Goal: Task Accomplishment & Management: Use online tool/utility

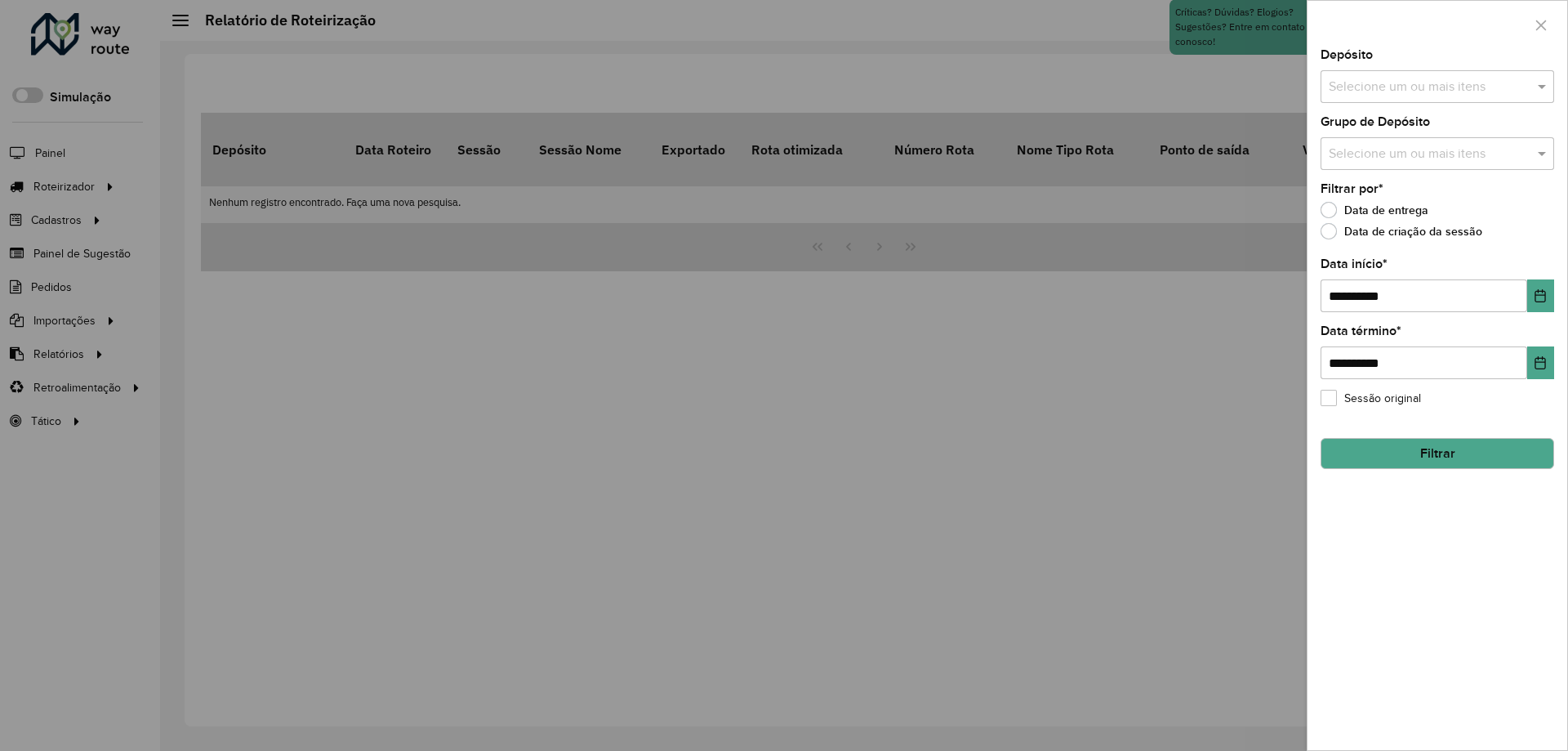
click at [1158, 61] on div at bounding box center [784, 376] width 1568 height 751
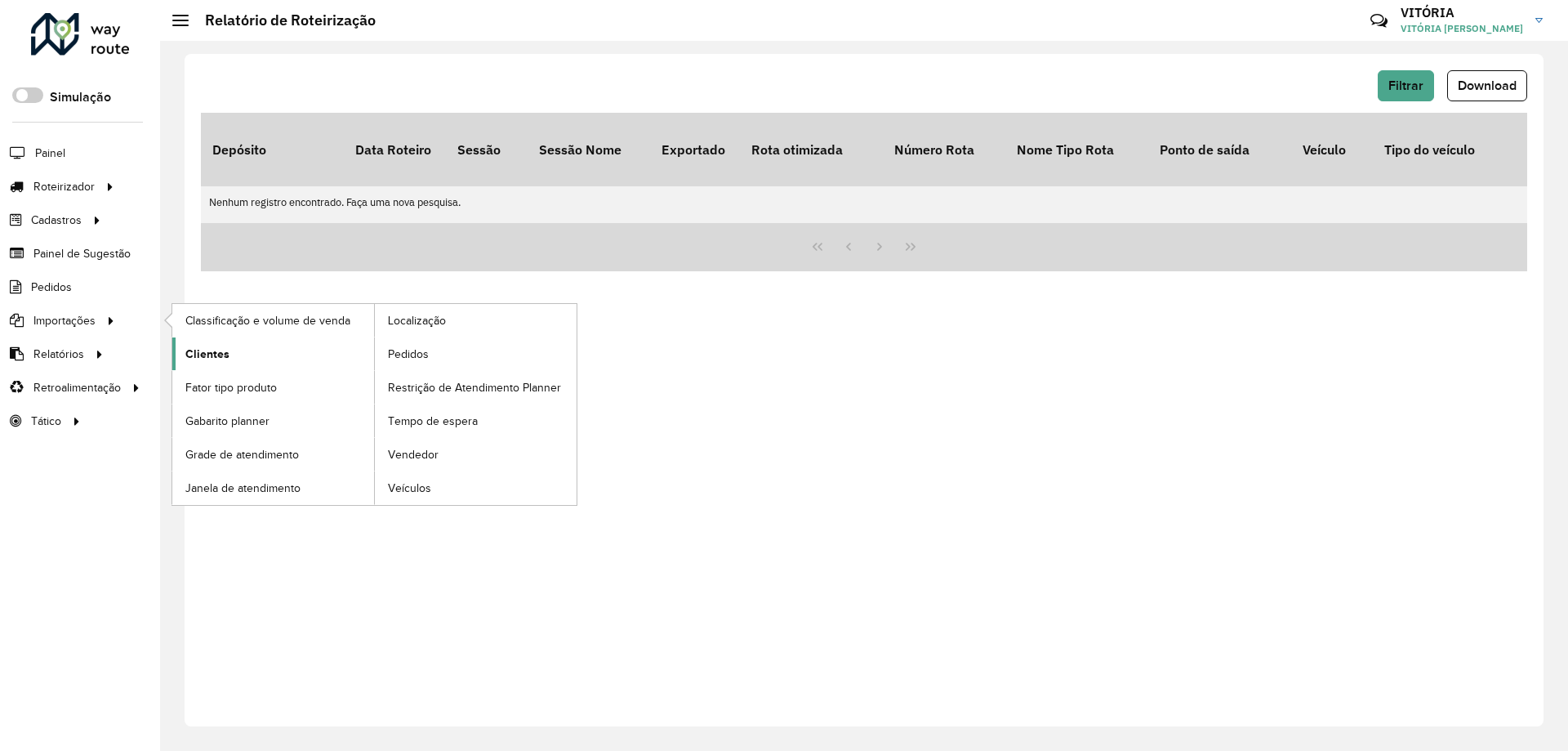
click at [183, 346] on link "Clientes" at bounding box center [273, 354] width 202 height 32
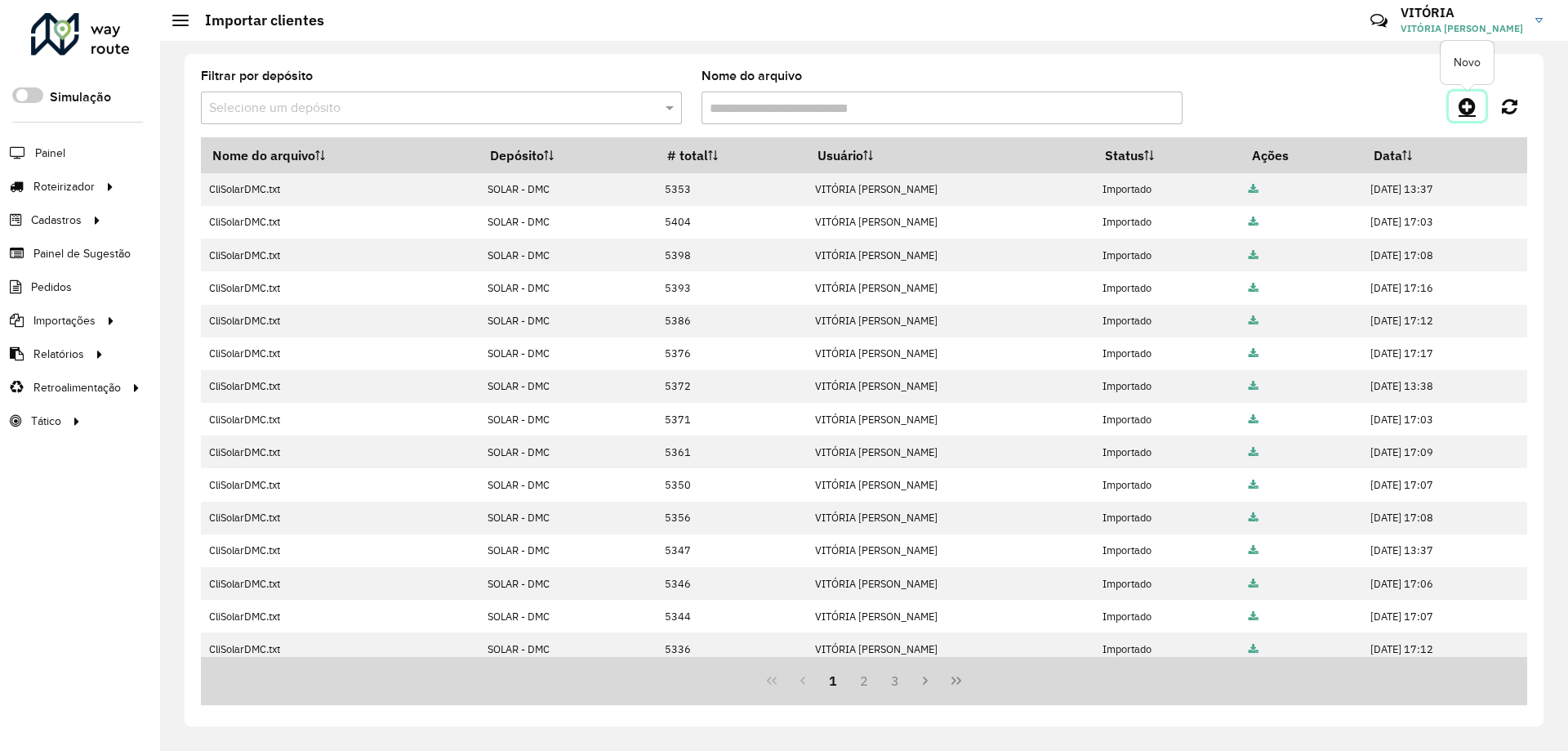
click at [1477, 101] on link at bounding box center [1467, 106] width 37 height 30
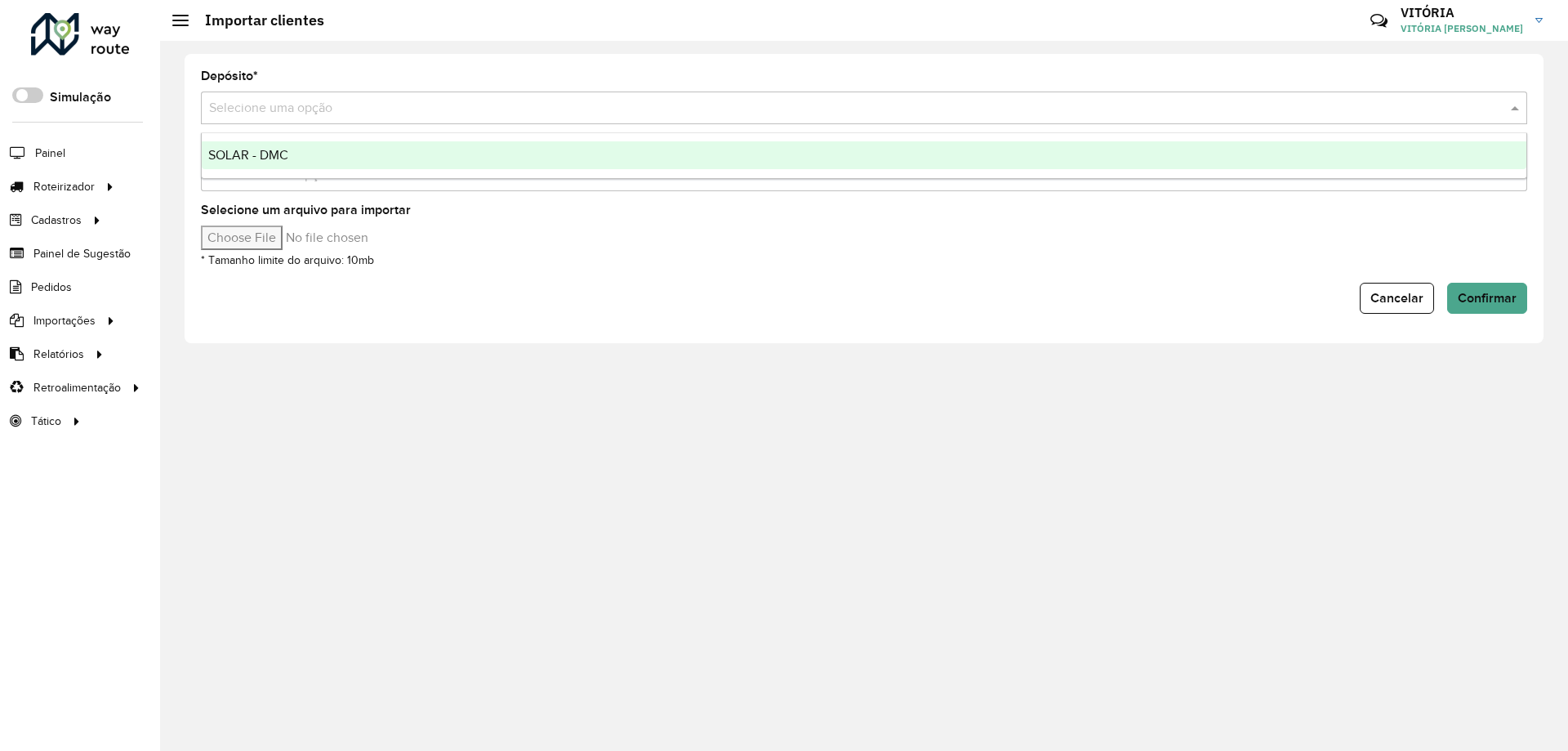
click at [500, 110] on input "text" at bounding box center [848, 109] width 1277 height 20
type input "***"
click at [488, 152] on div "SOLAR - DMC" at bounding box center [864, 154] width 1325 height 28
click at [0, 0] on div "Aguarde..." at bounding box center [0, 0] width 0 height 0
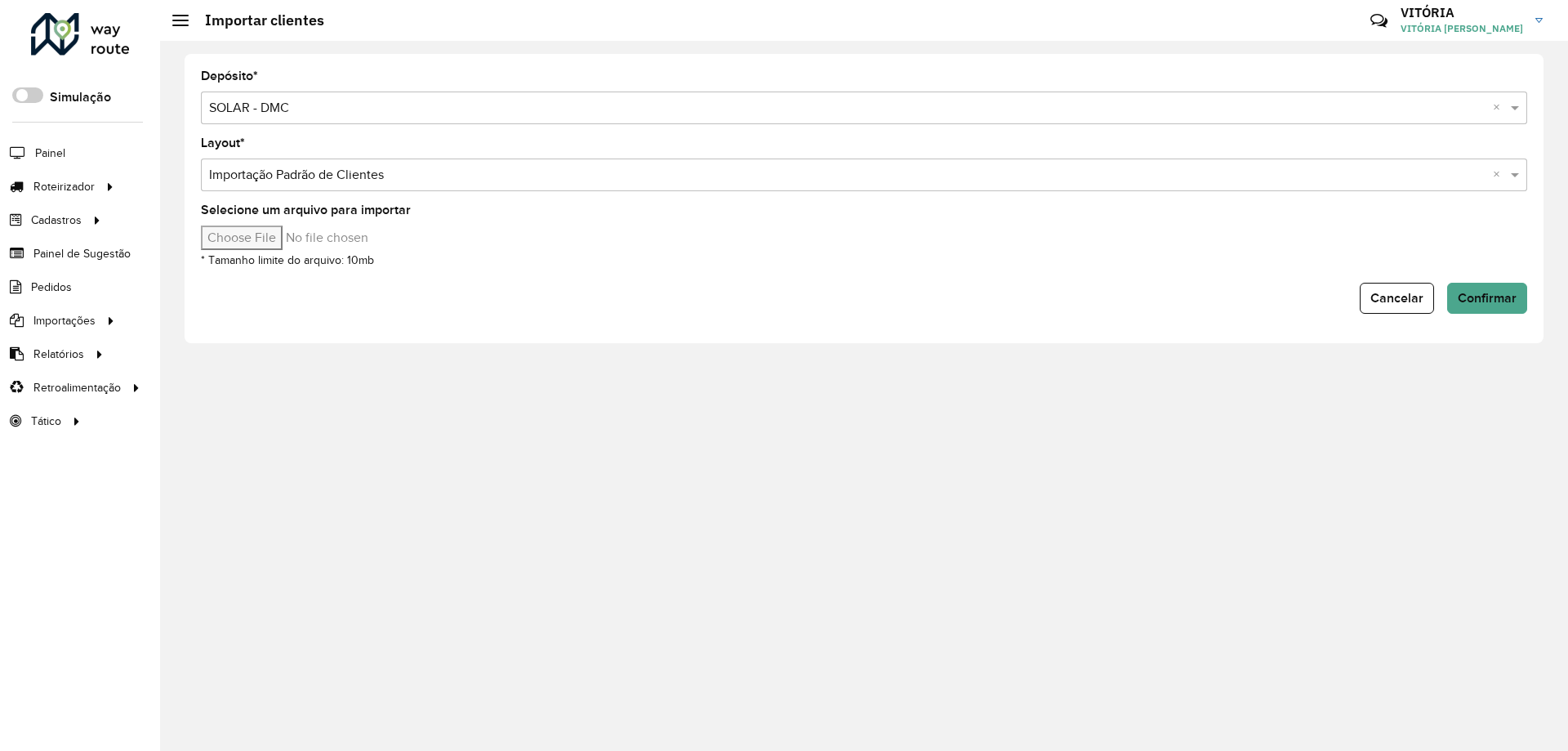
click at [272, 239] on input "Selecione um arquivo para importar" at bounding box center [340, 238] width 278 height 25
type input "**********"
click at [1501, 301] on span "Confirmar" at bounding box center [1488, 297] width 59 height 14
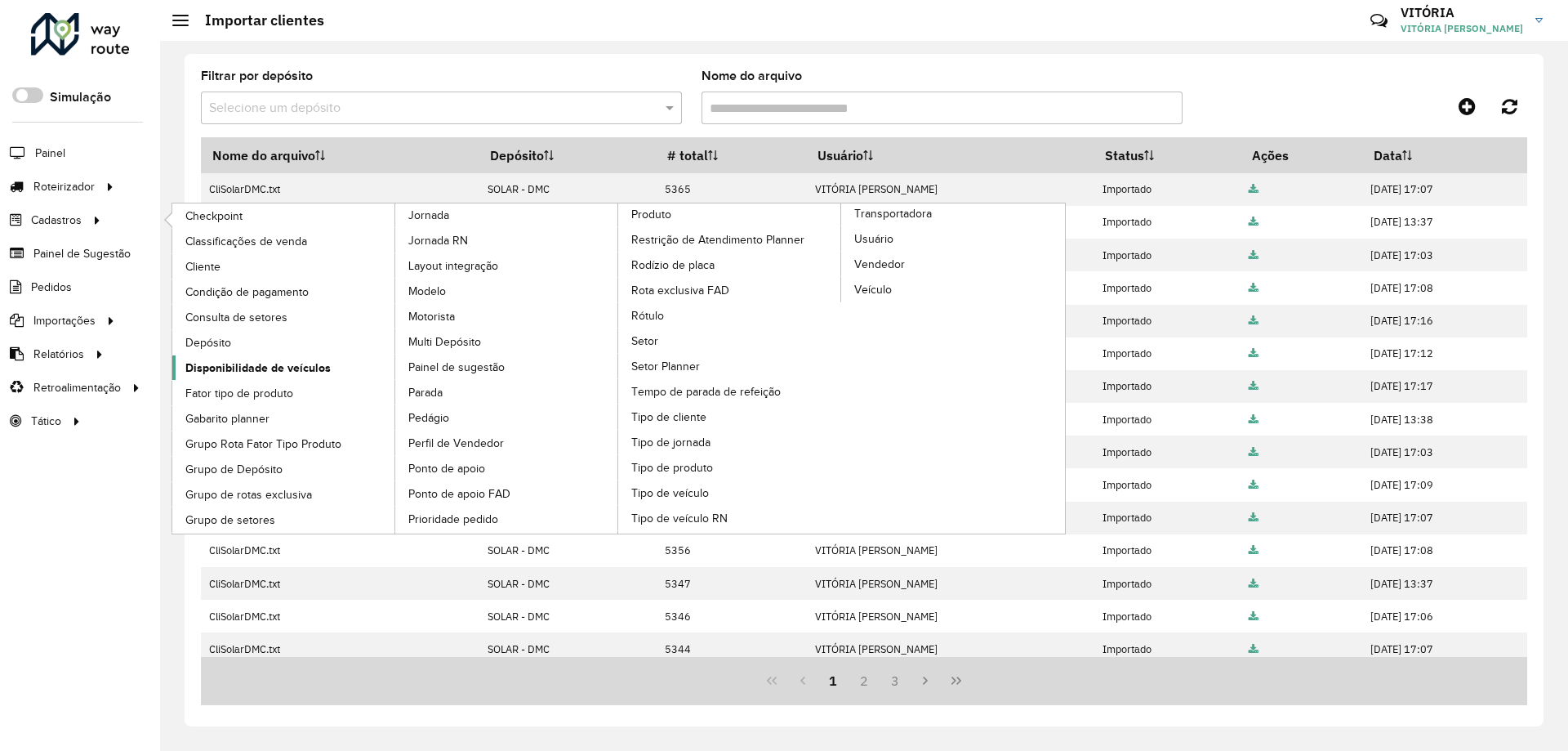
click at [246, 371] on span "Disponibilidade de veículos" at bounding box center [258, 368] width 146 height 17
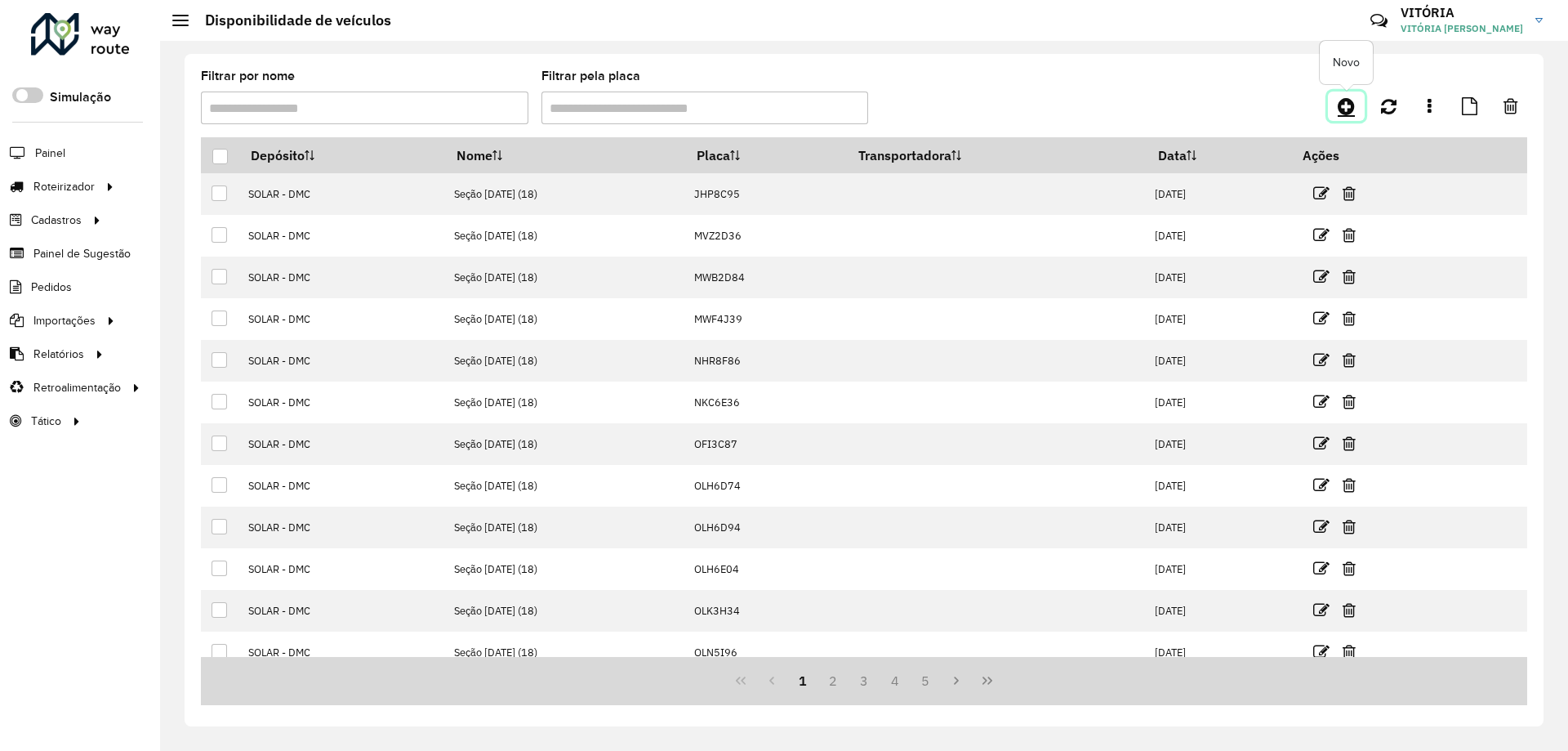
click at [1342, 109] on icon at bounding box center [1347, 106] width 17 height 20
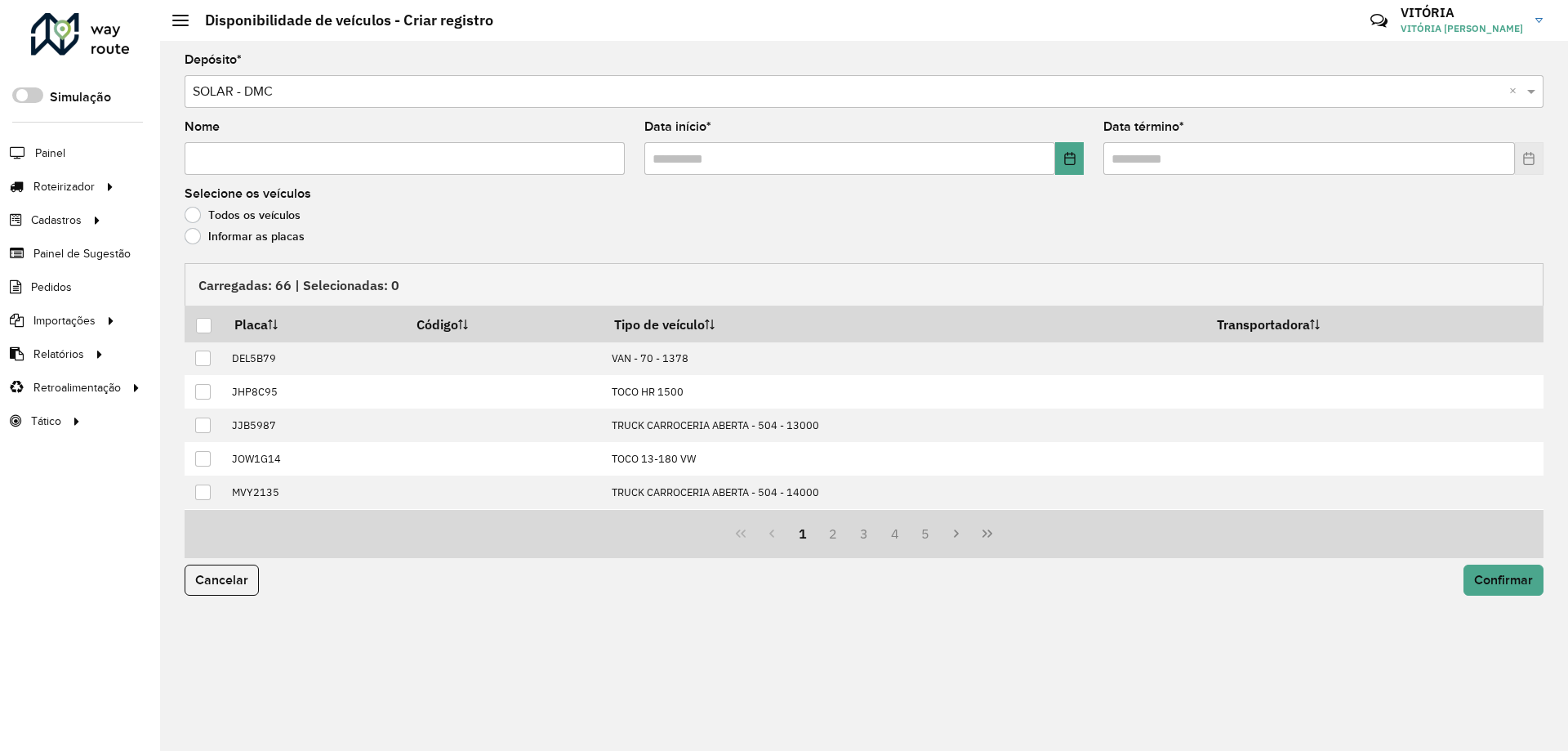
click at [372, 161] on input "Nome" at bounding box center [405, 158] width 440 height 32
type input "**********"
click at [656, 157] on input "text" at bounding box center [851, 158] width 412 height 32
type input "**********"
click at [1116, 163] on input "text" at bounding box center [1309, 158] width 412 height 32
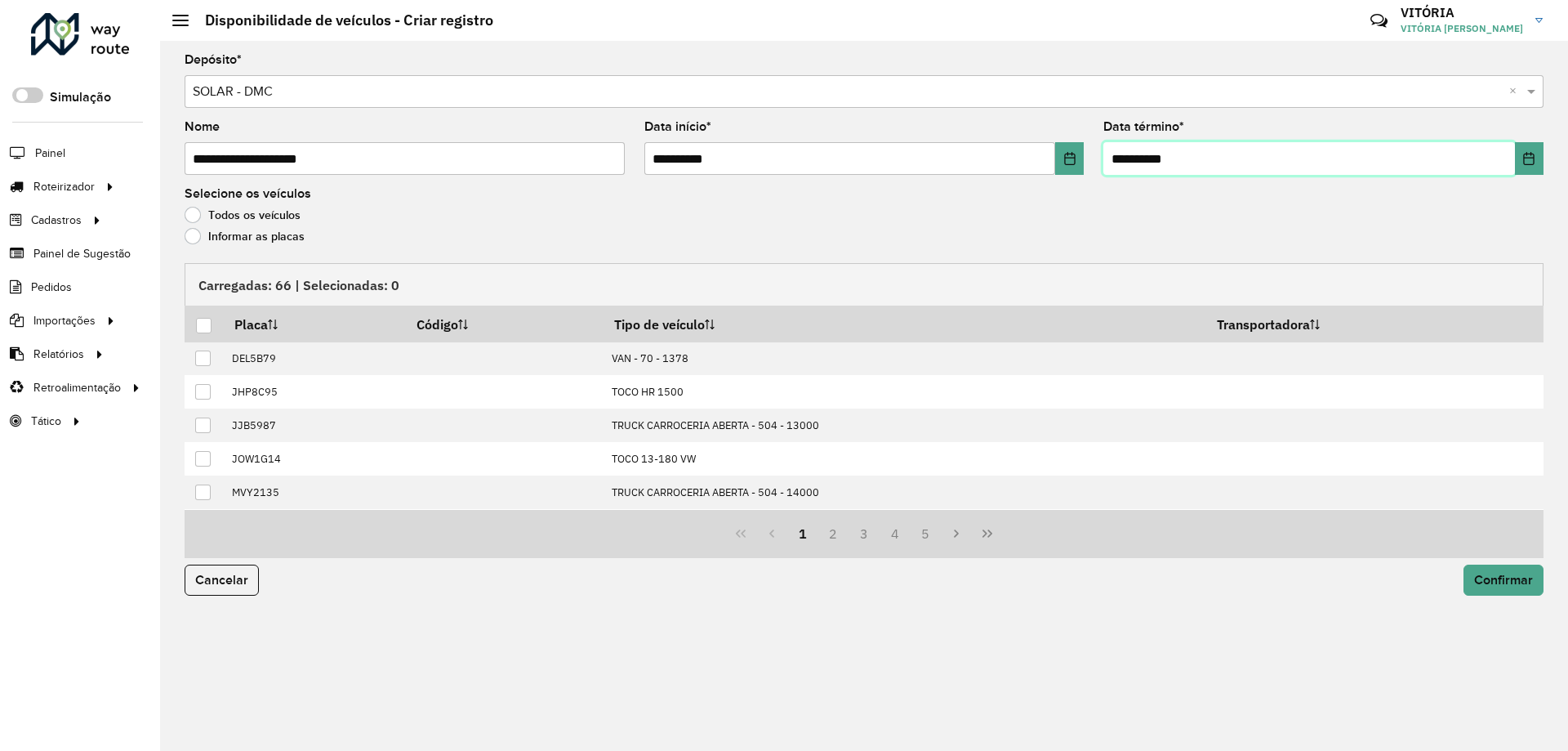
type input "**********"
click at [196, 236] on label "Informar as placas" at bounding box center [245, 235] width 120 height 16
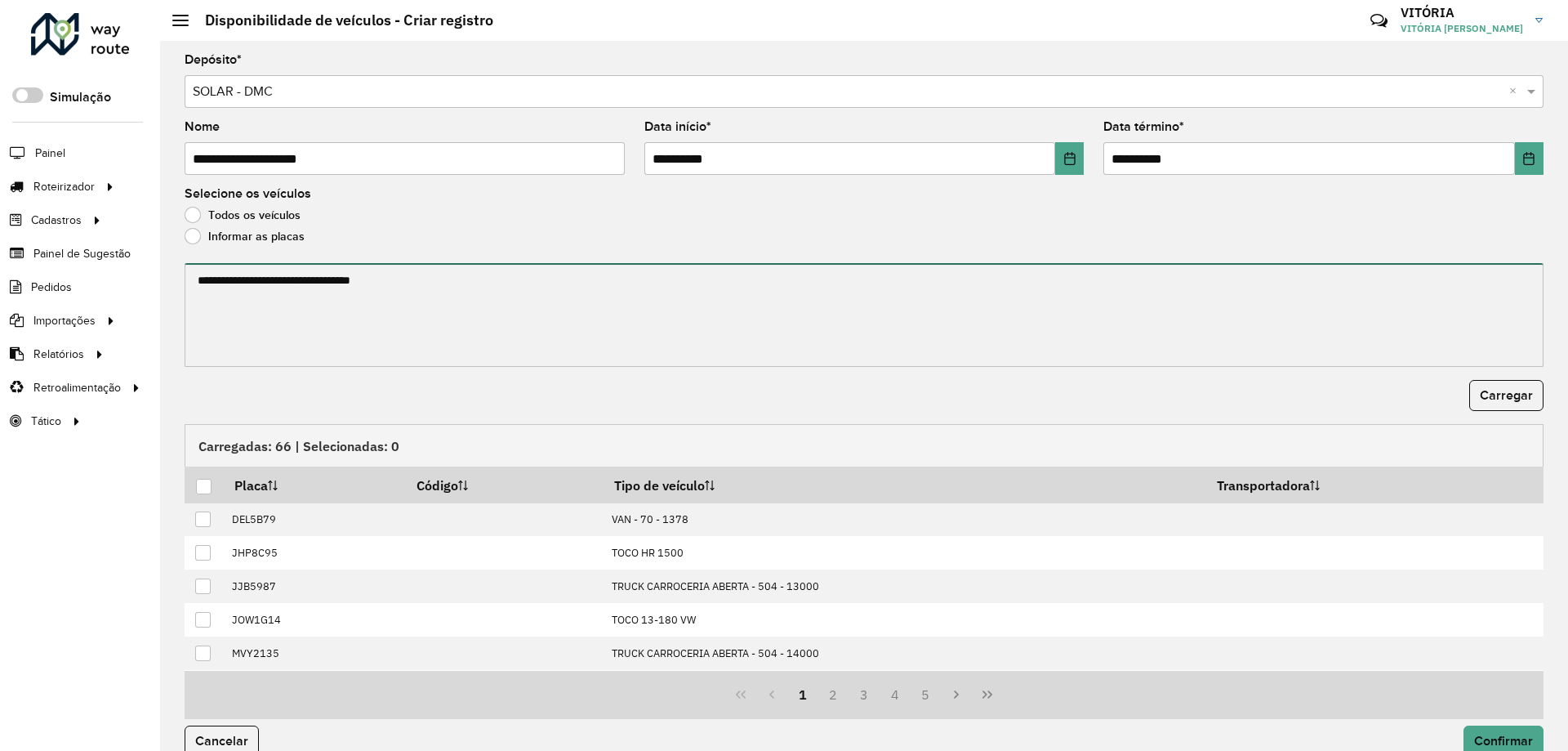
click at [401, 292] on textarea at bounding box center [864, 315] width 1359 height 104
paste textarea "******* ******* ******* ******* ******* ******* ******* ******* ******* *******…"
type textarea "******* ******* ******* ******* ******* ******* ******* ******* ******* *******…"
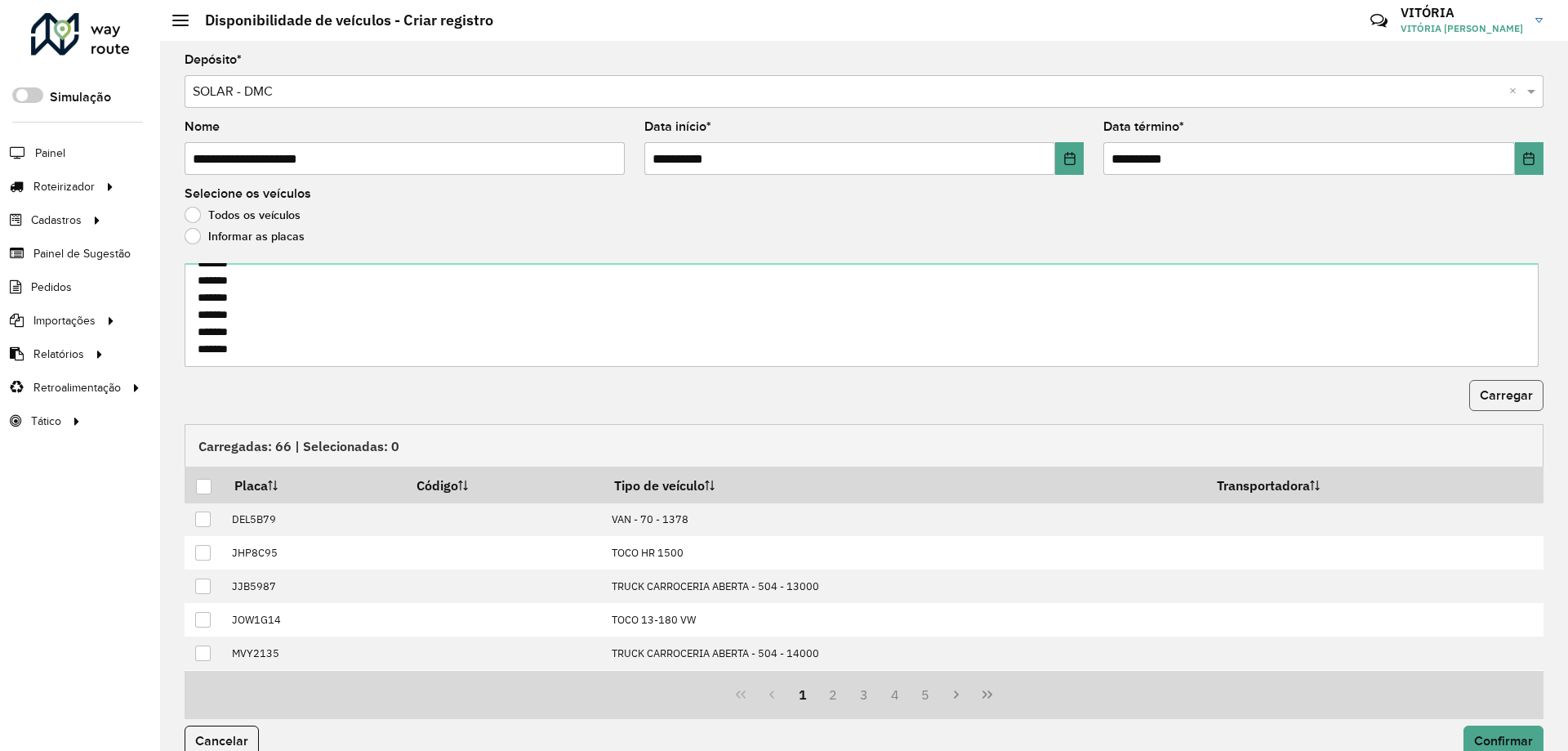
click at [1481, 396] on span "Carregar" at bounding box center [1507, 395] width 53 height 14
click at [204, 484] on div at bounding box center [204, 486] width 15 height 15
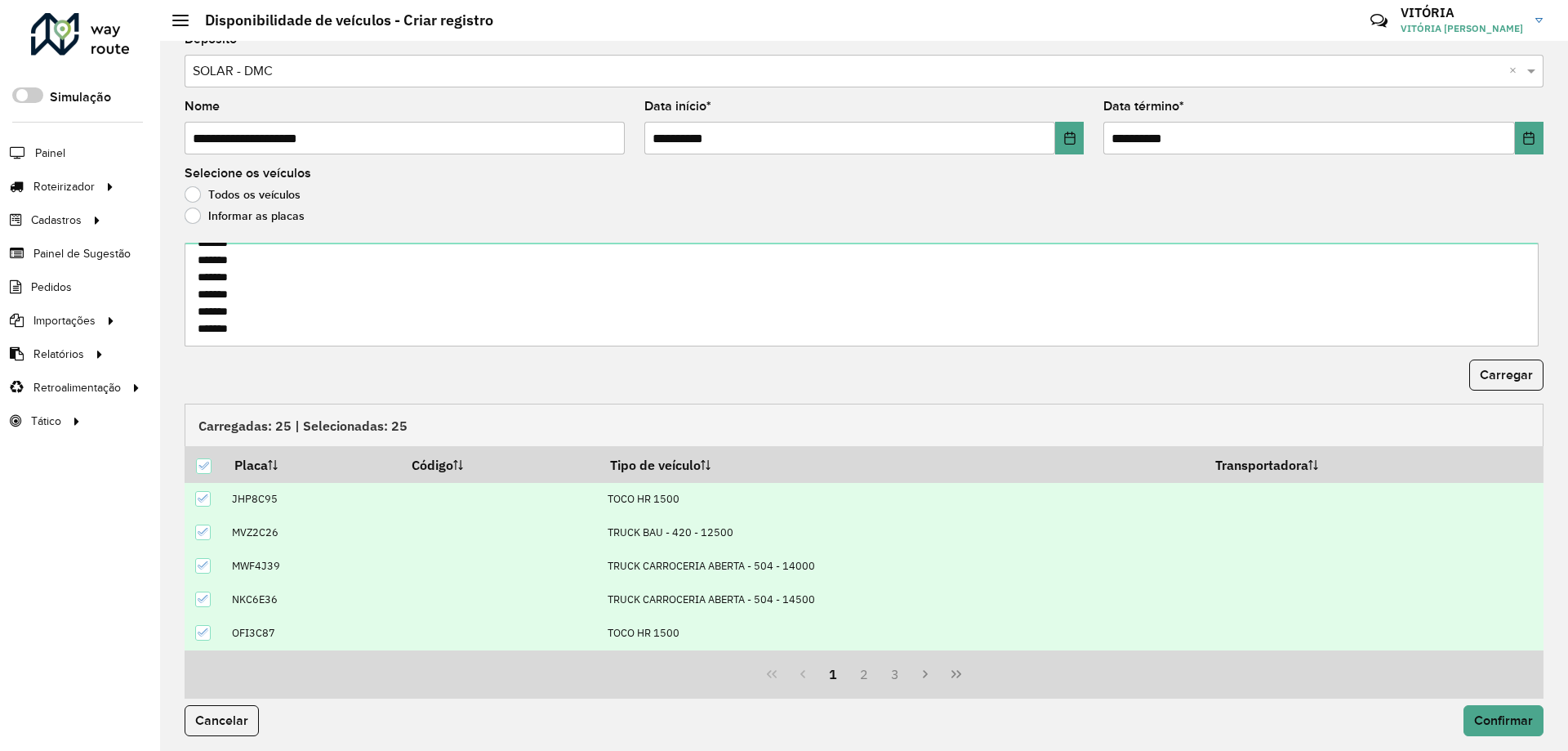
scroll to position [26, 0]
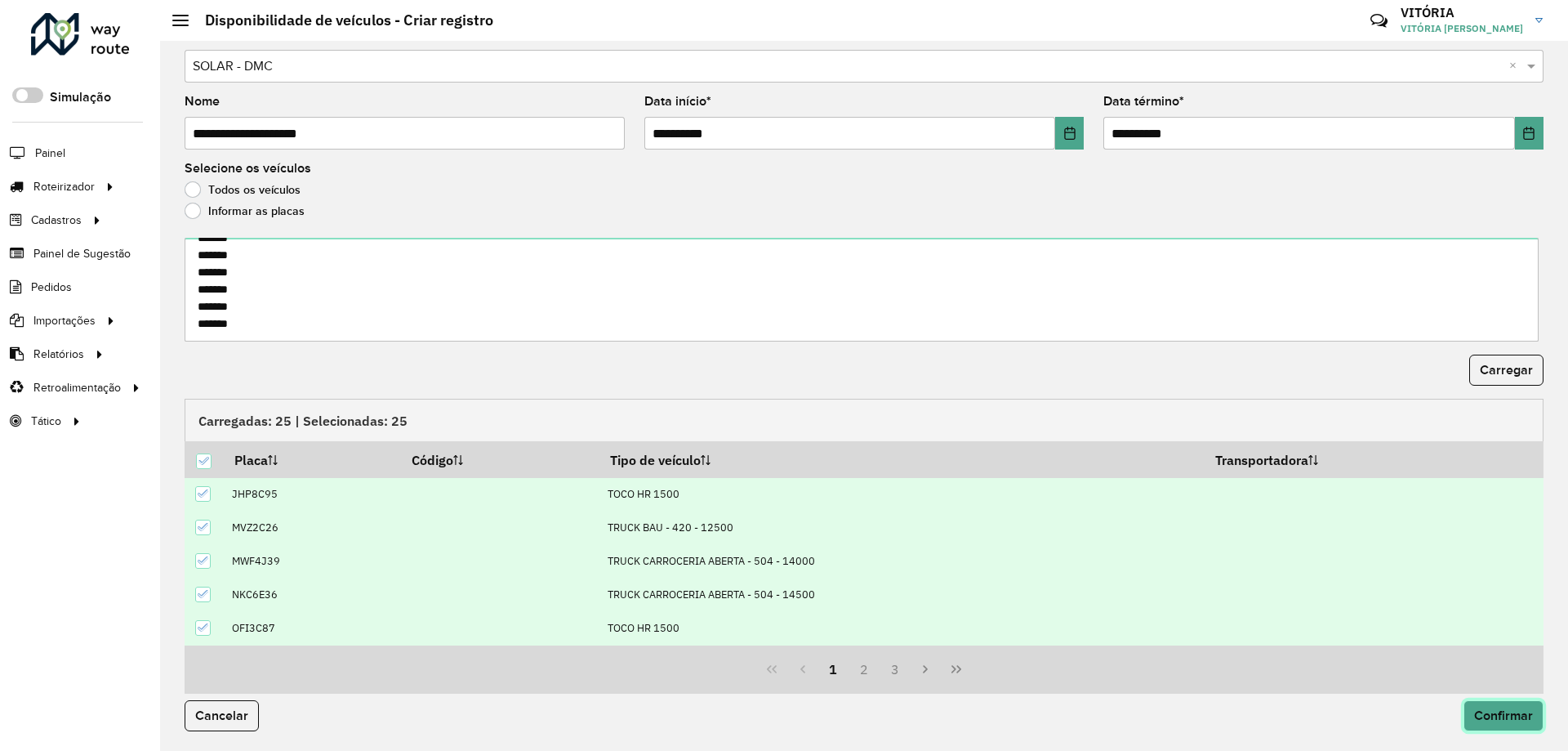
click at [1506, 708] on span "Confirmar" at bounding box center [1504, 715] width 59 height 14
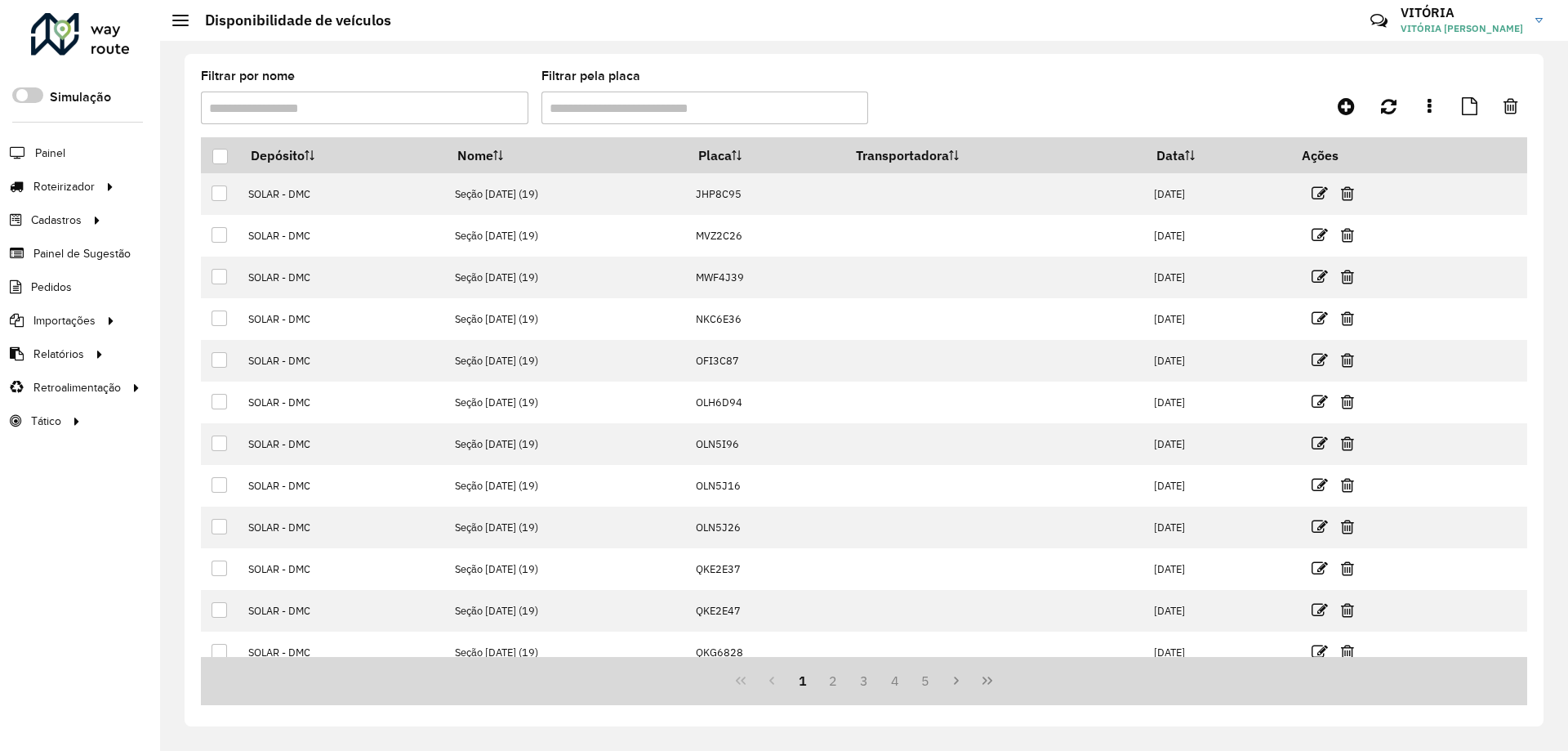
click at [967, 89] on formly-group "Filtrar por nome Filtrar pela placa" at bounding box center [692, 104] width 982 height 67
click at [240, 390] on span "Coordenadas" at bounding box center [221, 388] width 70 height 17
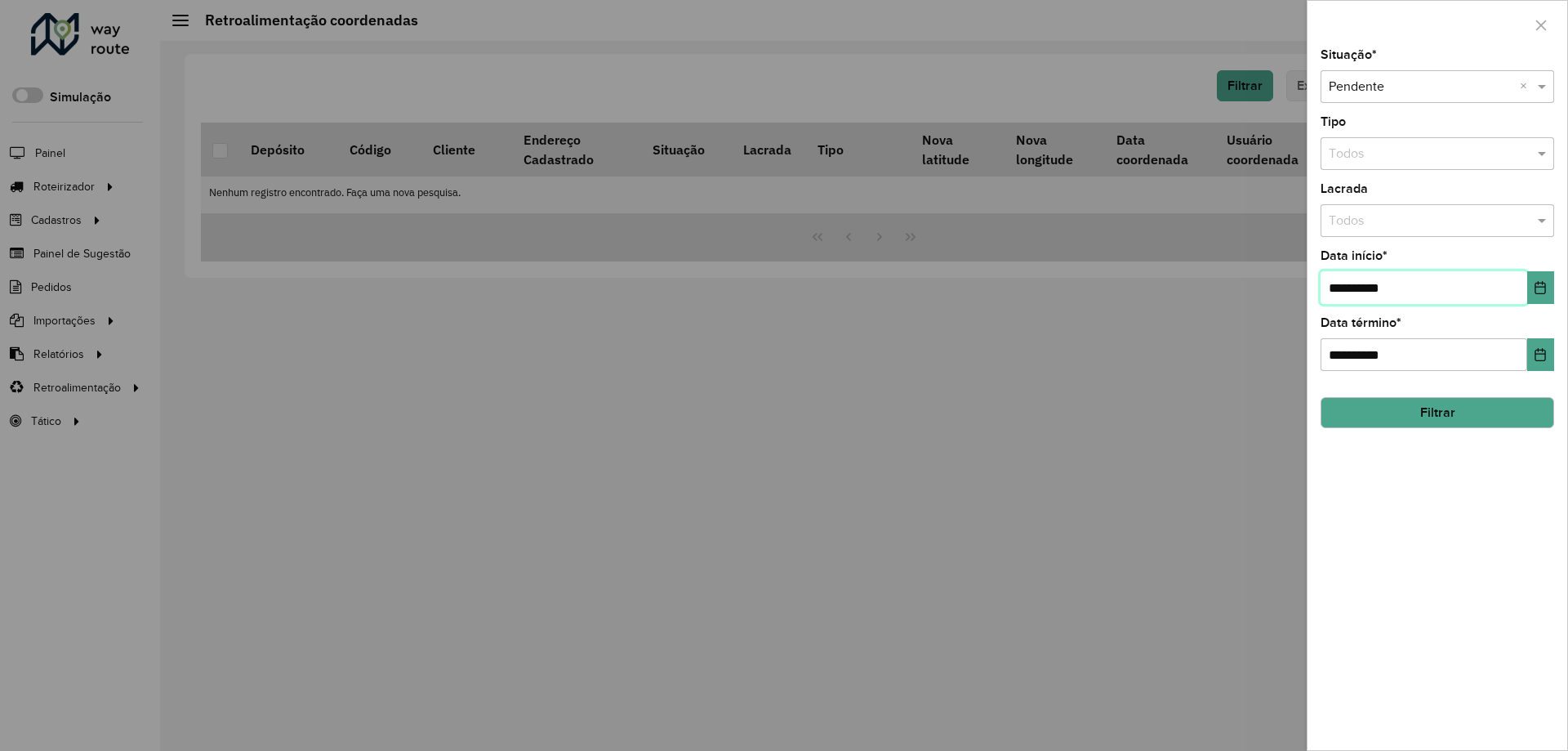
click at [1334, 294] on input "**********" at bounding box center [1424, 288] width 207 height 32
type input "**********"
click at [1361, 413] on button "Filtrar" at bounding box center [1437, 413] width 233 height 31
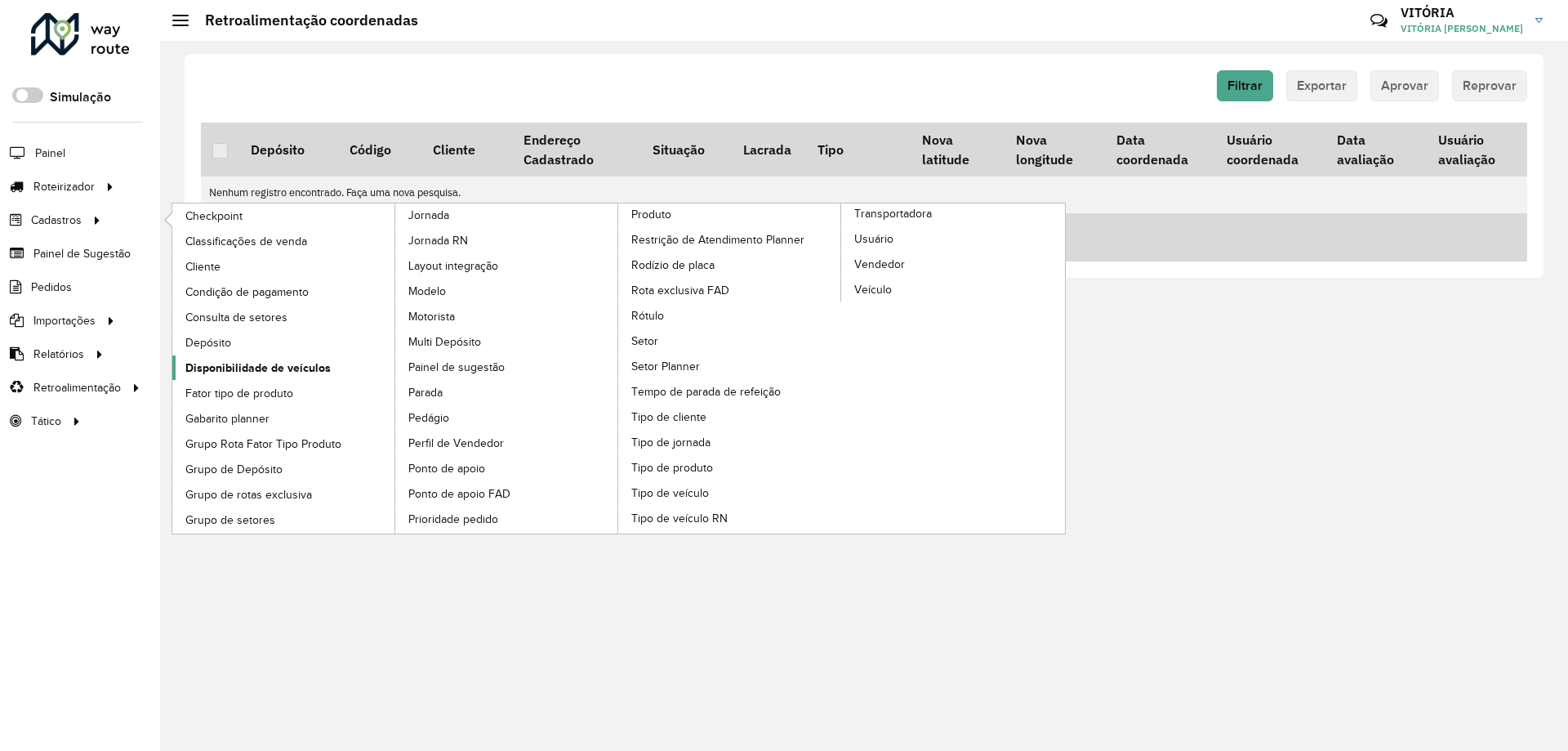
click at [252, 372] on span "Disponibilidade de veículos" at bounding box center [258, 368] width 146 height 17
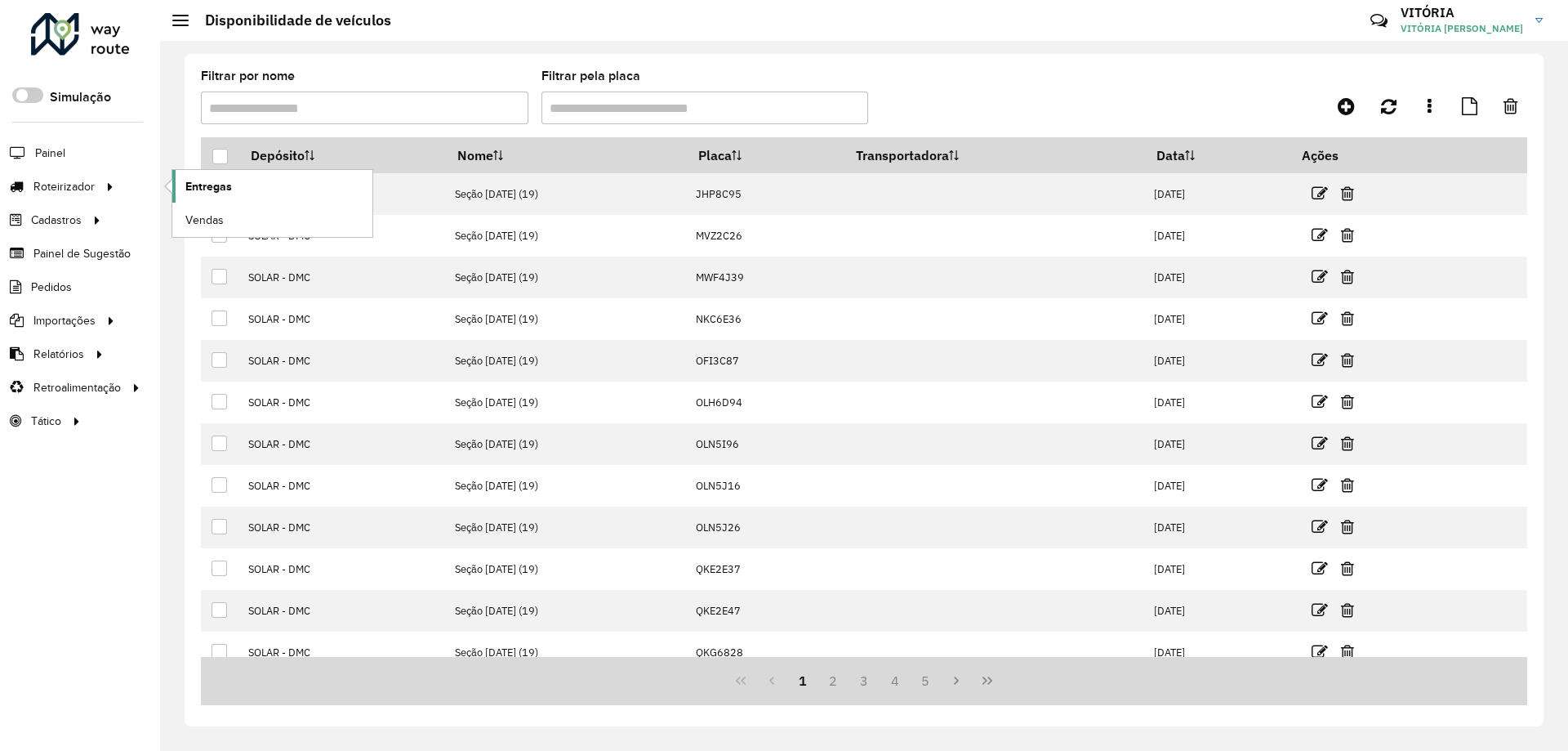
click at [264, 177] on link "Entregas" at bounding box center [272, 186] width 200 height 32
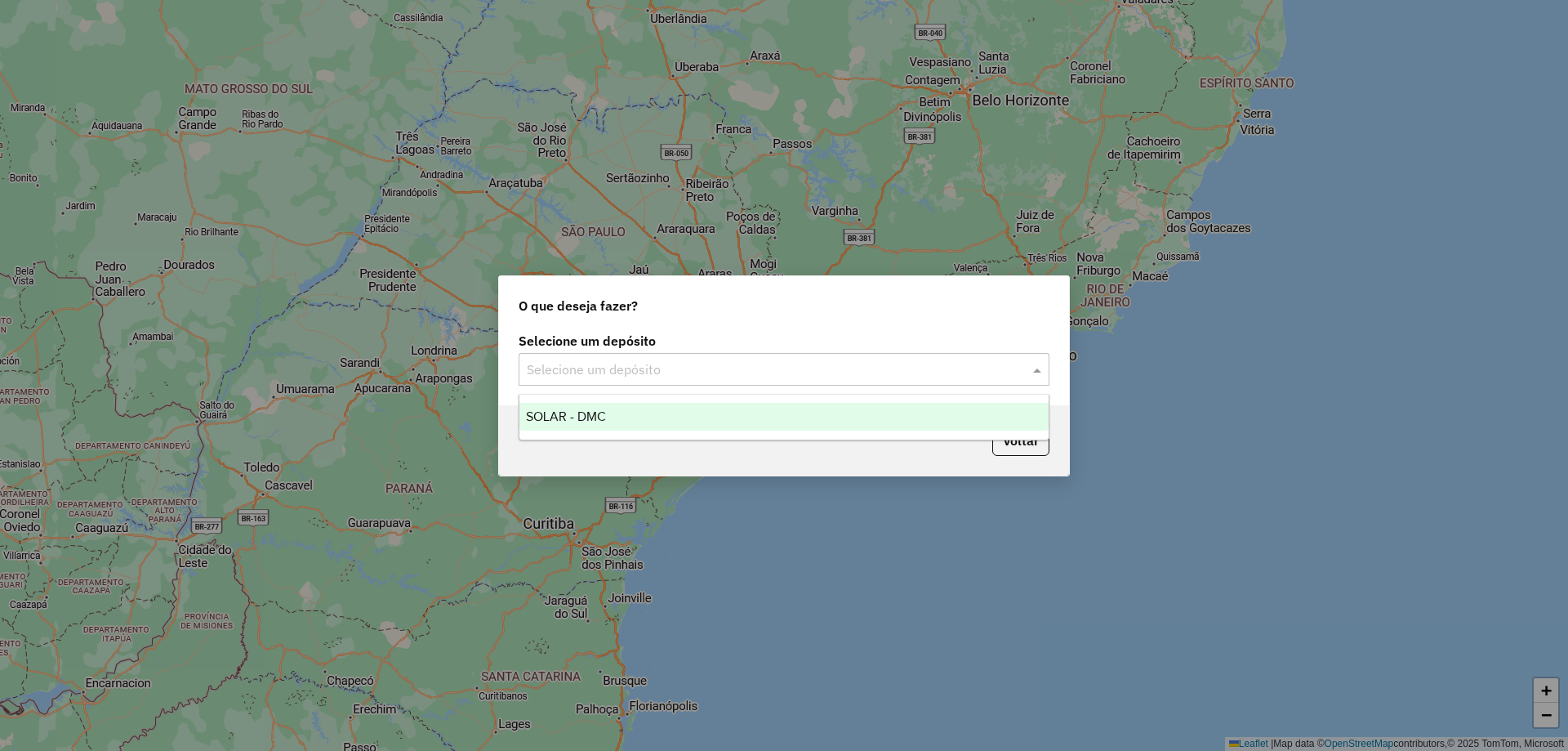
drag, startPoint x: 788, startPoint y: 367, endPoint x: 779, endPoint y: 373, distance: 10.8
click at [788, 366] on input "text" at bounding box center [768, 370] width 482 height 20
click at [754, 415] on div "SOLAR - DMC" at bounding box center [784, 416] width 530 height 28
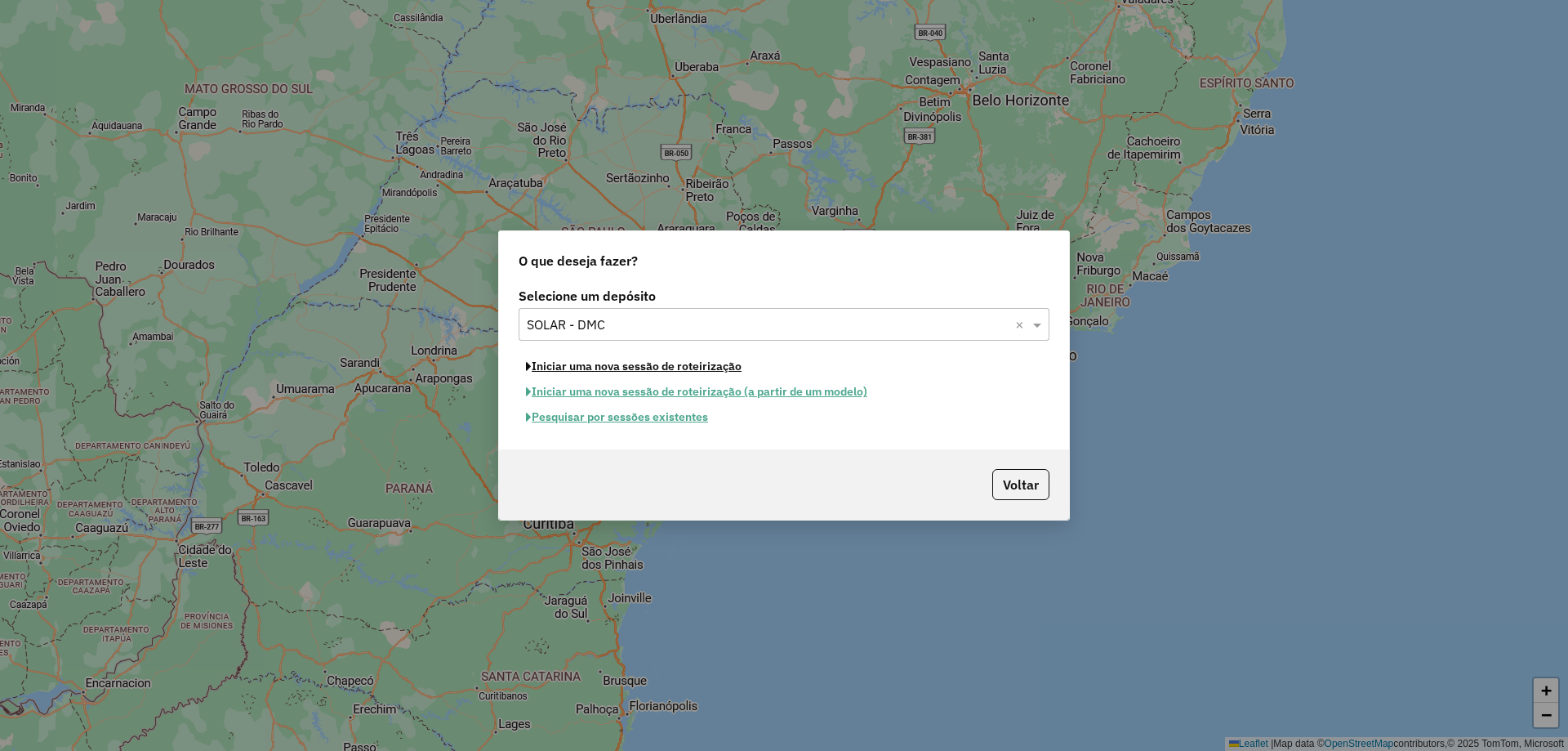
click at [692, 364] on button "Iniciar uma nova sessão de roteirização" at bounding box center [634, 366] width 231 height 26
select select "*"
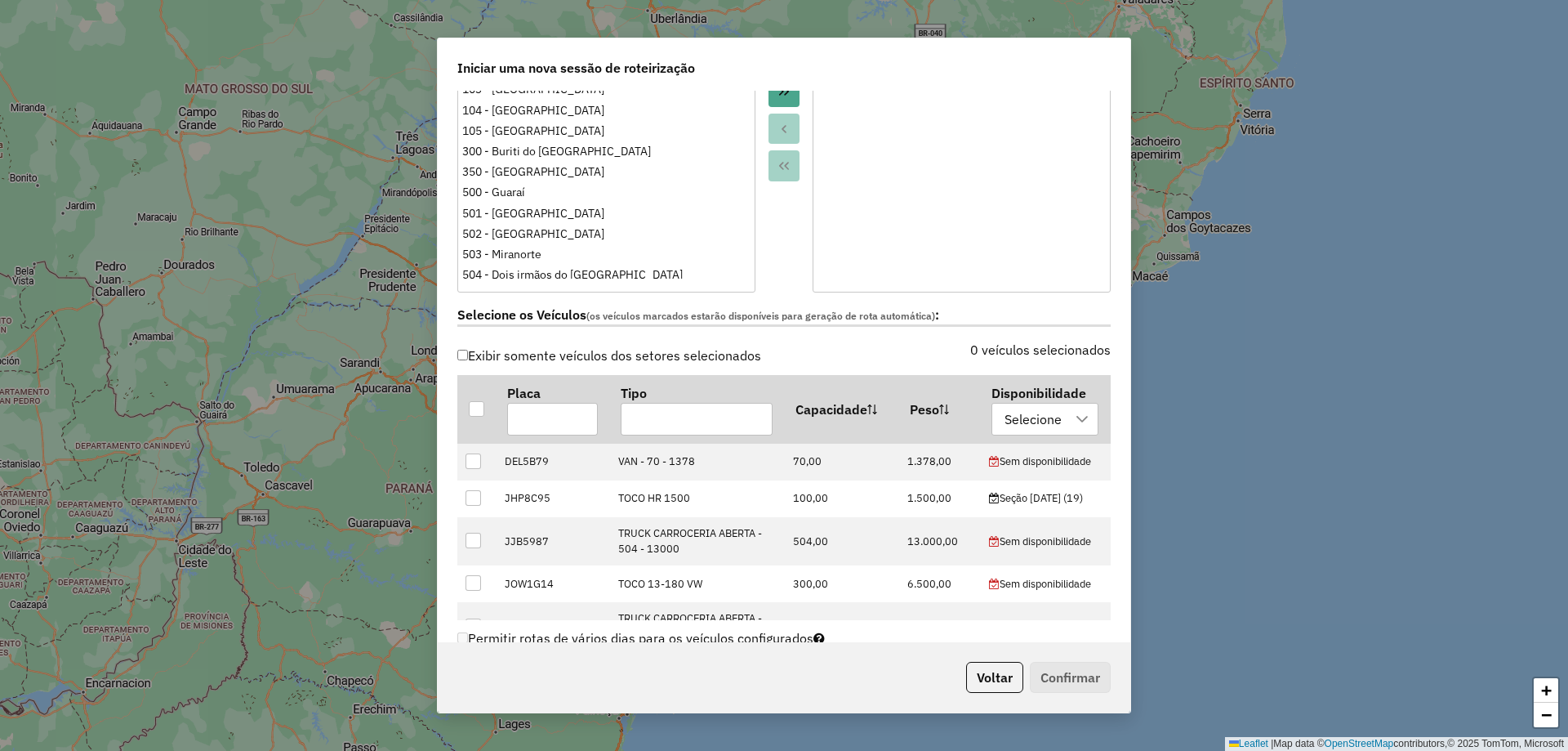
scroll to position [327, 0]
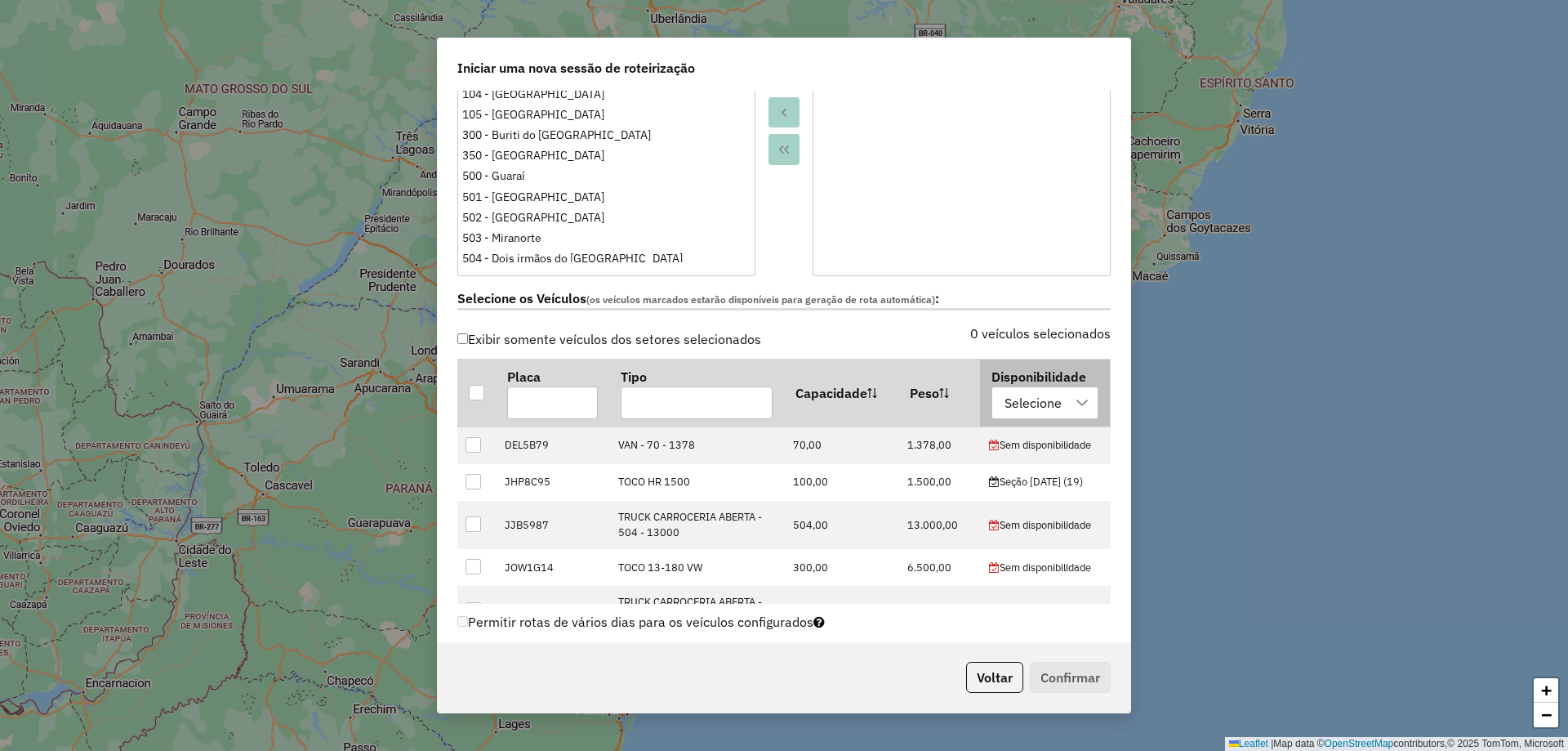
click at [1018, 410] on div "Selecione" at bounding box center [1034, 402] width 69 height 31
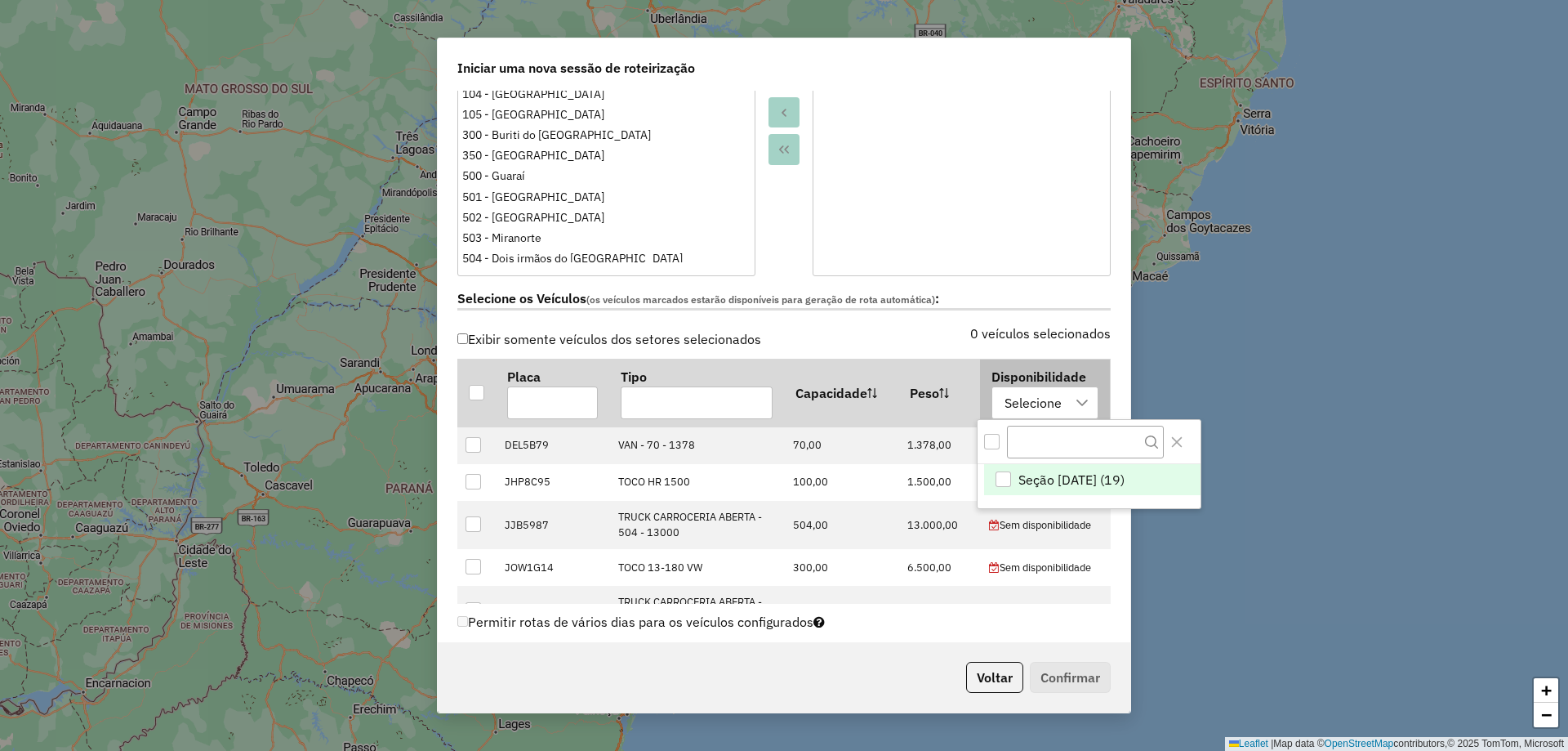
scroll to position [12, 74]
click at [1002, 478] on div "Seção 18/08/2025 (19)" at bounding box center [1003, 479] width 15 height 15
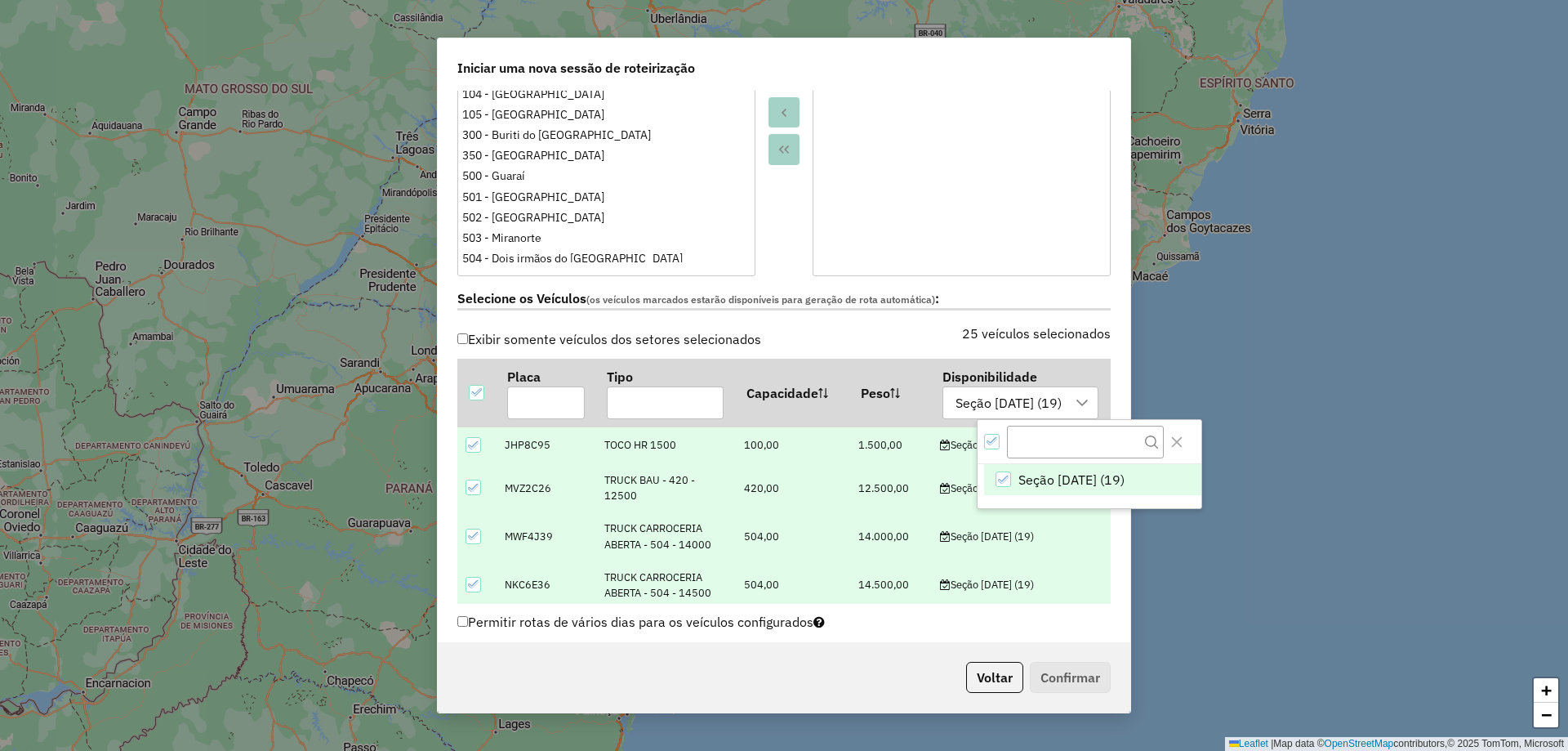
click at [982, 305] on label "Selecione os Veículos (os veículos marcados estarão disponíveis para geração de…" at bounding box center [784, 299] width 653 height 22
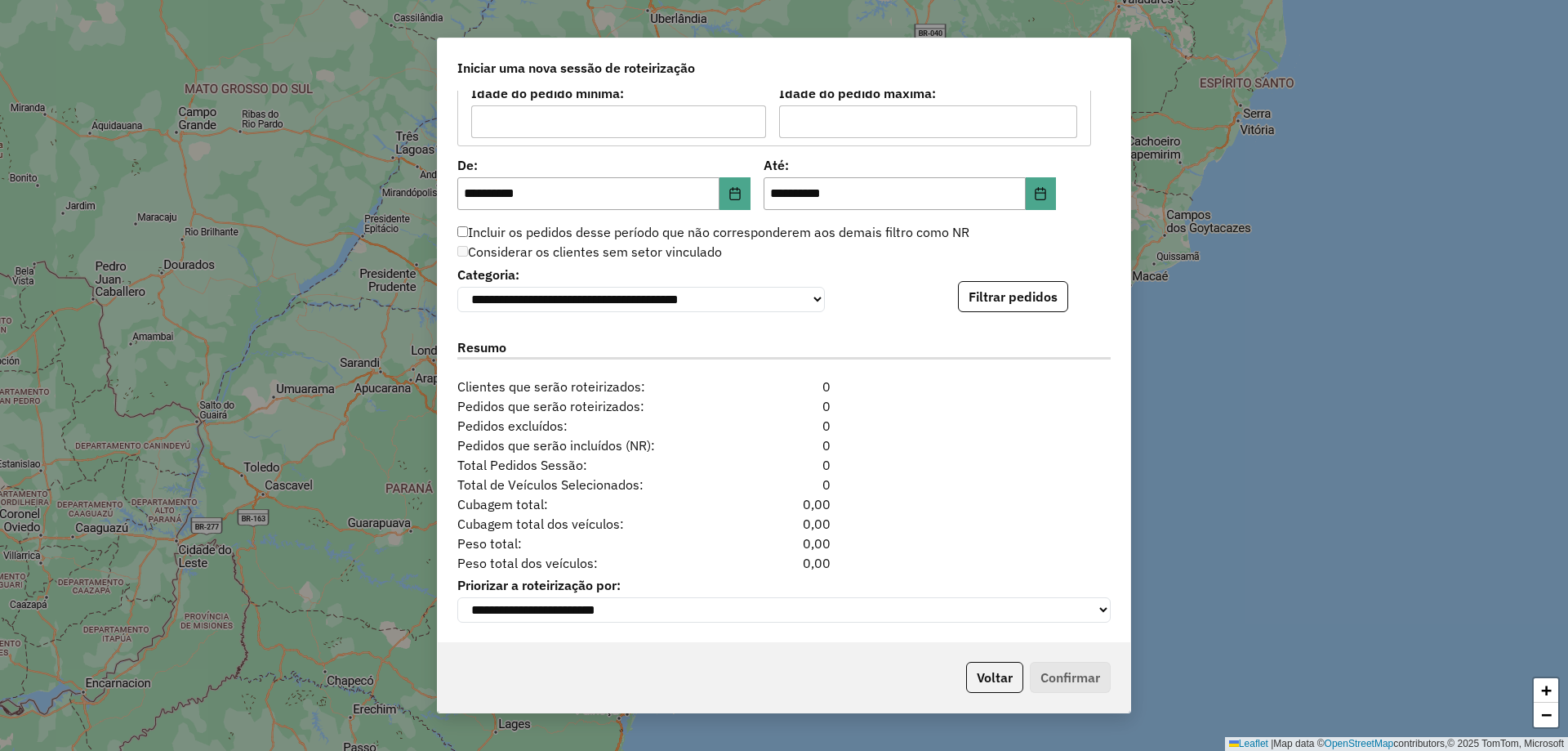
scroll to position [1521, 0]
click at [1000, 294] on button "Filtrar pedidos" at bounding box center [1014, 296] width 111 height 31
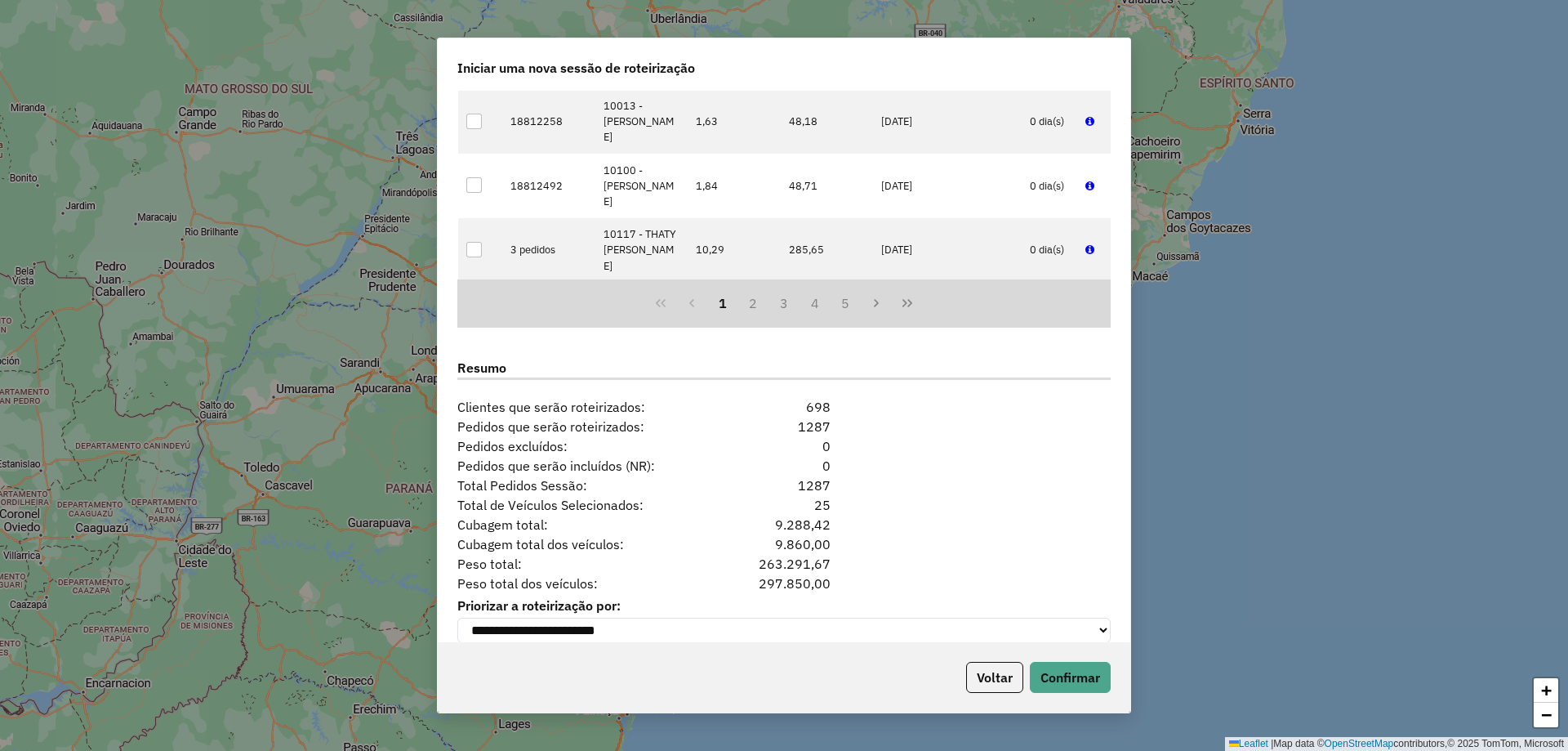
scroll to position [1858, 0]
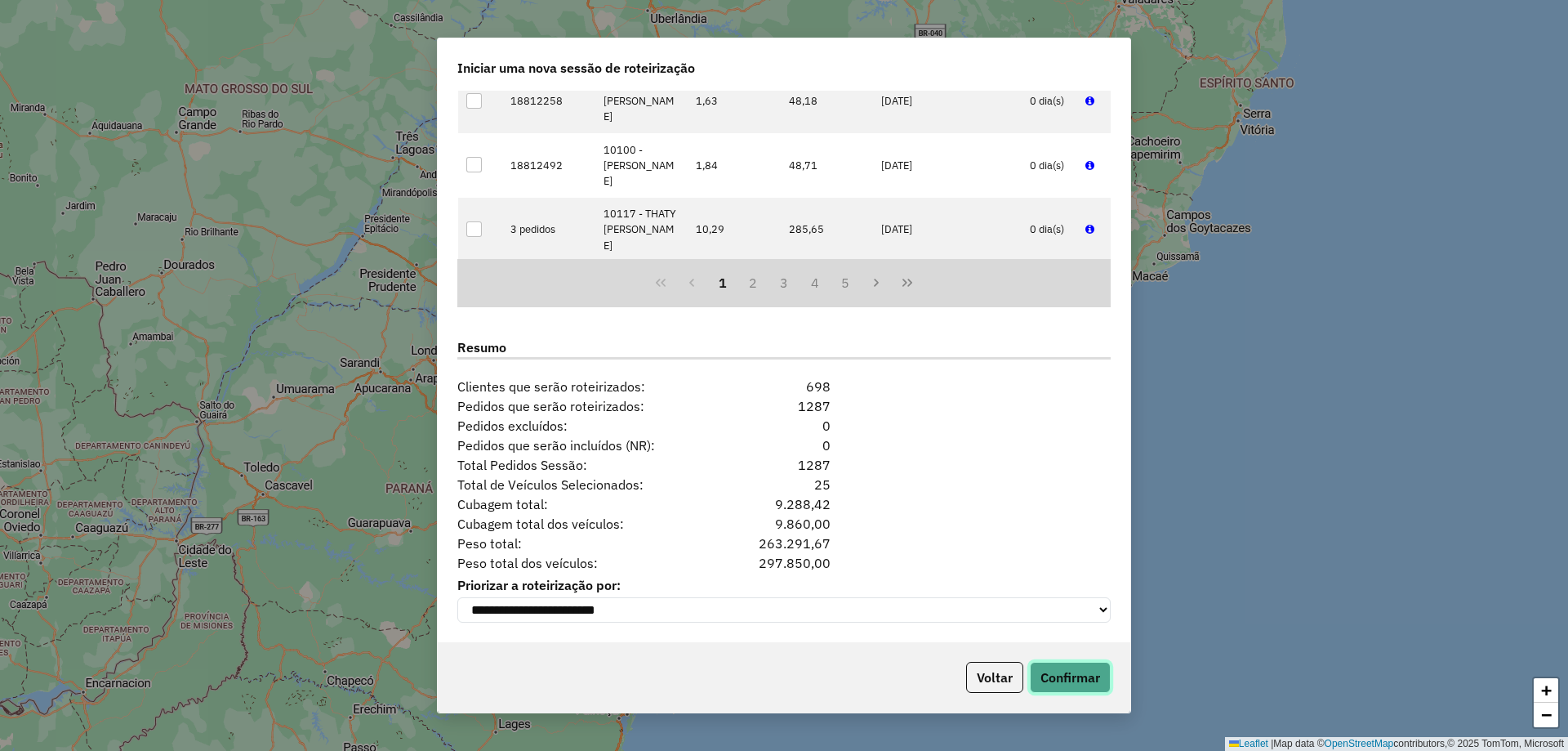
click at [1064, 671] on button "Confirmar" at bounding box center [1070, 678] width 81 height 31
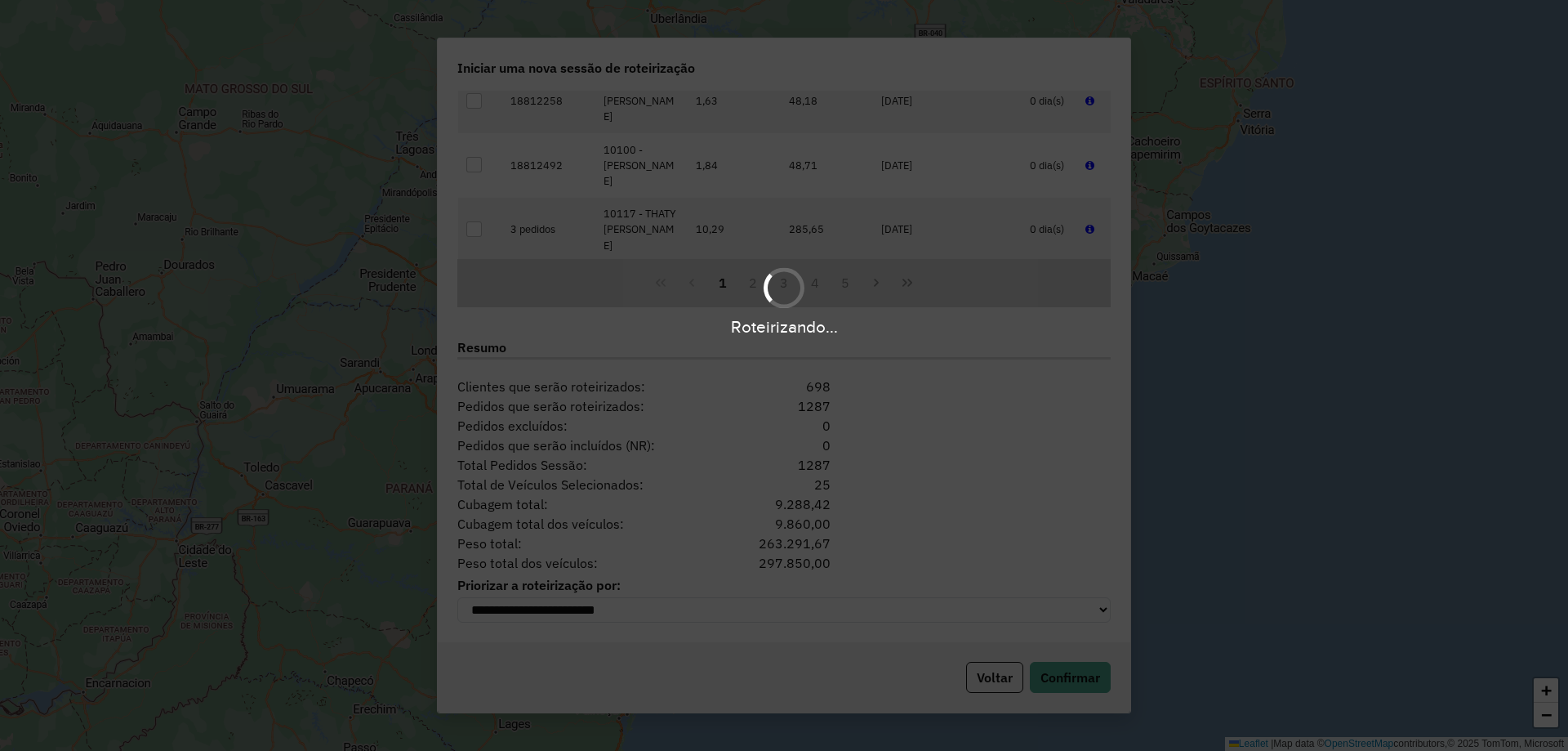
click at [886, 395] on div "Roteirizando..." at bounding box center [784, 376] width 1568 height 751
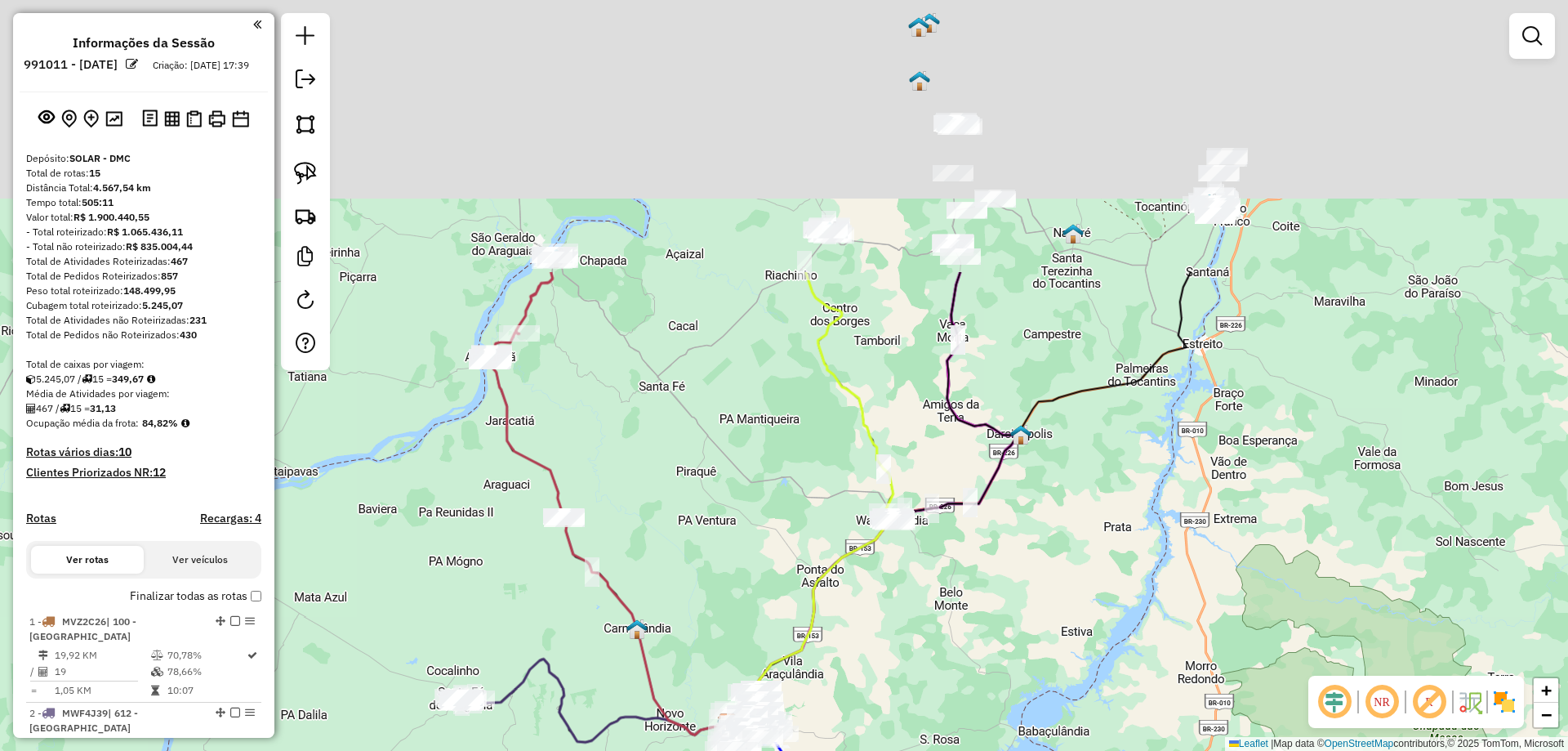
drag, startPoint x: 735, startPoint y: 222, endPoint x: 679, endPoint y: 570, distance: 352.5
click at [679, 570] on div "Janela de atendimento Grade de atendimento Capacidade Transportadoras Veículos …" at bounding box center [784, 376] width 1568 height 751
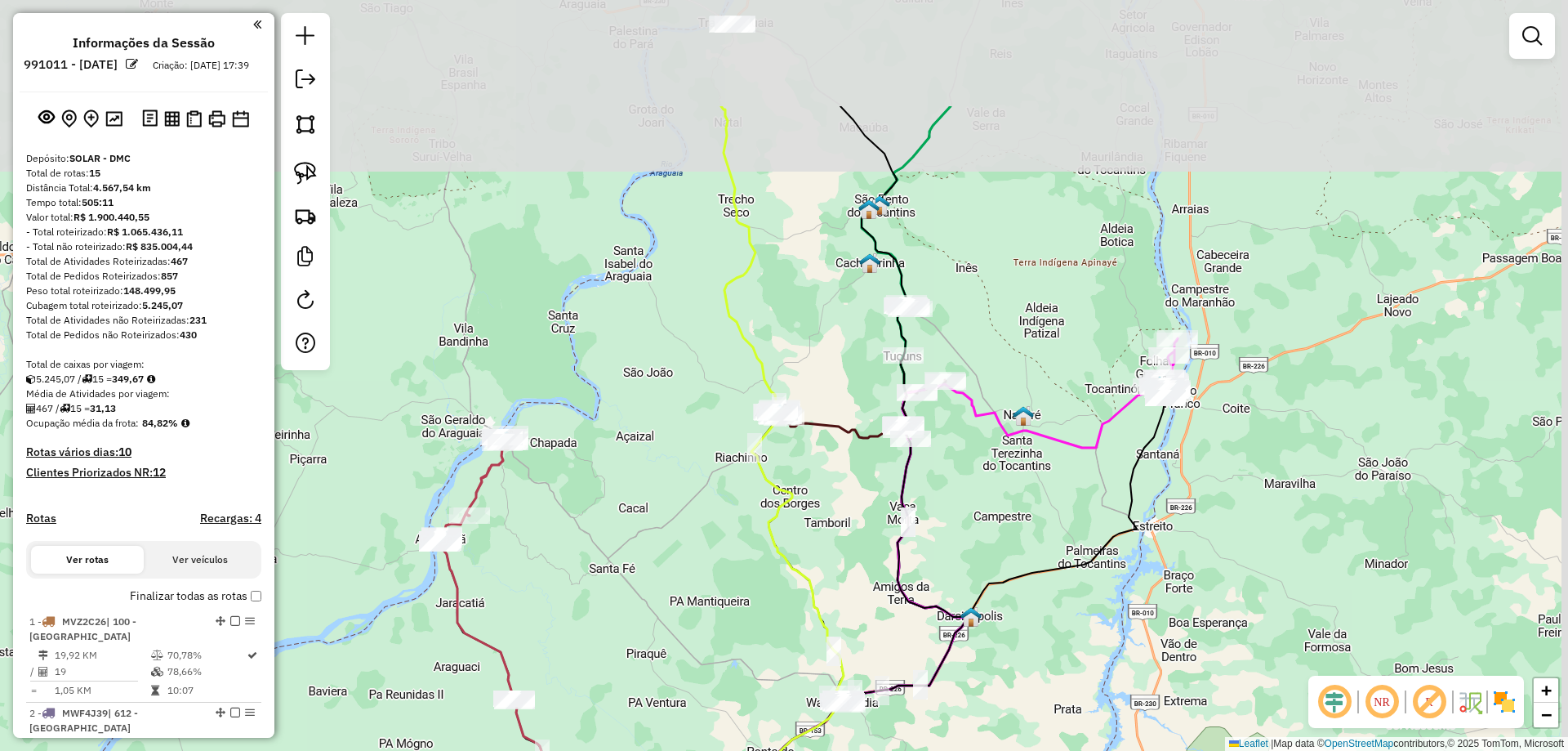
drag, startPoint x: 739, startPoint y: 521, endPoint x: 750, endPoint y: 542, distance: 23.7
click at [726, 617] on div "Janela de atendimento Grade de atendimento Capacidade Transportadoras Veículos …" at bounding box center [784, 376] width 1568 height 751
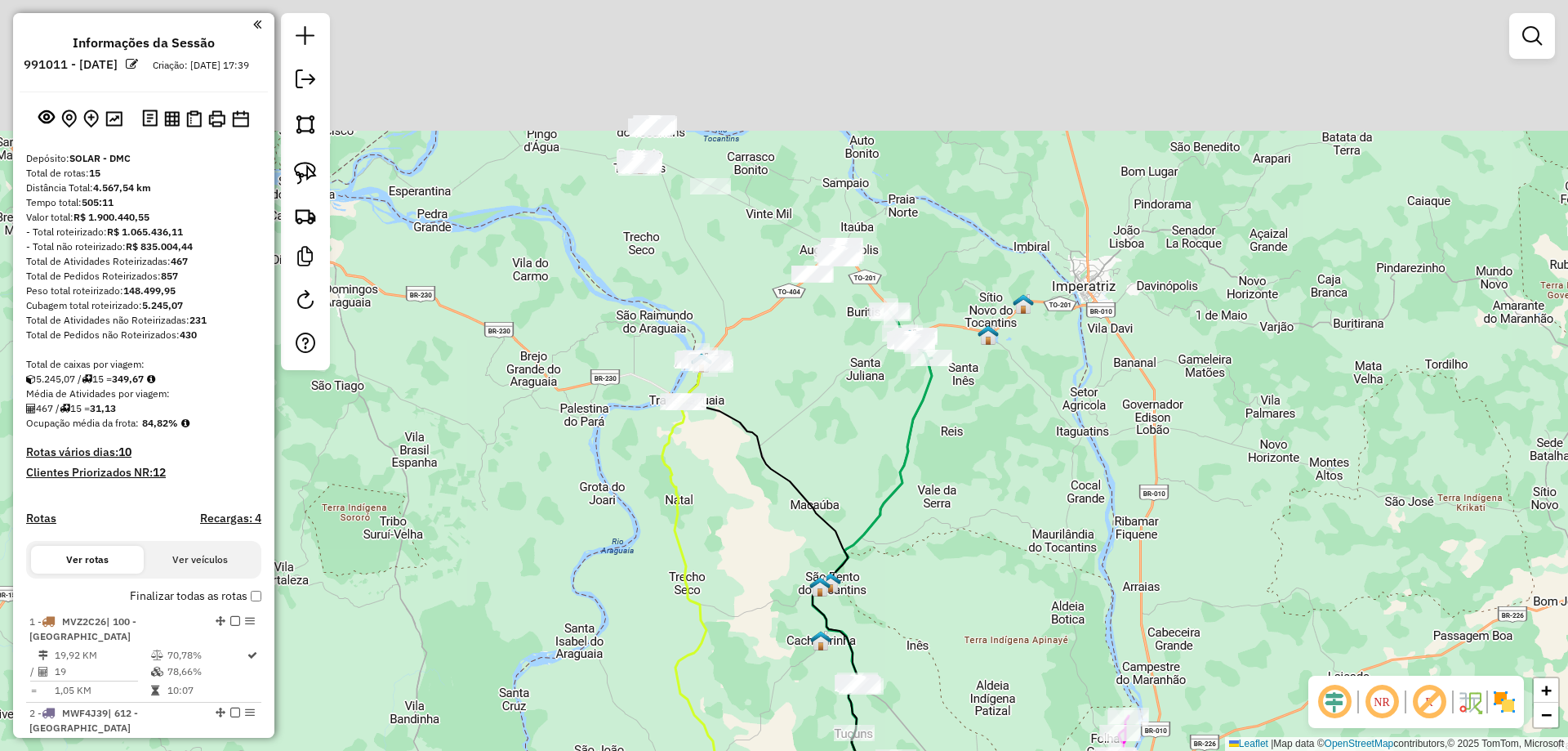
drag, startPoint x: 785, startPoint y: 492, endPoint x: 782, endPoint y: 570, distance: 78.1
click at [782, 571] on div "Janela de atendimento Grade de atendimento Capacidade Transportadoras Veículos …" at bounding box center [784, 376] width 1568 height 751
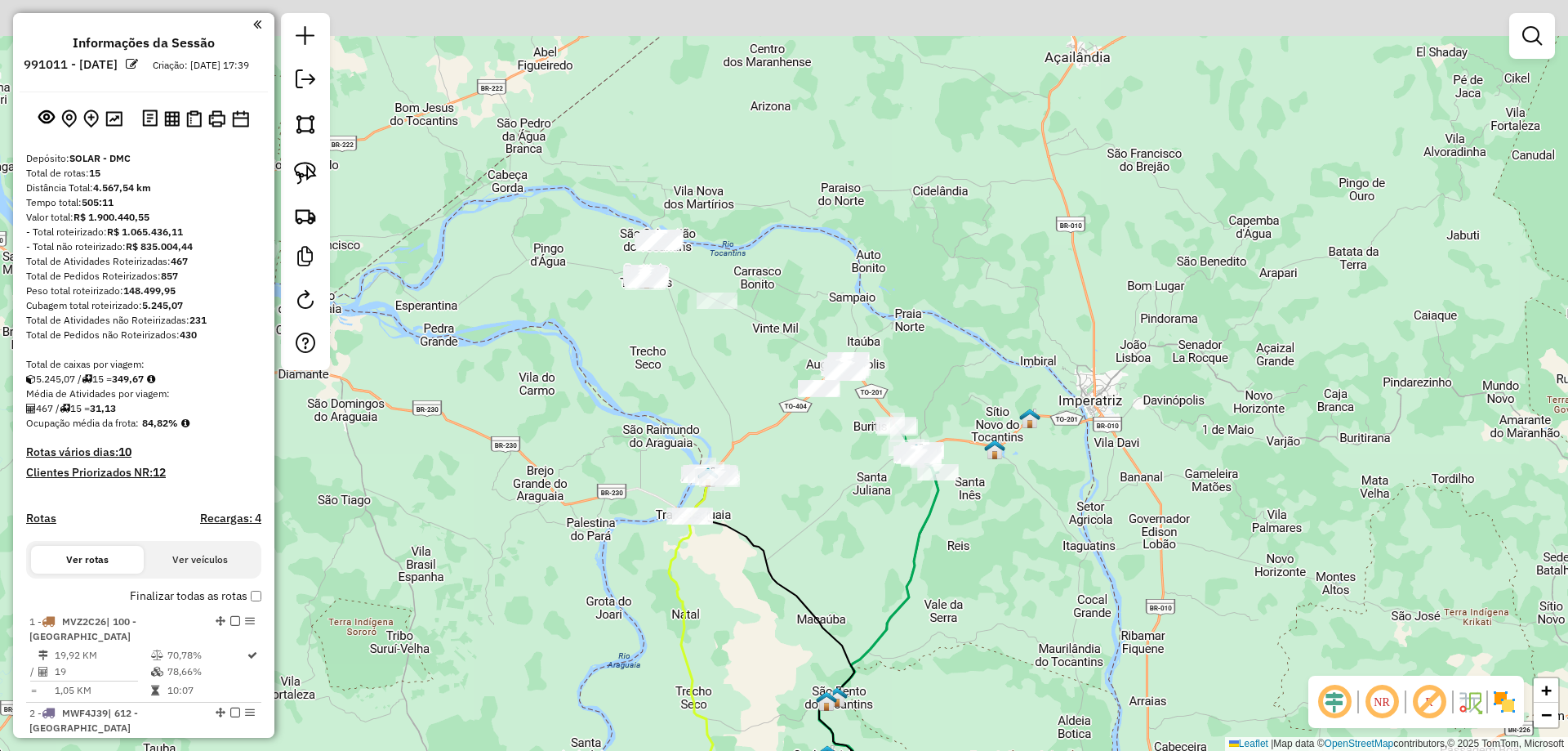
drag, startPoint x: 829, startPoint y: 460, endPoint x: 838, endPoint y: 498, distance: 39.1
click at [838, 498] on div "Janela de atendimento Grade de atendimento Capacidade Transportadoras Veículos …" at bounding box center [784, 376] width 1568 height 751
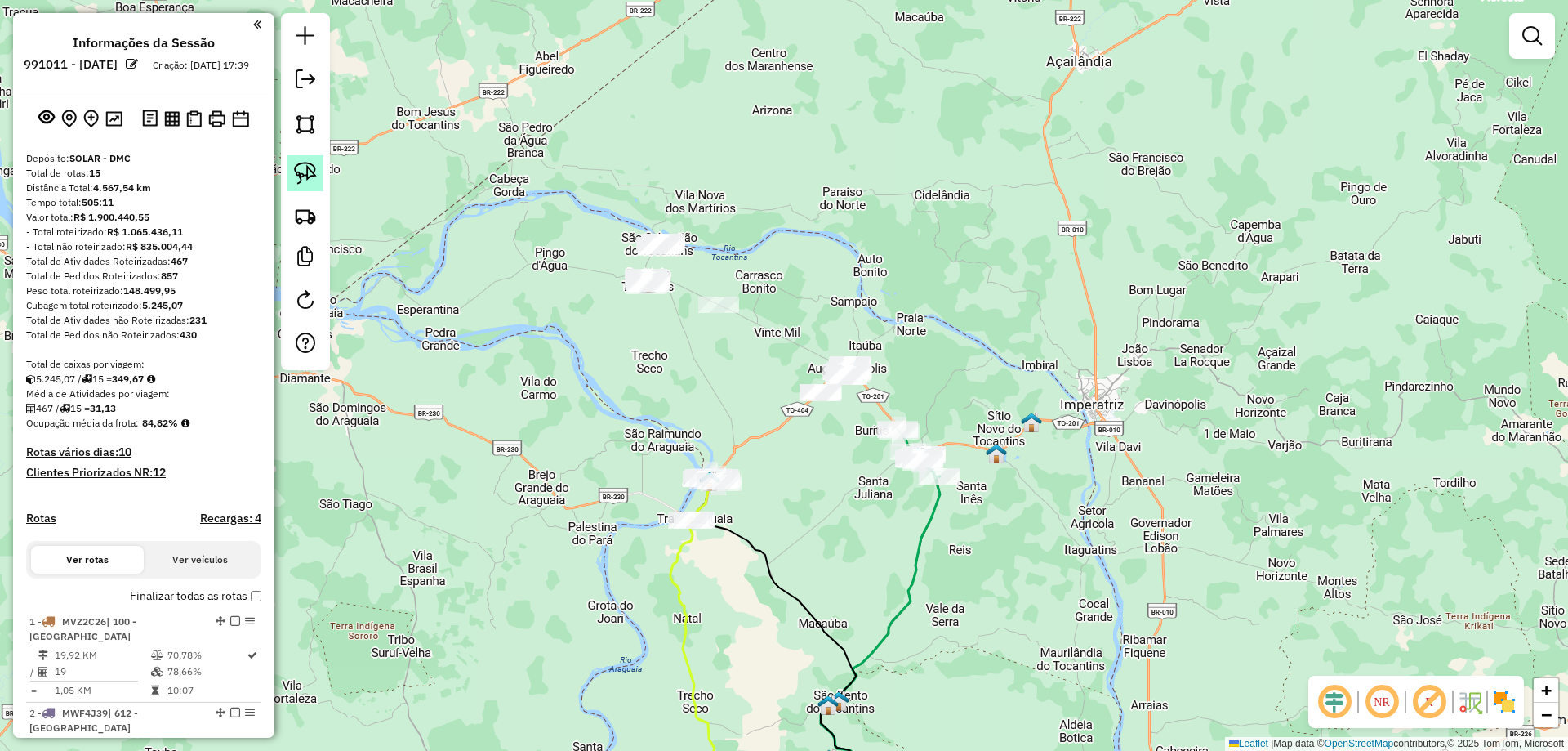
click at [313, 171] on img at bounding box center [306, 173] width 23 height 23
drag, startPoint x: 596, startPoint y: 210, endPoint x: 674, endPoint y: 190, distance: 80.5
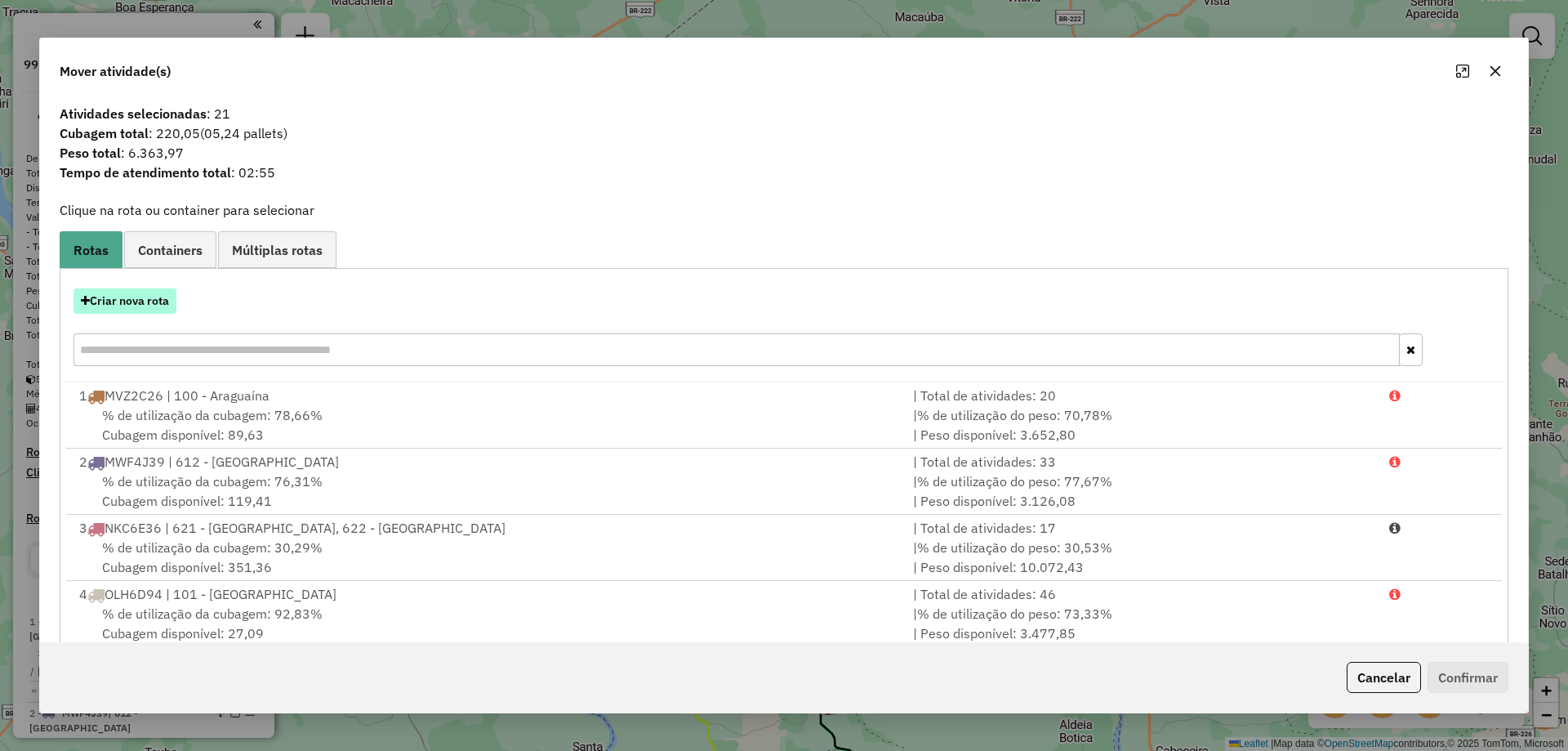
click at [153, 301] on button "Criar nova rota" at bounding box center [125, 301] width 103 height 26
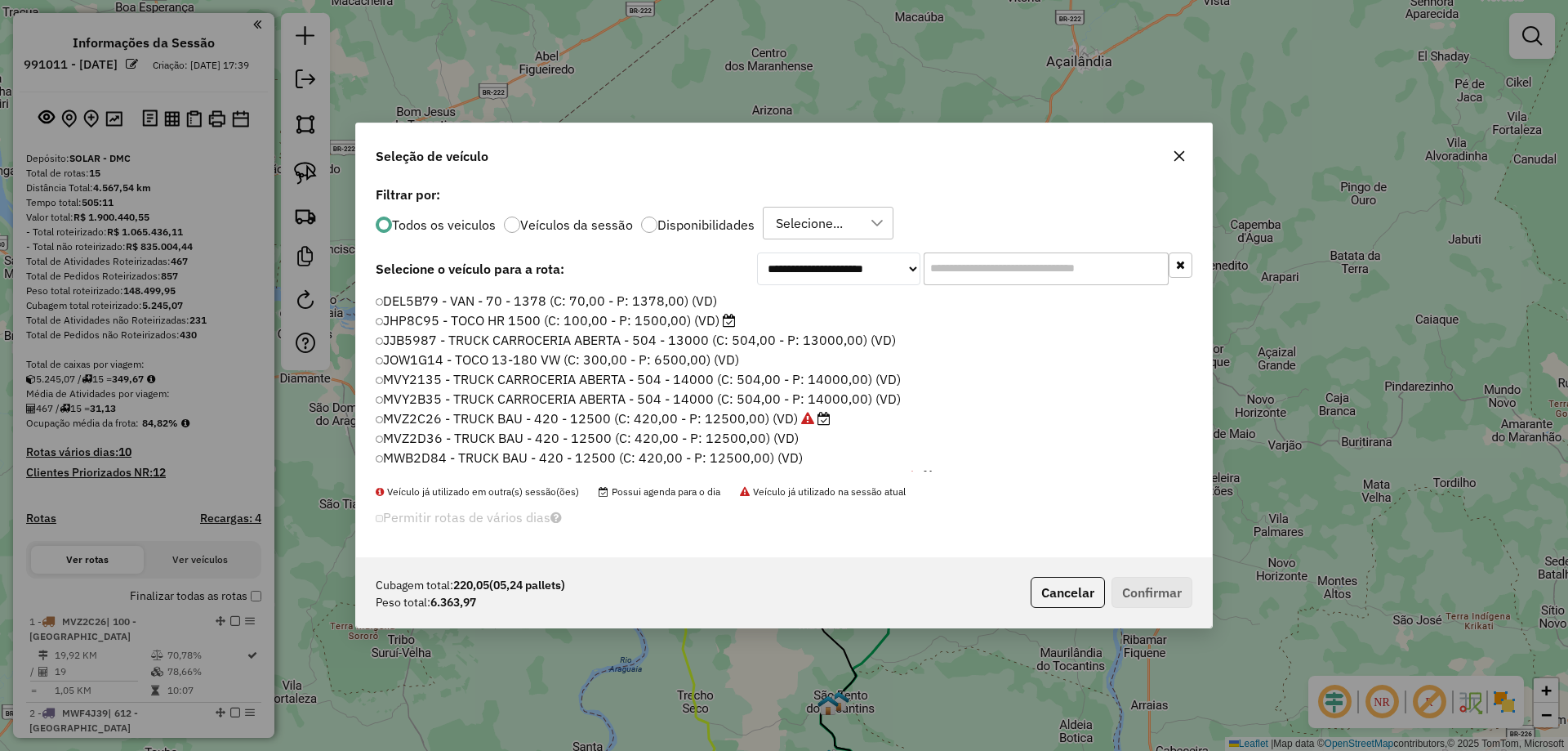
scroll to position [9, 5]
click at [961, 267] on input "text" at bounding box center [1046, 269] width 245 height 32
click at [969, 274] on input "text" at bounding box center [1046, 269] width 245 height 32
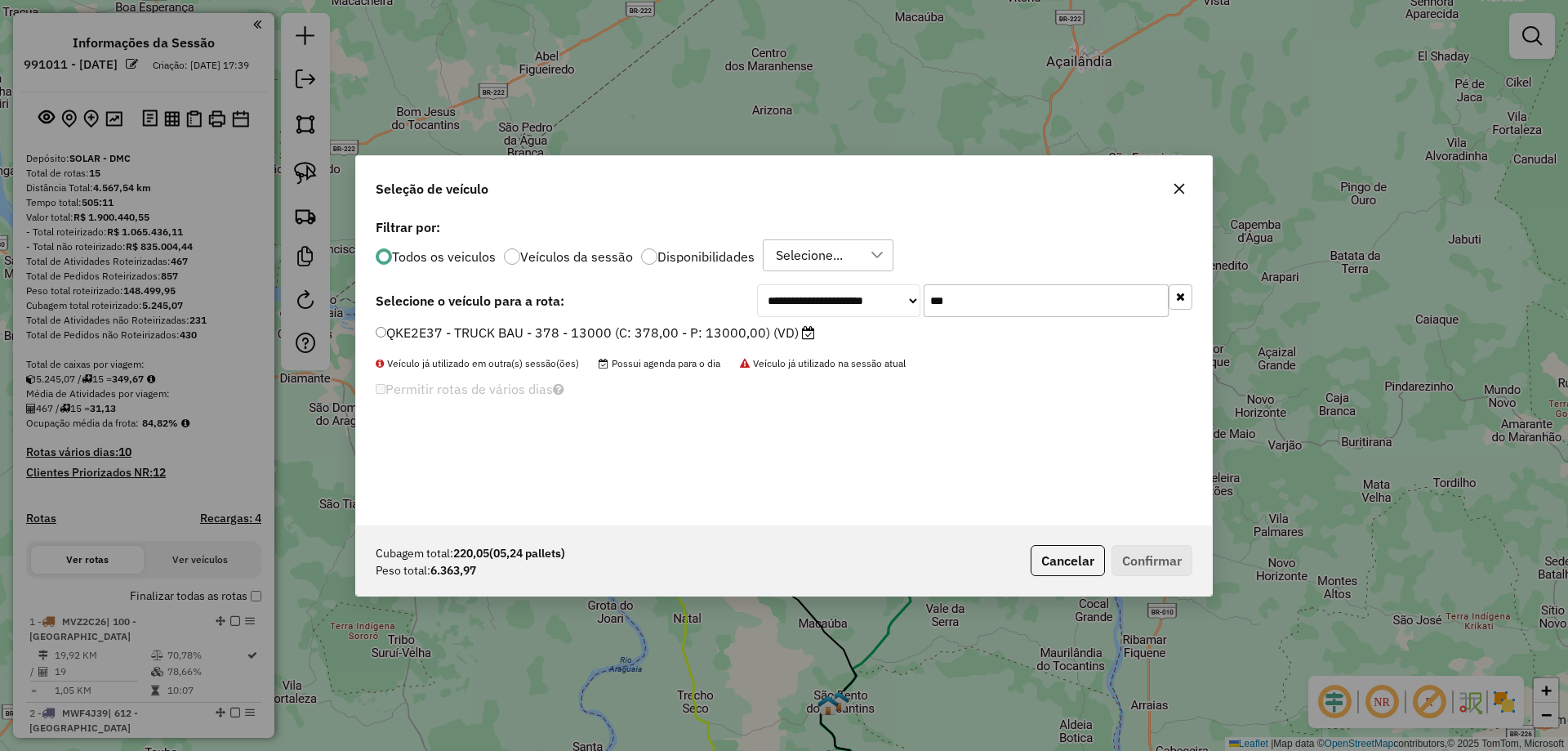
type input "***"
click at [747, 333] on label "QKE2E37 - TRUCK BAU - 378 - 13000 (C: 378,00 - P: 13000,00) (VD)" at bounding box center [594, 333] width 439 height 20
click at [1135, 545] on button "Confirmar" at bounding box center [1152, 560] width 81 height 31
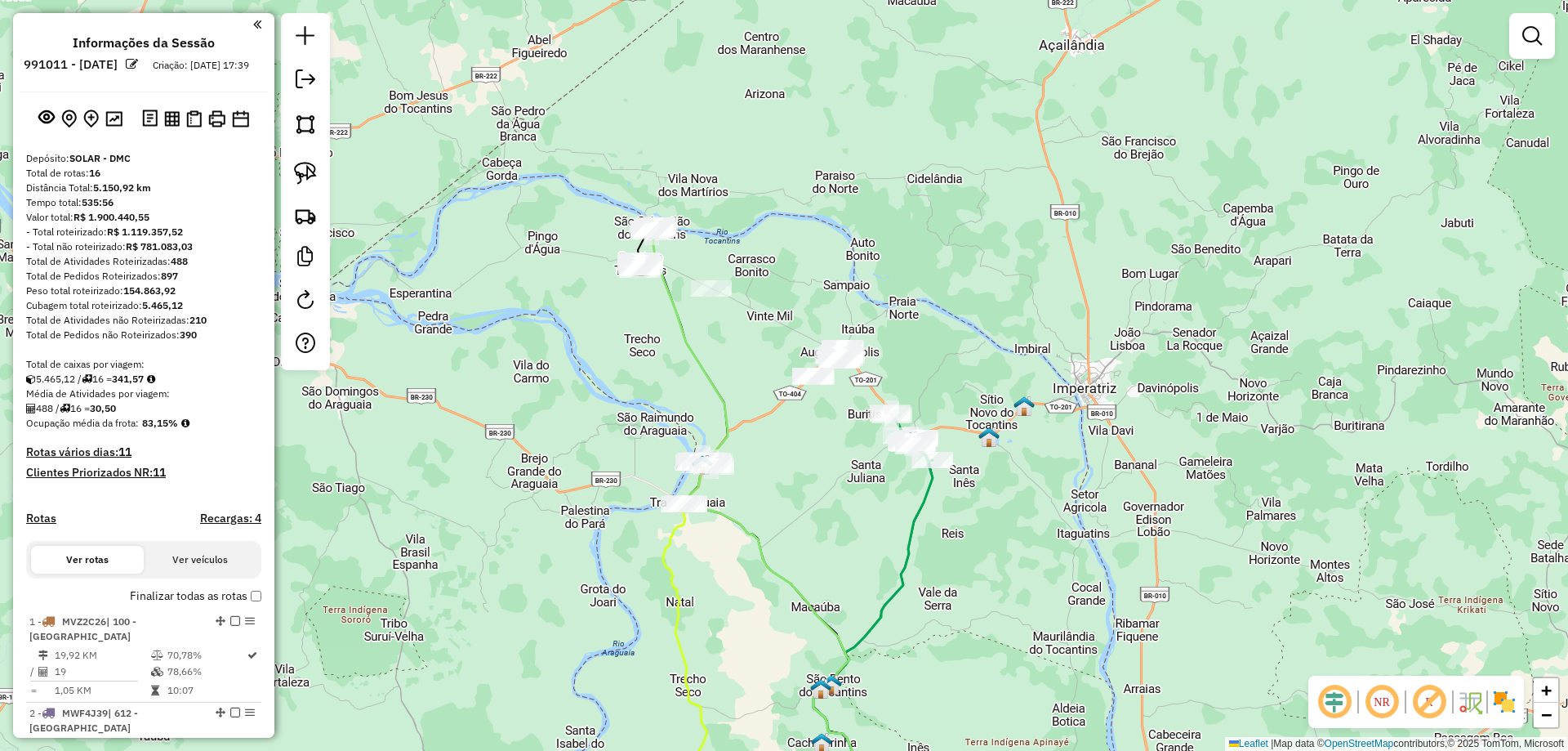
drag, startPoint x: 637, startPoint y: 393, endPoint x: 593, endPoint y: 353, distance: 59.5
click at [605, 353] on div "Janela de atendimento Grade de atendimento Capacidade Transportadoras Veículos …" at bounding box center [784, 376] width 1568 height 751
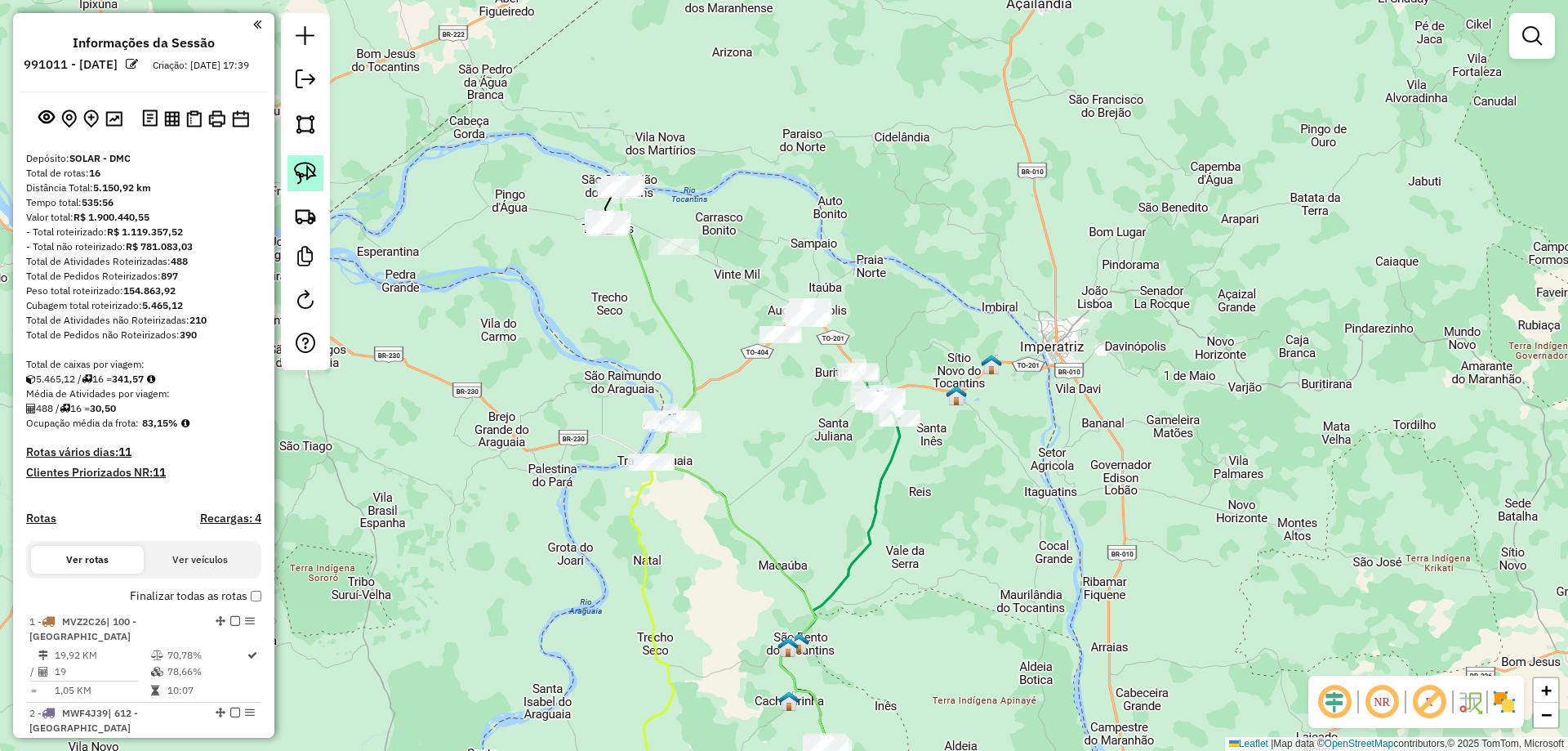
click at [308, 163] on img at bounding box center [306, 173] width 23 height 23
drag, startPoint x: 539, startPoint y: 251, endPoint x: 634, endPoint y: 285, distance: 100.9
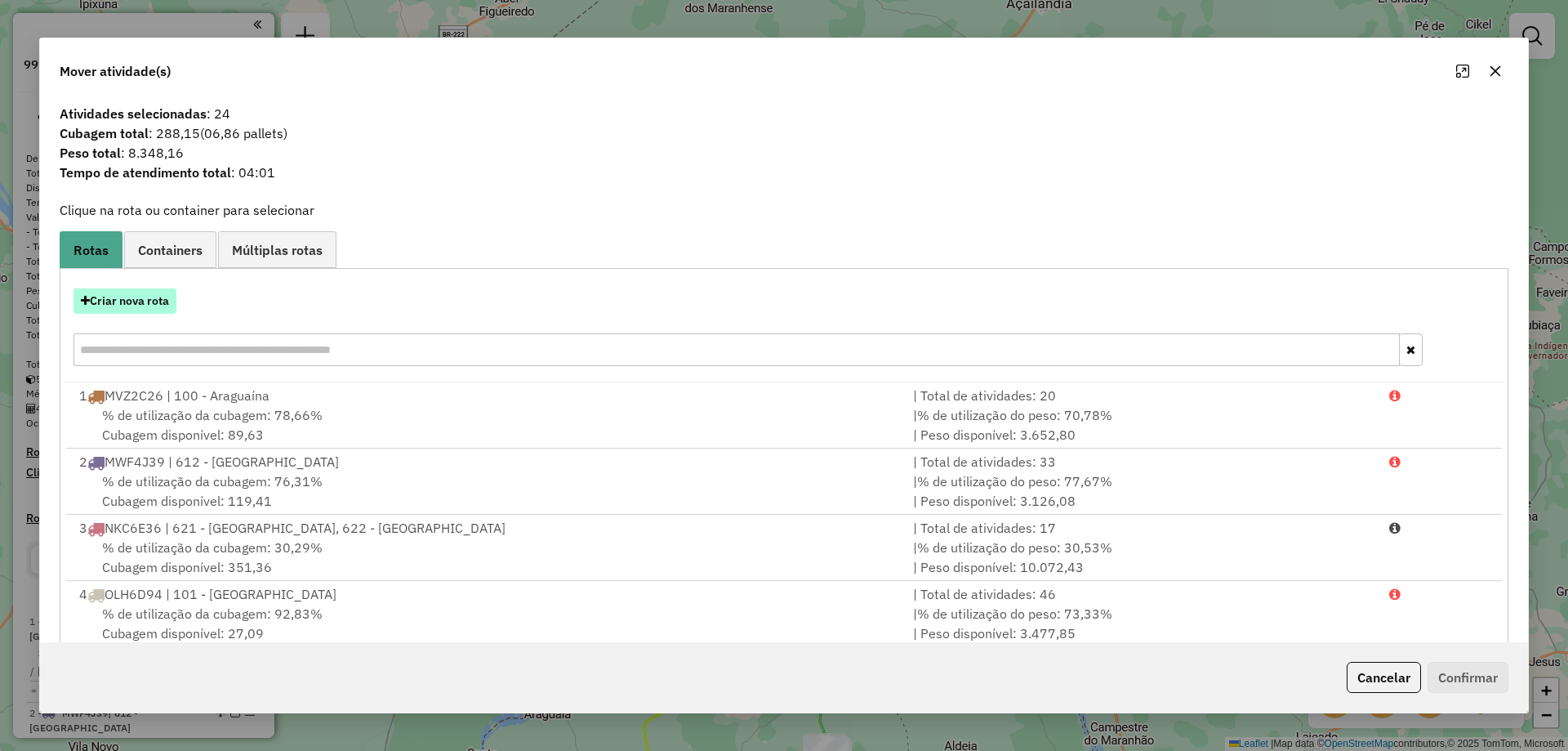
click at [149, 295] on button "Criar nova rota" at bounding box center [125, 301] width 103 height 26
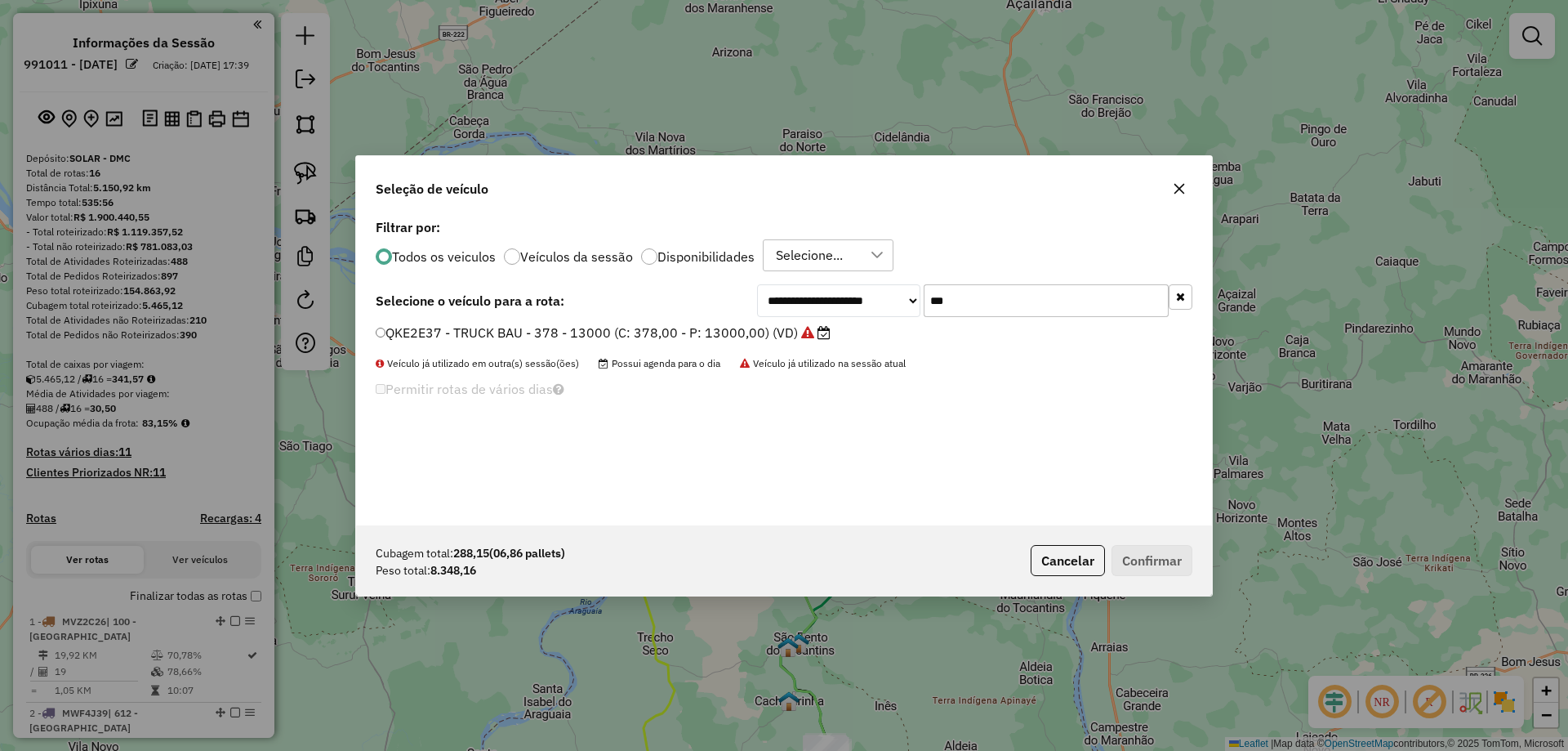
click at [960, 300] on input "***" at bounding box center [1046, 300] width 245 height 32
click at [960, 301] on input "***" at bounding box center [1046, 300] width 245 height 32
type input "***"
click at [765, 327] on label "QKE2E47 - TRUCK BAU - 378 - 13000 (C: 378,00 - P: 13000,00) (VD)" at bounding box center [594, 333] width 439 height 20
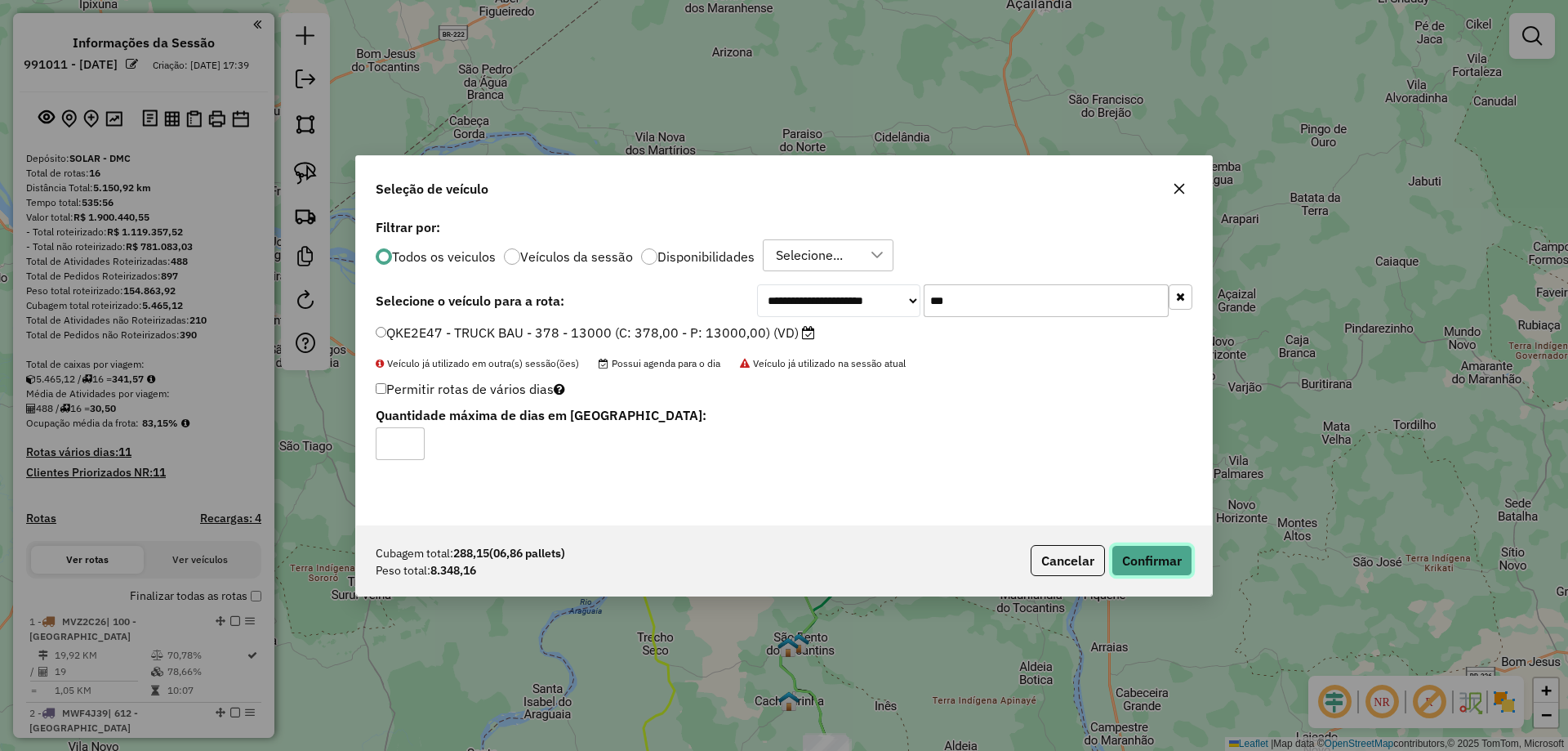
click at [1154, 565] on button "Confirmar" at bounding box center [1152, 560] width 81 height 31
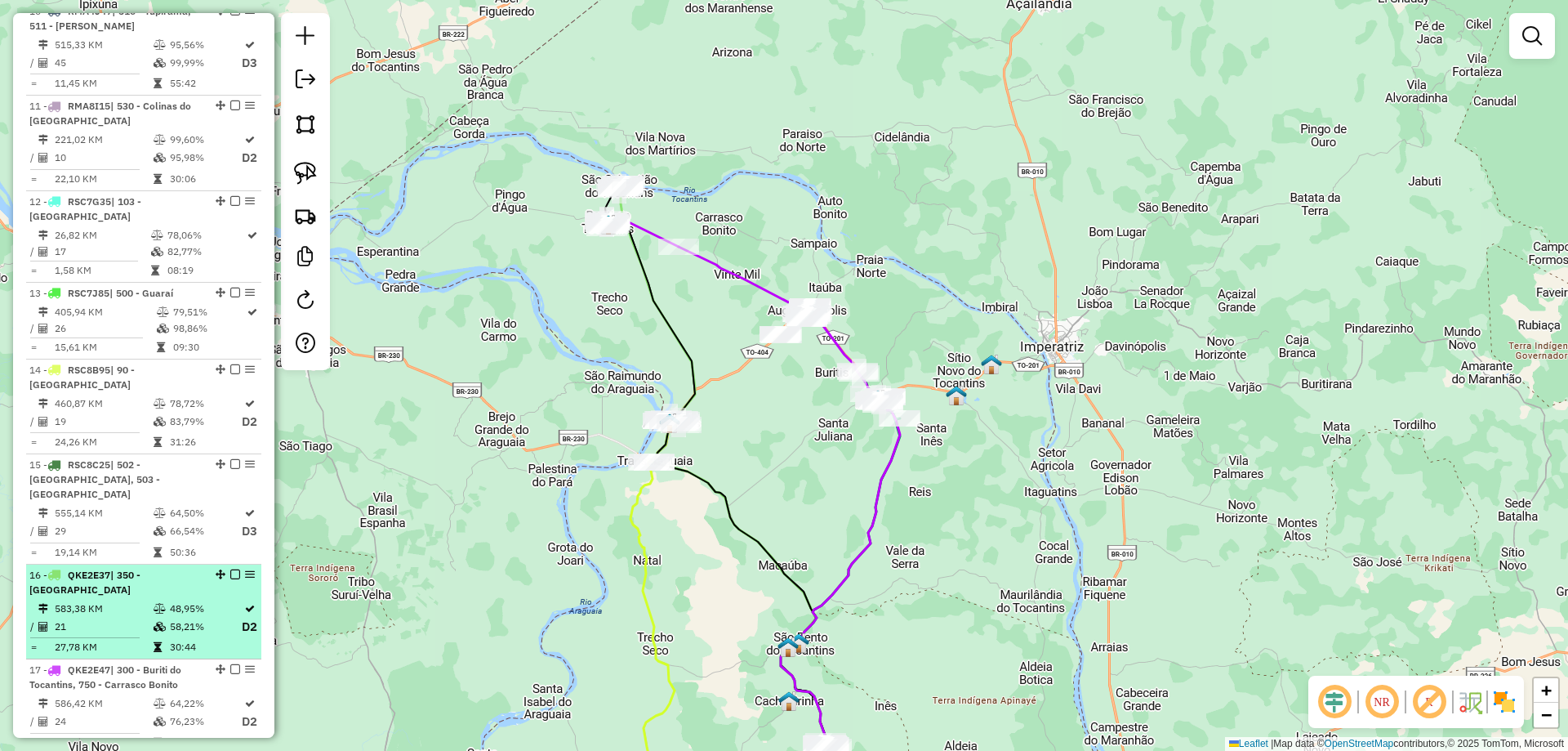
scroll to position [1553, 0]
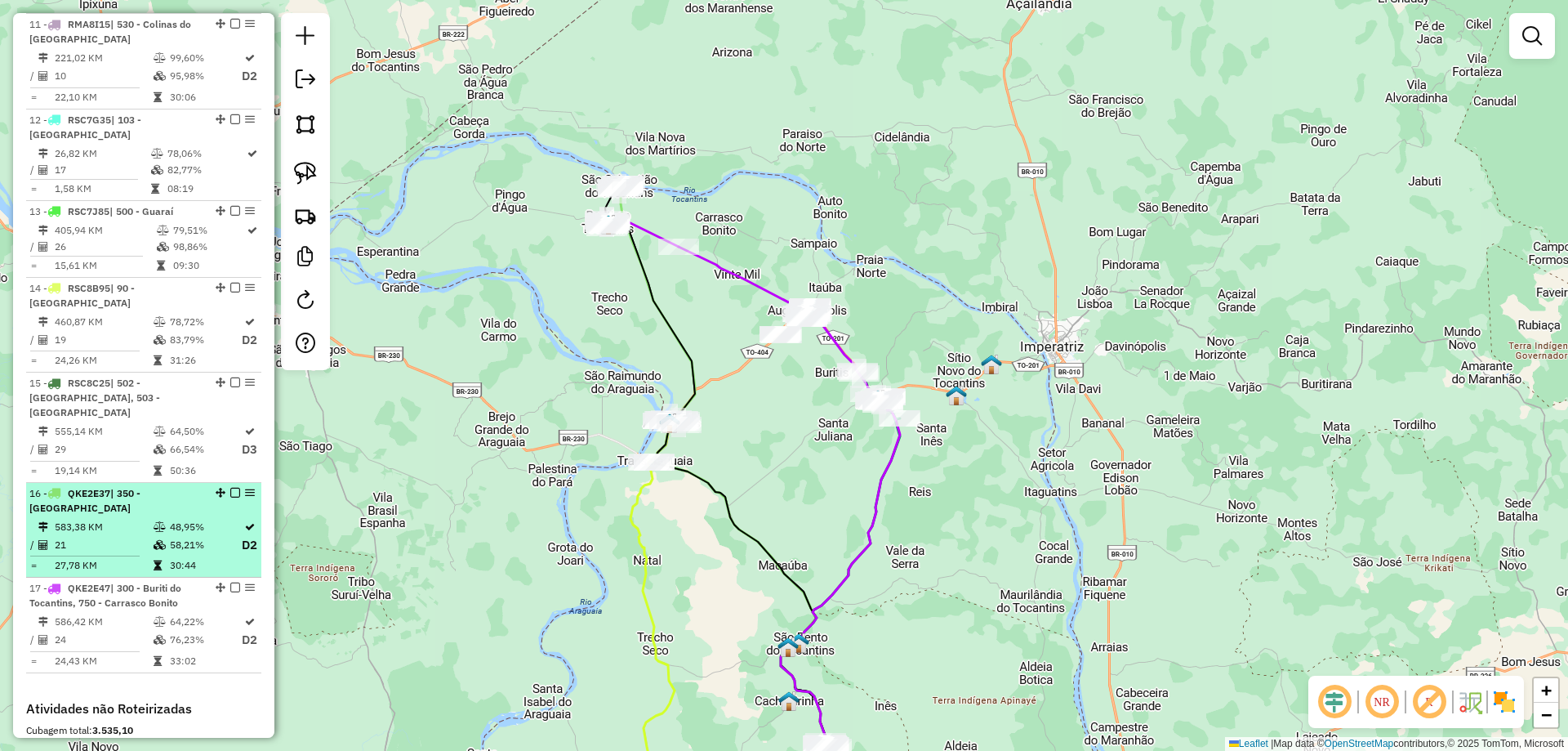
click at [231, 488] on em at bounding box center [235, 493] width 10 height 10
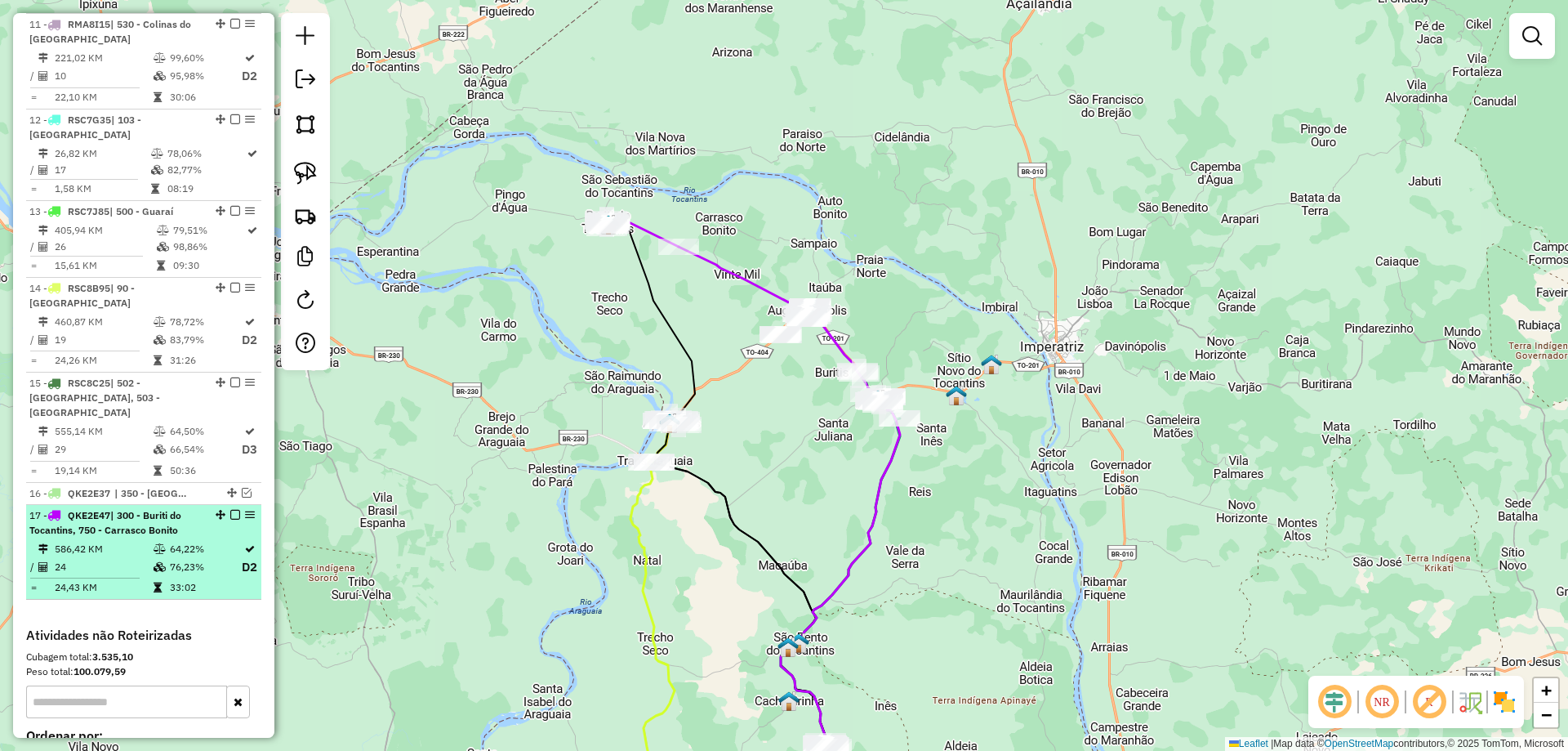
click at [232, 510] on em at bounding box center [235, 515] width 10 height 10
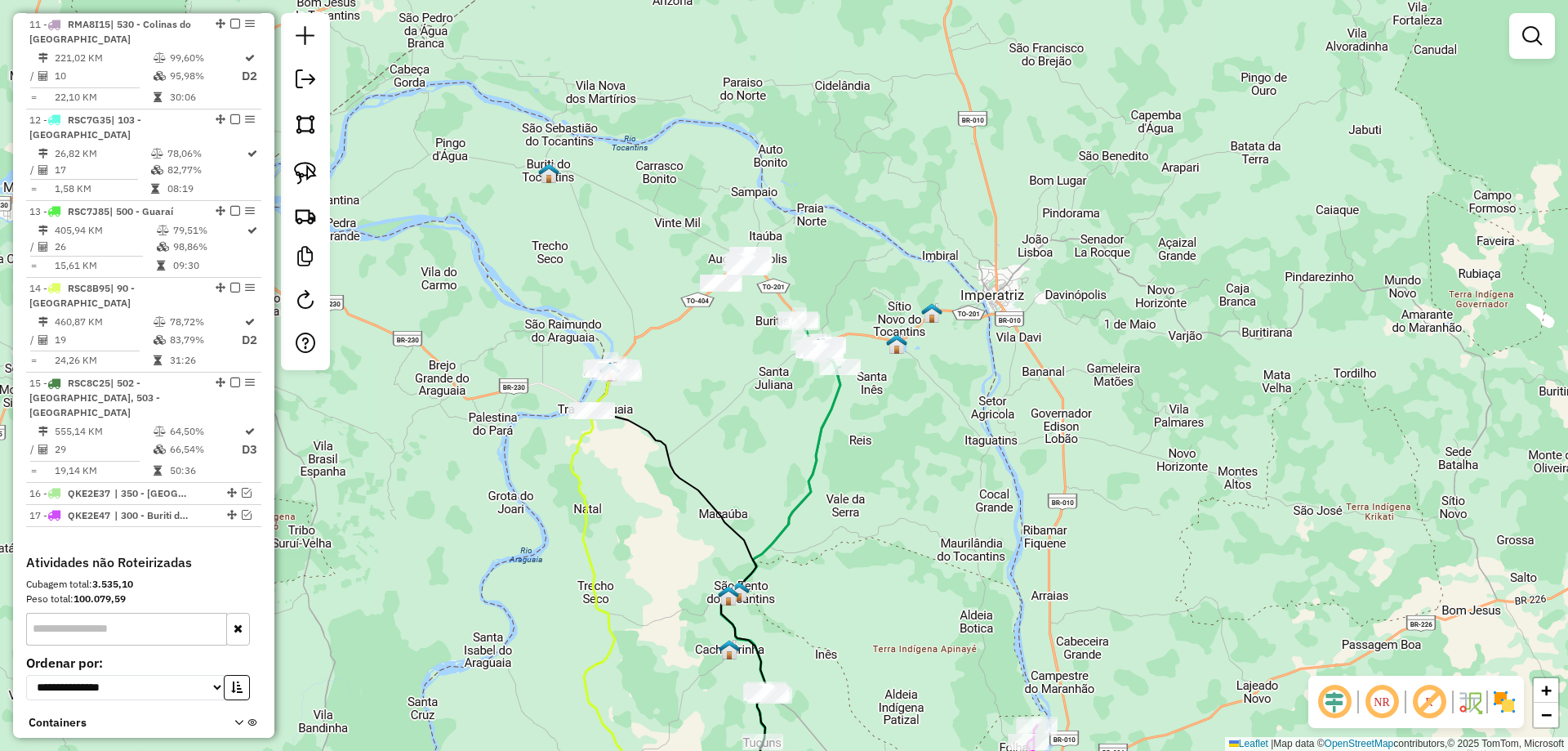
drag, startPoint x: 606, startPoint y: 358, endPoint x: 536, endPoint y: 282, distance: 103.3
click at [536, 282] on div "Janela de atendimento Grade de atendimento Capacidade Transportadoras Veículos …" at bounding box center [784, 376] width 1568 height 751
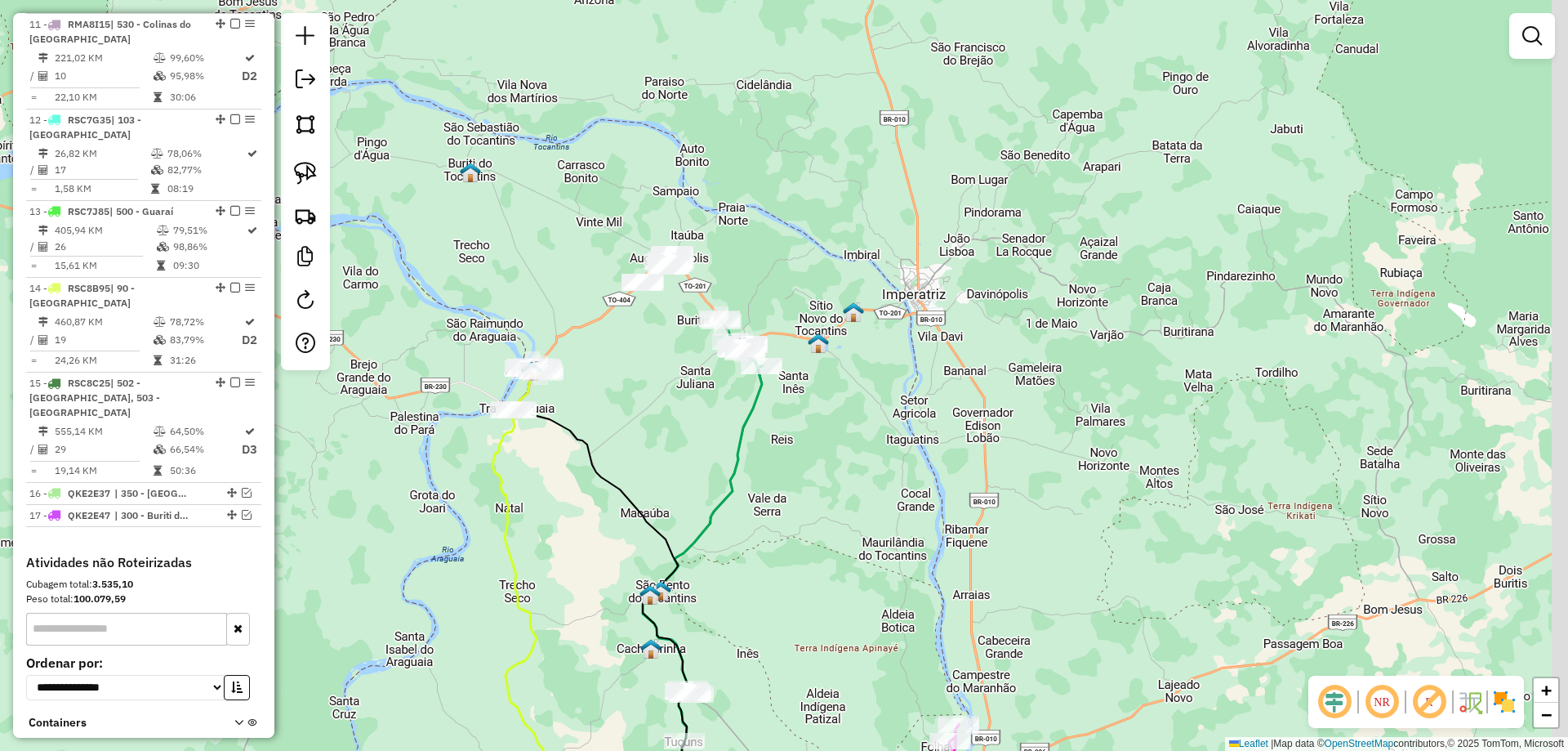
drag, startPoint x: 531, startPoint y: 280, endPoint x: 461, endPoint y: 305, distance: 74.3
click at [461, 305] on div "Janela de atendimento Grade de atendimento Capacidade Transportadoras Veículos …" at bounding box center [784, 376] width 1568 height 751
click at [309, 166] on img at bounding box center [306, 173] width 23 height 23
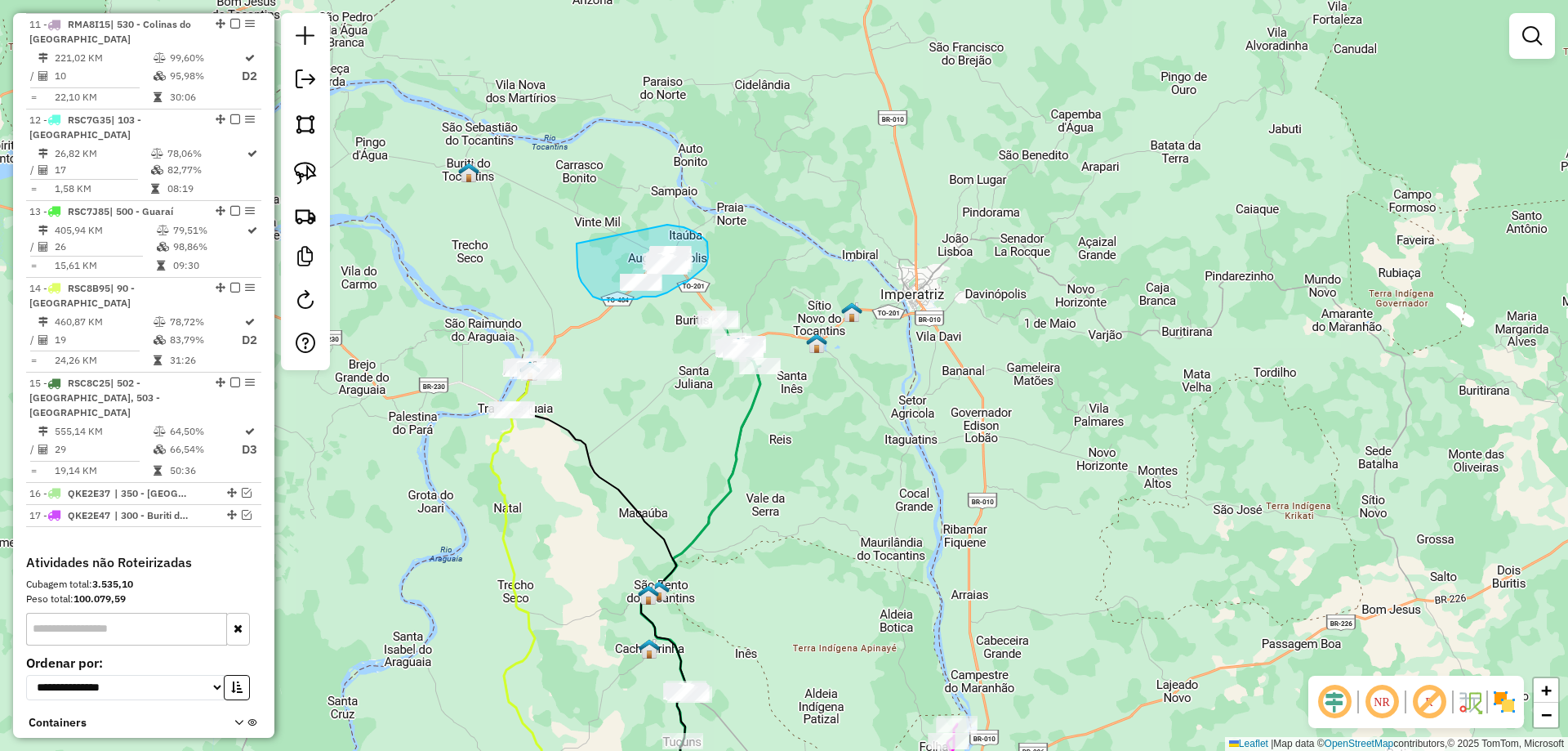
drag, startPoint x: 576, startPoint y: 244, endPoint x: 664, endPoint y: 225, distance: 90.0
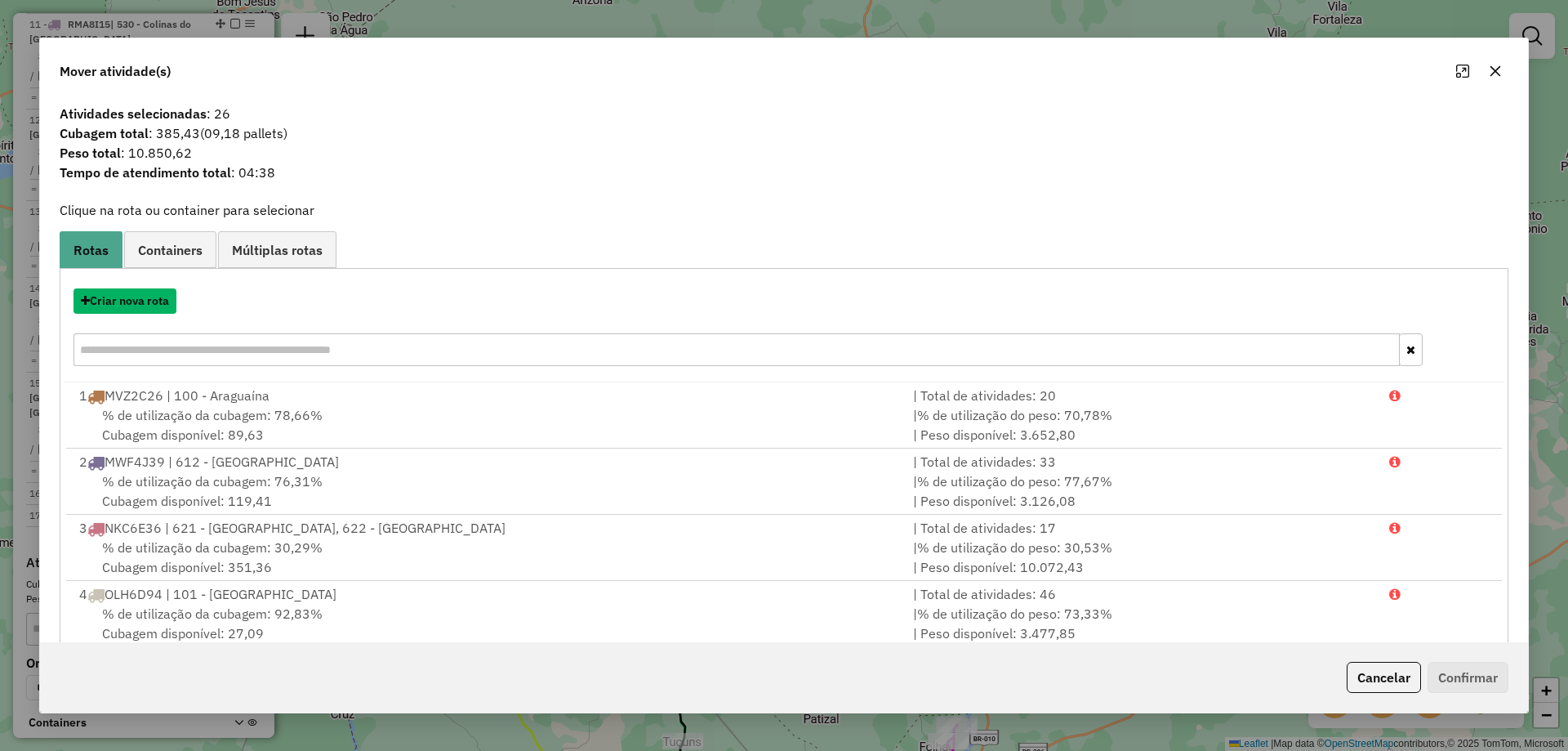
click at [142, 300] on button "Criar nova rota" at bounding box center [125, 301] width 103 height 26
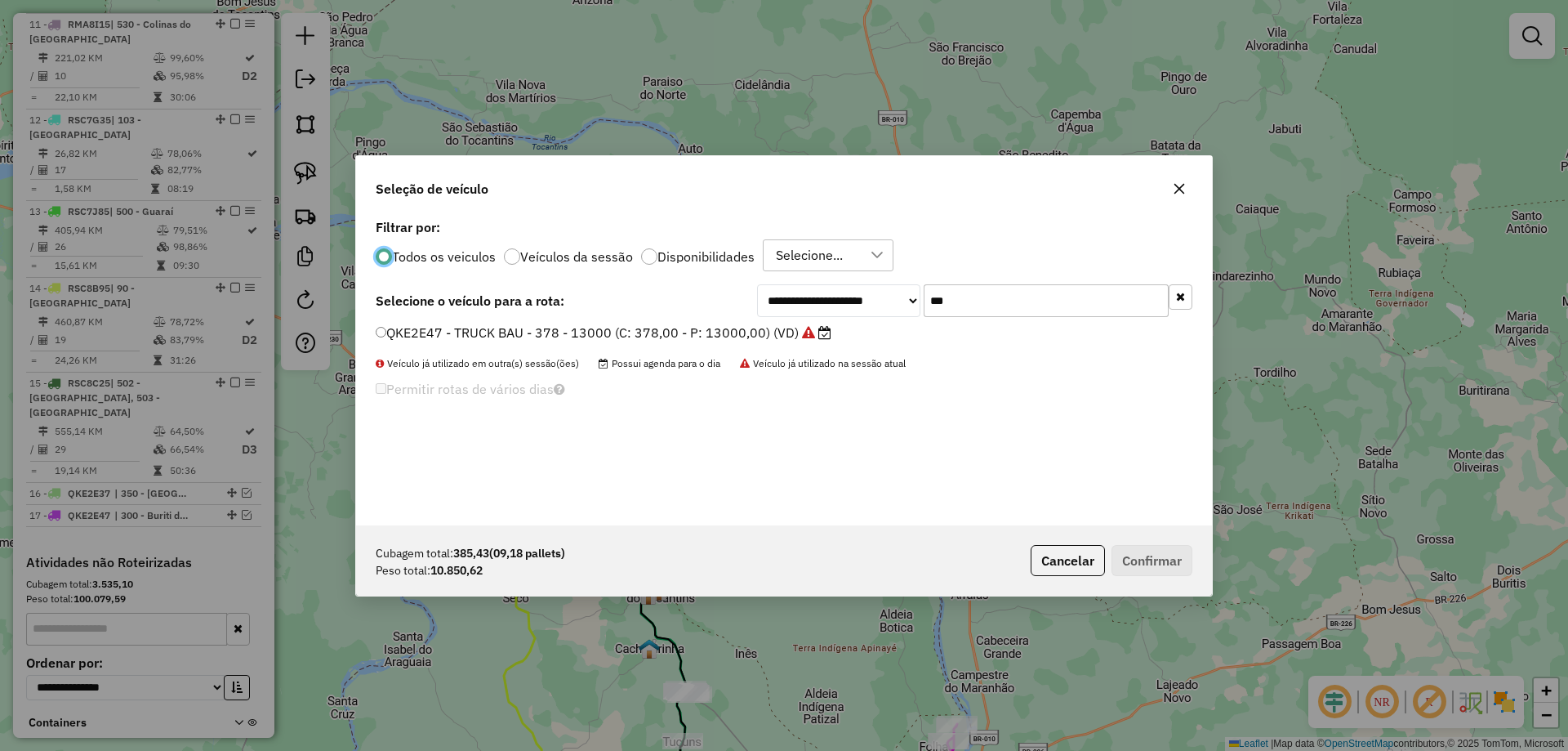
scroll to position [9, 5]
click at [983, 298] on input "***" at bounding box center [1046, 300] width 245 height 32
type input "****"
click at [745, 333] on label "QKG6828 - TRUCK BAU - 420 - 12850 (C: 420,00 - P: 12850,00) (VD)" at bounding box center [604, 333] width 458 height 20
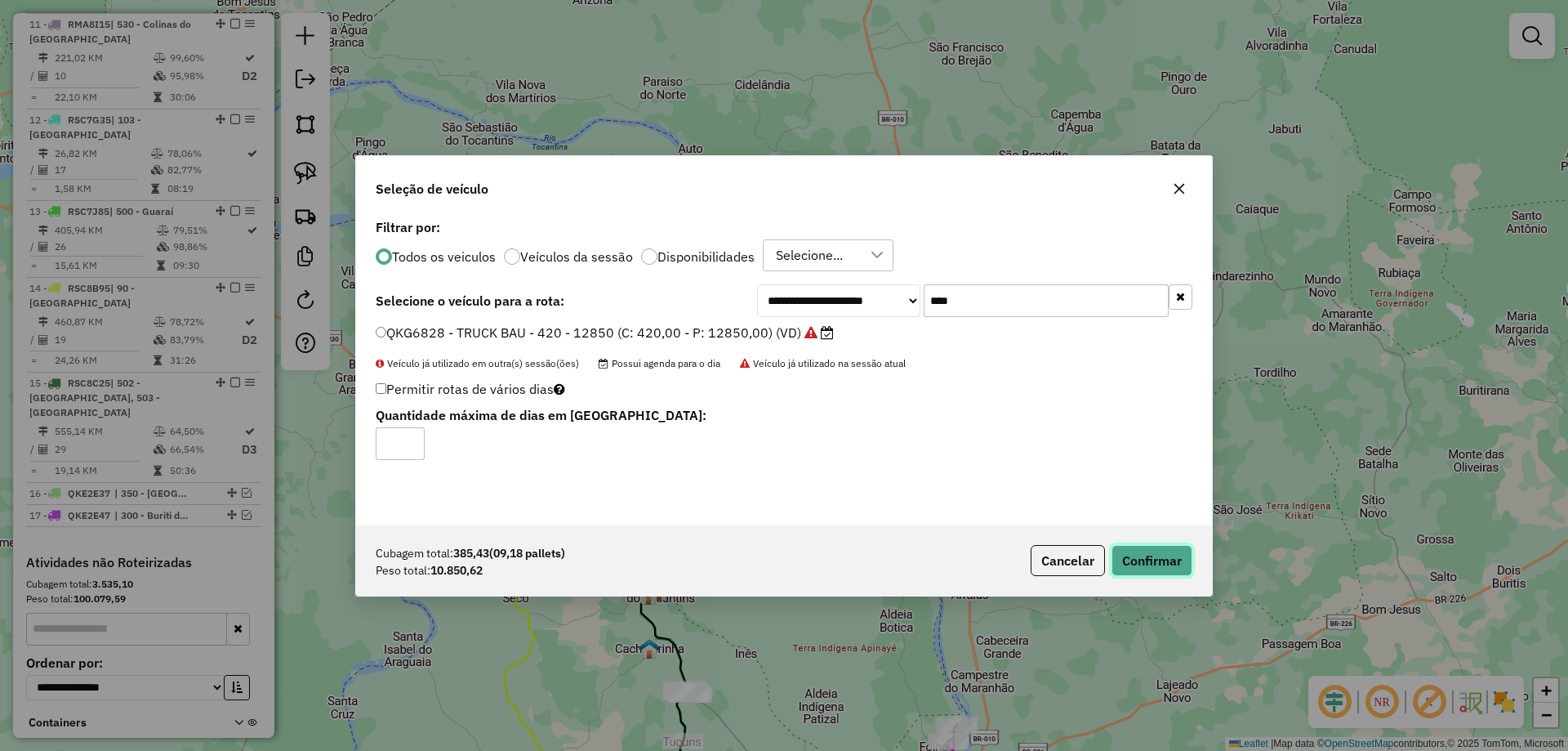
click at [1138, 555] on button "Confirmar" at bounding box center [1152, 560] width 81 height 31
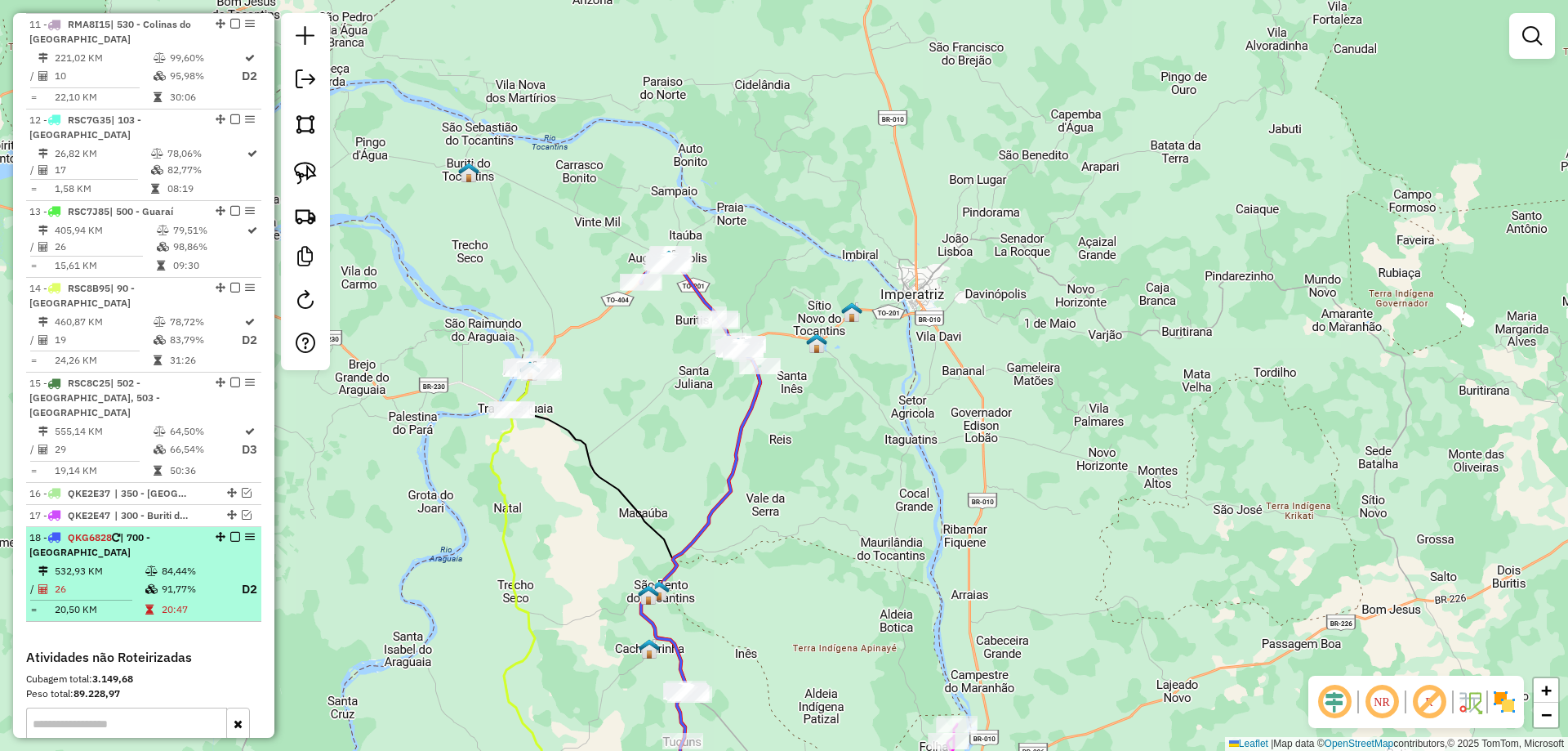
click at [233, 532] on em at bounding box center [235, 537] width 10 height 10
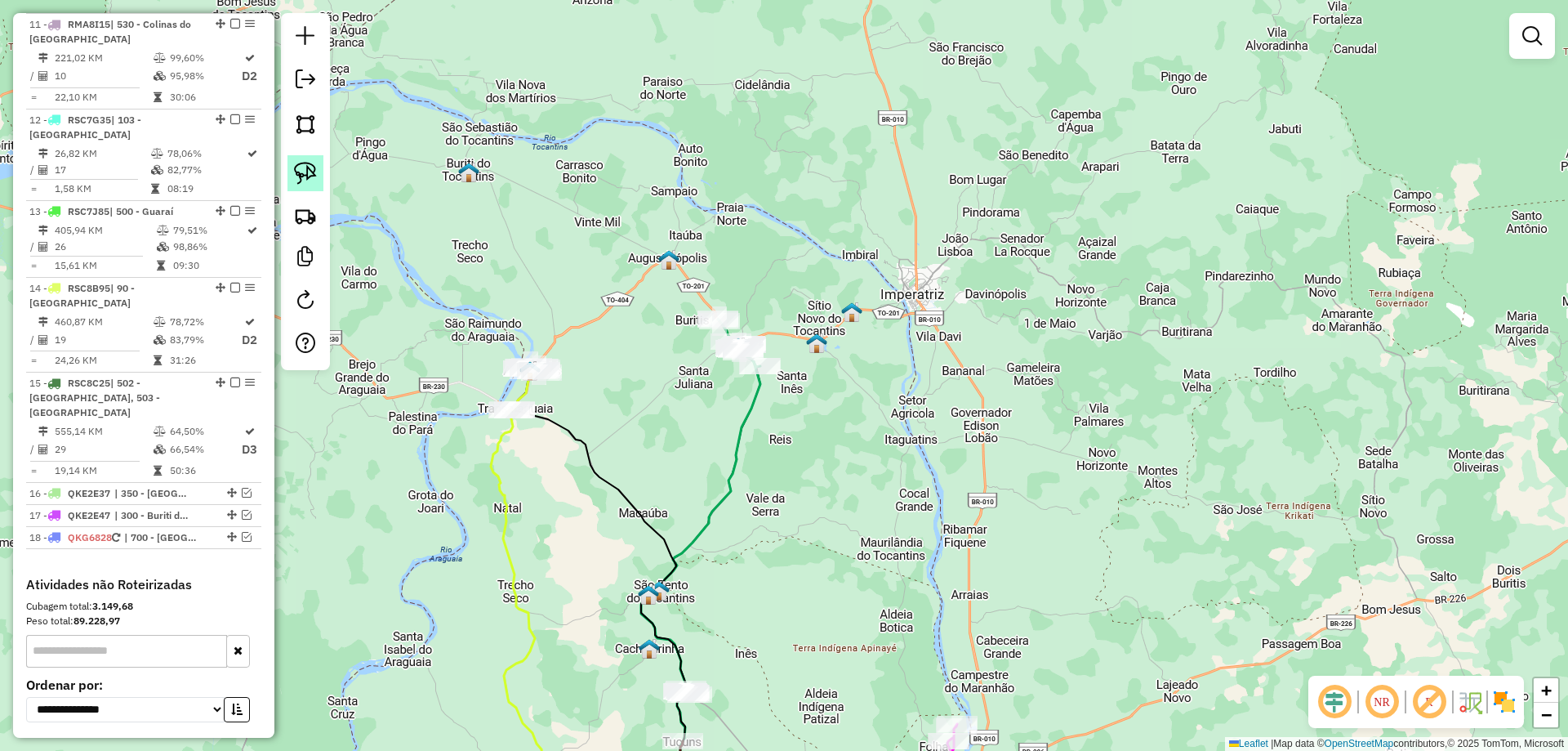
click at [312, 178] on img at bounding box center [306, 173] width 23 height 23
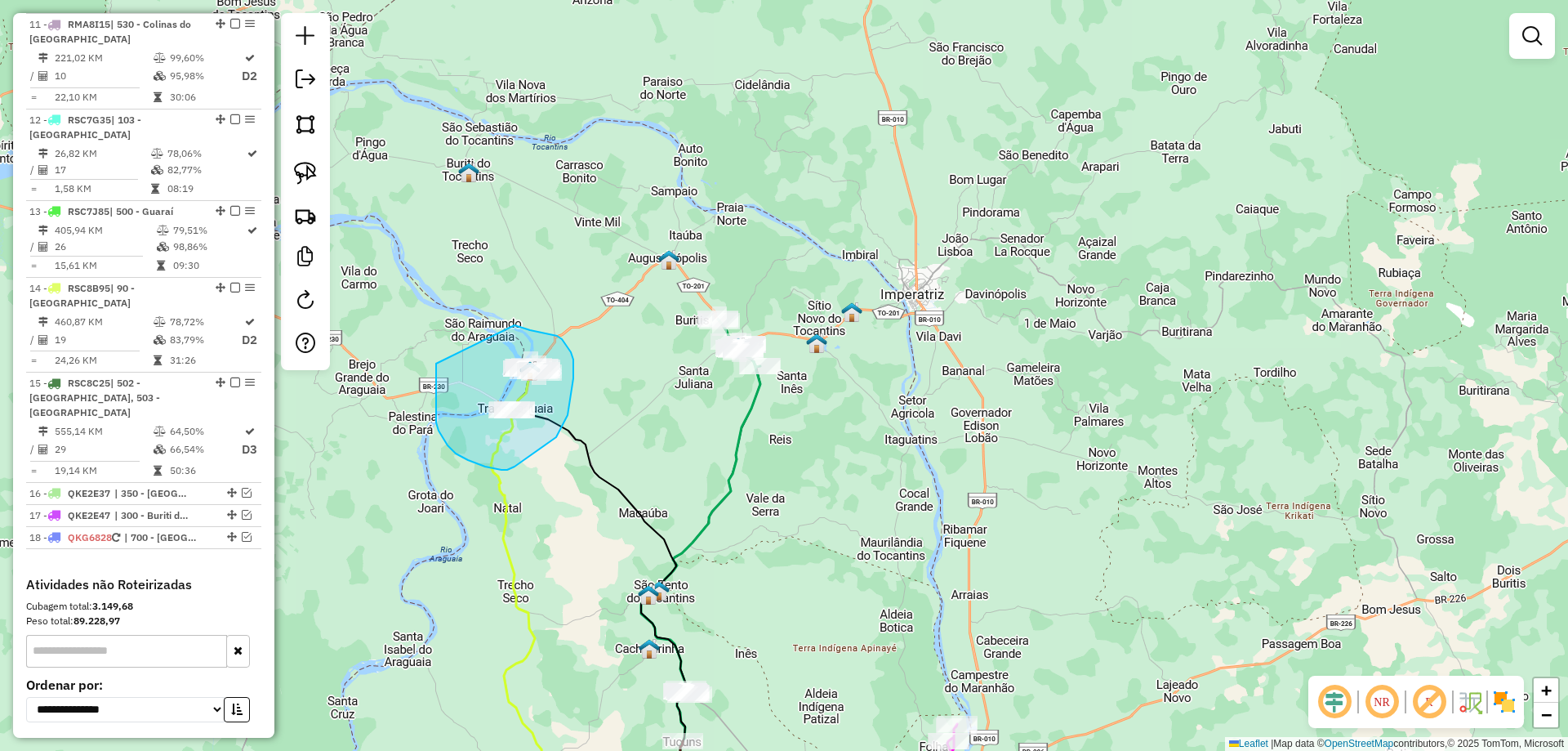
drag, startPoint x: 436, startPoint y: 364, endPoint x: 508, endPoint y: 325, distance: 81.9
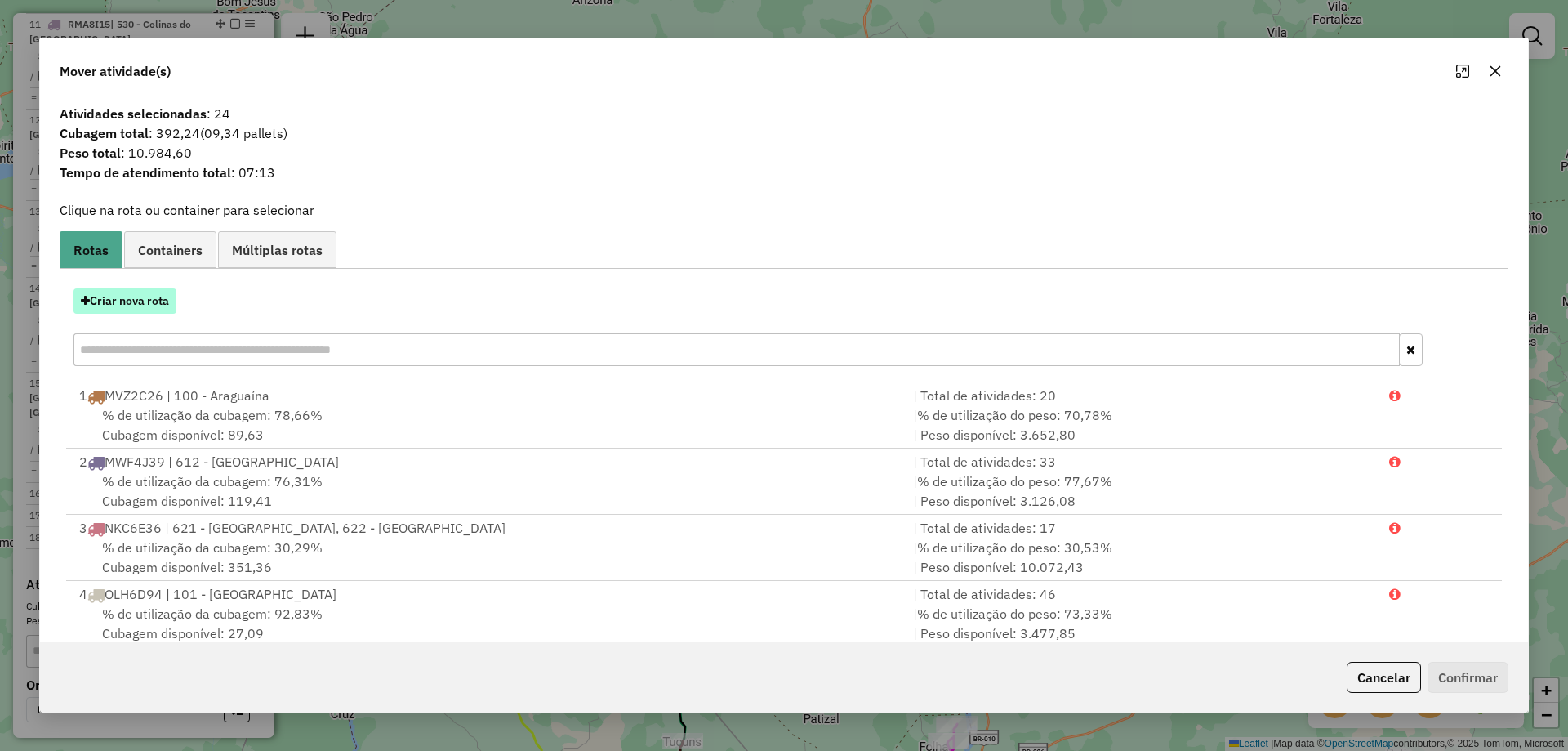
click at [144, 302] on button "Criar nova rota" at bounding box center [125, 301] width 103 height 26
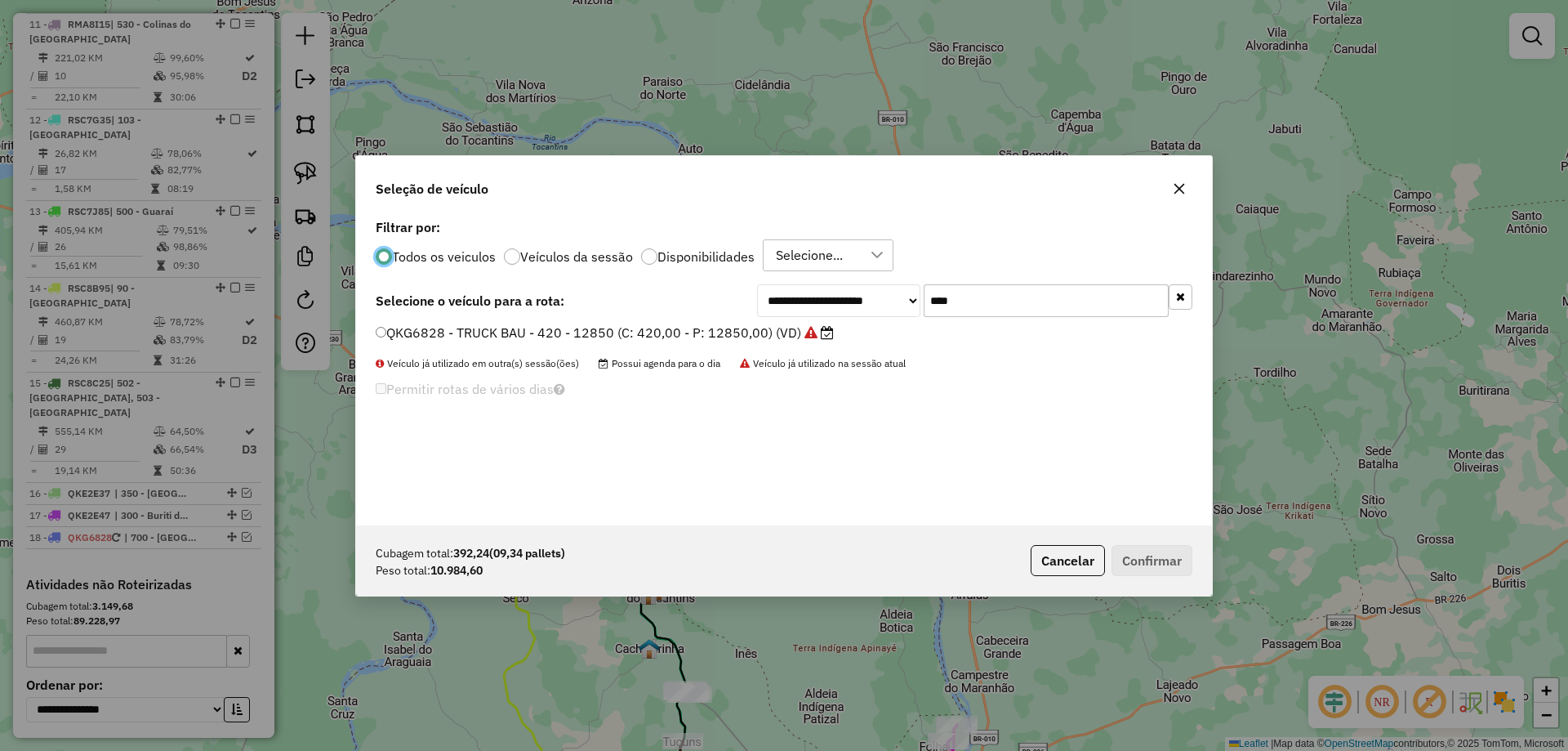
click at [966, 310] on input "****" at bounding box center [1046, 300] width 245 height 32
type input "***"
click at [673, 336] on label "QKE2E57 - TRUCK BAU - 378 - 13000 (C: 378,00 - P: 13000,00) (VD)" at bounding box center [587, 333] width 423 height 20
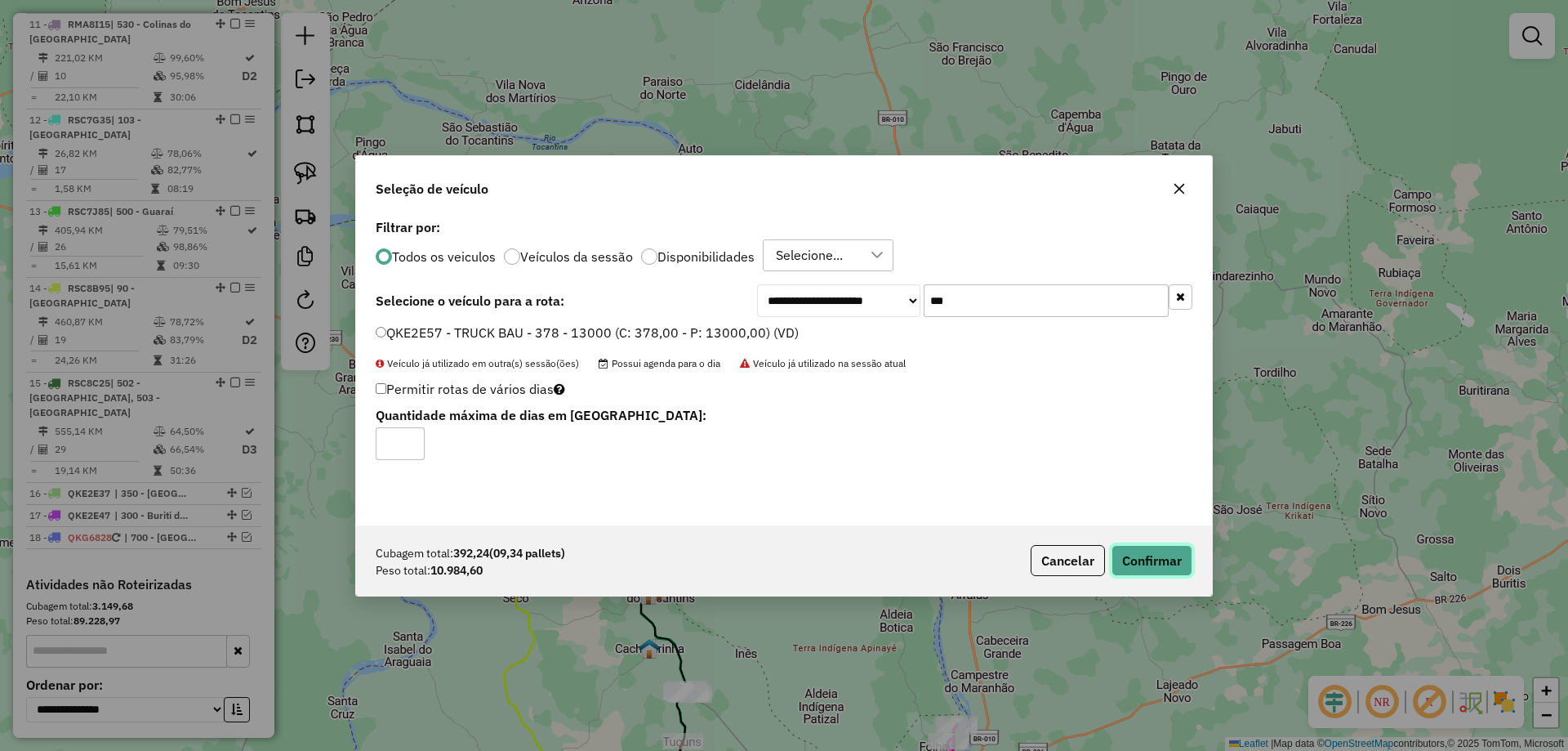
click at [1136, 559] on button "Confirmar" at bounding box center [1152, 560] width 81 height 31
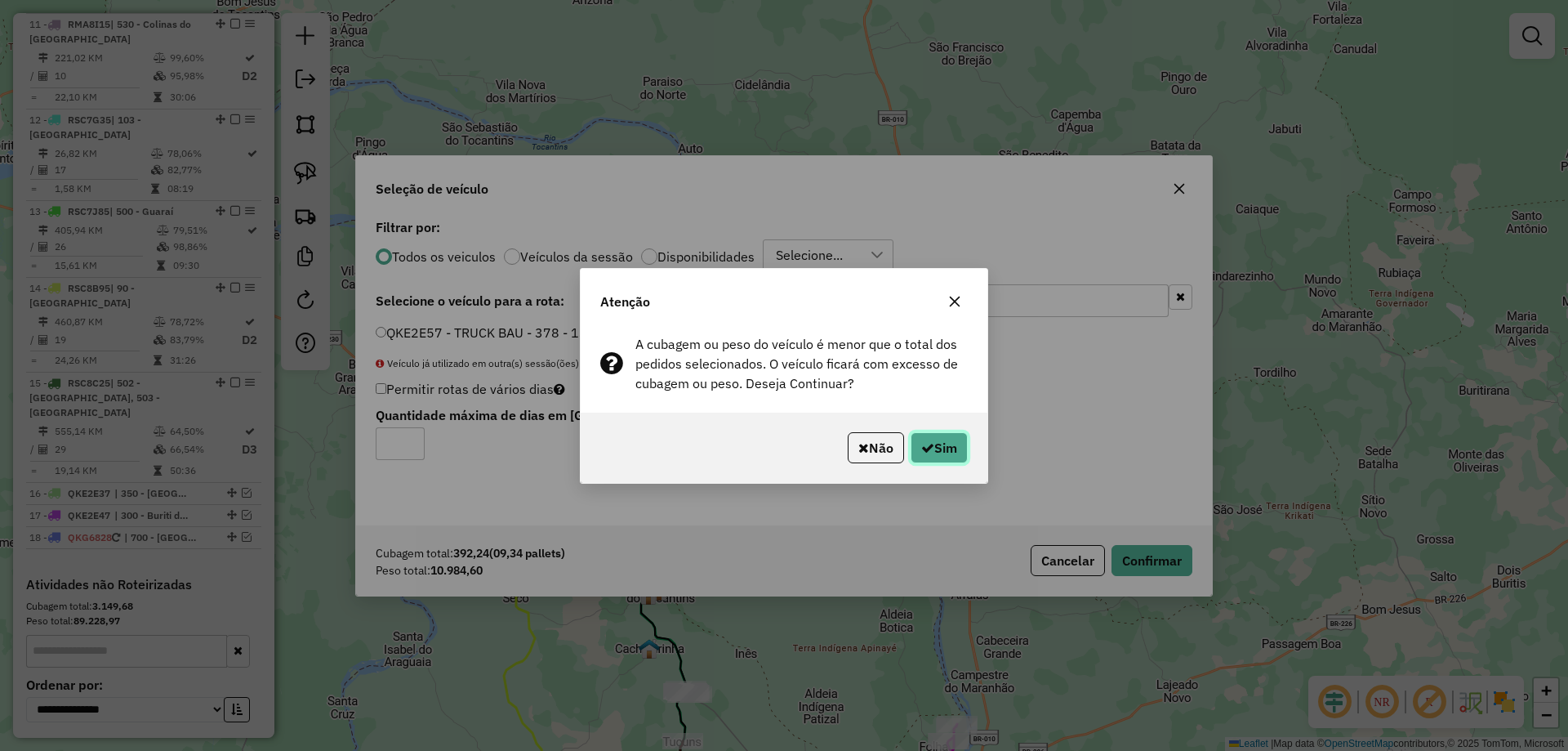
click at [933, 454] on button "Sim" at bounding box center [939, 448] width 57 height 31
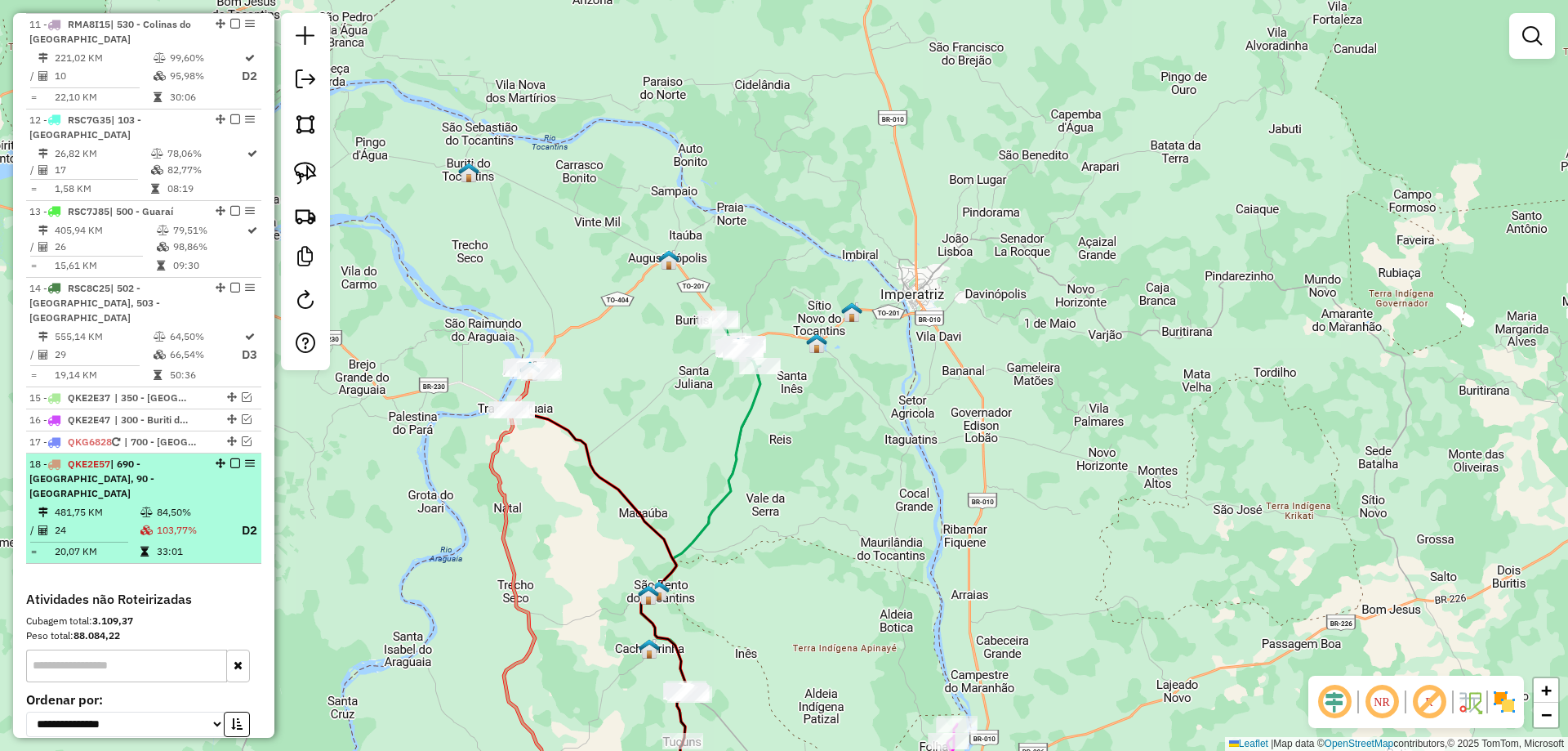
click at [217, 520] on td "103,77%" at bounding box center [191, 530] width 71 height 20
select select "**********"
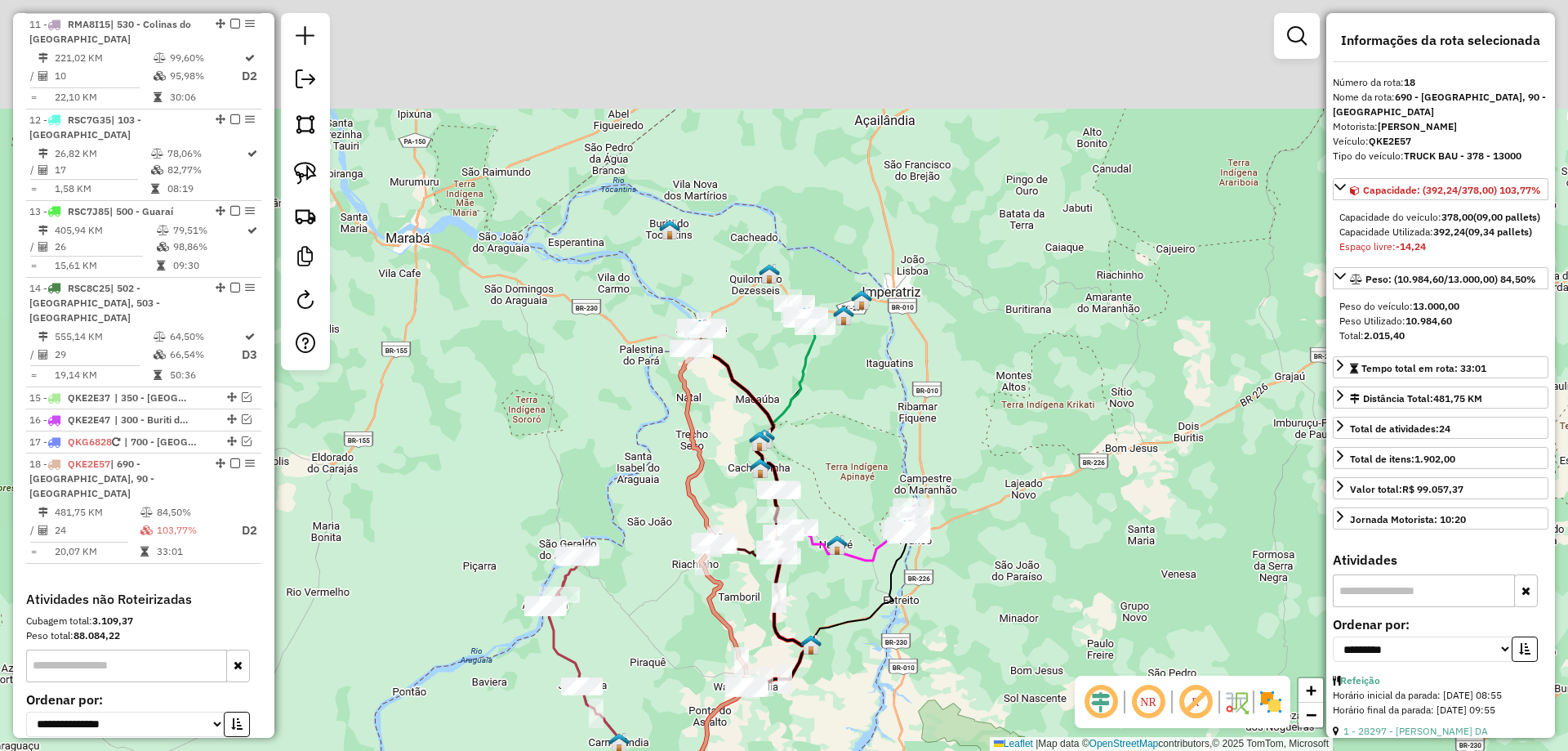
drag, startPoint x: 755, startPoint y: 238, endPoint x: 708, endPoint y: 432, distance: 199.6
click at [708, 432] on div "Janela de atendimento Grade de atendimento Capacidade Transportadoras Veículos …" at bounding box center [784, 376] width 1568 height 751
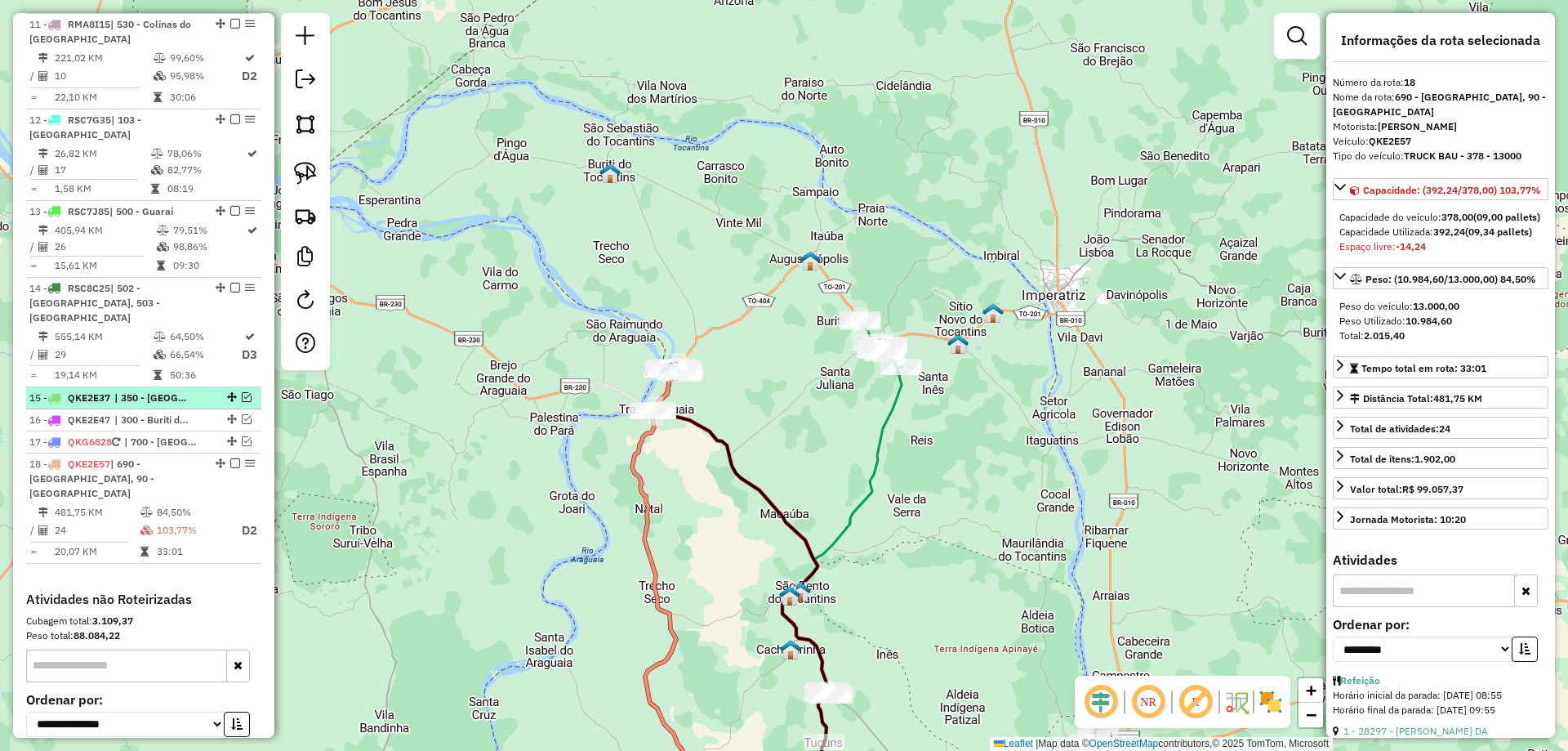
click at [242, 393] on em at bounding box center [247, 397] width 10 height 10
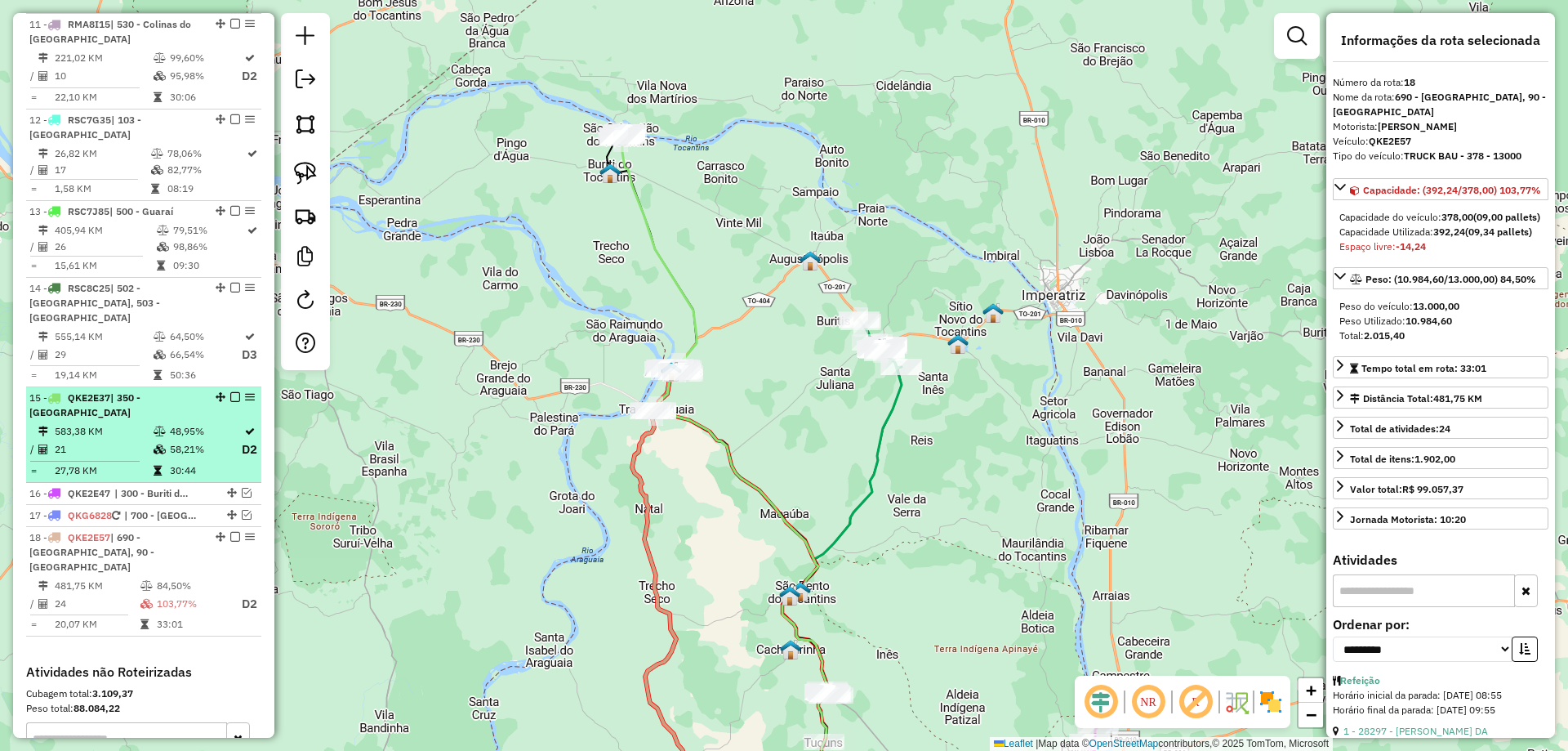
click at [196, 439] on td "58,21%" at bounding box center [205, 449] width 71 height 20
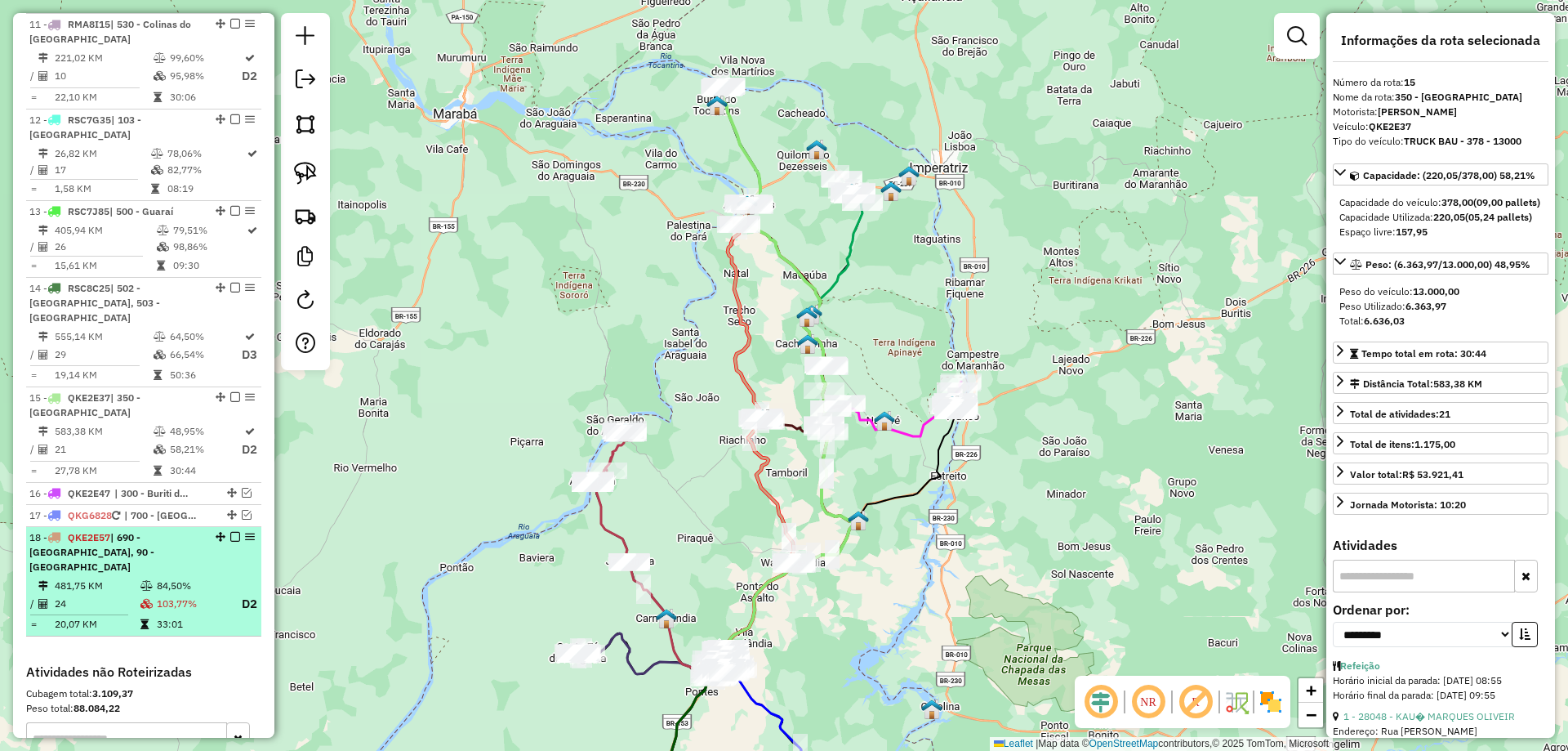
click at [140, 578] on td at bounding box center [148, 585] width 16 height 16
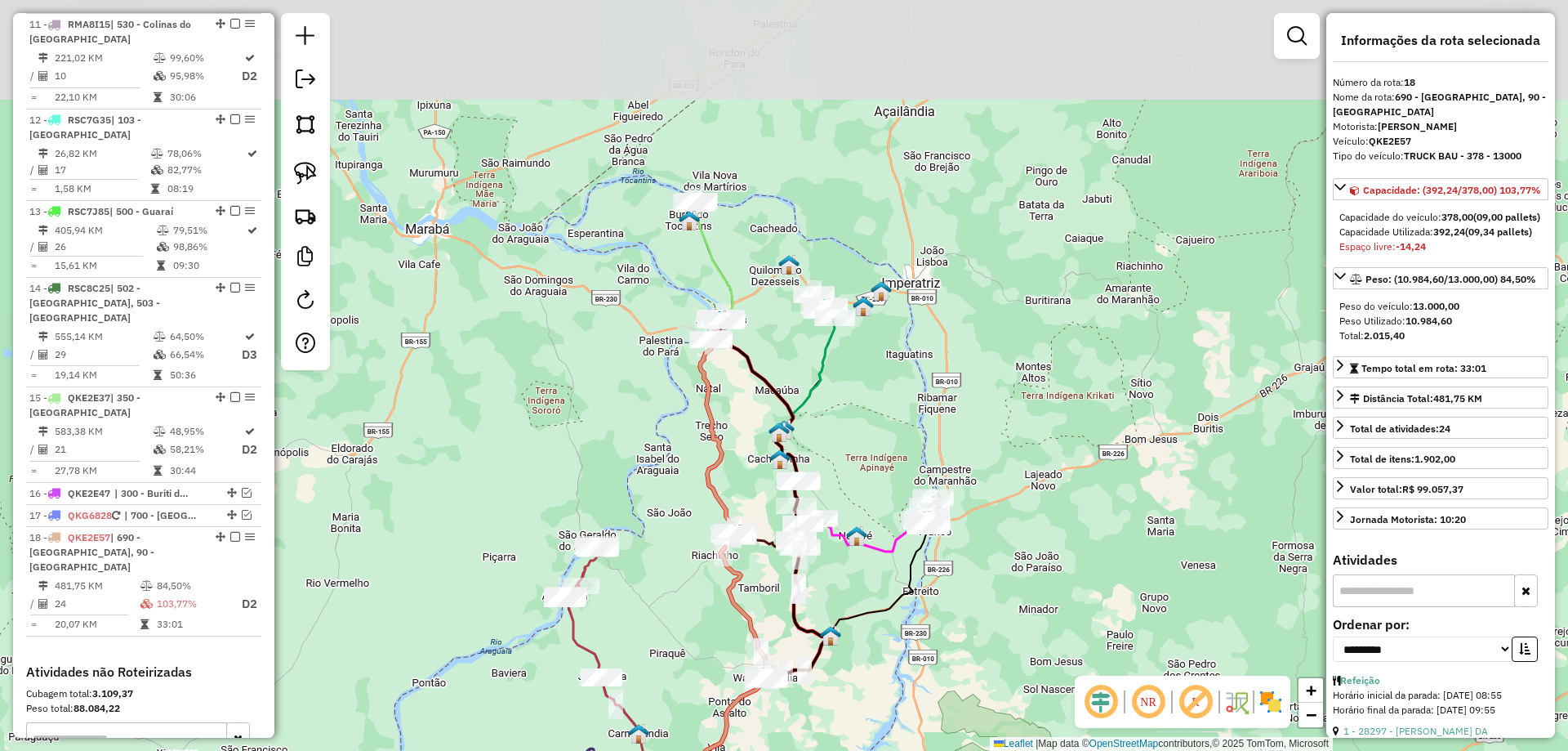
drag, startPoint x: 816, startPoint y: 200, endPoint x: 748, endPoint y: 349, distance: 163.8
click at [790, 370] on div "Janela de atendimento Grade de atendimento Capacidade Transportadoras Veículos …" at bounding box center [784, 376] width 1568 height 751
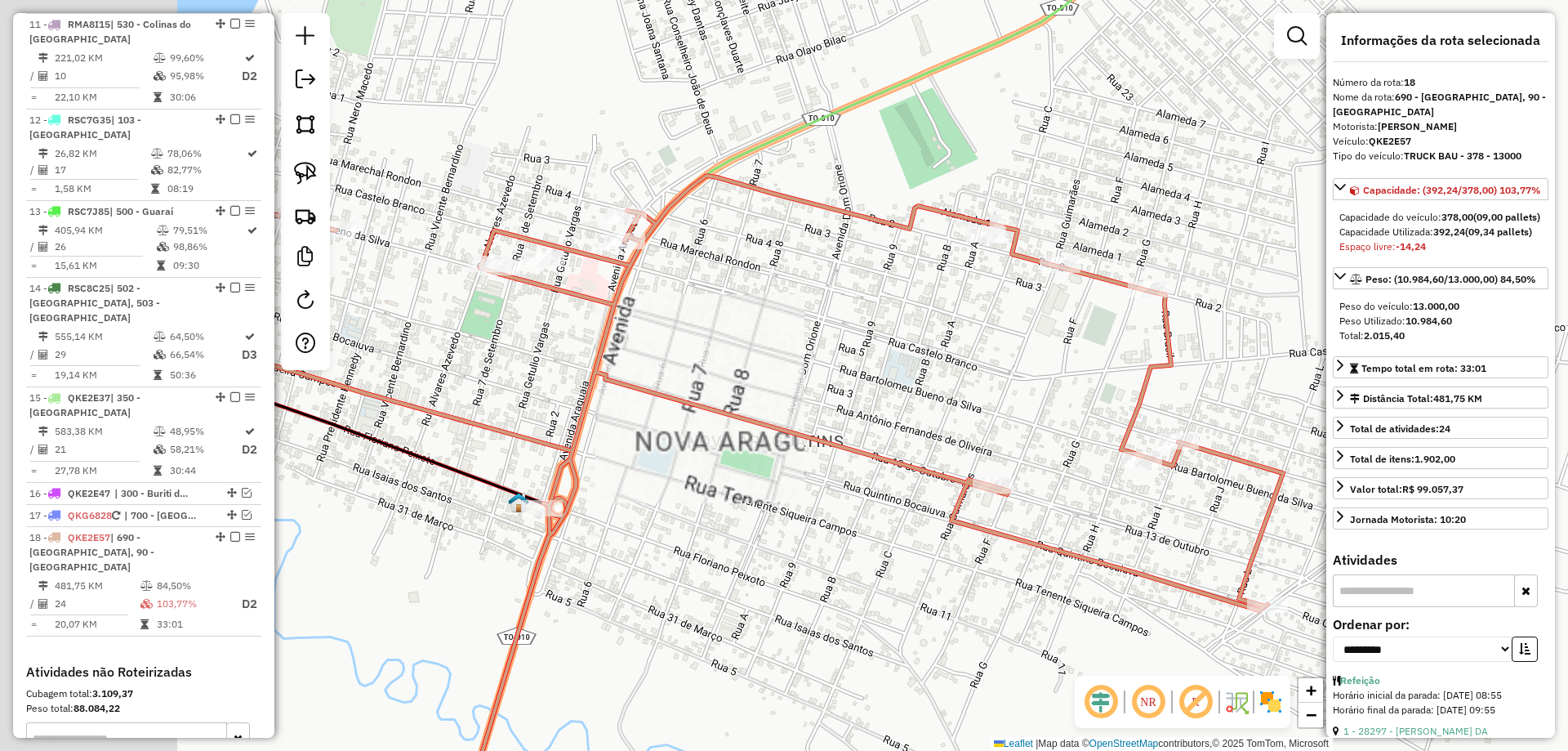
drag, startPoint x: 592, startPoint y: 323, endPoint x: 819, endPoint y: 334, distance: 227.3
click at [819, 334] on div "Janela de atendimento Grade de atendimento Capacidade Transportadoras Veículos …" at bounding box center [784, 376] width 1568 height 751
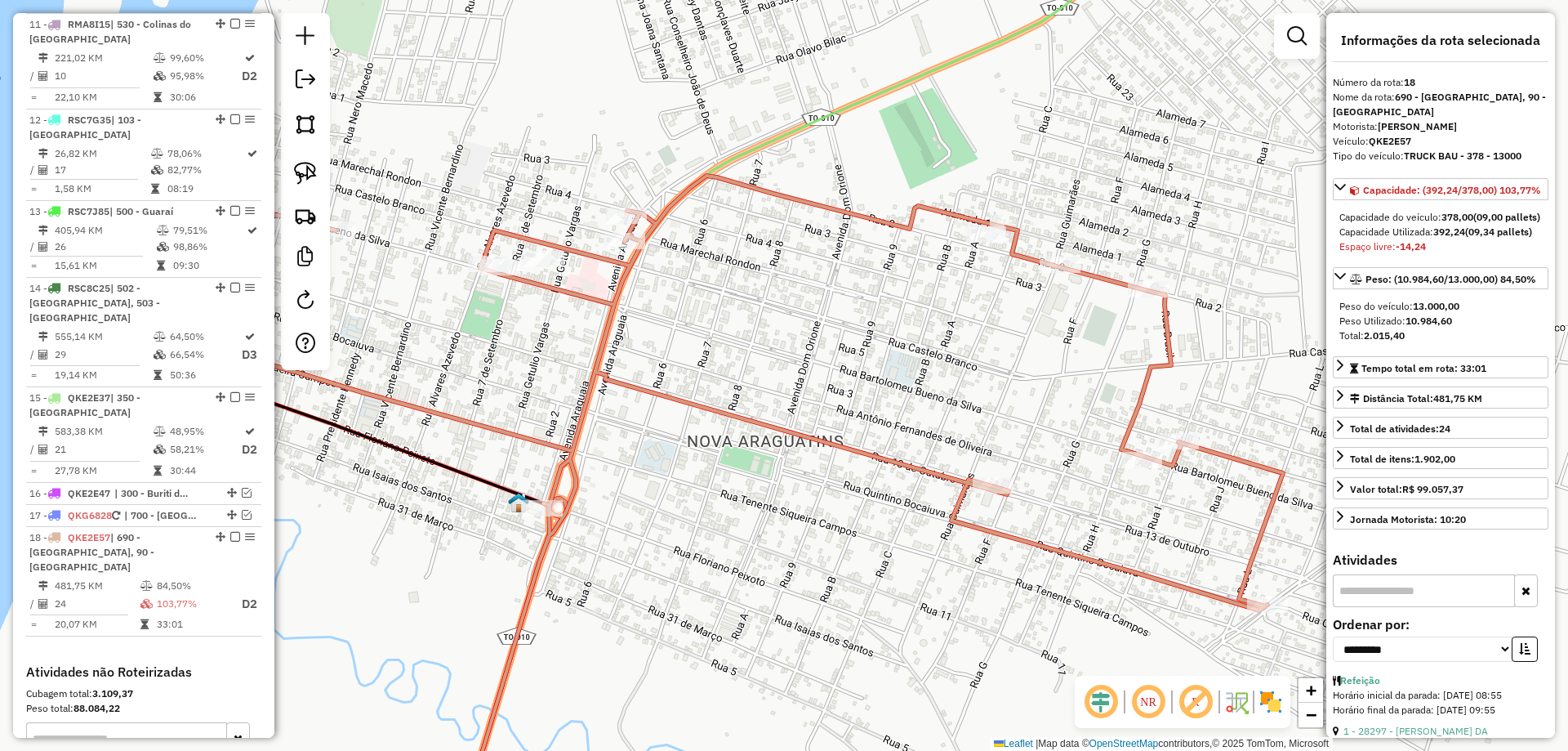
click at [851, 106] on icon at bounding box center [801, 376] width 669 height 902
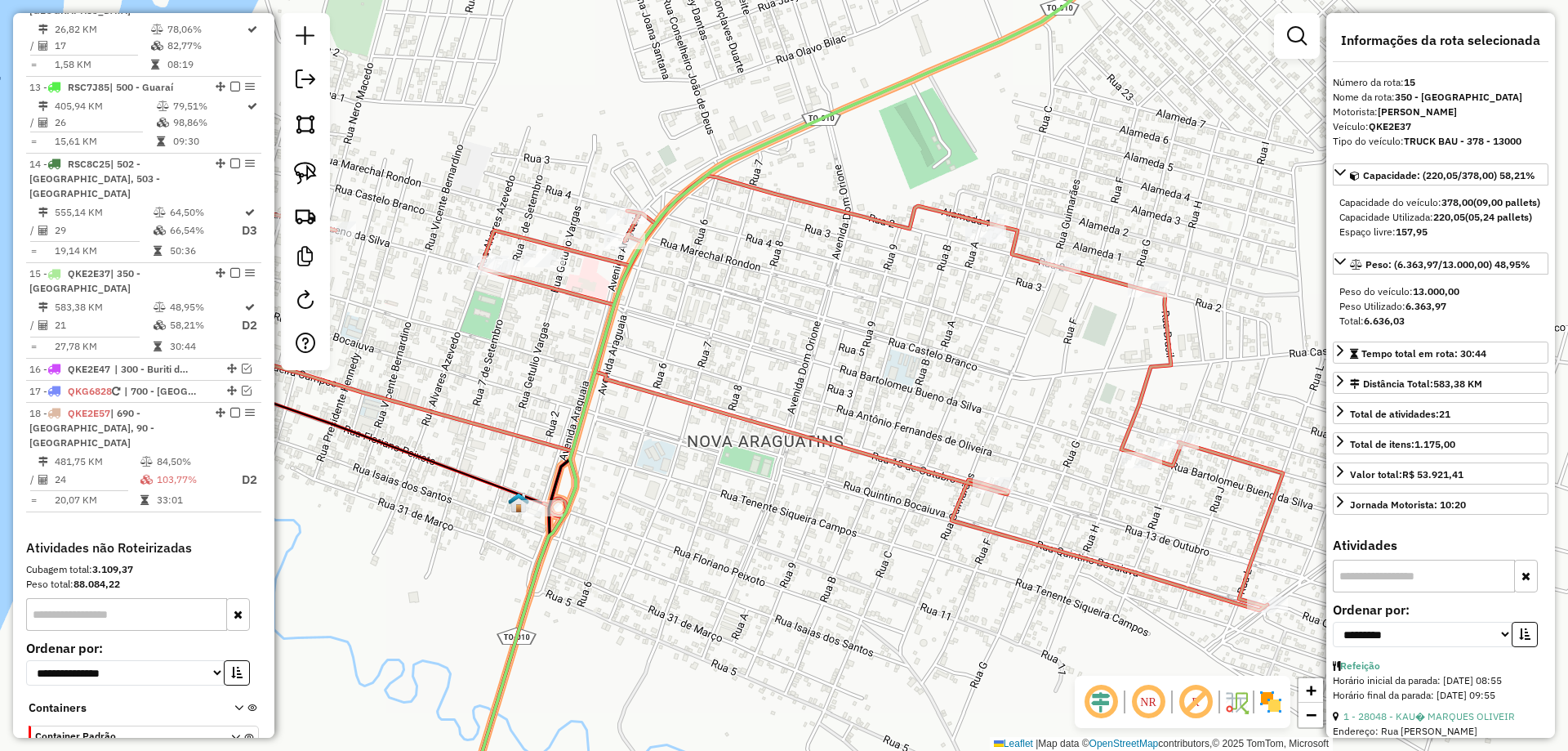
scroll to position [1700, 0]
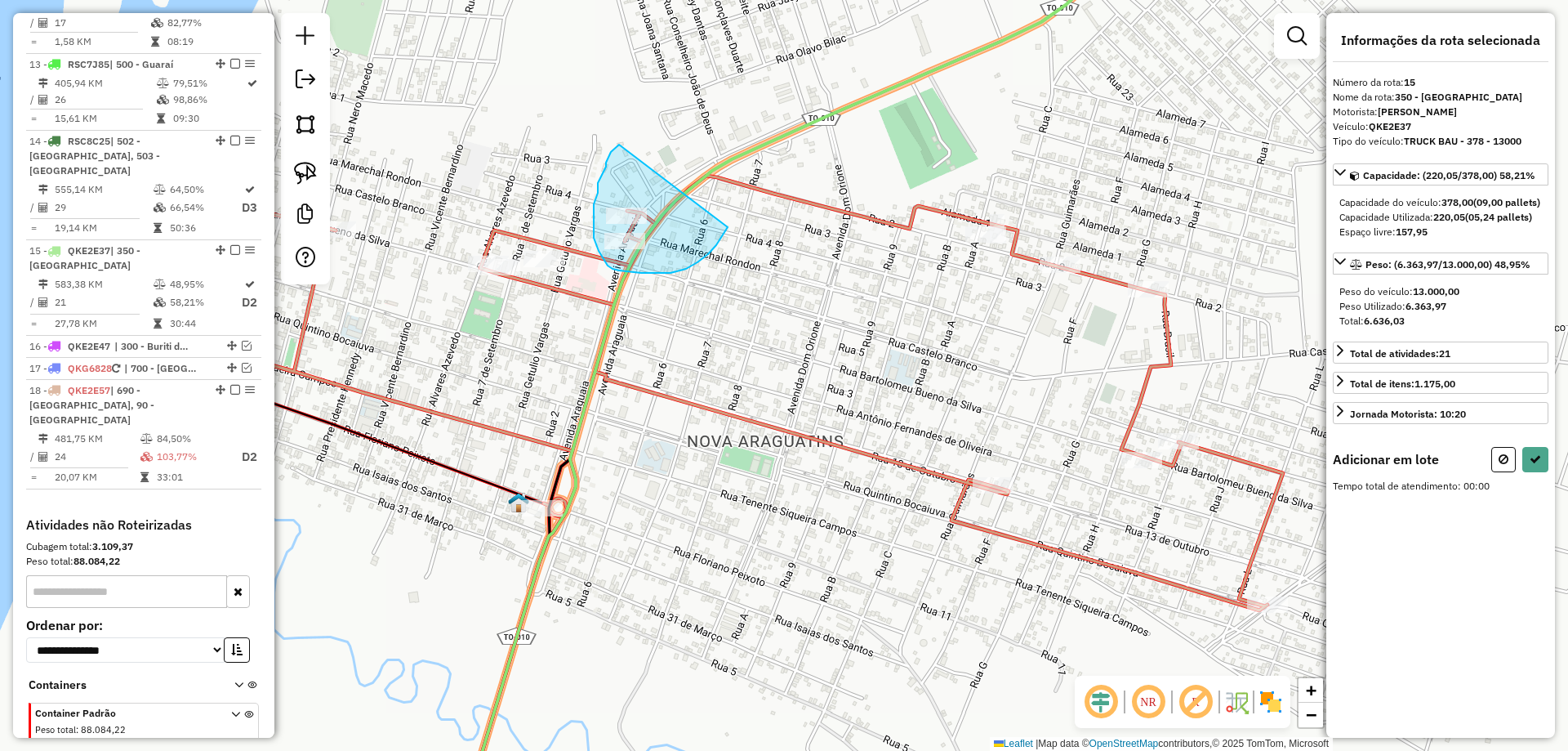
drag, startPoint x: 602, startPoint y: 174, endPoint x: 734, endPoint y: 220, distance: 139.8
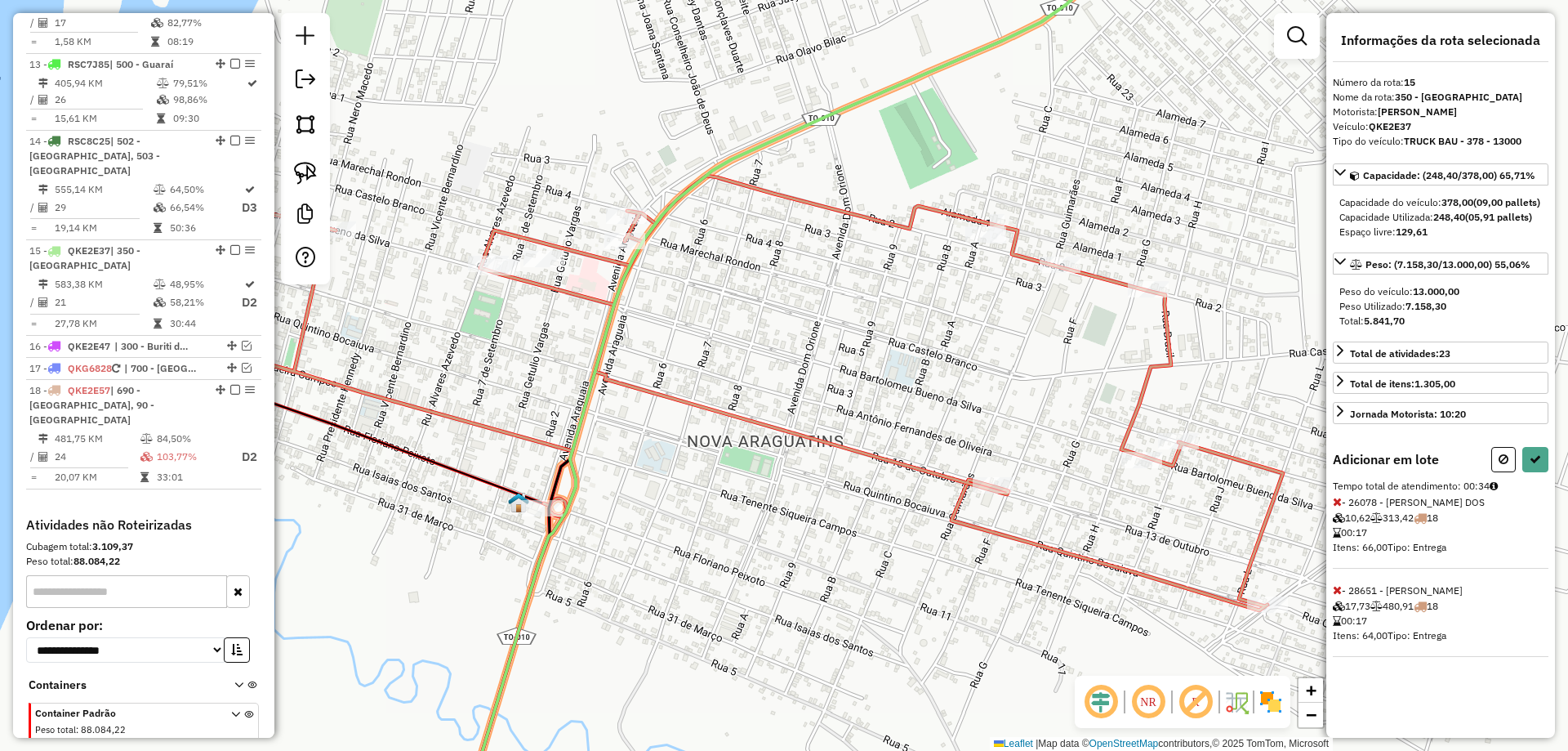
select select "**********"
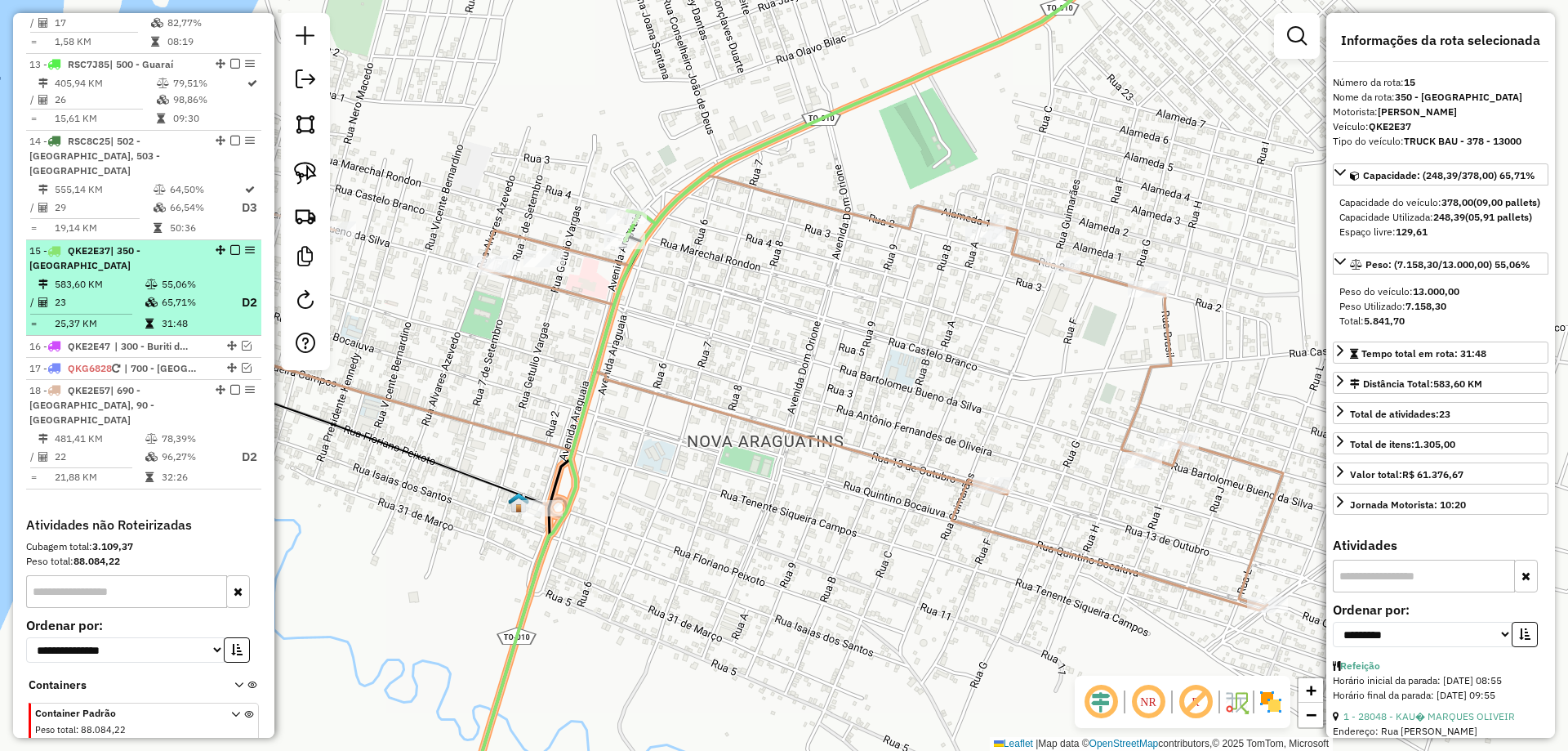
click at [231, 245] on em at bounding box center [235, 250] width 10 height 10
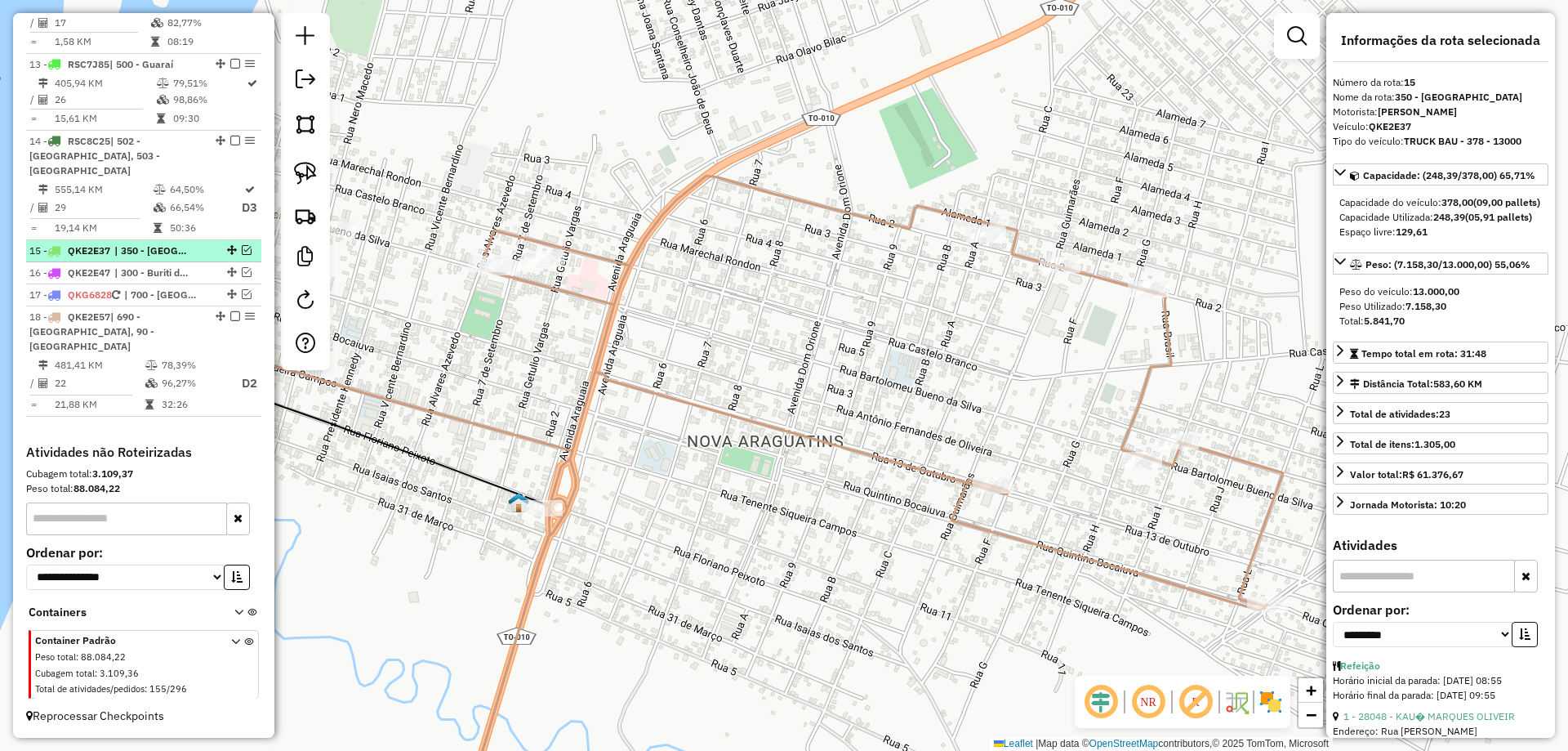
scroll to position [1626, 0]
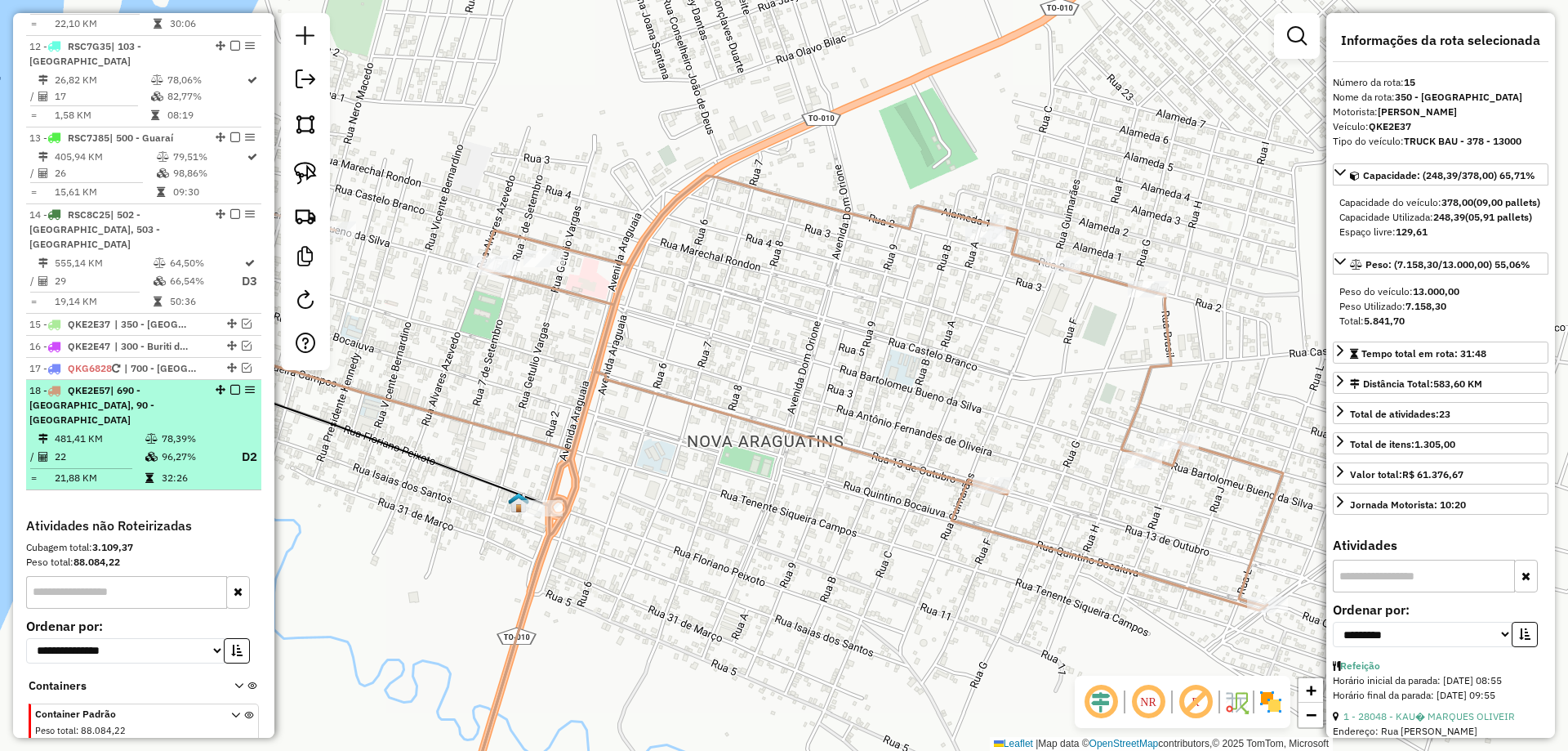
click at [231, 385] on em at bounding box center [235, 390] width 10 height 10
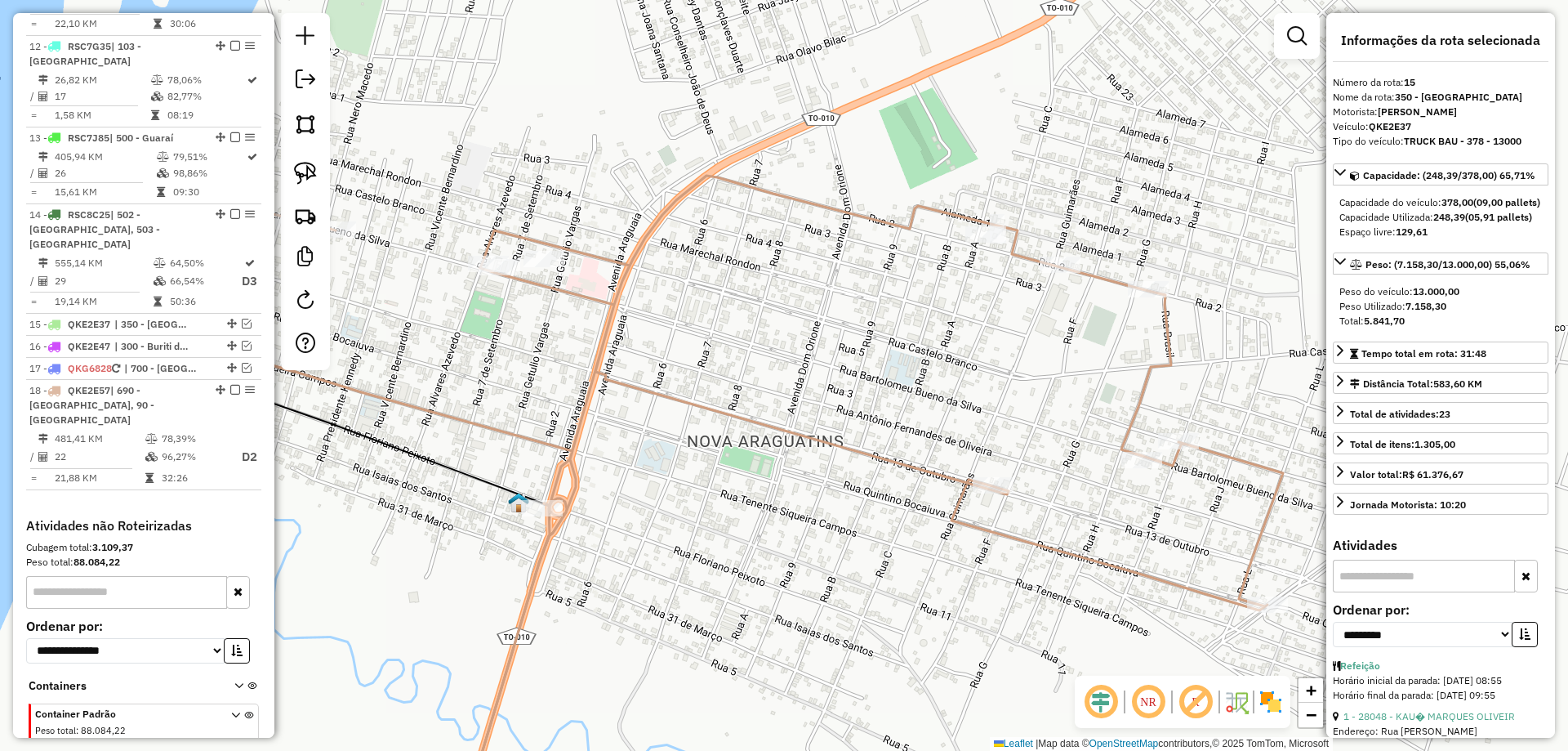
scroll to position [1553, 0]
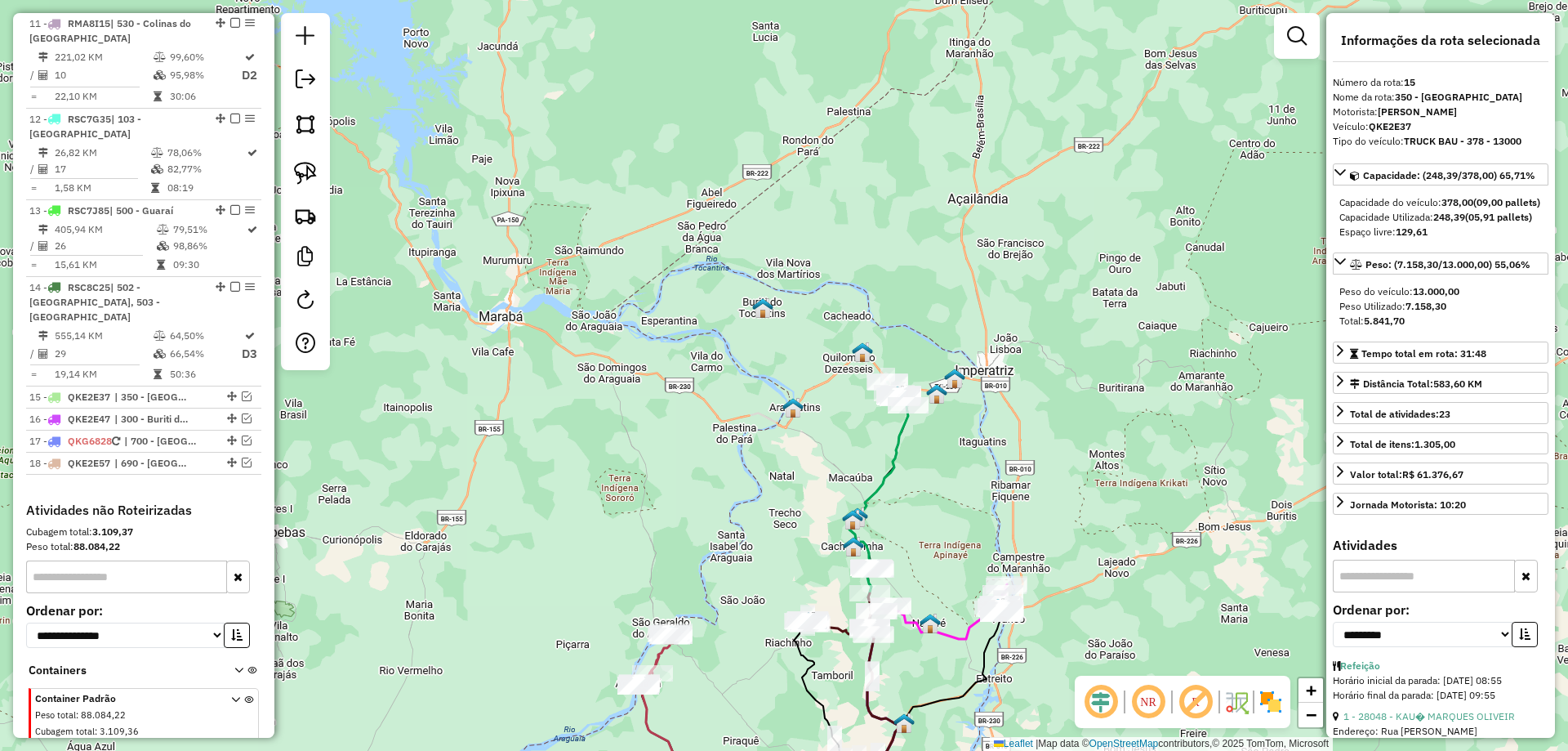
drag, startPoint x: 834, startPoint y: 418, endPoint x: 670, endPoint y: 421, distance: 164.0
click at [670, 421] on div "Janela de atendimento Grade de atendimento Capacidade Transportadoras Veículos …" at bounding box center [784, 376] width 1568 height 751
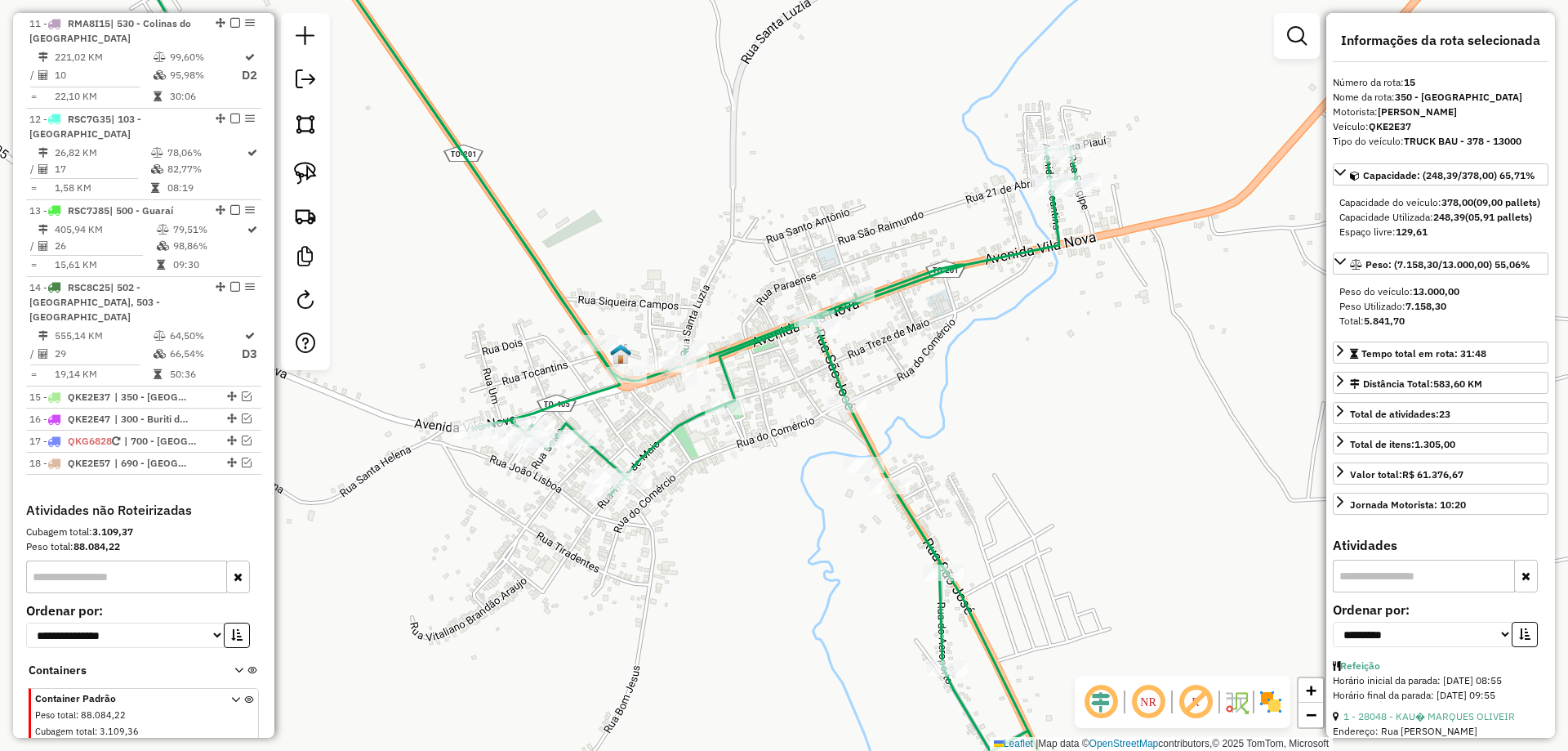
drag, startPoint x: 712, startPoint y: 424, endPoint x: 626, endPoint y: 429, distance: 86.1
click at [690, 484] on div "Janela de atendimento Grade de atendimento Capacidade Transportadoras Veículos …" at bounding box center [784, 376] width 1568 height 751
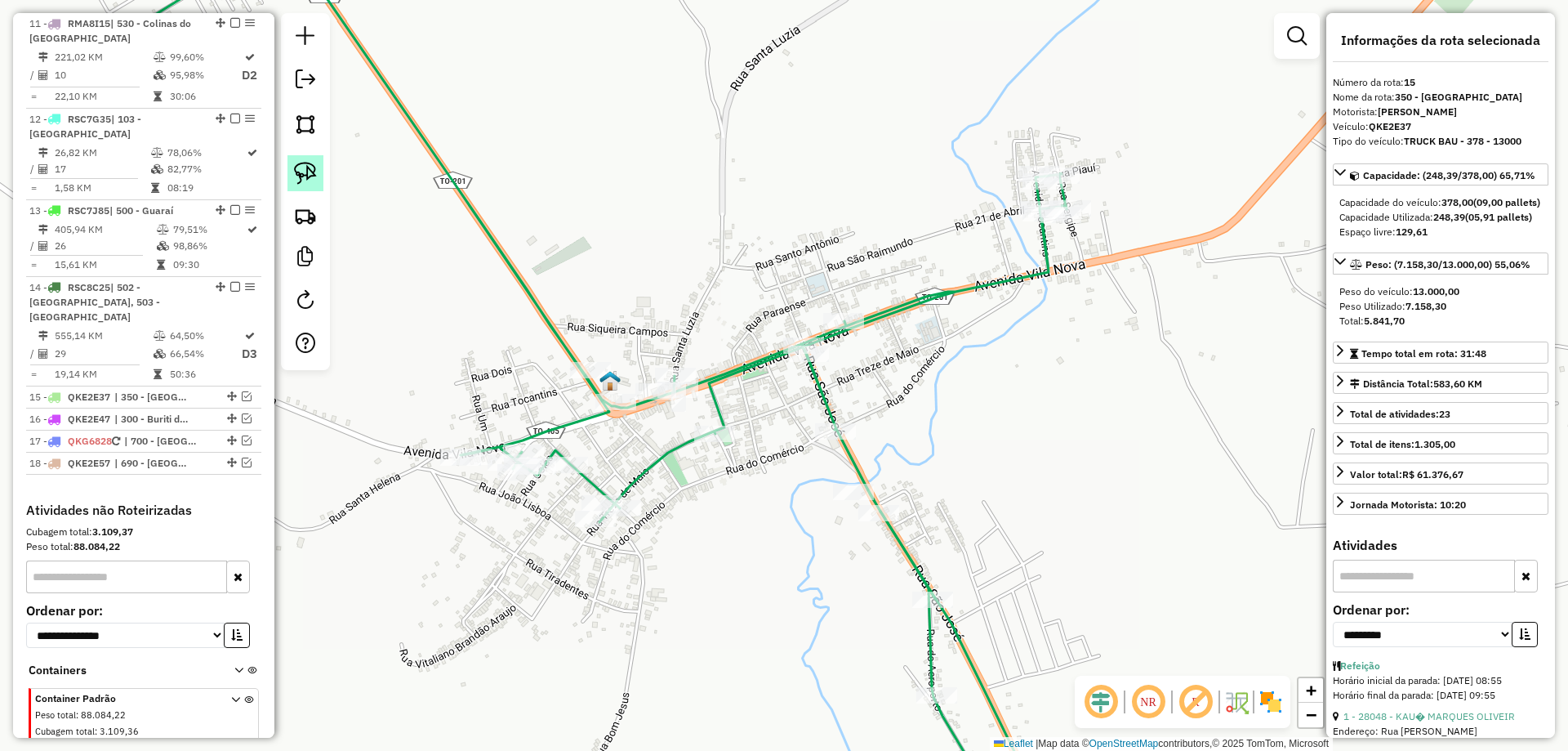
click at [313, 171] on img at bounding box center [306, 173] width 23 height 23
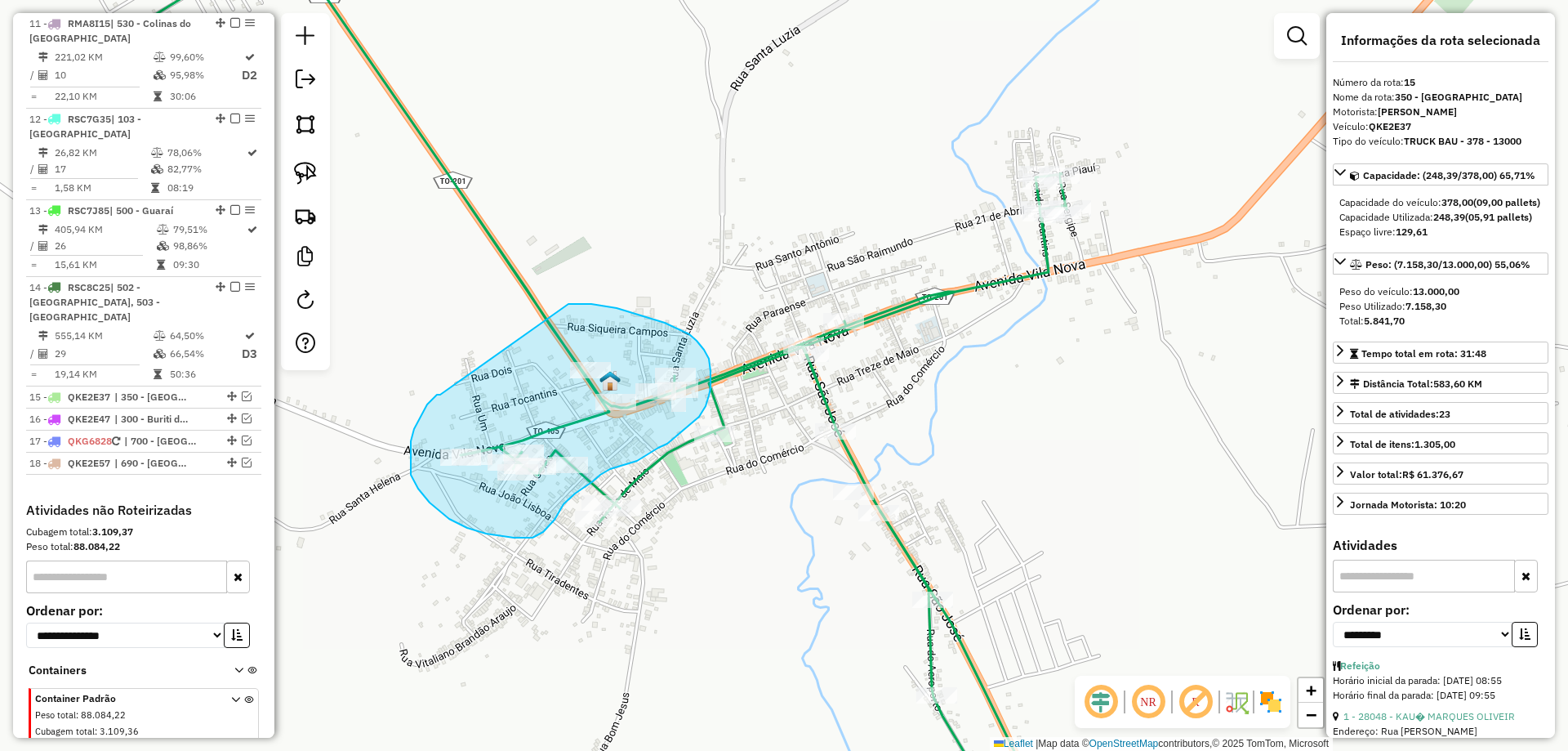
drag, startPoint x: 427, startPoint y: 404, endPoint x: 554, endPoint y: 305, distance: 161.0
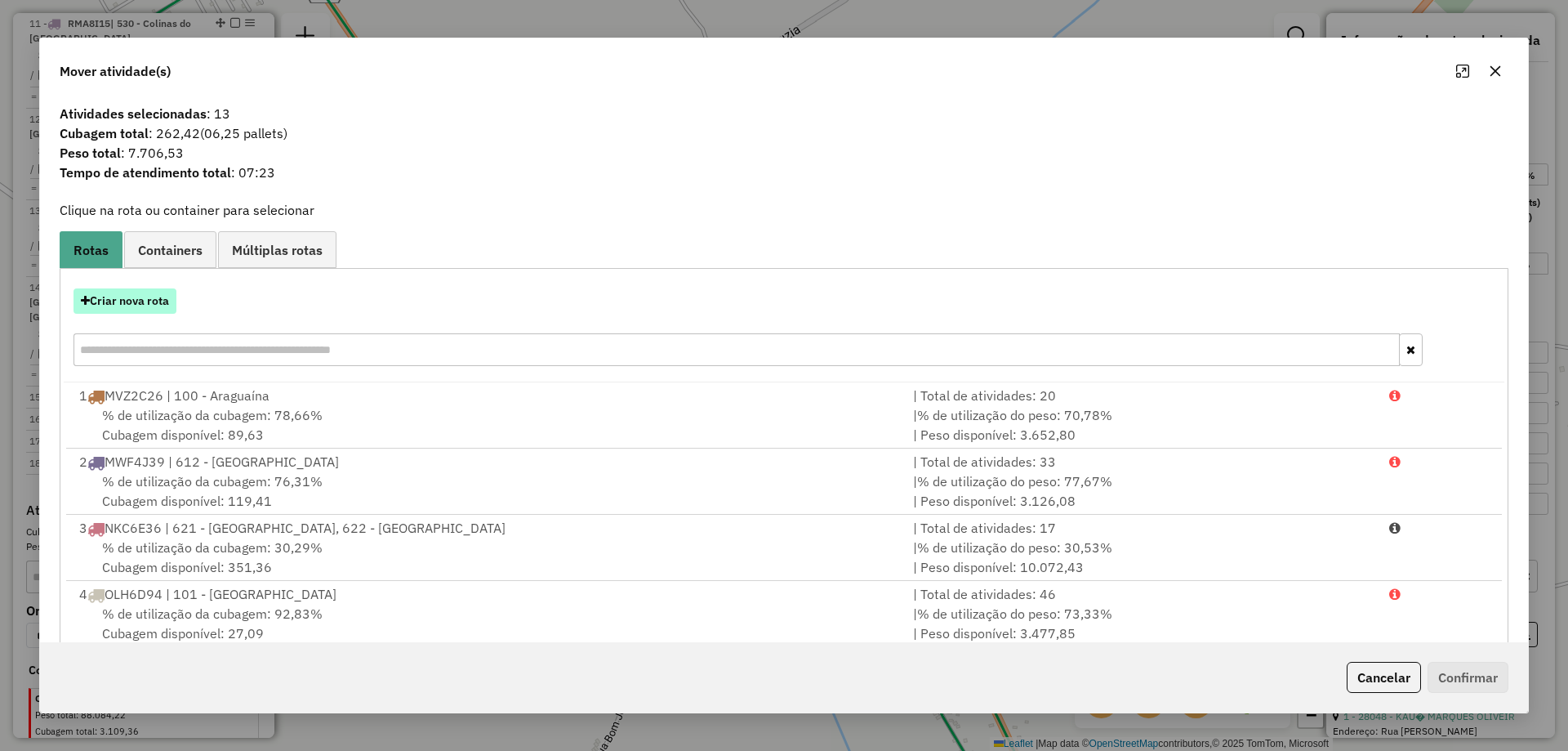
click at [161, 297] on button "Criar nova rota" at bounding box center [125, 301] width 103 height 26
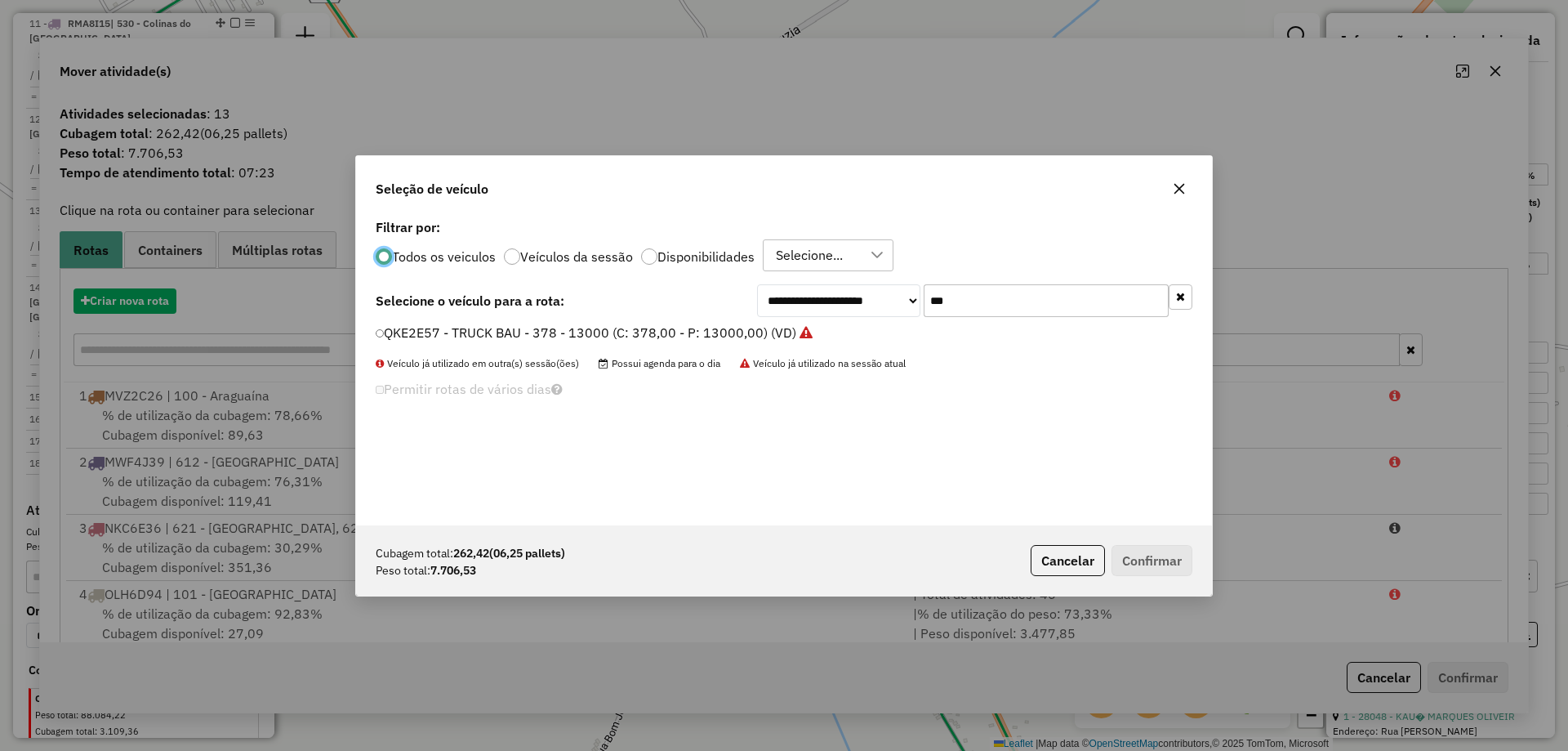
scroll to position [9, 5]
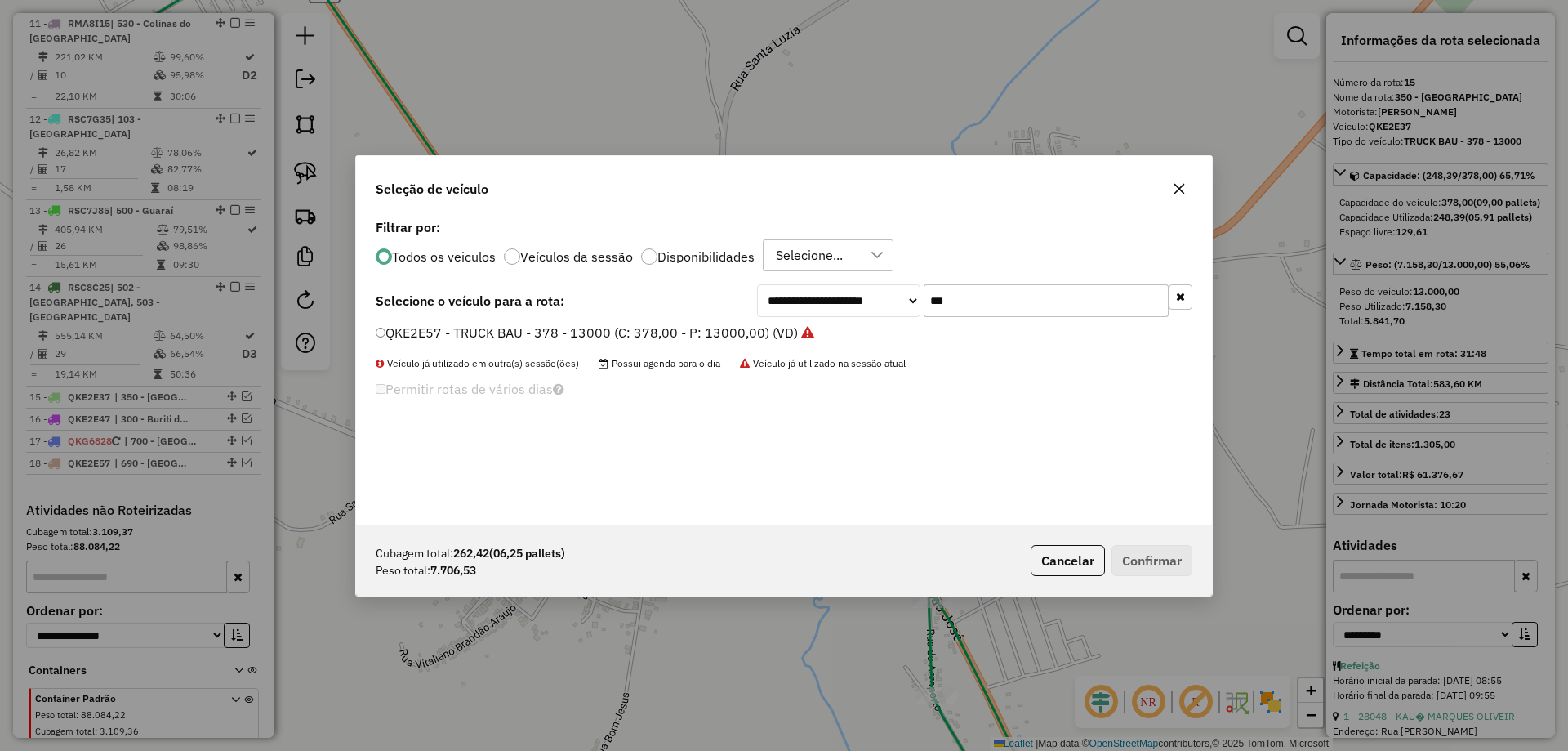
click at [949, 306] on input "***" at bounding box center [1046, 300] width 245 height 32
type input "***"
click at [536, 337] on label "RSC7G35 - TRUCK BAU - 420 - 12500 (C: 420,00 - P: 12500,00) (VD)" at bounding box center [603, 333] width 456 height 20
click at [1166, 560] on button "Confirmar" at bounding box center [1152, 560] width 81 height 31
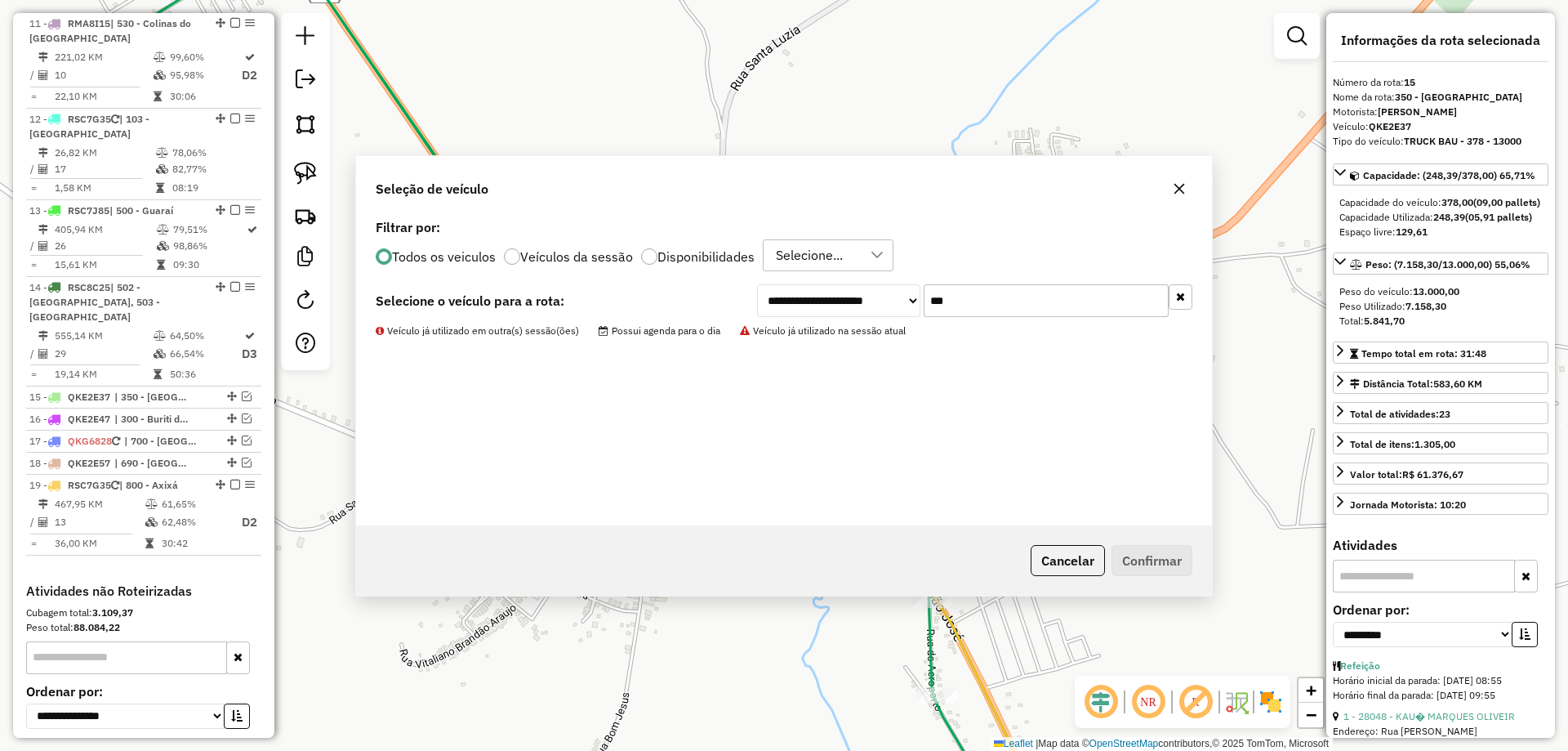
scroll to position [1649, 0]
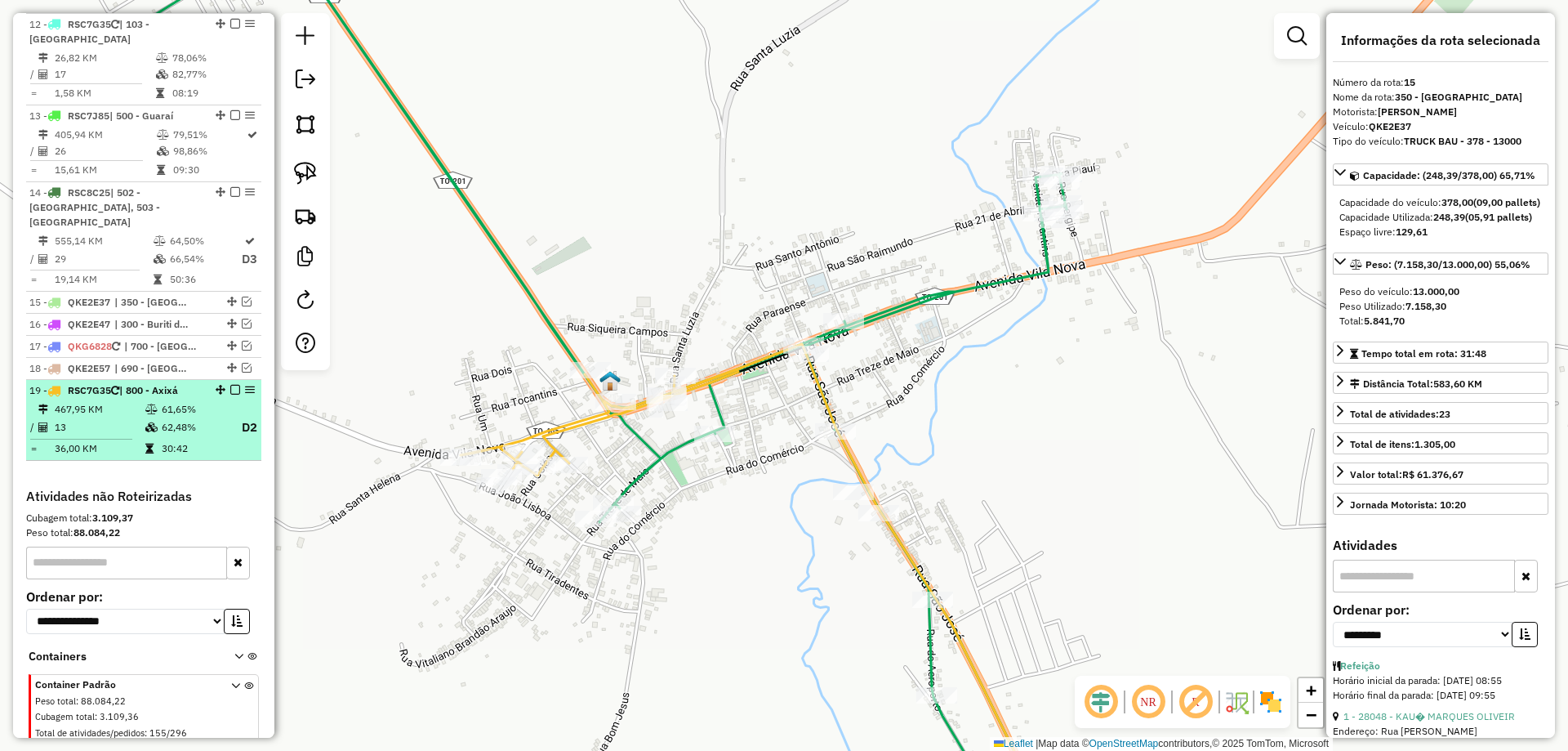
click at [231, 385] on em at bounding box center [235, 390] width 10 height 10
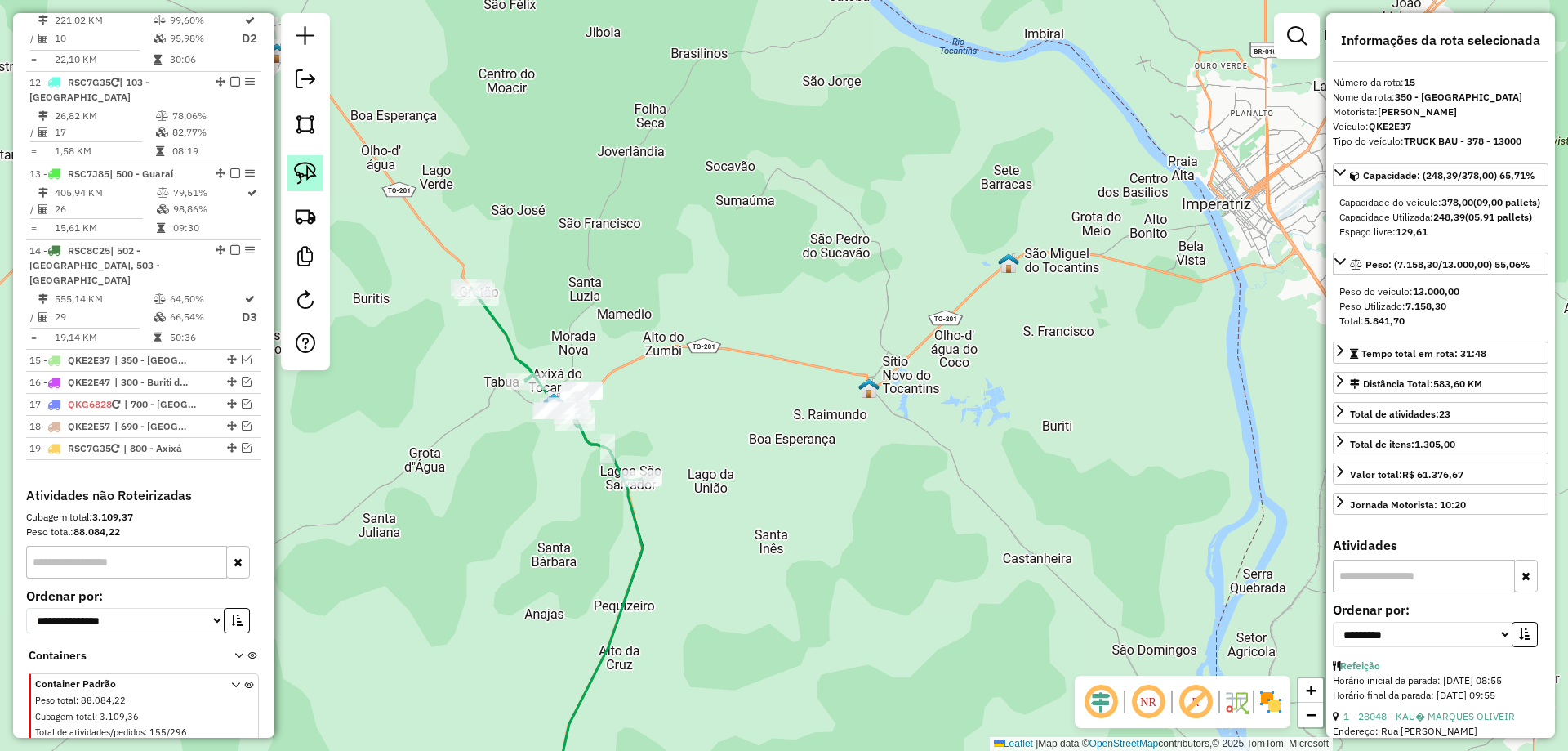
click at [296, 175] on img at bounding box center [306, 173] width 23 height 23
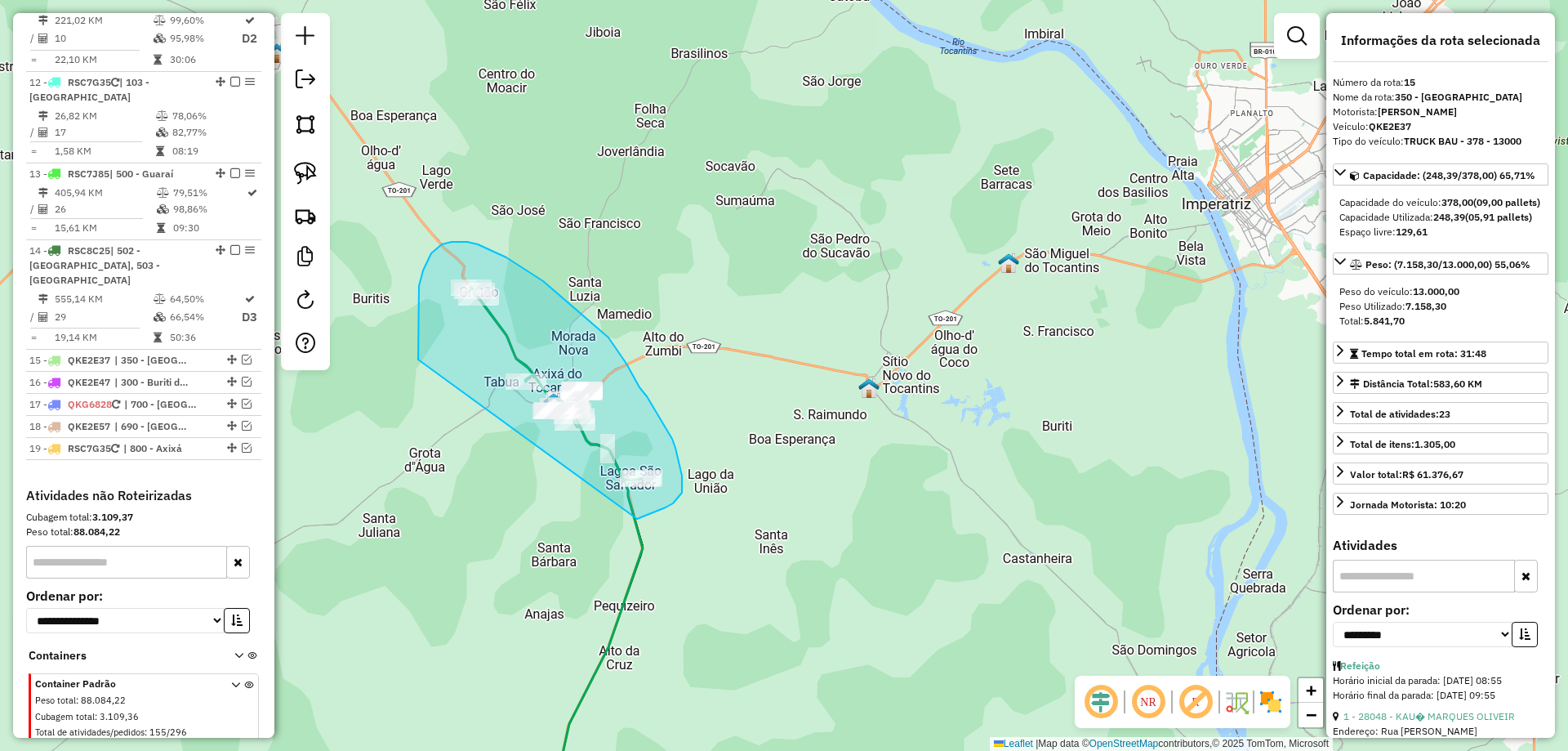
drag, startPoint x: 419, startPoint y: 305, endPoint x: 571, endPoint y: 520, distance: 263.3
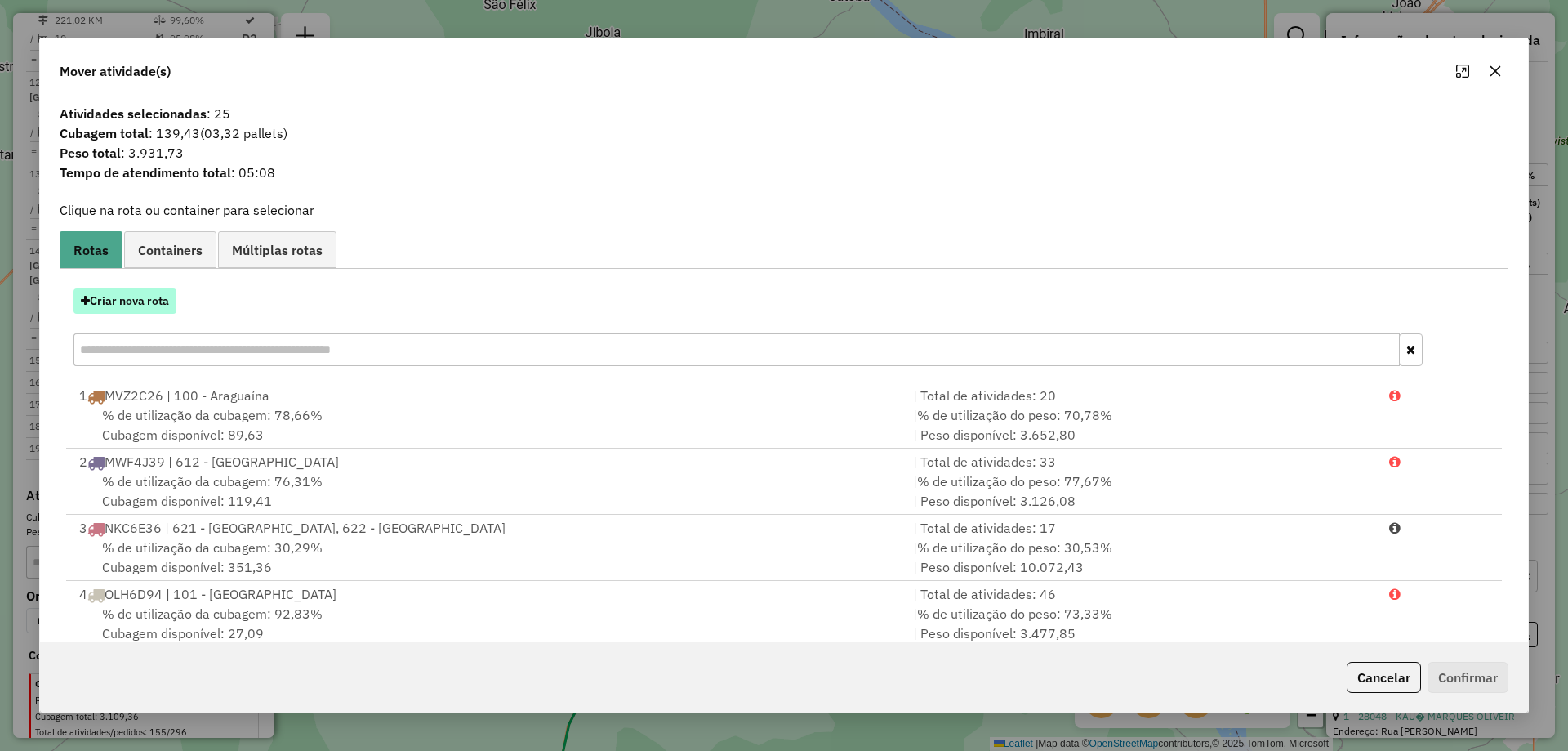
click at [151, 300] on button "Criar nova rota" at bounding box center [125, 301] width 103 height 26
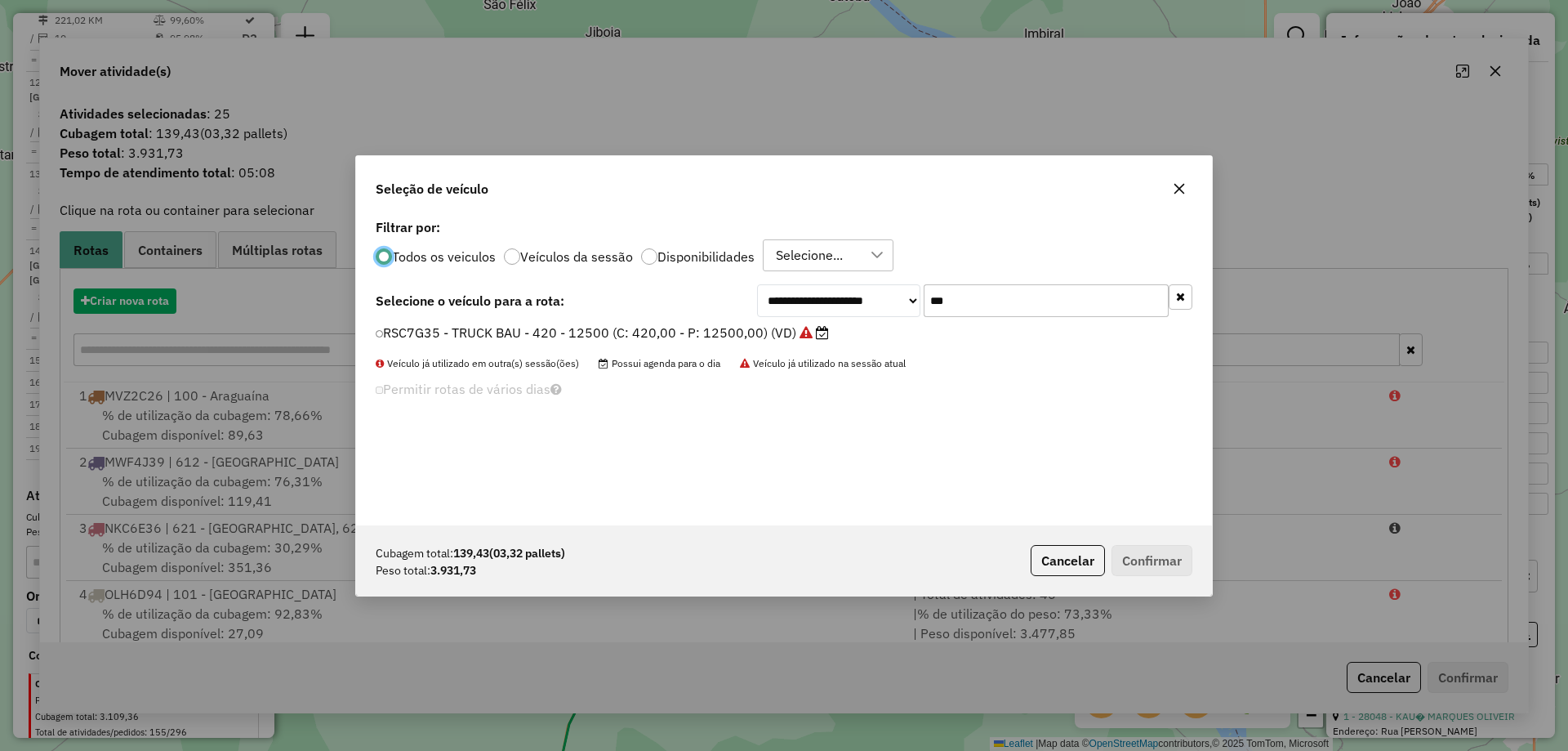
scroll to position [9, 5]
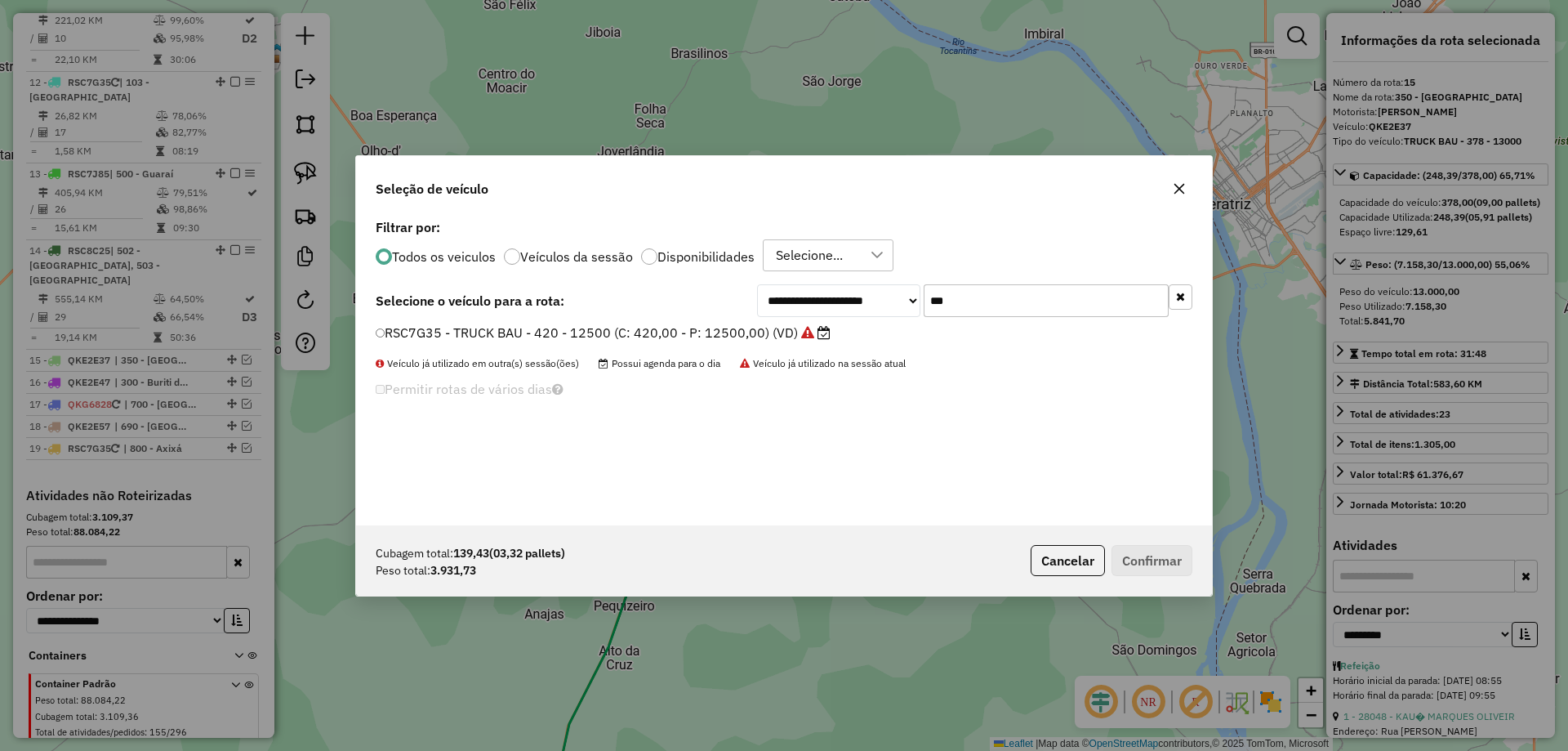
click at [975, 307] on input "***" at bounding box center [1046, 300] width 245 height 32
type input "***"
click at [752, 335] on label "RSC7G25 - TRUCK BAU - 420 - 12500 (C: 420,00 - P: 12500,00) (VD)" at bounding box center [587, 333] width 424 height 20
click at [1143, 558] on button "Confirmar" at bounding box center [1152, 560] width 81 height 31
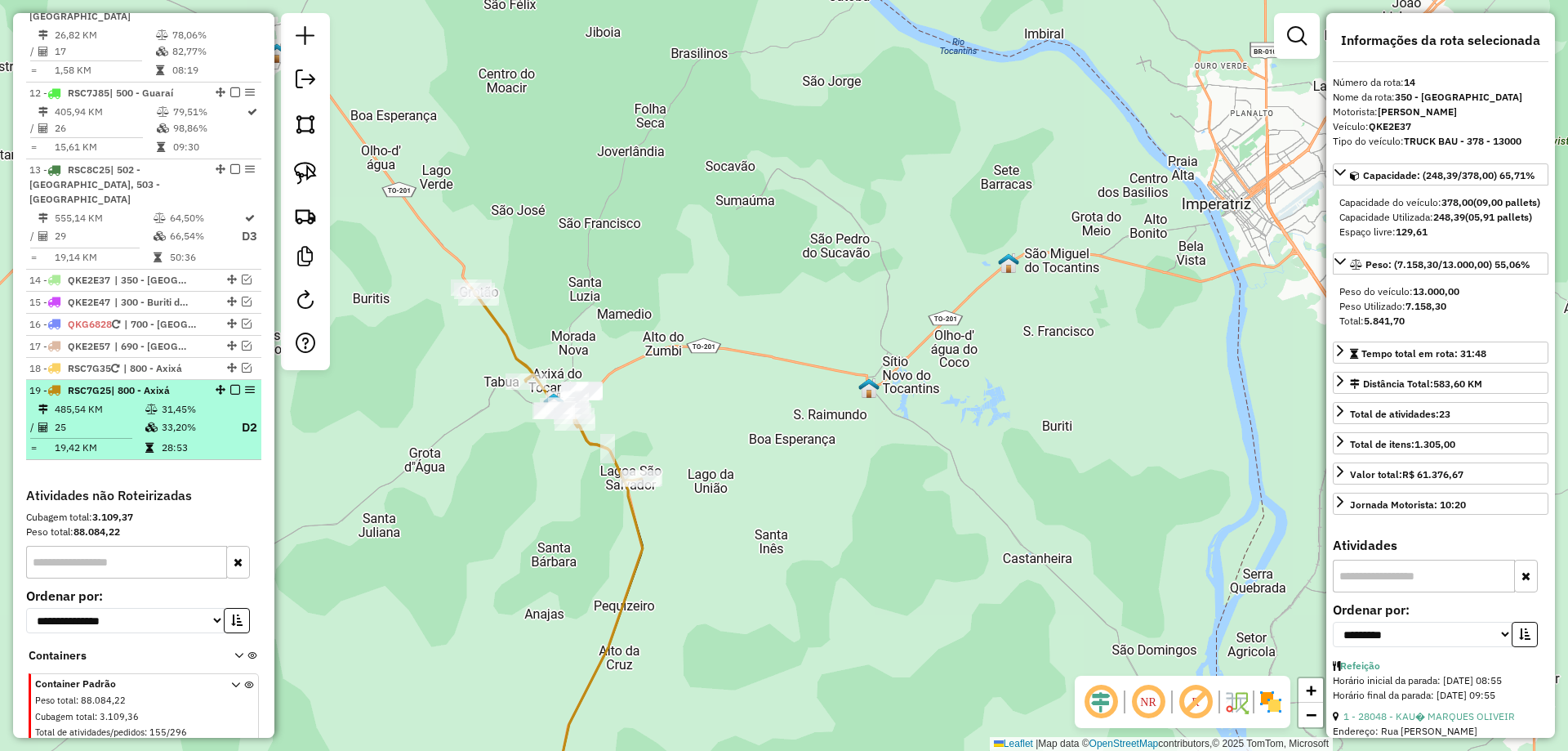
click at [215, 439] on td "28:53" at bounding box center [193, 447] width 66 height 16
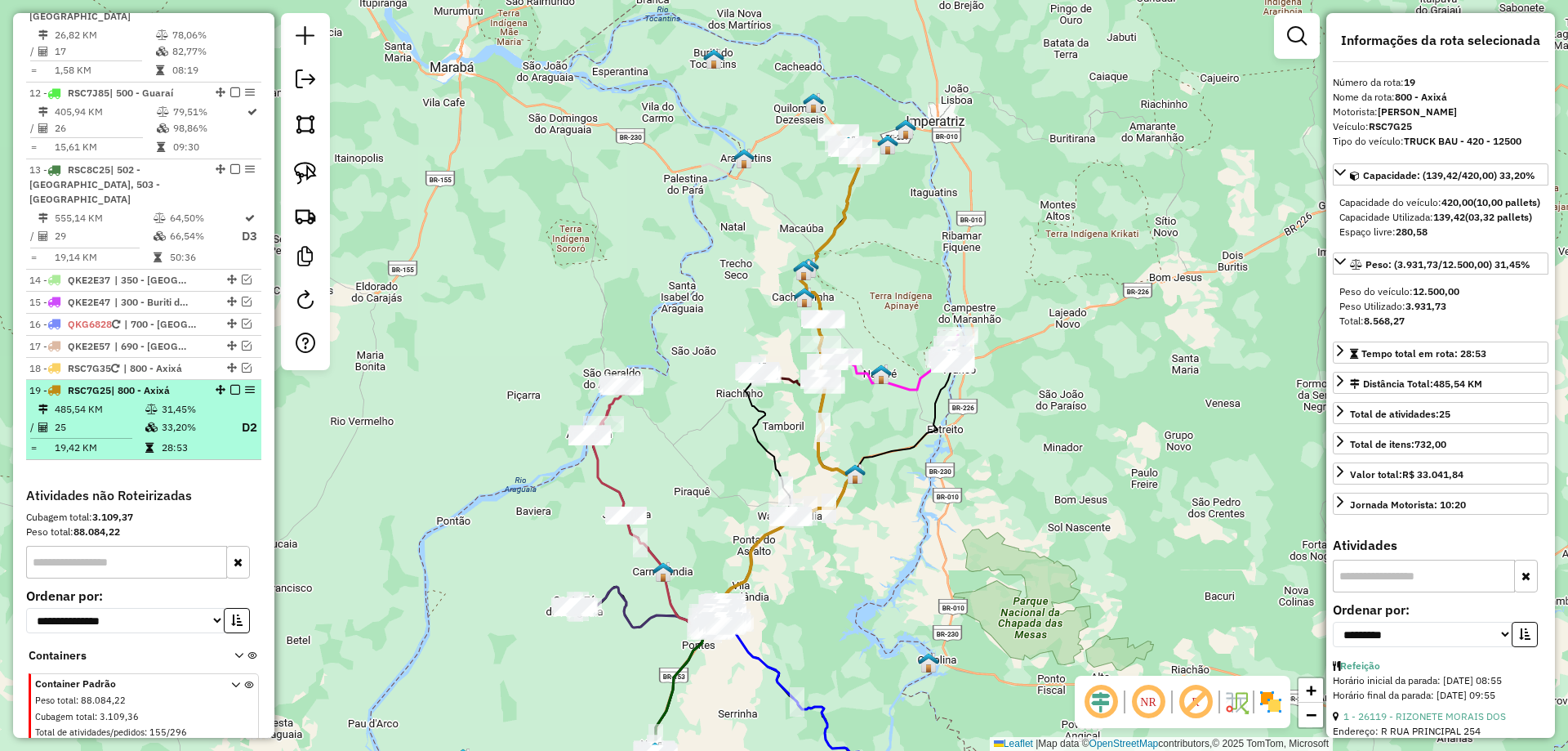
click at [231, 385] on em at bounding box center [235, 390] width 10 height 10
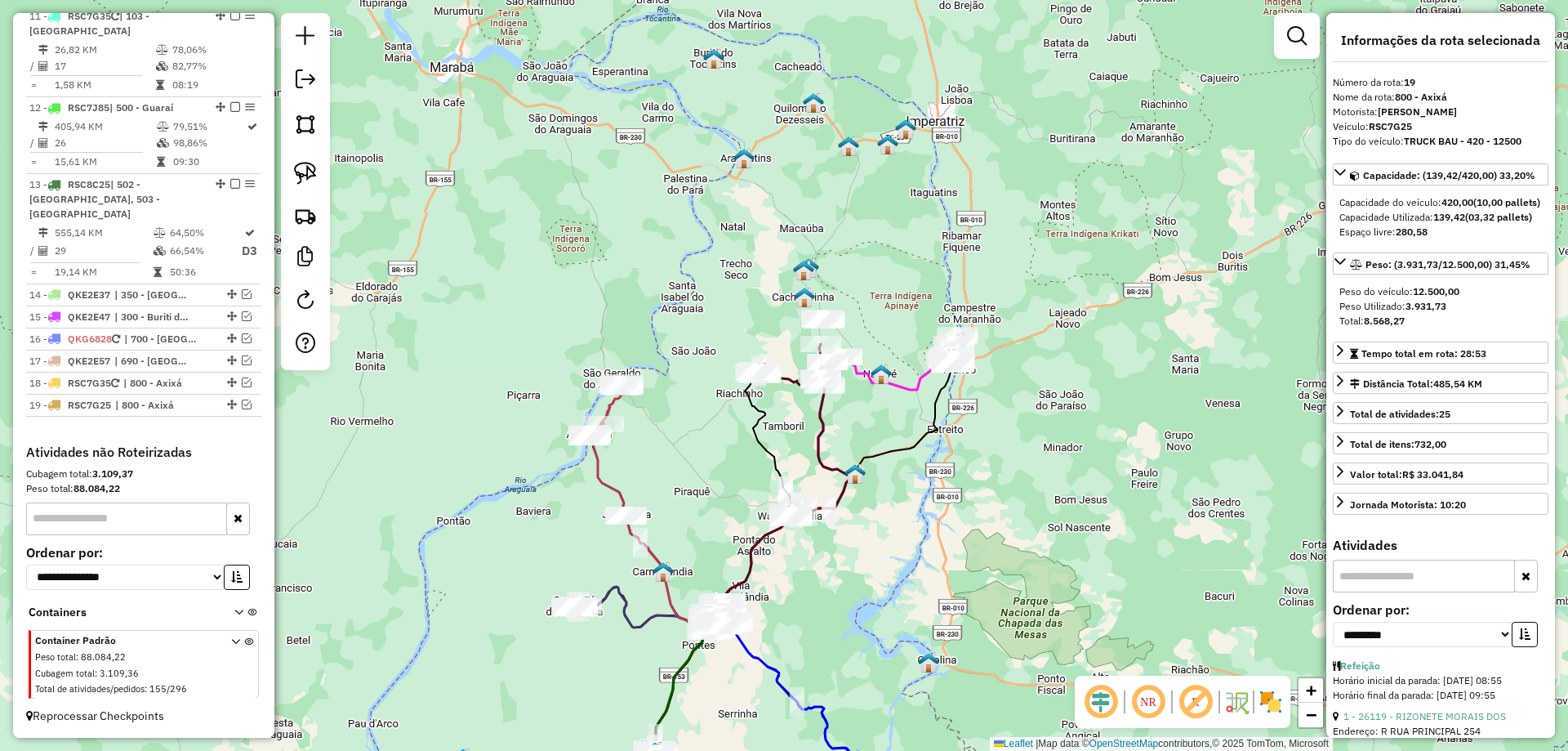
scroll to position [1532, 0]
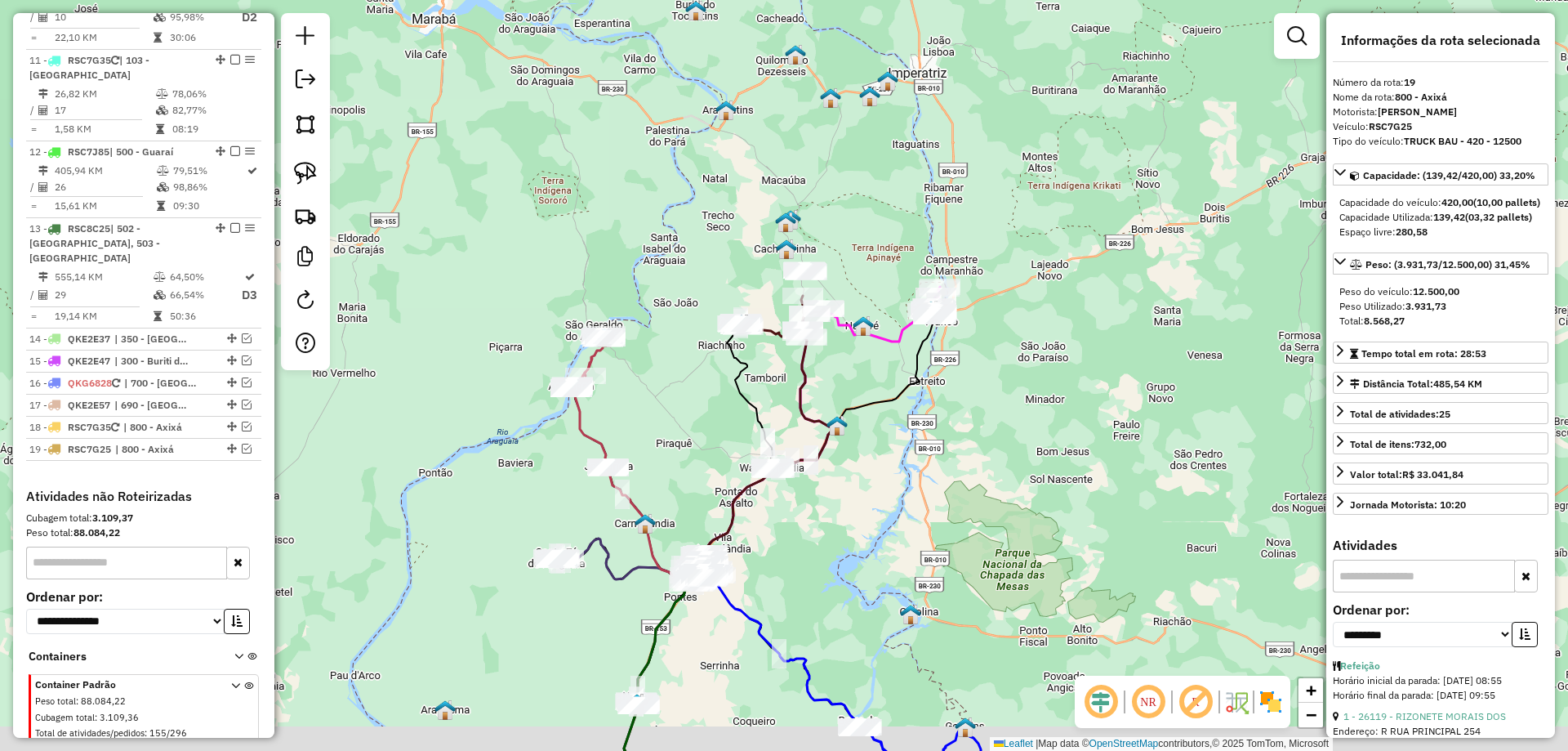
drag, startPoint x: 865, startPoint y: 252, endPoint x: 821, endPoint y: 171, distance: 92.2
click at [821, 171] on div "Janela de atendimento Grade de atendimento Capacidade Transportadoras Veículos …" at bounding box center [784, 376] width 1568 height 751
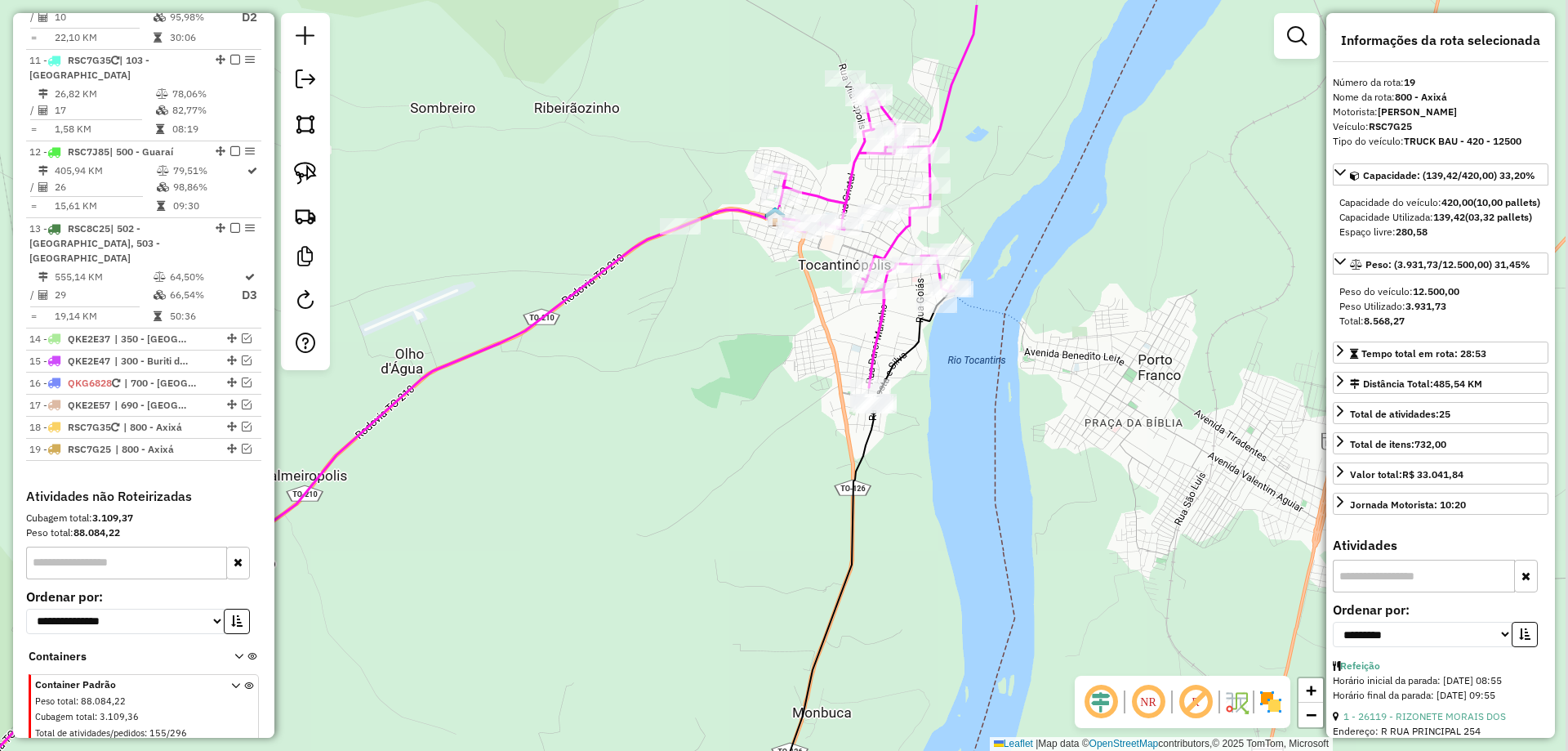
drag, startPoint x: 1080, startPoint y: 307, endPoint x: 997, endPoint y: 450, distance: 165.3
click at [997, 450] on div "Janela de atendimento Grade de atendimento Capacidade Transportadoras Veículos …" at bounding box center [784, 376] width 1568 height 751
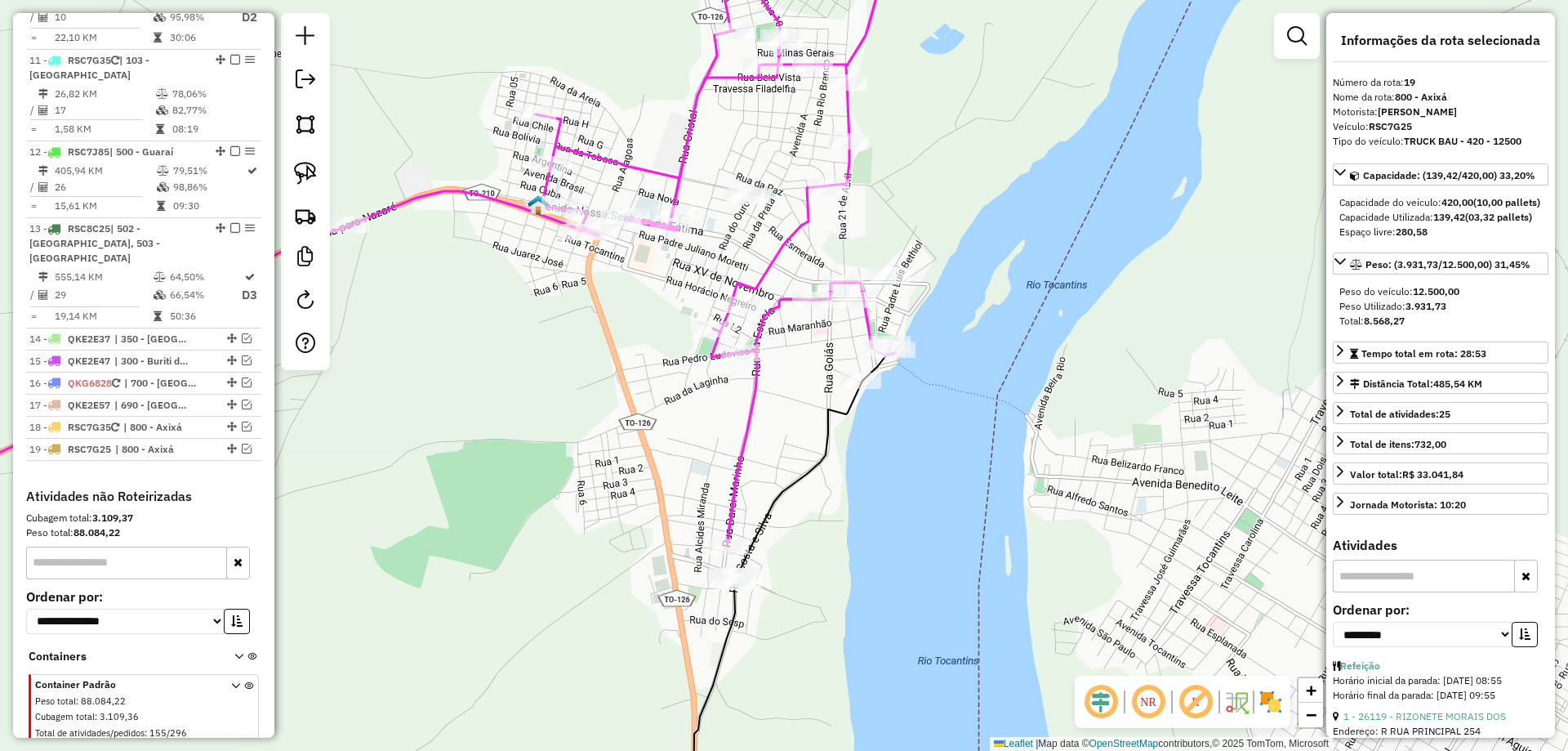
drag, startPoint x: 815, startPoint y: 395, endPoint x: 787, endPoint y: 392, distance: 28.2
click at [800, 394] on div "Janela de atendimento Grade de atendimento Capacidade Transportadoras Veículos …" at bounding box center [784, 376] width 1568 height 751
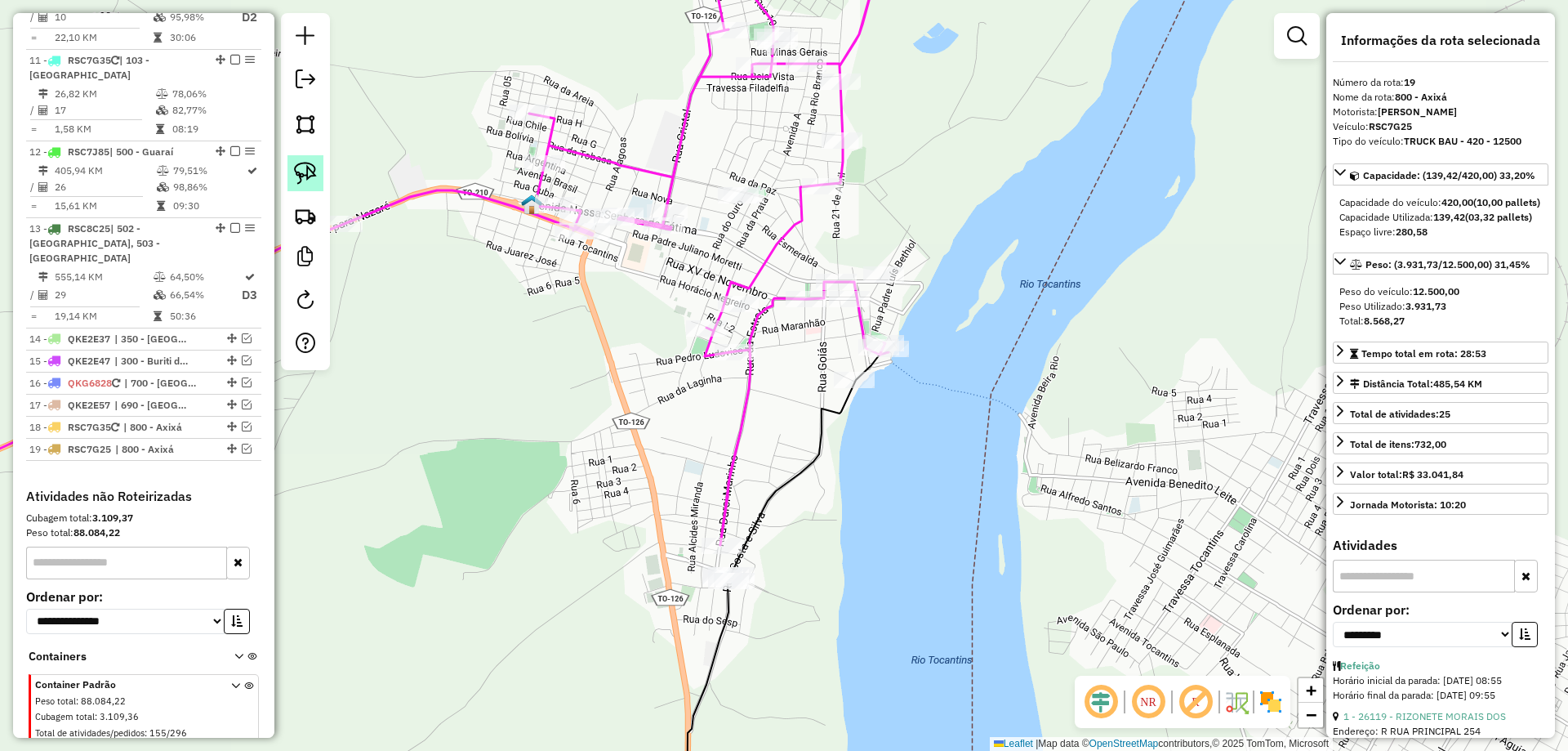
click at [309, 163] on img at bounding box center [306, 173] width 23 height 23
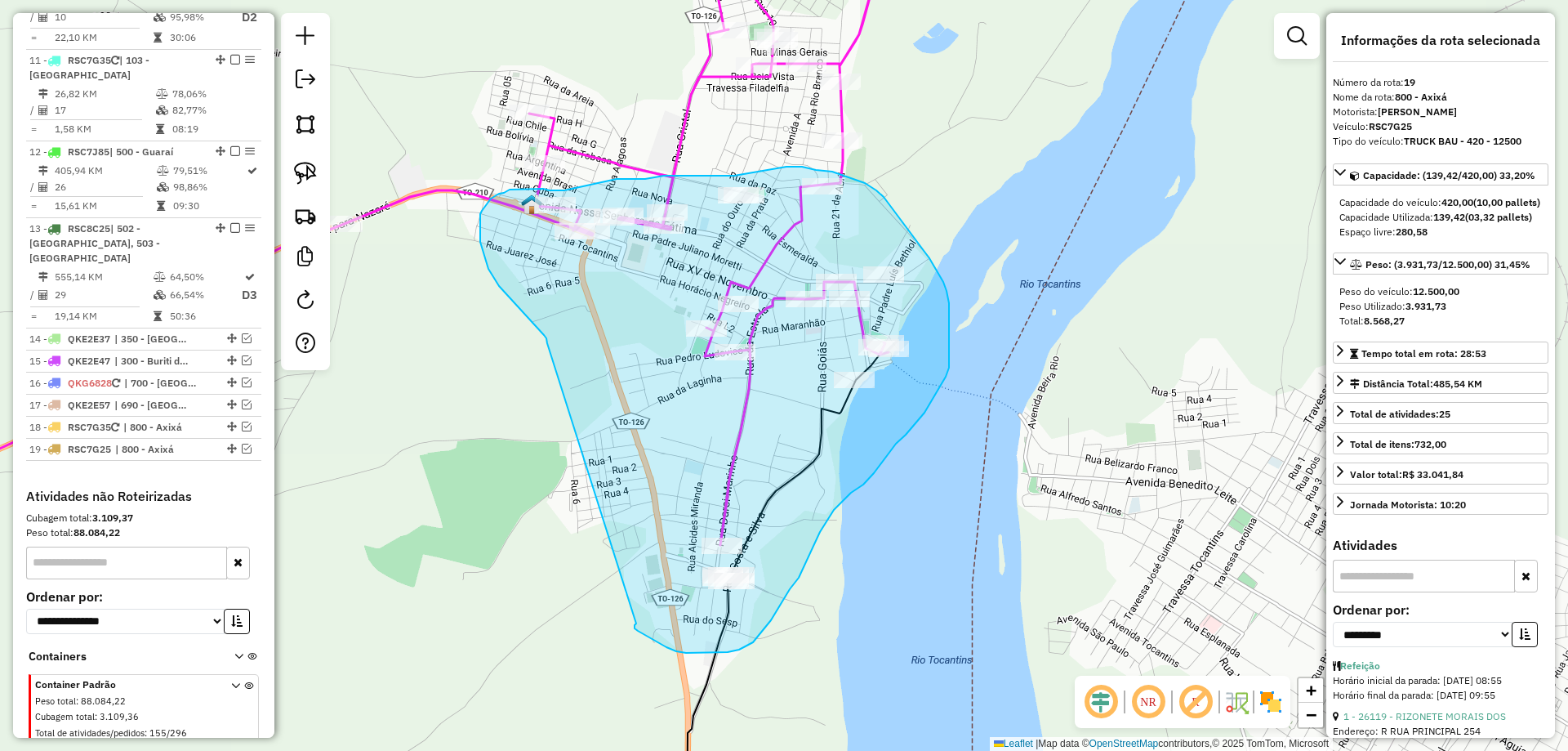
drag, startPoint x: 548, startPoint y: 341, endPoint x: 636, endPoint y: 623, distance: 295.4
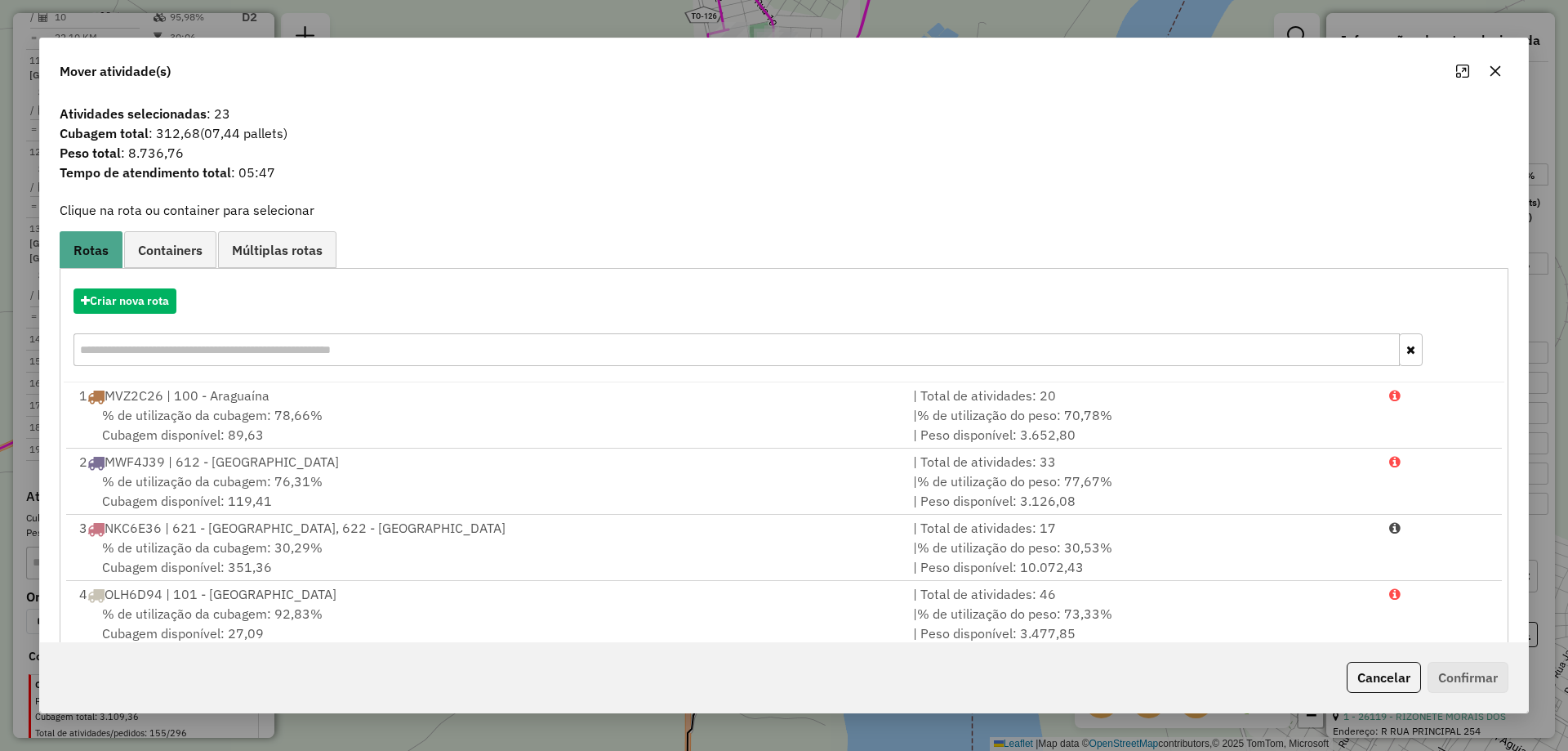
click at [1498, 63] on button "button" at bounding box center [1495, 71] width 26 height 26
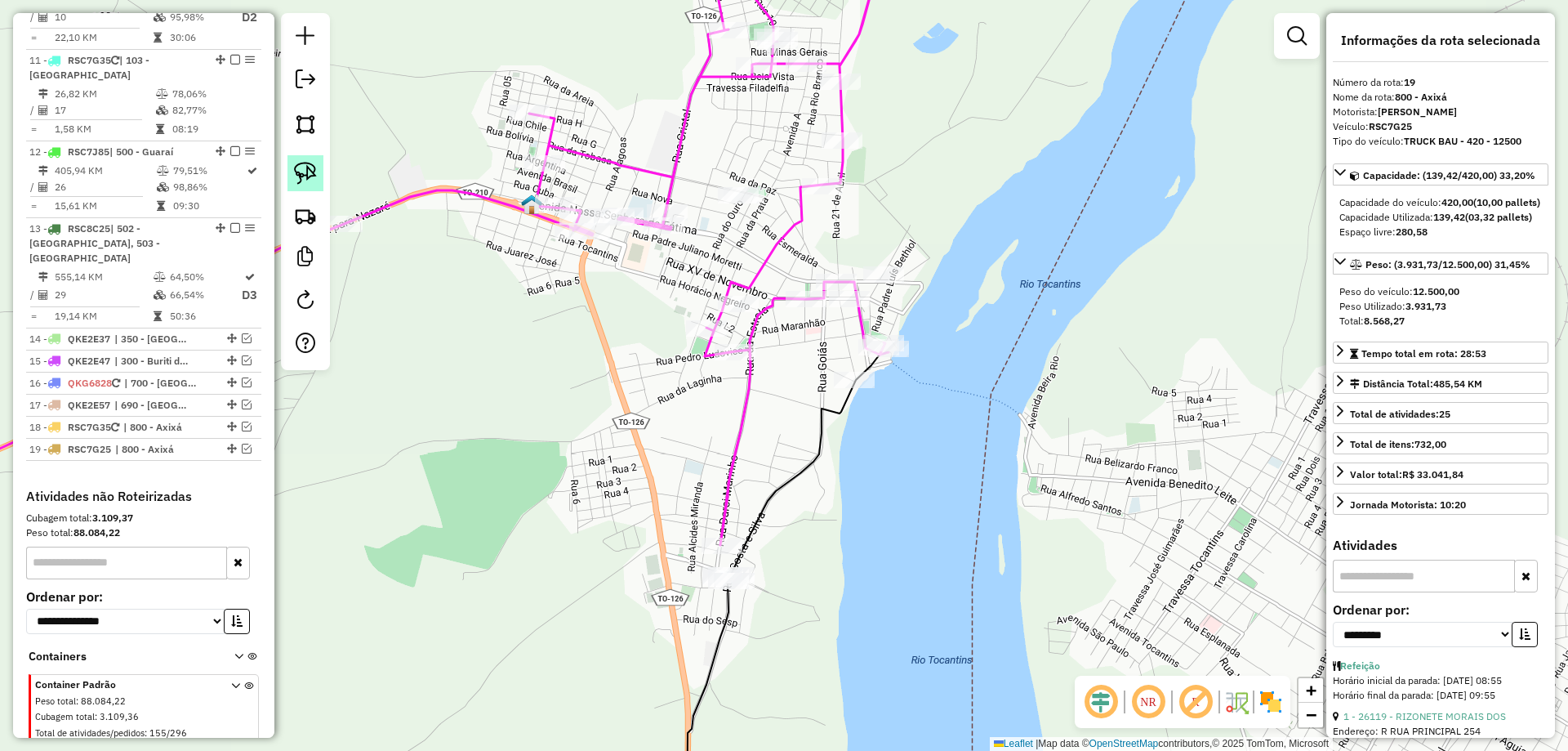
click at [312, 170] on img at bounding box center [306, 173] width 23 height 23
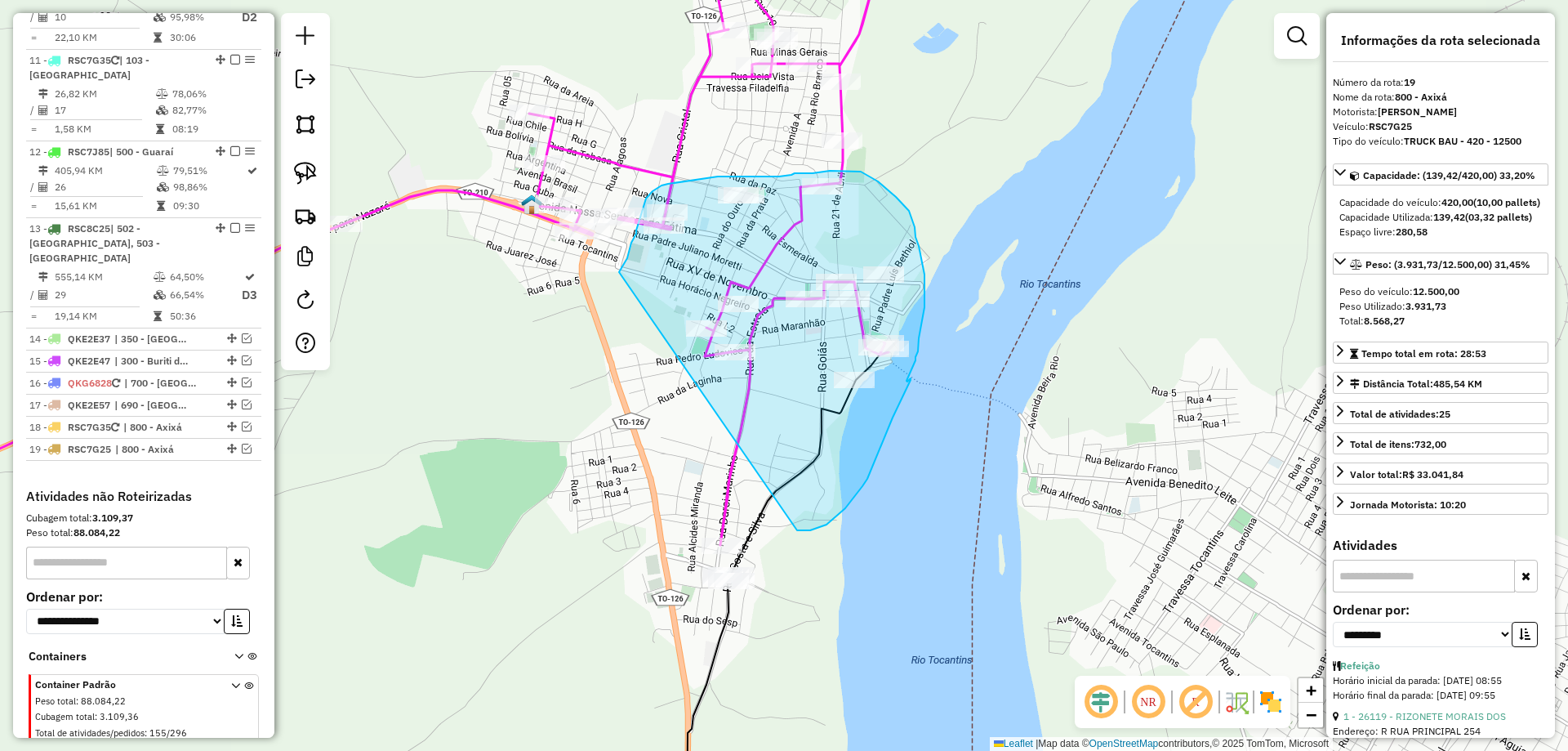
drag, startPoint x: 628, startPoint y: 258, endPoint x: 794, endPoint y: 530, distance: 318.7
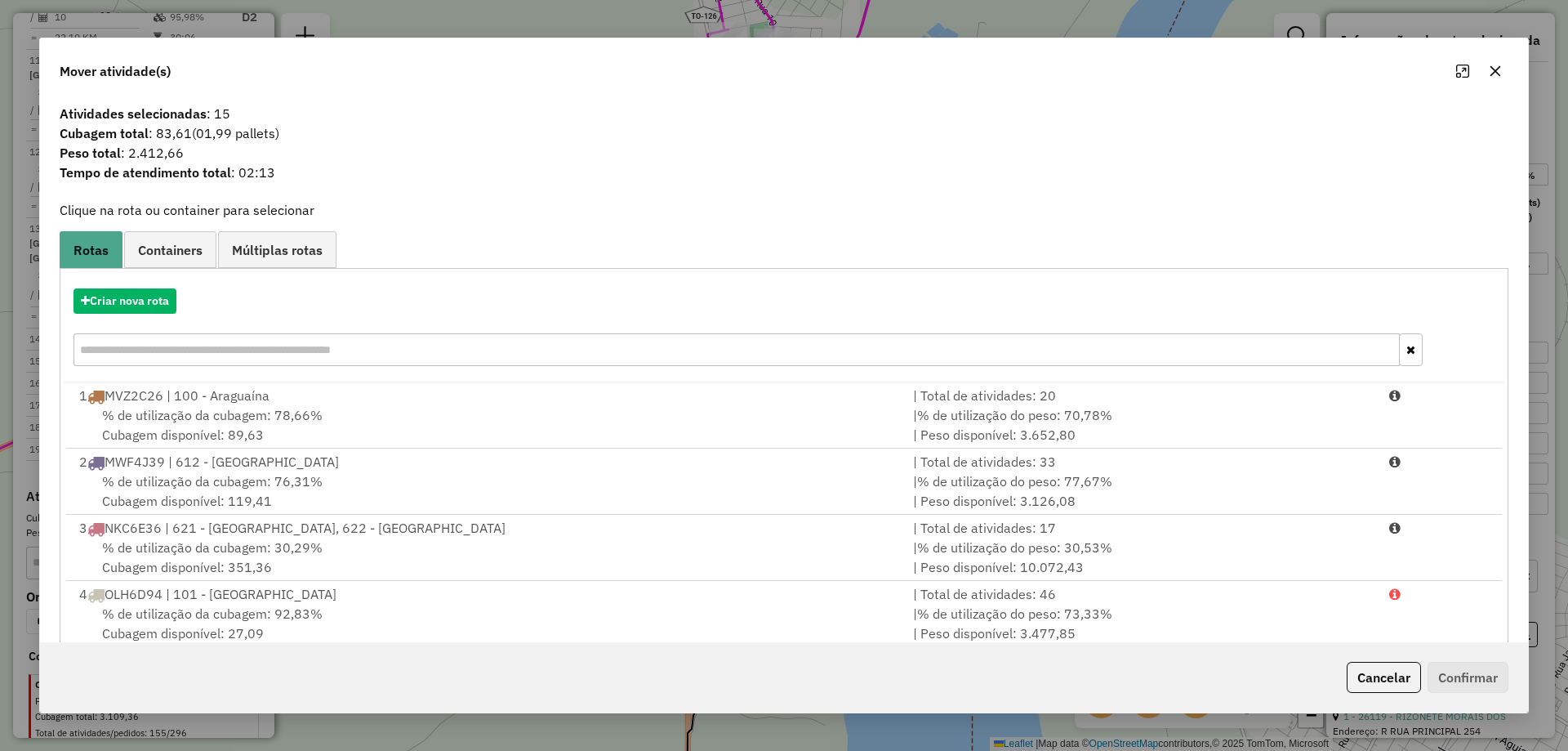
click at [1492, 66] on icon "button" at bounding box center [1496, 71] width 13 height 13
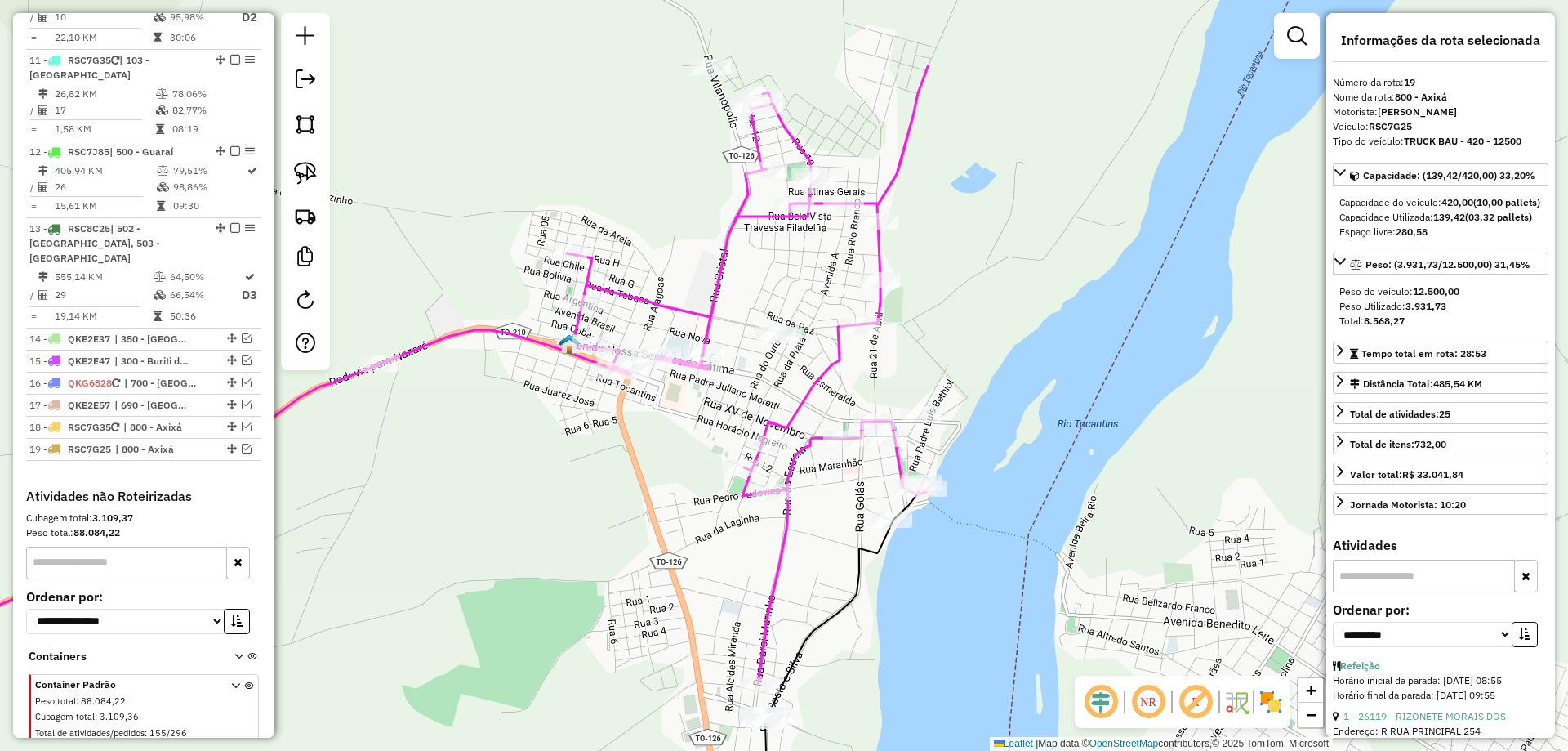
drag, startPoint x: 1105, startPoint y: 196, endPoint x: 1158, endPoint y: 331, distance: 145.0
click at [1158, 331] on div "Janela de atendimento Grade de atendimento Capacidade Transportadoras Veículos …" at bounding box center [784, 376] width 1568 height 751
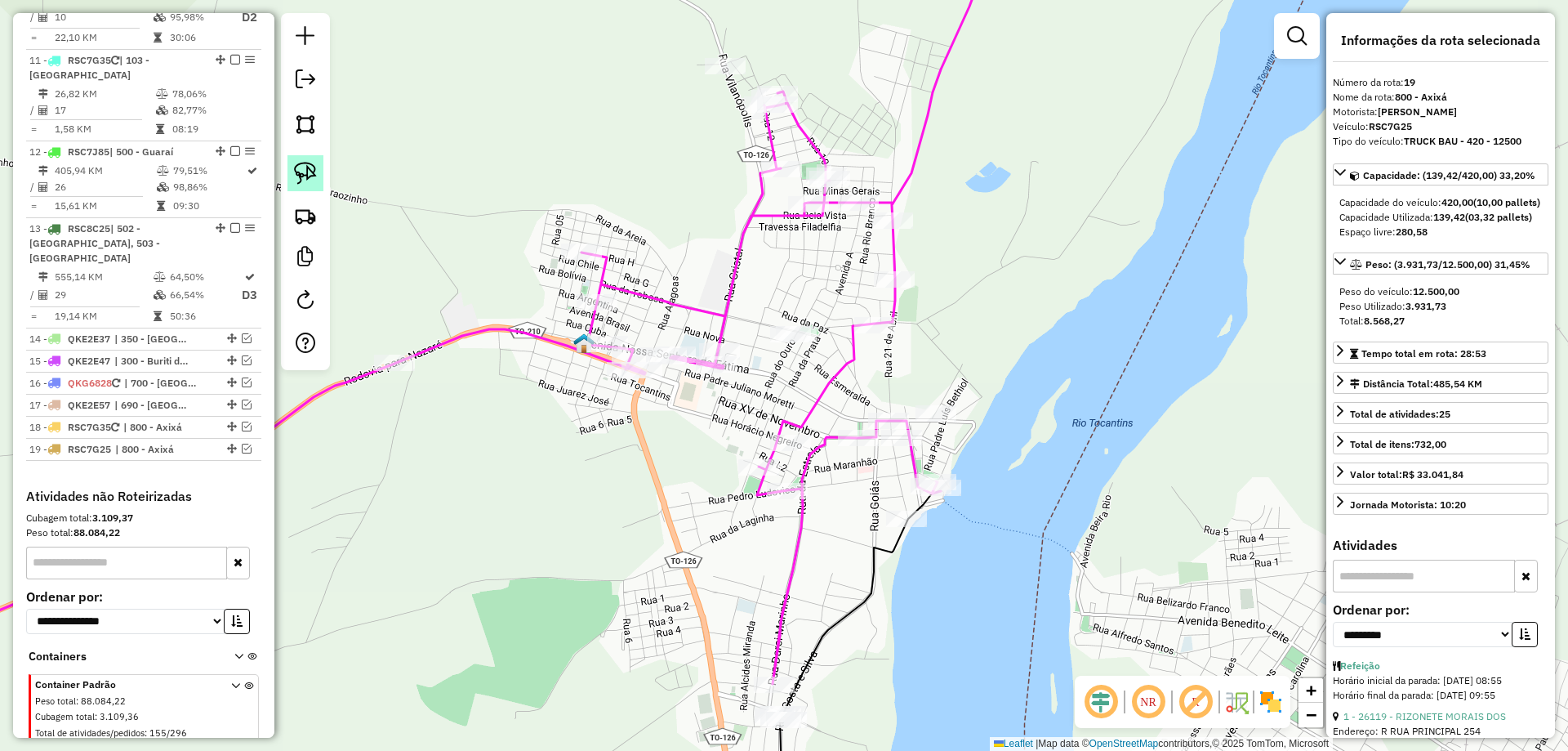
click at [314, 177] on img at bounding box center [306, 173] width 23 height 23
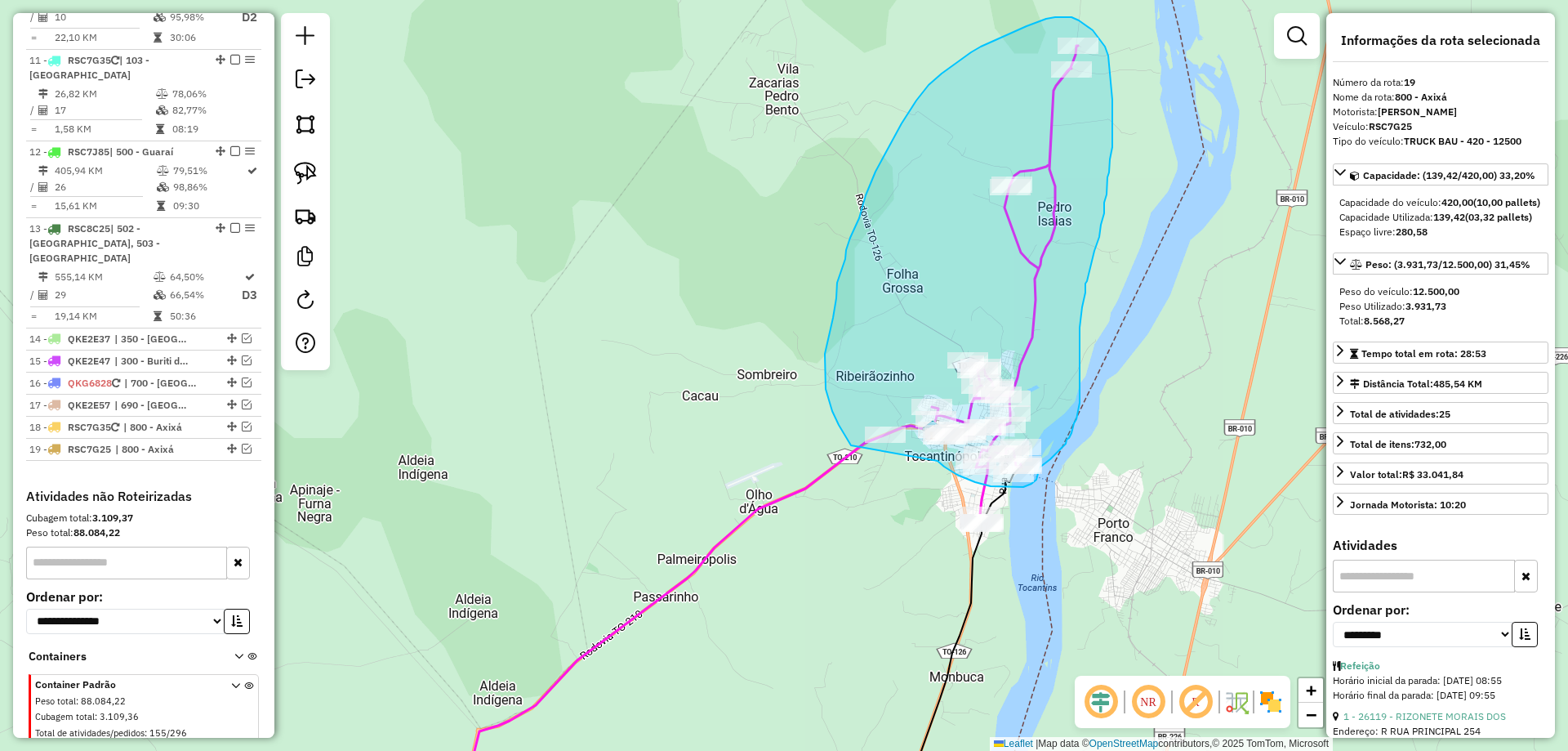
drag, startPoint x: 613, startPoint y: 476, endPoint x: 867, endPoint y: 455, distance: 254.9
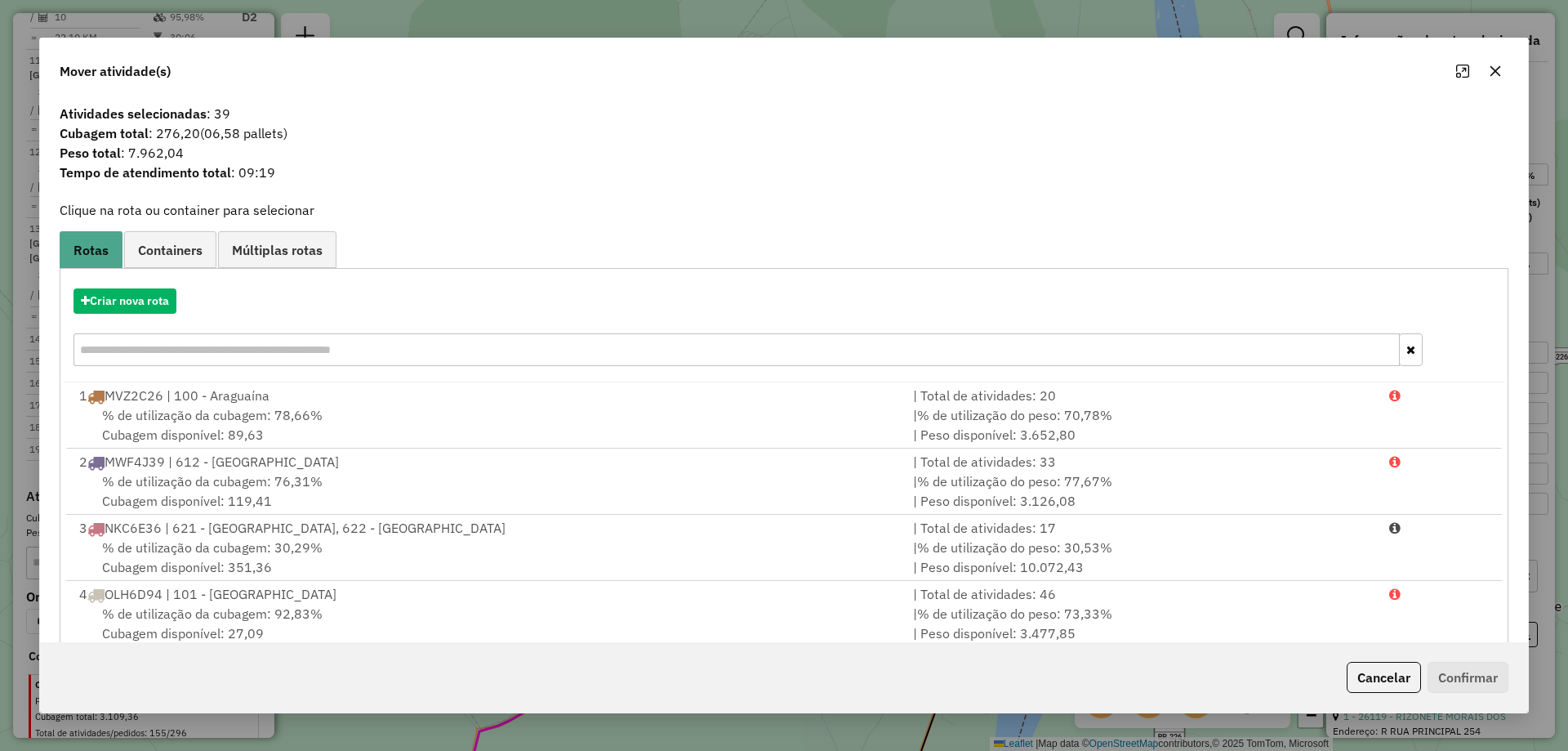
click at [1493, 70] on icon "button" at bounding box center [1496, 71] width 10 height 10
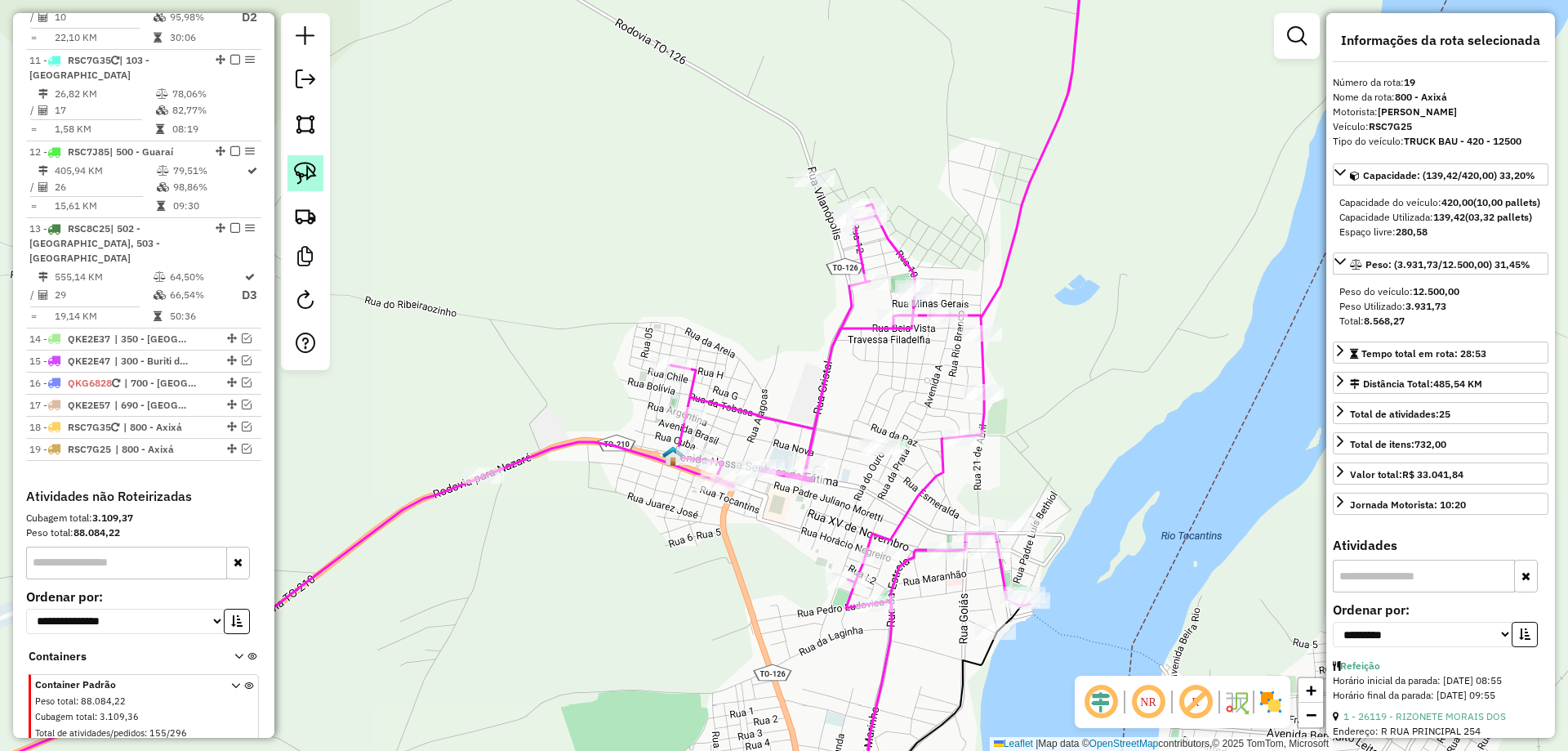
click at [310, 171] on img at bounding box center [306, 173] width 23 height 23
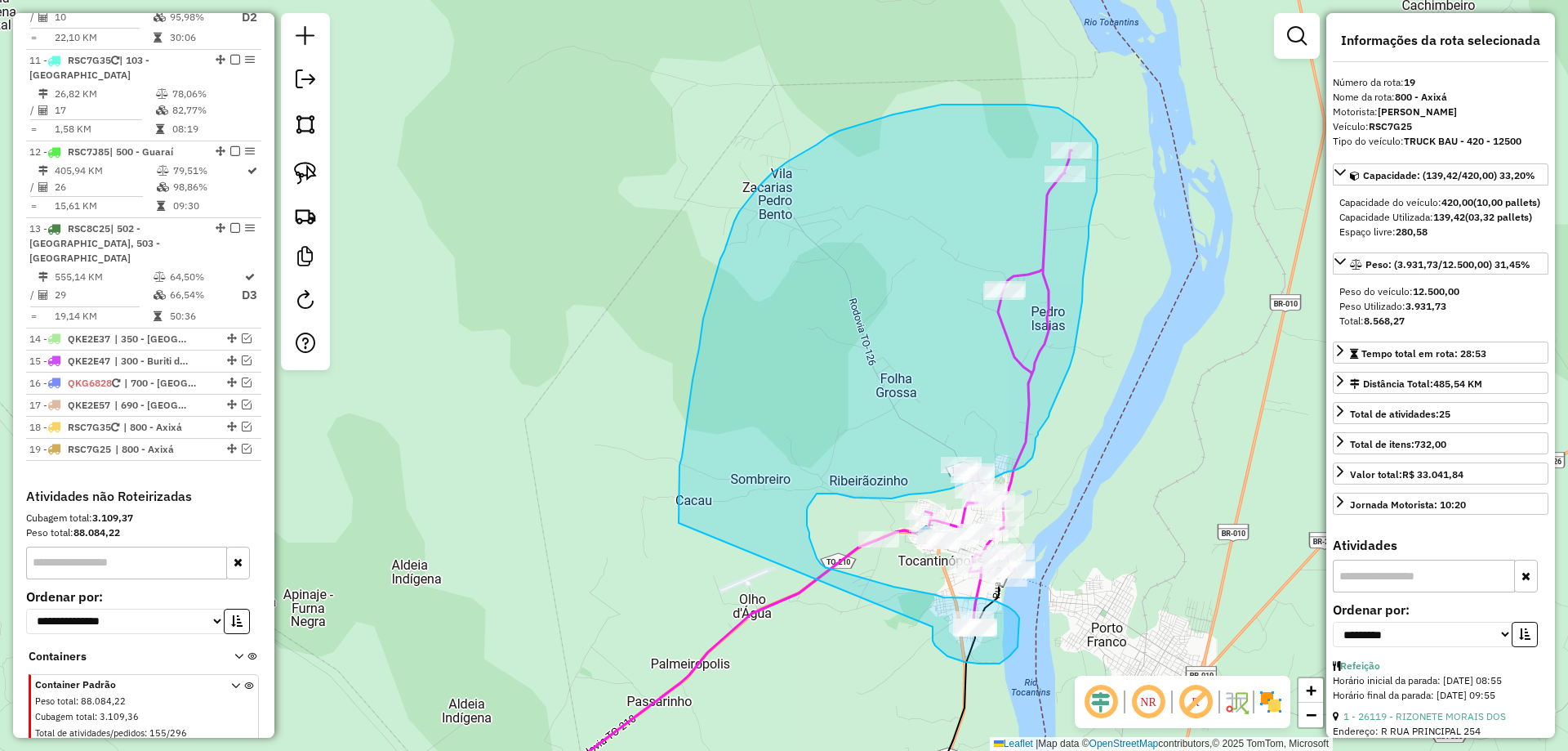
drag, startPoint x: 718, startPoint y: 672, endPoint x: 679, endPoint y: 552, distance: 126.2
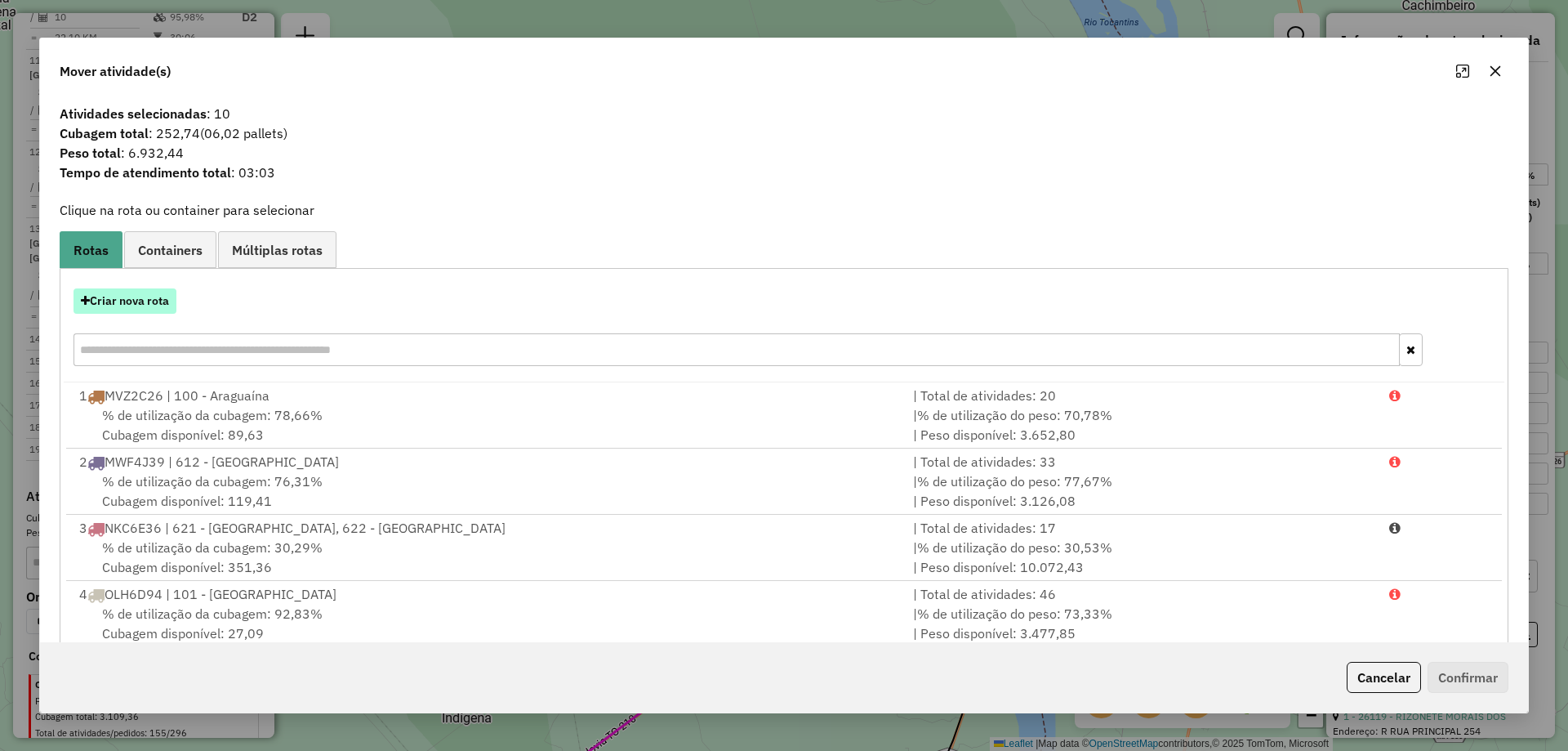
click at [156, 306] on button "Criar nova rota" at bounding box center [125, 301] width 103 height 26
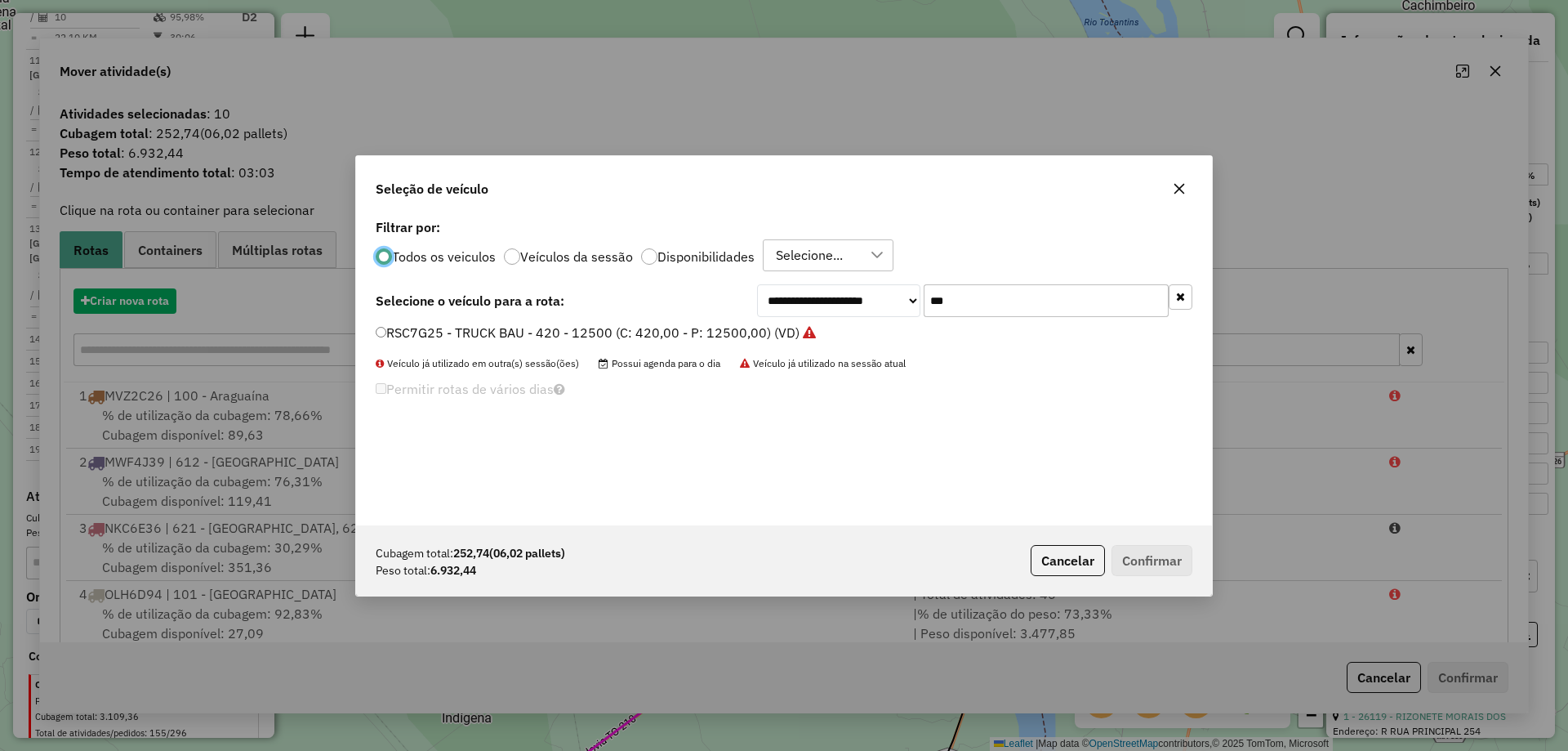
scroll to position [9, 5]
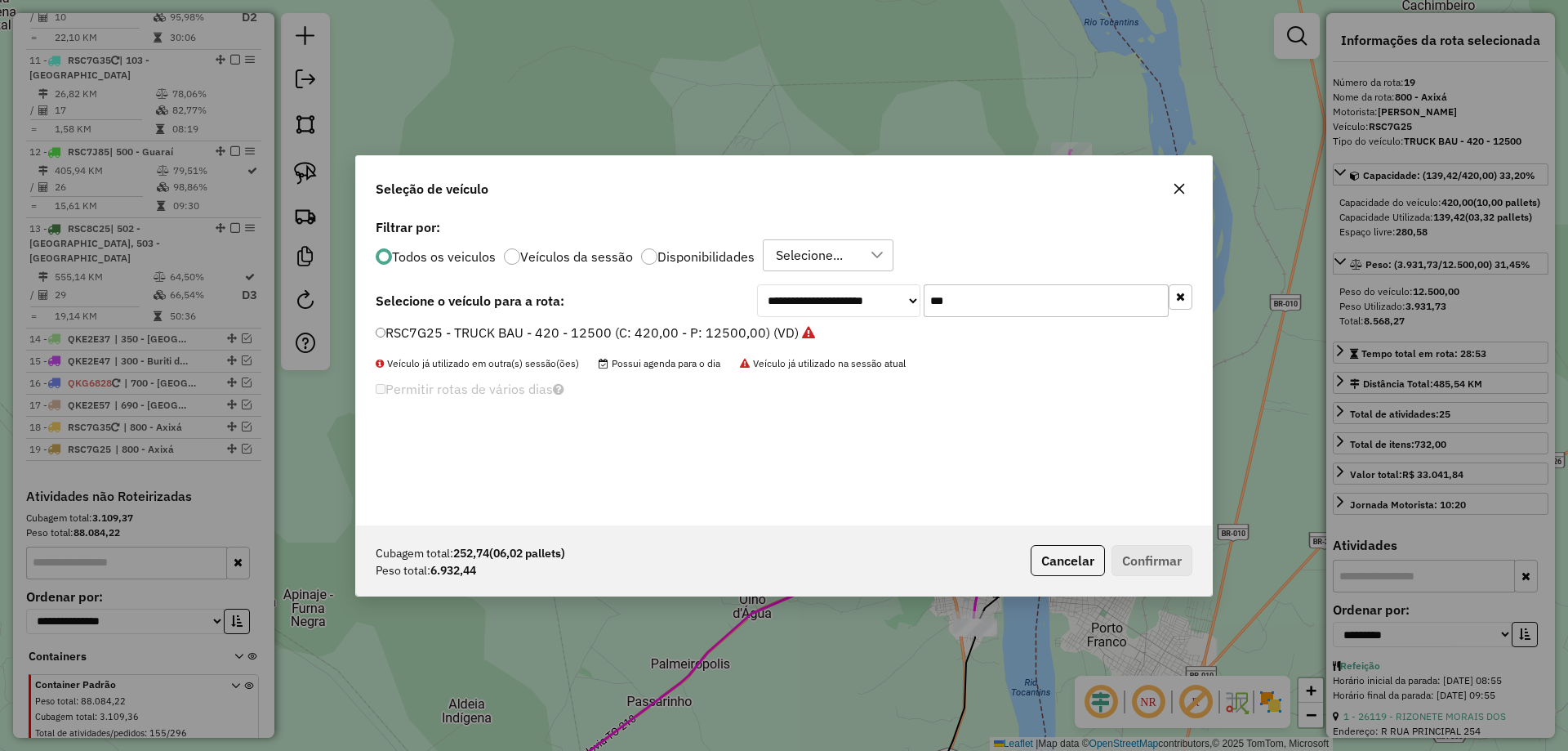
click at [988, 305] on input "***" at bounding box center [1046, 300] width 245 height 32
type input "***"
click at [752, 331] on label "OLH6D94 - TRUCK BAU - 378 - 13040 (C: 378,00 - P: 13040,00) (VD)" at bounding box center [604, 333] width 457 height 20
click at [698, 329] on label "OLH6D94 - TRUCK BAU - 378 - 13040 (C: 378,00 - P: 13040,00) (VD)" at bounding box center [604, 333] width 457 height 20
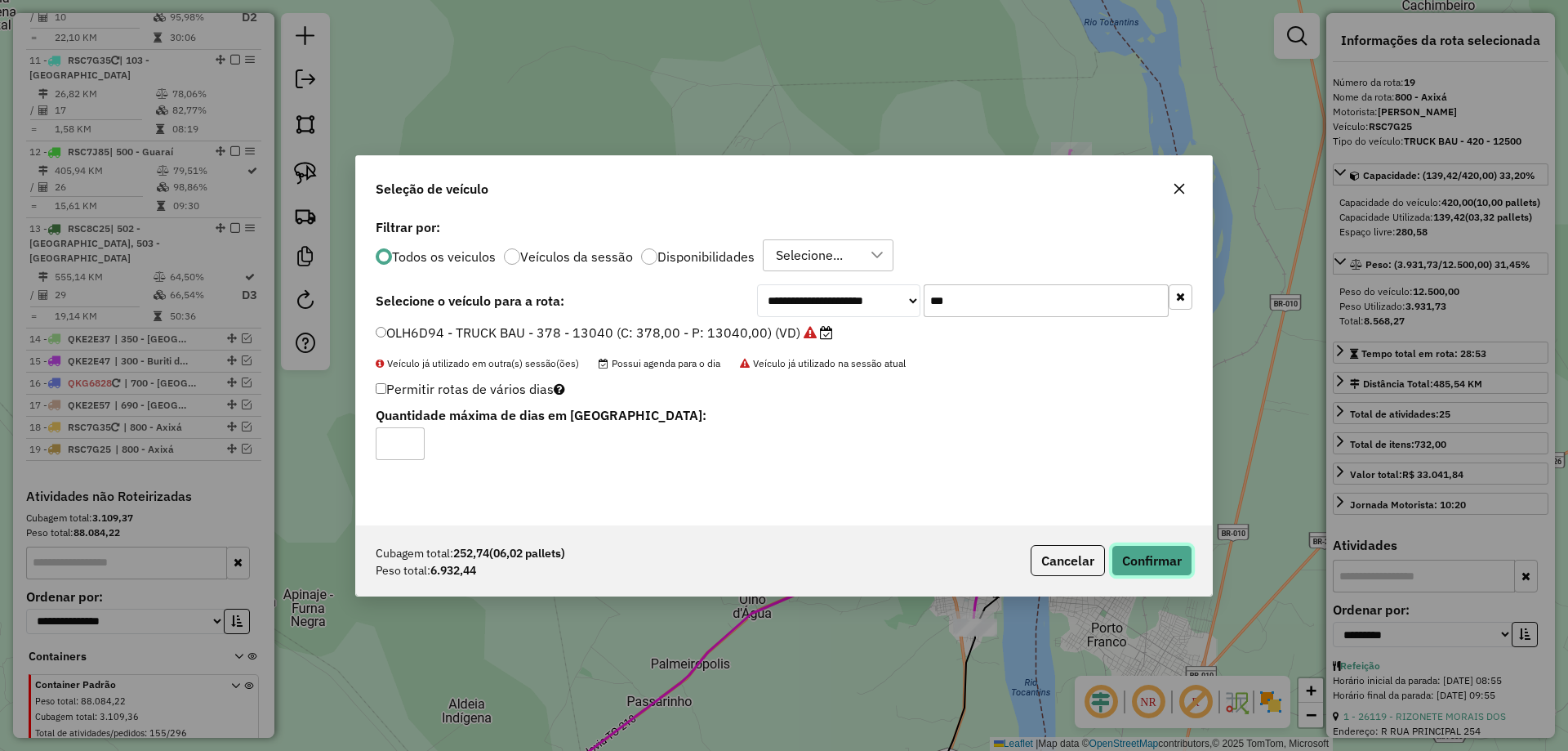
click at [1153, 566] on button "Confirmar" at bounding box center [1152, 560] width 81 height 31
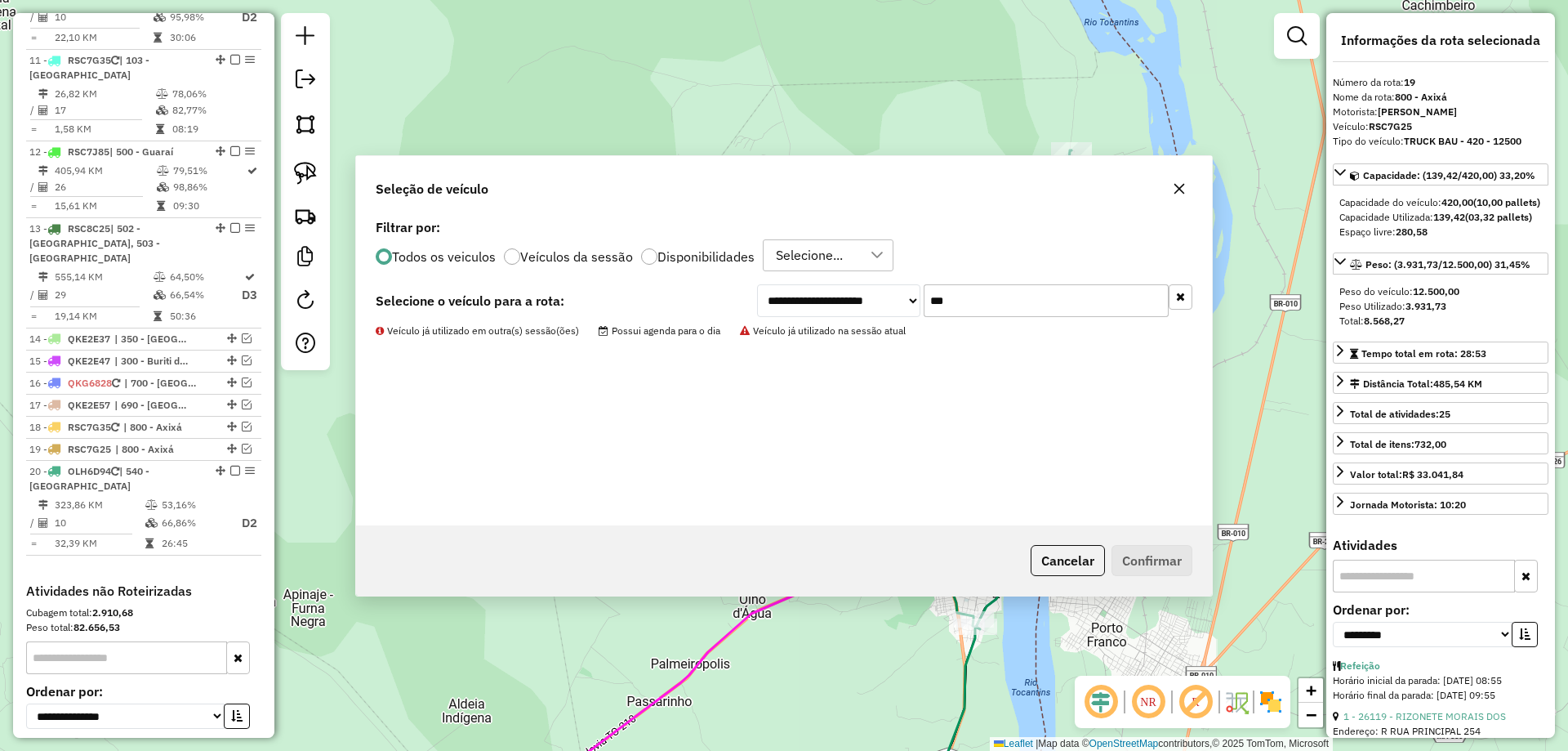
scroll to position [1642, 0]
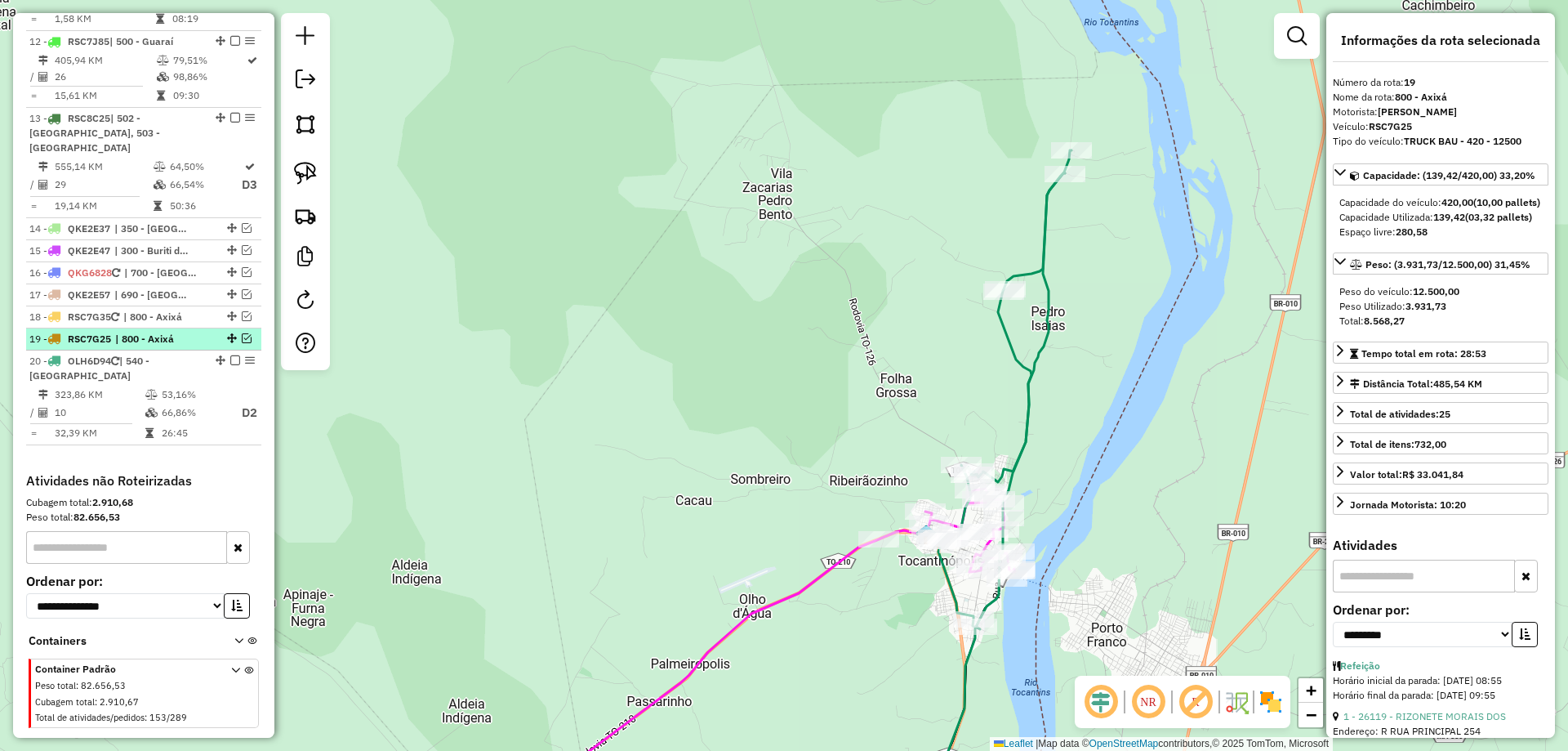
click at [242, 334] on em at bounding box center [247, 338] width 10 height 10
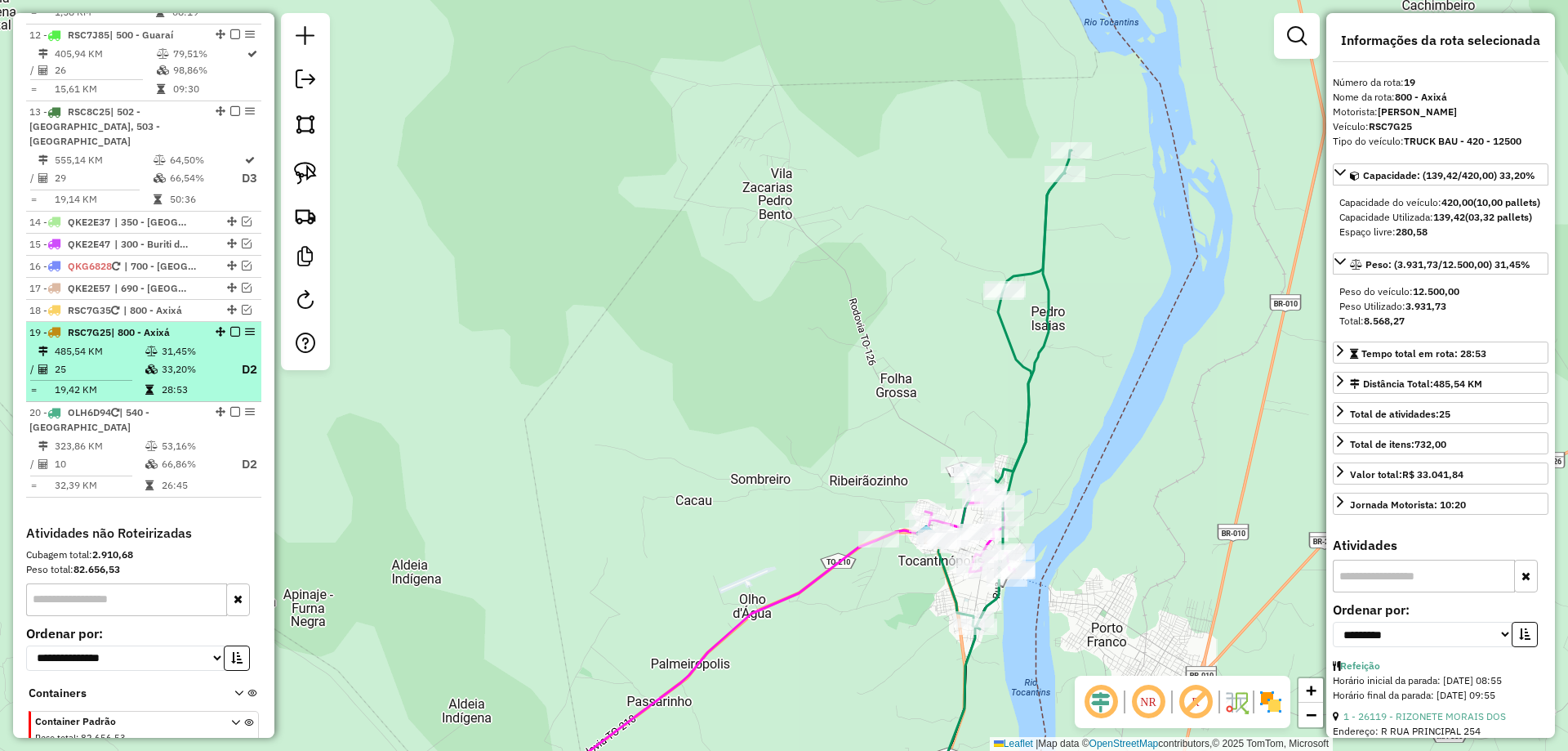
click at [124, 343] on td "485,54 KM" at bounding box center [99, 351] width 90 height 16
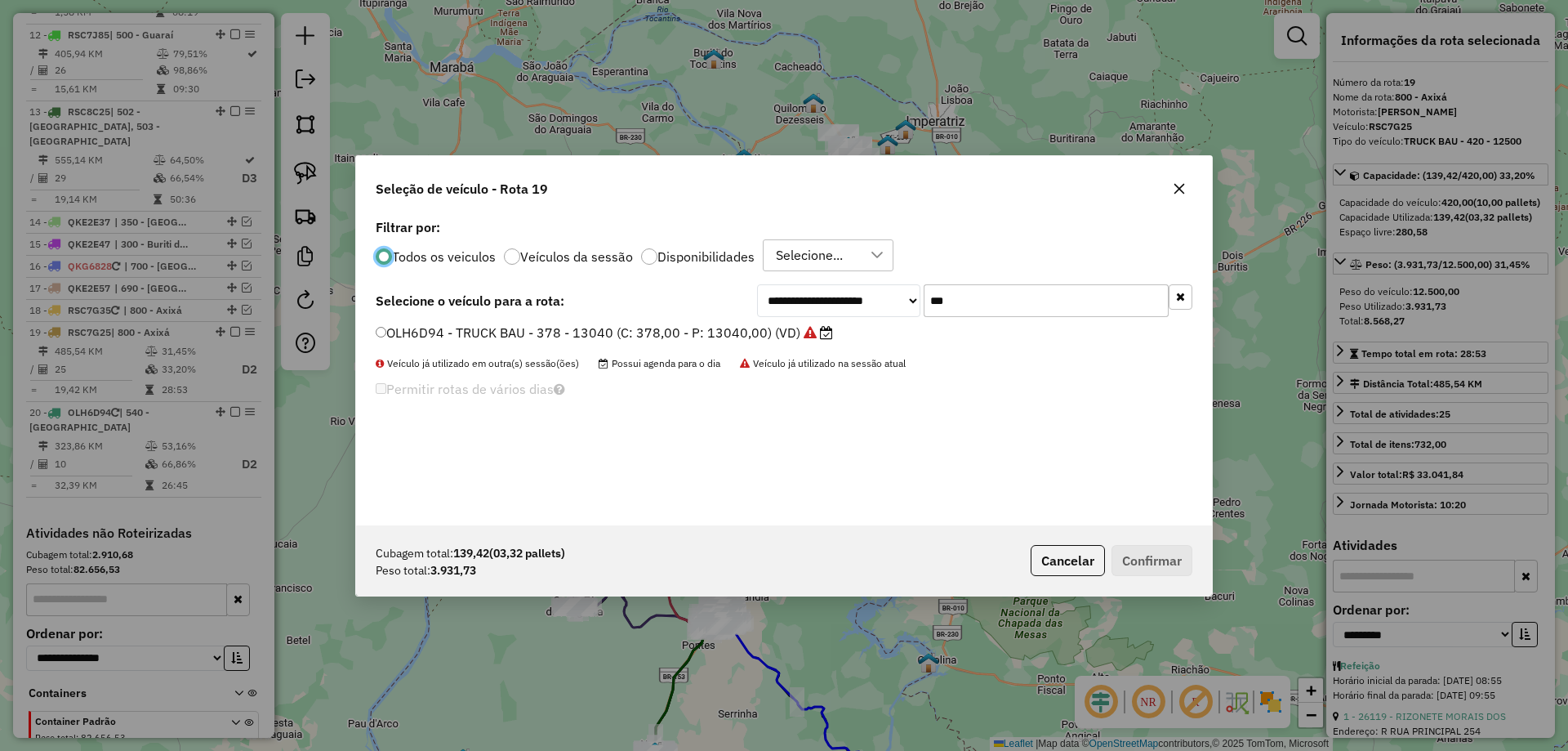
scroll to position [9, 5]
click at [980, 317] on input "***" at bounding box center [1046, 300] width 245 height 32
type input "***"
click at [752, 333] on label "RSC8C25 - TRUCK BAU - 420 - 12500 (C: 420,00 - P: 12500,00) (VD)" at bounding box center [603, 333] width 455 height 20
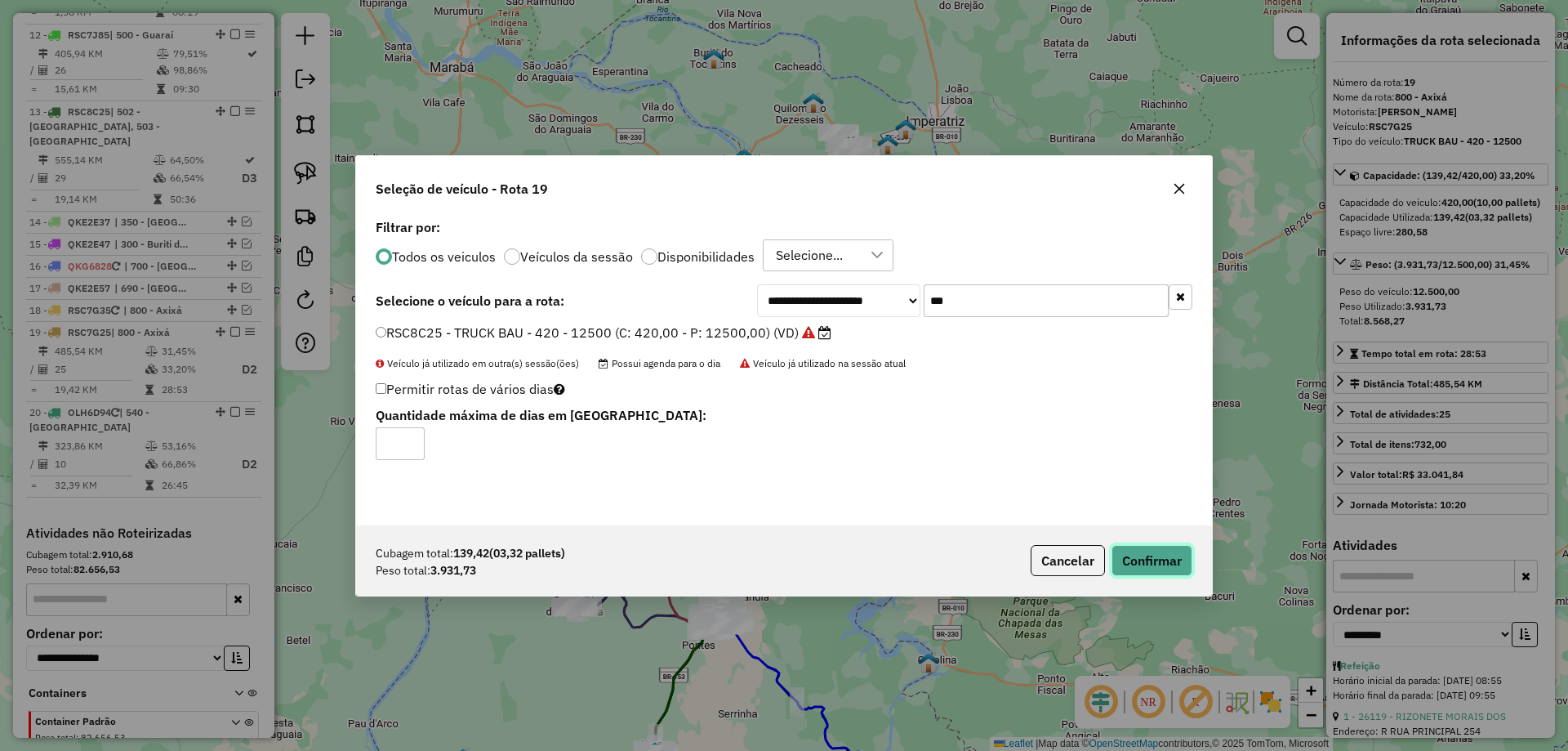
click at [1144, 559] on button "Confirmar" at bounding box center [1152, 560] width 81 height 31
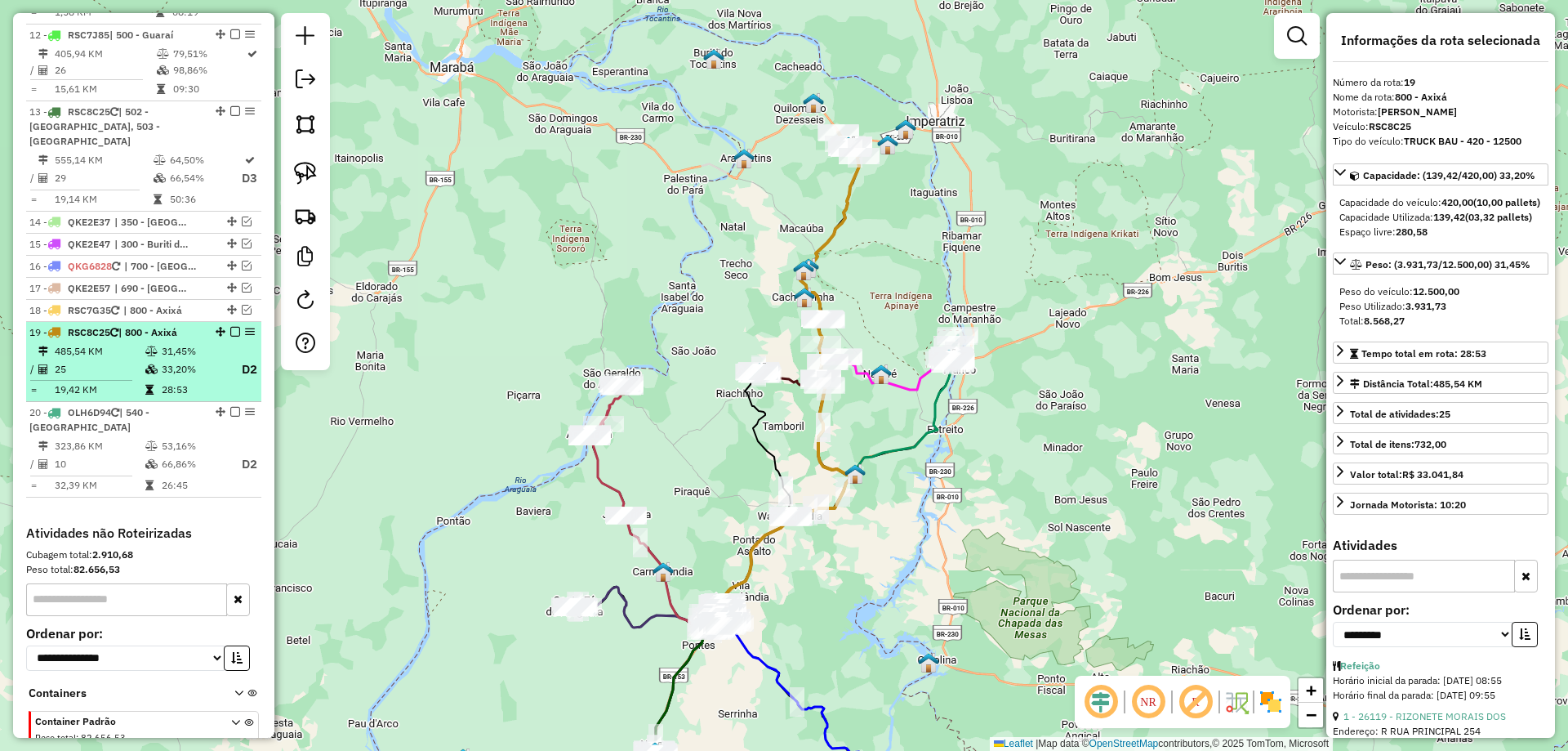
scroll to position [1700, 0]
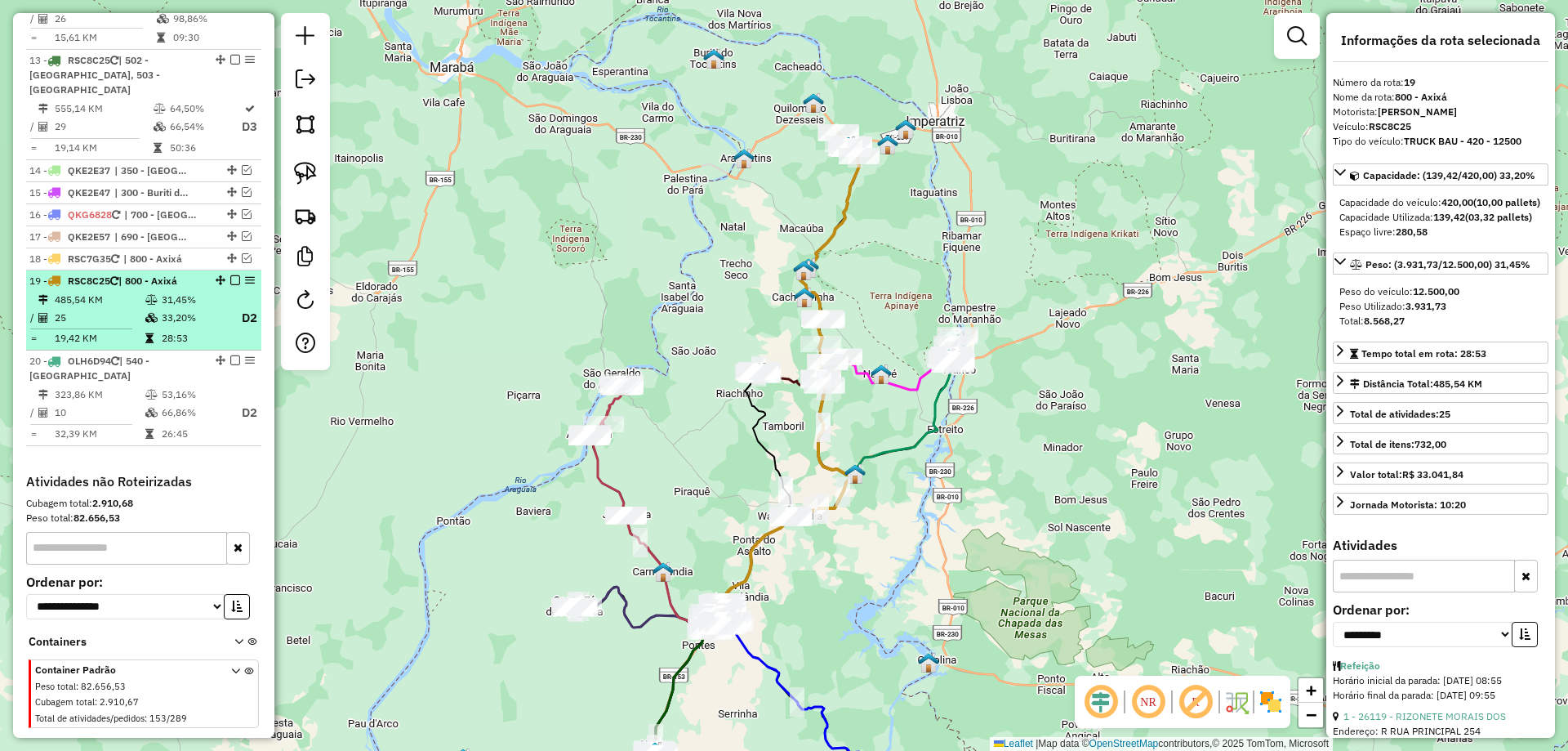
click at [231, 275] on em at bounding box center [235, 280] width 10 height 10
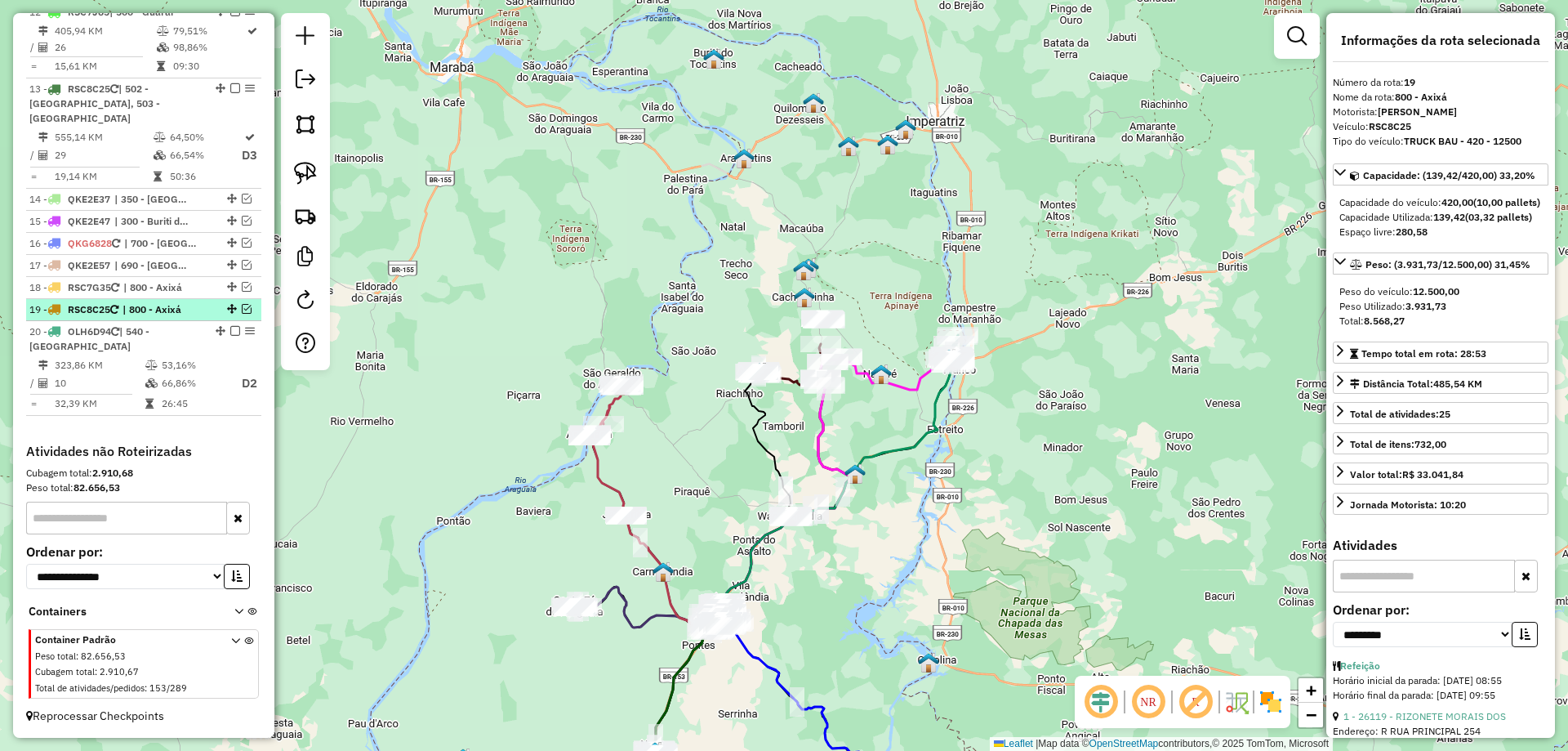
scroll to position [1642, 0]
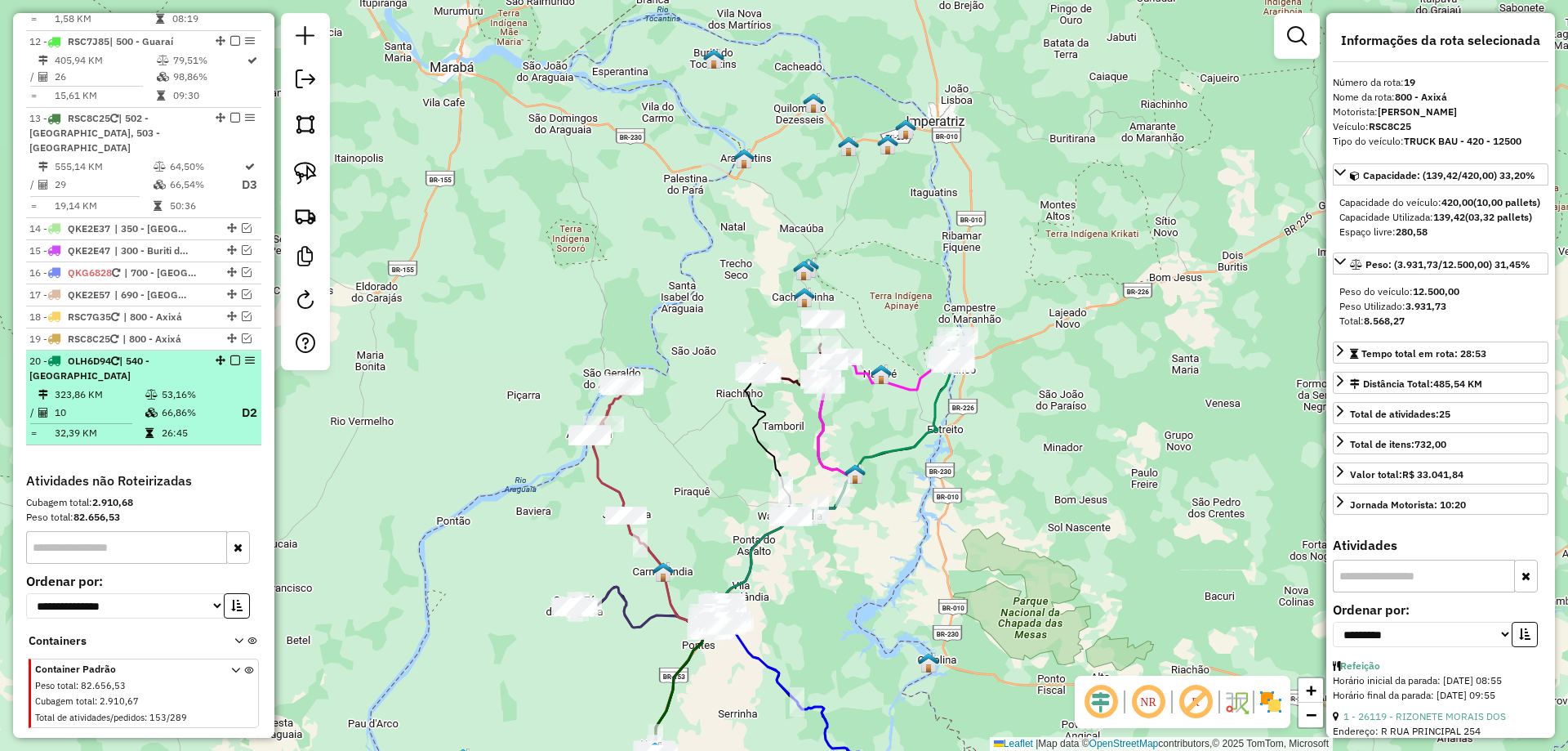
click at [231, 355] on em at bounding box center [235, 360] width 10 height 10
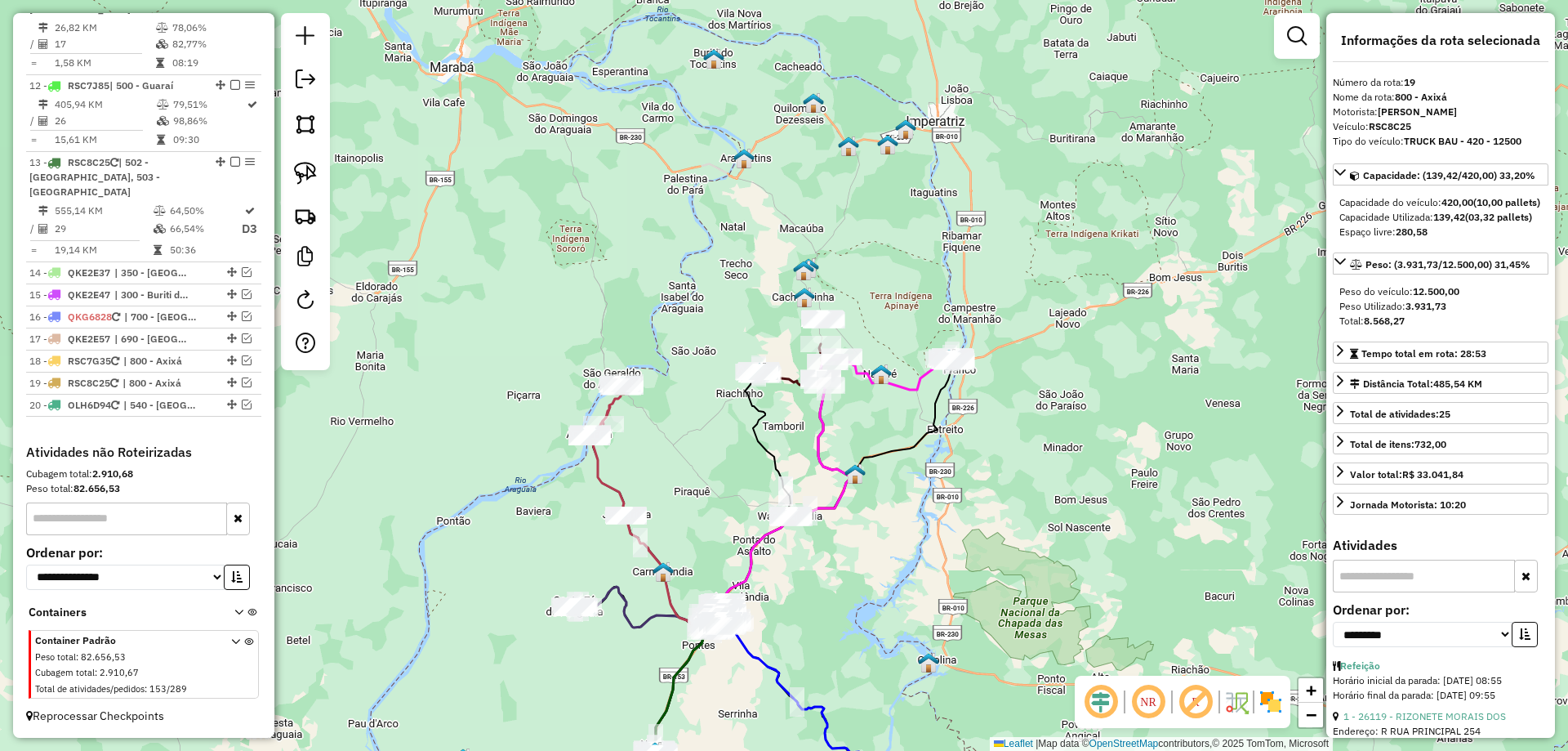
scroll to position [1569, 0]
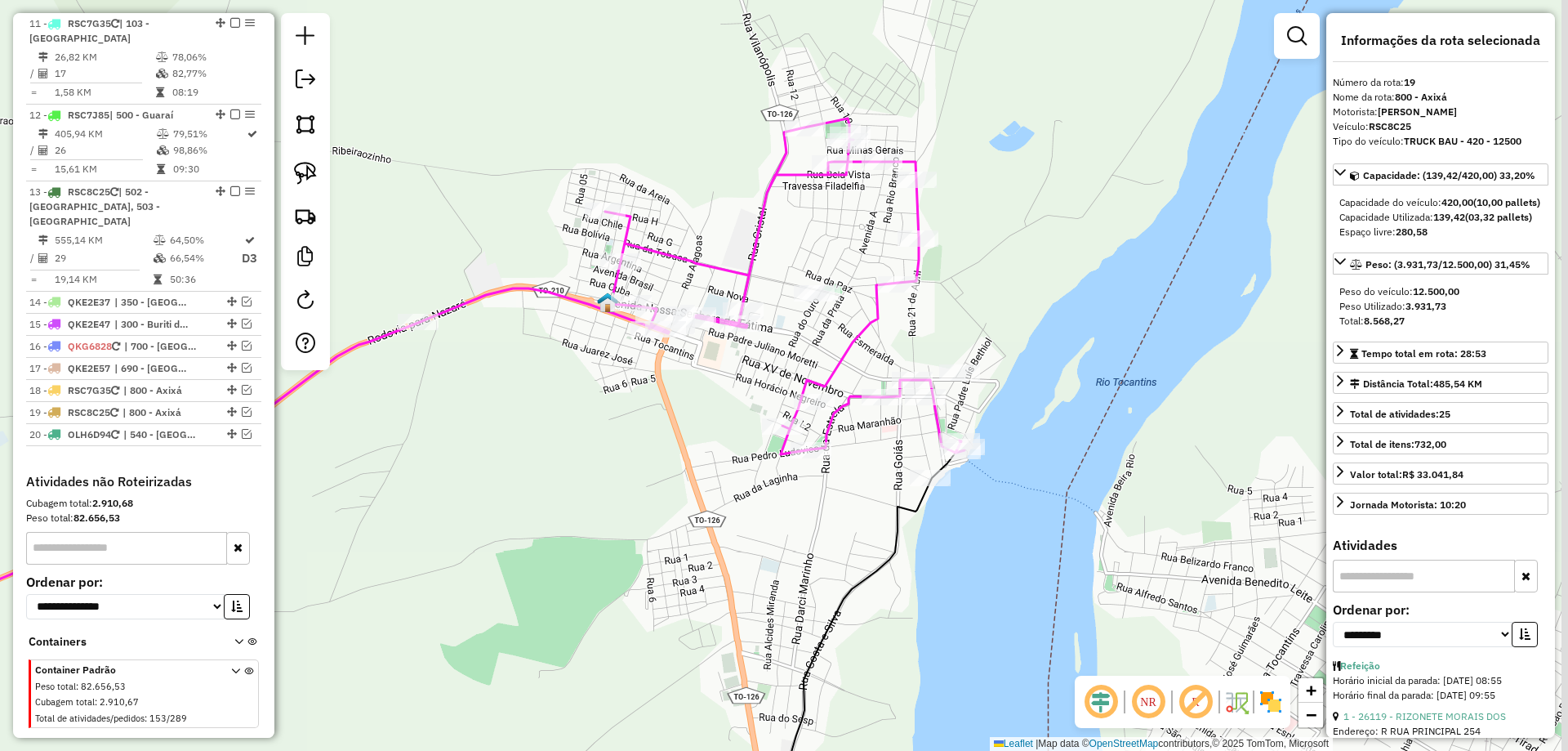
drag, startPoint x: 1068, startPoint y: 407, endPoint x: 1007, endPoint y: 443, distance: 70.8
click at [1007, 443] on div "Janela de atendimento Grade de atendimento Capacidade Transportadoras Veículos …" at bounding box center [784, 376] width 1568 height 751
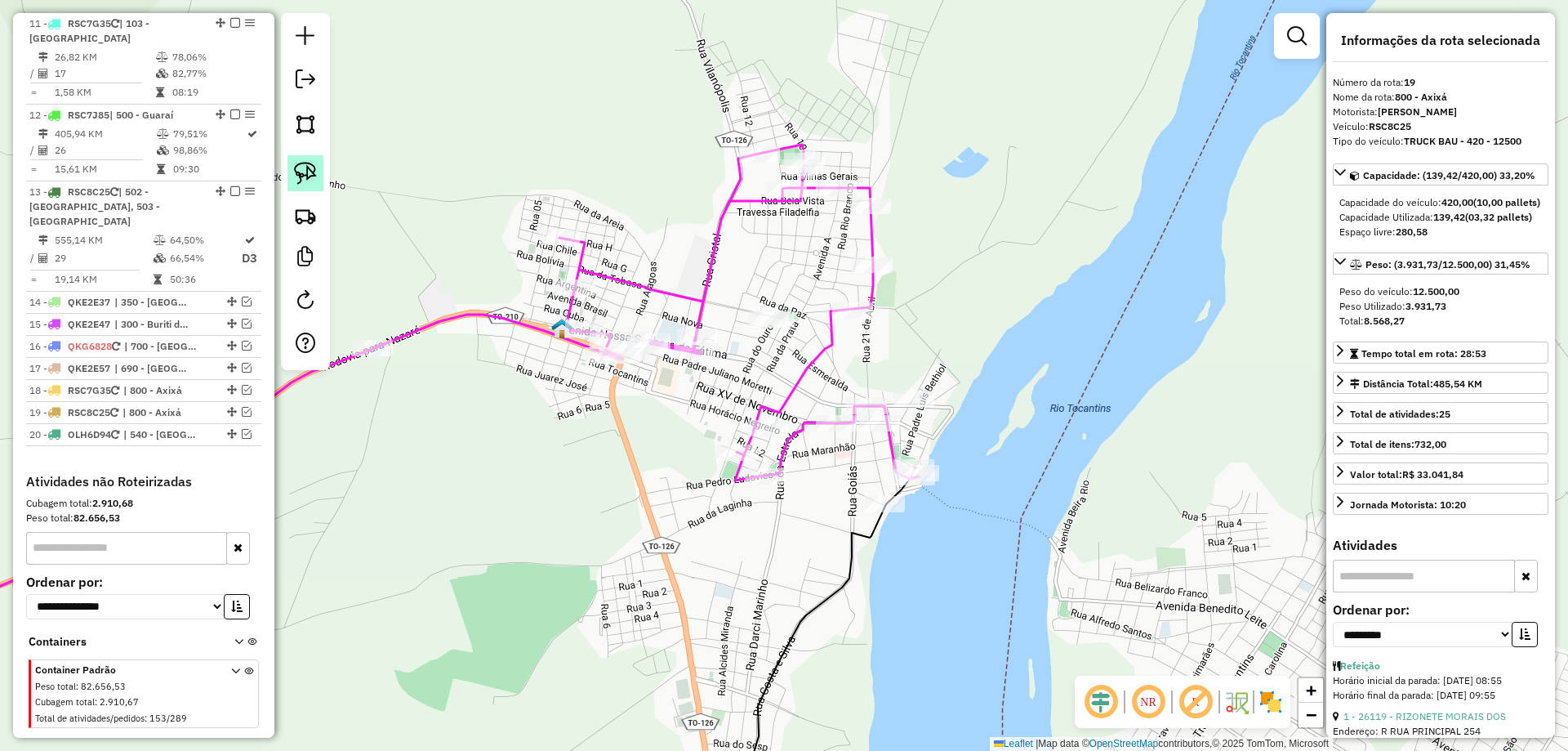
click at [307, 170] on img at bounding box center [306, 173] width 23 height 23
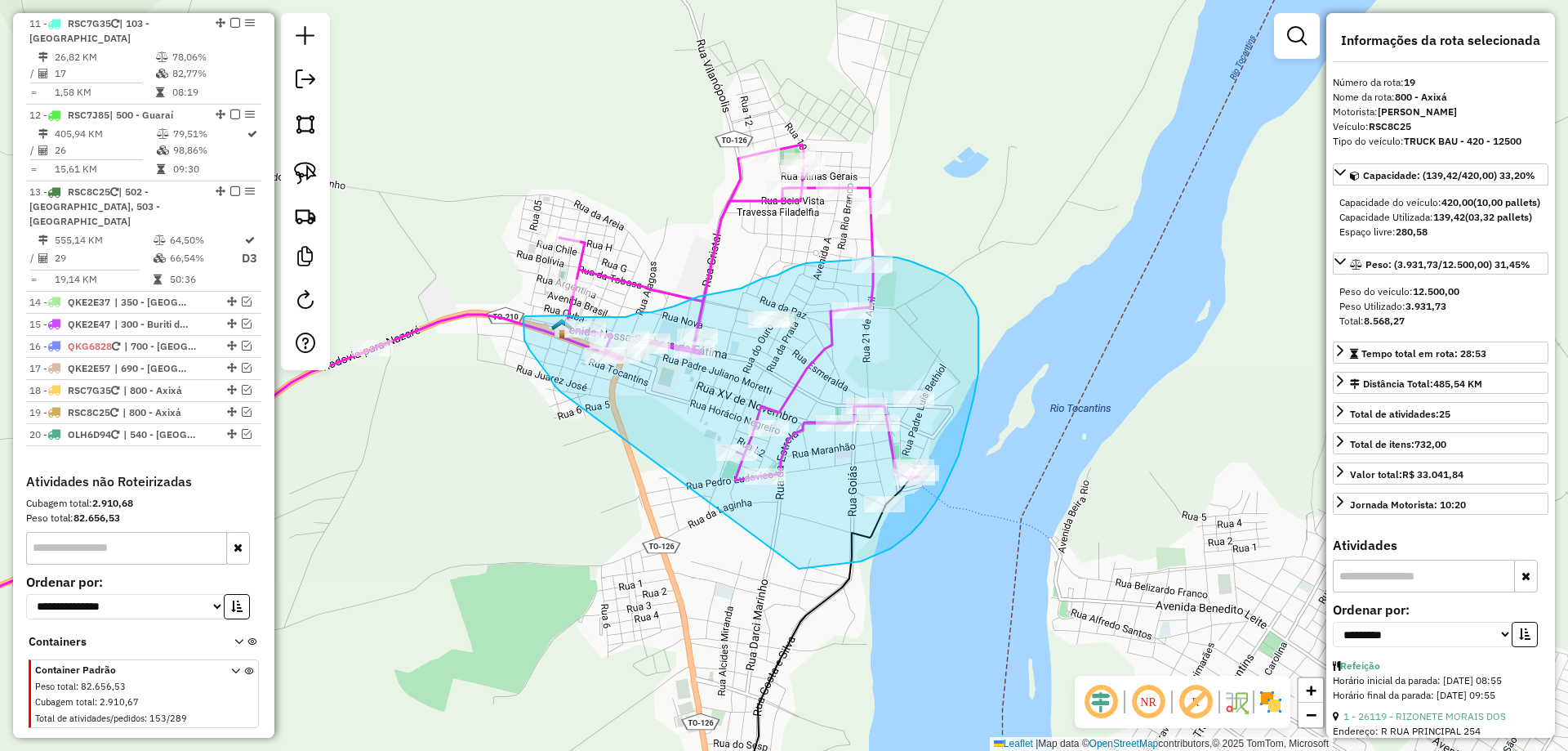
drag, startPoint x: 527, startPoint y: 344, endPoint x: 794, endPoint y: 569, distance: 349.2
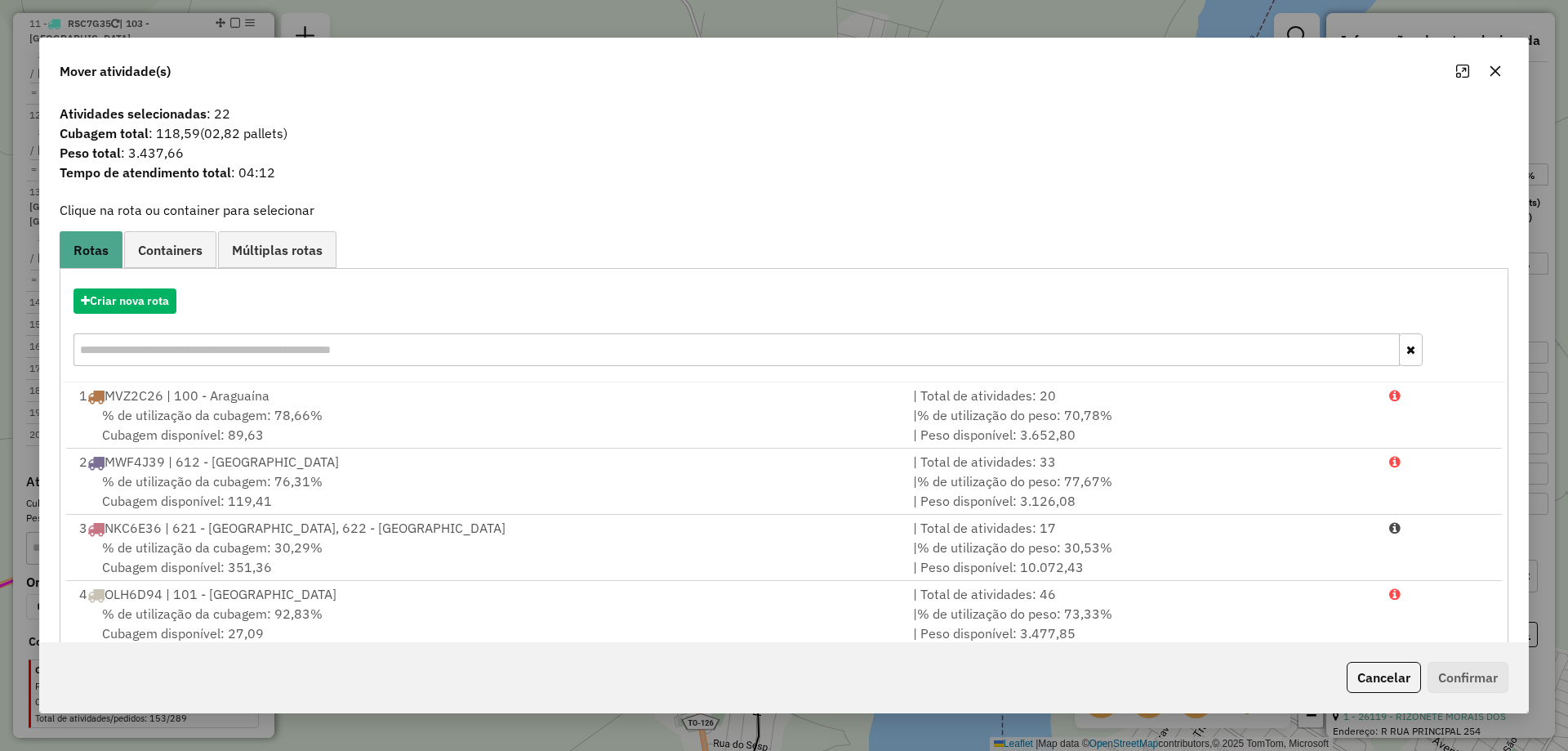
click at [1500, 70] on icon "button" at bounding box center [1496, 71] width 13 height 13
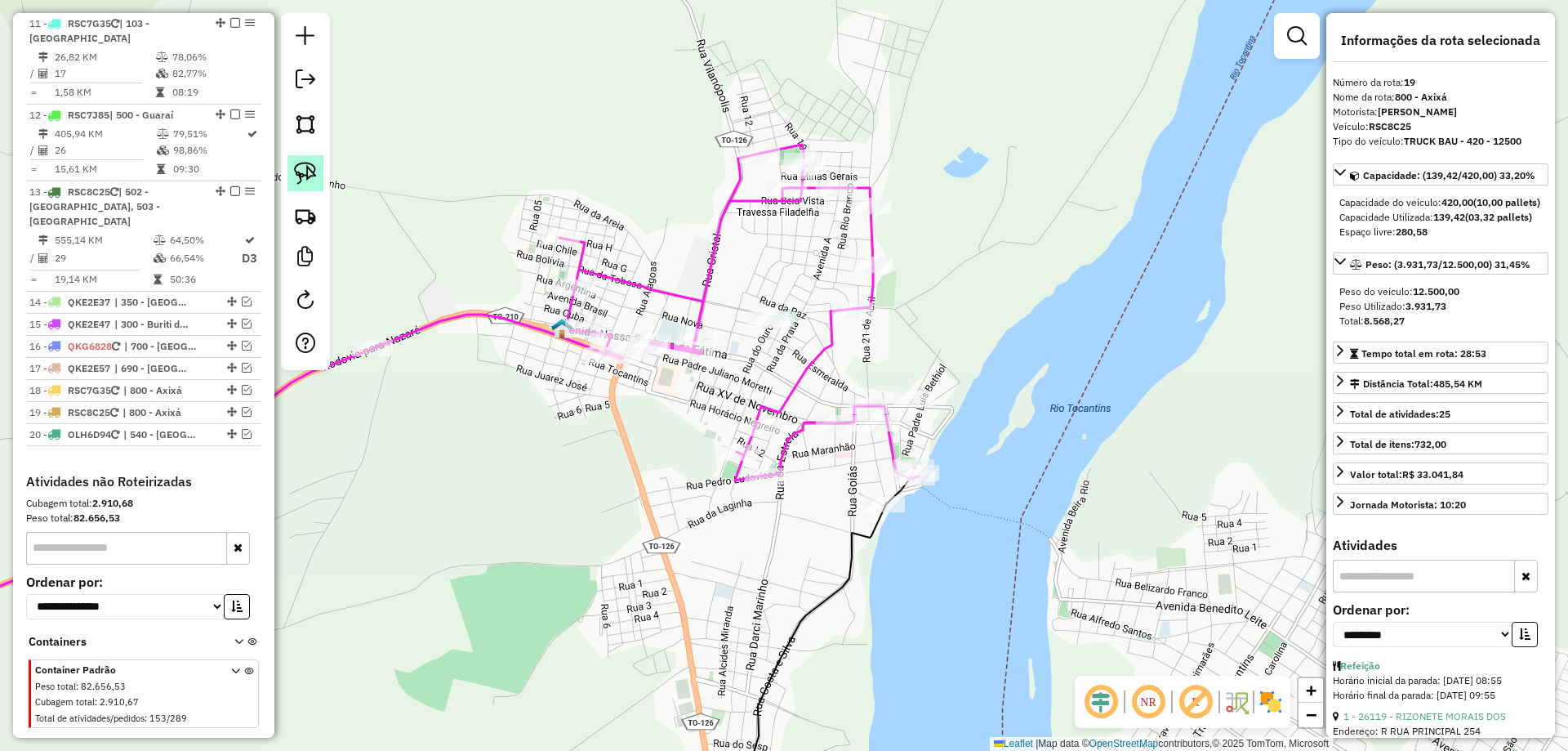
click at [307, 175] on img at bounding box center [306, 173] width 23 height 23
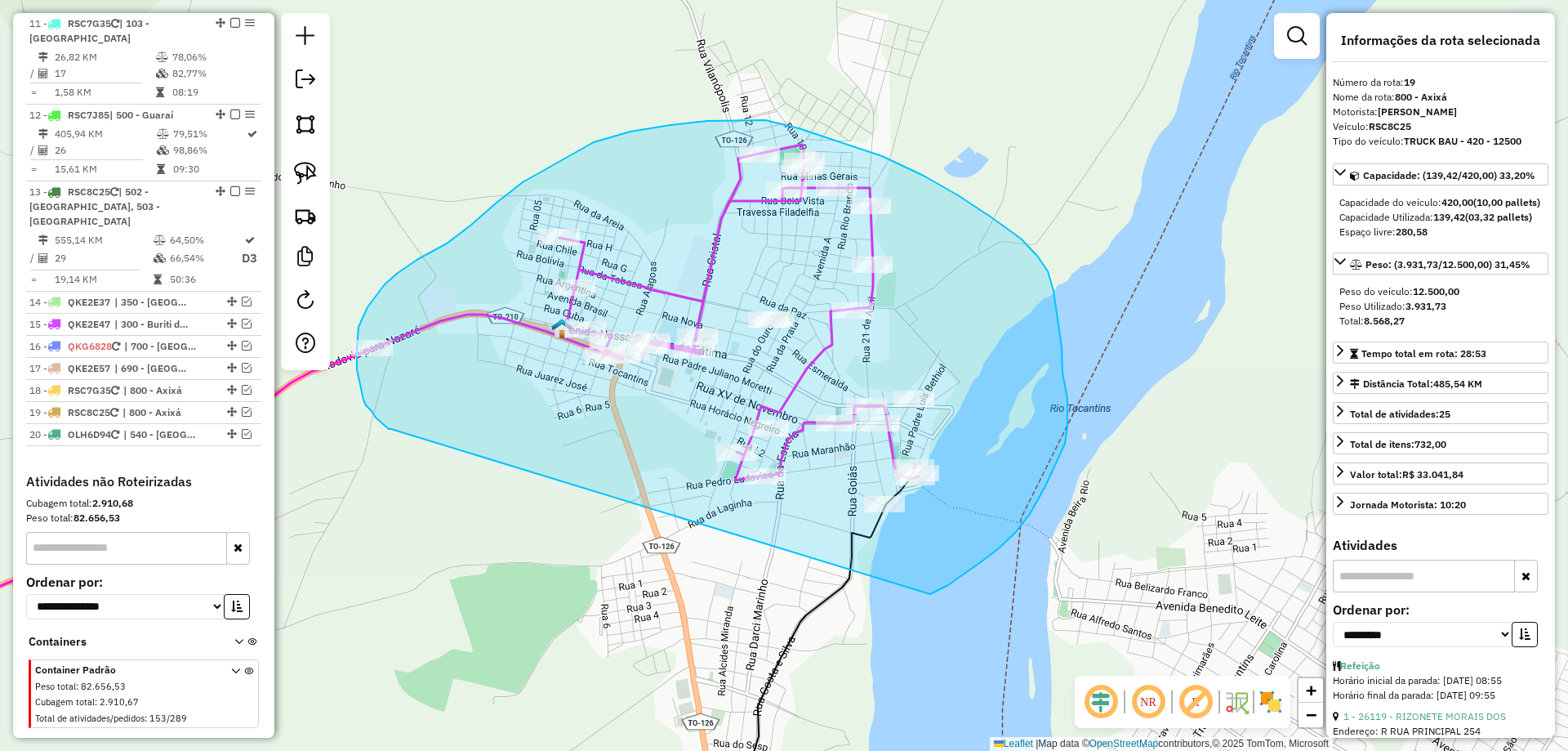
drag, startPoint x: 383, startPoint y: 423, endPoint x: 858, endPoint y: 609, distance: 510.1
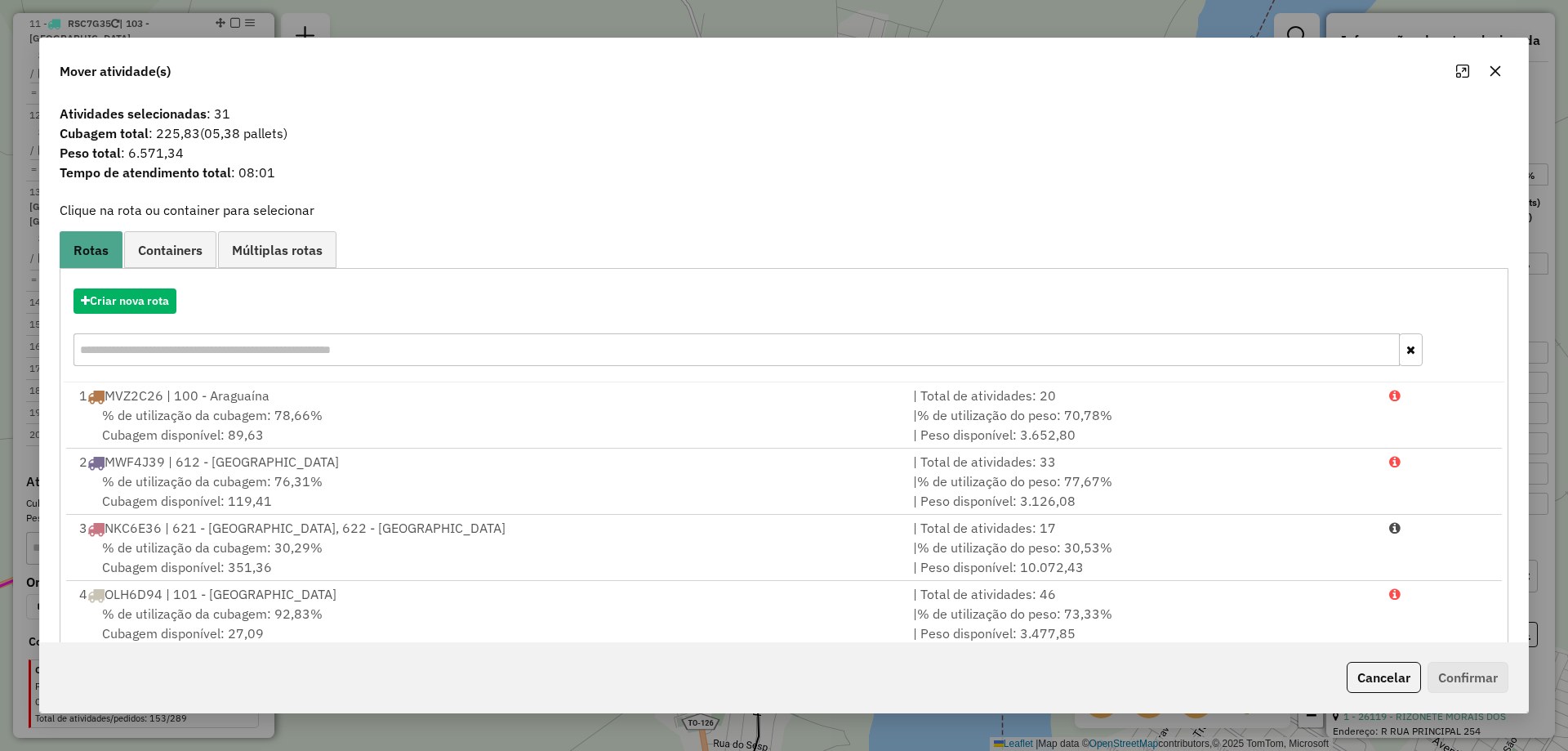
click at [1493, 68] on icon "button" at bounding box center [1496, 71] width 10 height 10
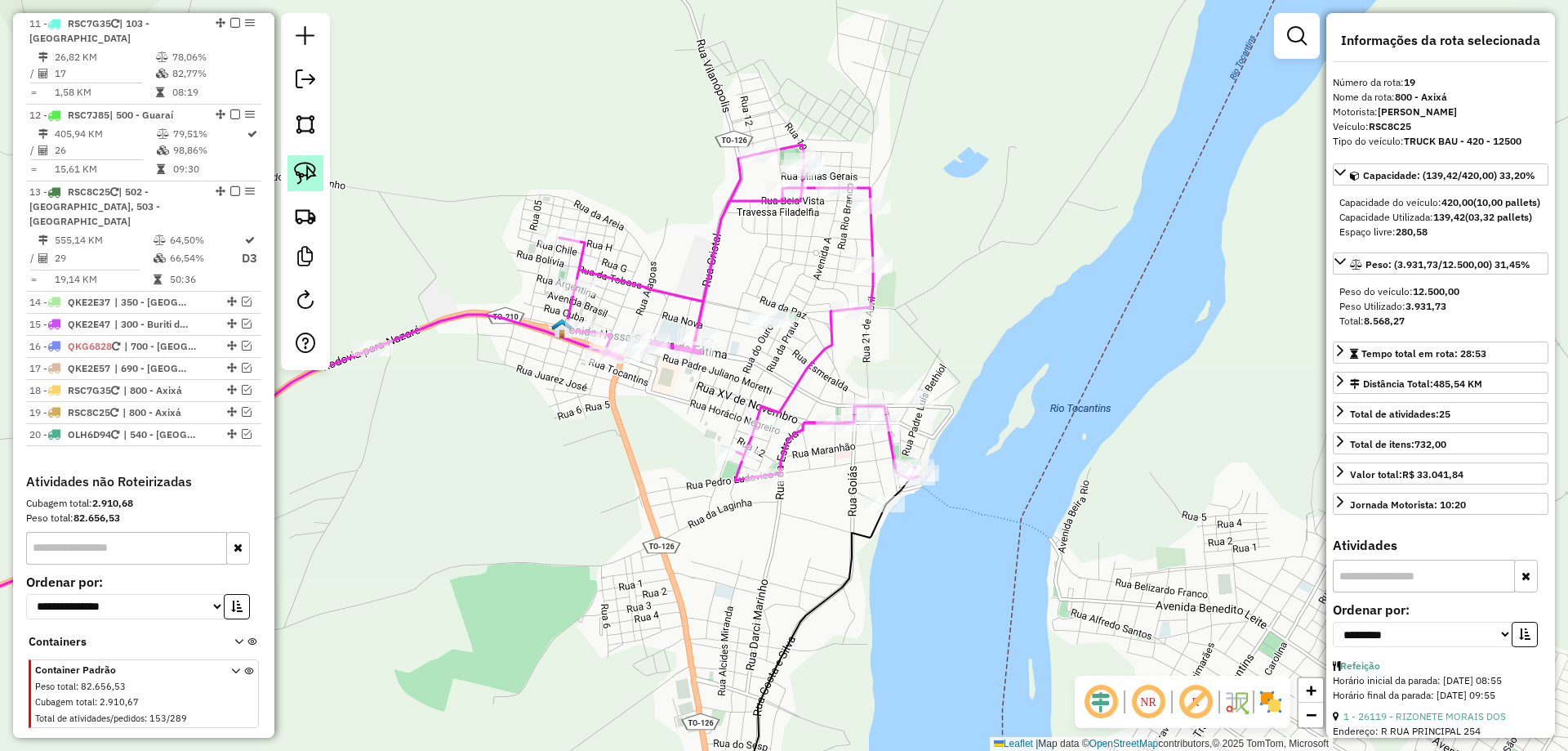
click at [309, 173] on img at bounding box center [306, 173] width 23 height 23
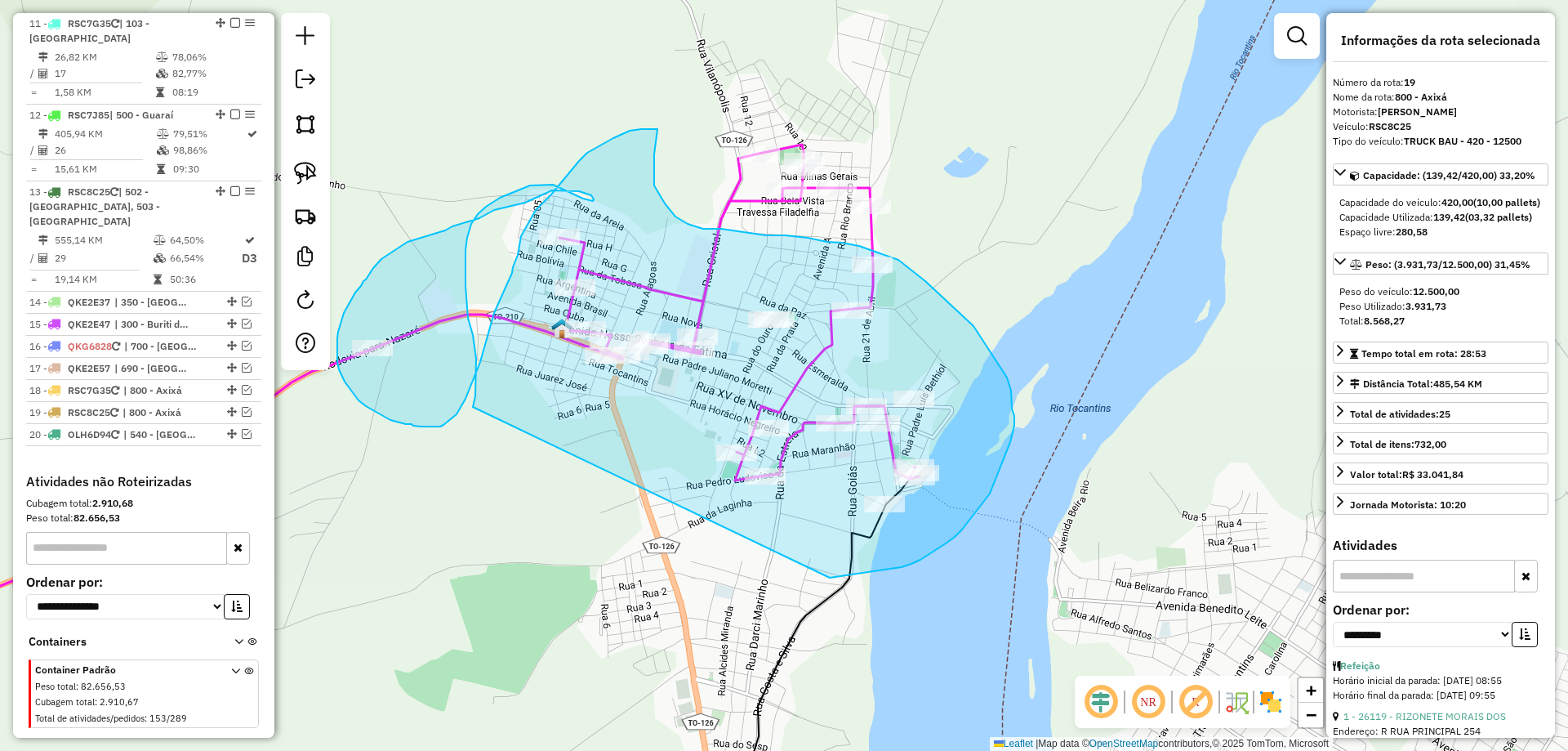
drag, startPoint x: 466, startPoint y: 286, endPoint x: 814, endPoint y: 582, distance: 456.9
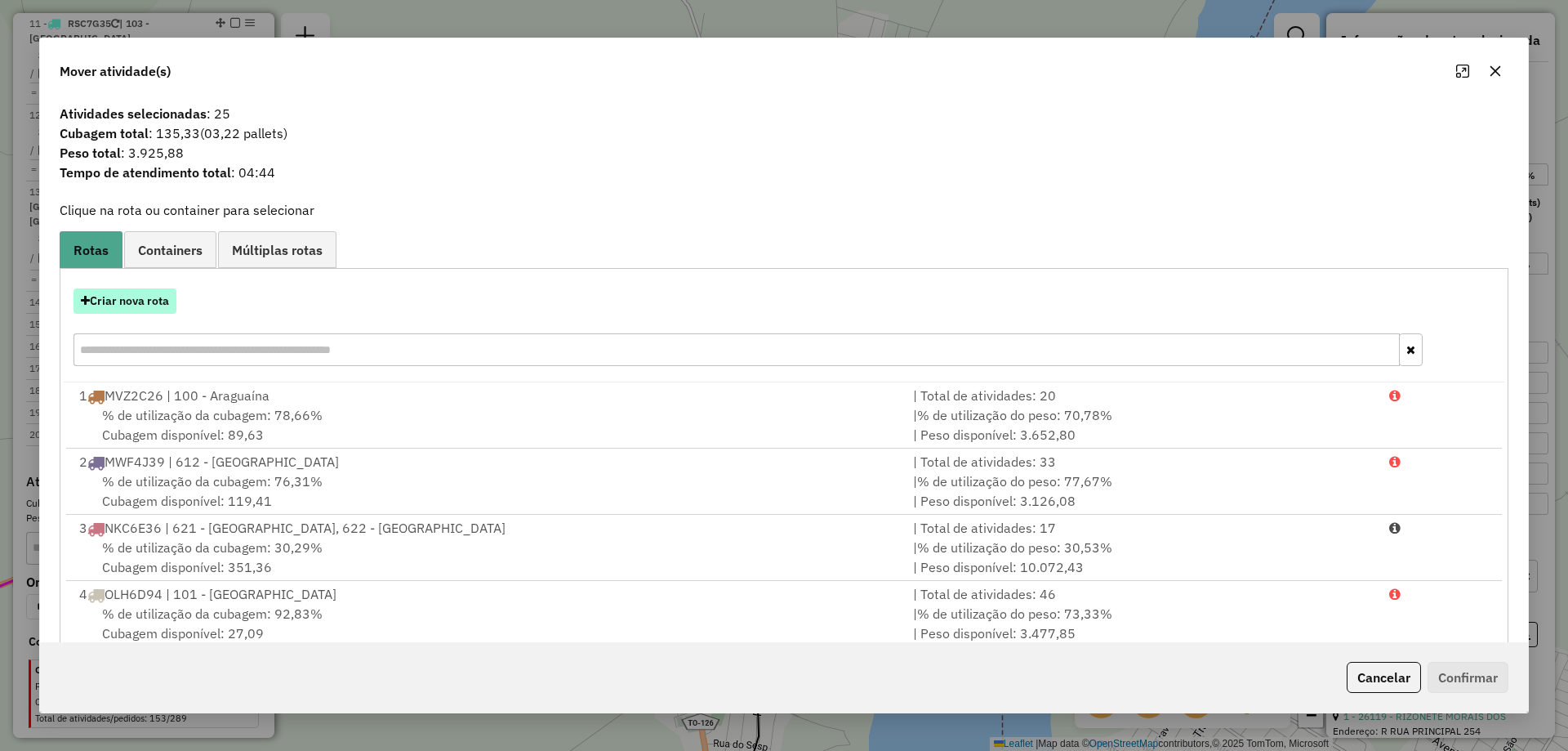
click at [135, 294] on button "Criar nova rota" at bounding box center [125, 301] width 103 height 26
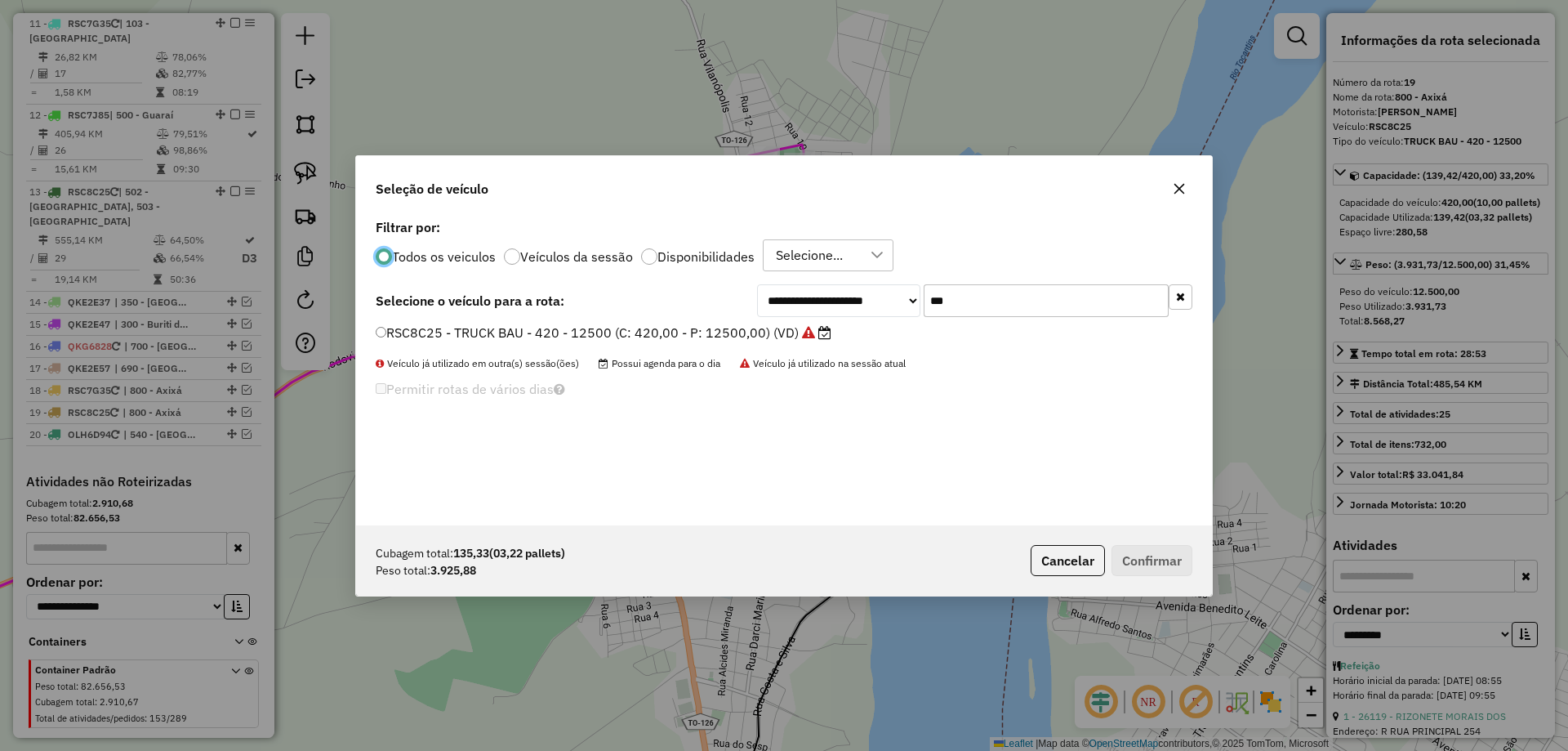
scroll to position [9, 5]
click at [963, 309] on input "***" at bounding box center [1046, 300] width 245 height 32
click at [964, 309] on input "***" at bounding box center [1046, 300] width 245 height 32
type input "***"
click at [756, 331] on label "RSC7G15 - TRUCK BAU - 420 - 12500 (C: 420,00 - P: 12500,00) (VD)" at bounding box center [595, 333] width 440 height 20
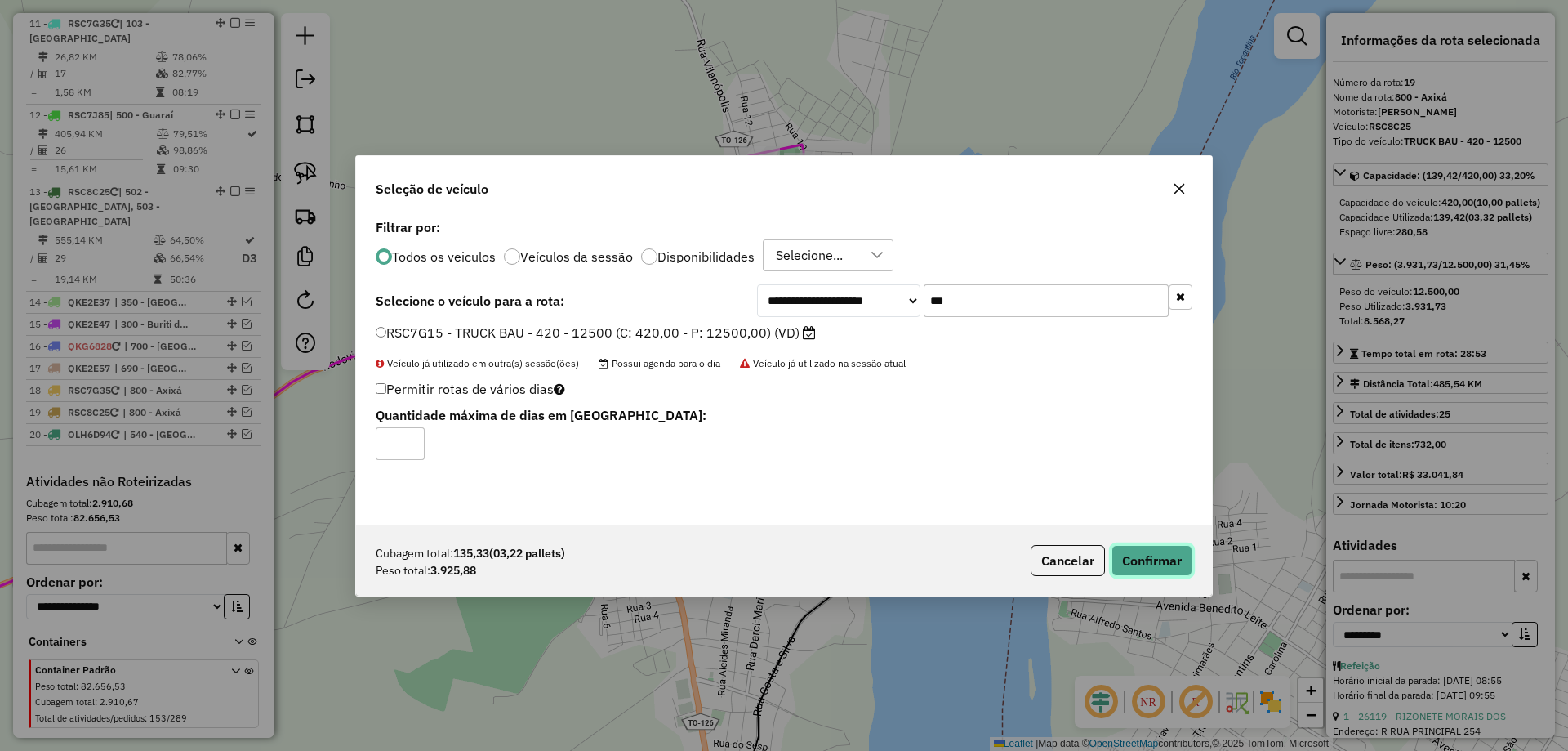
click at [1167, 570] on button "Confirmar" at bounding box center [1152, 560] width 81 height 31
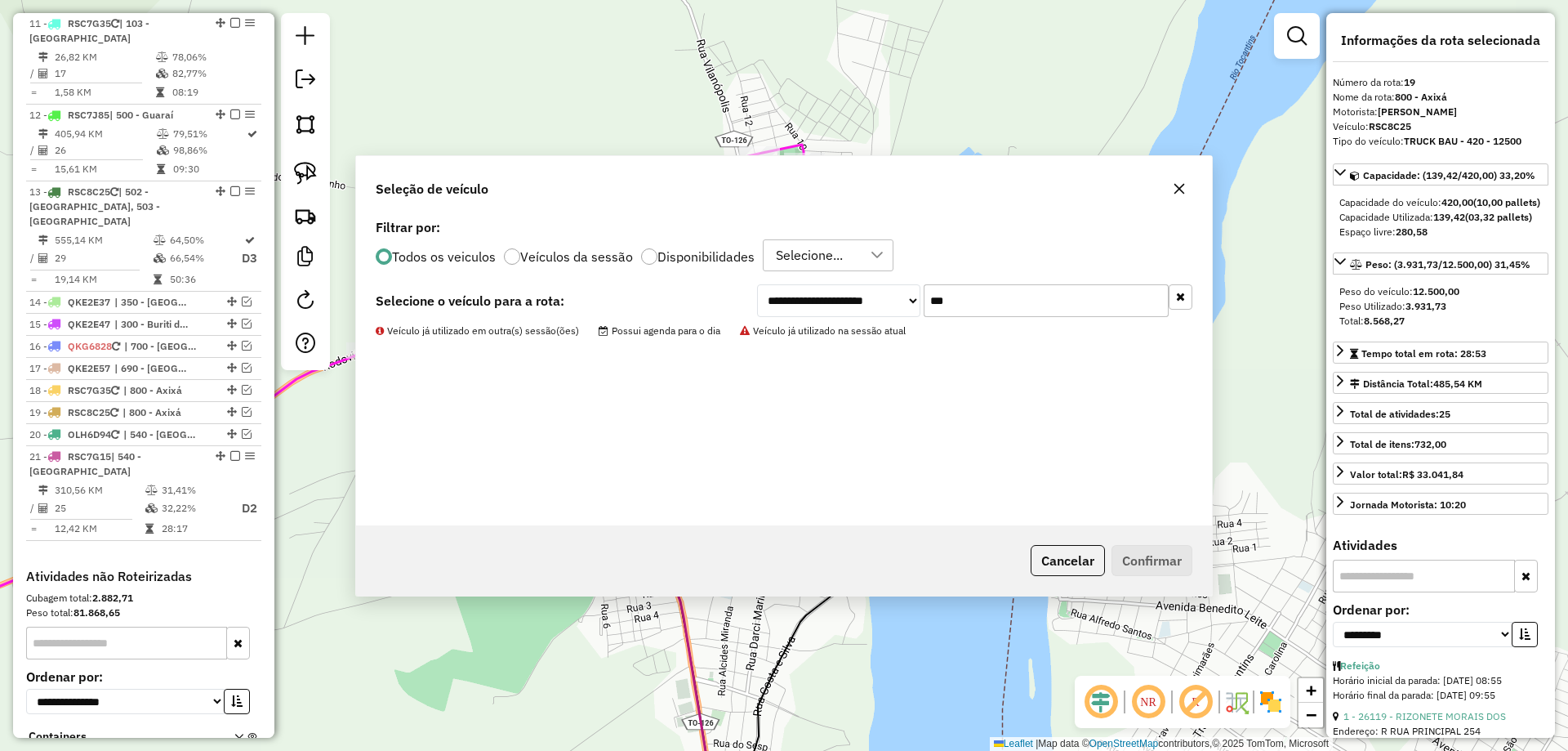
scroll to position [1664, 0]
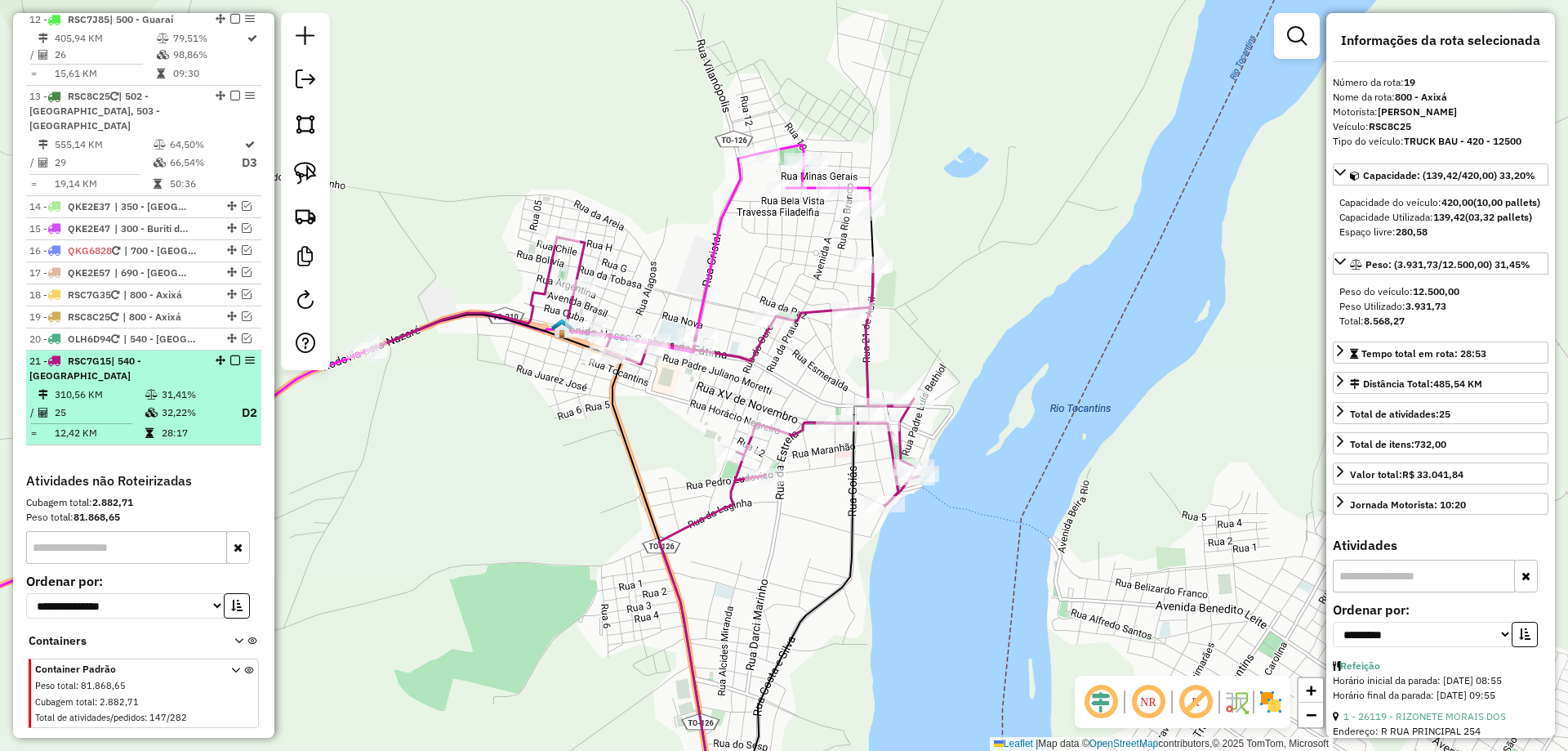
click at [231, 355] on em at bounding box center [235, 360] width 10 height 10
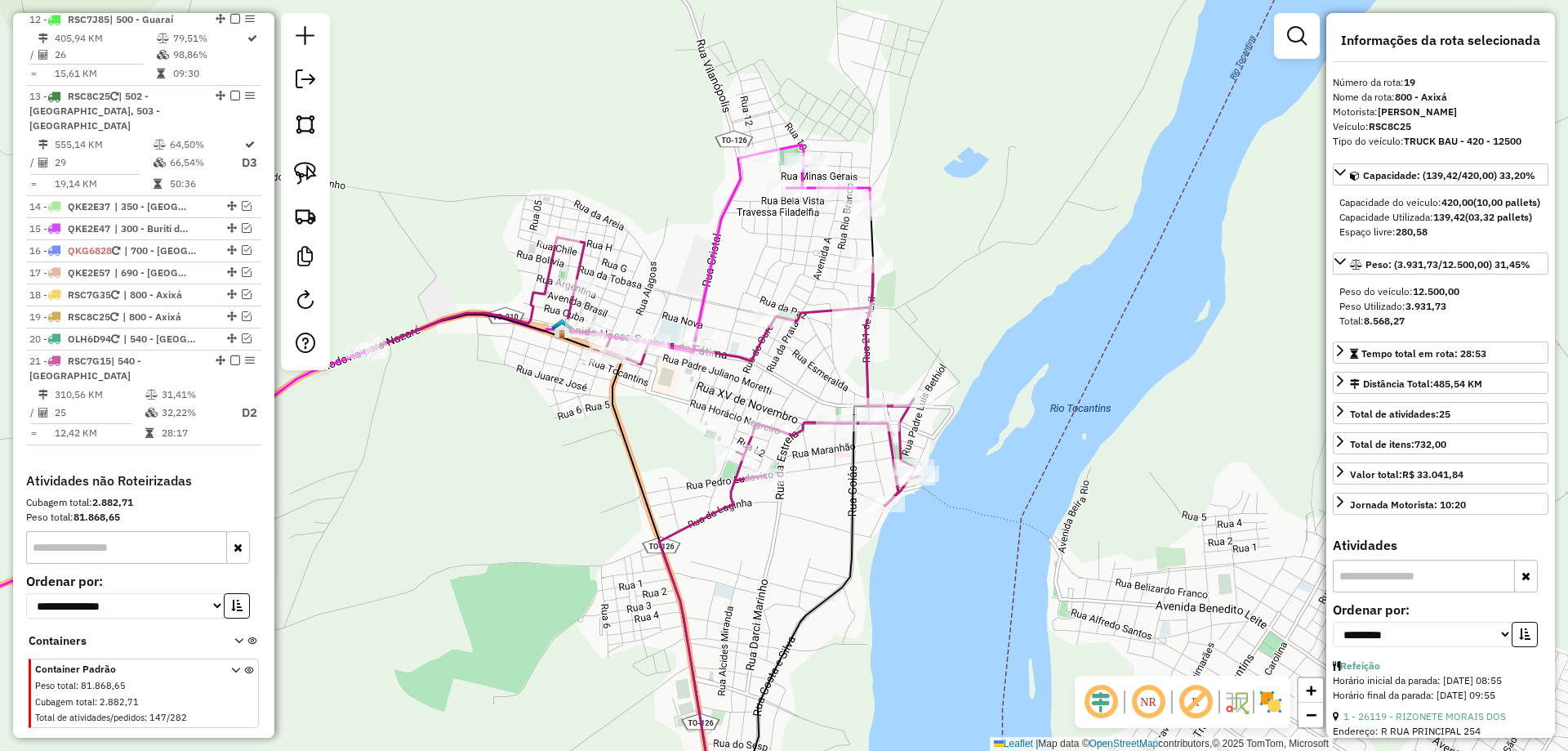
scroll to position [1591, 0]
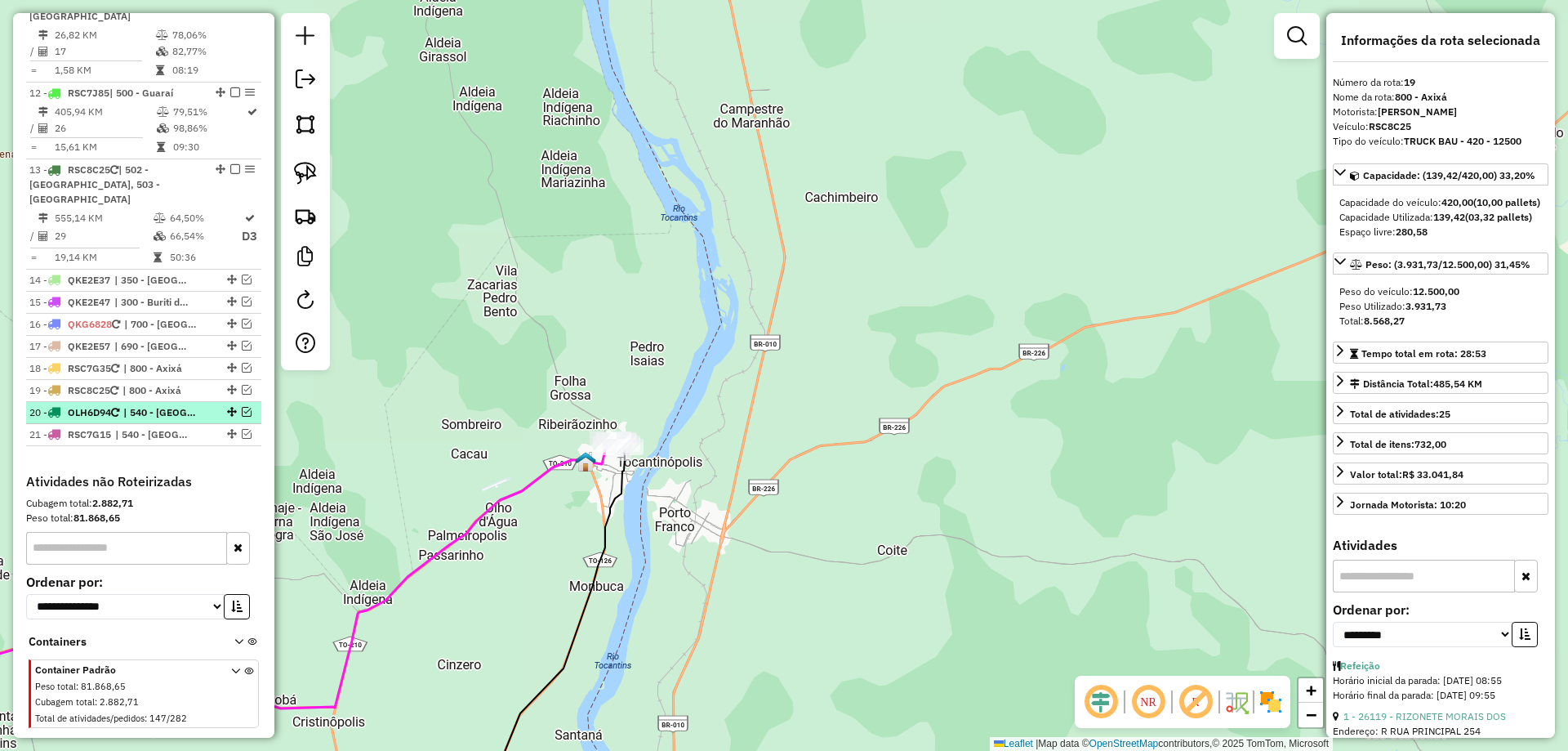
click at [244, 407] on em at bounding box center [247, 412] width 10 height 10
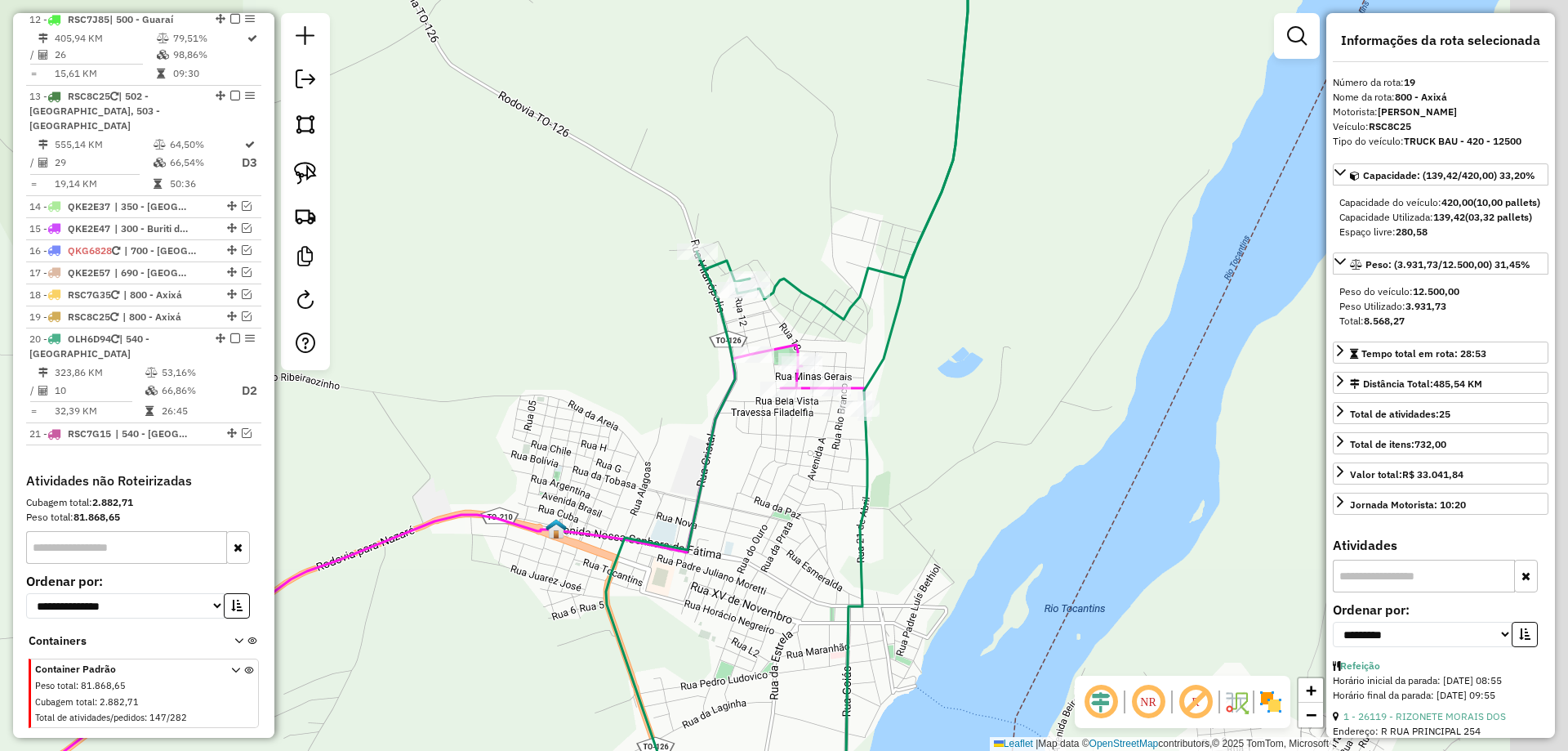
drag, startPoint x: 904, startPoint y: 502, endPoint x: 794, endPoint y: 483, distance: 111.6
click at [762, 499] on div "Janela de atendimento Grade de atendimento Capacidade Transportadoras Veículos …" at bounding box center [784, 376] width 1568 height 751
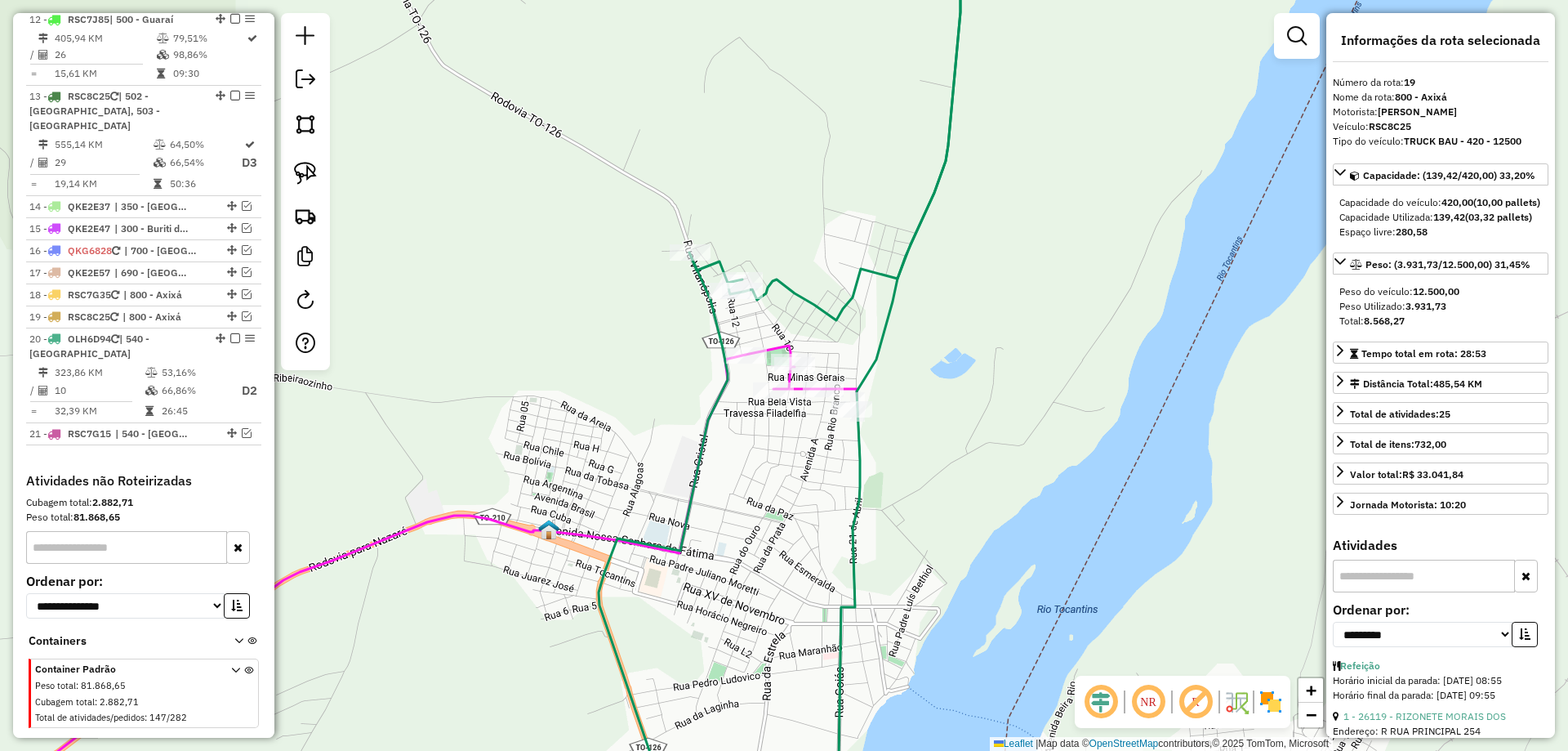
click at [869, 373] on icon at bounding box center [873, 376] width 175 height 902
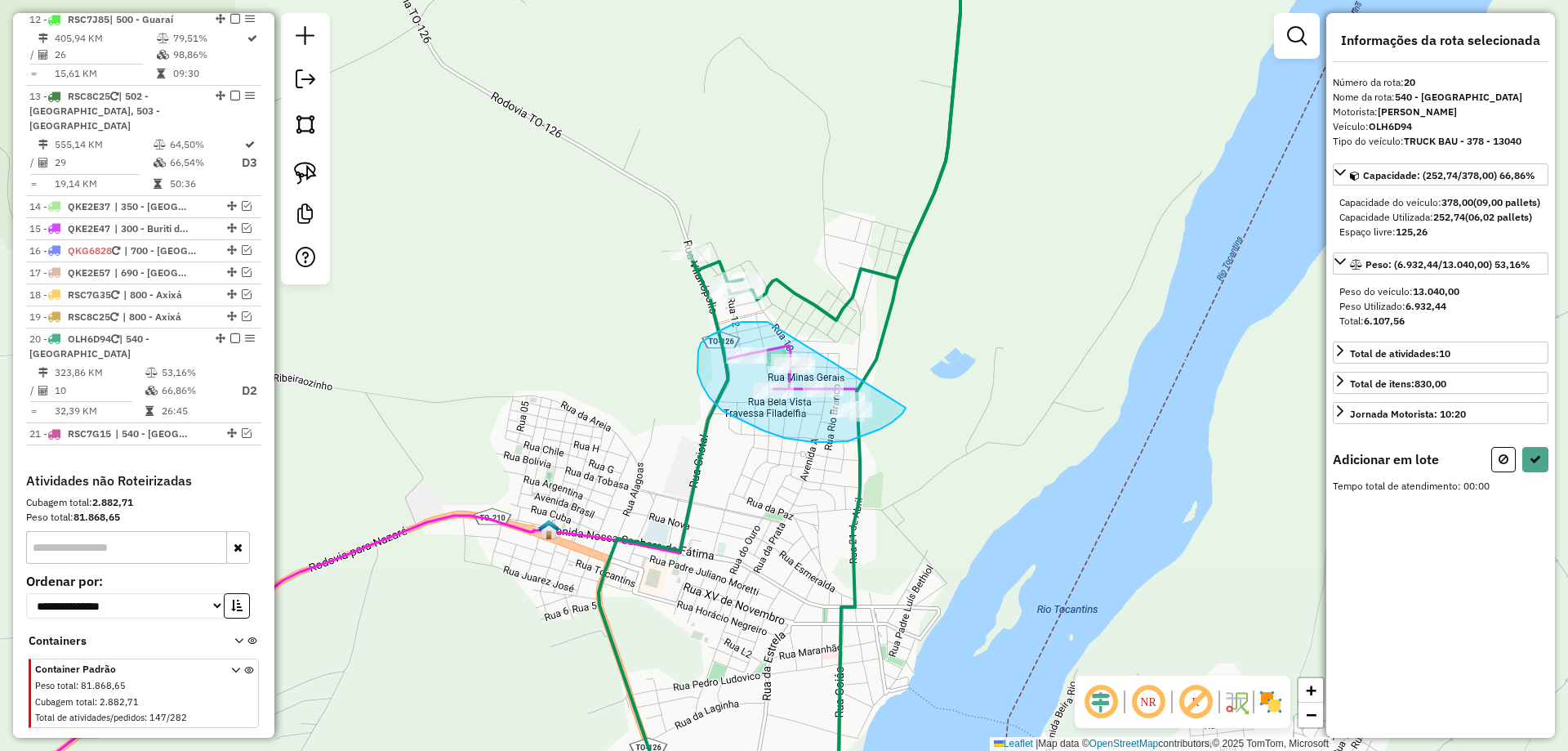
drag, startPoint x: 749, startPoint y: 322, endPoint x: 908, endPoint y: 384, distance: 170.7
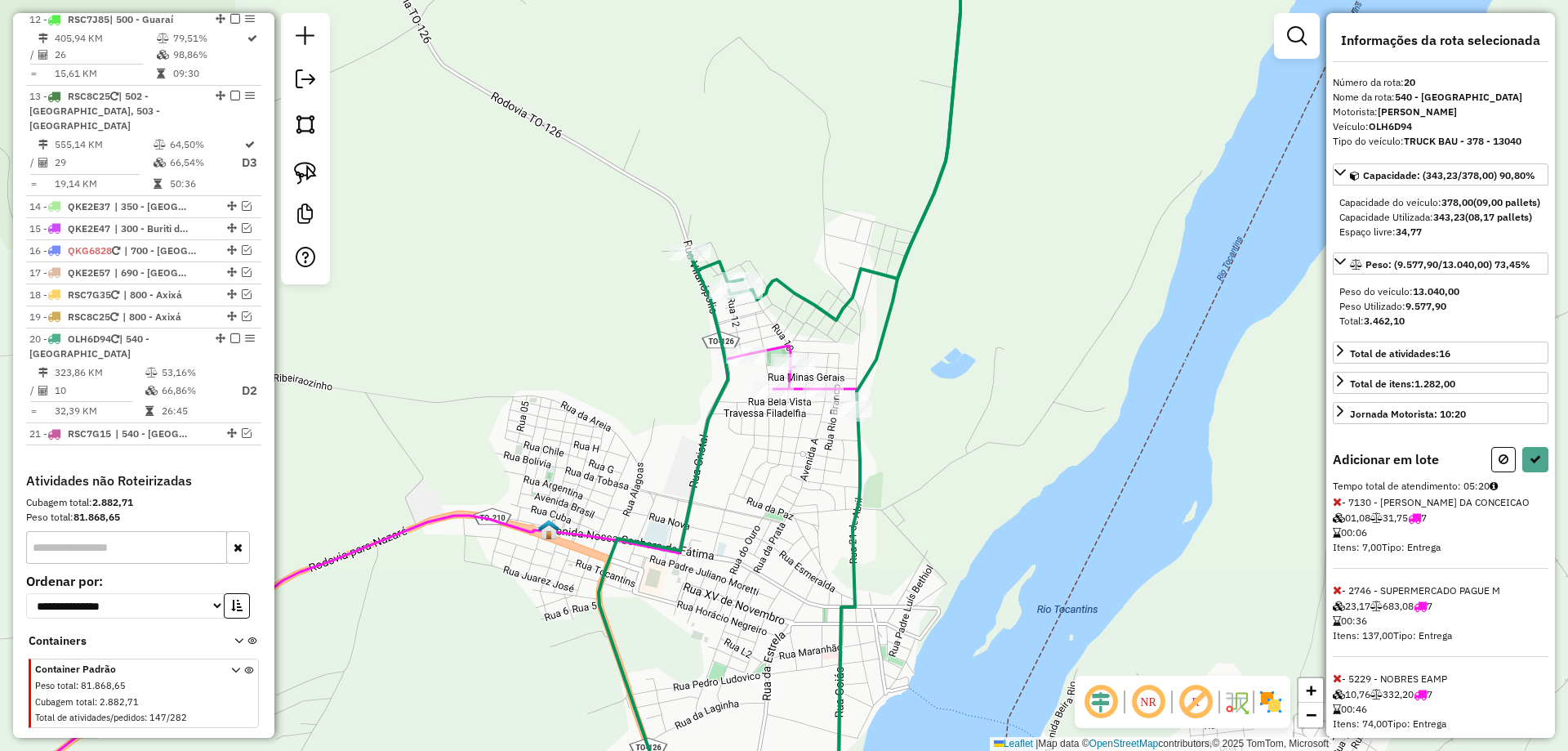
select select "**********"
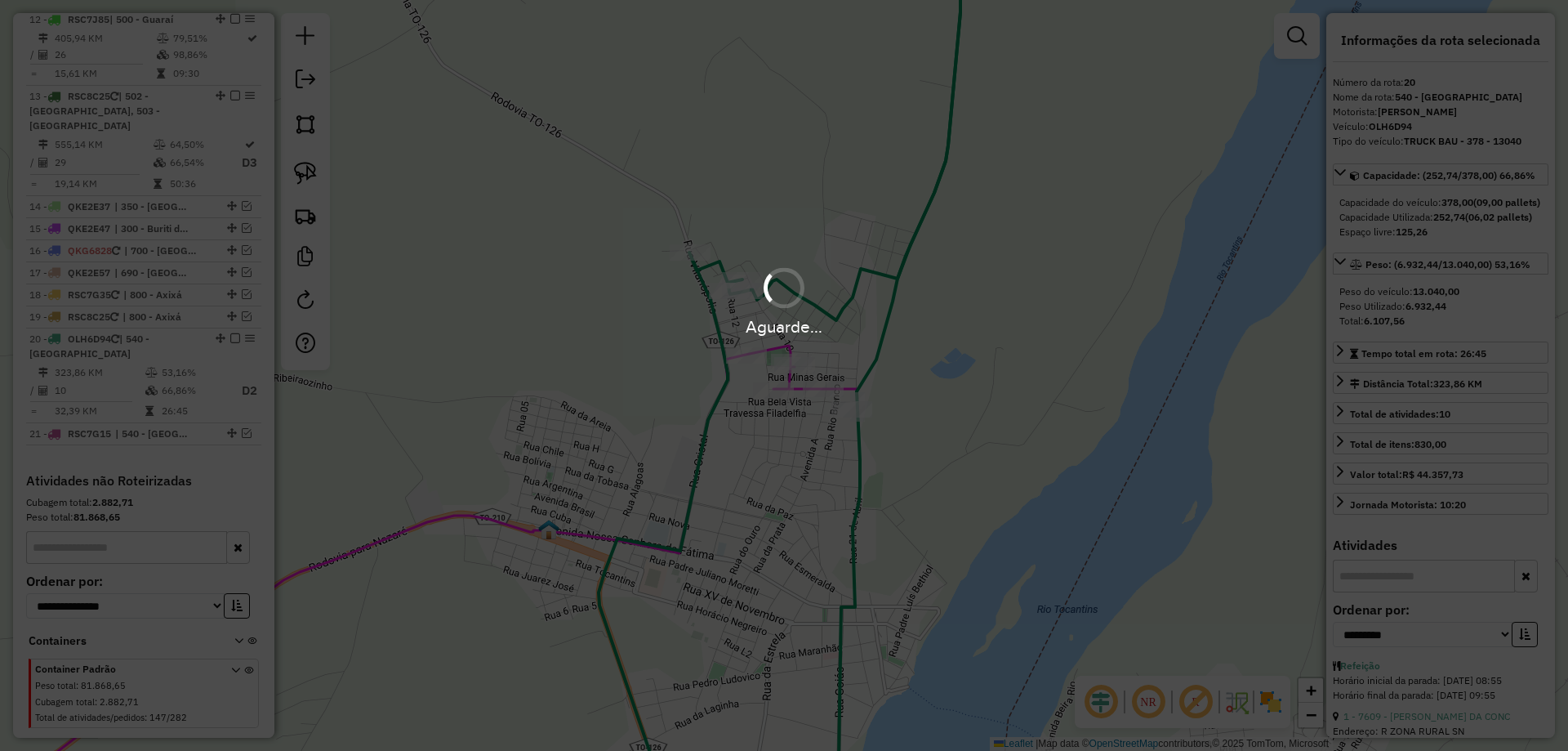
scroll to position [1660, 0]
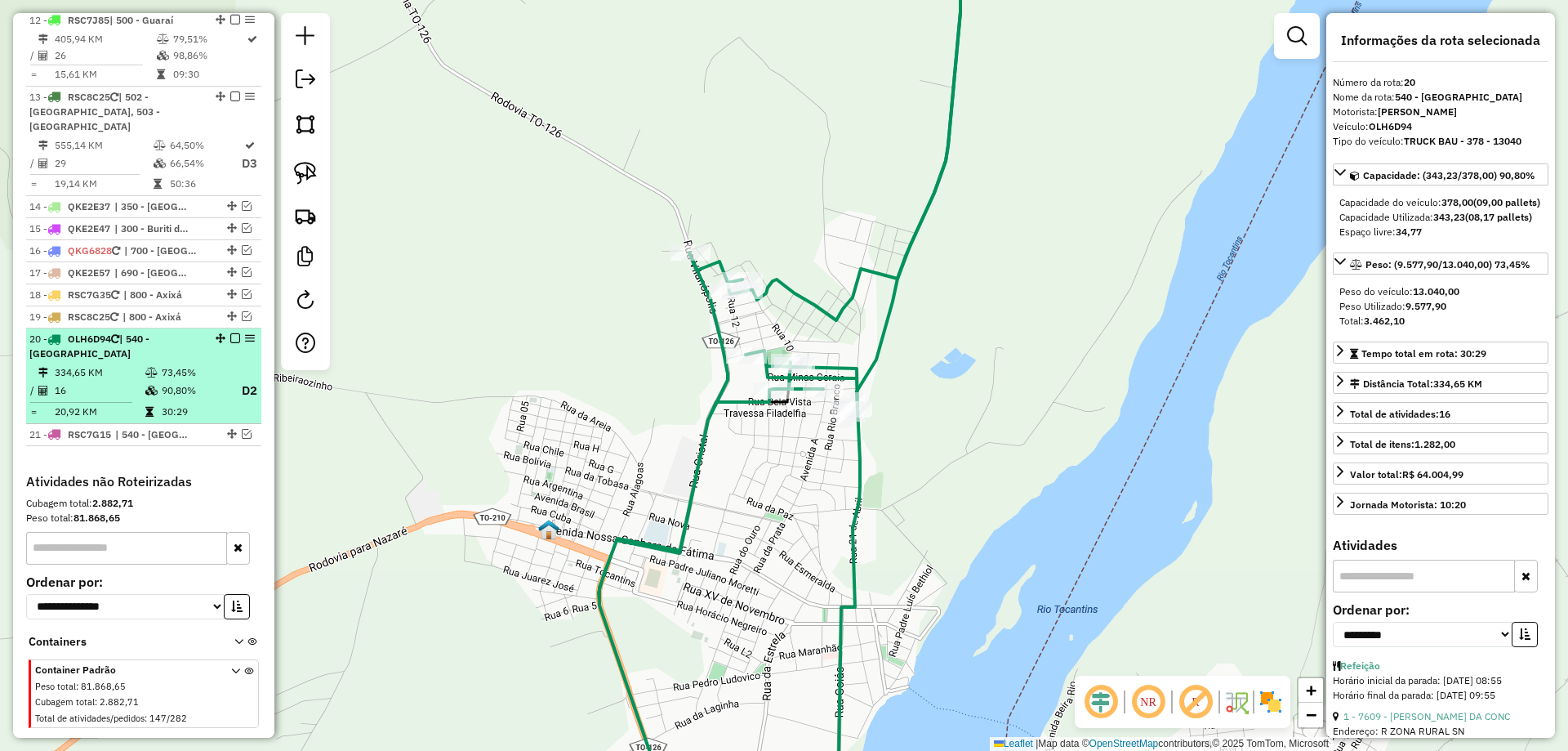
click at [197, 364] on table "334,65 KM 73,45% / 16 90,80% D2 = 20,92 KM 30:29" at bounding box center [144, 392] width 229 height 55
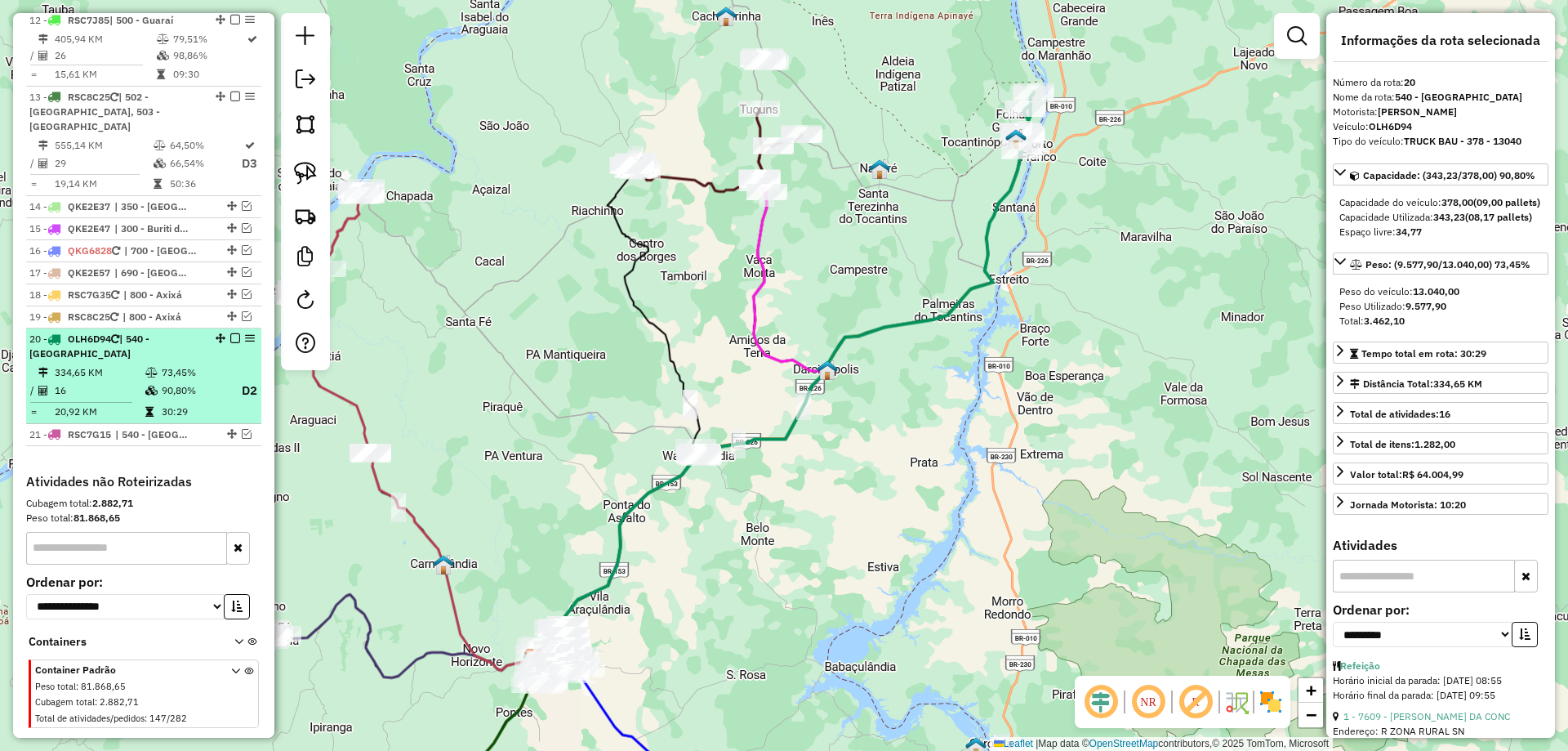
click at [231, 334] on em at bounding box center [235, 338] width 10 height 10
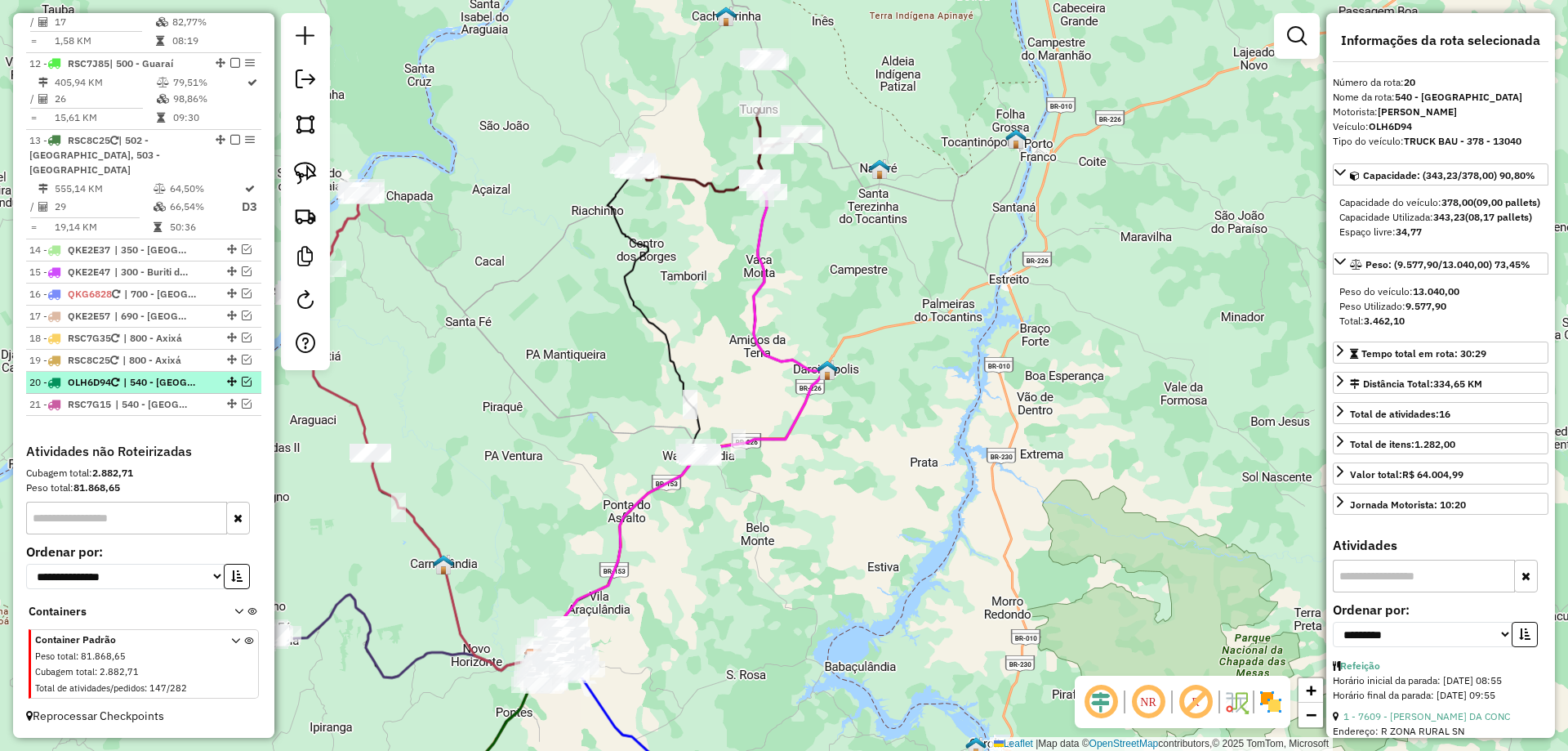
scroll to position [1587, 0]
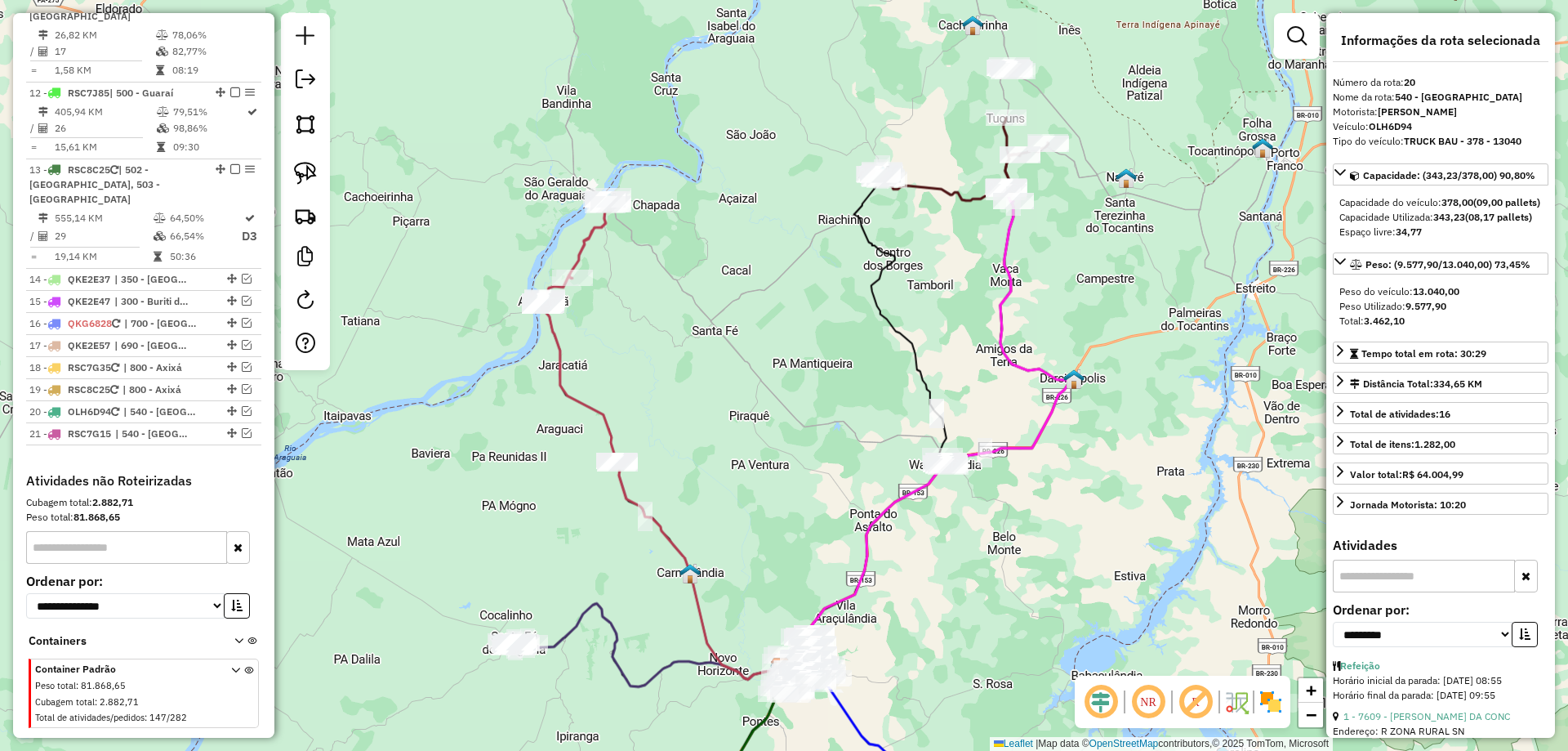
drag, startPoint x: 722, startPoint y: 376, endPoint x: 961, endPoint y: 387, distance: 239.3
click at [961, 387] on div "Janela de atendimento Grade de atendimento Capacidade Transportadoras Veículos …" at bounding box center [784, 376] width 1568 height 751
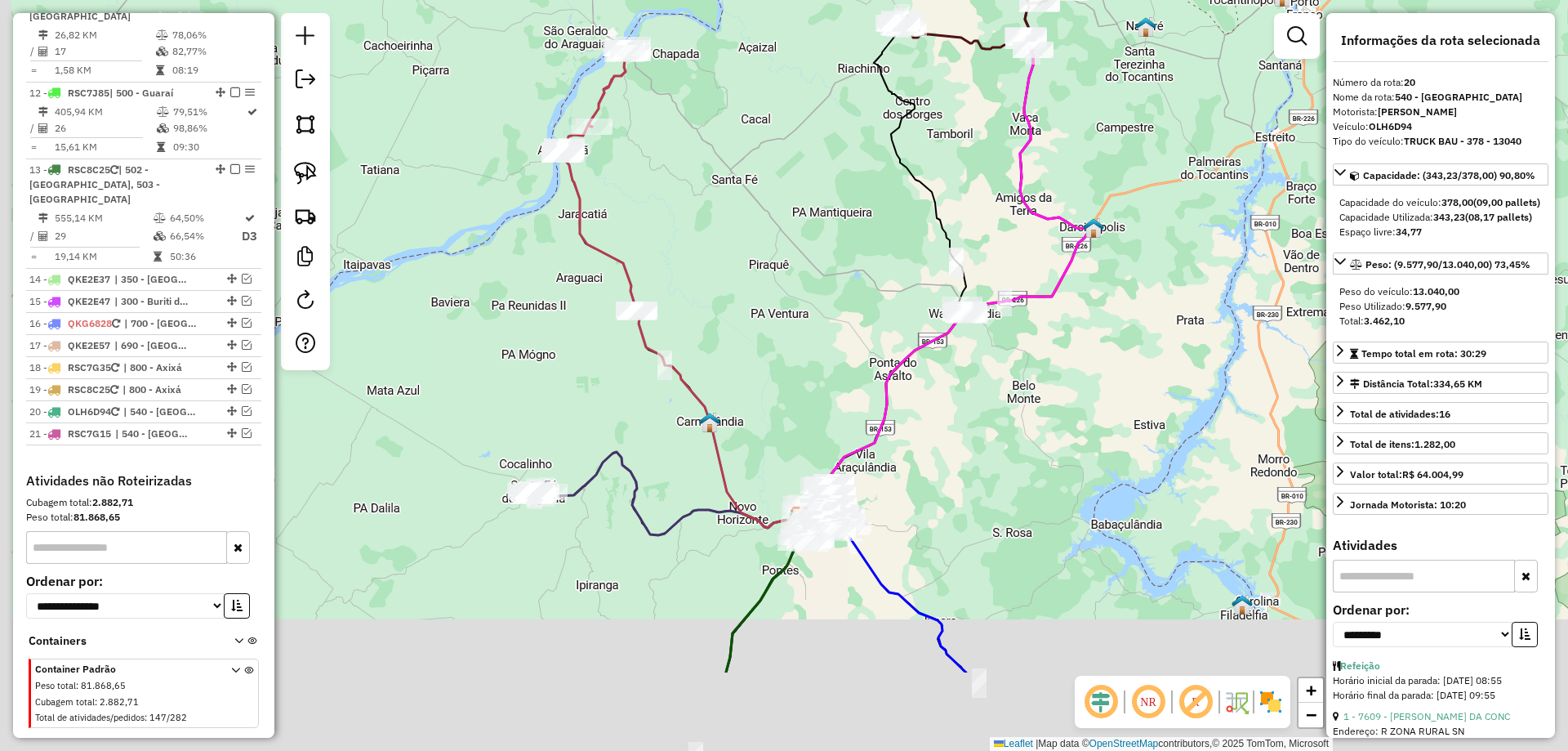
drag, startPoint x: 915, startPoint y: 578, endPoint x: 937, endPoint y: 423, distance: 156.6
click at [937, 424] on div "Janela de atendimento Grade de atendimento Capacidade Transportadoras Veículos …" at bounding box center [784, 376] width 1568 height 751
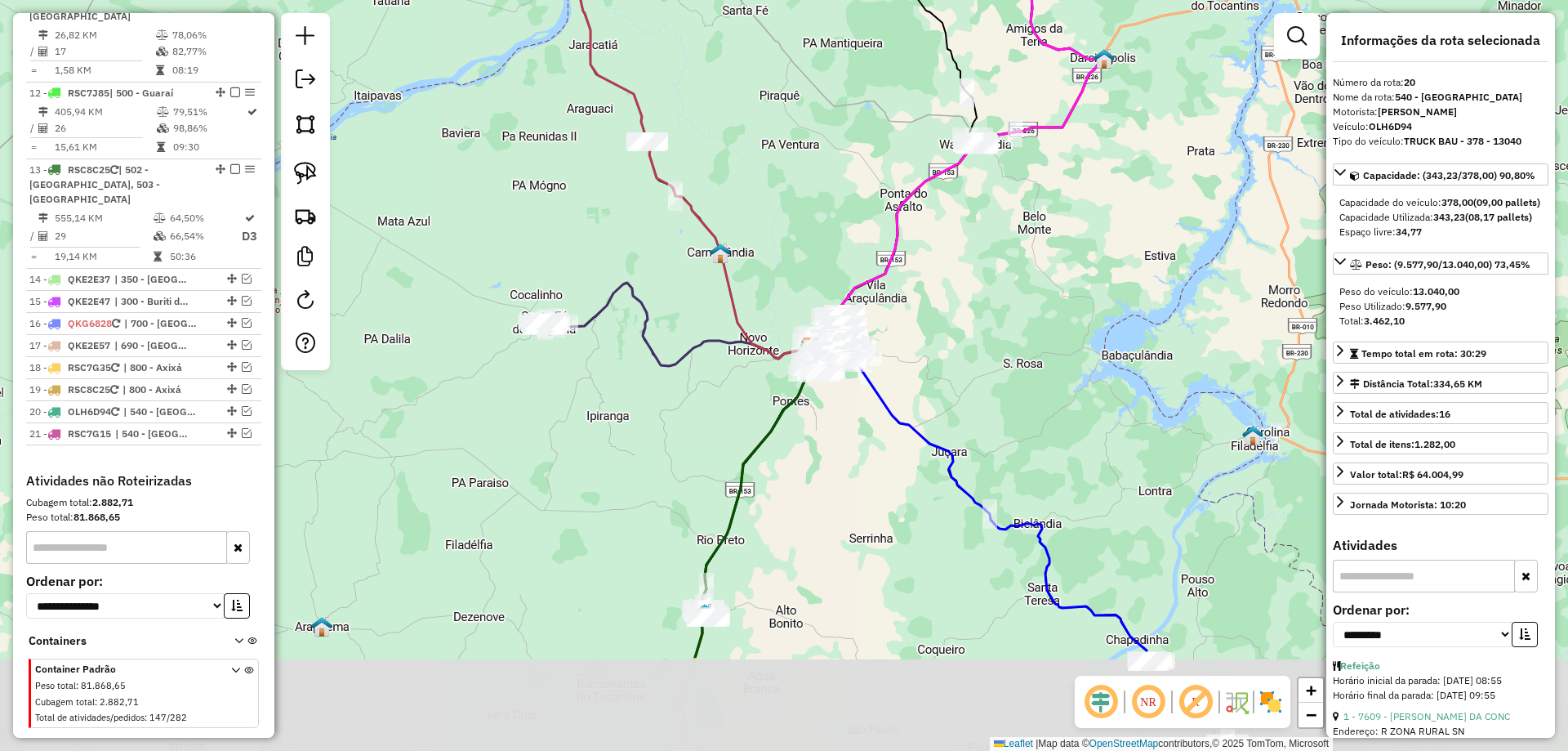
drag, startPoint x: 932, startPoint y: 522, endPoint x: 938, endPoint y: 355, distance: 167.1
click at [937, 355] on div "Janela de atendimento Grade de atendimento Capacidade Transportadoras Veículos …" at bounding box center [784, 376] width 1568 height 751
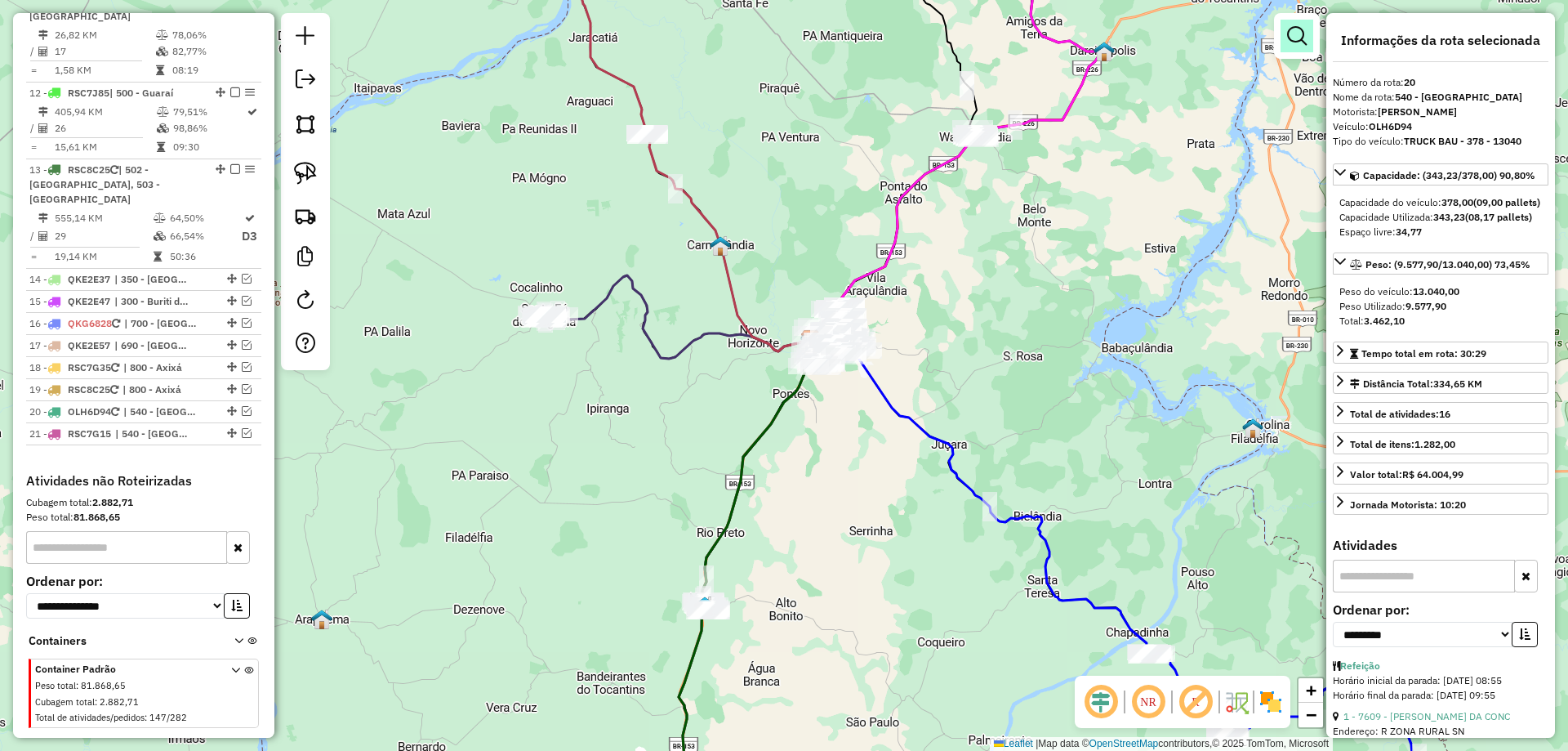
click at [1297, 37] on em at bounding box center [1297, 35] width 20 height 20
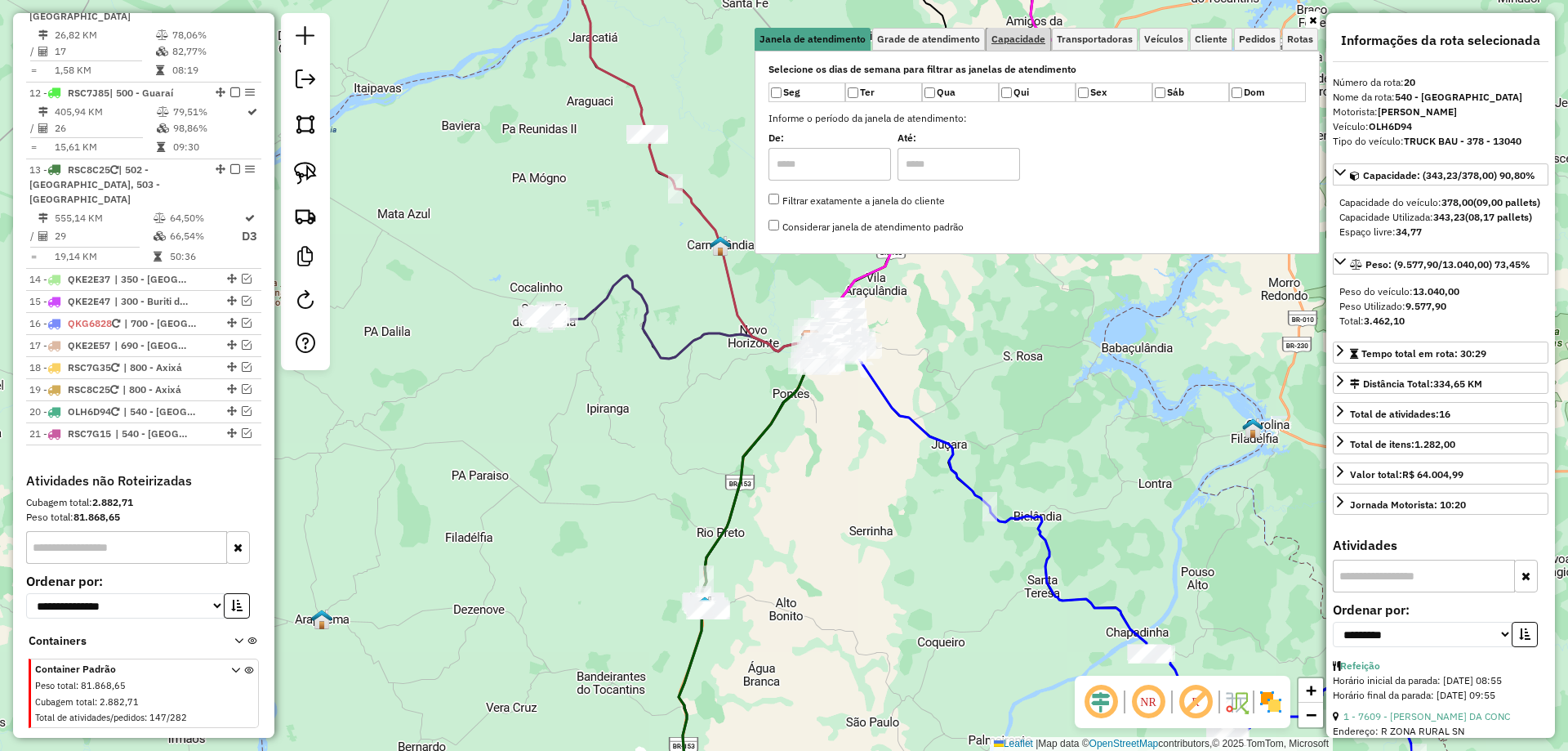
click at [1029, 48] on link "Capacidade" at bounding box center [1018, 39] width 64 height 23
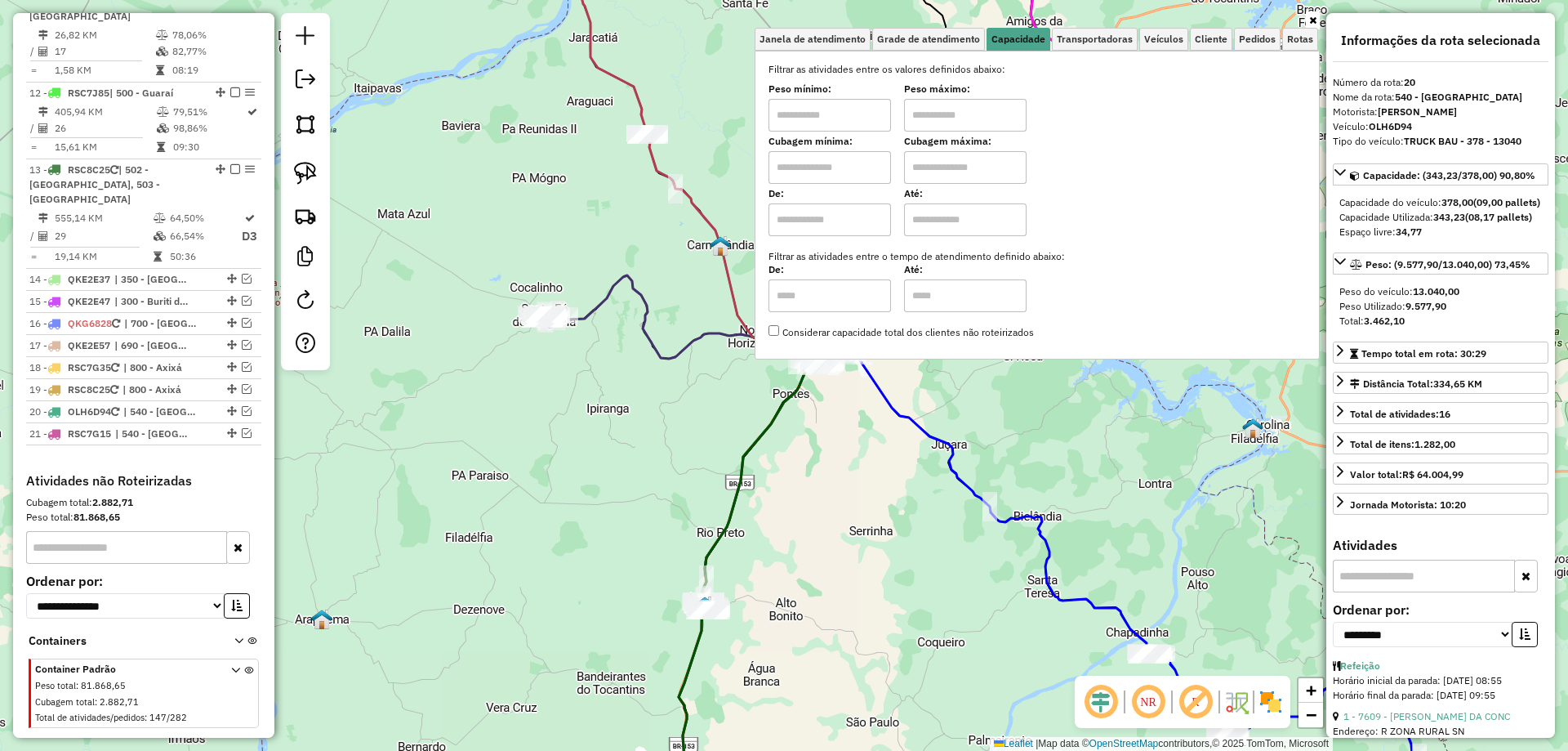
click at [851, 167] on input "text" at bounding box center [830, 168] width 123 height 32
type input "****"
click at [977, 166] on input "text" at bounding box center [965, 168] width 123 height 32
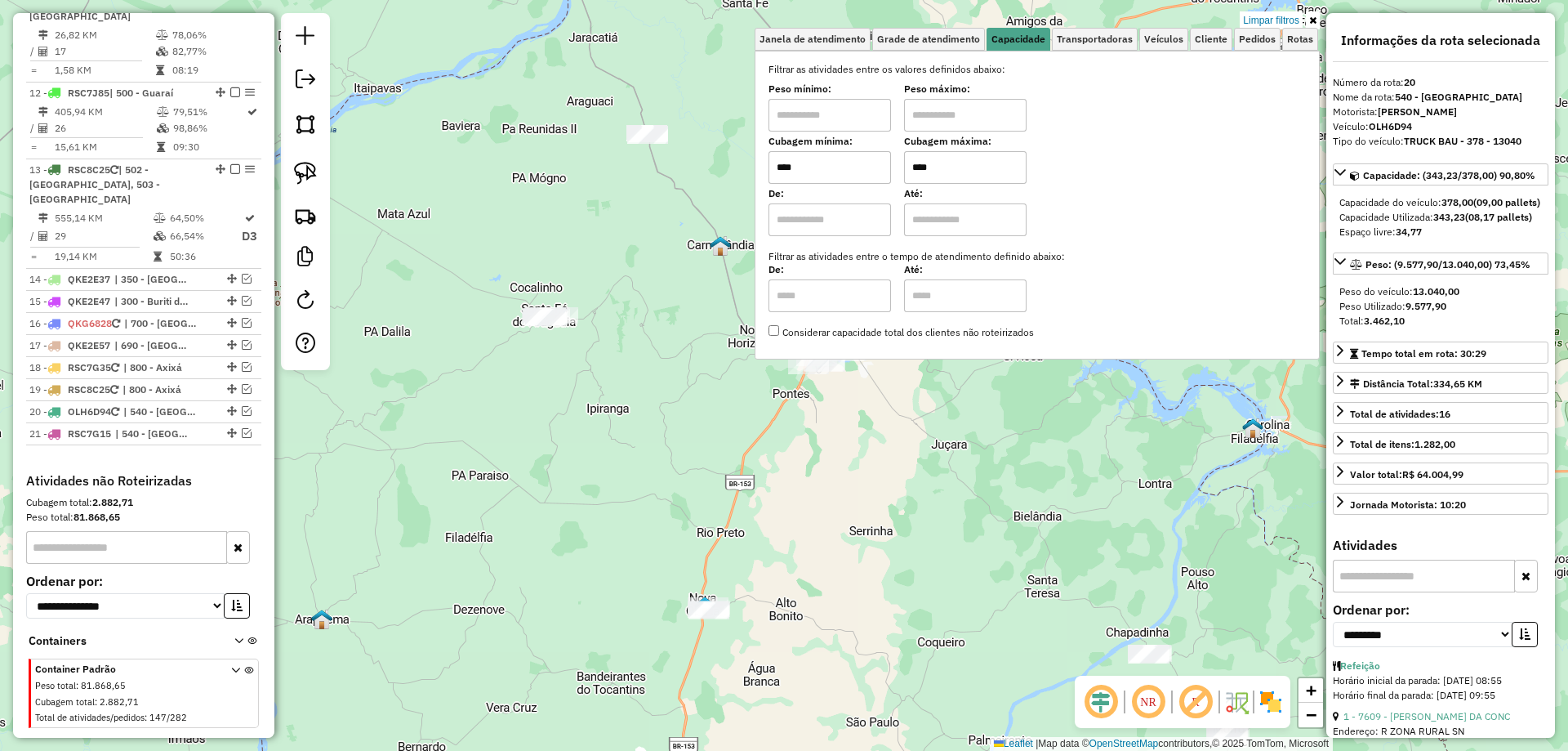
type input "****"
click at [854, 442] on div "Limpar filtros Janela de atendimento Grade de atendimento Capacidade Transporta…" at bounding box center [784, 376] width 1568 height 751
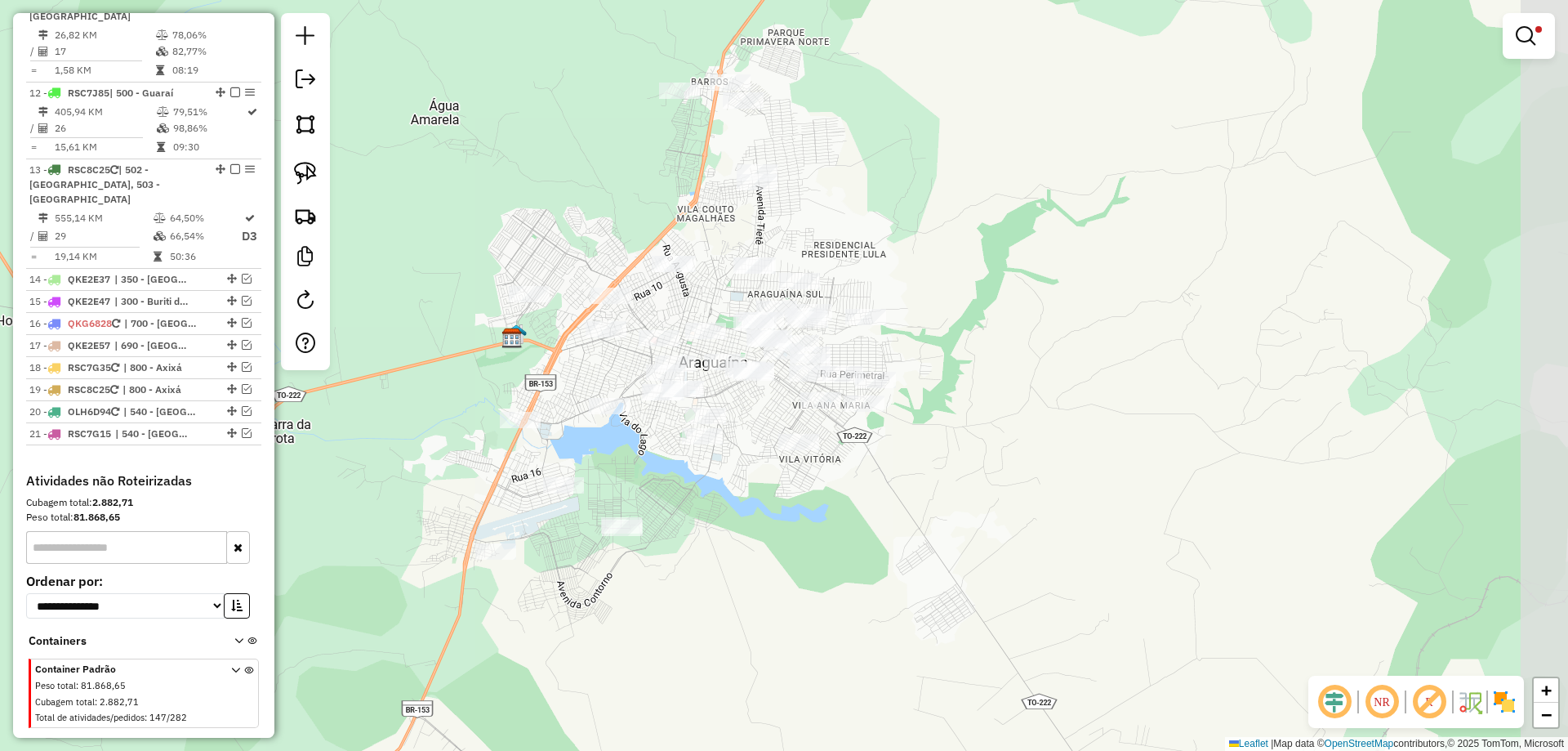
drag, startPoint x: 872, startPoint y: 297, endPoint x: 760, endPoint y: 410, distance: 159.1
click at [760, 410] on div "Limpar filtros Janela de atendimento Grade de atendimento Capacidade Transporta…" at bounding box center [784, 376] width 1568 height 751
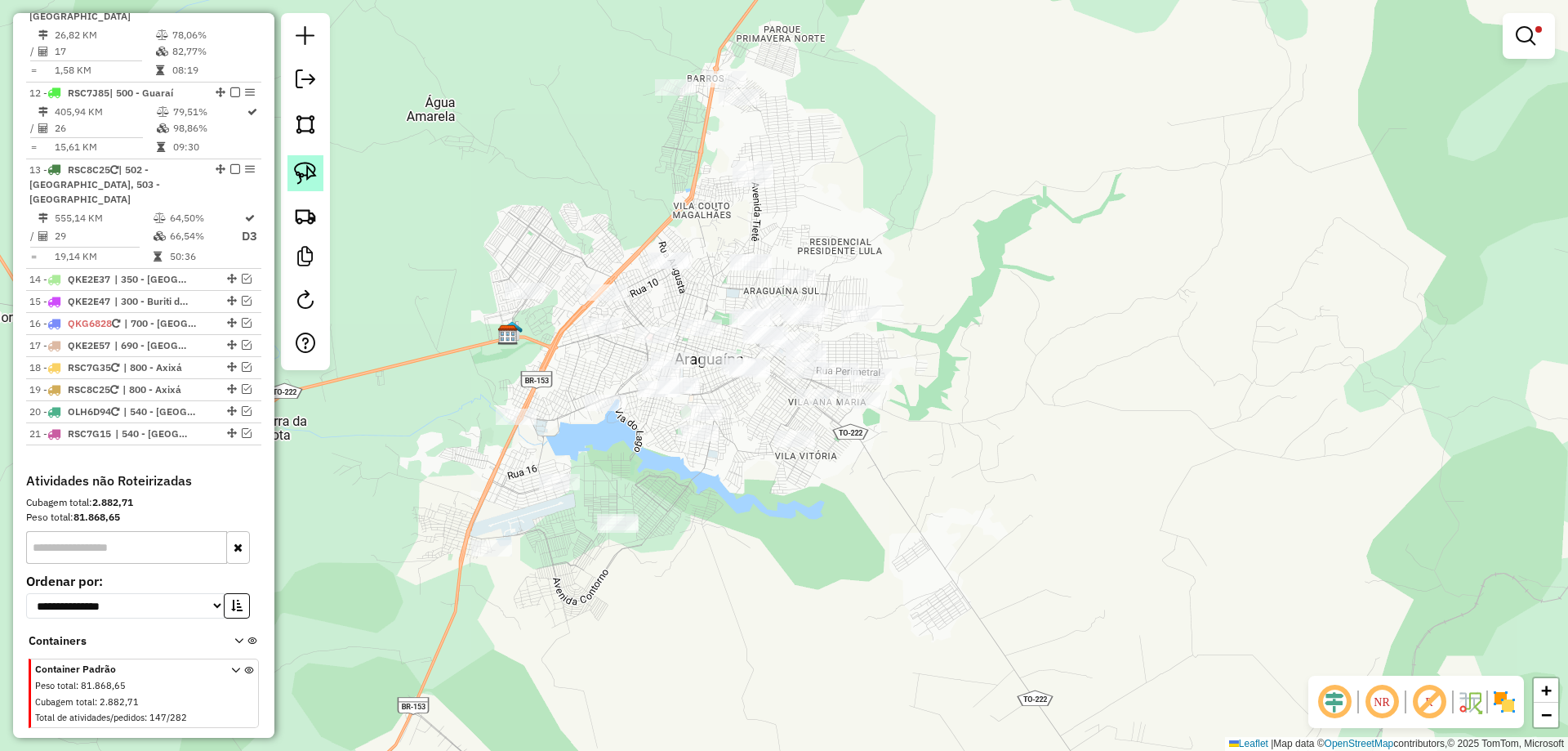
click at [300, 164] on img at bounding box center [306, 173] width 23 height 23
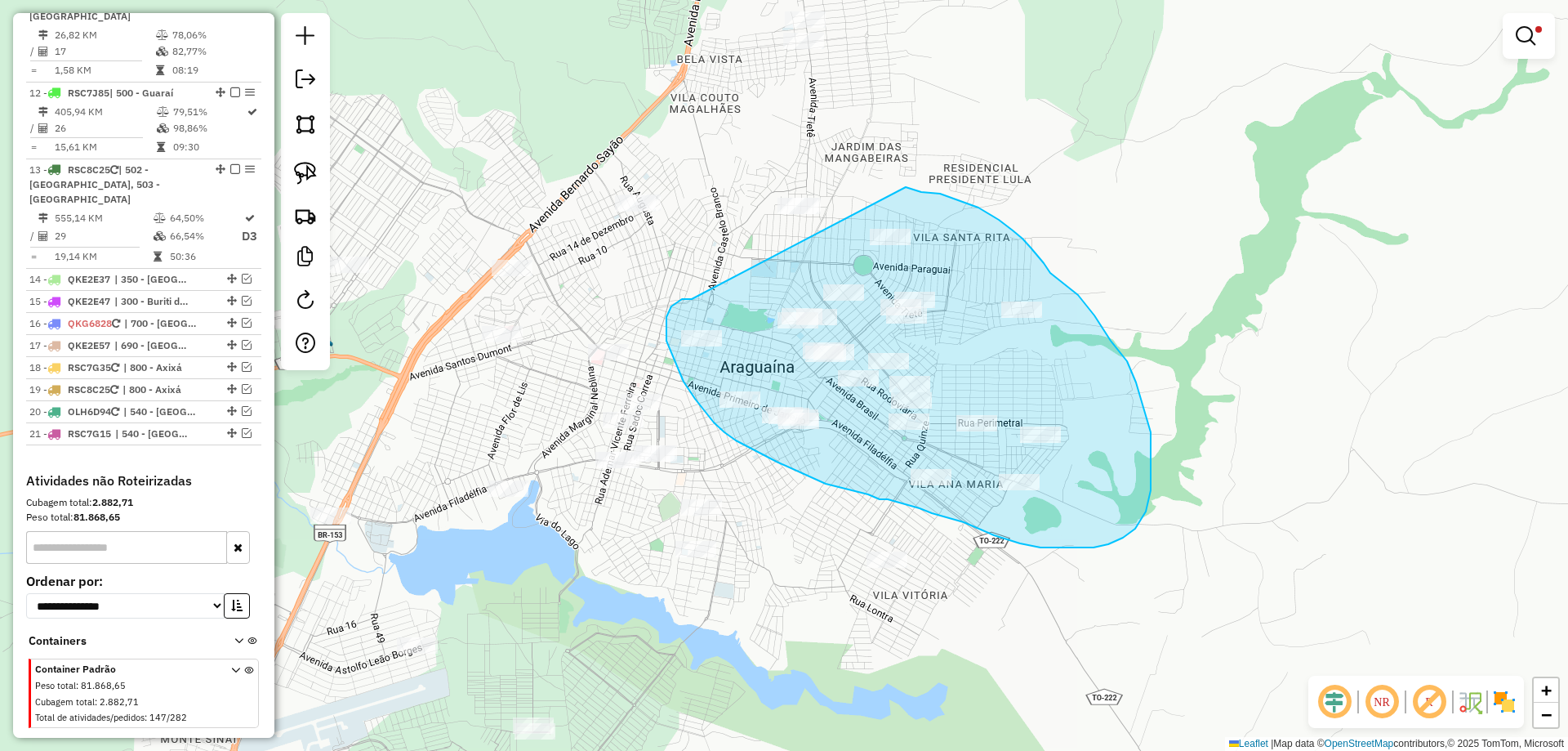
drag, startPoint x: 686, startPoint y: 299, endPoint x: 906, endPoint y: 187, distance: 246.9
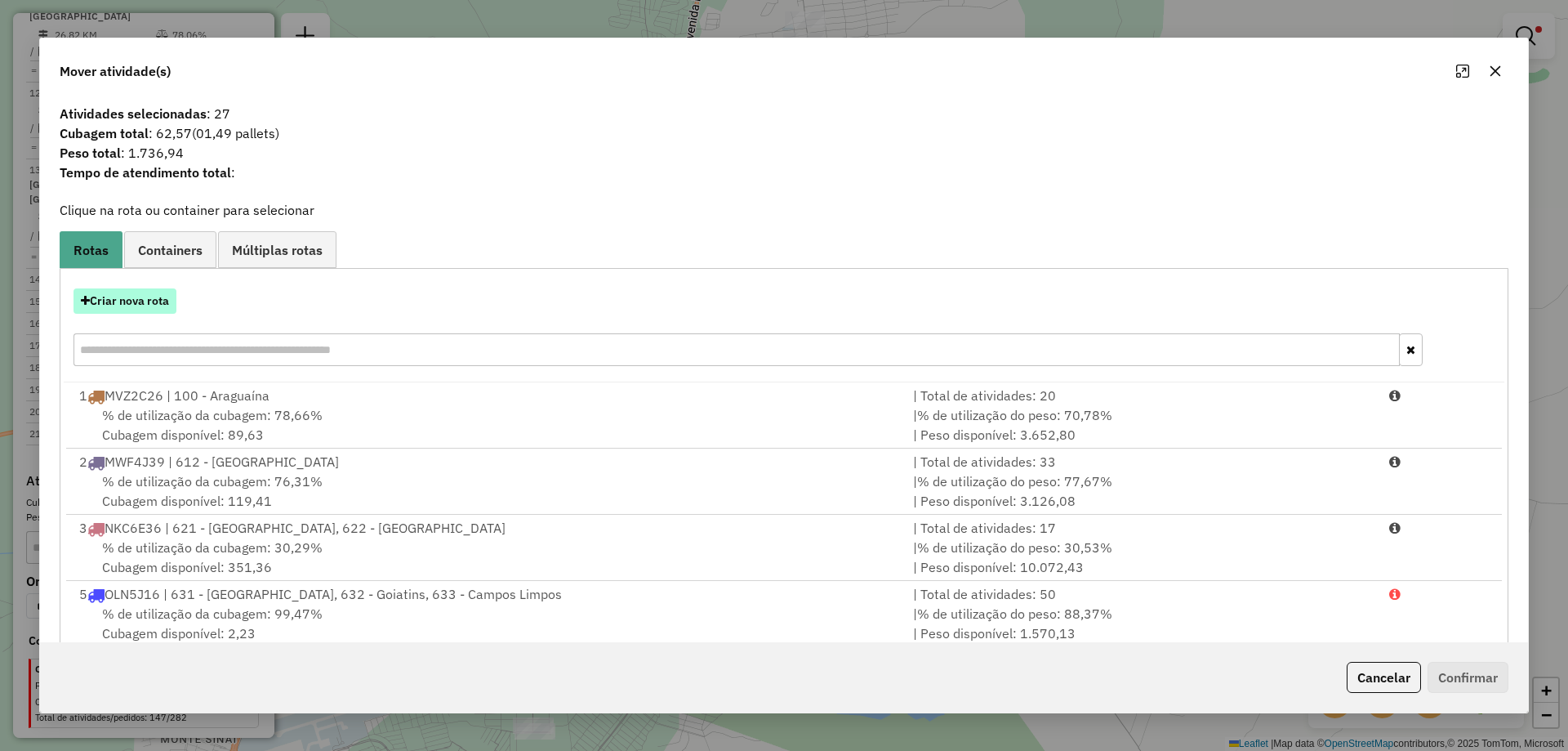
click at [155, 297] on button "Criar nova rota" at bounding box center [125, 301] width 103 height 26
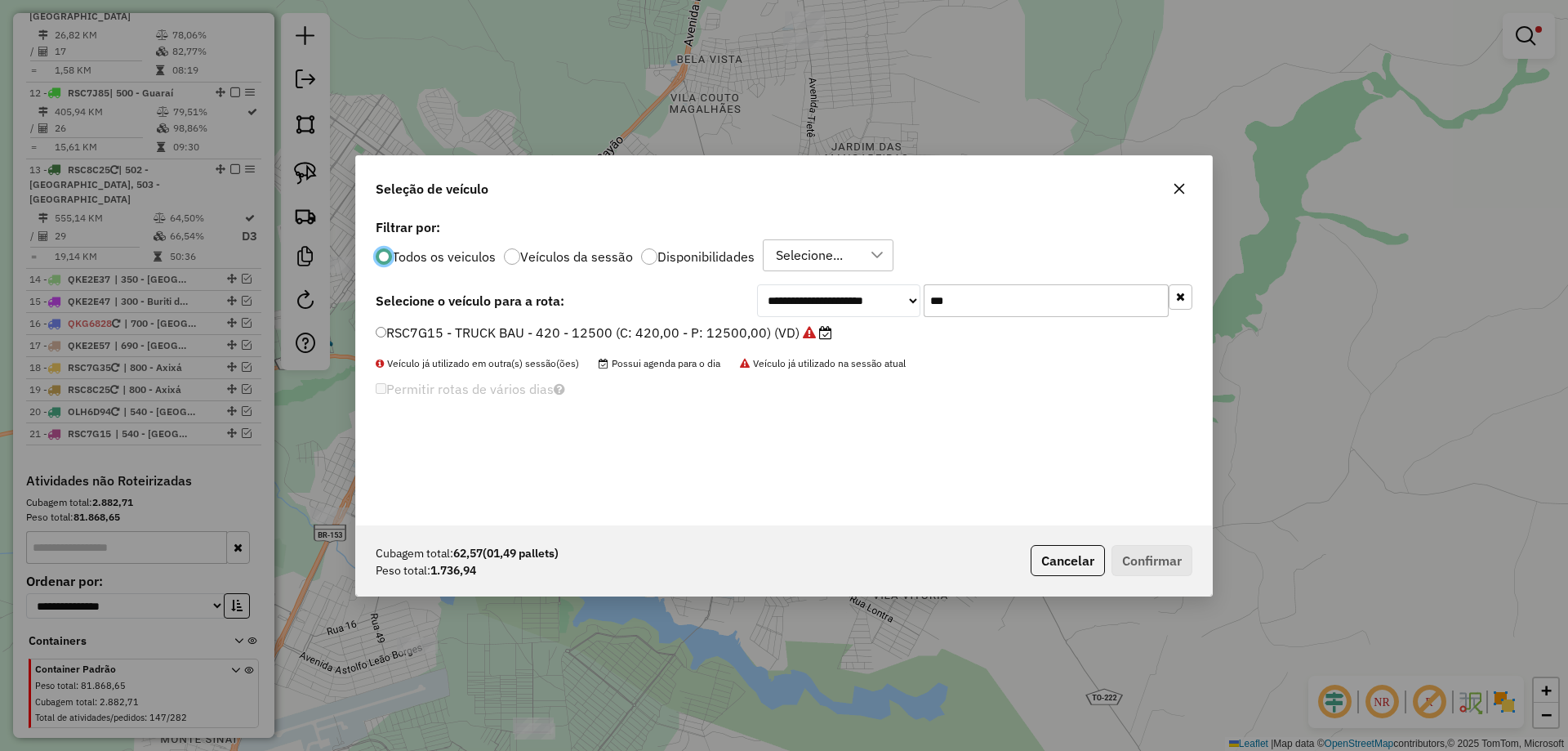
scroll to position [9, 5]
click at [1000, 297] on input "***" at bounding box center [1046, 300] width 245 height 32
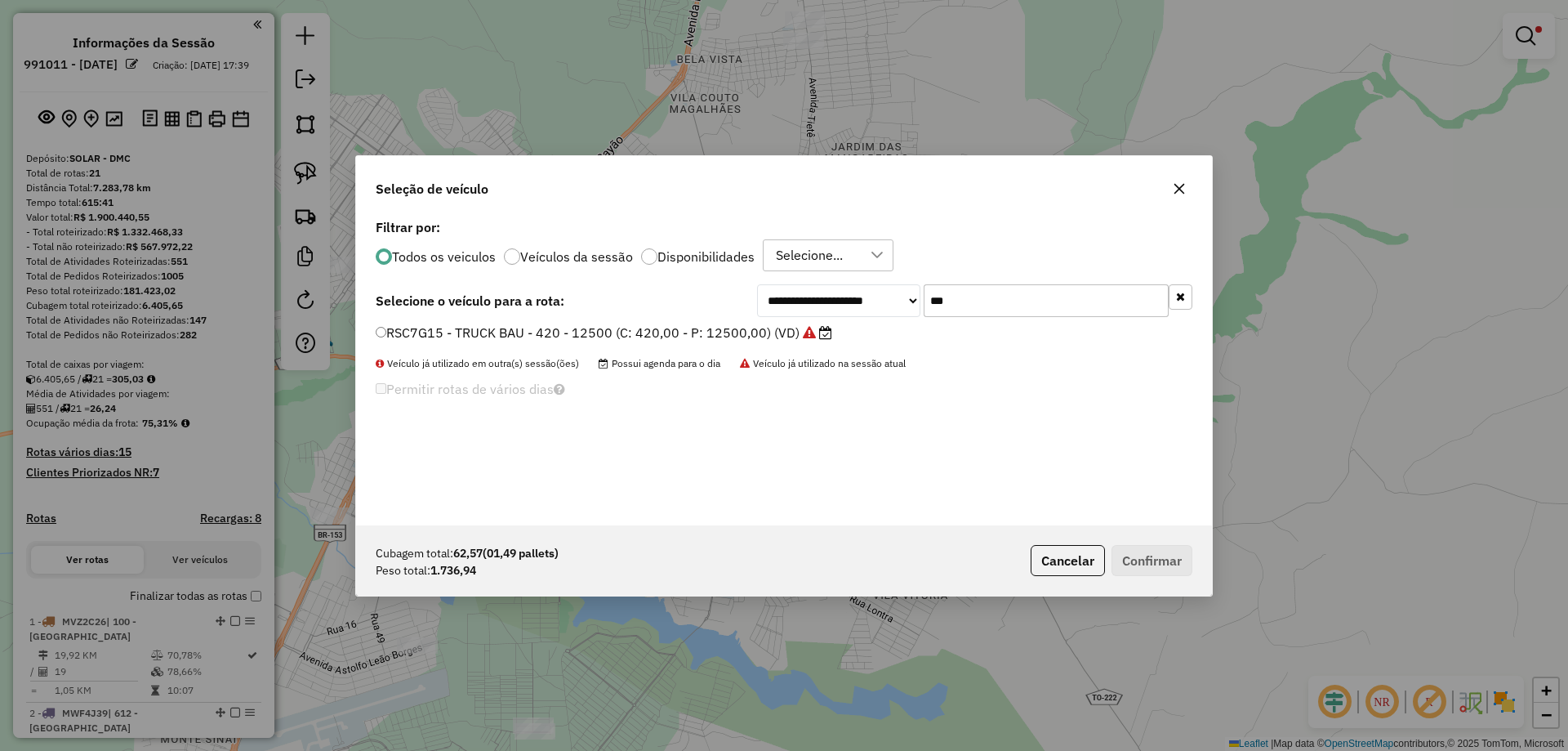
scroll to position [9, 5]
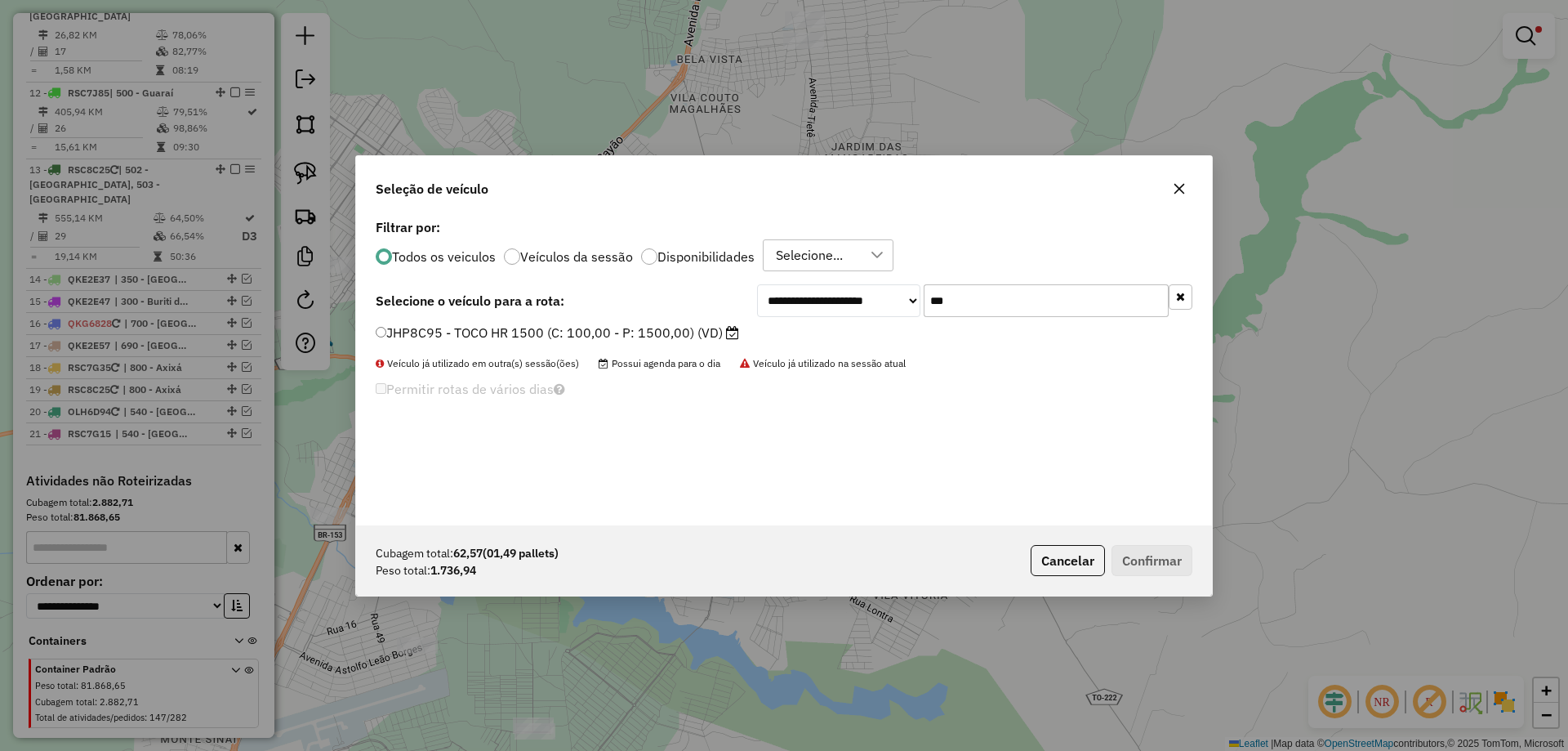
type input "***"
click at [686, 338] on label "JHP8C95 - TOCO HR 1500 (C: 100,00 - P: 1500,00) (VD)" at bounding box center [557, 333] width 364 height 20
click at [1136, 560] on button "Confirmar" at bounding box center [1152, 560] width 81 height 31
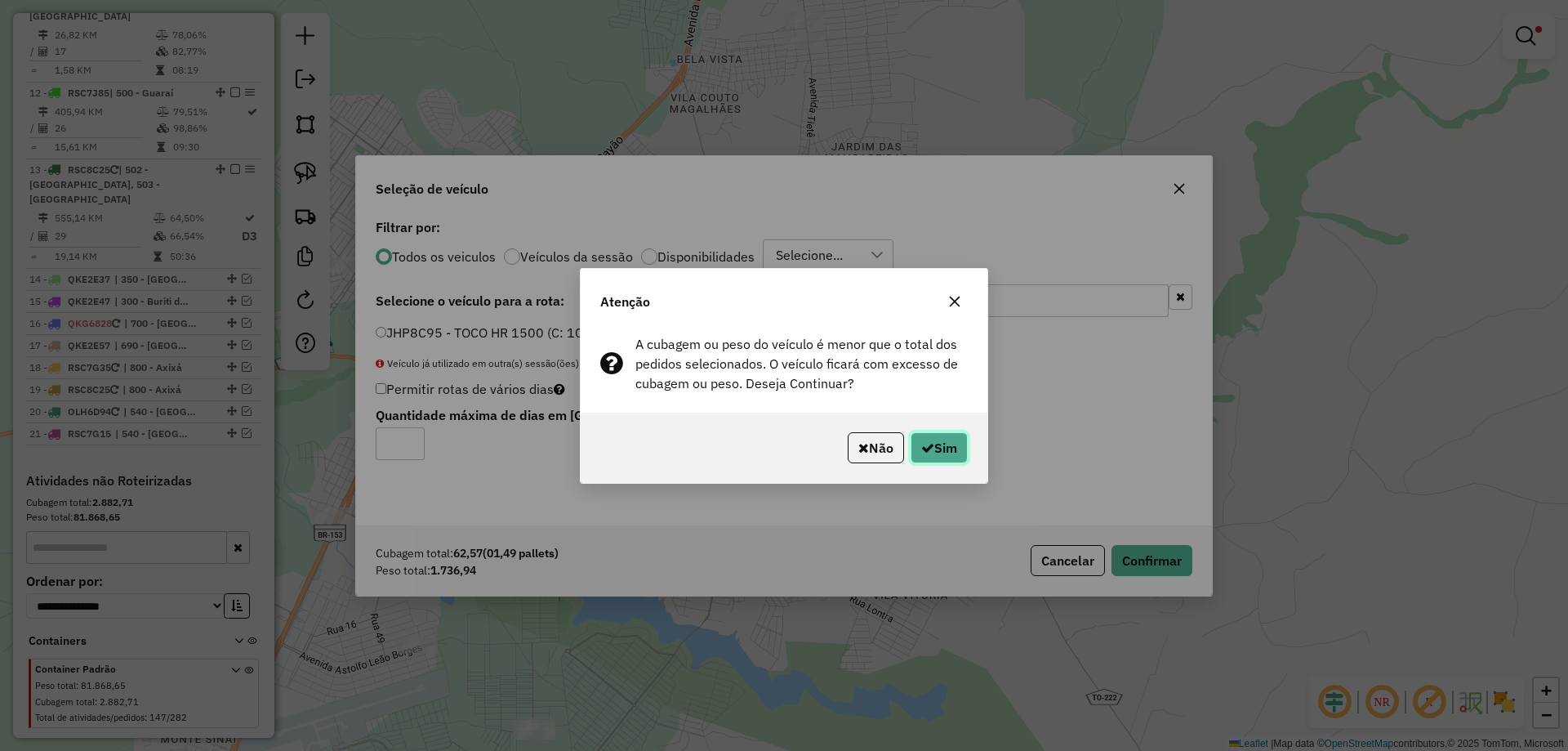
click at [960, 443] on button "Sim" at bounding box center [939, 448] width 57 height 31
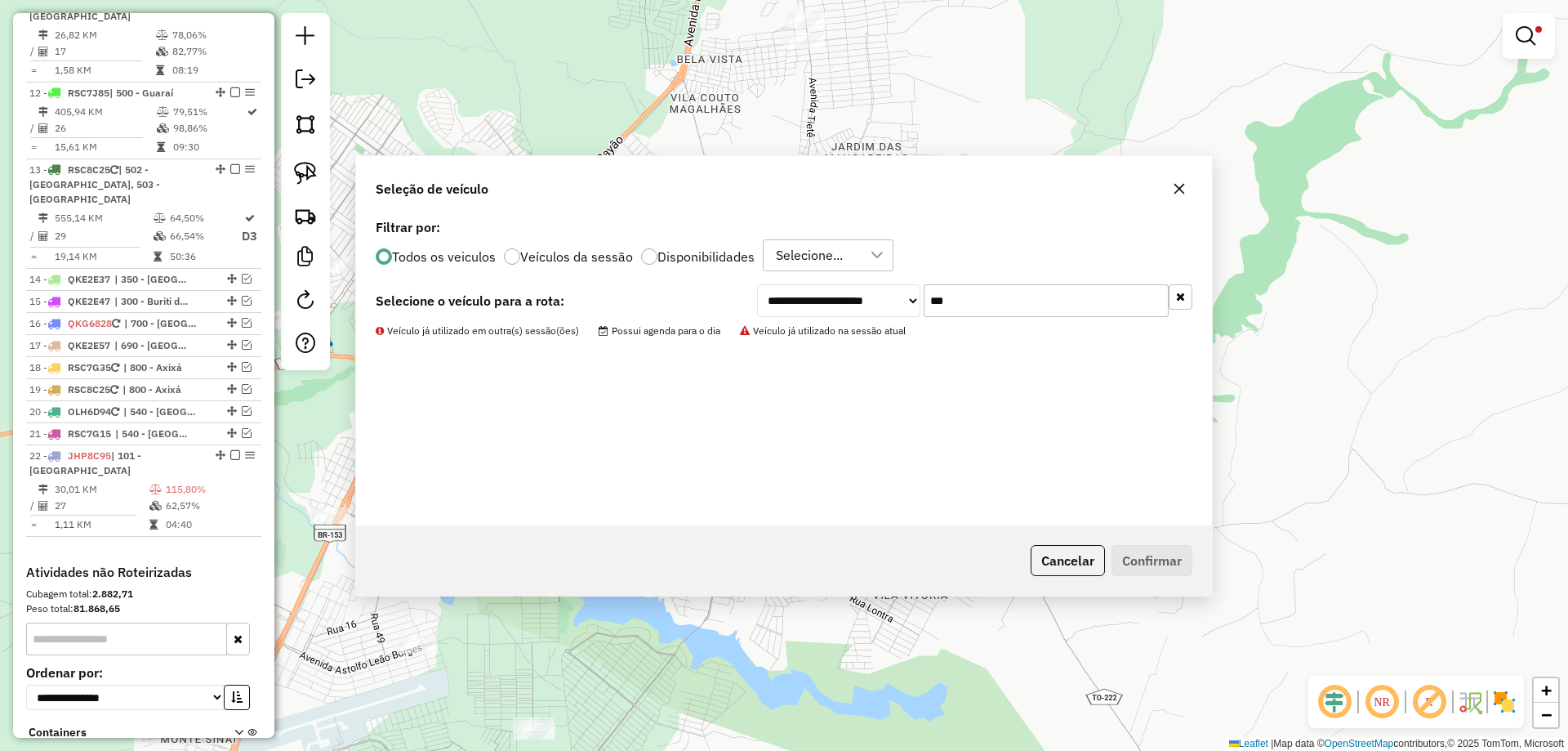
scroll to position [1664, 0]
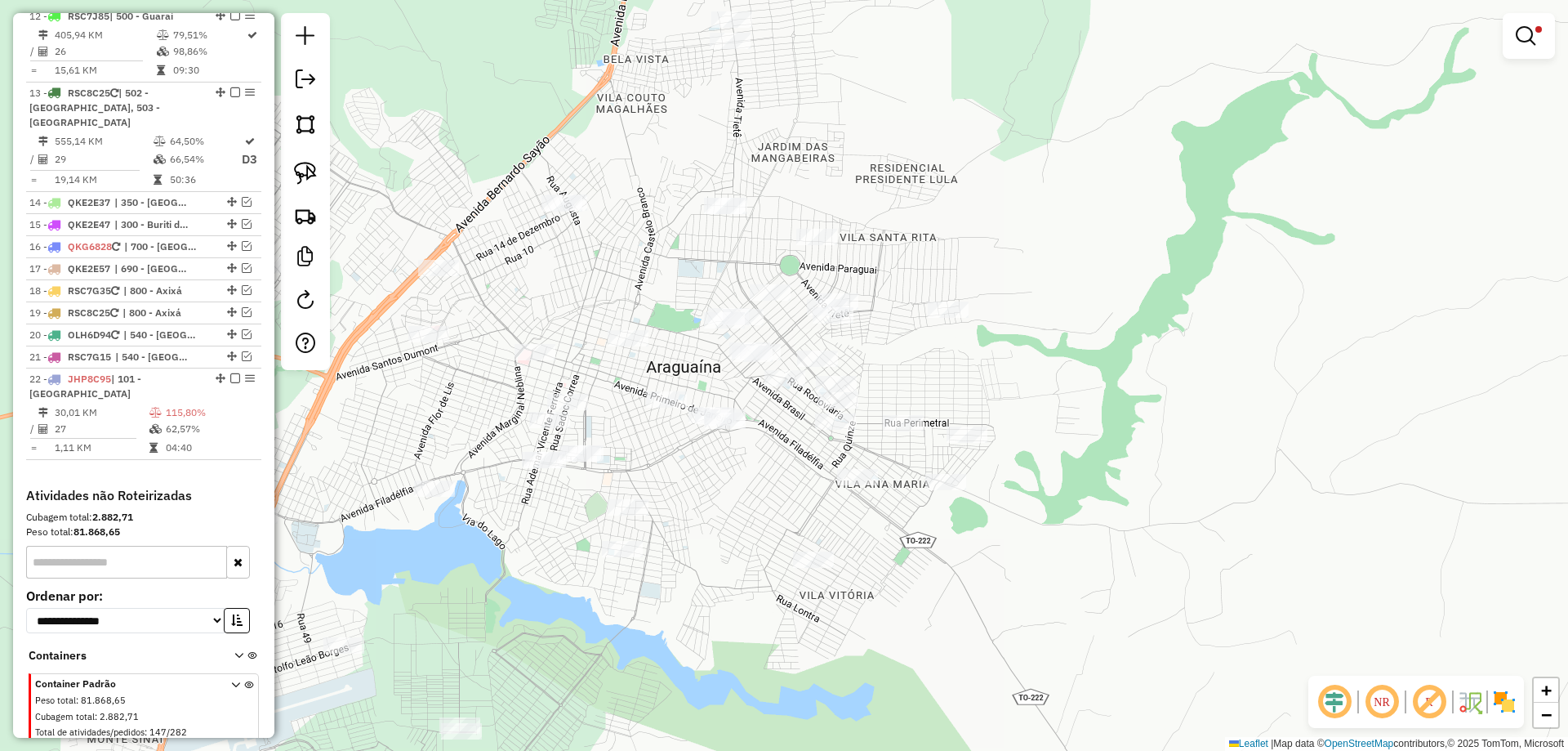
drag, startPoint x: 729, startPoint y: 290, endPoint x: 475, endPoint y: 341, distance: 259.1
click at [649, 291] on div "Limpar filtros Janela de atendimento Grade de atendimento Capacidade Transporta…" at bounding box center [784, 376] width 1568 height 751
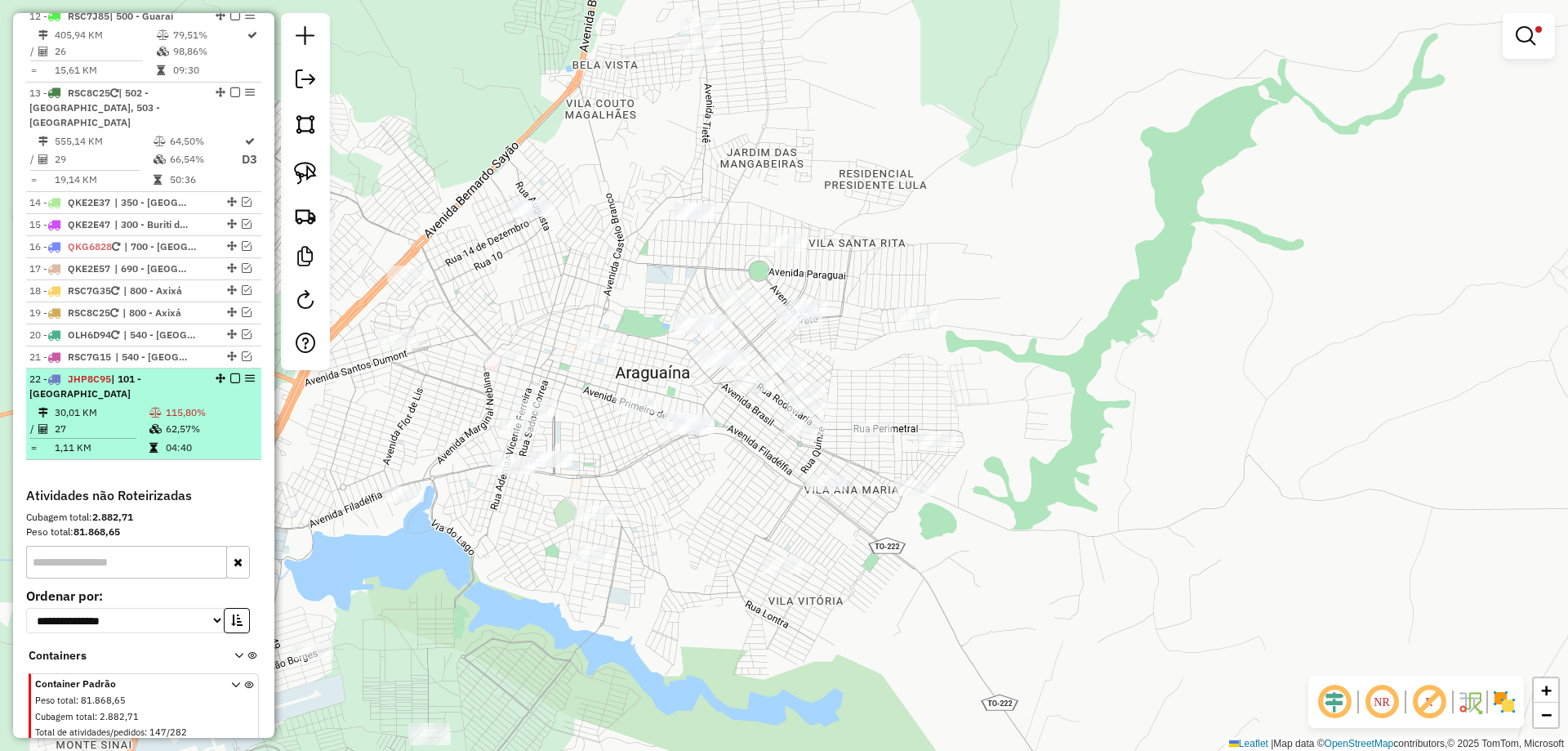
click at [204, 421] on td "62,57%" at bounding box center [210, 429] width 90 height 16
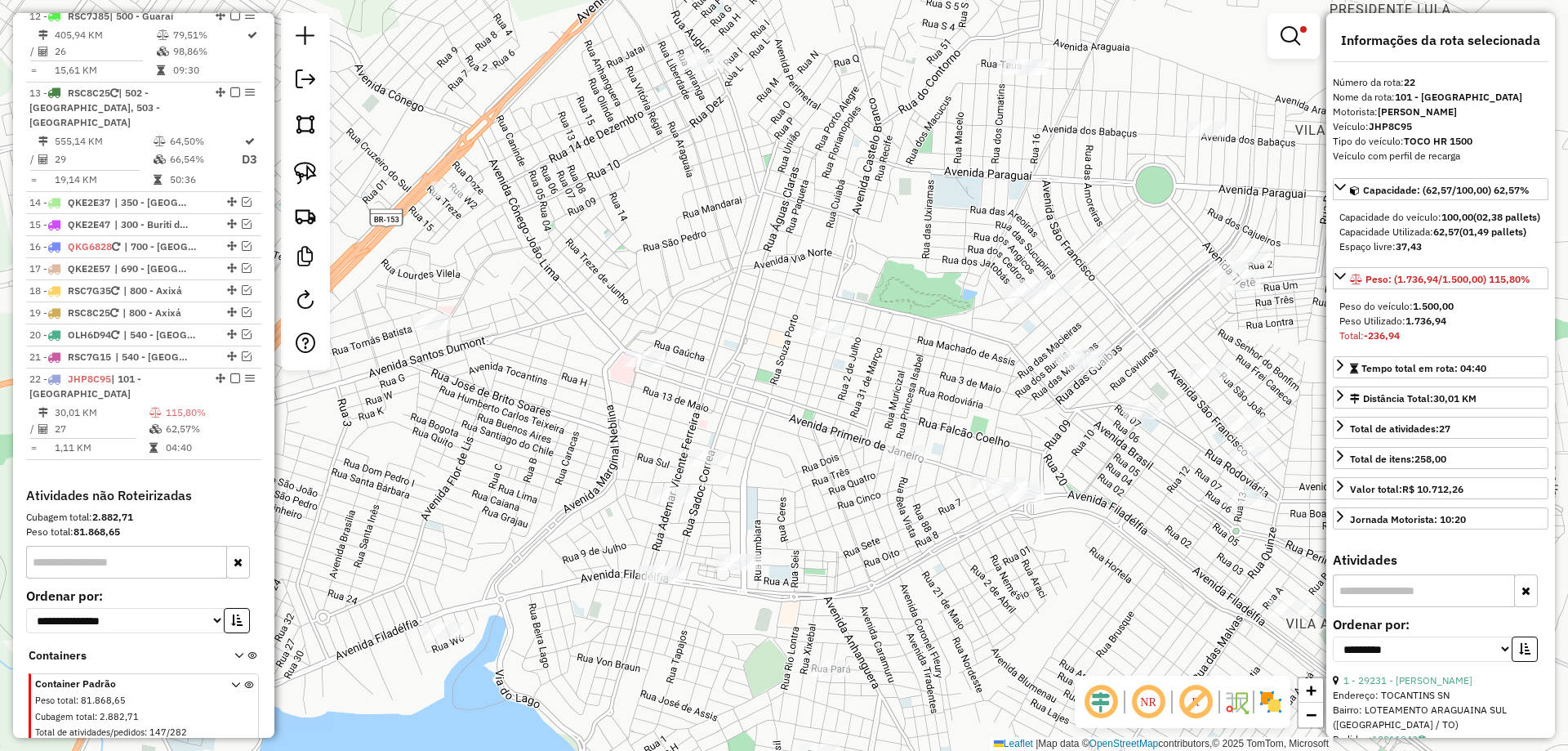
scroll to position [163, 0]
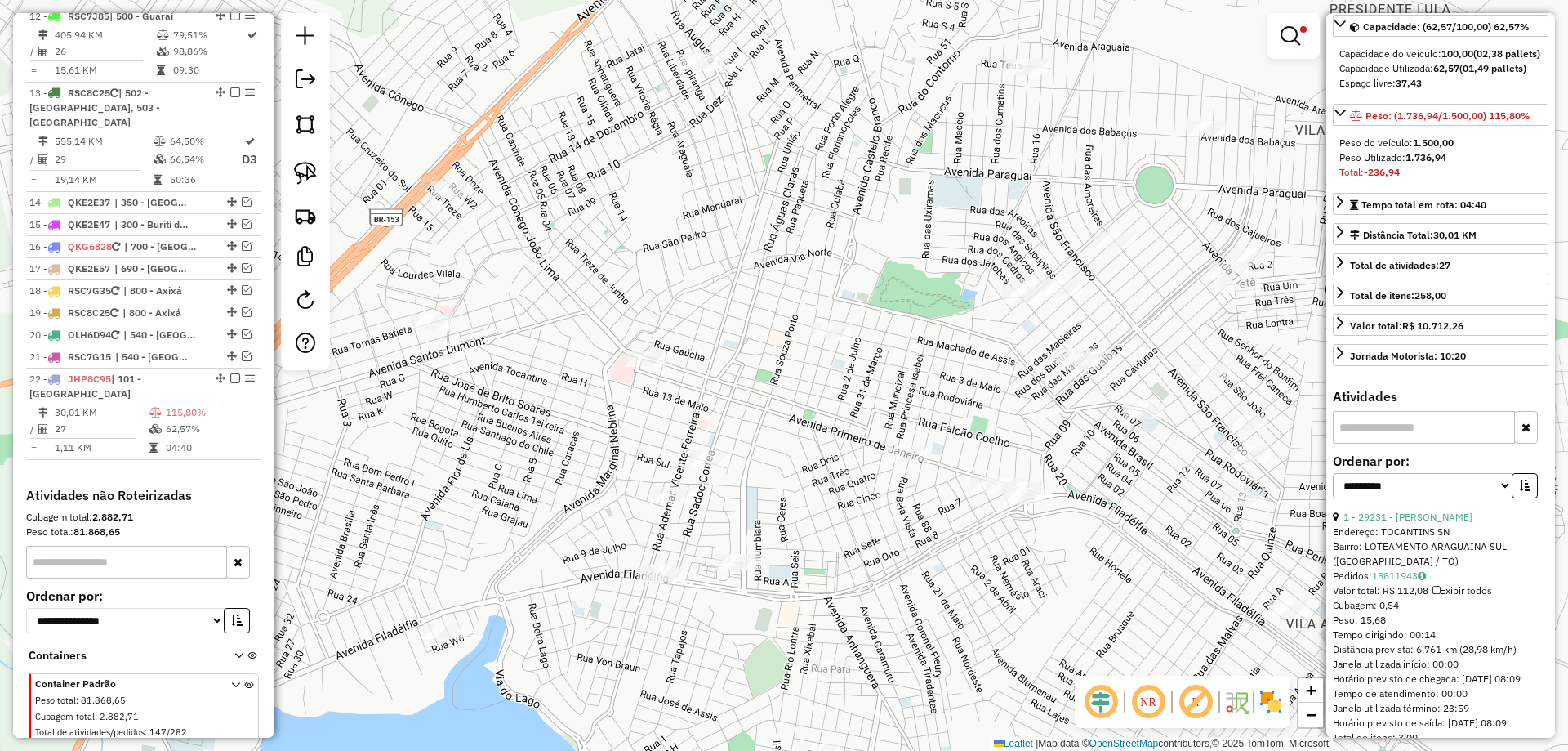
click at [1453, 497] on select "**********" at bounding box center [1422, 485] width 180 height 26
select select "*********"
click at [1333, 488] on select "**********" at bounding box center [1422, 485] width 180 height 26
click at [1519, 491] on icon "button" at bounding box center [1525, 485] width 11 height 11
click at [1452, 523] on link "6 - 10202 - 49.078.735 ANTONIO F" at bounding box center [1435, 517] width 182 height 12
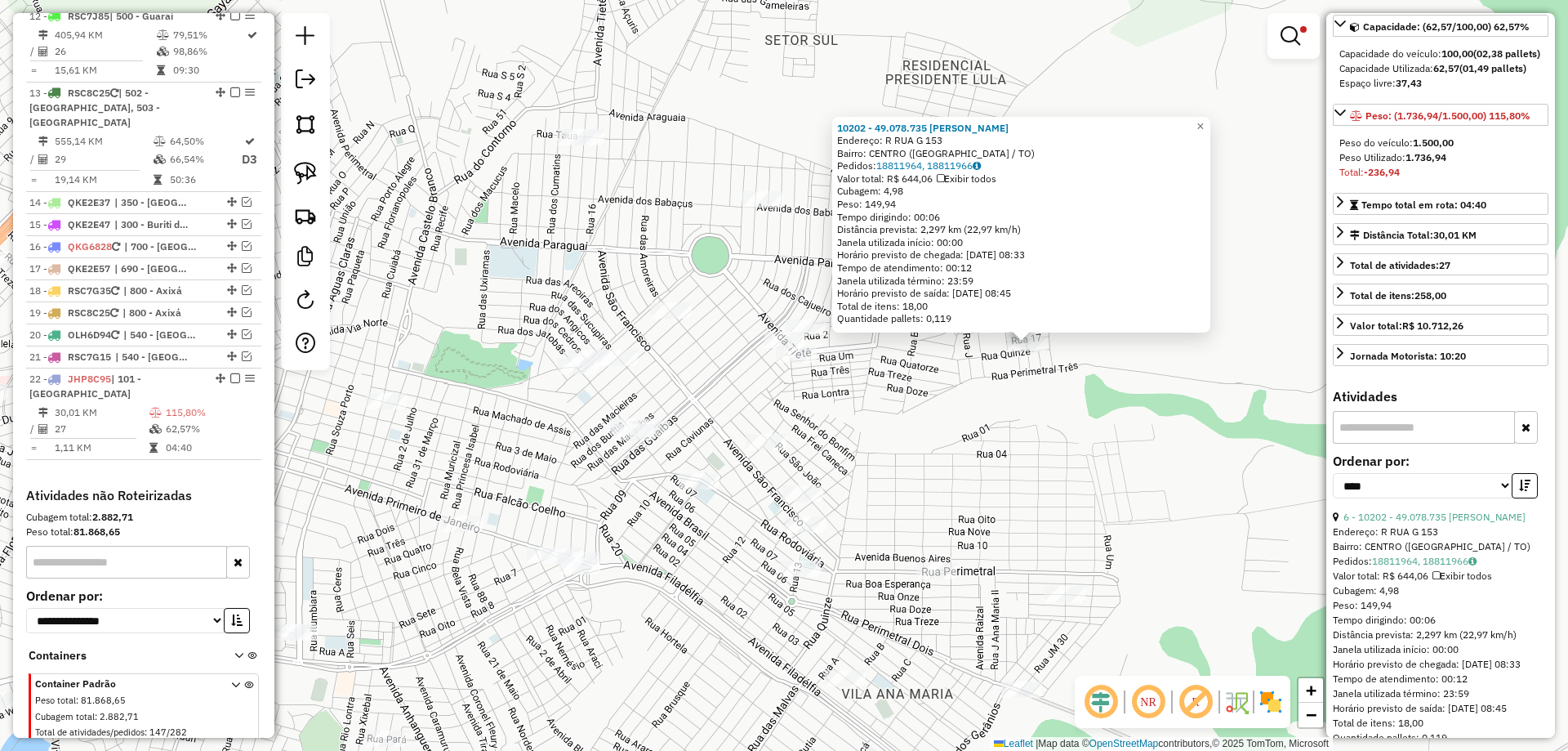
drag, startPoint x: 731, startPoint y: 493, endPoint x: 938, endPoint y: 461, distance: 209.5
click at [983, 458] on div "10202 - 49.078.735 ANTONIO F Endereço: R RUA G 153 Bairro: CENTRO (ARAGUAINA / …" at bounding box center [784, 376] width 1568 height 751
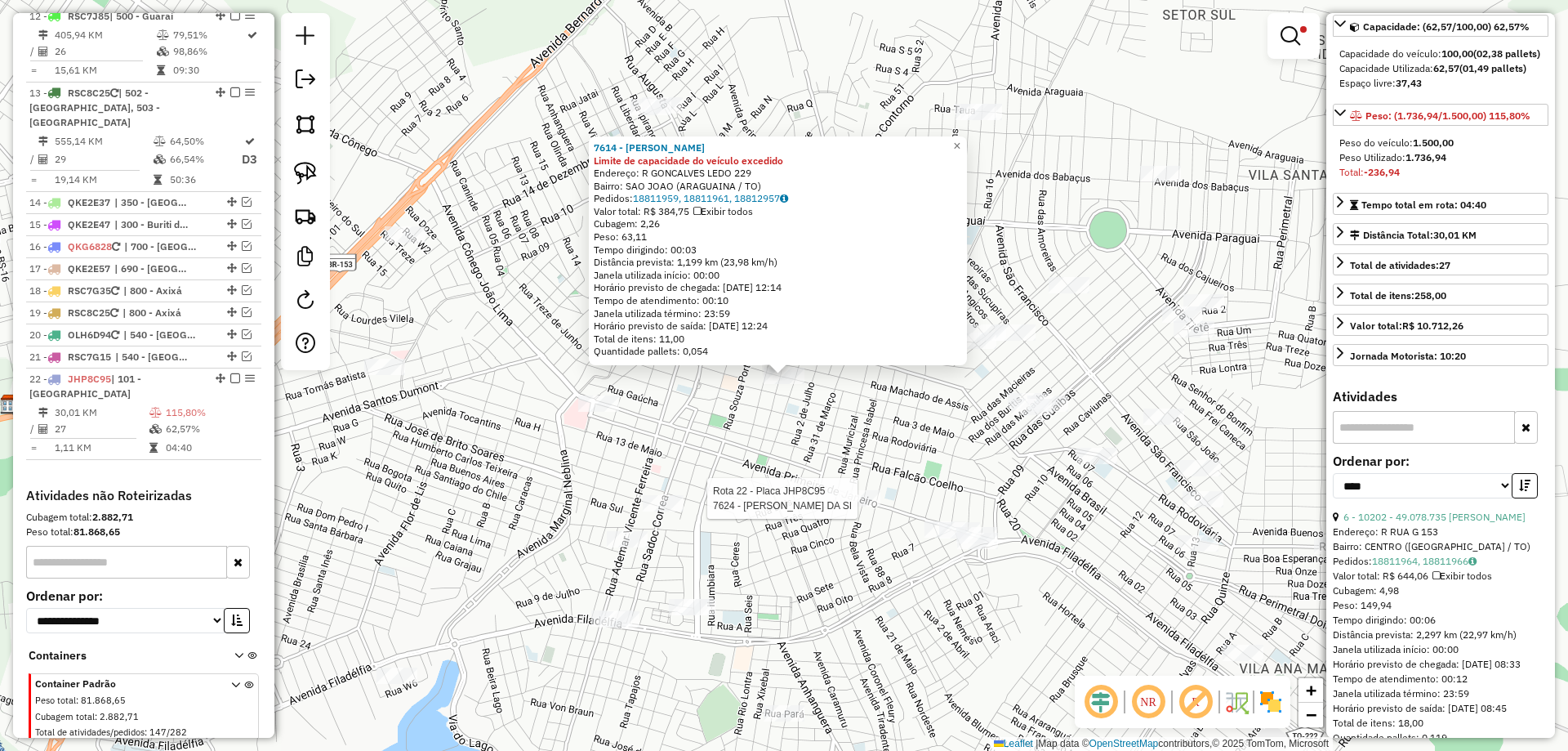
click at [856, 507] on div at bounding box center [860, 497] width 41 height 16
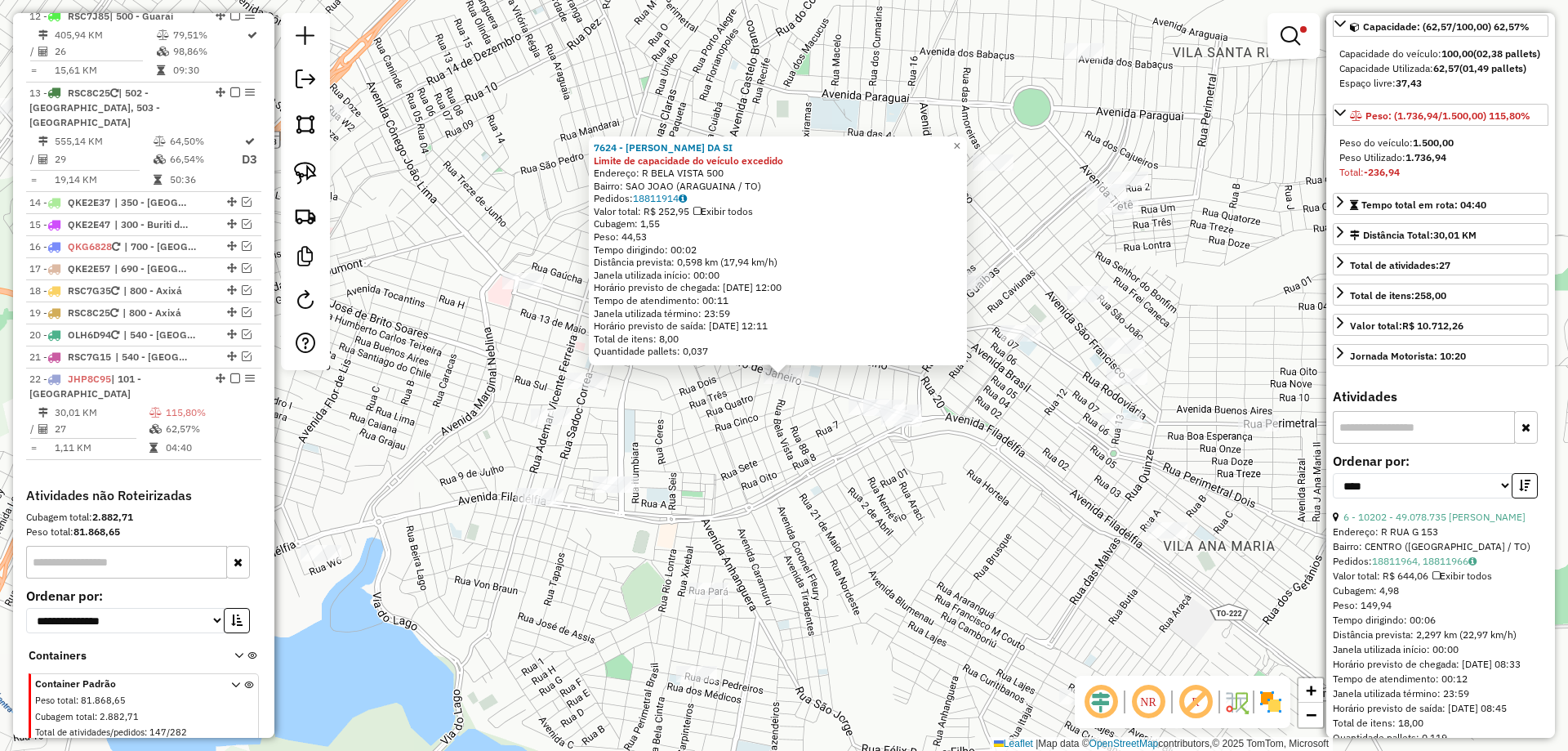
click at [1458, 523] on link "6 - 10202 - 49.078.735 ANTONIO F" at bounding box center [1435, 517] width 182 height 12
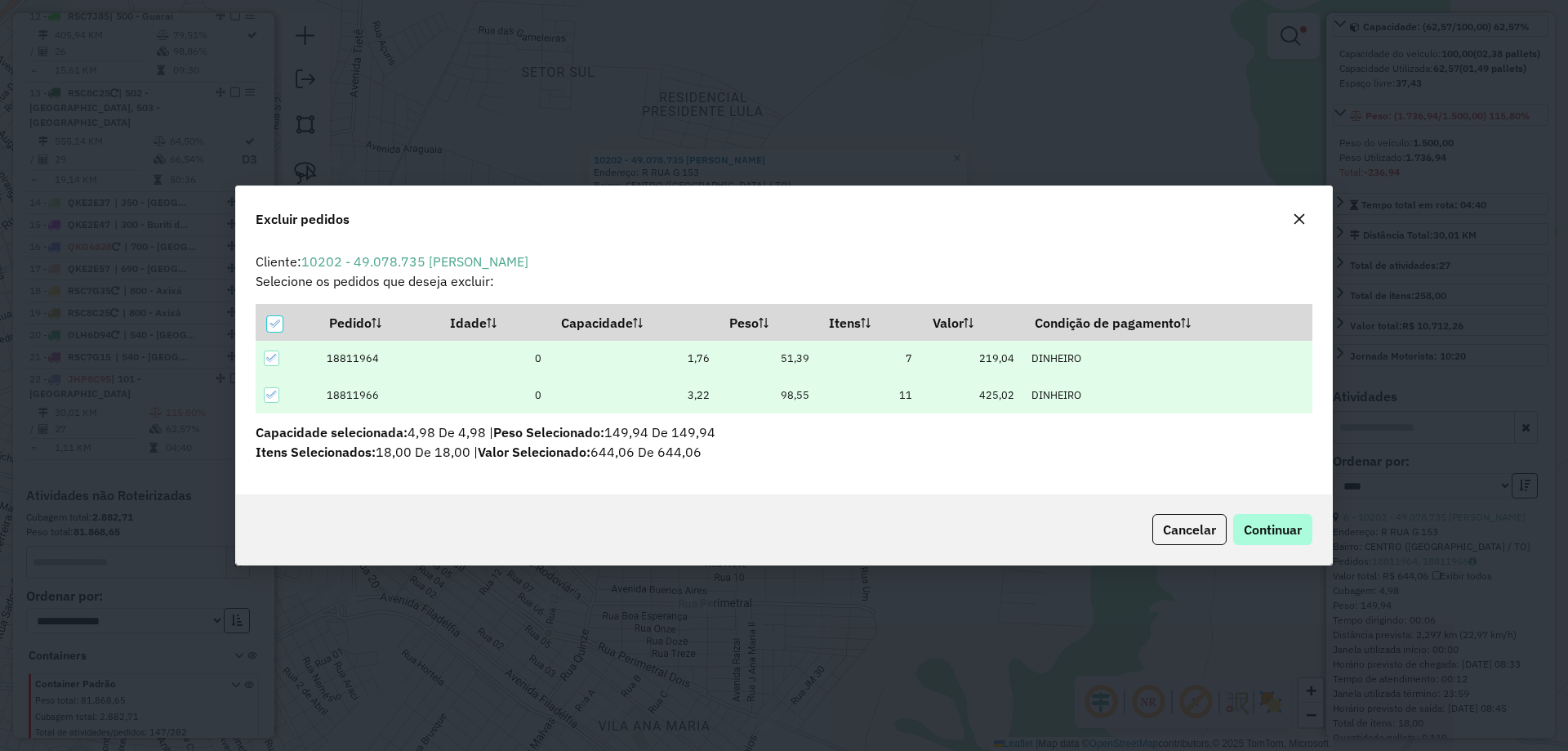
scroll to position [0, 0]
click at [1270, 532] on span "Continuar" at bounding box center [1273, 529] width 58 height 16
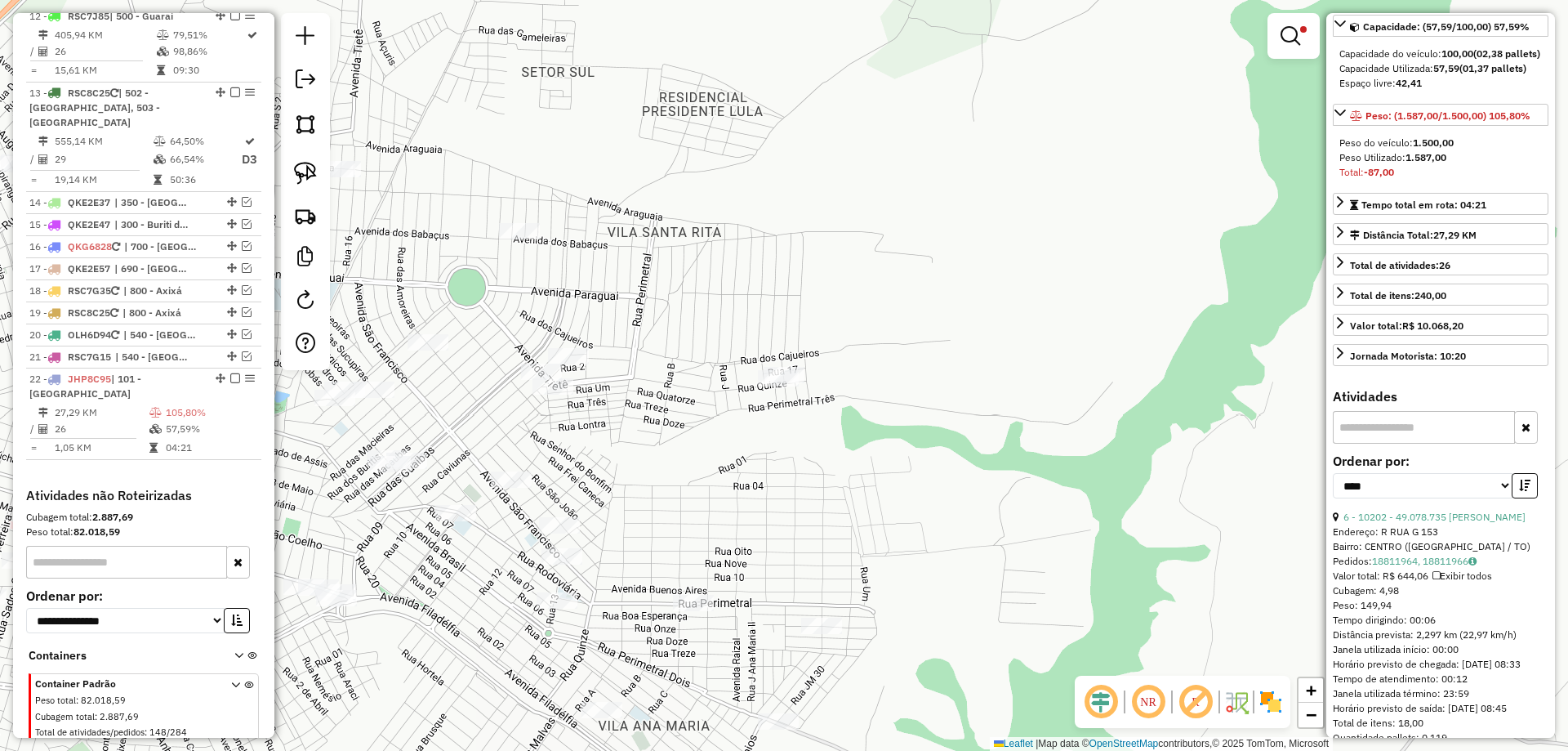
click at [1520, 491] on icon "button" at bounding box center [1525, 485] width 11 height 11
click at [1452, 523] on link "13 - 5838 - [PERSON_NAME] D" at bounding box center [1413, 517] width 138 height 12
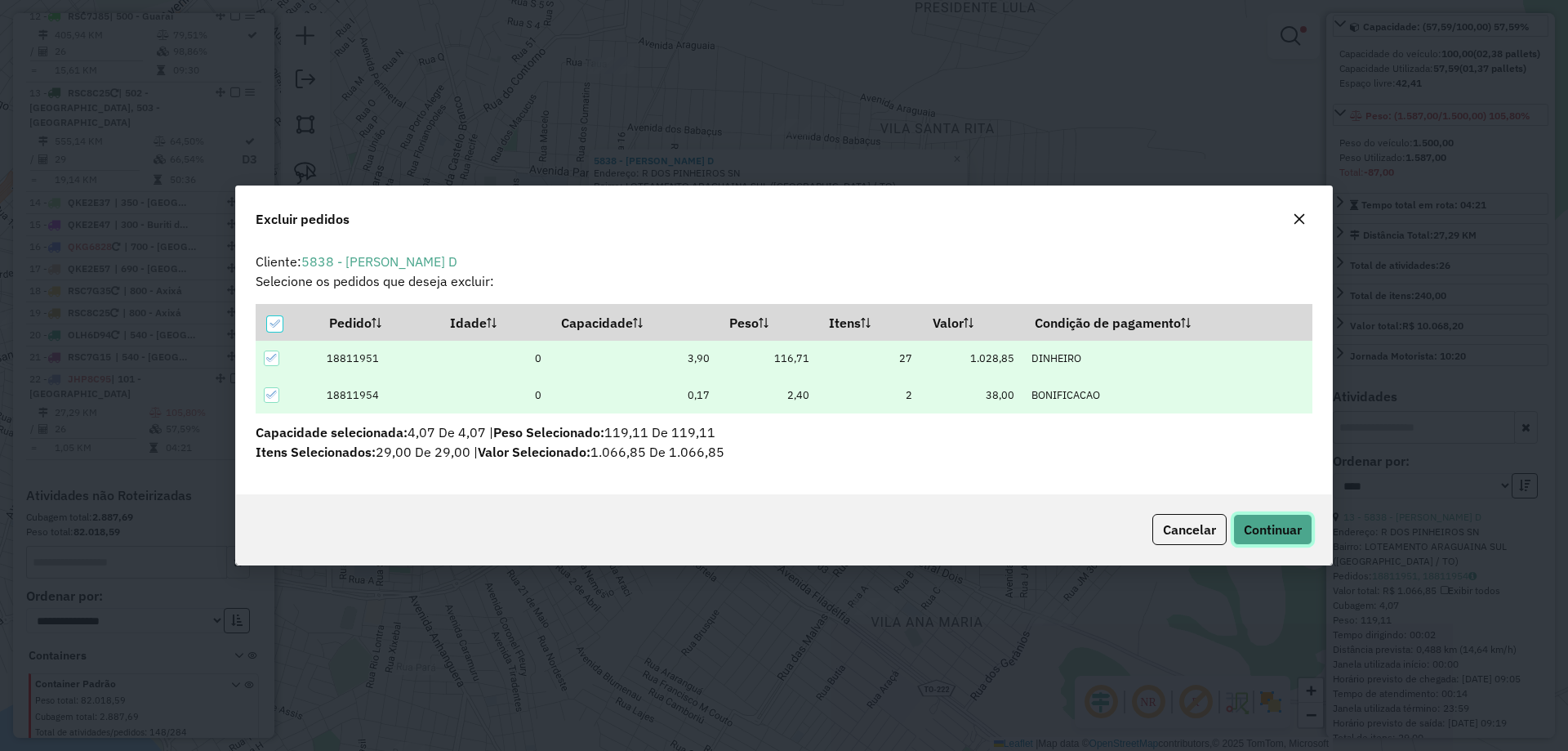
click at [1264, 533] on span "Continuar" at bounding box center [1273, 529] width 58 height 16
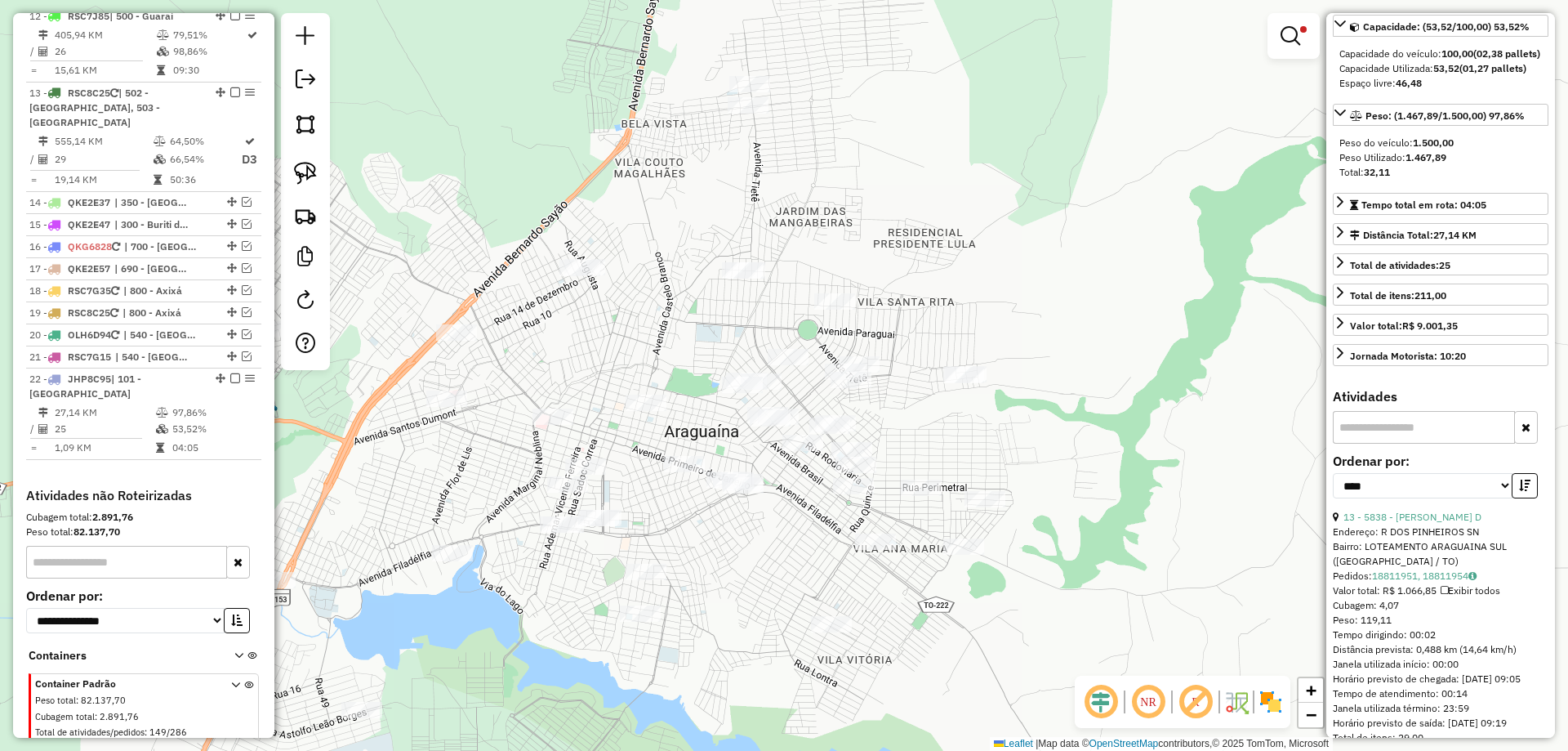
drag, startPoint x: 725, startPoint y: 525, endPoint x: 799, endPoint y: 529, distance: 74.1
click at [799, 529] on div "Limpar filtros Janela de atendimento Grade de atendimento Capacidade Transporta…" at bounding box center [784, 376] width 1568 height 751
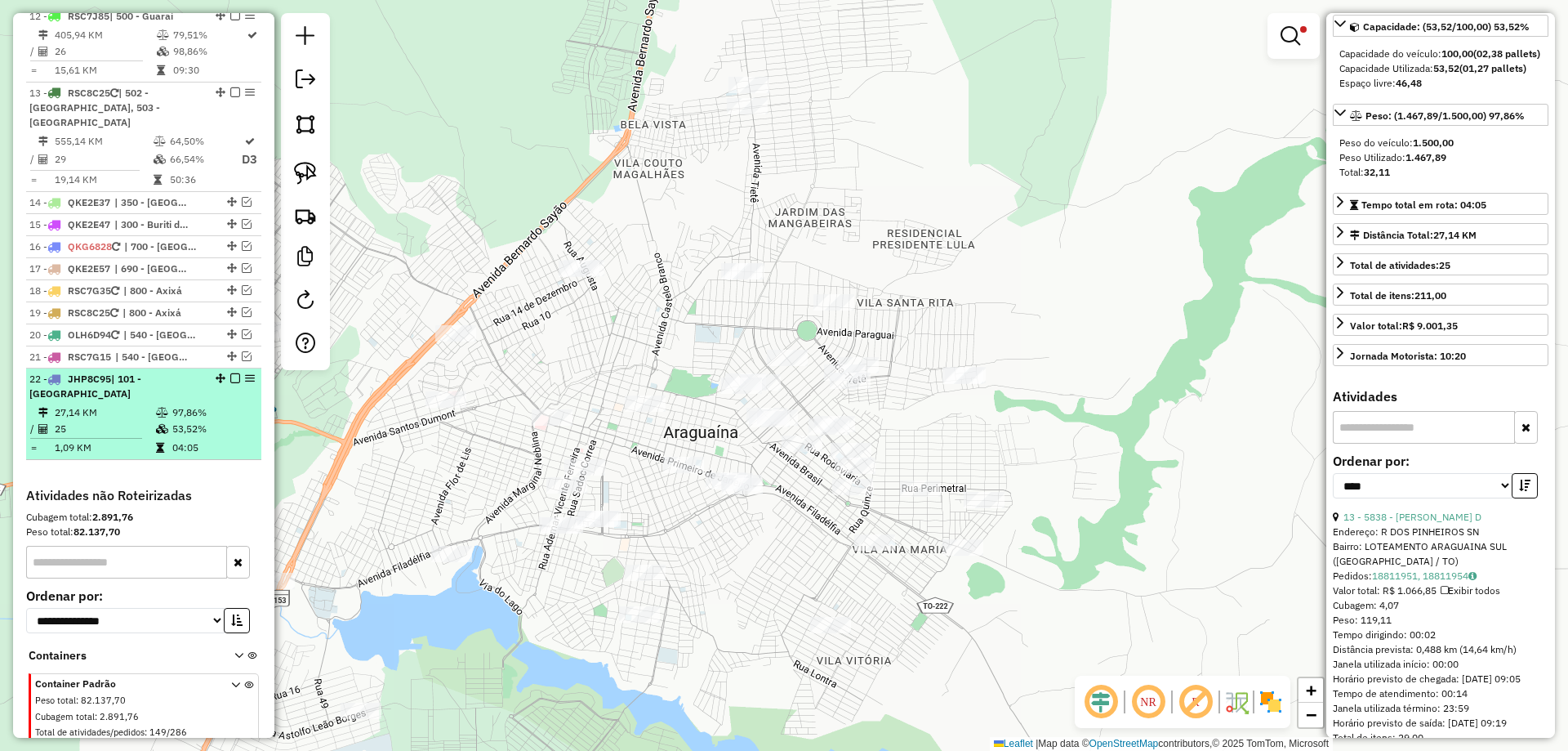
click at [133, 421] on td "25" at bounding box center [105, 429] width 101 height 16
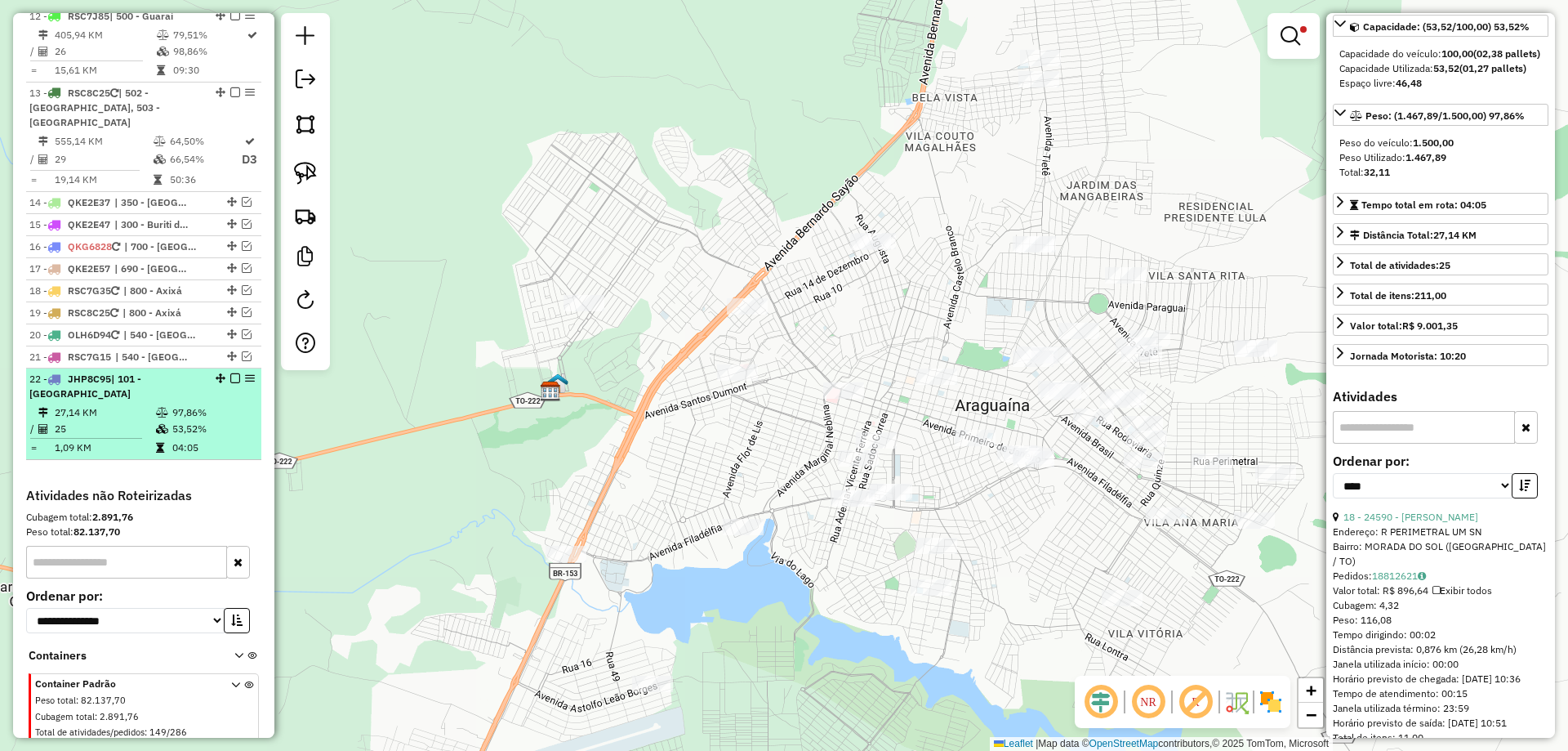
click at [231, 374] on em at bounding box center [235, 378] width 10 height 10
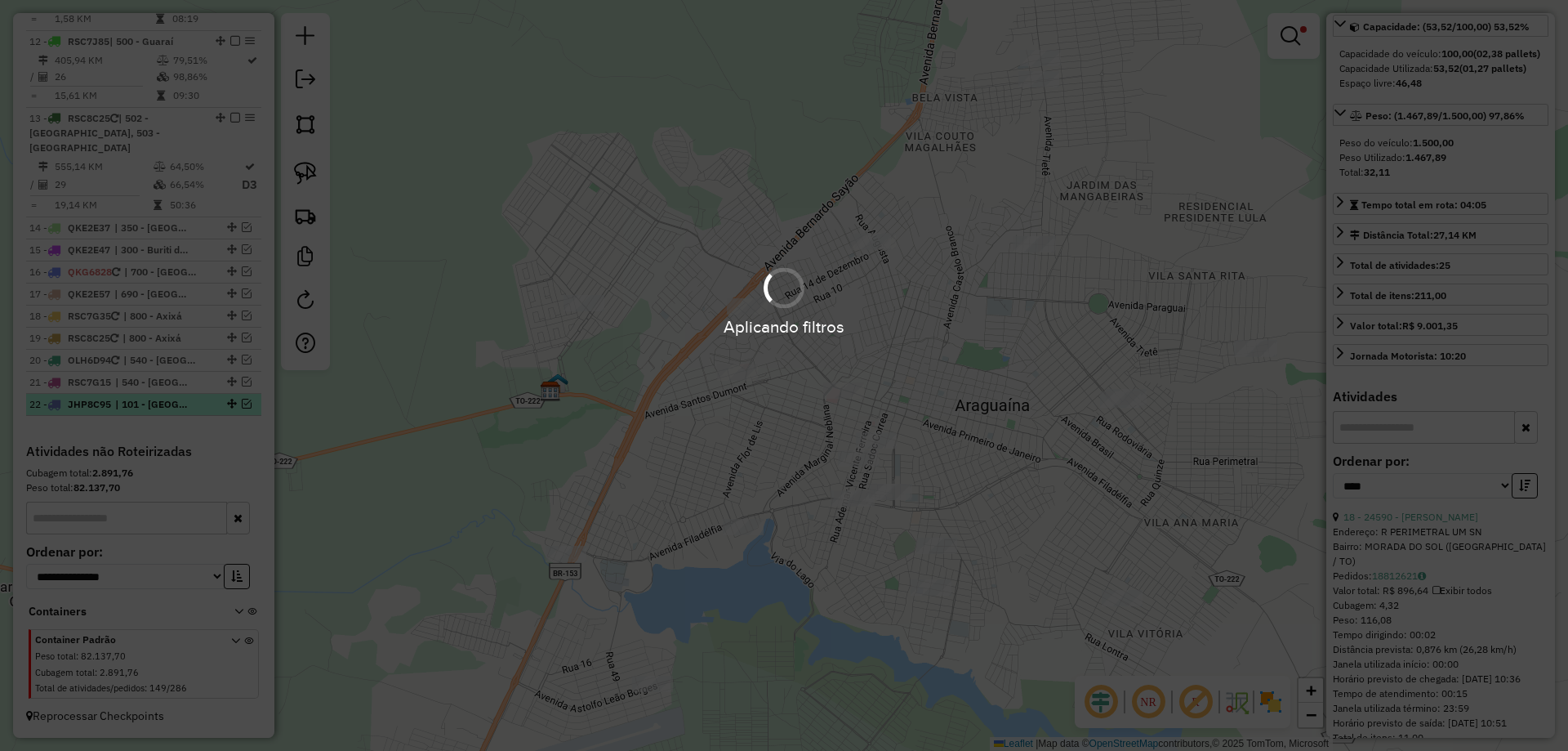
scroll to position [1609, 0]
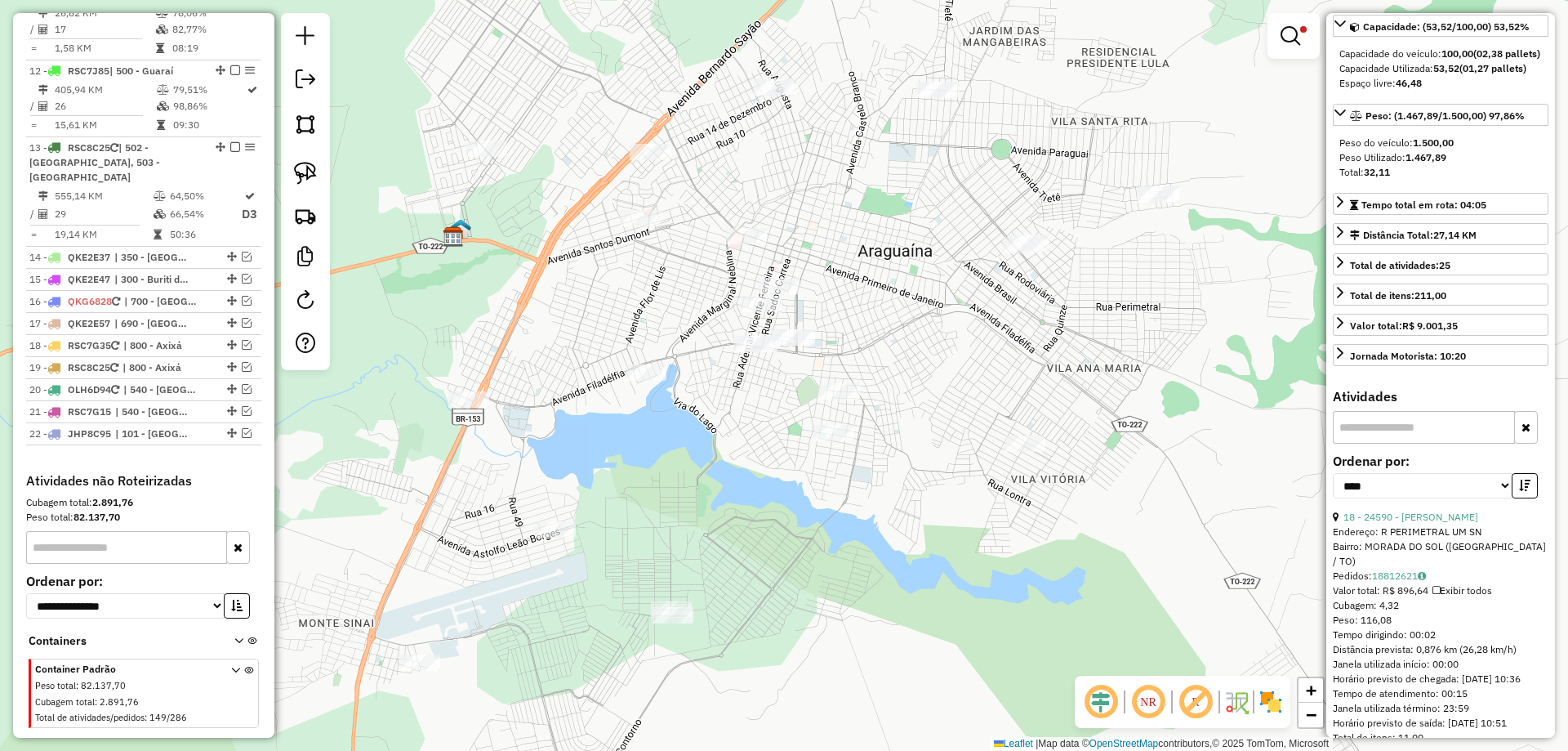
drag, startPoint x: 1052, startPoint y: 553, endPoint x: 973, endPoint y: 367, distance: 202.1
click at [972, 369] on div "Limpar filtros Janela de atendimento Grade de atendimento Capacidade Transporta…" at bounding box center [784, 376] width 1568 height 751
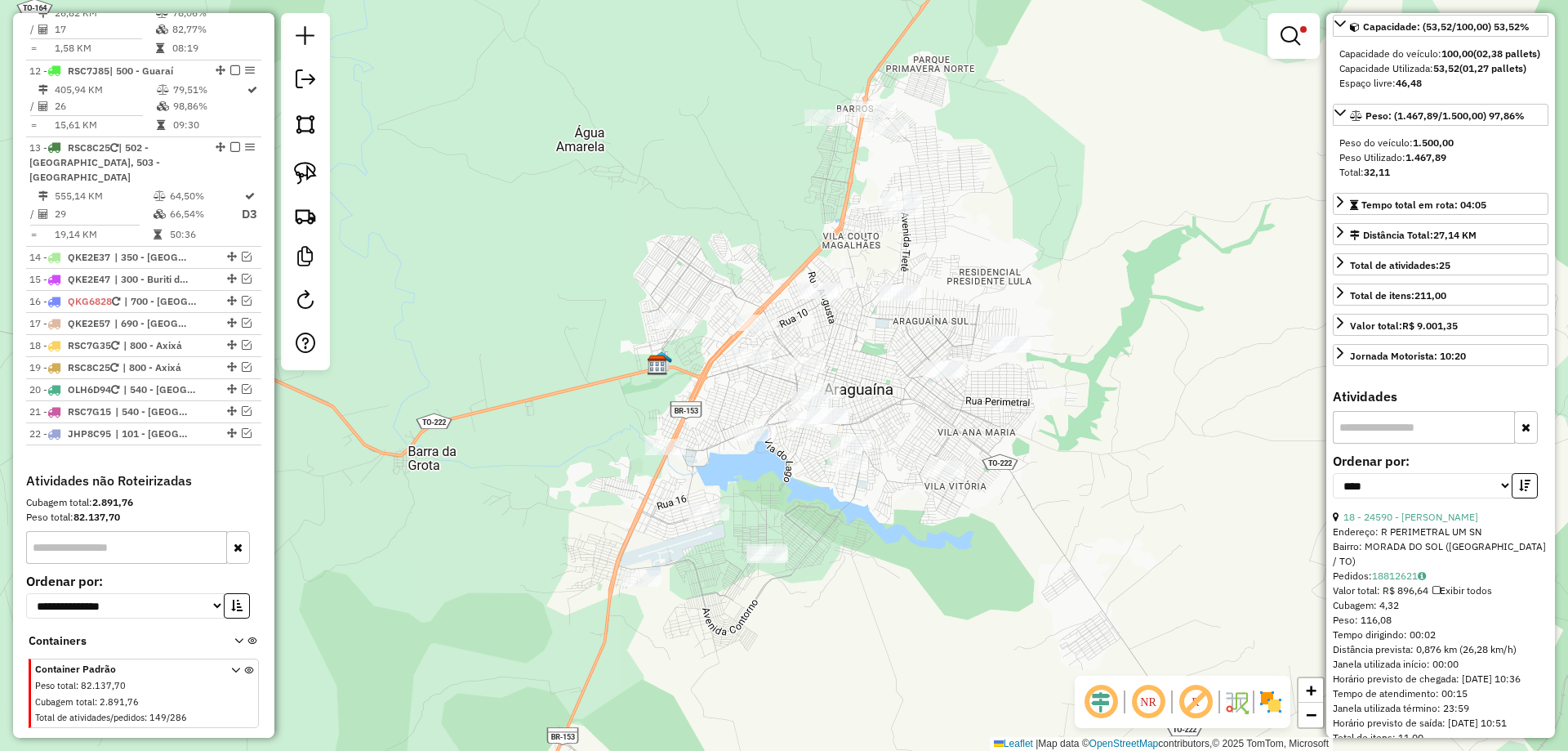
drag, startPoint x: 975, startPoint y: 358, endPoint x: 911, endPoint y: 436, distance: 100.9
click at [911, 436] on div "Limpar filtros Janela de atendimento Grade de atendimento Capacidade Transporta…" at bounding box center [784, 376] width 1568 height 751
click at [318, 183] on link at bounding box center [306, 173] width 36 height 36
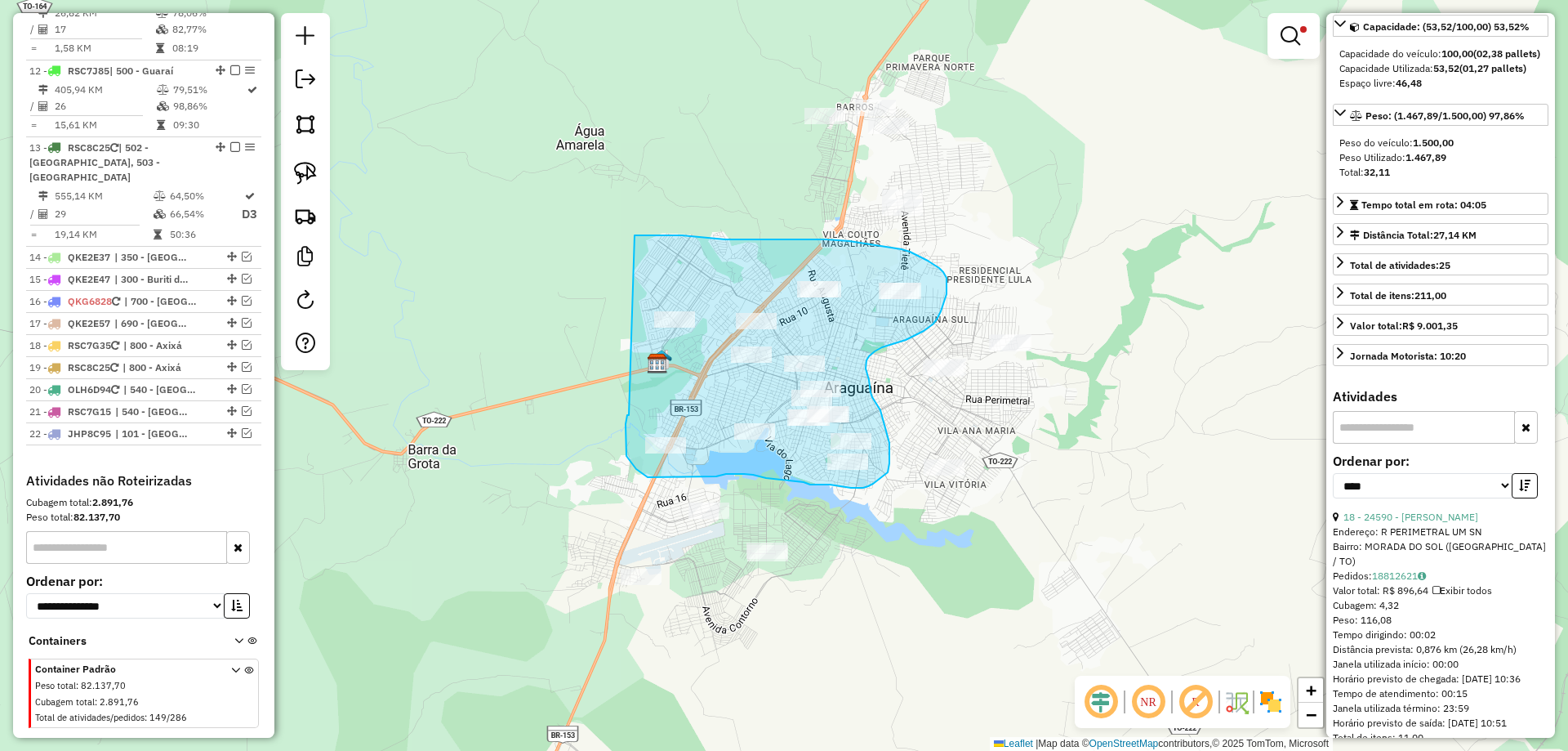
drag, startPoint x: 629, startPoint y: 416, endPoint x: 593, endPoint y: 238, distance: 181.6
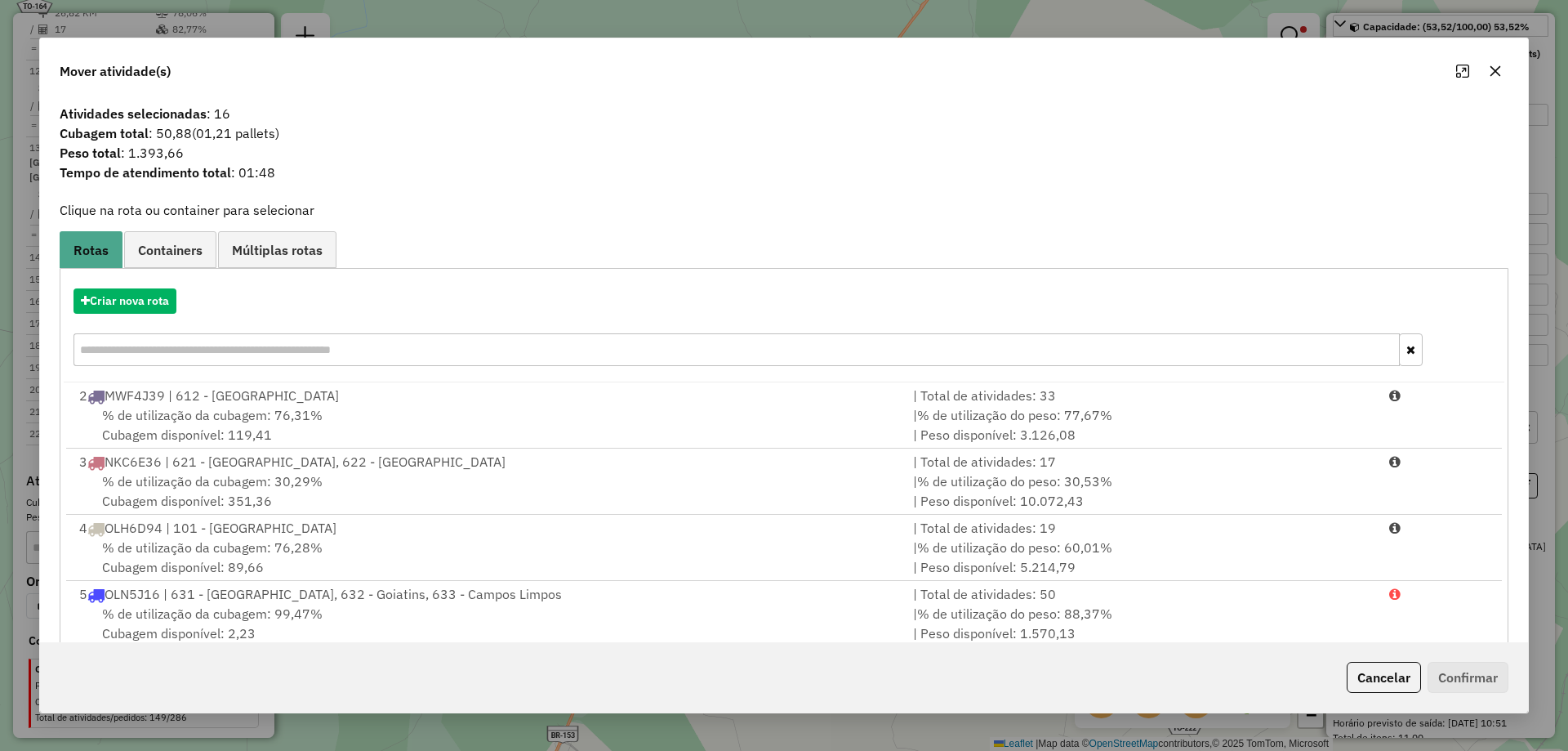
click at [1493, 73] on icon "button" at bounding box center [1496, 71] width 10 height 10
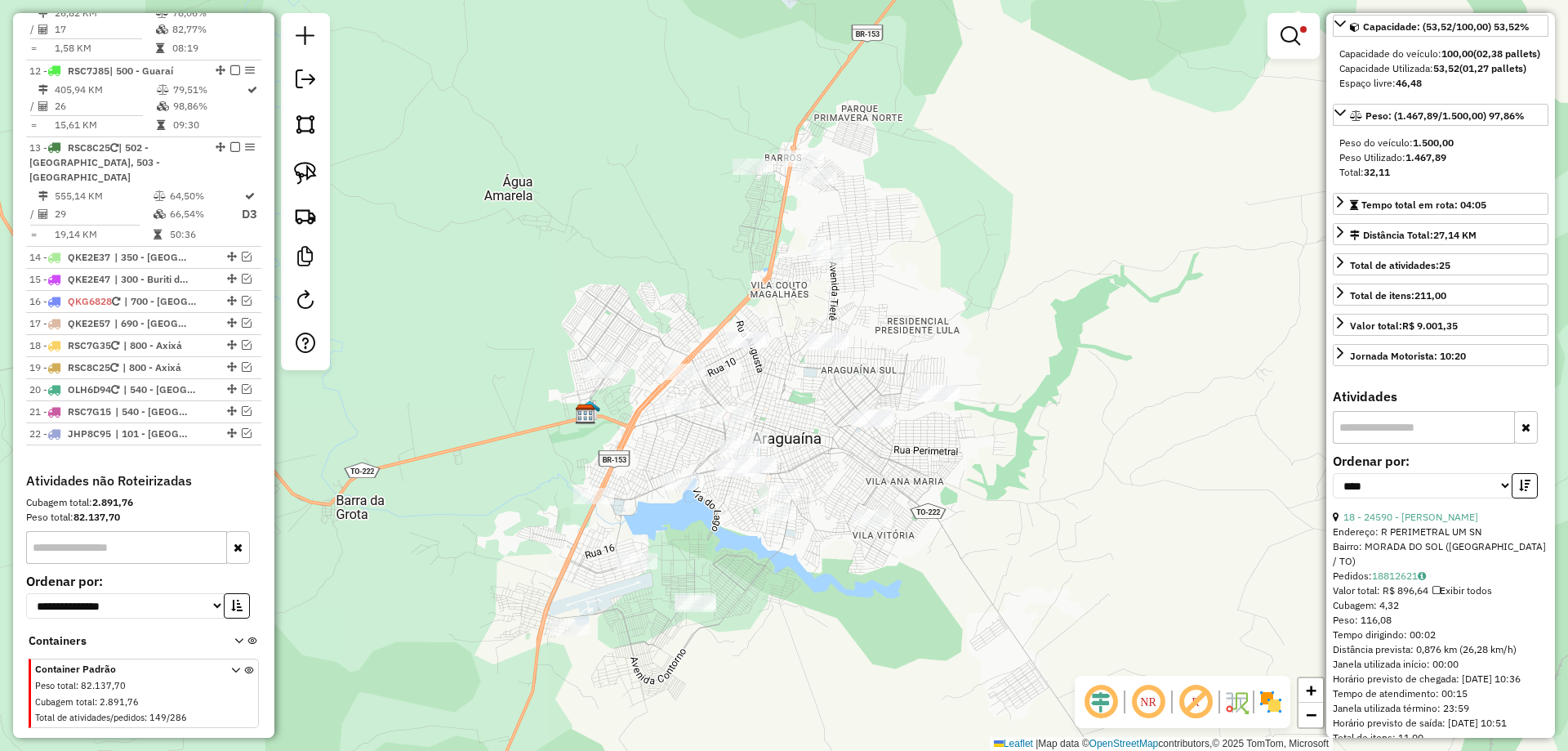
drag, startPoint x: 879, startPoint y: 419, endPoint x: 807, endPoint y: 470, distance: 88.2
click at [807, 470] on div "Limpar filtros Janela de atendimento Grade de atendimento Capacidade Transporta…" at bounding box center [784, 376] width 1568 height 751
click at [311, 171] on img at bounding box center [306, 173] width 23 height 23
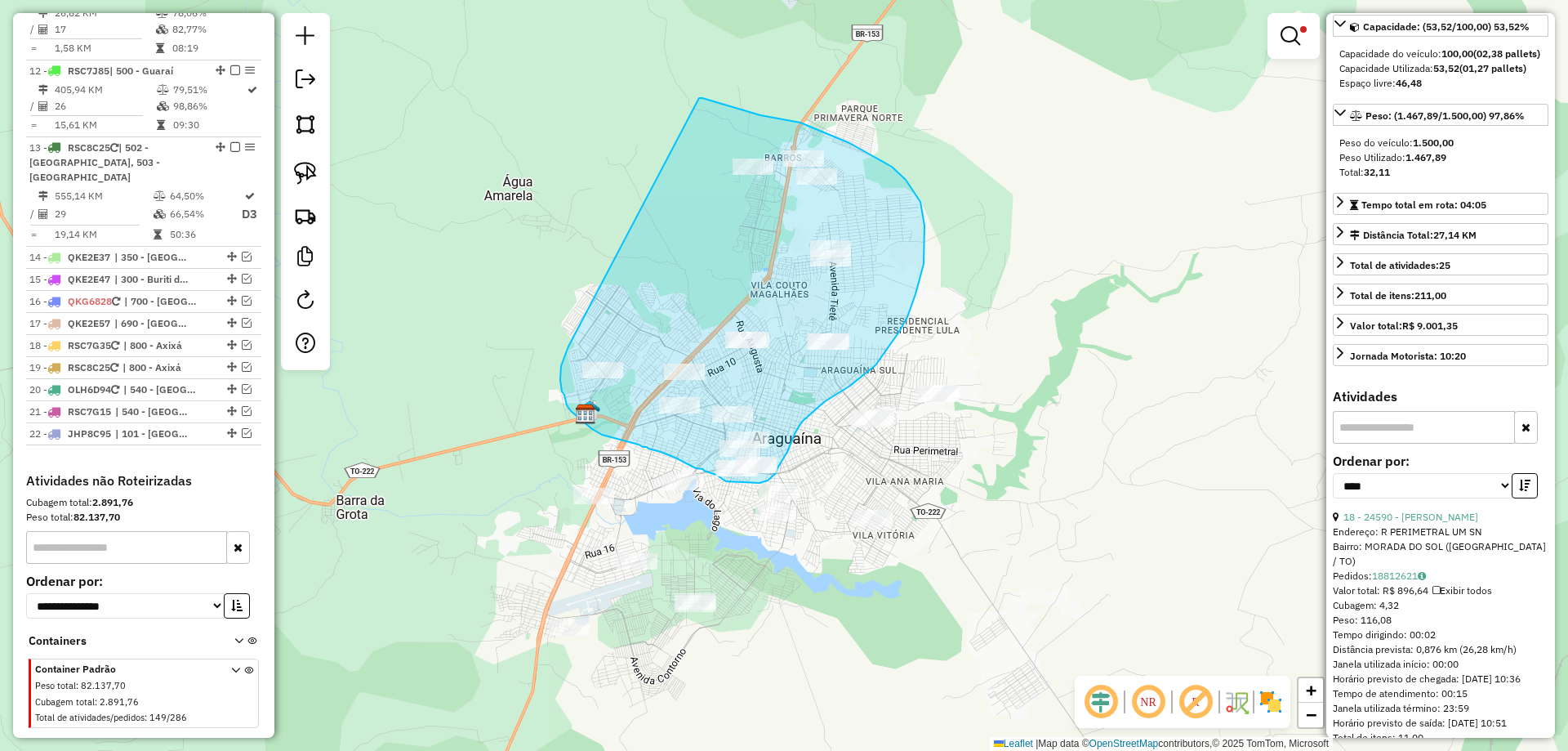
drag, startPoint x: 569, startPoint y: 347, endPoint x: 696, endPoint y: 98, distance: 279.5
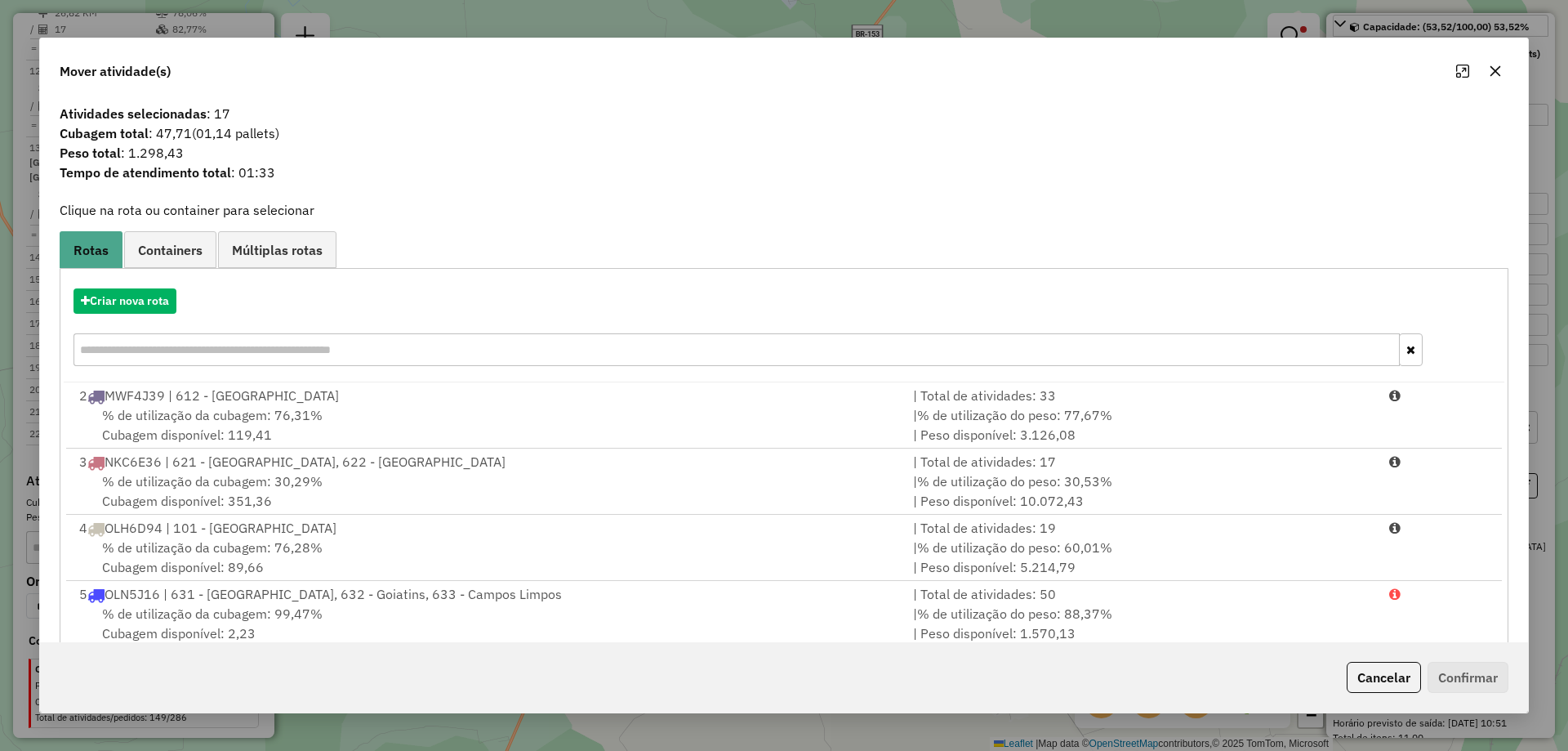
click at [1504, 74] on button "button" at bounding box center [1495, 71] width 26 height 26
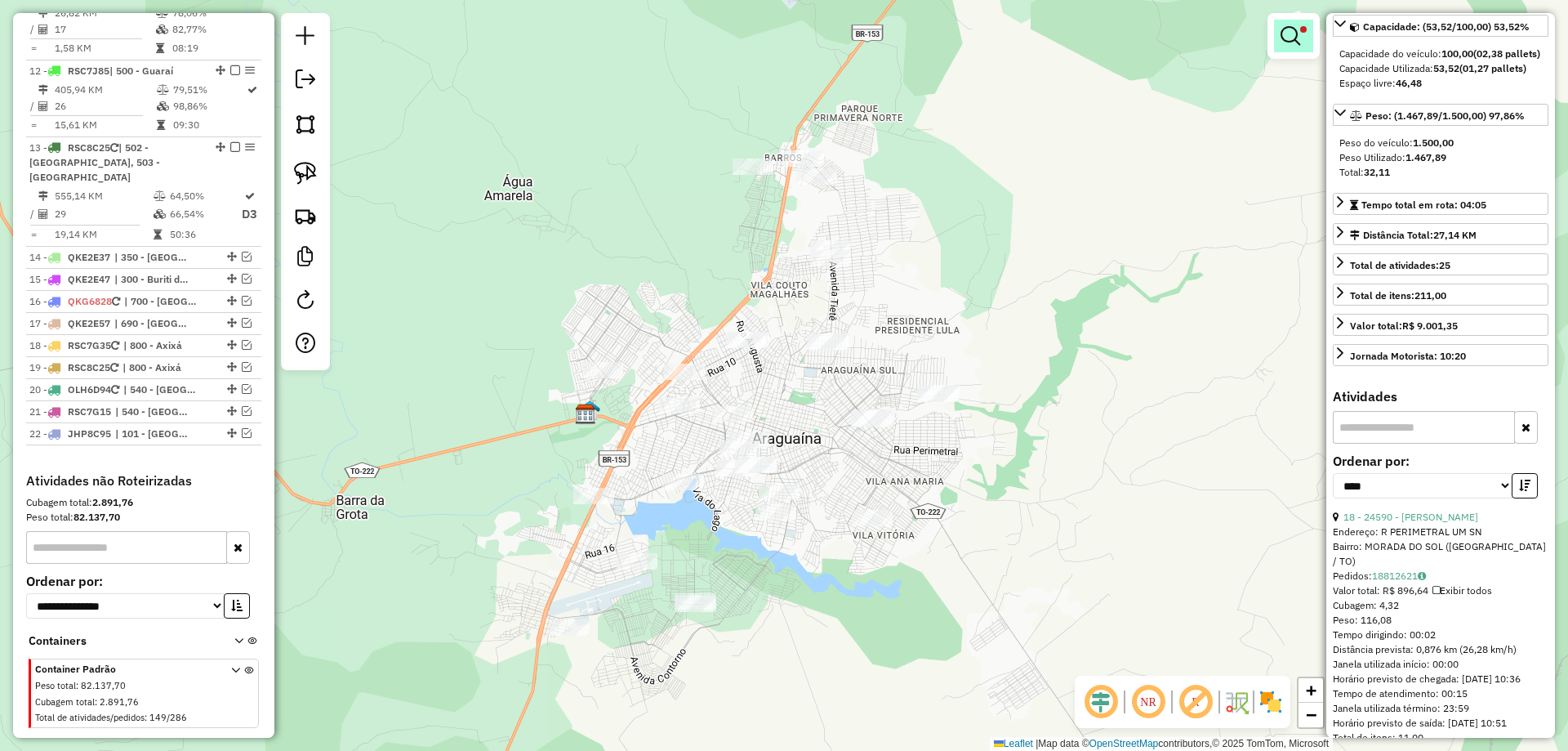
click at [1296, 34] on em at bounding box center [1291, 35] width 20 height 20
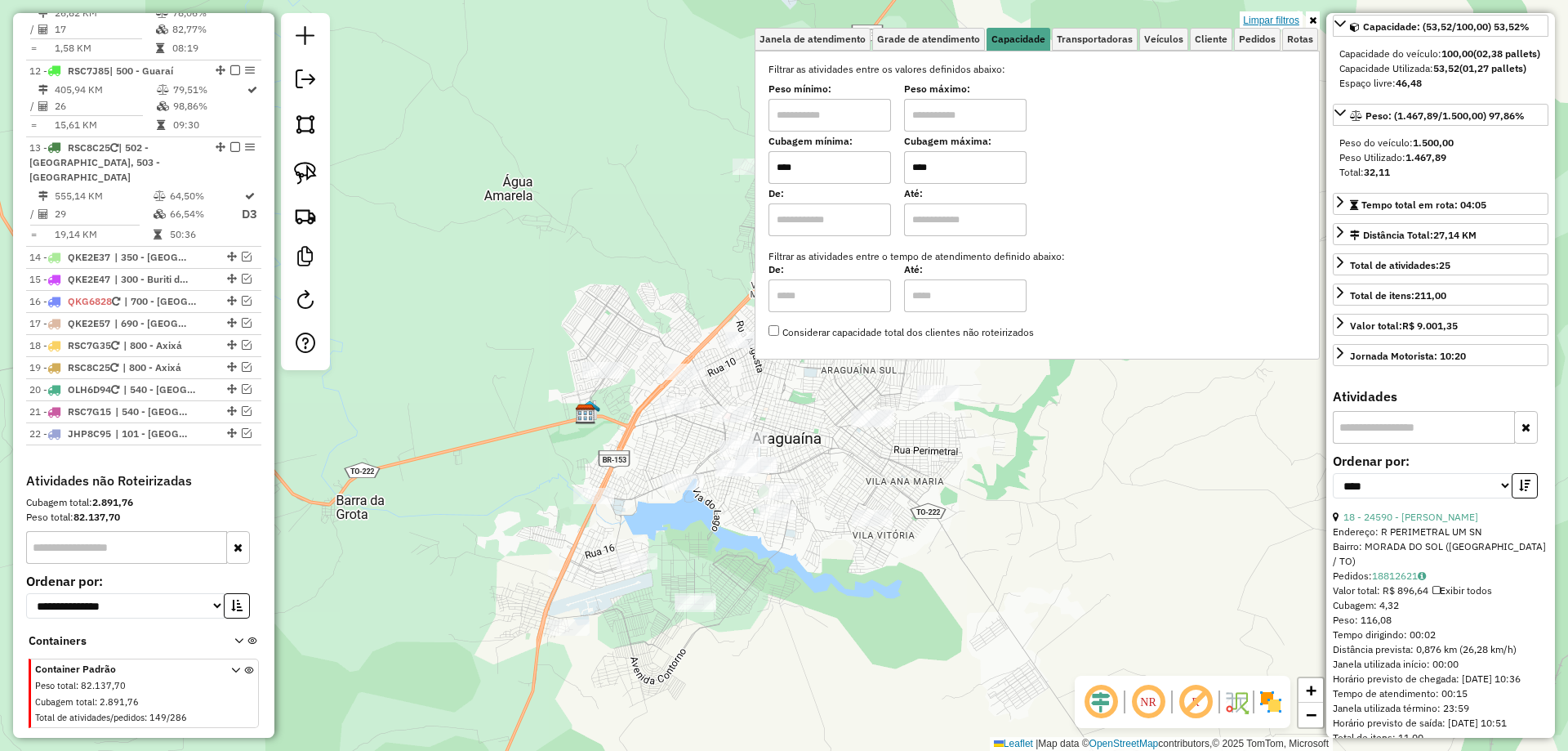
click at [1285, 21] on link "Limpar filtros" at bounding box center [1272, 20] width 63 height 18
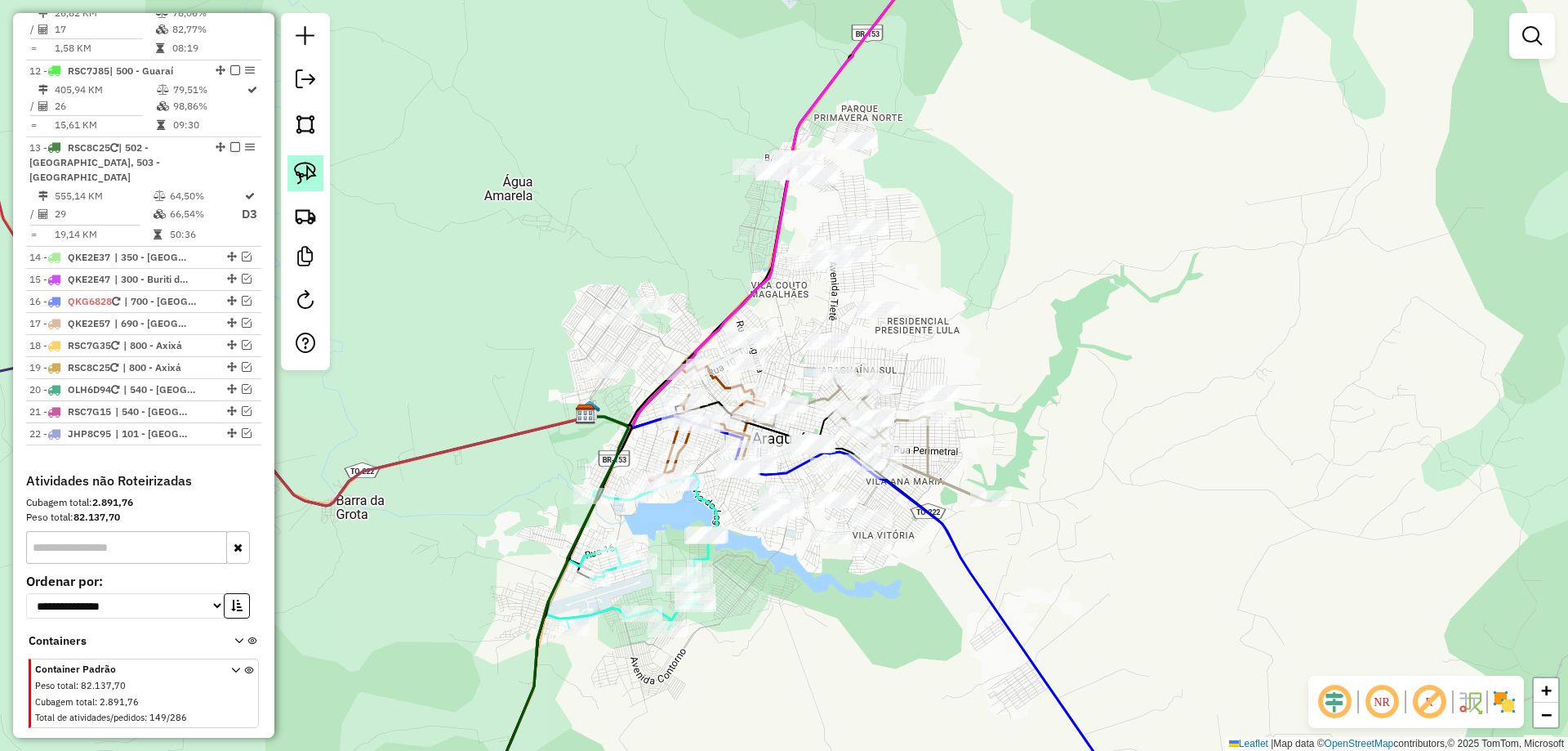
click at [318, 176] on link at bounding box center [306, 173] width 36 height 36
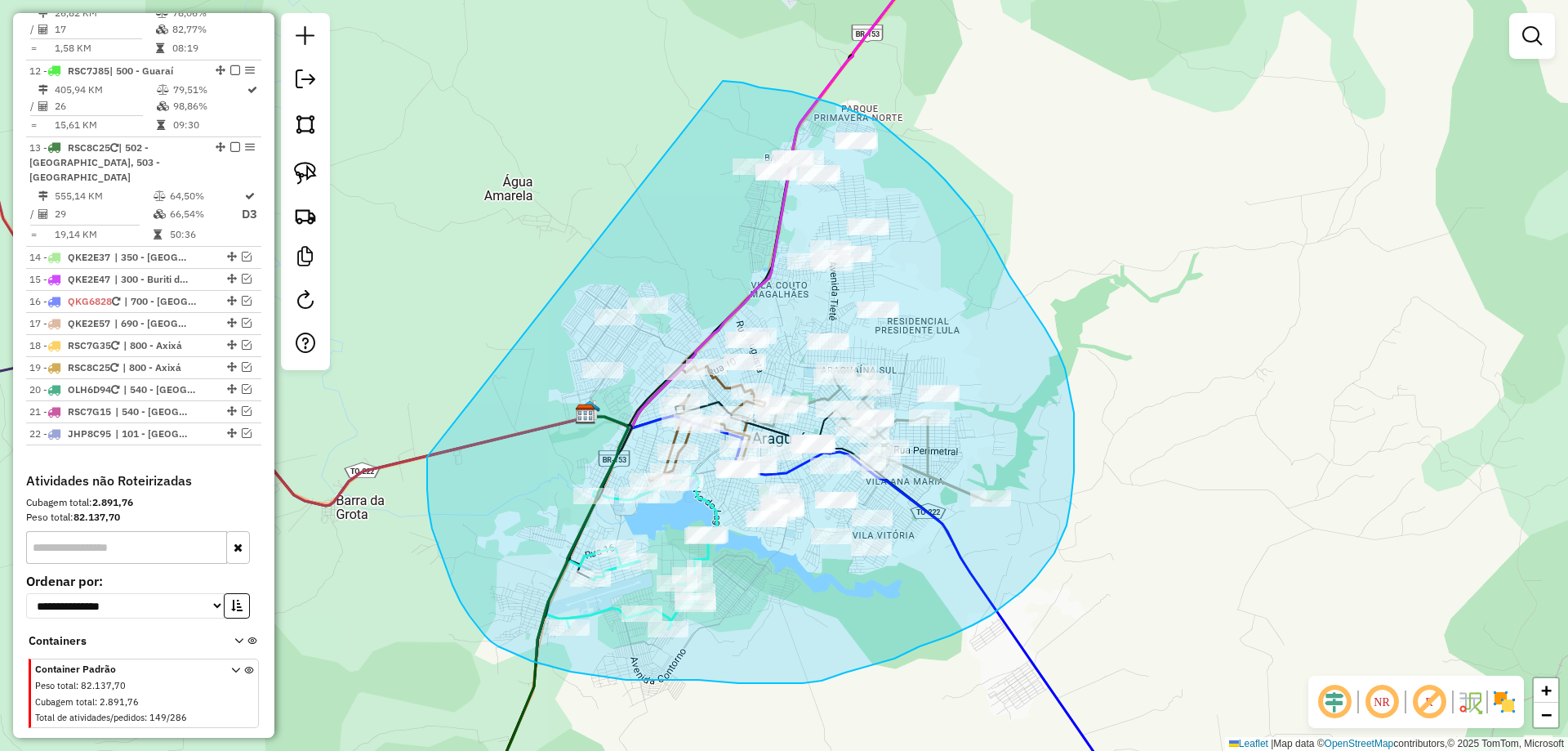
drag, startPoint x: 427, startPoint y: 476, endPoint x: 721, endPoint y: 81, distance: 492.4
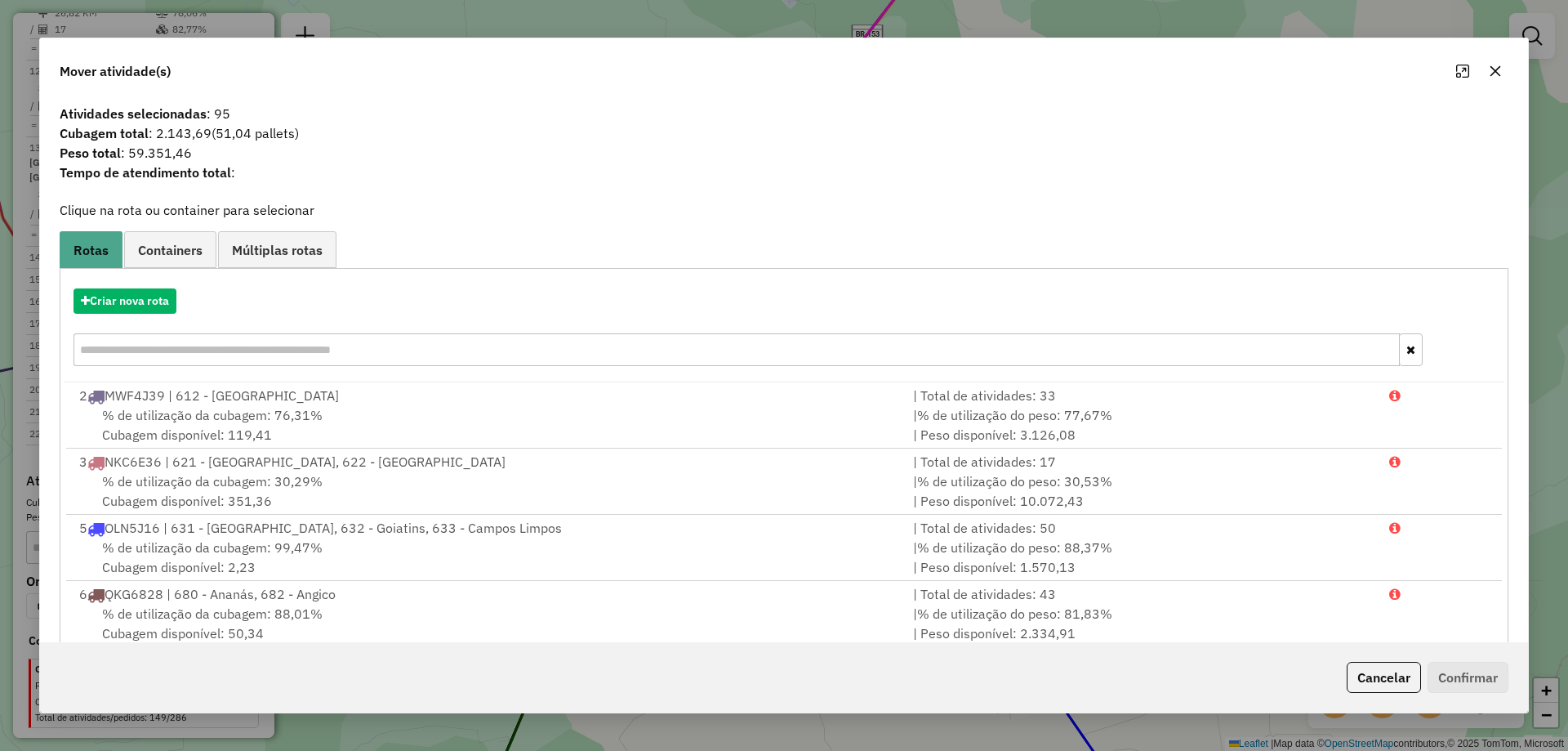
click at [1498, 71] on icon "button" at bounding box center [1496, 71] width 13 height 13
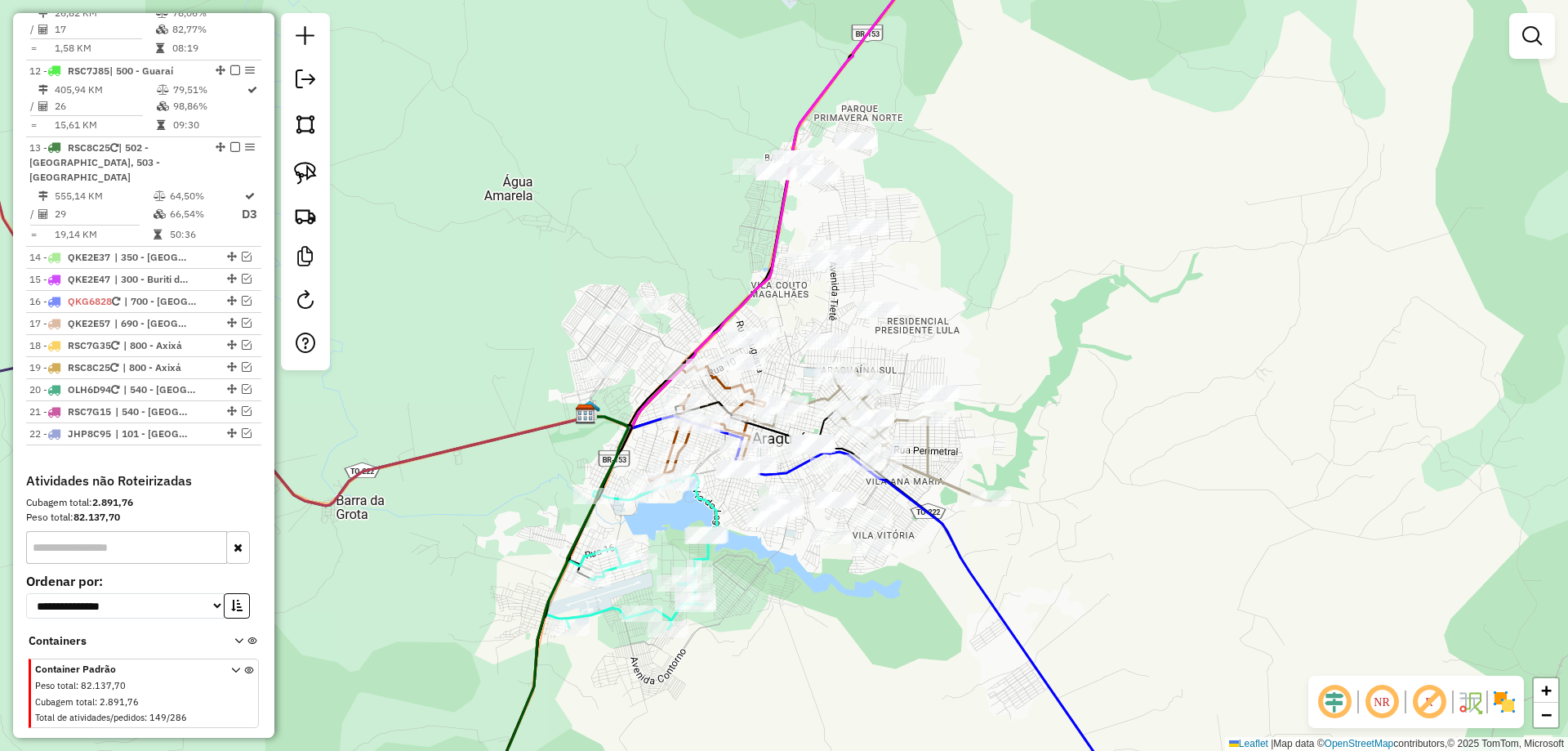
click at [1524, 37] on em at bounding box center [1532, 35] width 20 height 20
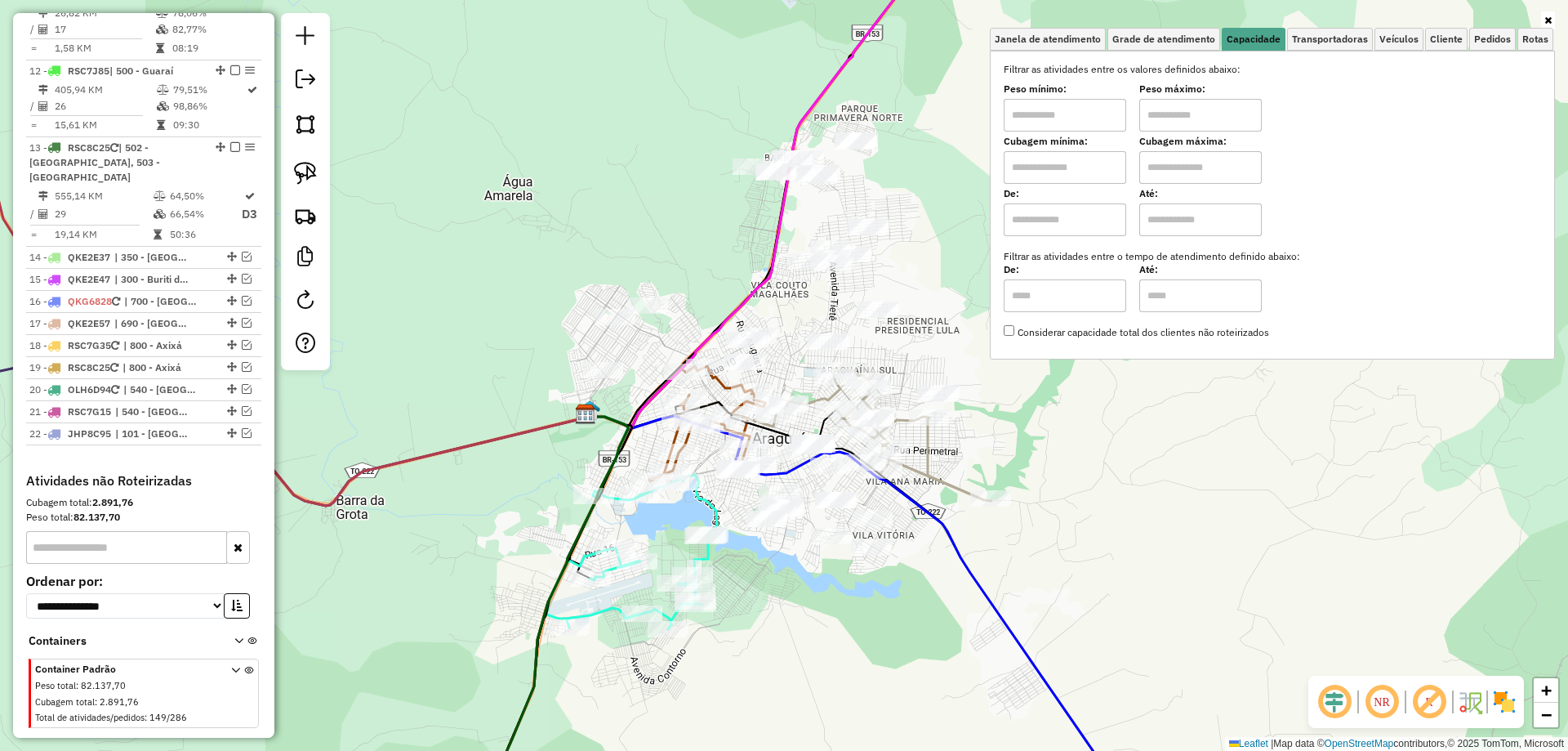
click at [1073, 170] on input "text" at bounding box center [1065, 168] width 123 height 32
type input "****"
click at [1216, 163] on input "text" at bounding box center [1200, 168] width 123 height 32
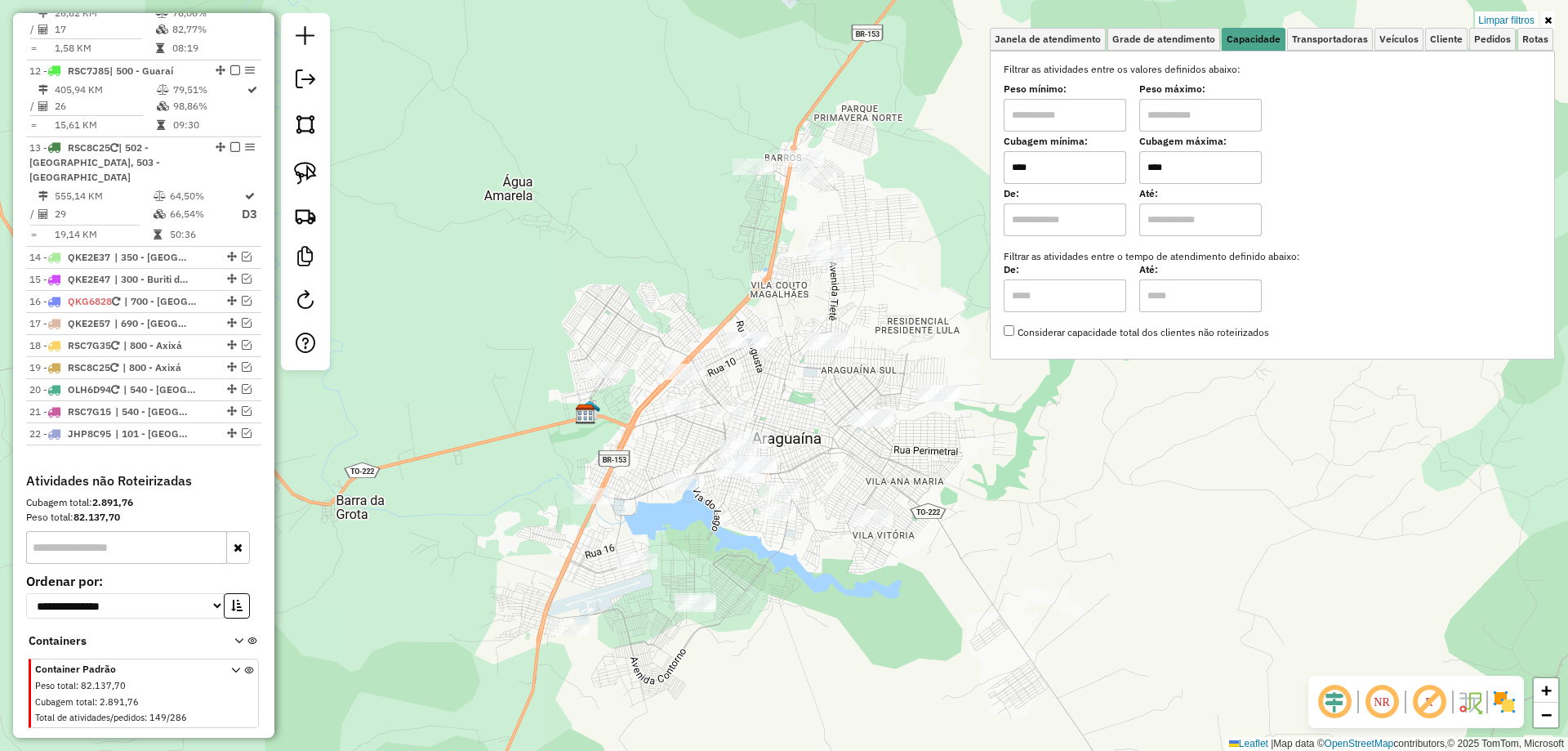
type input "****"
click at [575, 295] on div "Limpar filtros Janela de atendimento Grade de atendimento Capacidade Transporta…" at bounding box center [784, 376] width 1568 height 751
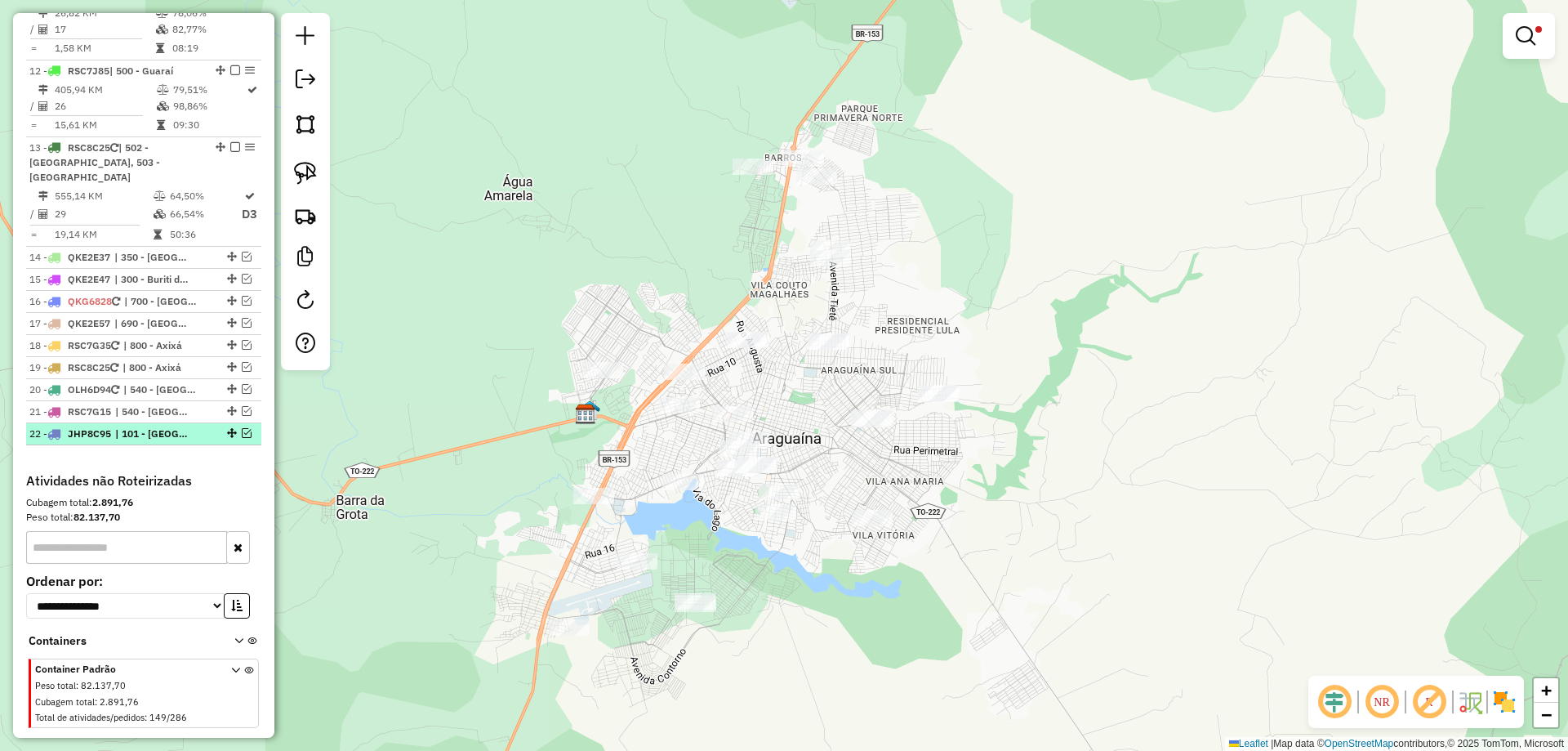
click at [245, 428] on em at bounding box center [247, 433] width 10 height 10
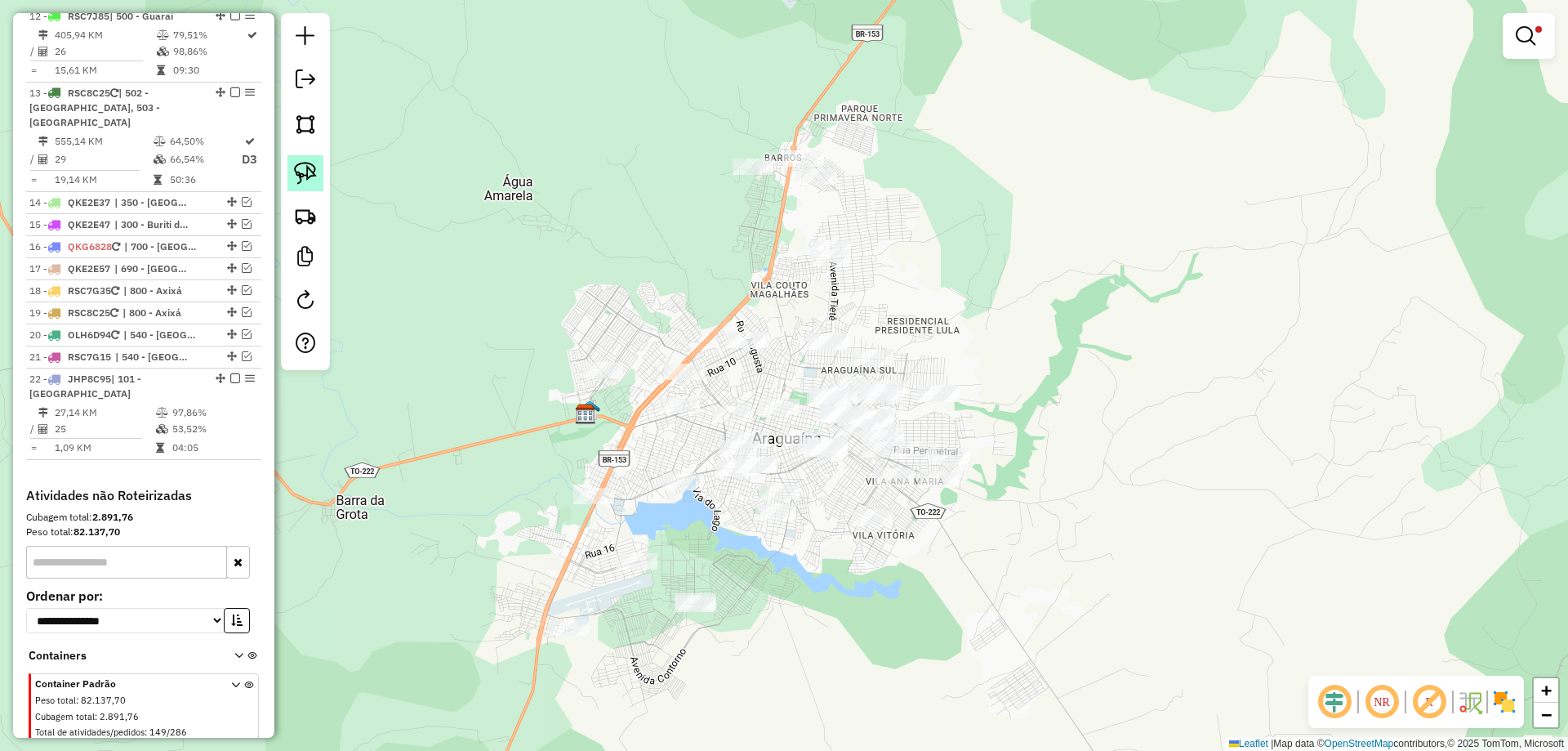
click at [299, 179] on img at bounding box center [306, 173] width 23 height 23
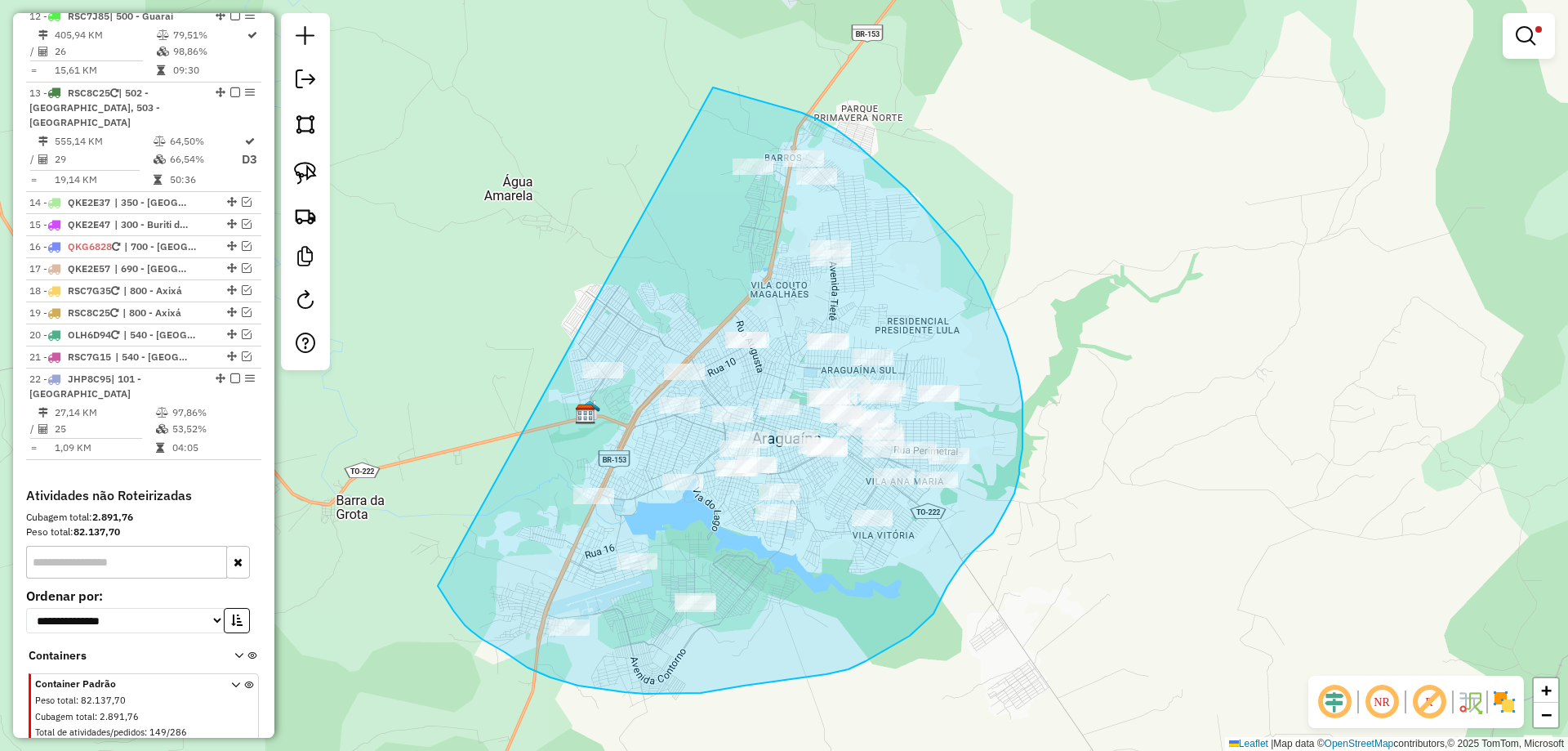
drag, startPoint x: 444, startPoint y: 598, endPoint x: 705, endPoint y: 87, distance: 573.8
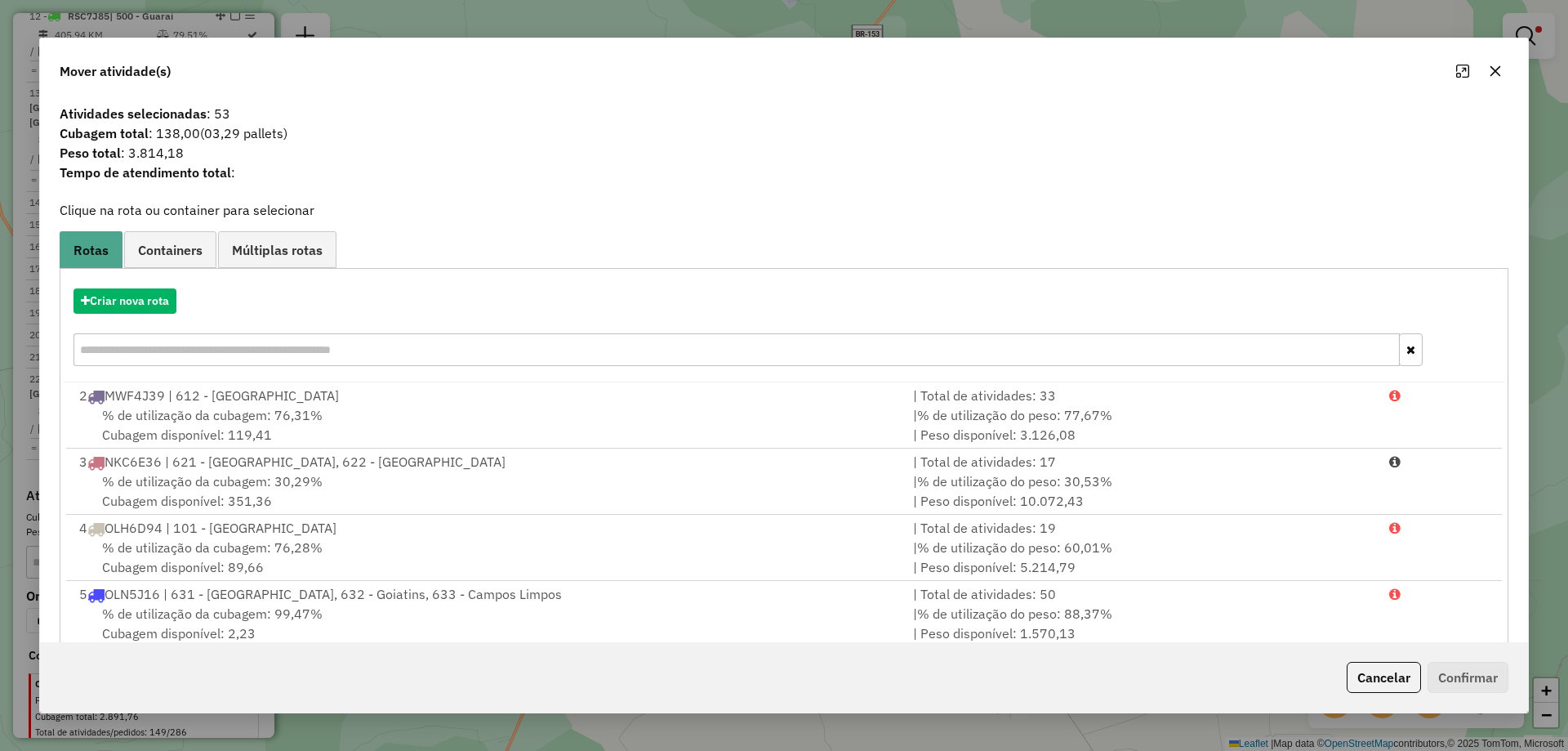
click at [1491, 75] on icon "button" at bounding box center [1496, 71] width 10 height 10
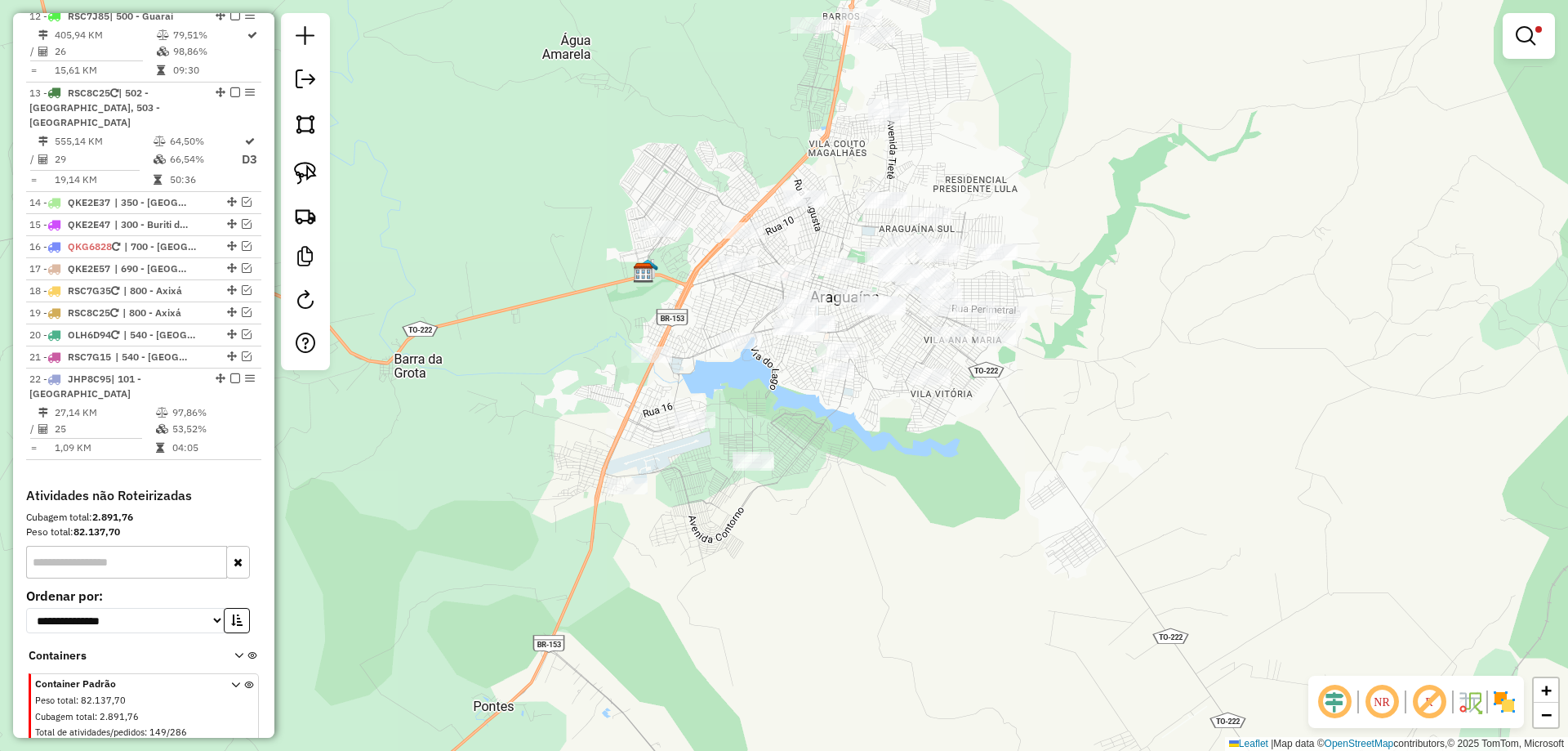
drag, startPoint x: 1023, startPoint y: 508, endPoint x: 1083, endPoint y: 358, distance: 161.6
click at [1083, 358] on div "Limpar filtros Janela de atendimento Grade de atendimento Capacidade Transporta…" at bounding box center [784, 376] width 1568 height 751
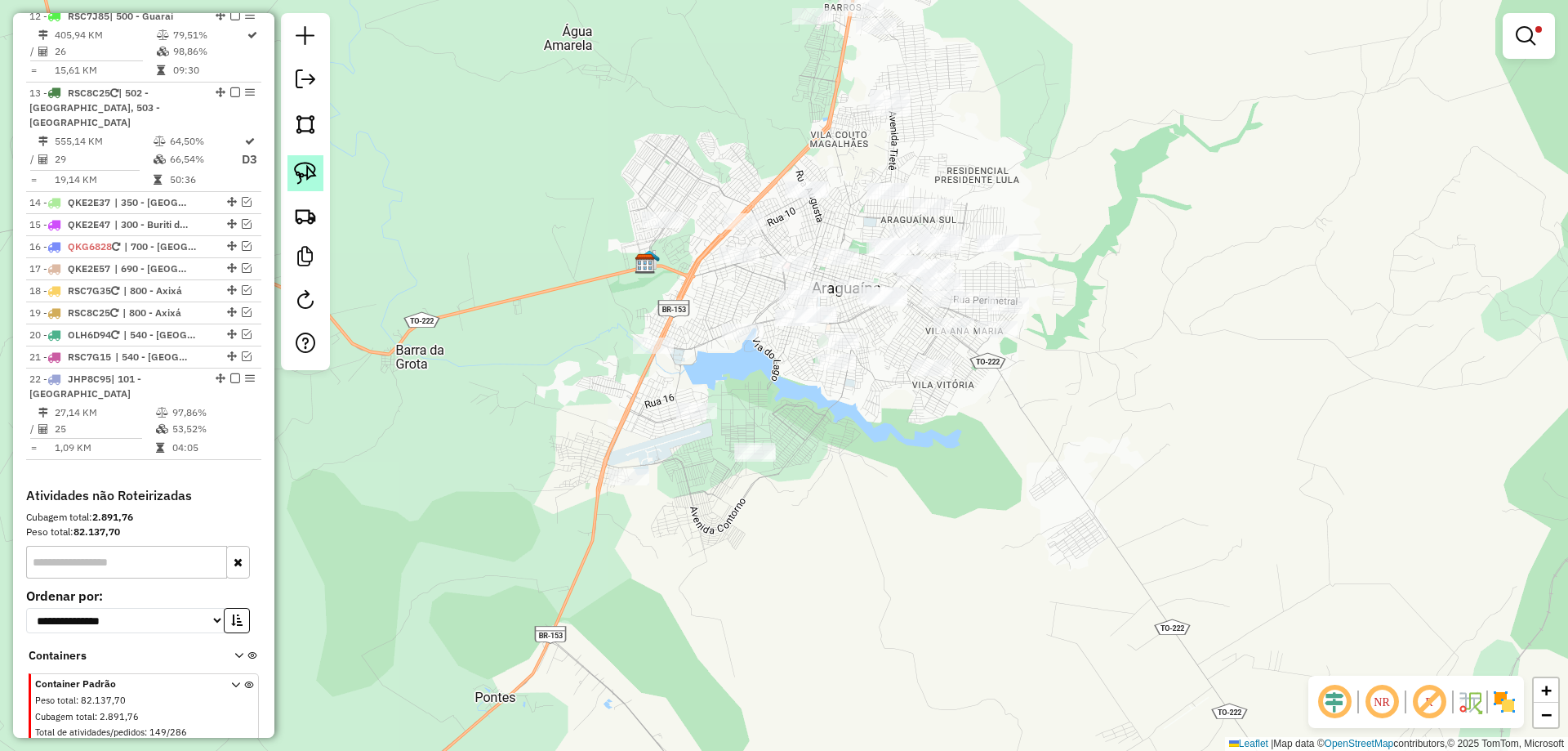
click at [307, 178] on img at bounding box center [306, 173] width 23 height 23
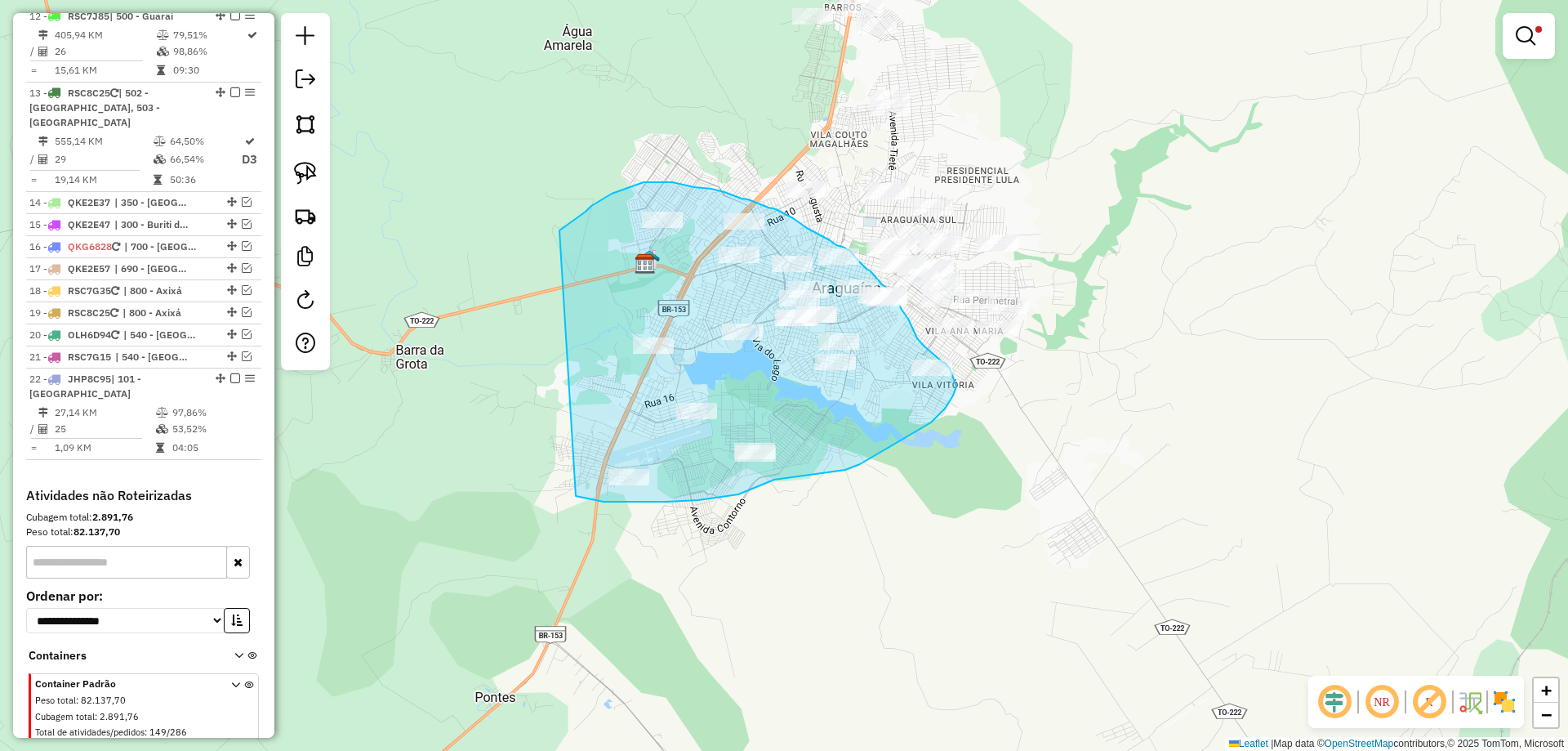
drag, startPoint x: 564, startPoint y: 227, endPoint x: 571, endPoint y: 487, distance: 260.1
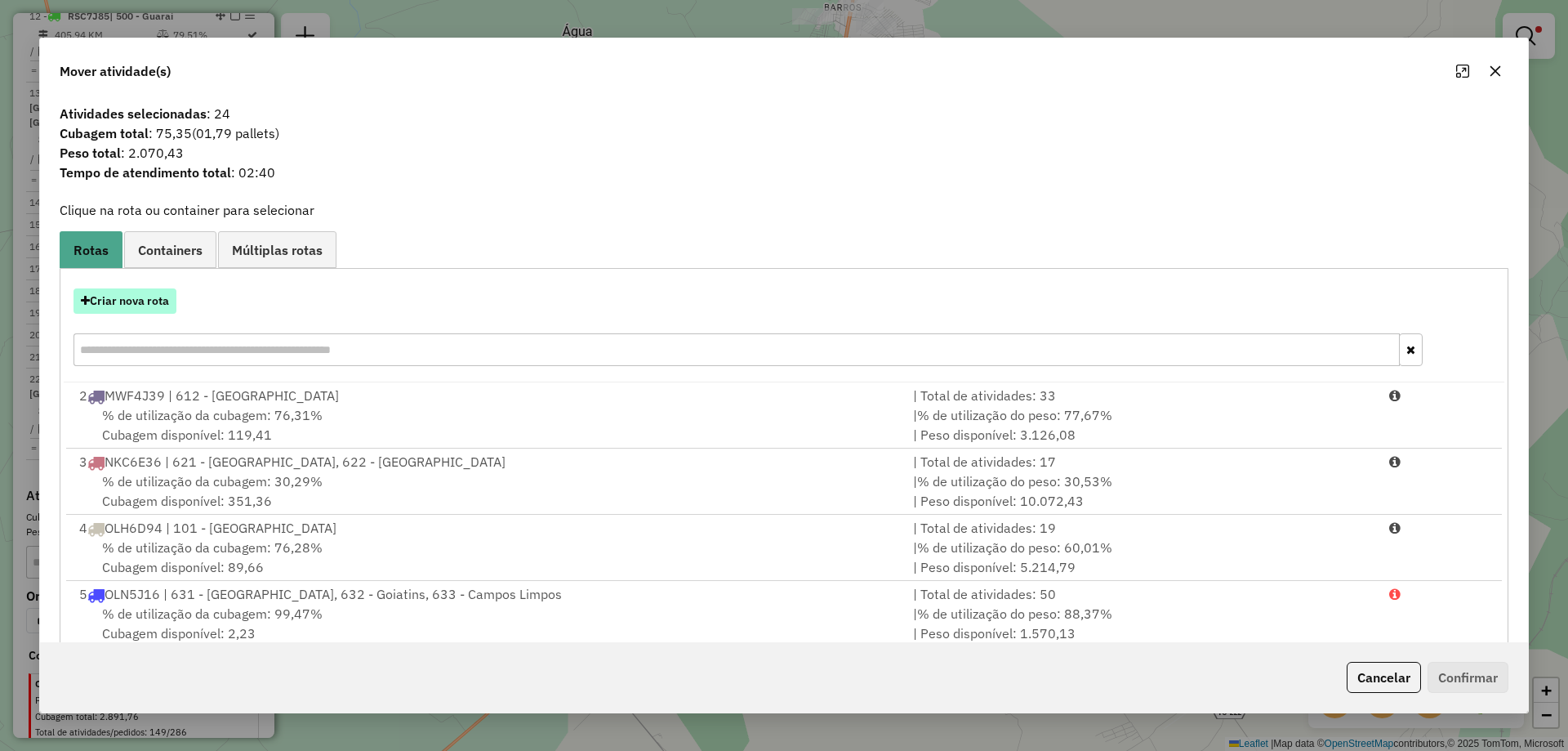
click at [135, 297] on button "Criar nova rota" at bounding box center [125, 301] width 103 height 26
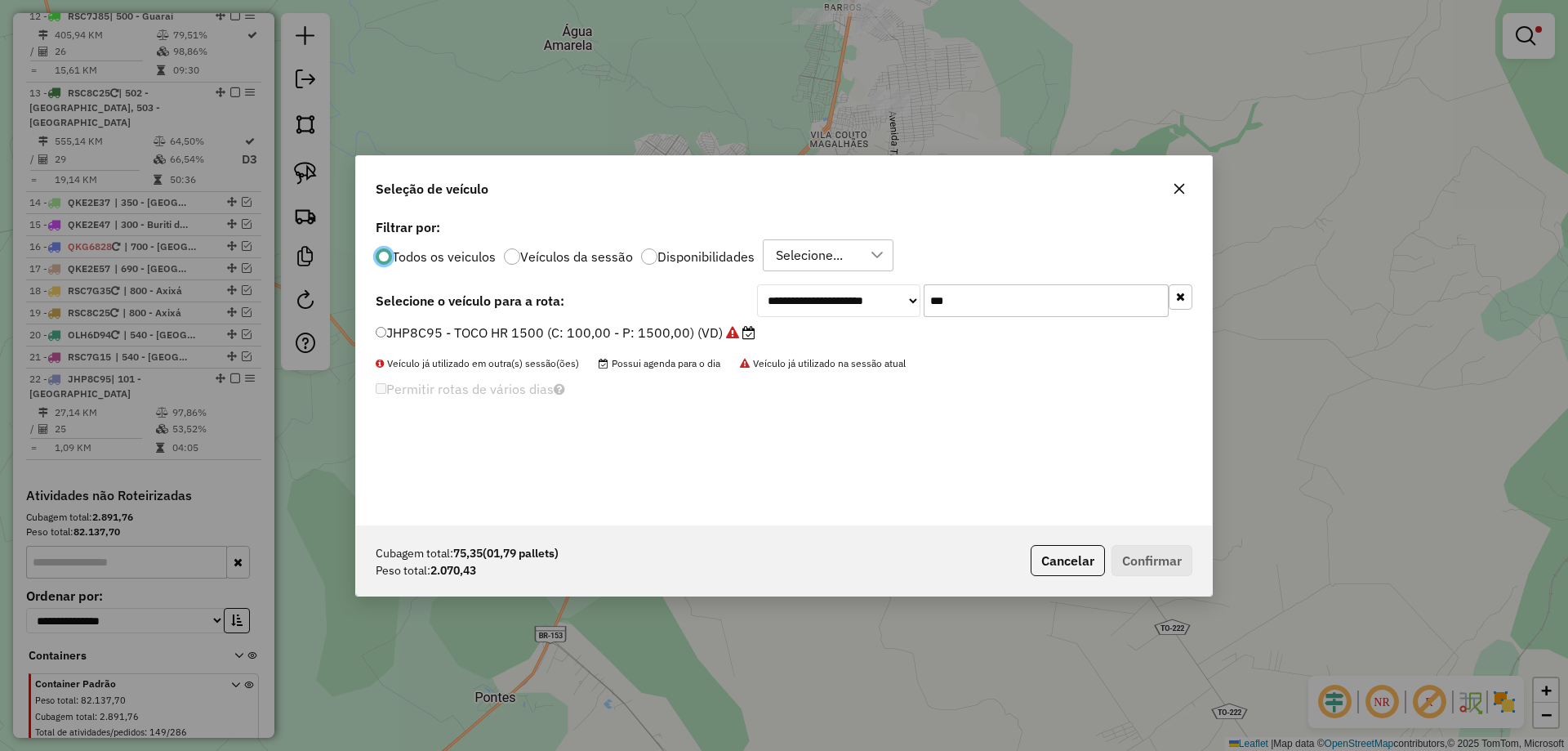
scroll to position [9, 5]
click at [986, 303] on input "***" at bounding box center [1046, 300] width 245 height 32
type input "***"
click at [663, 337] on label "OFI3C87 - TOCO HR 1500 (C: 100,00 - P: 1500,00) (VD)" at bounding box center [555, 333] width 361 height 20
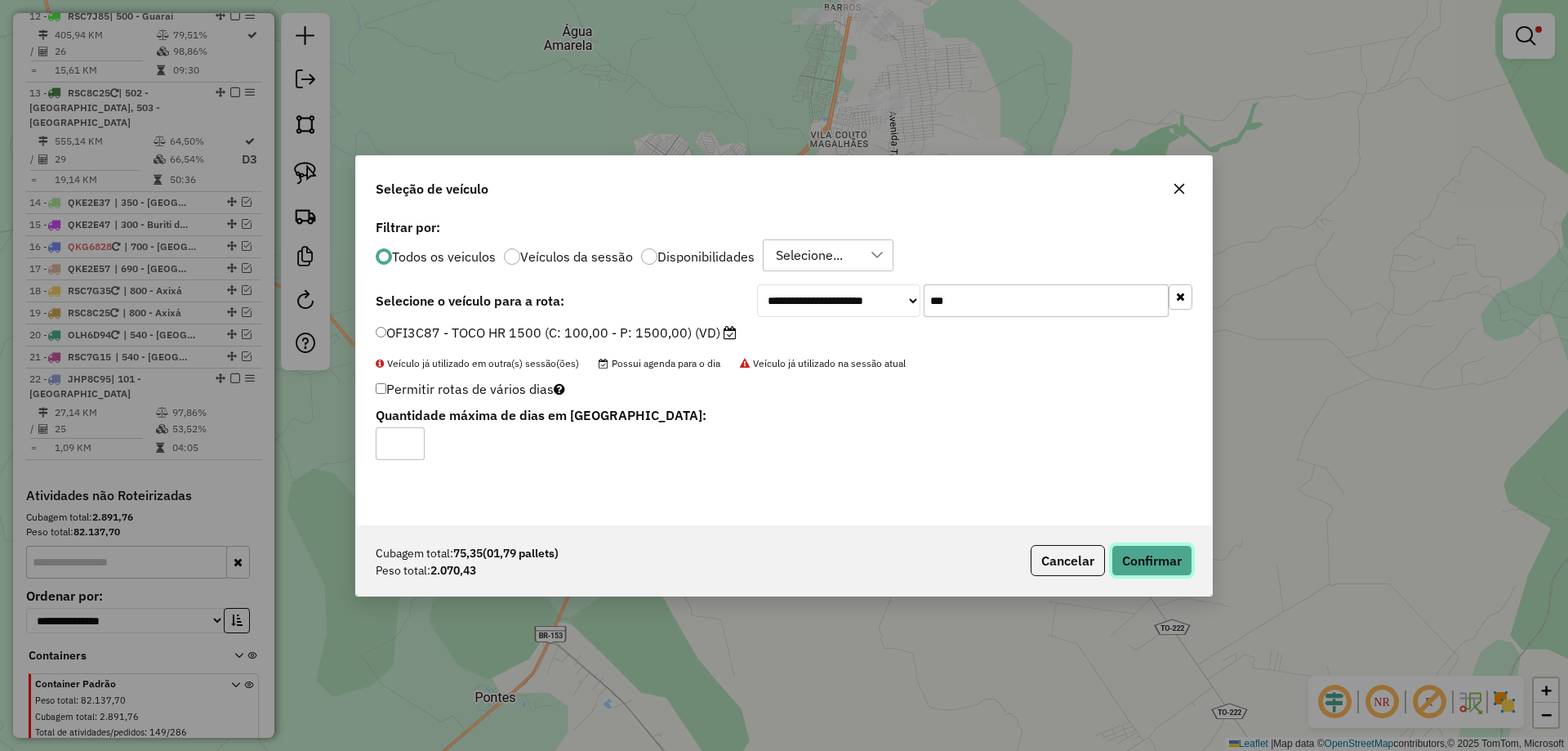
click at [1156, 568] on button "Confirmar" at bounding box center [1152, 560] width 81 height 31
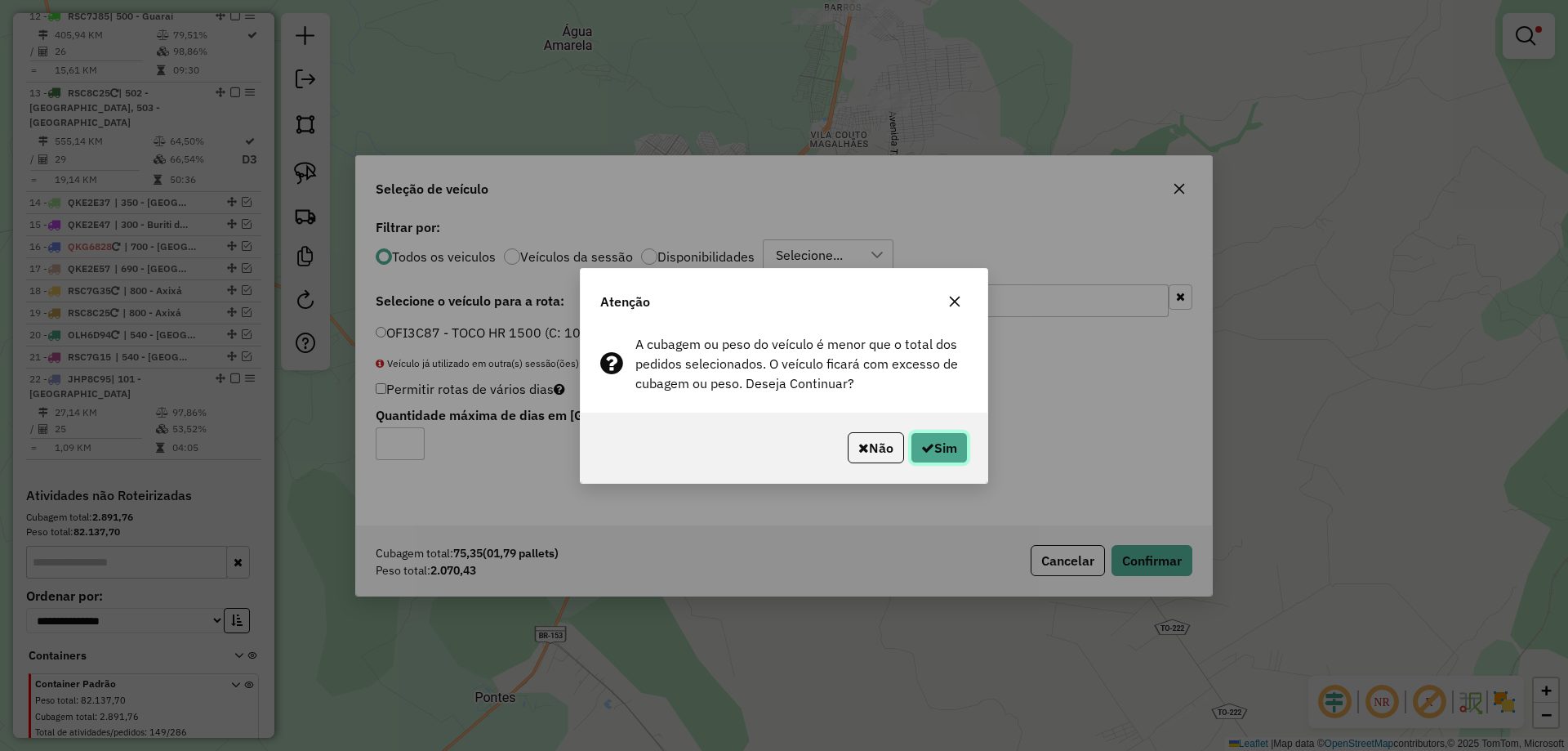
click at [934, 454] on button "Sim" at bounding box center [939, 448] width 57 height 31
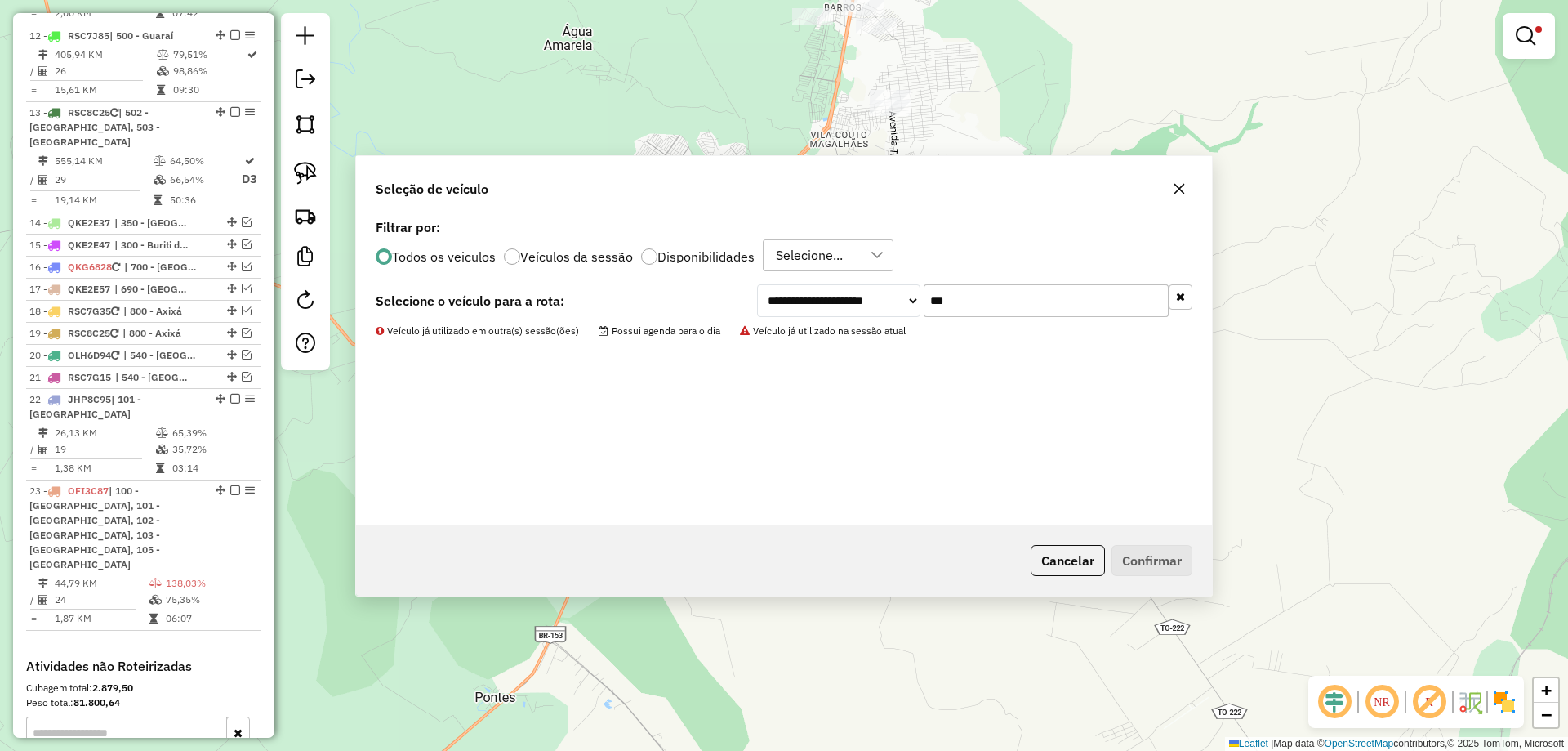
scroll to position [1716, 0]
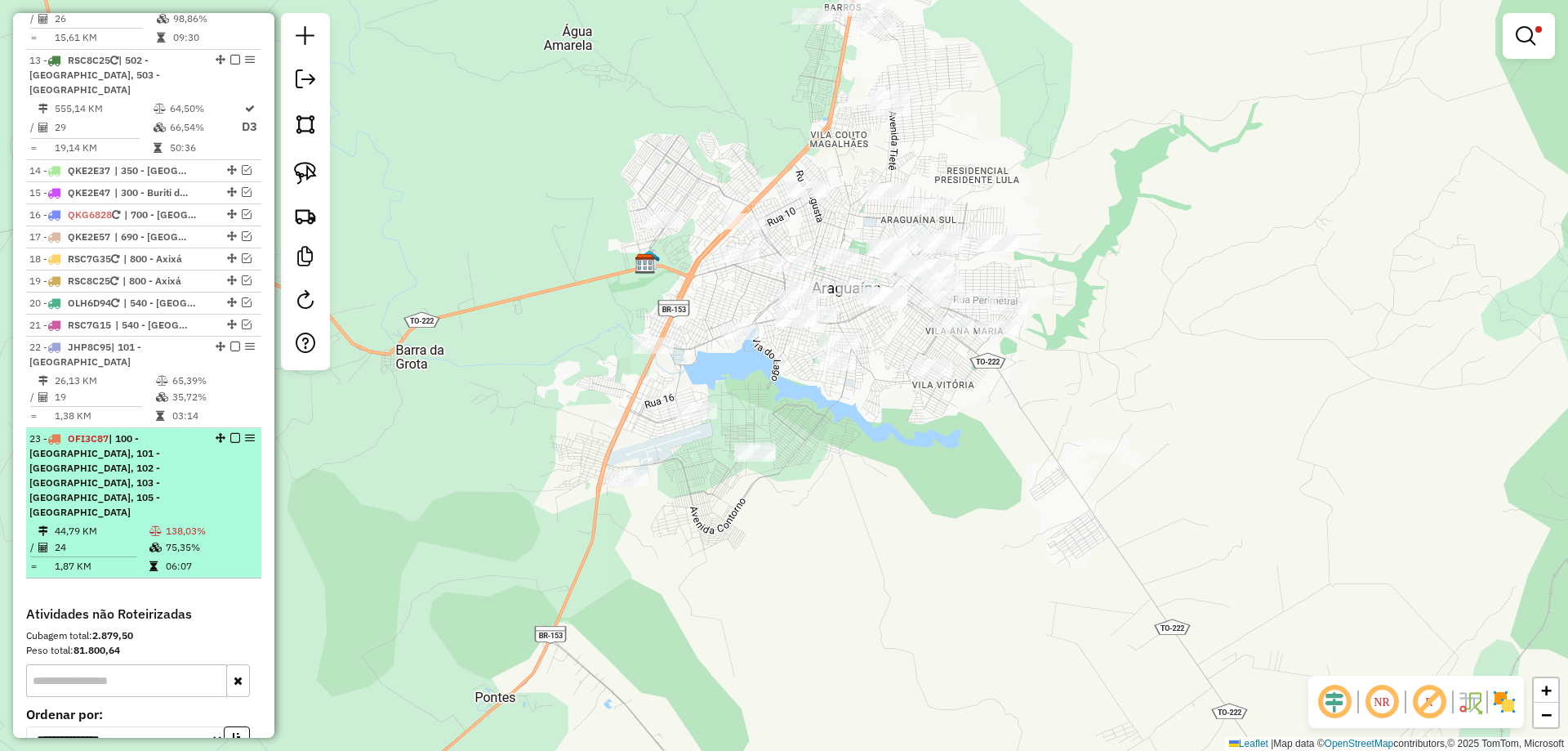
click at [167, 523] on td "138,03%" at bounding box center [210, 531] width 90 height 16
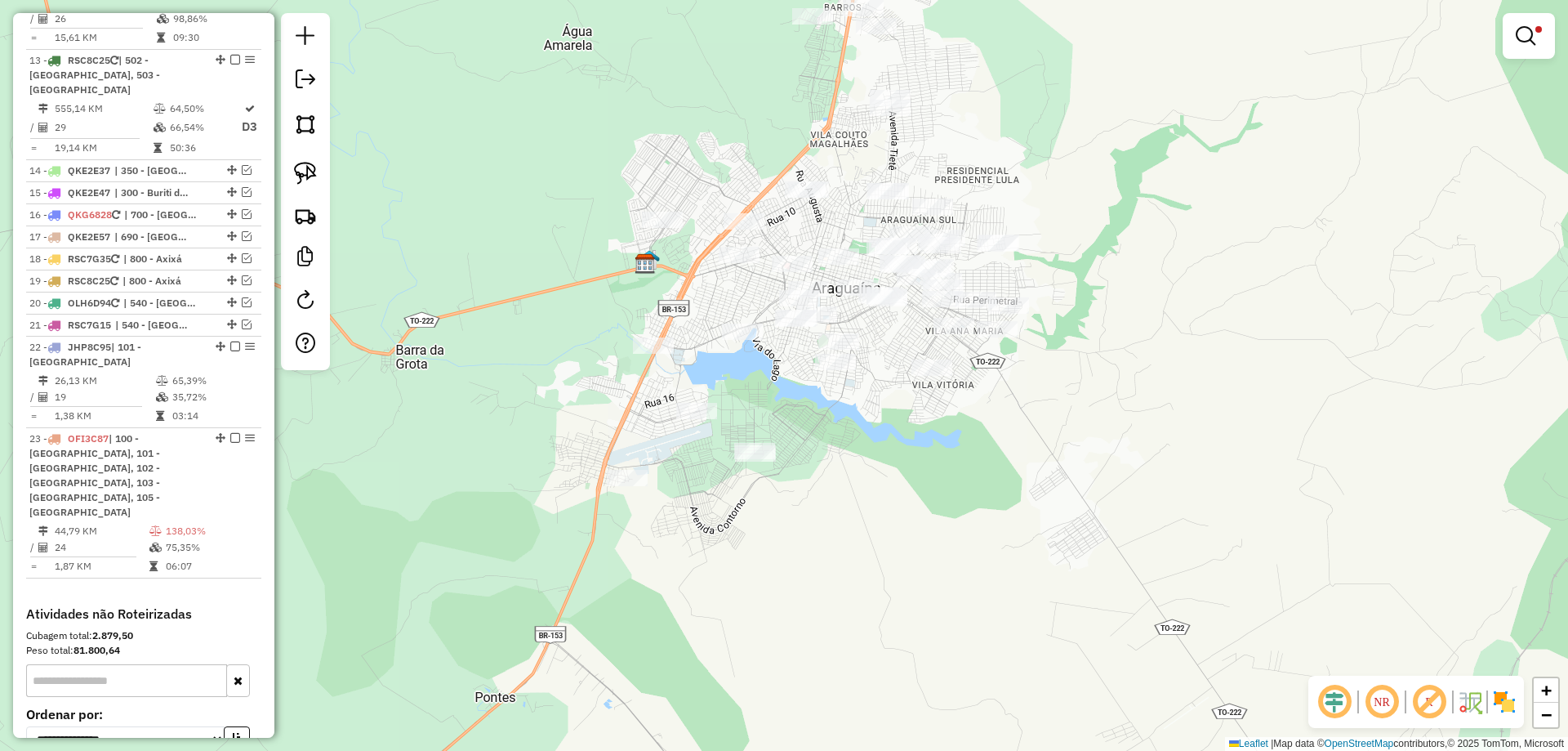
select select "*********"
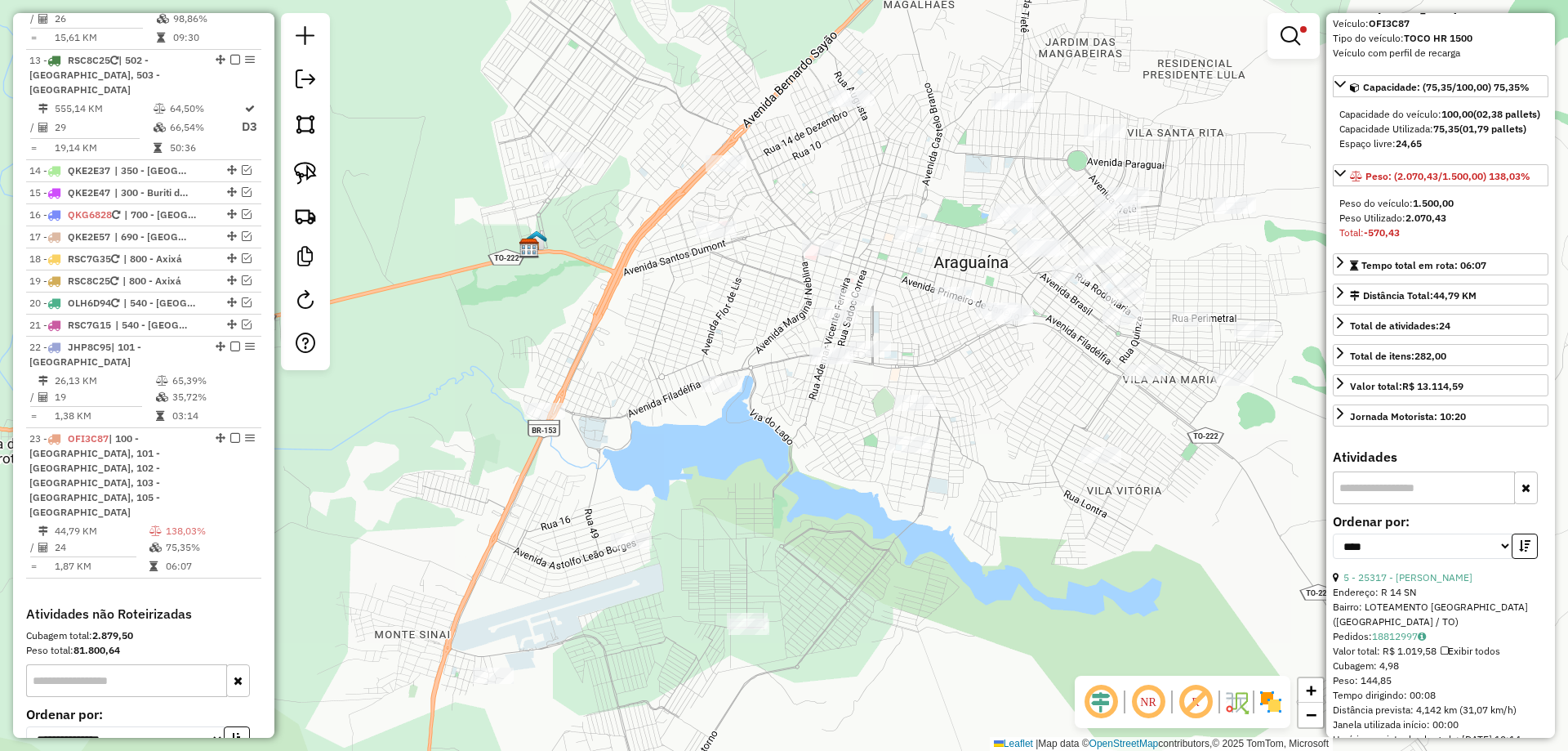
scroll to position [163, 0]
click at [1519, 538] on icon "button" at bounding box center [1525, 544] width 11 height 11
click at [1446, 570] on link "5 - 25317 - [PERSON_NAME]" at bounding box center [1408, 576] width 129 height 12
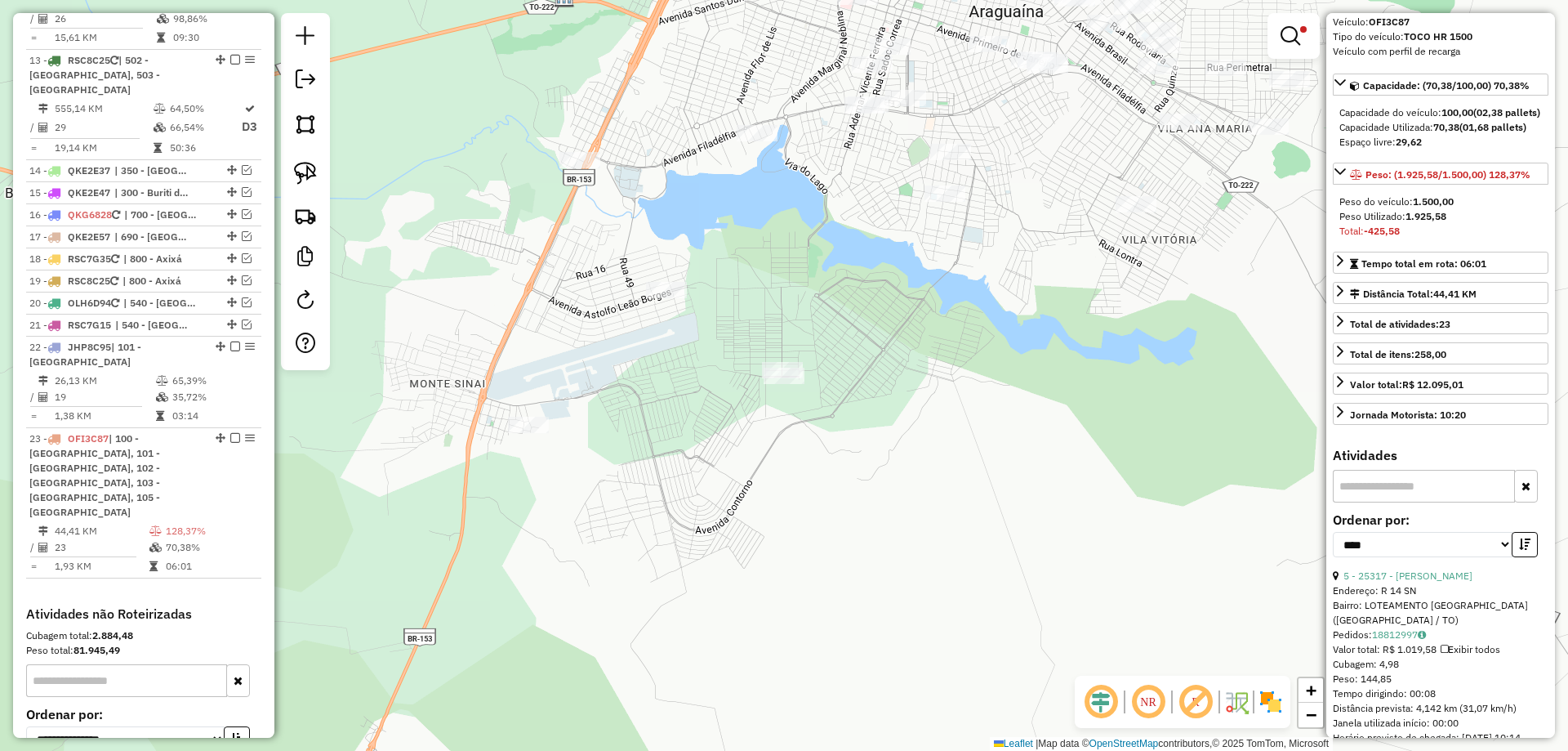
scroll to position [1791, 0]
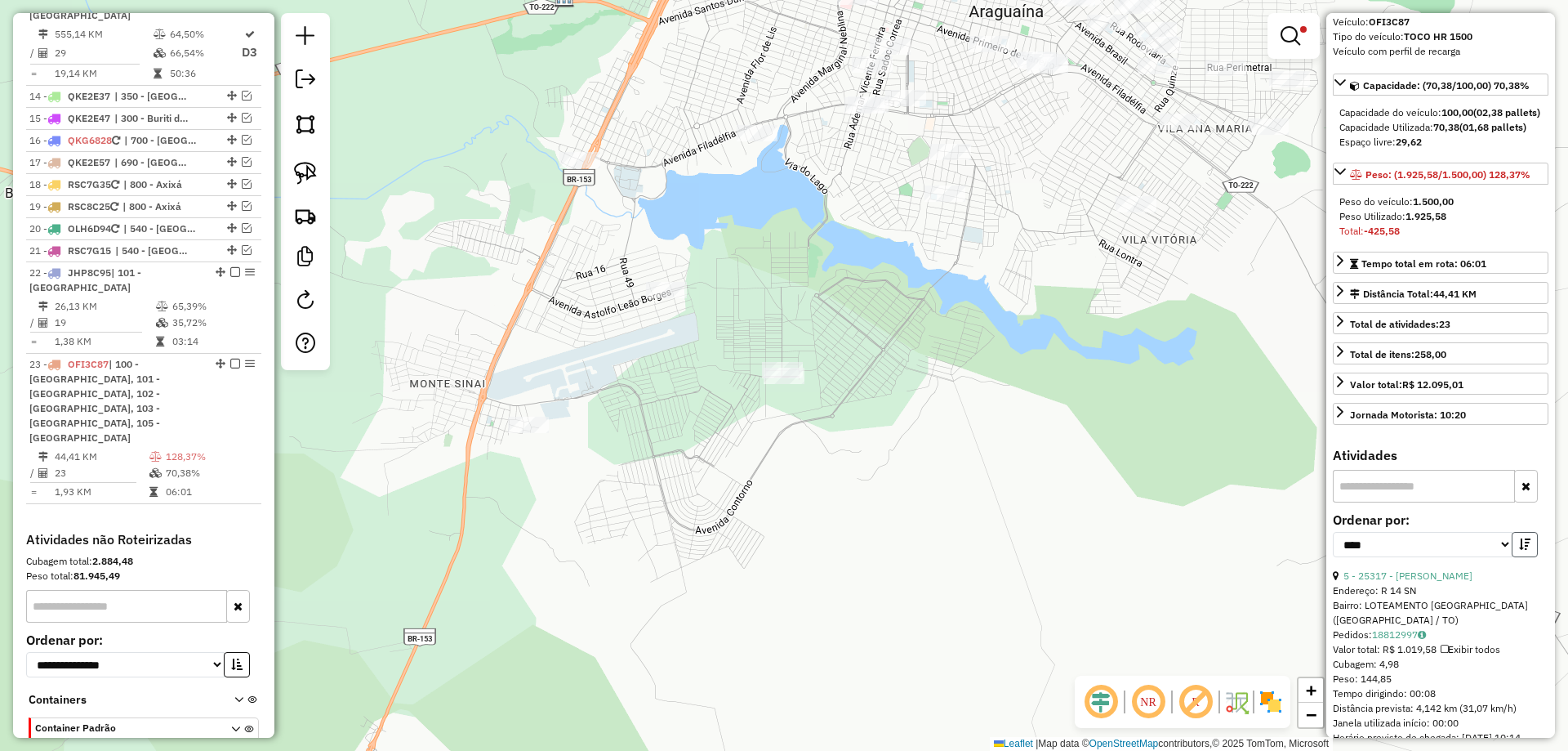
click at [1527, 532] on button "button" at bounding box center [1524, 544] width 26 height 26
click at [1439, 570] on link "1 - 2247 - SILVA E SILVA RESTAU" at bounding box center [1405, 576] width 123 height 12
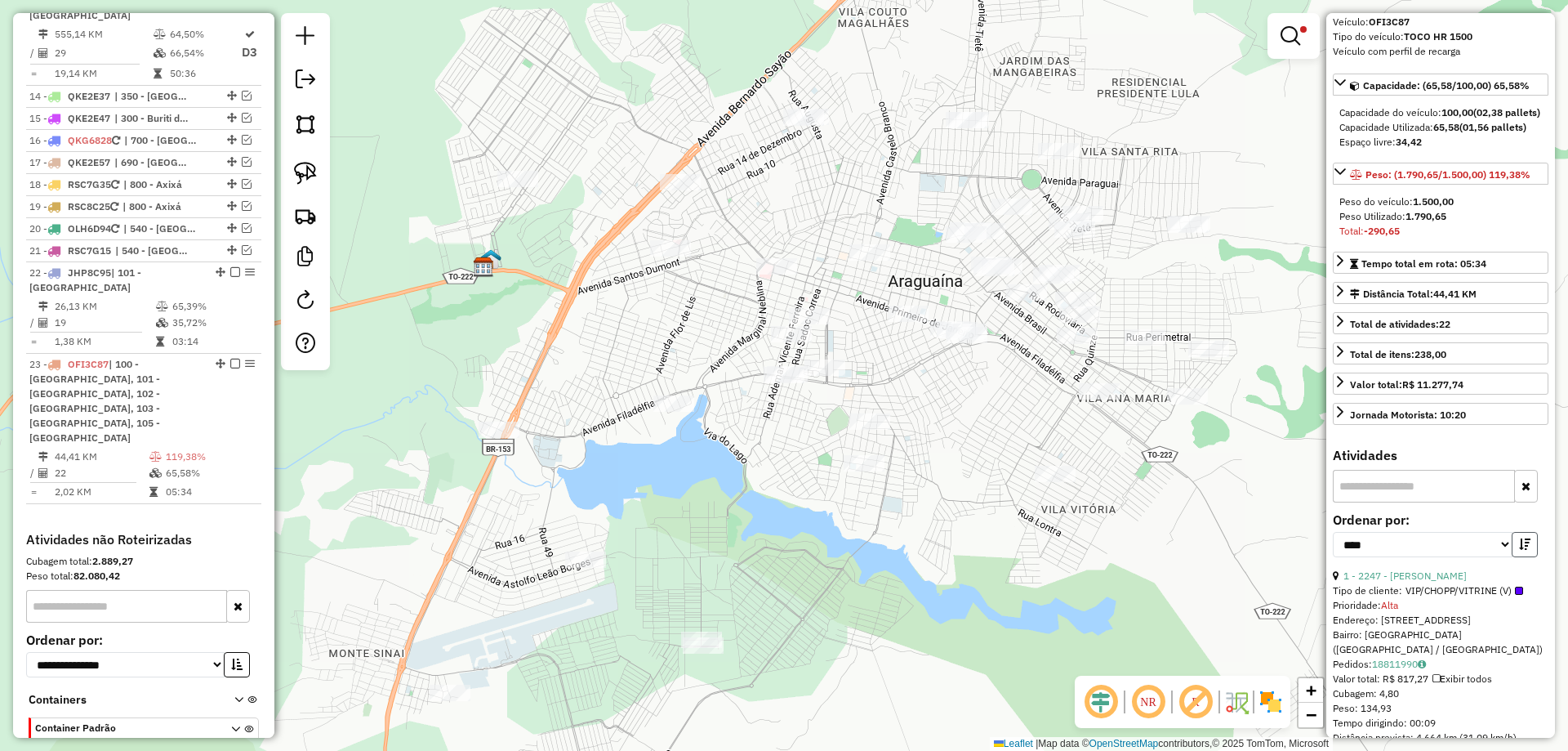
click at [1524, 538] on icon "button" at bounding box center [1525, 544] width 11 height 11
click at [1447, 570] on link "10 - 28513 - MARIA JOSE MORAIS LI" at bounding box center [1411, 576] width 134 height 12
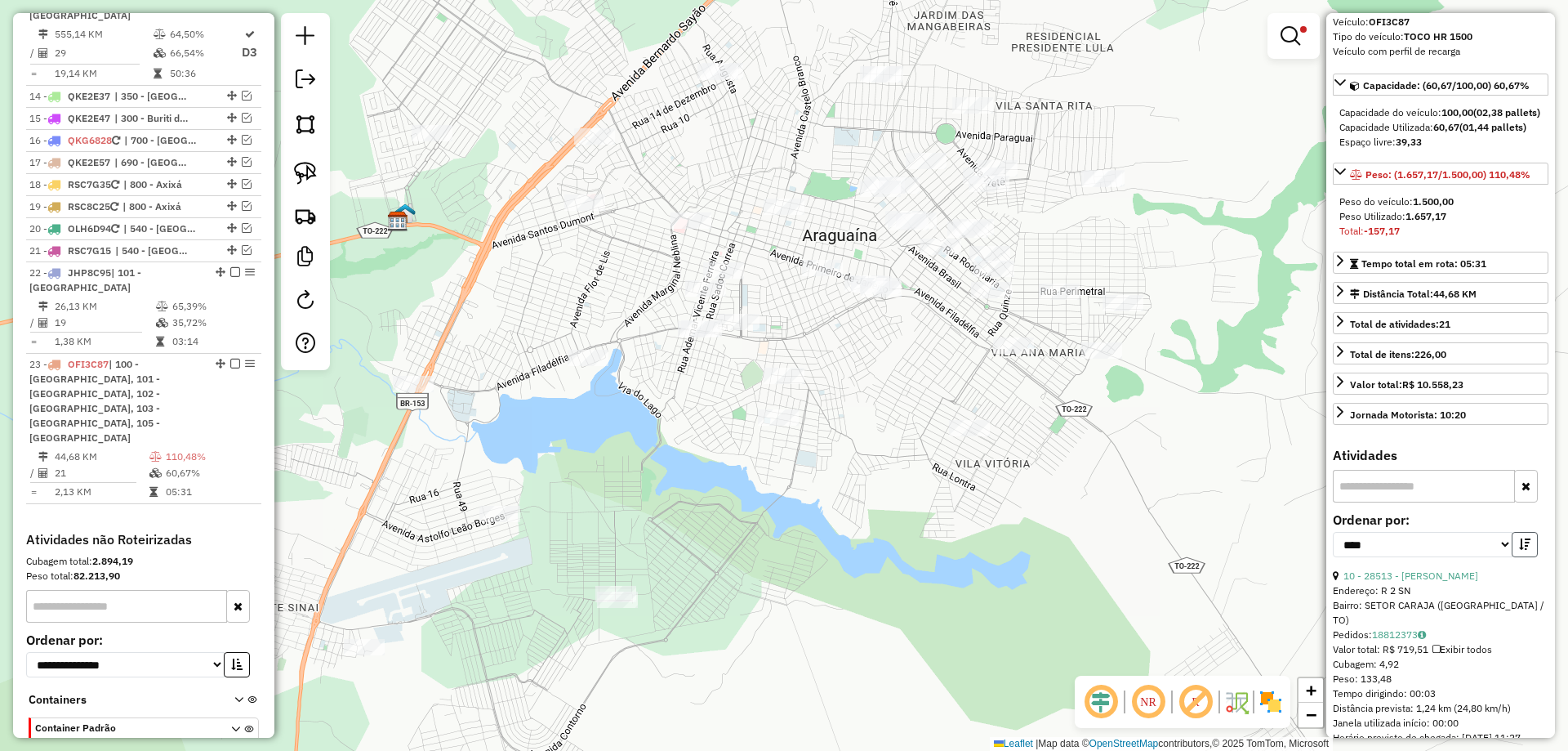
click at [1519, 538] on icon "button" at bounding box center [1525, 544] width 11 height 11
click at [1463, 570] on link "18 - 29124 - 49.478.622 ADEGMAR L" at bounding box center [1426, 576] width 165 height 12
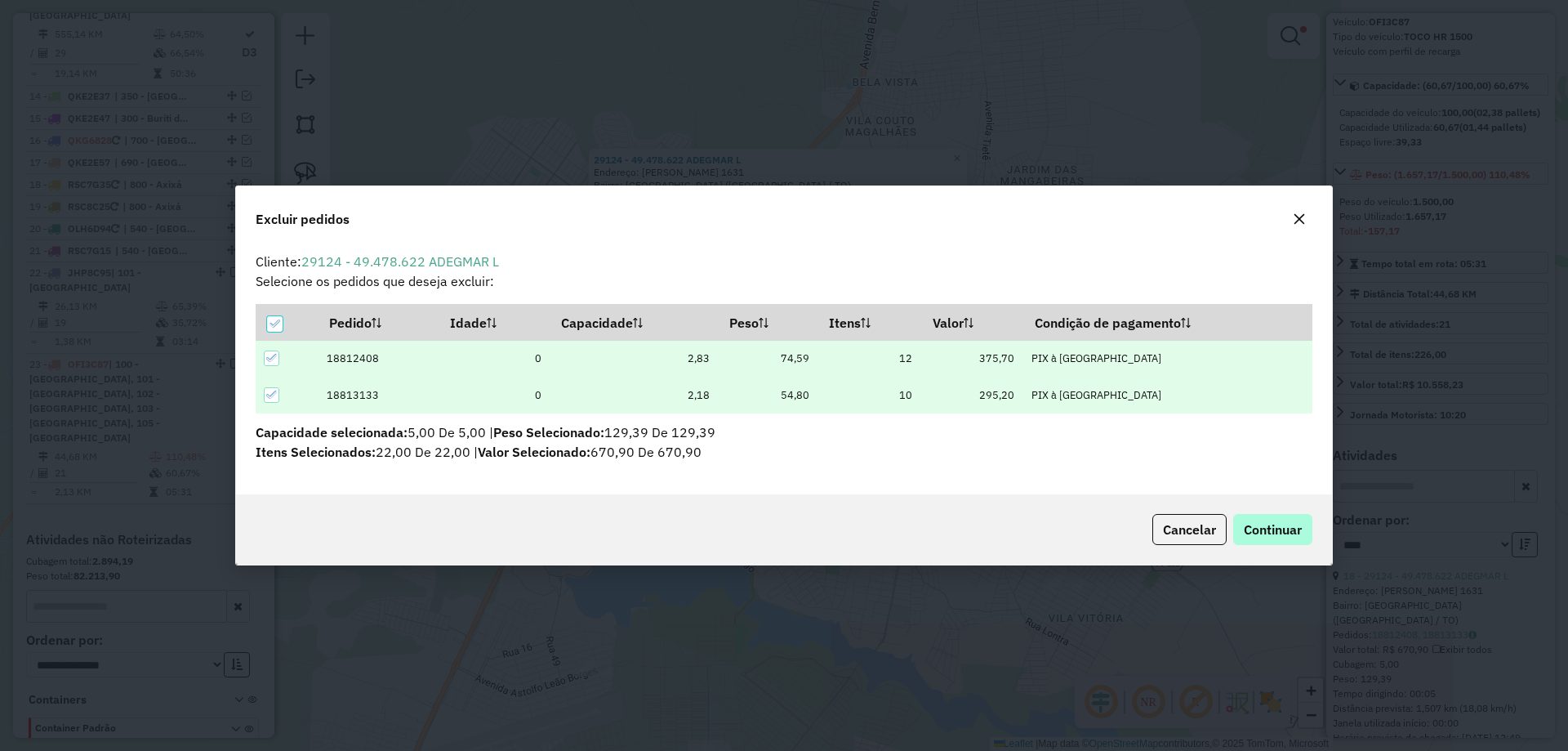
scroll to position [0, 0]
click at [1289, 525] on span "Continuar" at bounding box center [1273, 529] width 58 height 16
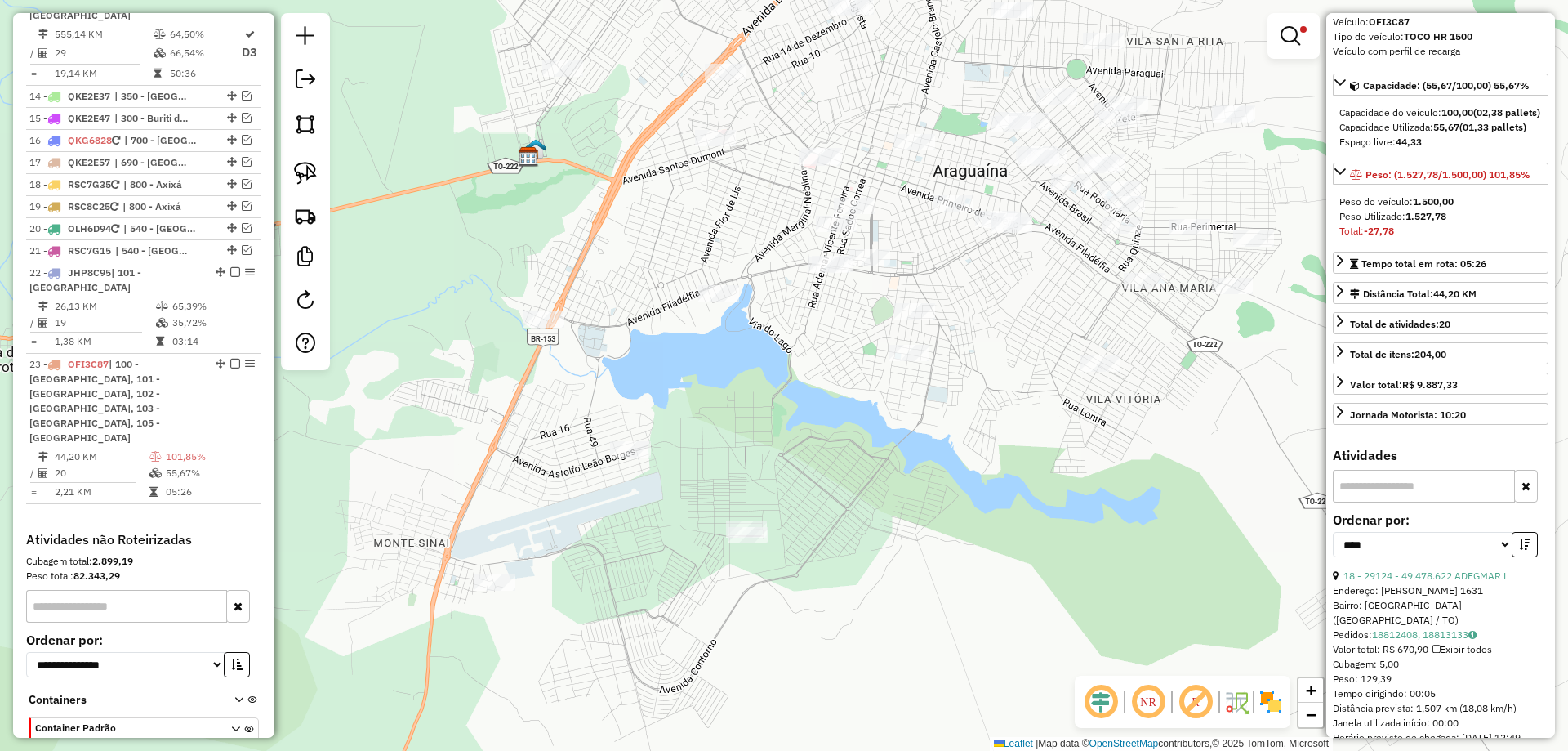
drag, startPoint x: 782, startPoint y: 639, endPoint x: 827, endPoint y: 401, distance: 242.2
click at [827, 402] on div "Limpar filtros Janela de atendimento Grade de atendimento Capacidade Transporta…" at bounding box center [784, 376] width 1568 height 751
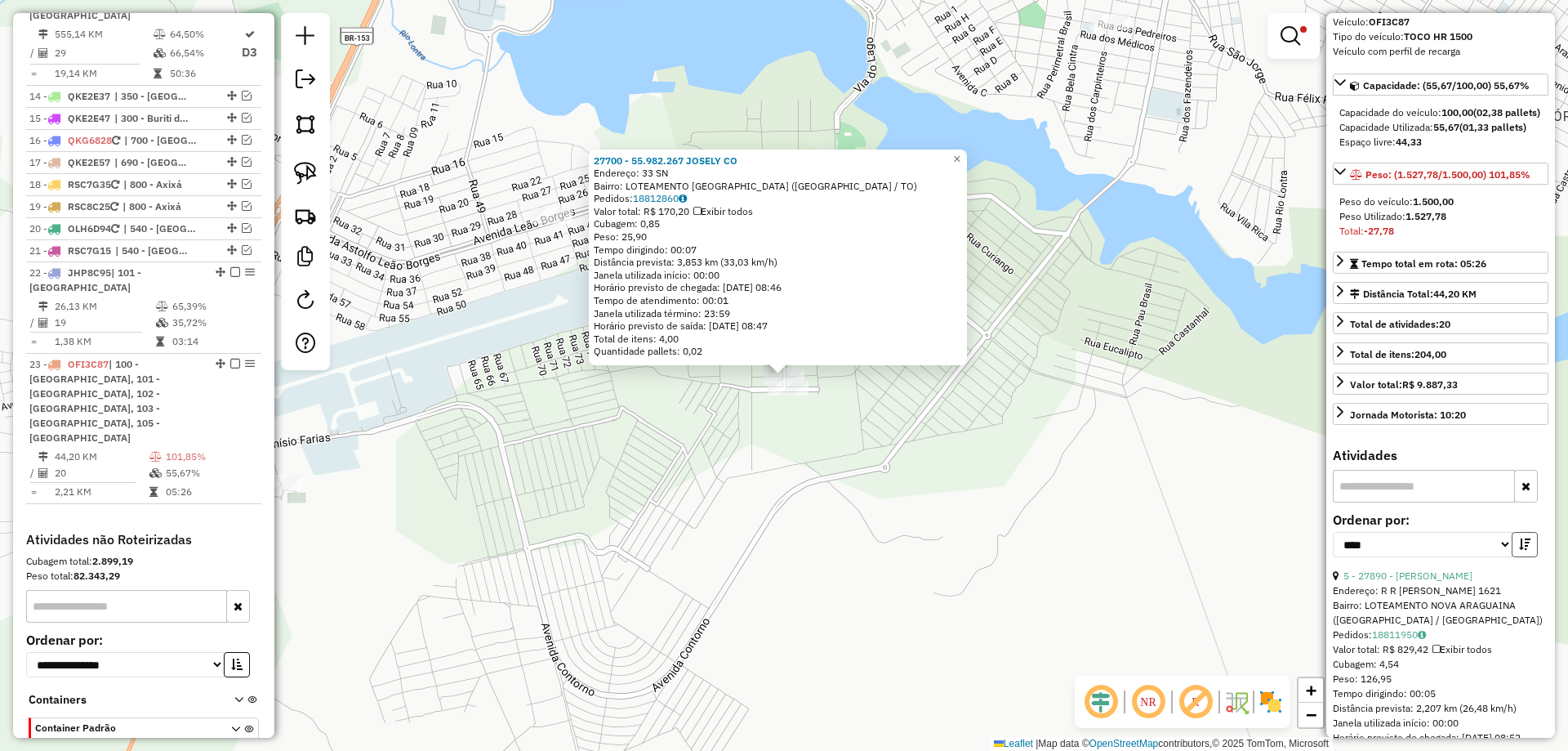
click at [1522, 538] on icon "button" at bounding box center [1525, 544] width 11 height 11
click at [1525, 538] on icon "button" at bounding box center [1525, 544] width 11 height 11
click at [1473, 570] on link "5 - 27890 - CLEUSA ALBINO ROSA A" at bounding box center [1408, 576] width 129 height 12
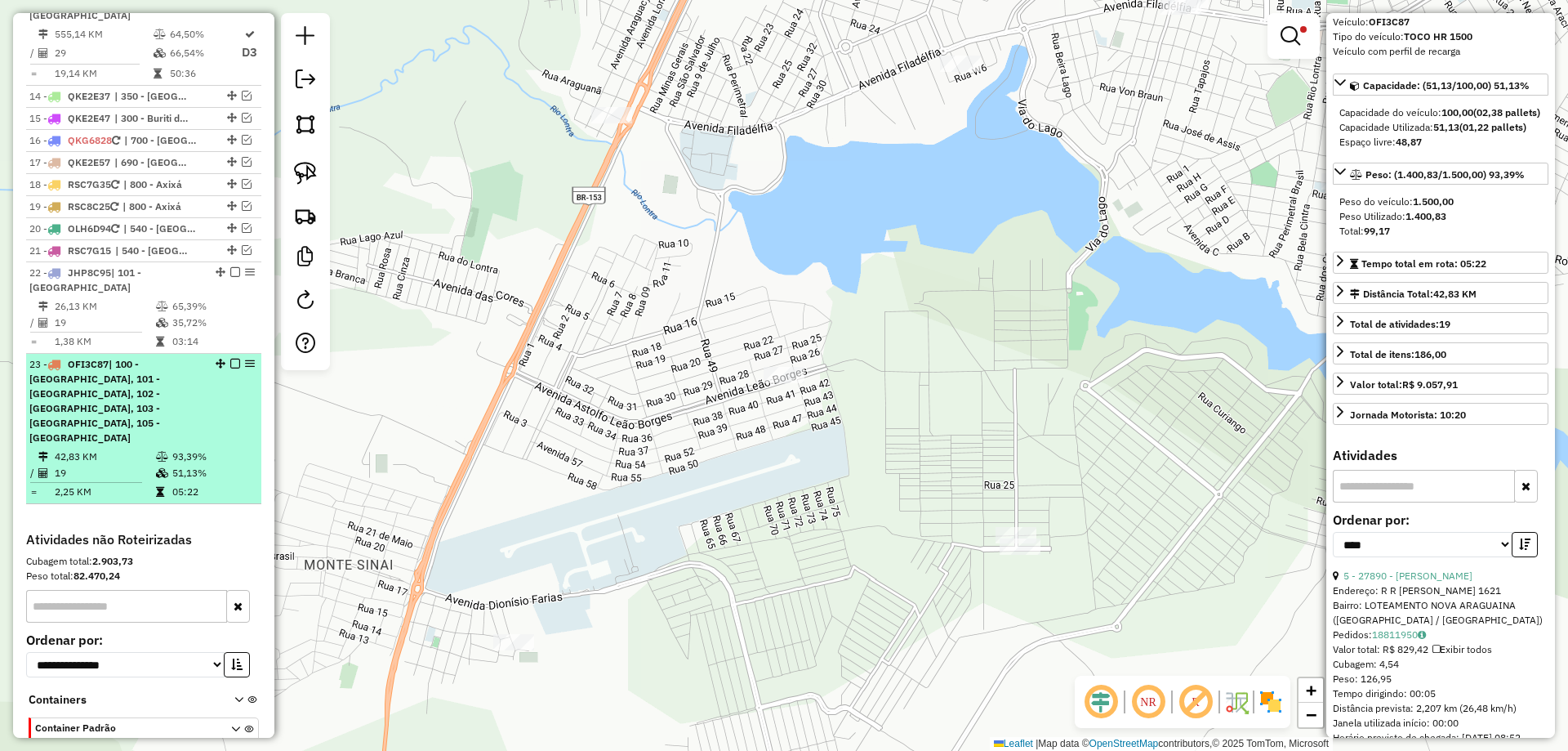
click at [191, 465] on td "51,13%" at bounding box center [212, 473] width 83 height 16
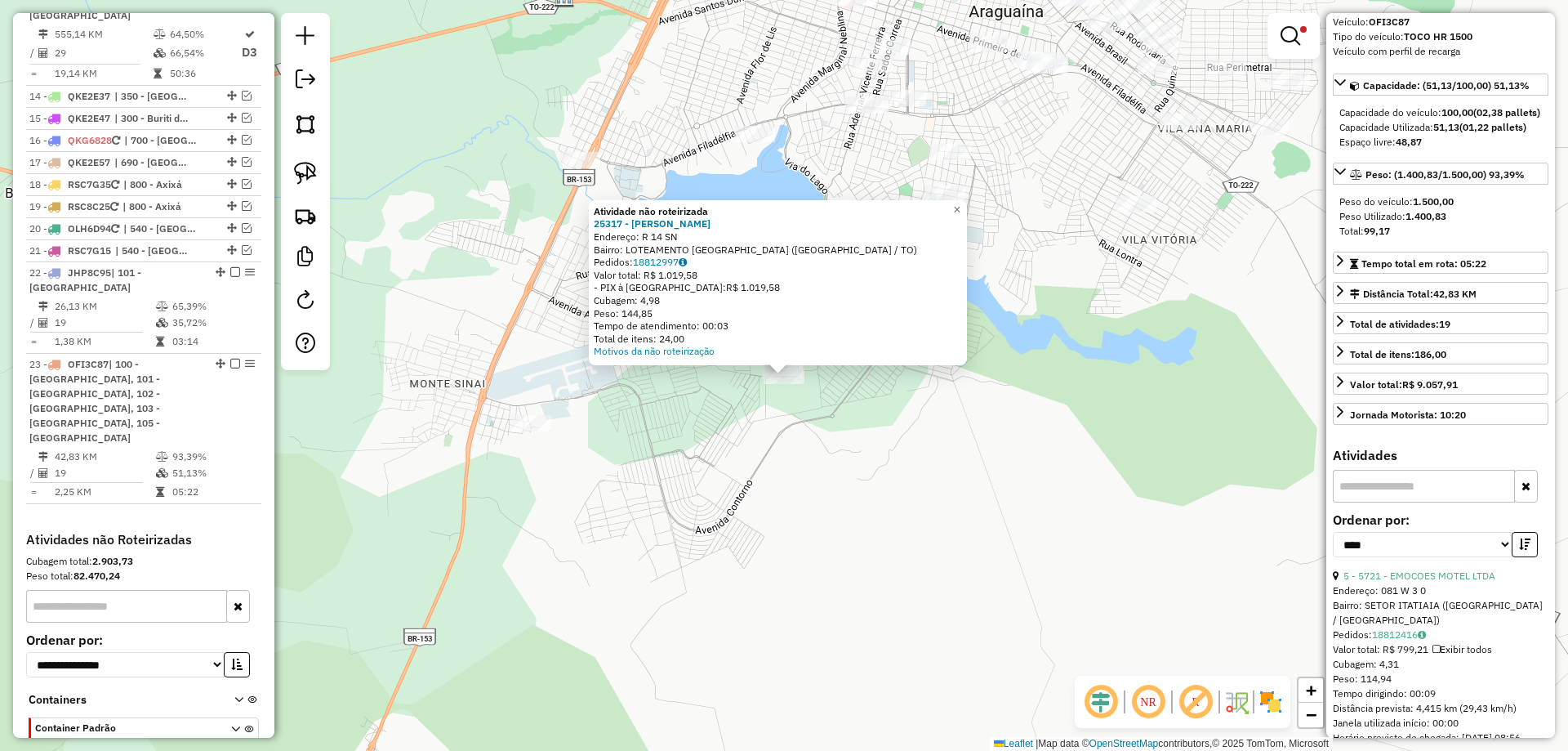
click at [792, 538] on div "Atividade não roteirizada 25317 - NERIVAN PEREIRA COS Endereço: R 14 SN Bairro:…" at bounding box center [784, 376] width 1568 height 751
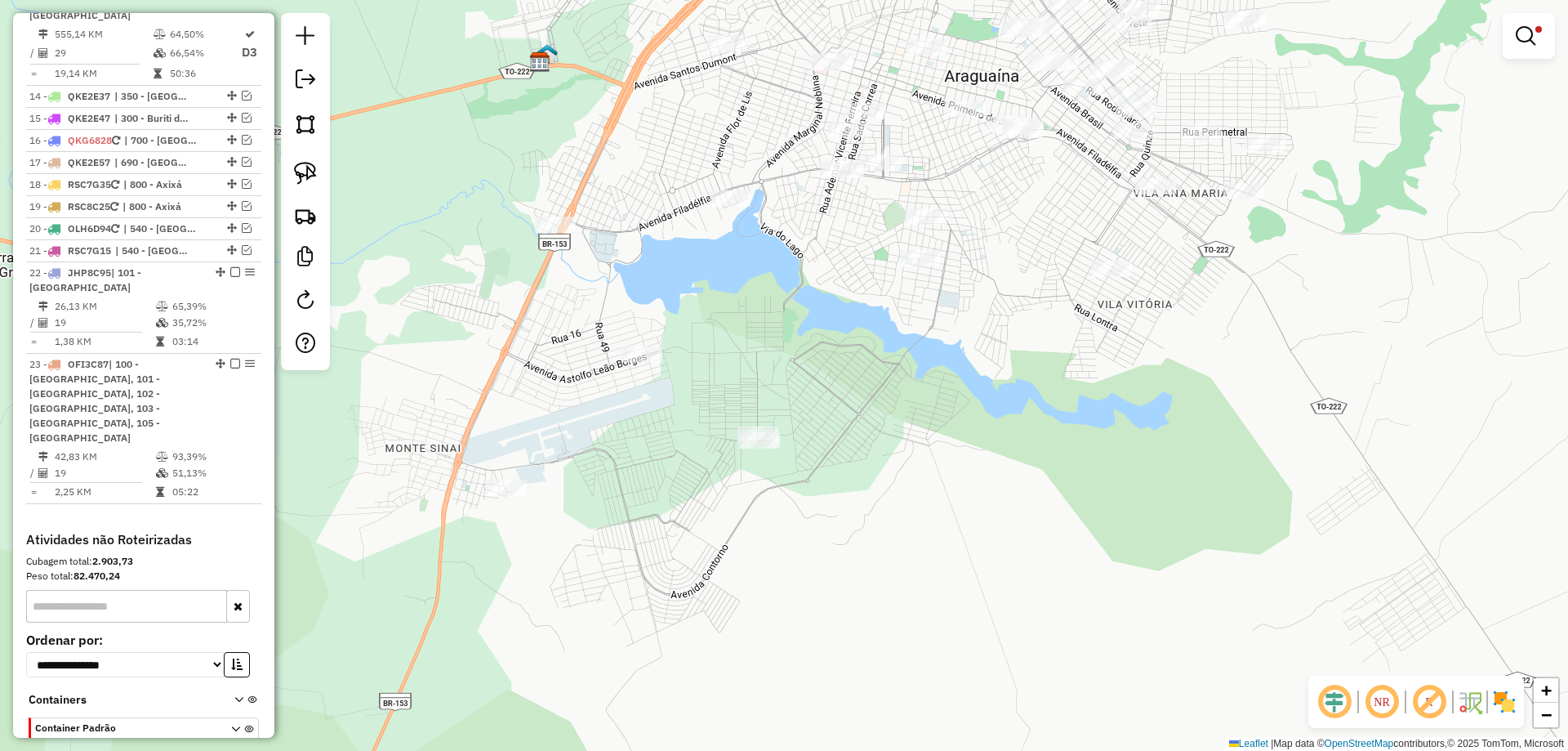
drag, startPoint x: 861, startPoint y: 447, endPoint x: 810, endPoint y: 634, distance: 193.8
click at [810, 634] on div "Limpar filtros Janela de atendimento Grade de atendimento Capacidade Transporta…" at bounding box center [784, 376] width 1568 height 751
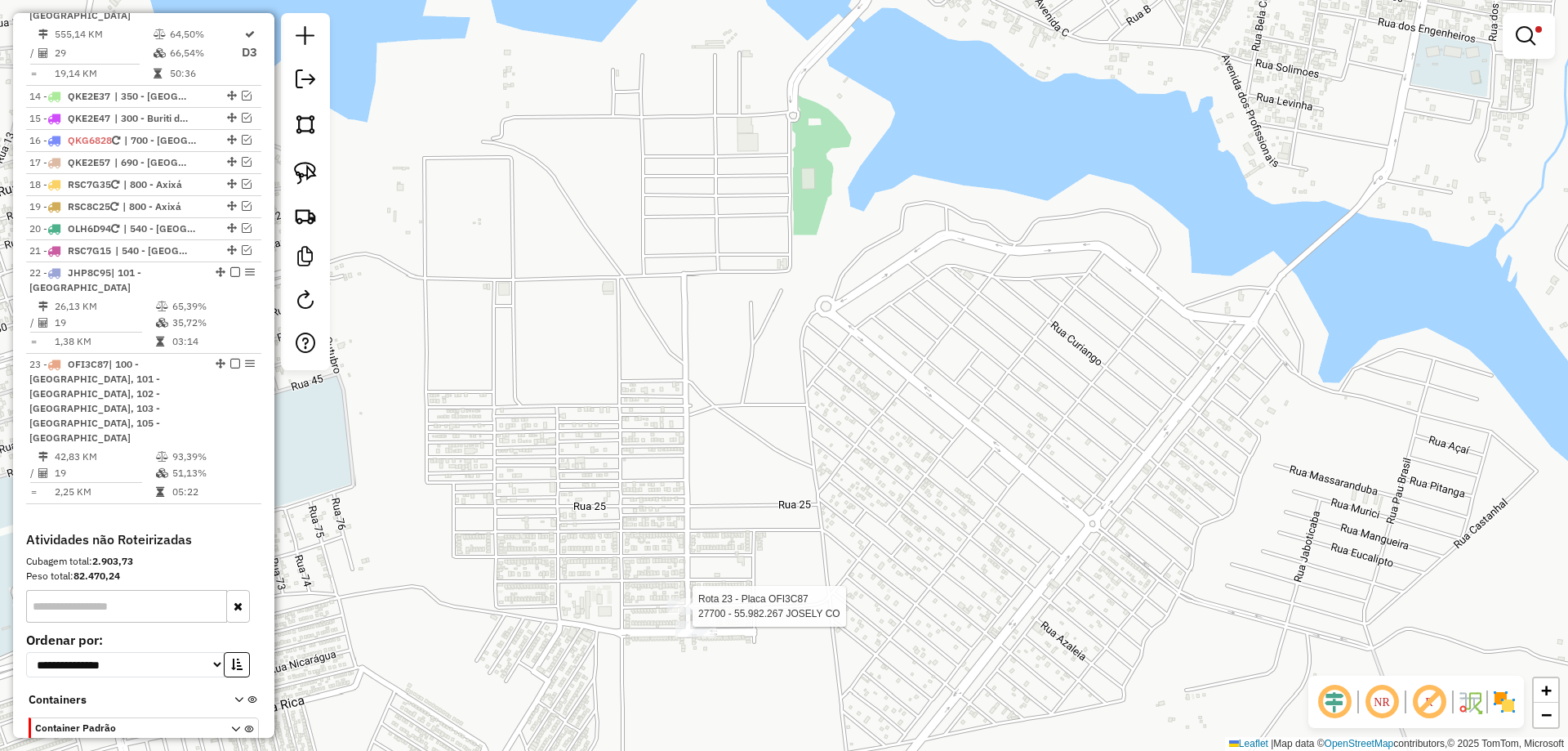
select select "*********"
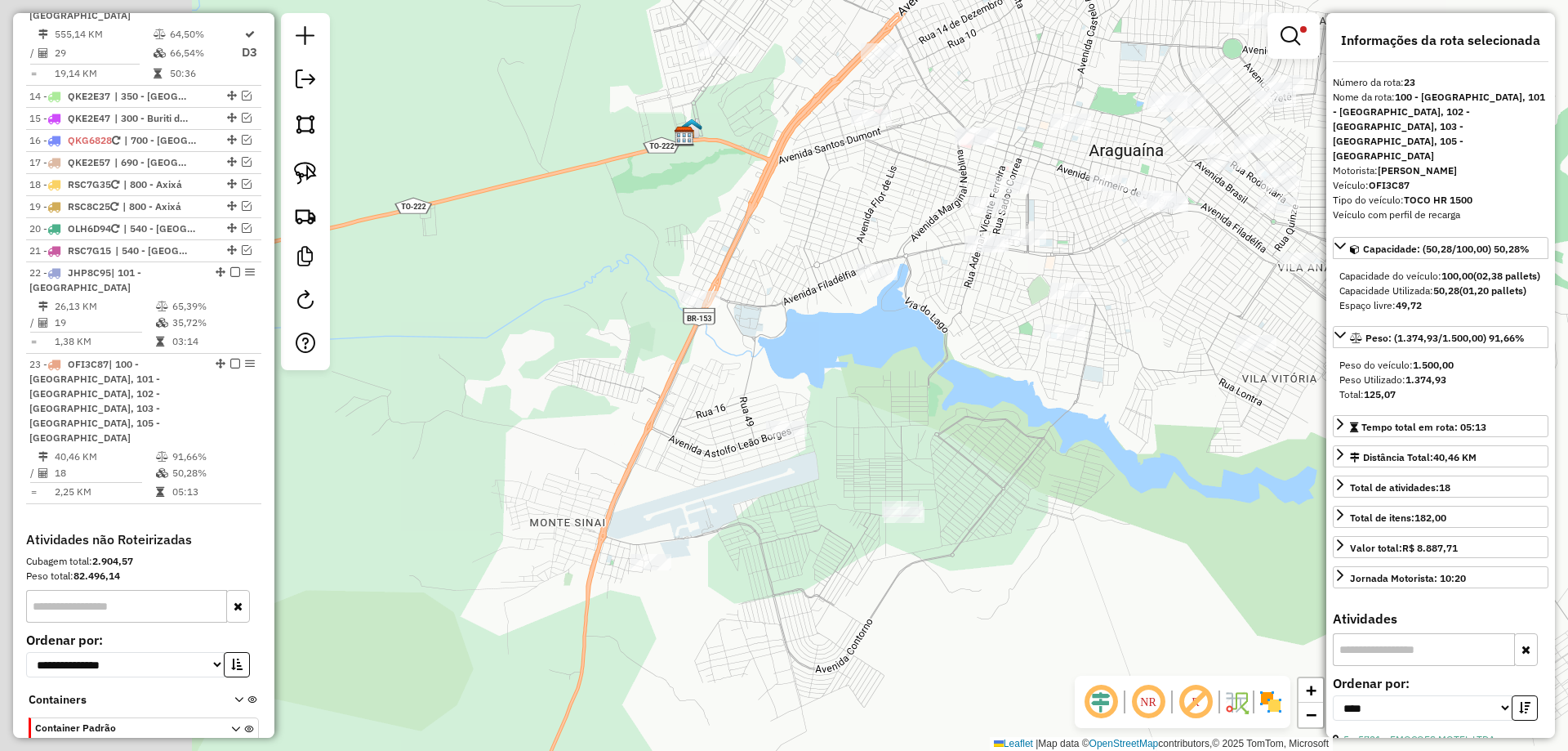
drag, startPoint x: 553, startPoint y: 587, endPoint x: 857, endPoint y: 577, distance: 304.2
click at [857, 577] on div "Limpar filtros Janela de atendimento Grade de atendimento Capacidade Transporta…" at bounding box center [784, 376] width 1568 height 751
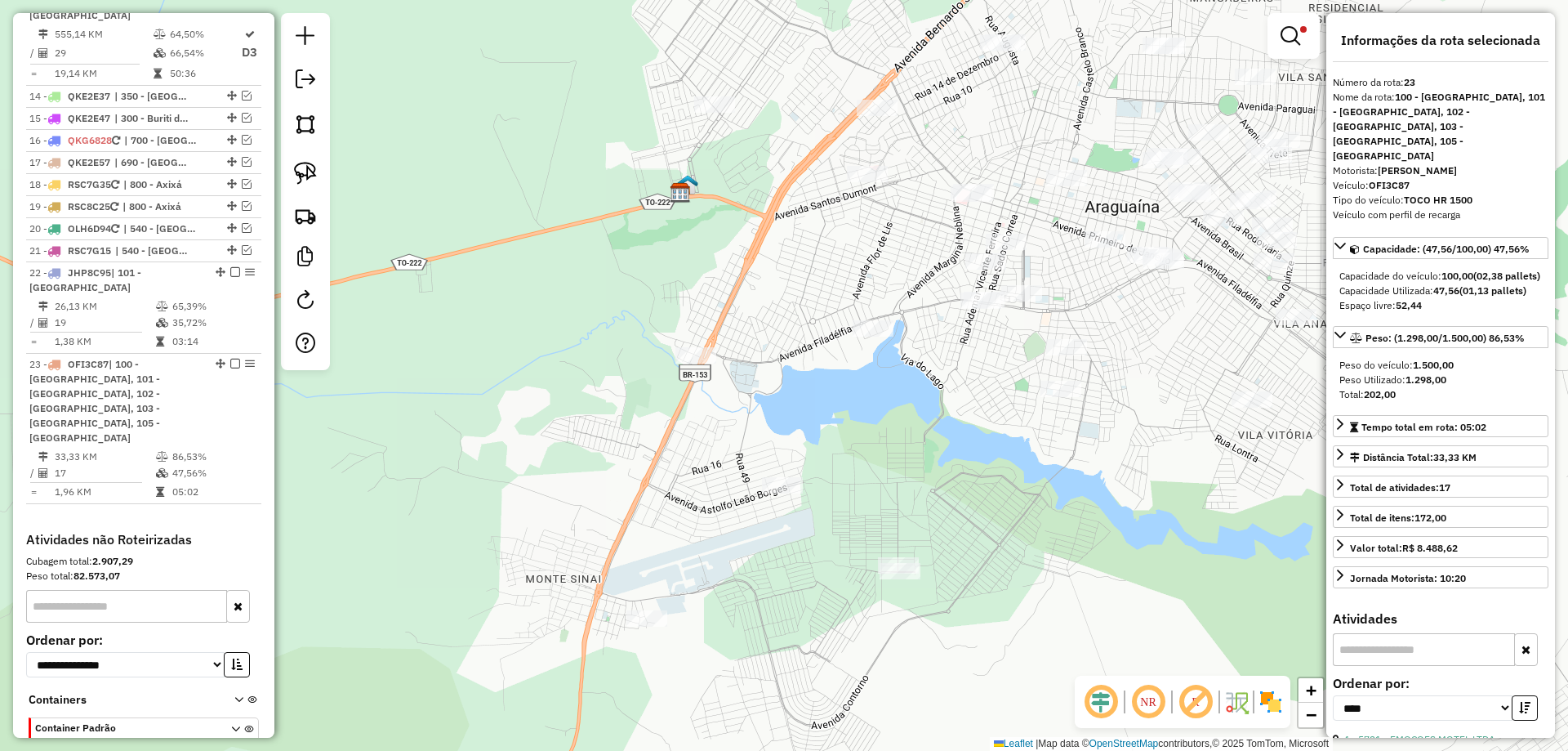
drag, startPoint x: 1159, startPoint y: 310, endPoint x: 1013, endPoint y: 563, distance: 292.1
click at [993, 615] on div "Limpar filtros Janela de atendimento Grade de atendimento Capacidade Transporta…" at bounding box center [784, 376] width 1568 height 751
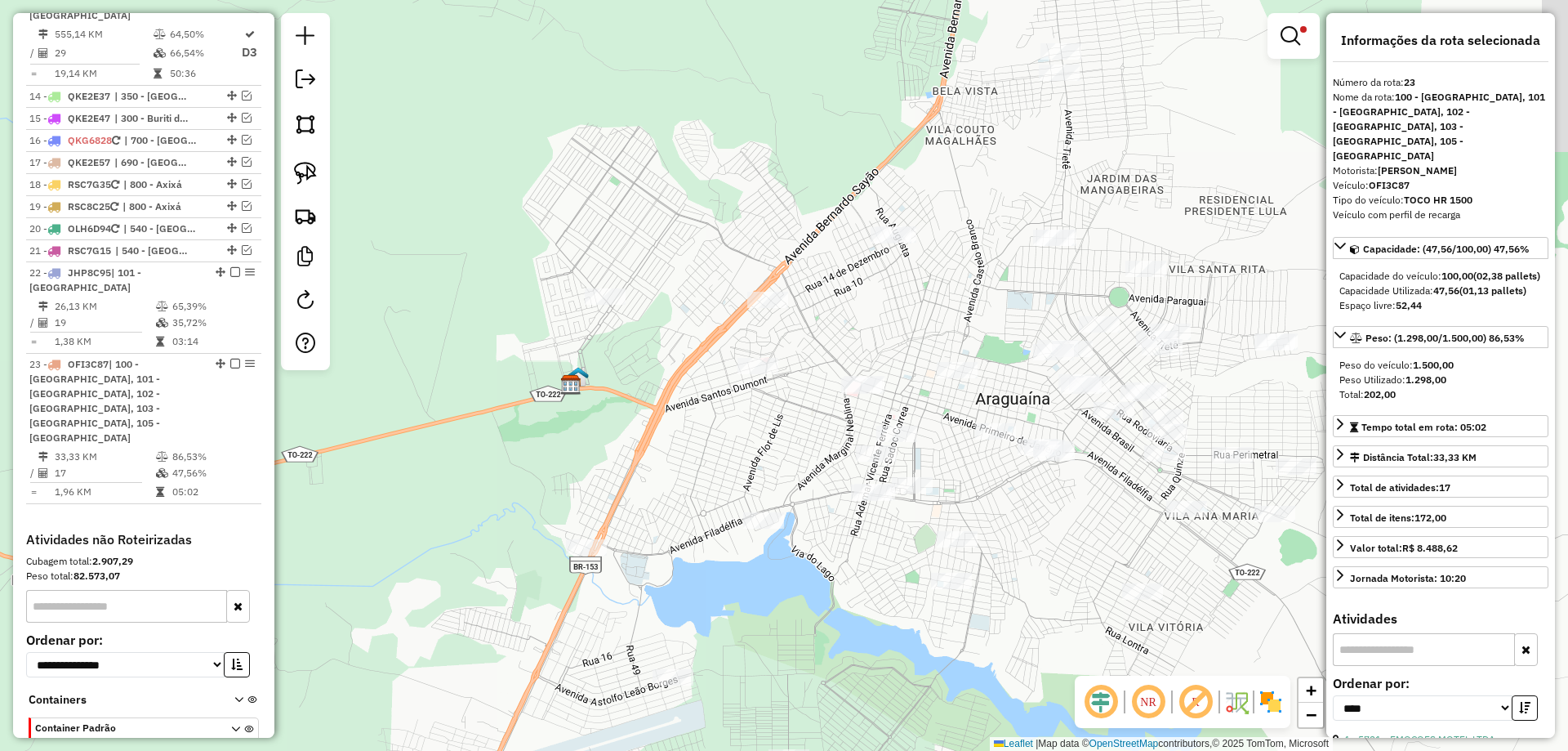
drag, startPoint x: 1117, startPoint y: 442, endPoint x: 968, endPoint y: 611, distance: 225.3
click at [979, 616] on div "Limpar filtros Janela de atendimento Grade de atendimento Capacidade Transporta…" at bounding box center [784, 376] width 1568 height 751
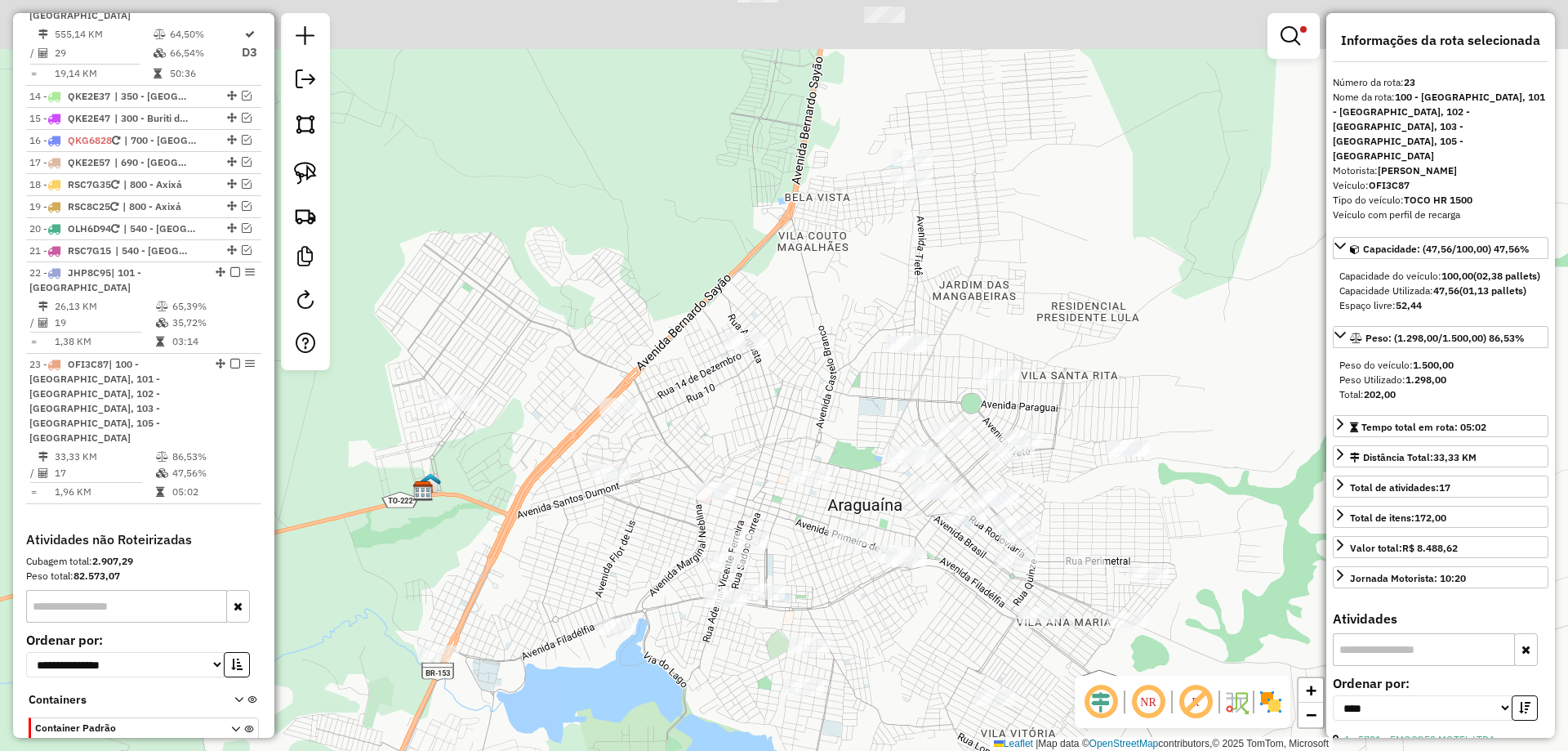
drag, startPoint x: 956, startPoint y: 556, endPoint x: 854, endPoint y: 633, distance: 127.8
click at [854, 633] on div "Limpar filtros Janela de atendimento Grade de atendimento Capacidade Transporta…" at bounding box center [784, 376] width 1568 height 751
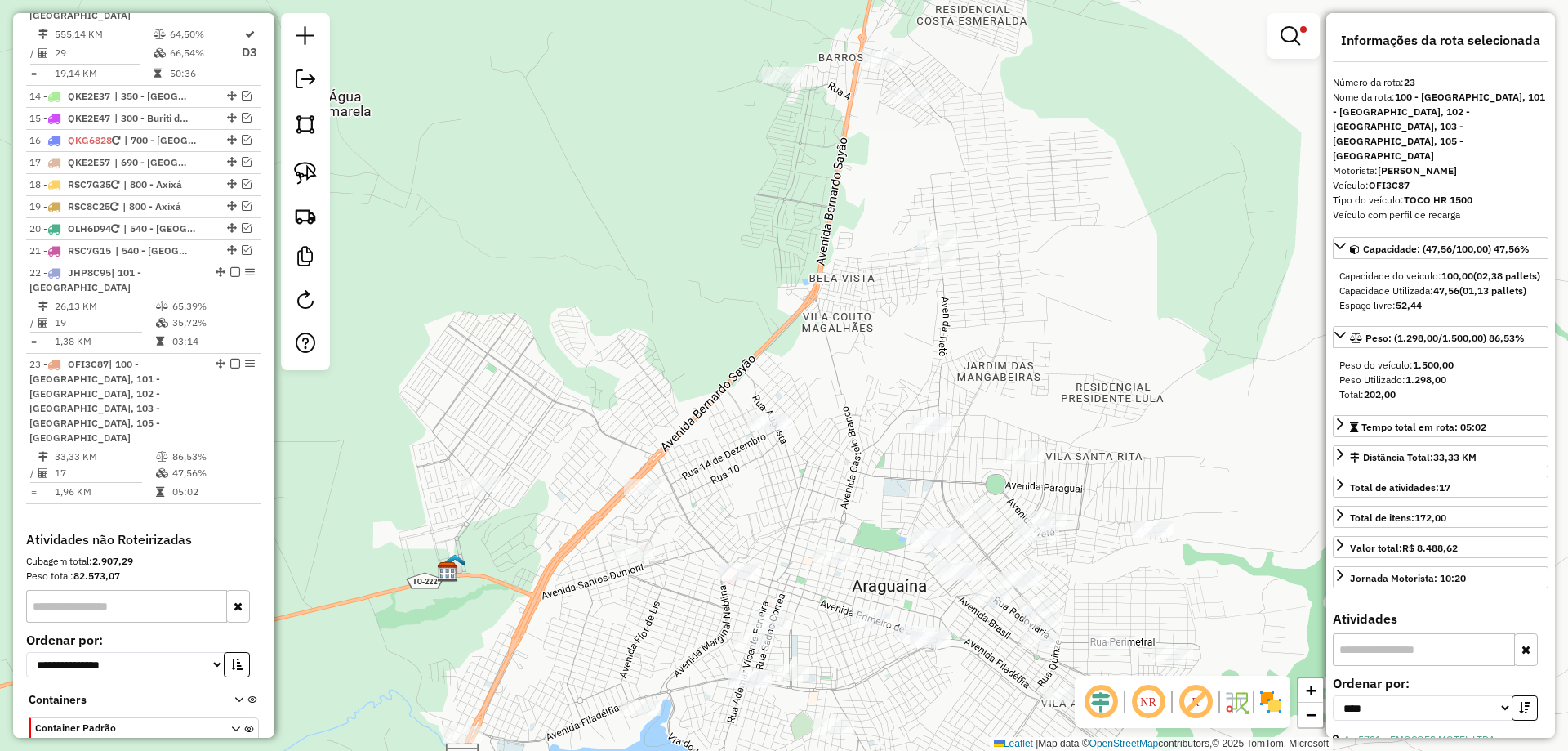
drag, startPoint x: 674, startPoint y: 488, endPoint x: 672, endPoint y: 544, distance: 56.0
click at [715, 556] on div "Limpar filtros Janela de atendimento Grade de atendimento Capacidade Transporta…" at bounding box center [784, 376] width 1568 height 751
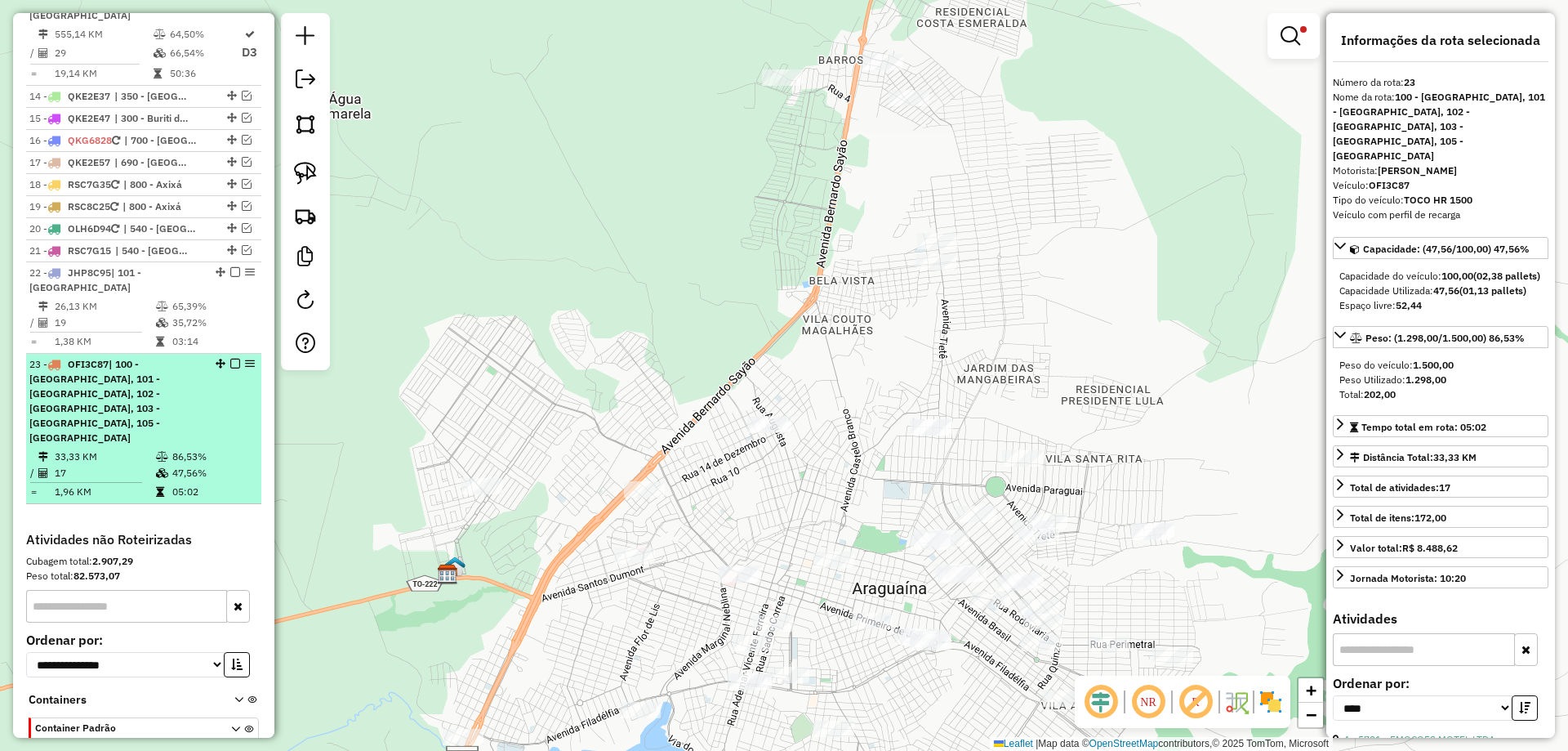
click at [188, 484] on td "05:02" at bounding box center [212, 492] width 83 height 16
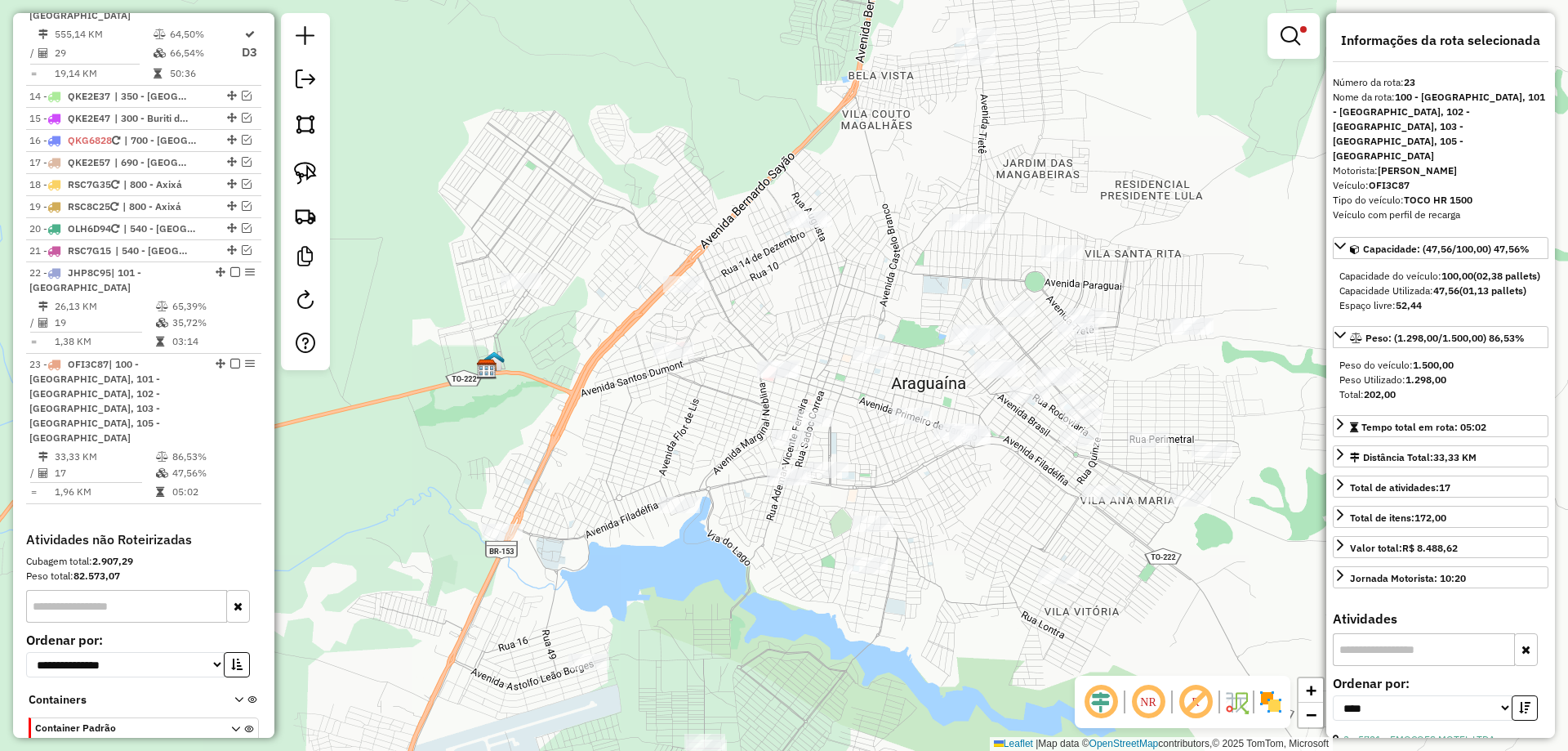
drag, startPoint x: 768, startPoint y: 287, endPoint x: 768, endPoint y: 332, distance: 45.0
click at [768, 332] on div "Limpar filtros Janela de atendimento Grade de atendimento Capacidade Transporta…" at bounding box center [784, 376] width 1568 height 751
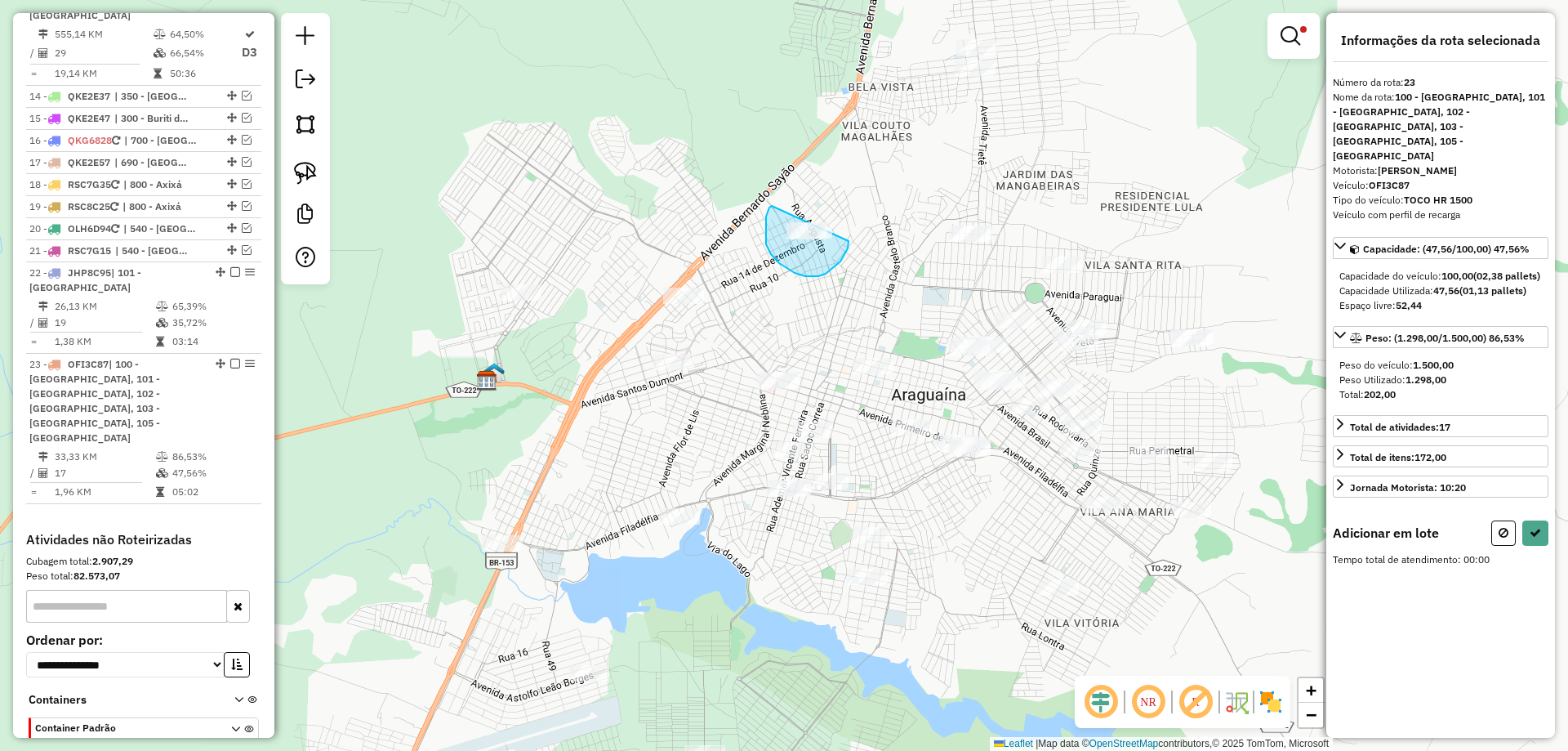
drag, startPoint x: 765, startPoint y: 224, endPoint x: 851, endPoint y: 227, distance: 86.1
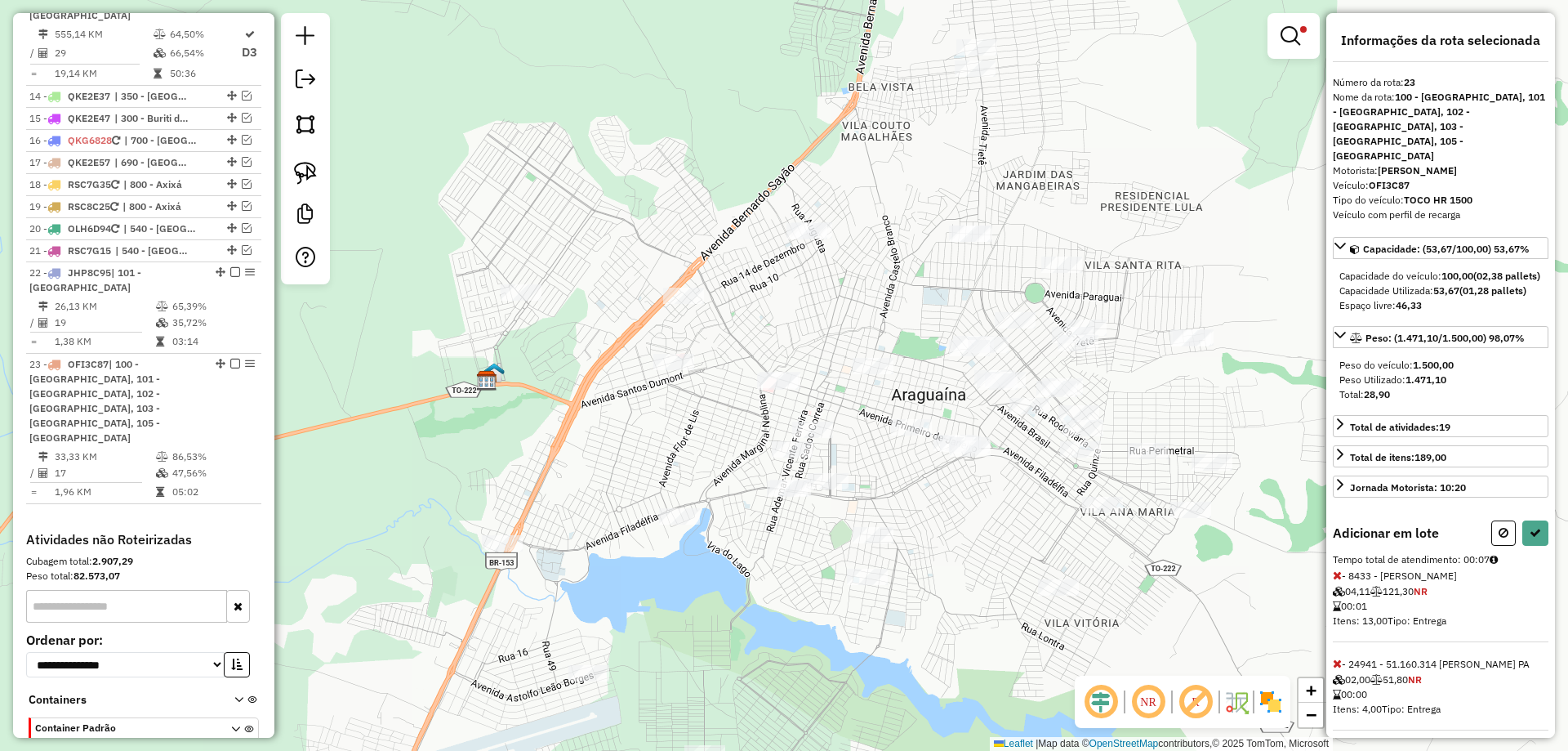
select select "*********"
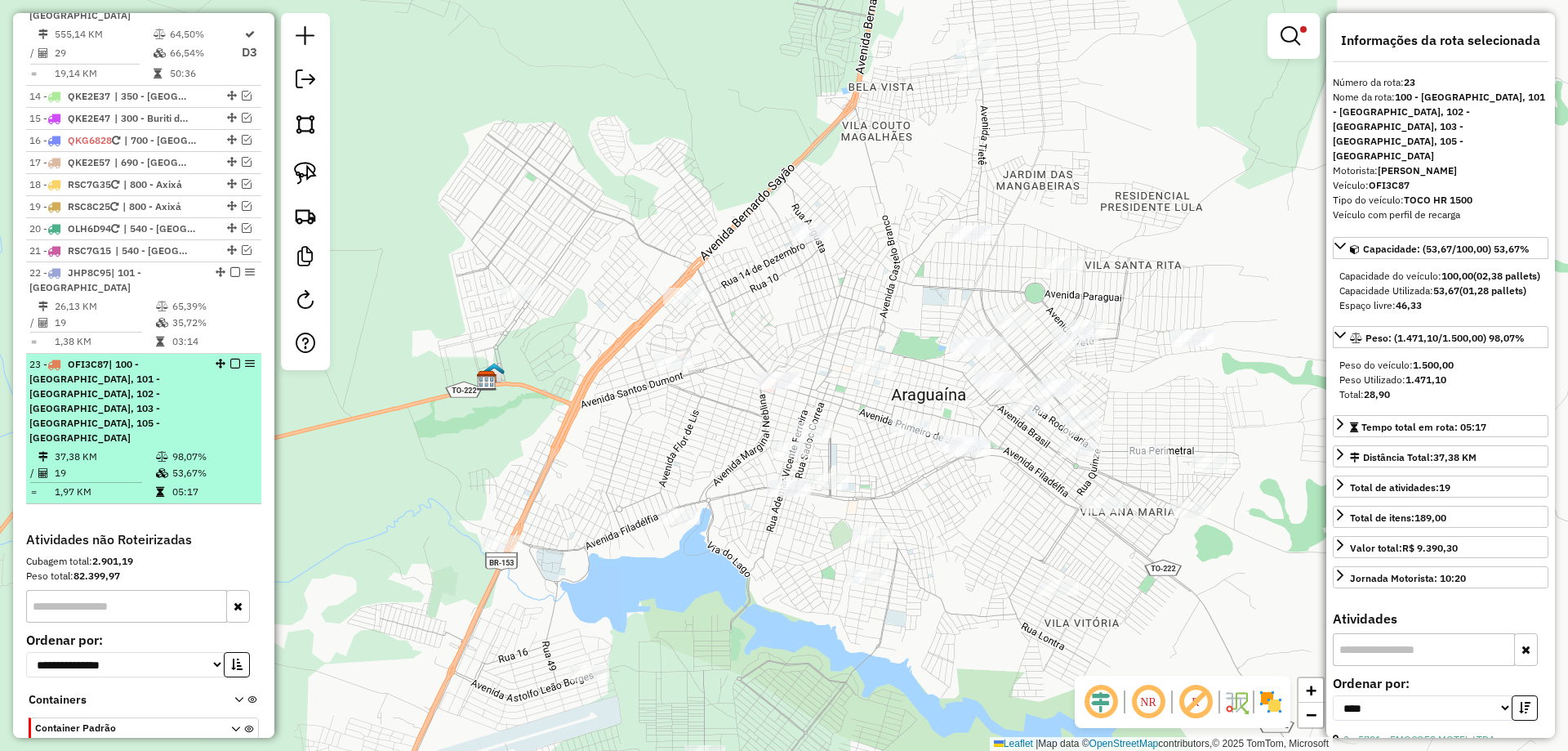
click at [215, 465] on td "53,67%" at bounding box center [212, 473] width 83 height 16
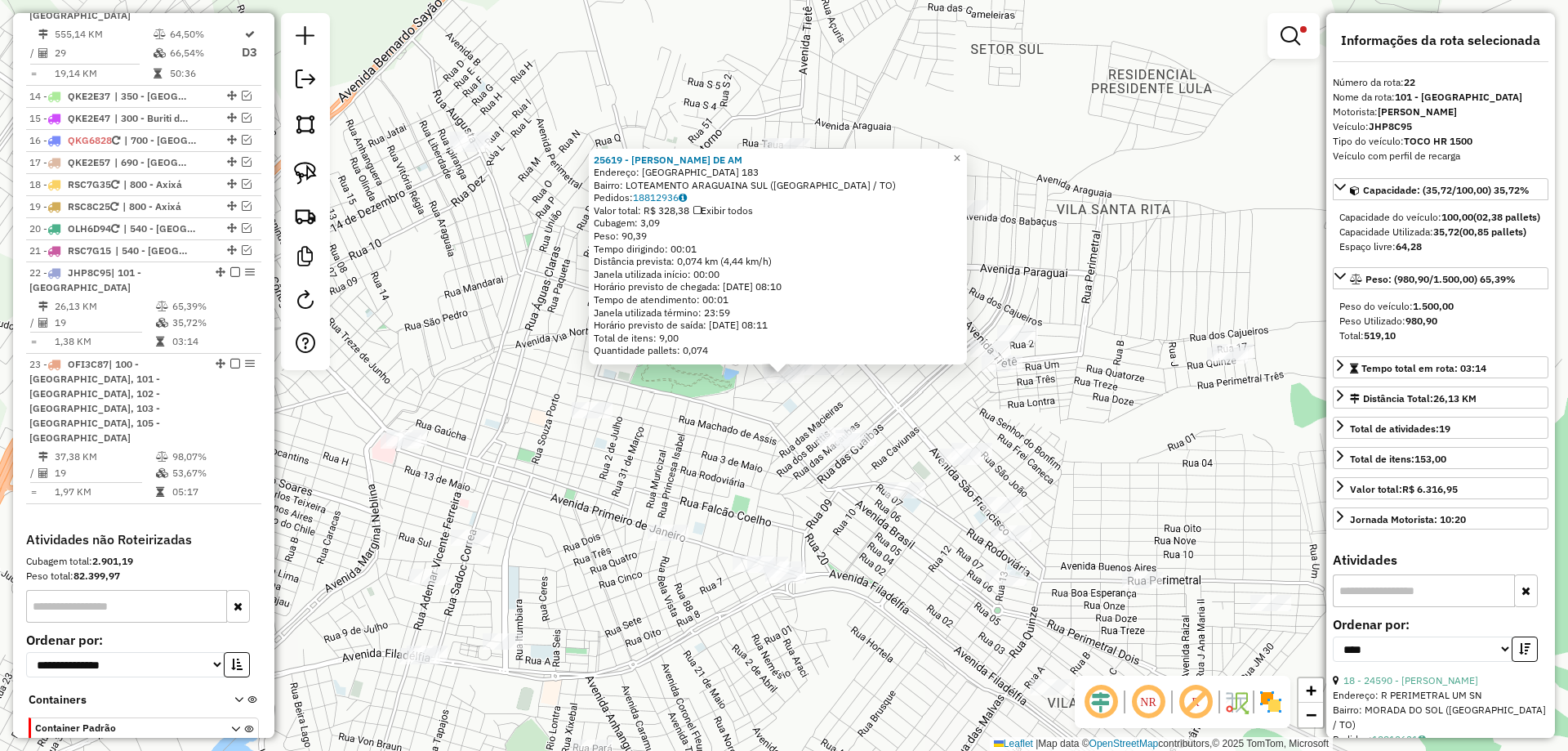
click at [840, 418] on div "25619 - NOEMIR ALMEIDA DE AM Endereço: TOCANTINS 183 Bairro: LOTEAMENTO ARAGUAI…" at bounding box center [784, 376] width 1568 height 751
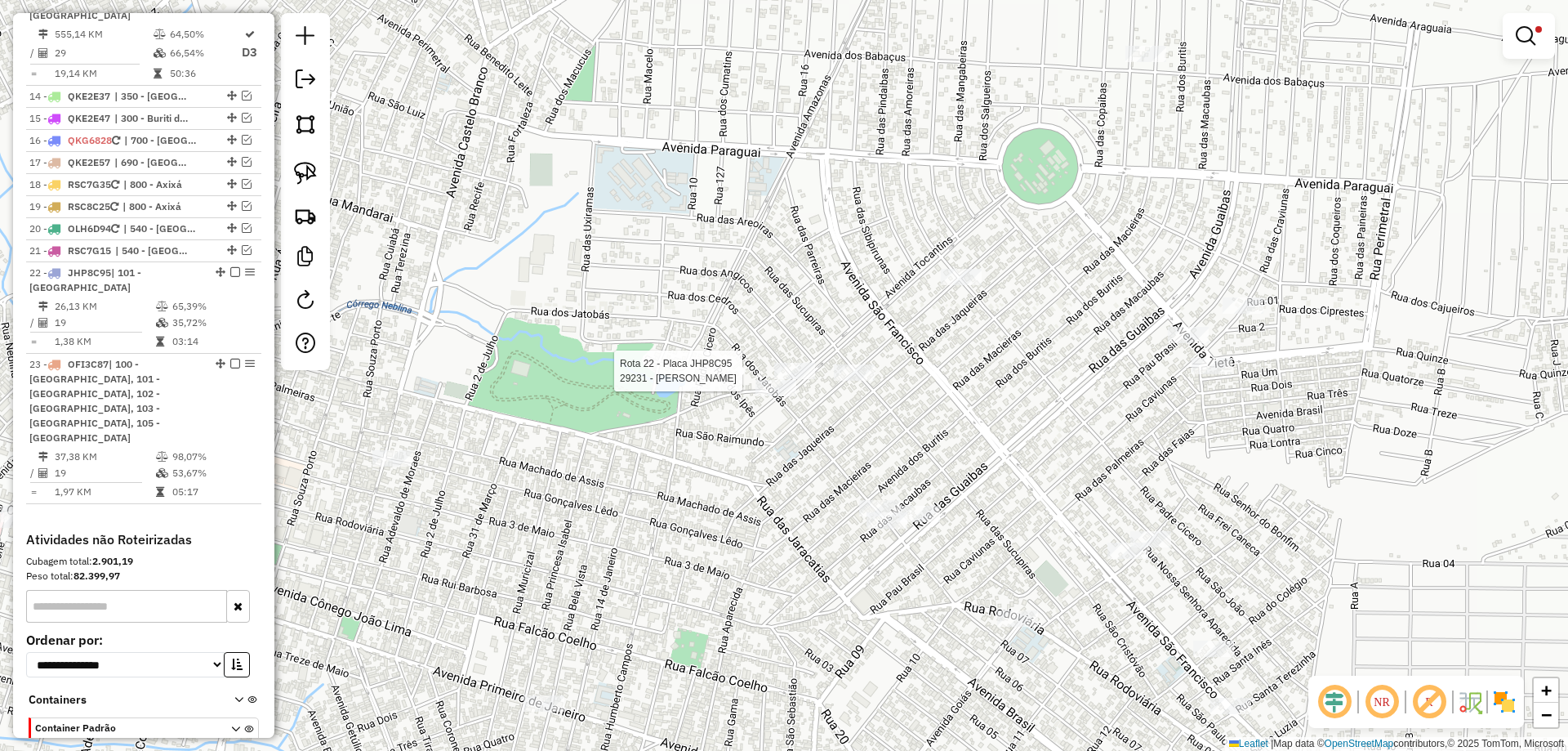
select select "*********"
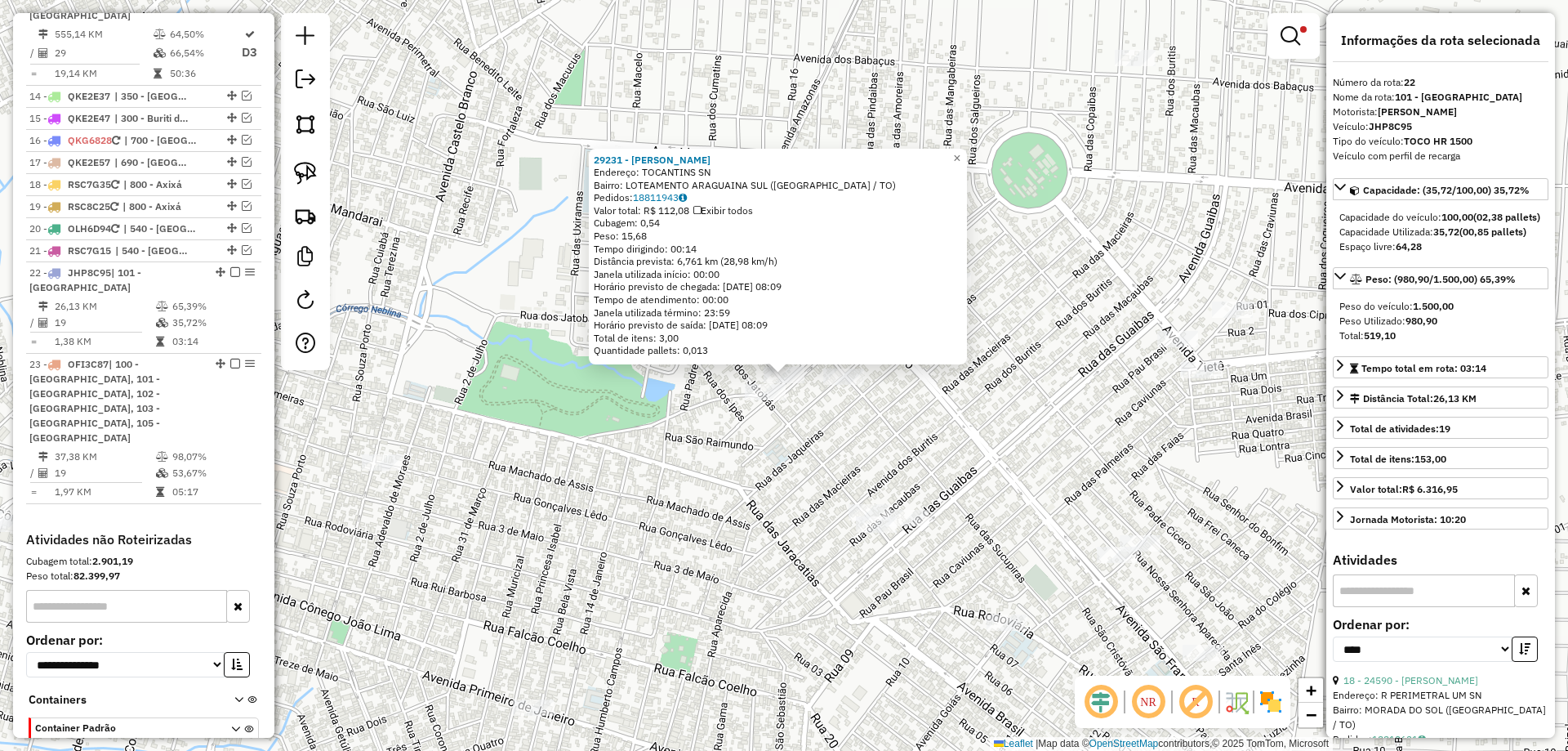
click at [767, 468] on div "29231 - EDUARDO SOARES NEVES Endereço: TOCANTINS SN Bairro: LOTEAMENTO ARAGUAIN…" at bounding box center [784, 376] width 1568 height 751
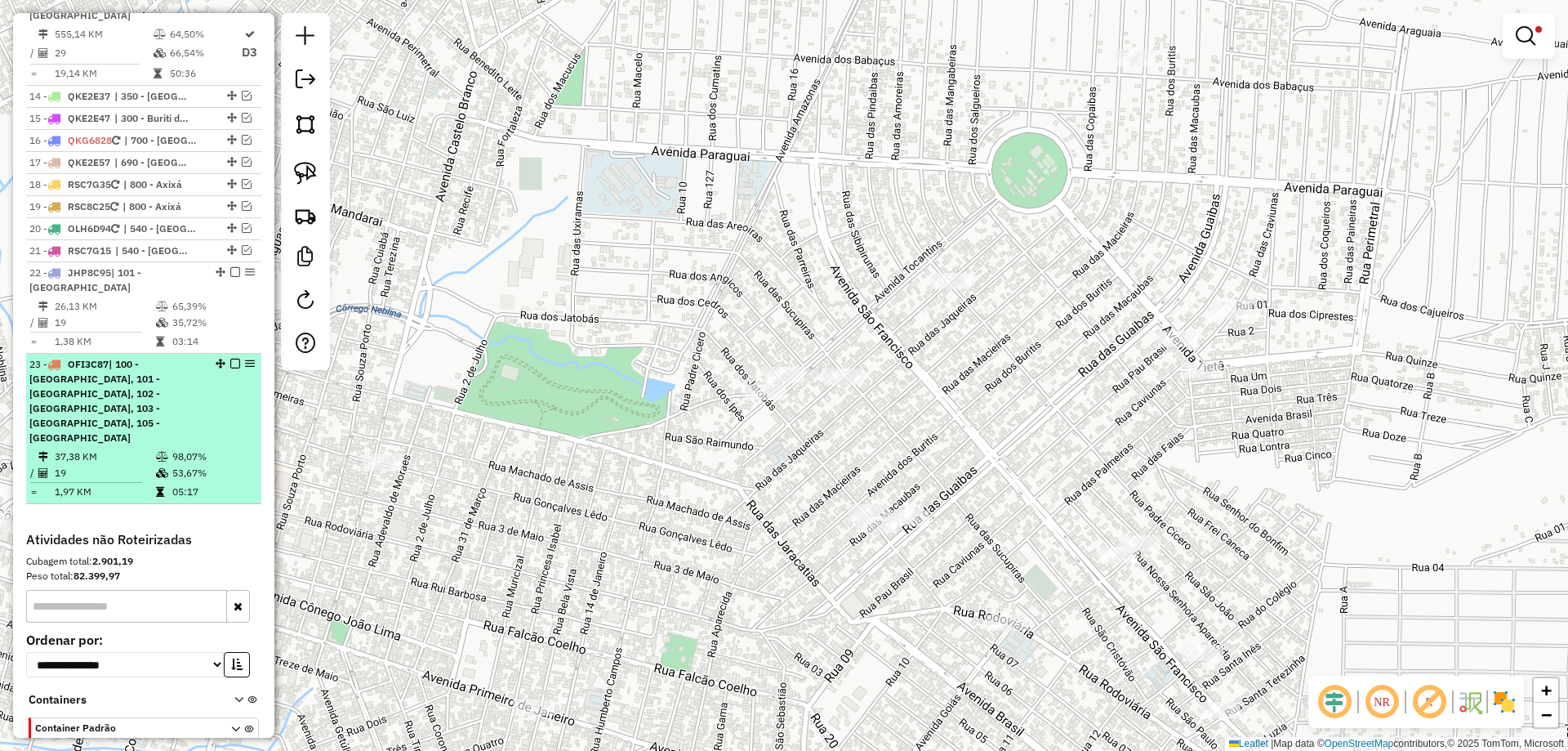
click at [165, 449] on table "37,38 KM 98,07% / 19 53,67% = 1,97 KM 05:17" at bounding box center [144, 475] width 229 height 51
select select "*********"
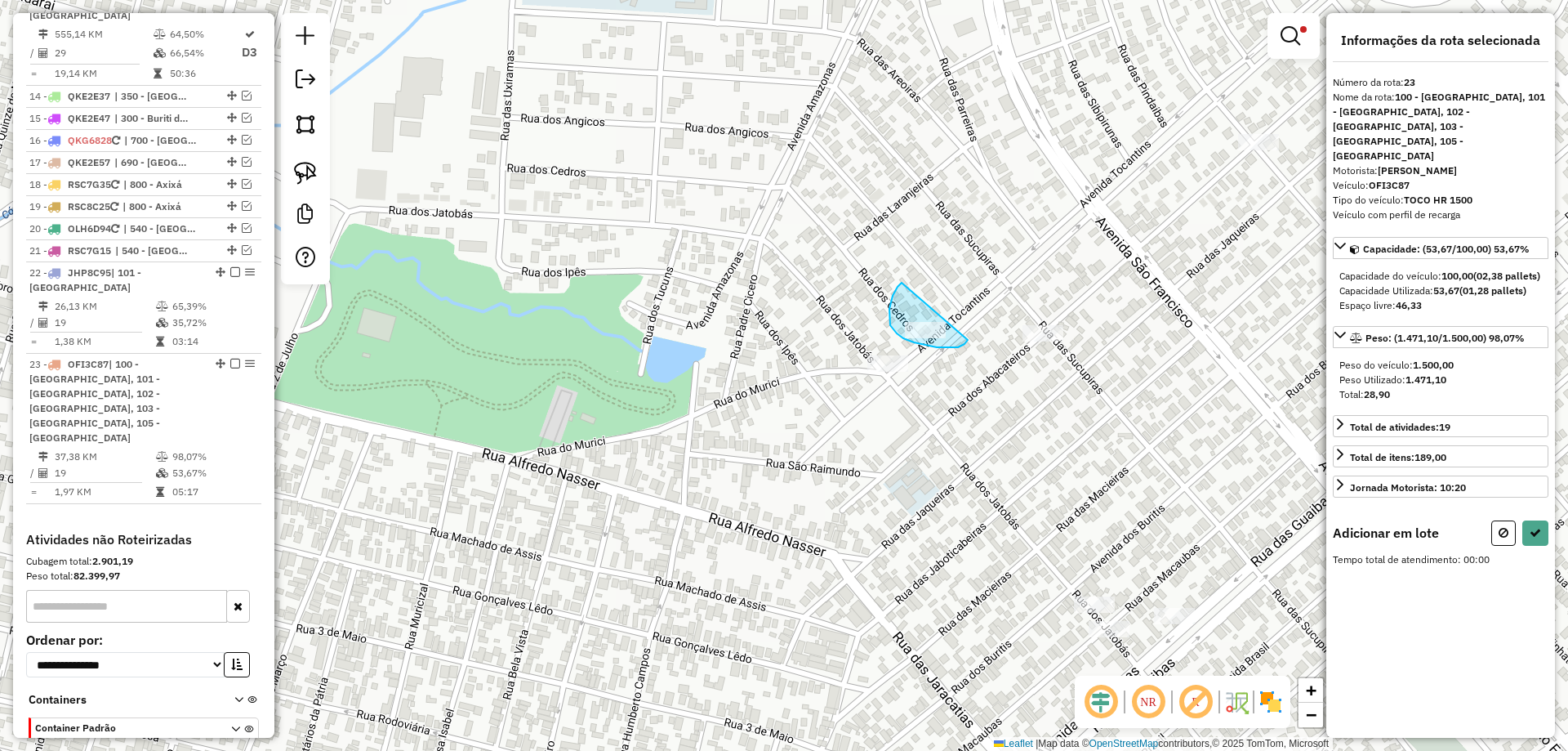
drag, startPoint x: 892, startPoint y: 301, endPoint x: 982, endPoint y: 324, distance: 92.9
select select "*********"
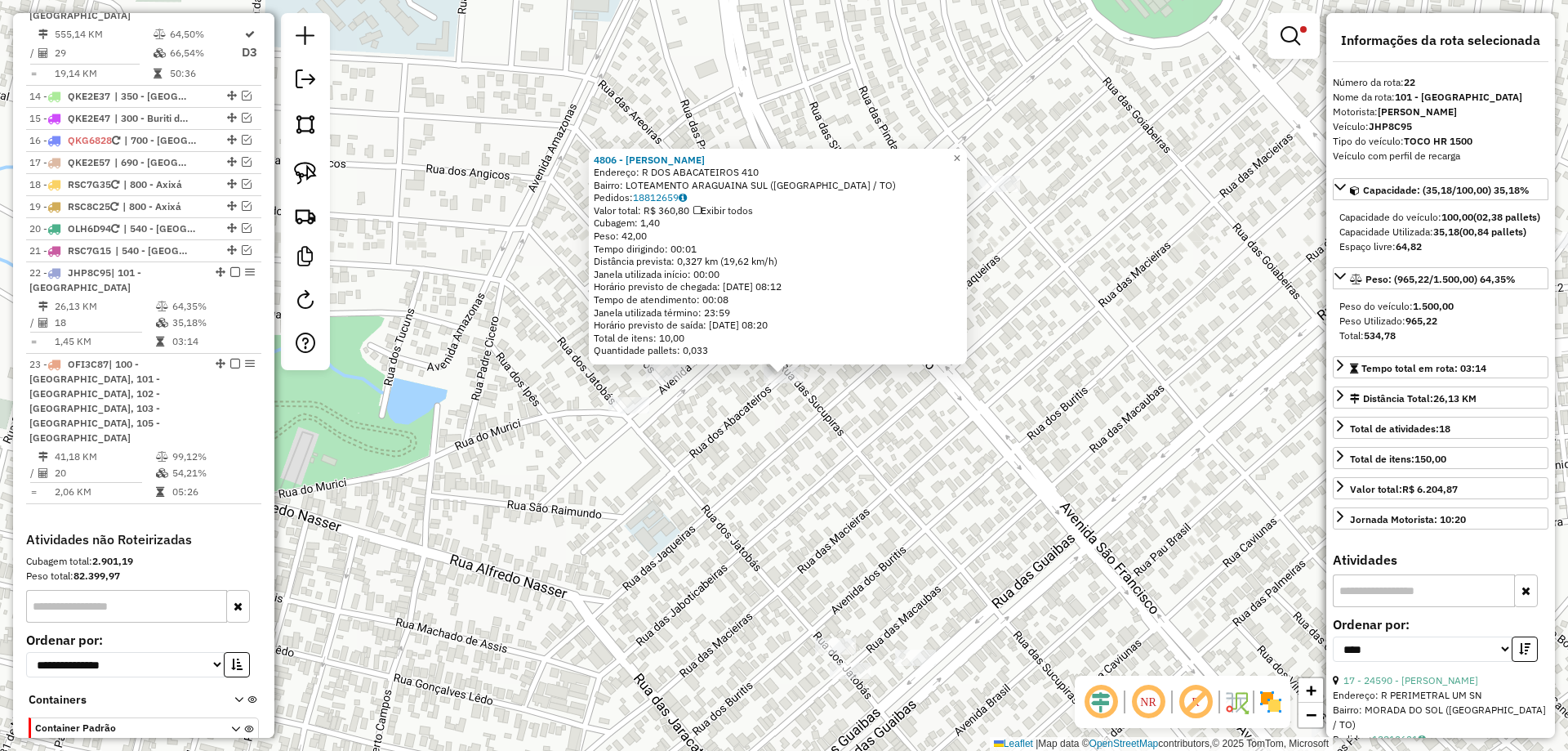
click at [785, 484] on div "4806 - PEDRO PAULO GOMES DE Endereço: R DOS ABACATEIROS 410 Bairro: LOTEAMENTO …" at bounding box center [784, 376] width 1568 height 751
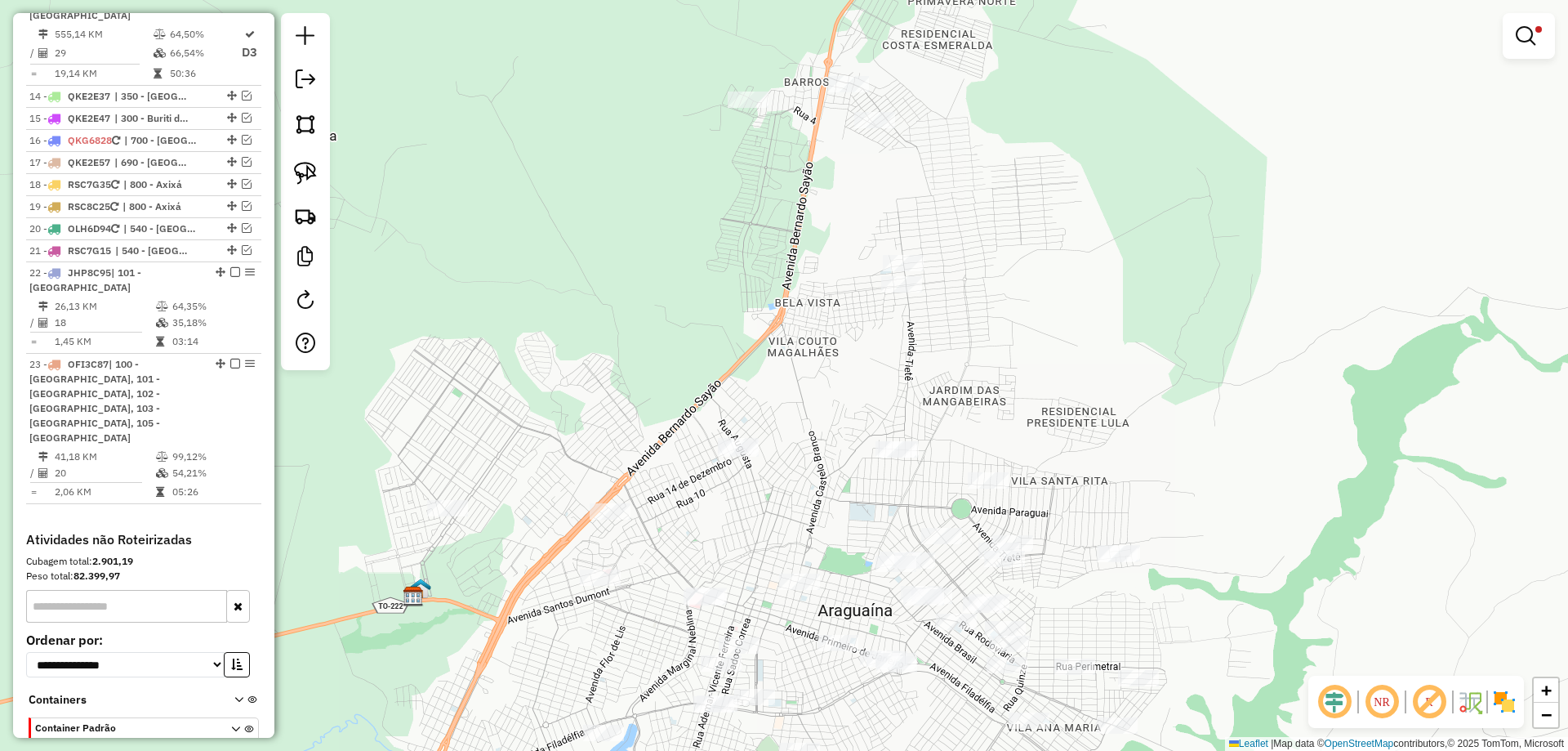
drag, startPoint x: 625, startPoint y: 595, endPoint x: 868, endPoint y: 575, distance: 243.8
click at [874, 577] on div "Limpar filtros Janela de atendimento Grade de atendimento Capacidade Transporta…" at bounding box center [784, 376] width 1568 height 751
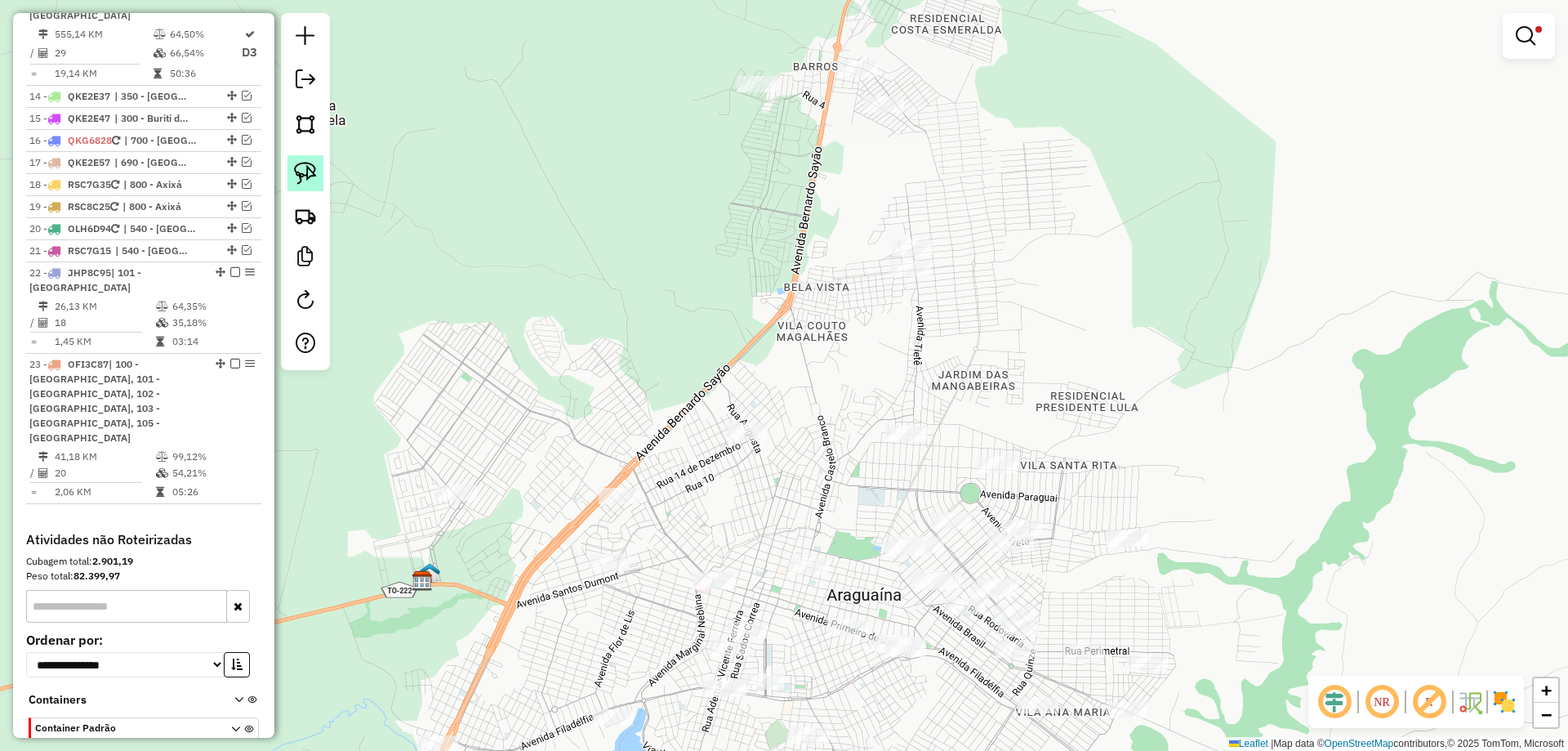
click at [306, 169] on img at bounding box center [306, 173] width 23 height 23
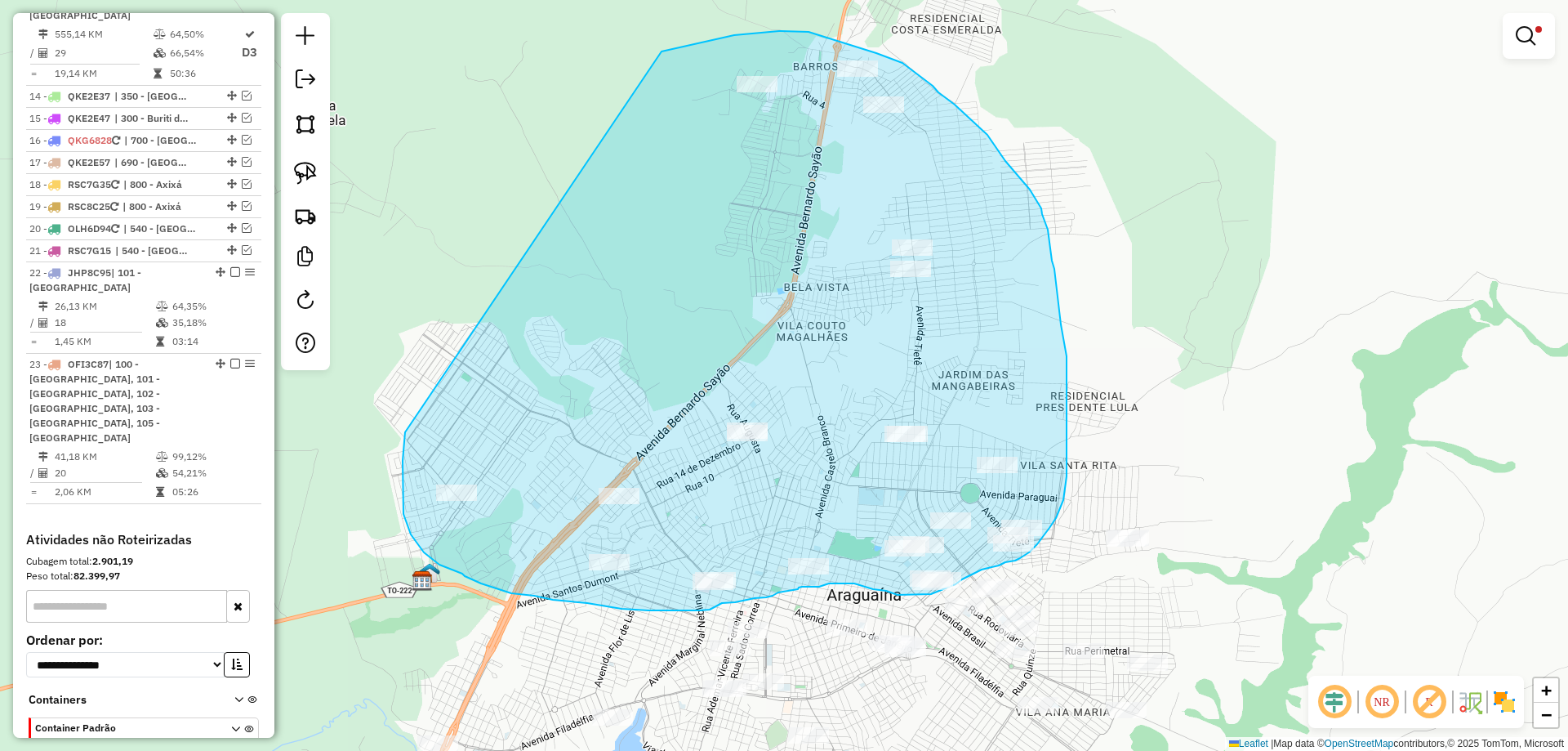
drag, startPoint x: 405, startPoint y: 433, endPoint x: 629, endPoint y: 61, distance: 434.2
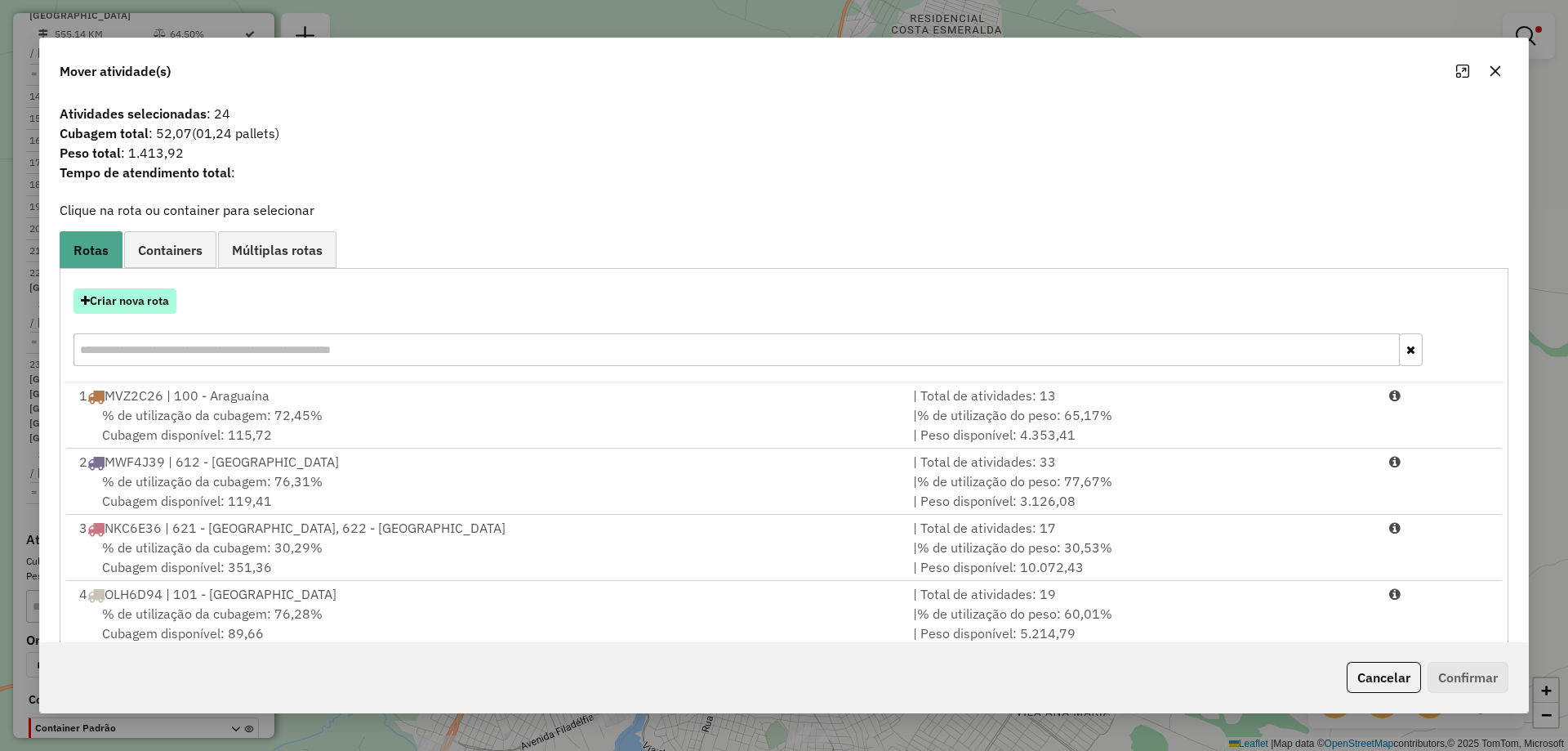
click at [139, 292] on button "Criar nova rota" at bounding box center [125, 301] width 103 height 26
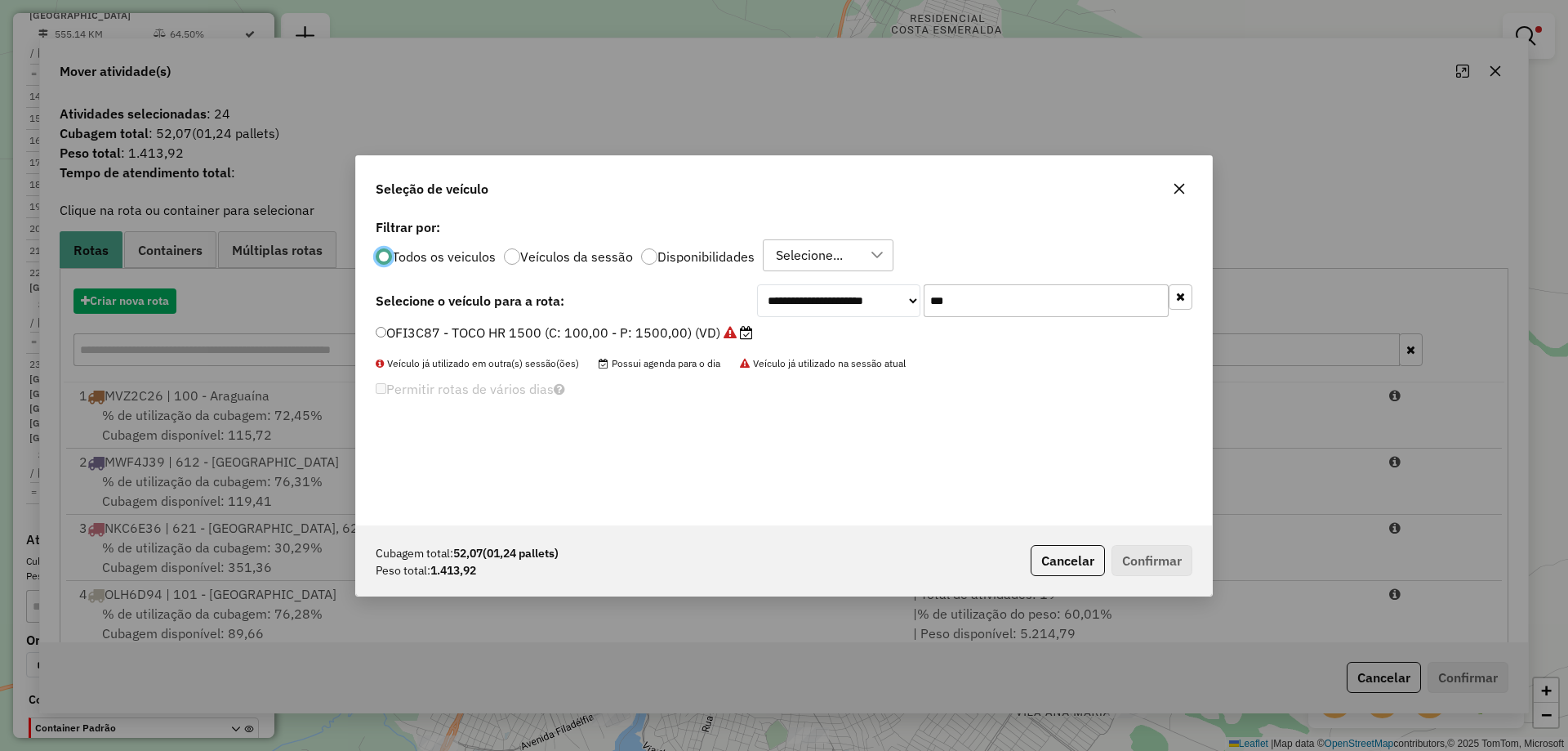
scroll to position [9, 5]
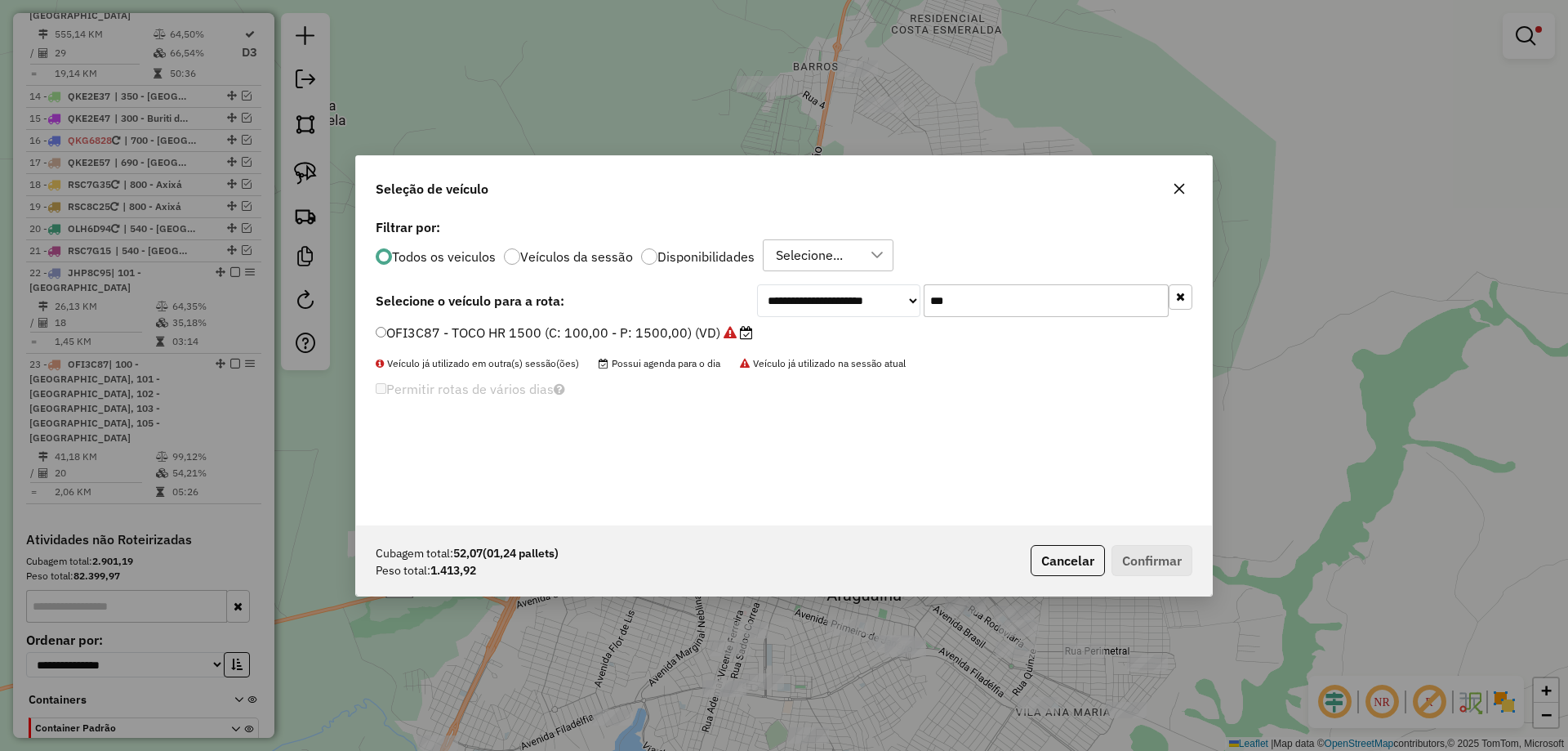
click at [948, 313] on input "***" at bounding box center [1046, 300] width 245 height 32
type input "***"
click at [693, 340] on label "JHP8C95 - TOCO HR 1500 (C: 100,00 - P: 1500,00) (VD)" at bounding box center [565, 333] width 380 height 20
click at [1133, 551] on button "Confirmar" at bounding box center [1152, 560] width 81 height 31
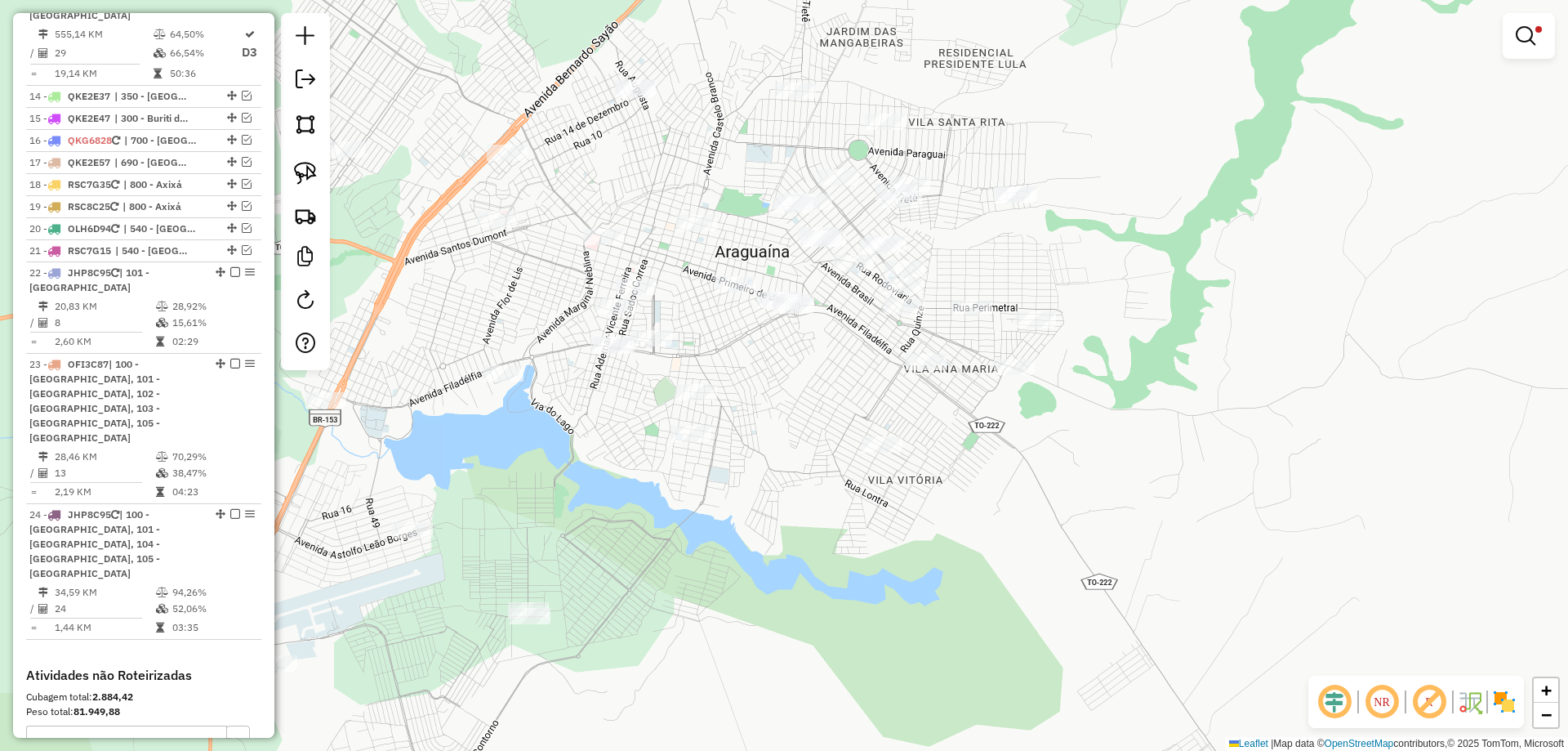
drag, startPoint x: 1197, startPoint y: 551, endPoint x: 1042, endPoint y: 285, distance: 307.9
click at [1108, 270] on div "Limpar filtros Janela de atendimento Grade de atendimento Capacidade Transporta…" at bounding box center [784, 376] width 1568 height 751
click at [306, 169] on img at bounding box center [306, 173] width 23 height 23
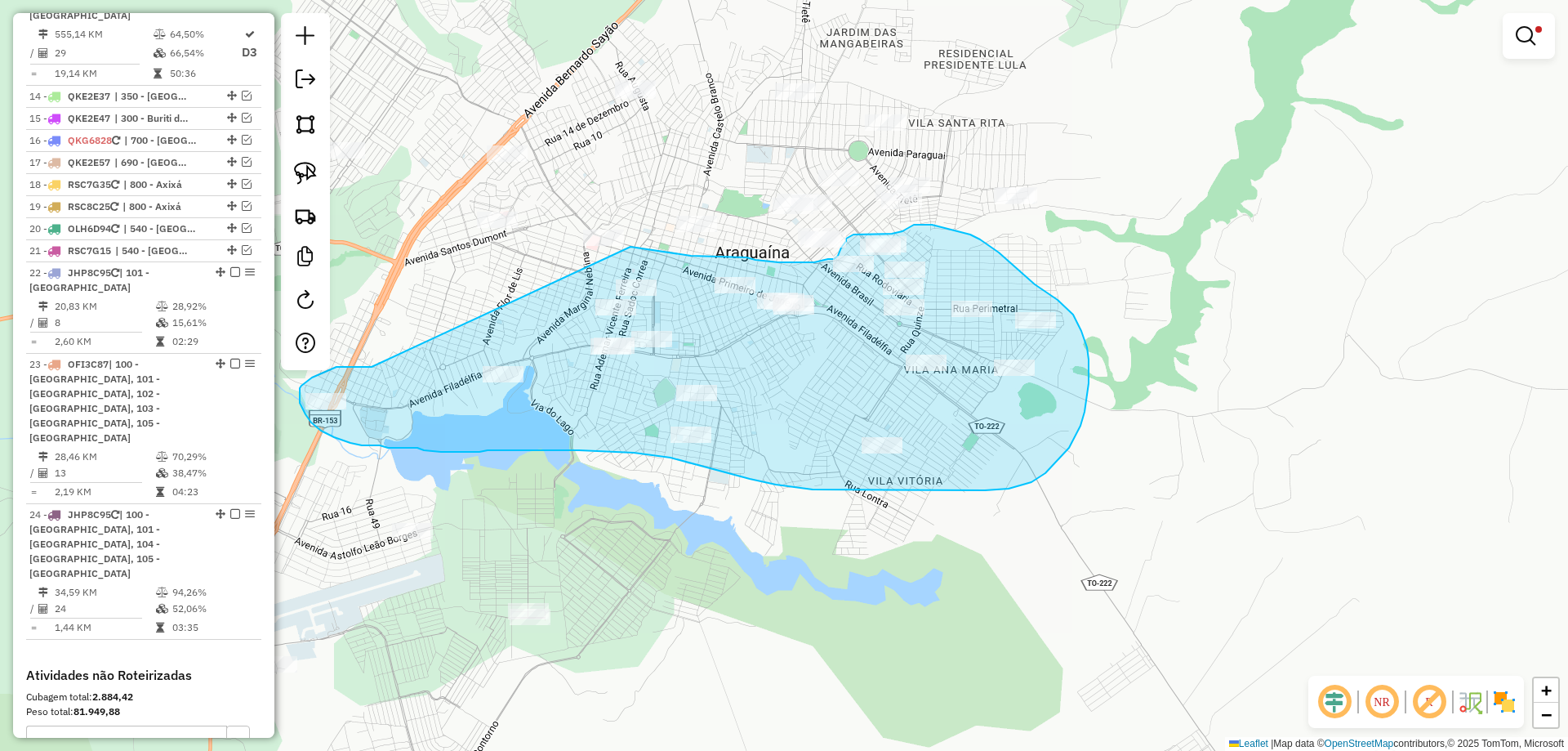
drag, startPoint x: 372, startPoint y: 367, endPoint x: 631, endPoint y: 247, distance: 285.4
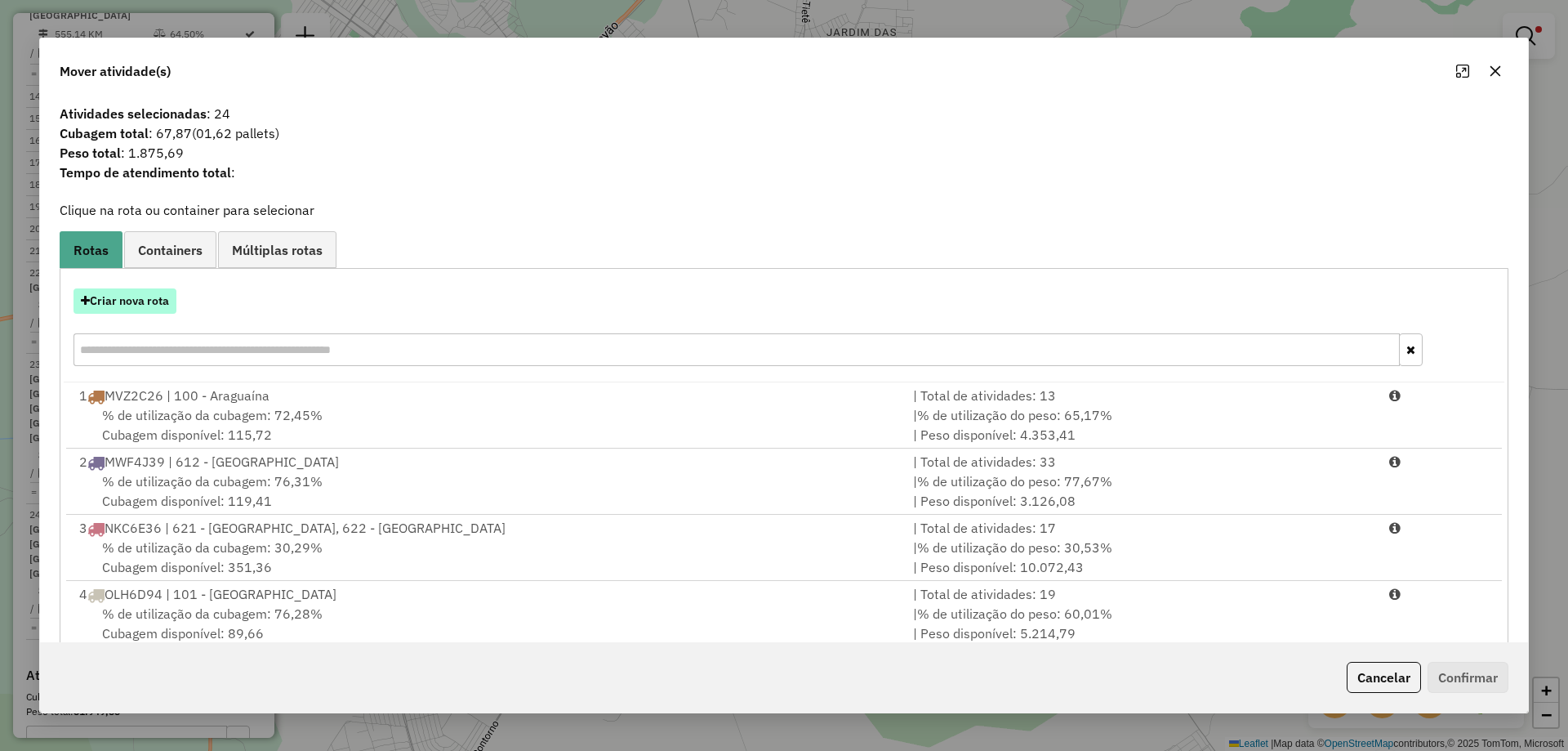
click at [131, 312] on button "Criar nova rota" at bounding box center [125, 301] width 103 height 26
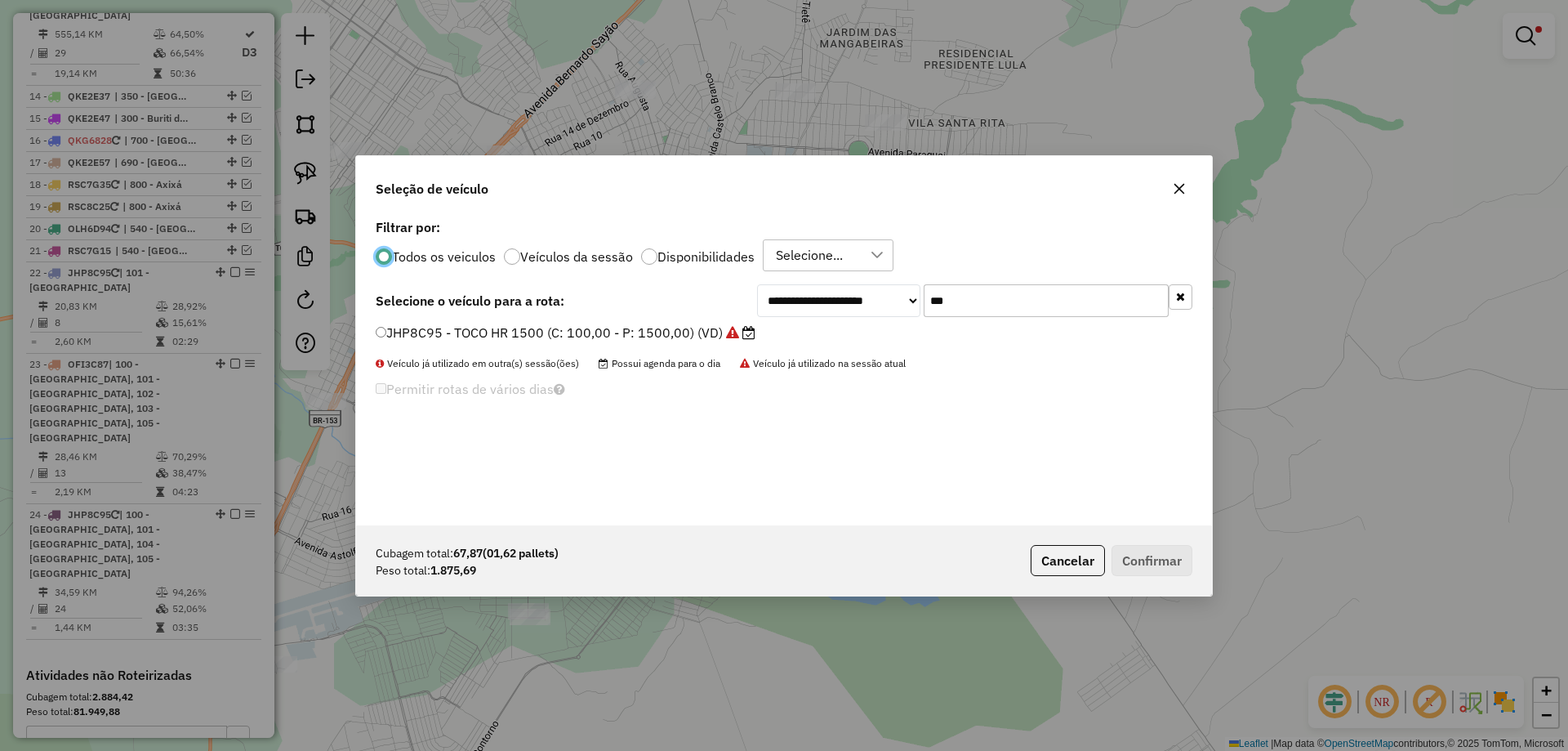
click at [1008, 316] on input "***" at bounding box center [1046, 300] width 245 height 32
type input "***"
click at [665, 341] on label "OFI3C87 - TOCO HR 1500 (C: 100,00 - P: 1500,00) (VD)" at bounding box center [564, 333] width 377 height 20
click at [1167, 555] on button "Confirmar" at bounding box center [1152, 560] width 81 height 31
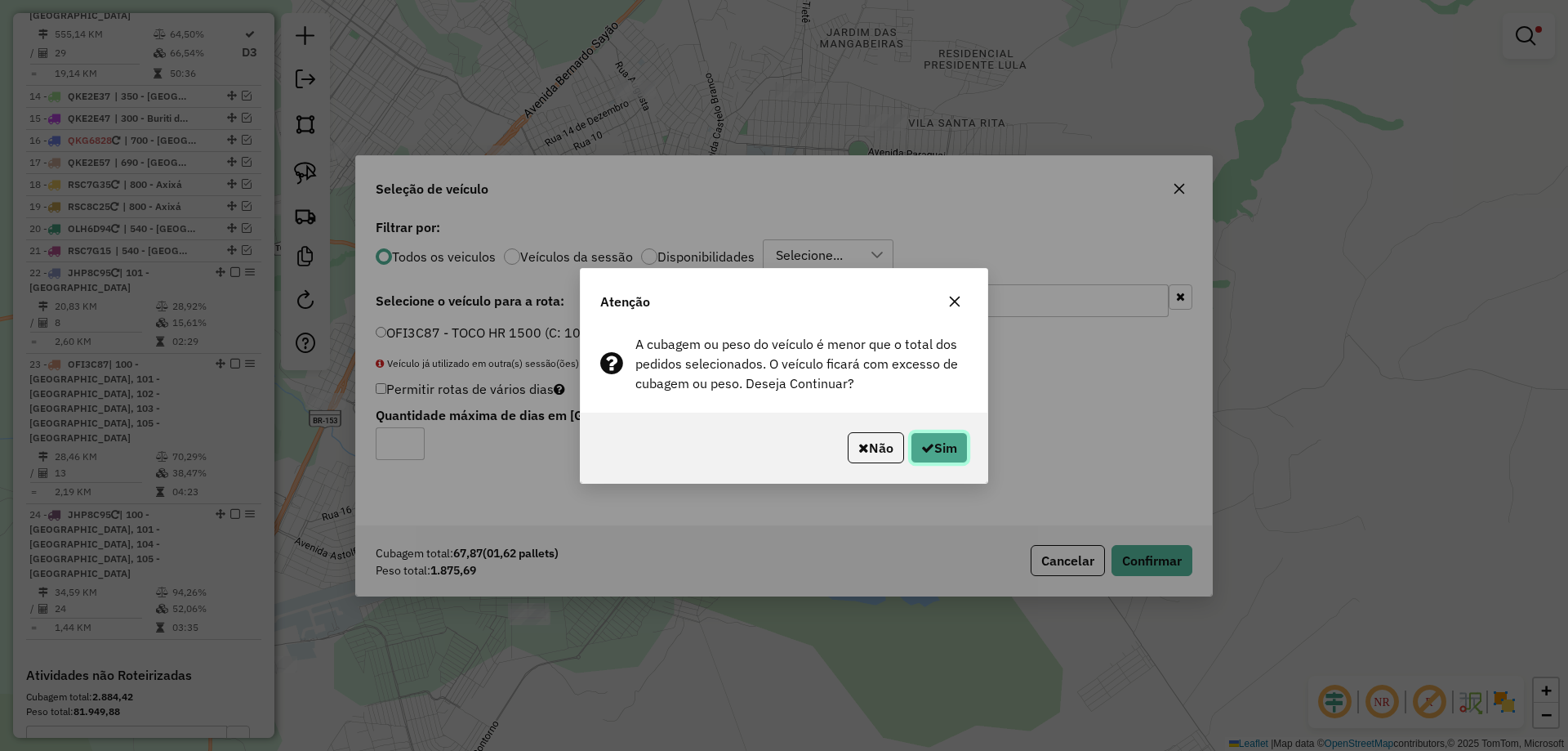
click at [935, 457] on button "Sim" at bounding box center [939, 448] width 57 height 31
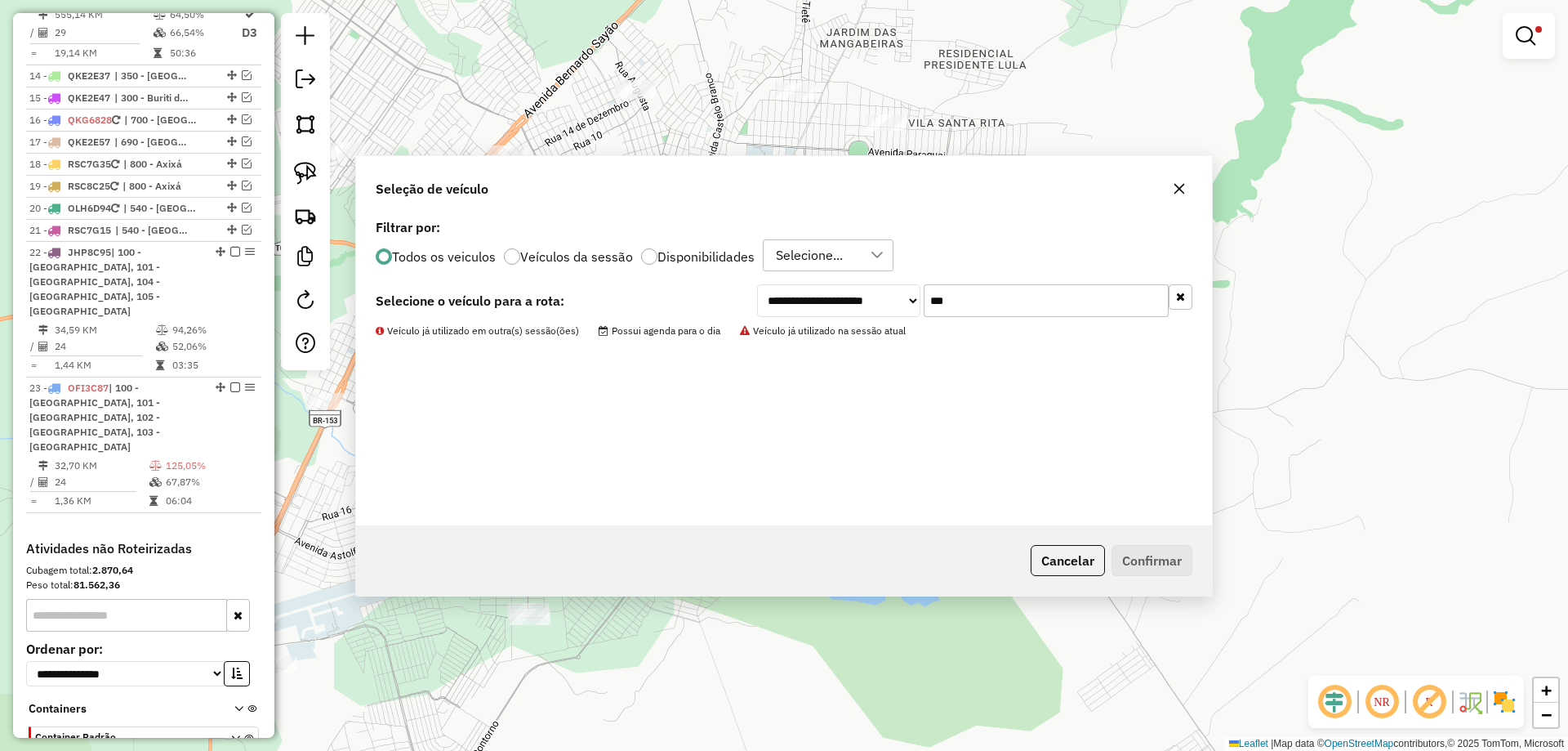
scroll to position [1771, 0]
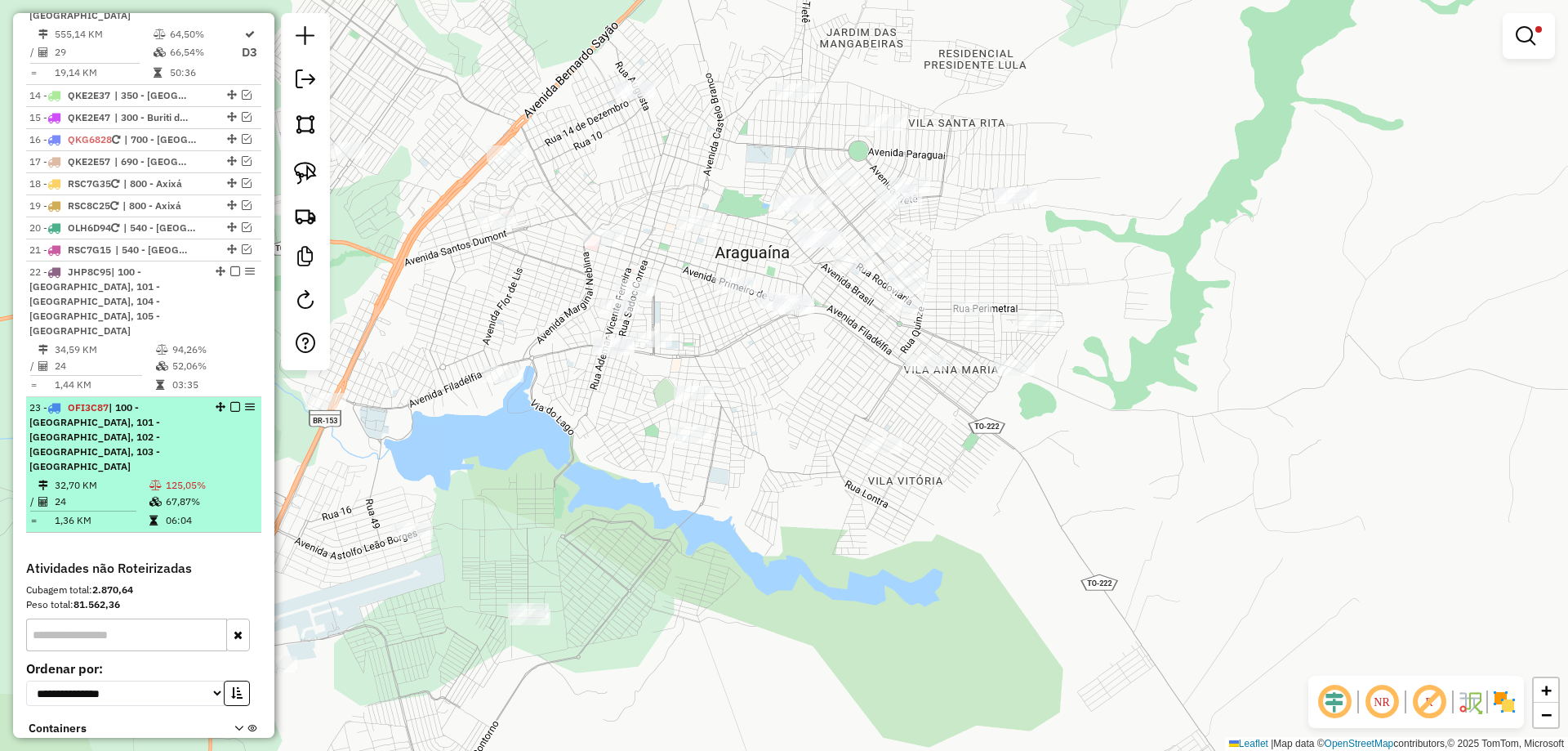
click at [167, 477] on td "125,05%" at bounding box center [210, 485] width 90 height 16
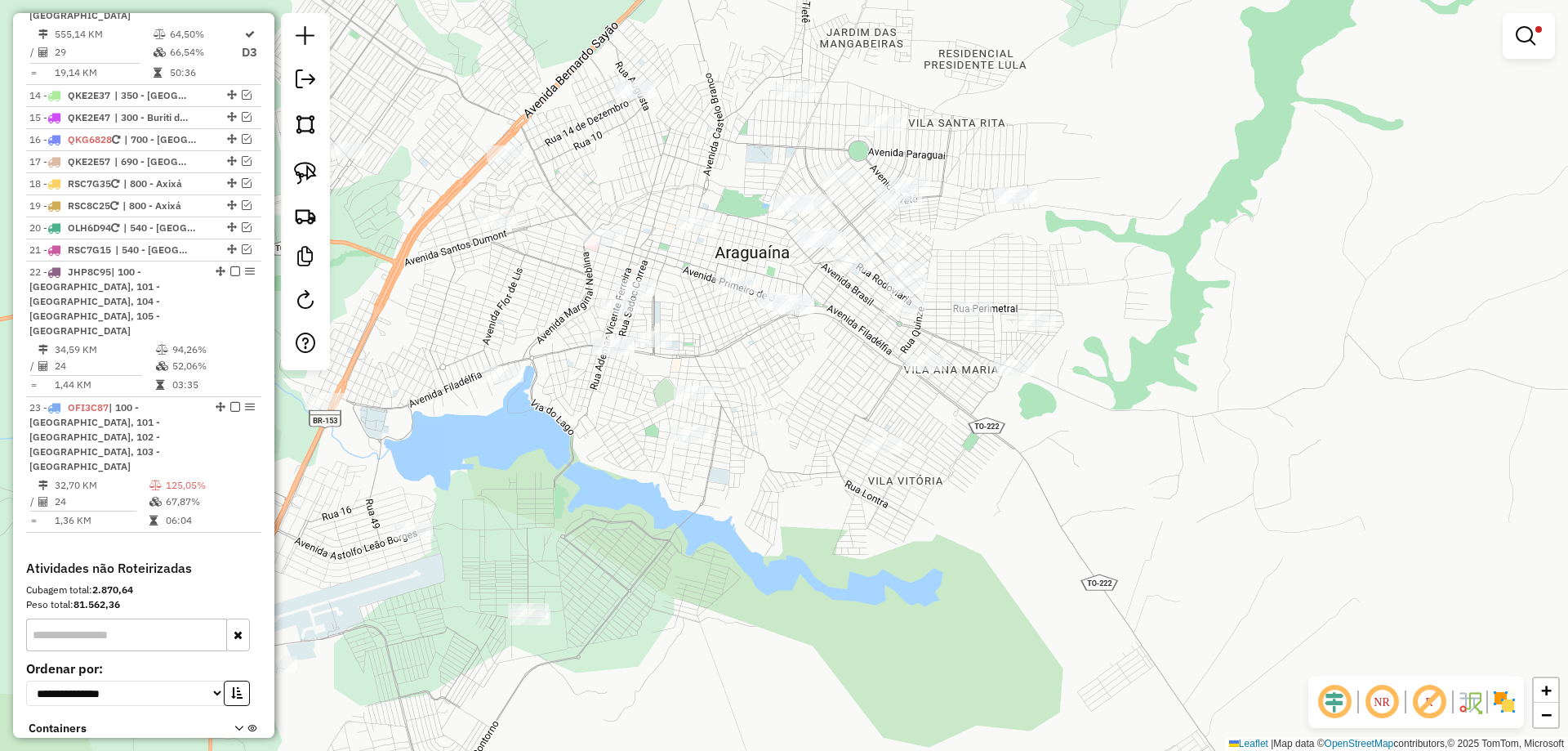
select select "*********"
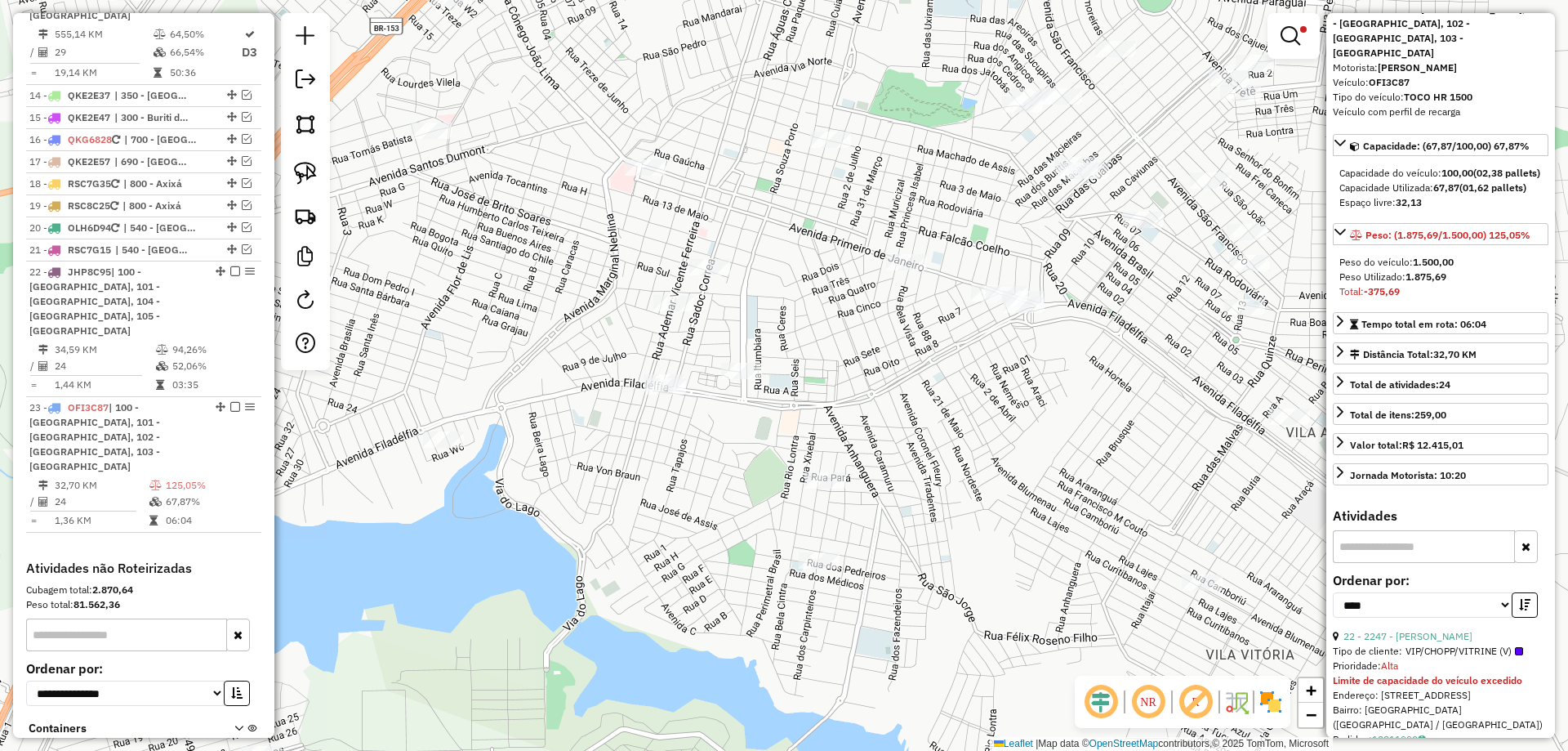
scroll to position [163, 0]
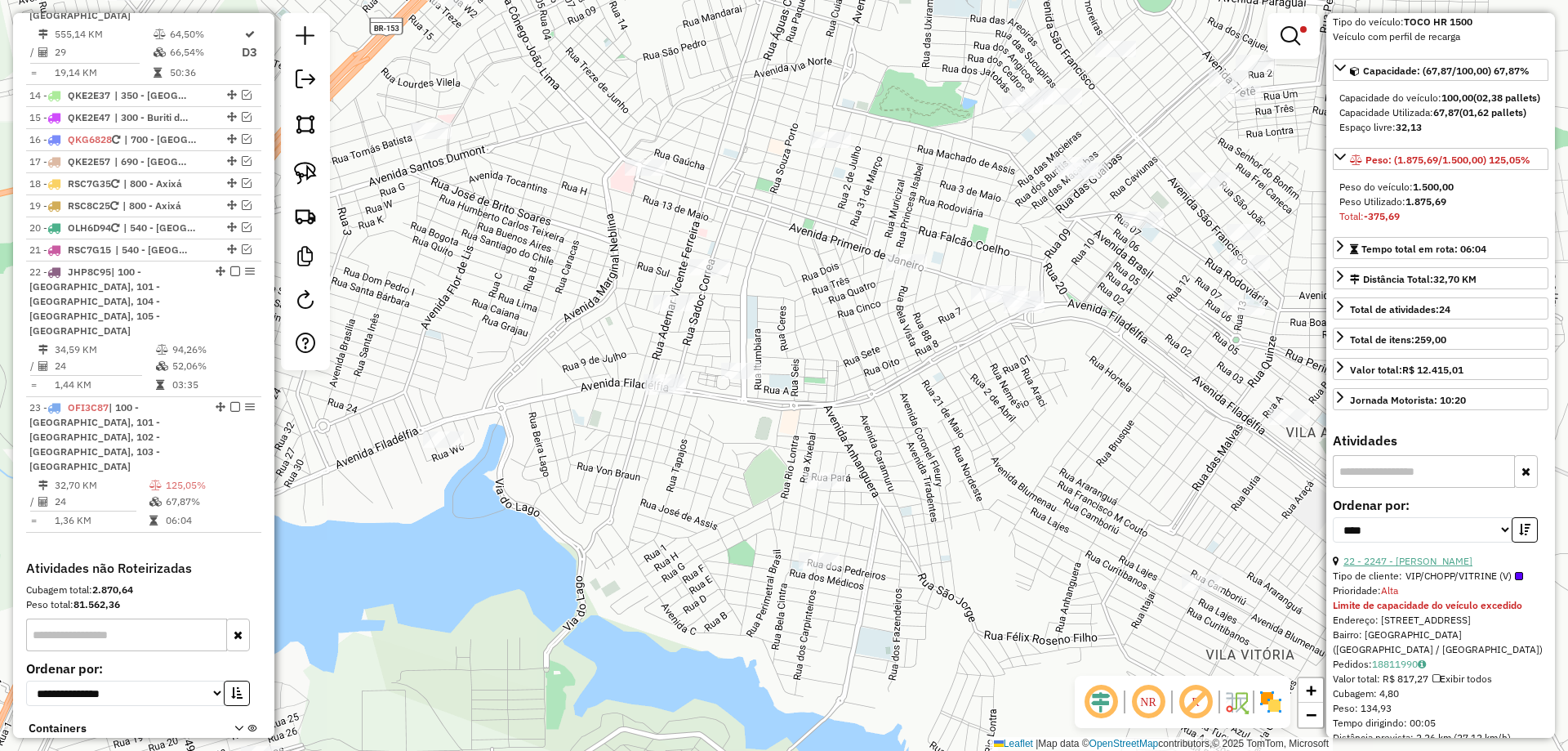
click at [1465, 555] on link "22 - 2247 - SILVA E SILVA RESTAU" at bounding box center [1408, 560] width 129 height 12
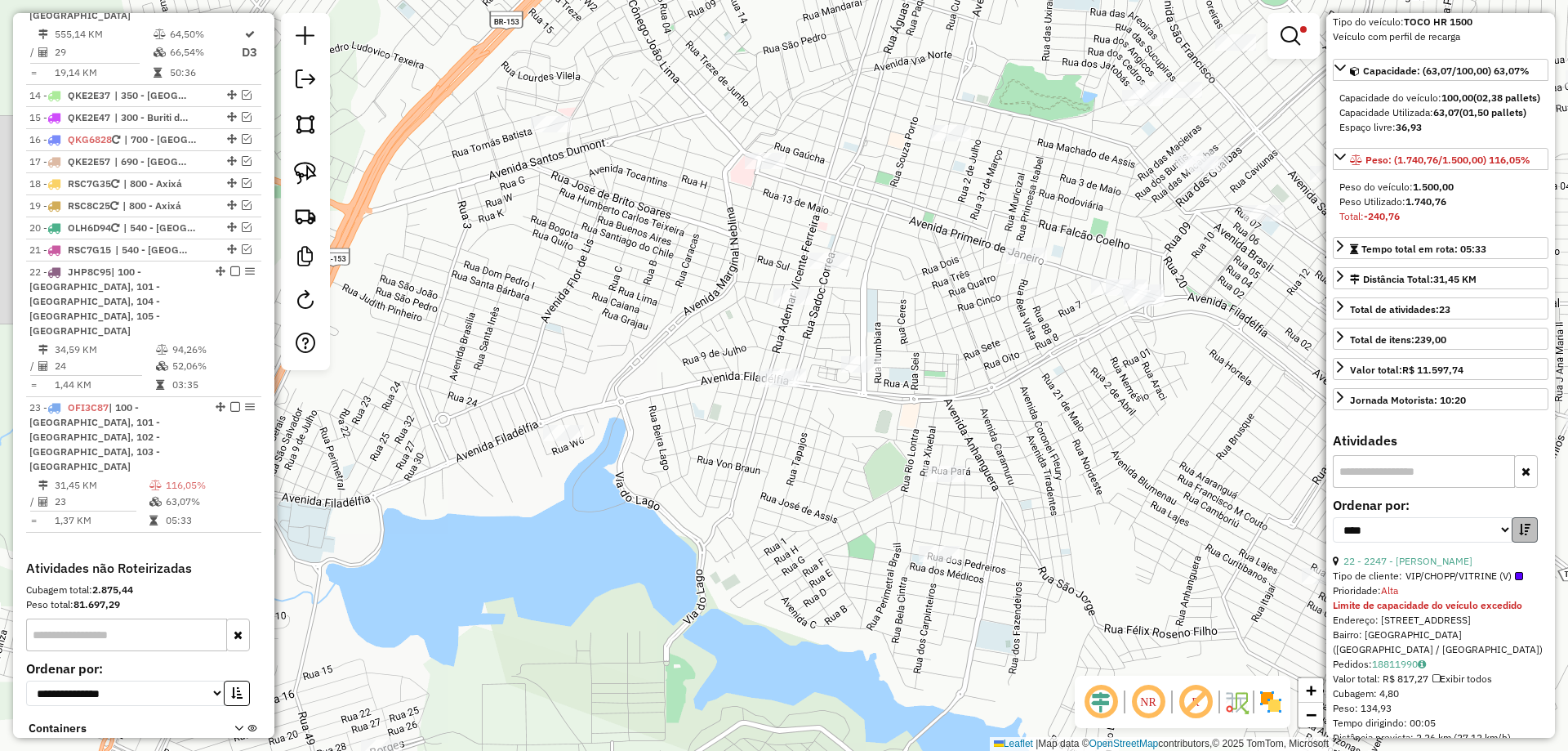
scroll to position [1799, 0]
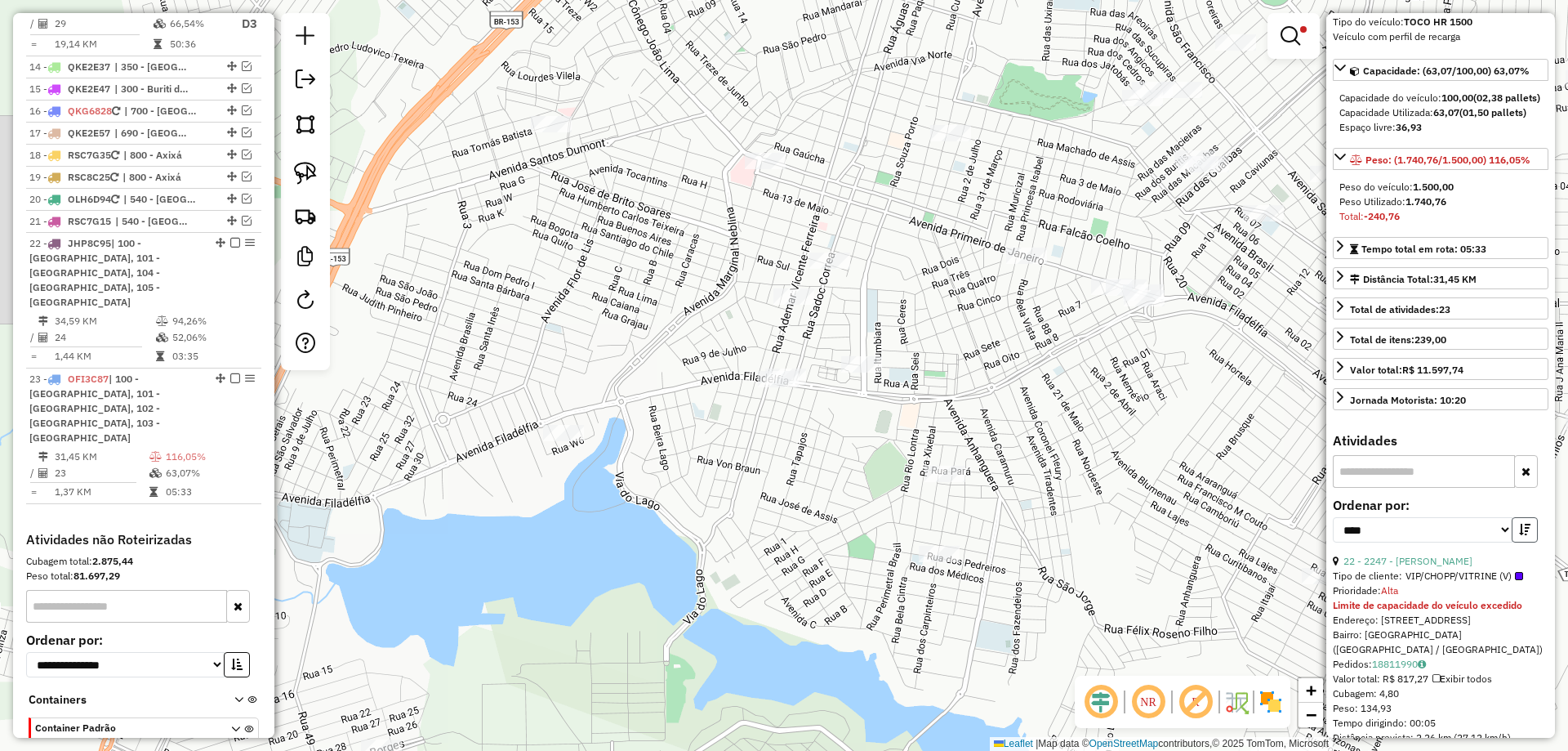
click at [1519, 524] on icon "button" at bounding box center [1525, 530] width 11 height 11
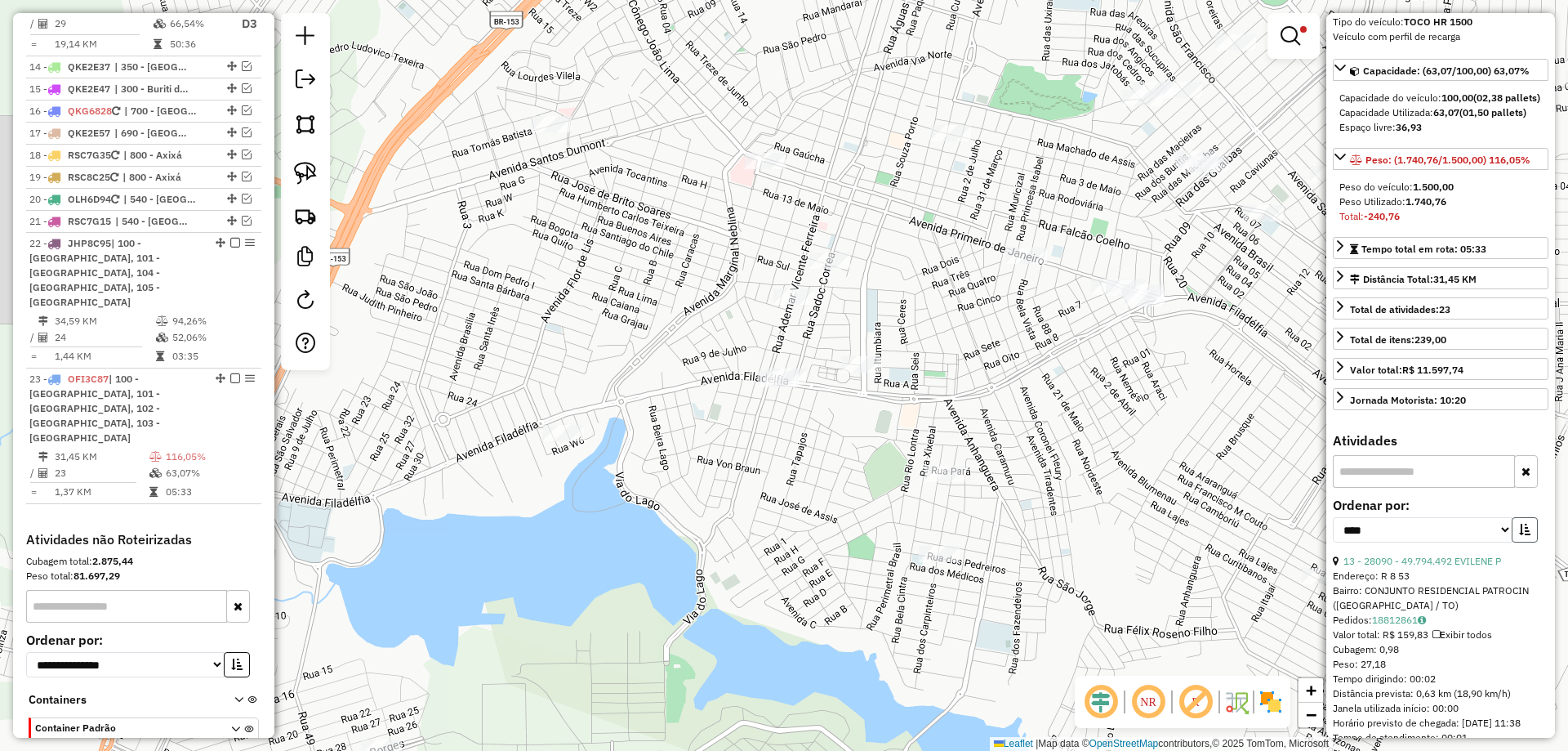
click at [1519, 524] on icon "button" at bounding box center [1525, 530] width 11 height 11
click at [1446, 555] on link "5 - 28513 - MARIA JOSE MORAIS LI" at bounding box center [1408, 560] width 129 height 12
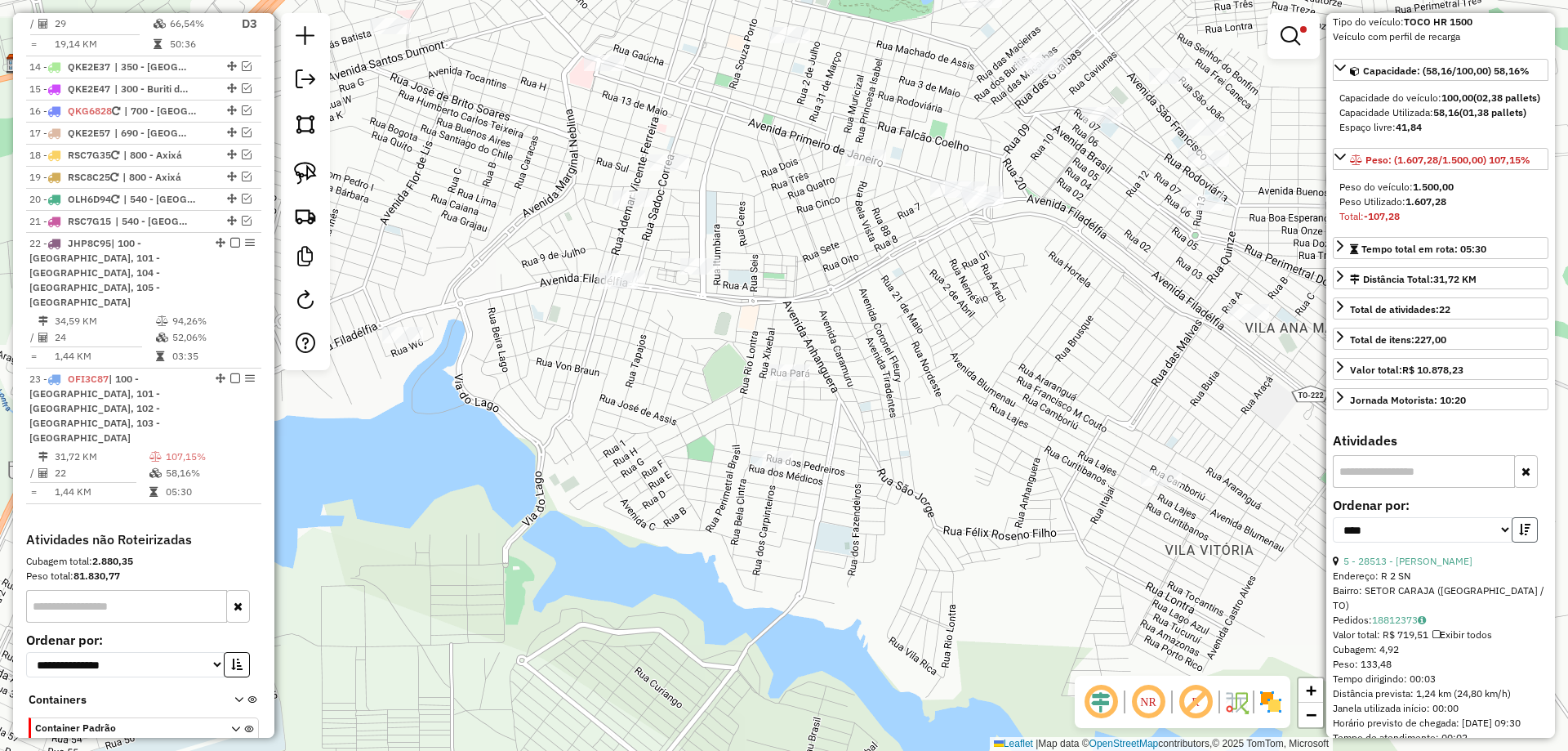
click at [1533, 518] on button "button" at bounding box center [1524, 530] width 26 height 26
click at [1445, 555] on link "9 - 5838 - LUIS DO NASCIMENTO D" at bounding box center [1410, 560] width 132 height 12
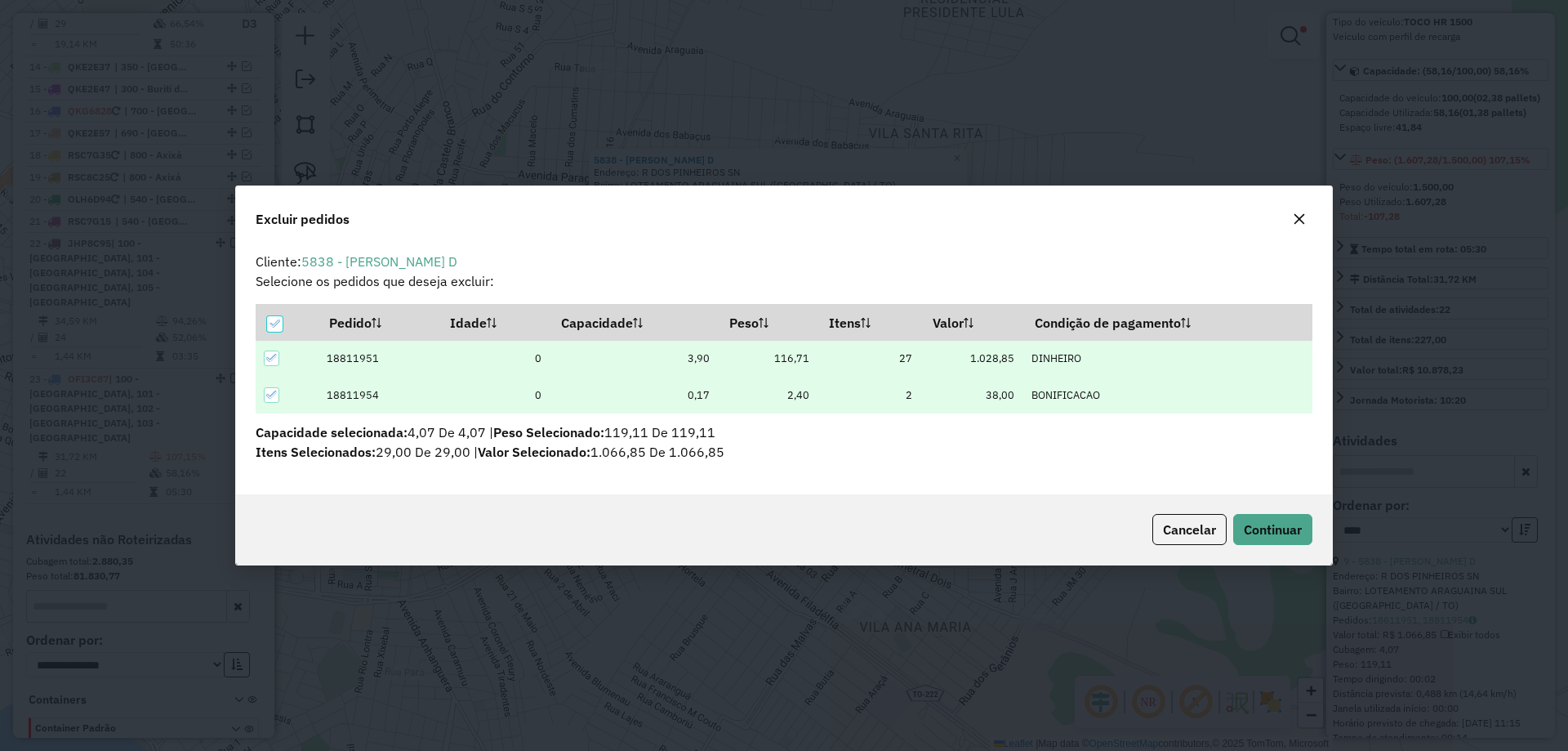
scroll to position [0, 0]
click at [1283, 516] on button "Continuar" at bounding box center [1273, 529] width 79 height 31
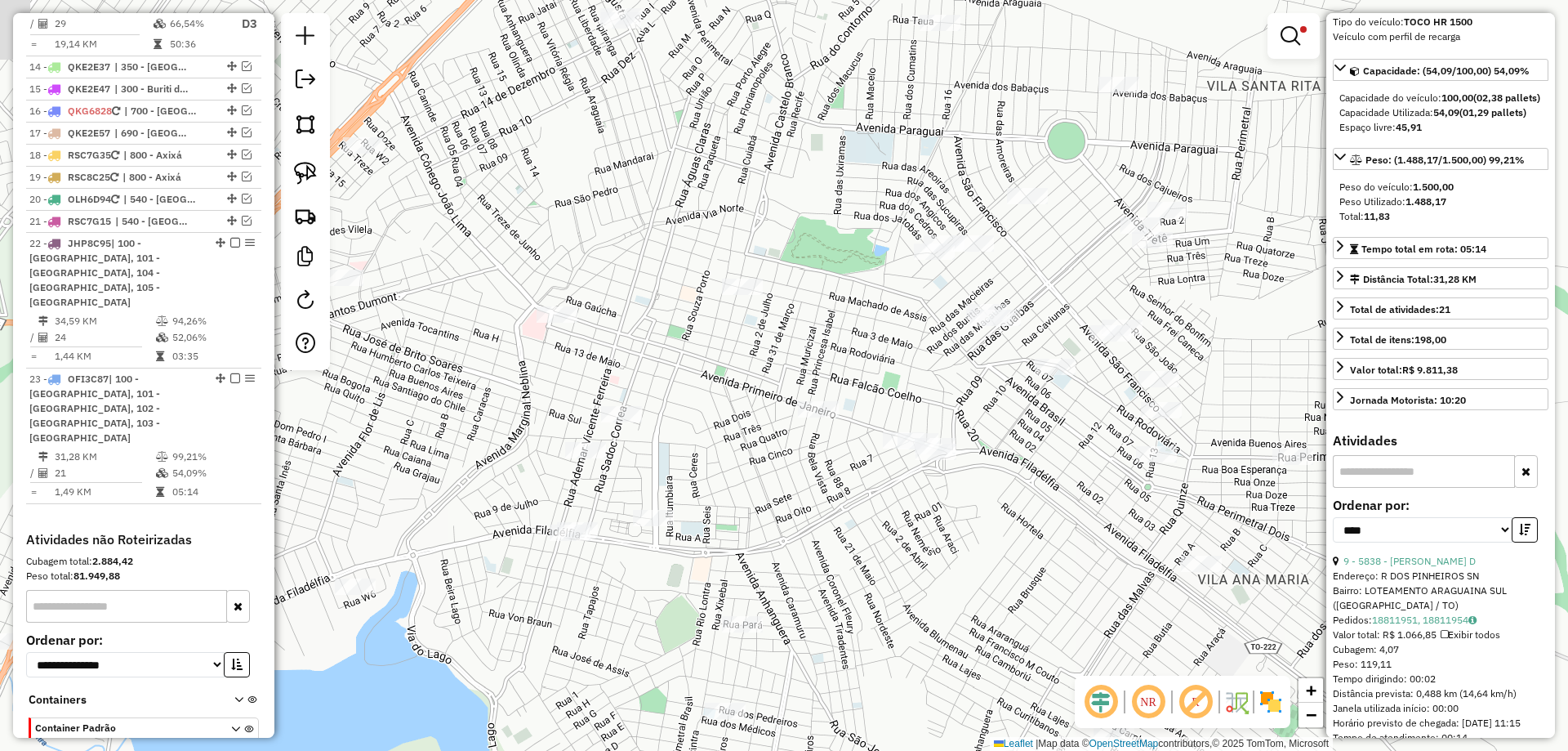
drag, startPoint x: 699, startPoint y: 590, endPoint x: 1159, endPoint y: 551, distance: 461.7
click at [1156, 551] on div "Limpar filtros Janela de atendimento Grade de atendimento Capacidade Transporta…" at bounding box center [784, 376] width 1568 height 751
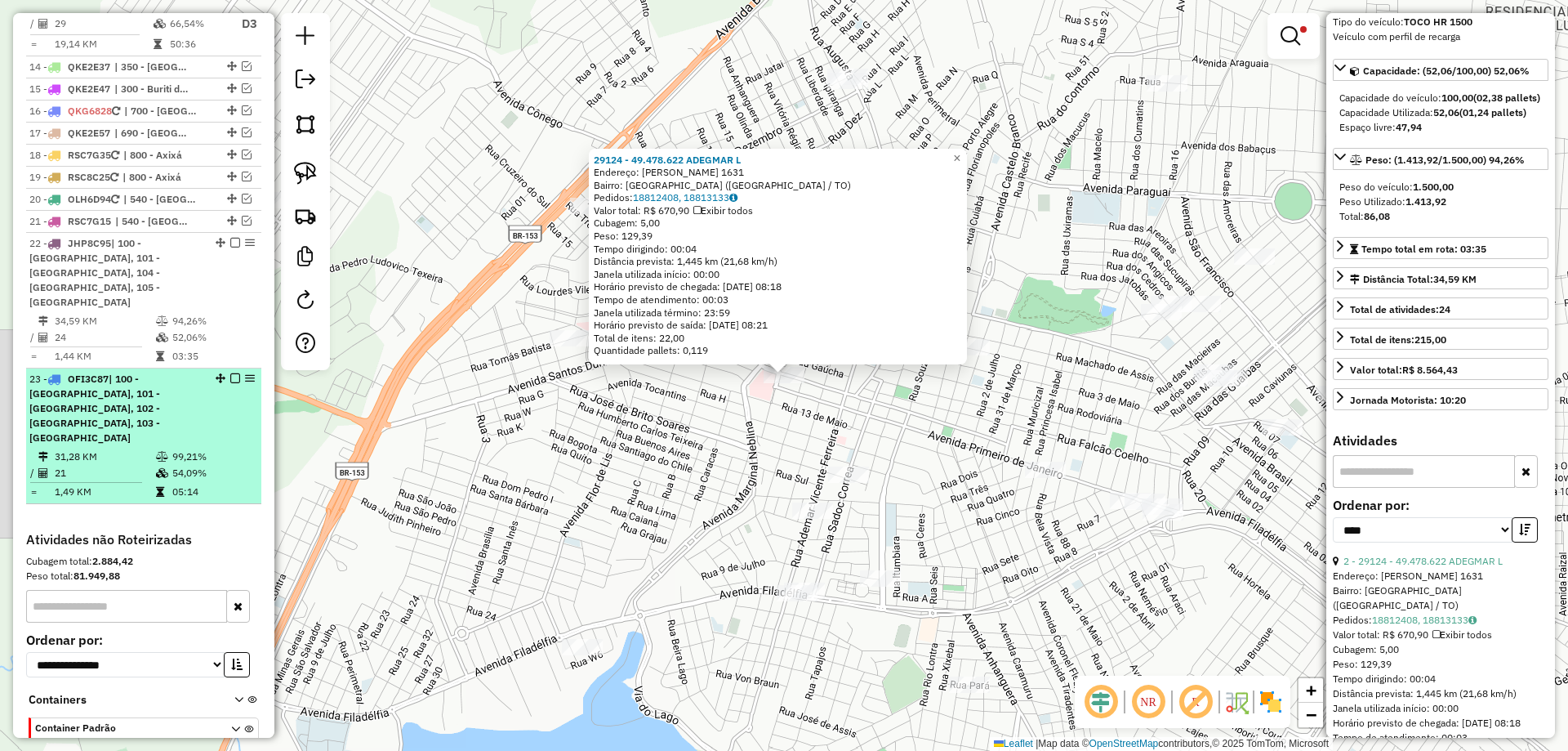
click at [159, 465] on td at bounding box center [163, 473] width 16 height 16
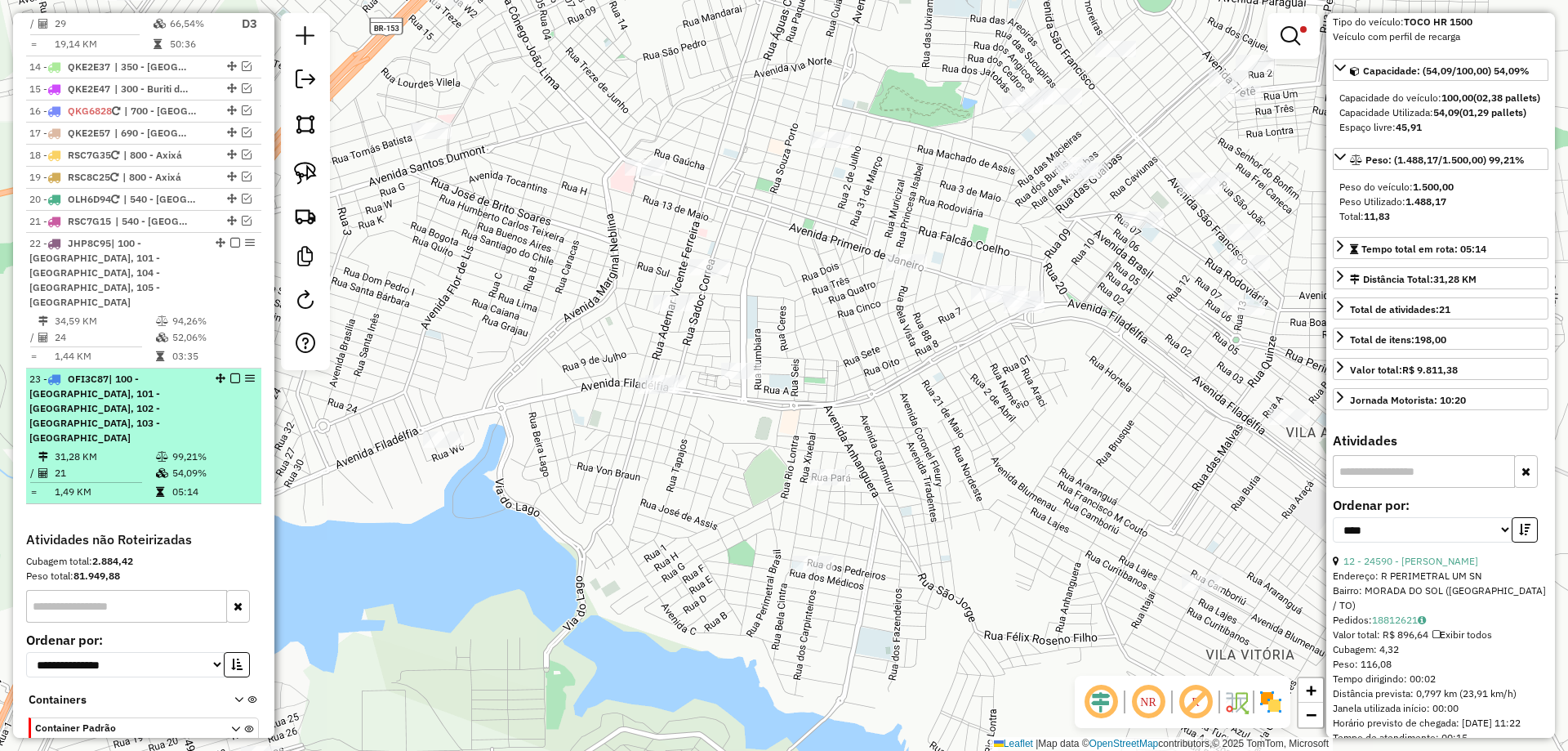
click at [231, 374] on em at bounding box center [235, 378] width 10 height 10
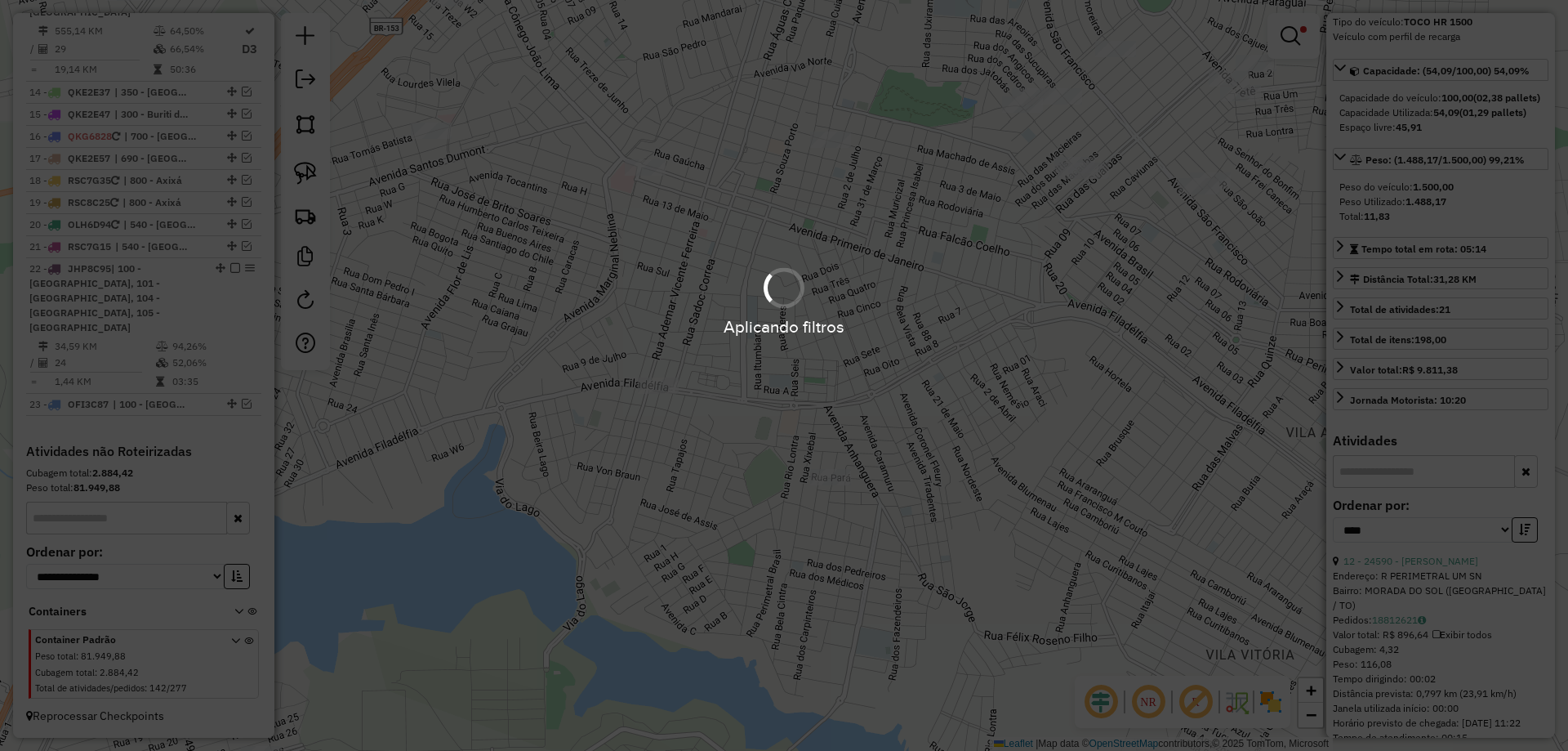
scroll to position [1715, 0]
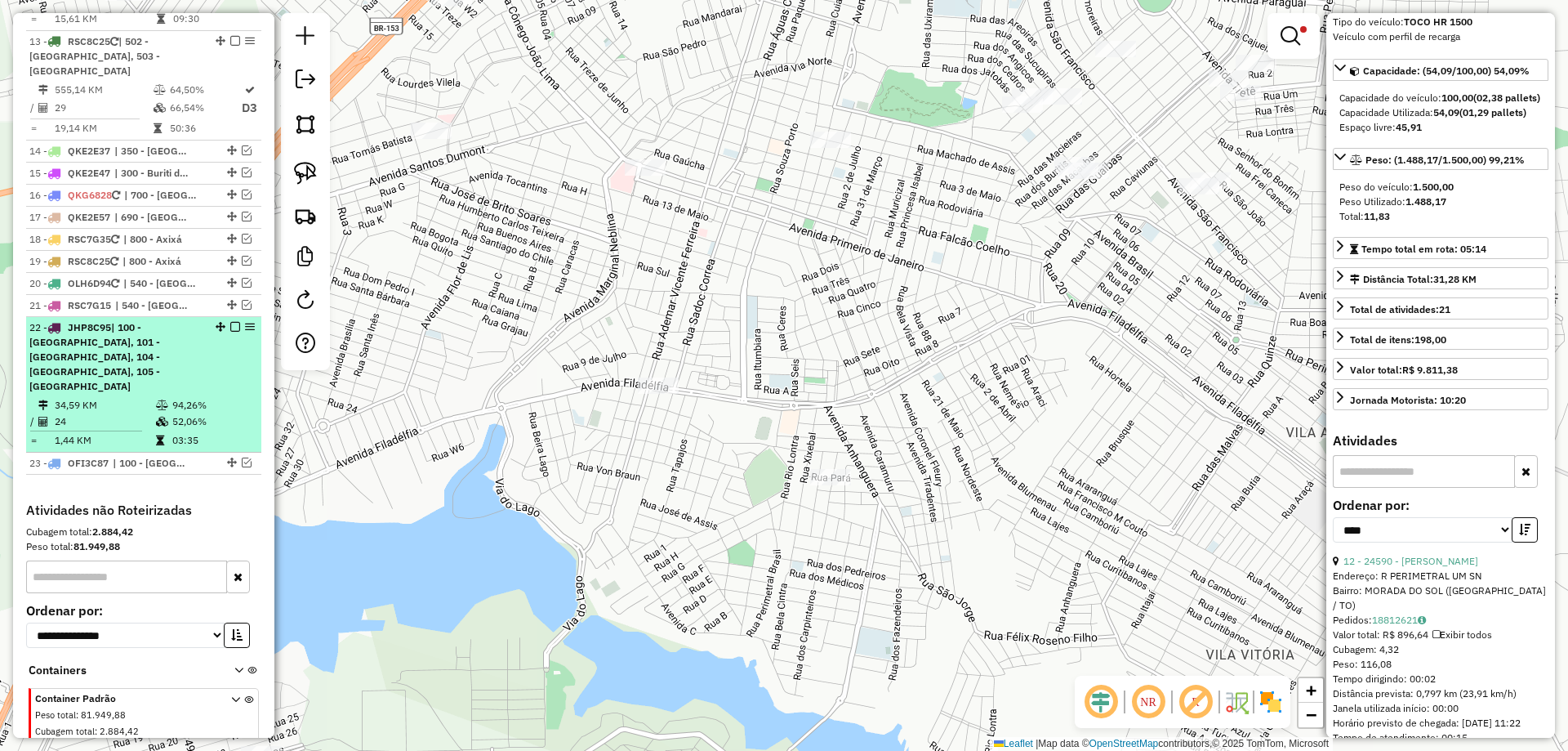
click at [231, 322] on em at bounding box center [235, 327] width 10 height 10
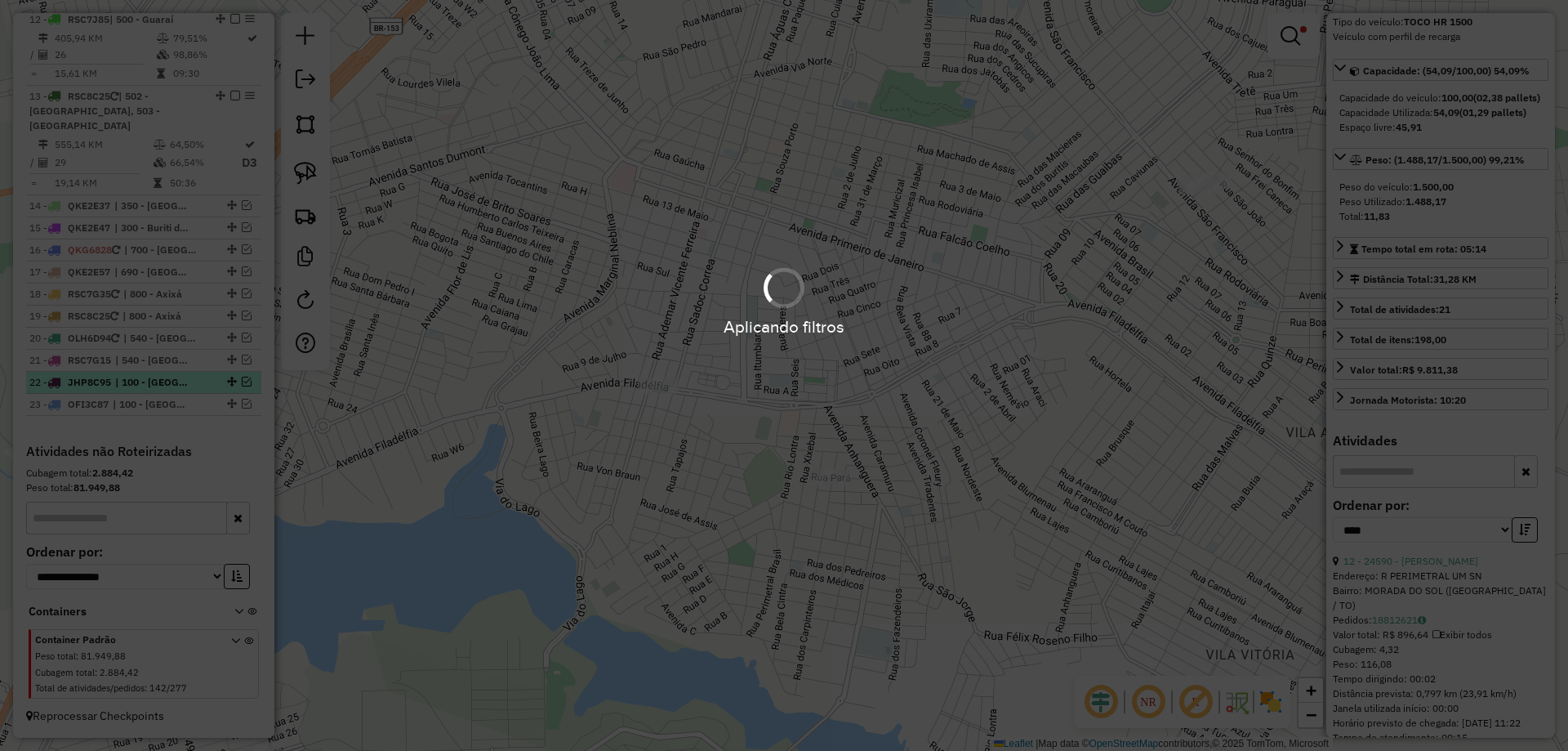
scroll to position [1632, 0]
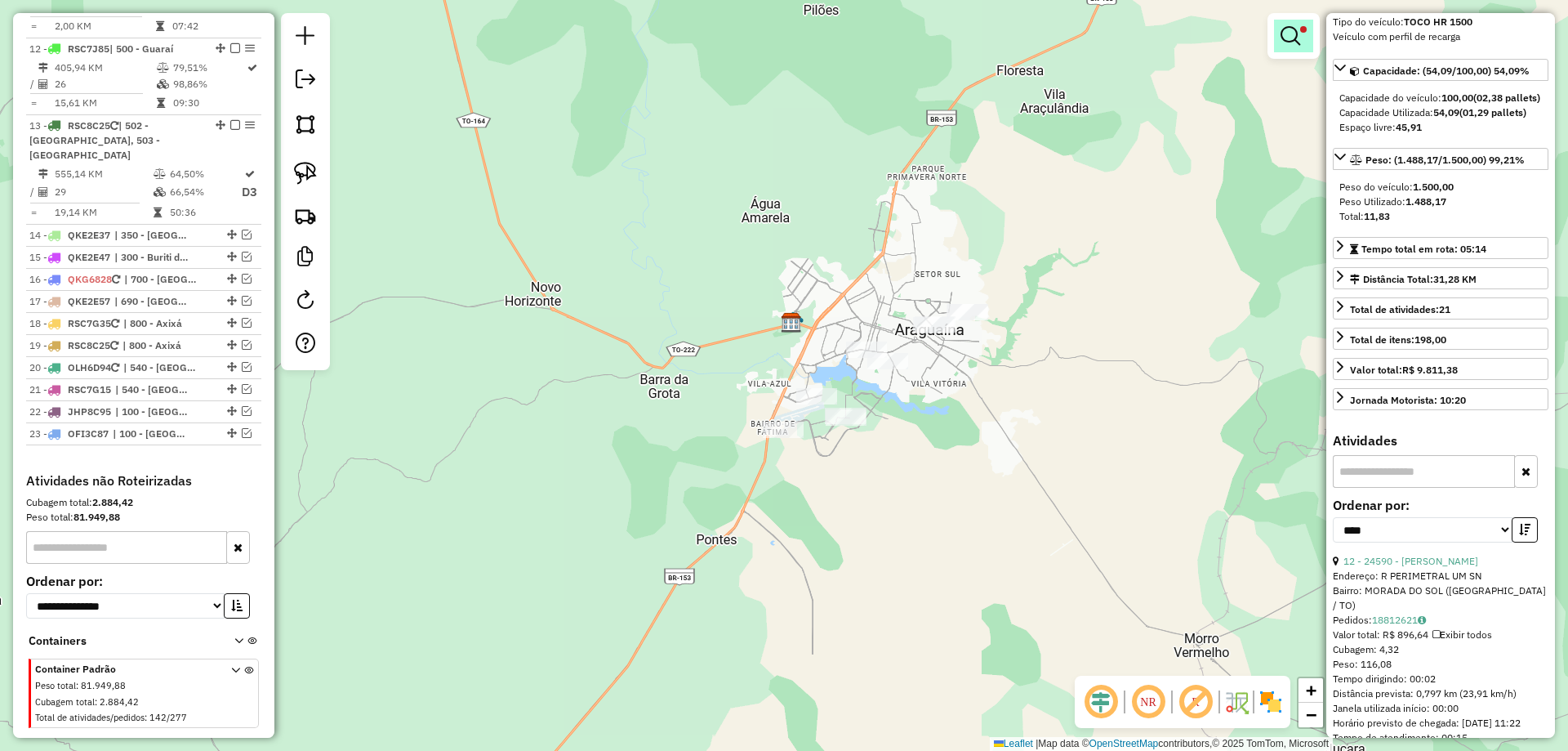
click at [1293, 31] on em at bounding box center [1291, 35] width 20 height 20
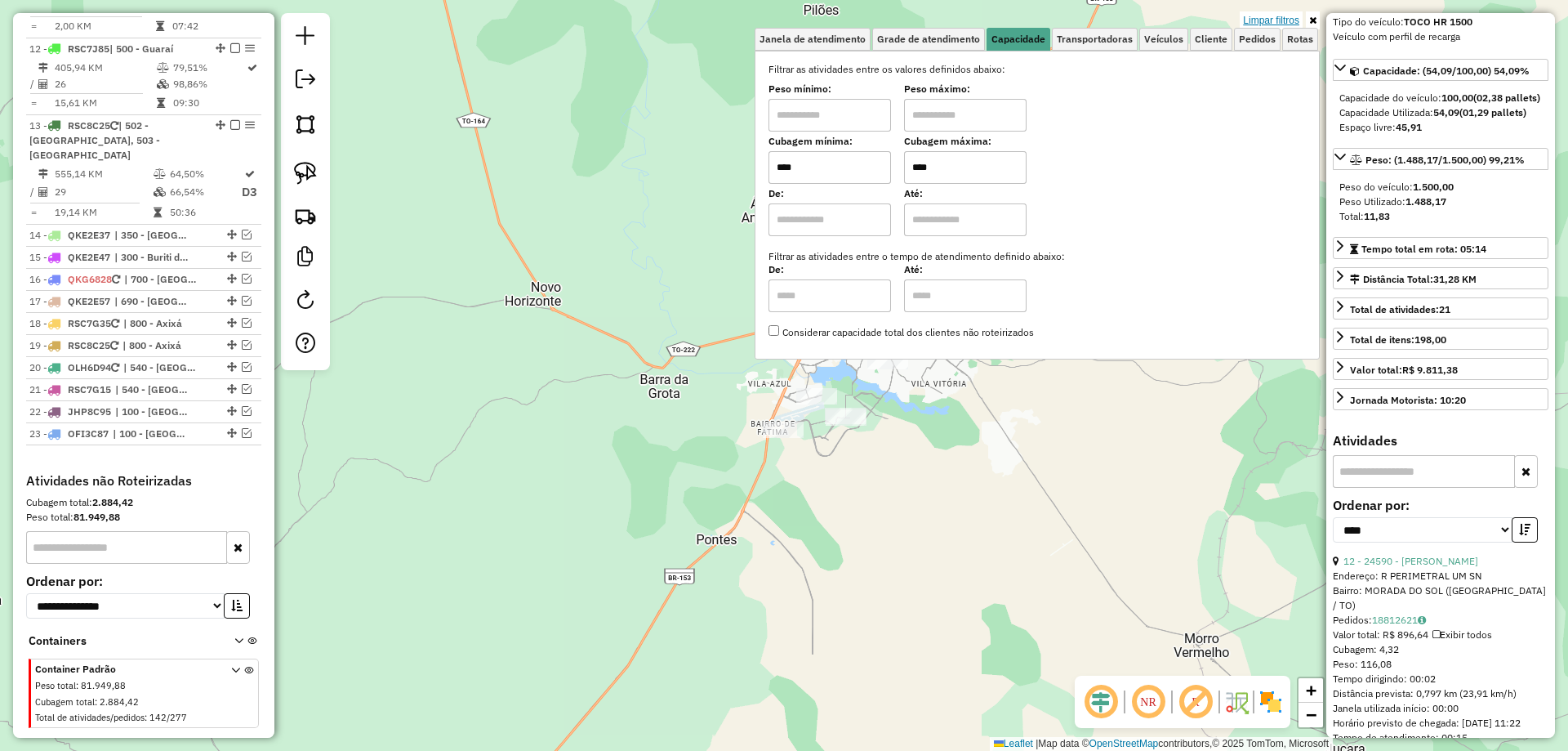
click at [1283, 17] on link "Limpar filtros" at bounding box center [1272, 20] width 63 height 18
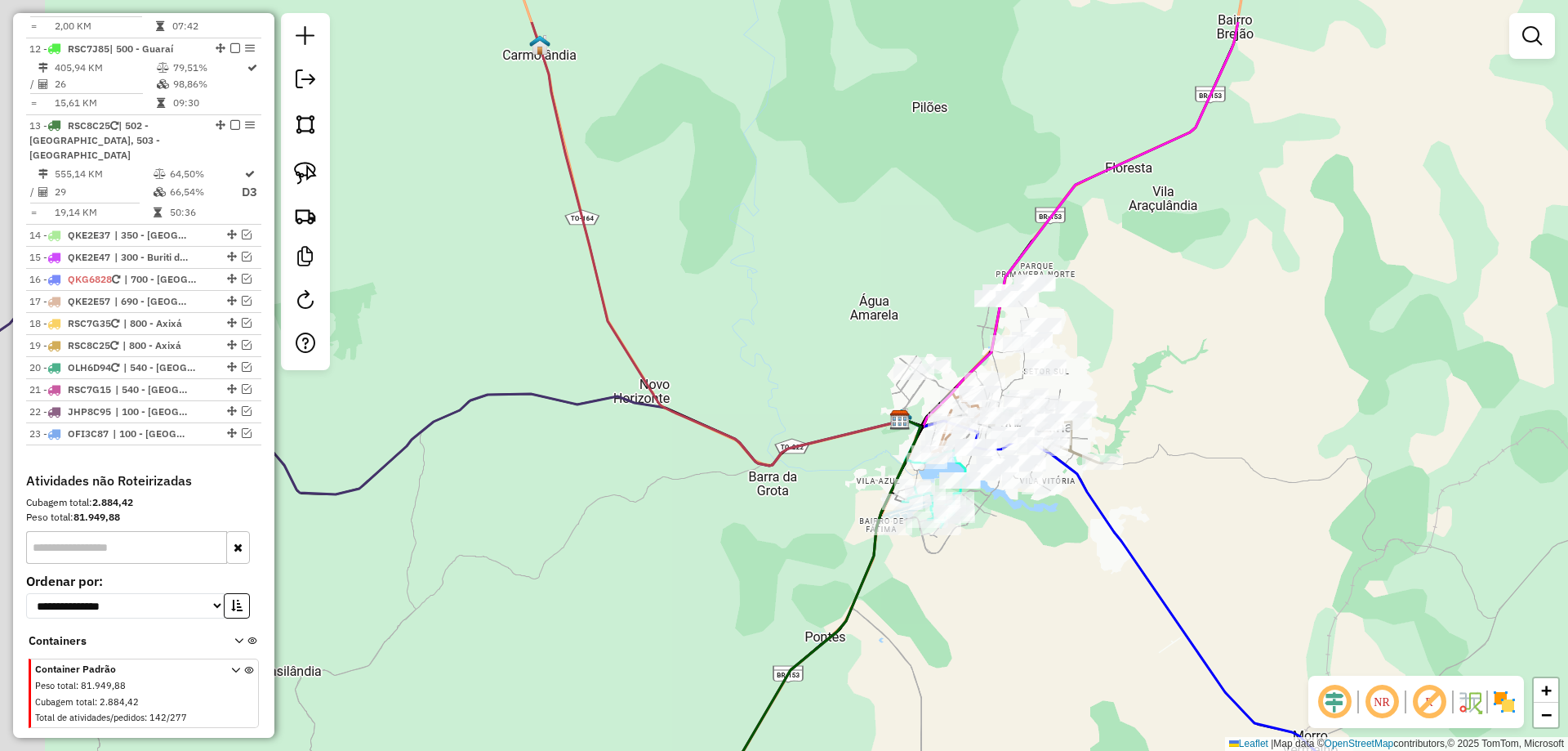
drag, startPoint x: 1069, startPoint y: 341, endPoint x: 1298, endPoint y: 456, distance: 256.3
click at [1297, 456] on div "Janela de atendimento Grade de atendimento Capacidade Transportadoras Veículos …" at bounding box center [784, 376] width 1568 height 751
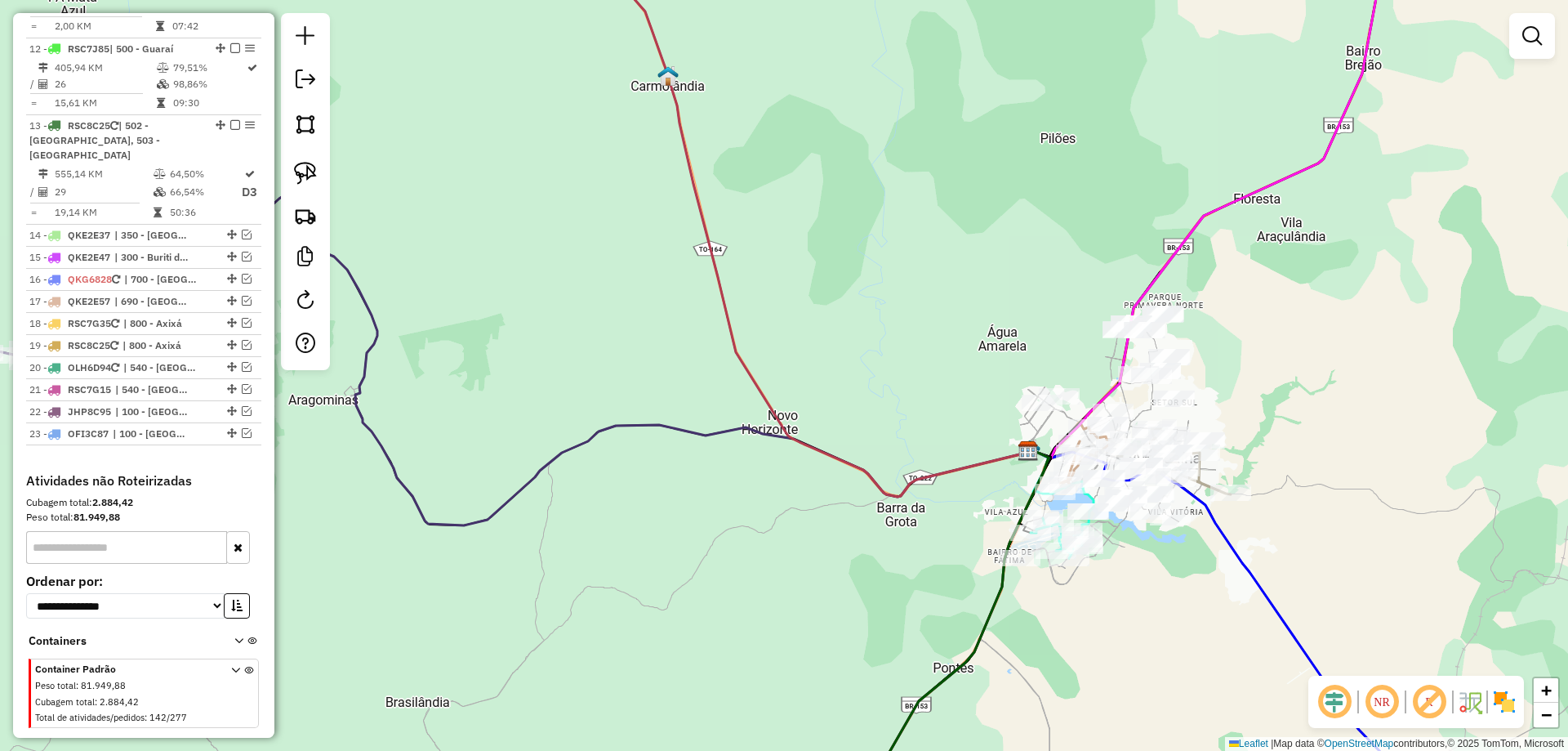
drag, startPoint x: 1289, startPoint y: 274, endPoint x: 1301, endPoint y: 341, distance: 68.1
click at [1304, 341] on div "Janela de atendimento Grade de atendimento Capacidade Transportadoras Veículos …" at bounding box center [784, 376] width 1568 height 751
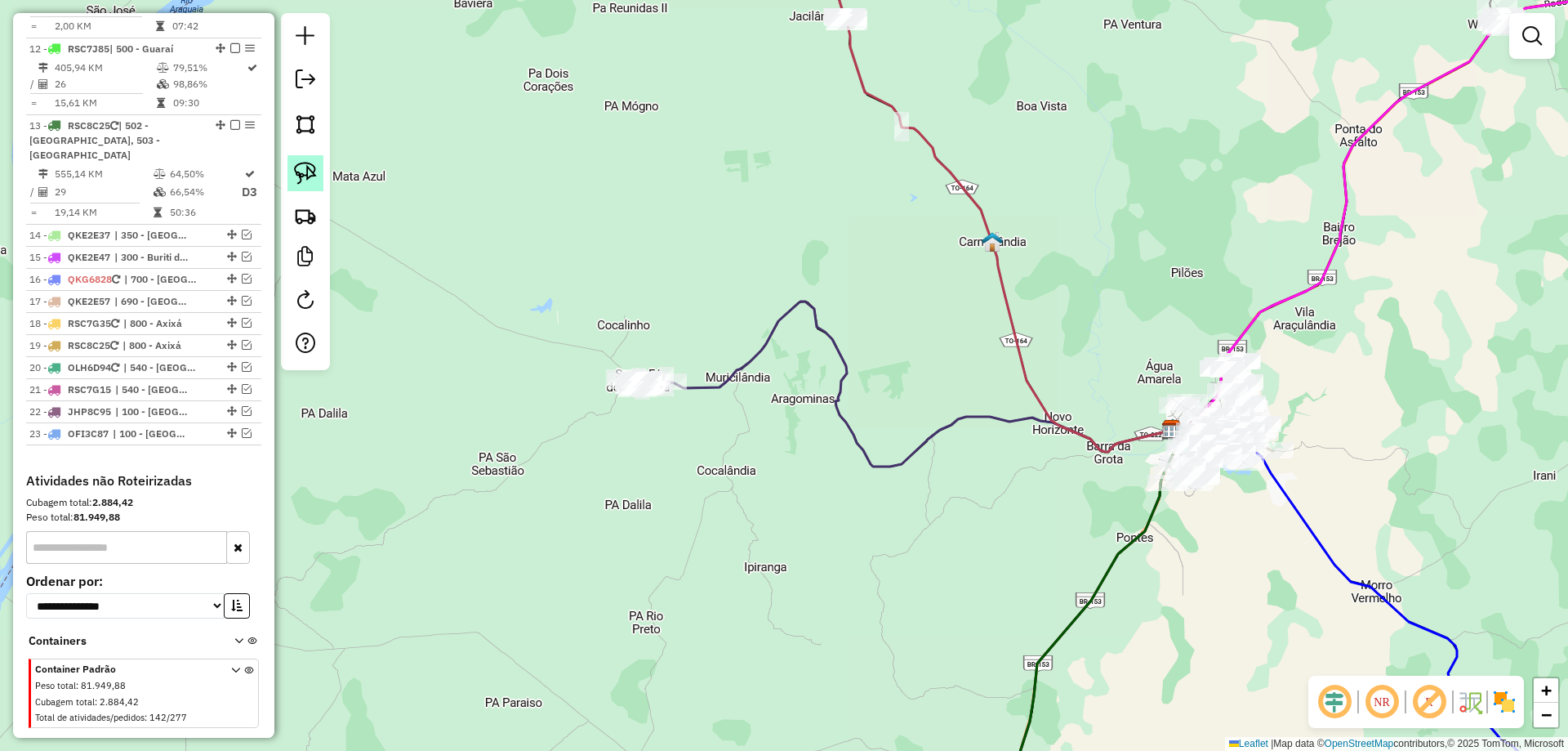
click at [312, 170] on img at bounding box center [306, 173] width 23 height 23
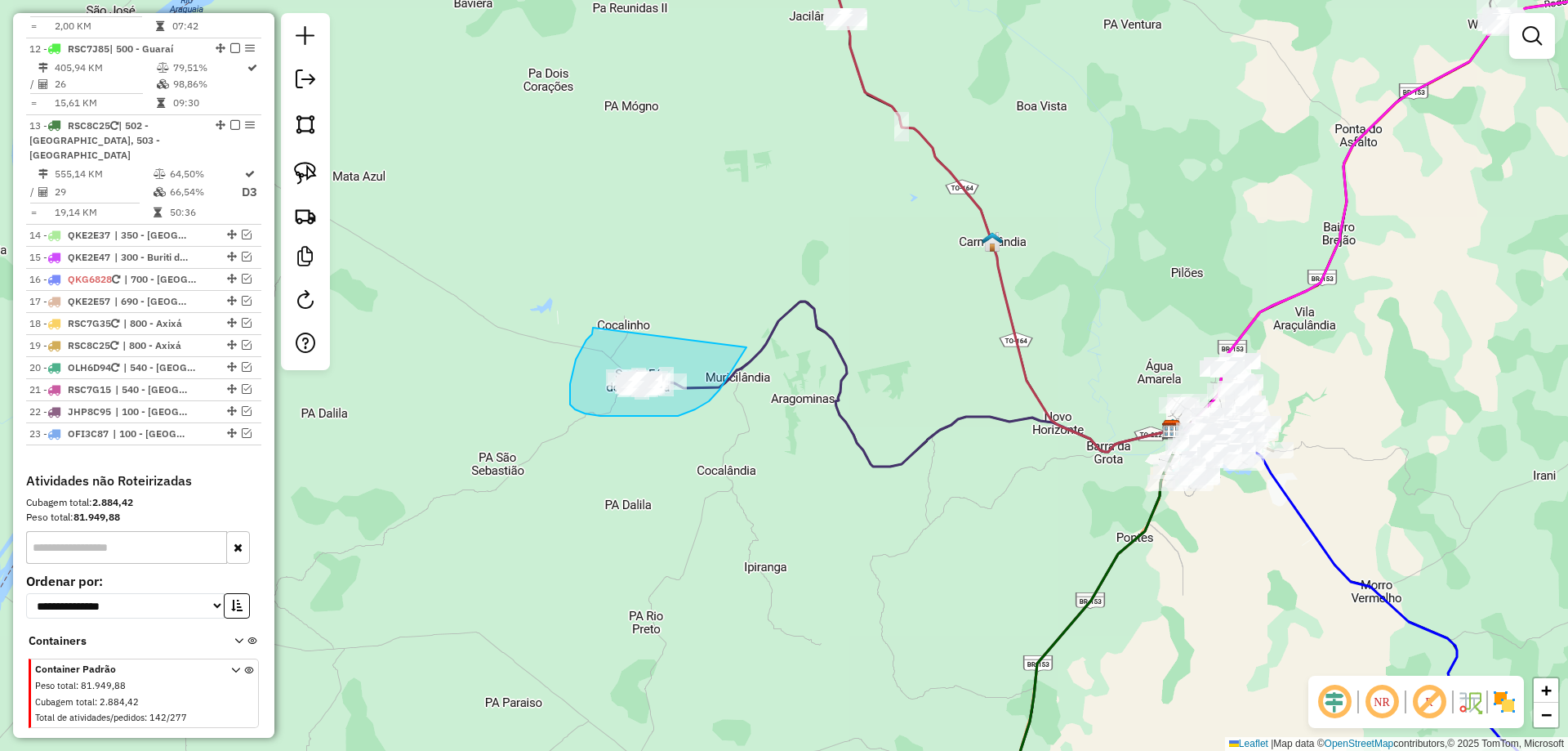
drag, startPoint x: 593, startPoint y: 328, endPoint x: 751, endPoint y: 341, distance: 158.5
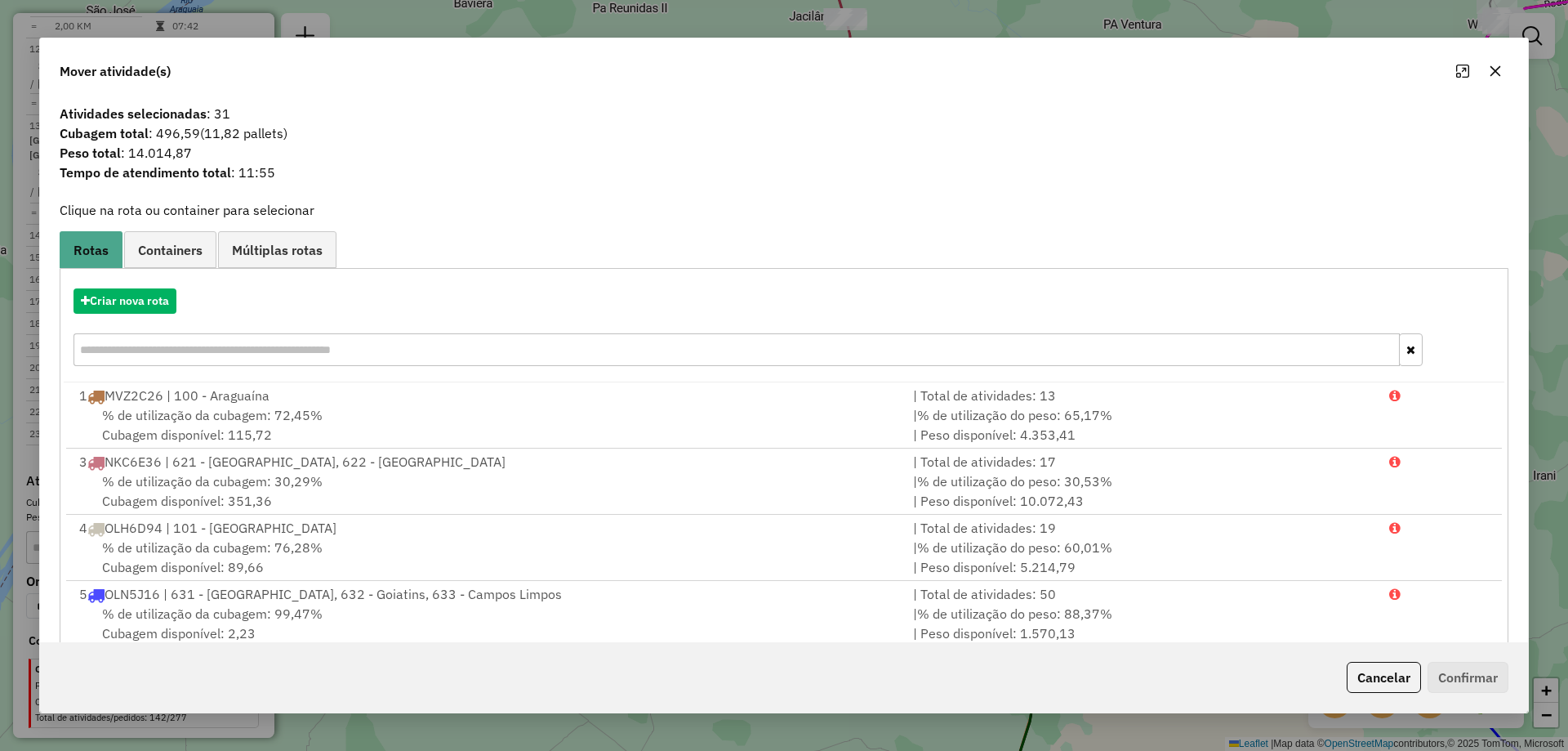
click at [1488, 67] on button "button" at bounding box center [1495, 71] width 26 height 26
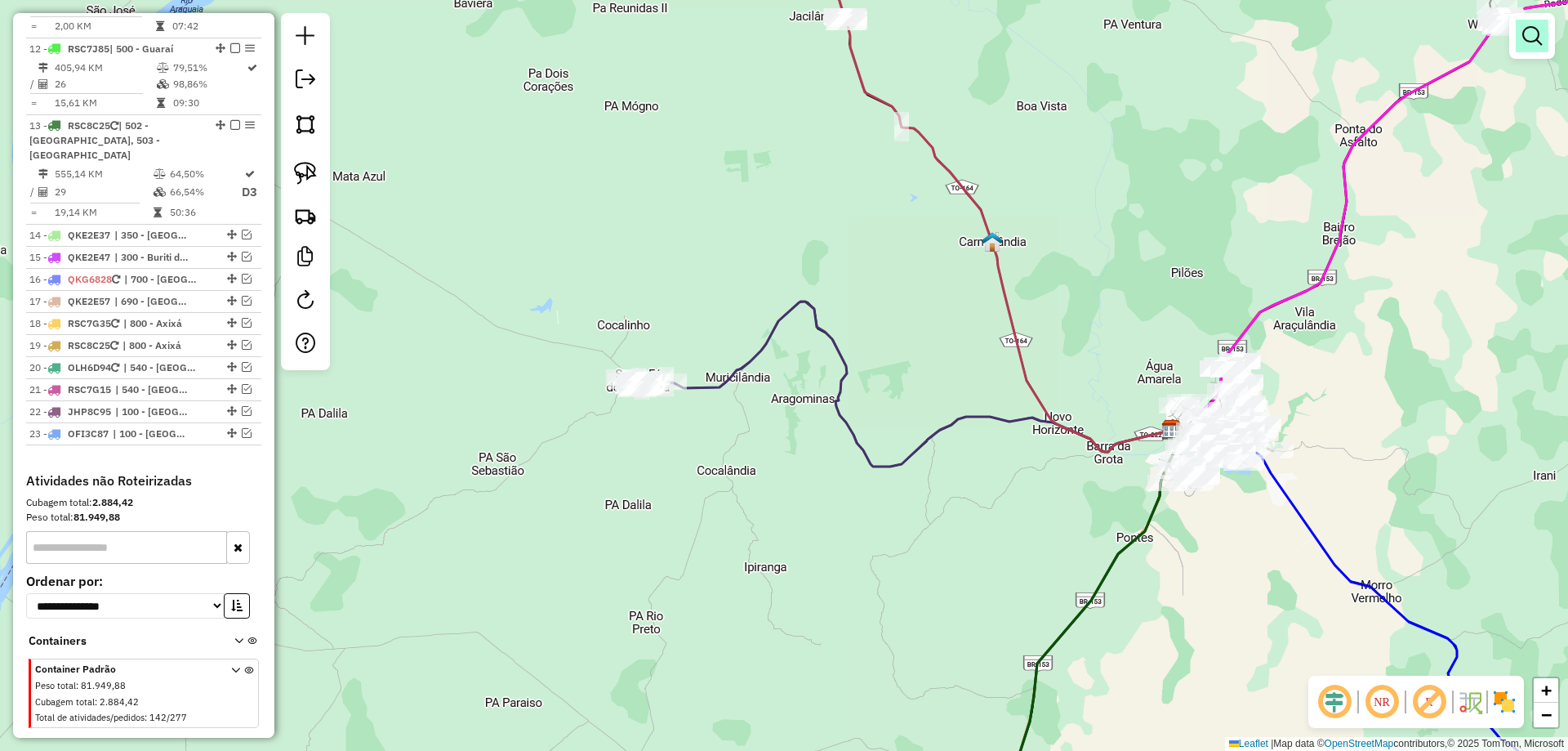
click at [1529, 37] on em at bounding box center [1532, 35] width 20 height 20
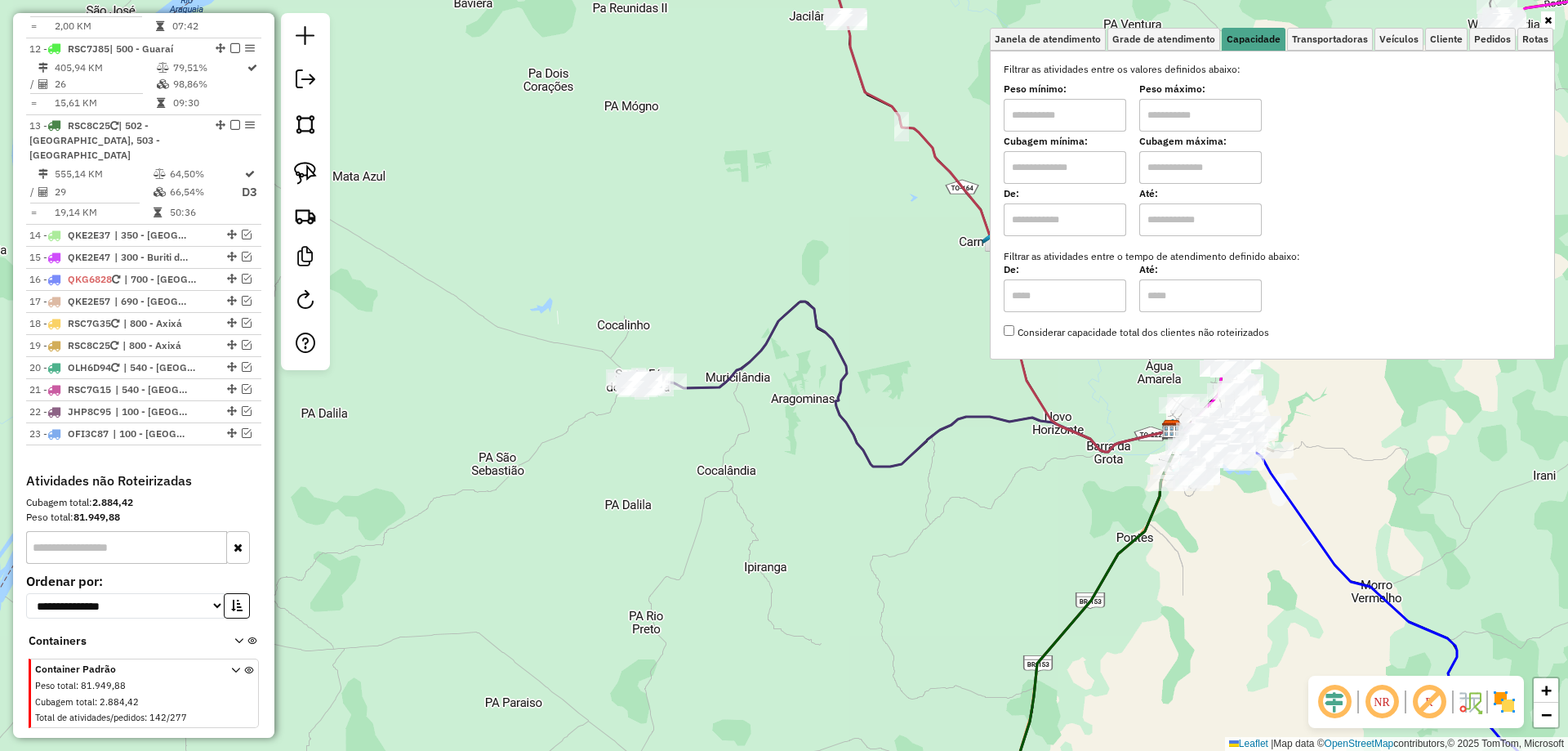
click at [1075, 157] on input "text" at bounding box center [1065, 168] width 123 height 32
type input "****"
click at [1210, 168] on input "text" at bounding box center [1200, 168] width 123 height 32
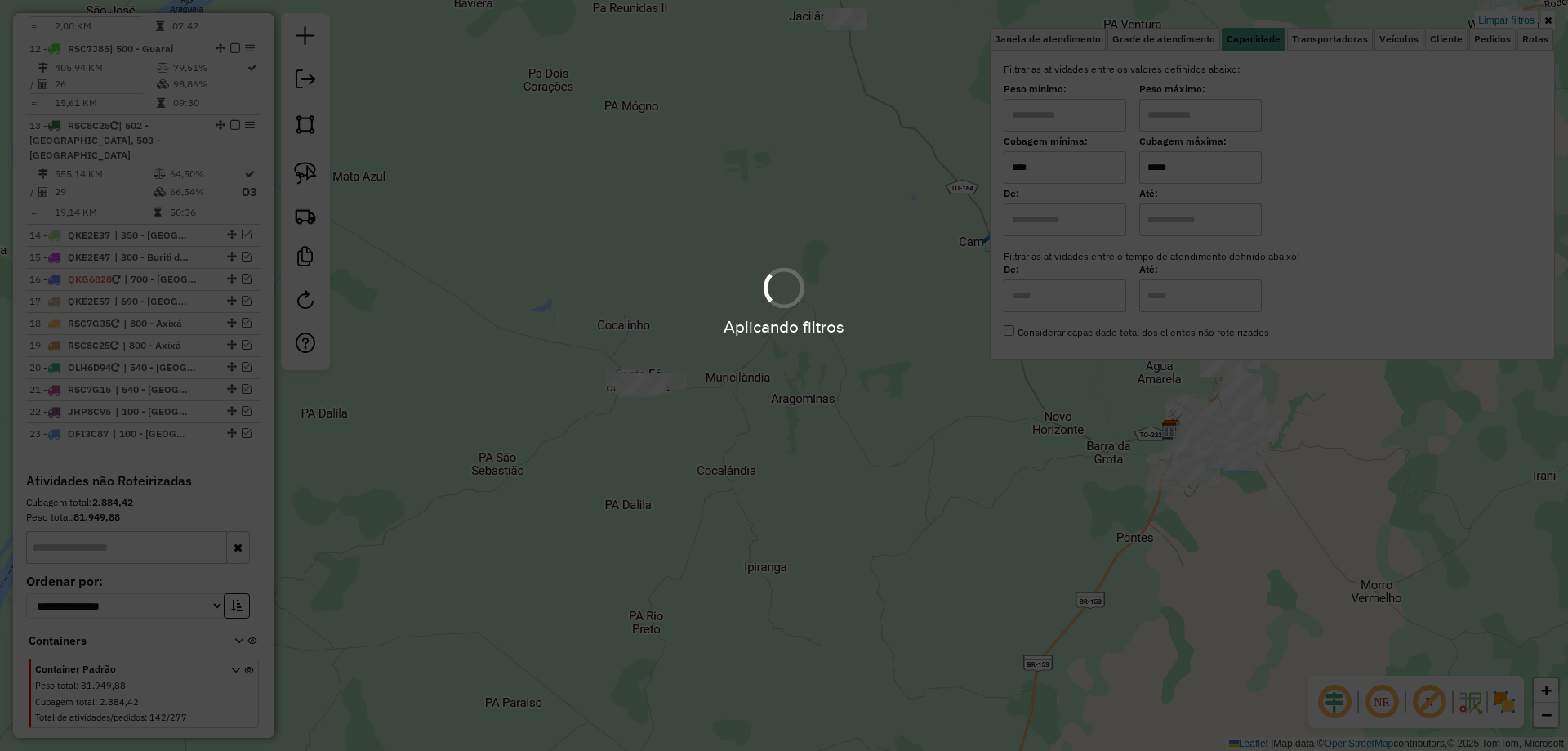
type input "*****"
click at [864, 341] on div "Limpar filtros Janela de atendimento Grade de atendimento Capacidade Transporta…" at bounding box center [784, 376] width 1568 height 751
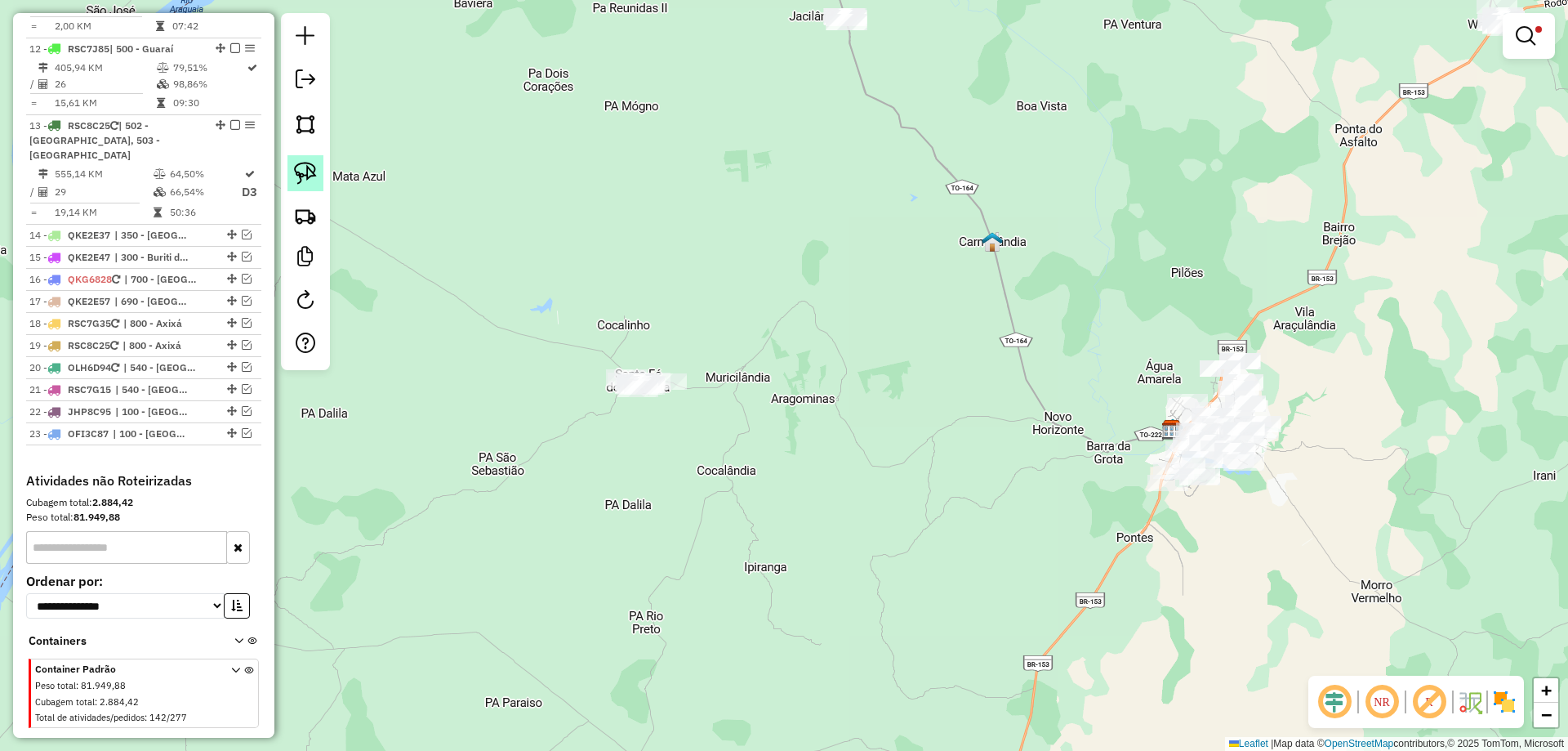
click at [315, 172] on img at bounding box center [306, 173] width 23 height 23
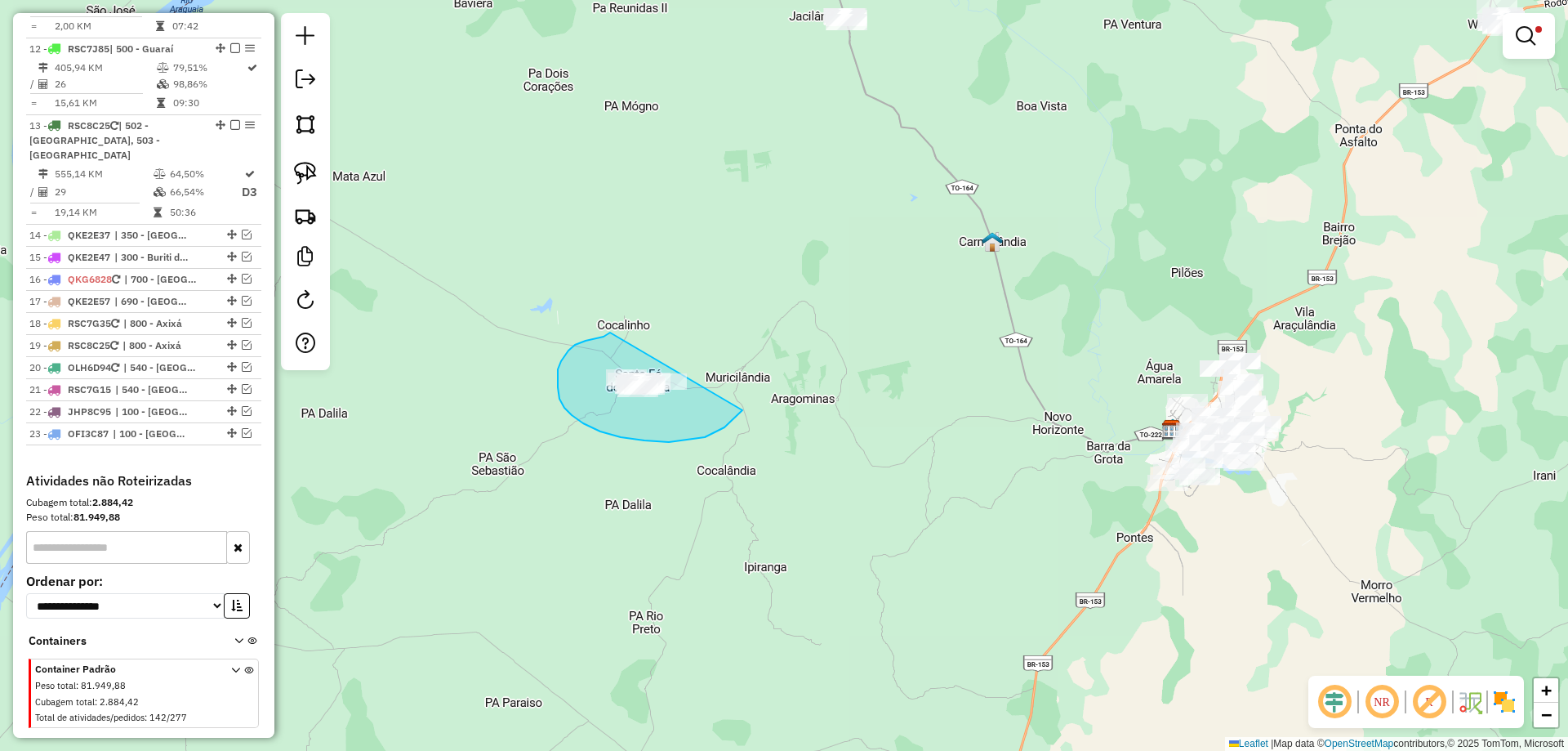
drag, startPoint x: 611, startPoint y: 333, endPoint x: 776, endPoint y: 350, distance: 165.9
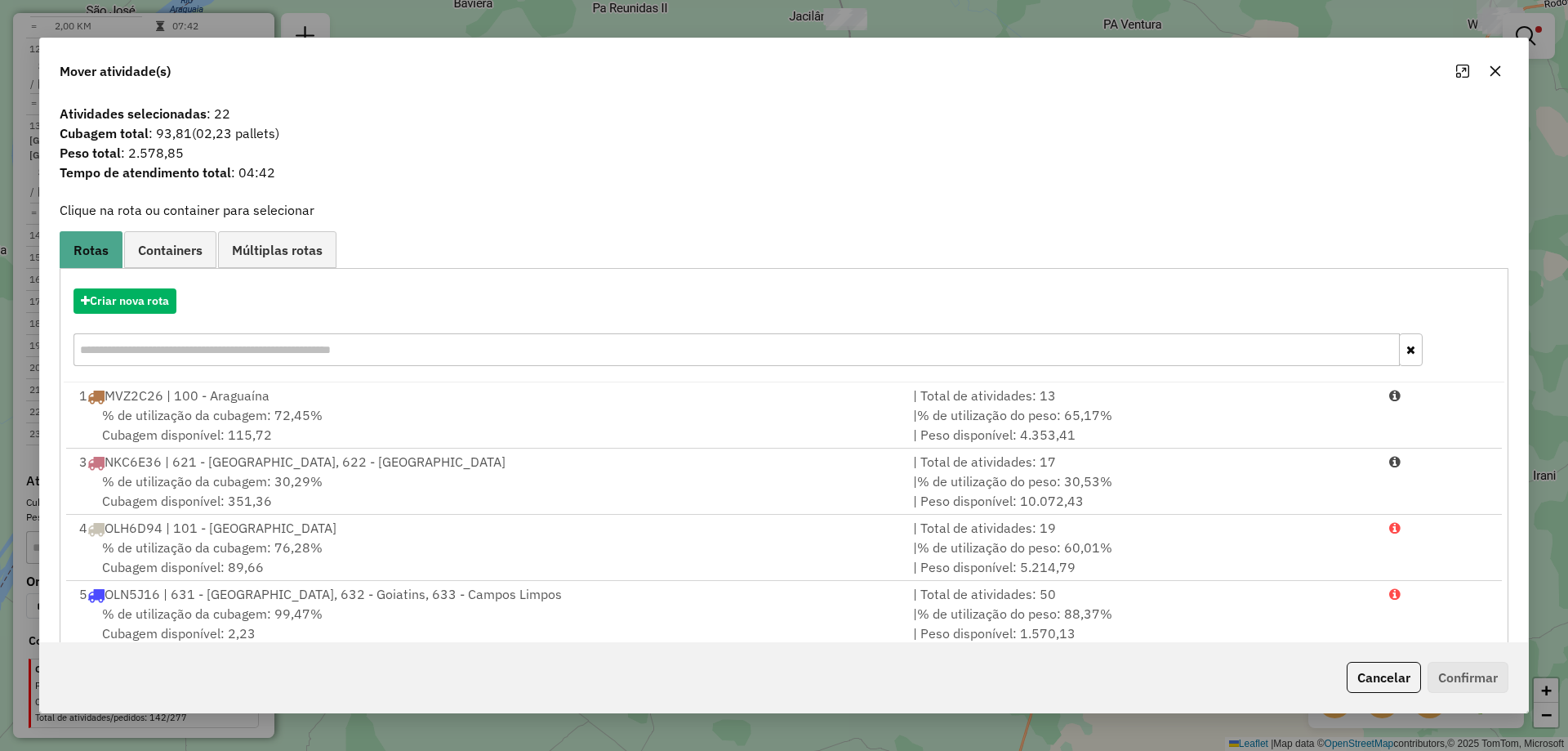
drag, startPoint x: 1497, startPoint y: 75, endPoint x: 1395, endPoint y: 223, distance: 179.7
click at [1496, 75] on icon "button" at bounding box center [1496, 71] width 13 height 13
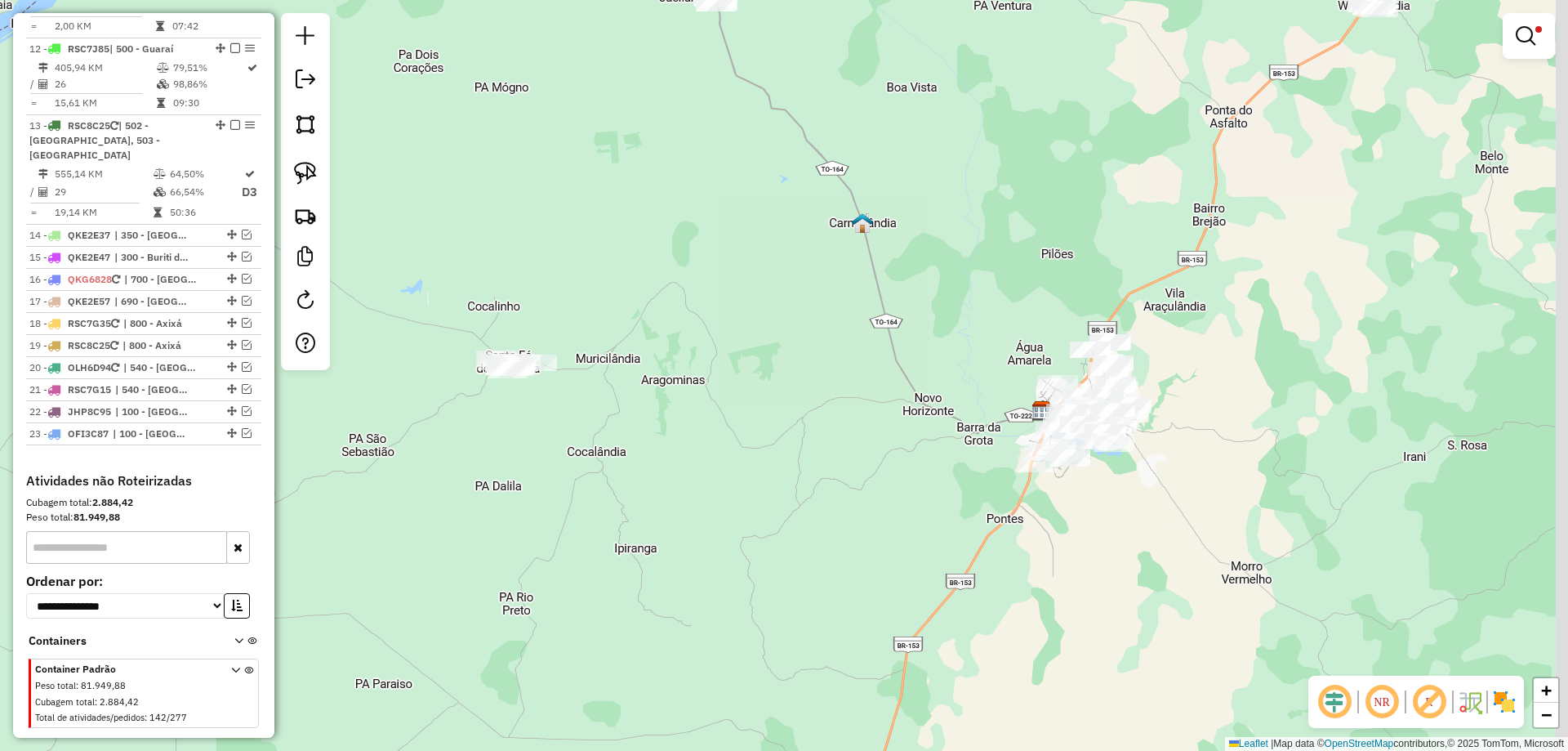
drag, startPoint x: 1350, startPoint y: 475, endPoint x: 941, endPoint y: 412, distance: 413.8
click at [947, 412] on div "Limpar filtros Janela de atendimento Grade de atendimento Capacidade Transporta…" at bounding box center [784, 376] width 1568 height 751
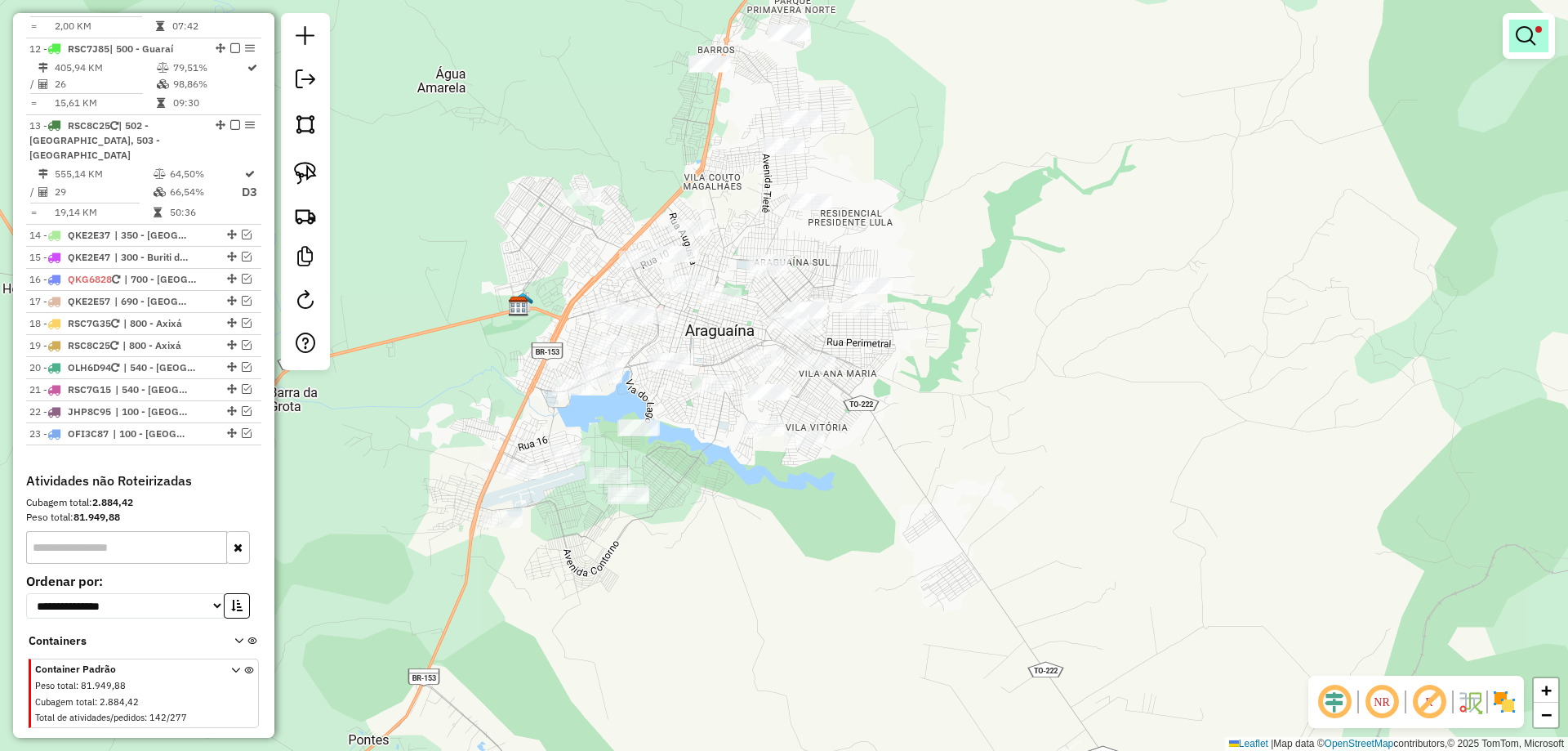
click at [1527, 31] on em at bounding box center [1526, 35] width 20 height 20
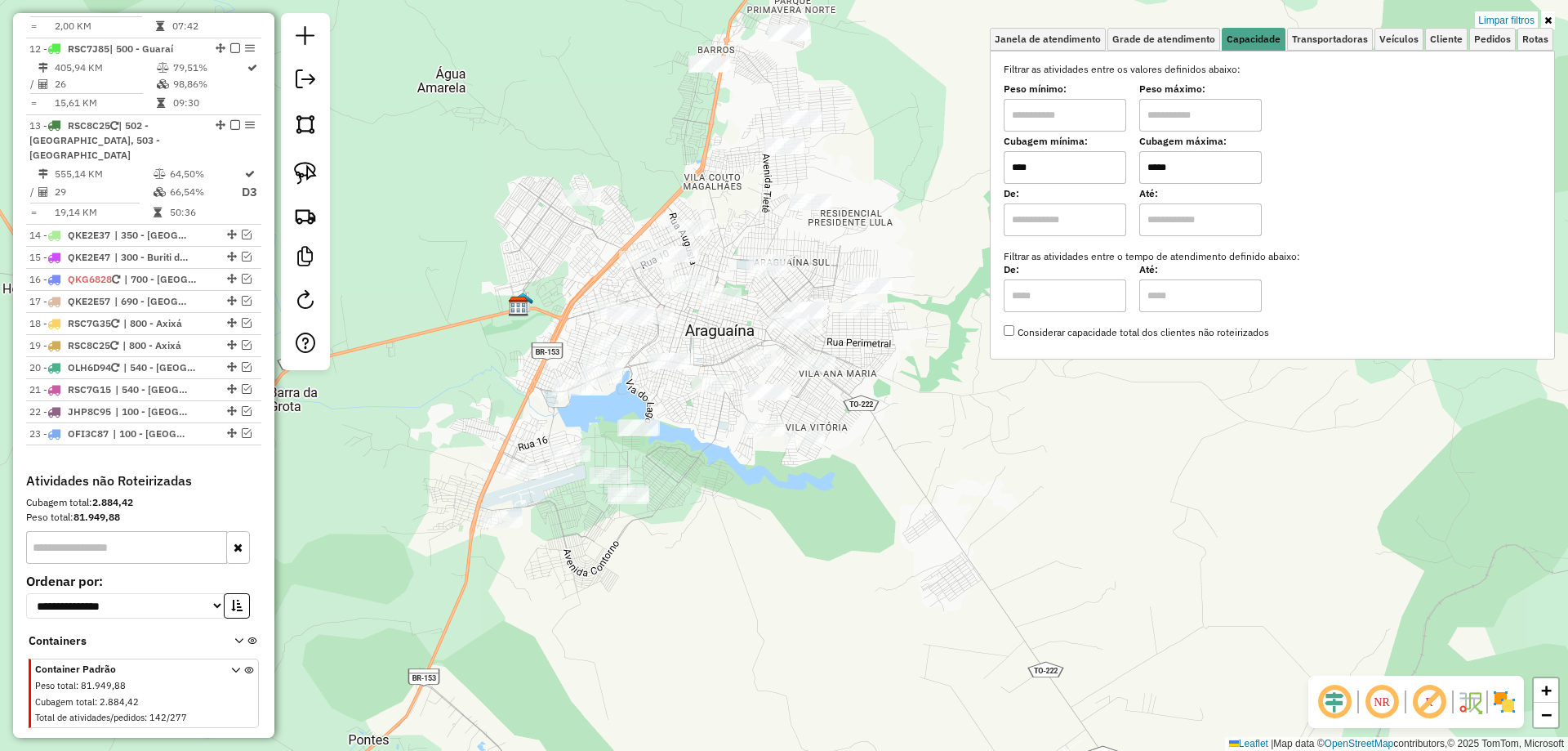
click at [1036, 497] on div "Limpar filtros Janela de atendimento Grade de atendimento Capacidade Transporta…" at bounding box center [784, 376] width 1568 height 751
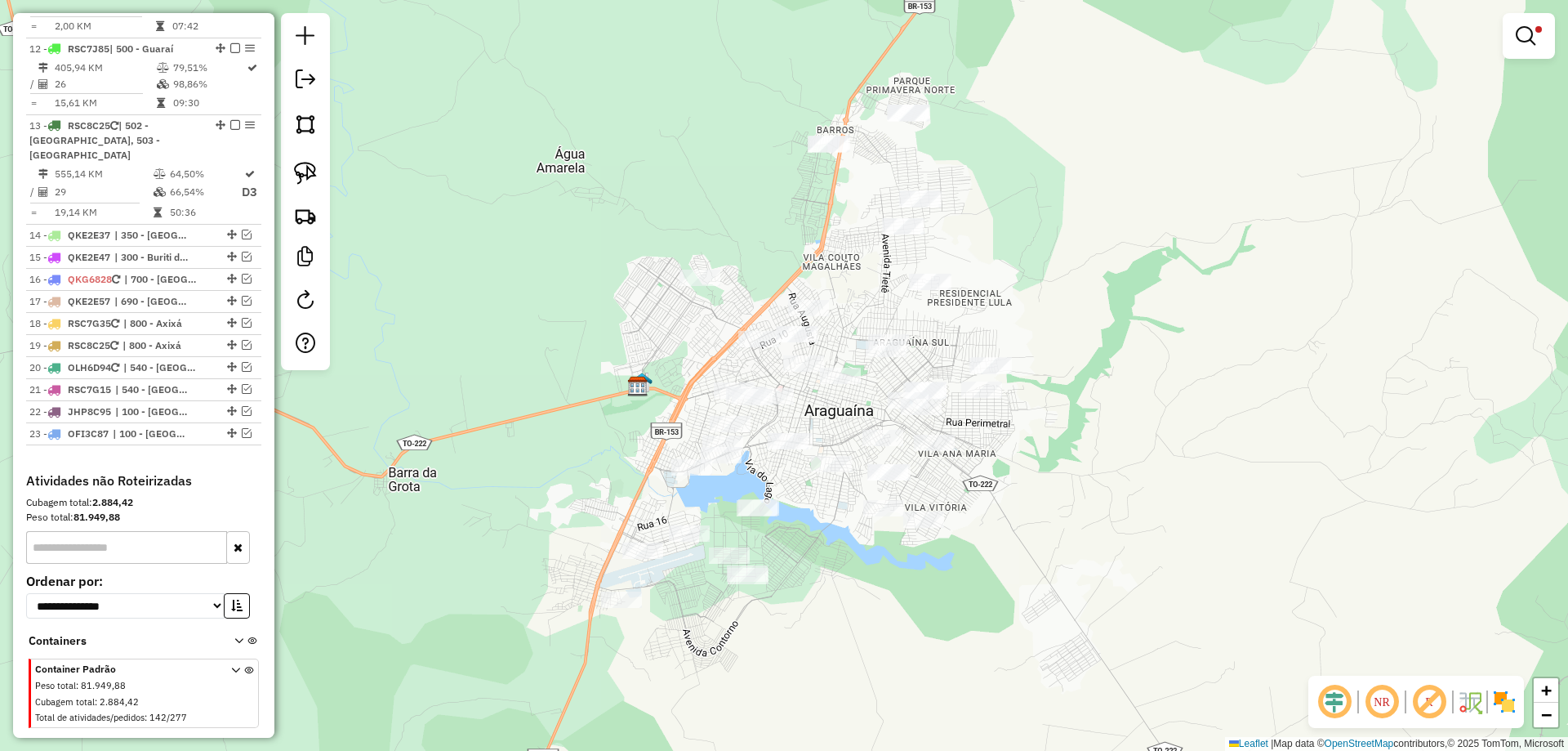
drag, startPoint x: 949, startPoint y: 521, endPoint x: 981, endPoint y: 537, distance: 35.8
click at [981, 537] on div "Limpar filtros Janela de atendimento Grade de atendimento Capacidade Transporta…" at bounding box center [784, 376] width 1568 height 751
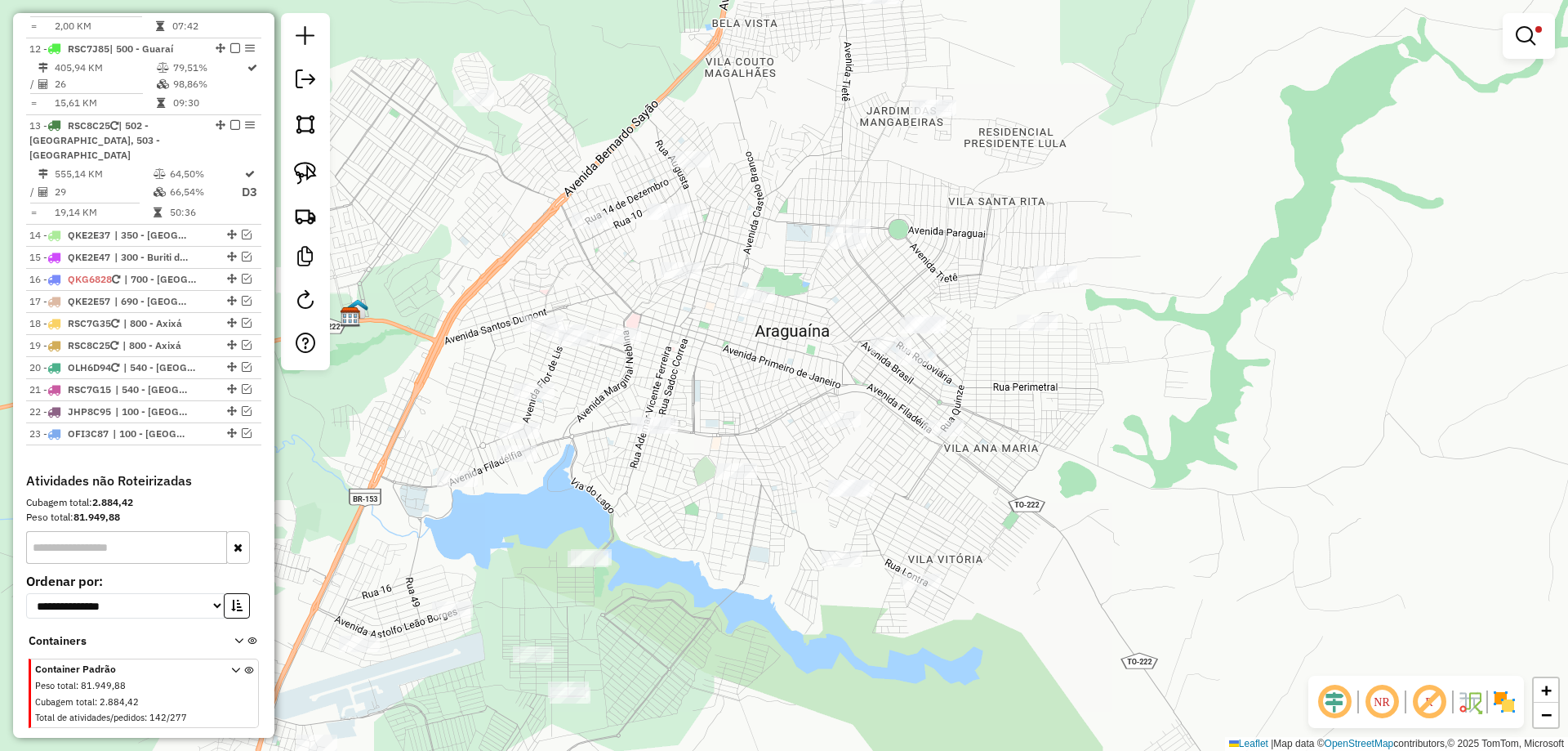
drag, startPoint x: 868, startPoint y: 404, endPoint x: 774, endPoint y: 364, distance: 102.2
click at [774, 364] on div "Limpar filtros Janela de atendimento Grade de atendimento Capacidade Transporta…" at bounding box center [784, 376] width 1568 height 751
click at [300, 173] on img at bounding box center [306, 173] width 23 height 23
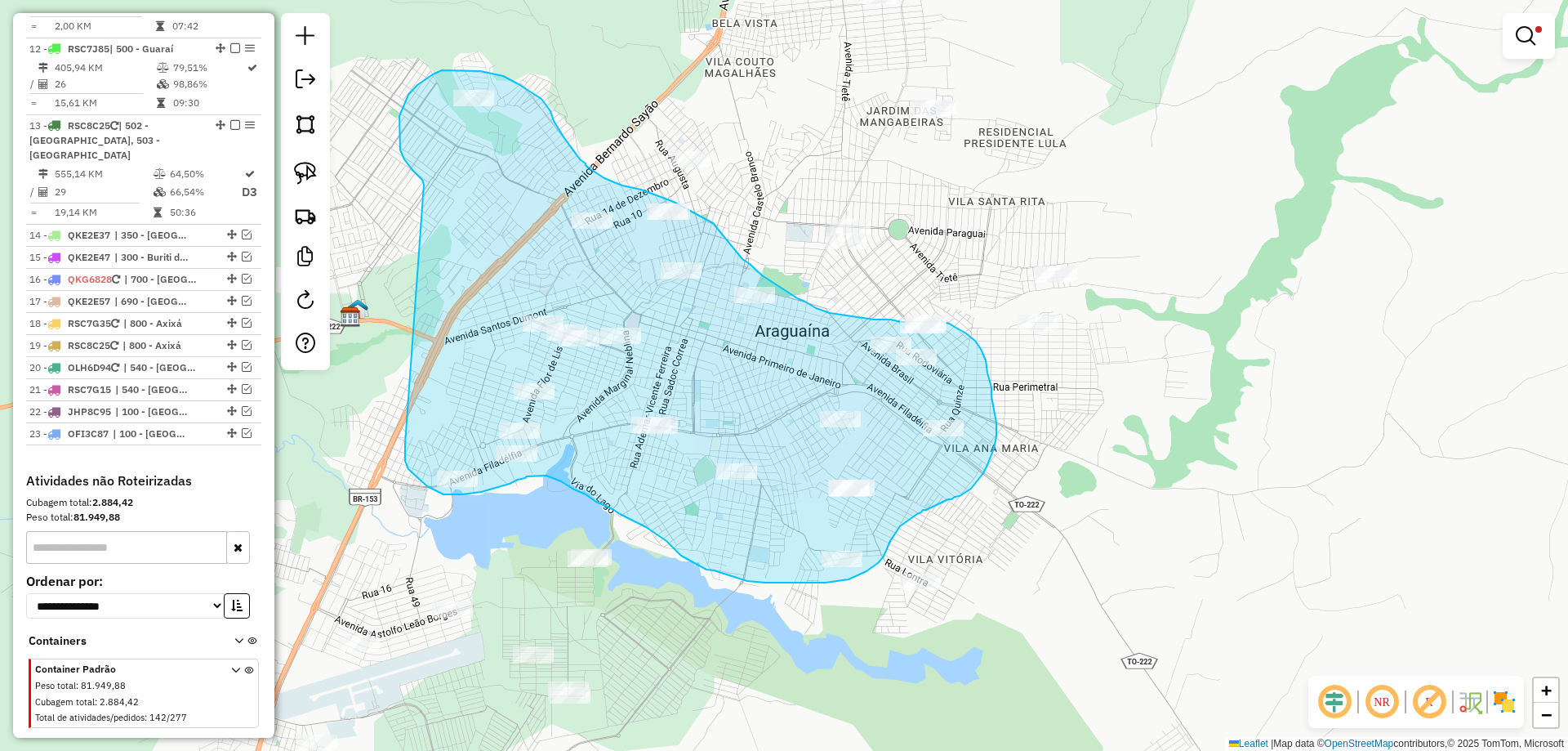
drag, startPoint x: 412, startPoint y: 170, endPoint x: 405, endPoint y: 444, distance: 274.1
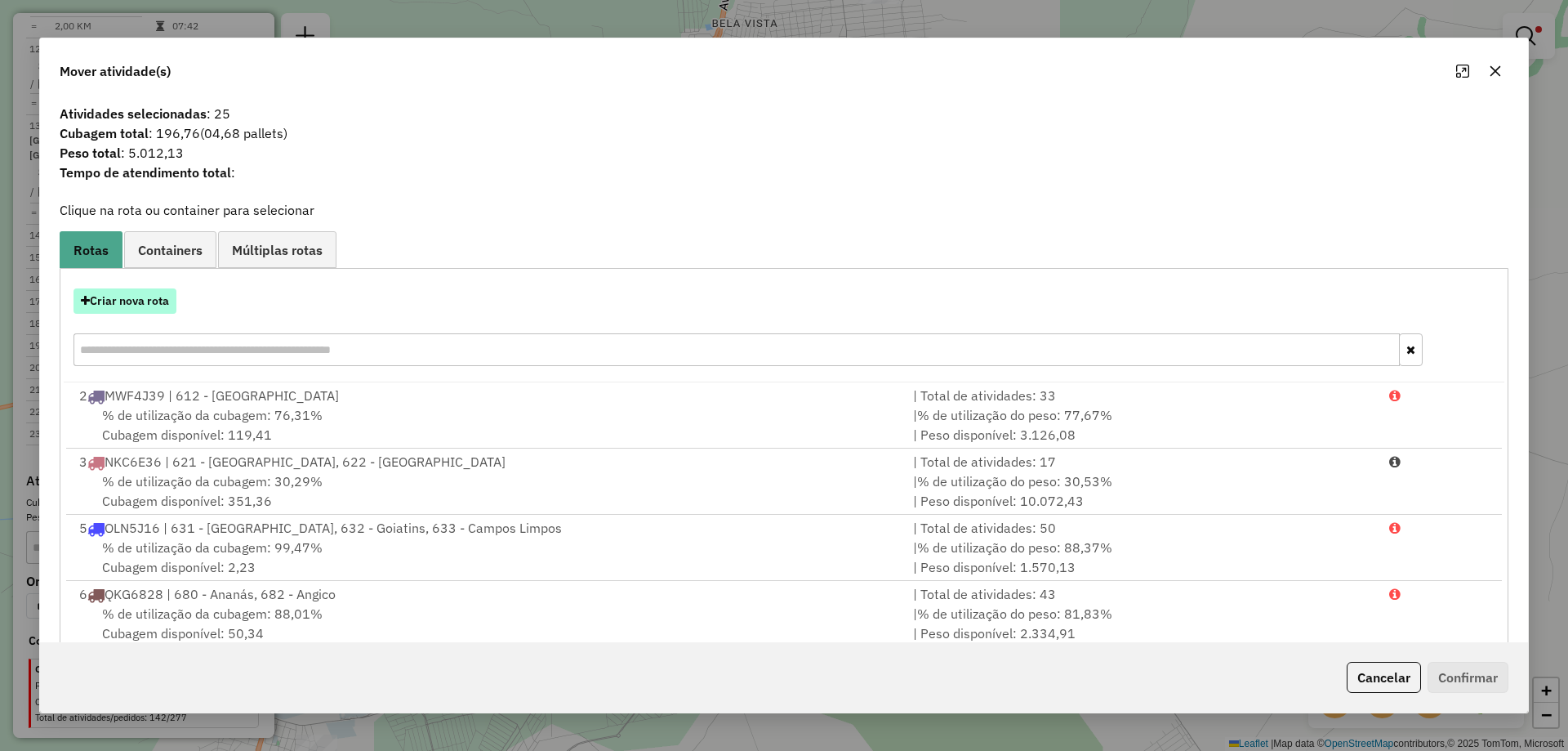
click at [132, 297] on button "Criar nova rota" at bounding box center [125, 301] width 103 height 26
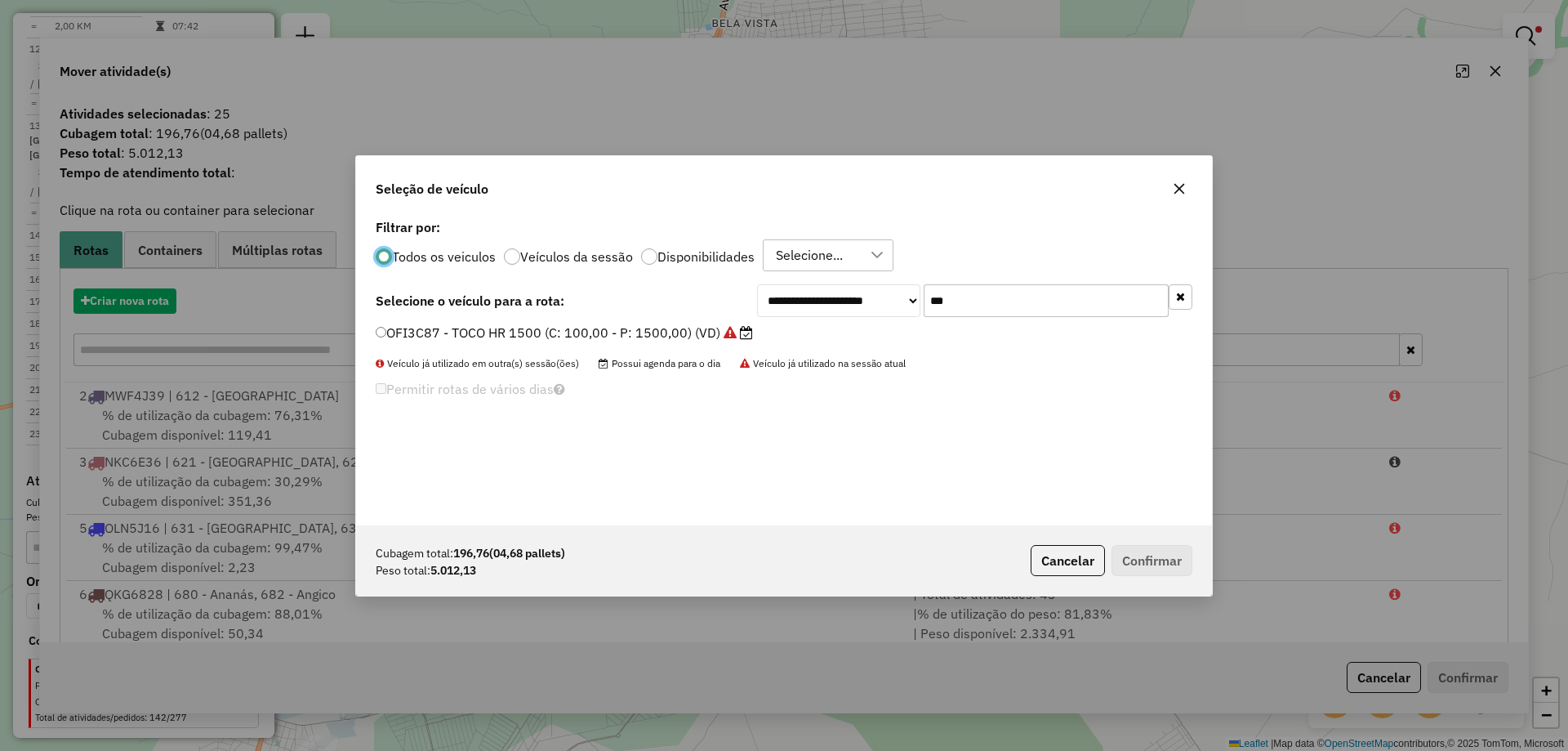
scroll to position [9, 5]
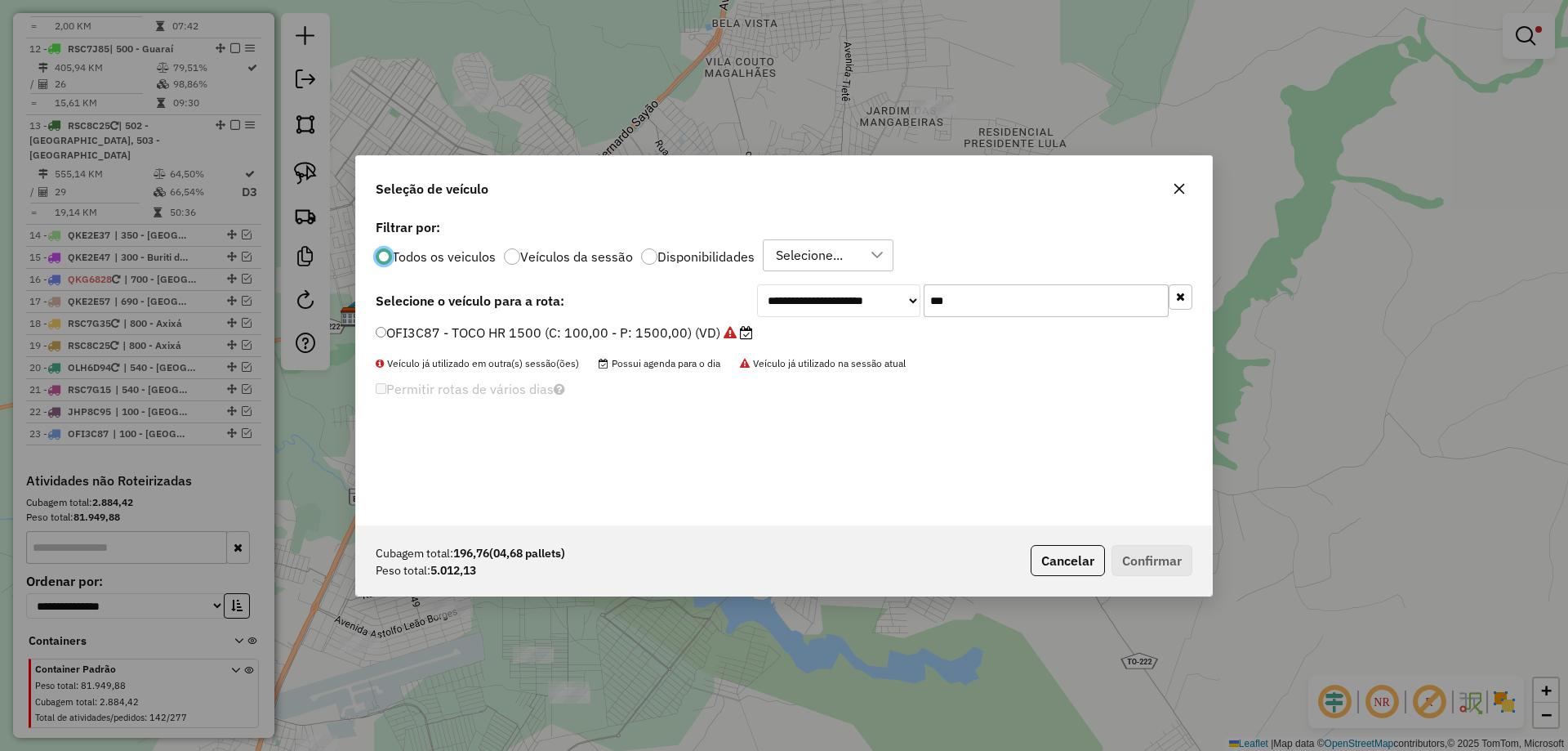
click at [1010, 299] on input "***" at bounding box center [1046, 300] width 245 height 32
click at [994, 313] on input "***" at bounding box center [1046, 300] width 245 height 32
type input "***"
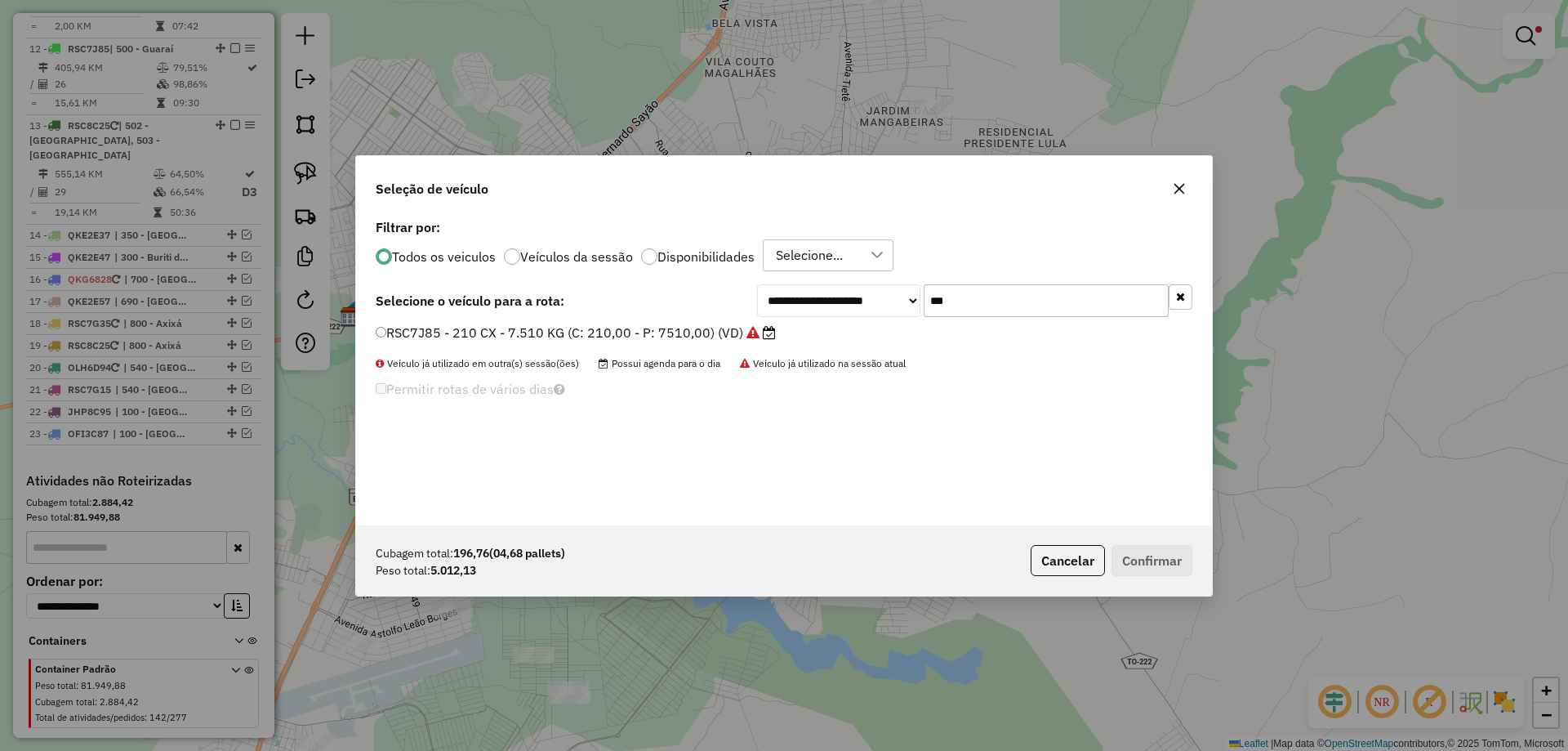
drag, startPoint x: 707, startPoint y: 334, endPoint x: 757, endPoint y: 338, distance: 50.2
click at [707, 334] on label "RSC7J85 - 210 CX - 7.510 KG (C: 210,00 - P: 7510,00) (VD)" at bounding box center [575, 333] width 400 height 20
click at [1122, 550] on button "Confirmar" at bounding box center [1152, 560] width 81 height 31
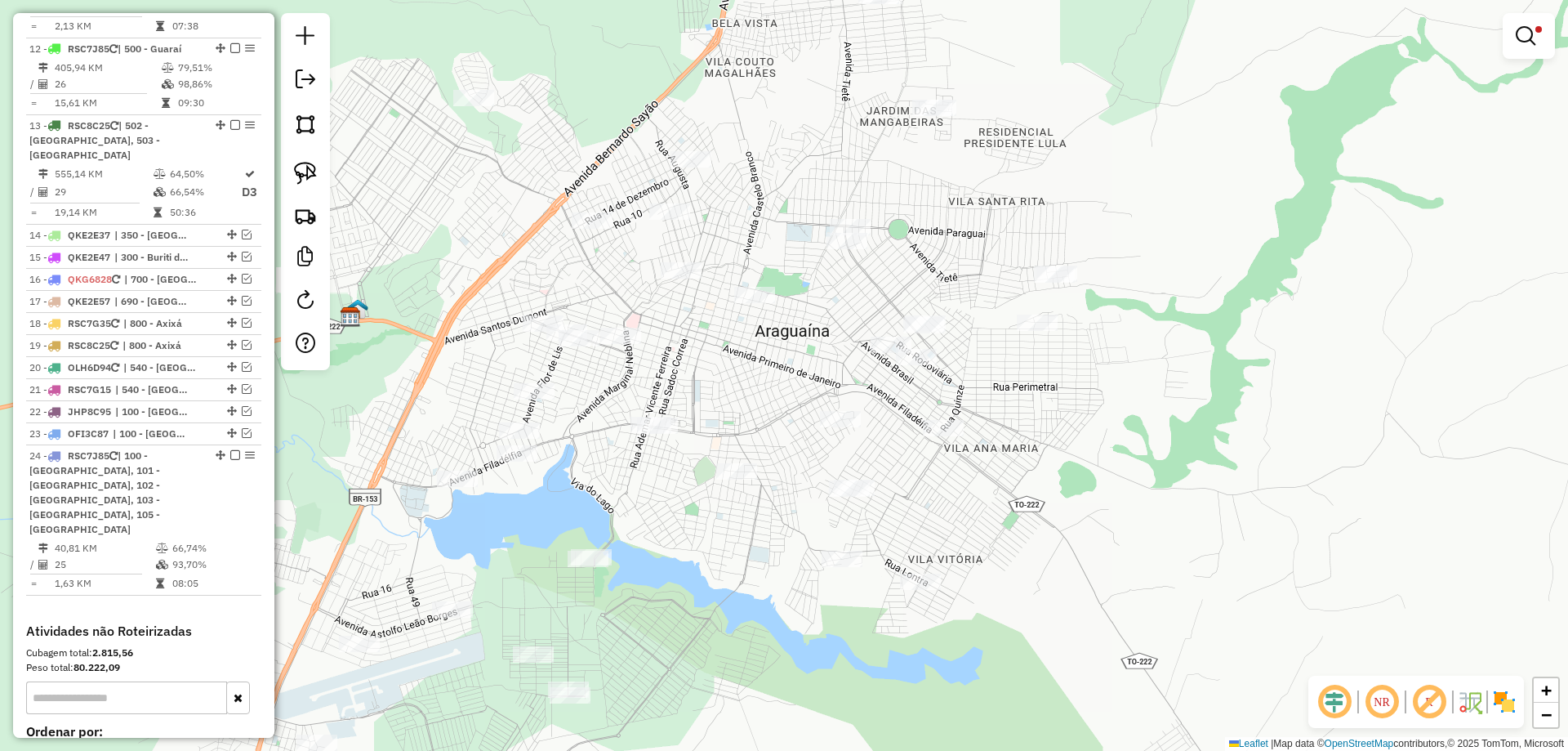
scroll to position [1752, 0]
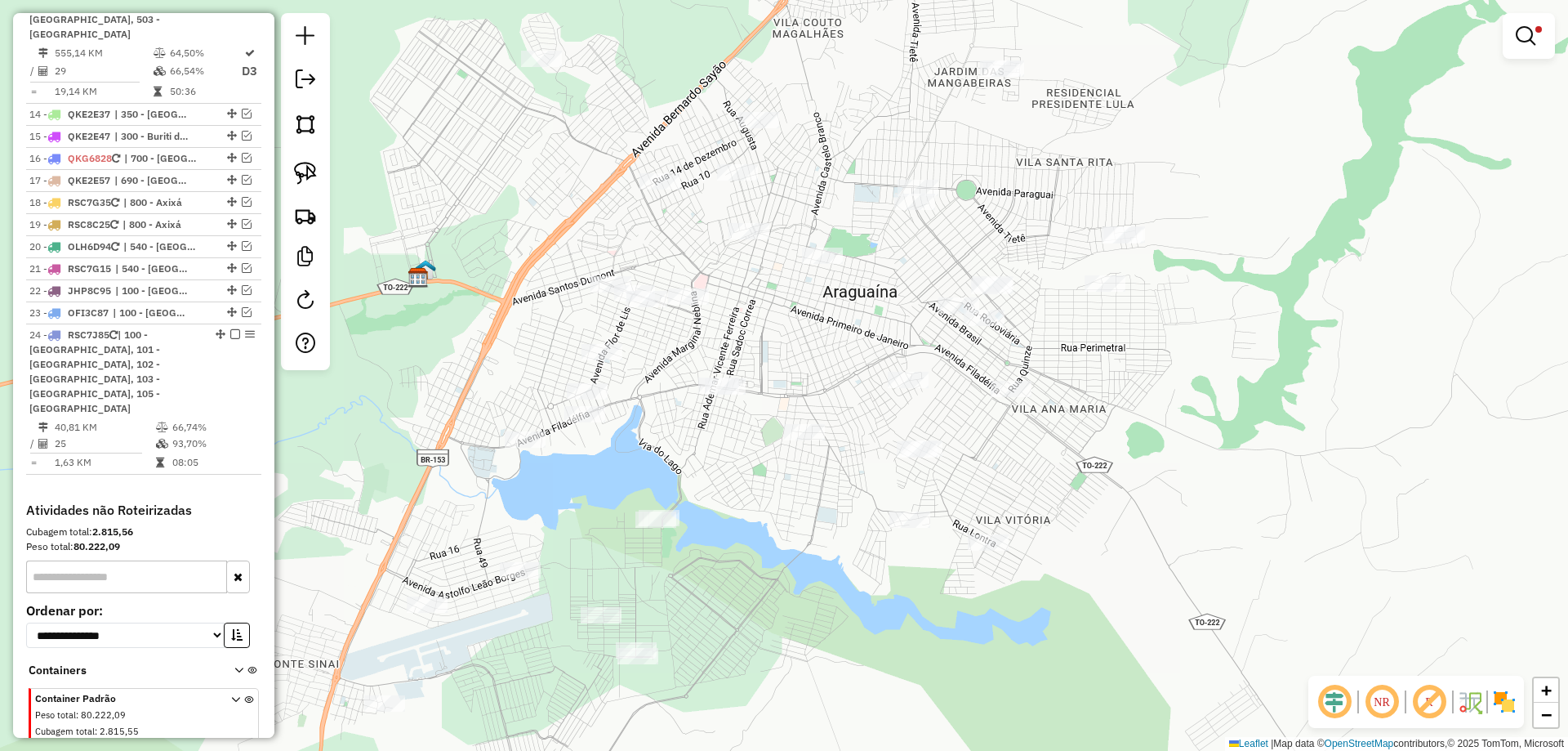
drag, startPoint x: 770, startPoint y: 385, endPoint x: 835, endPoint y: 346, distance: 75.8
click at [835, 346] on div "Limpar filtros Janela de atendimento Grade de atendimento Capacidade Transporta…" at bounding box center [784, 376] width 1568 height 751
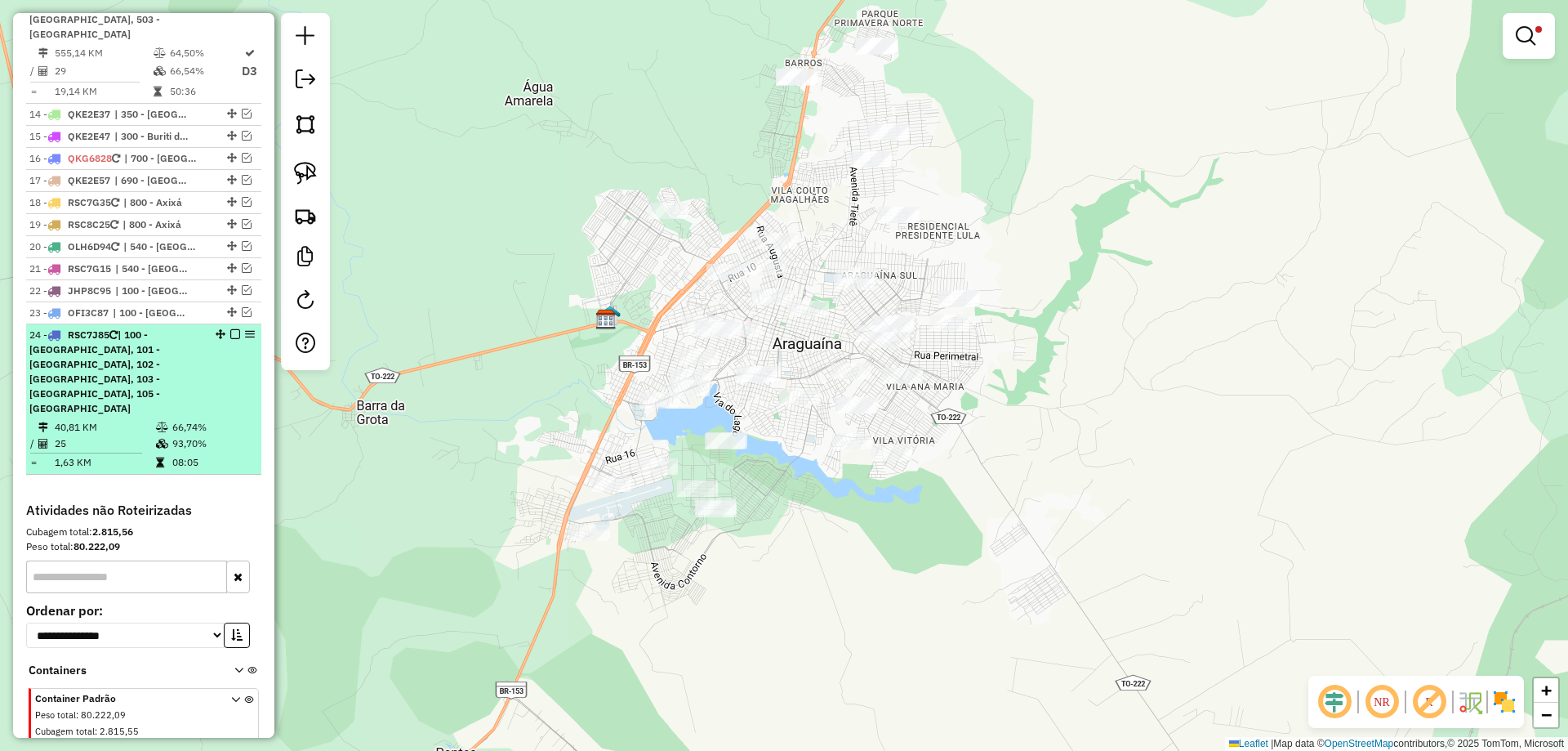
click at [174, 357] on div "24 - RSC7J85 | 100 - Araguaína, 101 - Araguaína, 102 - Araguaína, 103 - Araguaí…" at bounding box center [116, 372] width 173 height 89
select select "*********"
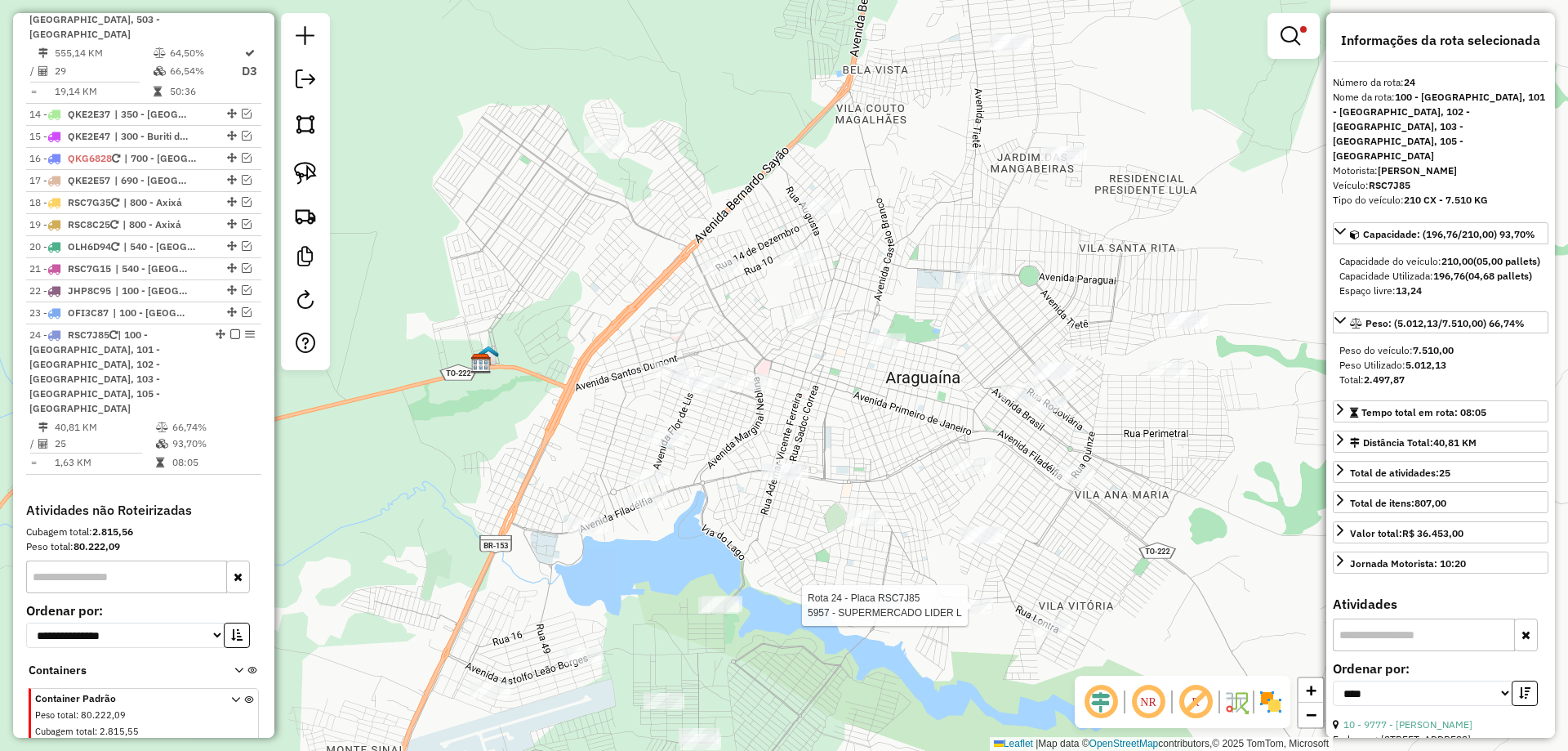
click at [969, 614] on div at bounding box center [973, 605] width 41 height 16
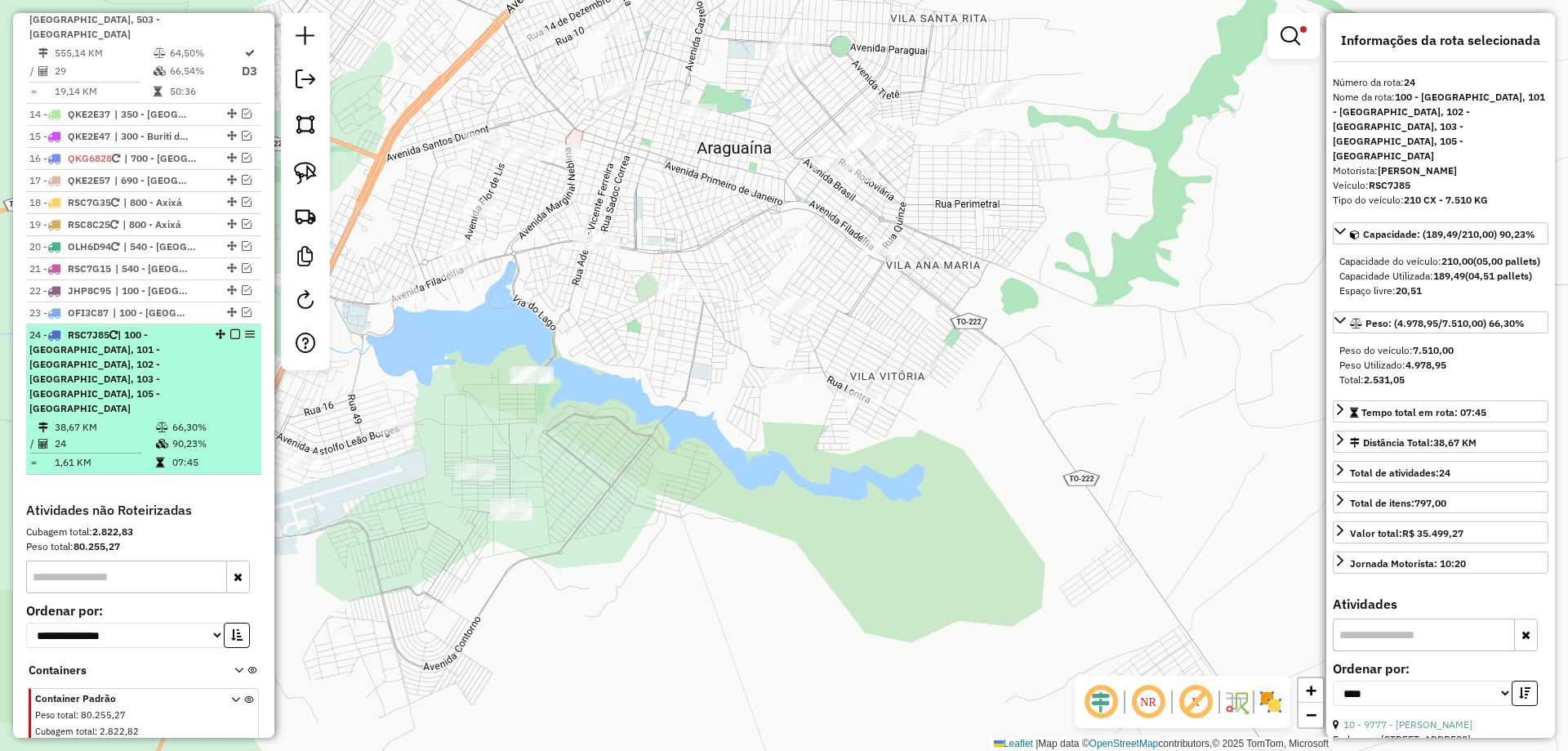
click at [231, 330] on em at bounding box center [235, 335] width 10 height 10
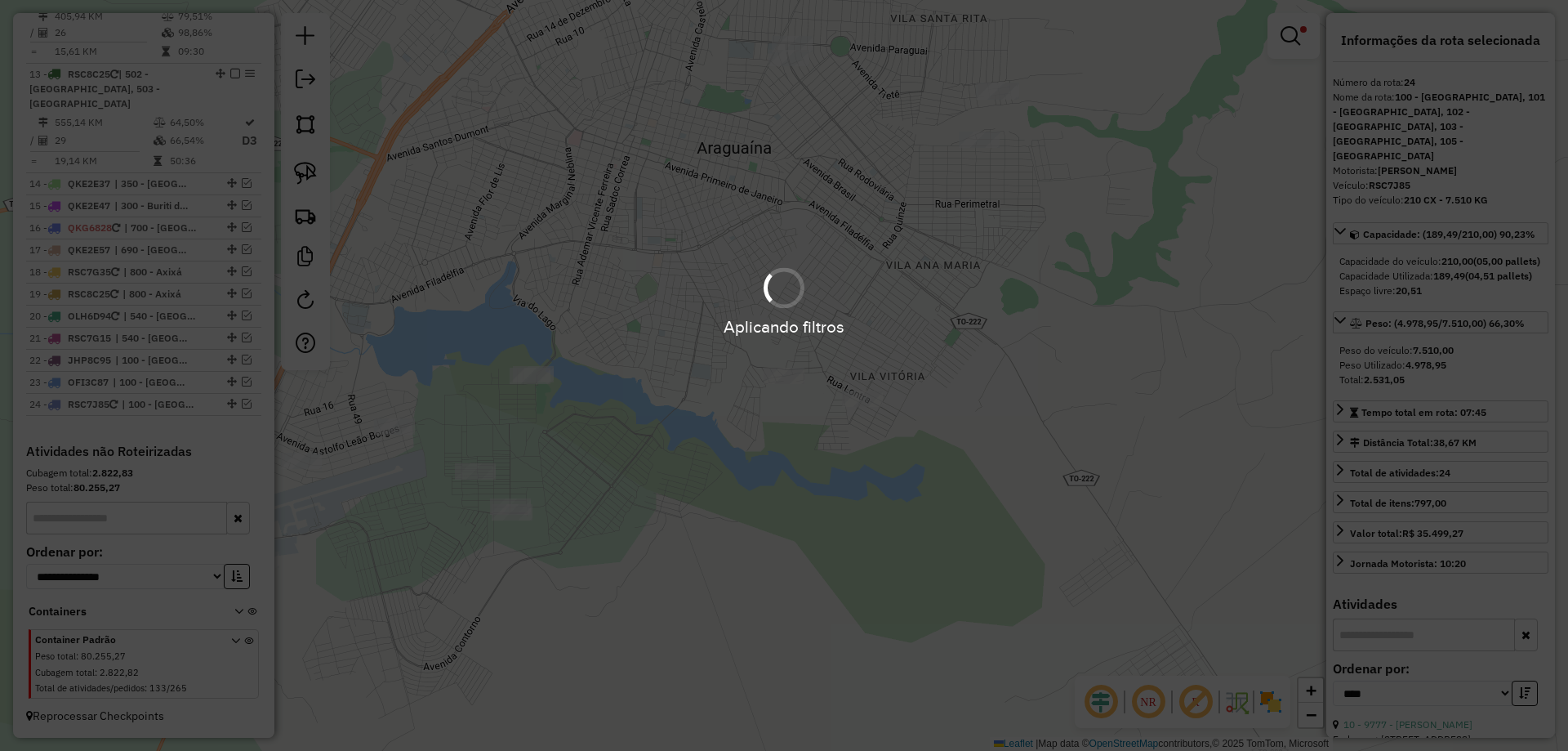
scroll to position [1654, 0]
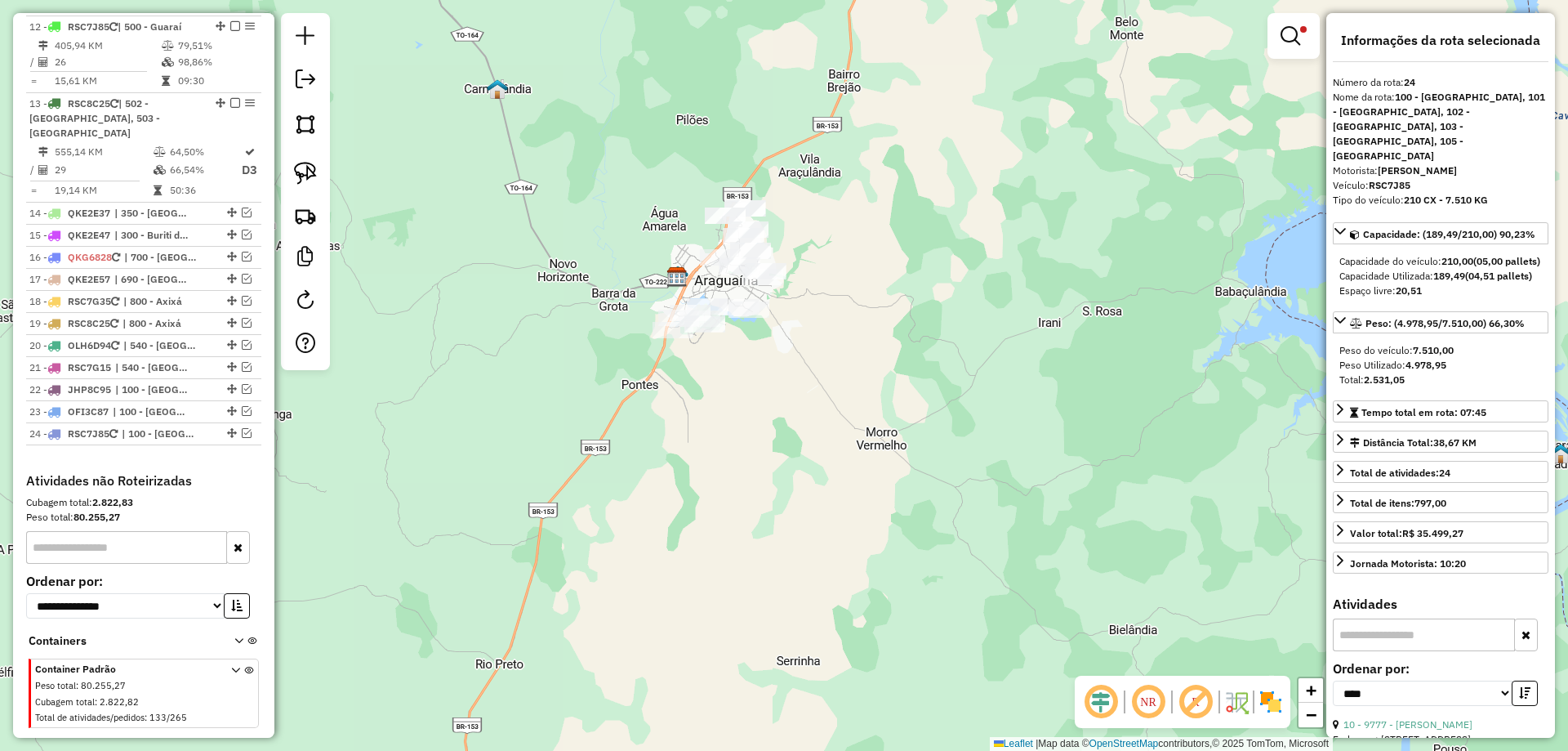
drag, startPoint x: 649, startPoint y: 246, endPoint x: 853, endPoint y: 381, distance: 244.6
click at [852, 381] on div "Limpar filtros Janela de atendimento Grade de atendimento Capacidade Transporta…" at bounding box center [784, 376] width 1568 height 751
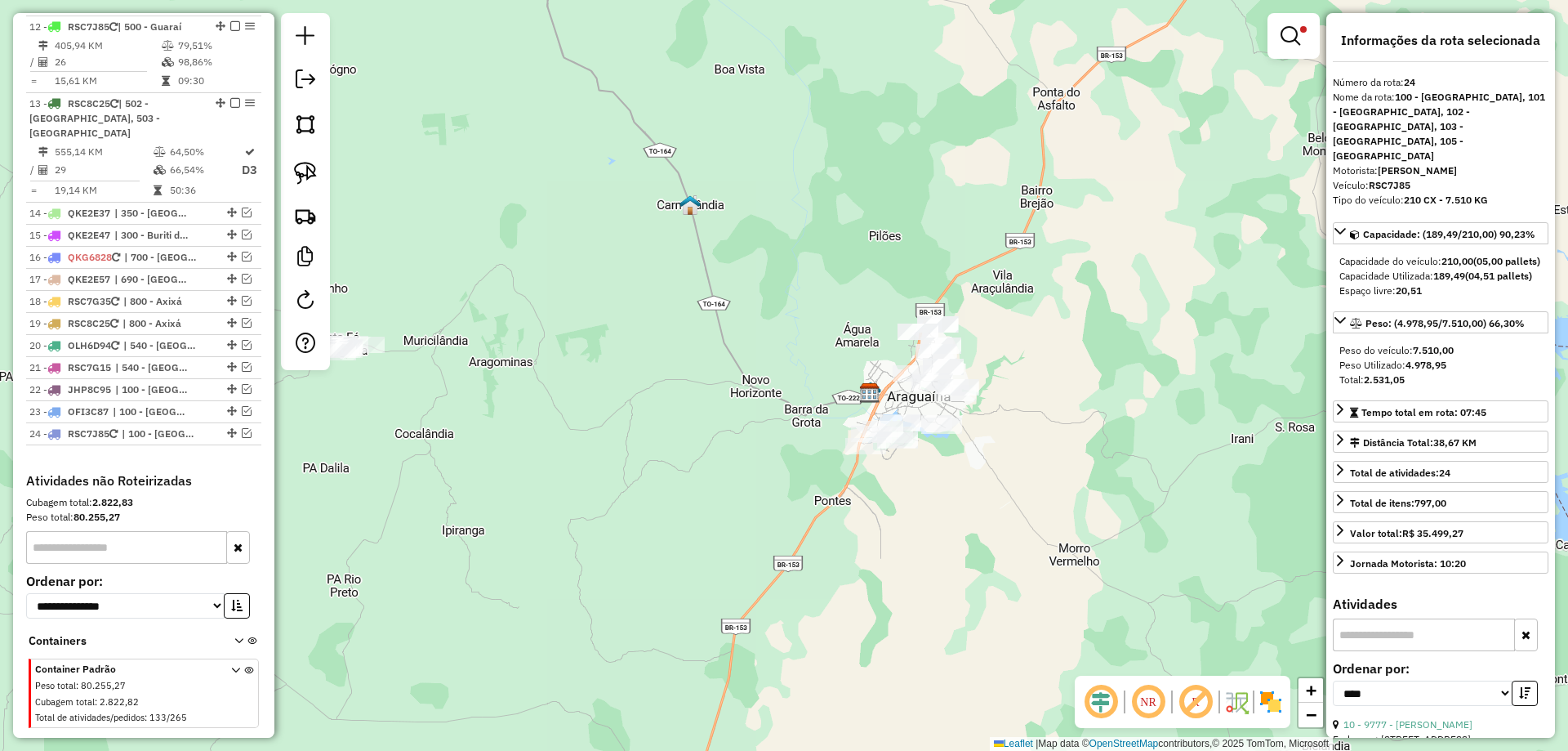
drag, startPoint x: 596, startPoint y: 278, endPoint x: 724, endPoint y: 335, distance: 140.1
click at [723, 335] on div "Limpar filtros Janela de atendimento Grade de atendimento Capacidade Transporta…" at bounding box center [784, 376] width 1568 height 751
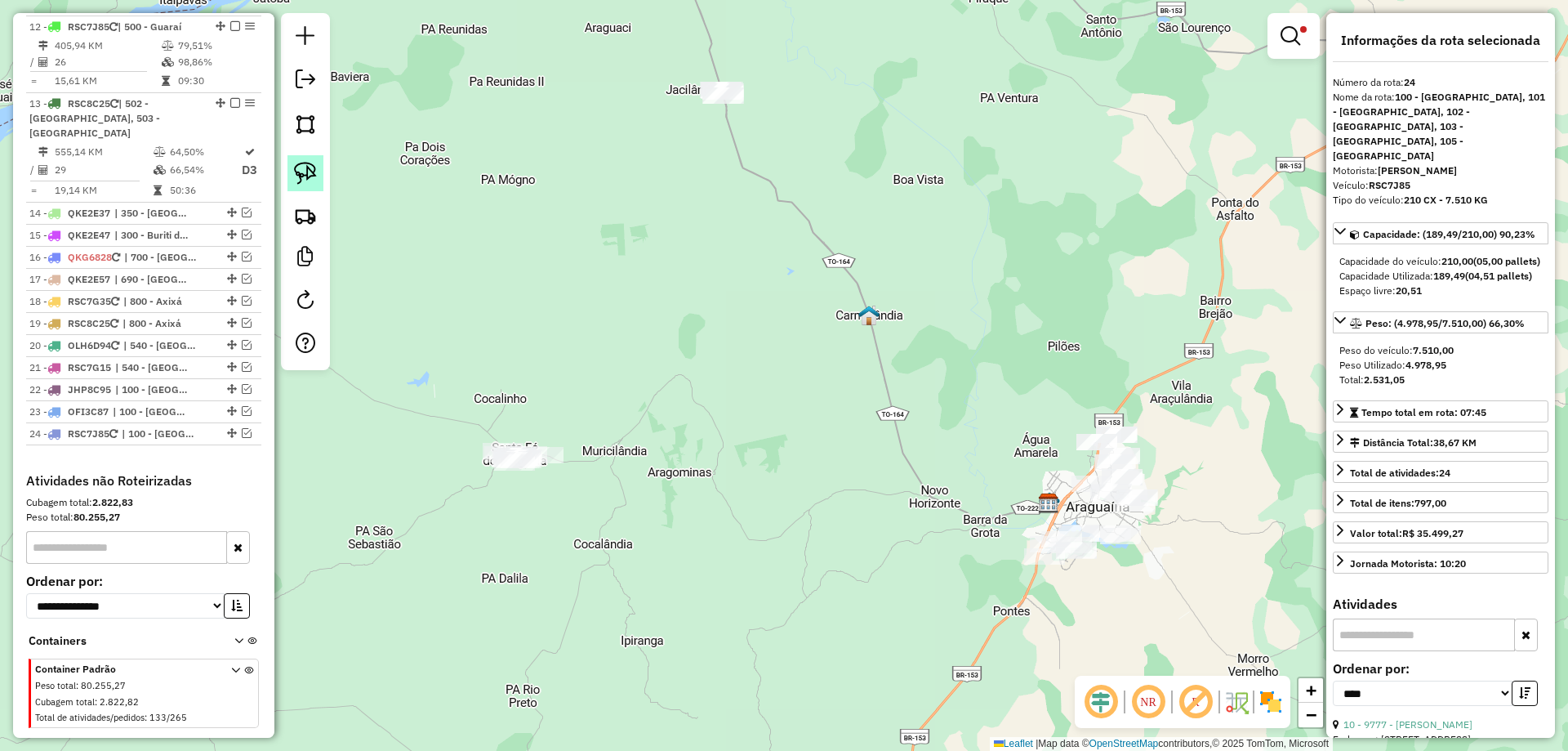
click at [298, 167] on img at bounding box center [306, 173] width 23 height 23
drag, startPoint x: 533, startPoint y: 357, endPoint x: 698, endPoint y: 470, distance: 200.0
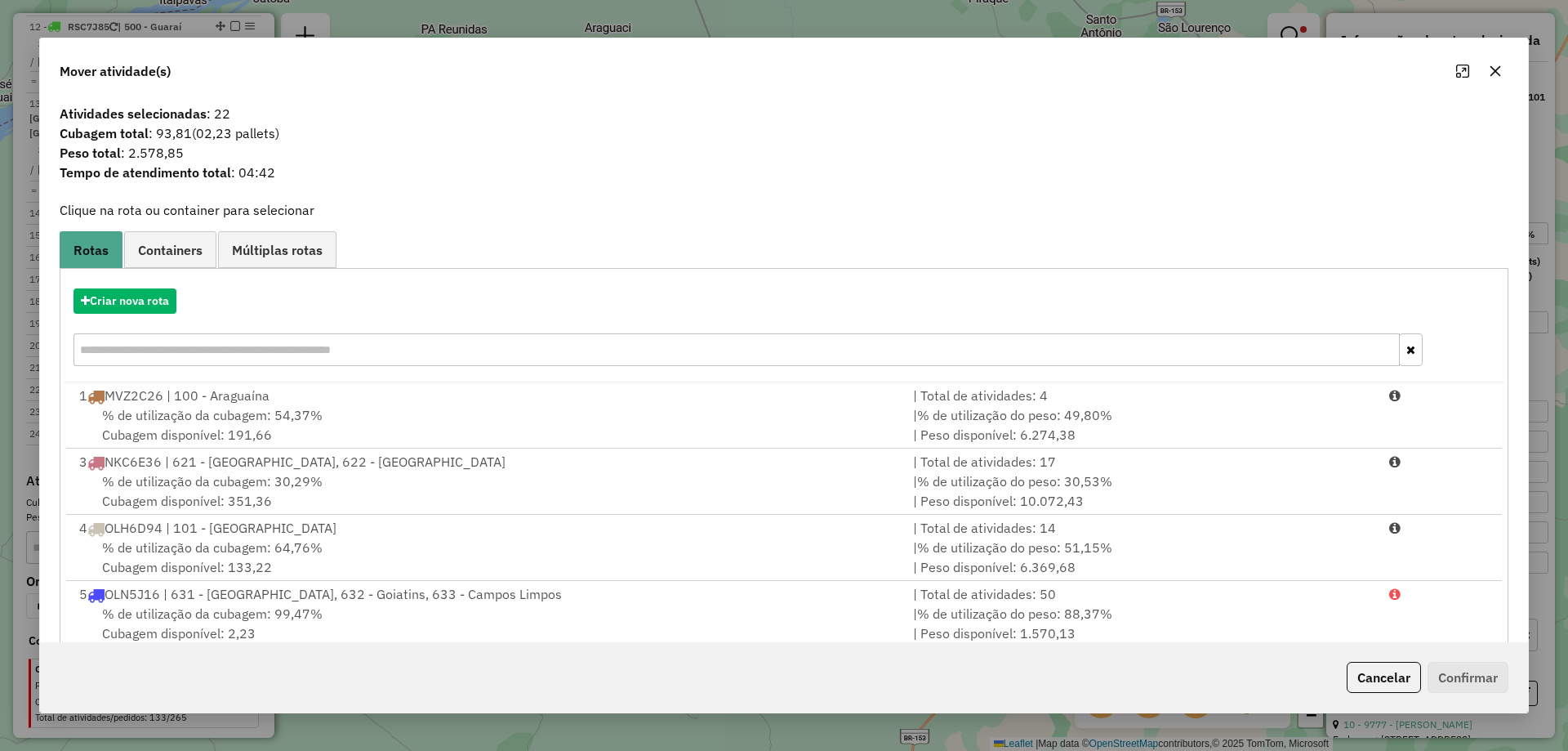
click at [1497, 71] on icon "button" at bounding box center [1496, 71] width 10 height 10
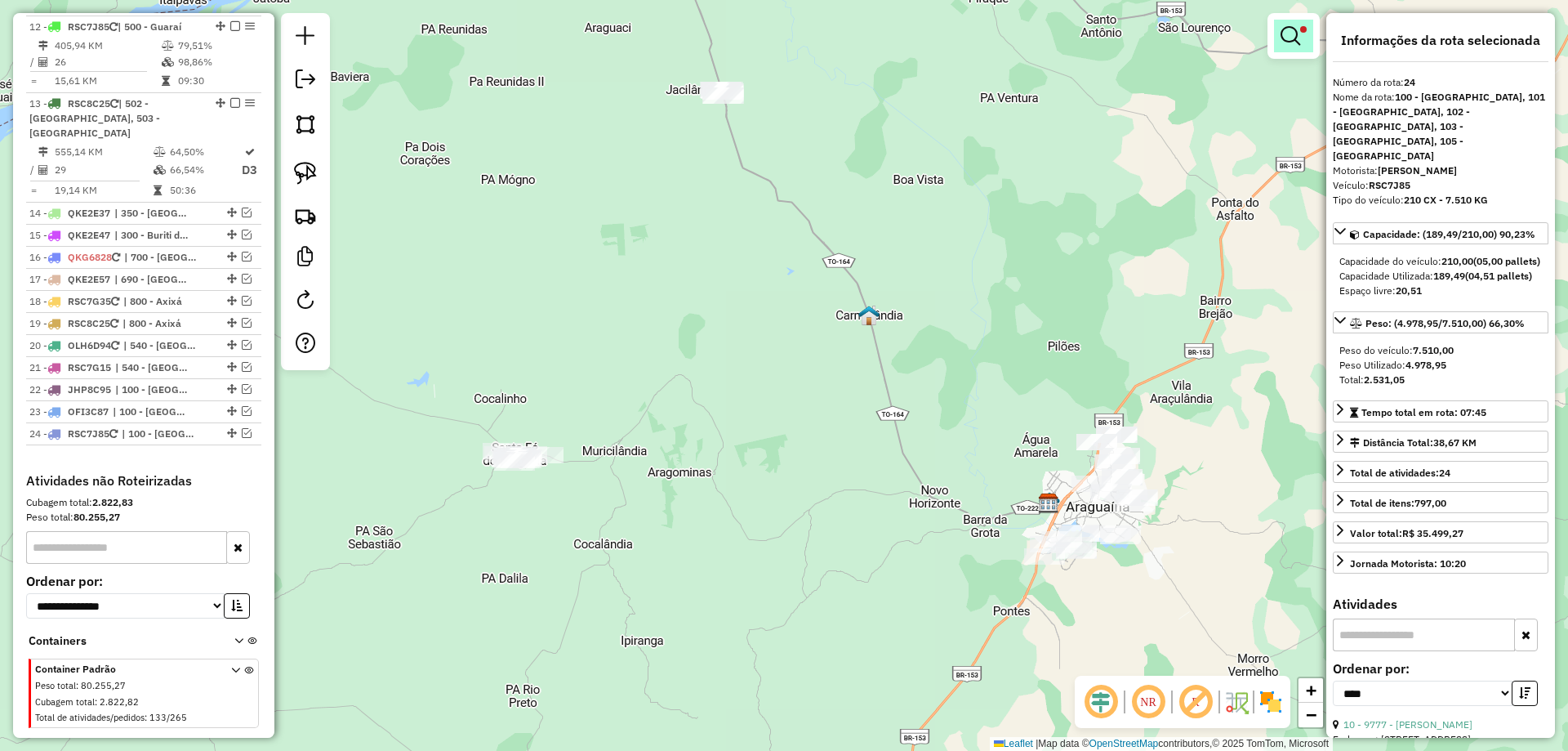
click at [1292, 32] on em at bounding box center [1291, 35] width 20 height 20
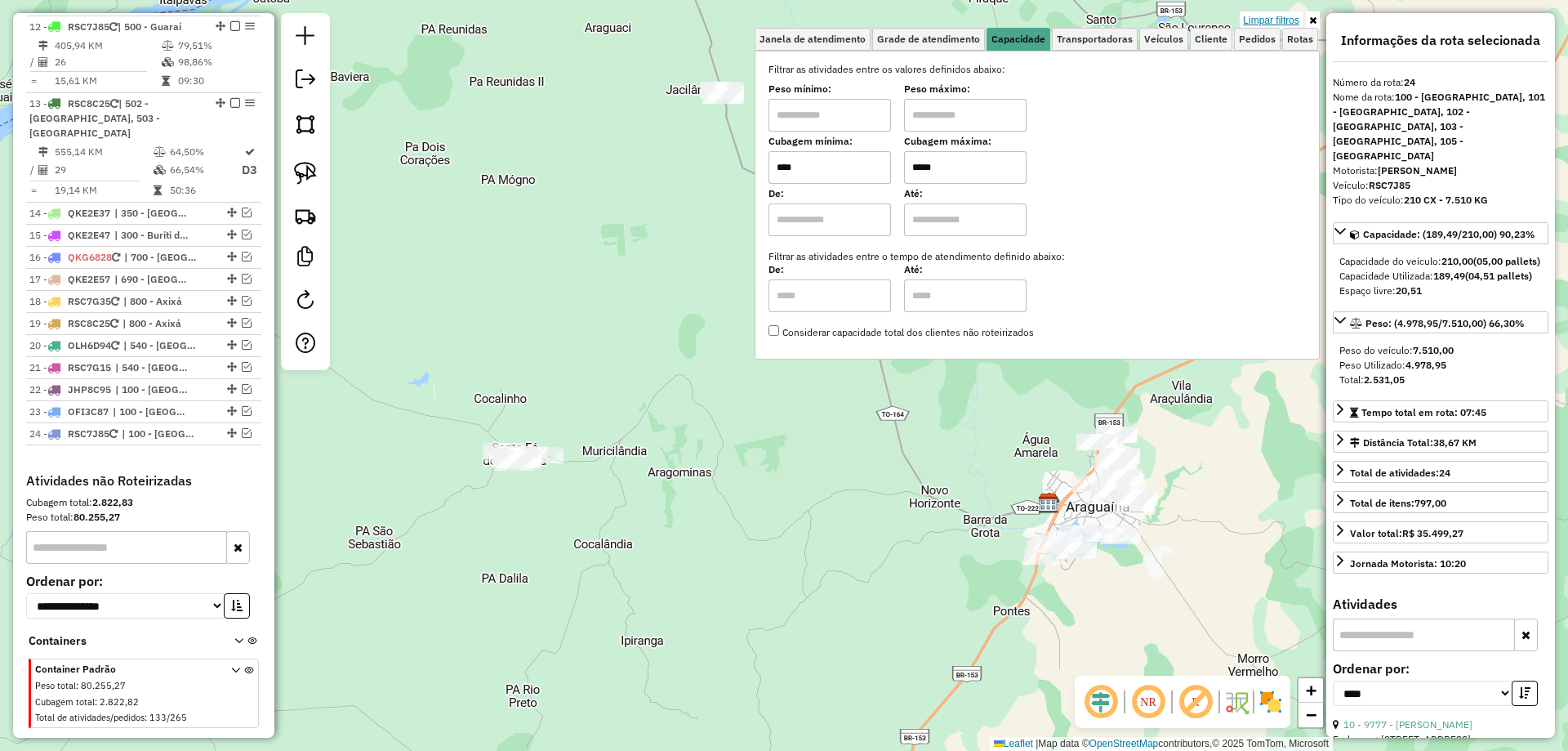
click at [1267, 25] on link "Limpar filtros" at bounding box center [1272, 20] width 63 height 18
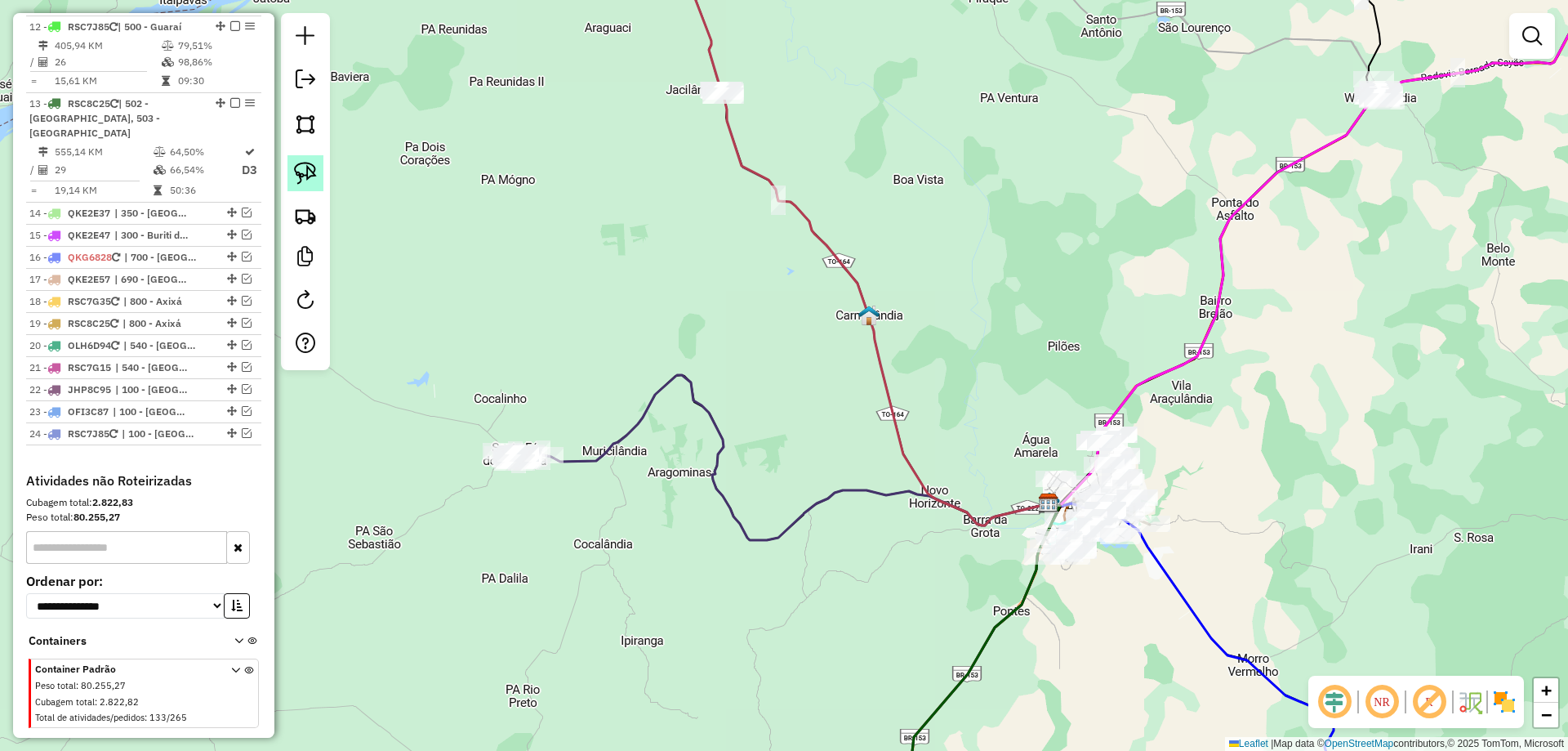
click at [311, 166] on img at bounding box center [306, 173] width 23 height 23
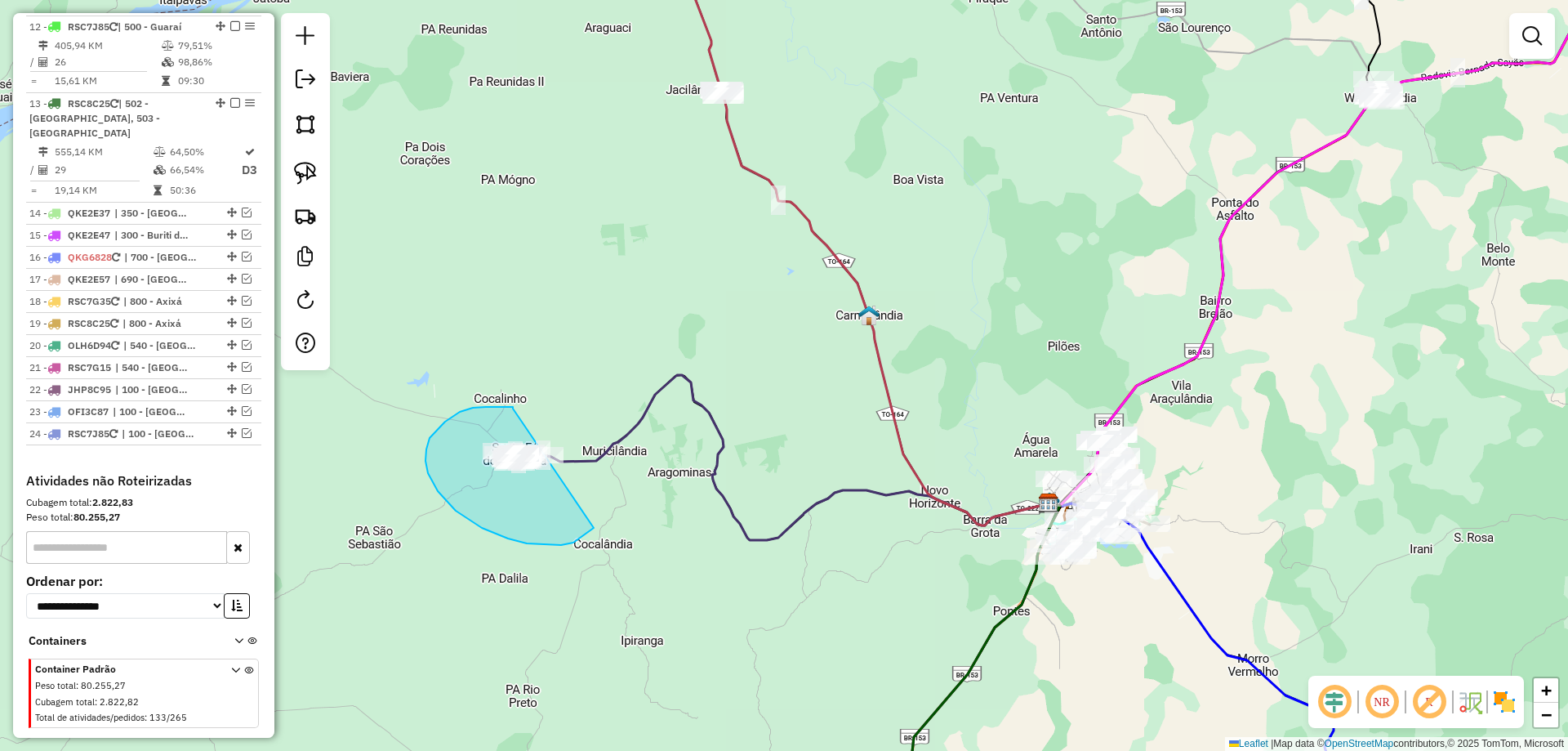
drag, startPoint x: 512, startPoint y: 407, endPoint x: 647, endPoint y: 457, distance: 144.0
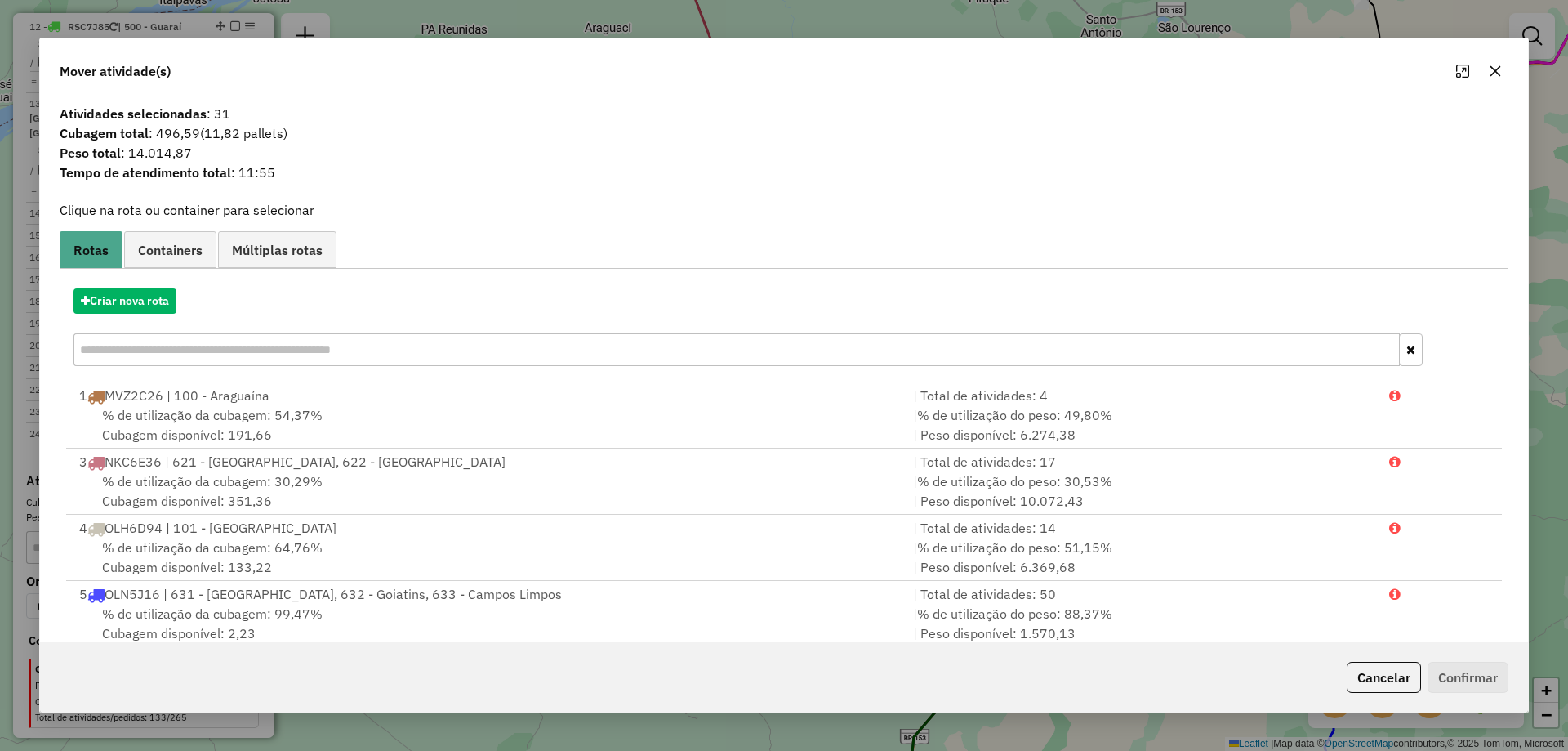
drag, startPoint x: 1493, startPoint y: 66, endPoint x: 1481, endPoint y: 68, distance: 12.2
click at [1493, 65] on icon "button" at bounding box center [1496, 71] width 13 height 13
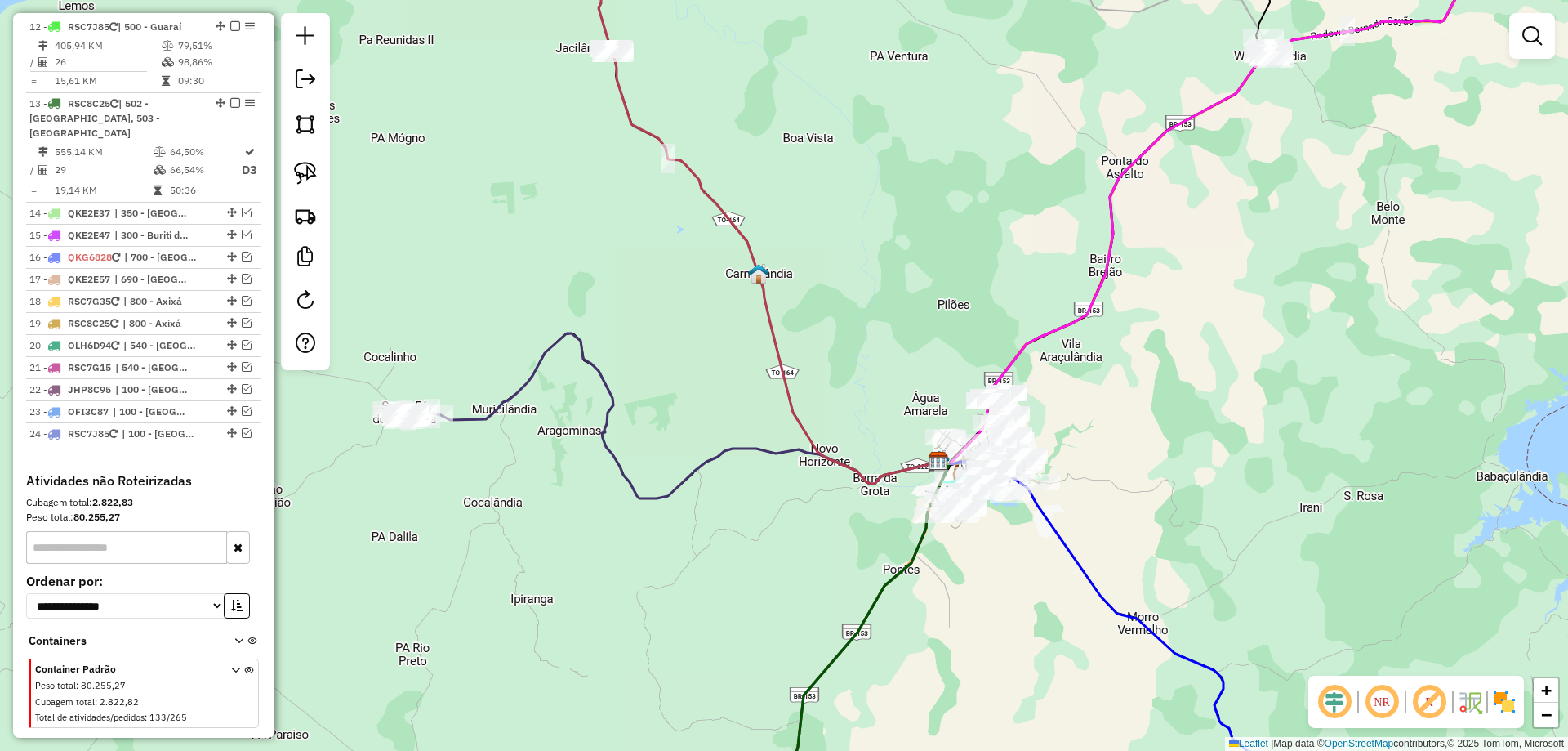
drag, startPoint x: 1041, startPoint y: 364, endPoint x: 918, endPoint y: 313, distance: 133.2
click at [918, 313] on div "Janela de atendimento Grade de atendimento Capacidade Transportadoras Veículos …" at bounding box center [784, 376] width 1568 height 751
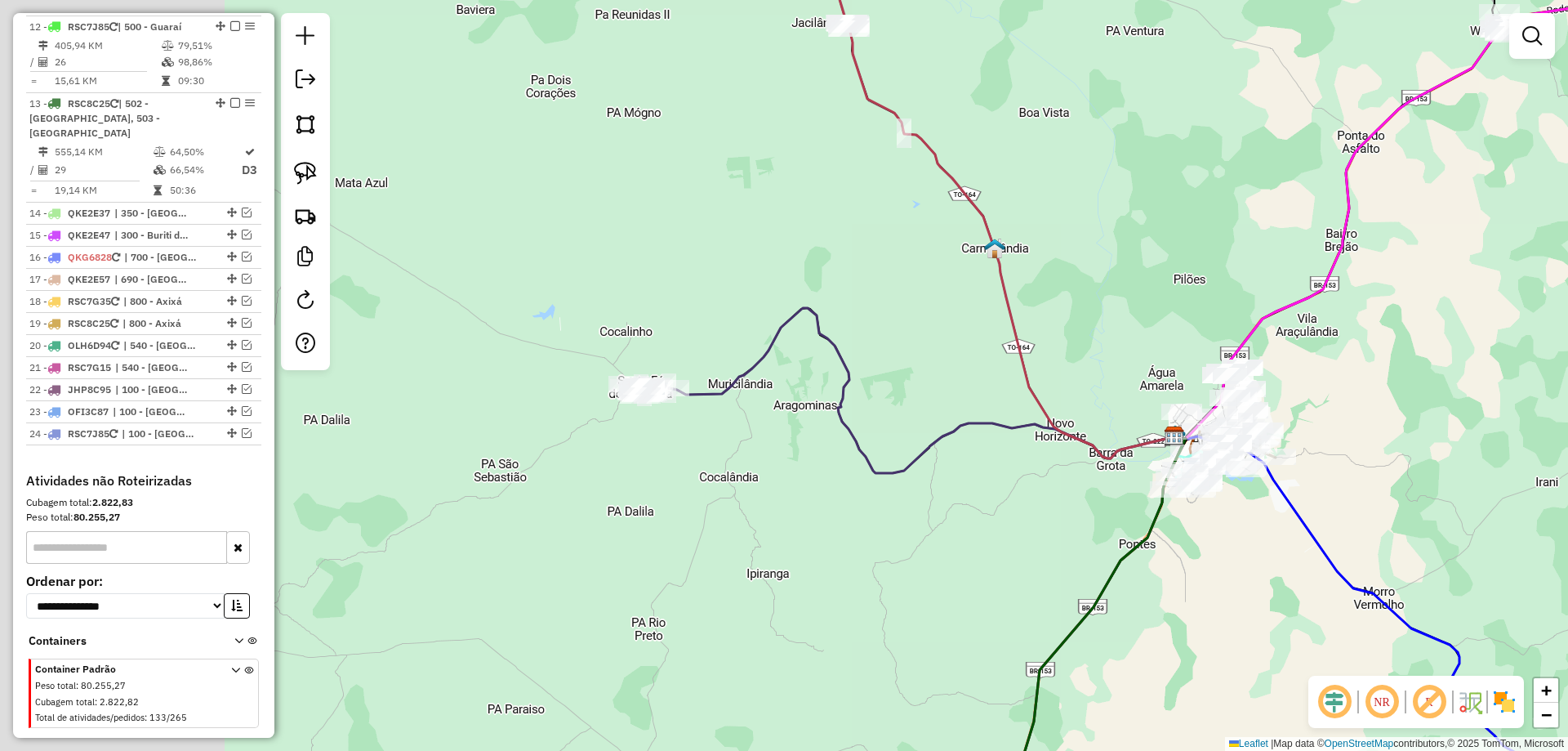
drag, startPoint x: 713, startPoint y: 536, endPoint x: 966, endPoint y: 501, distance: 255.4
click at [961, 517] on div "Janela de atendimento Grade de atendimento Capacidade Transportadoras Veículos …" at bounding box center [784, 376] width 1568 height 751
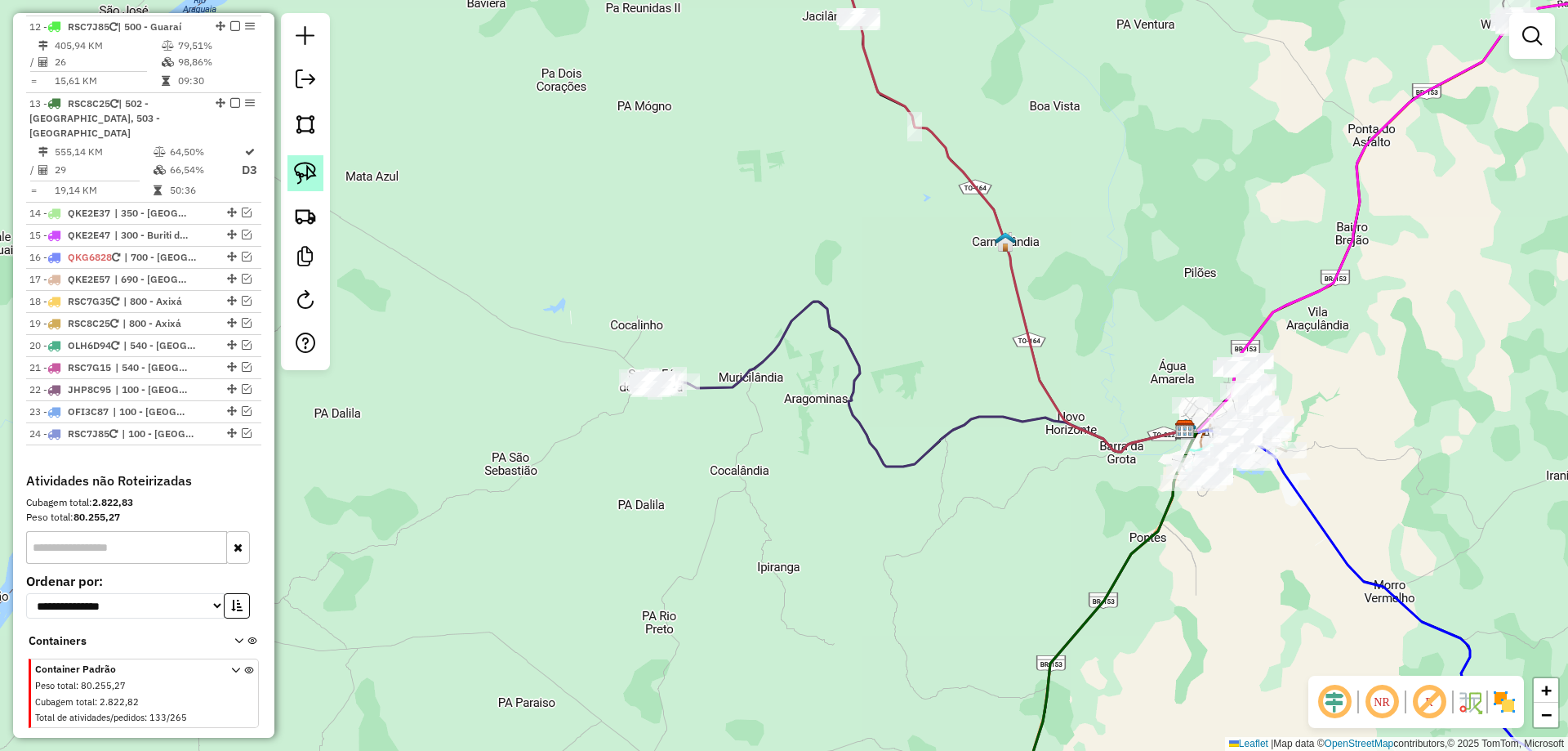
click at [297, 185] on link at bounding box center [306, 173] width 36 height 36
drag, startPoint x: 632, startPoint y: 299, endPoint x: 751, endPoint y: 401, distance: 156.7
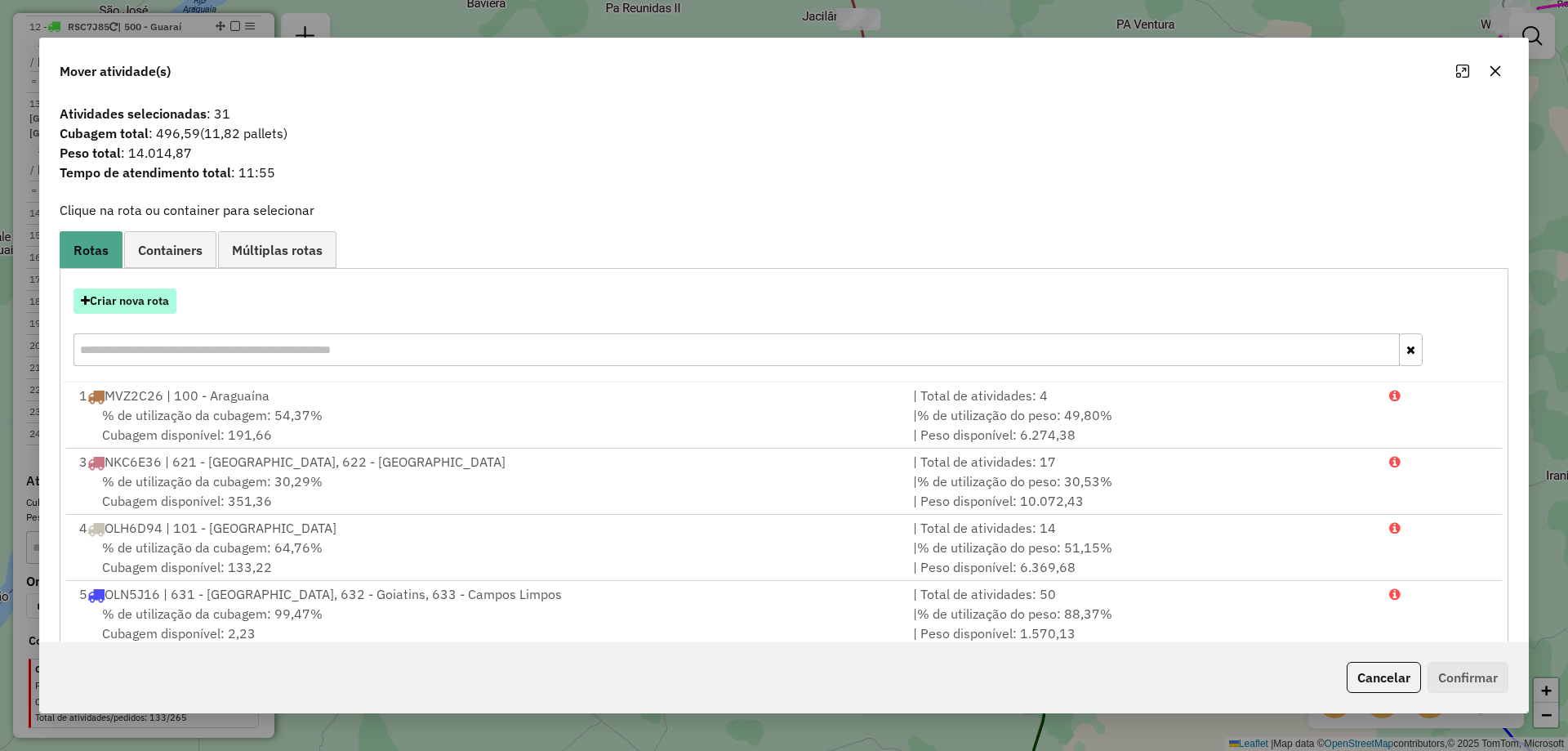
click at [165, 303] on button "Criar nova rota" at bounding box center [125, 301] width 103 height 26
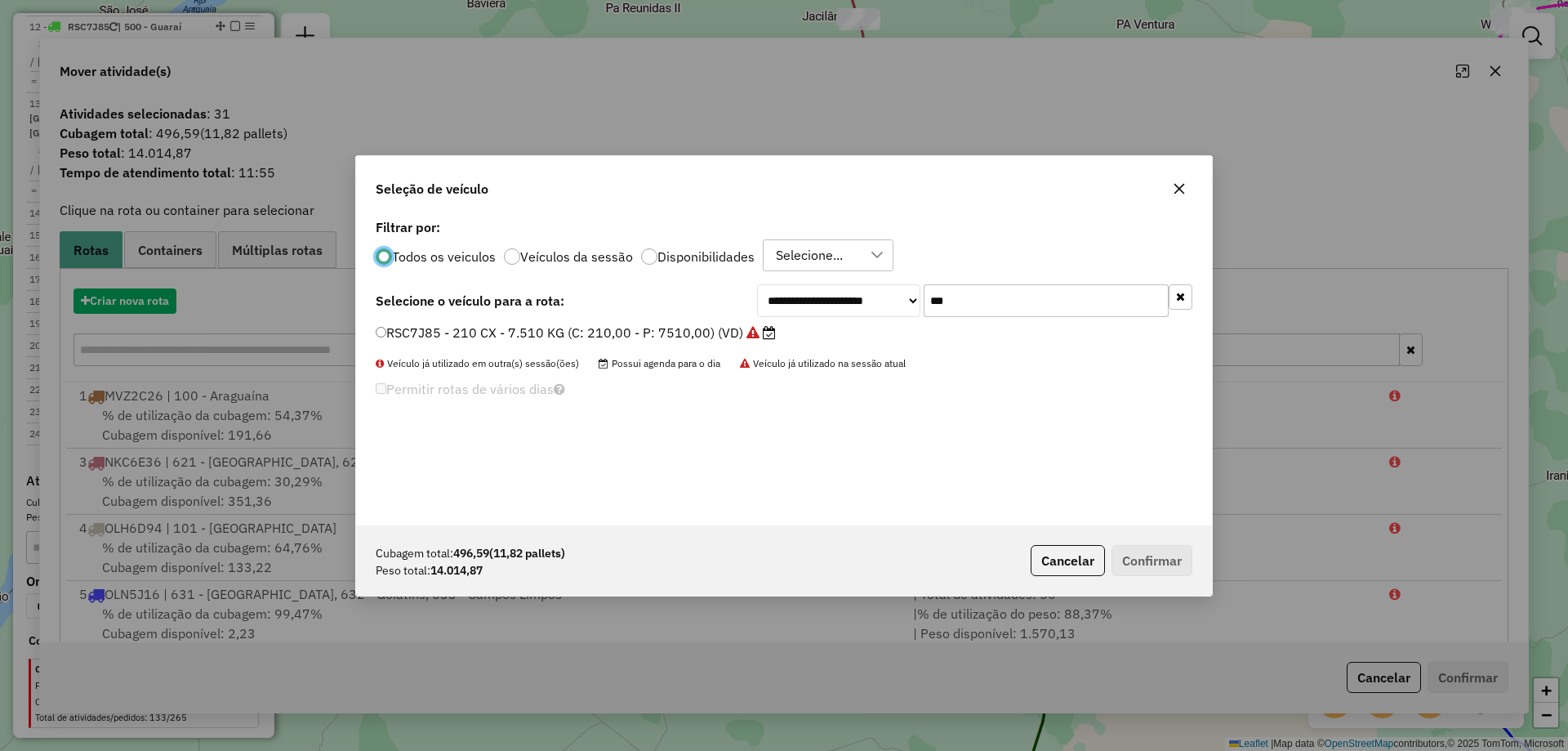
scroll to position [9, 5]
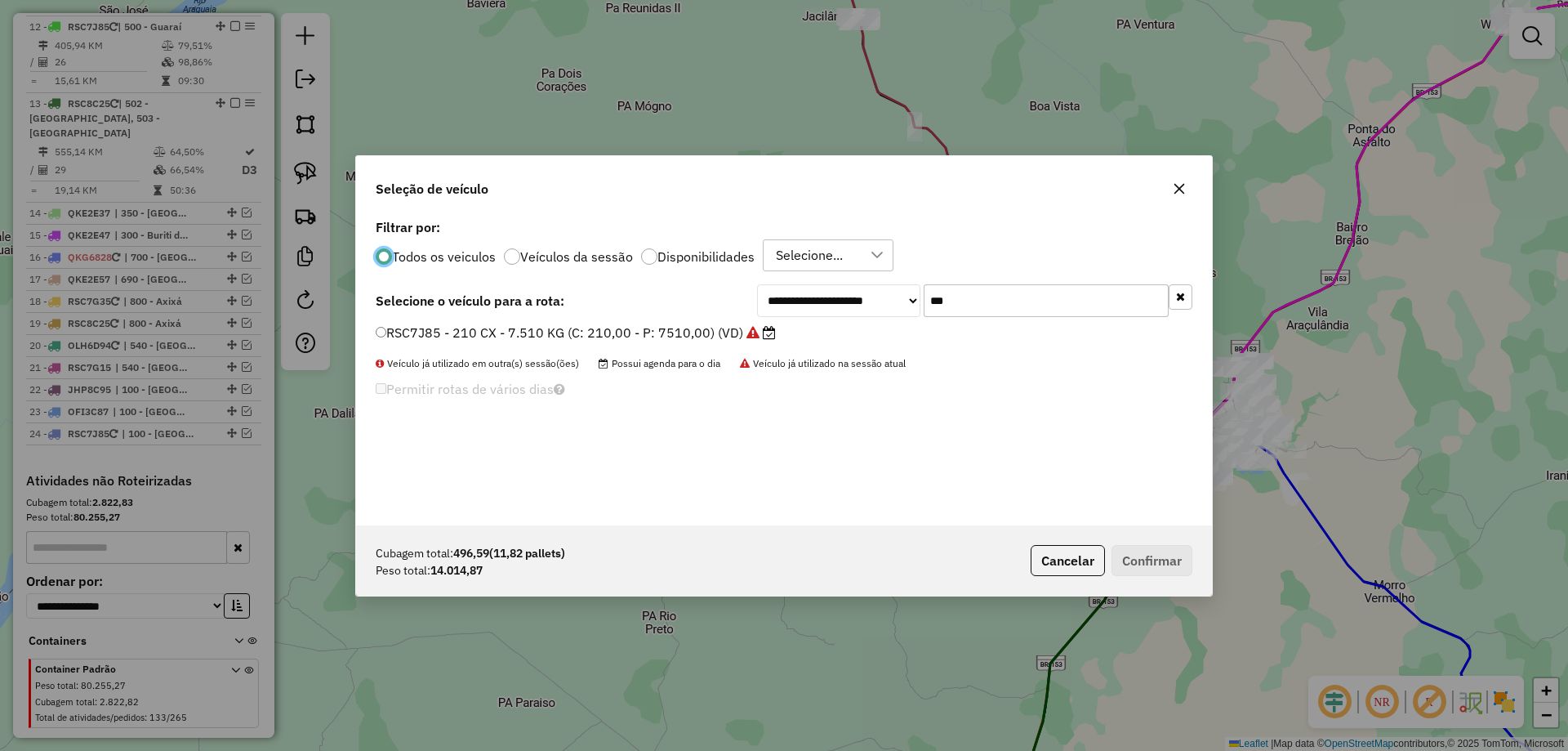
click at [975, 301] on input "***" at bounding box center [1046, 300] width 245 height 32
type input "***"
click at [785, 335] on label "OLN5J26 - TRUCK BAU - 420 - 13500 (C: 420,00 - P: 13500,00) (VD)" at bounding box center [594, 333] width 438 height 20
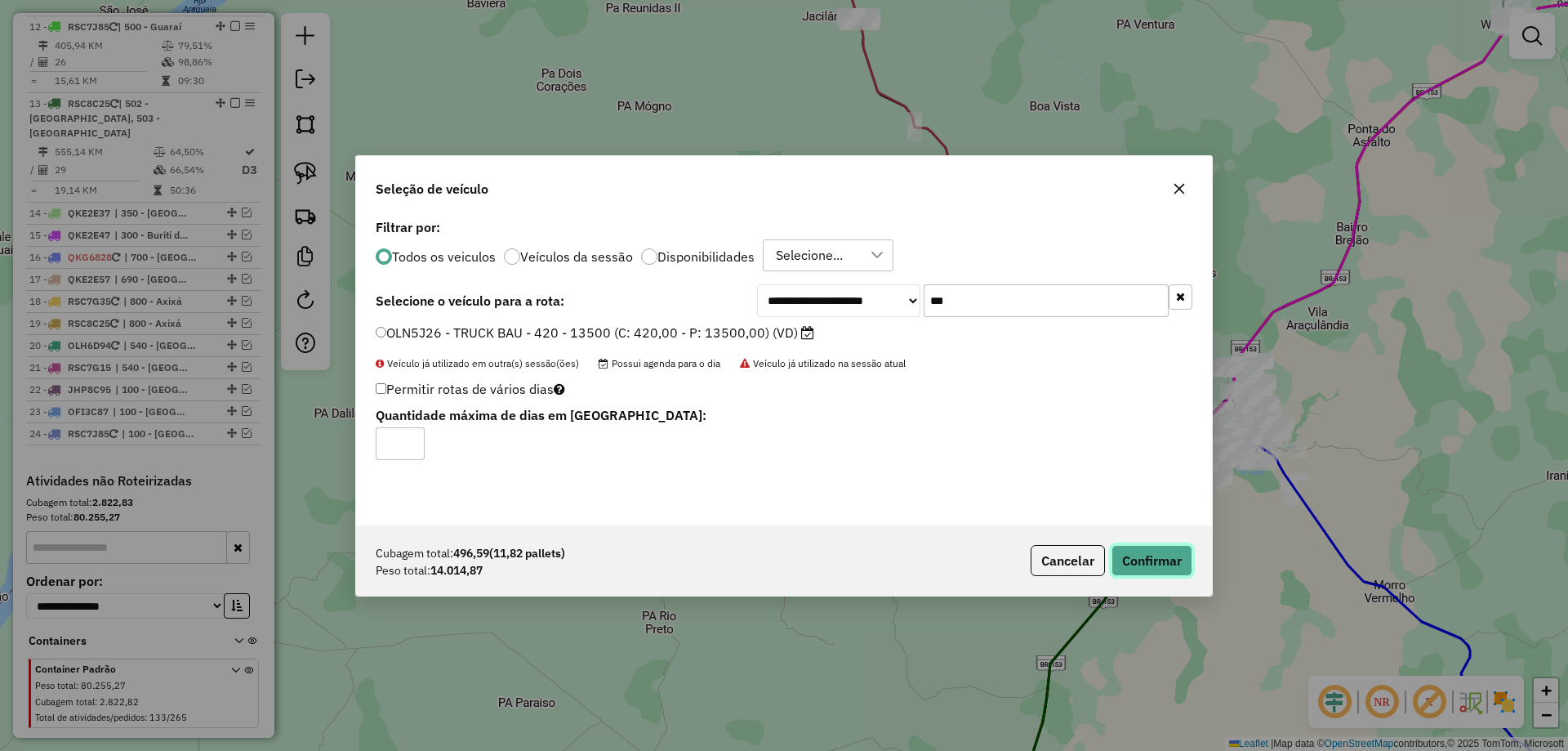
click at [1137, 548] on button "Confirmar" at bounding box center [1152, 560] width 81 height 31
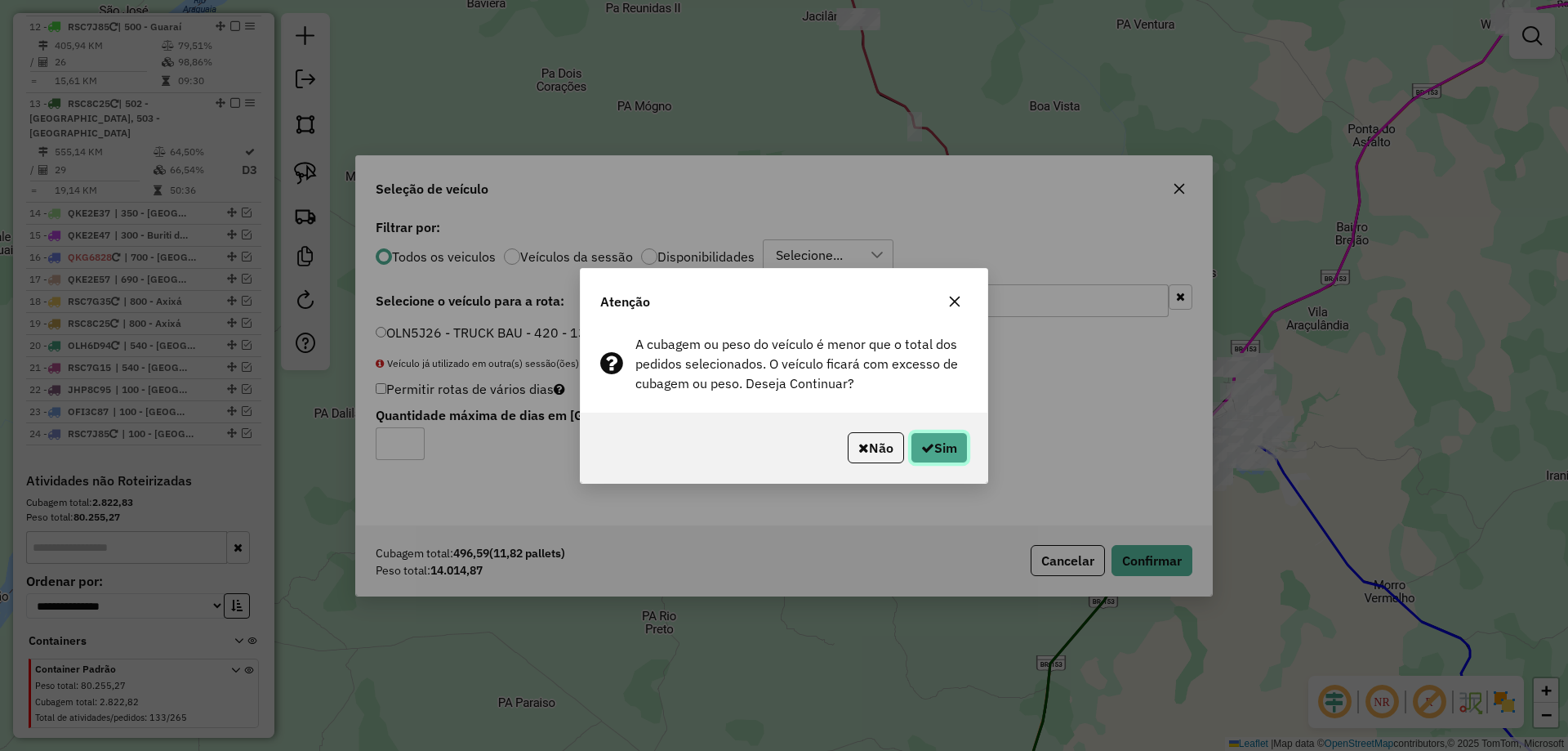
click at [955, 446] on button "Sim" at bounding box center [939, 448] width 57 height 31
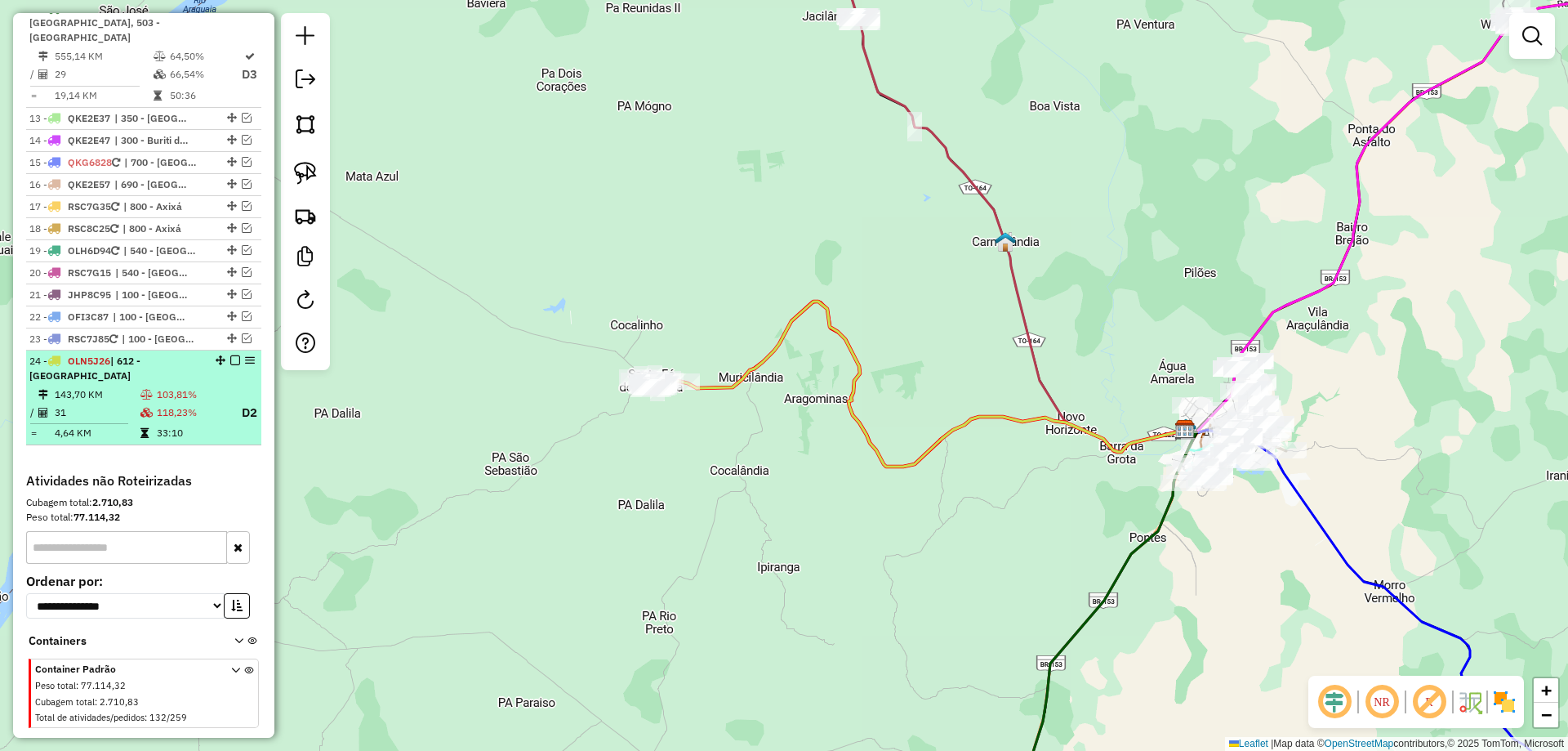
click at [163, 425] on td "33:10" at bounding box center [191, 433] width 71 height 16
select select "*********"
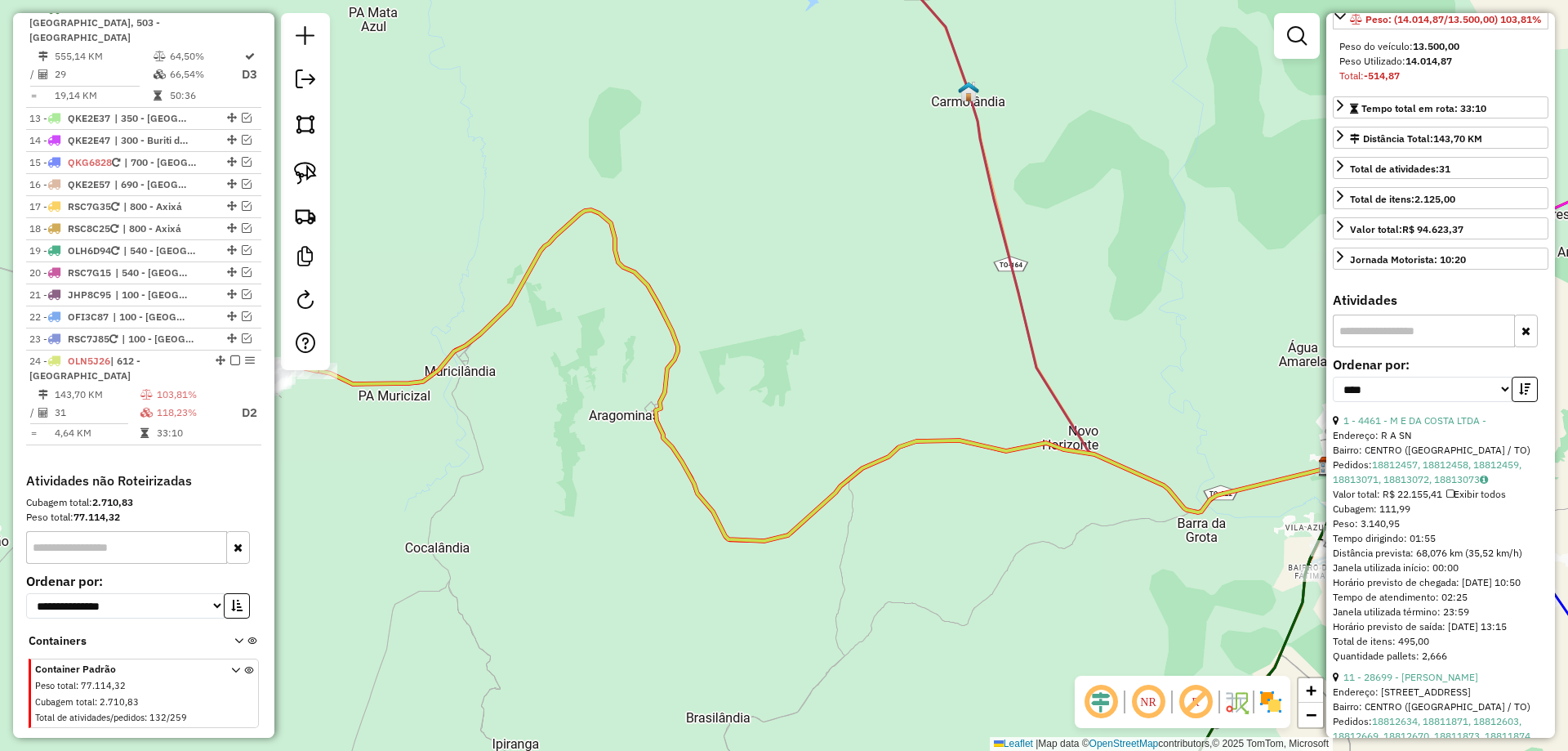
scroll to position [490, 0]
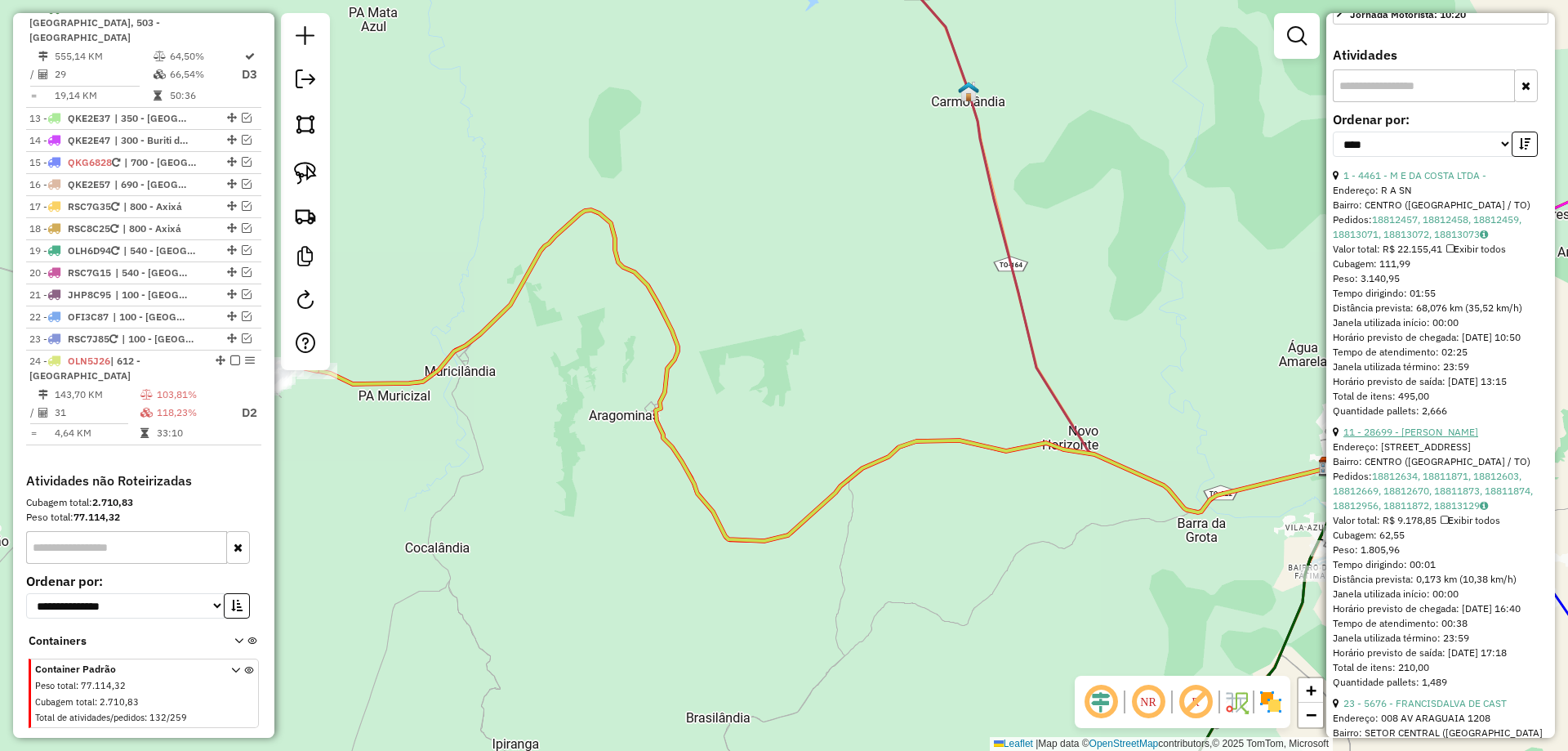
click at [1455, 438] on link "11 - 28699 - W F DE SOUSA" at bounding box center [1411, 432] width 134 height 12
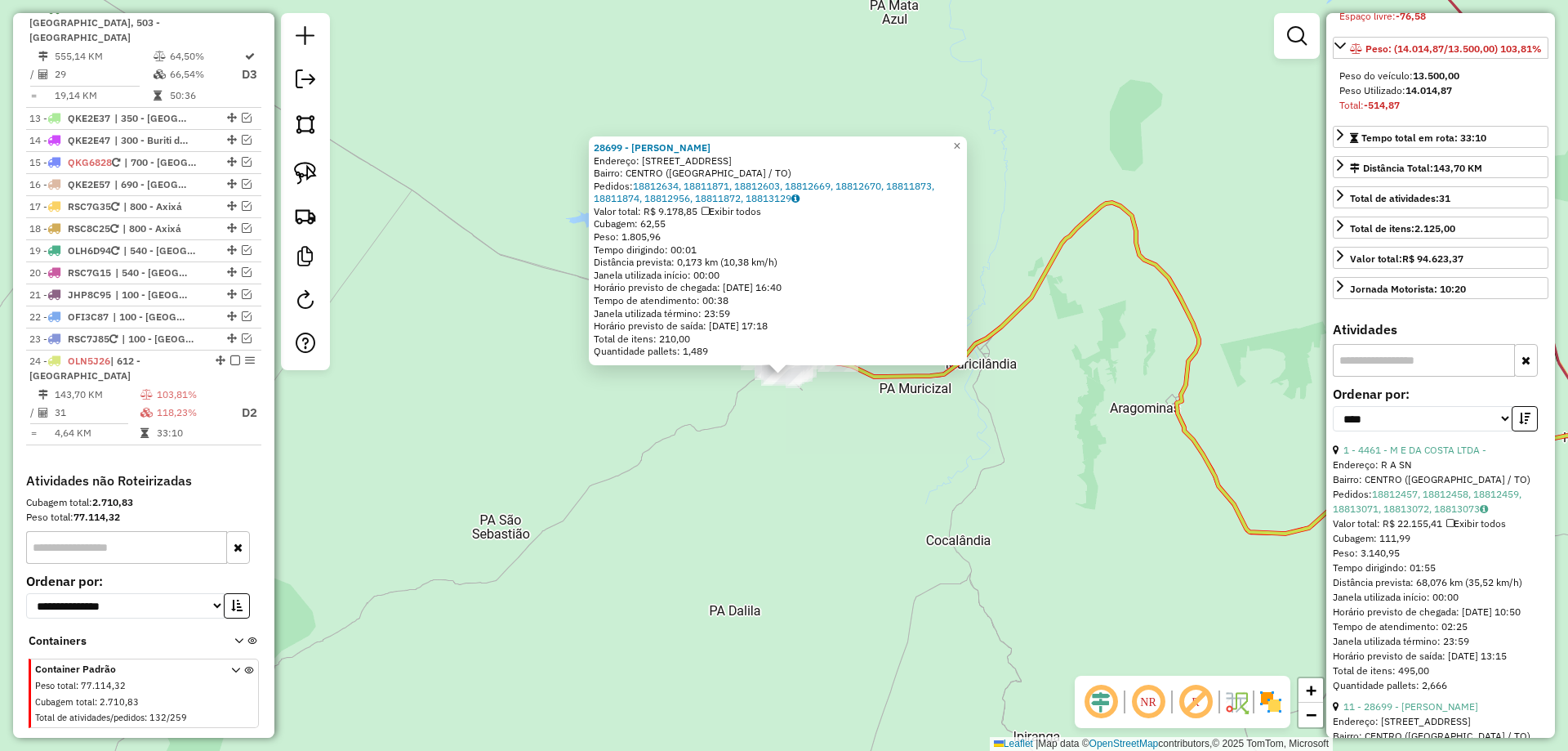
scroll to position [163, 0]
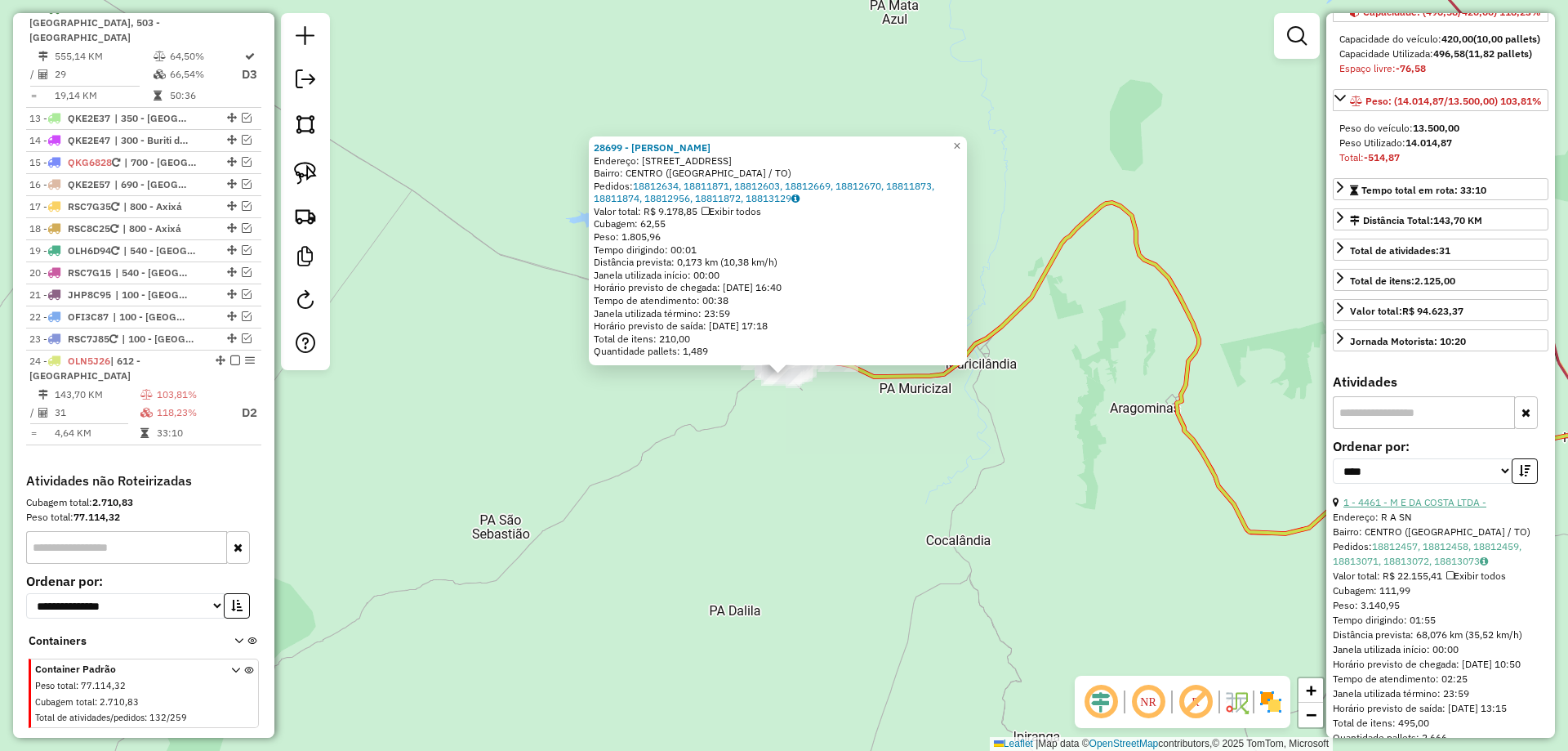
click at [1417, 508] on link "1 - 4461 - M E DA COSTA LTDA -" at bounding box center [1416, 501] width 143 height 12
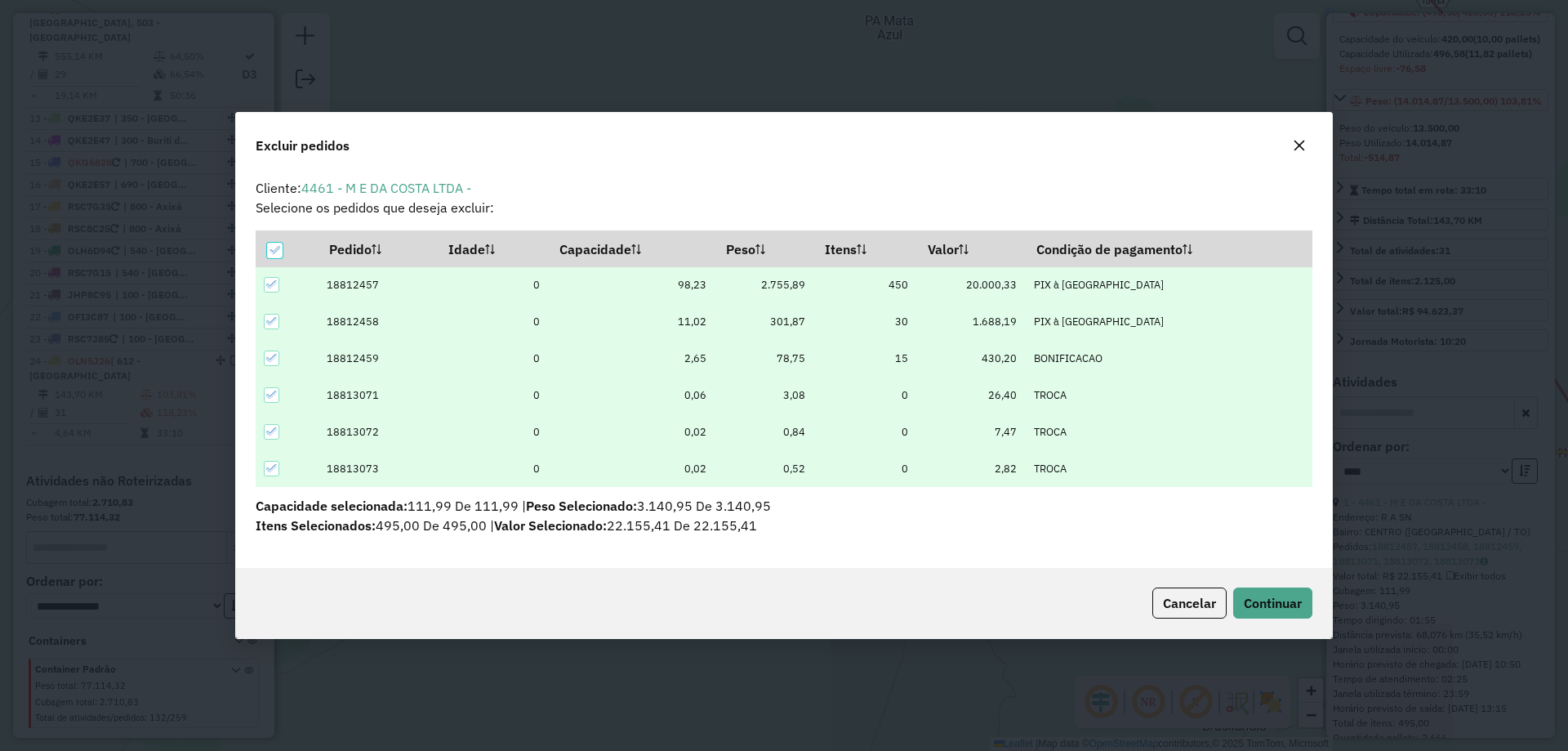
scroll to position [9, 5]
click at [1244, 593] on button "Continuar" at bounding box center [1273, 603] width 79 height 31
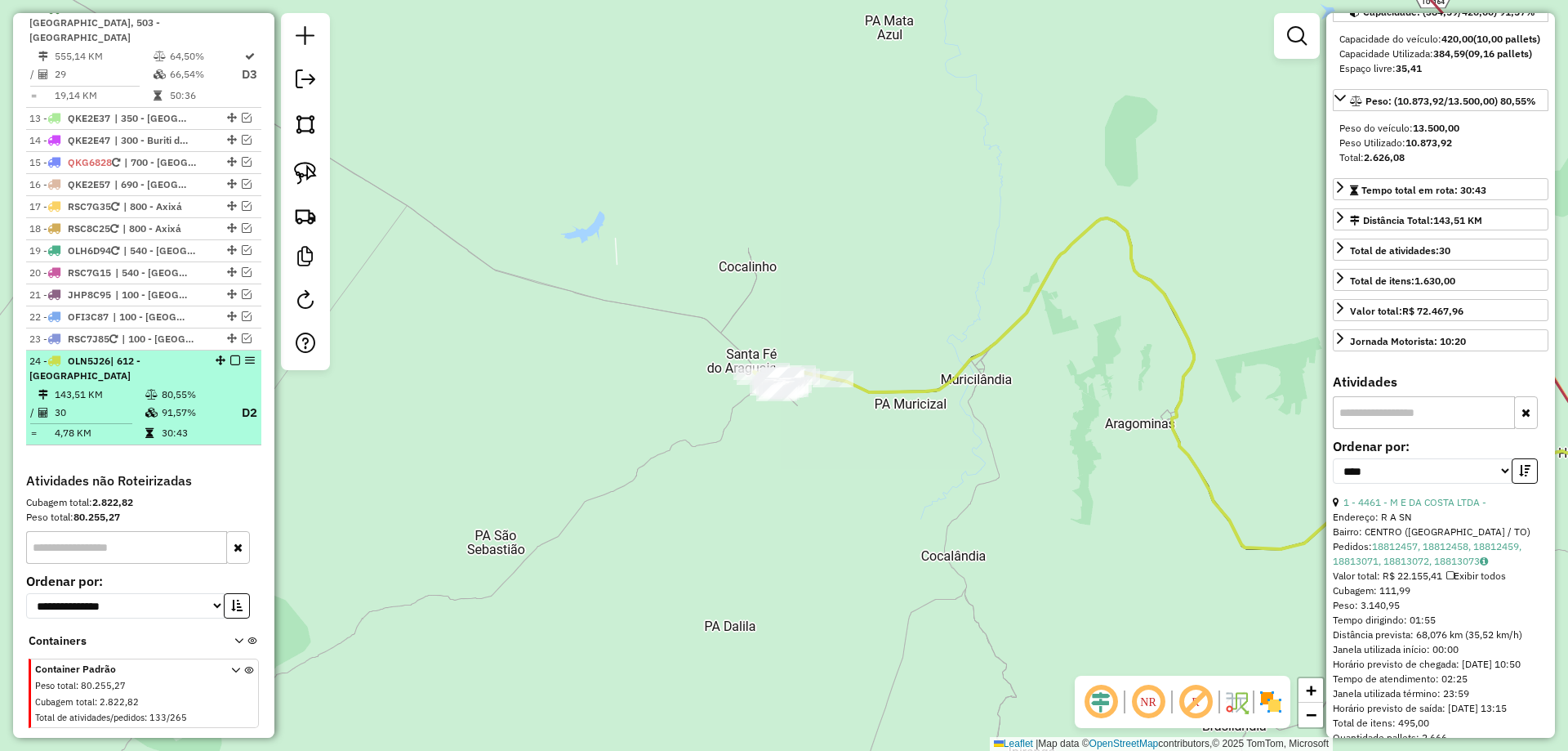
click at [182, 403] on td "91,57%" at bounding box center [193, 413] width 66 height 20
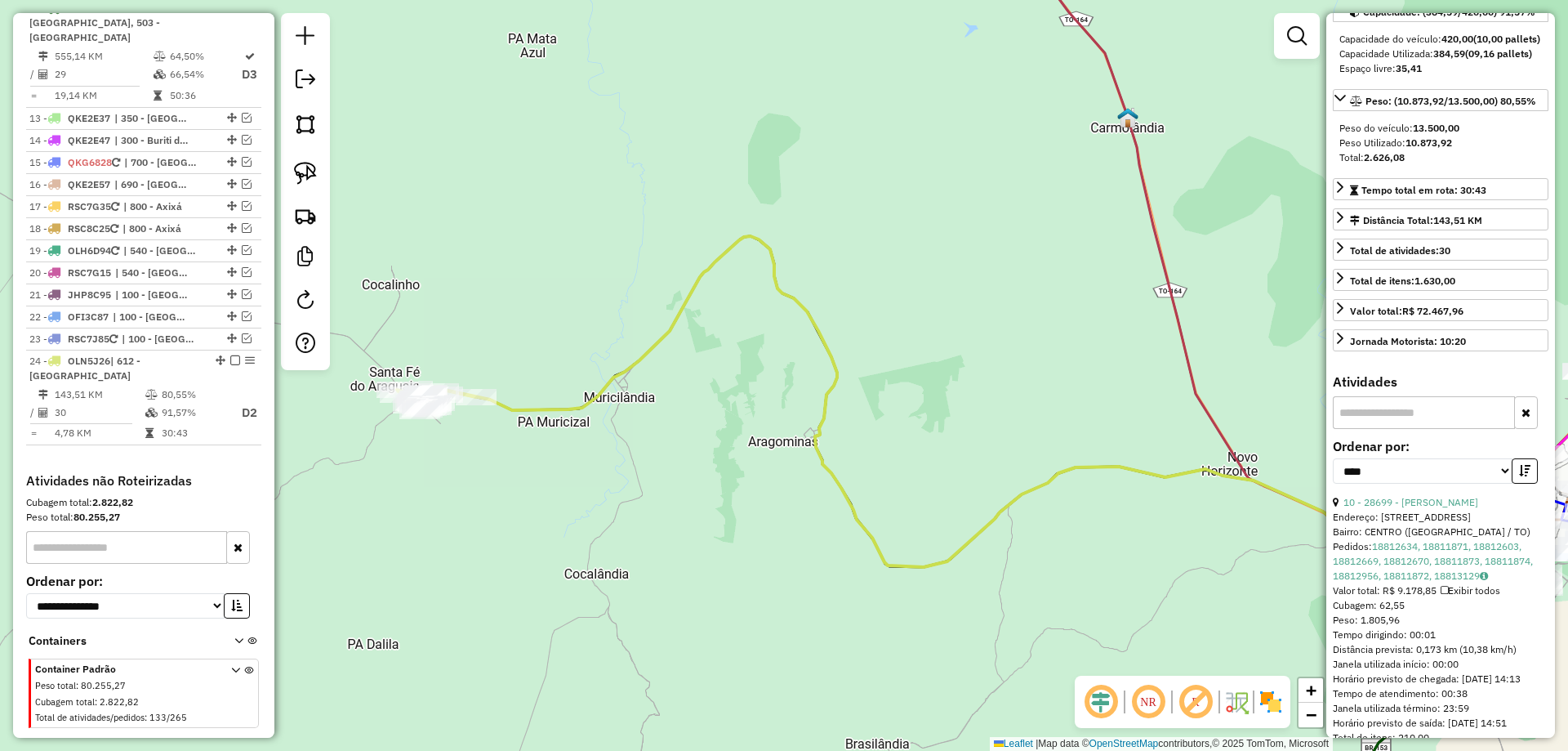
drag, startPoint x: 420, startPoint y: 483, endPoint x: 656, endPoint y: 514, distance: 238.0
click at [656, 514] on div "Janela de atendimento Grade de atendimento Capacidade Transportadoras Veículos …" at bounding box center [784, 376] width 1568 height 751
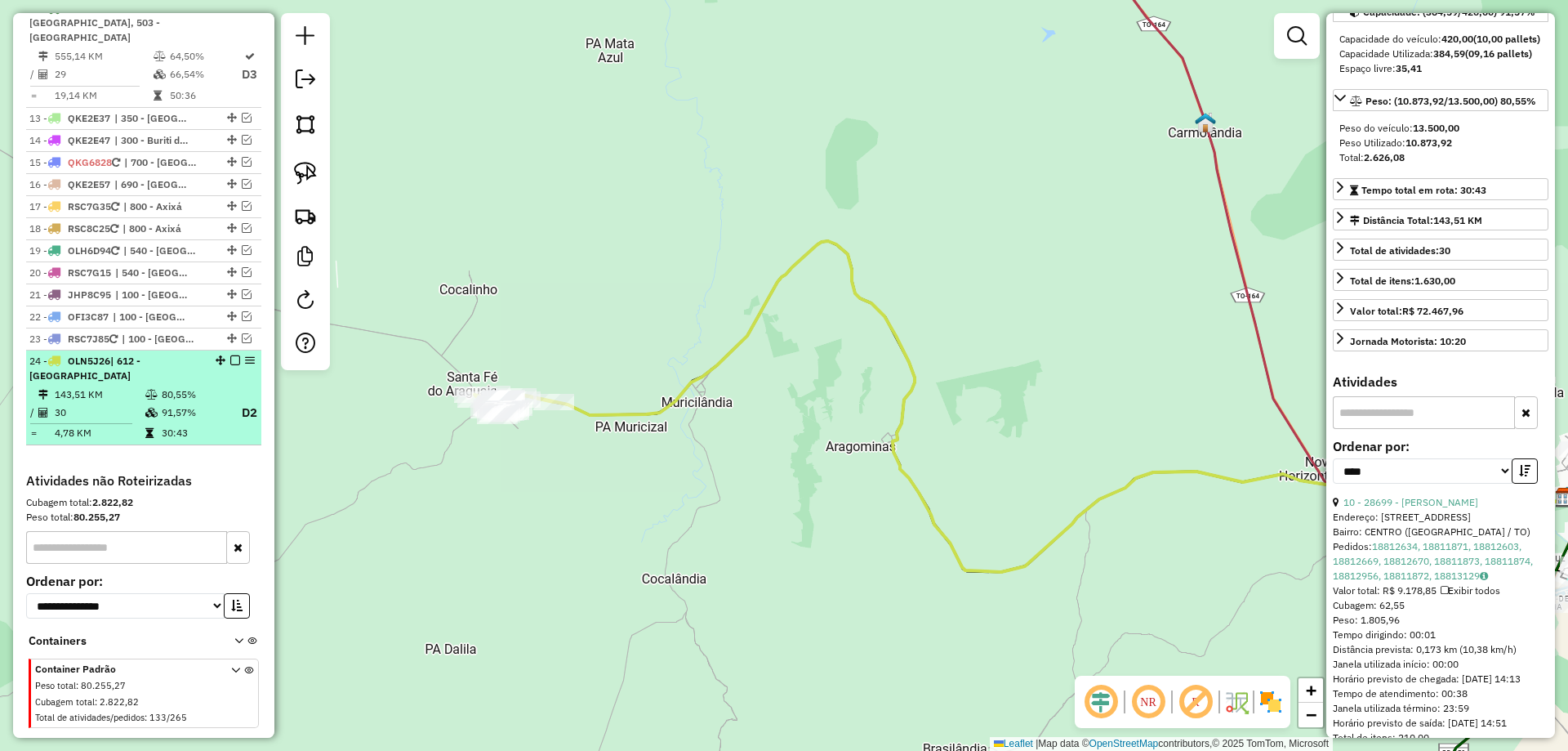
click at [231, 355] on em at bounding box center [235, 360] width 10 height 10
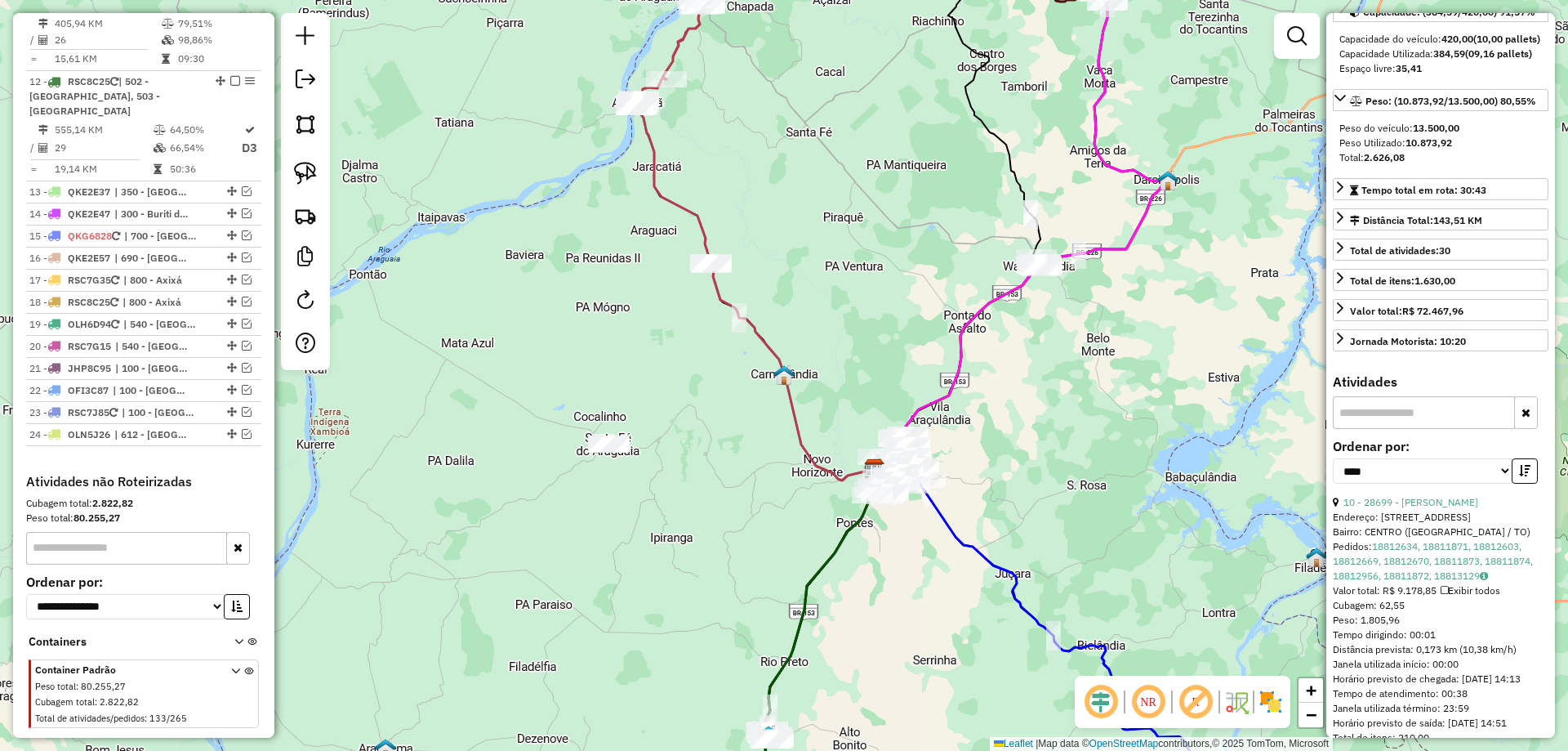
drag, startPoint x: 739, startPoint y: 519, endPoint x: 597, endPoint y: 504, distance: 142.8
click at [597, 504] on div "Janela de atendimento Grade de atendimento Capacidade Transportadoras Veículos …" at bounding box center [784, 376] width 1568 height 751
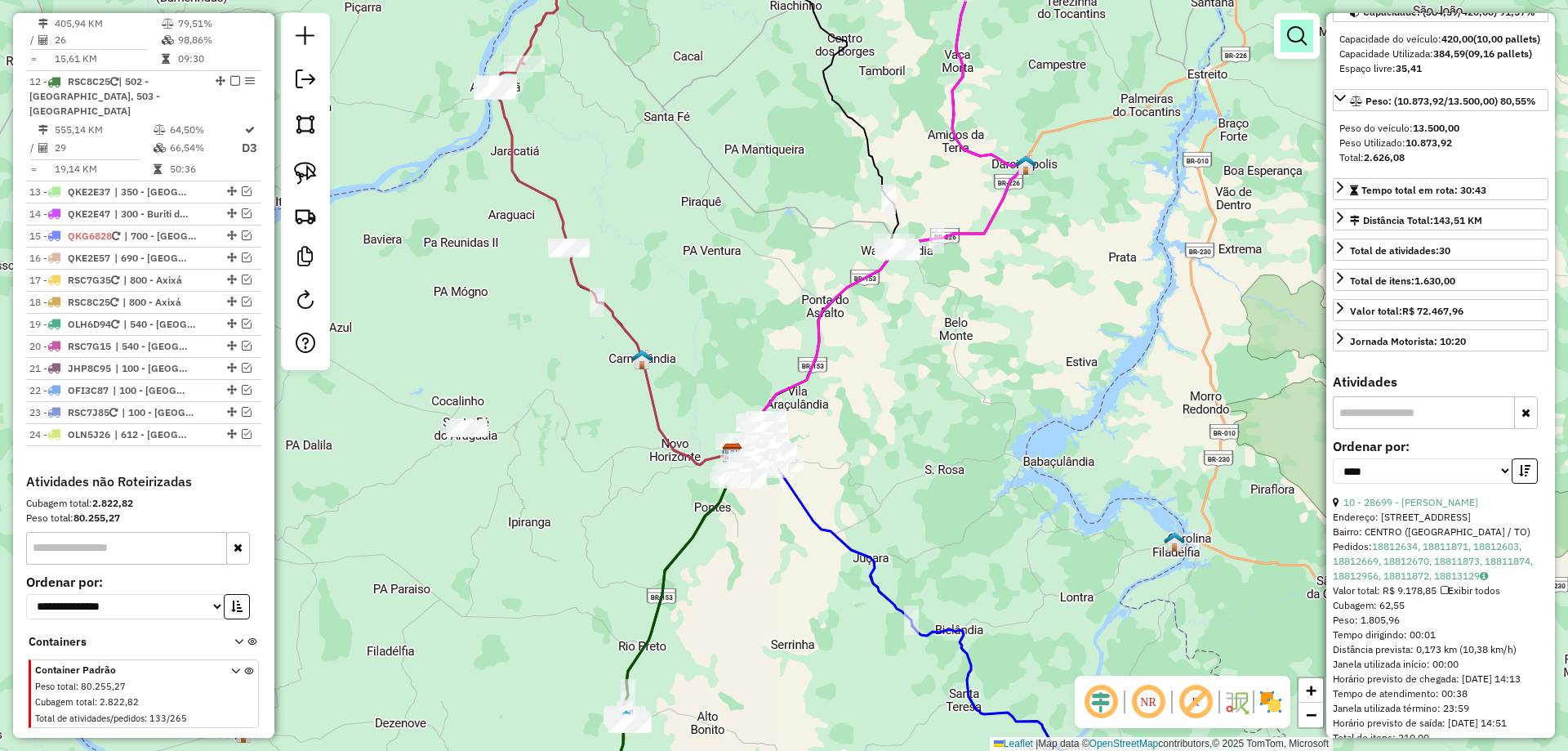
click at [1298, 43] on em at bounding box center [1297, 35] width 20 height 20
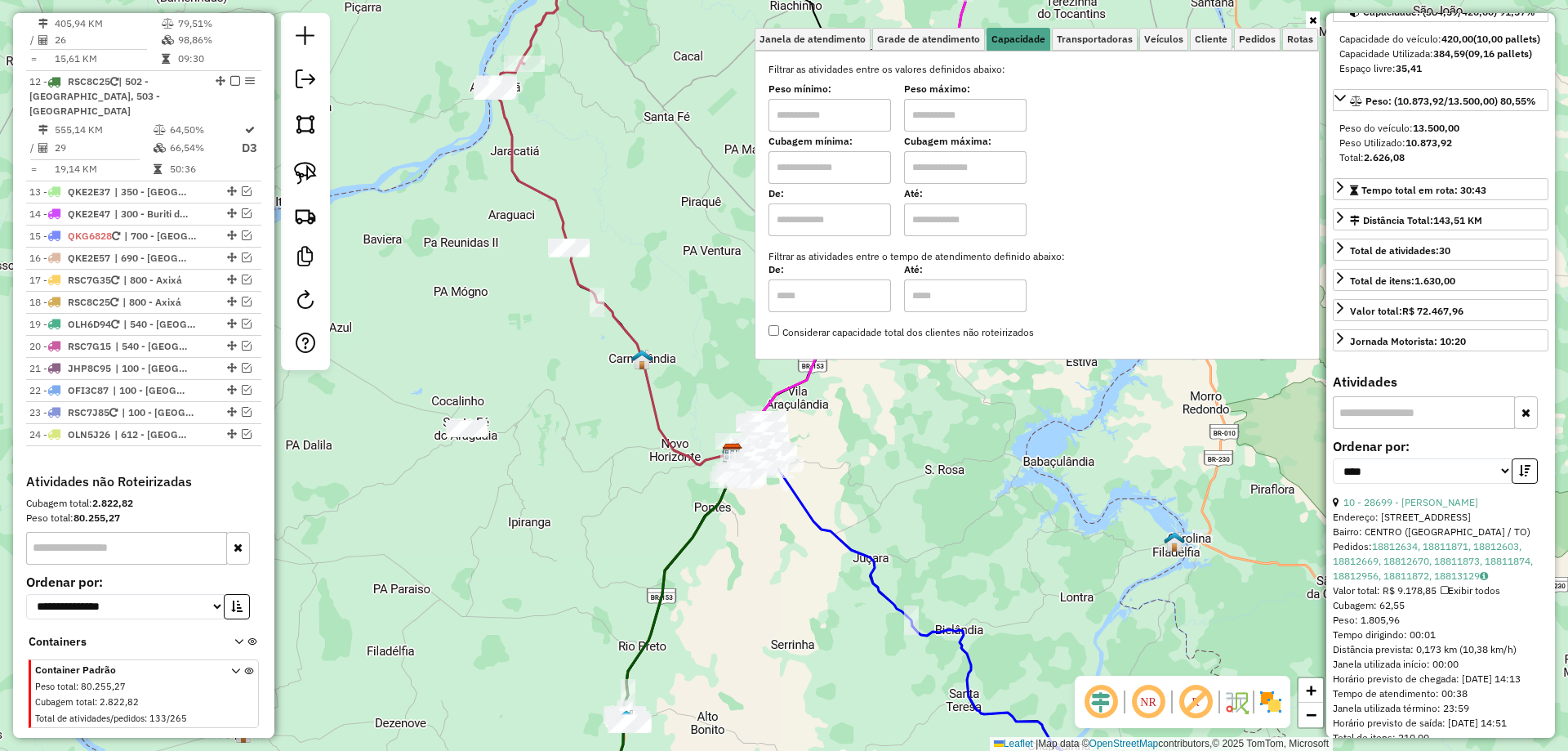
click at [834, 161] on input "text" at bounding box center [830, 168] width 123 height 32
type input "****"
click at [941, 164] on input "text" at bounding box center [965, 168] width 123 height 32
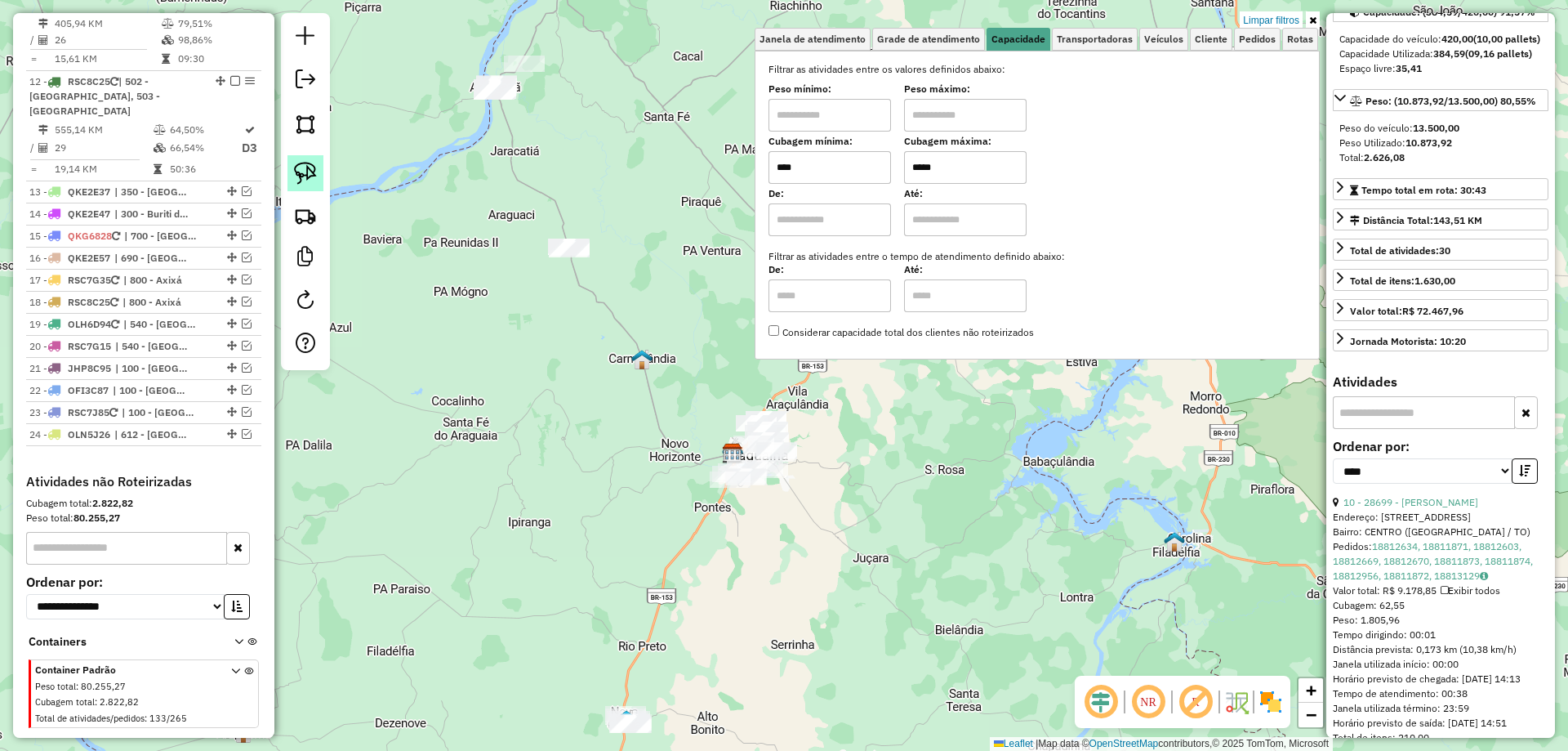
type input "*****"
click at [298, 171] on img at bounding box center [306, 173] width 23 height 23
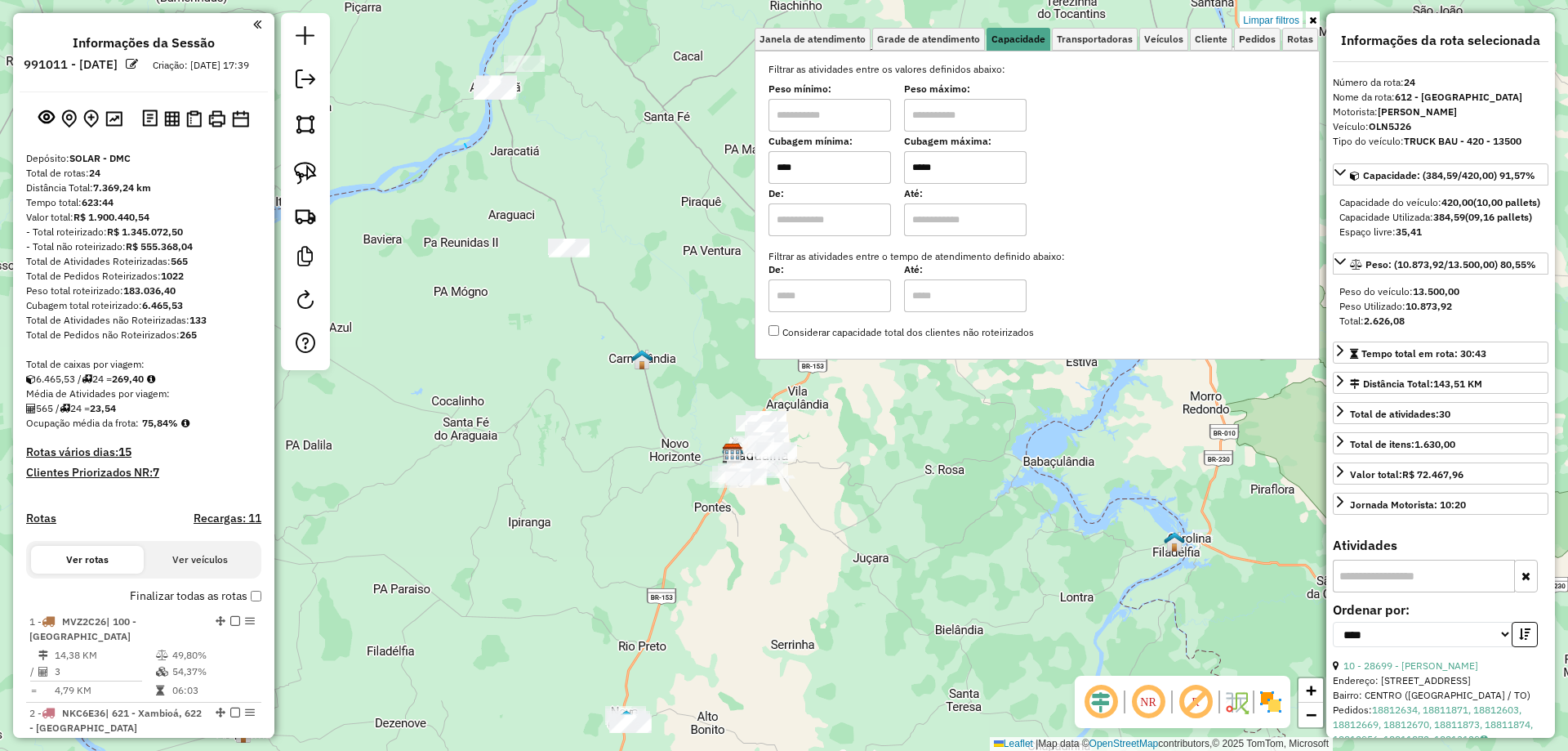
select select "*********"
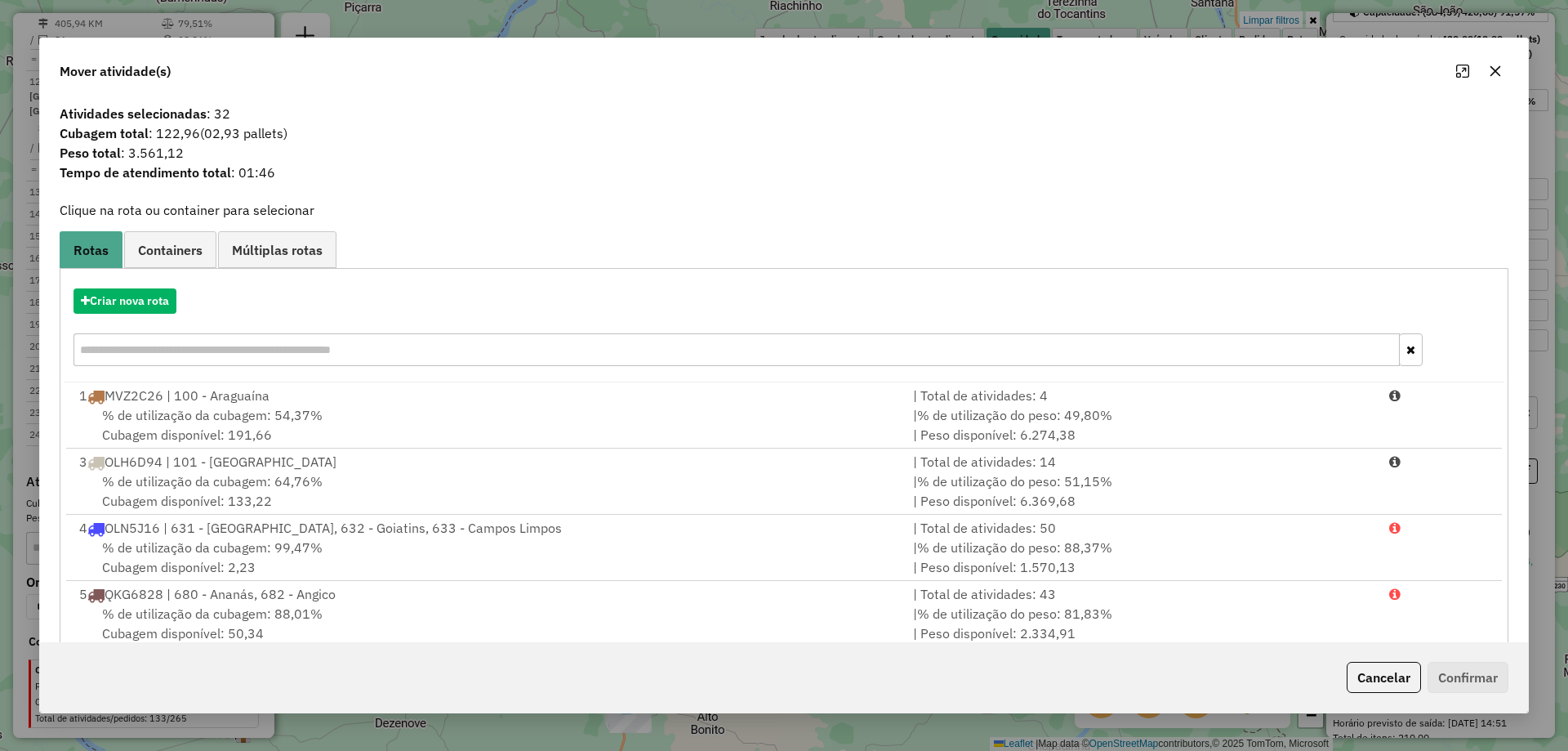
click at [1497, 82] on button "button" at bounding box center [1495, 71] width 26 height 26
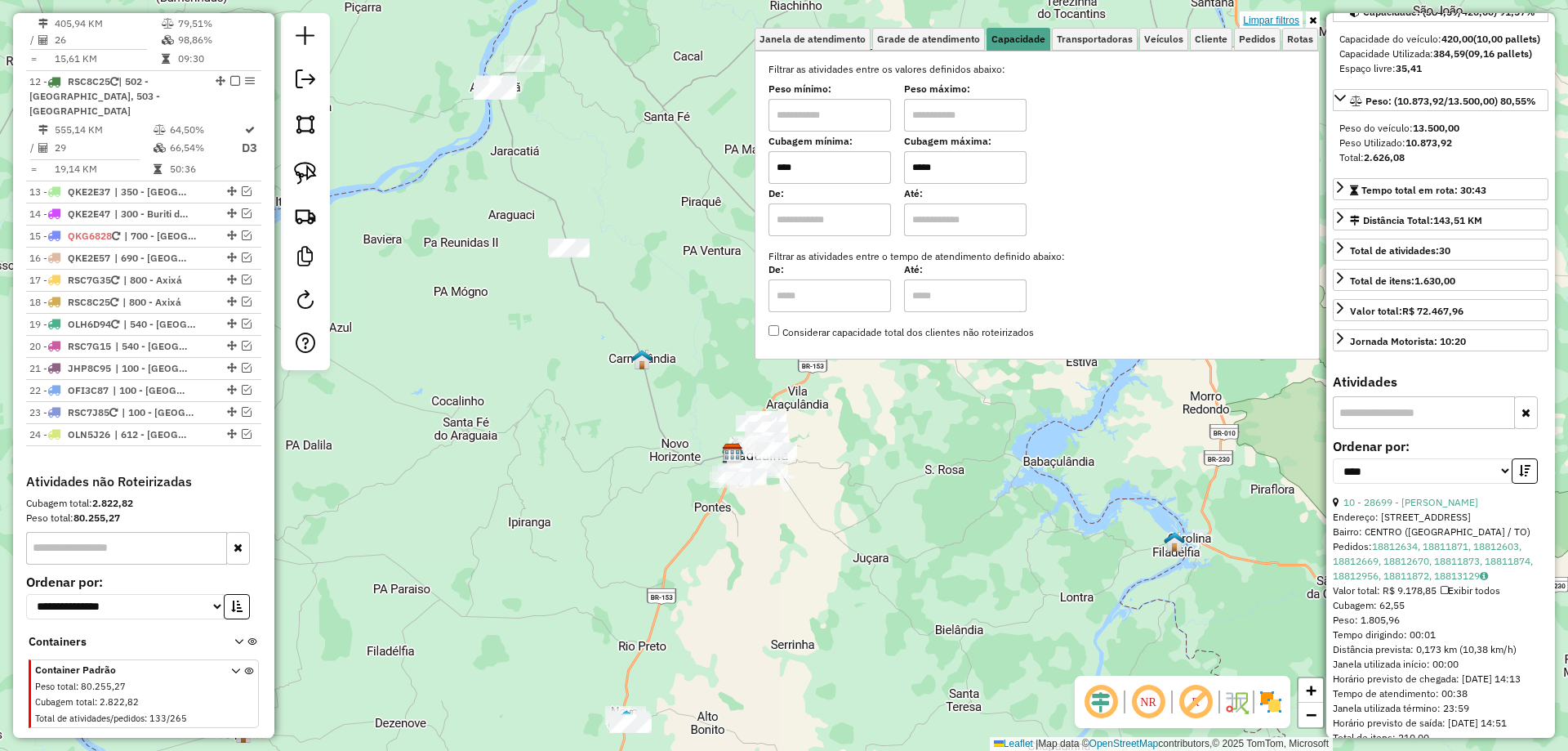
click at [1284, 21] on link "Limpar filtros" at bounding box center [1272, 20] width 63 height 18
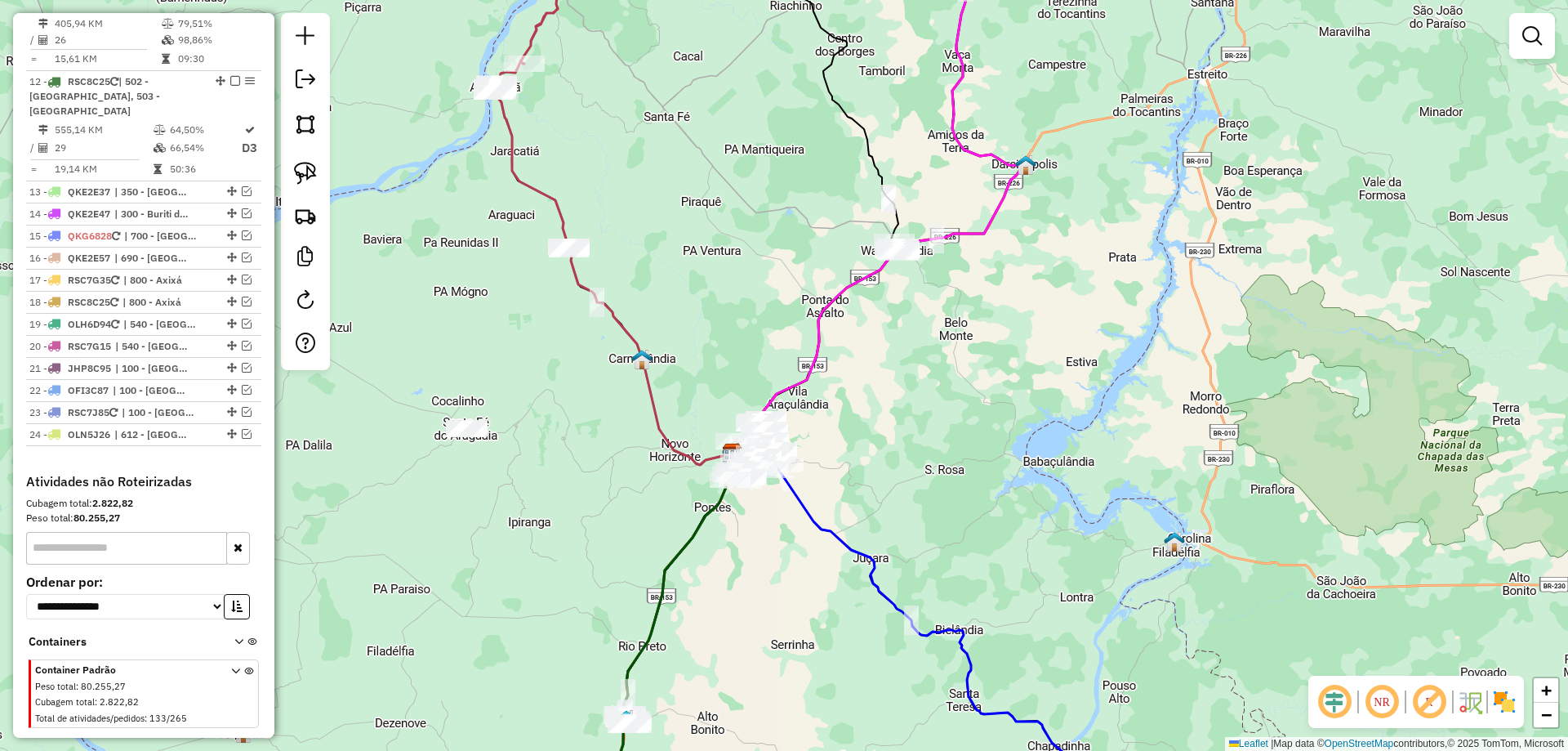
click at [717, 210] on div "Janela de atendimento Grade de atendimento Capacidade Transportadoras Veículos …" at bounding box center [784, 376] width 1568 height 751
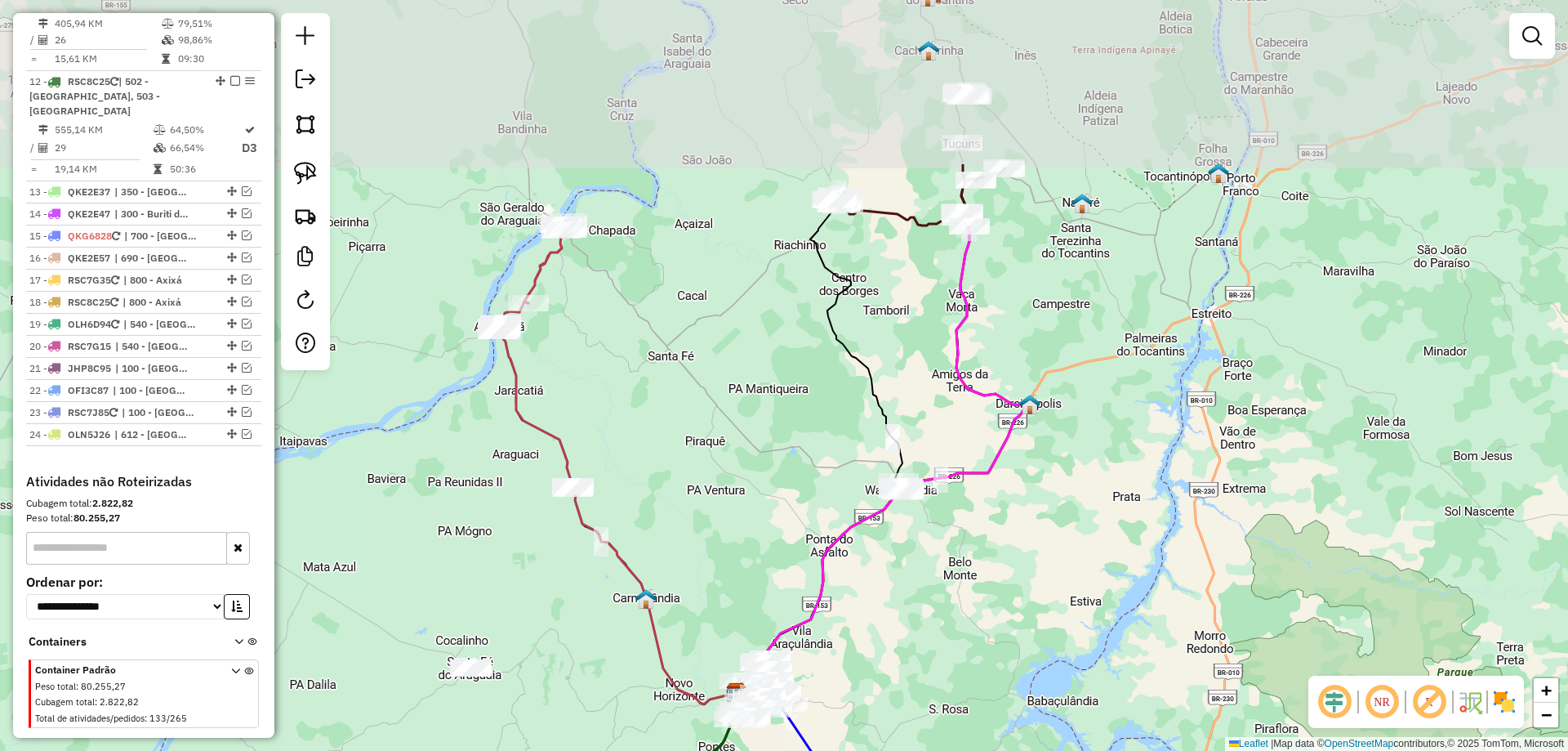
drag, startPoint x: 717, startPoint y: 211, endPoint x: 720, endPoint y: 446, distance: 235.0
click at [720, 446] on div "Janela de atendimento Grade de atendimento Capacidade Transportadoras Veículos …" at bounding box center [784, 376] width 1568 height 751
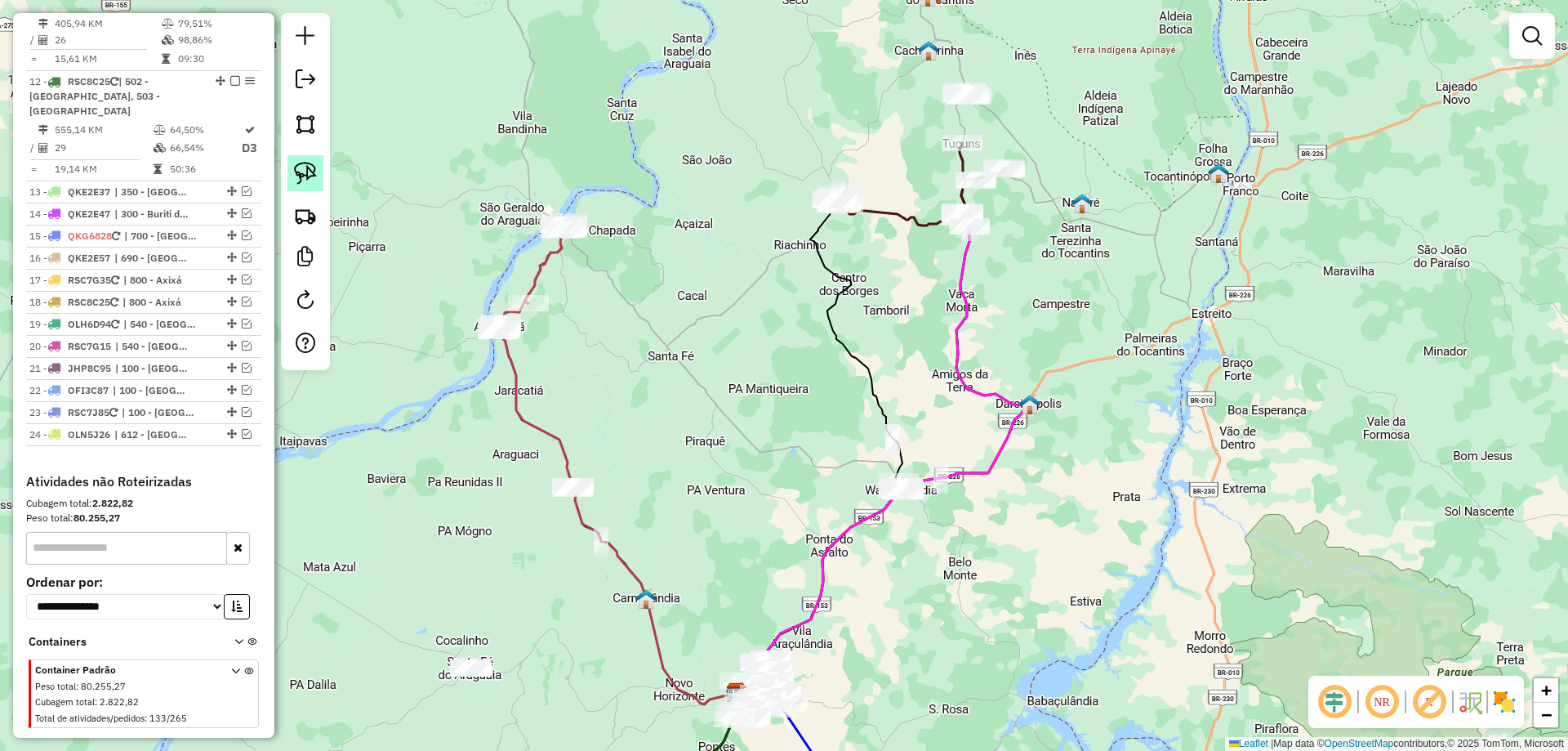
click at [307, 179] on img at bounding box center [306, 173] width 23 height 23
drag, startPoint x: 496, startPoint y: 229, endPoint x: 573, endPoint y: 170, distance: 97.0
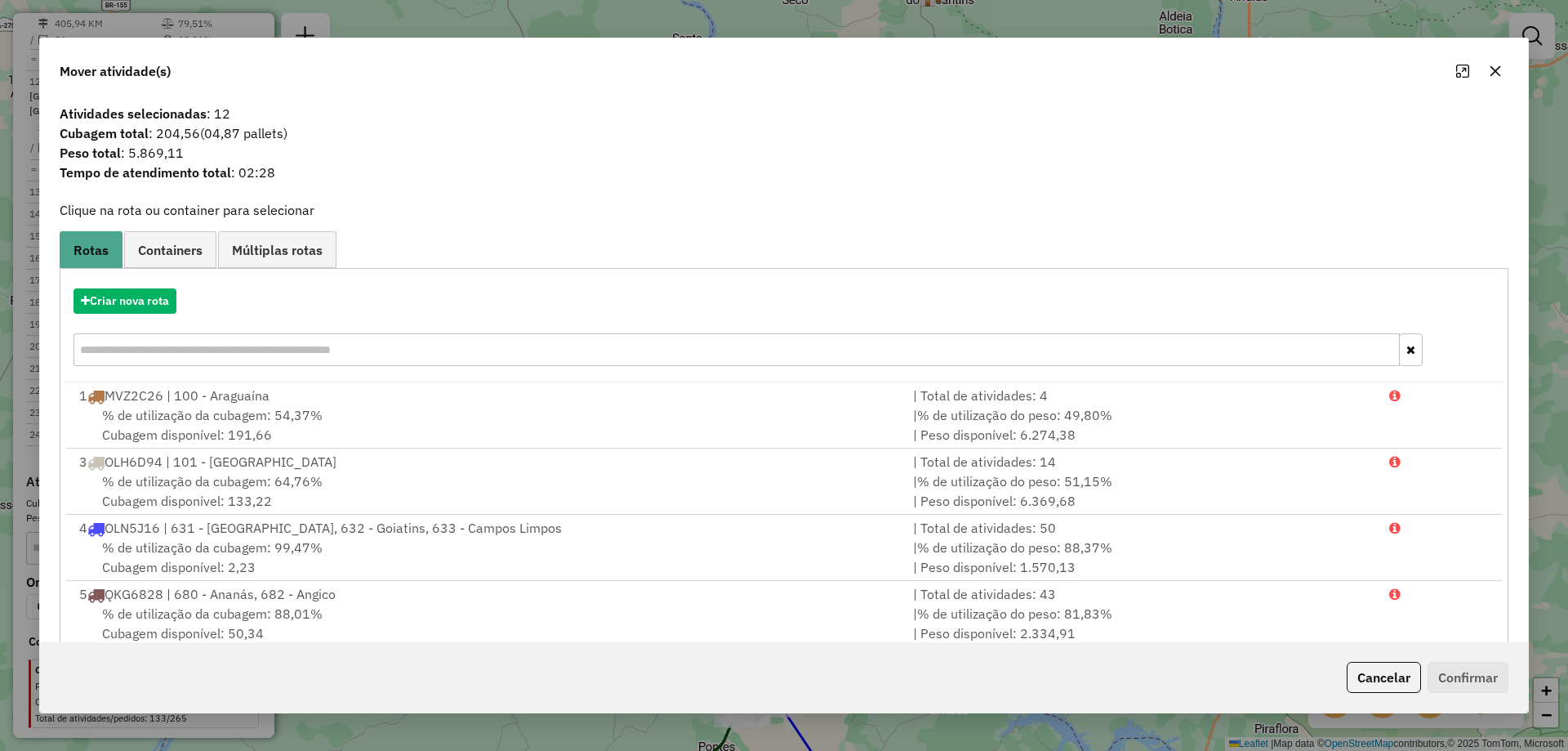
click at [1489, 66] on icon "button" at bounding box center [1496, 71] width 13 height 13
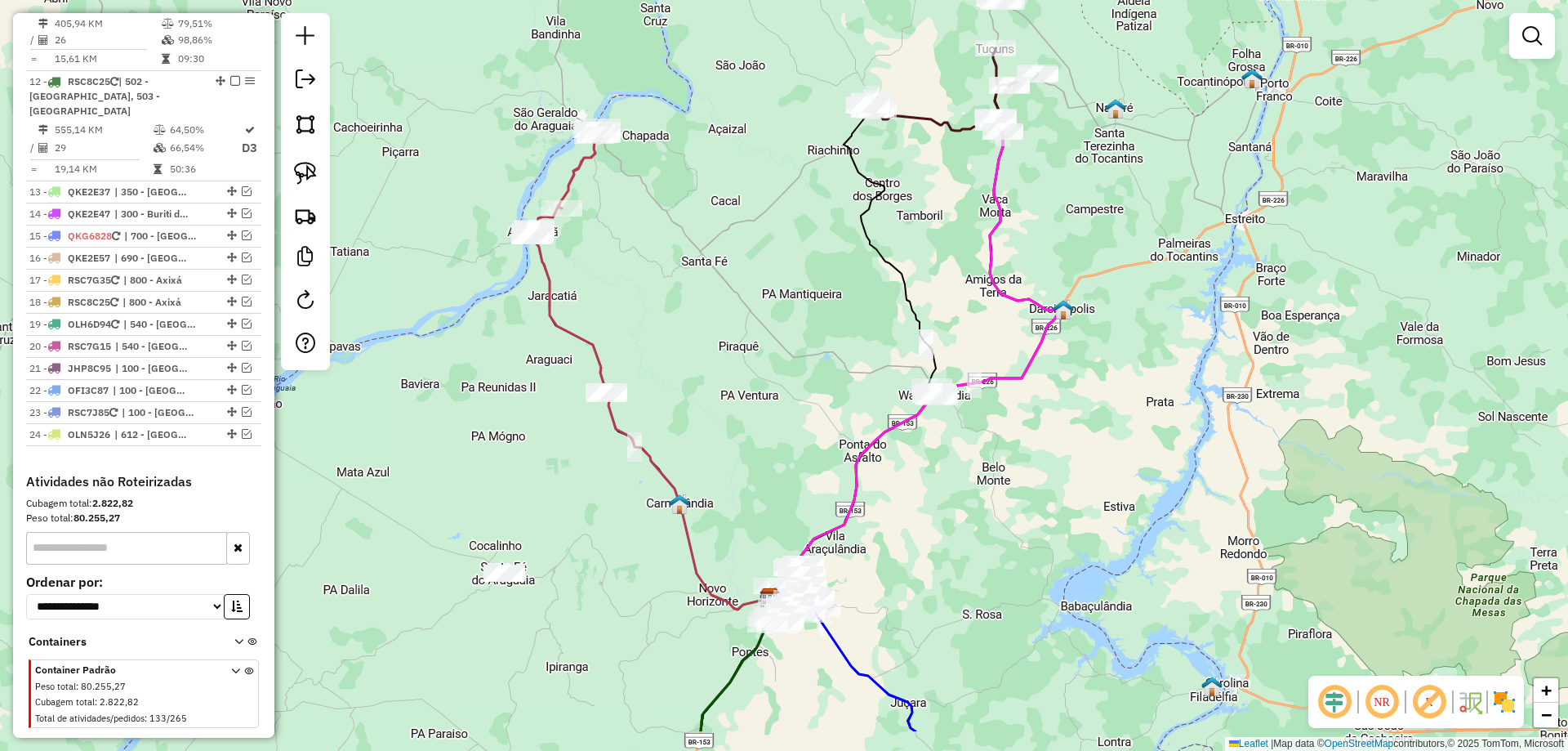
drag, startPoint x: 1009, startPoint y: 534, endPoint x: 946, endPoint y: 454, distance: 101.8
click at [1040, 395] on div "Janela de atendimento Grade de atendimento Capacidade Transportadoras Veículos …" at bounding box center [784, 376] width 1568 height 751
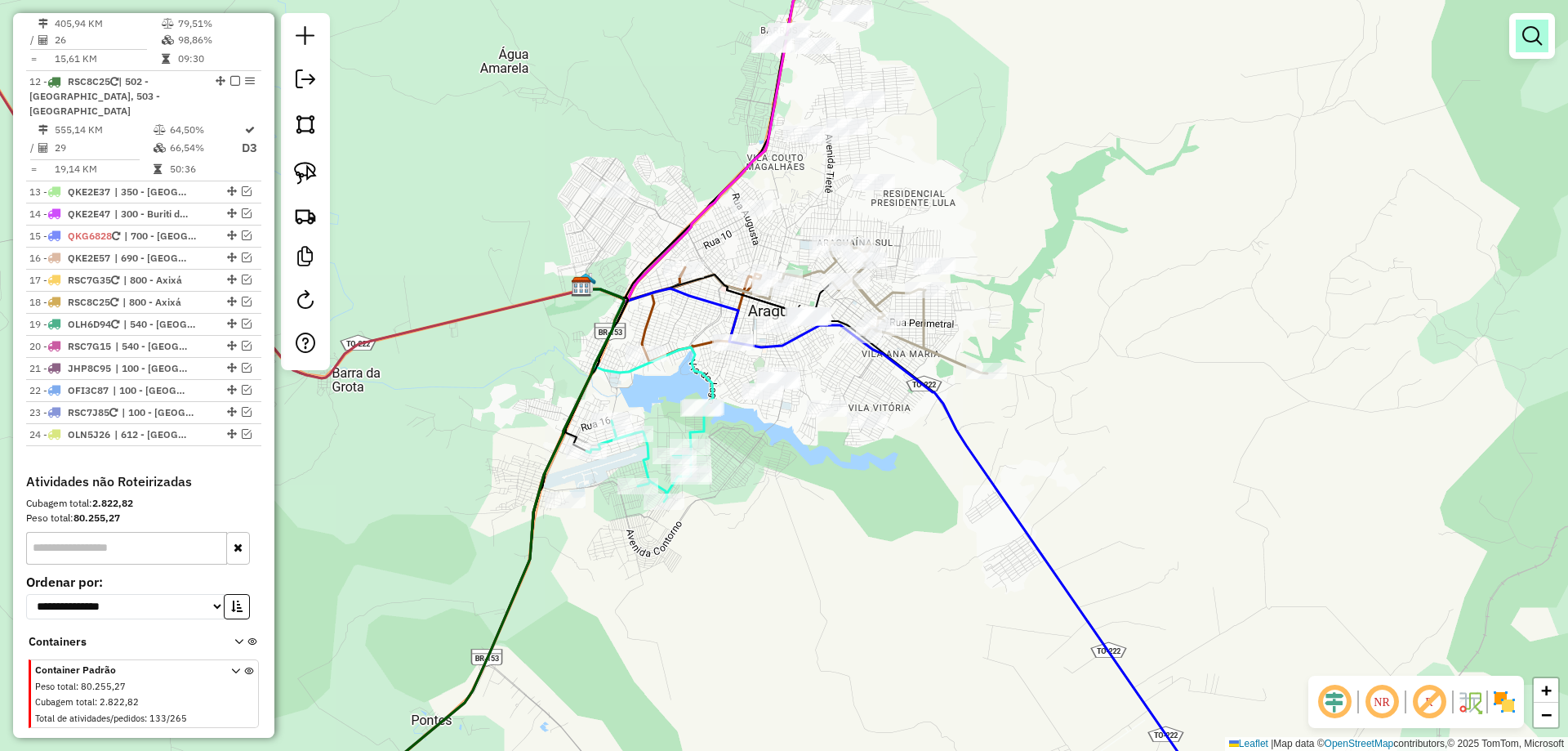
click at [1532, 44] on em at bounding box center [1532, 35] width 20 height 20
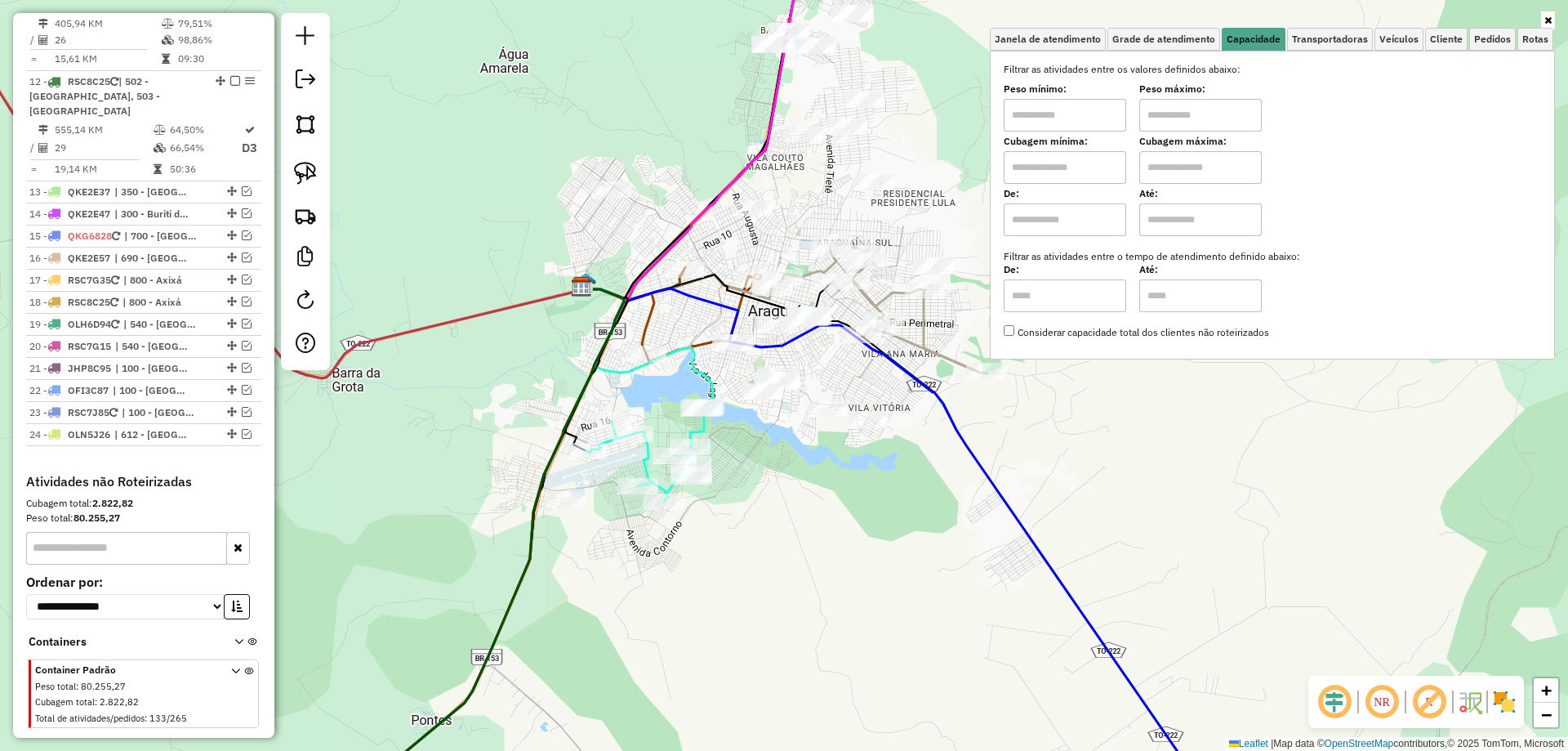
click at [1093, 163] on input "text" at bounding box center [1065, 168] width 123 height 32
type input "****"
click at [1189, 166] on input "text" at bounding box center [1200, 168] width 123 height 32
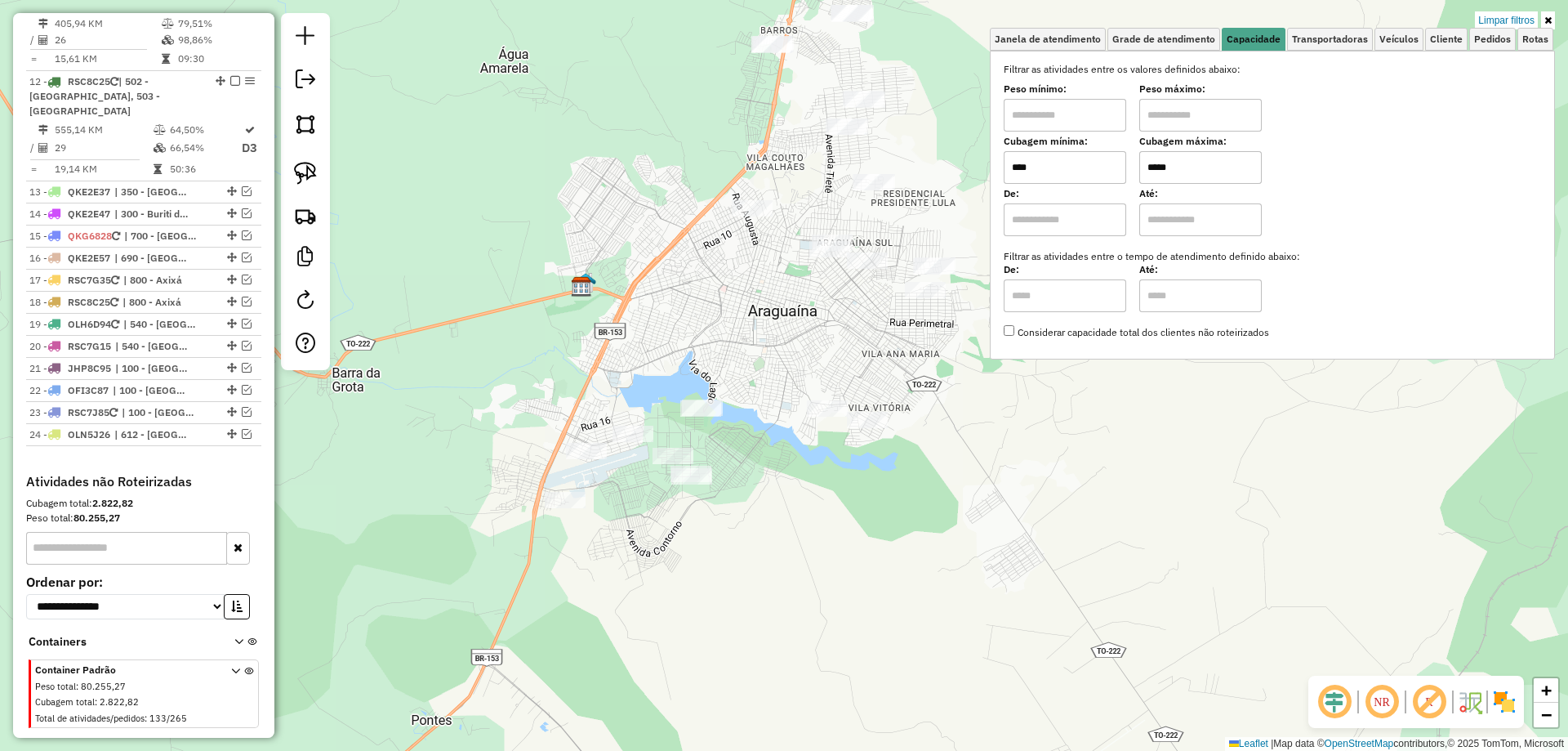
type input "*****"
click at [1006, 472] on div "Limpar filtros Janela de atendimento Grade de atendimento Capacidade Transporta…" at bounding box center [784, 376] width 1568 height 751
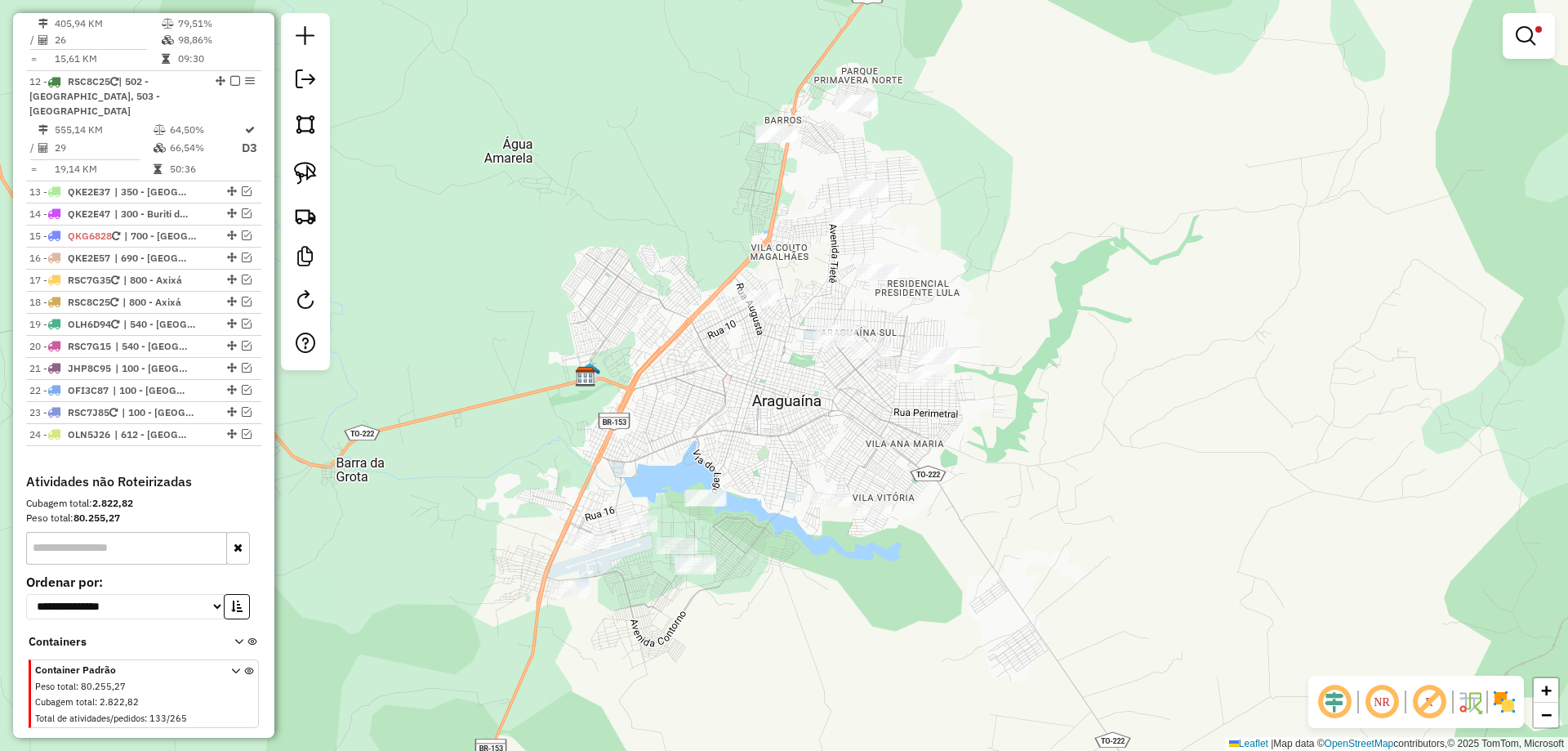
drag, startPoint x: 993, startPoint y: 488, endPoint x: 995, endPoint y: 506, distance: 18.1
click at [995, 506] on div "Limpar filtros Janela de atendimento Grade de atendimento Capacidade Transporta…" at bounding box center [784, 376] width 1568 height 751
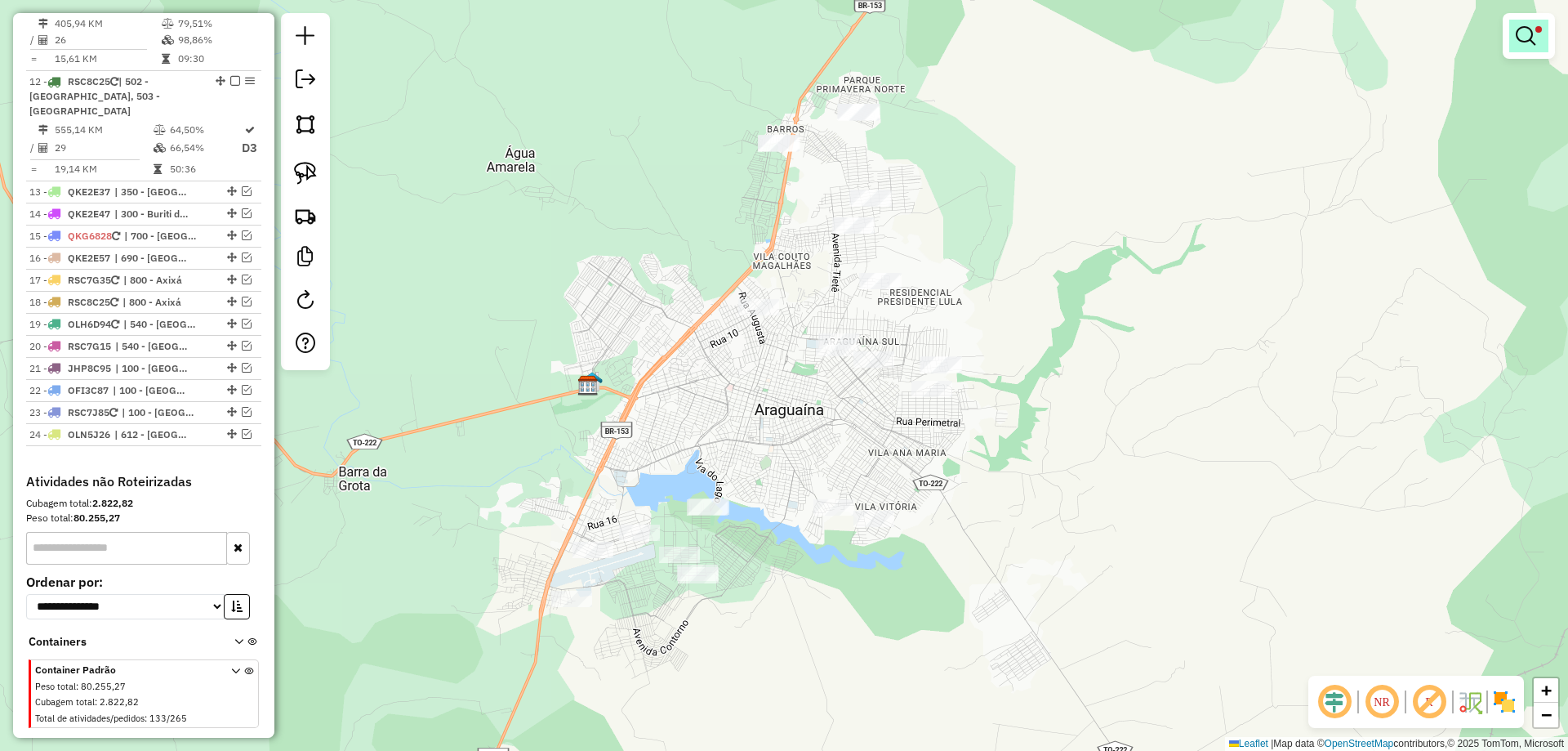
click at [1520, 39] on em at bounding box center [1526, 35] width 20 height 20
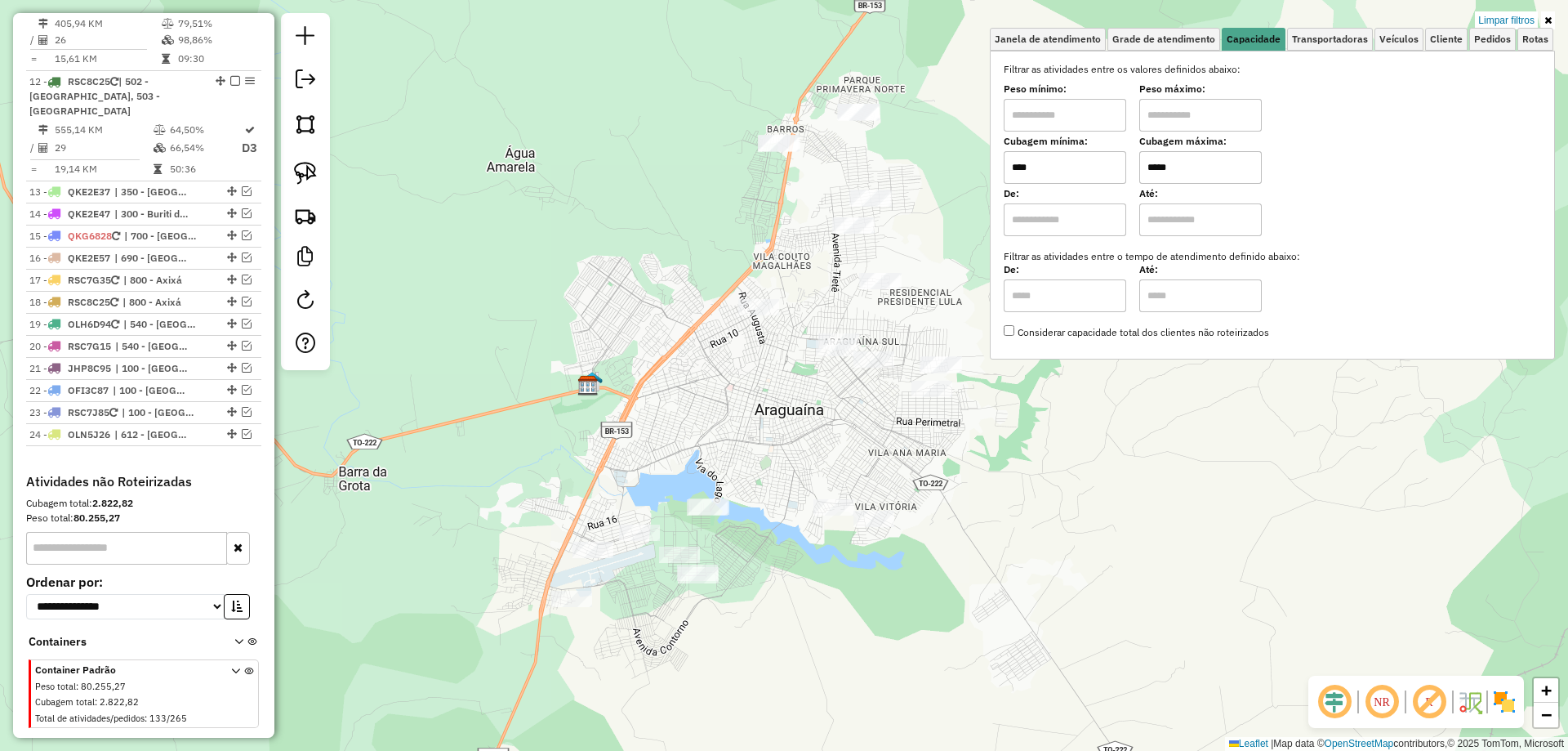
drag, startPoint x: 1196, startPoint y: 164, endPoint x: 1126, endPoint y: 167, distance: 70.1
click at [1126, 167] on div "Cubagem mínima: **** Cubagem máxima: *****" at bounding box center [1273, 161] width 537 height 46
click at [1512, 14] on link "Limpar filtros" at bounding box center [1507, 20] width 63 height 18
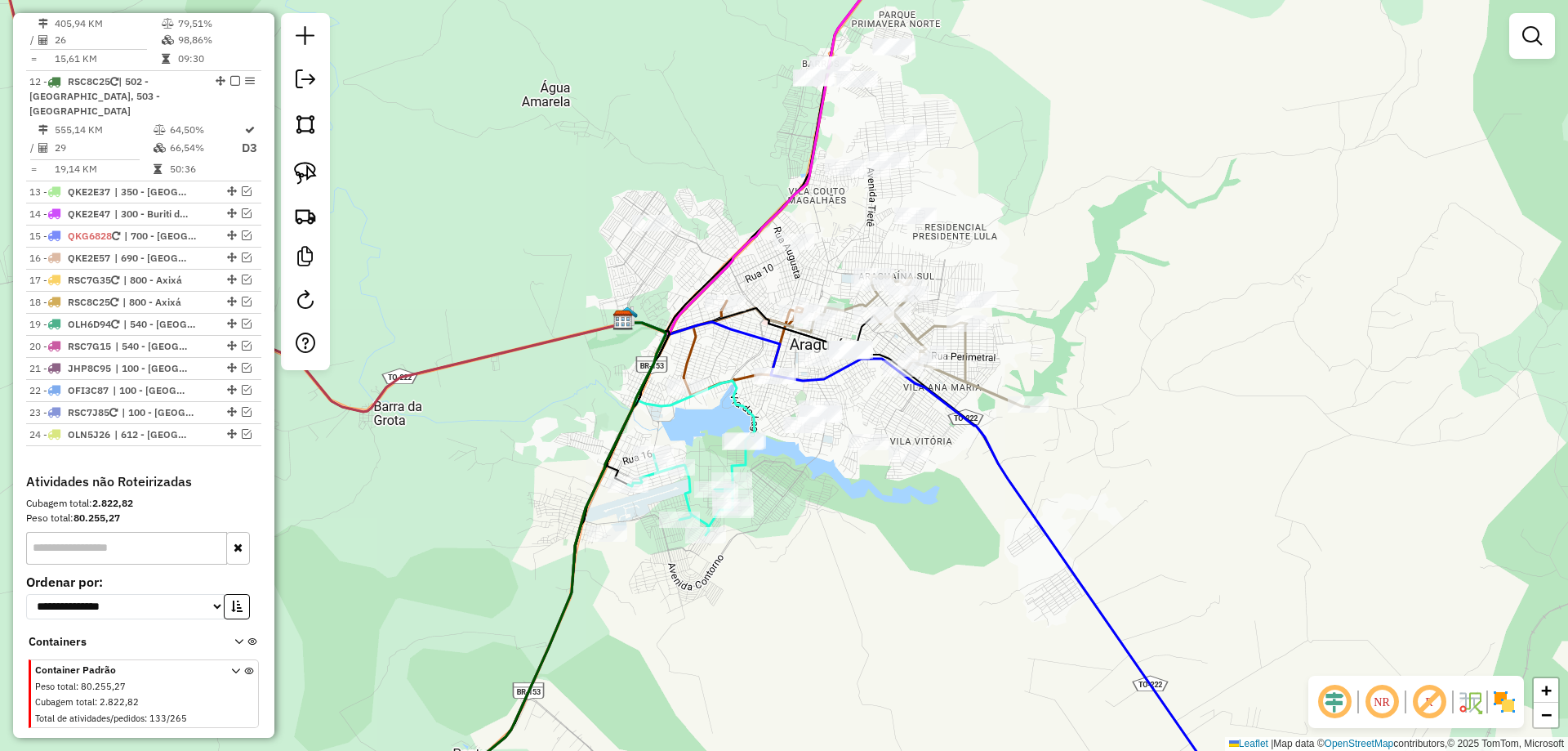
drag, startPoint x: 944, startPoint y: 535, endPoint x: 965, endPoint y: 490, distance: 49.7
click at [965, 490] on div "Janela de atendimento Grade de atendimento Capacidade Transportadoras Veículos …" at bounding box center [784, 376] width 1568 height 751
click at [306, 172] on img at bounding box center [306, 173] width 23 height 23
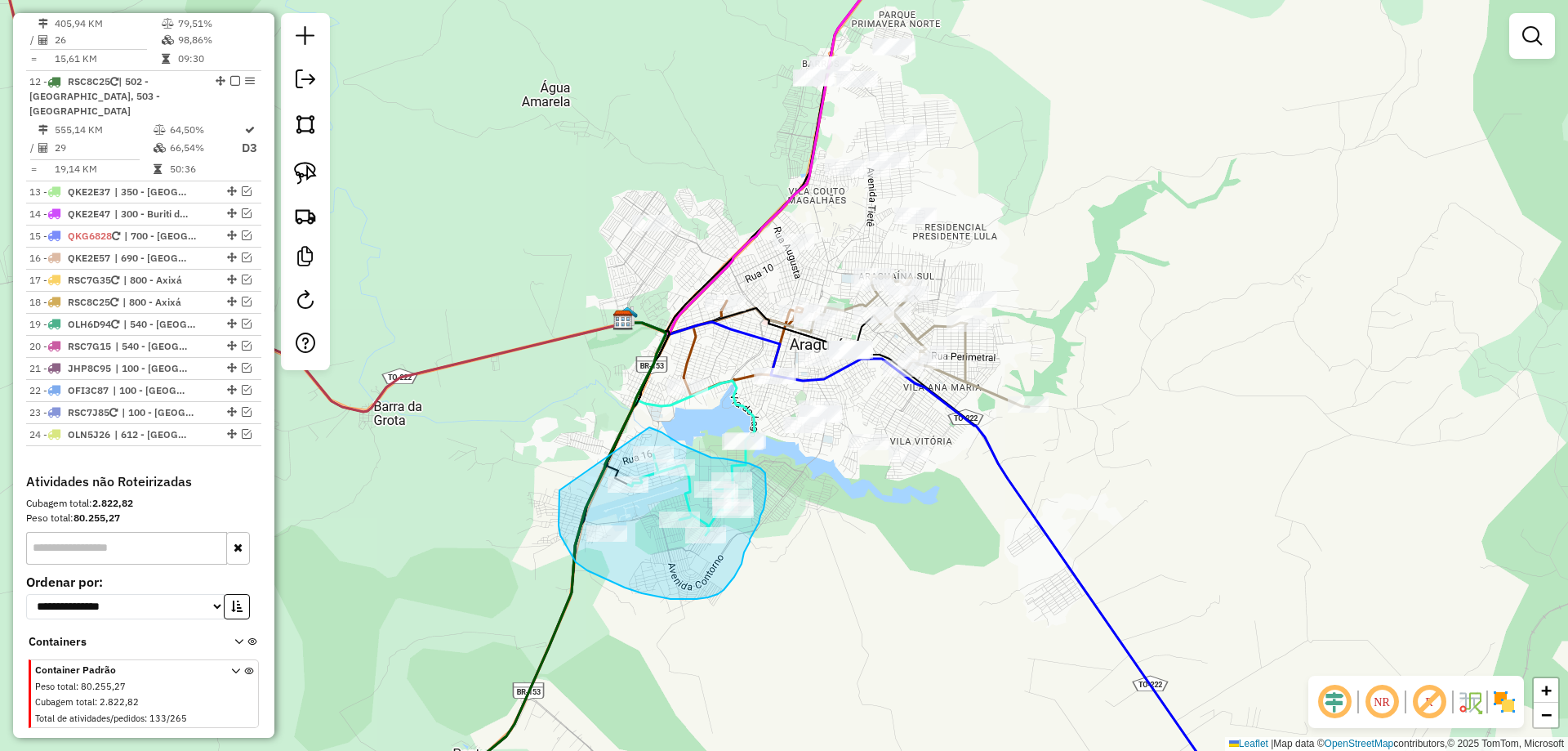
drag, startPoint x: 559, startPoint y: 490, endPoint x: 649, endPoint y: 427, distance: 109.9
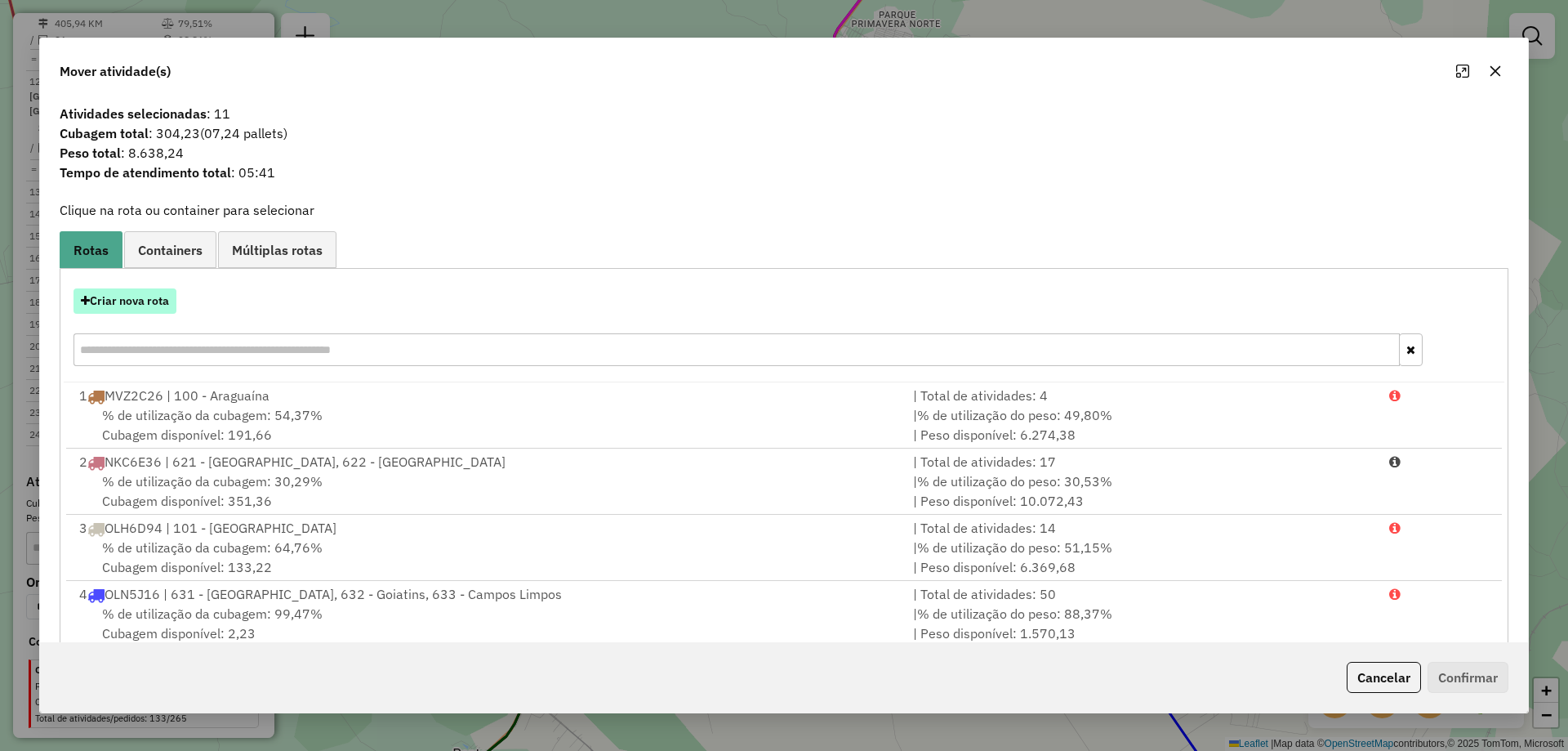
click at [149, 307] on button "Criar nova rota" at bounding box center [125, 301] width 103 height 26
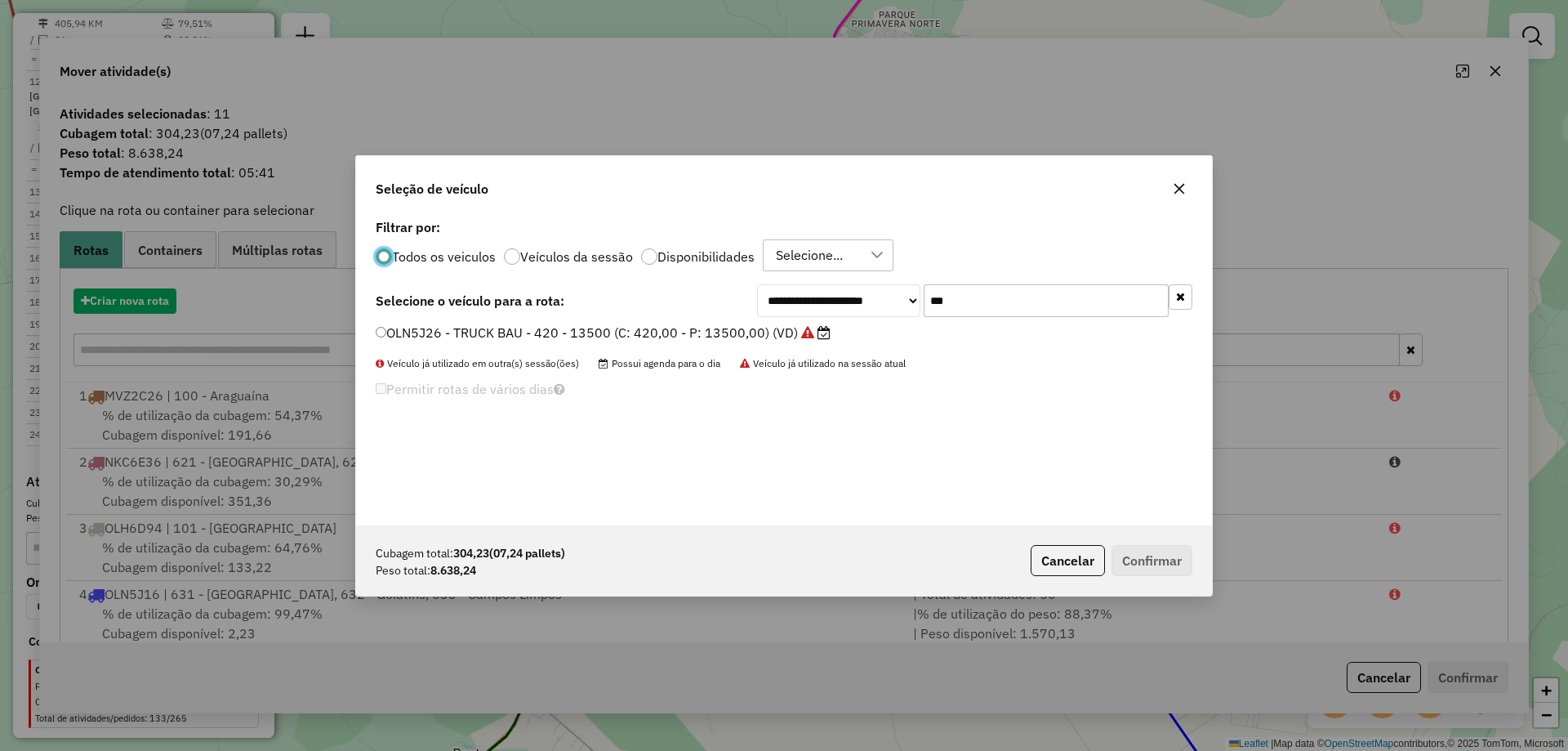
scroll to position [9, 5]
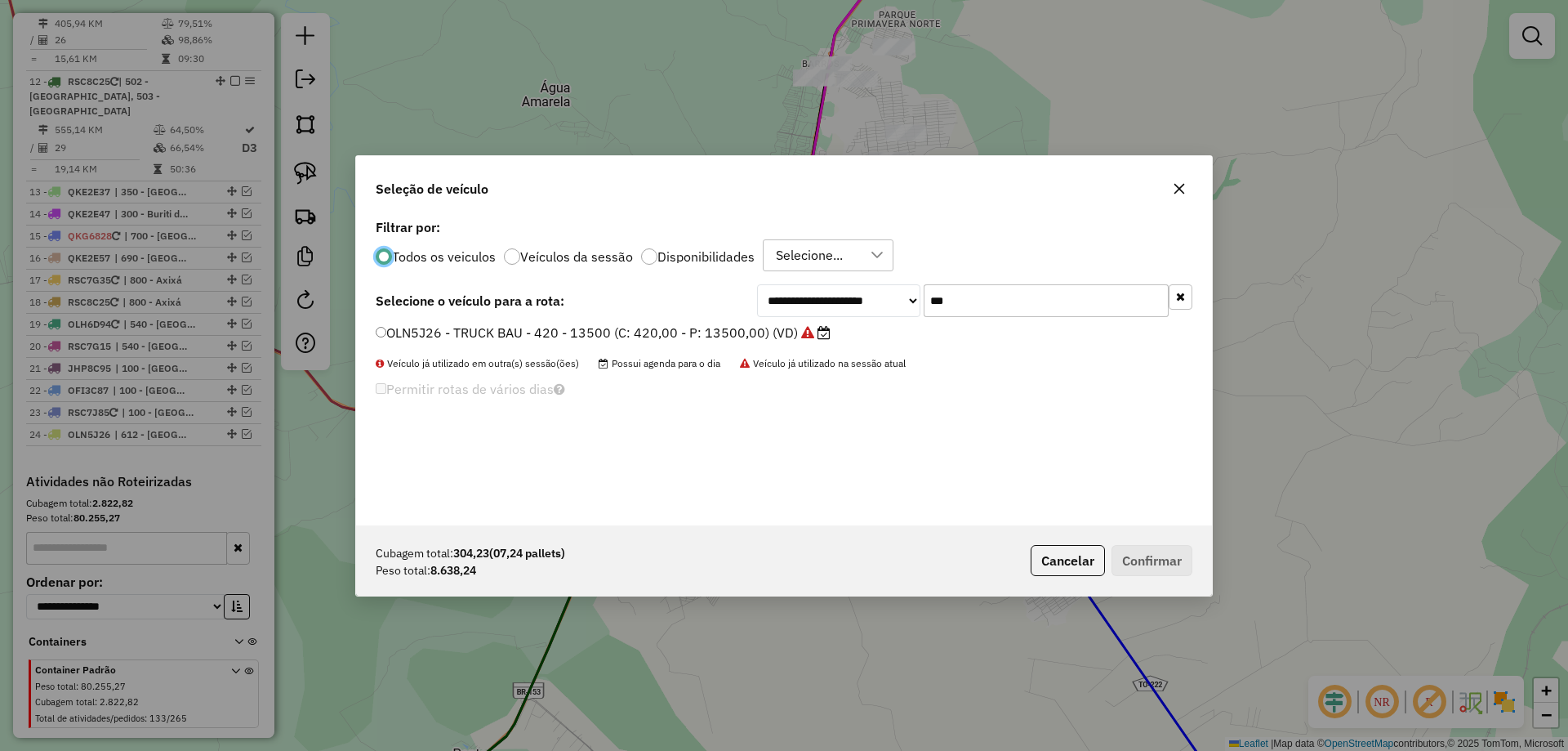
click at [1000, 295] on input "***" at bounding box center [1046, 300] width 245 height 32
click at [989, 292] on input "***" at bounding box center [1046, 300] width 245 height 32
type input "***"
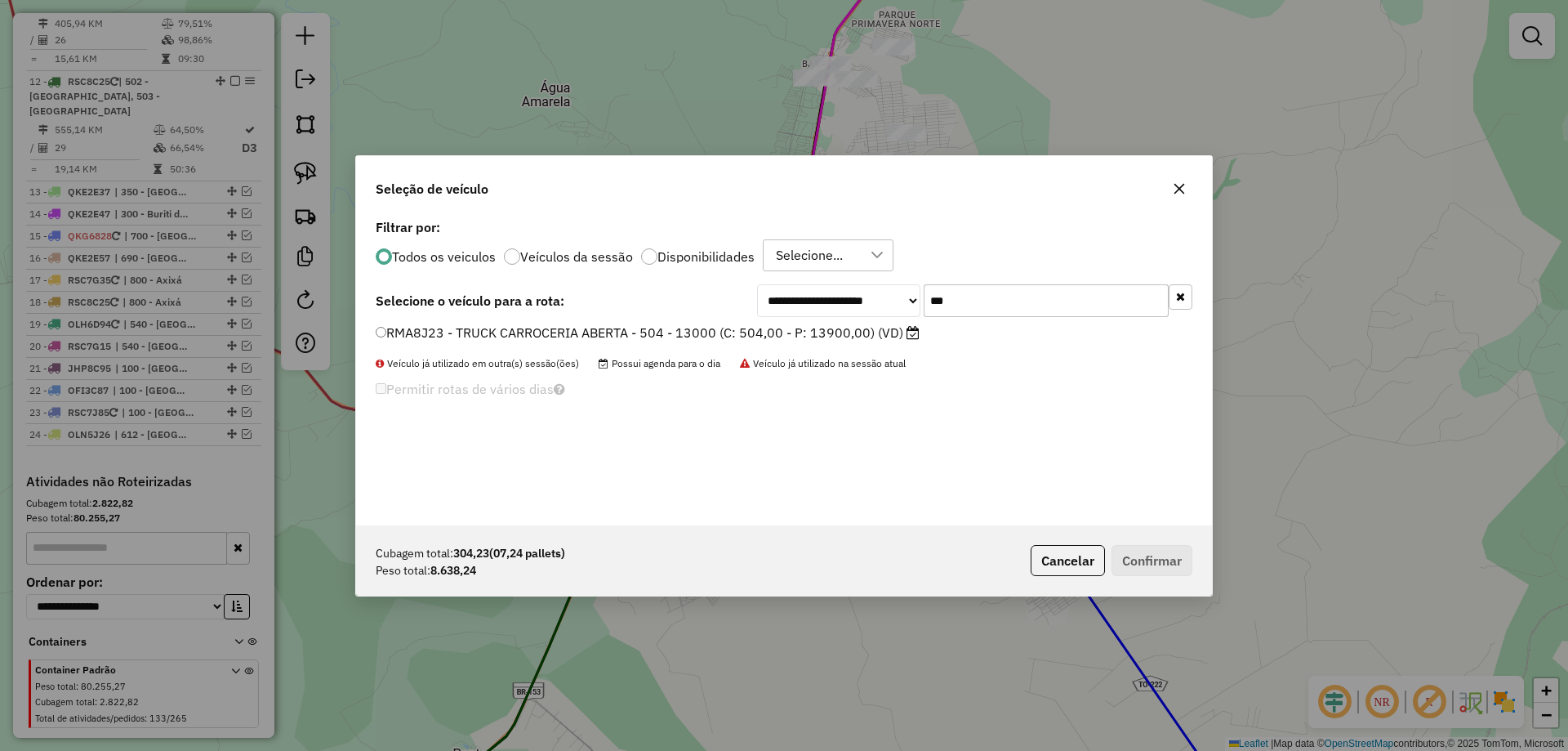
click at [834, 335] on label "RMA8J23 - TRUCK CARROCERIA ABERTA - 504 - 13000 (C: 504,00 - P: 13900,00) (VD)" at bounding box center [647, 333] width 544 height 20
click at [1138, 554] on button "Confirmar" at bounding box center [1152, 560] width 81 height 31
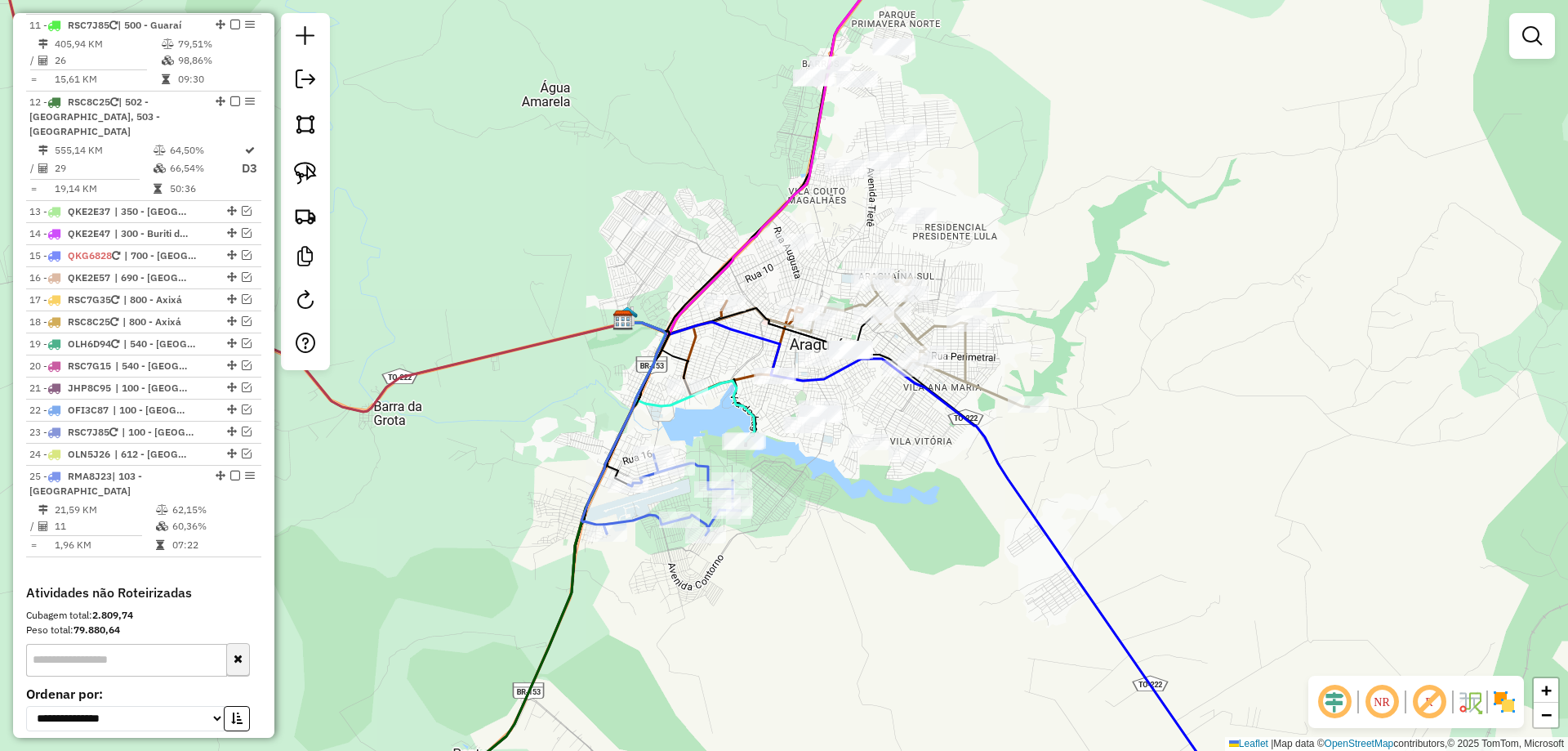
scroll to position [1677, 0]
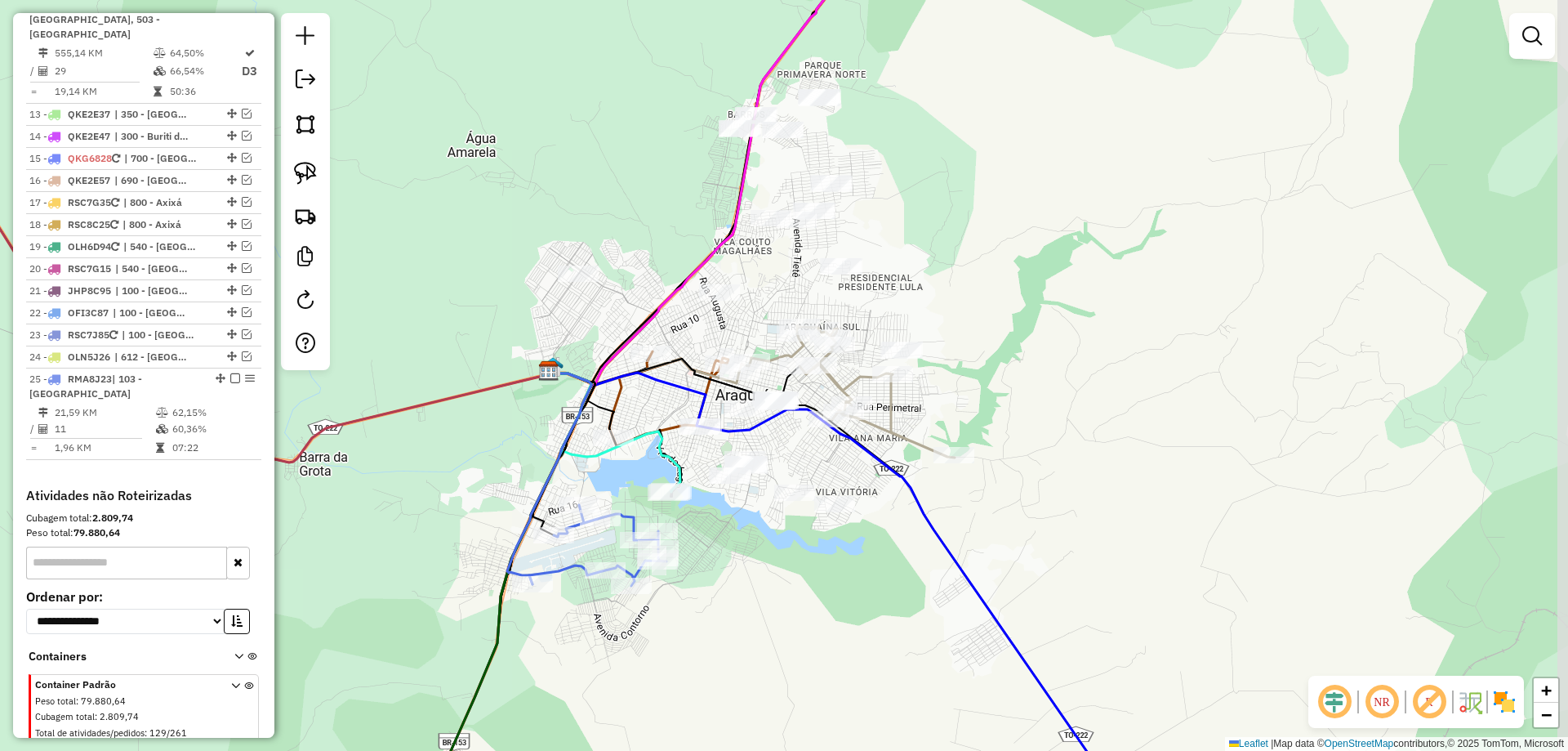
drag, startPoint x: 587, startPoint y: 400, endPoint x: 513, endPoint y: 451, distance: 89.9
click at [513, 451] on div "Janela de atendimento Grade de atendimento Capacidade Transportadoras Veículos …" at bounding box center [784, 376] width 1568 height 751
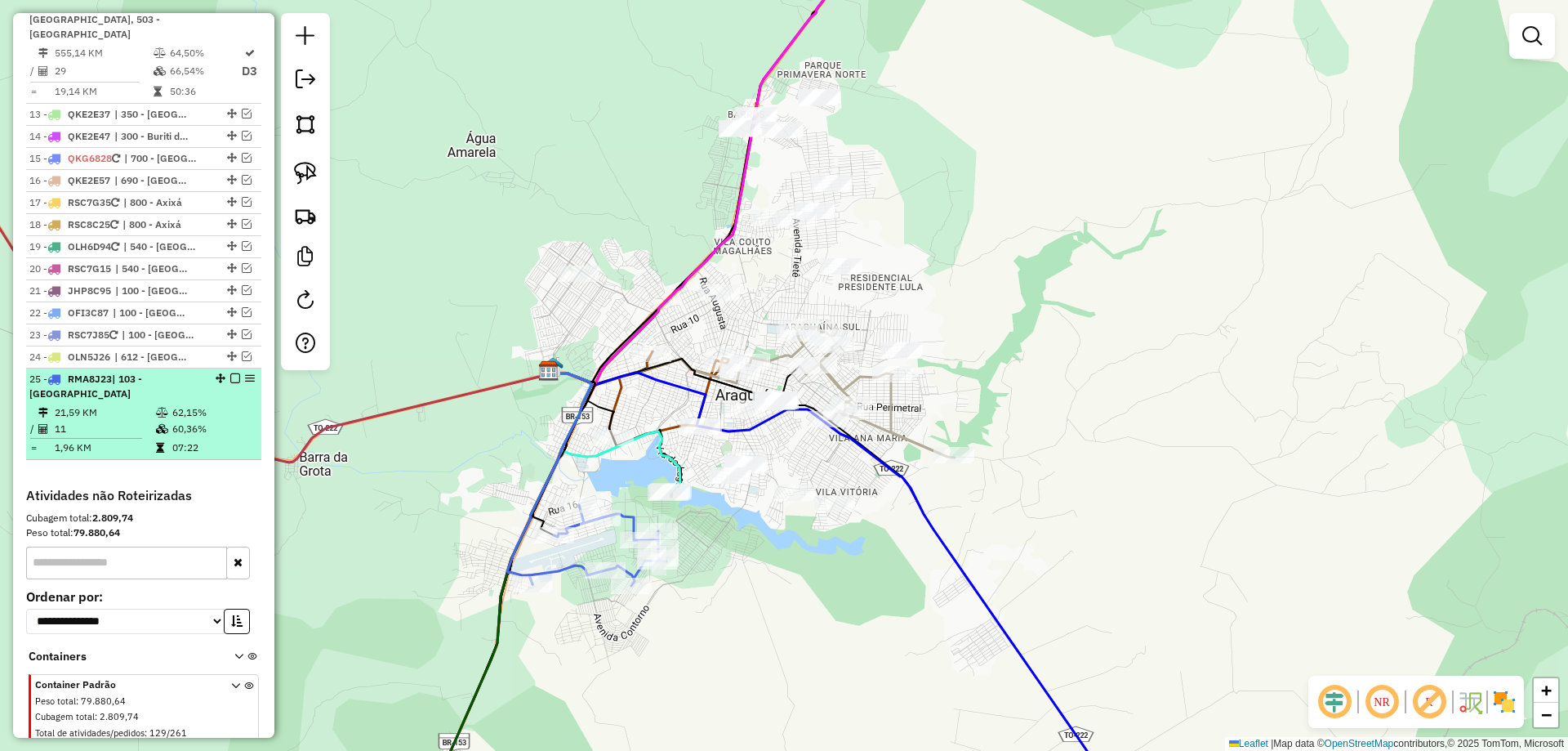
click at [183, 421] on td "60,36%" at bounding box center [212, 429] width 83 height 16
select select "*********"
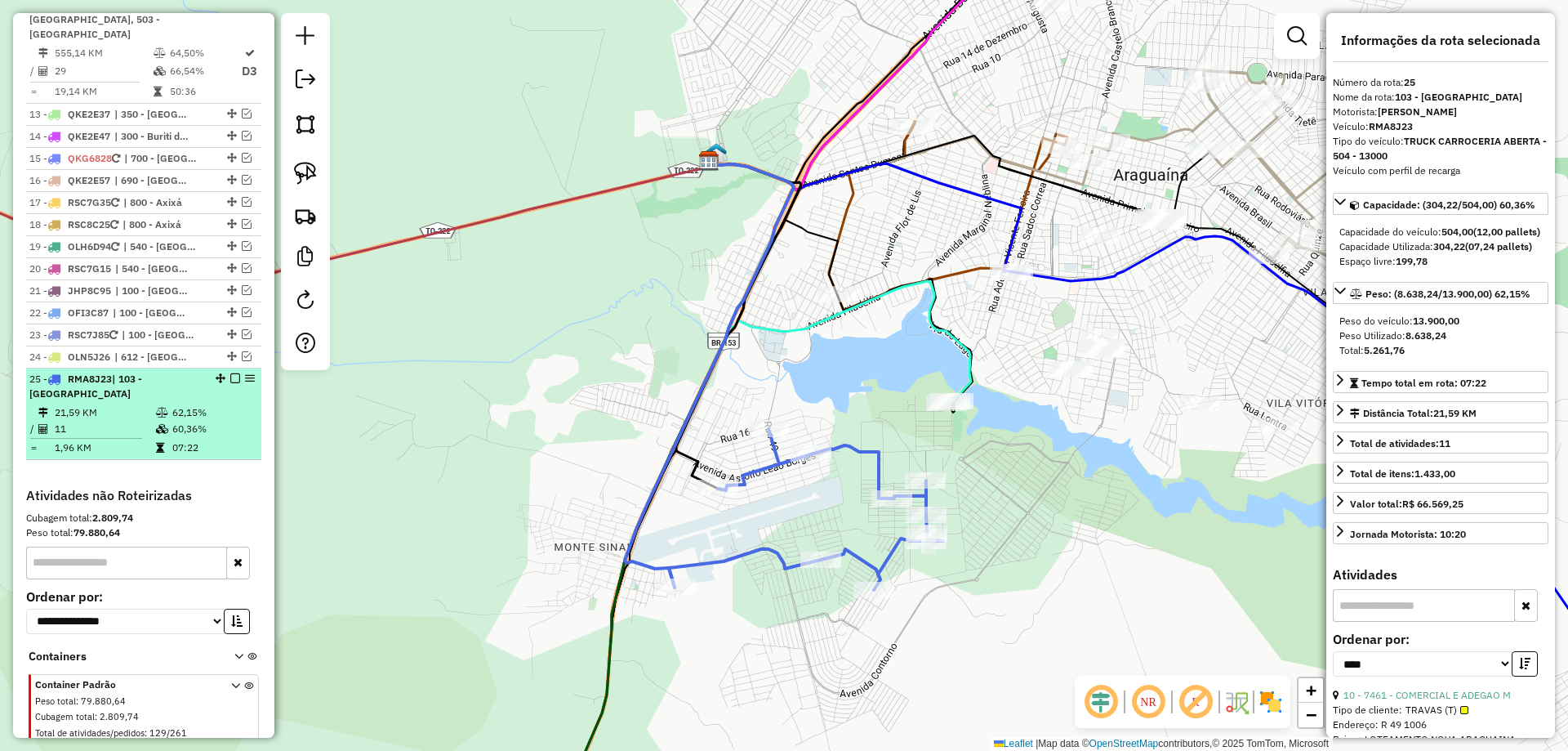
click at [231, 374] on em at bounding box center [235, 378] width 10 height 10
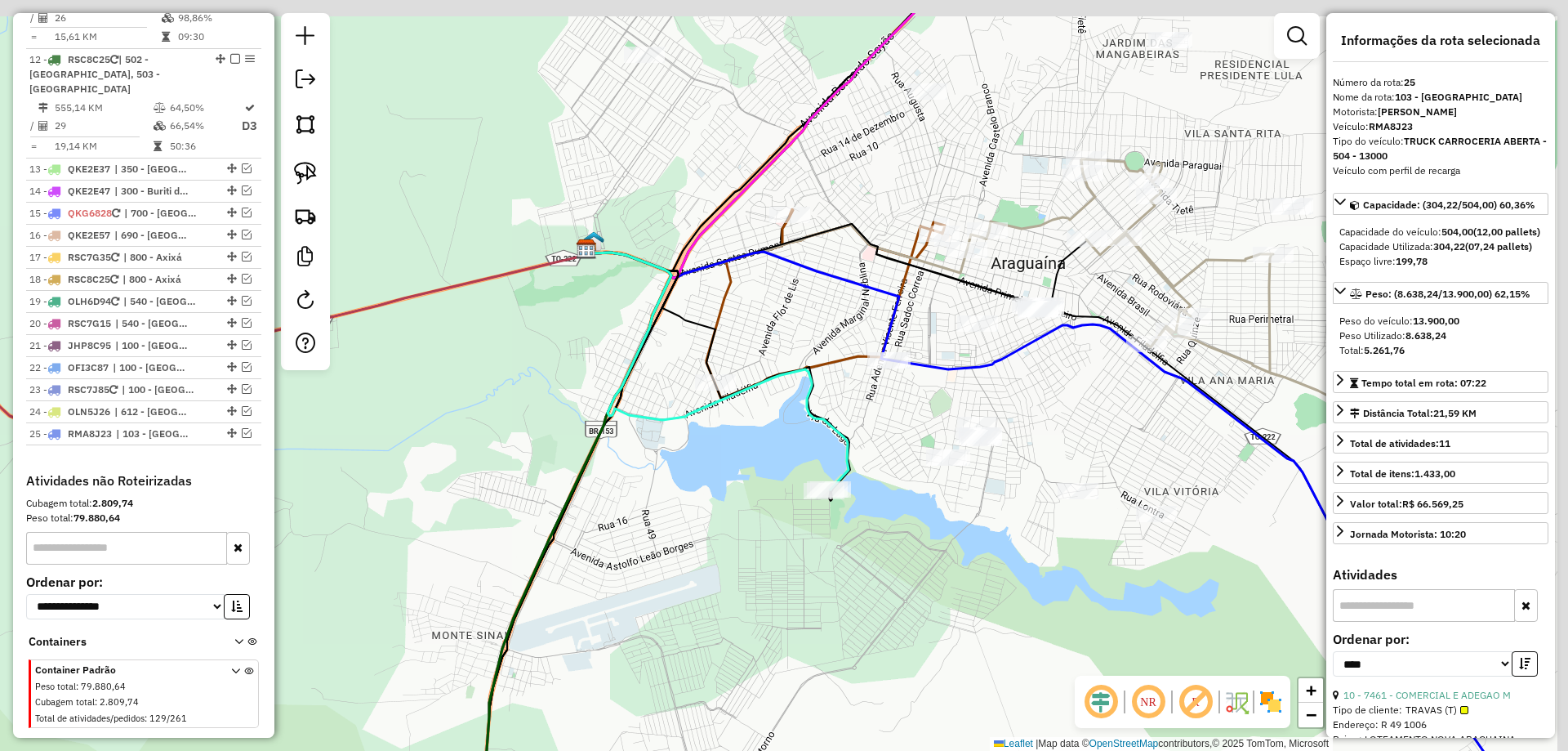
drag, startPoint x: 779, startPoint y: 469, endPoint x: 650, endPoint y: 565, distance: 160.8
click at [650, 565] on div "Janela de atendimento Grade de atendimento Capacidade Transportadoras Veículos …" at bounding box center [784, 376] width 1568 height 751
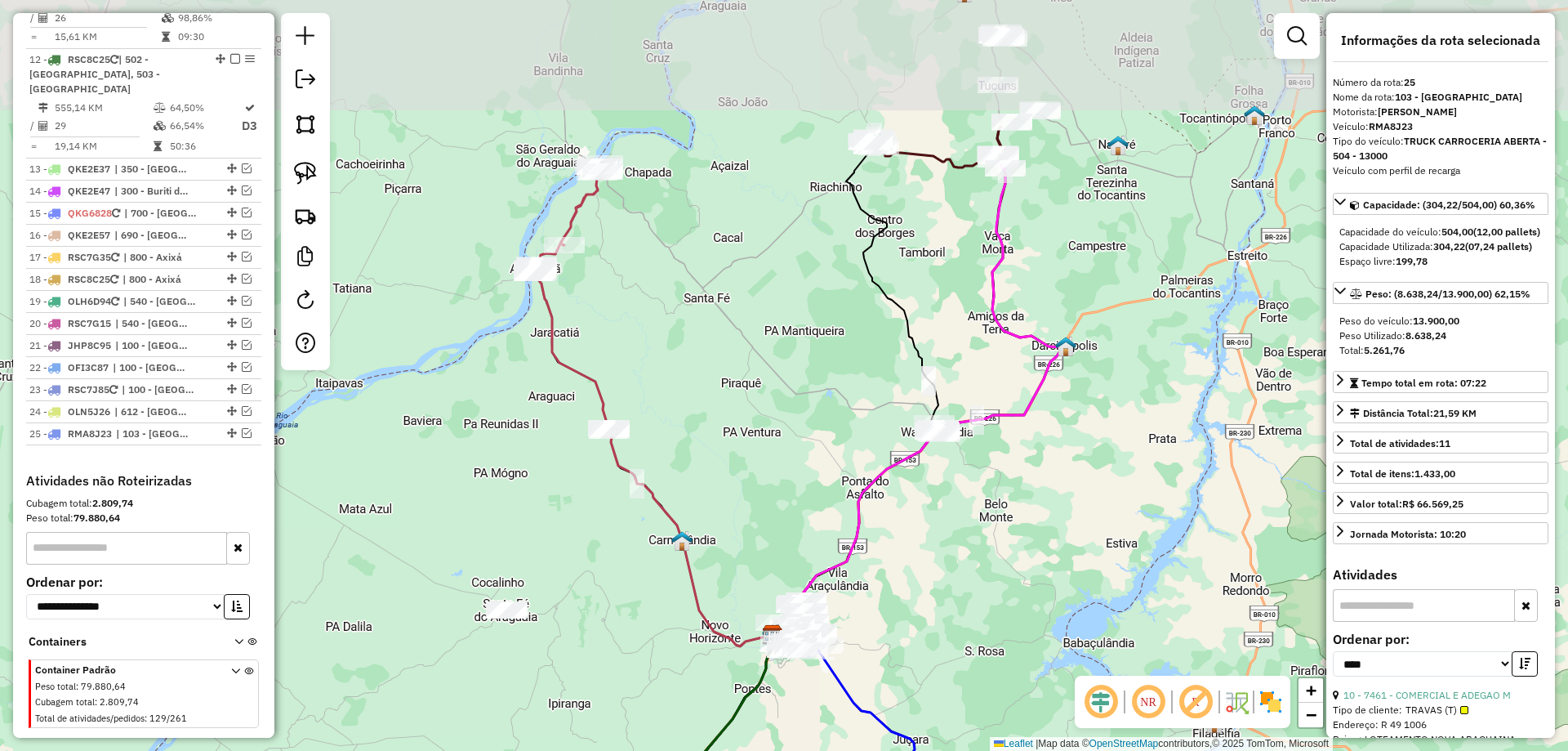
drag, startPoint x: 580, startPoint y: 301, endPoint x: 727, endPoint y: 483, distance: 234.0
click at [727, 483] on div "Janela de atendimento Grade de atendimento Capacidade Transportadoras Veículos …" at bounding box center [784, 376] width 1568 height 751
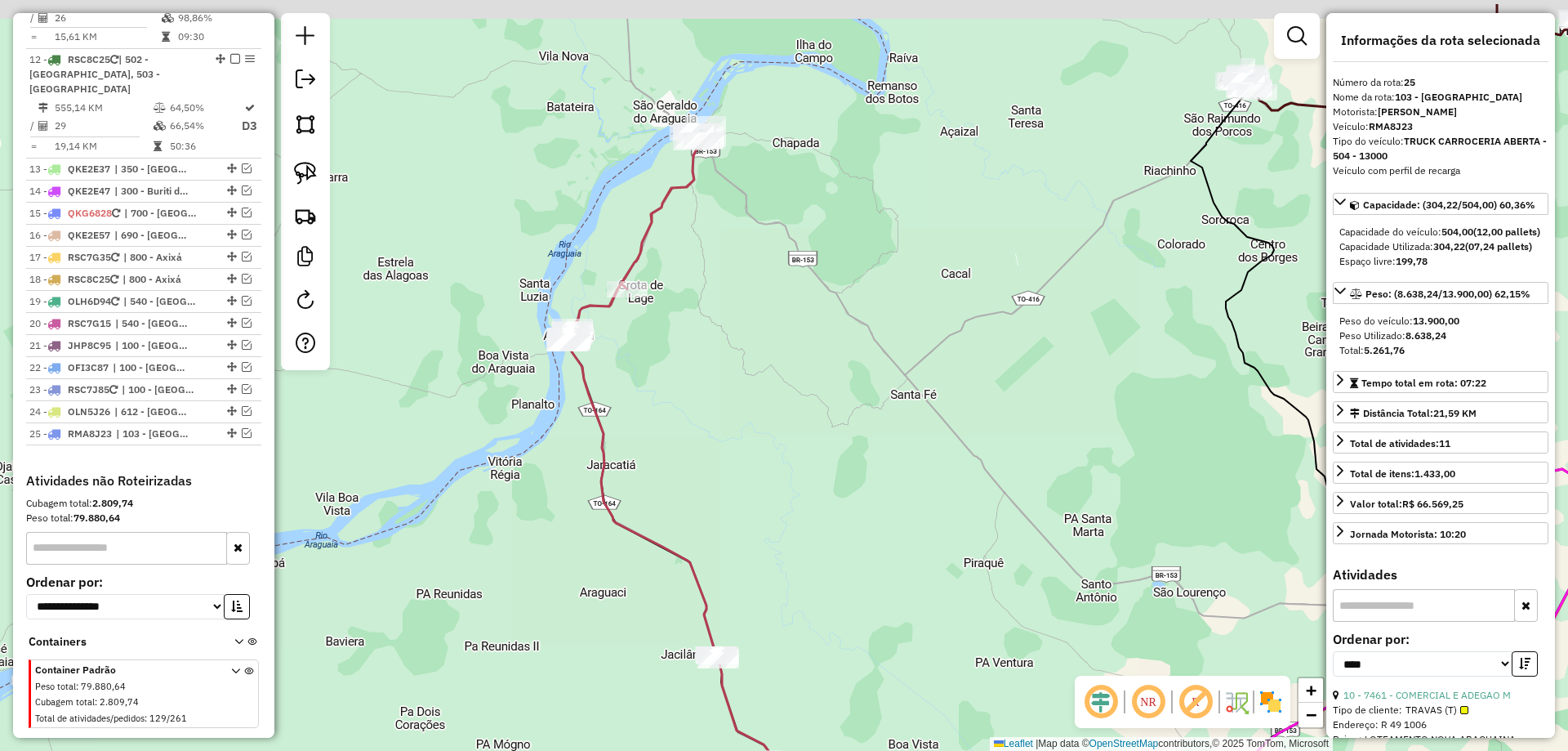
drag, startPoint x: 577, startPoint y: 284, endPoint x: 665, endPoint y: 357, distance: 114.3
click at [702, 381] on div "Janela de atendimento Grade de atendimento Capacidade Transportadoras Veículos …" at bounding box center [784, 376] width 1568 height 751
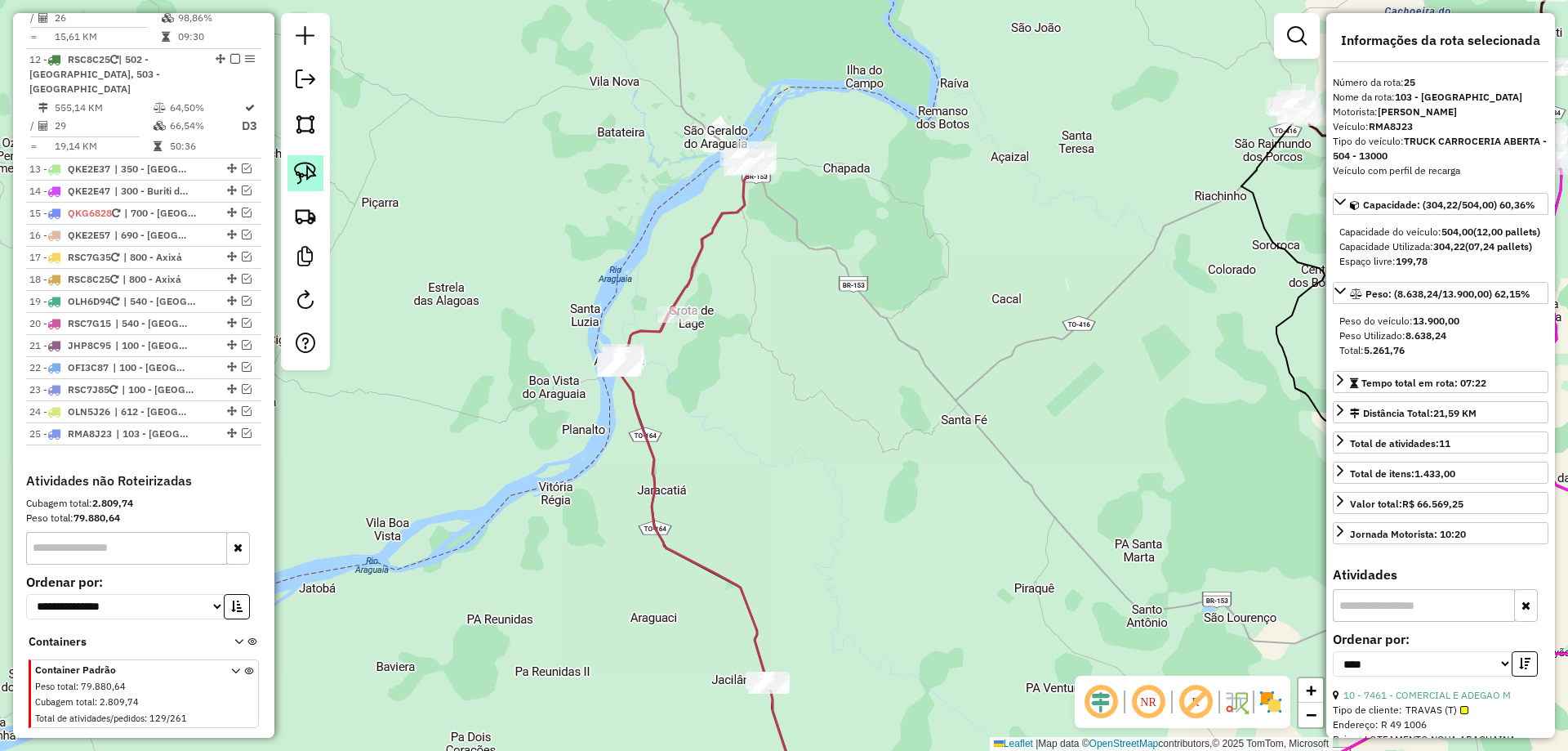
click at [303, 172] on img at bounding box center [306, 173] width 23 height 23
drag, startPoint x: 570, startPoint y: 320, endPoint x: 628, endPoint y: 328, distance: 58.5
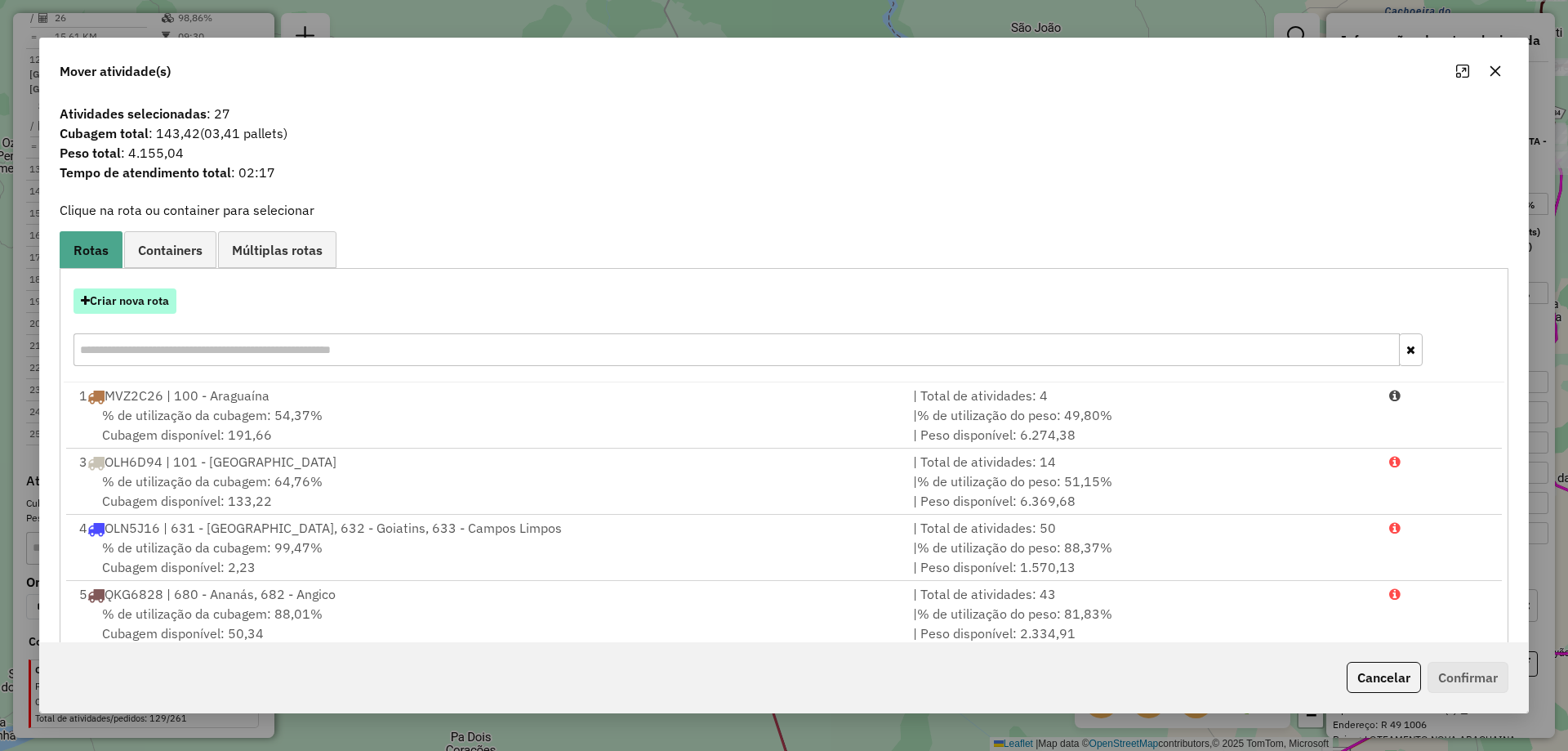
click at [138, 292] on button "Criar nova rota" at bounding box center [125, 301] width 103 height 26
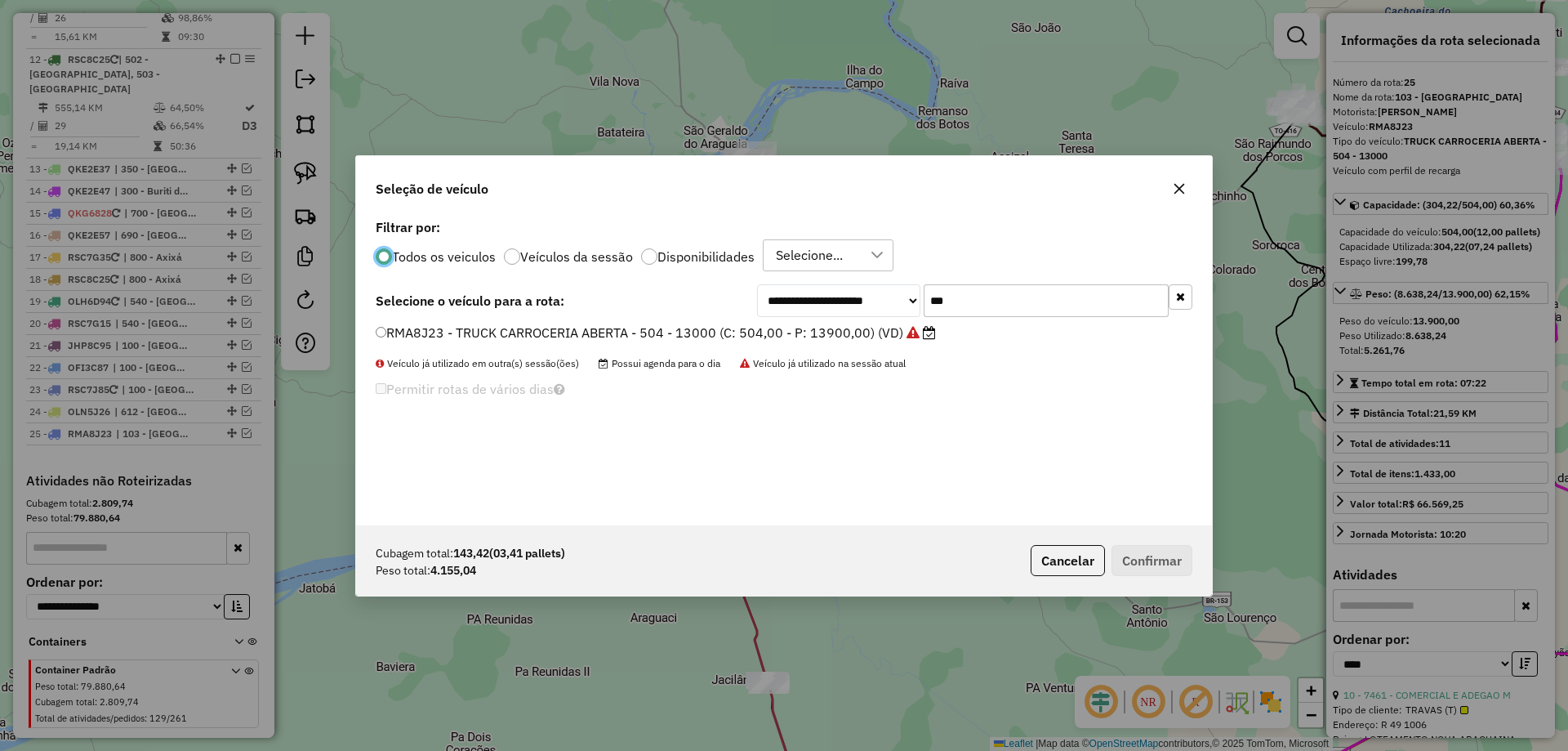
scroll to position [9, 5]
click at [994, 297] on input "***" at bounding box center [1046, 300] width 245 height 32
type input "***"
click at [700, 334] on label "RSC7J85 - 210 CX - 7.510 KG (C: 210,00 - P: 7510,00) (VD)" at bounding box center [575, 333] width 400 height 20
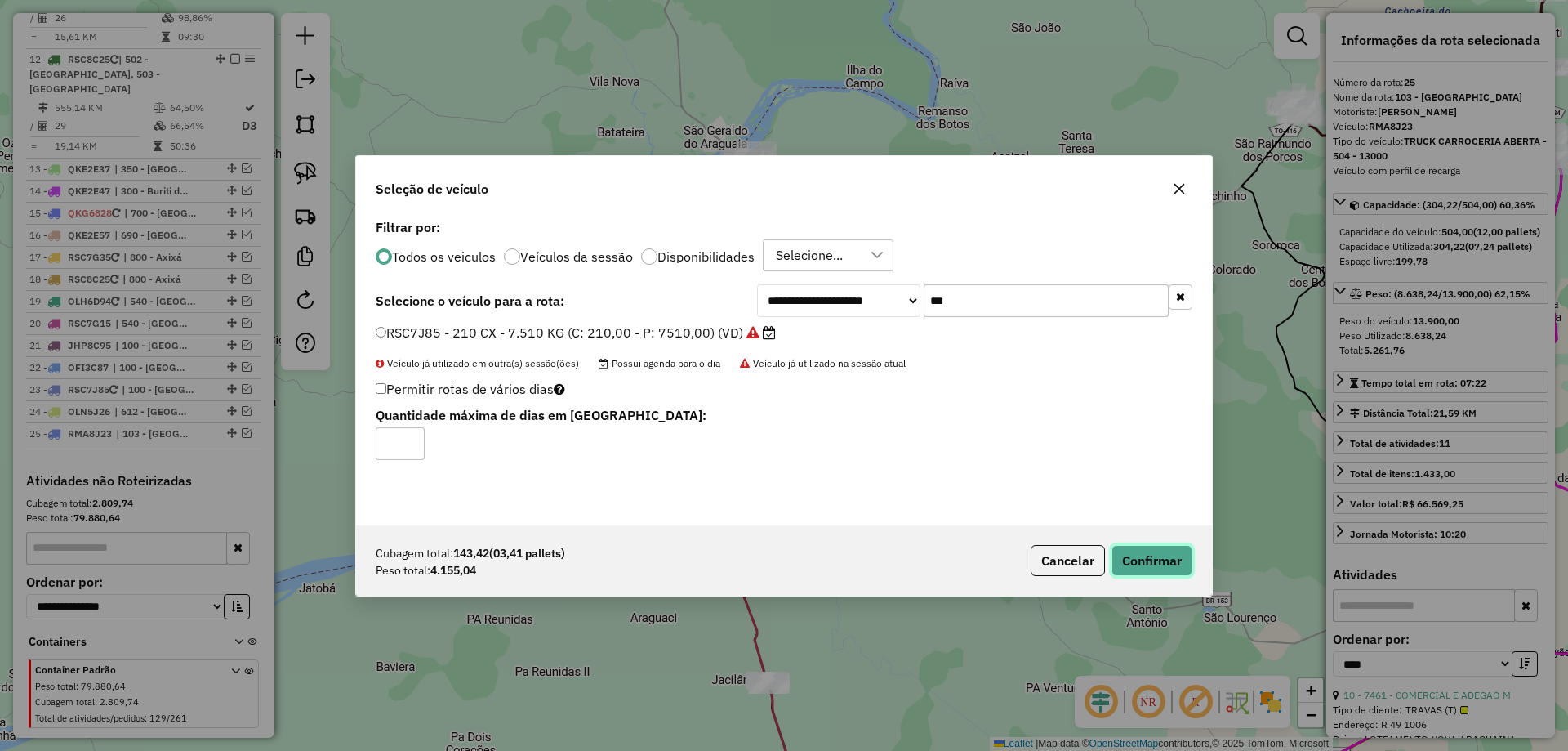
click at [1133, 550] on button "Confirmar" at bounding box center [1152, 560] width 81 height 31
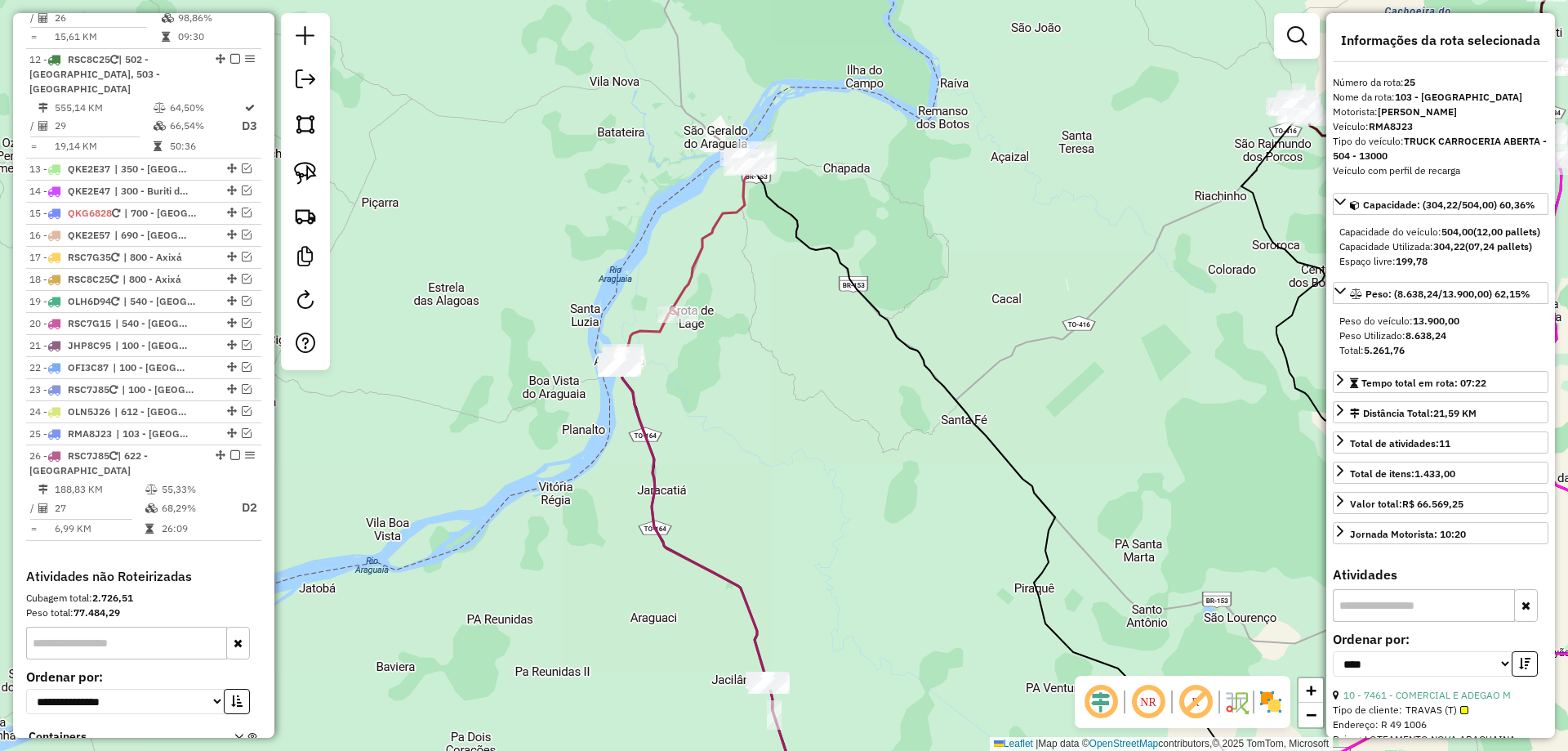
scroll to position [1717, 0]
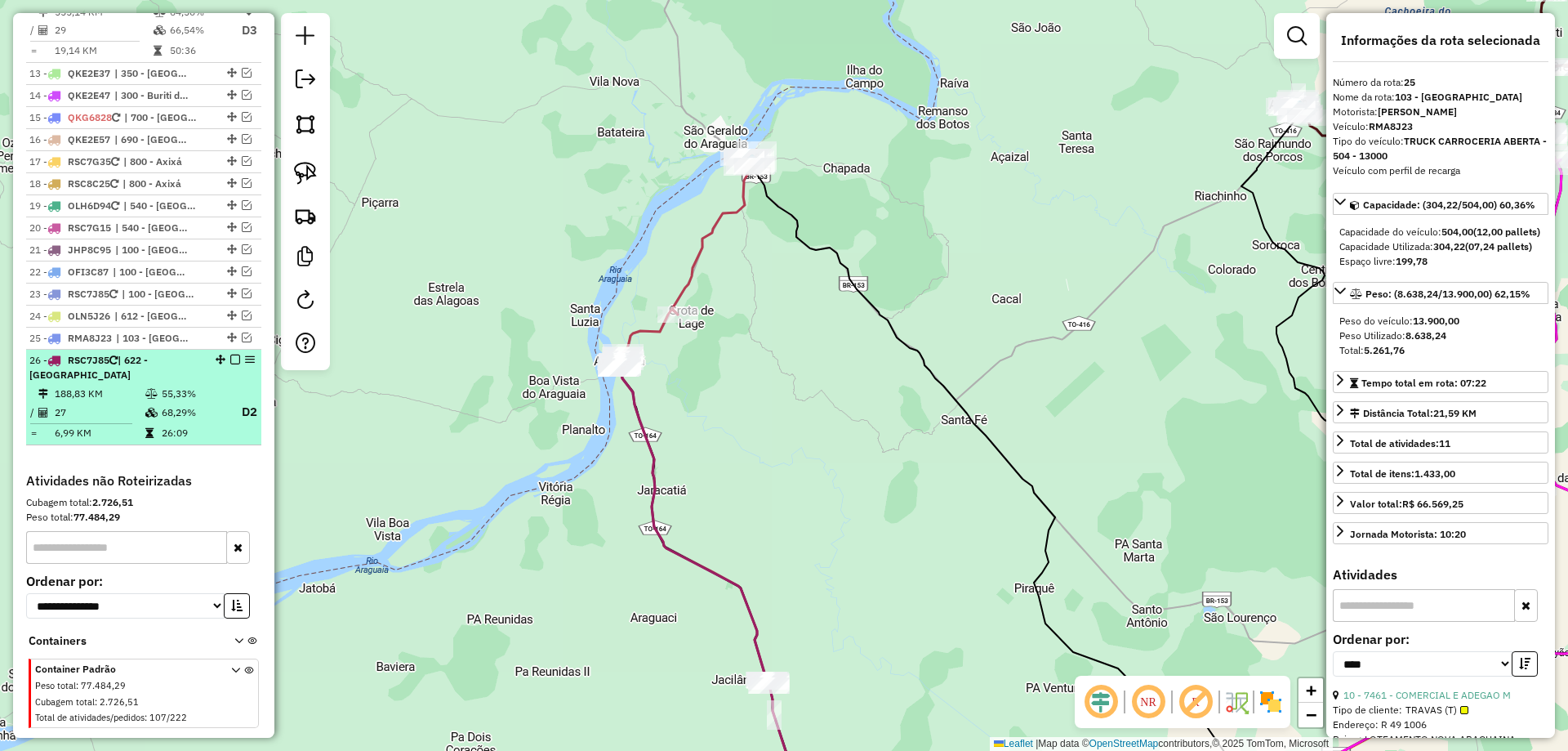
click at [231, 355] on em at bounding box center [235, 359] width 10 height 10
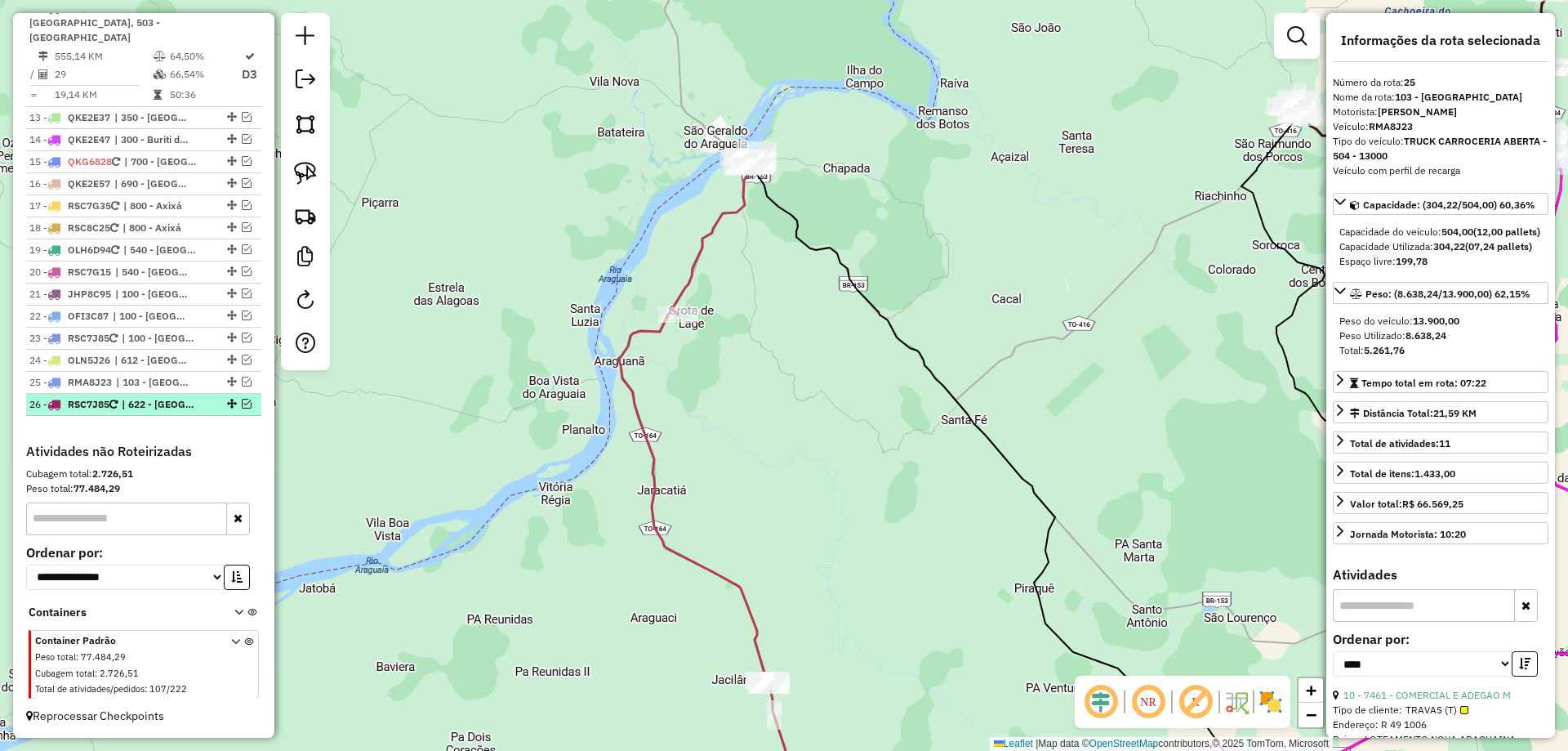
scroll to position [1644, 0]
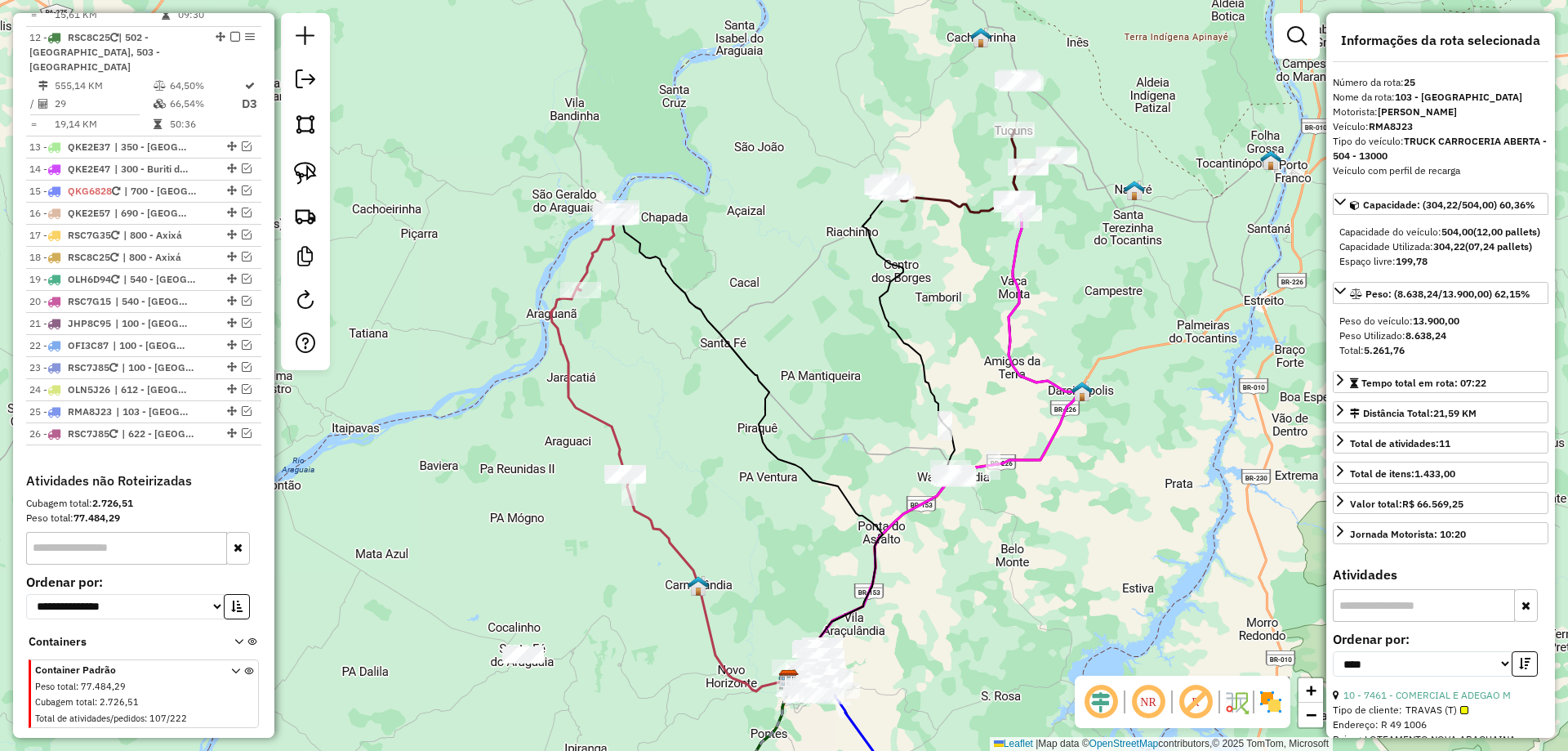
drag, startPoint x: 454, startPoint y: 404, endPoint x: 484, endPoint y: 305, distance: 103.4
click at [494, 324] on div "Janela de atendimento Grade de atendimento Capacidade Transportadoras Veículos …" at bounding box center [784, 376] width 1568 height 751
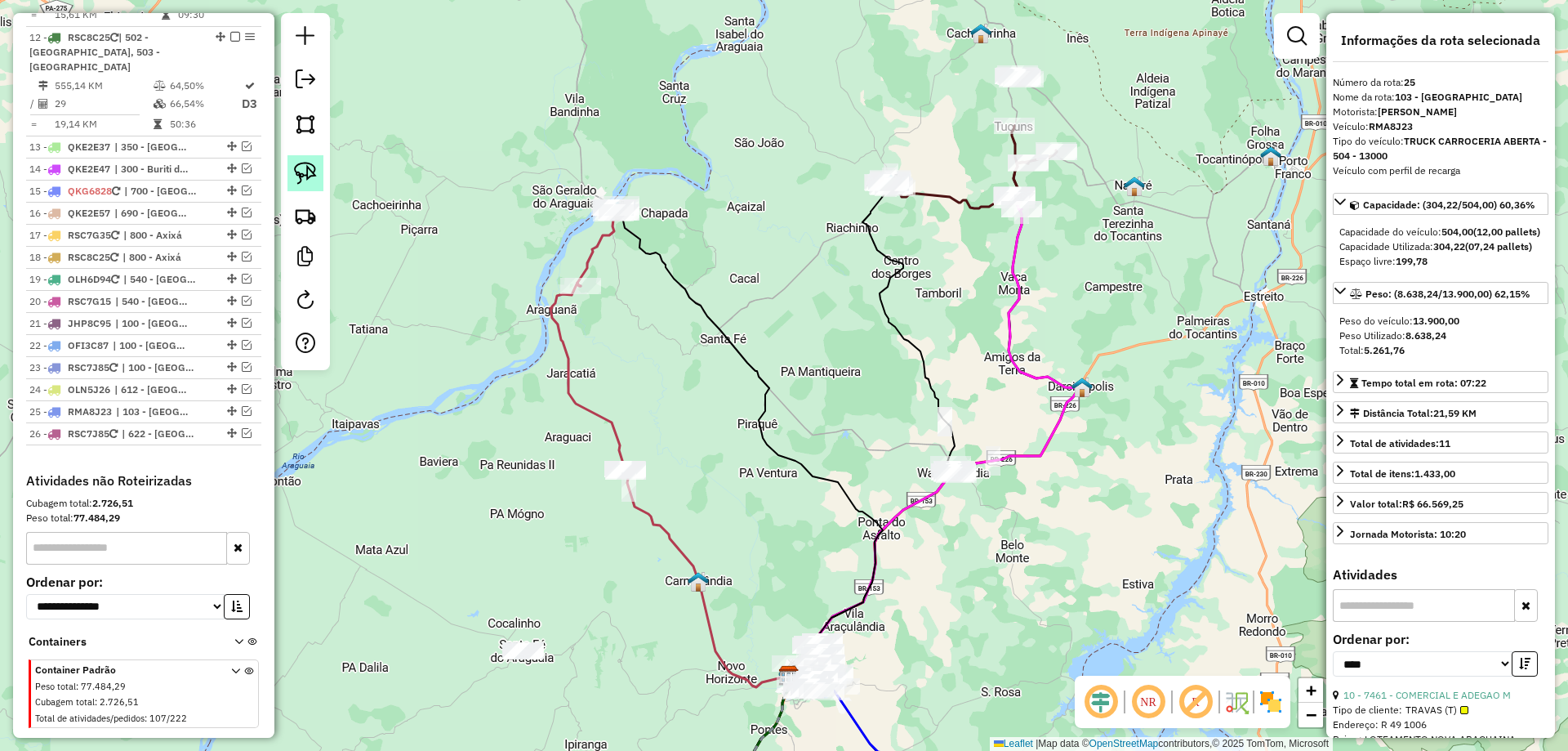
click at [311, 178] on img at bounding box center [306, 173] width 23 height 23
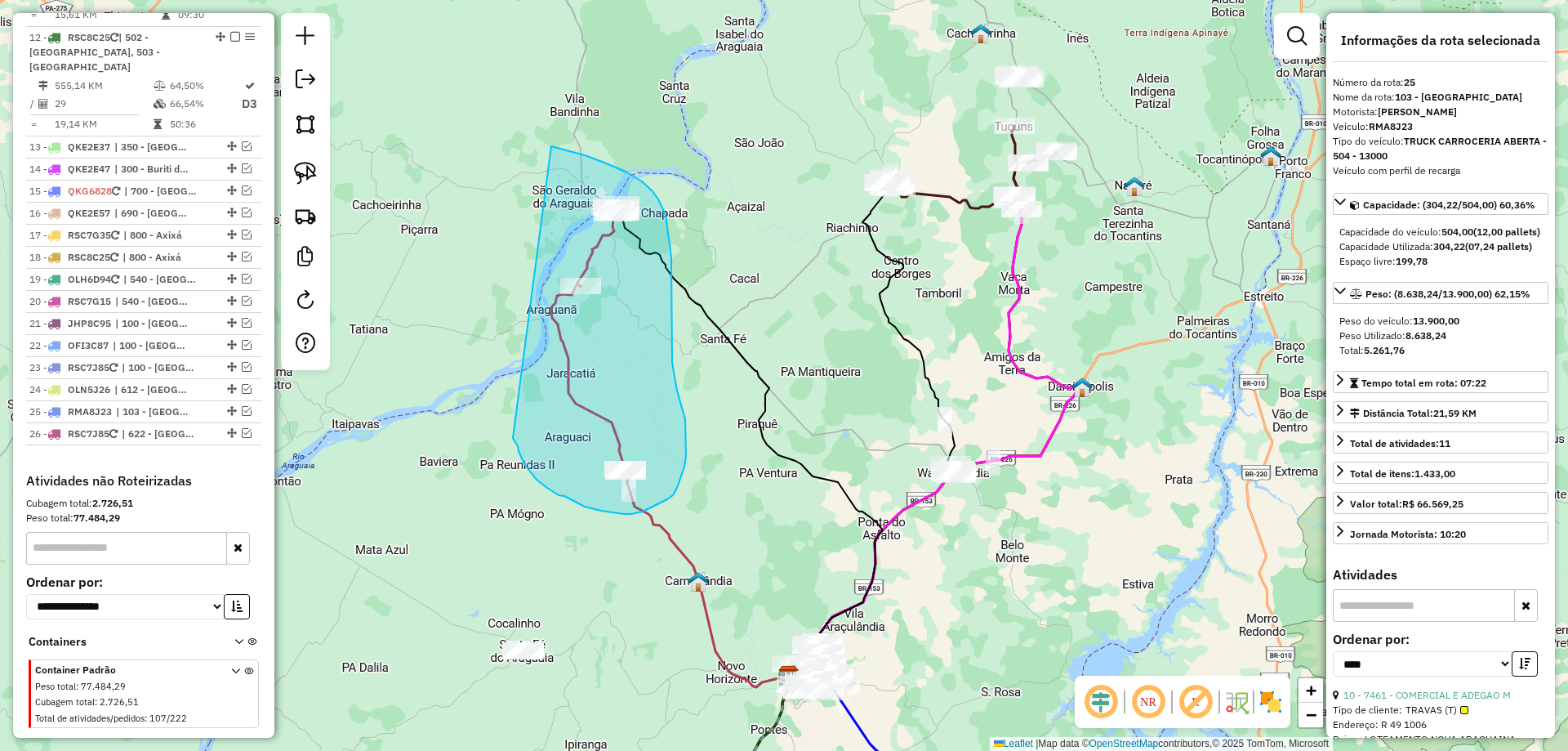
drag, startPoint x: 519, startPoint y: 451, endPoint x: 513, endPoint y: 163, distance: 288.1
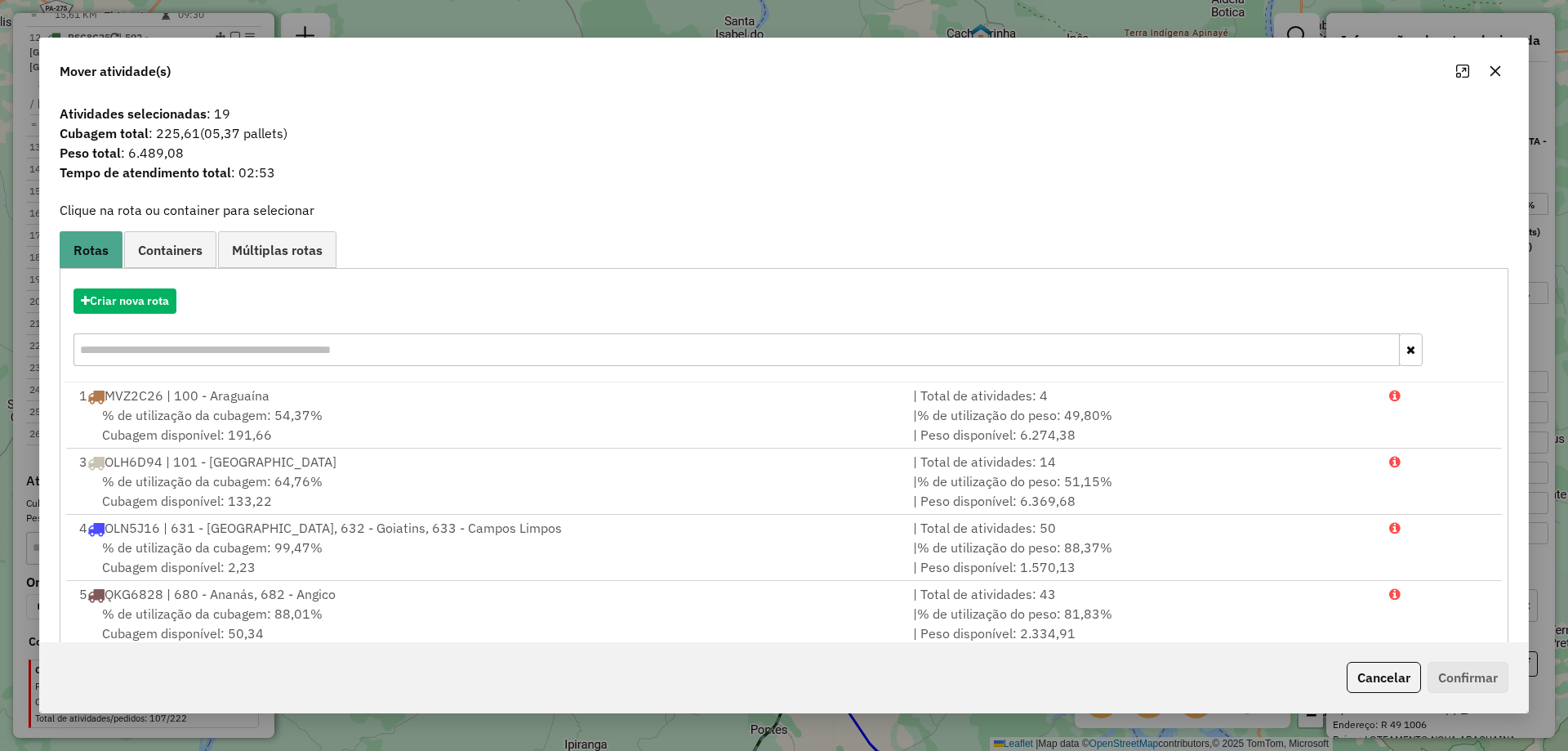
click at [1495, 75] on icon "button" at bounding box center [1496, 71] width 13 height 13
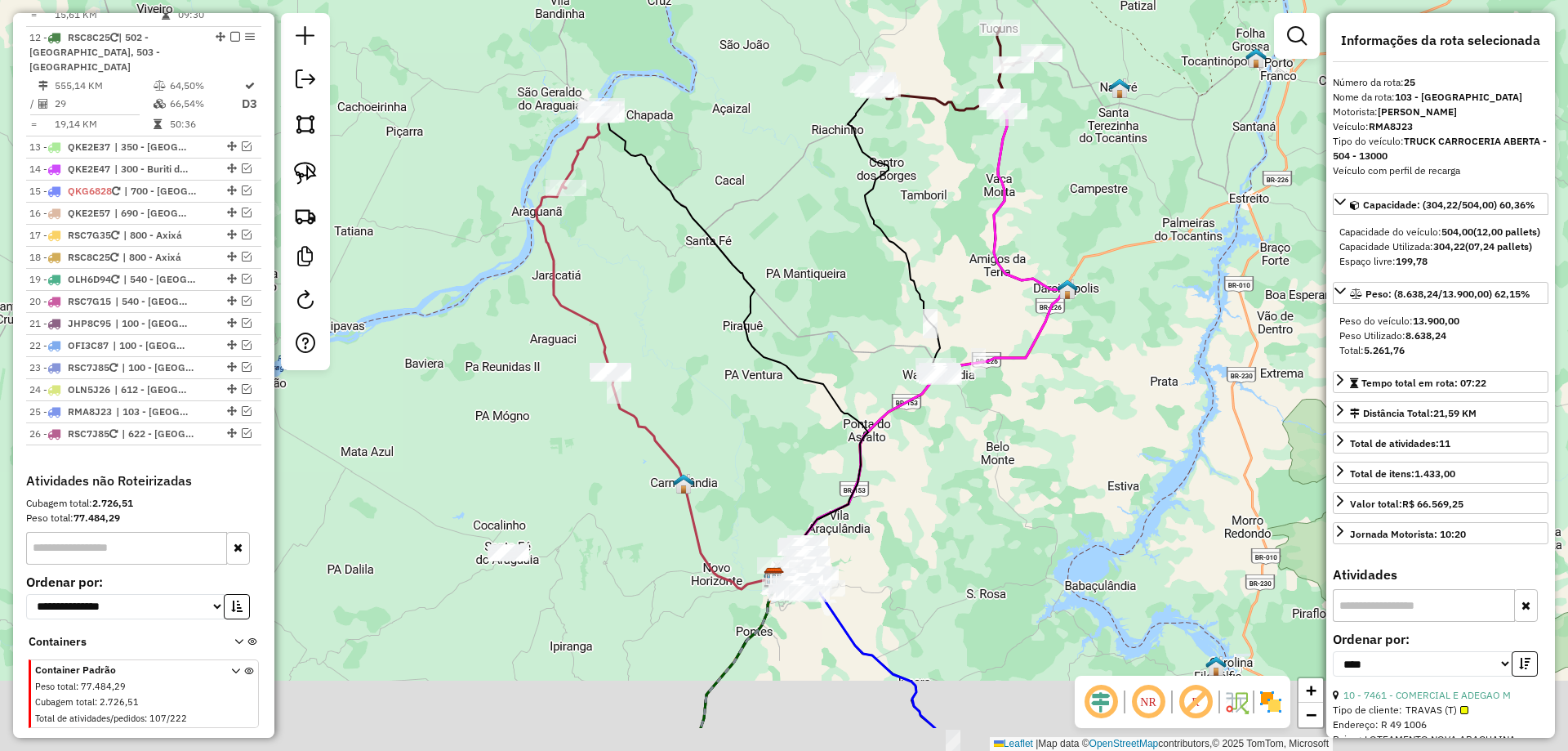
drag, startPoint x: 734, startPoint y: 512, endPoint x: 712, endPoint y: 376, distance: 137.8
click at [712, 383] on div "Janela de atendimento Grade de atendimento Capacidade Transportadoras Veículos …" at bounding box center [784, 376] width 1568 height 751
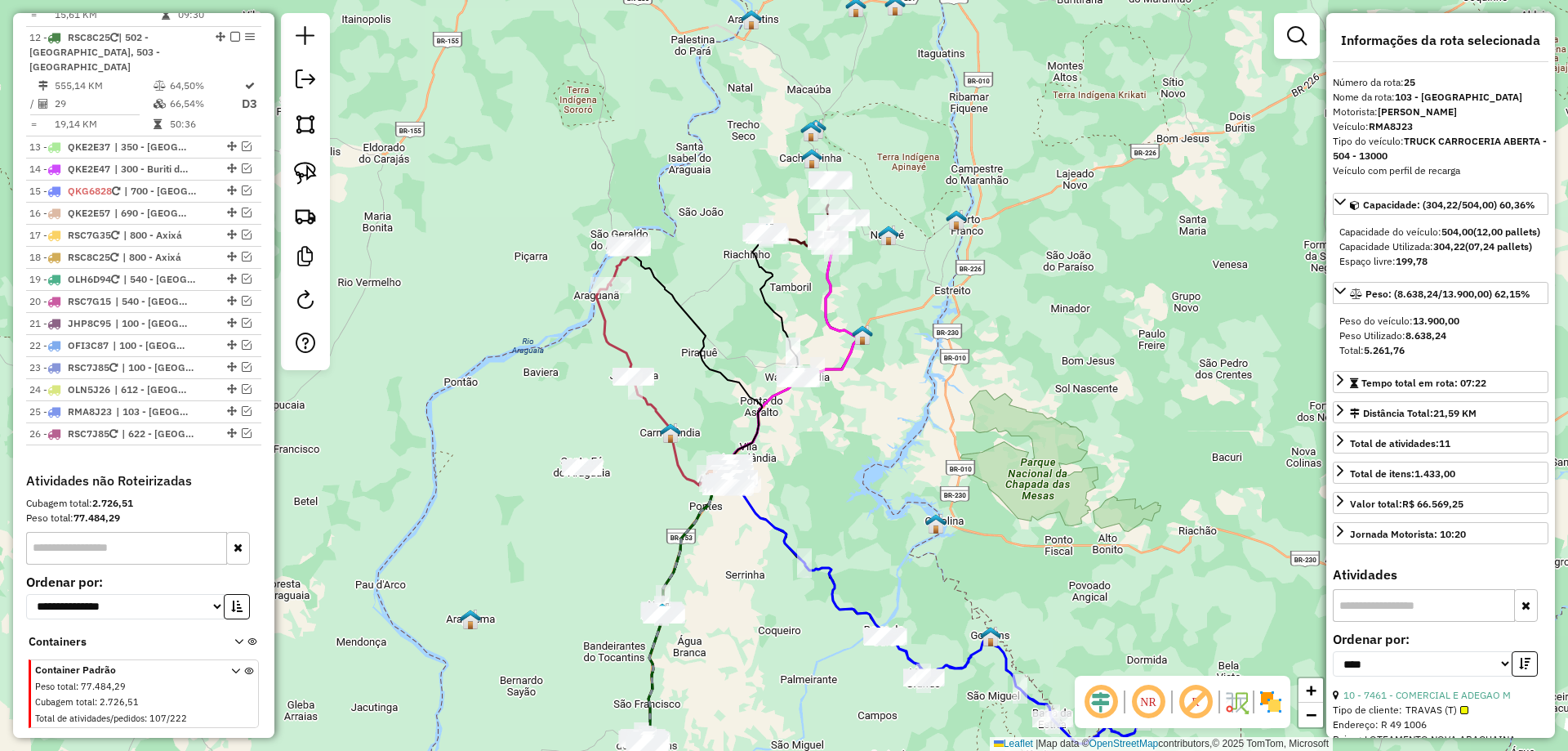
drag, startPoint x: 865, startPoint y: 505, endPoint x: 842, endPoint y: 526, distance: 31.1
click at [842, 526] on div "Janela de atendimento Grade de atendimento Capacidade Transportadoras Veículos …" at bounding box center [784, 376] width 1568 height 751
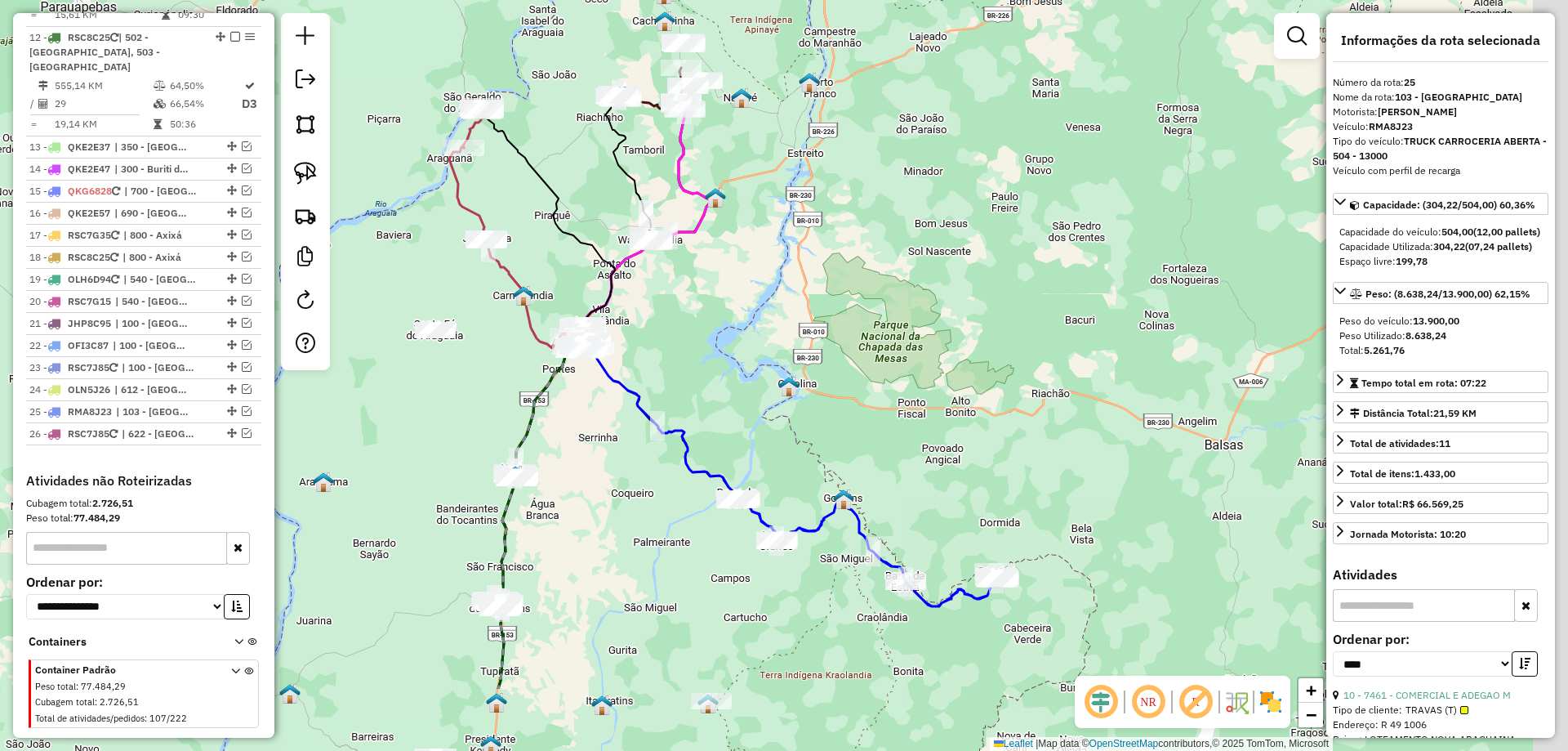
drag, startPoint x: 928, startPoint y: 529, endPoint x: 712, endPoint y: 342, distance: 285.7
click at [778, 376] on img at bounding box center [789, 386] width 21 height 21
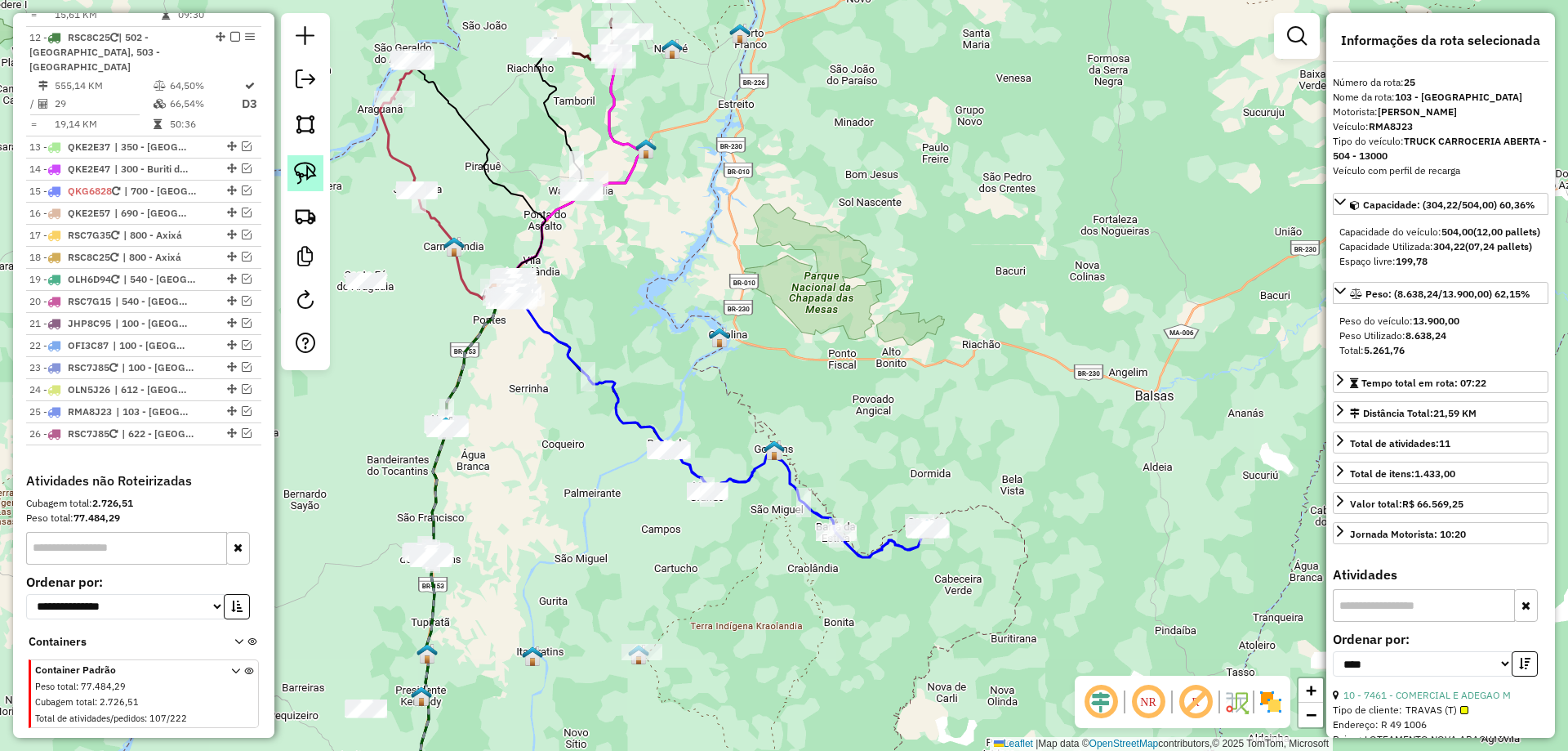
drag, startPoint x: 299, startPoint y: 170, endPoint x: 308, endPoint y: 187, distance: 19.2
click at [298, 170] on img at bounding box center [306, 173] width 23 height 23
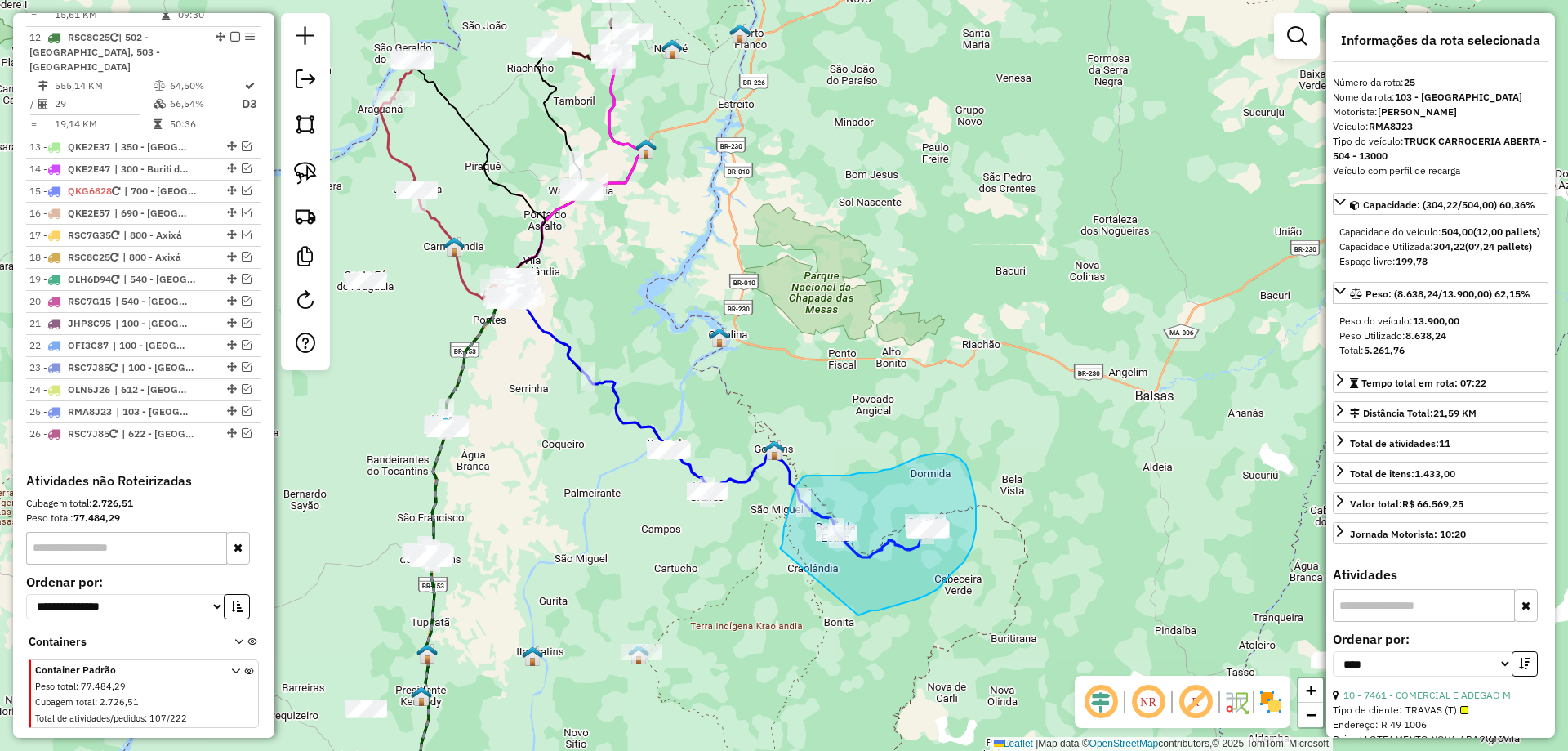
drag, startPoint x: 780, startPoint y: 548, endPoint x: 857, endPoint y: 610, distance: 98.9
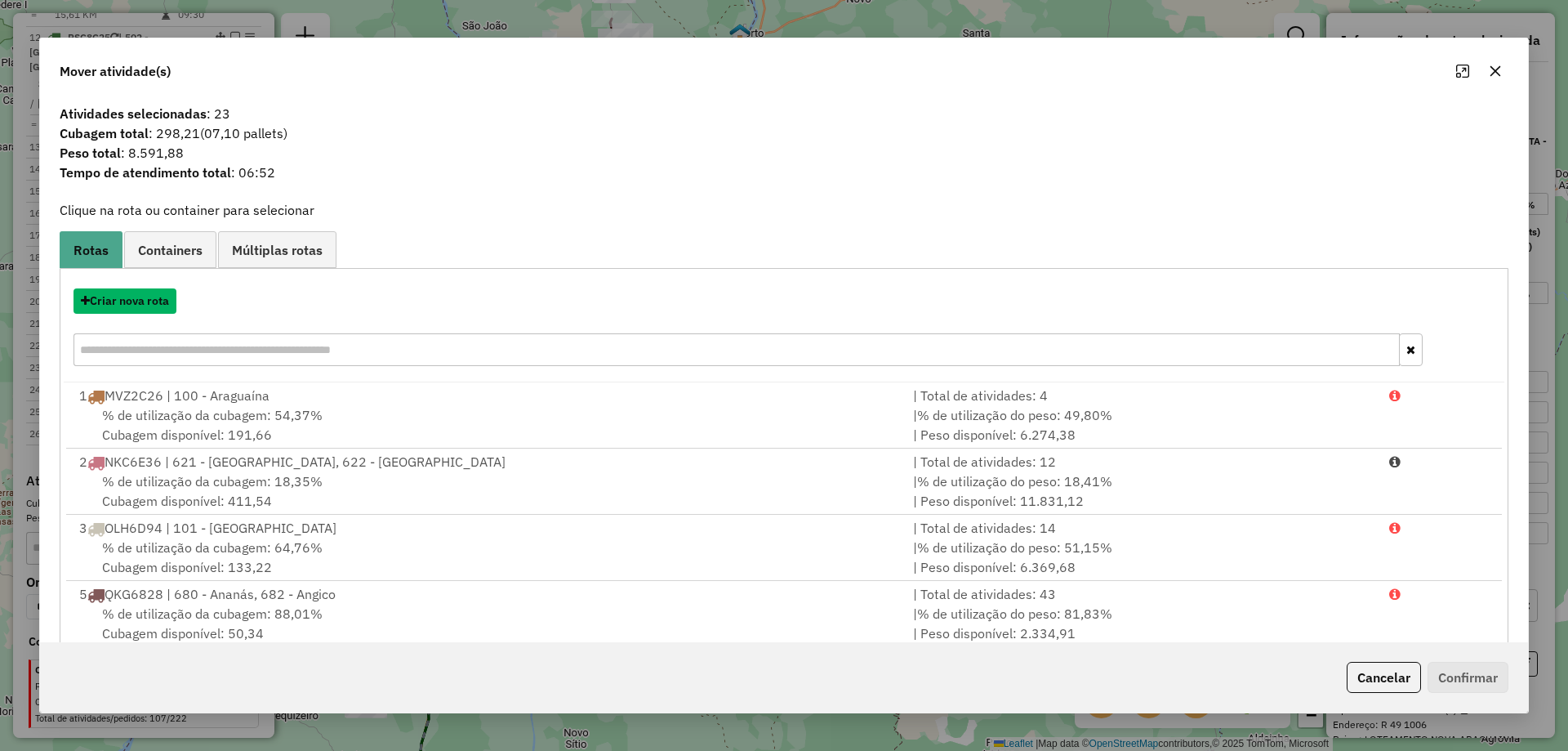
click at [117, 303] on button "Criar nova rota" at bounding box center [125, 301] width 103 height 26
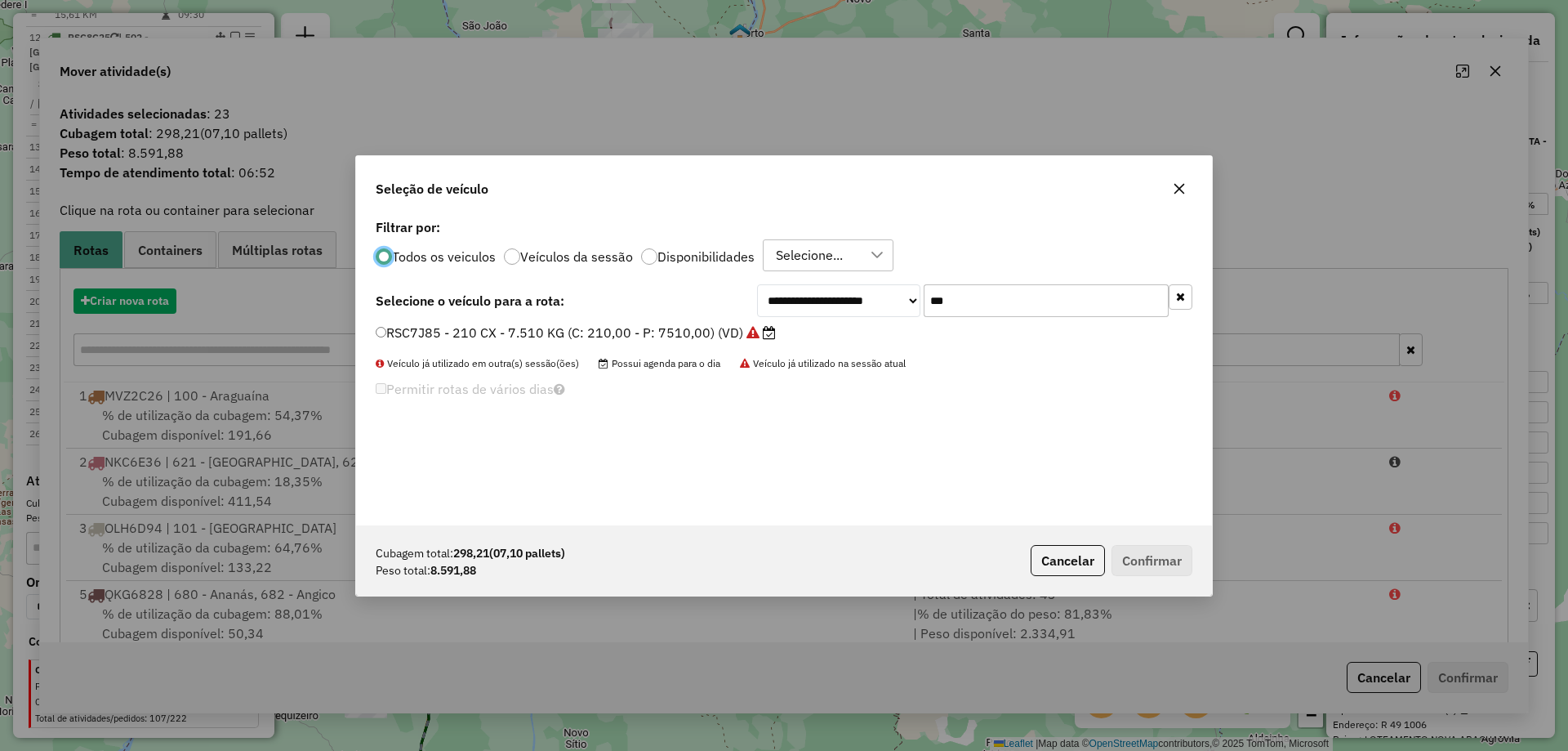
scroll to position [9, 5]
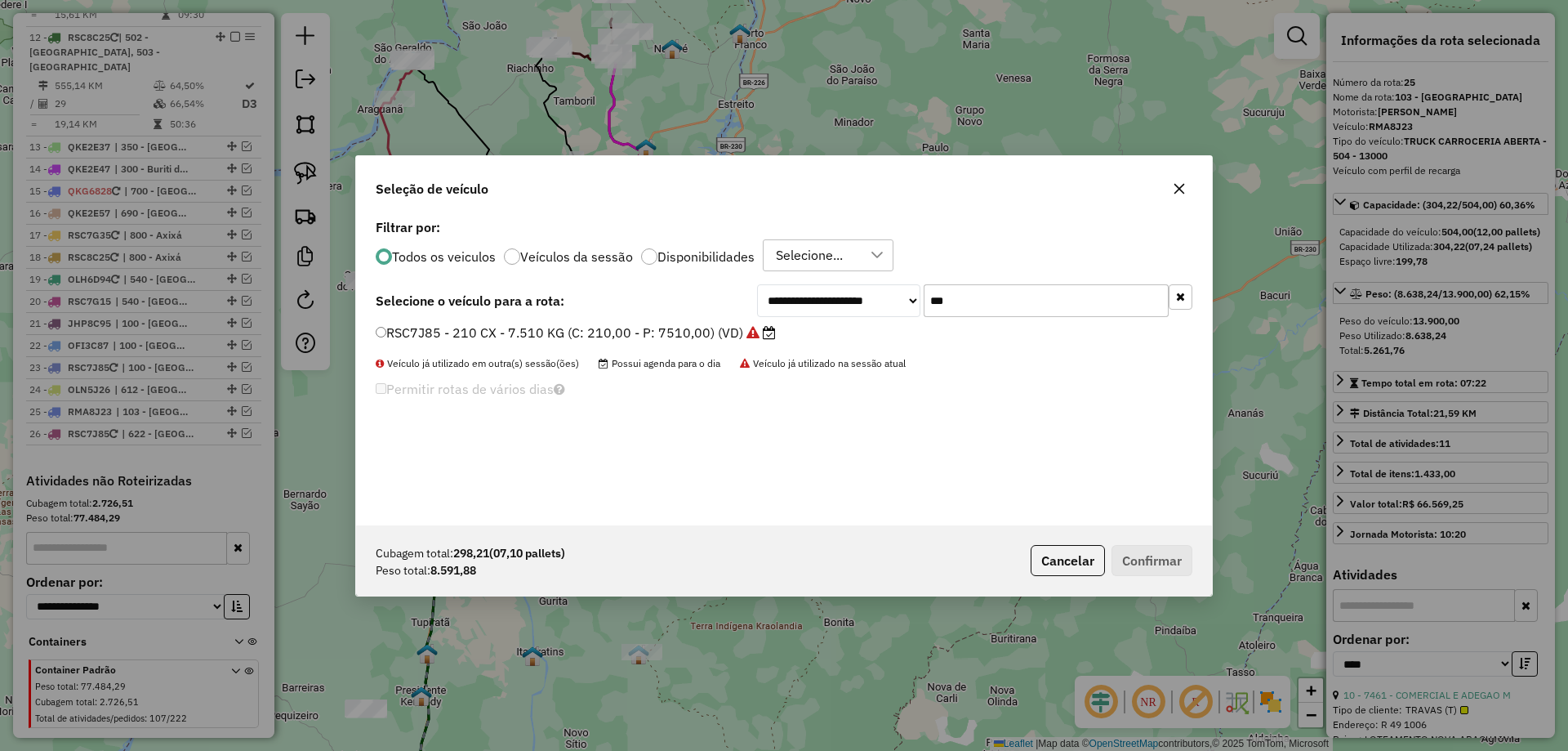
click at [1001, 305] on input "***" at bounding box center [1046, 300] width 245 height 32
type input "****"
click at [764, 330] on label "QKJ3689 - TRUCK BAU - 420 - 12700 (C: 420,00 - P: 12700,00) (VD)" at bounding box center [594, 333] width 439 height 20
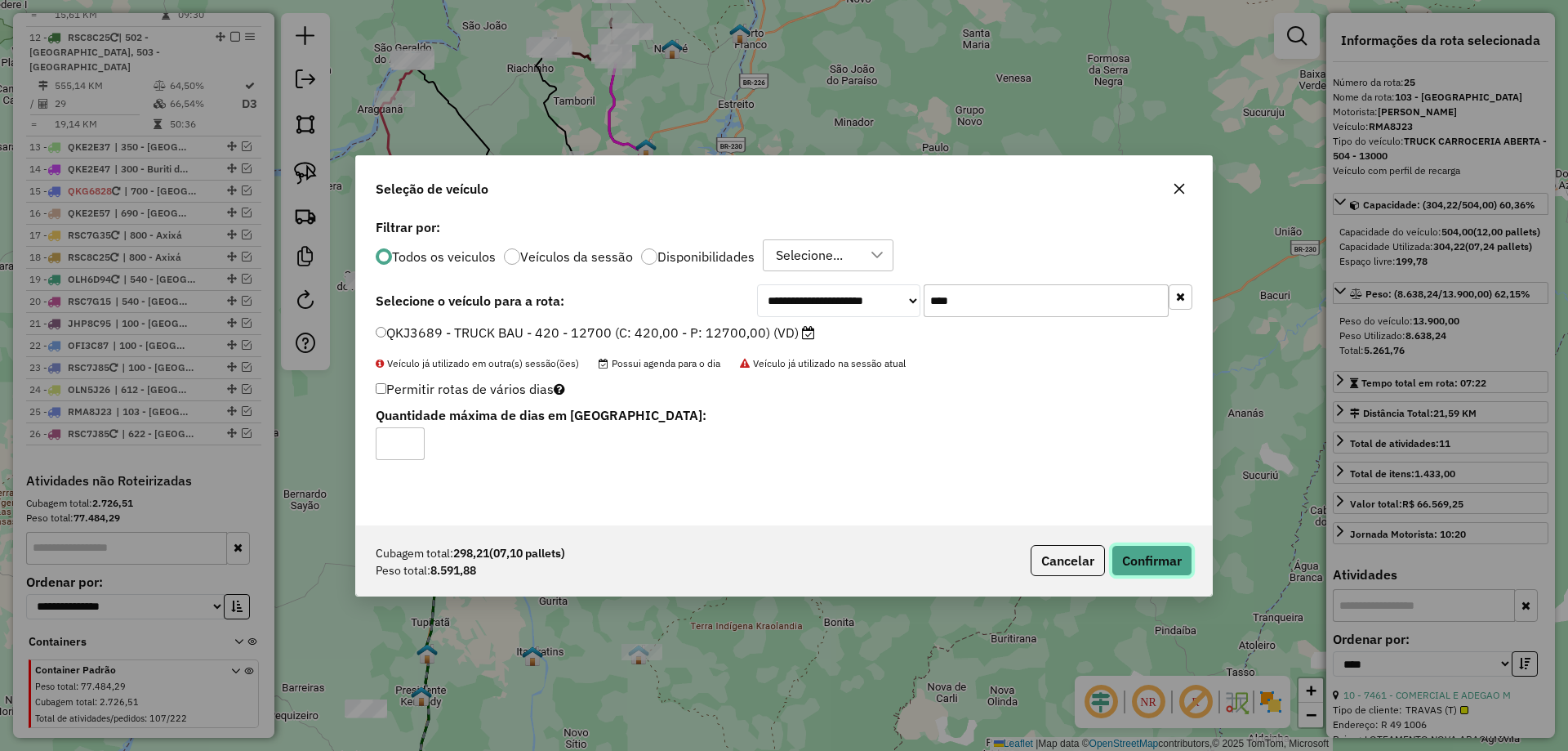
click at [1138, 557] on button "Confirmar" at bounding box center [1152, 560] width 81 height 31
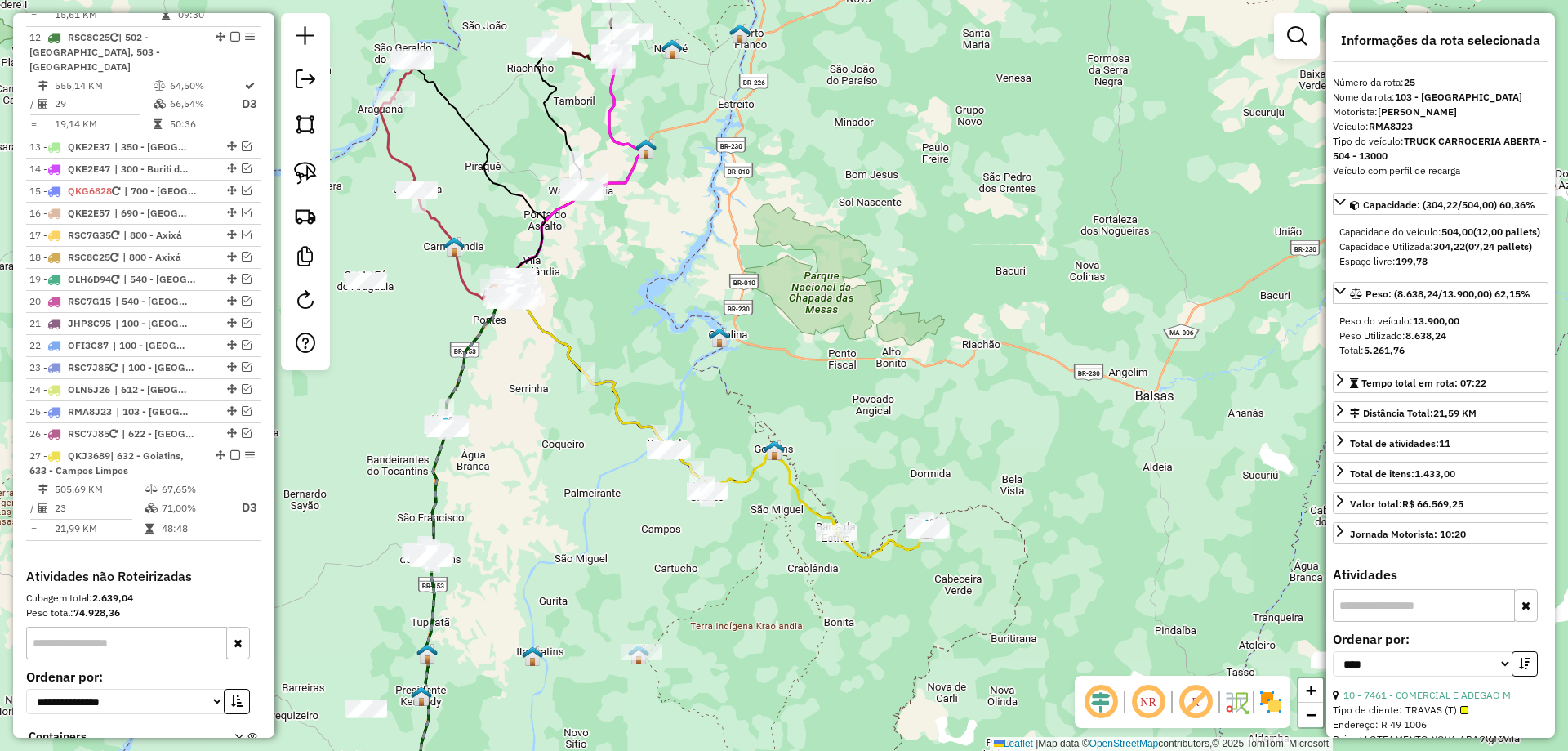
scroll to position [1740, 0]
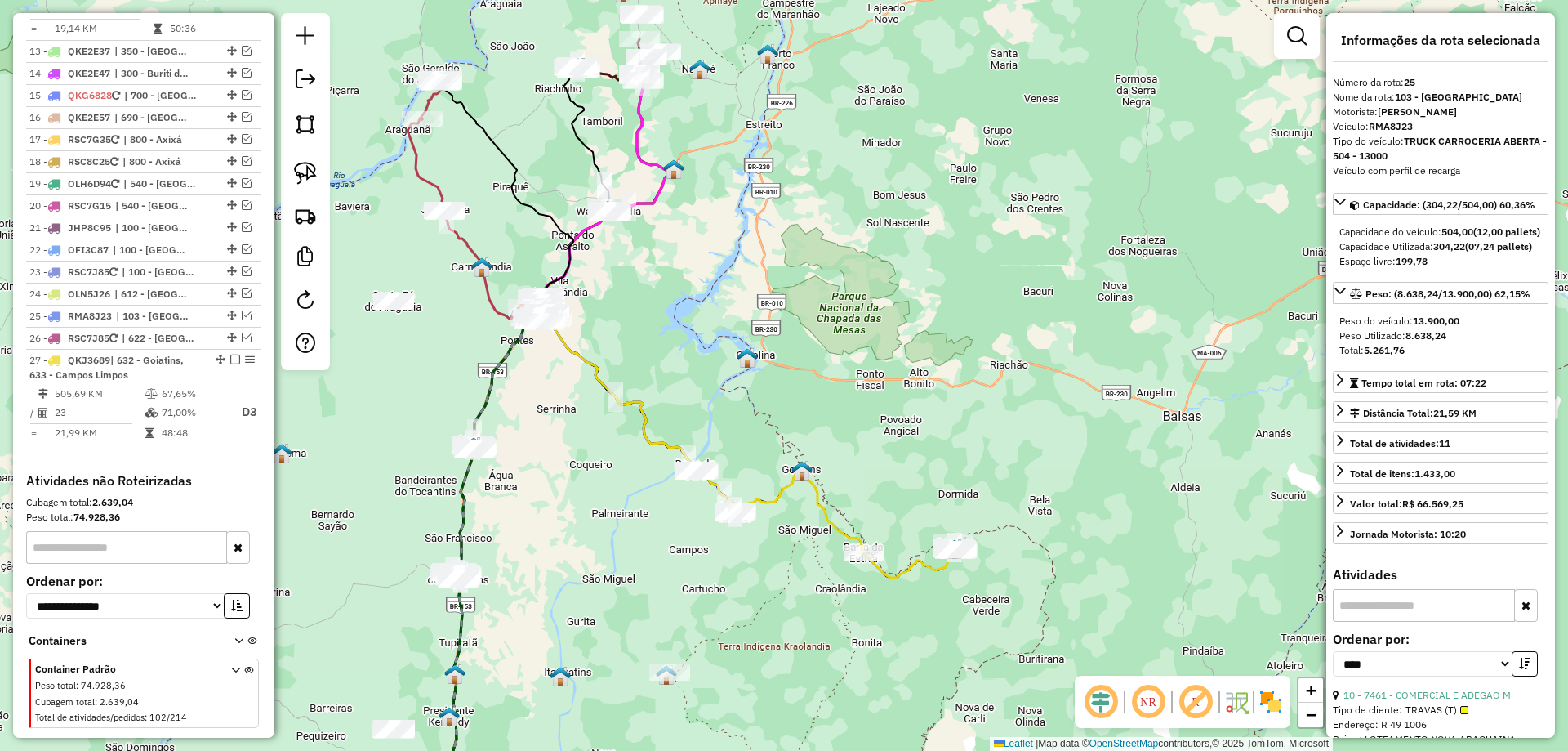
drag, startPoint x: 793, startPoint y: 282, endPoint x: 905, endPoint y: 347, distance: 129.5
click at [905, 347] on div "Janela de atendimento Grade de atendimento Capacidade Transportadoras Veículos …" at bounding box center [784, 376] width 1568 height 751
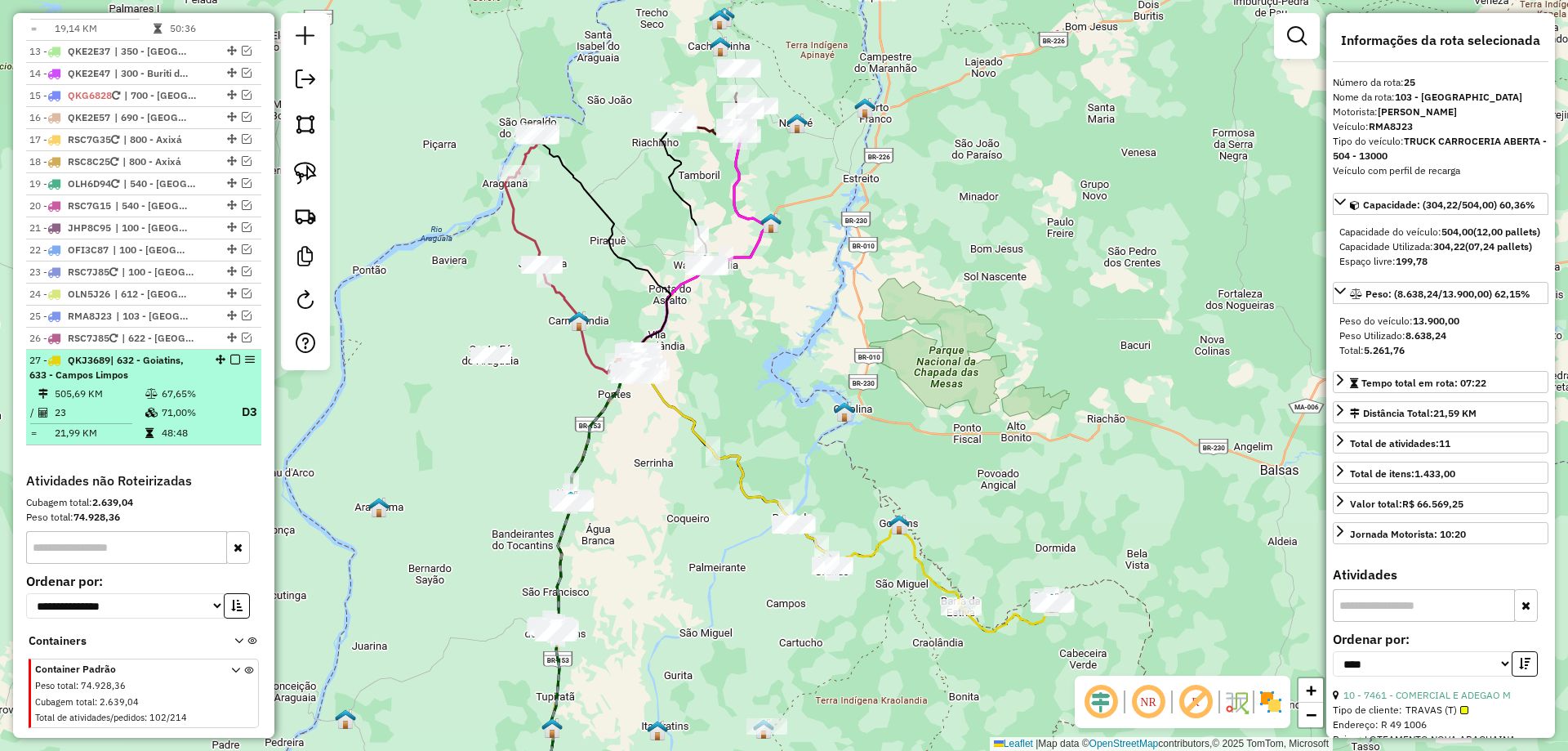
click at [231, 355] on em at bounding box center [235, 359] width 10 height 10
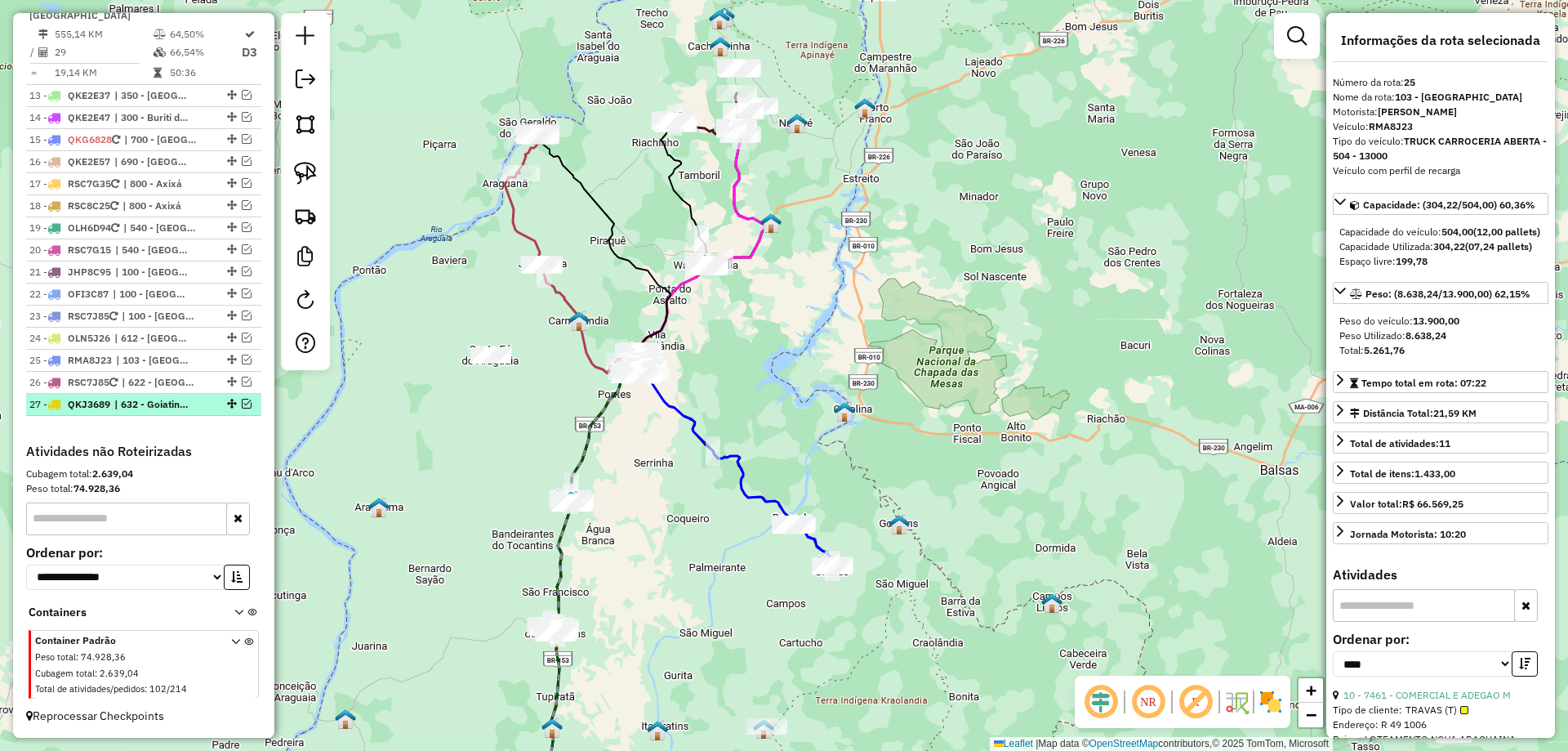
scroll to position [1666, 0]
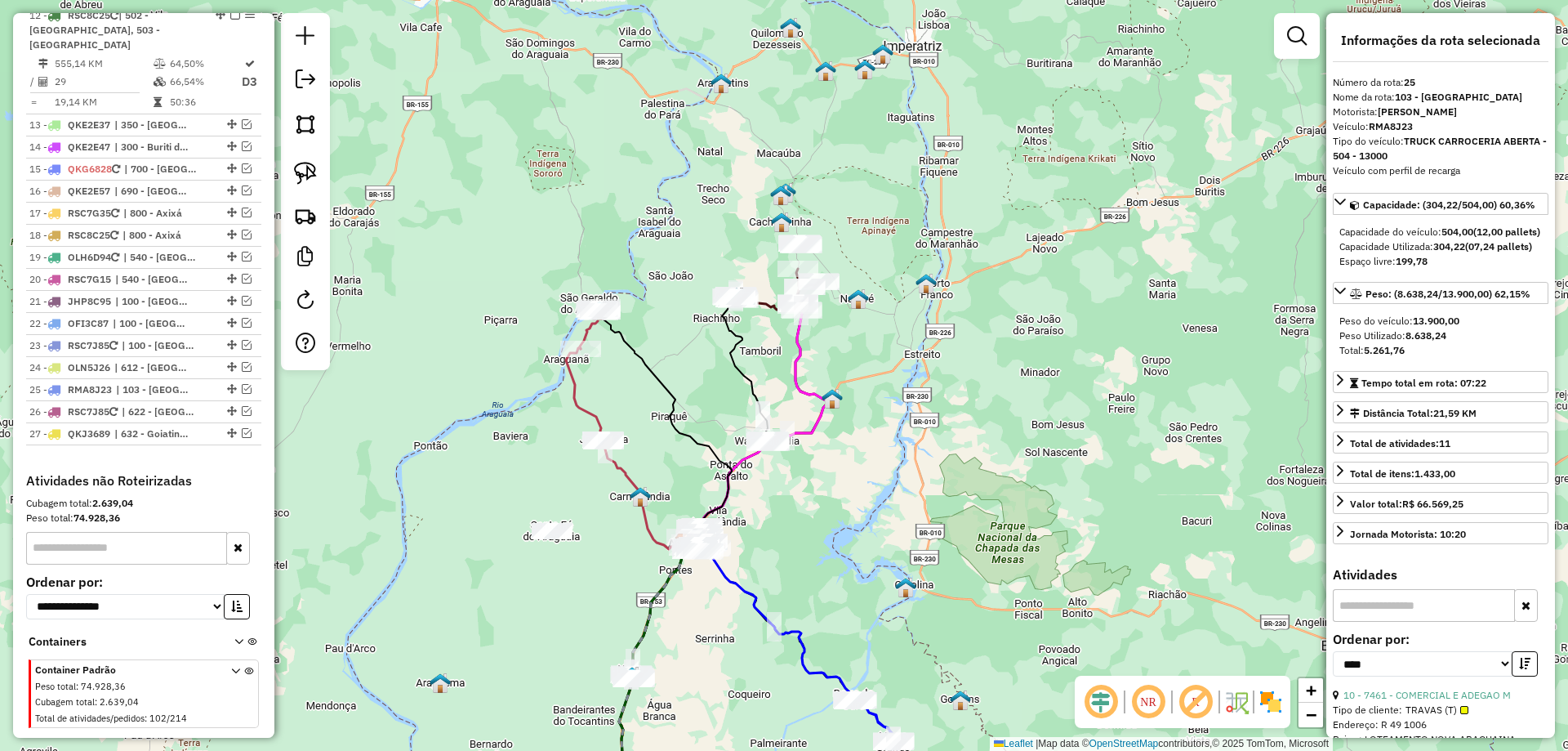
drag, startPoint x: 834, startPoint y: 311, endPoint x: 898, endPoint y: 488, distance: 188.2
click at [898, 488] on div "Janela de atendimento Grade de atendimento Capacidade Transportadoras Veículos …" at bounding box center [784, 376] width 1568 height 751
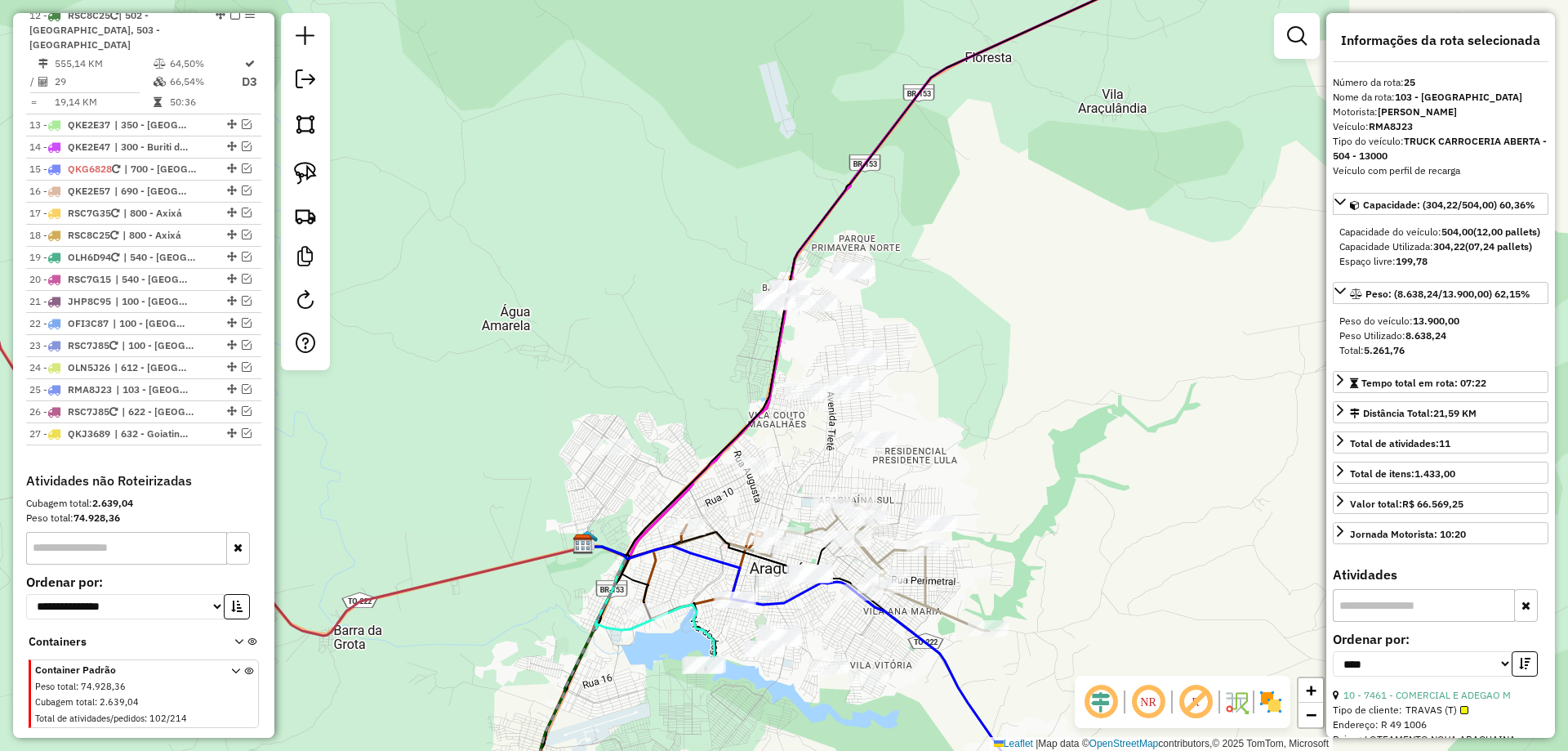
drag, startPoint x: 754, startPoint y: 559, endPoint x: 848, endPoint y: 634, distance: 120.3
click at [848, 634] on div "Janela de atendimento Grade de atendimento Capacidade Transportadoras Veículos …" at bounding box center [784, 376] width 1568 height 751
click at [244, 340] on em at bounding box center [247, 345] width 10 height 10
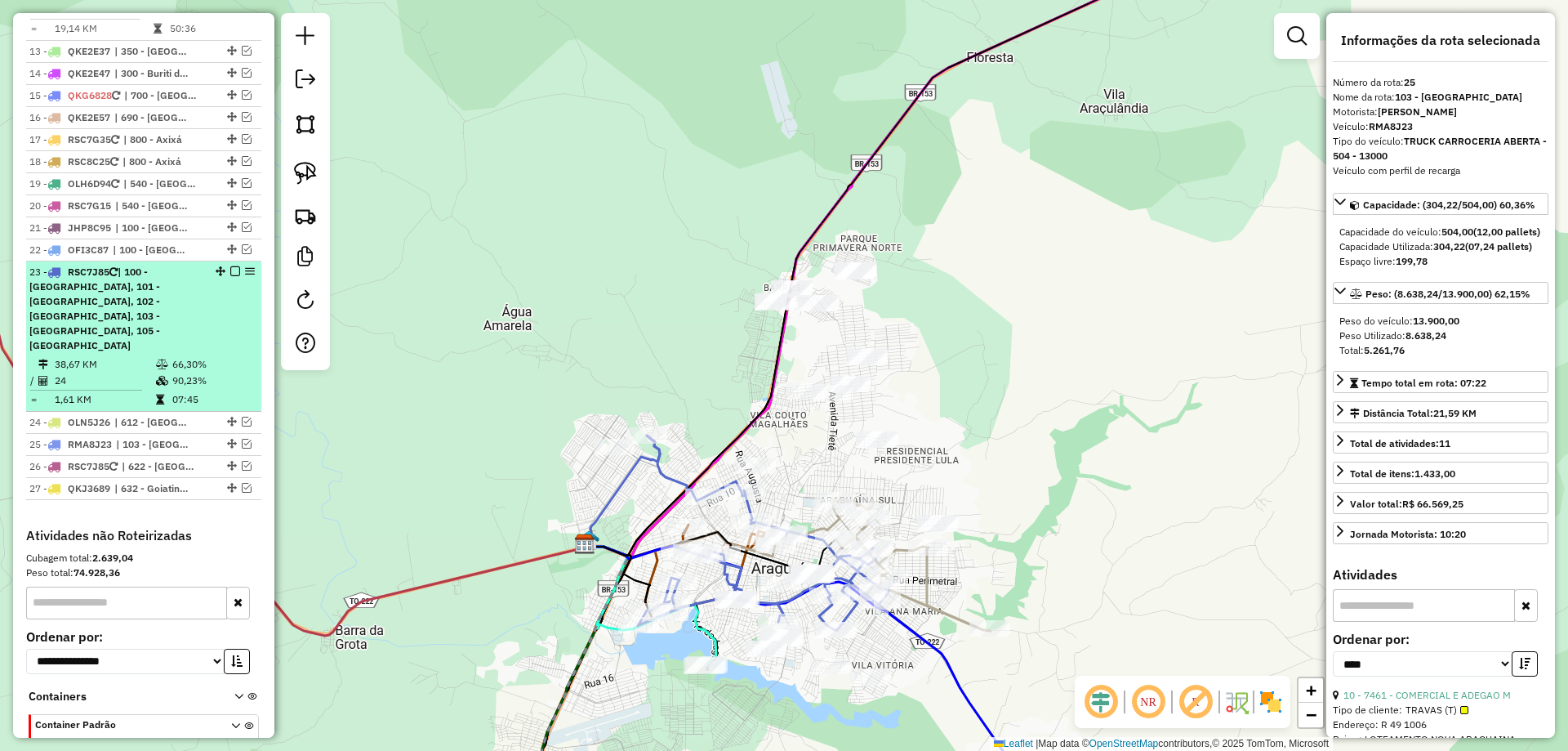
click at [133, 356] on td "38,67 KM" at bounding box center [105, 364] width 101 height 16
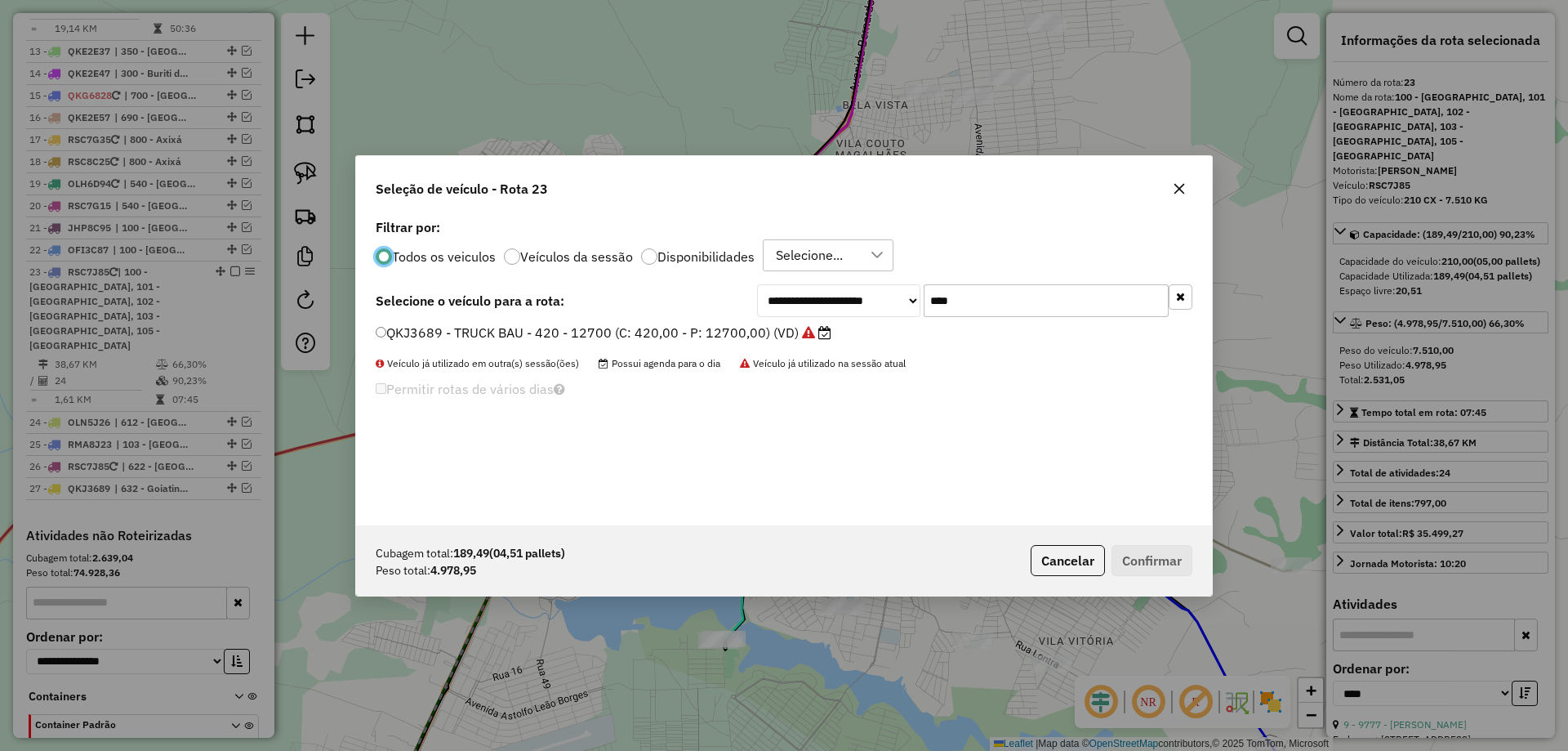
scroll to position [9, 5]
click at [987, 298] on input "****" at bounding box center [1046, 300] width 245 height 32
type input "***"
click at [659, 333] on label "RSC7J95 - 210 CX - 7.510 KG (C: 210,00 - P: 7510,00) (VD)" at bounding box center [559, 333] width 368 height 20
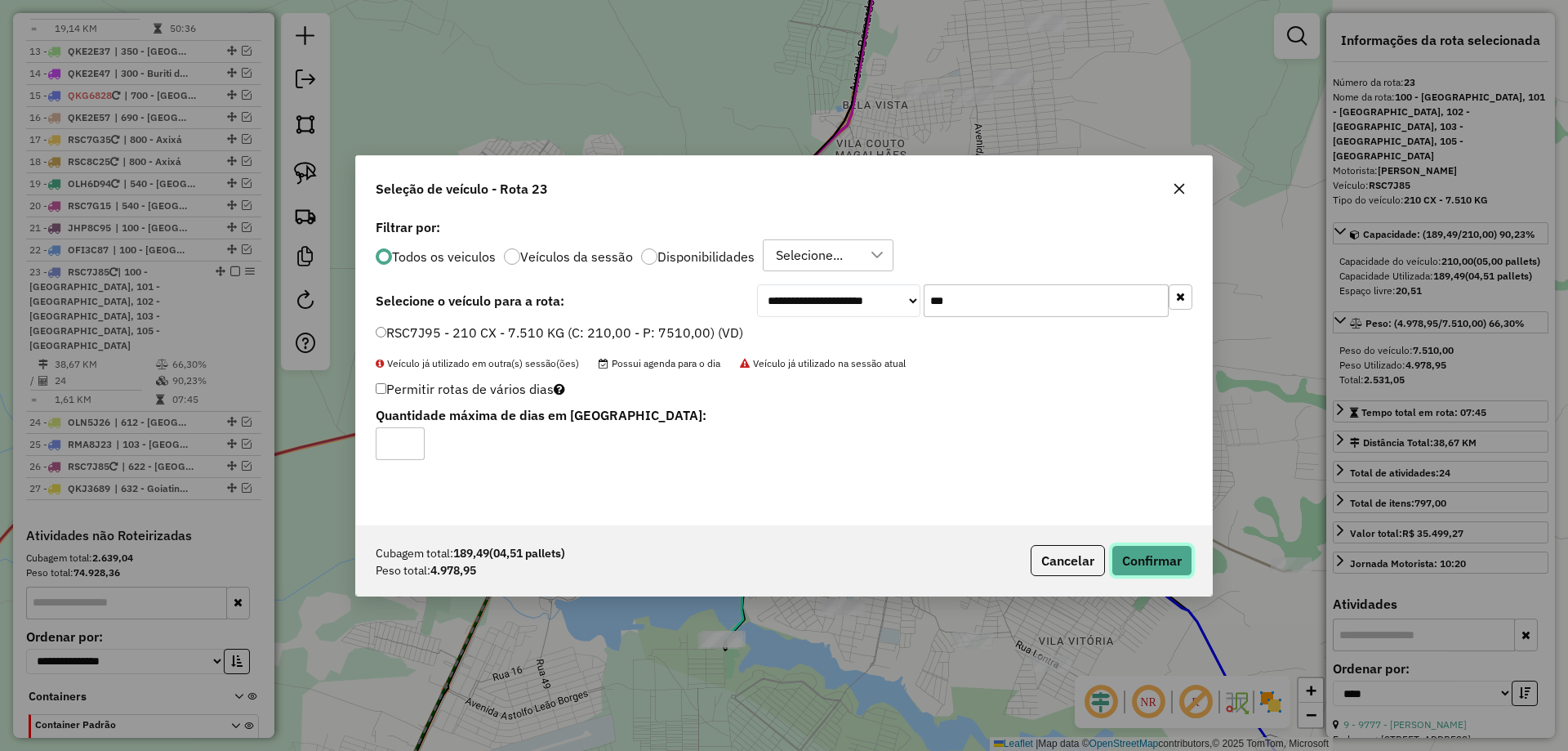
click at [1149, 565] on button "Confirmar" at bounding box center [1152, 560] width 81 height 31
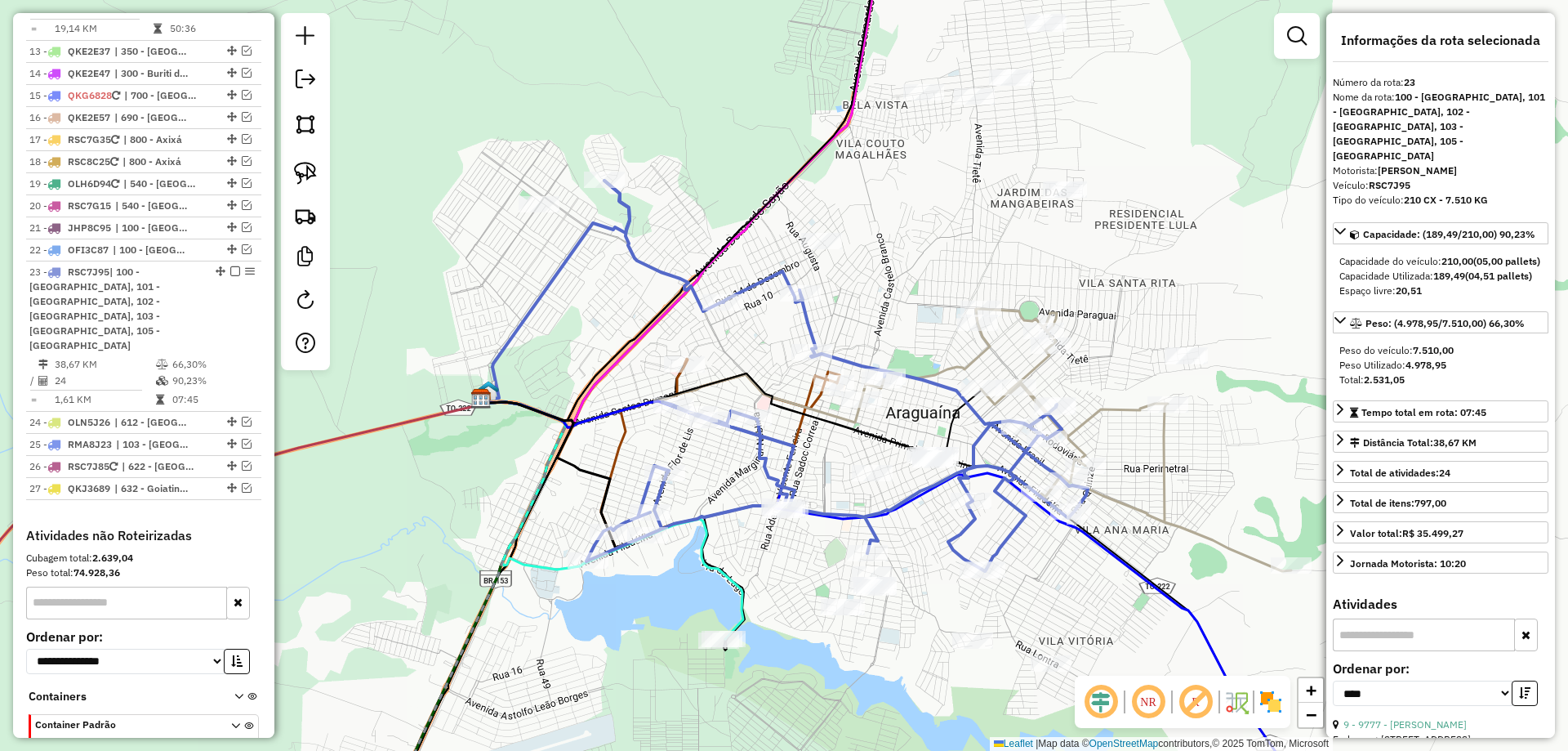
scroll to position [1751, 0]
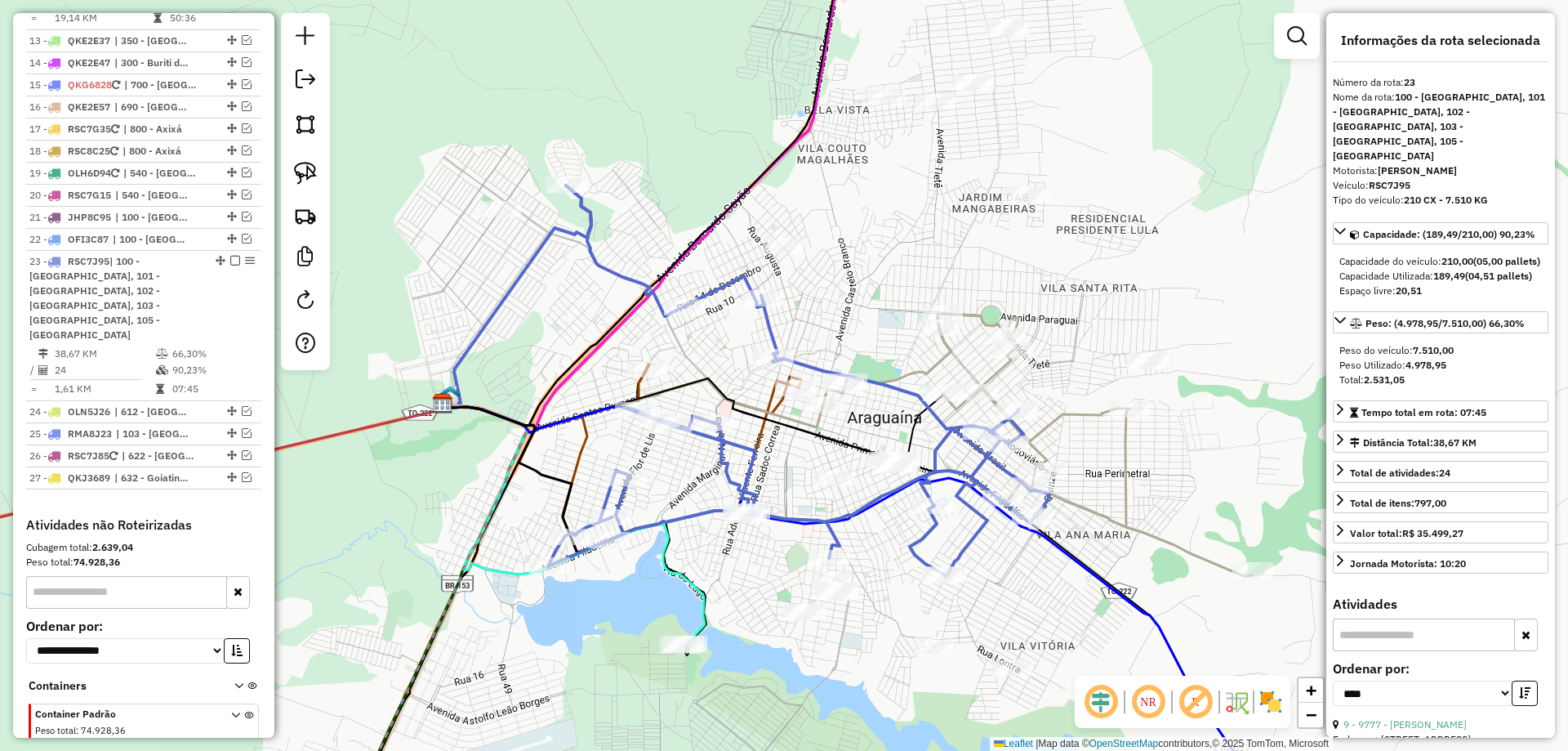
drag, startPoint x: 1184, startPoint y: 462, endPoint x: 1025, endPoint y: 481, distance: 160.1
click at [1080, 479] on div "Janela de atendimento Grade de atendimento Capacidade Transportadoras Veículos …" at bounding box center [784, 376] width 1568 height 751
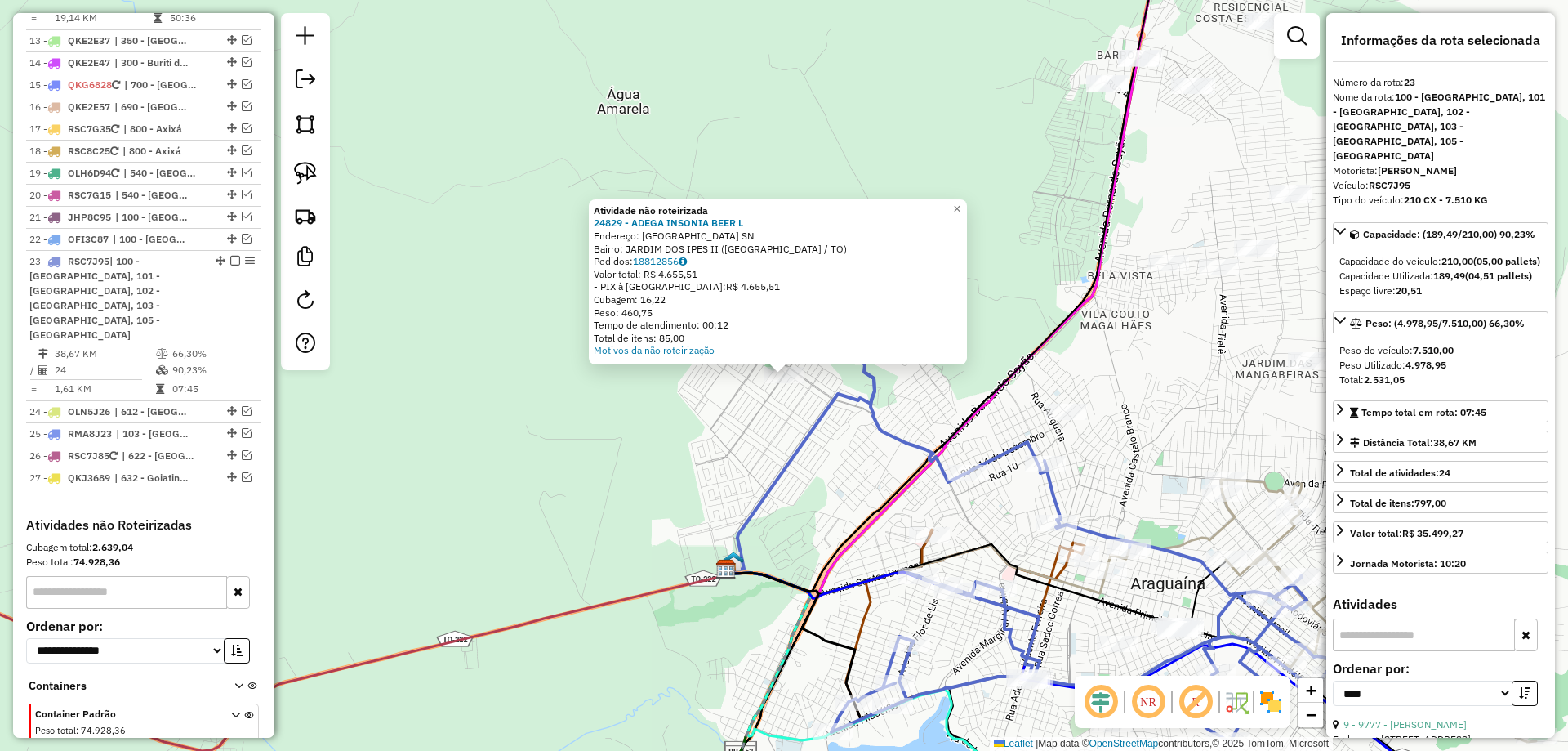
click at [565, 421] on div "Atividade não roteirizada 24829 - ADEGA INSONIA BEER L Endereço: AVENIDA EUROPA…" at bounding box center [784, 376] width 1568 height 751
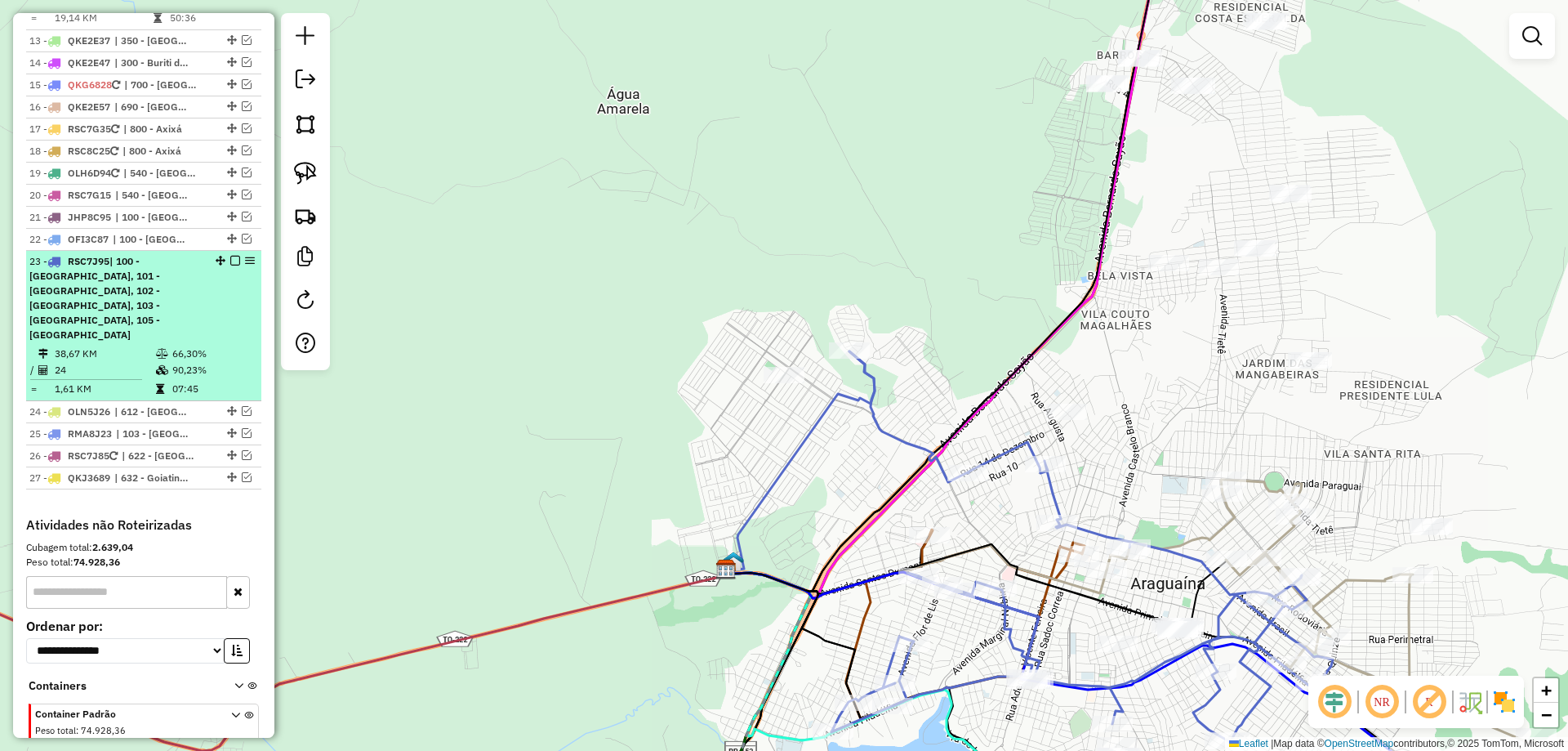
click at [231, 255] on em at bounding box center [235, 260] width 10 height 10
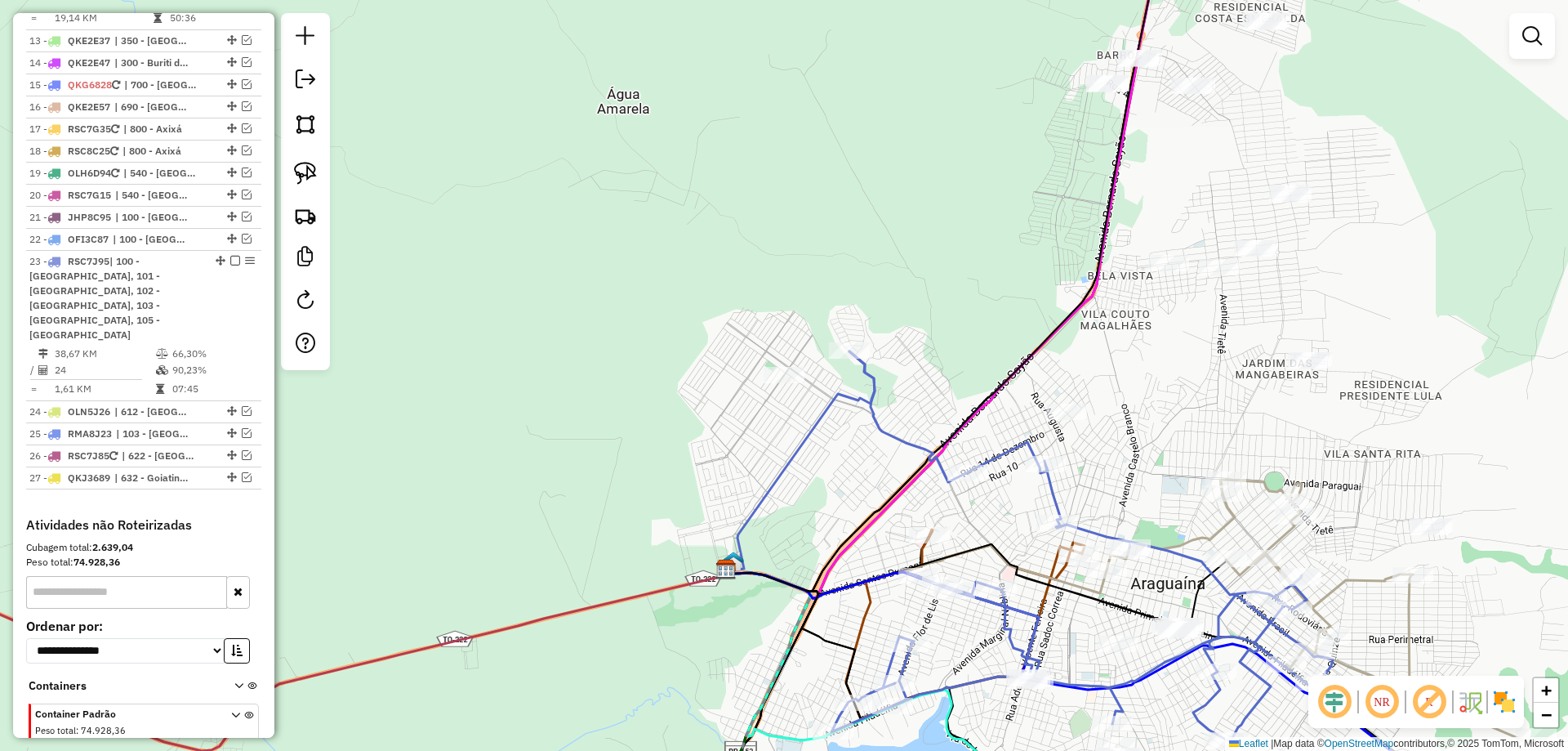
scroll to position [1666, 0]
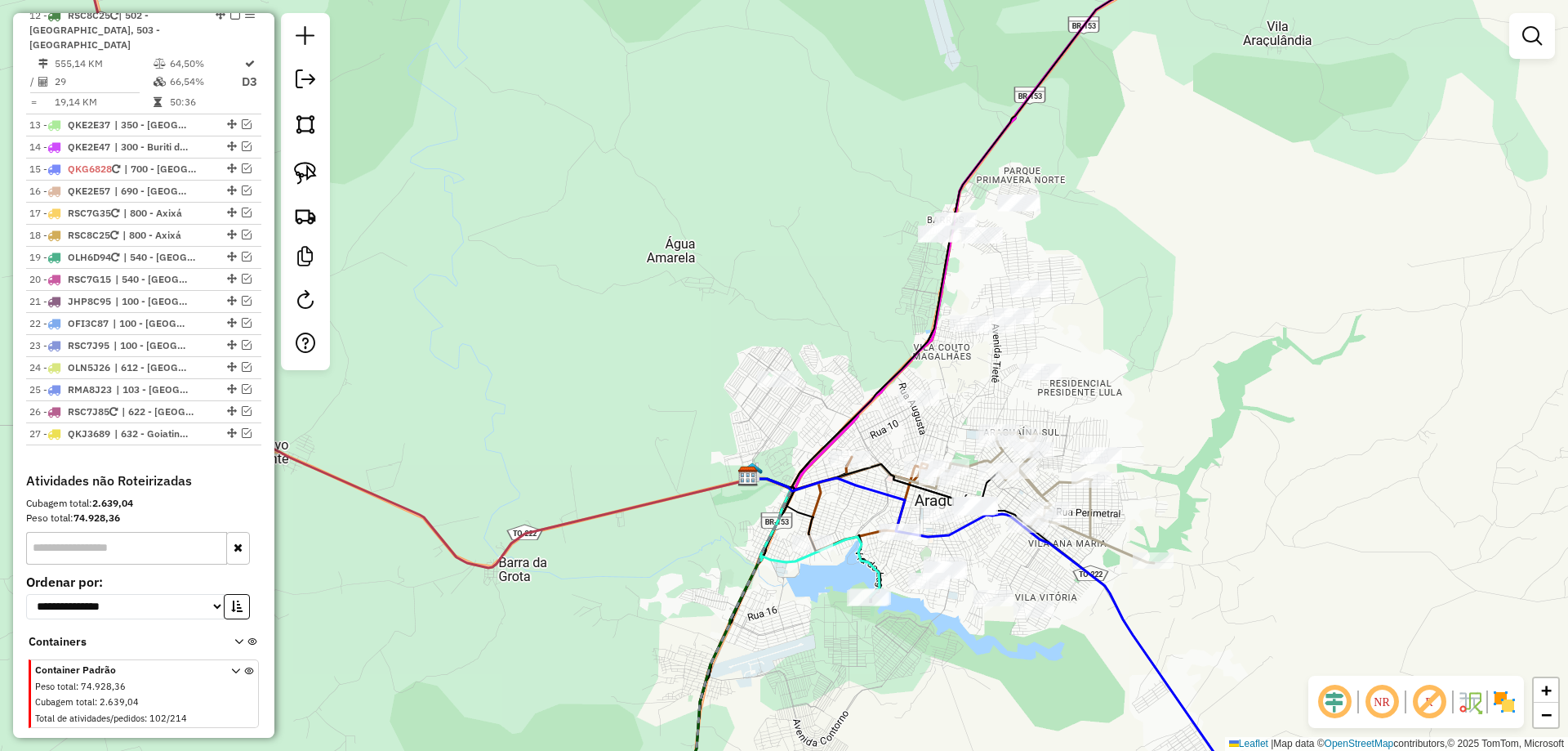
drag, startPoint x: 884, startPoint y: 497, endPoint x: 737, endPoint y: 473, distance: 148.9
click at [748, 477] on icon at bounding box center [1006, 652] width 517 height 349
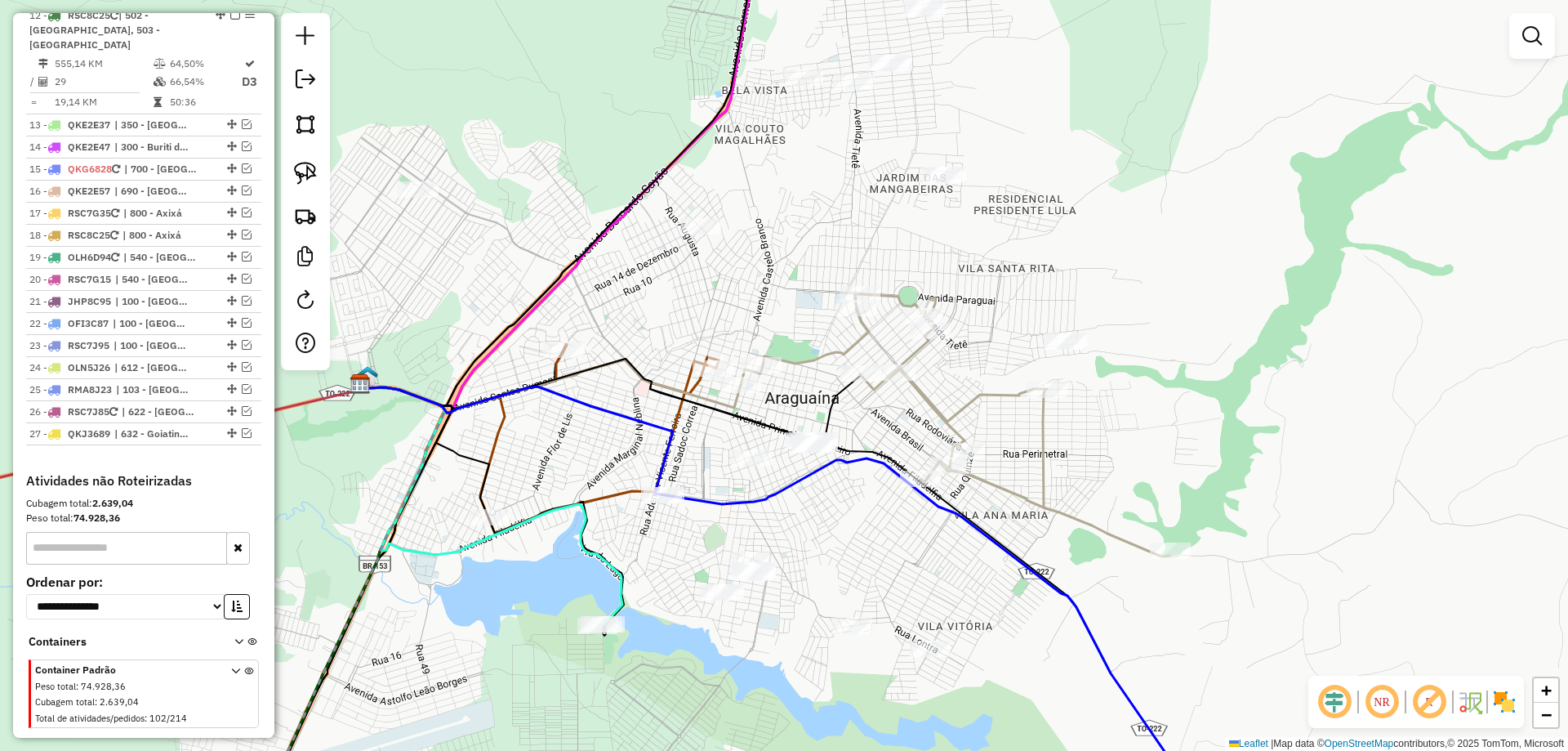
drag, startPoint x: 875, startPoint y: 527, endPoint x: 817, endPoint y: 632, distance: 120.0
click at [817, 632] on div "Janela de atendimento Grade de atendimento Capacidade Transportadoras Veículos …" at bounding box center [784, 376] width 1568 height 751
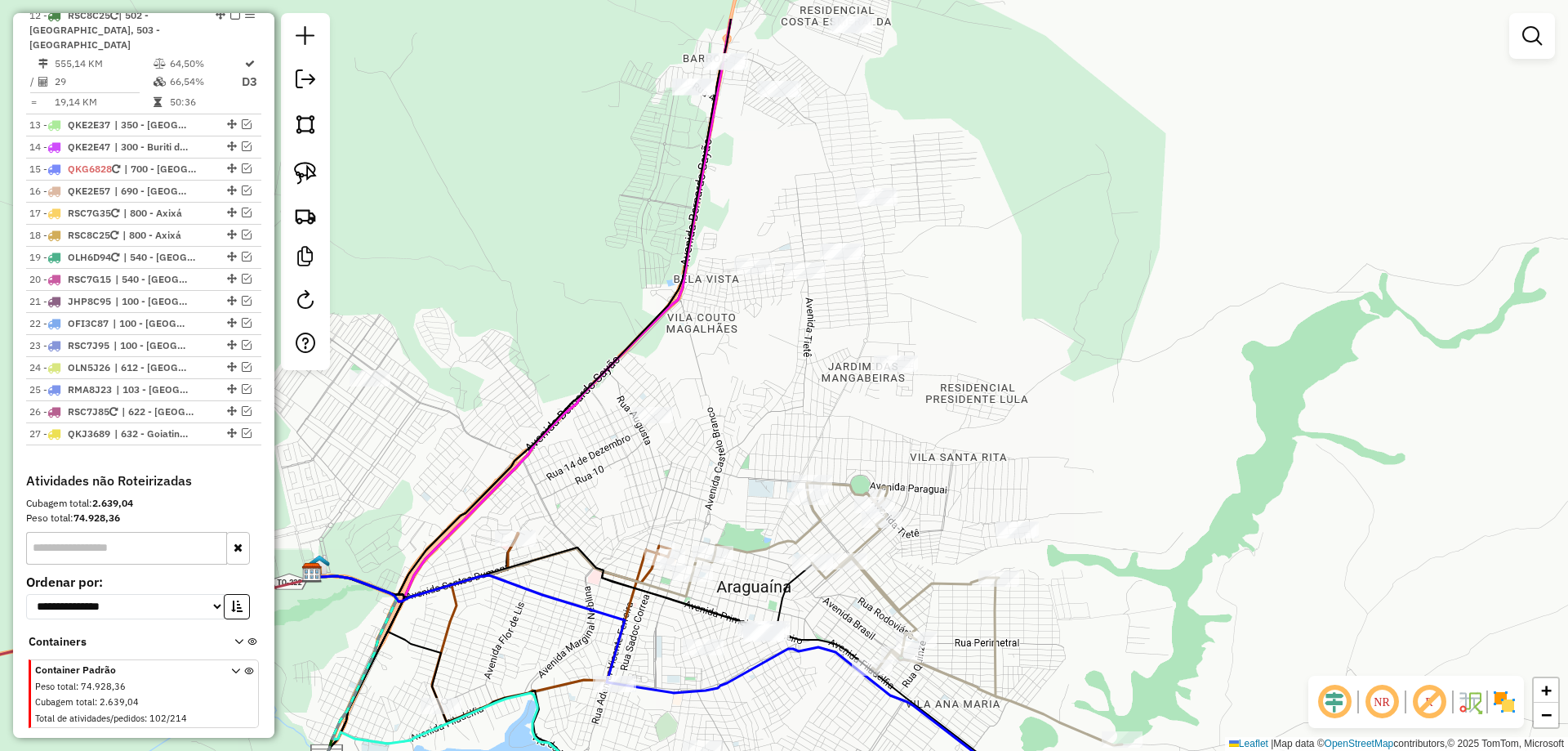
drag, startPoint x: 963, startPoint y: 483, endPoint x: 961, endPoint y: 540, distance: 57.0
click at [961, 540] on div "Janela de atendimento Grade de atendimento Capacidade Transportadoras Veículos …" at bounding box center [784, 376] width 1568 height 751
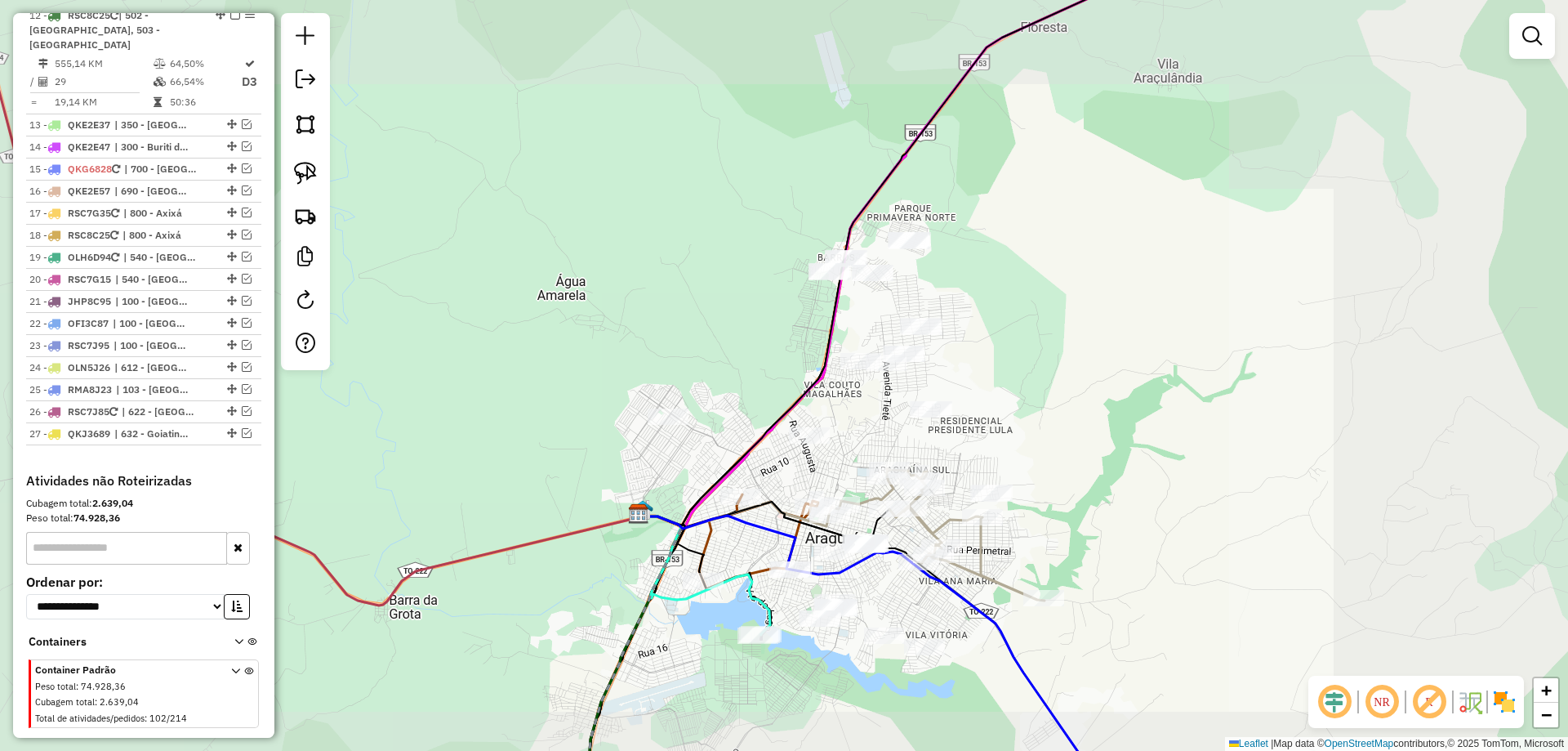
drag, startPoint x: 995, startPoint y: 340, endPoint x: 956, endPoint y: 425, distance: 93.5
click at [972, 425] on div "Janela de atendimento Grade de atendimento Capacidade Transportadoras Veículos …" at bounding box center [784, 376] width 1568 height 751
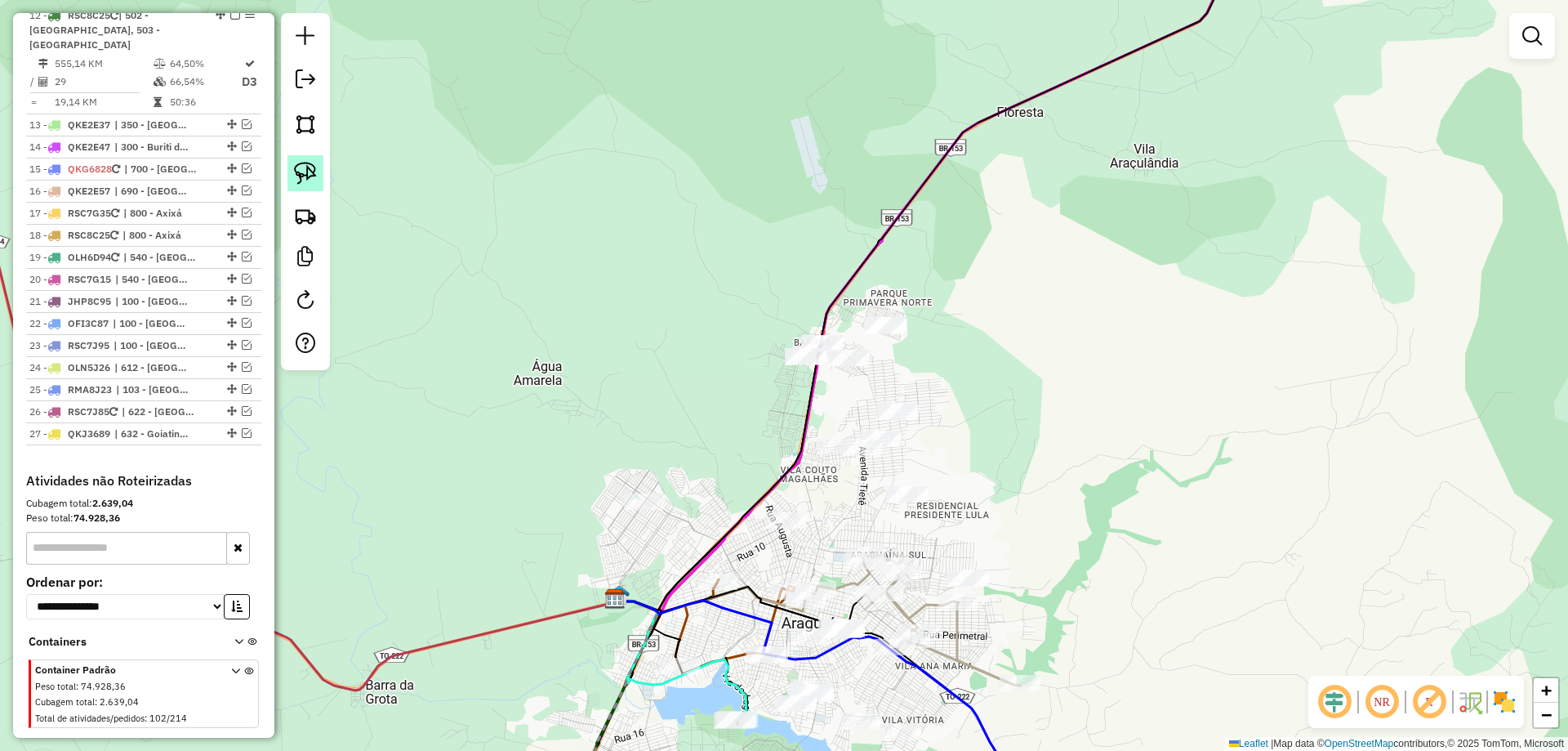
click at [312, 185] on link at bounding box center [306, 173] width 36 height 36
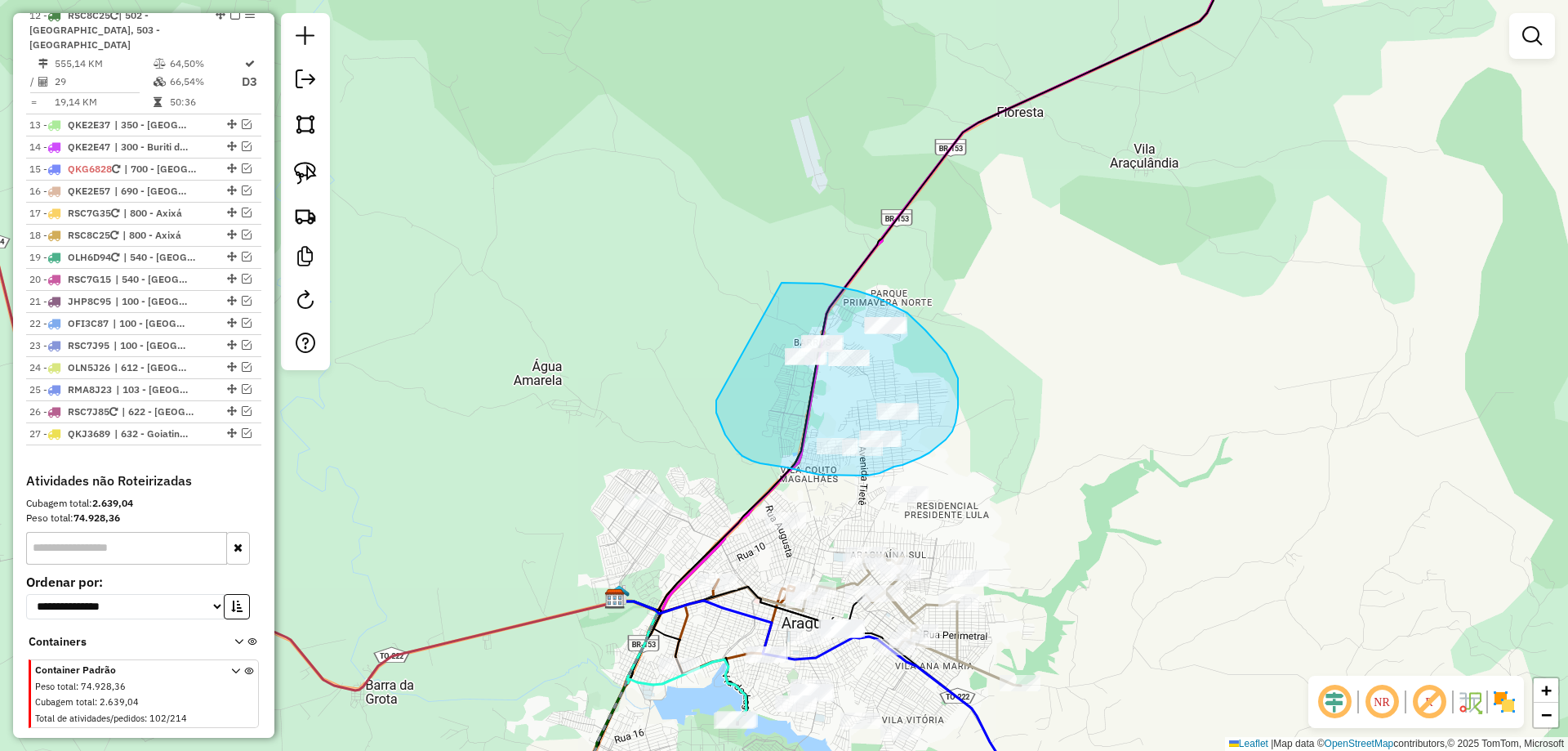
drag, startPoint x: 716, startPoint y: 400, endPoint x: 782, endPoint y: 283, distance: 134.3
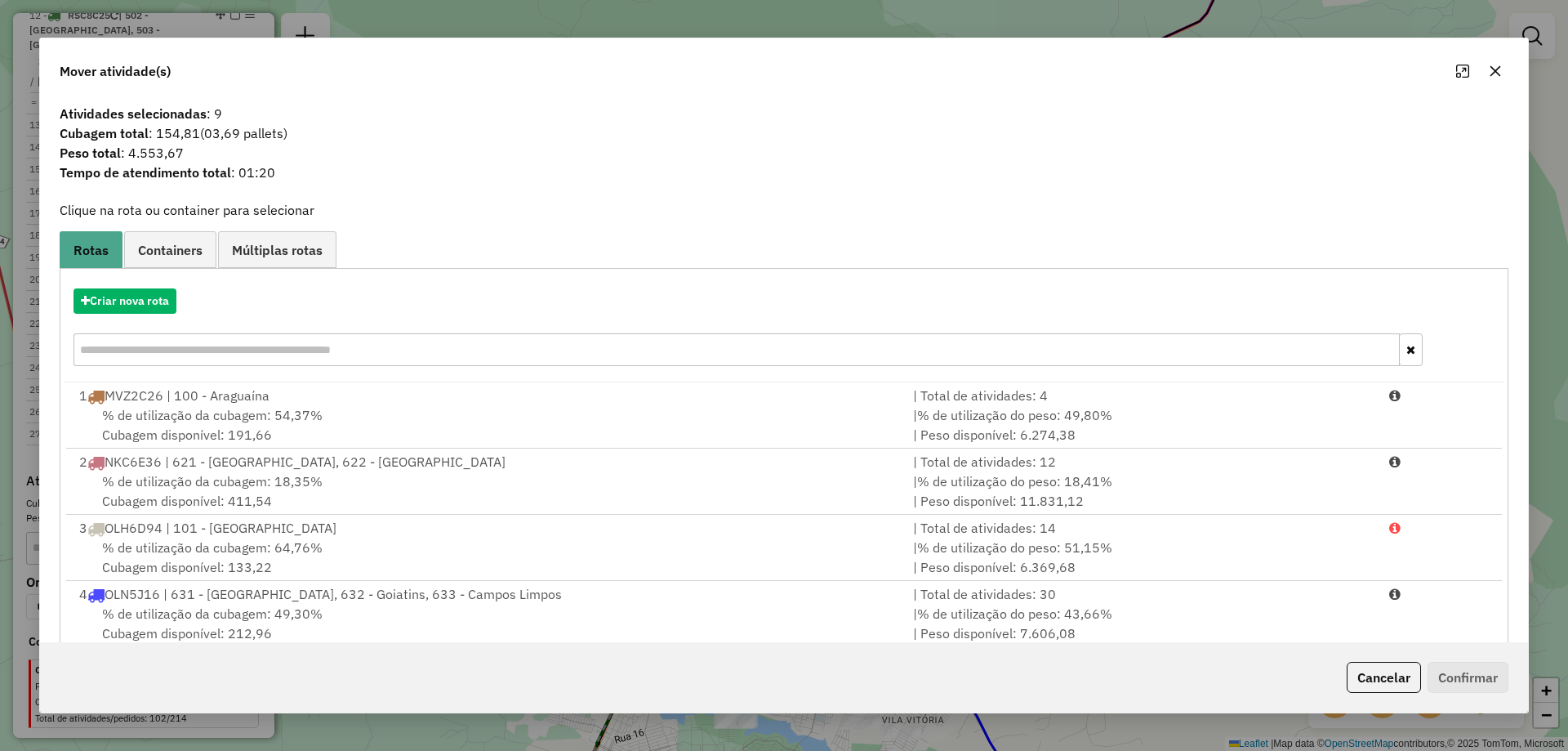
click at [1493, 78] on button "button" at bounding box center [1495, 71] width 26 height 26
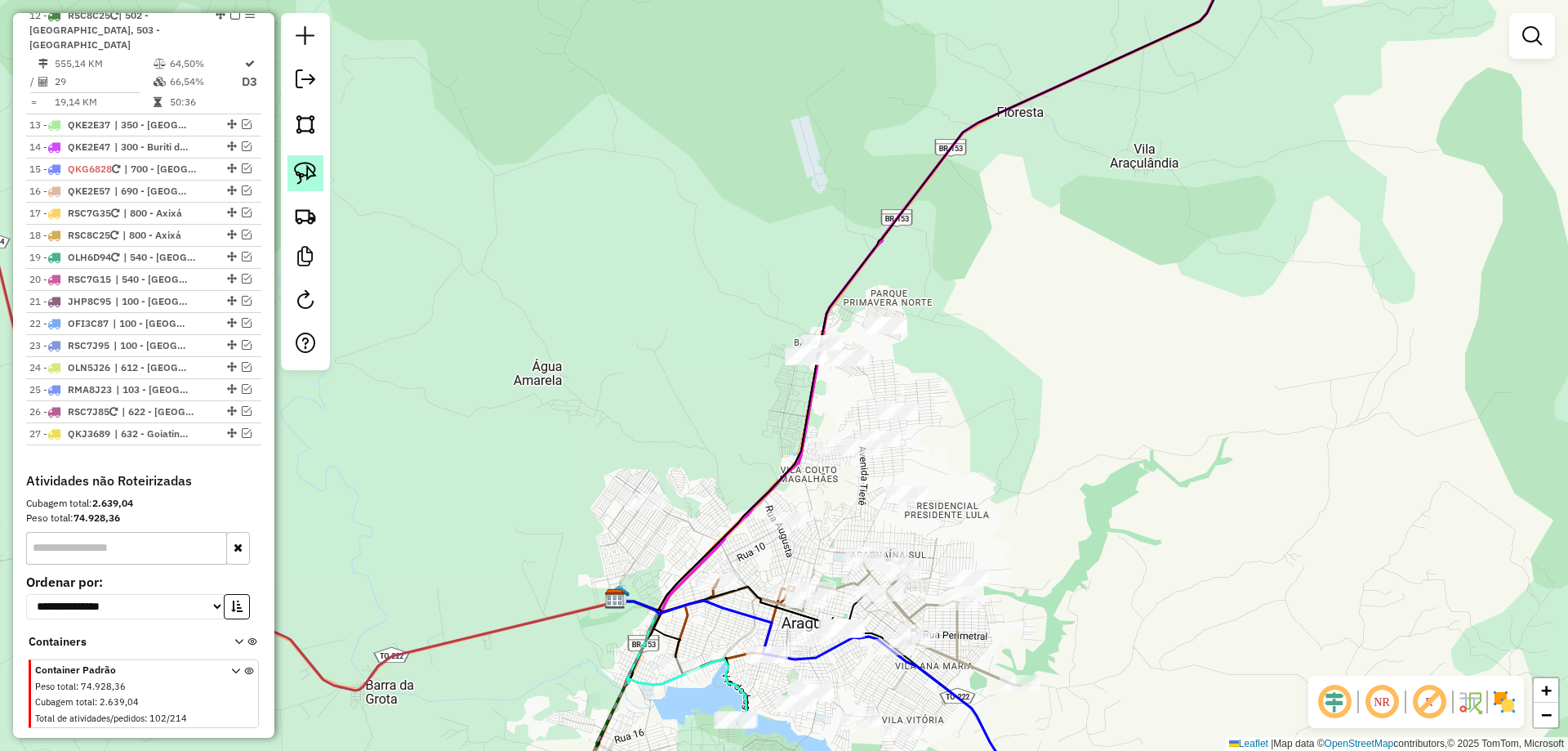
click at [307, 170] on img at bounding box center [306, 173] width 23 height 23
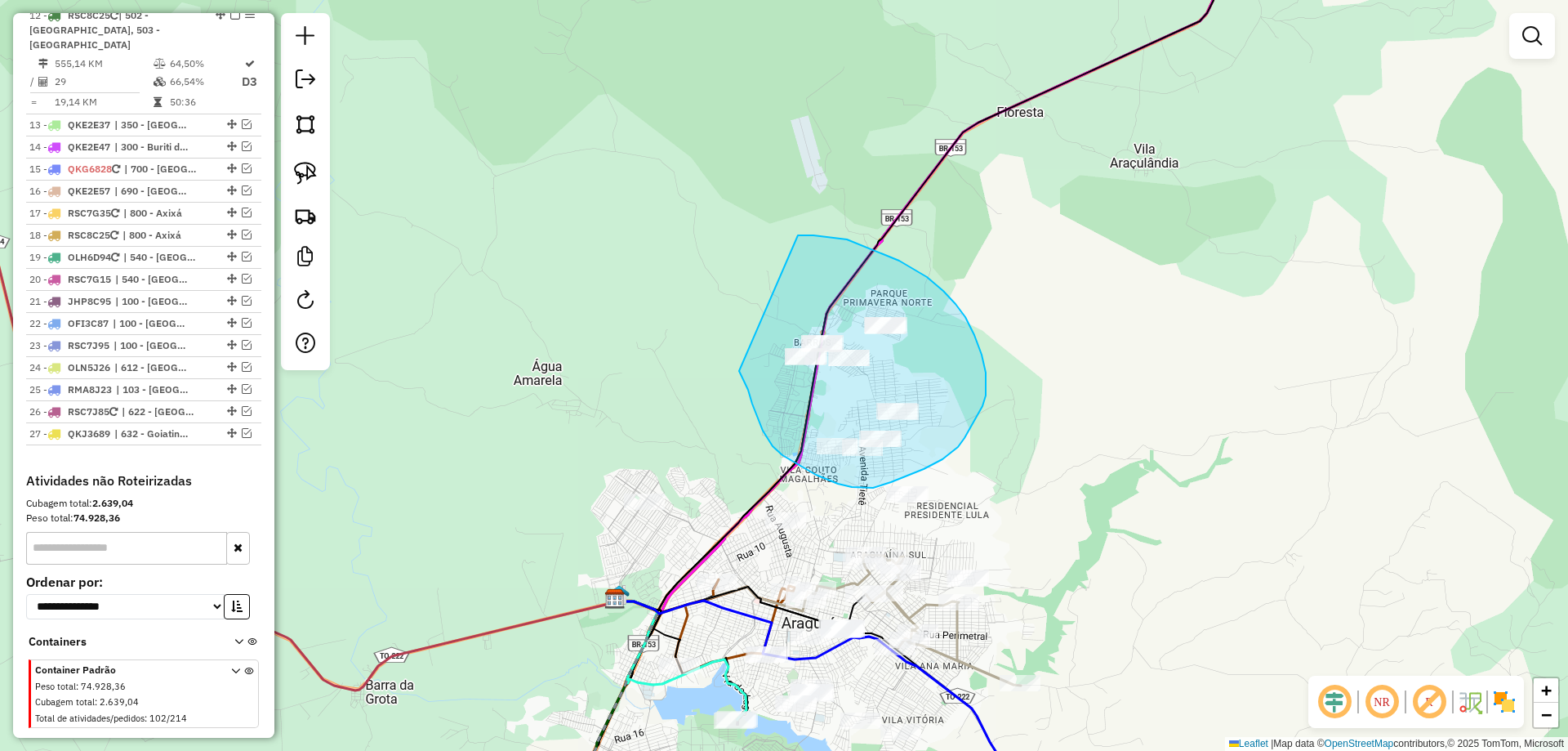
drag, startPoint x: 742, startPoint y: 375, endPoint x: 786, endPoint y: 235, distance: 146.8
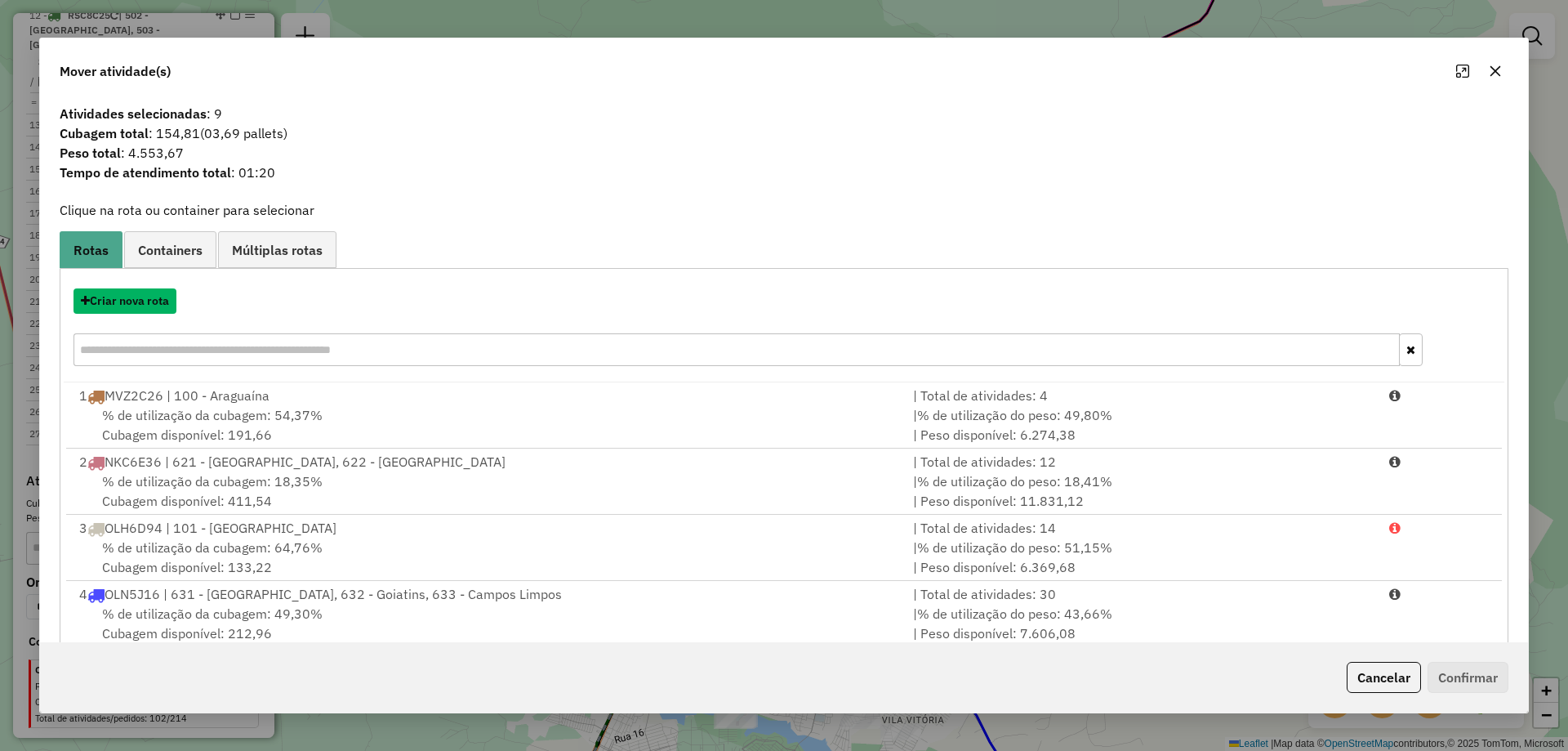
click at [134, 296] on button "Criar nova rota" at bounding box center [125, 301] width 103 height 26
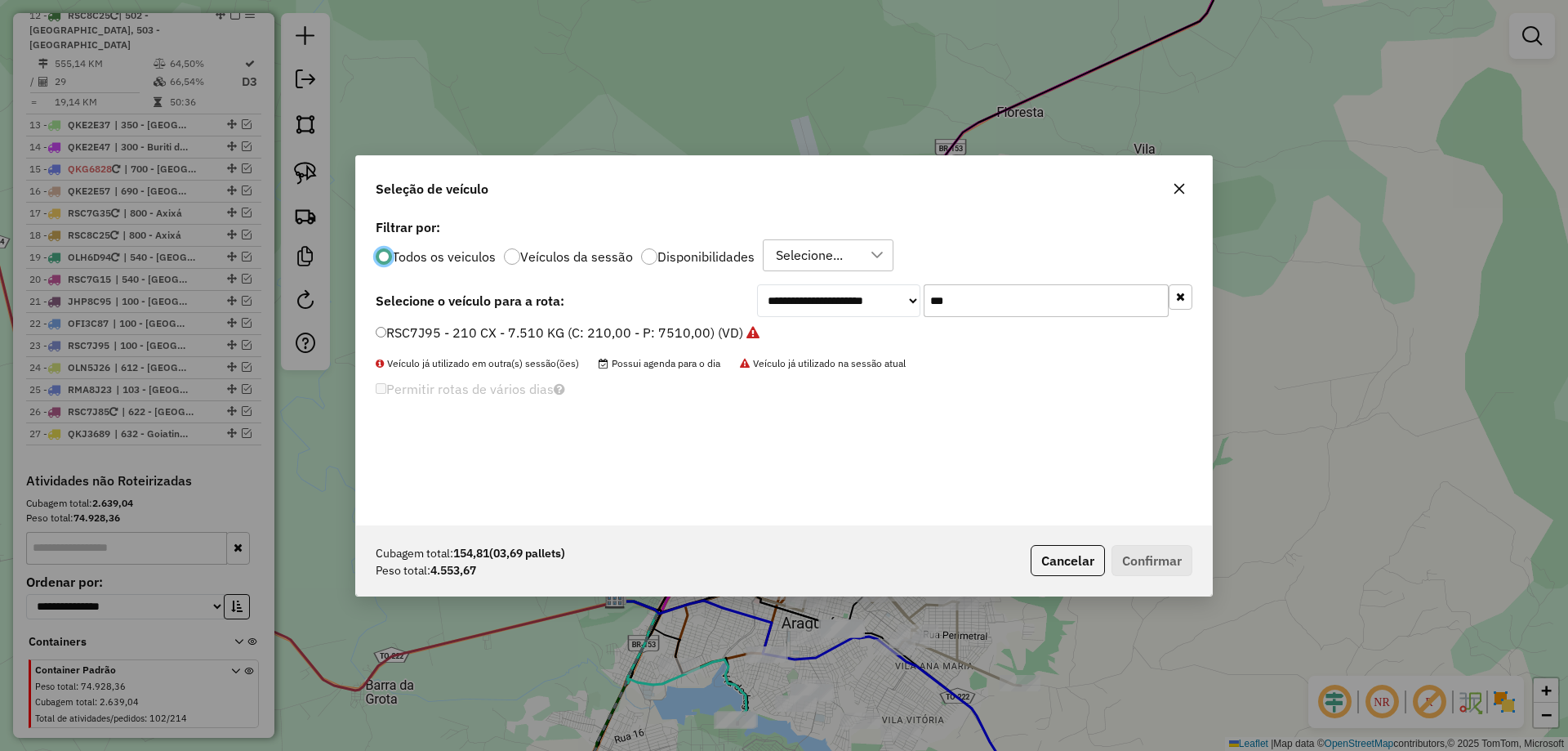
scroll to position [9, 5]
click at [1008, 317] on input "***" at bounding box center [1046, 300] width 245 height 32
type input "***"
click at [759, 336] on label "OLN5I96 - TRUCK BAU - 420 - 13500 (C: 420,00 - P: 13500,00) (VD)" at bounding box center [593, 333] width 437 height 20
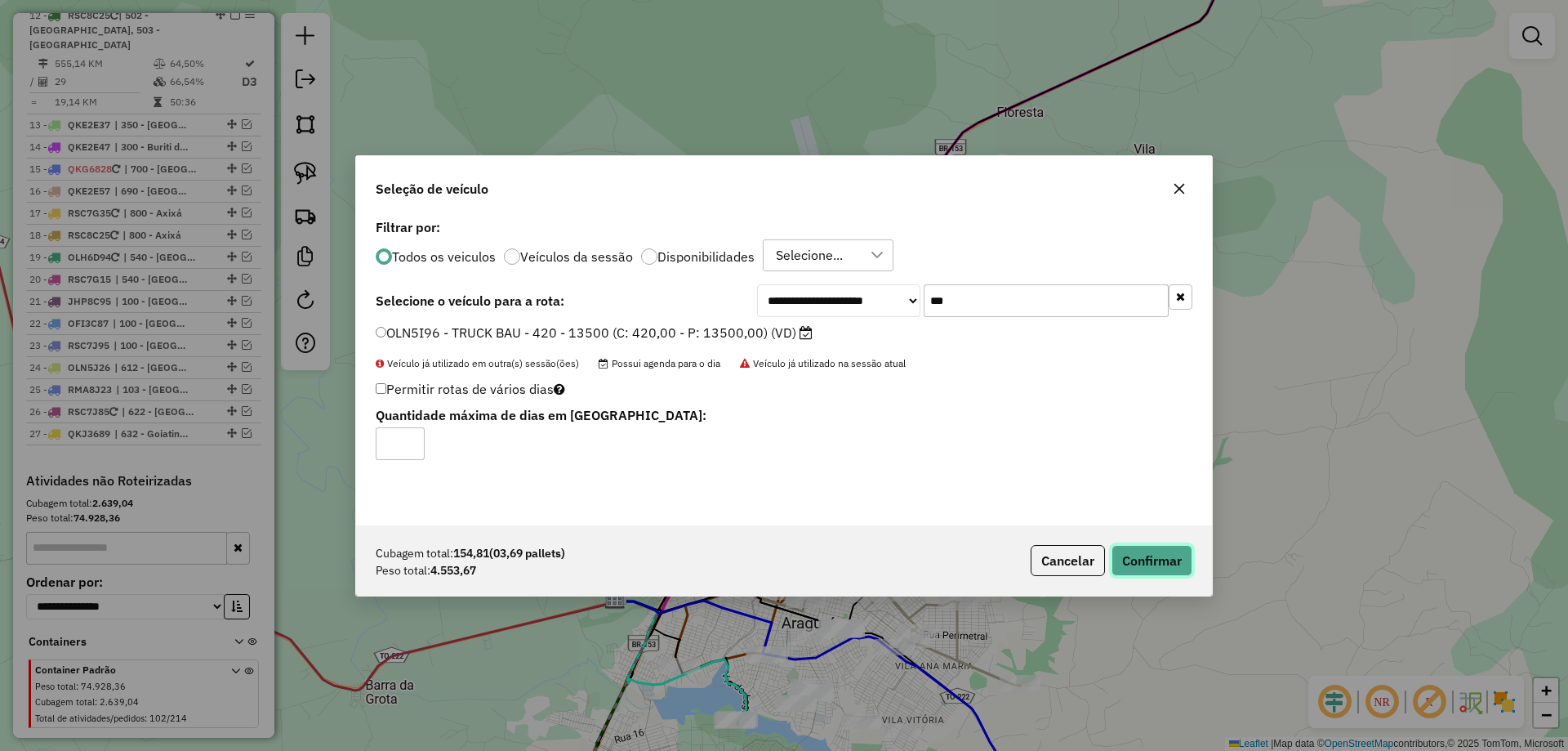
click at [1129, 568] on button "Confirmar" at bounding box center [1152, 560] width 81 height 31
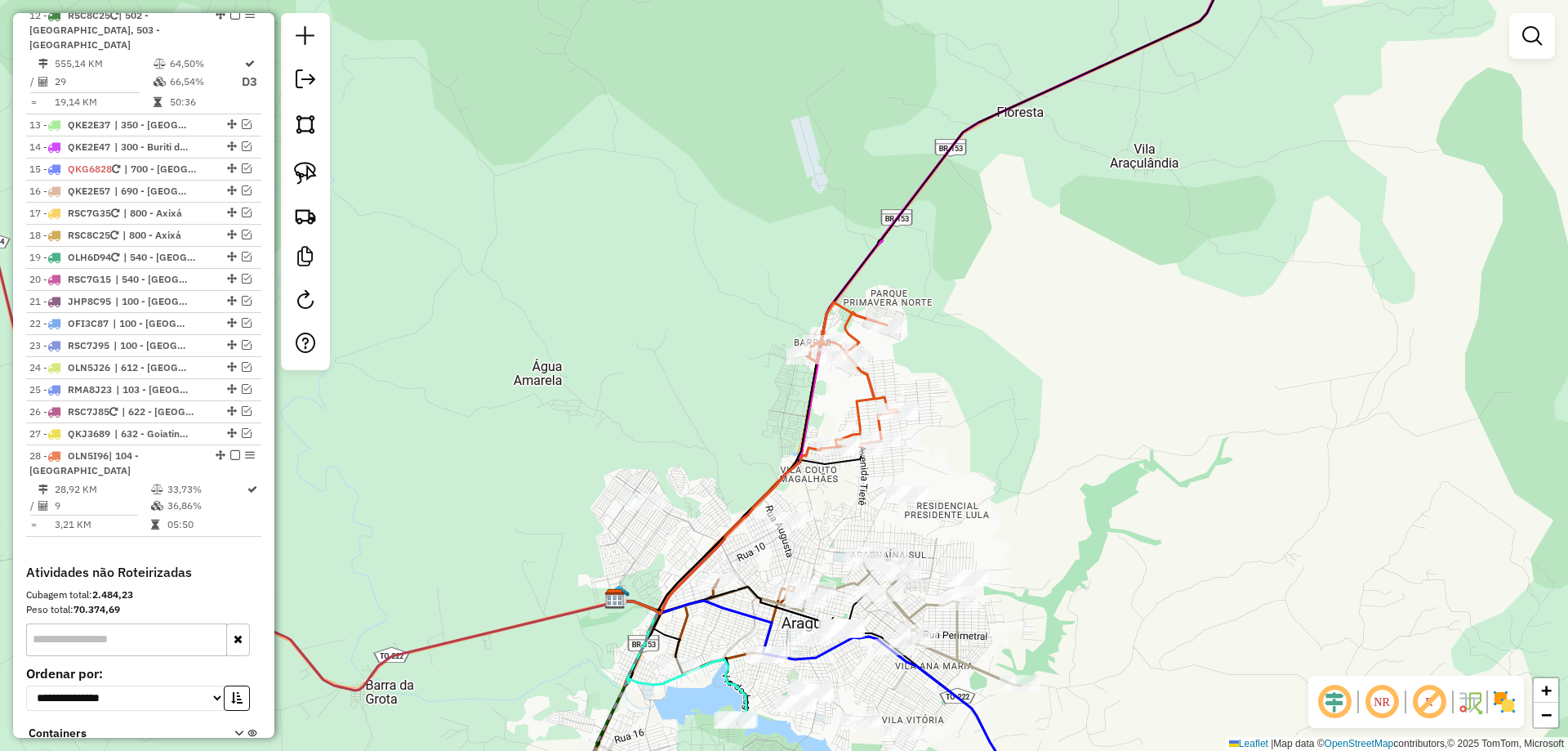
scroll to position [1743, 0]
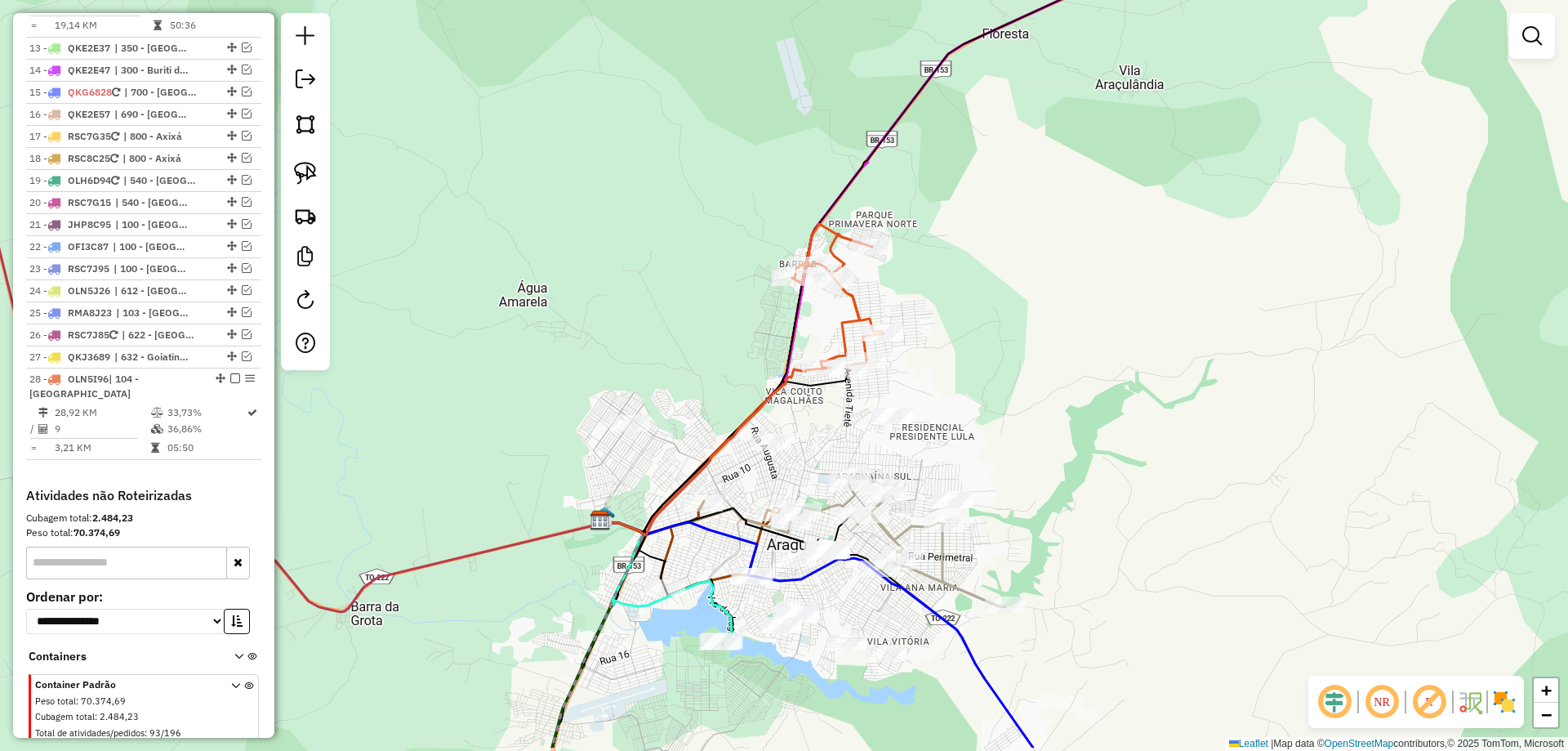
drag, startPoint x: 1092, startPoint y: 518, endPoint x: 1056, endPoint y: 396, distance: 127.2
click at [1064, 398] on div "Janela de atendimento Grade de atendimento Capacidade Transportadoras Veículos …" at bounding box center [784, 376] width 1568 height 751
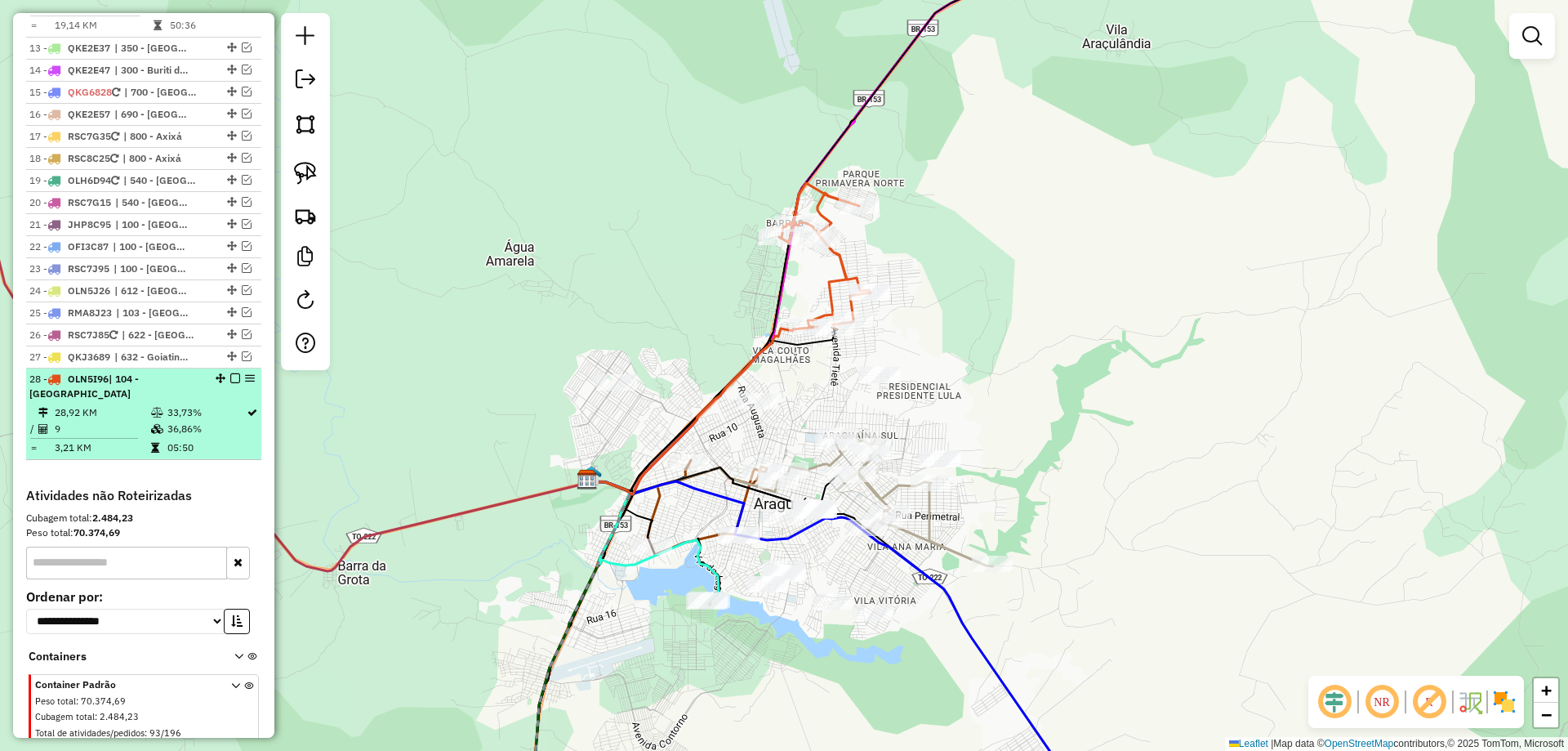
click at [231, 374] on em at bounding box center [235, 378] width 10 height 10
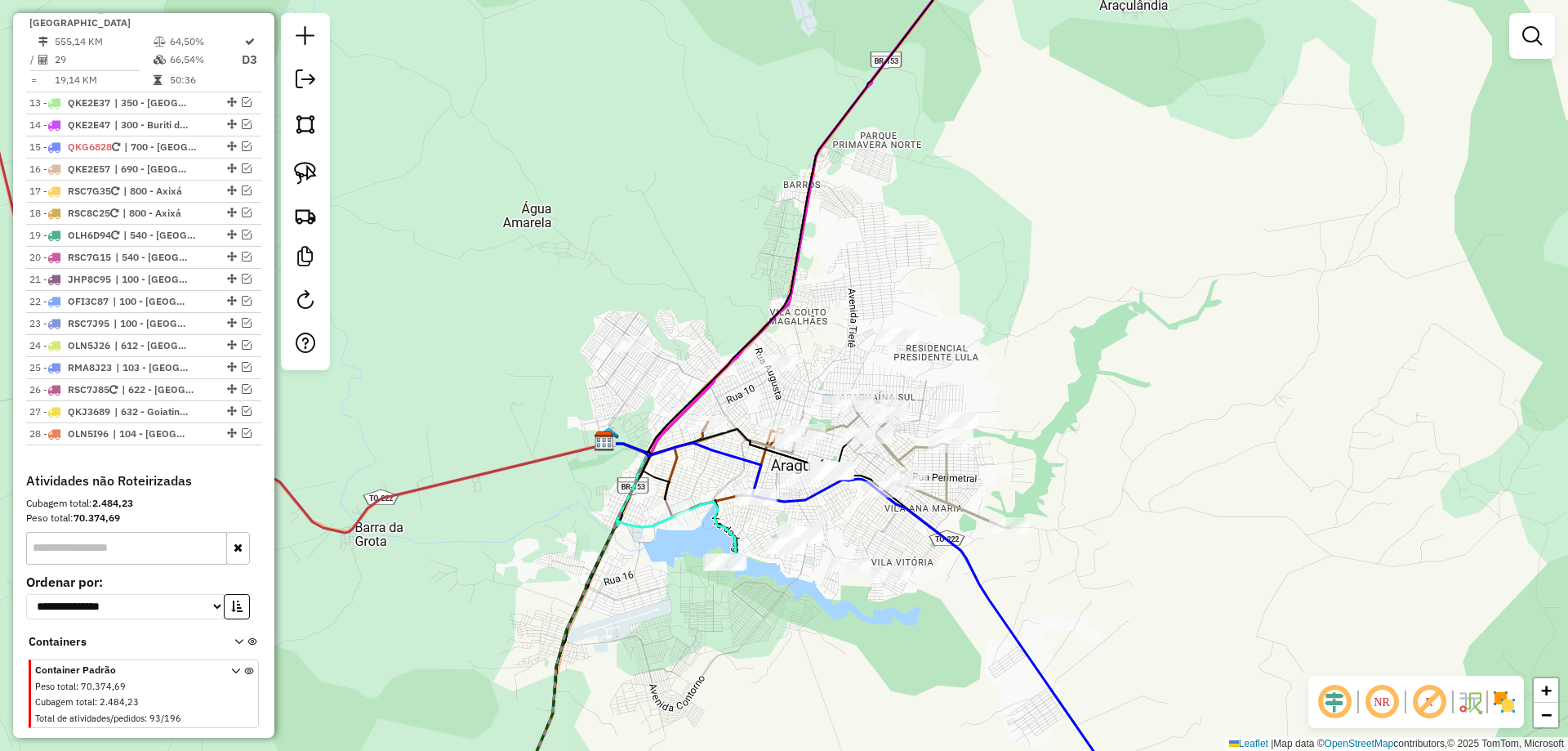
drag, startPoint x: 1023, startPoint y: 461, endPoint x: 1023, endPoint y: 433, distance: 28.0
click at [1023, 433] on div "Janela de atendimento Grade de atendimento Capacidade Transportadoras Veículos …" at bounding box center [784, 376] width 1568 height 751
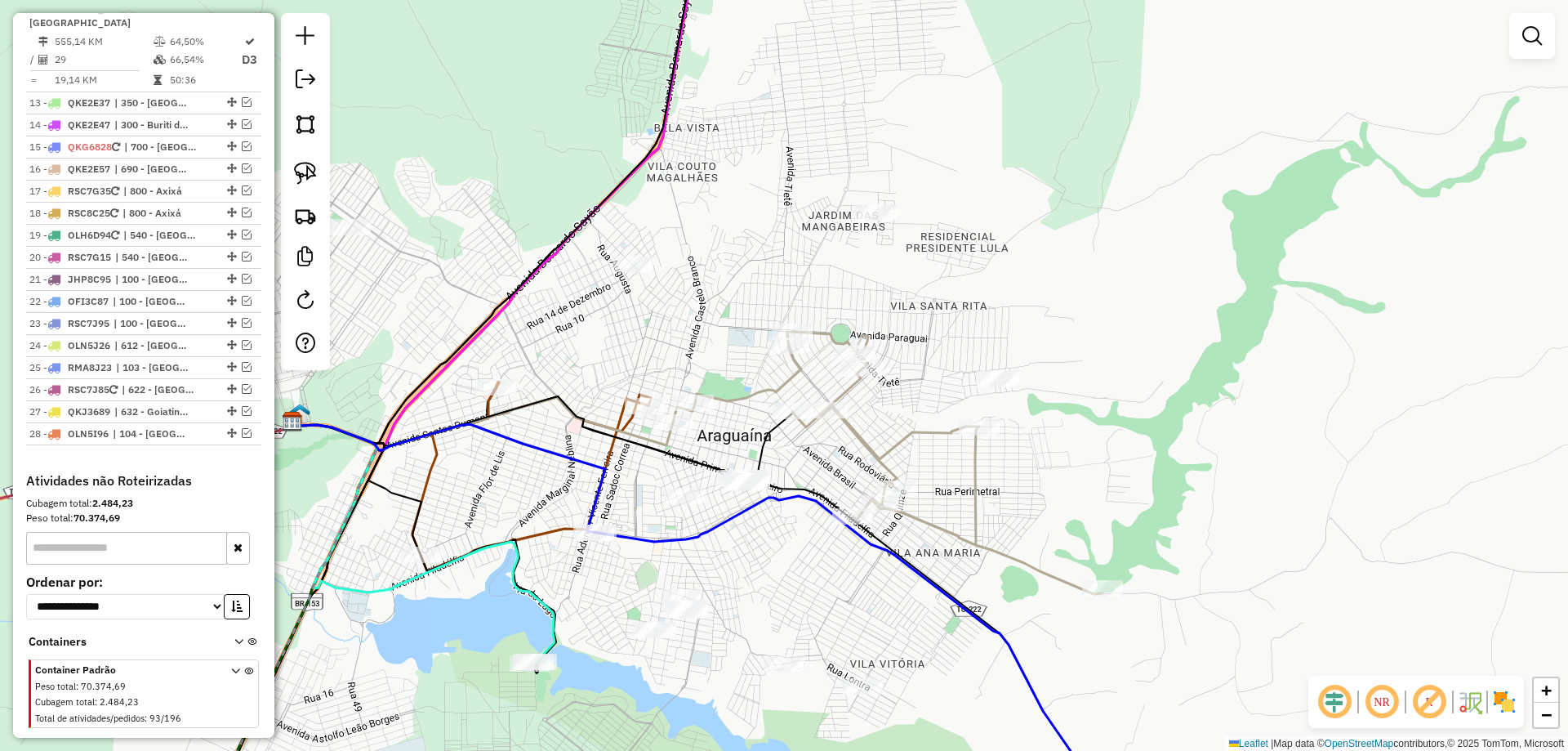
drag, startPoint x: 969, startPoint y: 415, endPoint x: 886, endPoint y: 441, distance: 87.0
click at [886, 441] on div "Janela de atendimento Grade de atendimento Capacidade Transportadoras Veículos …" at bounding box center [784, 376] width 1568 height 751
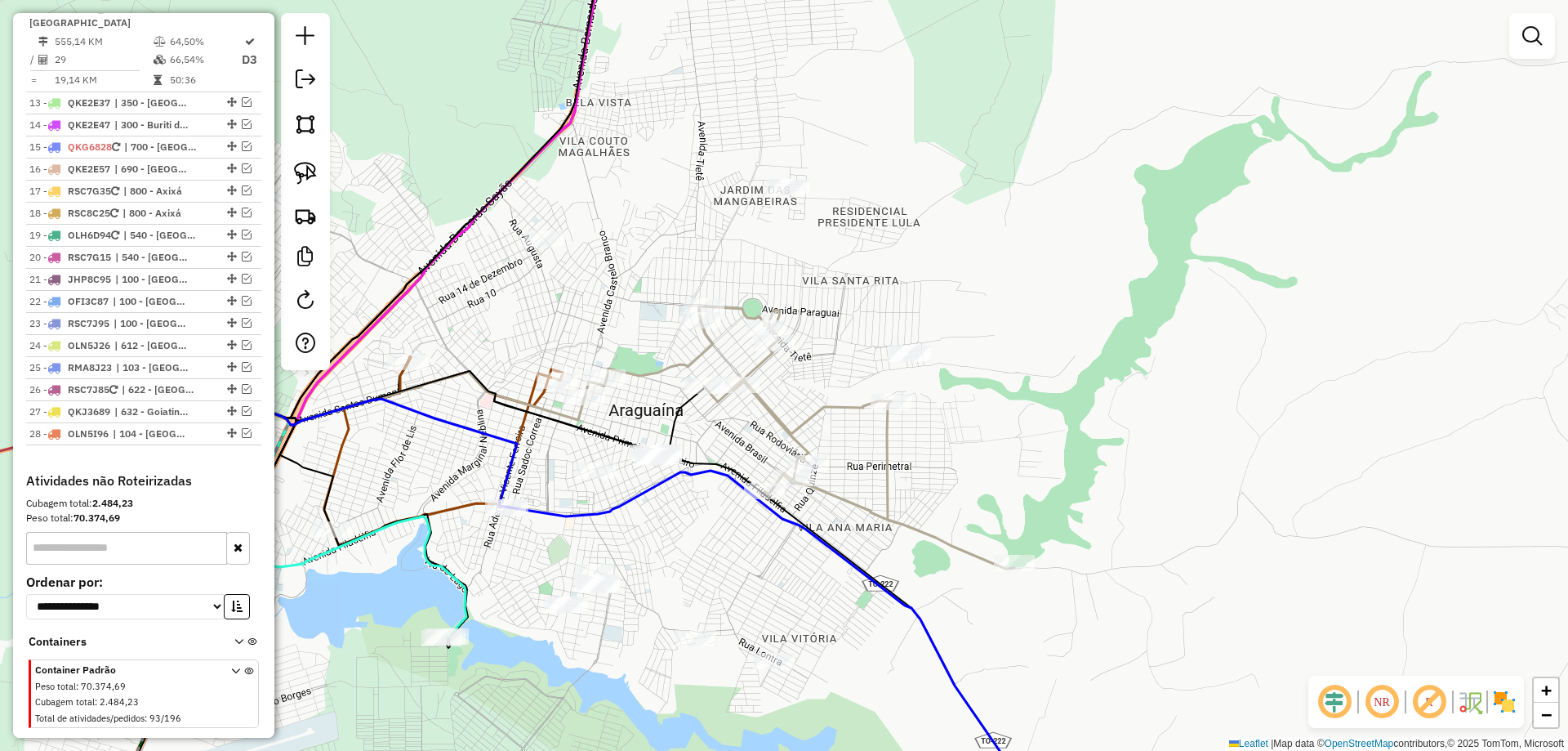
drag, startPoint x: 693, startPoint y: 394, endPoint x: 630, endPoint y: 341, distance: 82.3
click at [630, 343] on div "Janela de atendimento Grade de atendimento Capacidade Transportadoras Veículos …" at bounding box center [784, 376] width 1568 height 751
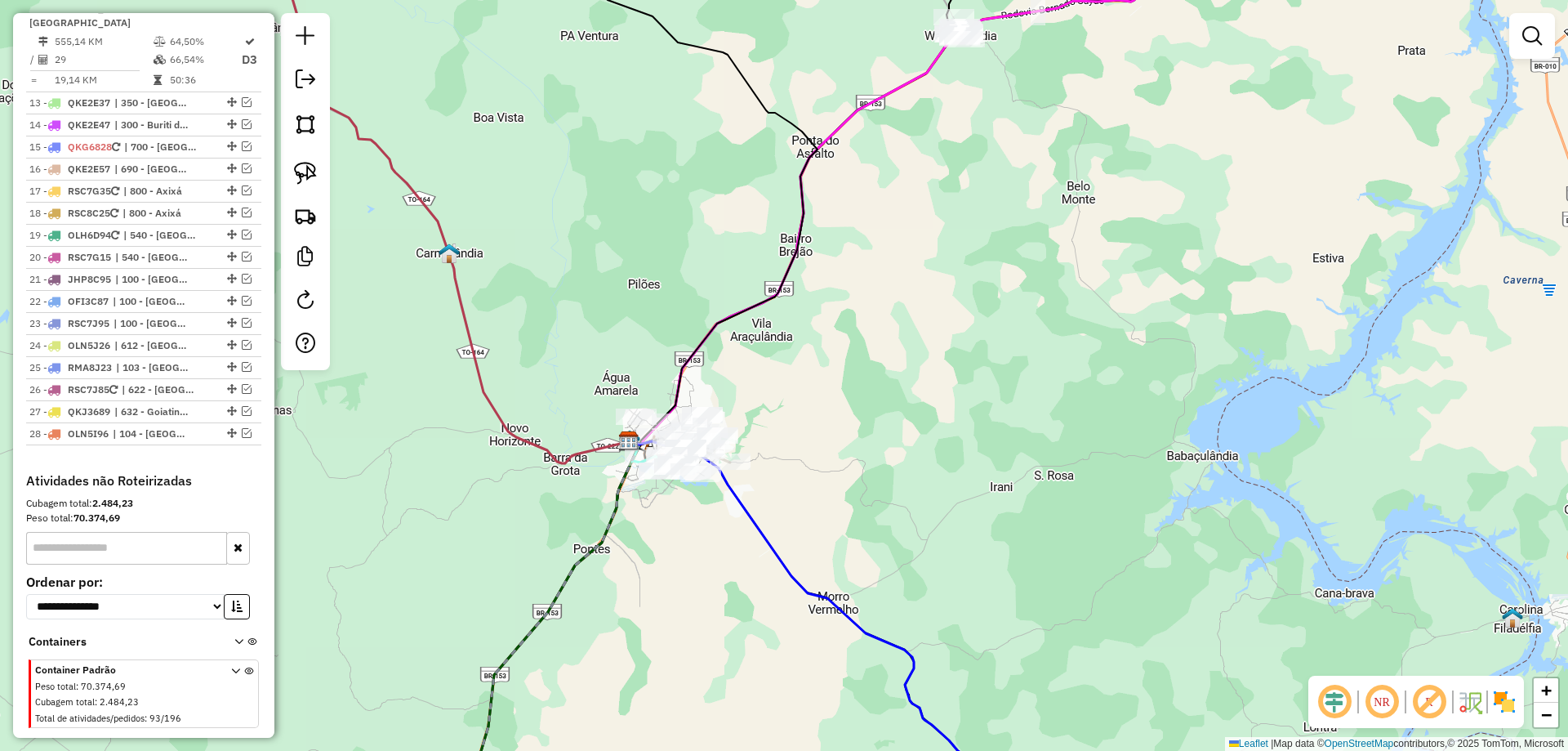
drag, startPoint x: 654, startPoint y: 621, endPoint x: 804, endPoint y: 407, distance: 261.3
click at [794, 416] on div "Janela de atendimento Grade de atendimento Capacidade Transportadoras Veículos …" at bounding box center [784, 376] width 1568 height 751
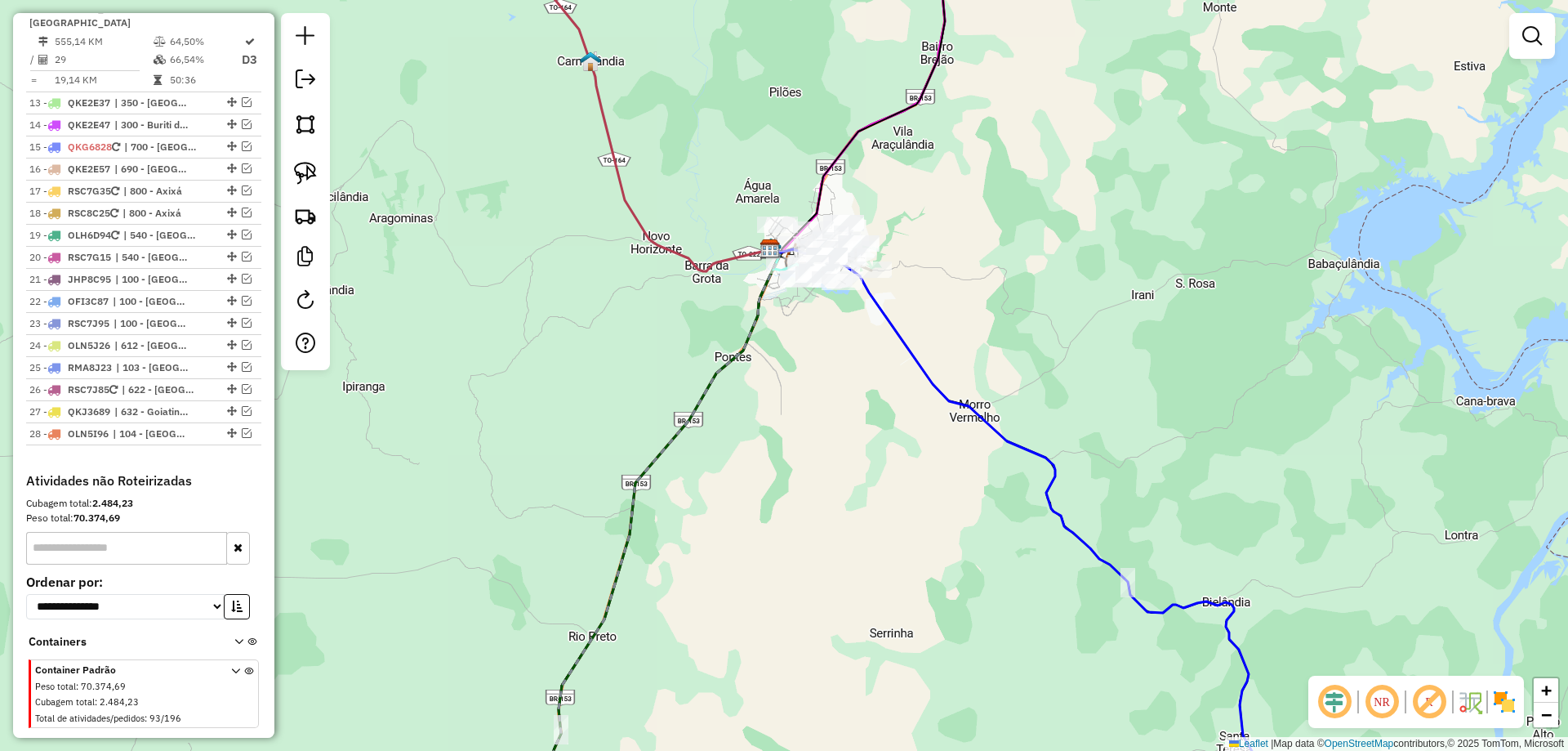
drag, startPoint x: 769, startPoint y: 554, endPoint x: 826, endPoint y: 321, distance: 239.9
click at [818, 335] on div "Janela de atendimento Grade de atendimento Capacidade Transportadoras Veículos …" at bounding box center [784, 376] width 1568 height 751
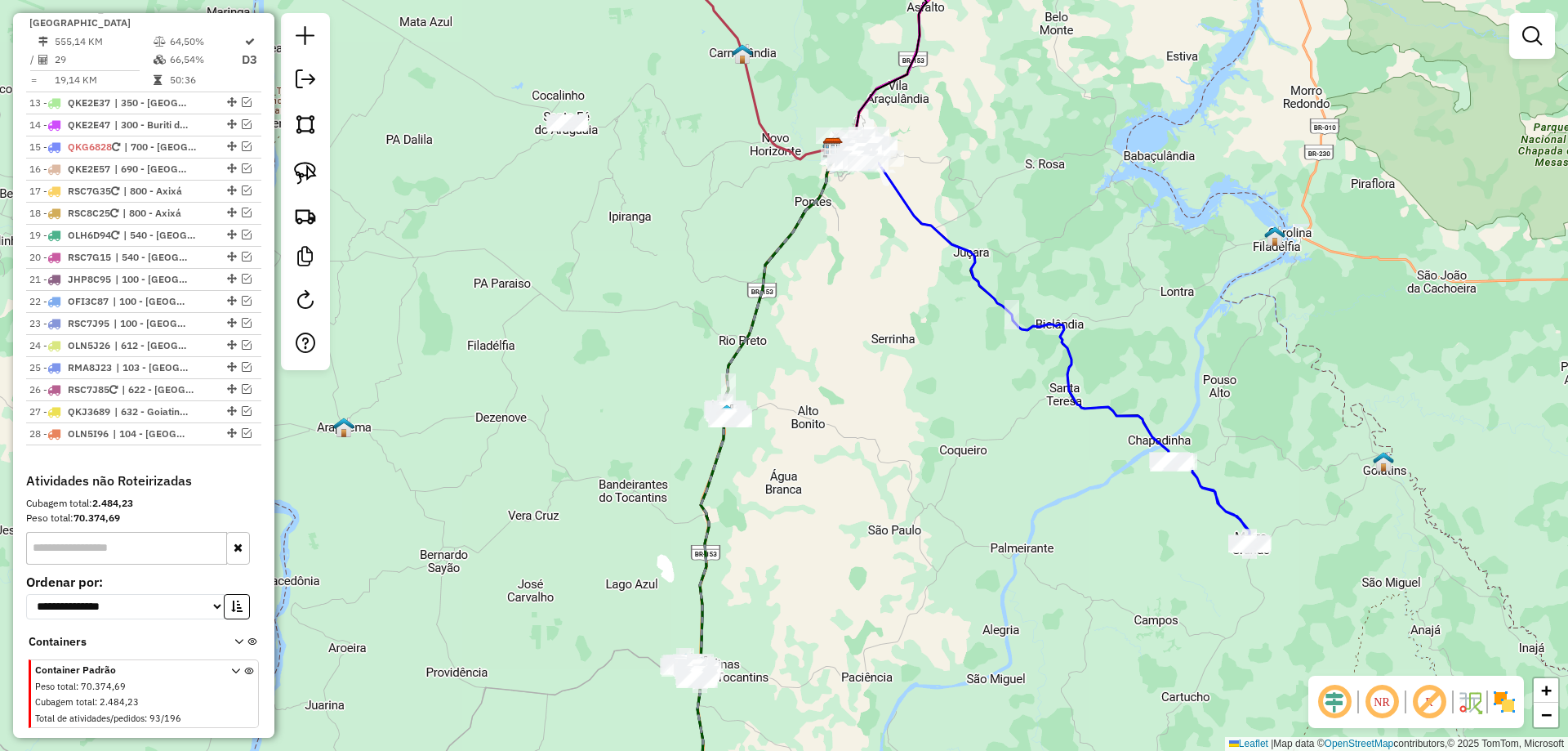
drag, startPoint x: 783, startPoint y: 556, endPoint x: 841, endPoint y: 301, distance: 261.5
click at [840, 303] on div "Janela de atendimento Grade de atendimento Capacidade Transportadoras Veículos …" at bounding box center [784, 376] width 1568 height 751
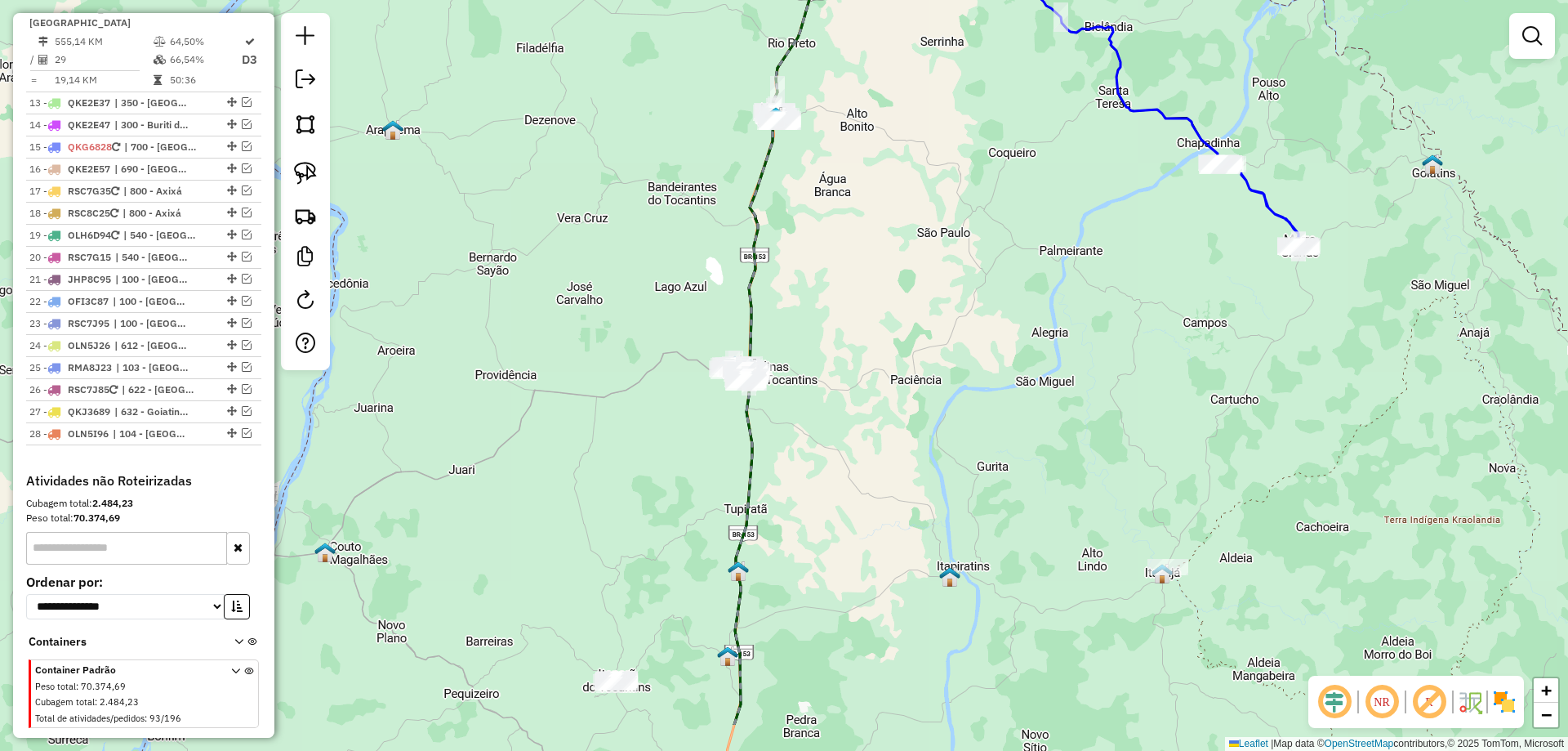
drag, startPoint x: 834, startPoint y: 502, endPoint x: 846, endPoint y: 404, distance: 98.7
click at [846, 404] on div "Janela de atendimento Grade de atendimento Capacidade Transportadoras Veículos …" at bounding box center [784, 376] width 1568 height 751
click at [299, 169] on img at bounding box center [306, 173] width 23 height 23
drag, startPoint x: 805, startPoint y: 335, endPoint x: 895, endPoint y: 421, distance: 124.5
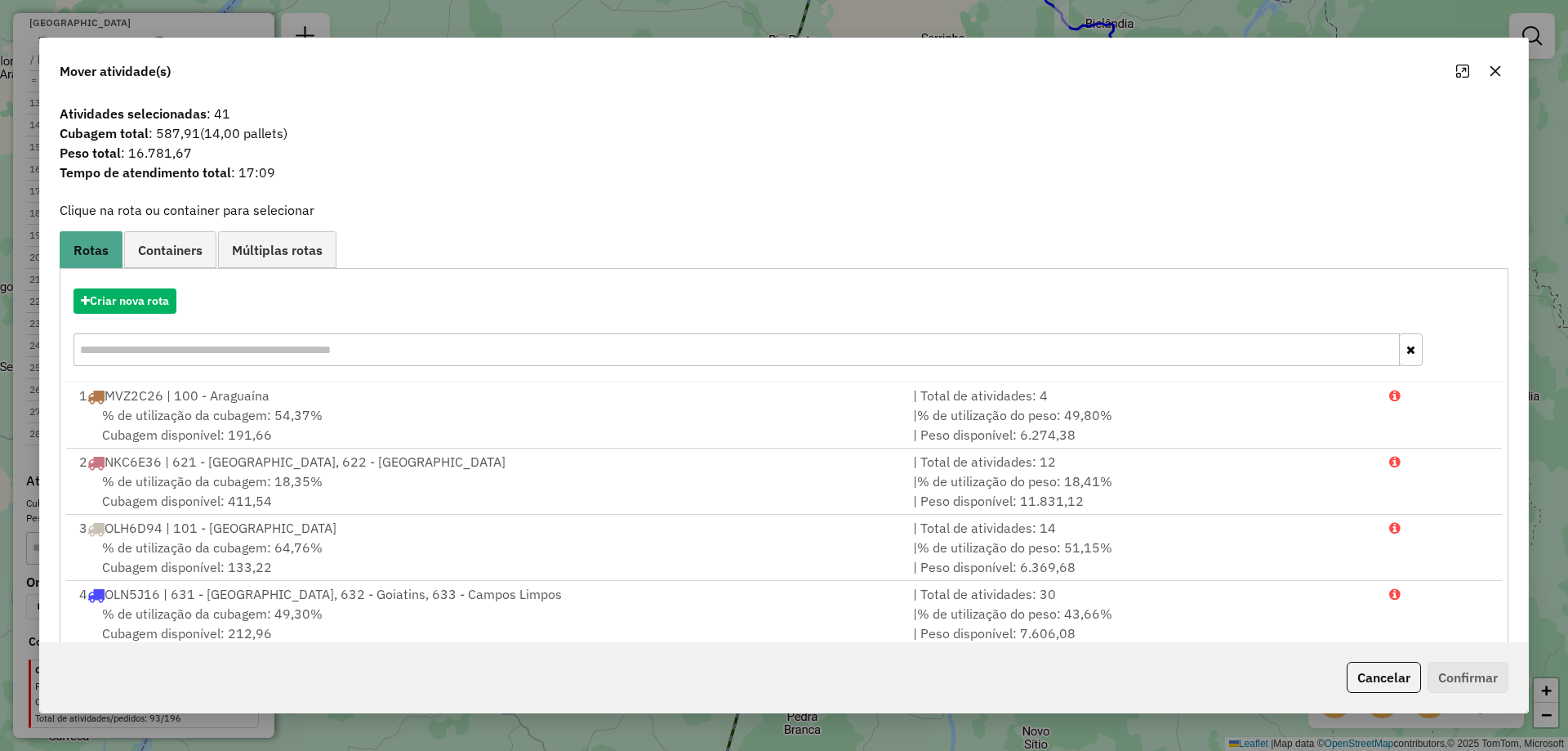
click at [1495, 77] on icon "button" at bounding box center [1496, 71] width 13 height 13
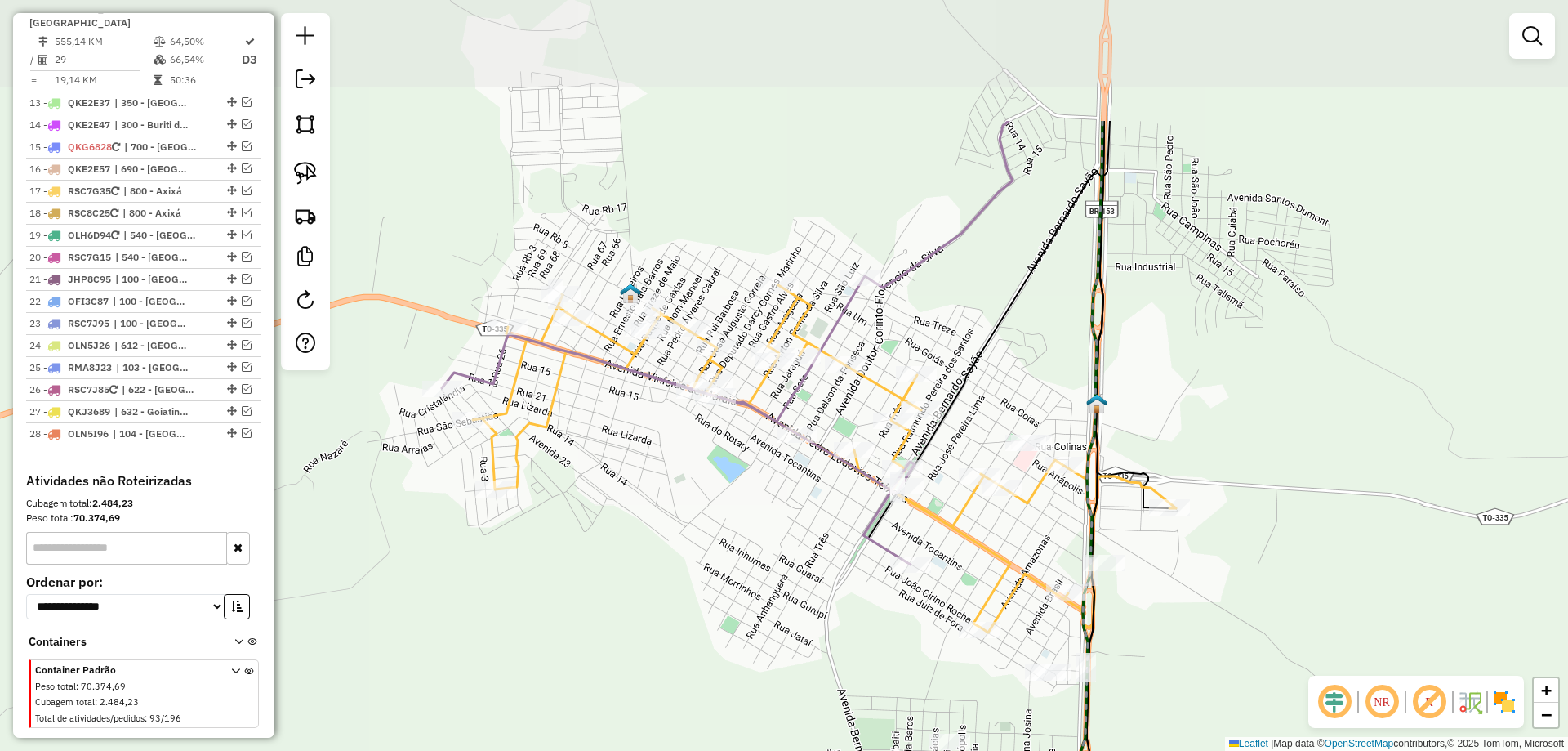
drag, startPoint x: 759, startPoint y: 370, endPoint x: 731, endPoint y: 568, distance: 200.0
click at [731, 566] on div "Janela de atendimento Grade de atendimento Capacidade Transportadoras Veículos …" at bounding box center [784, 376] width 1568 height 751
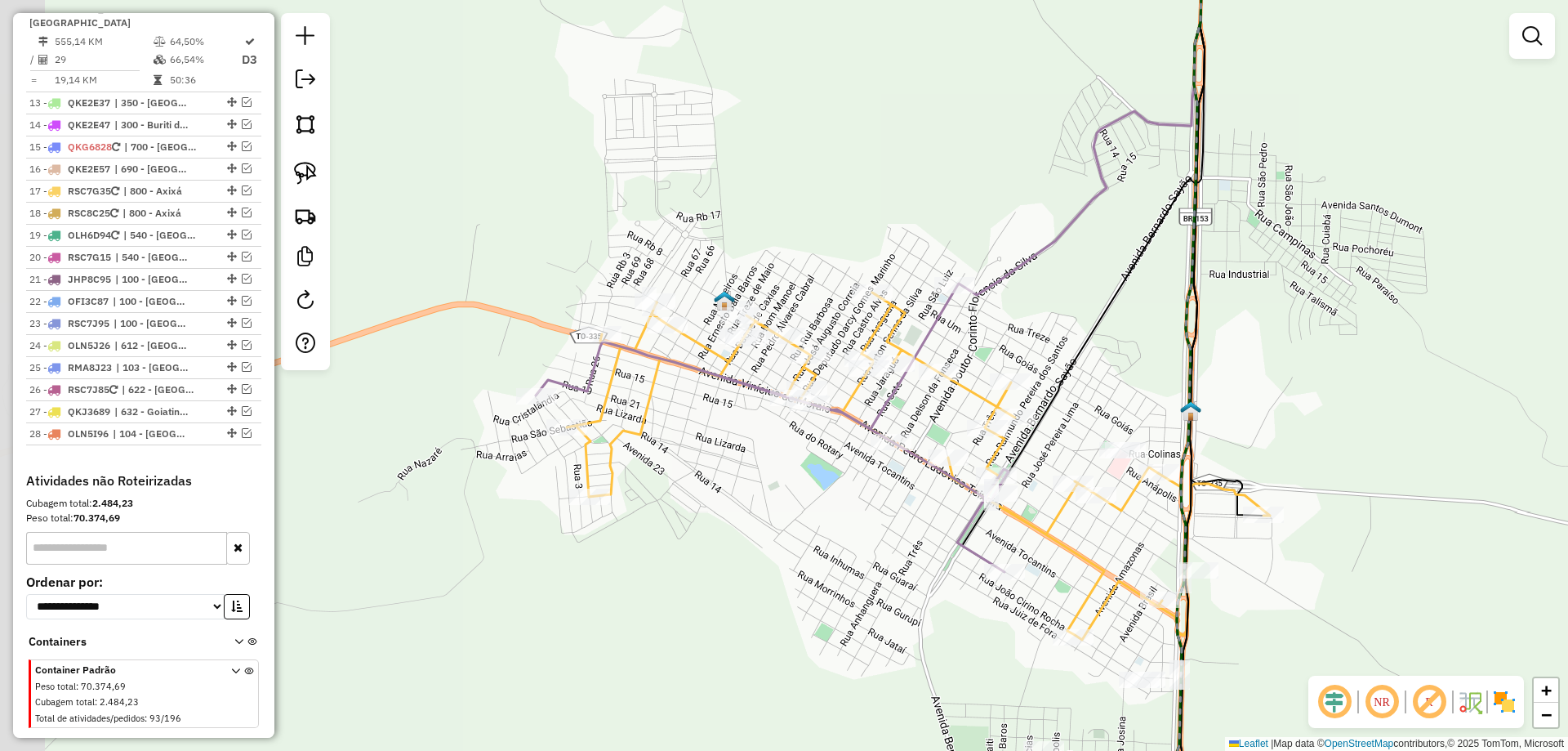
drag, startPoint x: 699, startPoint y: 547, endPoint x: 797, endPoint y: 531, distance: 99.3
click at [800, 544] on div "Janela de atendimento Grade de atendimento Capacidade Transportadoras Veículos …" at bounding box center [784, 376] width 1568 height 751
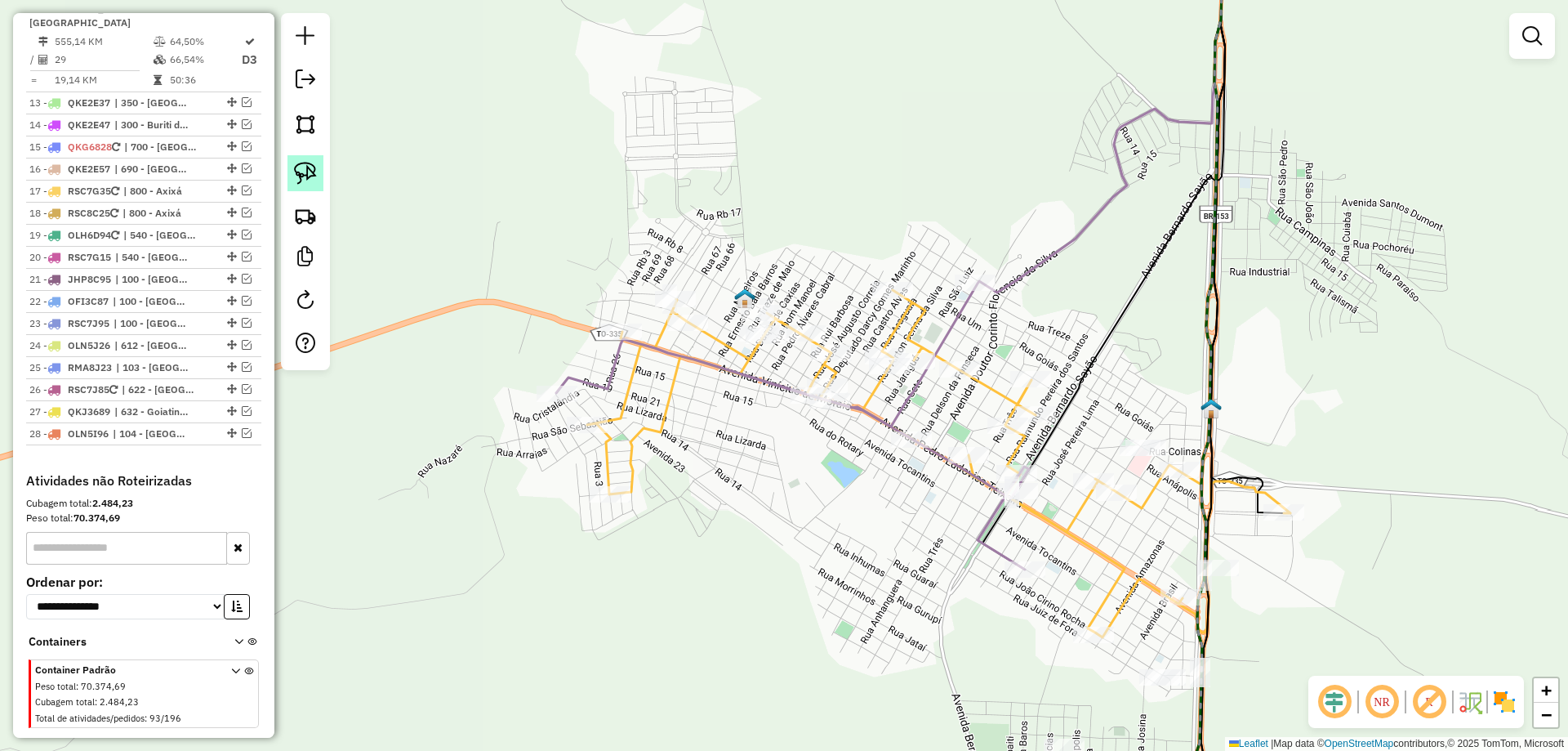
click at [310, 176] on img at bounding box center [306, 173] width 23 height 23
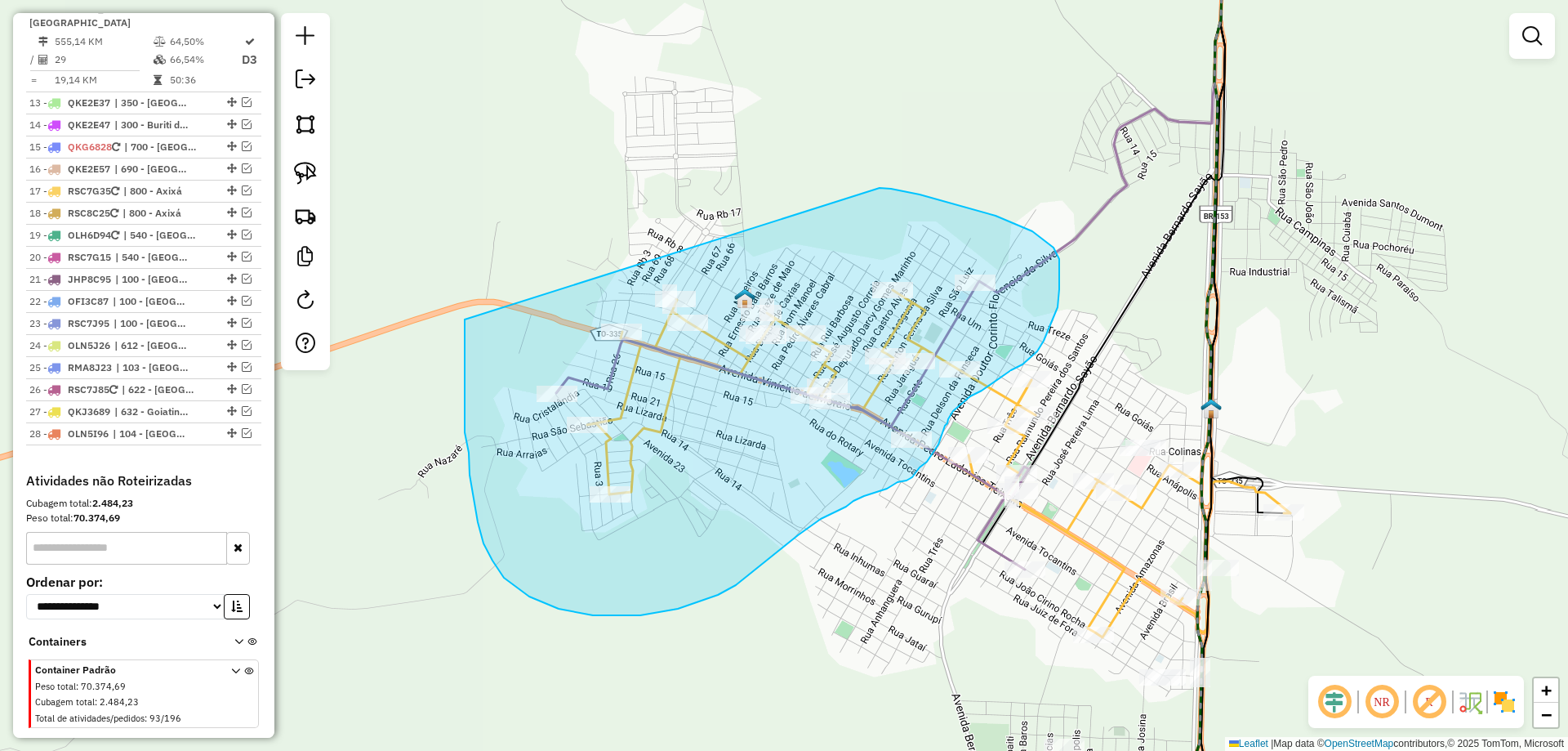
drag, startPoint x: 465, startPoint y: 407, endPoint x: 821, endPoint y: 184, distance: 420.1
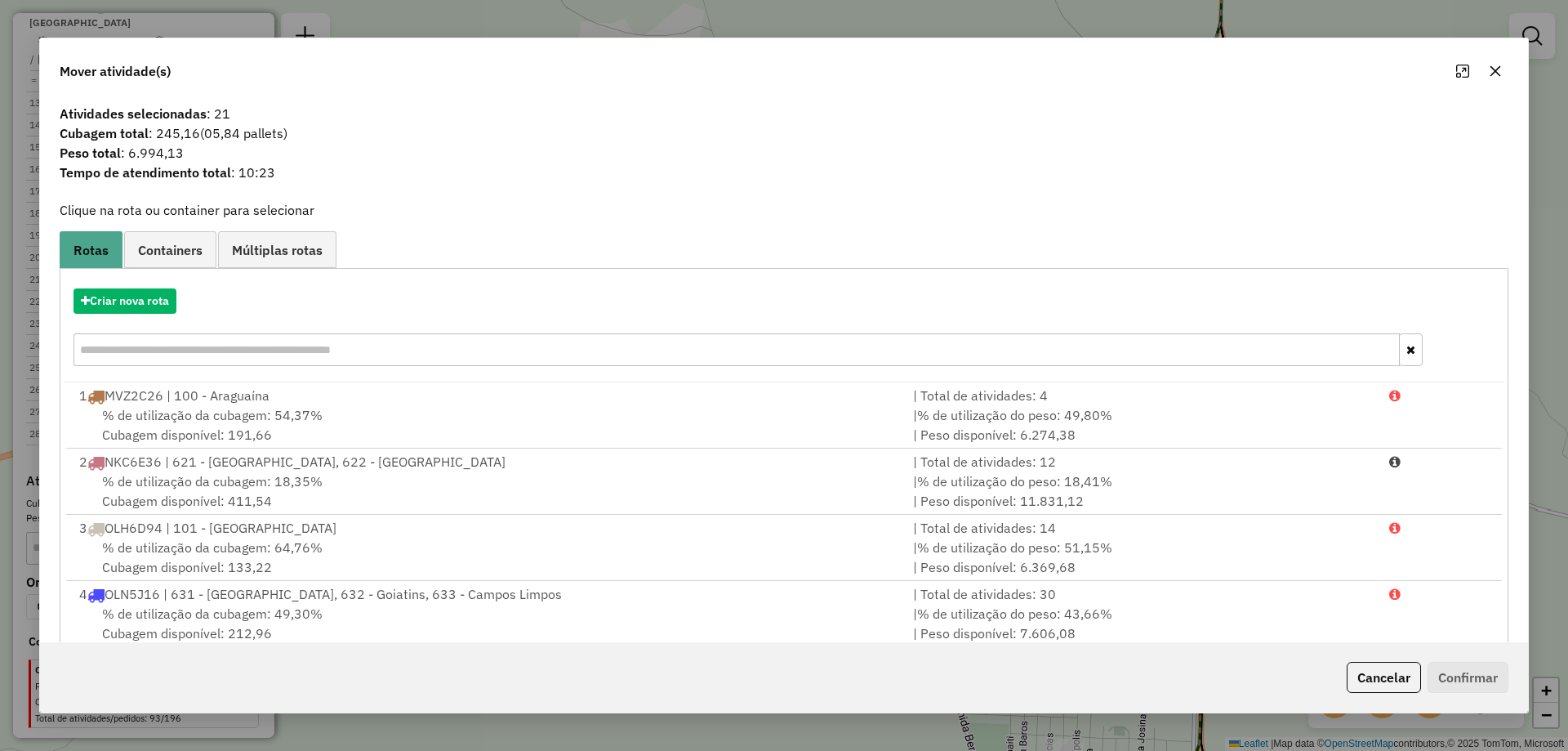
click at [1493, 68] on icon "button" at bounding box center [1496, 71] width 10 height 10
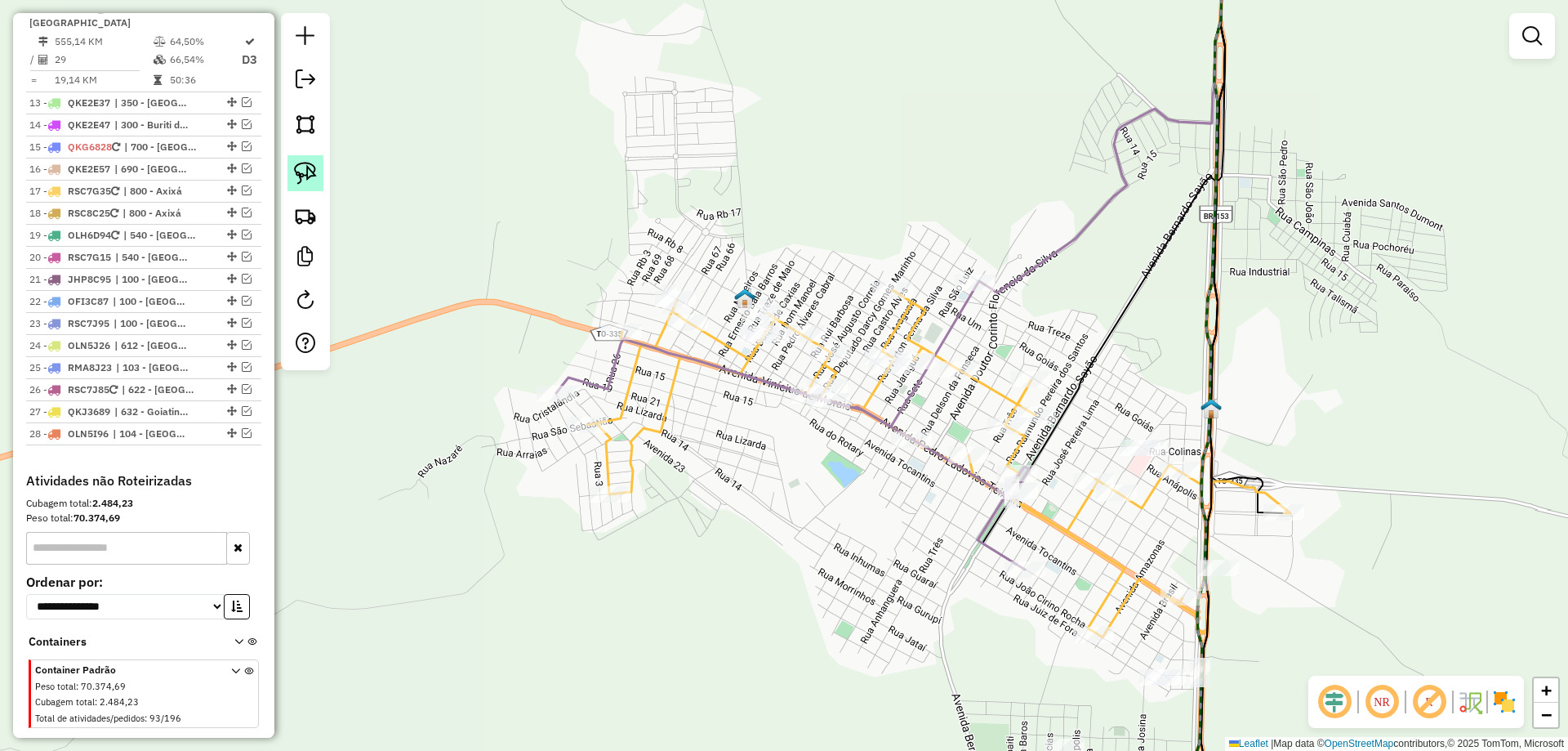
click at [312, 176] on img at bounding box center [306, 173] width 23 height 23
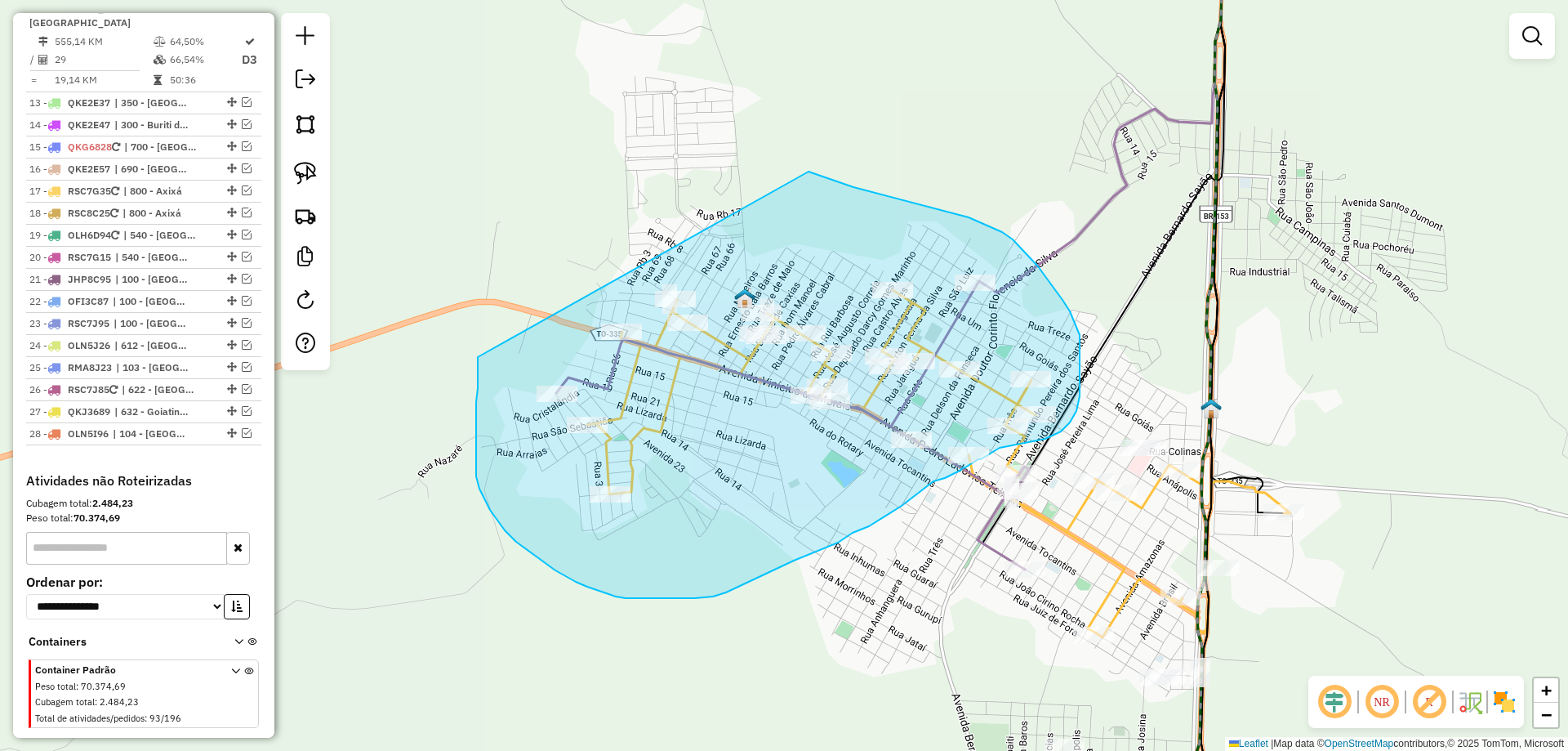
drag, startPoint x: 478, startPoint y: 357, endPoint x: 736, endPoint y: 160, distance: 324.6
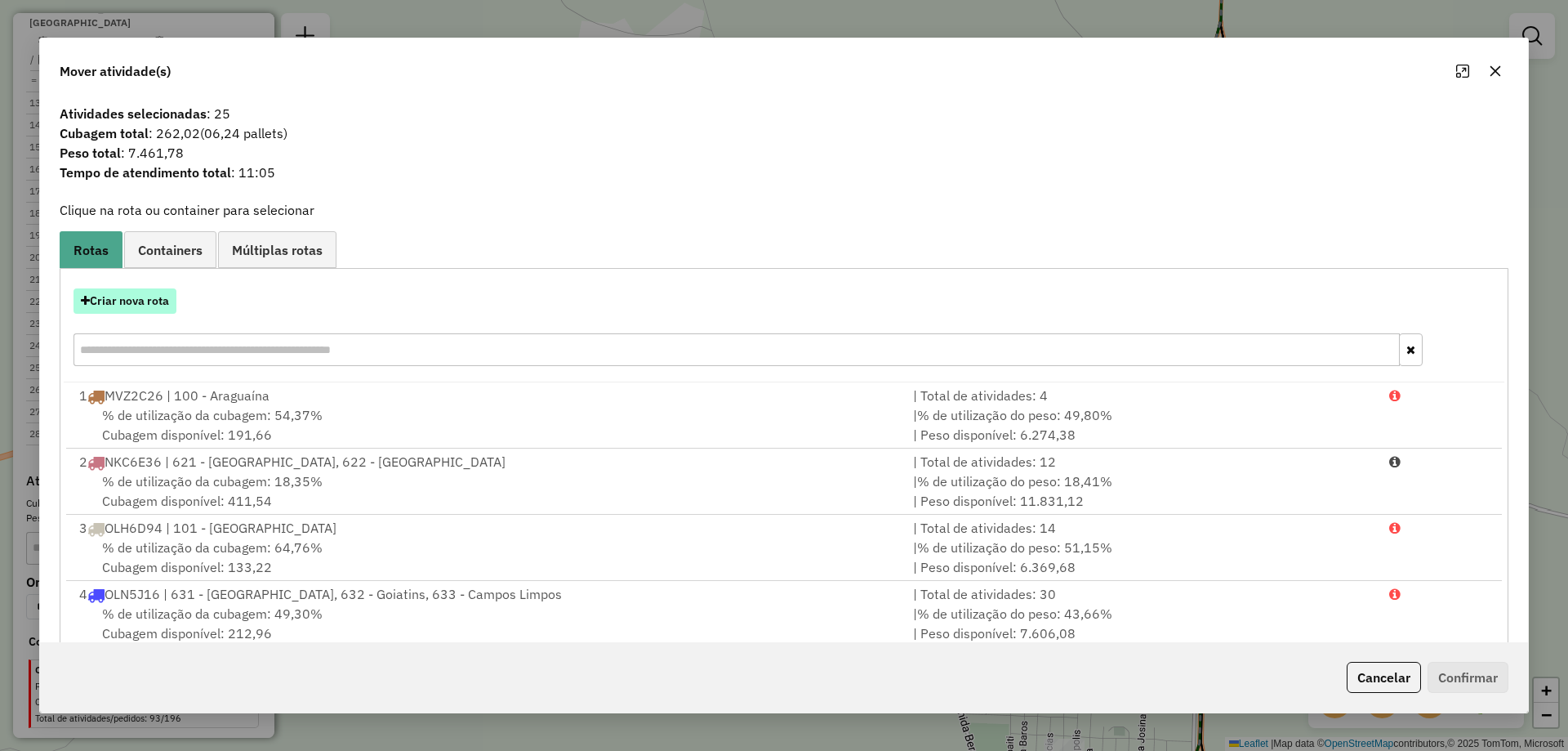
click at [136, 296] on button "Criar nova rota" at bounding box center [125, 301] width 103 height 26
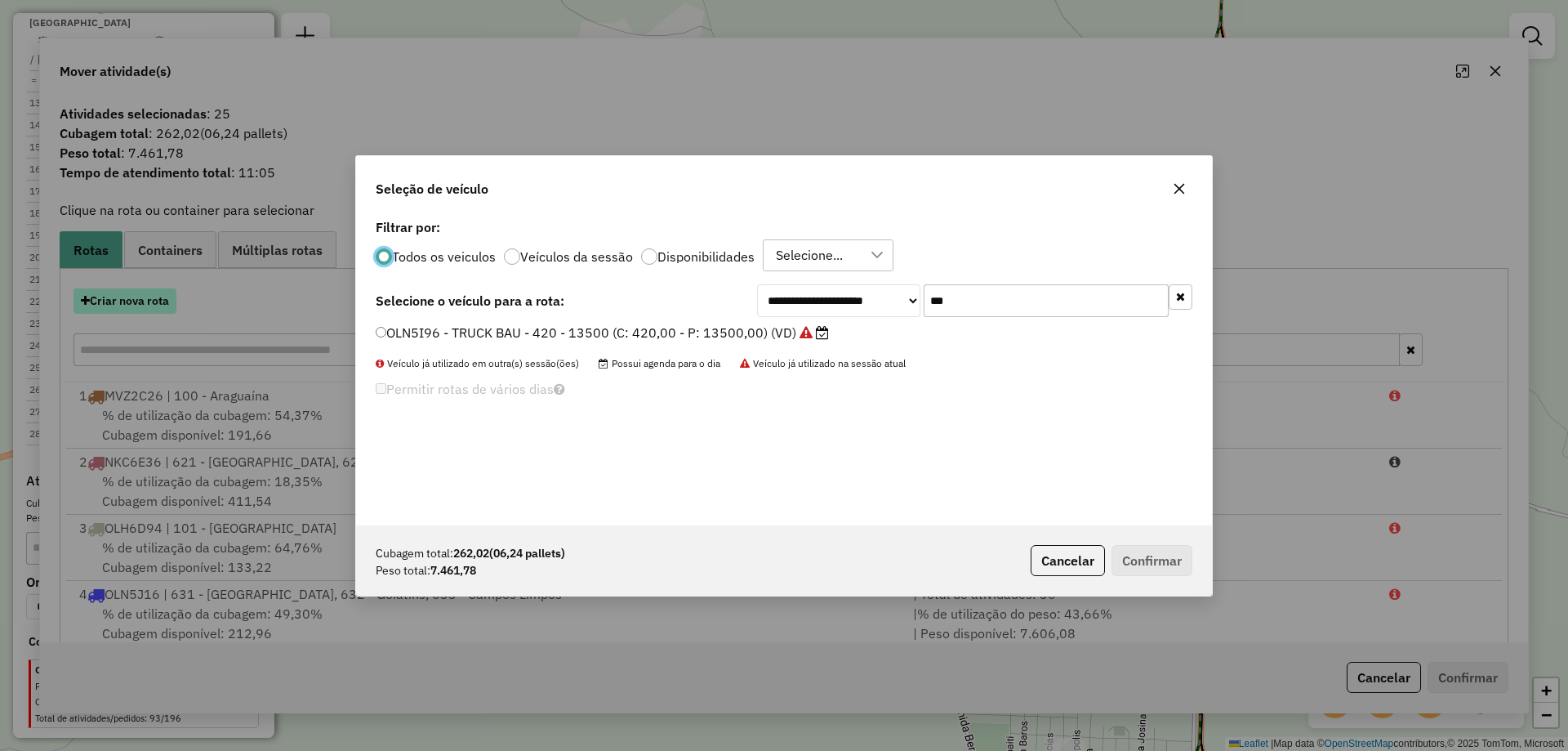
scroll to position [9, 5]
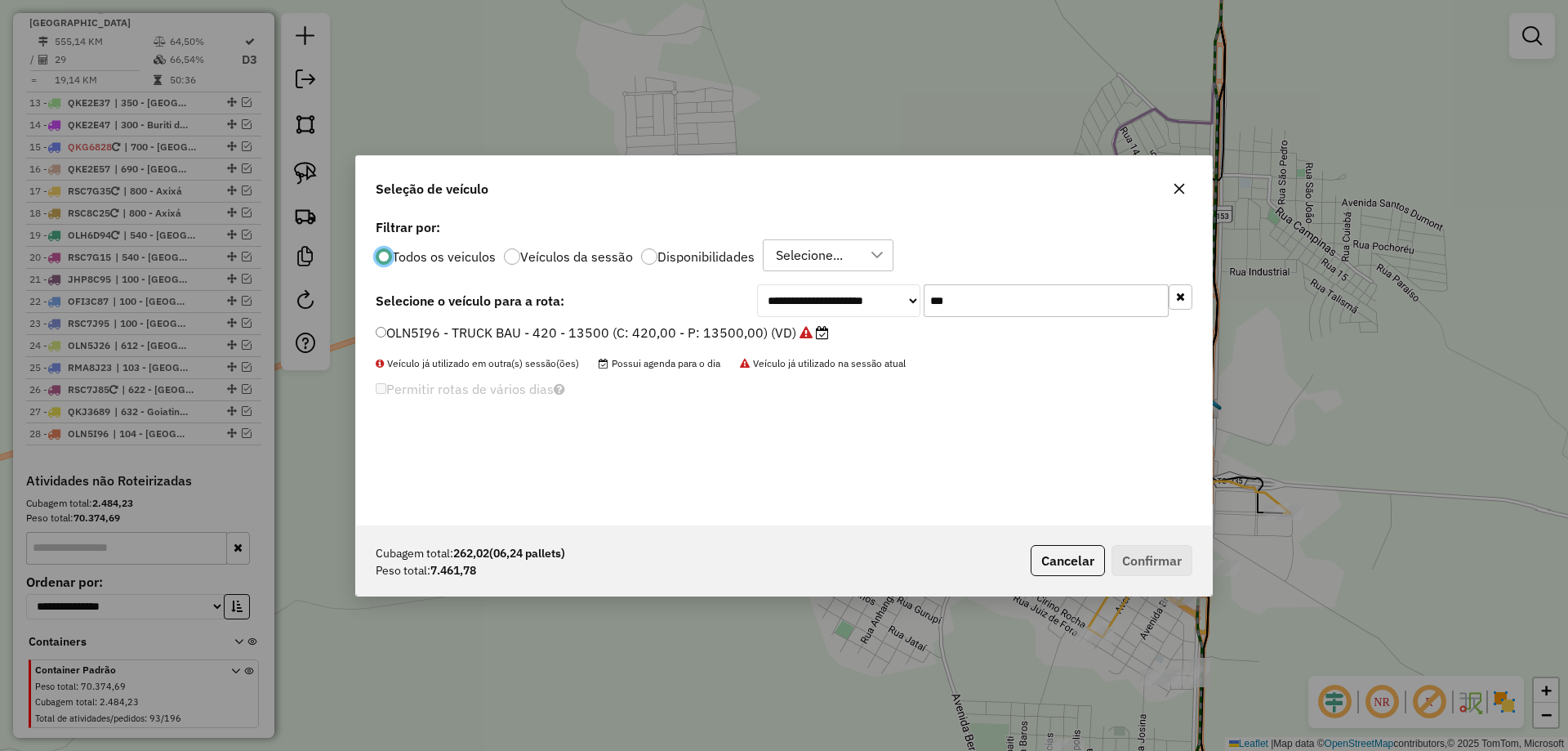
click at [960, 306] on input "***" at bounding box center [1046, 300] width 245 height 32
type input "***"
click at [858, 335] on label "NKC6E36 - TRUCK CARROCERIA ABERTA - 504 - 14500 (C: 504,00 - P: 14500,00) (VD)" at bounding box center [654, 333] width 559 height 20
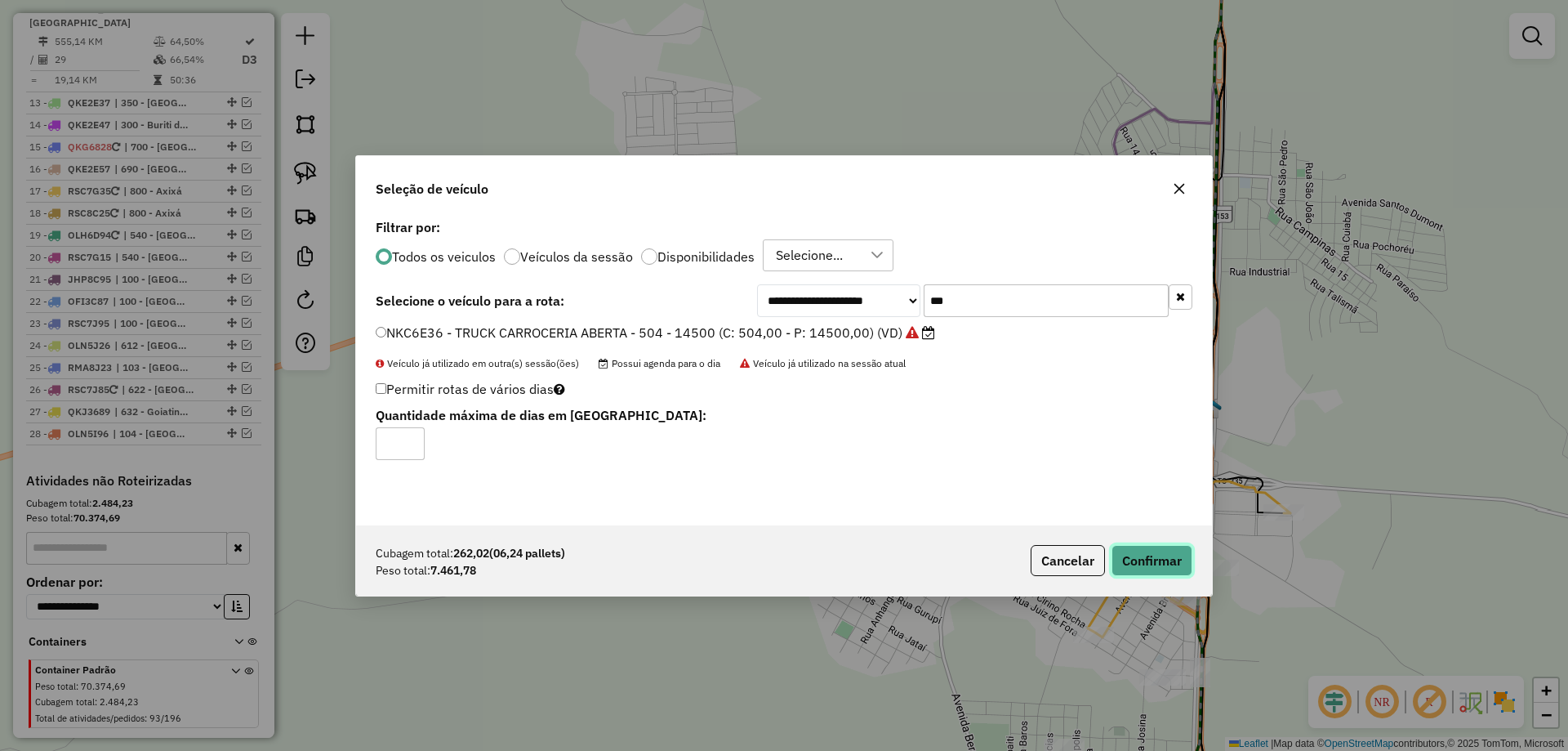
click at [1155, 552] on button "Confirmar" at bounding box center [1152, 560] width 81 height 31
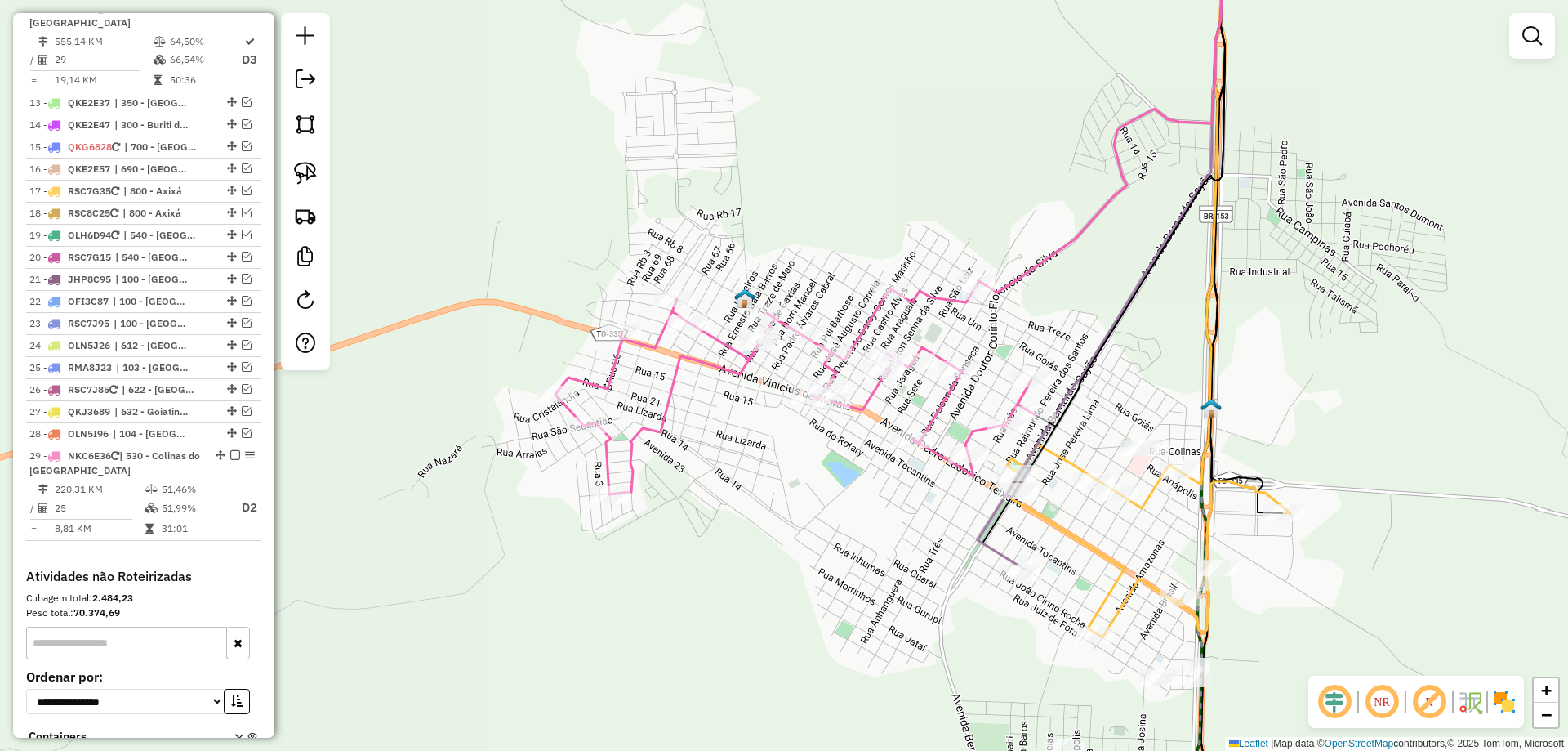
scroll to position [1751, 0]
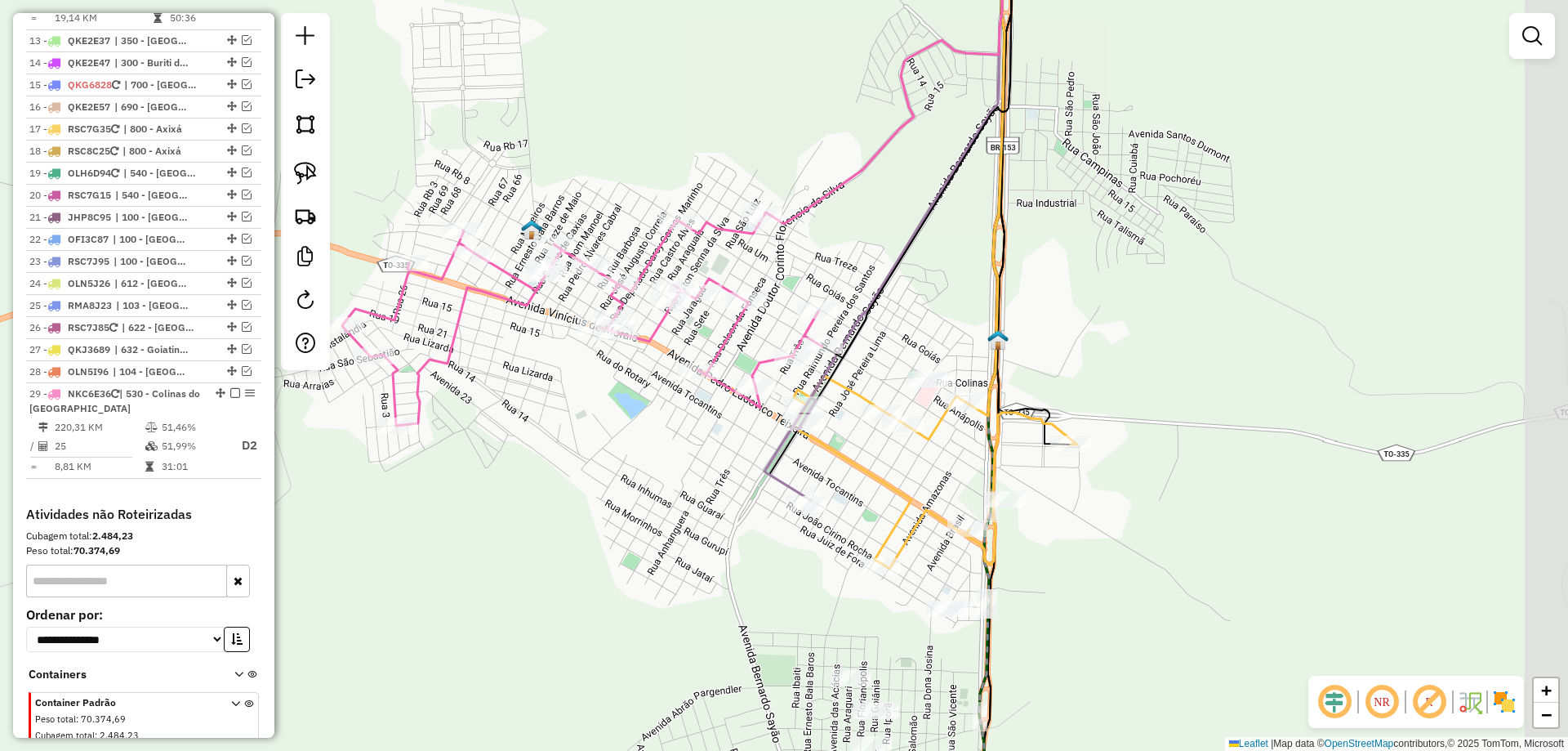
drag, startPoint x: 835, startPoint y: 544, endPoint x: 624, endPoint y: 470, distance: 223.6
click at [630, 472] on div "Janela de atendimento Grade de atendimento Capacidade Transportadoras Veículos …" at bounding box center [784, 376] width 1568 height 751
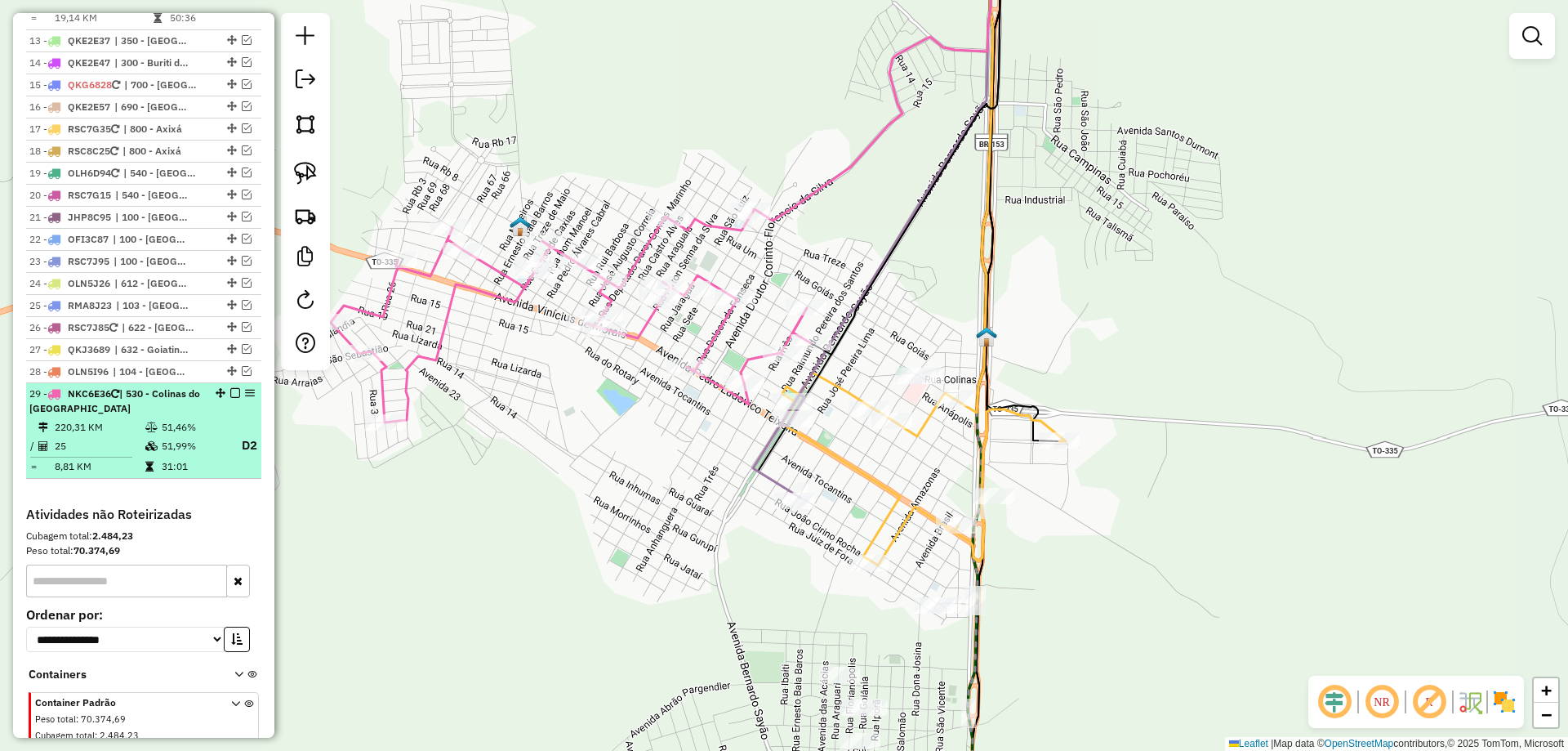
click at [200, 436] on td "51,99%" at bounding box center [193, 445] width 66 height 20
select select "*********"
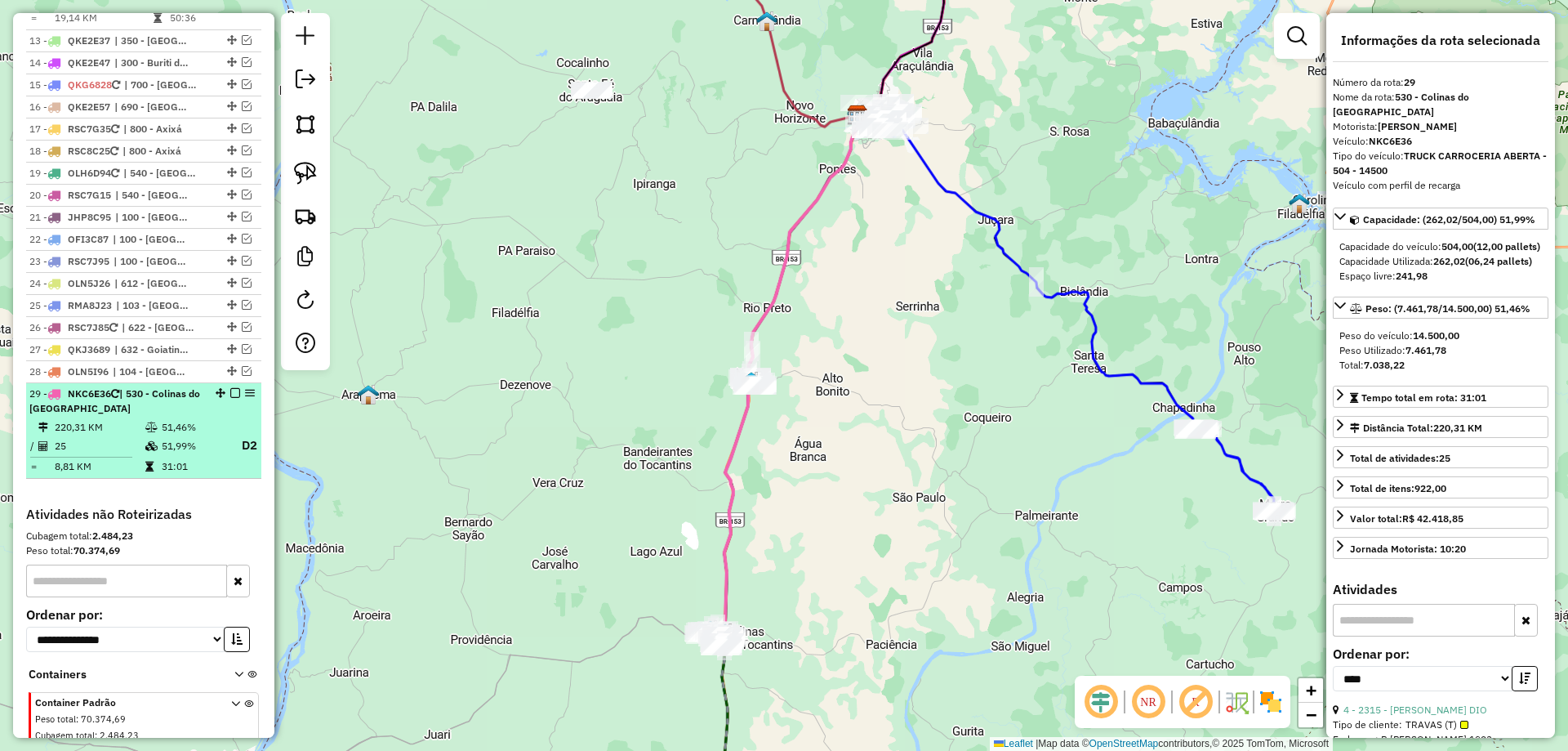
click at [231, 388] on em at bounding box center [235, 393] width 10 height 10
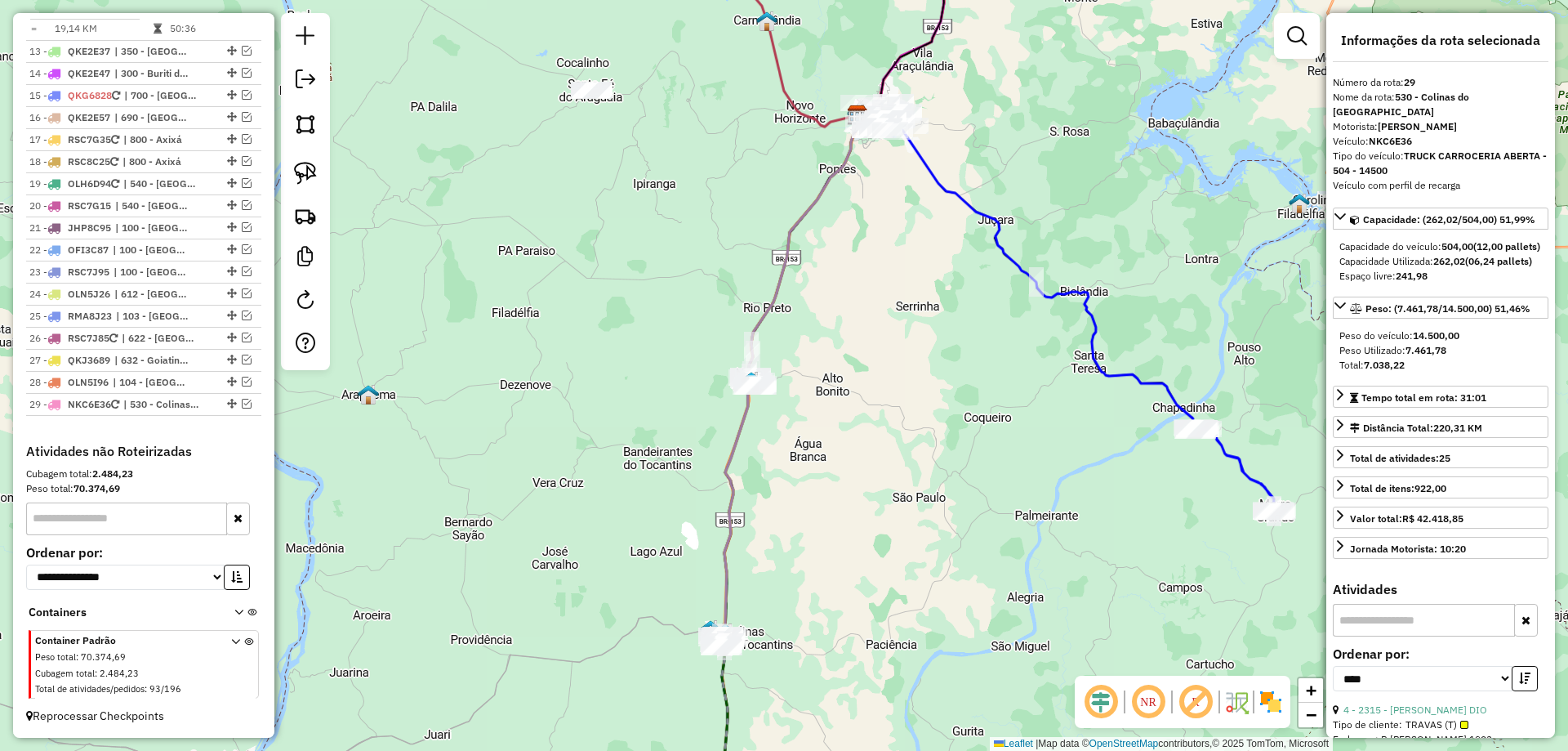
scroll to position [1711, 0]
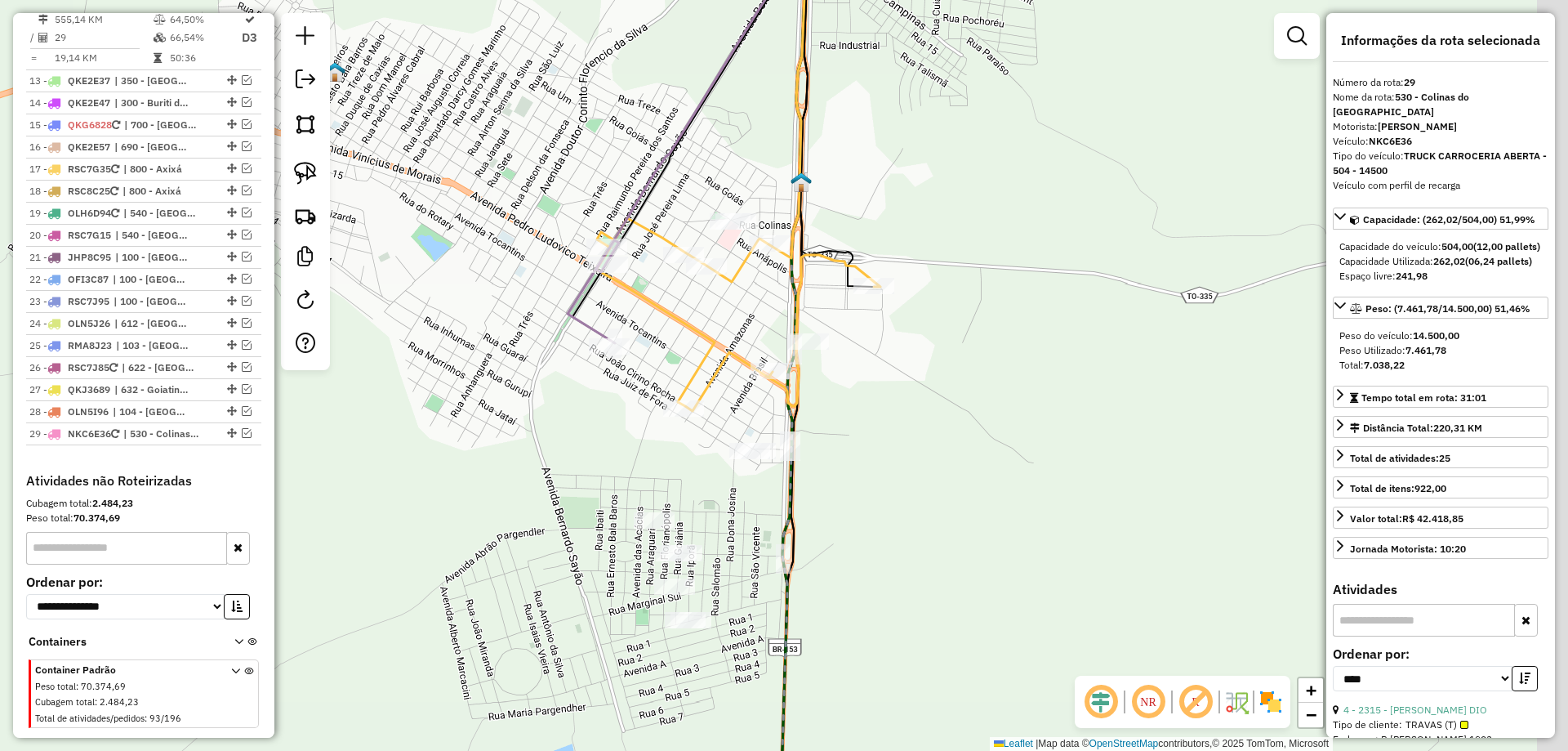
drag, startPoint x: 944, startPoint y: 556, endPoint x: 879, endPoint y: 497, distance: 87.8
click at [891, 525] on div "Janela de atendimento Grade de atendimento Capacidade Transportadoras Veículos …" at bounding box center [784, 376] width 1568 height 751
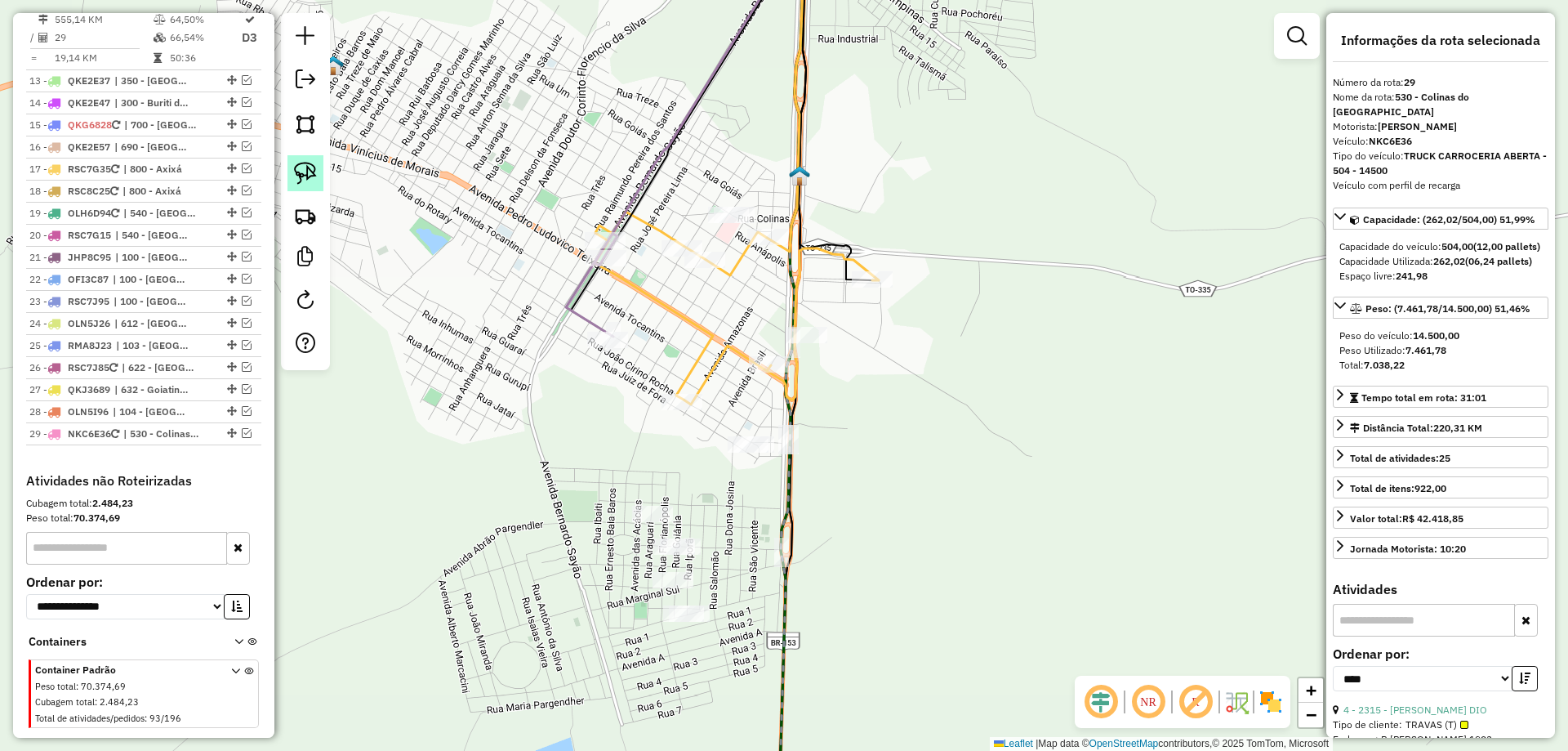
click at [310, 177] on img at bounding box center [306, 173] width 23 height 23
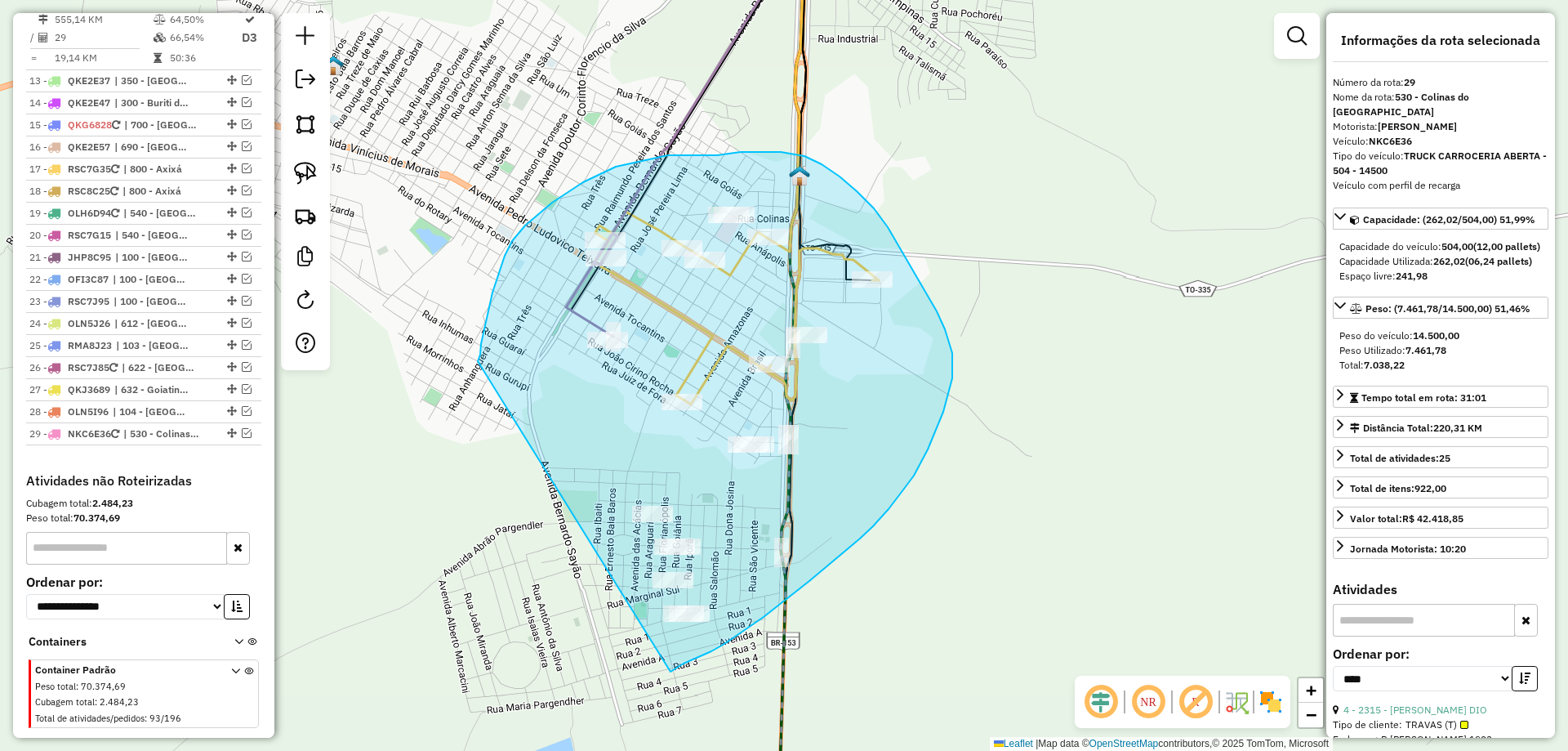
drag, startPoint x: 513, startPoint y: 241, endPoint x: 651, endPoint y: 683, distance: 463.0
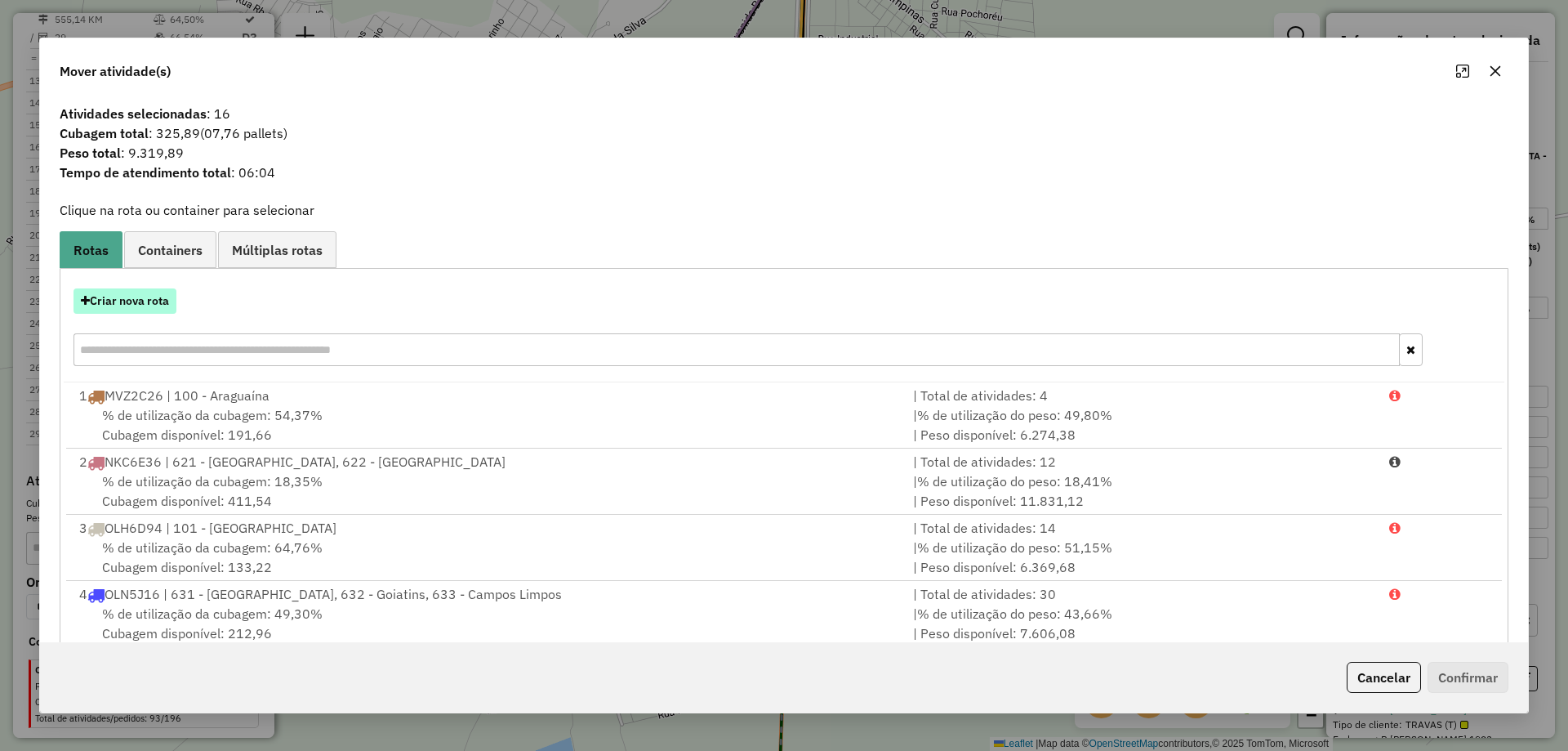
click at [163, 295] on button "Criar nova rota" at bounding box center [125, 301] width 103 height 26
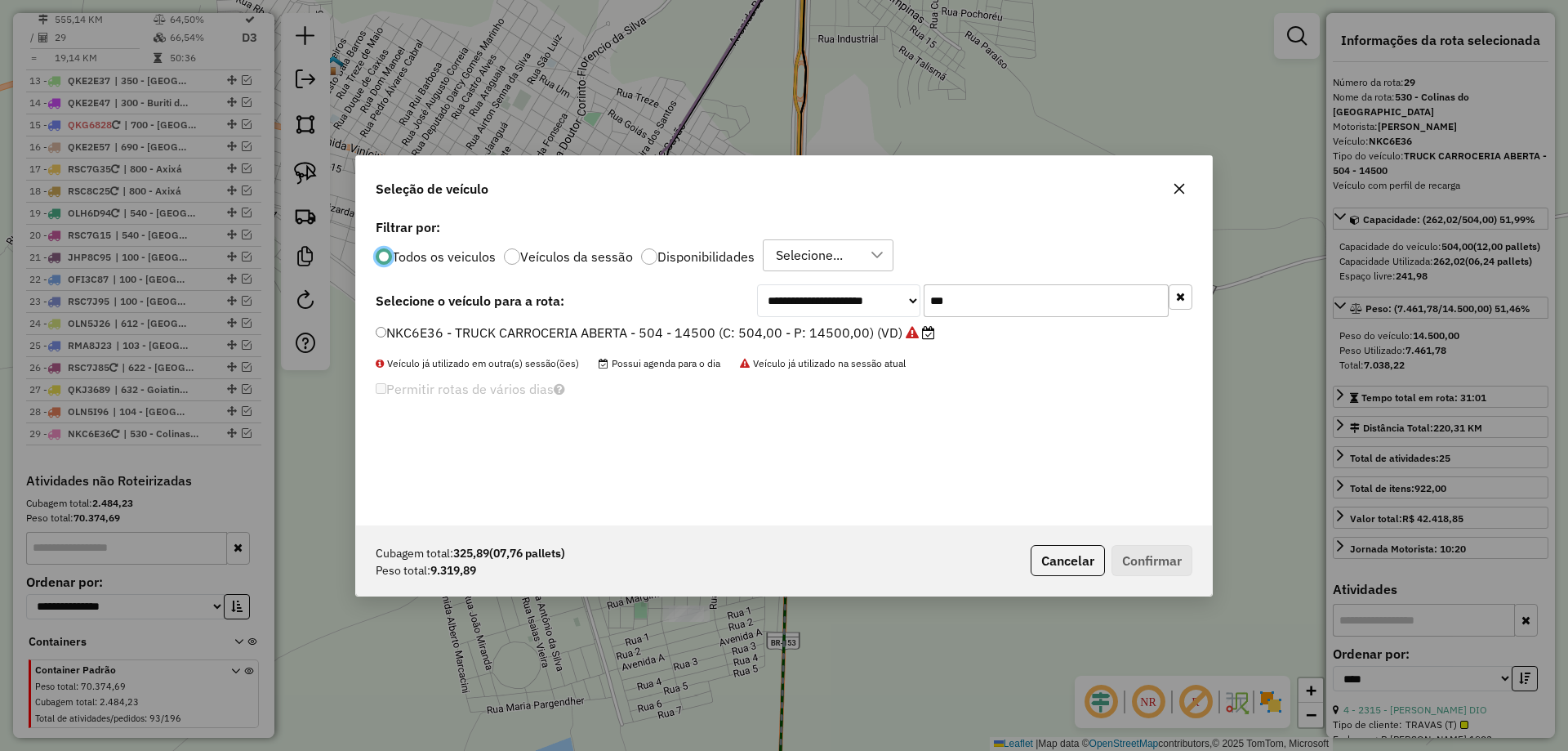
scroll to position [9, 5]
click at [989, 301] on input "***" at bounding box center [1046, 300] width 245 height 32
click at [990, 300] on input "***" at bounding box center [1046, 300] width 245 height 32
type input "***"
click at [863, 335] on label "MWF4J39 - TRUCK CARROCERIA ABERTA - 504 - 14000 (C: 504,00 - P: 14000,00) (VD)" at bounding box center [649, 333] width 547 height 20
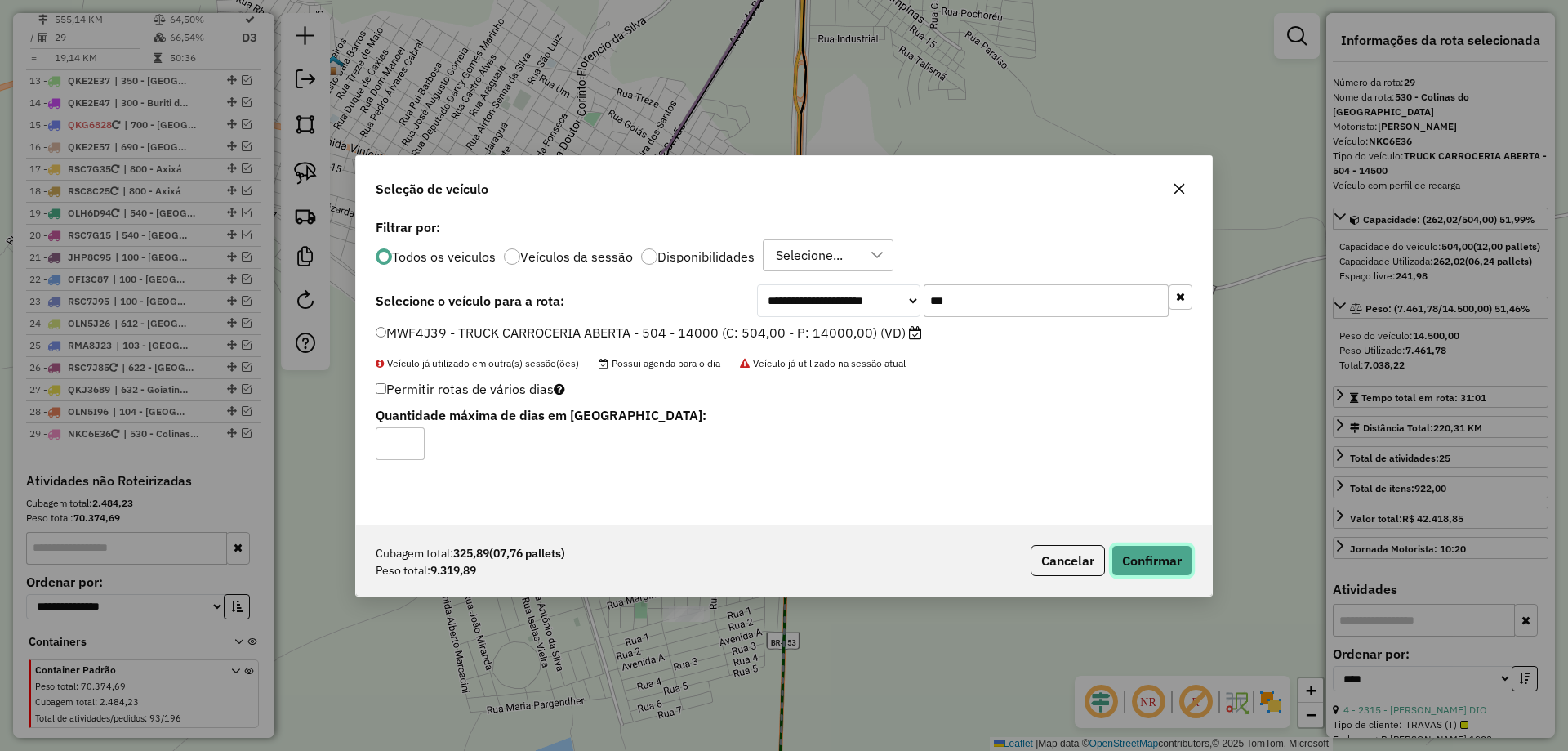
click at [1166, 551] on button "Confirmar" at bounding box center [1152, 560] width 81 height 31
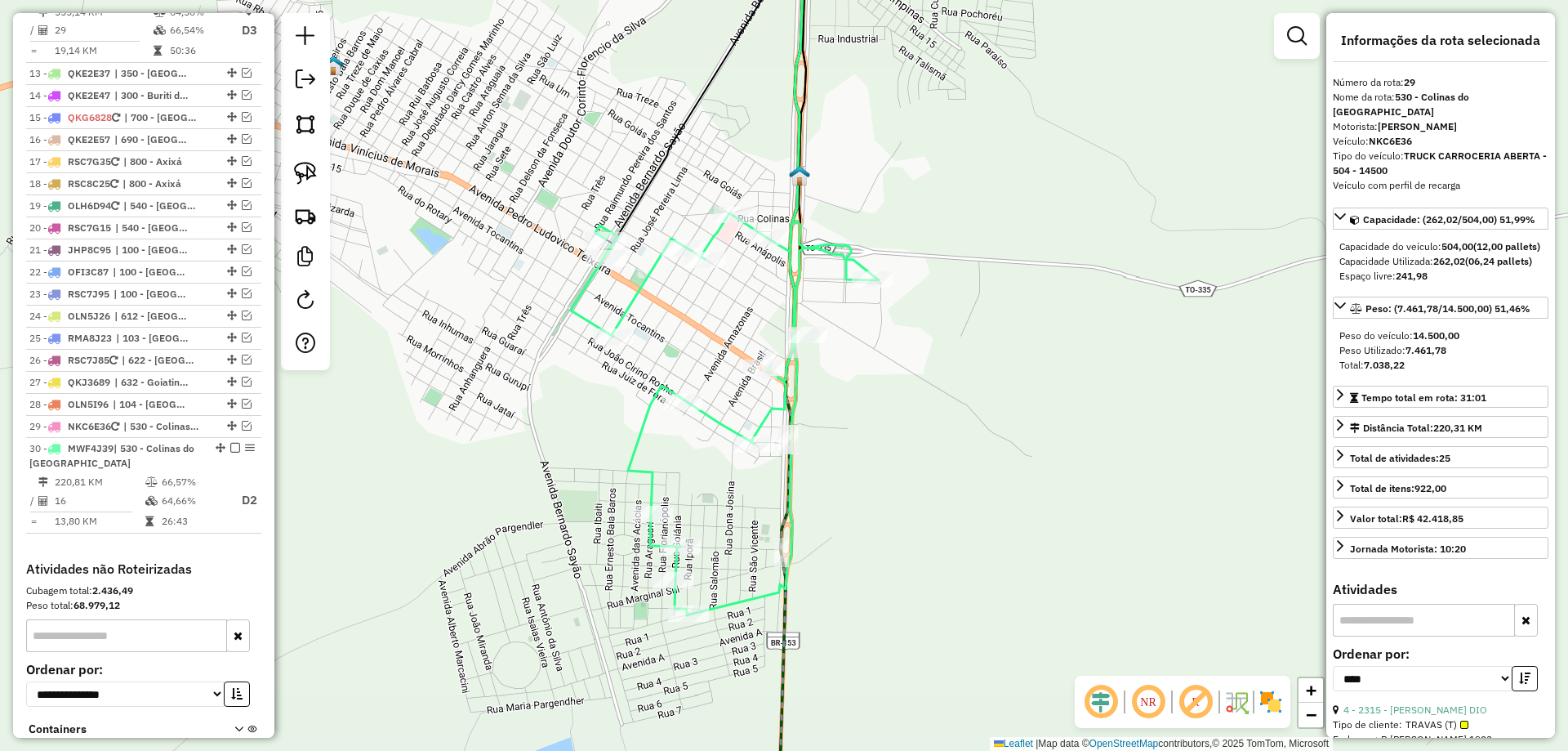
scroll to position [1798, 0]
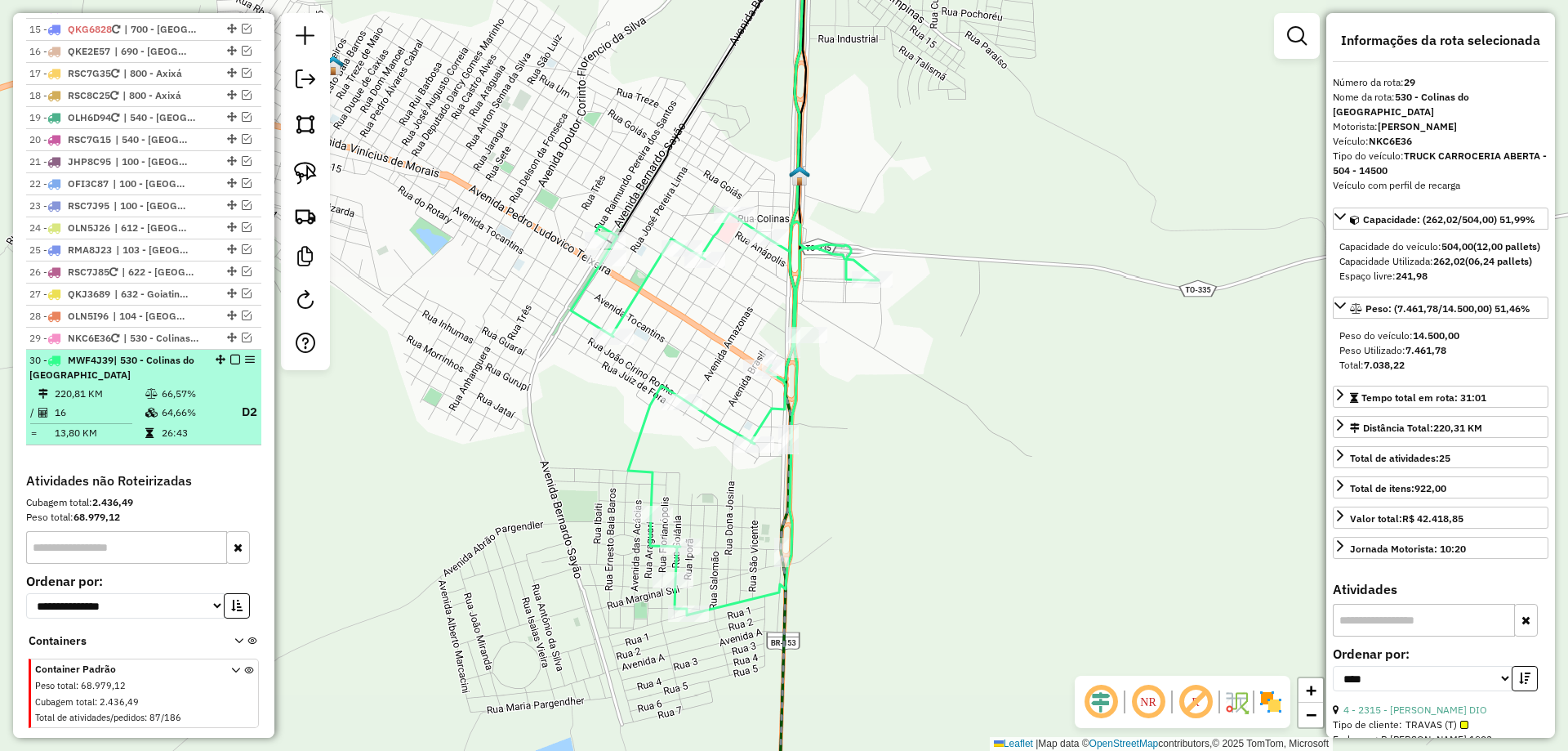
click at [189, 402] on td "64,66%" at bounding box center [193, 412] width 66 height 20
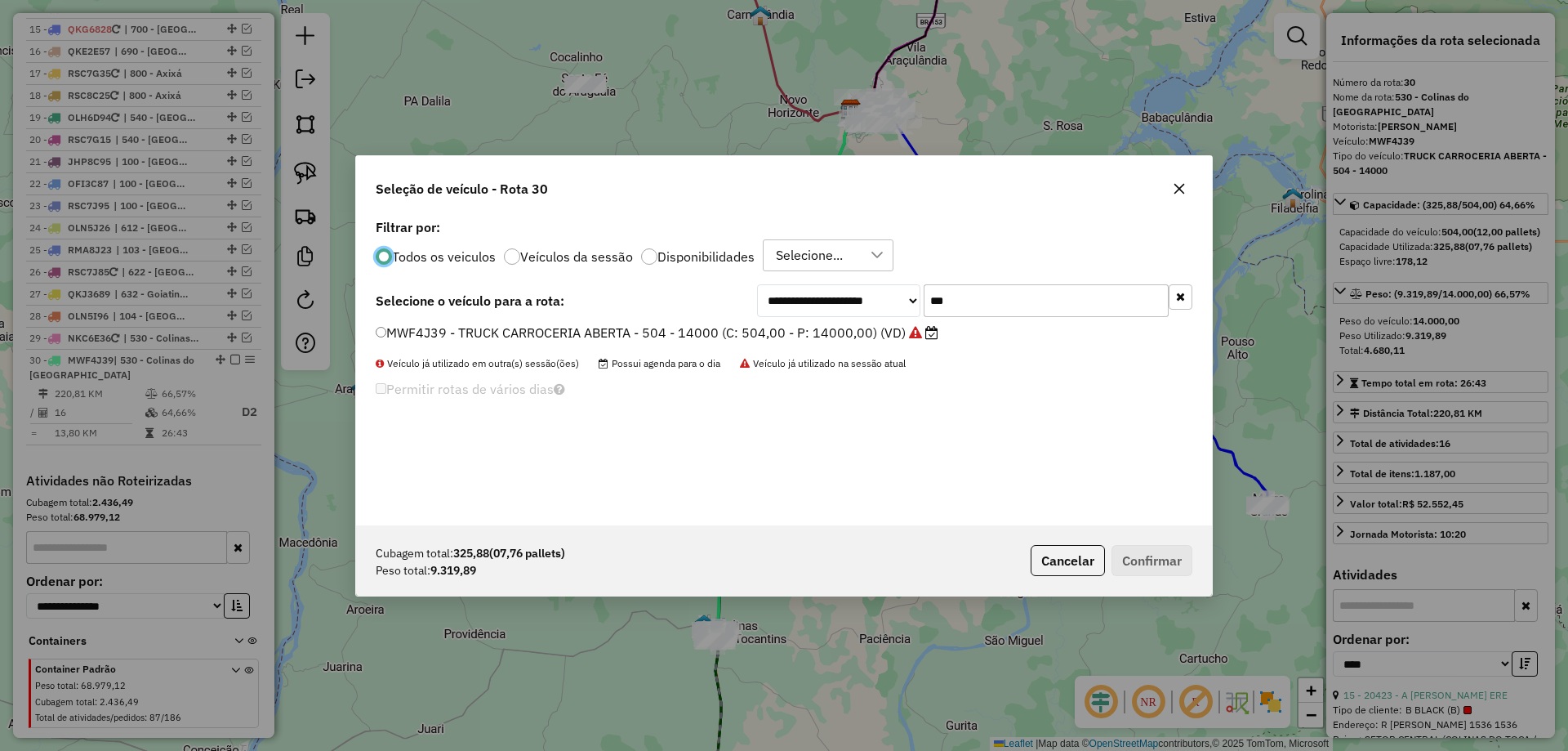
scroll to position [9, 5]
click at [962, 303] on input "***" at bounding box center [1046, 300] width 245 height 32
type input "***"
drag, startPoint x: 852, startPoint y: 335, endPoint x: 870, endPoint y: 335, distance: 18.0
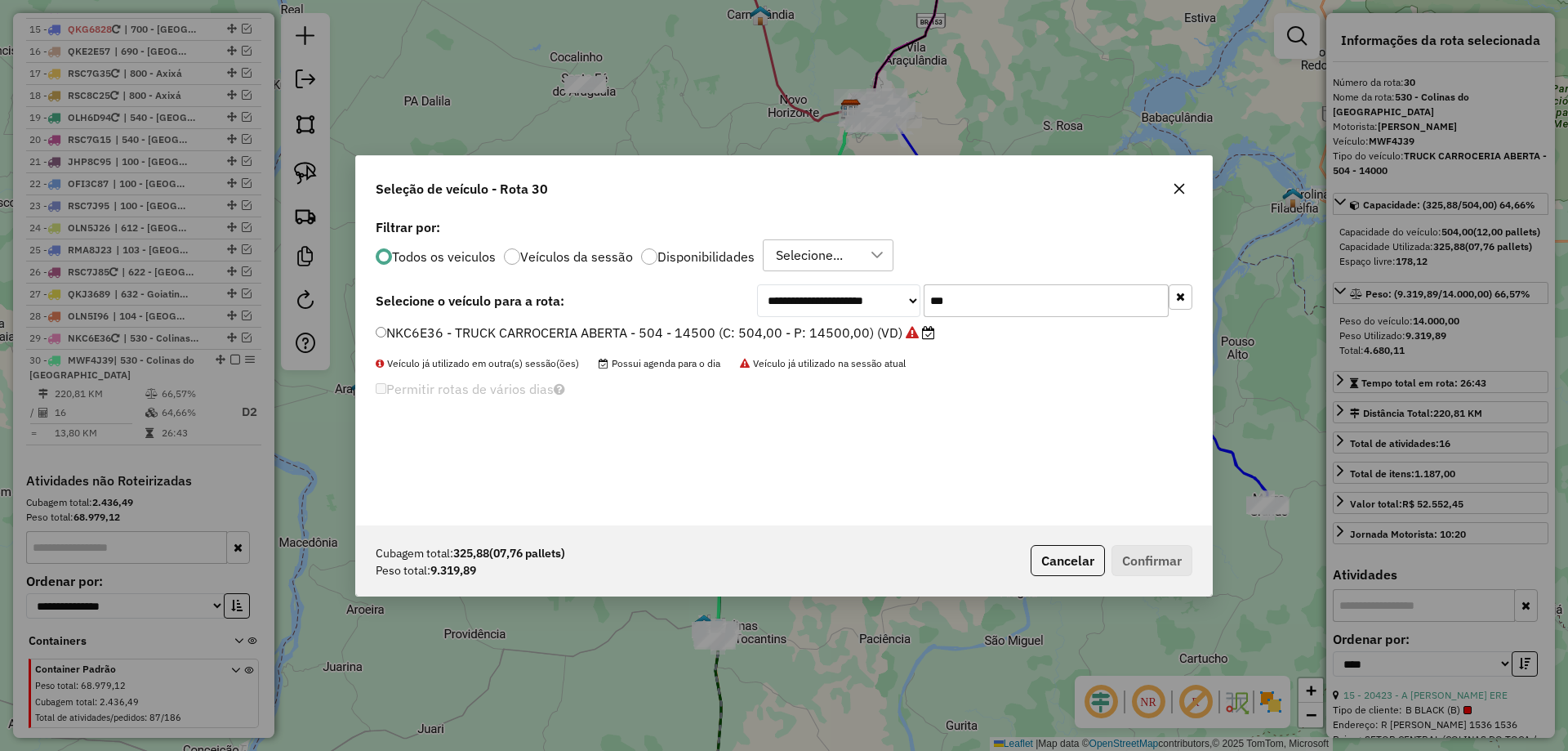
click at [852, 335] on label "NKC6E36 - TRUCK CARROCERIA ABERTA - 504 - 14500 (C: 504,00 - P: 14500,00) (VD)" at bounding box center [654, 333] width 559 height 20
click at [1137, 540] on div "Cubagem total: 325,88 (07,76 pallets) Peso total: 9.319,89 Cancelar Confirmar" at bounding box center [784, 560] width 856 height 71
click at [1141, 557] on button "Confirmar" at bounding box center [1152, 560] width 81 height 31
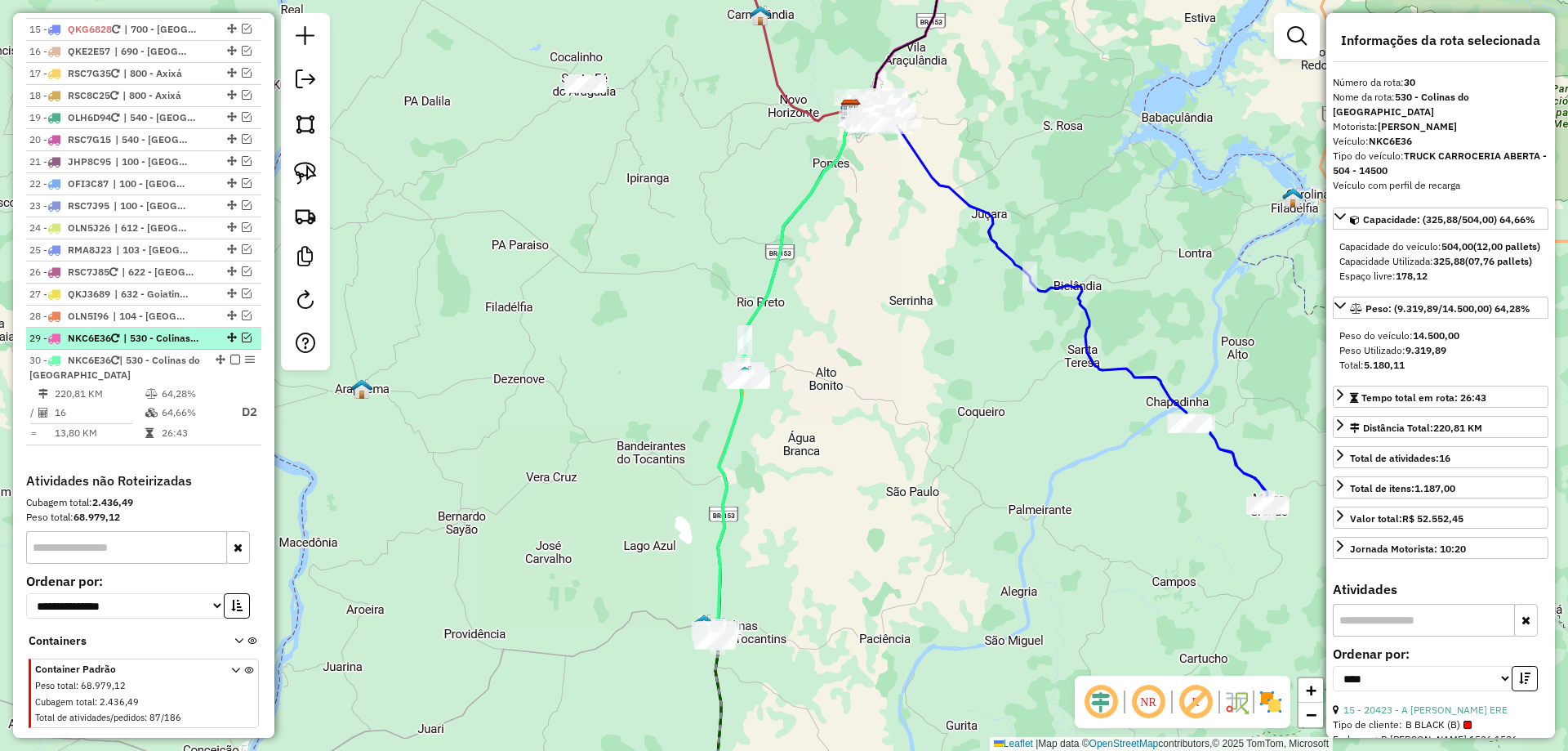
click at [242, 333] on em at bounding box center [247, 337] width 10 height 10
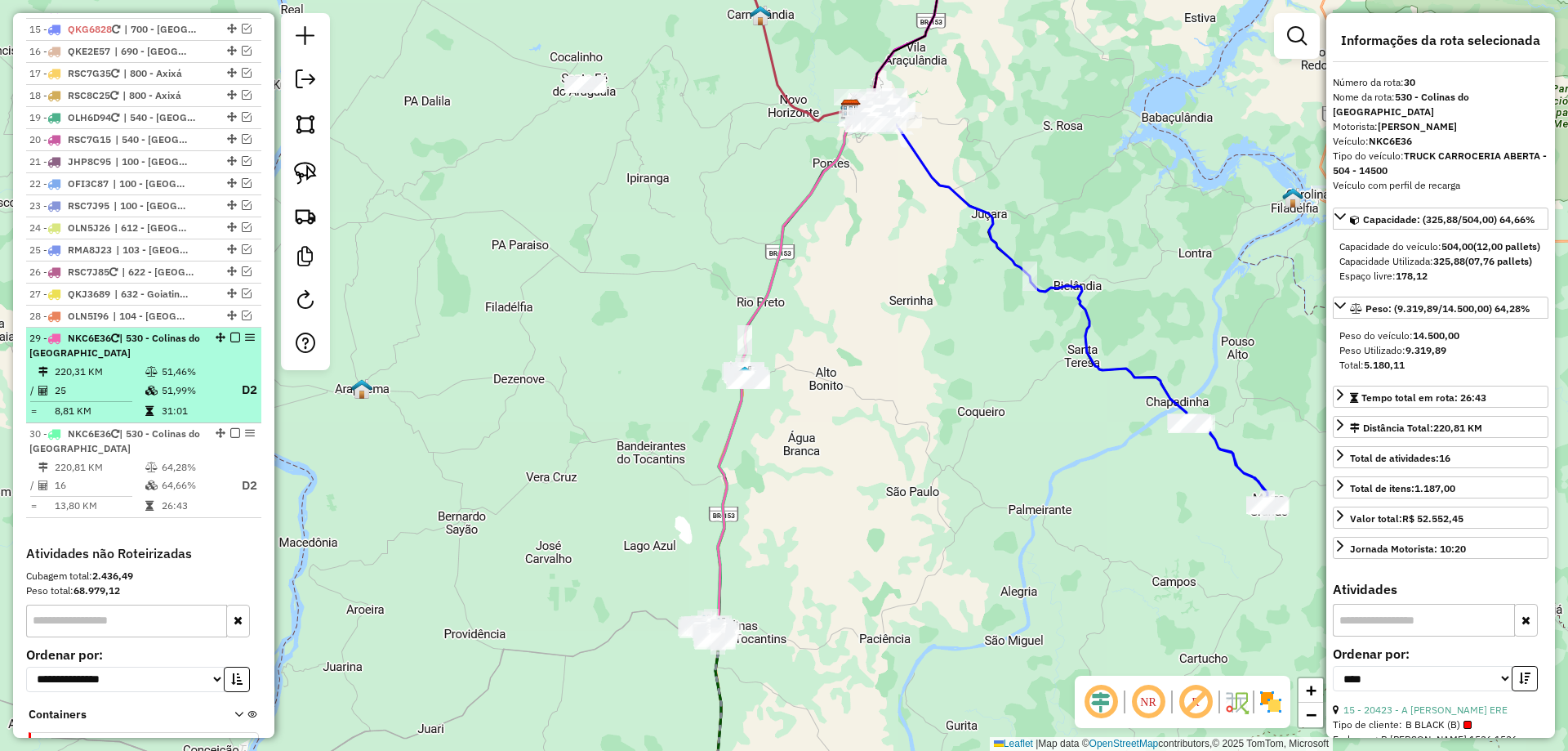
click at [139, 331] on div "29 - NKC6E36 | 530 - Colinas do Tocantins" at bounding box center [116, 345] width 173 height 30
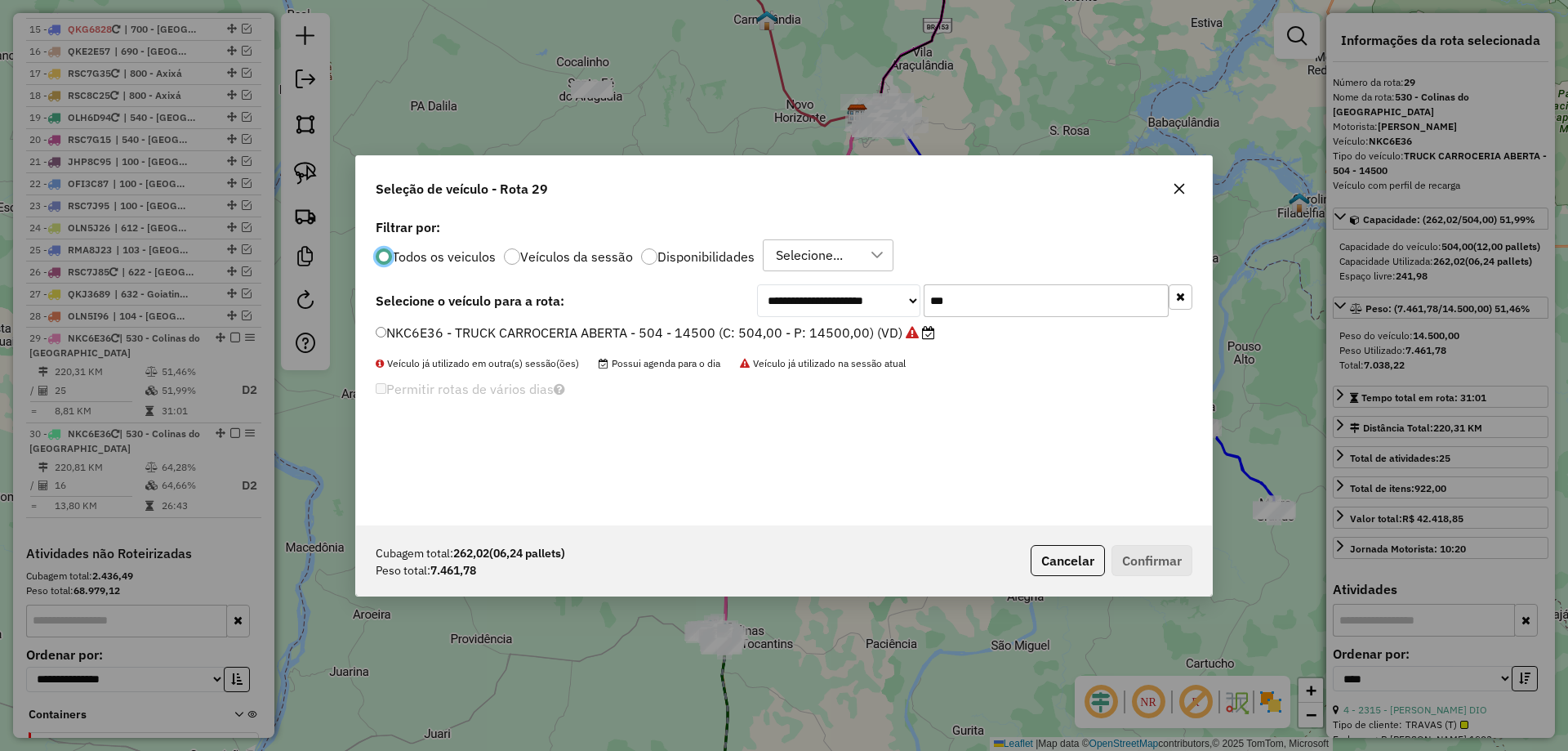
click at [973, 300] on input "***" at bounding box center [1046, 300] width 245 height 32
type input "***"
click at [852, 332] on label "MWF4J39 - TRUCK CARROCERIA ABERTA - 504 - 14000 (C: 504,00 - P: 14000,00) (VD)" at bounding box center [649, 333] width 547 height 20
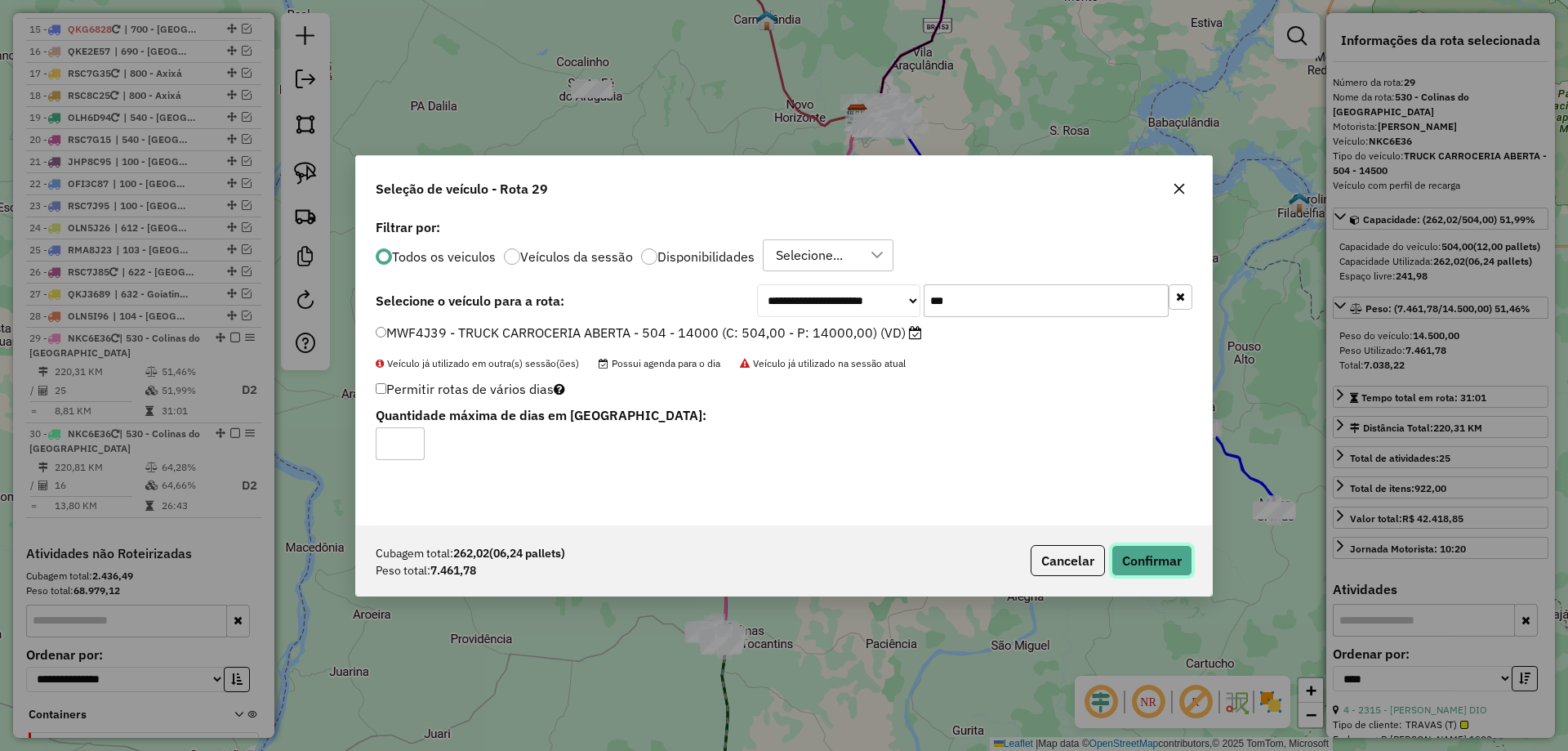
click at [1137, 560] on button "Confirmar" at bounding box center [1152, 560] width 81 height 31
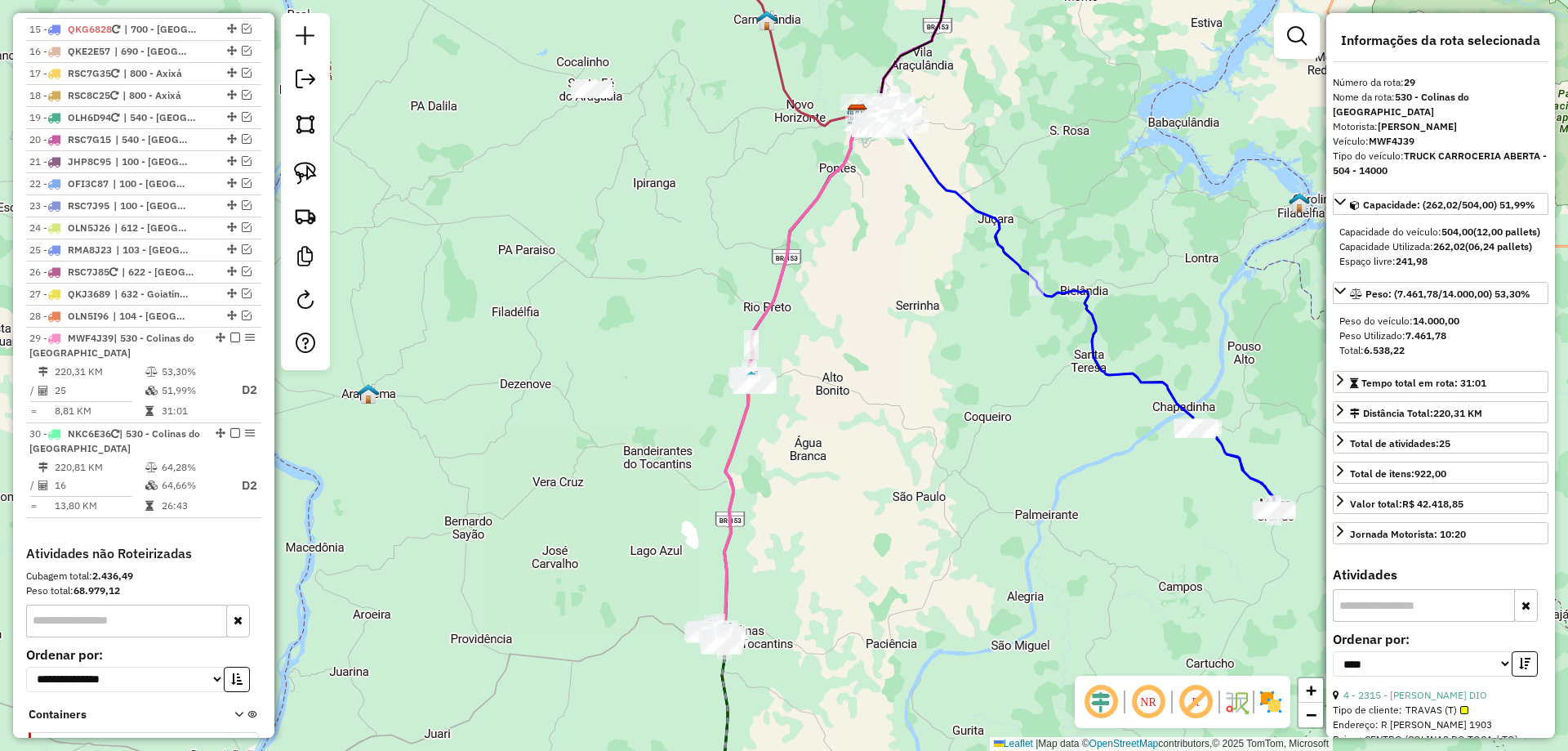
scroll to position [1872, 0]
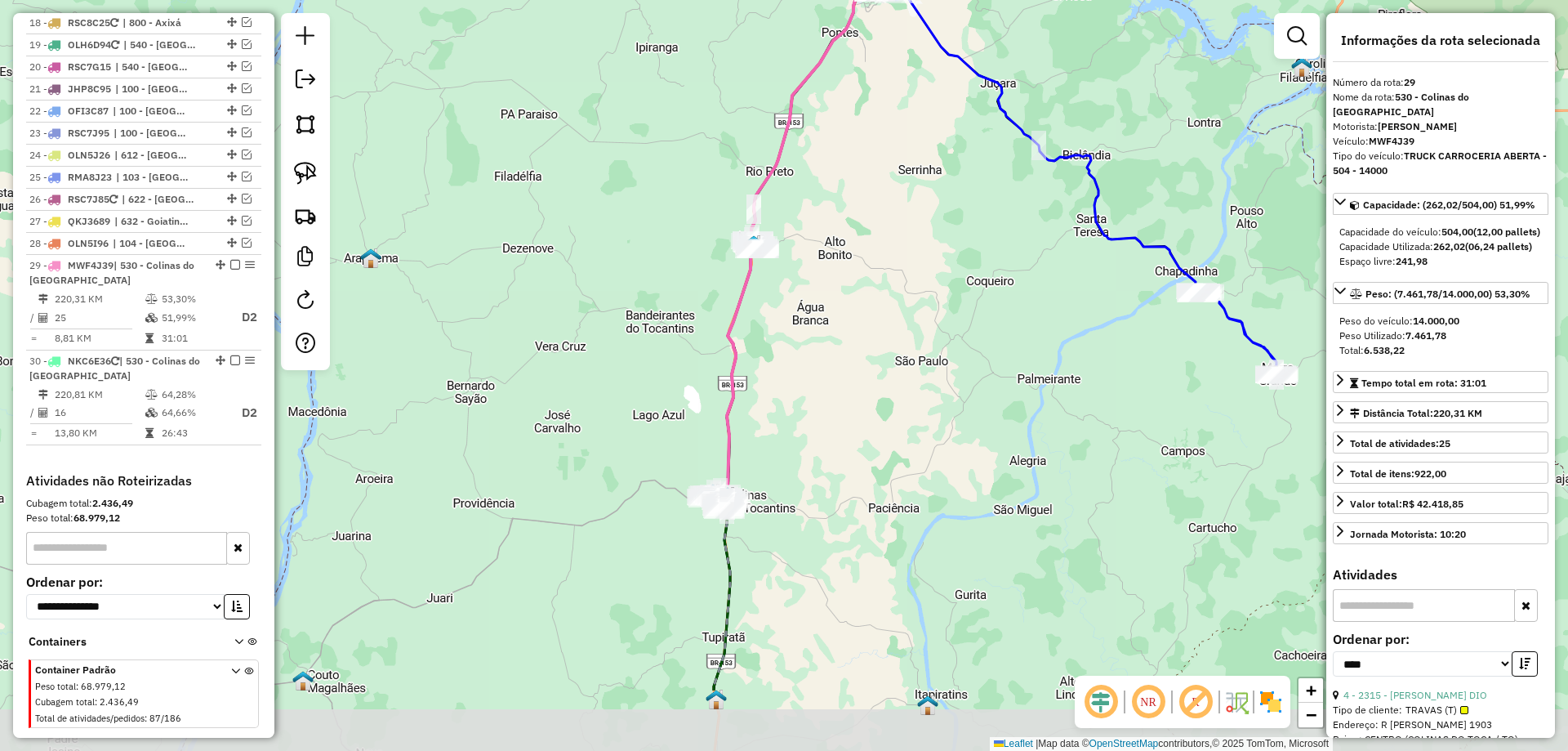
drag, startPoint x: 817, startPoint y: 598, endPoint x: 820, endPoint y: 460, distance: 138.0
click at [820, 460] on div "Janela de atendimento Grade de atendimento Capacidade Transportadoras Veículos …" at bounding box center [784, 376] width 1568 height 751
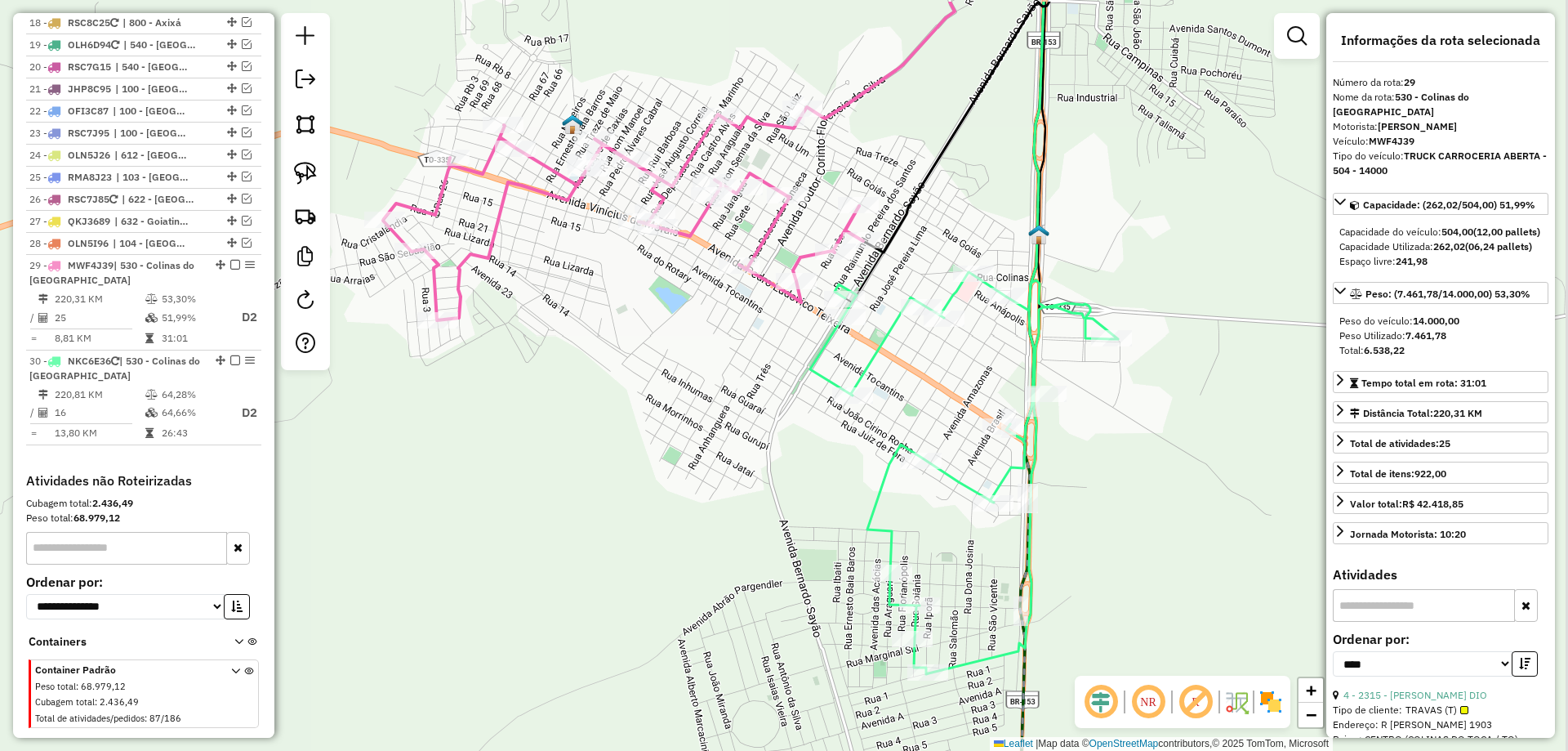
drag, startPoint x: 955, startPoint y: 312, endPoint x: 947, endPoint y: 406, distance: 94.3
click at [947, 406] on div "Janela de atendimento Grade de atendimento Capacidade Transportadoras Veículos …" at bounding box center [784, 376] width 1568 height 751
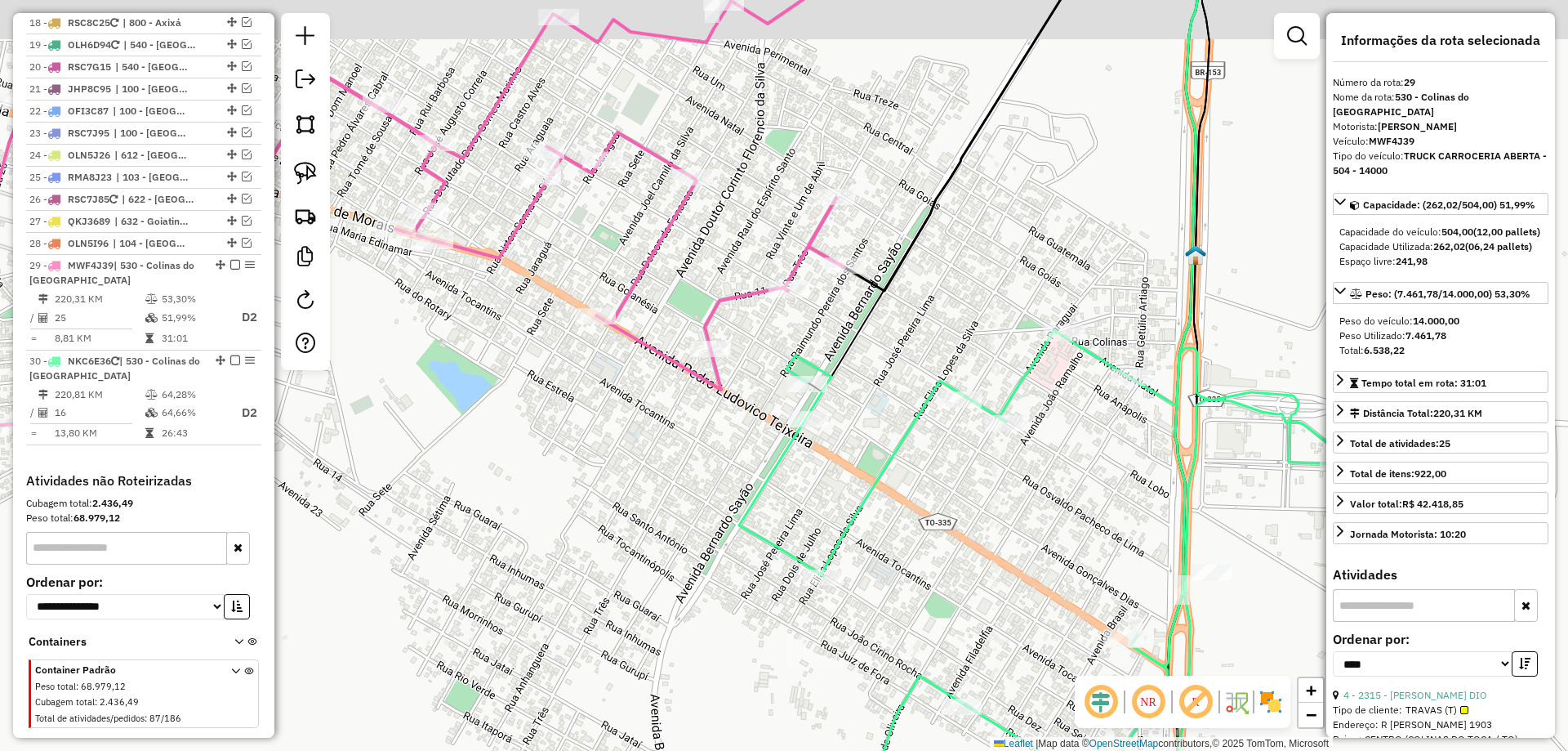
drag, startPoint x: 888, startPoint y: 353, endPoint x: 868, endPoint y: 421, distance: 70.9
click at [880, 410] on div "Janela de atendimento Grade de atendimento Capacidade Transportadoras Veículos …" at bounding box center [784, 376] width 1568 height 751
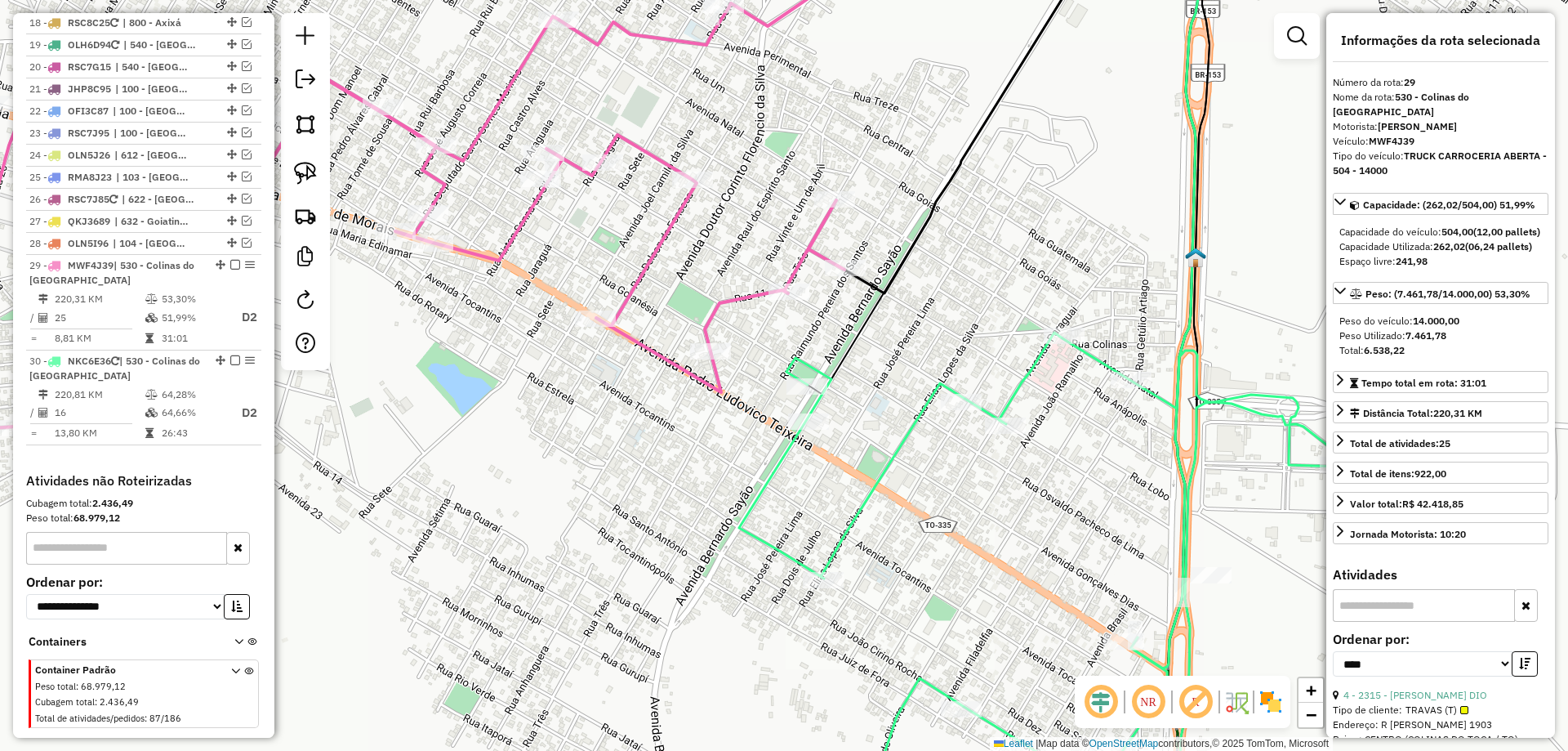
click at [788, 450] on icon at bounding box center [1046, 579] width 614 height 494
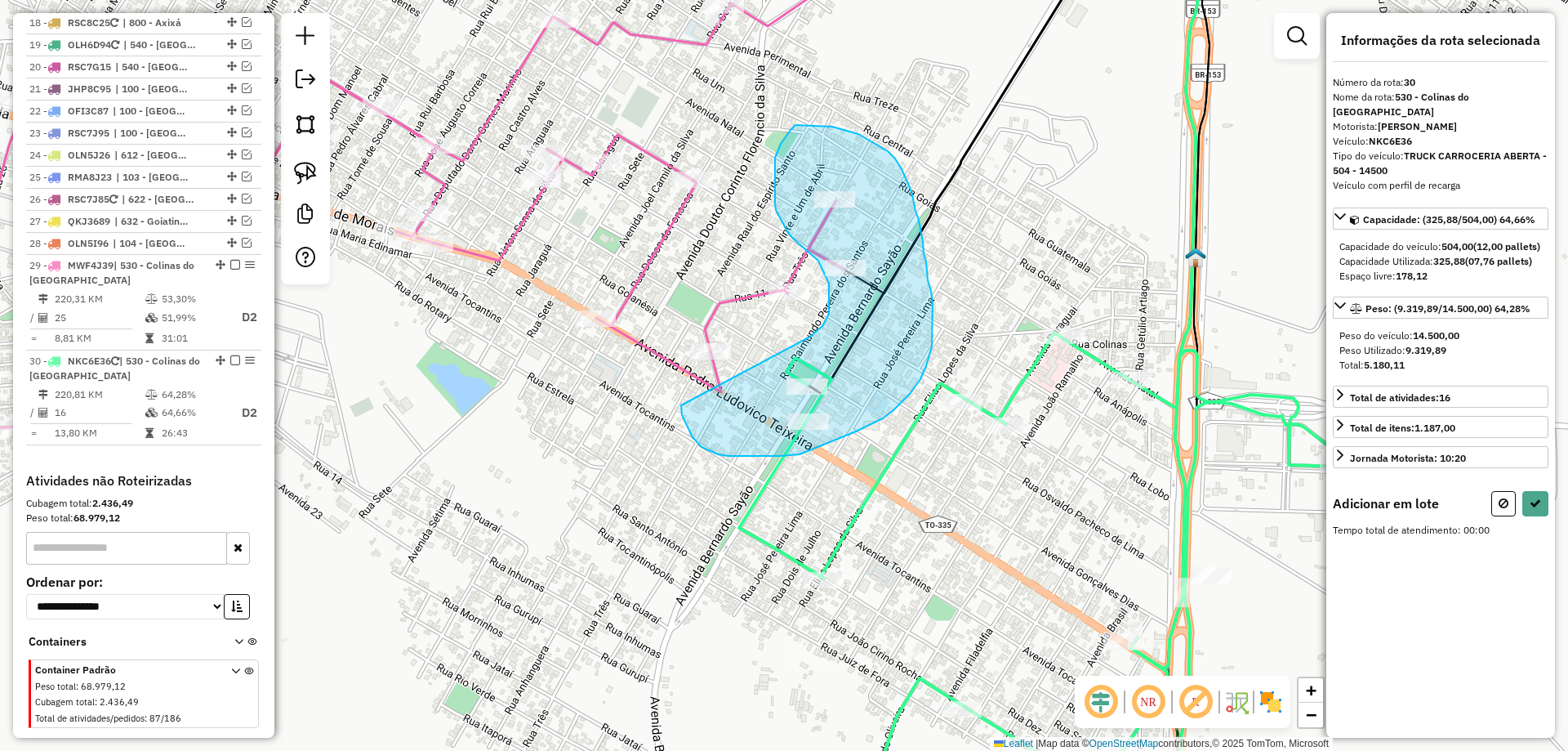
drag, startPoint x: 681, startPoint y: 405, endPoint x: 809, endPoint y: 337, distance: 144.9
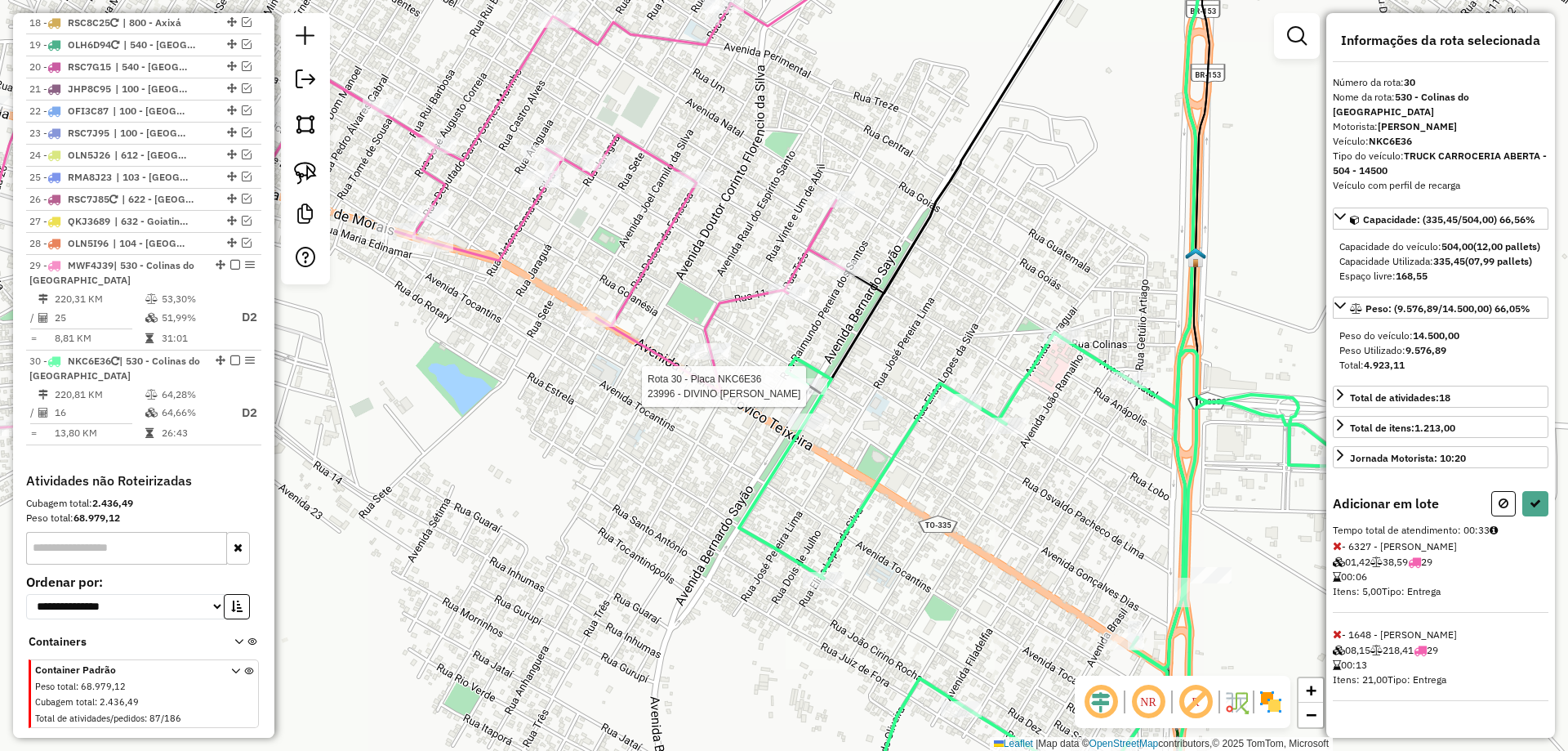
select select "*********"
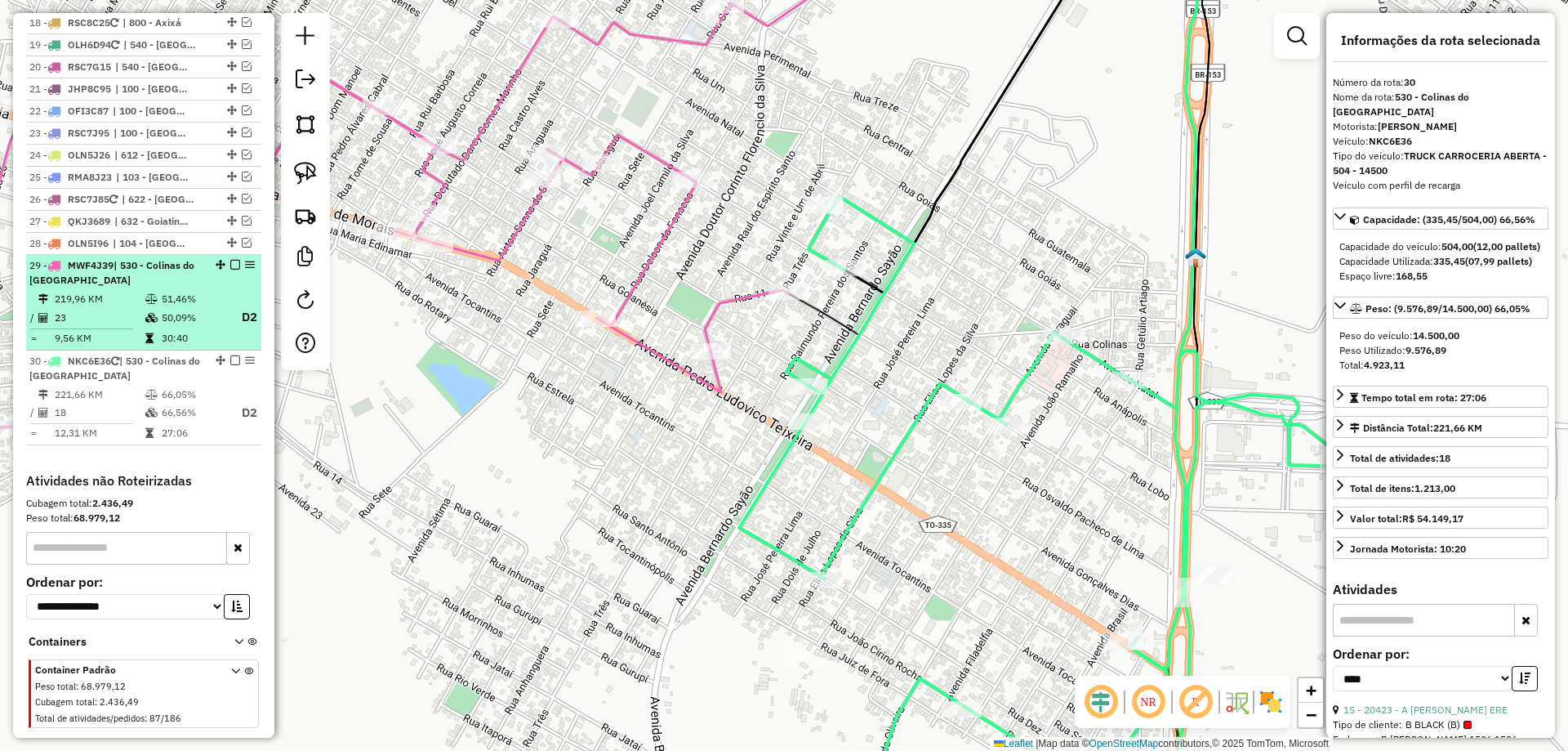
click at [169, 307] on td "50,09%" at bounding box center [193, 316] width 66 height 20
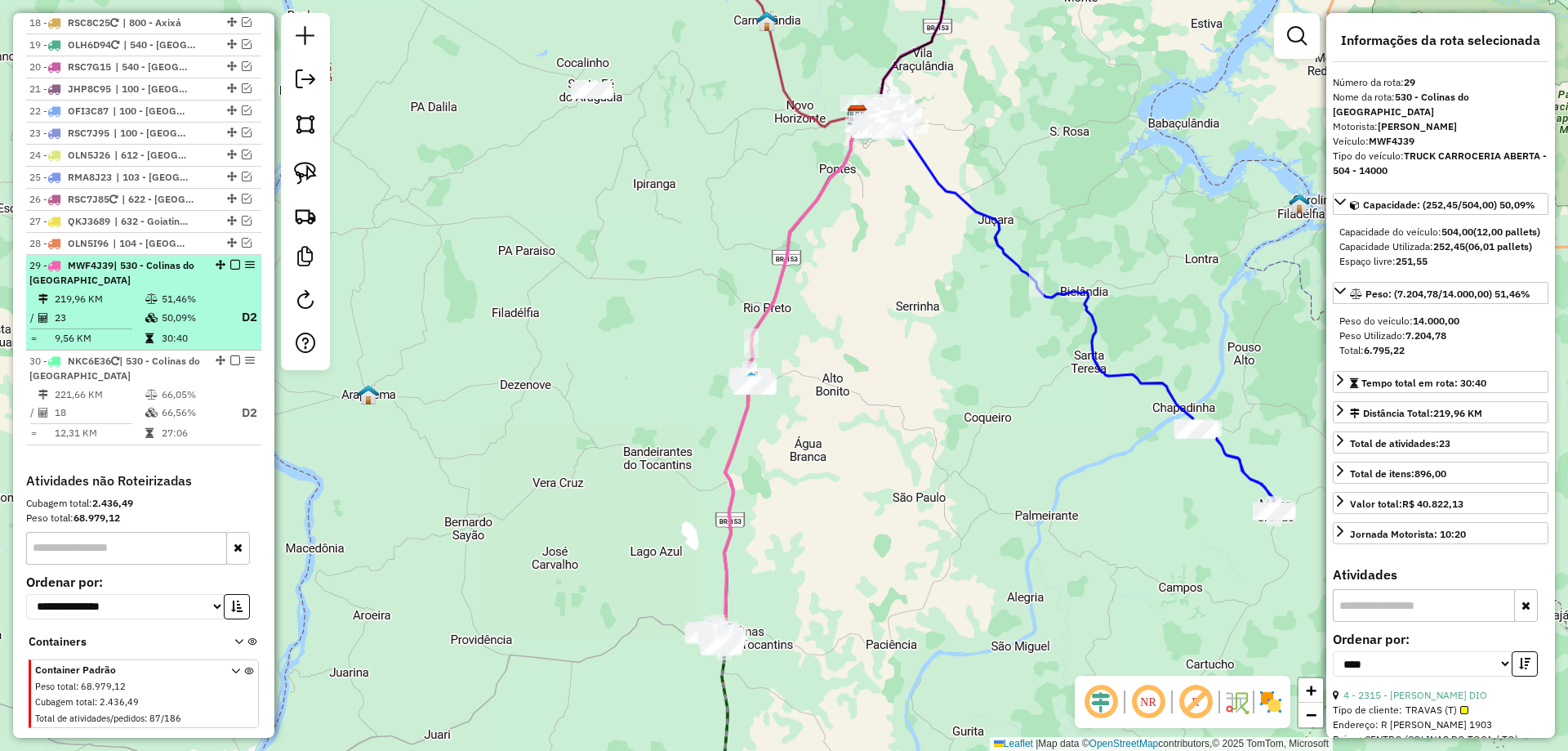
click at [231, 260] on em at bounding box center [235, 265] width 10 height 10
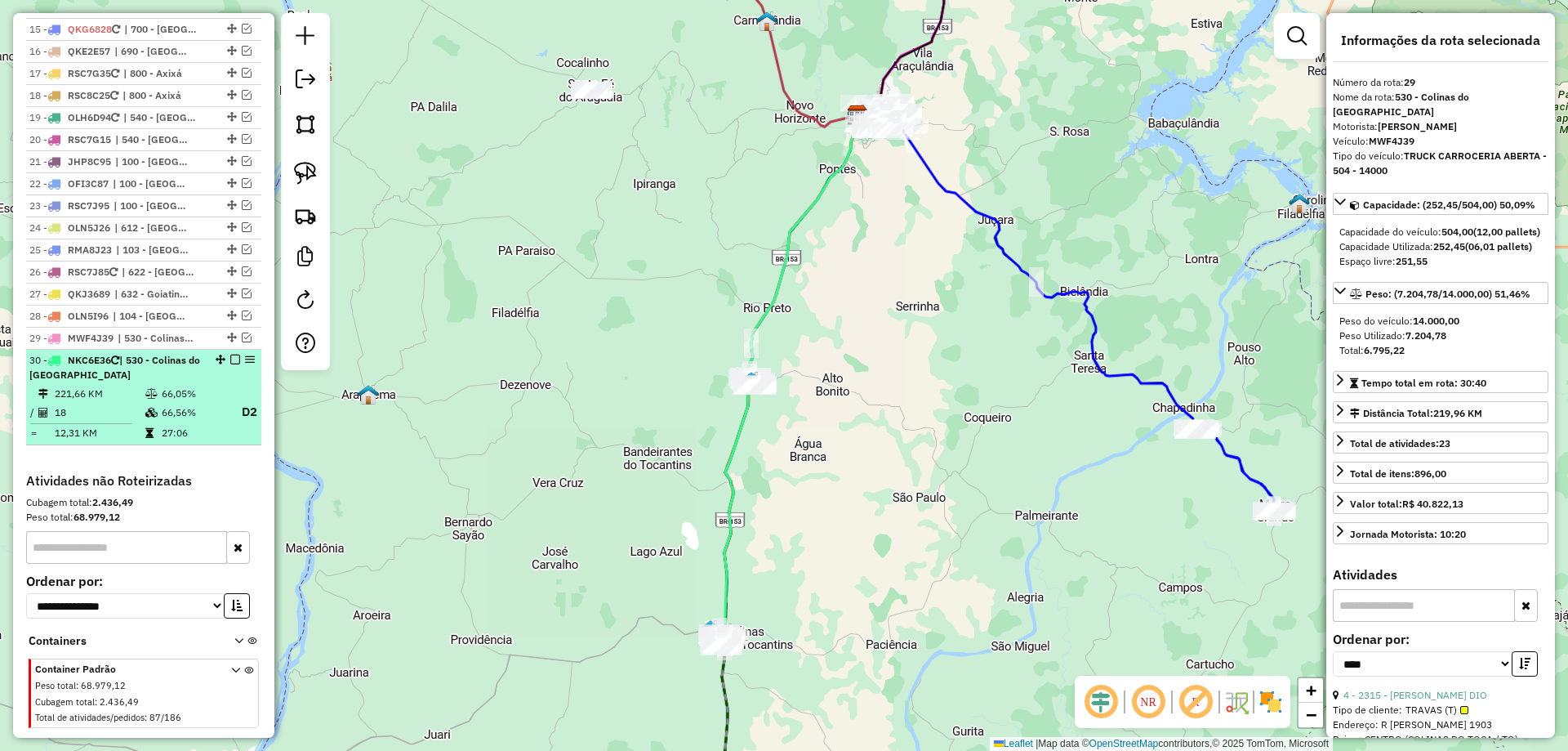
click at [228, 353] on div "30 - NKC6E36 | 530 - Colinas do Tocantins" at bounding box center [144, 367] width 229 height 30
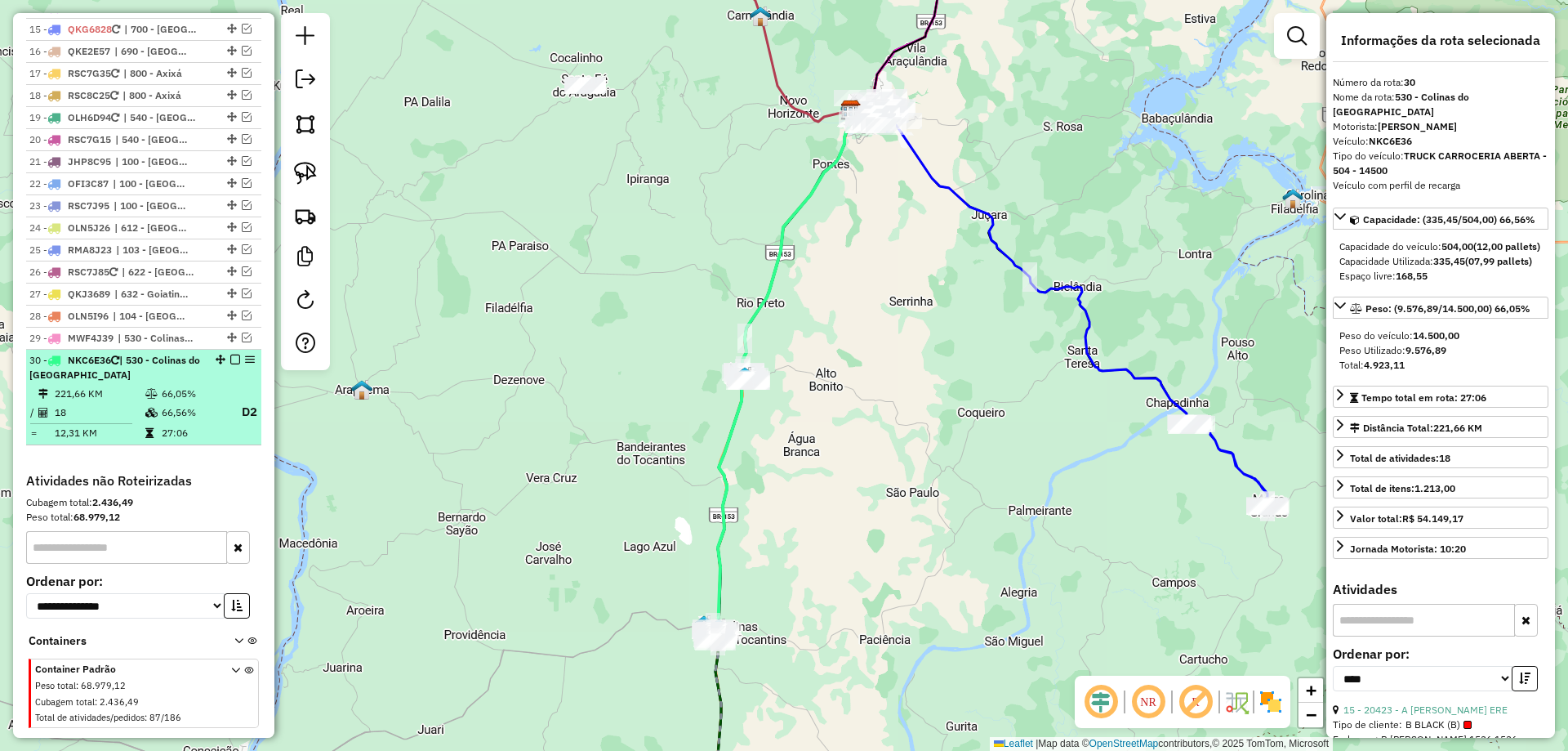
click at [231, 355] on em at bounding box center [235, 359] width 10 height 10
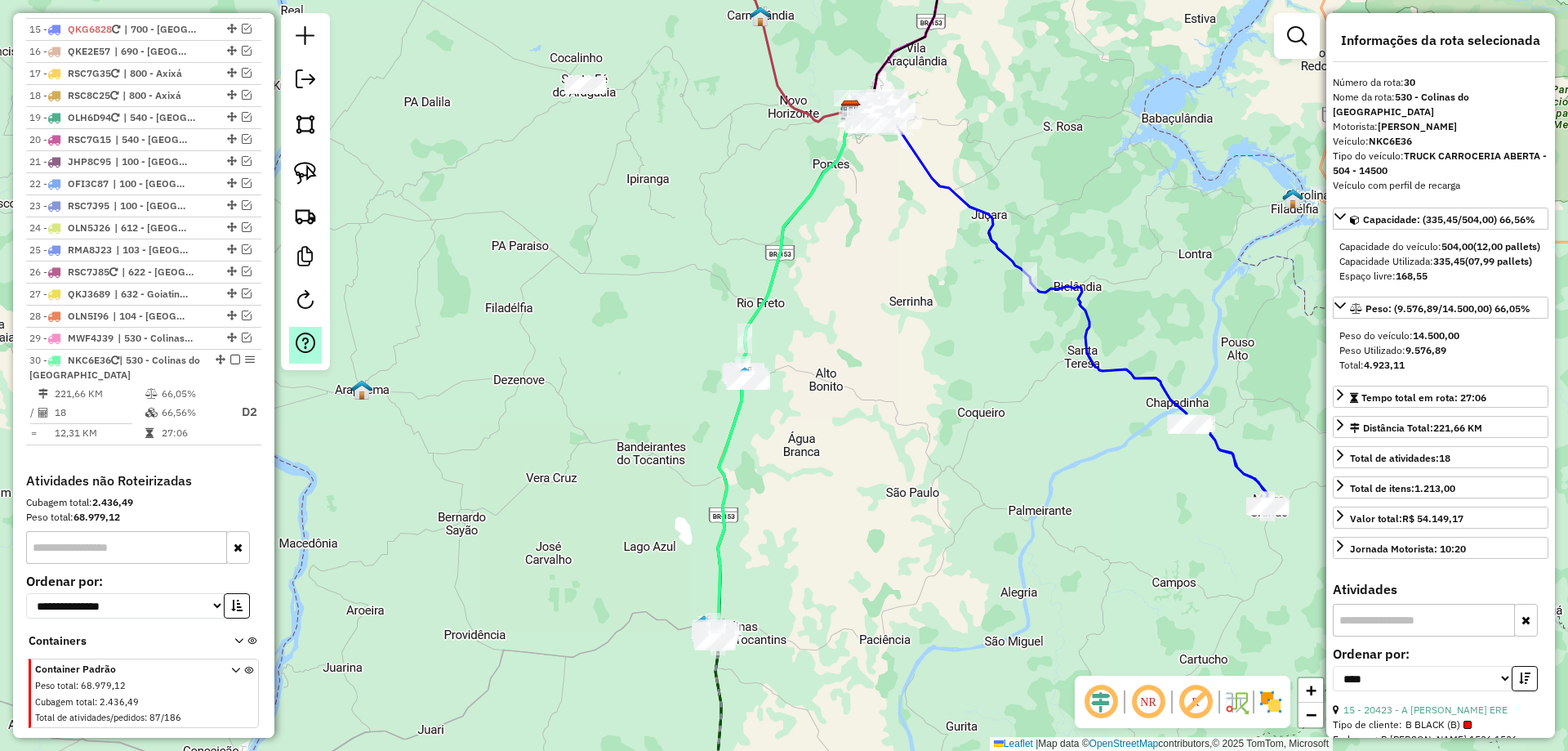
scroll to position [1725, 0]
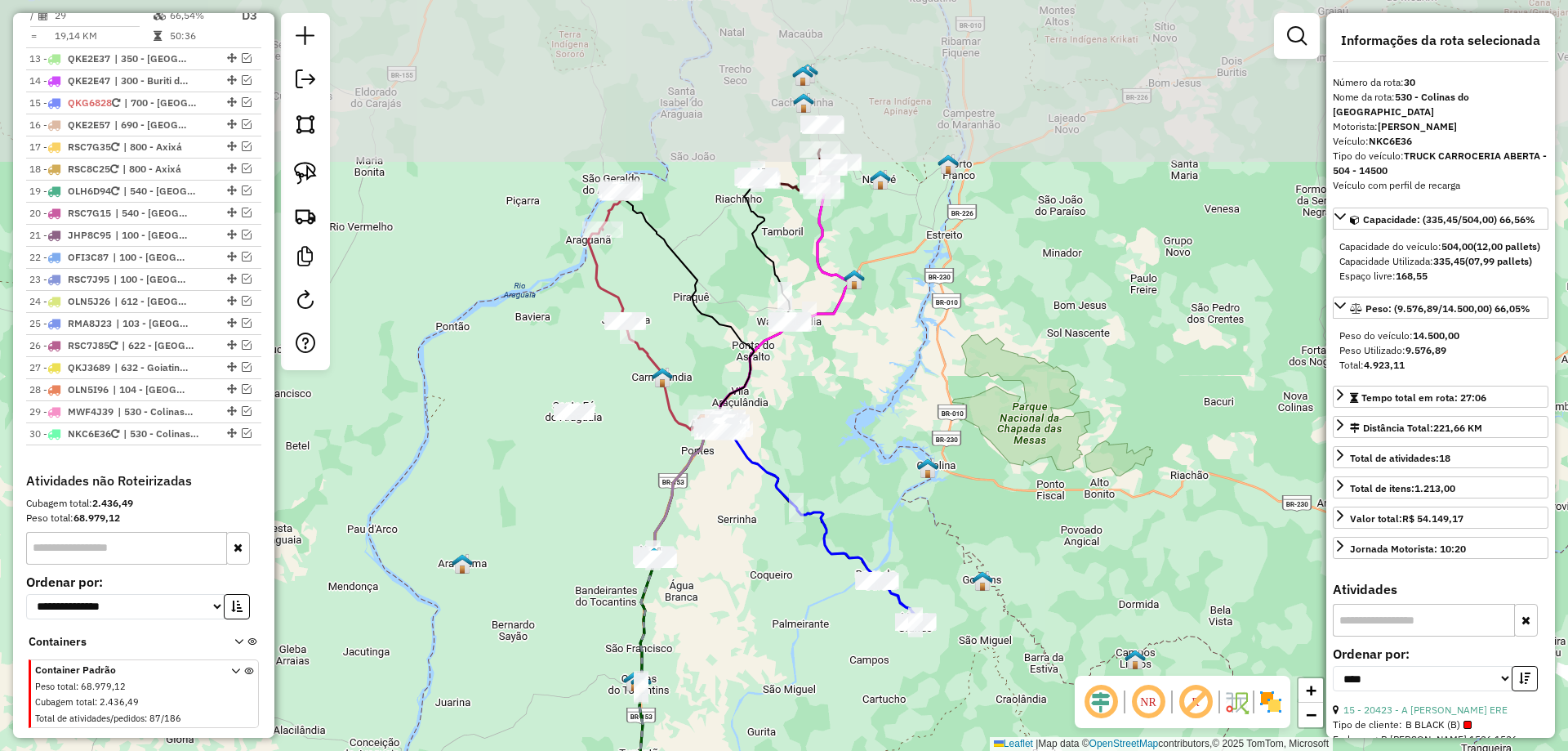
drag, startPoint x: 685, startPoint y: 347, endPoint x: 668, endPoint y: 551, distance: 204.7
click at [668, 551] on div "Rota 7 - Placa QKJ4119 5196 - CRISTINA PEREIRA MAG Rota 9 - Placa RMA8I15 33057…" at bounding box center [784, 376] width 1568 height 751
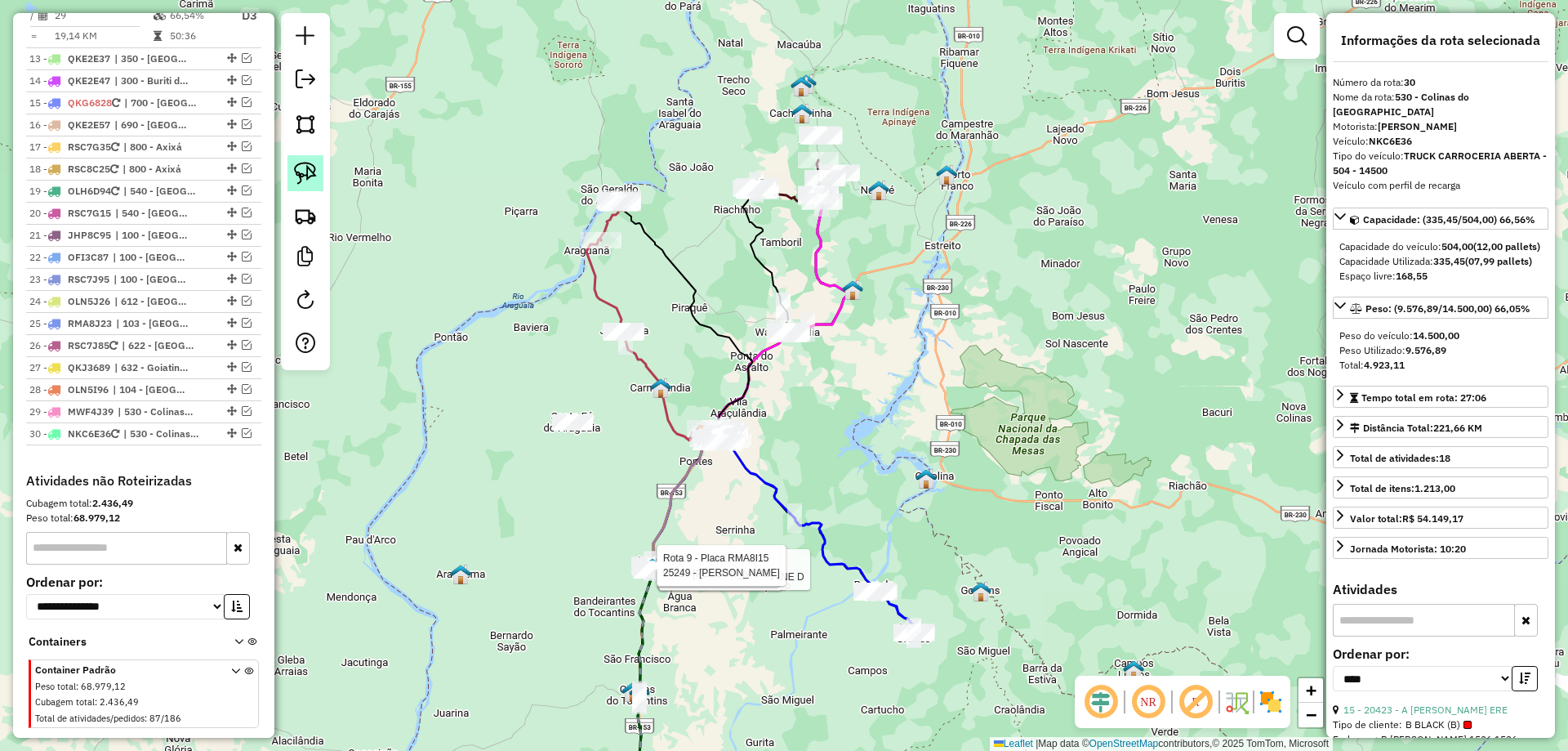
click at [301, 164] on img at bounding box center [306, 173] width 23 height 23
drag, startPoint x: 617, startPoint y: 520, endPoint x: 699, endPoint y: 546, distance: 86.0
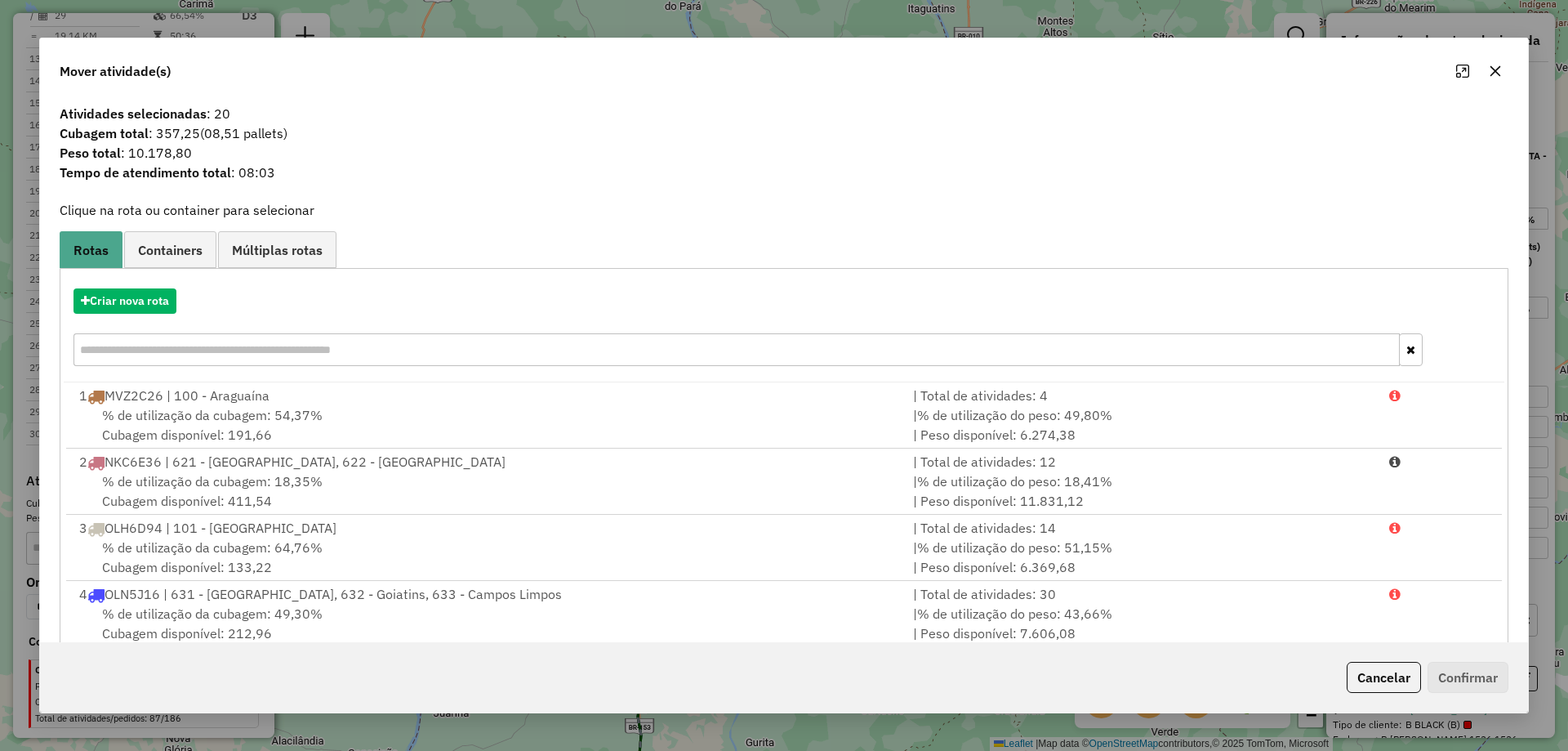
click at [1498, 71] on icon "button" at bounding box center [1496, 71] width 13 height 13
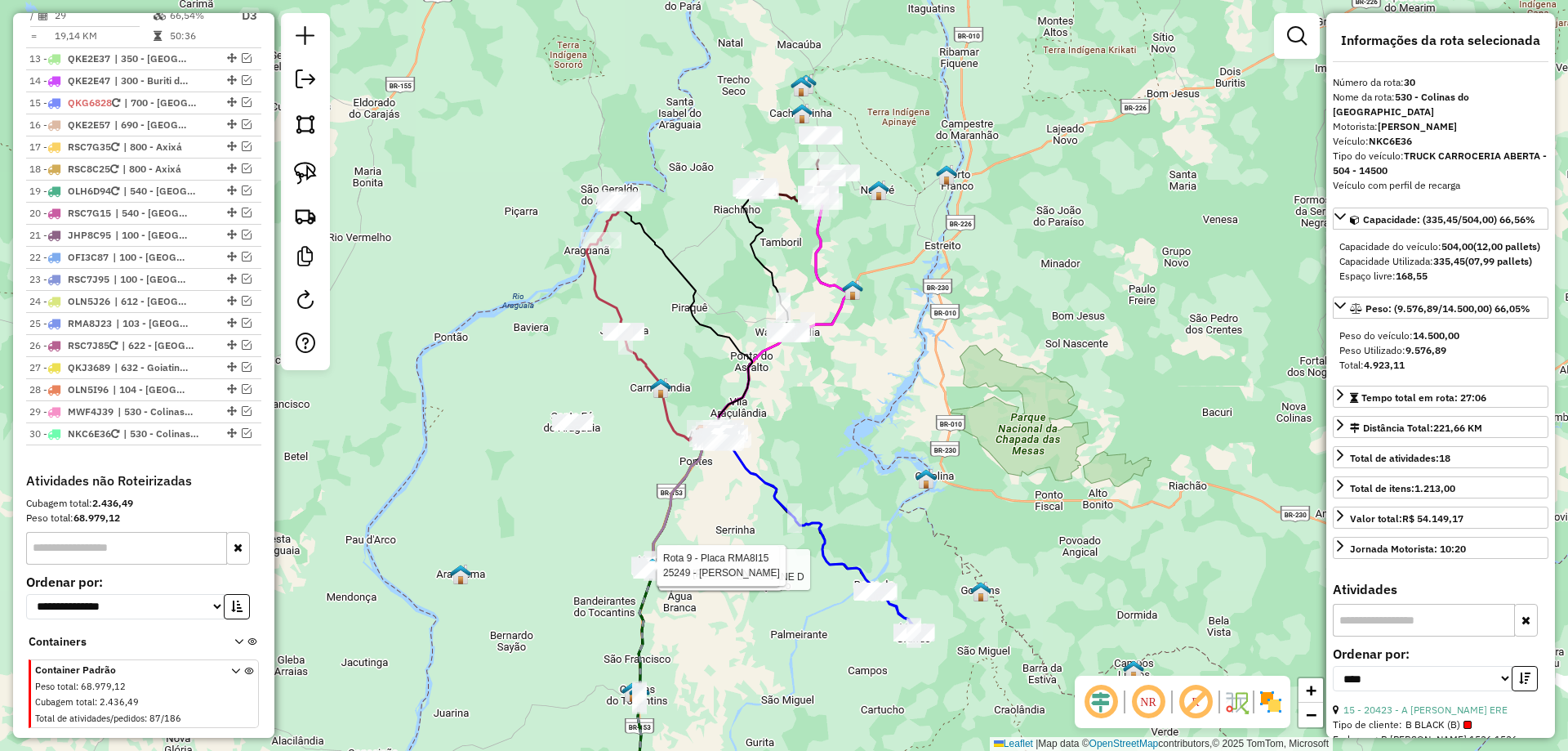
click at [972, 356] on div "Rota 9 - Placa RMA8I15 33057 - ENEDINA DE SOUSA LIM Rota 7 - Placa QKJ4119 2705…" at bounding box center [784, 376] width 1568 height 751
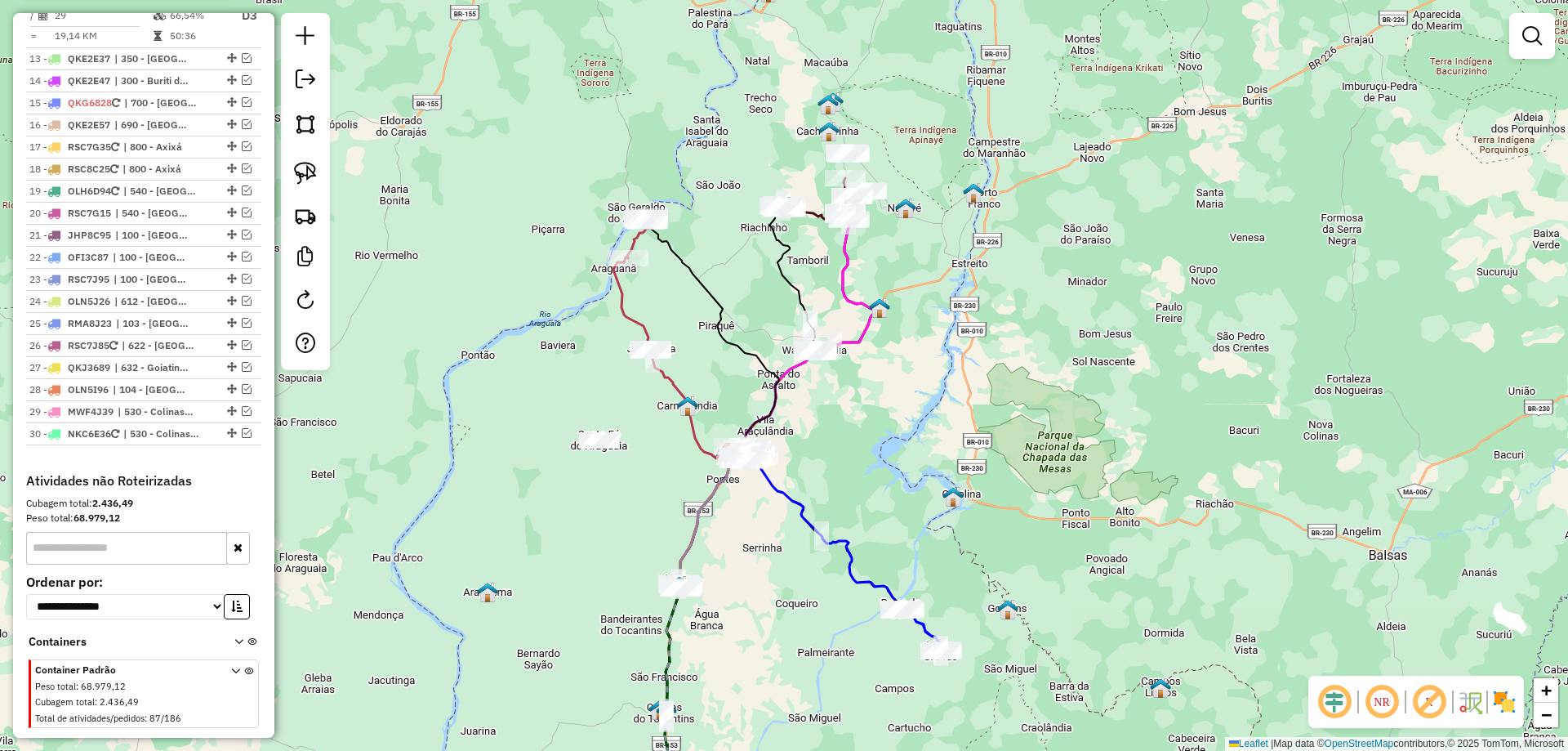
drag, startPoint x: 848, startPoint y: 402, endPoint x: 908, endPoint y: 419, distance: 62.4
click at [908, 419] on div "Janela de atendimento Grade de atendimento Capacidade Transportadoras Veículos …" at bounding box center [784, 376] width 1568 height 751
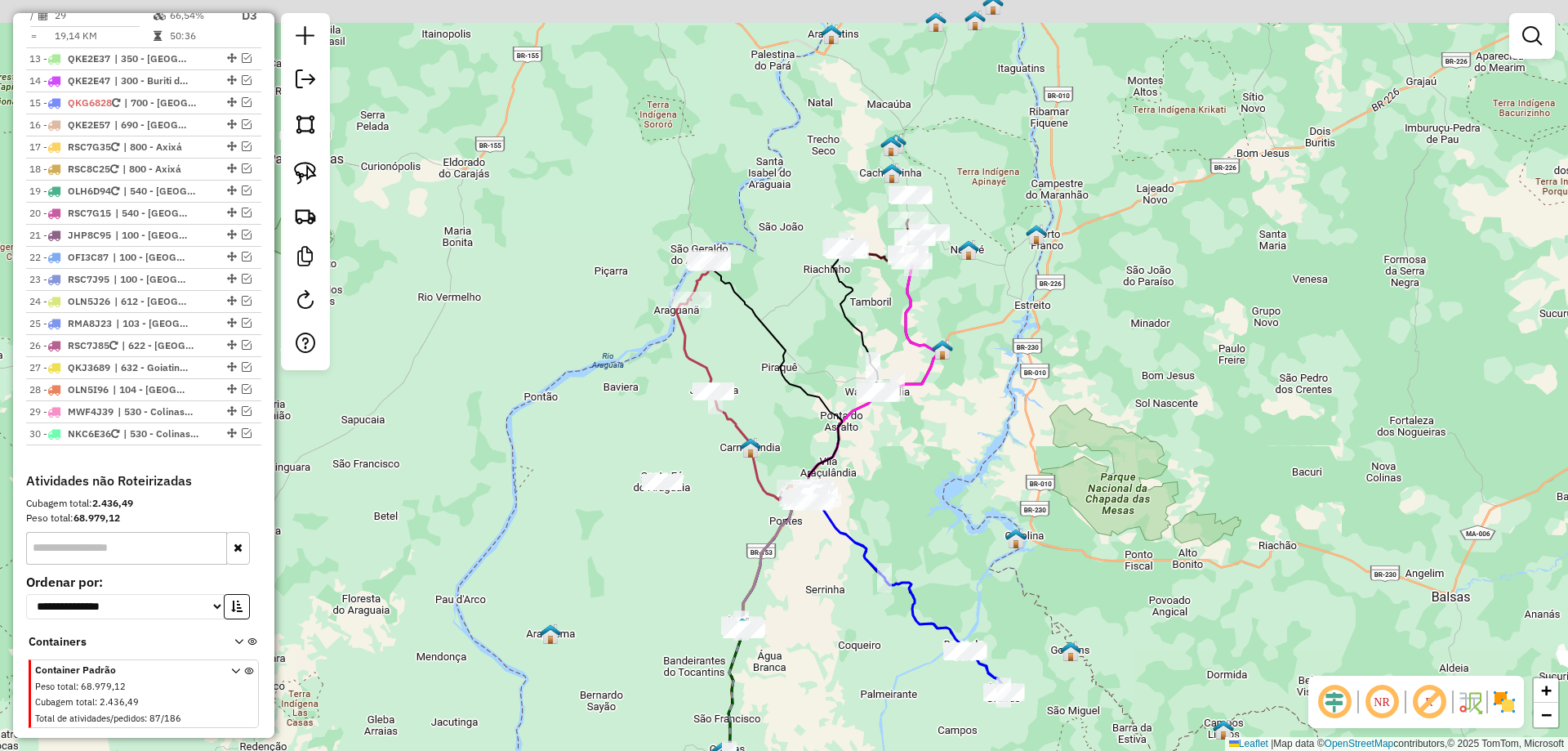
drag, startPoint x: 971, startPoint y: 466, endPoint x: 992, endPoint y: 490, distance: 31.9
click at [992, 490] on div "Janela de atendimento Grade de atendimento Capacidade Transportadoras Veículos …" at bounding box center [784, 376] width 1568 height 751
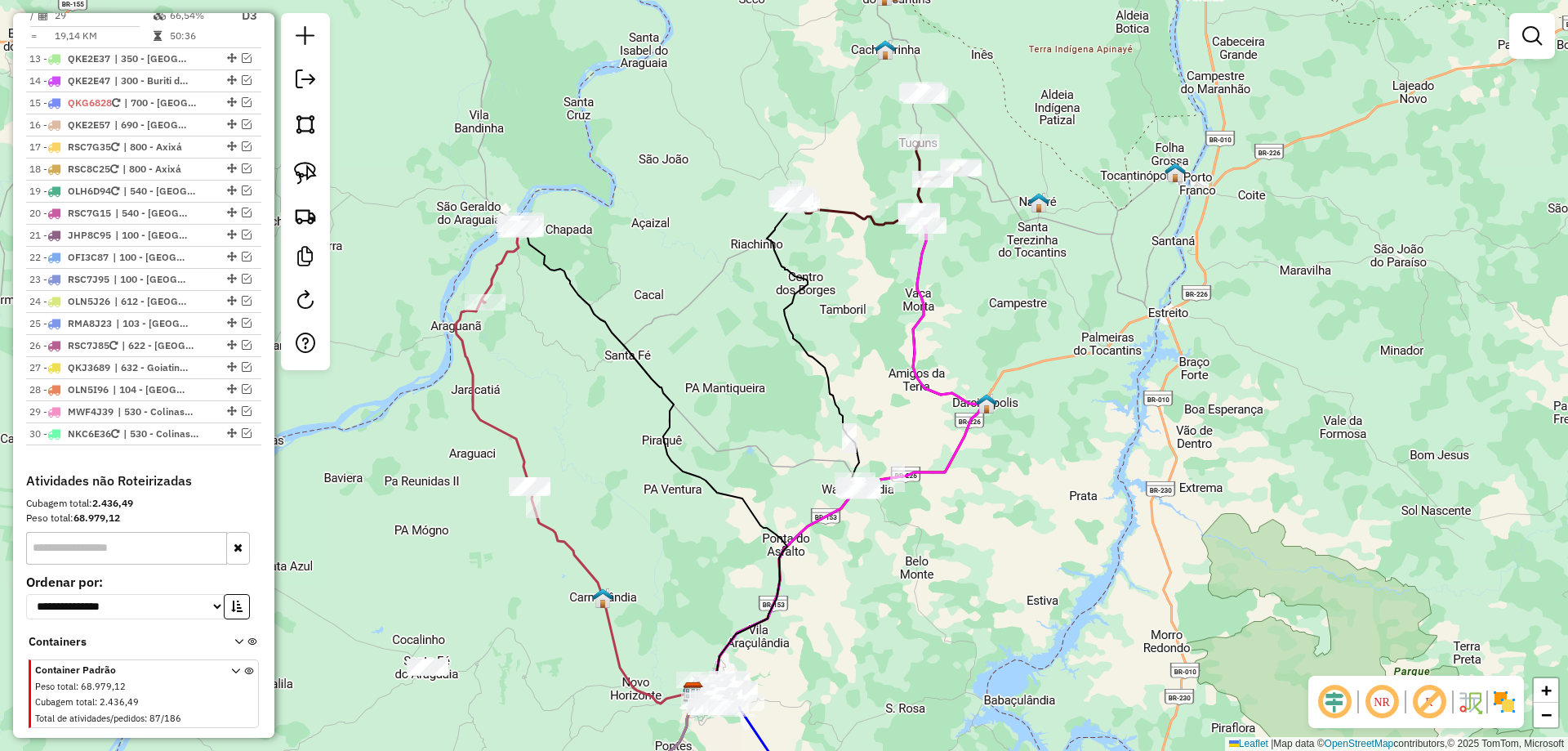
drag, startPoint x: 886, startPoint y: 336, endPoint x: 881, endPoint y: 462, distance: 126.1
click at [886, 463] on div "Janela de atendimento Grade de atendimento Capacidade Transportadoras Veículos …" at bounding box center [784, 376] width 1568 height 751
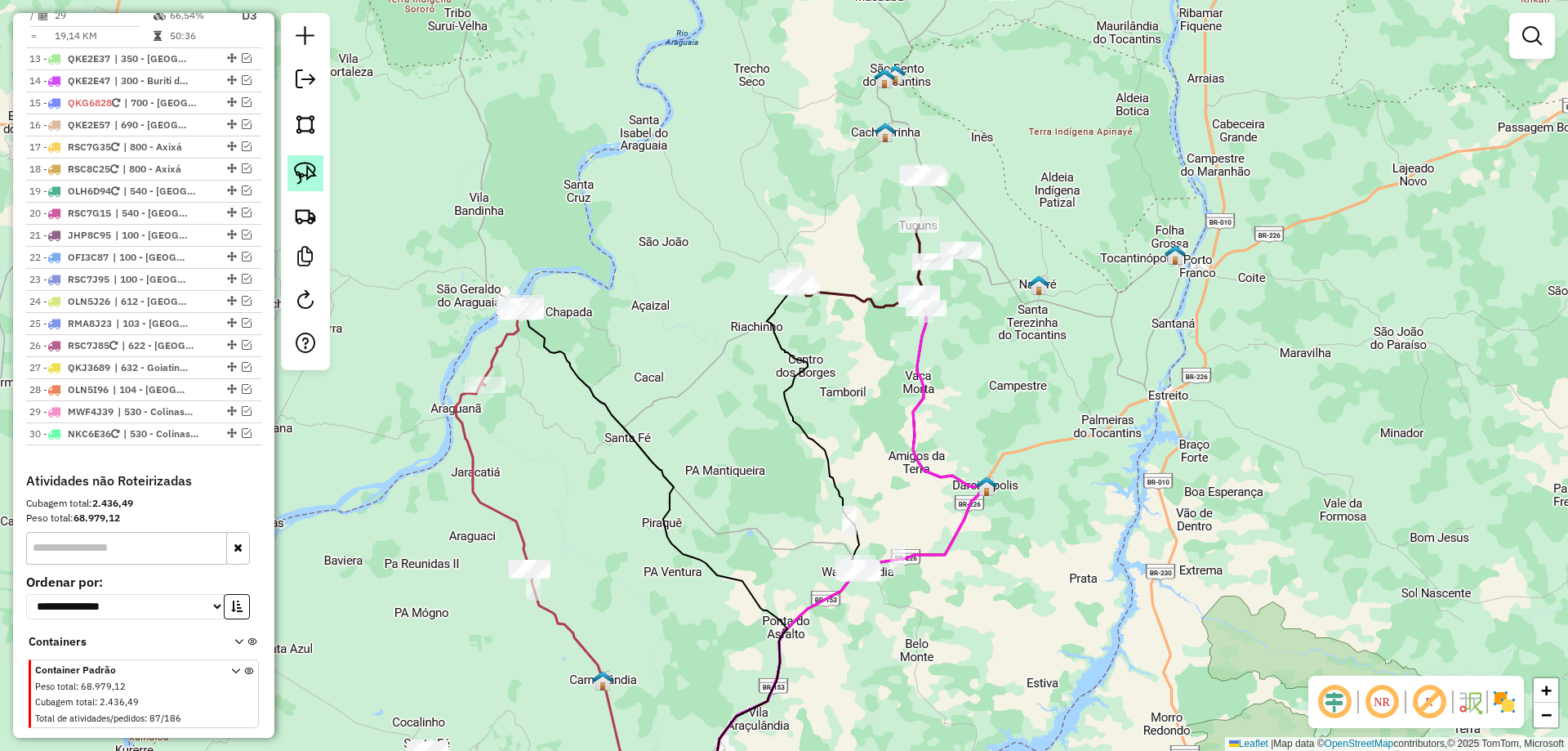
click at [318, 176] on link at bounding box center [306, 173] width 36 height 36
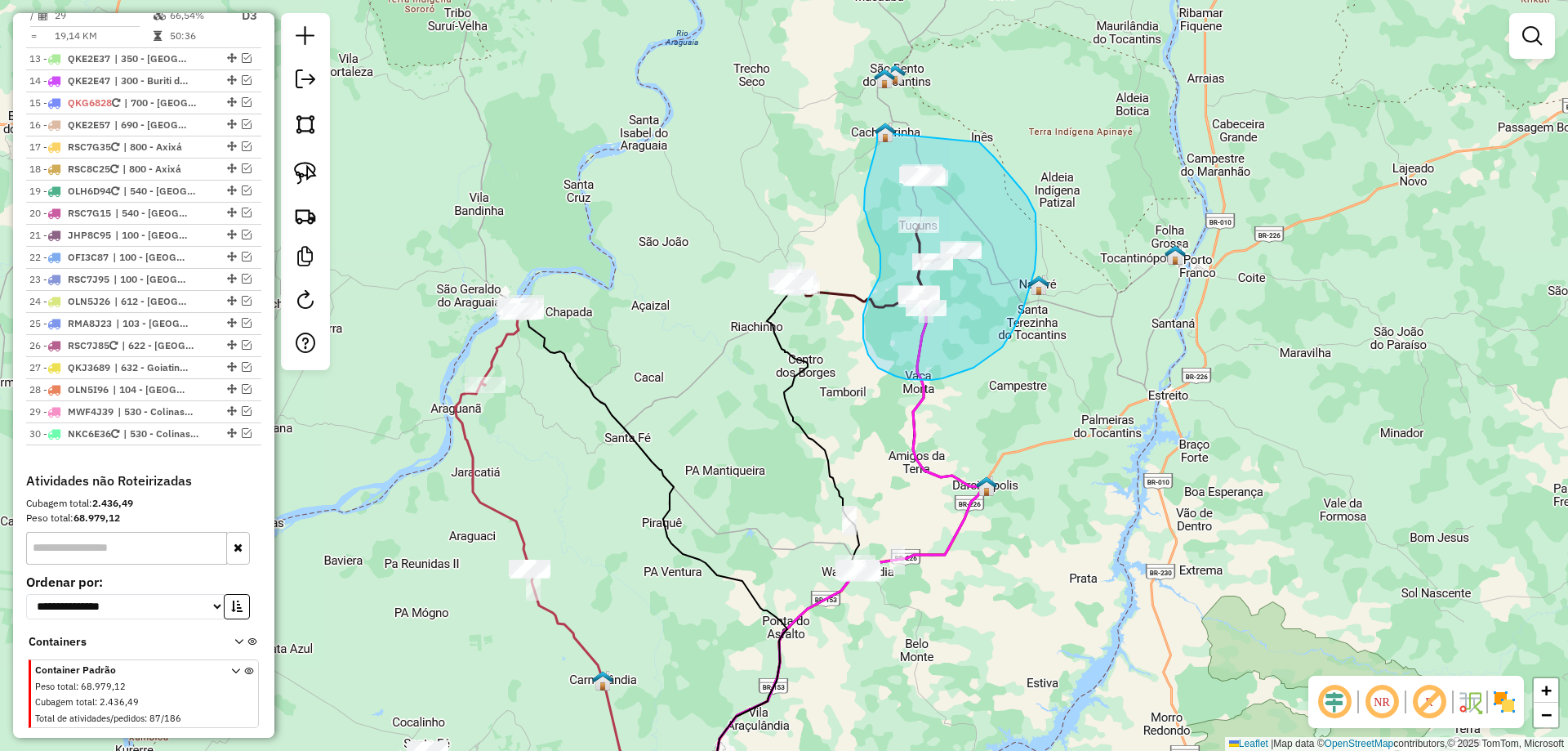
drag, startPoint x: 877, startPoint y: 132, endPoint x: 972, endPoint y: 138, distance: 95.2
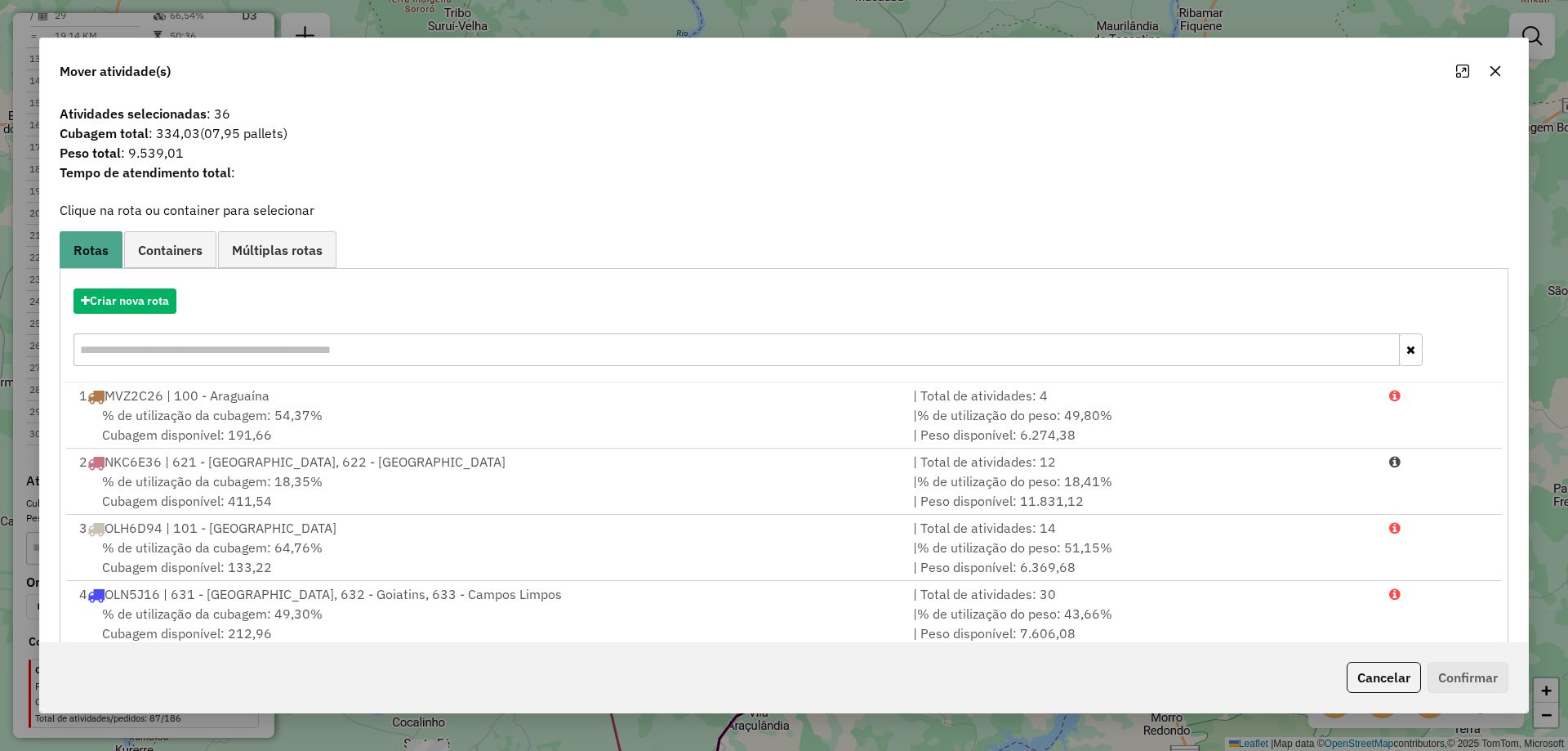
click at [1491, 65] on icon "button" at bounding box center [1496, 71] width 13 height 13
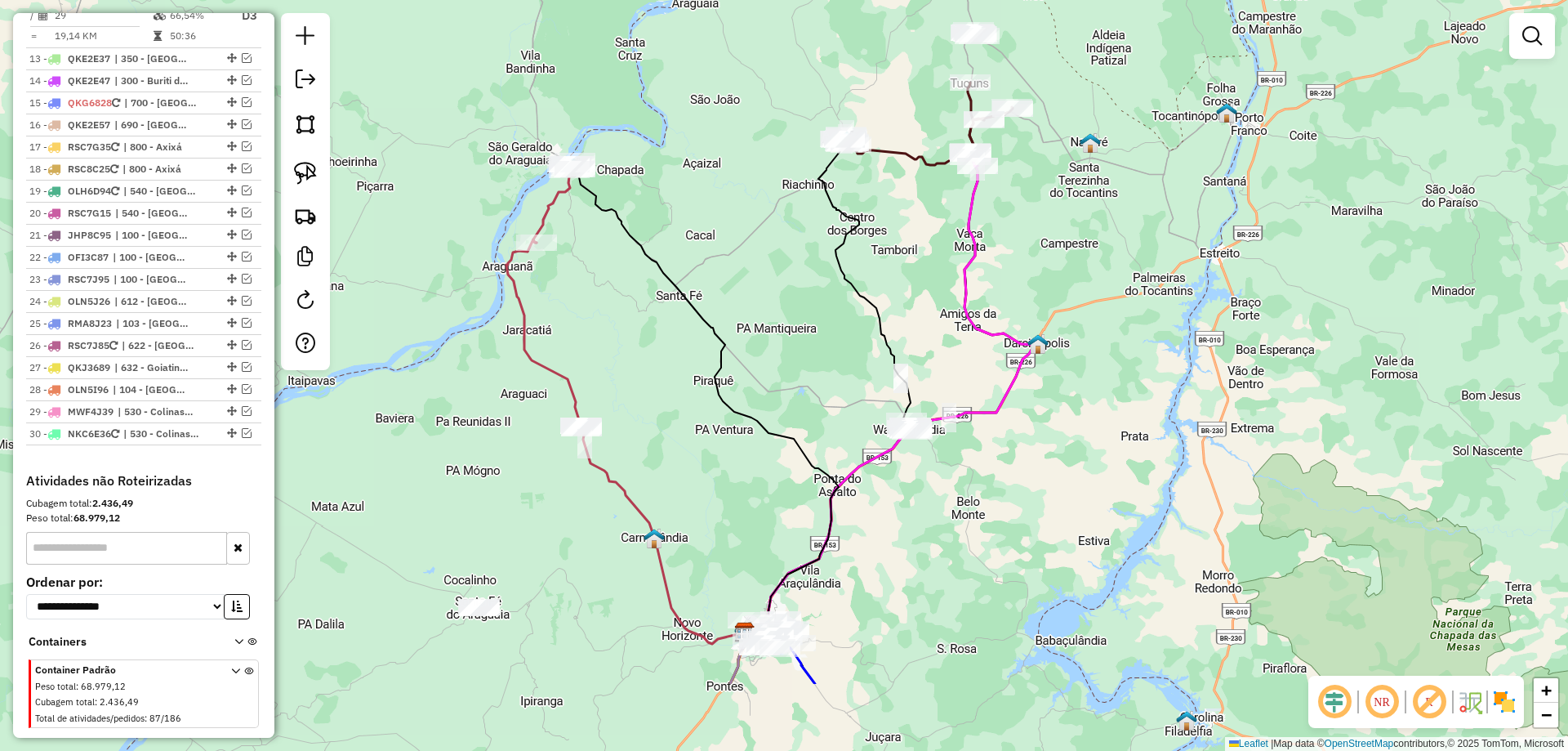
drag, startPoint x: 995, startPoint y: 428, endPoint x: 1063, endPoint y: 243, distance: 197.1
click at [1063, 243] on div "Janela de atendimento Grade de atendimento Capacidade Transportadoras Veículos …" at bounding box center [784, 376] width 1568 height 751
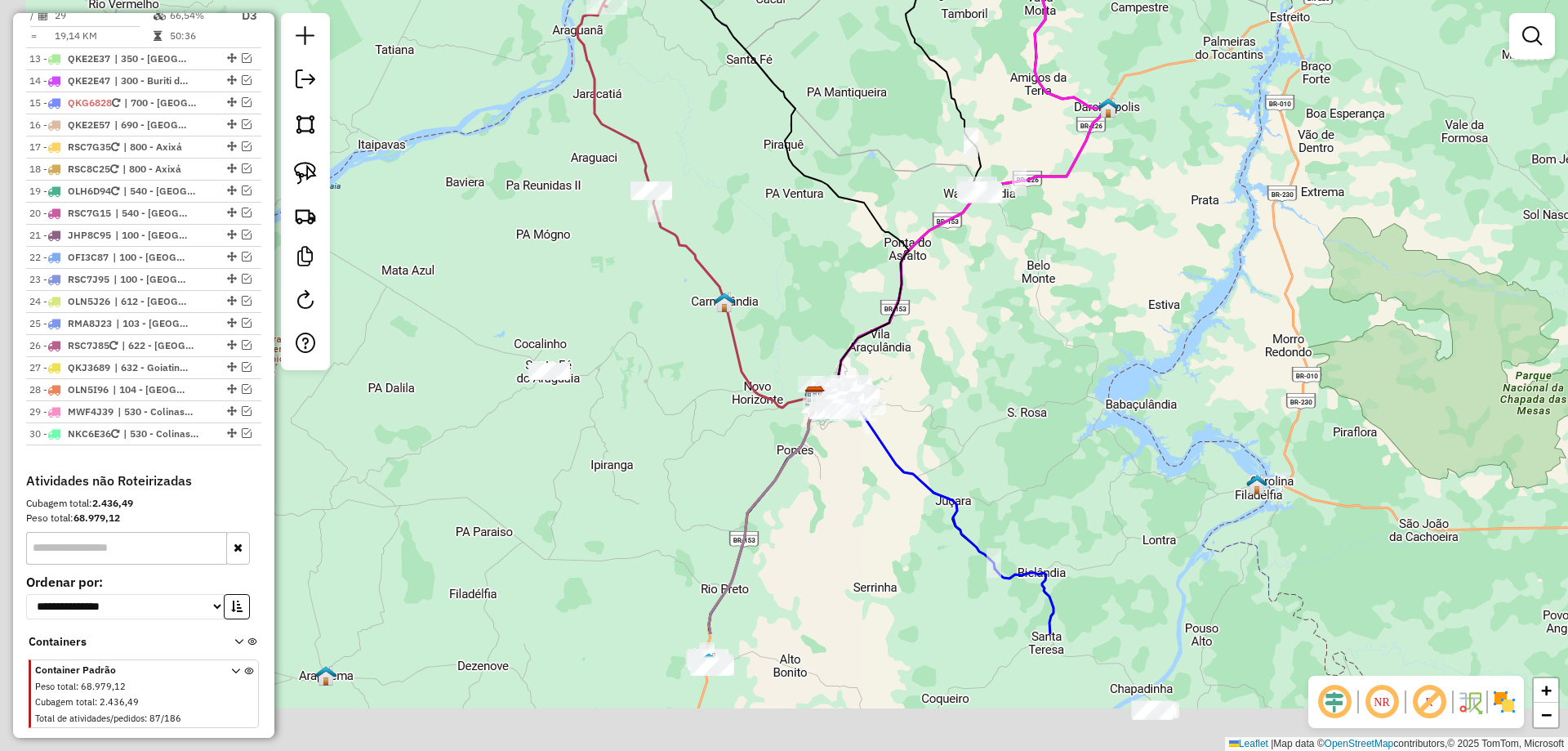
drag, startPoint x: 968, startPoint y: 498, endPoint x: 1028, endPoint y: 285, distance: 221.3
click at [1027, 287] on div "Janela de atendimento Grade de atendimento Capacidade Transportadoras Veículos …" at bounding box center [784, 376] width 1568 height 751
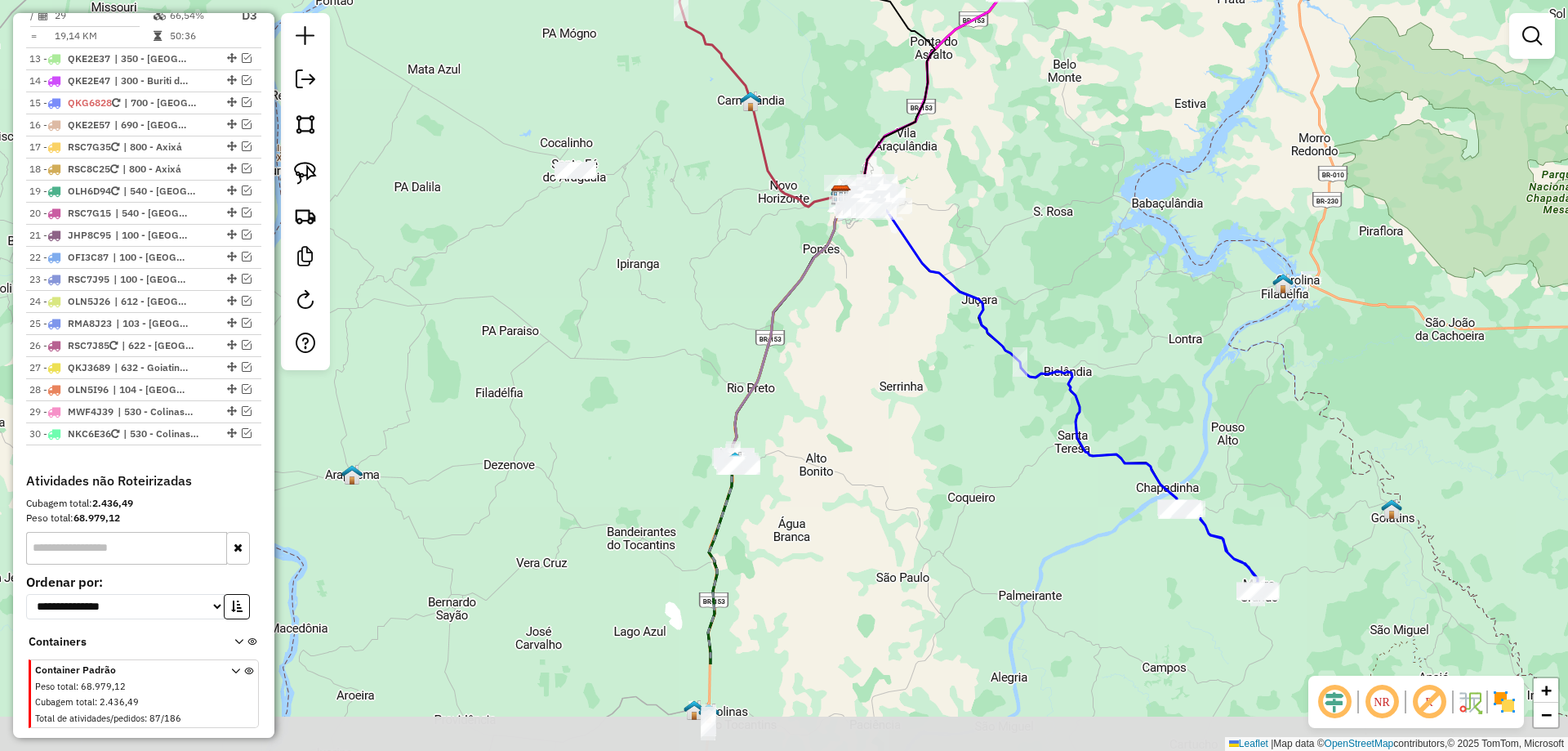
drag, startPoint x: 845, startPoint y: 535, endPoint x: 862, endPoint y: 363, distance: 172.8
click at [862, 363] on div "Janela de atendimento Grade de atendimento Capacidade Transportadoras Veículos …" at bounding box center [784, 376] width 1568 height 751
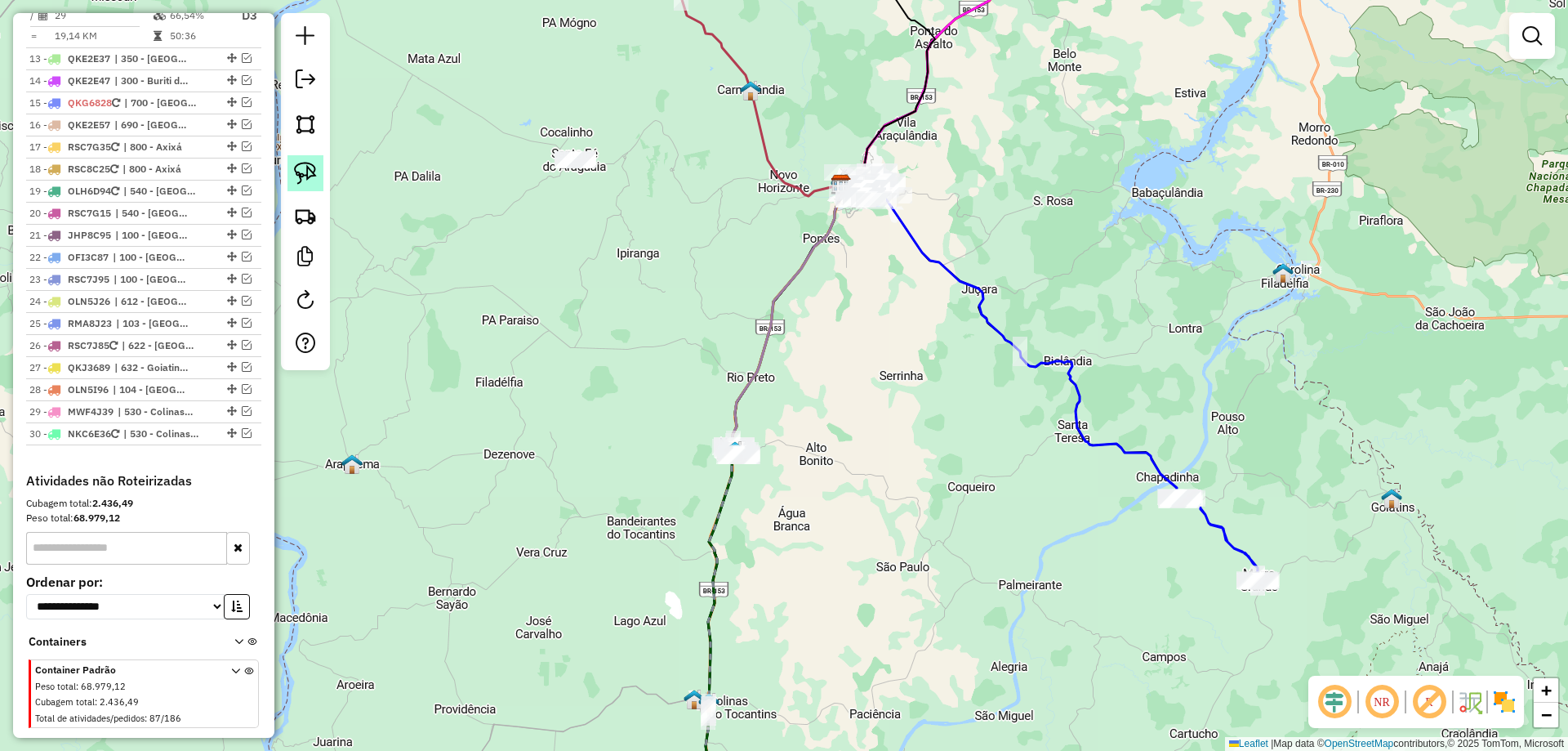
click at [306, 175] on img at bounding box center [306, 173] width 23 height 23
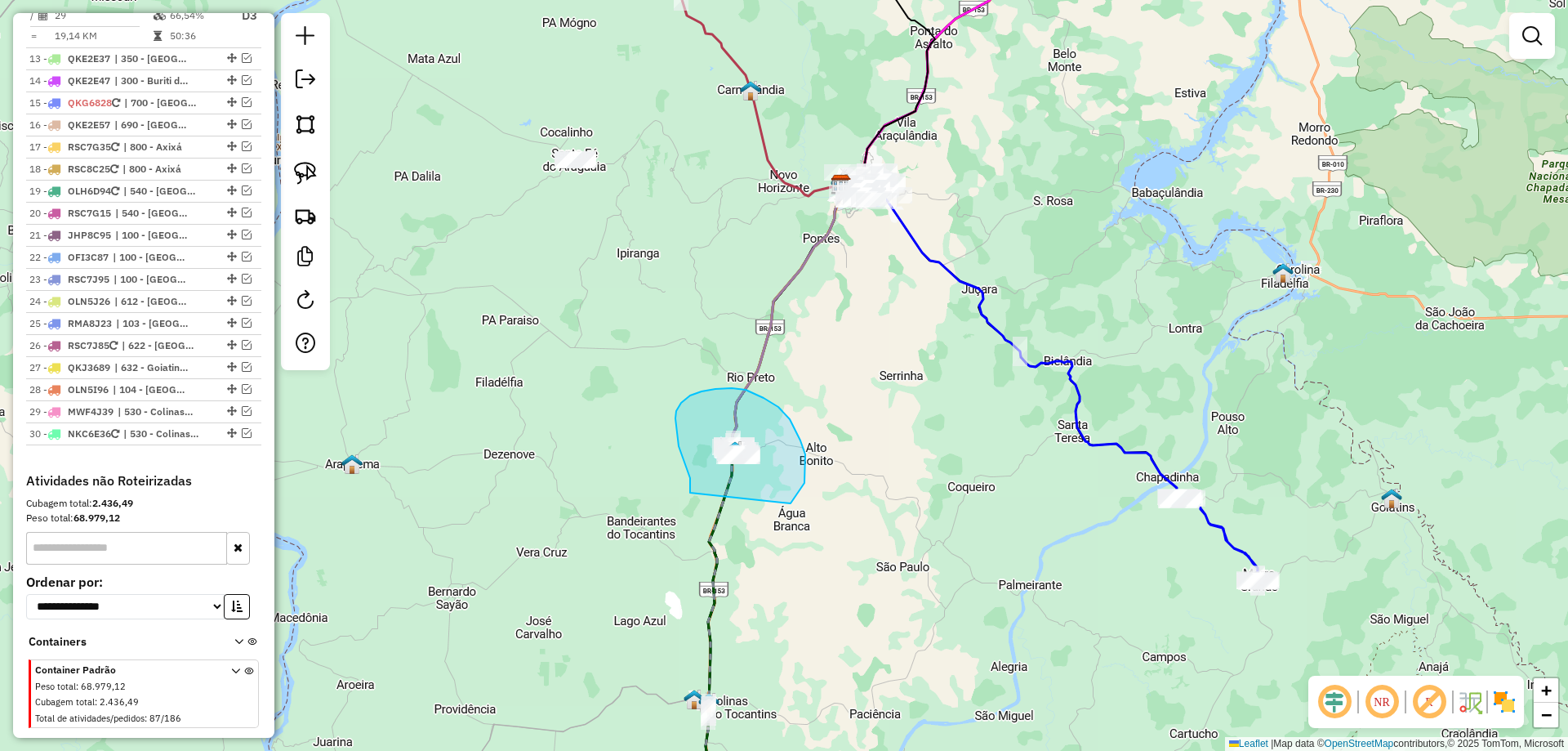
drag, startPoint x: 683, startPoint y: 457, endPoint x: 757, endPoint y: 518, distance: 95.9
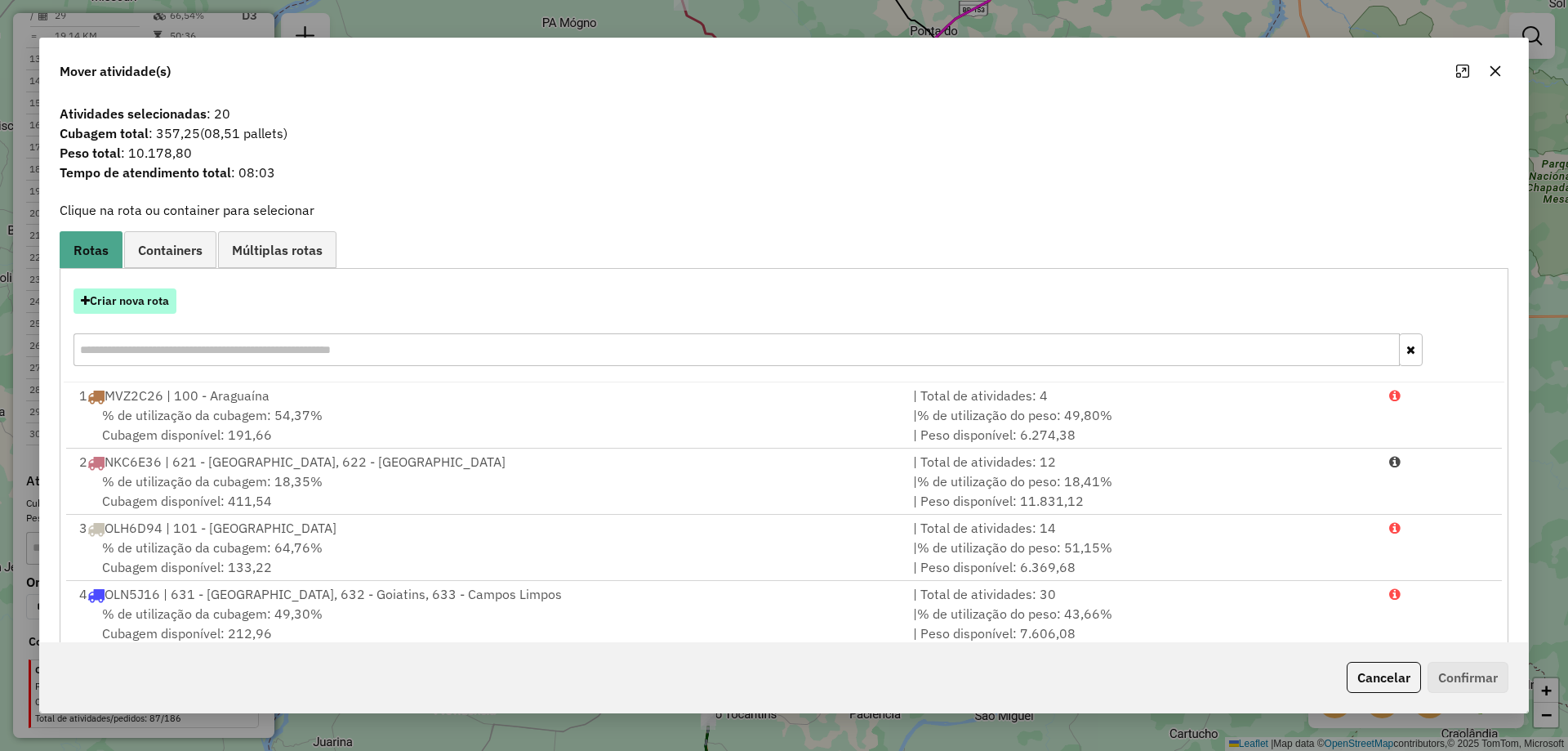
click at [130, 307] on button "Criar nova rota" at bounding box center [125, 301] width 103 height 26
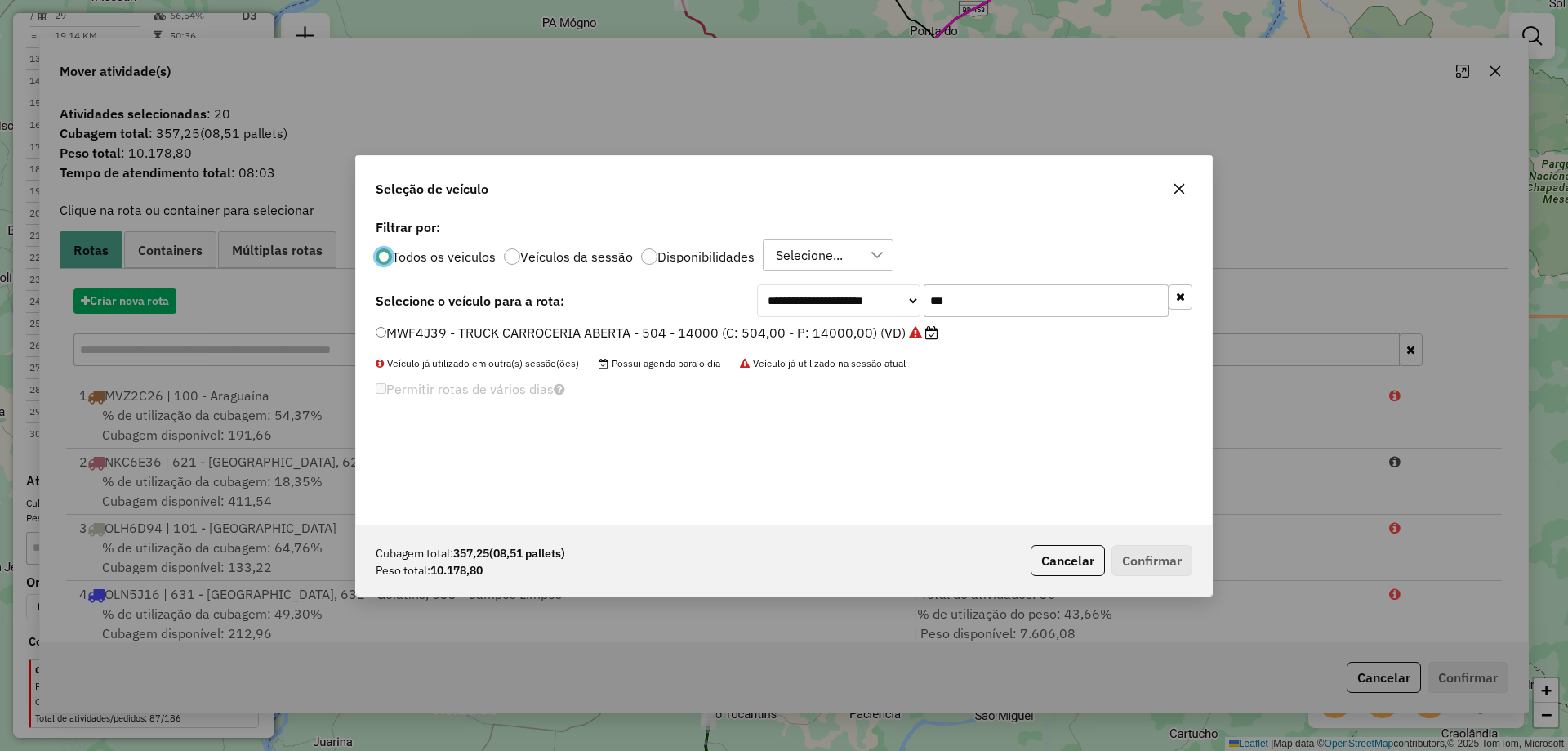
scroll to position [9, 5]
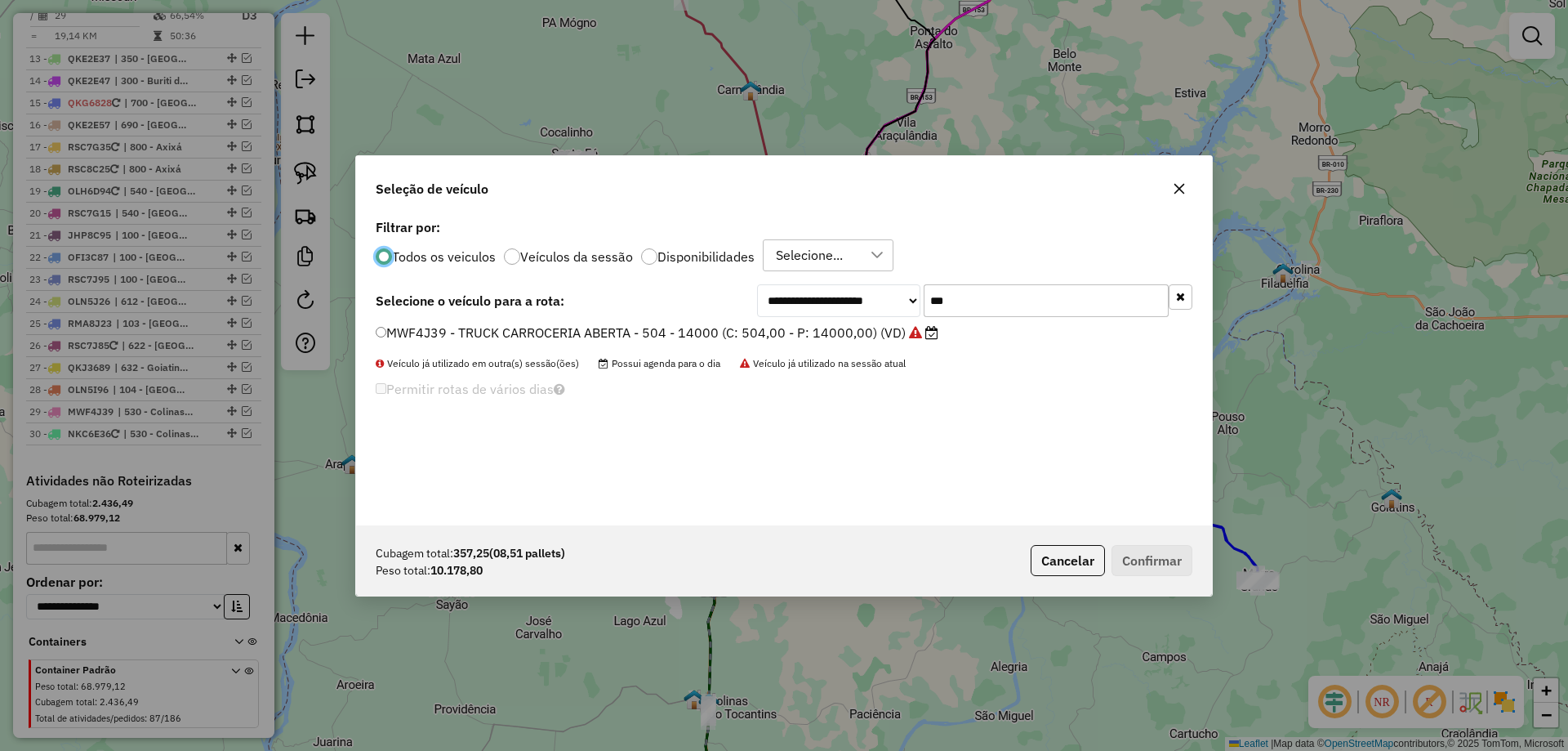
click at [977, 291] on input "***" at bounding box center [1046, 300] width 245 height 32
type input "****"
click at [814, 334] on label "QKL8725 - TRUCK CARROCERIA ABERTA - 504 - 14390 (C: 504,00 - P: 14390,00) (VD)" at bounding box center [638, 333] width 526 height 20
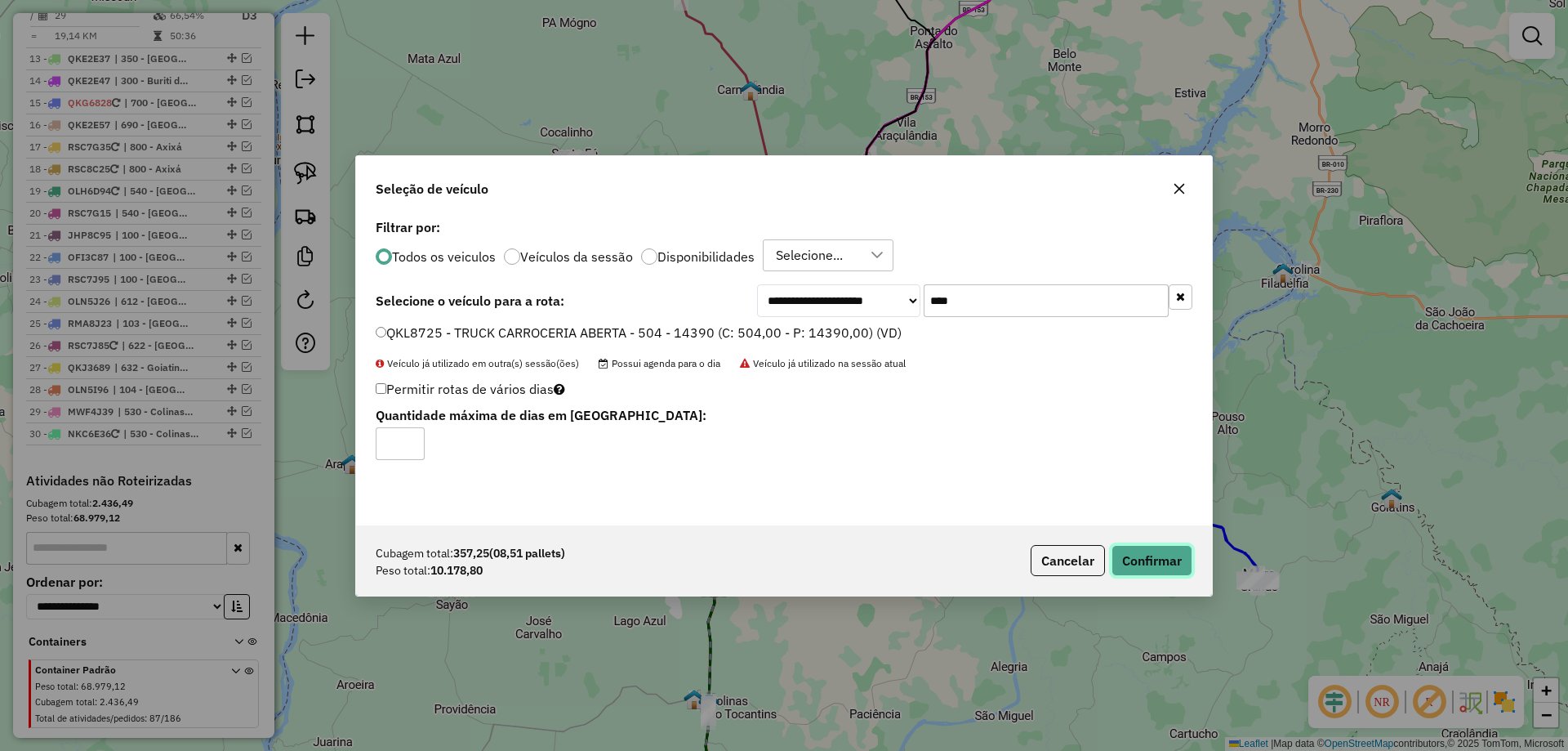
click at [1145, 553] on button "Confirmar" at bounding box center [1152, 560] width 81 height 31
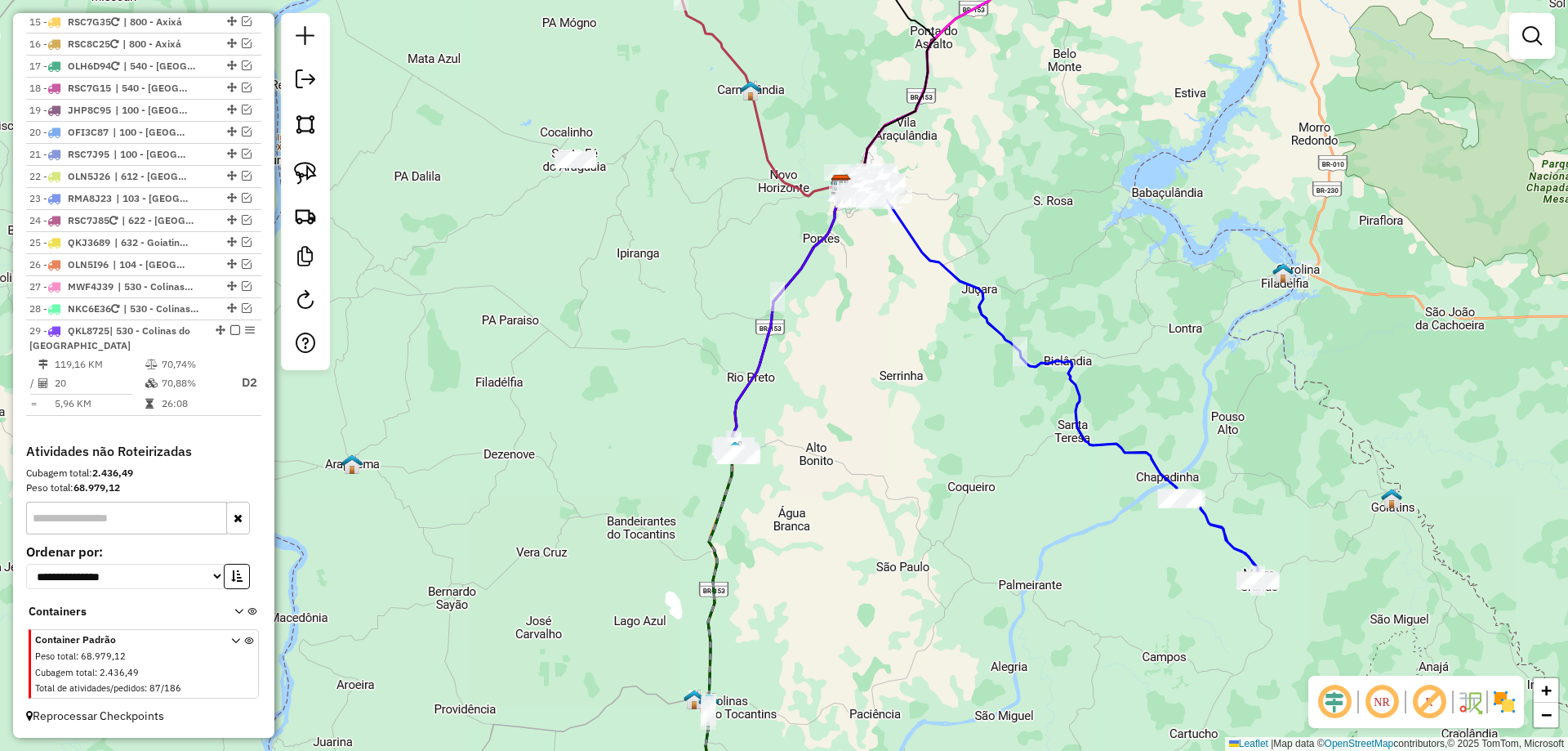
scroll to position [1637, 0]
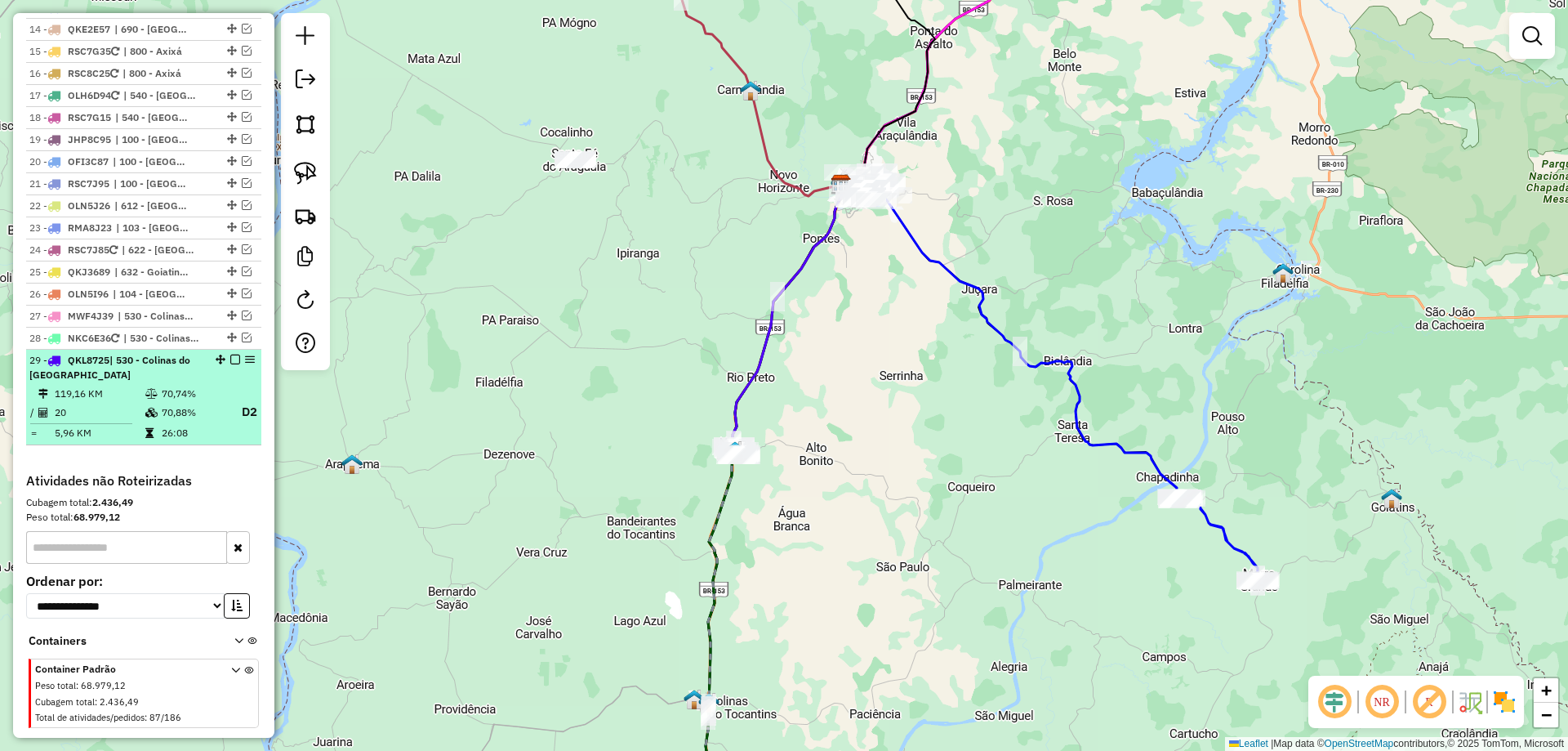
click at [231, 355] on em at bounding box center [235, 359] width 10 height 10
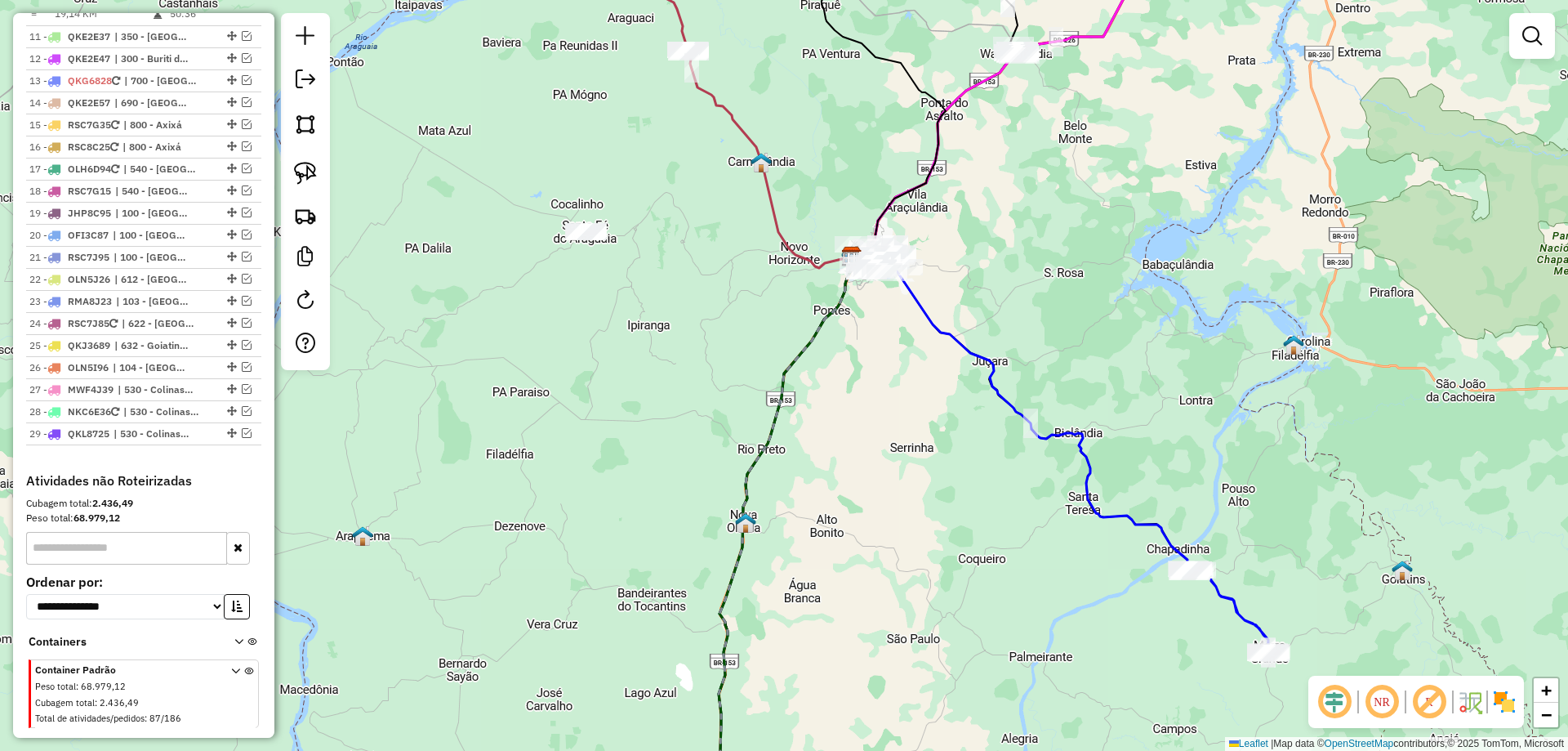
drag, startPoint x: 633, startPoint y: 416, endPoint x: 650, endPoint y: 521, distance: 106.4
click at [650, 521] on div "Janela de atendimento Grade de atendimento Capacidade Transportadoras Veículos …" at bounding box center [784, 376] width 1568 height 751
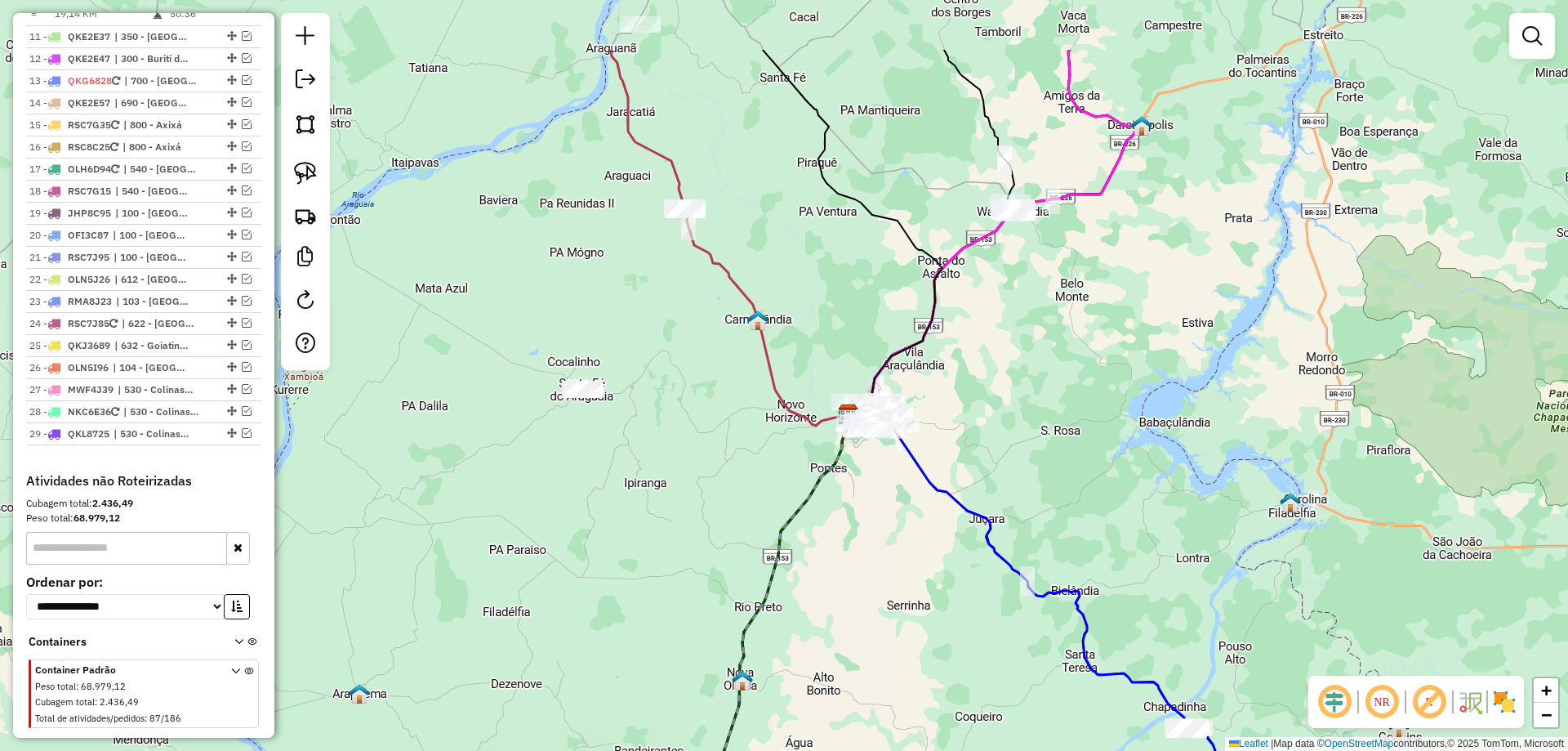
drag, startPoint x: 833, startPoint y: 450, endPoint x: 822, endPoint y: 573, distance: 123.5
click at [822, 573] on div "Janela de atendimento Grade de atendimento Capacidade Transportadoras Veículos …" at bounding box center [784, 376] width 1568 height 751
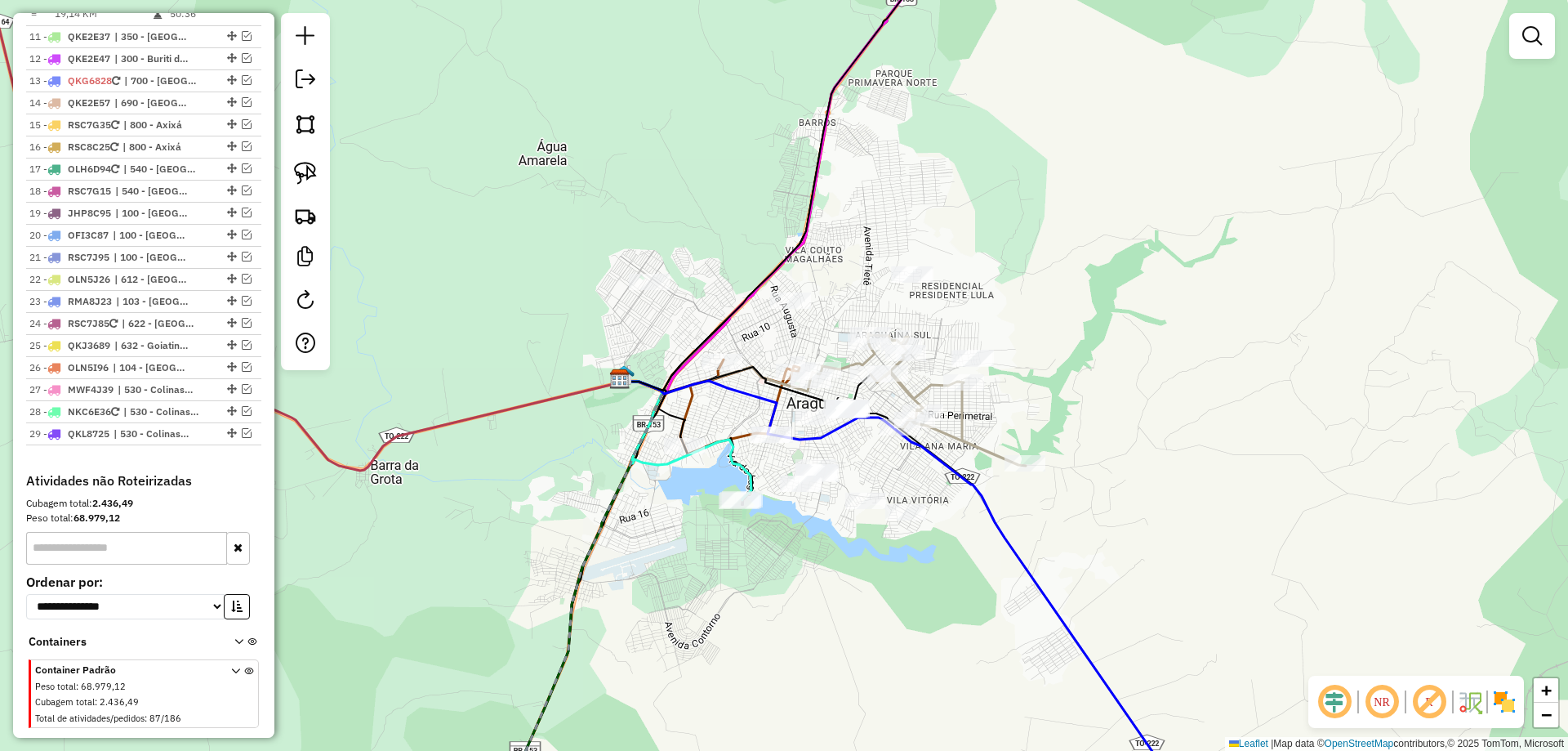
drag, startPoint x: 886, startPoint y: 401, endPoint x: 863, endPoint y: 470, distance: 72.7
click at [863, 470] on div "Janela de atendimento Grade de atendimento Capacidade Transportadoras Veículos …" at bounding box center [784, 376] width 1568 height 751
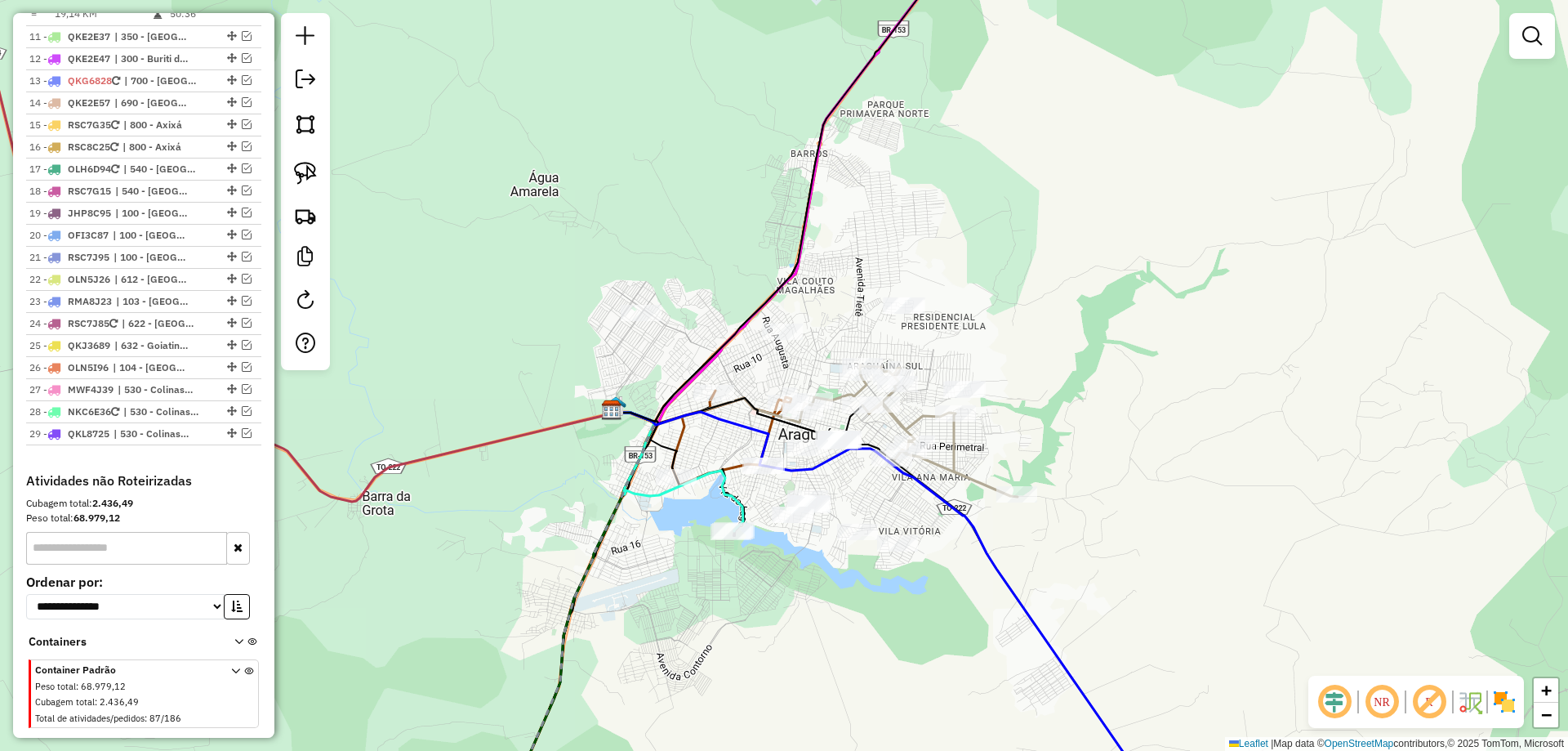
drag, startPoint x: 863, startPoint y: 483, endPoint x: 849, endPoint y: 531, distance: 50.0
click at [849, 531] on div "Janela de atendimento Grade de atendimento Capacidade Transportadoras Veículos …" at bounding box center [784, 376] width 1568 height 751
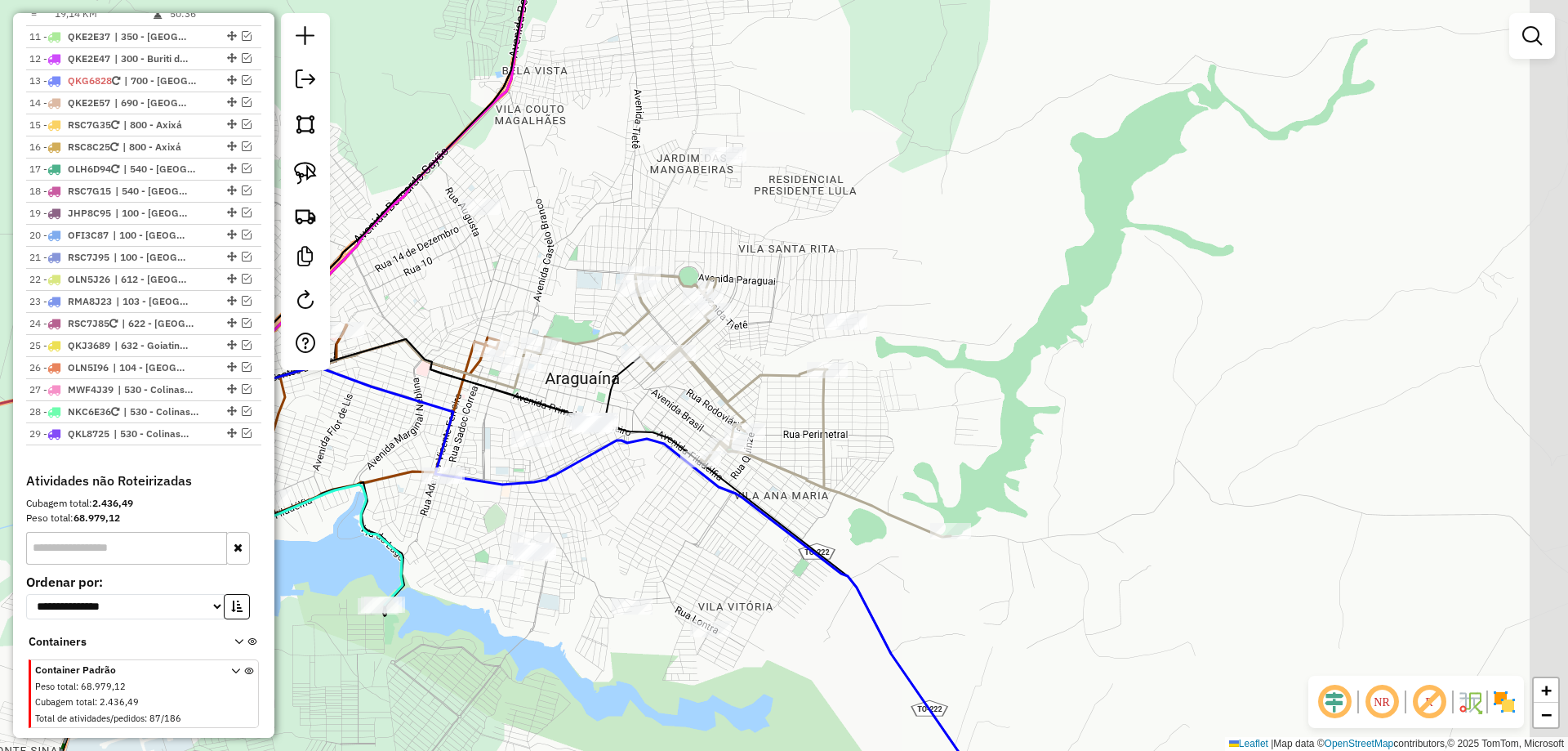
drag, startPoint x: 874, startPoint y: 414, endPoint x: 652, endPoint y: 394, distance: 222.9
click at [652, 394] on div "Janela de atendimento Grade de atendimento Capacidade Transportadoras Veículos …" at bounding box center [784, 376] width 1568 height 751
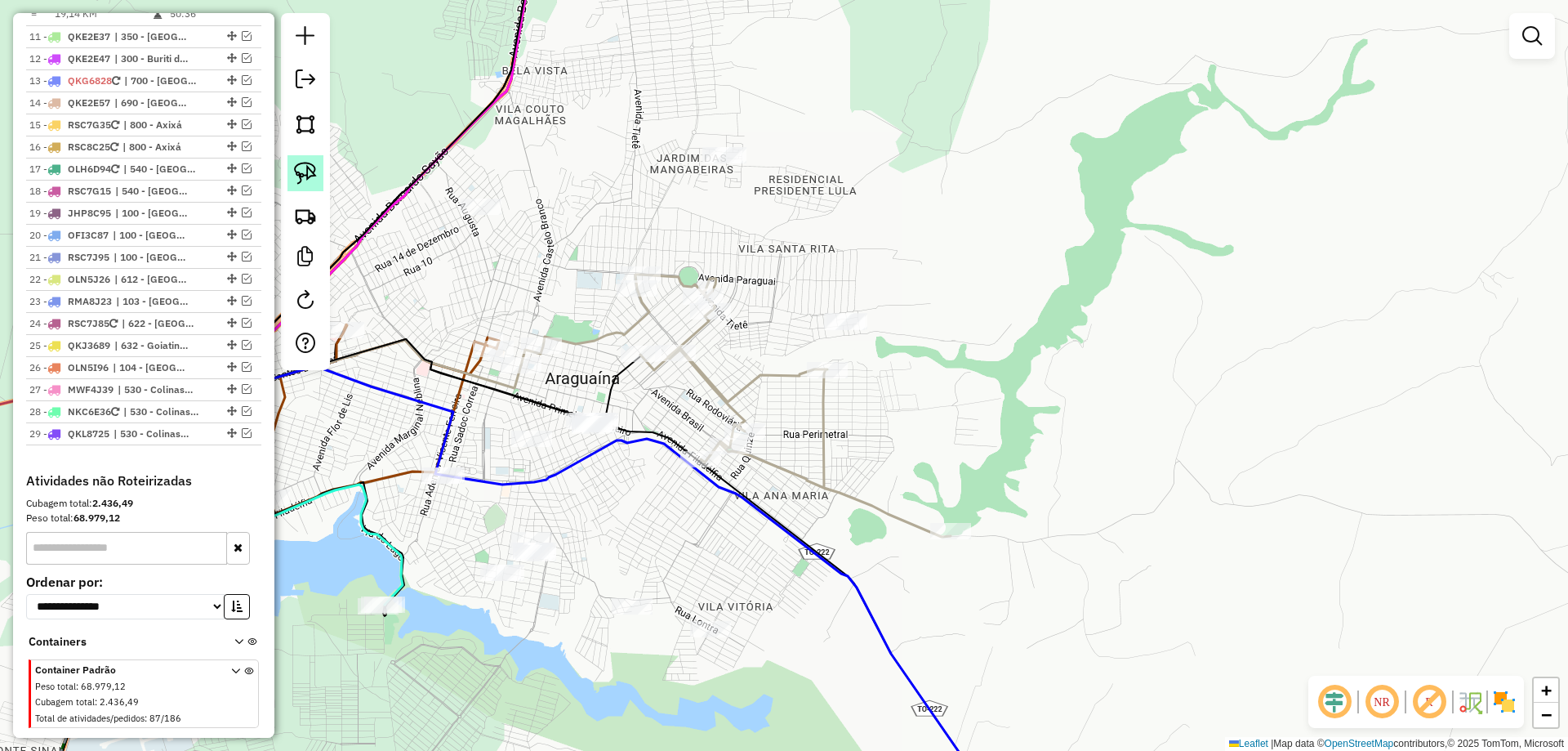
click at [311, 163] on img at bounding box center [306, 173] width 23 height 23
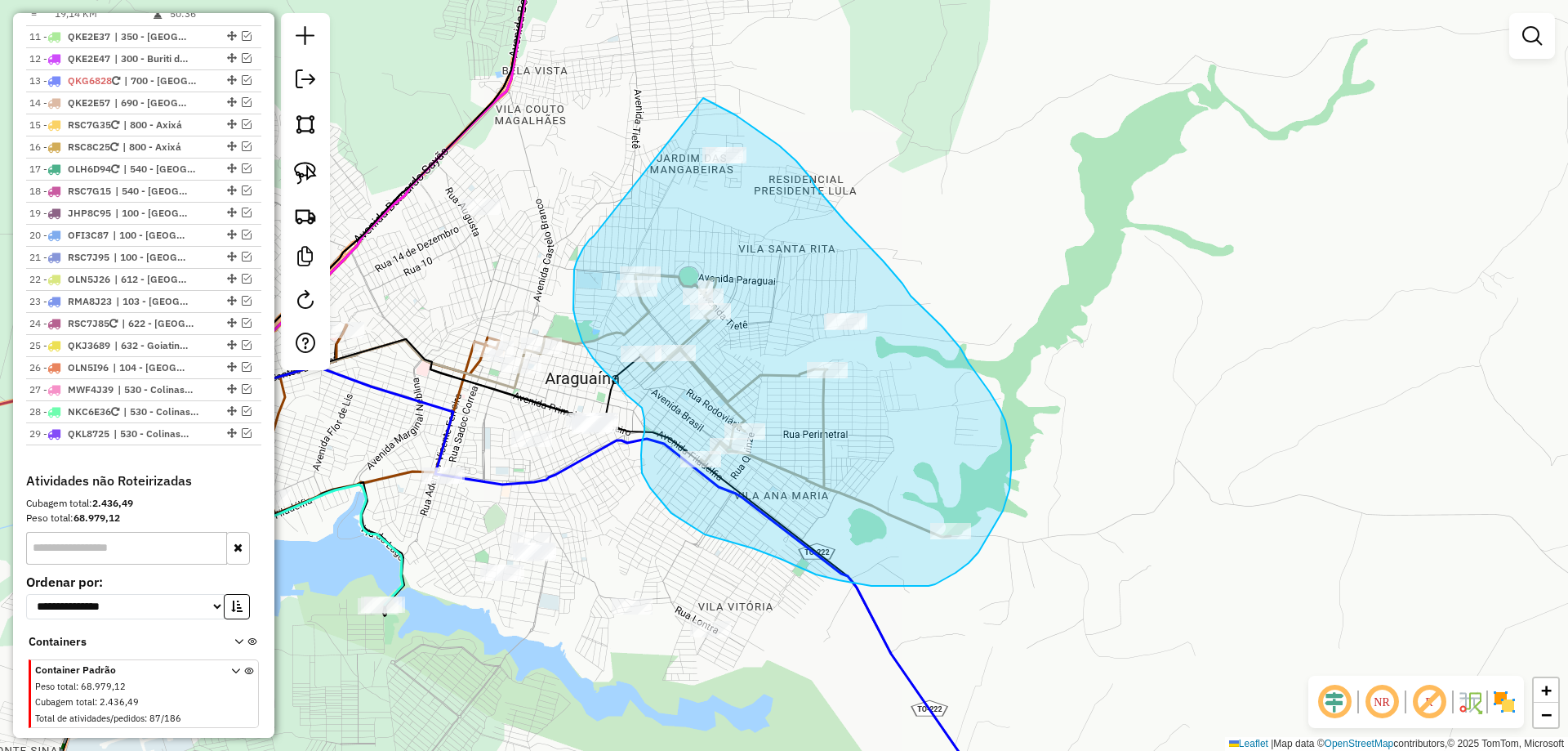
drag, startPoint x: 593, startPoint y: 236, endPoint x: 699, endPoint y: 98, distance: 174.0
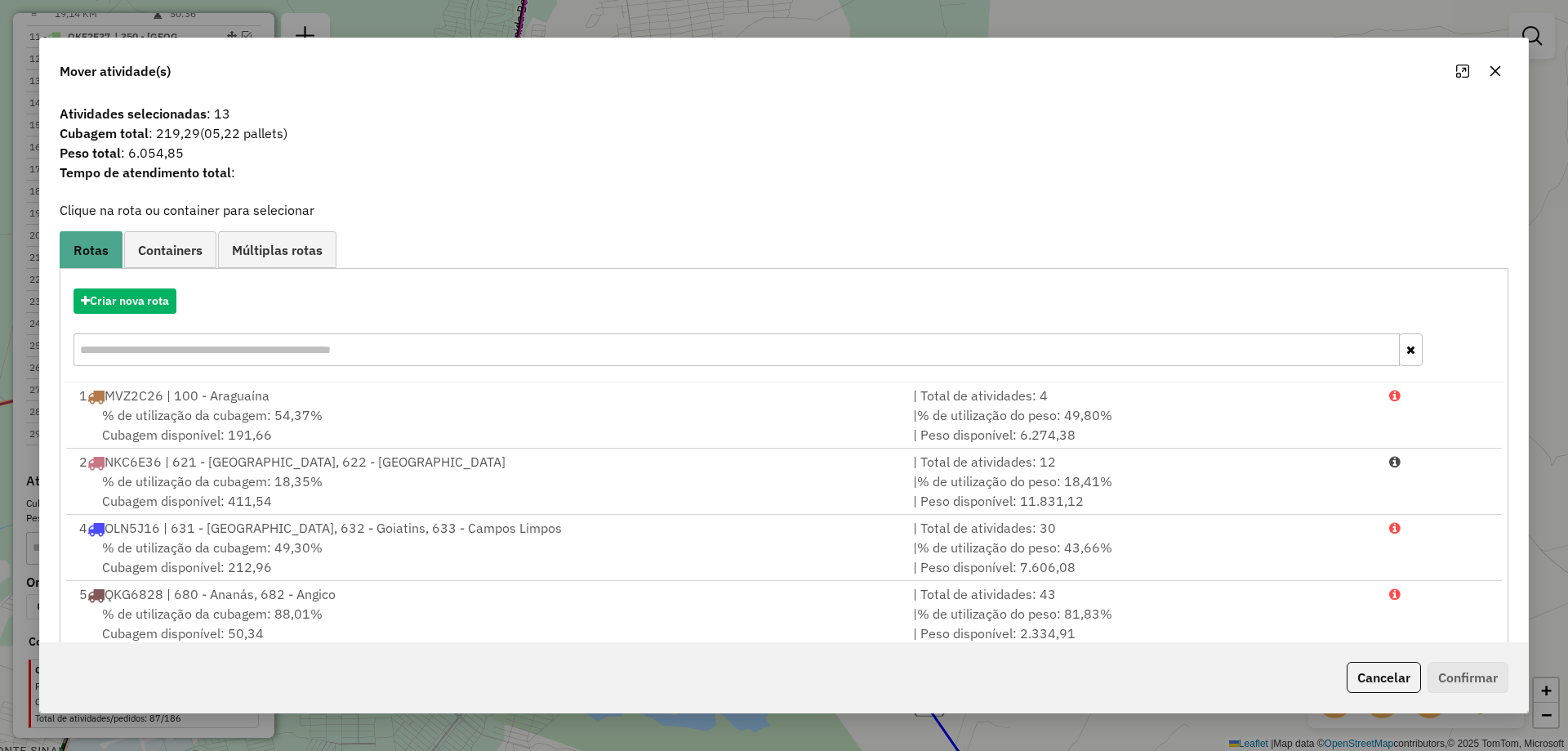
click at [1497, 60] on button "button" at bounding box center [1495, 71] width 26 height 26
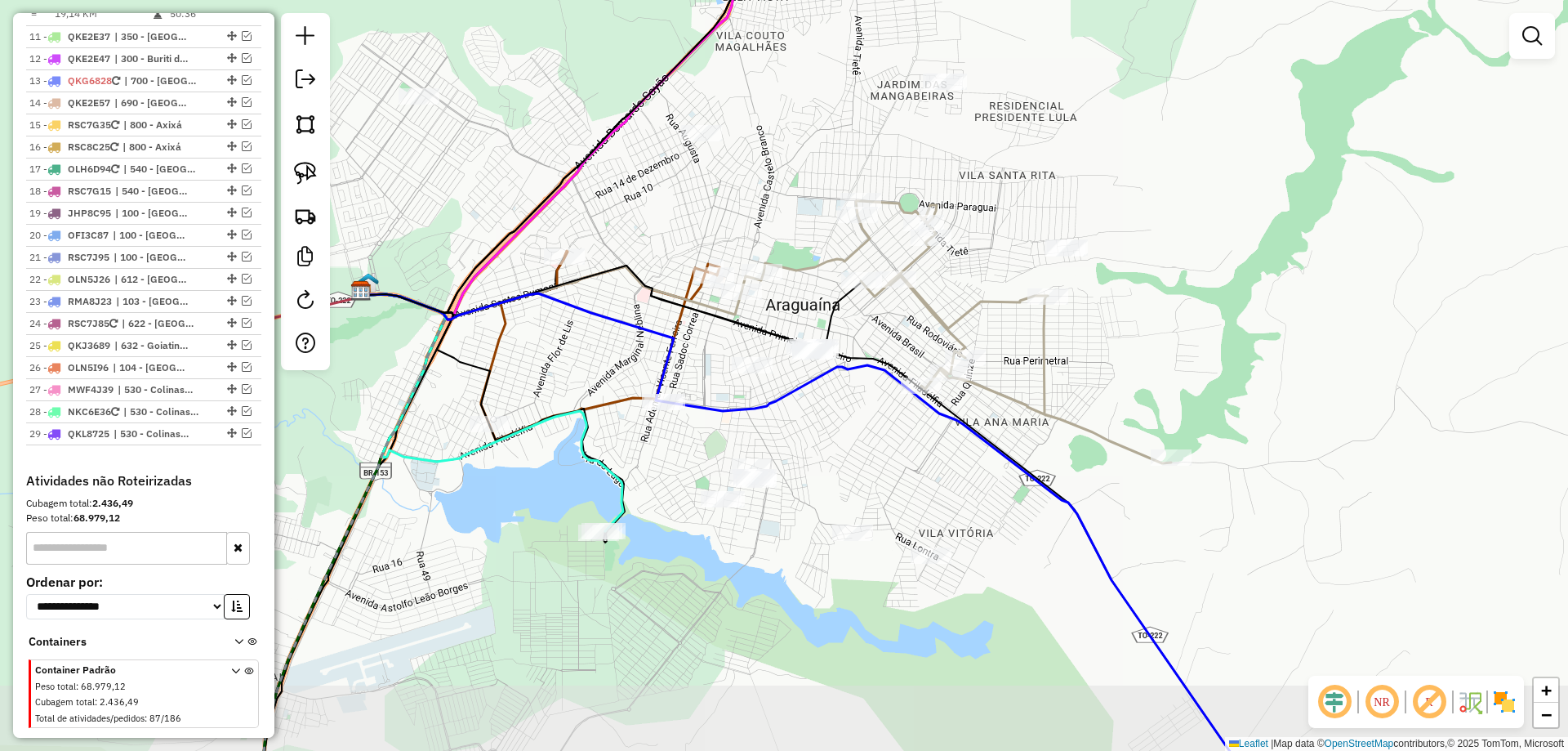
drag, startPoint x: 994, startPoint y: 422, endPoint x: 1218, endPoint y: 354, distance: 234.1
click at [1223, 347] on div "Janela de atendimento Grade de atendimento Capacidade Transportadoras Veículos …" at bounding box center [784, 376] width 1568 height 751
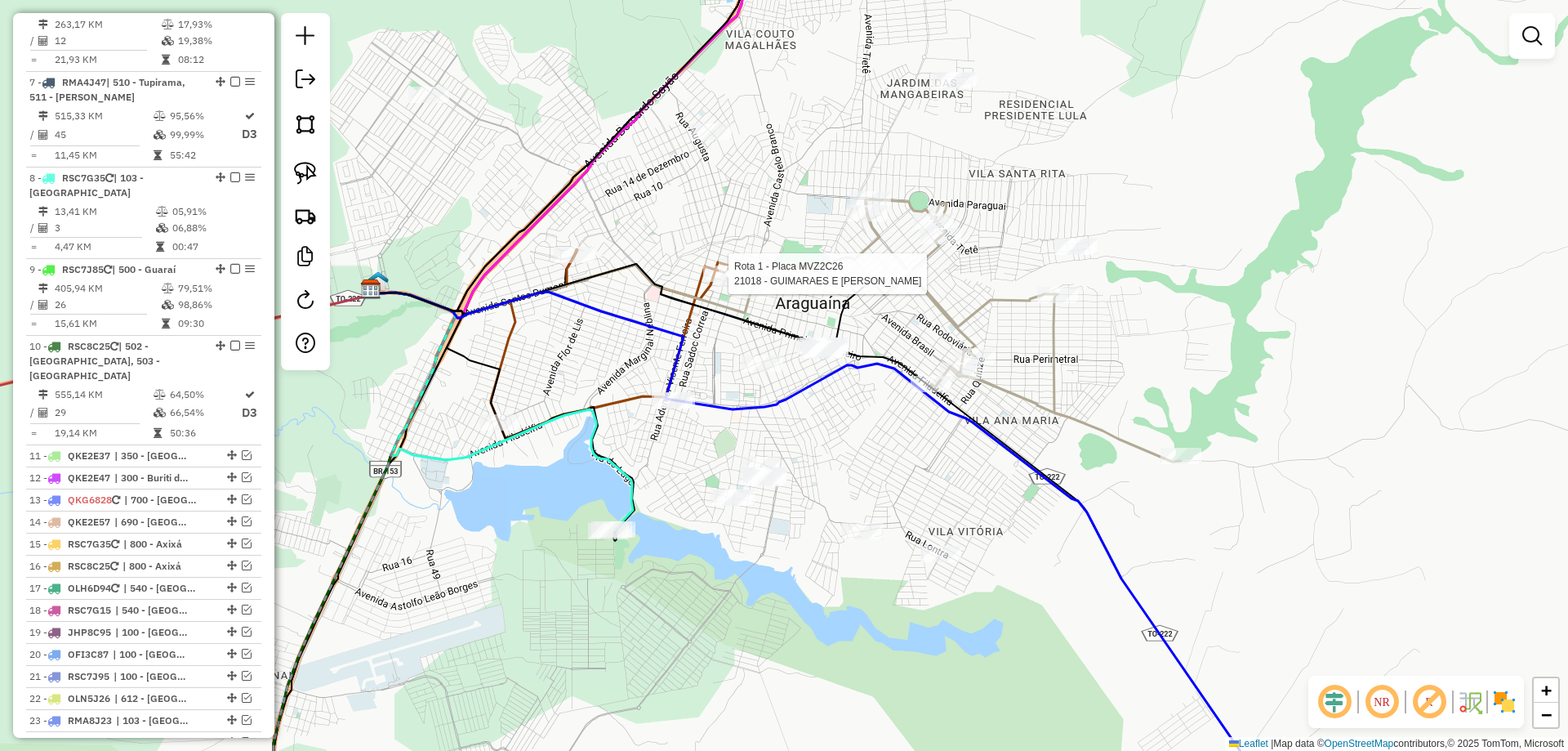
select select "*********"
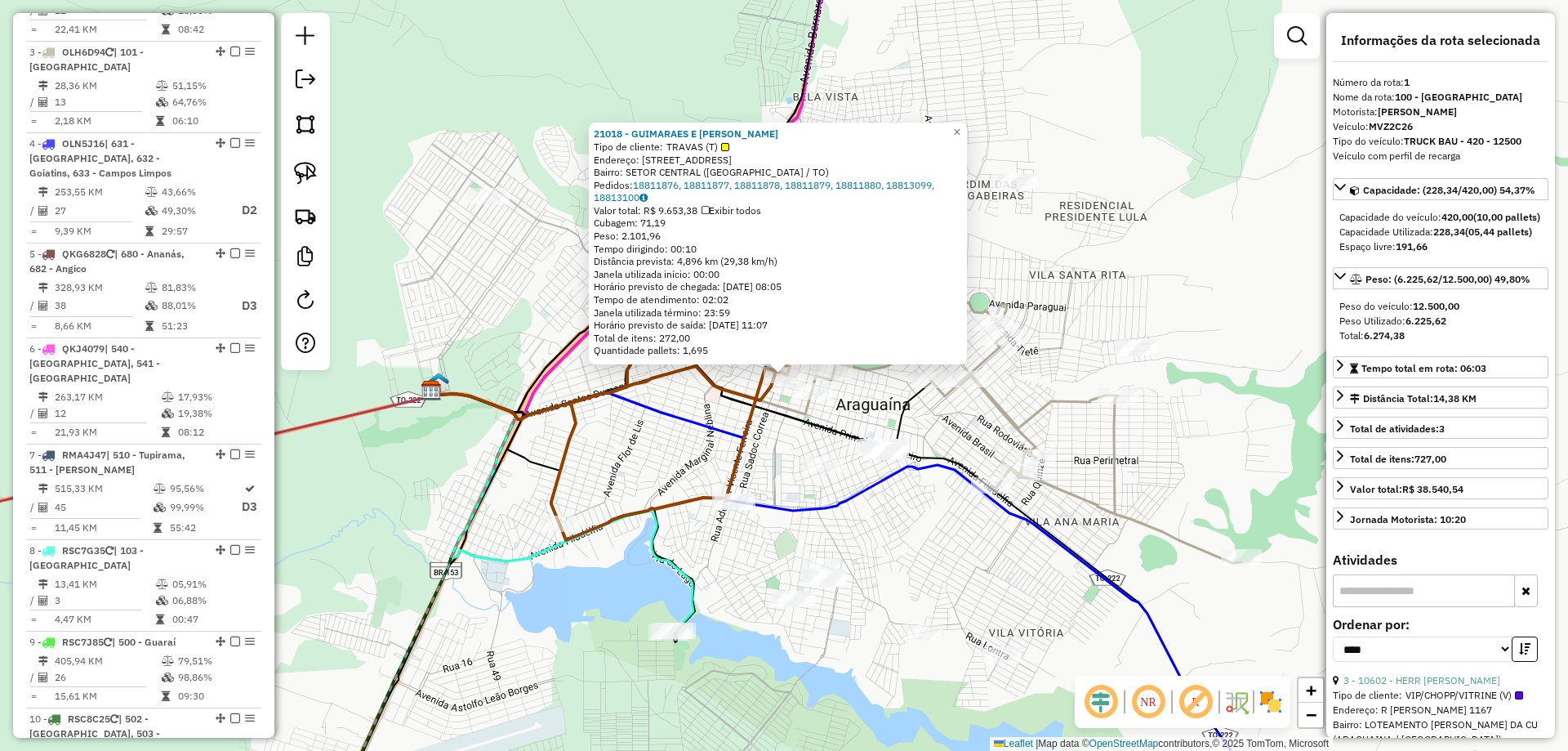
scroll to position [633, 0]
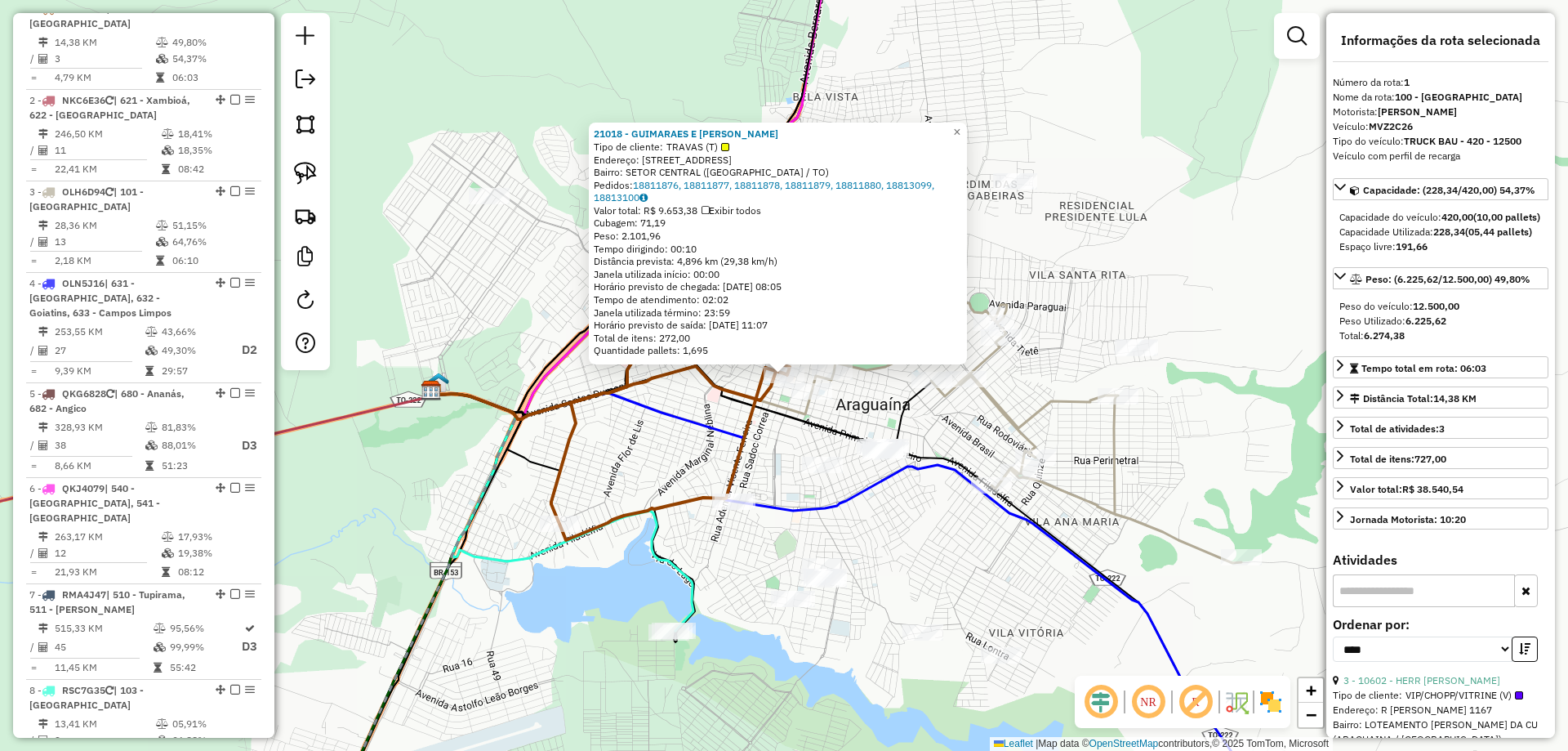
click at [712, 396] on icon at bounding box center [611, 392] width 358 height 55
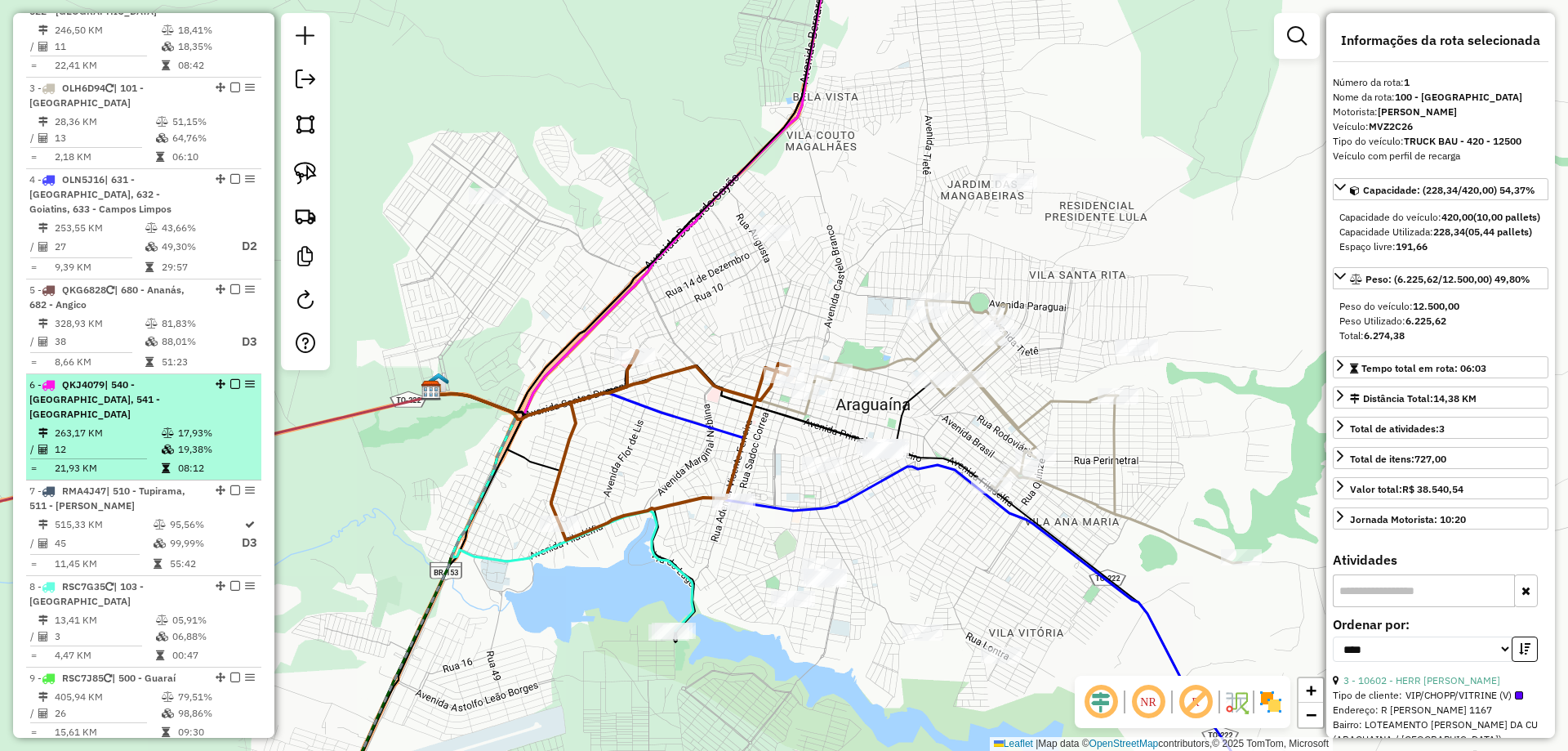
scroll to position [796, 0]
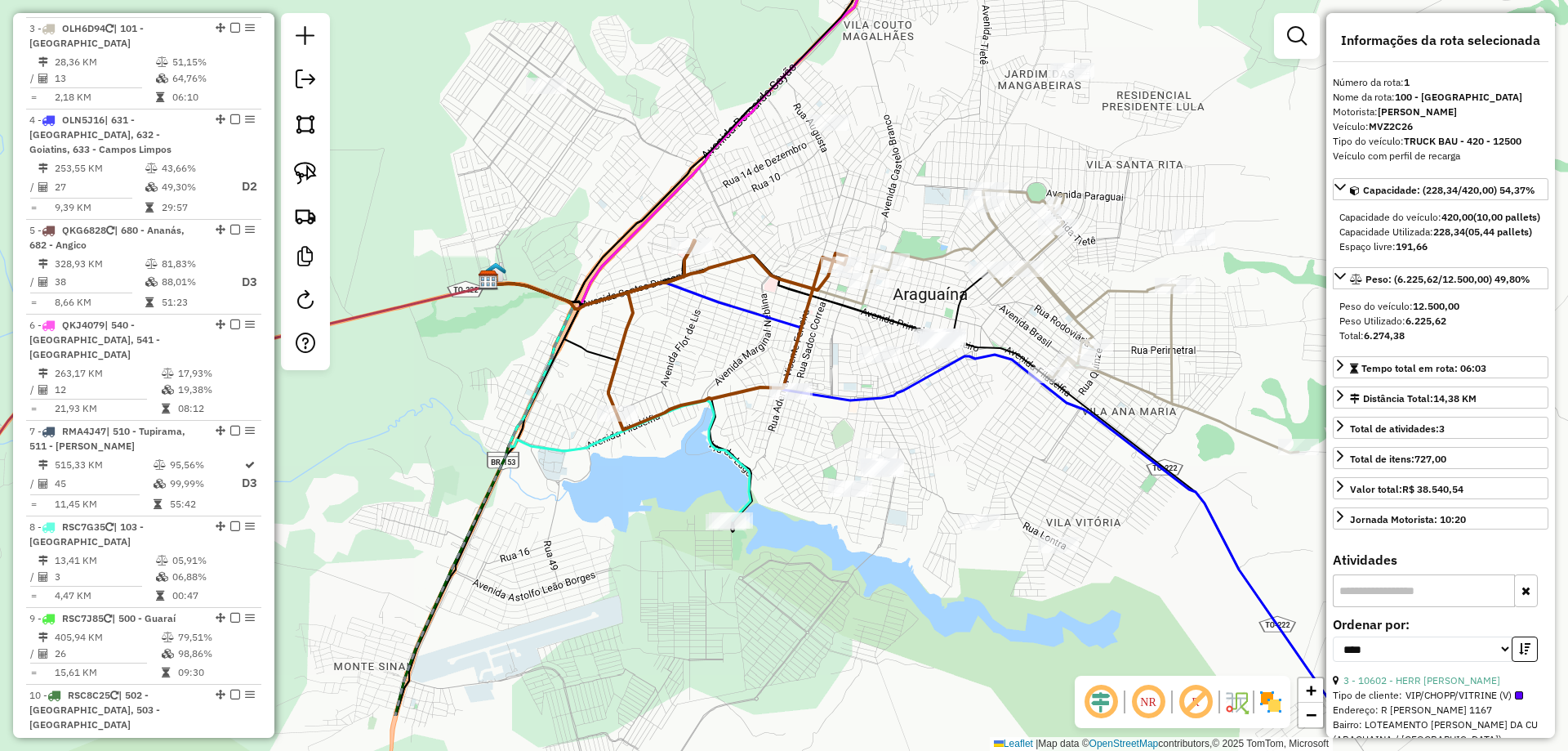
drag, startPoint x: 514, startPoint y: 371, endPoint x: 546, endPoint y: 297, distance: 80.6
click at [545, 298] on div "Janela de atendimento Grade de atendimento Capacidade Transportadoras Veículos …" at bounding box center [784, 376] width 1568 height 751
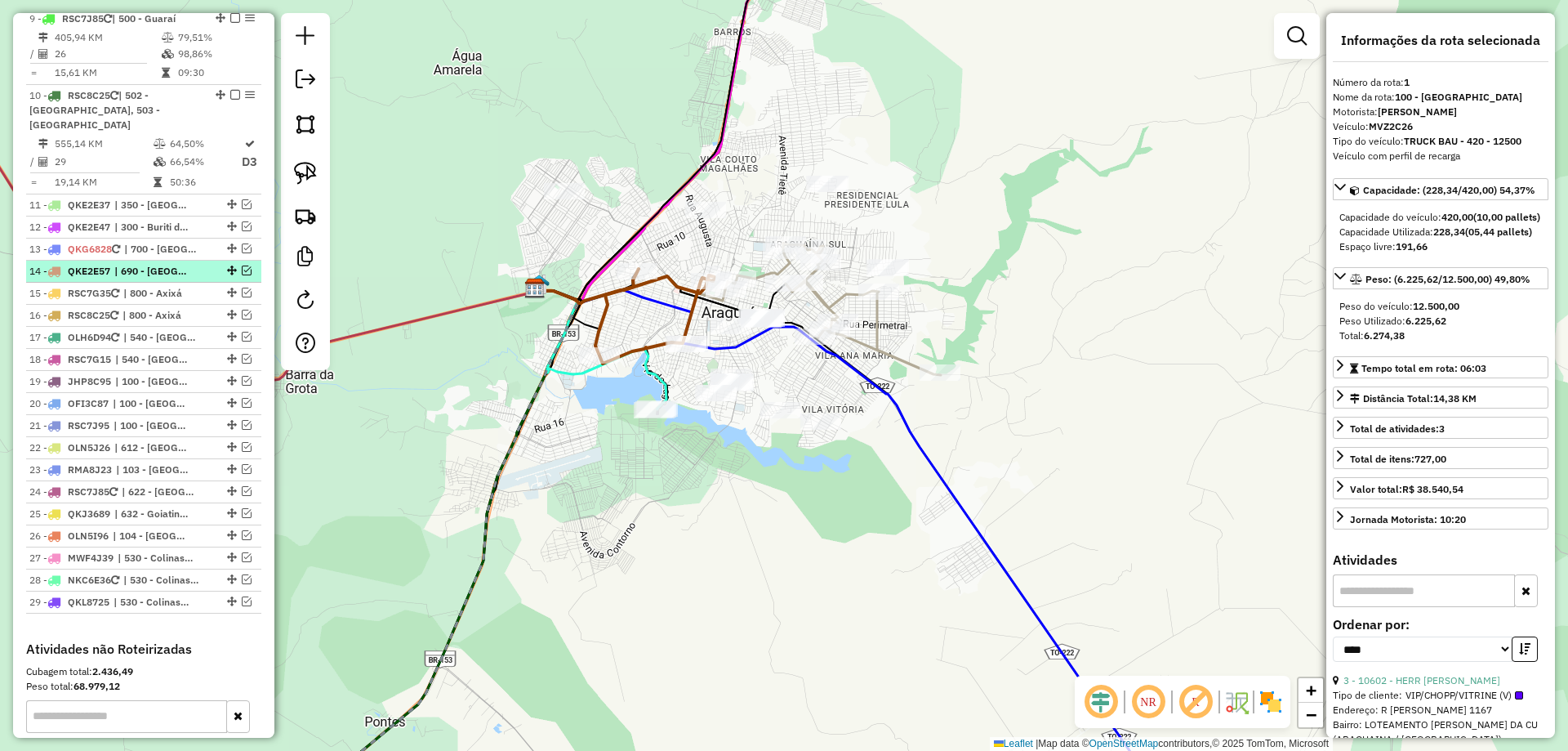
scroll to position [1450, 0]
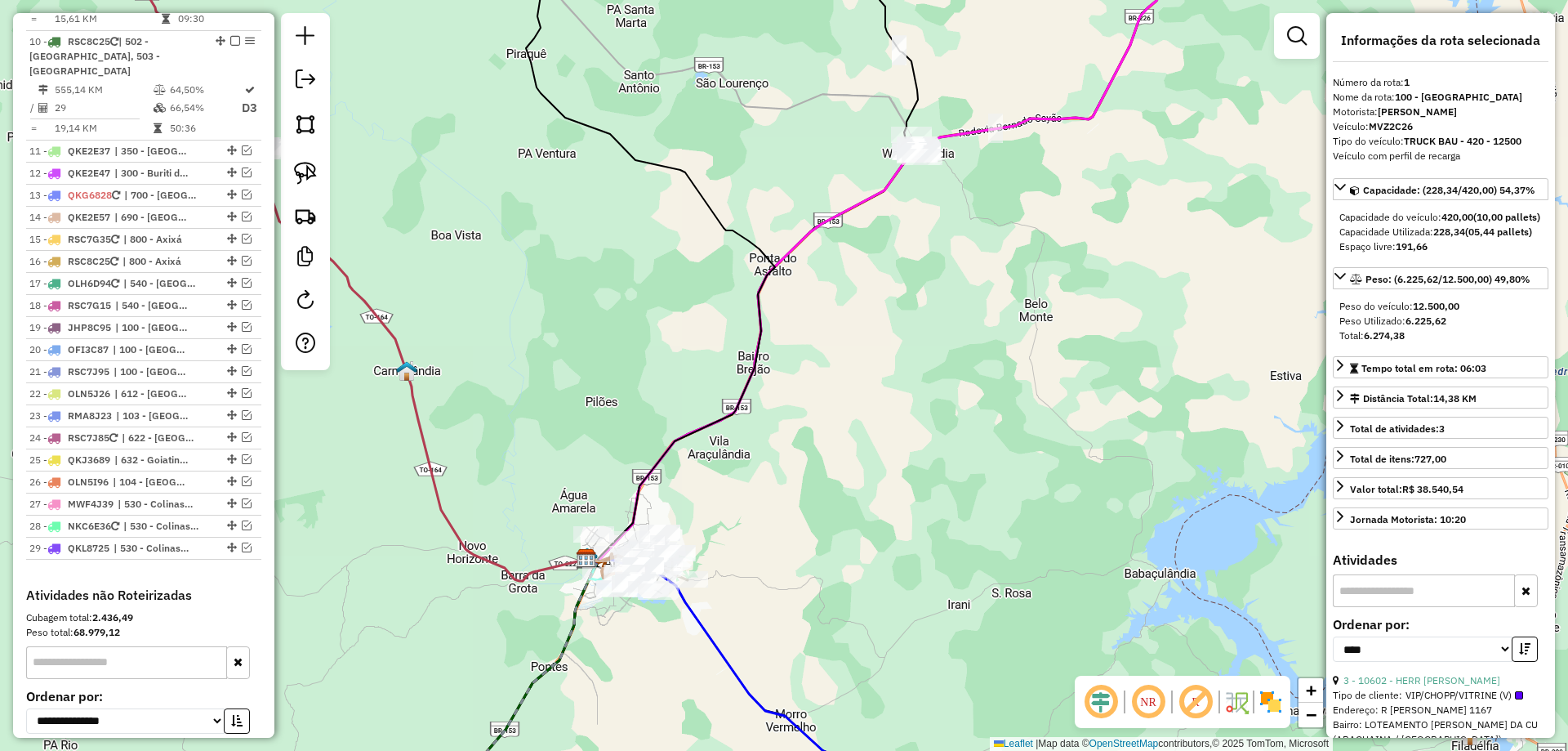
drag, startPoint x: 855, startPoint y: 461, endPoint x: 874, endPoint y: 635, distance: 175.0
click at [874, 635] on div "Janela de atendimento Grade de atendimento Capacidade Transportadoras Veículos …" at bounding box center [784, 376] width 1568 height 751
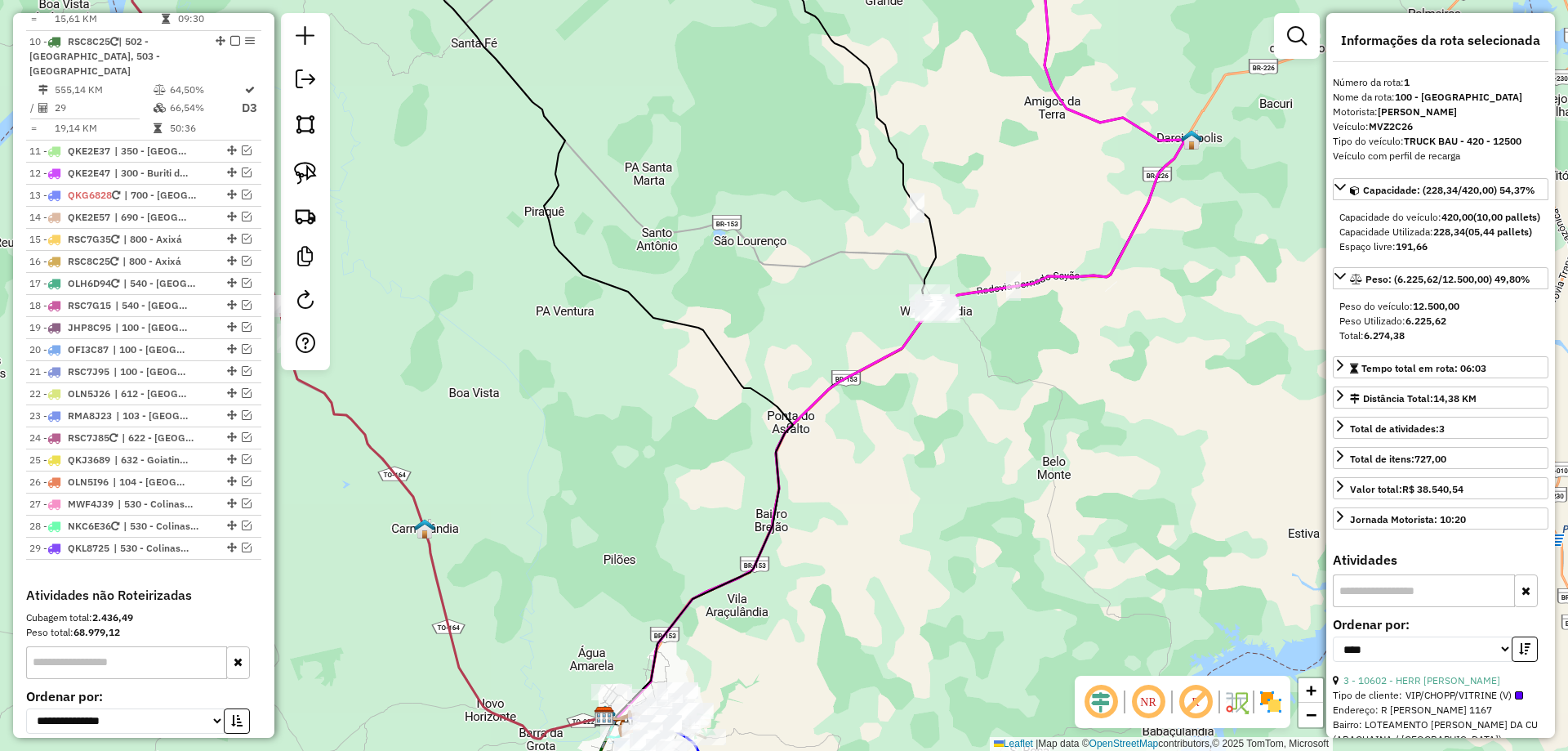
drag, startPoint x: 898, startPoint y: 621, endPoint x: 894, endPoint y: 637, distance: 16.5
click at [894, 637] on div "Janela de atendimento Grade de atendimento Capacidade Transportadoras Veículos …" at bounding box center [784, 376] width 1568 height 751
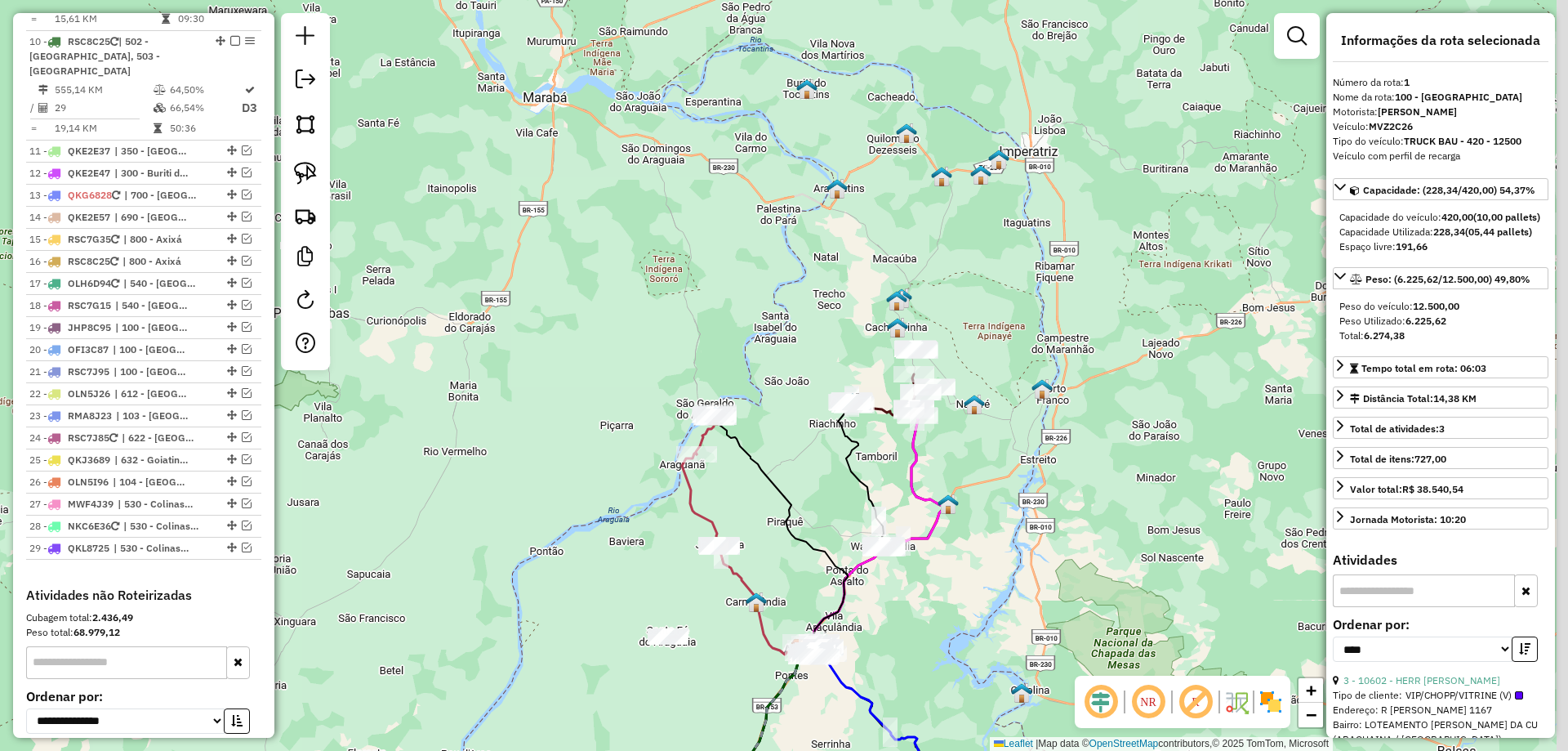
drag, startPoint x: 663, startPoint y: 485, endPoint x: 604, endPoint y: 449, distance: 69.1
click at [604, 449] on div "Janela de atendimento Grade de atendimento Capacidade Transportadoras Veículos …" at bounding box center [784, 376] width 1568 height 751
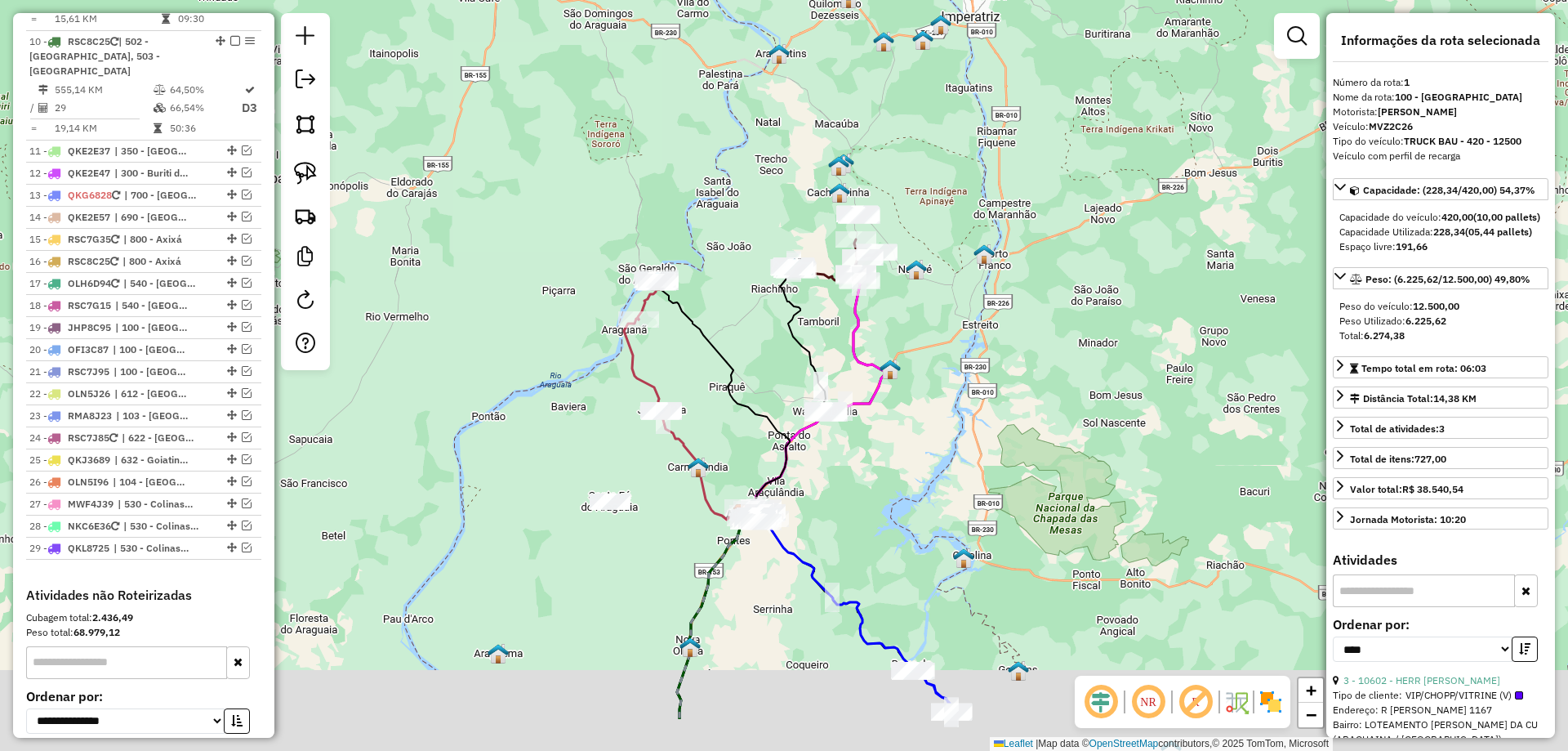
drag, startPoint x: 533, startPoint y: 460, endPoint x: 512, endPoint y: 350, distance: 112.0
click at [512, 354] on div "Janela de atendimento Grade de atendimento Capacidade Transportadoras Veículos …" at bounding box center [784, 376] width 1568 height 751
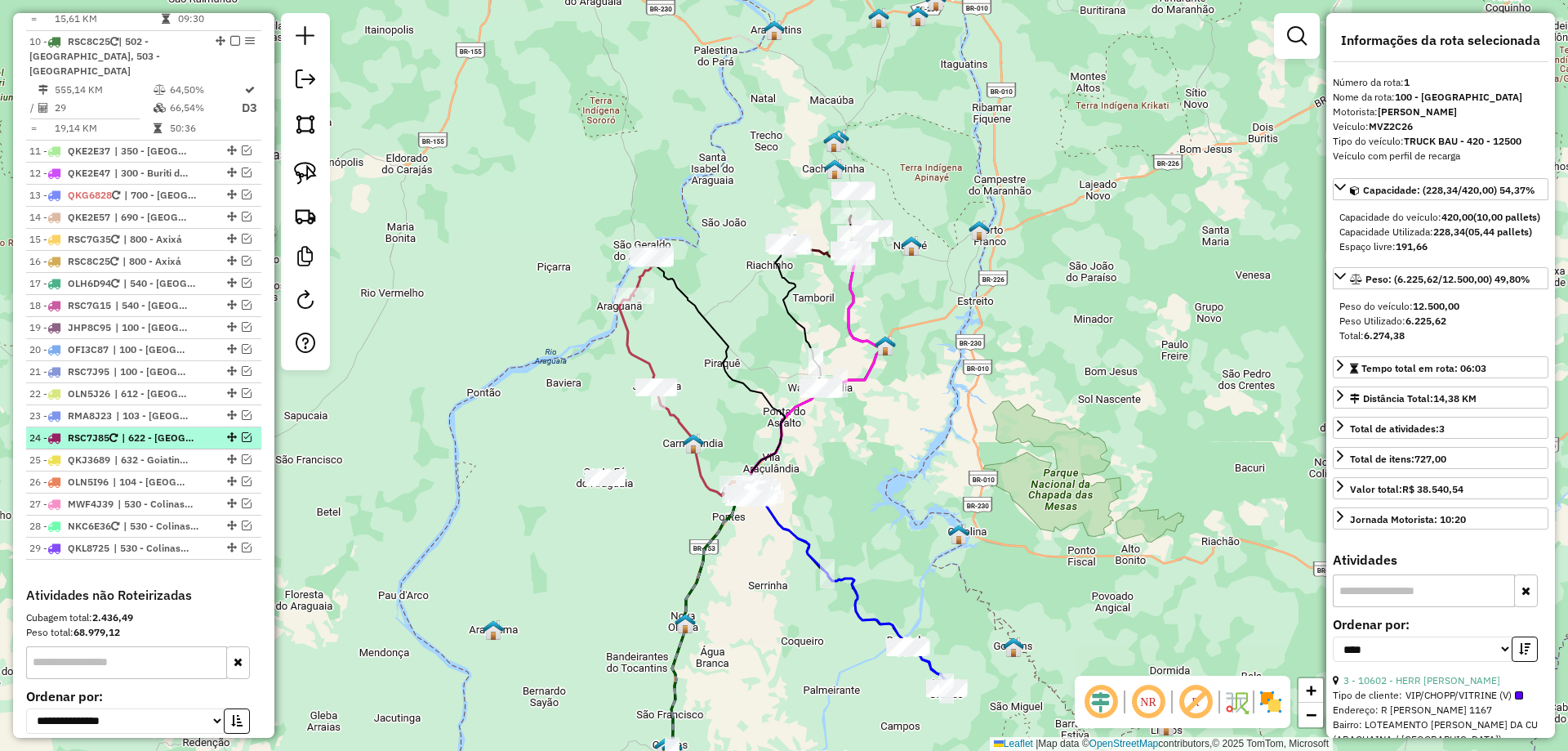
click at [242, 433] on em at bounding box center [247, 437] width 10 height 10
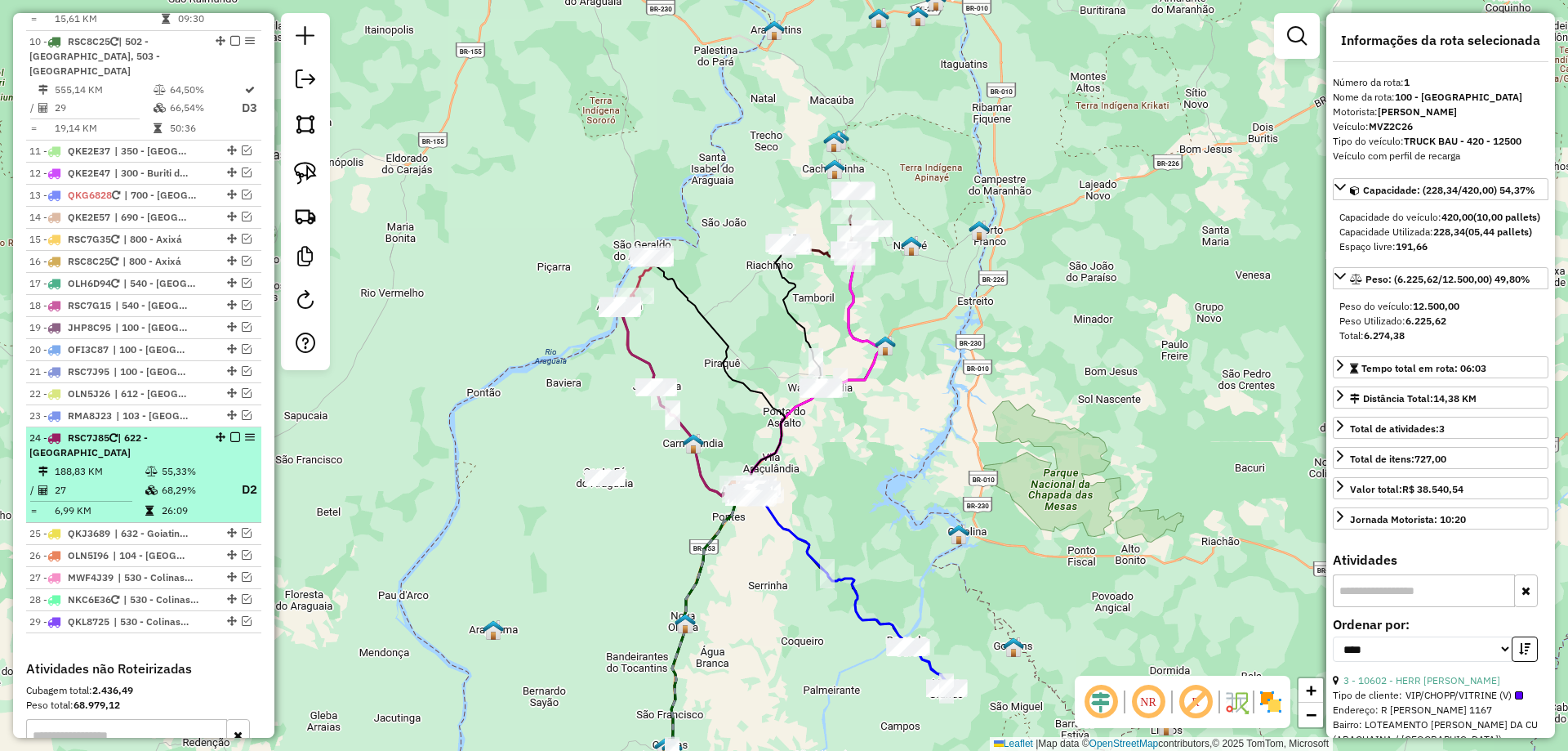
click at [196, 463] on td "55,33%" at bounding box center [193, 471] width 66 height 16
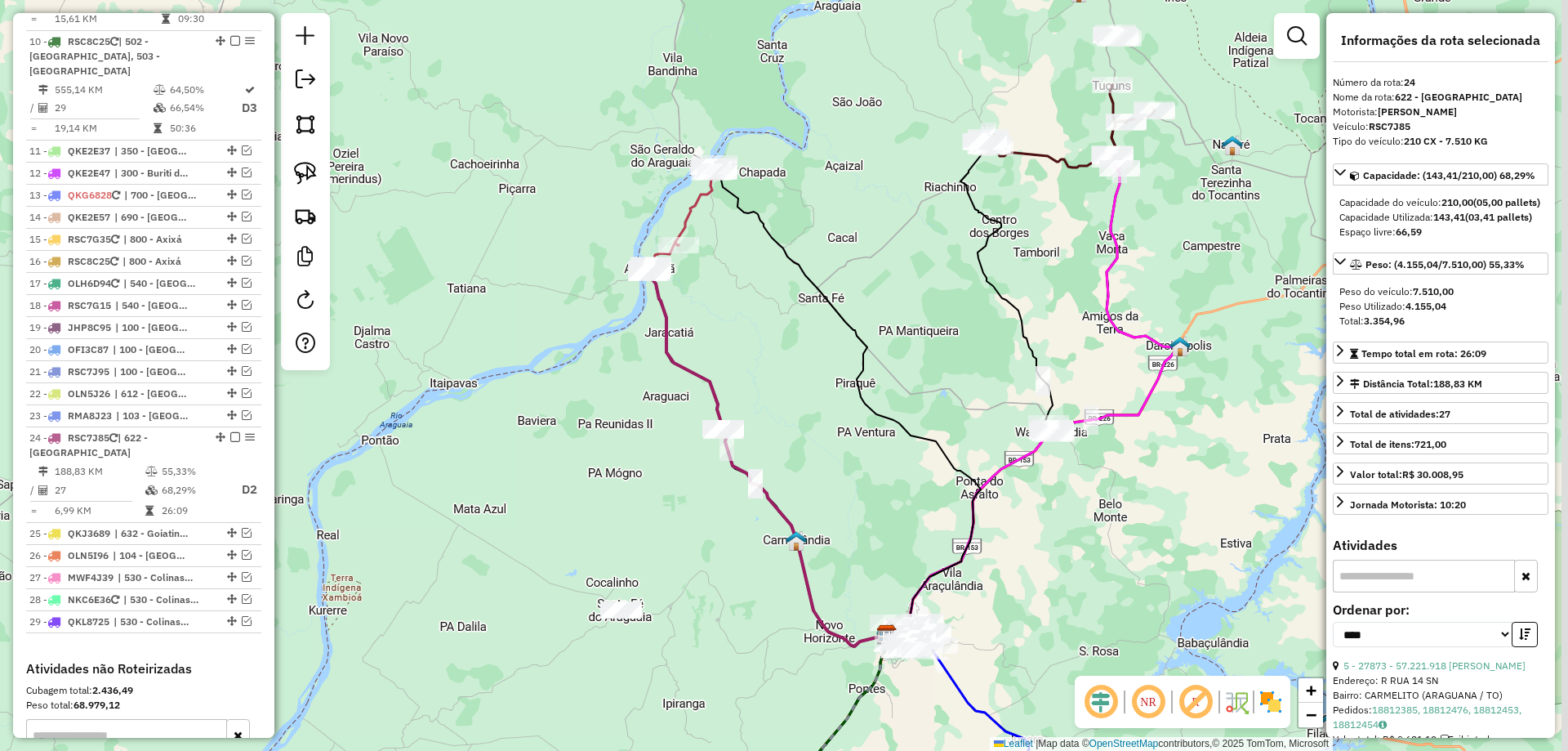
drag, startPoint x: 782, startPoint y: 273, endPoint x: 765, endPoint y: 358, distance: 86.7
click at [766, 355] on div "Janela de atendimento Grade de atendimento Capacidade Transportadoras Veículos …" at bounding box center [784, 376] width 1568 height 751
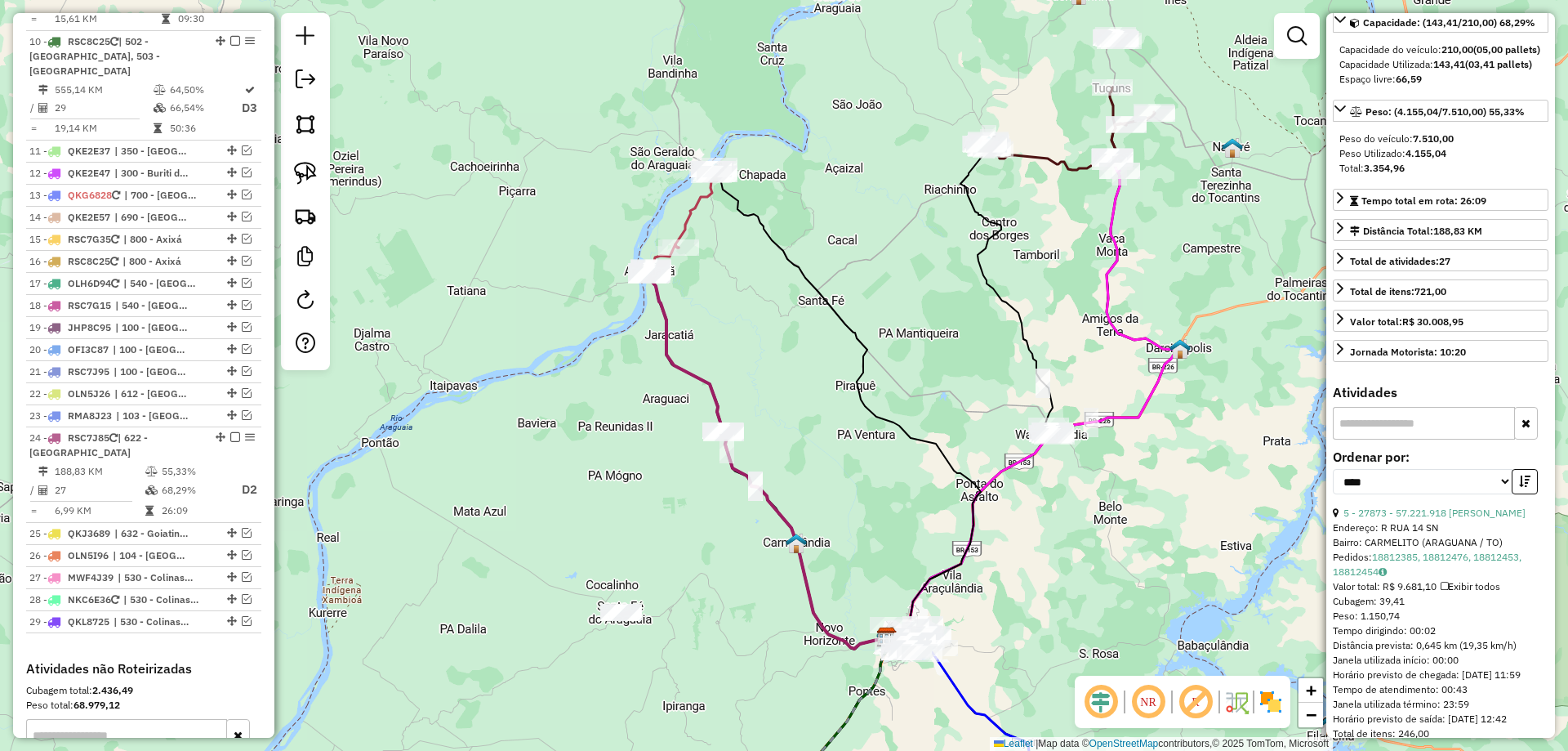
scroll to position [163, 0]
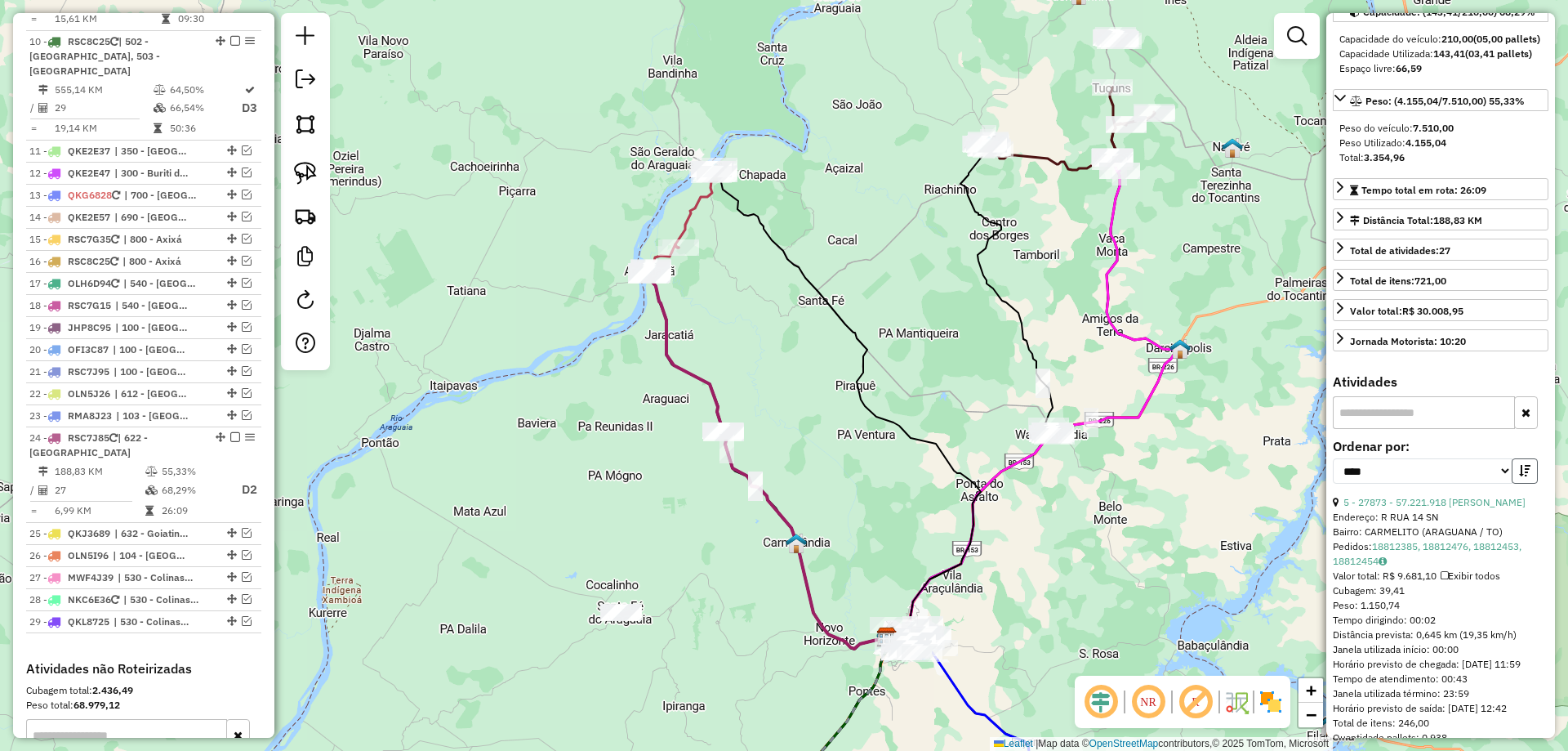
click at [1525, 477] on icon "button" at bounding box center [1525, 471] width 11 height 11
click at [1526, 477] on icon "button" at bounding box center [1525, 471] width 11 height 11
click at [1457, 508] on link "5 - 27873 - 57.221.918 FERNANDA" at bounding box center [1435, 501] width 182 height 12
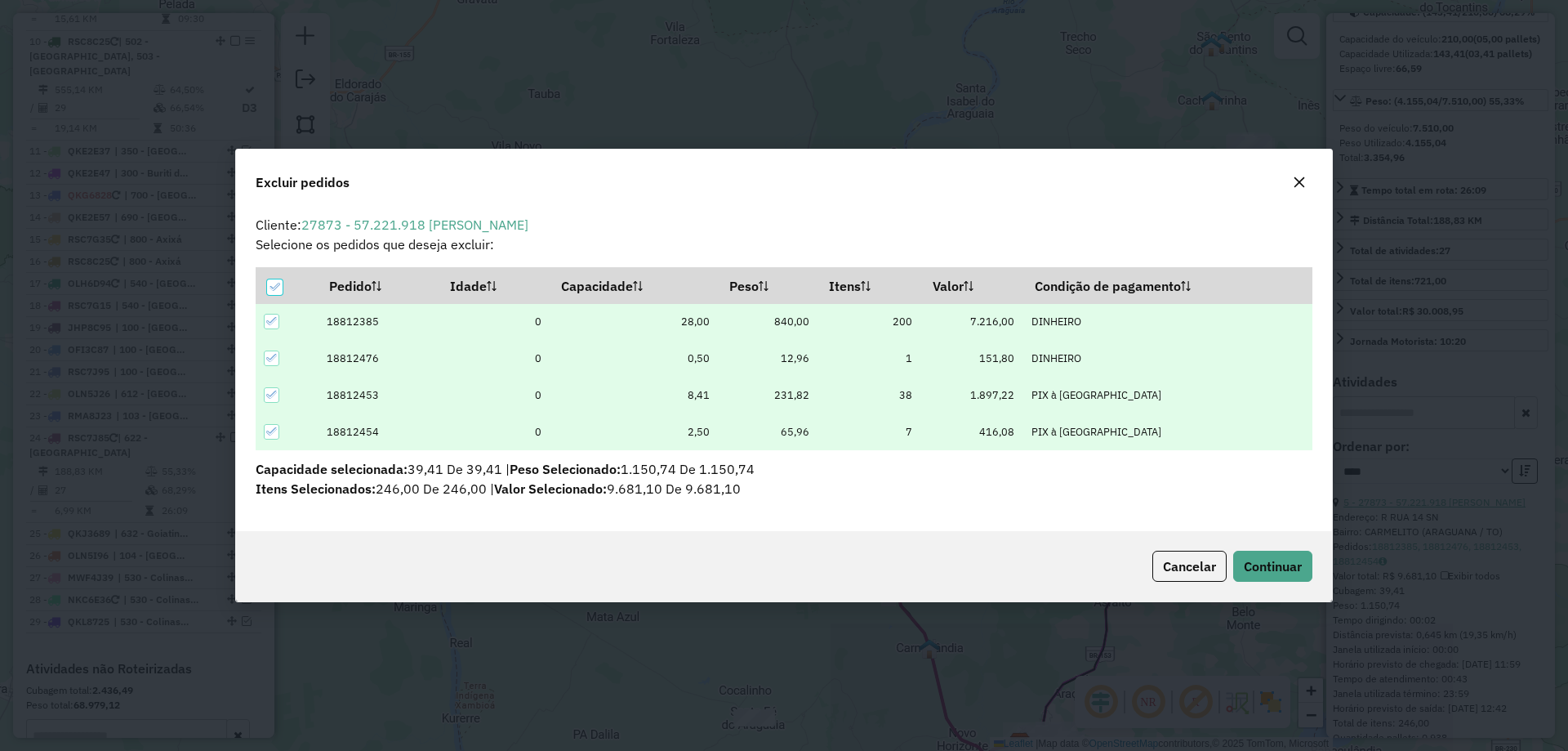
scroll to position [0, 0]
click at [1268, 565] on span "Continuar" at bounding box center [1273, 566] width 58 height 16
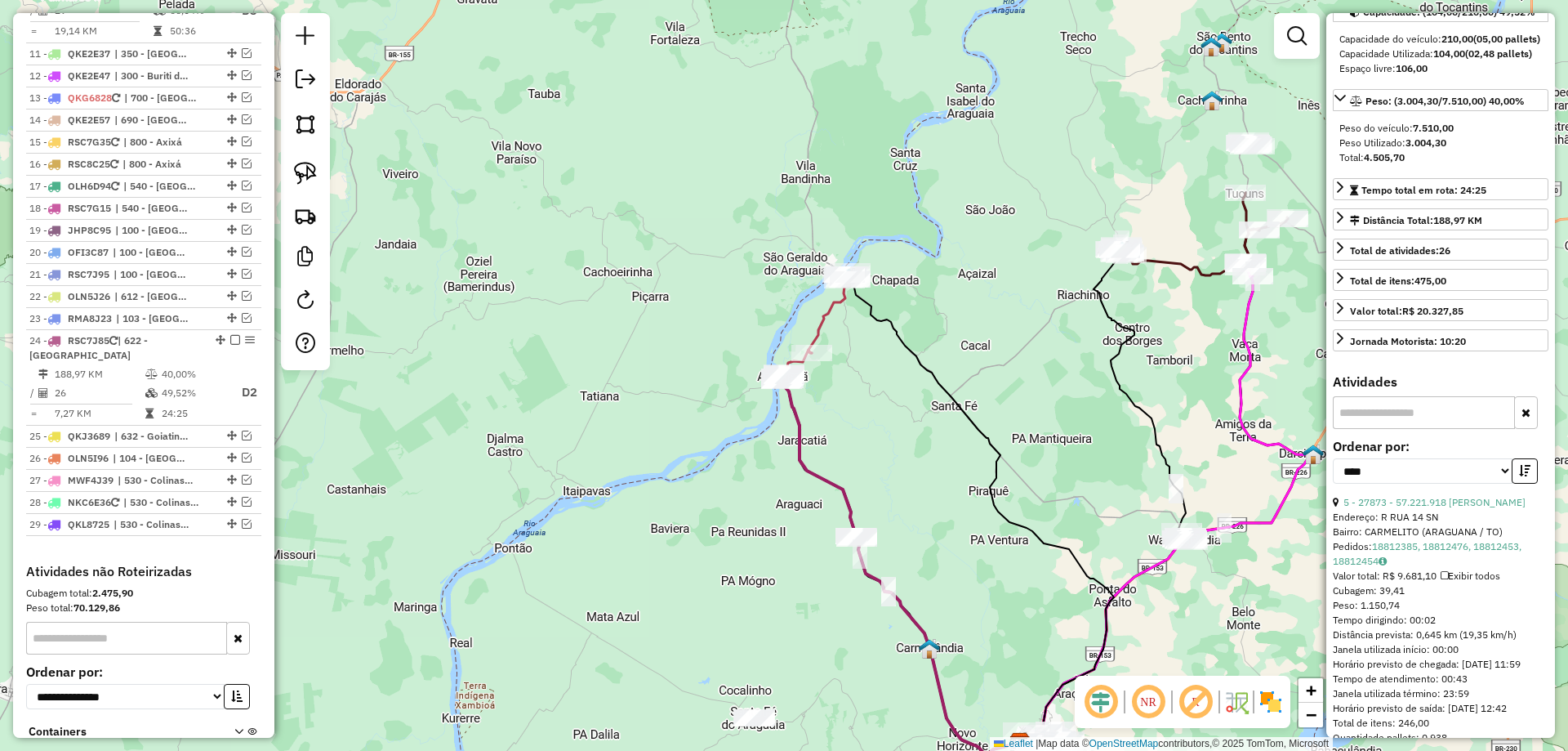
scroll to position [1637, 0]
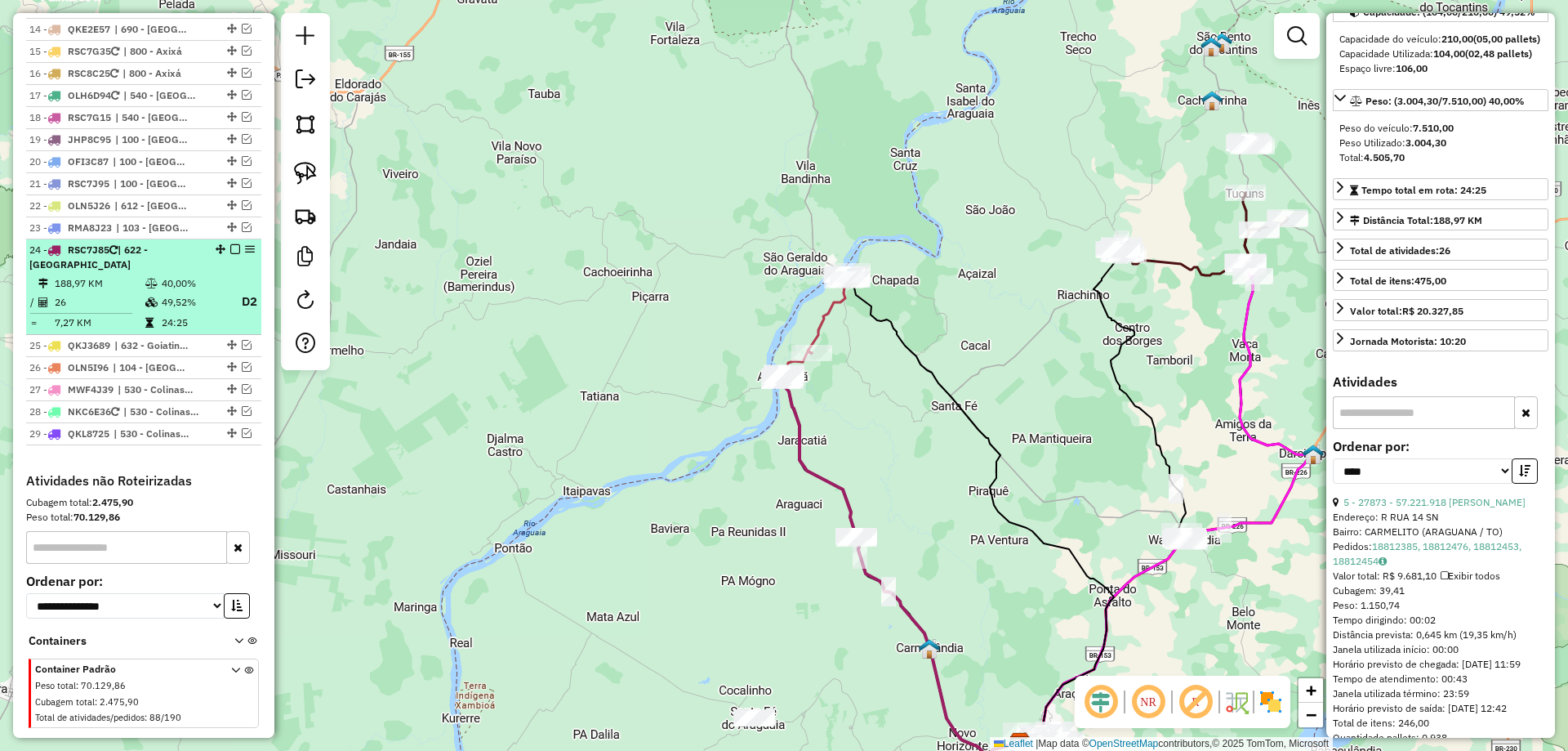
click at [131, 292] on td "26" at bounding box center [99, 301] width 90 height 20
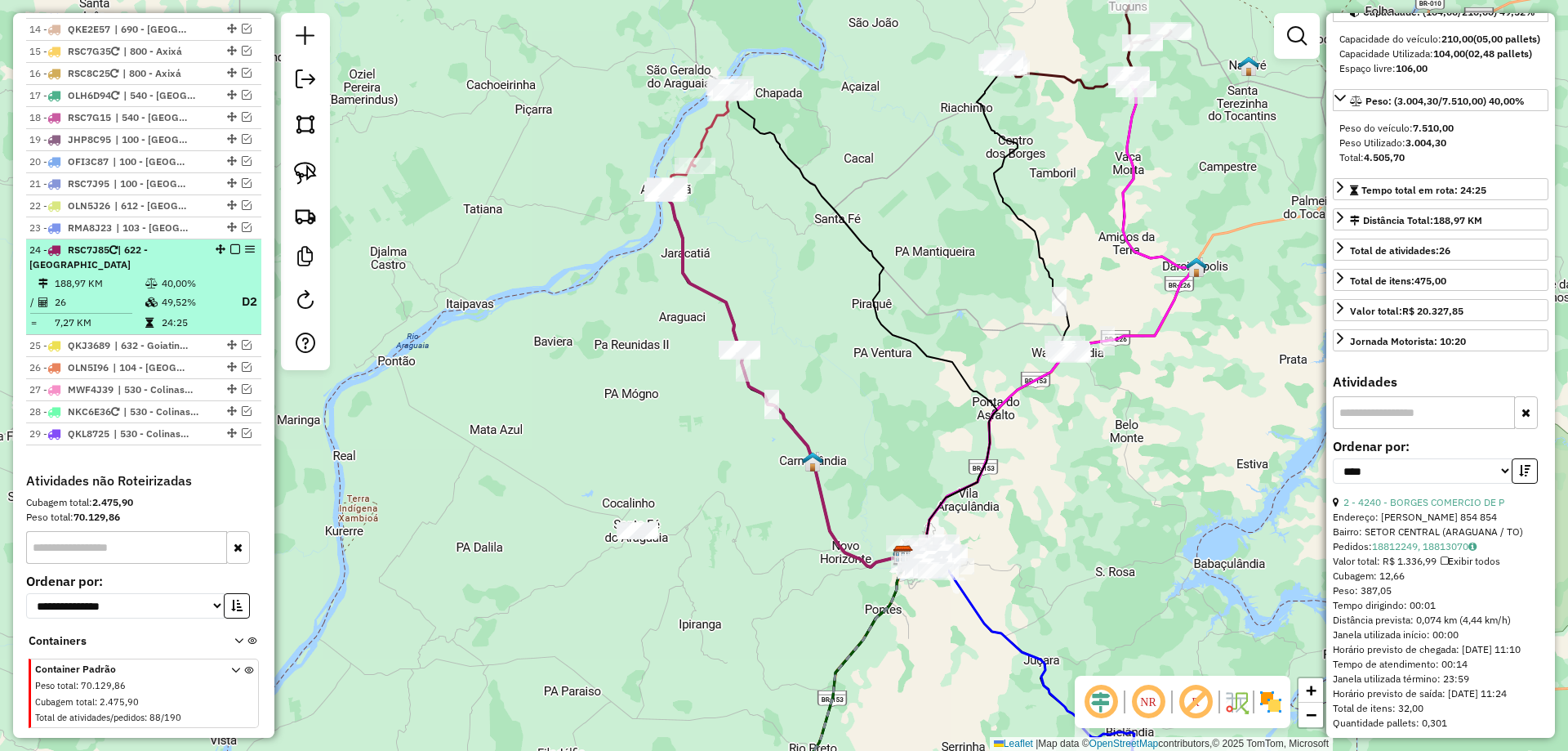
click at [231, 244] on em at bounding box center [235, 249] width 10 height 10
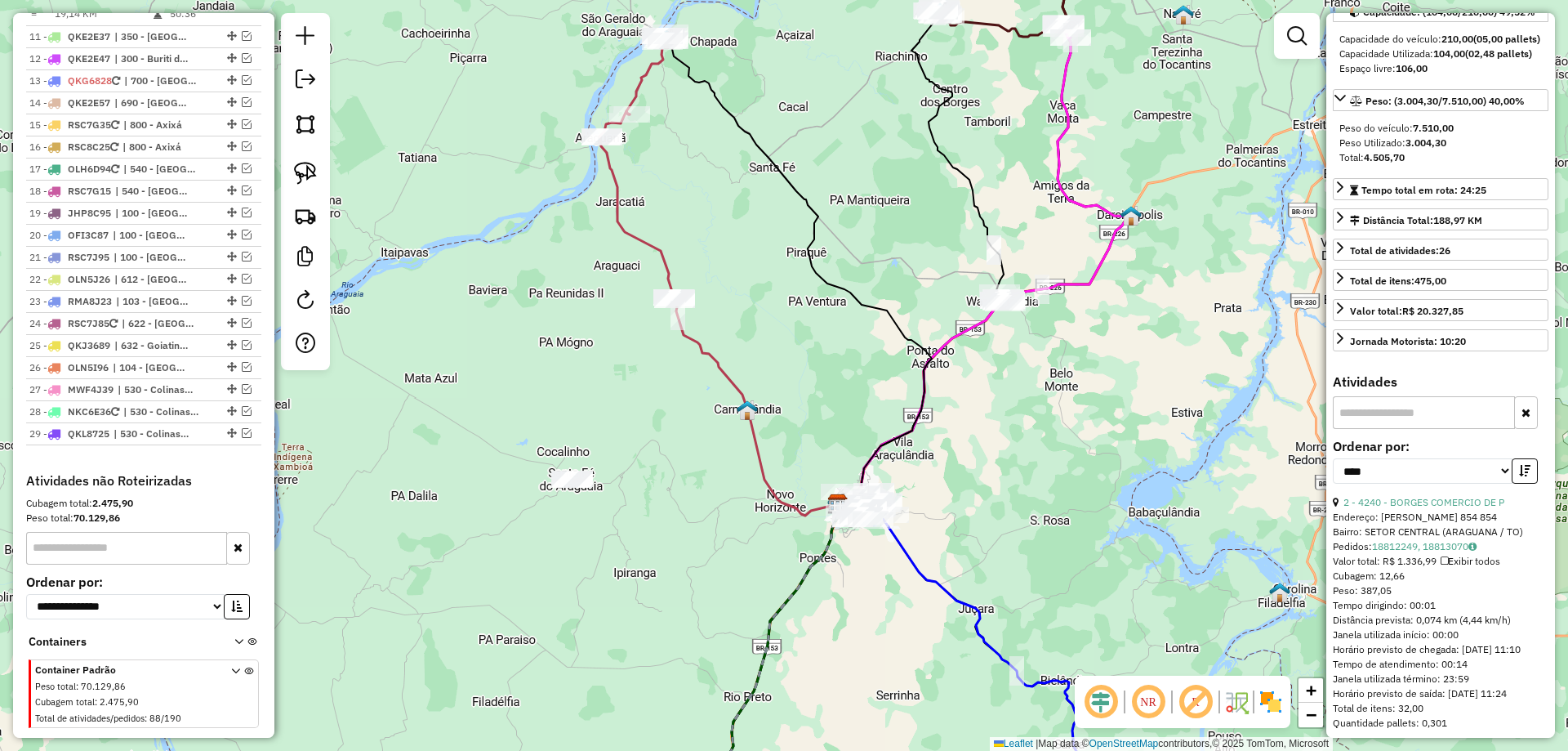
drag, startPoint x: 876, startPoint y: 199, endPoint x: 792, endPoint y: 101, distance: 129.1
click at [792, 101] on div "Janela de atendimento Grade de atendimento Capacidade Transportadoras Veículos …" at bounding box center [784, 376] width 1568 height 751
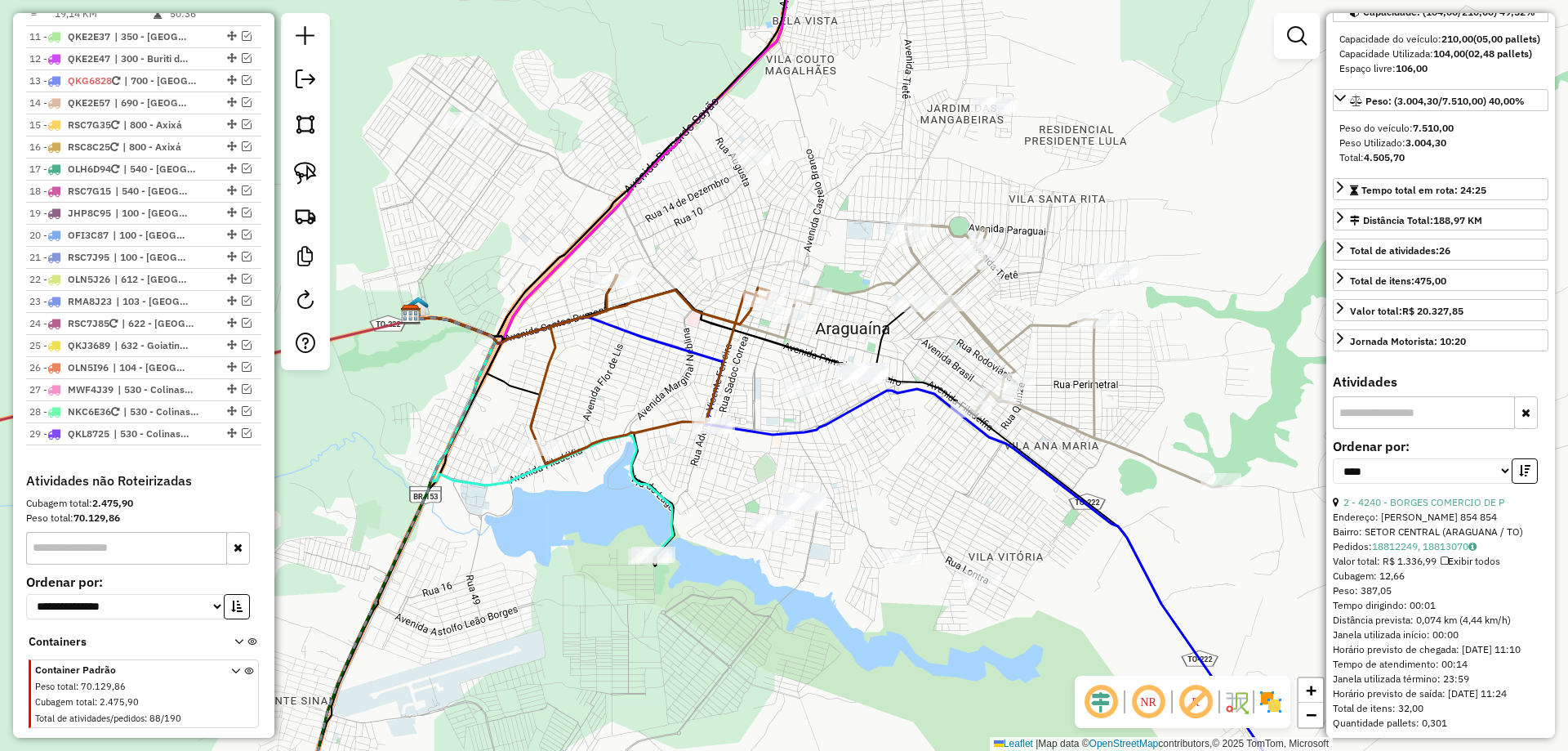
drag, startPoint x: 810, startPoint y: 450, endPoint x: 953, endPoint y: 511, distance: 155.5
click at [953, 511] on div "Janela de atendimento Grade de atendimento Capacidade Transportadoras Veículos …" at bounding box center [784, 376] width 1568 height 751
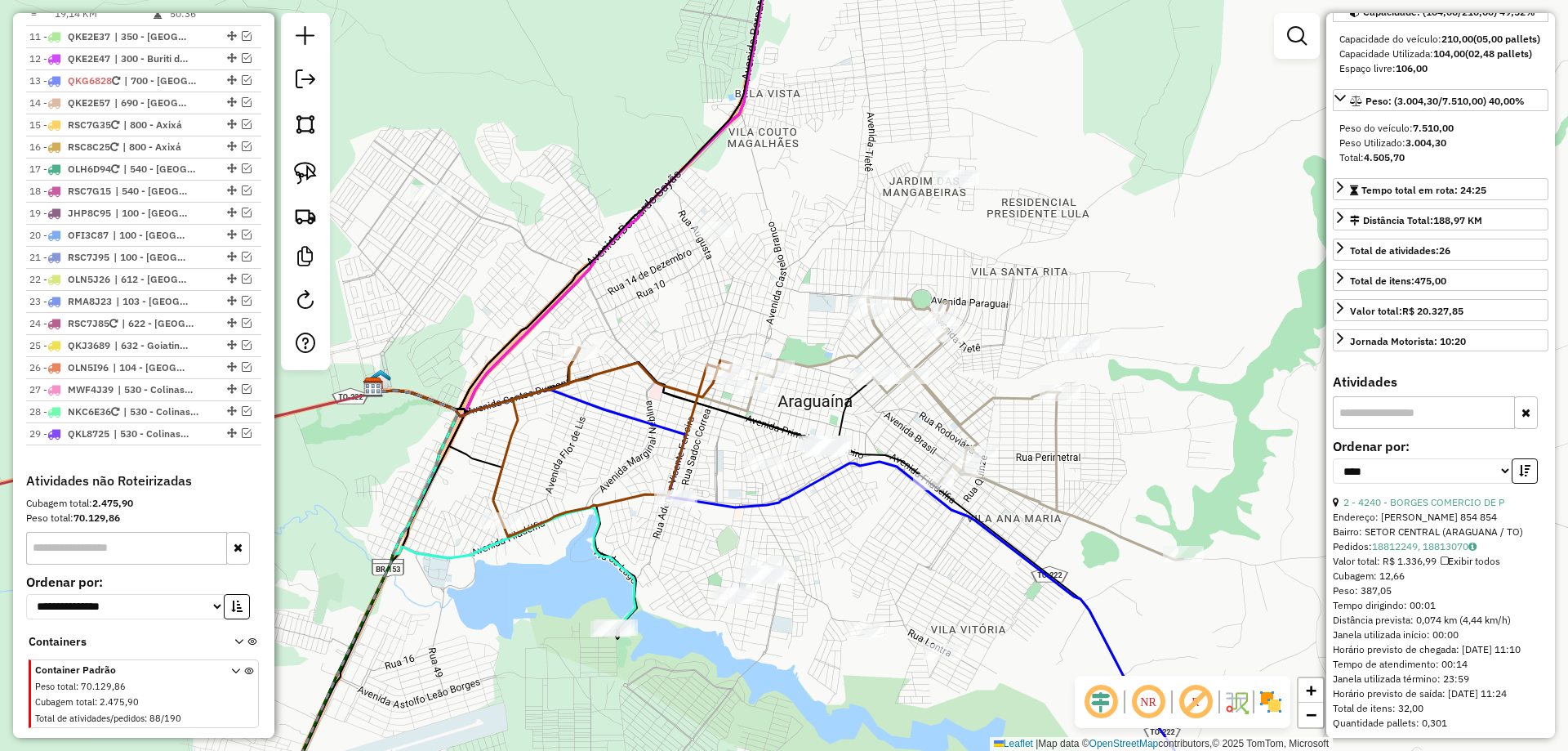
drag, startPoint x: 926, startPoint y: 495, endPoint x: 845, endPoint y: 593, distance: 127.1
click at [851, 593] on div "Janela de atendimento Grade de atendimento Capacidade Transportadoras Veículos …" at bounding box center [784, 376] width 1568 height 751
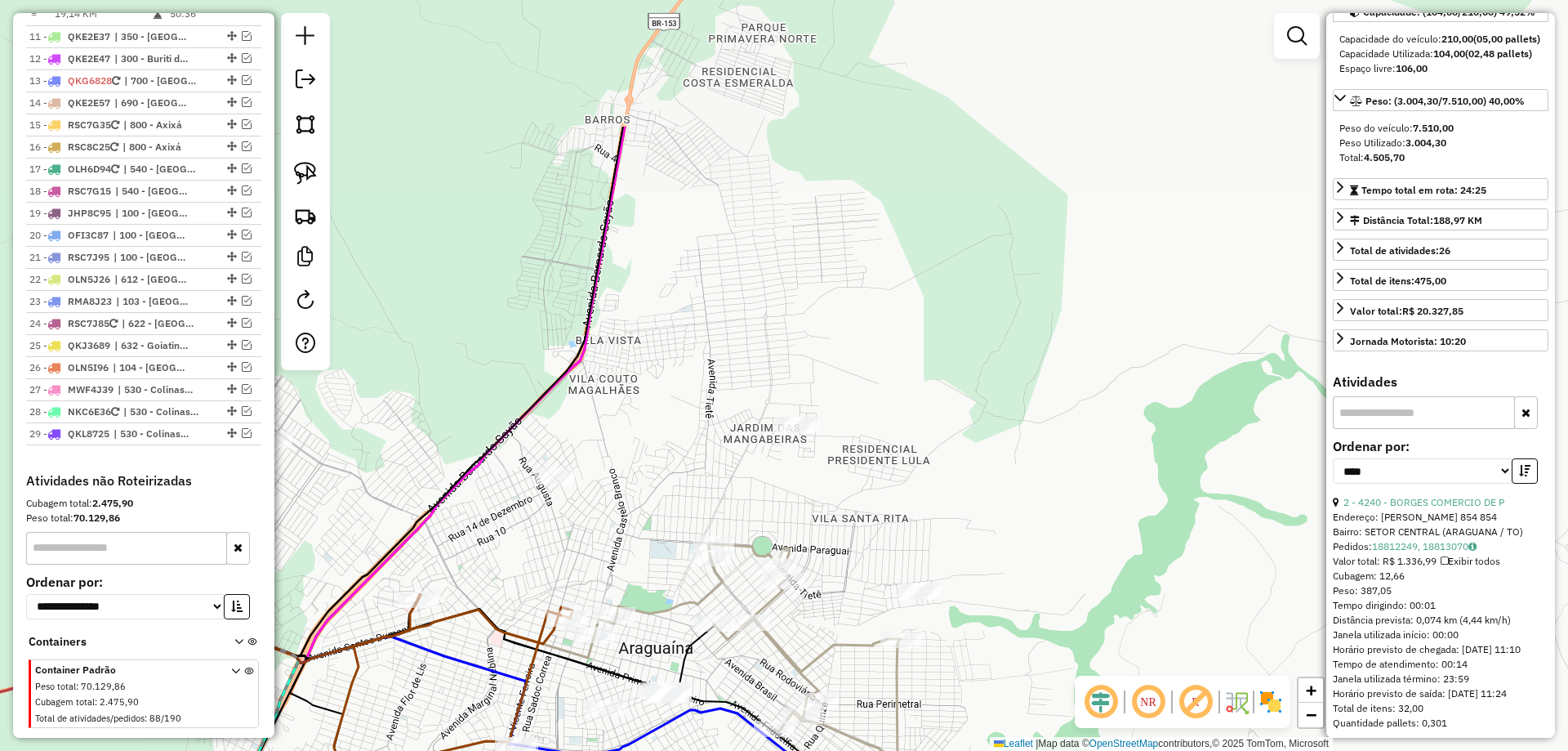
drag, startPoint x: 746, startPoint y: 322, endPoint x: 643, endPoint y: 492, distance: 198.8
click at [643, 492] on div "Janela de atendimento Grade de atendimento Capacidade Transportadoras Veículos …" at bounding box center [784, 376] width 1568 height 751
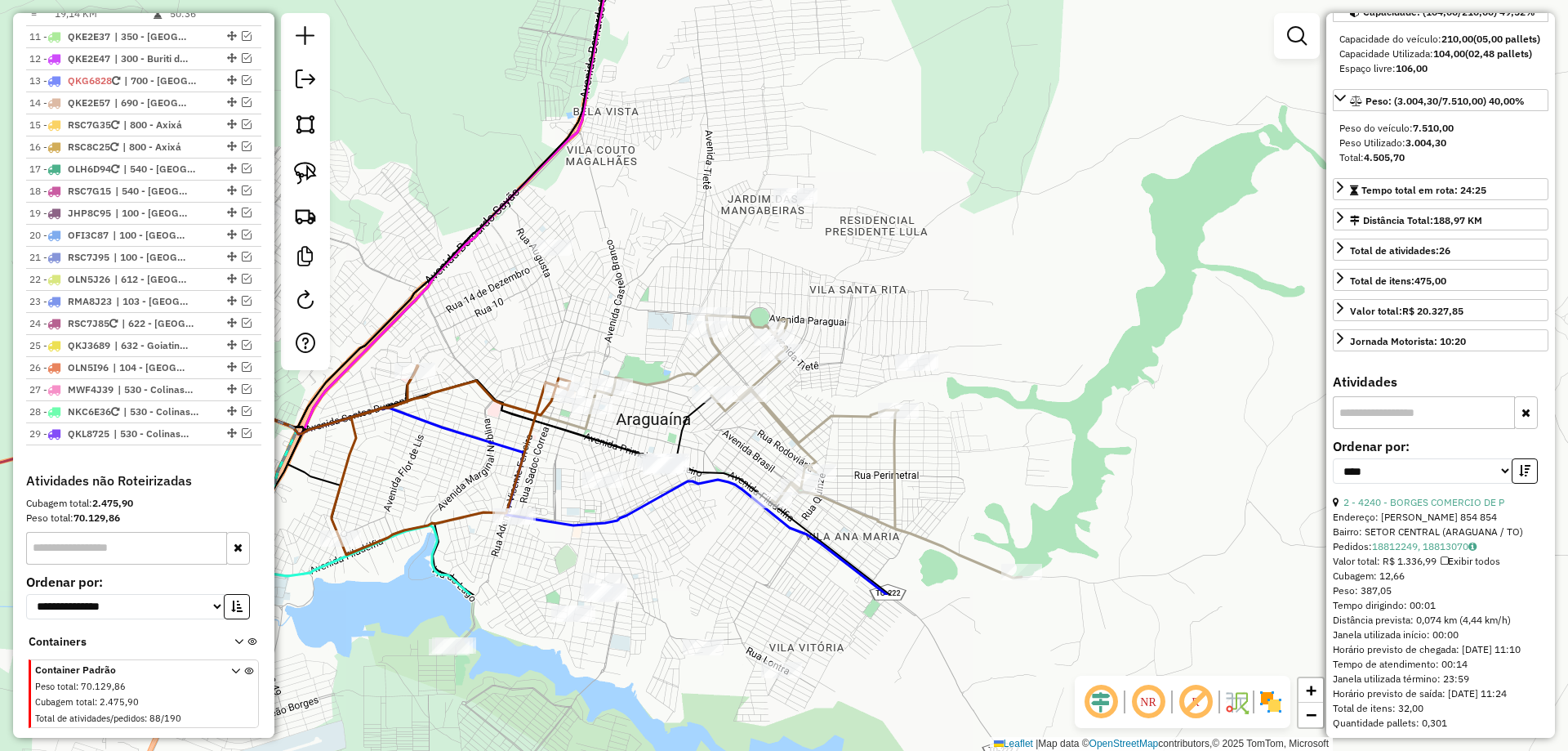
drag, startPoint x: 643, startPoint y: 490, endPoint x: 640, endPoint y: 257, distance: 233.0
click at [640, 257] on div "Janela de atendimento Grade de atendimento Capacidade Transportadoras Veículos …" at bounding box center [784, 376] width 1568 height 751
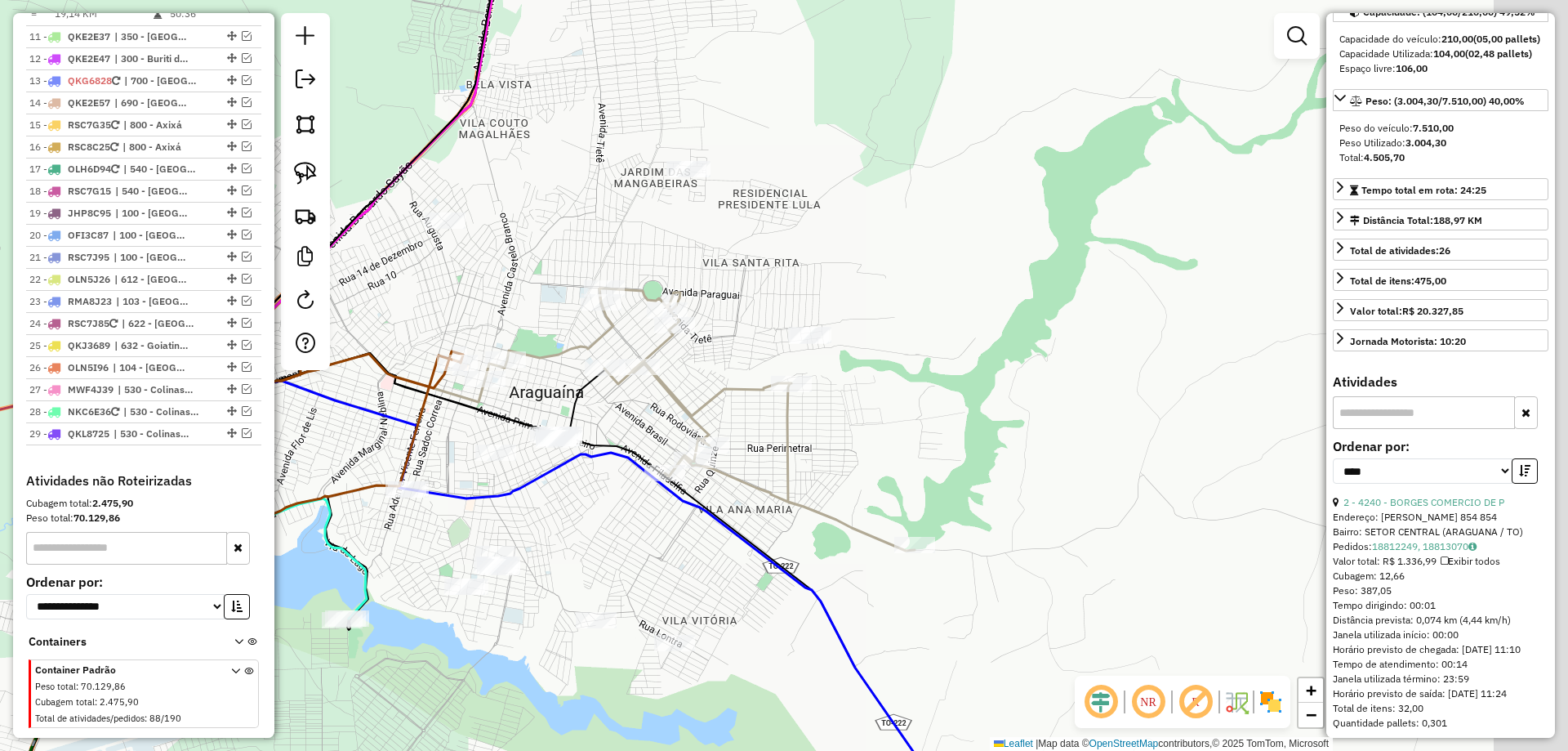
drag, startPoint x: 874, startPoint y: 275, endPoint x: 760, endPoint y: 251, distance: 116.5
click at [762, 250] on div "Janela de atendimento Grade de atendimento Capacidade Transportadoras Veículos …" at bounding box center [784, 376] width 1568 height 751
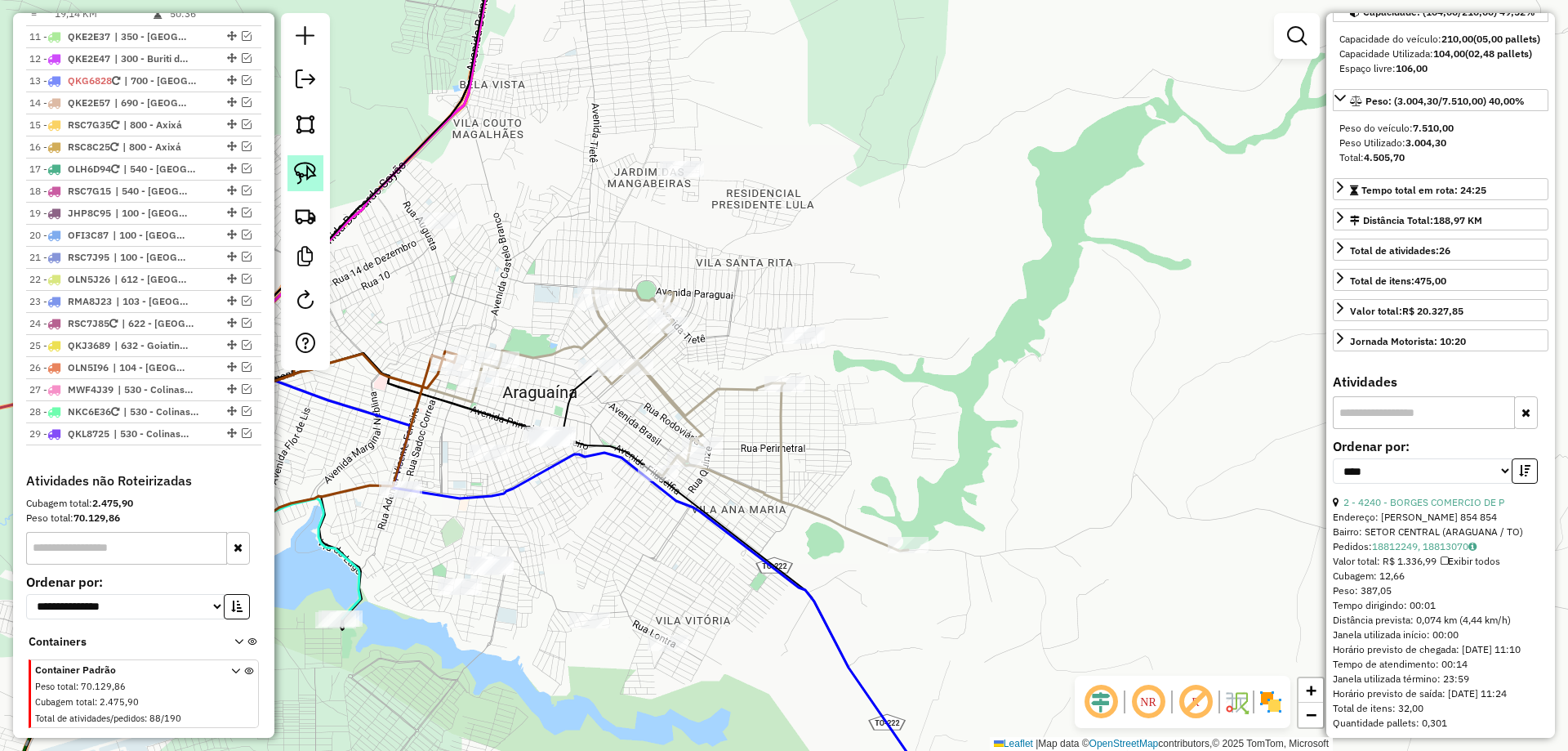
click at [318, 167] on link at bounding box center [306, 173] width 36 height 36
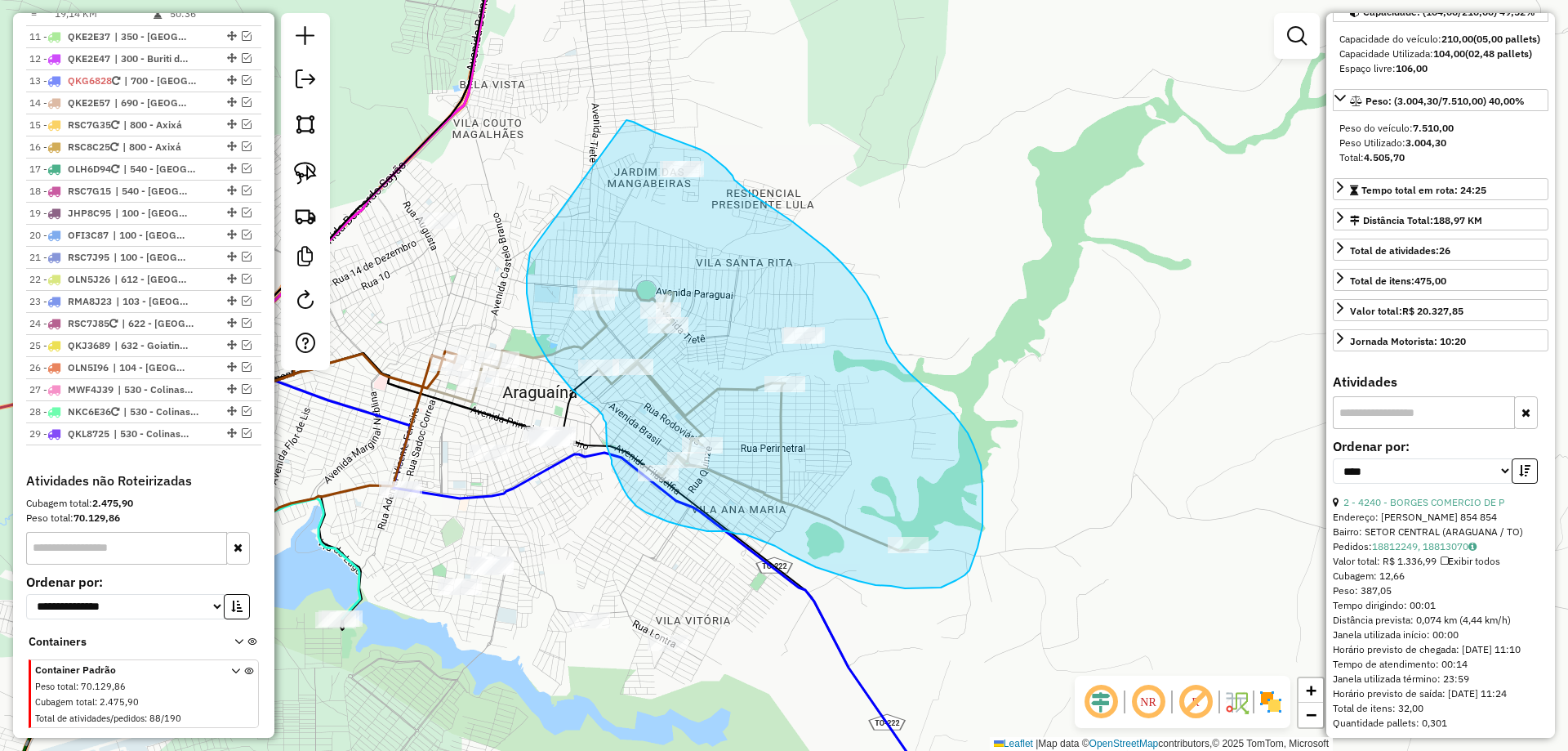
drag, startPoint x: 531, startPoint y: 253, endPoint x: 626, endPoint y: 120, distance: 163.4
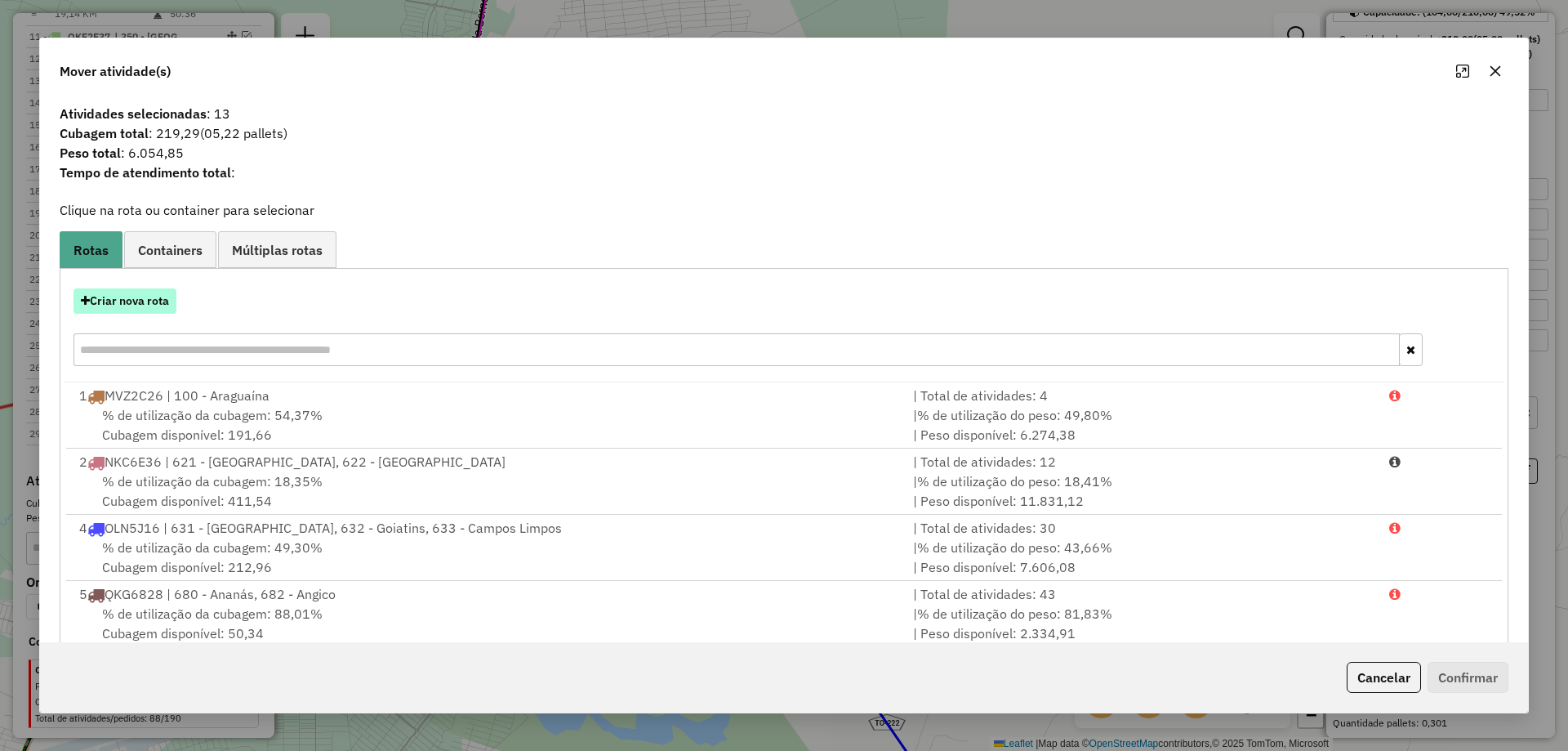
click at [131, 294] on button "Criar nova rota" at bounding box center [125, 301] width 103 height 26
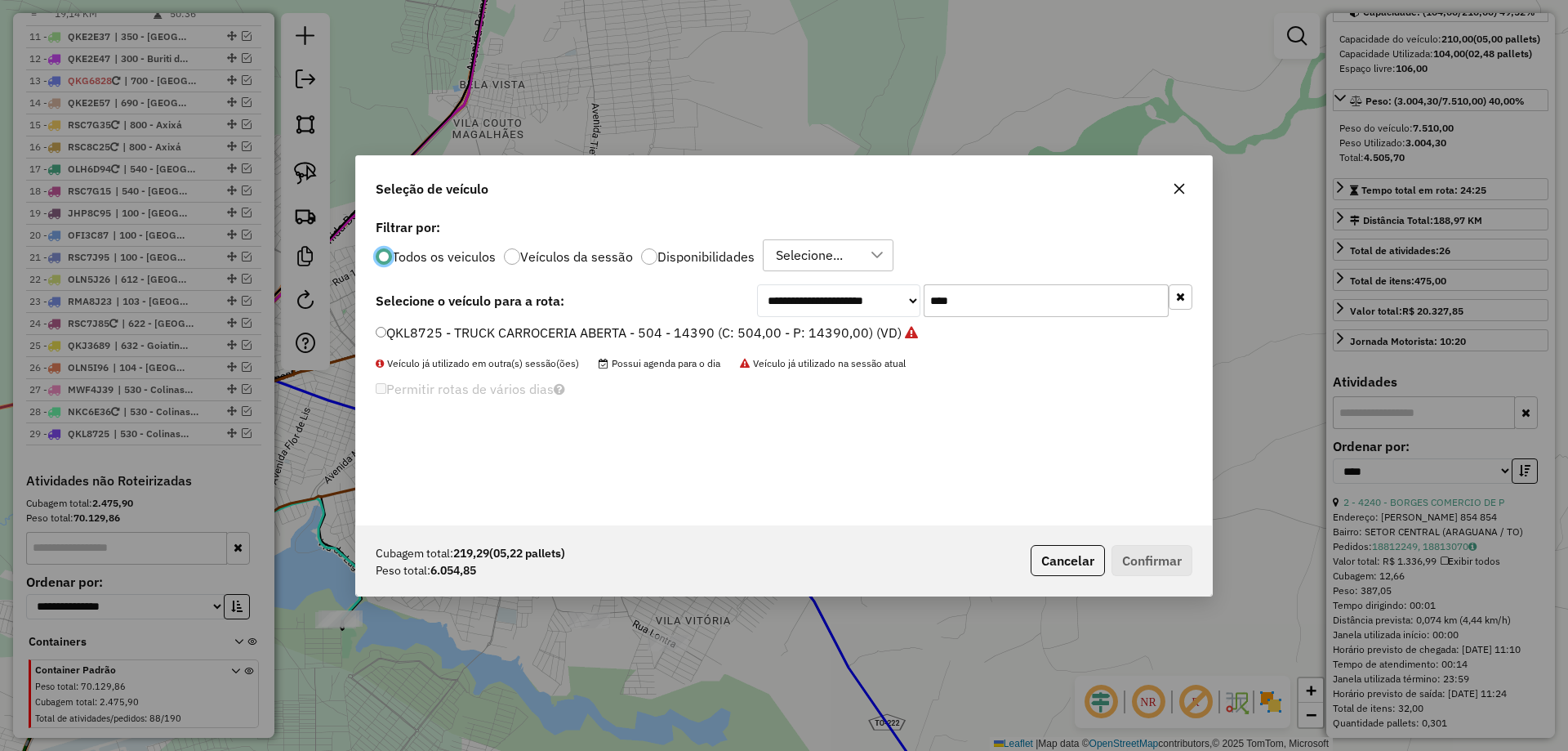
scroll to position [9, 5]
click at [1037, 301] on input "****" at bounding box center [1046, 300] width 245 height 32
type input "****"
click at [725, 328] on label "QKG6848 - TRUCK BAU - 420 - 12850 (C: 420,00 - P: 12850,00) (VD)" at bounding box center [596, 333] width 442 height 20
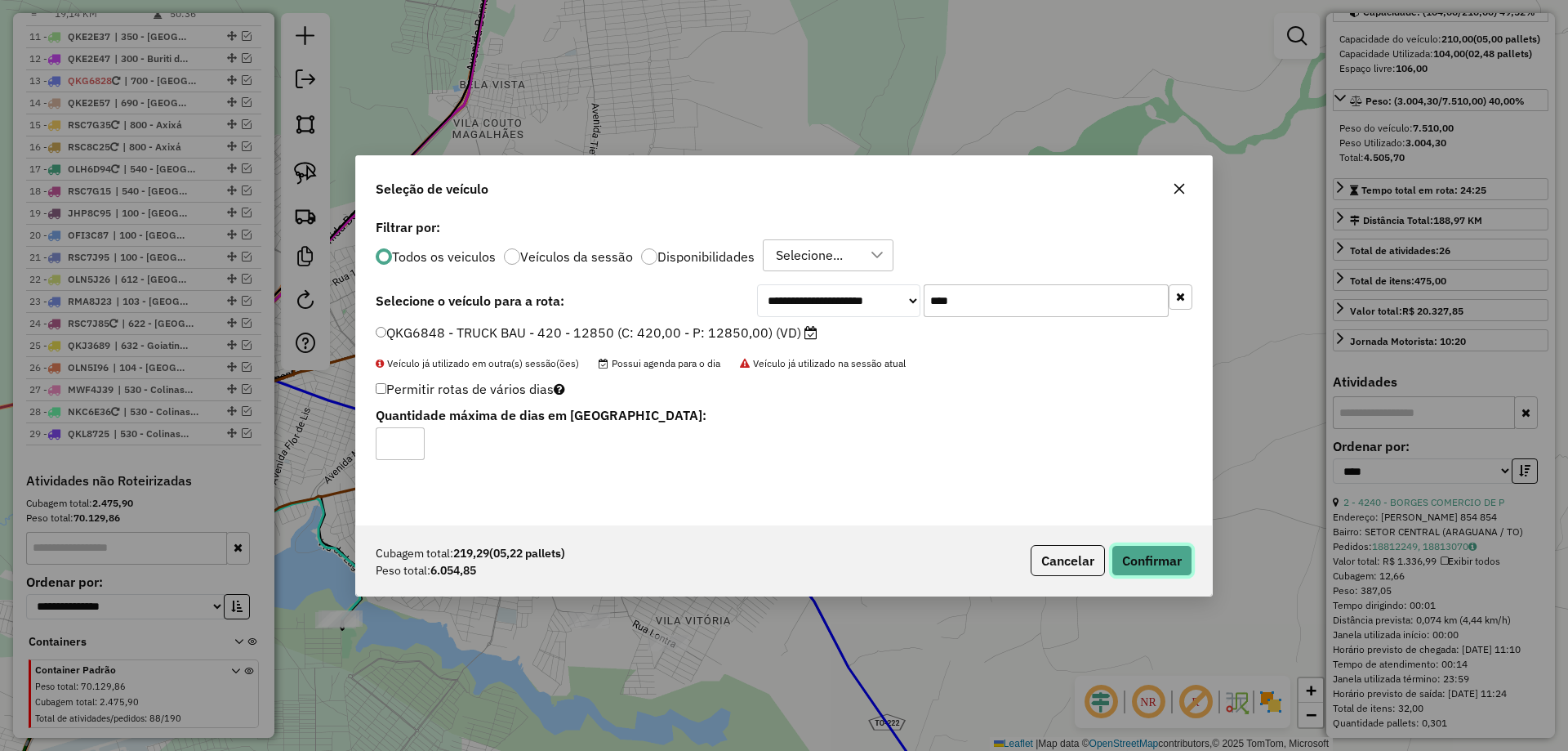
click at [1135, 562] on button "Confirmar" at bounding box center [1152, 560] width 81 height 31
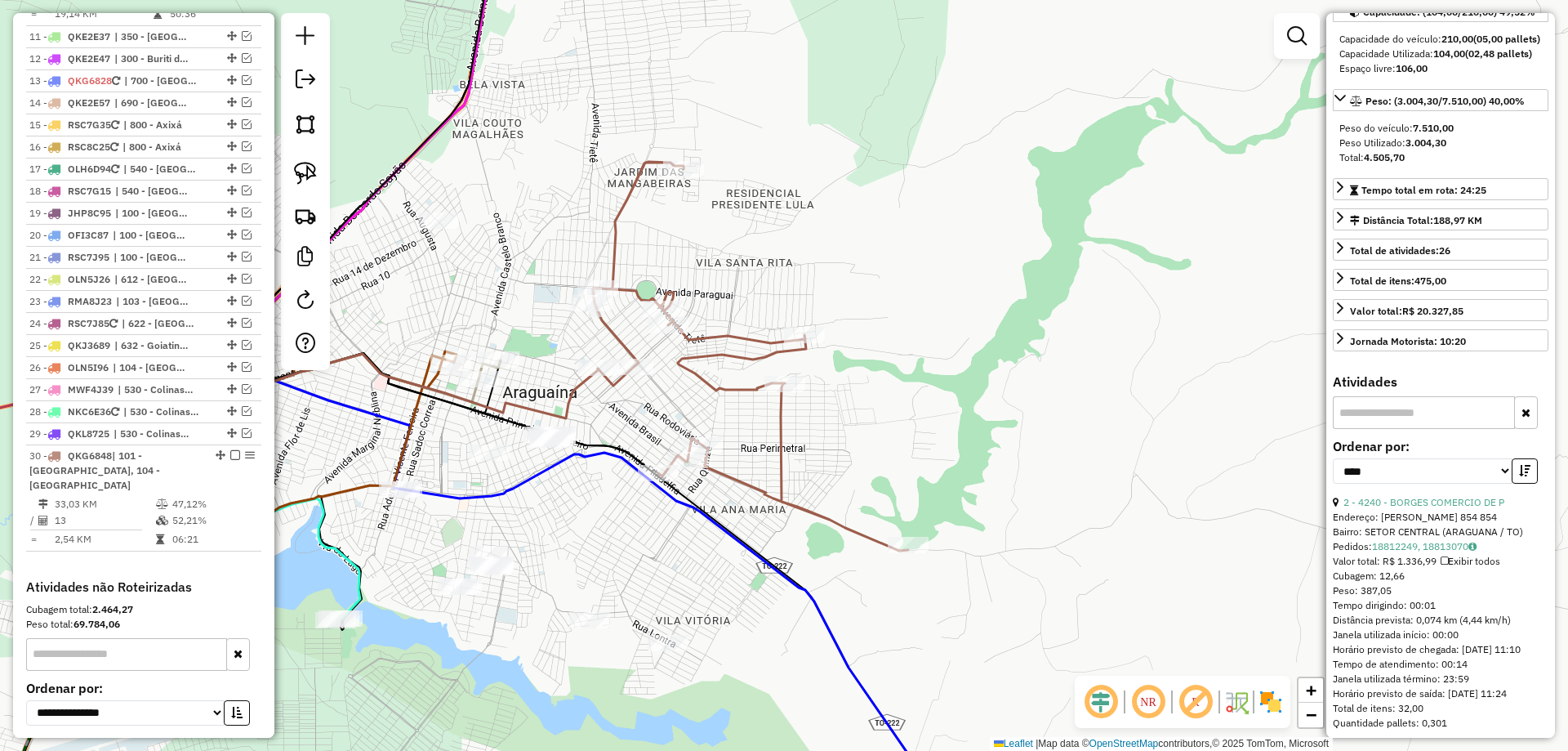
scroll to position [1655, 0]
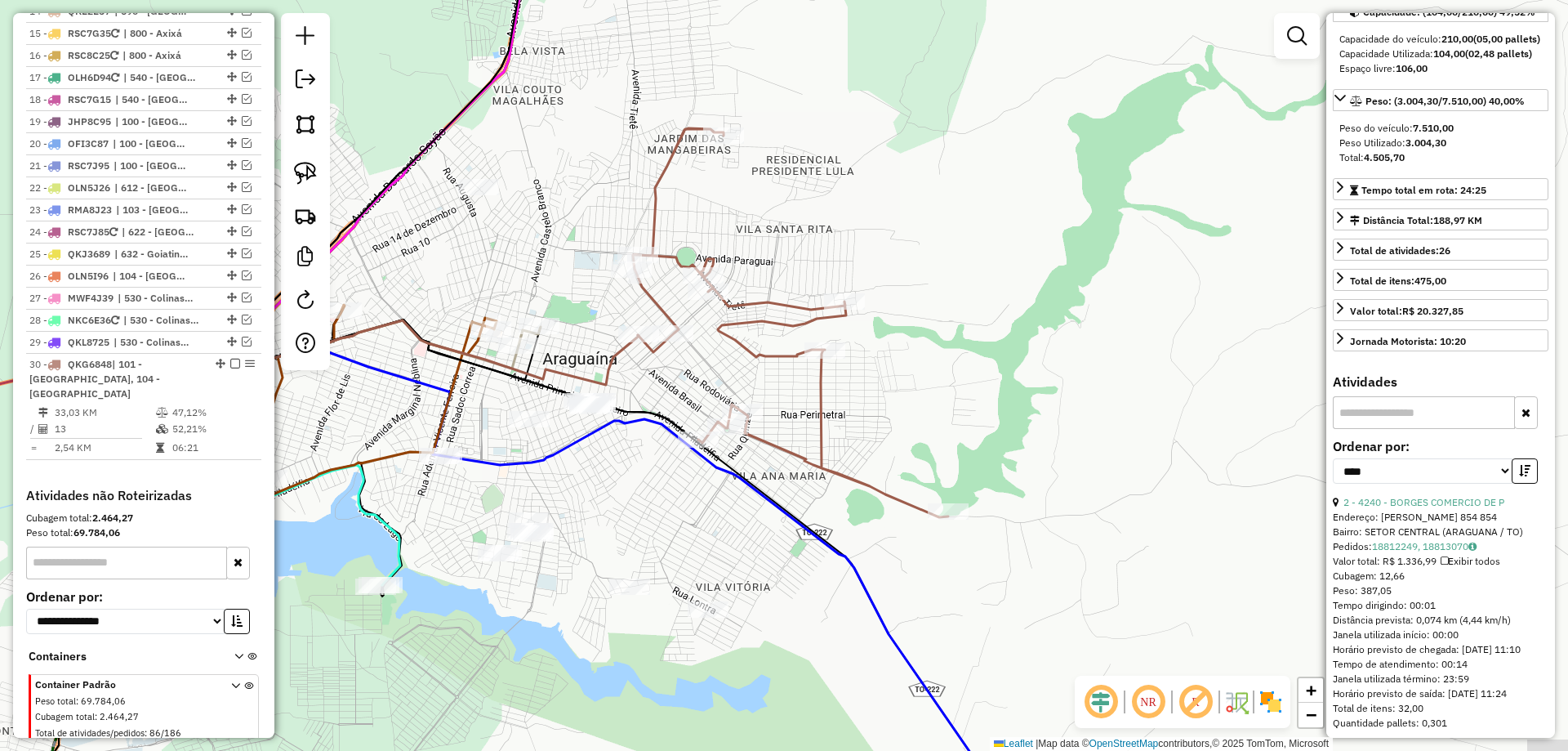
drag, startPoint x: 767, startPoint y: 277, endPoint x: 832, endPoint y: 215, distance: 89.8
click at [832, 215] on div "Janela de atendimento Grade de atendimento Capacidade Transportadoras Veículos …" at bounding box center [784, 376] width 1568 height 751
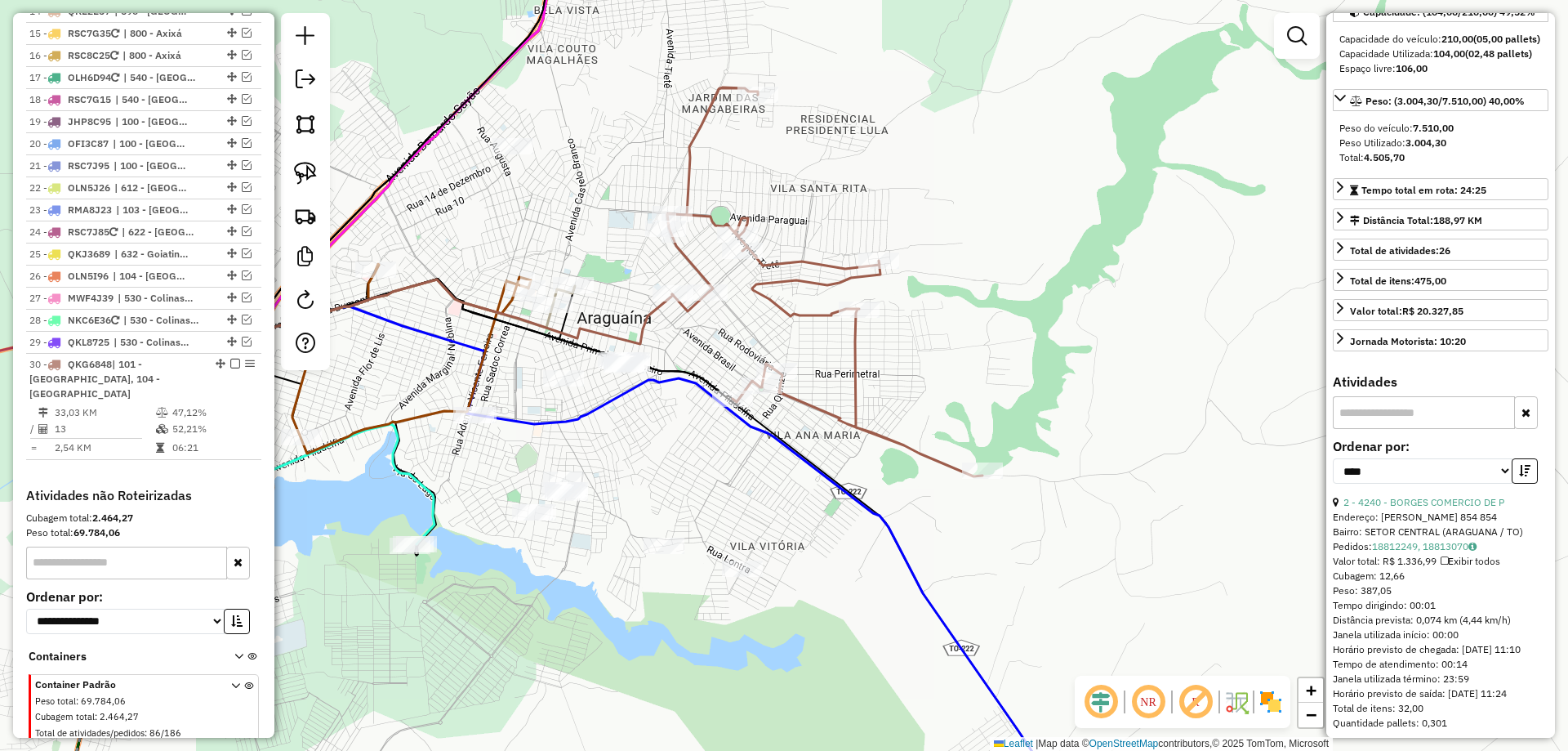
drag, startPoint x: 613, startPoint y: 435, endPoint x: 754, endPoint y: 406, distance: 144.0
click at [754, 406] on div "Janela de atendimento Grade de atendimento Capacidade Transportadoras Veículos …" at bounding box center [784, 376] width 1568 height 751
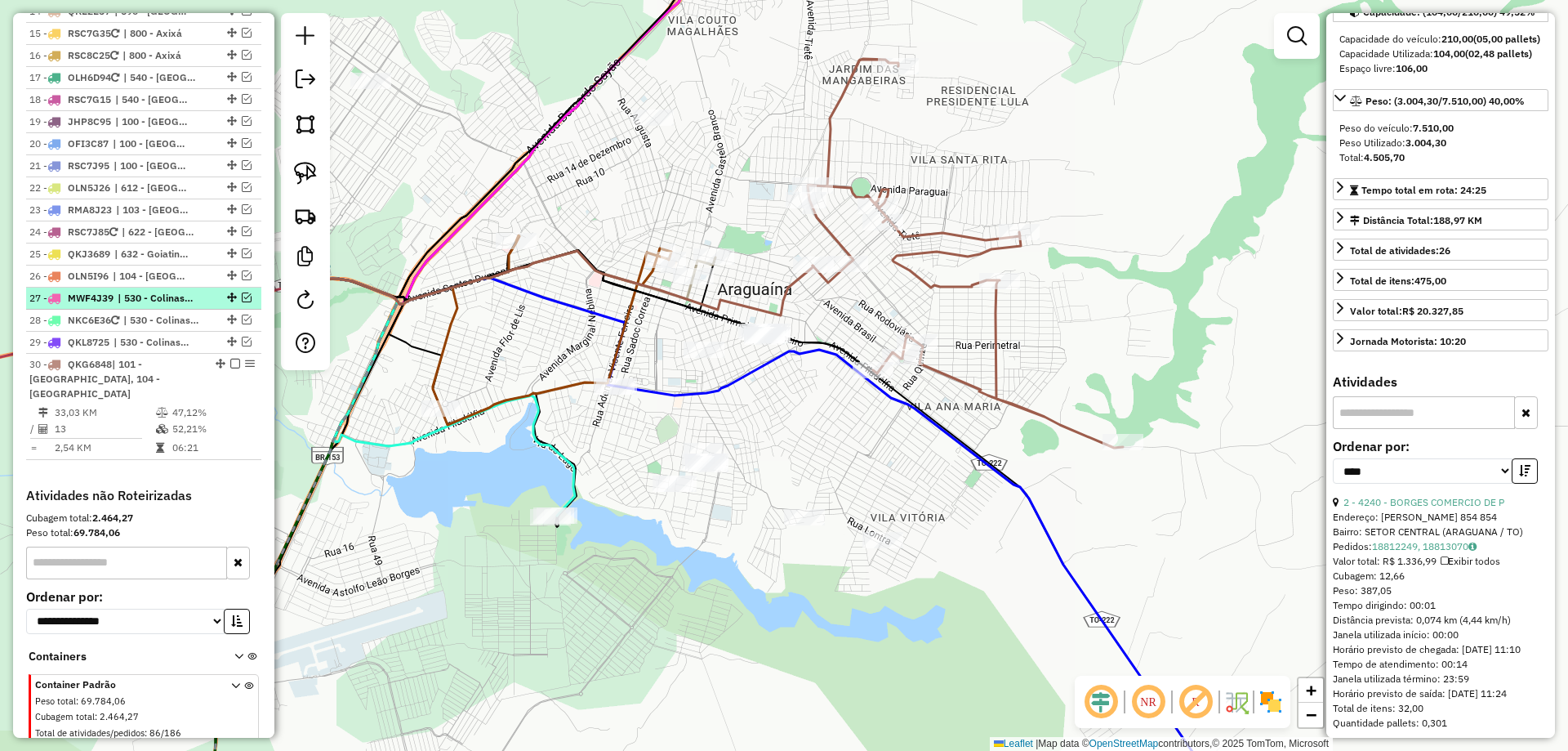
click at [231, 358] on em at bounding box center [235, 363] width 10 height 10
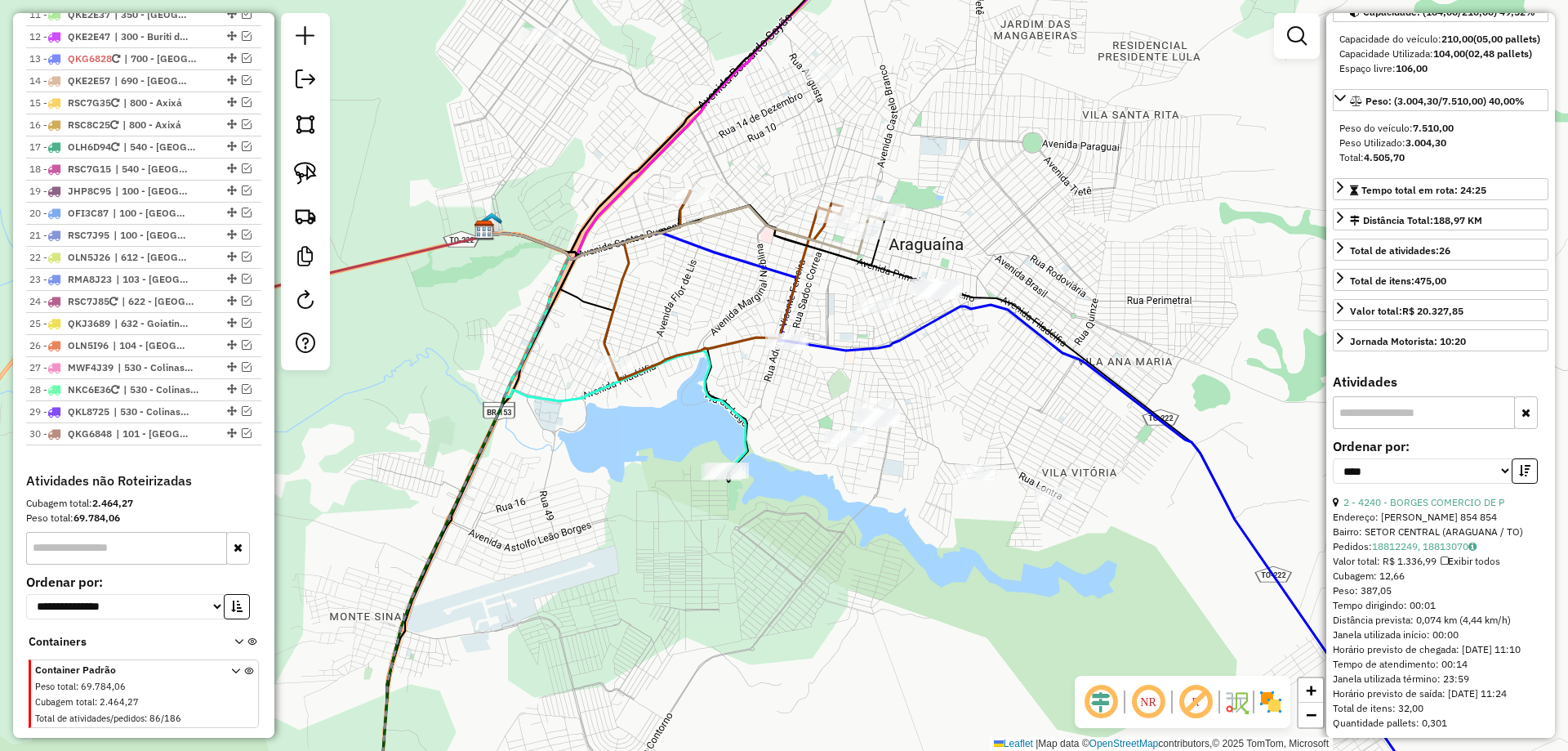
drag, startPoint x: 497, startPoint y: 358, endPoint x: 672, endPoint y: 307, distance: 182.3
click at [672, 307] on div "Janela de atendimento Grade de atendimento Capacidade Transportadoras Veículos …" at bounding box center [784, 376] width 1568 height 751
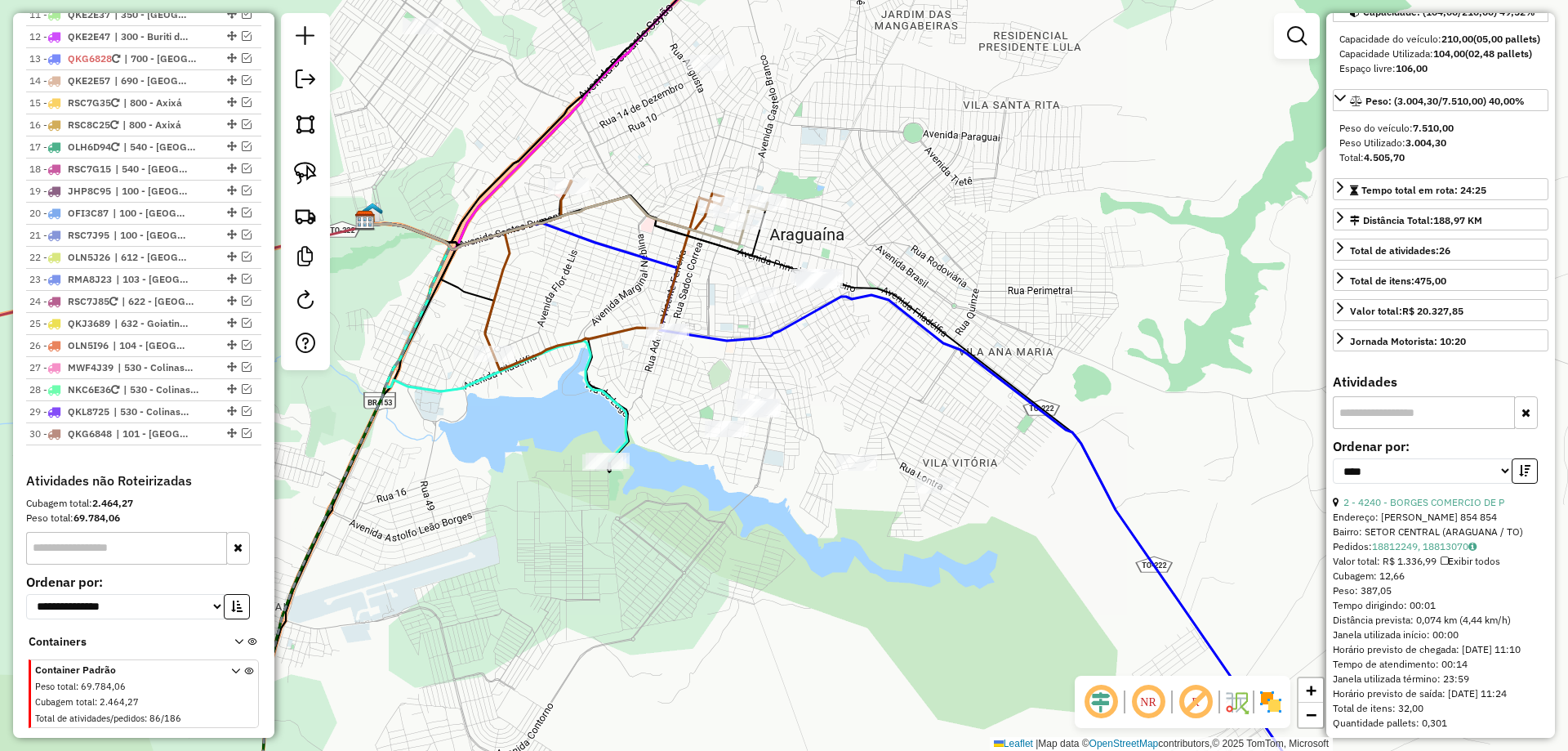
drag, startPoint x: 672, startPoint y: 307, endPoint x: 565, endPoint y: 299, distance: 107.3
click at [565, 299] on div "Janela de atendimento Grade de atendimento Capacidade Transportadoras Veículos …" at bounding box center [784, 376] width 1568 height 751
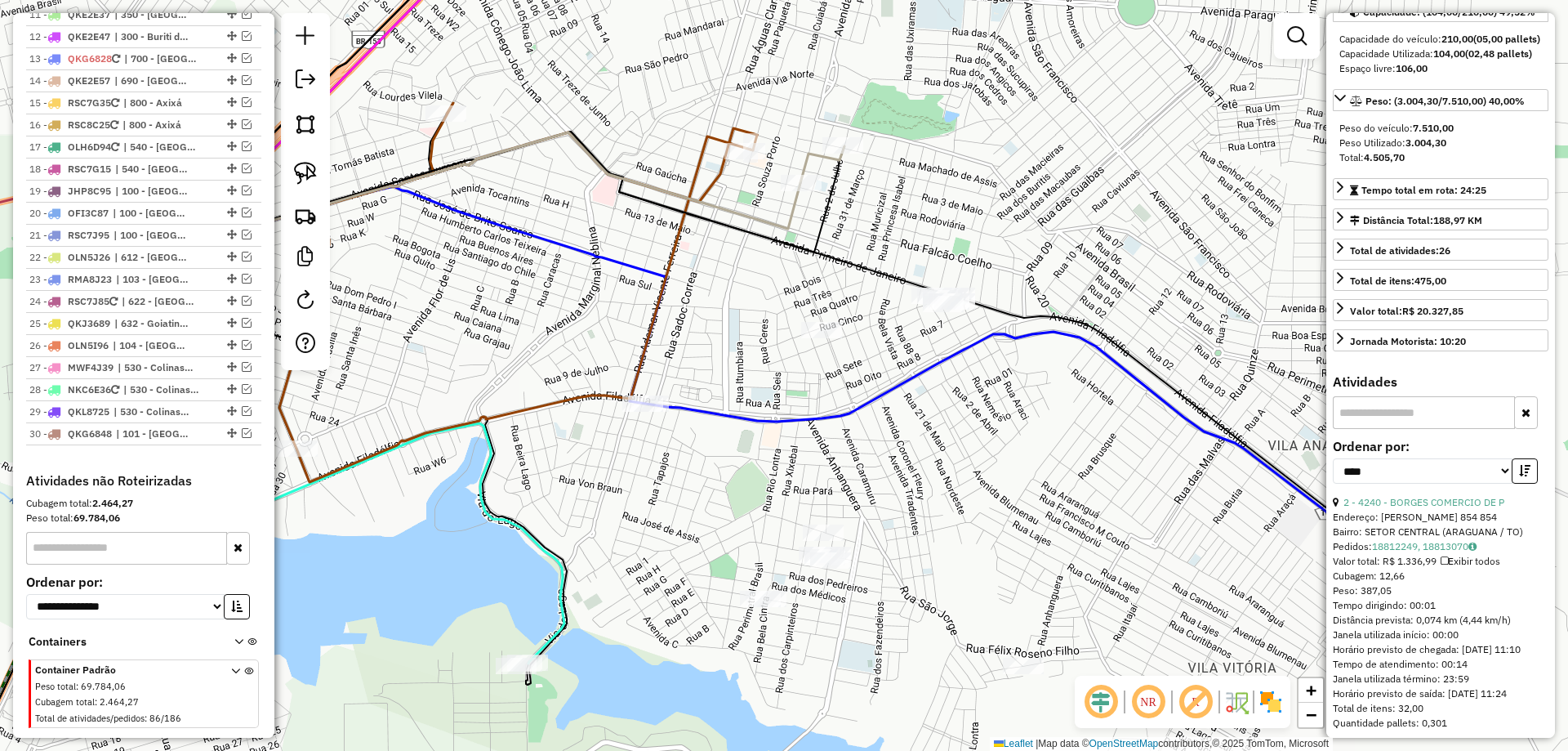
drag, startPoint x: 862, startPoint y: 410, endPoint x: 918, endPoint y: 335, distance: 93.6
click at [927, 306] on div "Janela de atendimento Grade de atendimento Capacidade Transportadoras Veículos …" at bounding box center [784, 376] width 1568 height 751
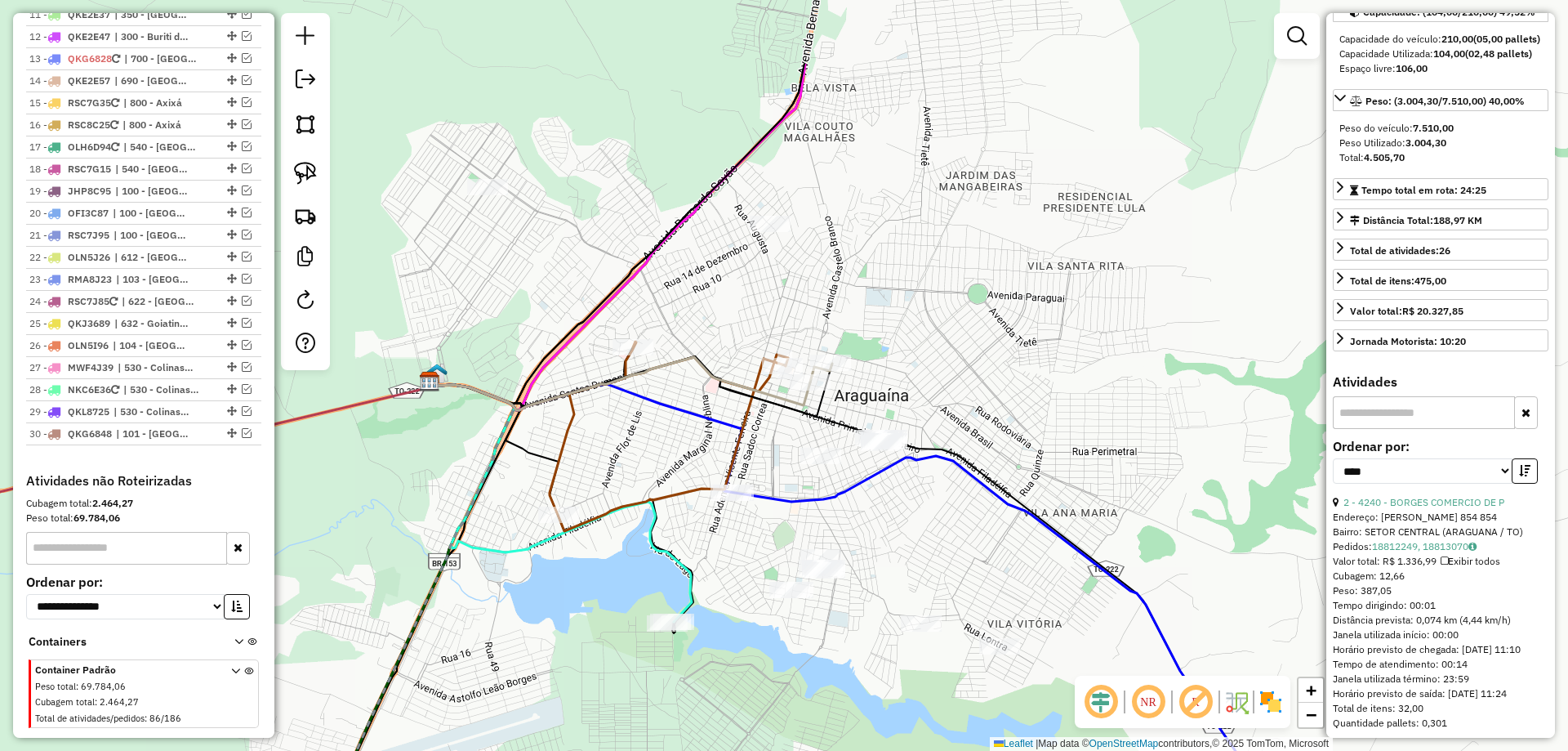
drag, startPoint x: 996, startPoint y: 414, endPoint x: 932, endPoint y: 553, distance: 153.0
click at [932, 553] on div "Janela de atendimento Grade de atendimento Capacidade Transportadoras Veículos …" at bounding box center [784, 376] width 1568 height 751
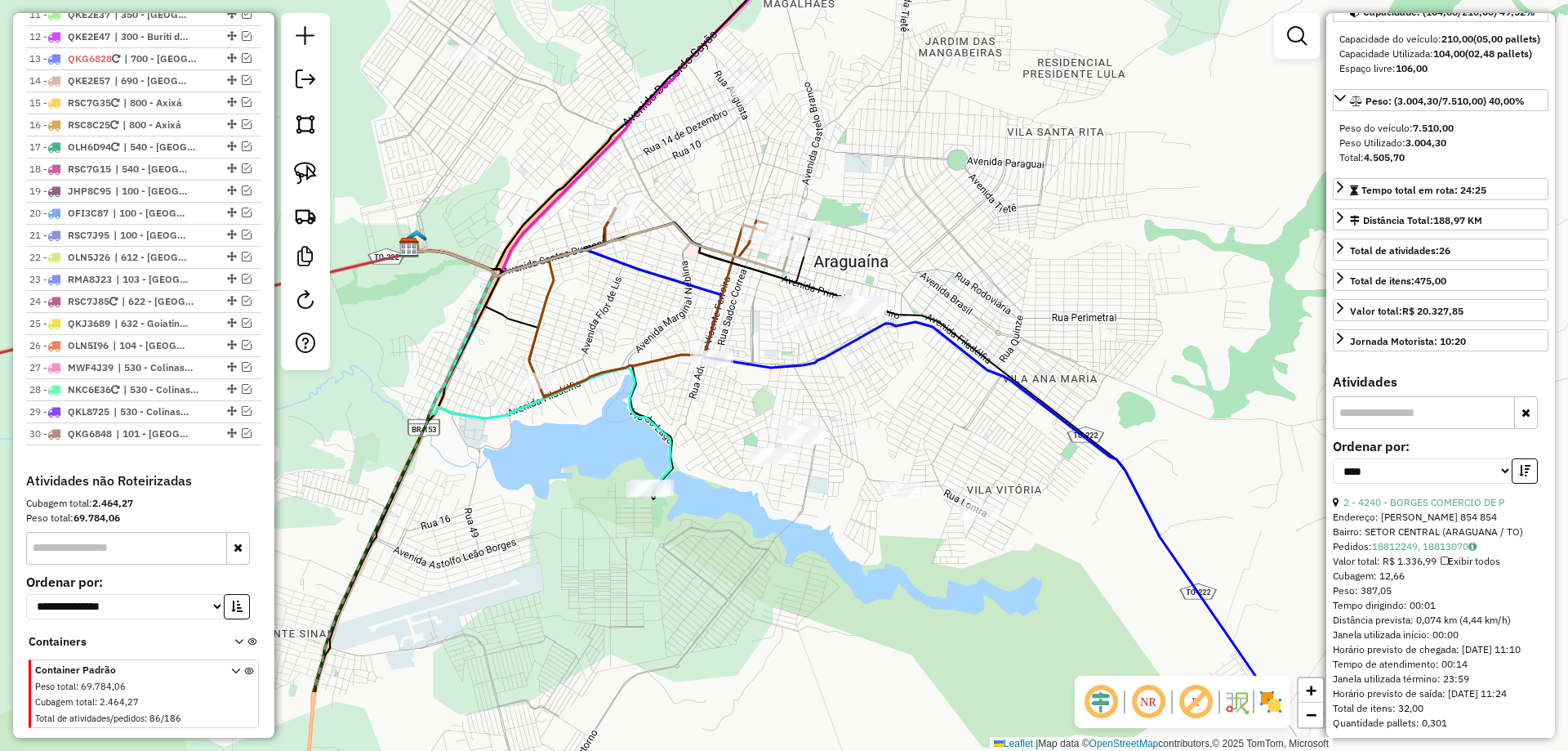
drag, startPoint x: 932, startPoint y: 552, endPoint x: 912, endPoint y: 413, distance: 140.4
click at [912, 413] on div "Janela de atendimento Grade de atendimento Capacidade Transportadoras Veículos …" at bounding box center [784, 376] width 1568 height 751
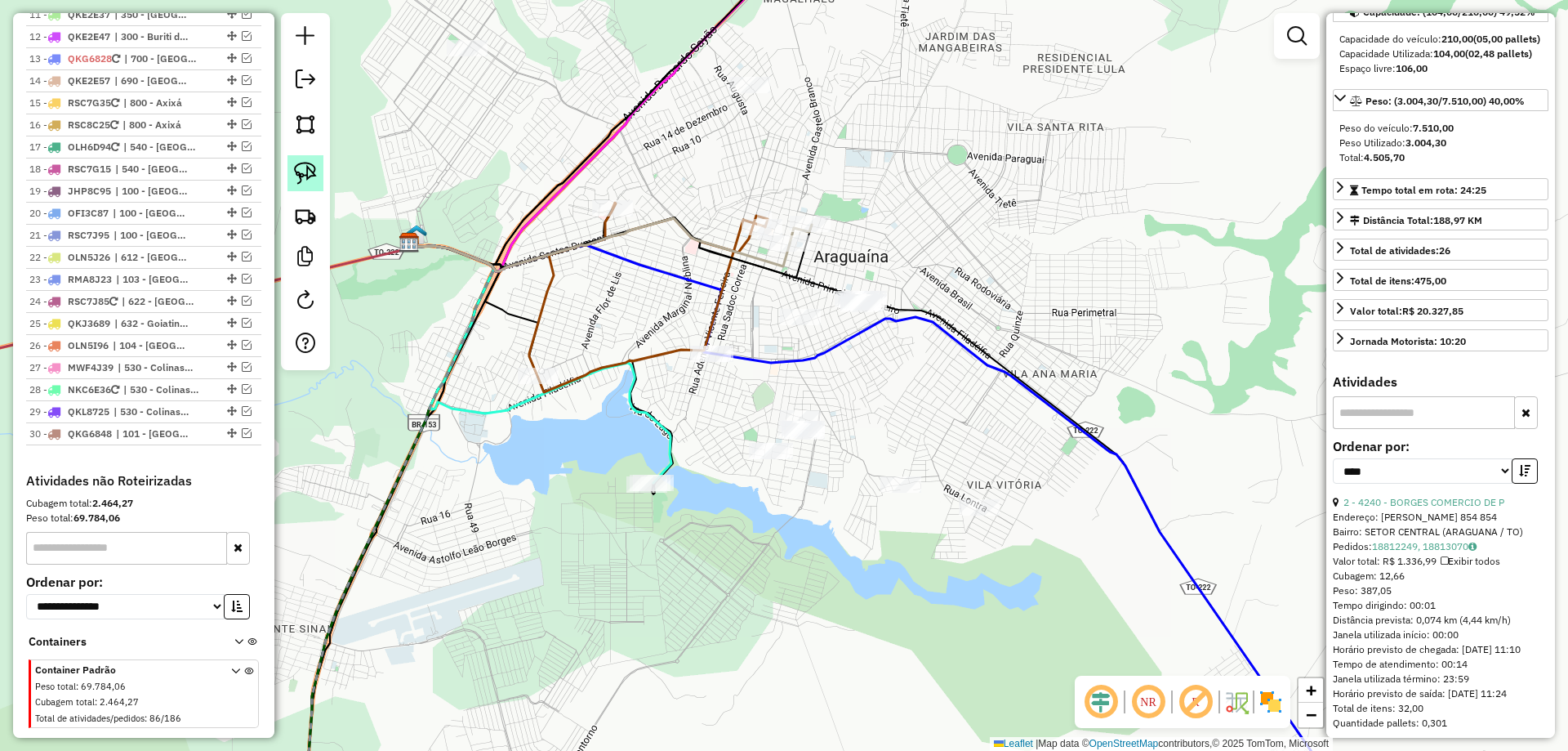
click at [301, 179] on img at bounding box center [306, 173] width 23 height 23
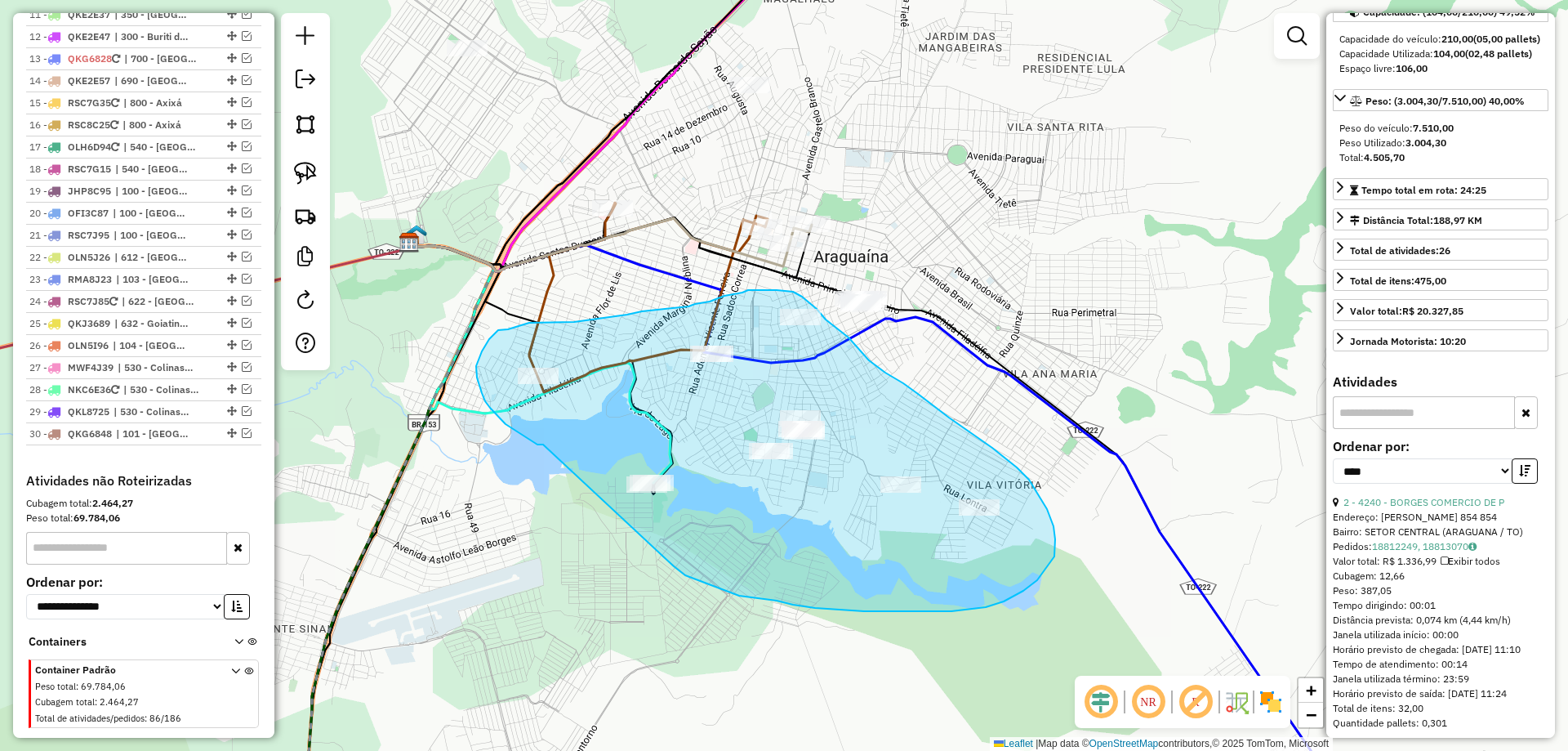
drag, startPoint x: 543, startPoint y: 444, endPoint x: 645, endPoint y: 543, distance: 142.1
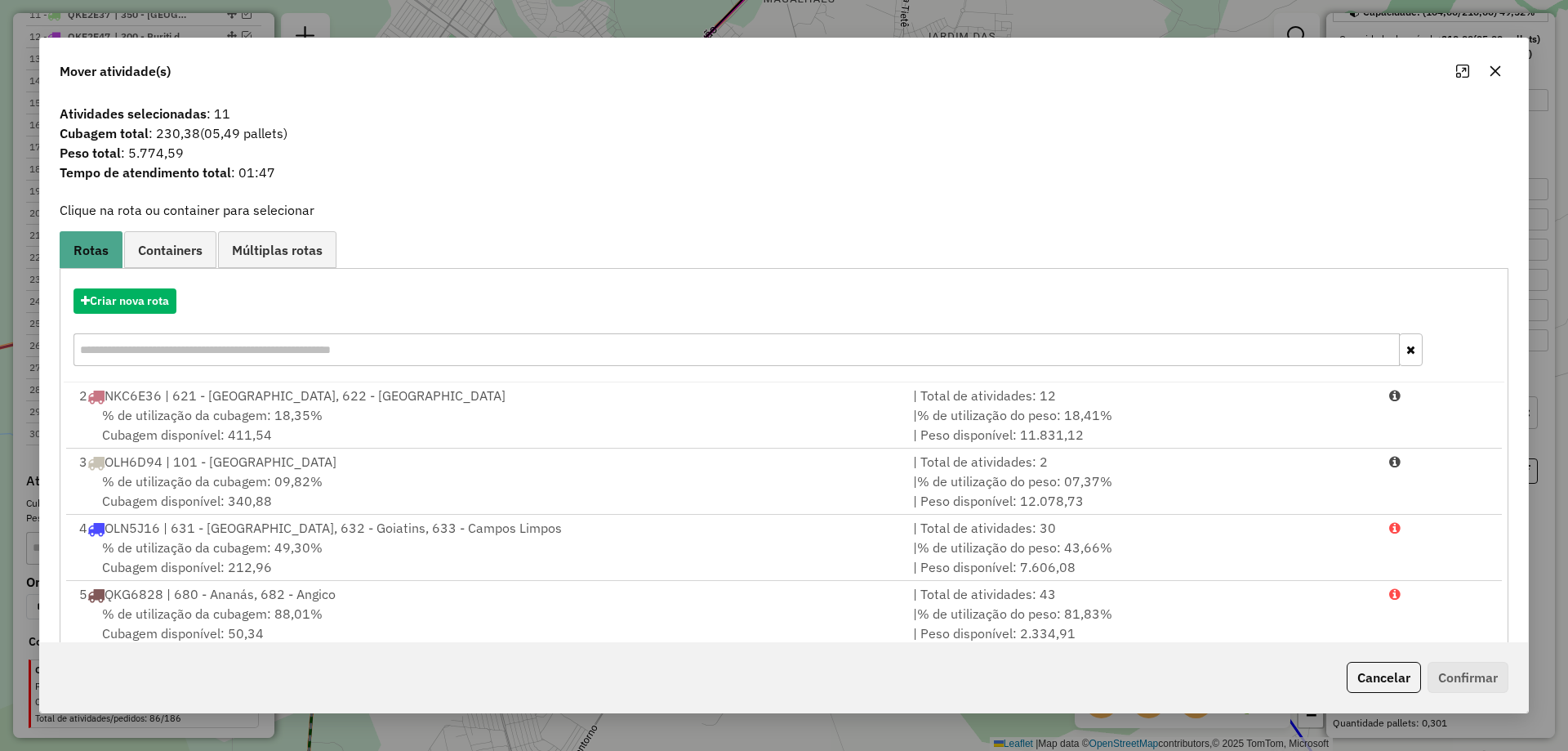
click at [1482, 71] on button "button" at bounding box center [1495, 71] width 26 height 26
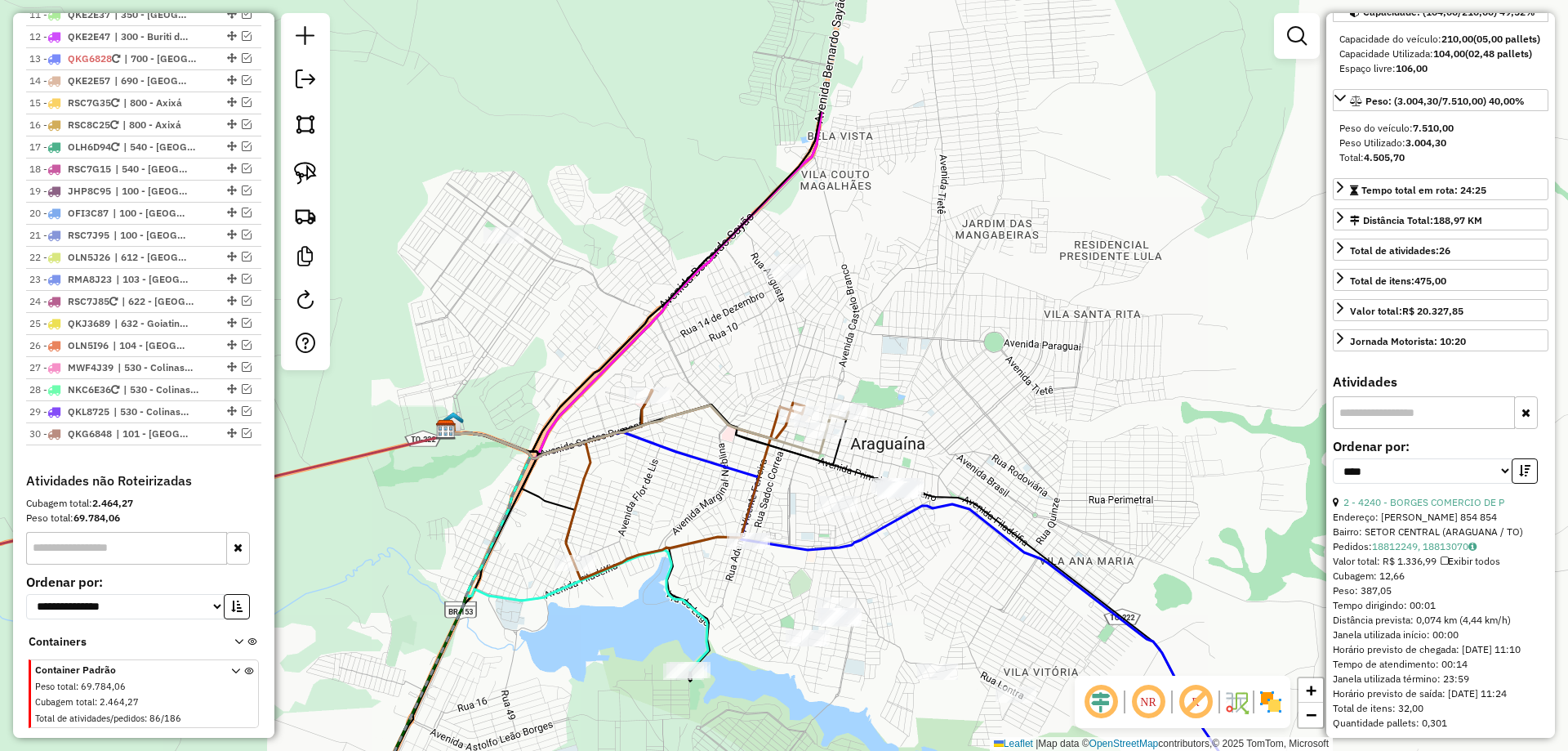
drag, startPoint x: 949, startPoint y: 263, endPoint x: 1015, endPoint y: 548, distance: 292.5
click at [1015, 548] on div "Janela de atendimento Grade de atendimento Capacidade Transportadoras Veículos …" at bounding box center [784, 376] width 1568 height 751
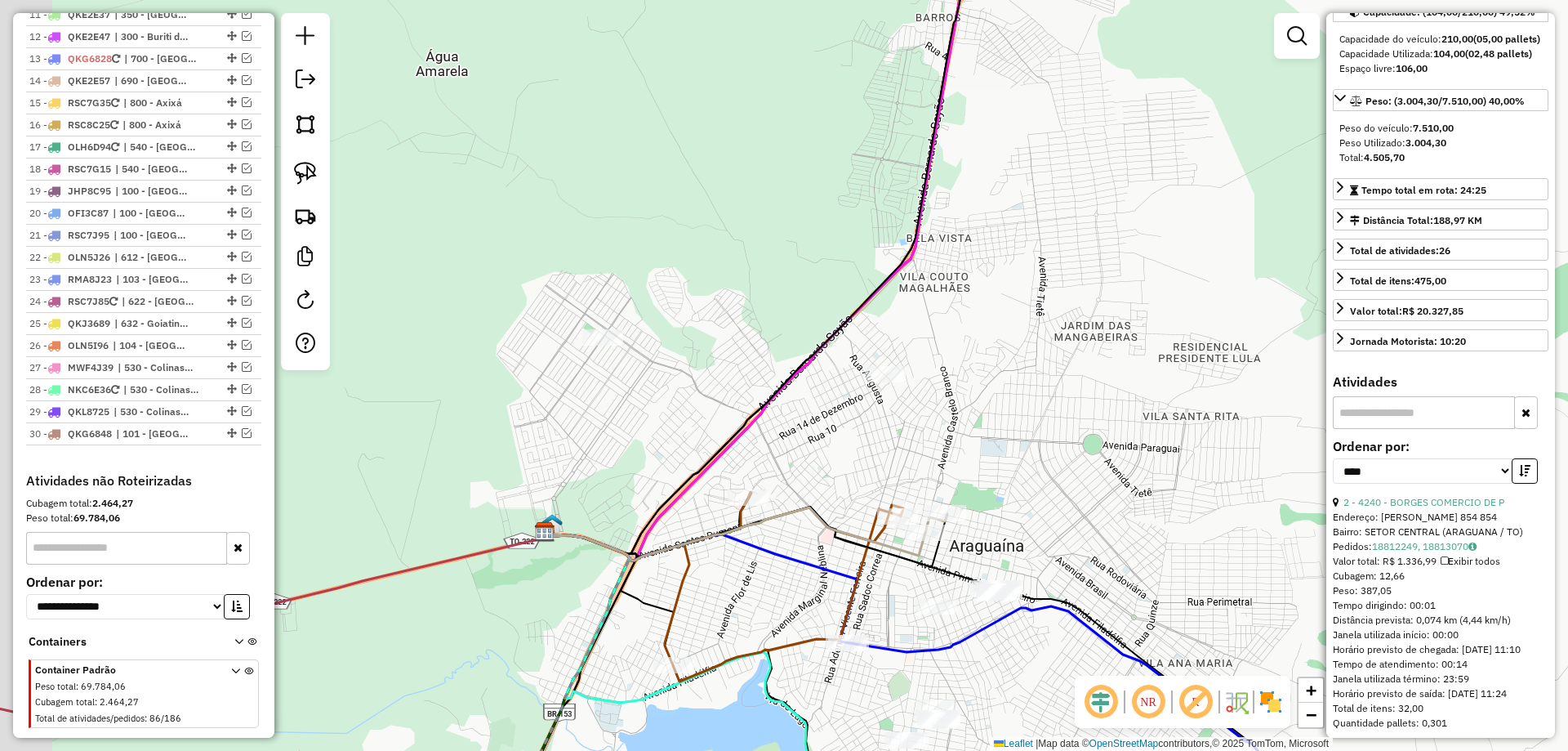
drag, startPoint x: 959, startPoint y: 490, endPoint x: 1041, endPoint y: 505, distance: 83.4
click at [1041, 505] on div "Janela de atendimento Grade de atendimento Capacidade Transportadoras Veículos …" at bounding box center [784, 376] width 1568 height 751
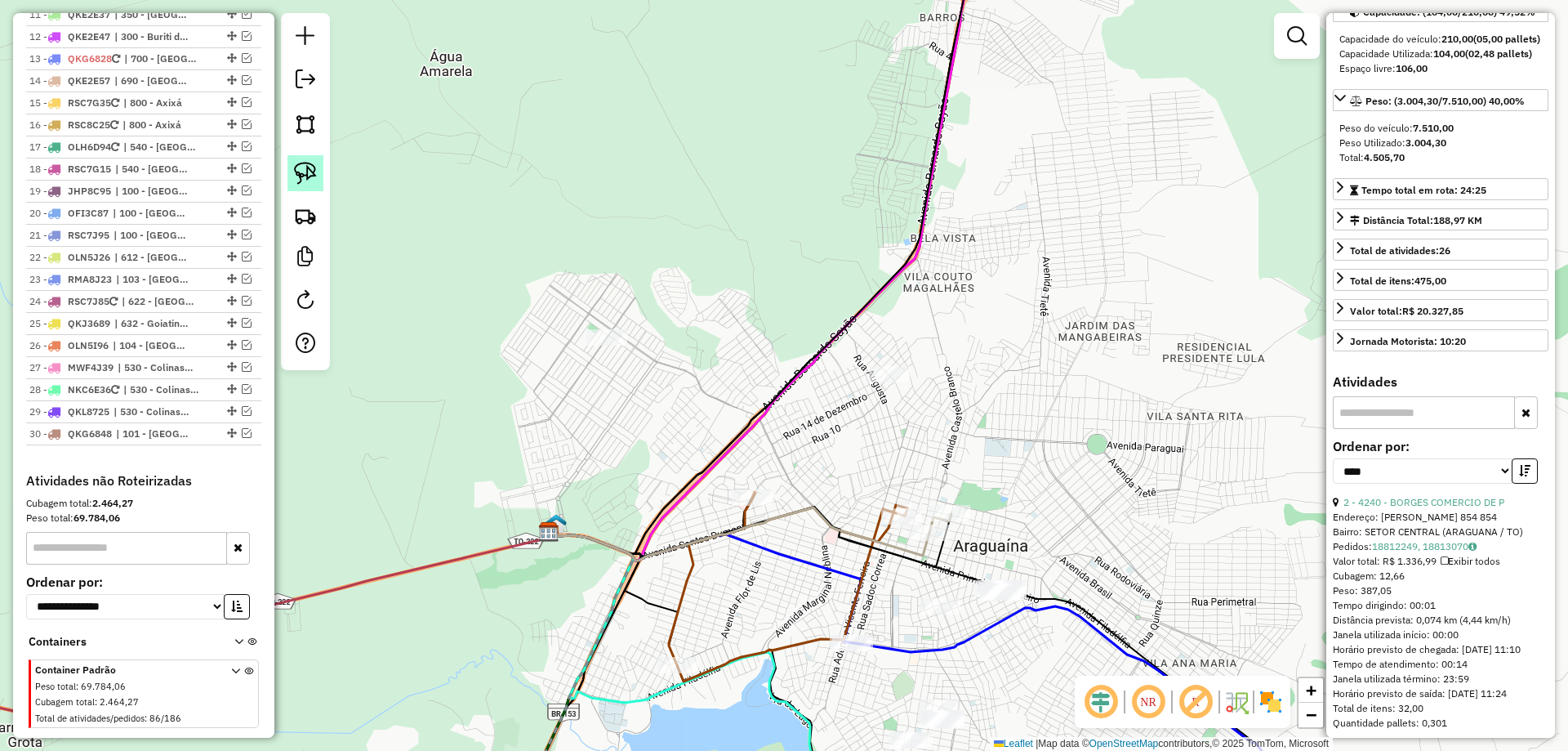
click at [319, 186] on link at bounding box center [306, 173] width 36 height 36
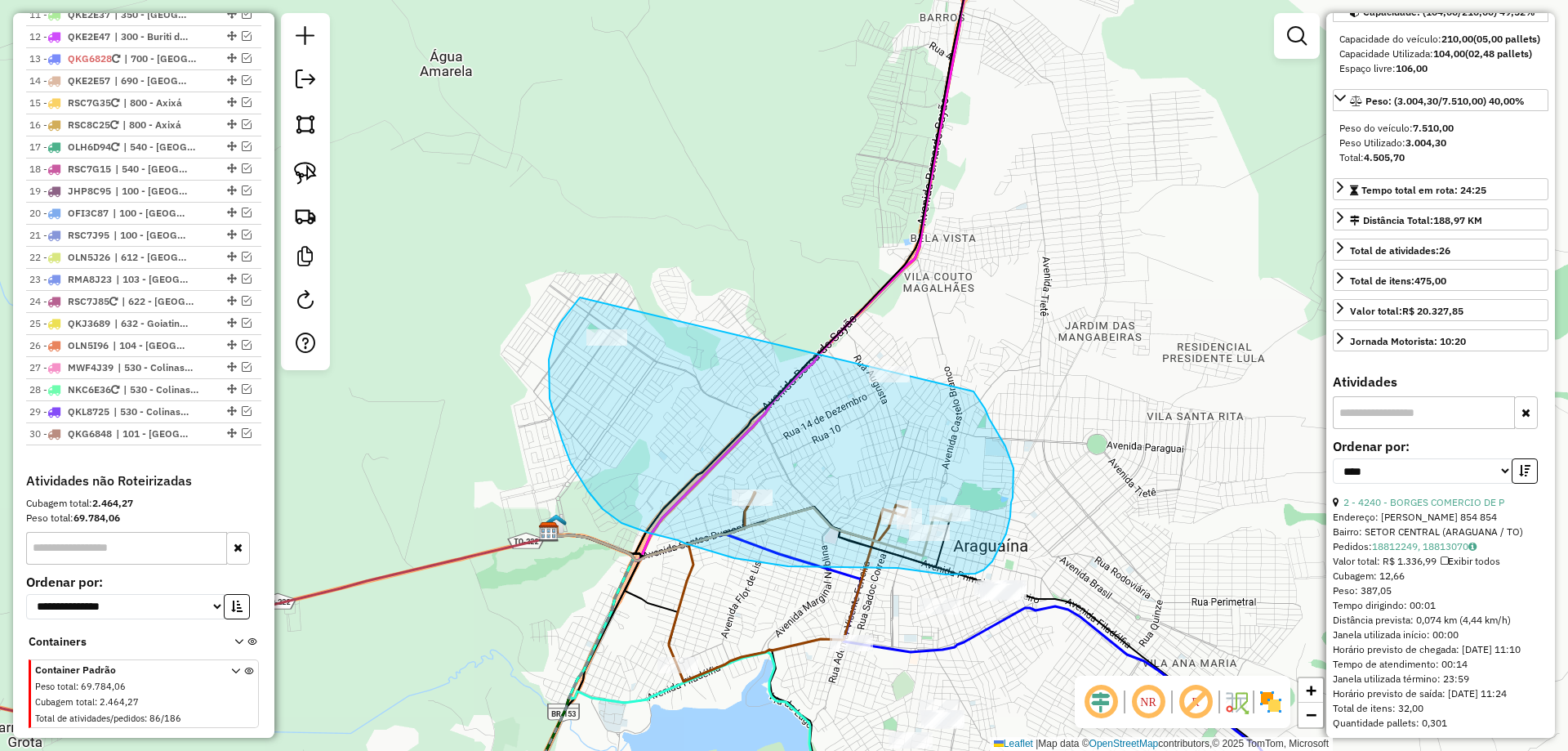
drag, startPoint x: 574, startPoint y: 305, endPoint x: 776, endPoint y: 281, distance: 203.4
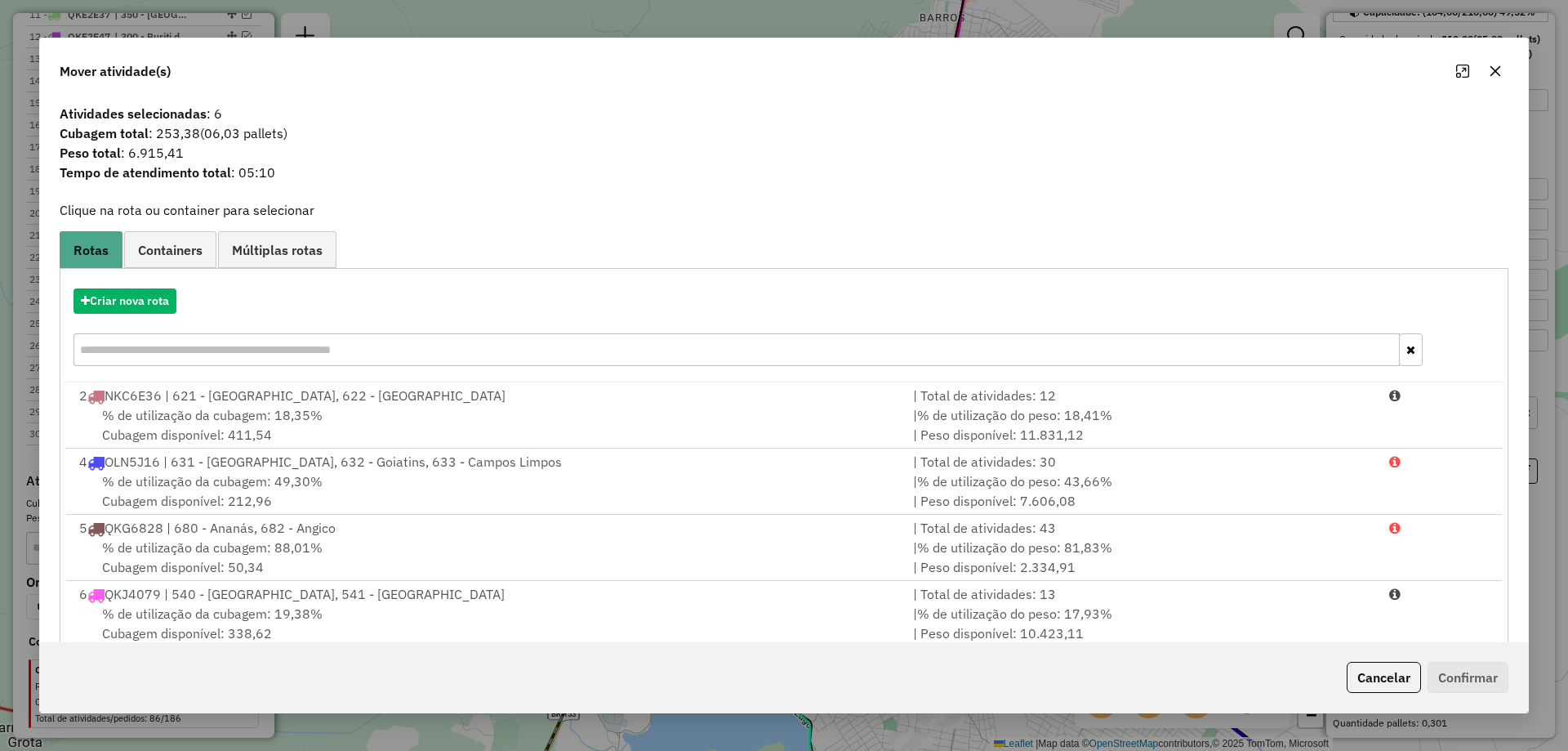
click at [1504, 71] on button "button" at bounding box center [1495, 71] width 26 height 26
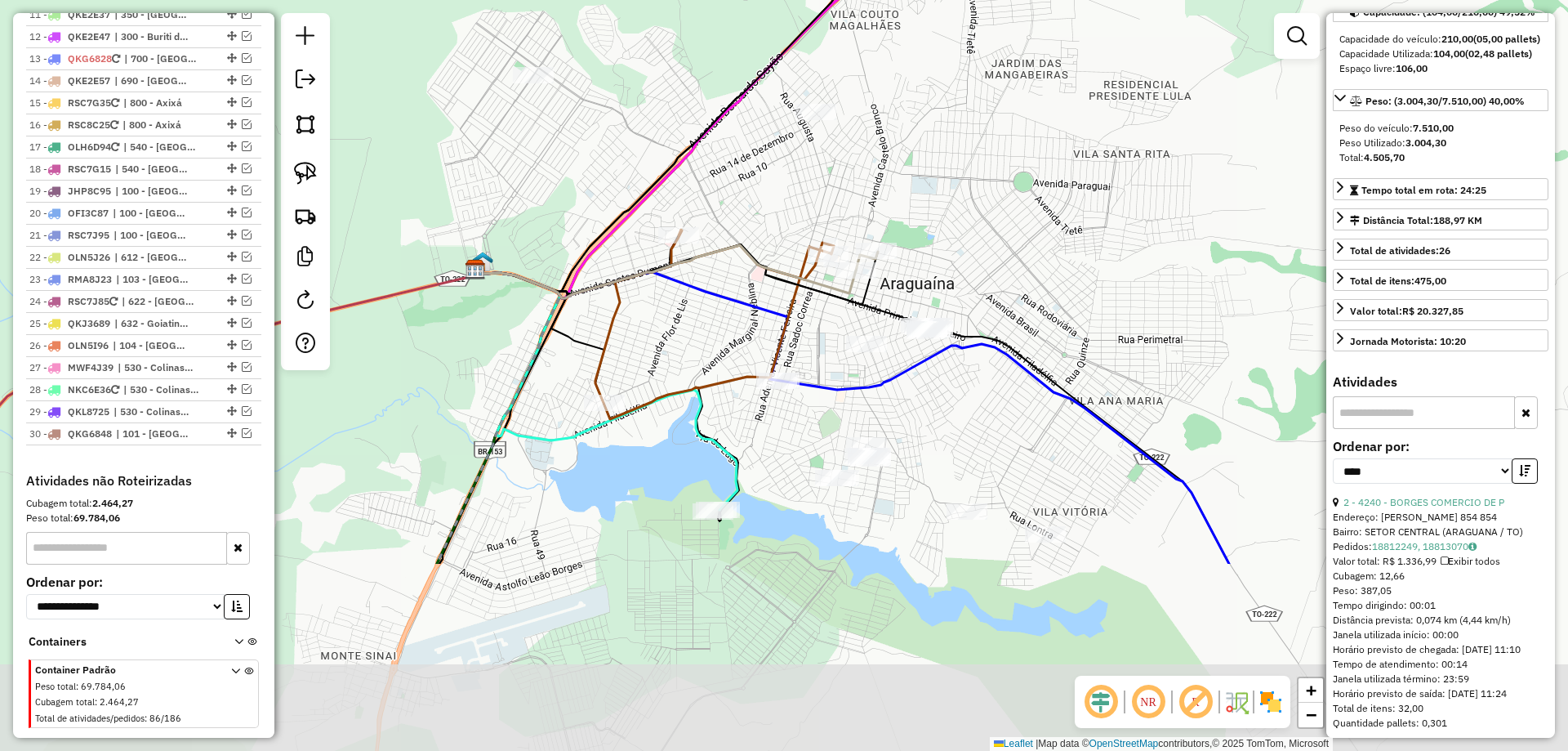
drag, startPoint x: 1097, startPoint y: 454, endPoint x: 1023, endPoint y: 186, distance: 278.0
click at [1023, 187] on div "Janela de atendimento Grade de atendimento Capacidade Transportadoras Veículos …" at bounding box center [784, 376] width 1568 height 751
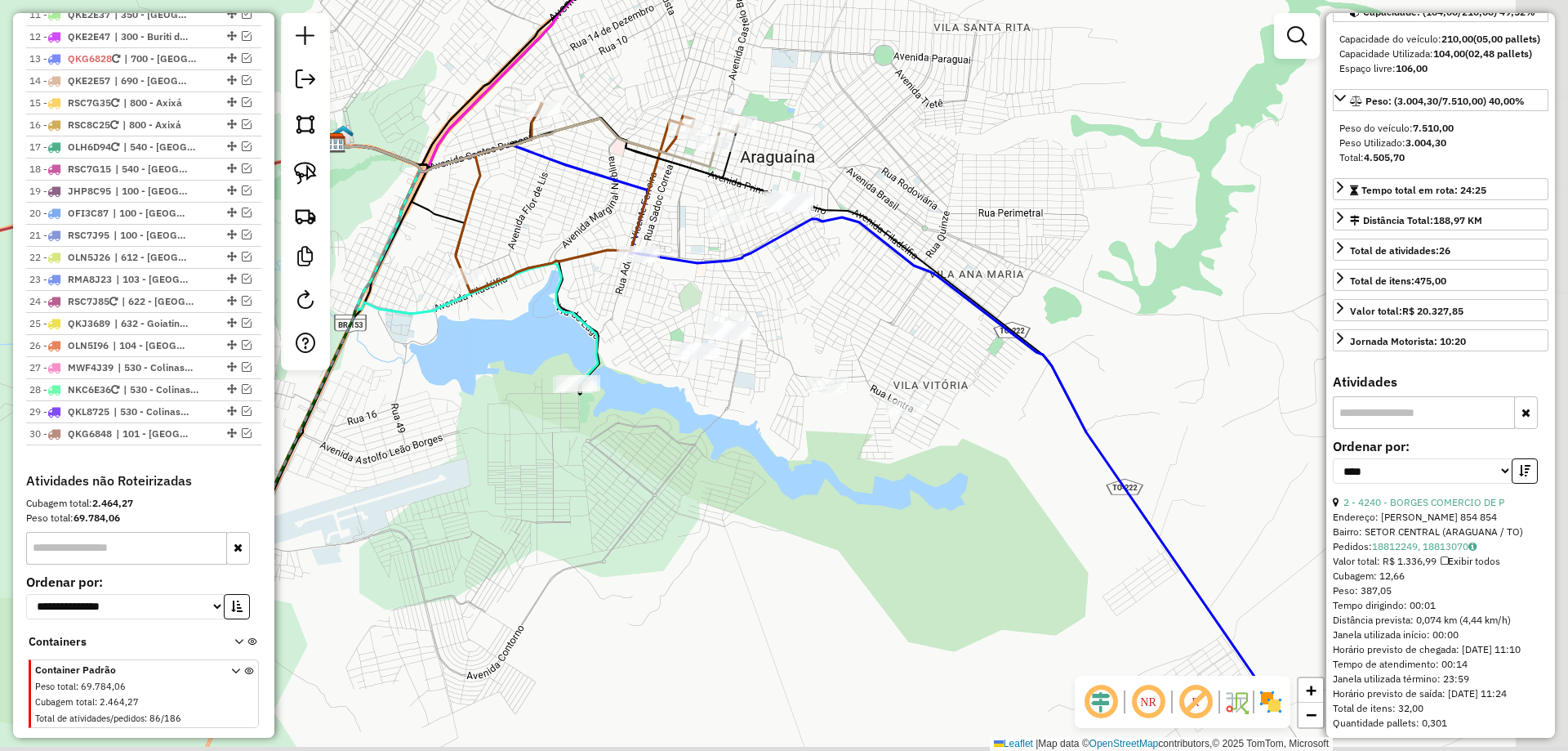
drag, startPoint x: 983, startPoint y: 399, endPoint x: 810, endPoint y: 256, distance: 224.5
click at [814, 256] on div "Janela de atendimento Grade de atendimento Capacidade Transportadoras Veículos …" at bounding box center [784, 376] width 1568 height 751
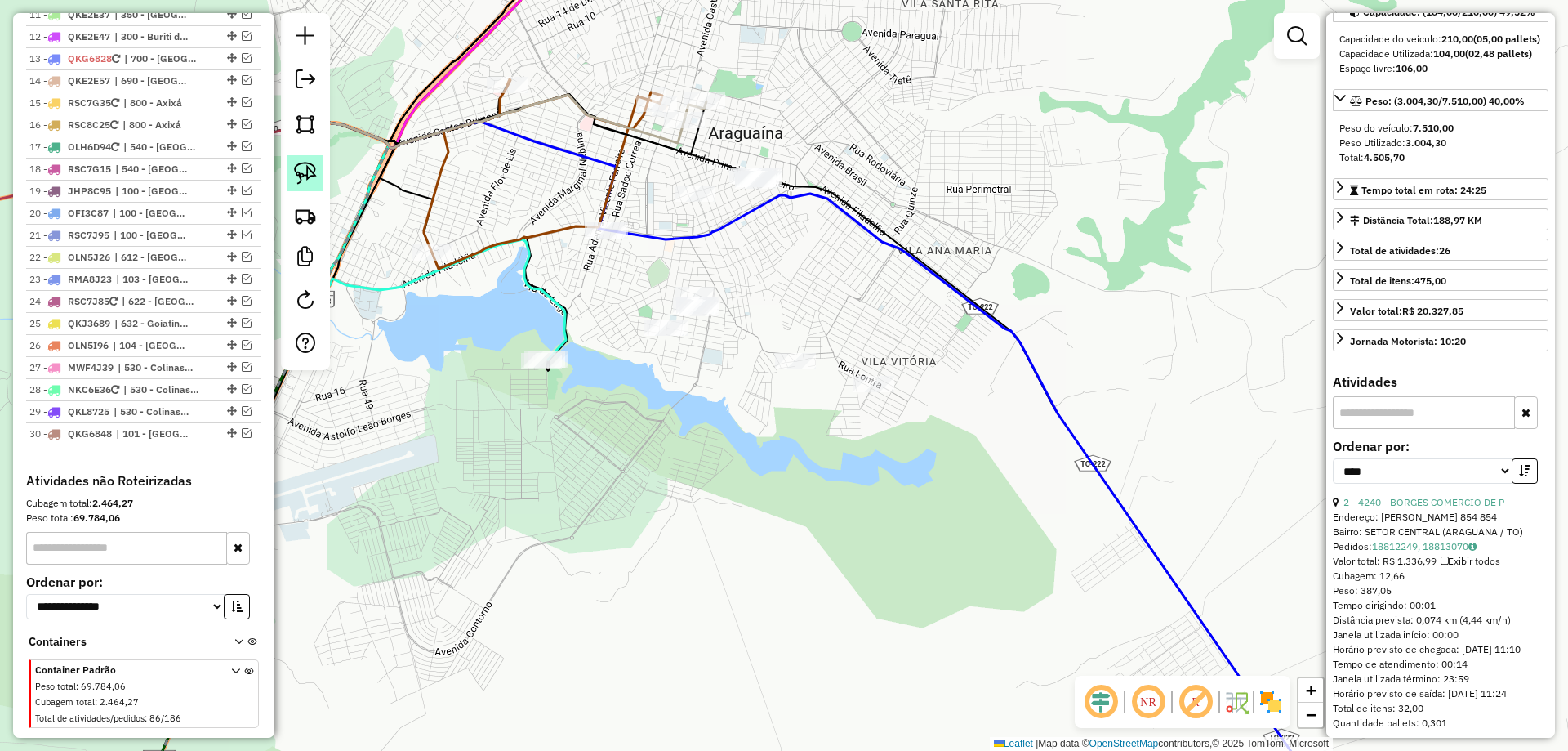
click at [312, 160] on link at bounding box center [306, 173] width 36 height 36
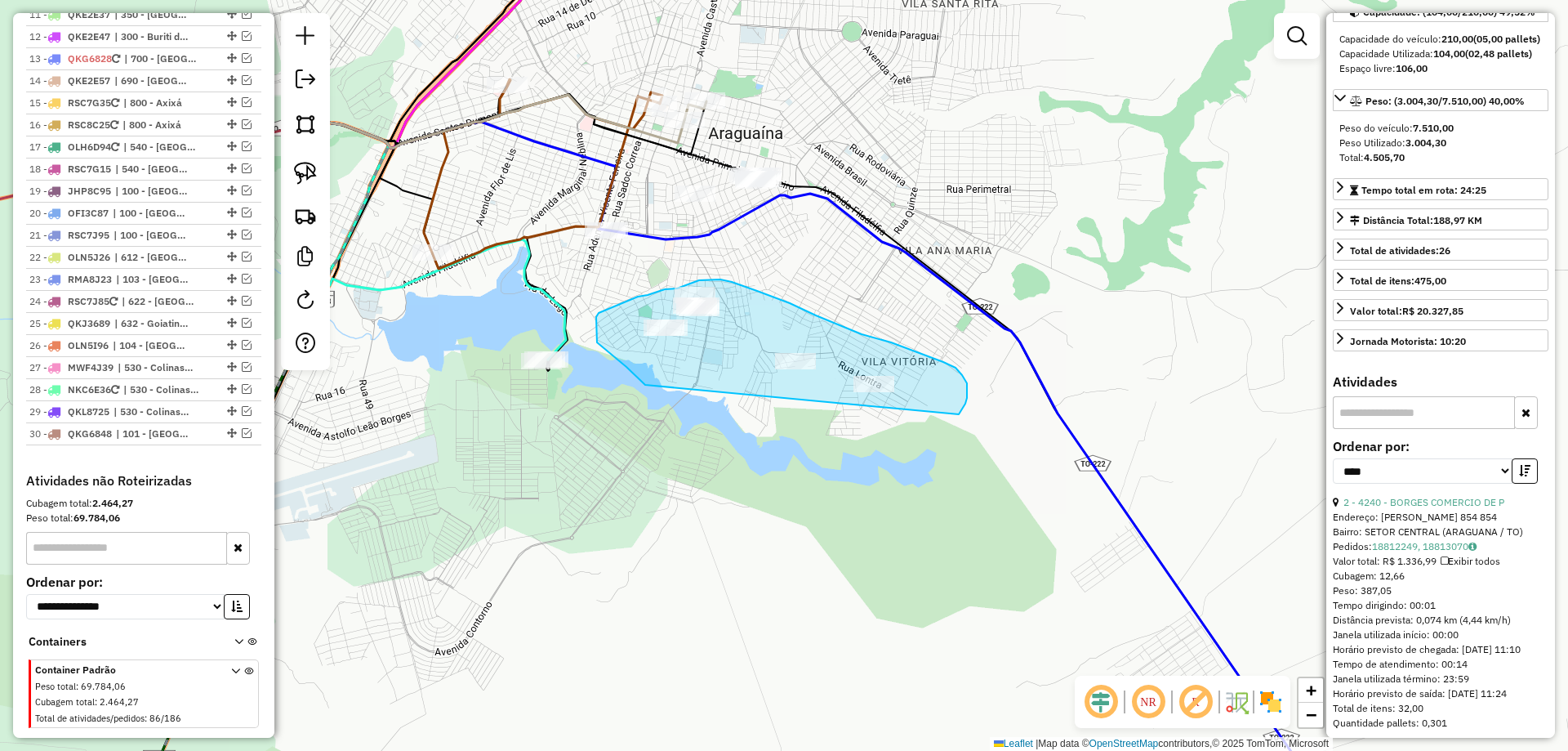
drag, startPoint x: 596, startPoint y: 321, endPoint x: 929, endPoint y: 436, distance: 352.3
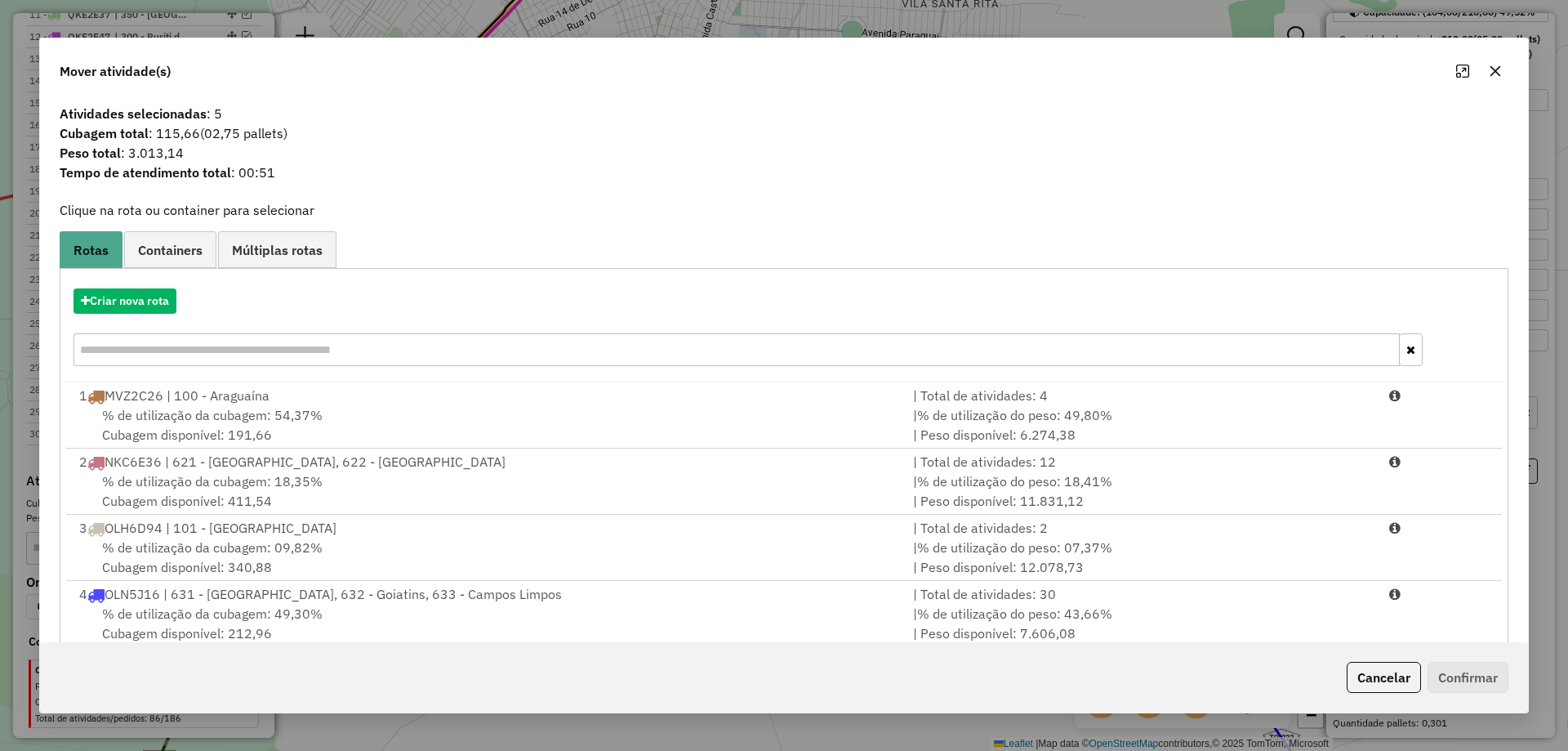
click at [1498, 74] on icon "button" at bounding box center [1496, 71] width 13 height 13
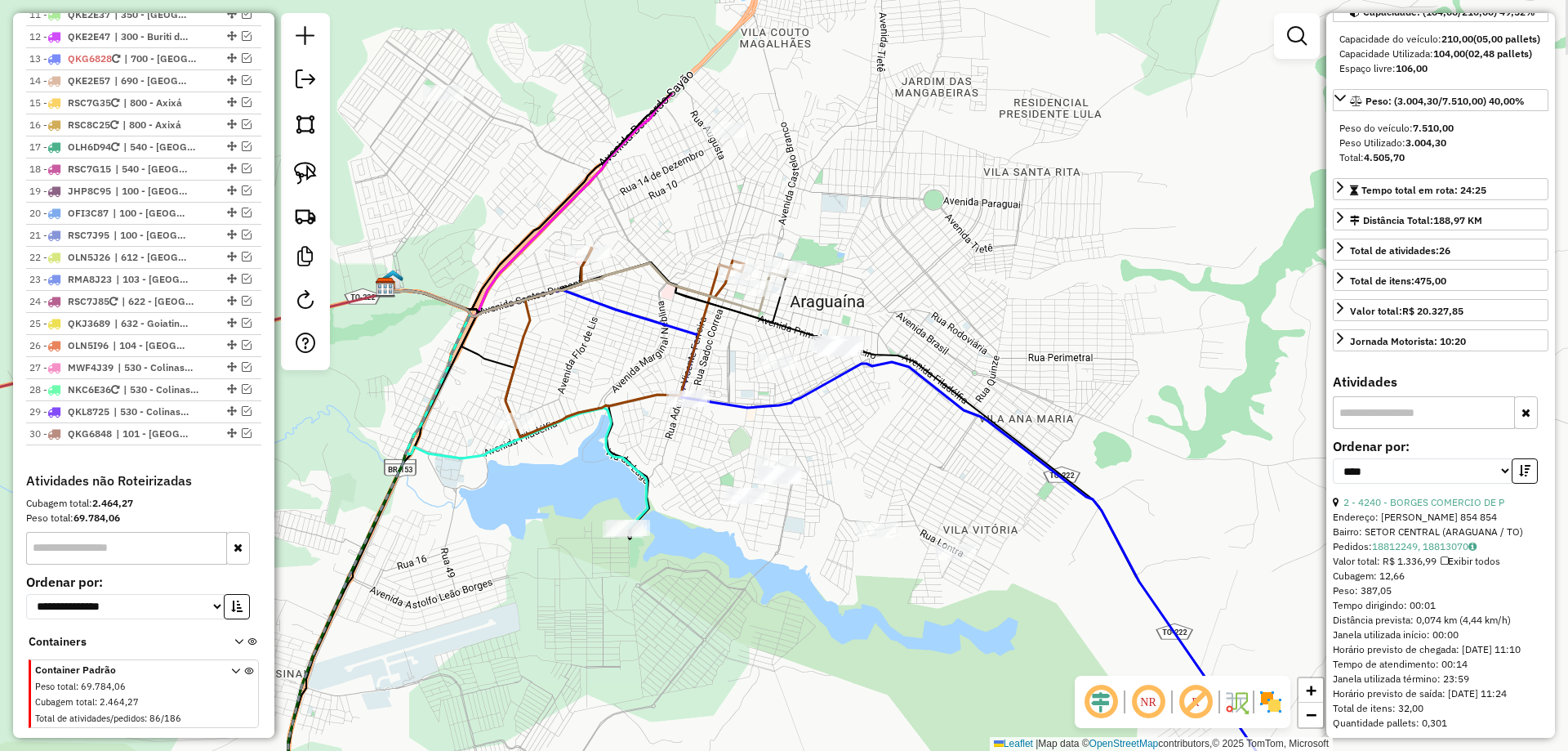
drag, startPoint x: 791, startPoint y: 263, endPoint x: 888, endPoint y: 417, distance: 182.0
click at [886, 446] on div "Janela de atendimento Grade de atendimento Capacidade Transportadoras Veículos …" at bounding box center [784, 376] width 1568 height 751
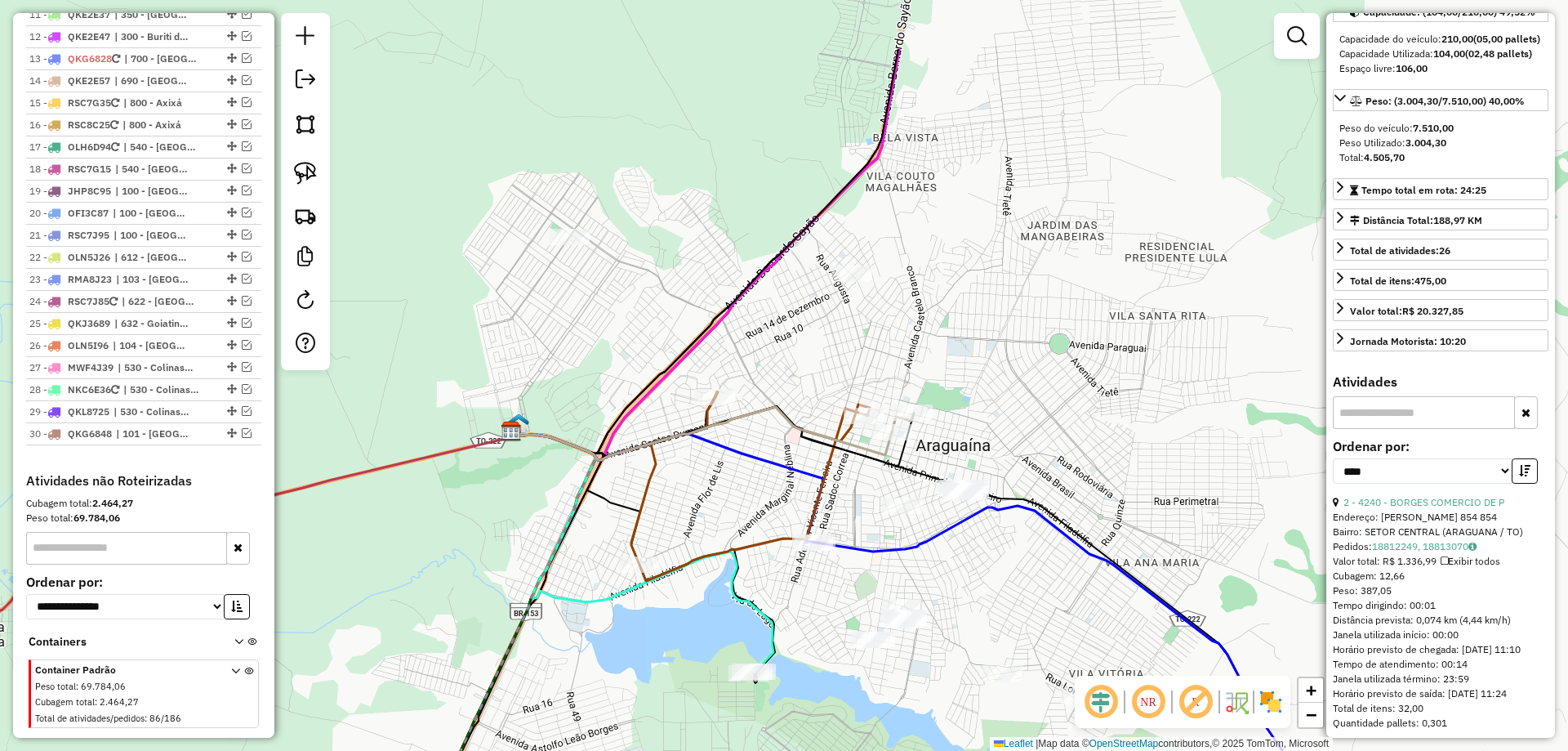
drag, startPoint x: 878, startPoint y: 262, endPoint x: 931, endPoint y: 371, distance: 121.2
click at [949, 368] on div "Janela de atendimento Grade de atendimento Capacidade Transportadoras Veículos …" at bounding box center [784, 376] width 1568 height 751
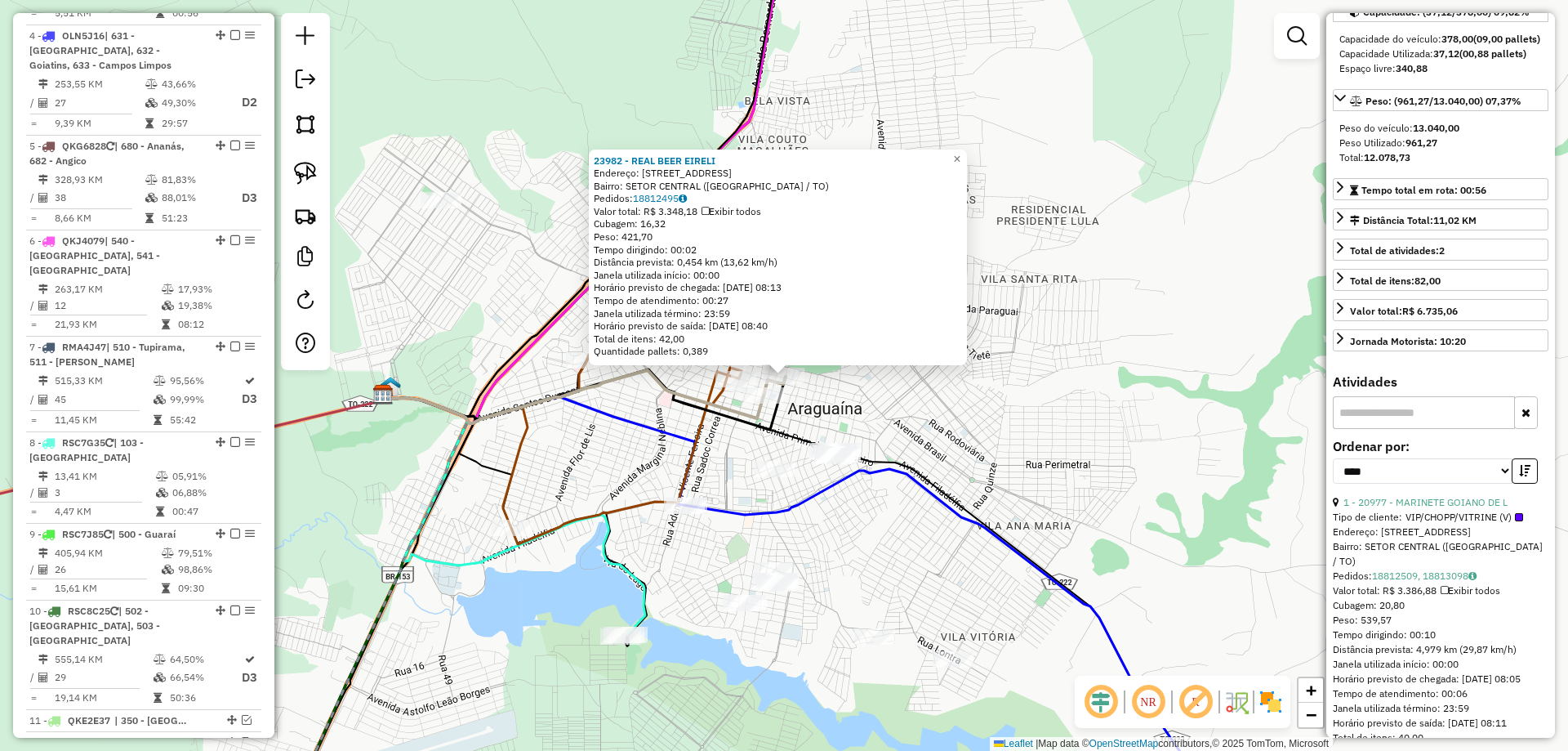
scroll to position [801, 0]
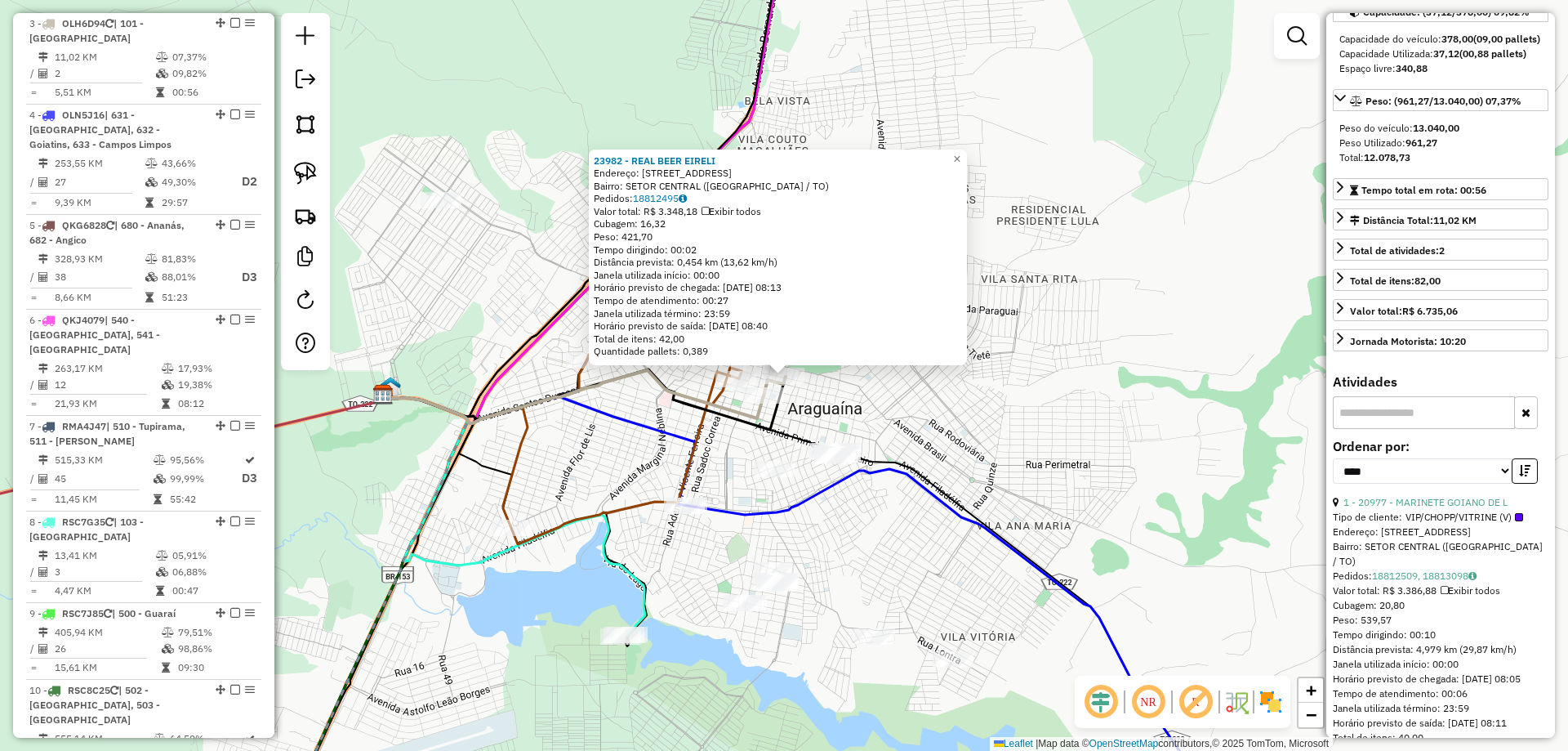
click at [1031, 422] on div "23982 - REAL BEER EIRELI Endereço: R DOIS DE JULHO 629 Bairro: SETOR CENTRAL (A…" at bounding box center [784, 376] width 1568 height 751
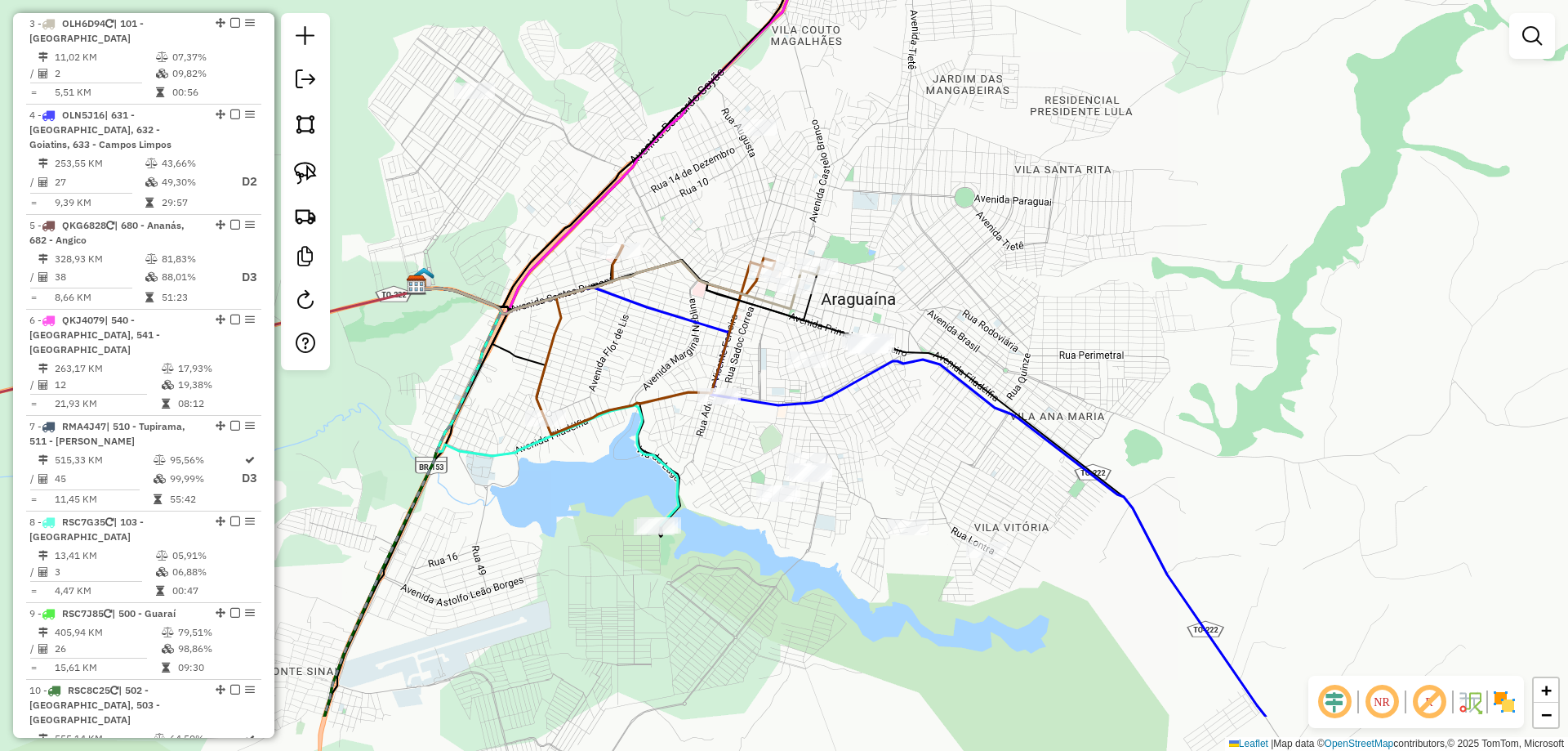
drag, startPoint x: 954, startPoint y: 418, endPoint x: 986, endPoint y: 302, distance: 120.3
click at [985, 305] on div "Janela de atendimento Grade de atendimento Capacidade Transportadoras Veículos …" at bounding box center [784, 376] width 1568 height 751
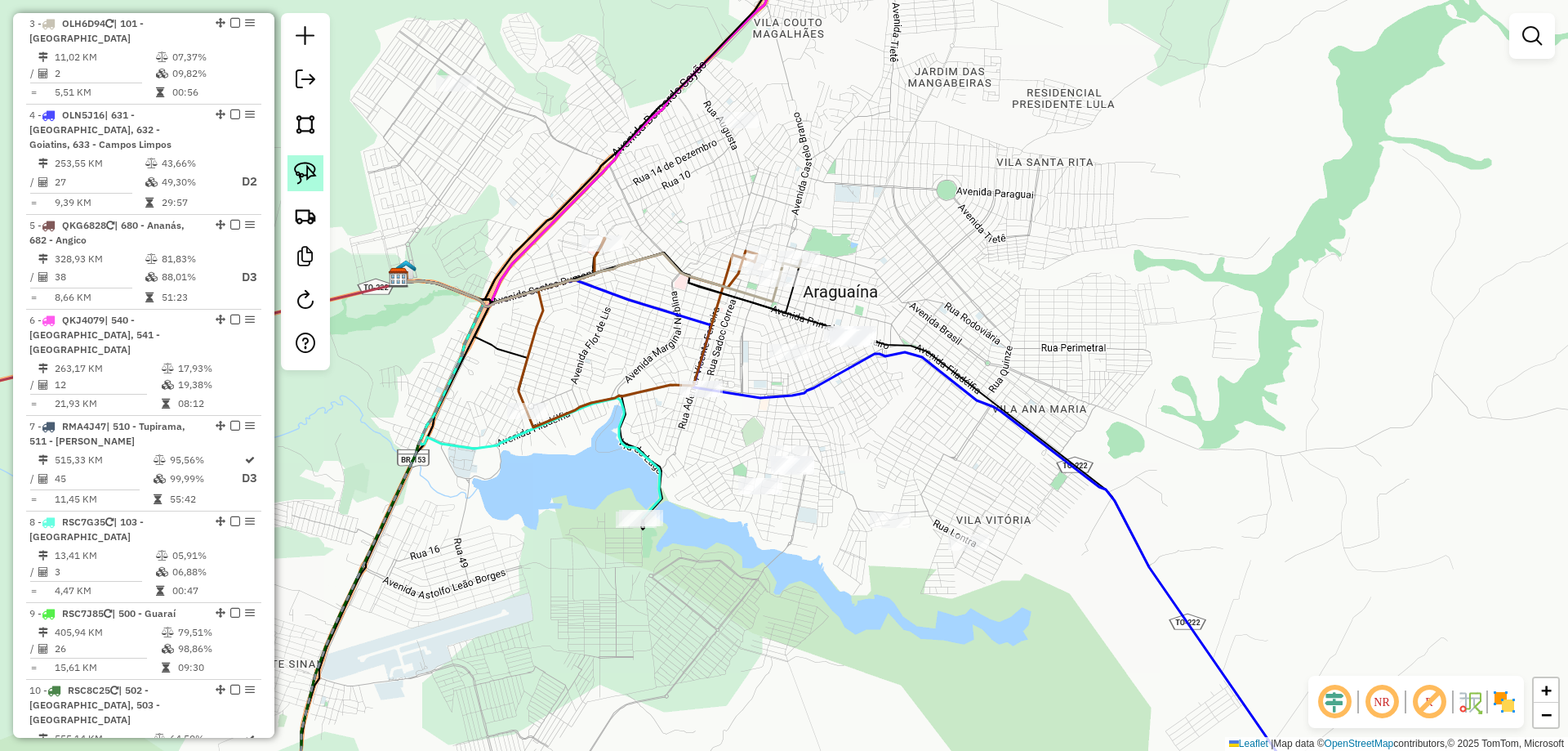
click at [310, 173] on img at bounding box center [306, 173] width 23 height 23
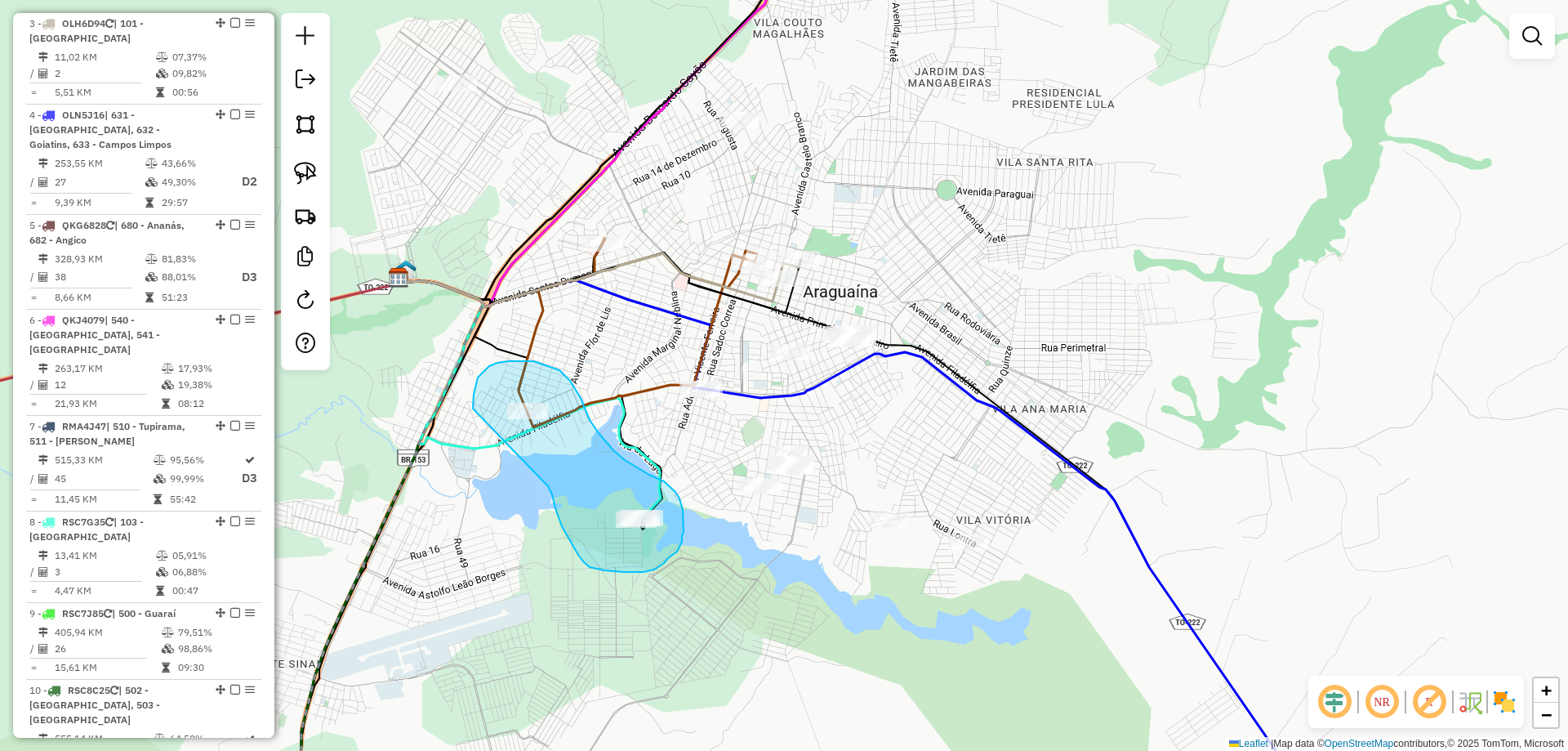
drag, startPoint x: 551, startPoint y: 490, endPoint x: 476, endPoint y: 416, distance: 105.4
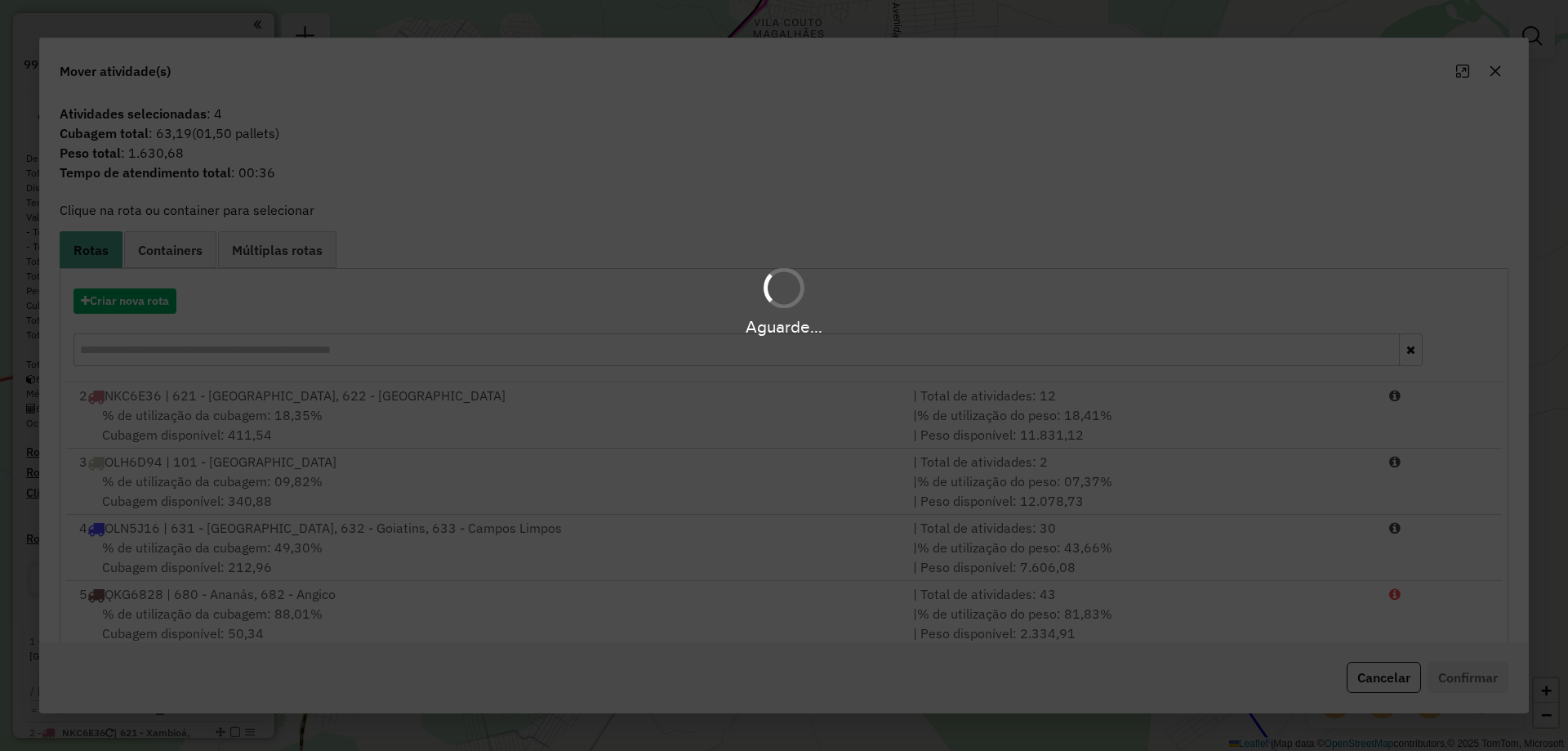
scroll to position [801, 0]
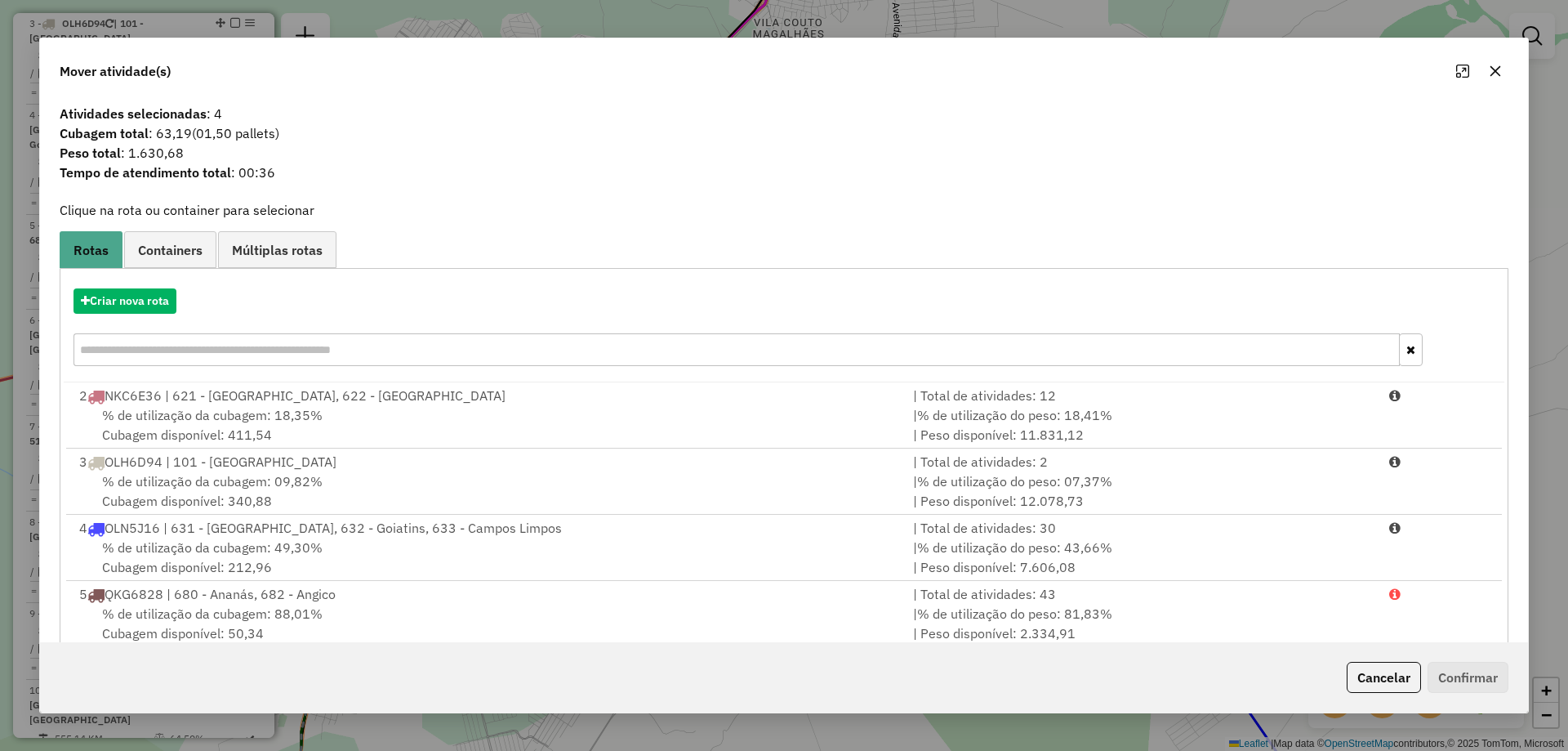
click at [1487, 70] on button "button" at bounding box center [1495, 71] width 26 height 26
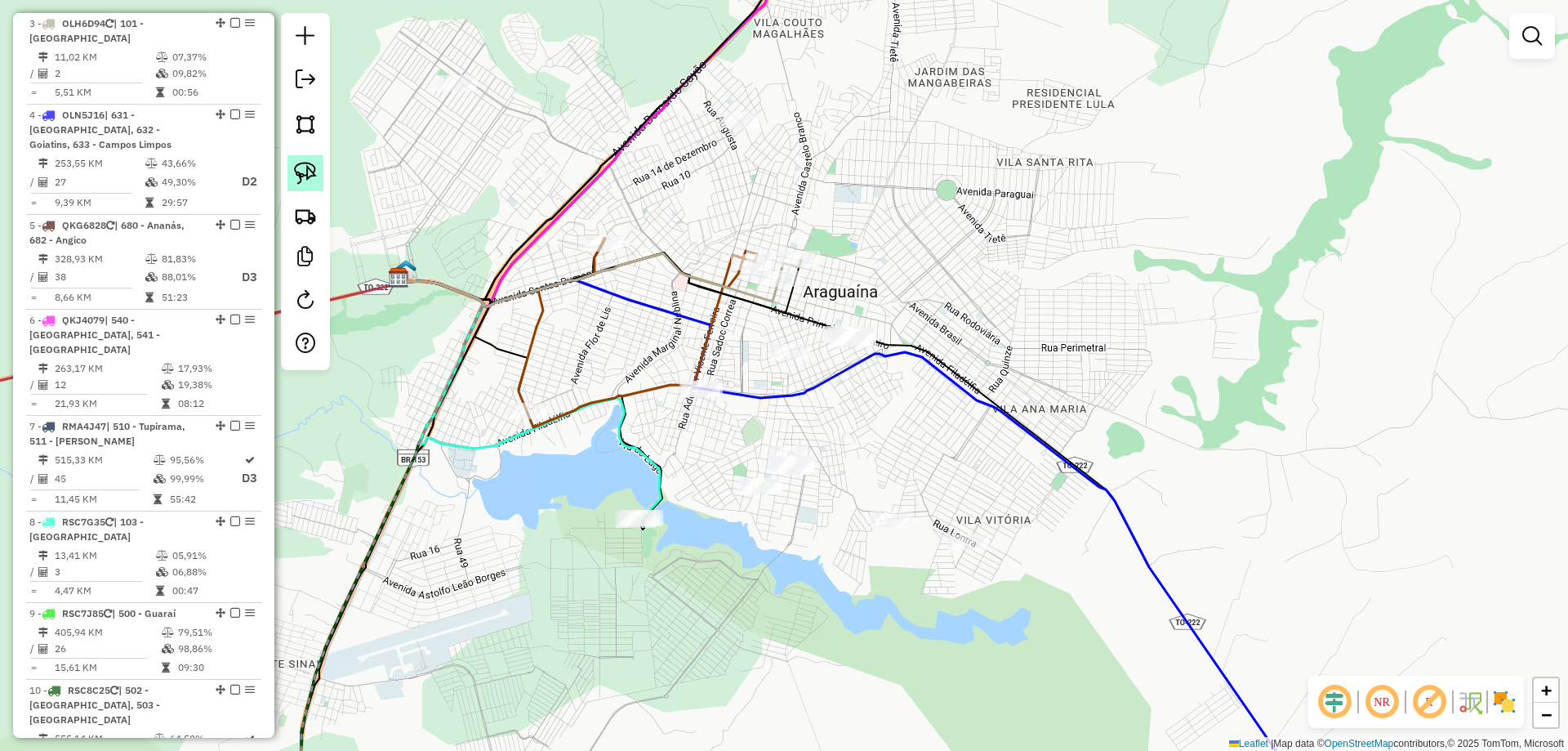
click at [310, 178] on img at bounding box center [306, 173] width 23 height 23
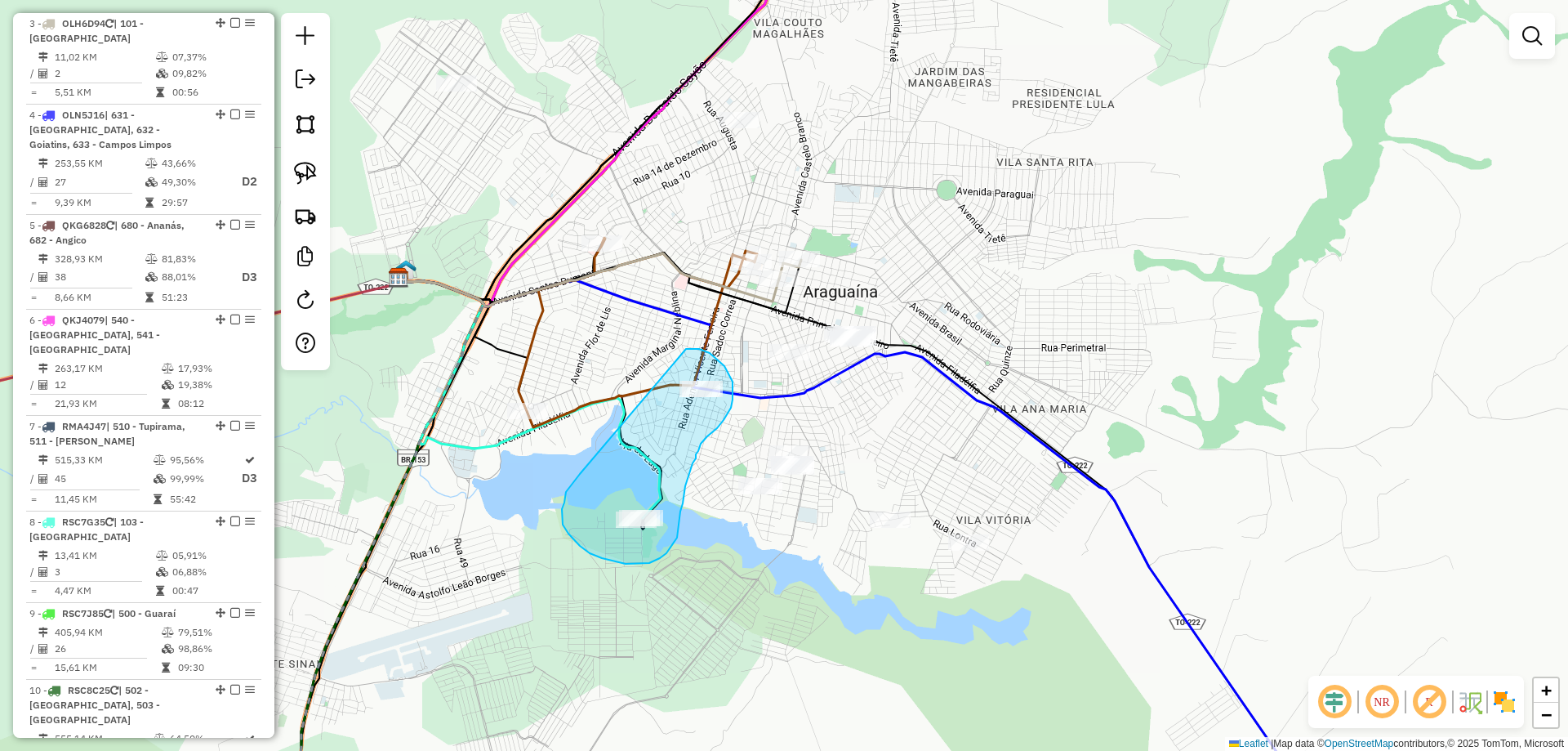
drag, startPoint x: 565, startPoint y: 502, endPoint x: 679, endPoint y: 353, distance: 187.6
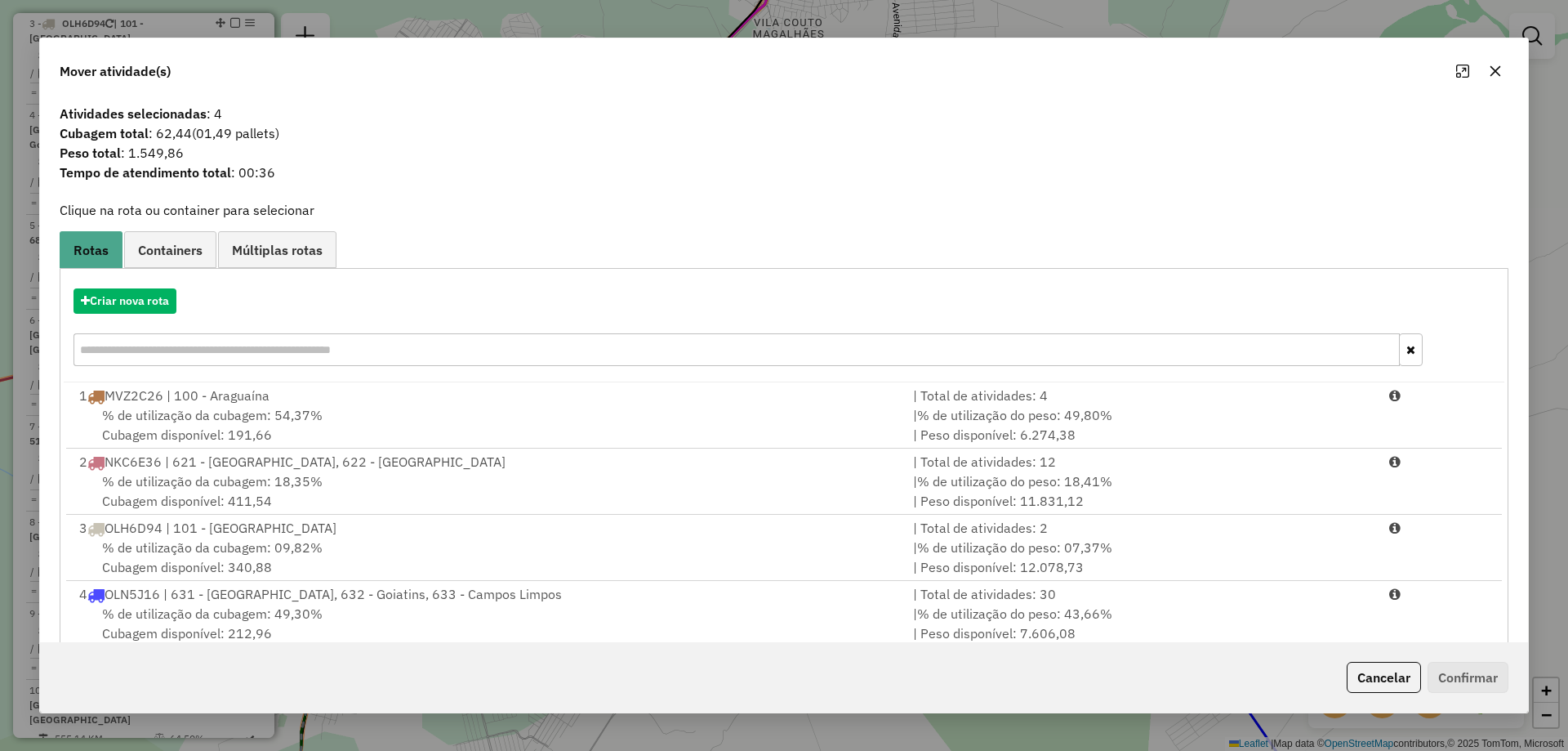
click at [1498, 80] on button "button" at bounding box center [1495, 71] width 26 height 26
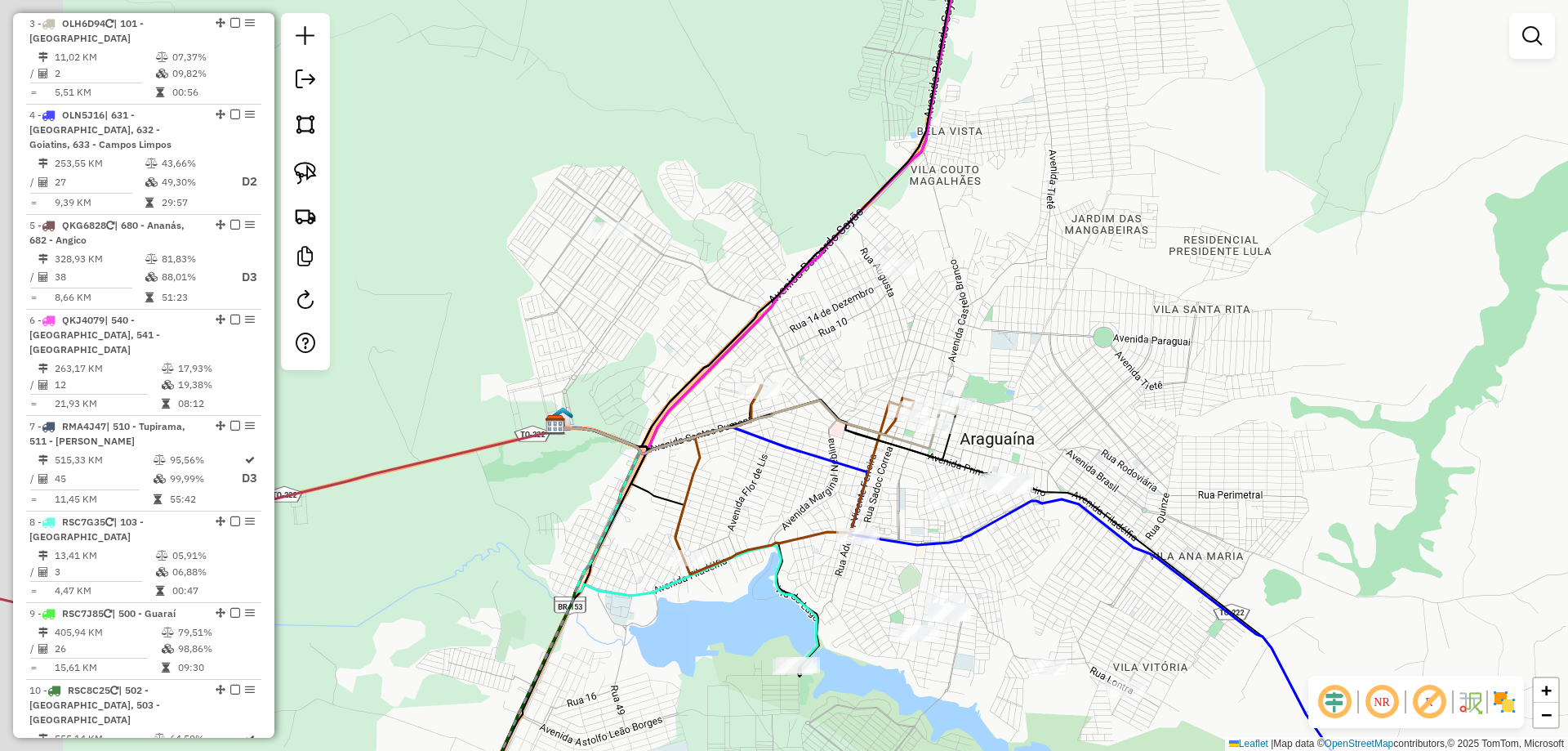
drag, startPoint x: 874, startPoint y: 333, endPoint x: 1000, endPoint y: 364, distance: 129.8
click at [1000, 364] on div "Janela de atendimento Grade de atendimento Capacidade Transportadoras Veículos …" at bounding box center [784, 376] width 1568 height 751
click at [308, 168] on img at bounding box center [306, 173] width 23 height 23
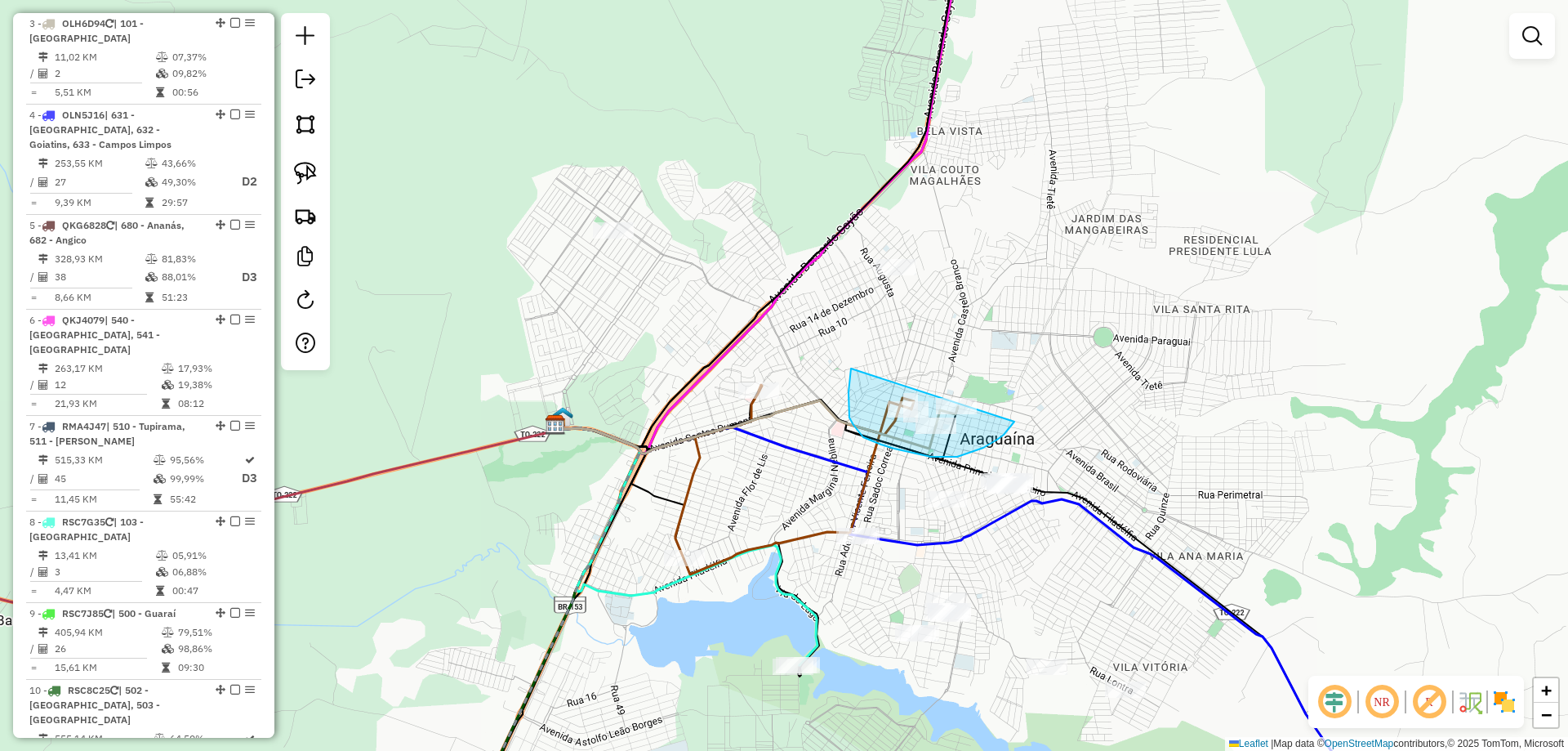
drag, startPoint x: 852, startPoint y: 369, endPoint x: 995, endPoint y: 379, distance: 143.3
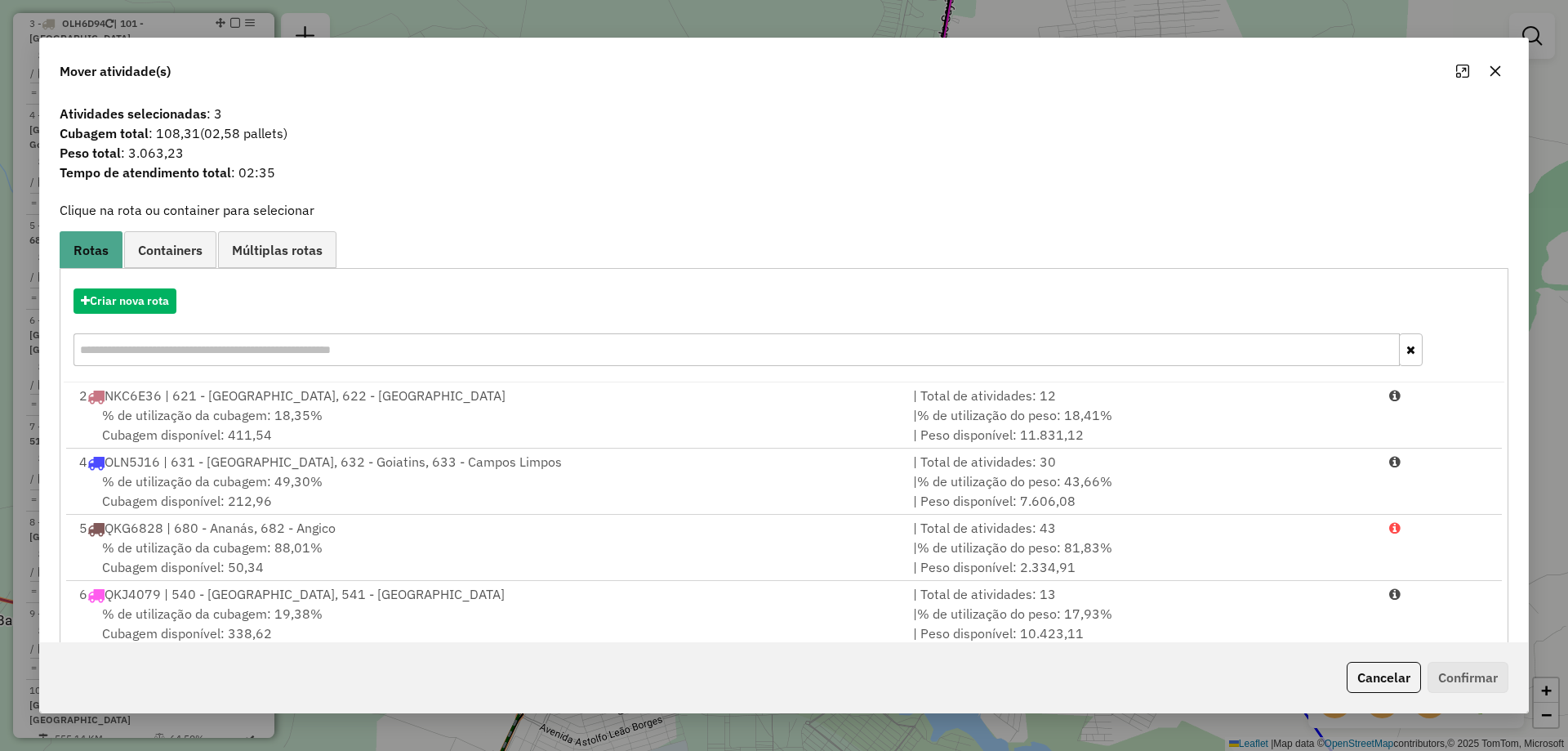
click at [1499, 72] on icon "button" at bounding box center [1496, 71] width 13 height 13
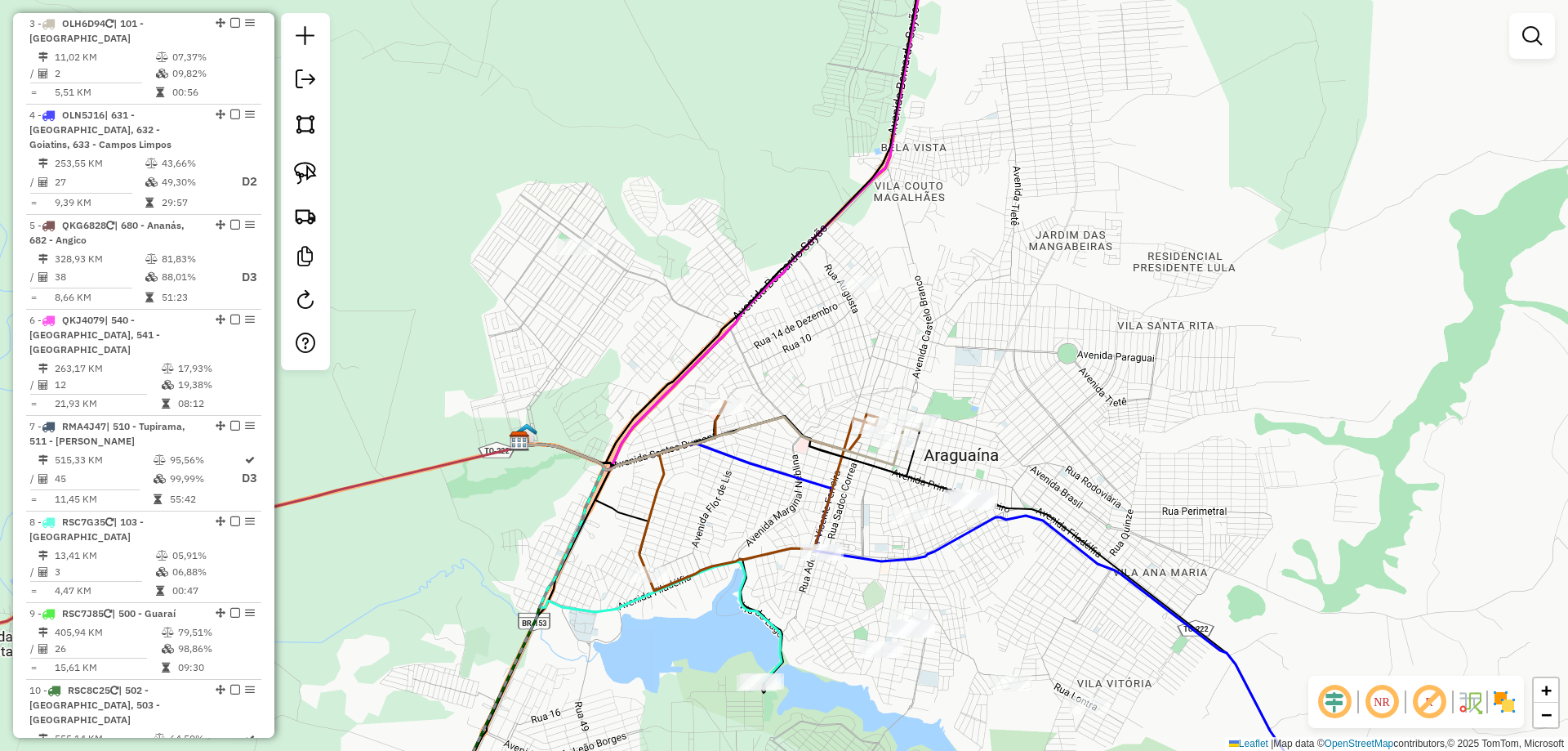
drag, startPoint x: 999, startPoint y: 360, endPoint x: 963, endPoint y: 376, distance: 39.4
click at [963, 376] on div "Janela de atendimento Grade de atendimento Capacidade Transportadoras Veículos …" at bounding box center [784, 376] width 1568 height 751
drag, startPoint x: 304, startPoint y: 170, endPoint x: 305, endPoint y: 178, distance: 8.1
click at [303, 170] on img at bounding box center [306, 173] width 23 height 23
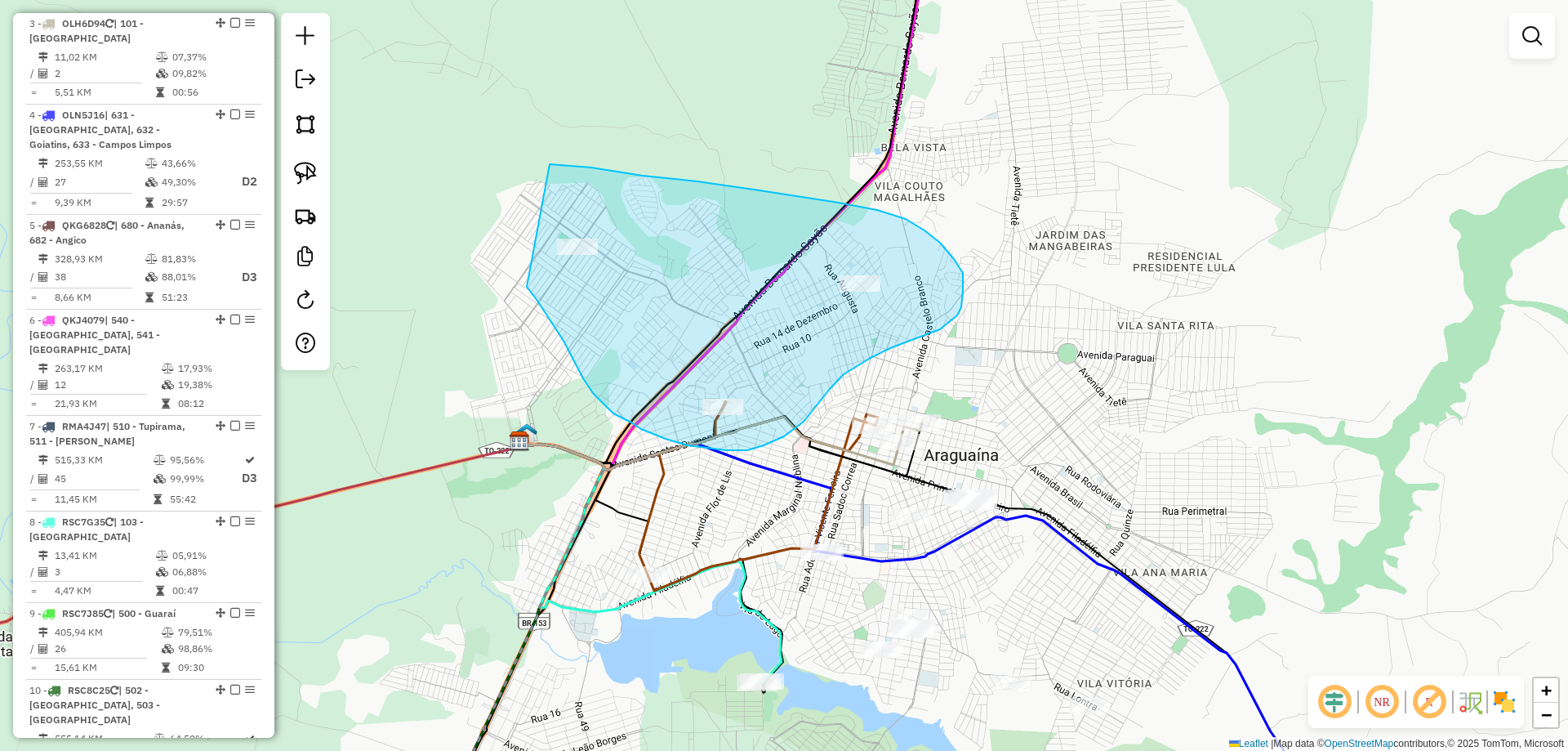
drag, startPoint x: 573, startPoint y: 358, endPoint x: 451, endPoint y: 159, distance: 233.4
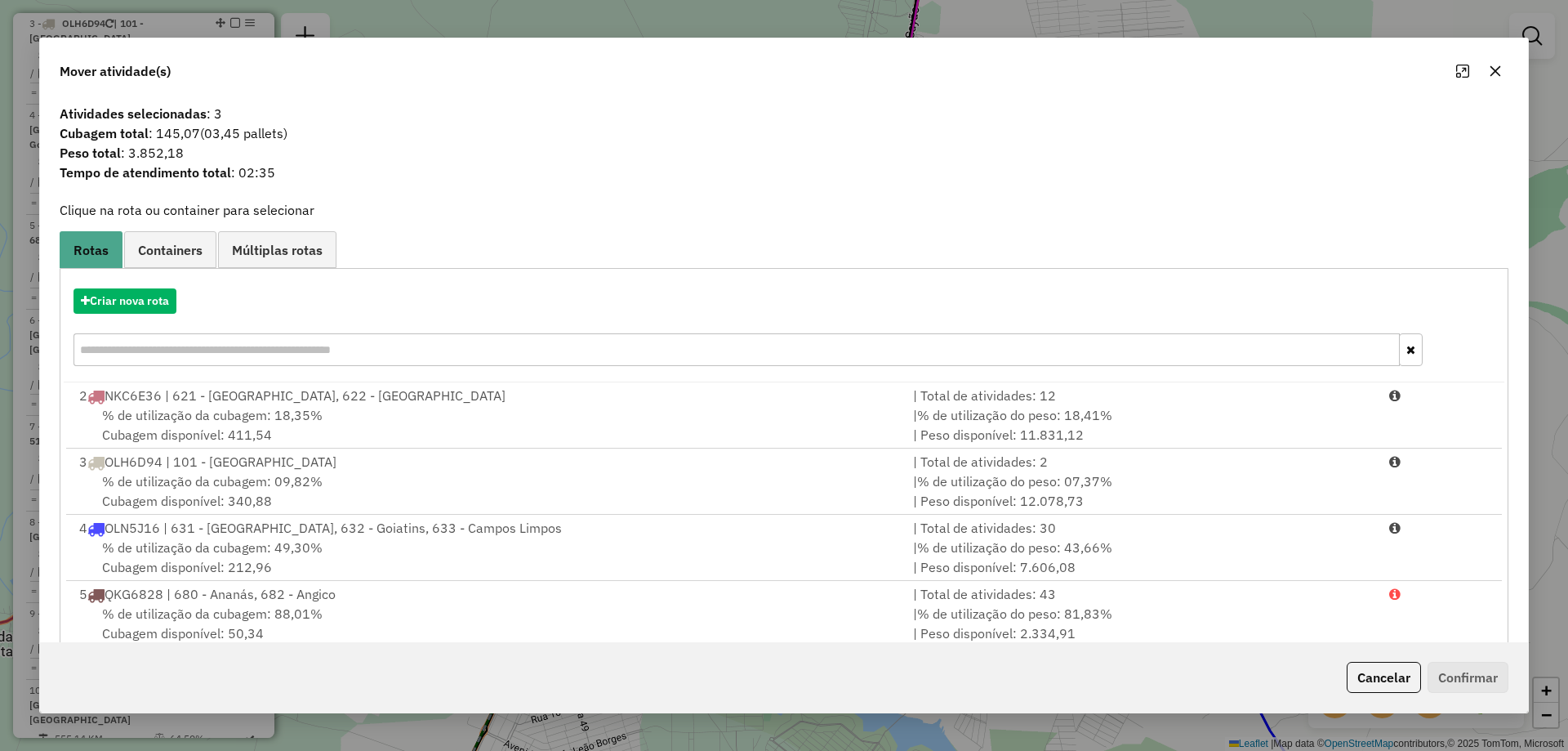
click at [1498, 75] on icon "button" at bounding box center [1496, 71] width 13 height 13
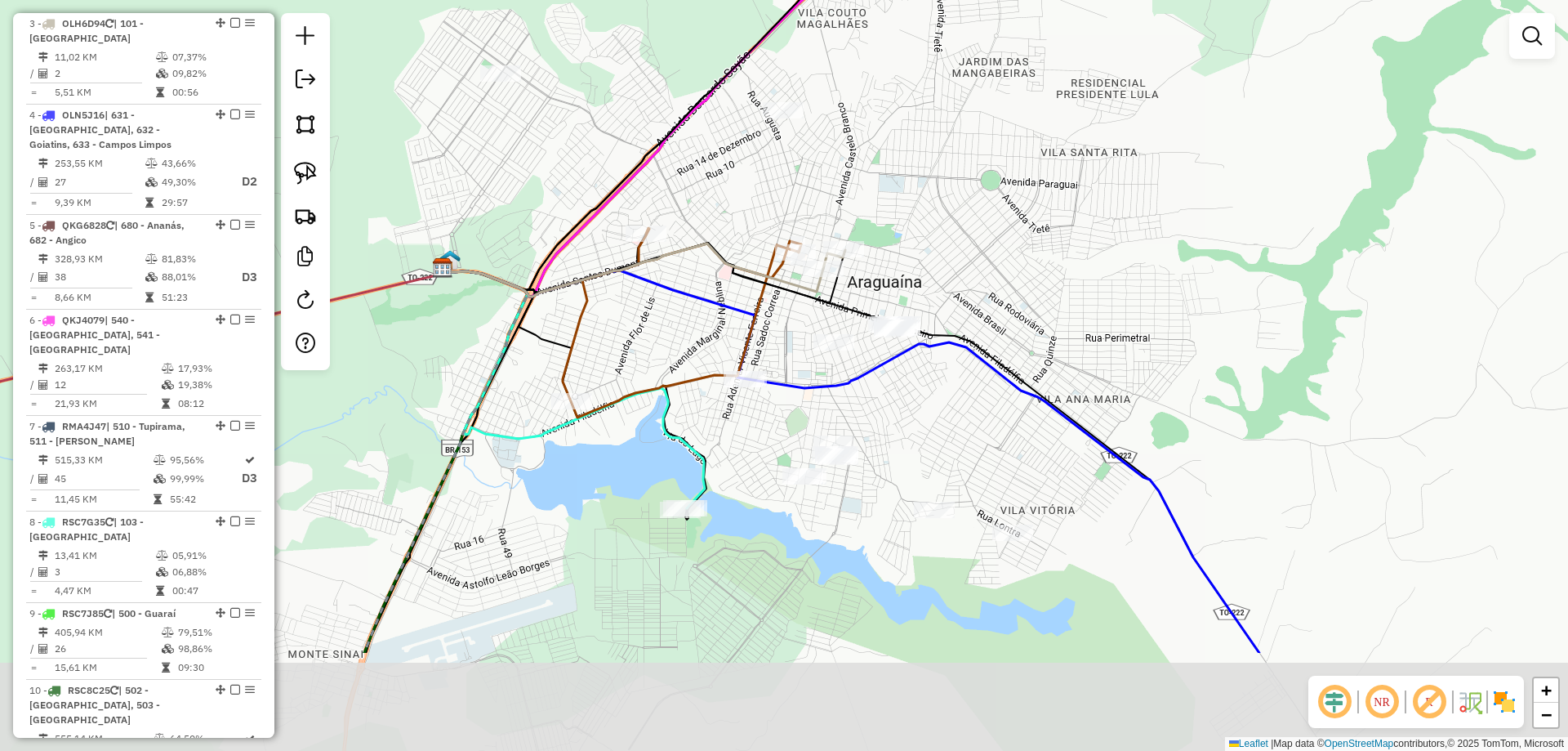
drag, startPoint x: 1015, startPoint y: 376, endPoint x: 933, endPoint y: 172, distance: 219.9
click at [933, 172] on div "Janela de atendimento Grade de atendimento Capacidade Transportadoras Veículos …" at bounding box center [784, 376] width 1568 height 751
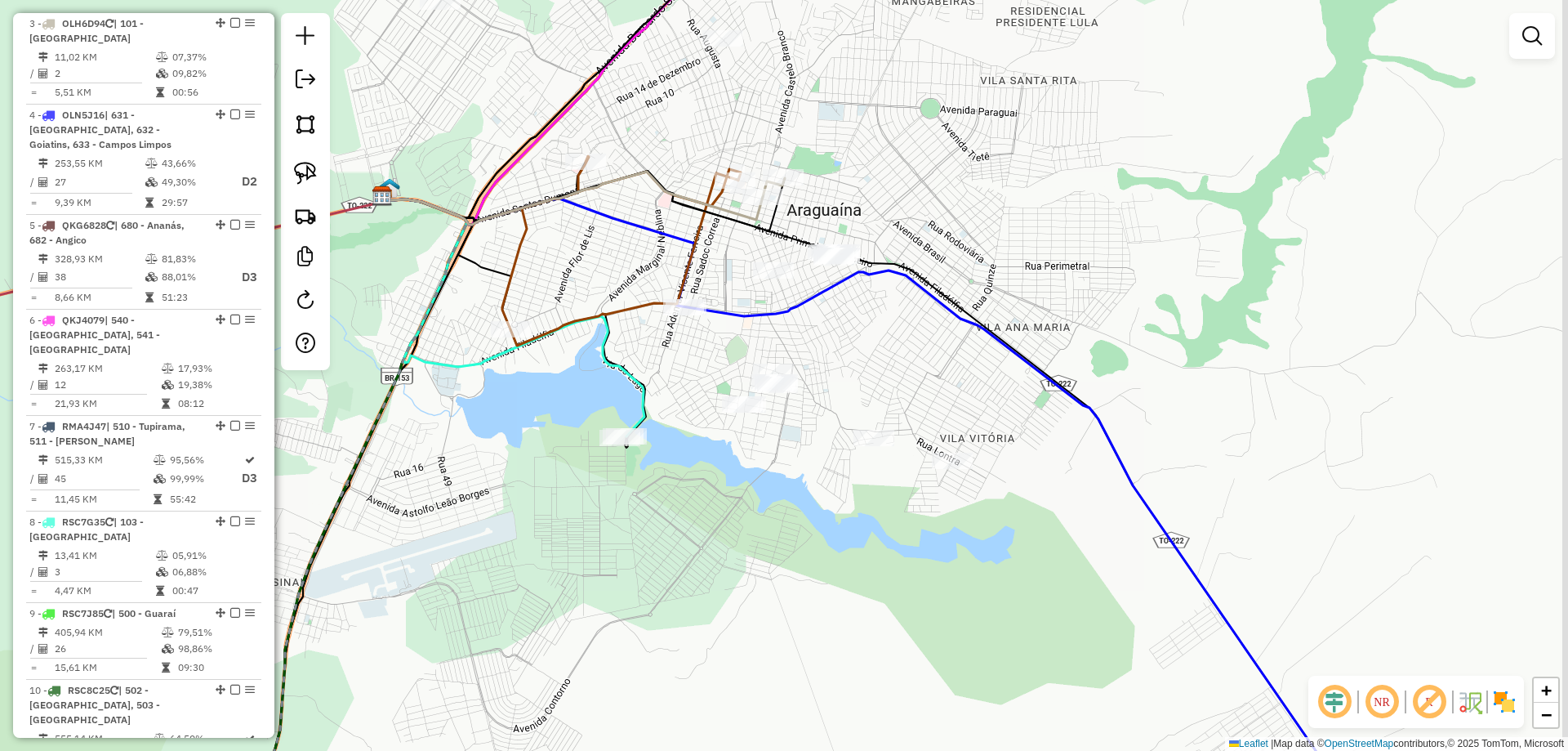
drag, startPoint x: 969, startPoint y: 385, endPoint x: 873, endPoint y: 307, distance: 123.7
click at [873, 307] on div "Janela de atendimento Grade de atendimento Capacidade Transportadoras Veículos …" at bounding box center [784, 376] width 1568 height 751
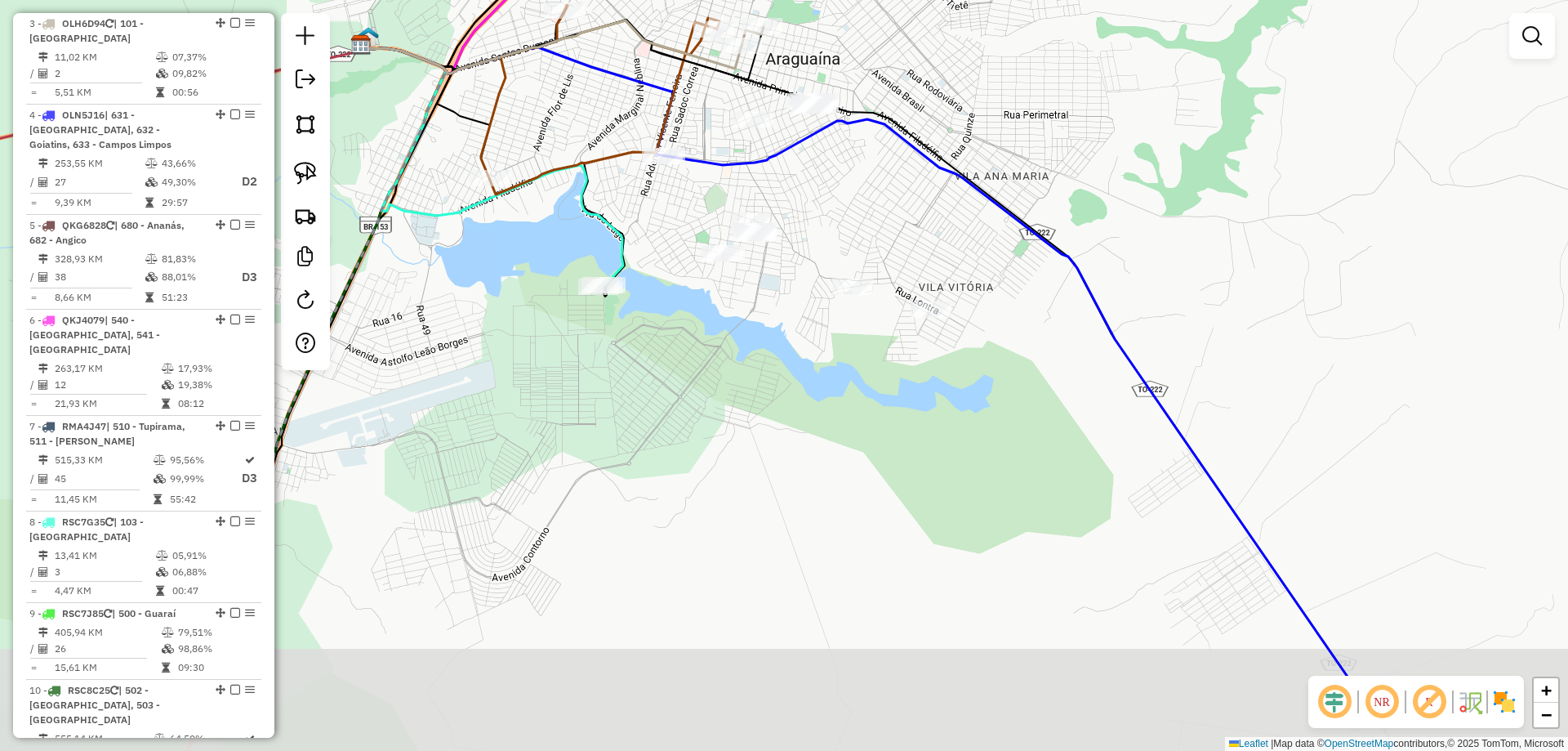
drag, startPoint x: 908, startPoint y: 342, endPoint x: 928, endPoint y: 230, distance: 113.8
click at [928, 230] on div "Janela de atendimento Grade de atendimento Capacidade Transportadoras Veículos …" at bounding box center [784, 376] width 1568 height 751
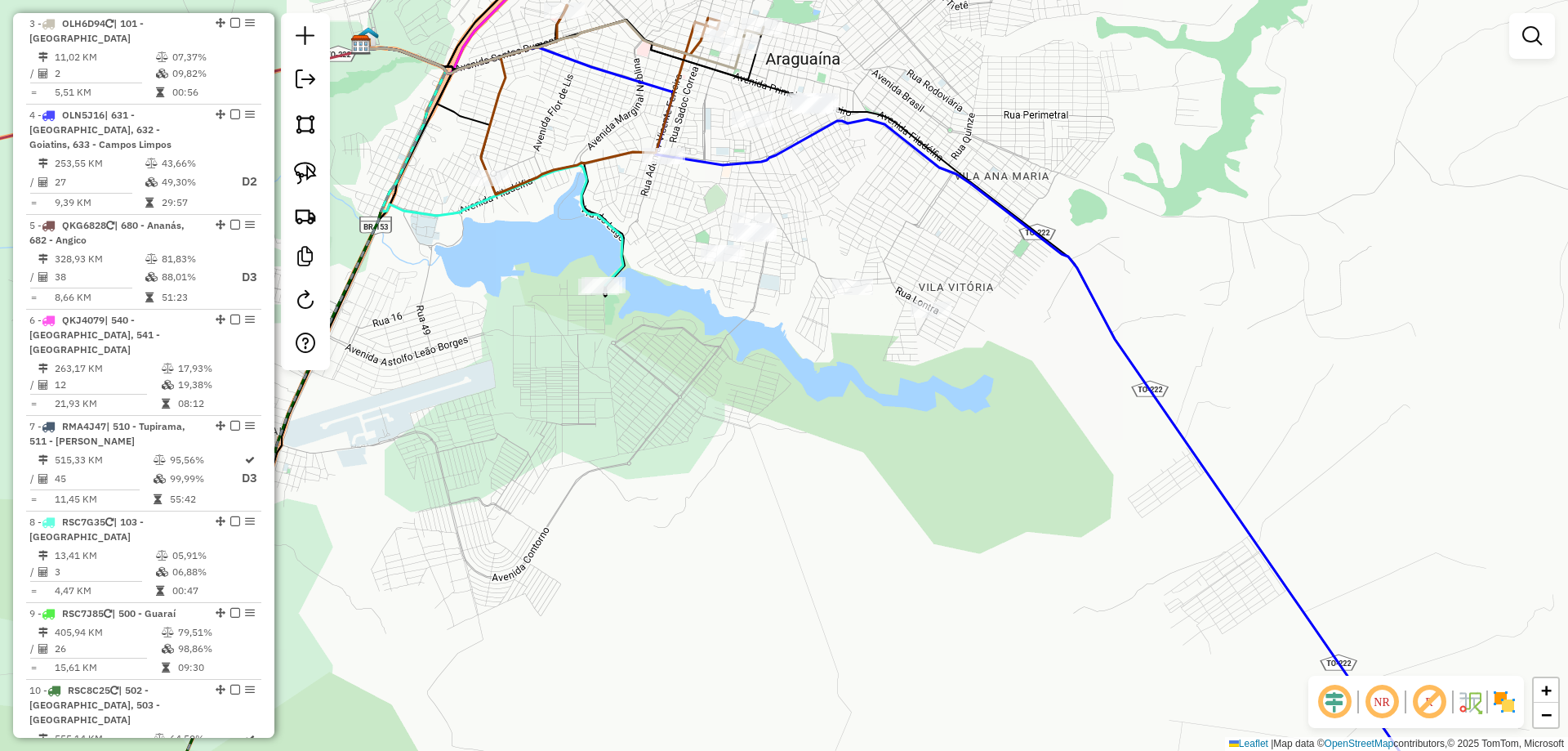
drag, startPoint x: 928, startPoint y: 227, endPoint x: 971, endPoint y: 380, distance: 158.9
click at [971, 380] on div "Janela de atendimento Grade de atendimento Capacidade Transportadoras Veículos …" at bounding box center [784, 376] width 1568 height 751
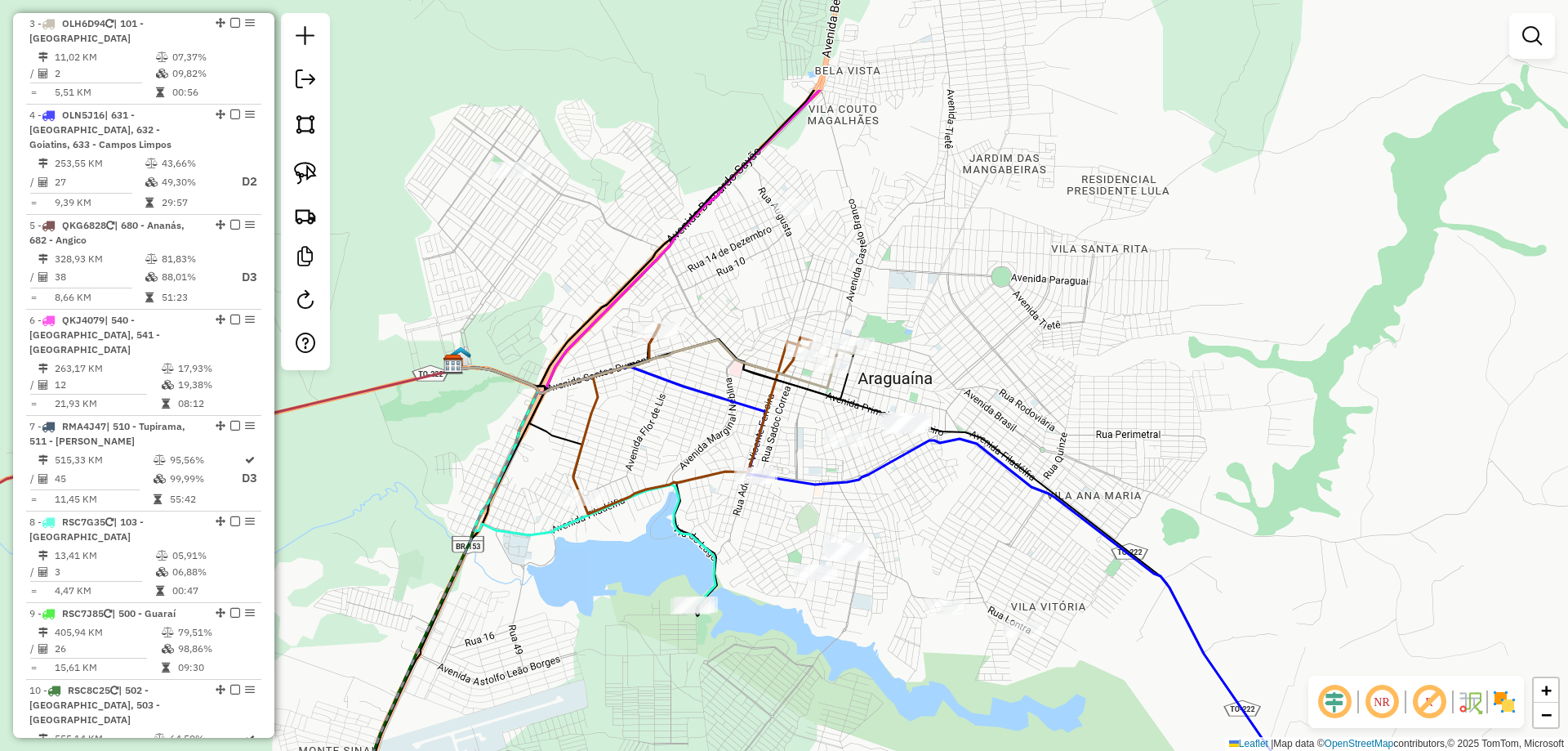
drag, startPoint x: 975, startPoint y: 204, endPoint x: 1036, endPoint y: 374, distance: 180.6
click at [1036, 374] on div "Janela de atendimento Grade de atendimento Capacidade Transportadoras Veículos …" at bounding box center [784, 376] width 1568 height 751
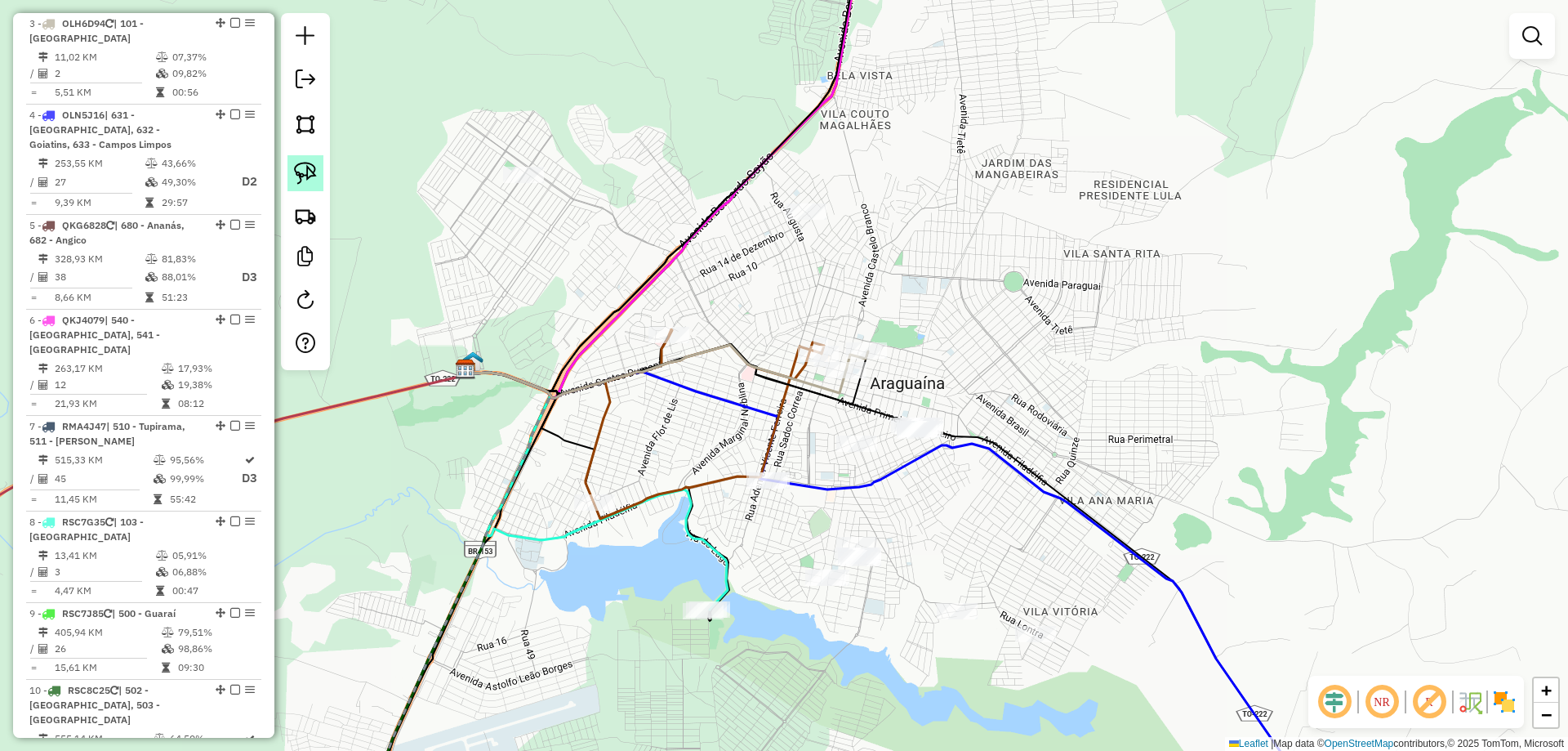
click at [299, 173] on img at bounding box center [306, 173] width 23 height 23
drag, startPoint x: 764, startPoint y: 328, endPoint x: 897, endPoint y: 324, distance: 133.1
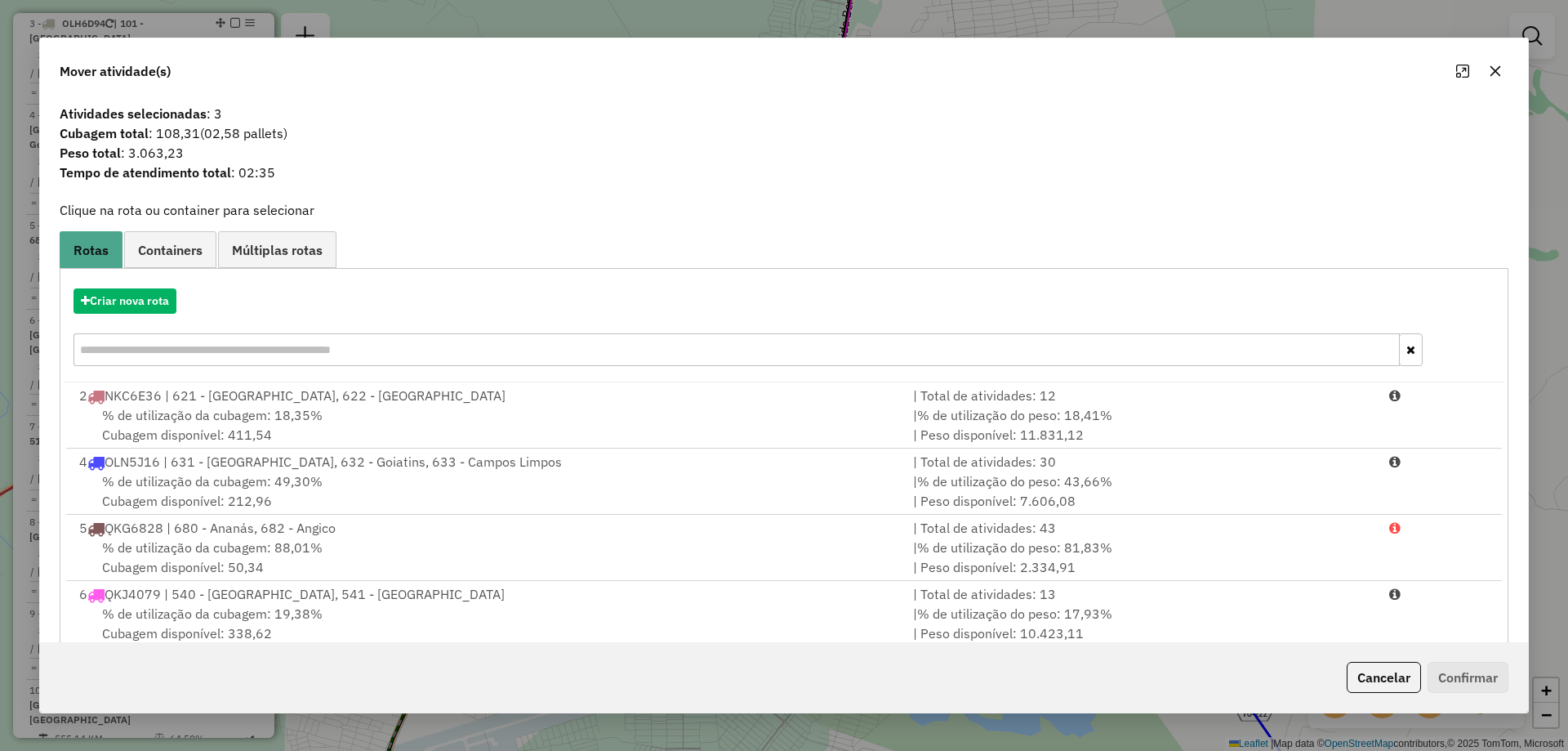
click at [1493, 71] on icon "button" at bounding box center [1496, 71] width 13 height 13
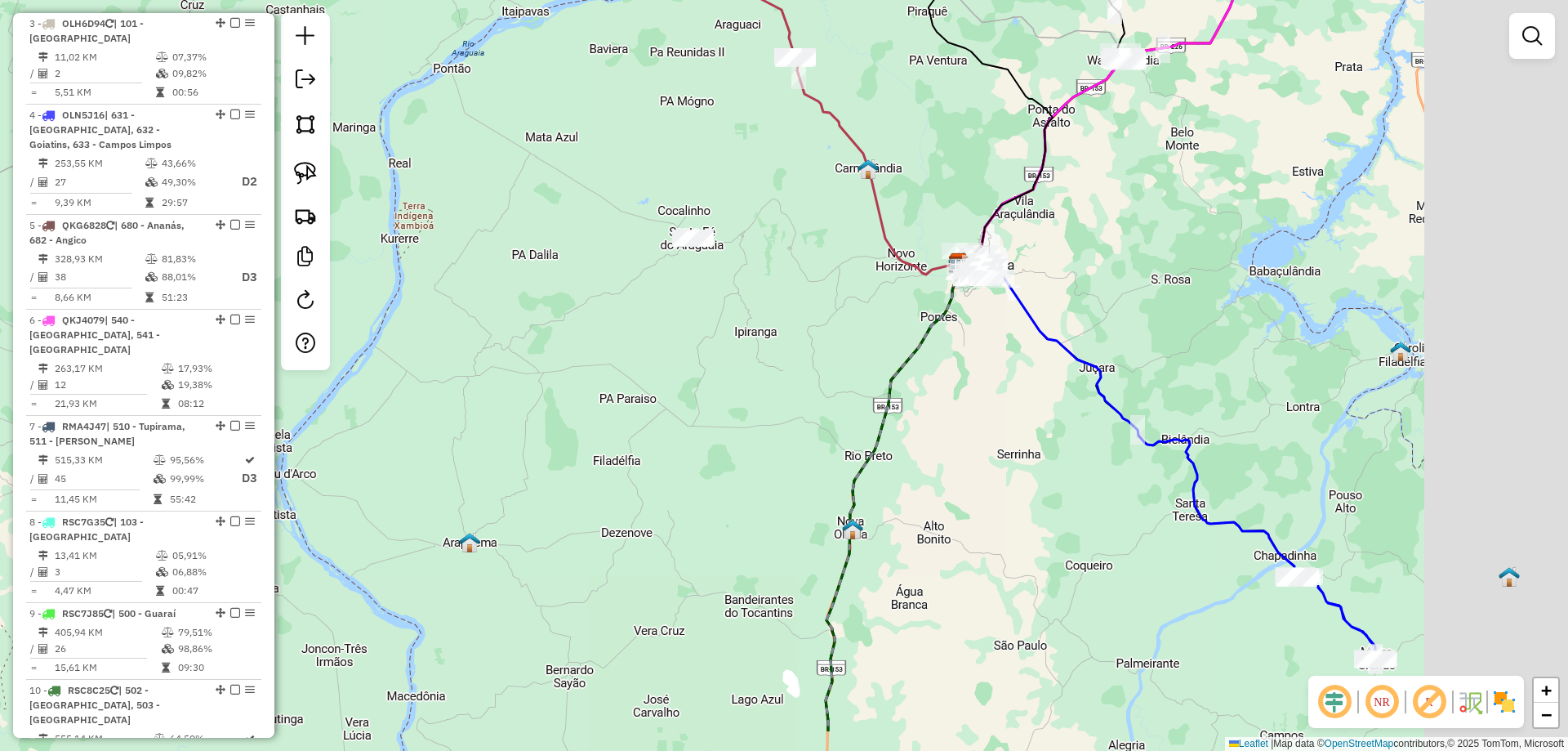
drag, startPoint x: 1402, startPoint y: 464, endPoint x: 960, endPoint y: 226, distance: 502.0
click at [973, 232] on div "Janela de atendimento Grade de atendimento Capacidade Transportadoras Veículos …" at bounding box center [784, 376] width 1568 height 751
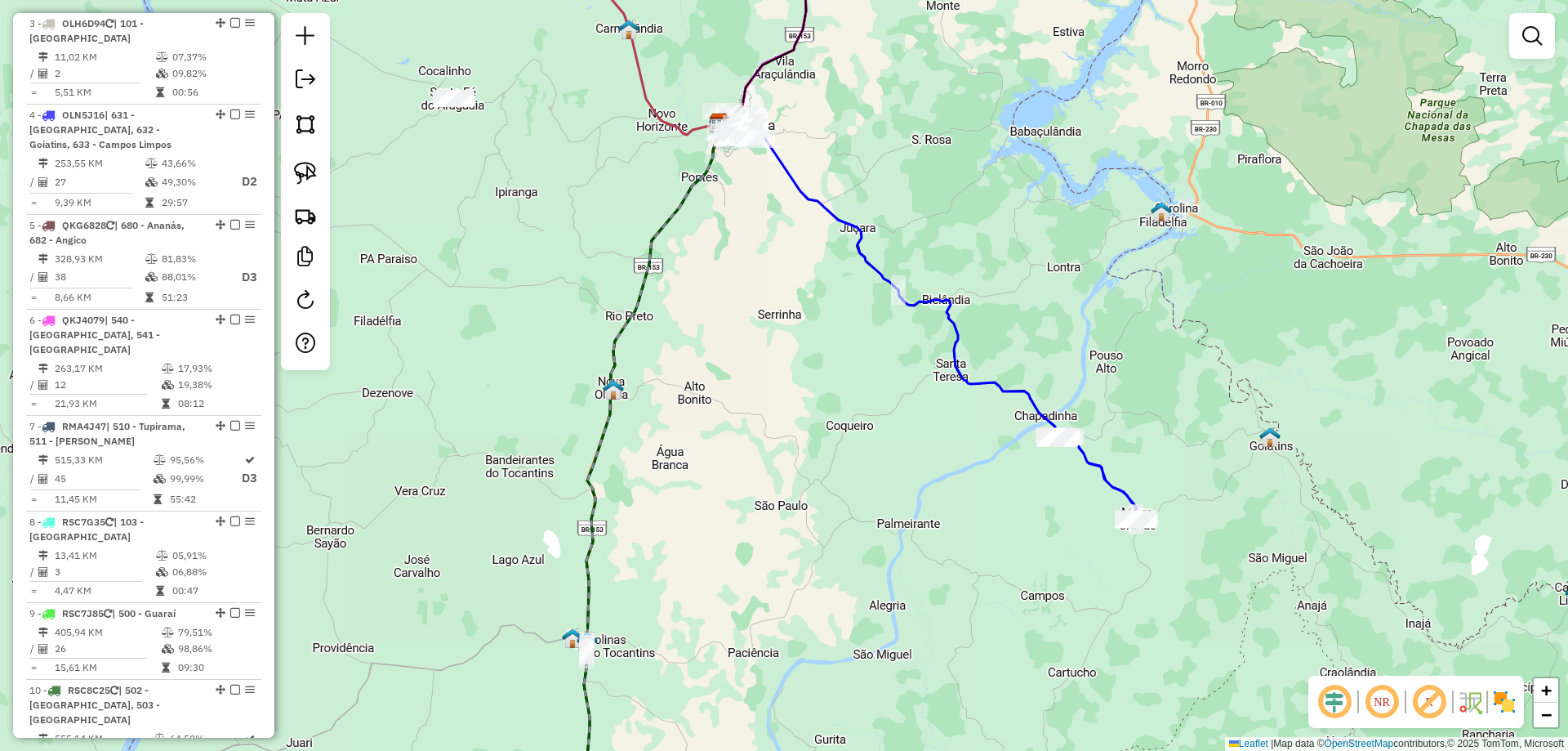
drag, startPoint x: 1126, startPoint y: 365, endPoint x: 955, endPoint y: 254, distance: 203.9
click at [956, 254] on div "Janela de atendimento Grade de atendimento Capacidade Transportadoras Veículos …" at bounding box center [784, 376] width 1568 height 751
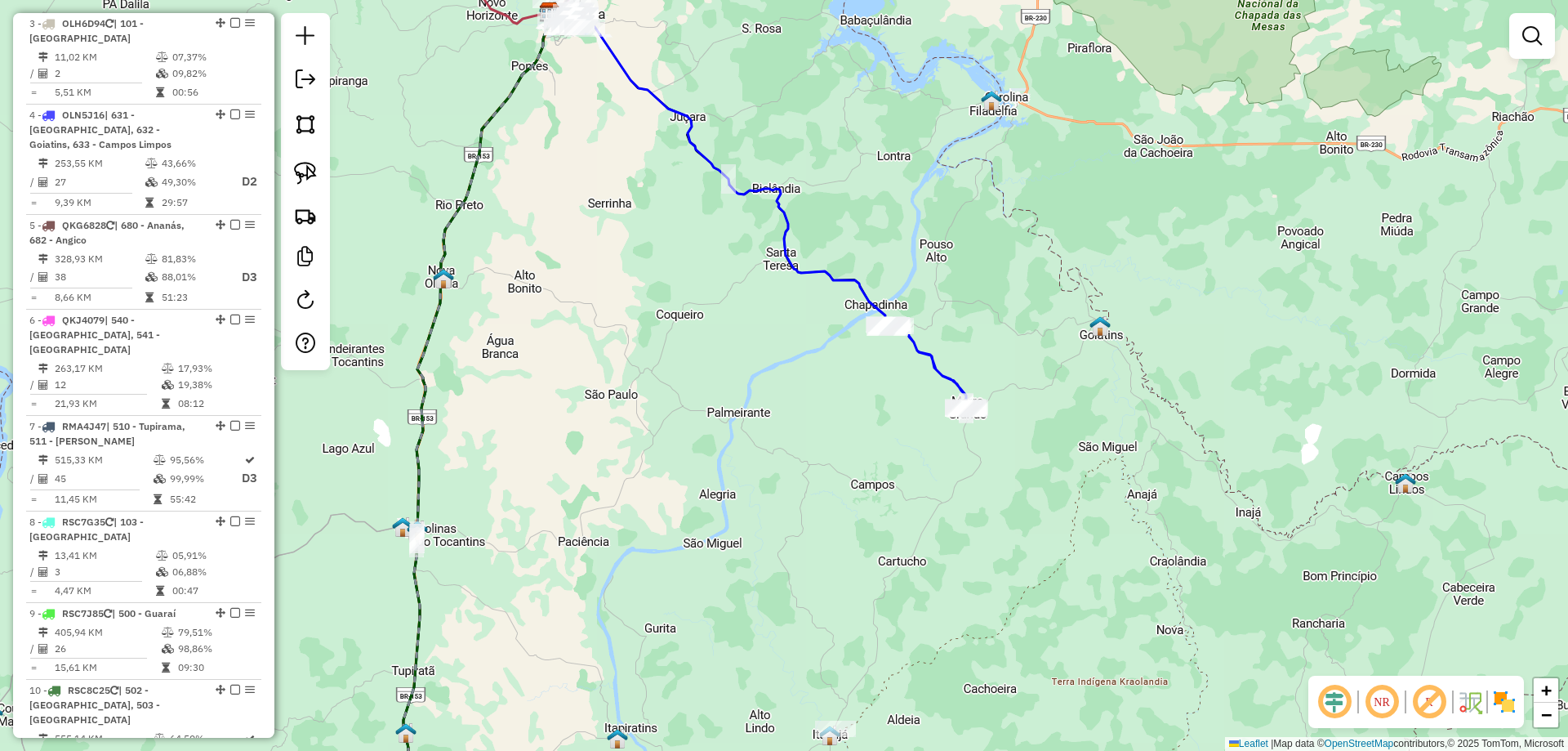
drag, startPoint x: 303, startPoint y: 164, endPoint x: 551, endPoint y: 247, distance: 261.5
click at [306, 164] on img at bounding box center [306, 173] width 23 height 23
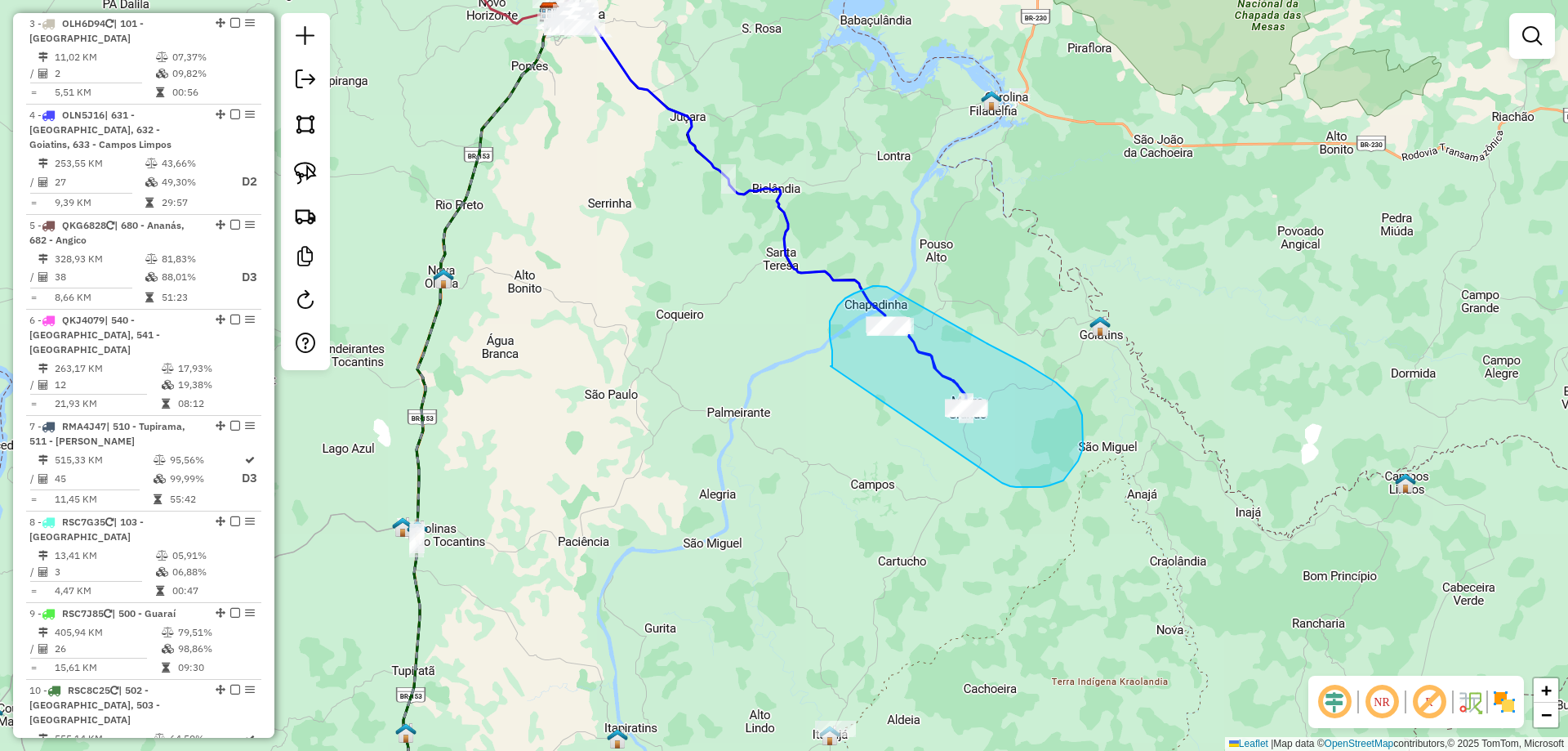
drag, startPoint x: 831, startPoint y: 366, endPoint x: 1002, endPoint y: 483, distance: 207.2
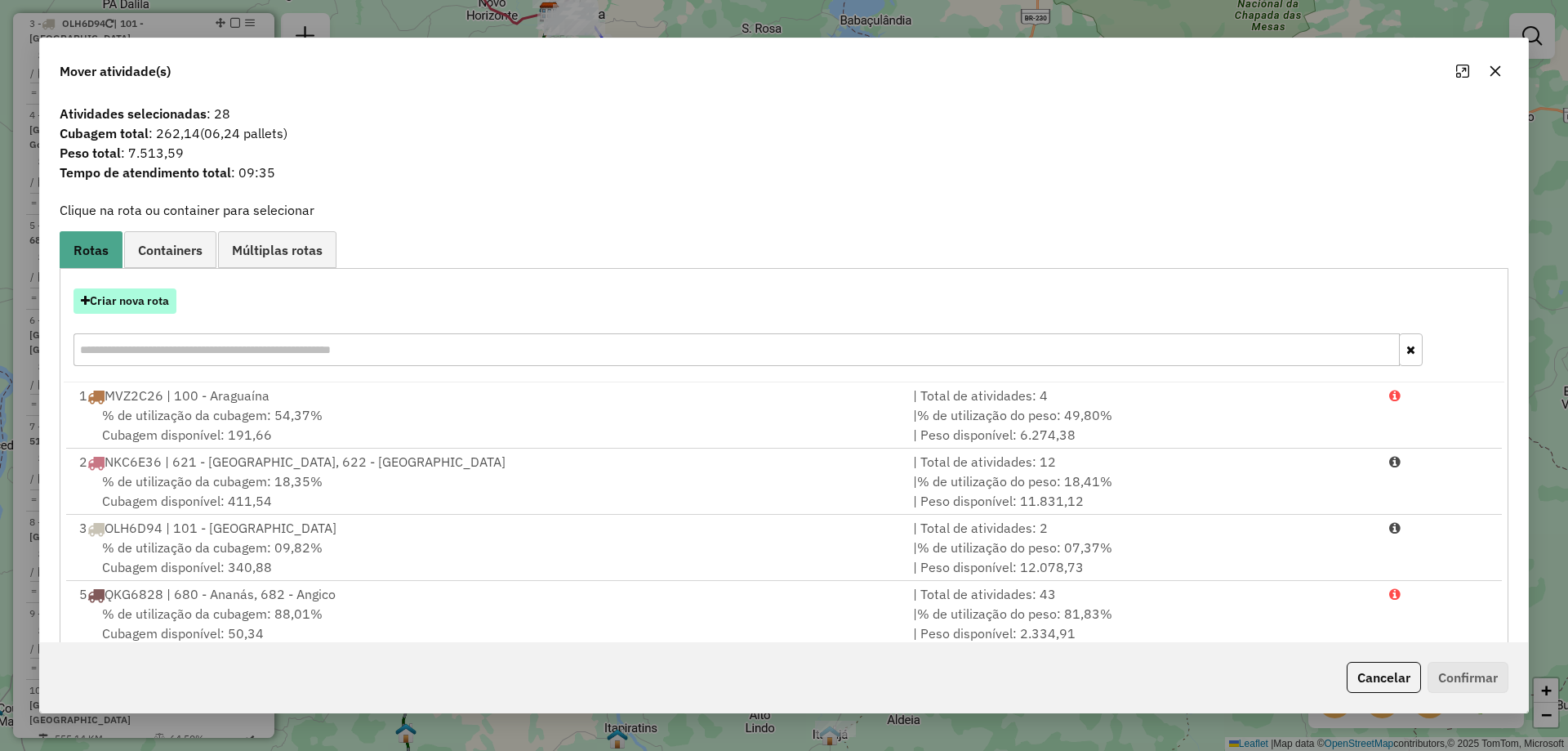
click at [140, 304] on button "Criar nova rota" at bounding box center [125, 301] width 103 height 26
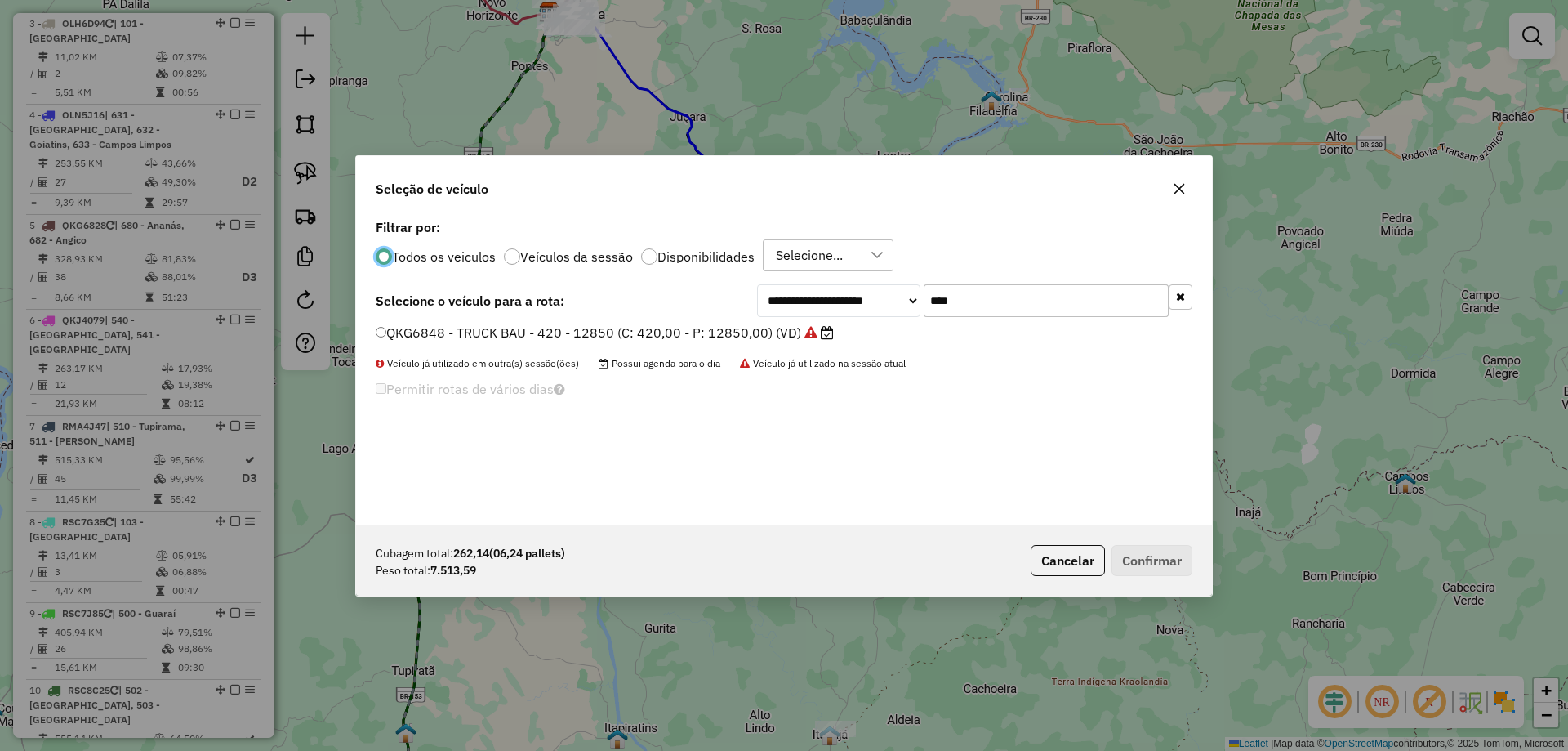
scroll to position [9, 5]
click at [956, 308] on input "****" at bounding box center [1046, 300] width 245 height 32
type input "***"
click at [684, 339] on label "RSC8C05 - TRUCK BAU - 420 - 12500 (C: 420,00 - P: 12500,00) (VD)" at bounding box center [587, 333] width 423 height 20
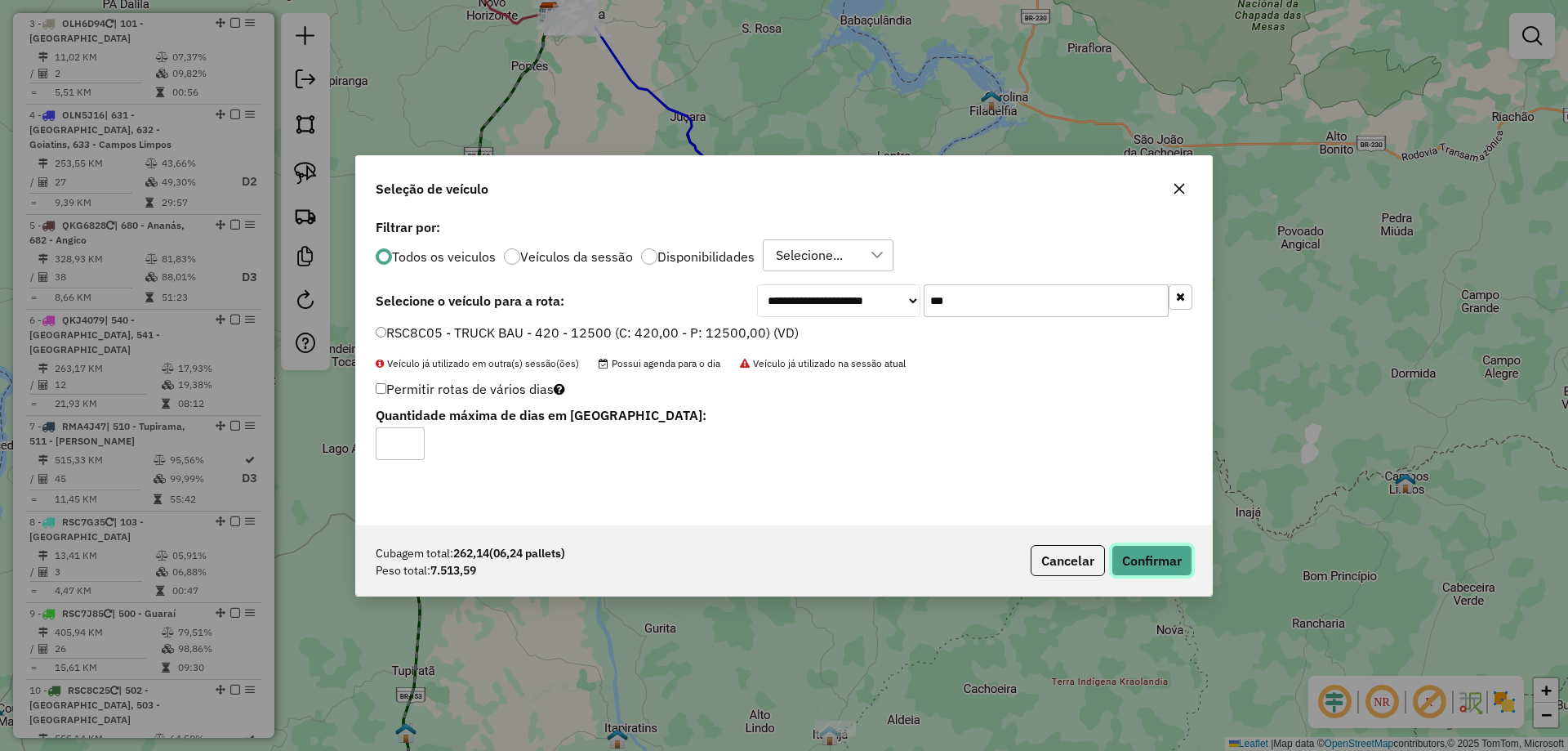
click at [1168, 559] on button "Confirmar" at bounding box center [1152, 560] width 81 height 31
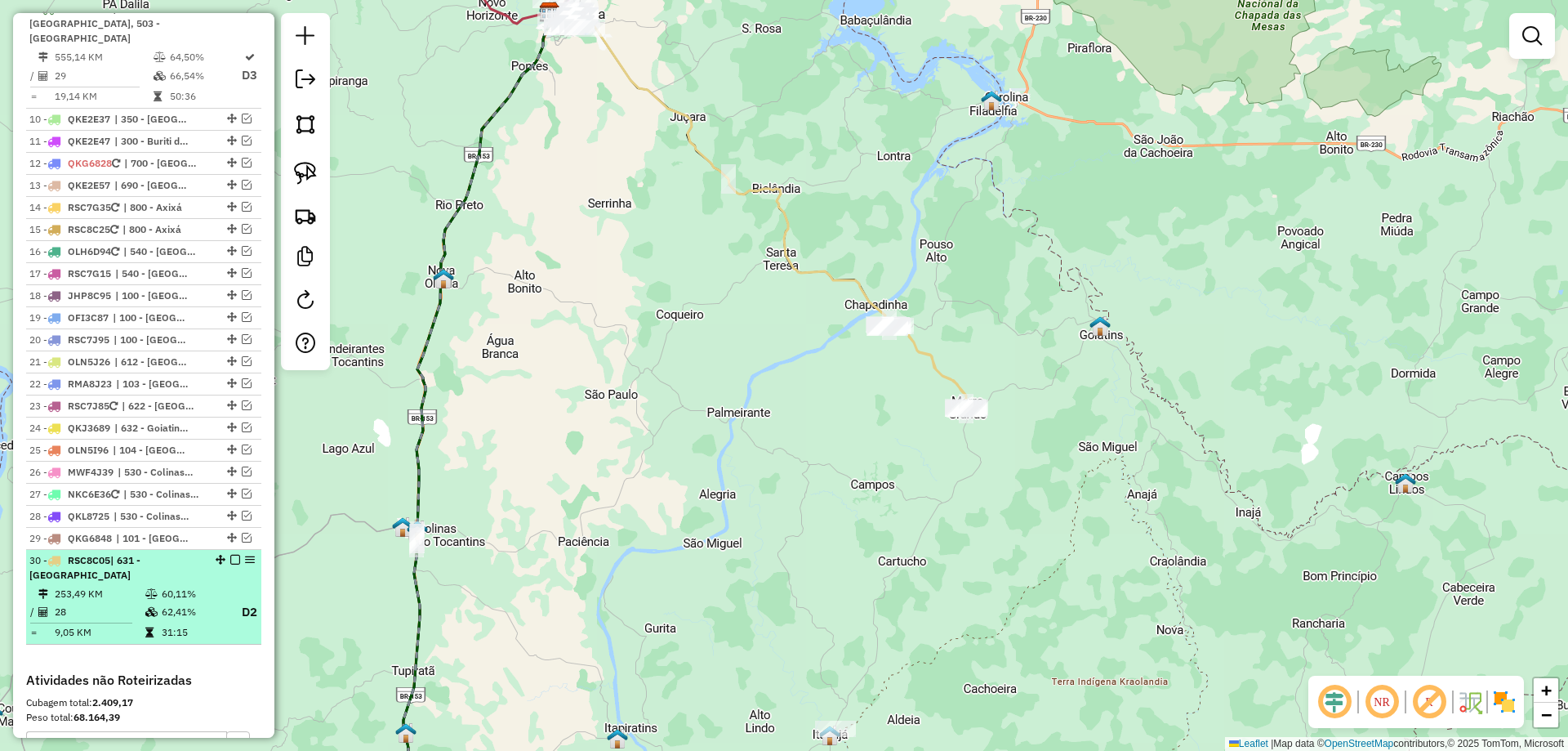
scroll to position [1373, 0]
click at [231, 554] on em at bounding box center [235, 558] width 10 height 10
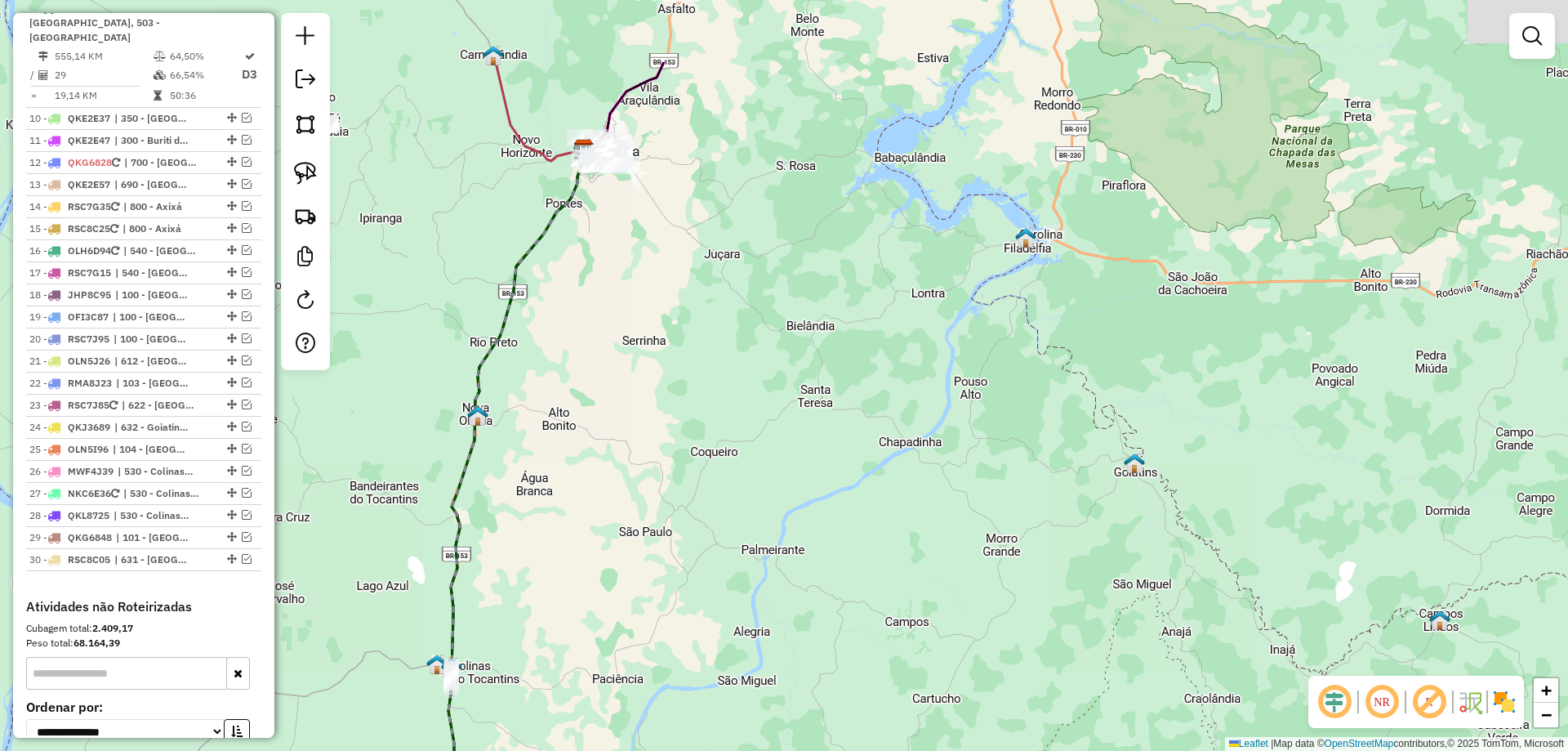
drag, startPoint x: 772, startPoint y: 260, endPoint x: 899, endPoint y: 556, distance: 322.1
click at [898, 556] on div "Janela de atendimento Grade de atendimento Capacidade Transportadoras Veículos …" at bounding box center [784, 376] width 1568 height 751
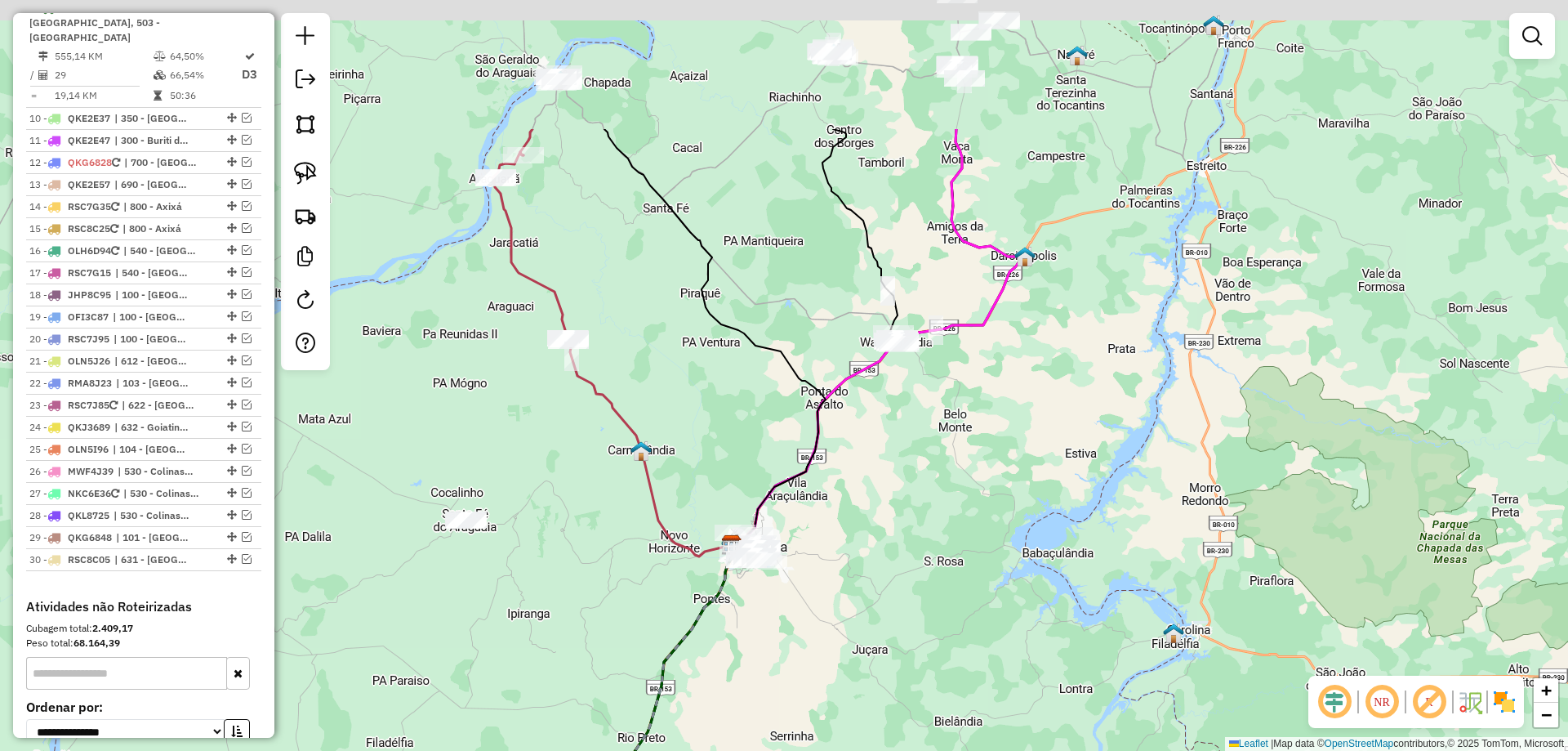
drag, startPoint x: 822, startPoint y: 382, endPoint x: 880, endPoint y: 577, distance: 203.4
click at [878, 580] on div "Janela de atendimento Grade de atendimento Capacidade Transportadoras Veículos …" at bounding box center [784, 376] width 1568 height 751
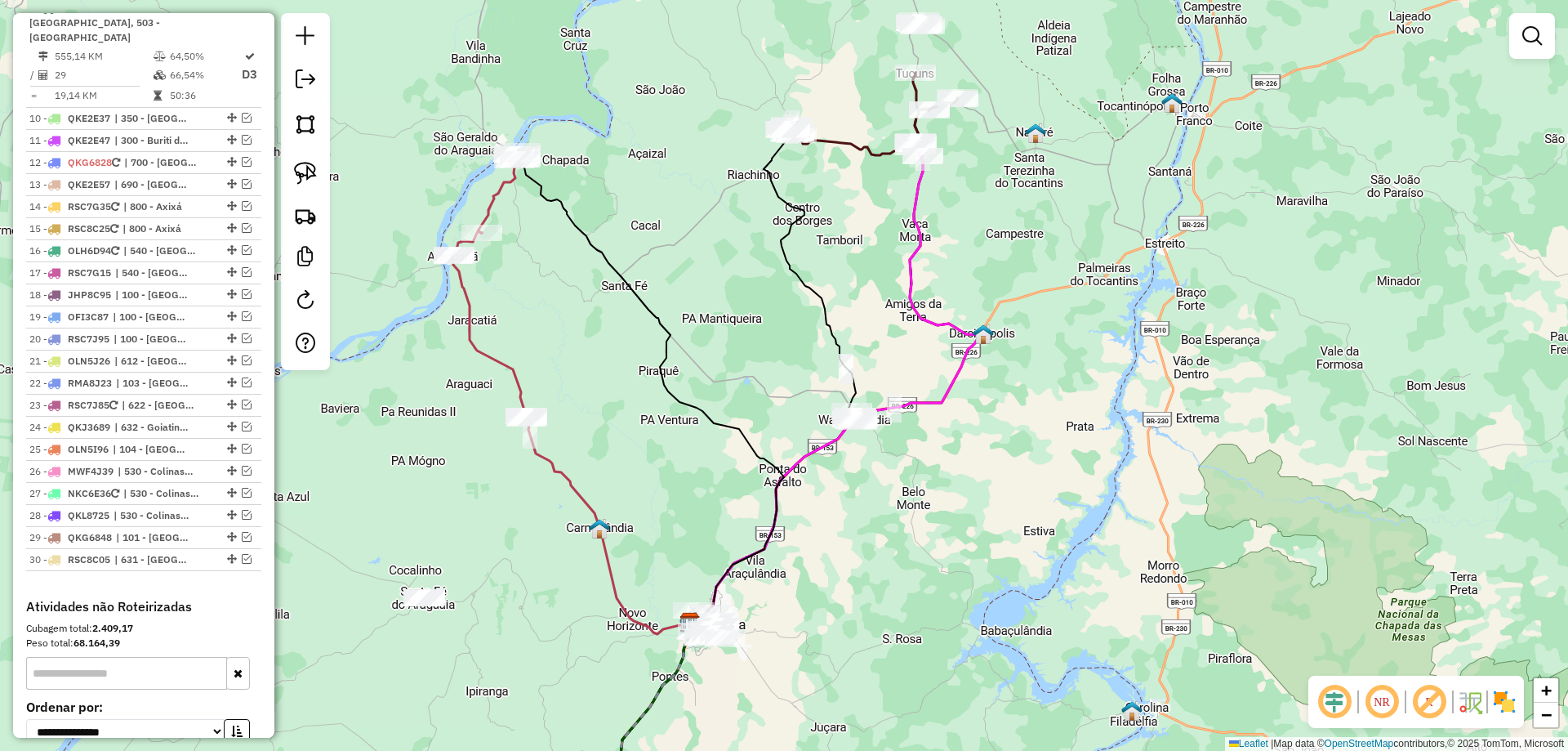
drag, startPoint x: 856, startPoint y: 508, endPoint x: 791, endPoint y: 596, distance: 109.4
click at [791, 596] on div "Janela de atendimento Grade de atendimento Capacidade Transportadoras Veículos …" at bounding box center [784, 376] width 1568 height 751
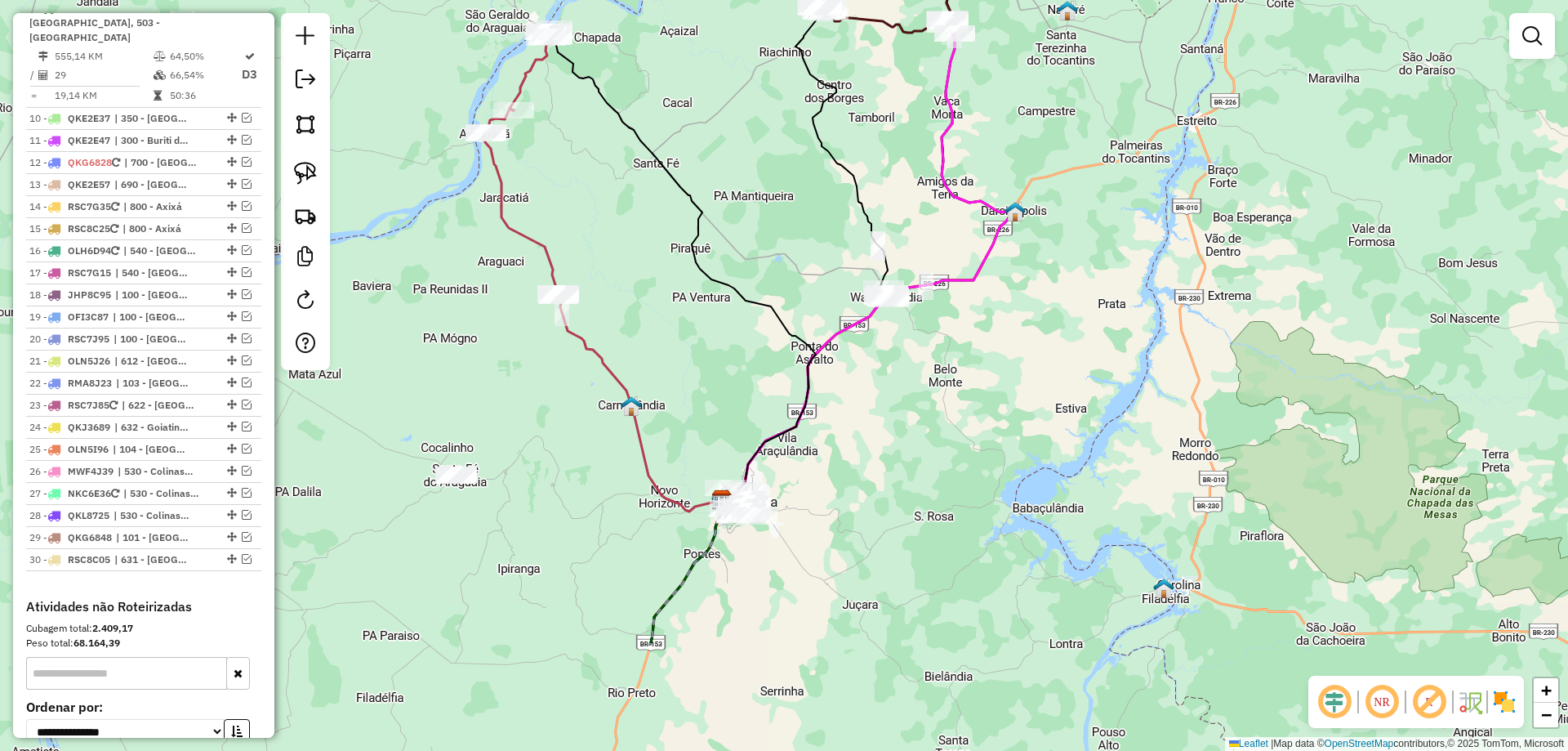
drag, startPoint x: 740, startPoint y: 638, endPoint x: 824, endPoint y: 444, distance: 211.4
click at [827, 434] on div "Janela de atendimento Grade de atendimento Capacidade Transportadoras Veículos …" at bounding box center [784, 376] width 1568 height 751
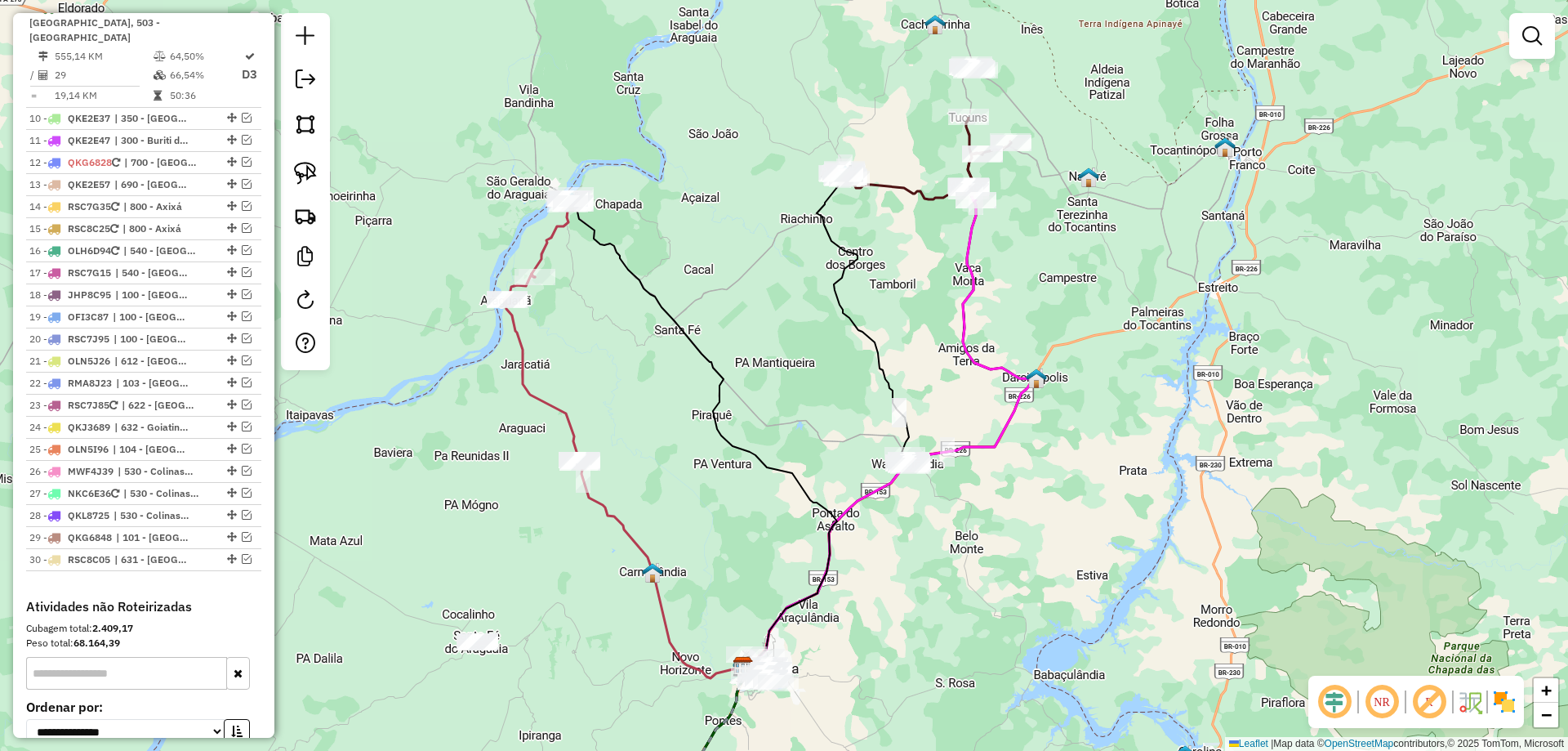
drag, startPoint x: 656, startPoint y: 318, endPoint x: 667, endPoint y: 510, distance: 192.3
click at [667, 510] on div "Janela de atendimento Grade de atendimento Capacidade Transportadoras Veículos …" at bounding box center [784, 376] width 1568 height 751
click at [314, 175] on img at bounding box center [306, 173] width 23 height 23
drag, startPoint x: 736, startPoint y: 558, endPoint x: 857, endPoint y: 594, distance: 126.2
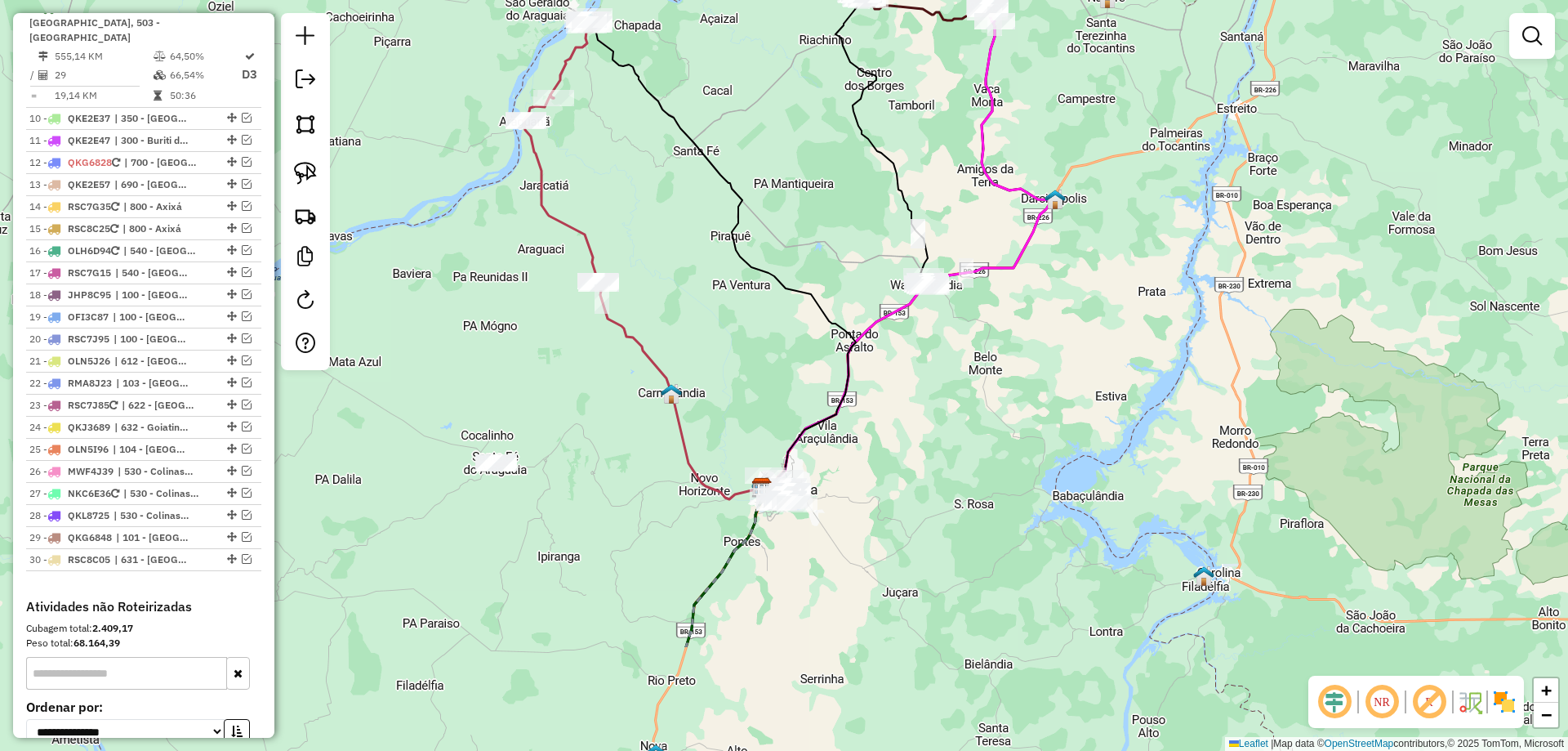
drag, startPoint x: 892, startPoint y: 667, endPoint x: 881, endPoint y: 496, distance: 171.4
click at [911, 487] on div "Janela de atendimento Grade de atendimento Capacidade Transportadoras Veículos …" at bounding box center [784, 376] width 1568 height 751
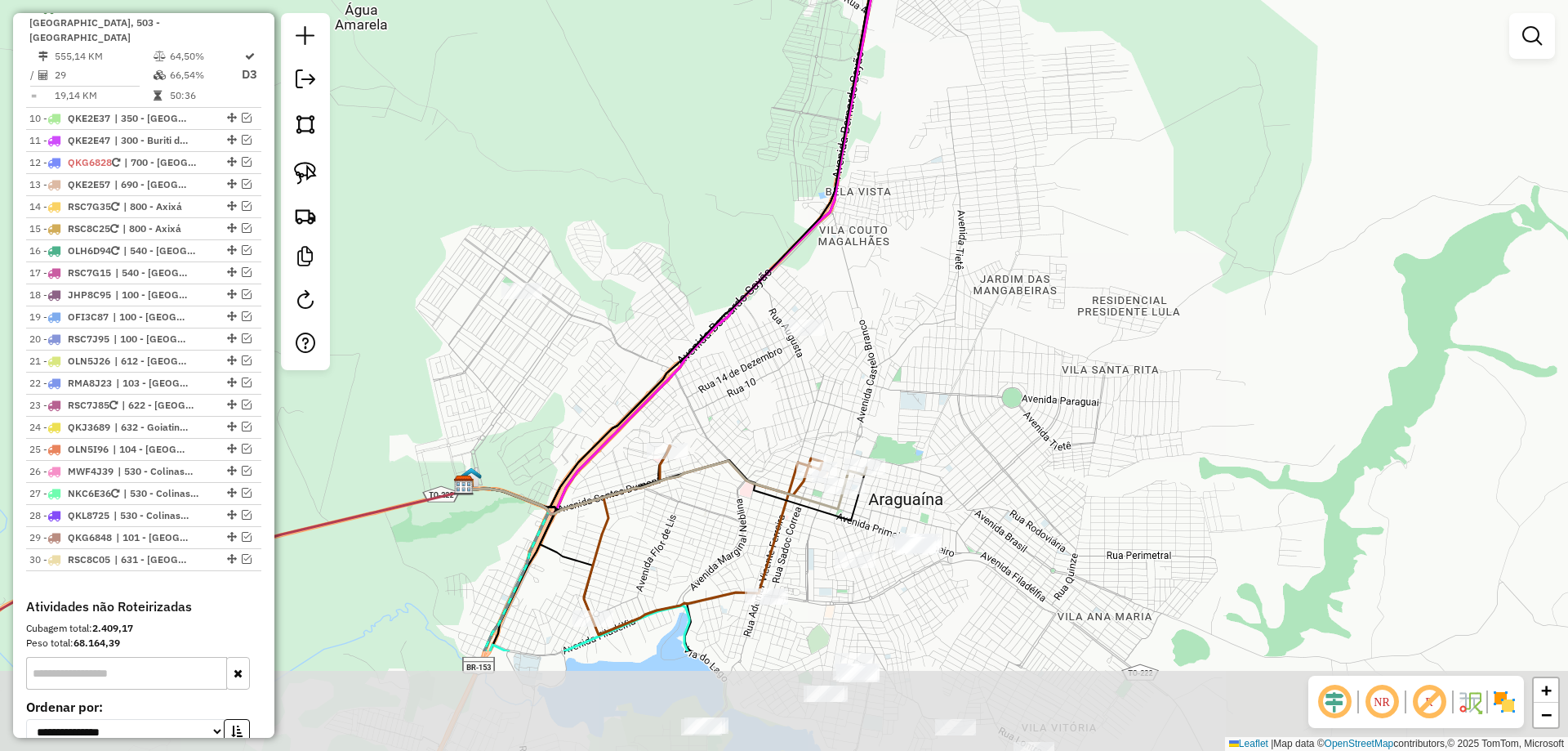
drag, startPoint x: 814, startPoint y: 540, endPoint x: 714, endPoint y: 369, distance: 198.1
click at [714, 369] on div "Janela de atendimento Grade de atendimento Capacidade Transportadoras Veículos …" at bounding box center [784, 376] width 1568 height 751
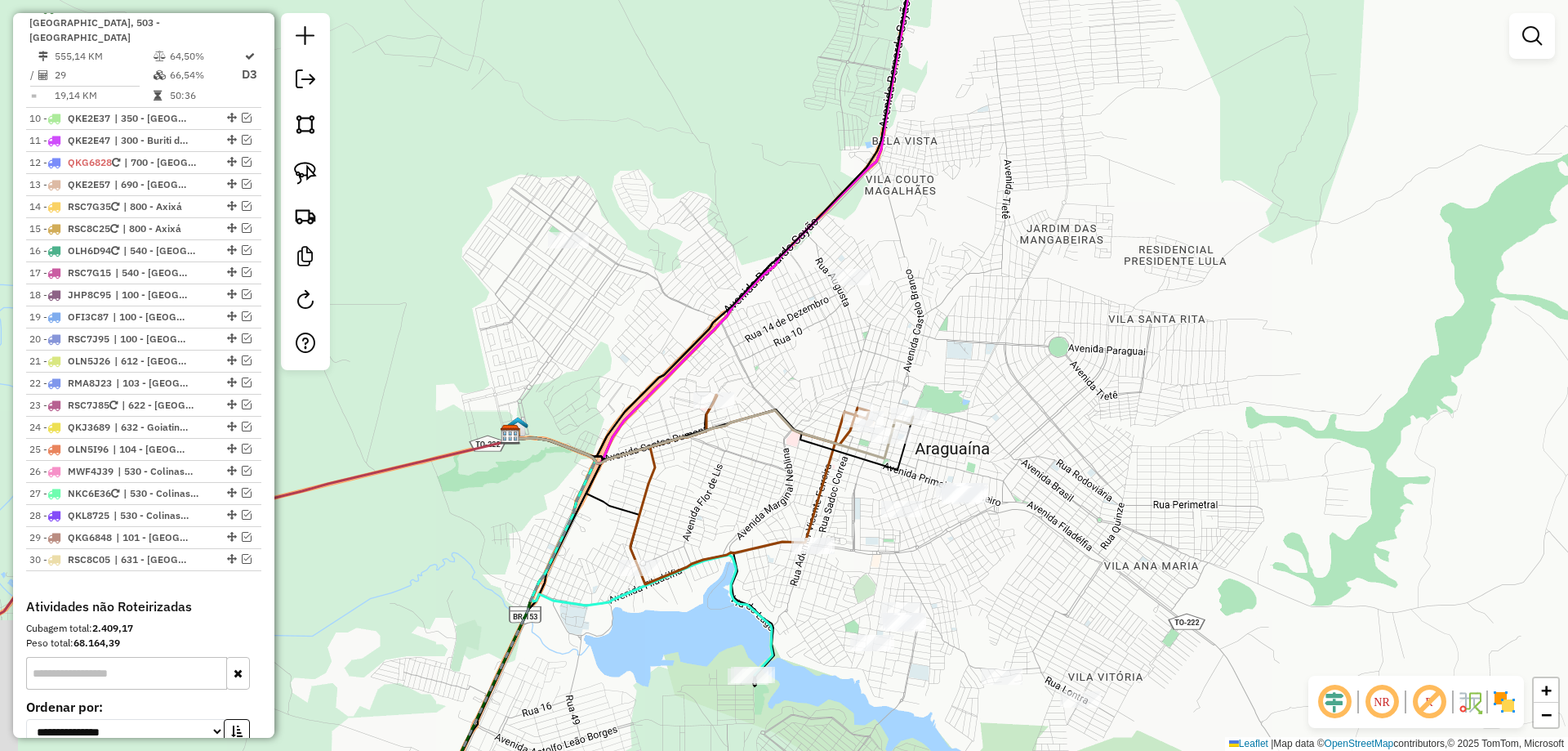
drag, startPoint x: 722, startPoint y: 356, endPoint x: 736, endPoint y: 333, distance: 26.9
click at [776, 336] on div "Janela de atendimento Grade de atendimento Capacidade Transportadoras Veículos …" at bounding box center [784, 376] width 1568 height 751
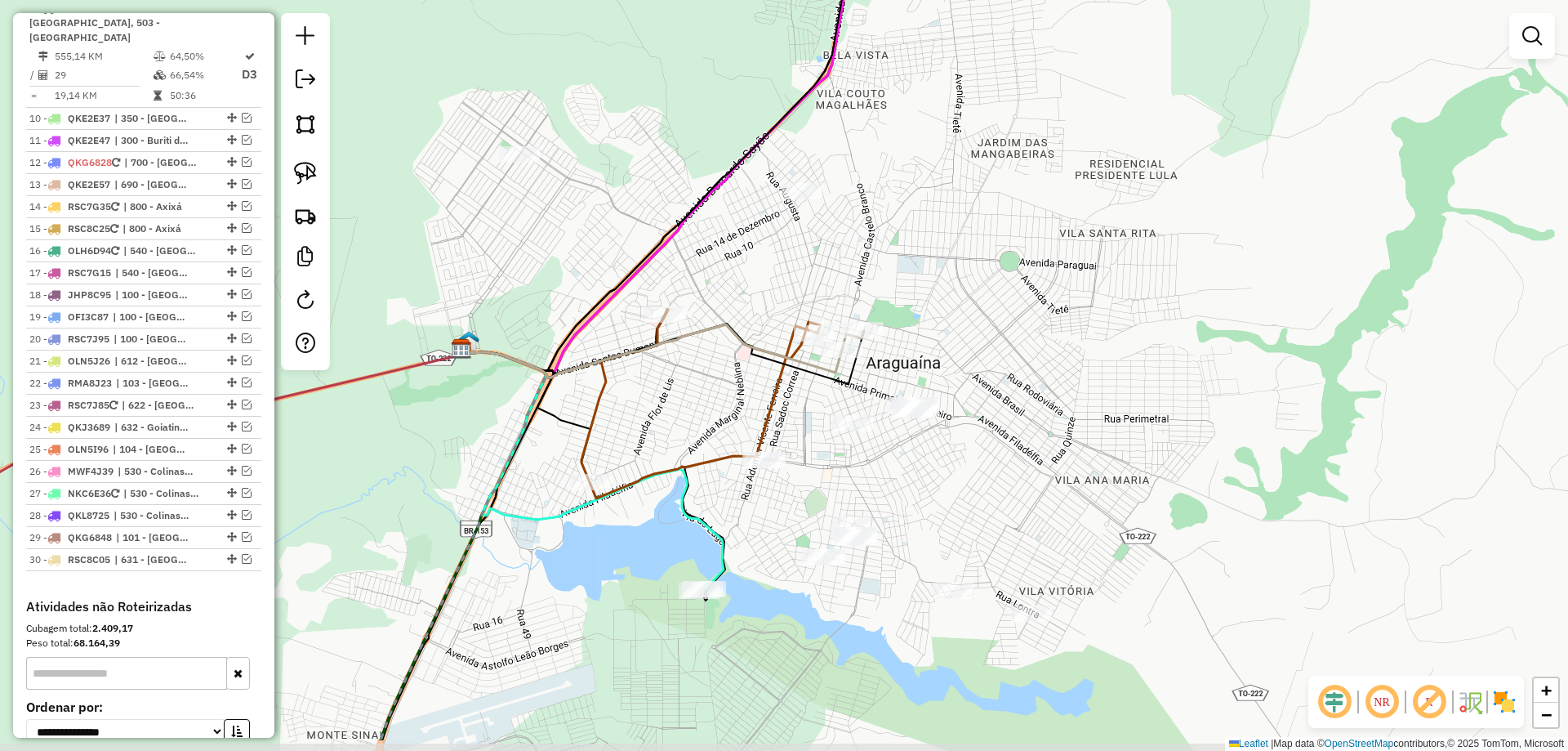
drag, startPoint x: 515, startPoint y: 201, endPoint x: 472, endPoint y: 94, distance: 115.3
click at [472, 94] on div "Janela de atendimento Grade de atendimento Capacidade Transportadoras Veículos …" at bounding box center [784, 376] width 1568 height 751
click at [321, 180] on link at bounding box center [306, 173] width 36 height 36
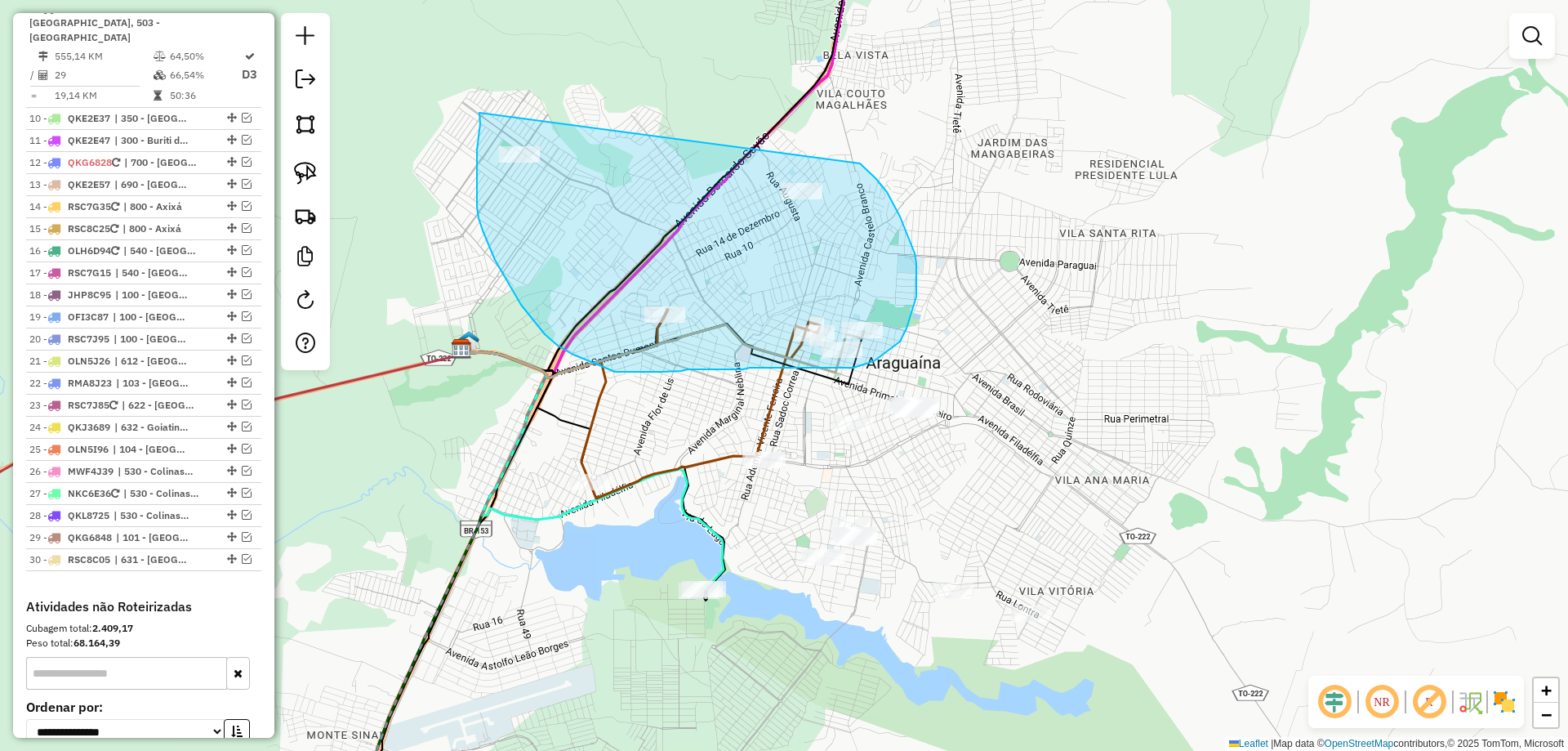
drag, startPoint x: 479, startPoint y: 112, endPoint x: 767, endPoint y: 116, distance: 288.0
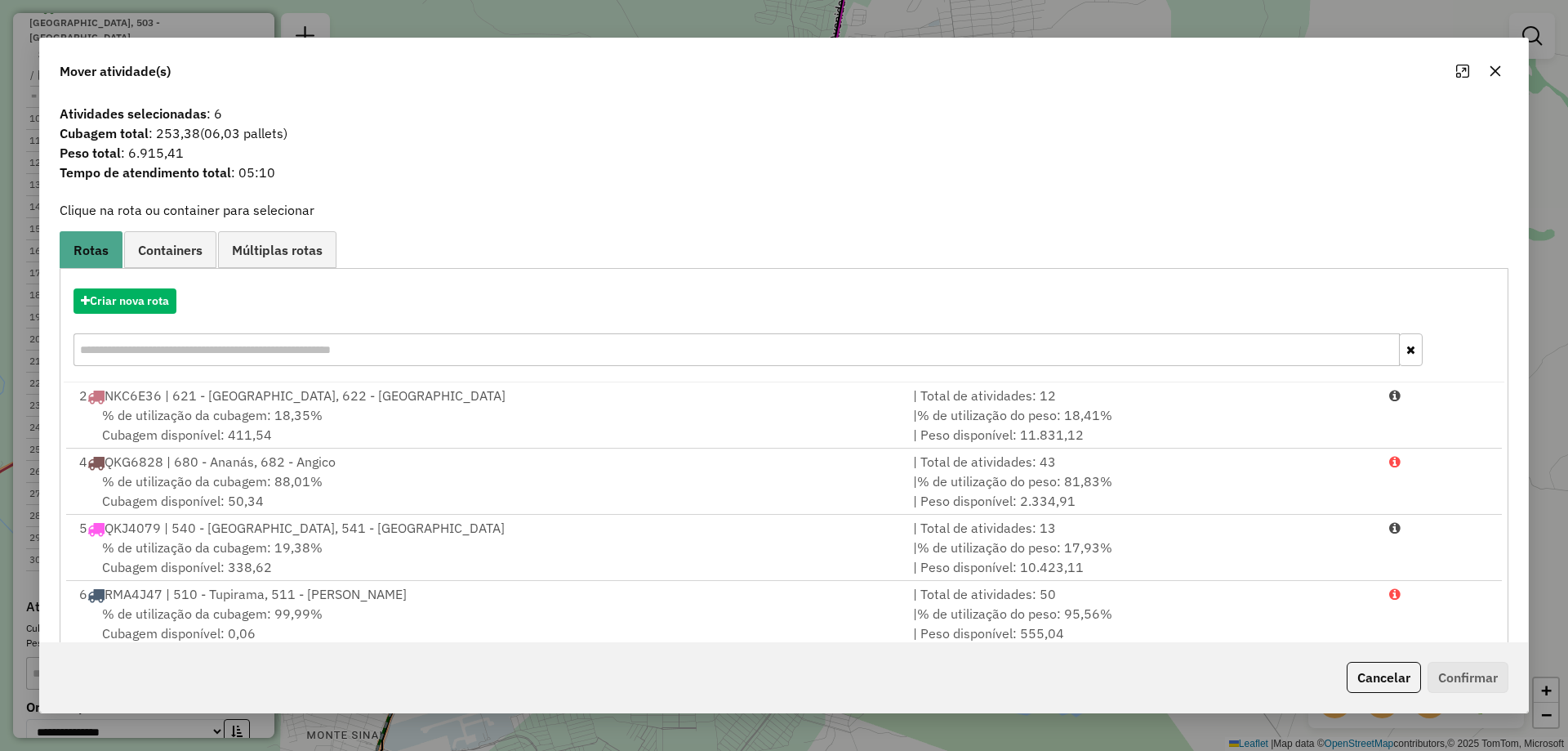
click at [1485, 67] on button "button" at bounding box center [1495, 71] width 26 height 26
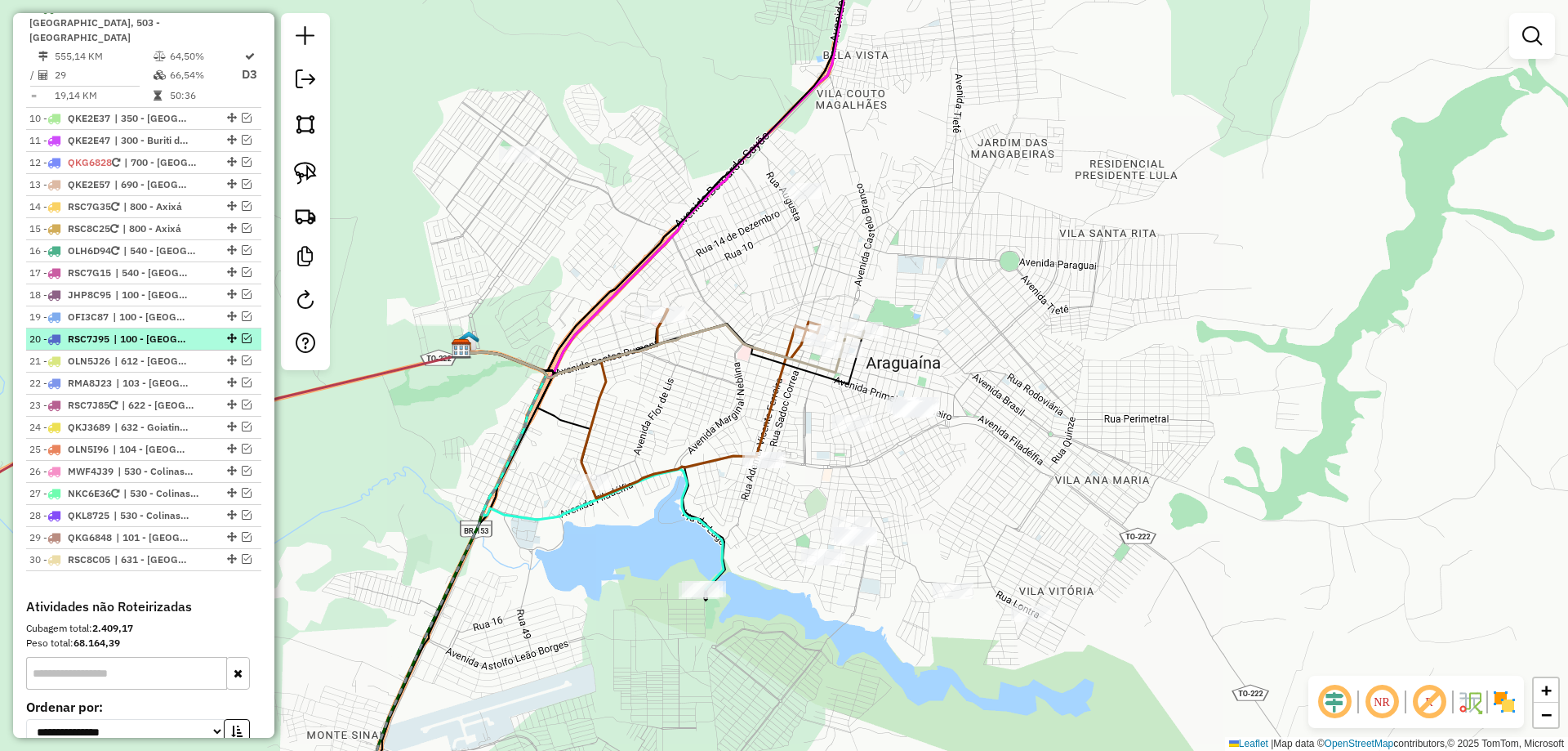
click at [243, 334] on em at bounding box center [247, 338] width 10 height 10
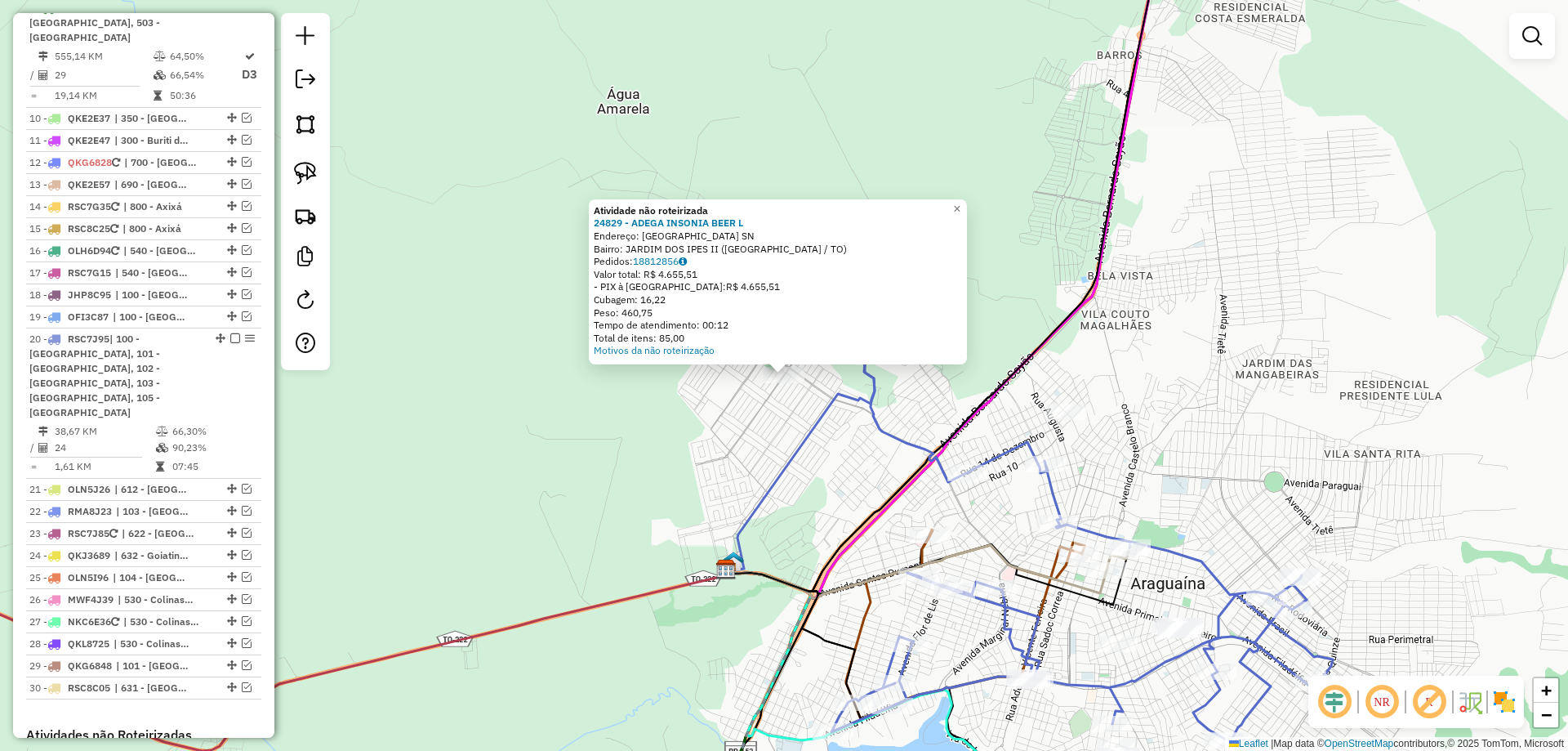
click at [735, 438] on div "Atividade não roteirizada 24829 - ADEGA INSONIA BEER L Endereço: [GEOGRAPHIC_DA…" at bounding box center [784, 376] width 1568 height 751
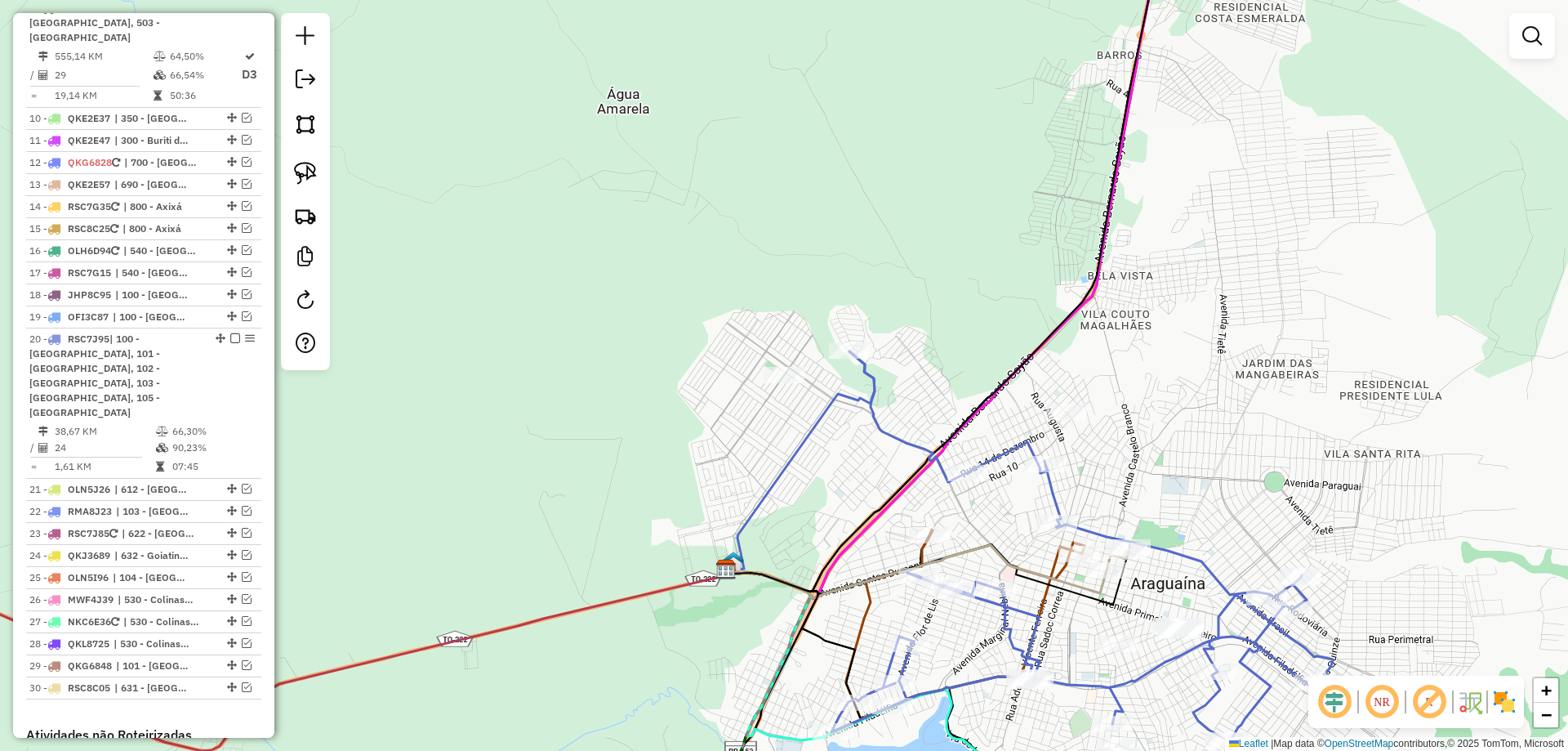
click at [863, 397] on icon at bounding box center [1082, 547] width 501 height 391
select select "*********"
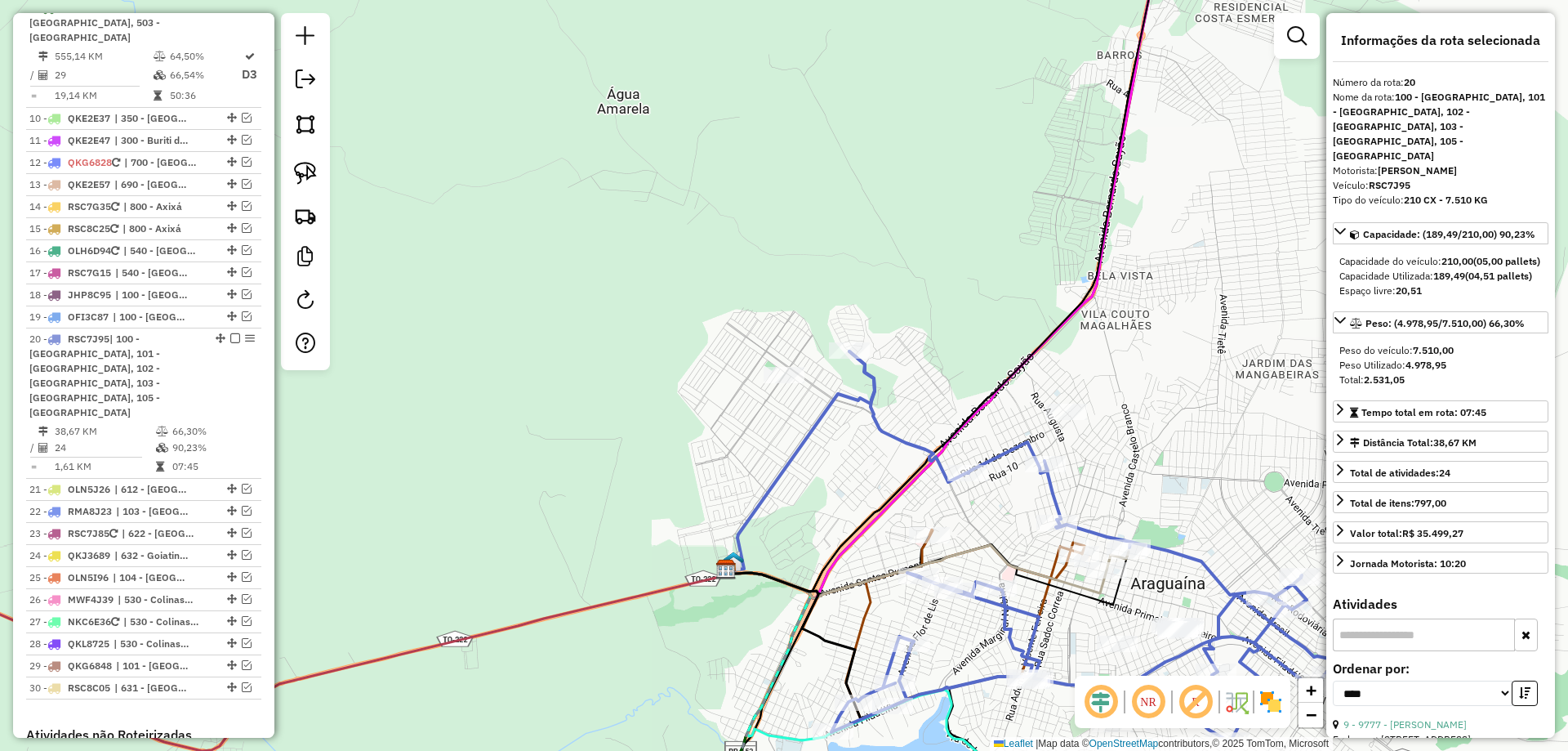
scroll to position [1583, 0]
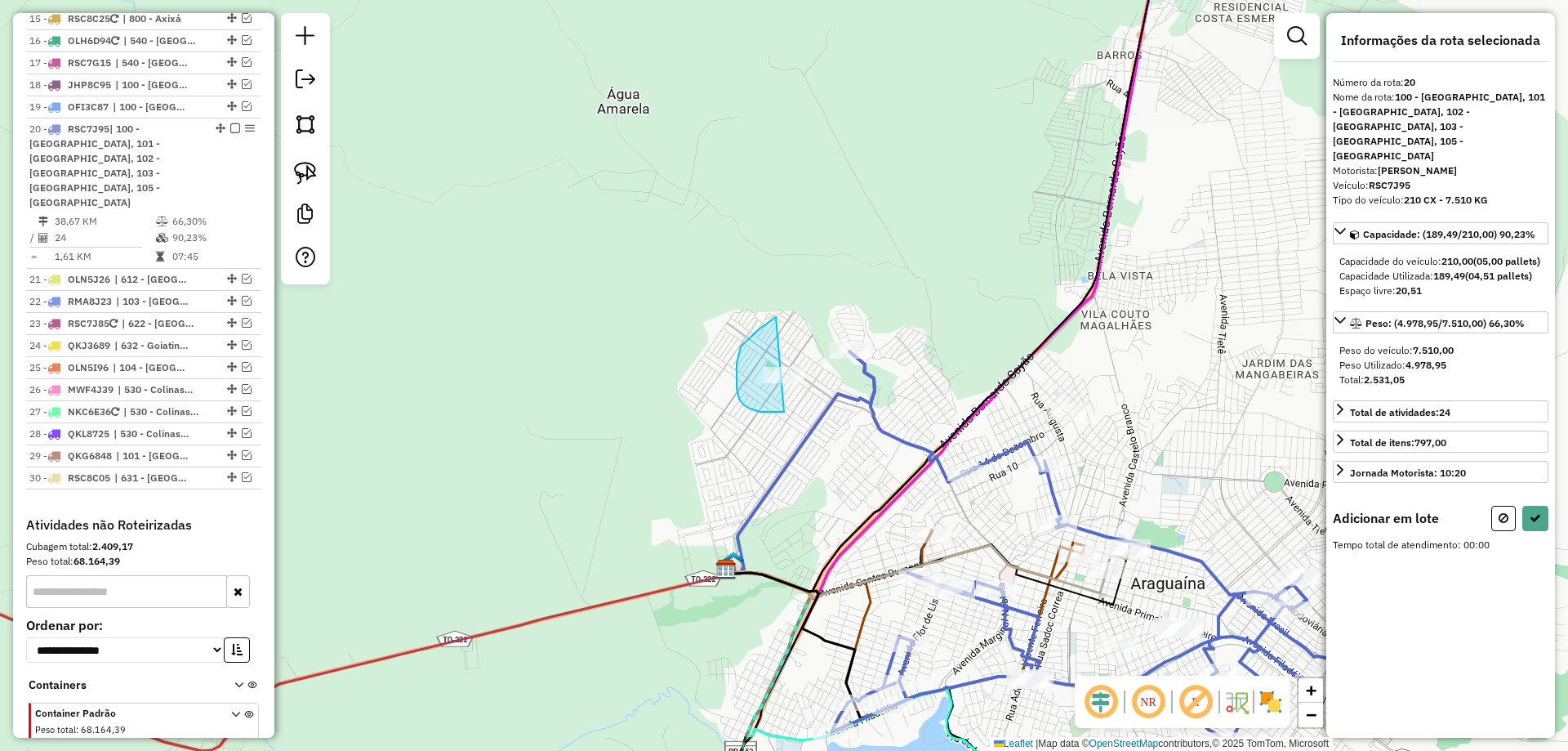
drag, startPoint x: 776, startPoint y: 317, endPoint x: 837, endPoint y: 362, distance: 75.8
select select "*********"
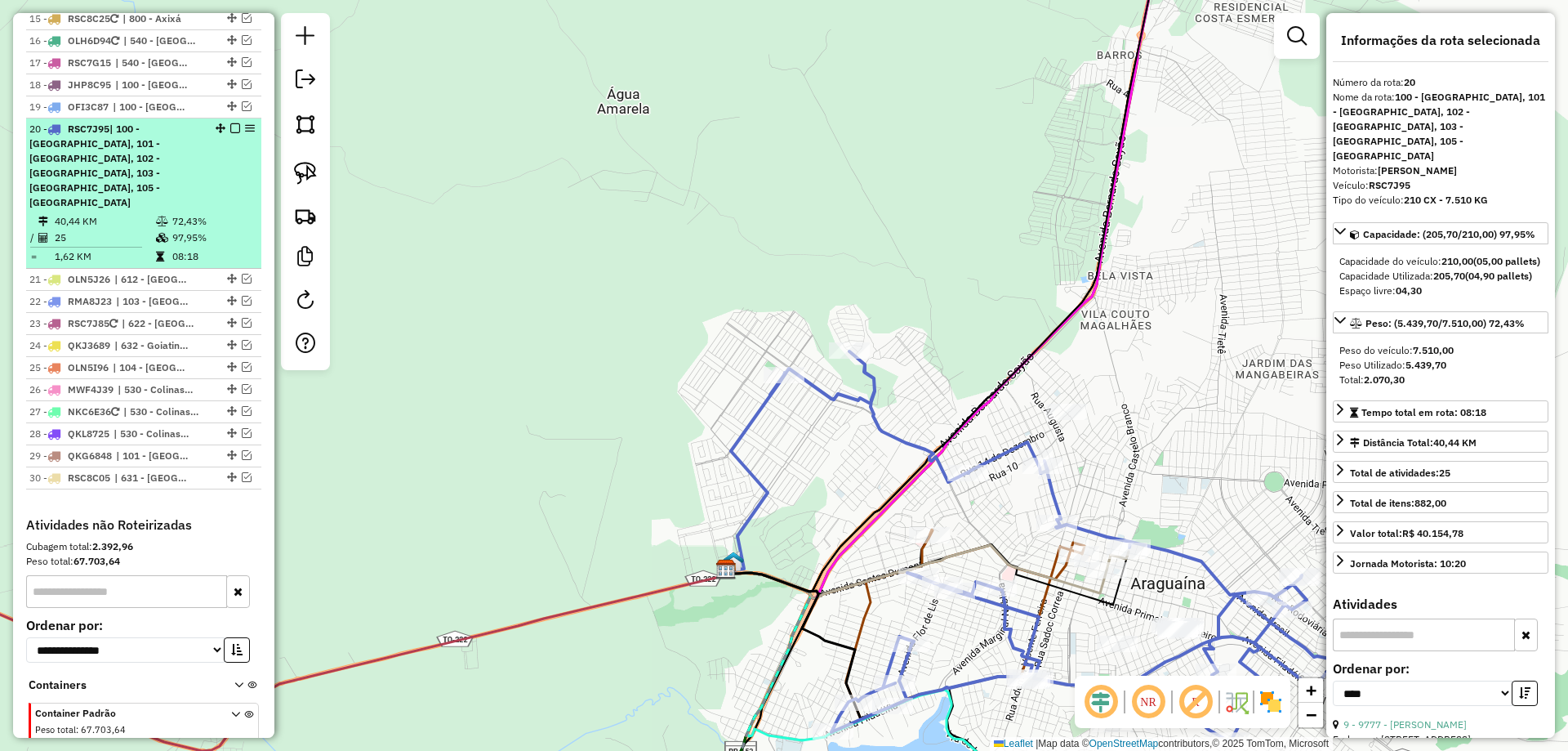
click at [210, 213] on td "72,43%" at bounding box center [212, 221] width 83 height 16
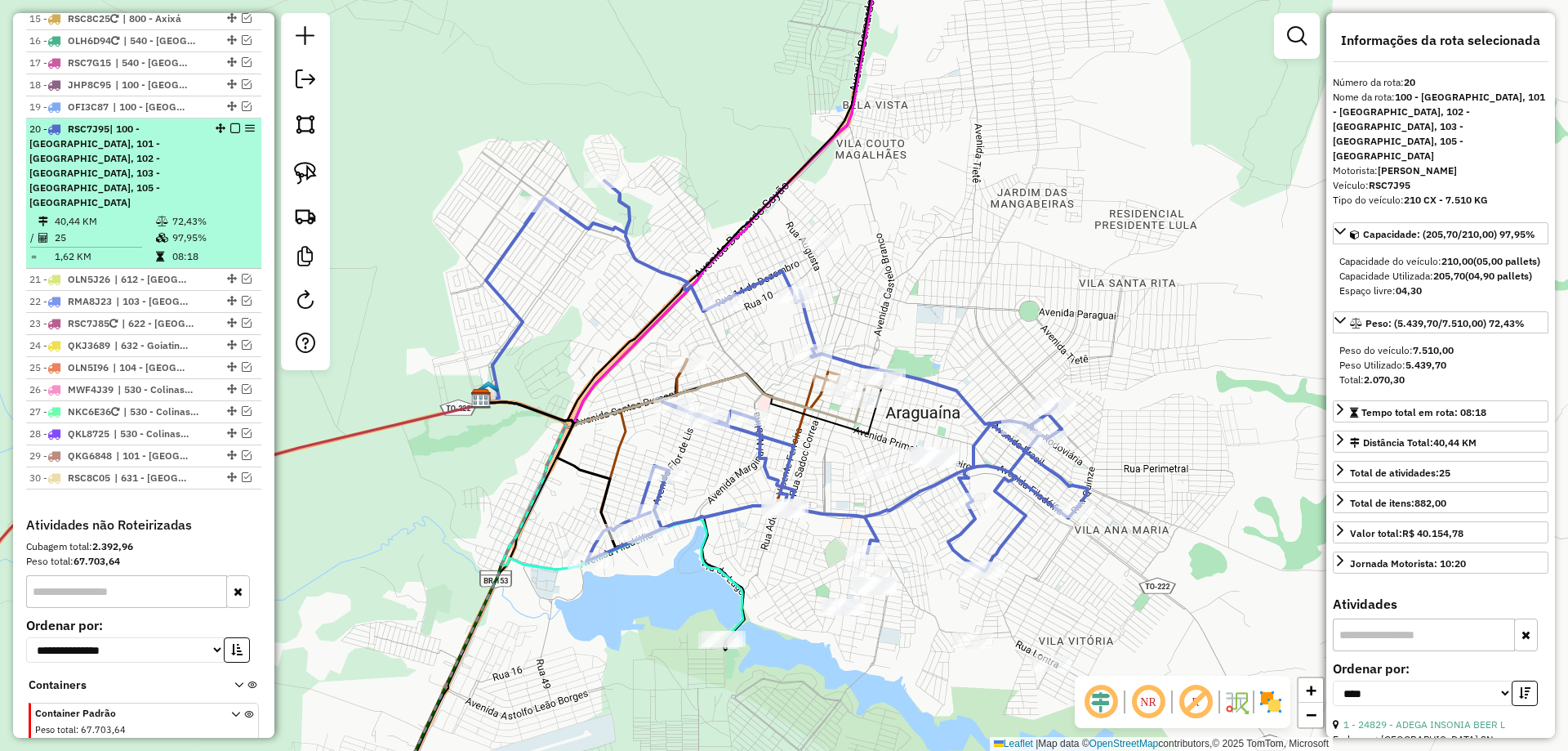
click at [231, 123] on em at bounding box center [235, 128] width 10 height 10
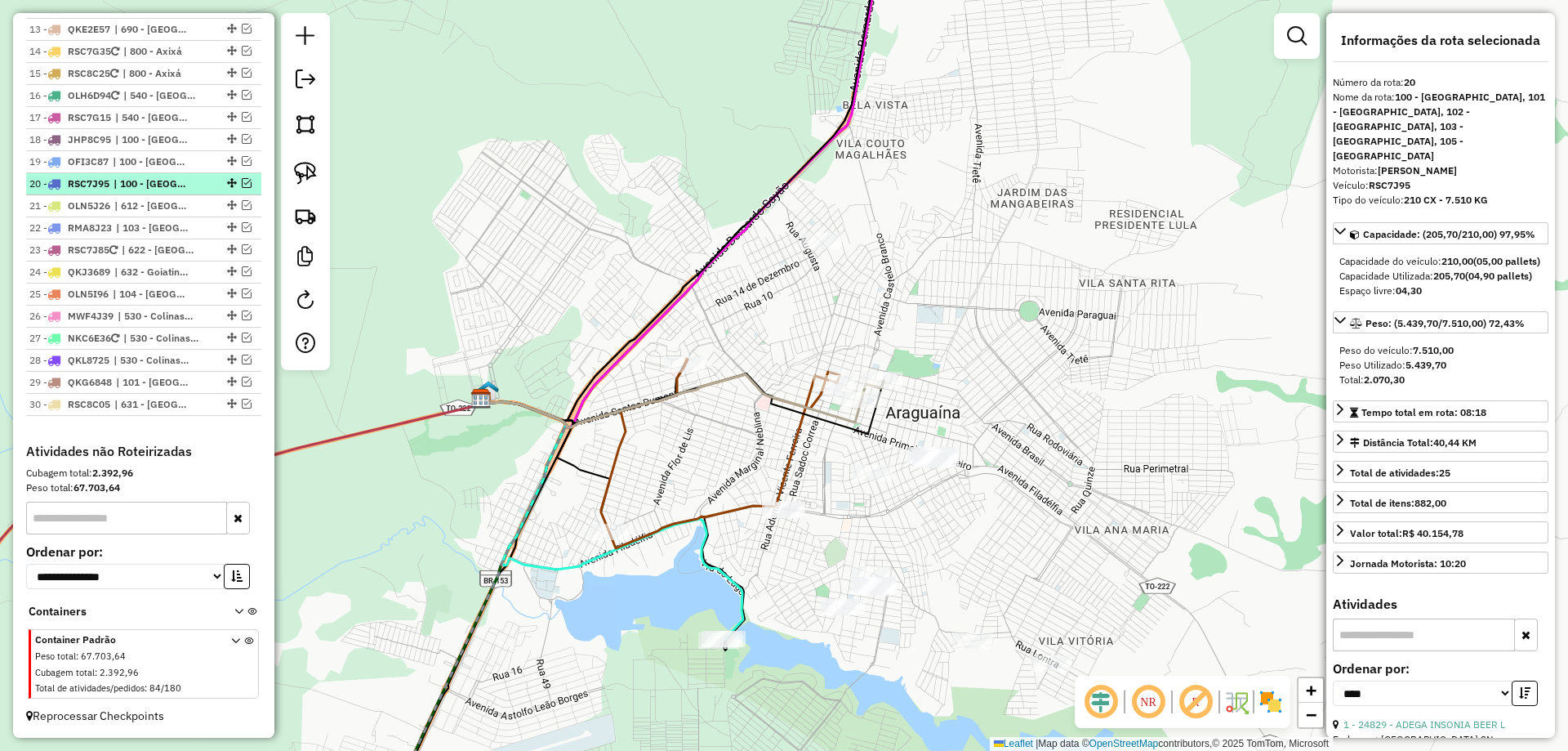
scroll to position [1499, 0]
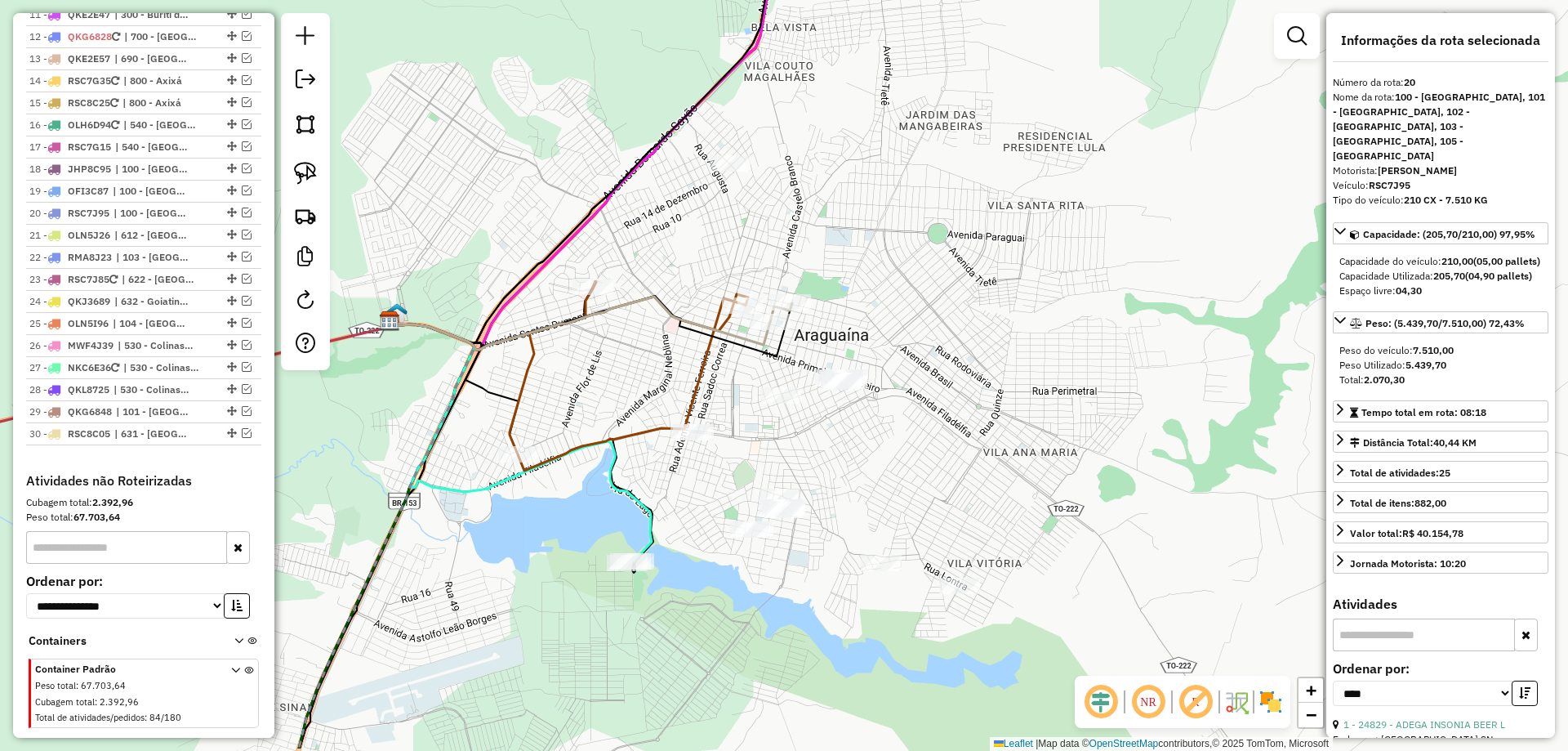
drag, startPoint x: 715, startPoint y: 426, endPoint x: 606, endPoint y: 330, distance: 145.2
click at [611, 332] on div "Janela de atendimento Grade de atendimento Capacidade Transportadoras Veículos …" at bounding box center [784, 376] width 1568 height 751
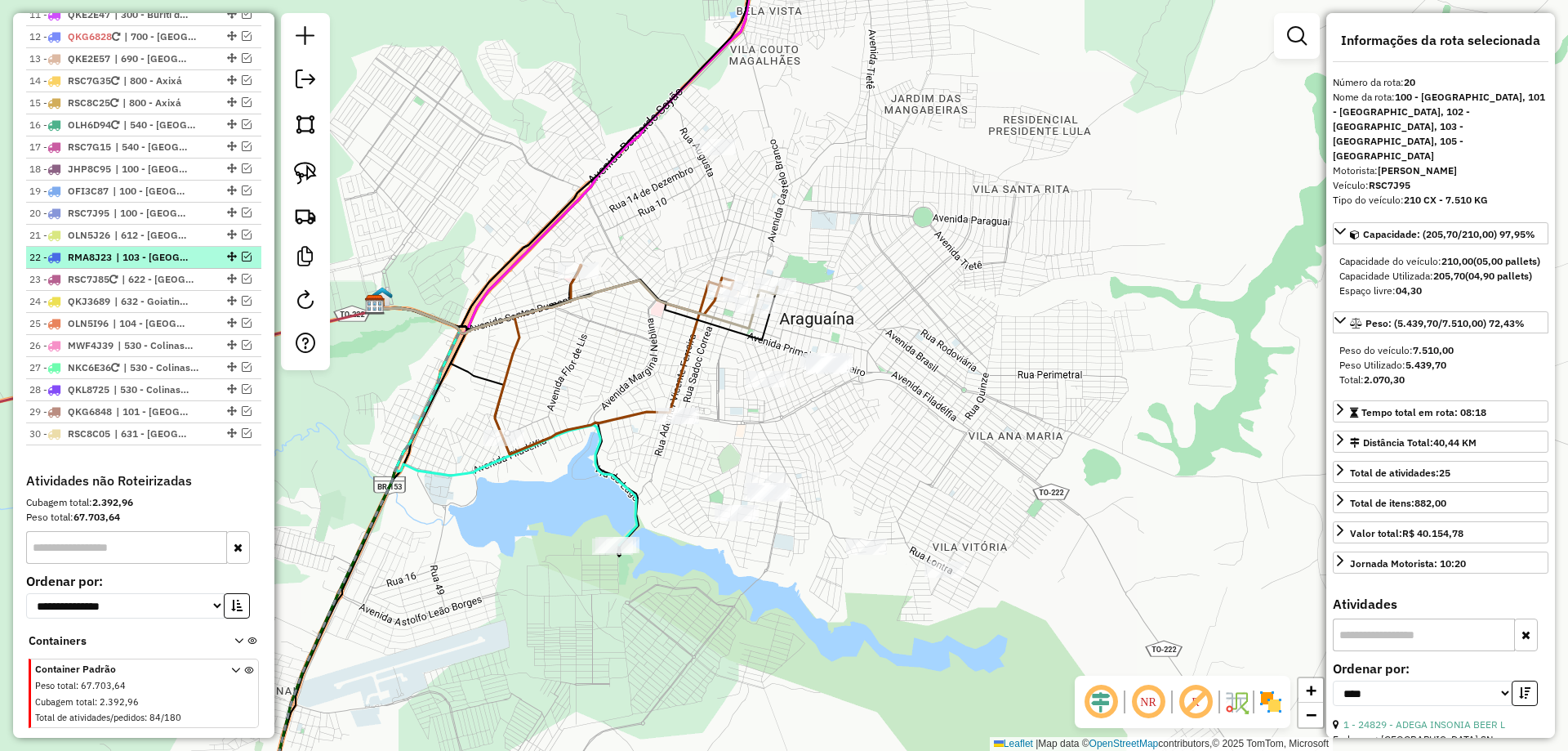
click at [242, 252] on em at bounding box center [247, 256] width 10 height 10
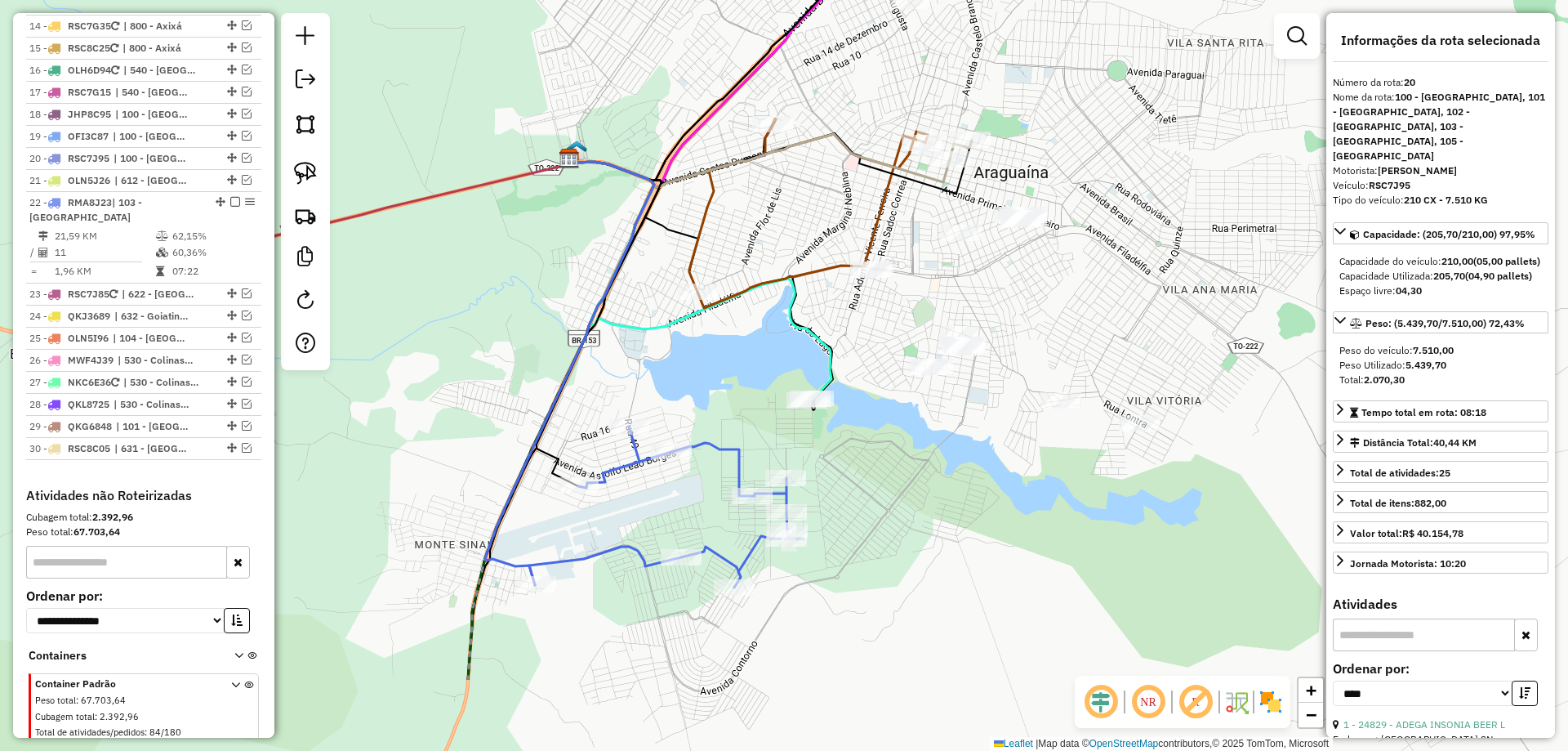
drag, startPoint x: 469, startPoint y: 555, endPoint x: 670, endPoint y: 426, distance: 238.8
click at [670, 427] on div "Janela de atendimento Grade de atendimento Capacidade Transportadoras Veículos …" at bounding box center [784, 376] width 1568 height 751
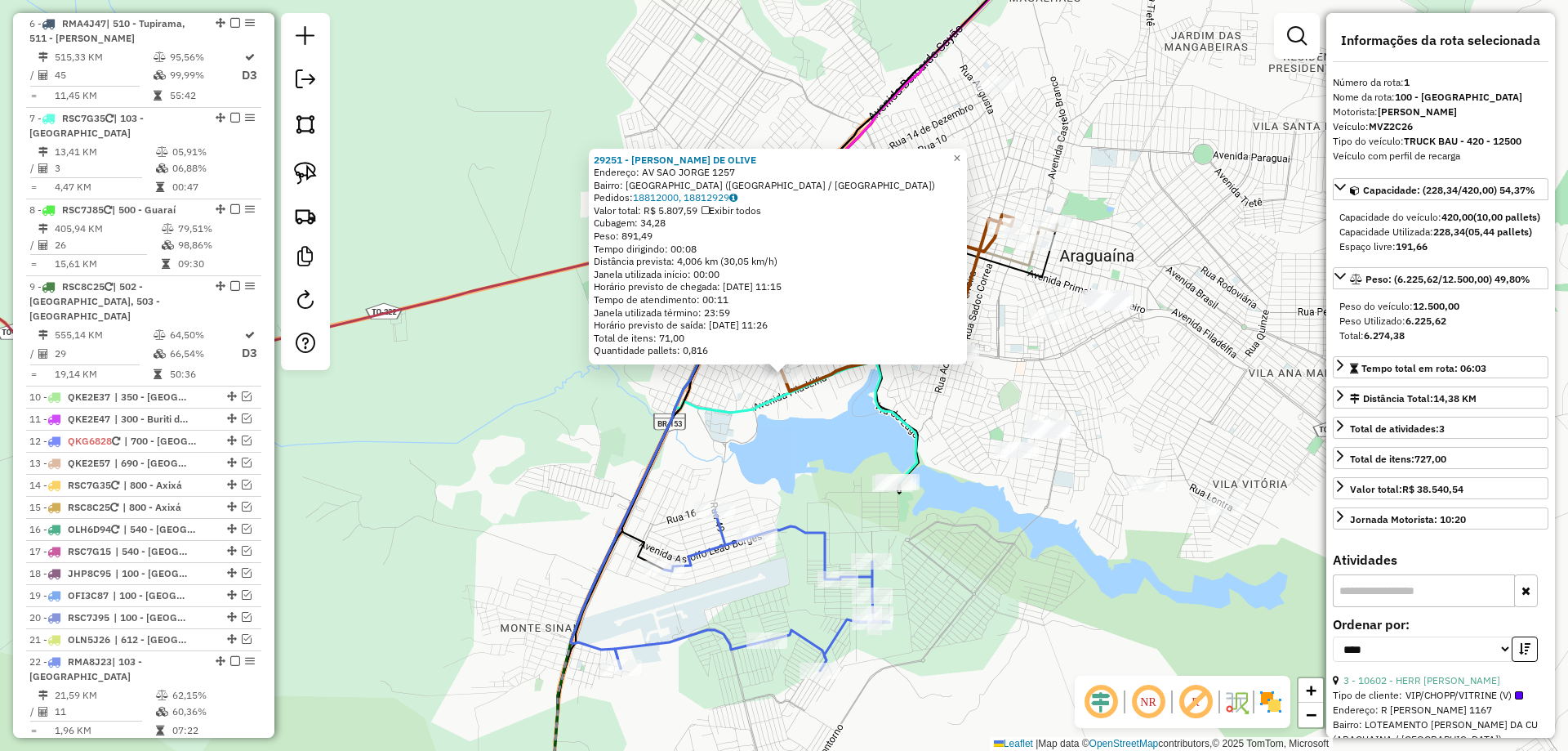
scroll to position [633, 0]
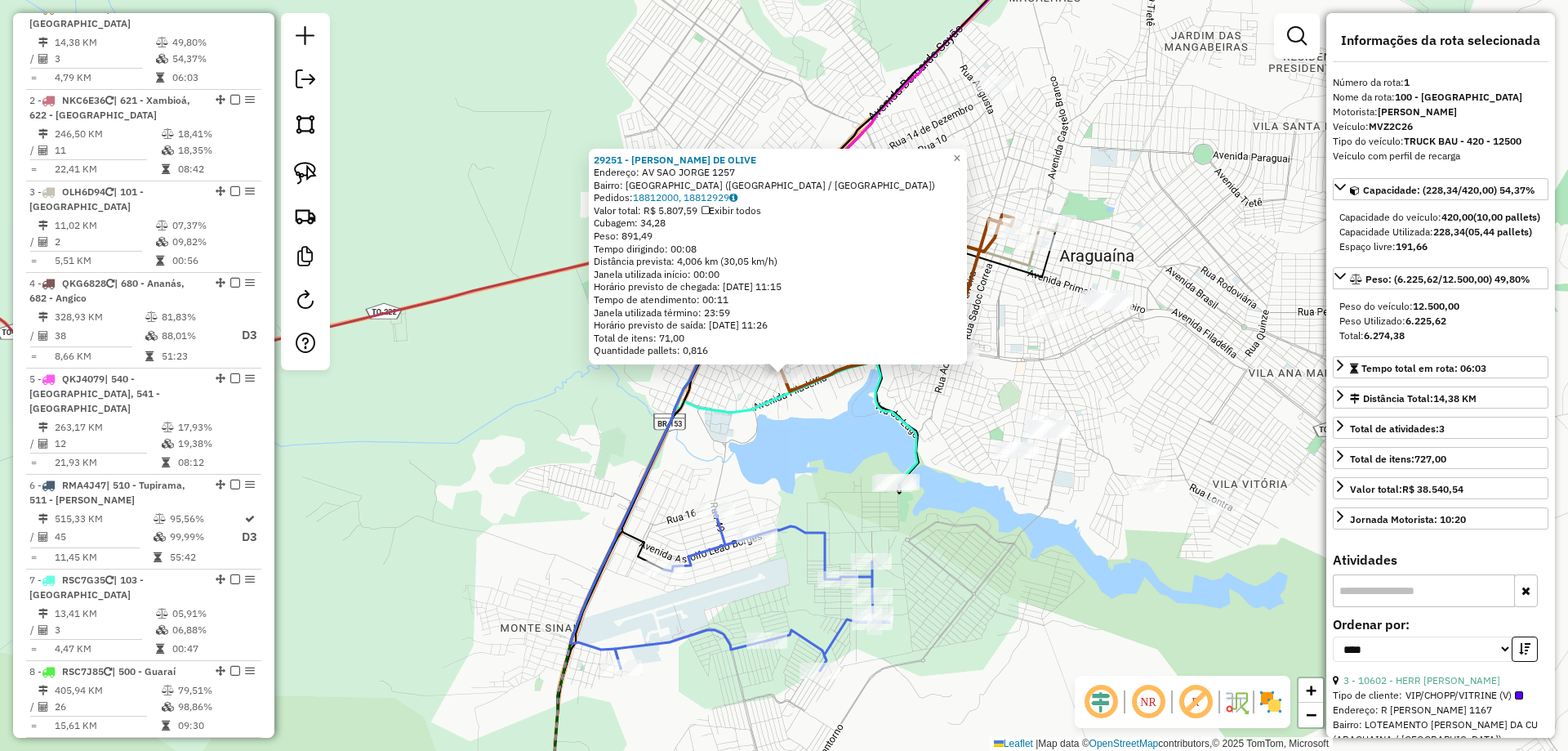
click at [764, 473] on div "29251 - [PERSON_NAME] DE [PERSON_NAME]: AV SAO JORGE 1257 Bairro: [GEOGRAPHIC_D…" at bounding box center [784, 376] width 1568 height 751
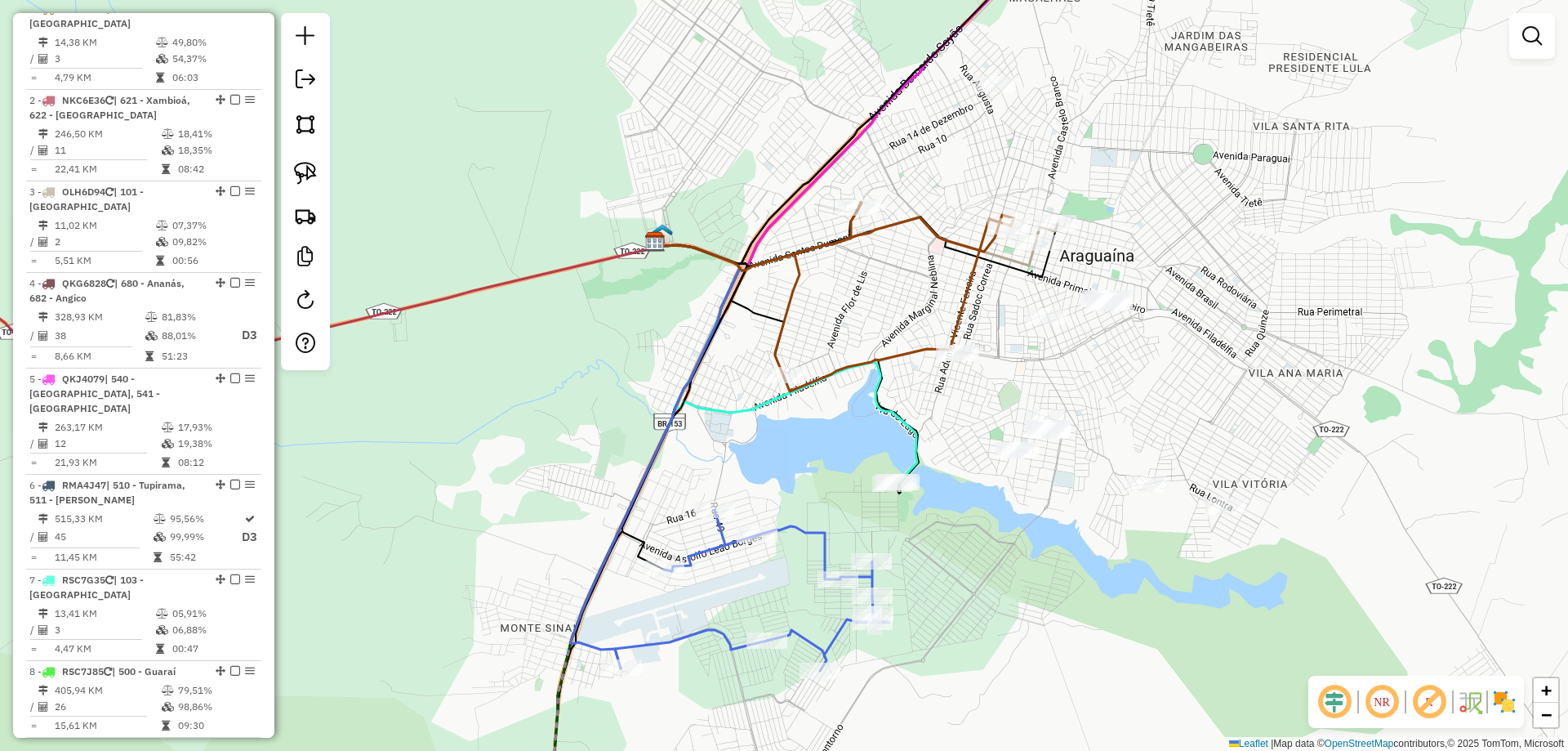
click at [694, 553] on icon at bounding box center [753, 590] width 274 height 161
select select "*********"
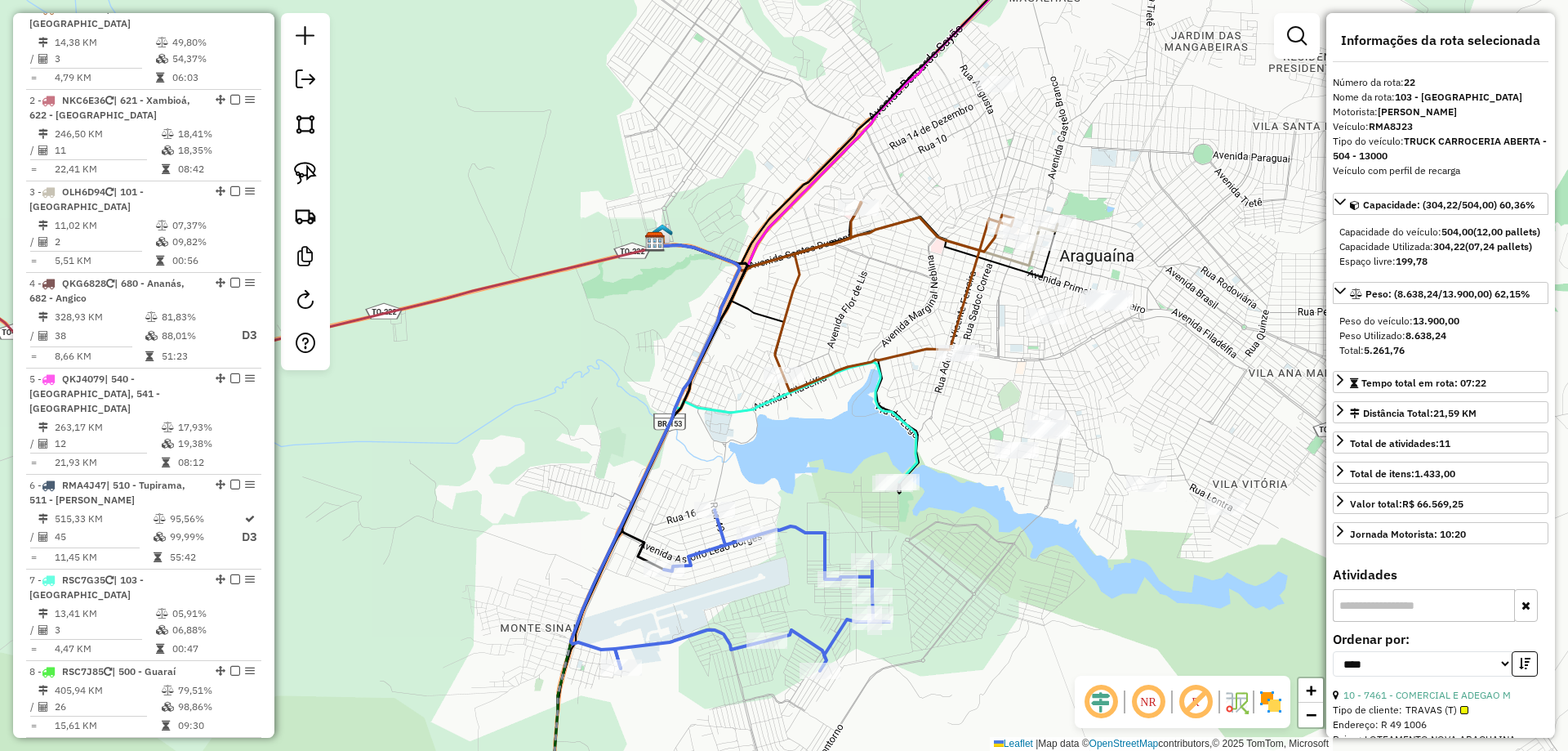
scroll to position [1553, 0]
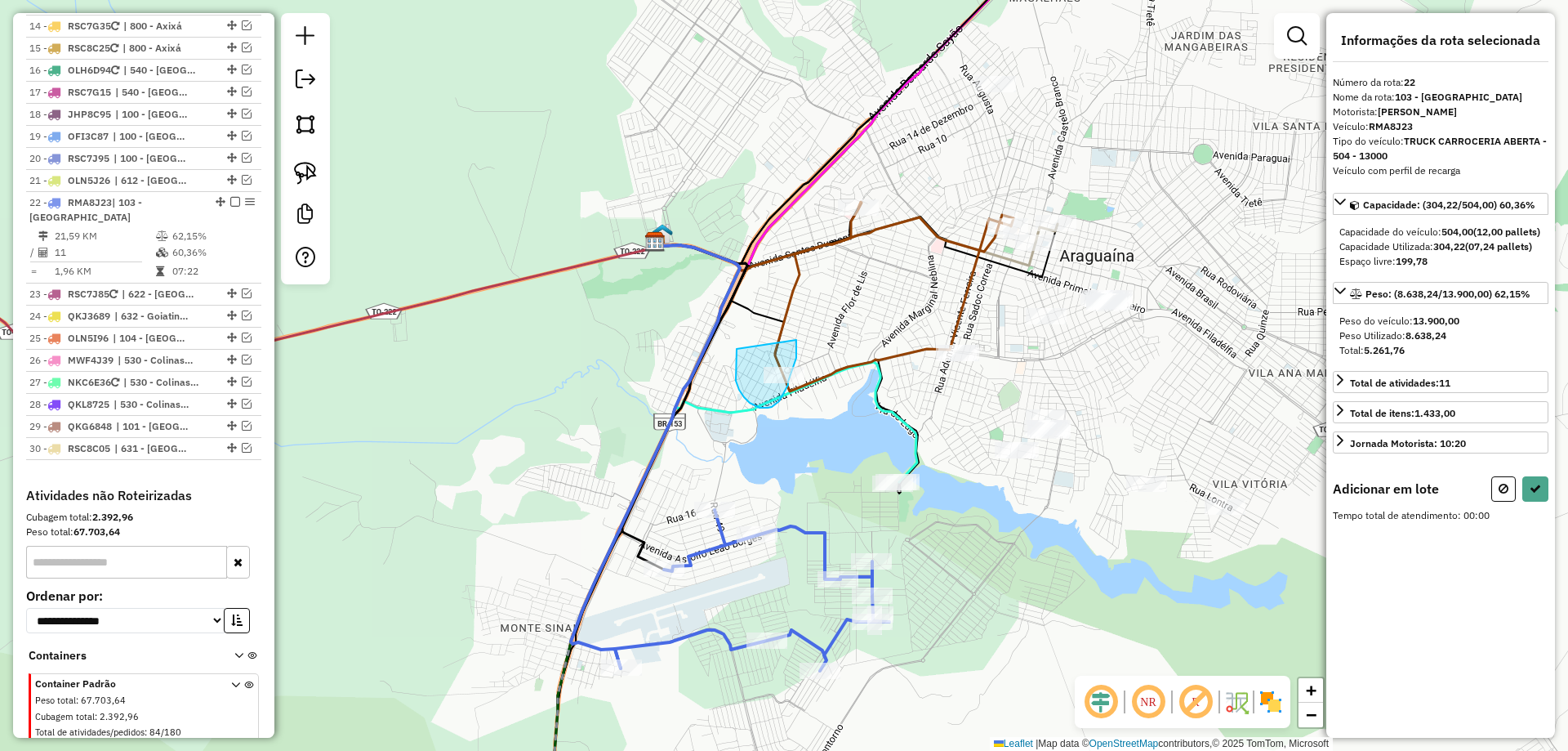
drag, startPoint x: 736, startPoint y: 381, endPoint x: 796, endPoint y: 339, distance: 73.2
select select "*********"
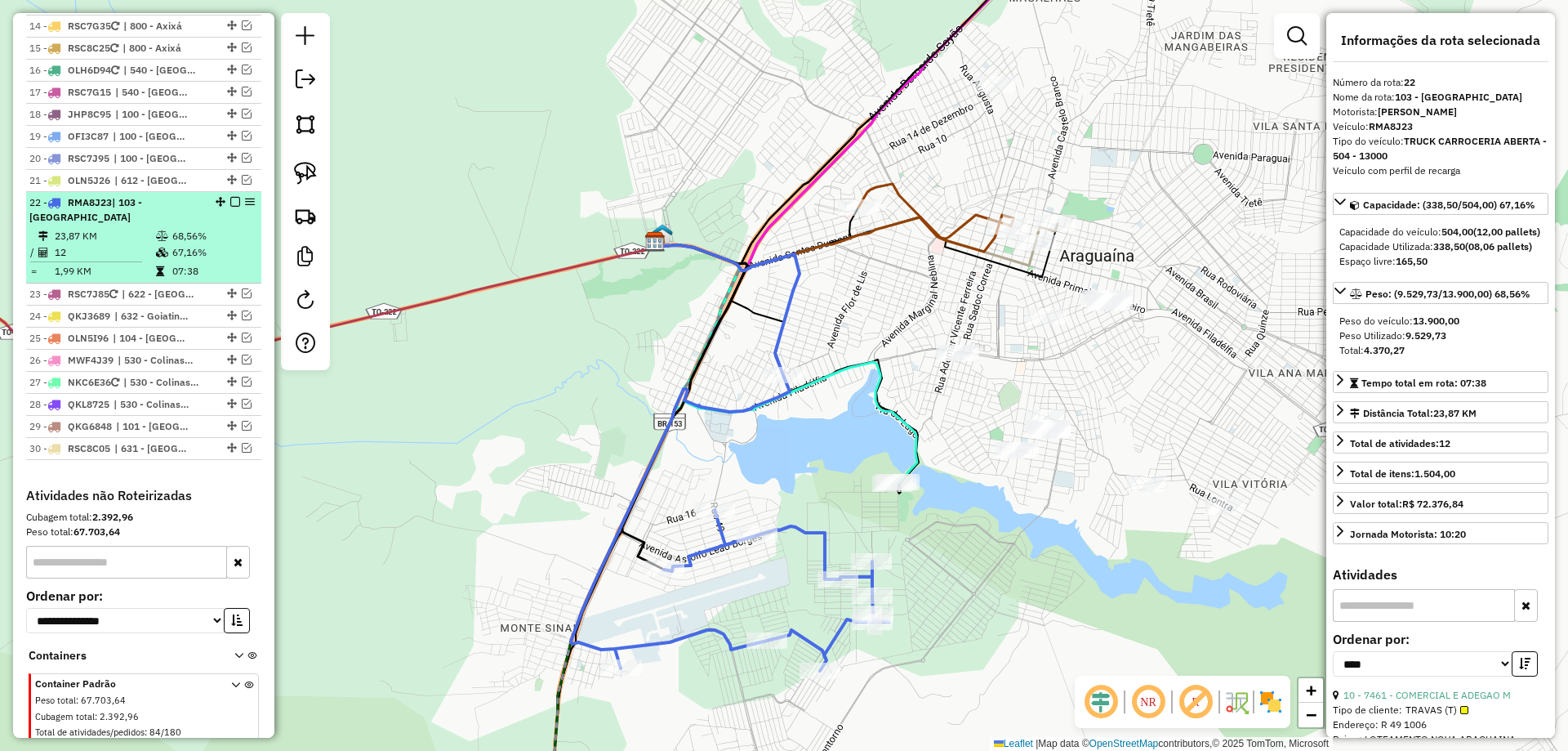
click at [192, 244] on td "67,16%" at bounding box center [212, 252] width 83 height 16
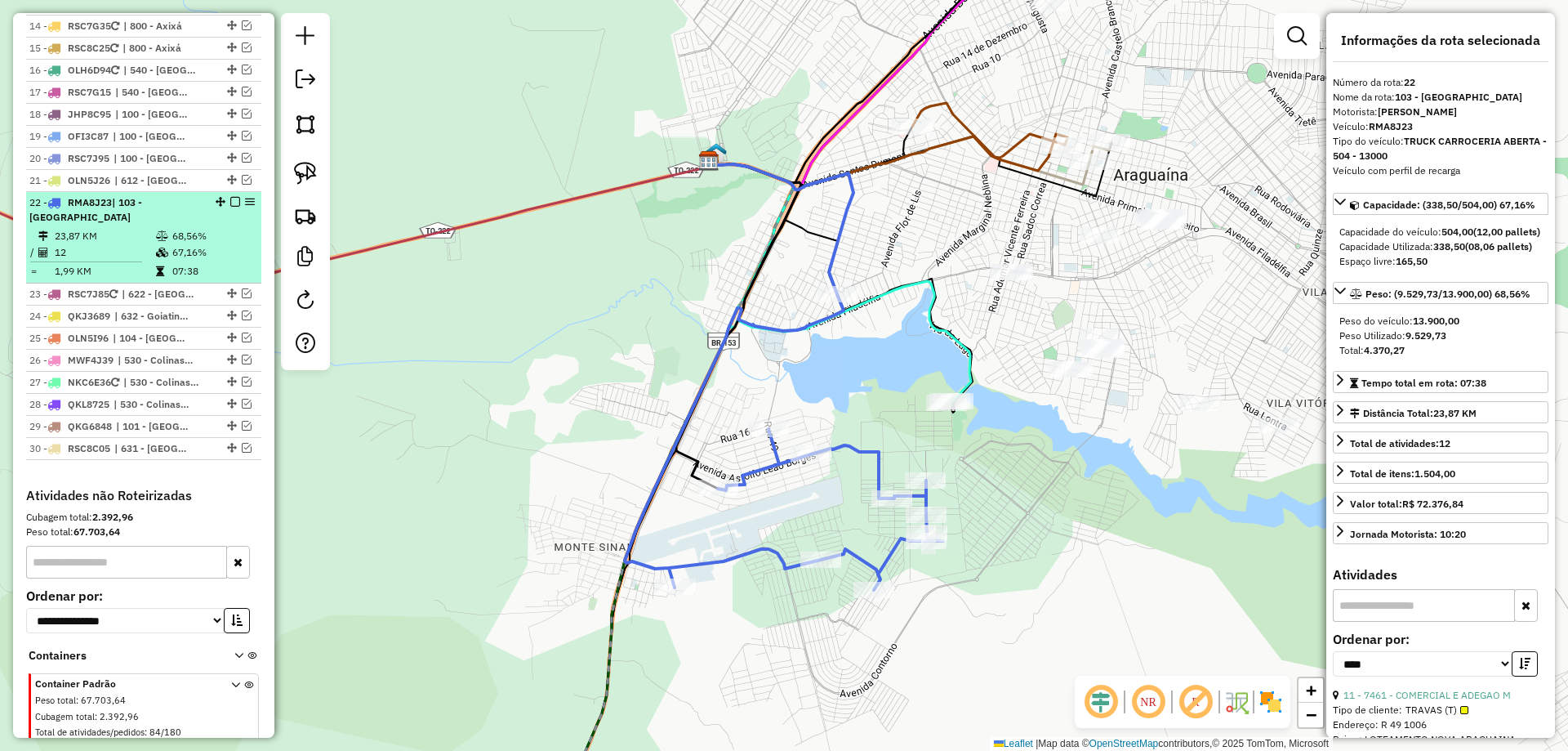
click at [231, 197] on em at bounding box center [235, 202] width 10 height 10
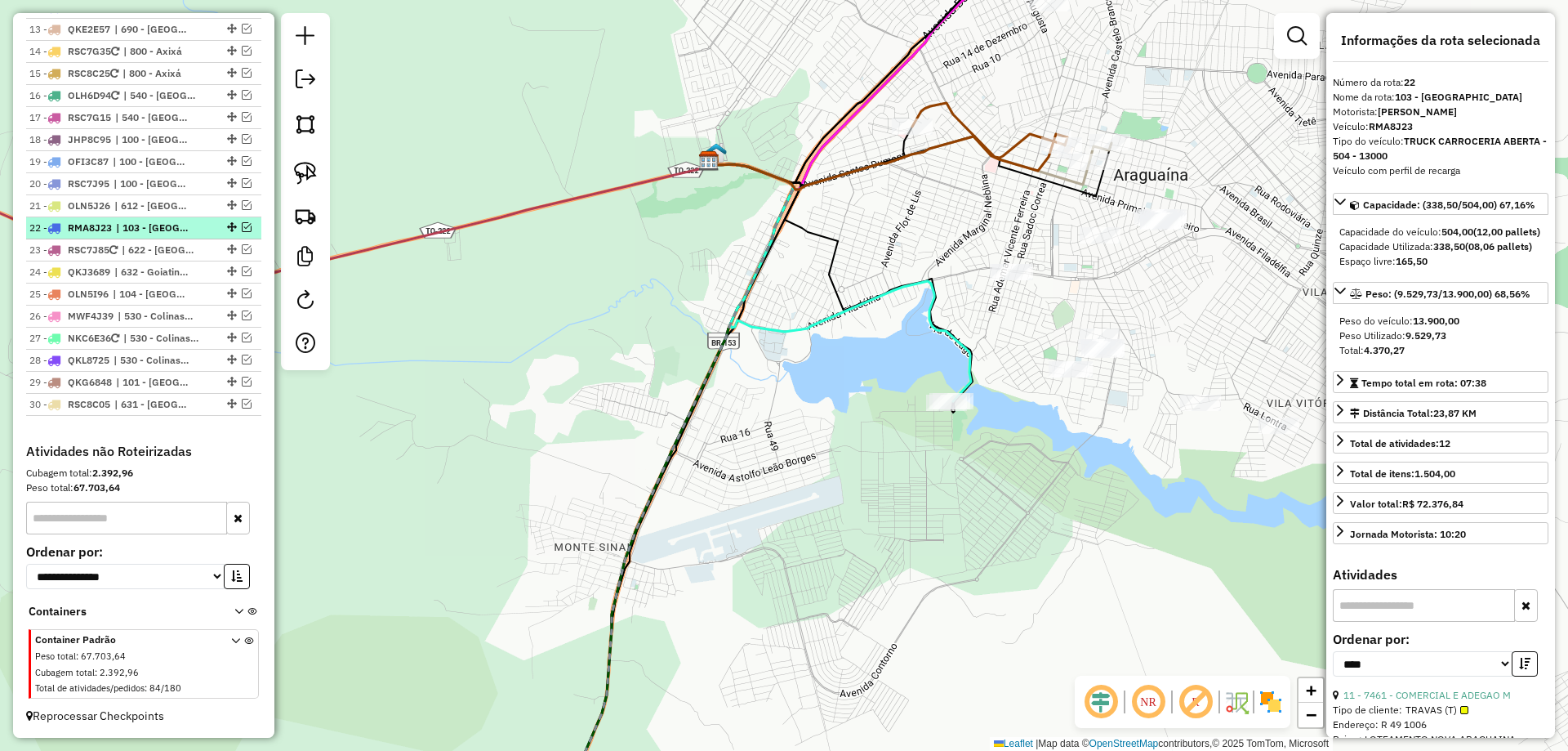
scroll to position [1499, 0]
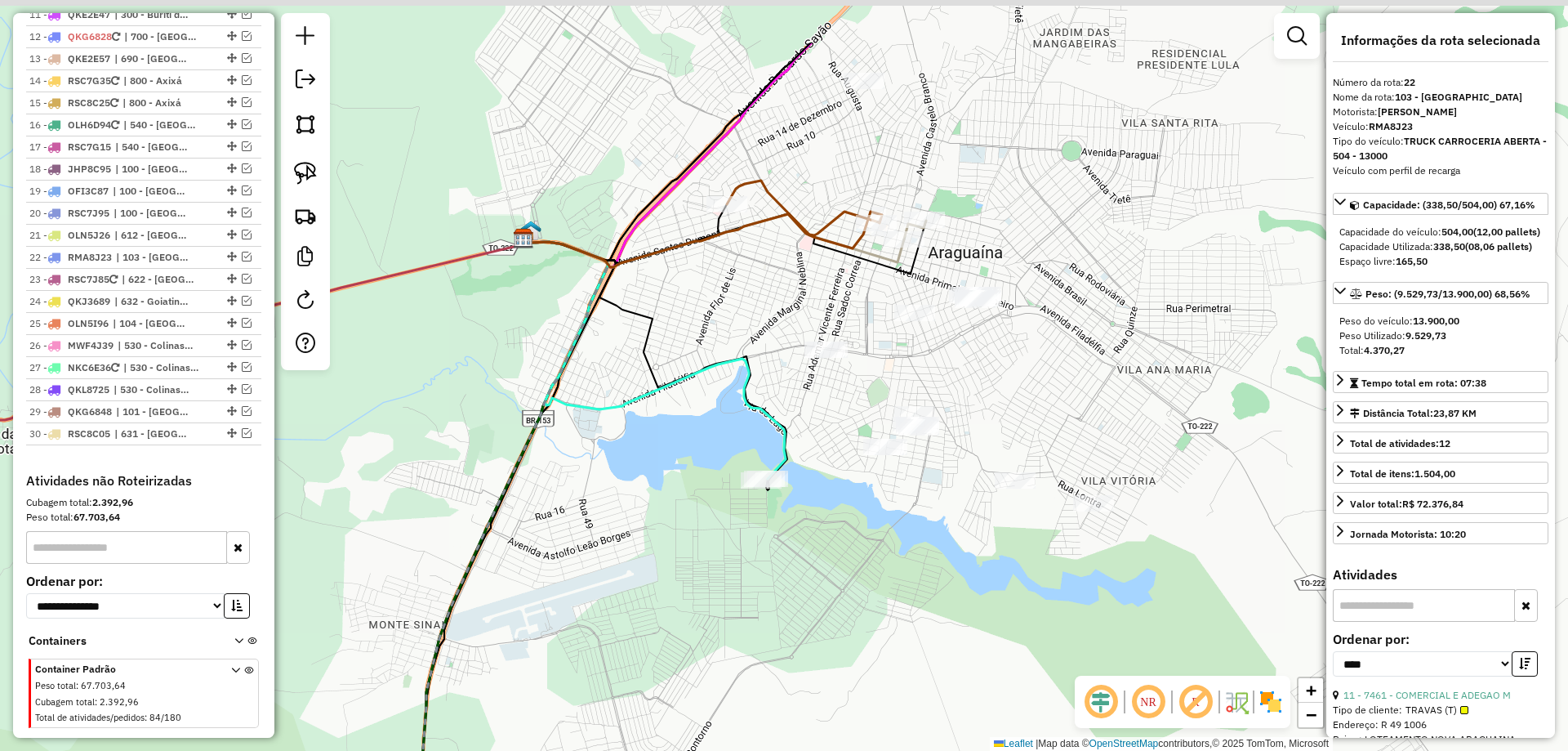
drag, startPoint x: 907, startPoint y: 527, endPoint x: 907, endPoint y: 568, distance: 41.0
click at [907, 568] on div "Janela de atendimento Grade de atendimento Capacidade Transportadoras Veículos …" at bounding box center [784, 376] width 1568 height 751
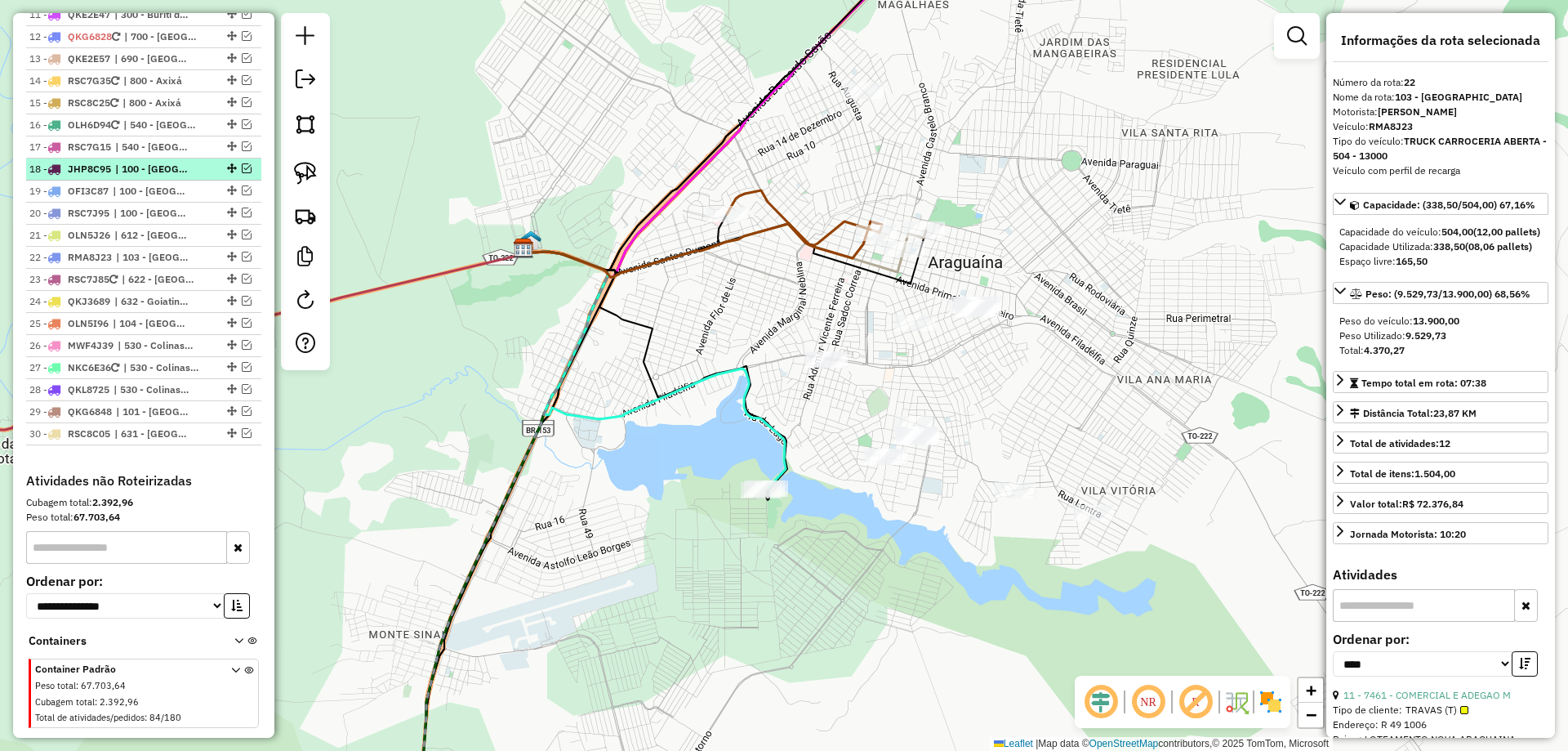
click at [242, 163] on em at bounding box center [247, 168] width 10 height 10
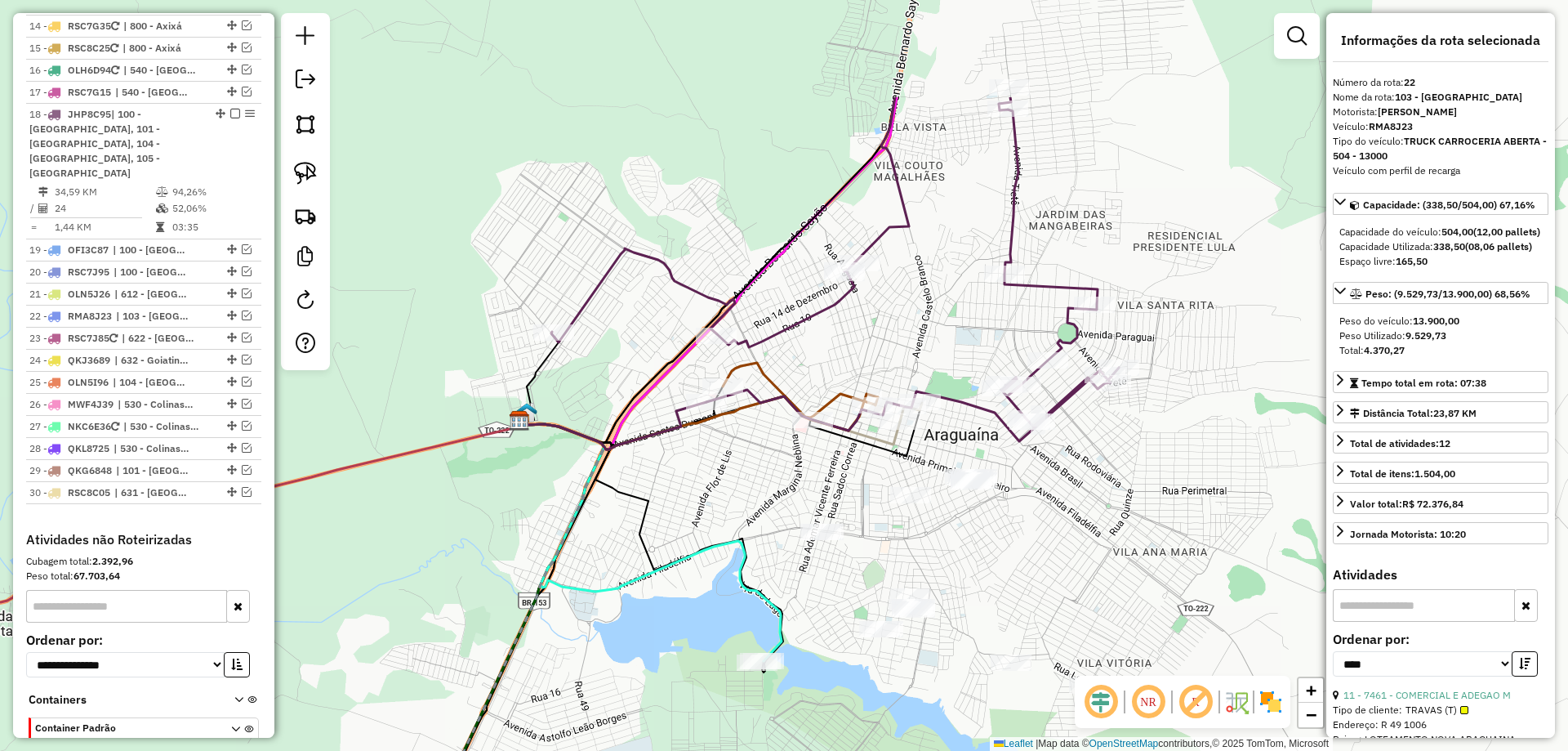
drag, startPoint x: 970, startPoint y: 155, endPoint x: 963, endPoint y: 342, distance: 187.1
click at [963, 342] on div "Janela de atendimento Grade de atendimento Capacidade Transportadoras Veículos …" at bounding box center [784, 376] width 1568 height 751
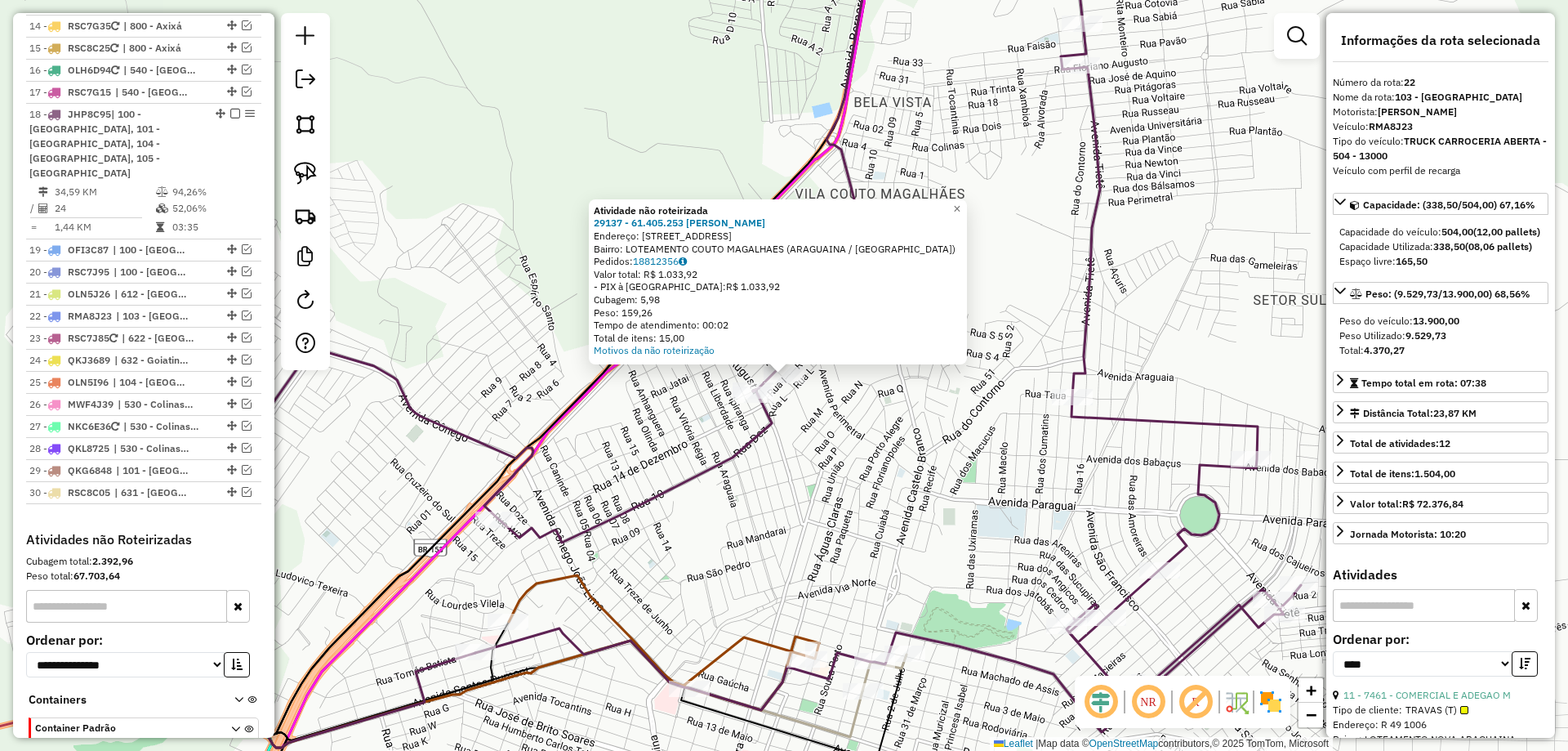
click at [877, 451] on div "Atividade não roteirizada 29137 - 61.405.253 [PERSON_NAME]: [STREET_ADDRESS] Ba…" at bounding box center [784, 376] width 1568 height 751
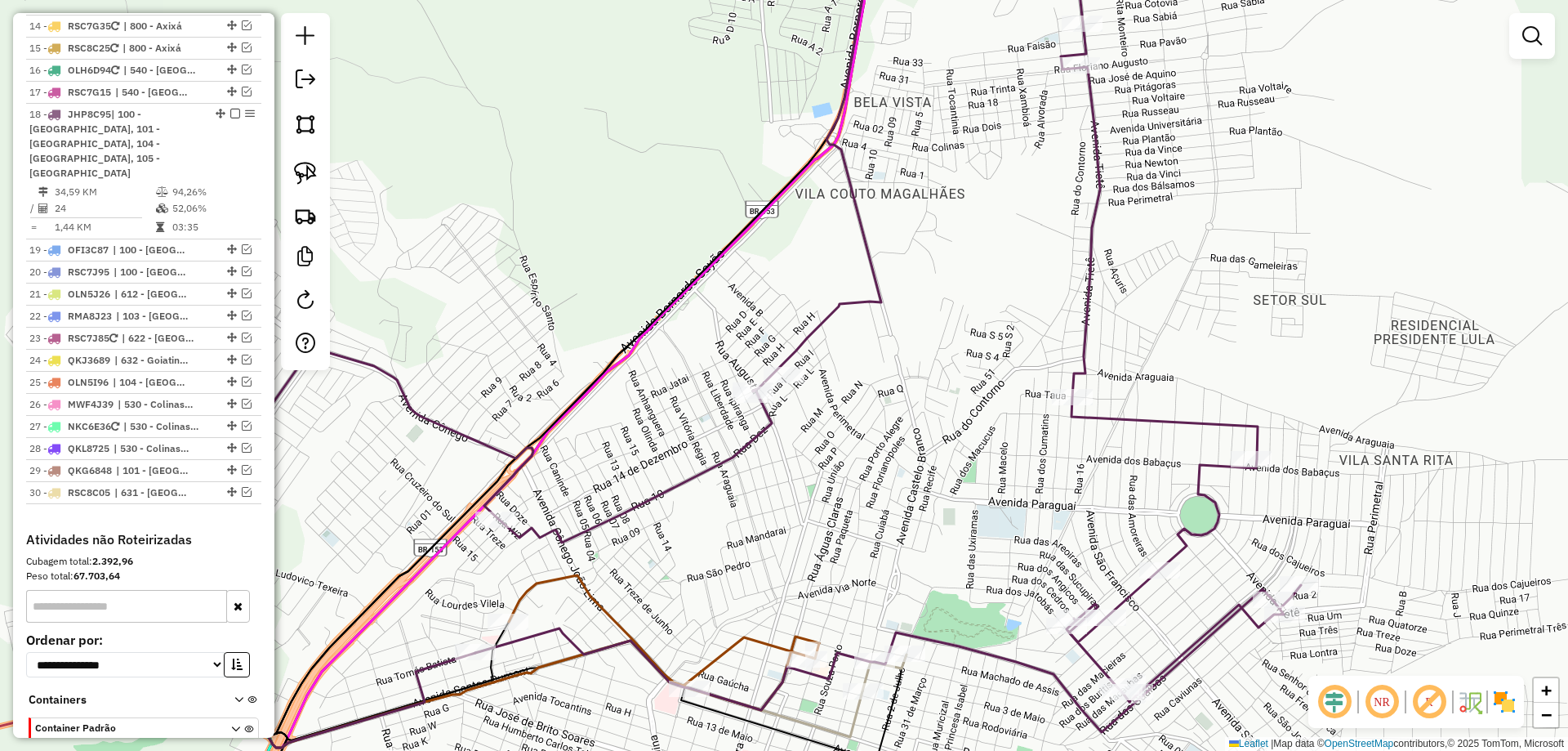
click at [765, 427] on icon at bounding box center [734, 328] width 1136 height 807
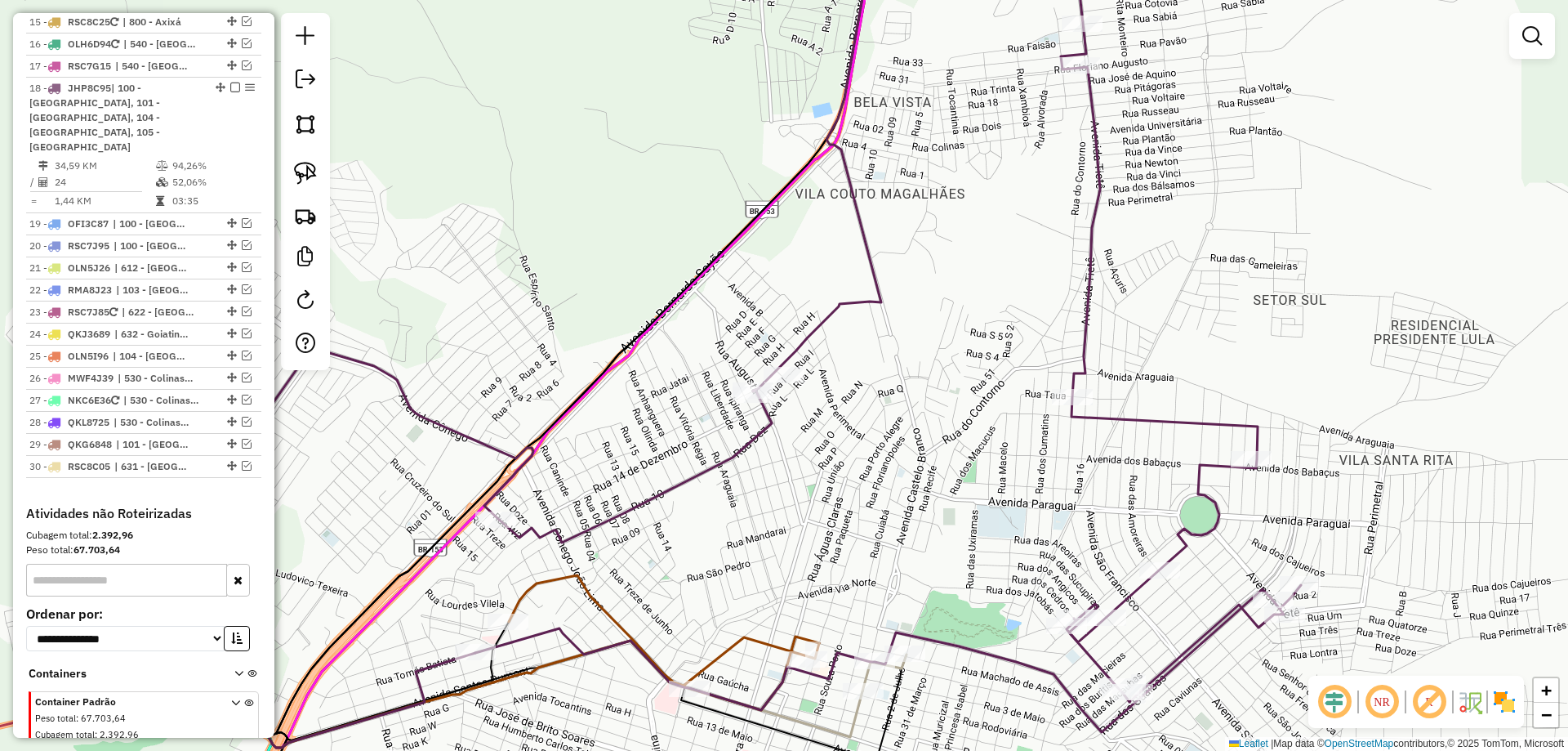
select select "*********"
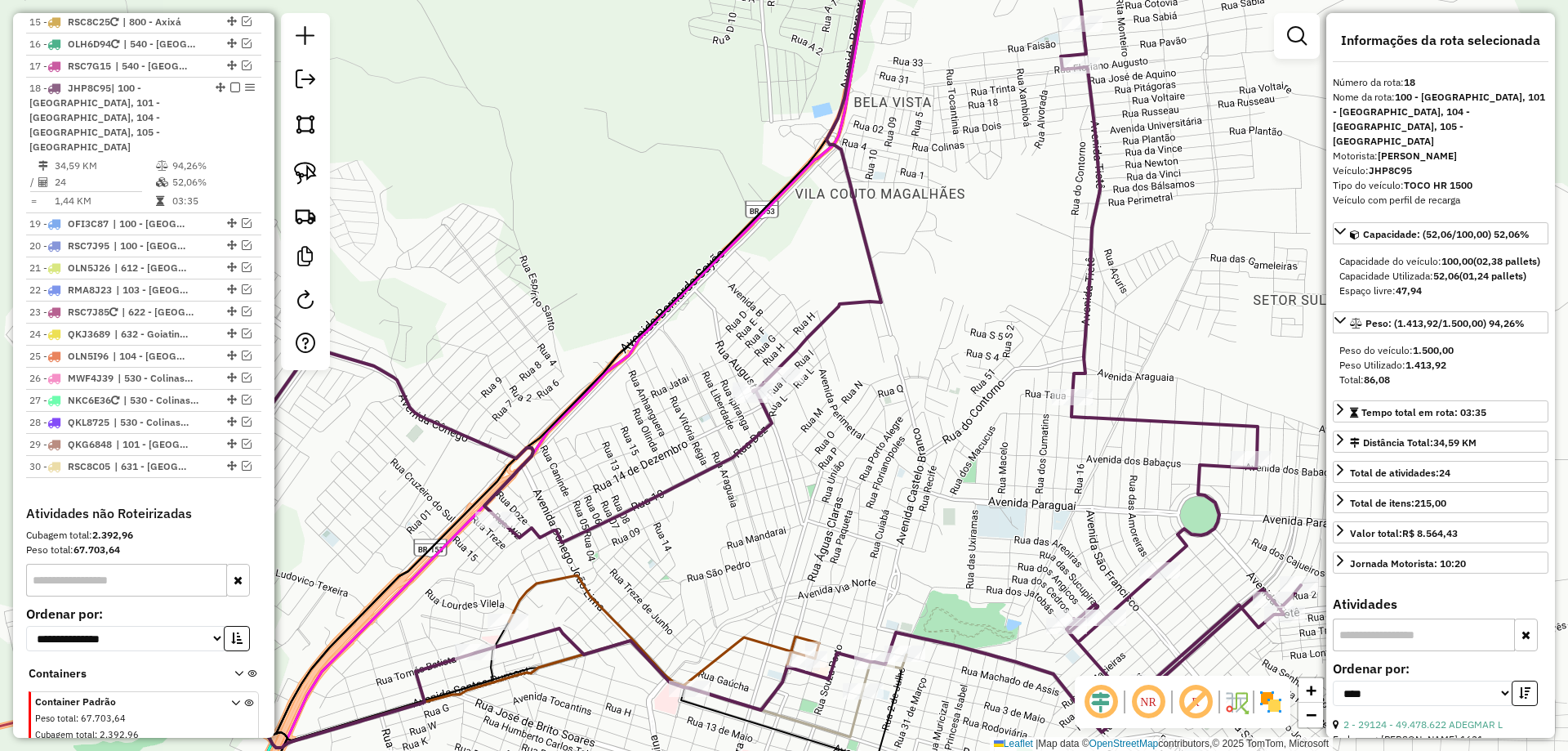
scroll to position [1583, 0]
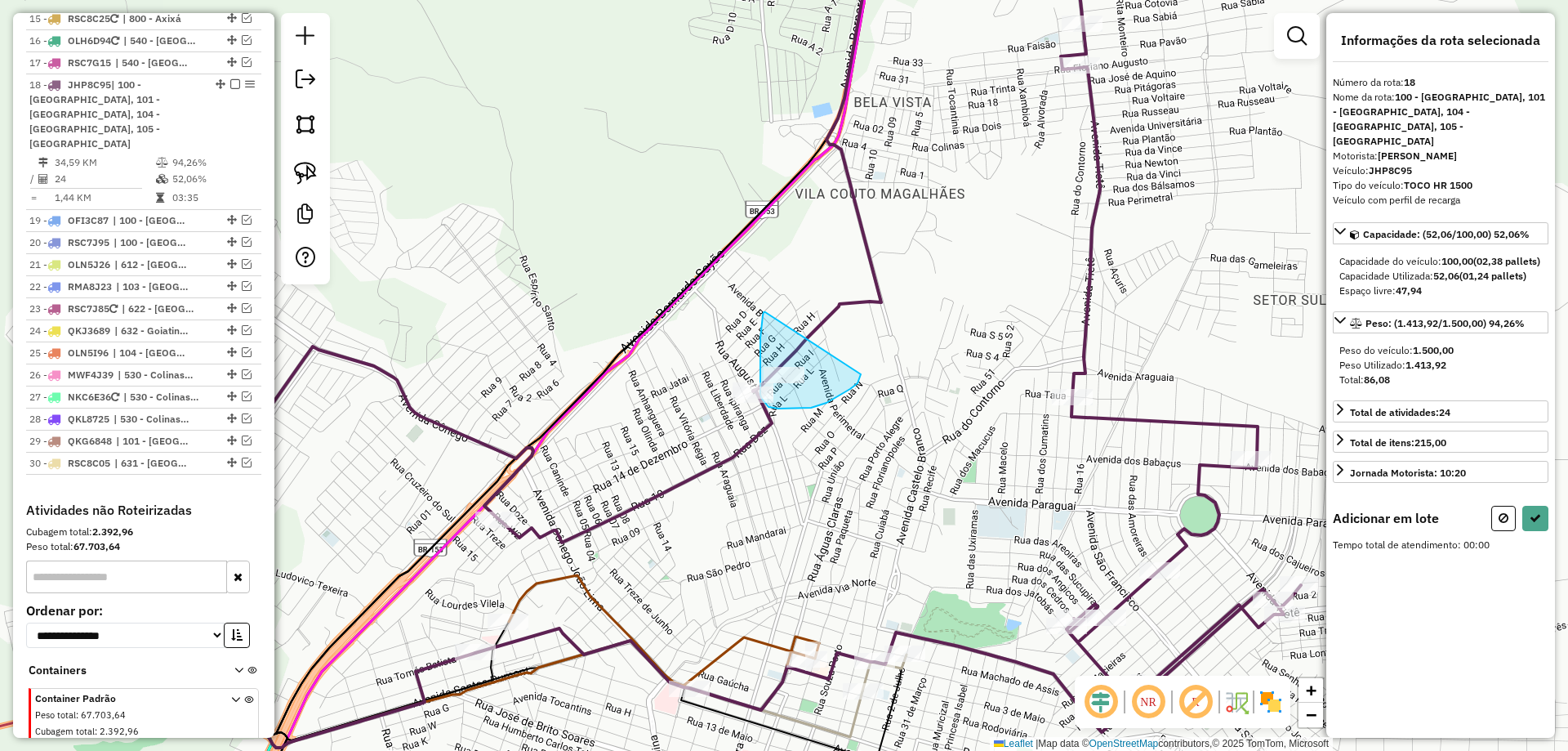
drag, startPoint x: 764, startPoint y: 313, endPoint x: 870, endPoint y: 368, distance: 119.4
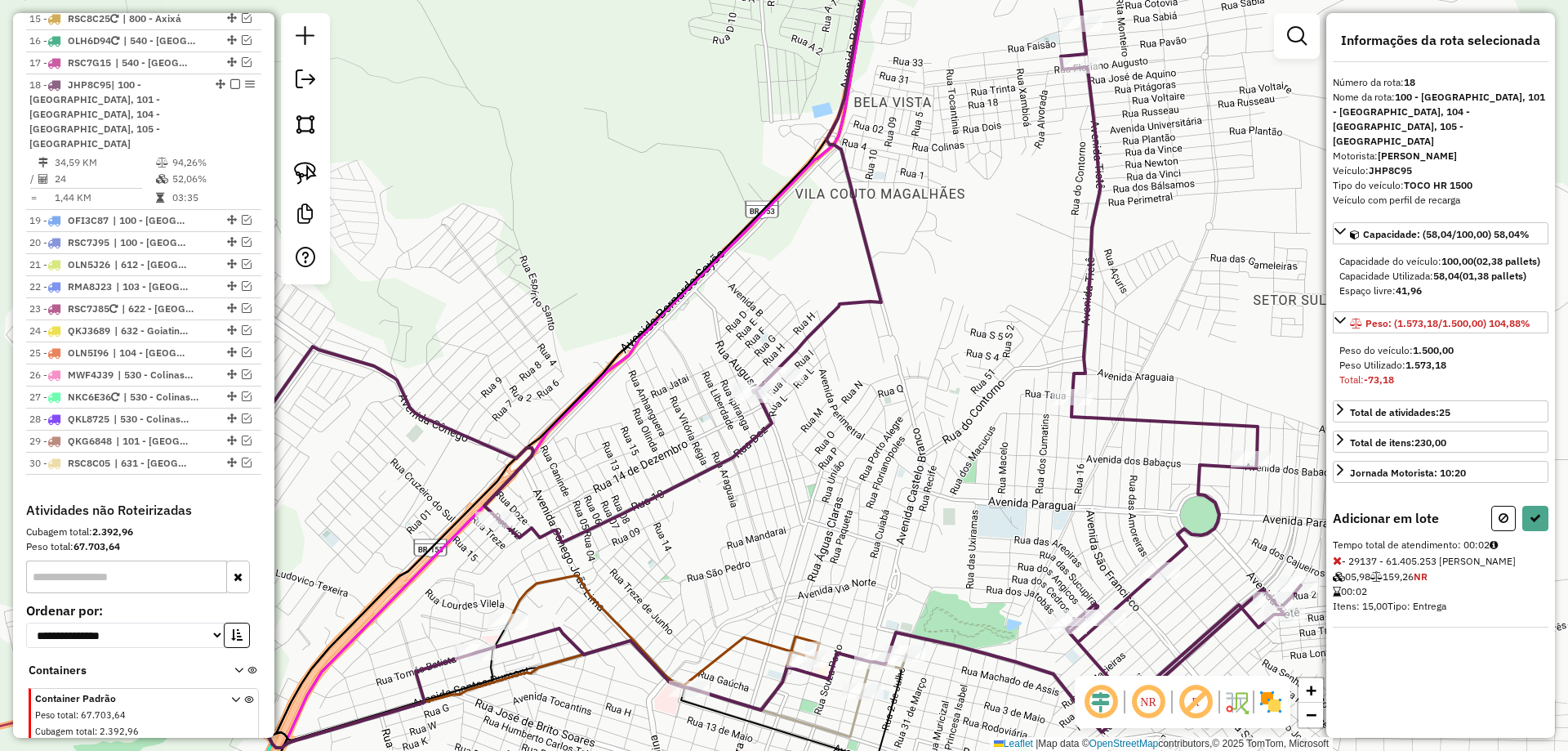
click at [1507, 513] on icon at bounding box center [1503, 518] width 10 height 11
select select "*********"
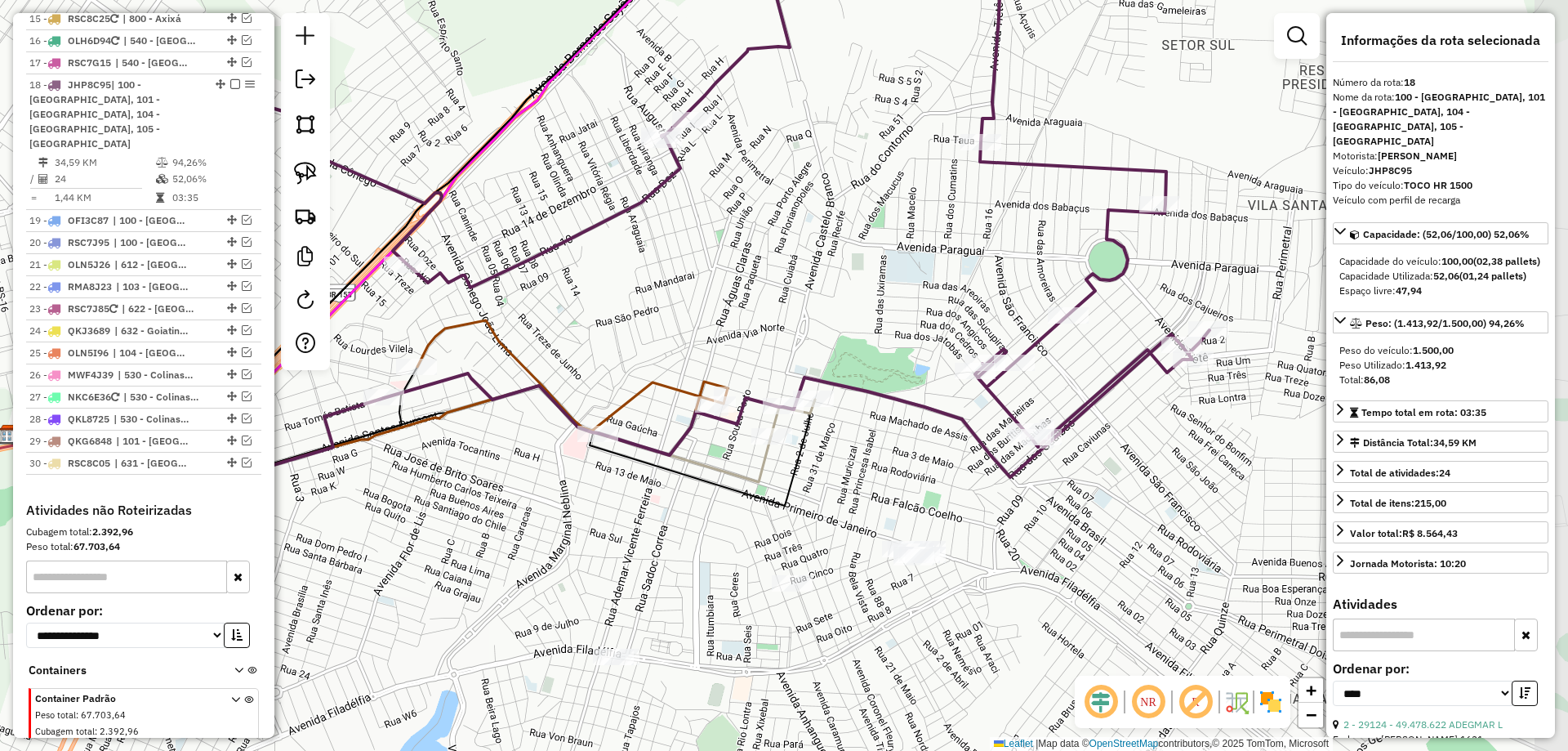
drag, startPoint x: 978, startPoint y: 530, endPoint x: 863, endPoint y: 295, distance: 261.6
click at [886, 269] on div "Janela de atendimento Grade de atendimento Capacidade Transportadoras Veículos …" at bounding box center [784, 376] width 1568 height 751
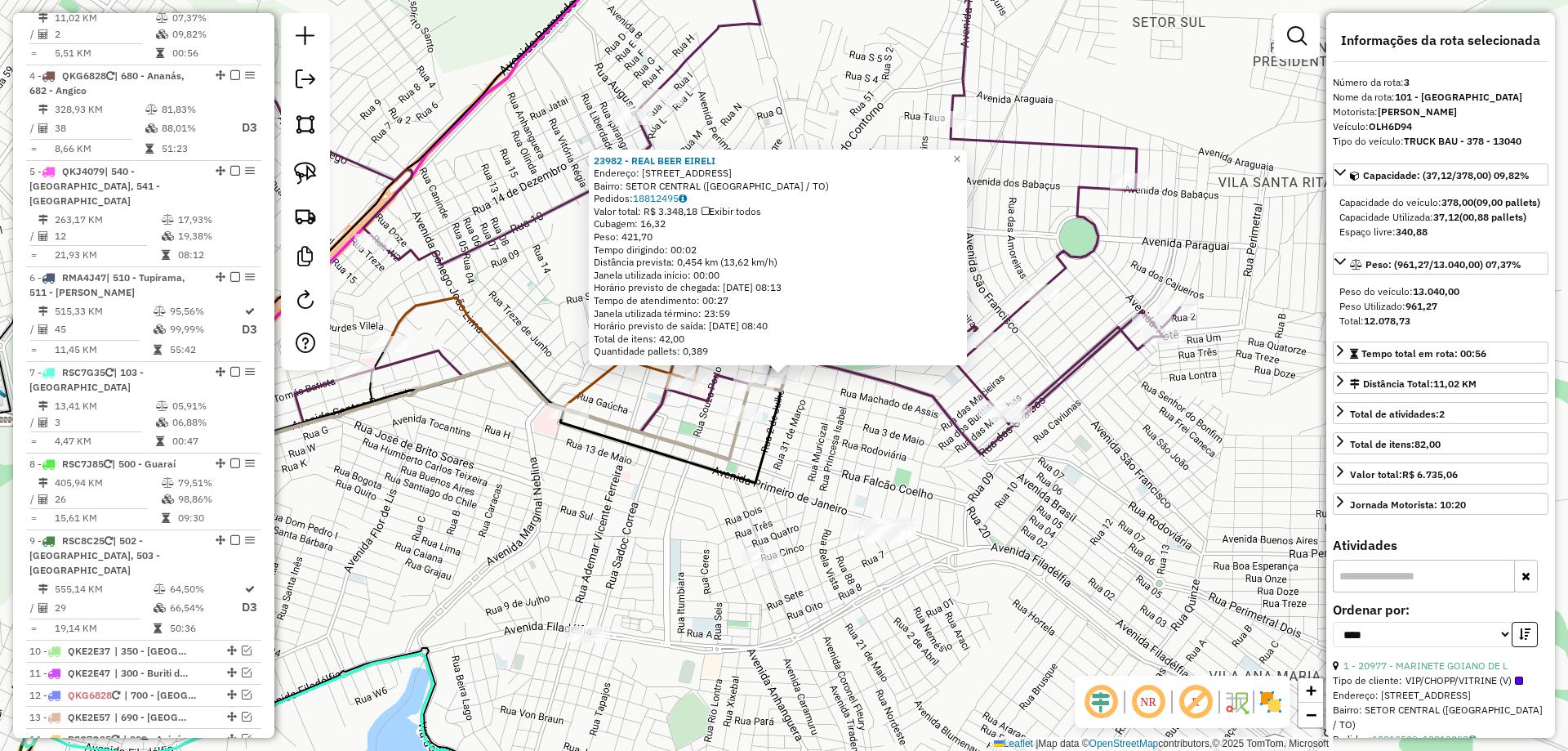
scroll to position [801, 0]
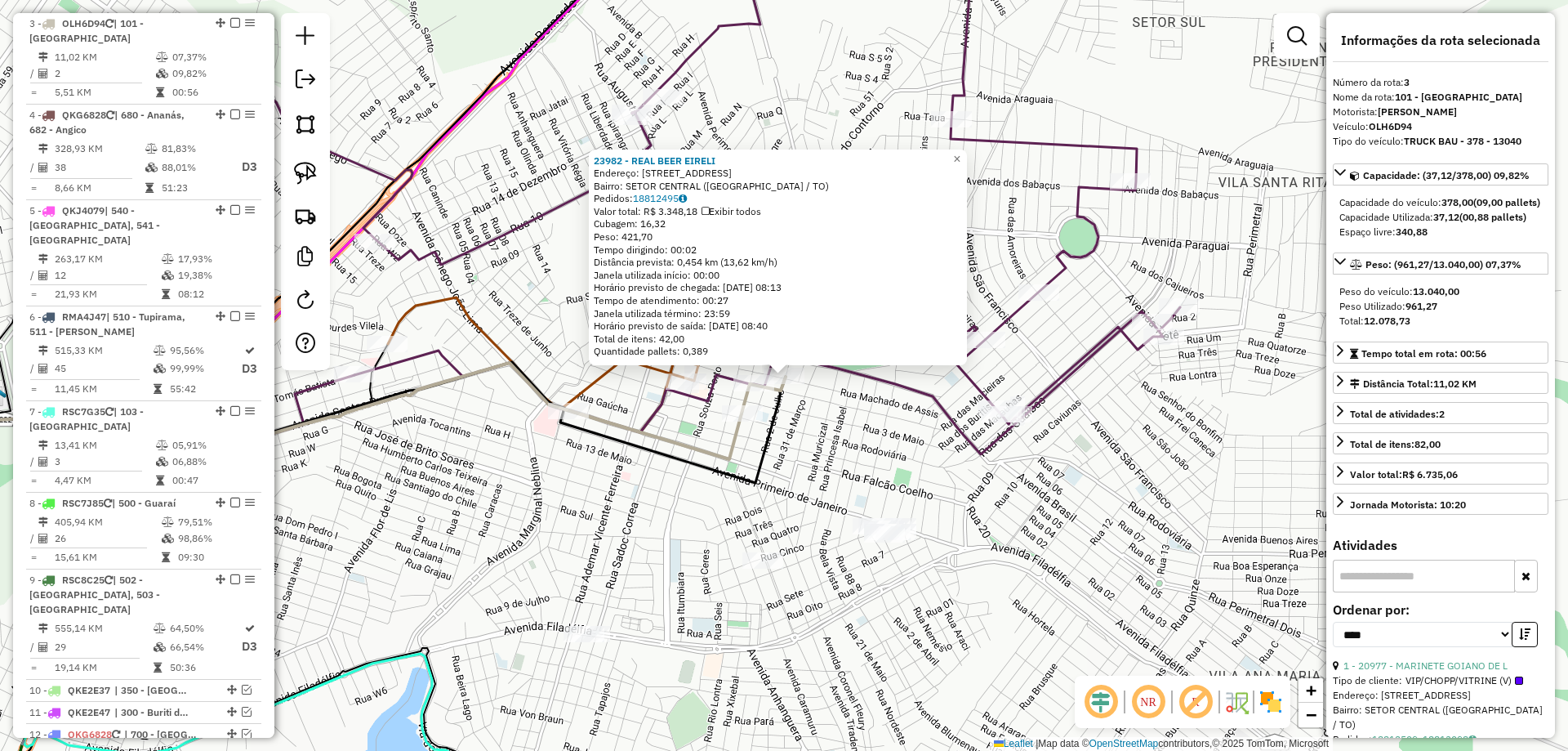
click at [829, 450] on div "23982 - REAL BEER EIRELI Endereço: R DOIS DE JULHO 629 Bairro: SETOR CENTRAL ([…" at bounding box center [784, 376] width 1568 height 751
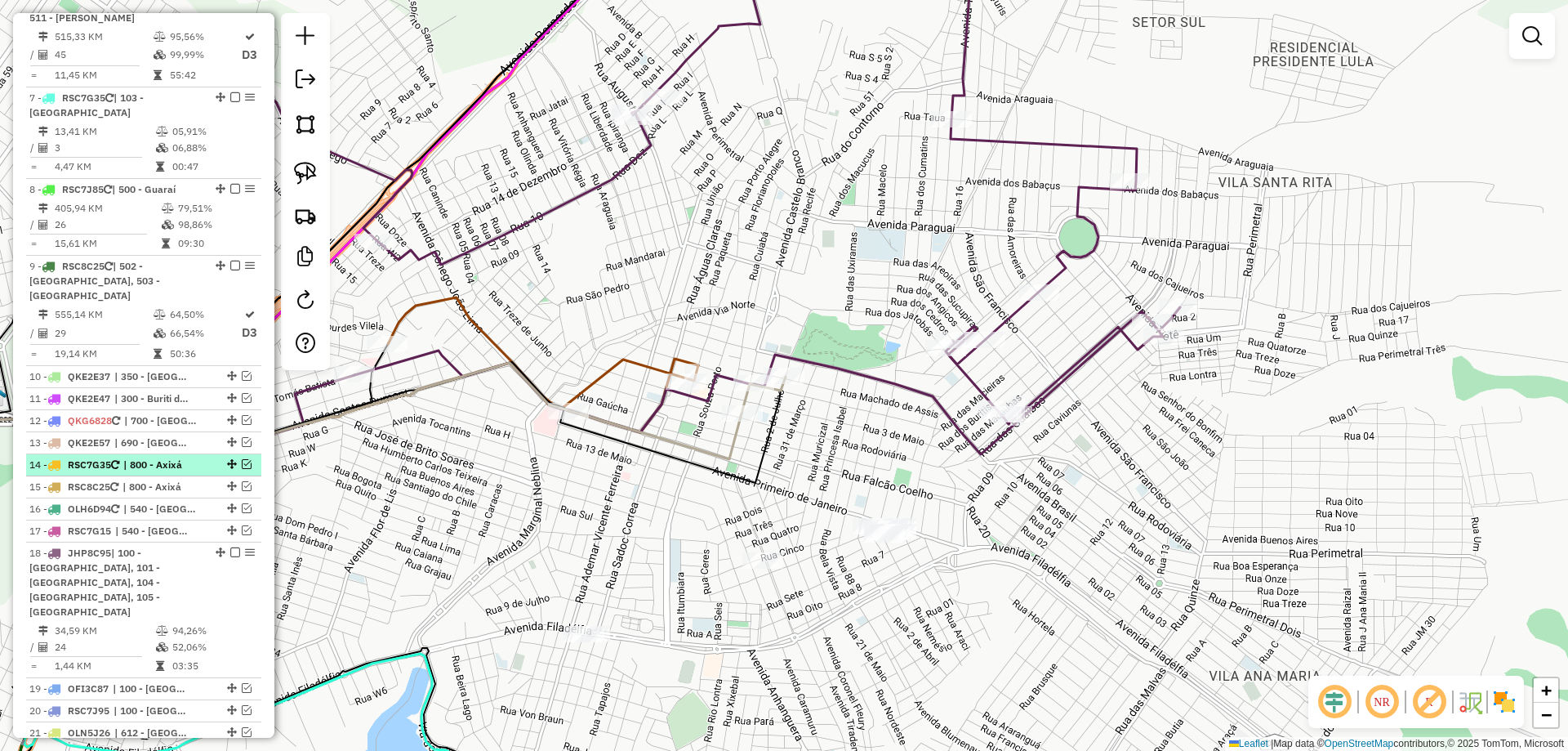
scroll to position [1127, 0]
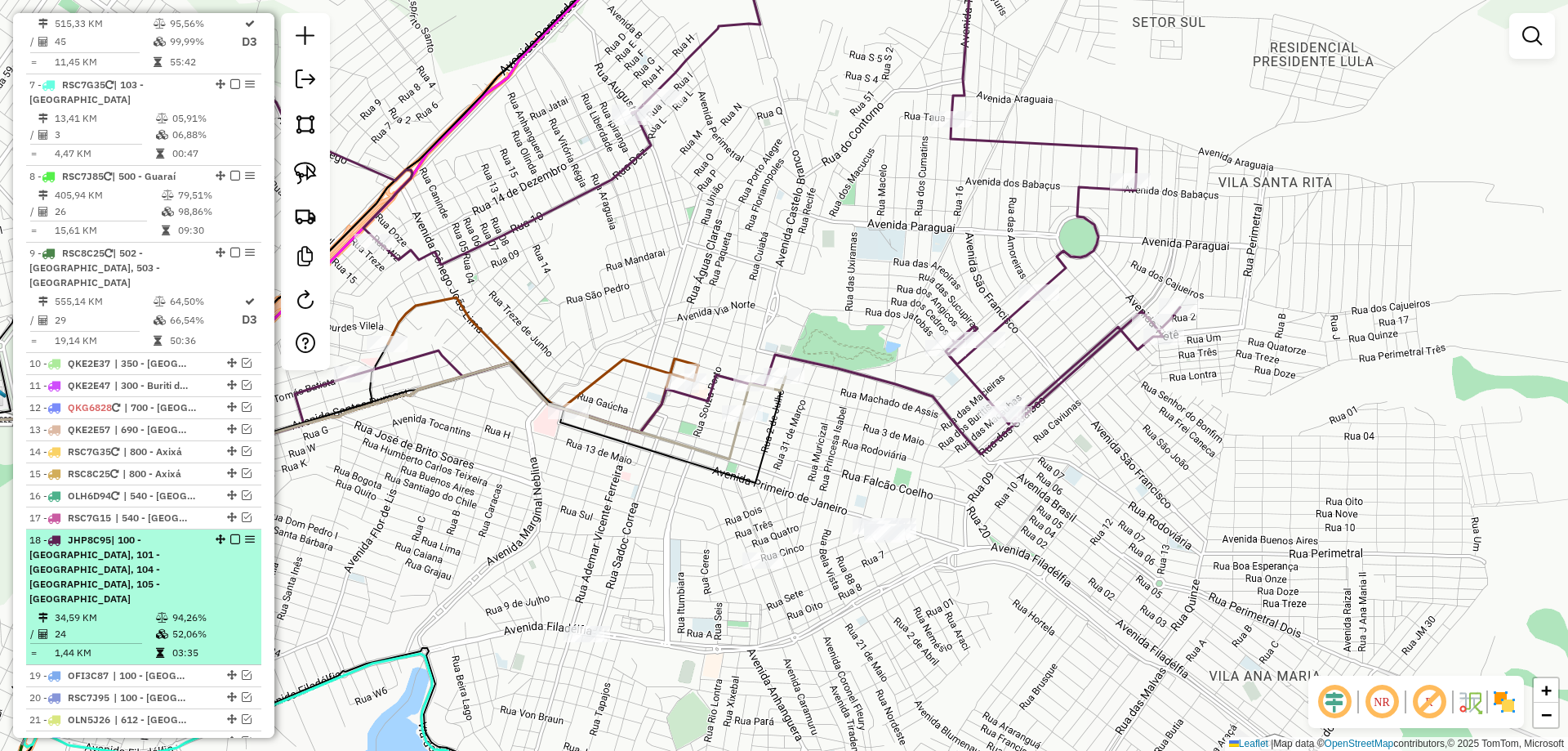
click at [171, 610] on td "94,26%" at bounding box center [212, 618] width 83 height 16
select select "*********"
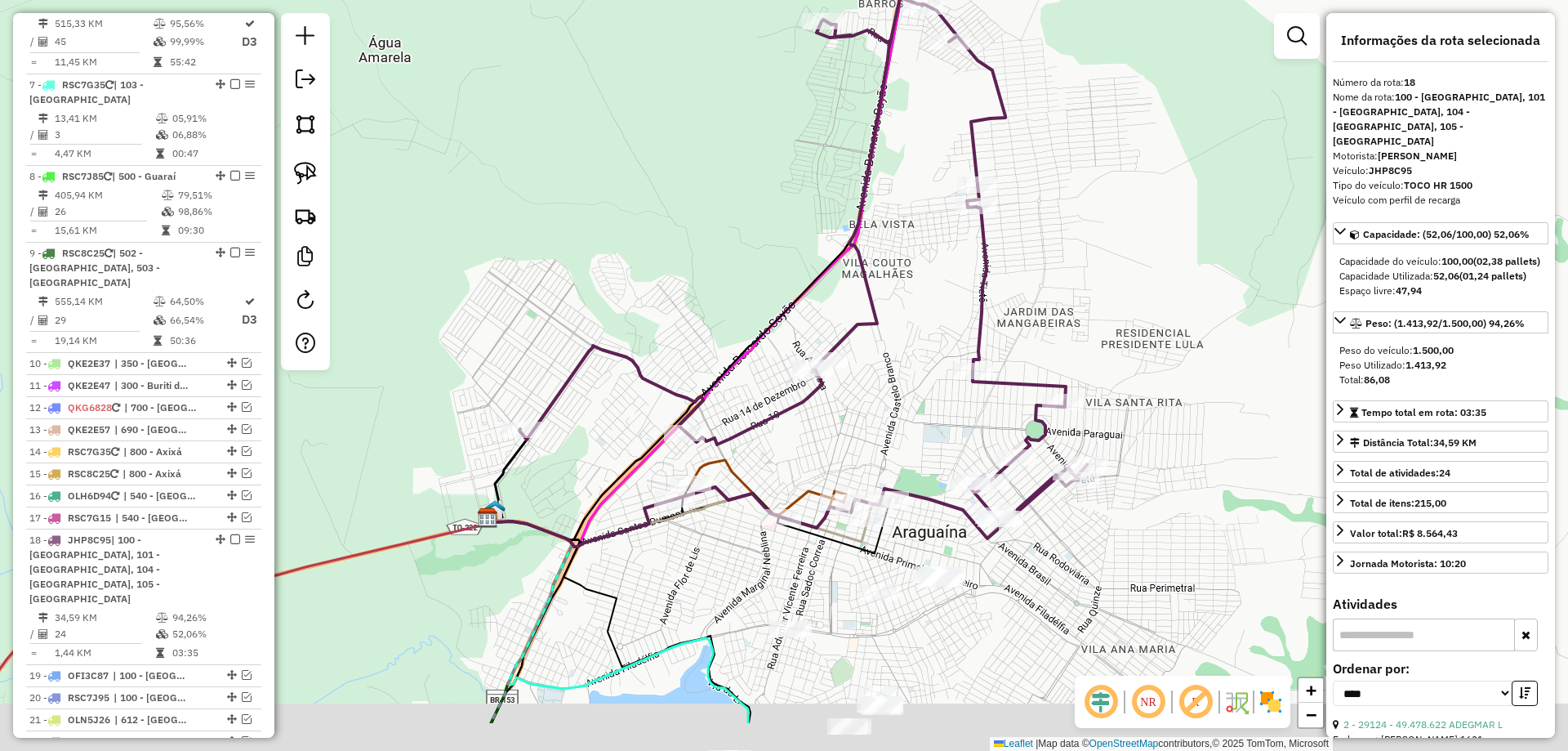
drag, startPoint x: 1134, startPoint y: 582, endPoint x: 1133, endPoint y: 376, distance: 206.0
click at [1134, 376] on div "Janela de atendimento Grade de atendimento Capacidade Transportadoras Veículos …" at bounding box center [784, 376] width 1568 height 751
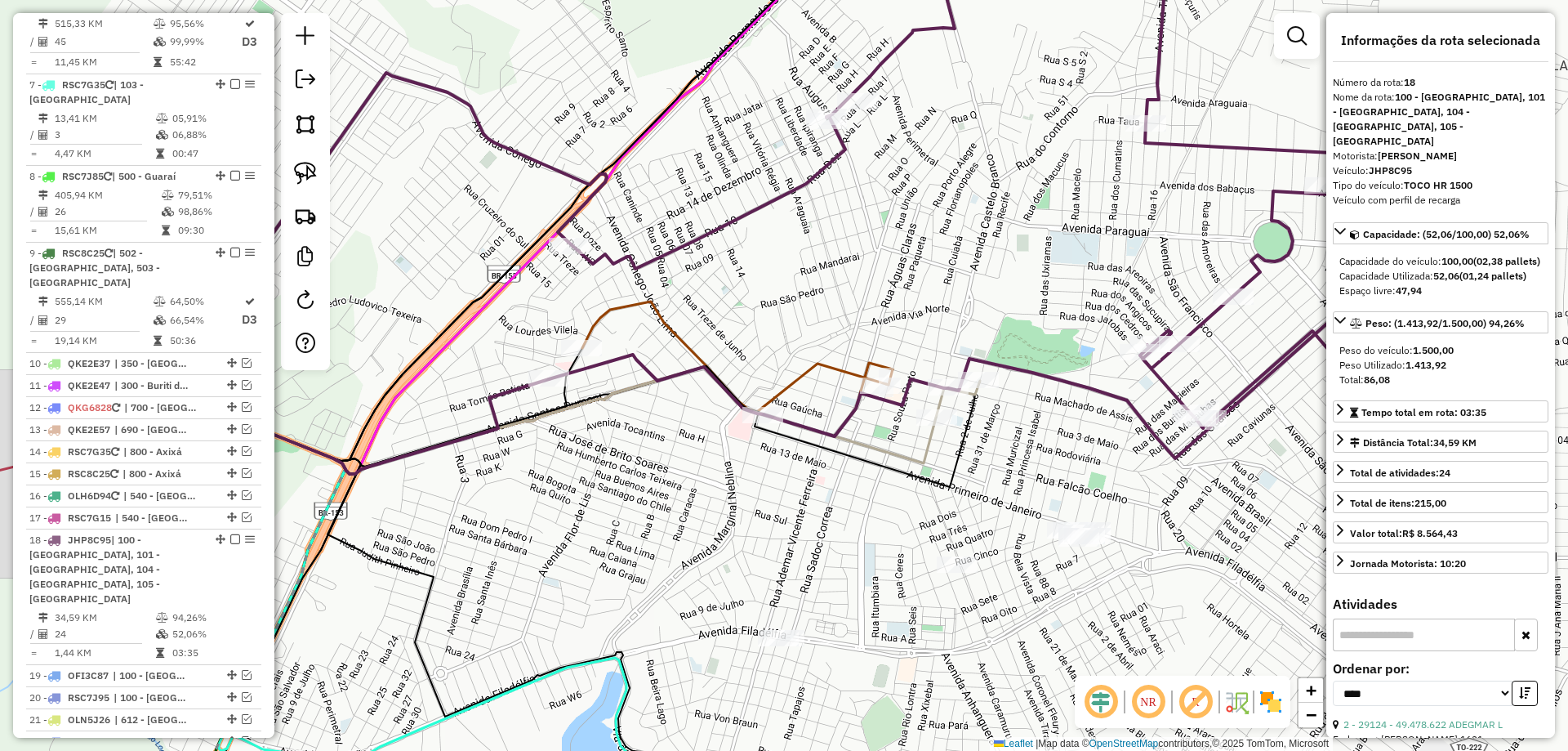
drag, startPoint x: 912, startPoint y: 443, endPoint x: 1034, endPoint y: 453, distance: 122.4
click at [1034, 453] on div "Janela de atendimento Grade de atendimento Capacidade Transportadoras Veículos …" at bounding box center [784, 376] width 1568 height 751
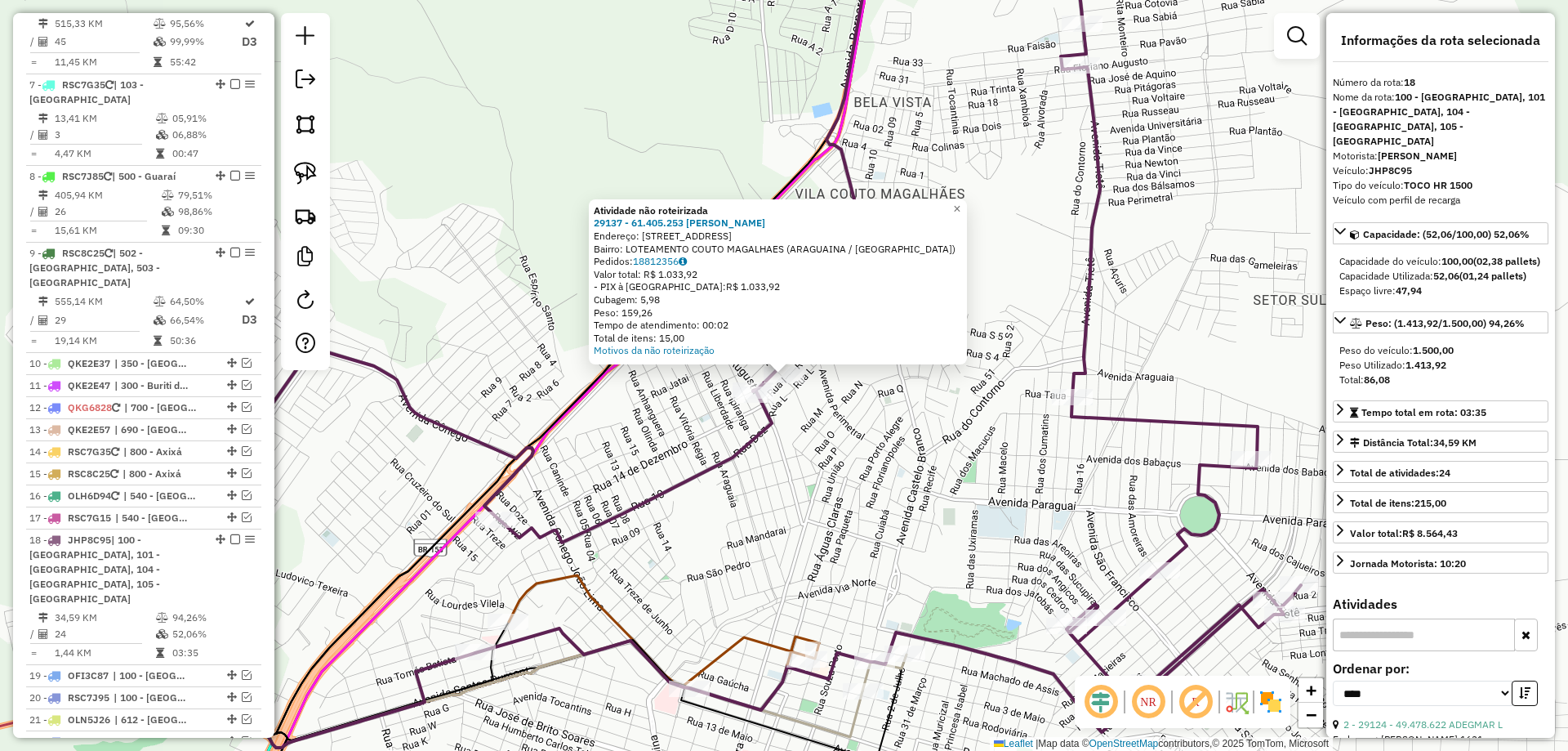
click at [822, 499] on div "Atividade não roteirizada 29137 - 61.405.253 [PERSON_NAME]: [STREET_ADDRESS] Ba…" at bounding box center [784, 376] width 1568 height 751
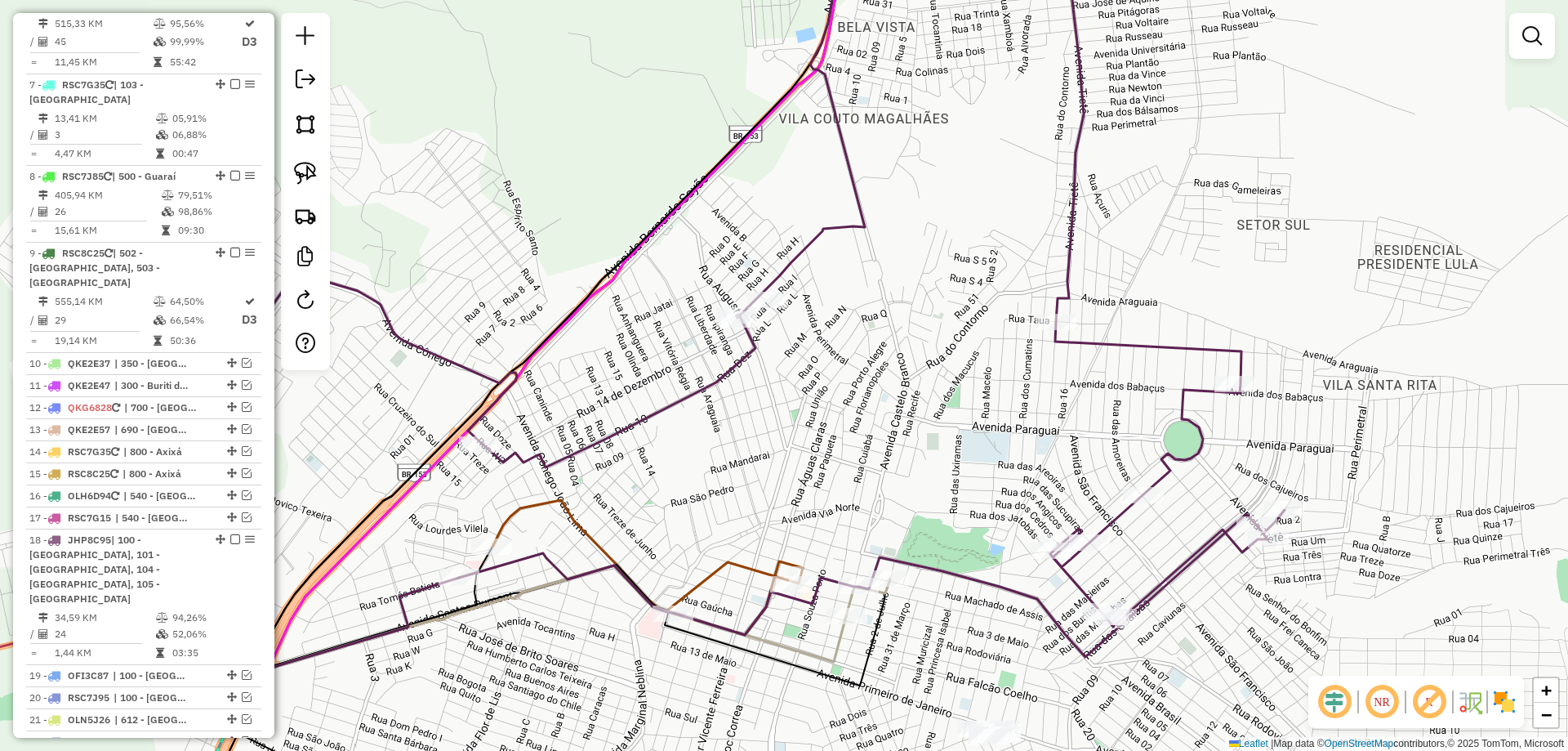
drag, startPoint x: 824, startPoint y: 525, endPoint x: 767, endPoint y: 284, distance: 247.6
click at [773, 308] on div "Janela de atendimento Grade de atendimento Capacidade Transportadoras Veículos …" at bounding box center [784, 376] width 1568 height 751
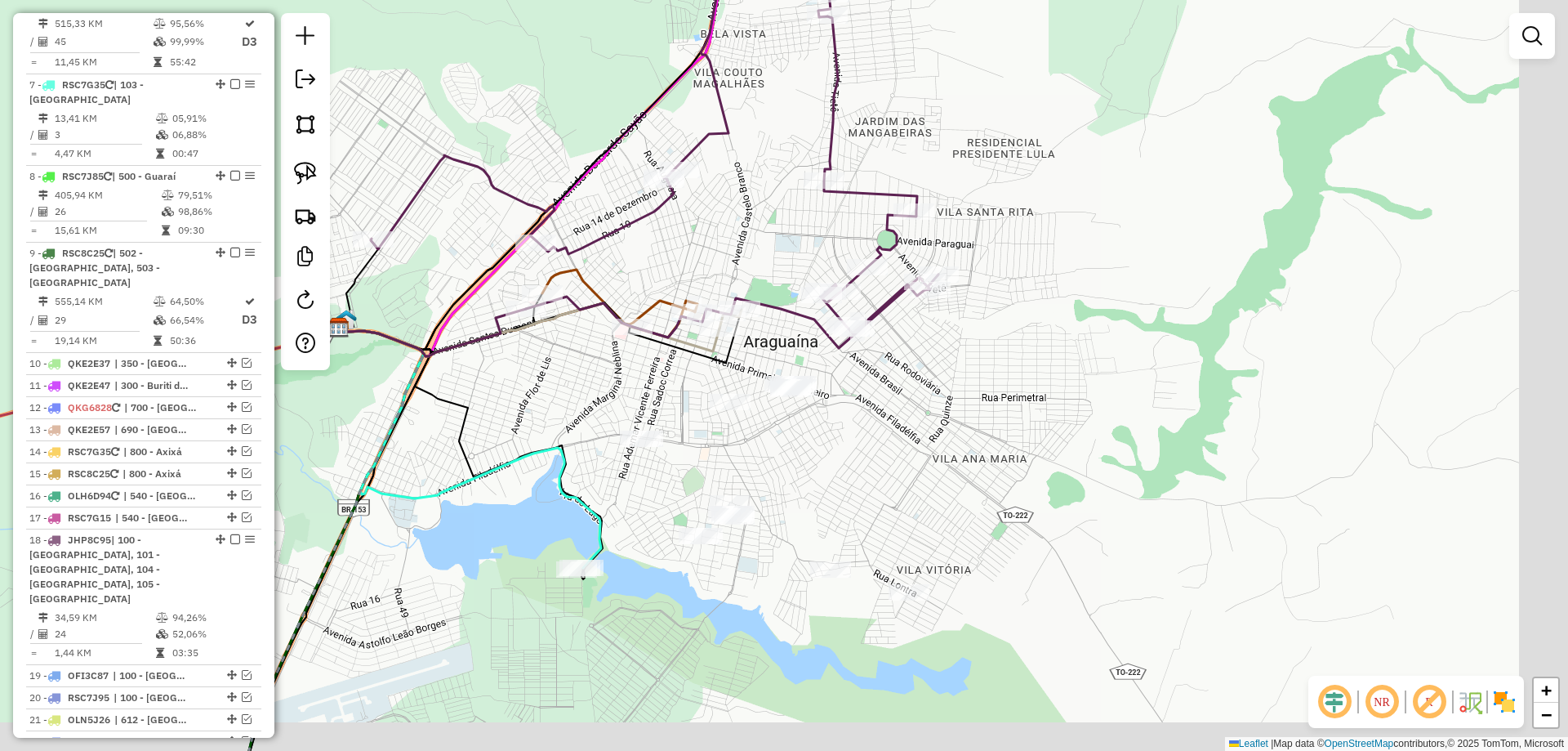
drag, startPoint x: 967, startPoint y: 533, endPoint x: 883, endPoint y: 482, distance: 98.3
click at [883, 482] on div "Janela de atendimento Grade de atendimento Capacidade Transportadoras Veículos …" at bounding box center [784, 376] width 1568 height 751
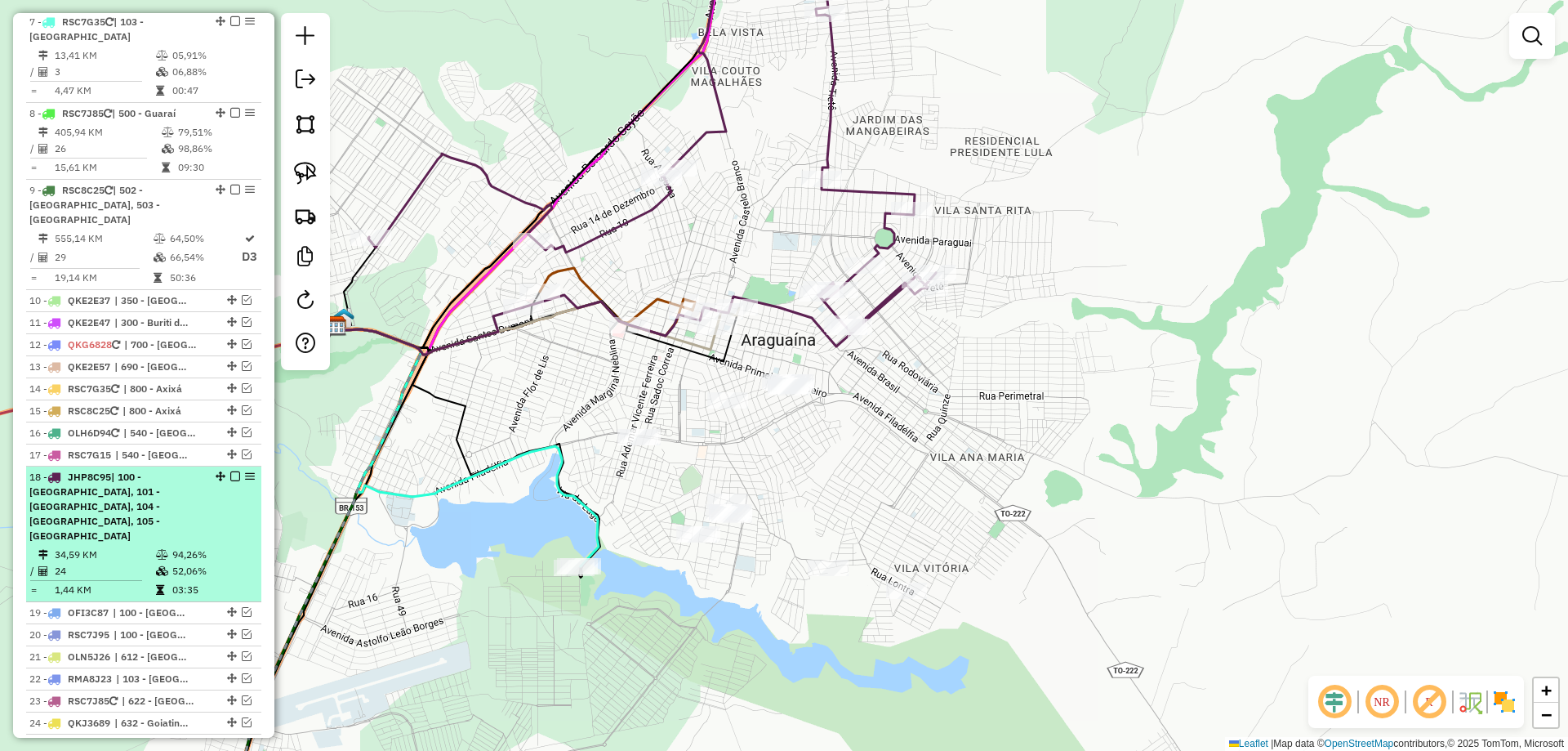
scroll to position [1209, 0]
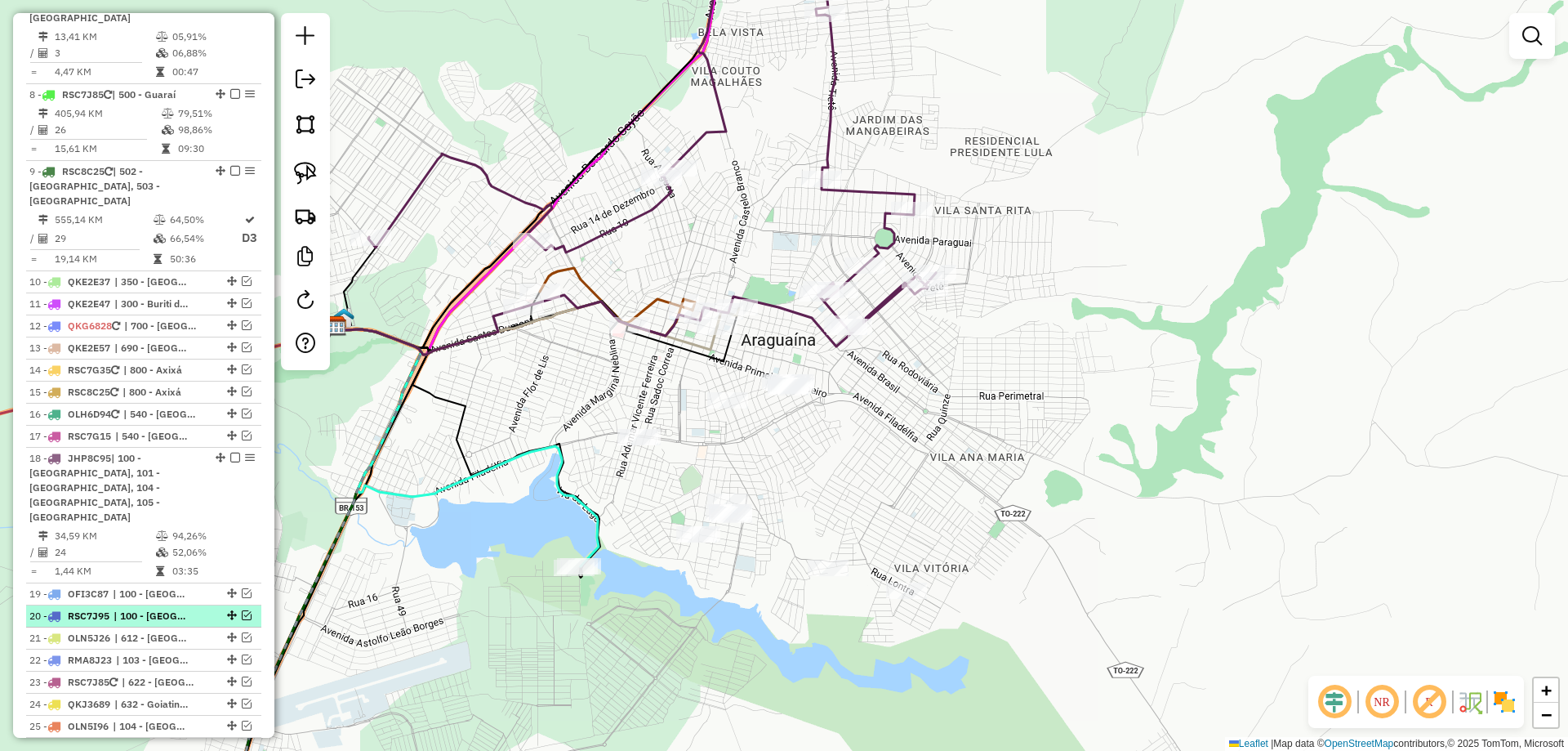
click at [243, 611] on em at bounding box center [247, 616] width 10 height 10
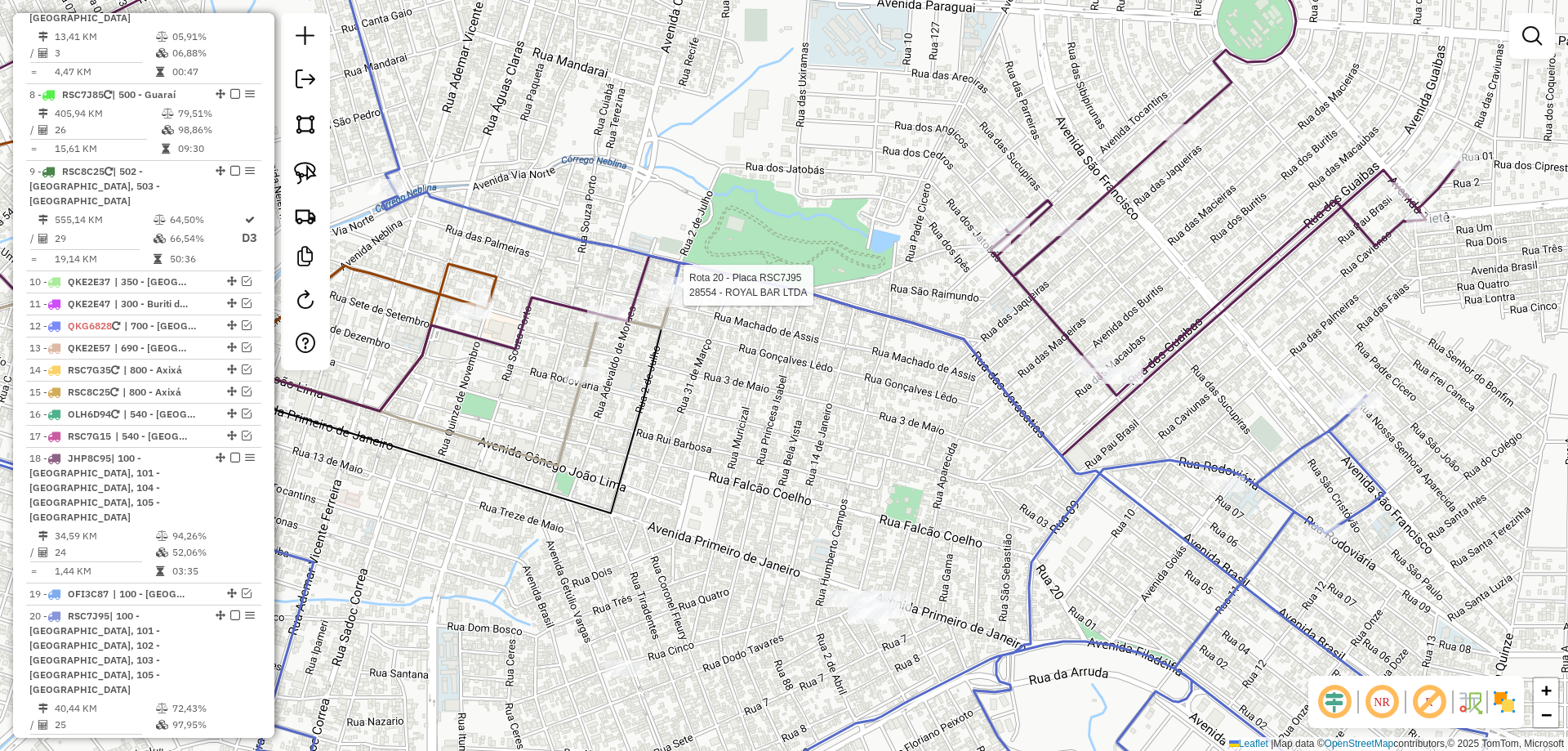
select select "*********"
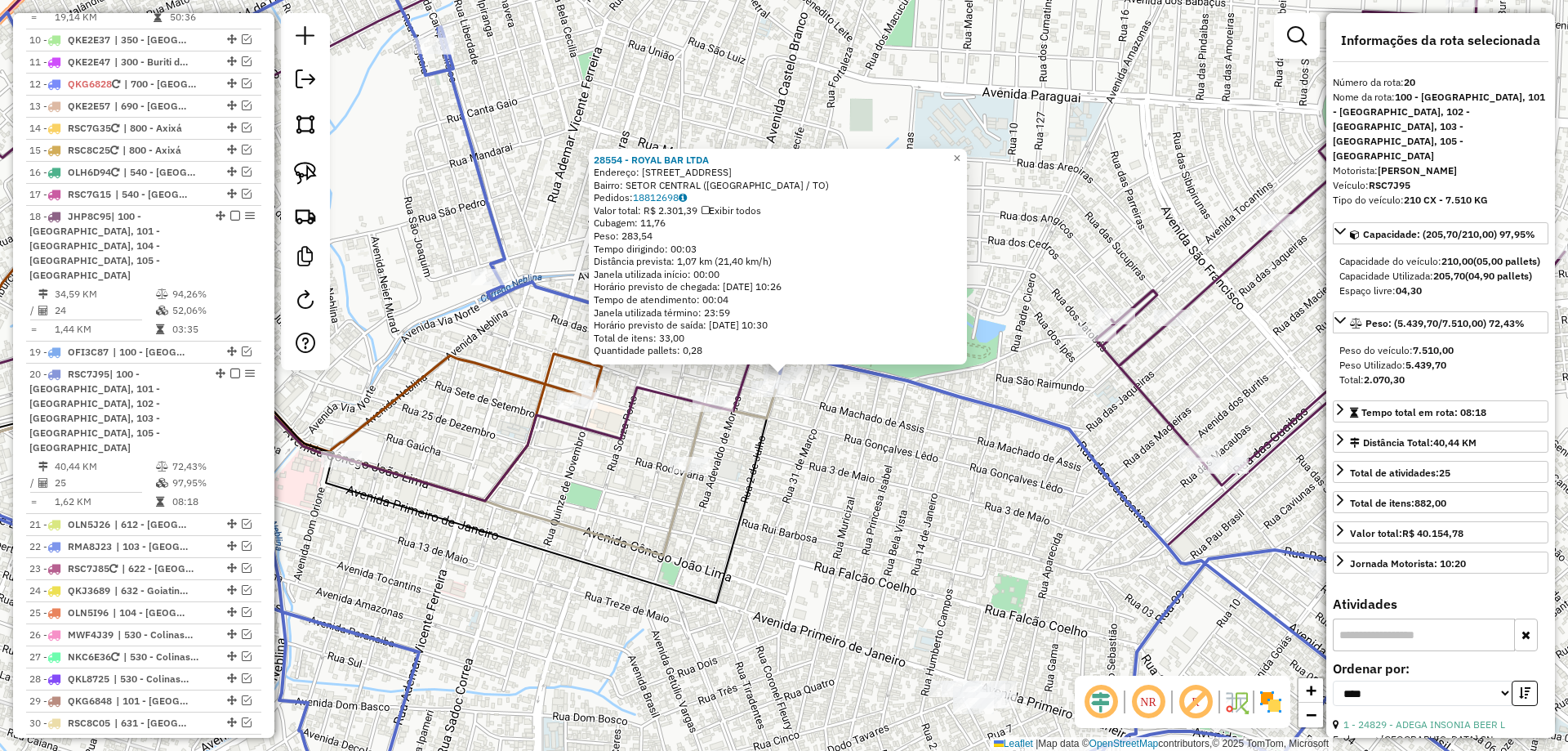
scroll to position [1667, 0]
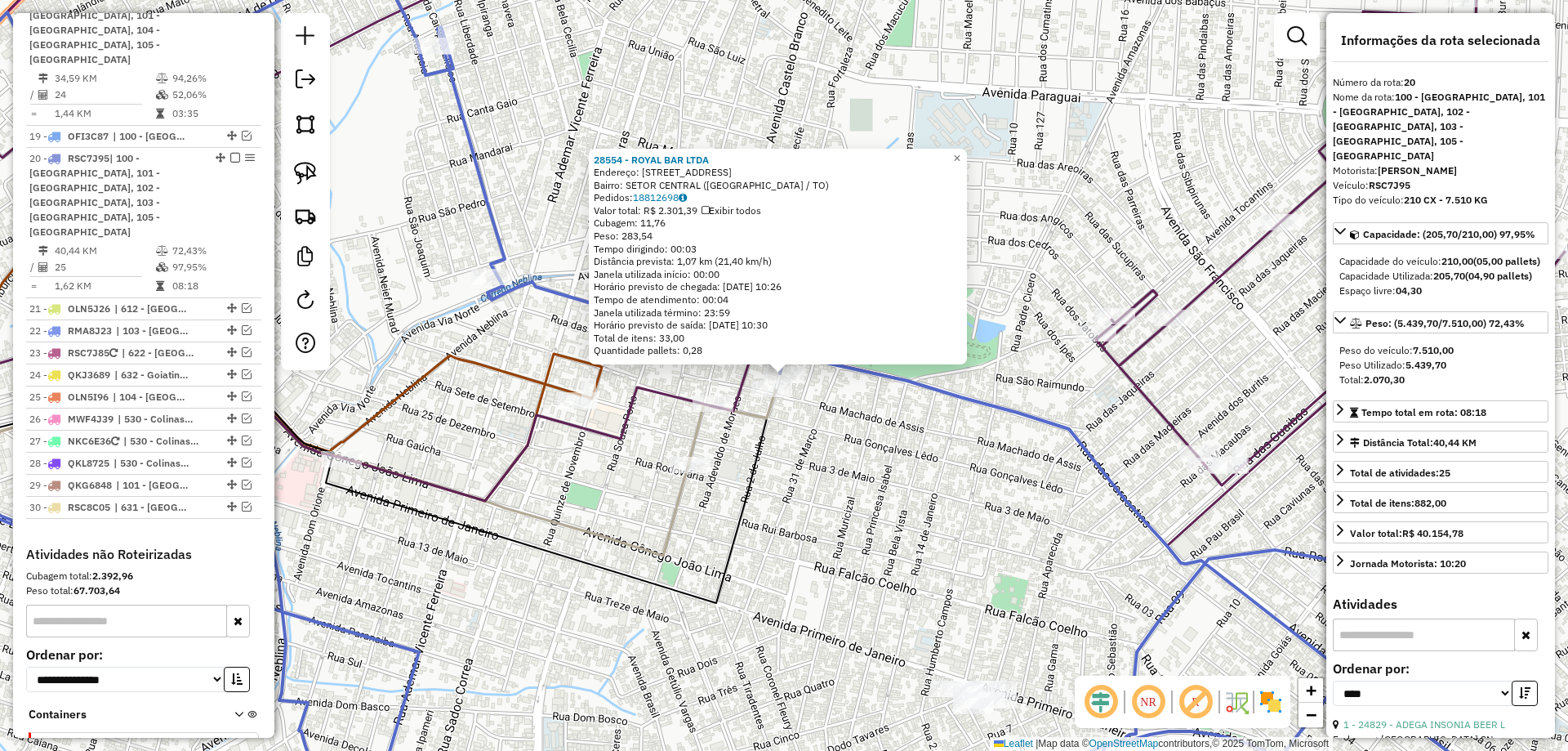
click at [837, 467] on div "28554 - ROYAL BAR LTDA Endereço: [STREET_ADDRESS] CENTRAL ([GEOGRAPHIC_DATA] / …" at bounding box center [784, 376] width 1568 height 751
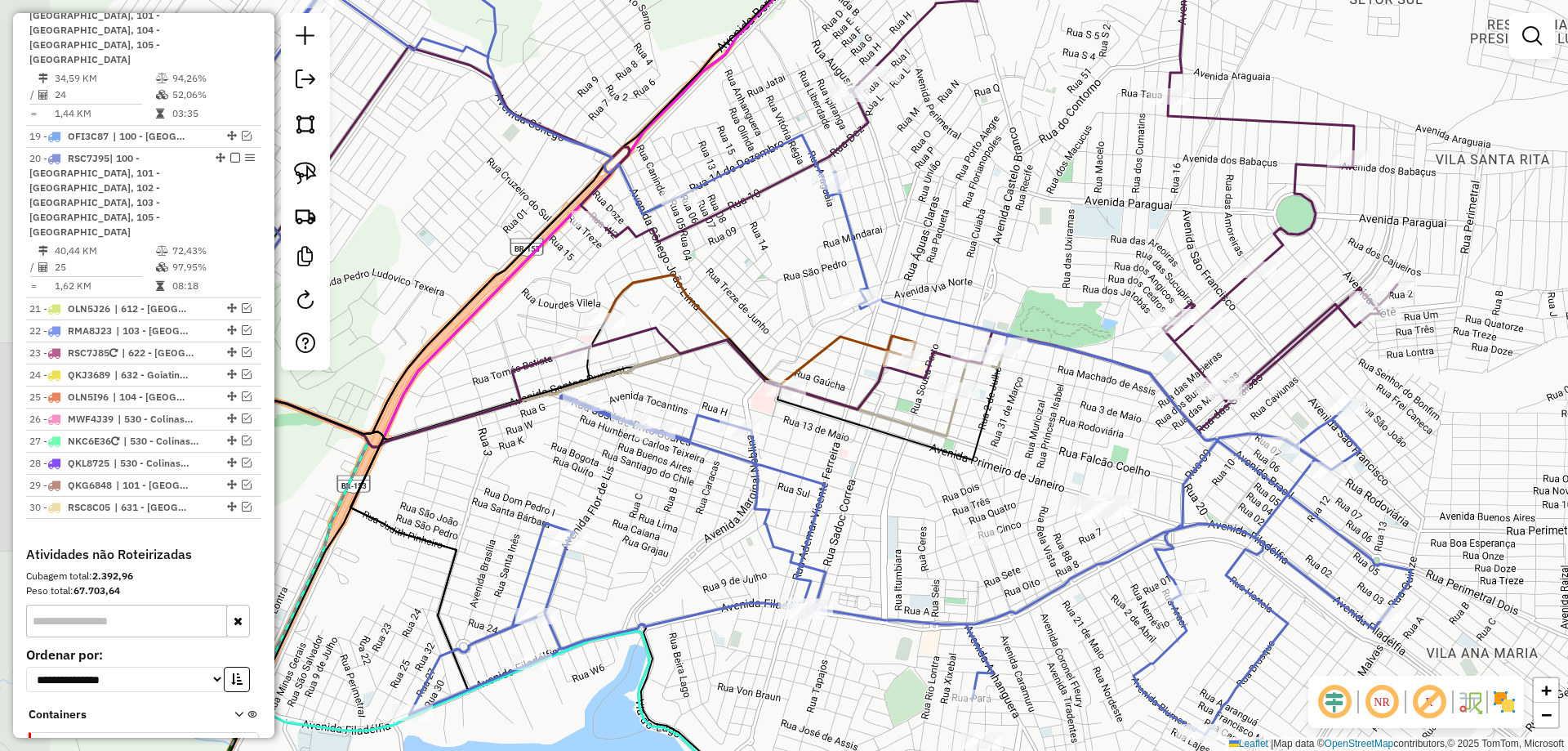
drag, startPoint x: 895, startPoint y: 496, endPoint x: 1085, endPoint y: 467, distance: 192.2
click at [1085, 466] on div "Janela de atendimento Grade de atendimento Capacidade Transportadoras Veículos …" at bounding box center [784, 376] width 1568 height 751
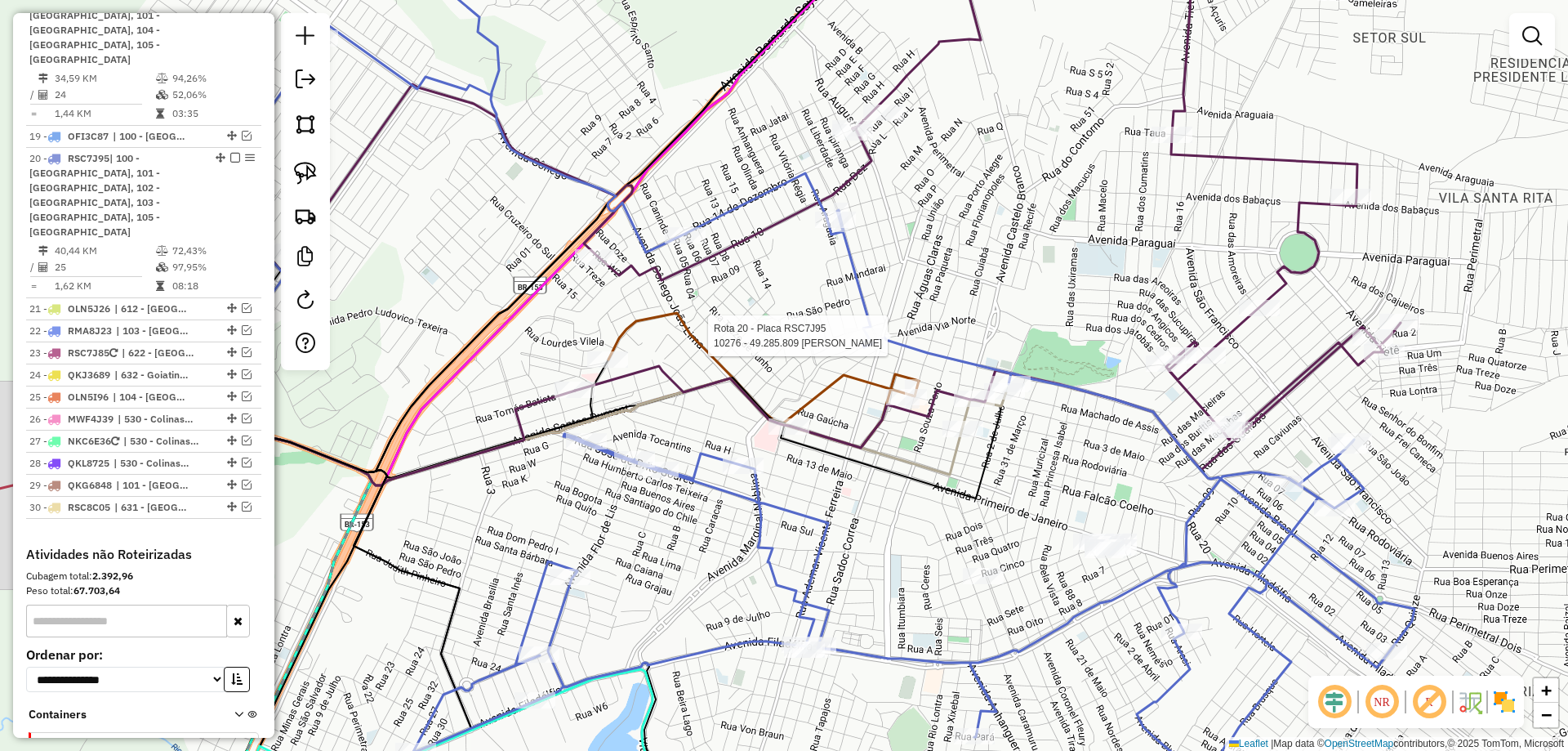
select select "*********"
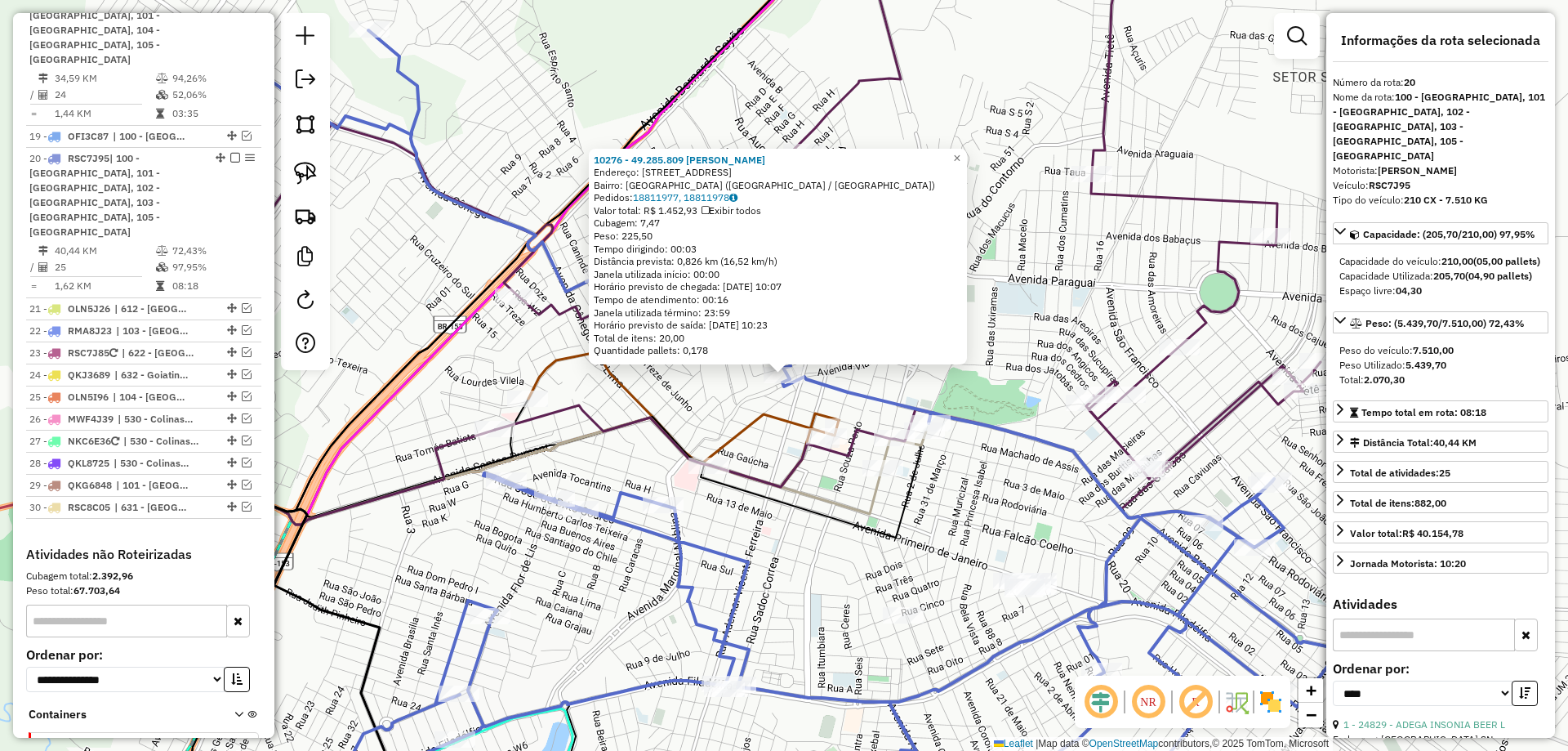
click at [959, 385] on div "10276 - 49.285.809 [PERSON_NAME]: R ARAGUAIA 51 Bairro: [GEOGRAPHIC_DATA] ([GEO…" at bounding box center [784, 376] width 1568 height 751
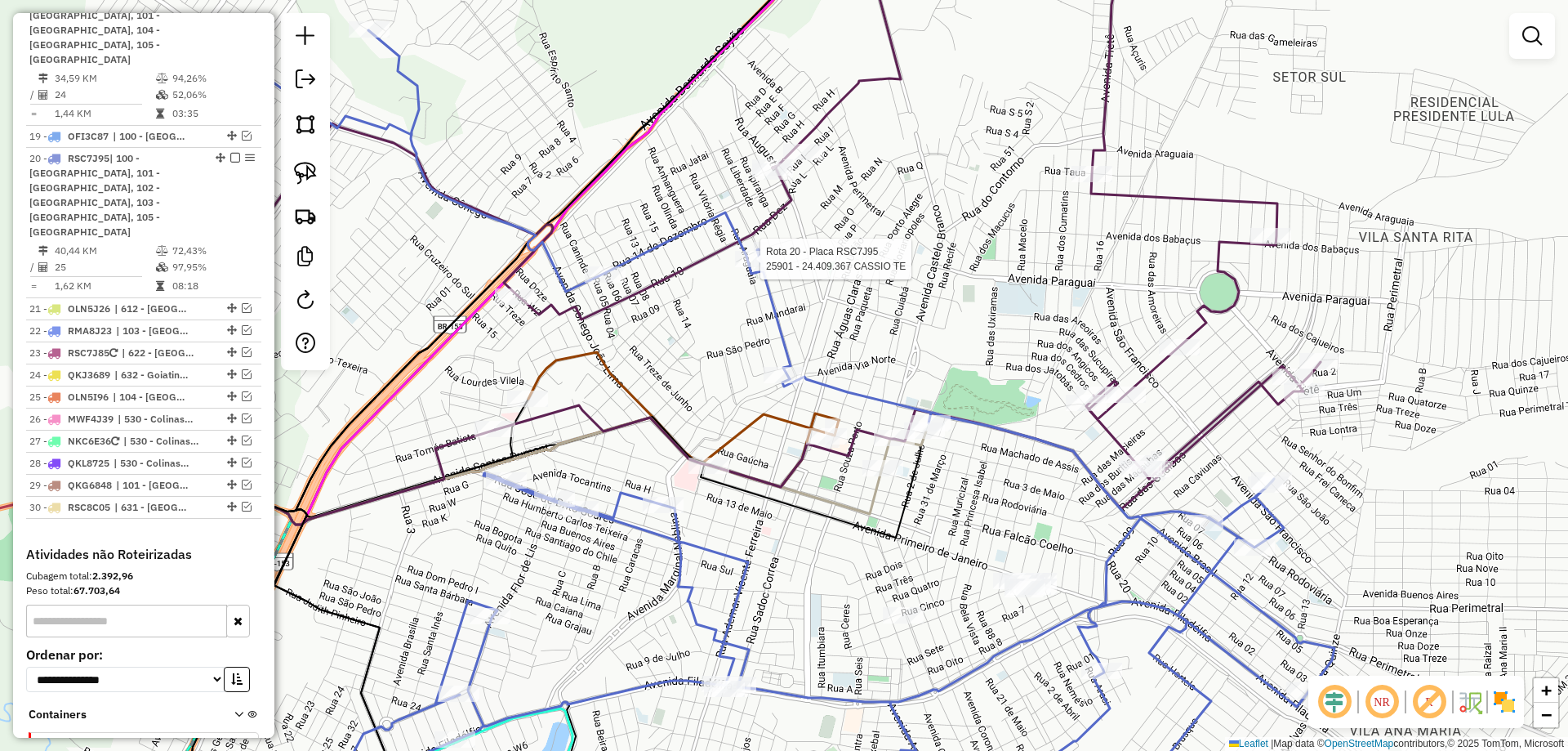
select select "*********"
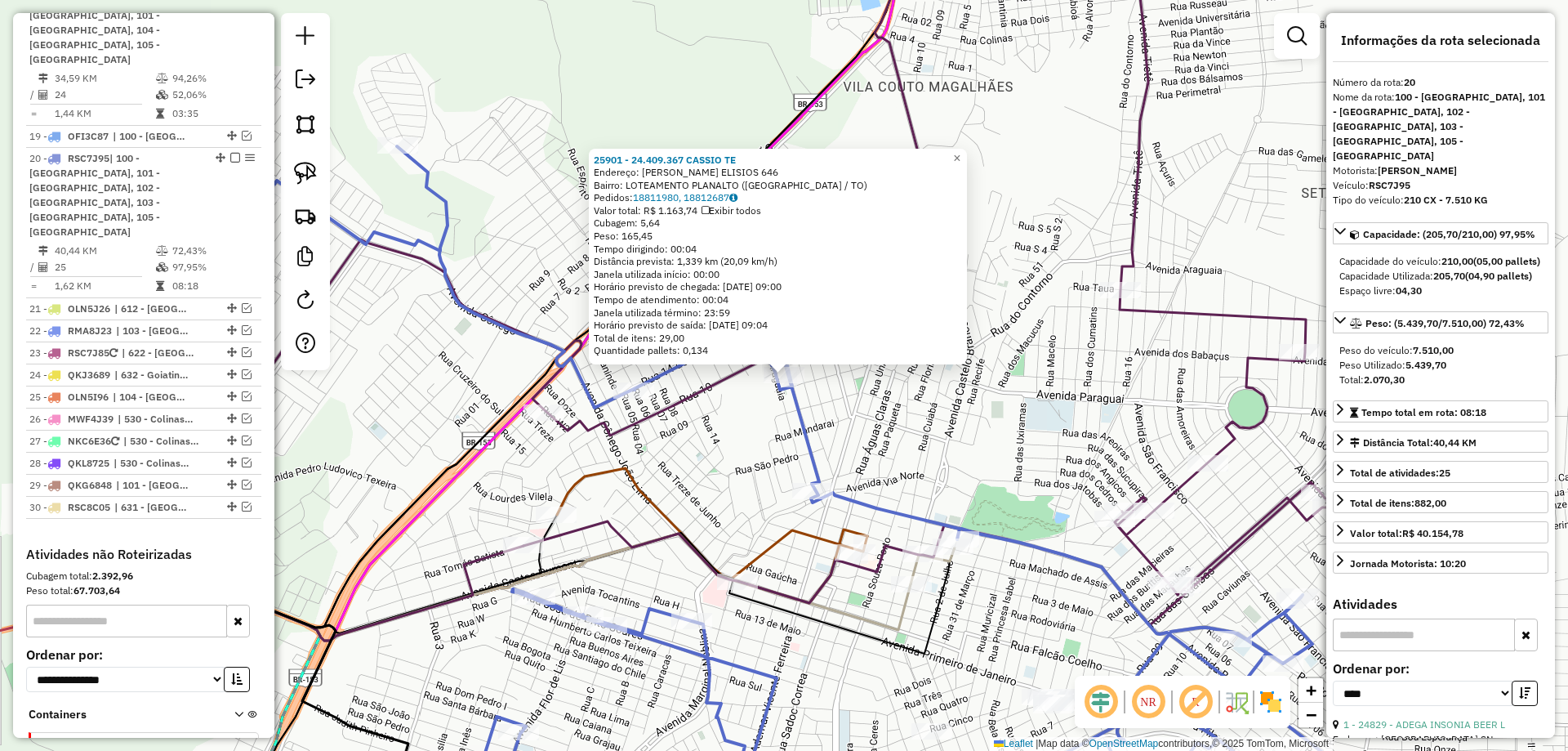
click at [696, 412] on div "25901 - 24.409.367 CASSIO TE Endereço: R CAMPOS ELISIOS 646 Bairro: LOTEAMENTO …" at bounding box center [784, 376] width 1568 height 751
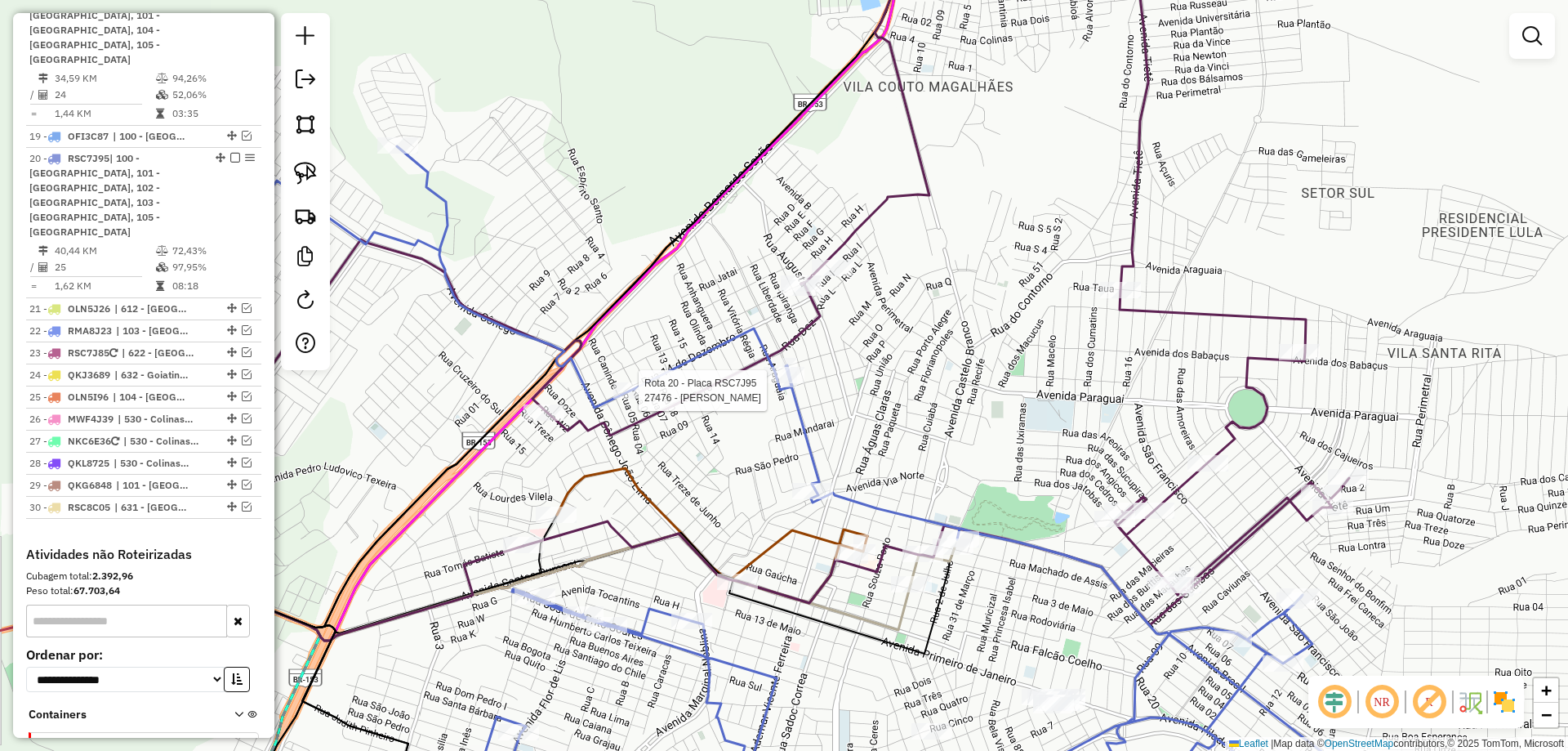
select select "*********"
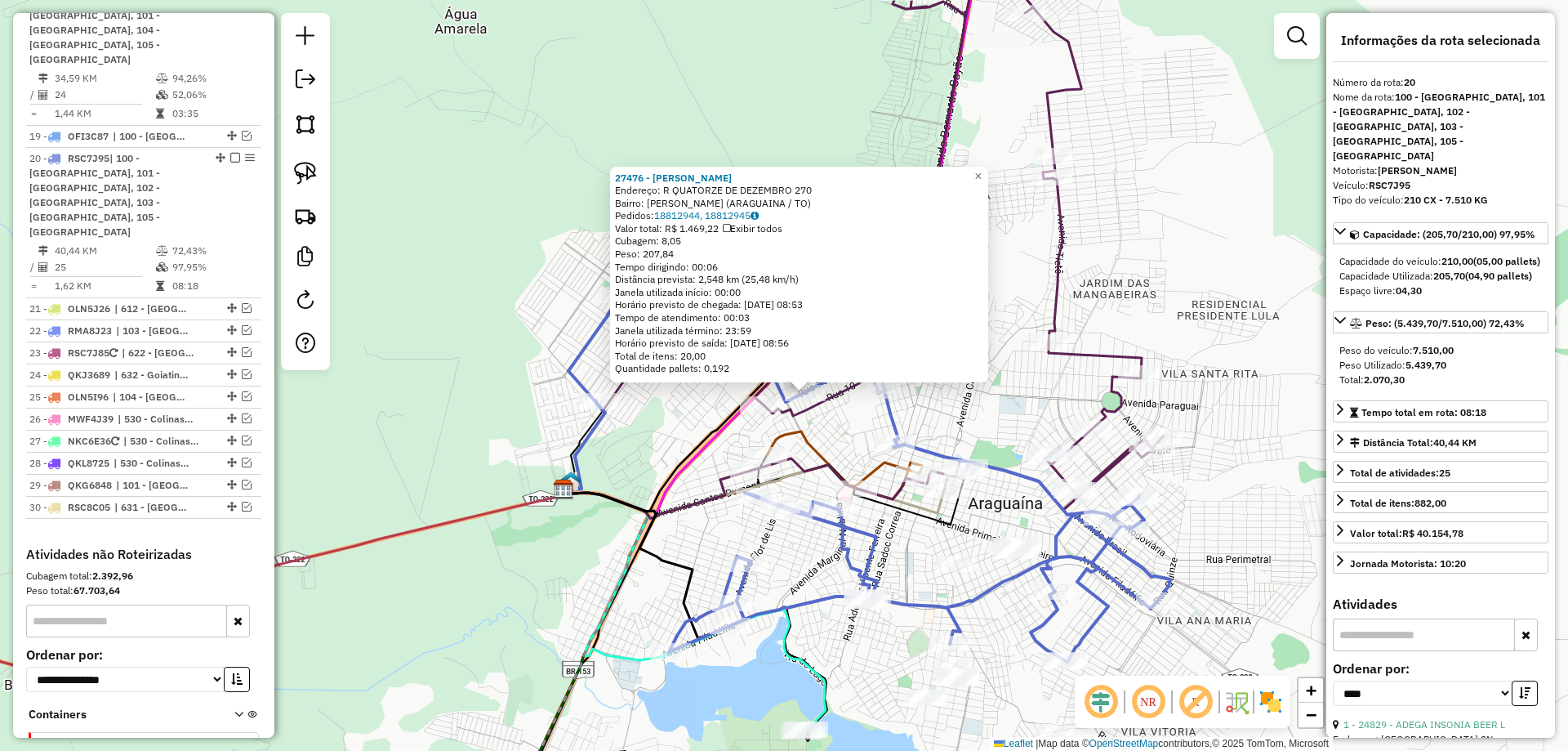
click at [689, 437] on div "27476 - [PERSON_NAME]: R QUATORZE DE DEZEMBRO 270 Bairro: [PERSON_NAME] ([GEOGR…" at bounding box center [784, 376] width 1568 height 751
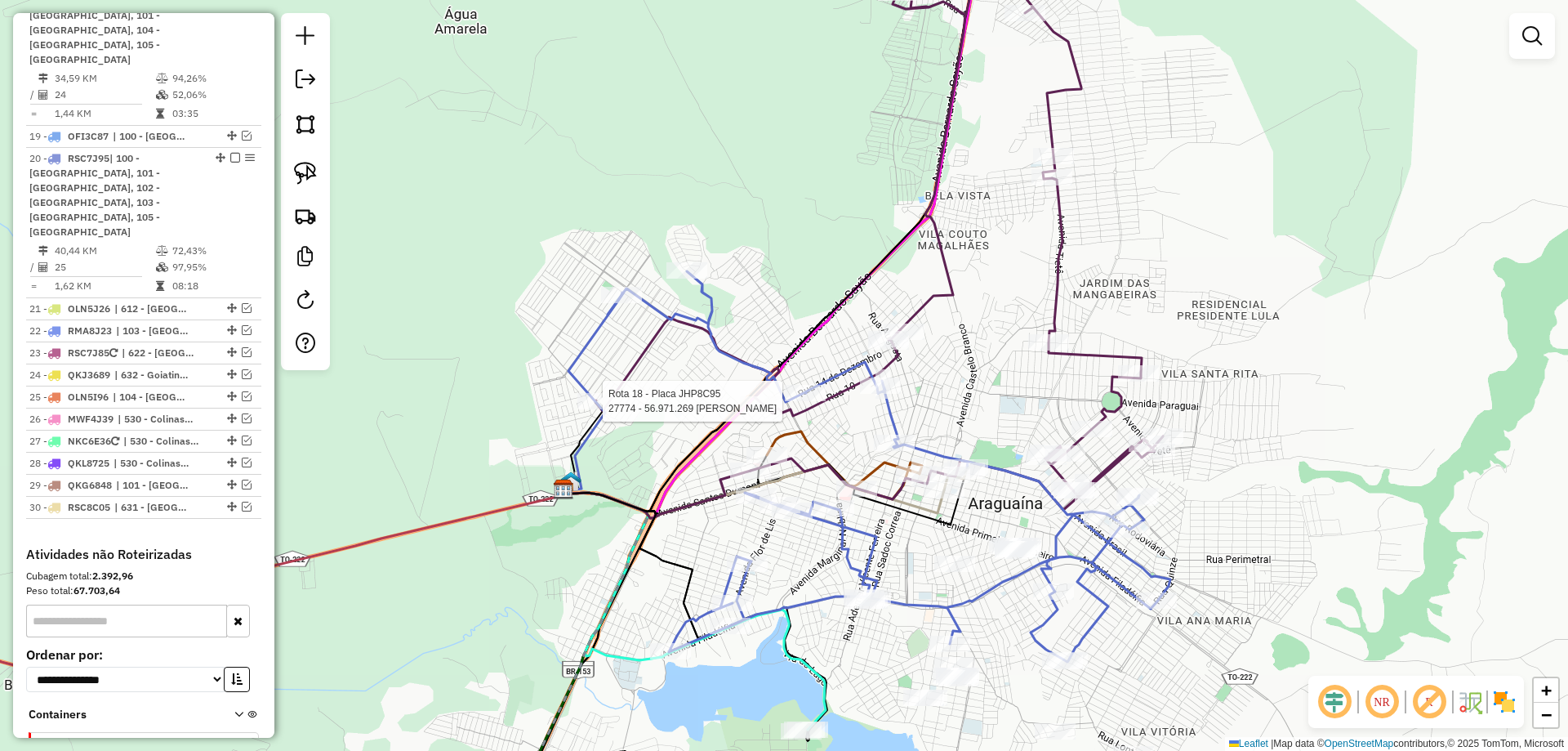
select select "*********"
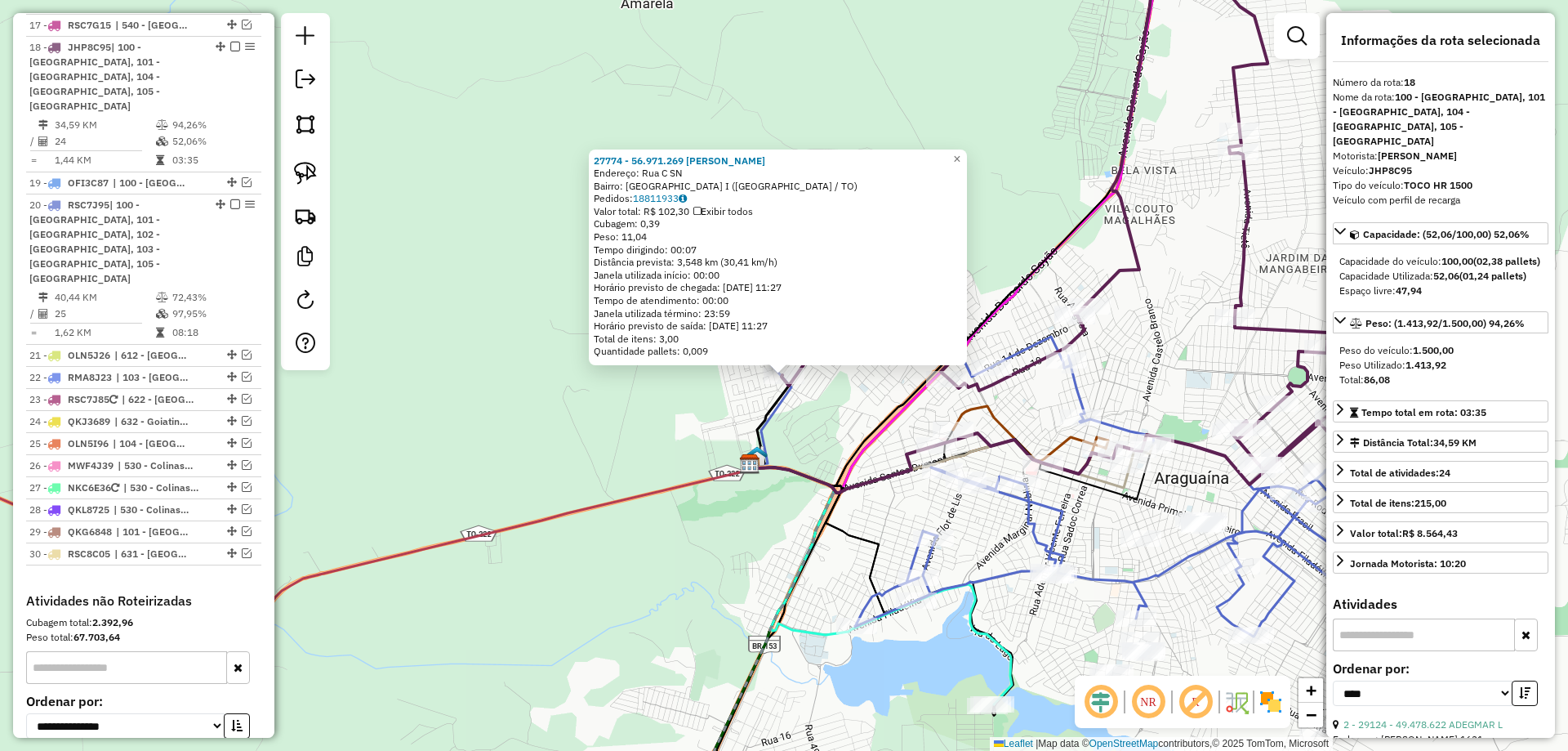
scroll to position [1614, 0]
click at [832, 427] on div "27774 - 56.971.269 JEFERSON Endereço: [GEOGRAPHIC_DATA]: [GEOGRAPHIC_DATA] I ([…" at bounding box center [784, 376] width 1568 height 751
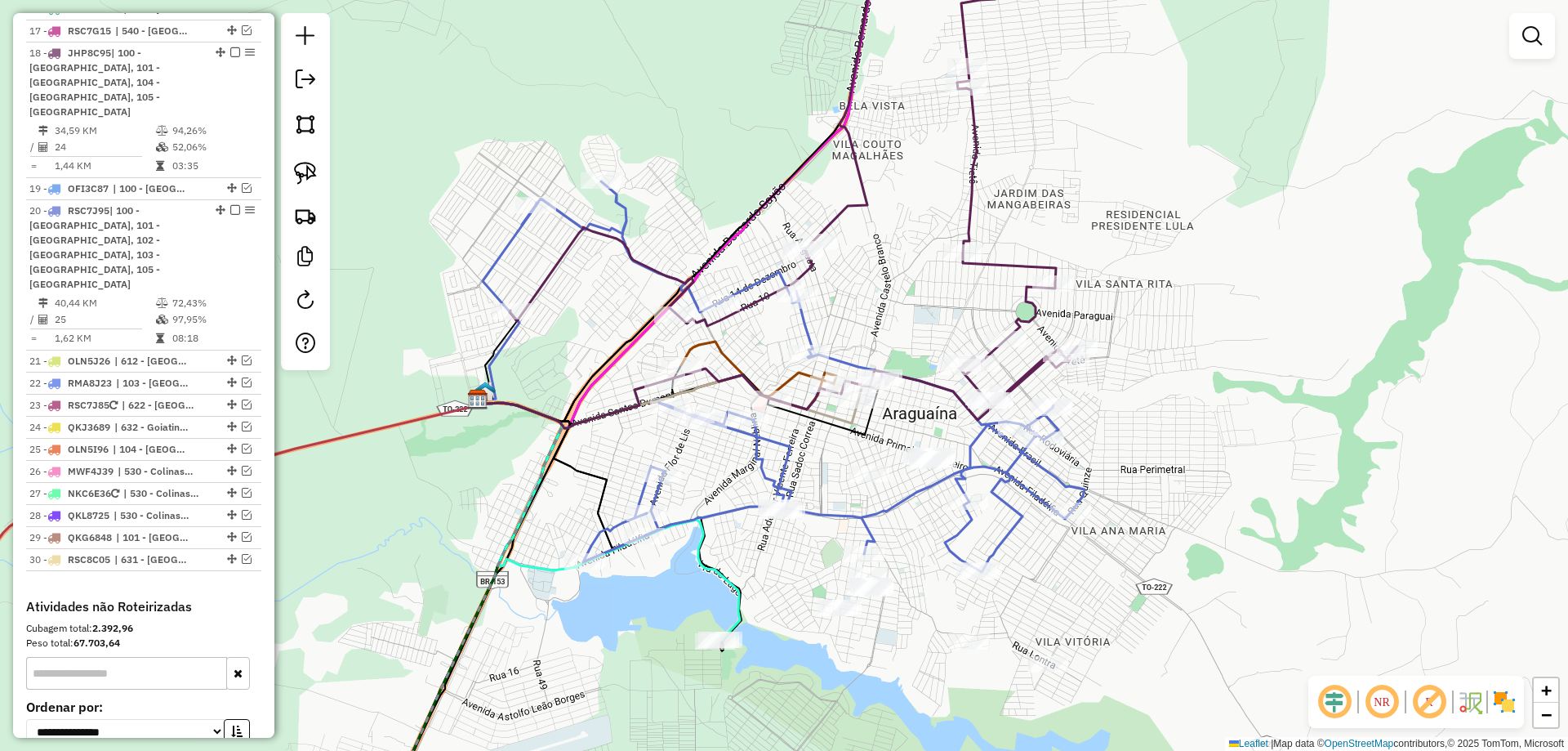
drag, startPoint x: 1207, startPoint y: 364, endPoint x: 924, endPoint y: 294, distance: 291.5
click at [925, 294] on div "Janela de atendimento Grade de atendimento Capacidade Transportadoras Veículos …" at bounding box center [784, 376] width 1568 height 751
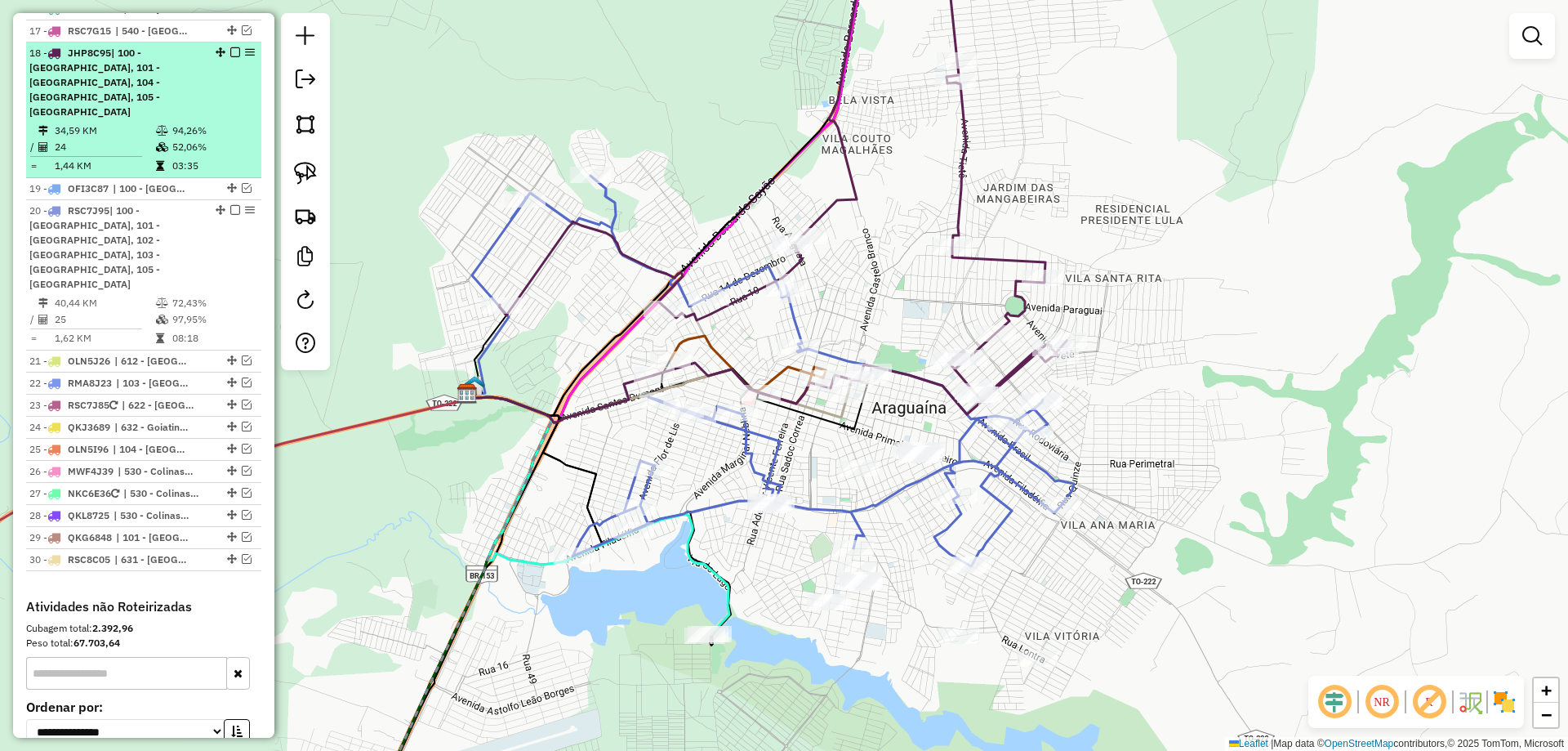
click at [231, 48] on em at bounding box center [235, 52] width 10 height 10
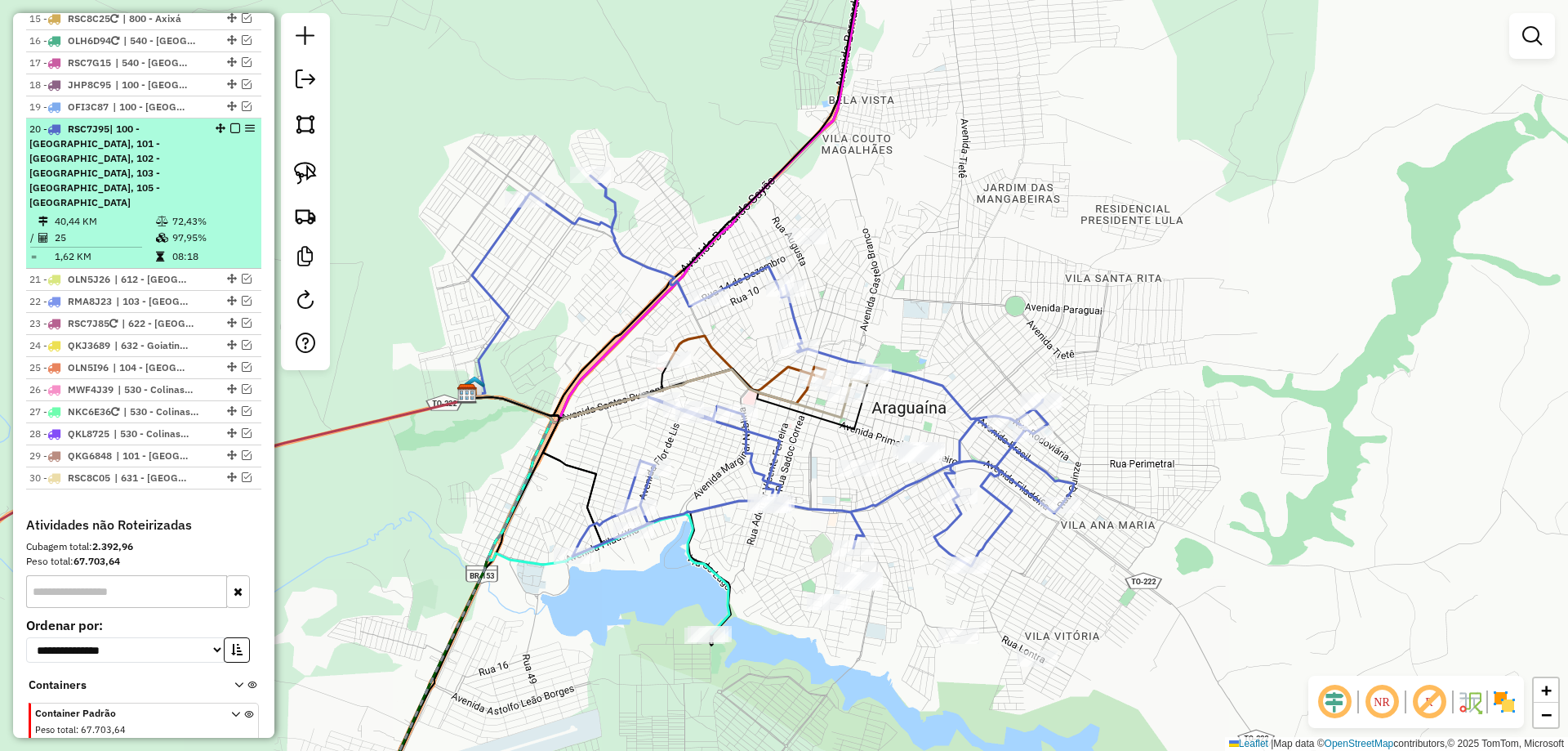
click at [231, 123] on em at bounding box center [235, 128] width 10 height 10
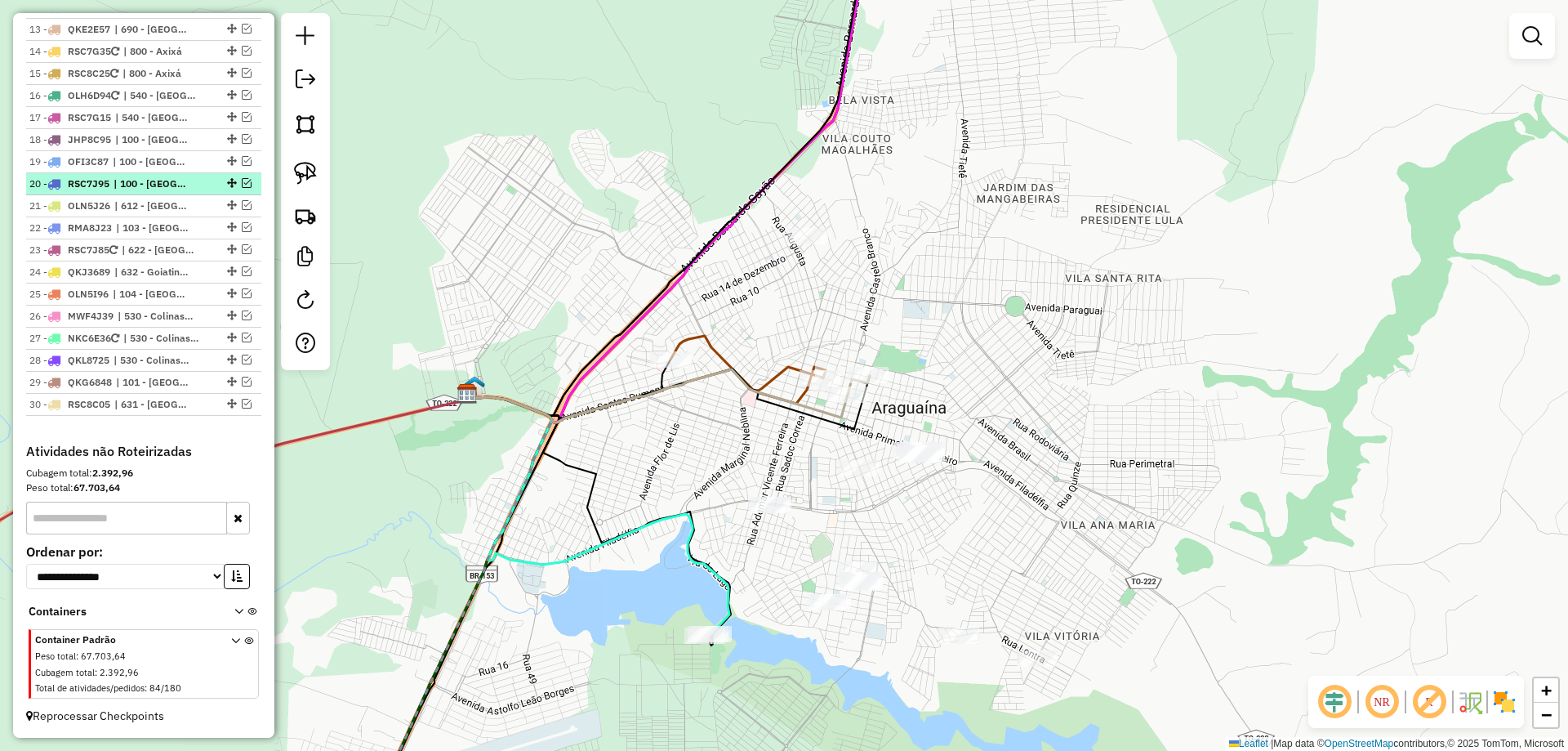
scroll to position [1499, 0]
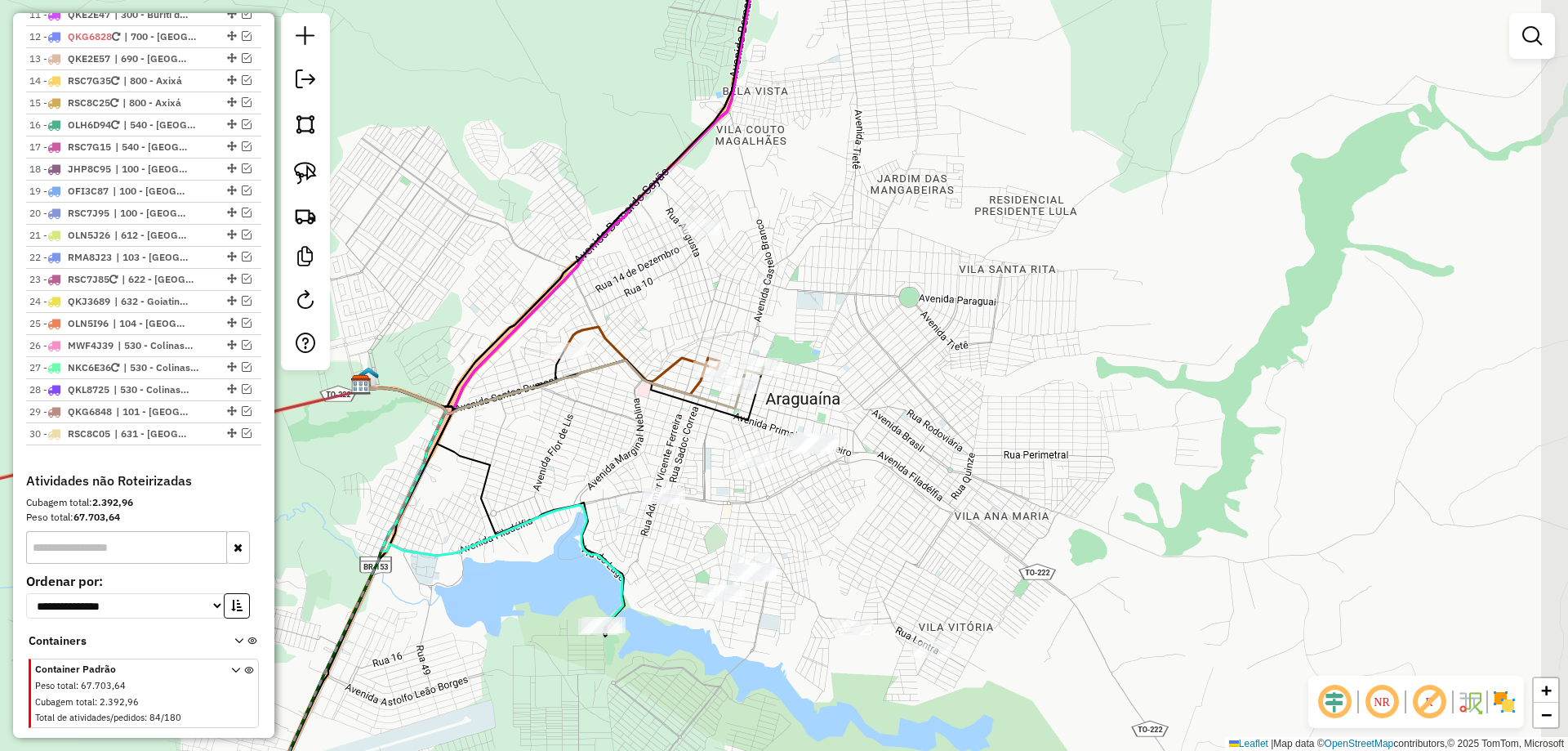
drag, startPoint x: 668, startPoint y: 437, endPoint x: 569, endPoint y: 436, distance: 99.0
click at [571, 436] on div "Janela de atendimento Grade de atendimento Capacidade Transportadoras Veículos …" at bounding box center [784, 376] width 1568 height 751
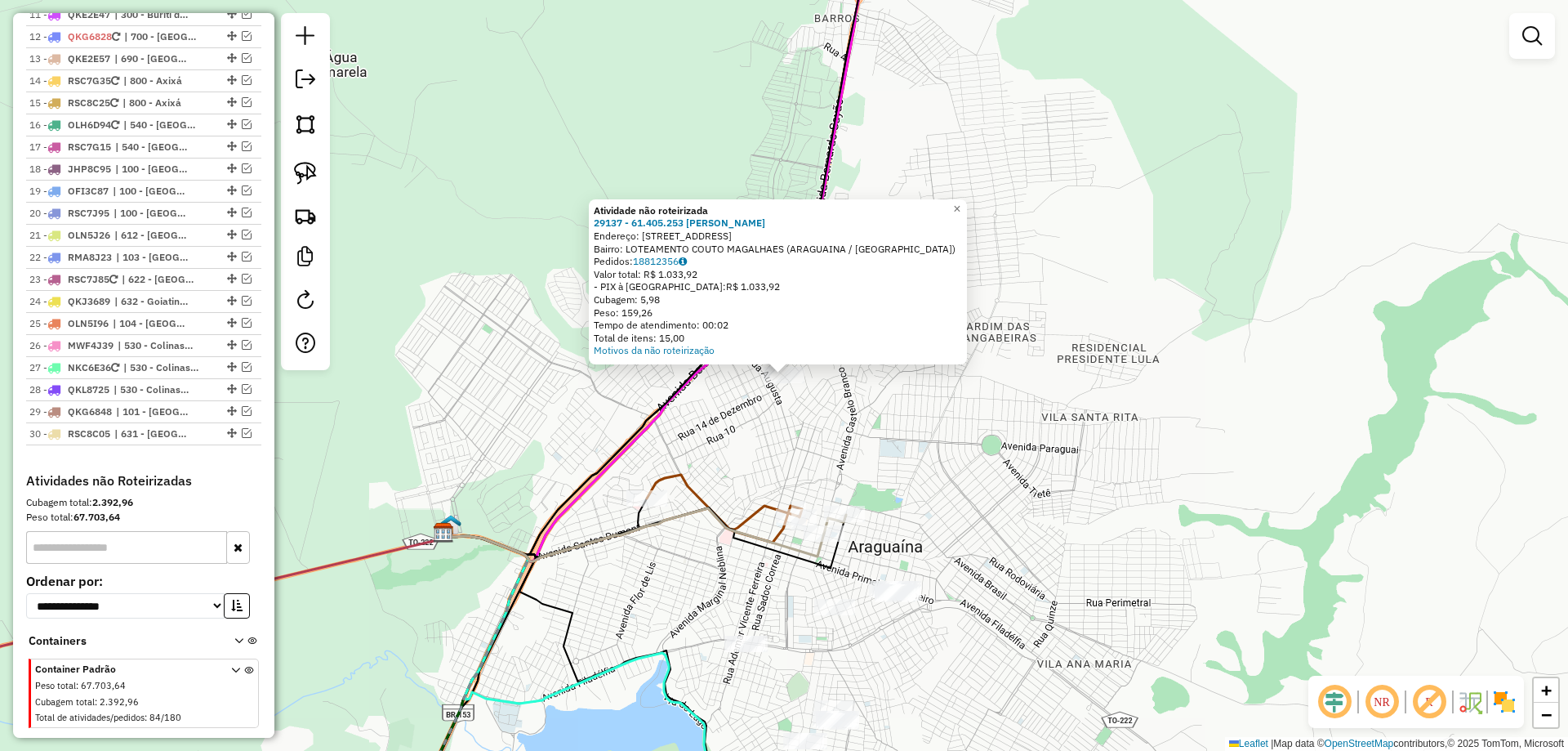
click at [880, 465] on div "Atividade não roteirizada 29137 - 61.405.253 [PERSON_NAME]: [STREET_ADDRESS] Ba…" at bounding box center [784, 376] width 1568 height 751
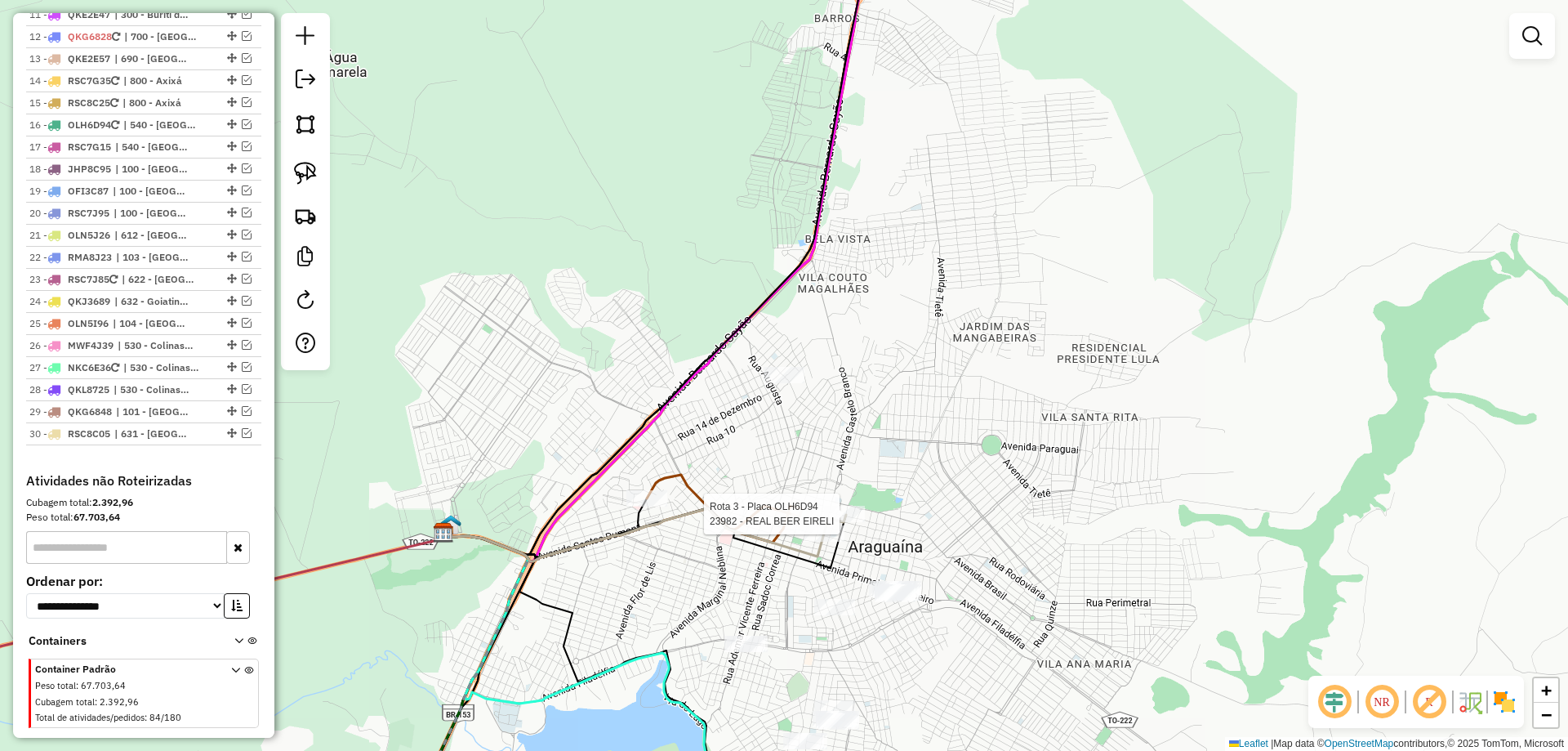
select select "*********"
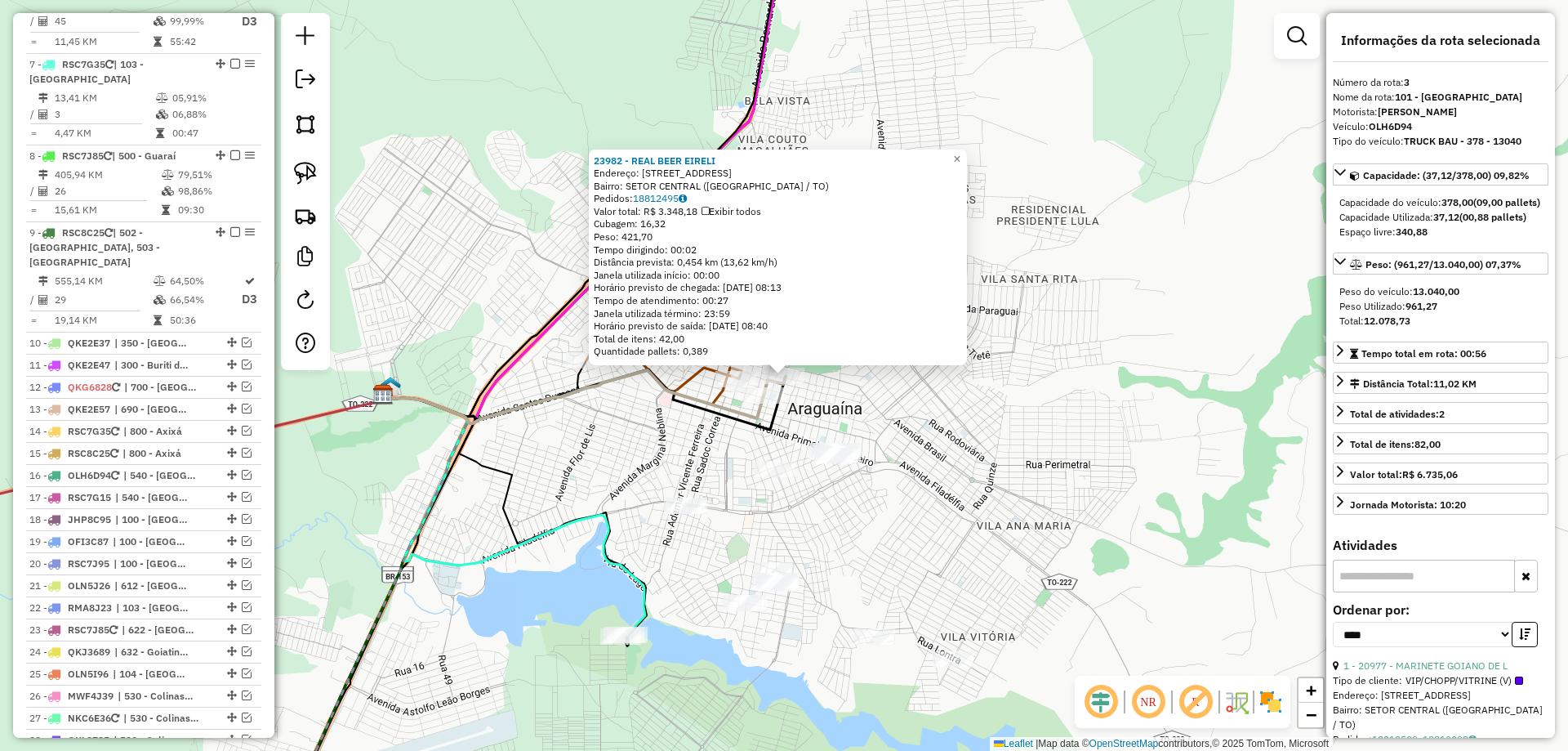
scroll to position [801, 0]
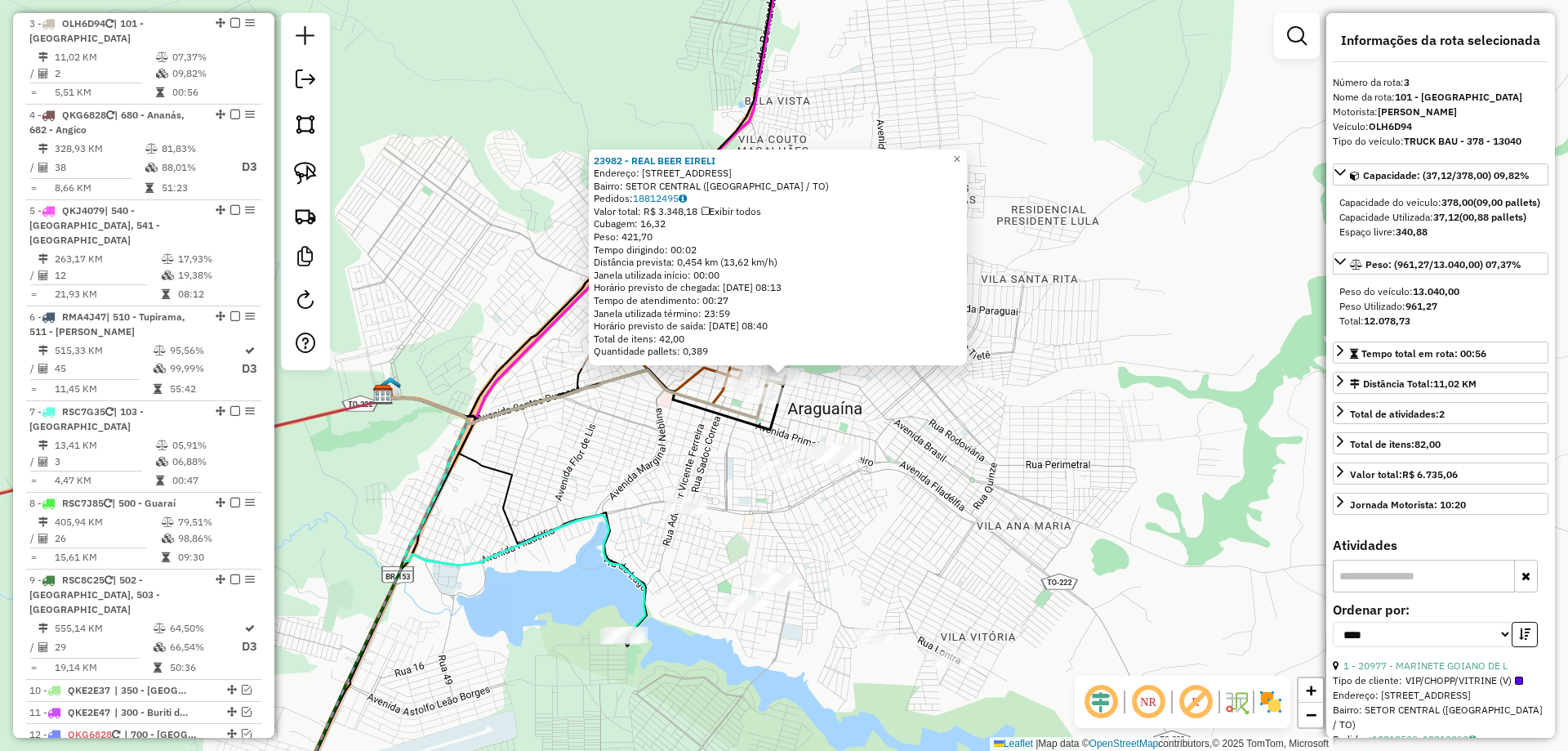
click at [971, 449] on div "23982 - REAL BEER EIRELI Endereço: R DOIS DE JULHO 629 Bairro: SETOR CENTRAL ([…" at bounding box center [784, 376] width 1568 height 751
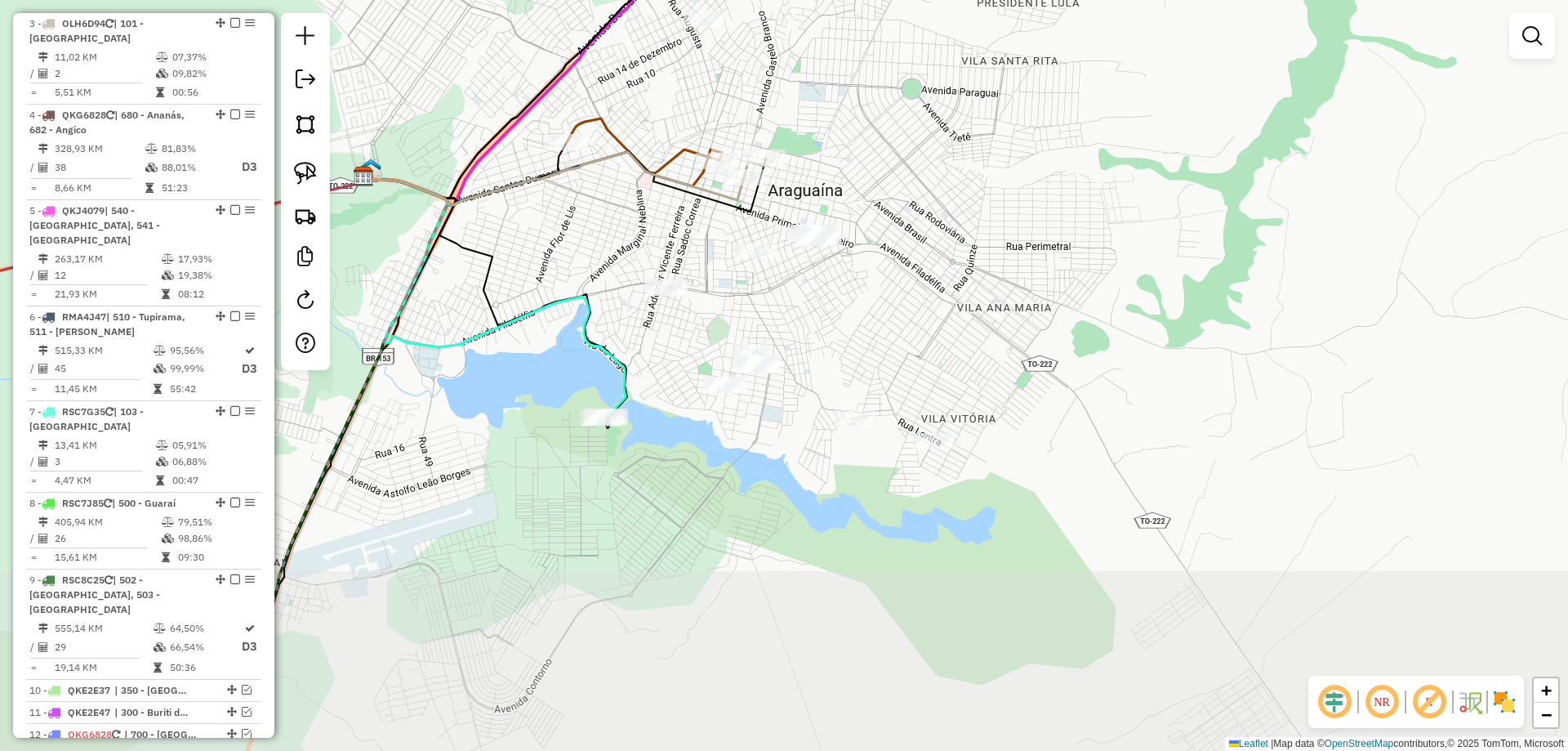
drag, startPoint x: 880, startPoint y: 540, endPoint x: 854, endPoint y: 319, distance: 222.5
click at [859, 320] on div "Janela de atendimento Grade de atendimento Capacidade Transportadoras Veículos …" at bounding box center [784, 376] width 1568 height 751
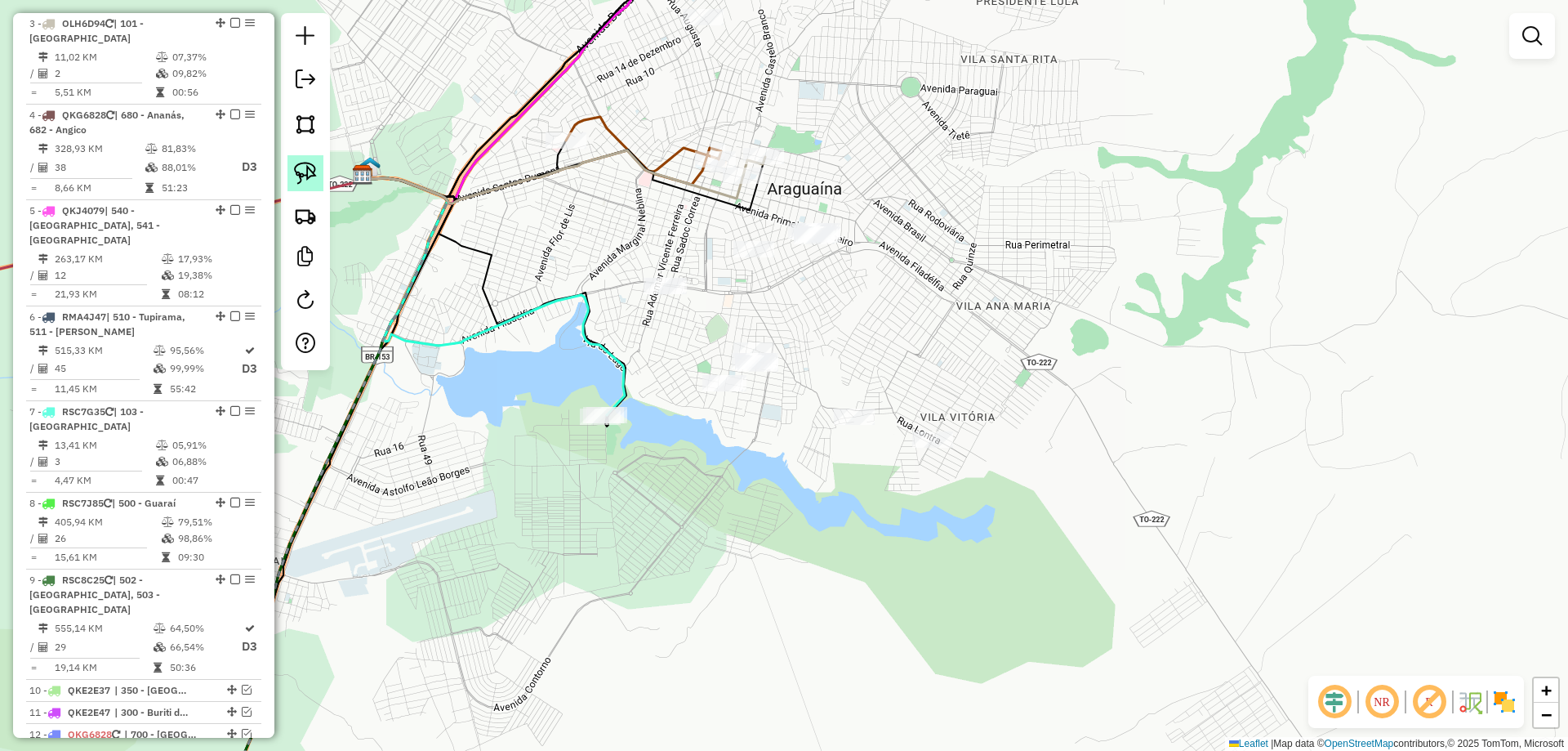
click at [321, 179] on link at bounding box center [306, 173] width 36 height 36
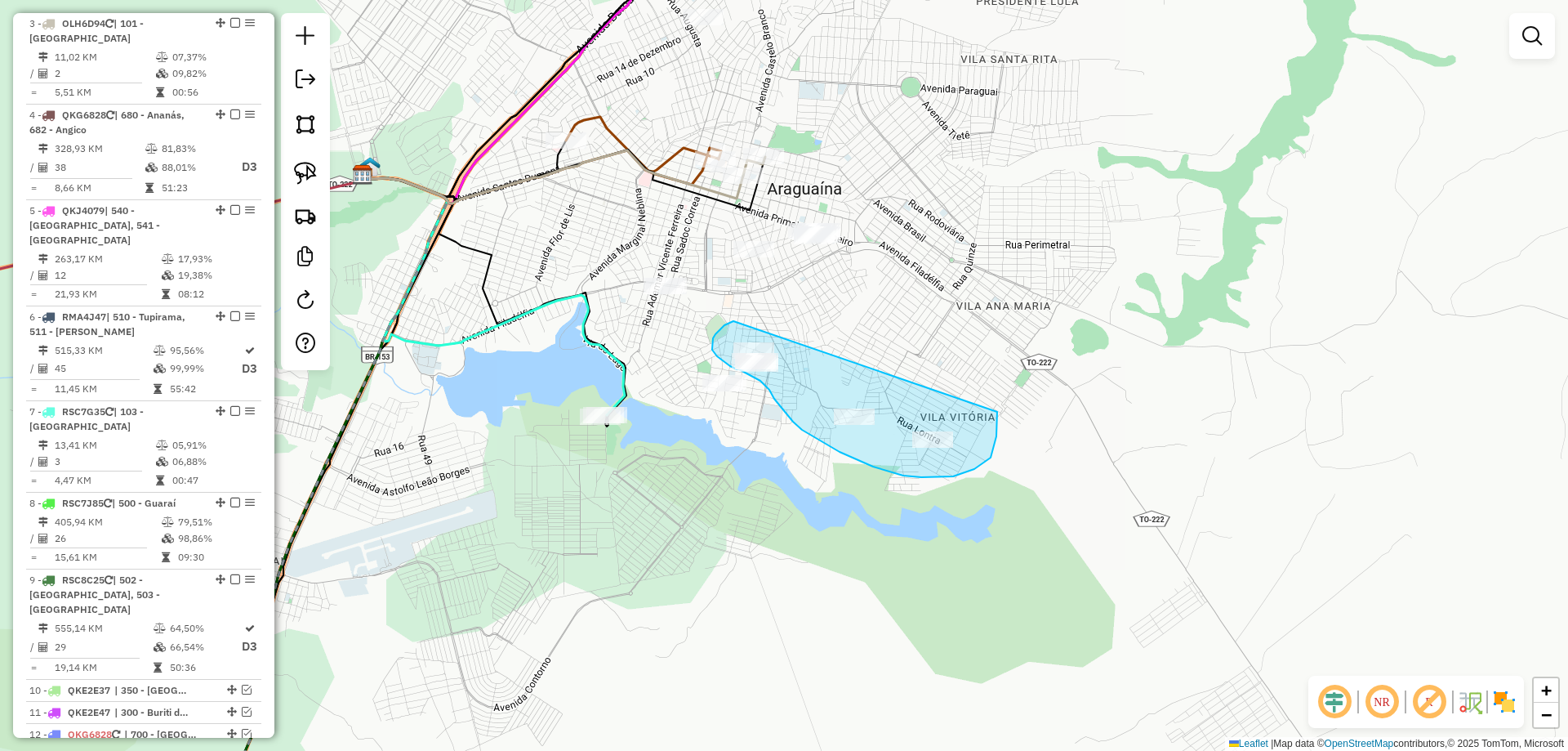
drag, startPoint x: 729, startPoint y: 323, endPoint x: 997, endPoint y: 410, distance: 281.8
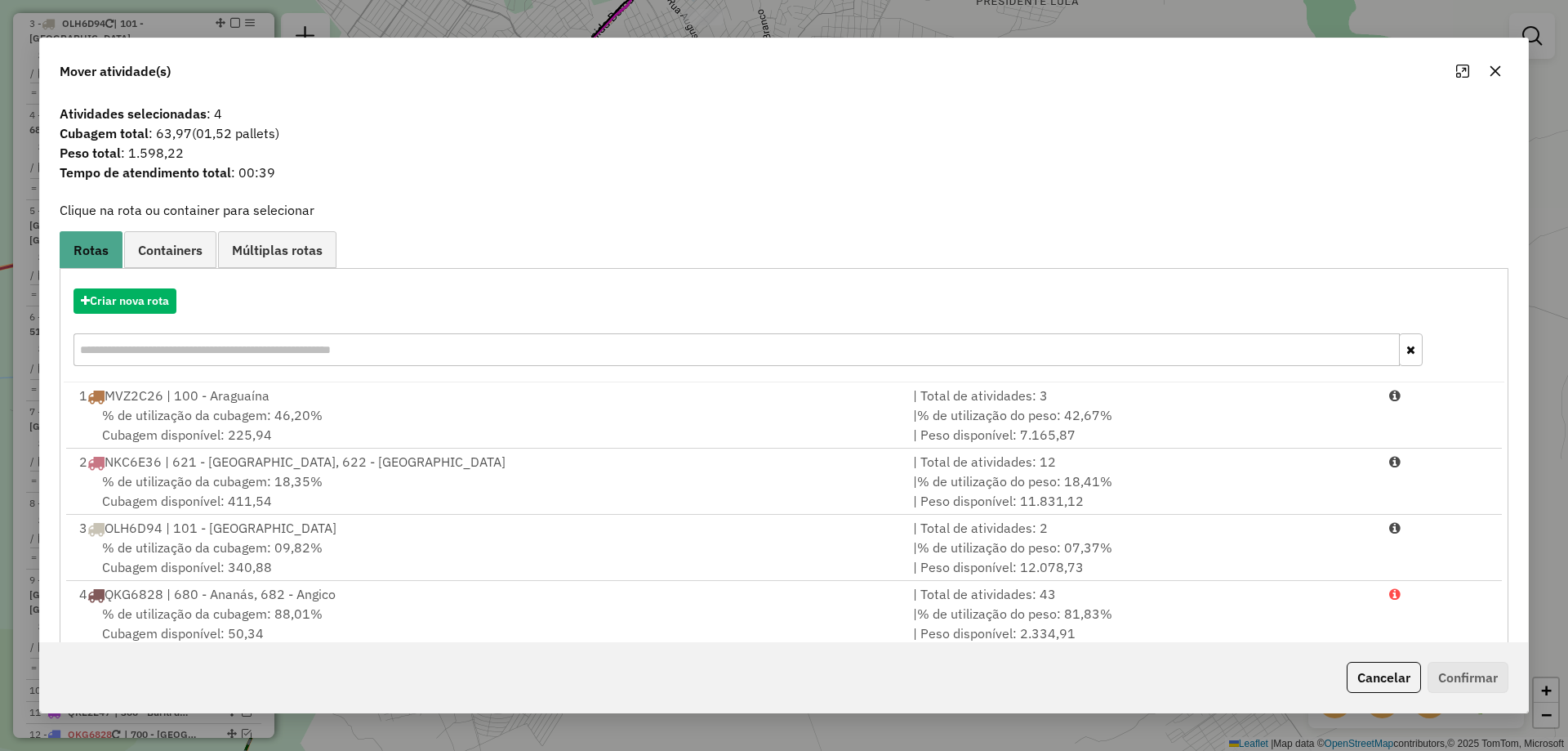
click at [1498, 69] on icon "button" at bounding box center [1496, 71] width 10 height 10
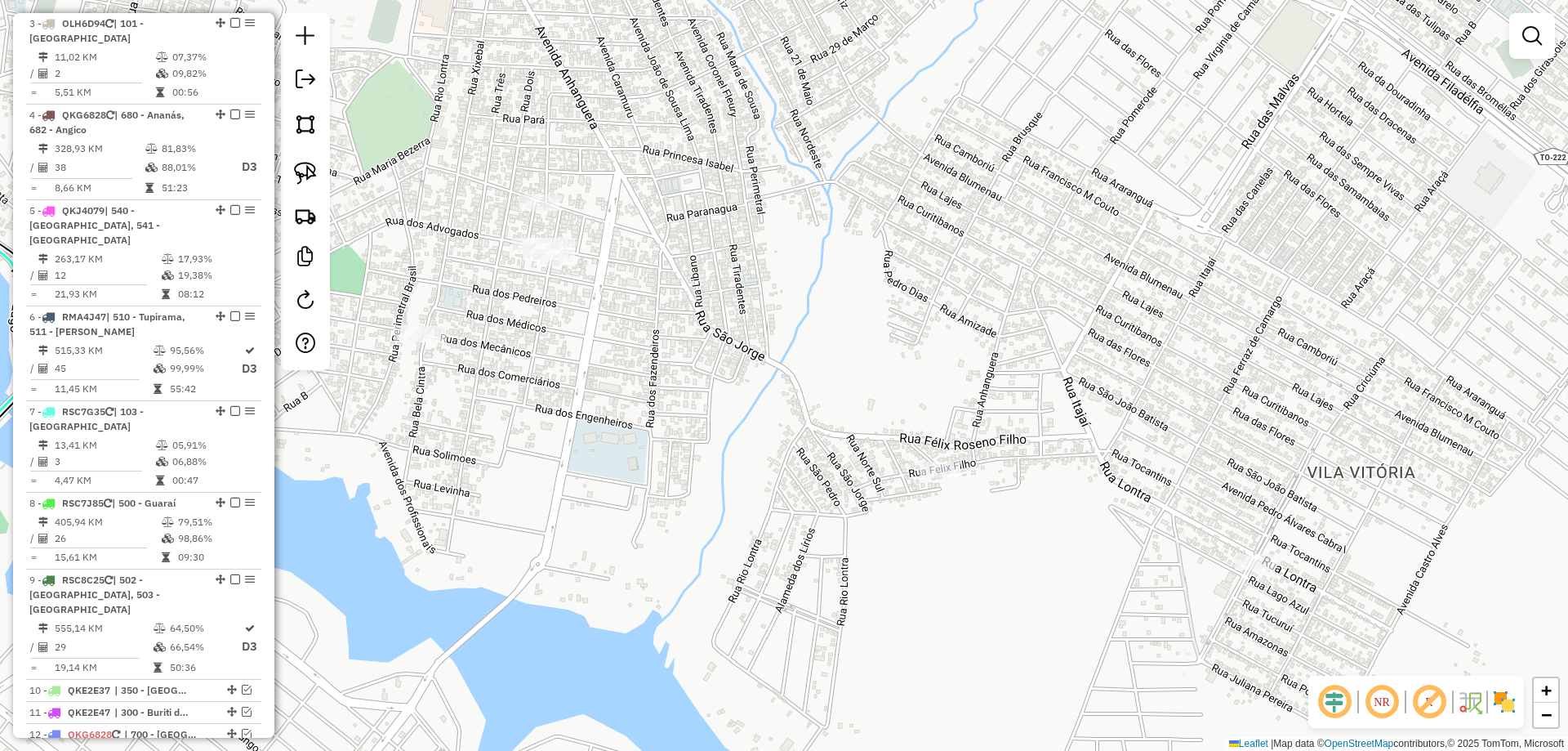
drag, startPoint x: 1027, startPoint y: 370, endPoint x: 915, endPoint y: 313, distance: 125.7
click at [915, 313] on div "Janela de atendimento Grade de atendimento Capacidade Transportadoras Veículos …" at bounding box center [784, 376] width 1568 height 751
click at [305, 175] on img at bounding box center [306, 173] width 23 height 23
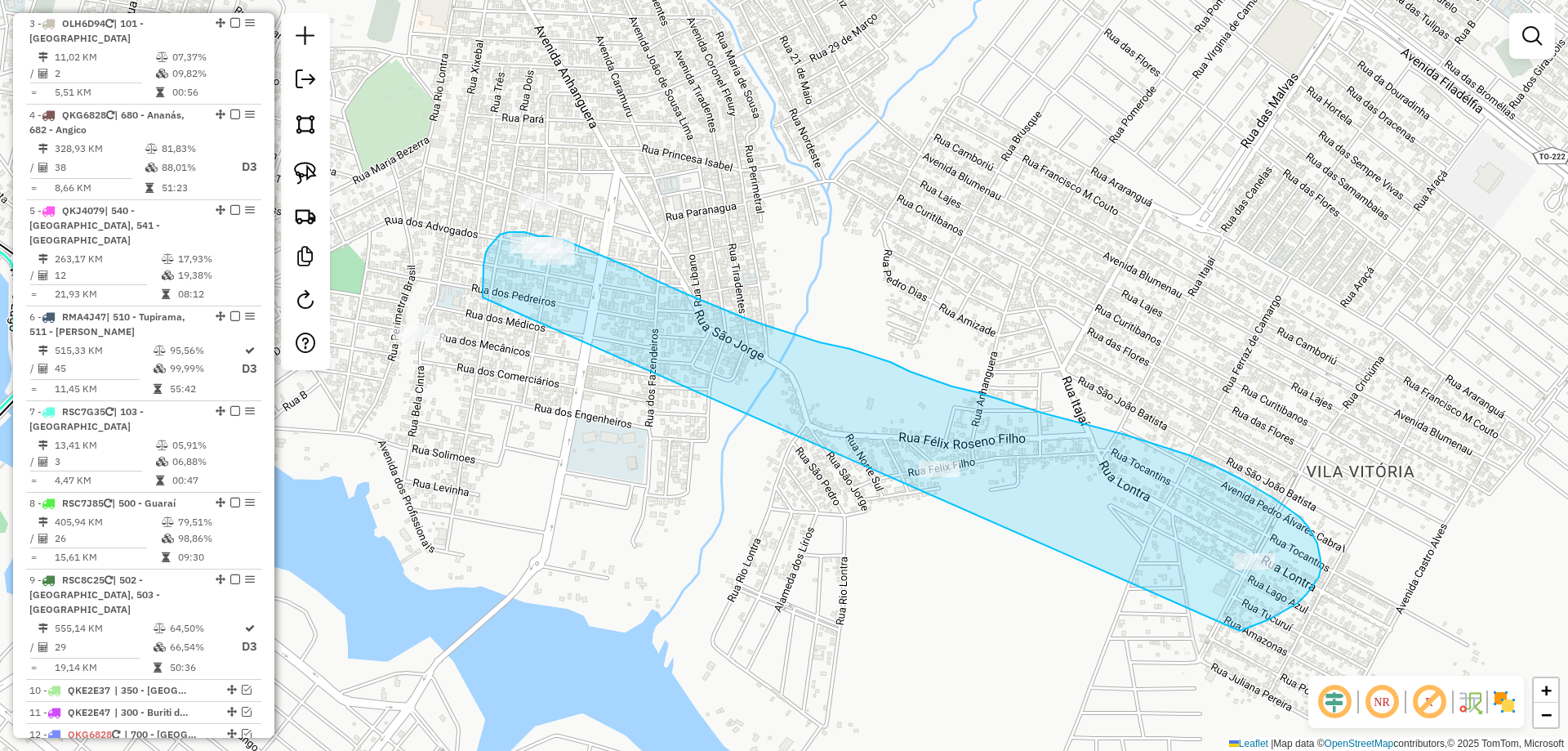
drag, startPoint x: 483, startPoint y: 297, endPoint x: 1098, endPoint y: 638, distance: 703.2
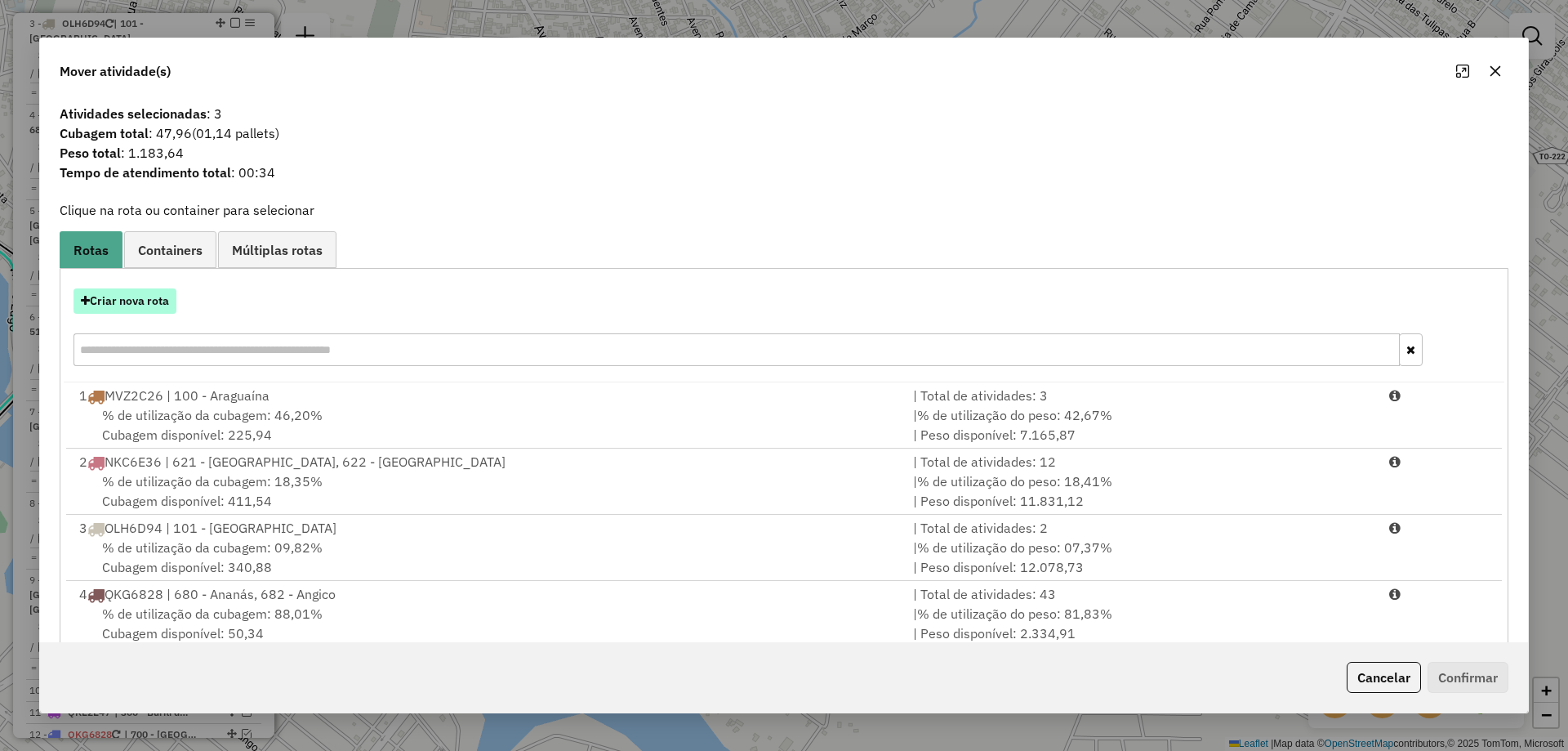
click at [129, 295] on button "Criar nova rota" at bounding box center [125, 301] width 103 height 26
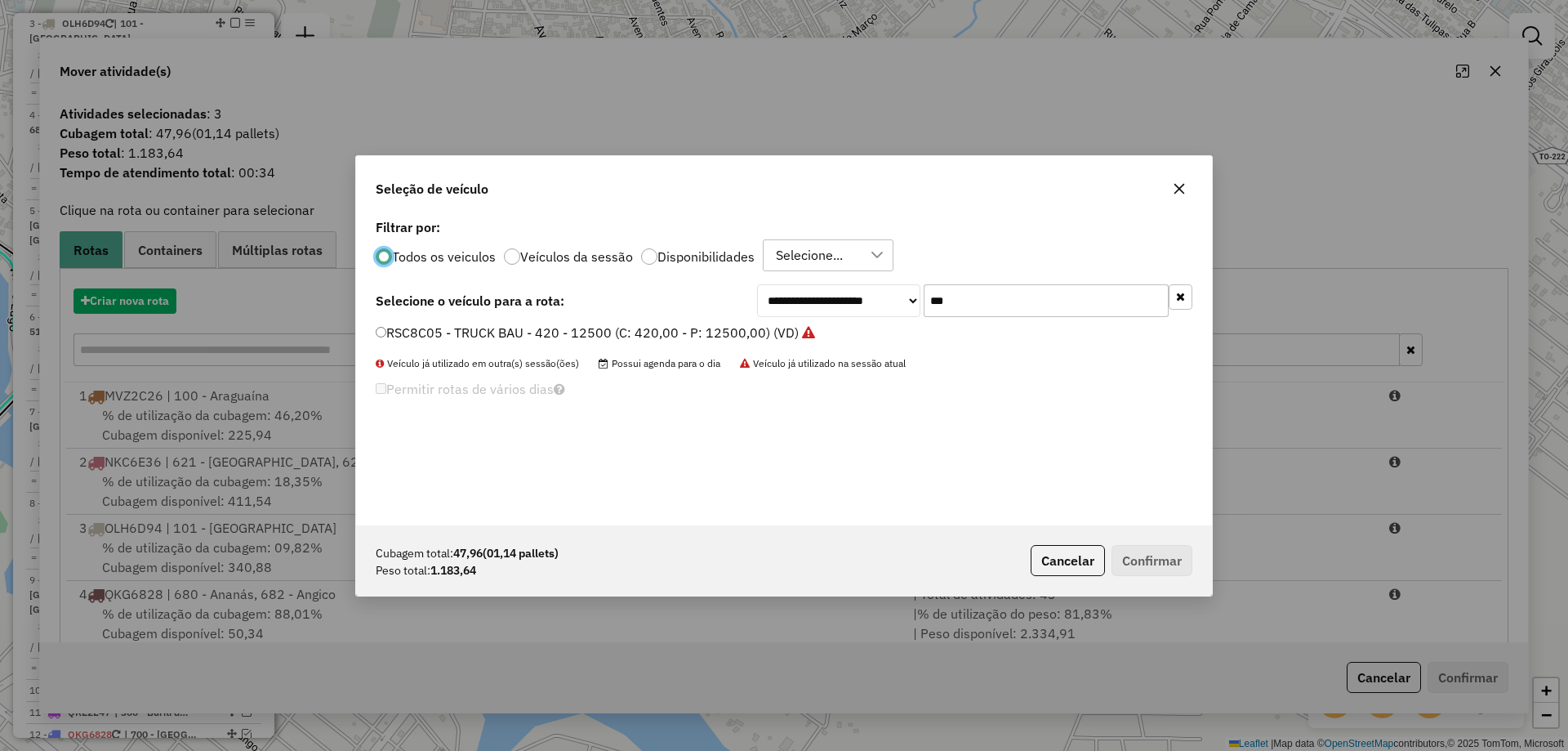
scroll to position [9, 5]
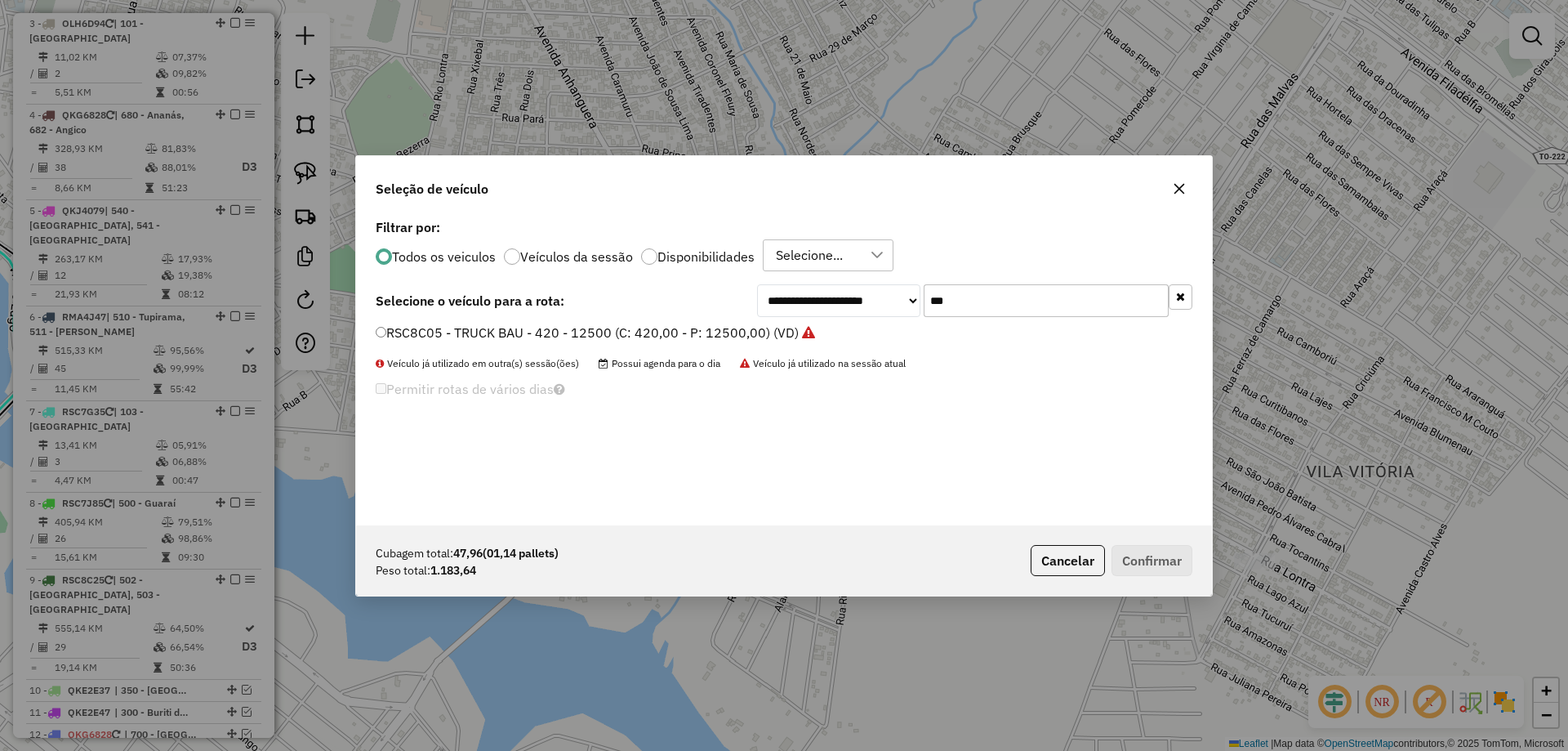
click at [997, 307] on input "***" at bounding box center [1046, 300] width 245 height 32
type input "***"
click at [635, 335] on label "OFI3C87 - TOCO HR 1500 (C: 100,00 - P: 1500,00) (VD)" at bounding box center [564, 333] width 377 height 20
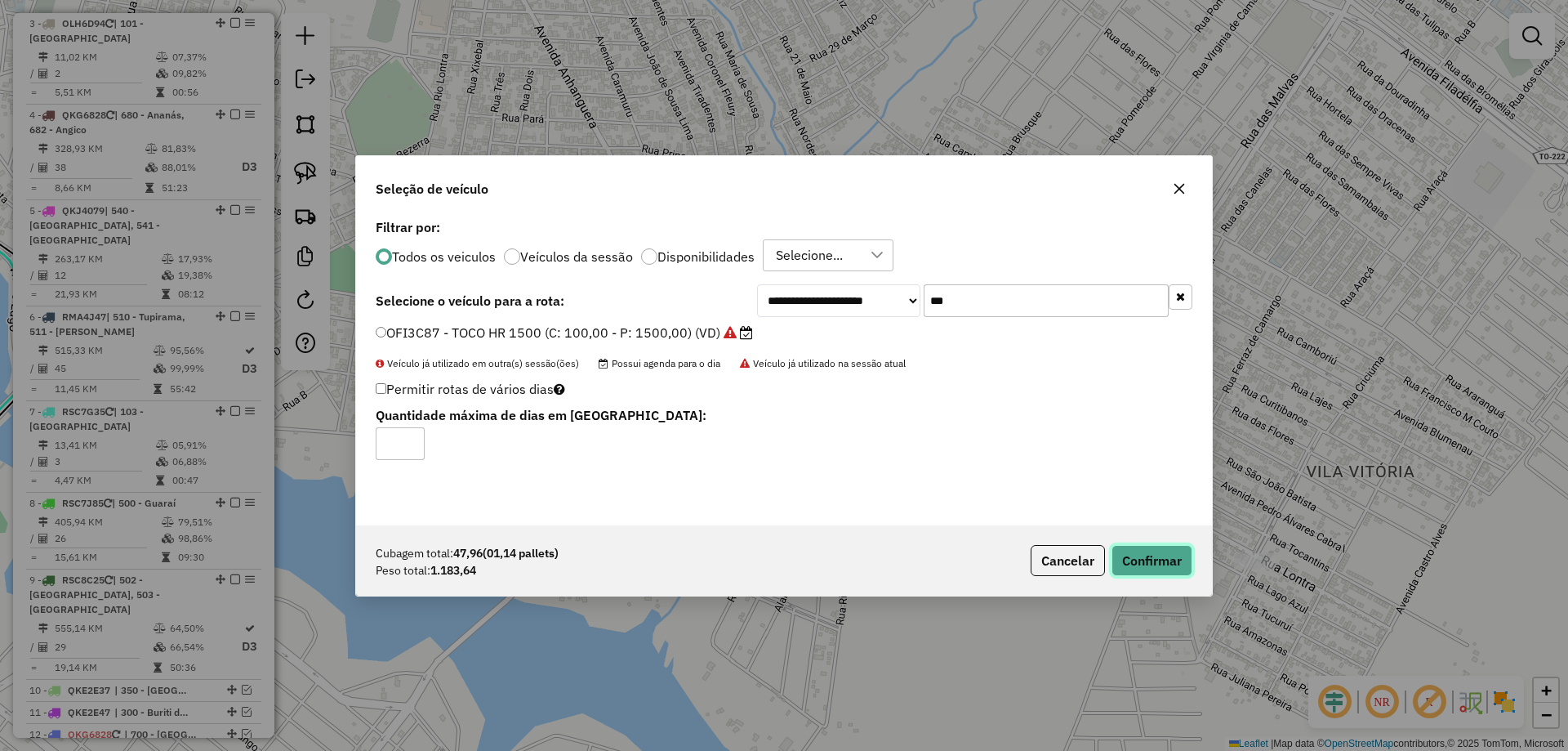
click at [1146, 552] on button "Confirmar" at bounding box center [1152, 560] width 81 height 31
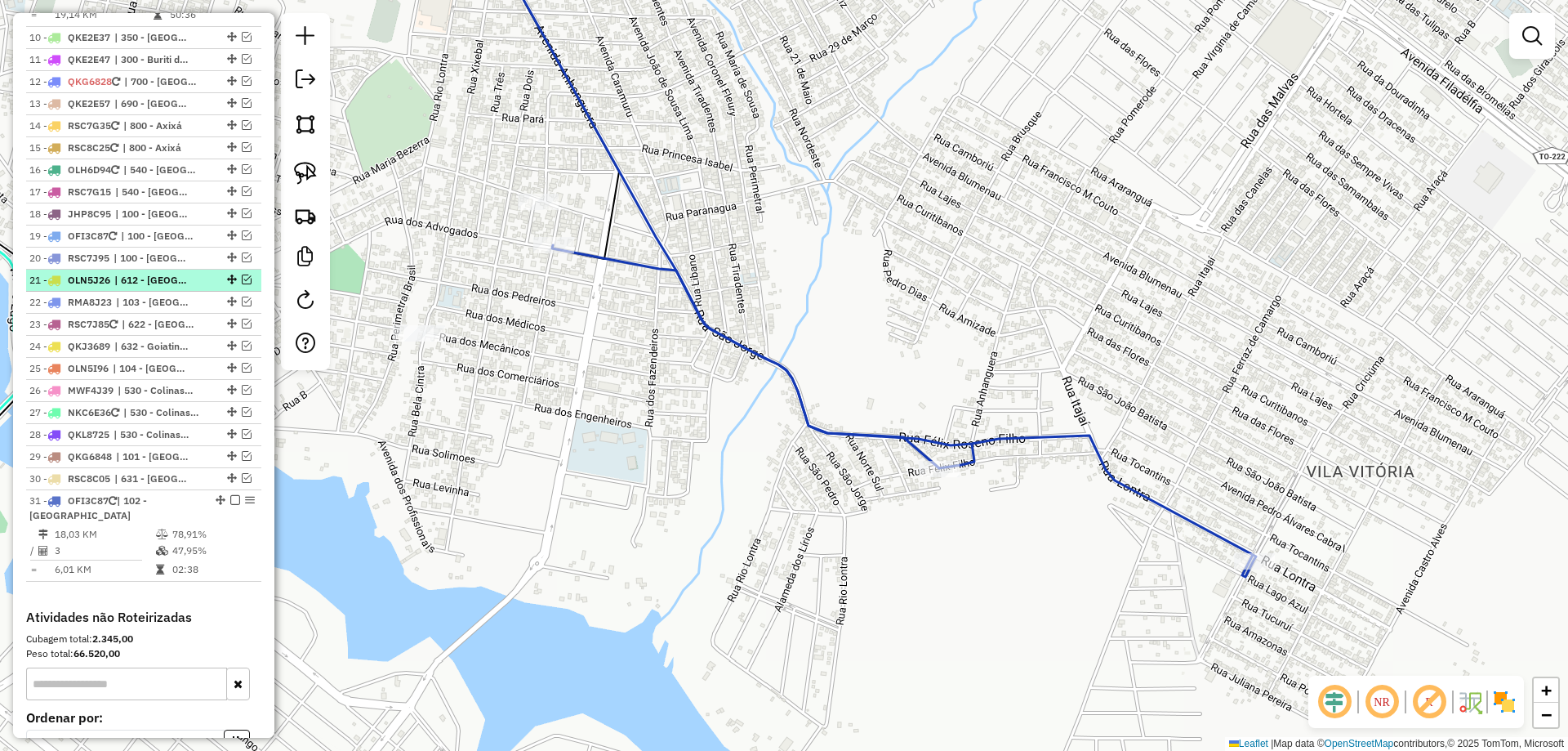
scroll to position [1454, 0]
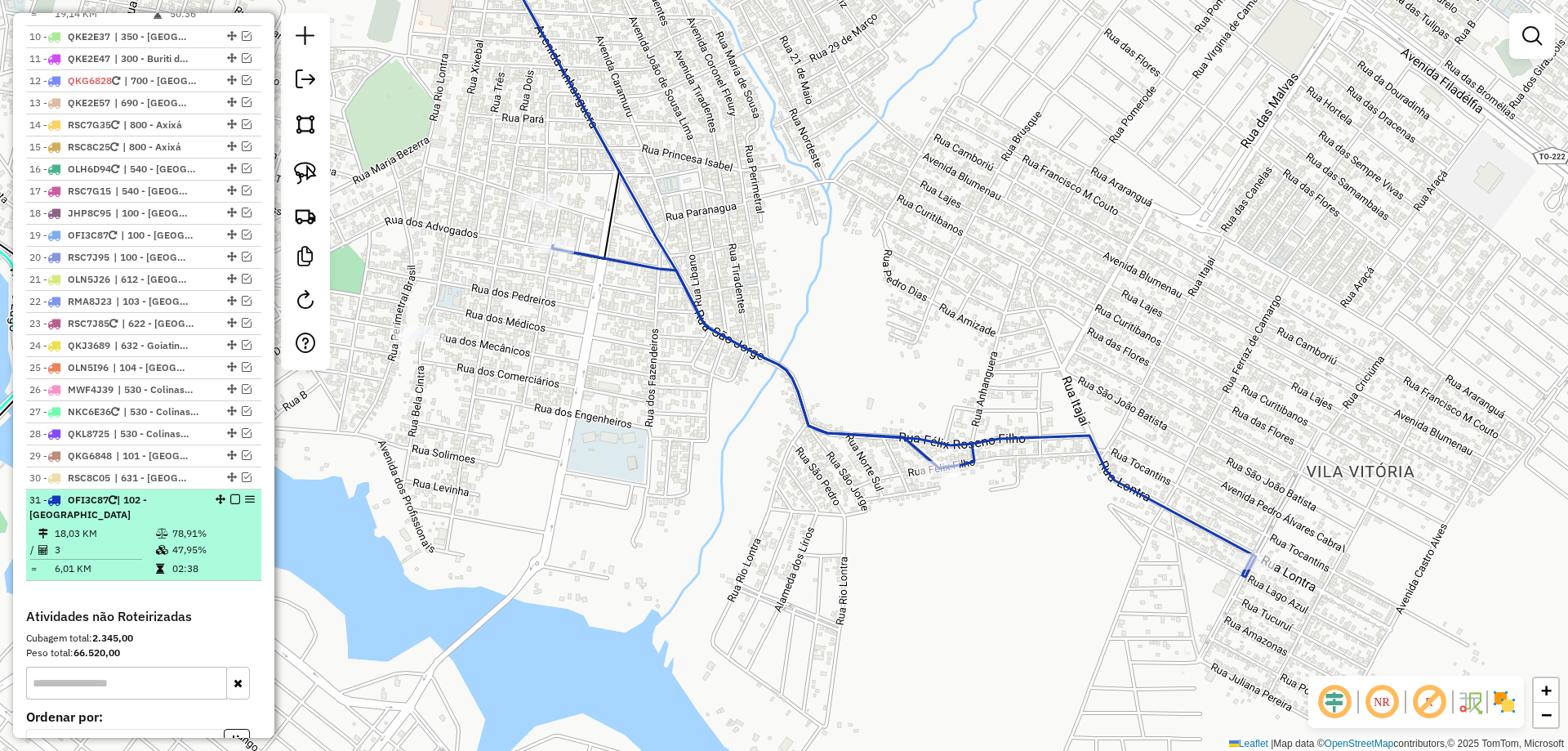
click at [231, 495] on em at bounding box center [235, 499] width 10 height 10
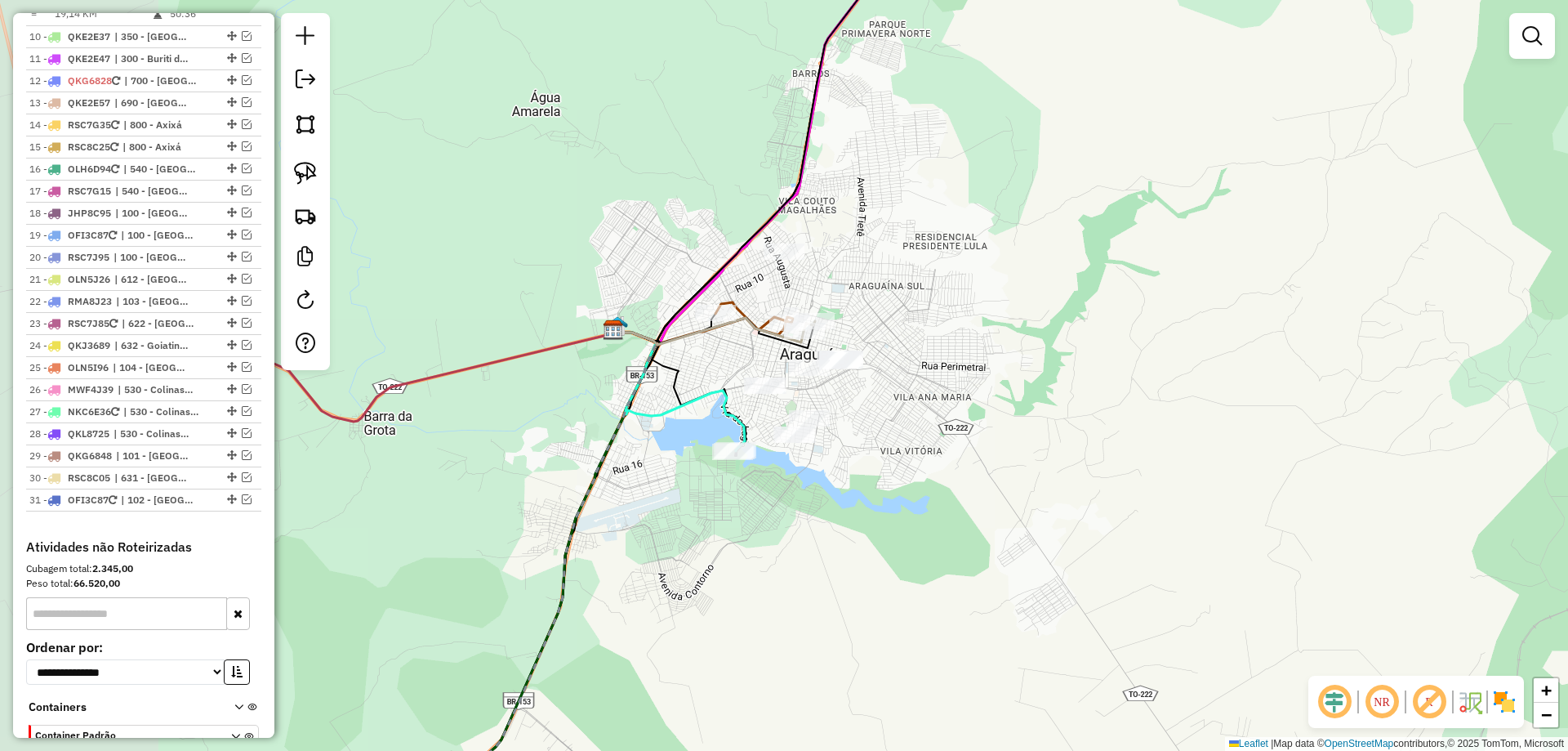
drag, startPoint x: 707, startPoint y: 519, endPoint x: 860, endPoint y: 500, distance: 154.2
click at [859, 500] on div "Janela de atendimento Grade de atendimento Capacidade Transportadoras Veículos …" at bounding box center [784, 376] width 1568 height 751
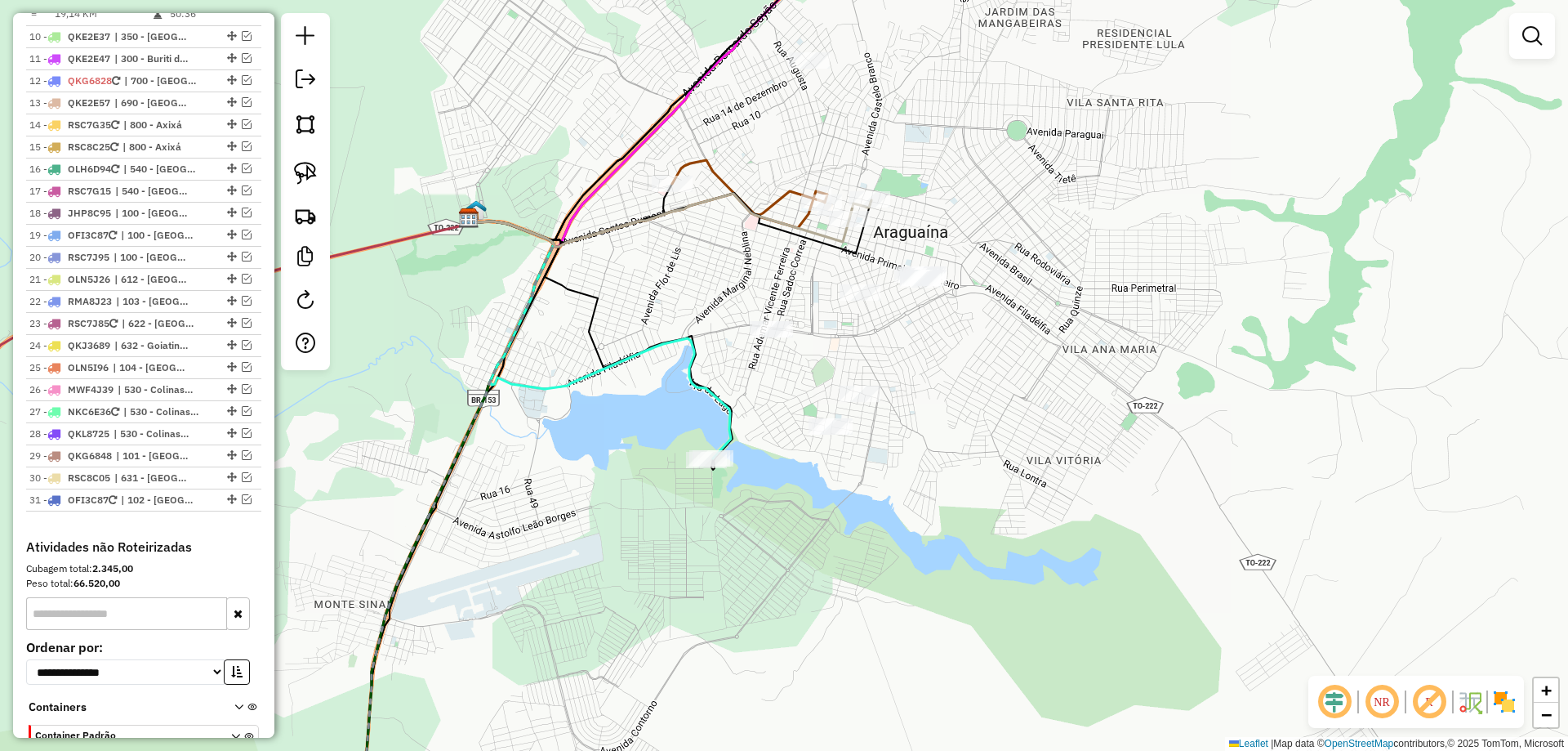
drag, startPoint x: 849, startPoint y: 398, endPoint x: 899, endPoint y: 364, distance: 60.5
click at [899, 364] on div "Janela de atendimento Grade de atendimento Capacidade Transportadoras Veículos …" at bounding box center [784, 376] width 1568 height 751
click at [312, 174] on img at bounding box center [306, 173] width 23 height 23
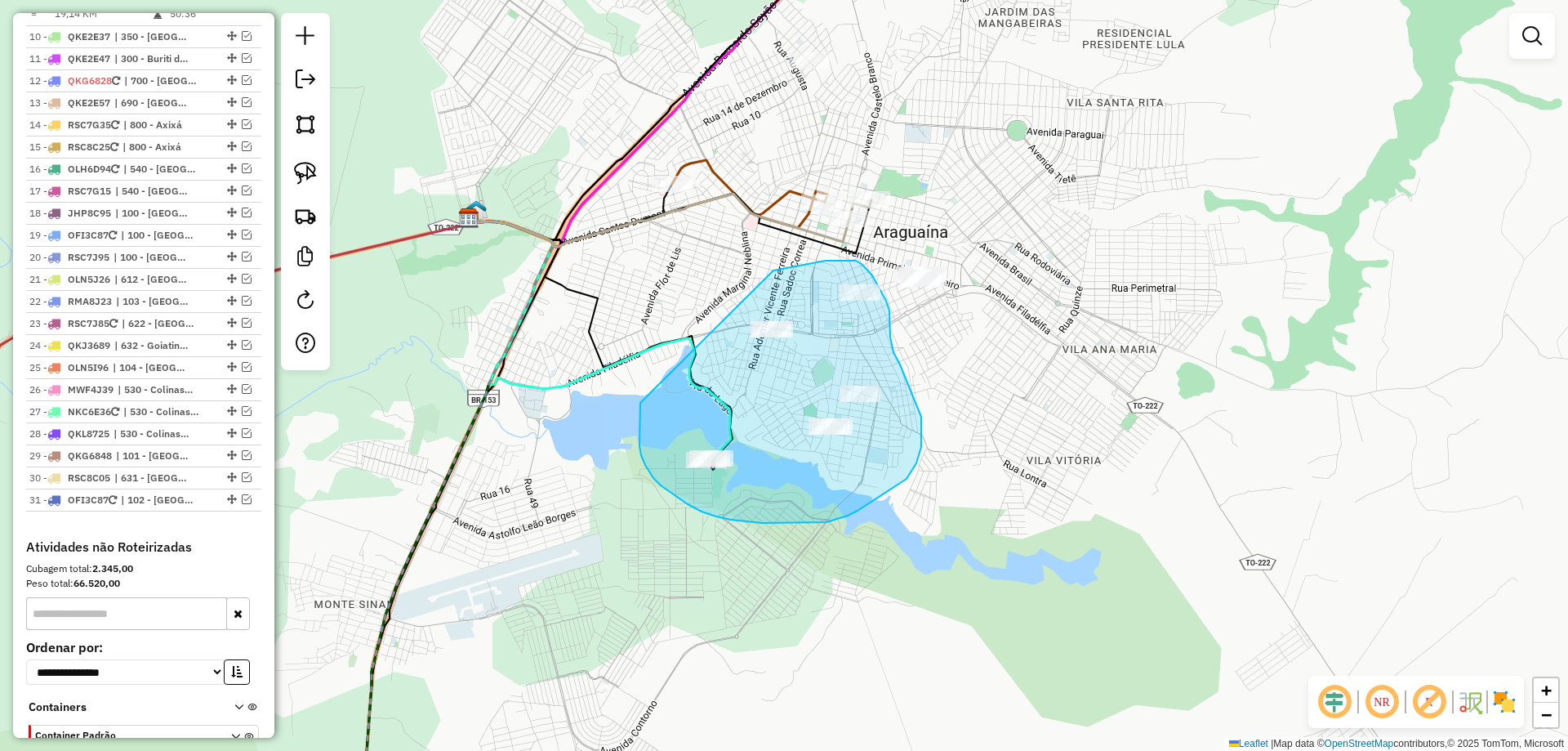
drag, startPoint x: 640, startPoint y: 403, endPoint x: 760, endPoint y: 274, distance: 176.2
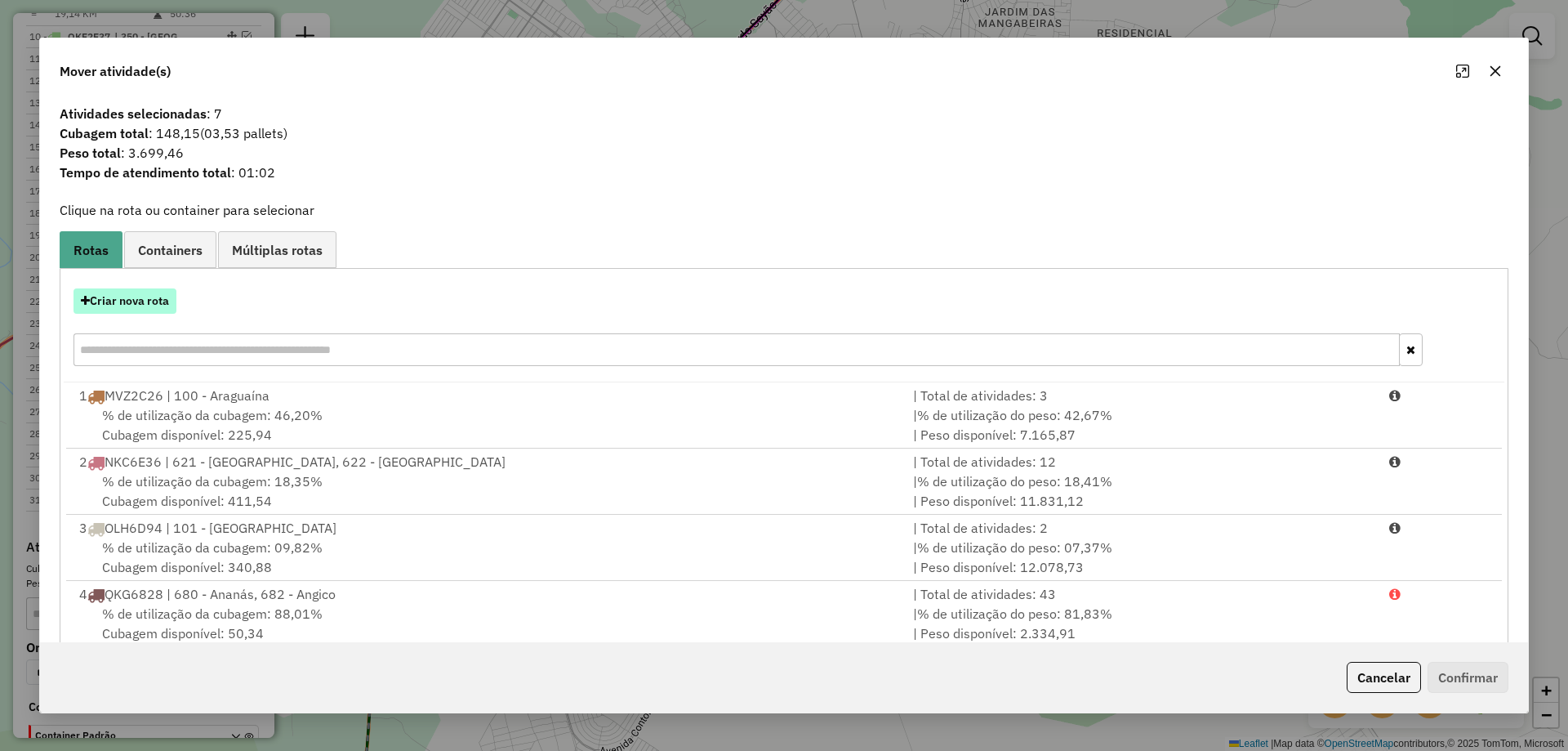
click at [143, 299] on button "Criar nova rota" at bounding box center [125, 301] width 103 height 26
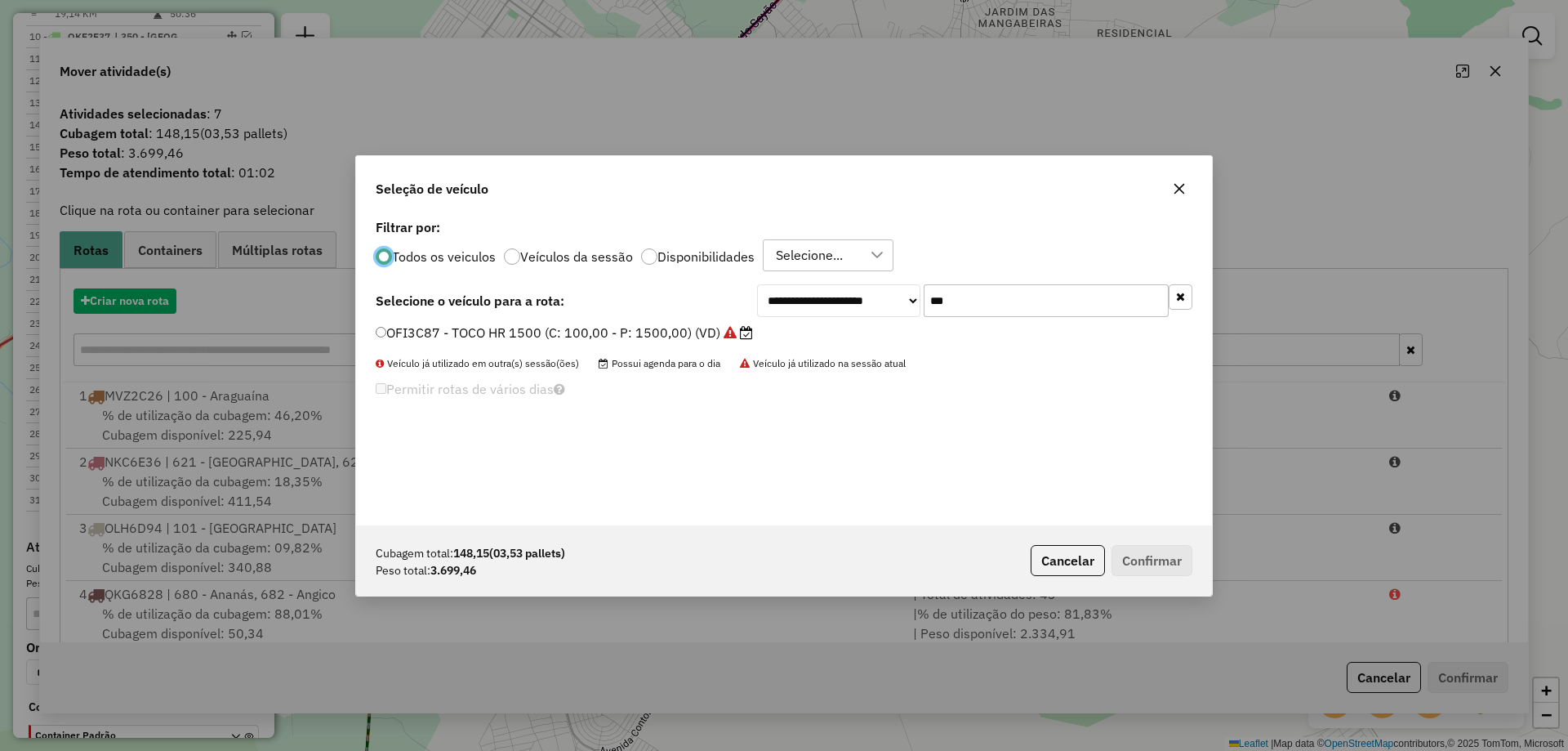
scroll to position [9, 5]
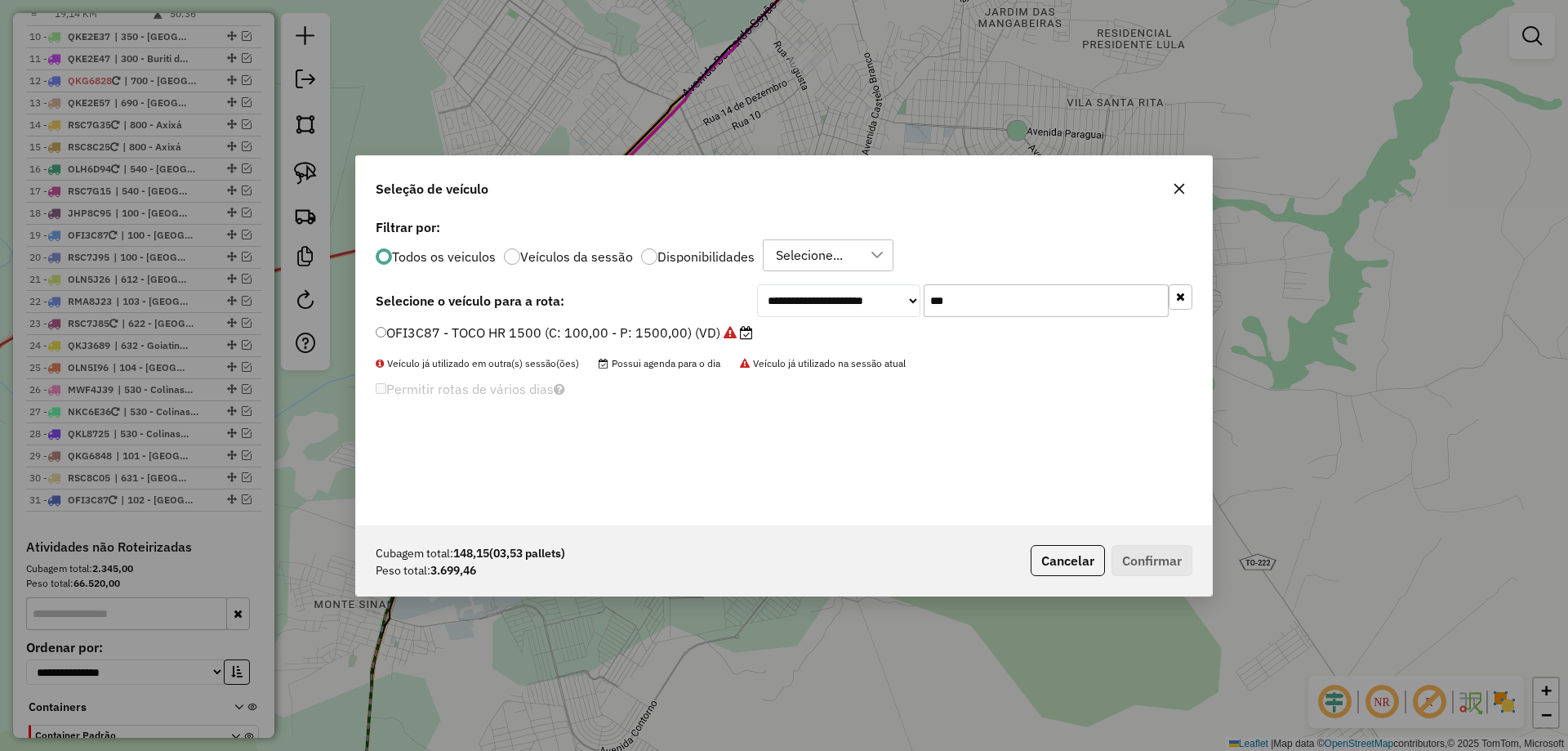
click at [960, 311] on input "***" at bounding box center [1046, 300] width 245 height 32
type input "****"
click at [754, 331] on label "QKJ4079 - TRUCK BAU - 420 - 12700 (C: 420,00 - P: 12700,00) (VD)" at bounding box center [603, 333] width 455 height 20
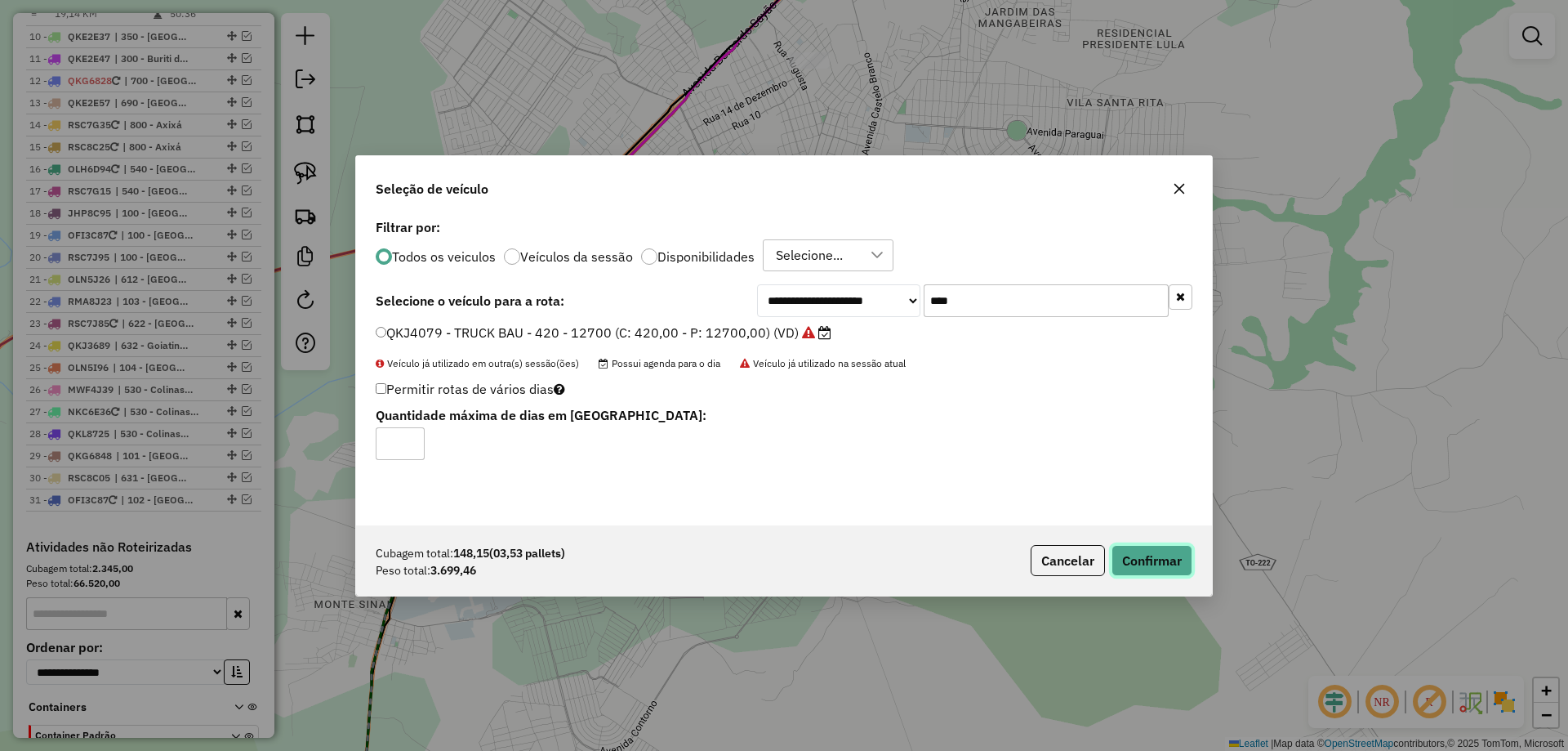
click at [1134, 562] on button "Confirmar" at bounding box center [1152, 560] width 81 height 31
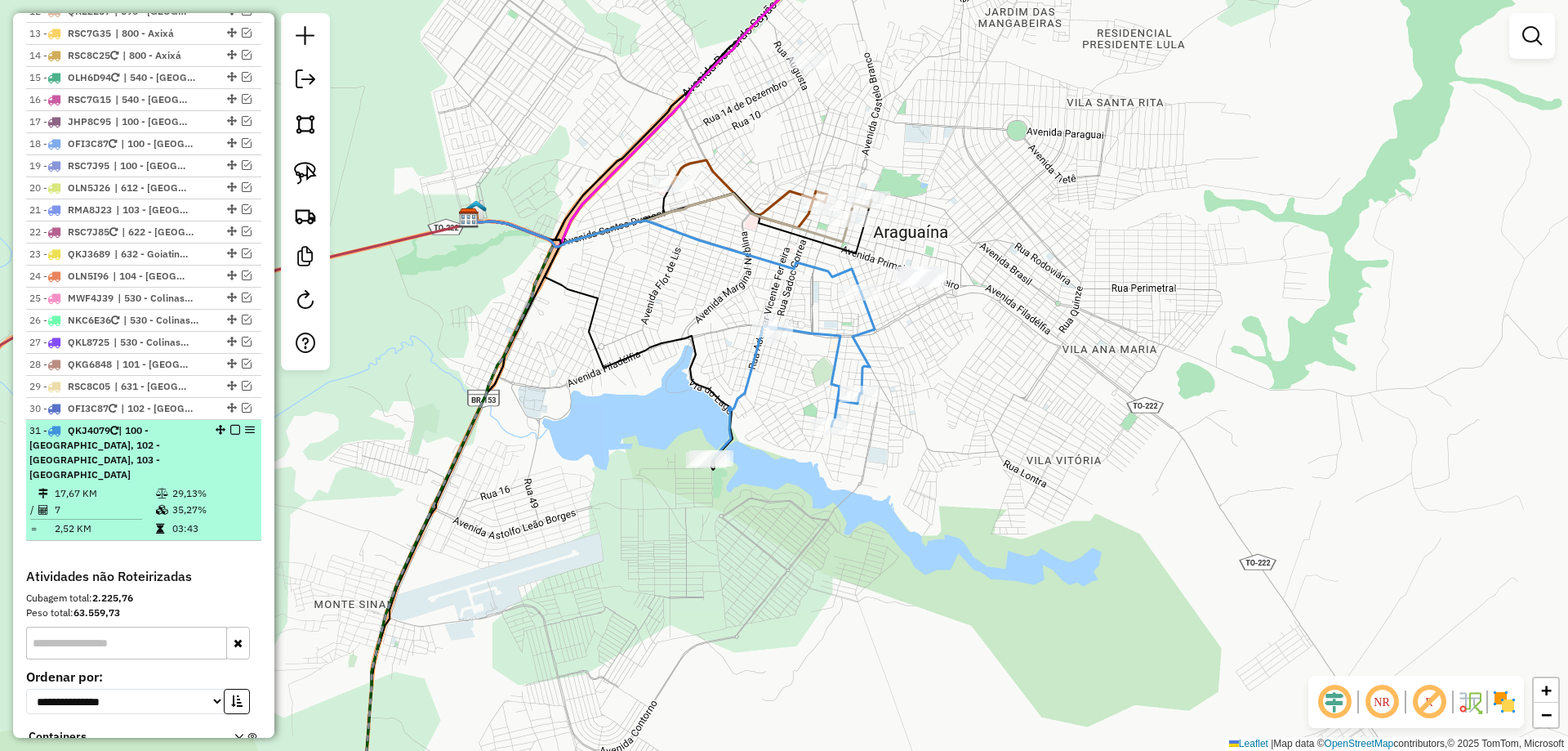
scroll to position [1363, 0]
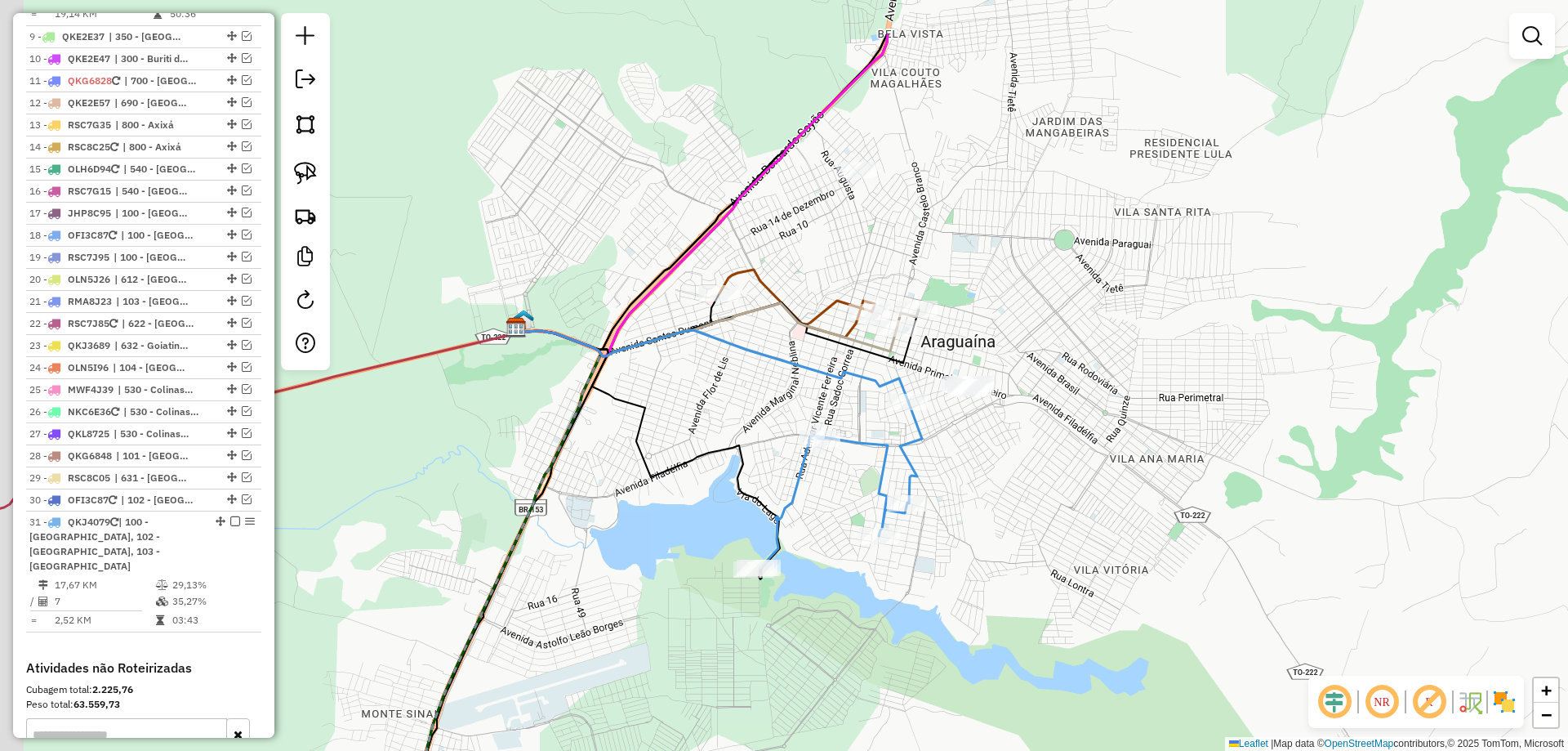
drag, startPoint x: 551, startPoint y: 352, endPoint x: 587, endPoint y: 423, distance: 79.6
click at [589, 421] on icon at bounding box center [497, 632] width 223 height 608
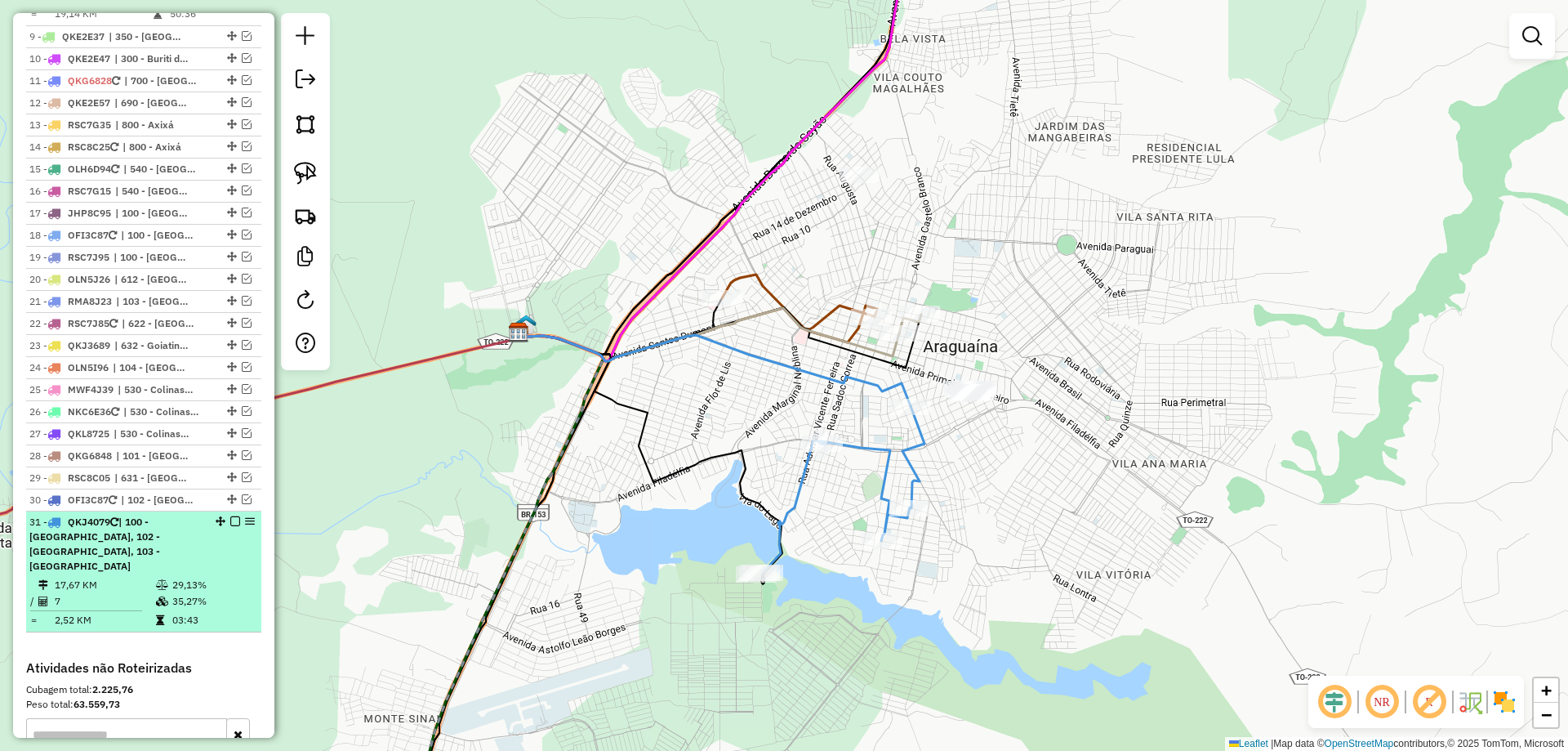
click at [231, 517] on em at bounding box center [235, 521] width 10 height 10
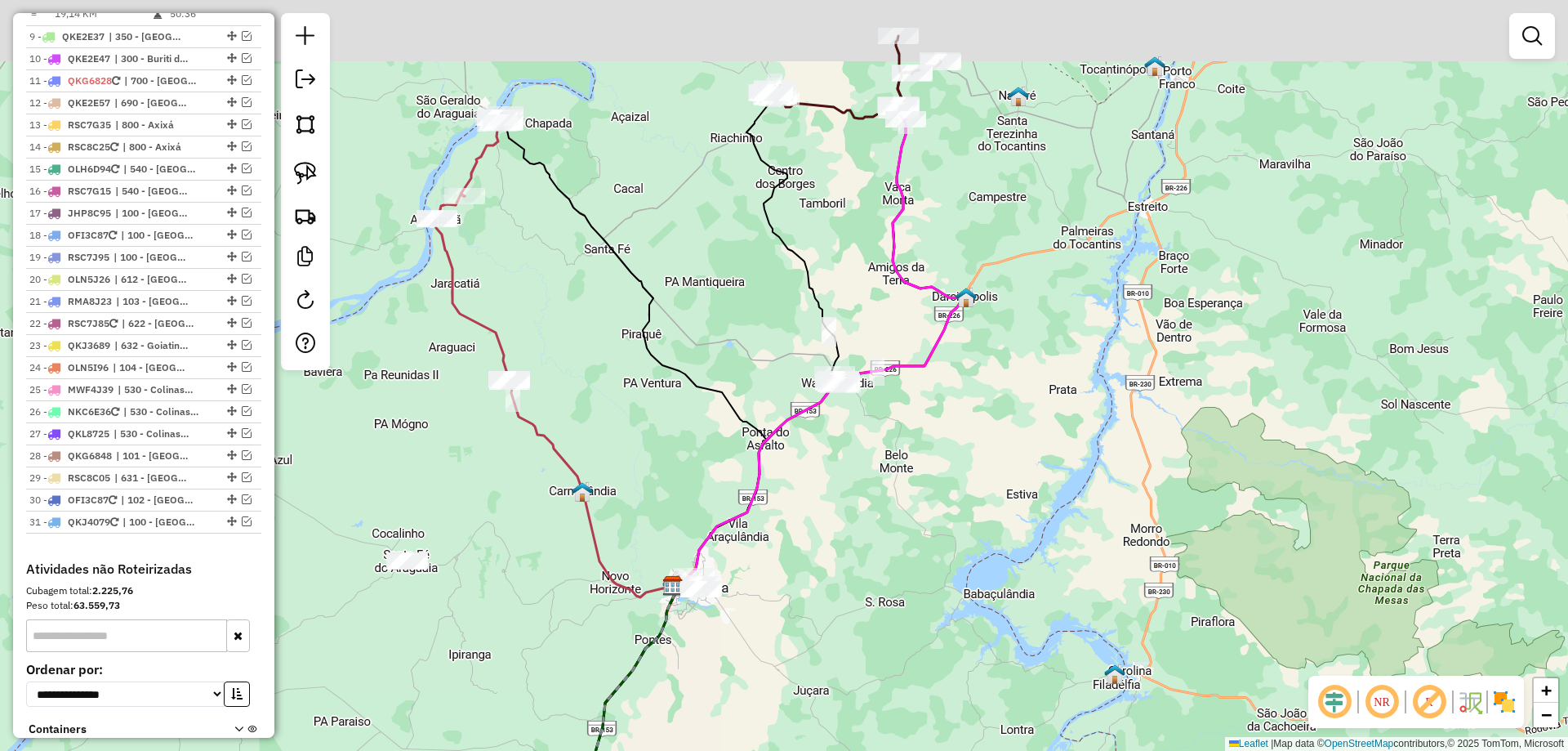
drag, startPoint x: 544, startPoint y: 364, endPoint x: 662, endPoint y: 557, distance: 226.2
click at [662, 557] on div "Janela de atendimento Grade de atendimento Capacidade Transportadoras Veículos …" at bounding box center [784, 376] width 1568 height 751
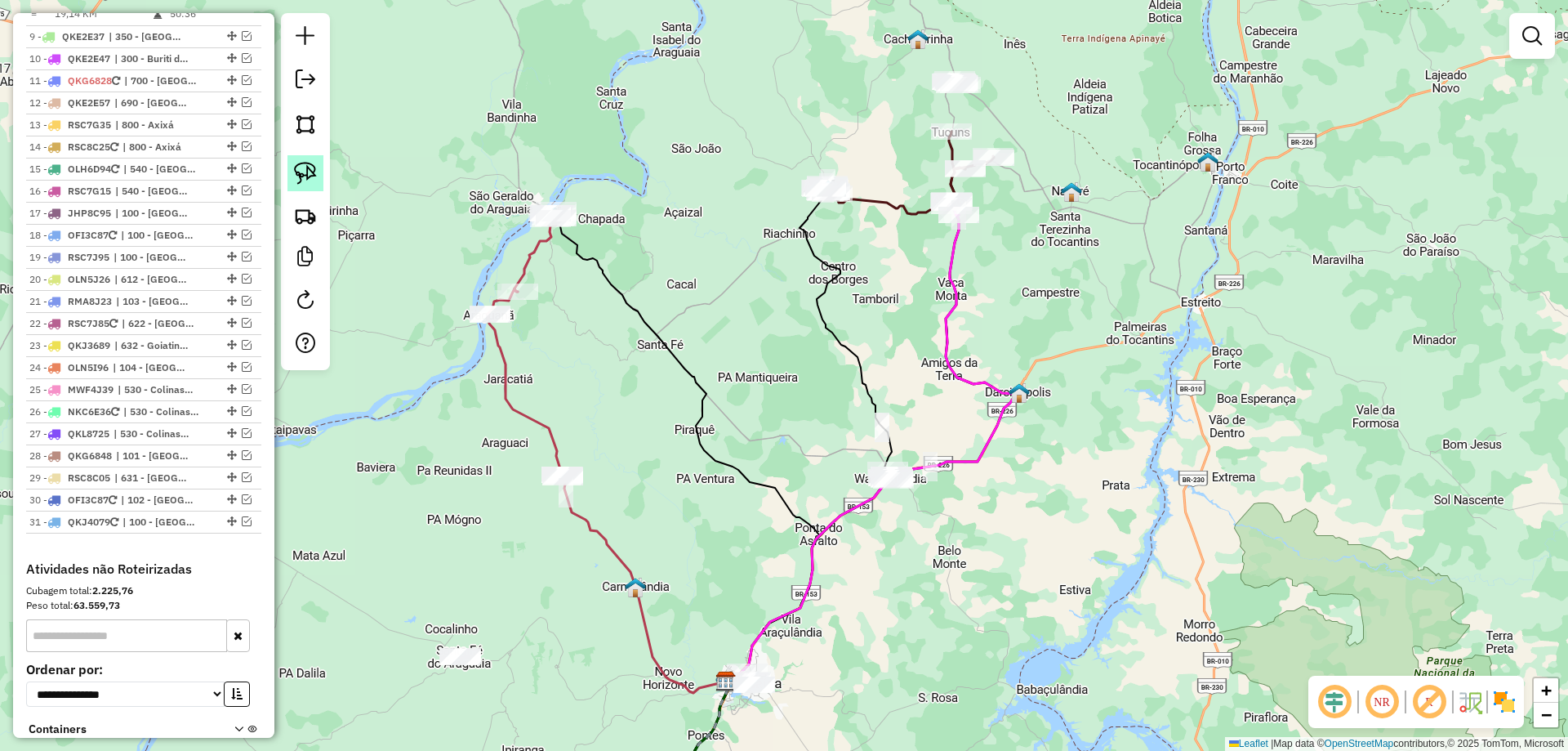
click at [307, 173] on img at bounding box center [306, 173] width 23 height 23
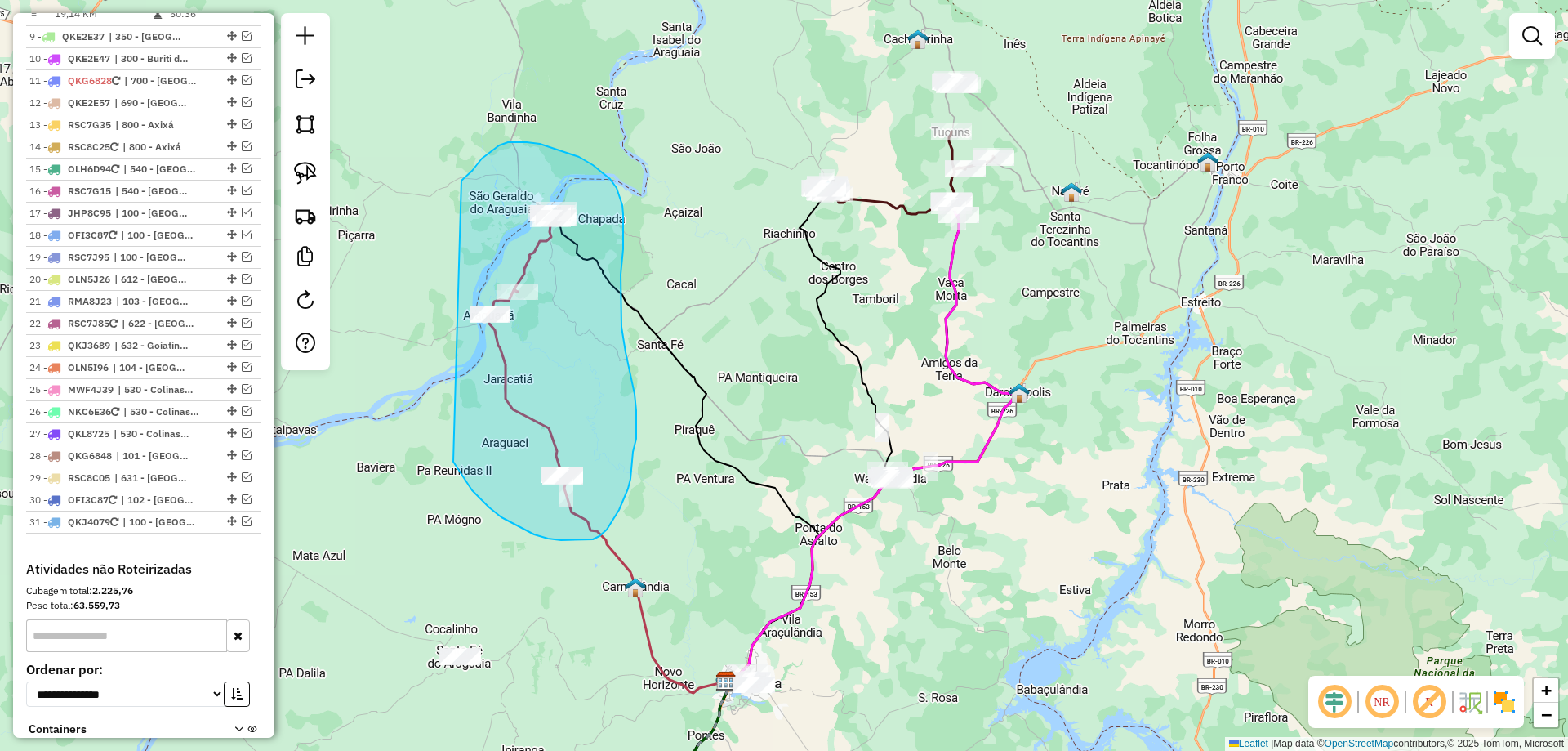
drag, startPoint x: 467, startPoint y: 483, endPoint x: 461, endPoint y: 181, distance: 302.1
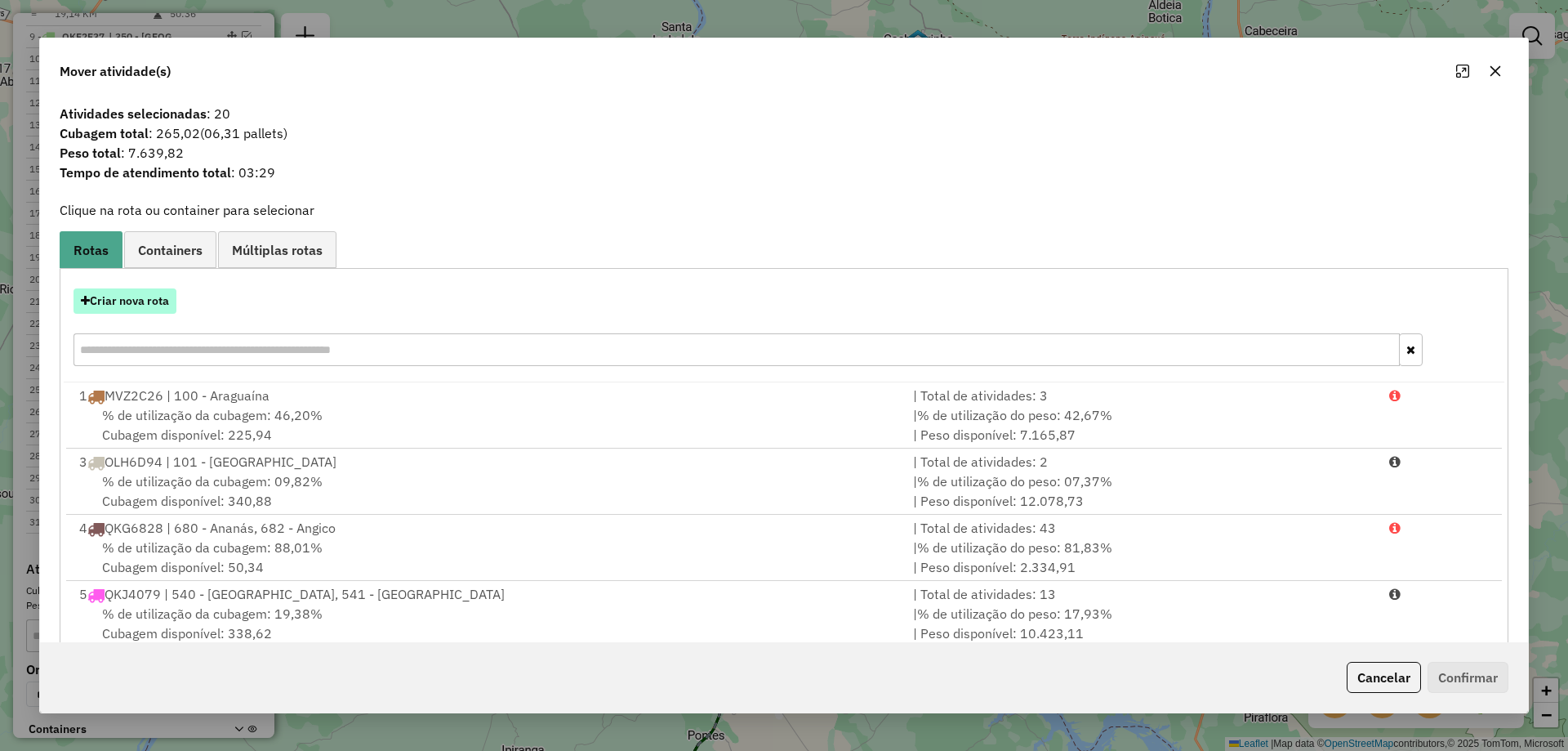
click at [138, 310] on button "Criar nova rota" at bounding box center [125, 301] width 103 height 26
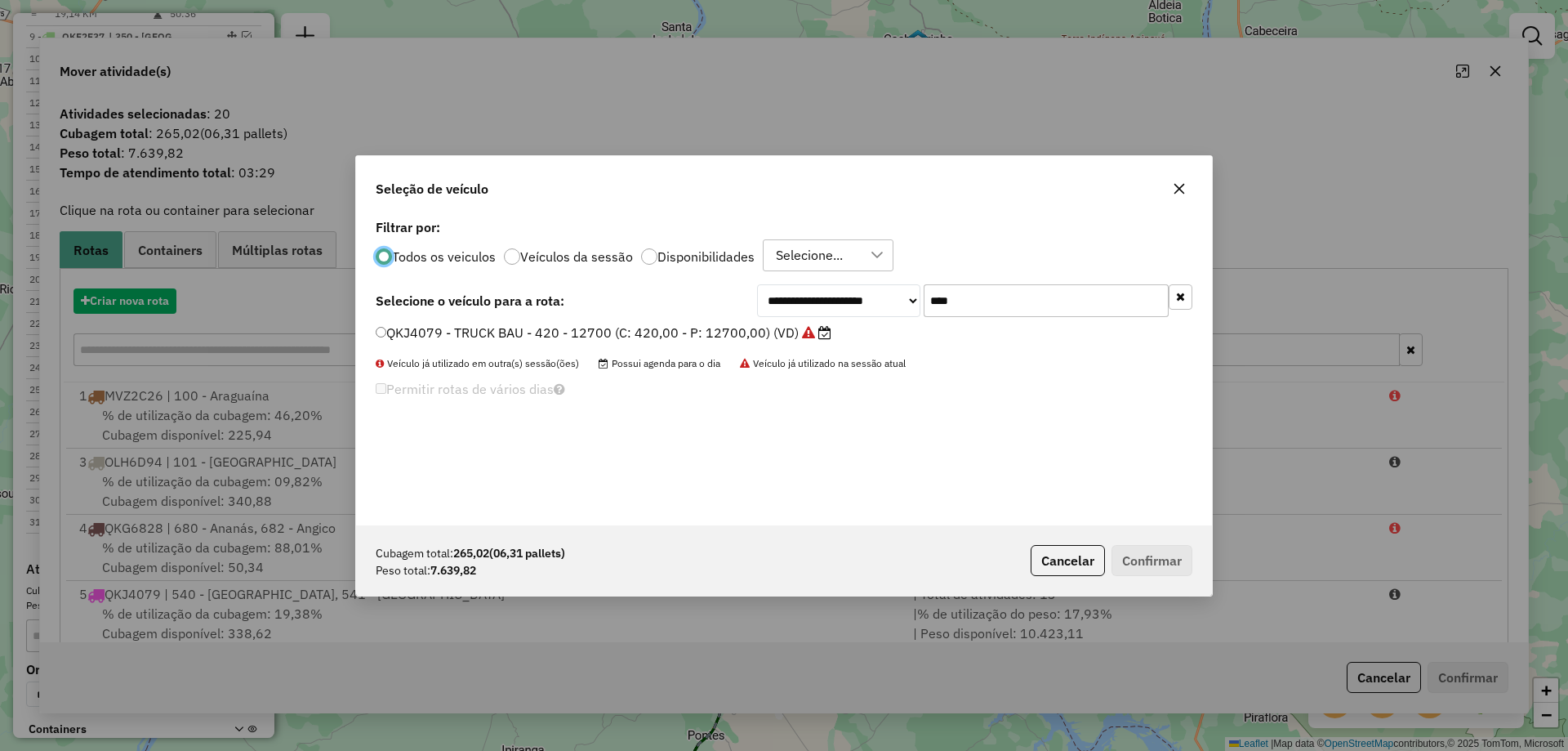
scroll to position [9, 5]
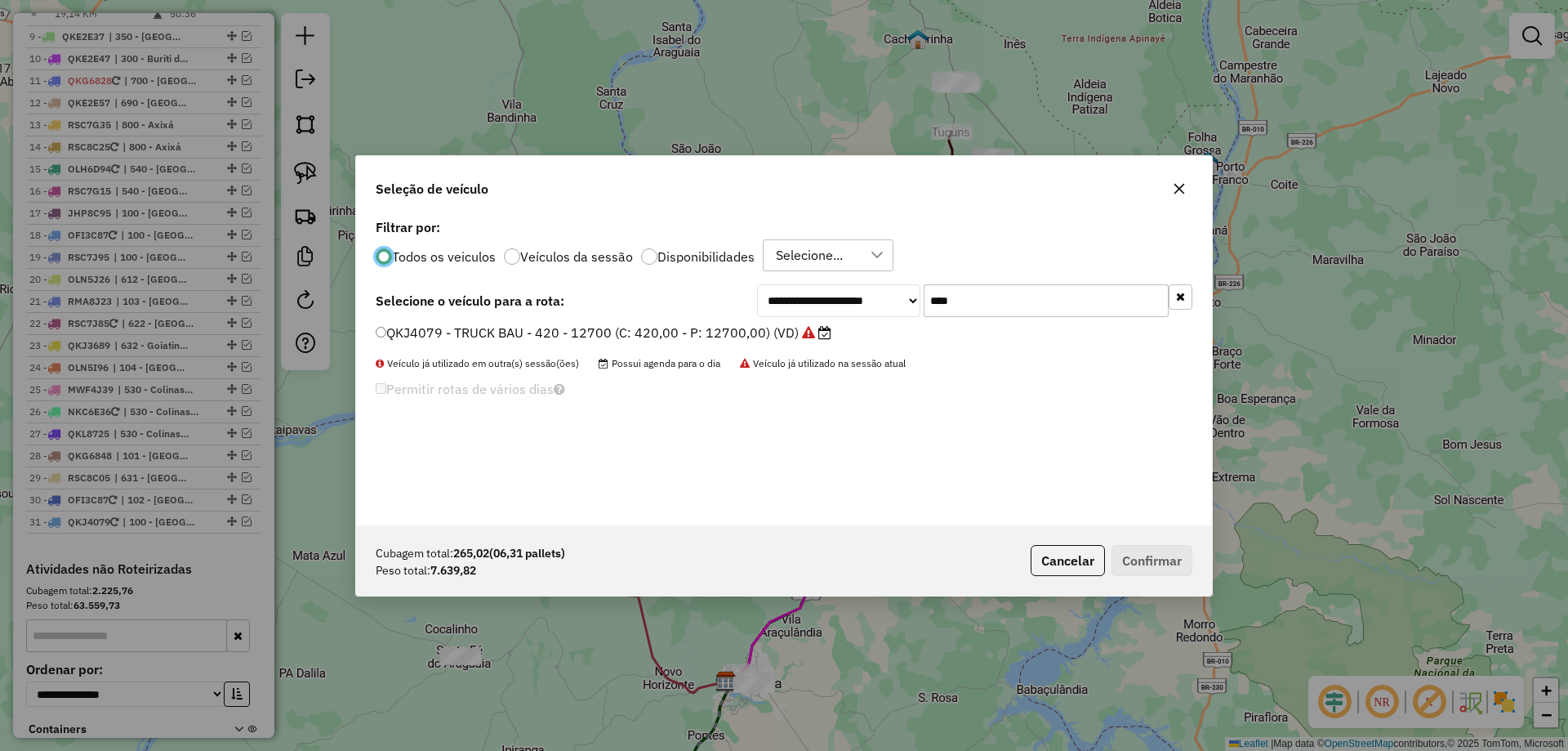
click at [733, 330] on label "QKJ4079 - TRUCK BAU - 420 - 12700 (C: 420,00 - P: 12700,00) (VD)" at bounding box center [603, 333] width 455 height 20
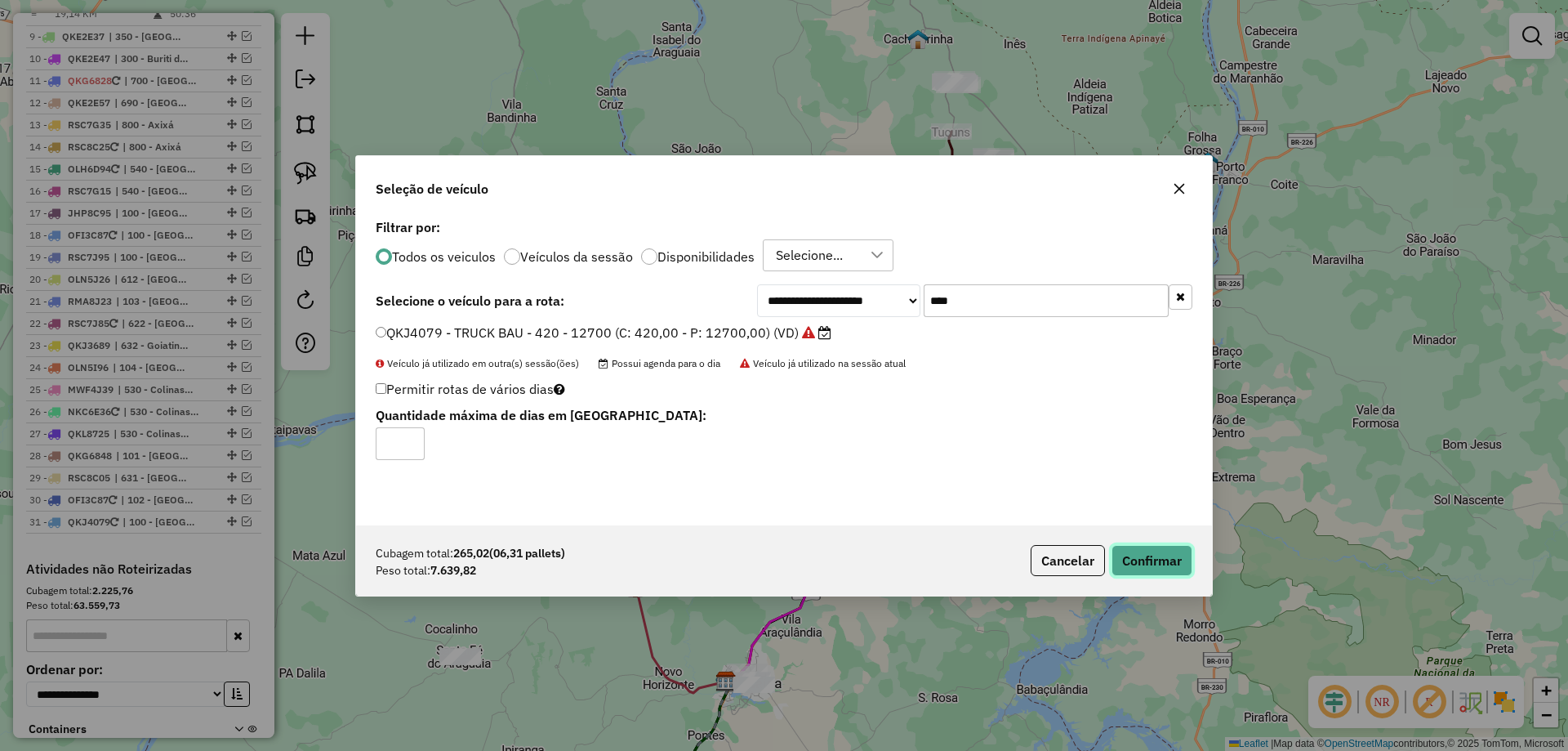
click at [1132, 558] on button "Confirmar" at bounding box center [1152, 560] width 81 height 31
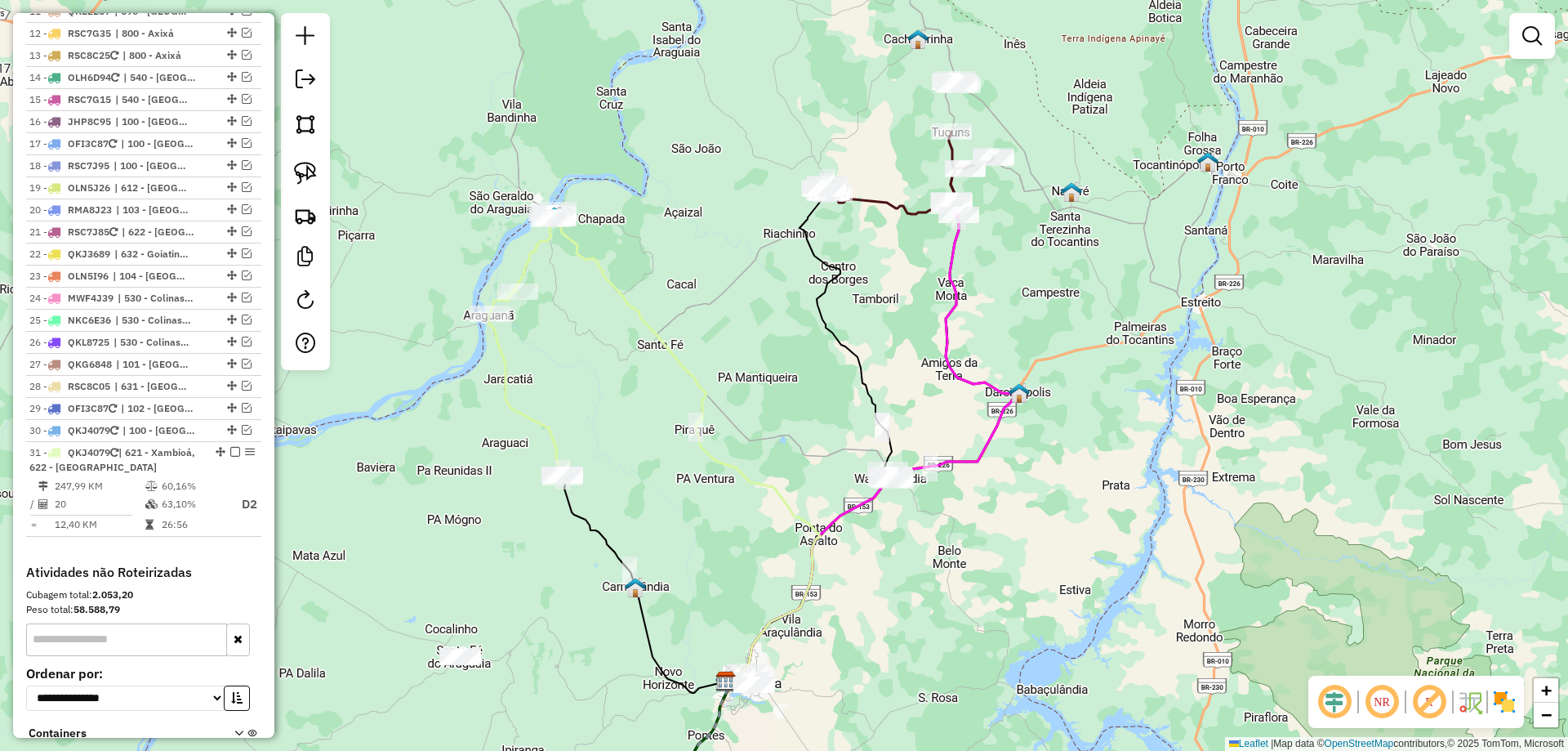
scroll to position [1271, 0]
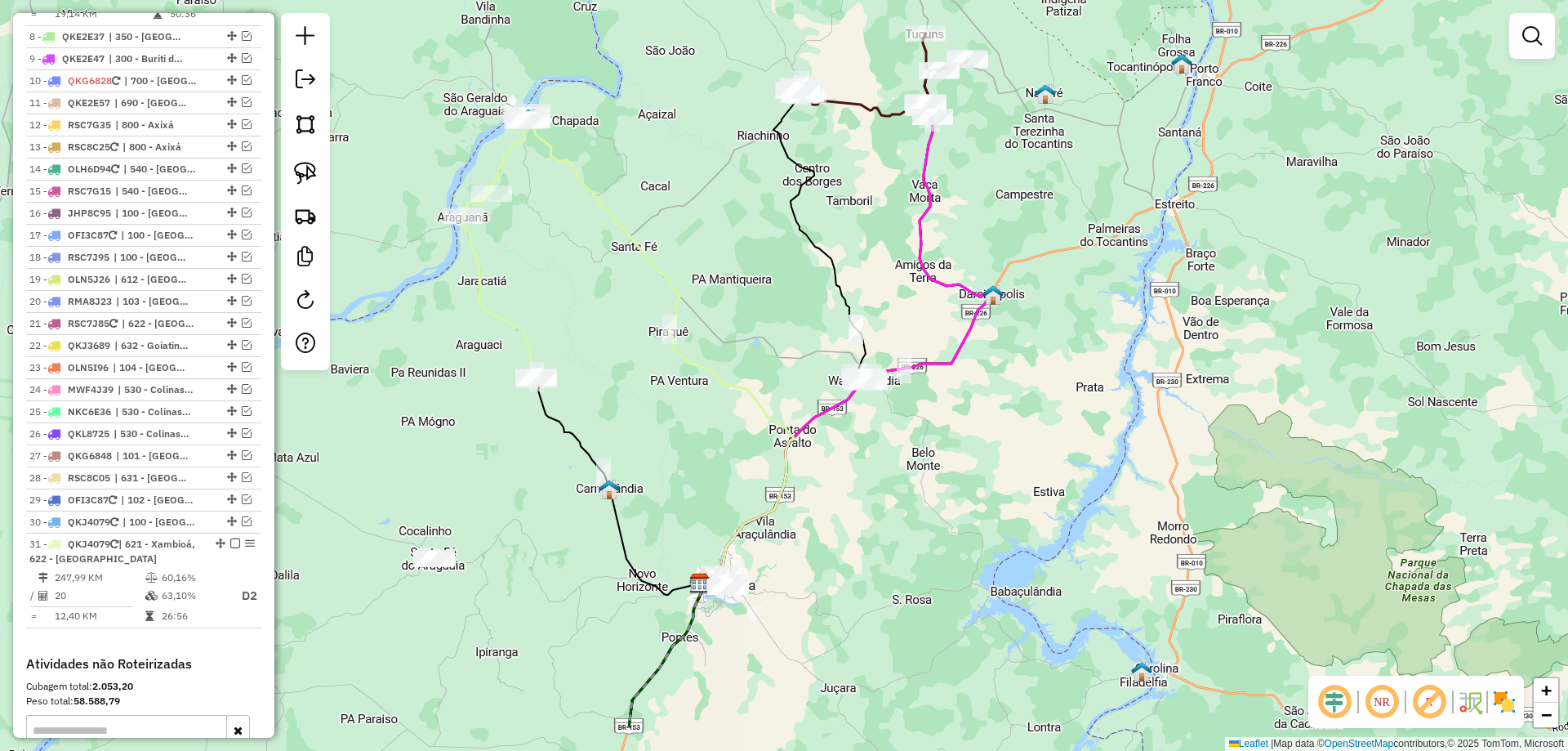
drag, startPoint x: 697, startPoint y: 542, endPoint x: 680, endPoint y: 432, distance: 111.3
click at [684, 437] on div "Janela de atendimento Grade de atendimento Capacidade Transportadoras Veículos …" at bounding box center [784, 376] width 1568 height 751
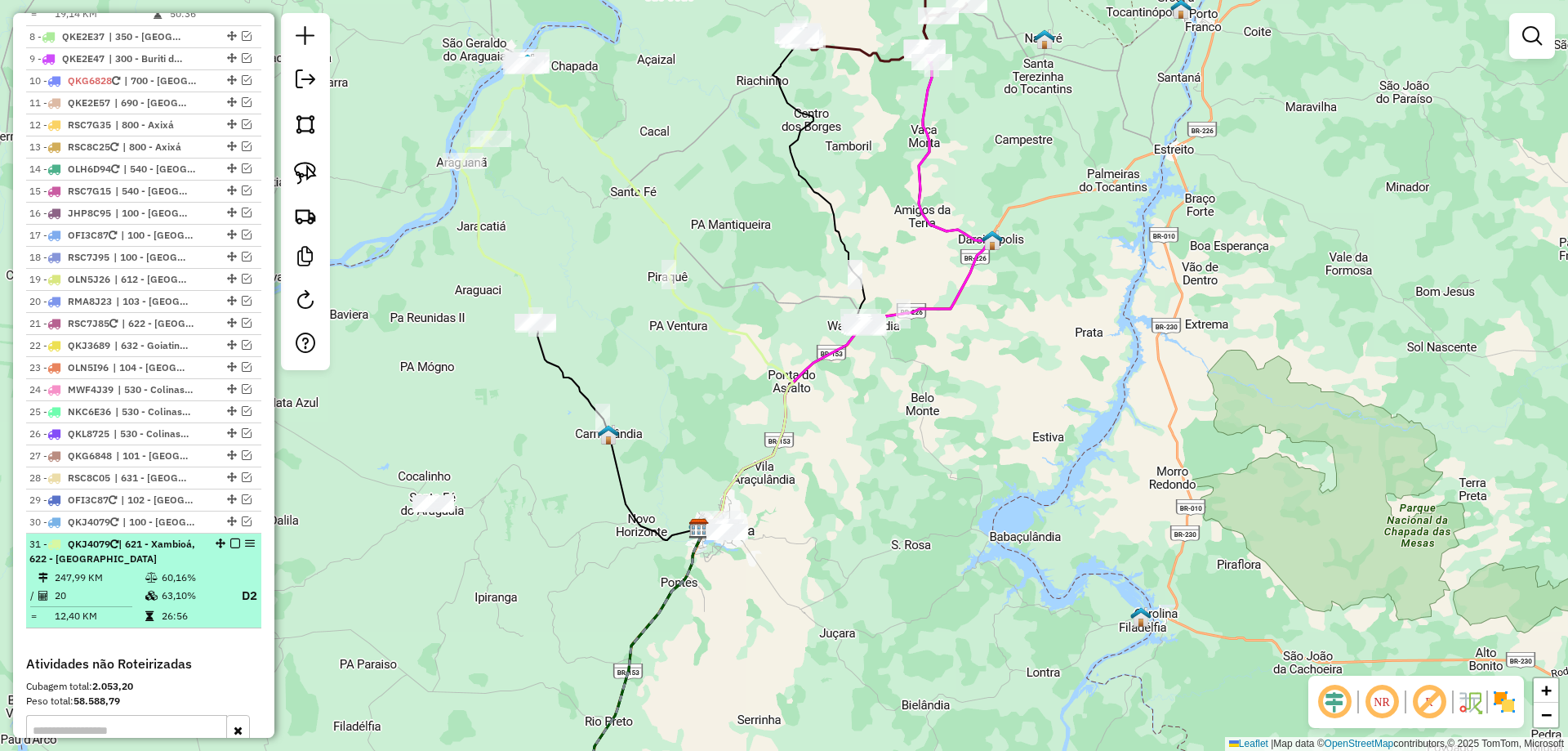
click at [231, 538] on em at bounding box center [235, 543] width 10 height 10
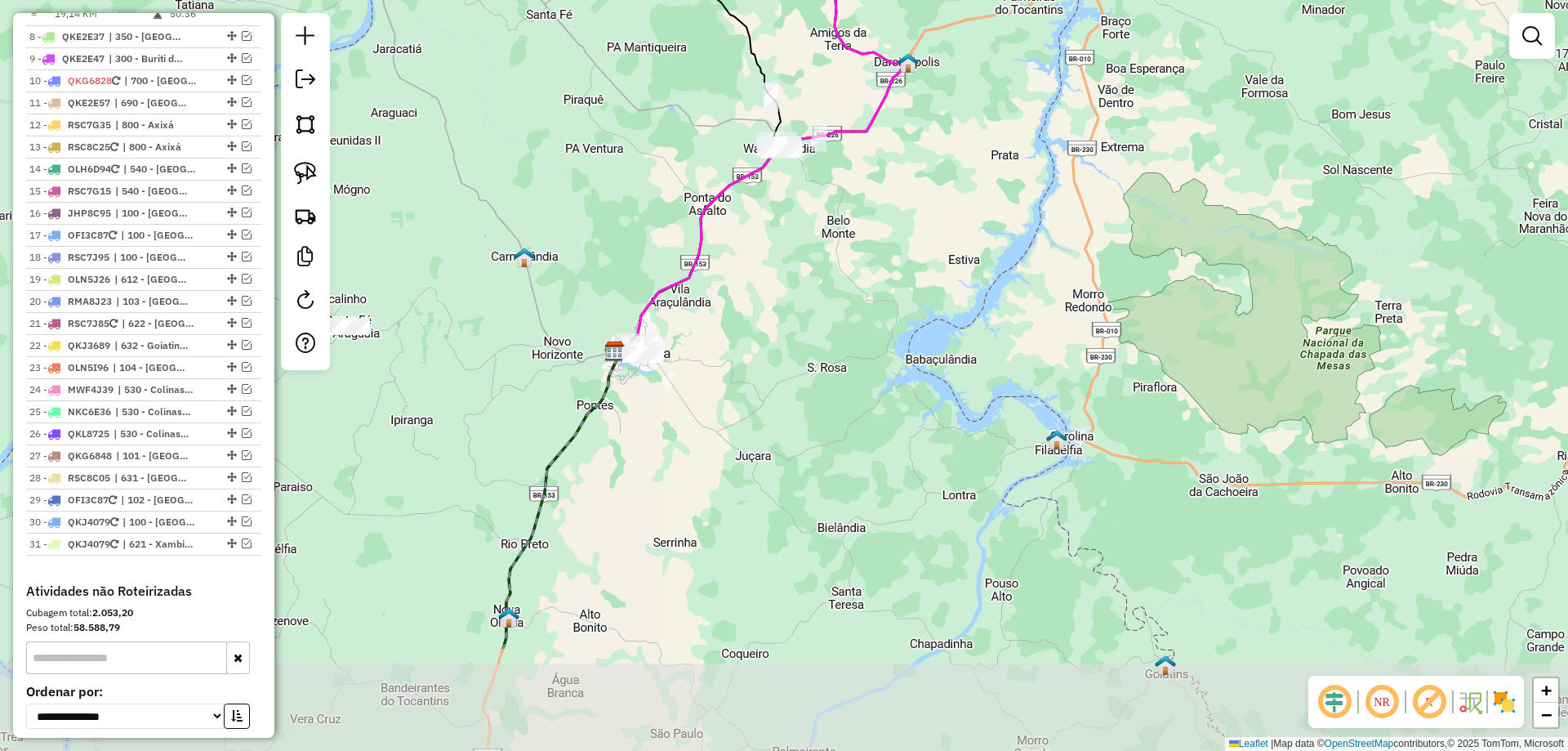
drag, startPoint x: 656, startPoint y: 457, endPoint x: 559, endPoint y: 314, distance: 172.8
click at [571, 282] on div "Janela de atendimento Grade de atendimento Capacidade Transportadoras Veículos …" at bounding box center [784, 376] width 1568 height 751
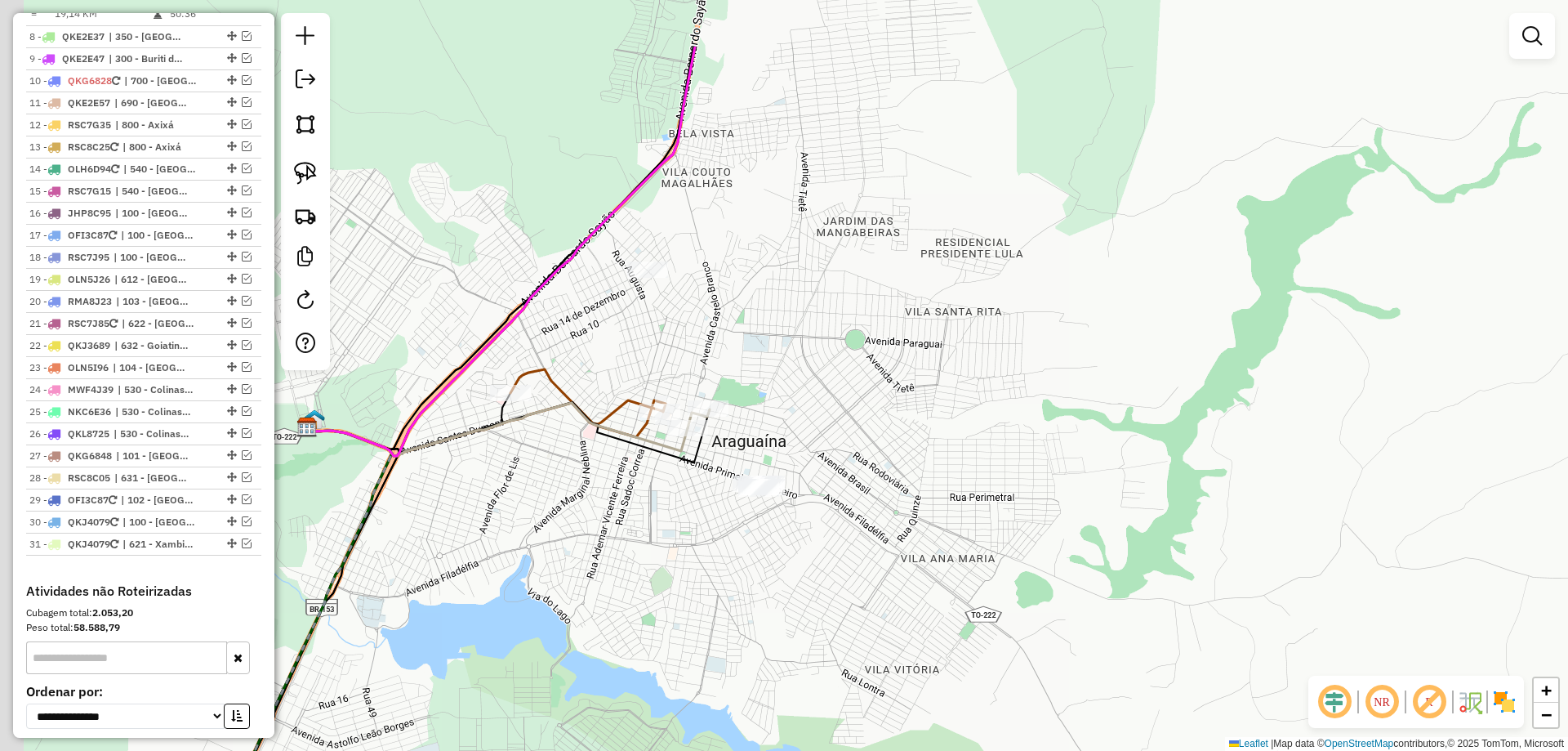
drag, startPoint x: 553, startPoint y: 402, endPoint x: 661, endPoint y: 519, distance: 159.2
click at [661, 519] on div "Janela de atendimento Grade de atendimento Capacidade Transportadoras Veículos …" at bounding box center [784, 376] width 1568 height 751
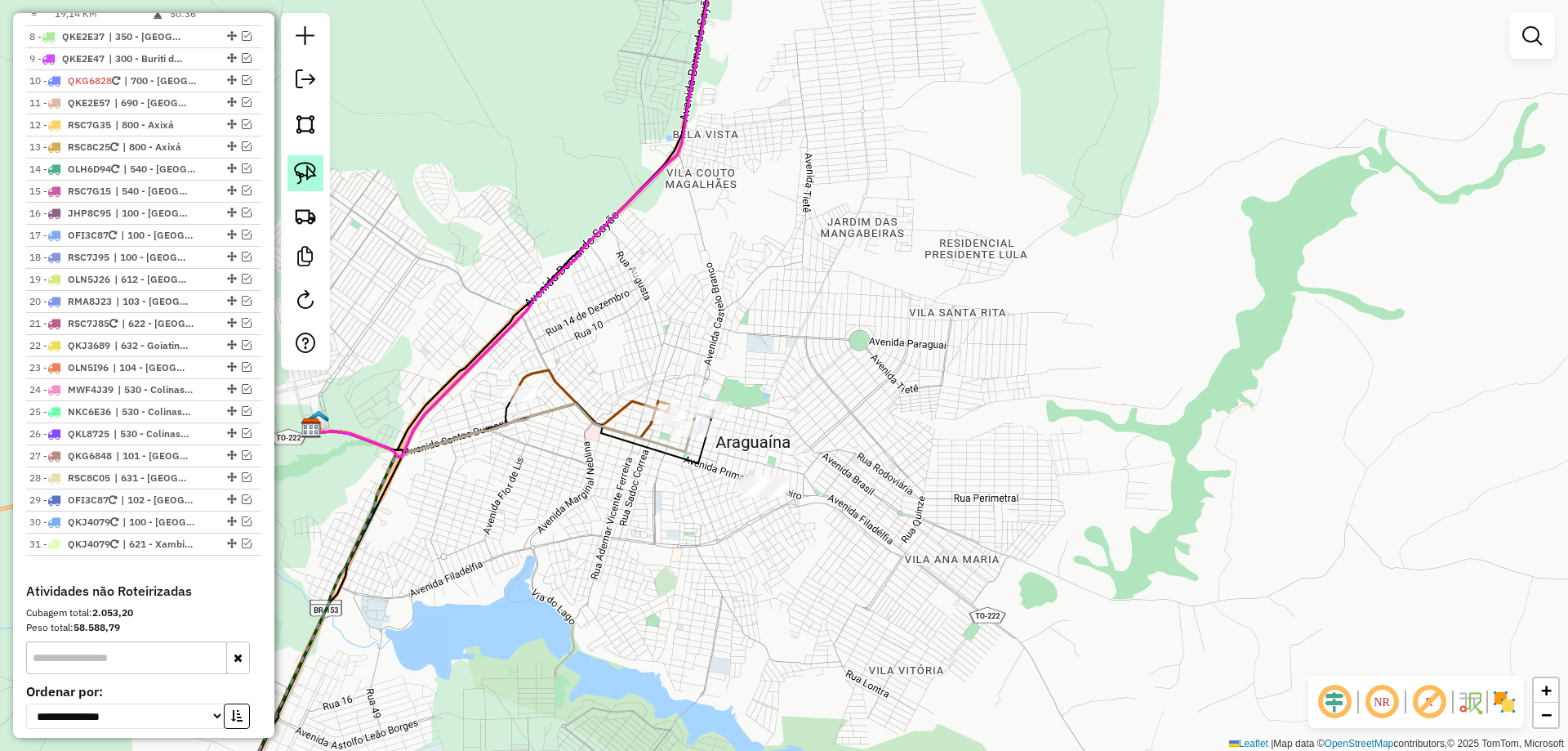
click at [318, 178] on link at bounding box center [306, 173] width 36 height 36
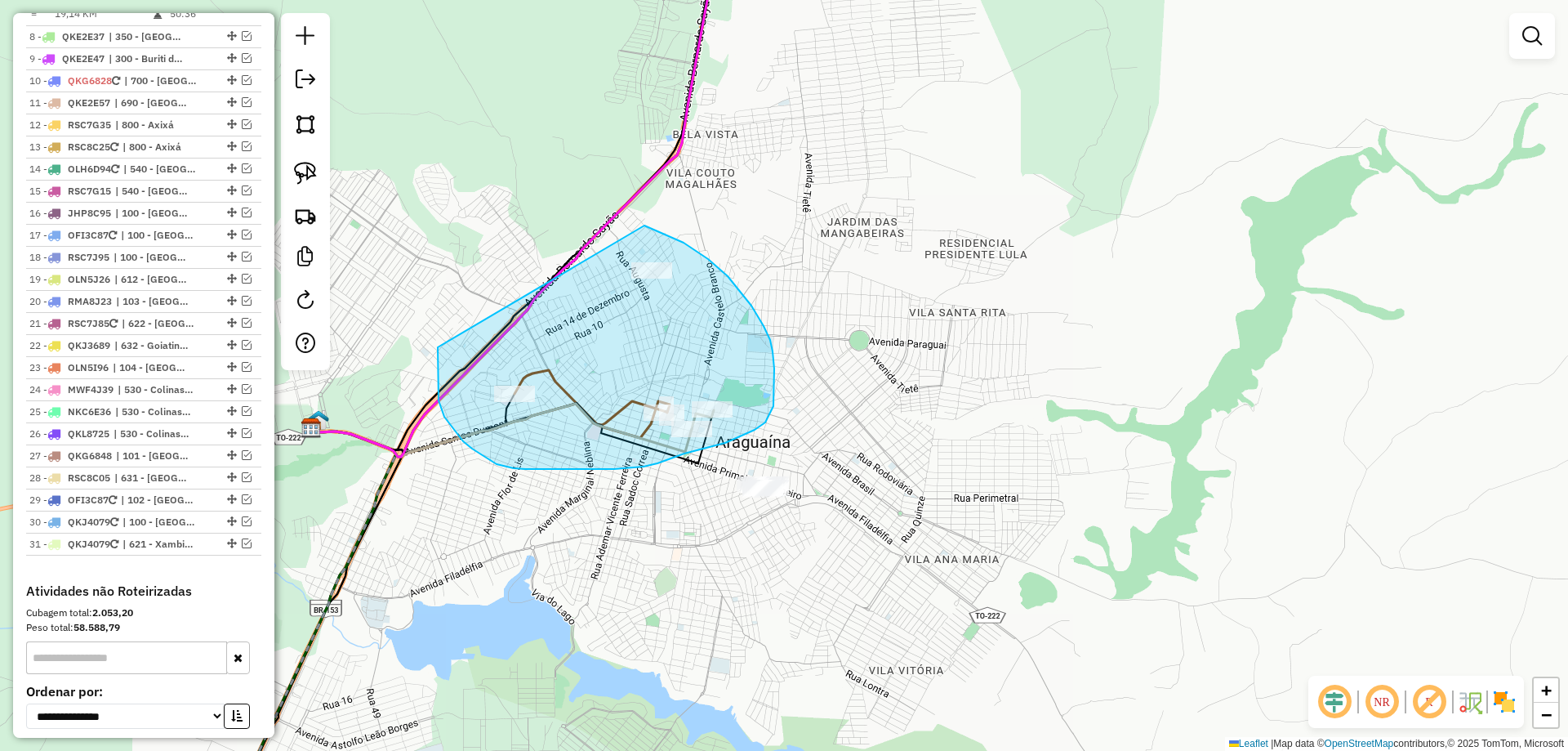
drag, startPoint x: 438, startPoint y: 347, endPoint x: 639, endPoint y: 225, distance: 235.1
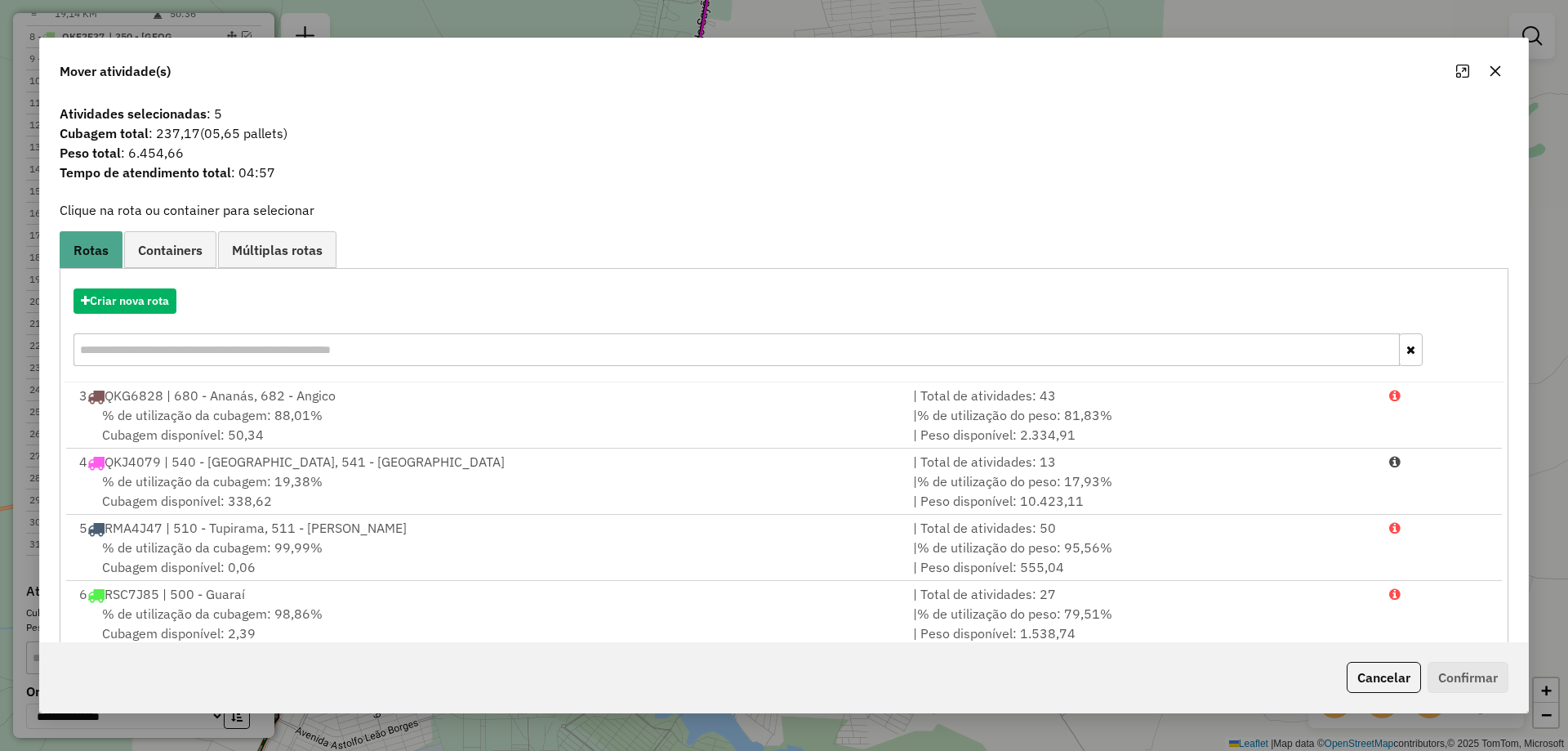
click at [1493, 69] on icon "button" at bounding box center [1496, 71] width 13 height 13
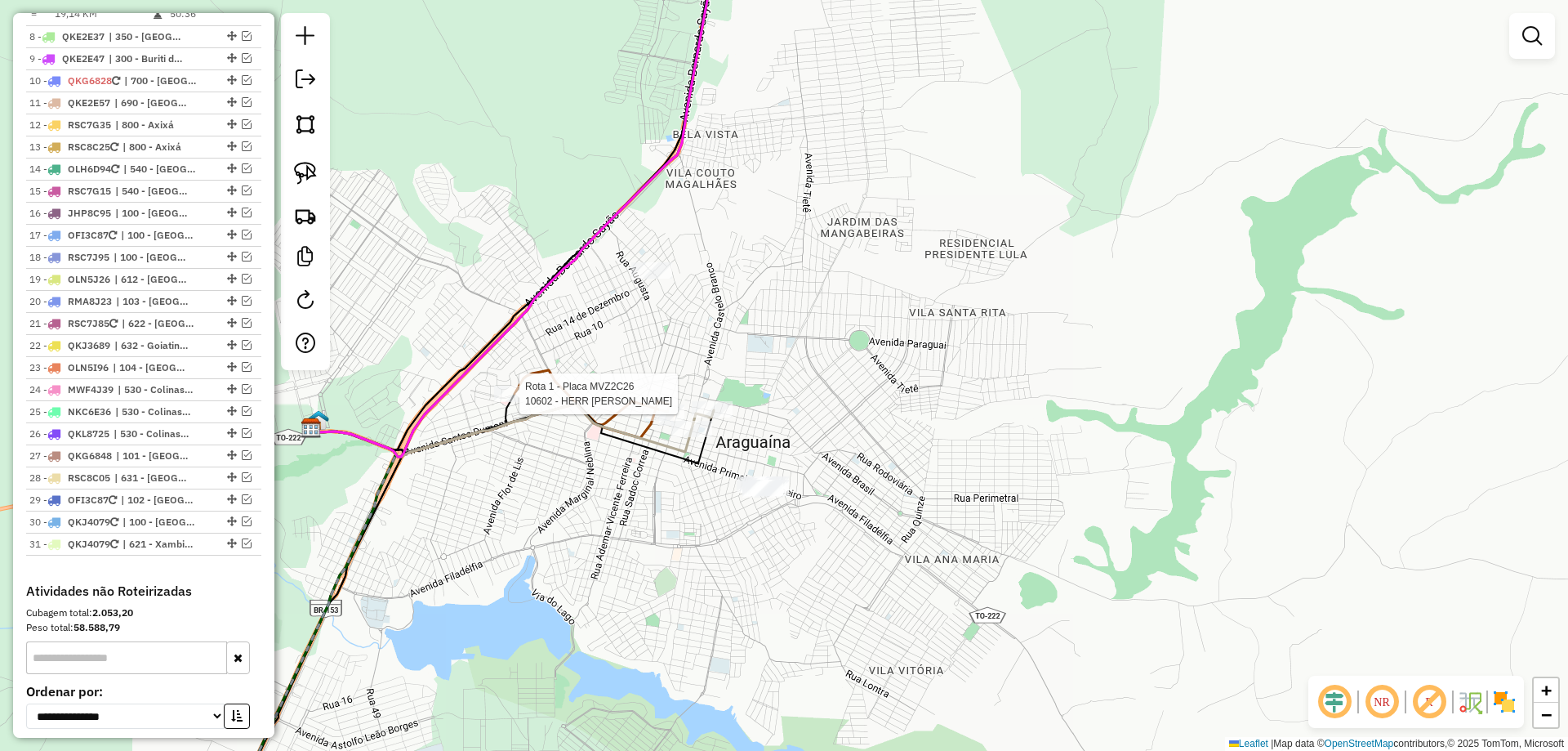
select select "*********"
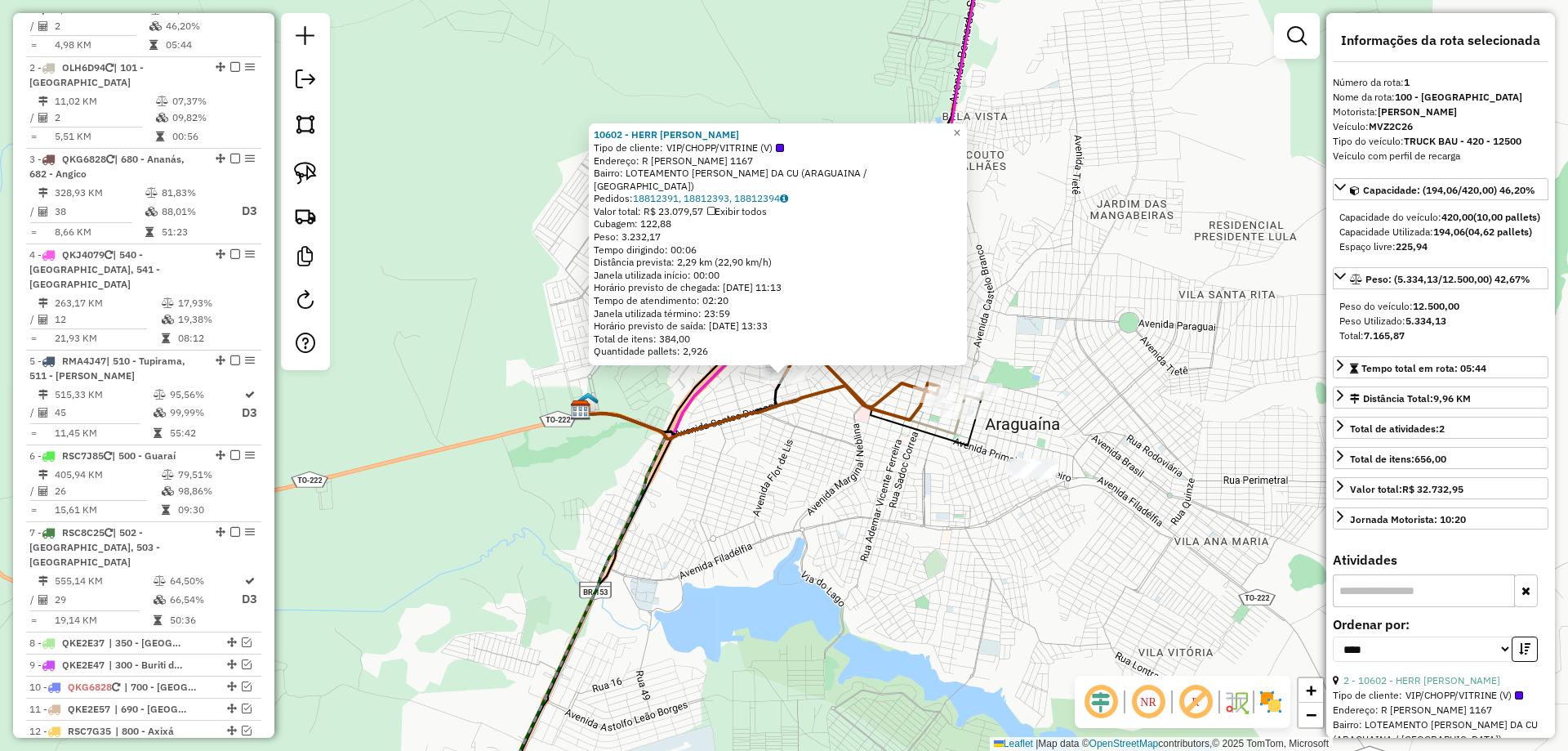
scroll to position [633, 0]
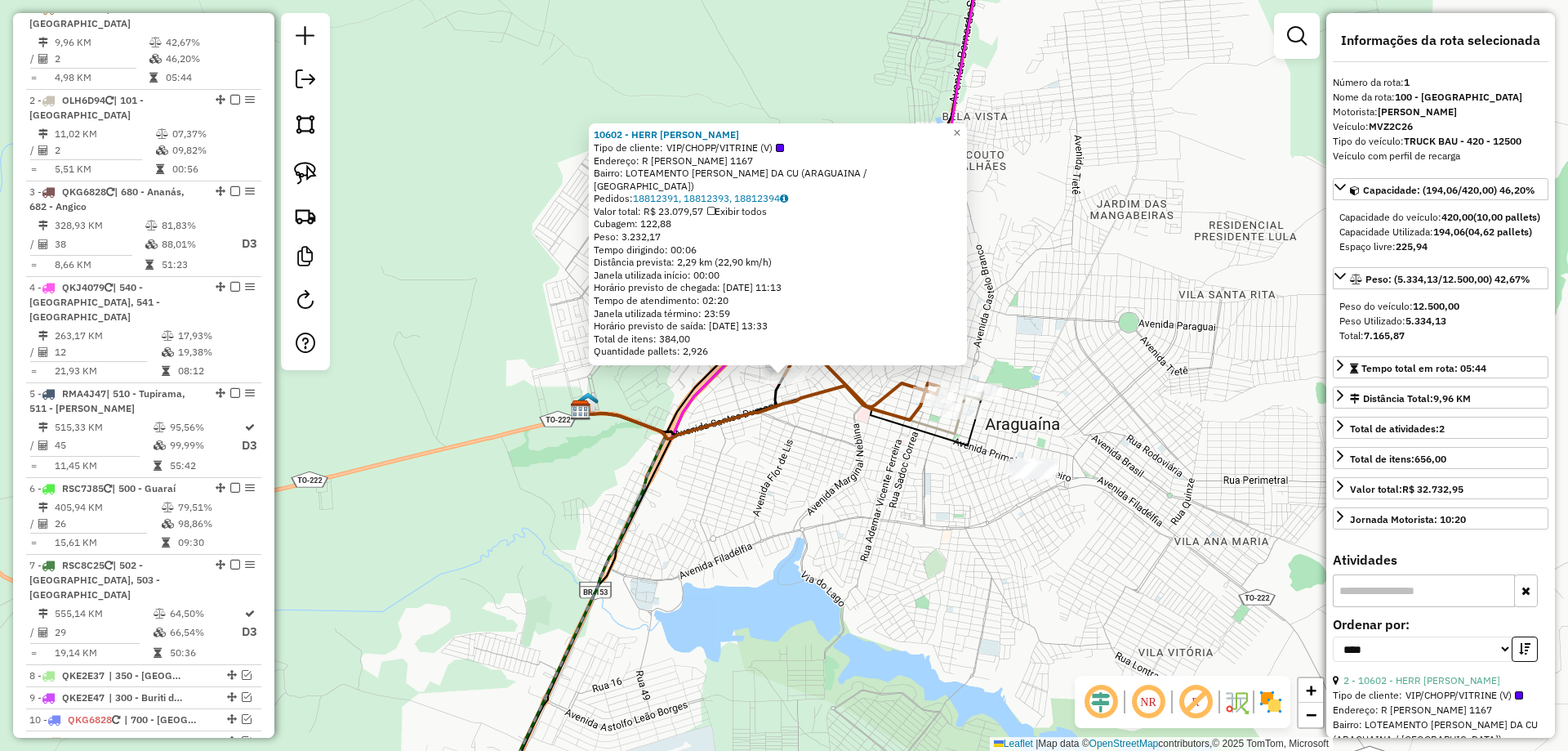
click at [771, 467] on div "10602 - HERR AGNES CERVEJARI Tipo de cliente: VIP/CHOPP/VITRINE (V) Endereço: R…" at bounding box center [784, 376] width 1568 height 751
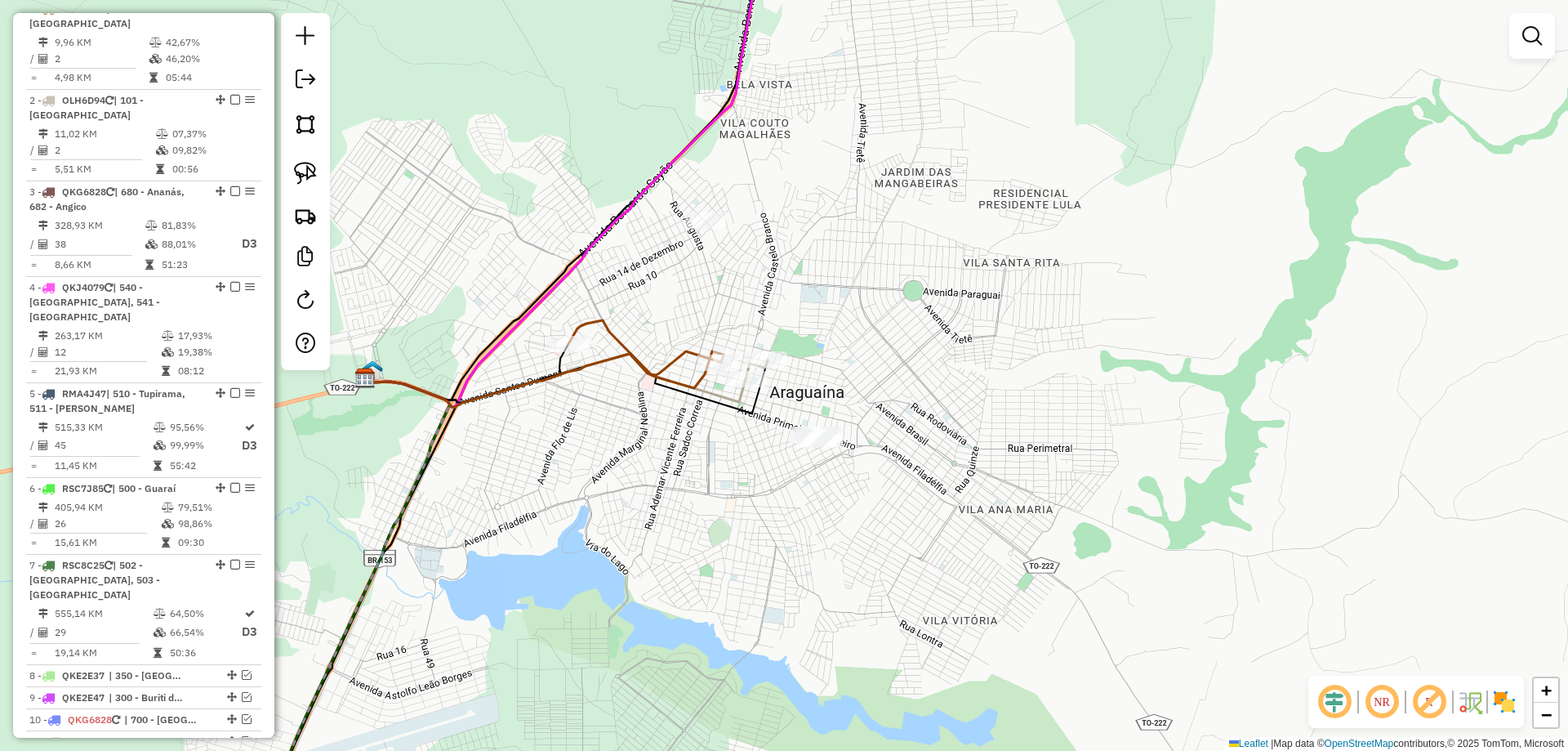
drag, startPoint x: 1124, startPoint y: 341, endPoint x: 876, endPoint y: 300, distance: 251.4
click at [876, 300] on div "Janela de atendimento Grade de atendimento Capacidade Transportadoras Veículos …" at bounding box center [784, 376] width 1568 height 751
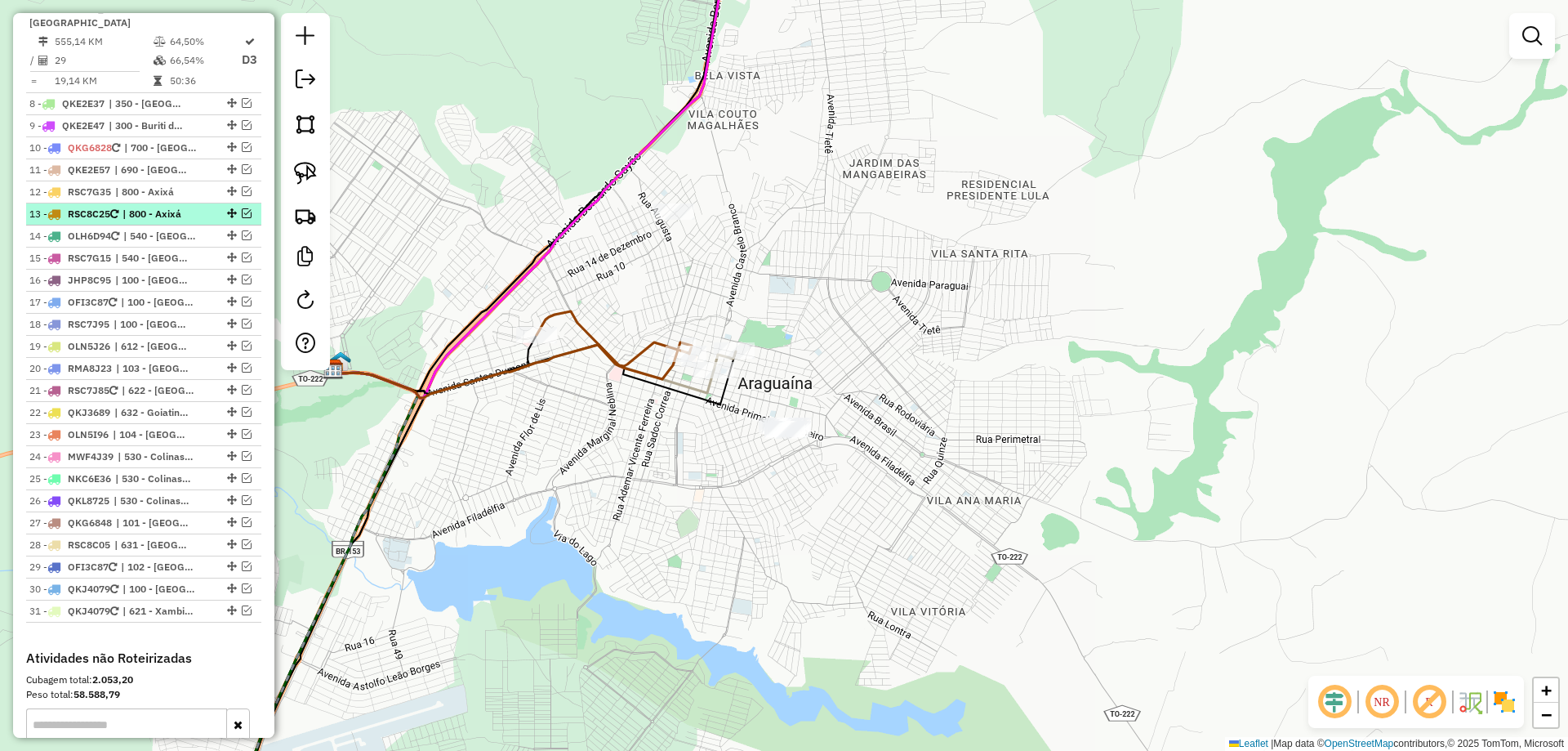
scroll to position [1287, 0]
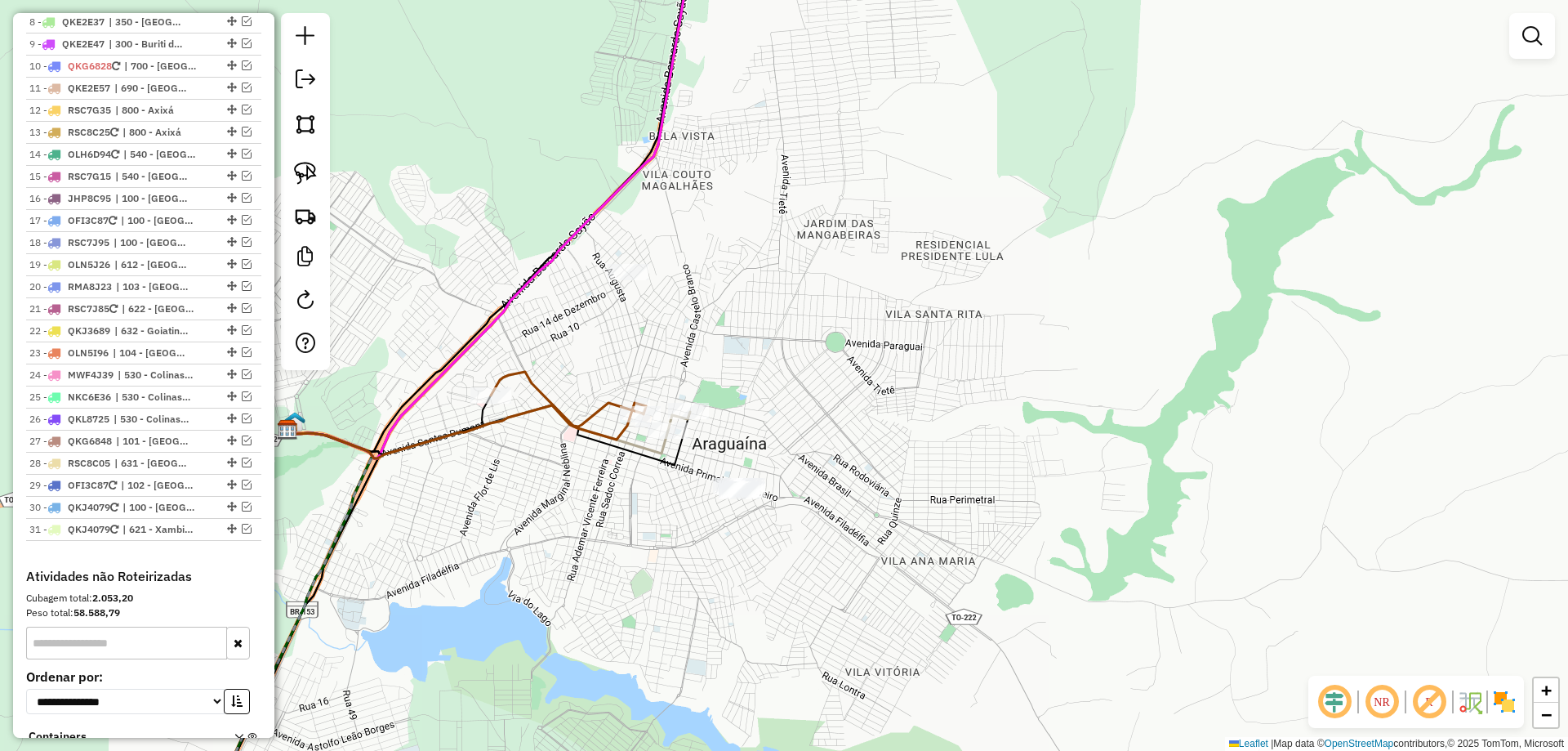
drag, startPoint x: 517, startPoint y: 473, endPoint x: 495, endPoint y: 508, distance: 41.3
click at [498, 519] on div "Janela de atendimento Grade de atendimento Capacidade Transportadoras Veículos …" at bounding box center [784, 376] width 1568 height 751
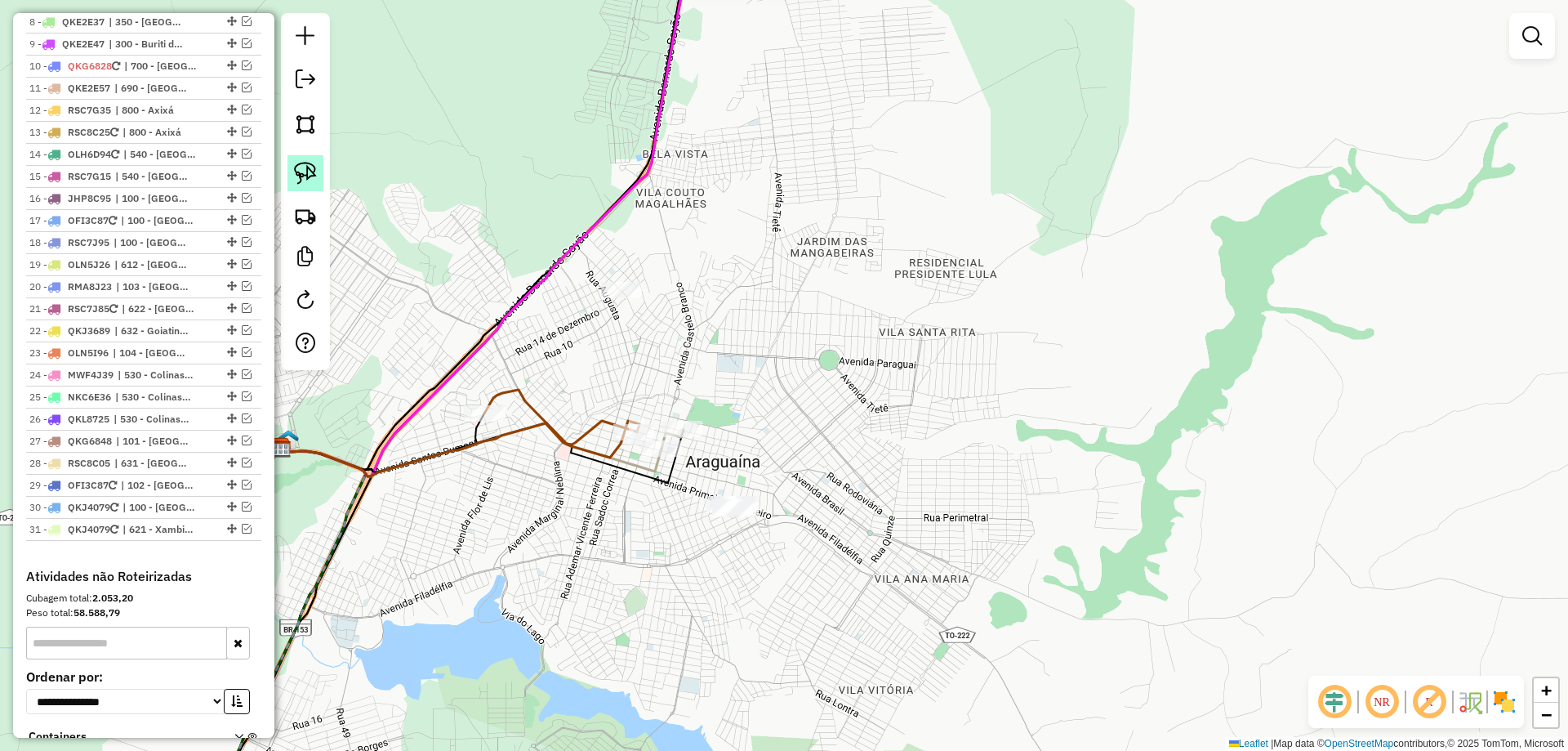
click at [318, 179] on link at bounding box center [306, 173] width 36 height 36
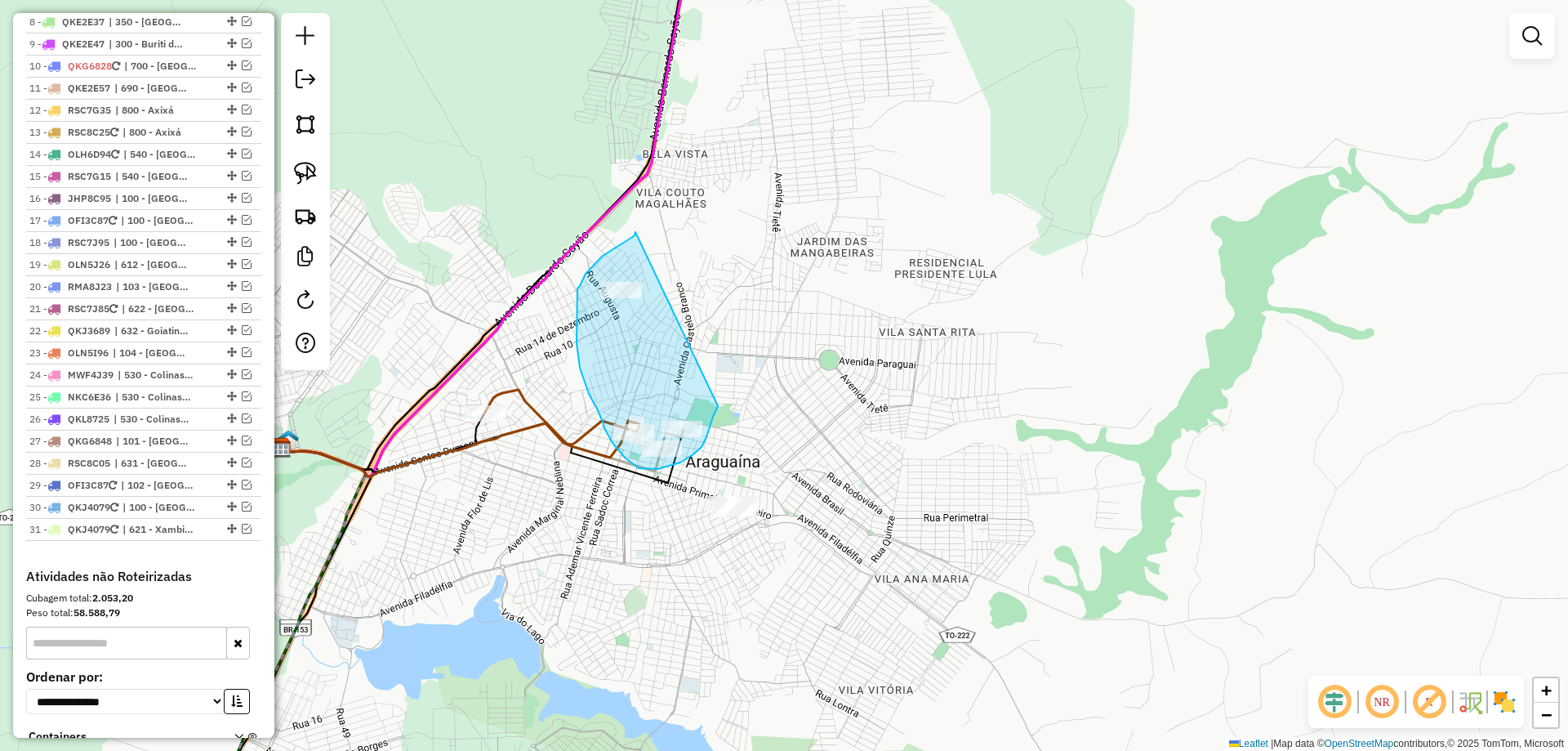
drag, startPoint x: 635, startPoint y: 233, endPoint x: 718, endPoint y: 406, distance: 191.9
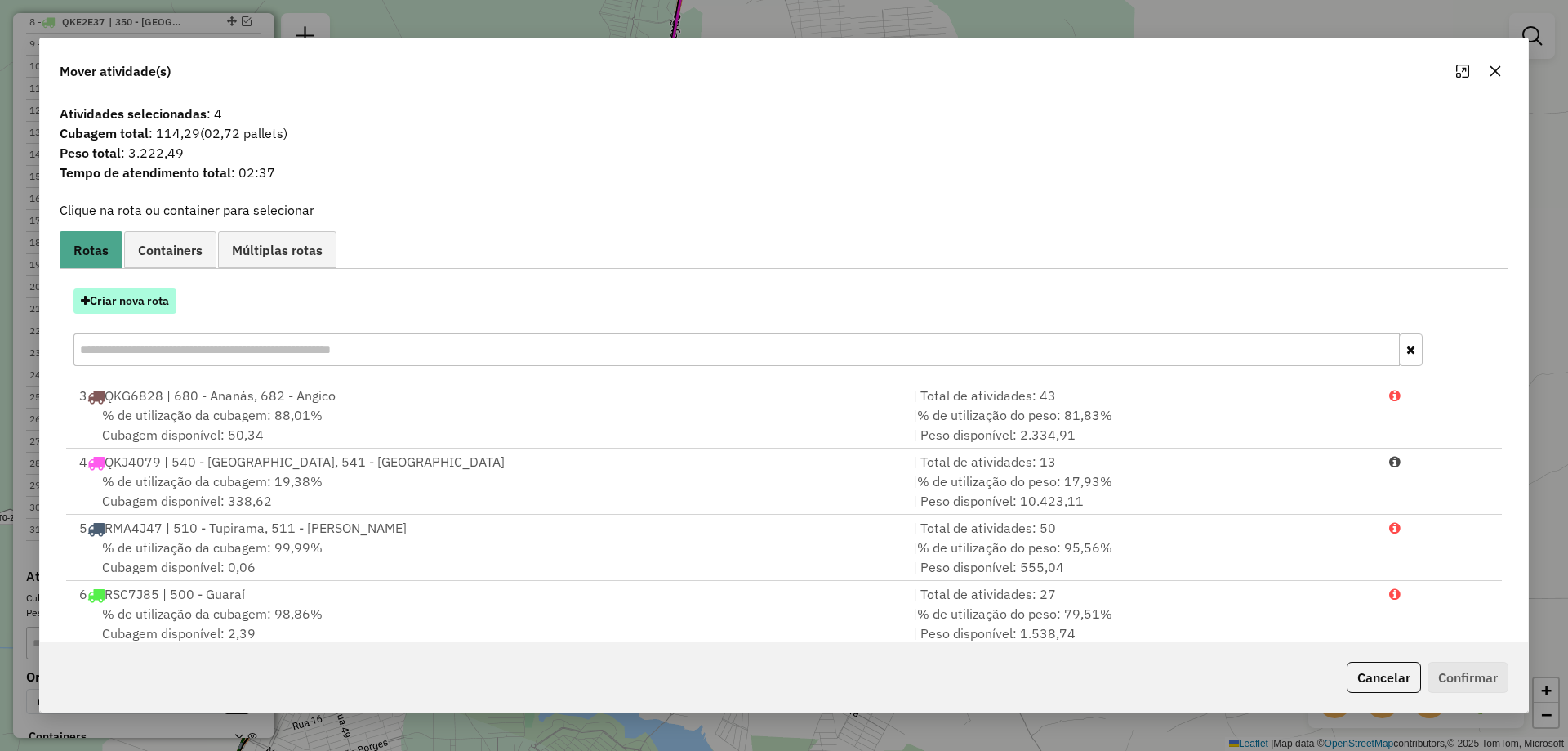
click at [117, 291] on button "Criar nova rota" at bounding box center [125, 301] width 103 height 26
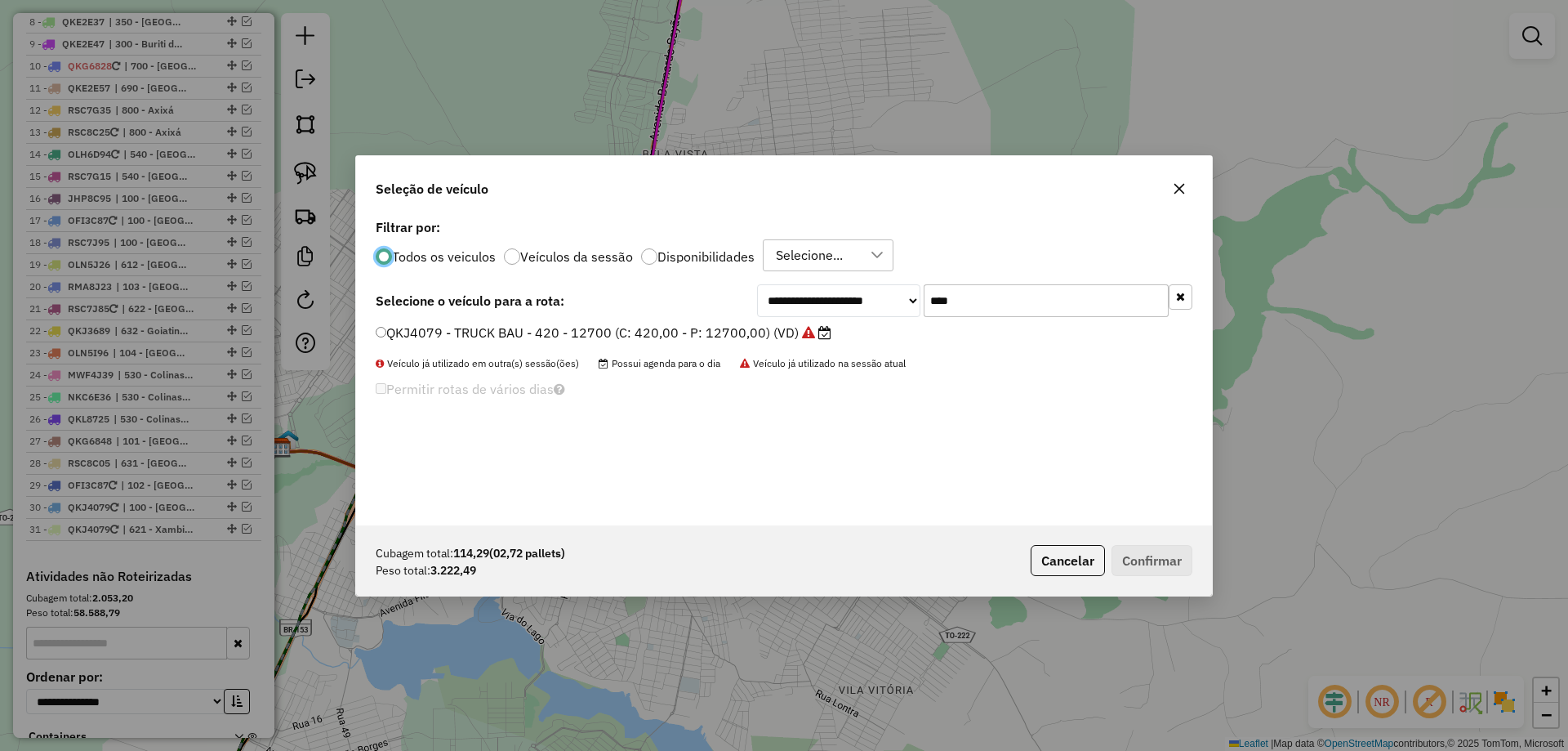
scroll to position [9, 5]
click at [954, 294] on input "****" at bounding box center [1046, 300] width 245 height 32
type input "***"
click at [735, 332] on label "OLH6D94 - TRUCK BAU - 378 - 13040 (C: 378,00 - P: 13040,00) (VD)" at bounding box center [604, 333] width 457 height 20
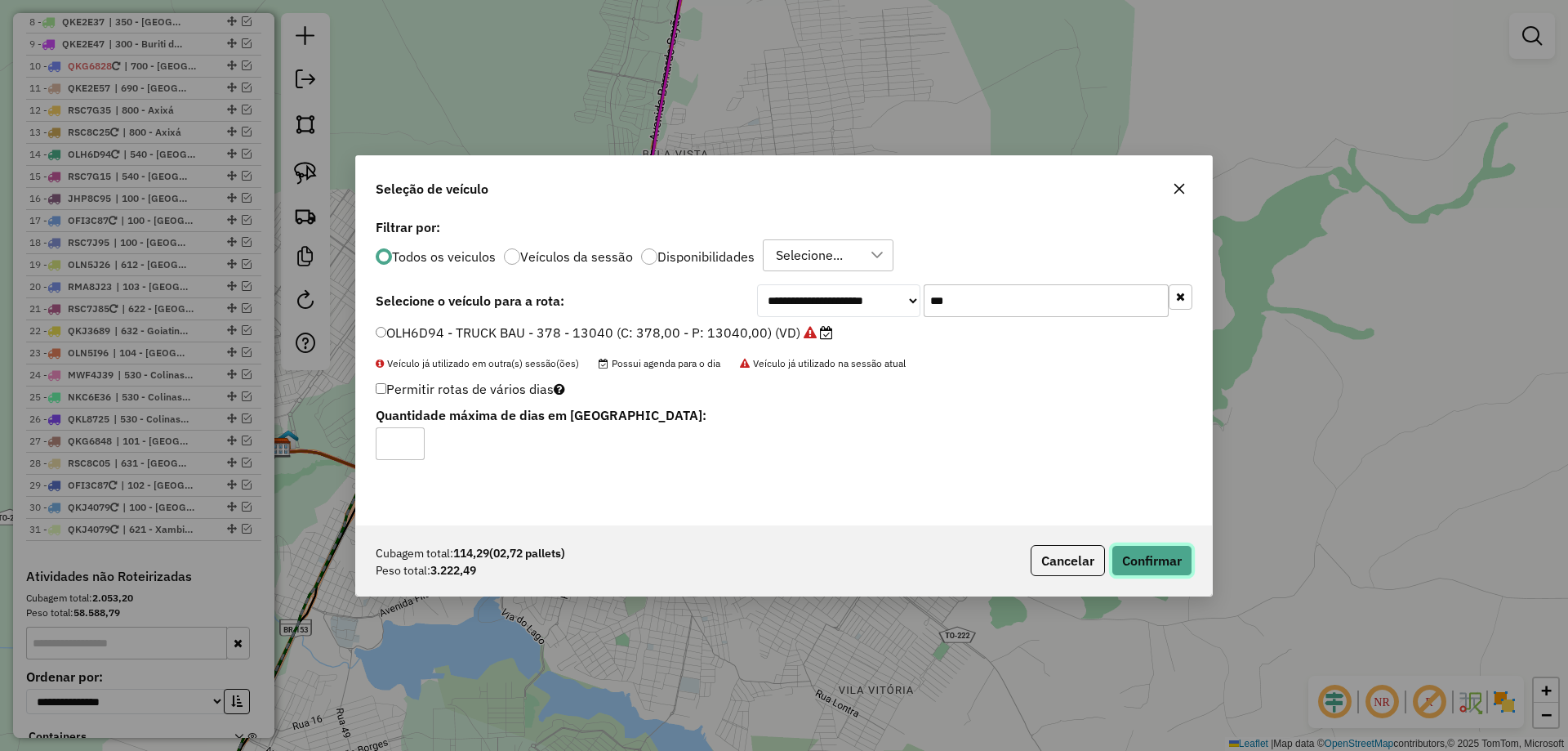
click at [1147, 559] on button "Confirmar" at bounding box center [1152, 560] width 81 height 31
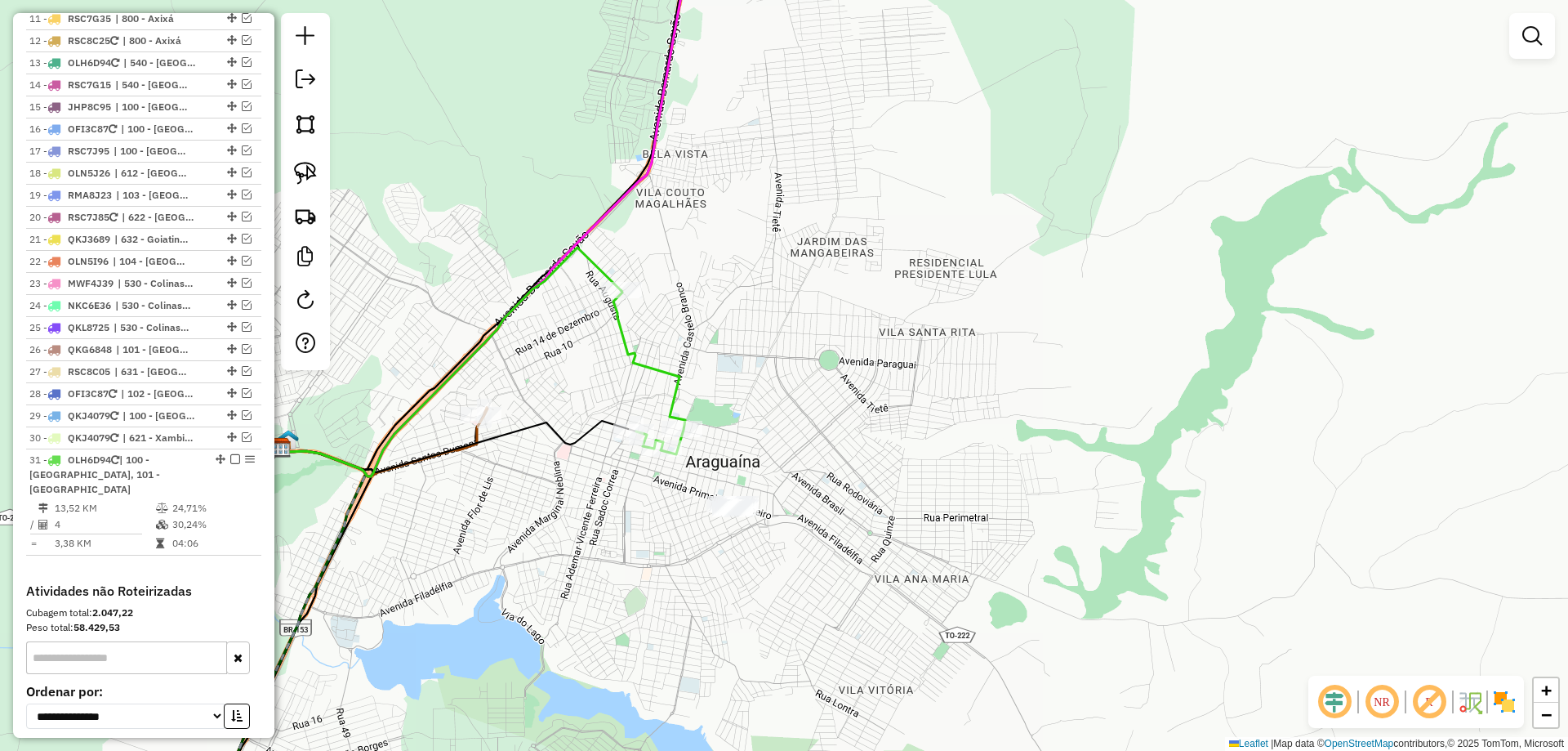
scroll to position [1195, 0]
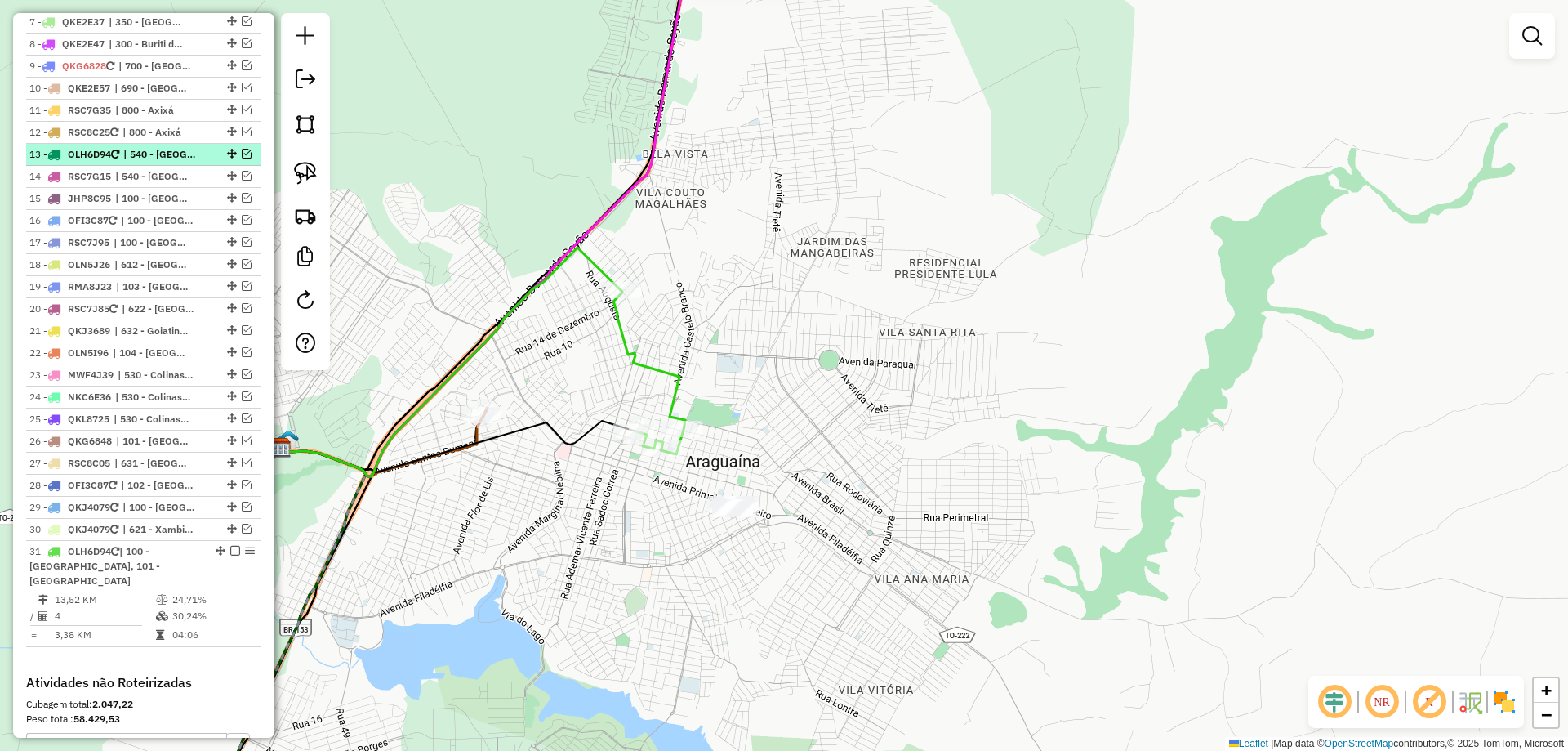
click at [244, 149] on em at bounding box center [247, 153] width 10 height 10
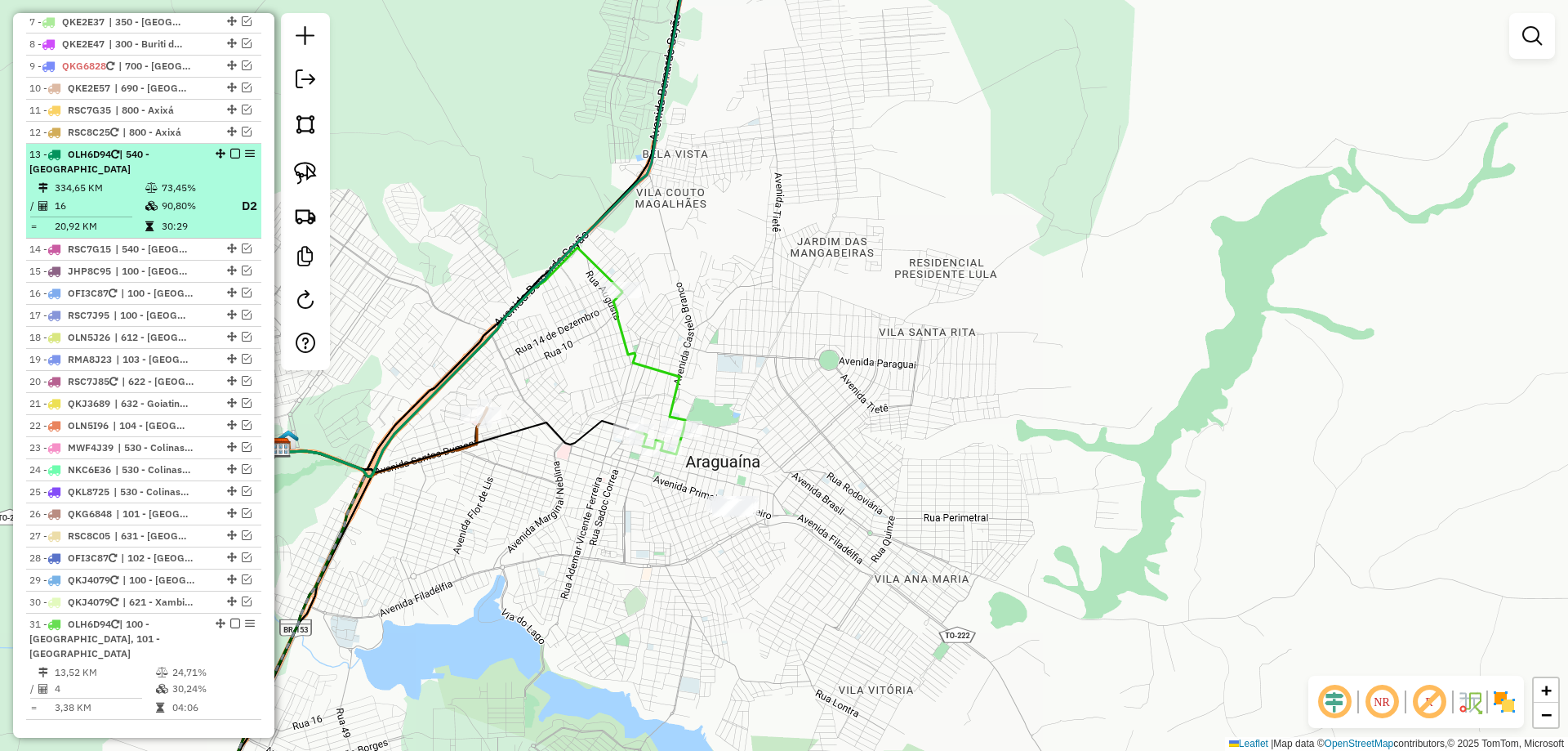
click at [231, 149] on em at bounding box center [235, 153] width 10 height 10
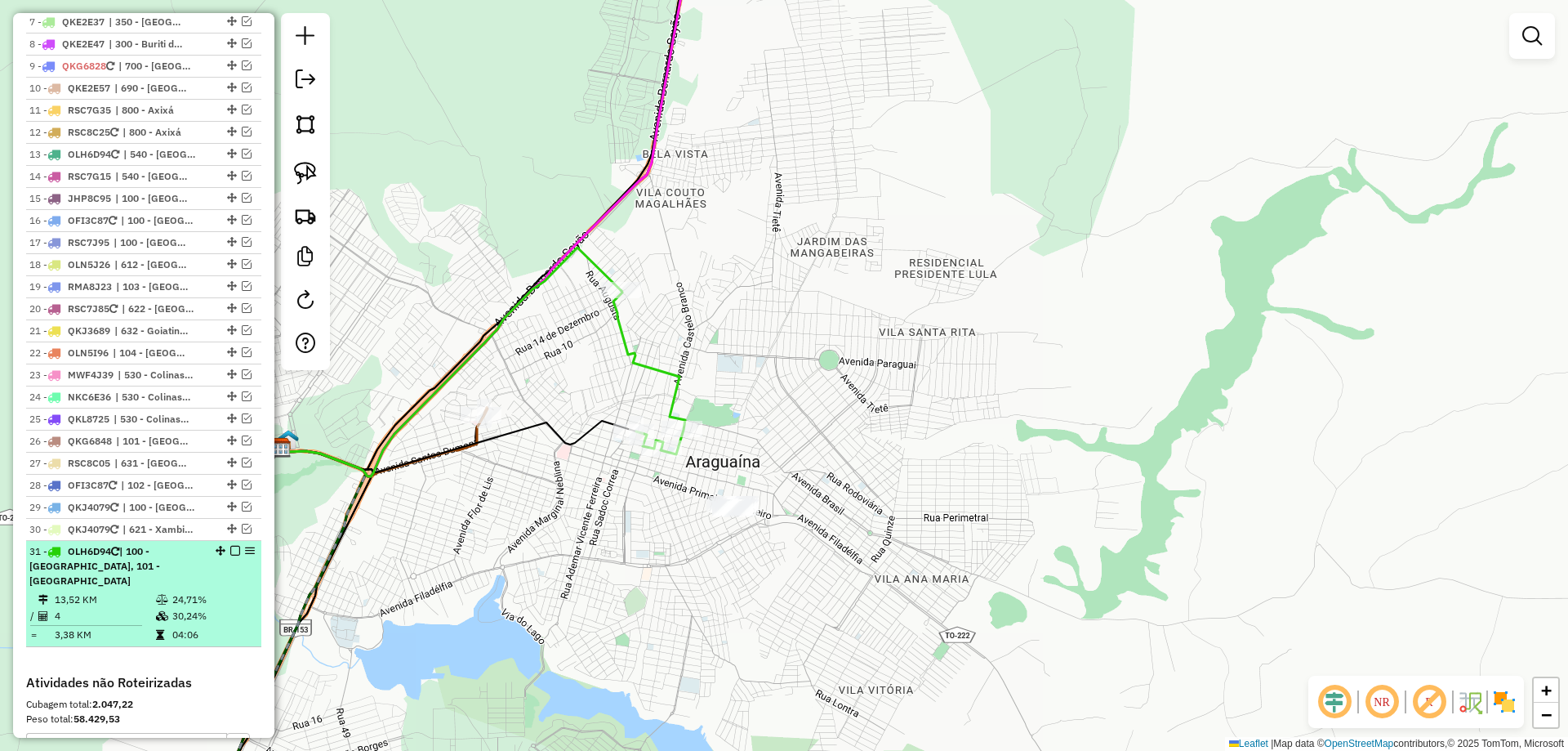
click at [233, 546] on em at bounding box center [235, 551] width 10 height 10
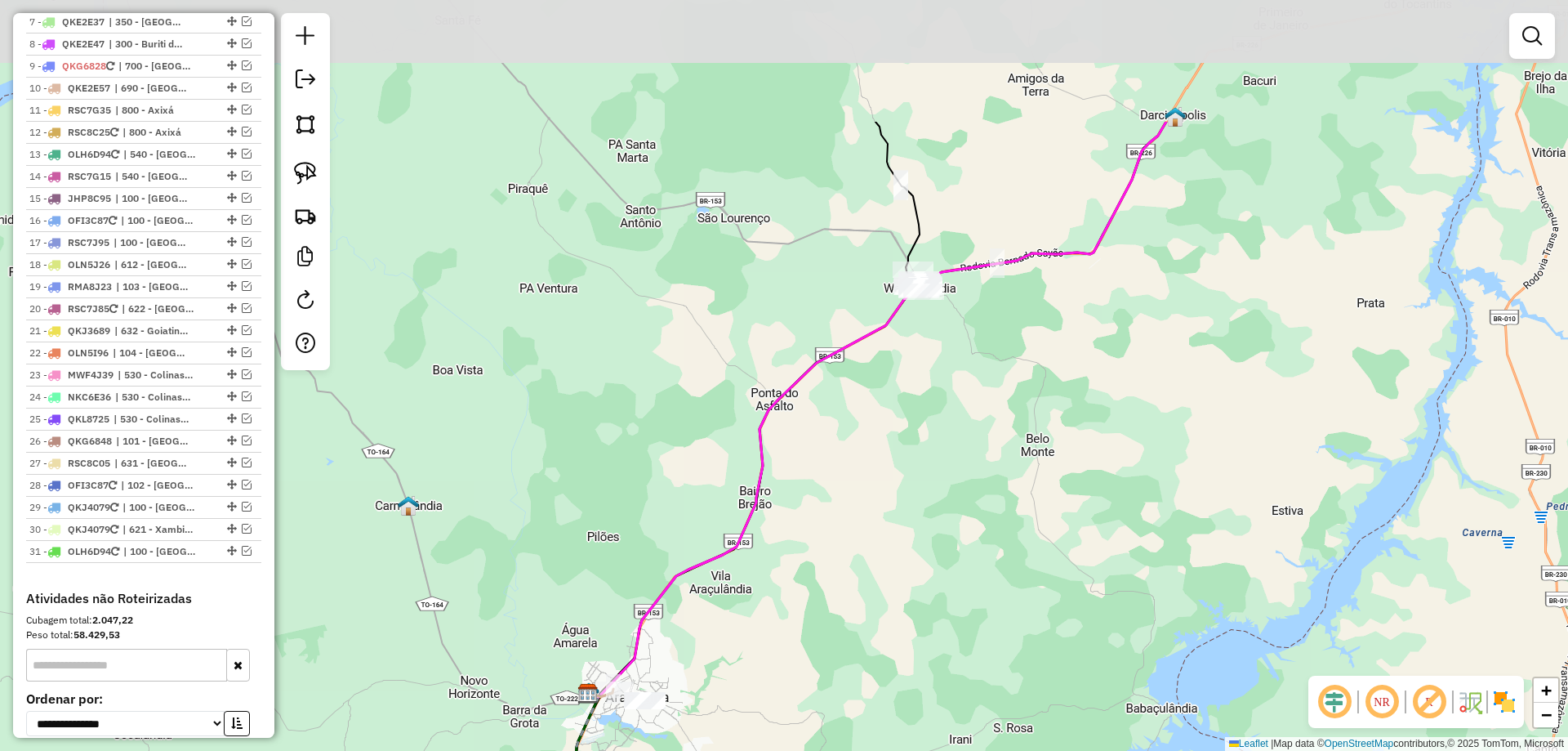
drag, startPoint x: 850, startPoint y: 295, endPoint x: 897, endPoint y: 493, distance: 203.5
click at [897, 493] on div "Janela de atendimento Grade de atendimento Capacidade Transportadoras Veículos …" at bounding box center [784, 376] width 1568 height 751
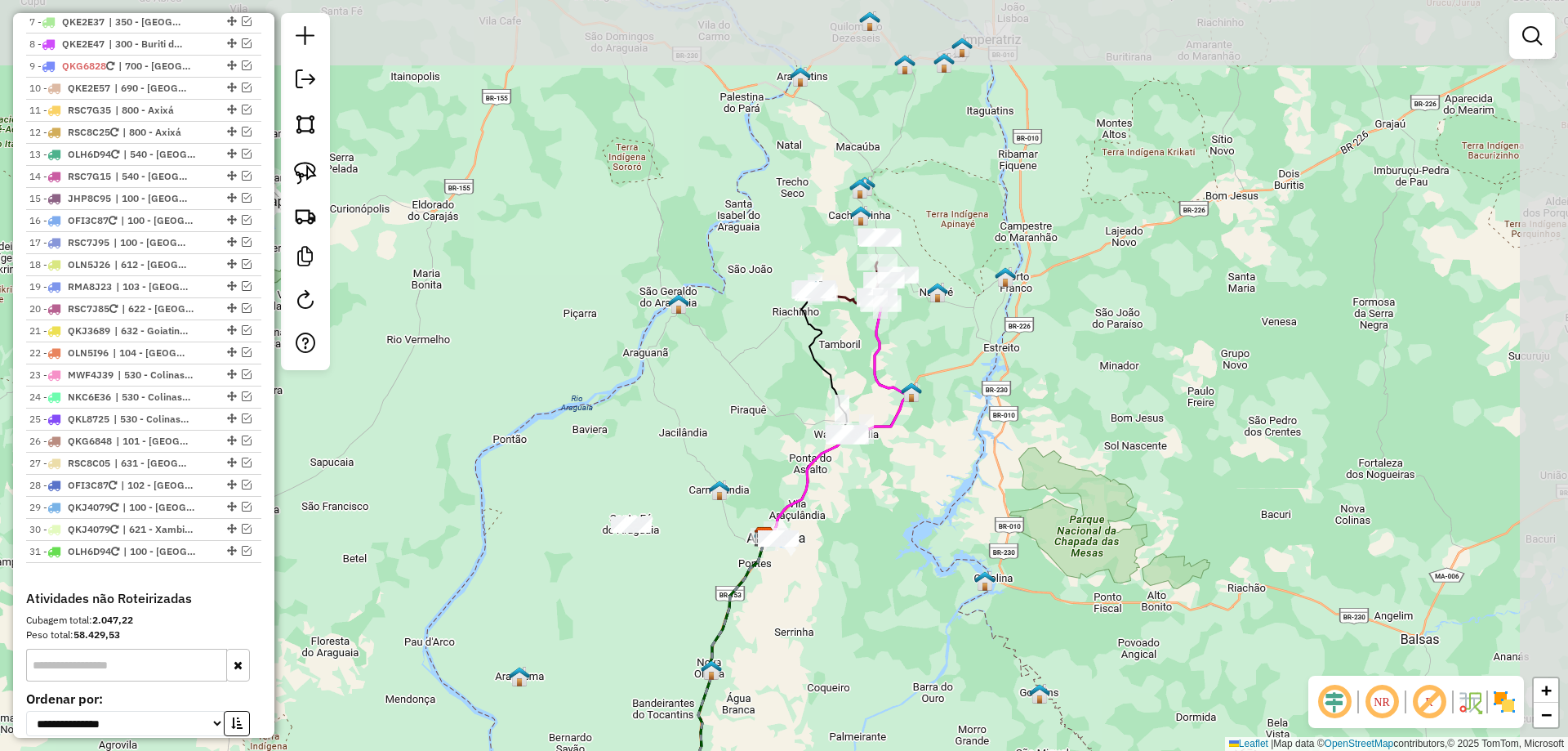
drag, startPoint x: 965, startPoint y: 446, endPoint x: 856, endPoint y: 536, distance: 141.4
click at [856, 536] on div "Janela de atendimento Grade de atendimento Capacidade Transportadoras Veículos …" at bounding box center [784, 376] width 1568 height 751
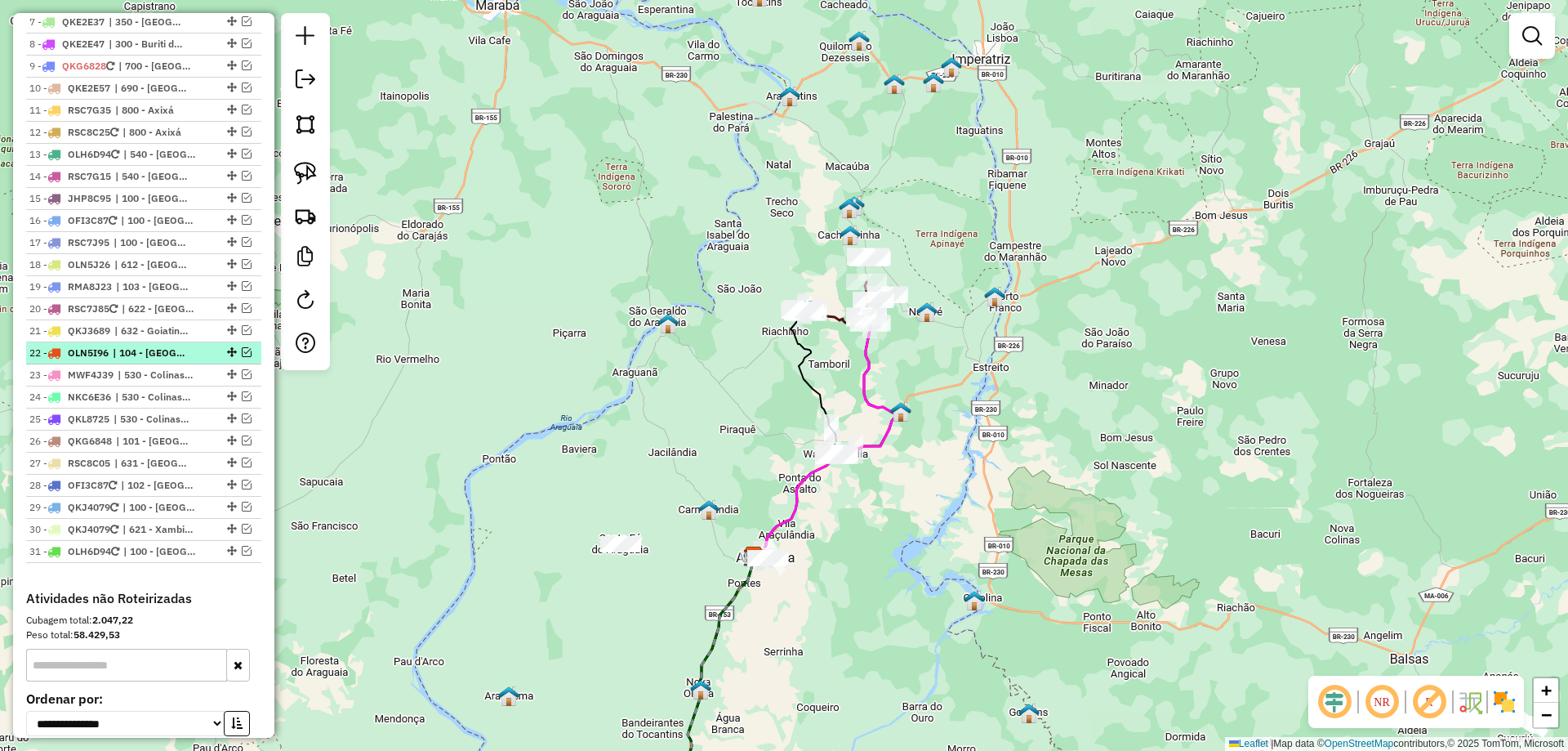
click at [243, 347] on em at bounding box center [247, 352] width 10 height 10
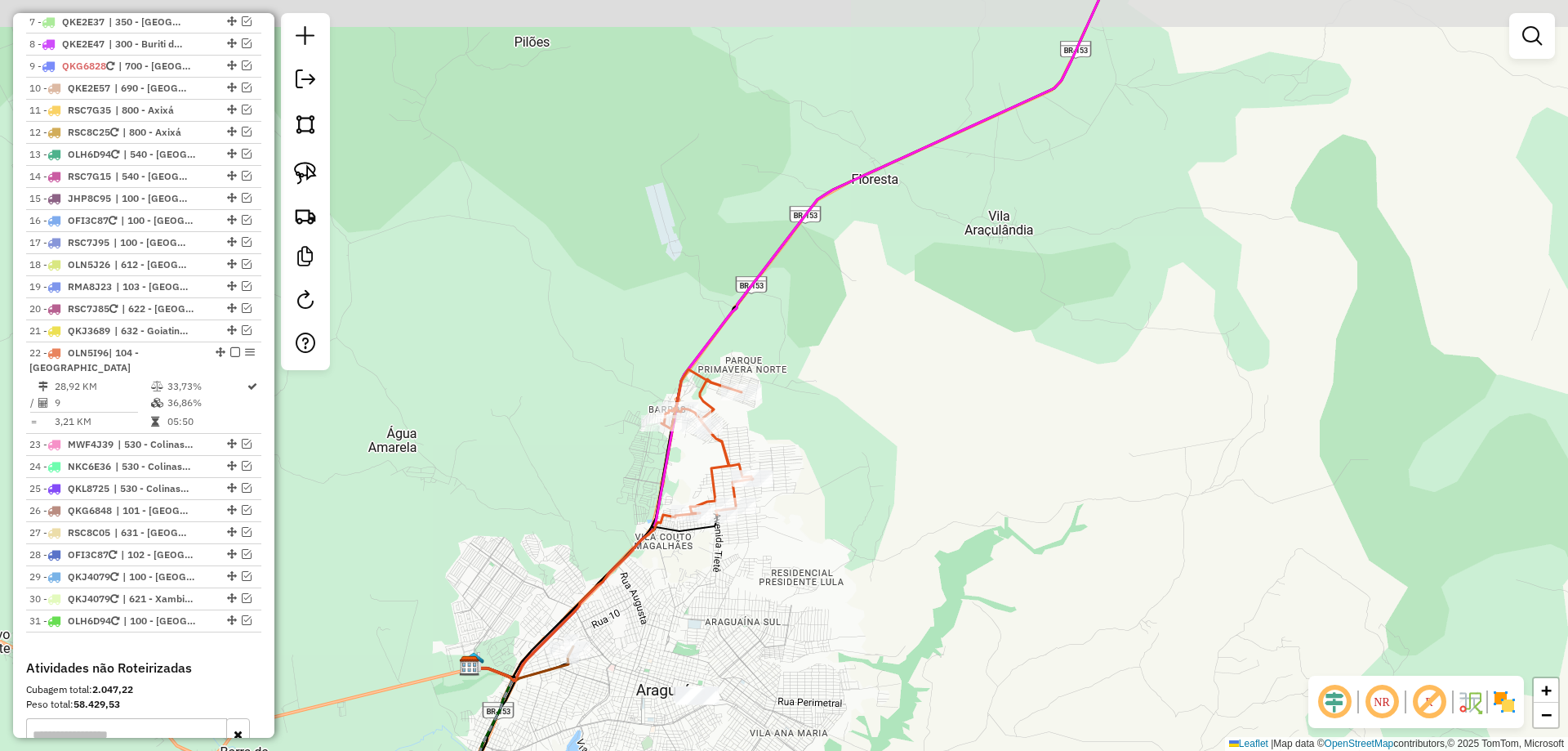
drag, startPoint x: 820, startPoint y: 509, endPoint x: 776, endPoint y: 549, distance: 59.5
click at [776, 549] on div "Janela de atendimento Grade de atendimento Capacidade Transportadoras Veículos …" at bounding box center [784, 376] width 1568 height 751
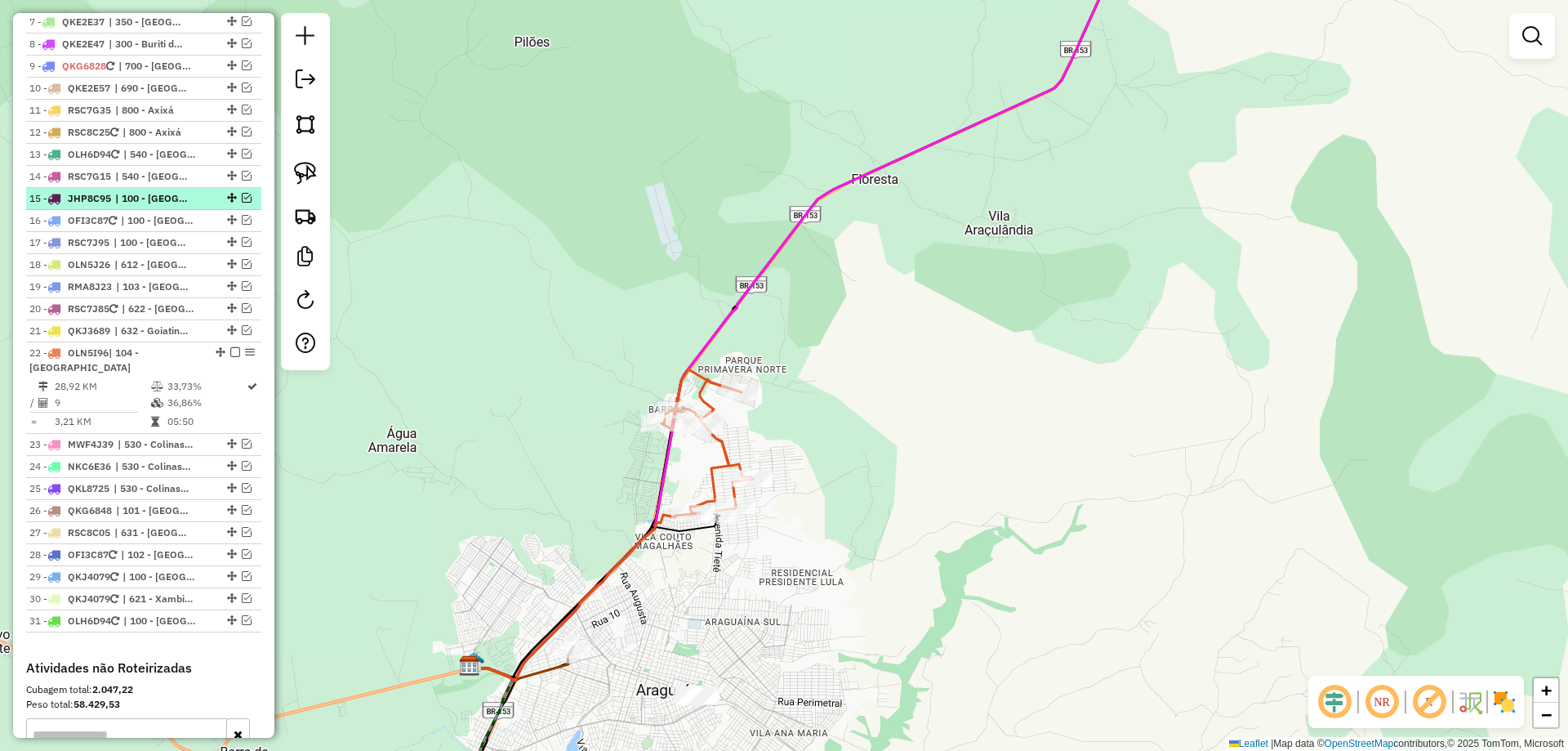
click at [242, 193] on em at bounding box center [247, 197] width 10 height 10
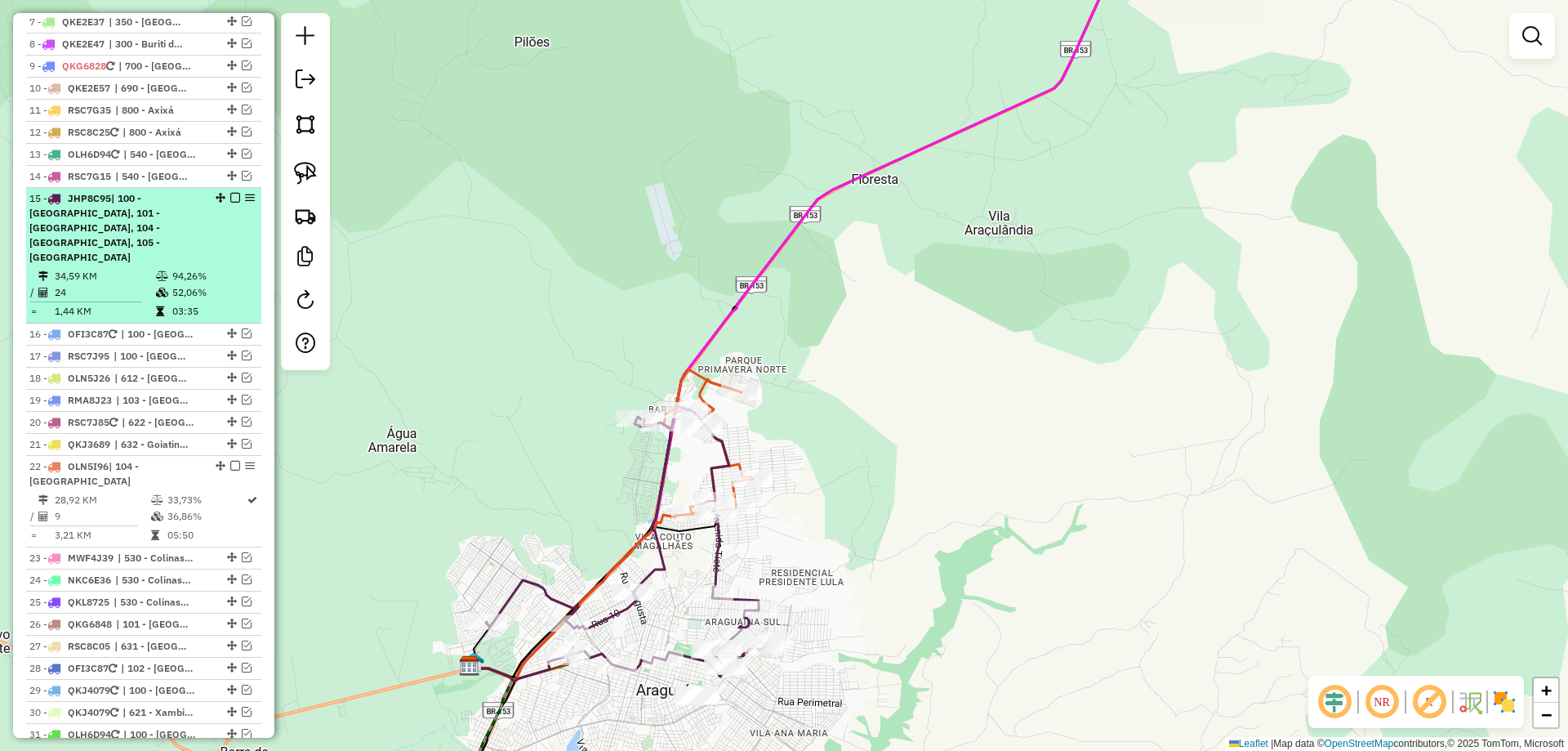
click at [136, 268] on td "34,59 KM" at bounding box center [105, 275] width 101 height 16
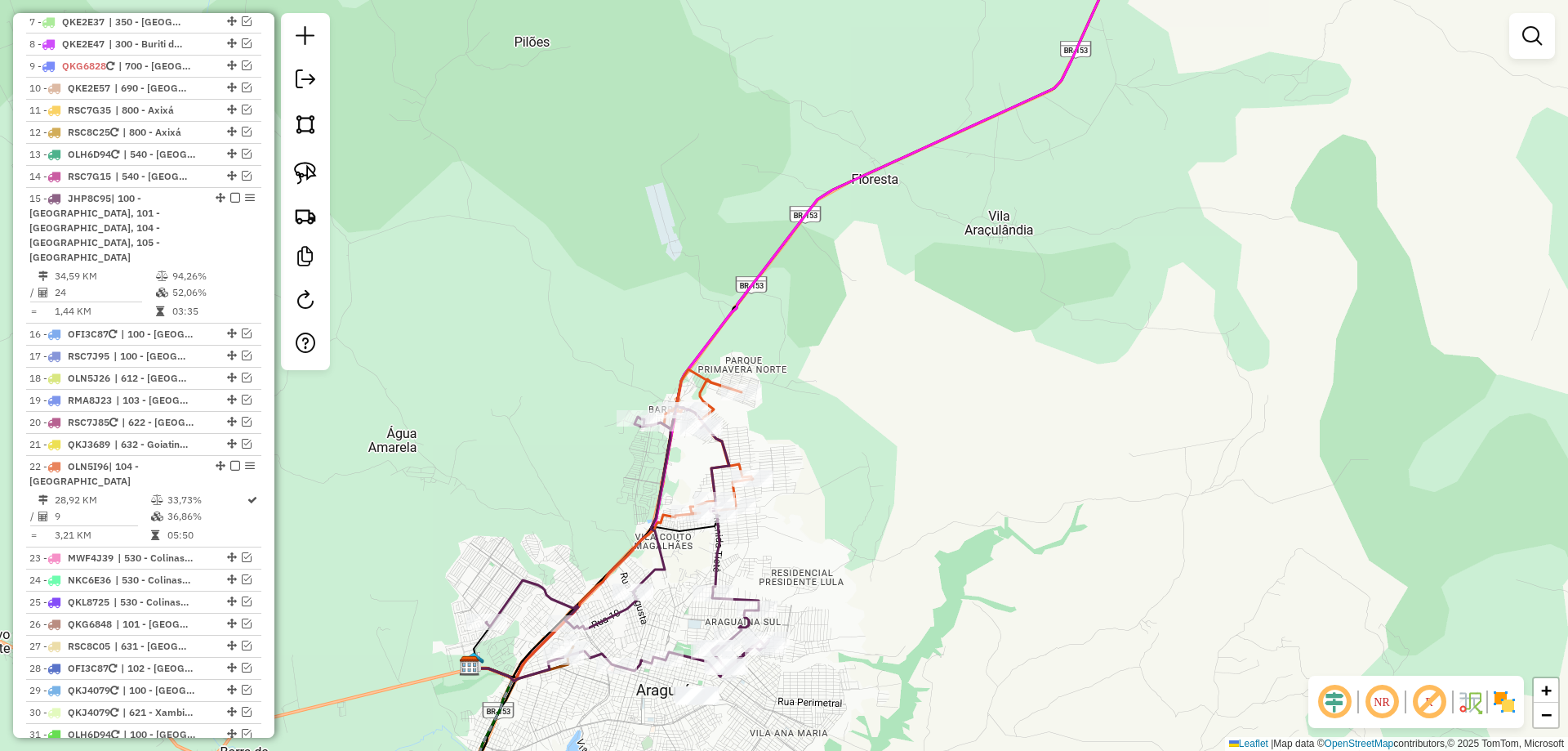
select select "*********"
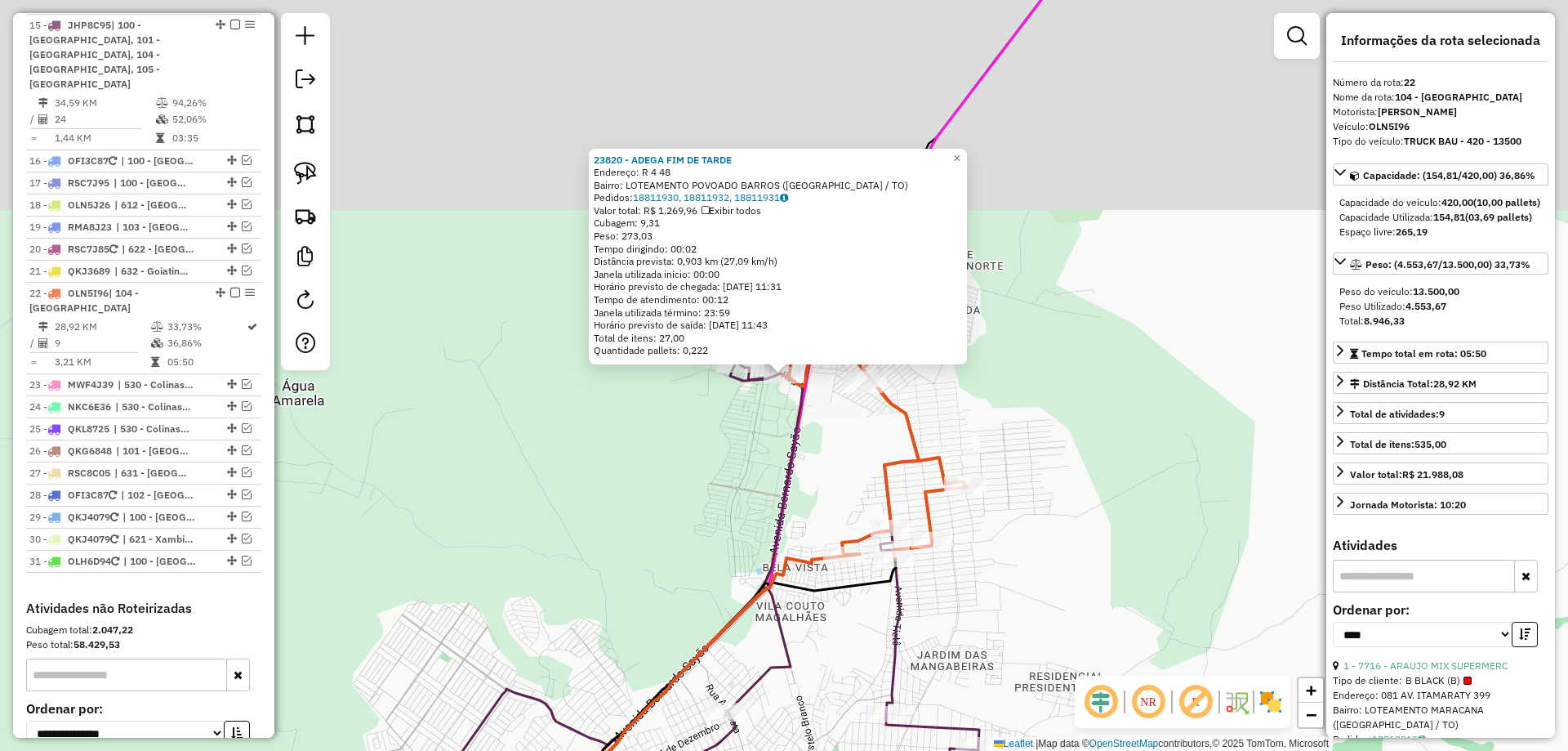
scroll to position [1451, 0]
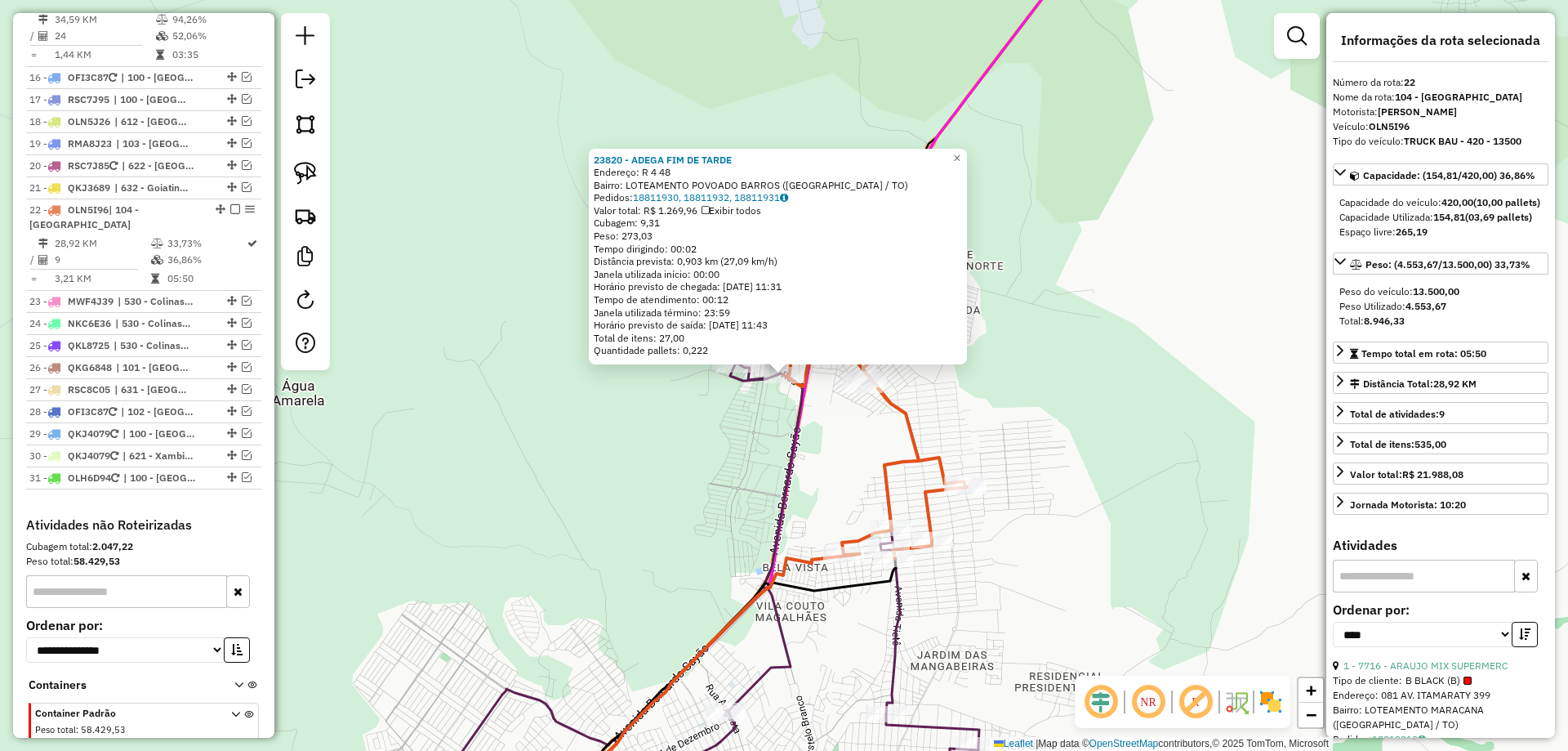
click at [810, 449] on div "23820 - ADEGA FIM DE TARDE Endereço: R 4 48 Bairro: LOTEAMENTO POVOADO BARROS (…" at bounding box center [784, 376] width 1568 height 751
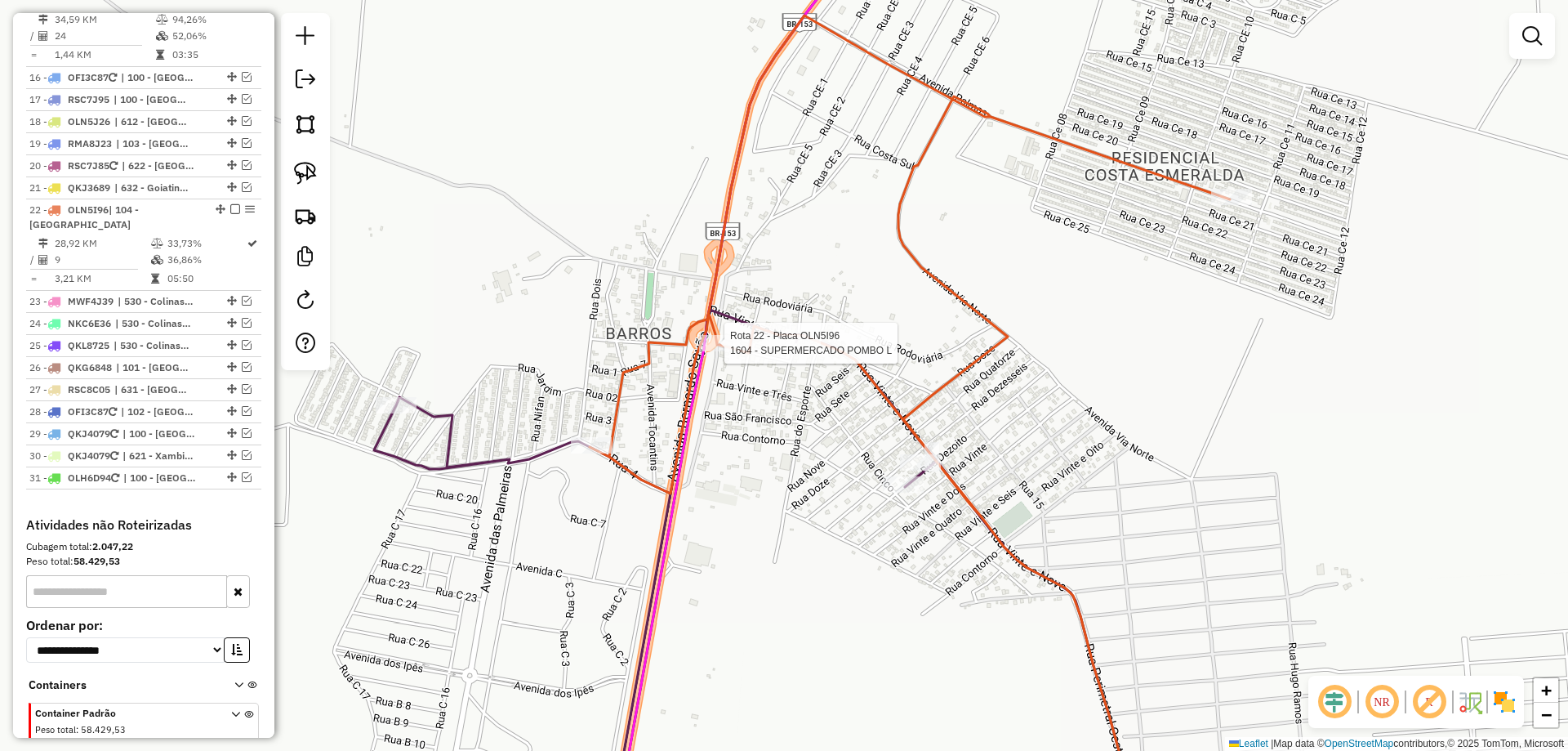
select select "*********"
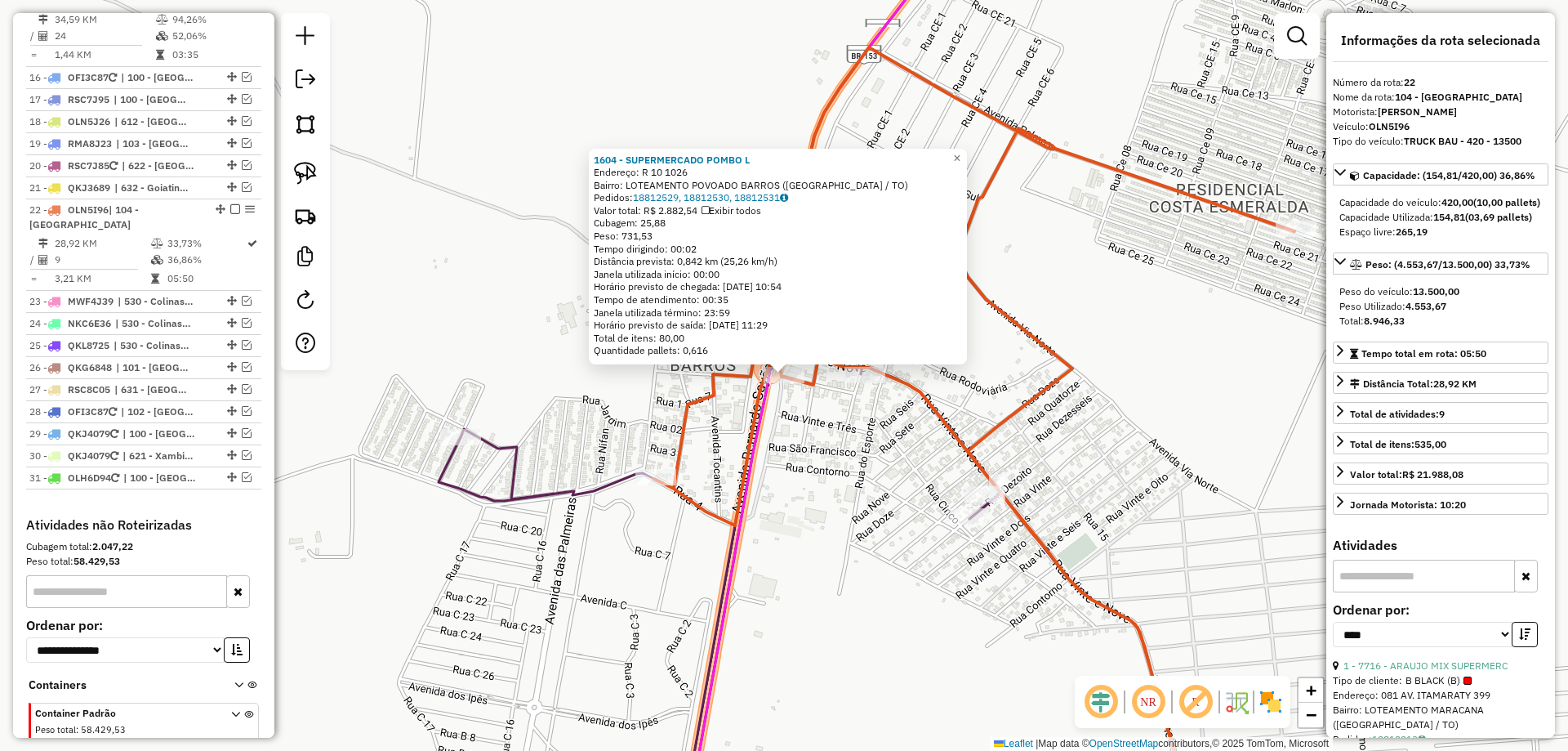
click at [828, 473] on div "1604 - SUPERMERCADO POMBO L Endereço: R 10 1026 Bairro: LOTEAMENTO POVOADO BARR…" at bounding box center [784, 376] width 1568 height 751
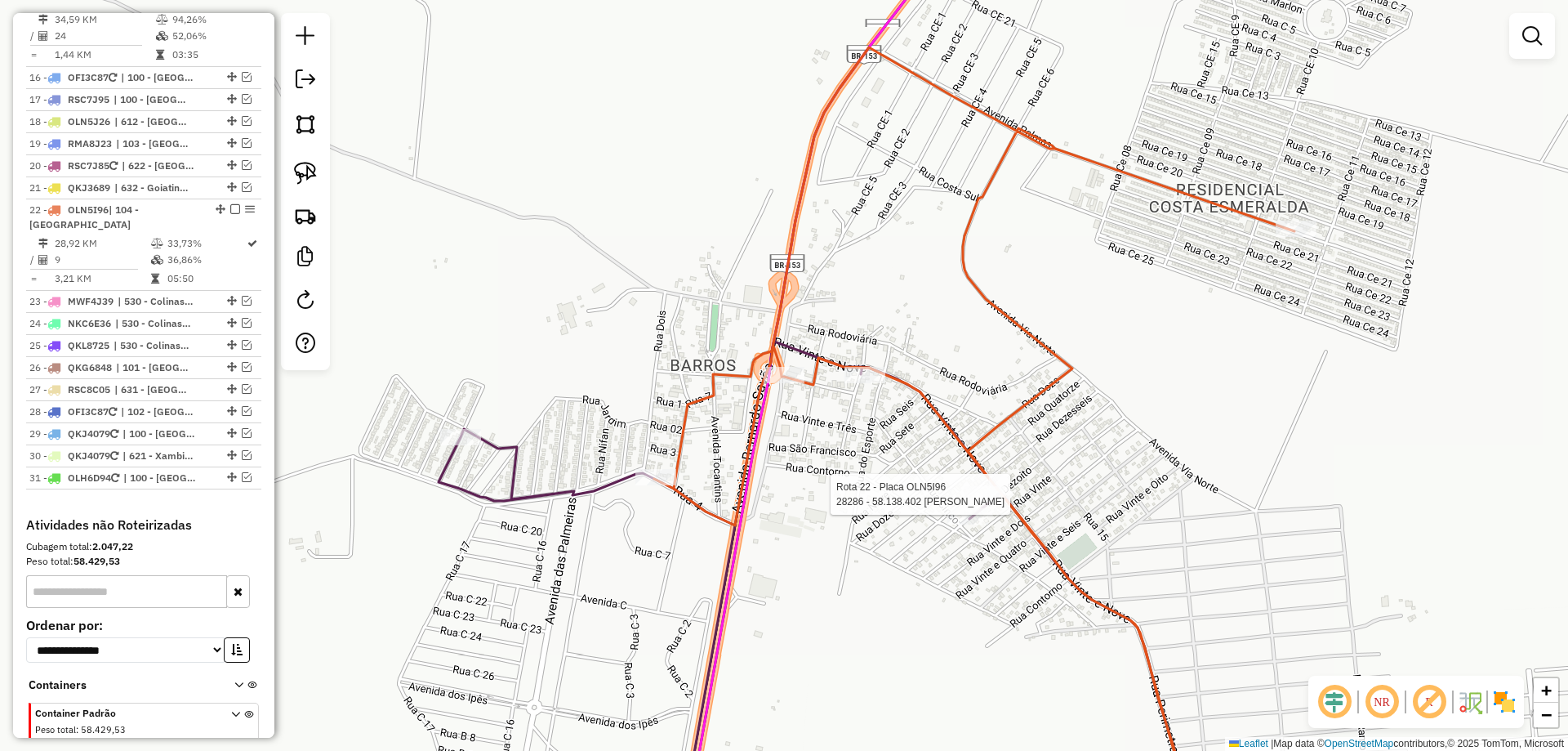
select select "*********"
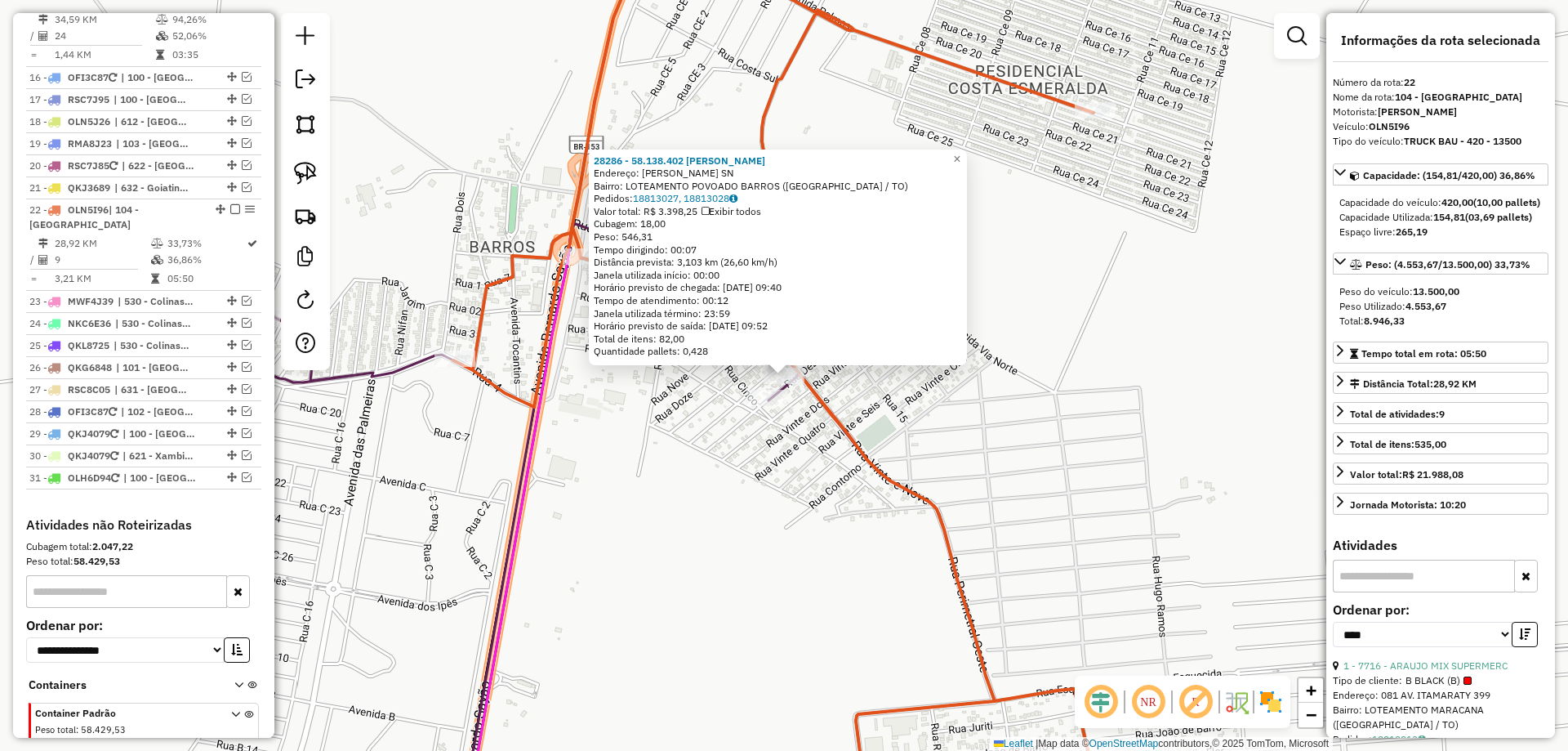
click at [834, 529] on div "28286 - 58.138.402 JANAINA D Endereço: R GETULIO VARGAS SN Bairro: LOTEAMENTO P…" at bounding box center [784, 376] width 1568 height 751
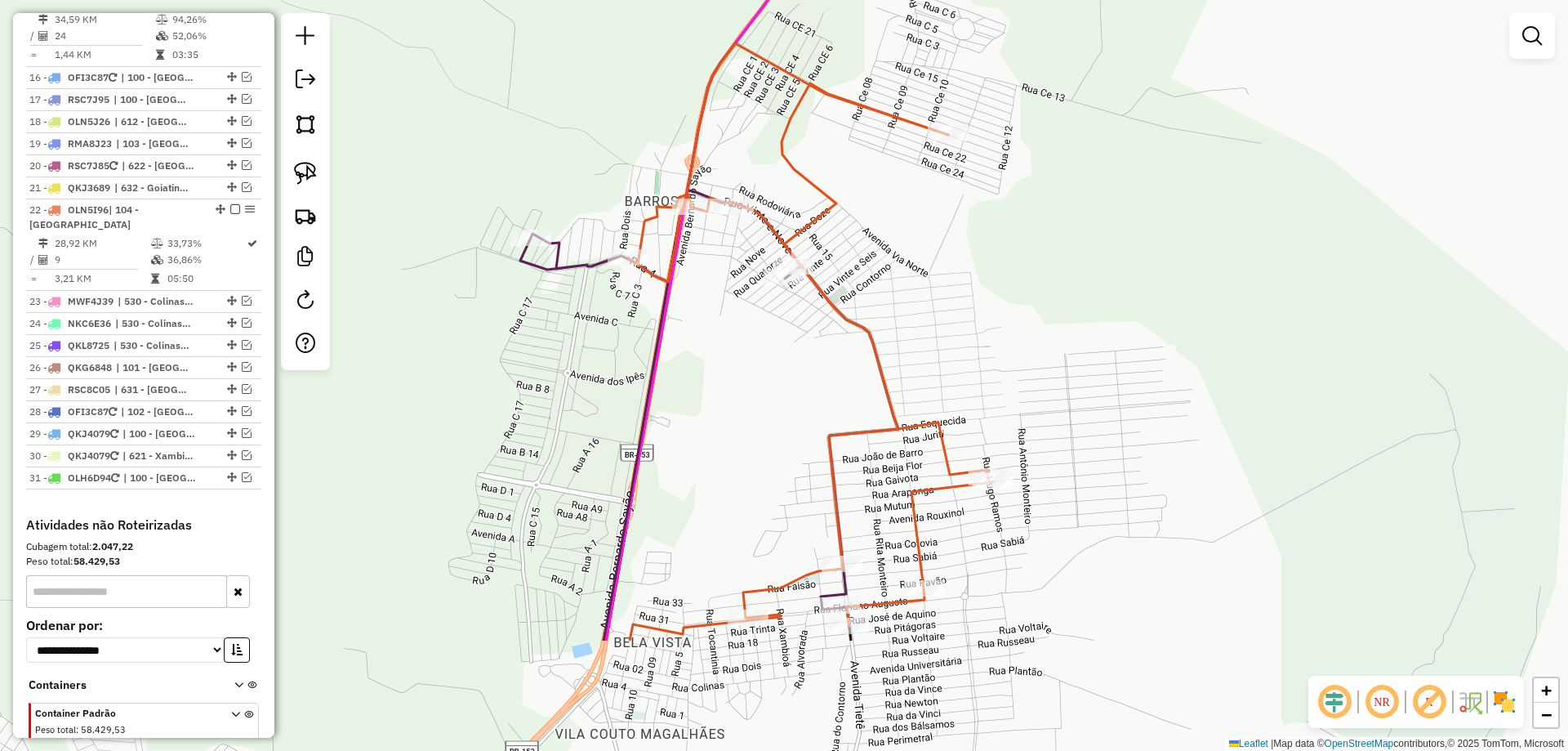
drag, startPoint x: 796, startPoint y: 575, endPoint x: 771, endPoint y: 291, distance: 285.1
click at [771, 300] on div "Janela de atendimento Grade de atendimento Capacidade Transportadoras Veículos …" at bounding box center [784, 376] width 1568 height 751
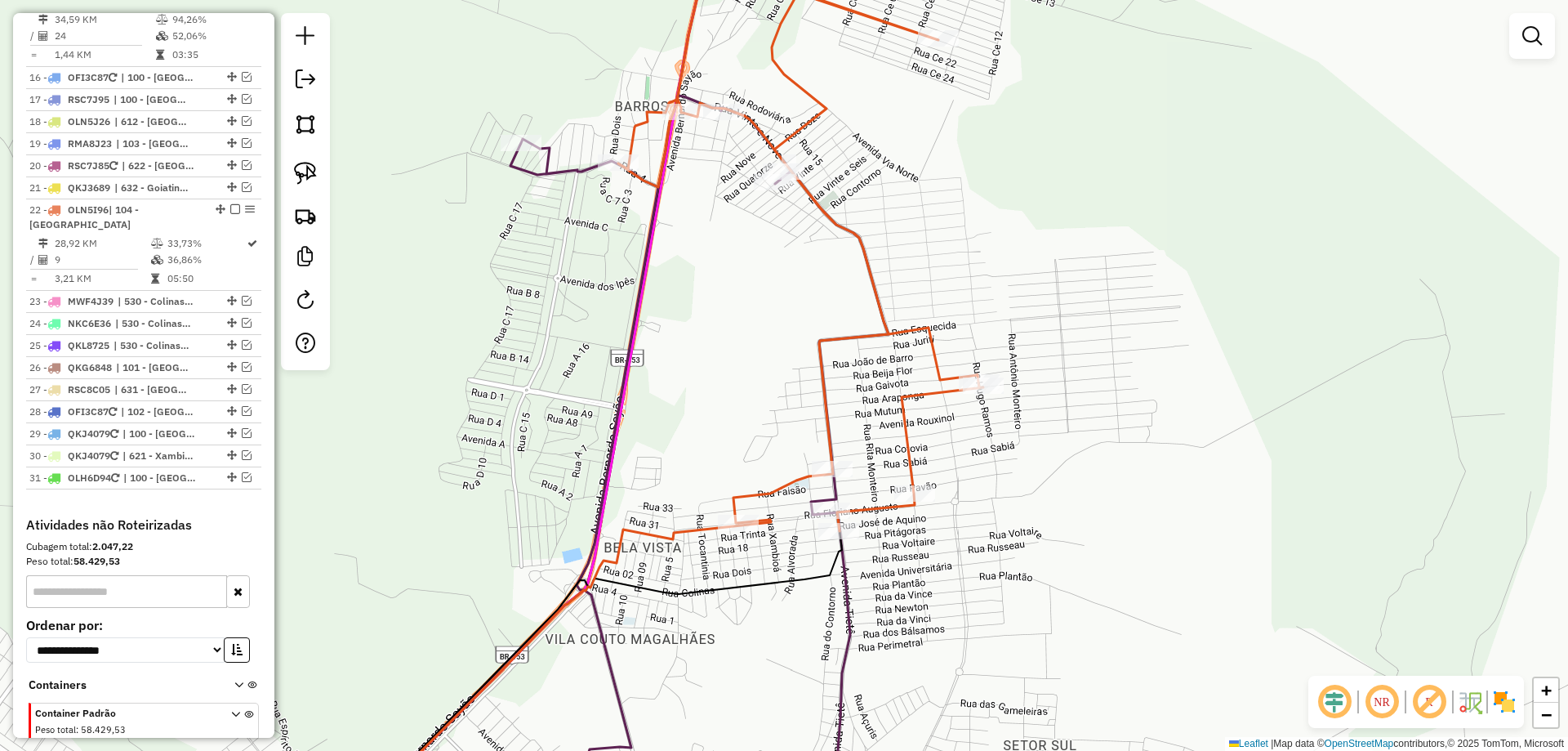
drag, startPoint x: 772, startPoint y: 442, endPoint x: 701, endPoint y: 234, distance: 219.8
click at [701, 236] on div "Janela de atendimento Grade de atendimento Capacidade Transportadoras Veículos …" at bounding box center [784, 376] width 1568 height 751
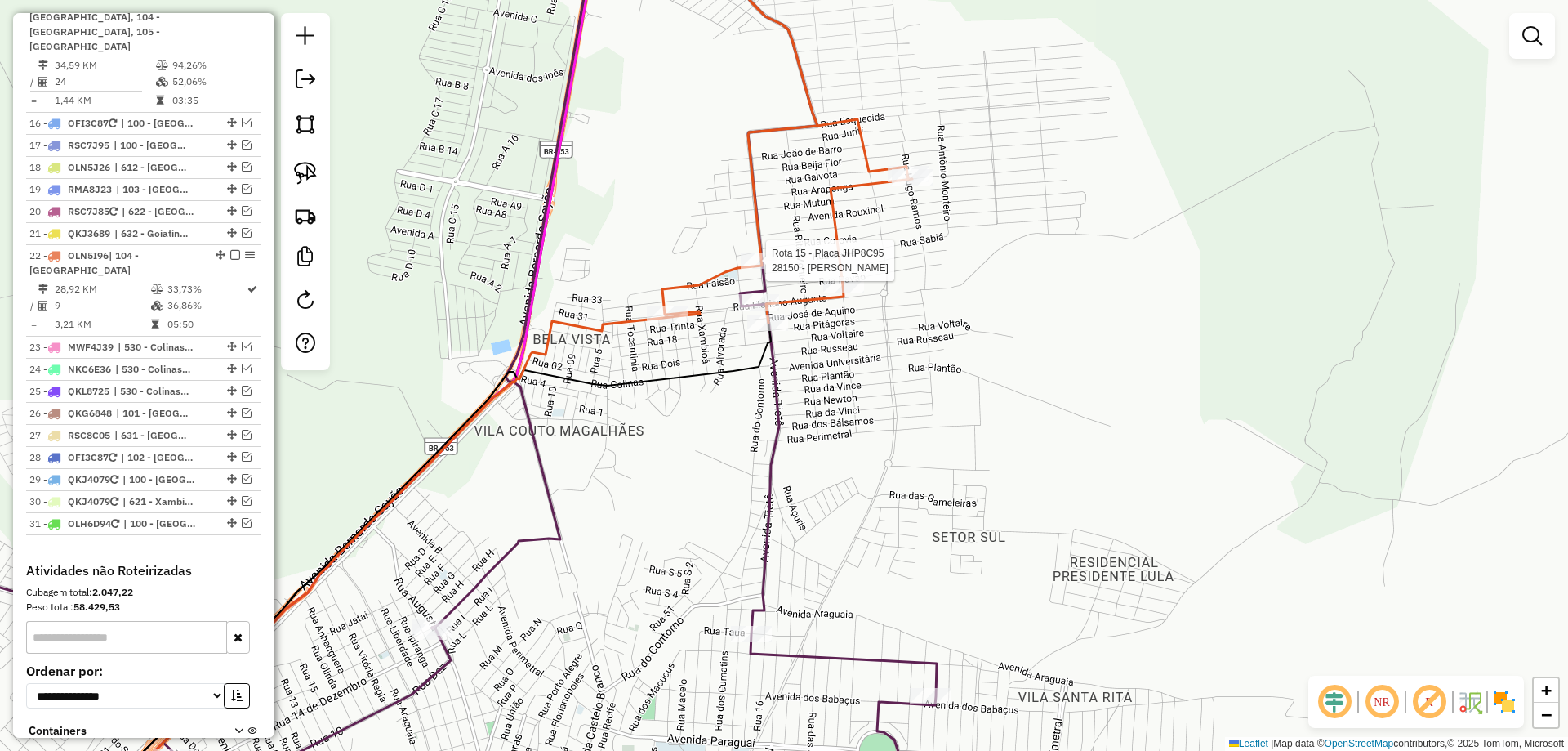
select select "*********"
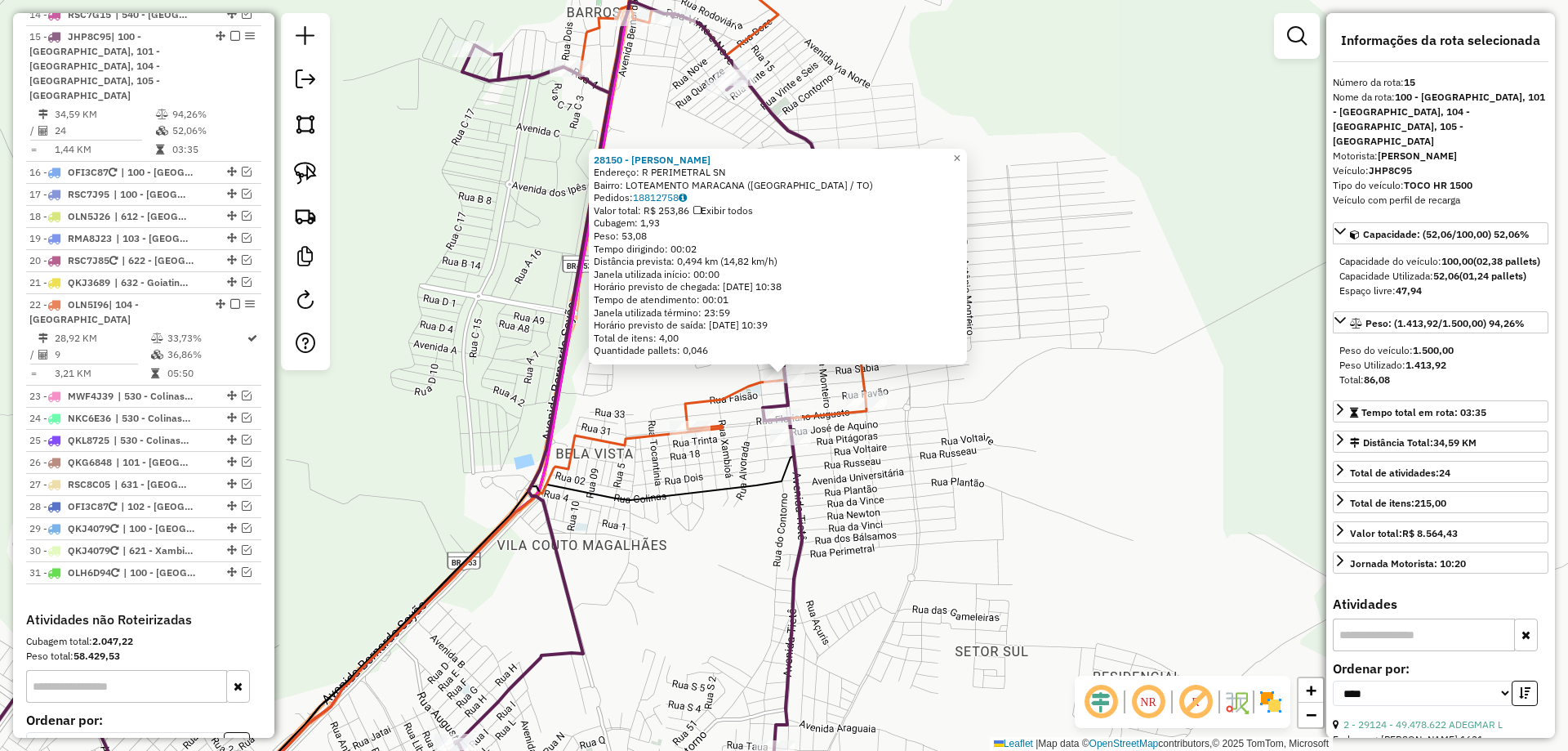
scroll to position [1340, 0]
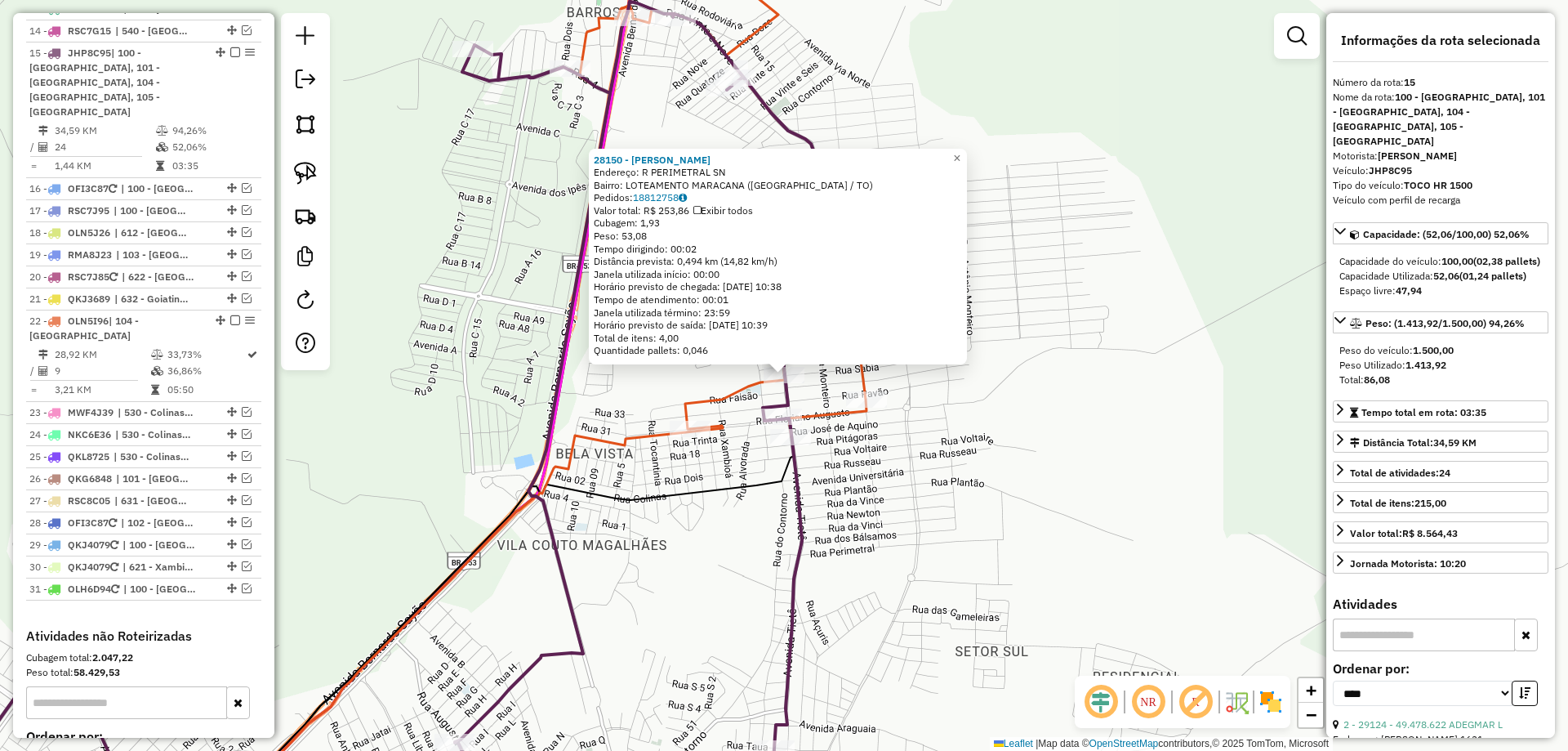
click at [879, 479] on div "28150 - DIONEIDE GOMES DE BR Endereço: R PERIMETRAL SN Bairro: LOTEAMENTO MARAC…" at bounding box center [784, 376] width 1568 height 751
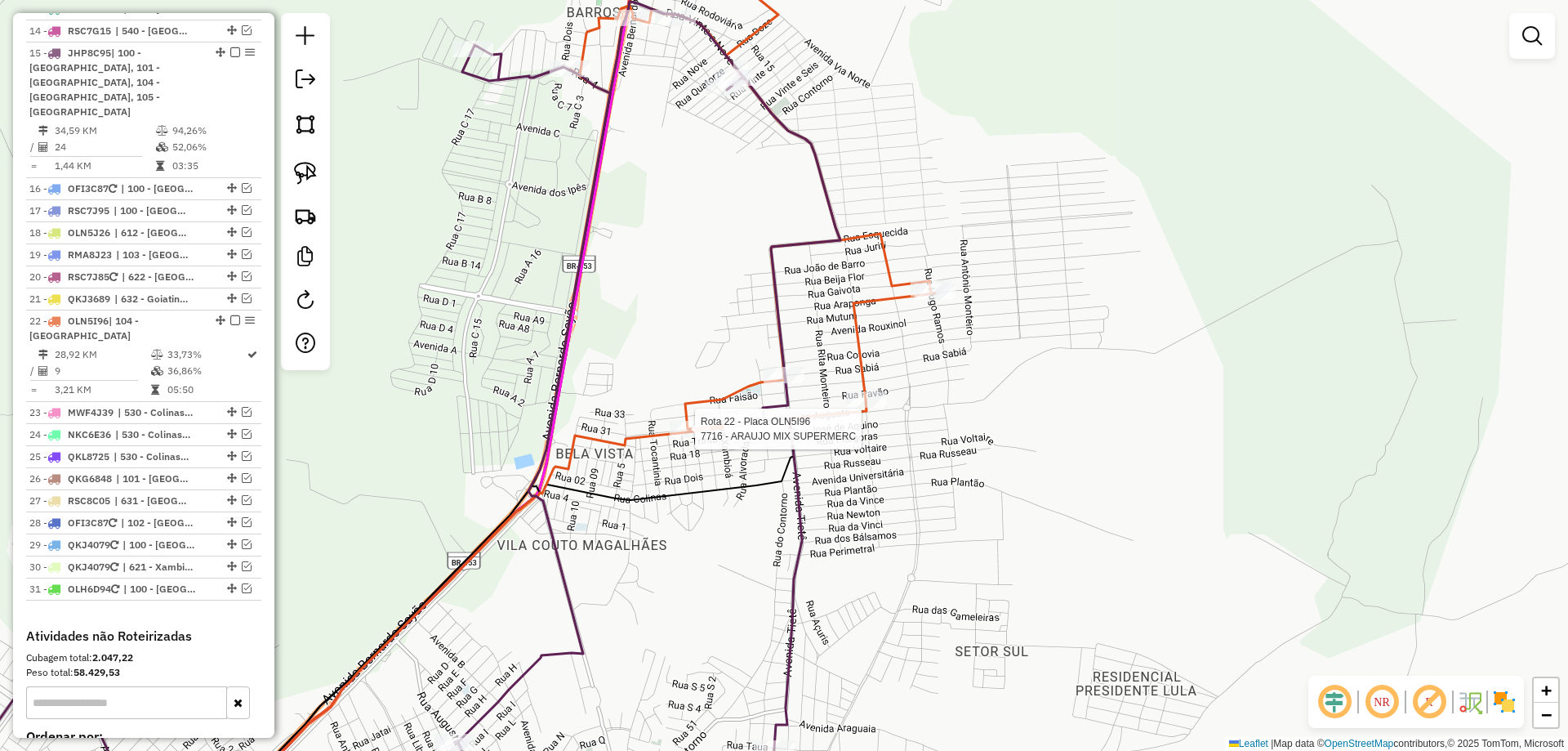
select select "*********"
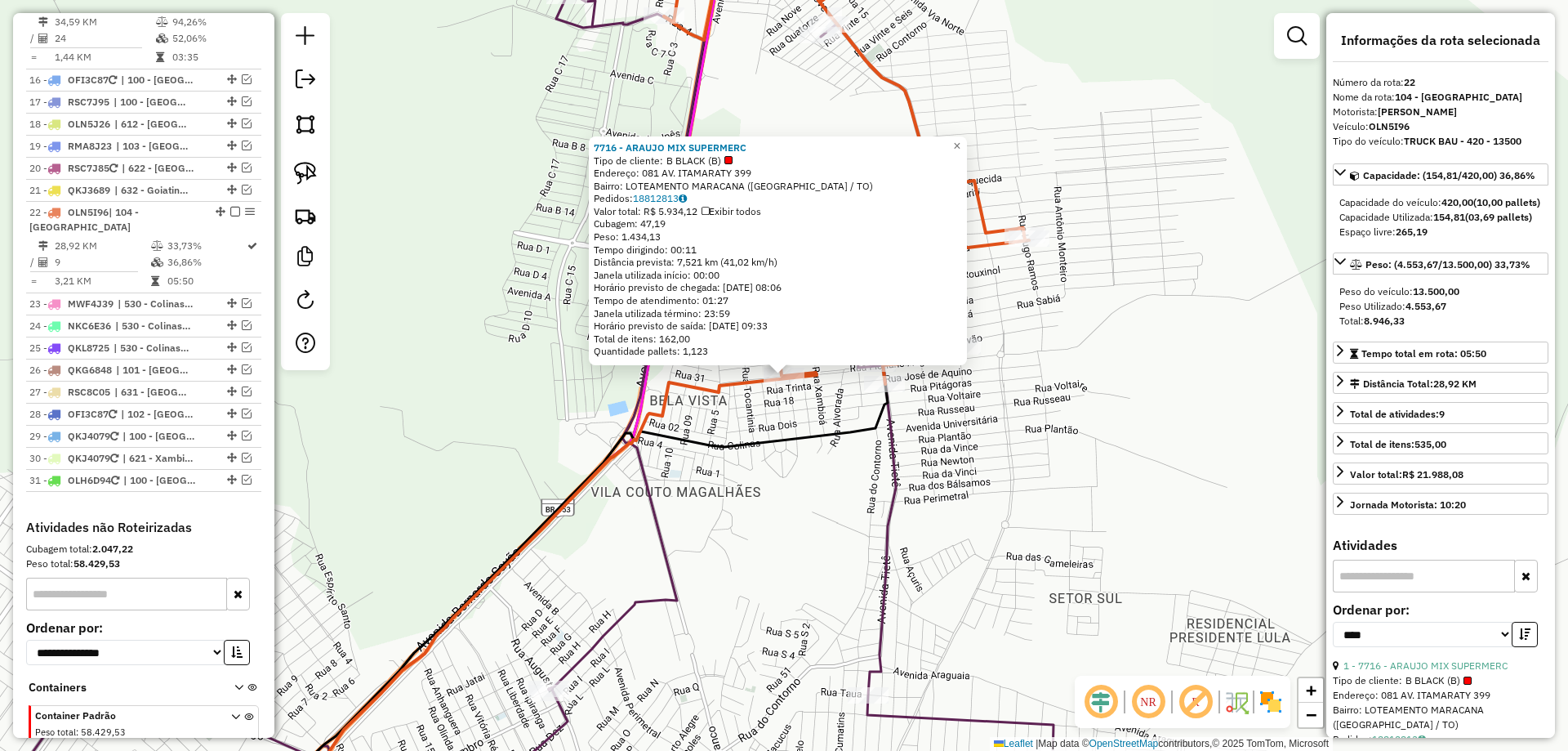
scroll to position [1451, 0]
click at [785, 465] on div "7716 - ARAUJO MIX SUPERMERC Tipo de cliente: B BLACK (B) Endereço: 081 AV. ITAM…" at bounding box center [784, 376] width 1568 height 751
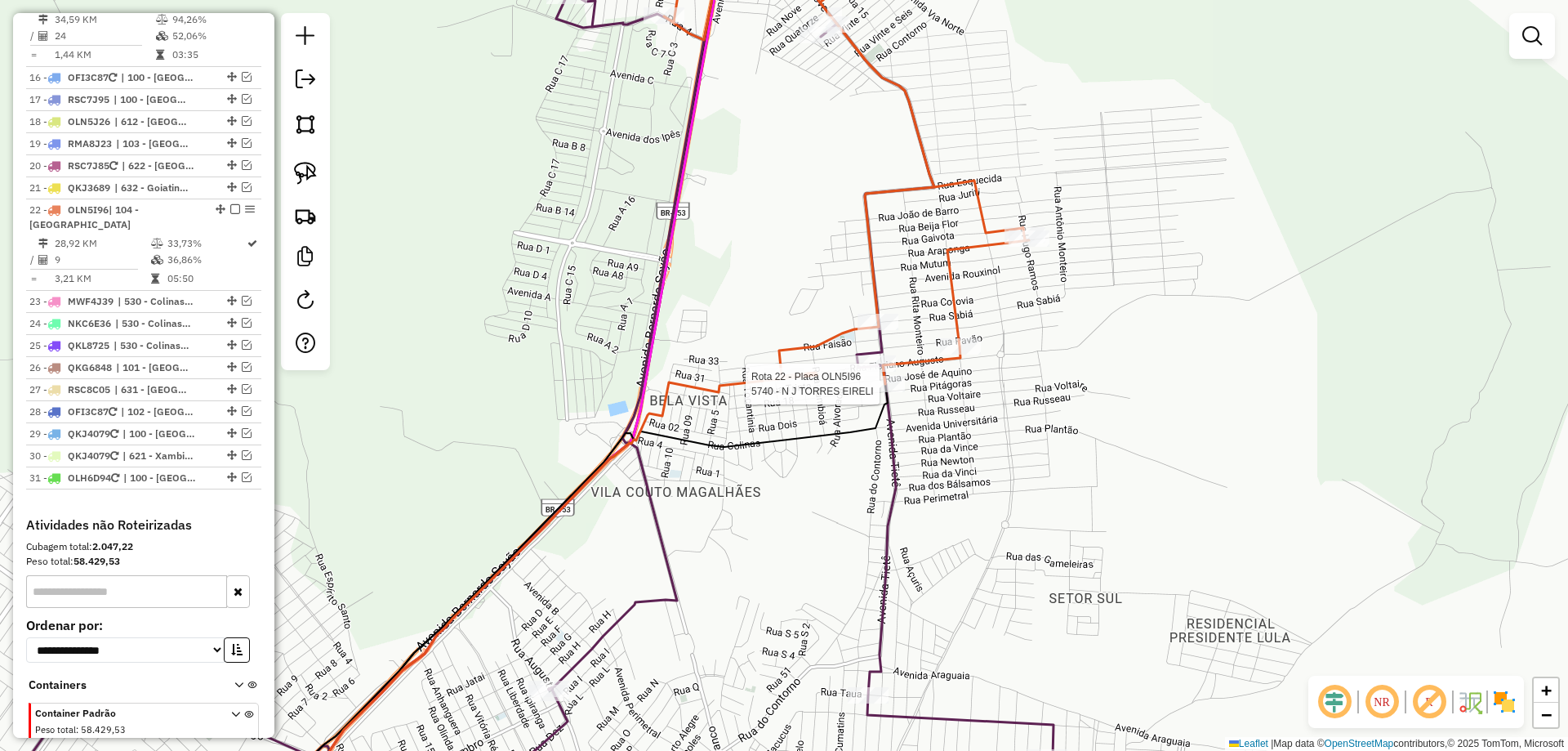
select select "*********"
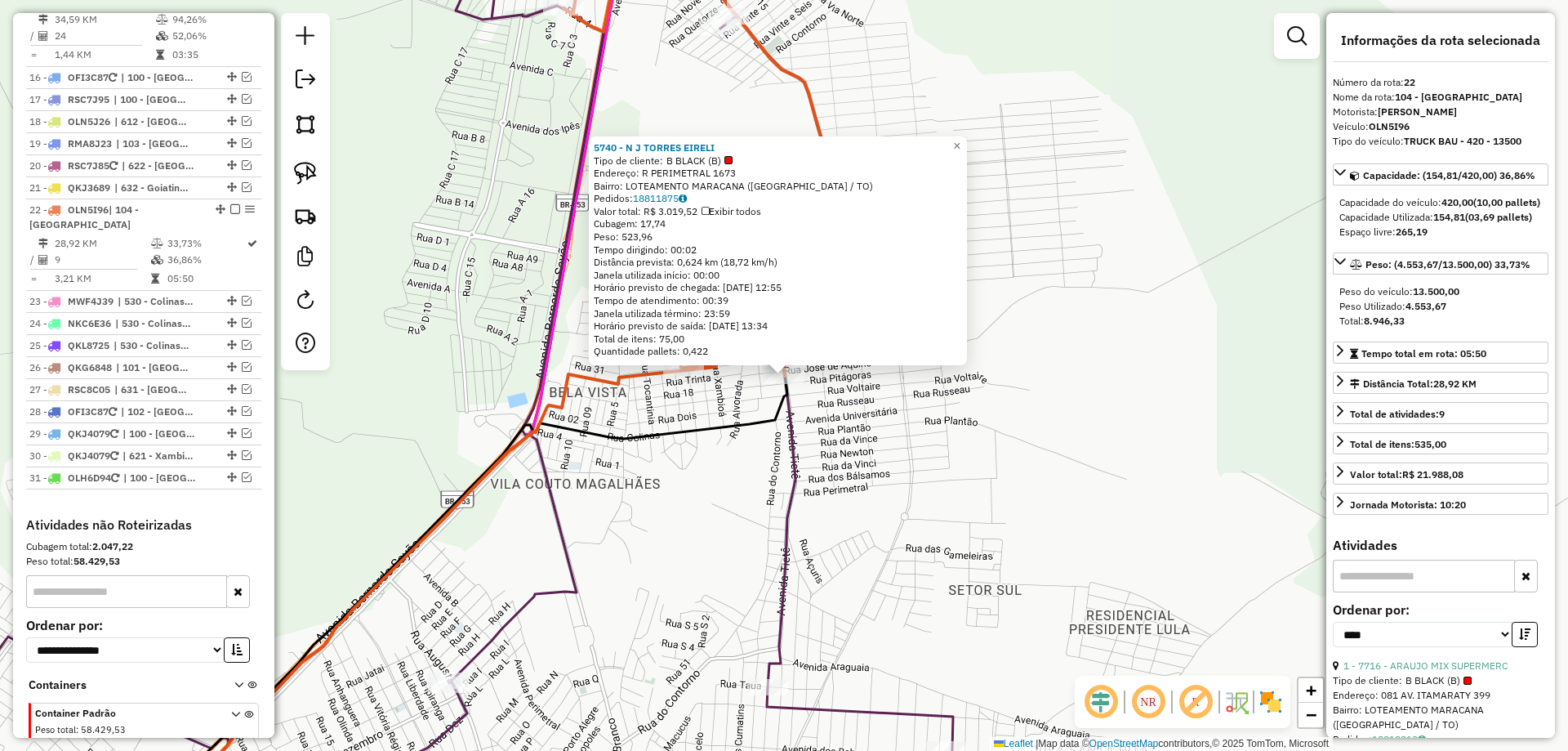
click at [908, 434] on div "5740 - N J TORRES EIRELI Tipo de cliente: B BLACK (B) Endereço: R PERIMETRAL 16…" at bounding box center [784, 376] width 1568 height 751
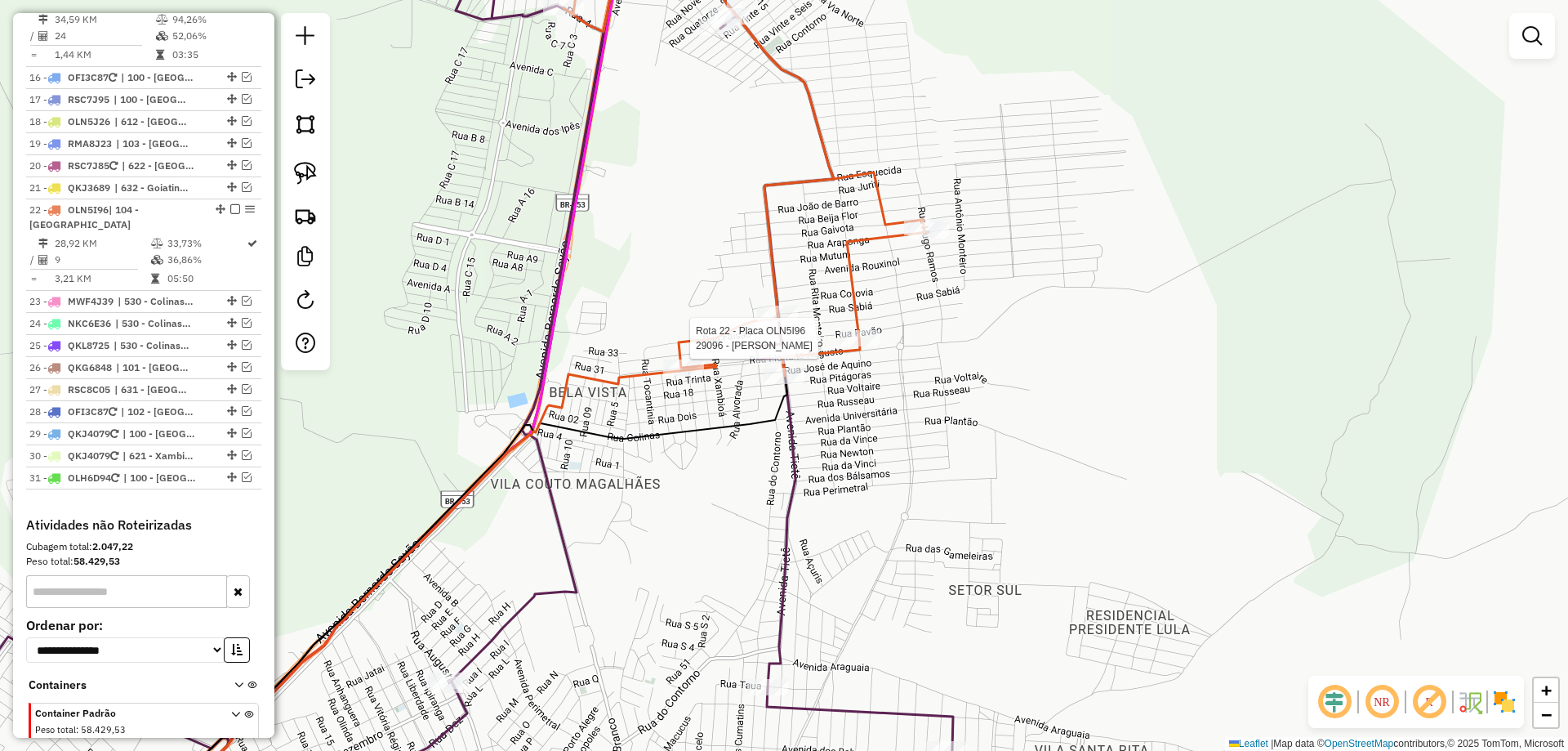
select select "*********"
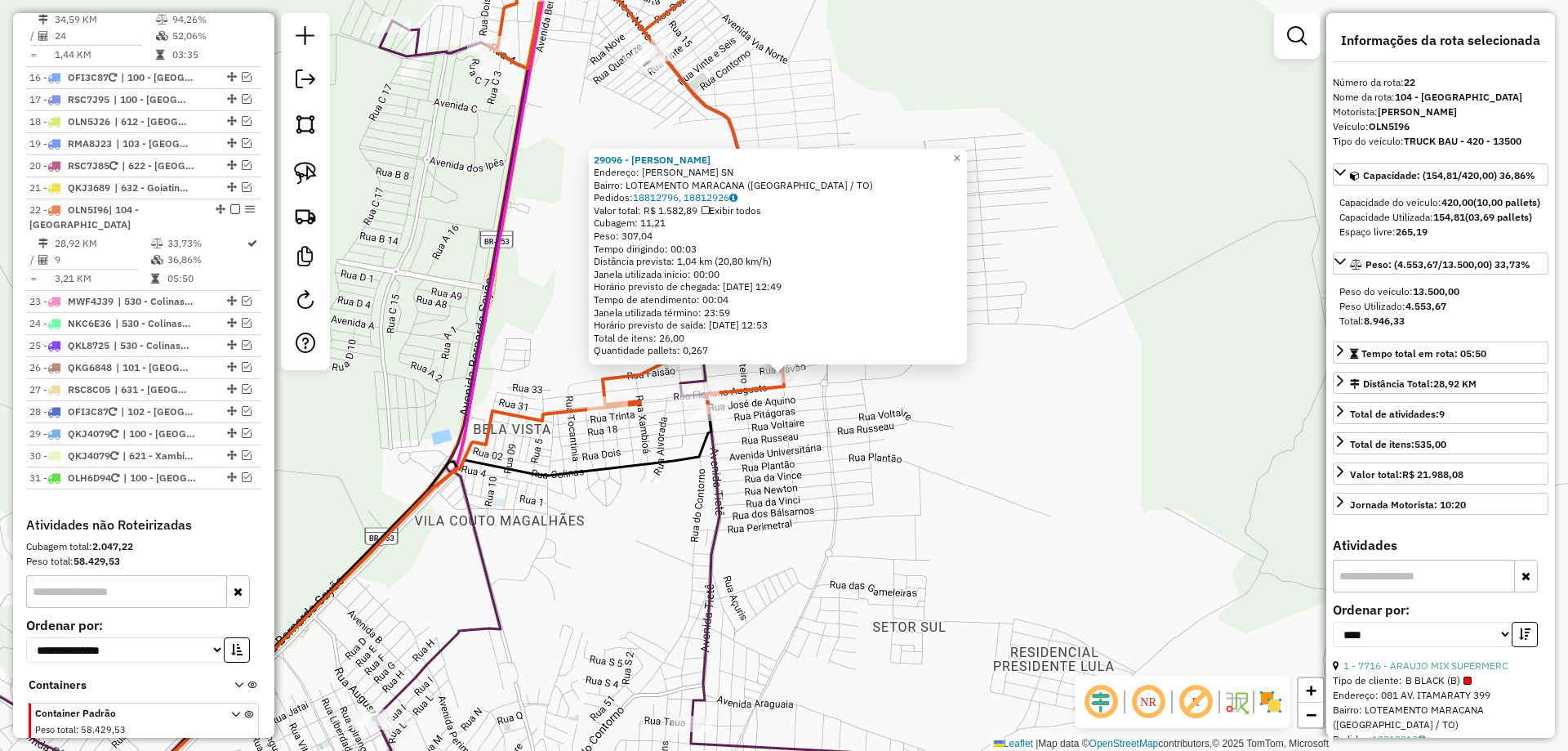
click at [887, 439] on div "29096 - EDIMAR BARBOSA DE MI Endereço: R ANTONIO MATOS SN Bairro: LOTEAMENTO MA…" at bounding box center [784, 376] width 1568 height 751
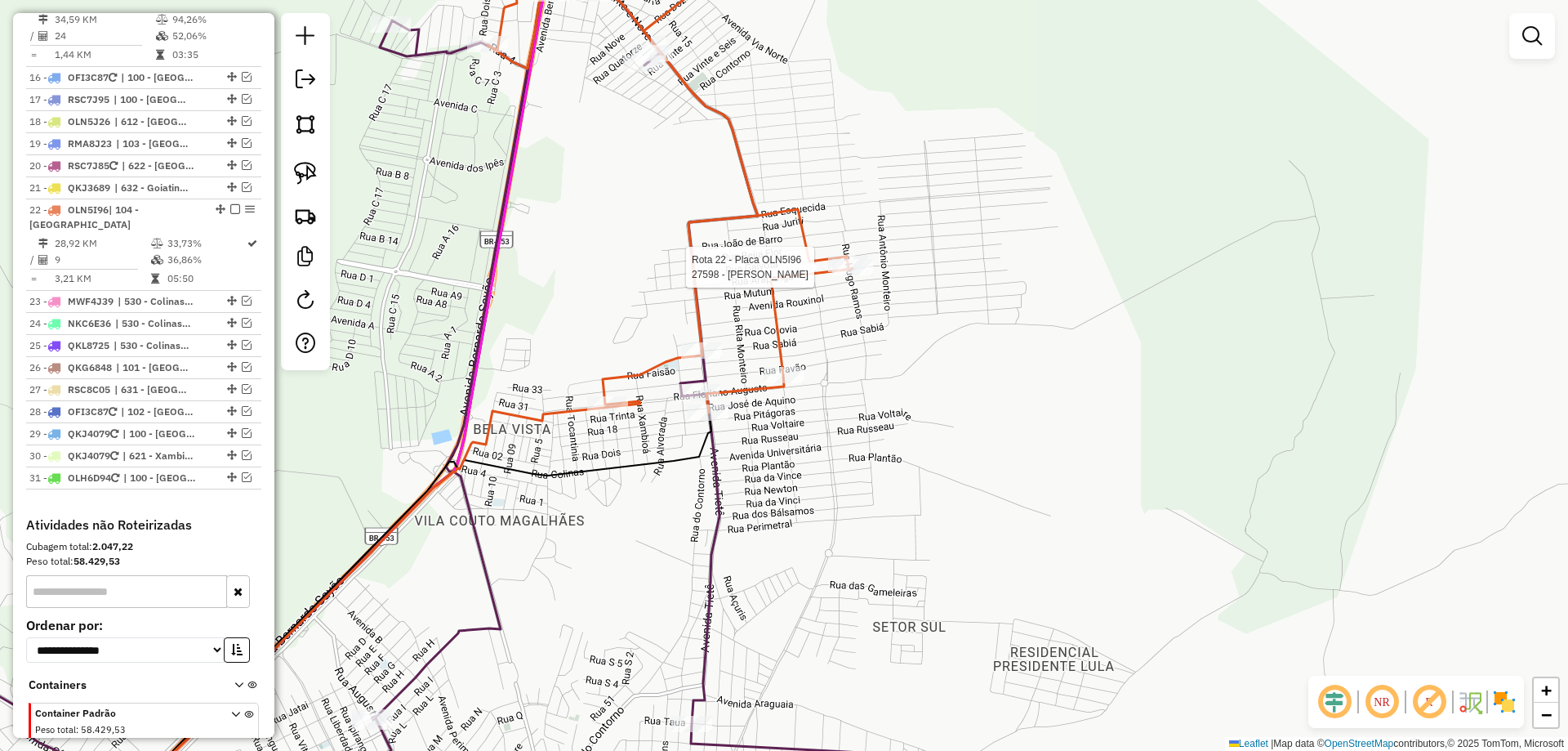
select select "*********"
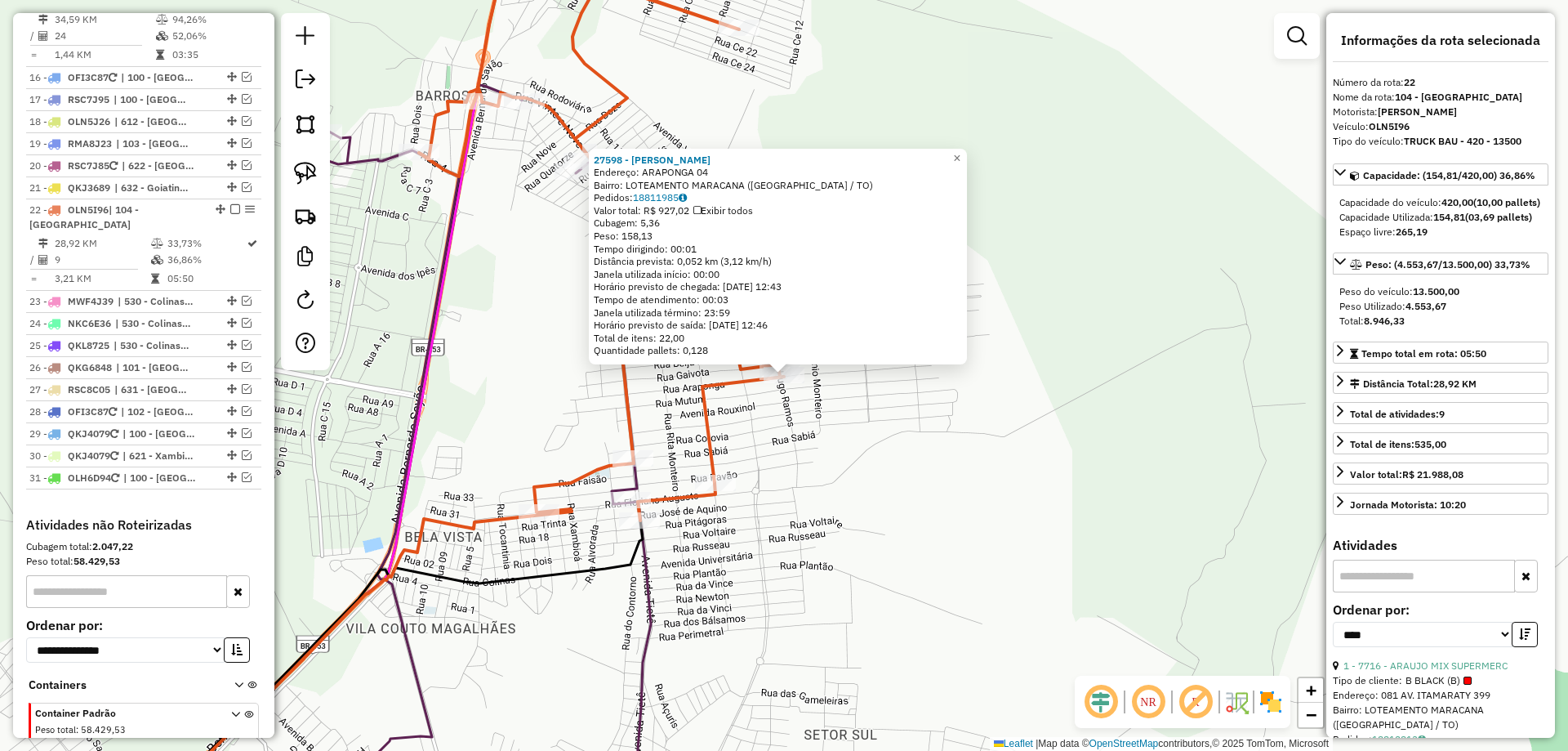
click at [838, 439] on div "27598 - RONILSON FEITOSA LIM Endereço: ARAPONGA 04 Bairro: LOTEAMENTO MARACANA …" at bounding box center [784, 376] width 1568 height 751
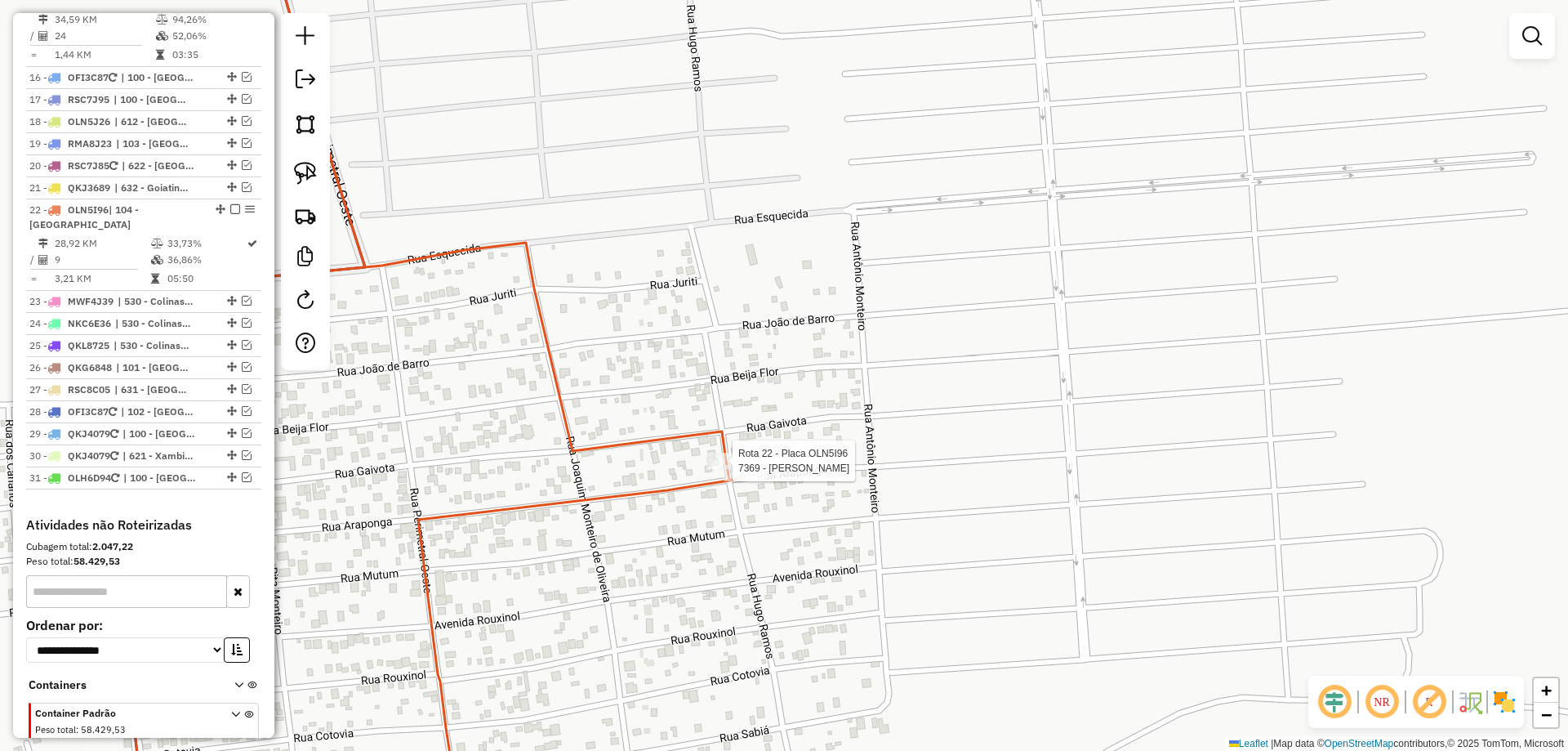
select select "*********"
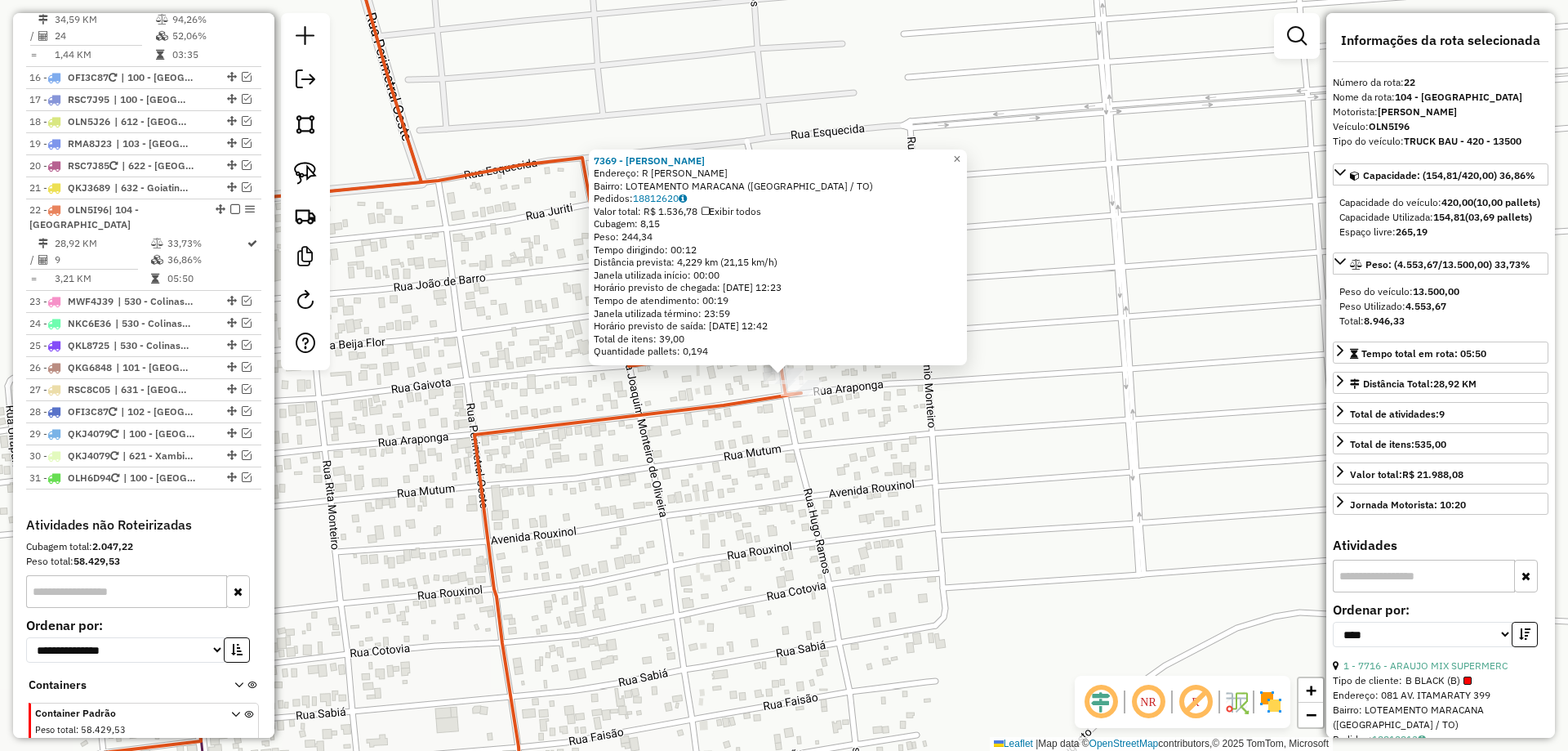
click at [769, 459] on div "7369 - SIMONE LUCIANO DE OL Endereço: R HUGO RAMOS SN Bairro: LOTEAMENTO MARACA…" at bounding box center [784, 376] width 1568 height 751
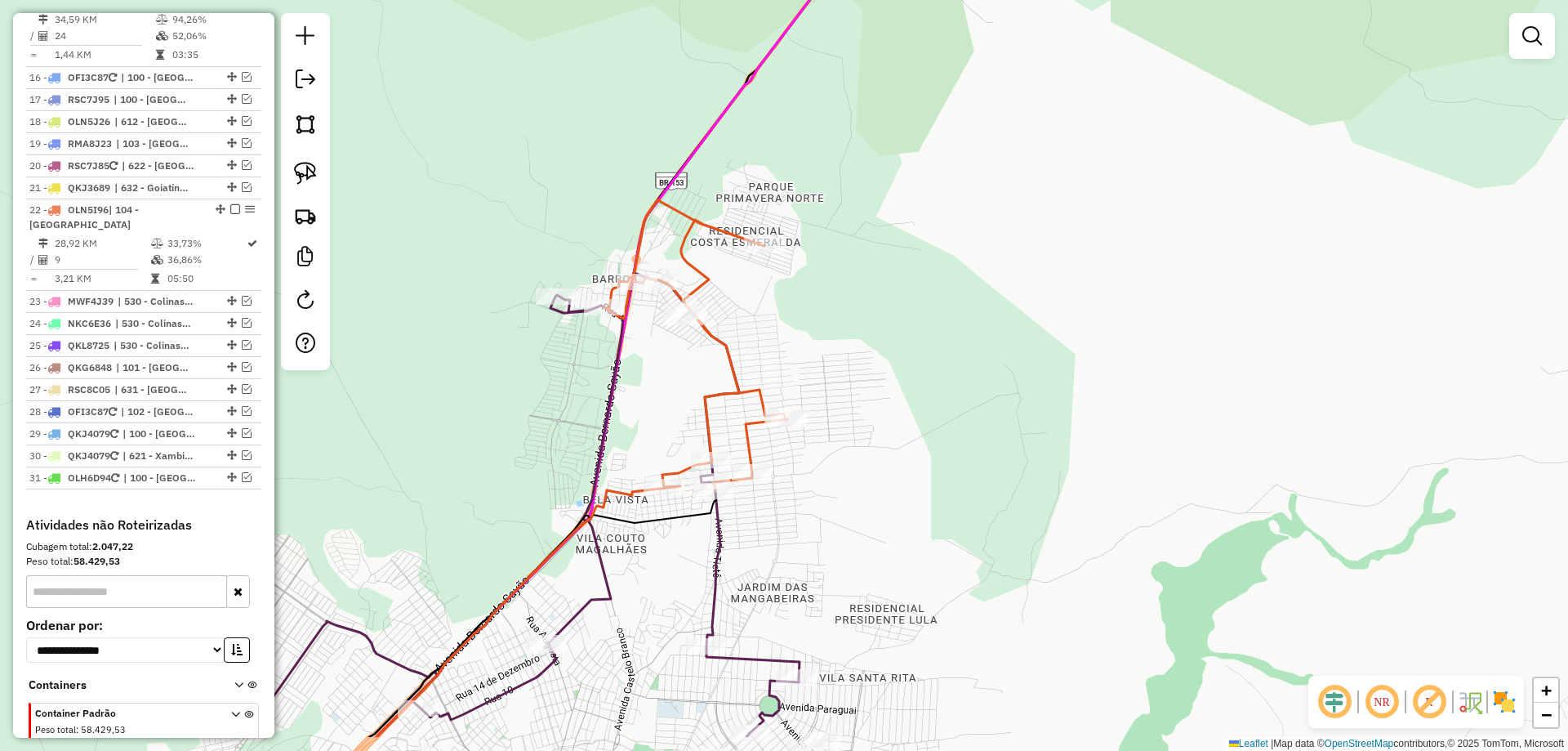
drag, startPoint x: 799, startPoint y: 590, endPoint x: 817, endPoint y: 386, distance: 204.8
click at [815, 393] on div "Janela de atendimento Grade de atendimento Capacidade Transportadoras Veículos …" at bounding box center [784, 376] width 1568 height 751
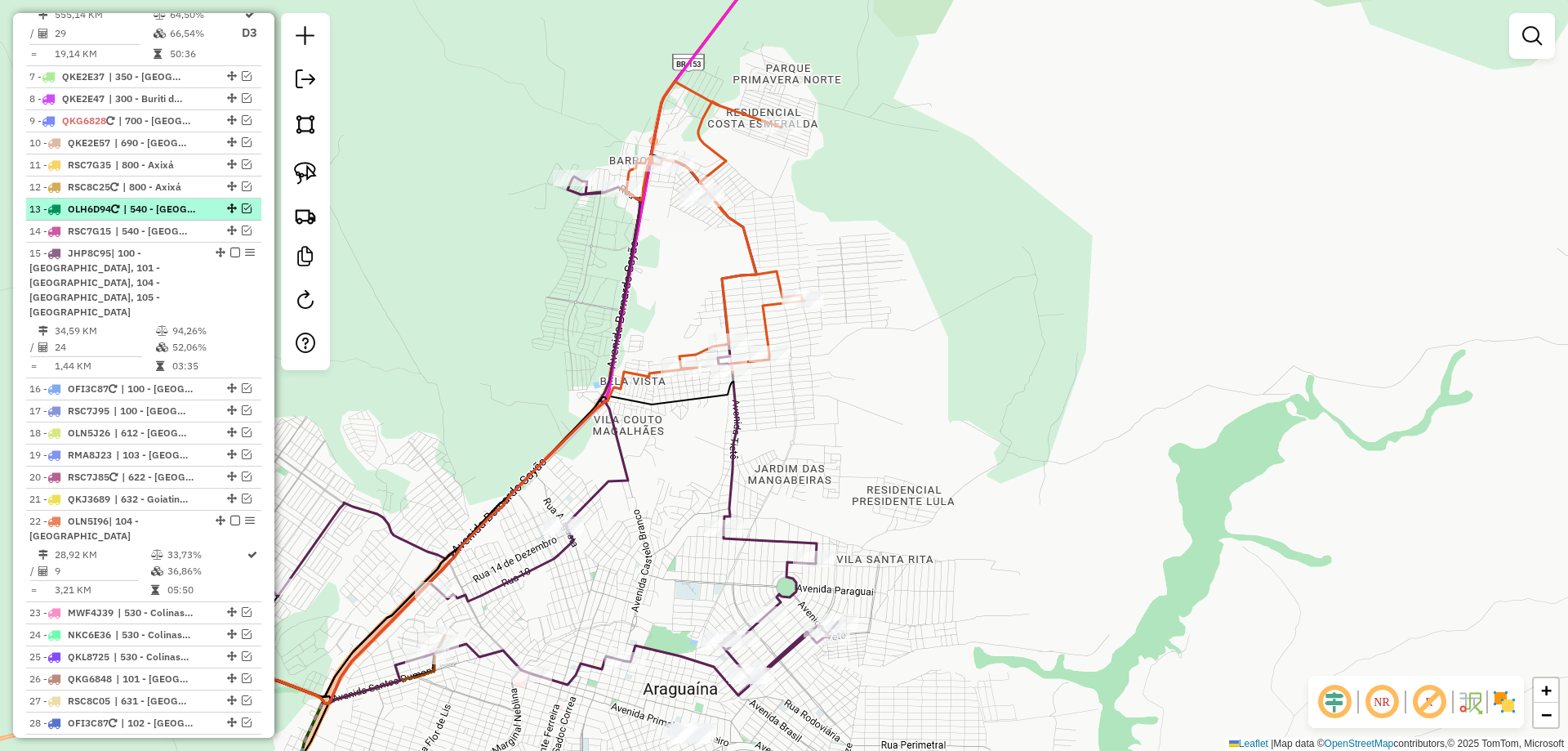
scroll to position [1125, 0]
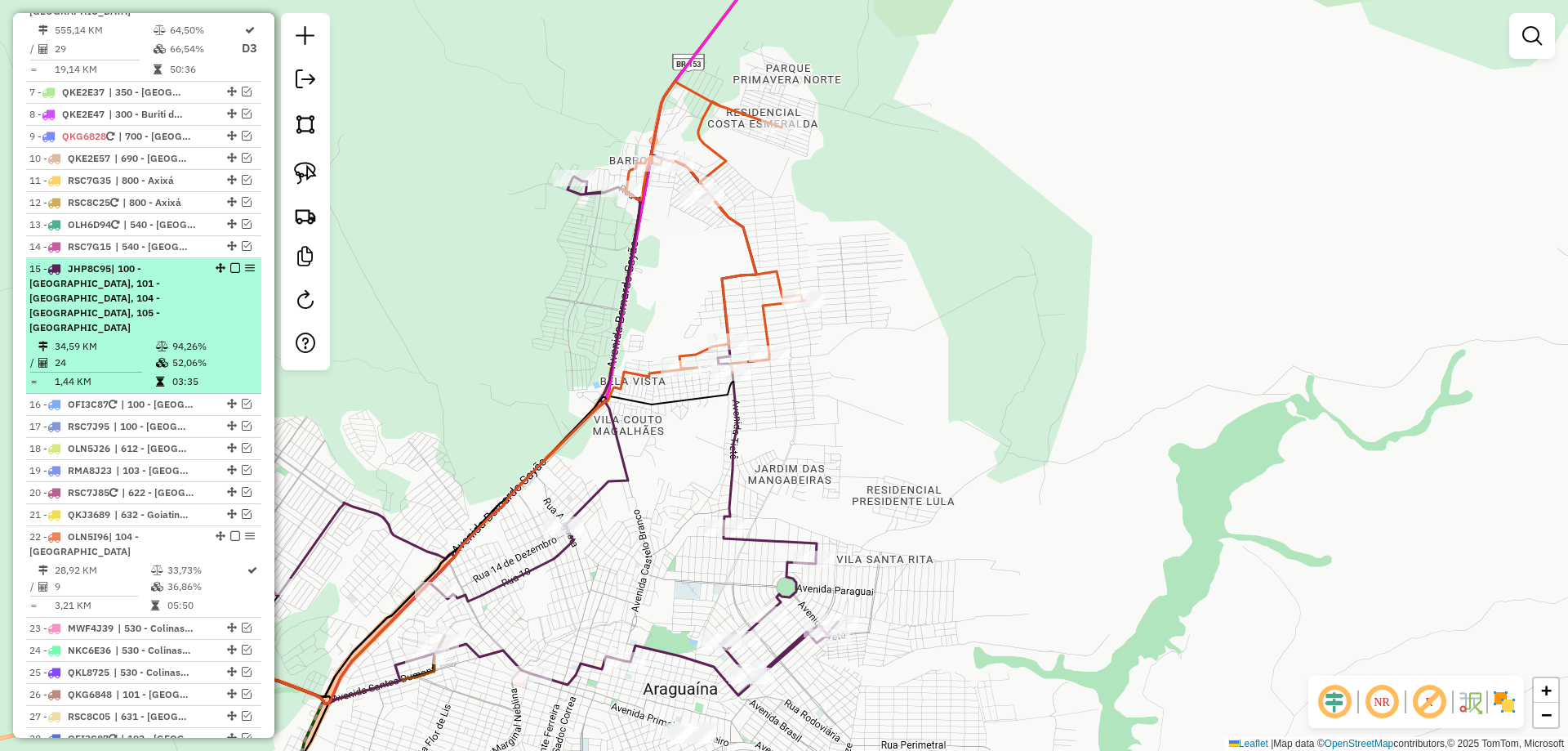
click at [231, 263] on em at bounding box center [235, 268] width 10 height 10
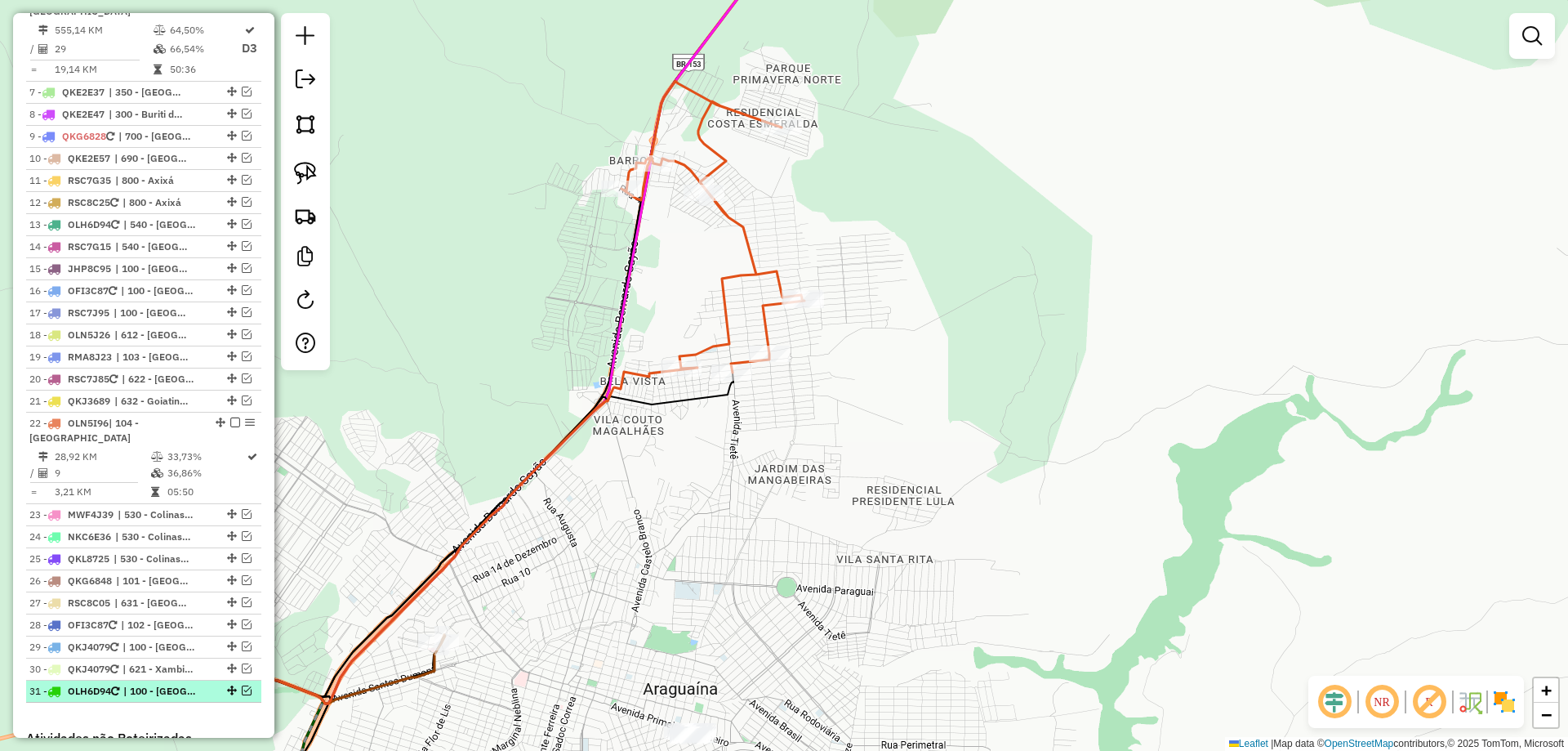
click at [244, 685] on em at bounding box center [247, 690] width 10 height 10
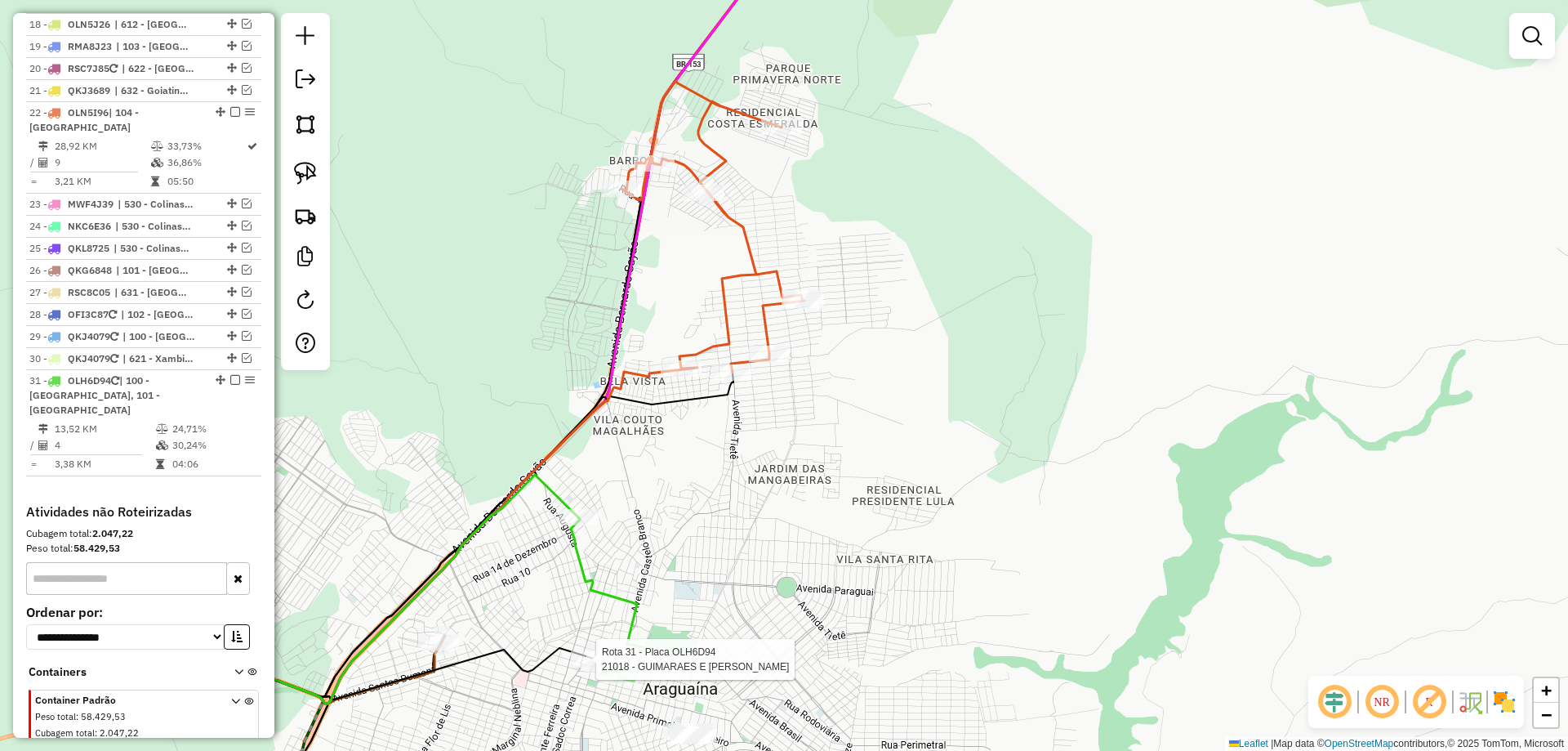
select select "*********"
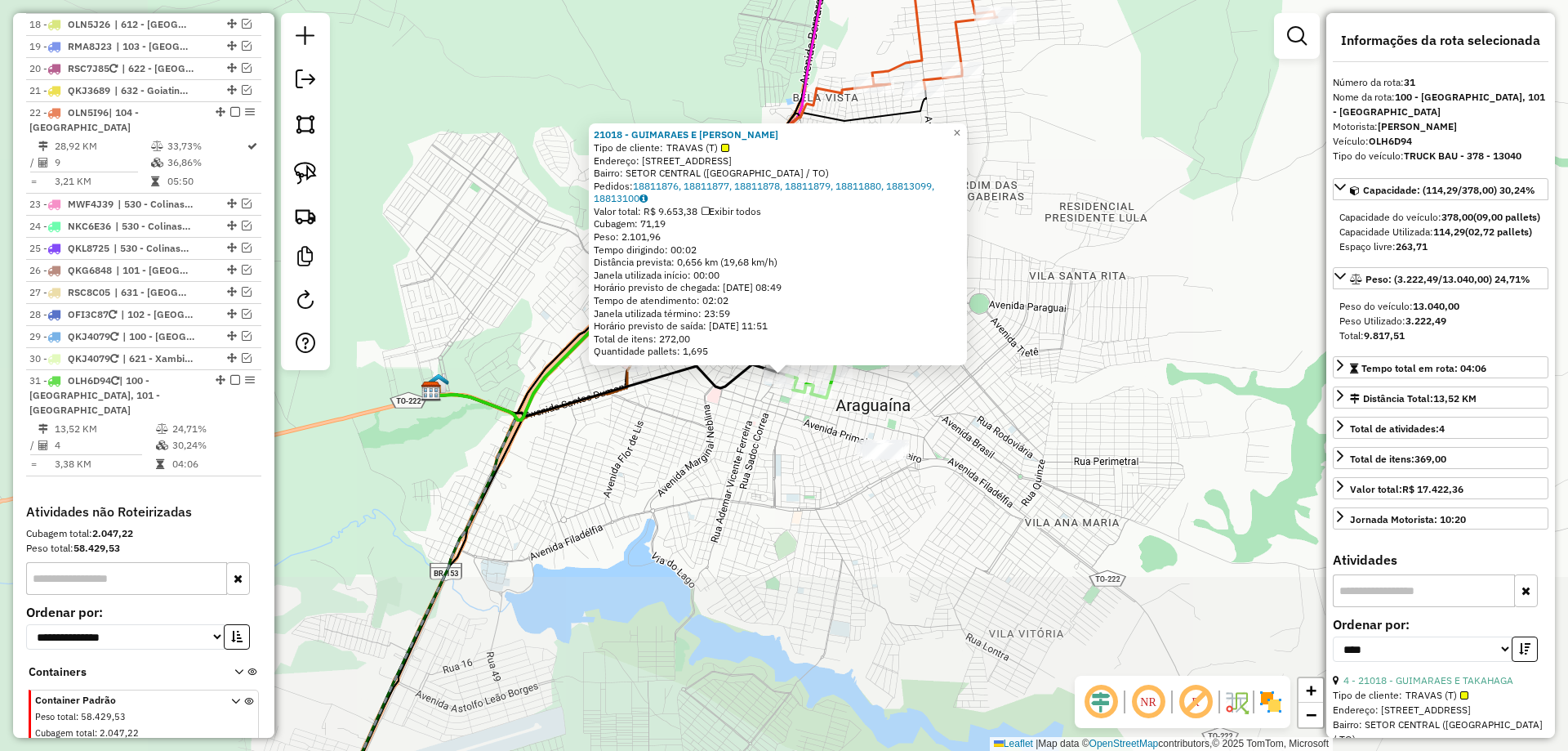
scroll to position [1436, 0]
click at [760, 185] on link "18811876, 18811877, 18811878, 18811879, 18811880, 18813099, 18813100" at bounding box center [764, 193] width 341 height 26
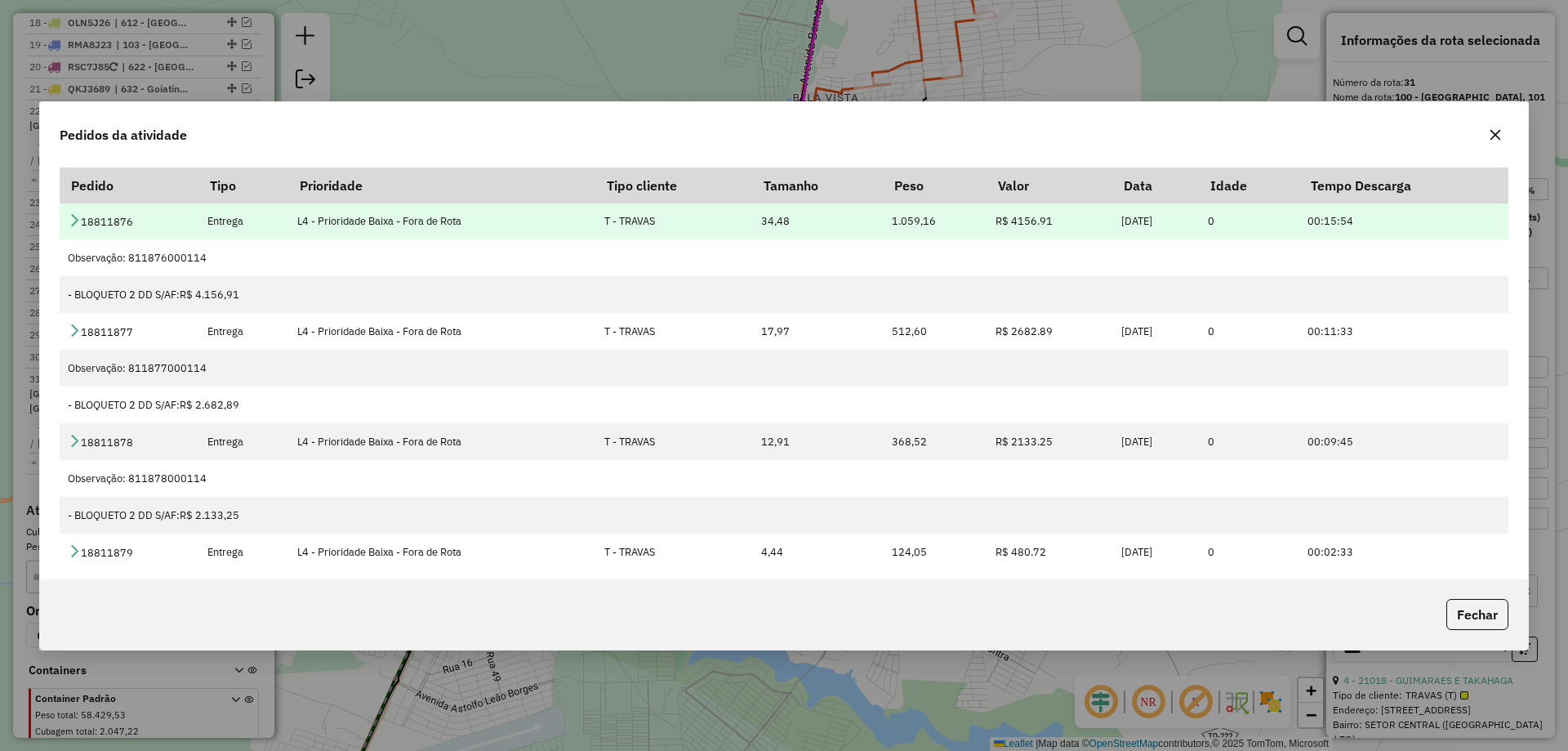
click at [74, 220] on icon at bounding box center [74, 220] width 13 height 13
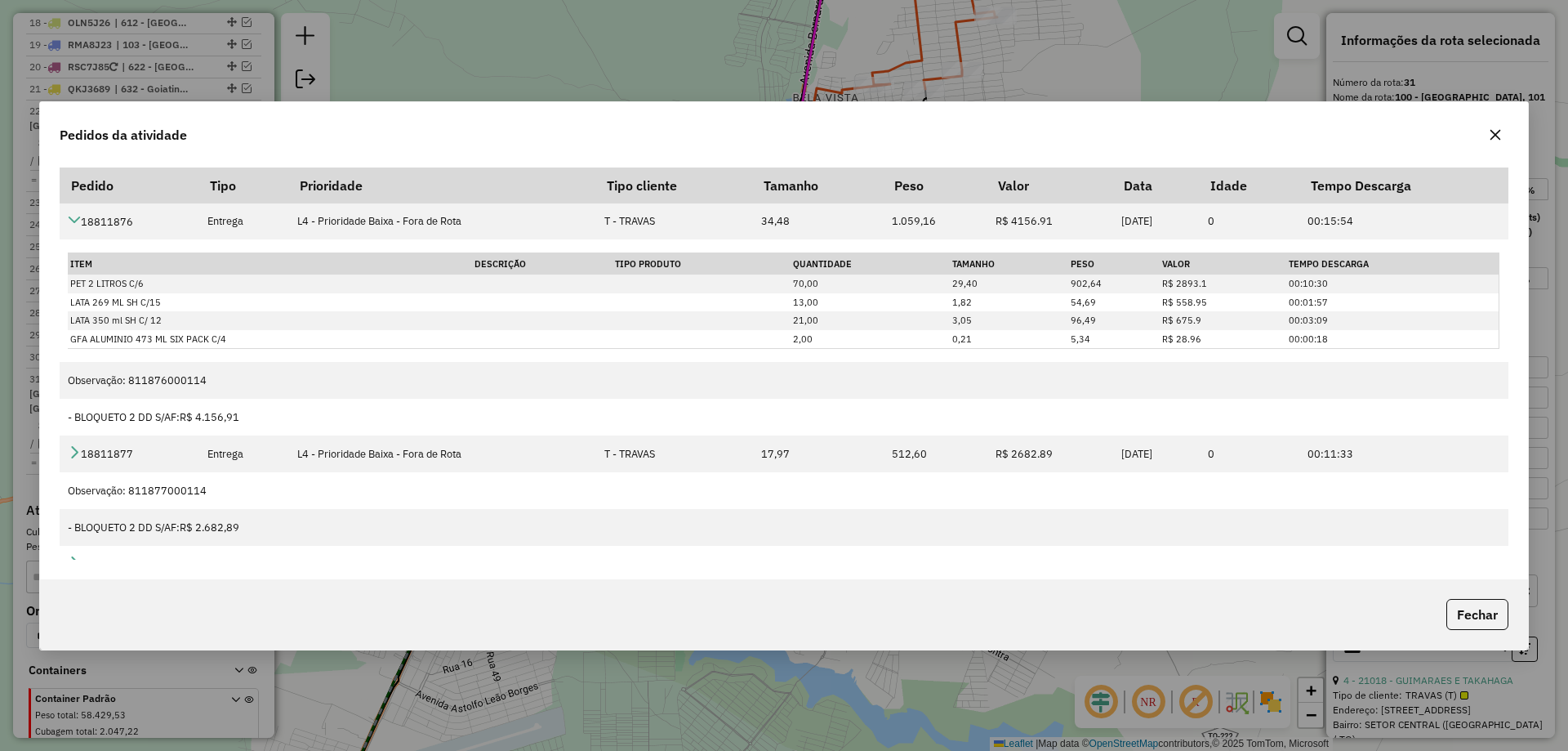
click at [1500, 132] on icon "button" at bounding box center [1496, 135] width 13 height 13
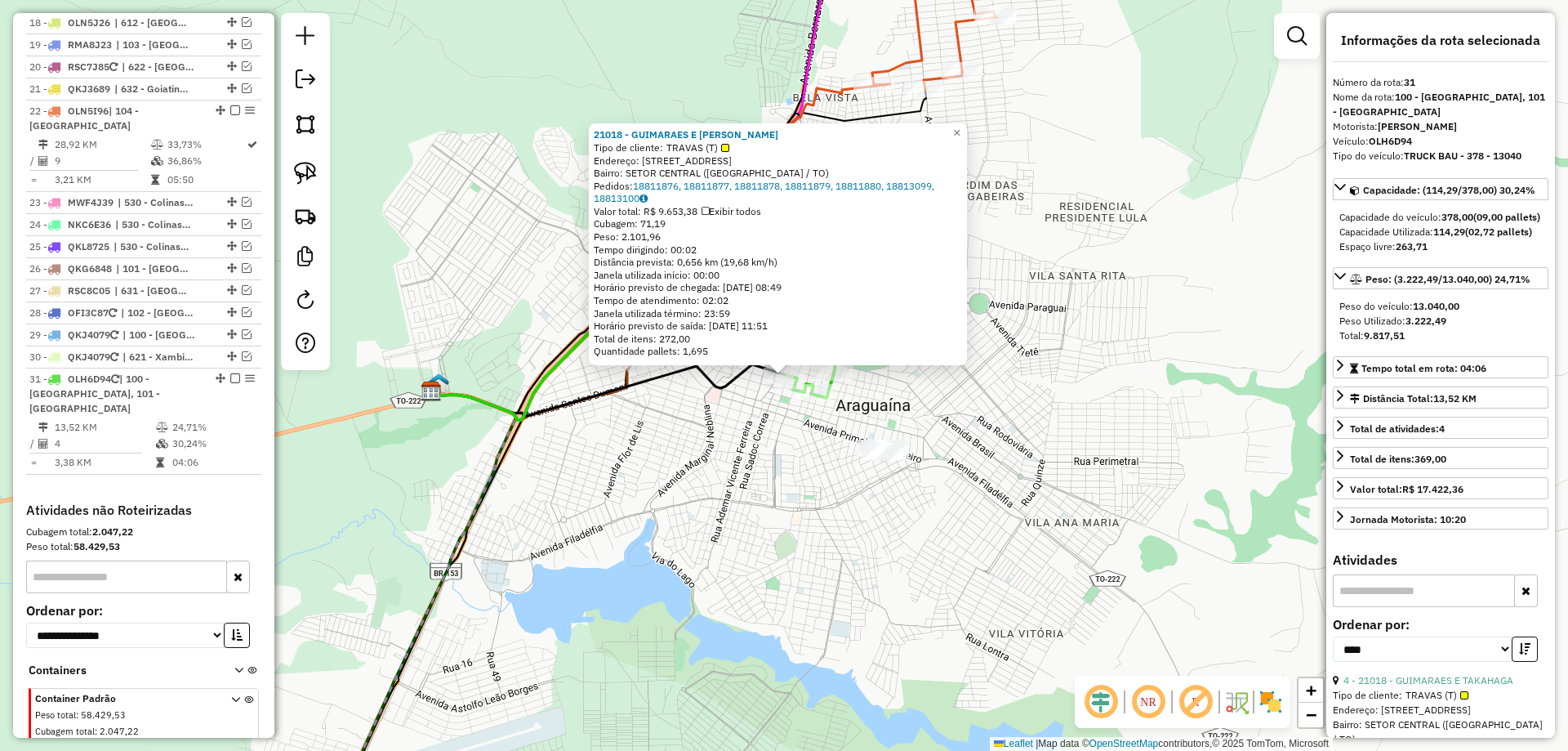
click at [498, 323] on div "21018 - GUIMARAES E TAKAHAGA Tipo de cliente: TRAVAS (T) Endereço: R QUINZE DE …" at bounding box center [784, 376] width 1568 height 751
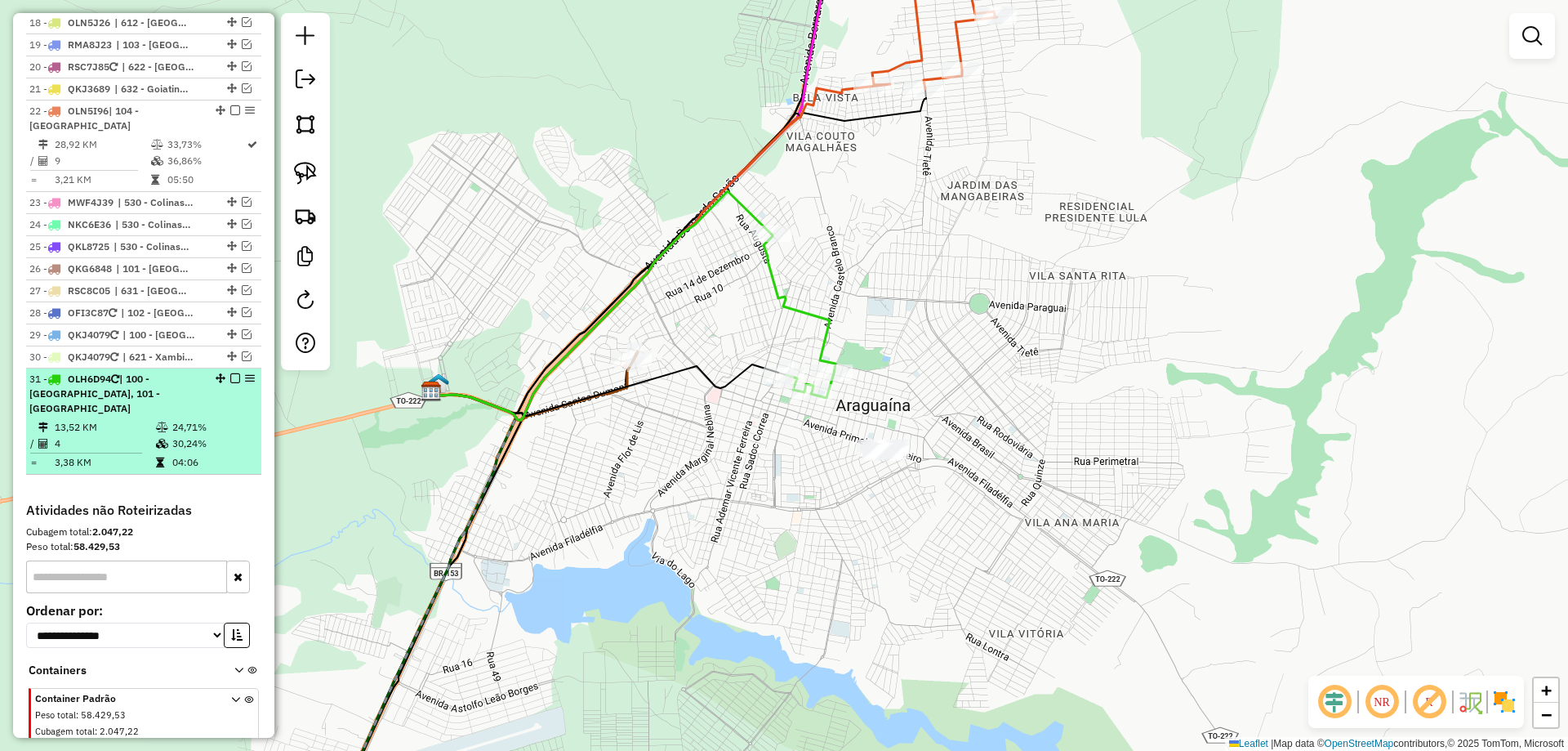
click at [231, 374] on em at bounding box center [235, 378] width 10 height 10
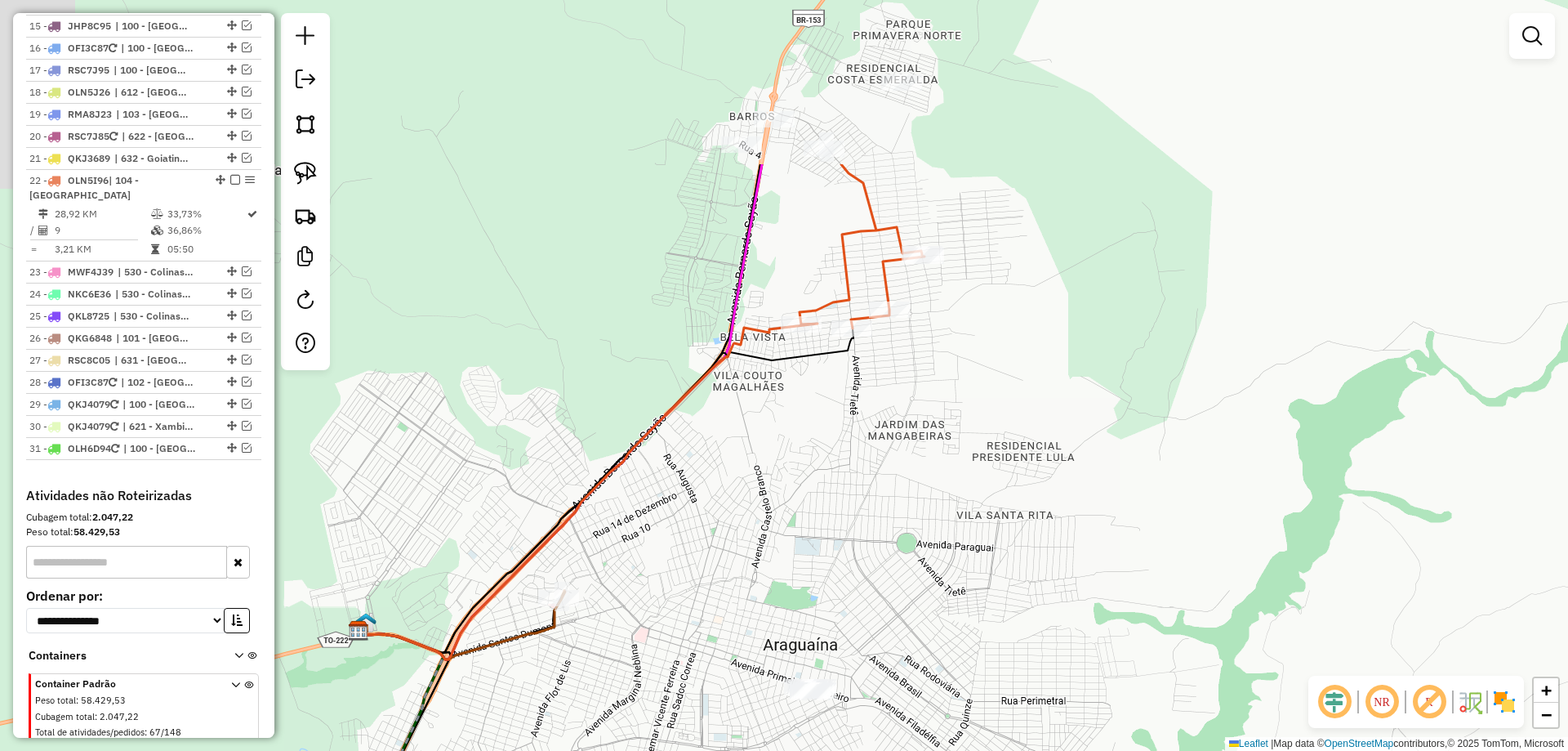
drag, startPoint x: 875, startPoint y: 221, endPoint x: 732, endPoint y: 548, distance: 356.9
click at [732, 548] on div "Janela de atendimento Grade de atendimento Capacidade Transportadoras Veículos …" at bounding box center [784, 376] width 1568 height 751
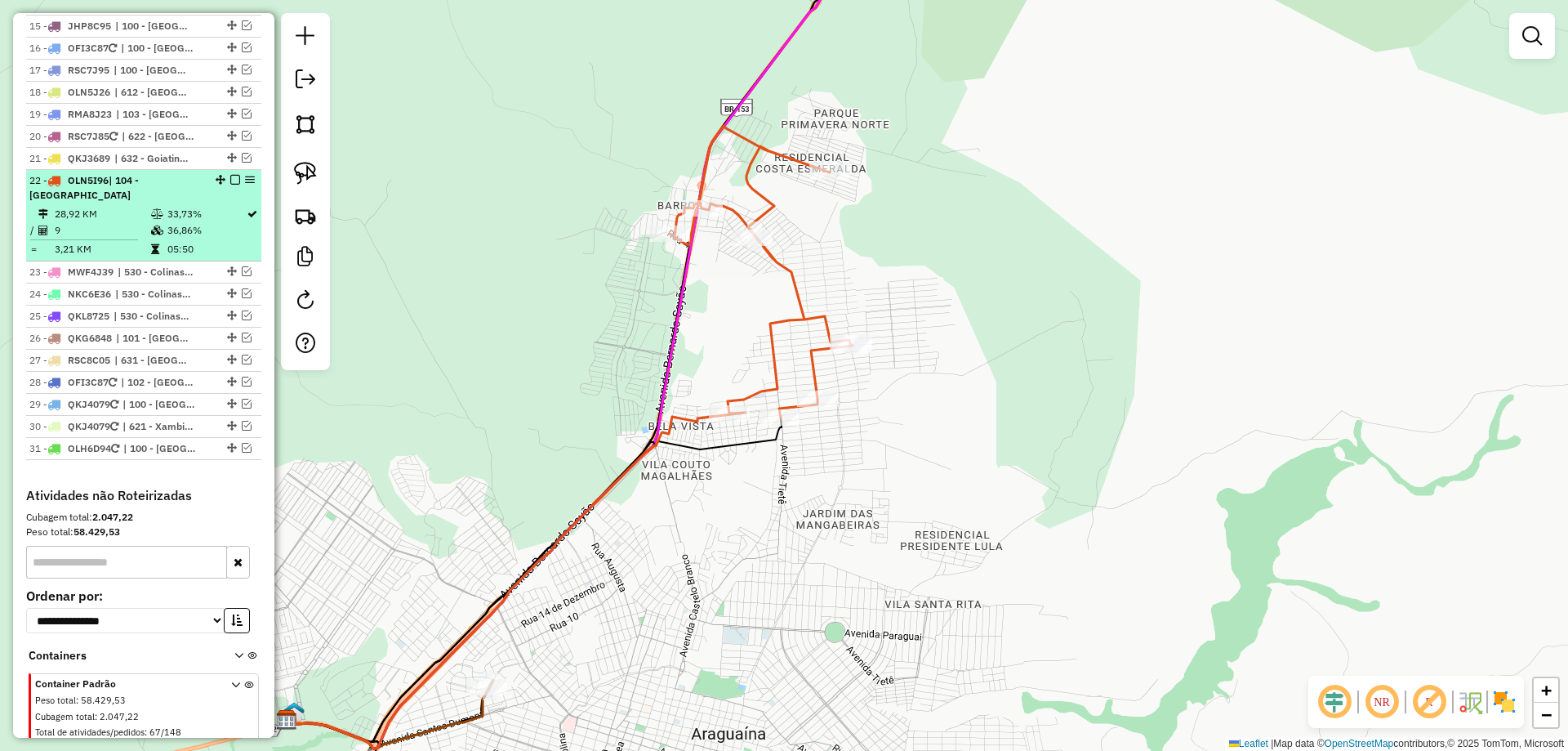
click at [131, 222] on td "9" at bounding box center [102, 230] width 96 height 16
select select "*********"
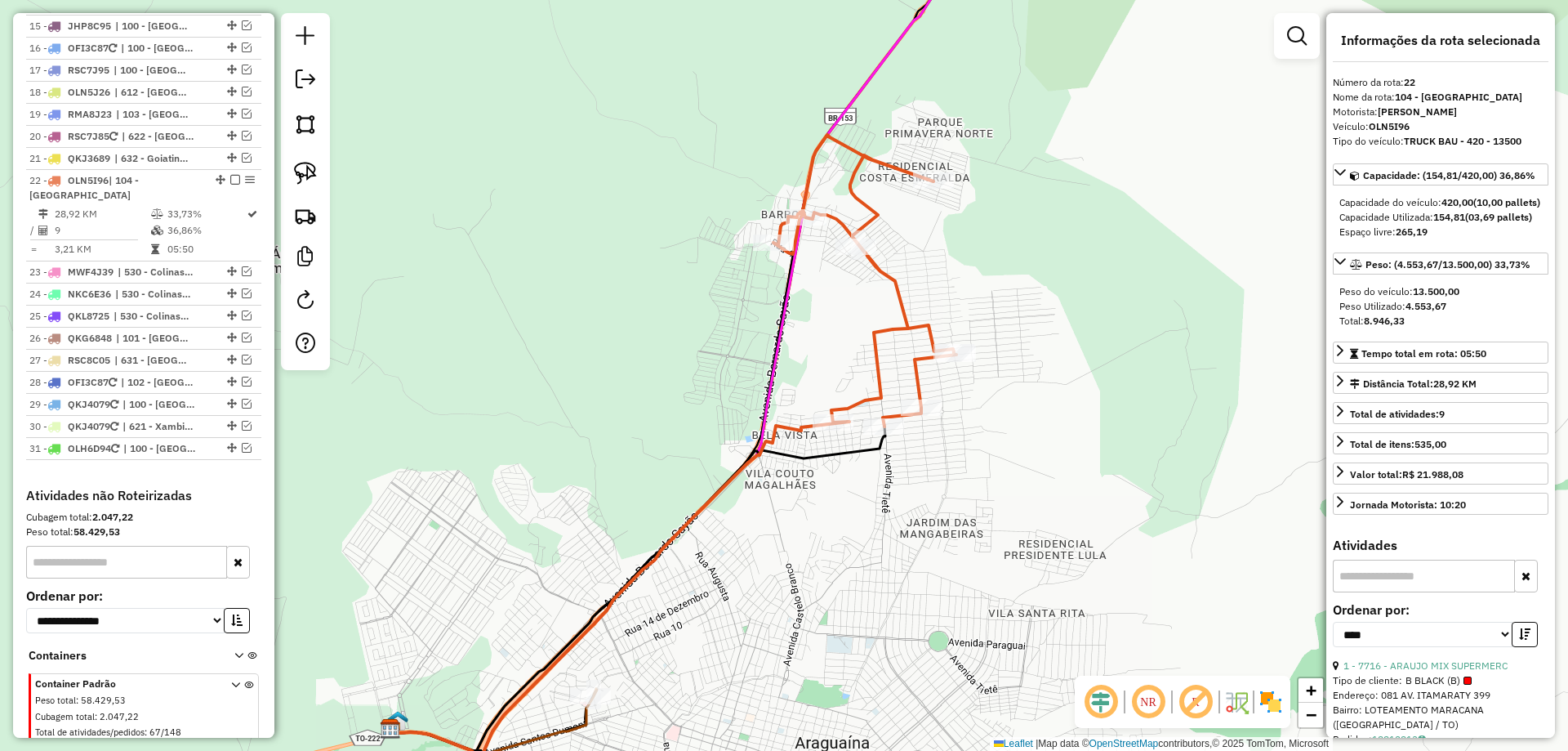
drag, startPoint x: 915, startPoint y: 497, endPoint x: 734, endPoint y: 598, distance: 207.3
click at [735, 598] on div "Janela de atendimento Grade de atendimento Capacidade Transportadoras Veículos …" at bounding box center [784, 376] width 1568 height 751
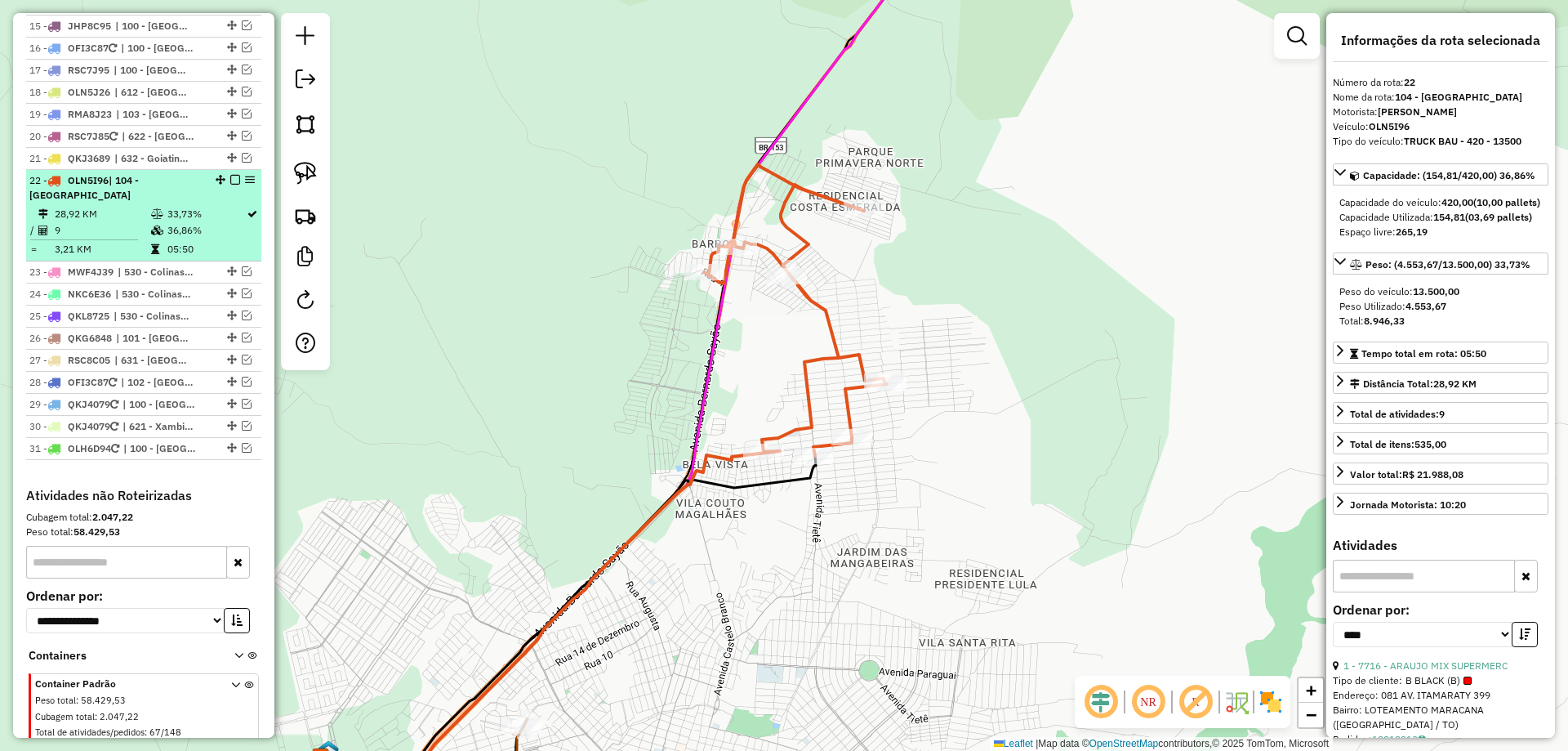
click at [111, 206] on td "28,92 KM" at bounding box center [102, 213] width 96 height 16
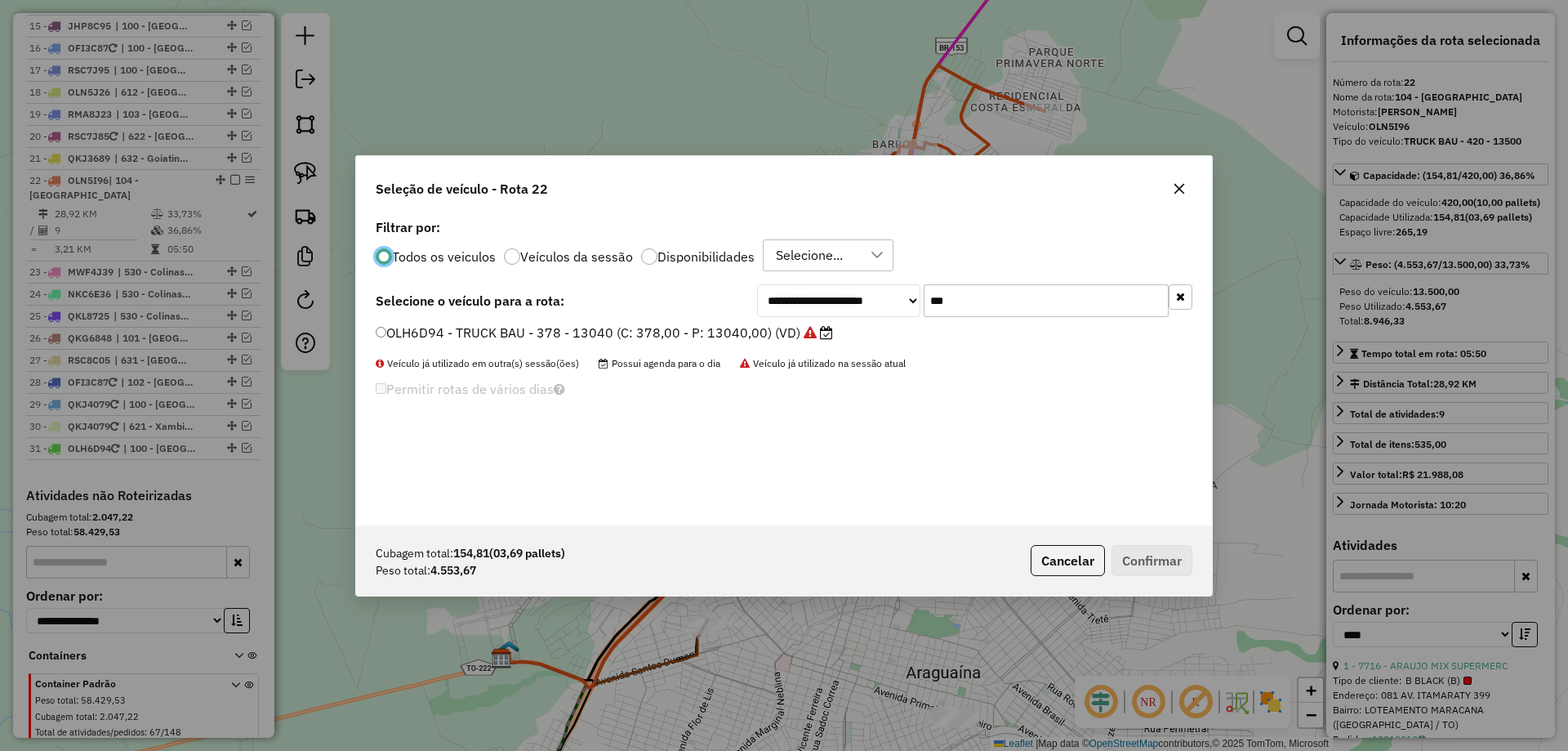
scroll to position [9, 5]
click at [955, 308] on input "***" at bounding box center [1046, 300] width 245 height 32
type input "***"
drag, startPoint x: 750, startPoint y: 330, endPoint x: 819, endPoint y: 353, distance: 72.7
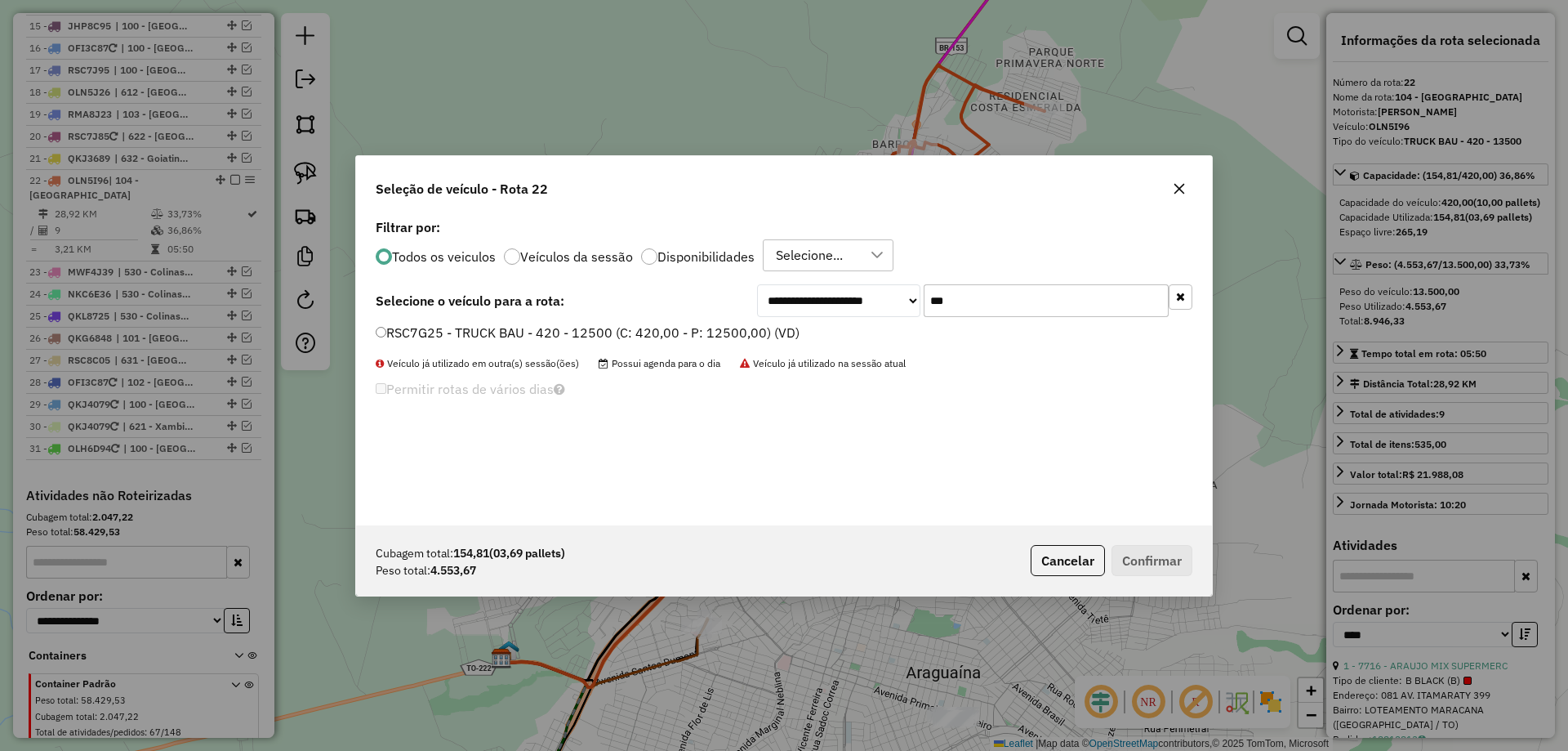
click at [752, 330] on label "RSC7G25 - TRUCK BAU - 420 - 12500 (C: 420,00 - P: 12500,00) (VD)" at bounding box center [587, 333] width 424 height 20
click at [661, 331] on label "RSC7G25 - TRUCK BAU - 420 - 12500 (C: 420,00 - P: 12500,00) (VD)" at bounding box center [587, 333] width 424 height 20
click at [1136, 563] on button "Confirmar" at bounding box center [1152, 560] width 81 height 31
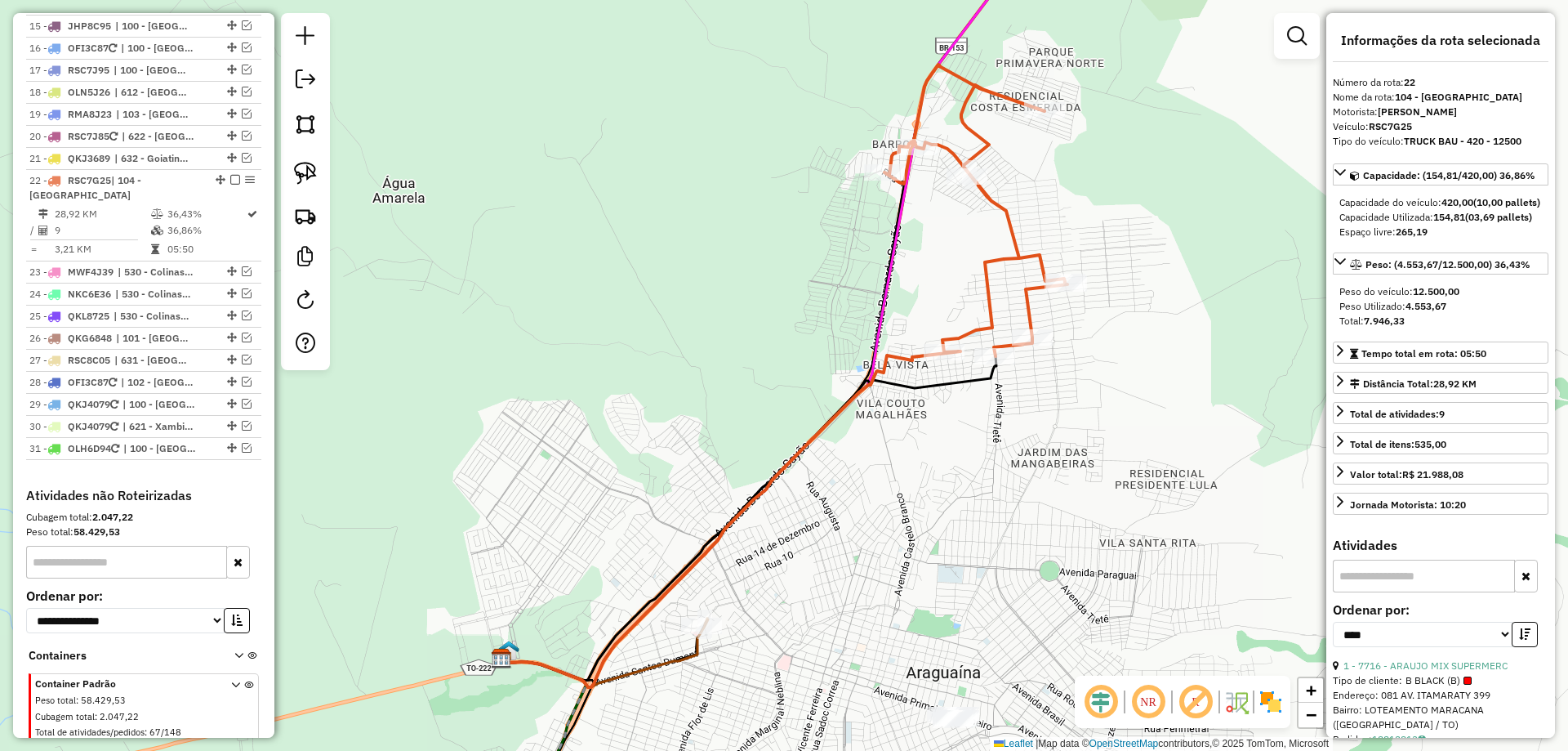
drag, startPoint x: 739, startPoint y: 360, endPoint x: 641, endPoint y: 366, distance: 98.2
click at [642, 366] on div "Janela de atendimento Grade de atendimento Capacidade Transportadoras Veículos …" at bounding box center [784, 376] width 1568 height 751
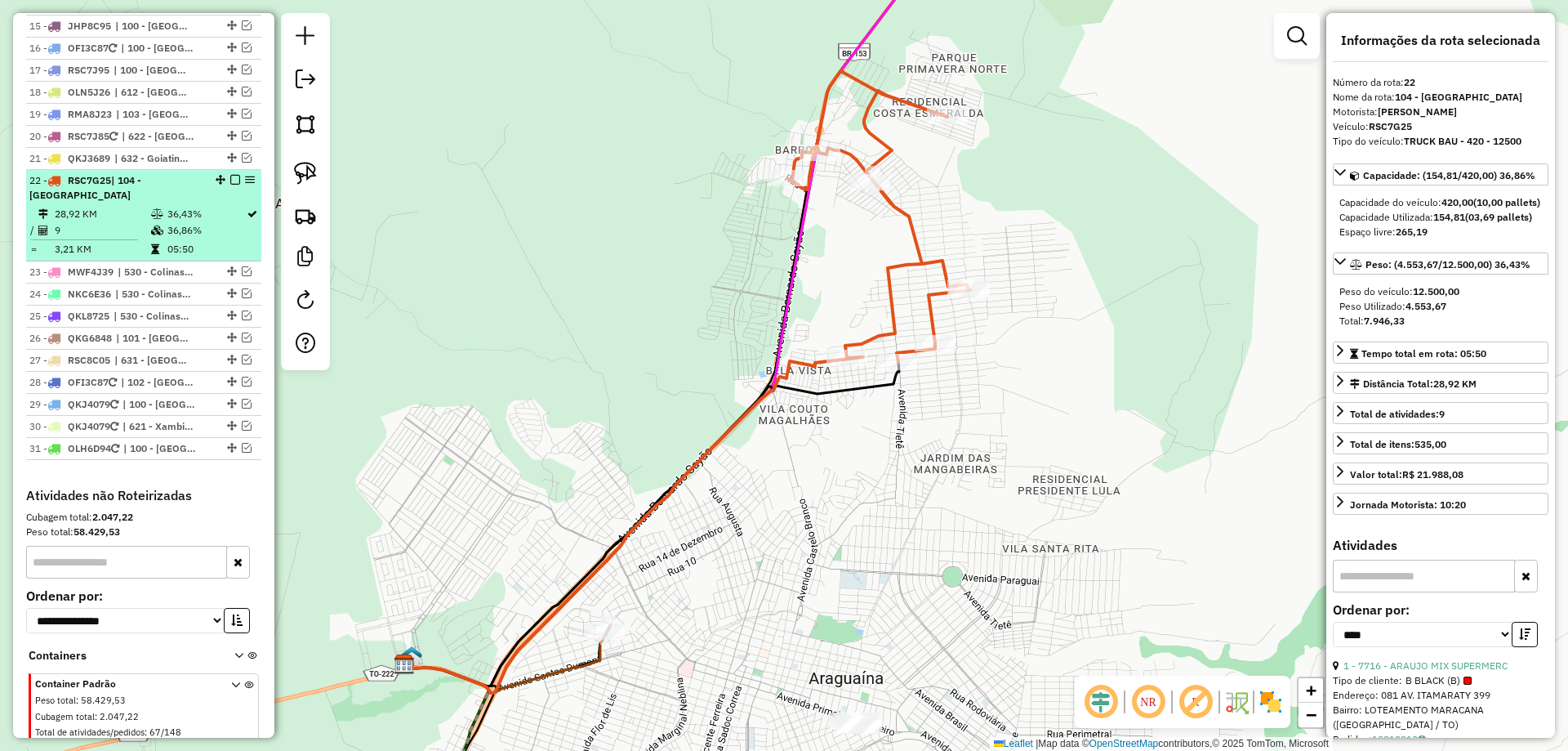
click at [231, 175] on em at bounding box center [235, 180] width 10 height 10
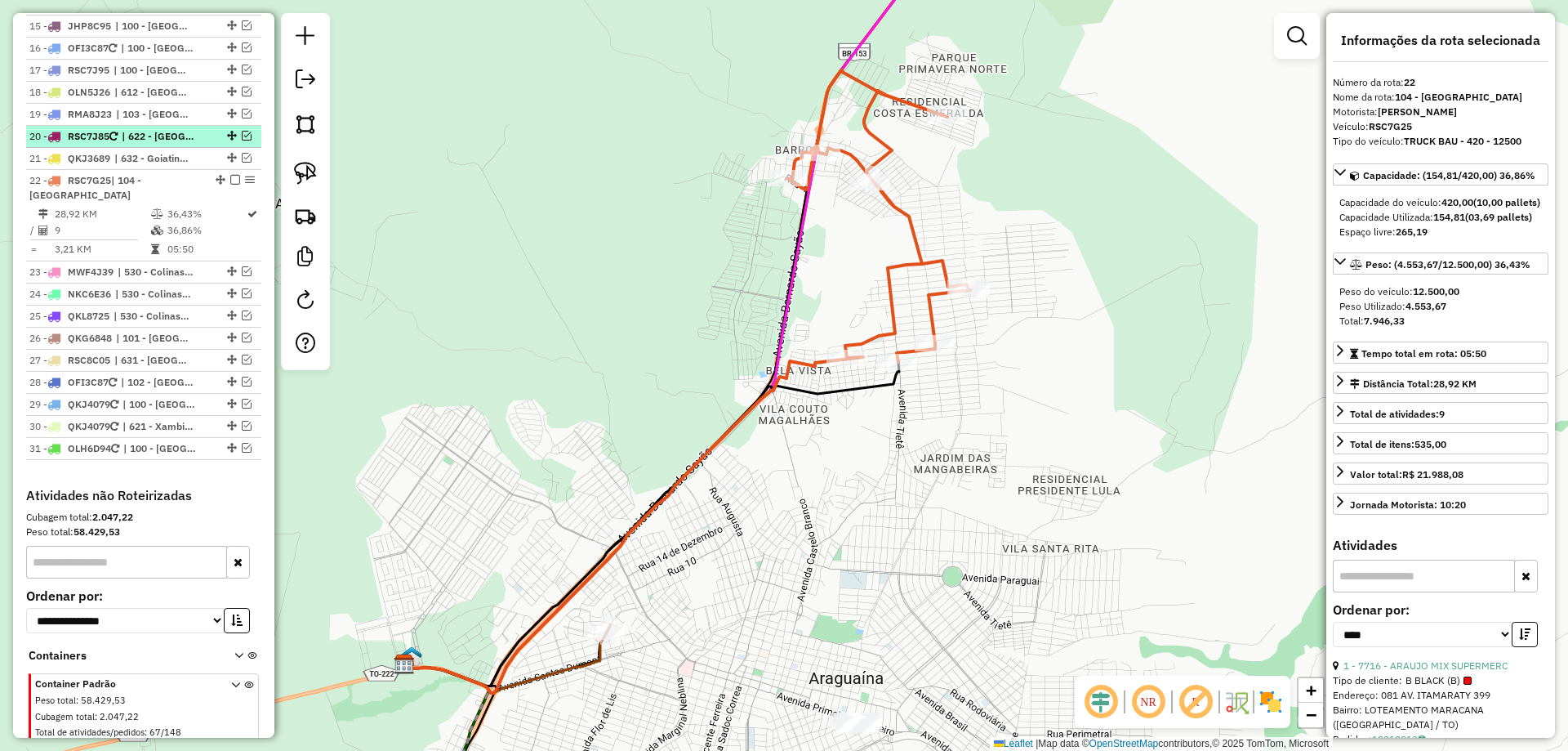
scroll to position [1312, 0]
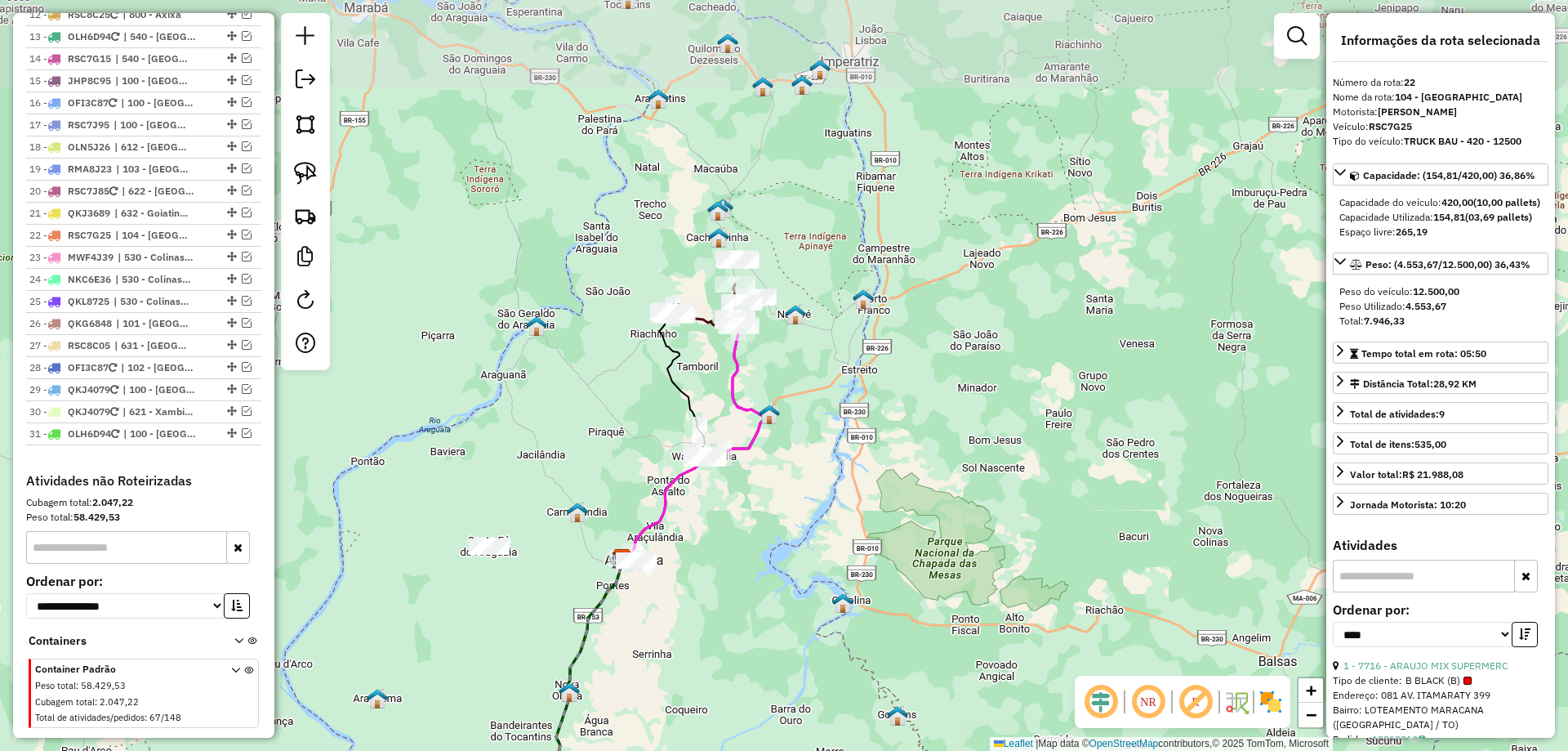
drag, startPoint x: 894, startPoint y: 270, endPoint x: 748, endPoint y: 505, distance: 276.7
click at [748, 505] on div "Janela de atendimento Grade de atendimento Capacidade Transportadoras Veículos …" at bounding box center [784, 376] width 1568 height 751
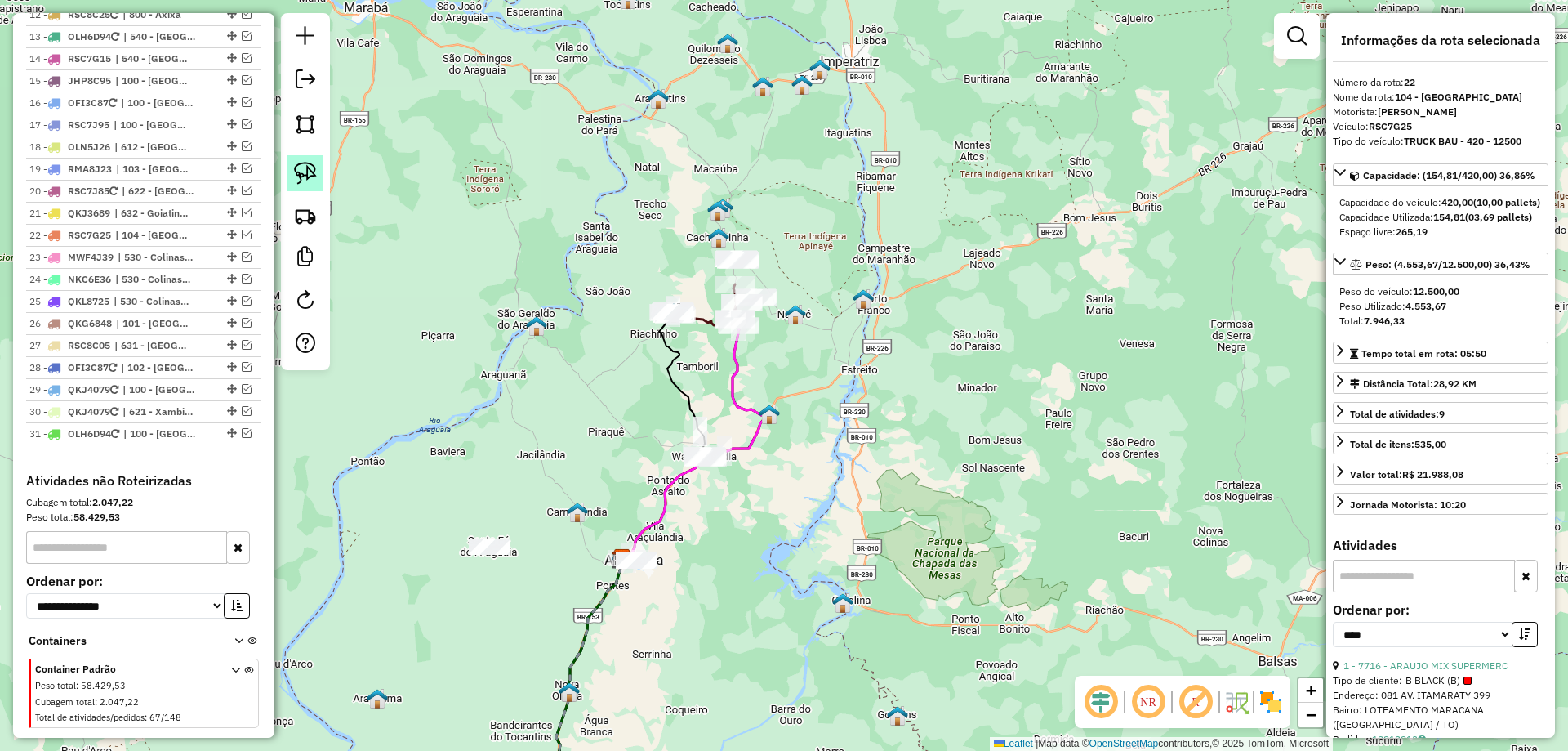
click at [312, 172] on img at bounding box center [306, 173] width 23 height 23
drag, startPoint x: 759, startPoint y: 227, endPoint x: 809, endPoint y: 313, distance: 99.5
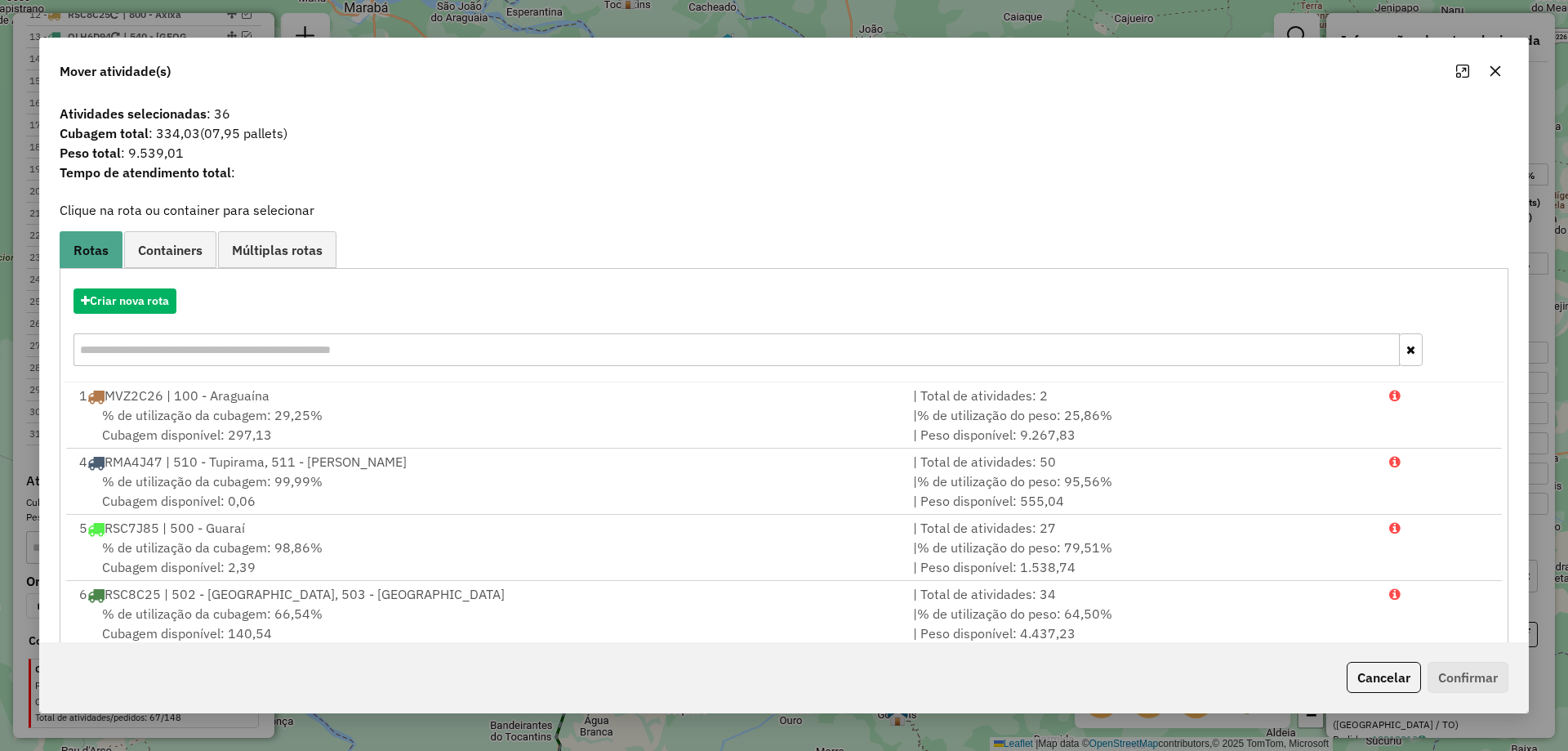
click at [1493, 66] on icon "button" at bounding box center [1496, 71] width 13 height 13
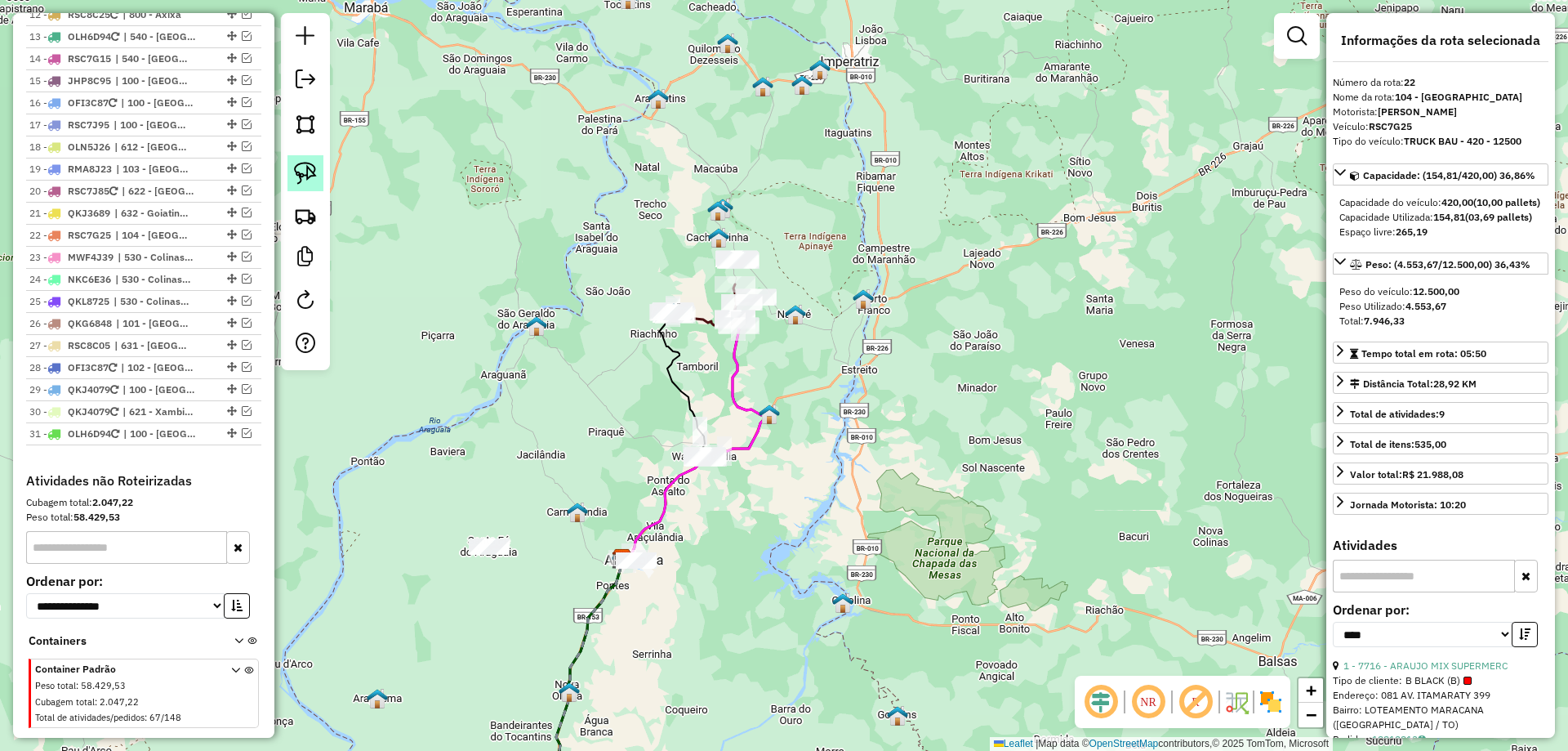
click at [313, 176] on img at bounding box center [306, 173] width 23 height 23
drag, startPoint x: 590, startPoint y: 302, endPoint x: 656, endPoint y: 380, distance: 102.2
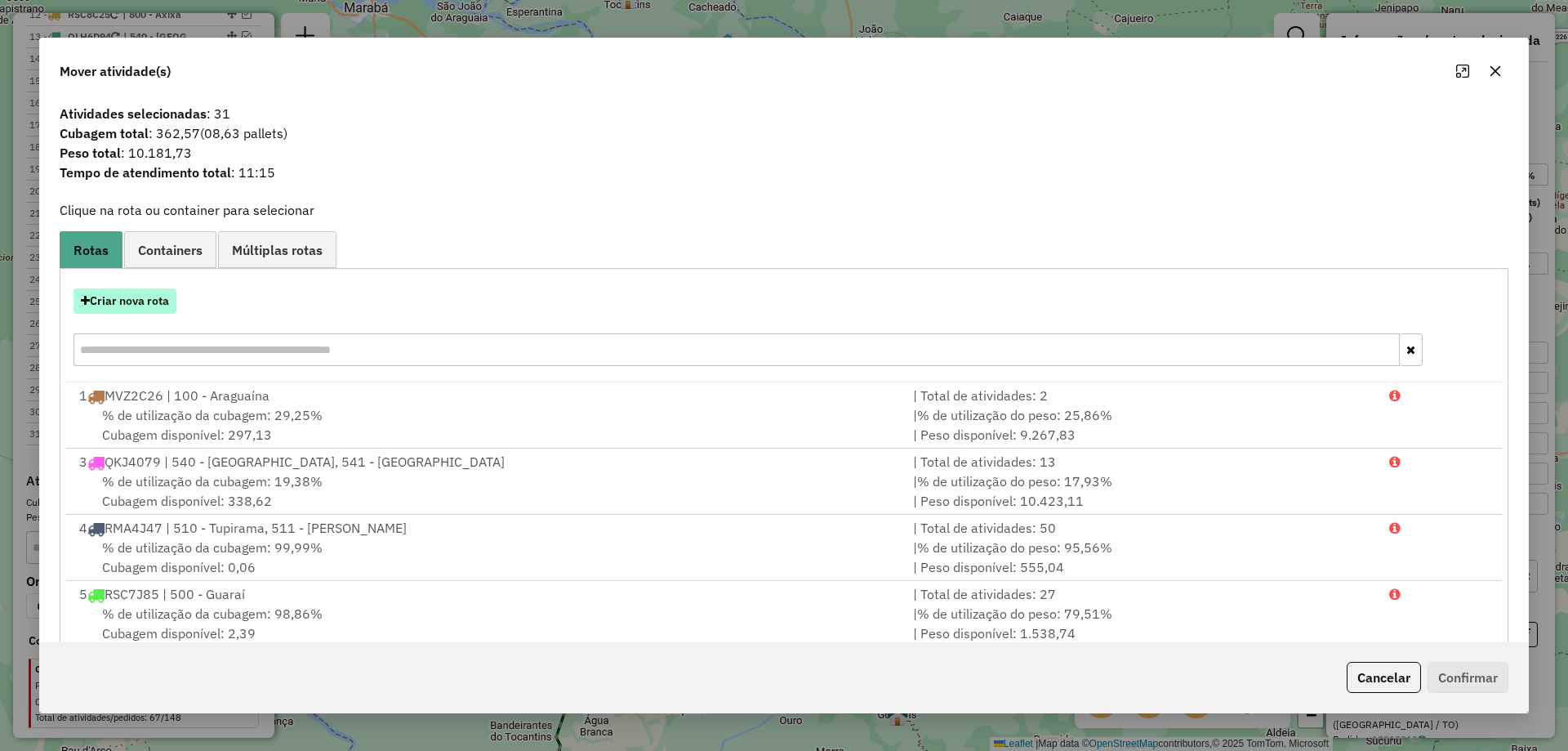
click at [131, 312] on button "Criar nova rota" at bounding box center [125, 301] width 103 height 26
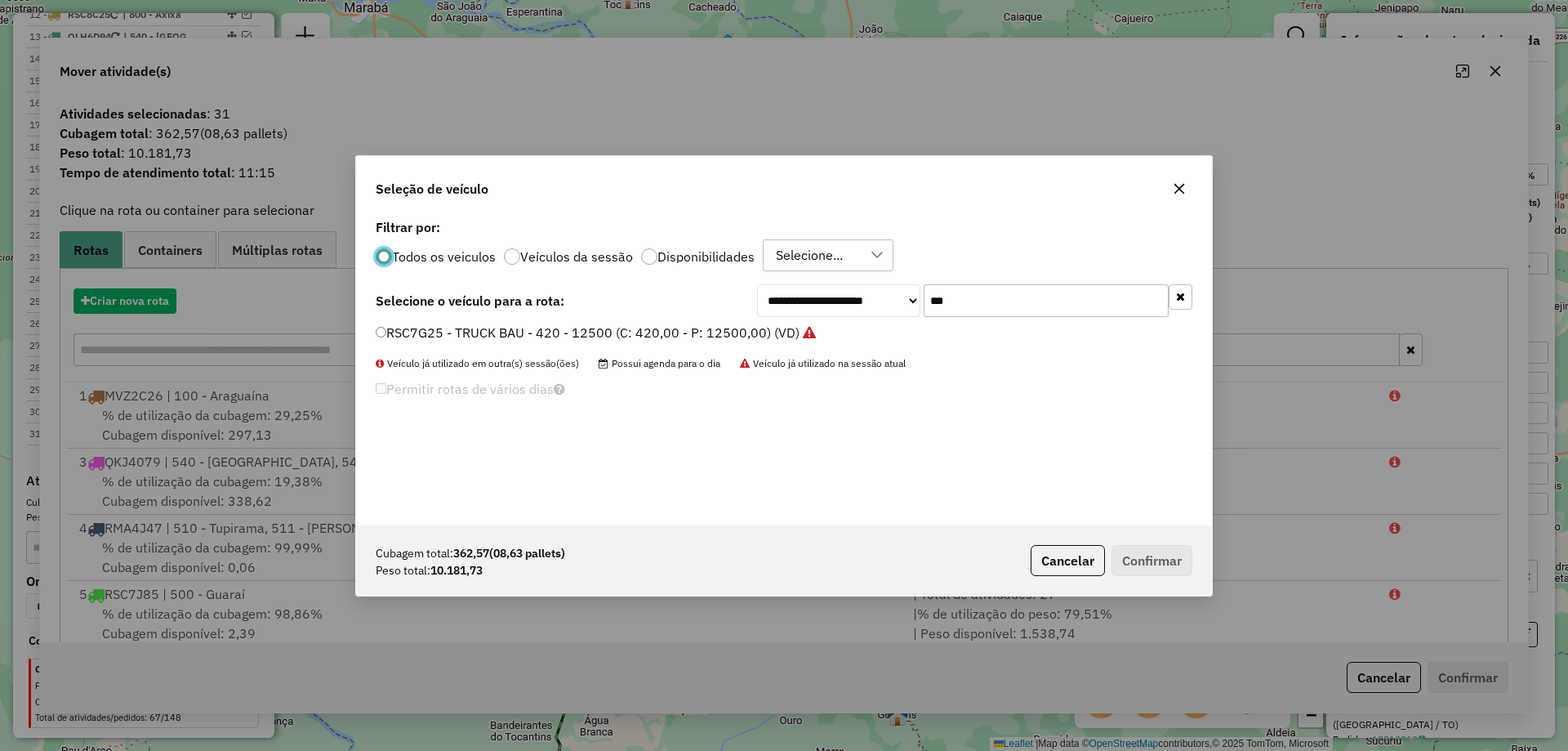
scroll to position [9, 5]
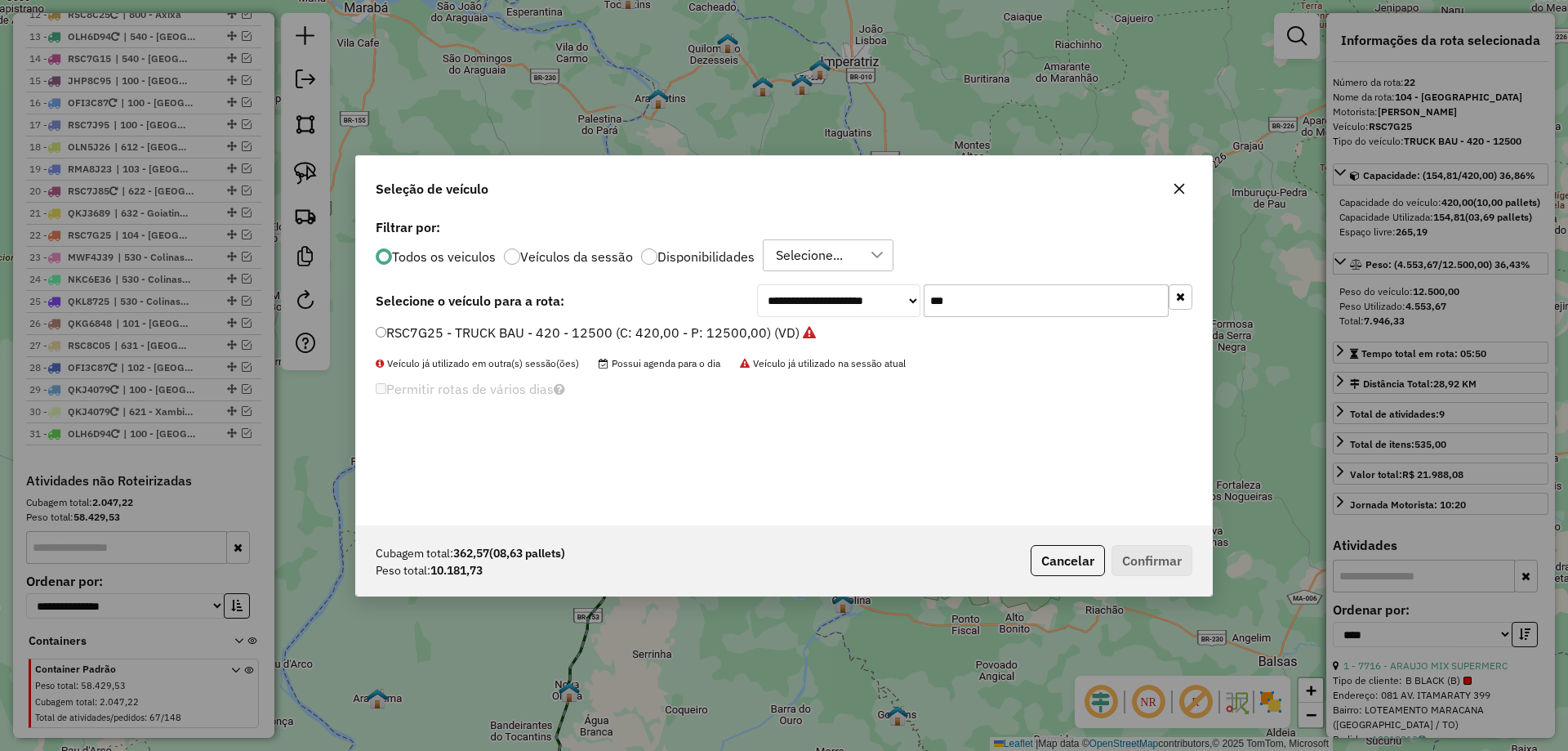
click at [983, 298] on input "***" at bounding box center [1046, 300] width 245 height 32
type input "****"
click at [748, 333] on label "QKJ4129 - TRUCK BAU - 420 - 12700 (C: 420,00 - P: 12700,00) (VD)" at bounding box center [594, 333] width 439 height 20
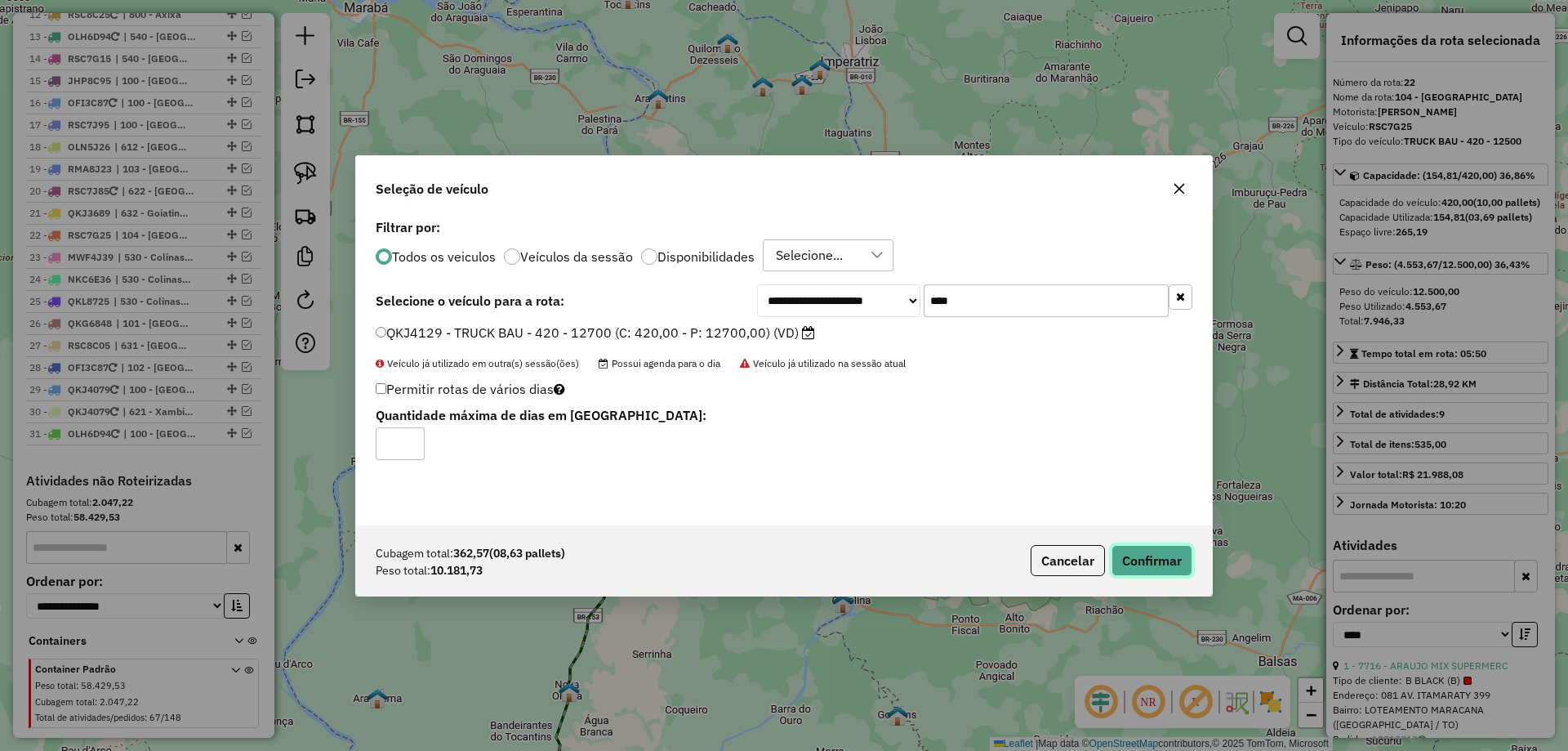
click at [1143, 553] on button "Confirmar" at bounding box center [1152, 560] width 81 height 31
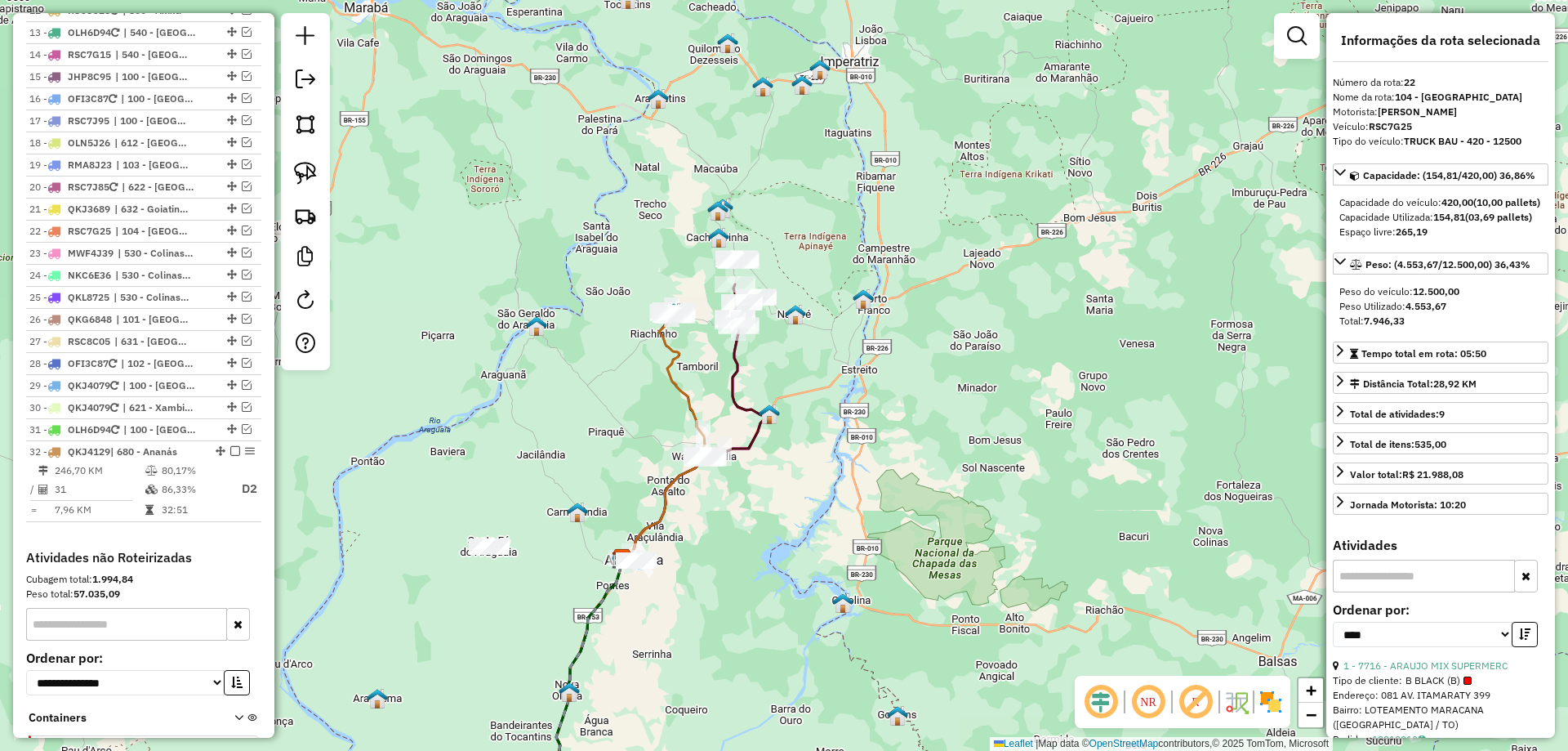
scroll to position [1390, 0]
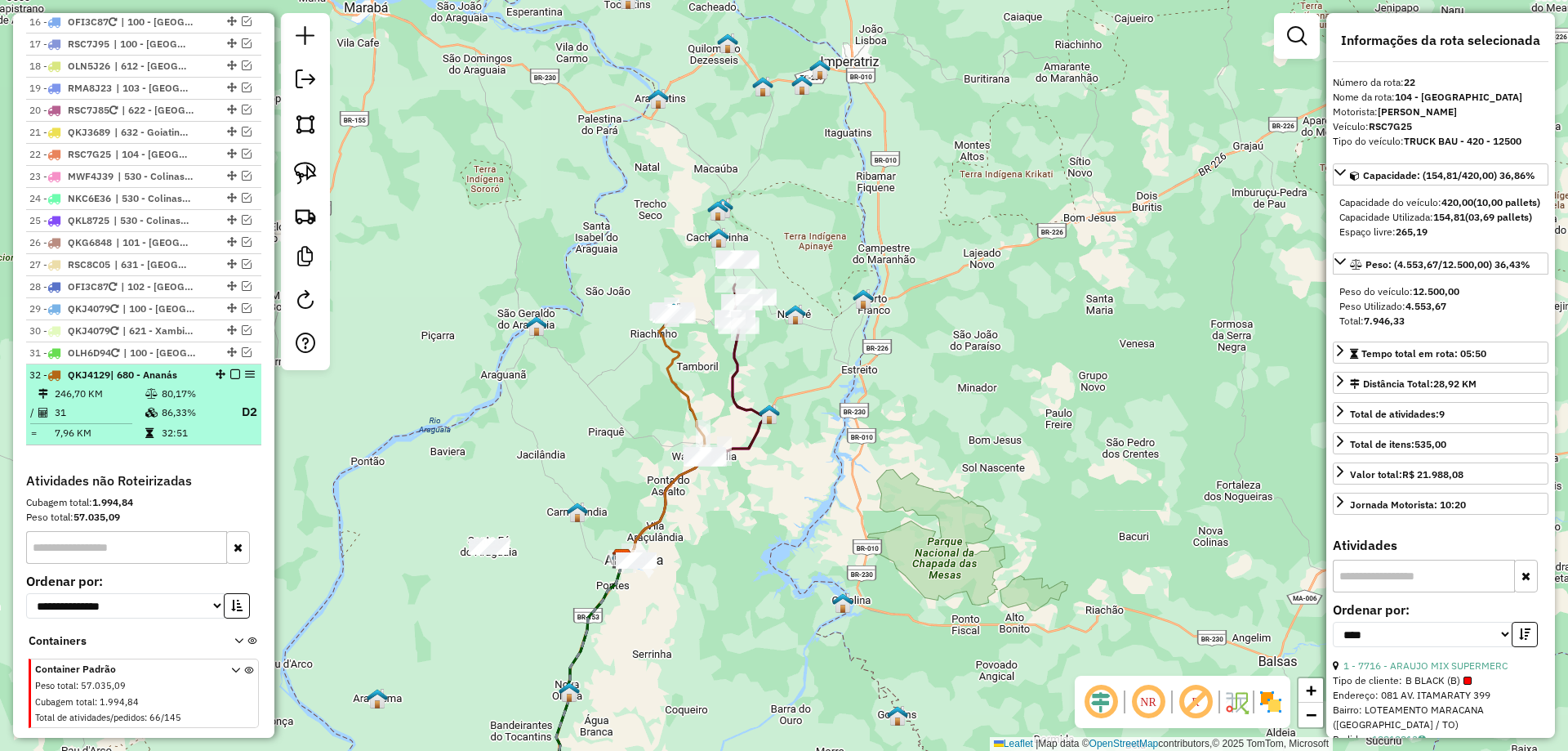
click at [231, 370] on em at bounding box center [235, 375] width 10 height 10
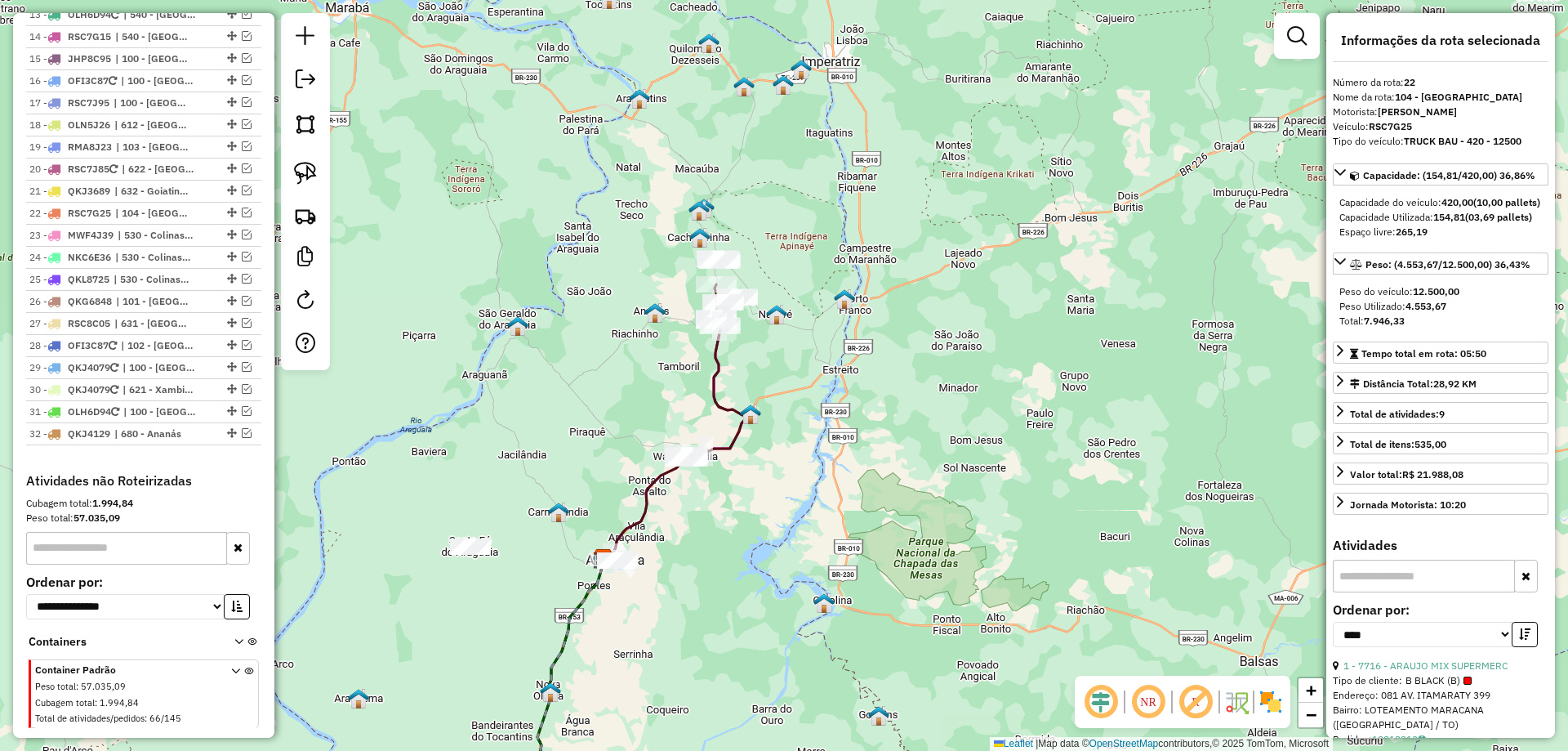
drag, startPoint x: 613, startPoint y: 412, endPoint x: 527, endPoint y: 426, distance: 87.1
click at [527, 426] on div "Janela de atendimento Grade de atendimento Capacidade Transportadoras Veículos …" at bounding box center [784, 376] width 1568 height 751
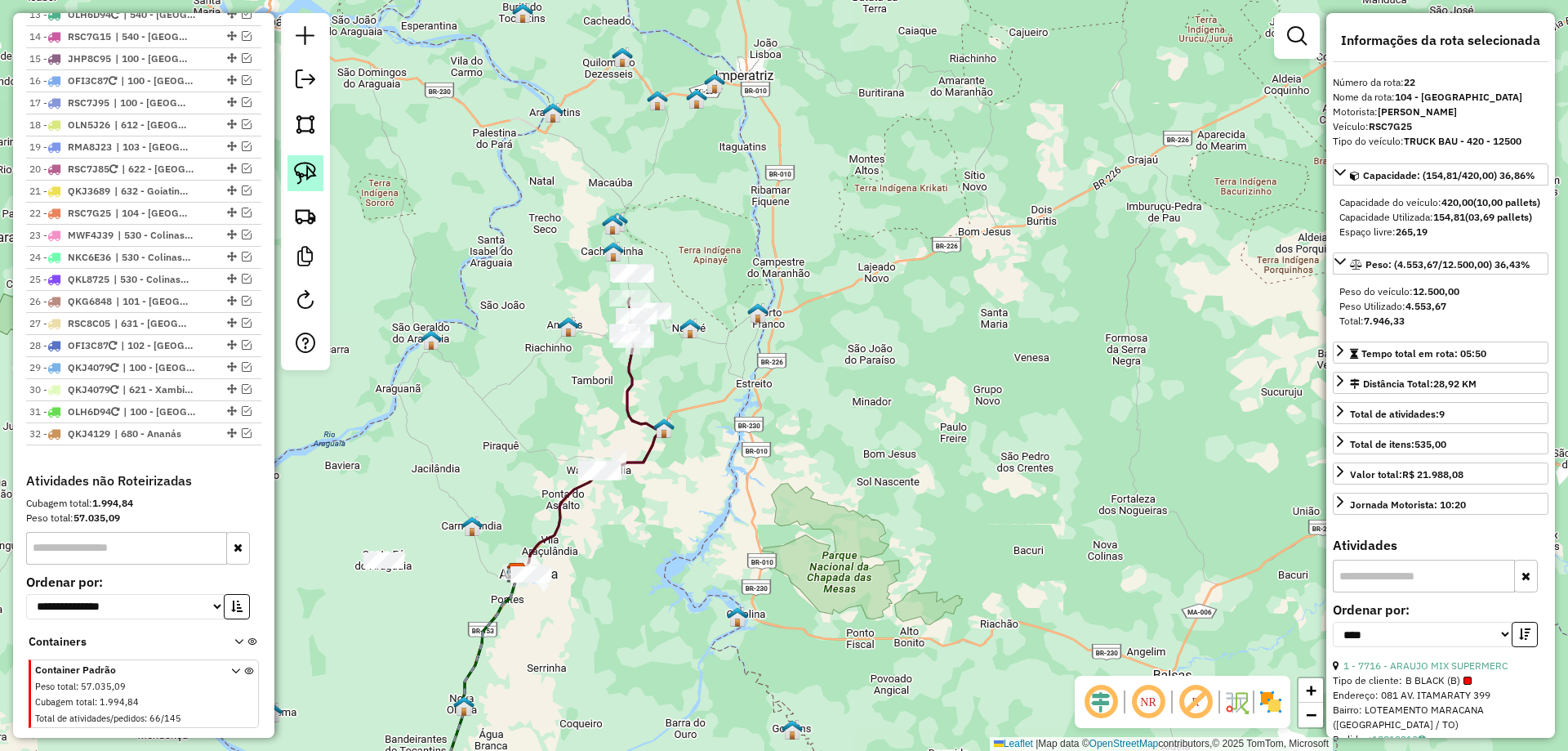
click at [307, 173] on img at bounding box center [306, 173] width 23 height 23
drag, startPoint x: 536, startPoint y: 441, endPoint x: 663, endPoint y: 450, distance: 127.3
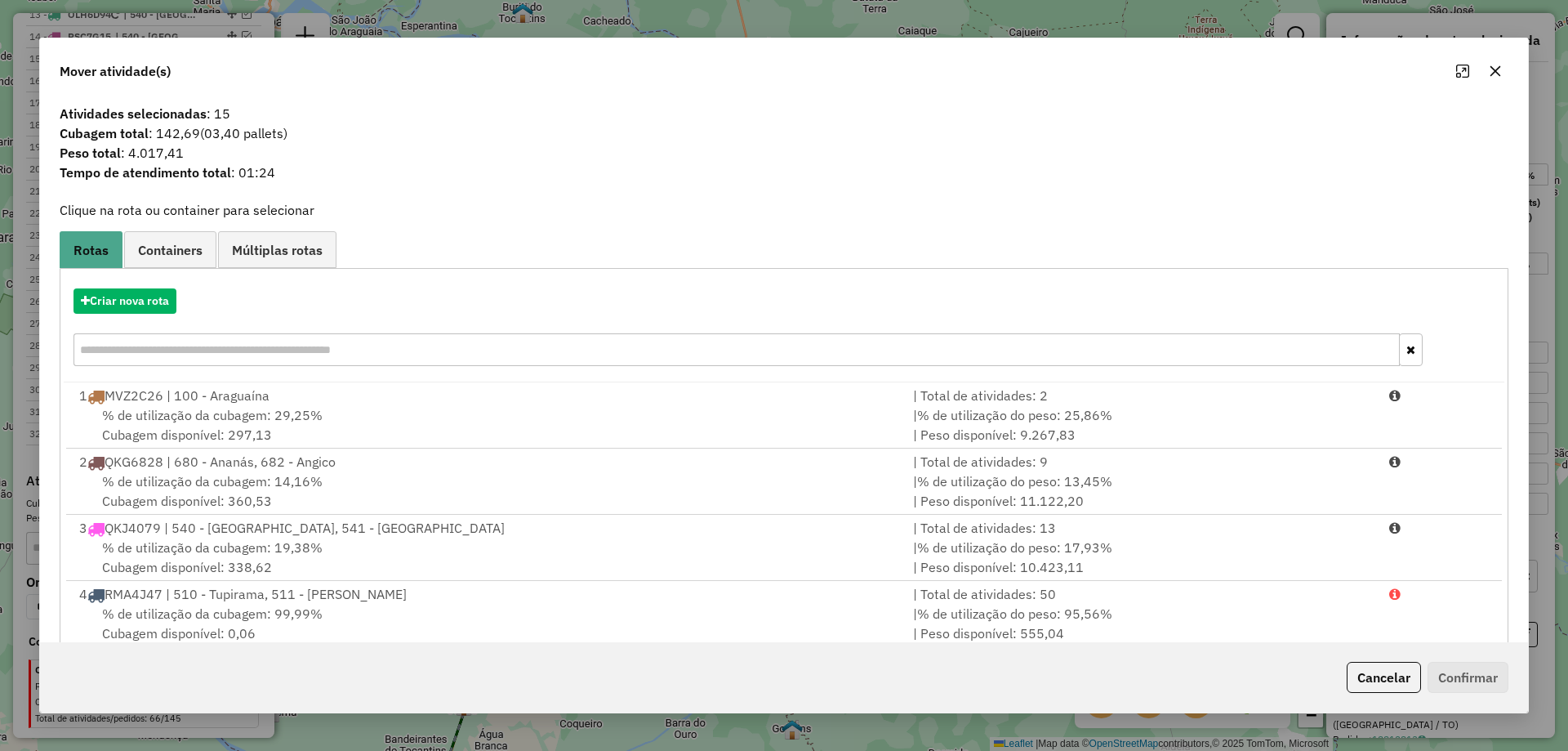
click at [1498, 61] on button "button" at bounding box center [1495, 71] width 26 height 26
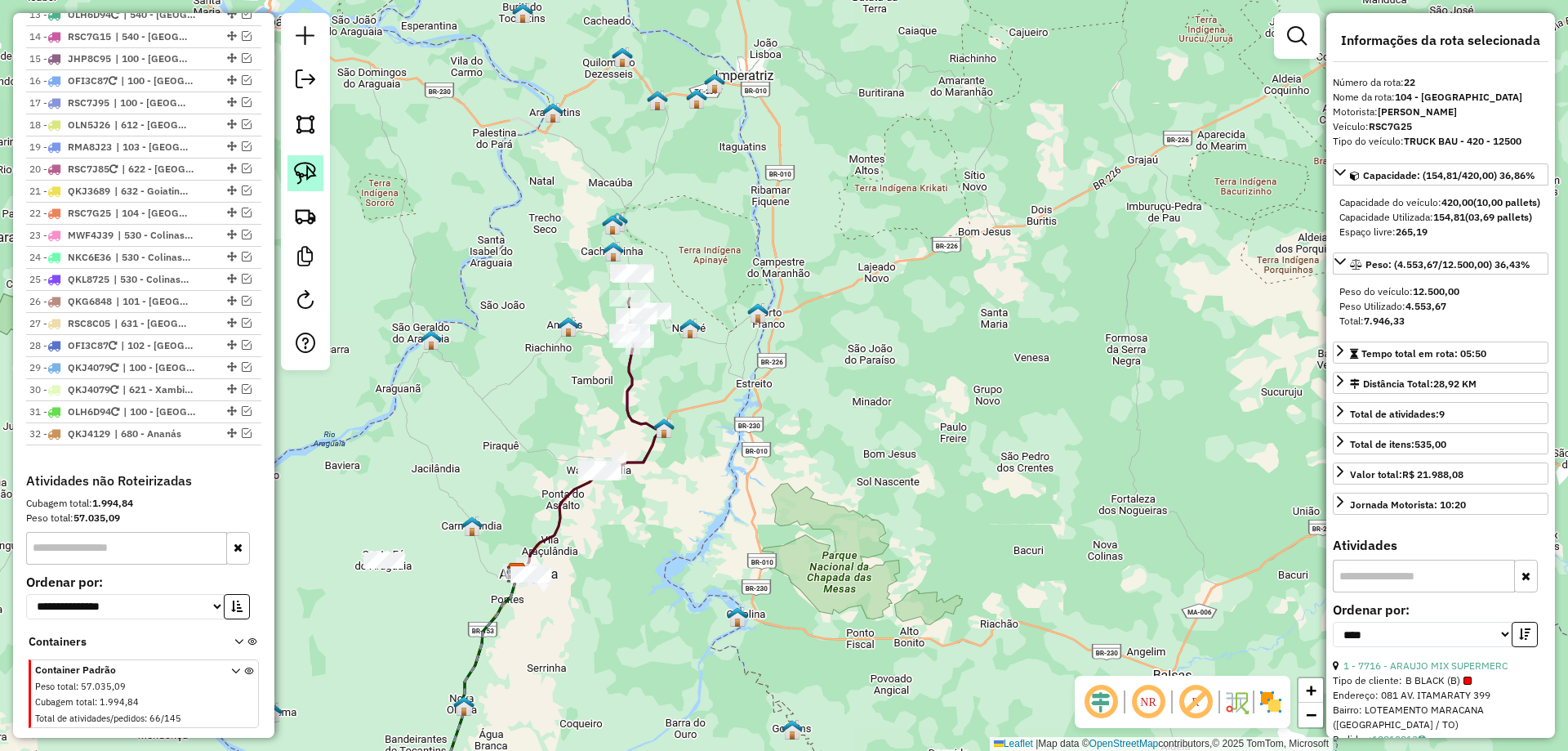
click at [304, 183] on img at bounding box center [306, 173] width 23 height 23
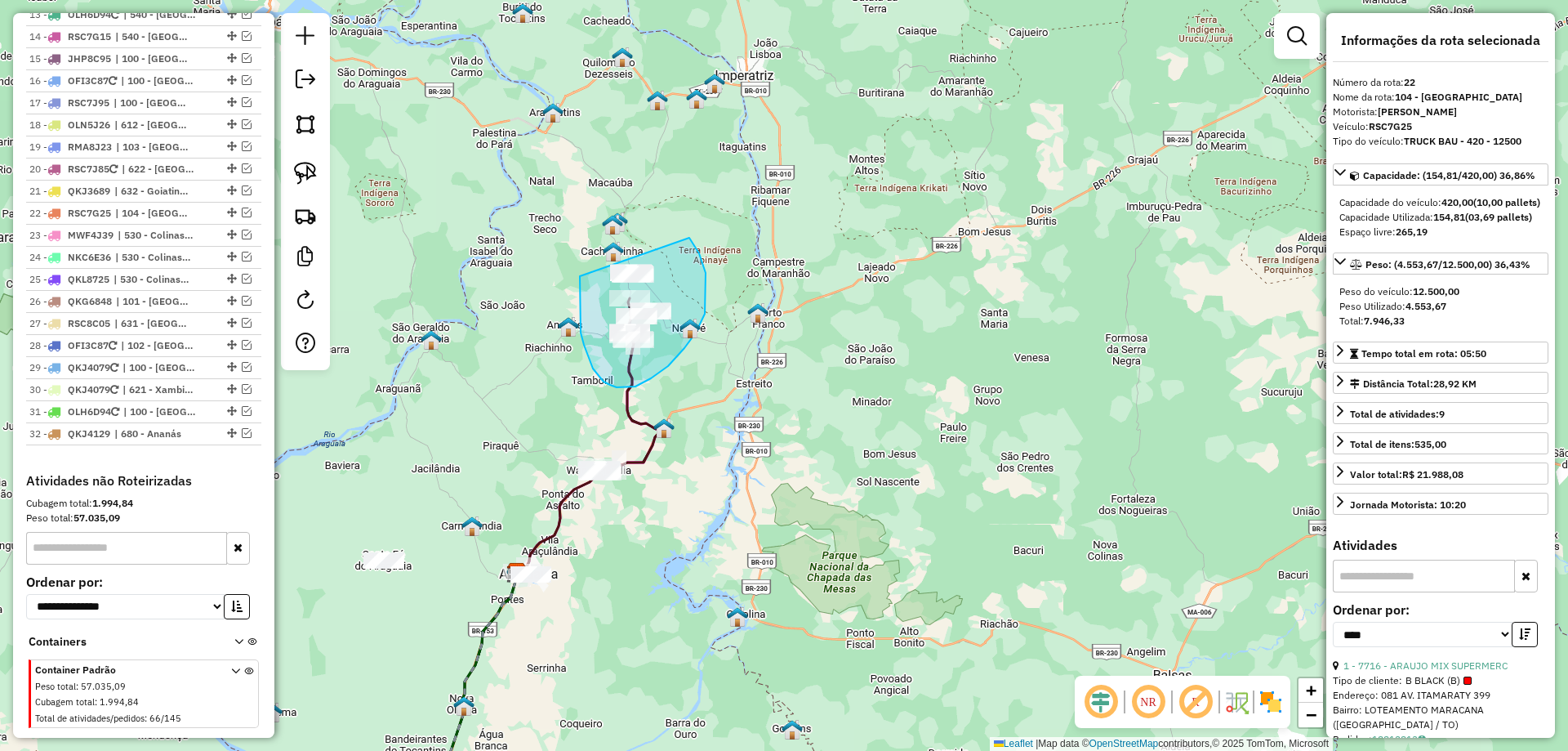
drag, startPoint x: 580, startPoint y: 313, endPoint x: 620, endPoint y: 213, distance: 107.7
click at [620, 213] on div "Janela de atendimento Grade de atendimento Capacidade Transportadoras Veículos …" at bounding box center [784, 376] width 1568 height 751
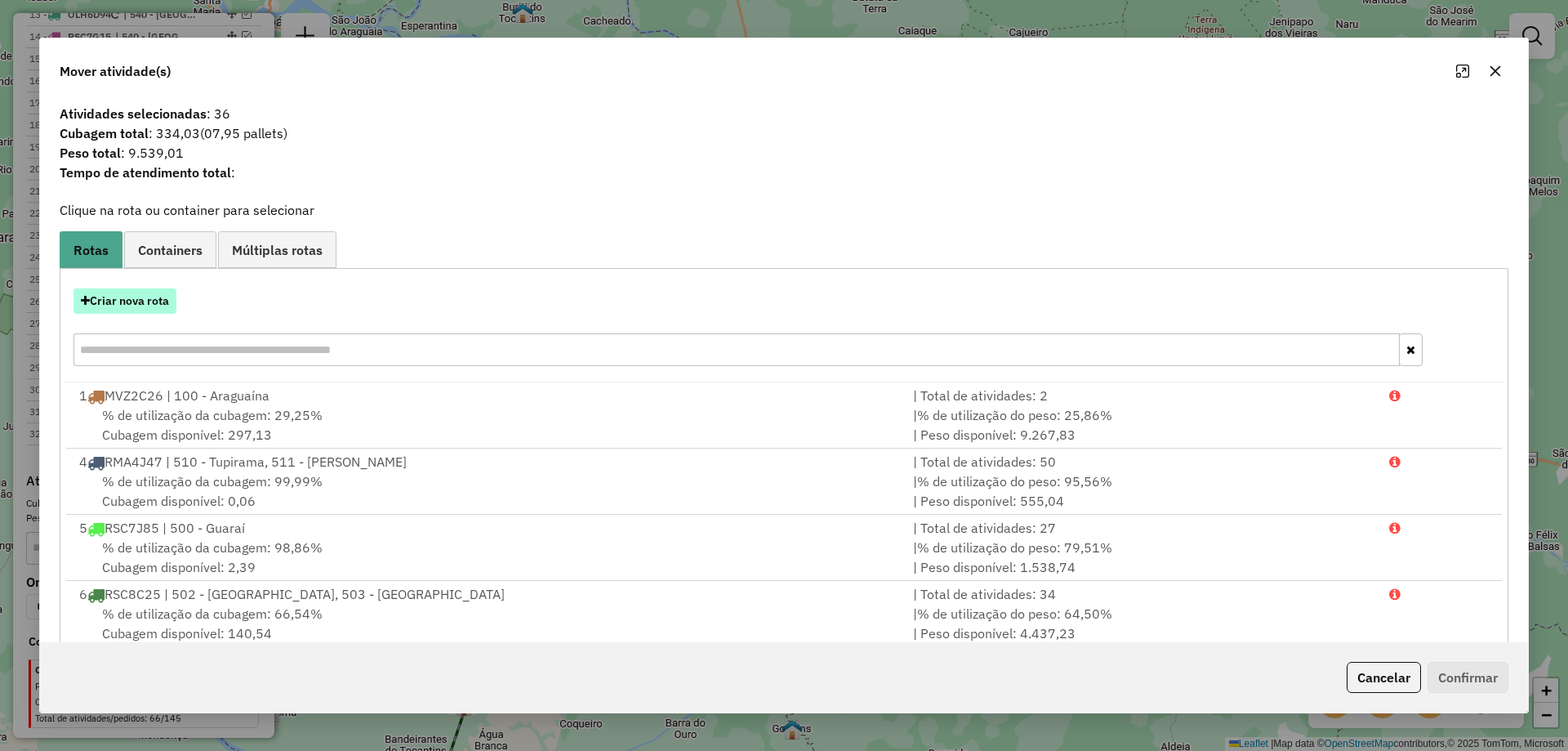
click at [129, 300] on button "Criar nova rota" at bounding box center [125, 301] width 103 height 26
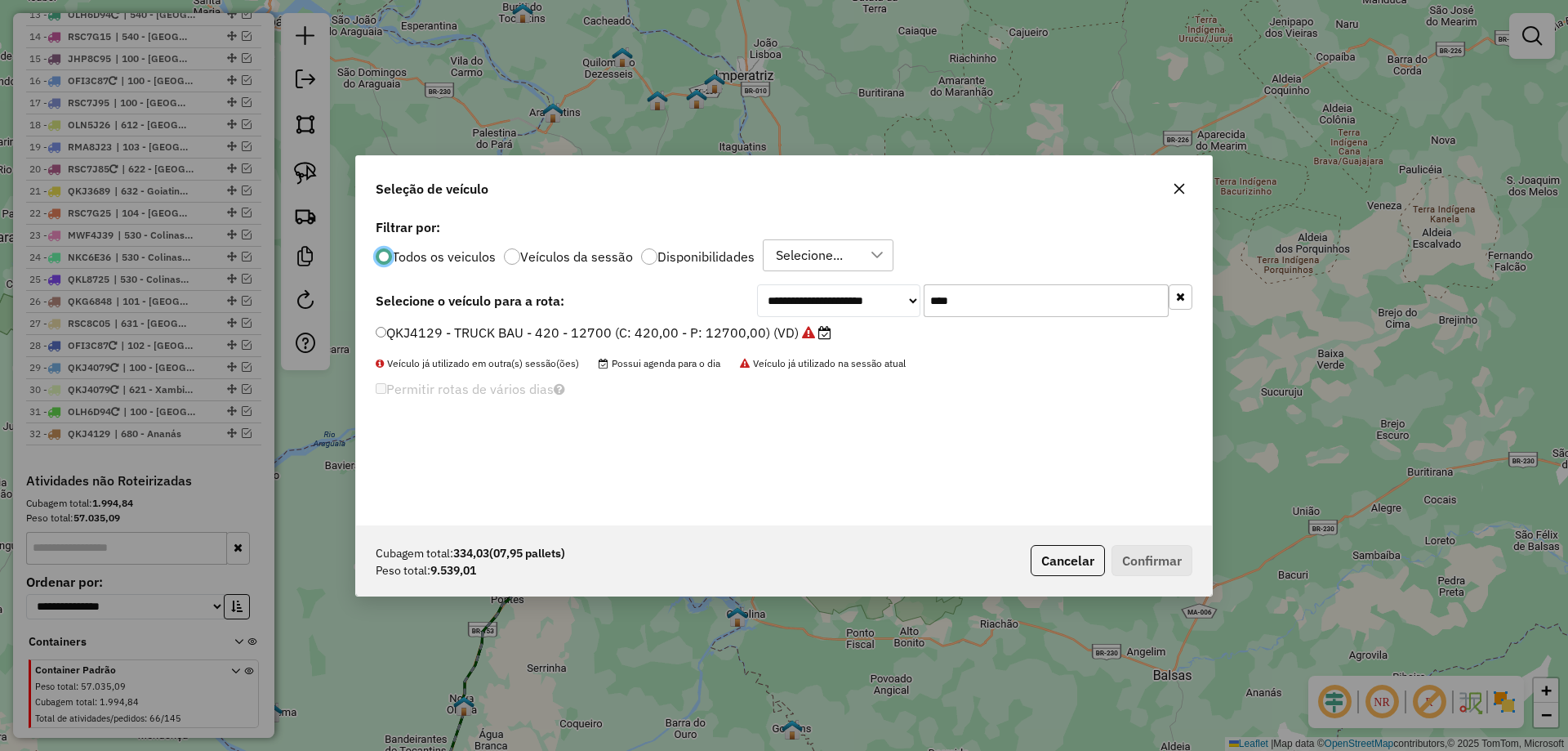
scroll to position [9, 5]
click at [1006, 313] on input "****" at bounding box center [1046, 300] width 245 height 32
type input "****"
click at [711, 330] on label "QKJ4119 - TRUCK BAU - 420 - 12700 (C: 420,00 - P: 12700,00) (VD)" at bounding box center [594, 333] width 439 height 20
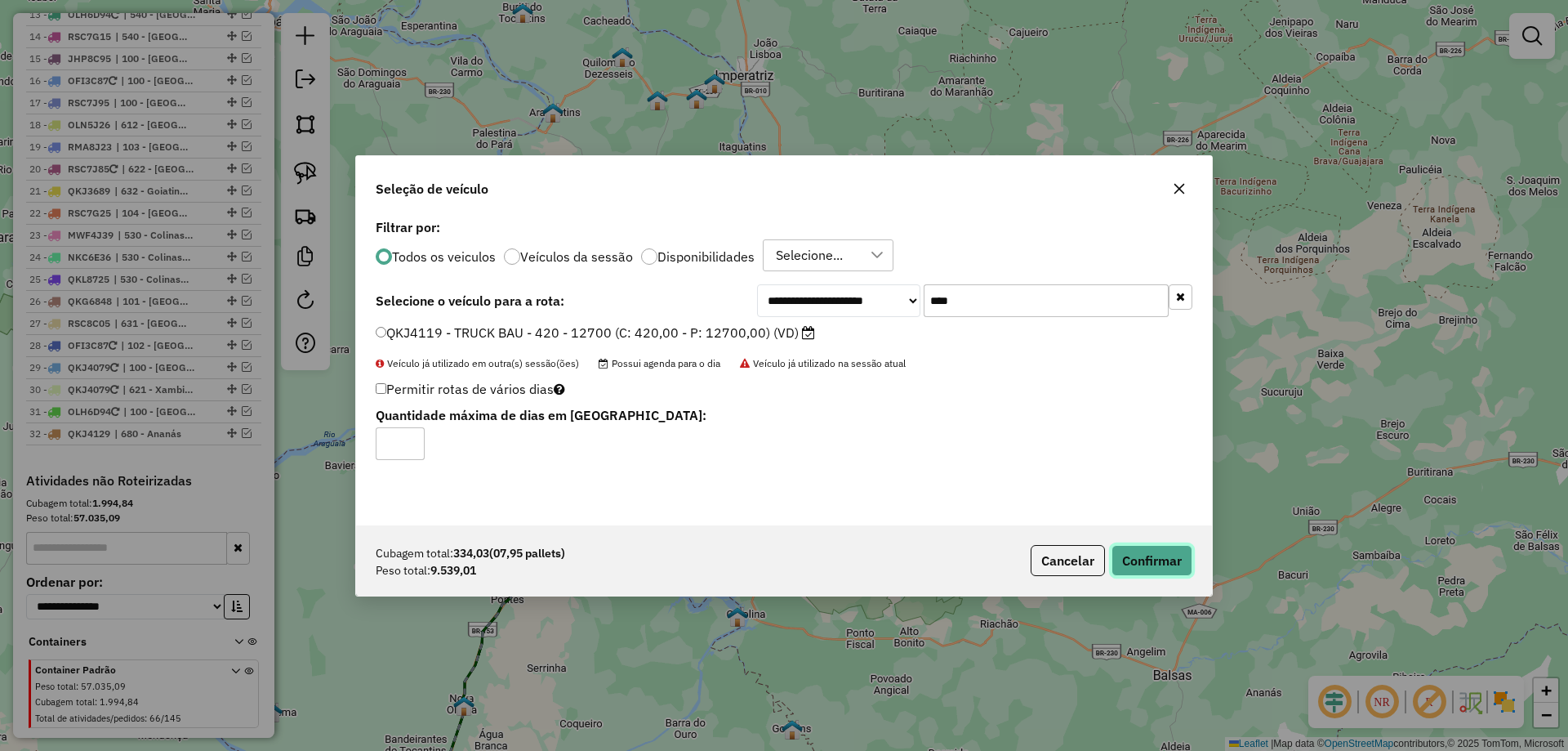
click at [1157, 554] on button "Confirmar" at bounding box center [1152, 560] width 81 height 31
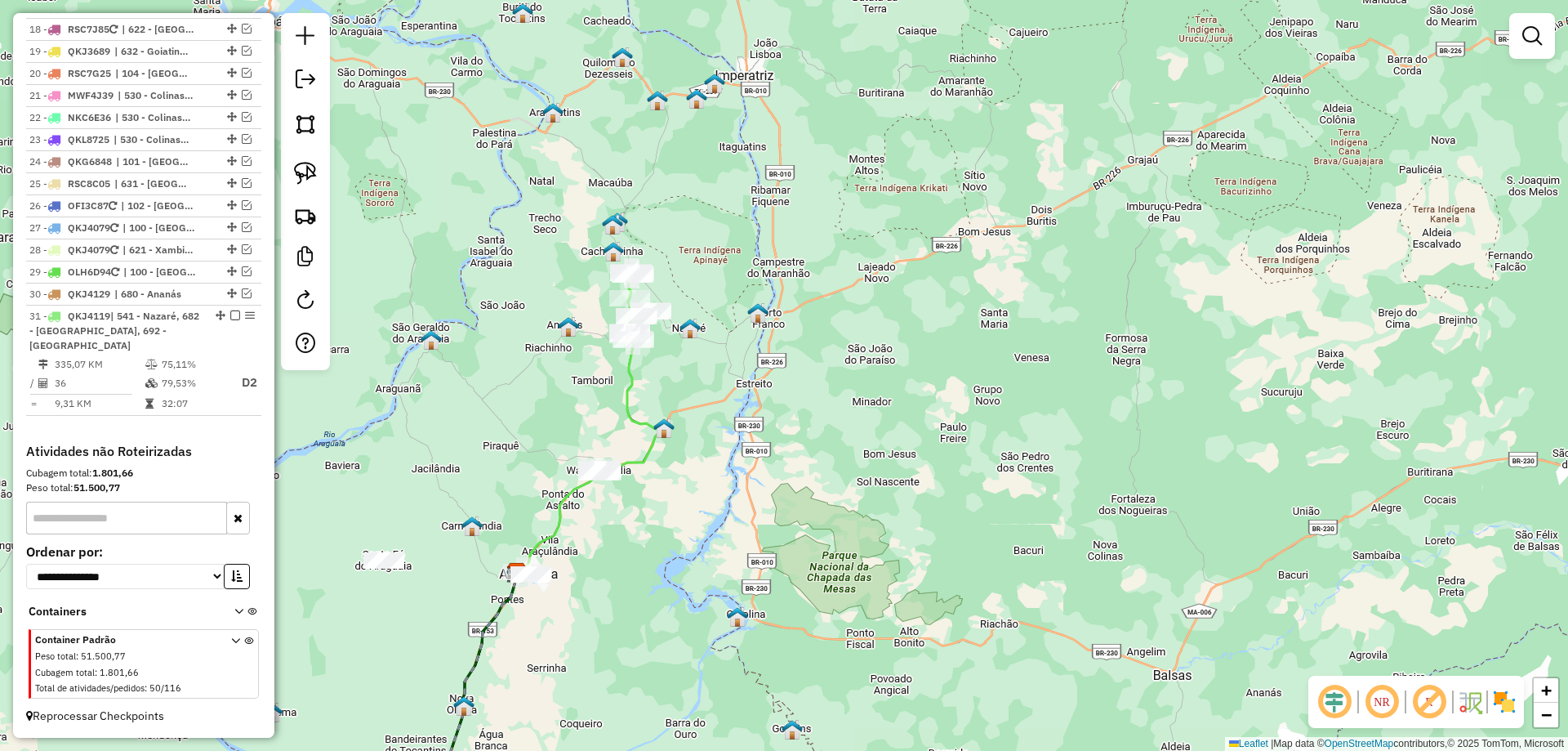
scroll to position [1243, 0]
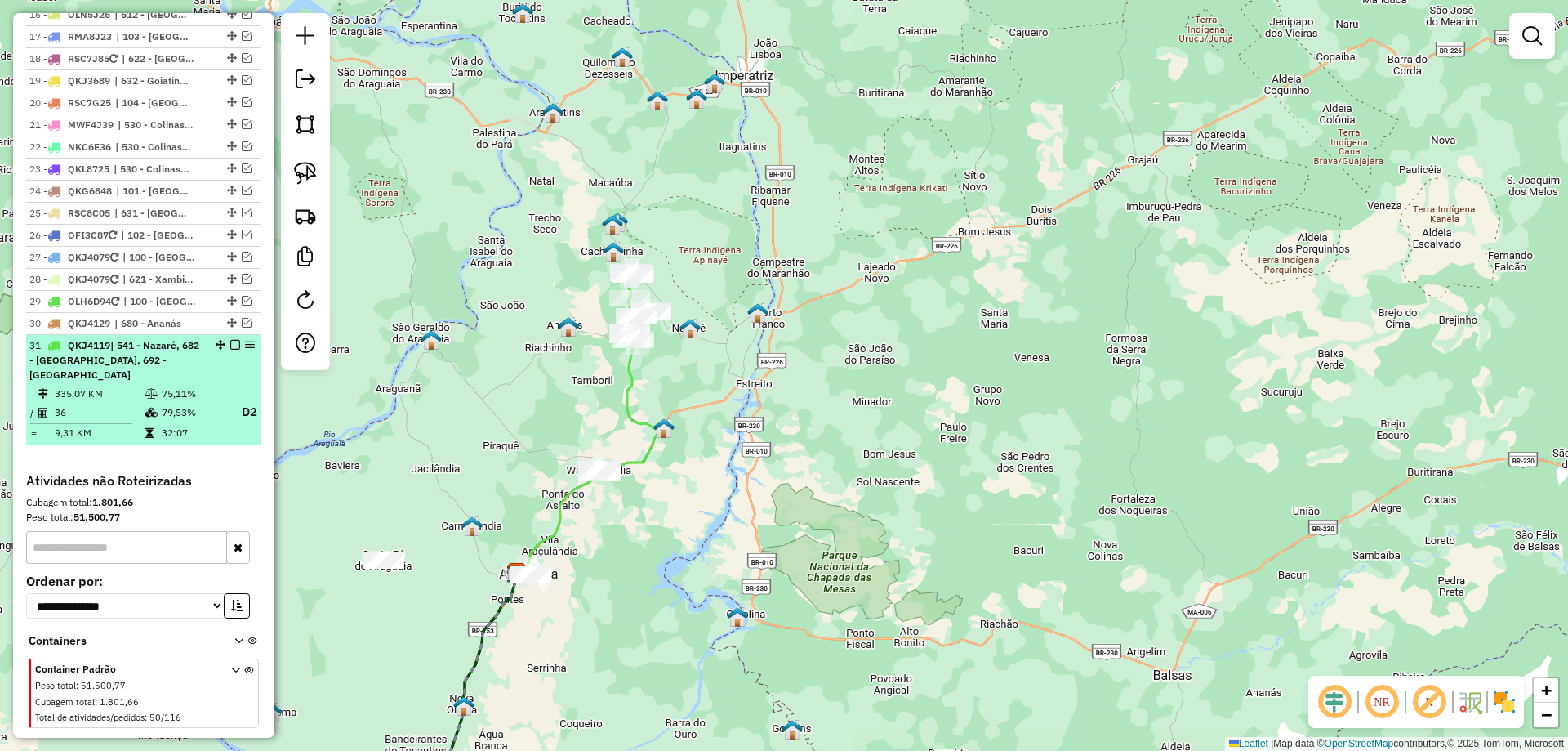
click at [231, 340] on em at bounding box center [235, 345] width 10 height 10
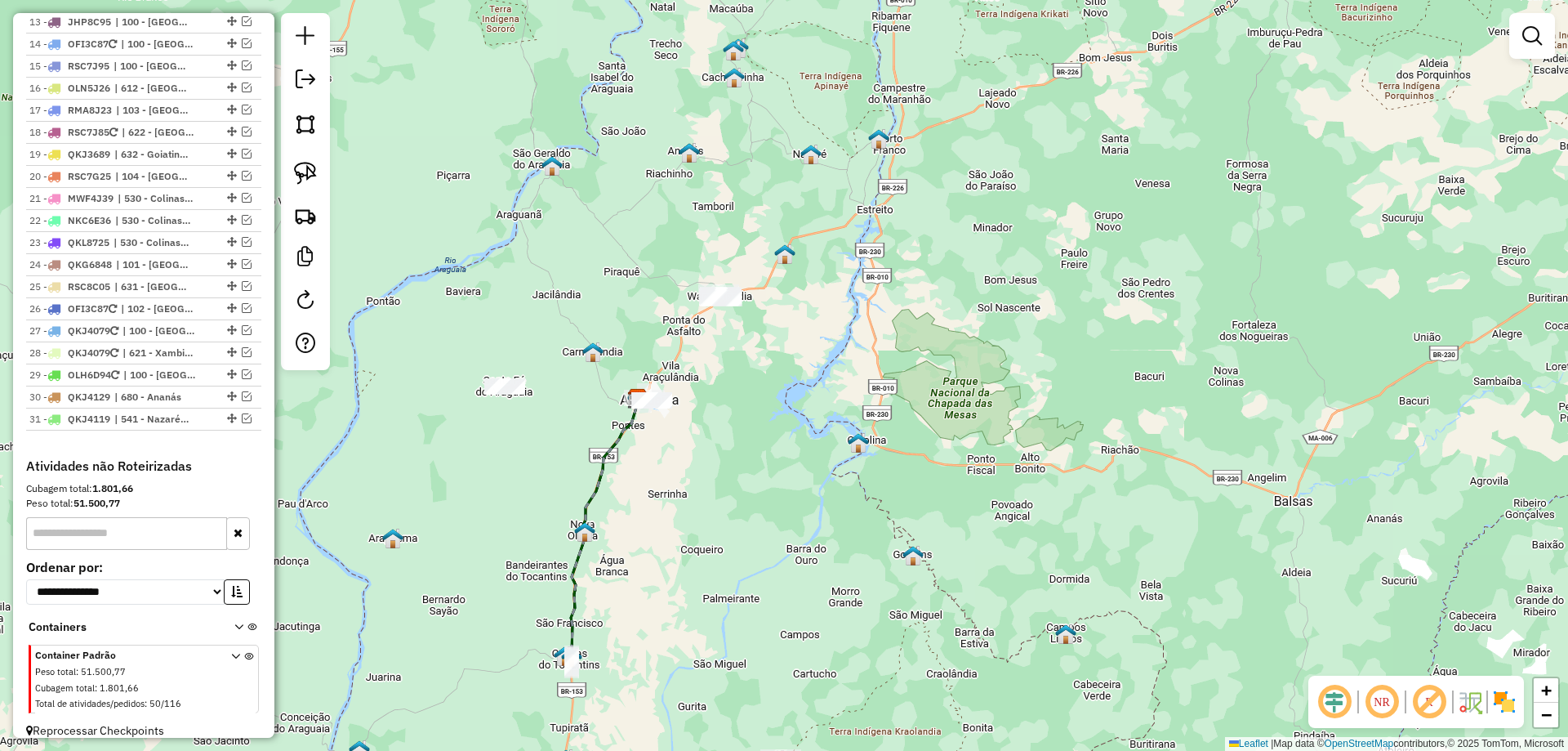
drag, startPoint x: 462, startPoint y: 470, endPoint x: 586, endPoint y: 287, distance: 221.1
click at [583, 290] on div "Janela de atendimento Grade de atendimento Capacidade Transportadoras Veículos …" at bounding box center [784, 376] width 1568 height 751
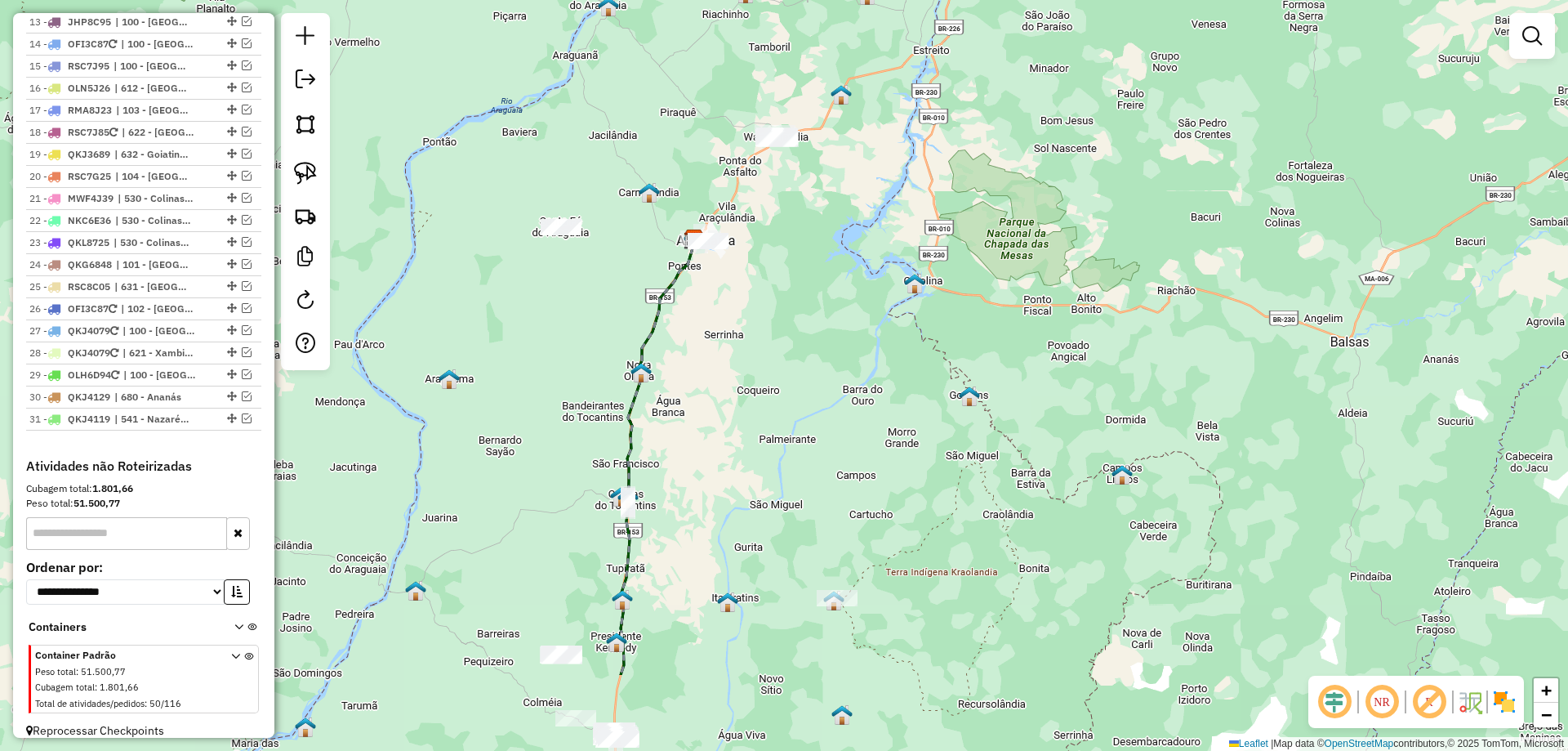
drag, startPoint x: 646, startPoint y: 580, endPoint x: 711, endPoint y: 346, distance: 242.9
click at [710, 353] on div "Janela de atendimento Grade de atendimento Capacidade Transportadoras Veículos …" at bounding box center [784, 376] width 1568 height 751
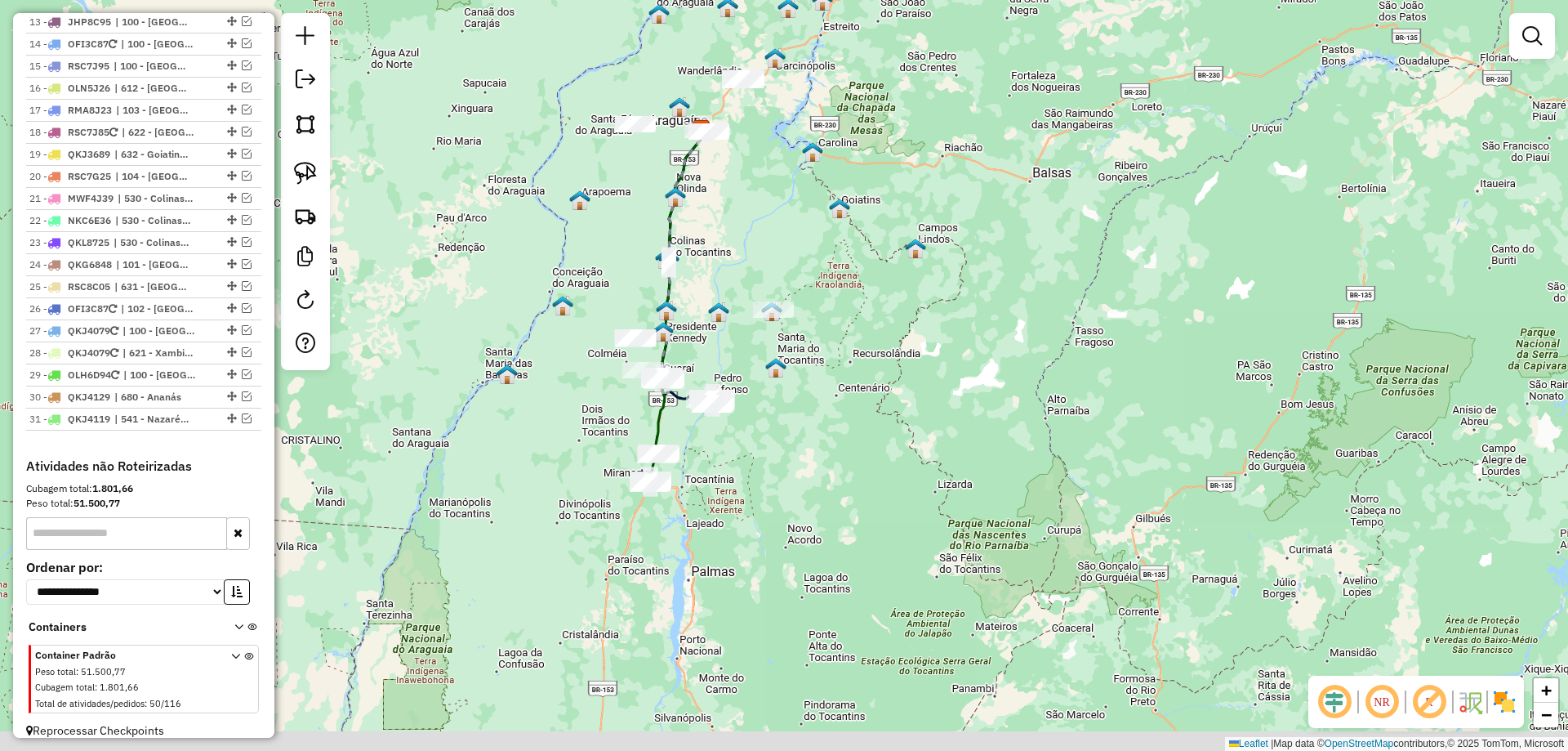
drag, startPoint x: 723, startPoint y: 580, endPoint x: 714, endPoint y: 373, distance: 207.2
click at [719, 369] on div "Janela de atendimento Grade de atendimento Capacidade Transportadoras Veículos …" at bounding box center [784, 376] width 1568 height 751
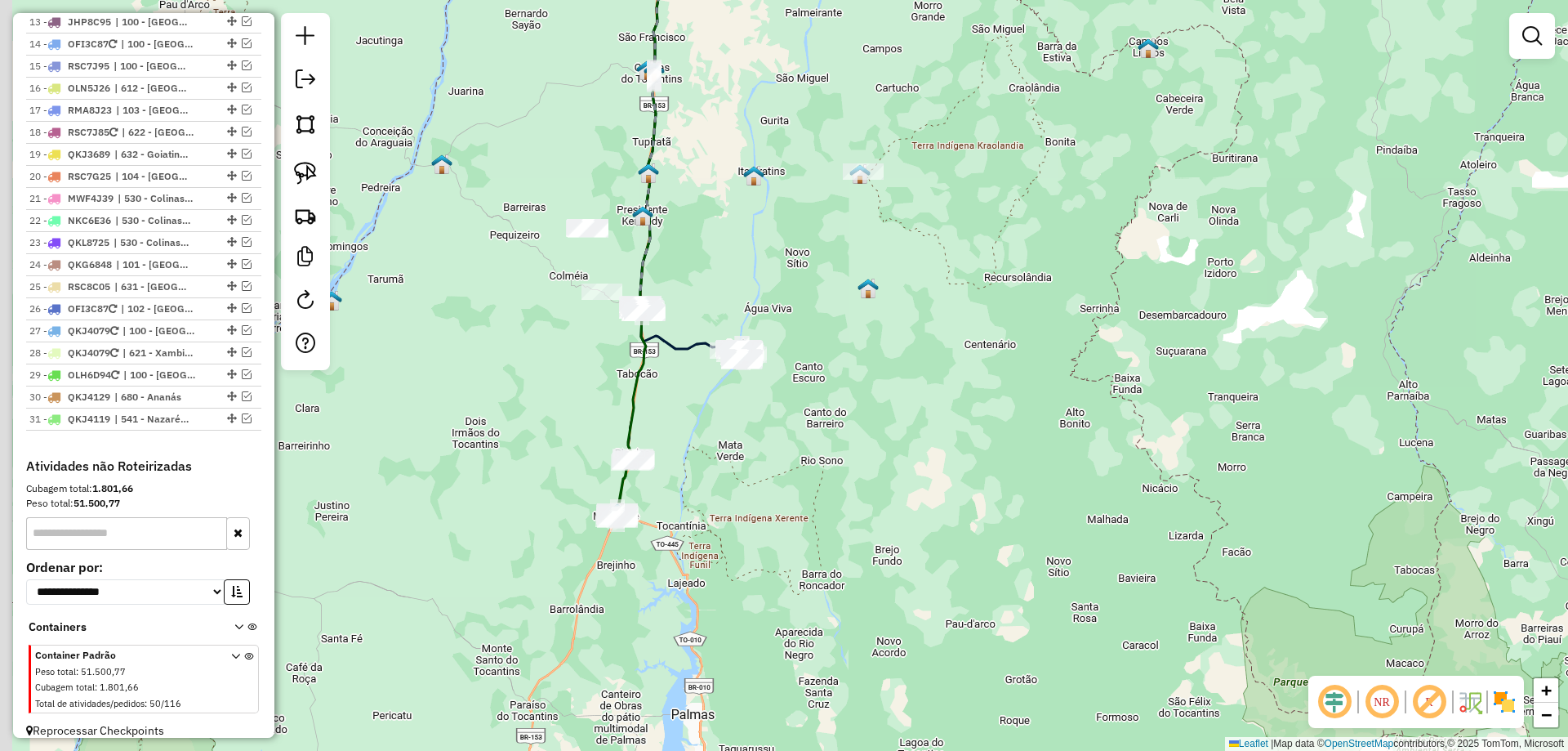
drag, startPoint x: 692, startPoint y: 456, endPoint x: 715, endPoint y: 492, distance: 42.7
click at [715, 492] on div "Janela de atendimento Grade de atendimento Capacidade Transportadoras Veículos …" at bounding box center [784, 376] width 1568 height 751
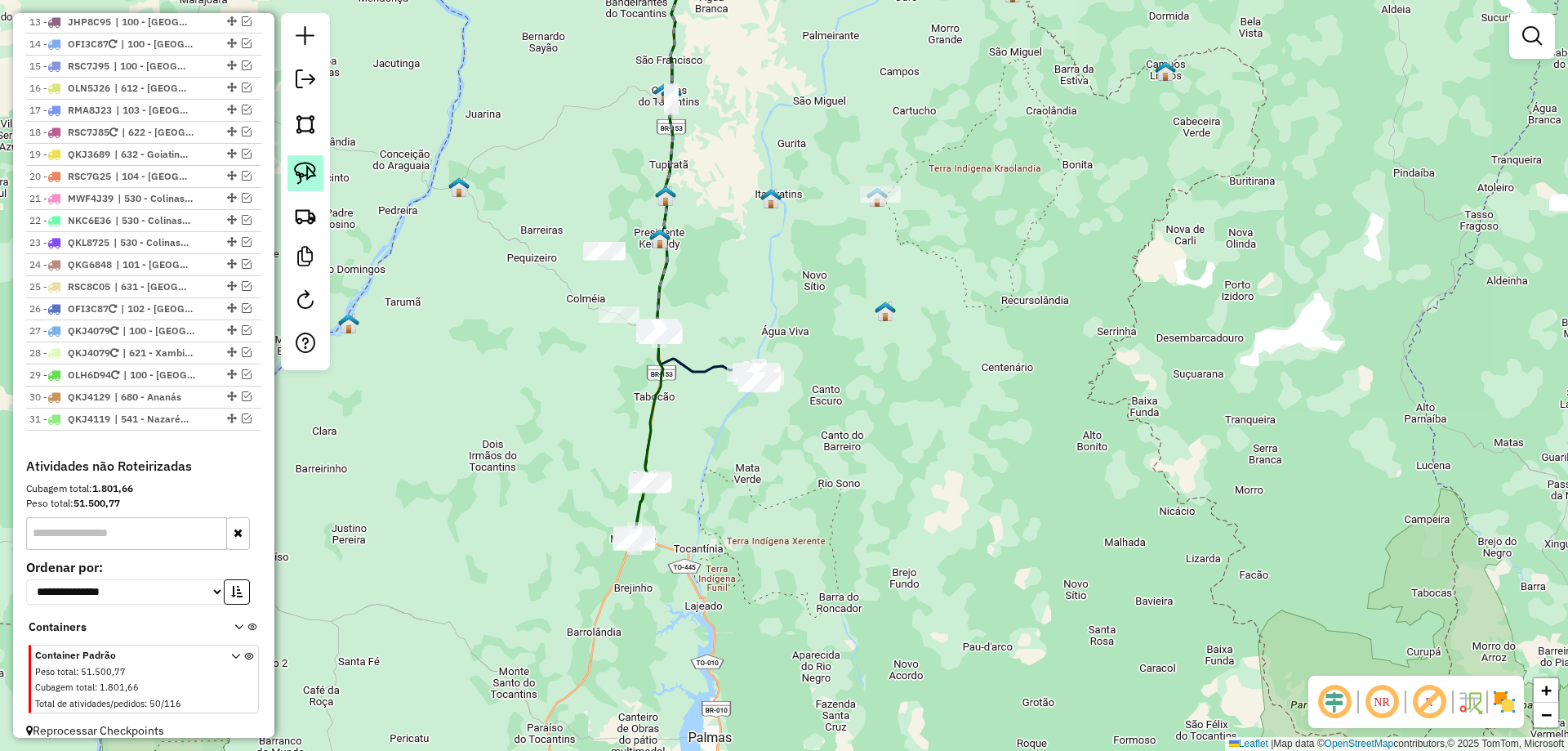
click at [311, 180] on img at bounding box center [306, 173] width 23 height 23
drag, startPoint x: 721, startPoint y: 330, endPoint x: 805, endPoint y: 345, distance: 85.3
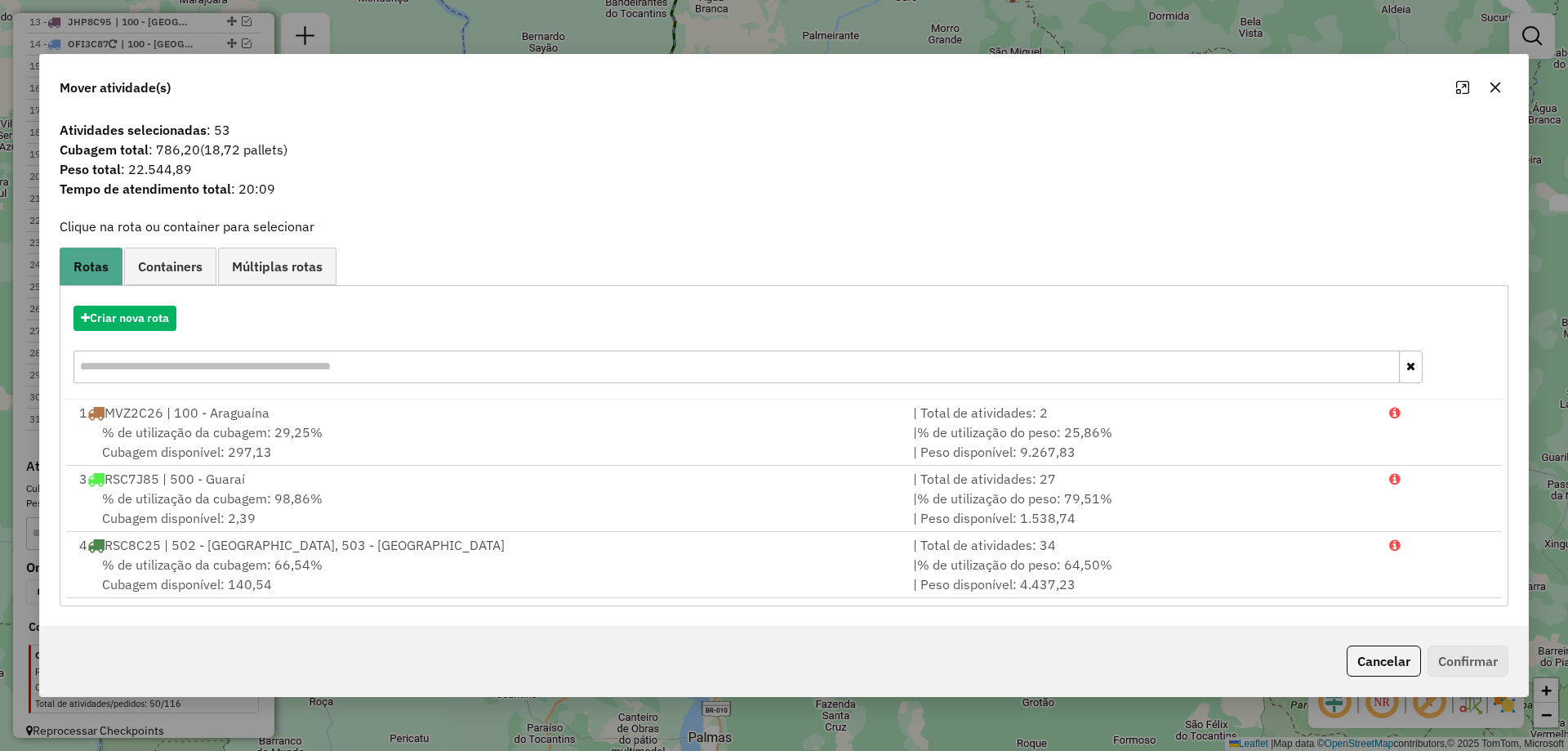
drag, startPoint x: 1498, startPoint y: 86, endPoint x: 1258, endPoint y: 94, distance: 240.1
click at [1496, 86] on icon "button" at bounding box center [1496, 88] width 10 height 10
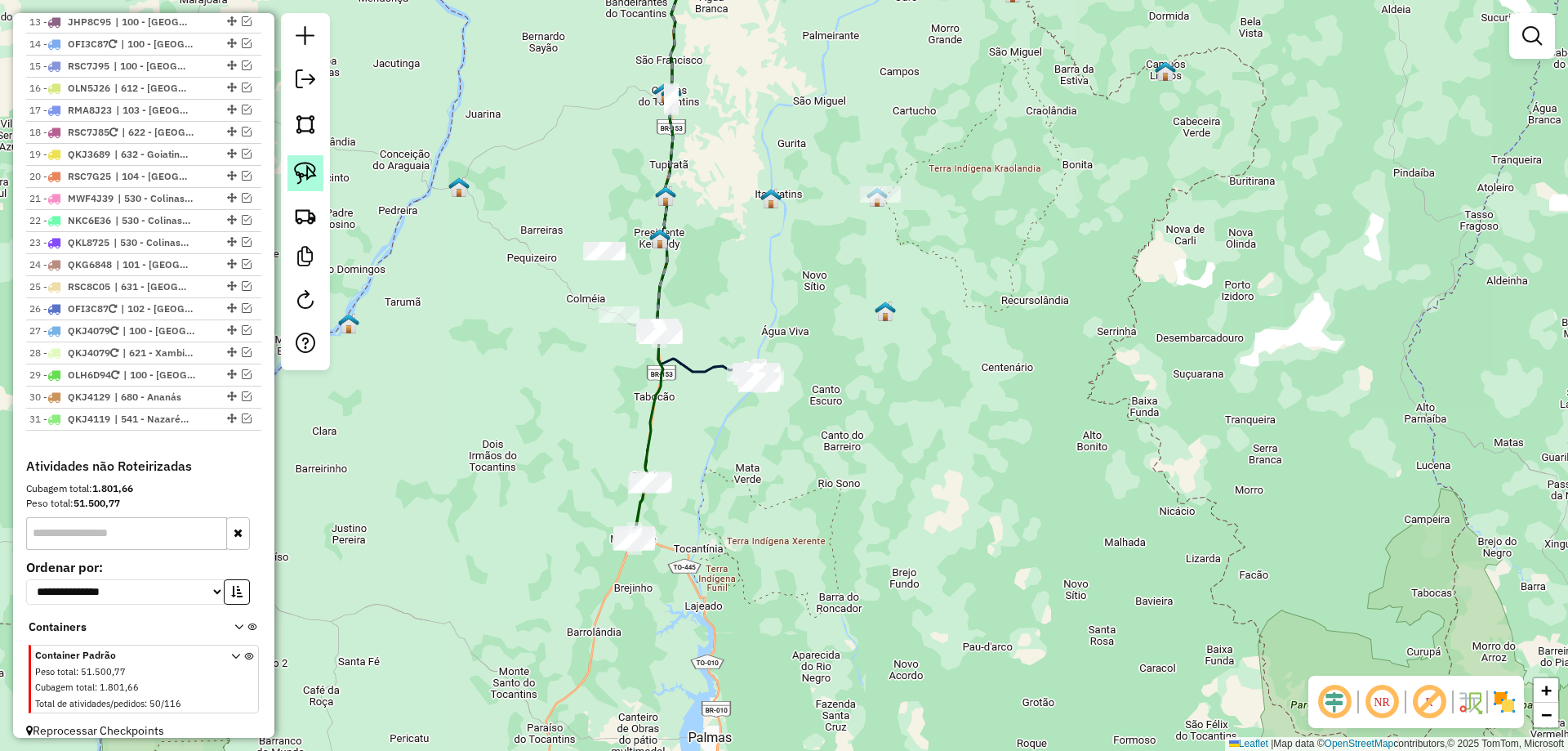
drag, startPoint x: 305, startPoint y: 164, endPoint x: 315, endPoint y: 179, distance: 18.0
click at [304, 164] on img at bounding box center [306, 173] width 23 height 23
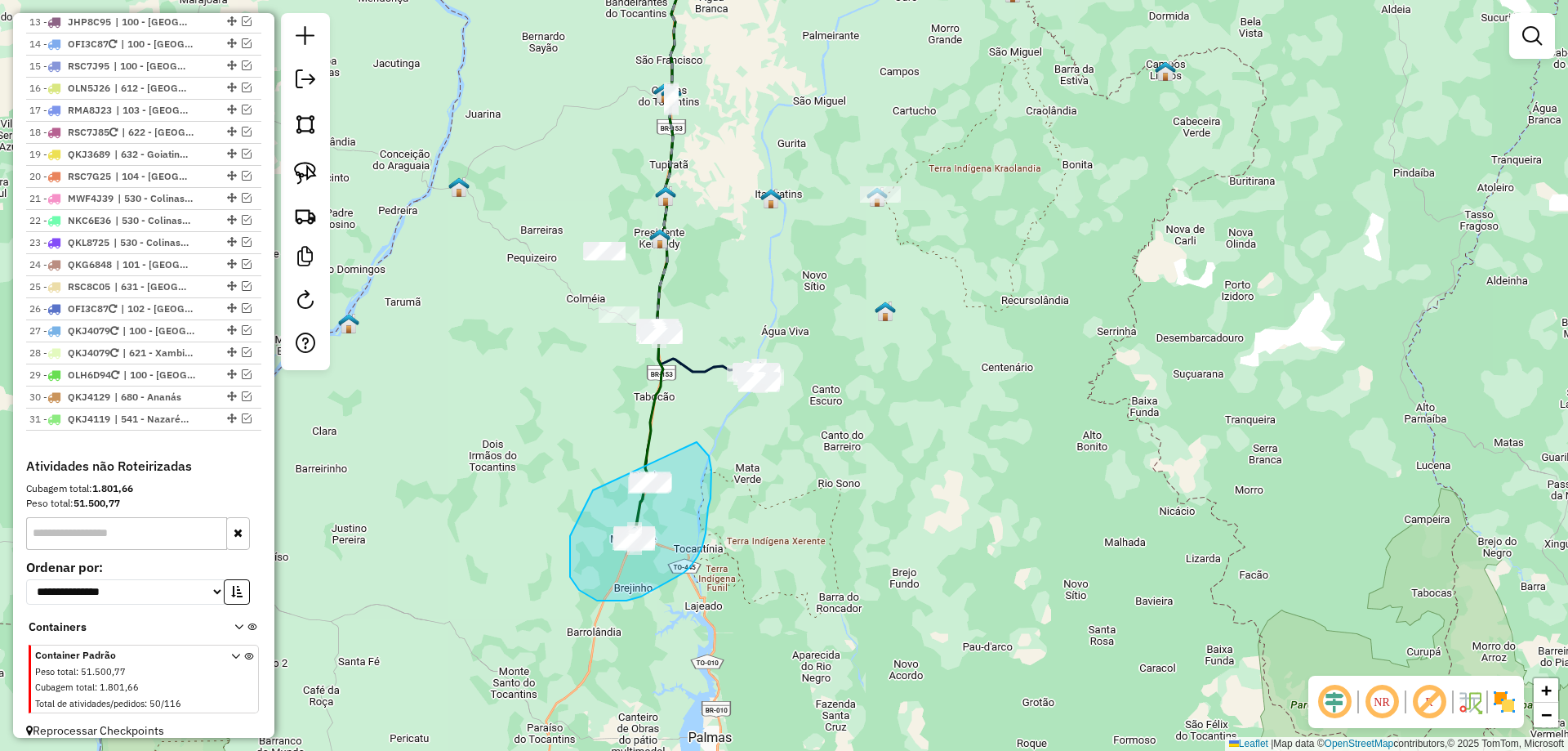
drag, startPoint x: 593, startPoint y: 490, endPoint x: 654, endPoint y: 422, distance: 91.4
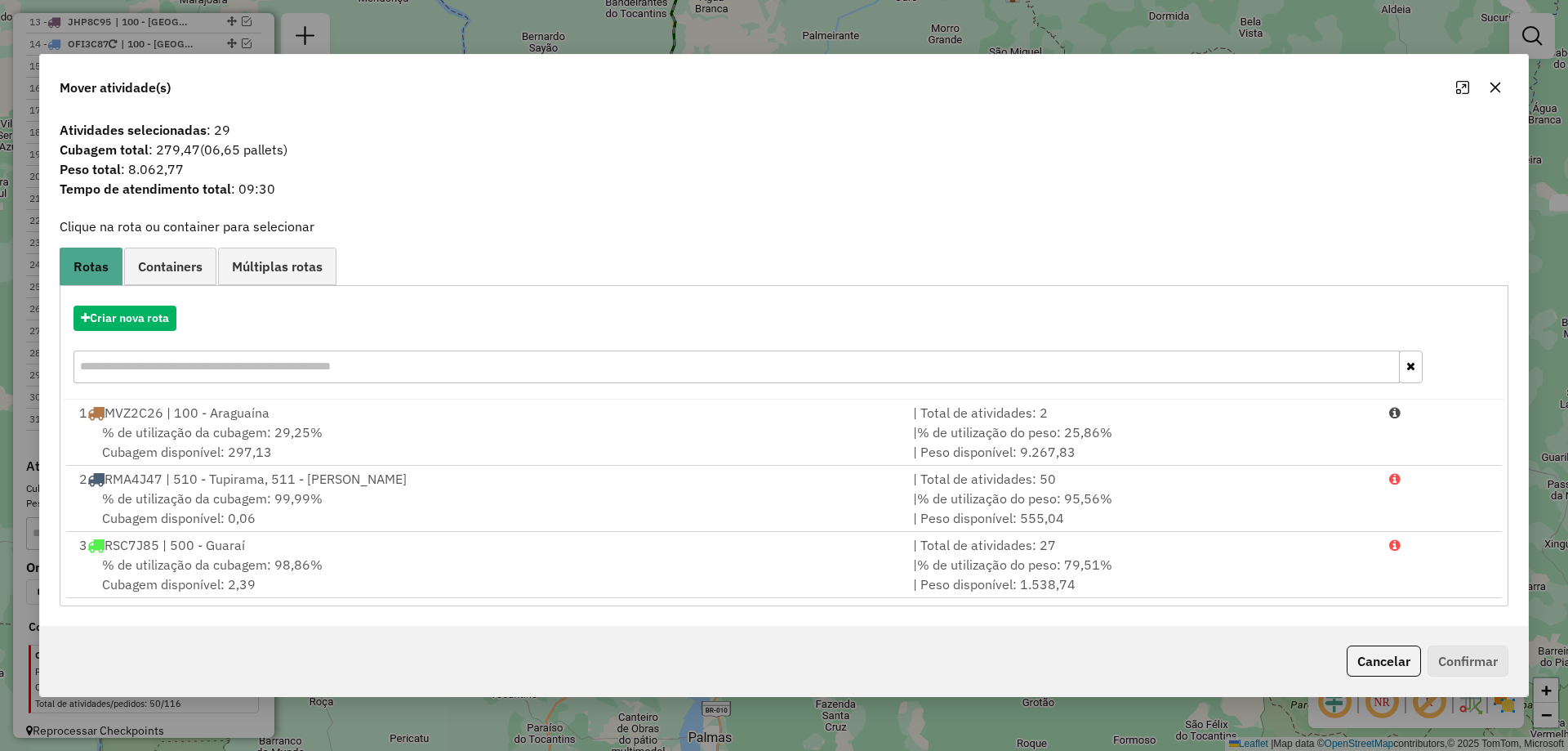
click at [1498, 77] on button "button" at bounding box center [1495, 87] width 26 height 26
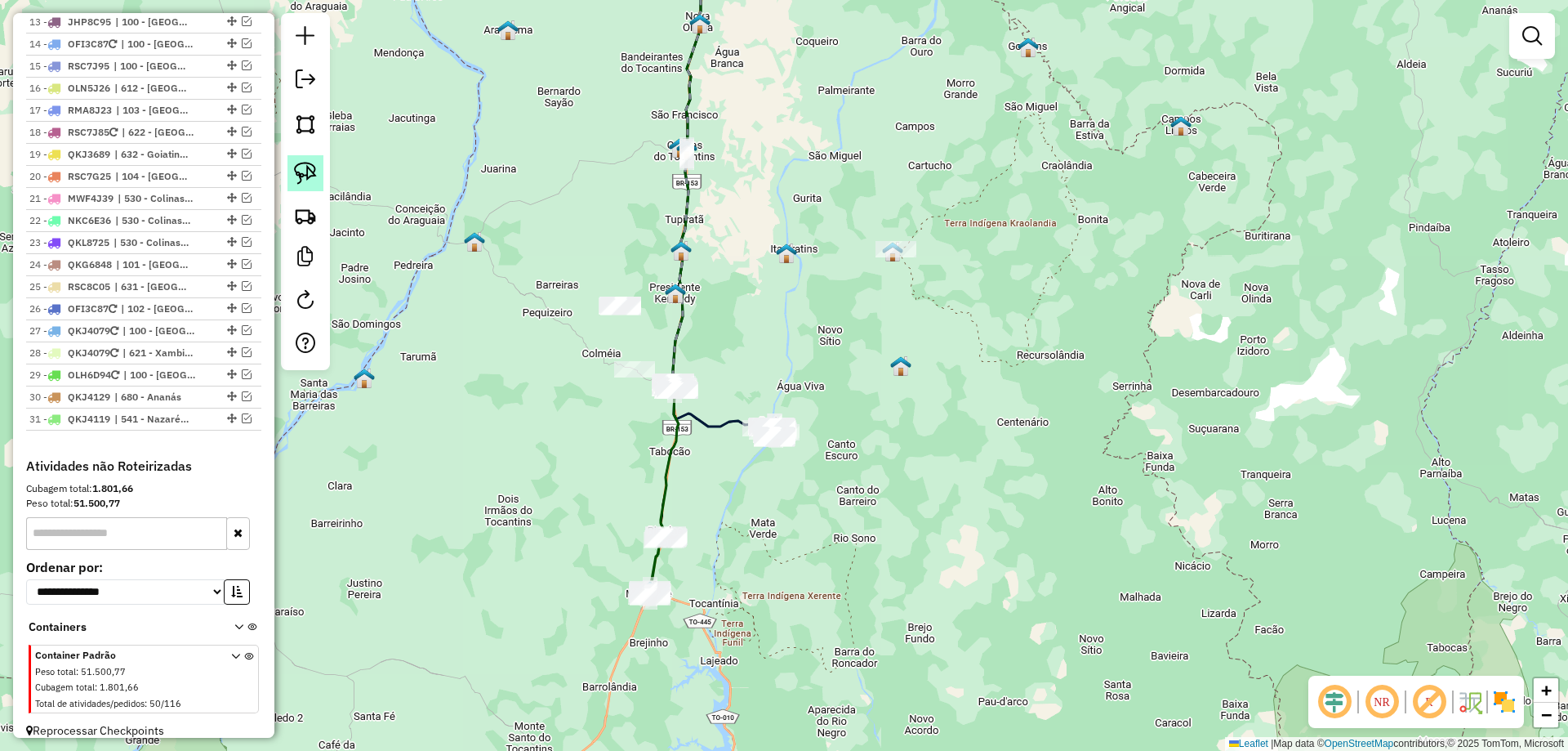
click at [307, 175] on img at bounding box center [306, 173] width 23 height 23
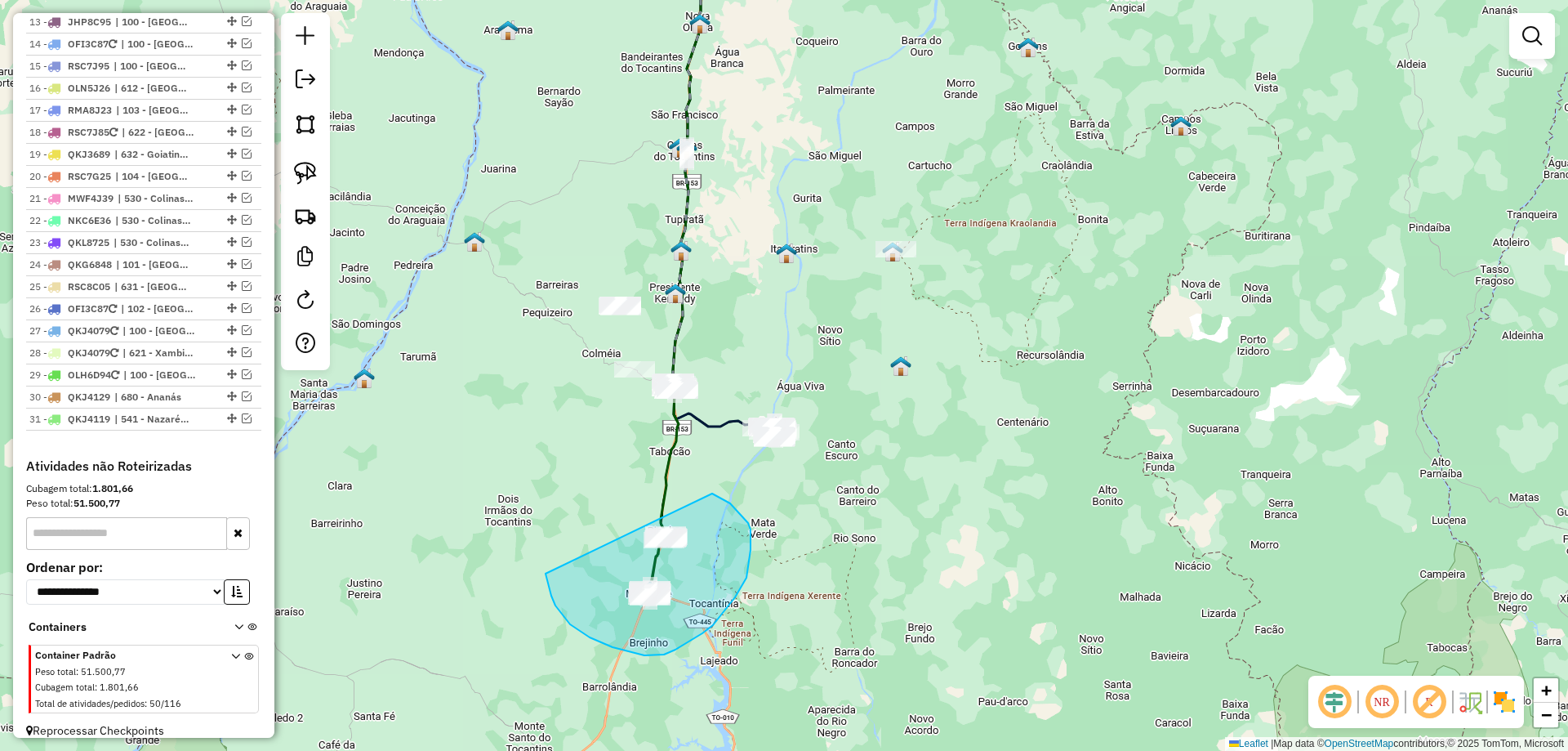
drag, startPoint x: 576, startPoint y: 628, endPoint x: 650, endPoint y: 490, distance: 156.6
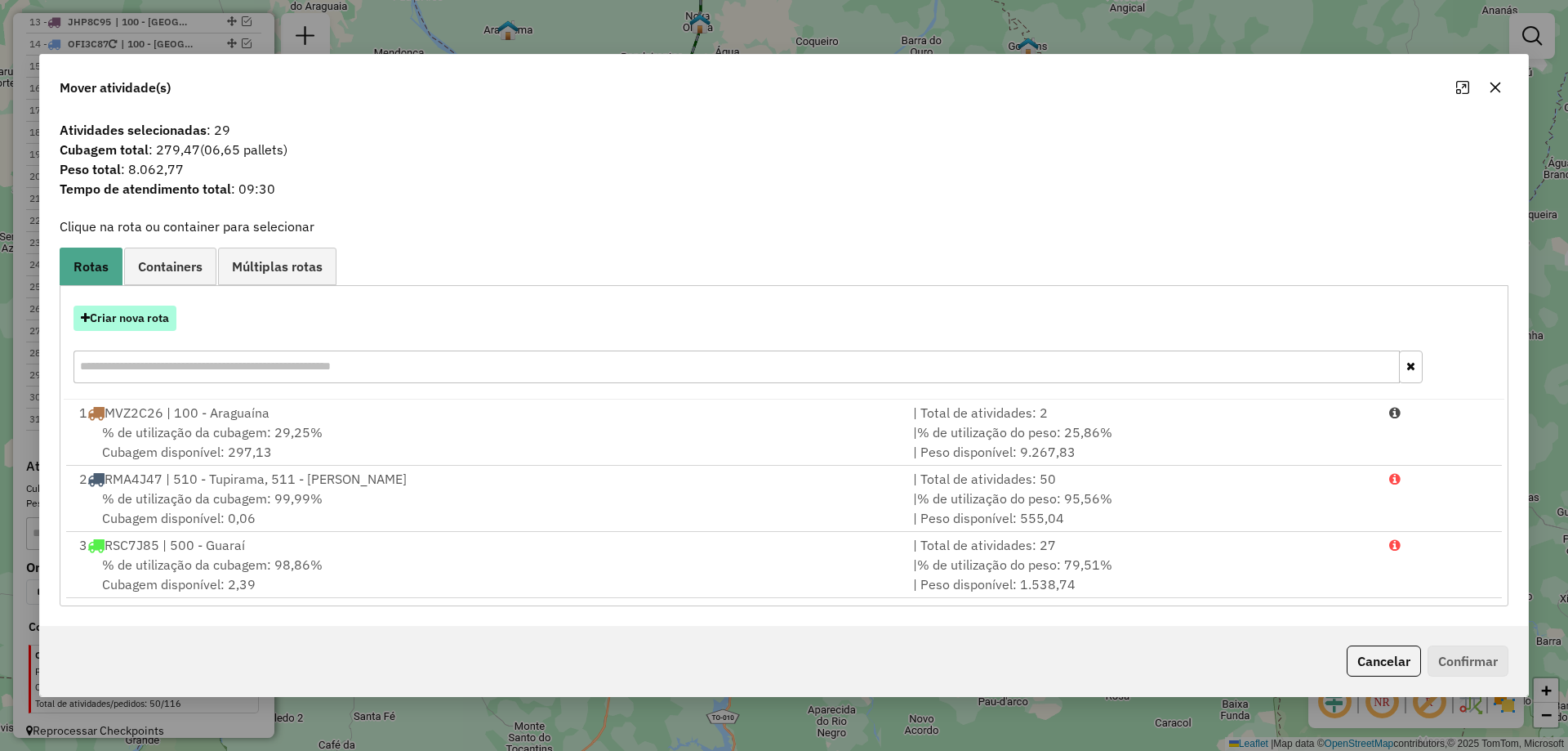
click at [157, 312] on button "Criar nova rota" at bounding box center [125, 318] width 103 height 26
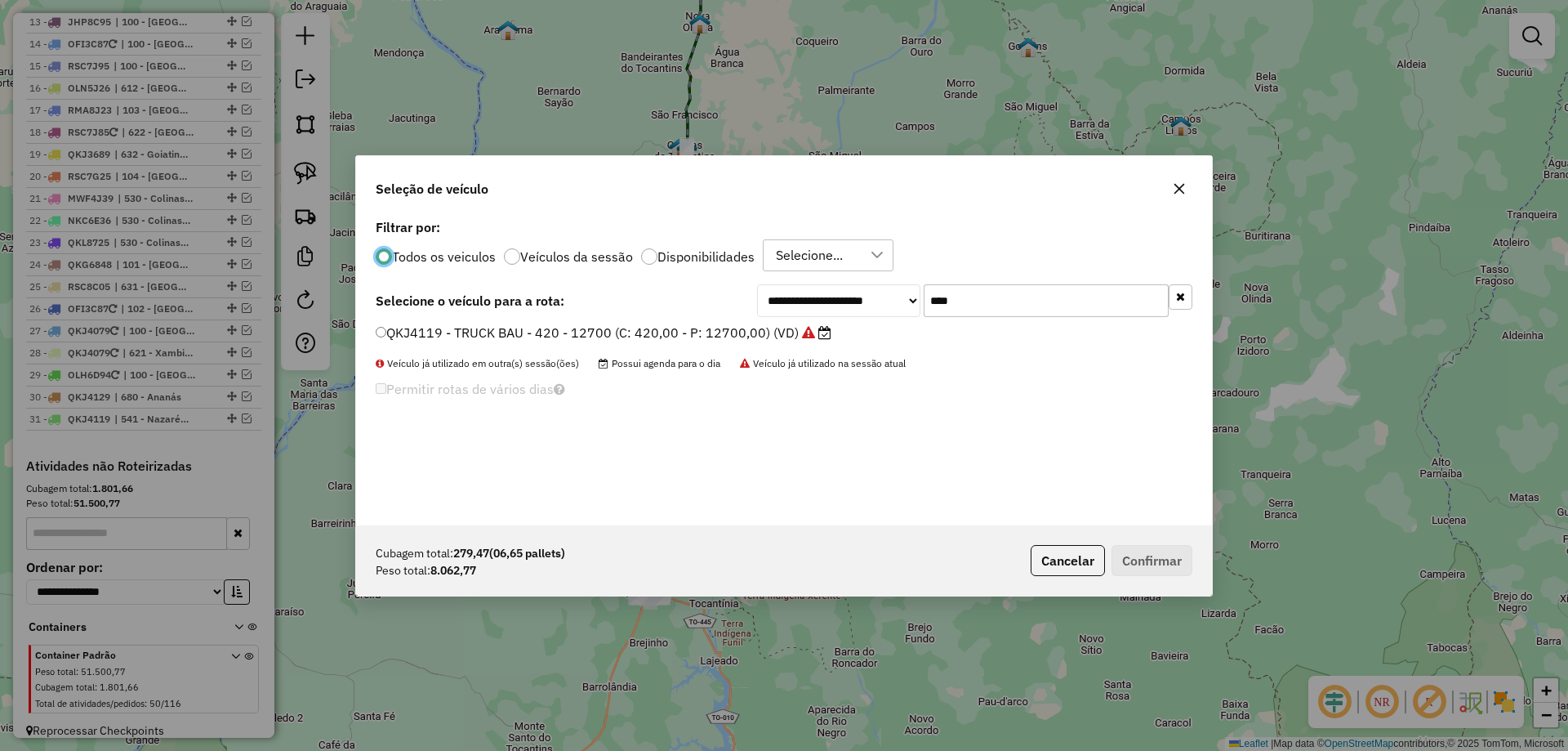
scroll to position [9, 5]
click at [964, 309] on input "****" at bounding box center [1046, 300] width 245 height 32
type input "***"
click at [574, 336] on label "RMA4J47 - TRUCK BAU - 420 - 12500 (C: 420,00 - P: 12500,00) (VD)" at bounding box center [604, 333] width 457 height 20
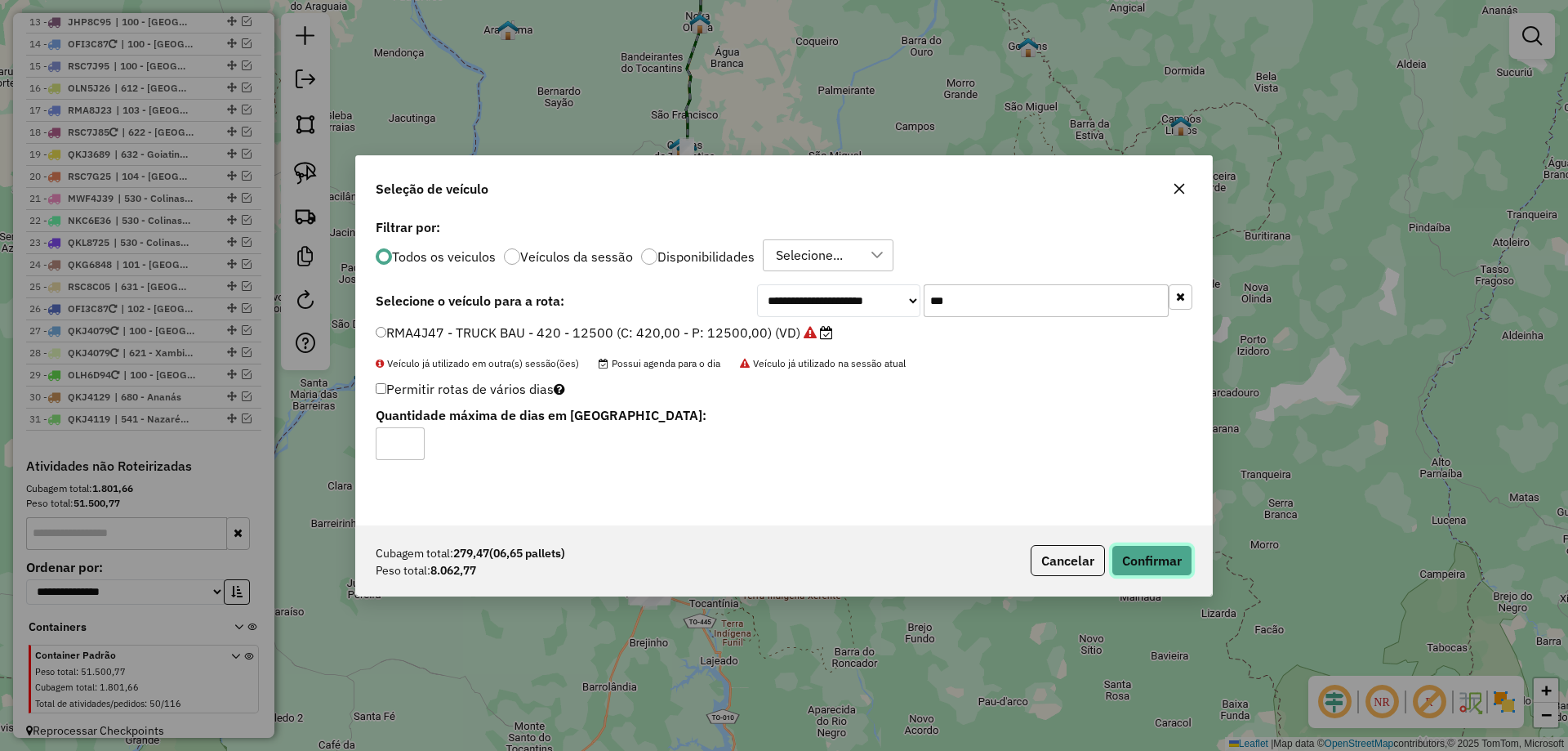
click at [1135, 562] on button "Confirmar" at bounding box center [1152, 560] width 81 height 31
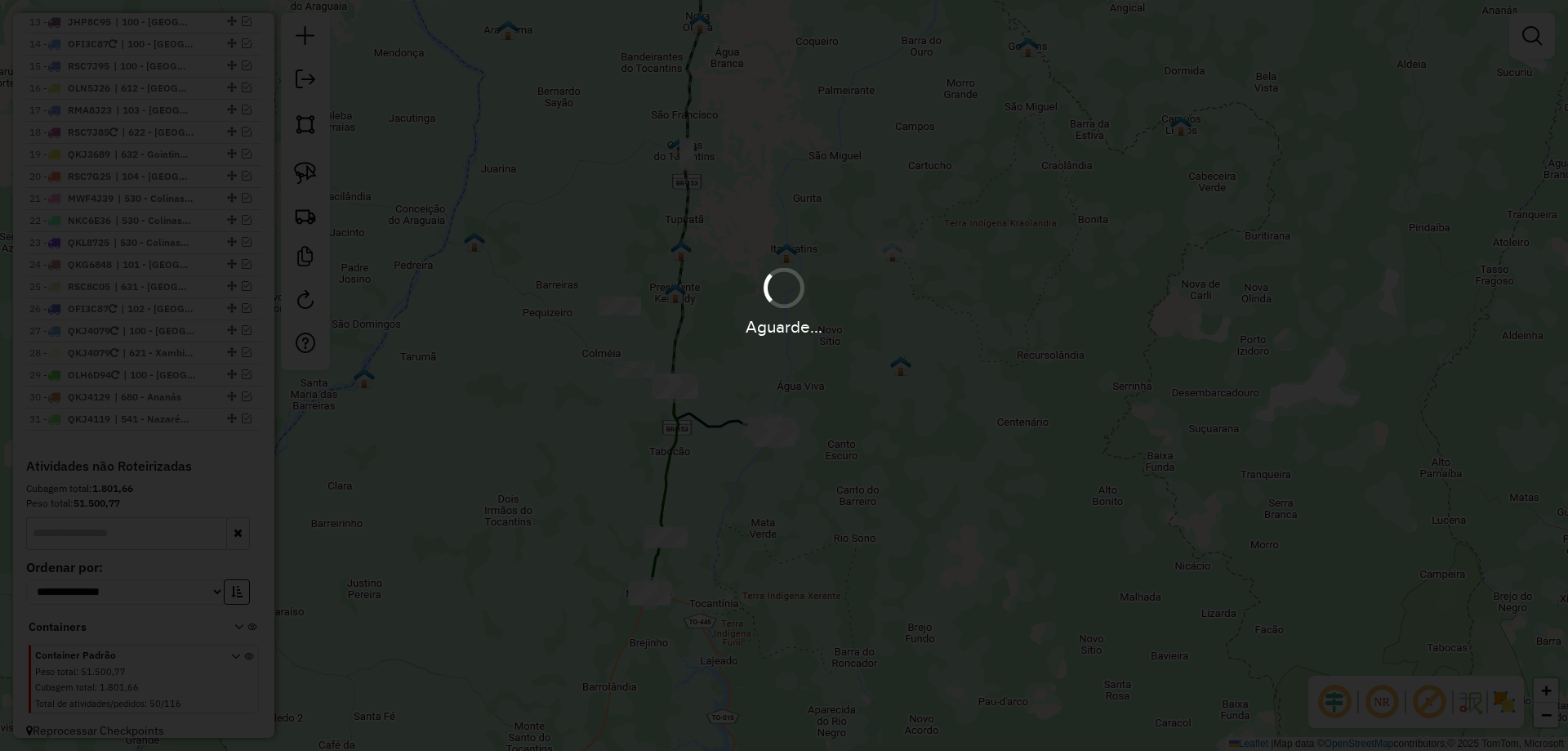
scroll to position [1155, 0]
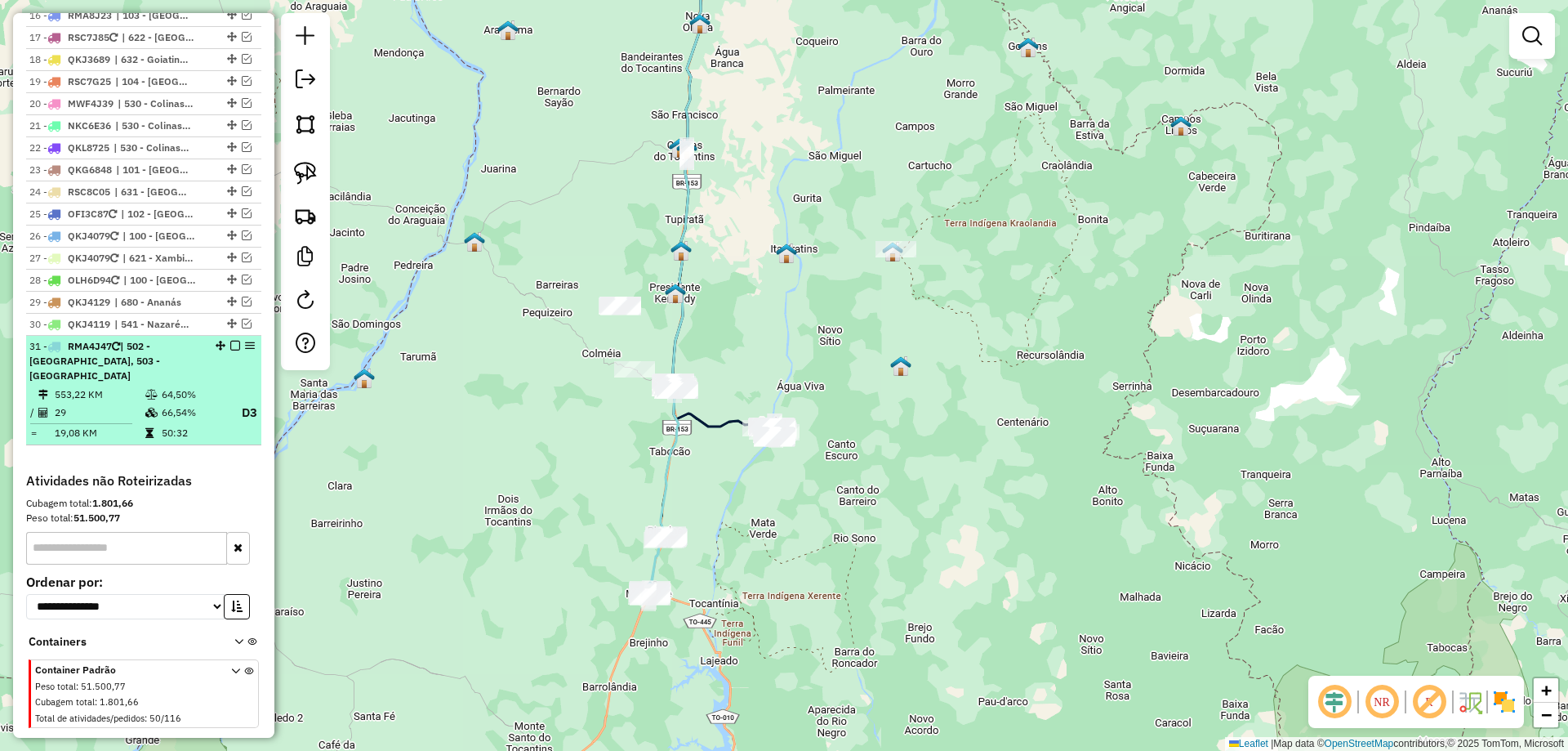
click at [231, 344] on em at bounding box center [235, 346] width 10 height 10
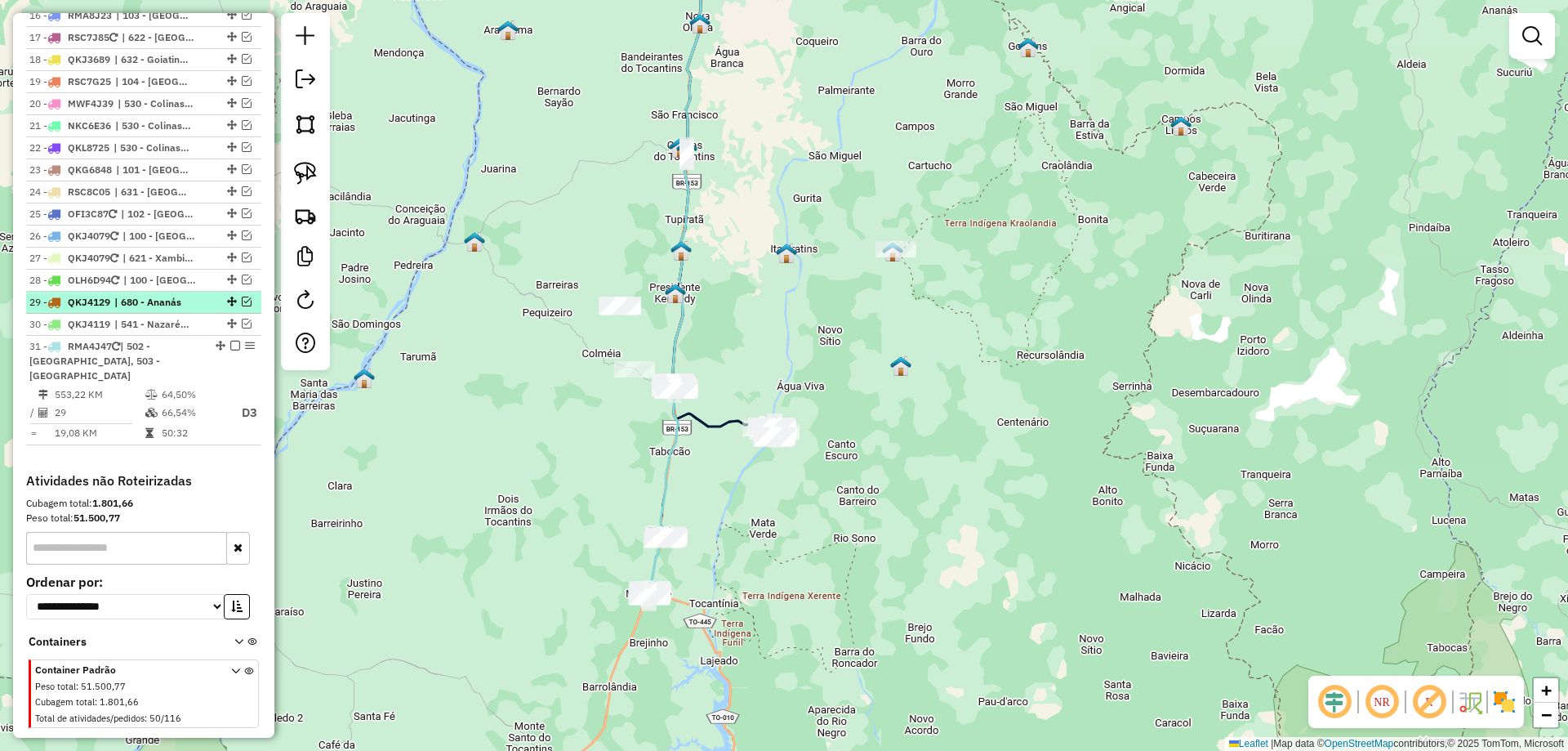
scroll to position [1097, 0]
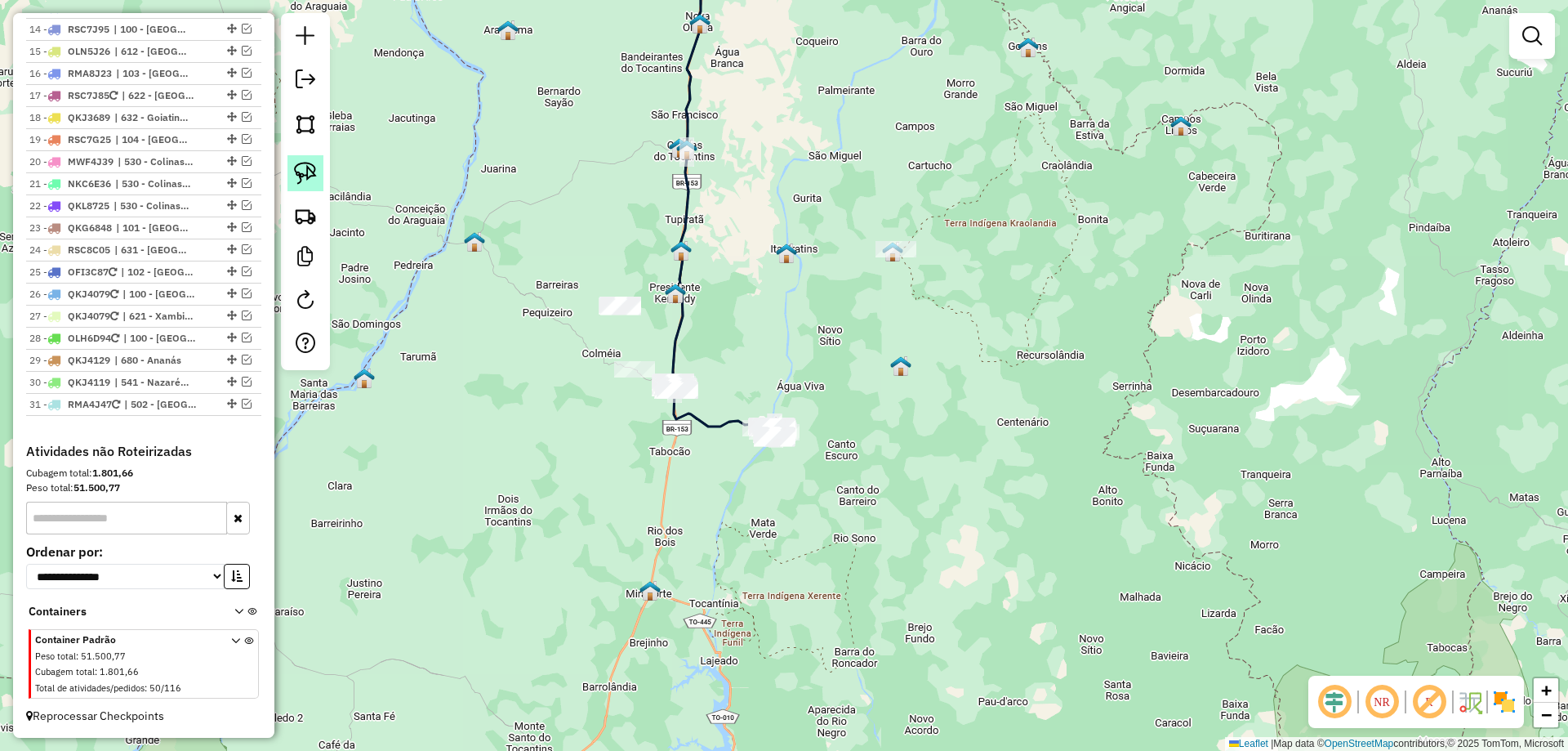
click at [297, 175] on img at bounding box center [306, 173] width 23 height 23
drag, startPoint x: 752, startPoint y: 393, endPoint x: 852, endPoint y: 424, distance: 104.7
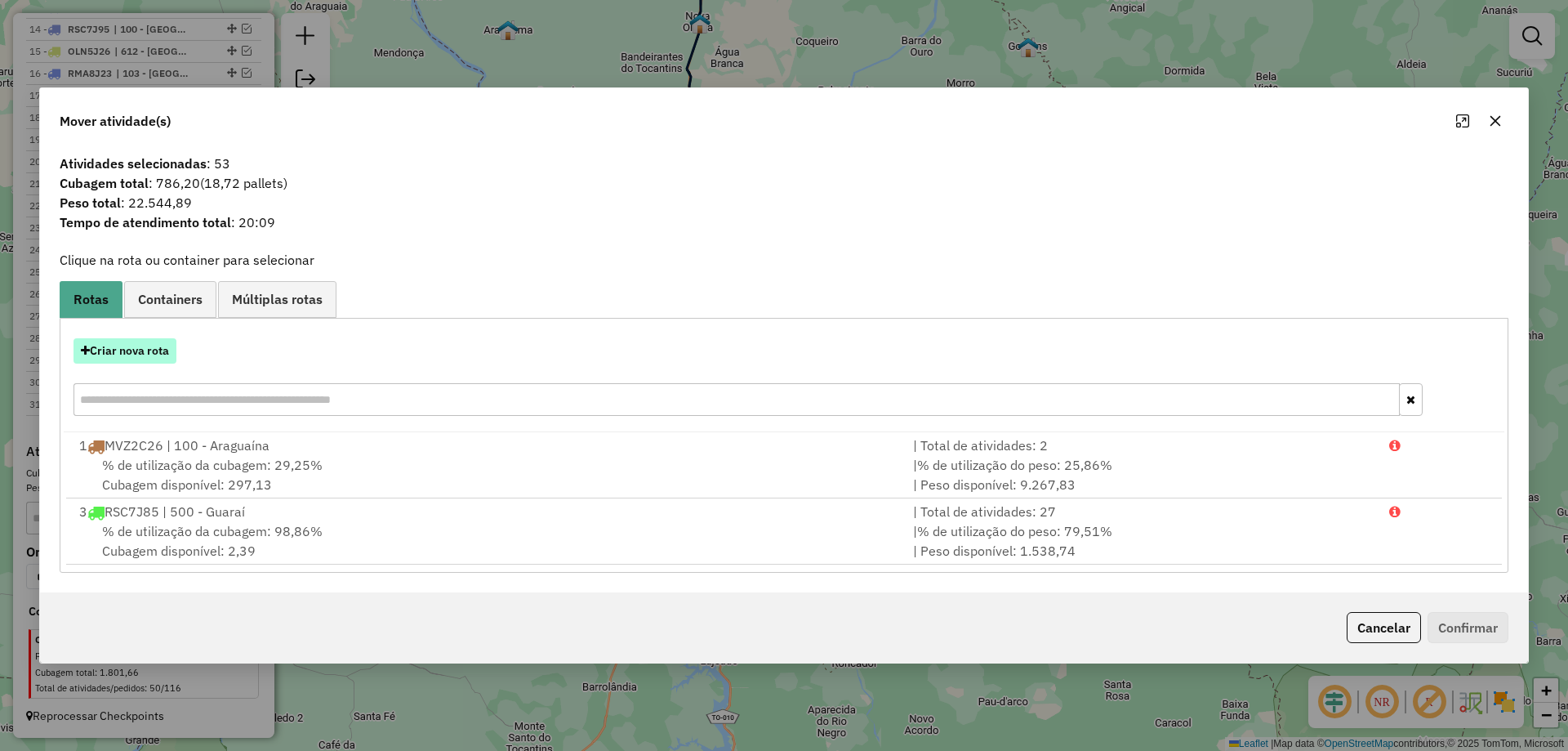
click at [140, 360] on button "Criar nova rota" at bounding box center [125, 351] width 103 height 26
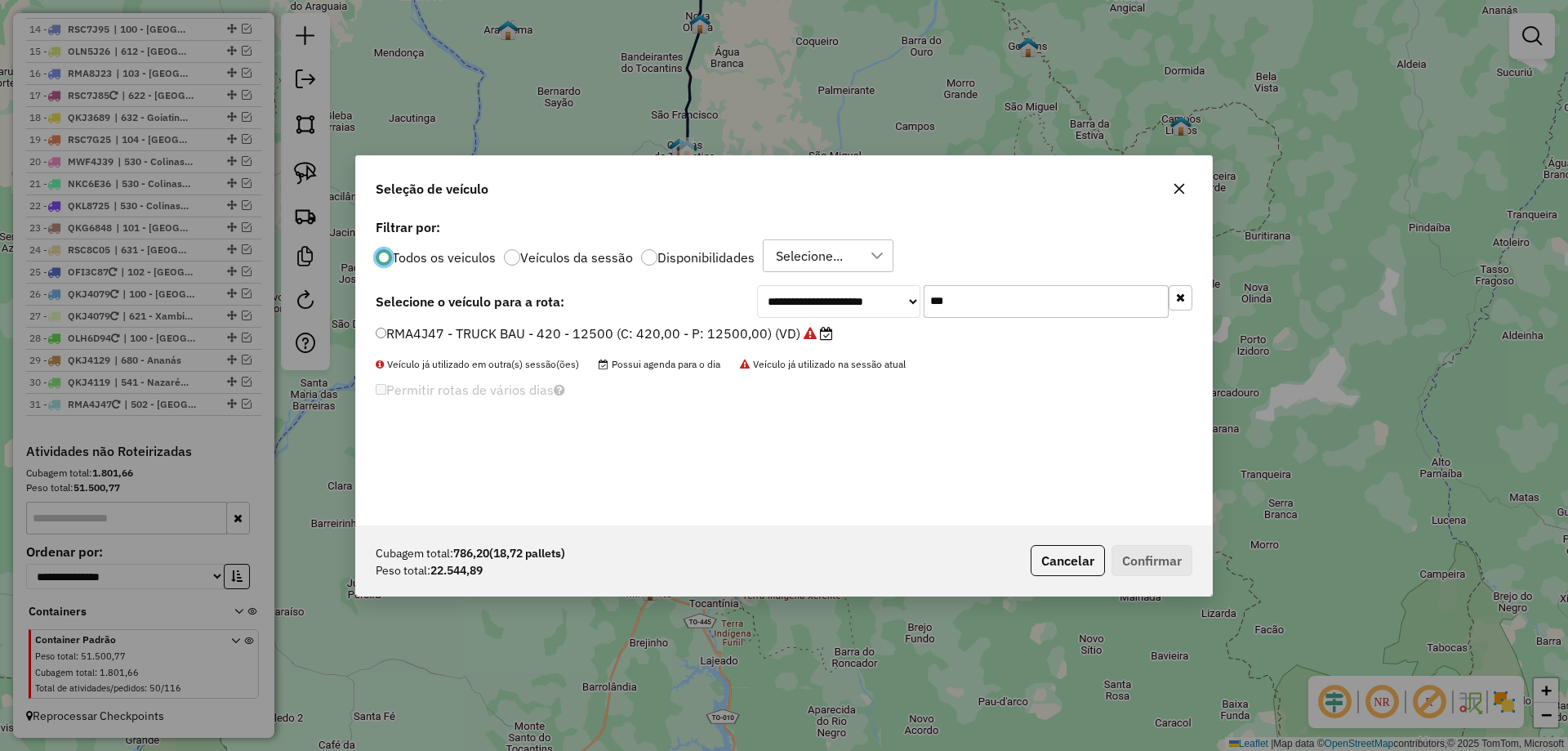
scroll to position [9, 5]
click at [972, 304] on input "***" at bounding box center [1046, 300] width 245 height 32
type input "***"
click at [842, 338] on label "RMA8I15 - TRUCK CARROCERIA ABERTA - 504 - 13000 (C: 504,00 - P: 13900,00) (VD)" at bounding box center [646, 333] width 542 height 20
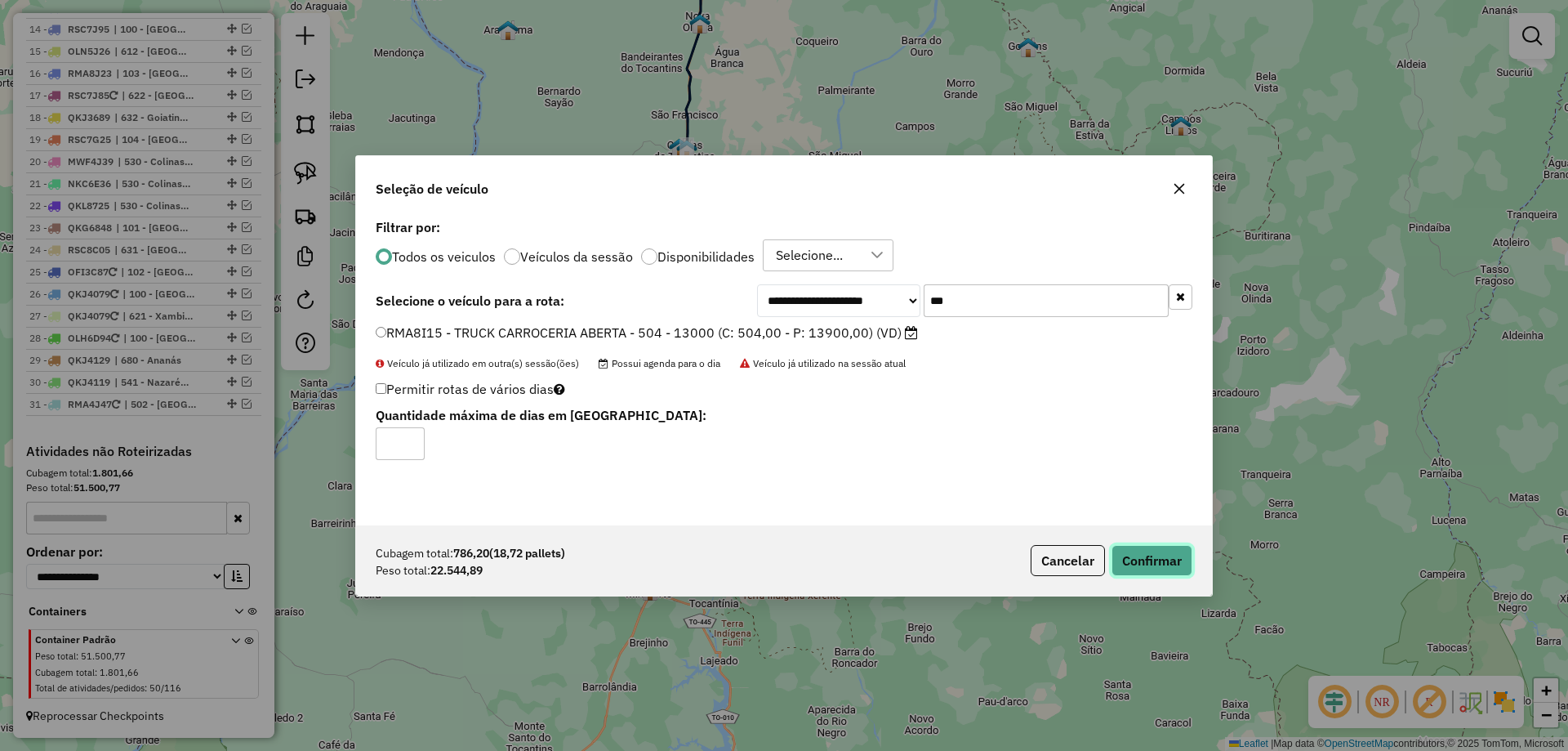
click at [1128, 547] on button "Confirmar" at bounding box center [1152, 560] width 81 height 31
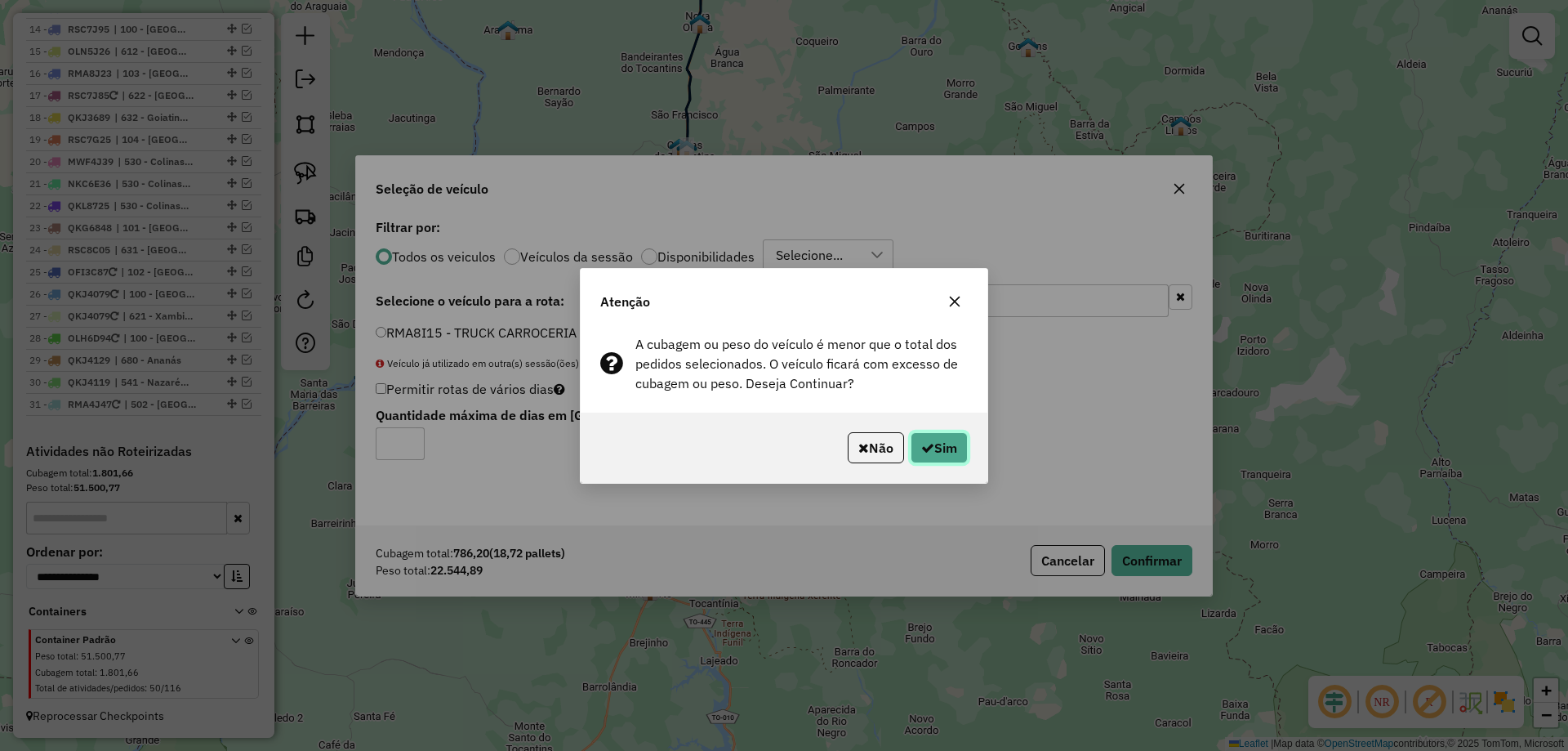
click at [965, 458] on button "Sim" at bounding box center [939, 448] width 57 height 31
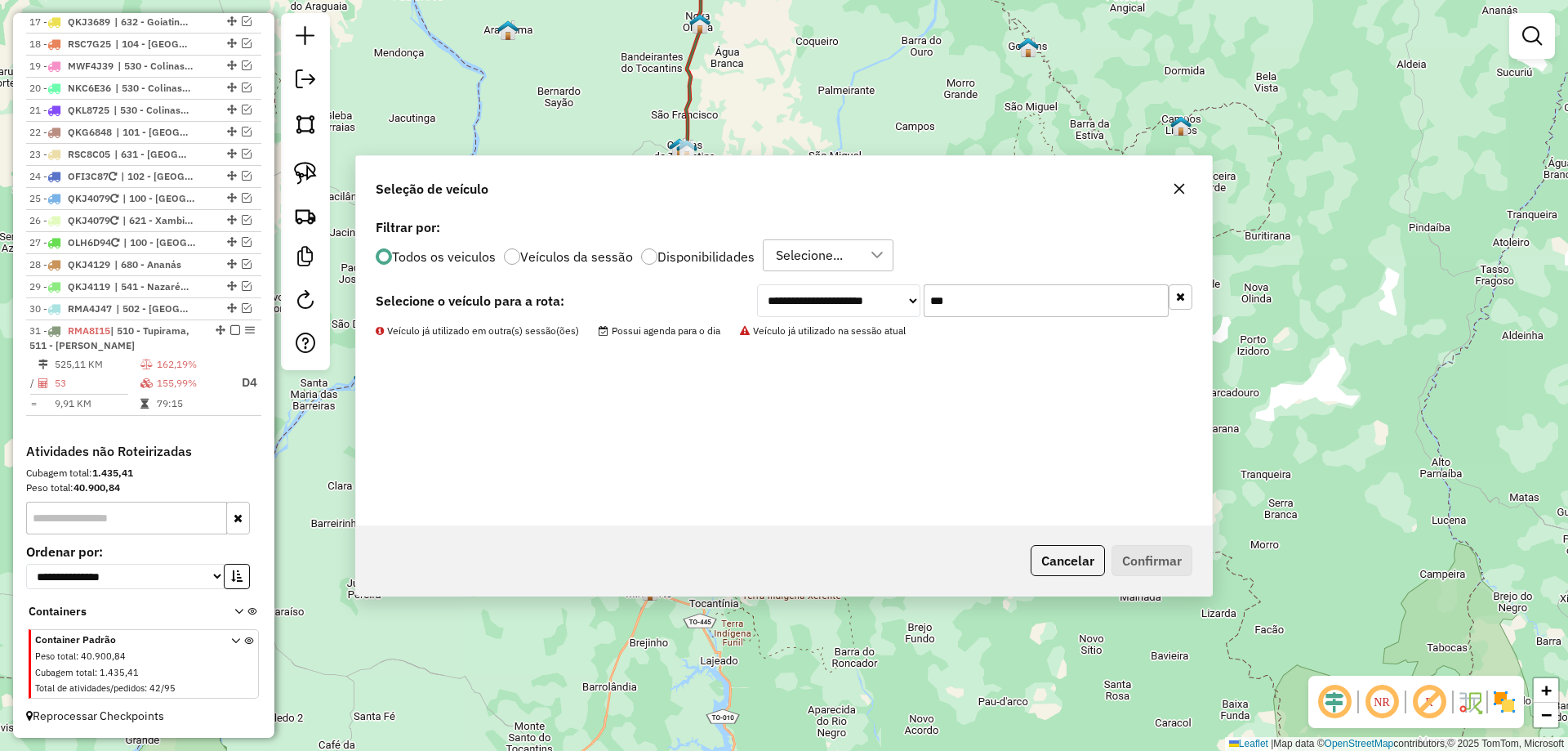
scroll to position [1059, 0]
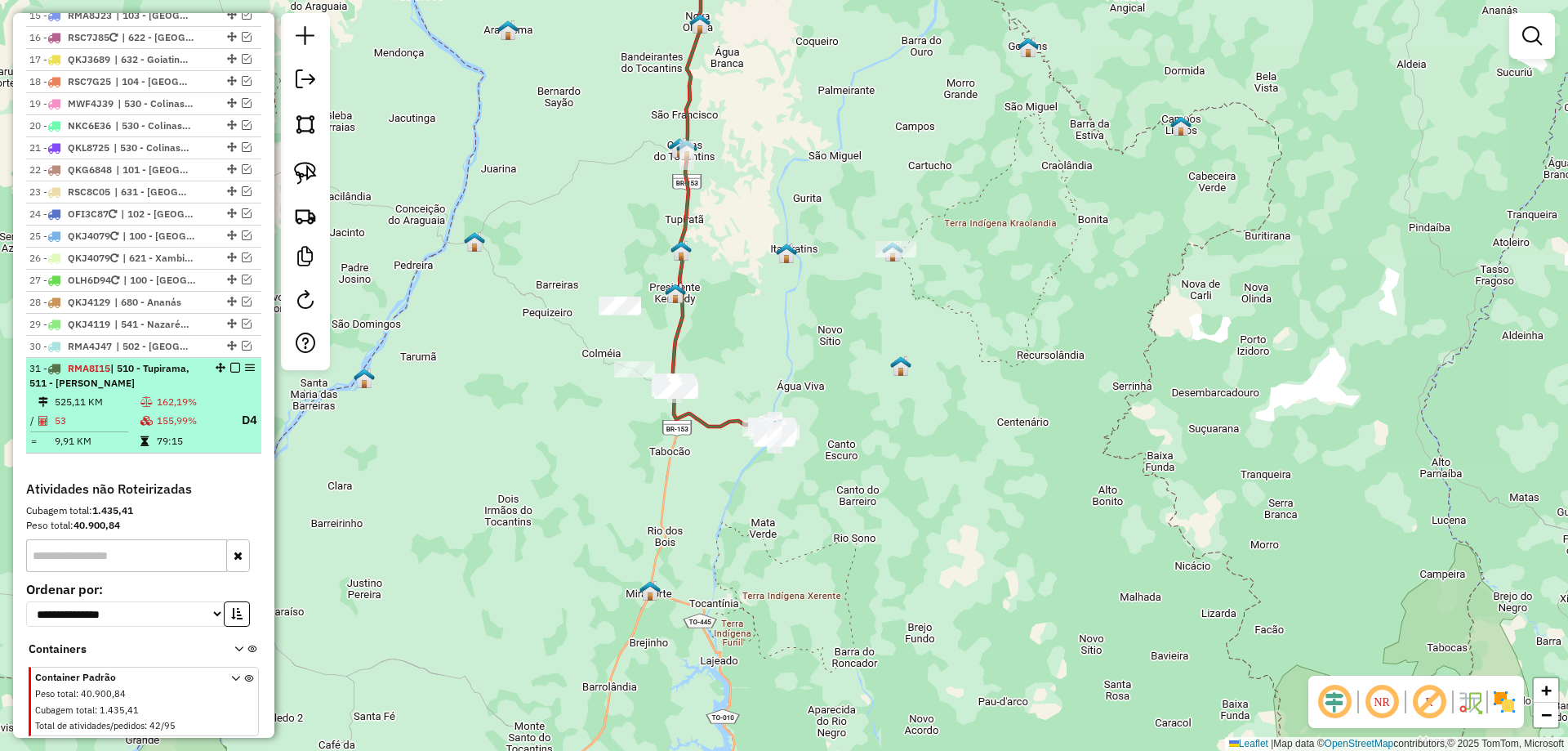
click at [171, 438] on td "79:15" at bounding box center [191, 440] width 71 height 16
select select "*********"
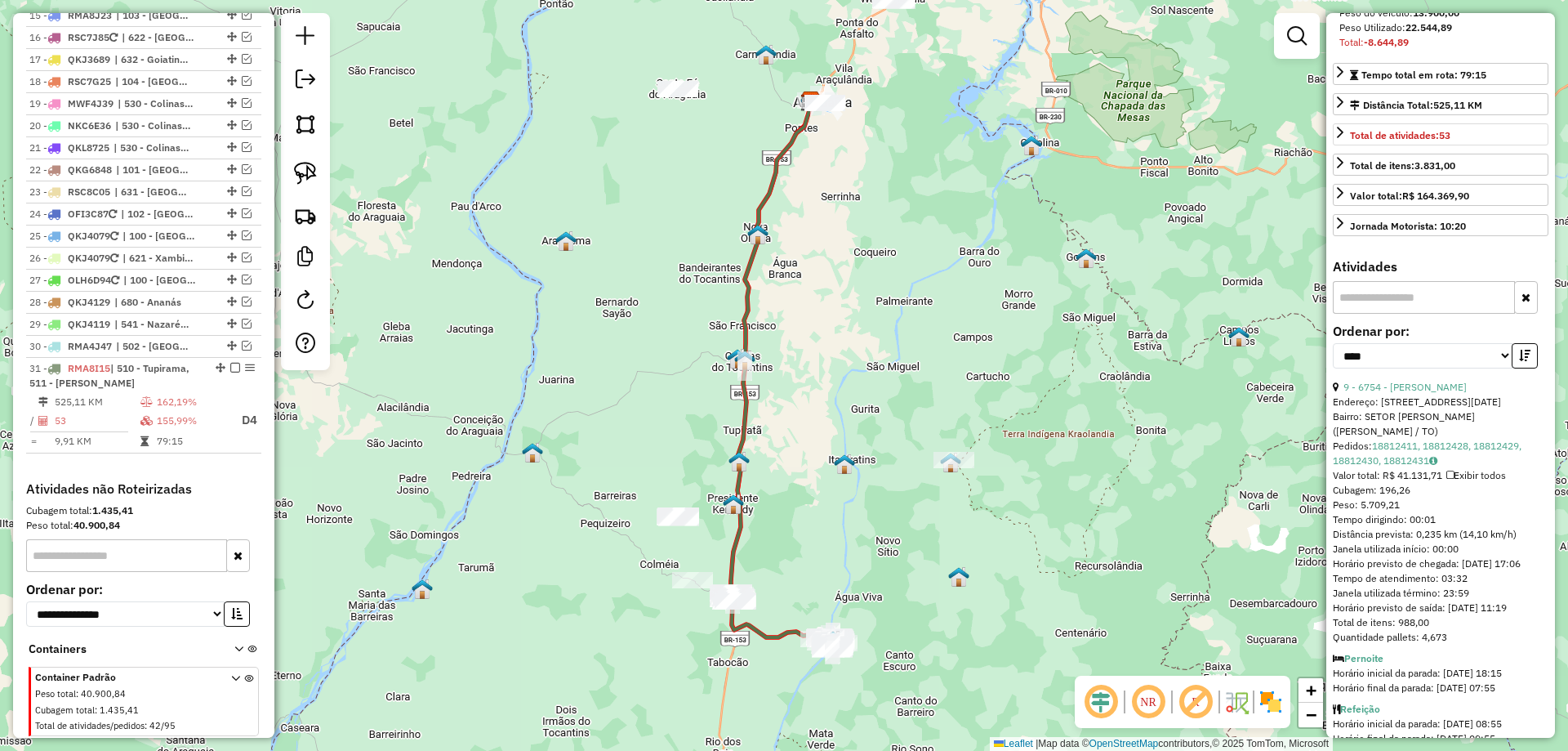
scroll to position [327, 0]
click at [1457, 389] on link "9 - 6754 - MARCELO SILVA BARBOS" at bounding box center [1405, 382] width 123 height 12
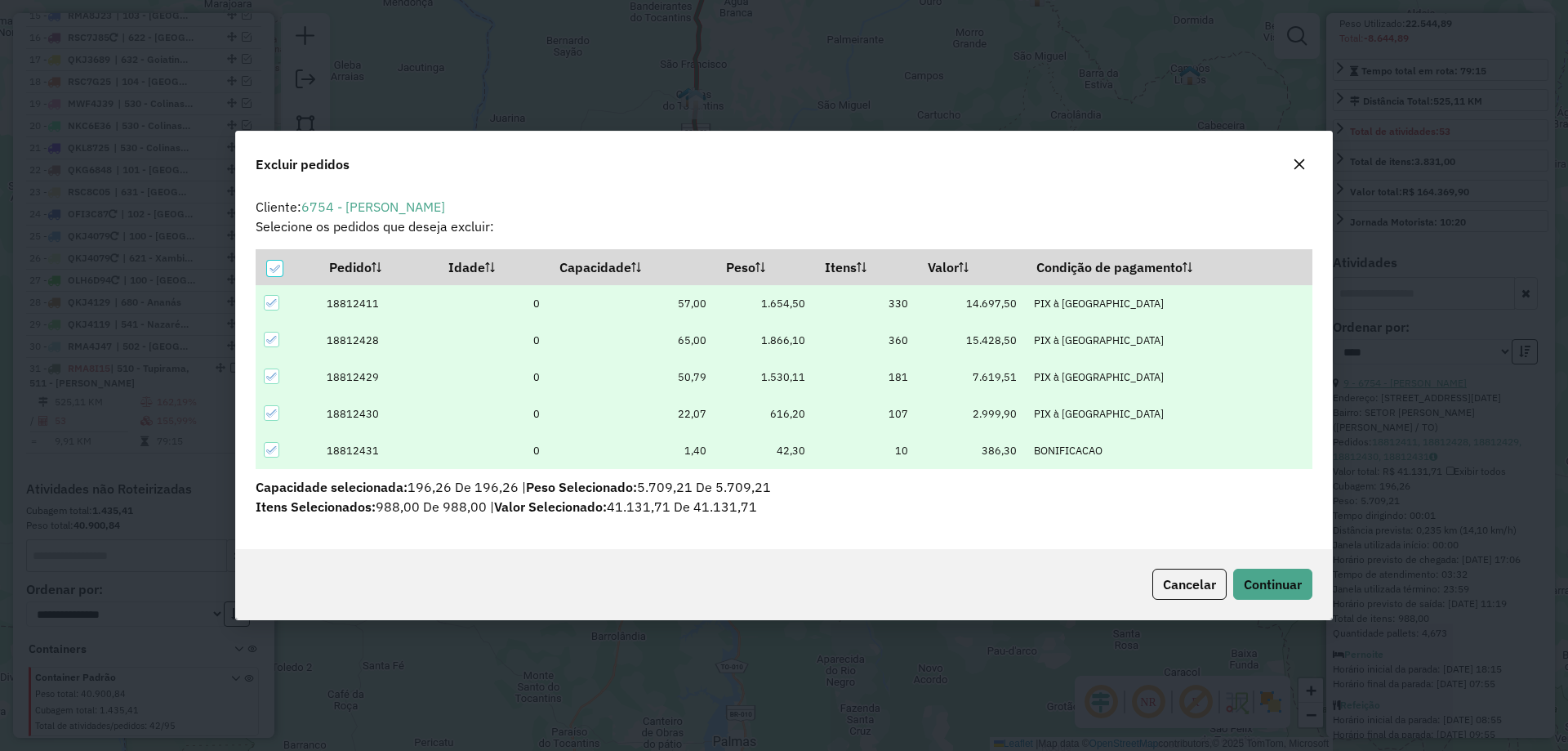
scroll to position [0, 0]
click at [1273, 584] on span "Continuar" at bounding box center [1273, 584] width 58 height 16
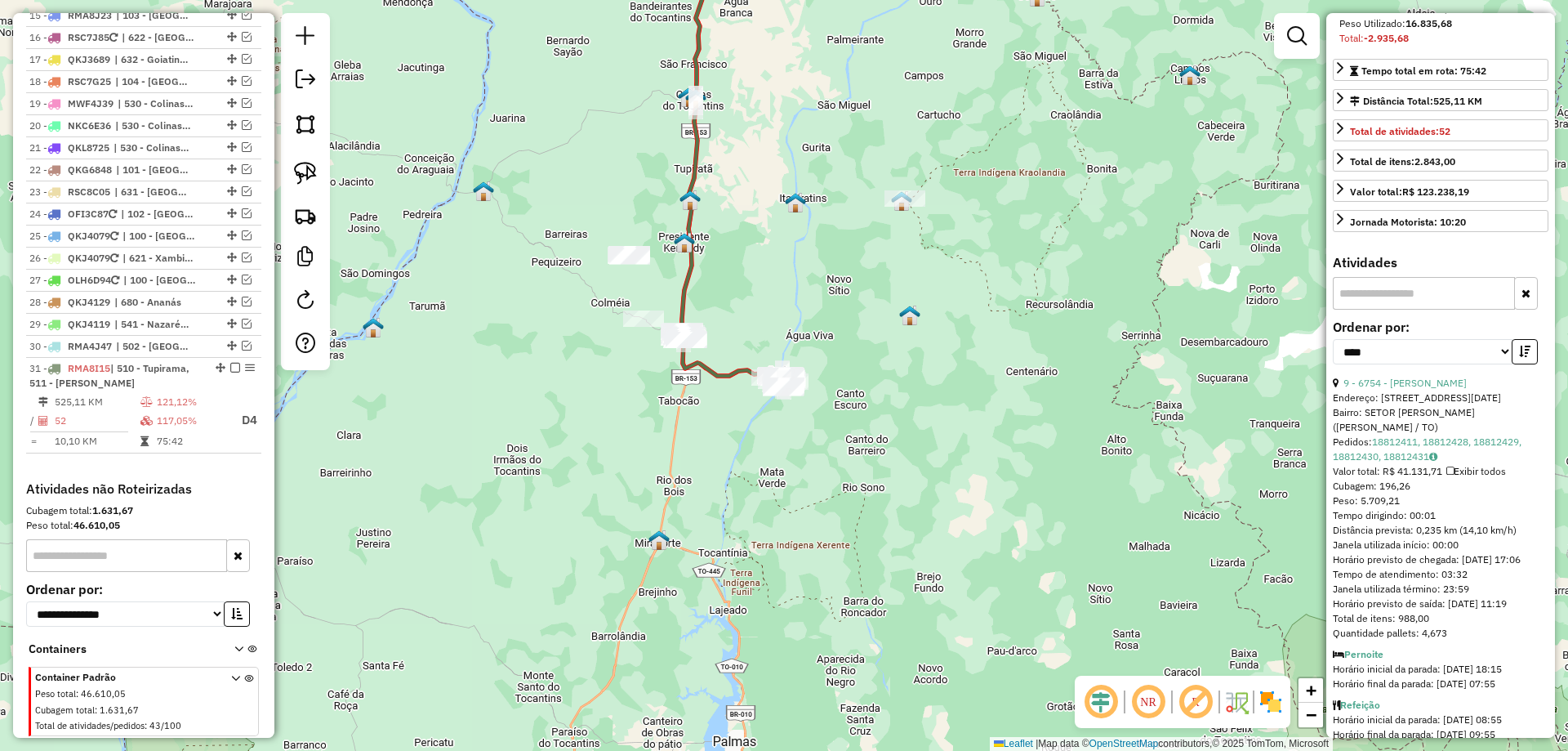
scroll to position [1097, 0]
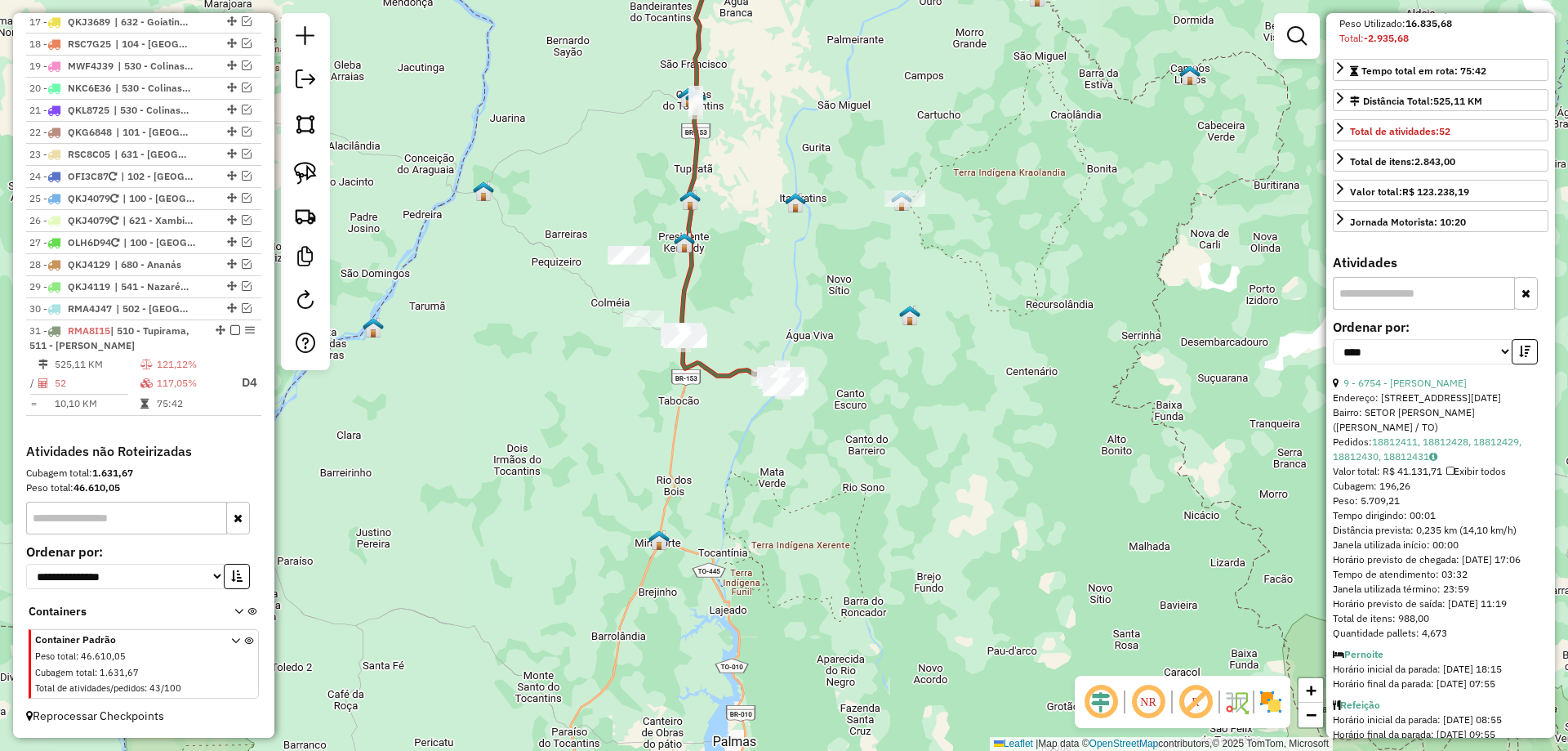
click at [1523, 357] on icon "button" at bounding box center [1525, 352] width 11 height 11
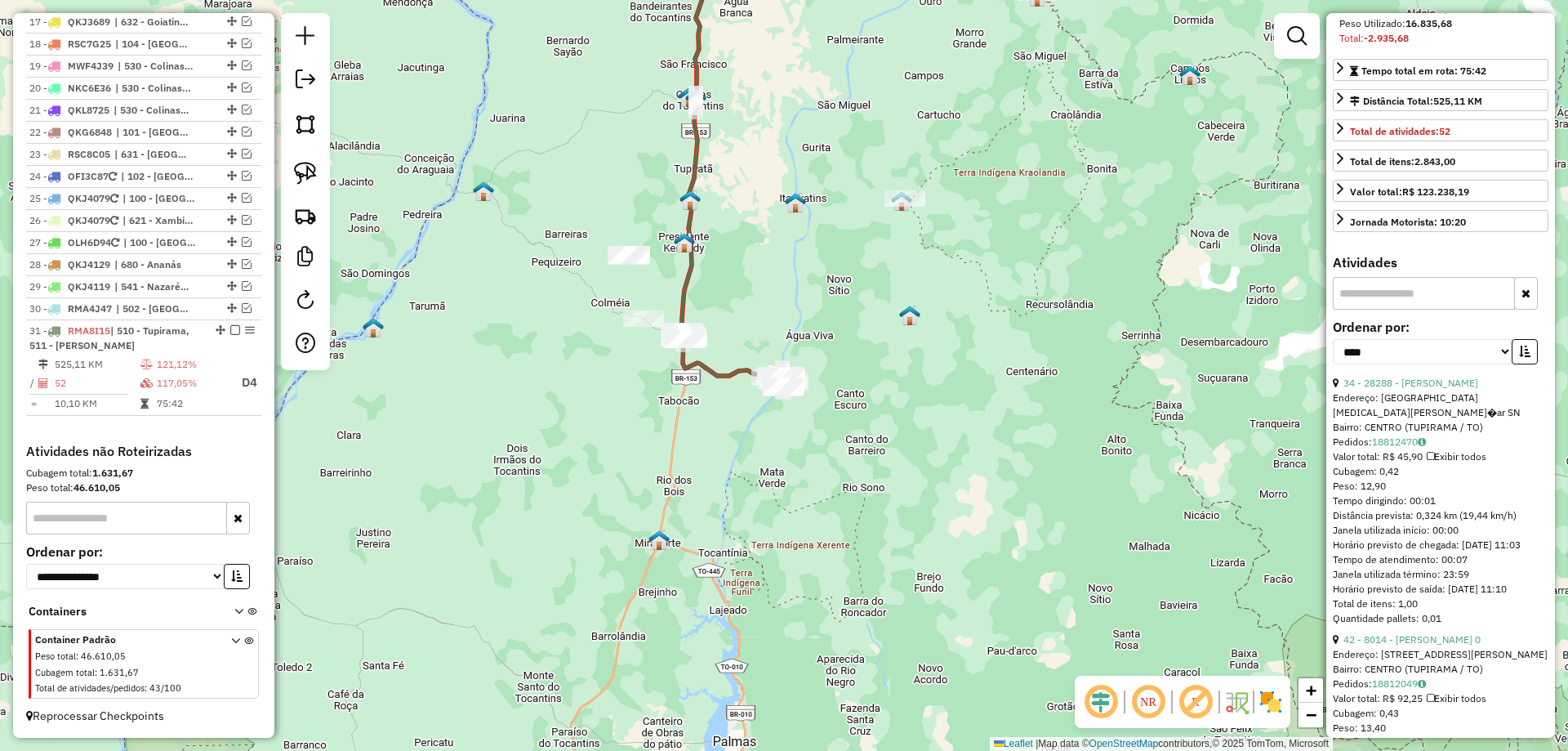
click at [1523, 357] on icon "button" at bounding box center [1525, 352] width 11 height 11
click at [1453, 404] on link "24 - 28619 - 59.567.625 JORDANIA" at bounding box center [1392, 390] width 119 height 27
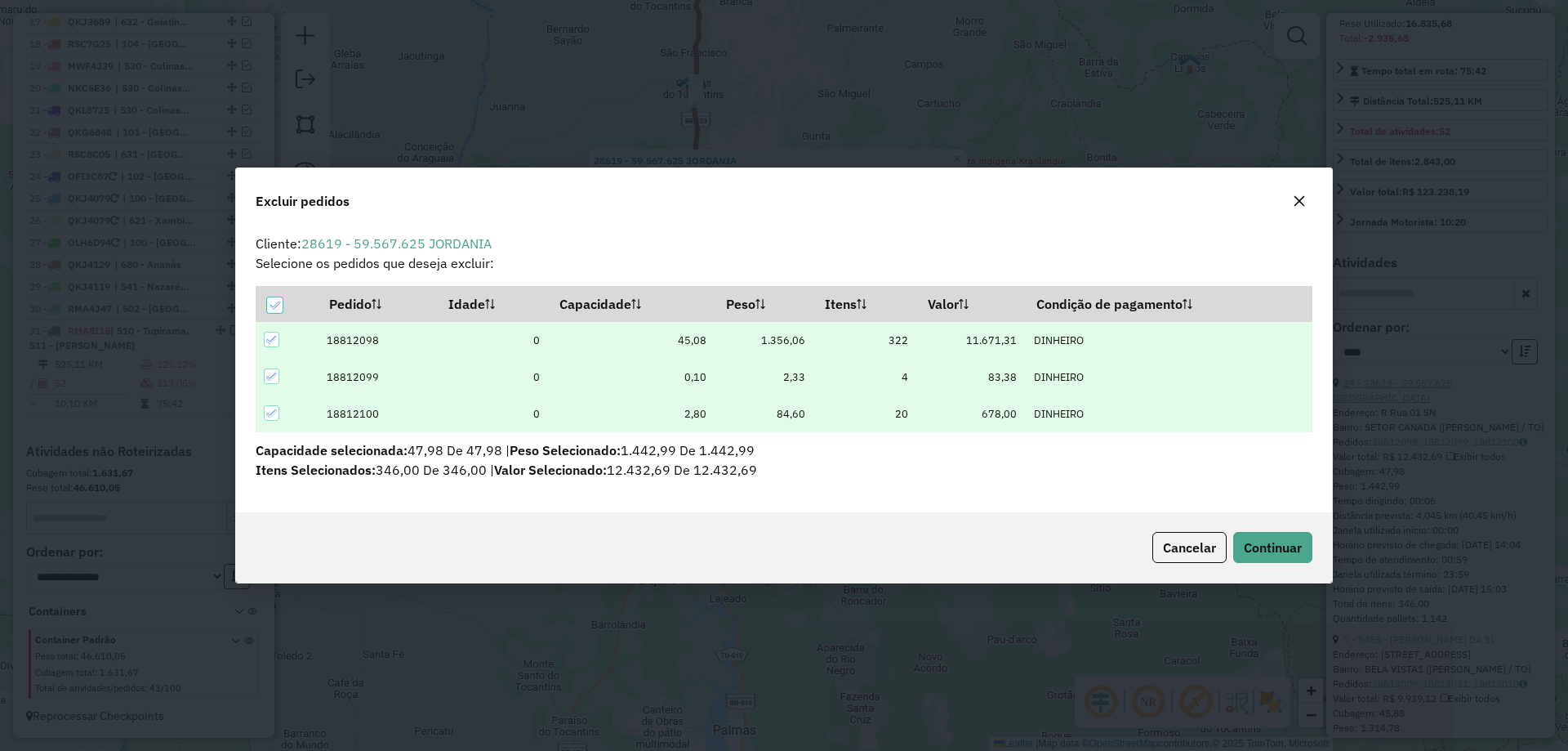
scroll to position [0, 0]
click at [1273, 540] on span "Continuar" at bounding box center [1273, 547] width 58 height 16
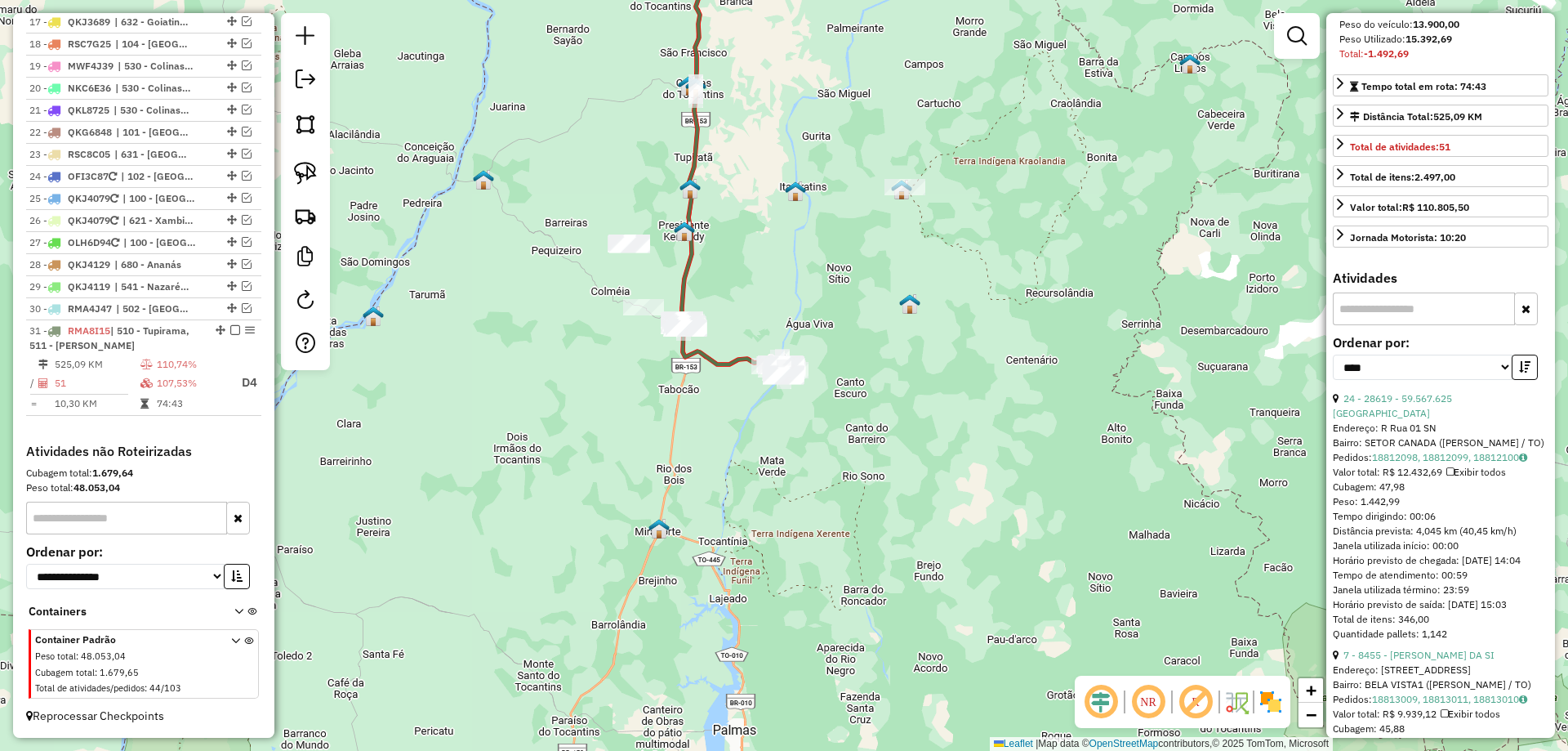
scroll to position [327, 0]
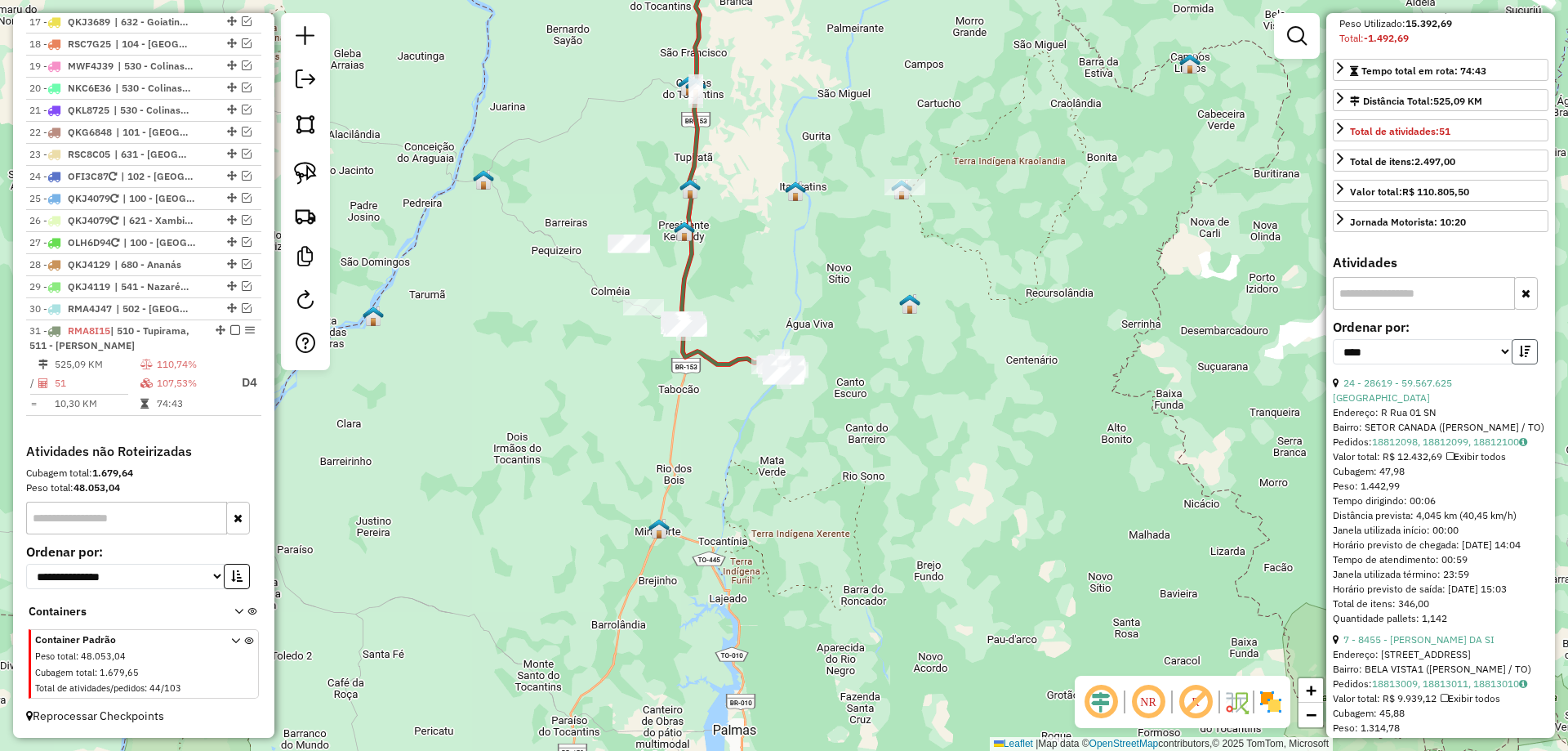
click at [1518, 364] on button "button" at bounding box center [1524, 352] width 26 height 26
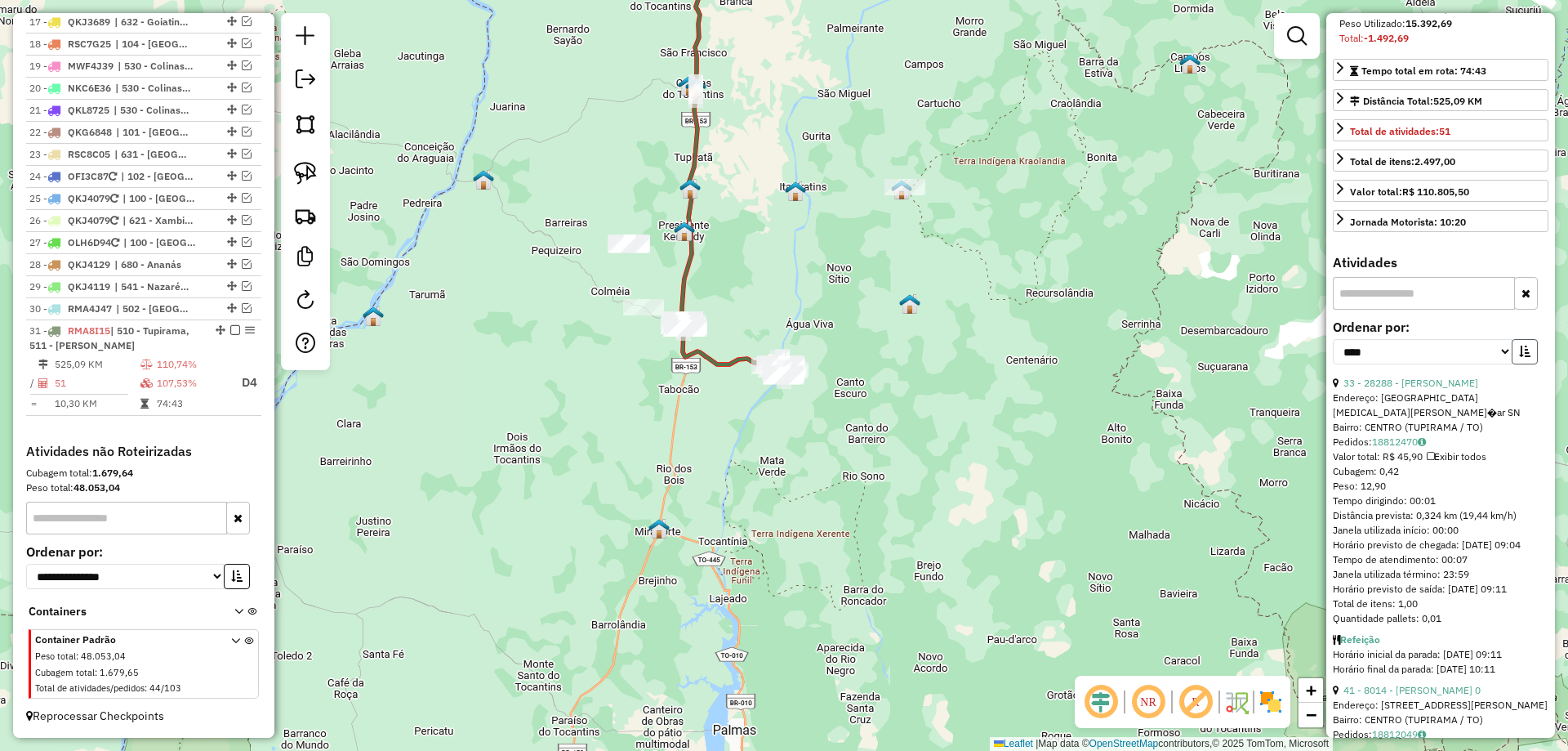
click at [1518, 364] on button "button" at bounding box center [1524, 352] width 26 height 26
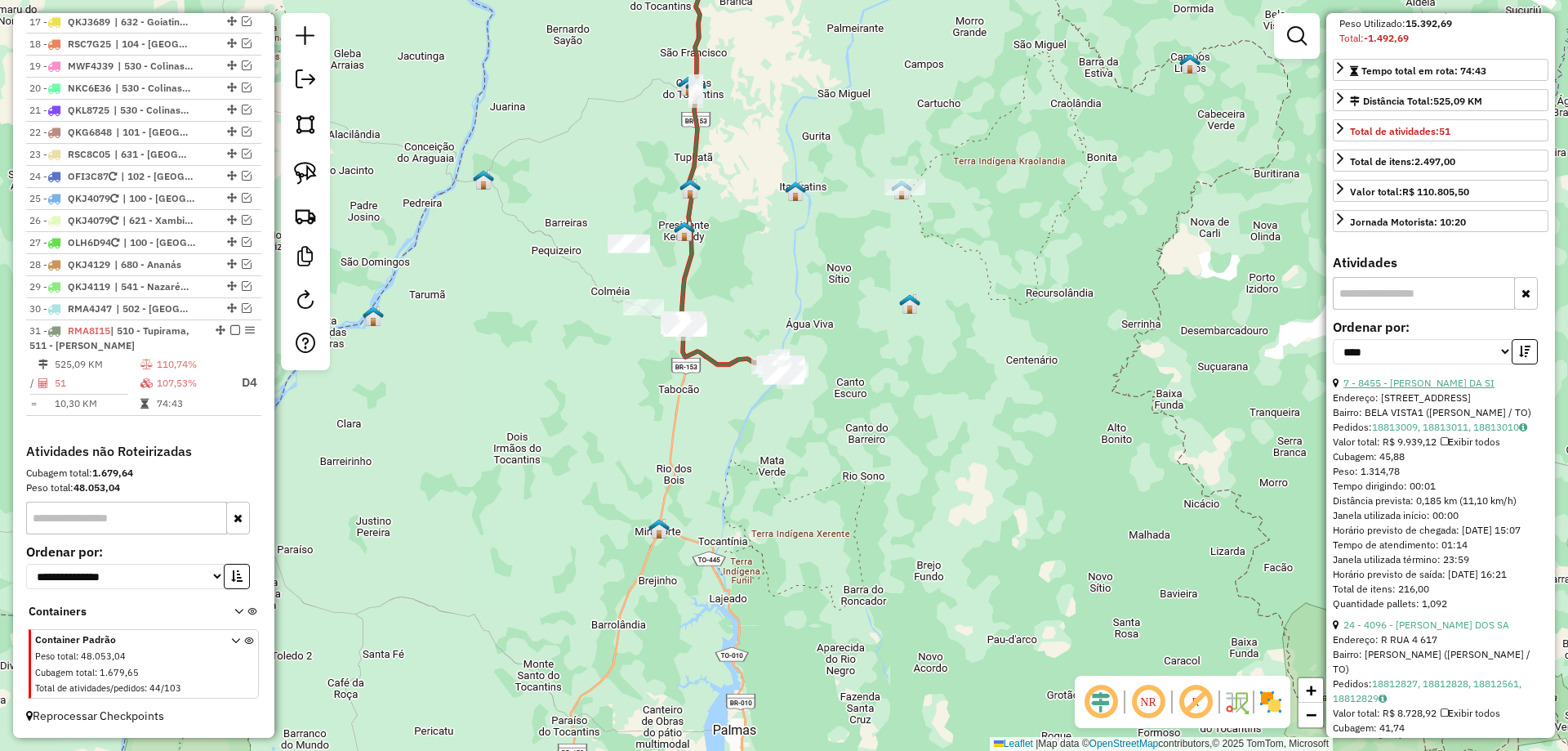
click at [1434, 389] on link "7 - 8455 - BENTO CARVALHO DA SI" at bounding box center [1419, 382] width 151 height 12
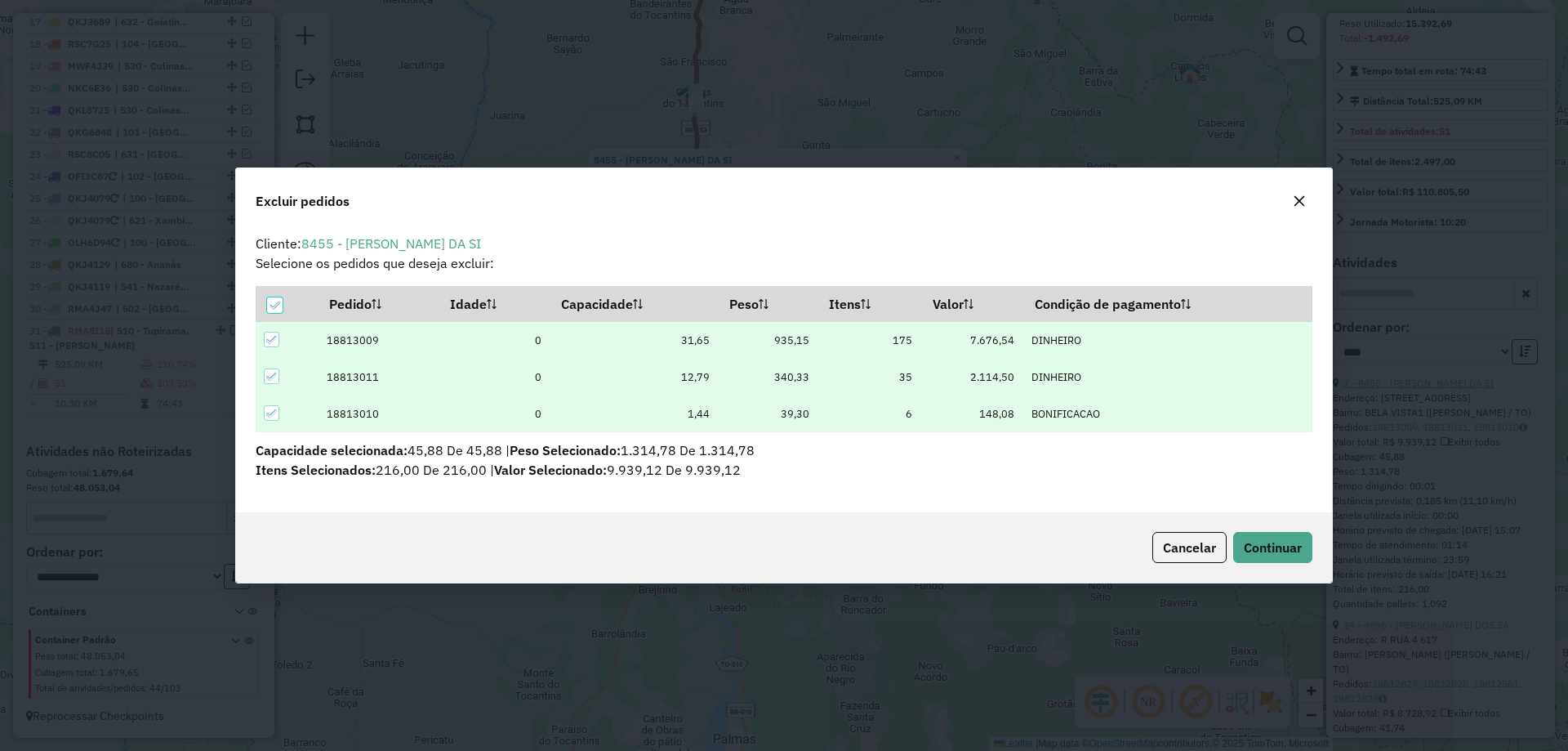
scroll to position [9, 5]
click at [1256, 550] on span "Continuar" at bounding box center [1273, 547] width 58 height 16
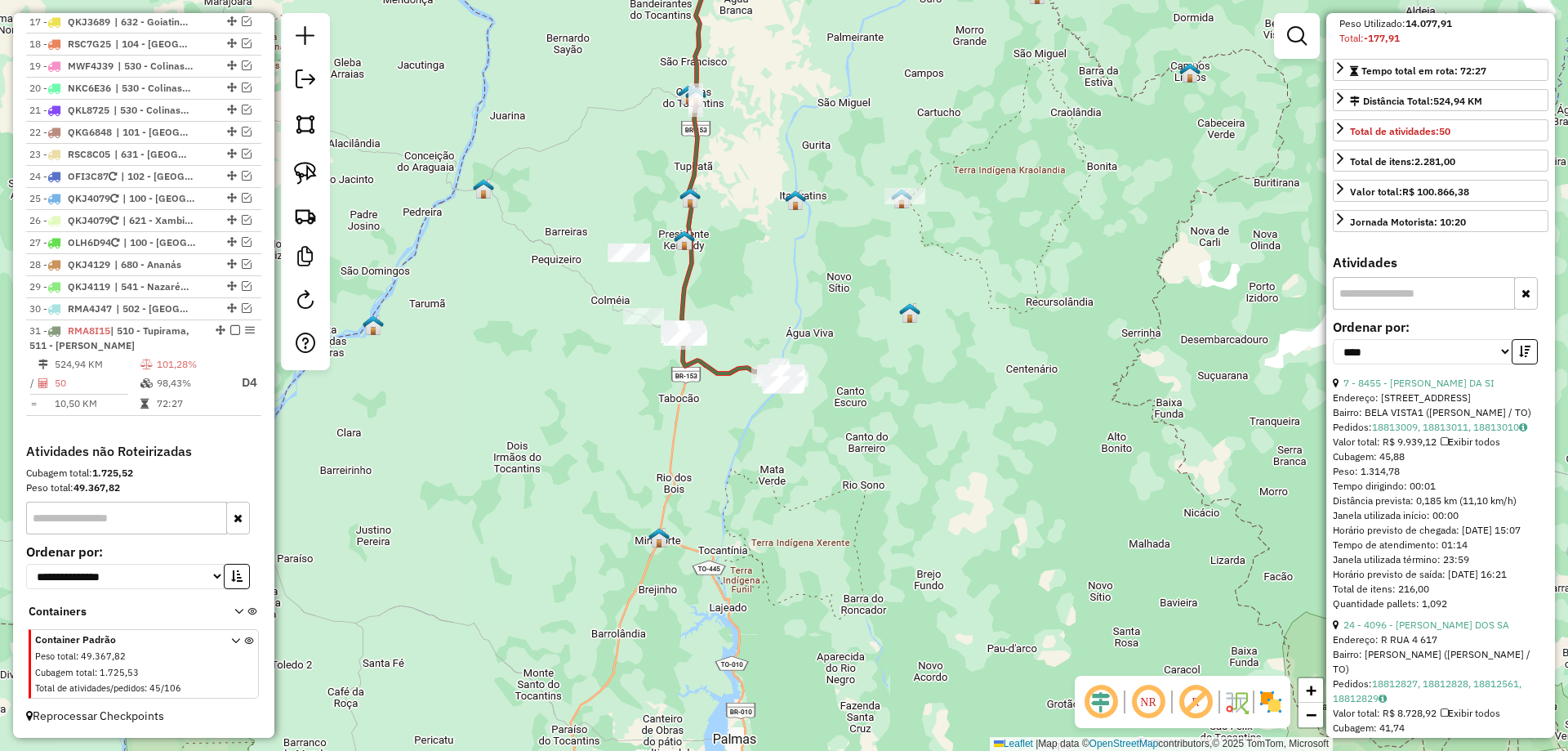
scroll to position [313, 0]
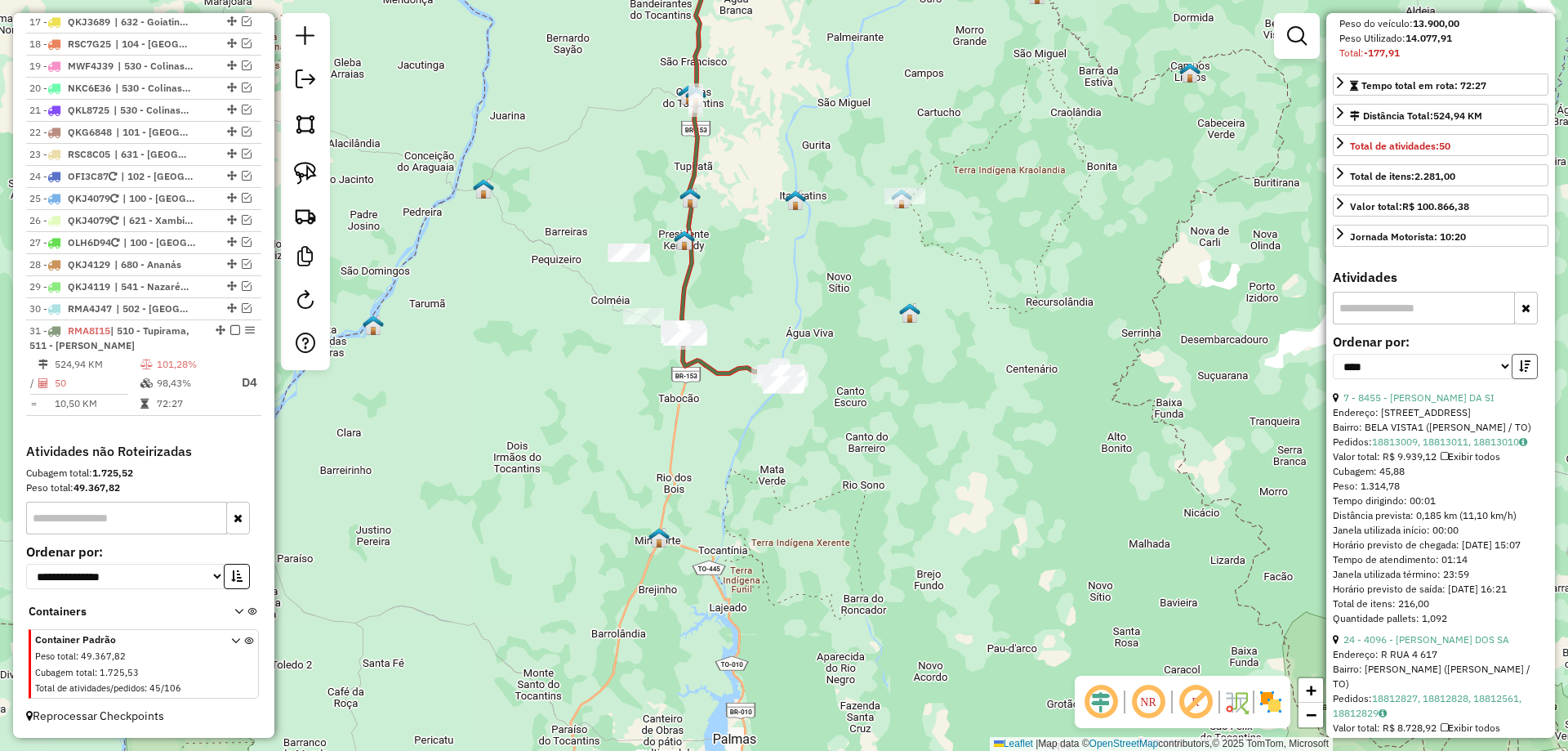
click at [1520, 372] on icon "button" at bounding box center [1525, 366] width 11 height 11
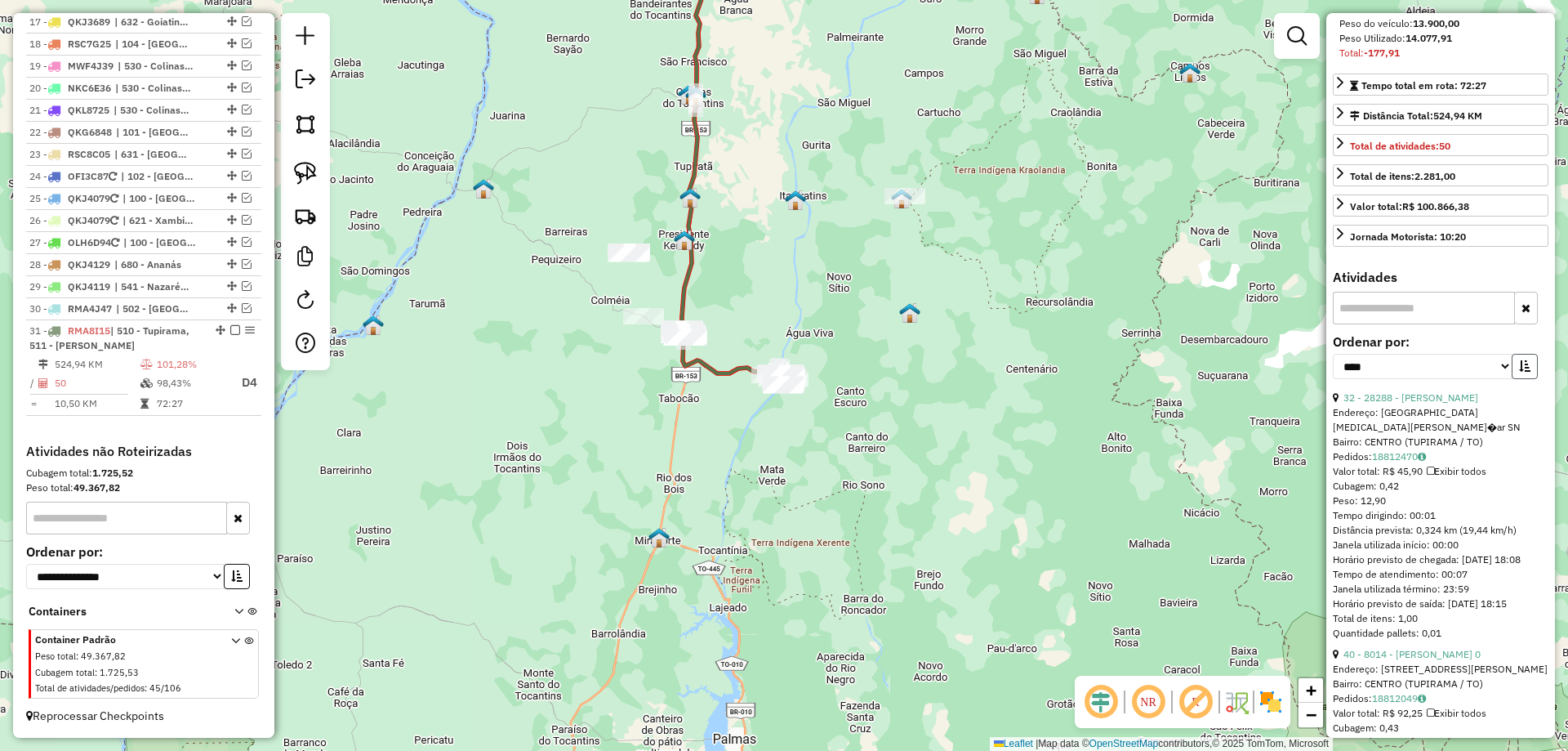
click at [1520, 372] on icon "button" at bounding box center [1525, 366] width 11 height 11
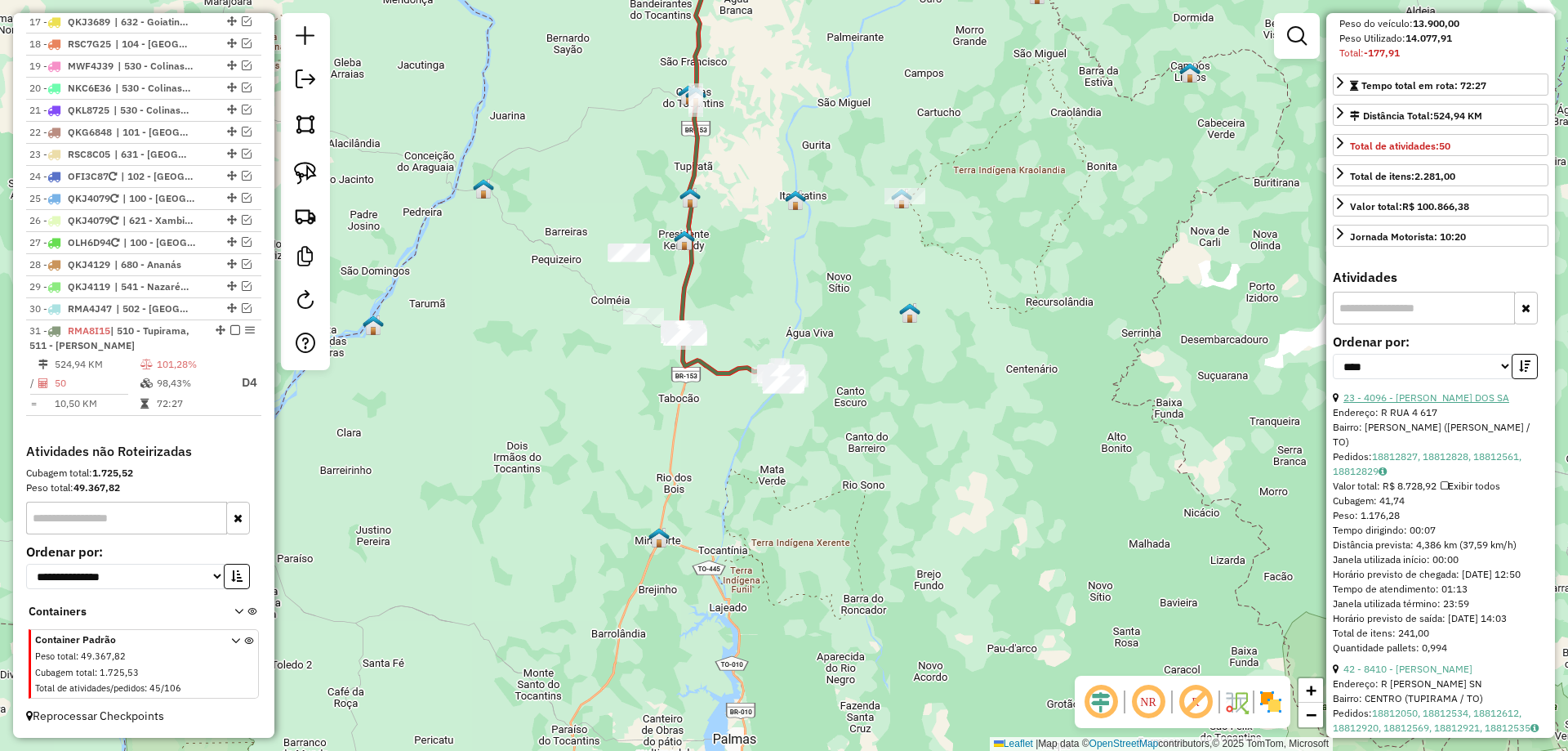
click at [1432, 404] on link "23 - 4096 - SILVANO ALVES DOS SA" at bounding box center [1427, 397] width 166 height 12
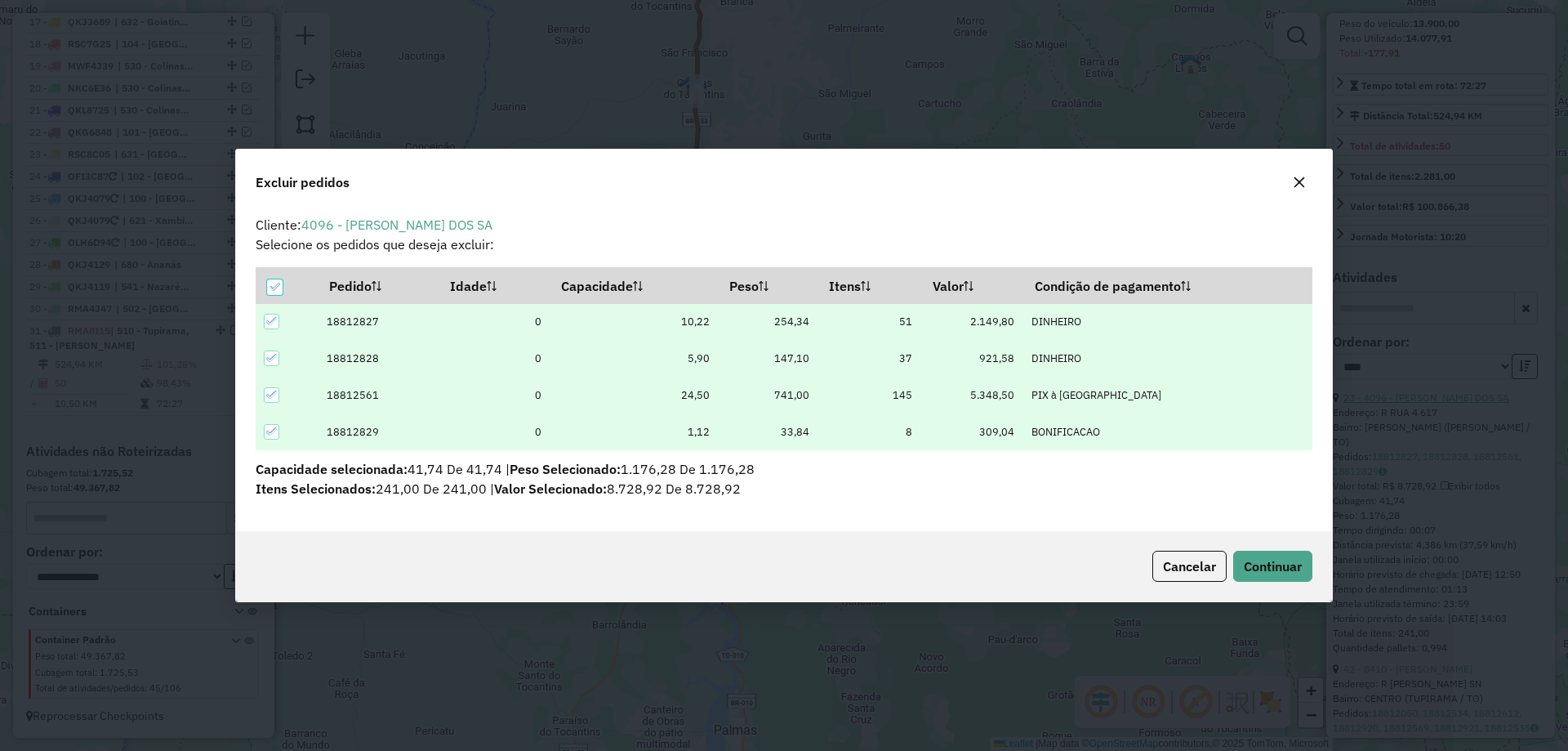
scroll to position [0, 0]
click at [1263, 562] on span "Continuar" at bounding box center [1273, 566] width 58 height 16
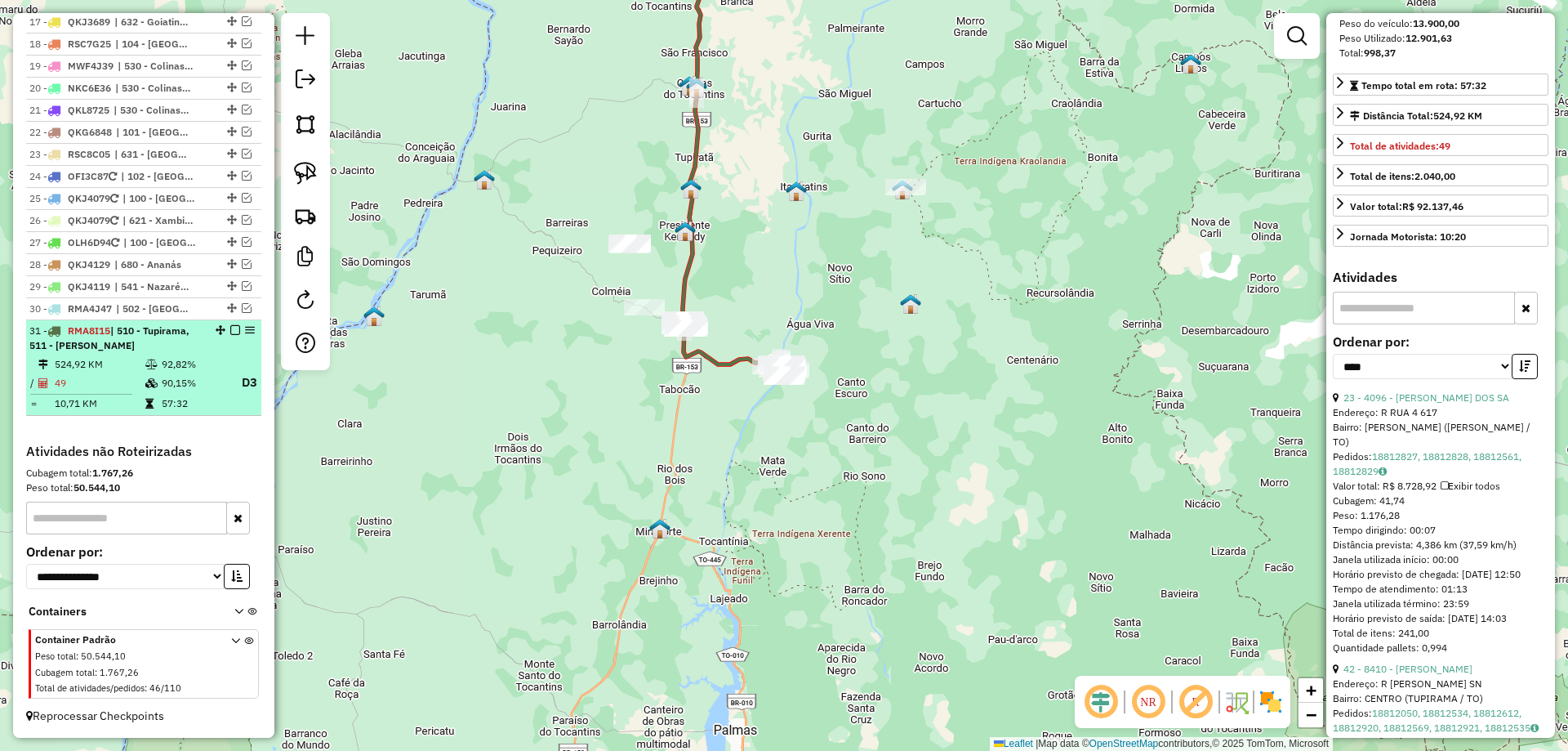
click at [210, 365] on td "92,82%" at bounding box center [193, 364] width 66 height 16
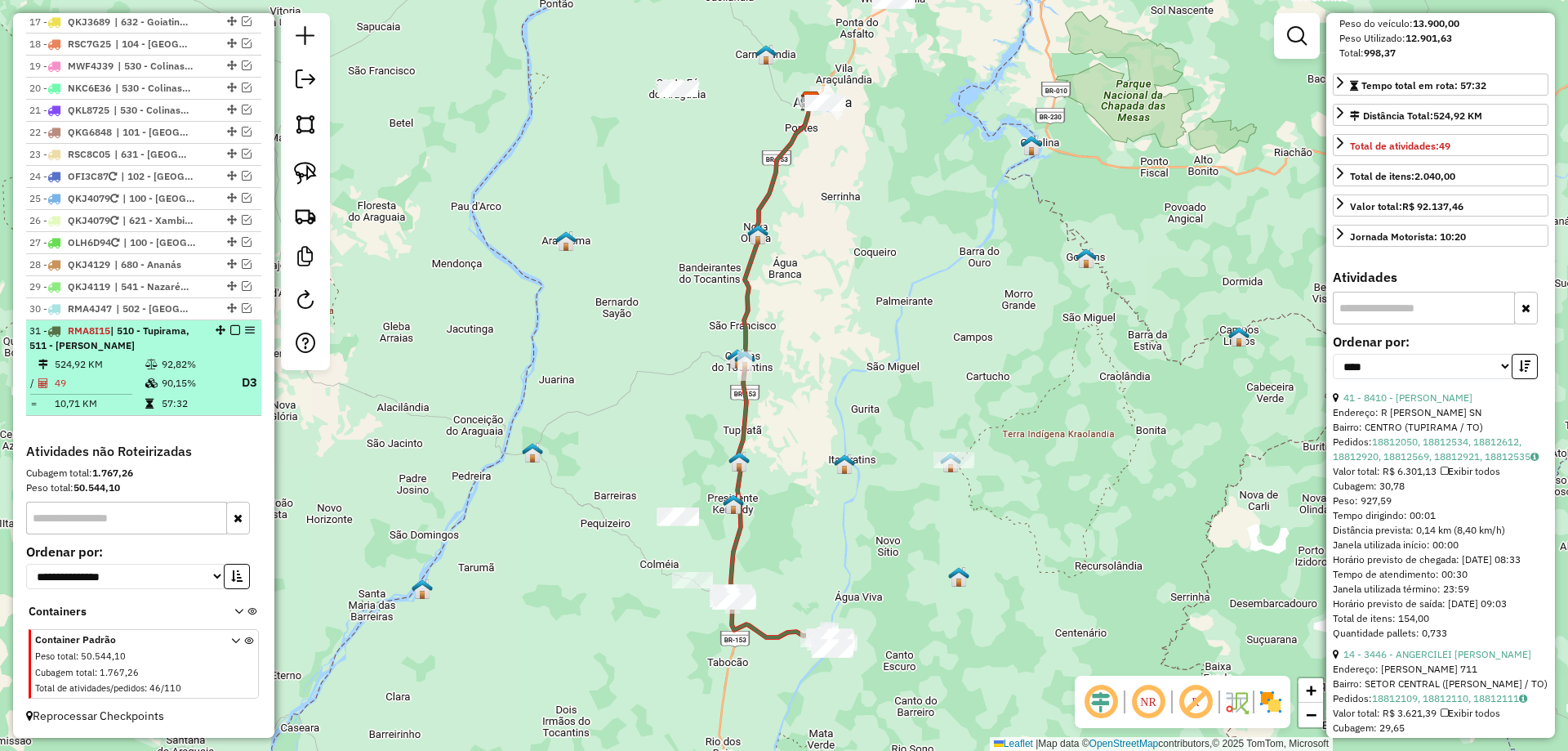
click at [231, 331] on em at bounding box center [235, 330] width 10 height 10
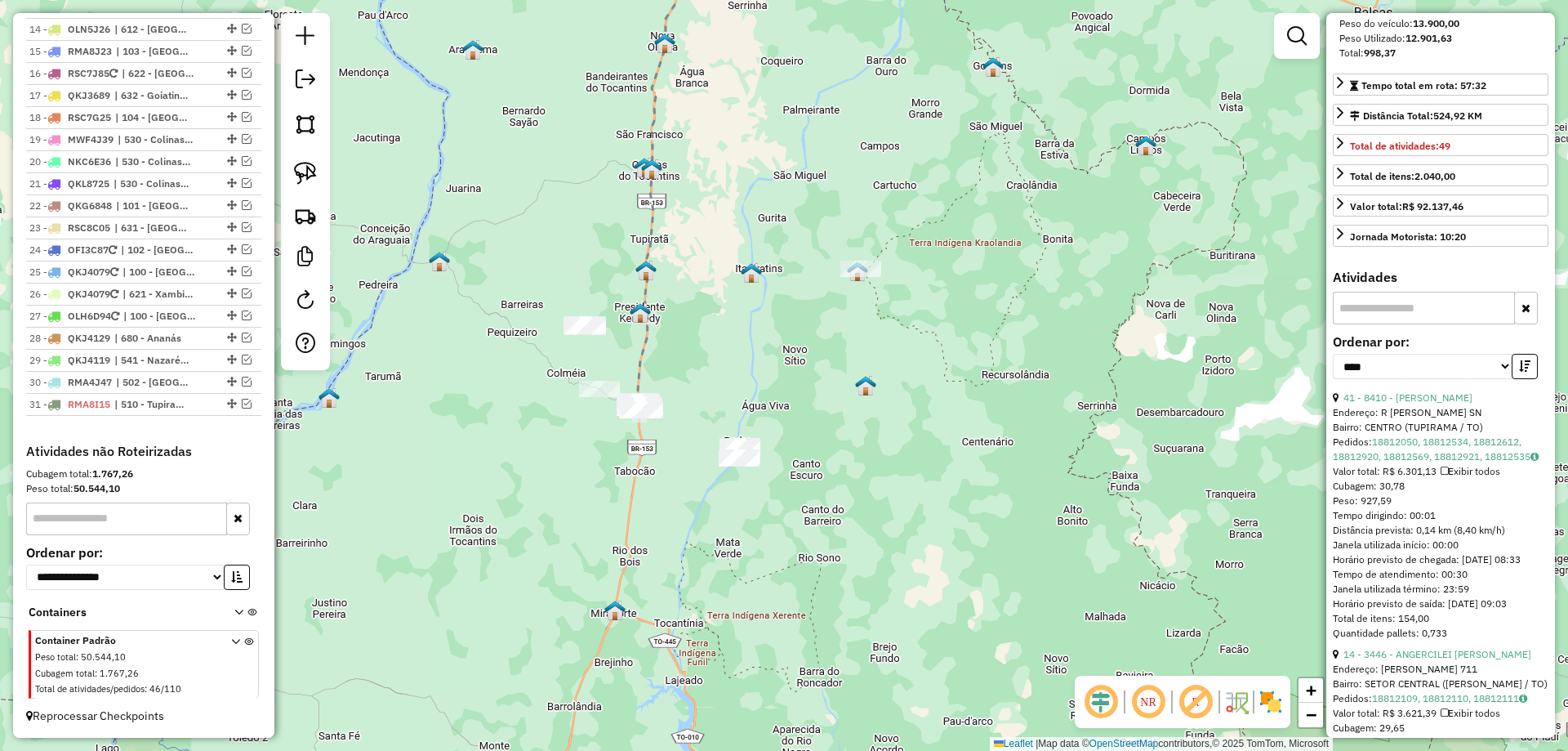
drag, startPoint x: 899, startPoint y: 538, endPoint x: 806, endPoint y: 335, distance: 223.3
click at [806, 338] on div "Janela de atendimento Grade de atendimento Capacidade Transportadoras Veículos …" at bounding box center [784, 376] width 1568 height 751
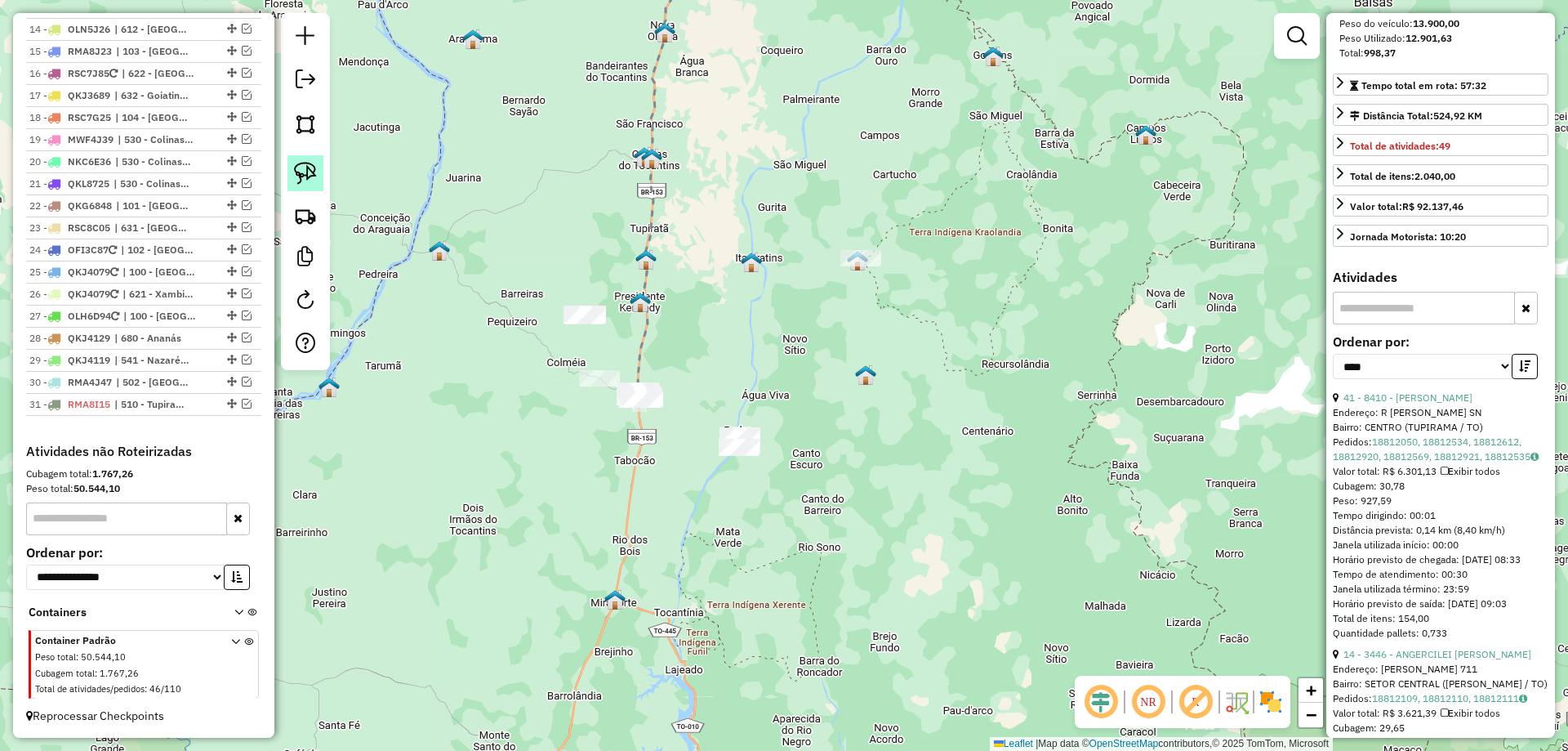
click at [310, 174] on img at bounding box center [306, 173] width 23 height 23
drag, startPoint x: 724, startPoint y: 394, endPoint x: 838, endPoint y: 433, distance: 120.5
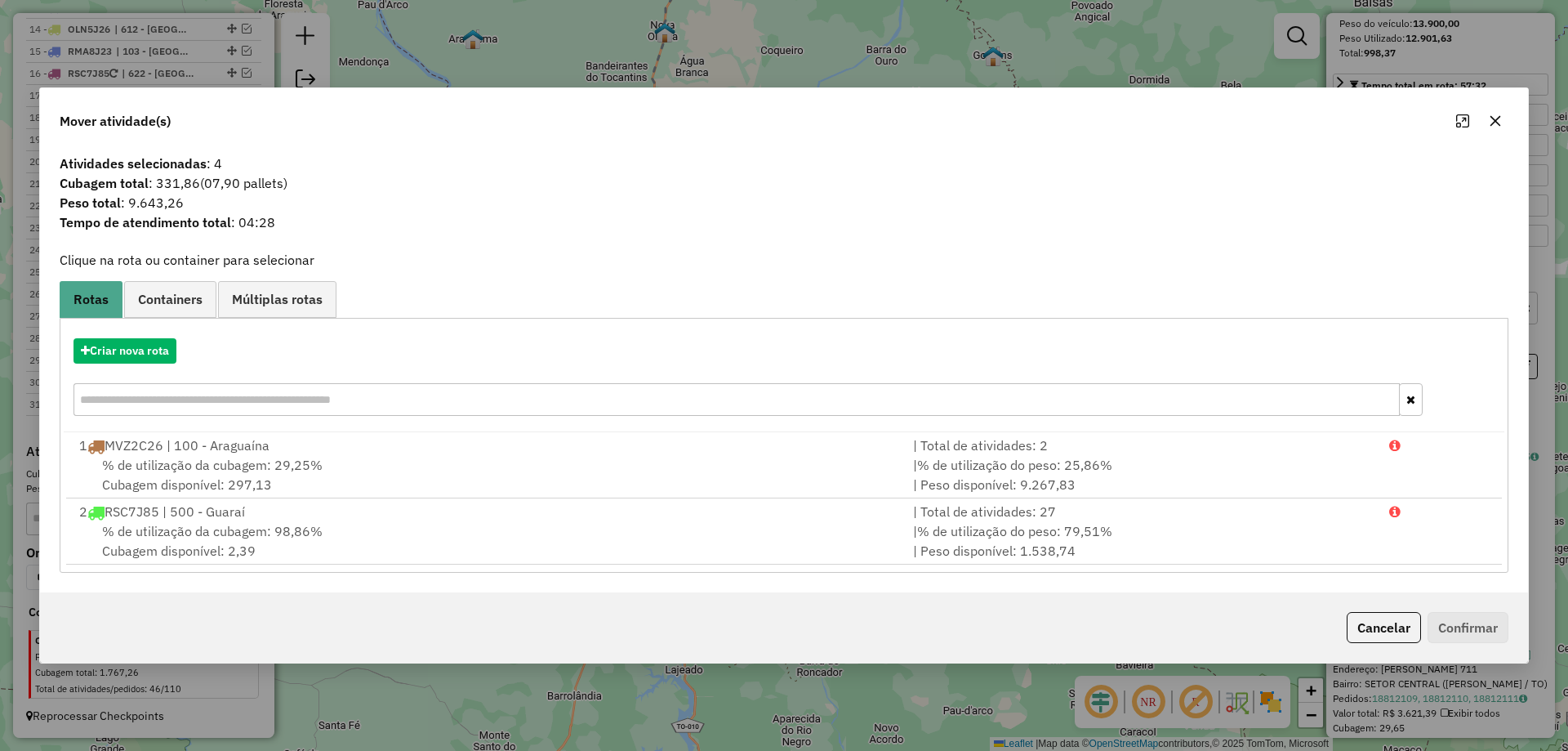
click at [1486, 113] on button "button" at bounding box center [1495, 120] width 26 height 26
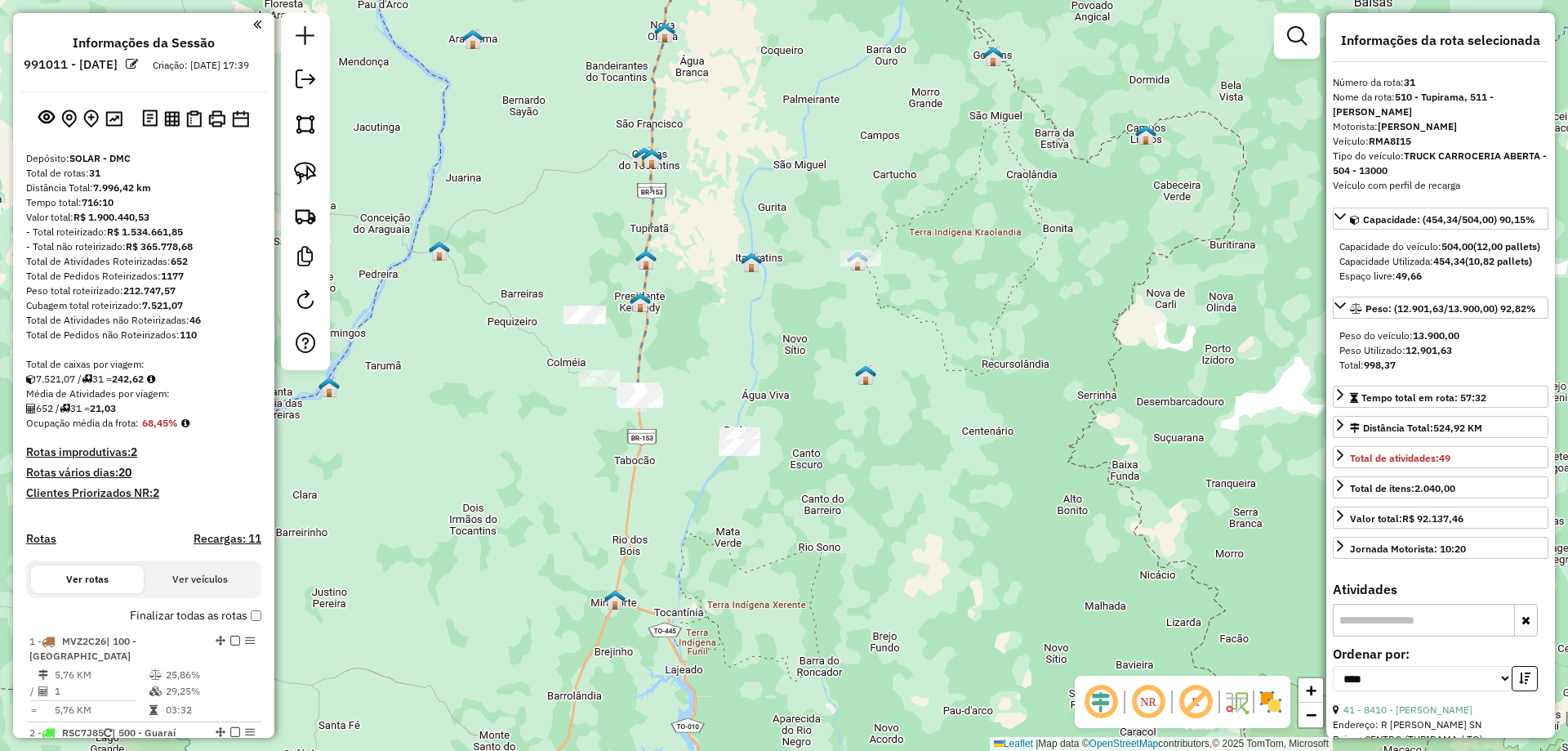
select select "*********"
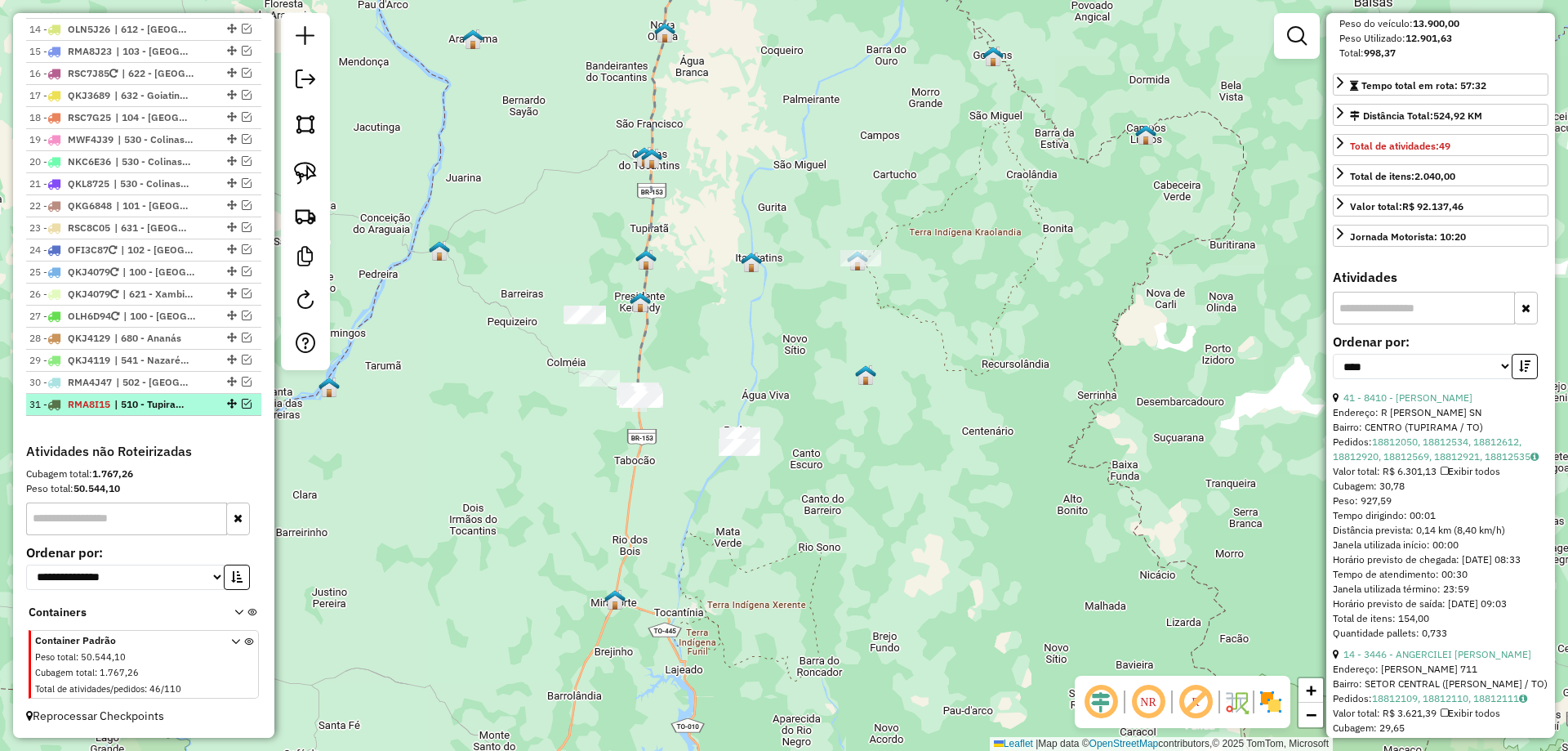
click at [242, 409] on em at bounding box center [247, 403] width 10 height 10
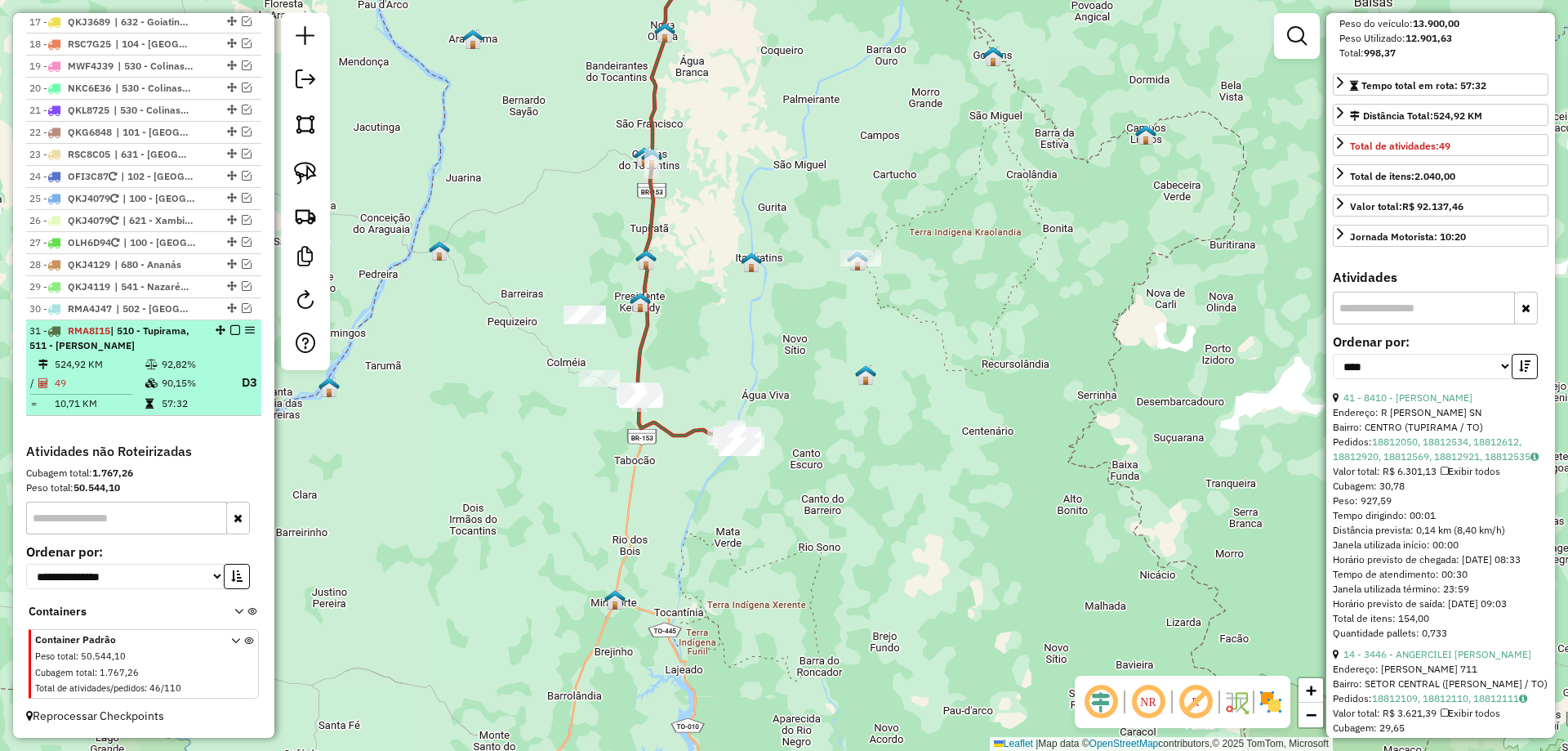
click at [232, 330] on em at bounding box center [235, 330] width 10 height 10
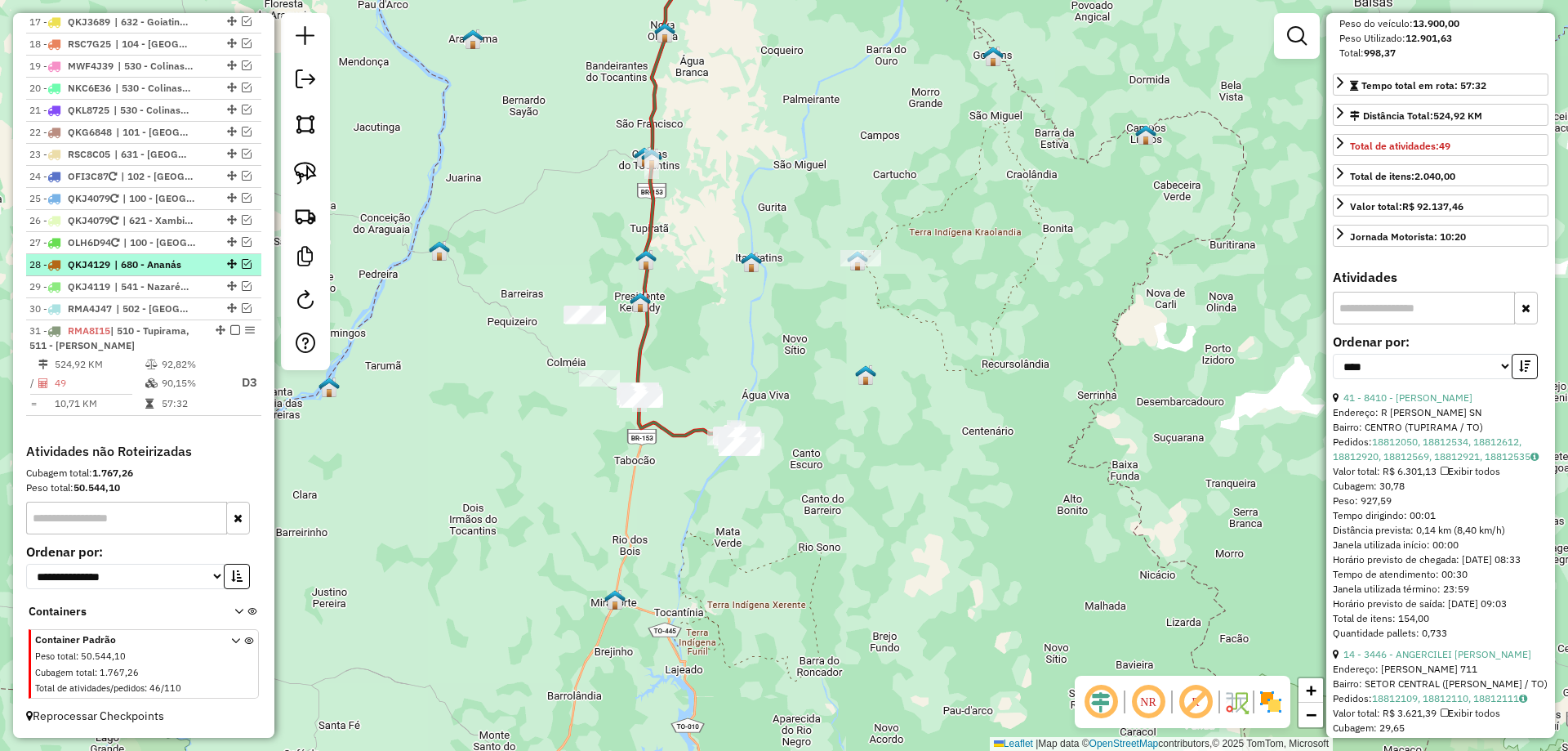
scroll to position [1024, 0]
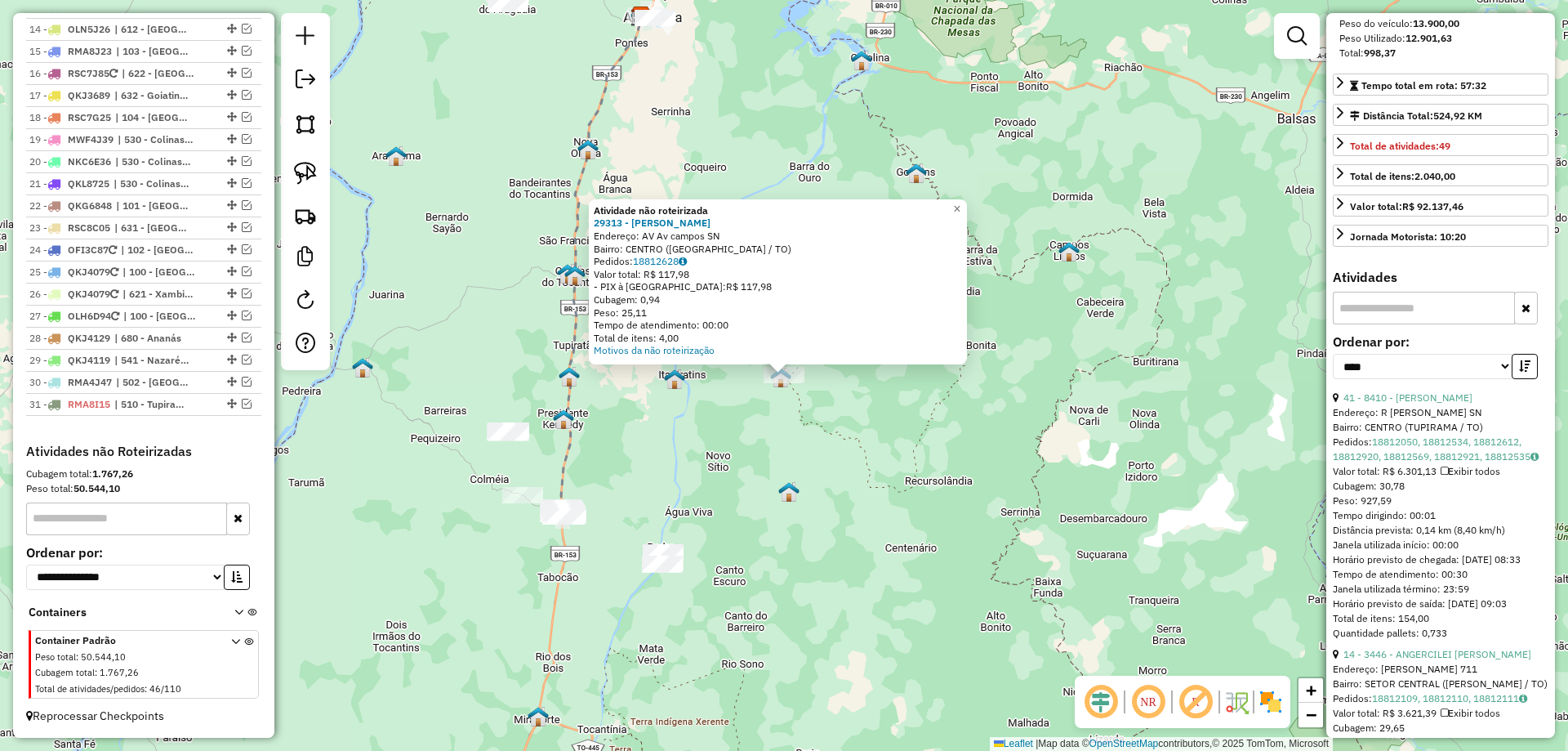
click at [764, 469] on div "Atividade não roteirizada 29313 - [PERSON_NAME]: AV Av campos SN Bairro: [GEOGR…" at bounding box center [784, 376] width 1568 height 751
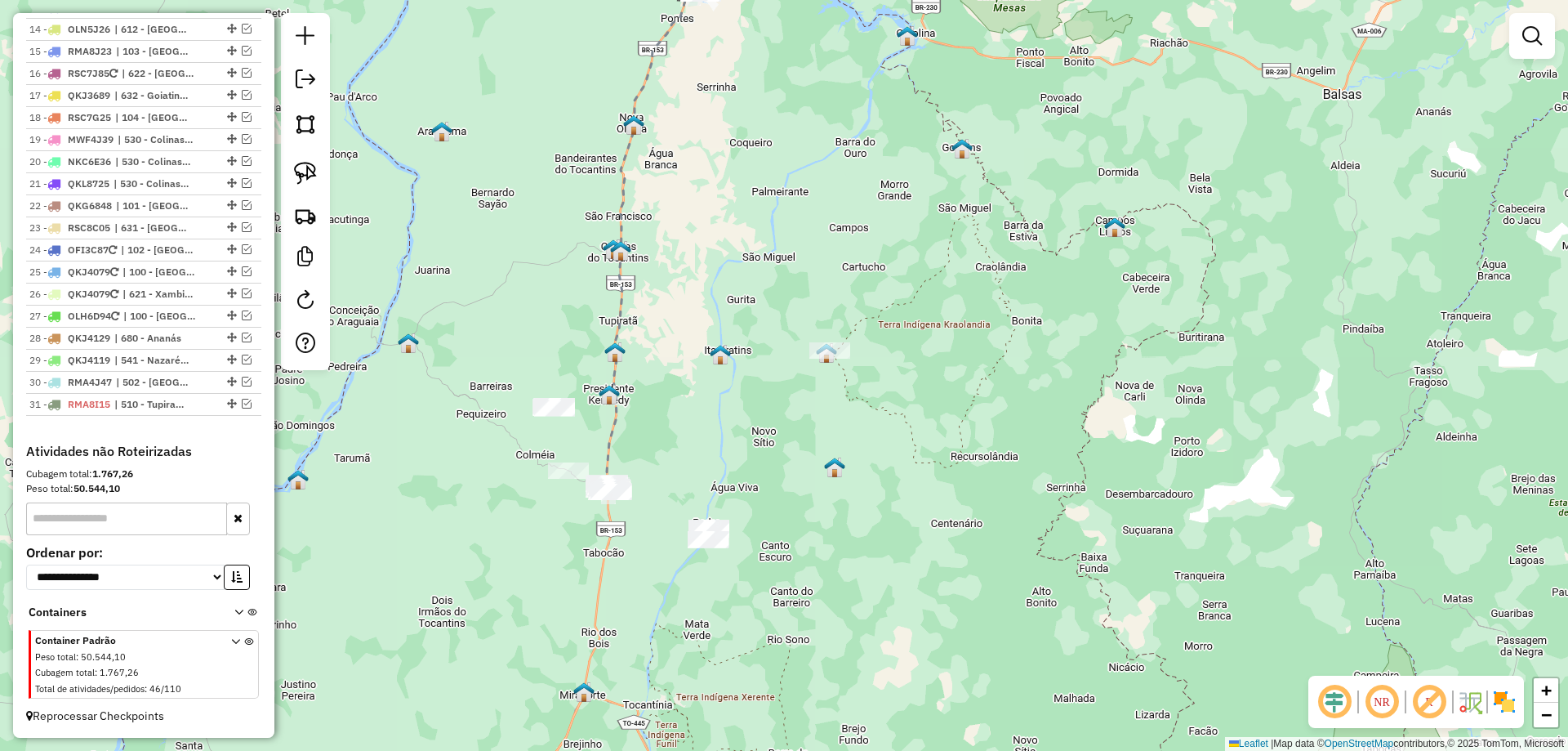
drag, startPoint x: 639, startPoint y: 488, endPoint x: 816, endPoint y: 382, distance: 206.3
click at [816, 382] on div "Janela de atendimento Grade de atendimento Capacidade Transportadoras Veículos …" at bounding box center [784, 376] width 1568 height 751
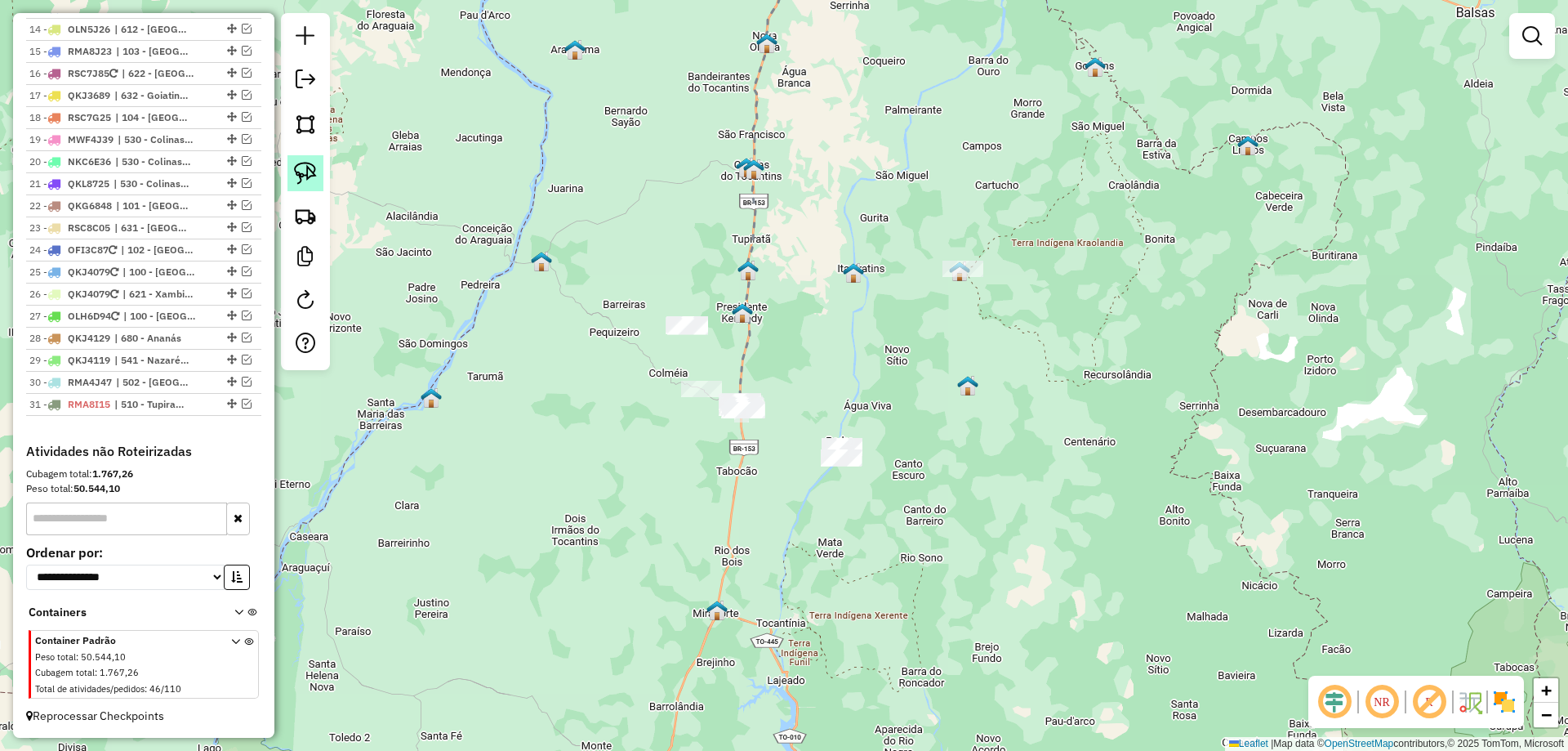
click at [304, 180] on img at bounding box center [306, 173] width 23 height 23
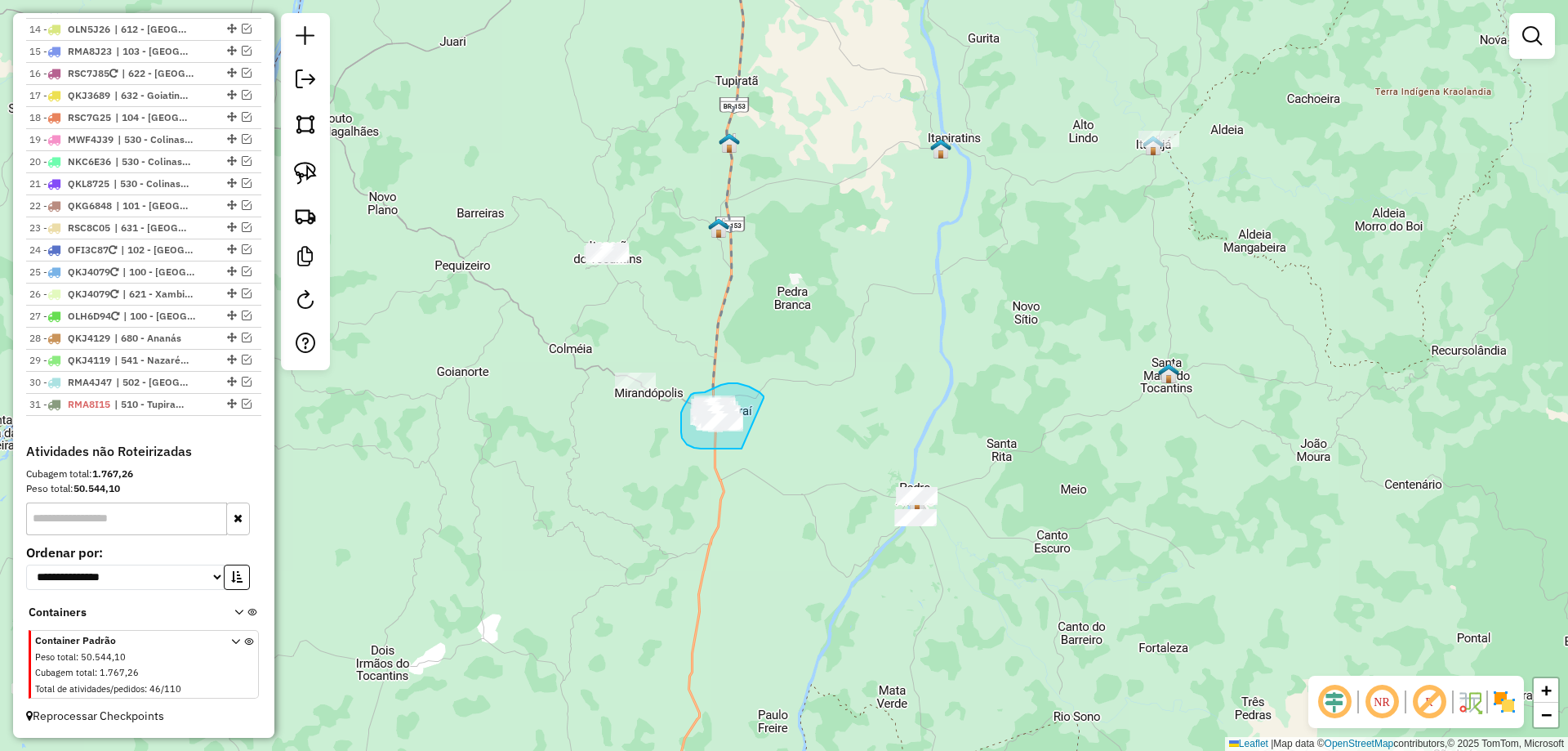
drag, startPoint x: 764, startPoint y: 398, endPoint x: 782, endPoint y: 437, distance: 43.0
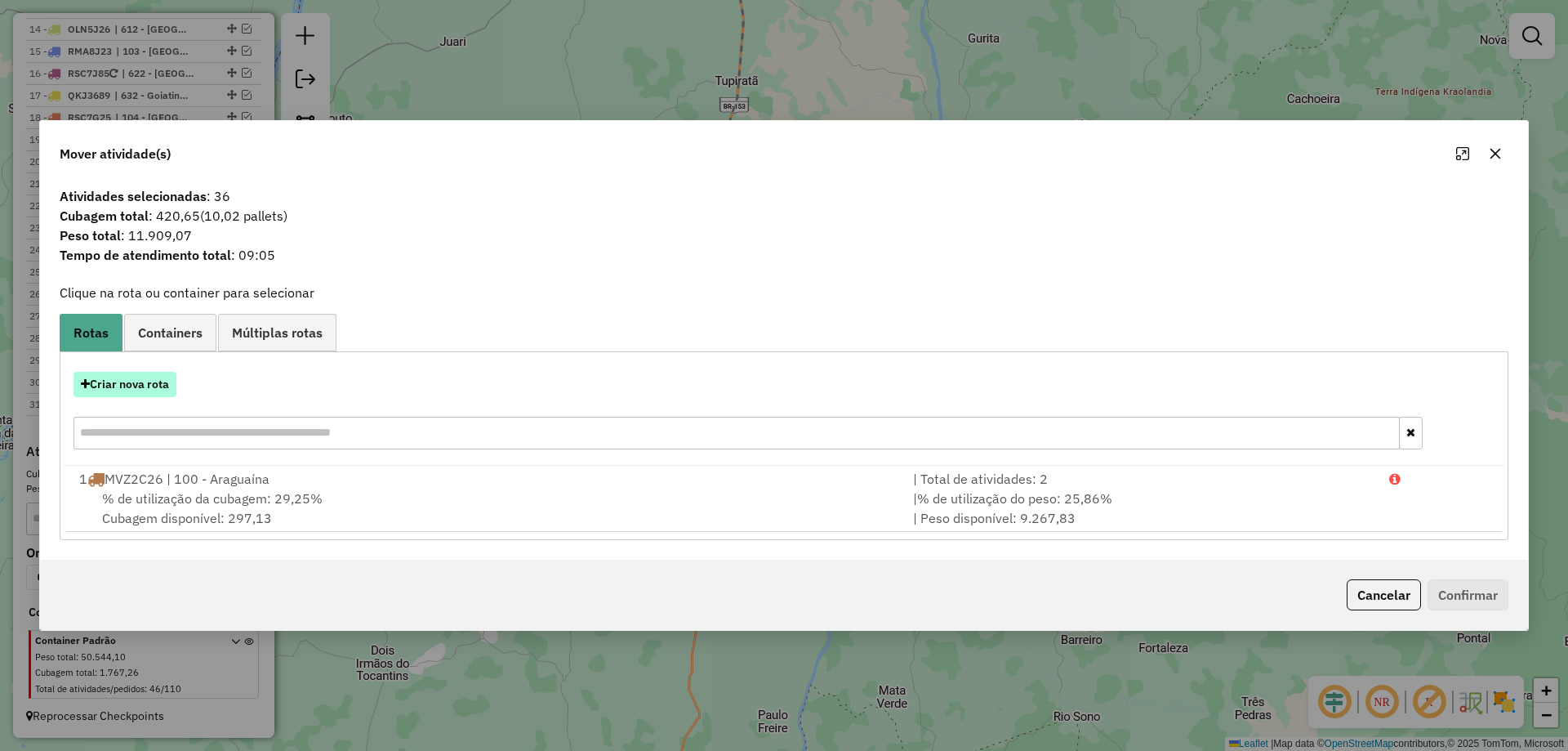
click at [144, 382] on button "Criar nova rota" at bounding box center [125, 384] width 103 height 26
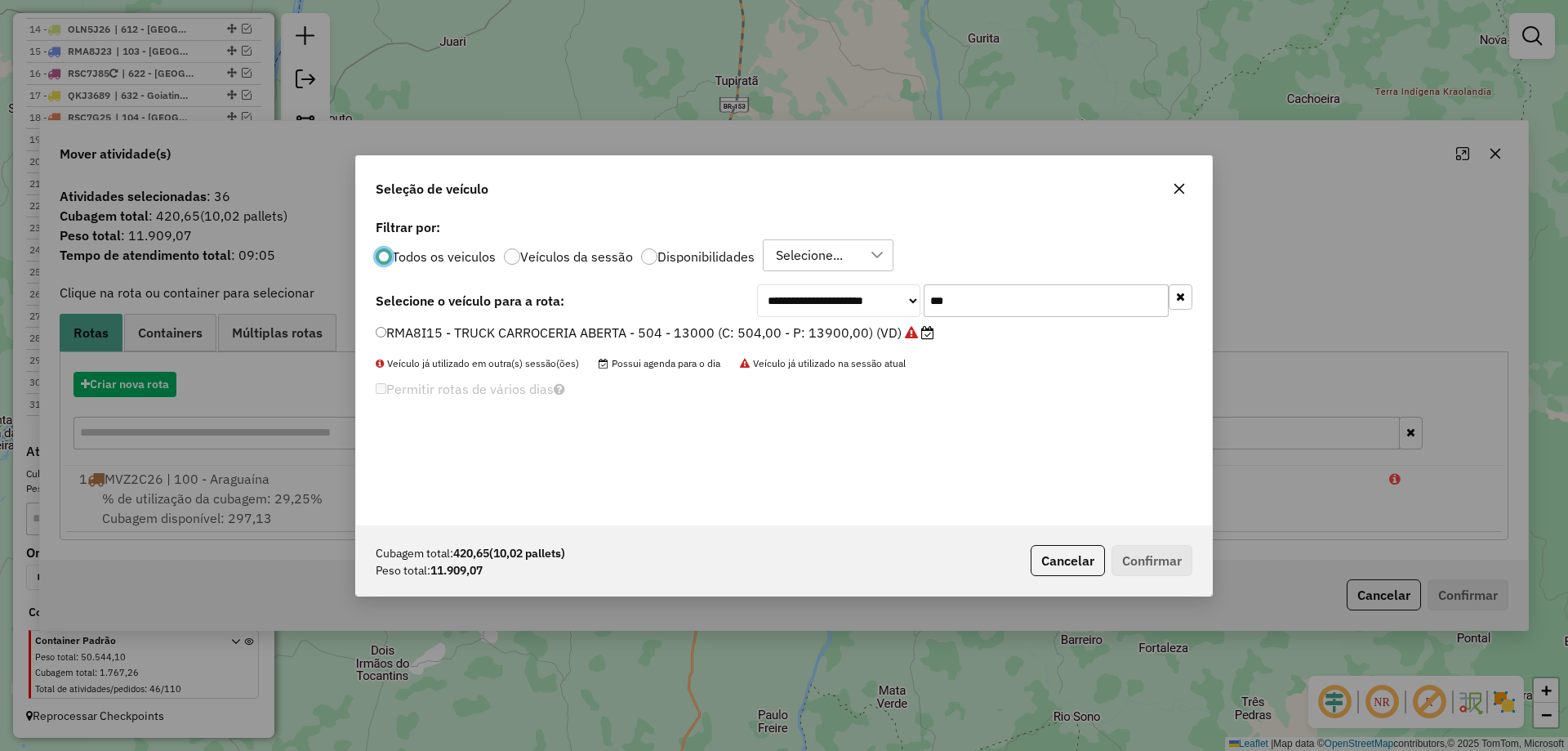
scroll to position [9, 5]
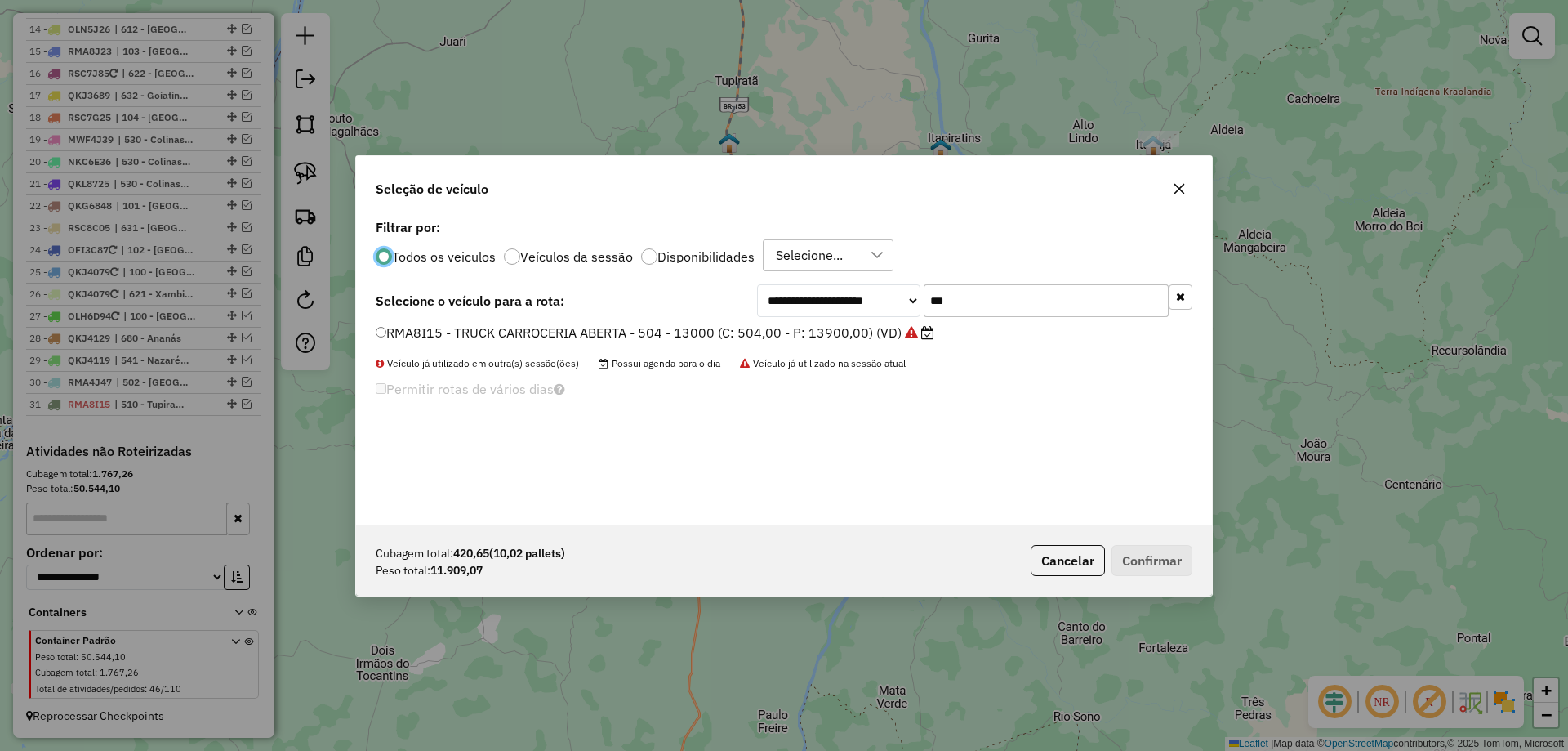
click at [967, 302] on input "***" at bounding box center [1046, 300] width 245 height 32
click at [779, 330] on label "RMA8I15 - TRUCK CARROCERIA ABERTA - 504 - 13000 (C: 504,00 - P: 13900,00) (VD)" at bounding box center [654, 333] width 559 height 20
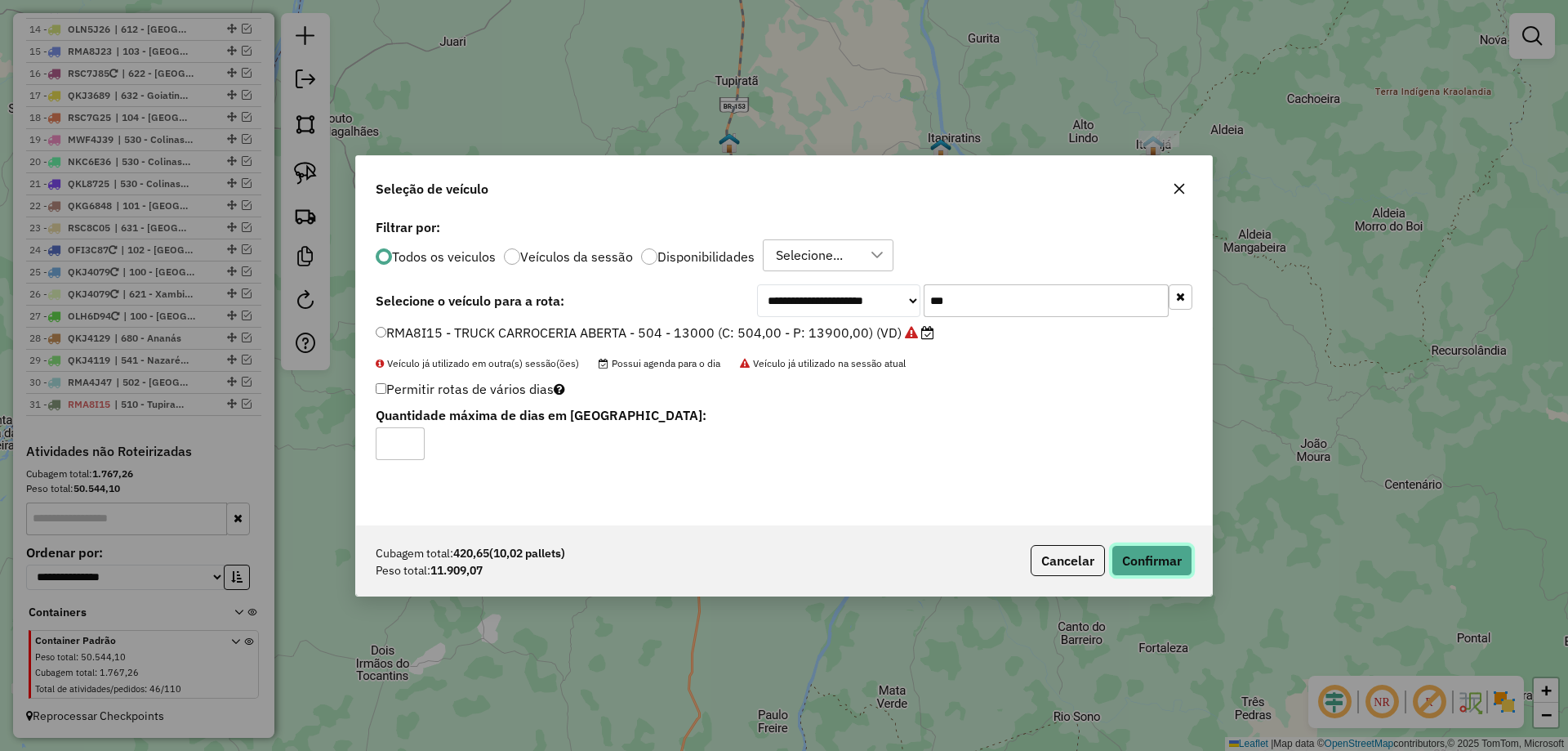
click at [1173, 554] on button "Confirmar" at bounding box center [1152, 560] width 81 height 31
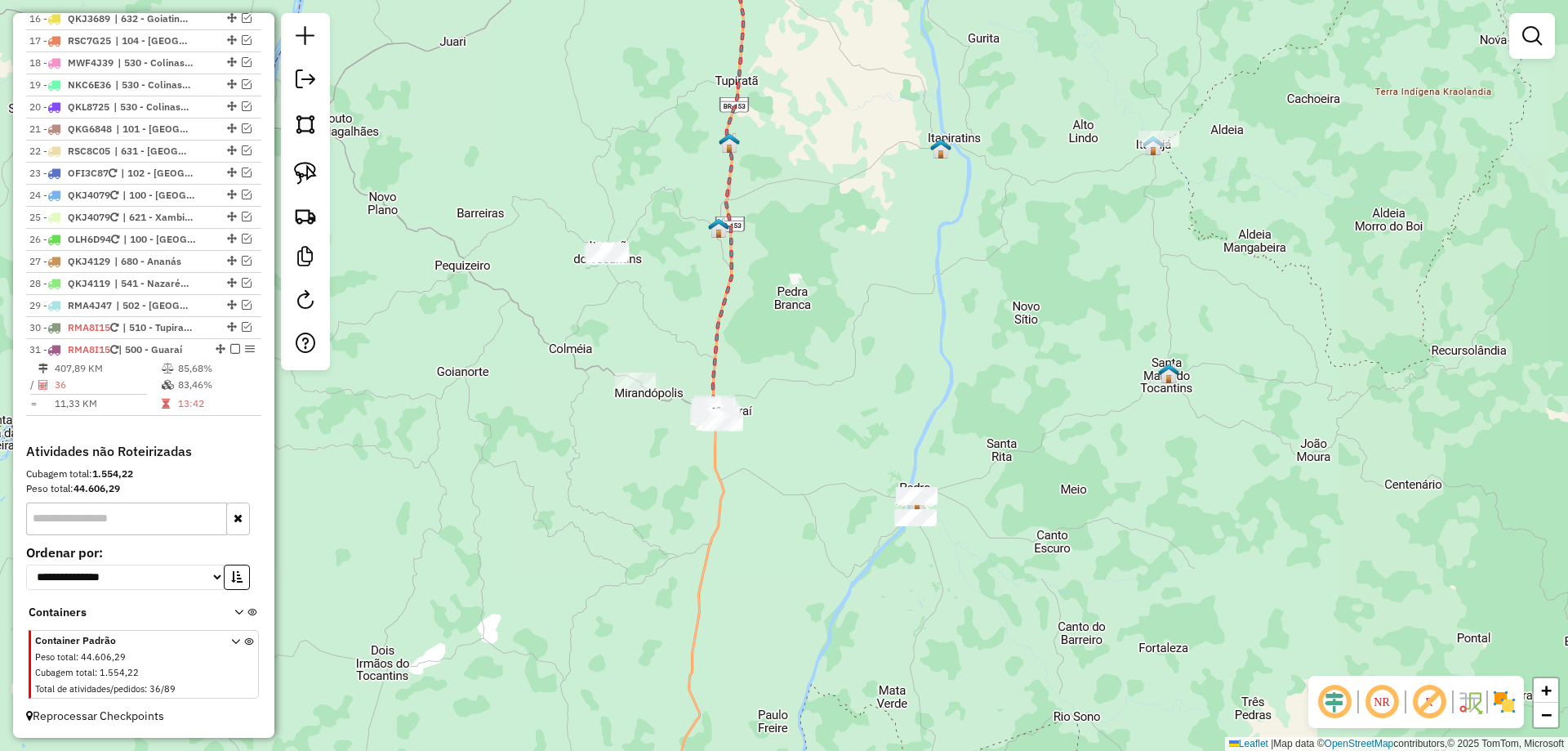
scroll to position [1020, 0]
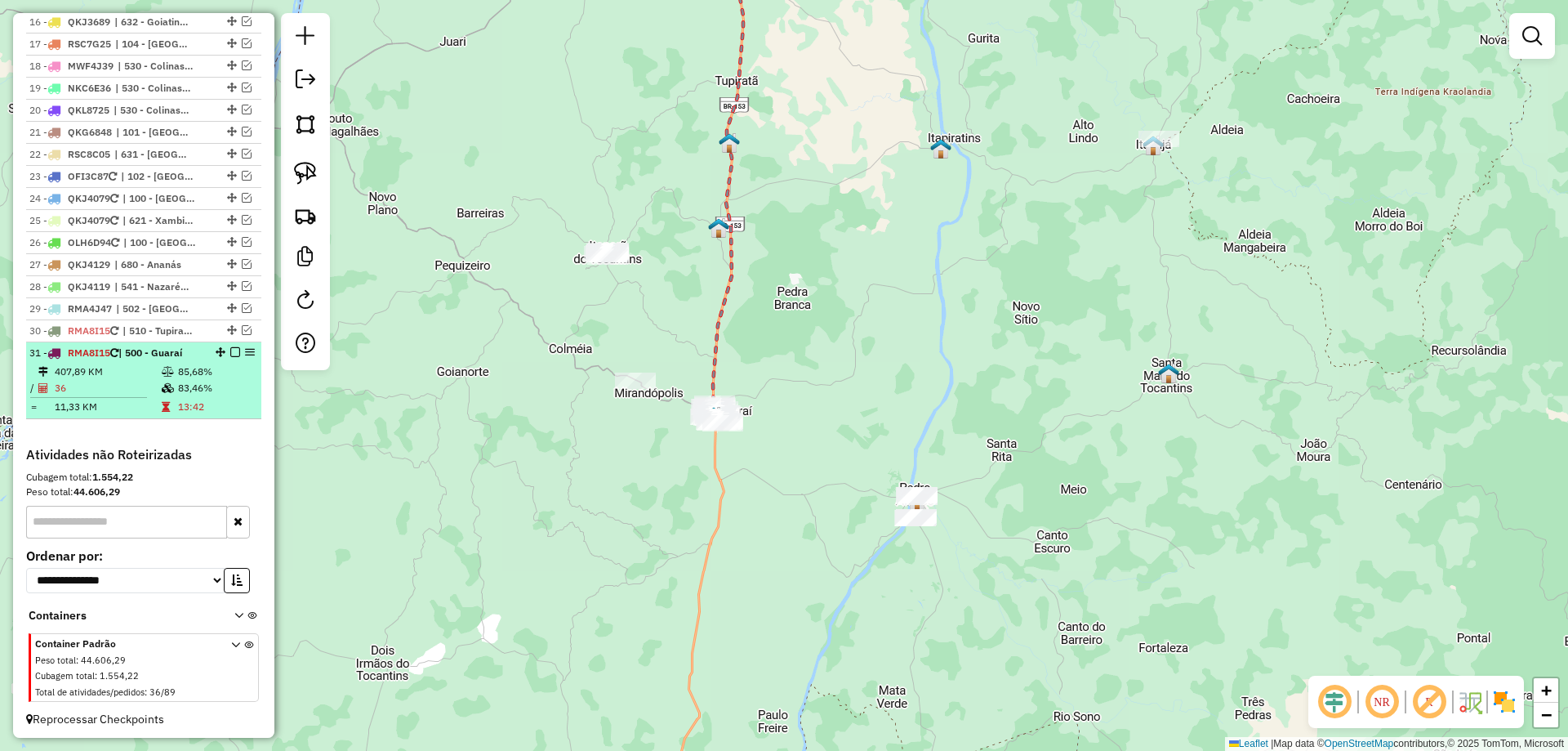
select select "*********"
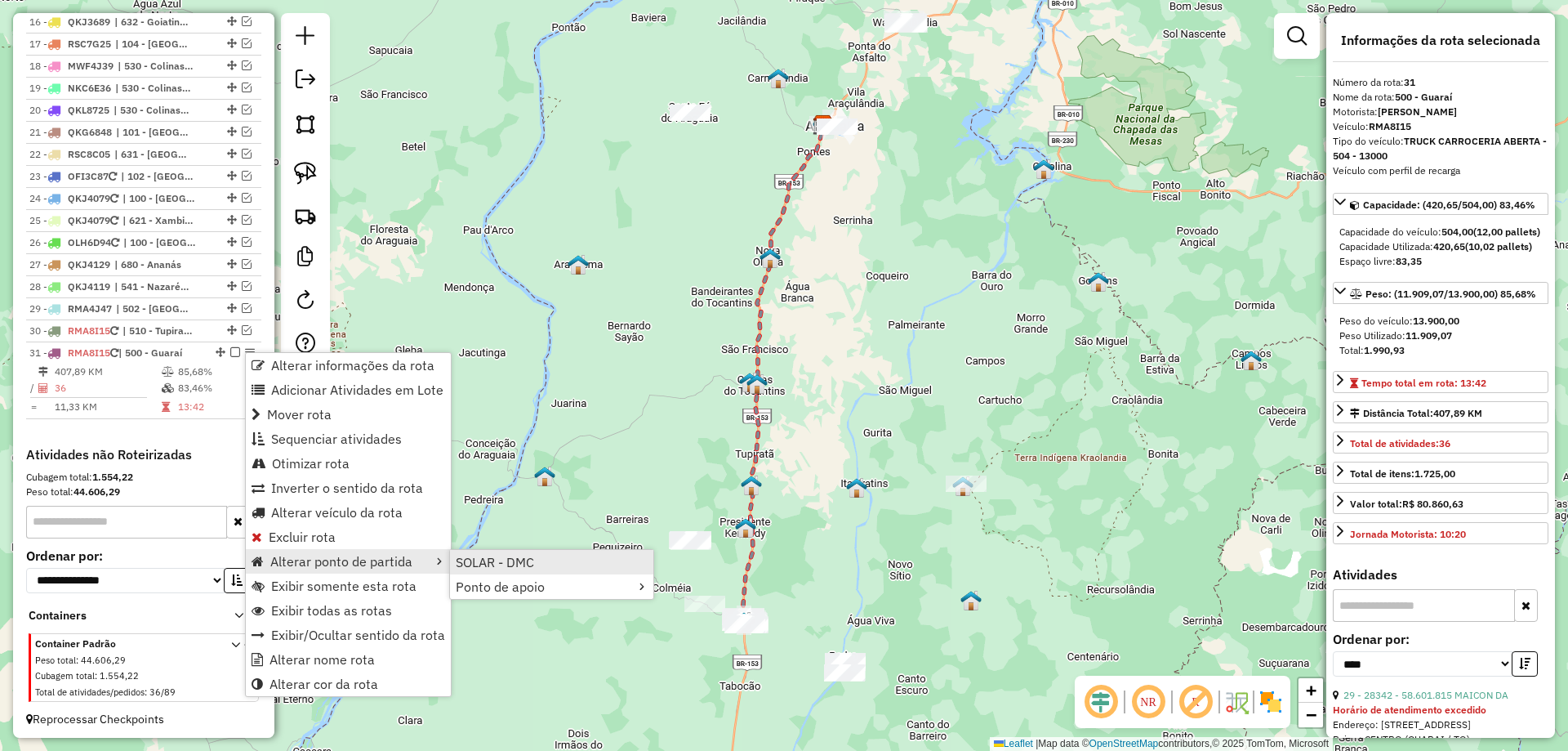
click at [496, 568] on span "SOLAR - DMC" at bounding box center [494, 562] width 78 height 13
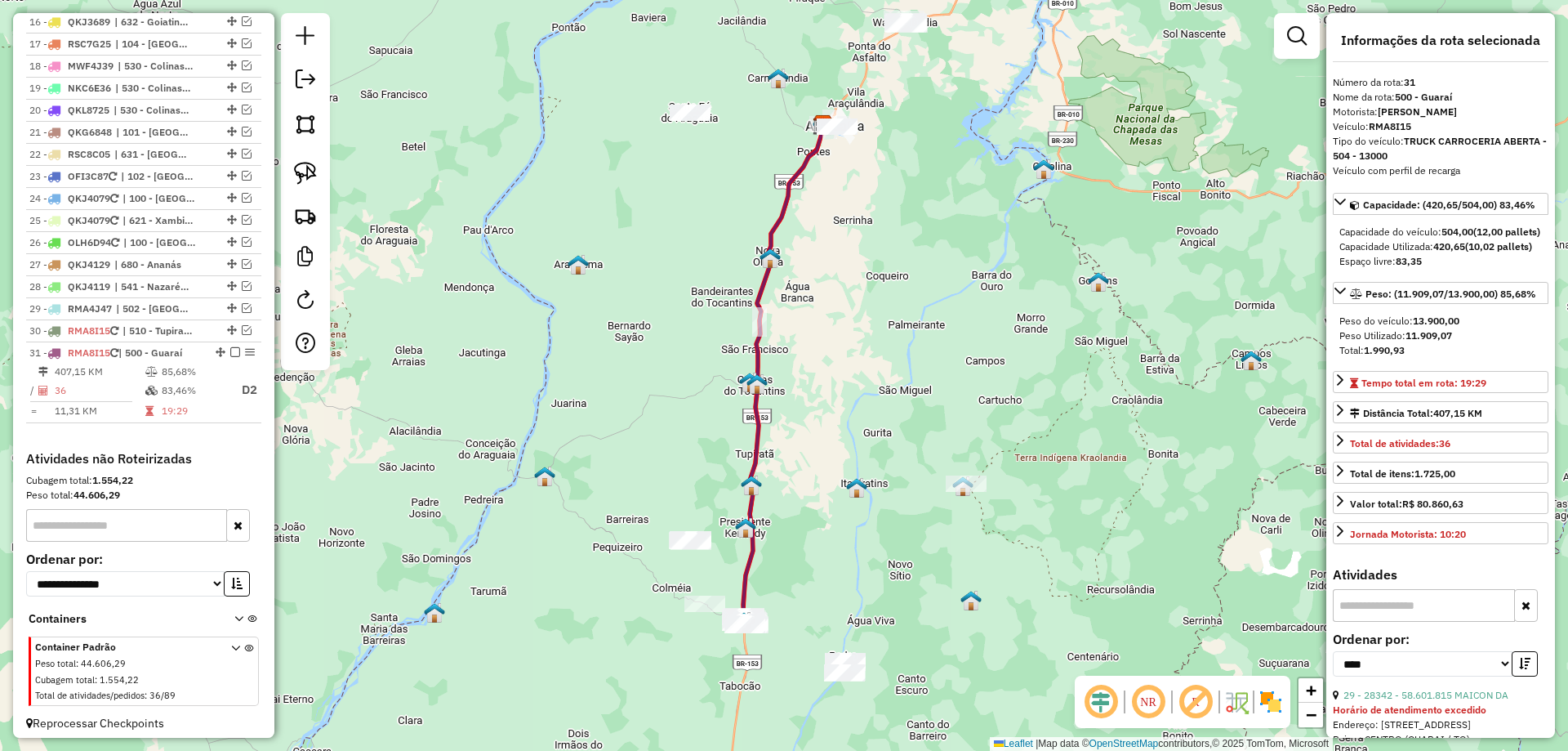
scroll to position [1027, 0]
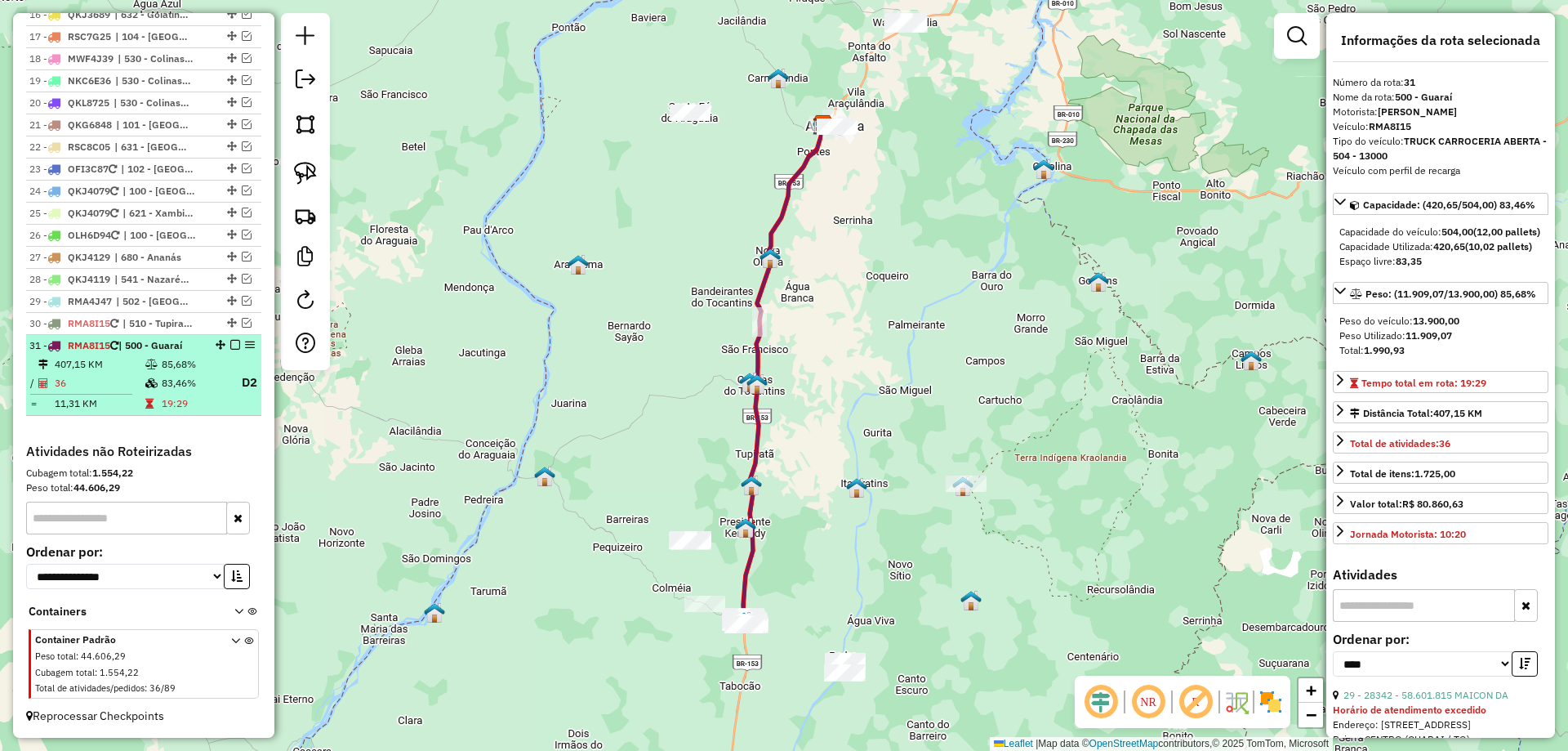
click at [231, 345] on em at bounding box center [235, 345] width 10 height 10
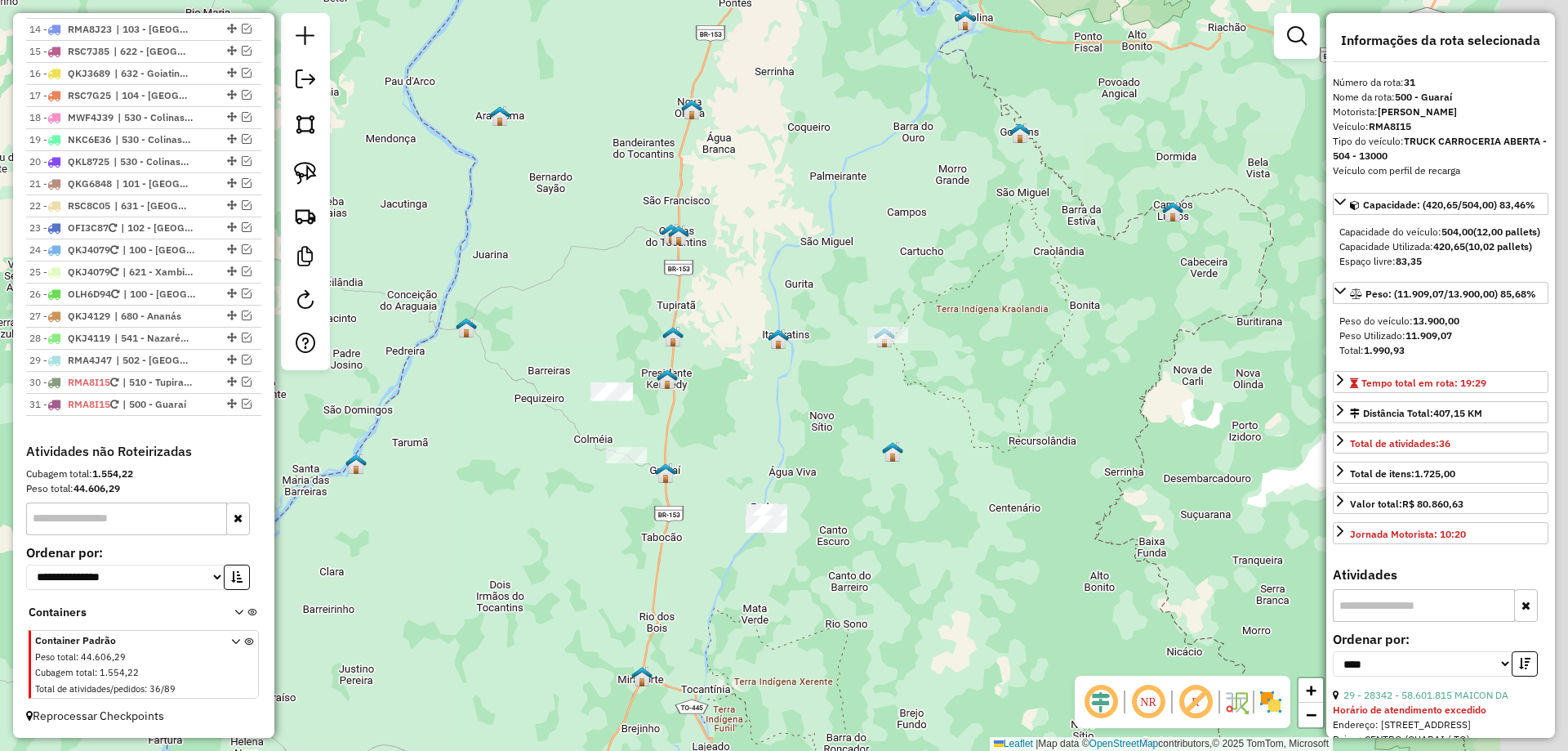
drag, startPoint x: 846, startPoint y: 522, endPoint x: 669, endPoint y: 318, distance: 270.1
click at [763, 357] on div "Janela de atendimento Grade de atendimento Capacidade Transportadoras Veículos …" at bounding box center [784, 376] width 1568 height 751
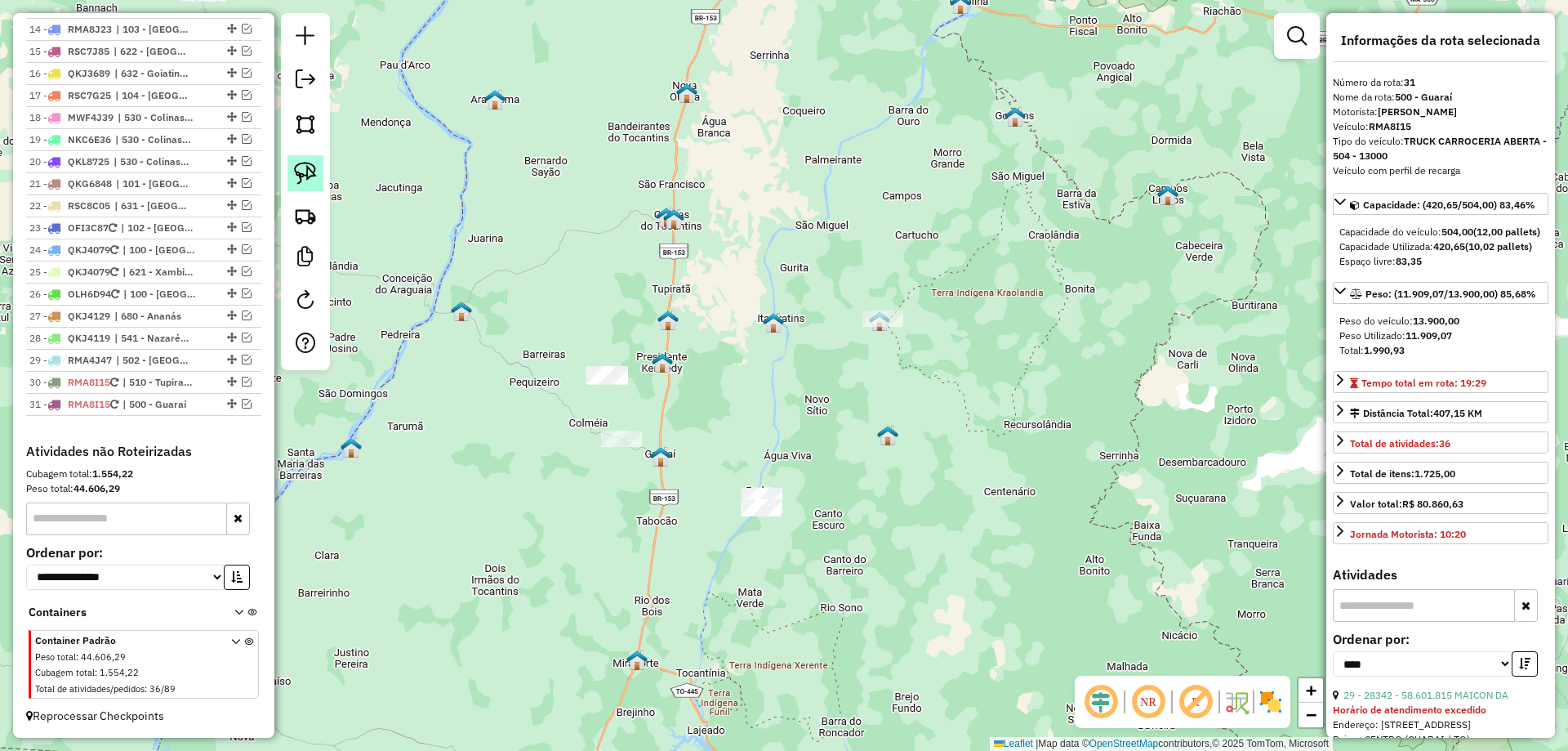
click at [316, 181] on img at bounding box center [306, 173] width 23 height 23
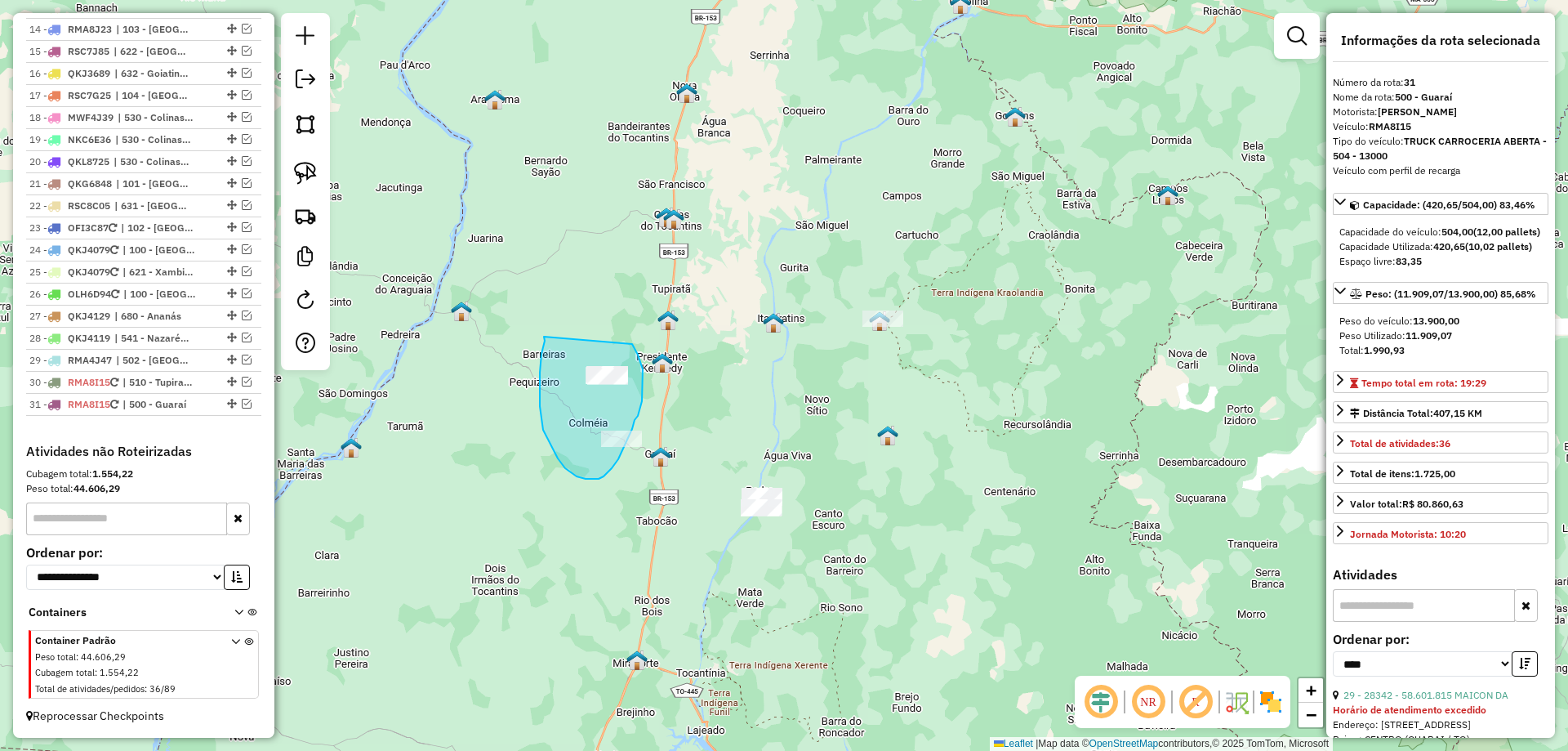
drag, startPoint x: 545, startPoint y: 341, endPoint x: 617, endPoint y: 323, distance: 74.2
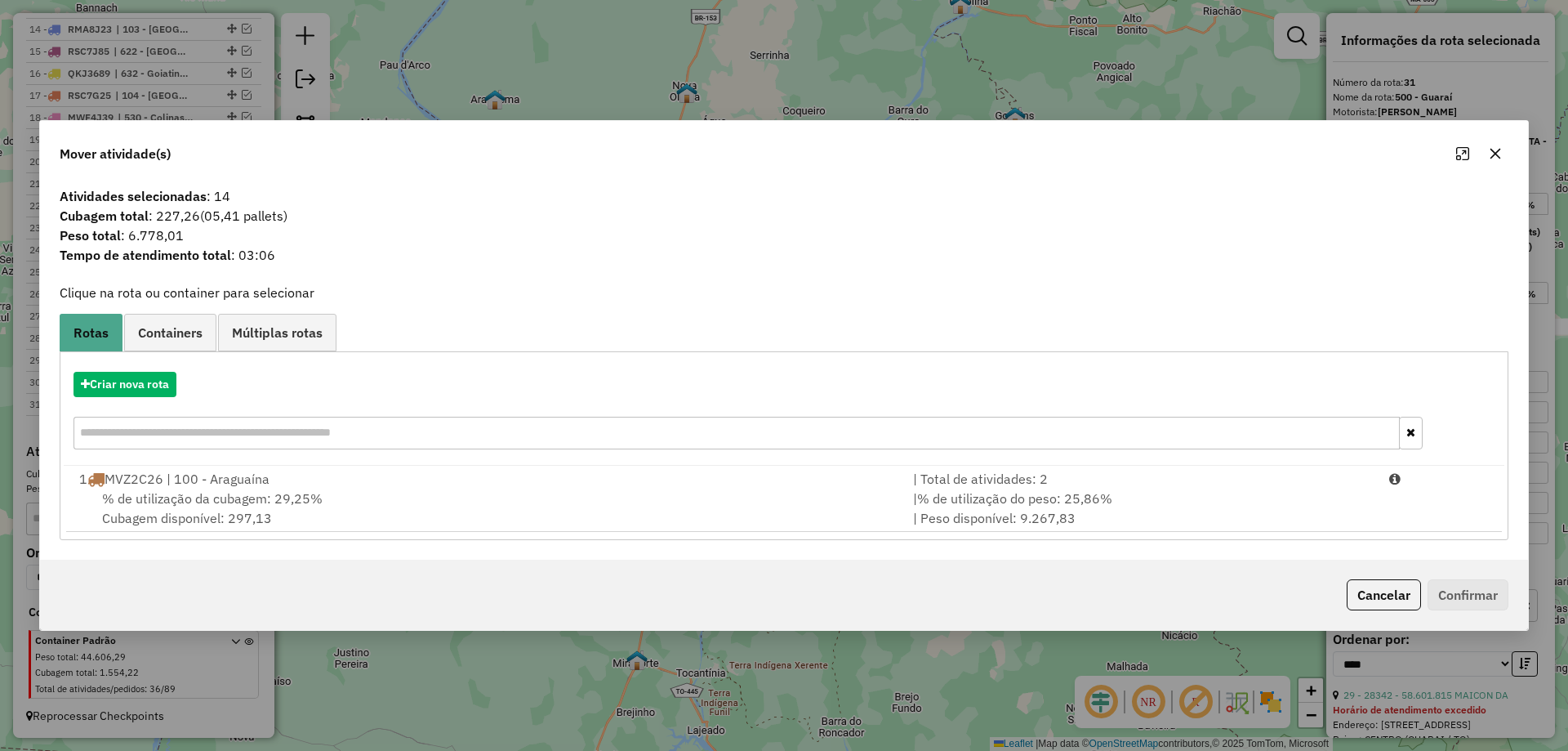
click at [1504, 151] on button "button" at bounding box center [1495, 152] width 26 height 26
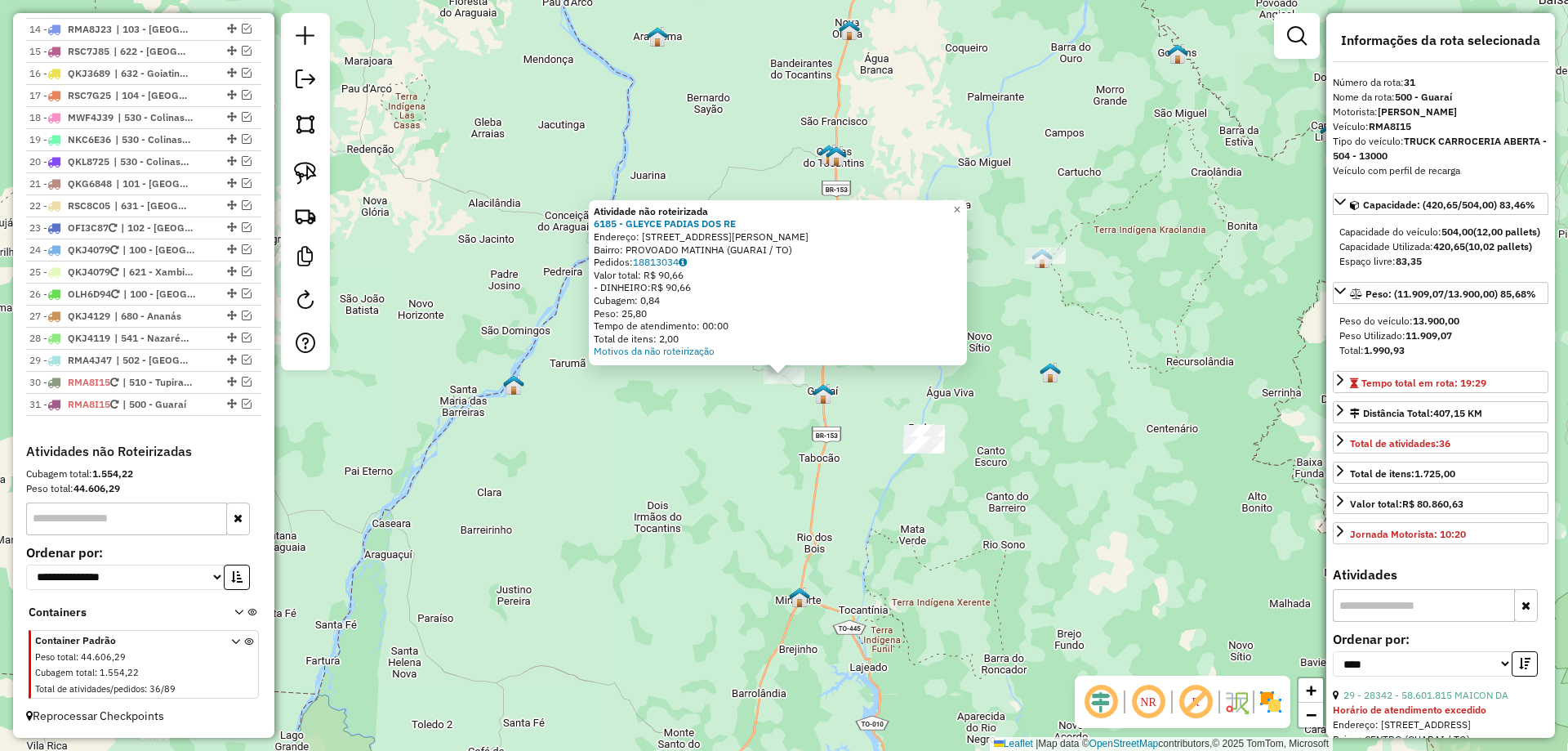
click at [748, 475] on div "Atividade não roteirizada 6185 - GLEYCE PADIAS DOS RE Endereço: [STREET_ADDRESS…" at bounding box center [784, 376] width 1568 height 751
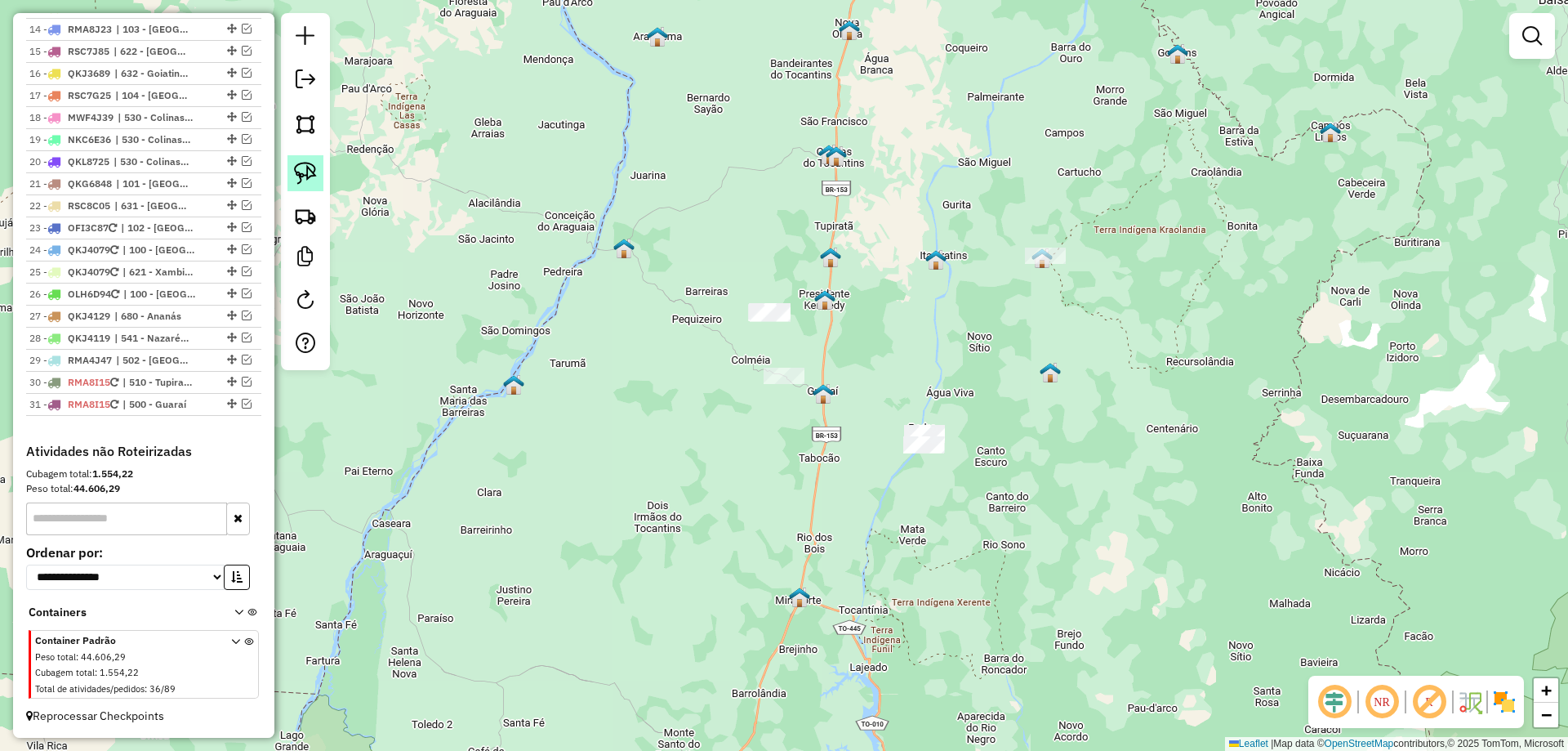
click at [312, 179] on img at bounding box center [306, 173] width 23 height 23
drag, startPoint x: 714, startPoint y: 301, endPoint x: 826, endPoint y: 284, distance: 113.3
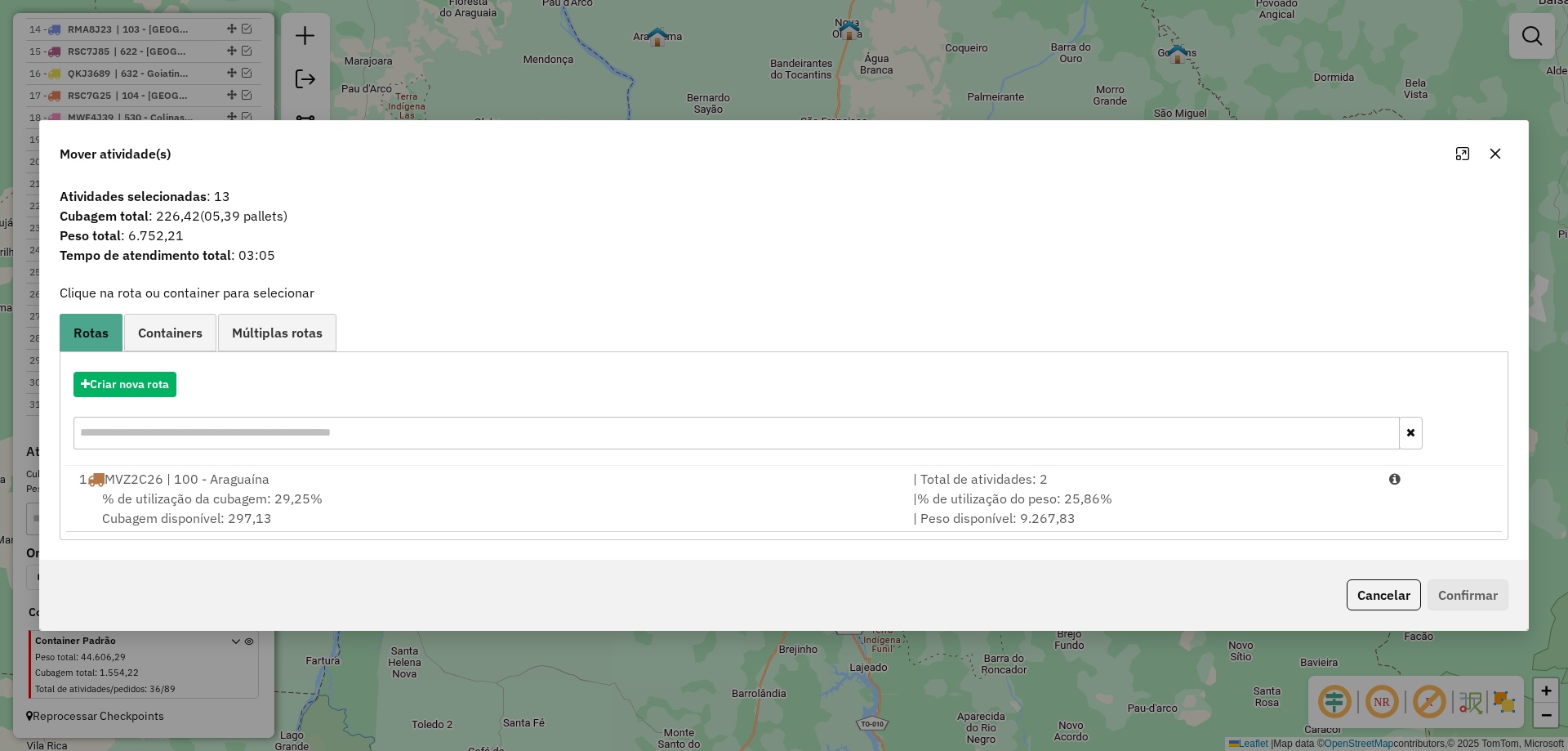
drag, startPoint x: 1502, startPoint y: 152, endPoint x: 1258, endPoint y: 185, distance: 246.2
click at [1501, 152] on button "button" at bounding box center [1495, 152] width 26 height 26
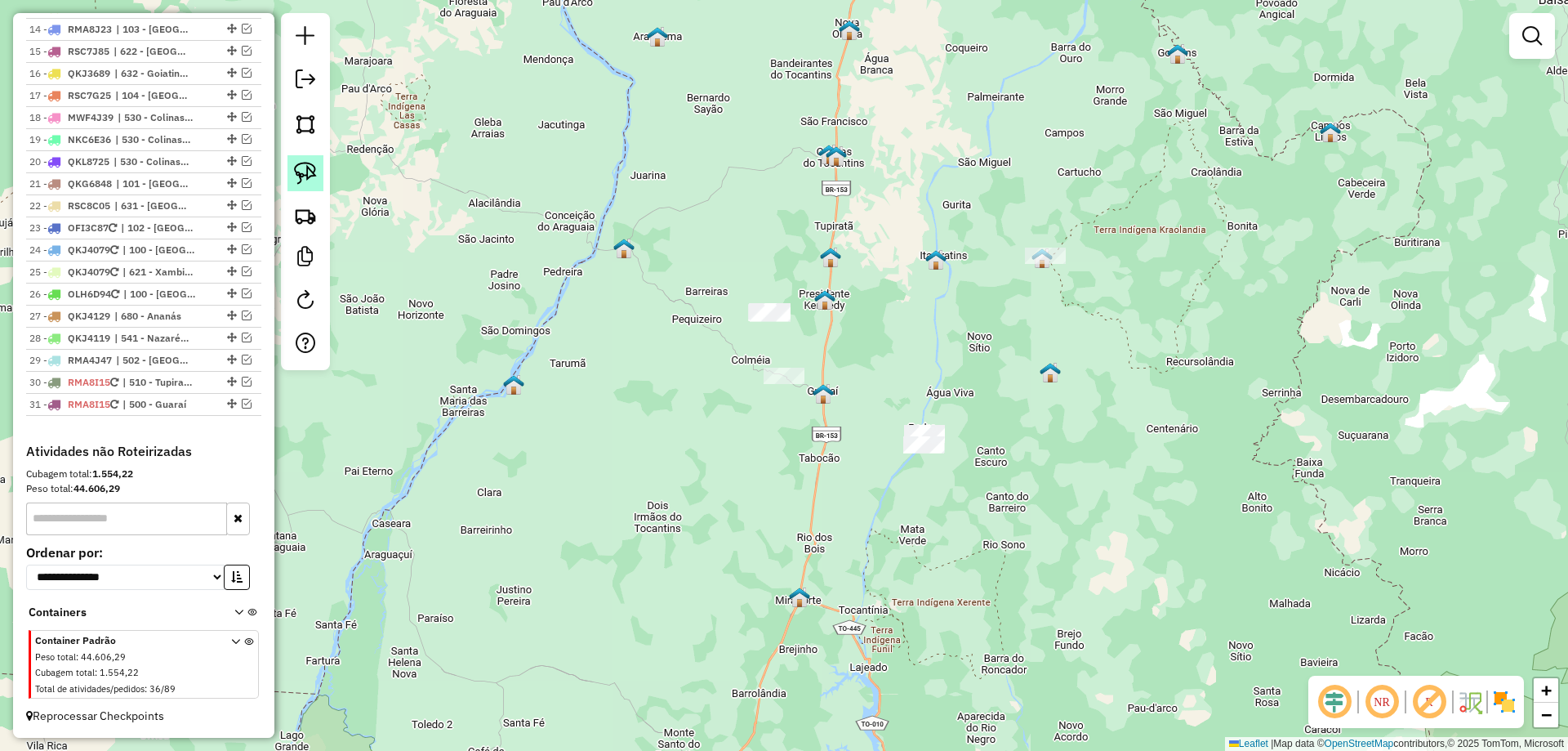
click at [312, 173] on img at bounding box center [306, 173] width 23 height 23
drag, startPoint x: 932, startPoint y: 380, endPoint x: 1007, endPoint y: 449, distance: 101.9
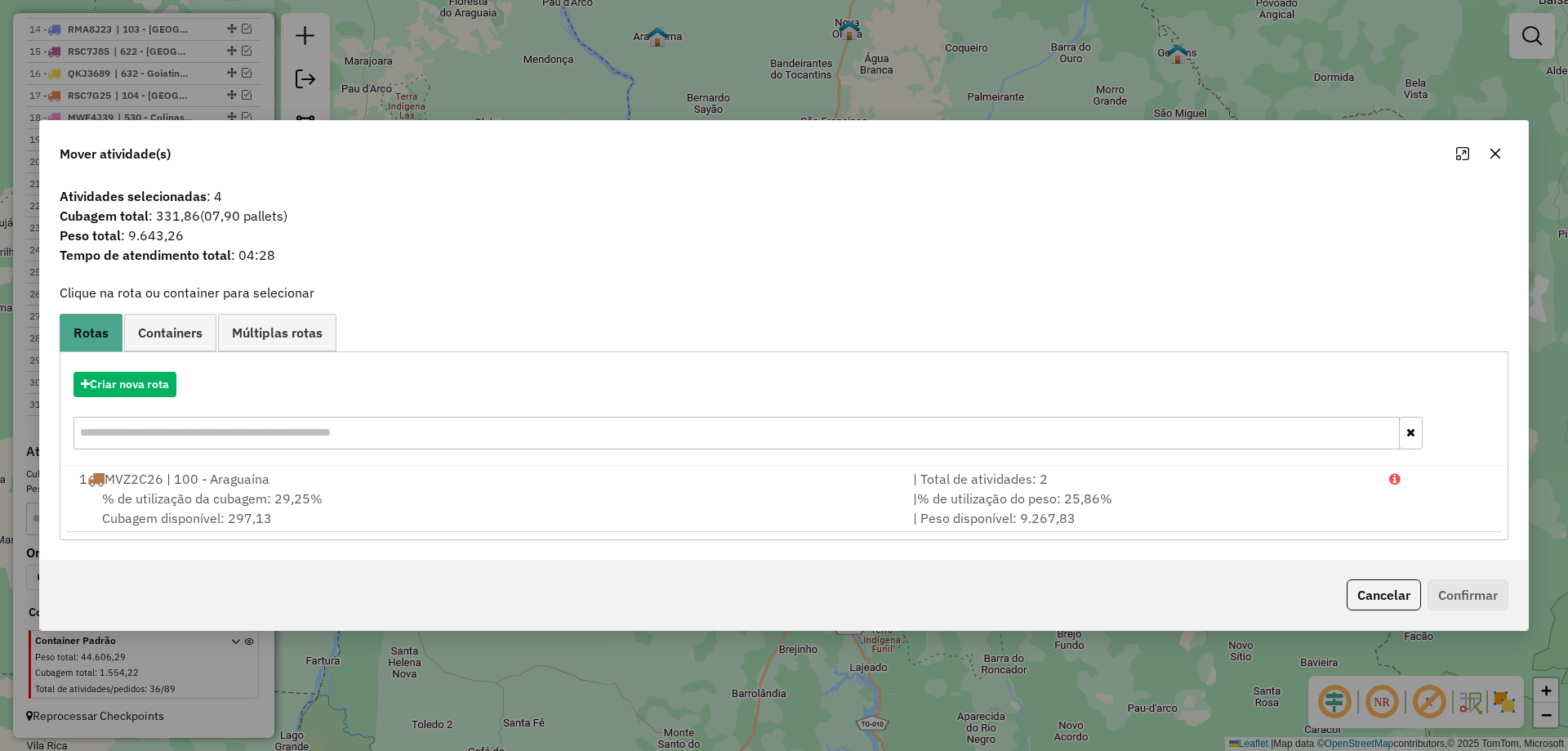
click at [1495, 157] on icon "button" at bounding box center [1496, 153] width 13 height 13
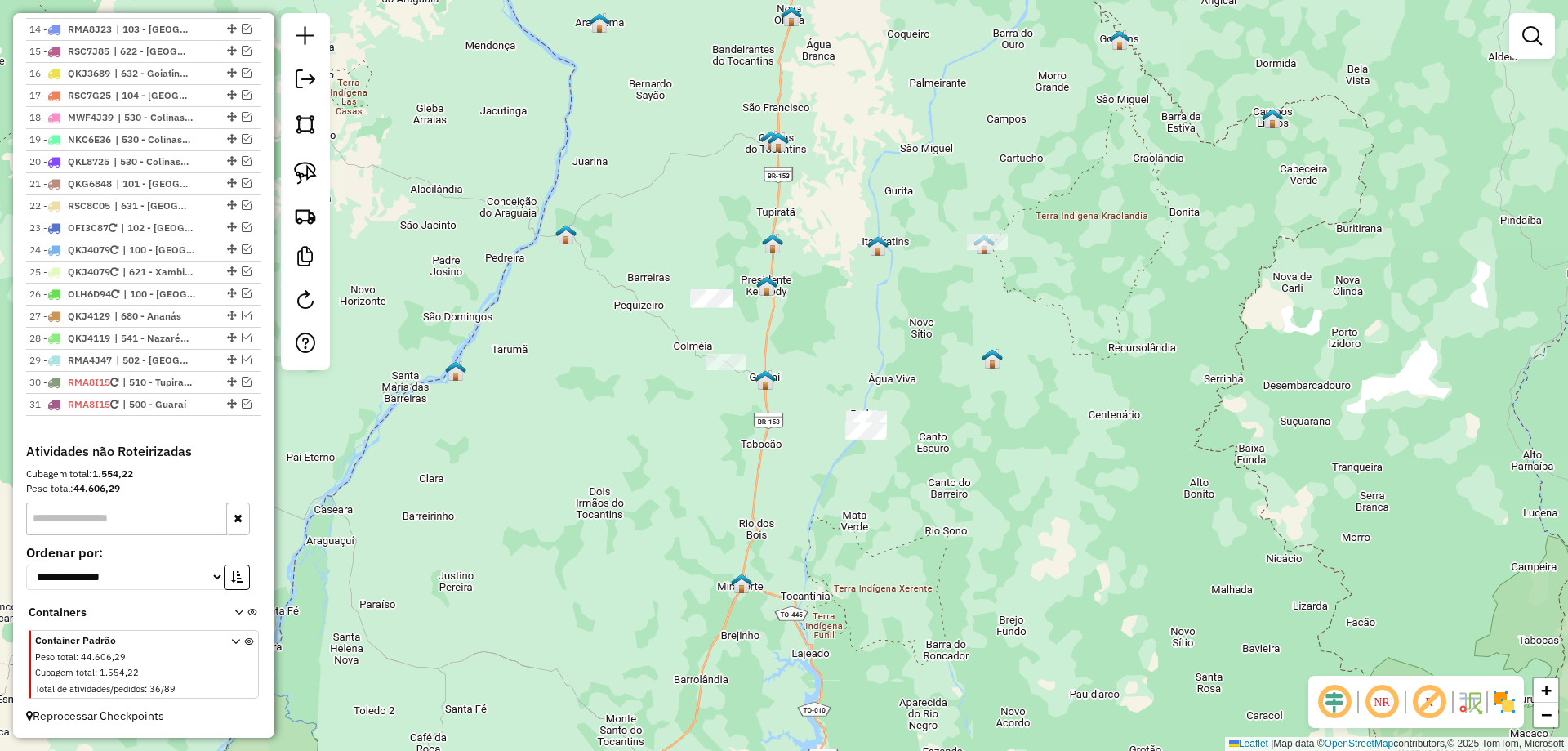
drag, startPoint x: 972, startPoint y: 466, endPoint x: 841, endPoint y: 446, distance: 132.5
click at [873, 446] on div "Janela de atendimento Grade de atendimento Capacidade Transportadoras Veículos …" at bounding box center [784, 376] width 1568 height 751
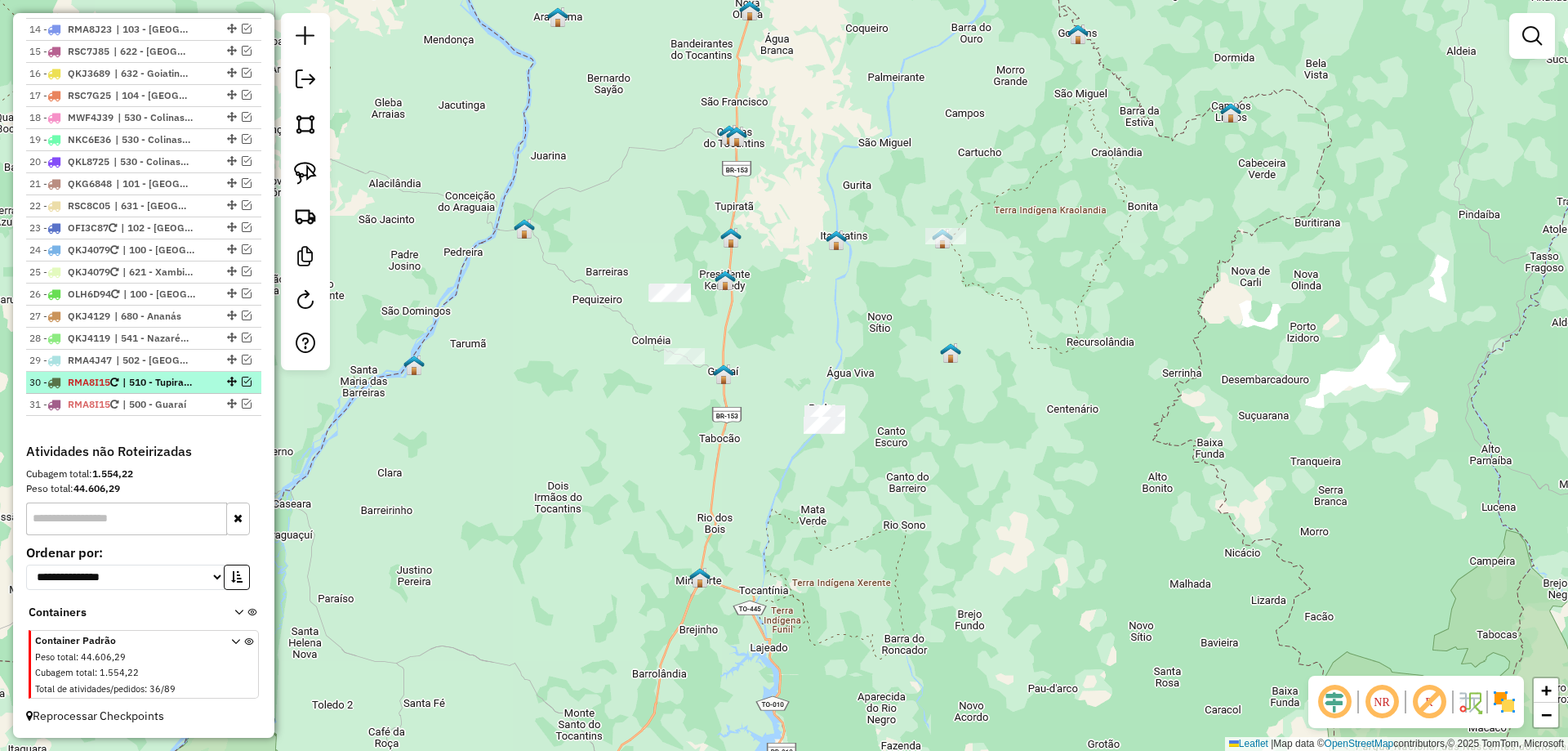
click at [244, 381] on em at bounding box center [247, 381] width 10 height 10
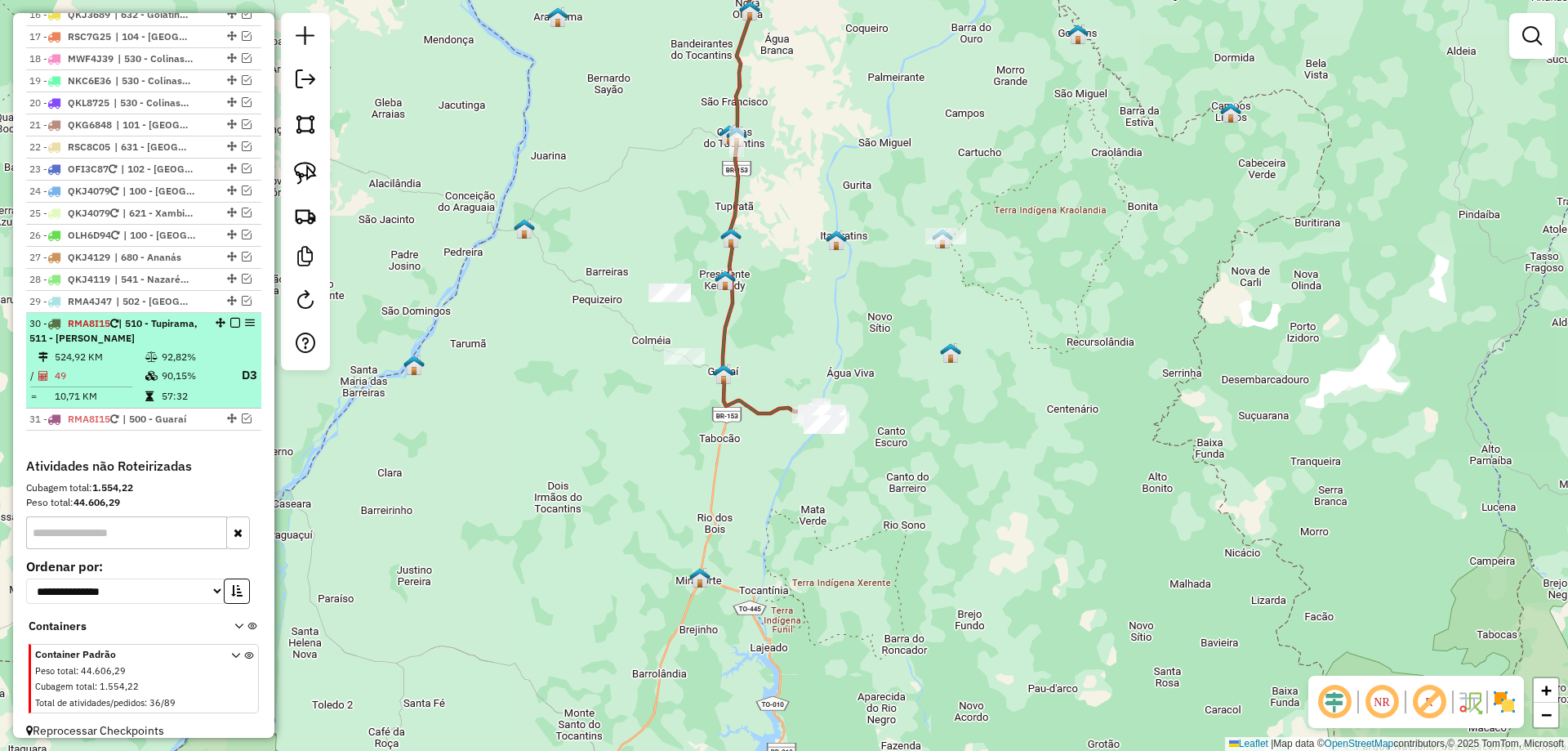
click at [186, 376] on td "90,15%" at bounding box center [193, 375] width 66 height 20
select select "*********"
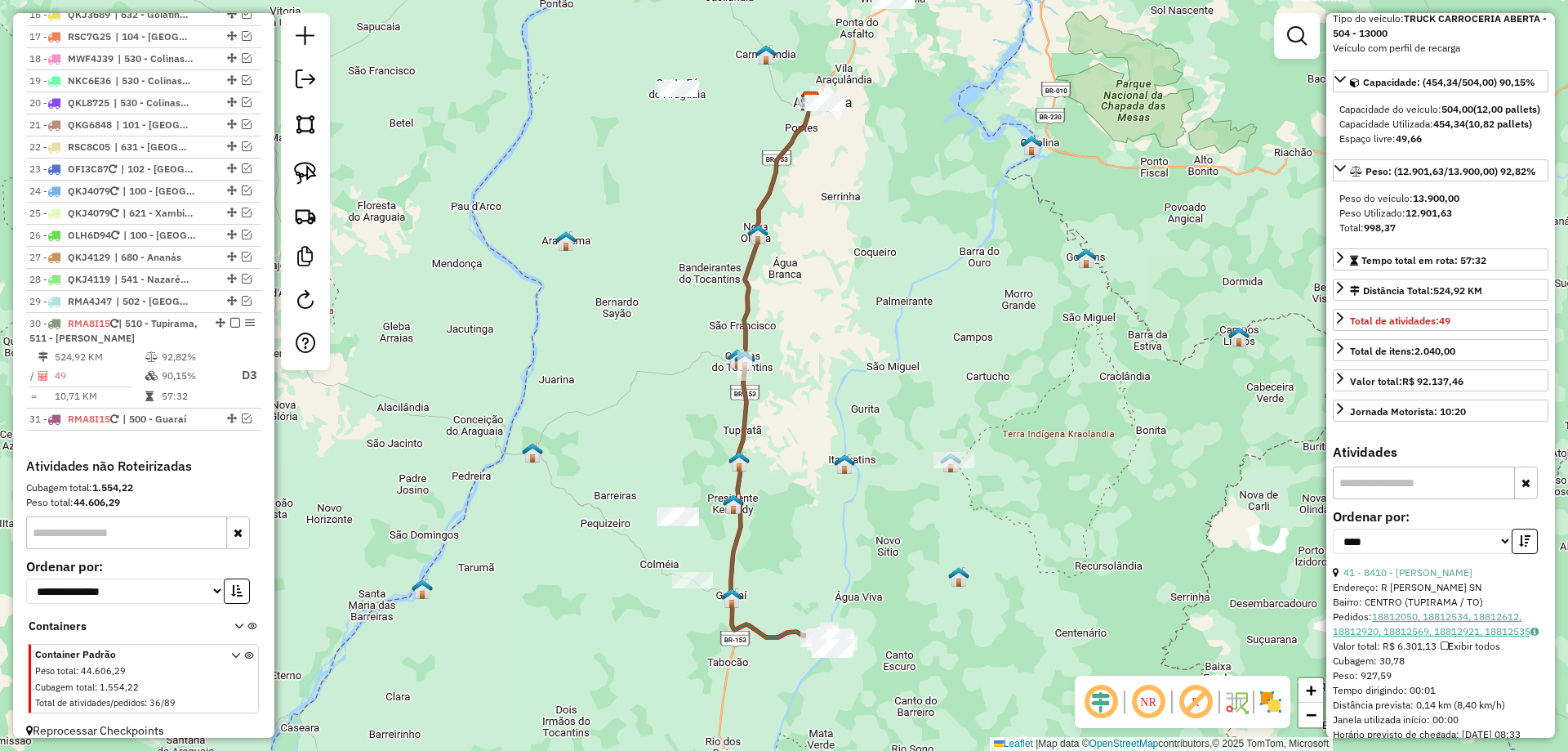
scroll to position [163, 0]
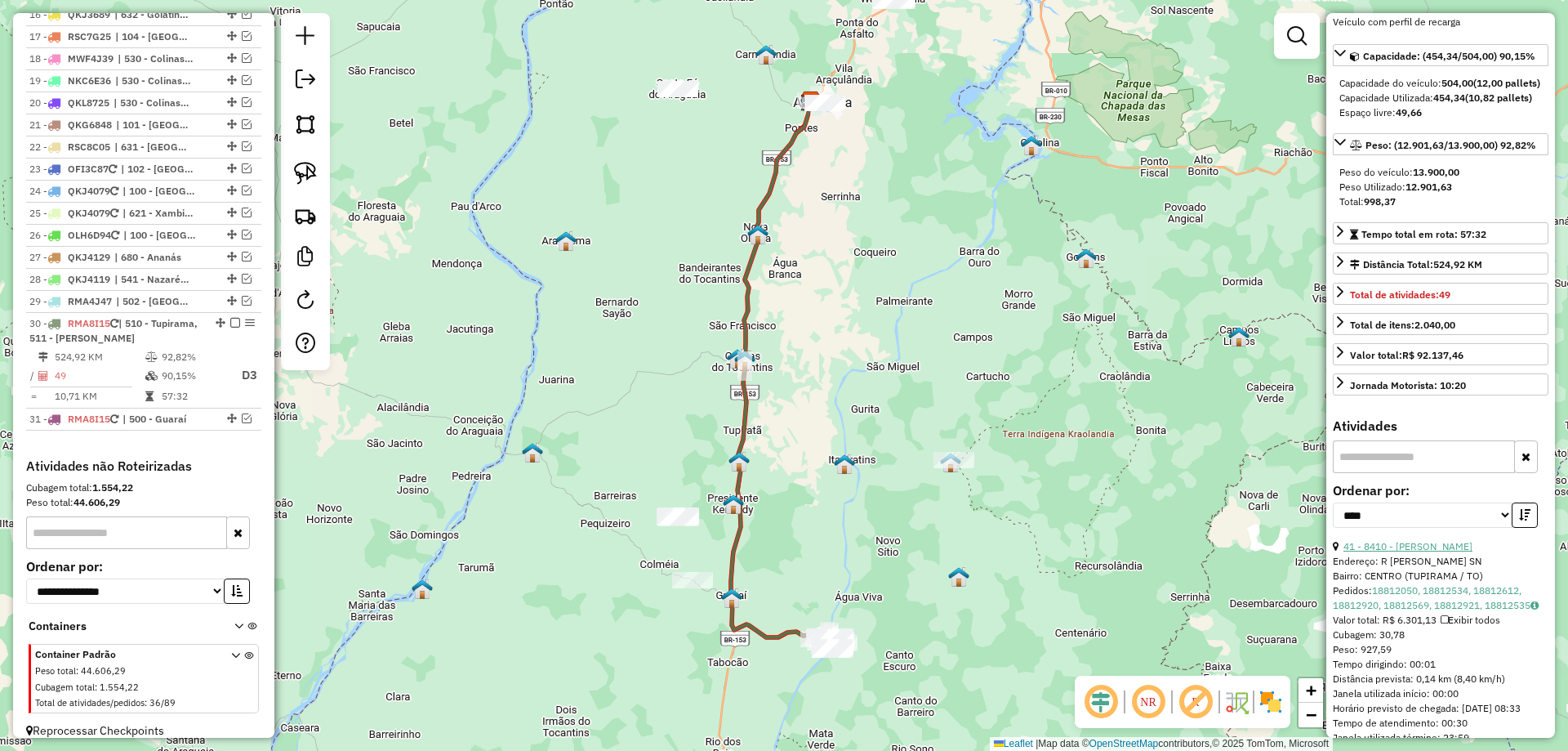
click at [1459, 553] on link "41 - 8410 - [PERSON_NAME]" at bounding box center [1408, 546] width 129 height 12
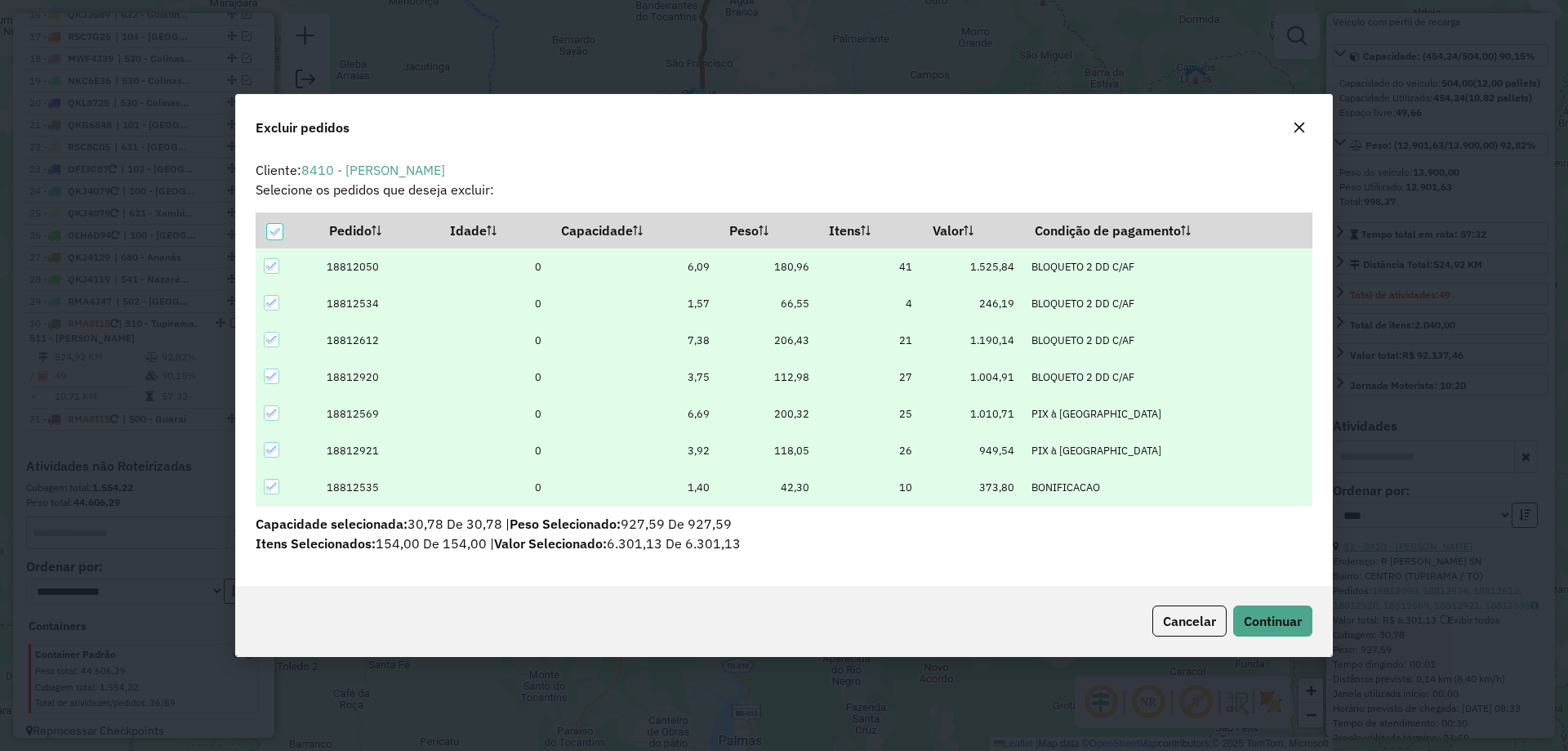
scroll to position [0, 0]
drag, startPoint x: 1279, startPoint y: 629, endPoint x: 1273, endPoint y: 622, distance: 9.2
click at [1279, 628] on span "Continuar" at bounding box center [1273, 620] width 58 height 16
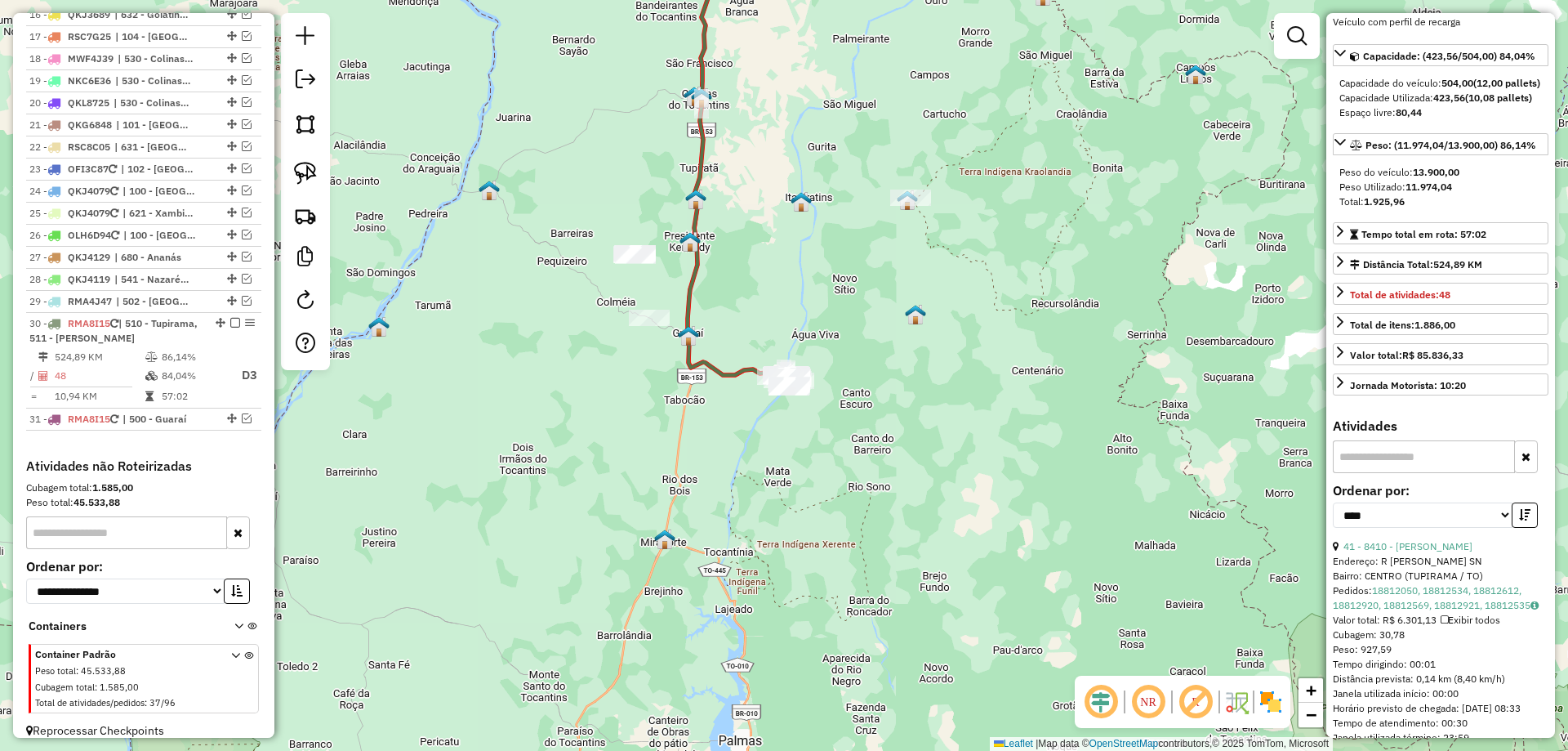
scroll to position [1042, 0]
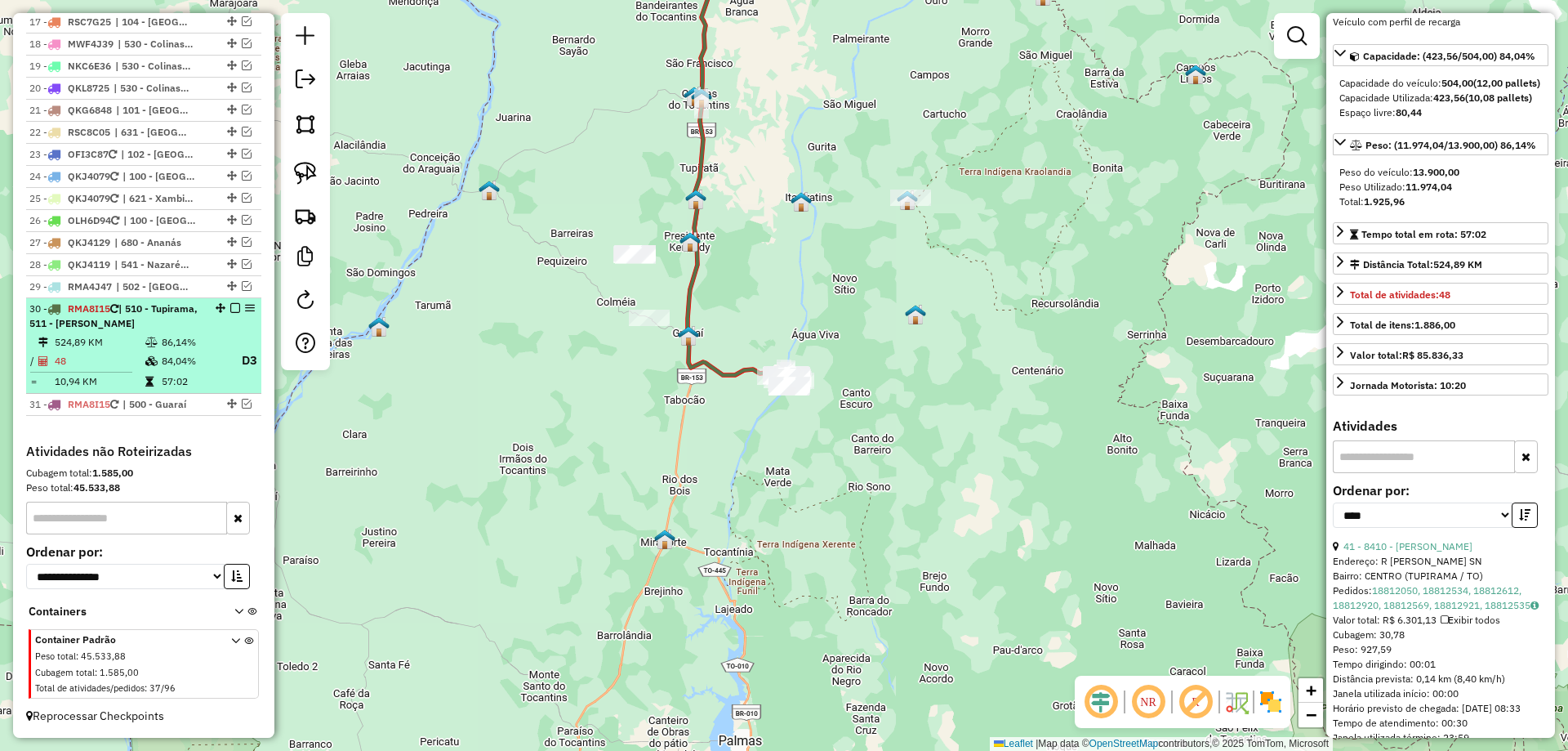
click at [175, 355] on td "84,04%" at bounding box center [193, 360] width 66 height 20
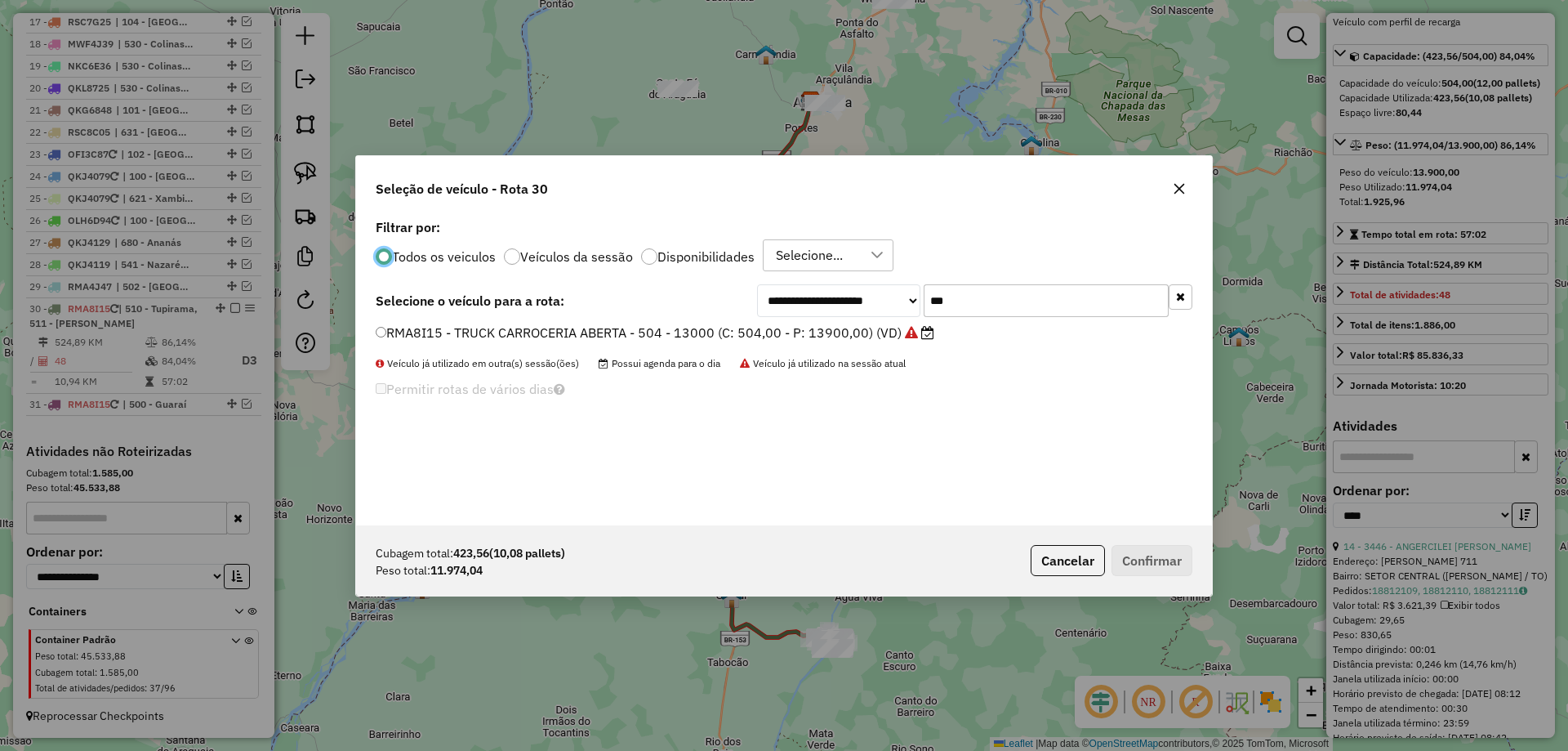
scroll to position [9, 5]
click at [1003, 311] on input "***" at bounding box center [1046, 300] width 245 height 32
type input "***"
click at [714, 334] on label "RSC8B95 - TRUCK BAU - 420 - 12500 (C: 420,00 - P: 12500,00) (VD)" at bounding box center [594, 333] width 439 height 20
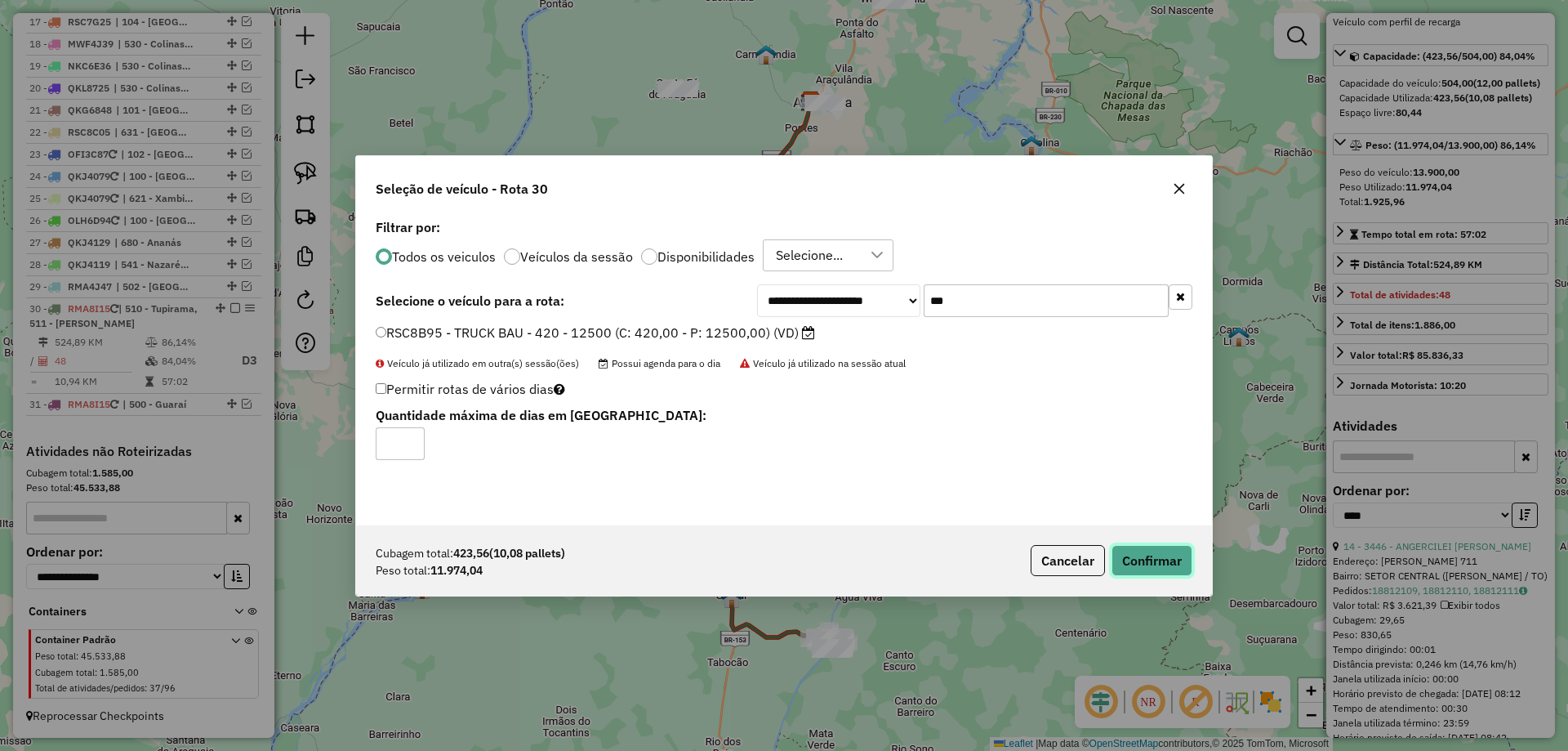
click at [1144, 562] on button "Confirmar" at bounding box center [1152, 560] width 81 height 31
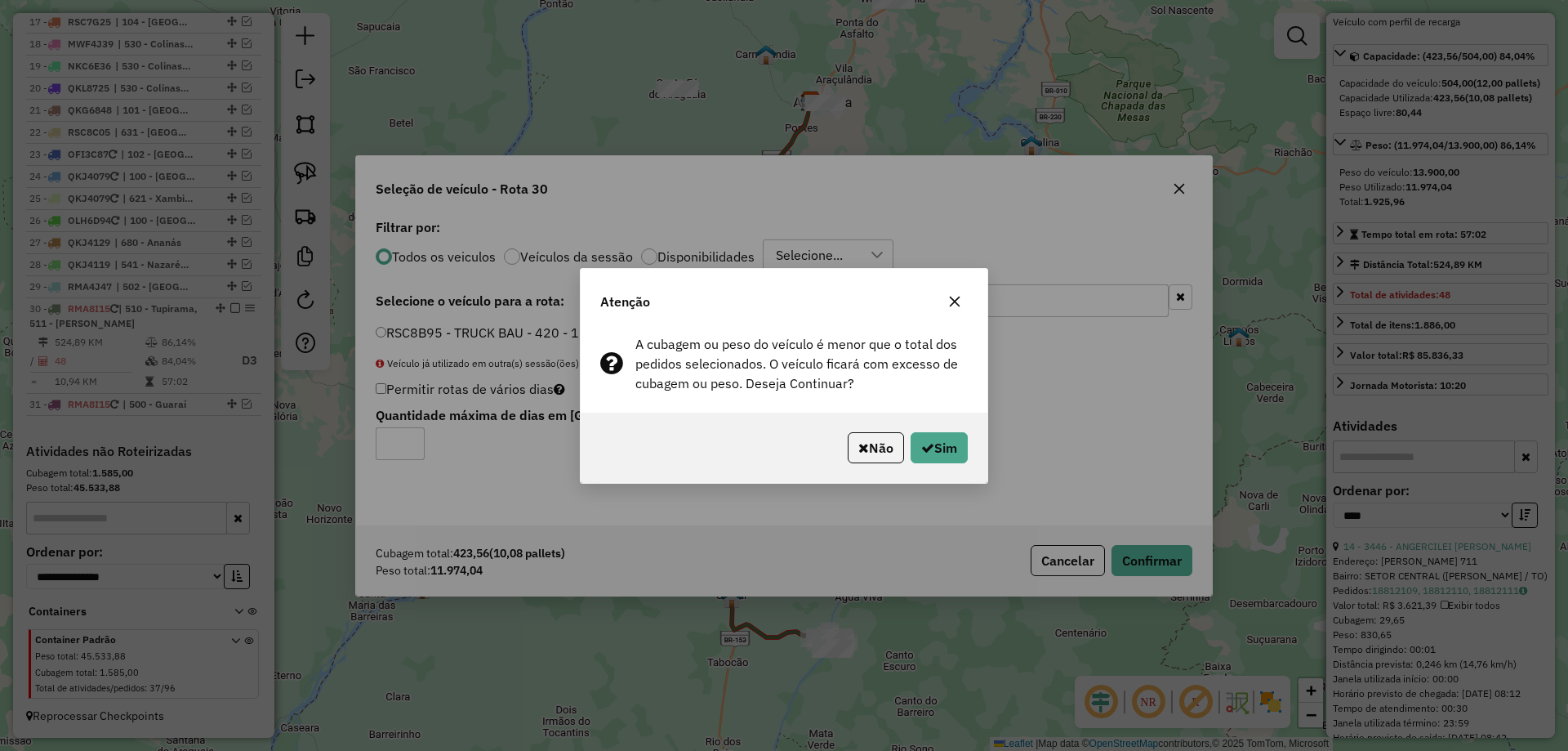
click at [953, 304] on icon "button" at bounding box center [955, 300] width 10 height 10
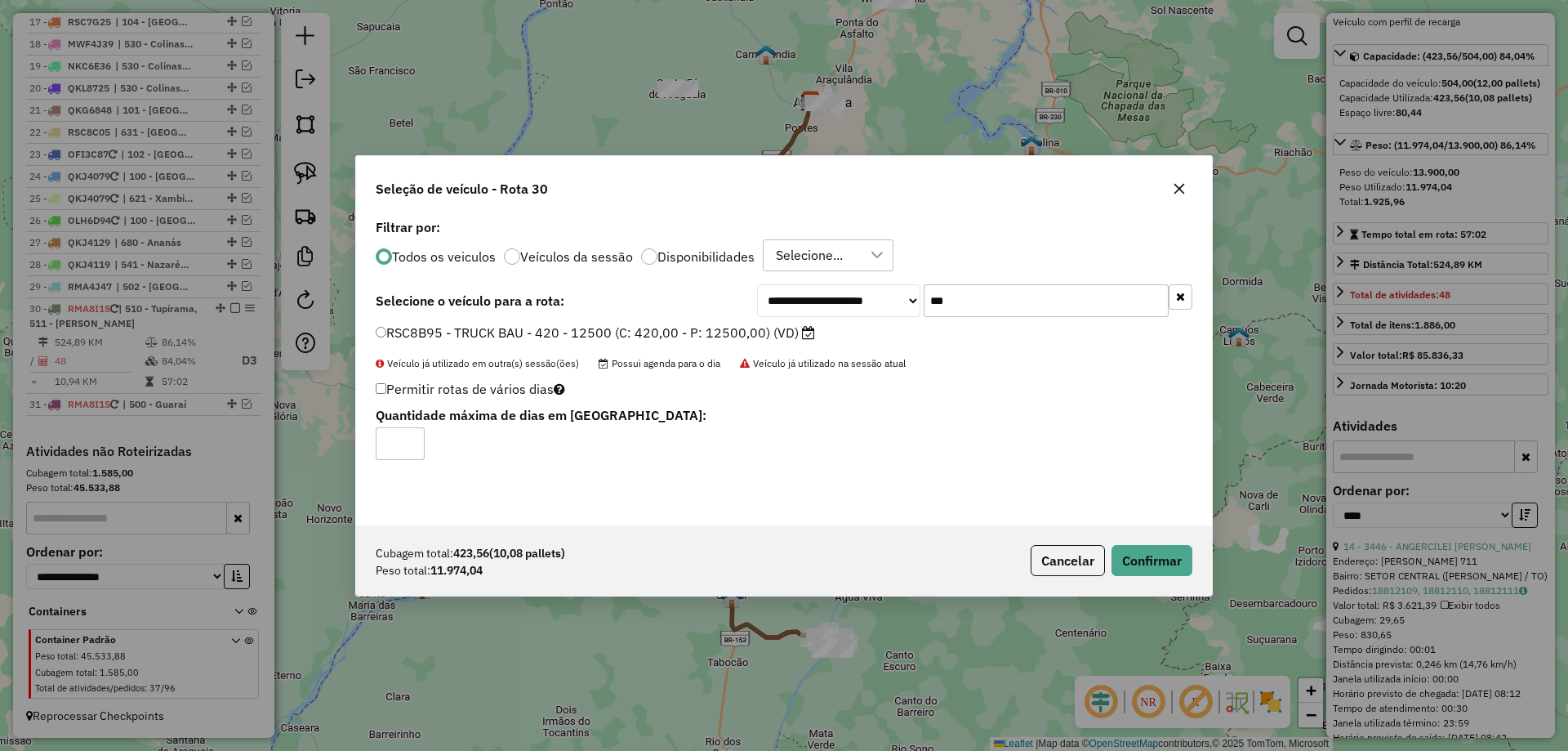
click at [1184, 193] on icon "button" at bounding box center [1179, 188] width 10 height 10
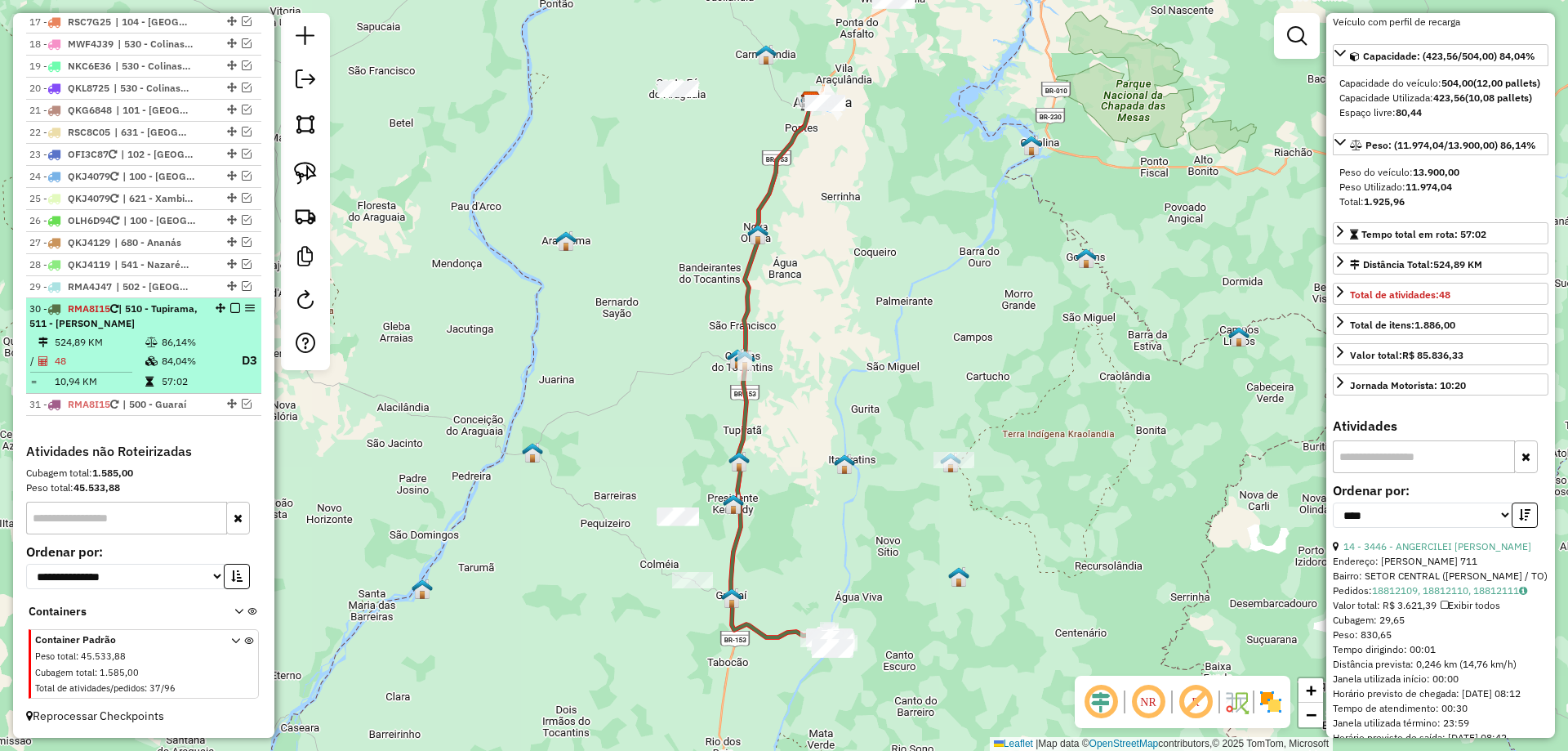
click at [132, 361] on td "48" at bounding box center [99, 360] width 90 height 20
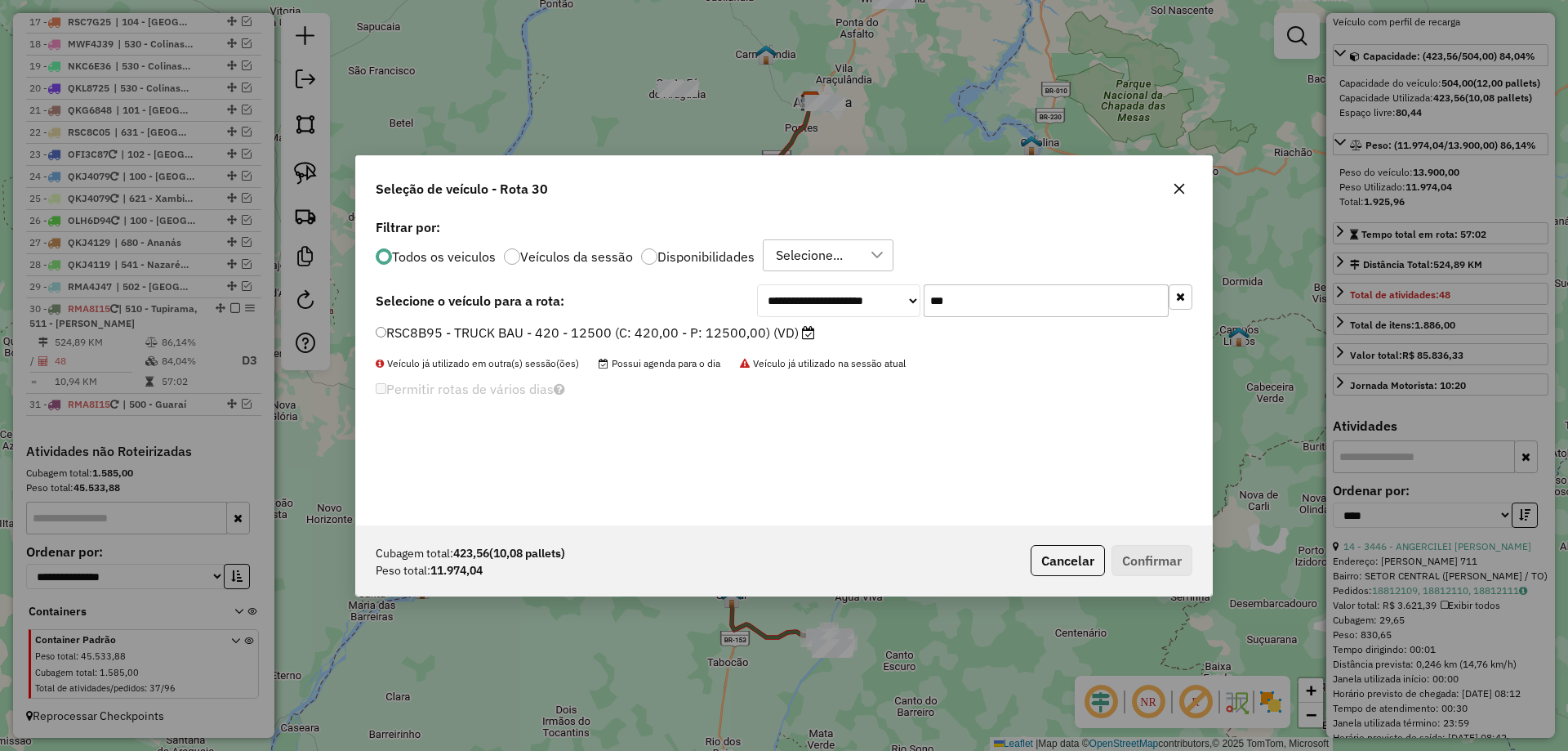
click at [695, 333] on label "RSC8B95 - TRUCK BAU - 420 - 12500 (C: 420,00 - P: 12500,00) (VD)" at bounding box center [594, 333] width 439 height 20
click at [1128, 559] on button "Confirmar" at bounding box center [1152, 560] width 81 height 31
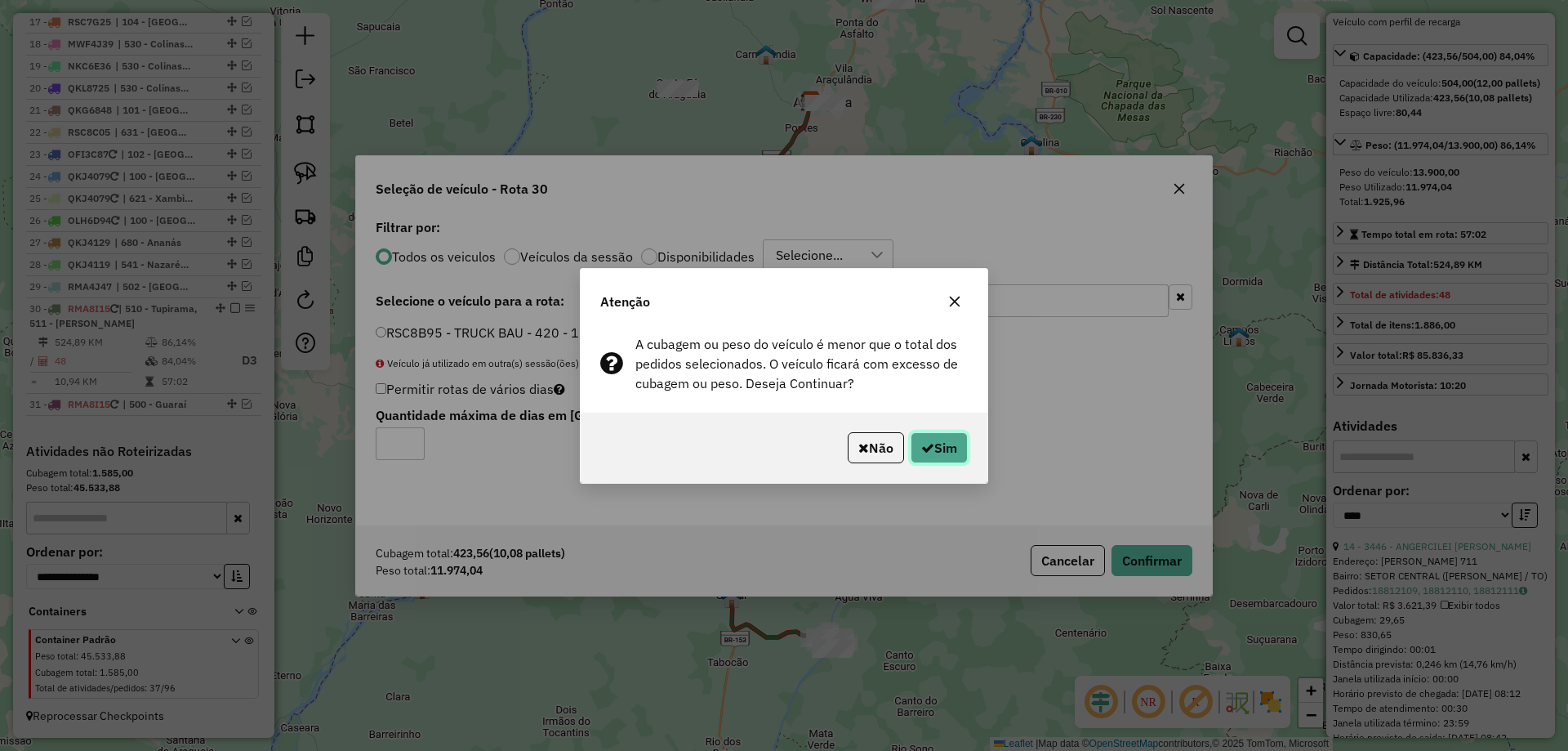
click at [932, 448] on button "Sim" at bounding box center [939, 448] width 57 height 31
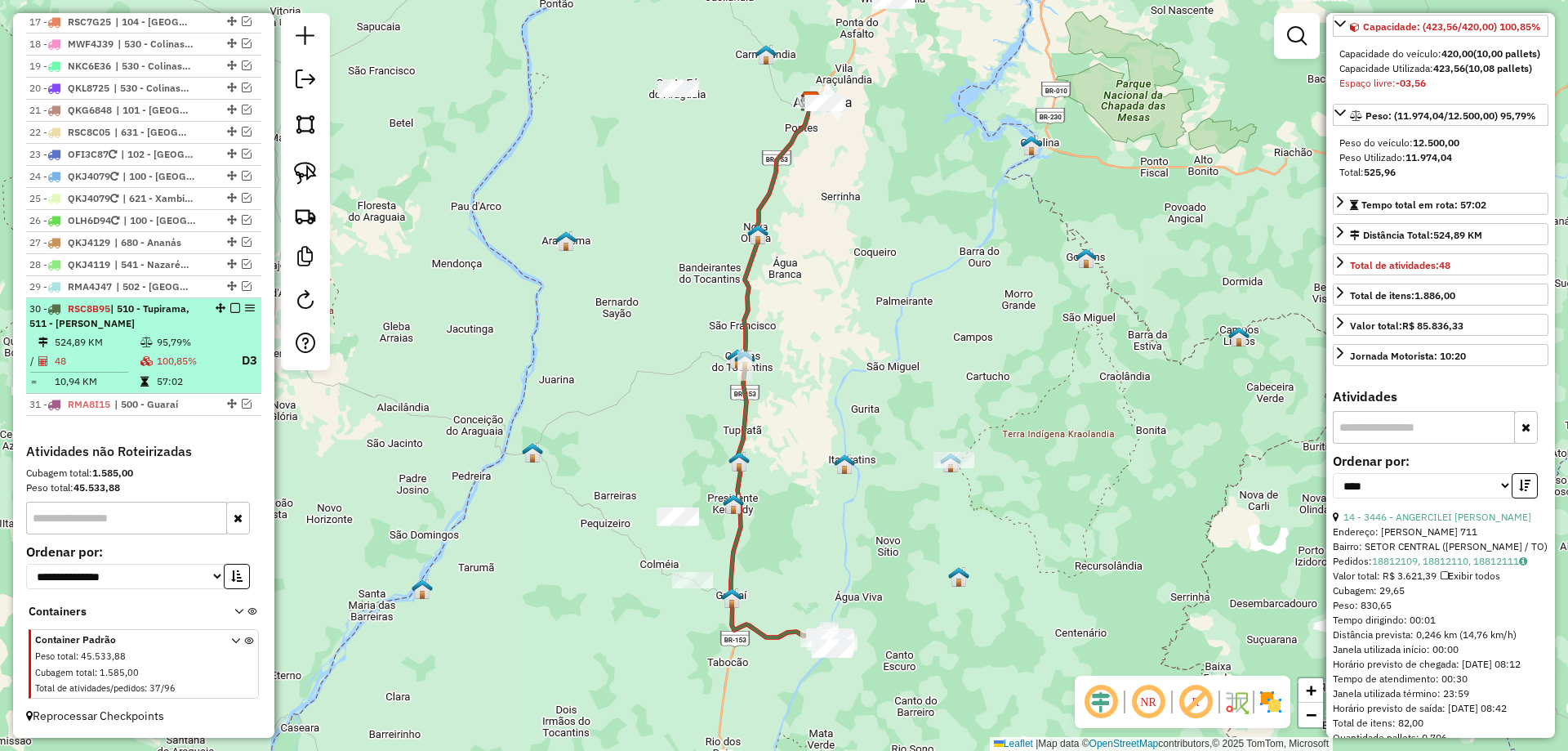
click at [141, 368] on td at bounding box center [148, 360] width 16 height 20
click at [231, 309] on em at bounding box center [235, 308] width 10 height 10
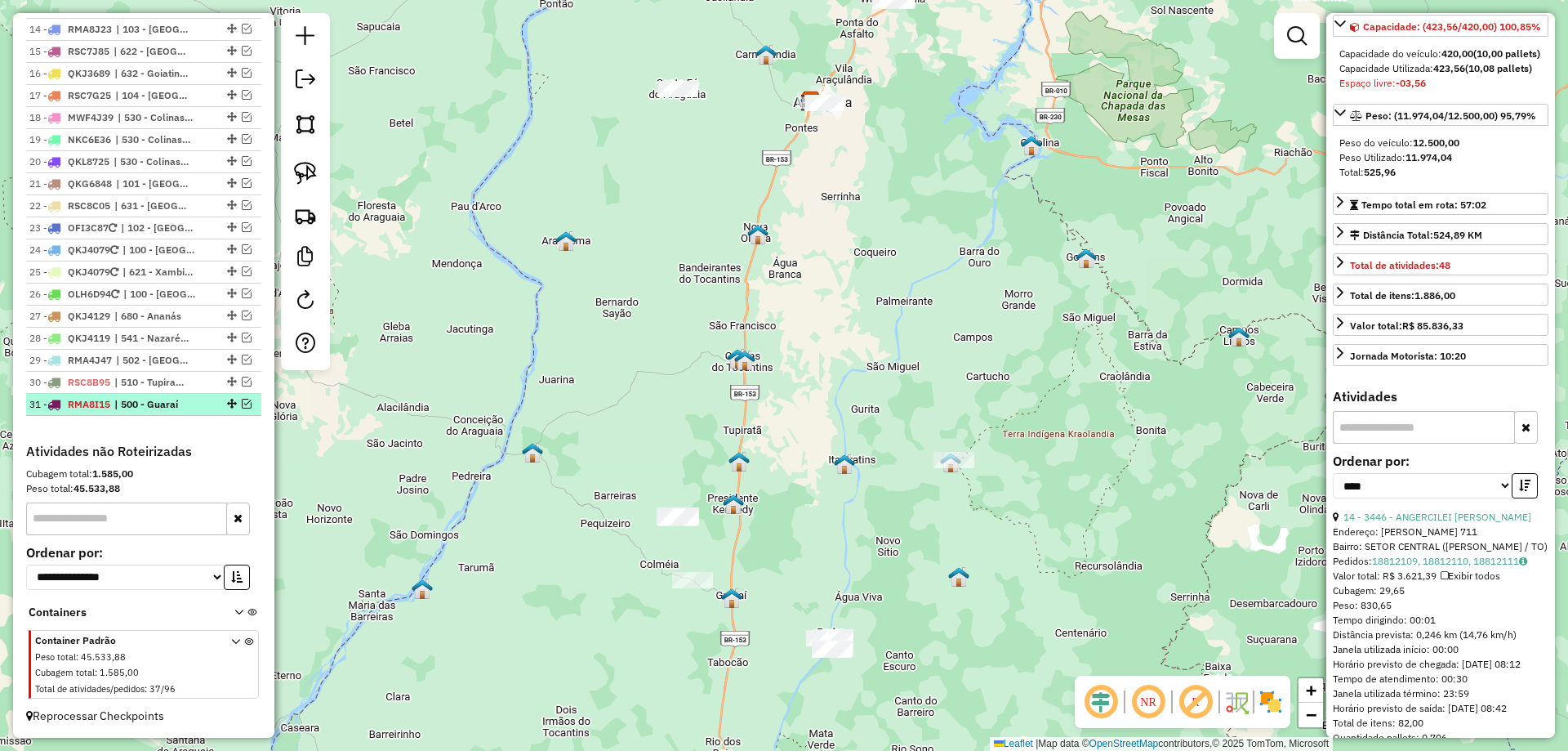
click at [242, 402] on em at bounding box center [247, 403] width 10 height 10
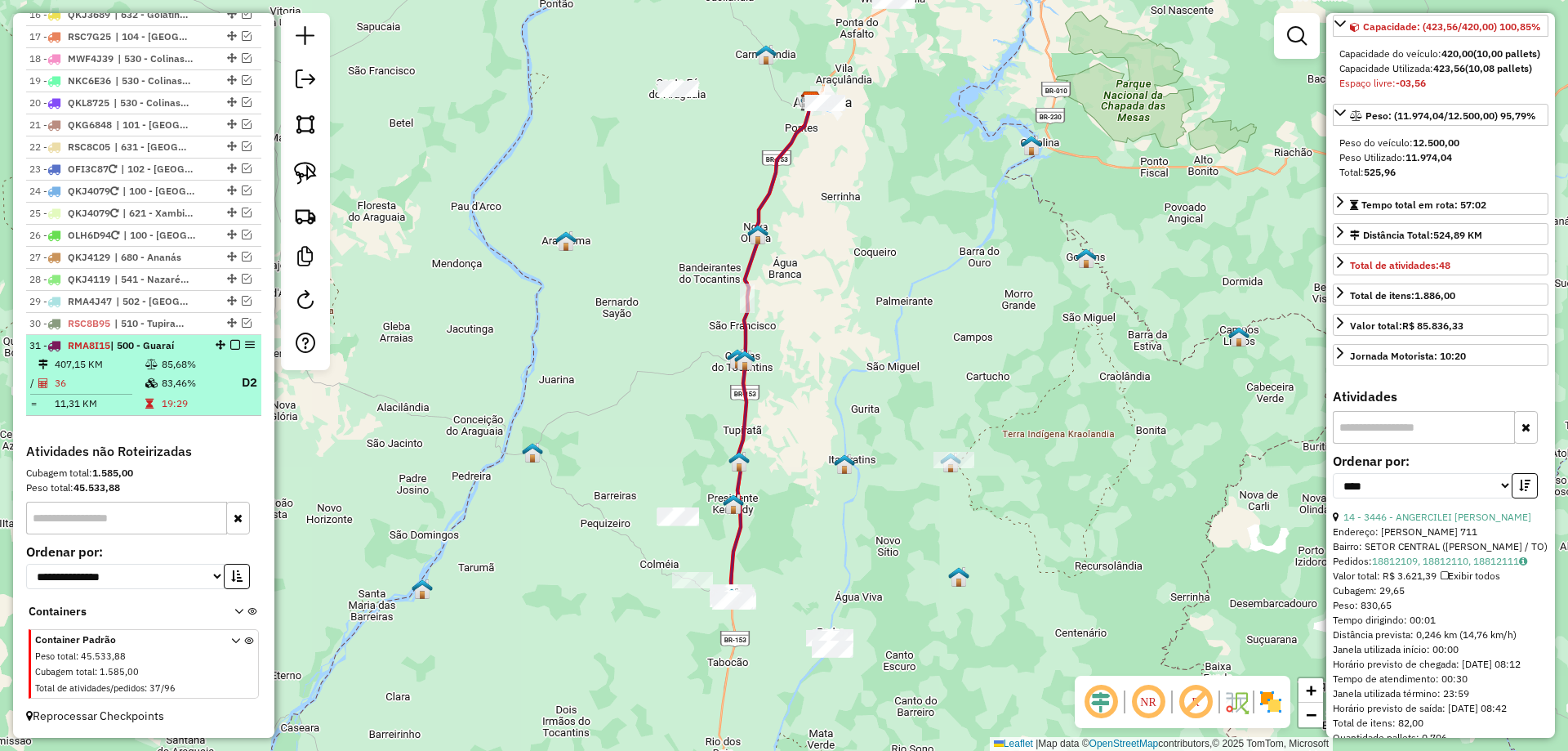
click at [152, 383] on icon at bounding box center [151, 383] width 12 height 10
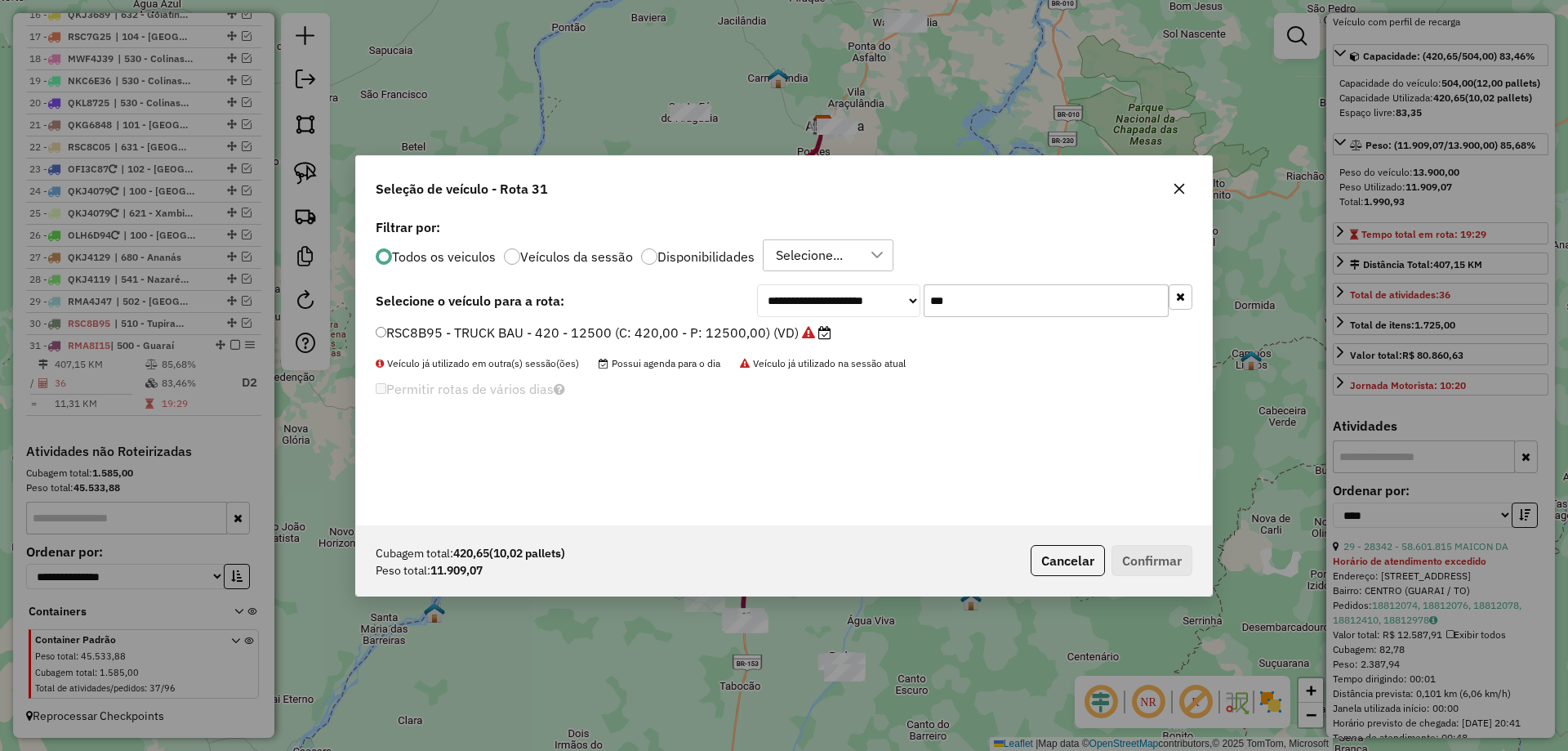
scroll to position [9, 5]
click at [992, 295] on input "***" at bounding box center [1046, 300] width 245 height 32
type input "***"
click at [751, 330] on label "MVZ2C26 - TRUCK BAU - 420 - 12500 (C: 420,00 - P: 12500,00) (VD)" at bounding box center [604, 333] width 458 height 20
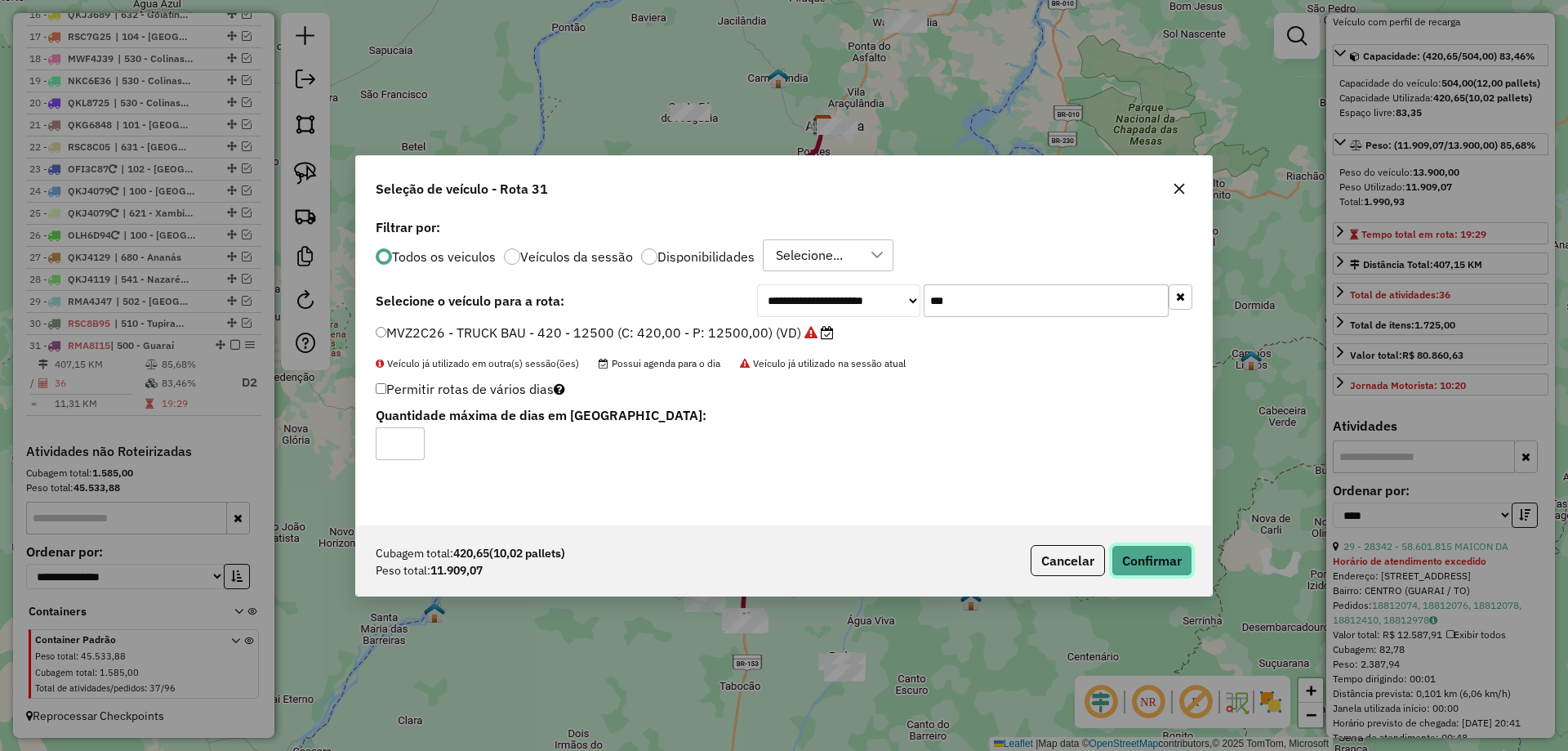
click at [1132, 551] on button "Confirmar" at bounding box center [1152, 560] width 81 height 31
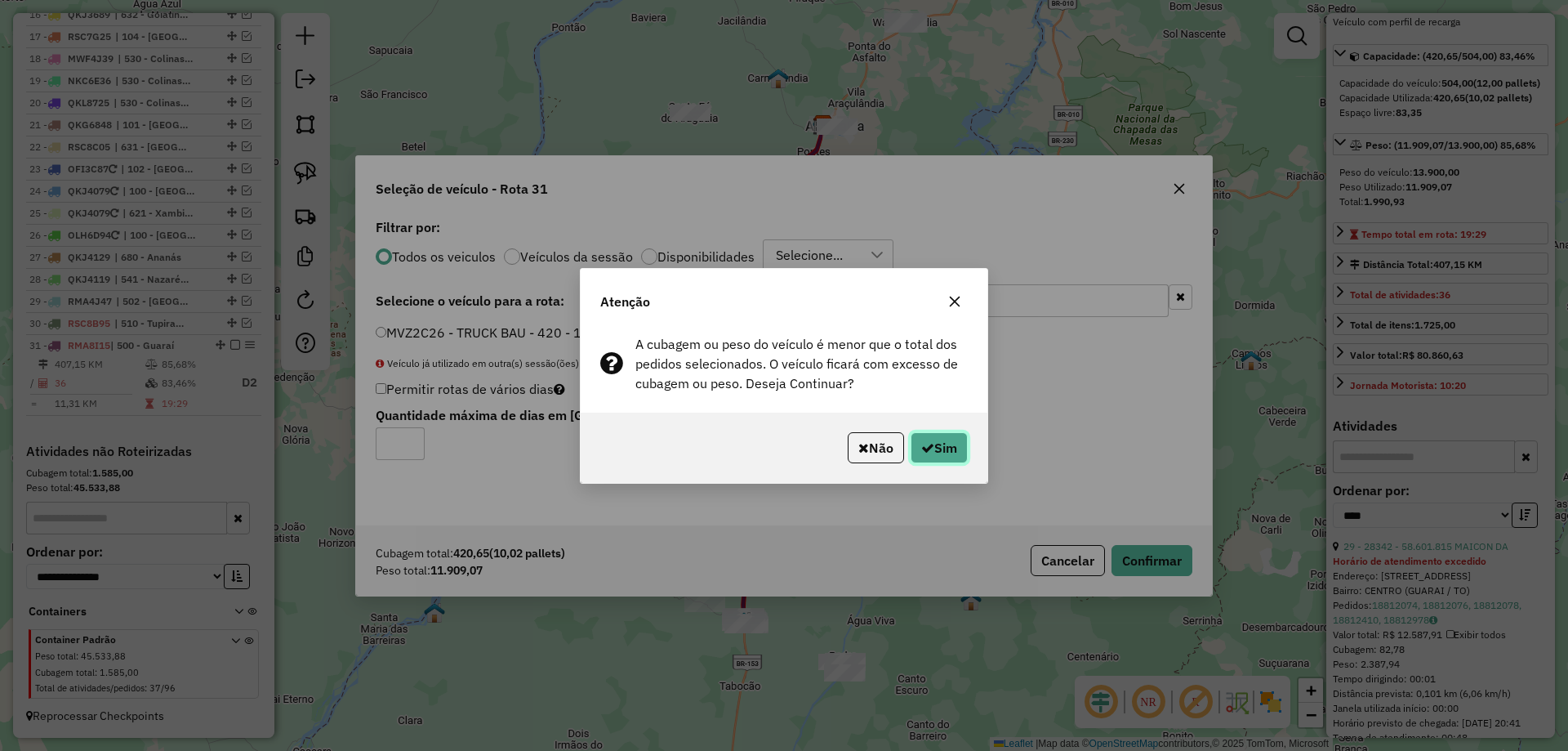
click at [932, 450] on button "Sim" at bounding box center [939, 448] width 57 height 31
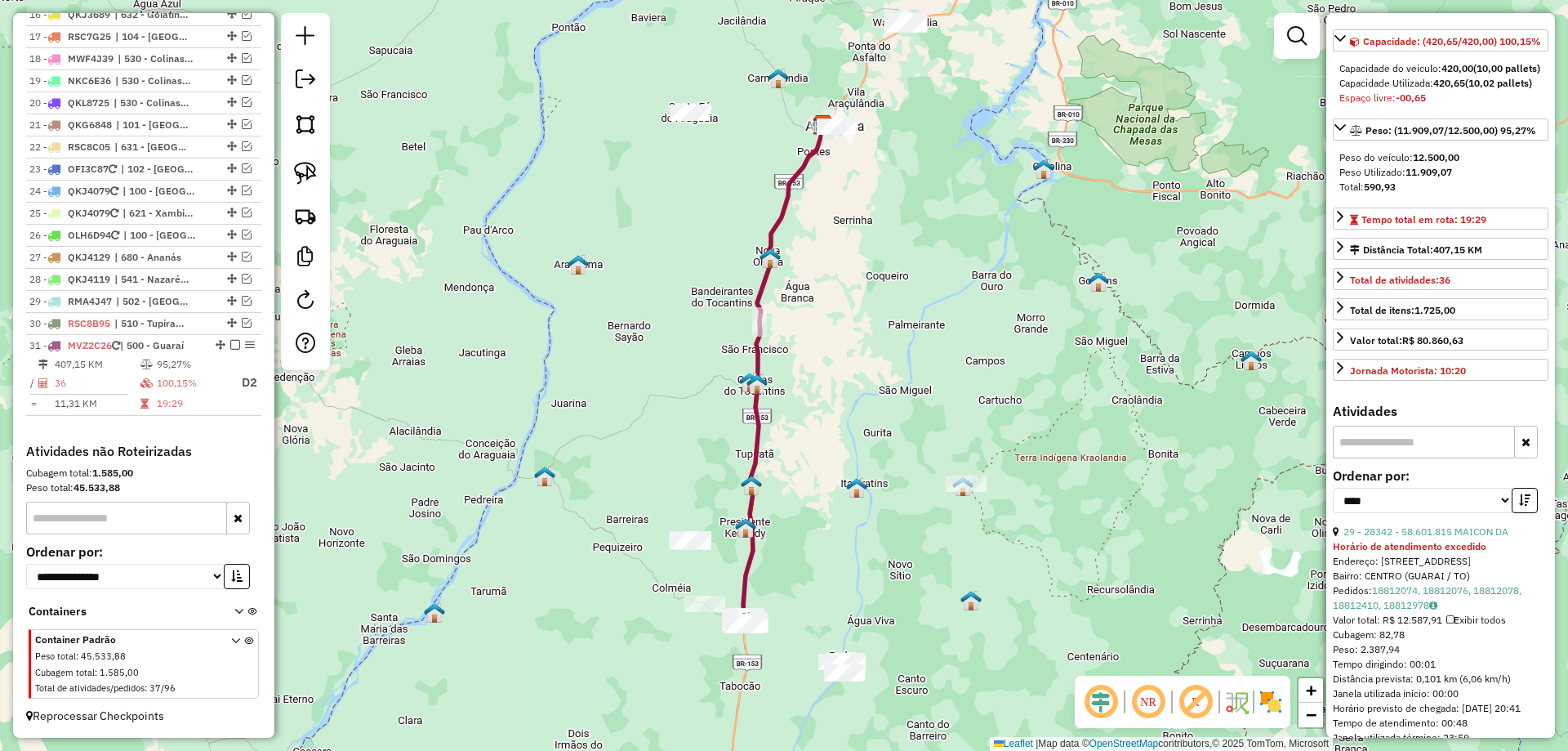
scroll to position [163, 0]
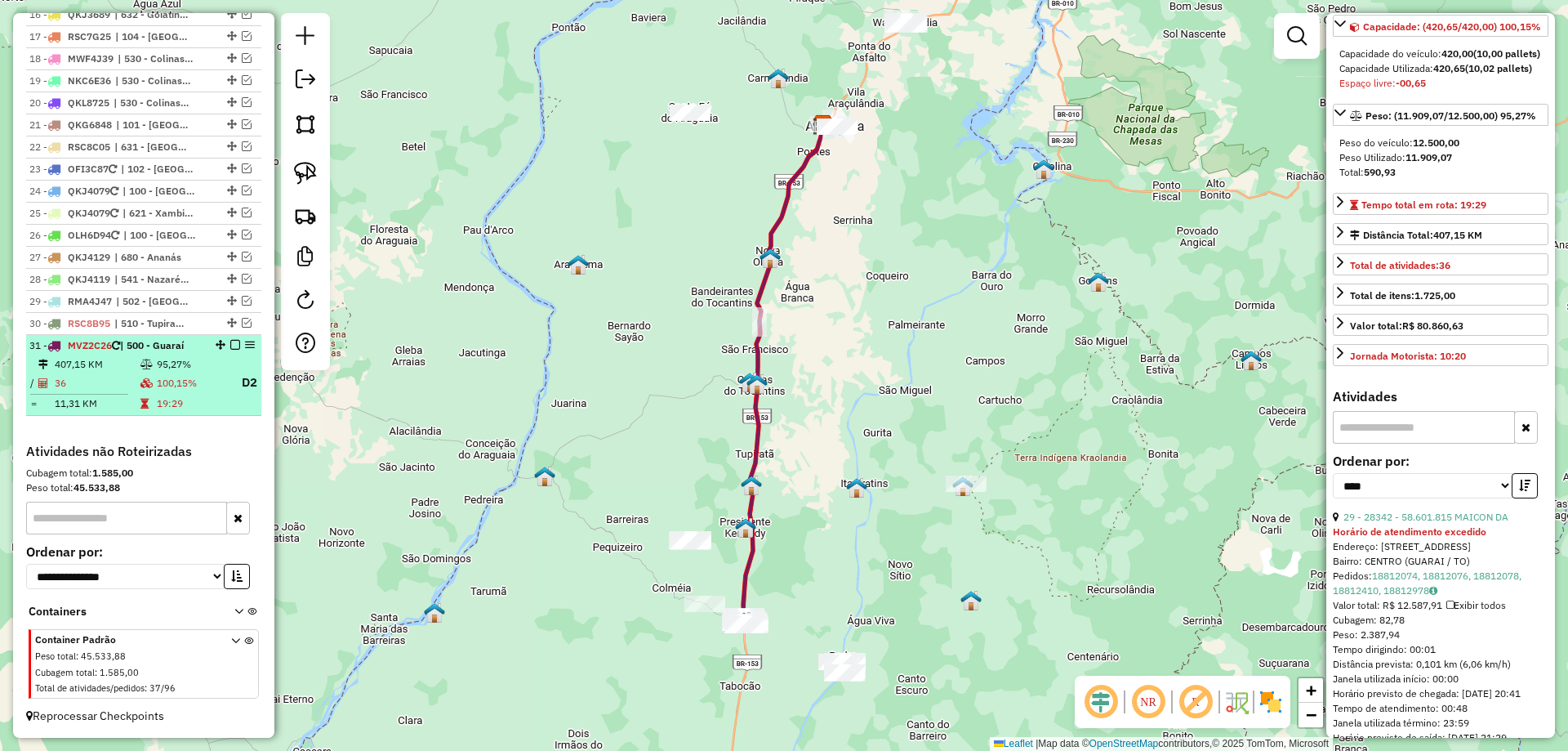
click at [156, 380] on td "100,15%" at bounding box center [191, 382] width 71 height 20
click at [232, 346] on em at bounding box center [235, 345] width 10 height 10
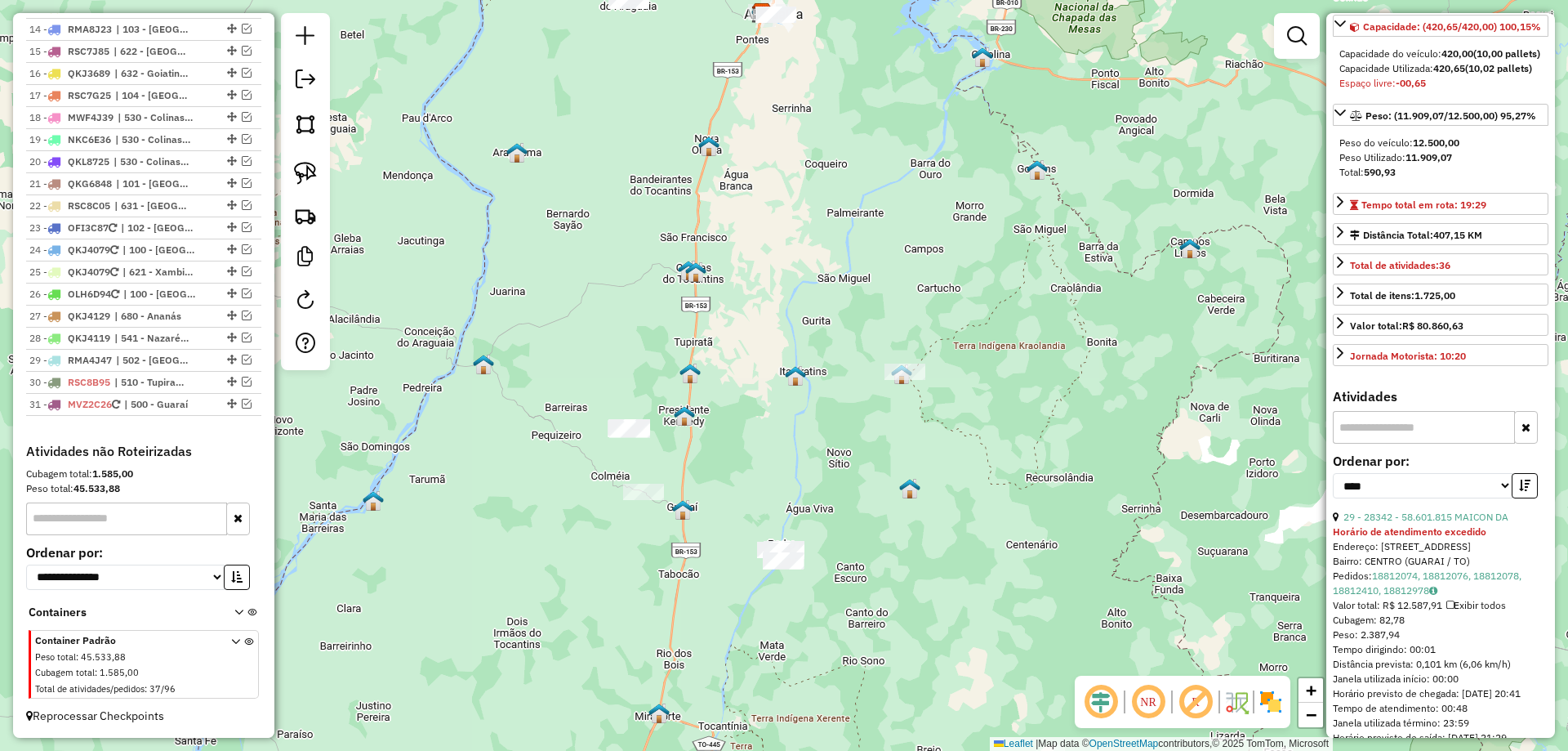
drag, startPoint x: 672, startPoint y: 483, endPoint x: 604, endPoint y: 344, distance: 154.7
click at [604, 345] on div "Janela de atendimento Grade de atendimento Capacidade Transportadoras Veículos …" at bounding box center [784, 376] width 1568 height 751
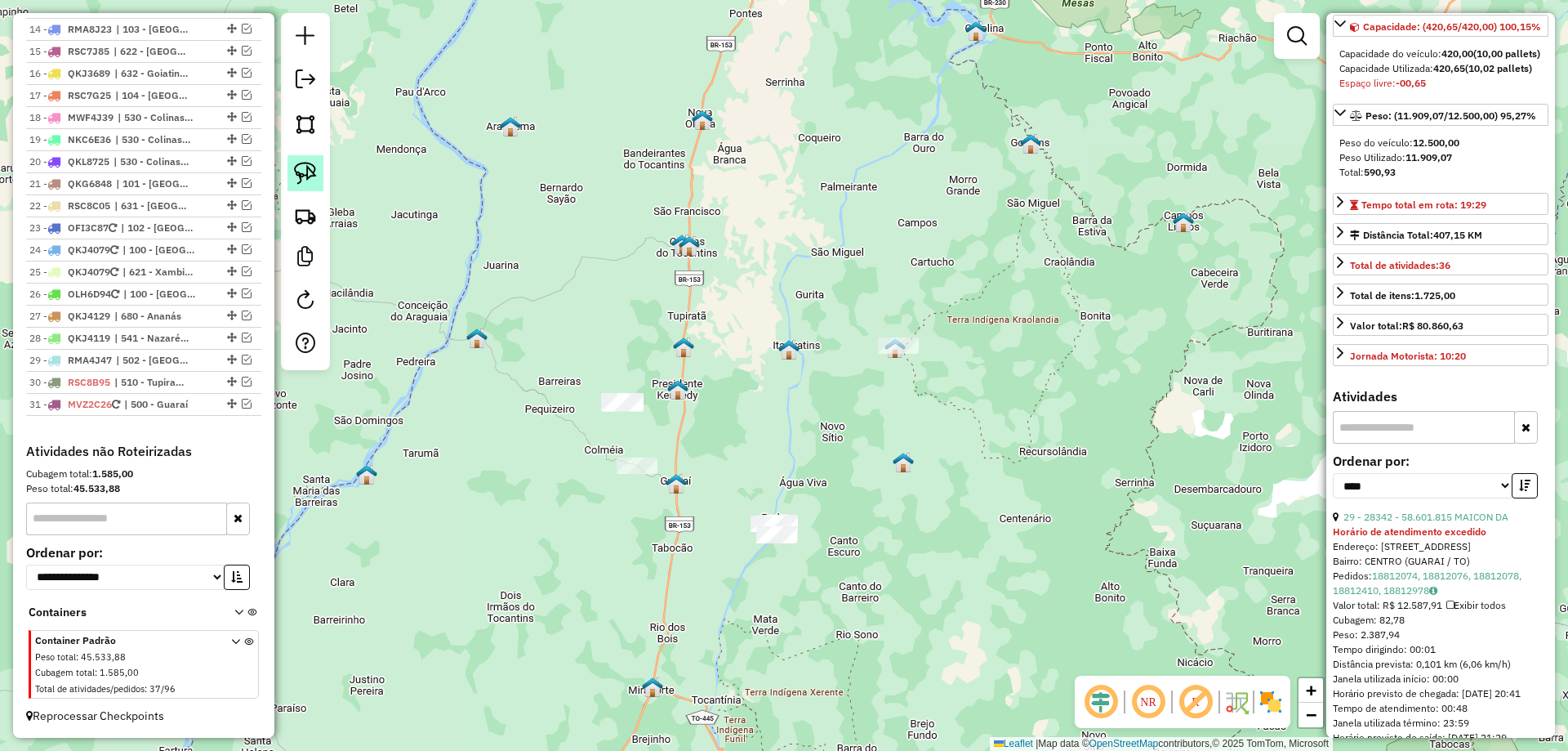
click at [298, 187] on link at bounding box center [306, 173] width 36 height 36
drag, startPoint x: 781, startPoint y: 467, endPoint x: 864, endPoint y: 540, distance: 110.5
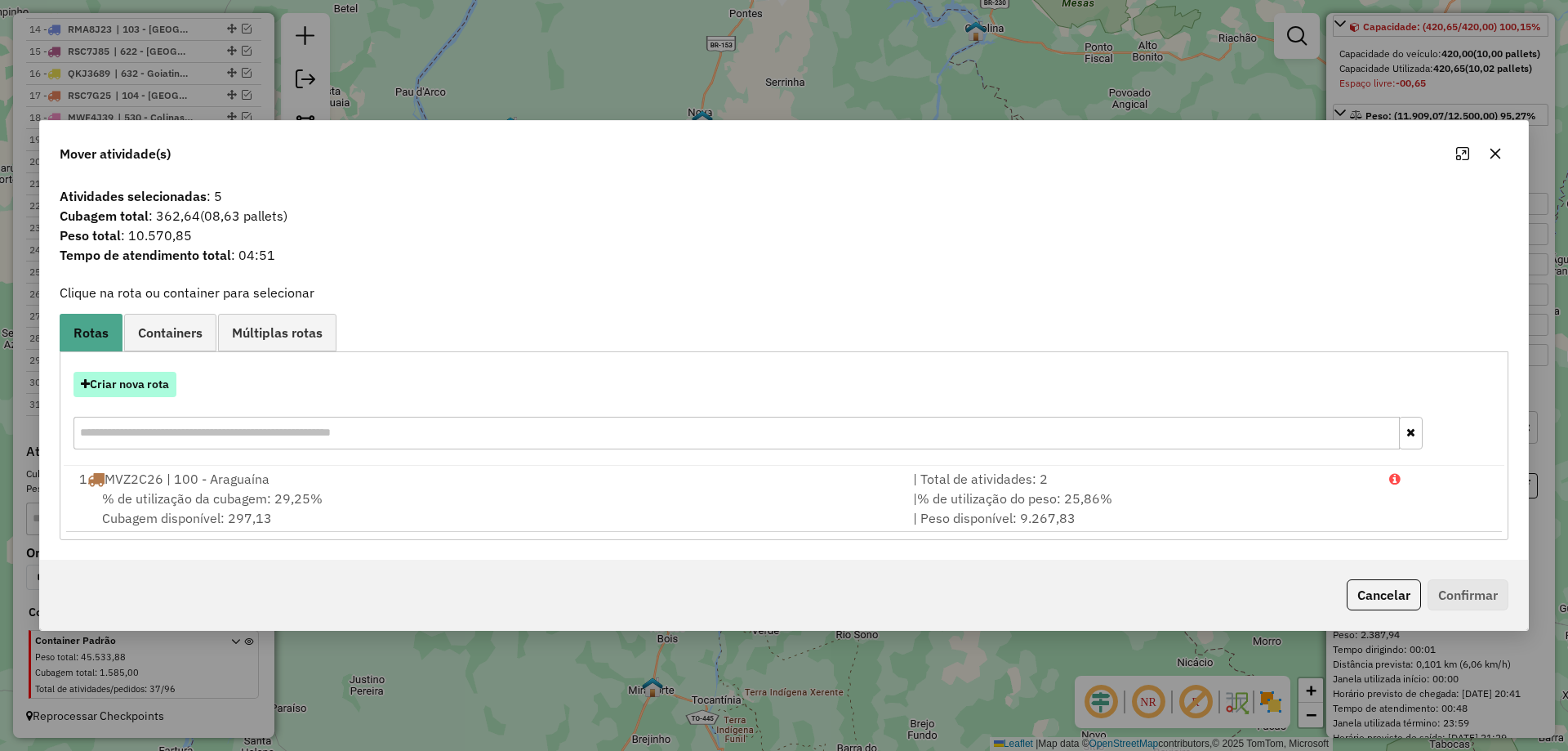
click at [110, 378] on button "Criar nova rota" at bounding box center [125, 384] width 103 height 26
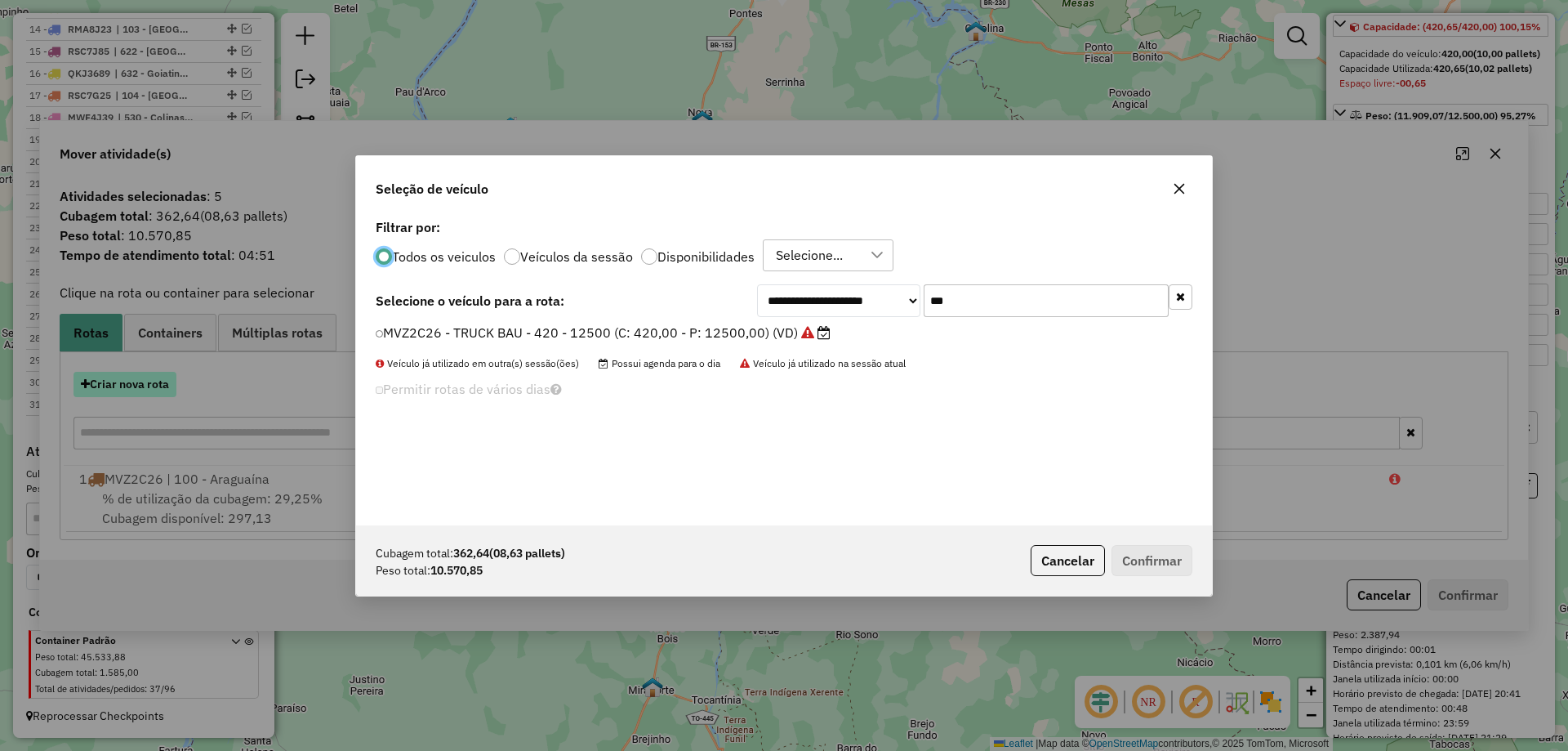
scroll to position [9, 5]
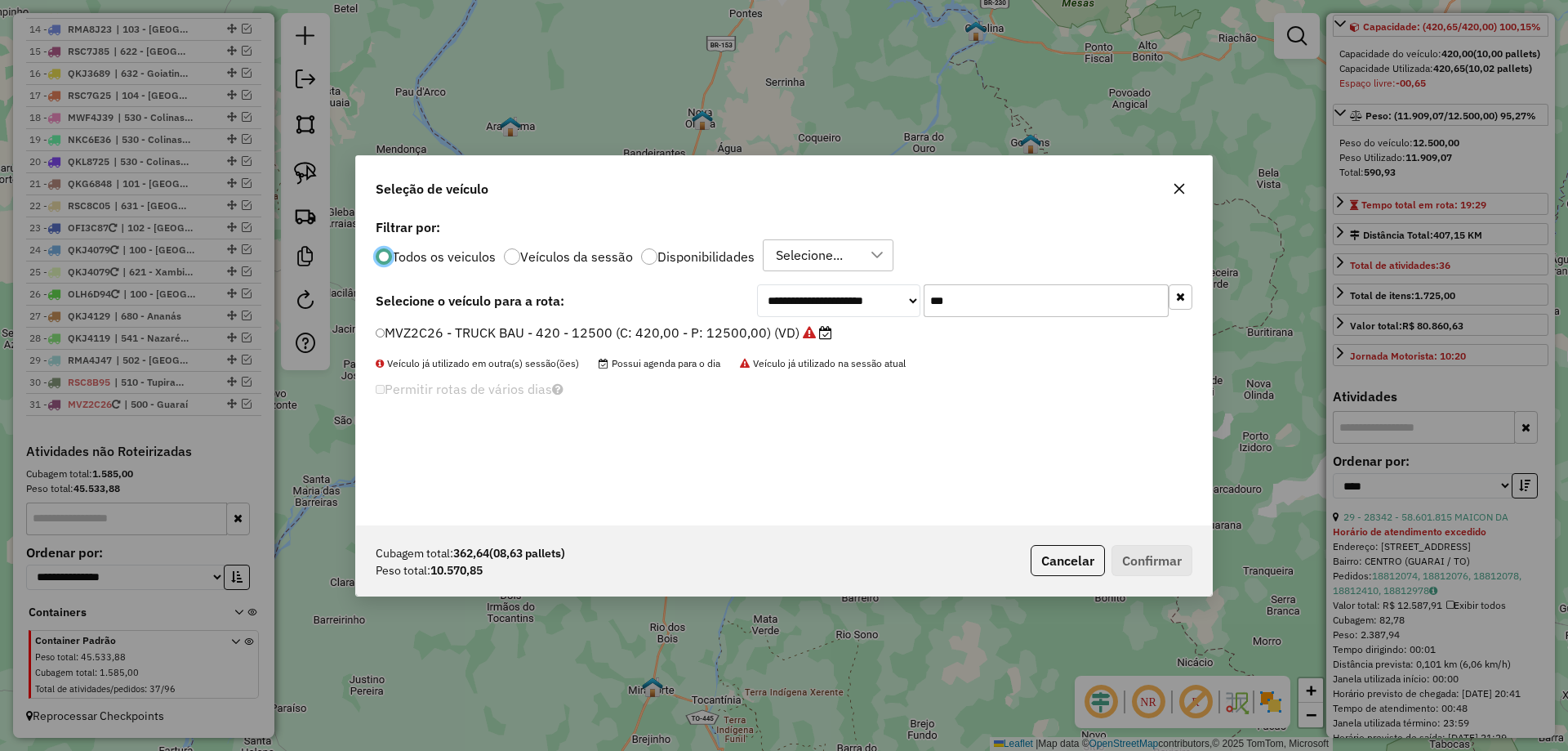
click at [984, 308] on input "***" at bounding box center [1046, 300] width 245 height 32
click at [985, 308] on input "***" at bounding box center [1046, 300] width 245 height 32
type input "***"
click at [844, 332] on label "RMA8I15 - TRUCK CARROCERIA ABERTA - 504 - 13000 (C: 504,00 - P: 13900,00) (VD)" at bounding box center [646, 333] width 542 height 20
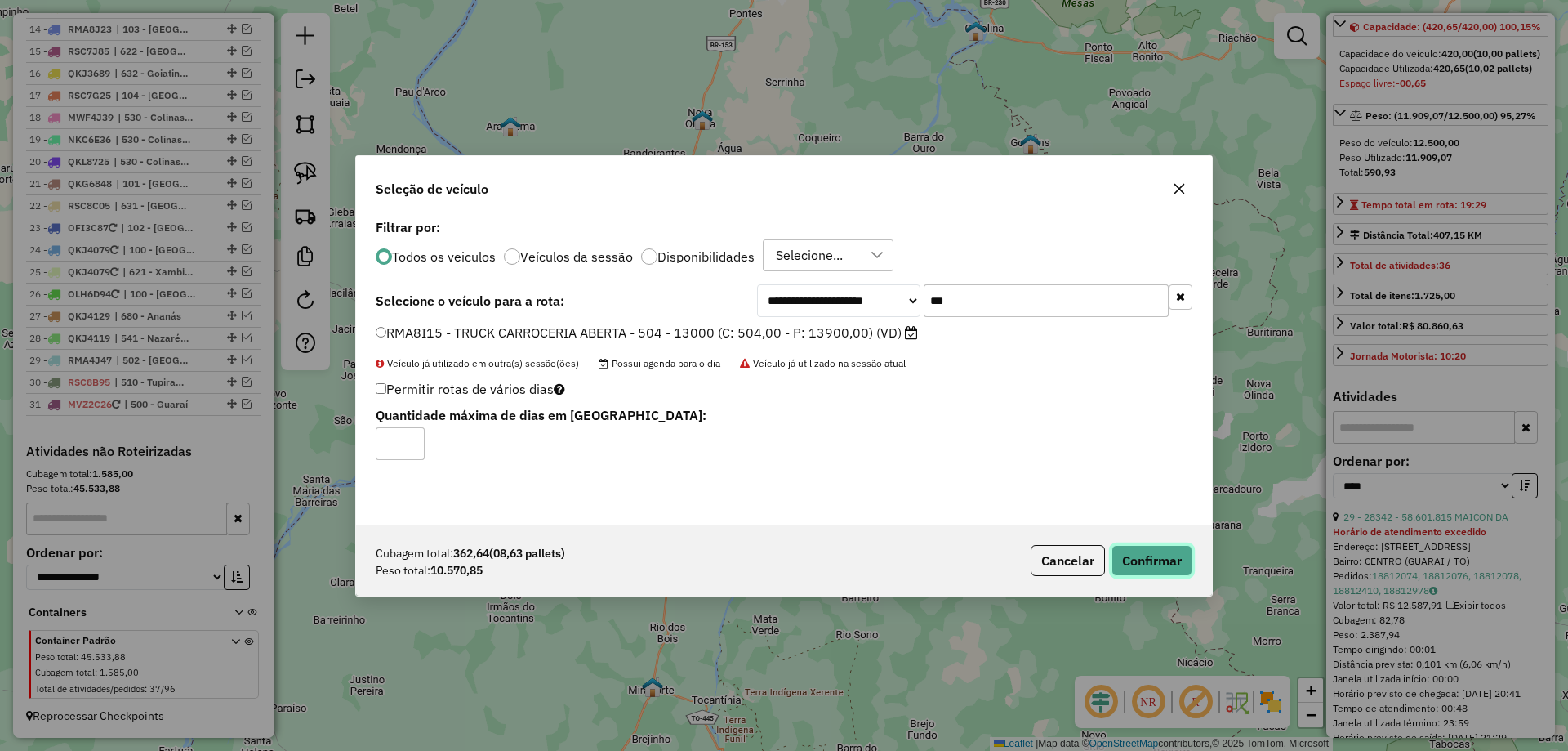
click at [1153, 550] on button "Confirmar" at bounding box center [1152, 560] width 81 height 31
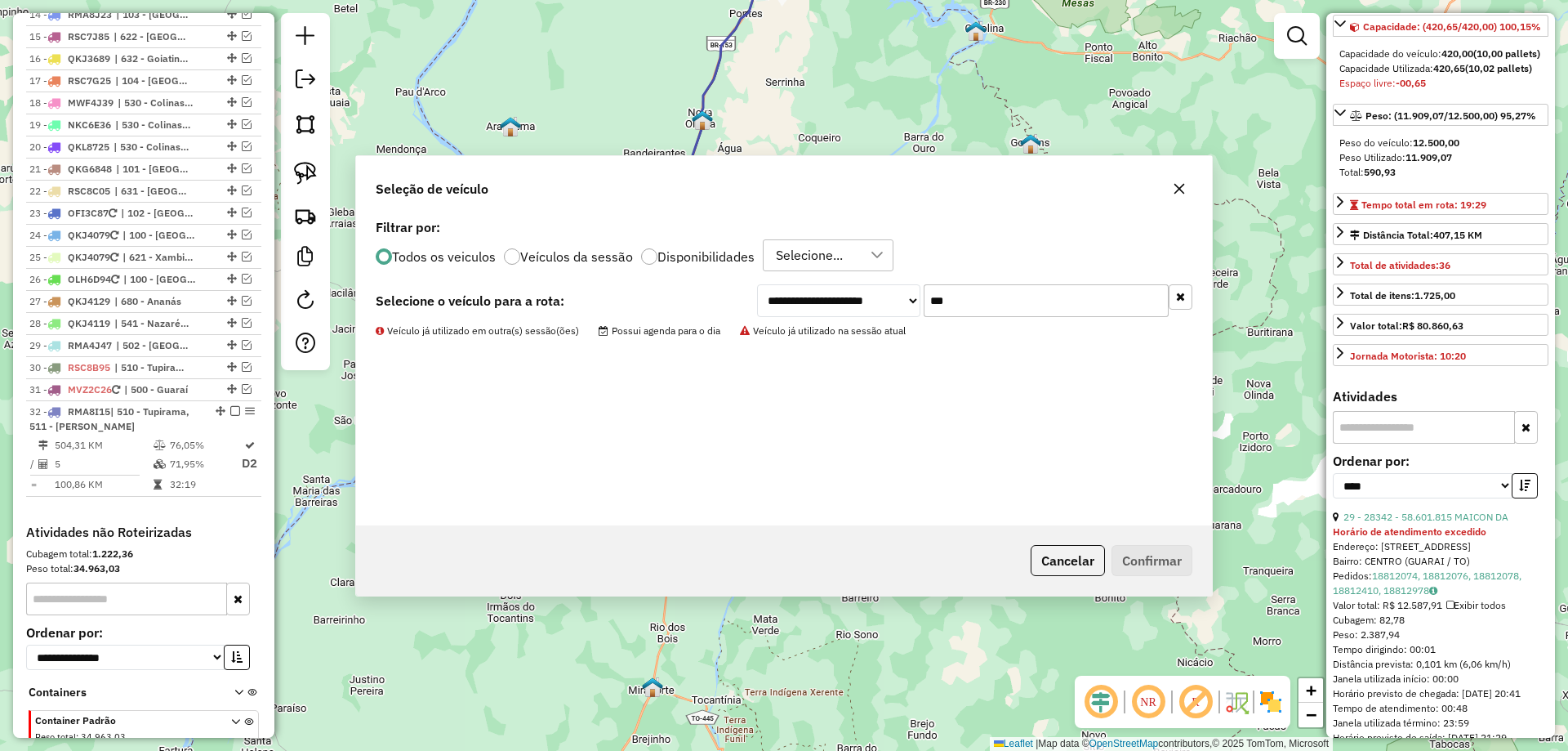
scroll to position [1079, 0]
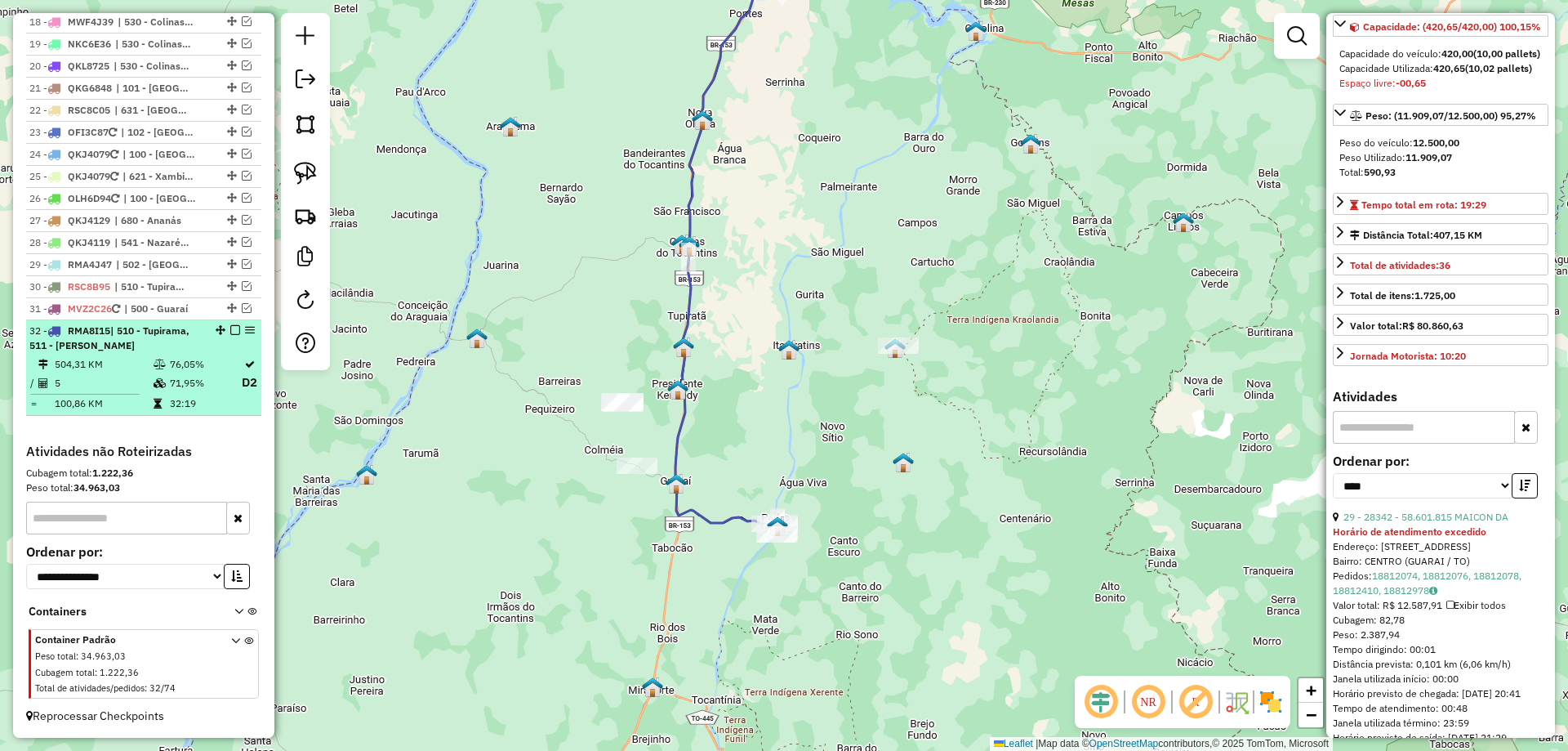
click at [220, 358] on td "76,05%" at bounding box center [205, 364] width 71 height 16
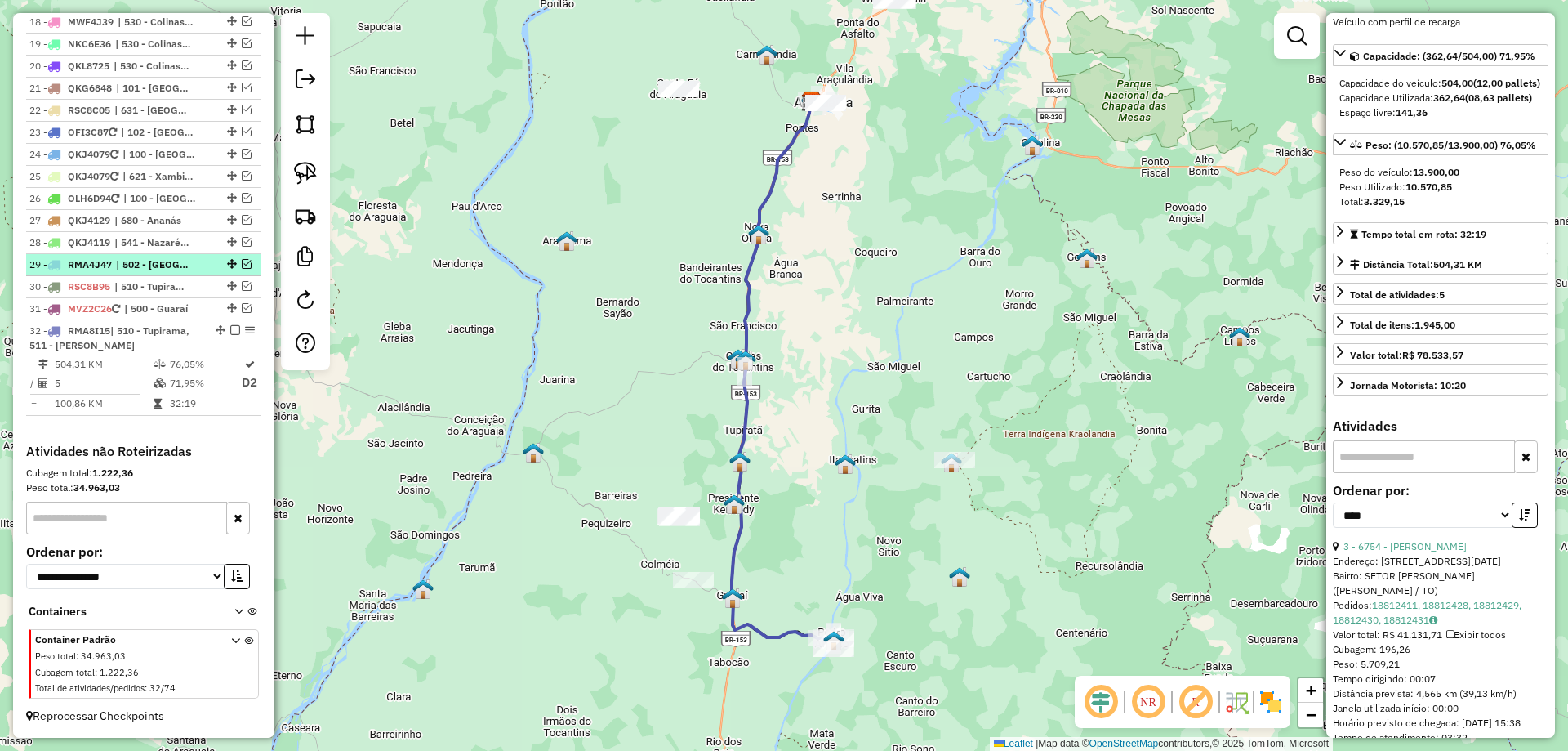
click at [231, 330] on em at bounding box center [235, 330] width 10 height 10
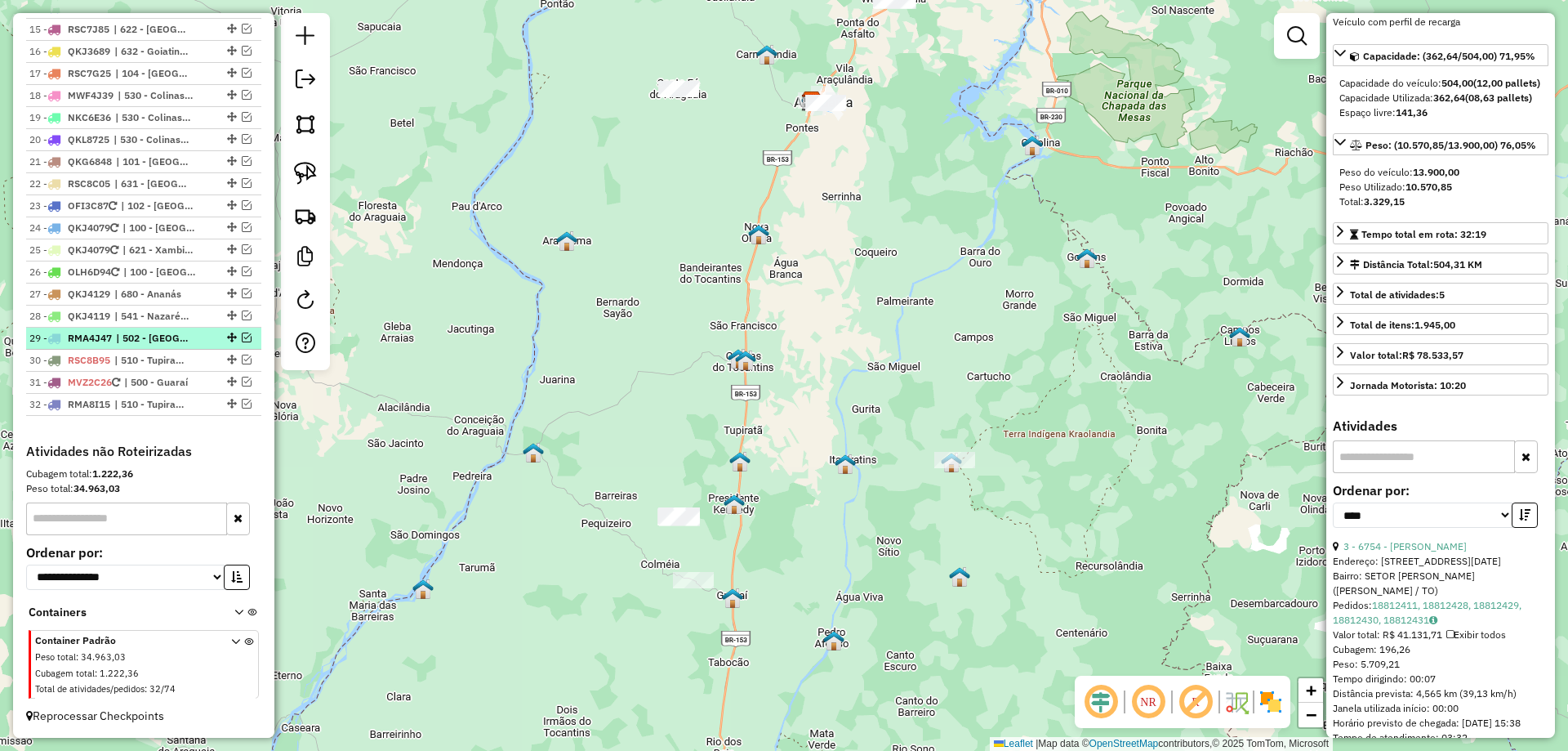
scroll to position [1005, 0]
click at [242, 359] on em at bounding box center [247, 359] width 10 height 10
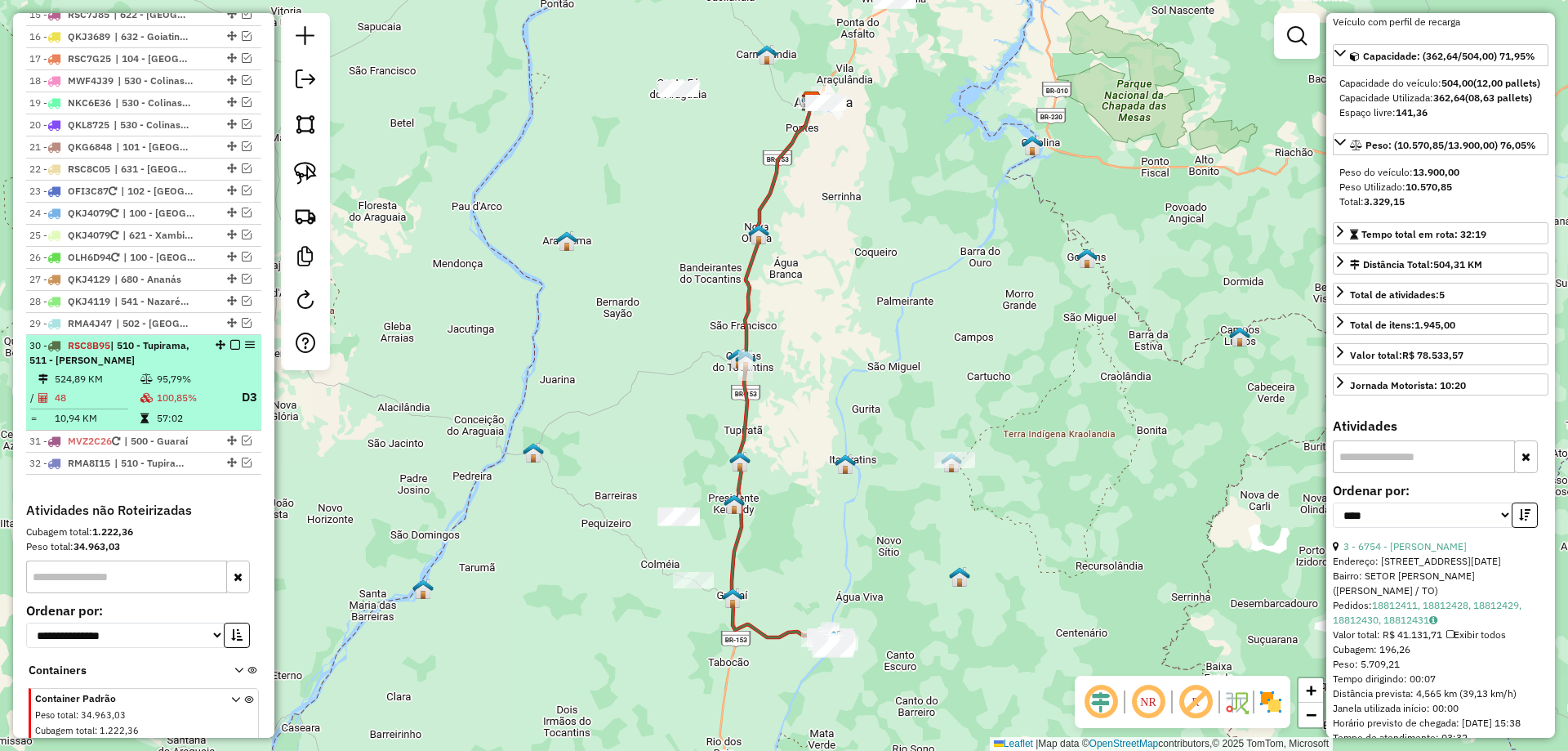
scroll to position [1079, 0]
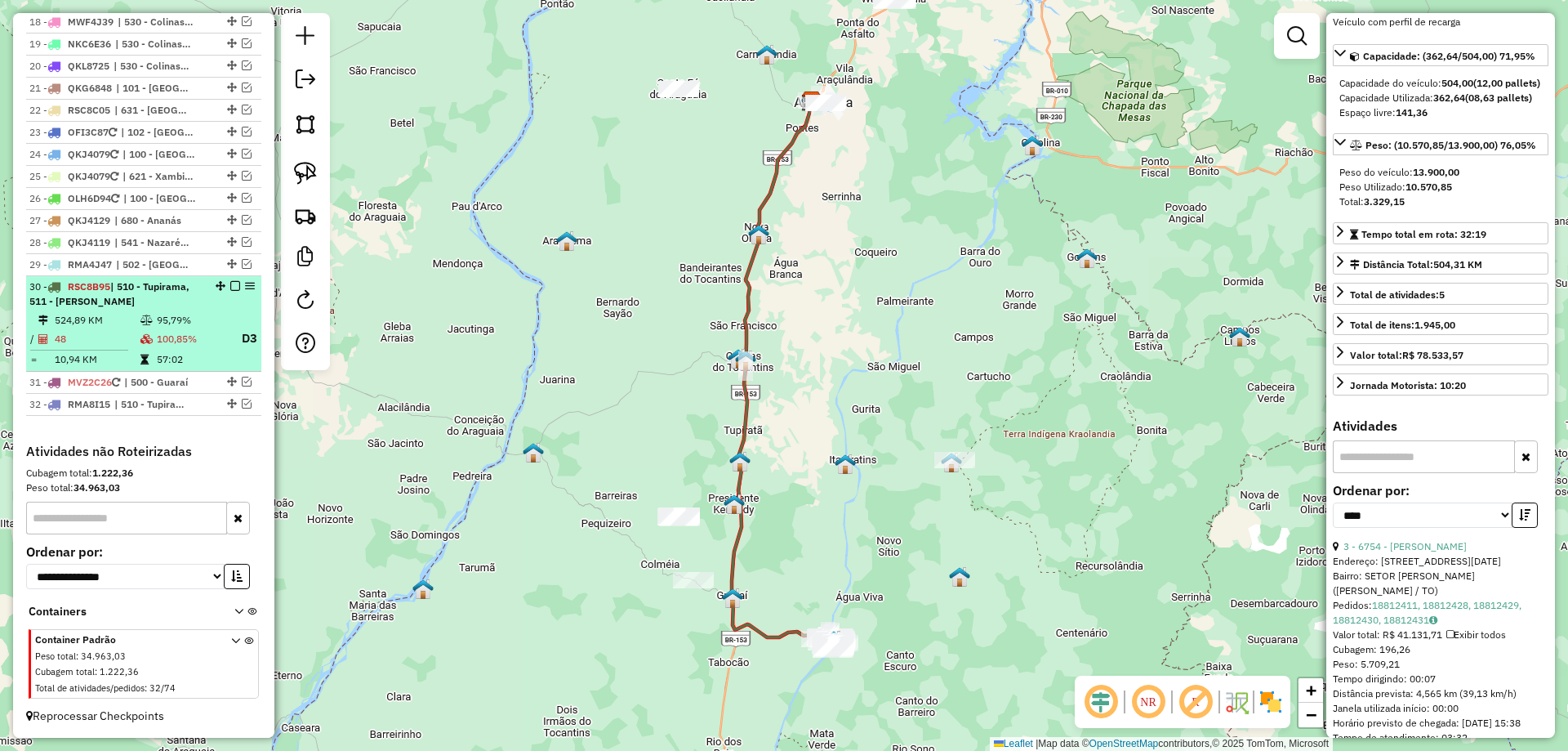
click at [213, 346] on td "100,85%" at bounding box center [191, 338] width 71 height 20
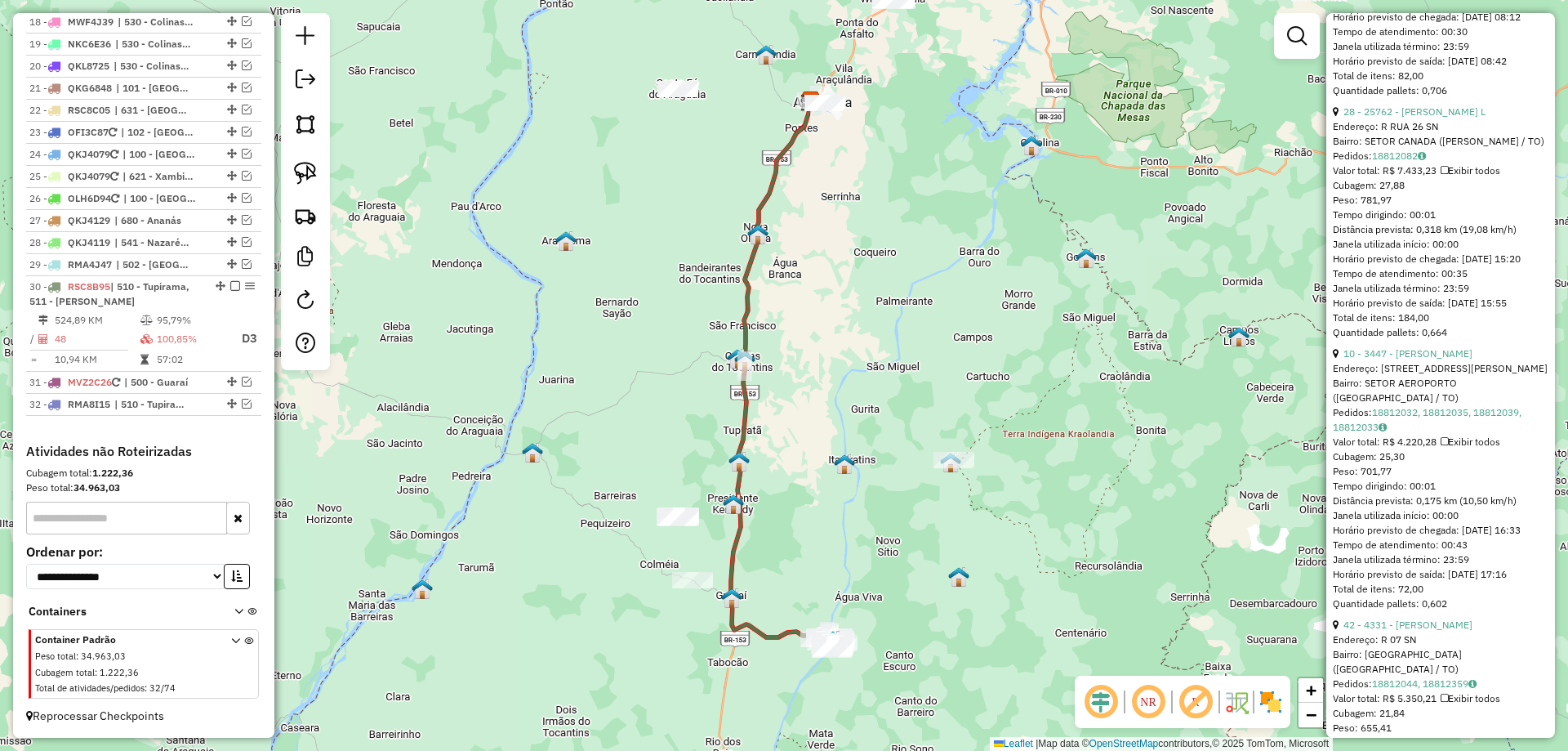
scroll to position [899, 0]
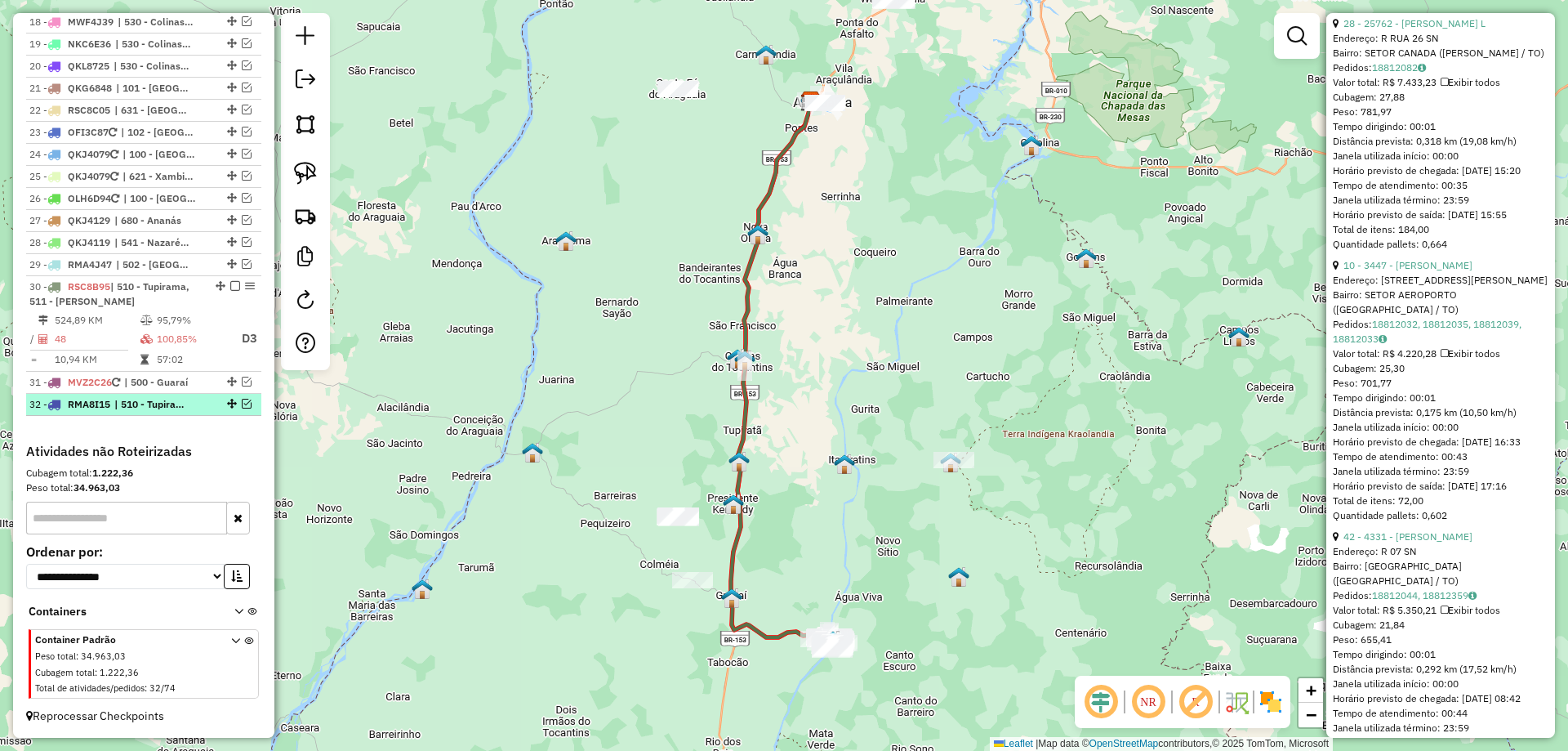
click at [242, 406] on em at bounding box center [247, 403] width 10 height 10
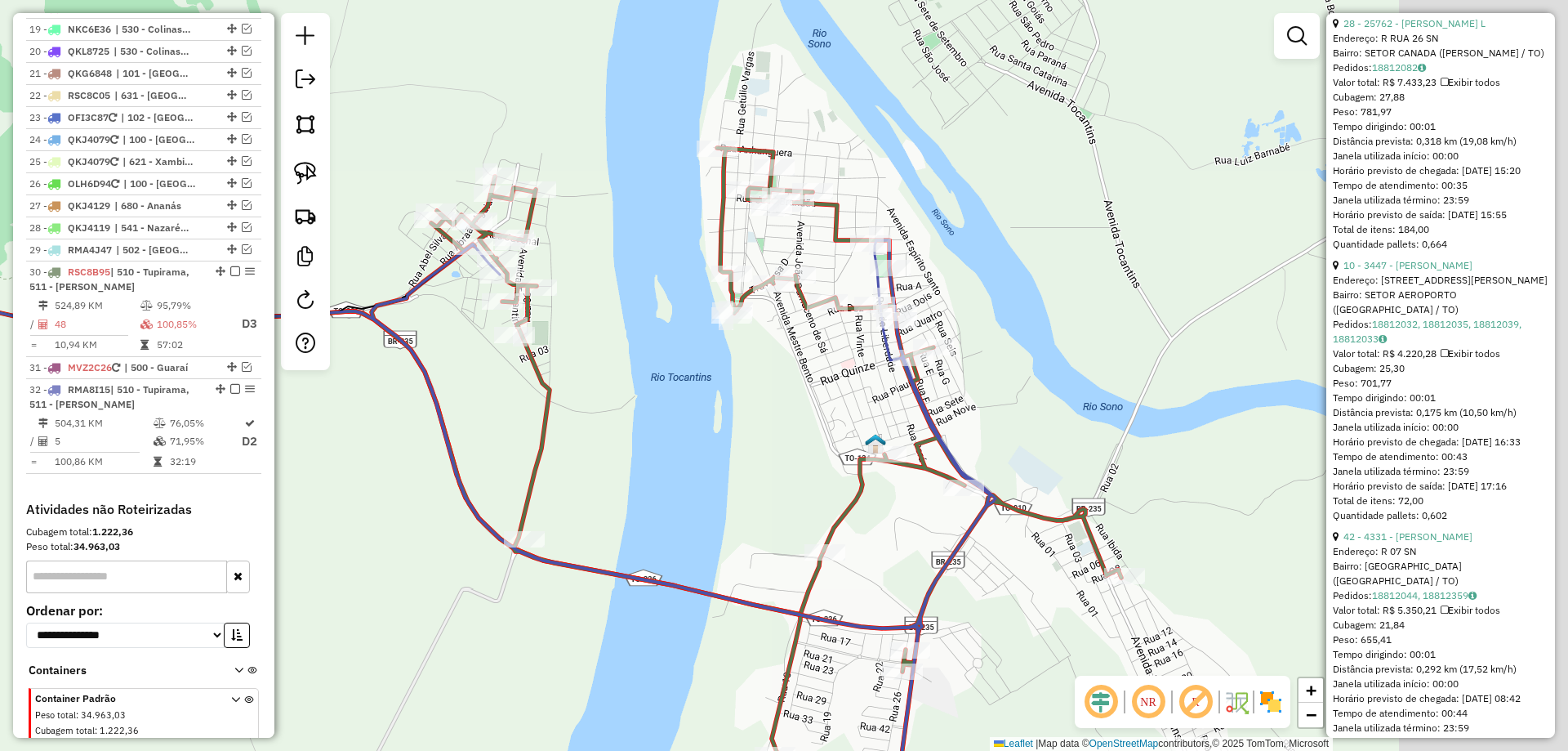
drag, startPoint x: 955, startPoint y: 392, endPoint x: 745, endPoint y: 467, distance: 223.0
click at [745, 467] on div "Janela de atendimento Grade de atendimento Capacidade Transportadoras Veículos …" at bounding box center [784, 376] width 1568 height 751
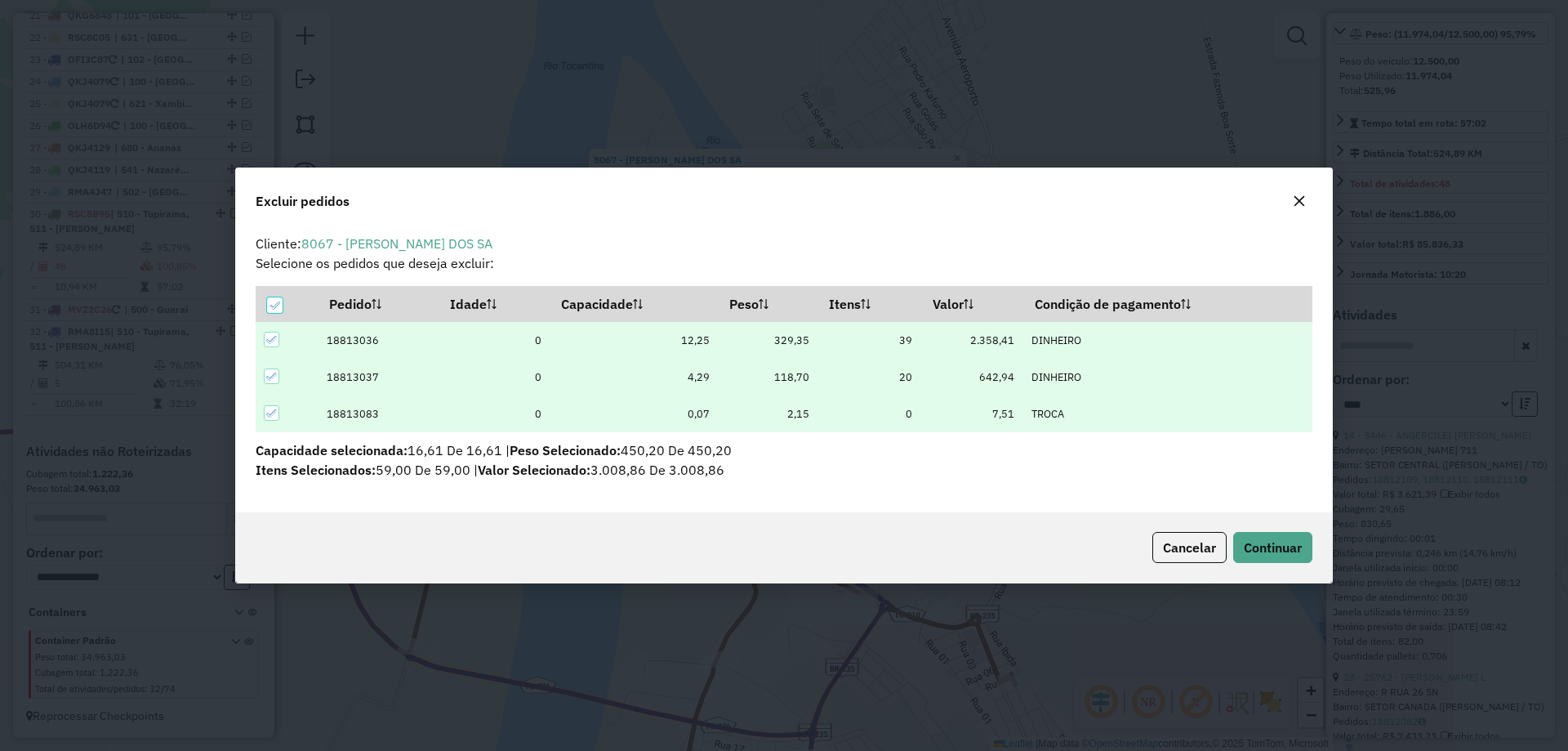
scroll to position [0, 0]
click at [1276, 549] on span "Continuar" at bounding box center [1273, 547] width 58 height 16
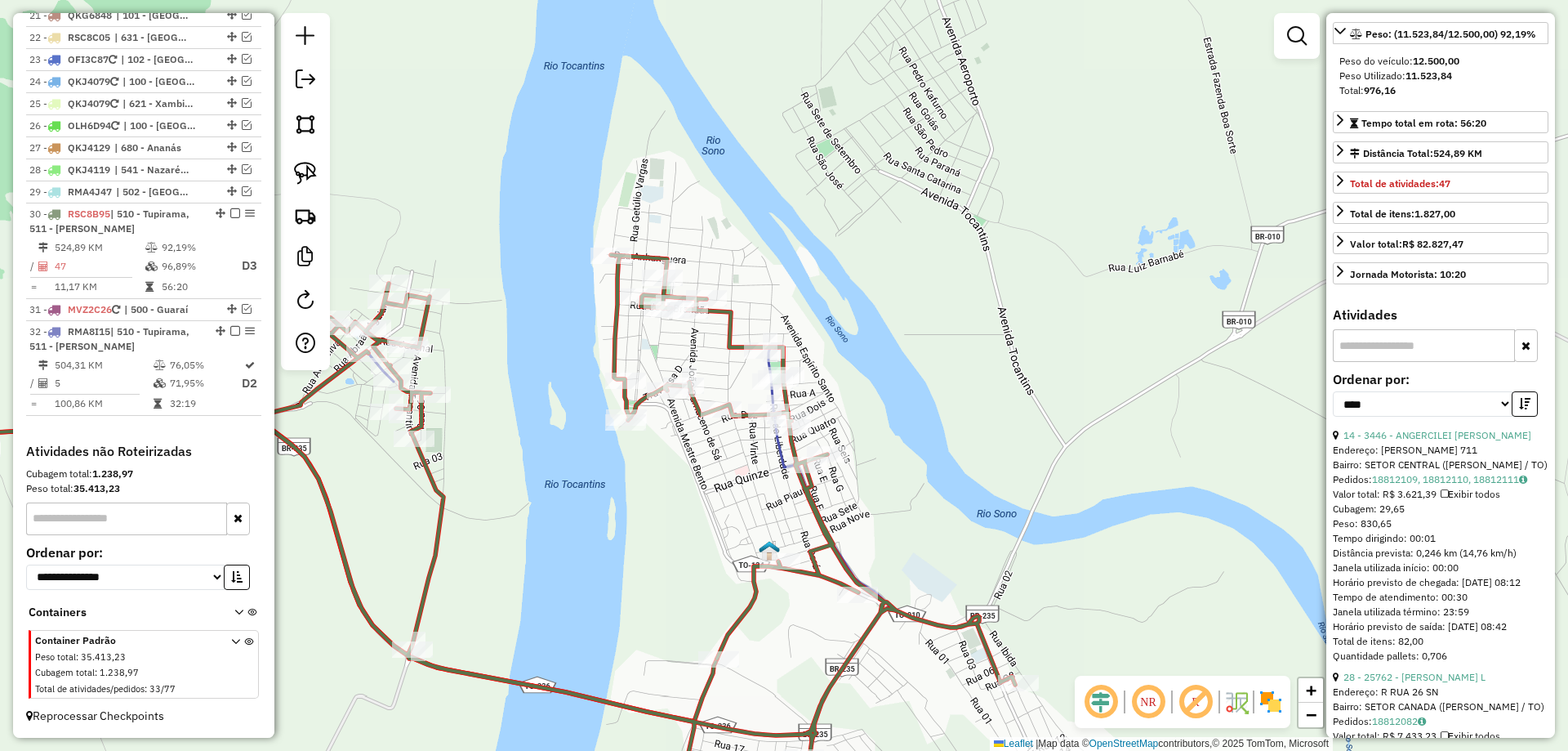
scroll to position [231, 0]
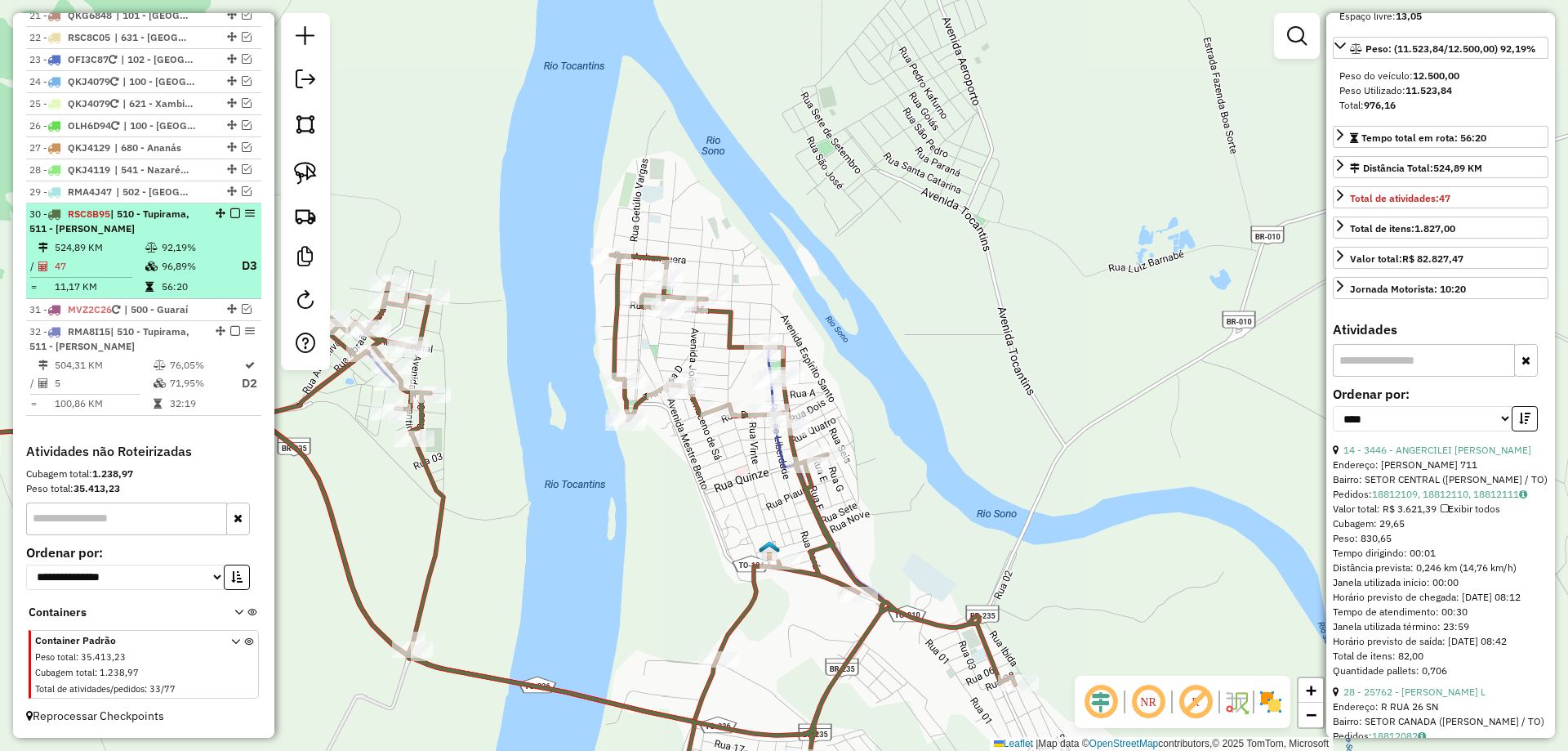
click at [231, 213] on em at bounding box center [235, 213] width 10 height 10
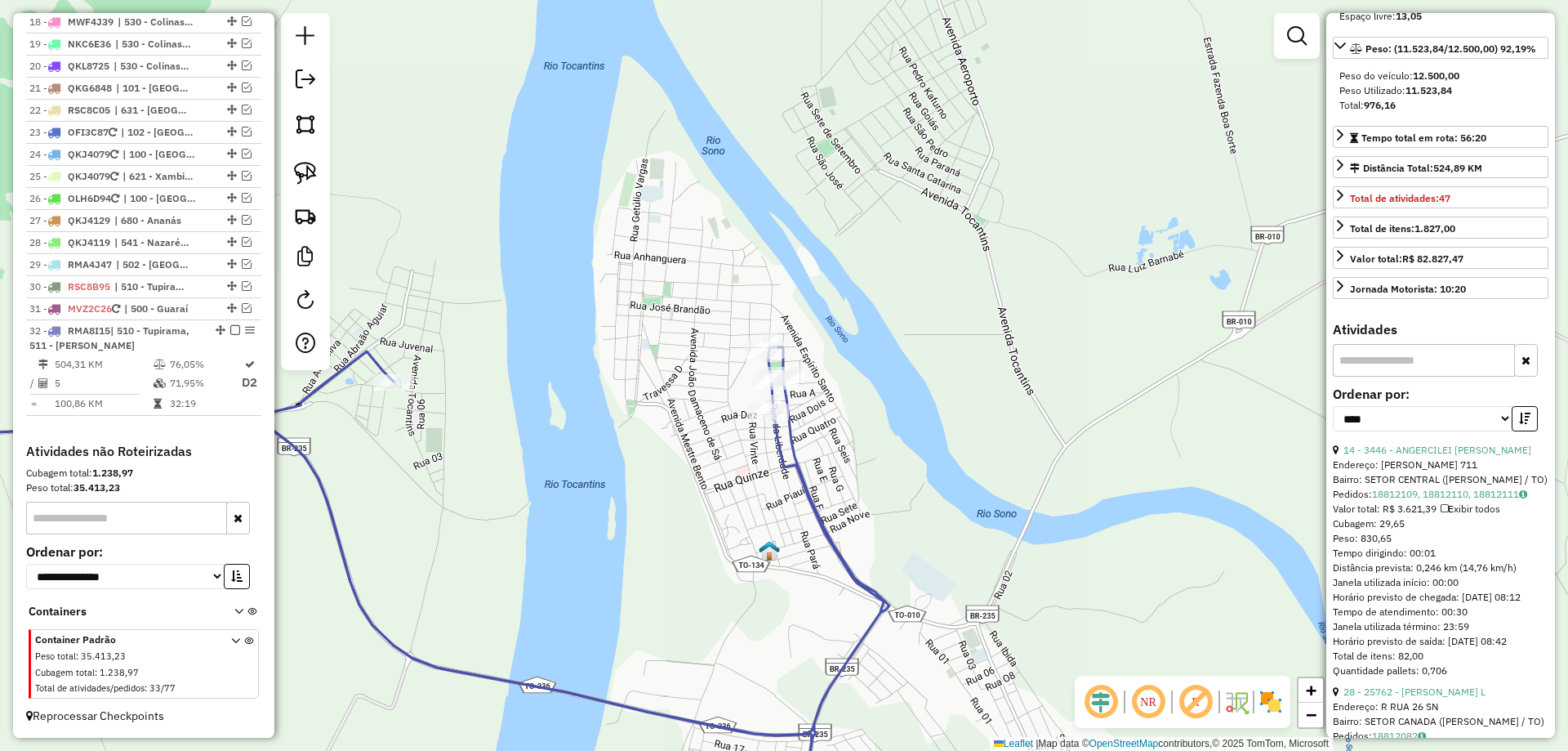
click at [809, 499] on icon at bounding box center [577, 586] width 624 height 478
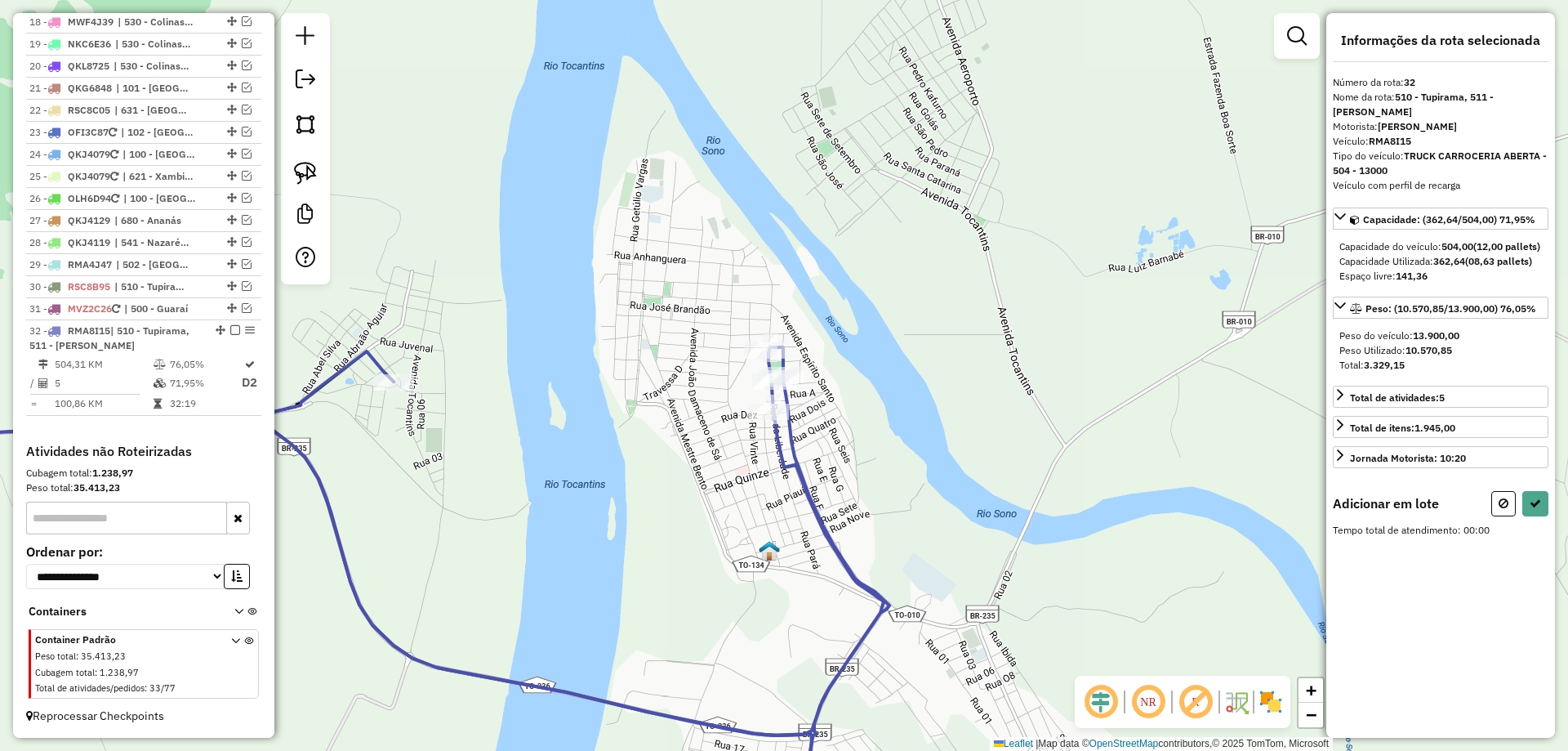
scroll to position [0, 0]
drag, startPoint x: 770, startPoint y: 322, endPoint x: 846, endPoint y: 381, distance: 96.2
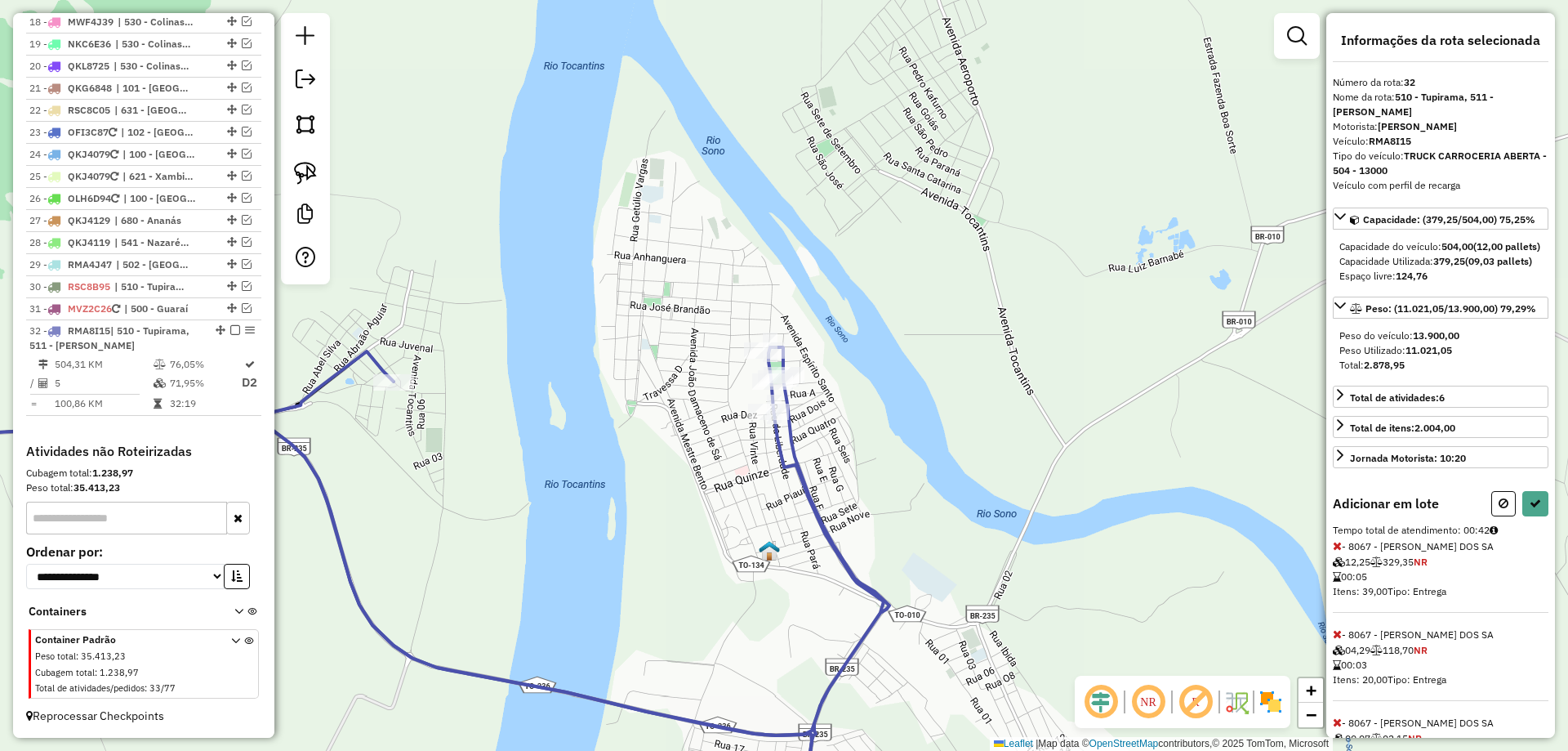
select select "*********"
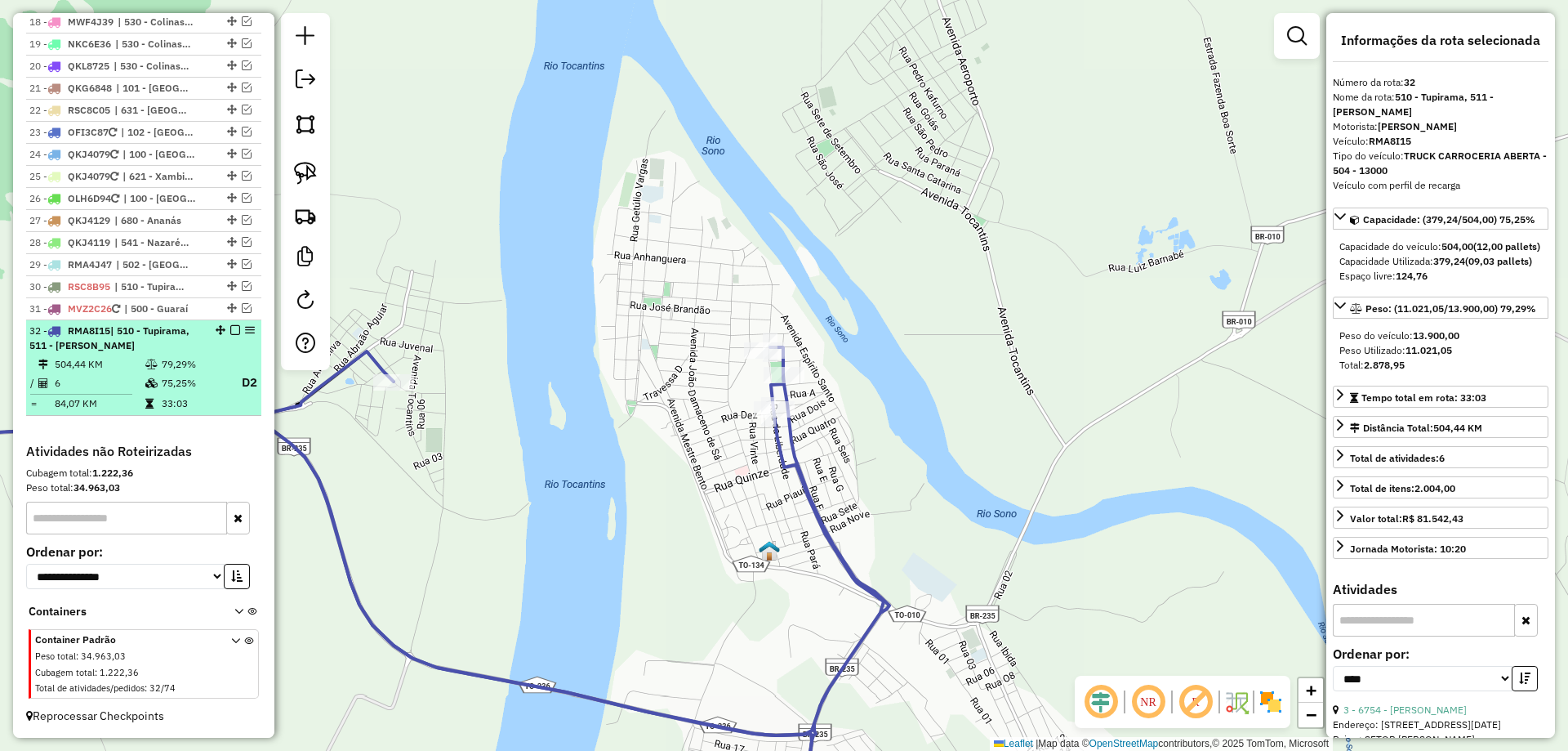
click at [199, 358] on td "79,29%" at bounding box center [193, 364] width 66 height 16
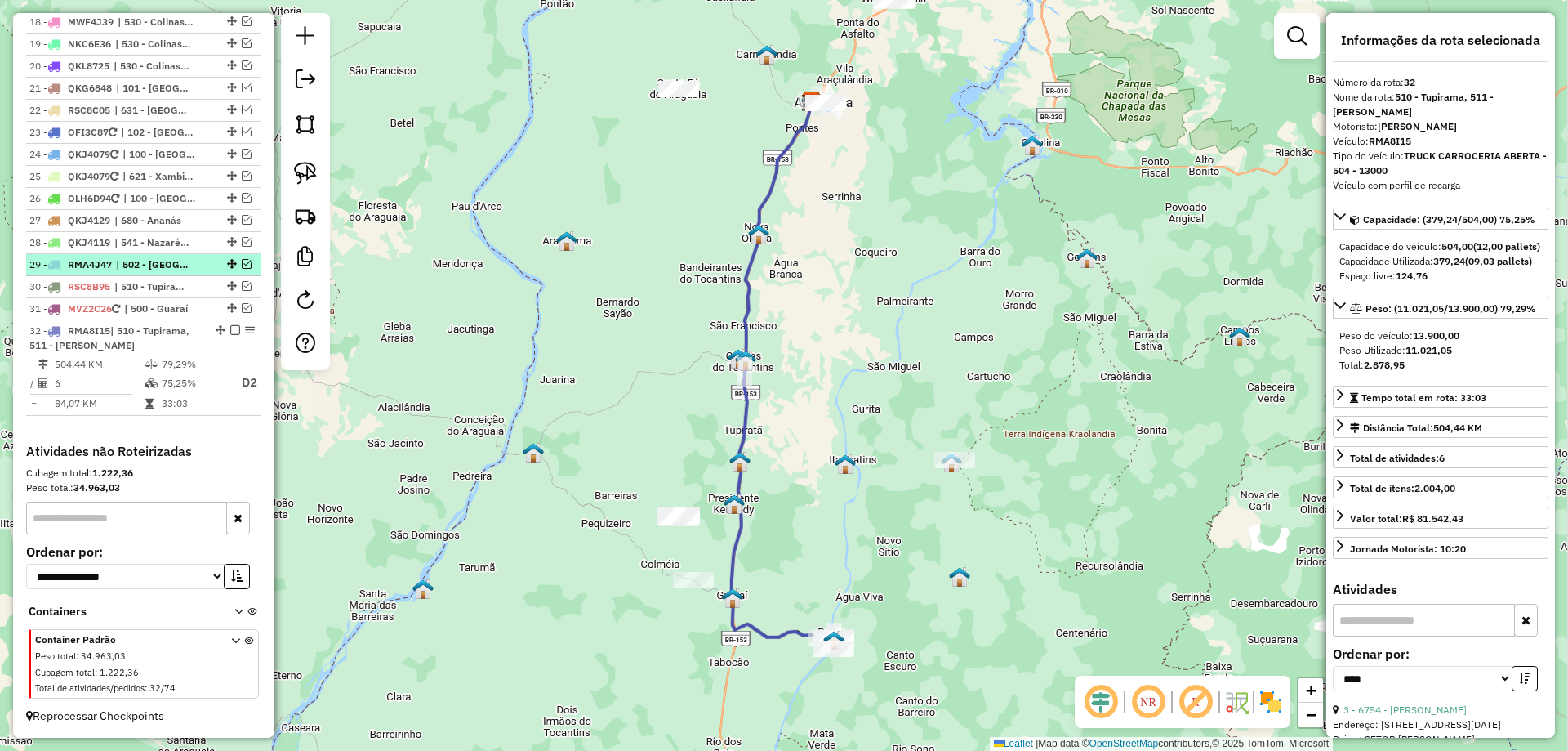
click at [231, 330] on em at bounding box center [235, 330] width 10 height 10
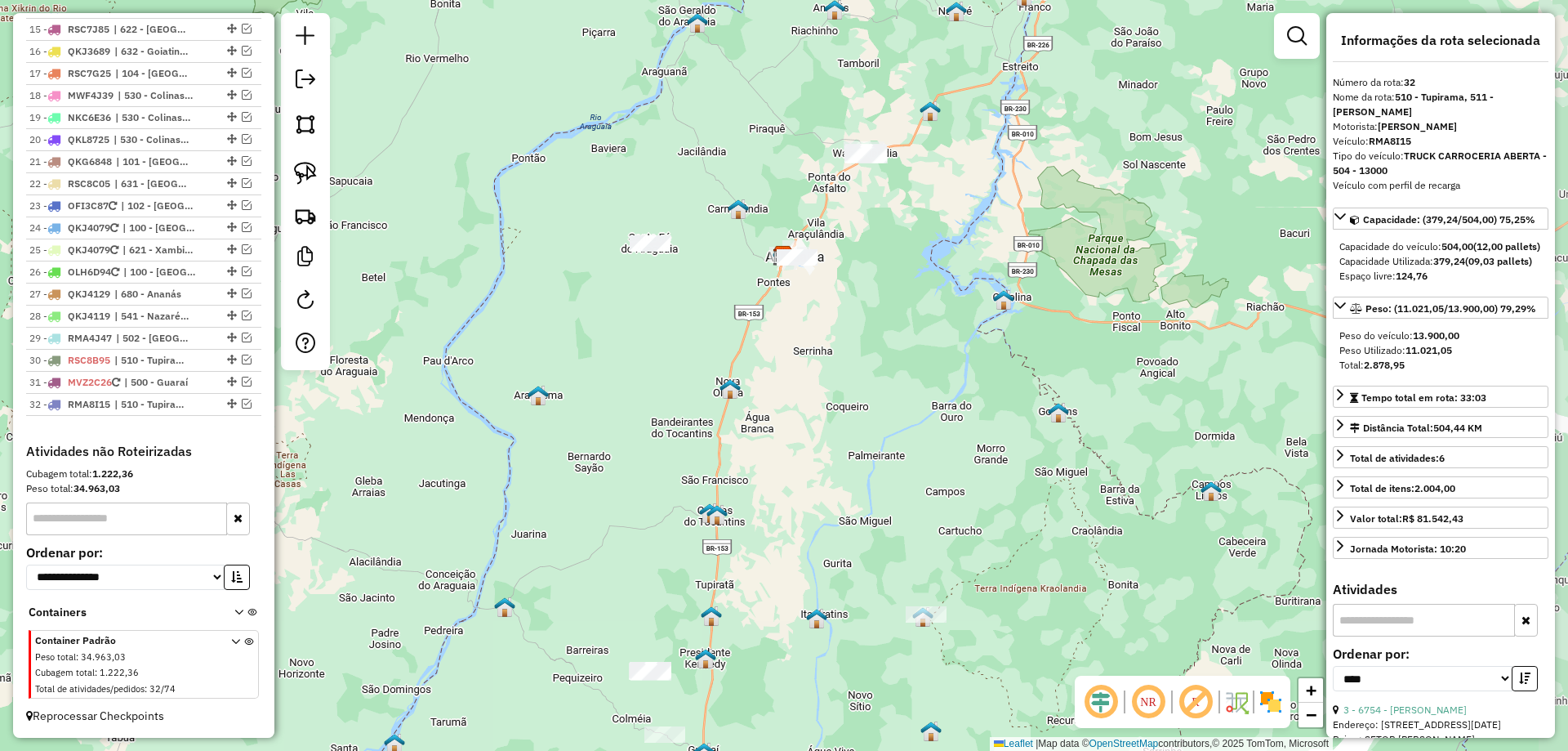
drag, startPoint x: 785, startPoint y: 313, endPoint x: 744, endPoint y: 564, distance: 254.3
click at [744, 564] on div "Janela de atendimento Grade de atendimento Capacidade Transportadoras Veículos …" at bounding box center [784, 376] width 1568 height 751
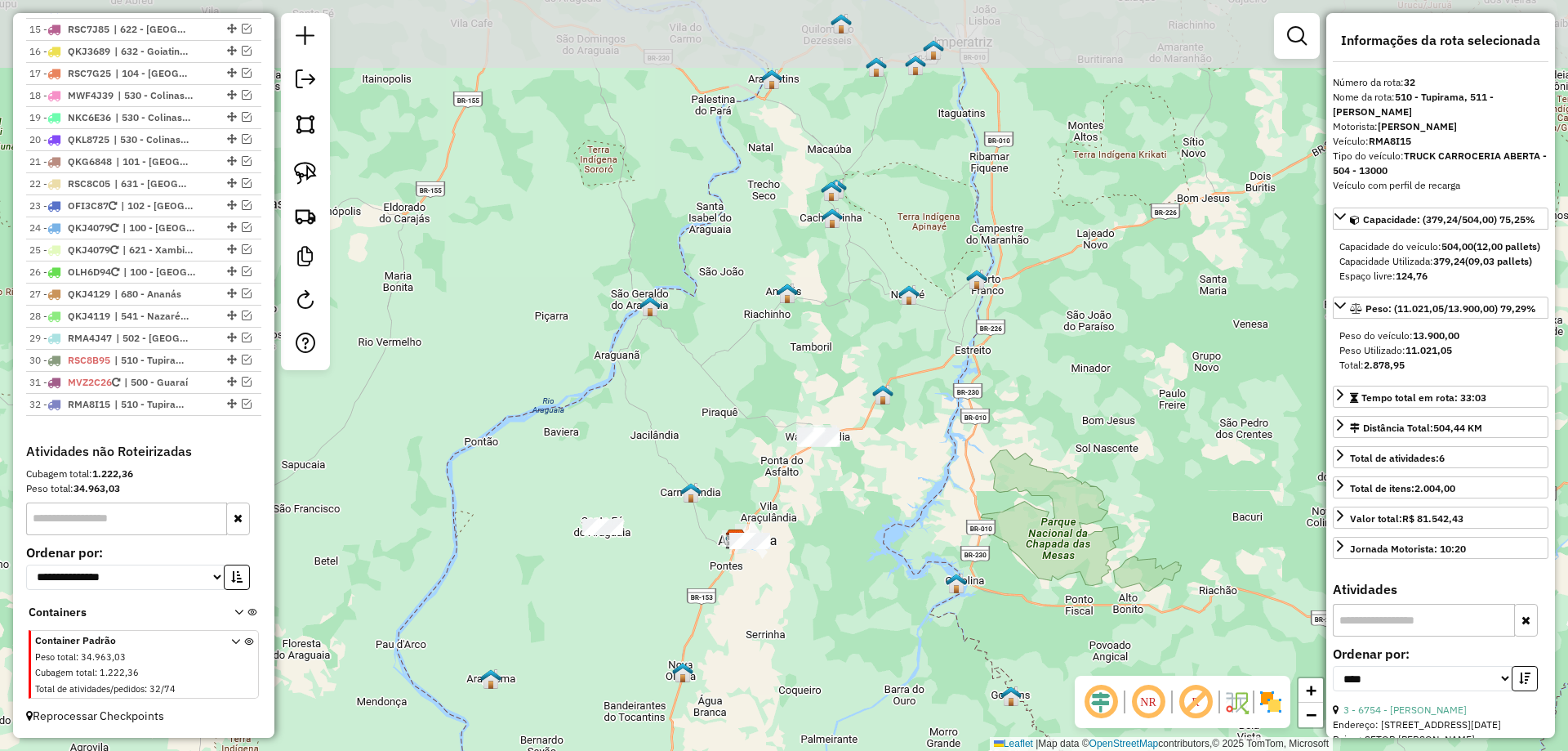
drag, startPoint x: 817, startPoint y: 481, endPoint x: 782, endPoint y: 660, distance: 182.4
click at [782, 660] on div "Janela de atendimento Grade de atendimento Capacidade Transportadoras Veículos …" at bounding box center [784, 376] width 1568 height 751
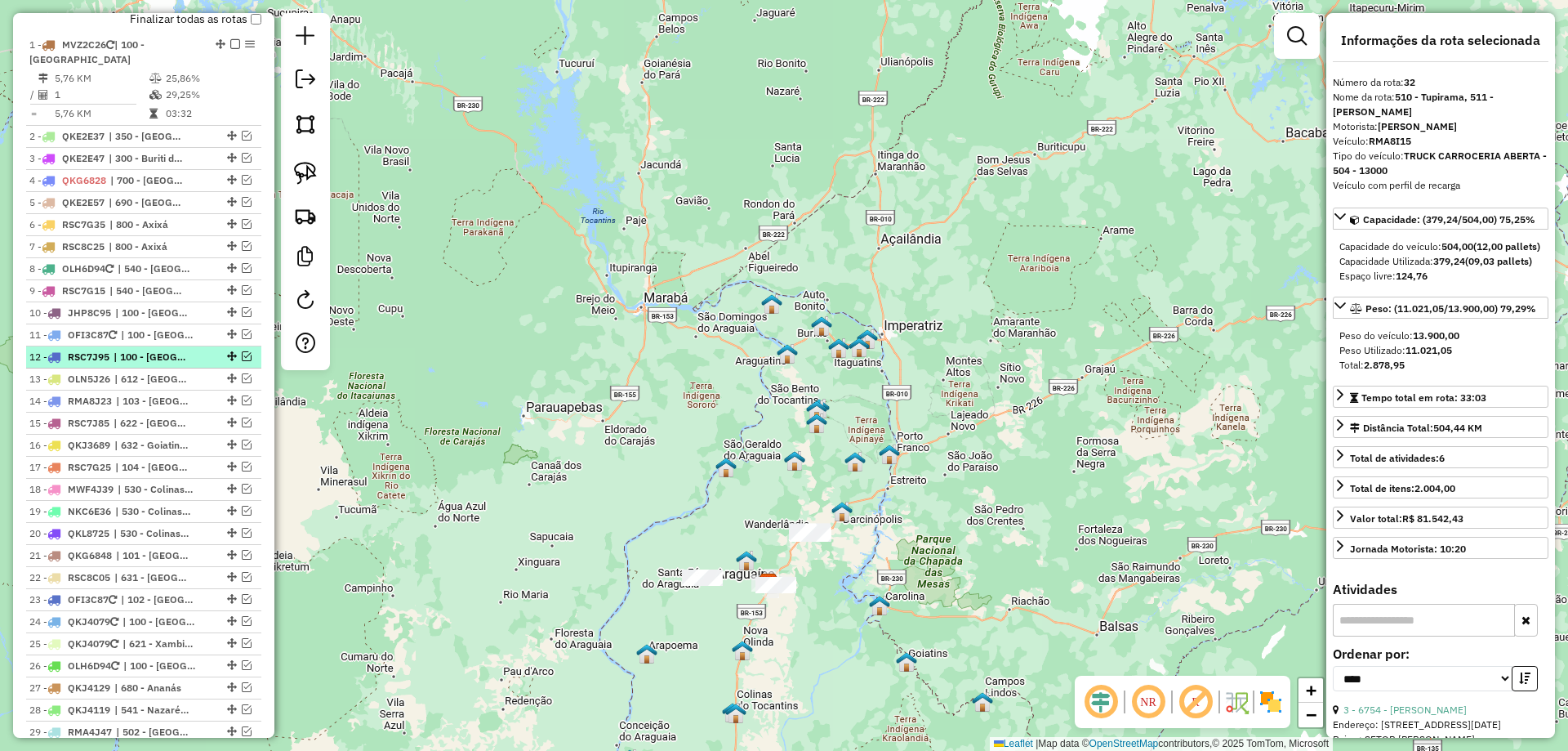
scroll to position [433, 0]
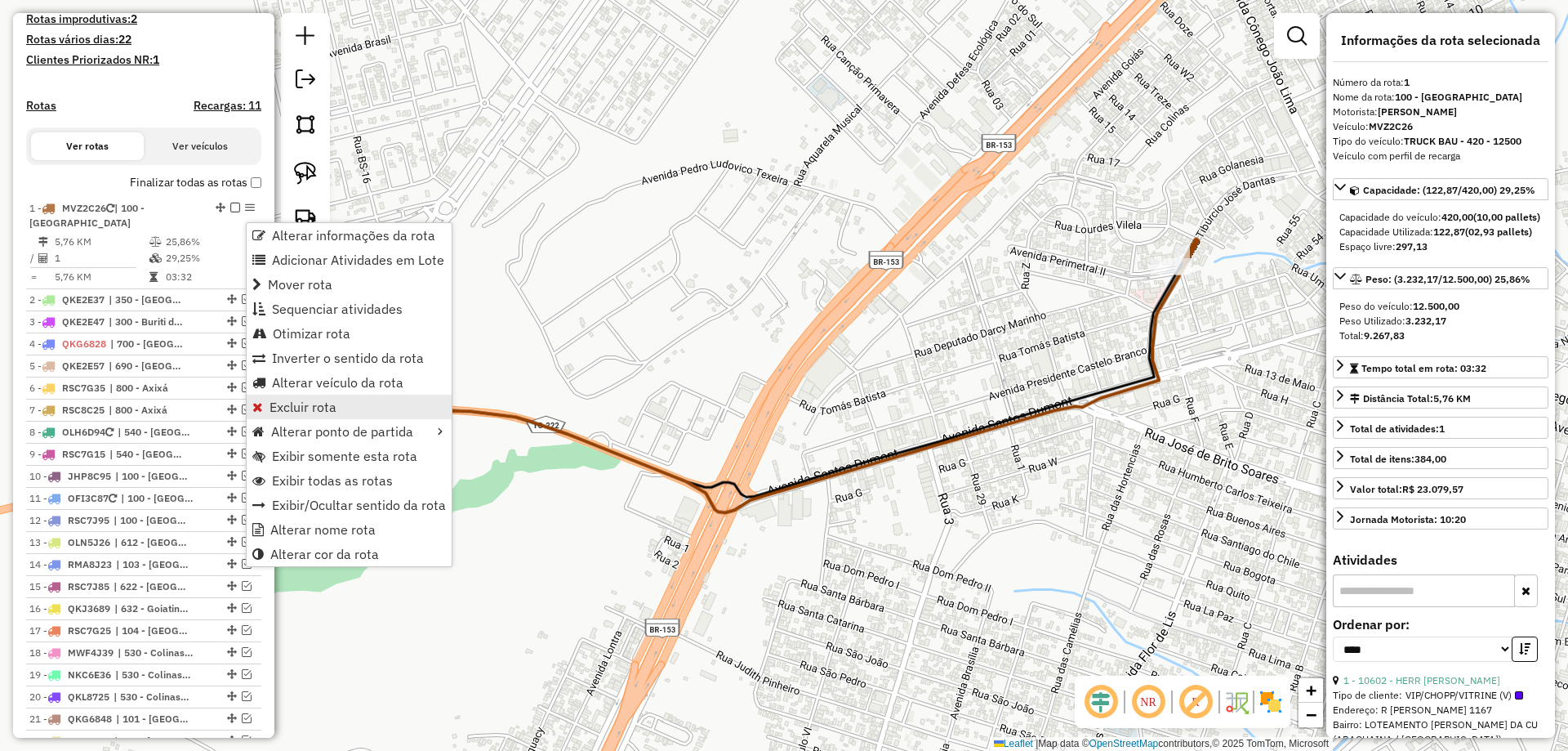
click at [347, 418] on link "Excluir rota" at bounding box center [349, 407] width 205 height 25
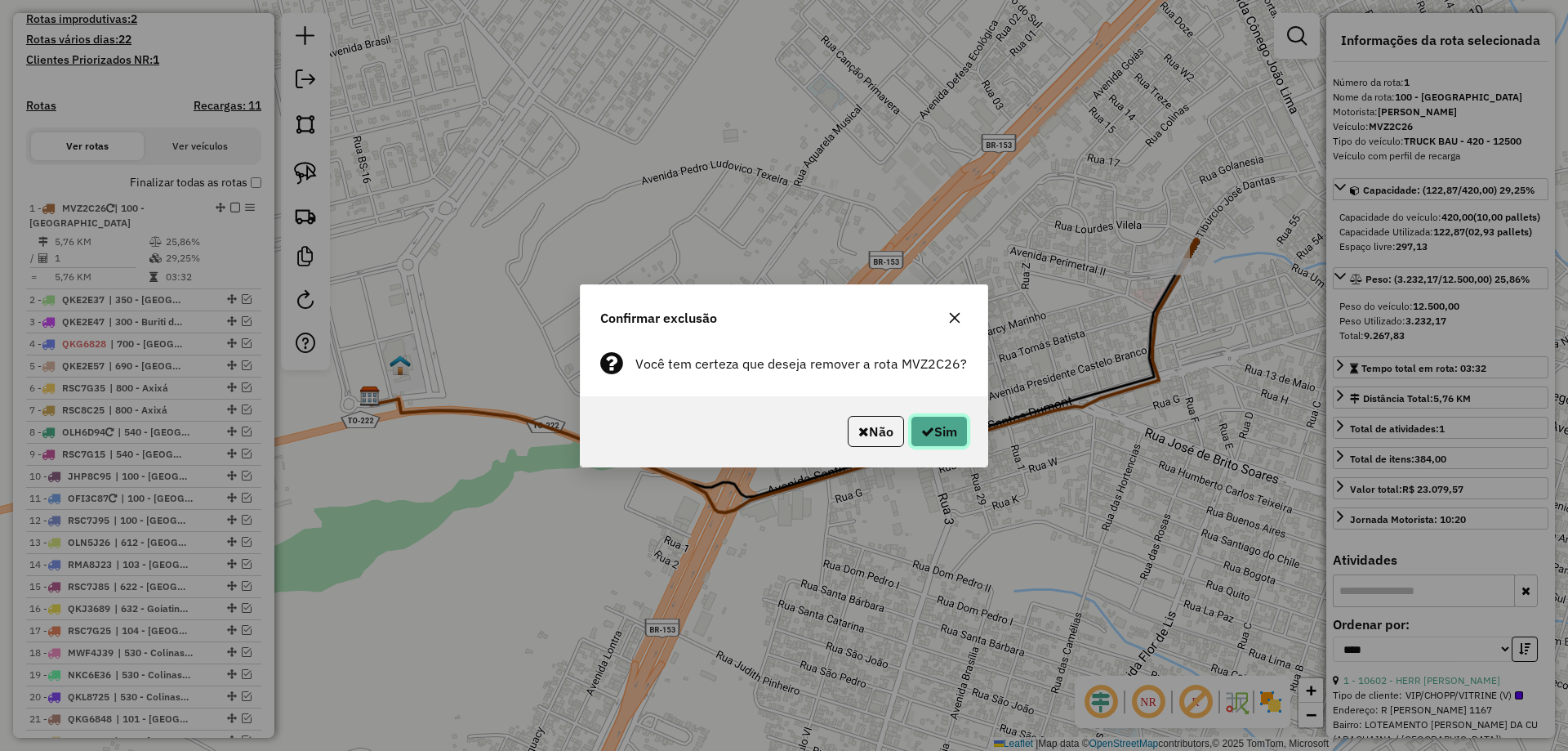
click at [943, 429] on button "Sim" at bounding box center [939, 431] width 57 height 31
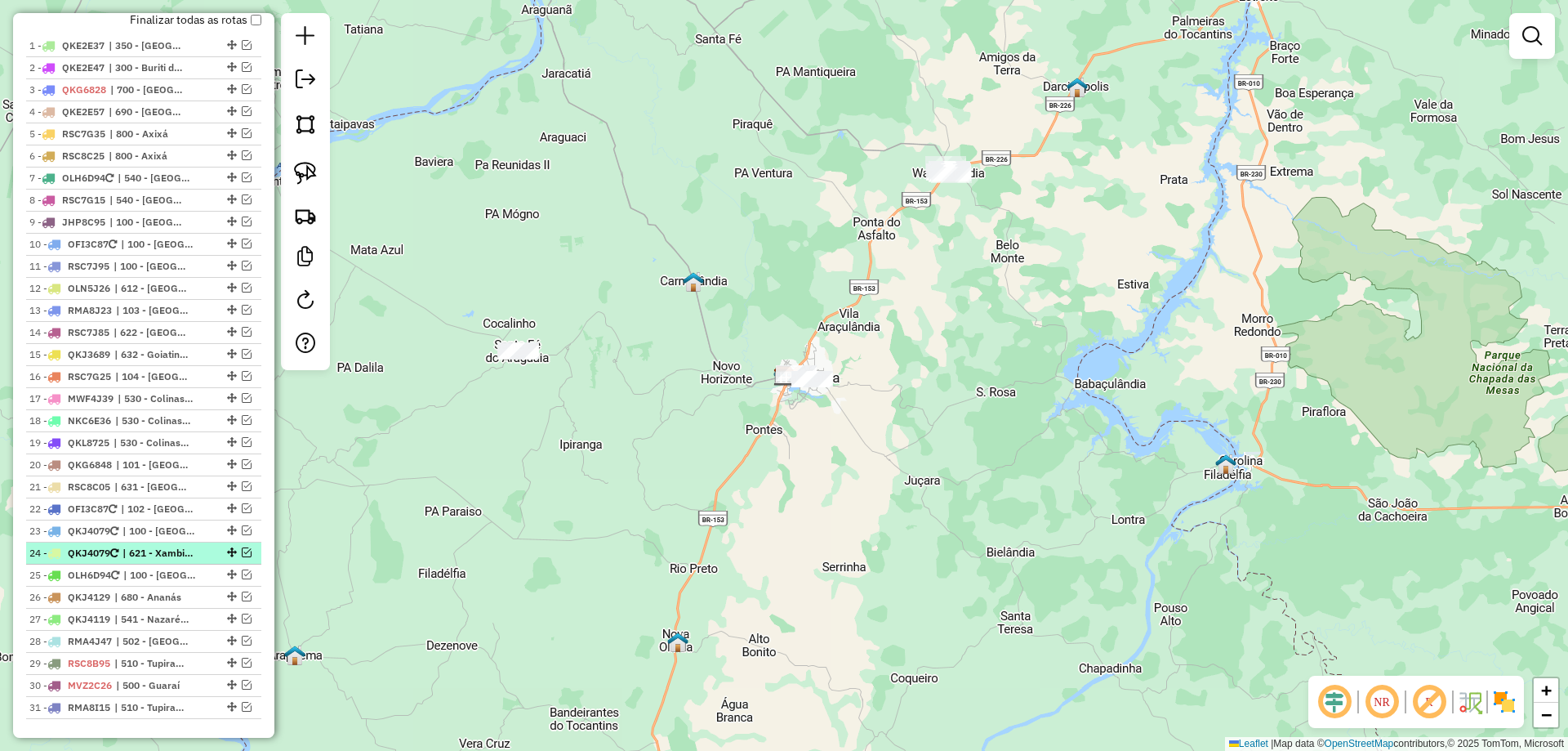
scroll to position [597, 0]
click at [242, 578] on em at bounding box center [247, 574] width 10 height 10
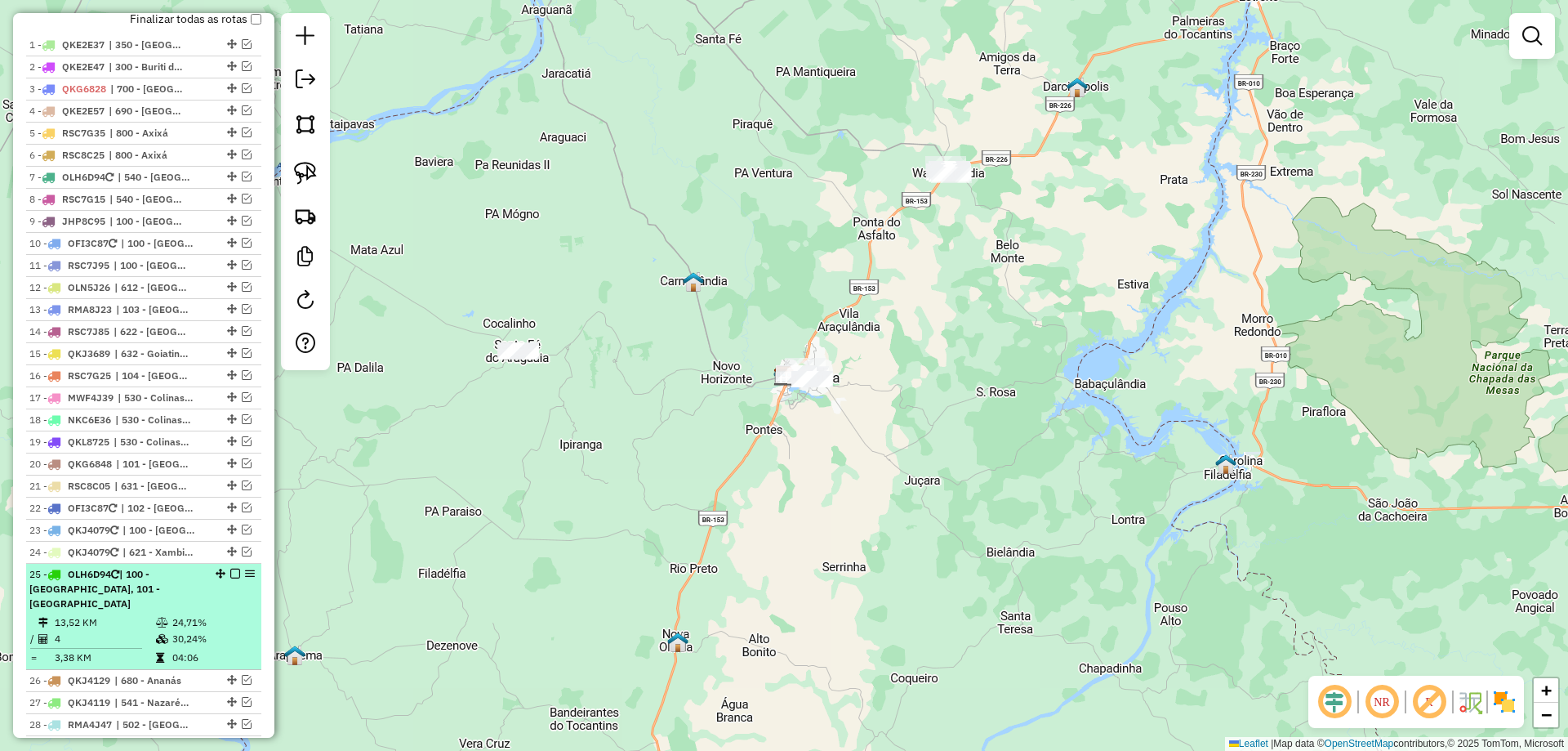
click at [166, 613] on li "25 - OLH6D94 | 100 - [GEOGRAPHIC_DATA], 101 - [GEOGRAPHIC_DATA] 13,52 KM 24,71%…" at bounding box center [143, 617] width 235 height 106
select select "*********"
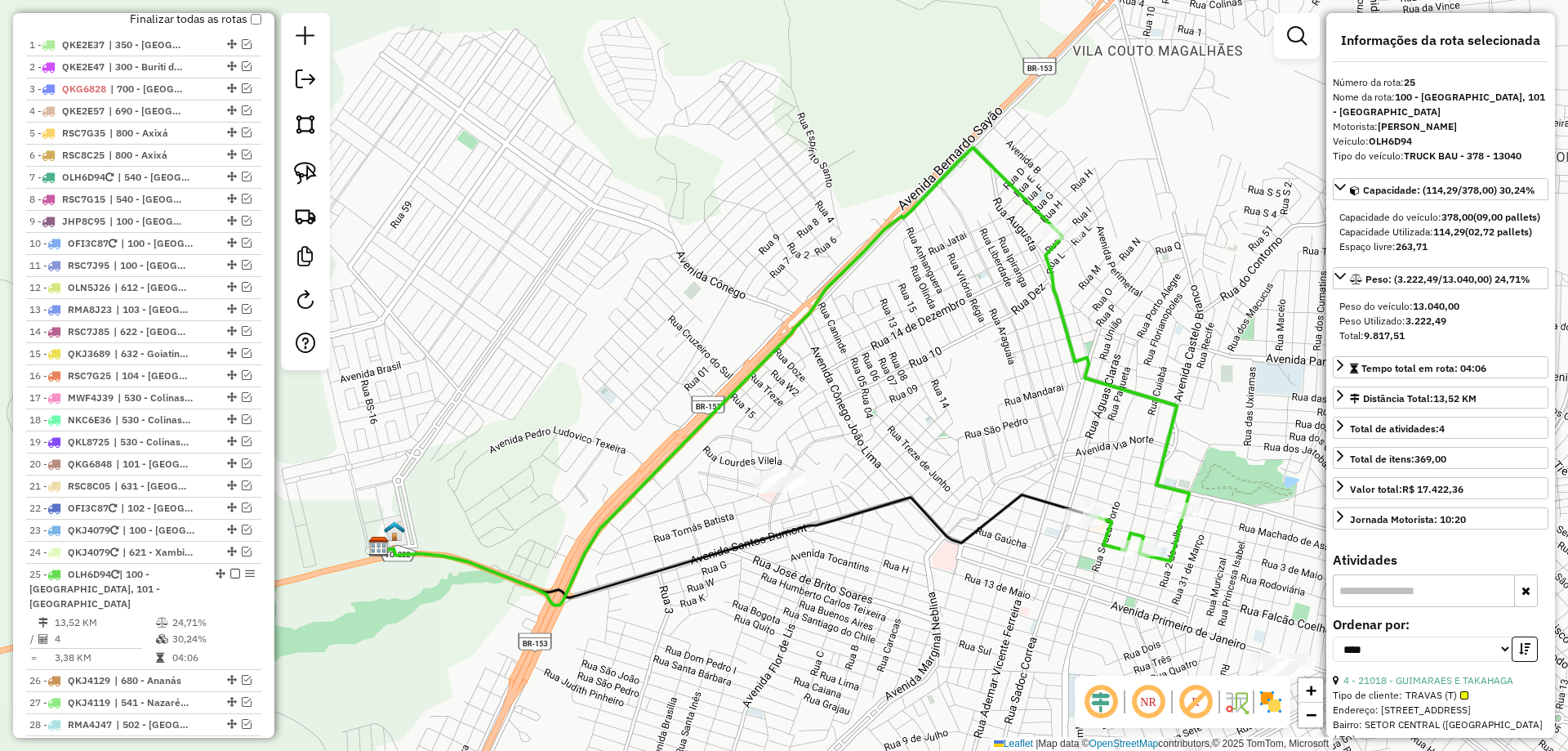
drag, startPoint x: 311, startPoint y: 164, endPoint x: 392, endPoint y: 250, distance: 118.1
click at [310, 164] on img at bounding box center [306, 173] width 23 height 23
drag, startPoint x: 735, startPoint y: 424, endPoint x: 834, endPoint y: 444, distance: 101.0
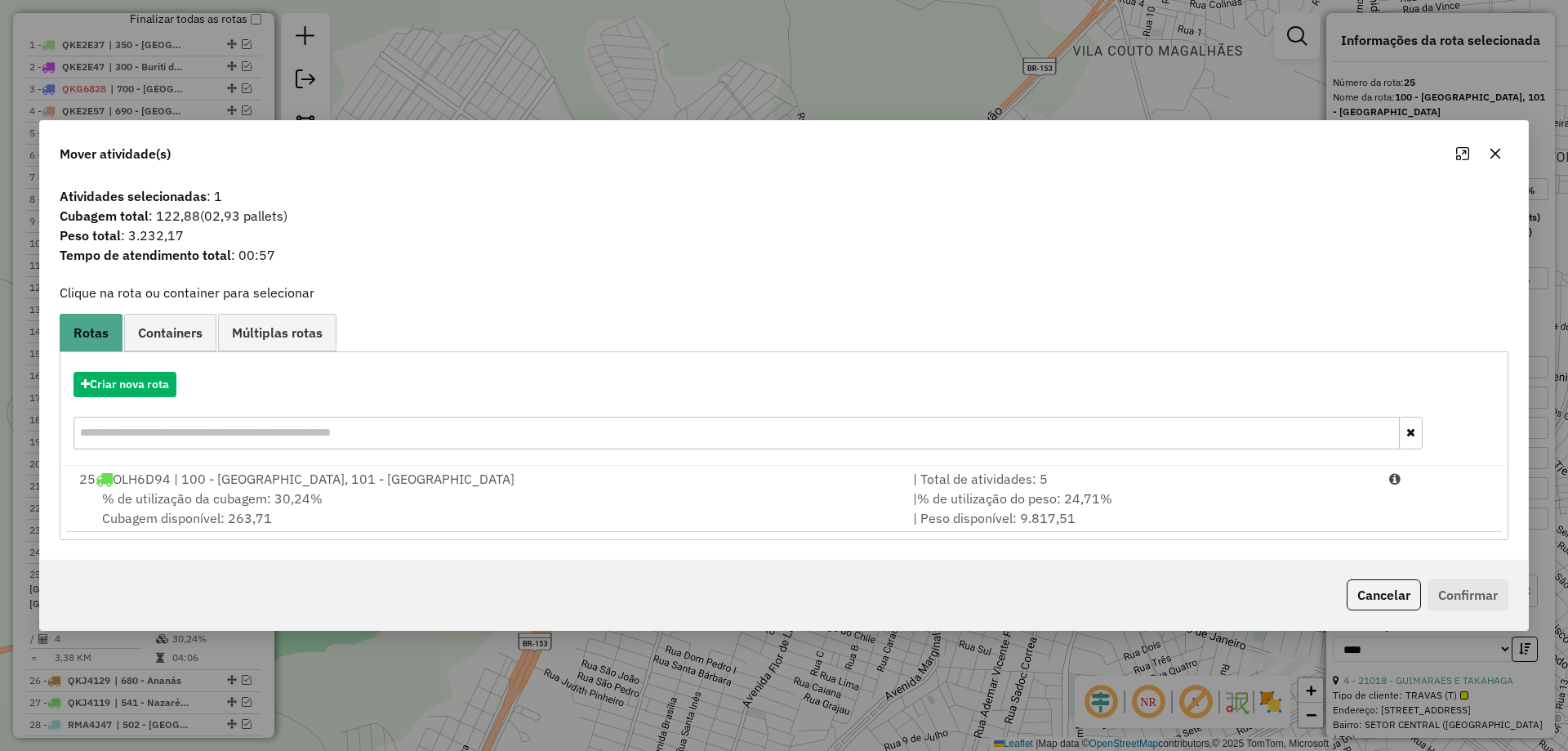
click at [1492, 145] on button "button" at bounding box center [1495, 152] width 26 height 26
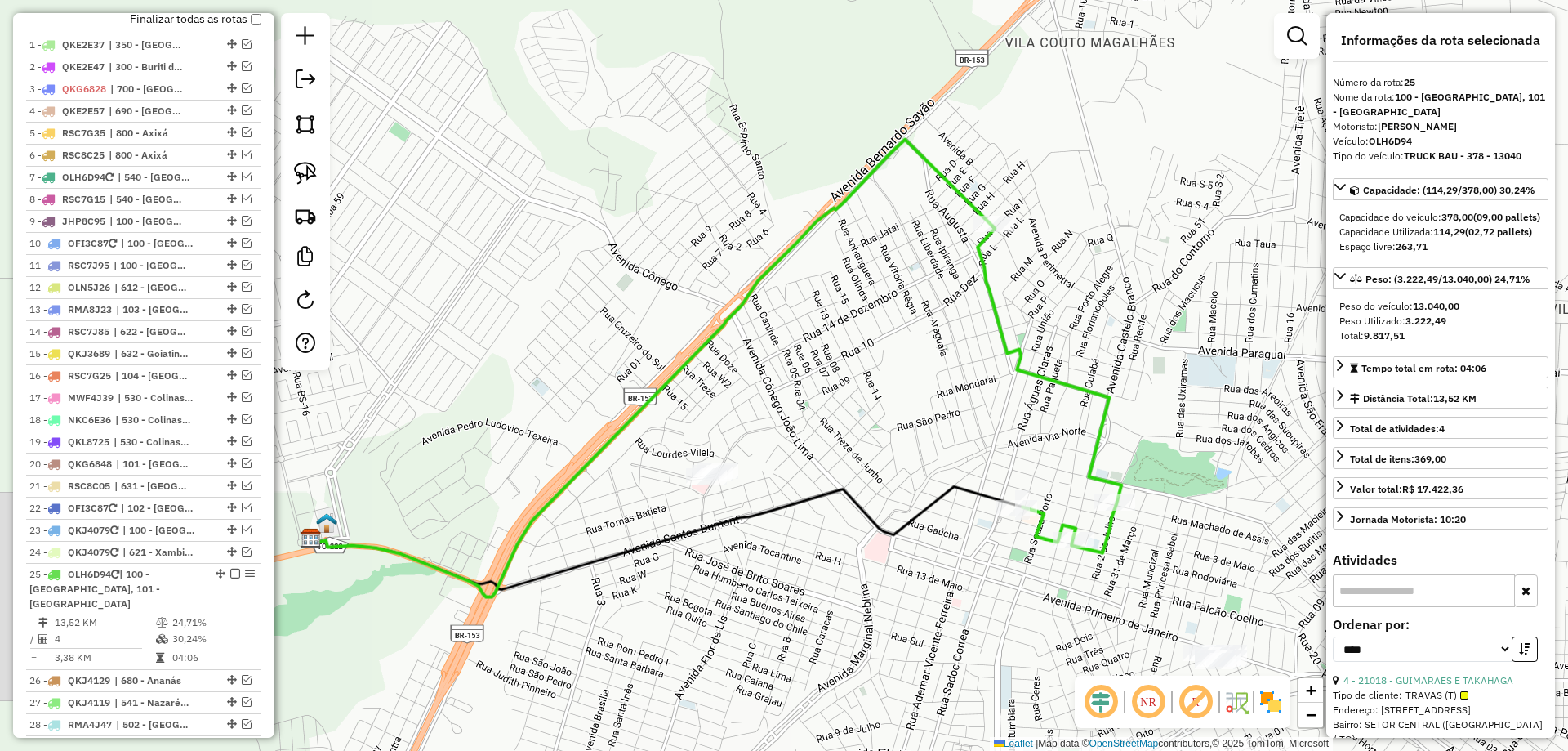
drag, startPoint x: 1032, startPoint y: 442, endPoint x: 919, endPoint y: 385, distance: 126.6
click at [915, 427] on div "Janela de atendimento Grade de atendimento Capacidade Transportadoras Veículos …" at bounding box center [784, 376] width 1568 height 751
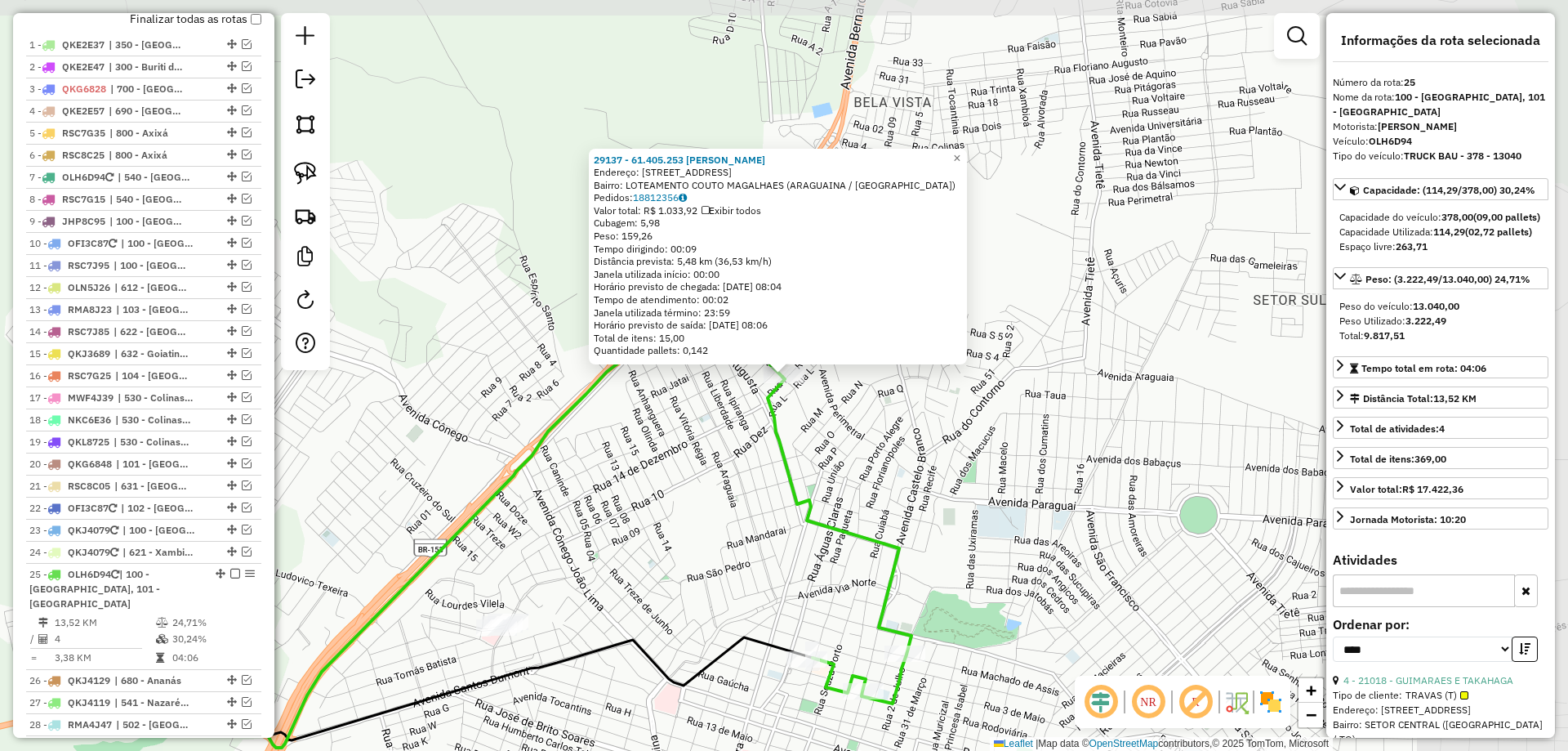
scroll to position [984, 0]
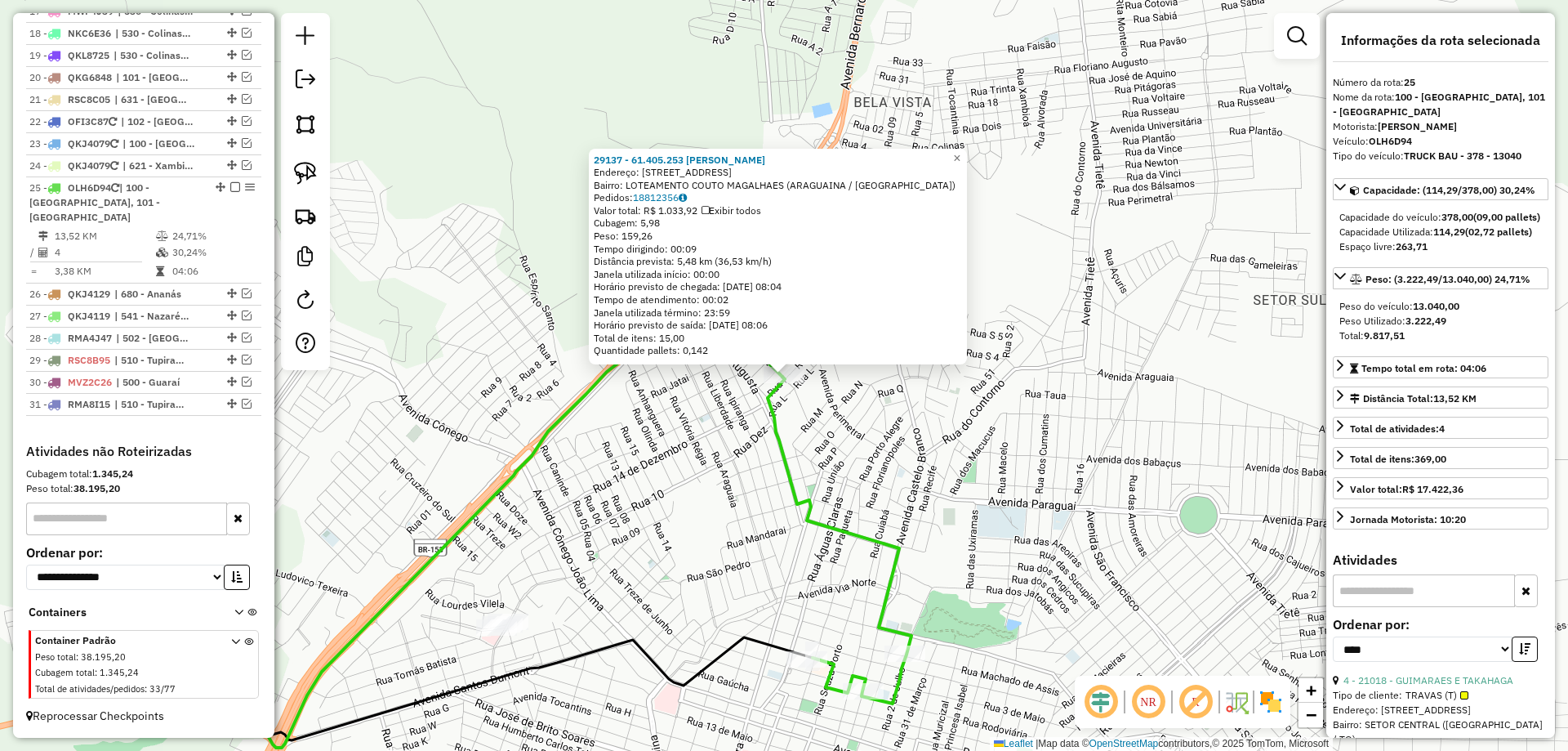
click at [975, 458] on div "29137 - 61.405.253 [PERSON_NAME]: AV C 703 Bairro: LOTEAMENTO COUTO MAGALHAES (…" at bounding box center [784, 376] width 1568 height 751
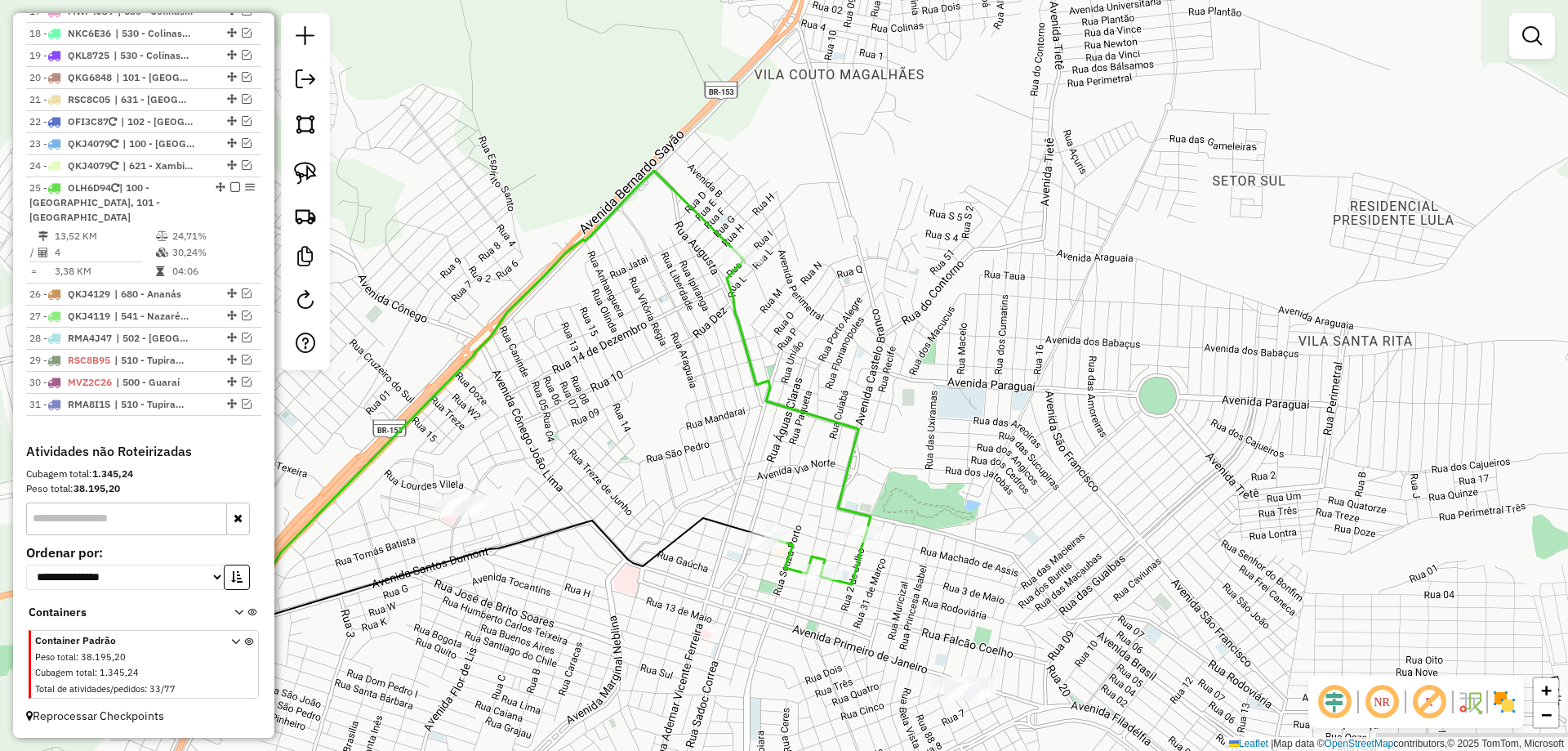
drag, startPoint x: 685, startPoint y: 501, endPoint x: 641, endPoint y: 366, distance: 142.0
click at [641, 366] on div "Janela de atendimento Grade de atendimento Capacidade Transportadoras Veículos …" at bounding box center [784, 376] width 1568 height 751
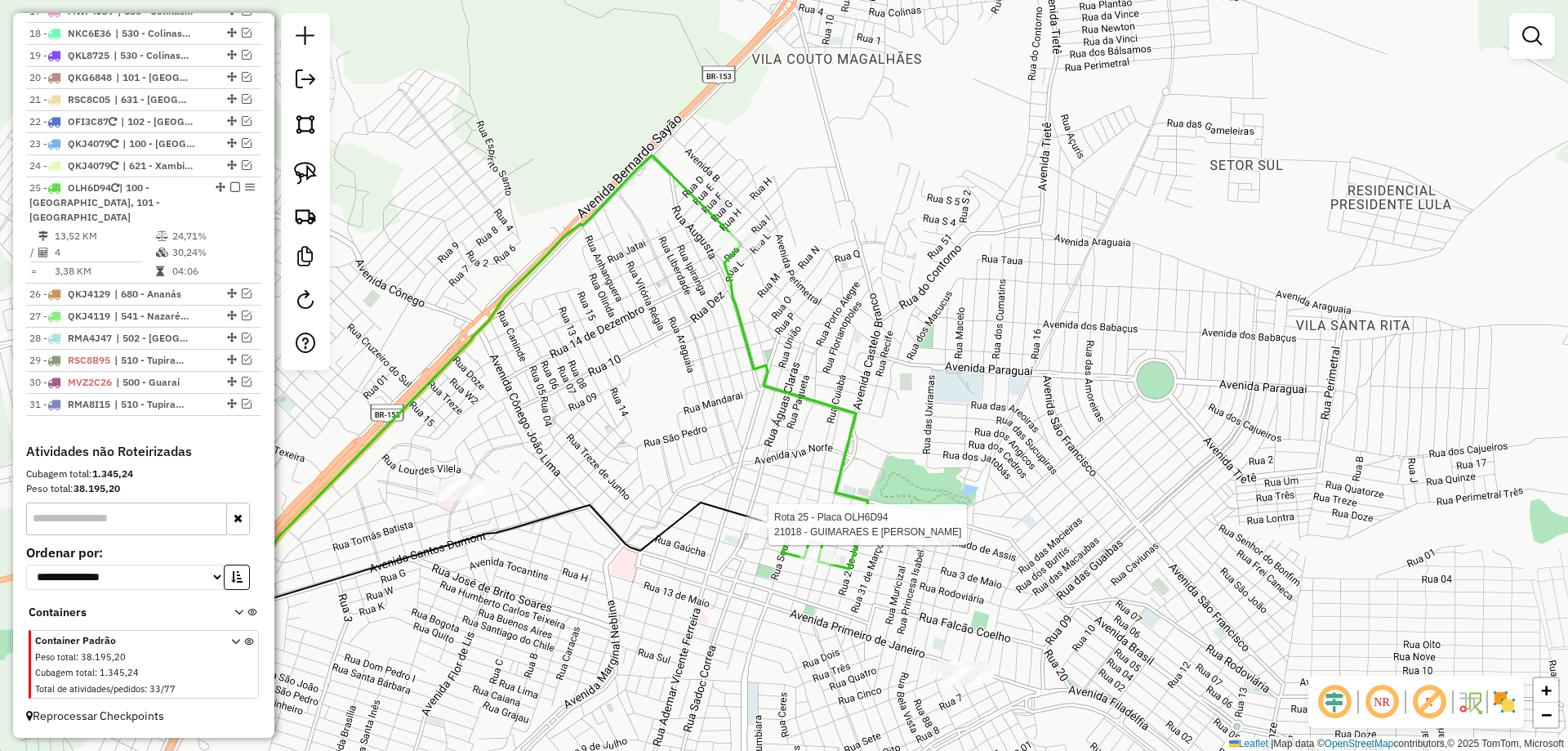
select select "*********"
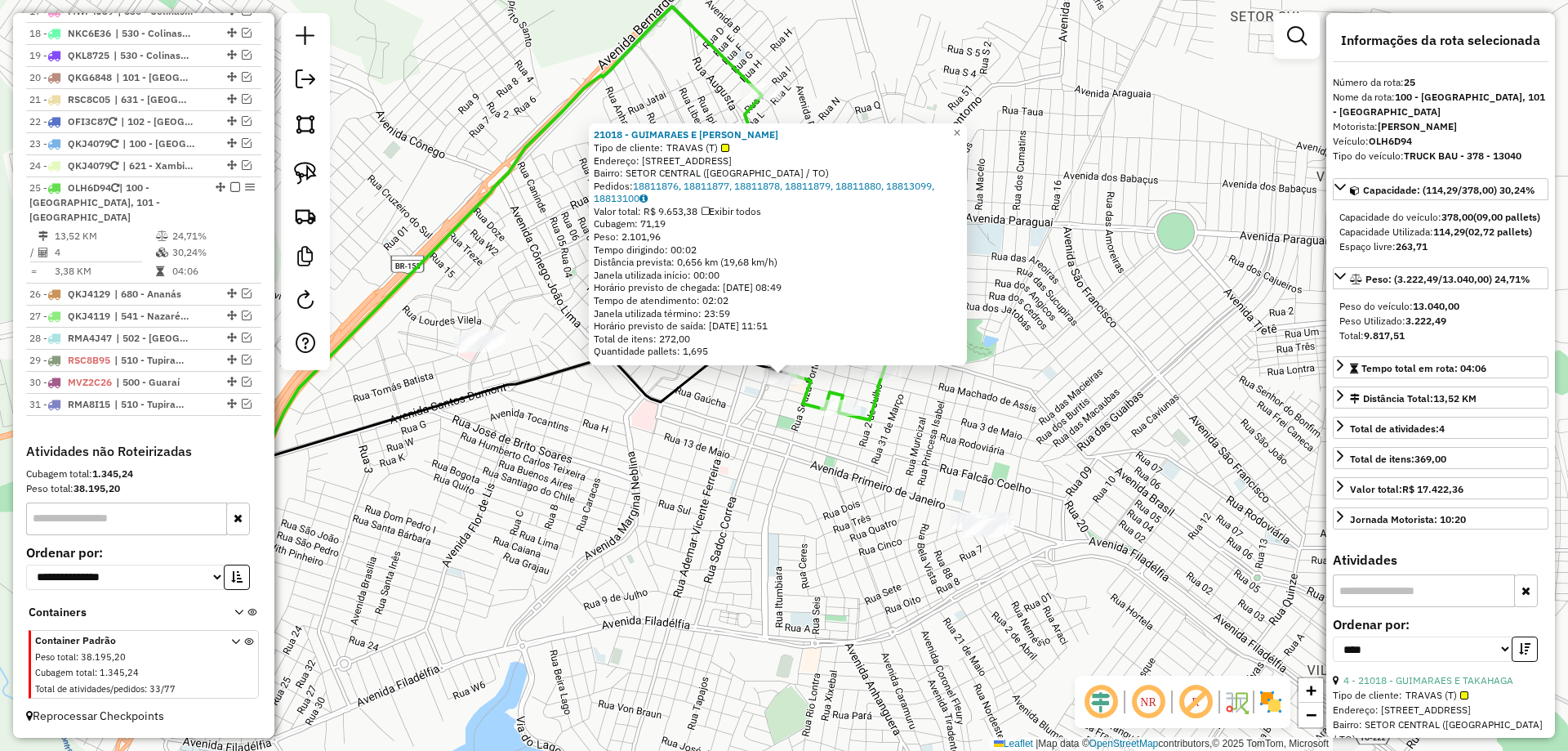
click at [753, 528] on div "21018 - GUIMARAES E TAKAHAGA Tipo de cliente: TRAVAS (T) Endereço: [STREET_ADDR…" at bounding box center [784, 376] width 1568 height 751
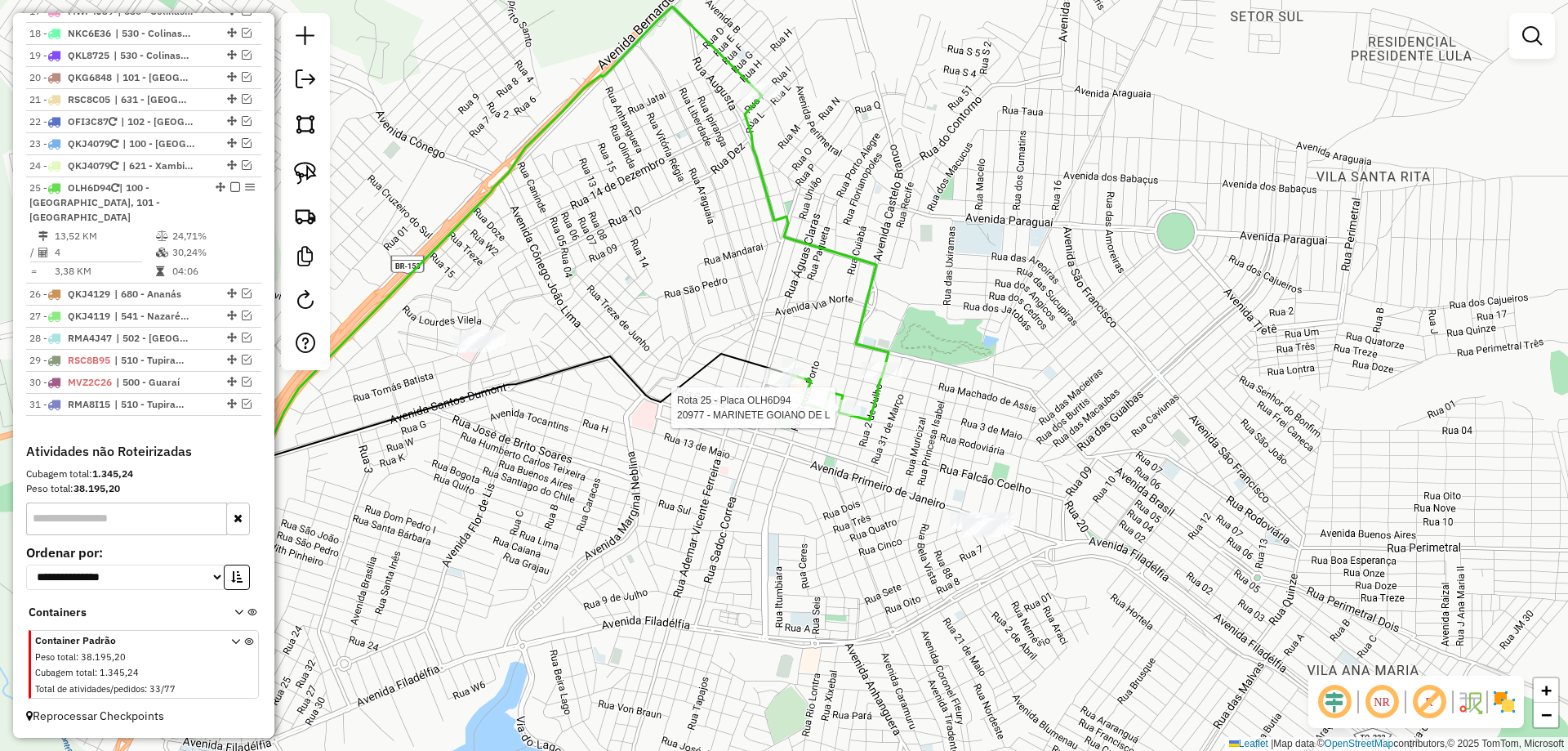
select select "*********"
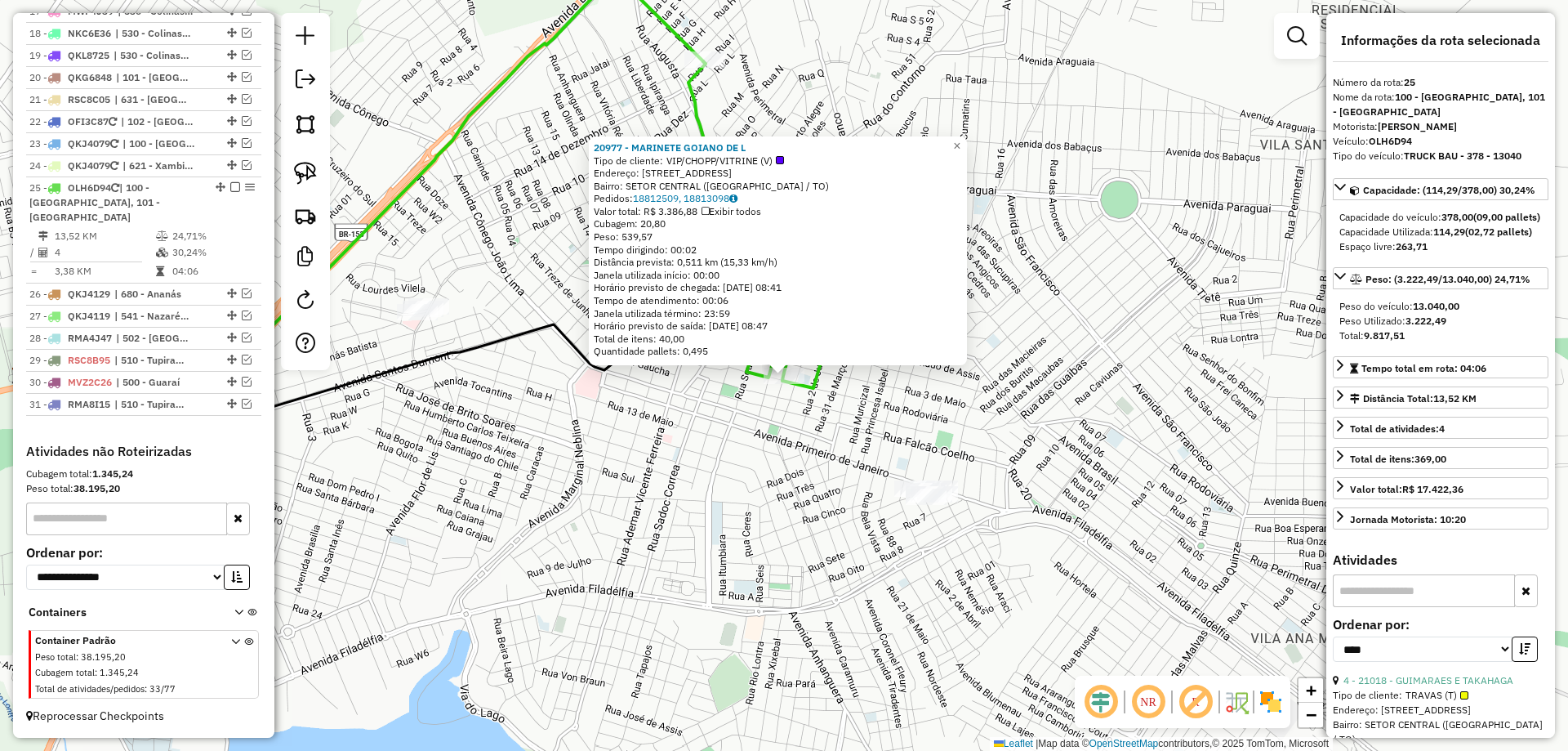
click at [744, 466] on div "20977 - MARINETE GOIANO DE L Tipo de cliente: VIP/CHOPP/VITRINE (V) Endereço: […" at bounding box center [784, 376] width 1568 height 751
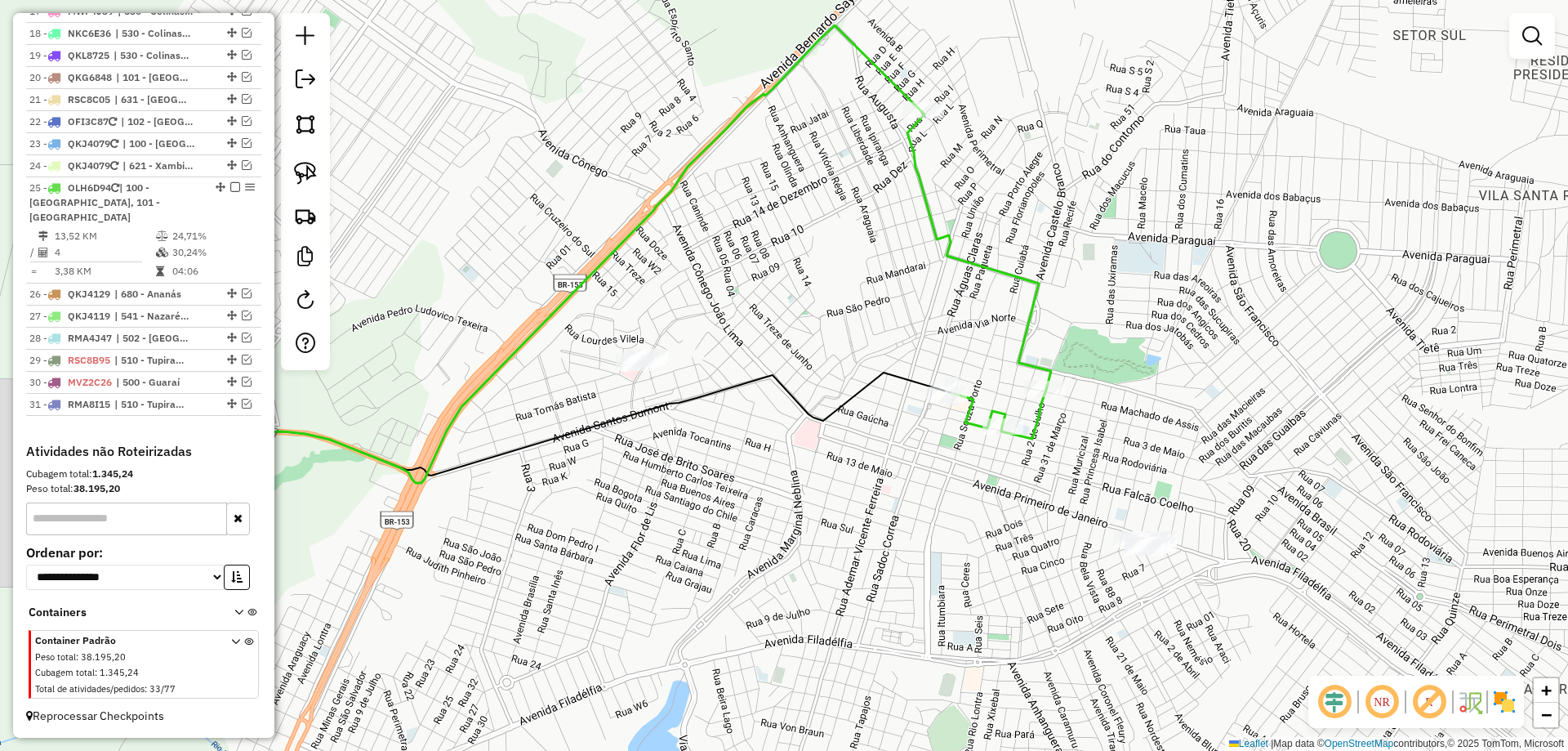
drag, startPoint x: 544, startPoint y: 427, endPoint x: 763, endPoint y: 477, distance: 224.6
click at [763, 477] on div "Janela de atendimento Grade de atendimento Capacidade Transportadoras Veículos …" at bounding box center [784, 376] width 1568 height 751
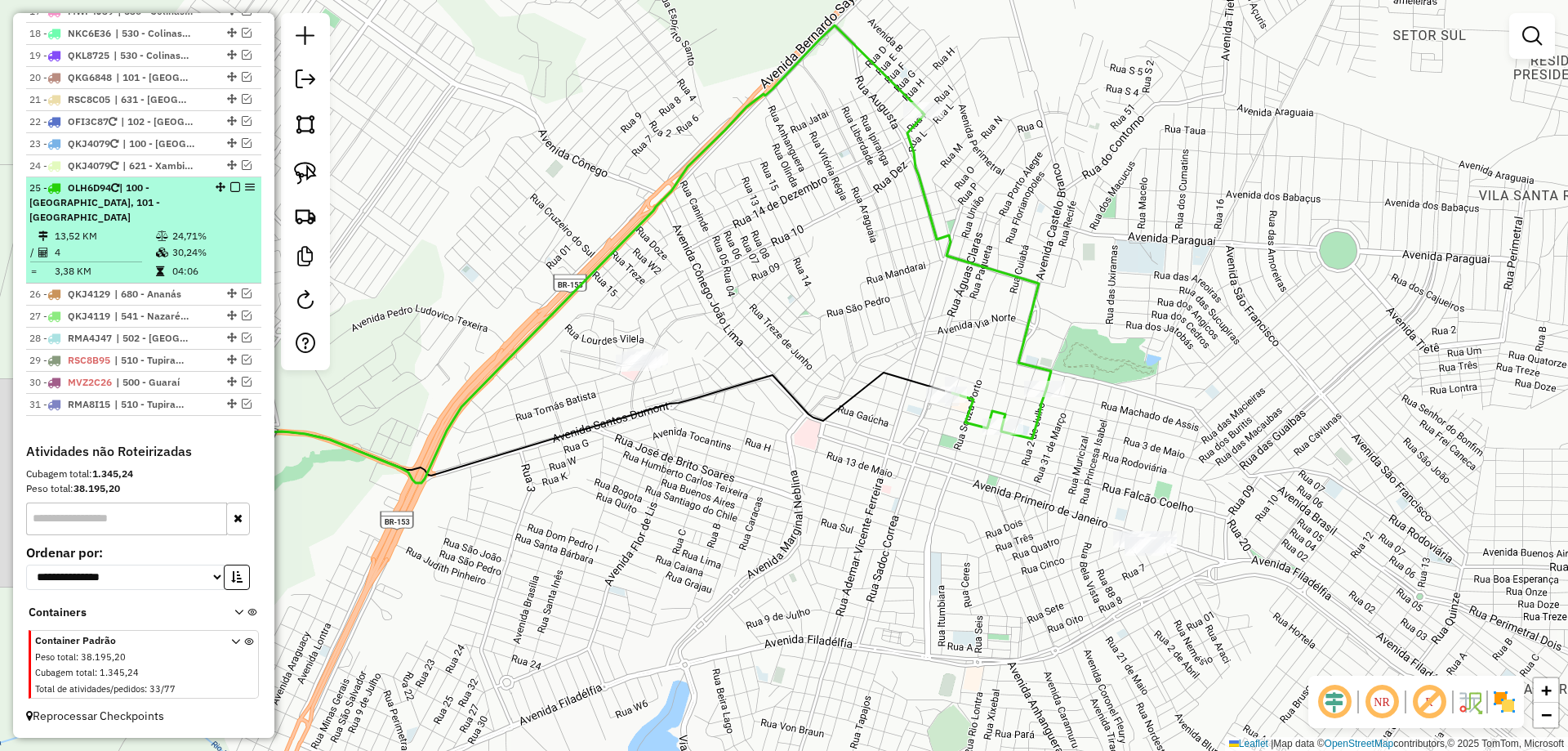
scroll to position [820, 0]
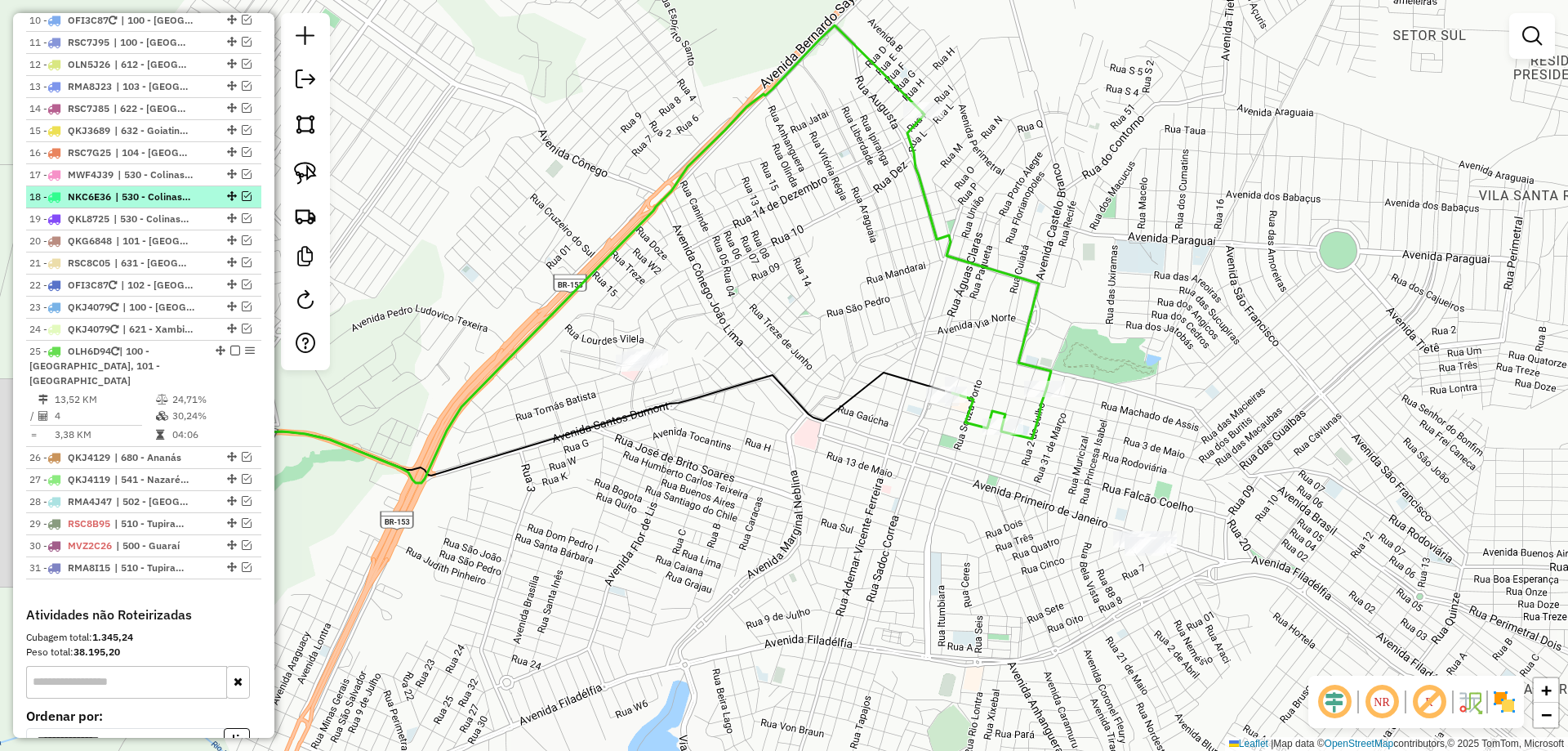
click at [242, 201] on em at bounding box center [247, 196] width 10 height 10
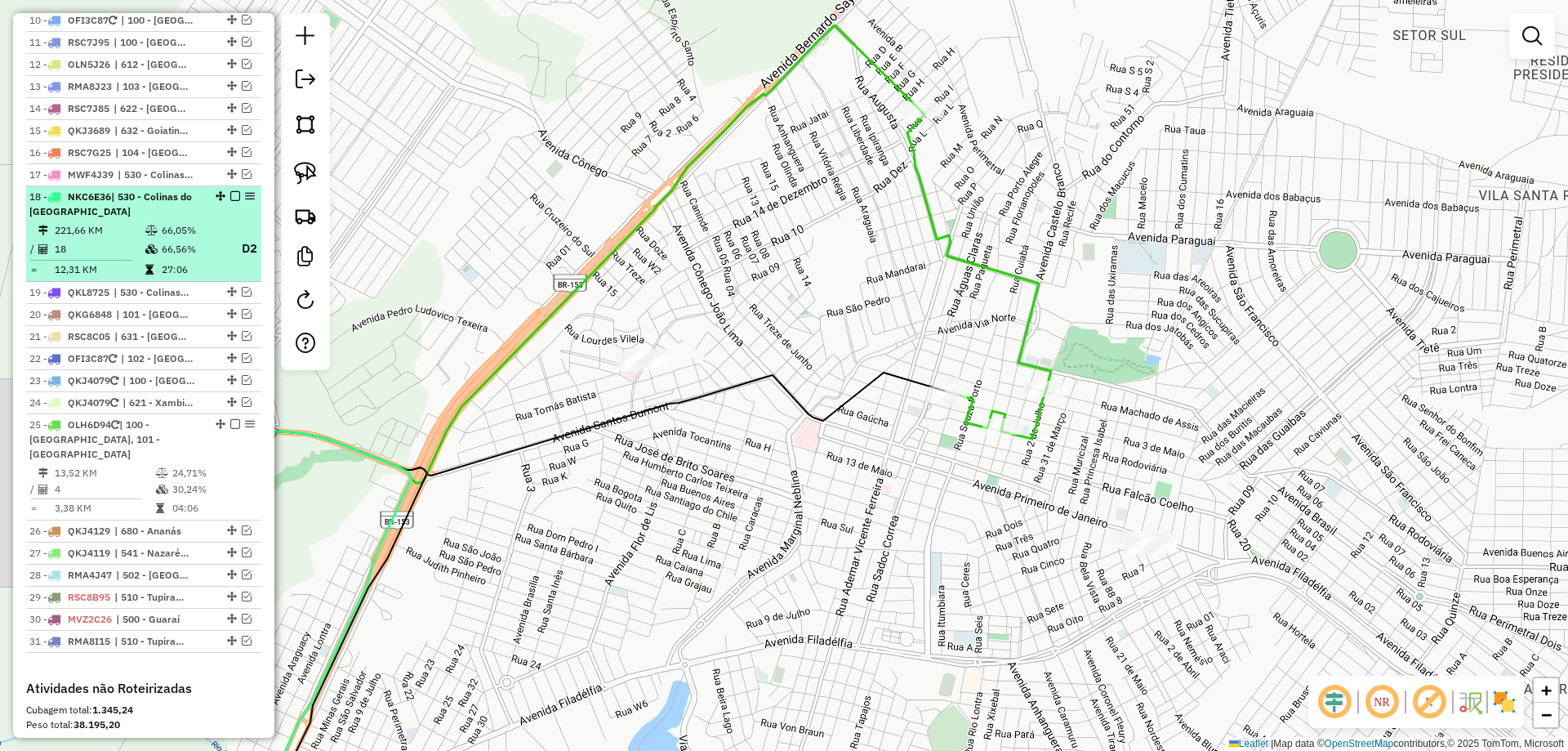
click at [221, 257] on td "66,56%" at bounding box center [193, 248] width 66 height 20
select select "*********"
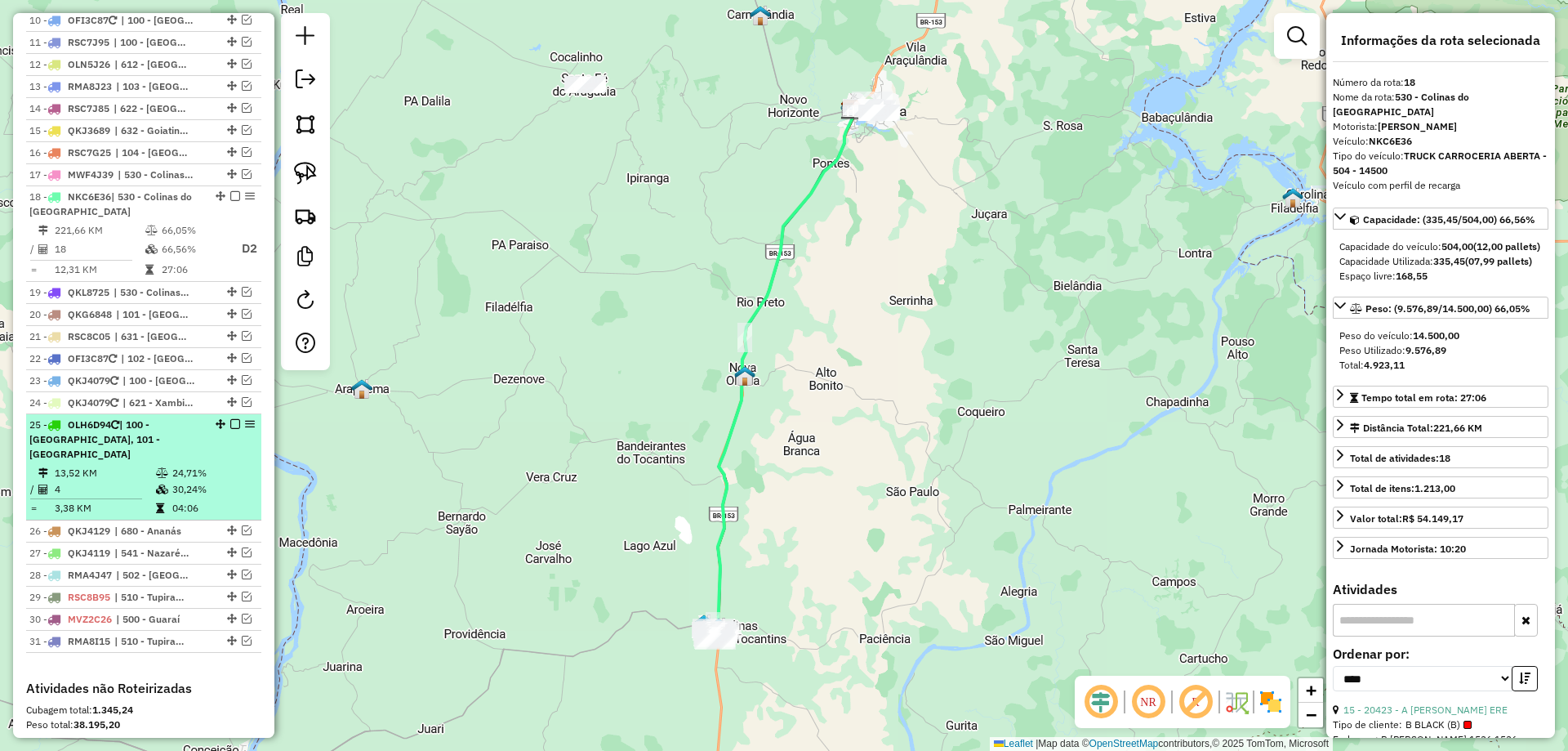
click at [231, 429] on em at bounding box center [235, 424] width 10 height 10
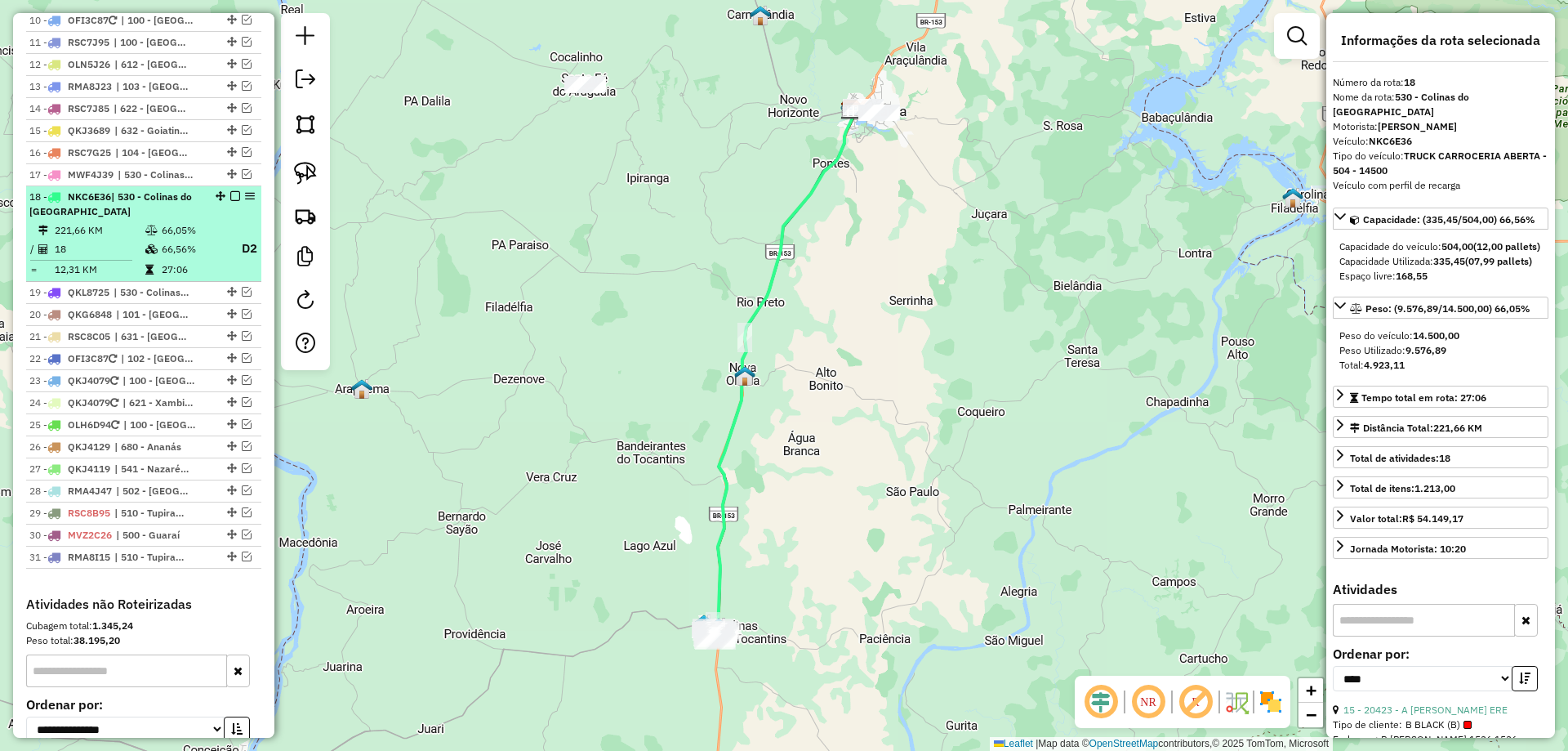
click at [231, 201] on em at bounding box center [235, 196] width 10 height 10
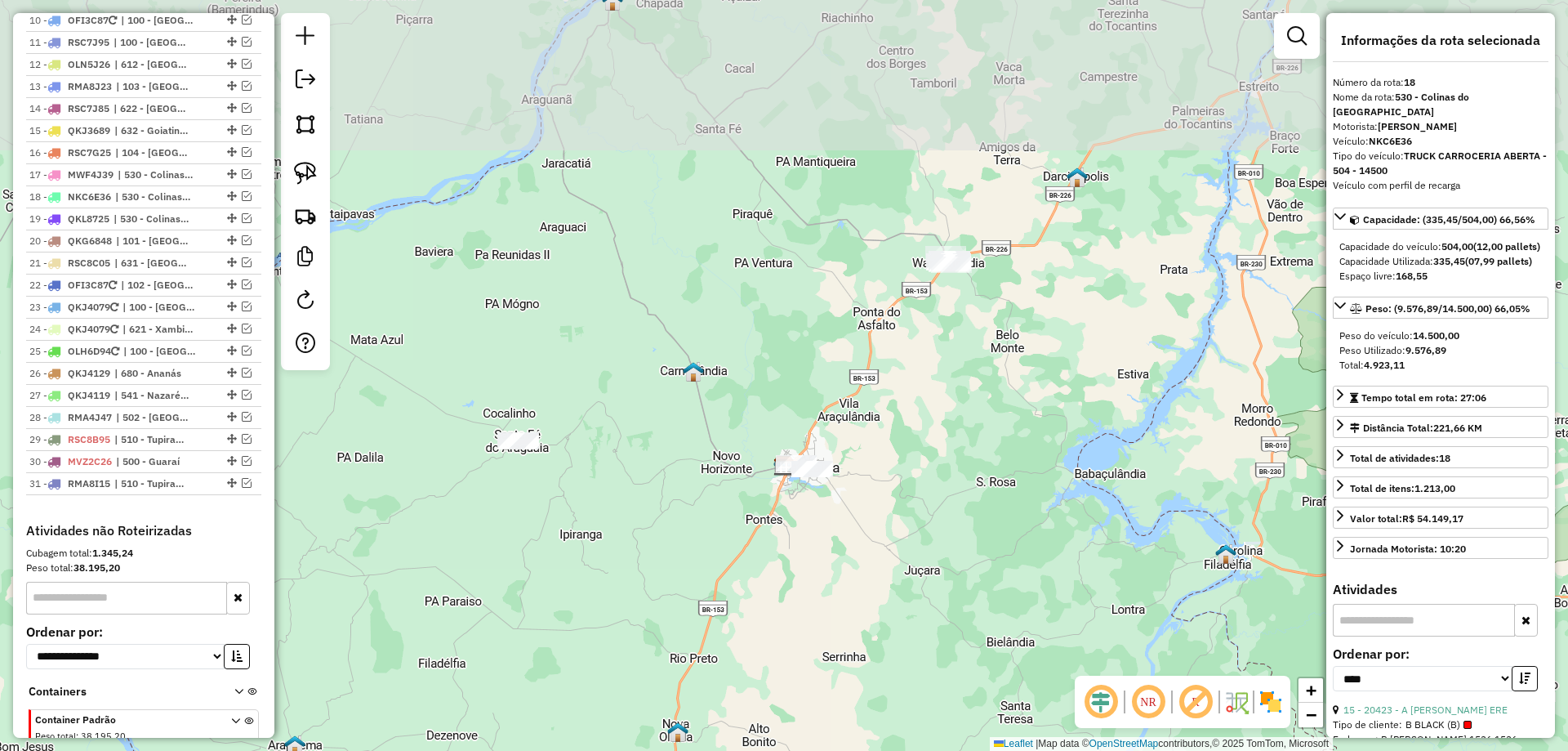
drag, startPoint x: 811, startPoint y: 223, endPoint x: 736, endPoint y: 586, distance: 370.7
click at [736, 586] on div "Janela de atendimento Grade de atendimento Capacidade Transportadoras Veículos …" at bounding box center [784, 376] width 1568 height 751
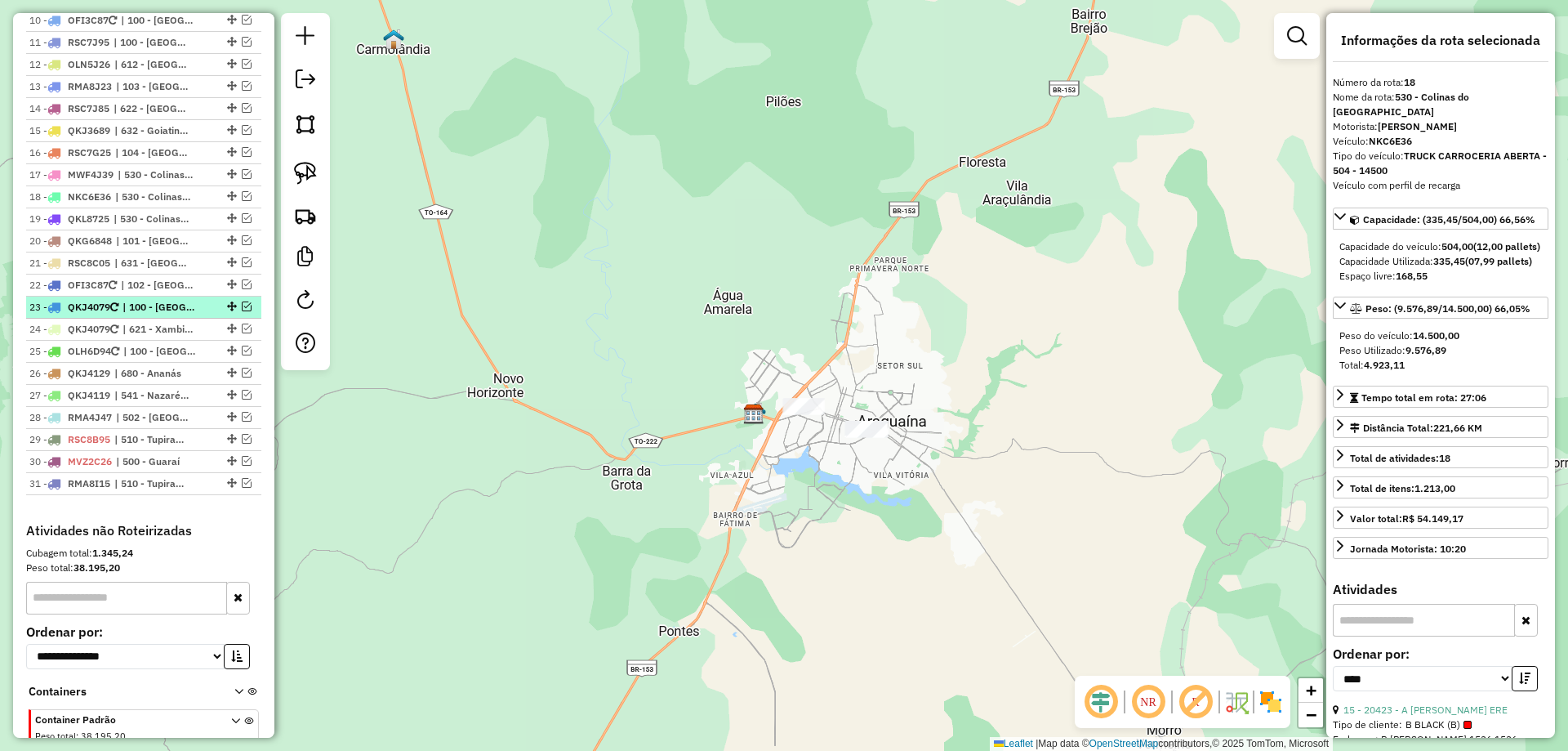
click at [242, 312] on em at bounding box center [247, 306] width 10 height 10
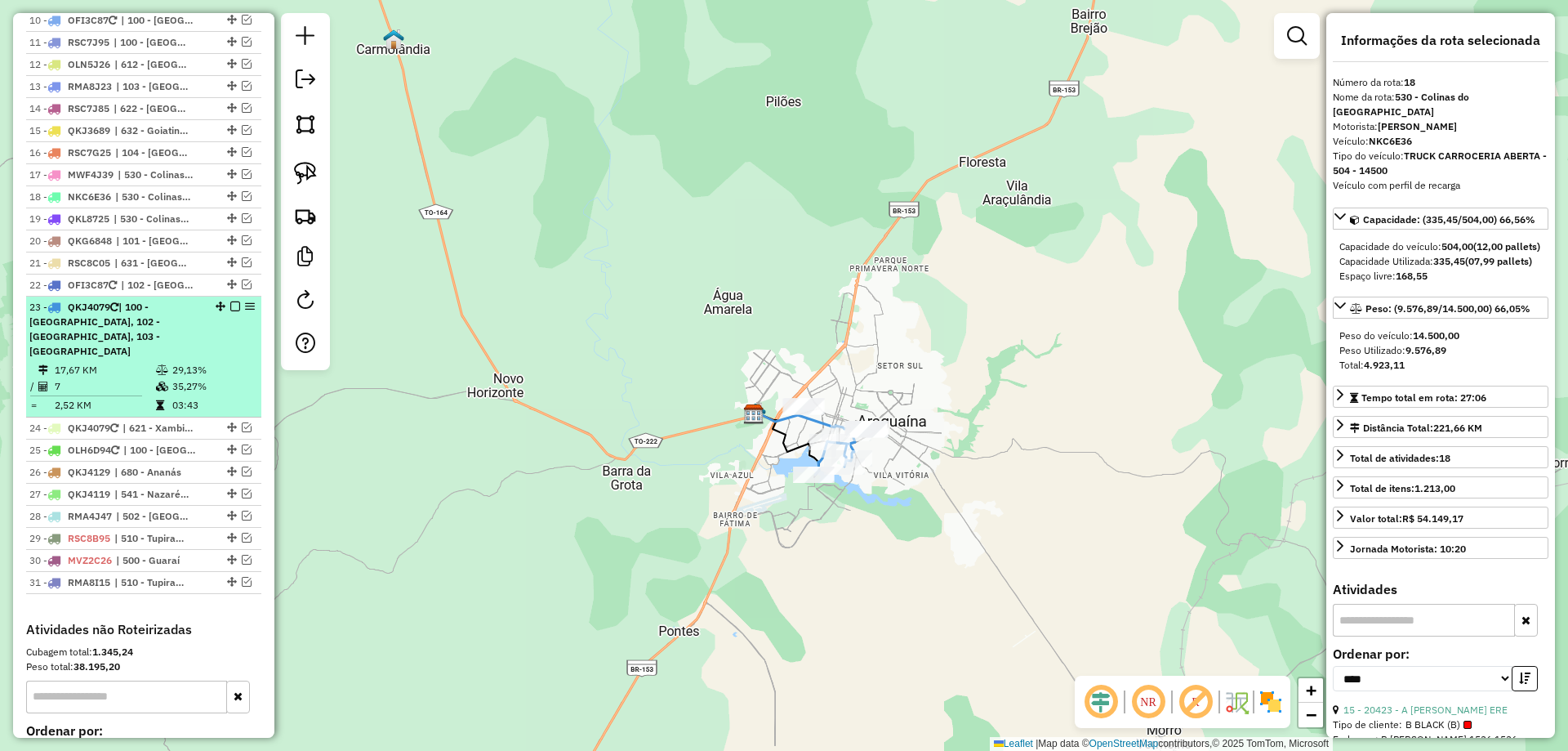
click at [206, 365] on td "29,13%" at bounding box center [212, 370] width 83 height 16
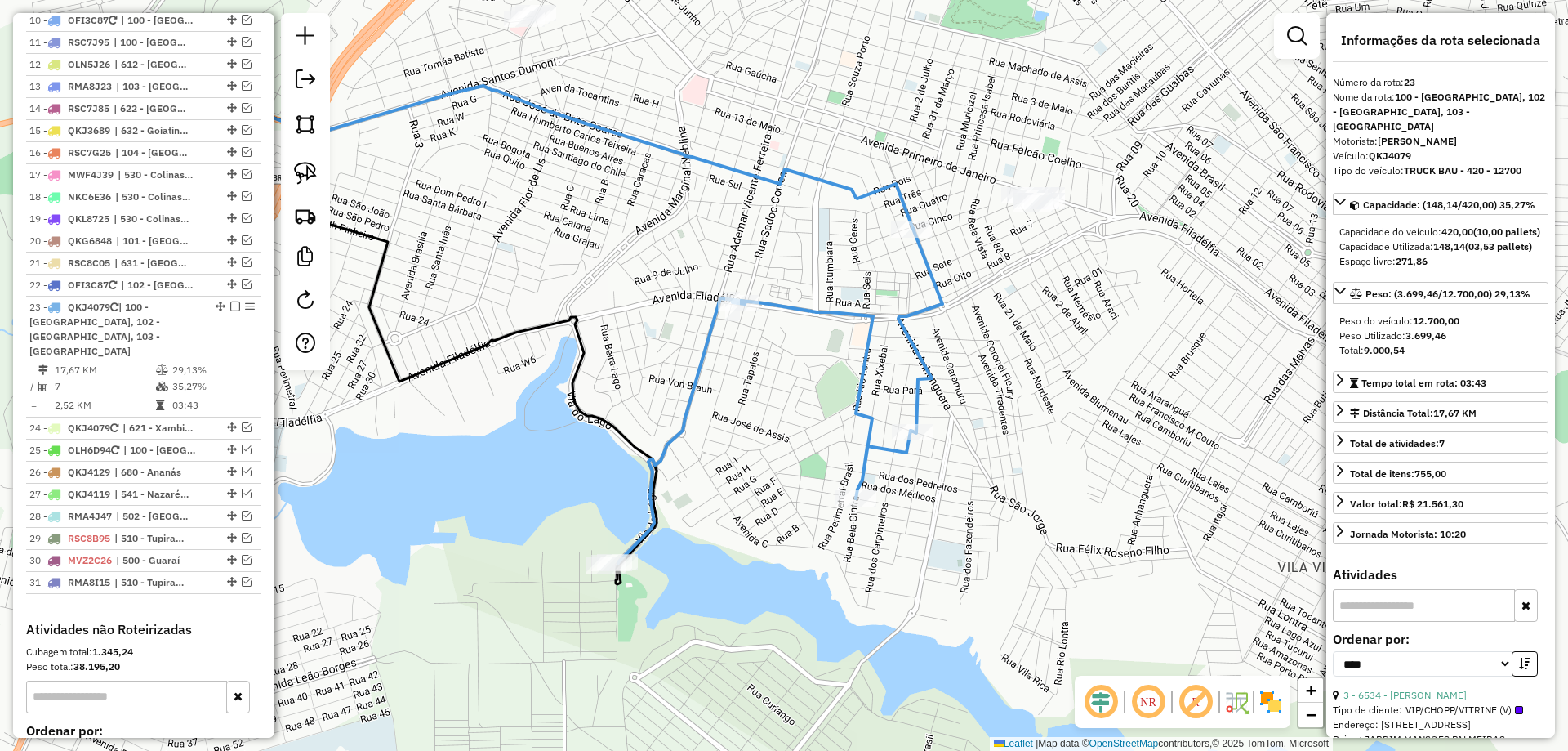
drag, startPoint x: 996, startPoint y: 466, endPoint x: 747, endPoint y: 425, distance: 252.4
click at [747, 425] on div "Janela de atendimento Grade de atendimento Capacidade Transportadoras Veículos …" at bounding box center [784, 376] width 1568 height 751
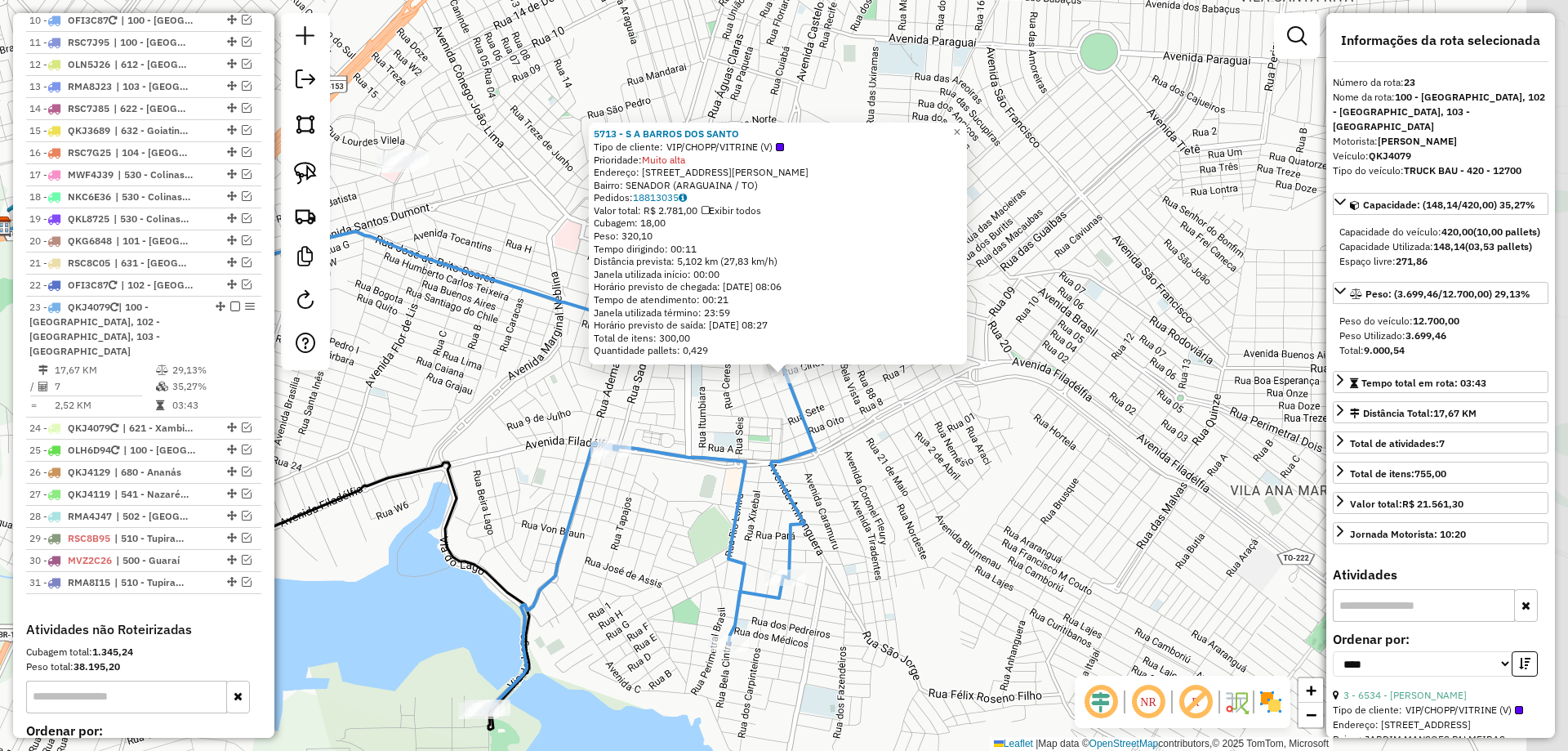
scroll to position [998, 0]
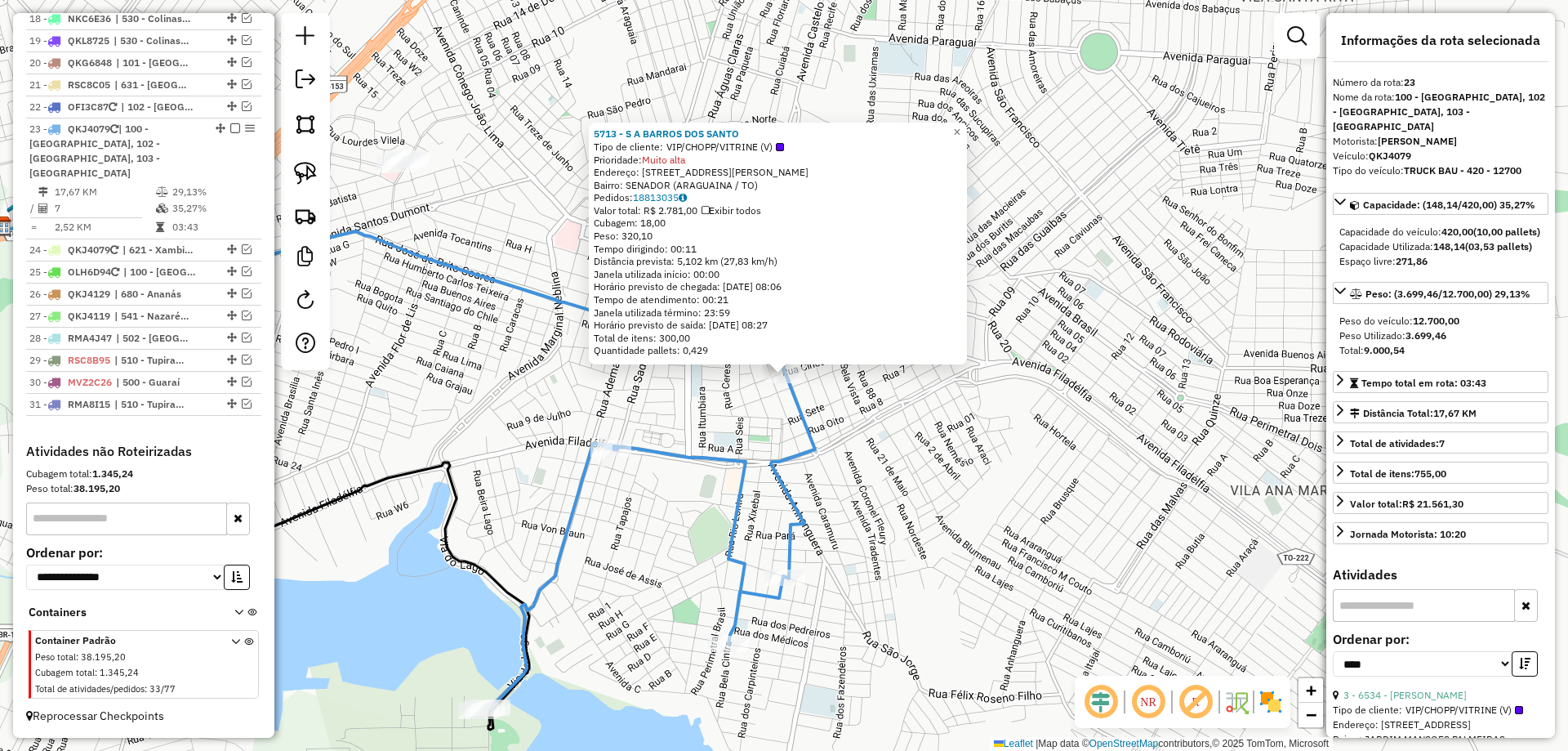
click at [885, 491] on div "5713 - S A BARROS DOS SANTO Tipo de cliente: VIP/CHOPP/VITRINE (V) Prioridade: …" at bounding box center [784, 376] width 1568 height 751
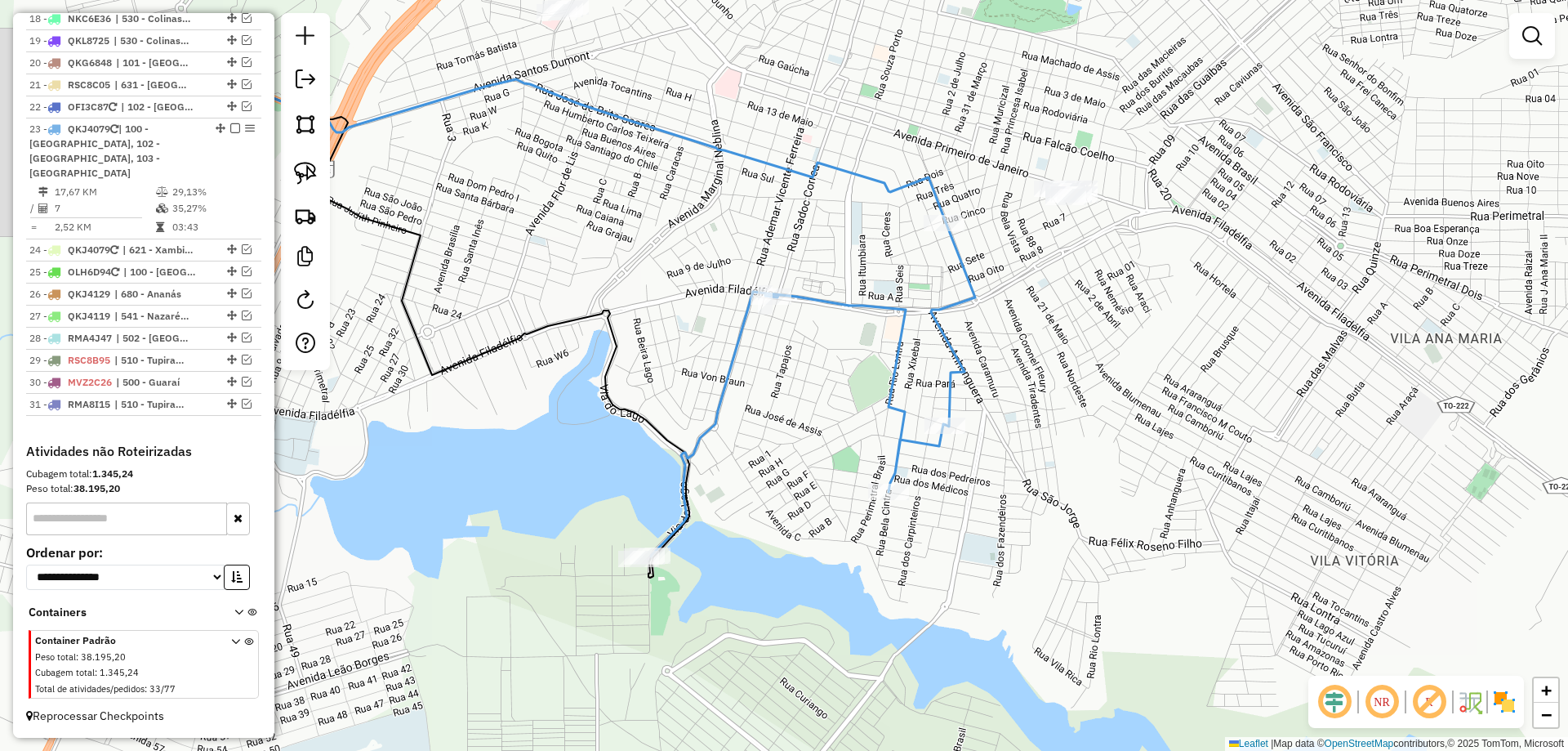
drag, startPoint x: 843, startPoint y: 527, endPoint x: 1011, endPoint y: 360, distance: 236.9
click at [1011, 361] on div "Janela de atendimento Grade de atendimento Capacidade Transportadoras Veículos …" at bounding box center [784, 376] width 1568 height 751
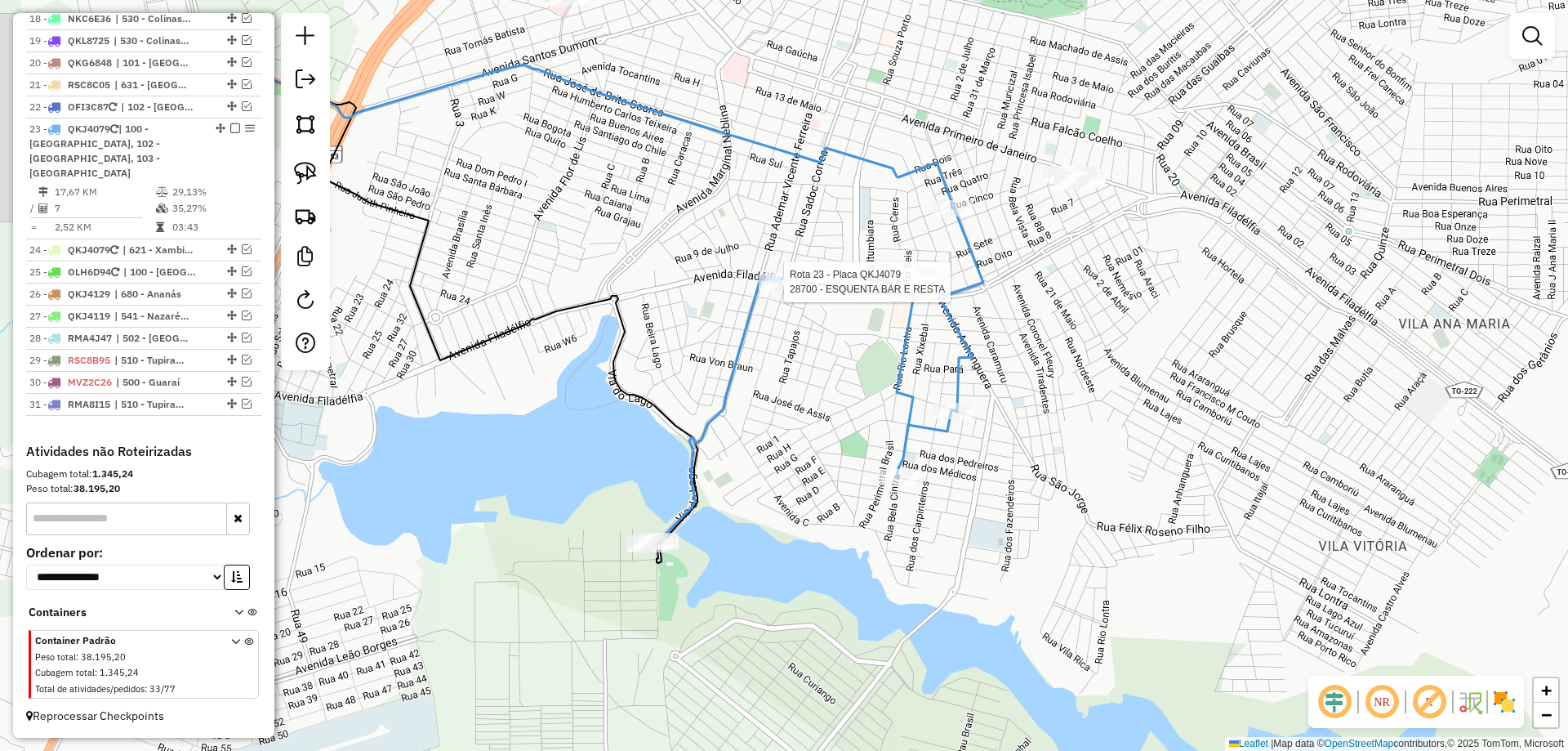
select select "*********"
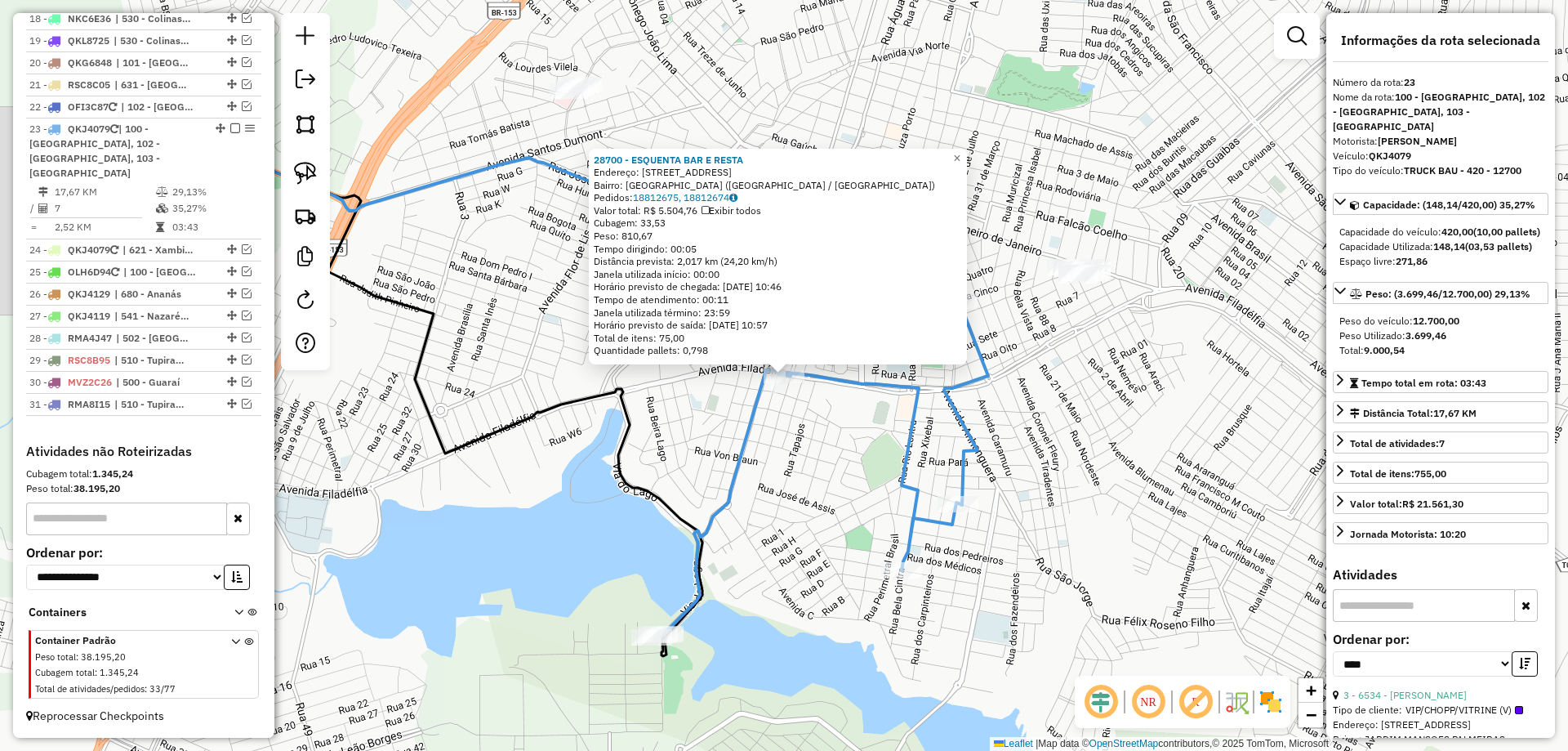
click at [1032, 432] on div "28700 - ESQUENTA BAR E RESTA Endereço: AV [GEOGRAPHIC_DATA] 3250 Bairro: [GEOGR…" at bounding box center [784, 376] width 1568 height 751
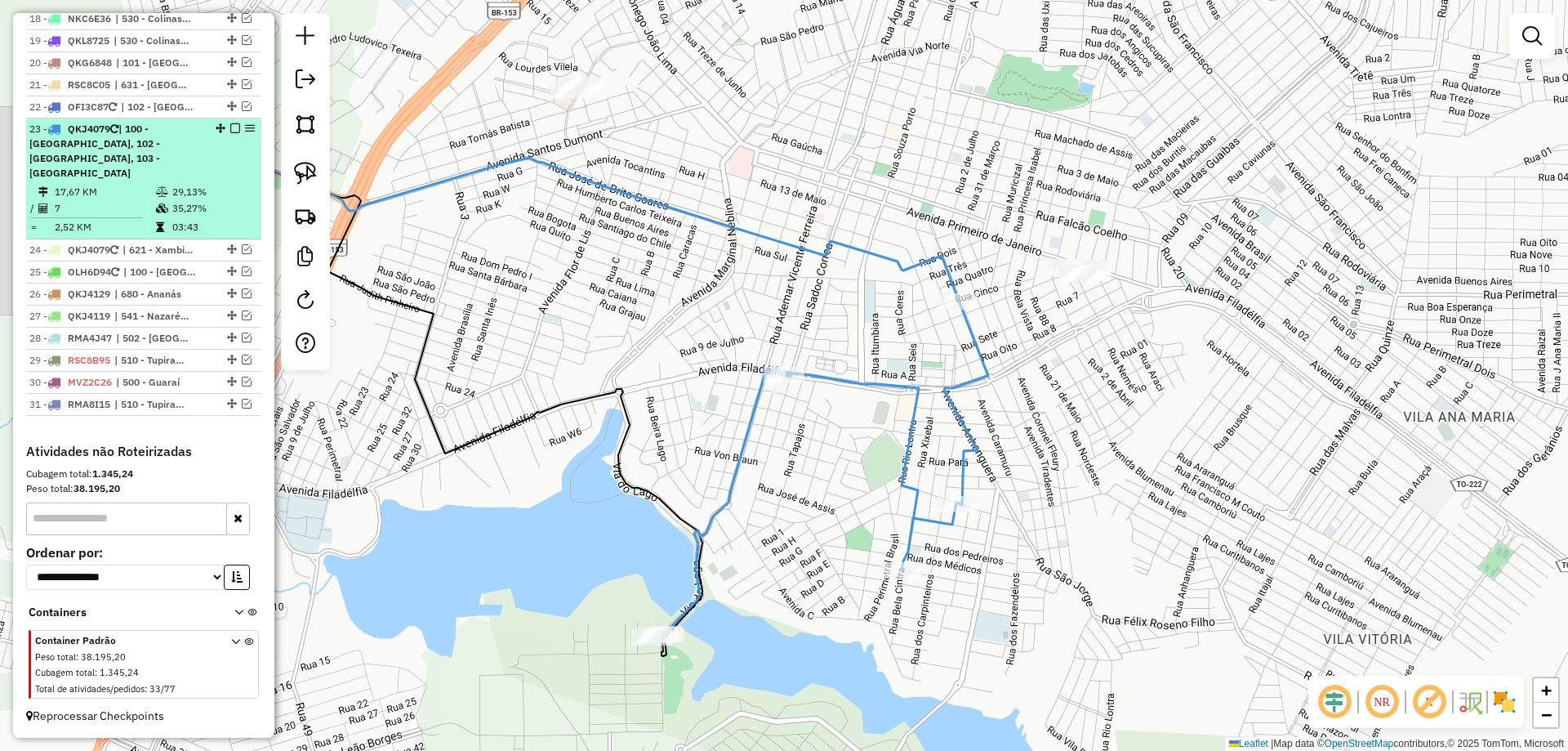
click at [231, 133] on em at bounding box center [235, 128] width 10 height 10
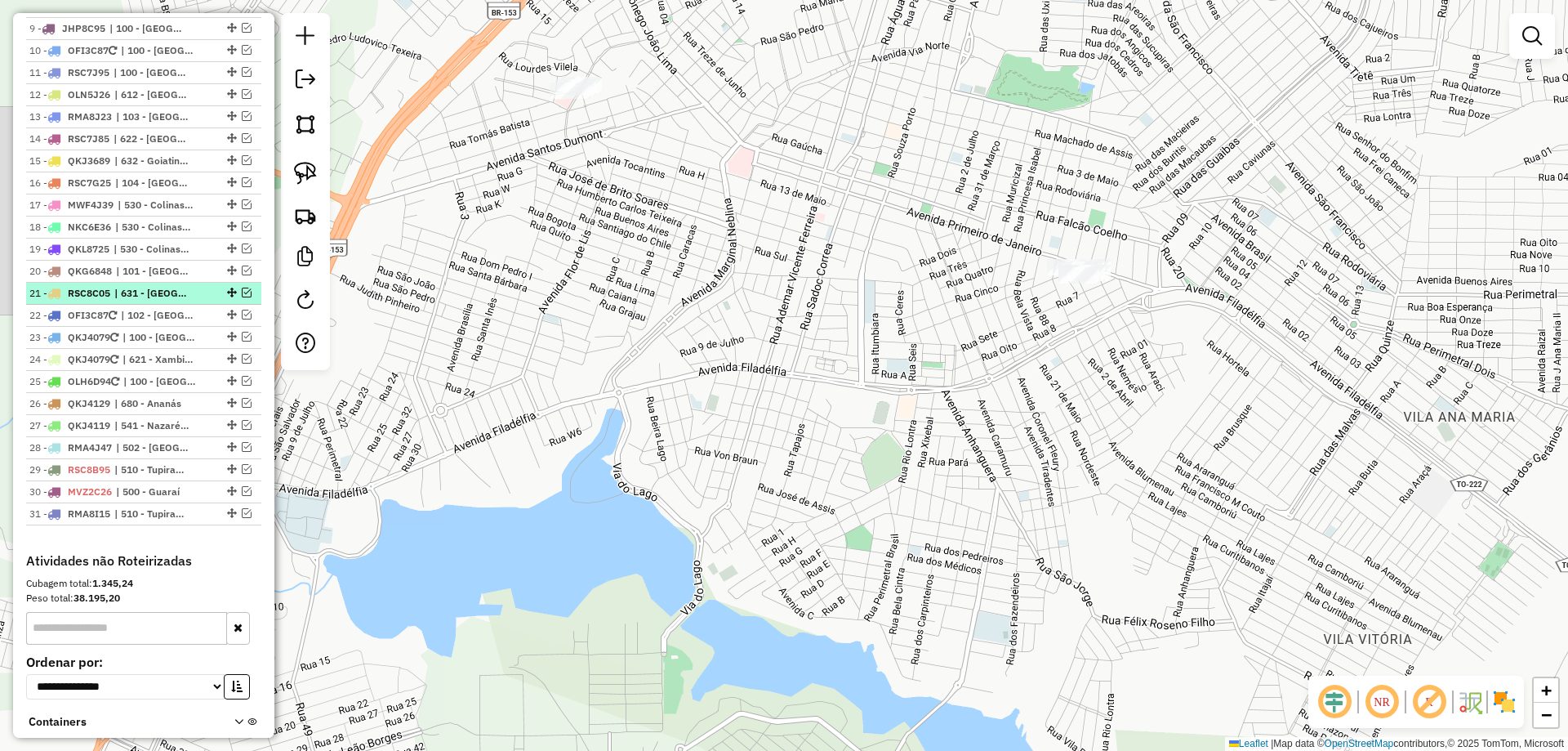
scroll to position [750, 0]
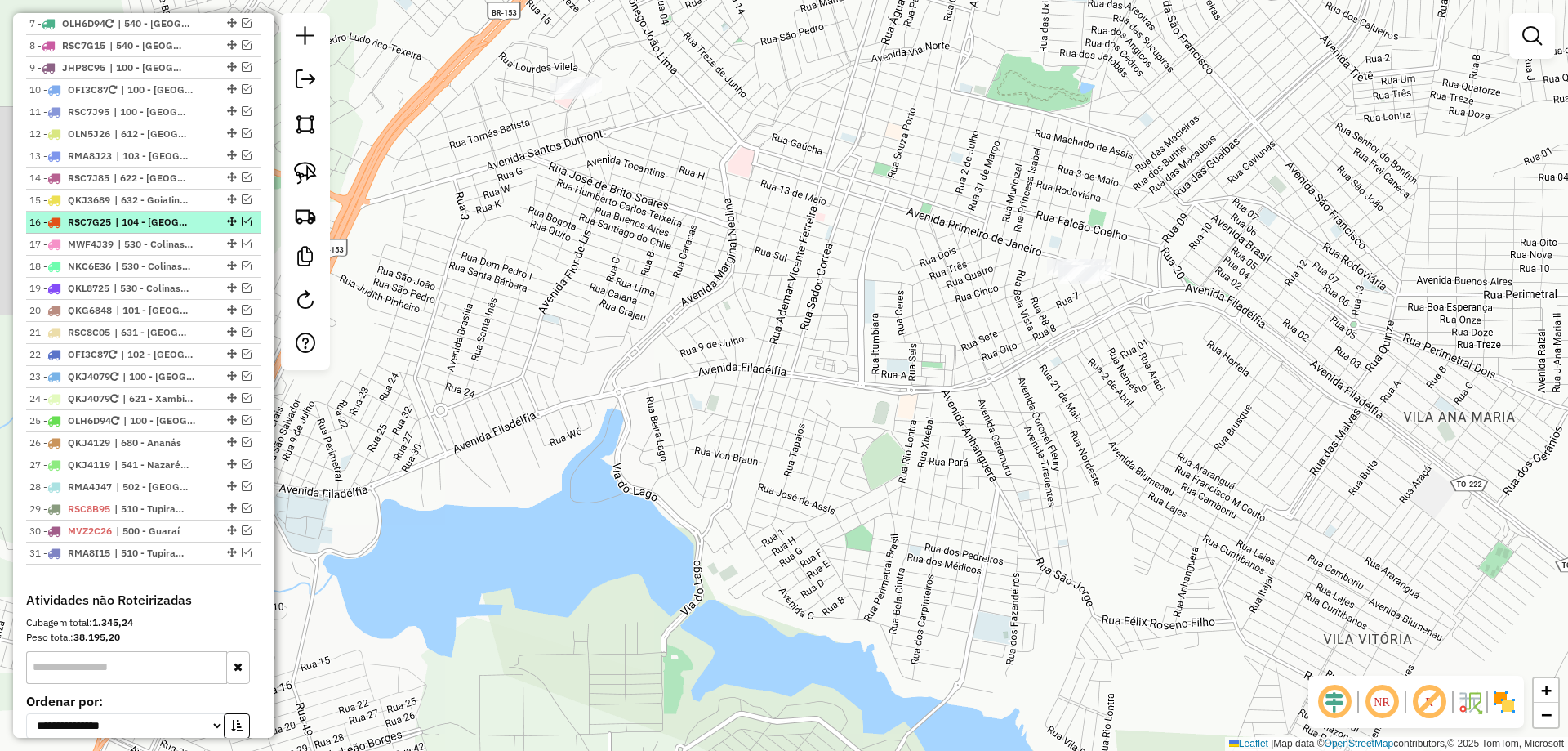
click at [247, 227] on div at bounding box center [230, 221] width 49 height 10
select select "*********"
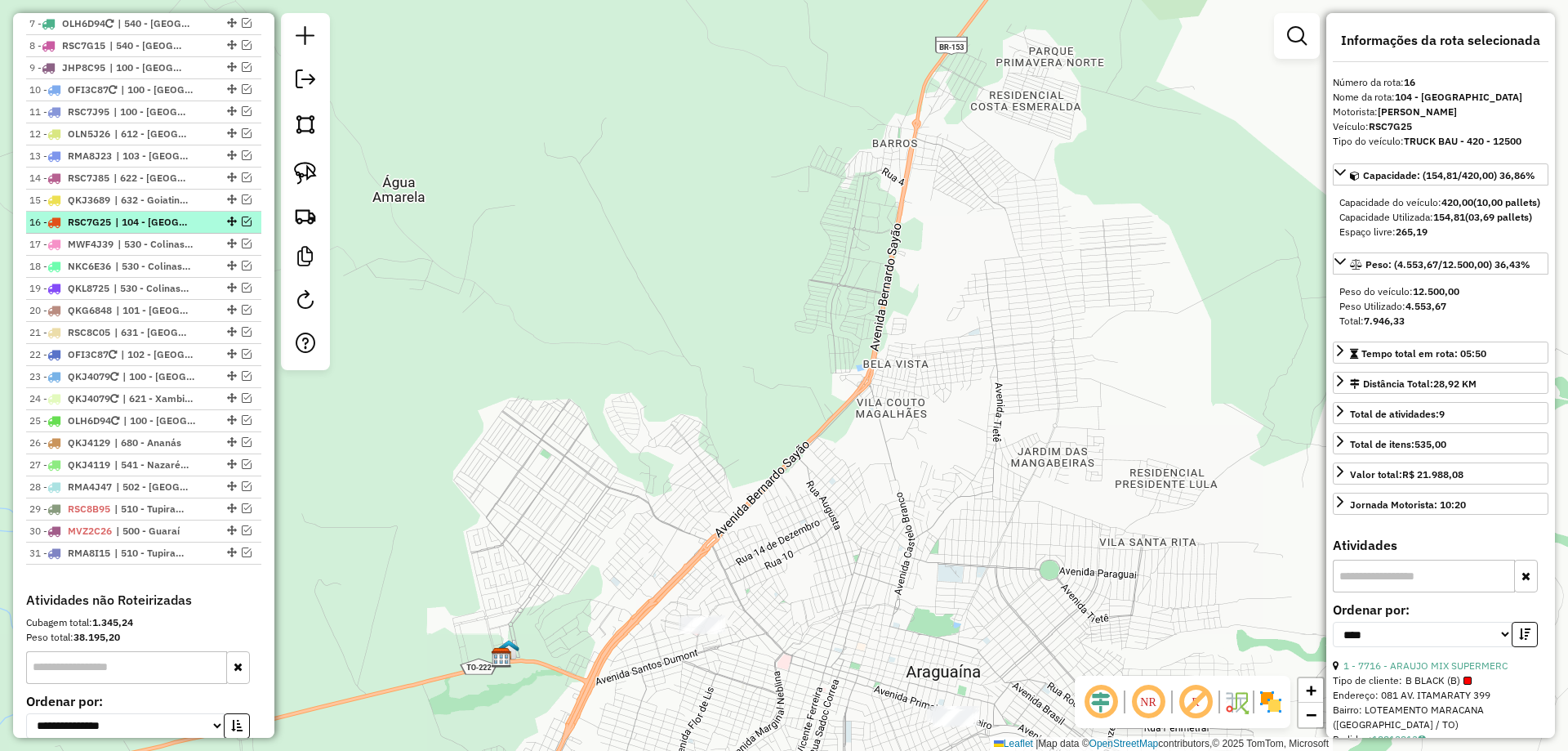
click at [243, 229] on li "16 - RSC7G25 | 104 - [GEOGRAPHIC_DATA]" at bounding box center [143, 222] width 235 height 22
click at [243, 227] on em at bounding box center [247, 221] width 10 height 10
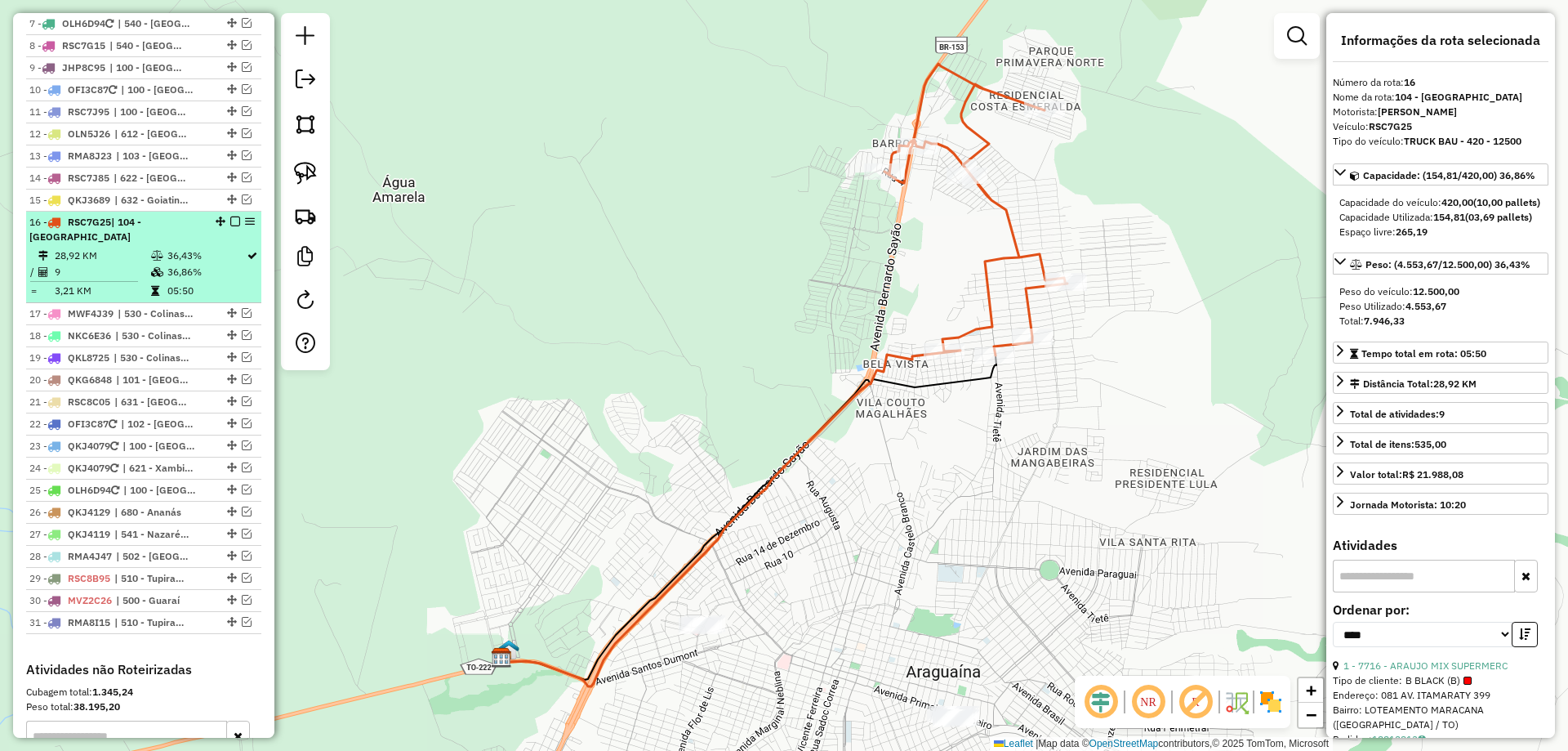
click at [231, 227] on em at bounding box center [235, 221] width 10 height 10
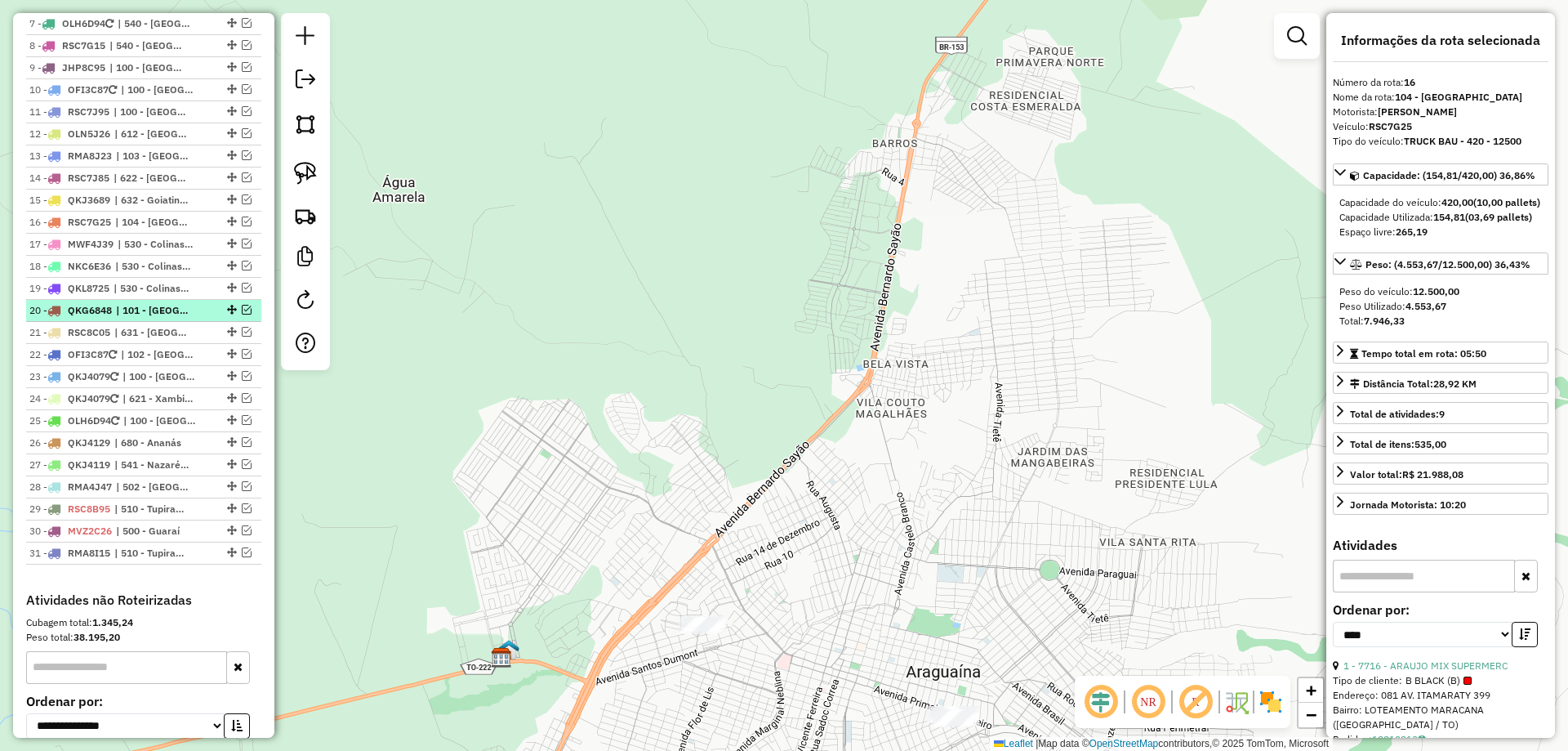
click at [242, 315] on em at bounding box center [247, 310] width 10 height 10
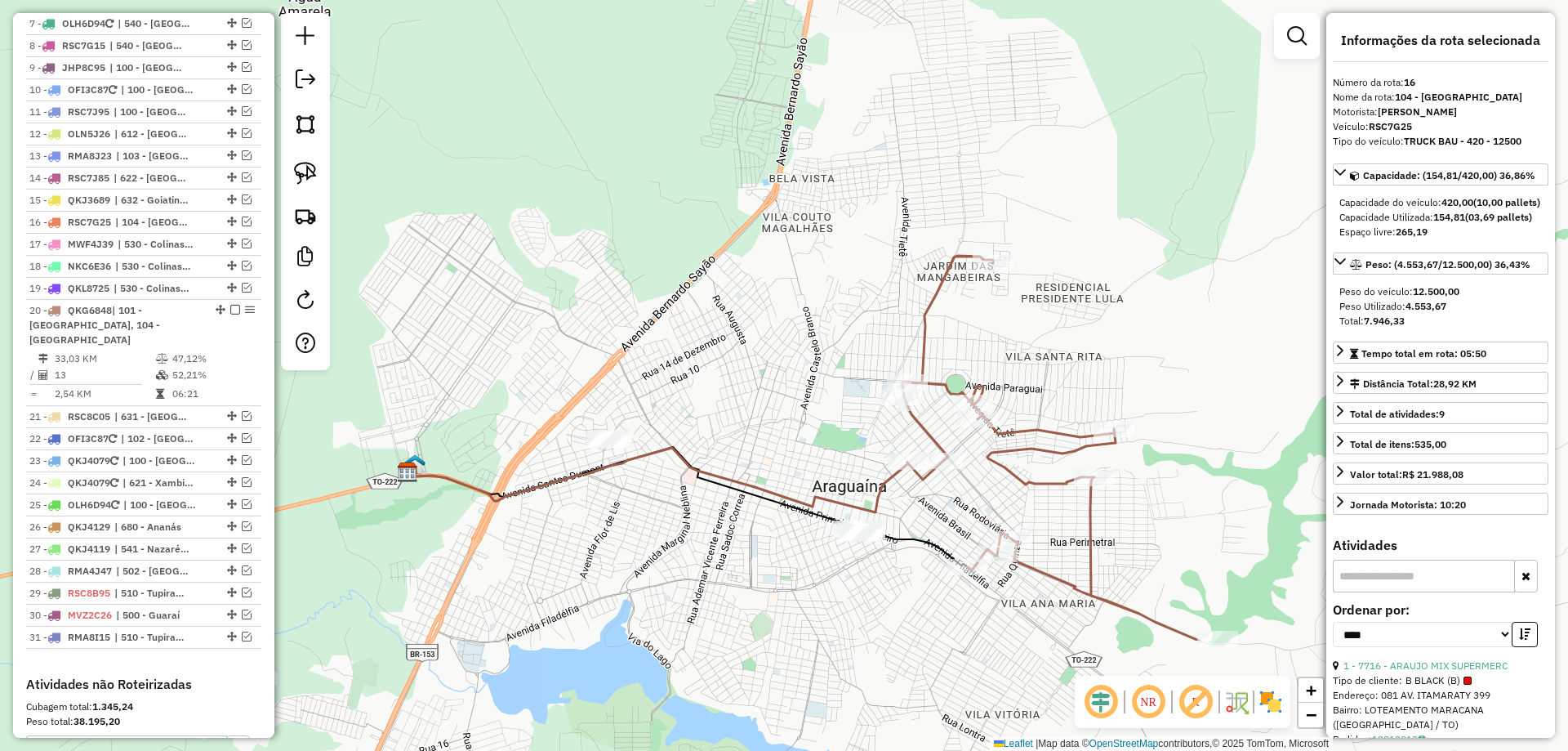
drag, startPoint x: 690, startPoint y: 474, endPoint x: 595, endPoint y: 287, distance: 209.7
click at [595, 287] on div "Janela de atendimento Grade de atendimento Capacidade Transportadoras Veículos …" at bounding box center [784, 376] width 1568 height 751
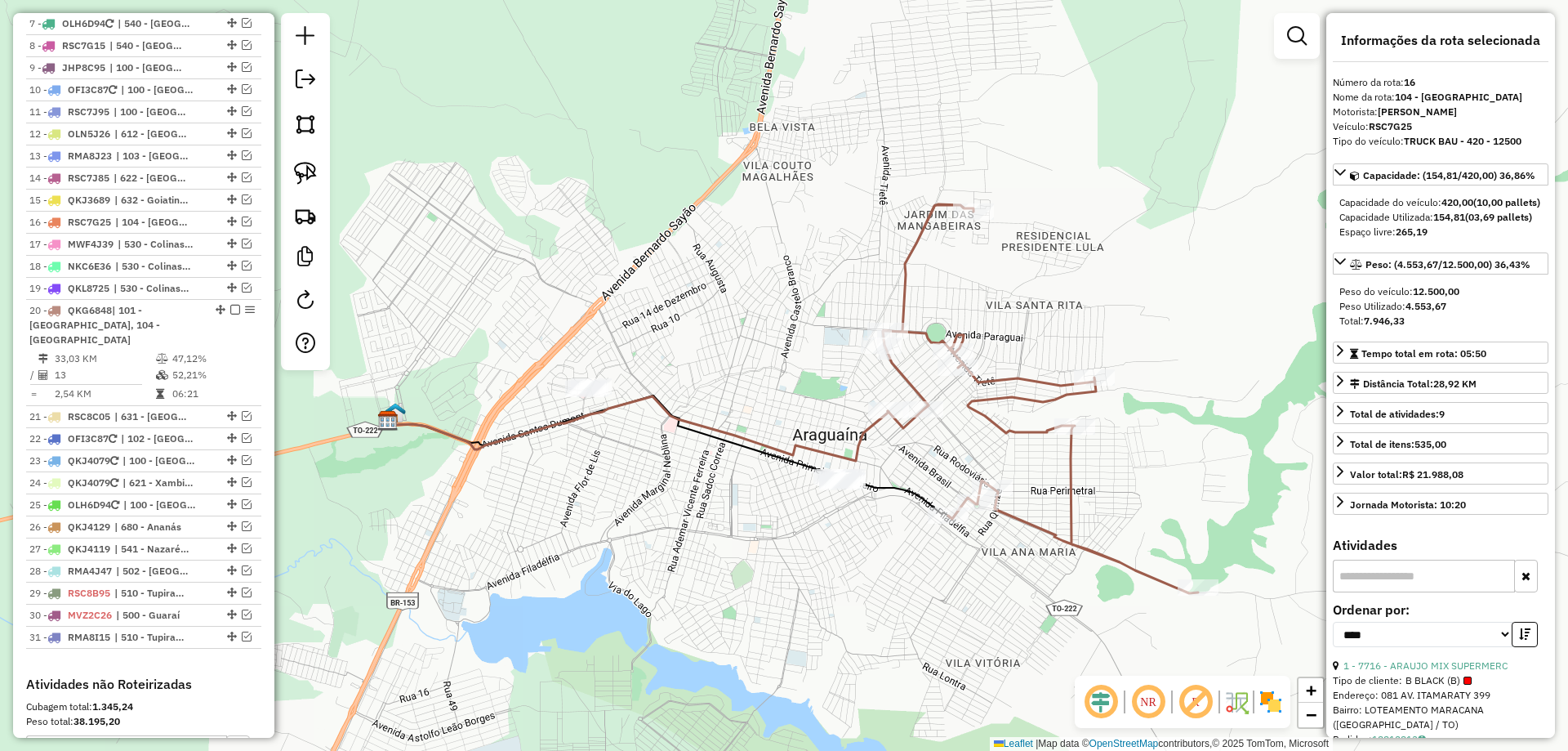
drag, startPoint x: 734, startPoint y: 415, endPoint x: 691, endPoint y: 367, distance: 64.4
click at [713, 360] on div "Janela de atendimento Grade de atendimento Capacidade Transportadoras Veículos …" at bounding box center [784, 376] width 1568 height 751
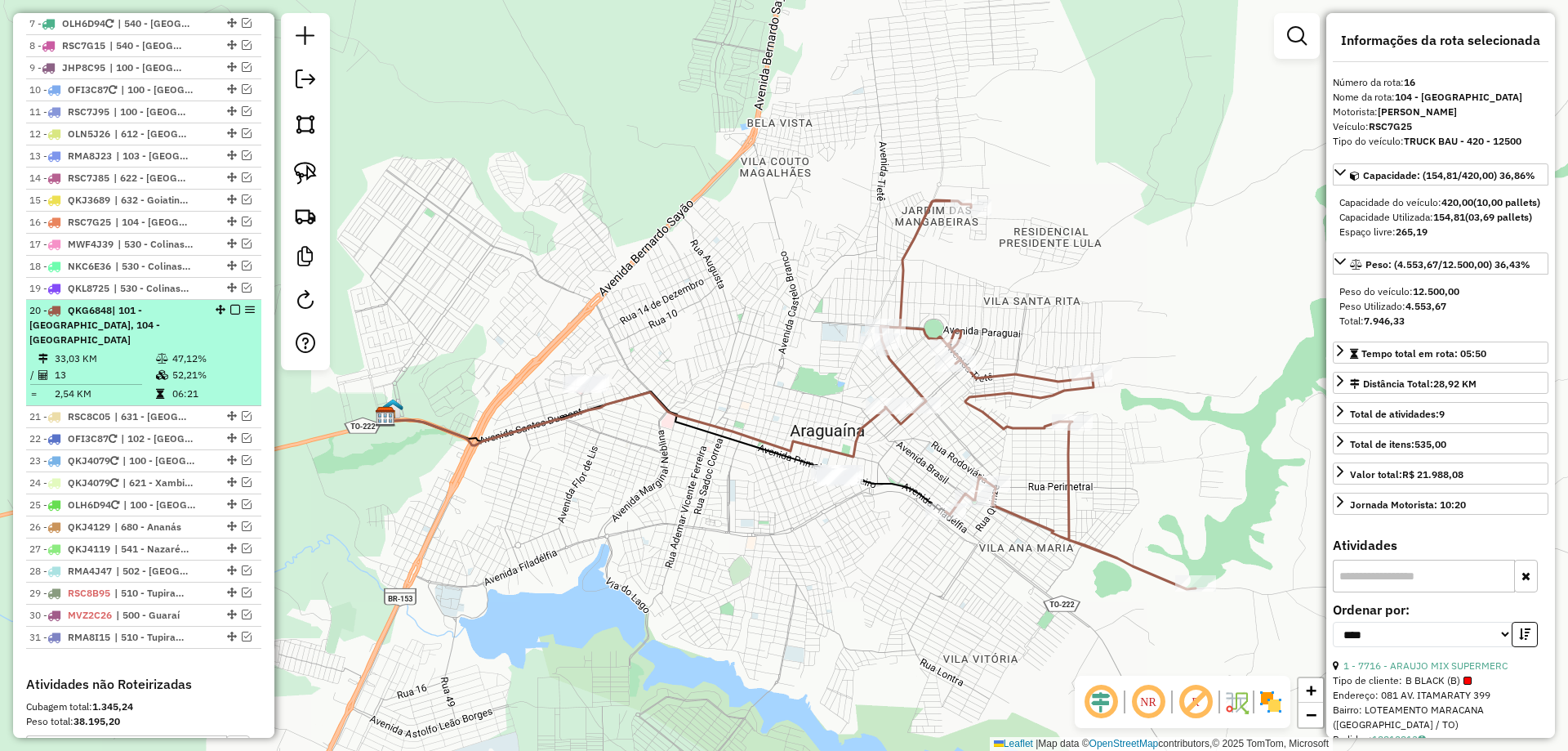
click at [186, 378] on td "52,21%" at bounding box center [212, 375] width 83 height 16
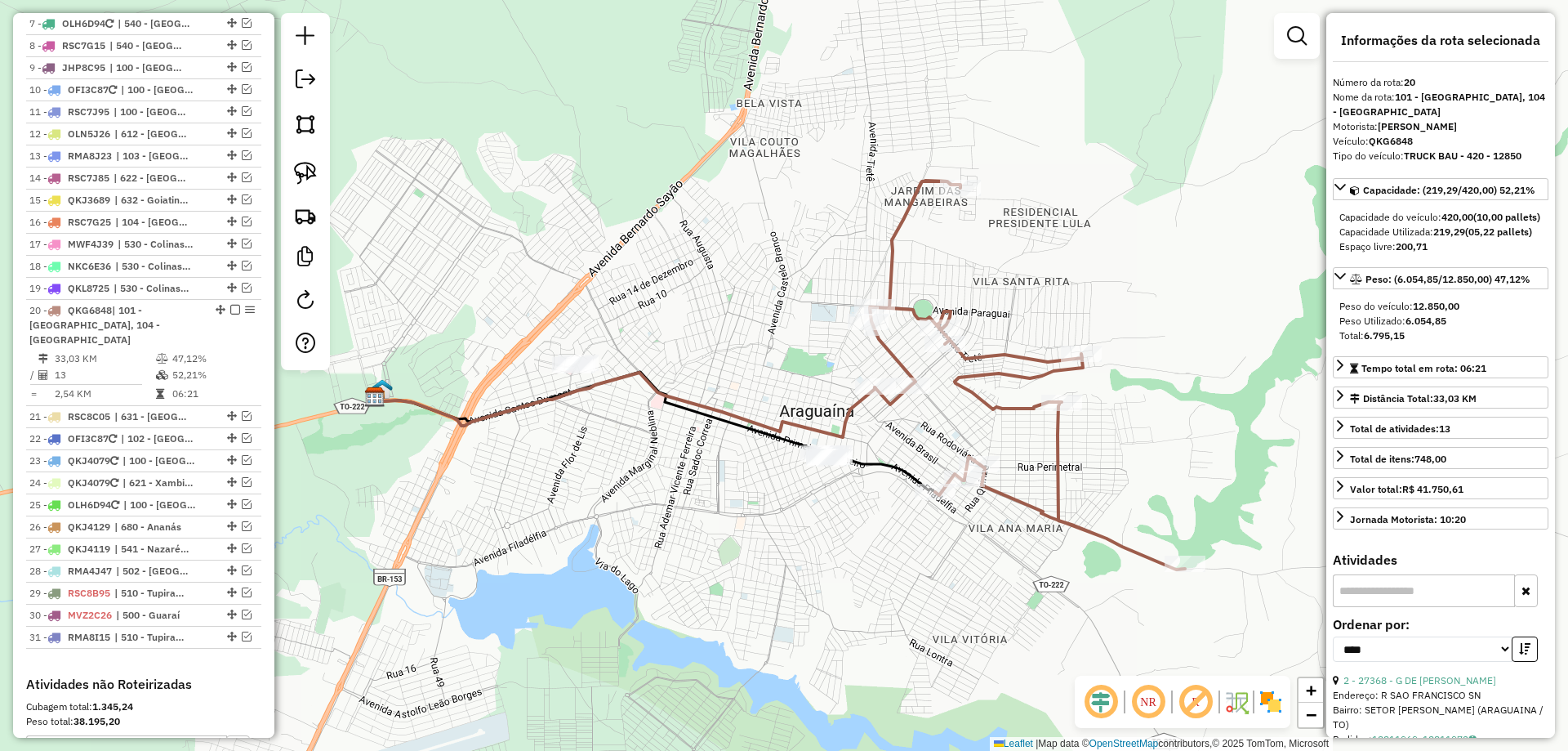
drag, startPoint x: 714, startPoint y: 519, endPoint x: 666, endPoint y: 478, distance: 63.1
click at [668, 478] on div "Janela de atendimento Grade de atendimento Capacidade Transportadoras Veículos …" at bounding box center [784, 376] width 1568 height 751
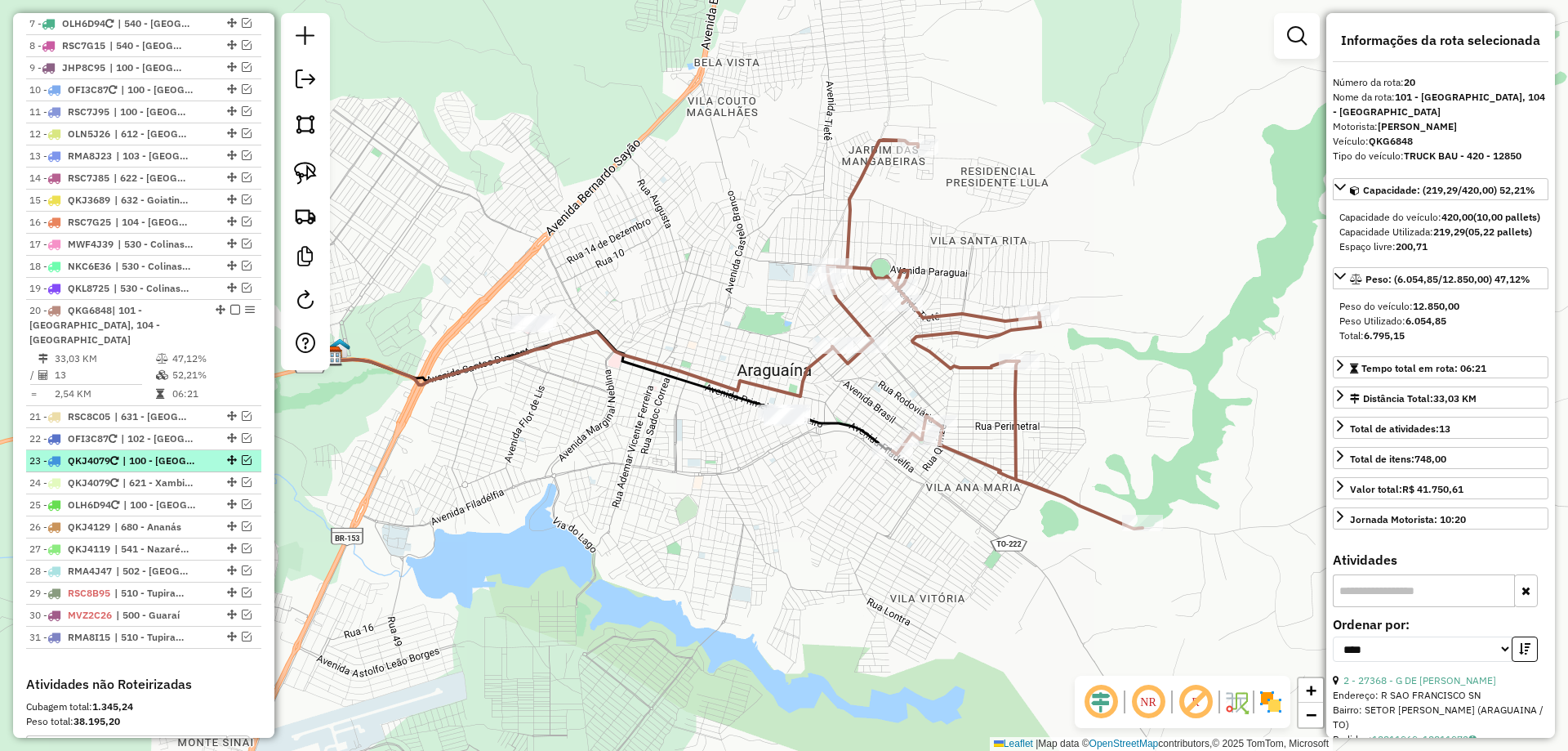
click at [244, 461] on em at bounding box center [247, 460] width 10 height 10
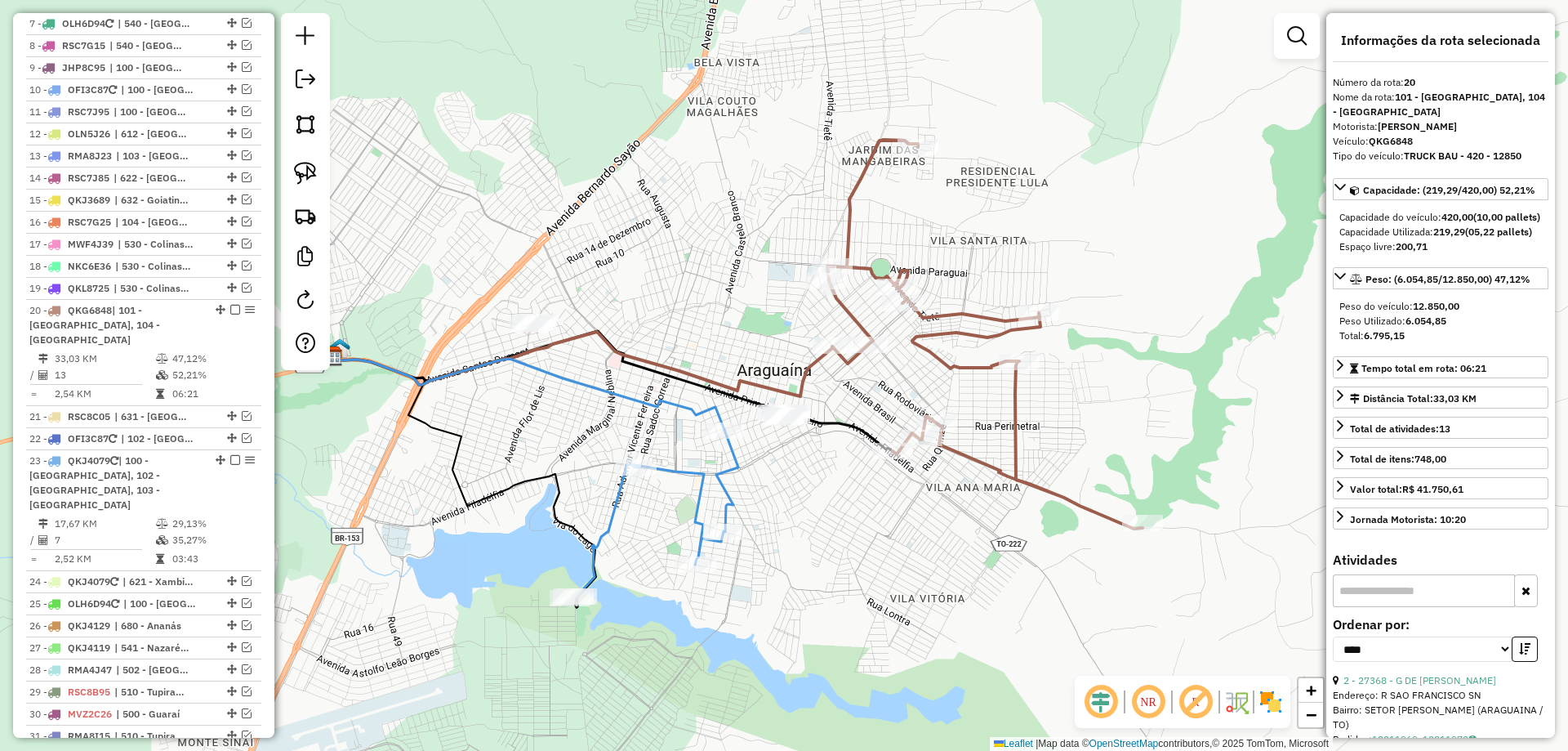
click at [801, 390] on icon at bounding box center [583, 364] width 501 height 65
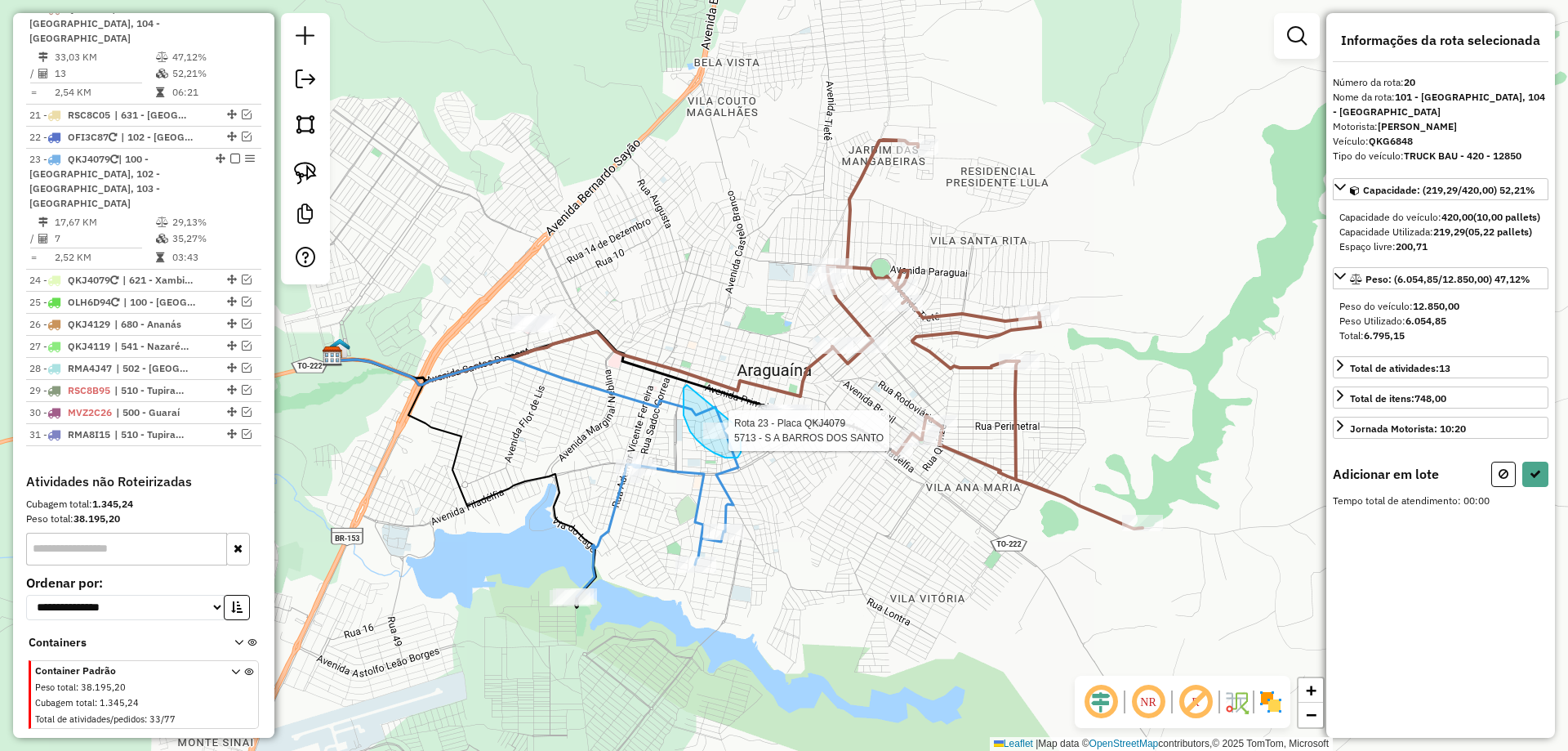
select select "*********"
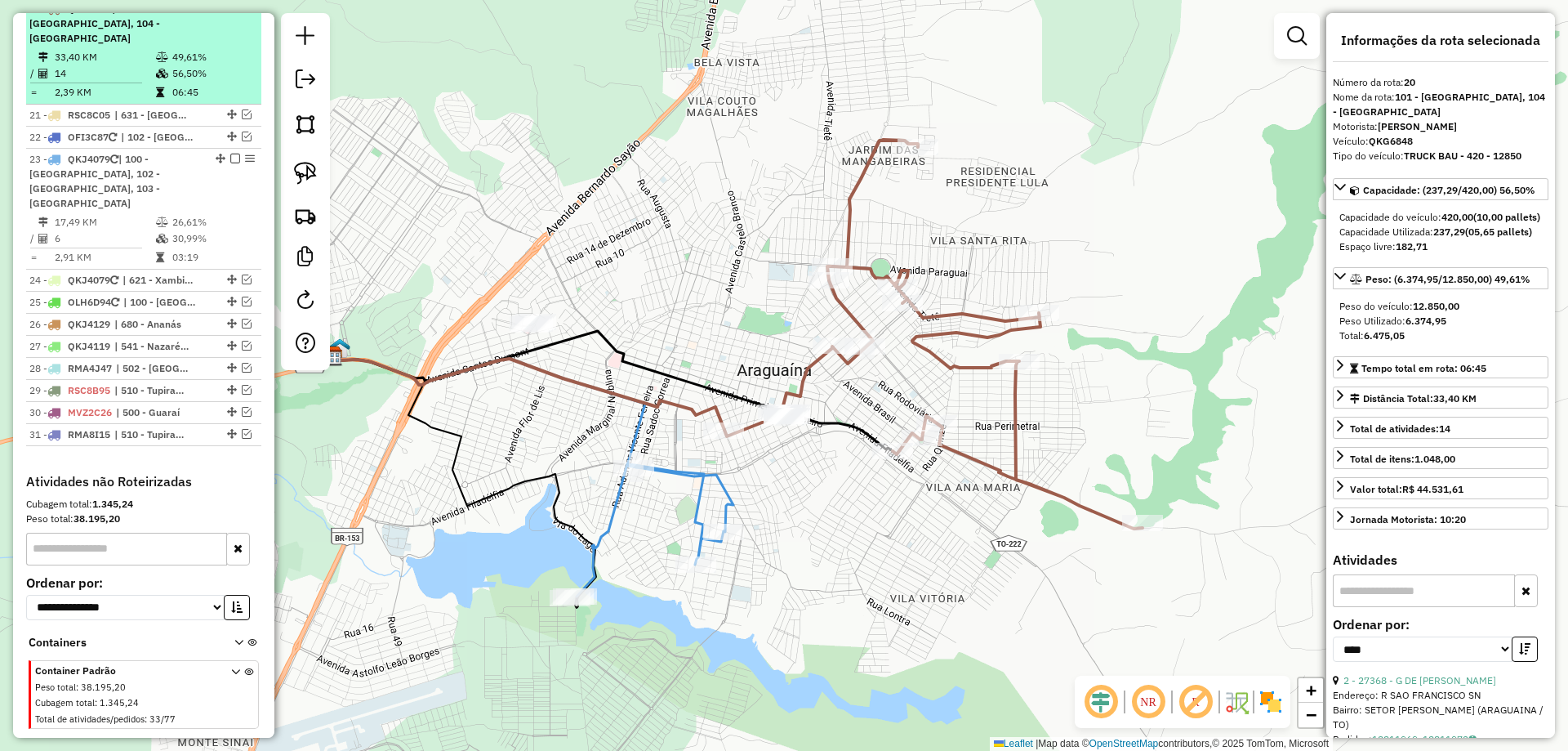
click at [193, 85] on td "06:45" at bounding box center [212, 91] width 83 height 16
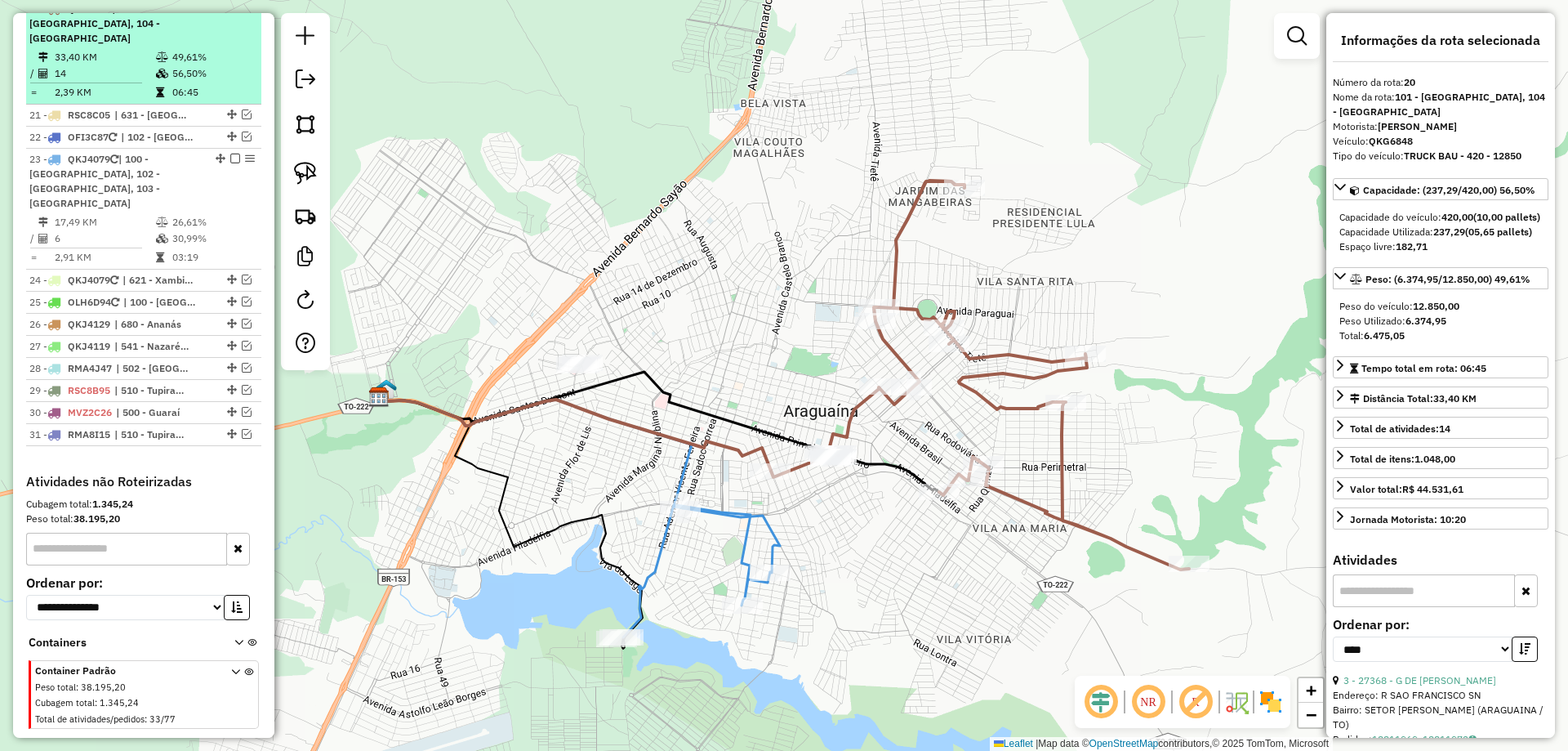
click at [231, 13] on em at bounding box center [235, 8] width 10 height 10
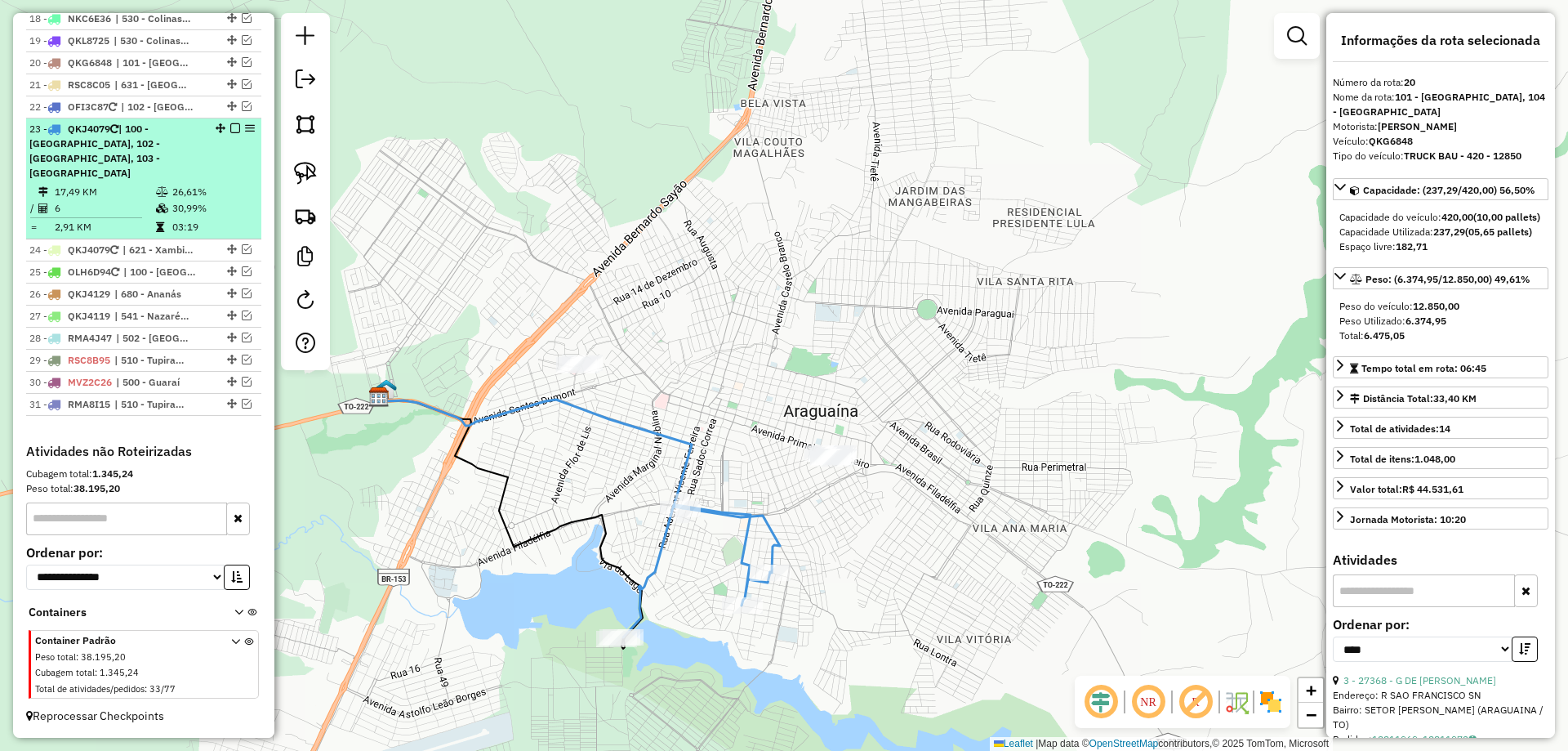
click at [197, 182] on li "23 - QKJ4079 | 100 - [GEOGRAPHIC_DATA], 102 - [GEOGRAPHIC_DATA], 103 - [GEOGRAP…" at bounding box center [143, 178] width 235 height 121
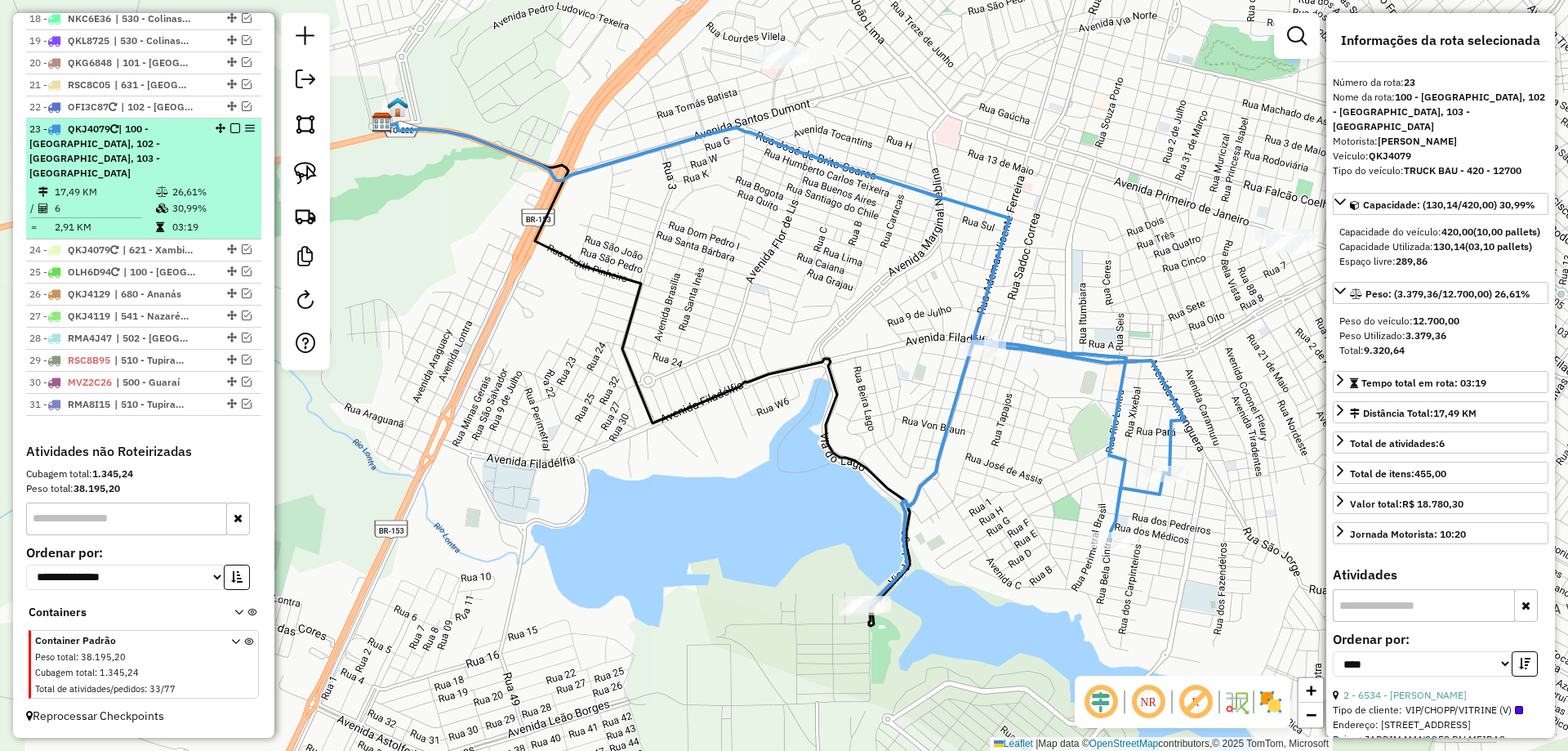
click at [146, 204] on td "6" at bounding box center [105, 208] width 101 height 16
click at [131, 199] on td "17,49 KM" at bounding box center [105, 192] width 101 height 16
click at [231, 133] on em at bounding box center [235, 128] width 10 height 10
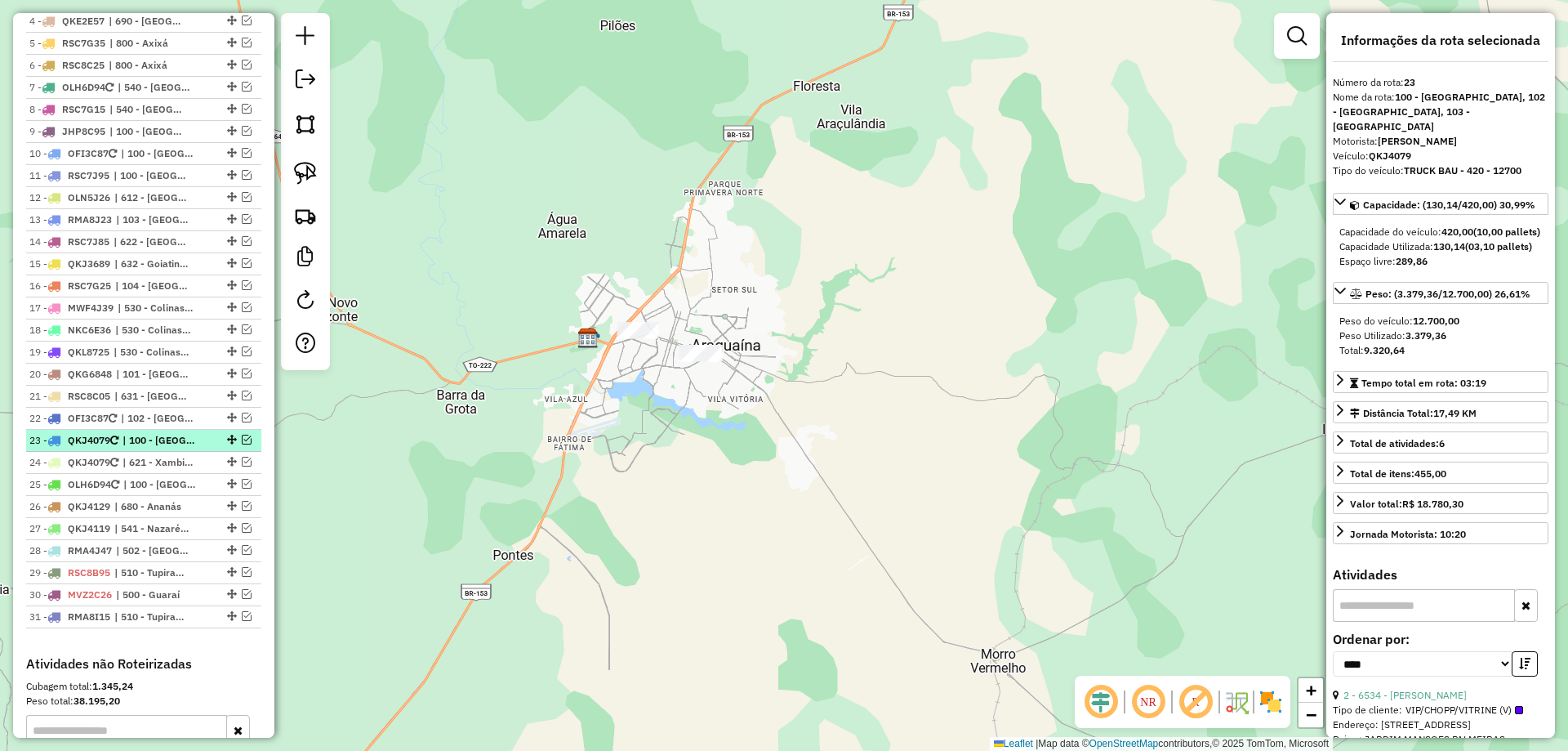
scroll to position [668, 0]
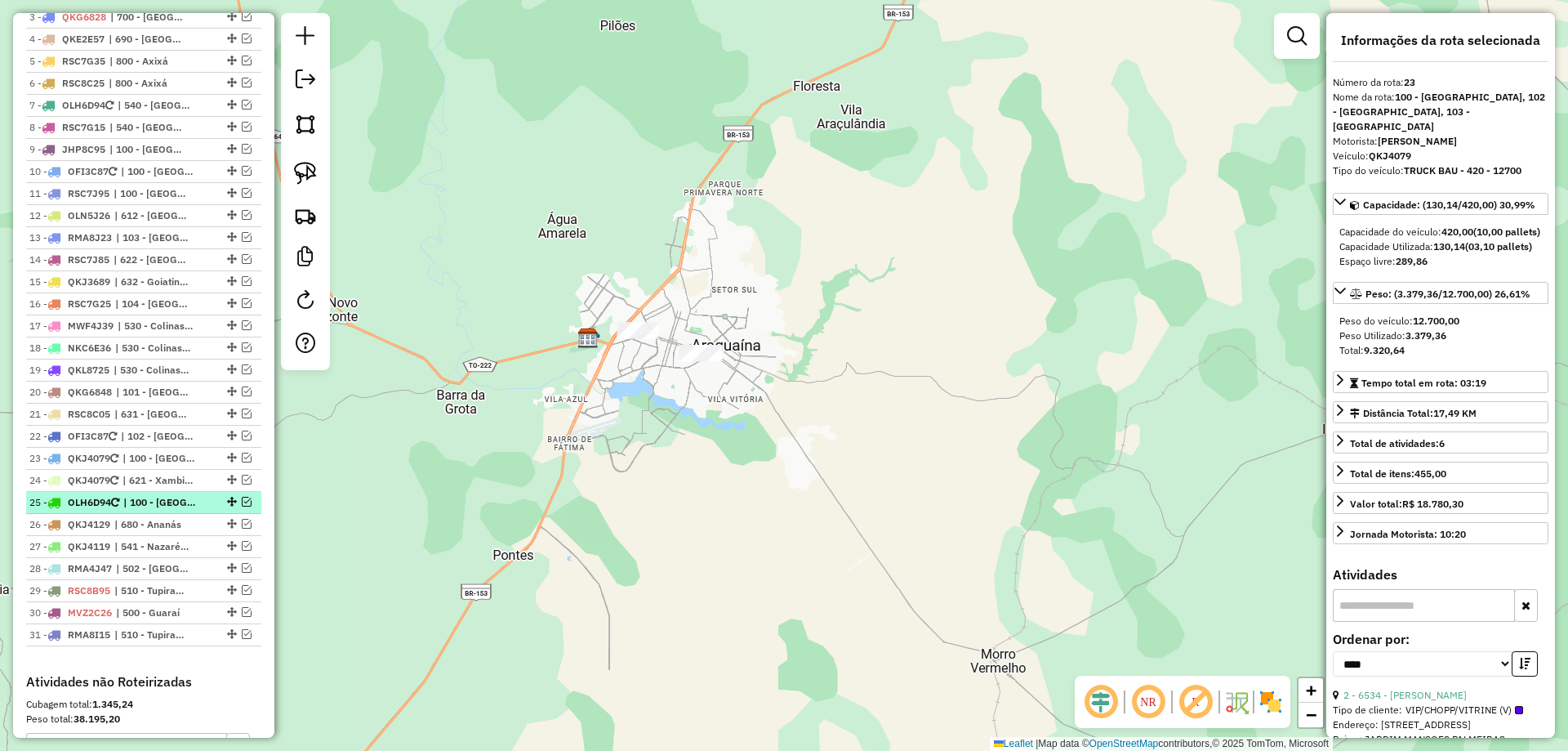
click at [242, 507] on em at bounding box center [247, 501] width 10 height 10
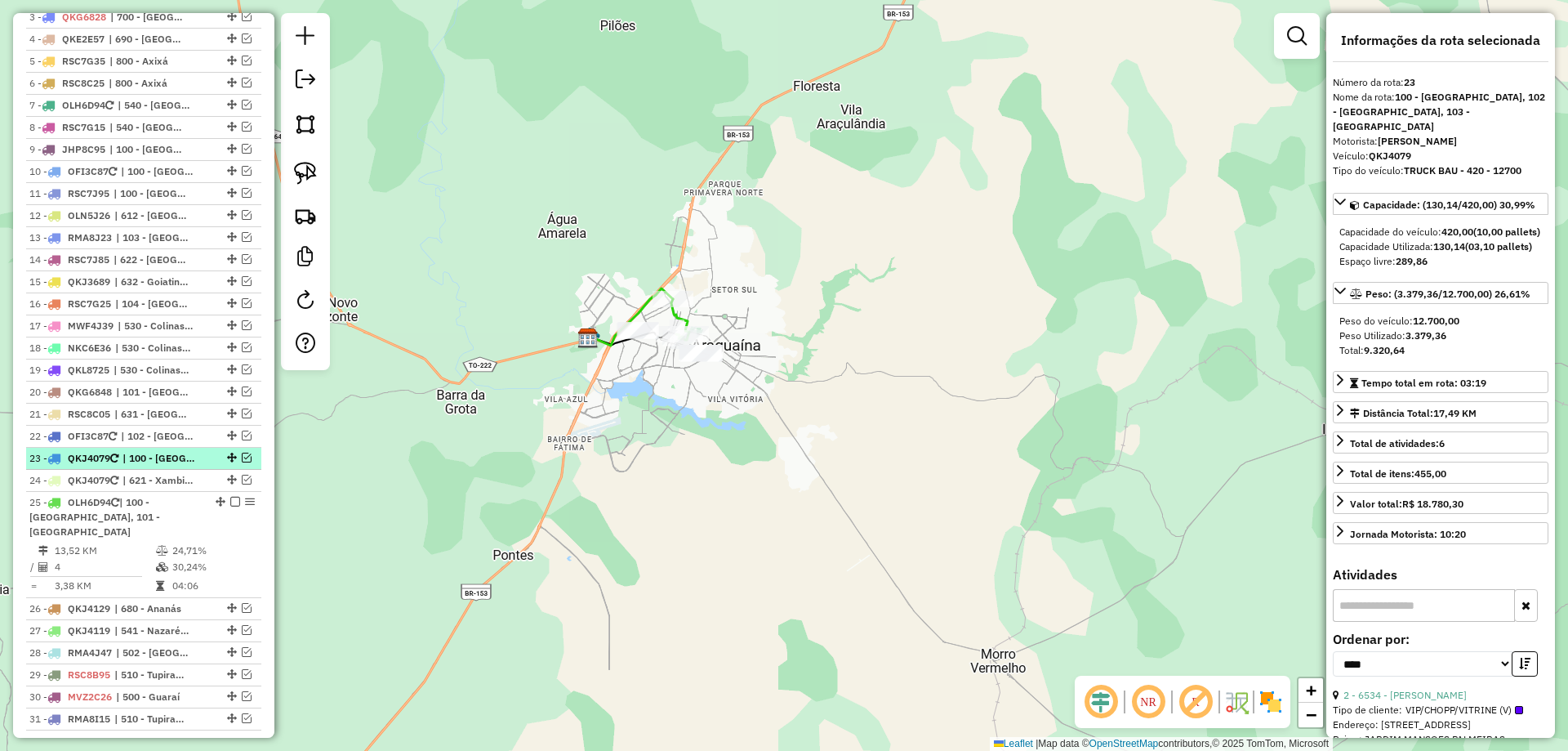
click at [242, 462] on em at bounding box center [247, 457] width 10 height 10
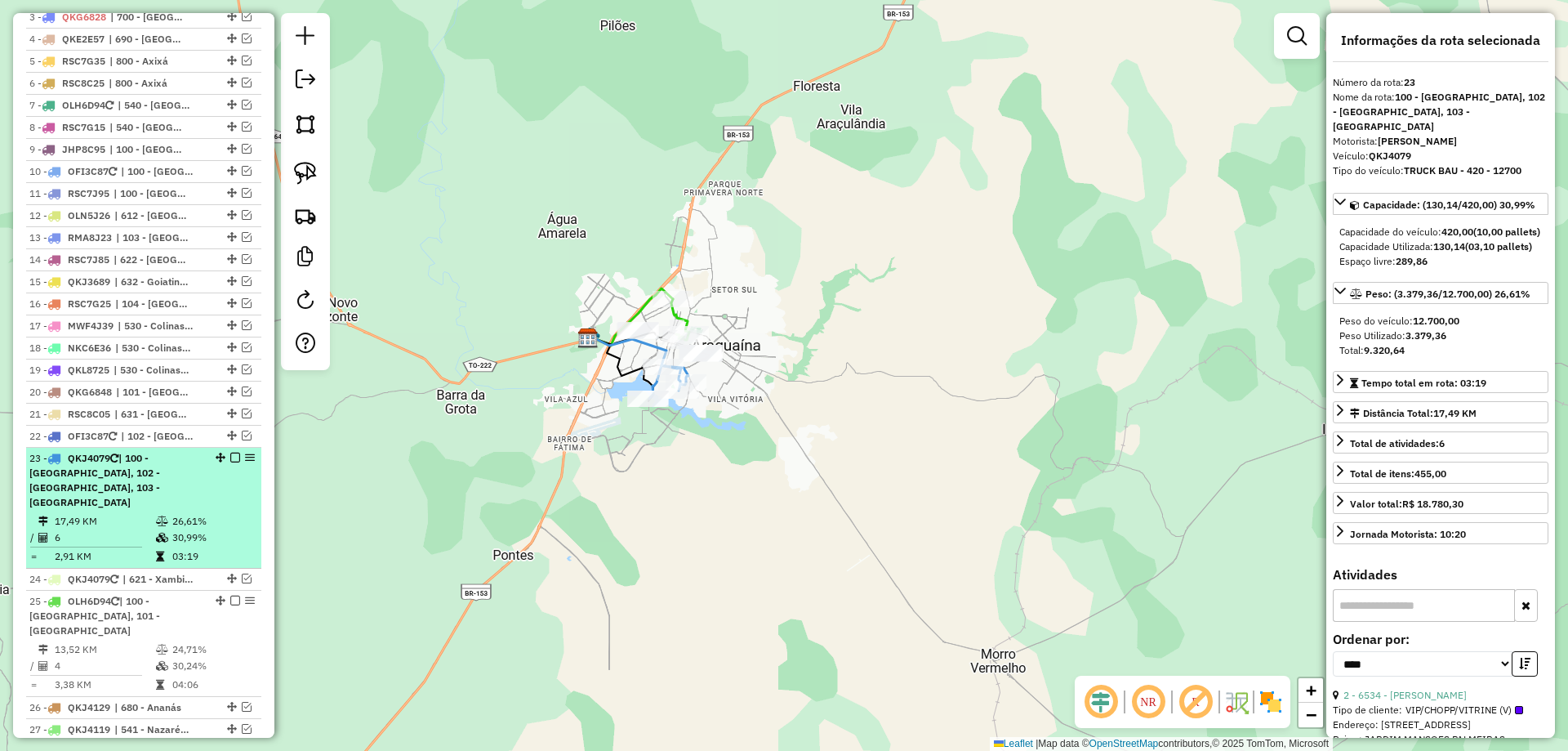
click at [160, 522] on icon at bounding box center [162, 521] width 12 height 10
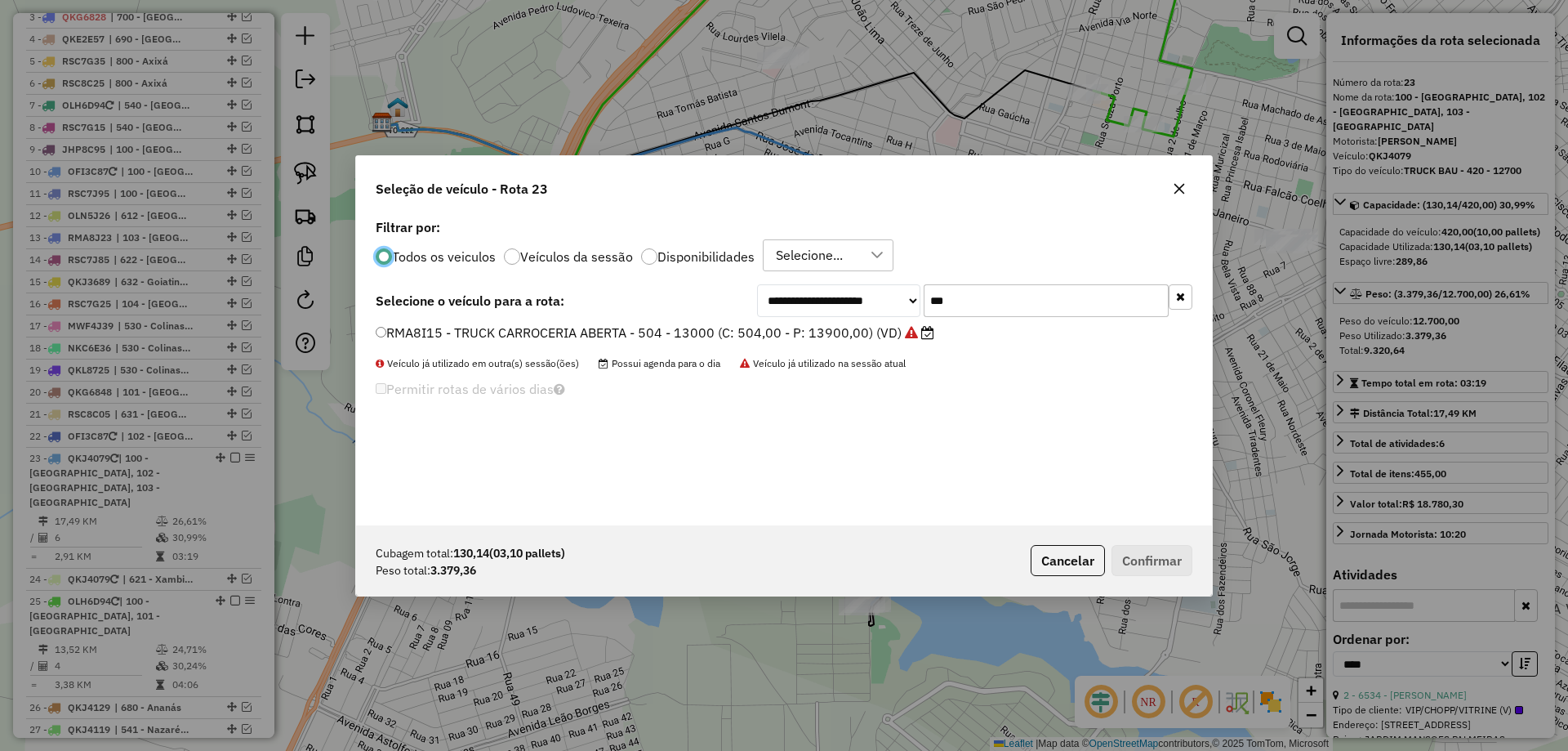
scroll to position [9, 5]
click at [958, 299] on input "***" at bounding box center [1046, 300] width 245 height 32
type input "***"
click at [647, 334] on label "OLN5J16 - TRUCK BAU - 420 - 13500 (C: 420,00 - P: 13500,00) (VD)" at bounding box center [594, 333] width 438 height 20
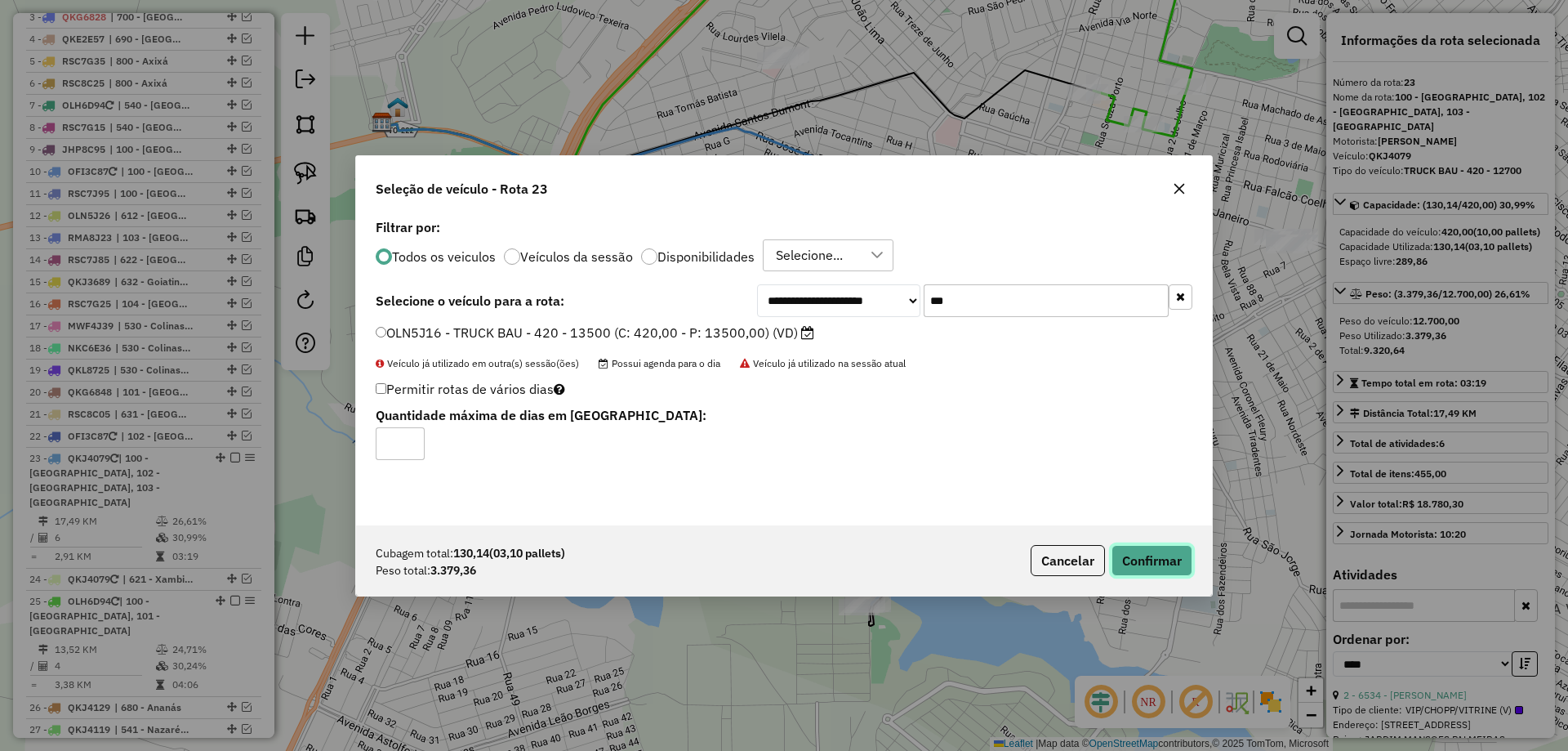
click at [1132, 551] on button "Confirmar" at bounding box center [1152, 560] width 81 height 31
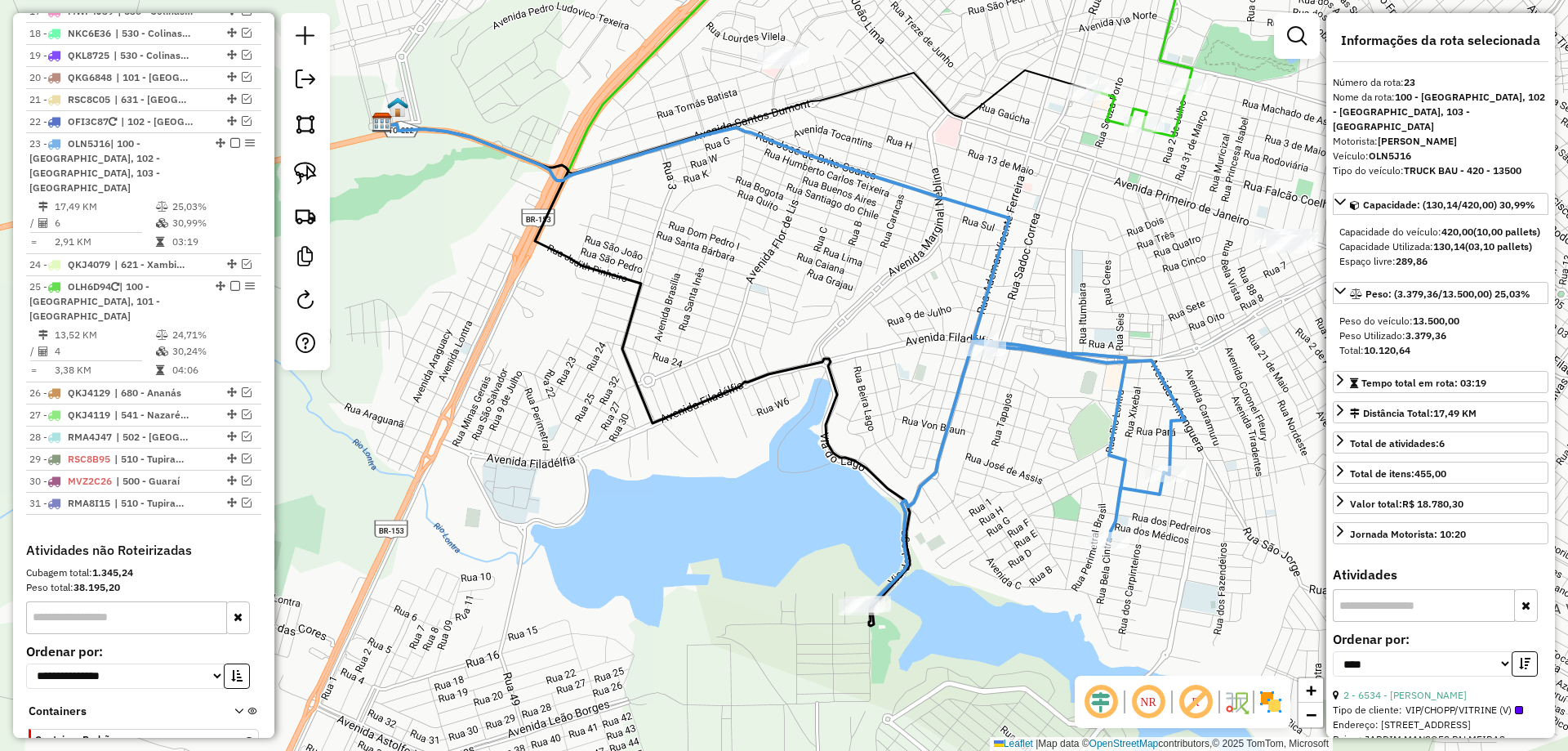
scroll to position [1052, 0]
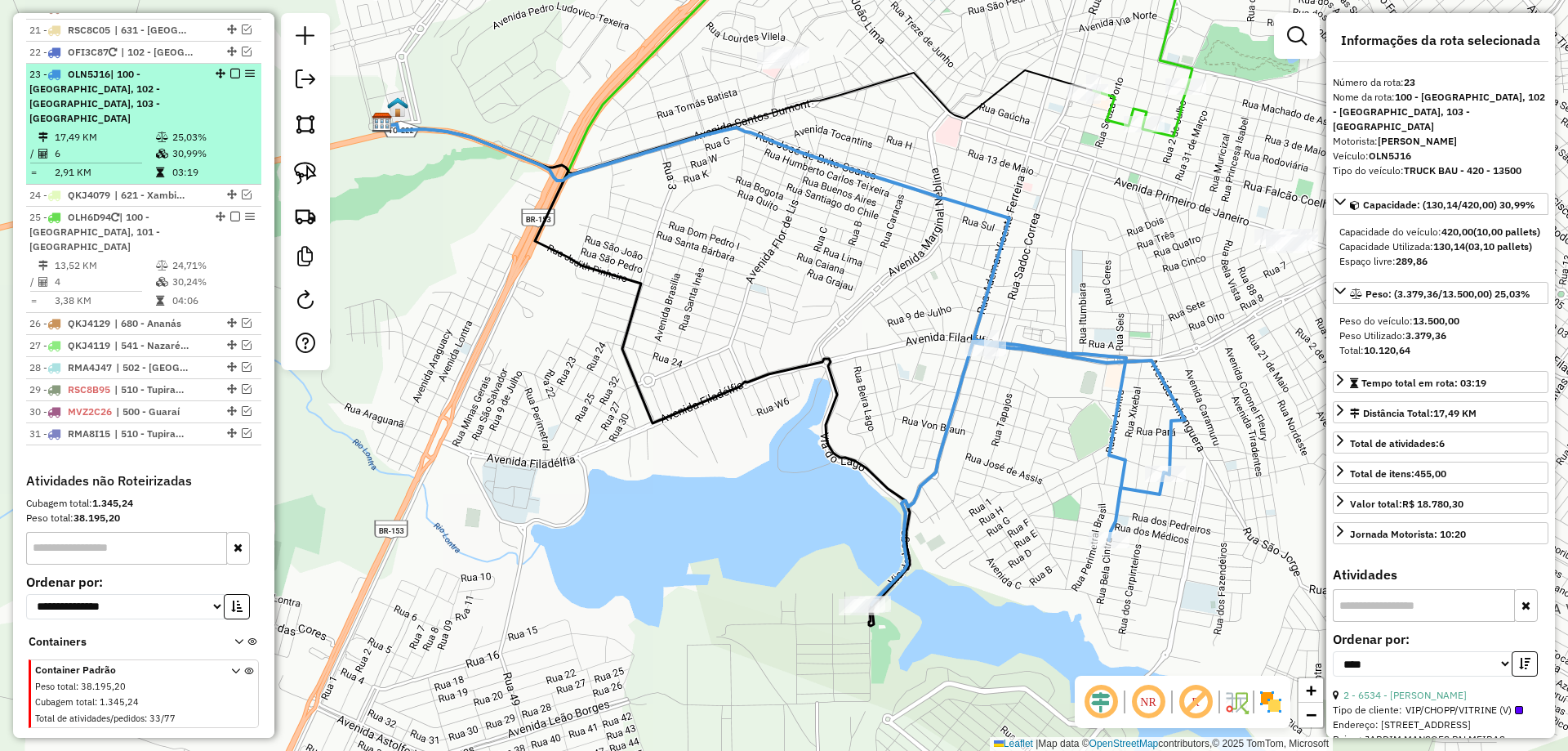
click at [231, 78] on em at bounding box center [235, 73] width 10 height 10
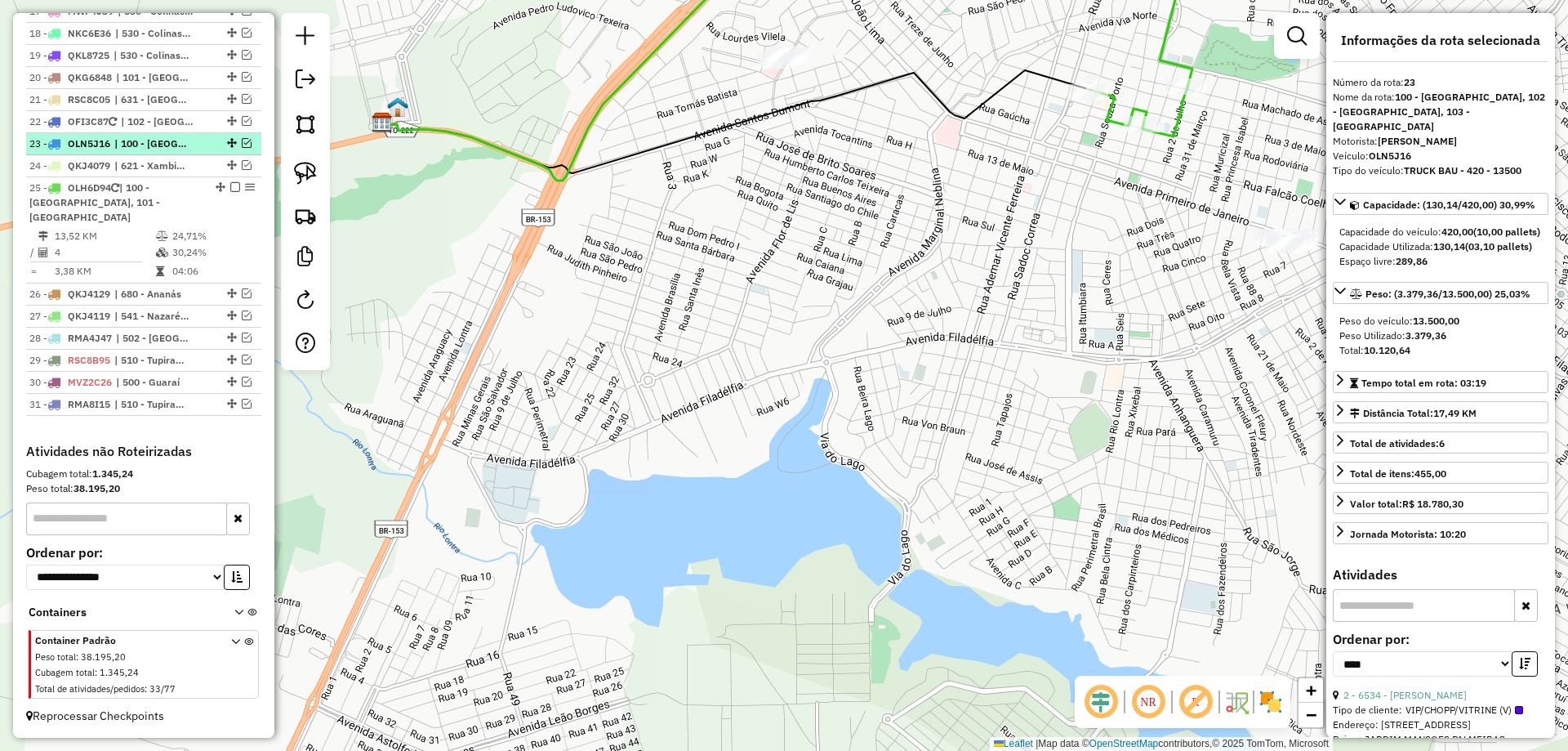
scroll to position [984, 0]
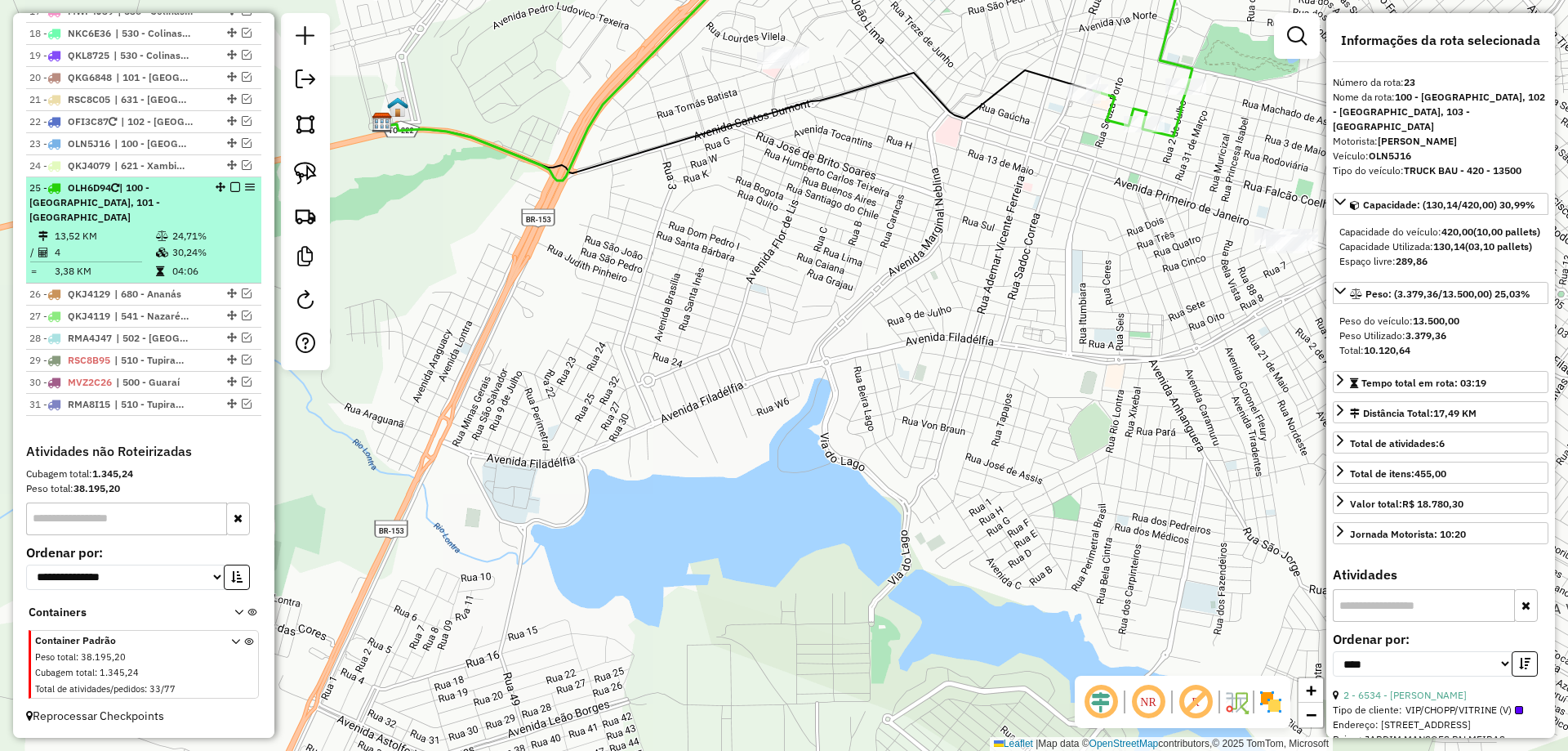
click at [161, 239] on icon at bounding box center [162, 236] width 12 height 10
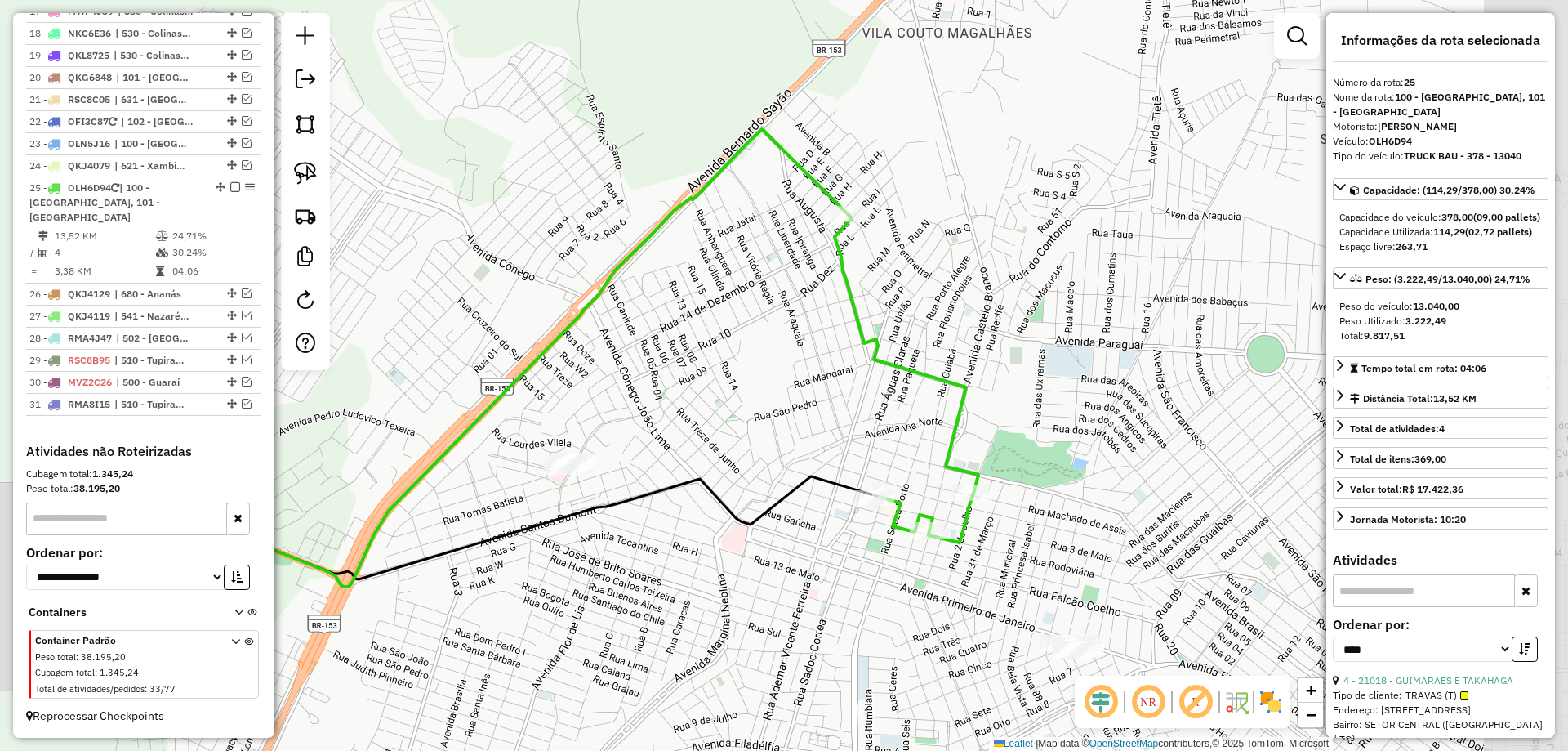
drag, startPoint x: 937, startPoint y: 355, endPoint x: 641, endPoint y: 330, distance: 297.1
click at [641, 330] on div "Janela de atendimento Grade de atendimento Capacidade Transportadoras Veículos …" at bounding box center [784, 376] width 1568 height 751
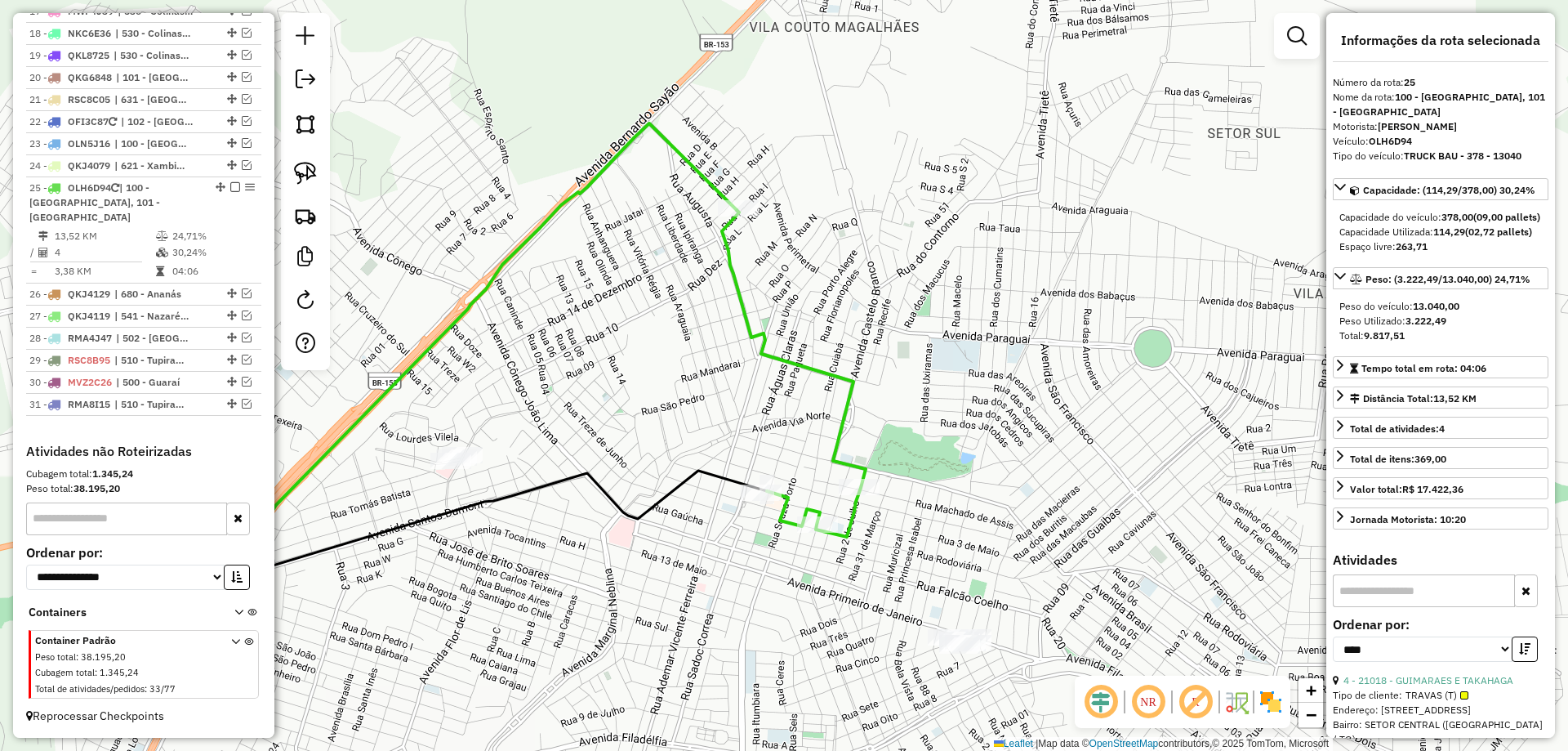
drag, startPoint x: 692, startPoint y: 369, endPoint x: 662, endPoint y: 370, distance: 30.0
click at [662, 370] on div "Janela de atendimento Grade de atendimento Capacidade Transportadoras Veículos …" at bounding box center [784, 376] width 1568 height 751
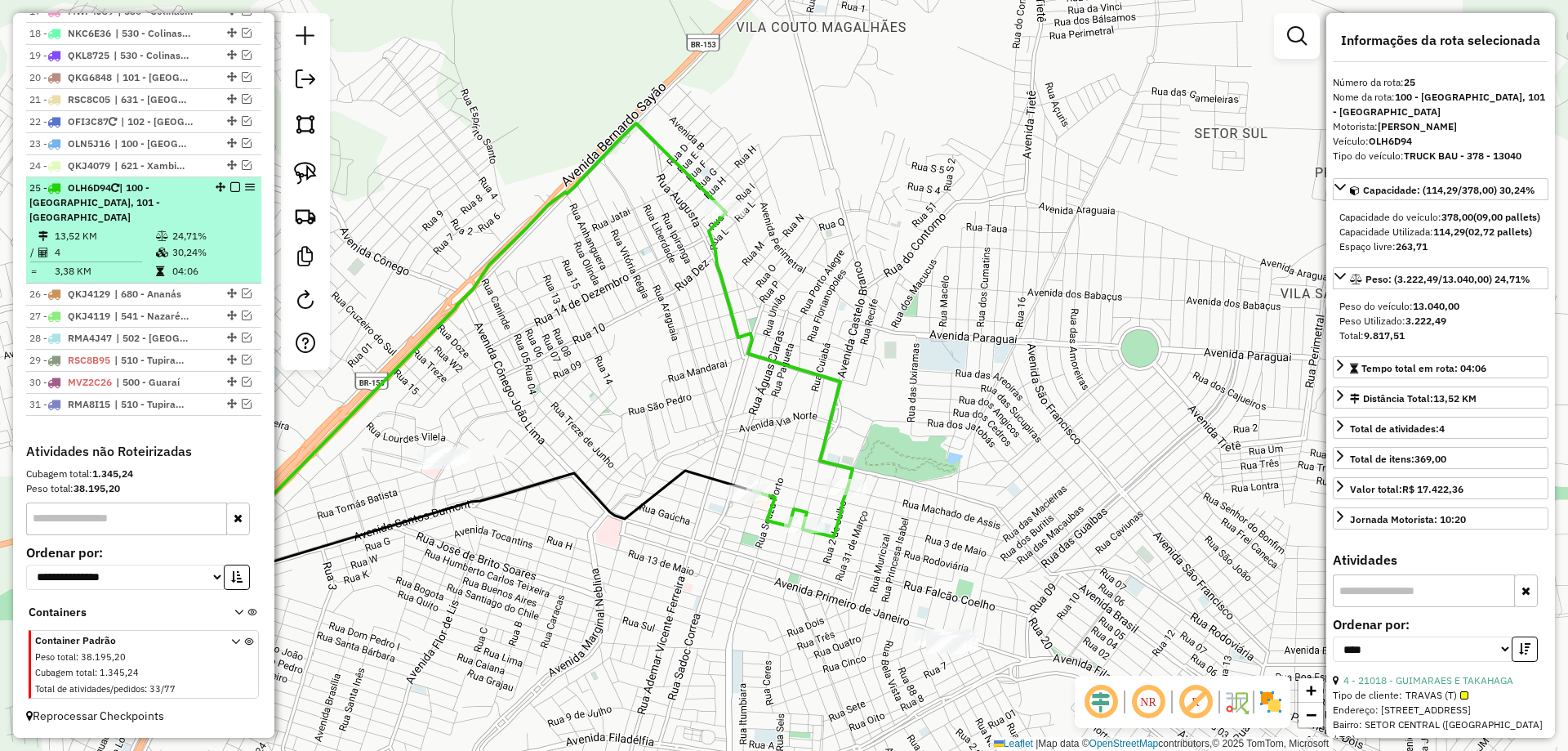
click at [137, 249] on td "4" at bounding box center [105, 252] width 101 height 16
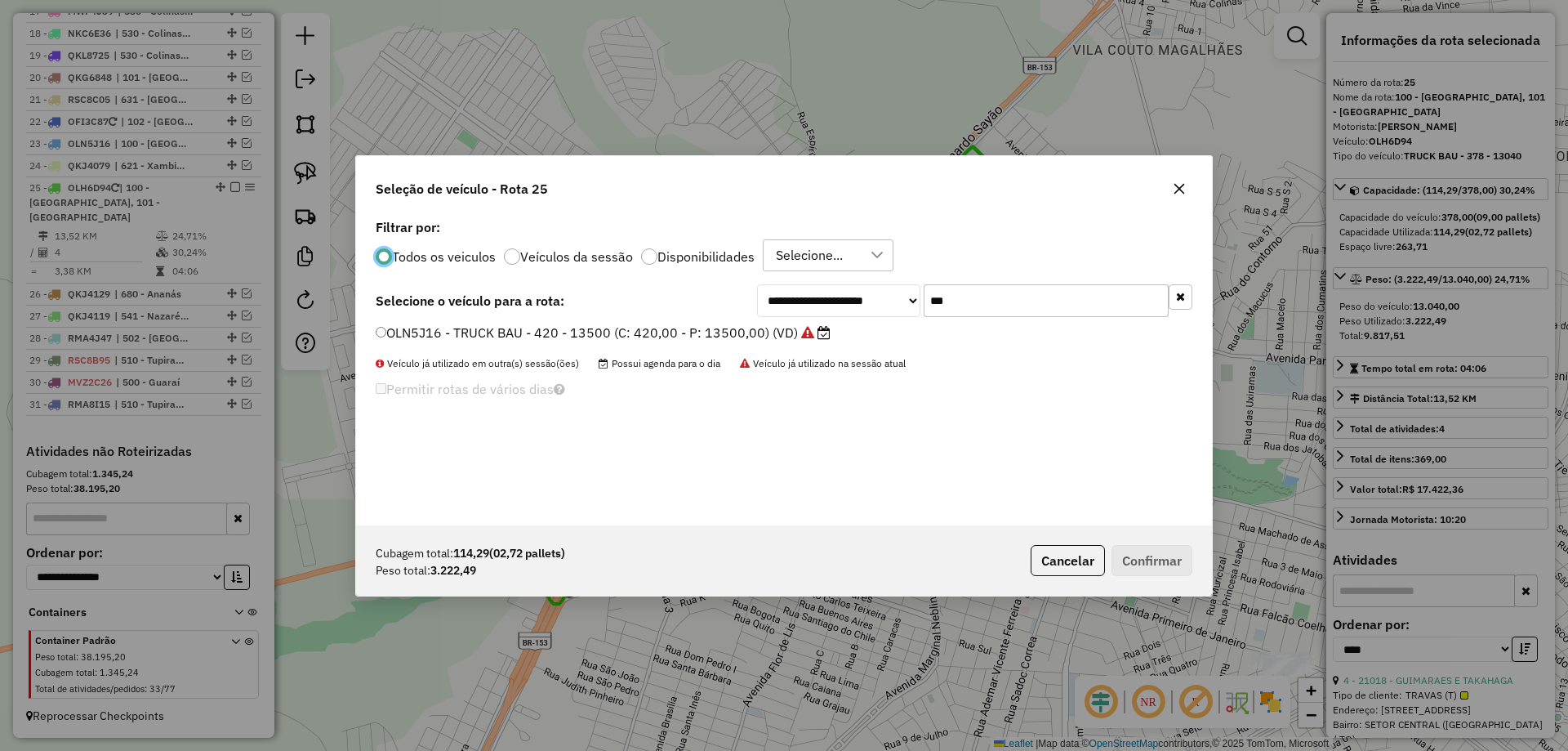
scroll to position [9, 5]
click at [988, 298] on input "***" at bounding box center [1046, 300] width 245 height 32
type input "***"
click at [720, 327] on label "OLN5I96 - TRUCK BAU - 420 - 13500 (C: 420,00 - P: 13500,00) (VD)" at bounding box center [593, 333] width 437 height 20
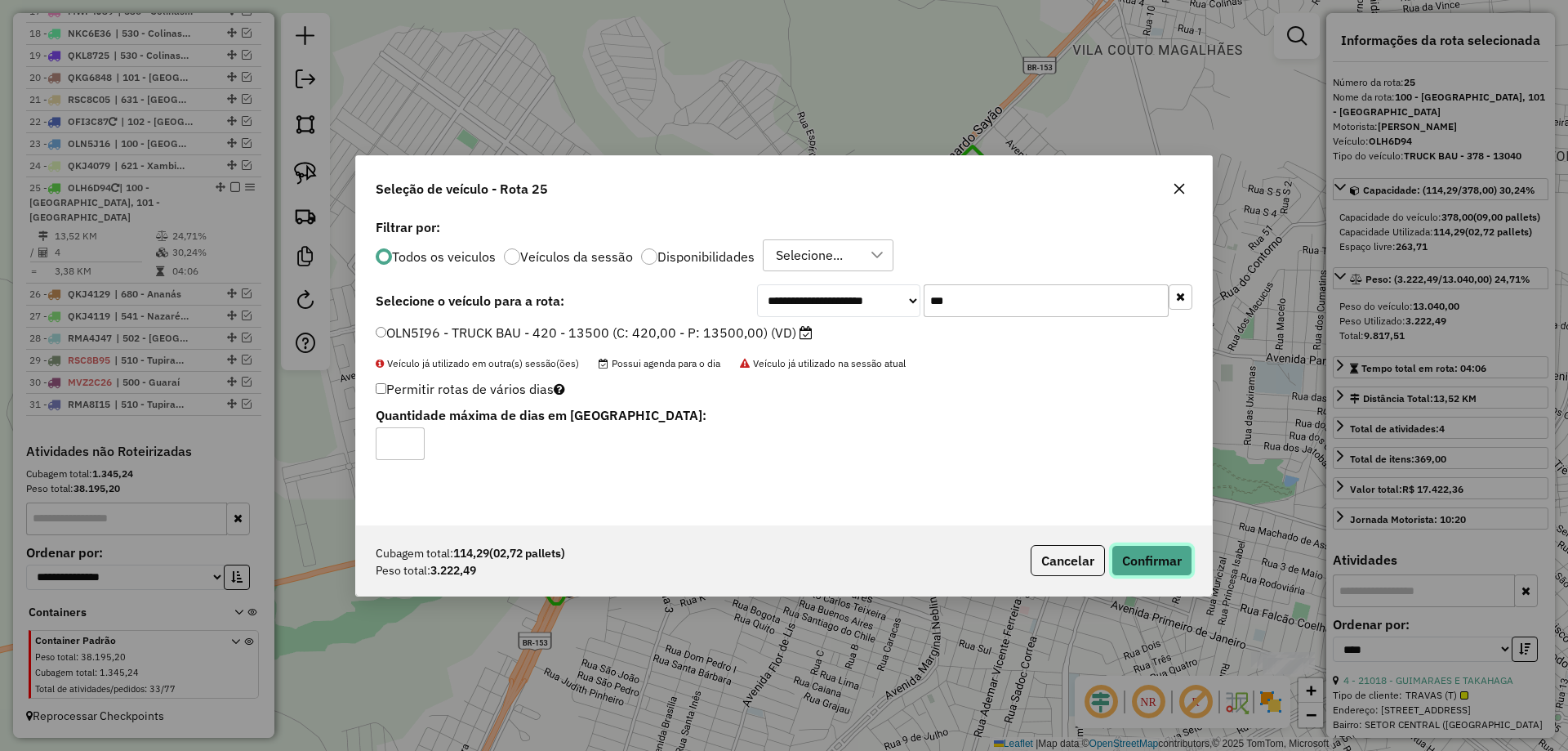
click at [1137, 563] on button "Confirmar" at bounding box center [1152, 560] width 81 height 31
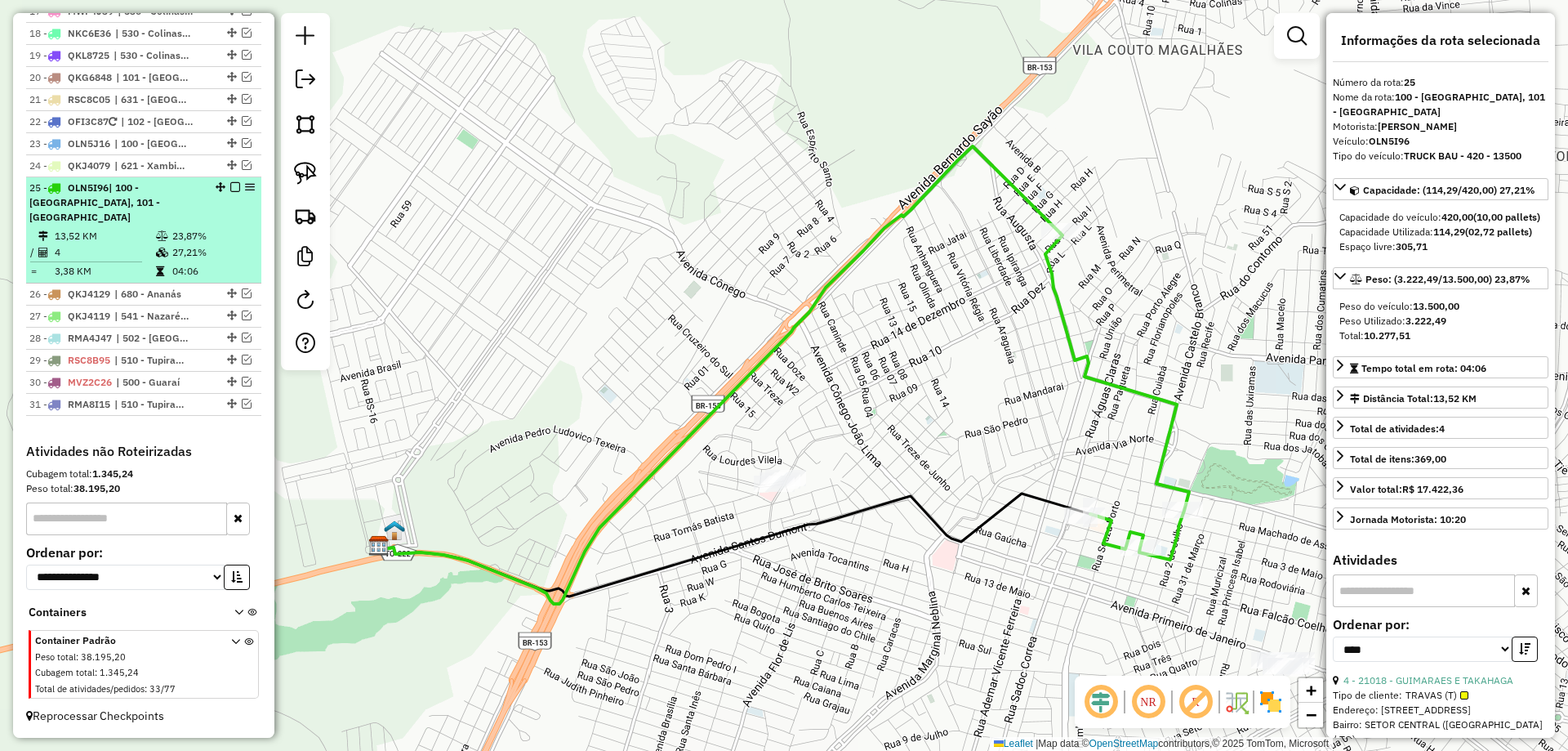
click at [231, 193] on em at bounding box center [235, 187] width 10 height 10
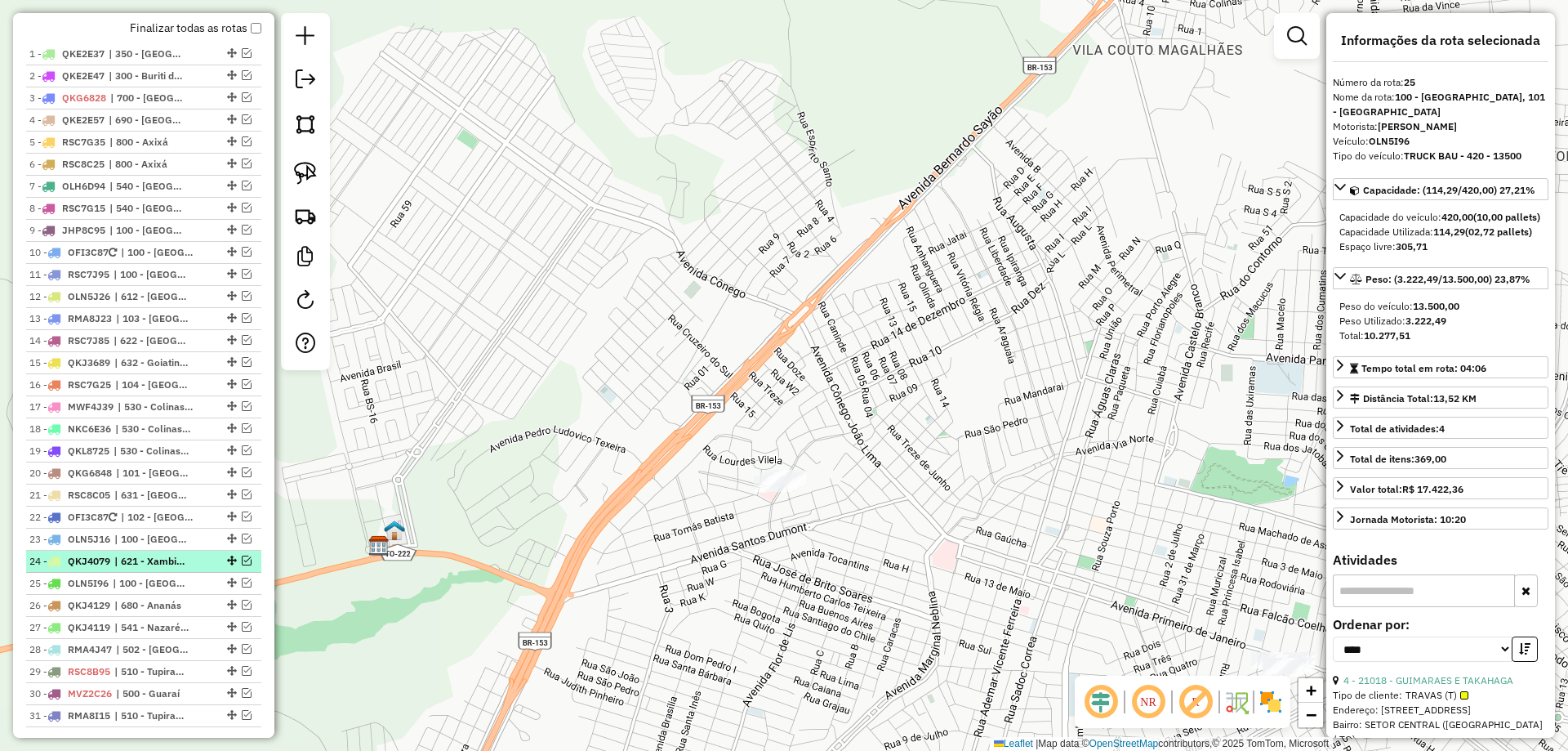
scroll to position [587, 0]
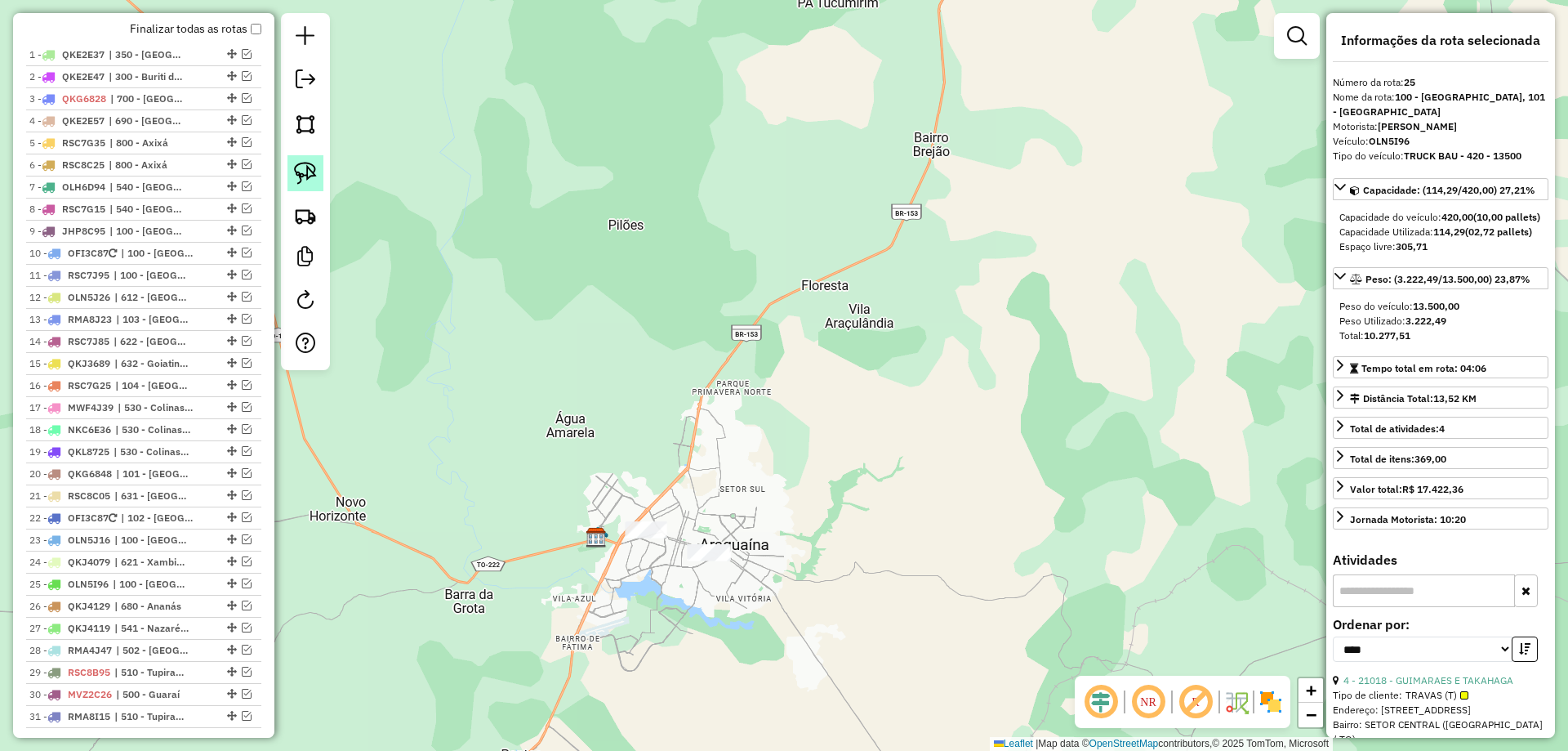
click at [308, 184] on img at bounding box center [306, 173] width 23 height 23
drag, startPoint x: 571, startPoint y: 485, endPoint x: 669, endPoint y: 469, distance: 99.3
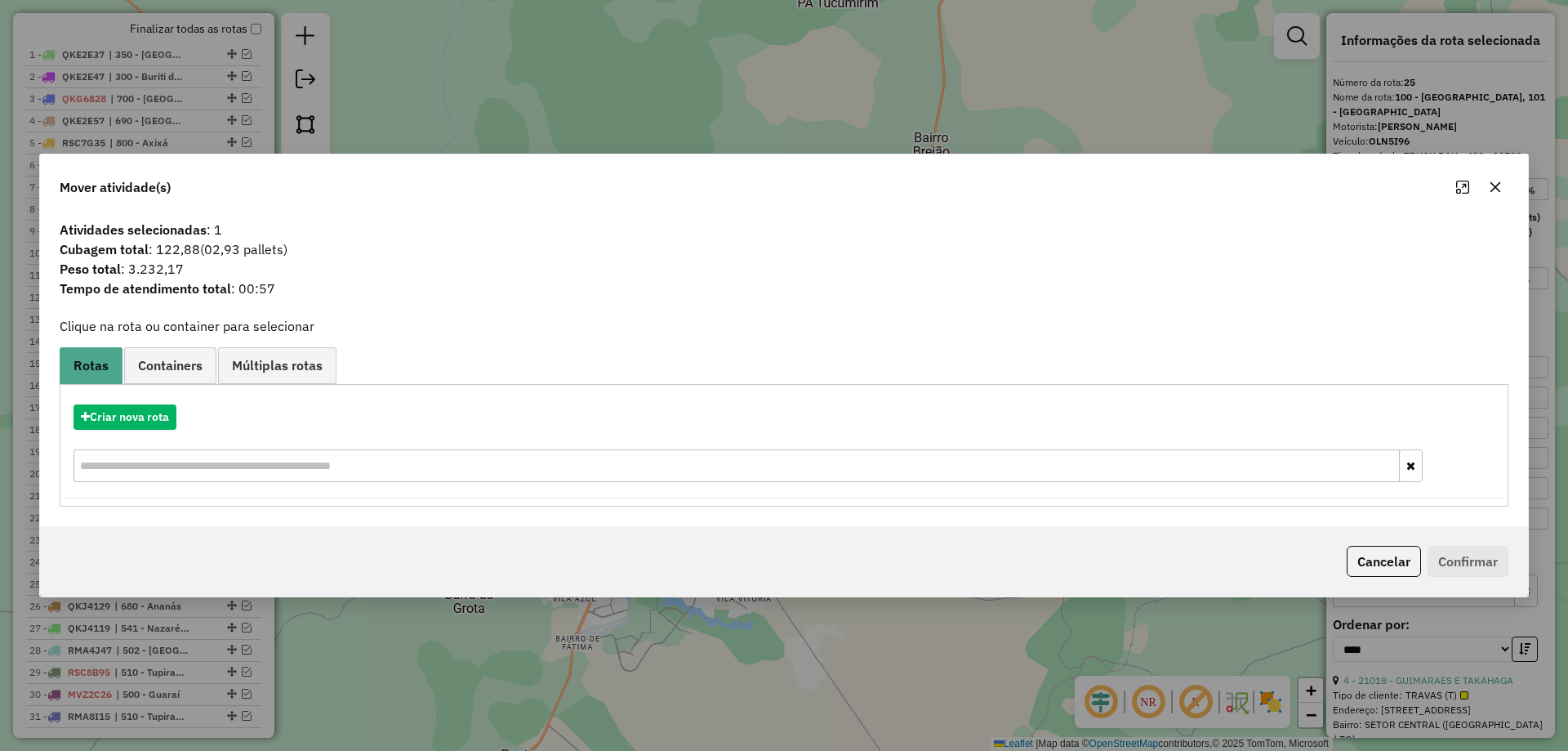
click at [1491, 187] on icon "button" at bounding box center [1496, 188] width 13 height 13
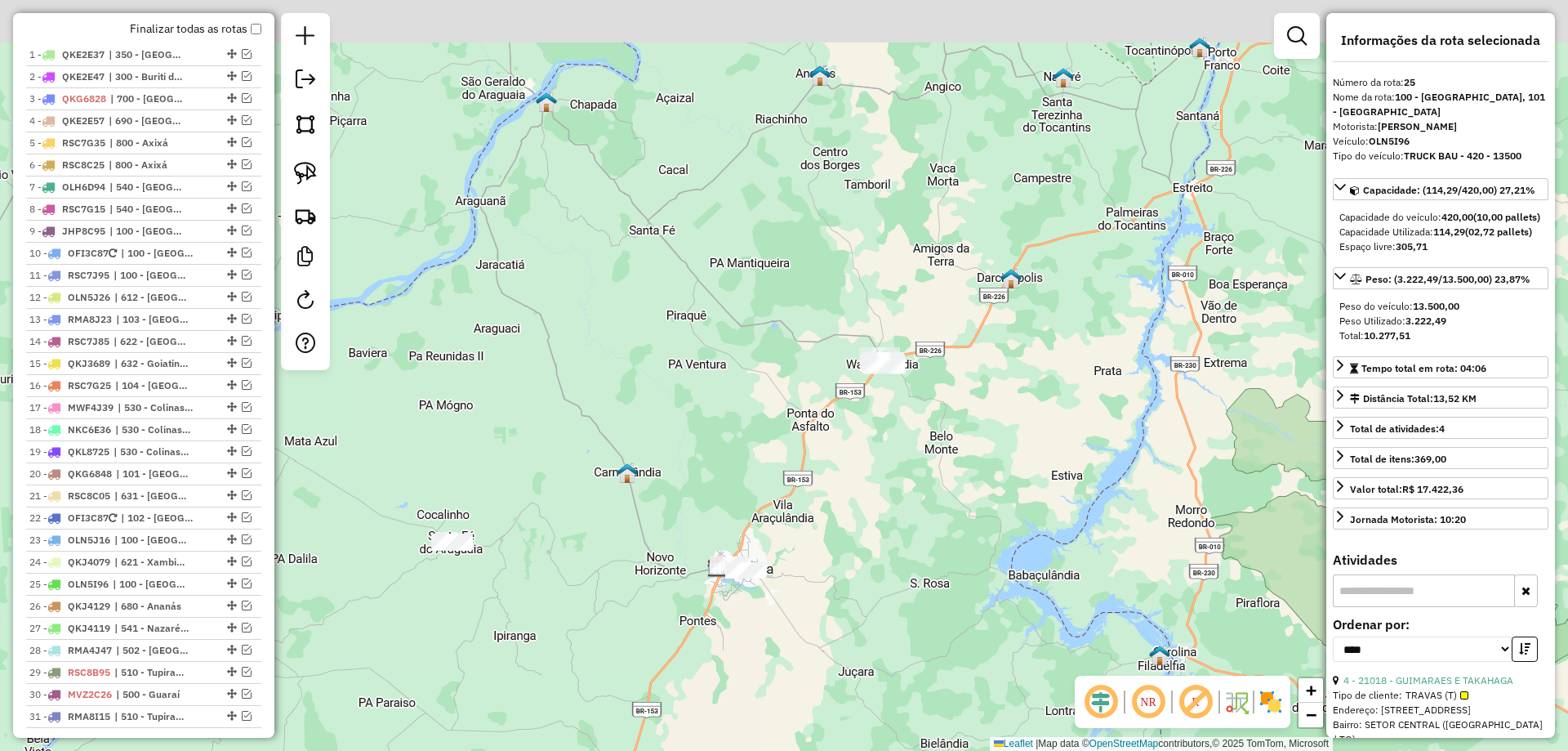
drag, startPoint x: 1036, startPoint y: 256, endPoint x: 854, endPoint y: 463, distance: 275.6
click at [855, 462] on div "Janela de atendimento Grade de atendimento Capacidade Transportadoras Veículos …" at bounding box center [784, 376] width 1568 height 751
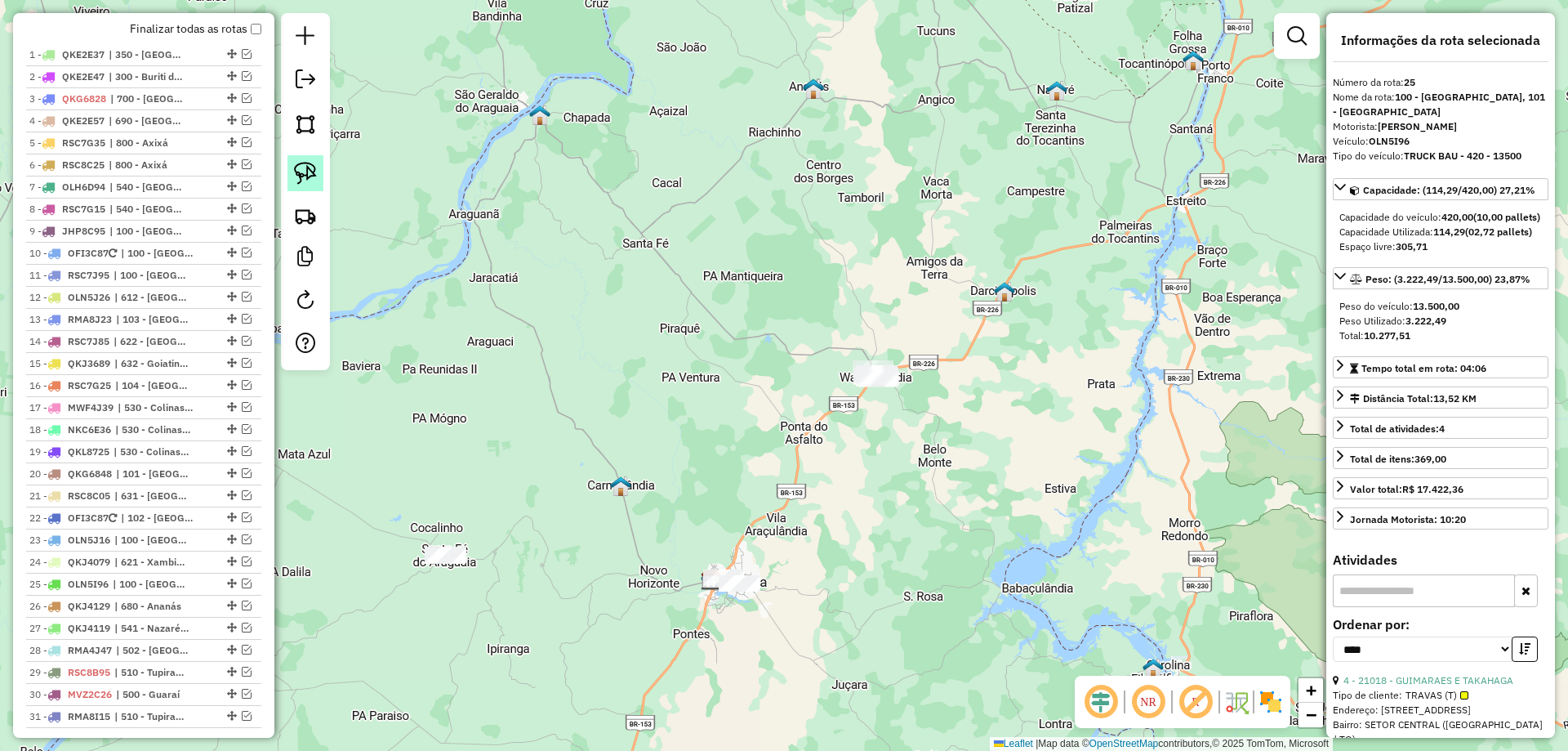
click at [311, 174] on img at bounding box center [306, 173] width 23 height 23
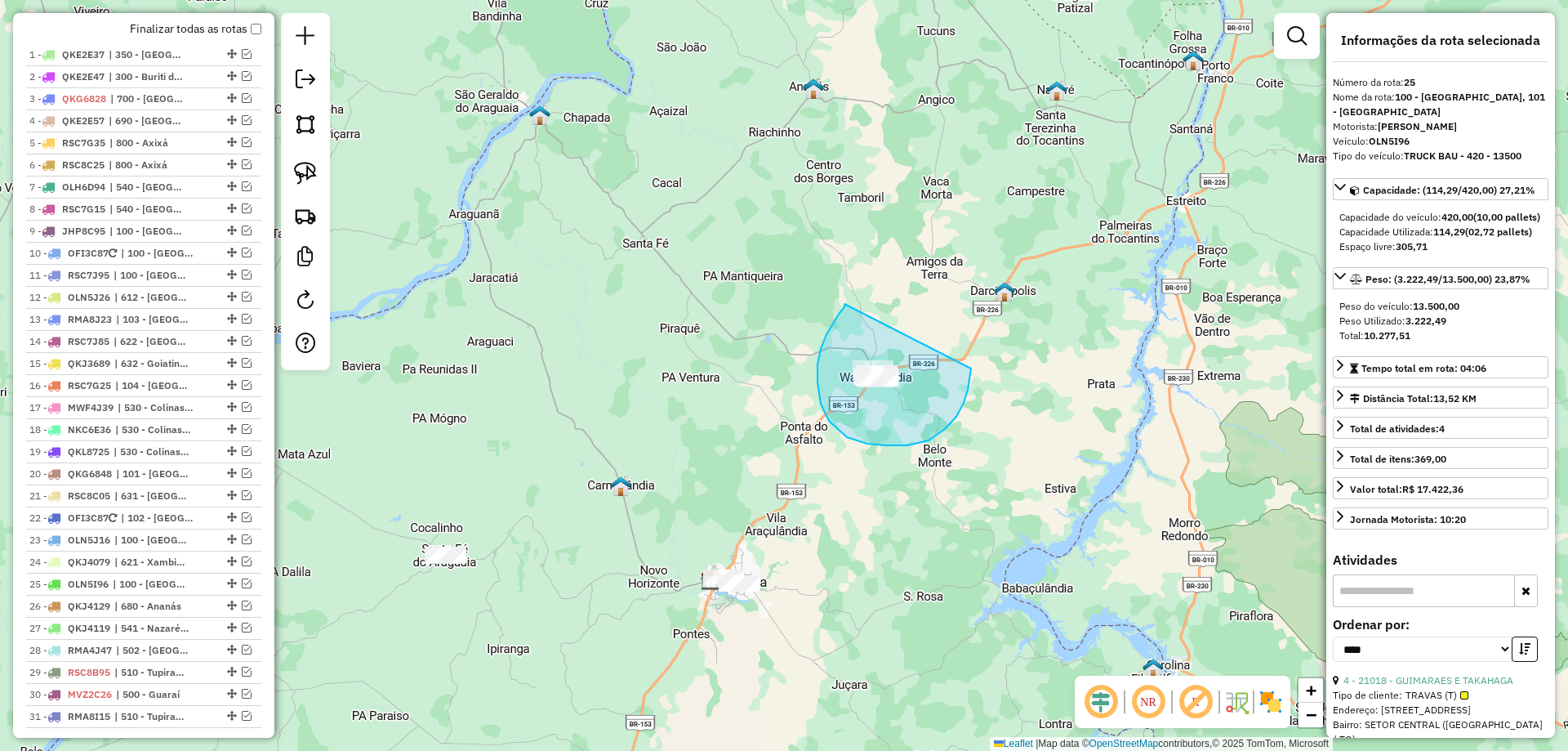
drag, startPoint x: 827, startPoint y: 335, endPoint x: 966, endPoint y: 347, distance: 139.5
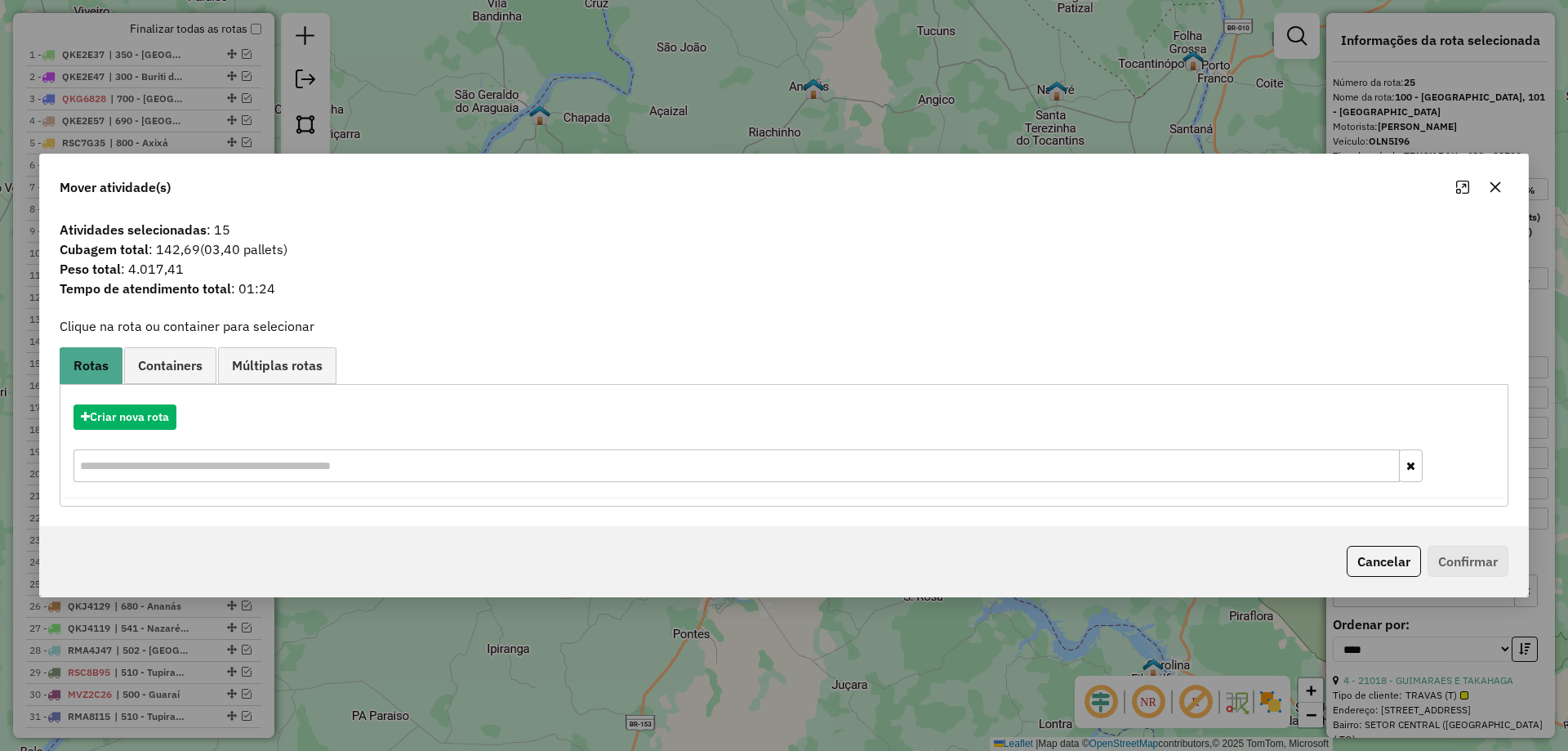
click at [1488, 188] on button "button" at bounding box center [1495, 187] width 26 height 26
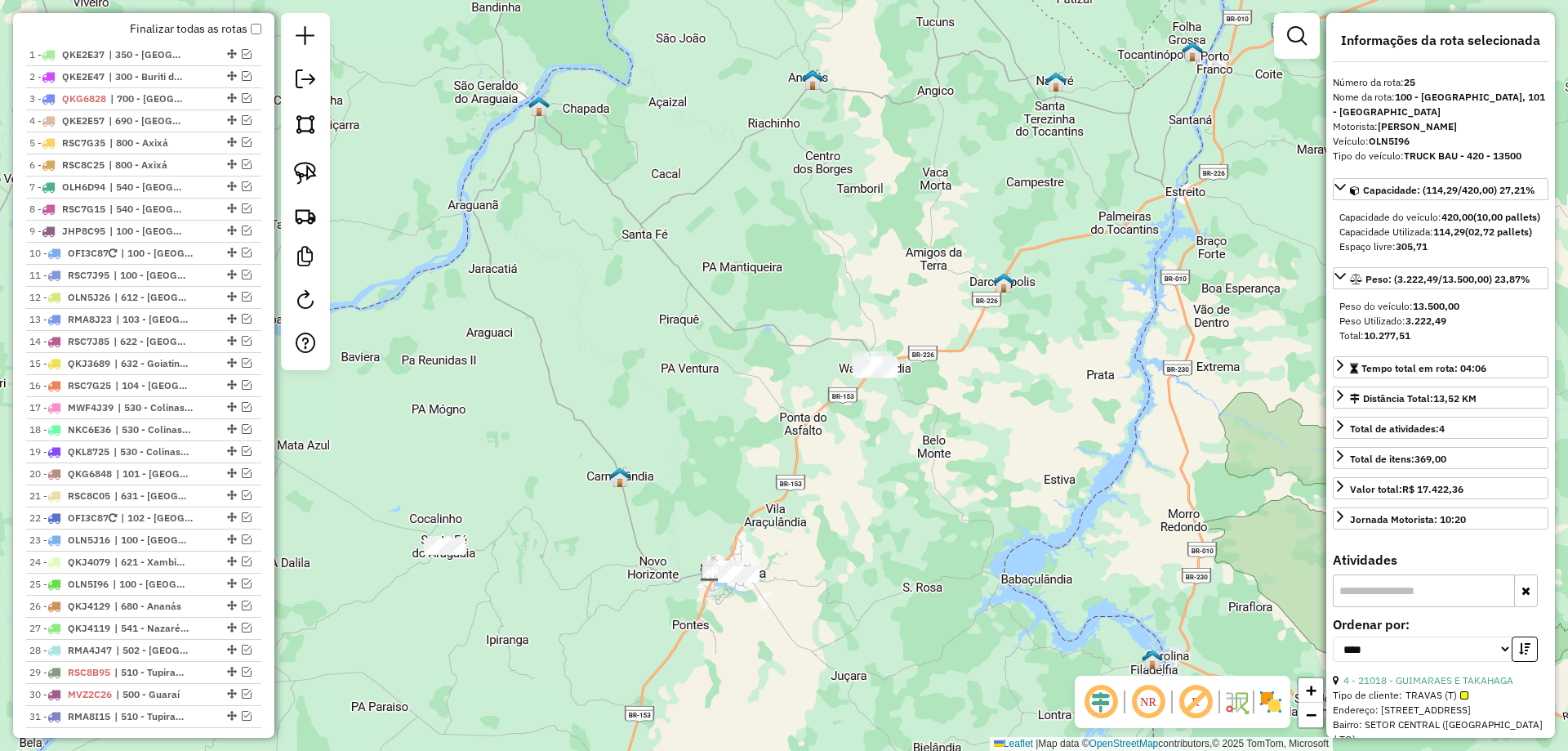
drag, startPoint x: 890, startPoint y: 563, endPoint x: 897, endPoint y: 444, distance: 119.2
click at [897, 444] on div "Janela de atendimento Grade de atendimento Capacidade Transportadoras Veículos …" at bounding box center [784, 376] width 1568 height 751
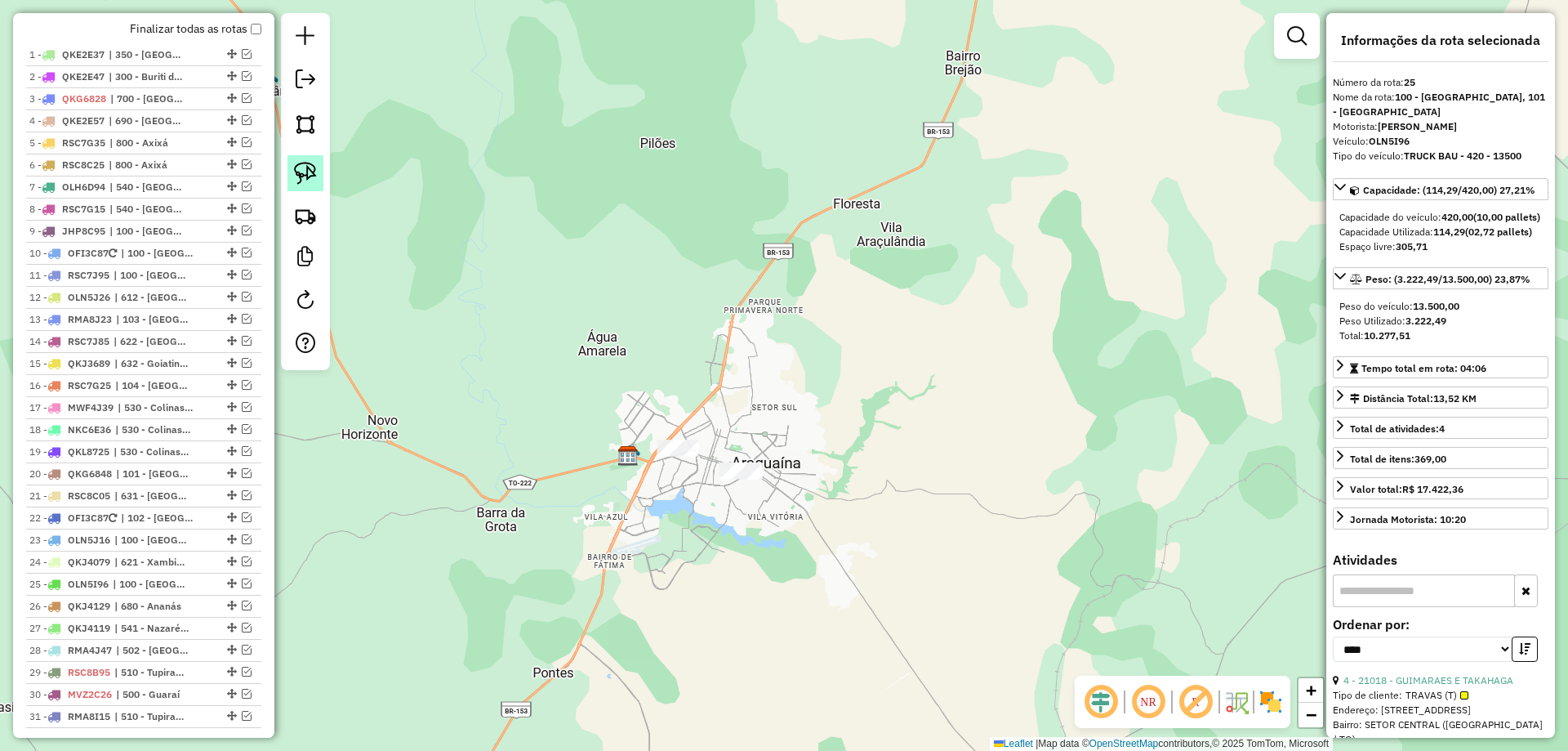
click at [316, 173] on img at bounding box center [306, 173] width 23 height 23
drag, startPoint x: 639, startPoint y: 421, endPoint x: 725, endPoint y: 420, distance: 86.0
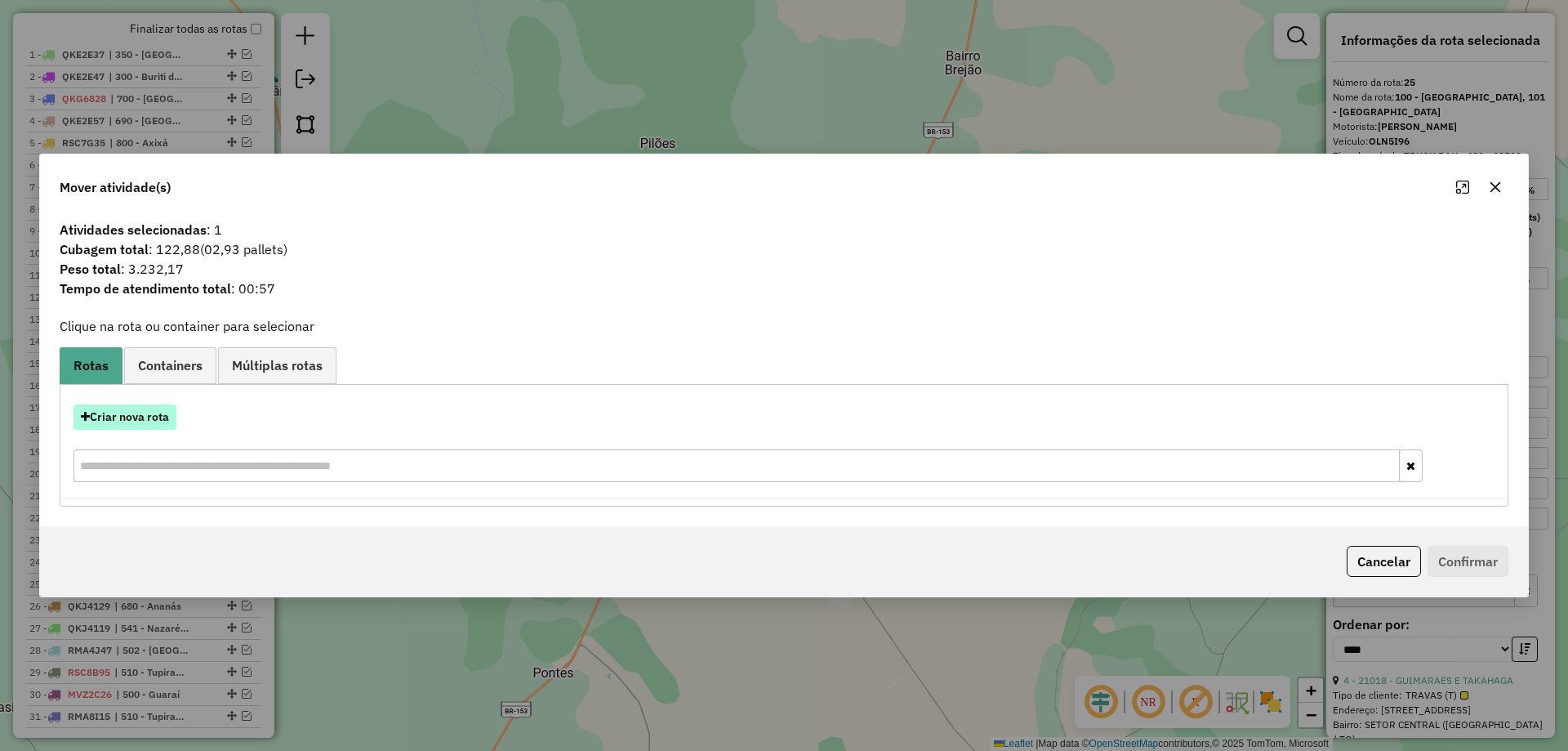
click at [124, 415] on button "Criar nova rota" at bounding box center [125, 416] width 103 height 26
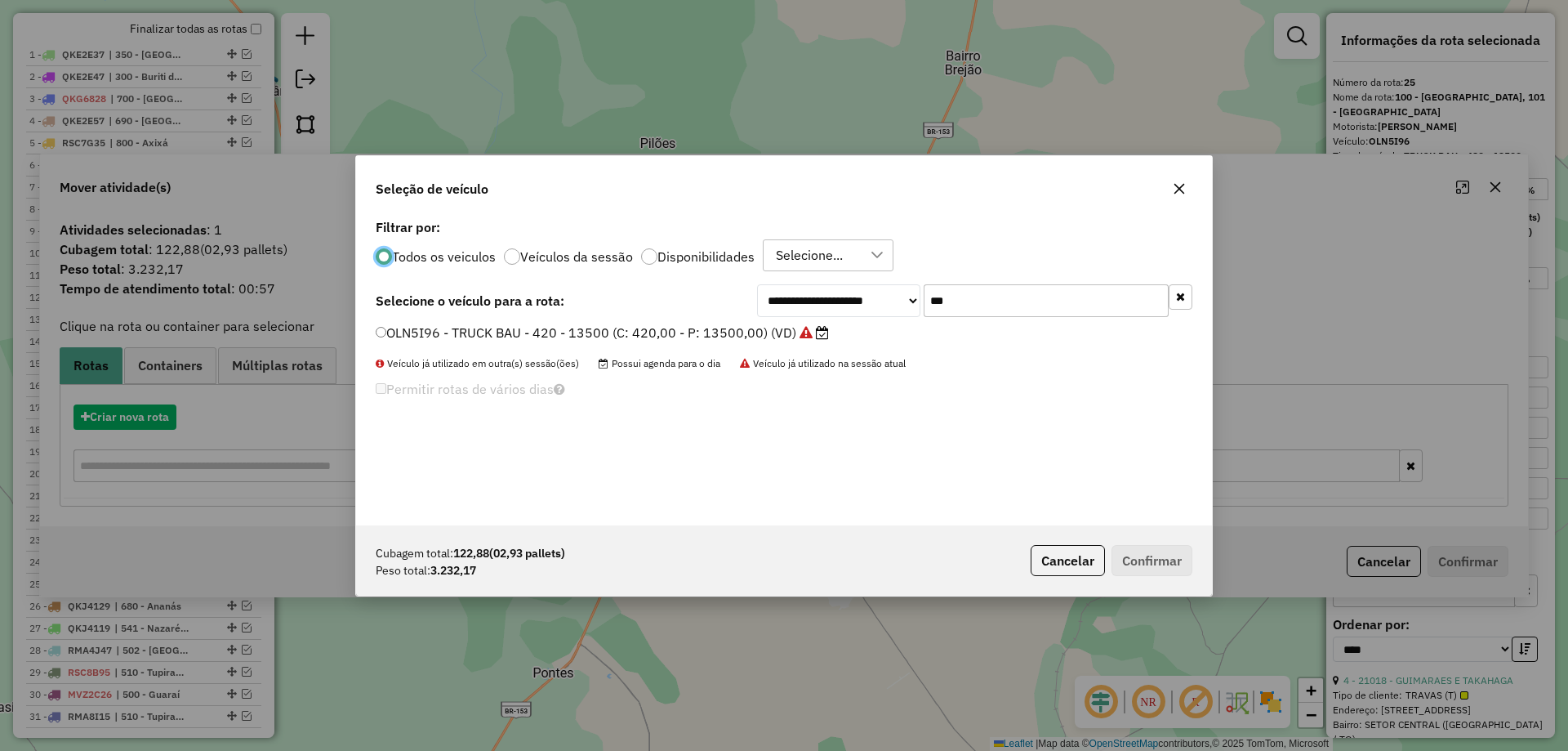
scroll to position [9, 5]
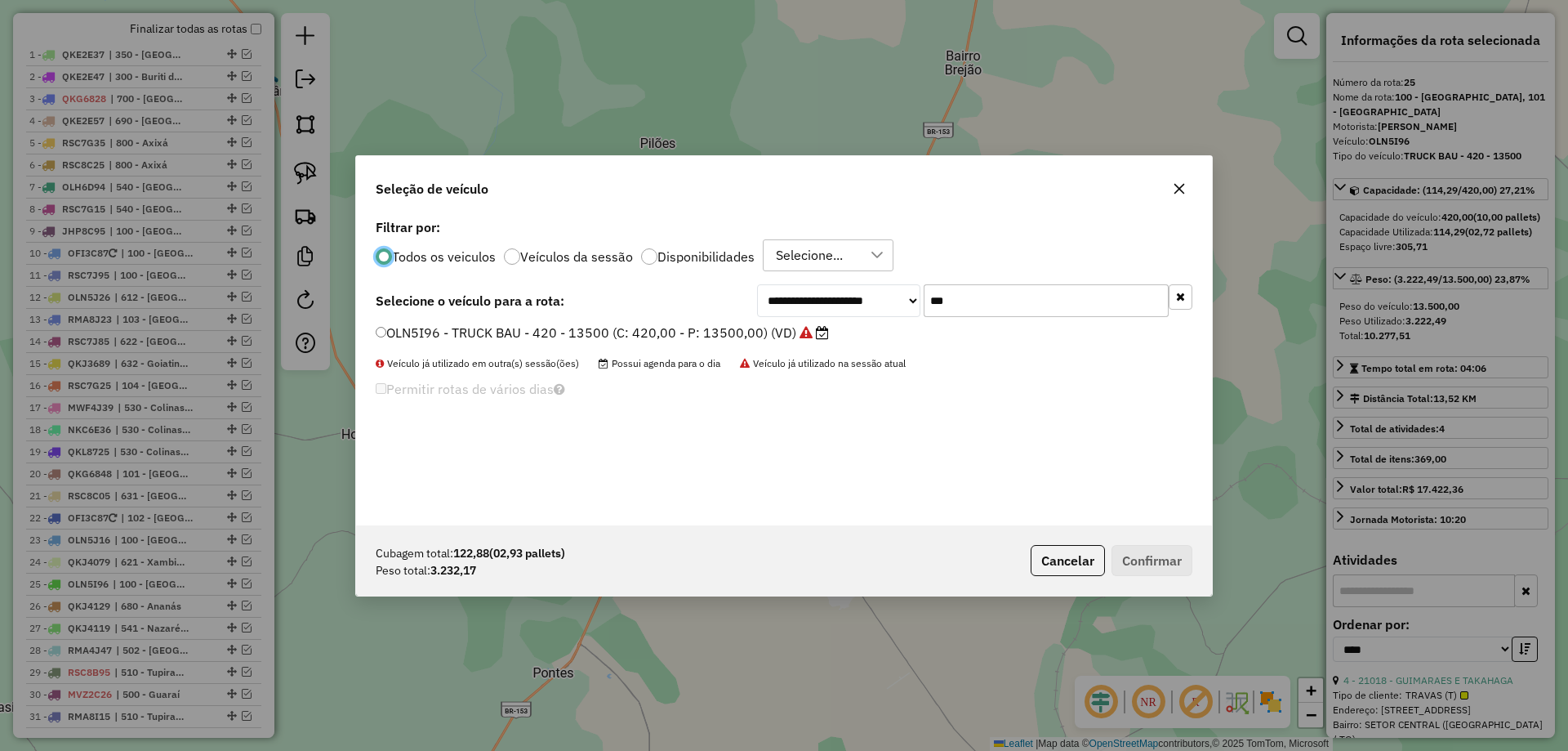
click at [1014, 302] on input "***" at bounding box center [1046, 300] width 245 height 32
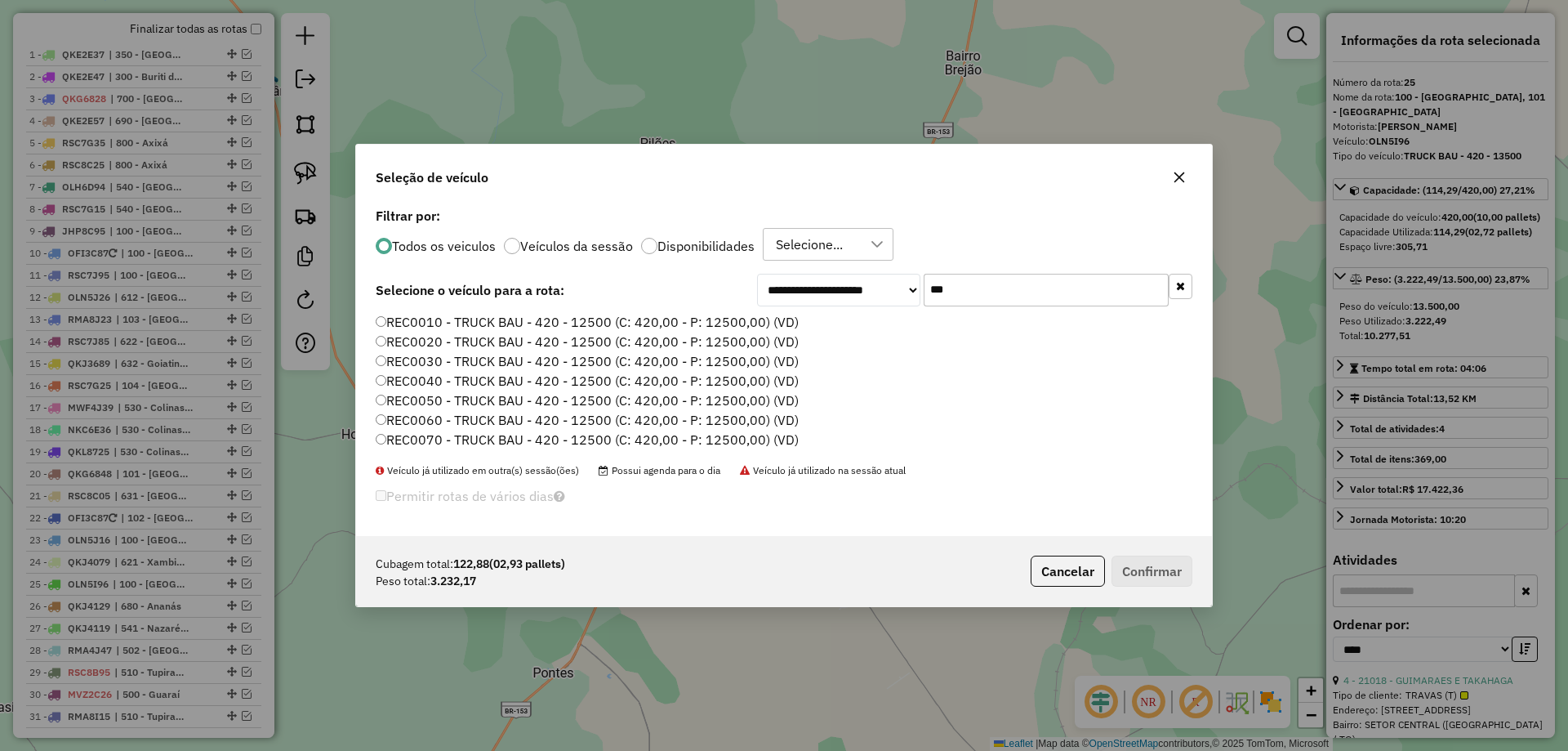
type input "***"
click at [780, 325] on label "REC0010 - TRUCK BAU - 420 - 12500 (C: 420,00 - P: 12500,00) (VD)" at bounding box center [587, 322] width 423 height 20
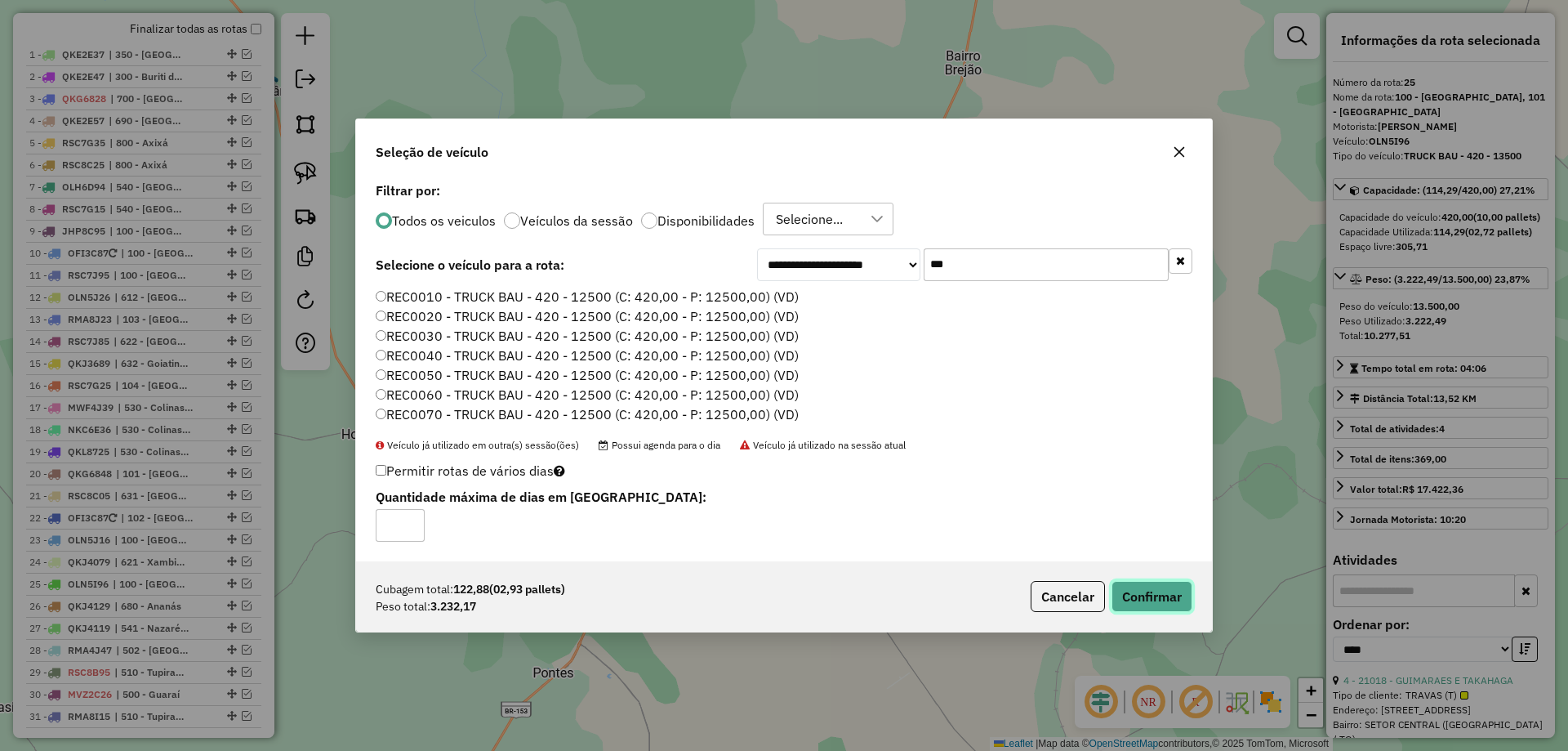
click at [1147, 594] on button "Confirmar" at bounding box center [1152, 597] width 81 height 31
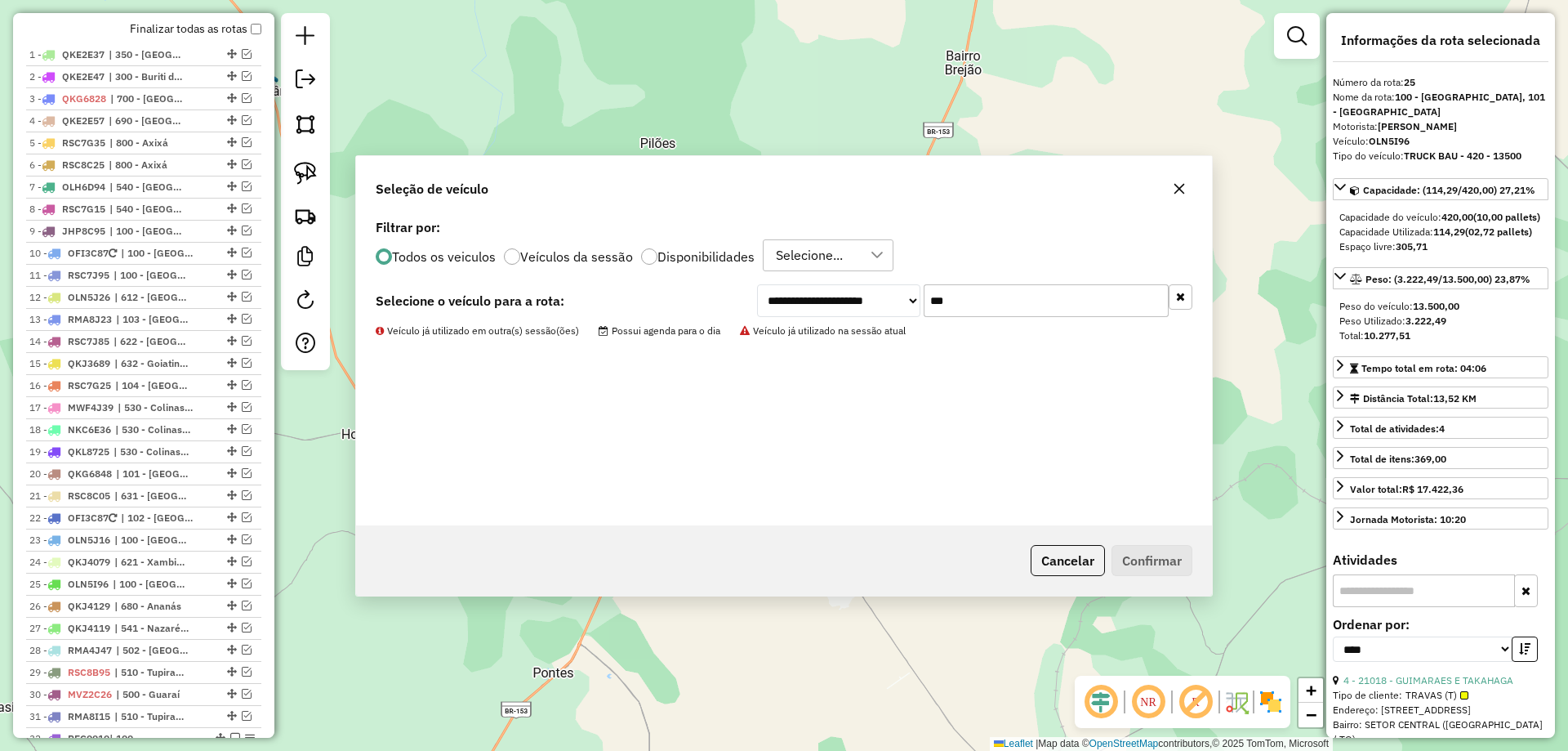
scroll to position [990, 0]
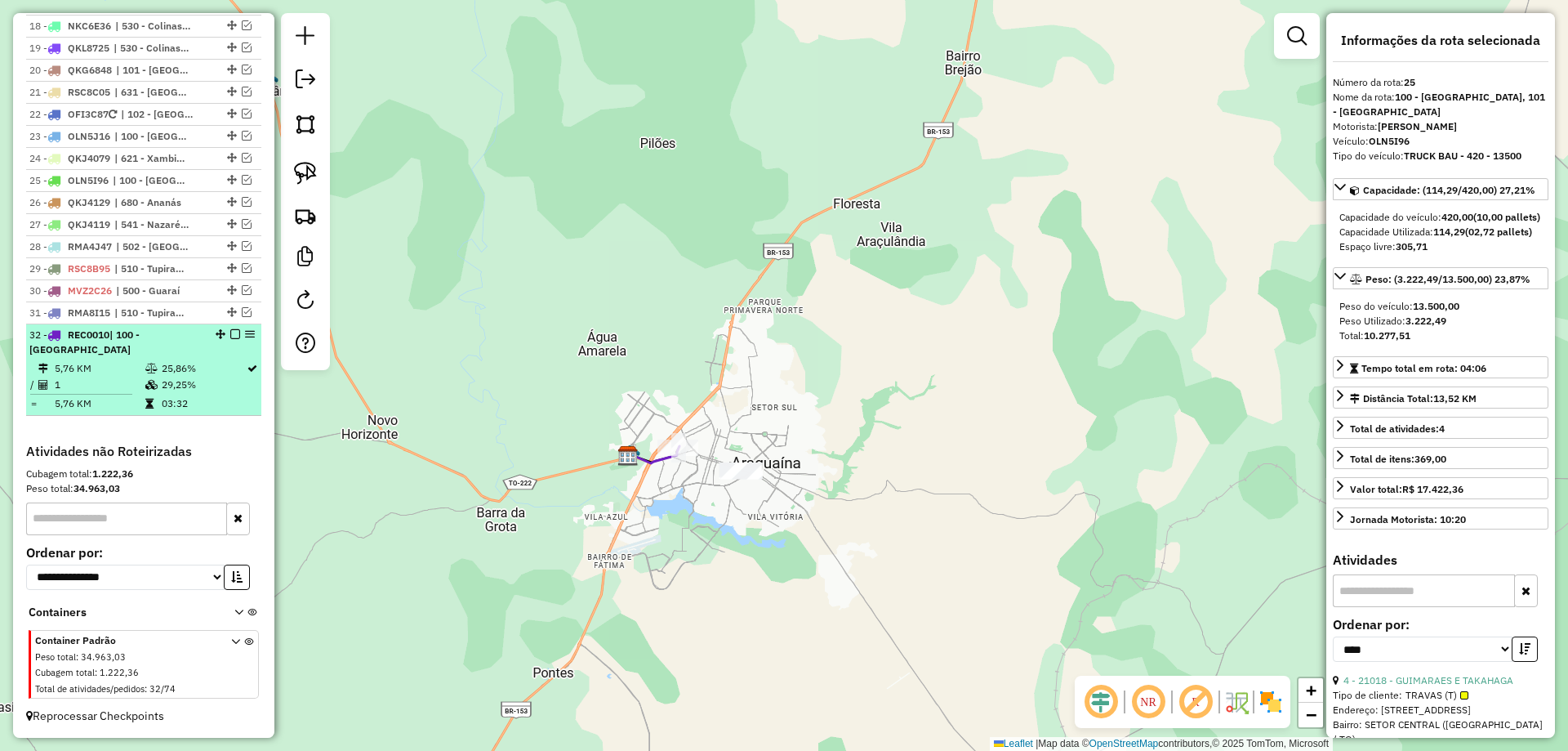
click at [231, 339] on em at bounding box center [235, 335] width 10 height 10
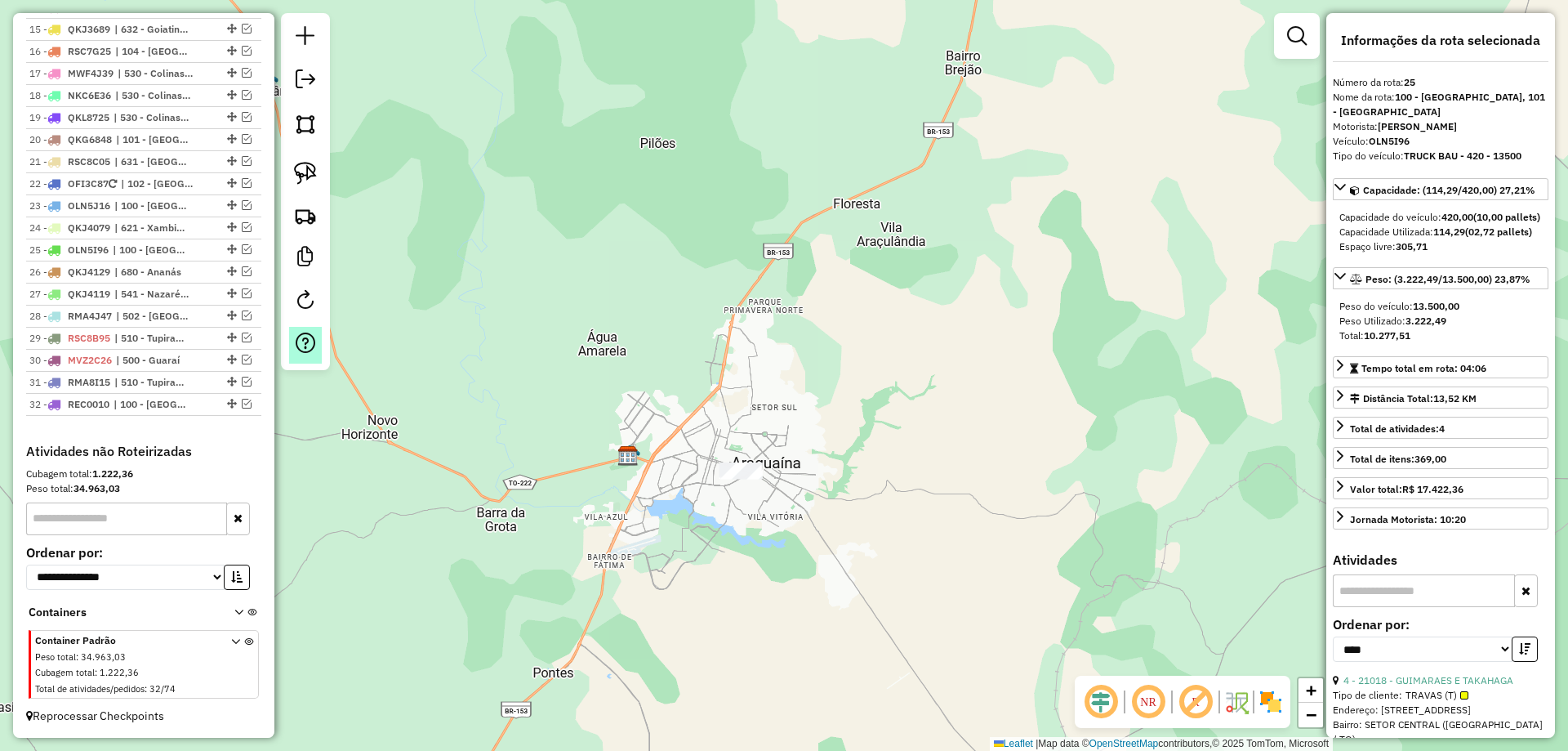
scroll to position [936, 0]
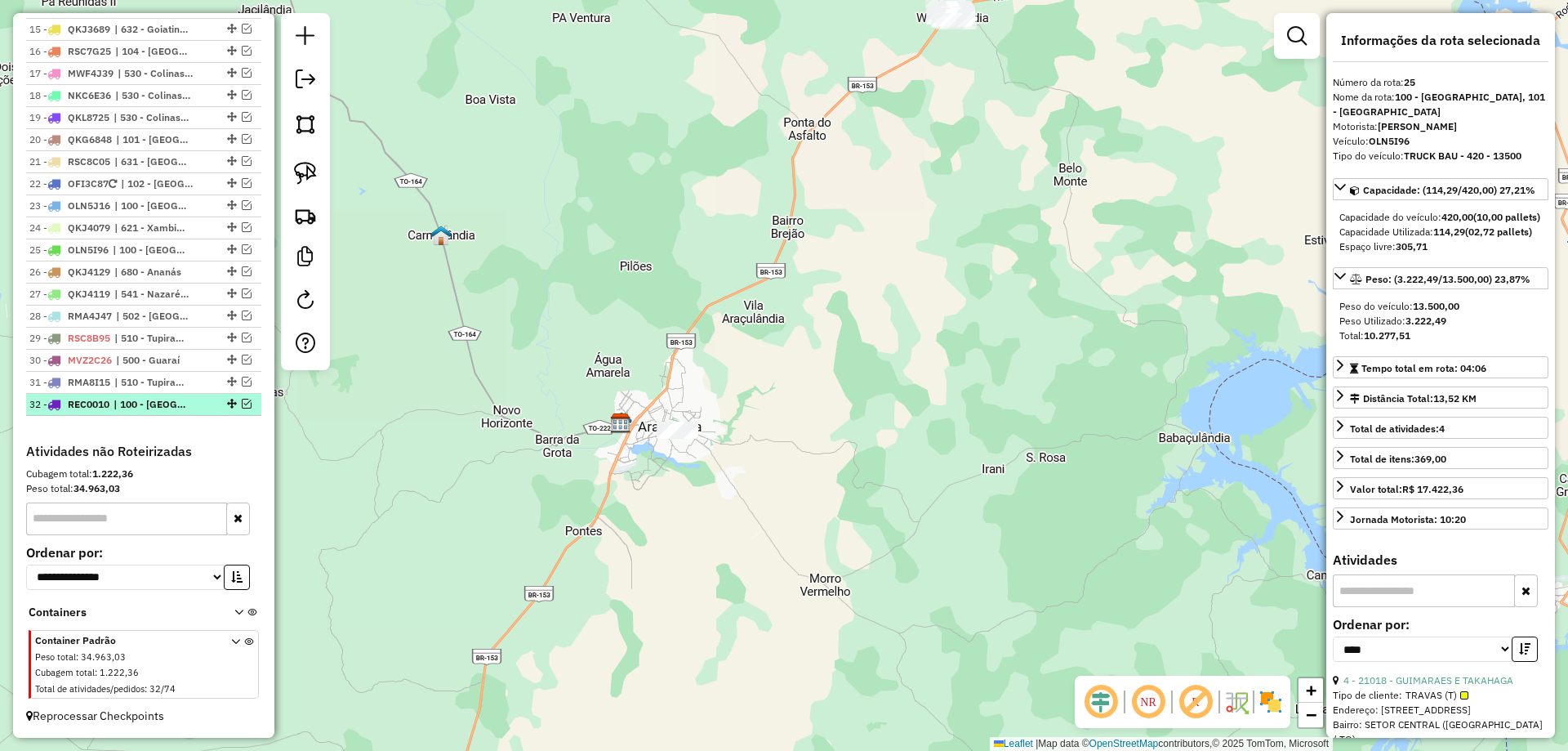
click at [242, 410] on div "32 - REC0010 | 100 - Araguaína" at bounding box center [144, 404] width 229 height 14
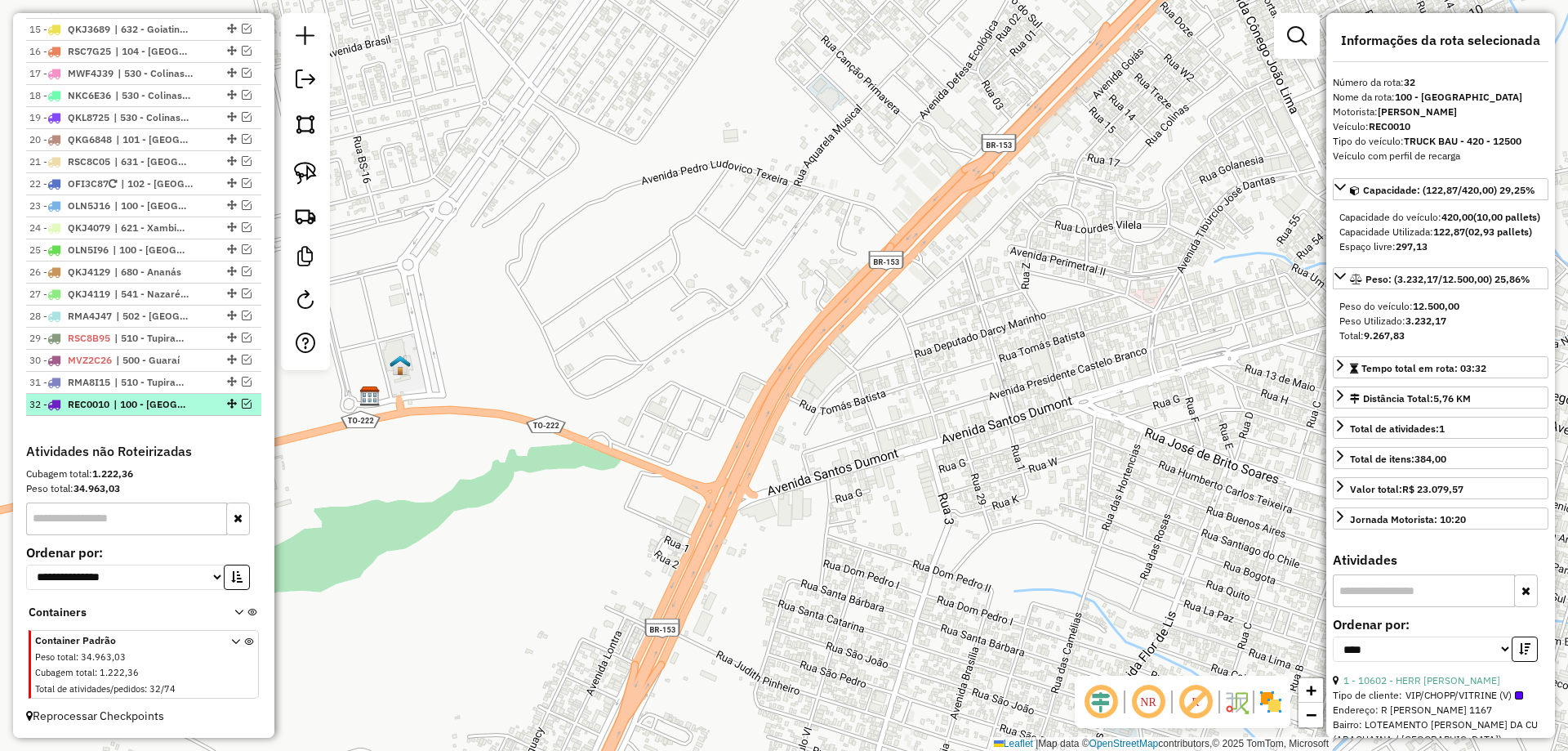
click at [244, 405] on em at bounding box center [247, 403] width 10 height 10
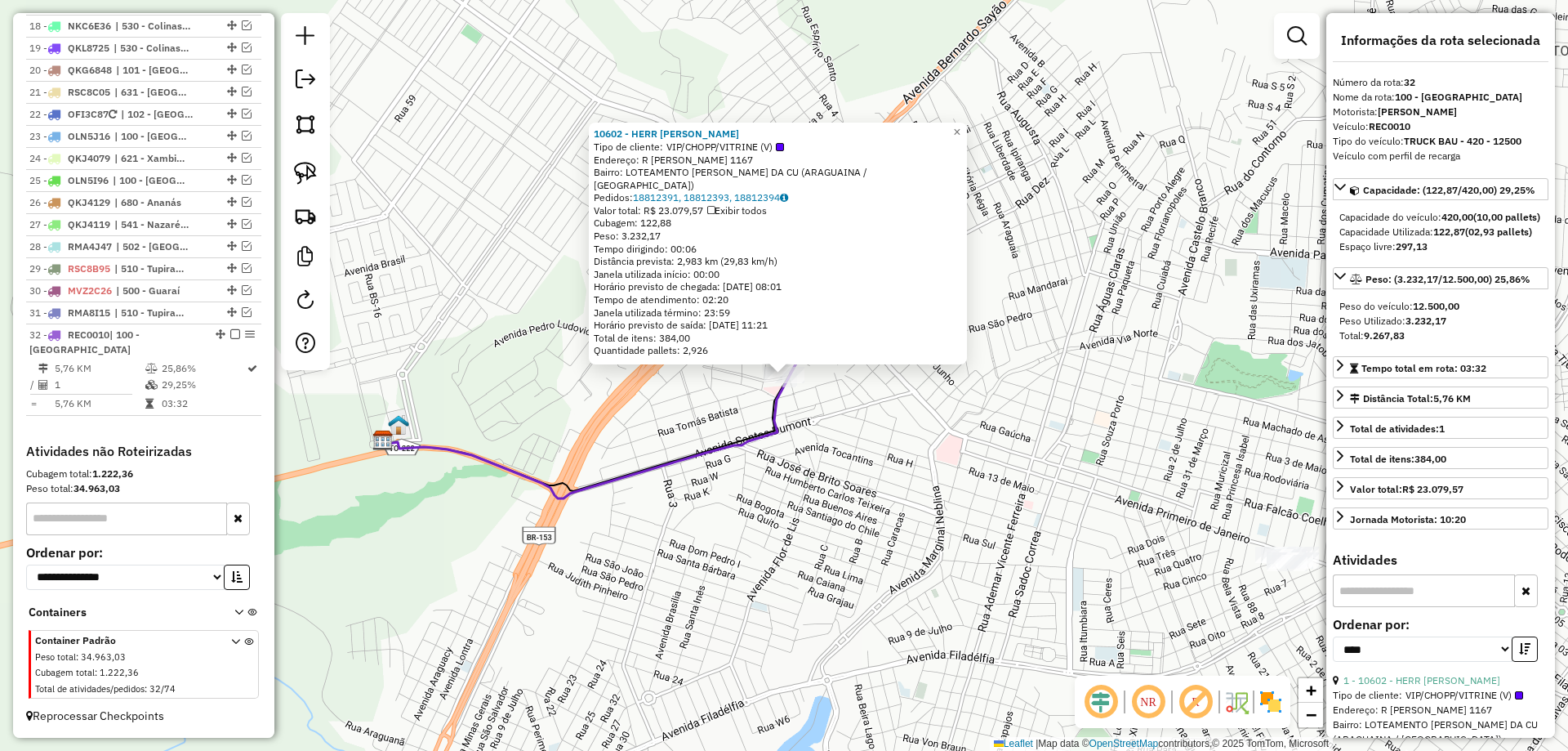
click at [840, 420] on div "10602 - HERR AGNES CERVEJARI Tipo de cliente: VIP/CHOPP/VITRINE (V) Endereço: R…" at bounding box center [784, 376] width 1568 height 751
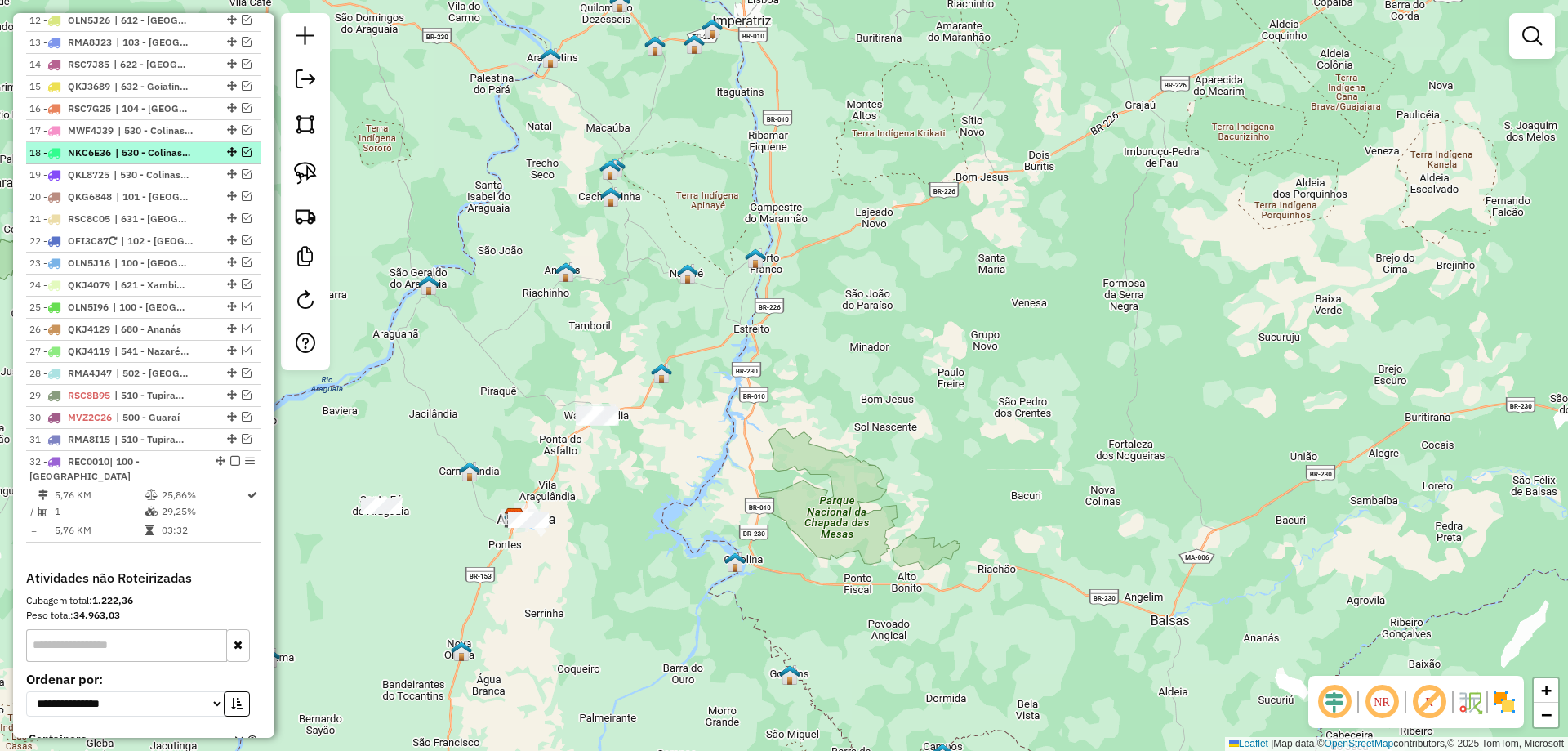
scroll to position [827, 0]
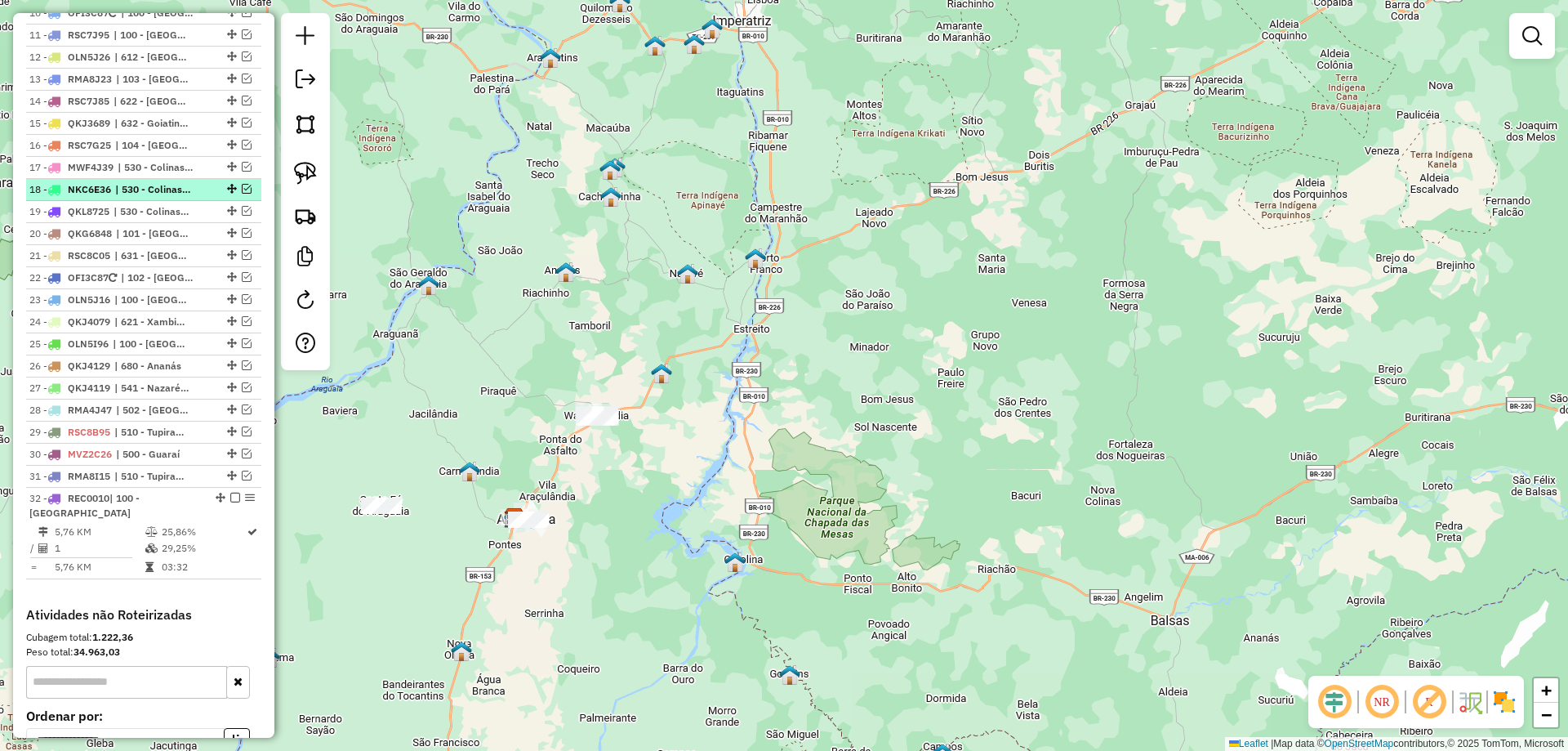
click at [242, 193] on em at bounding box center [247, 189] width 10 height 10
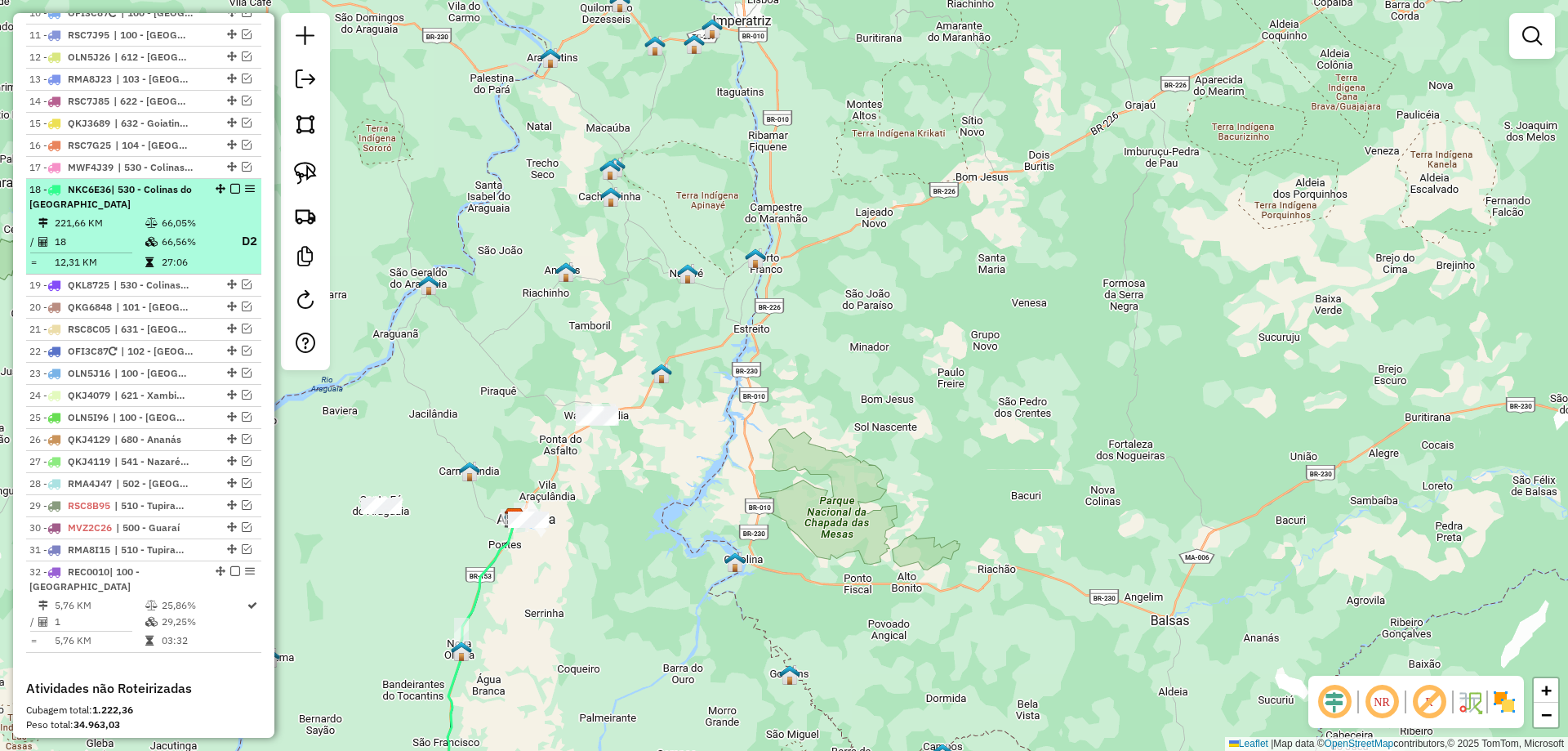
click at [174, 251] on td "66,56%" at bounding box center [193, 241] width 66 height 20
select select "*********"
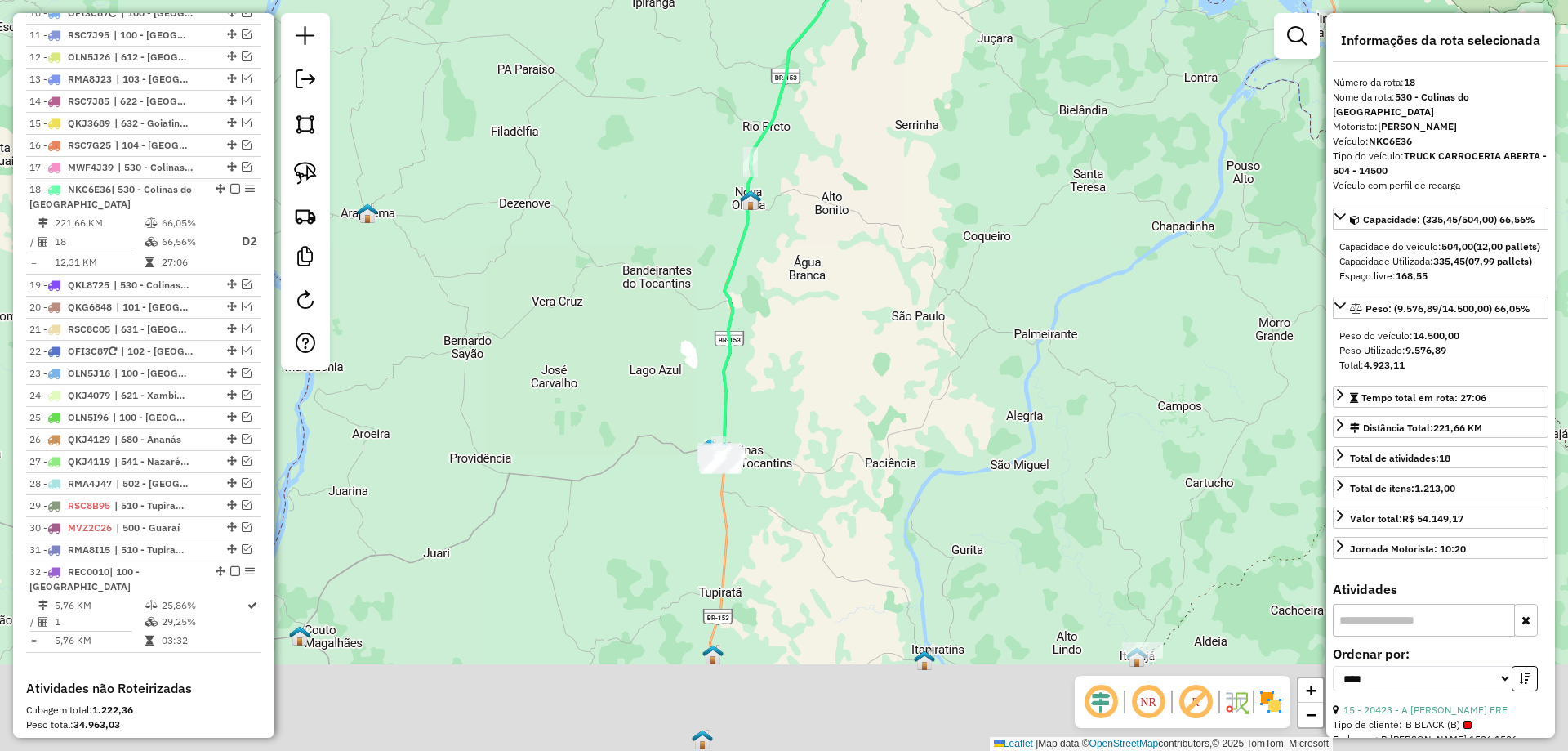
drag, startPoint x: 643, startPoint y: 662, endPoint x: 649, endPoint y: 437, distance: 225.1
click at [649, 446] on div "Janela de atendimento Grade de atendimento Capacidade Transportadoras Veículos …" at bounding box center [784, 376] width 1568 height 751
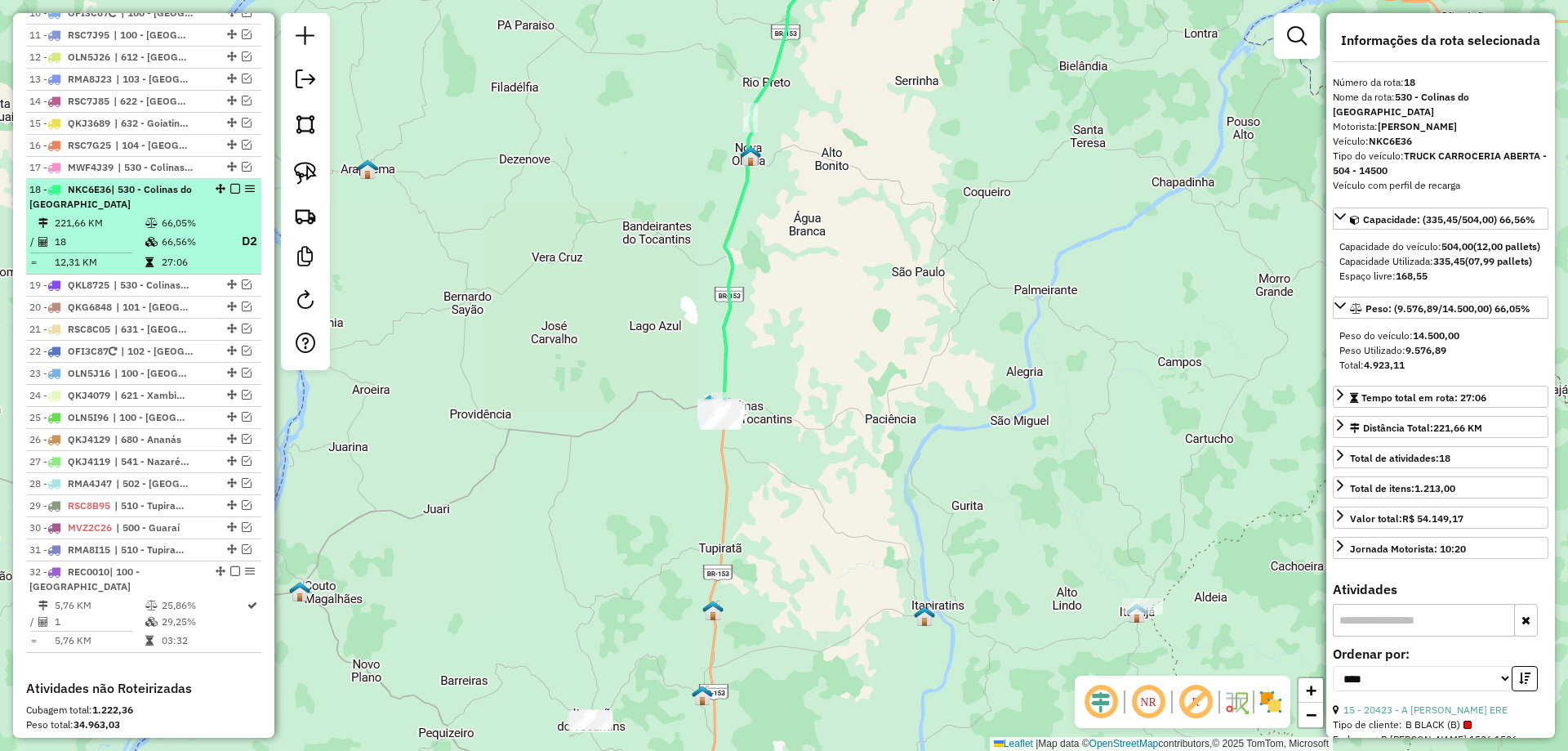
click at [231, 193] on em at bounding box center [235, 189] width 10 height 10
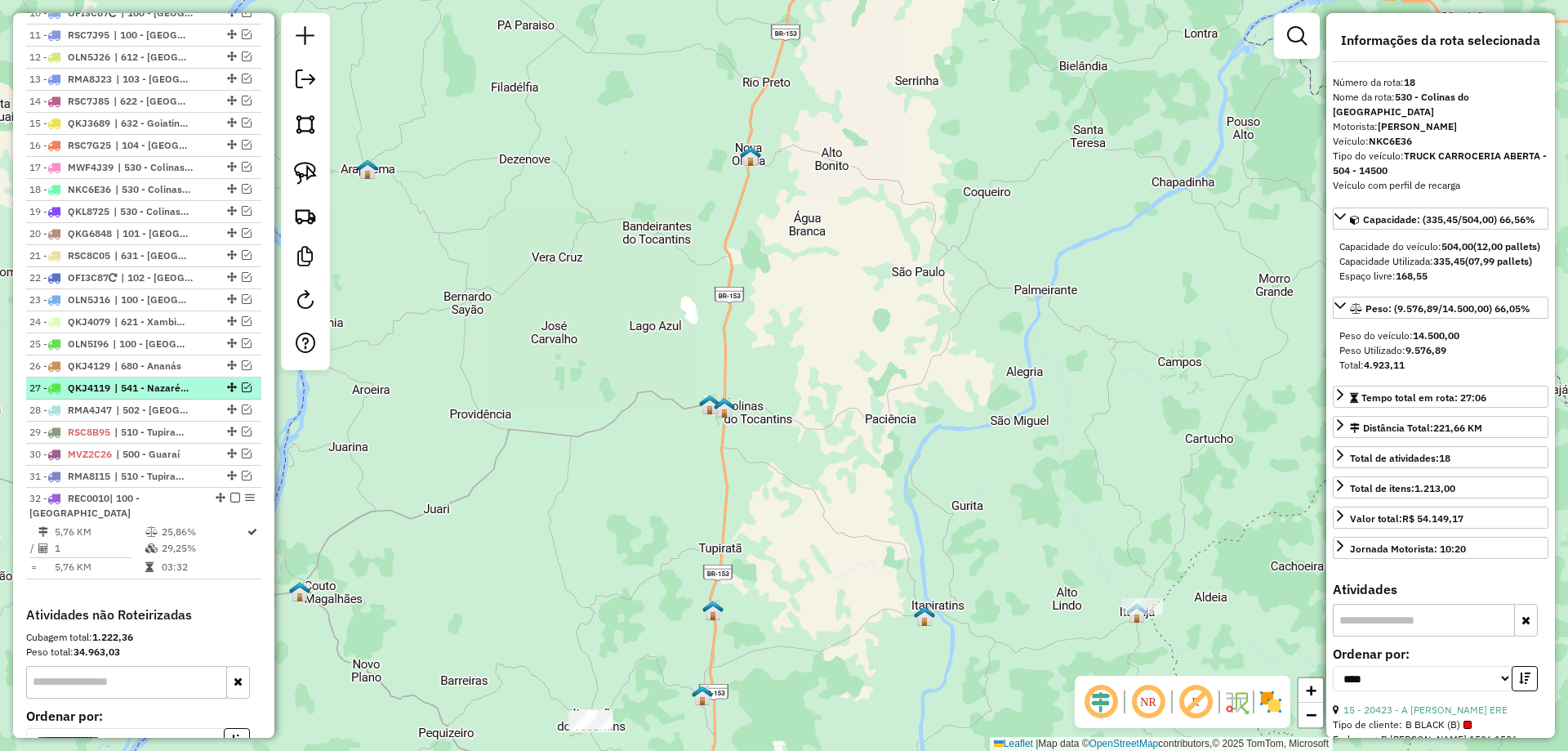
click at [242, 393] on em at bounding box center [247, 387] width 10 height 10
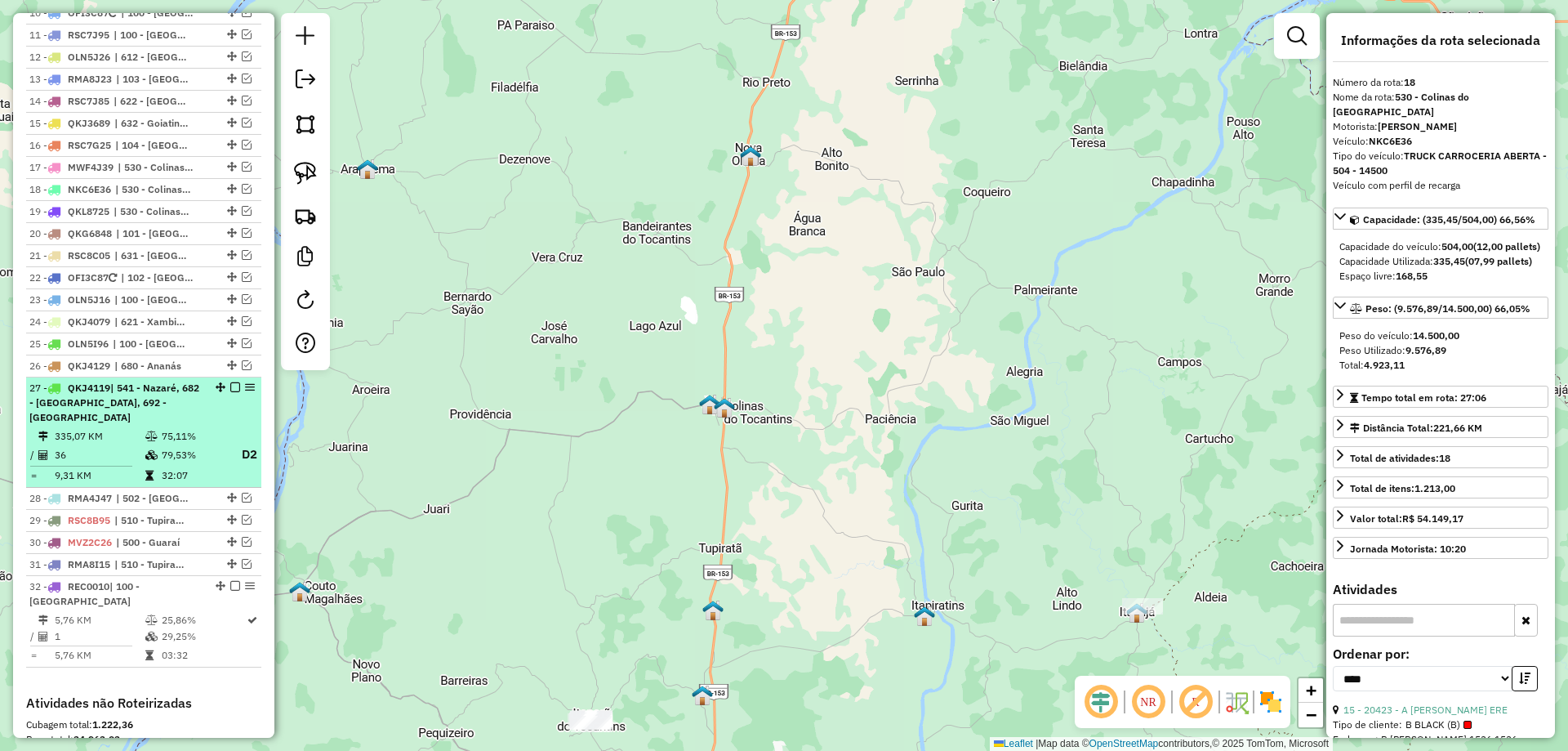
click at [175, 448] on td "79,53%" at bounding box center [193, 454] width 66 height 20
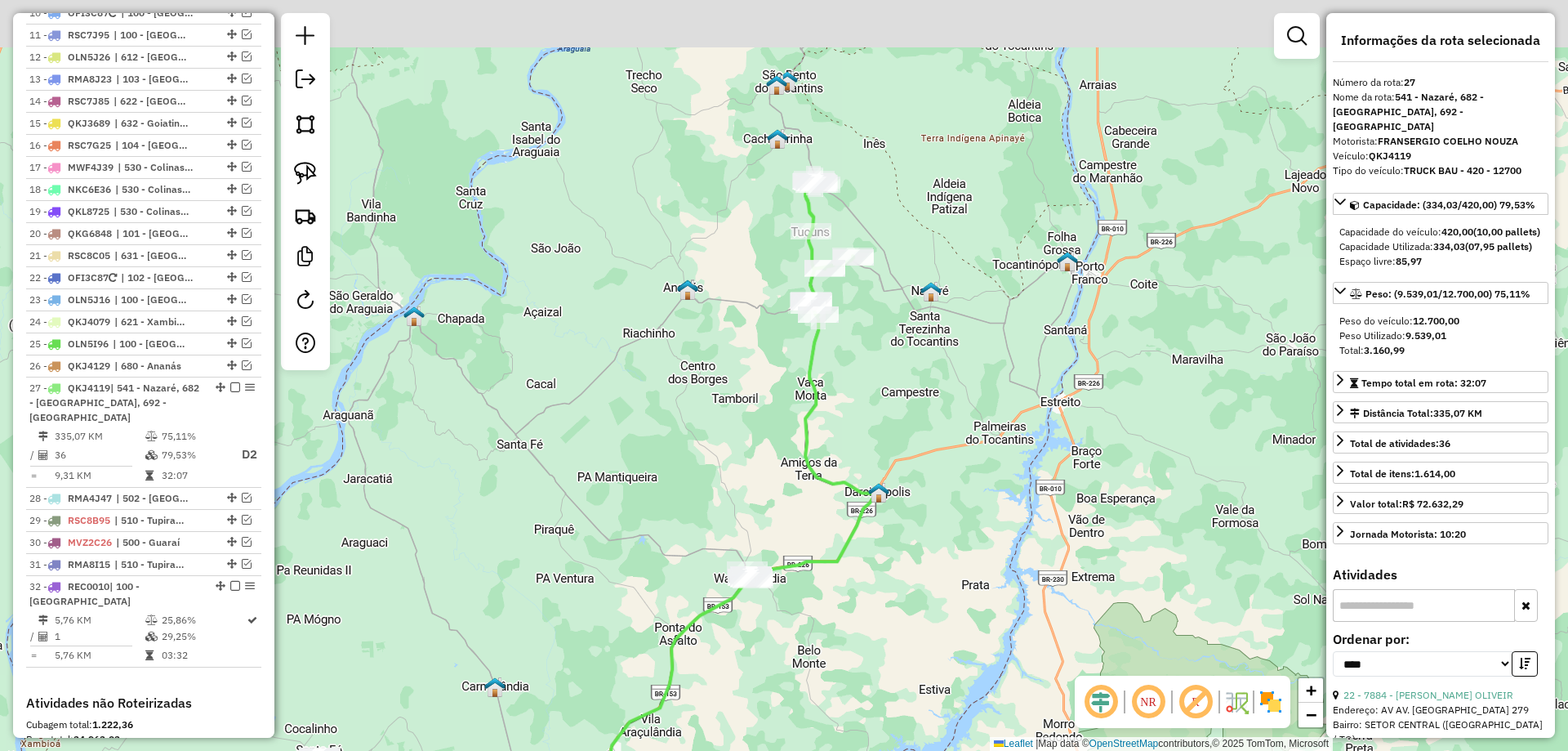
drag, startPoint x: 703, startPoint y: 433, endPoint x: 677, endPoint y: 452, distance: 32.2
click at [696, 450] on div "Janela de atendimento Grade de atendimento Capacidade Transportadoras Veículos …" at bounding box center [784, 376] width 1568 height 751
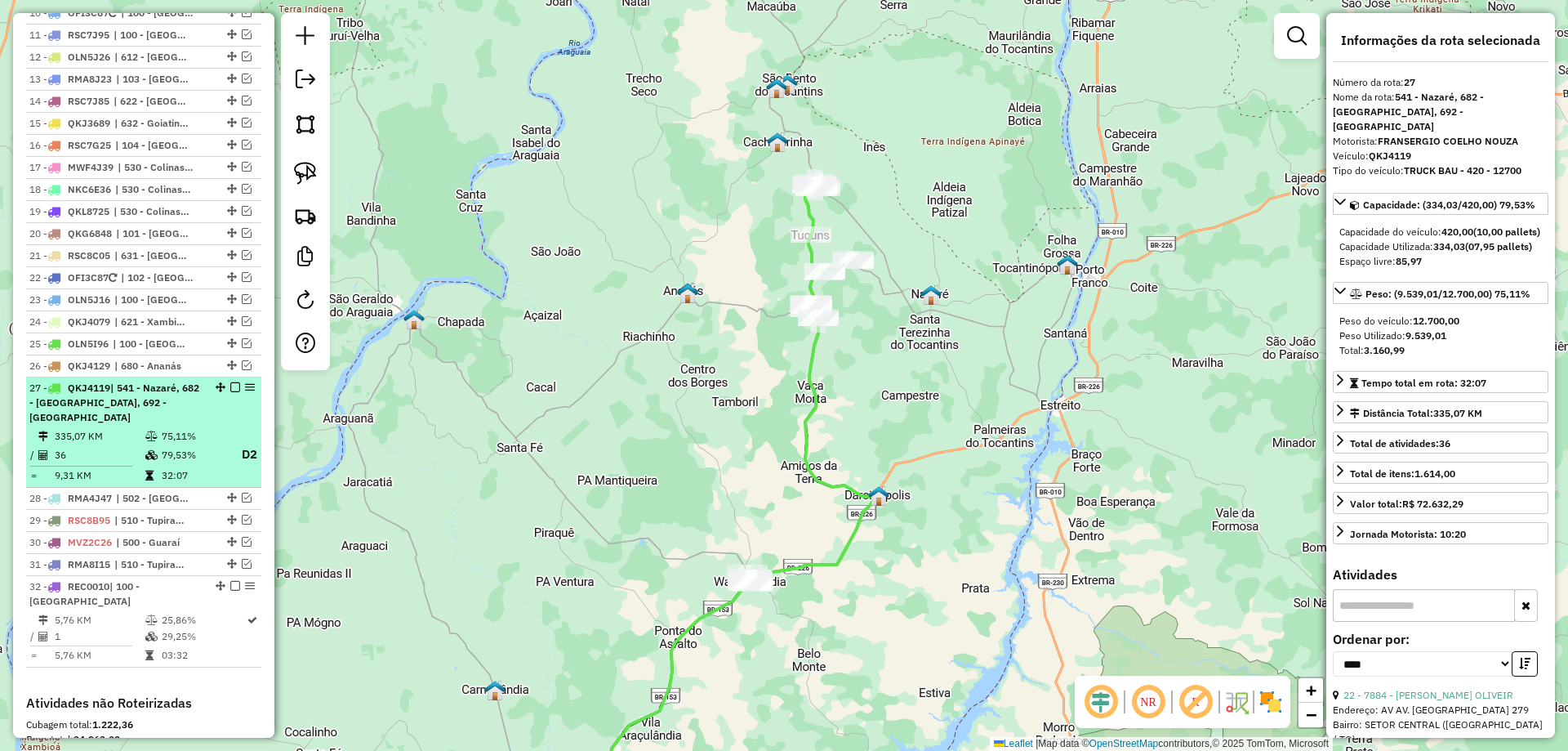
click at [231, 393] on em at bounding box center [235, 387] width 10 height 10
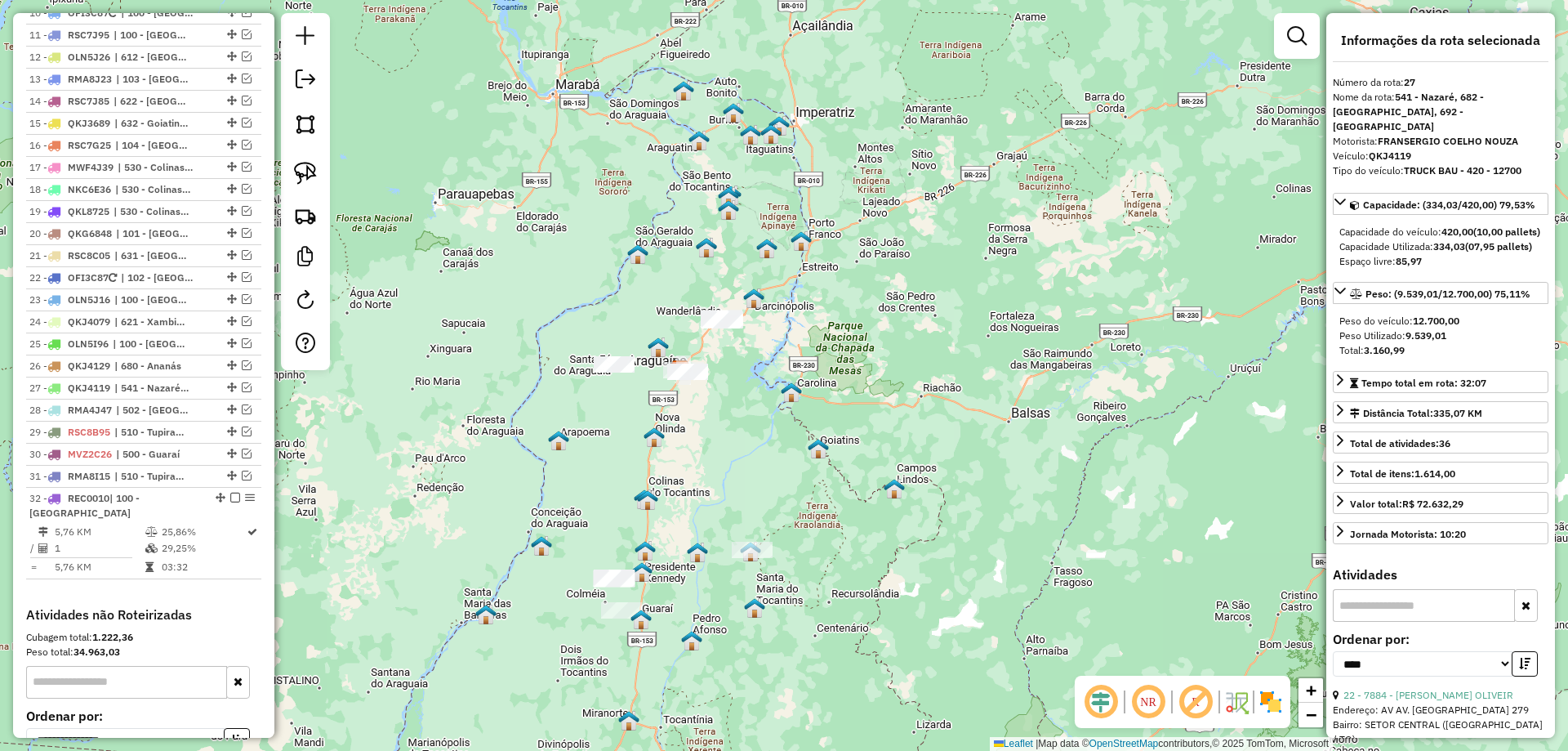
drag, startPoint x: 674, startPoint y: 566, endPoint x: 740, endPoint y: 371, distance: 205.9
click at [740, 371] on div "Janela de atendimento Grade de atendimento Capacidade Transportadoras Veículos …" at bounding box center [784, 376] width 1568 height 751
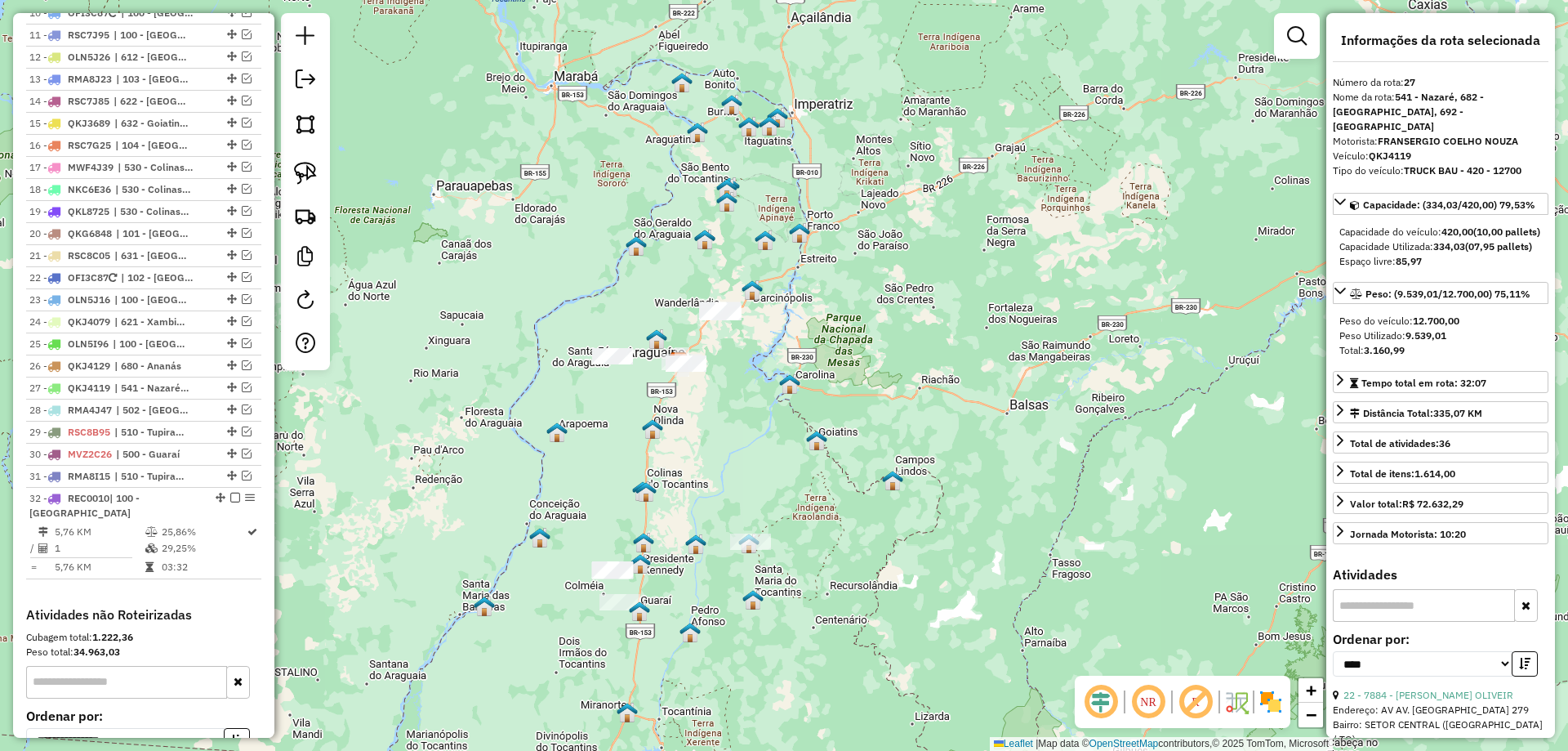
drag, startPoint x: 722, startPoint y: 469, endPoint x: 714, endPoint y: 510, distance: 41.8
click at [714, 510] on div "Janela de atendimento Grade de atendimento Capacidade Transportadoras Veículos …" at bounding box center [784, 376] width 1568 height 751
click at [303, 181] on img at bounding box center [306, 173] width 23 height 23
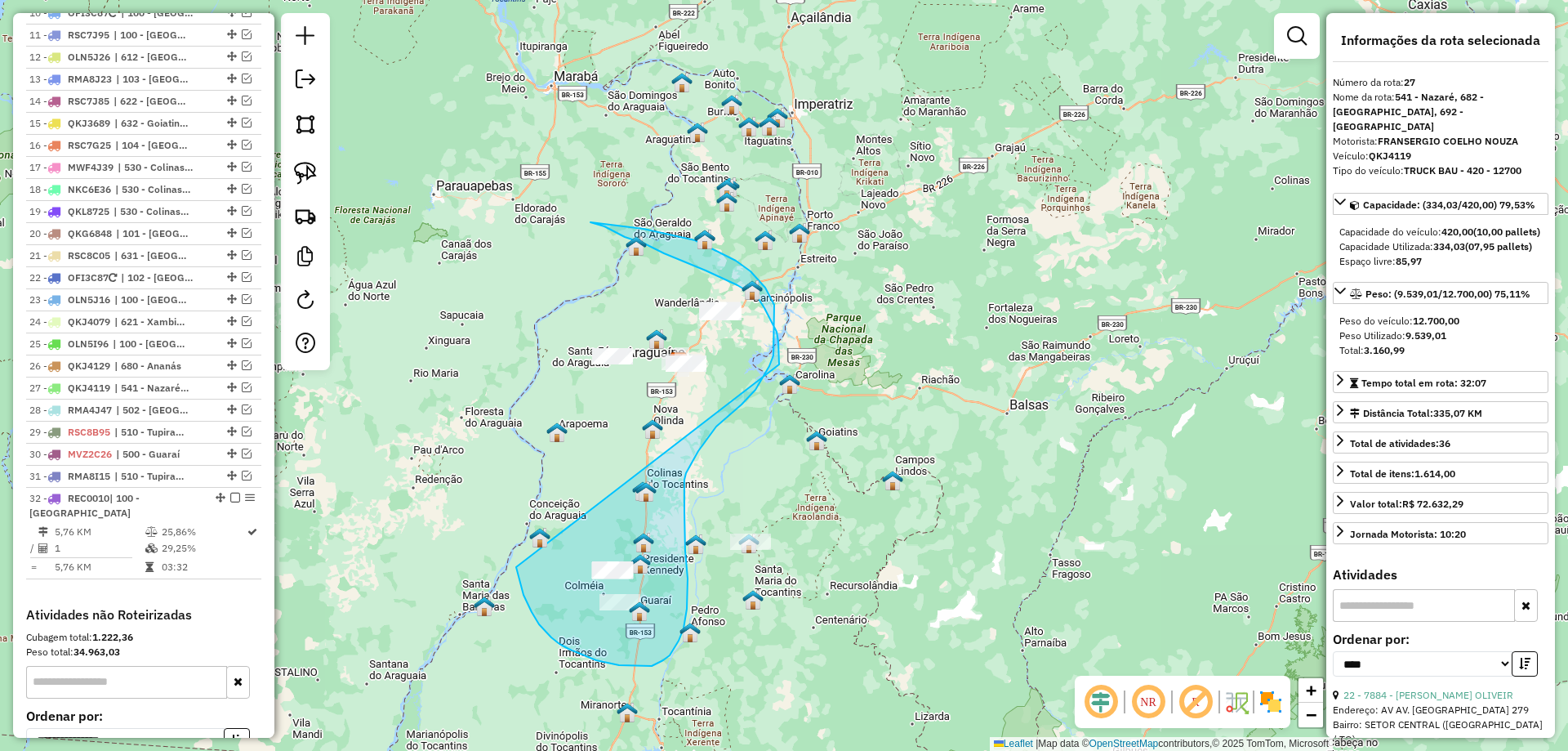
drag, startPoint x: 532, startPoint y: 612, endPoint x: 778, endPoint y: 372, distance: 343.7
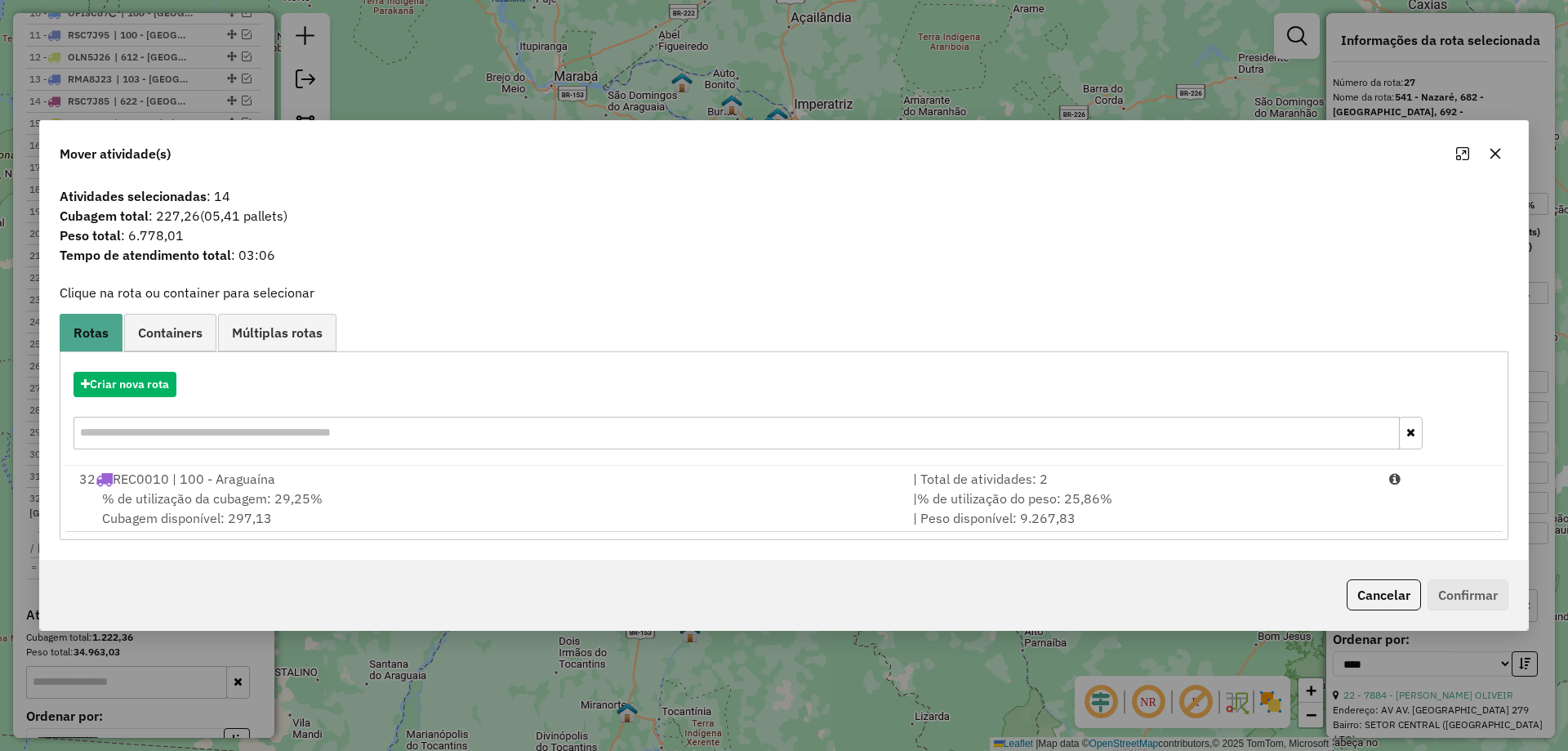
click at [1493, 152] on icon "button" at bounding box center [1496, 153] width 13 height 13
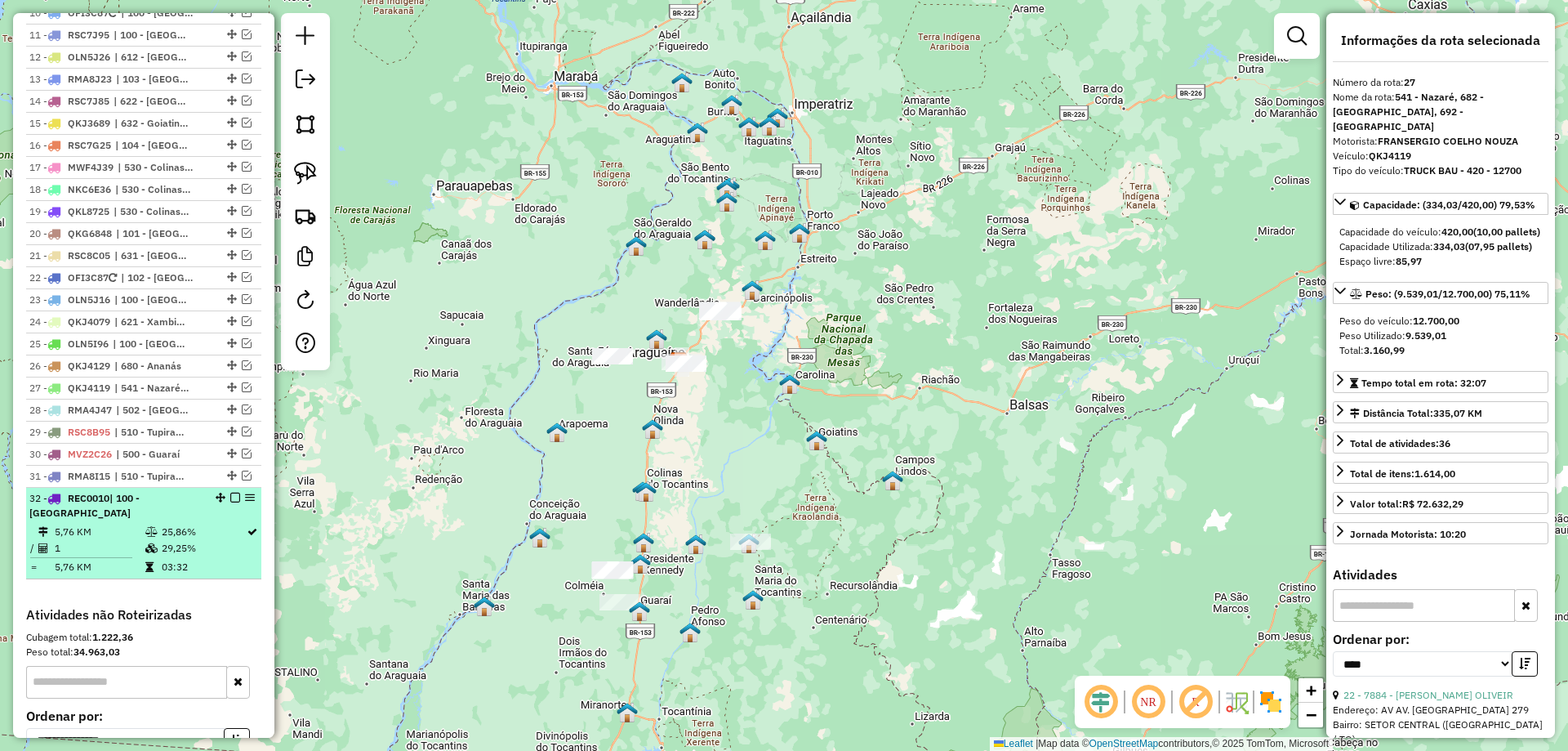
click at [231, 502] on em at bounding box center [235, 497] width 10 height 10
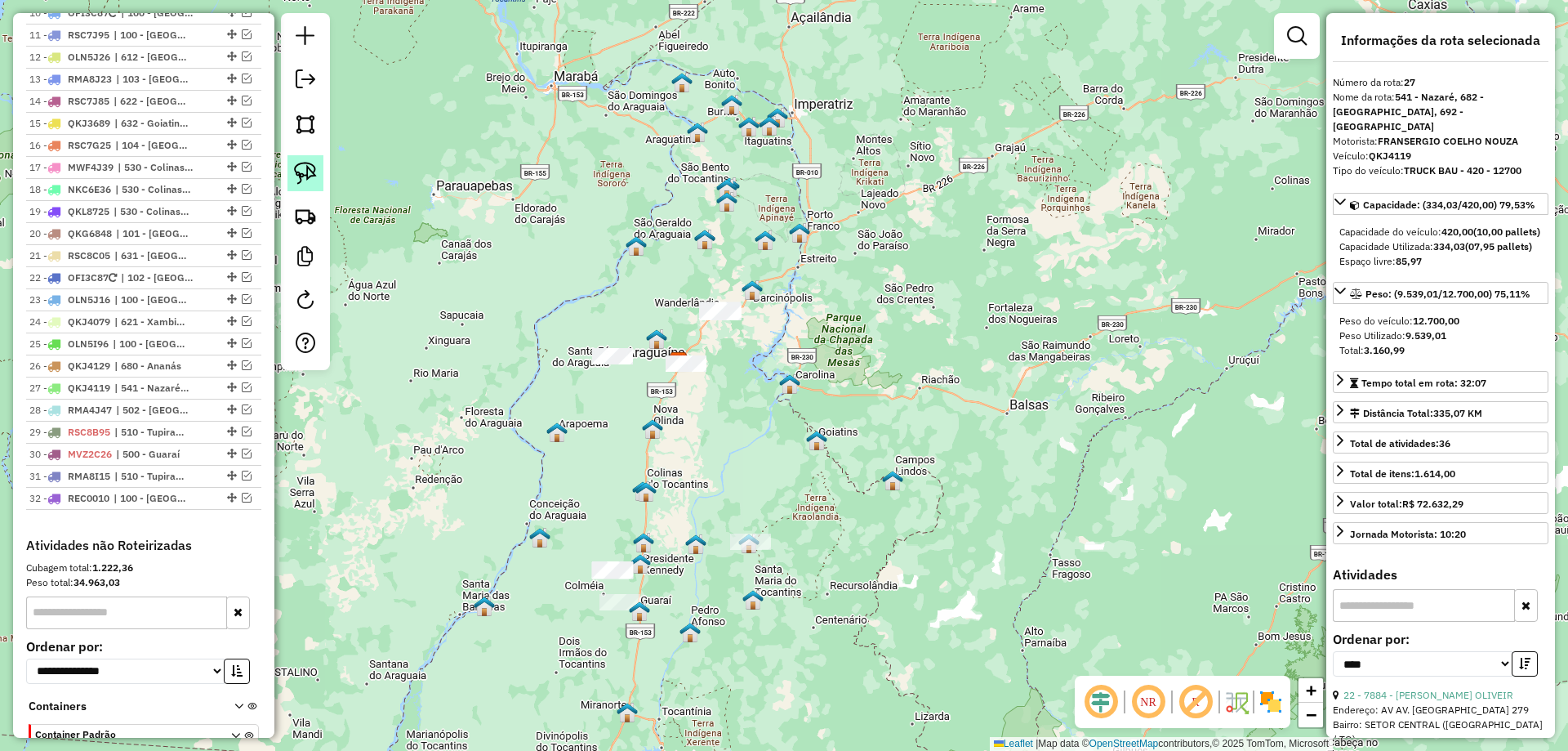
click at [305, 160] on link at bounding box center [306, 173] width 36 height 36
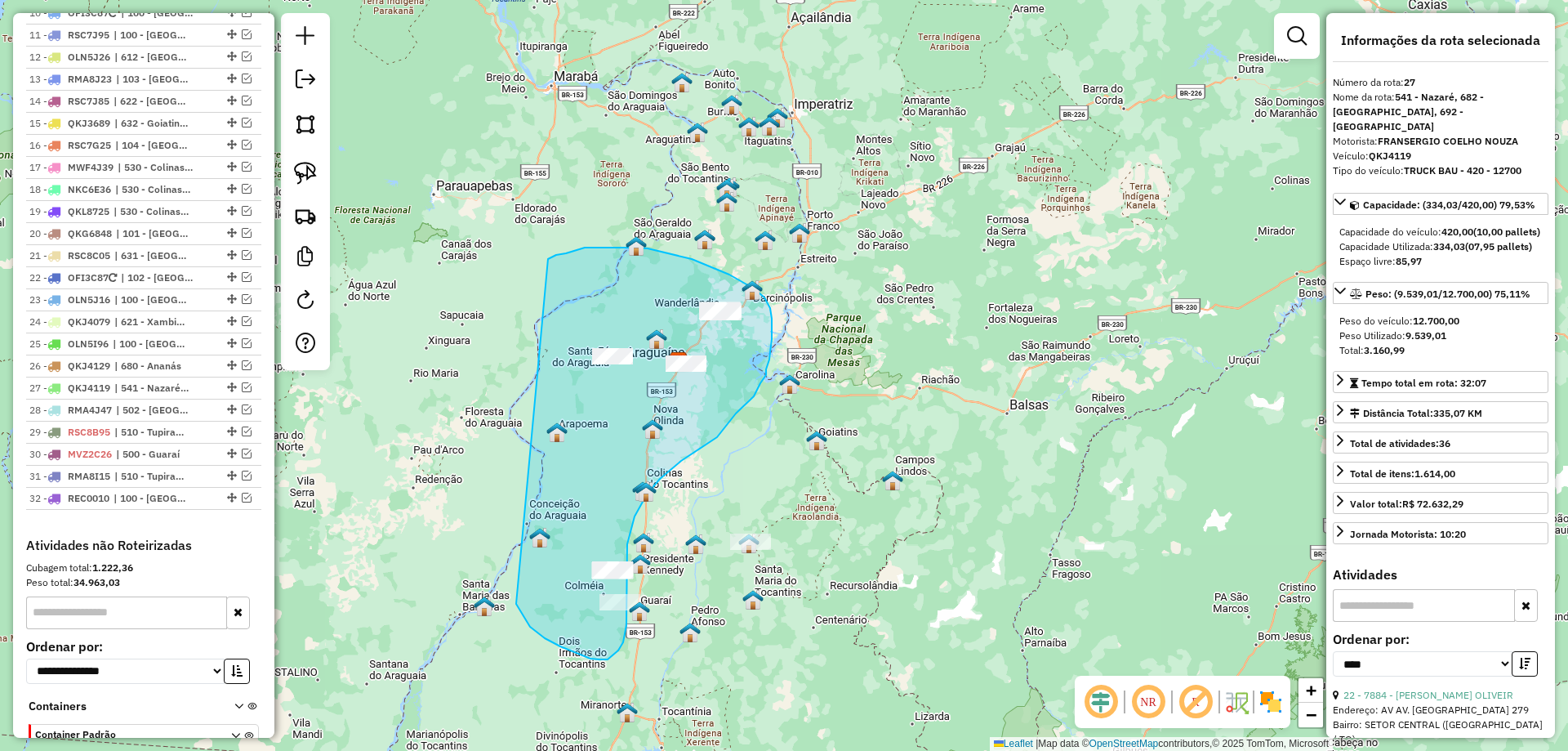
drag, startPoint x: 519, startPoint y: 607, endPoint x: 542, endPoint y: 267, distance: 340.8
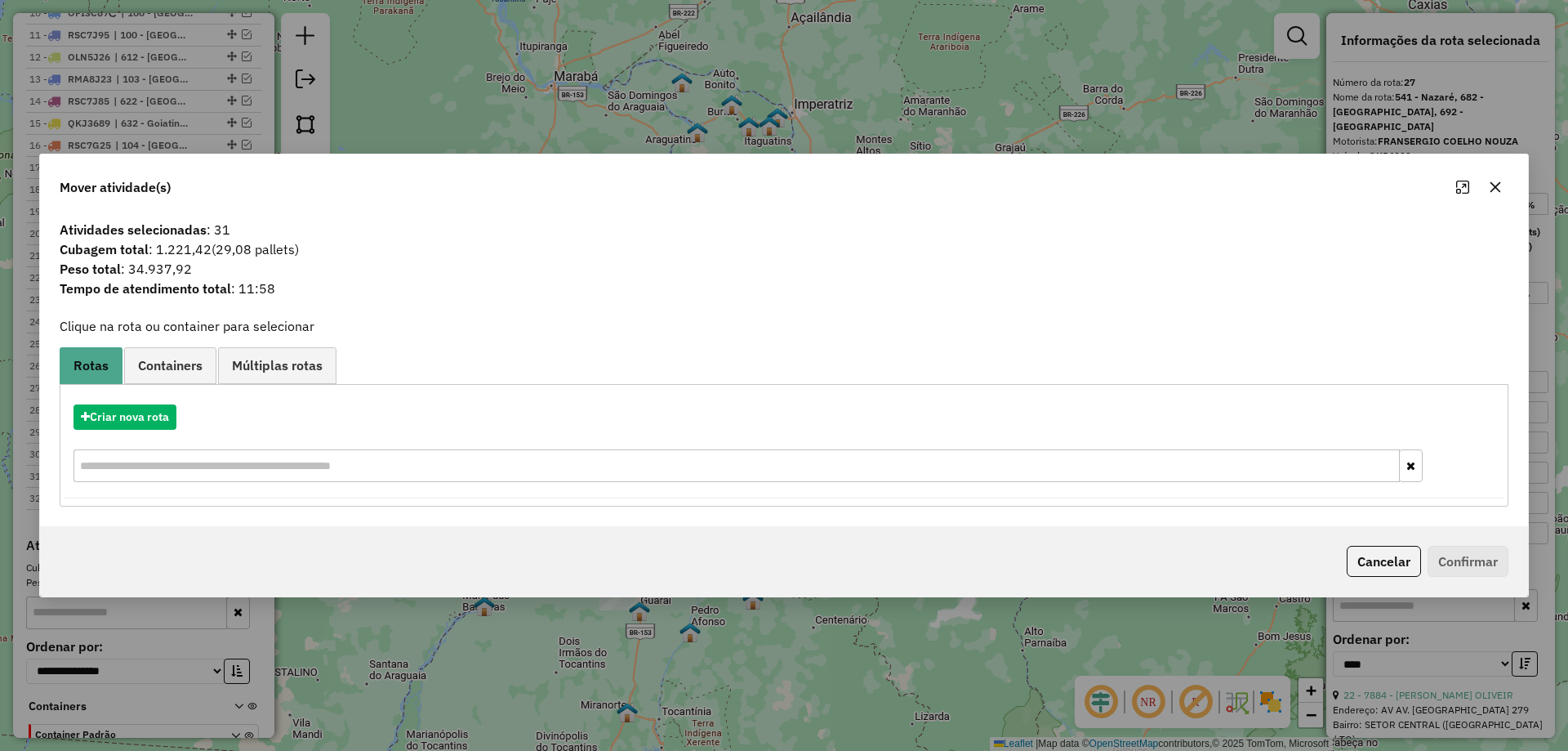
click at [1493, 183] on icon "button" at bounding box center [1496, 188] width 13 height 13
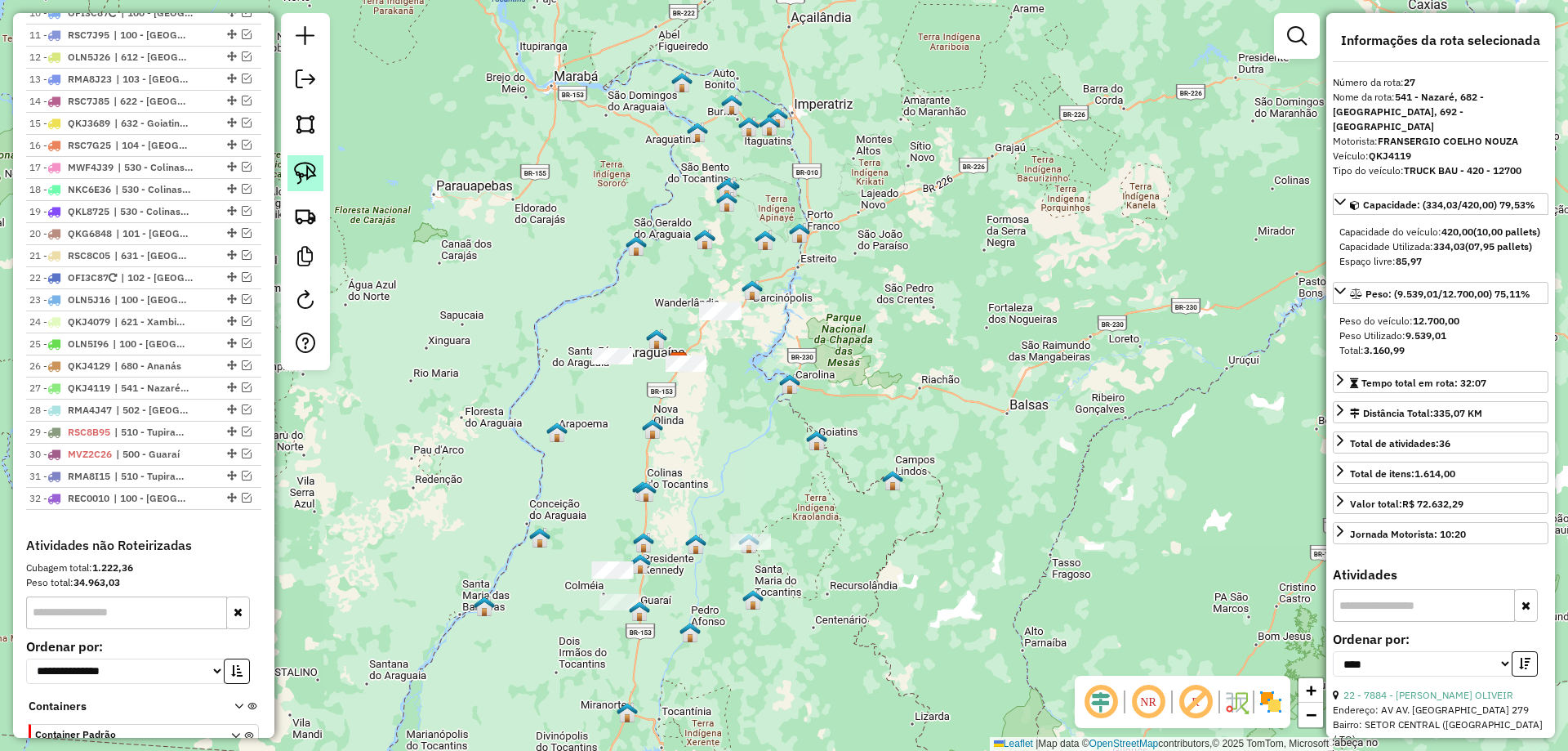
click at [307, 170] on img at bounding box center [306, 173] width 23 height 23
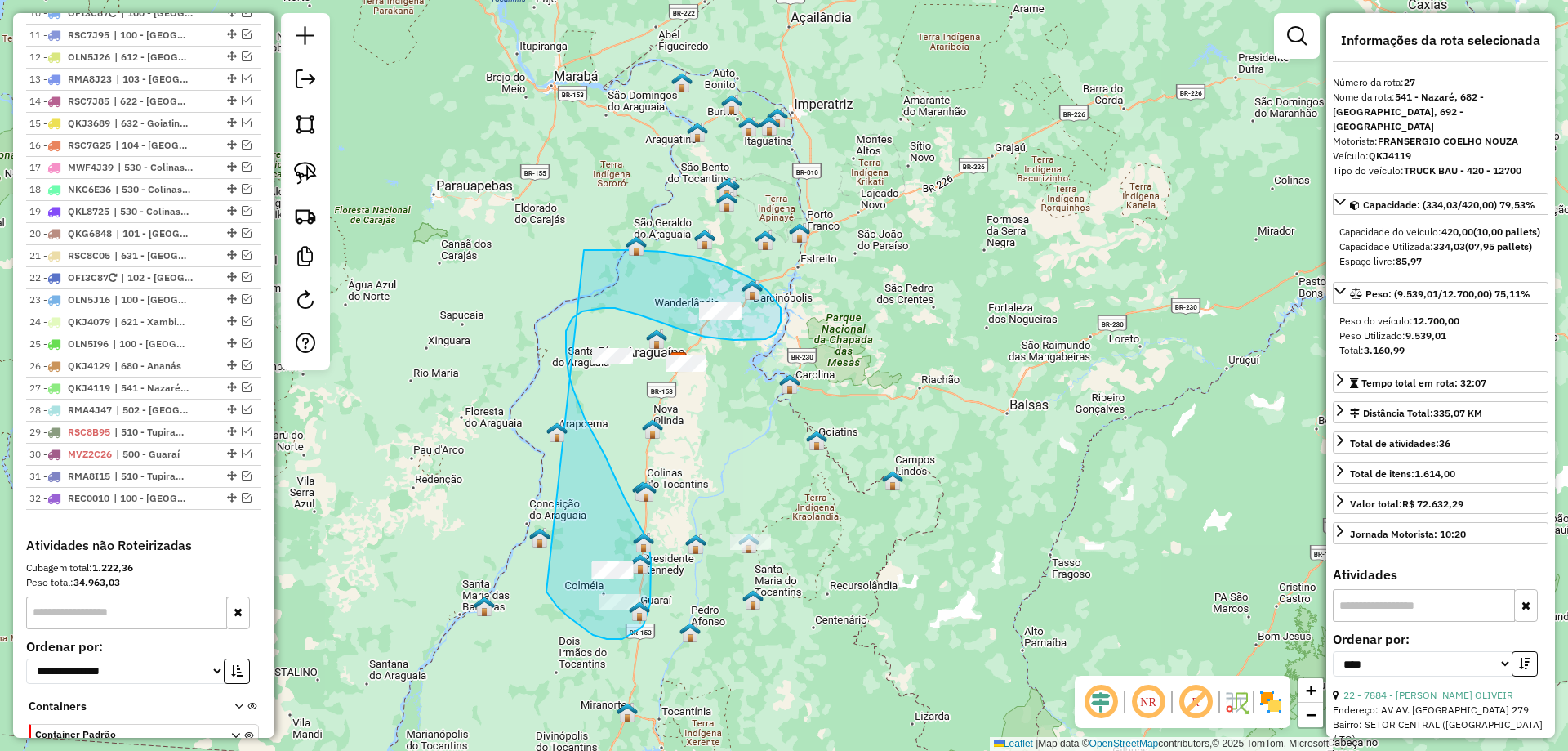
drag, startPoint x: 549, startPoint y: 594, endPoint x: 584, endPoint y: 250, distance: 345.8
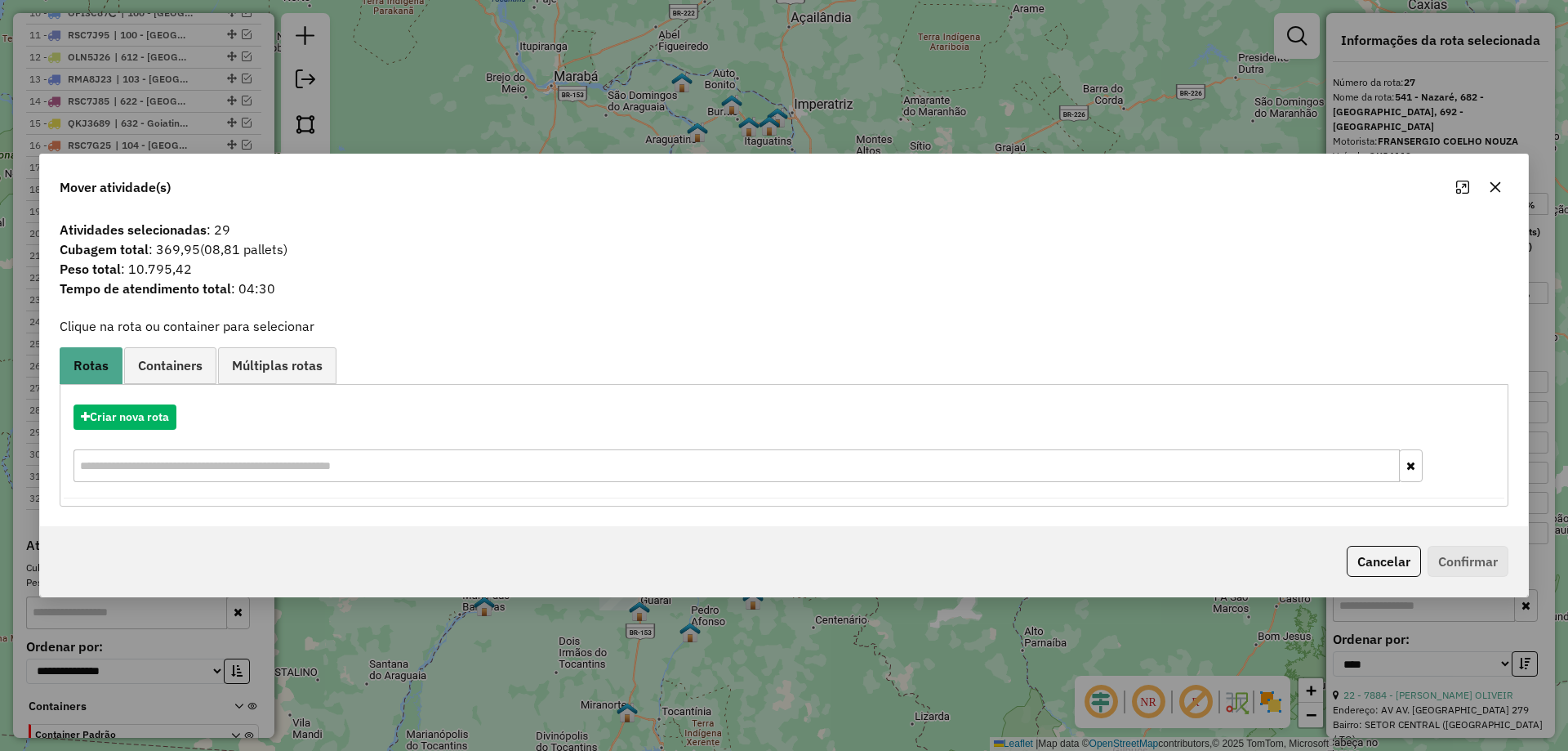
click at [1491, 184] on icon "button" at bounding box center [1496, 188] width 13 height 13
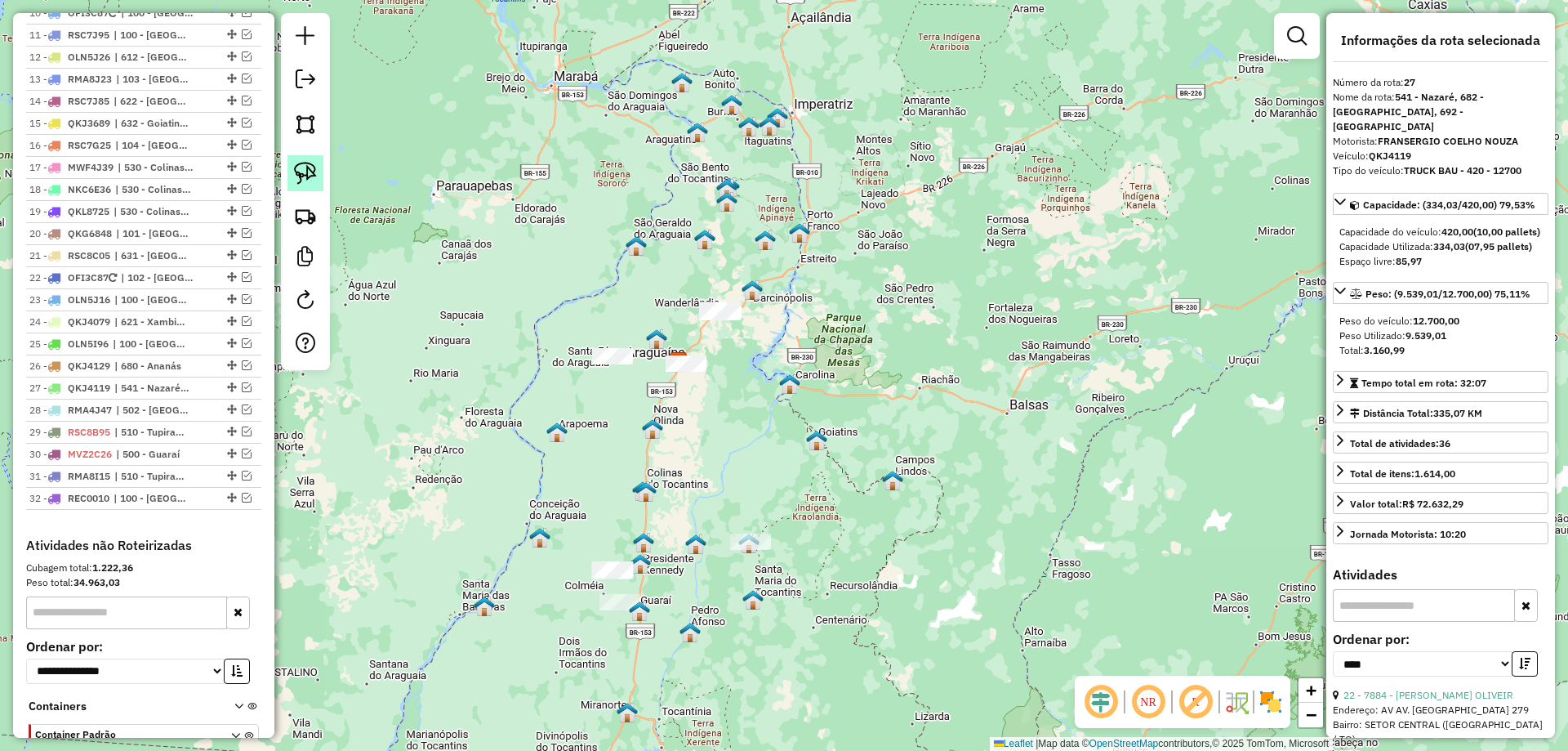
click at [300, 171] on img at bounding box center [306, 173] width 23 height 23
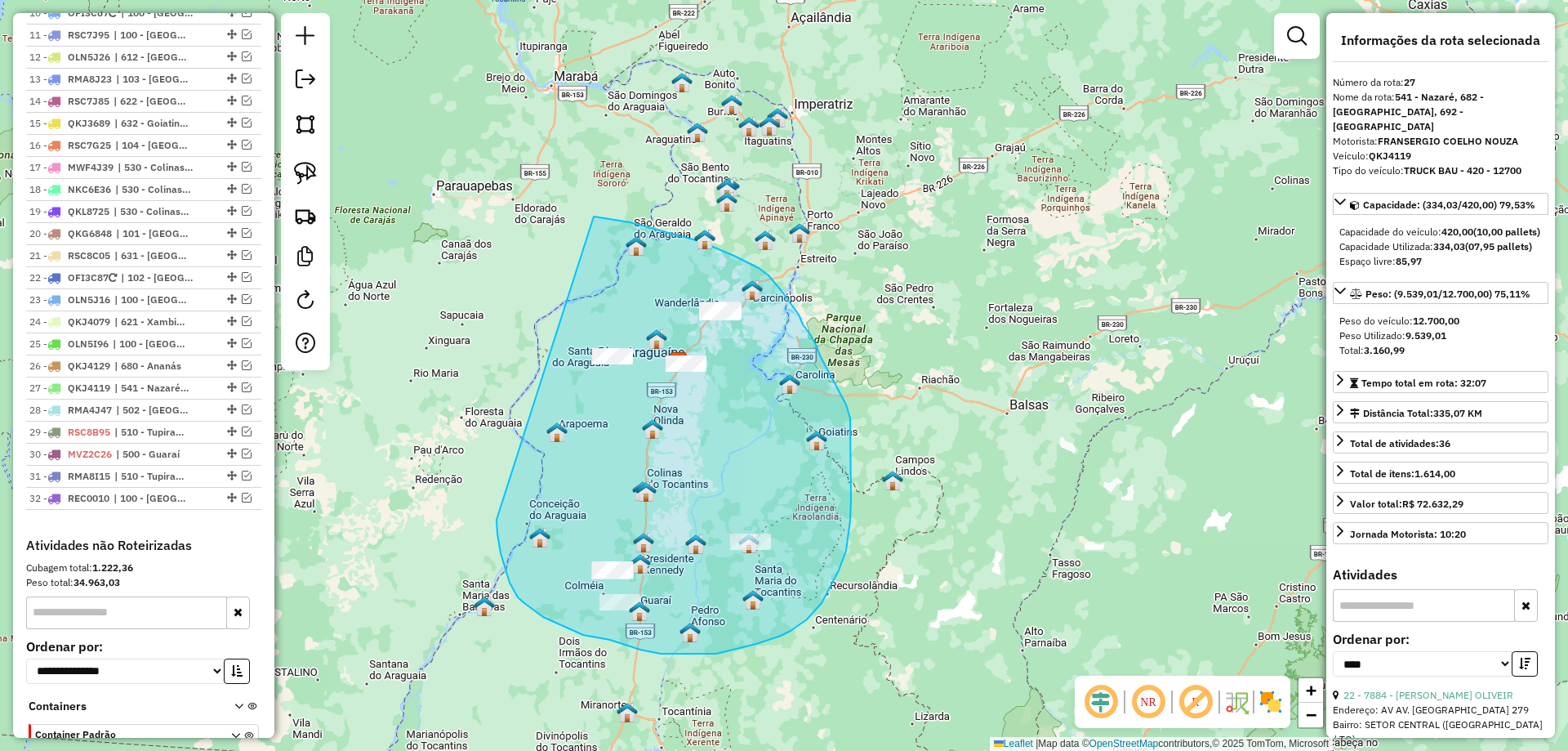
drag, startPoint x: 499, startPoint y: 538, endPoint x: 554, endPoint y: 213, distance: 329.6
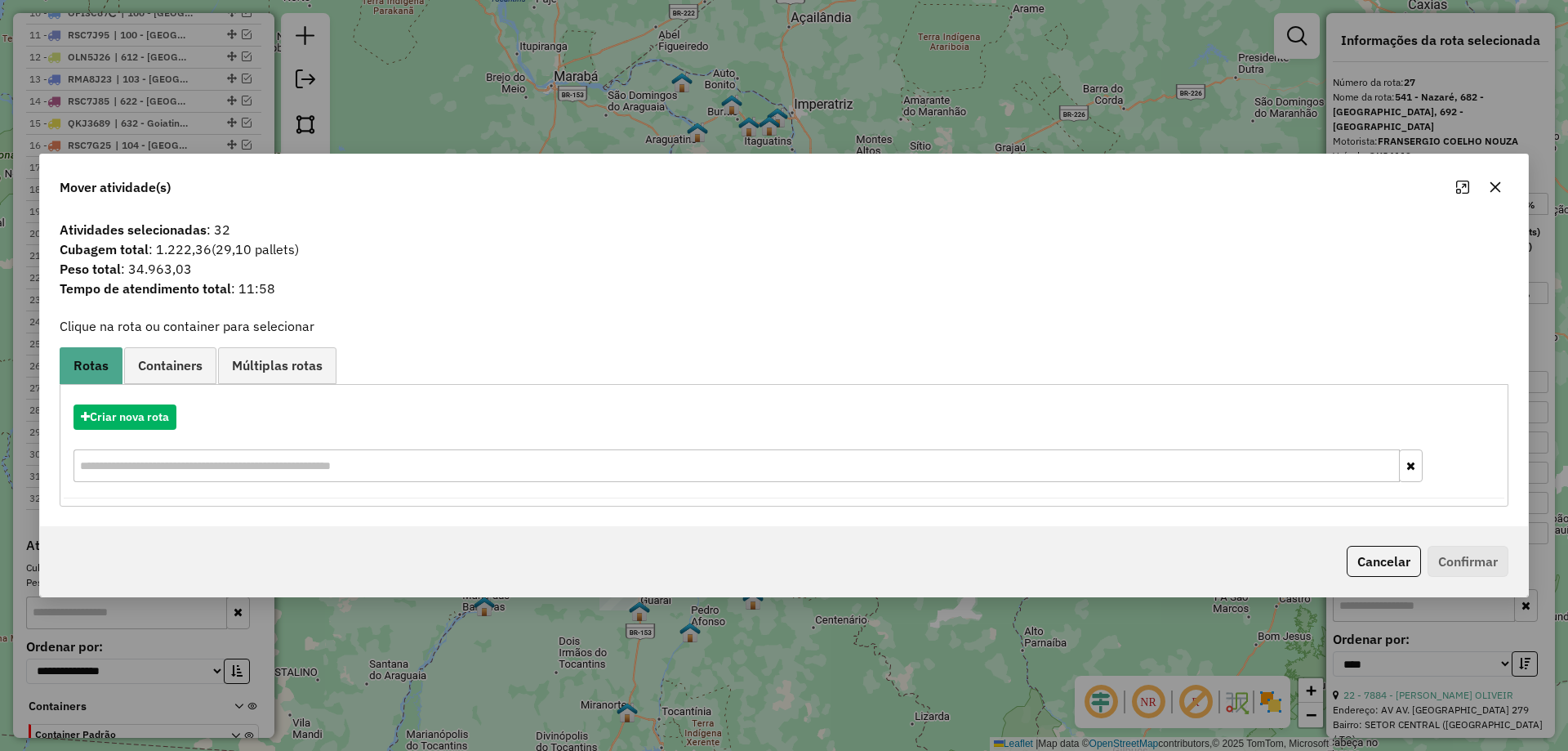
click at [1495, 187] on icon "button" at bounding box center [1496, 186] width 10 height 10
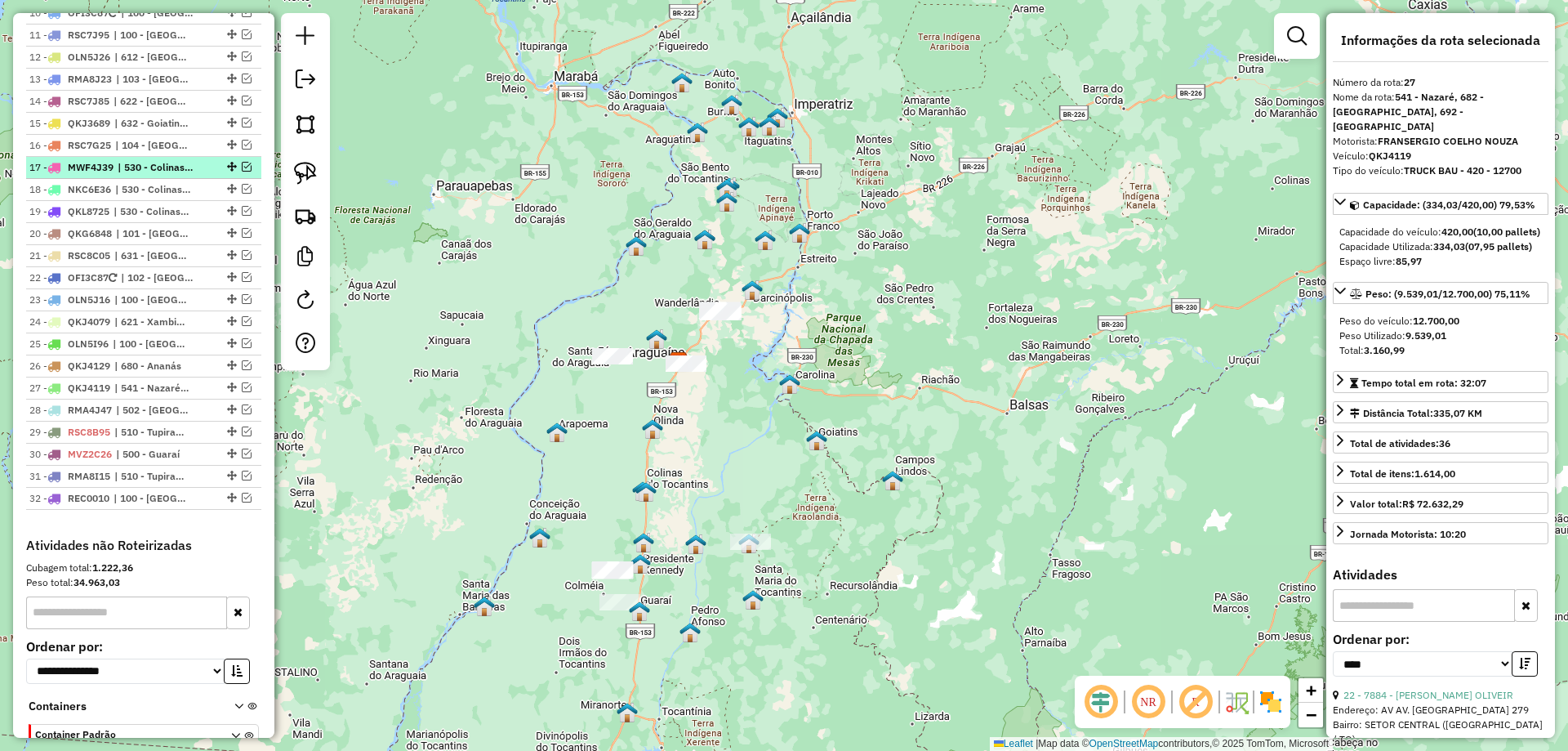
scroll to position [745, 0]
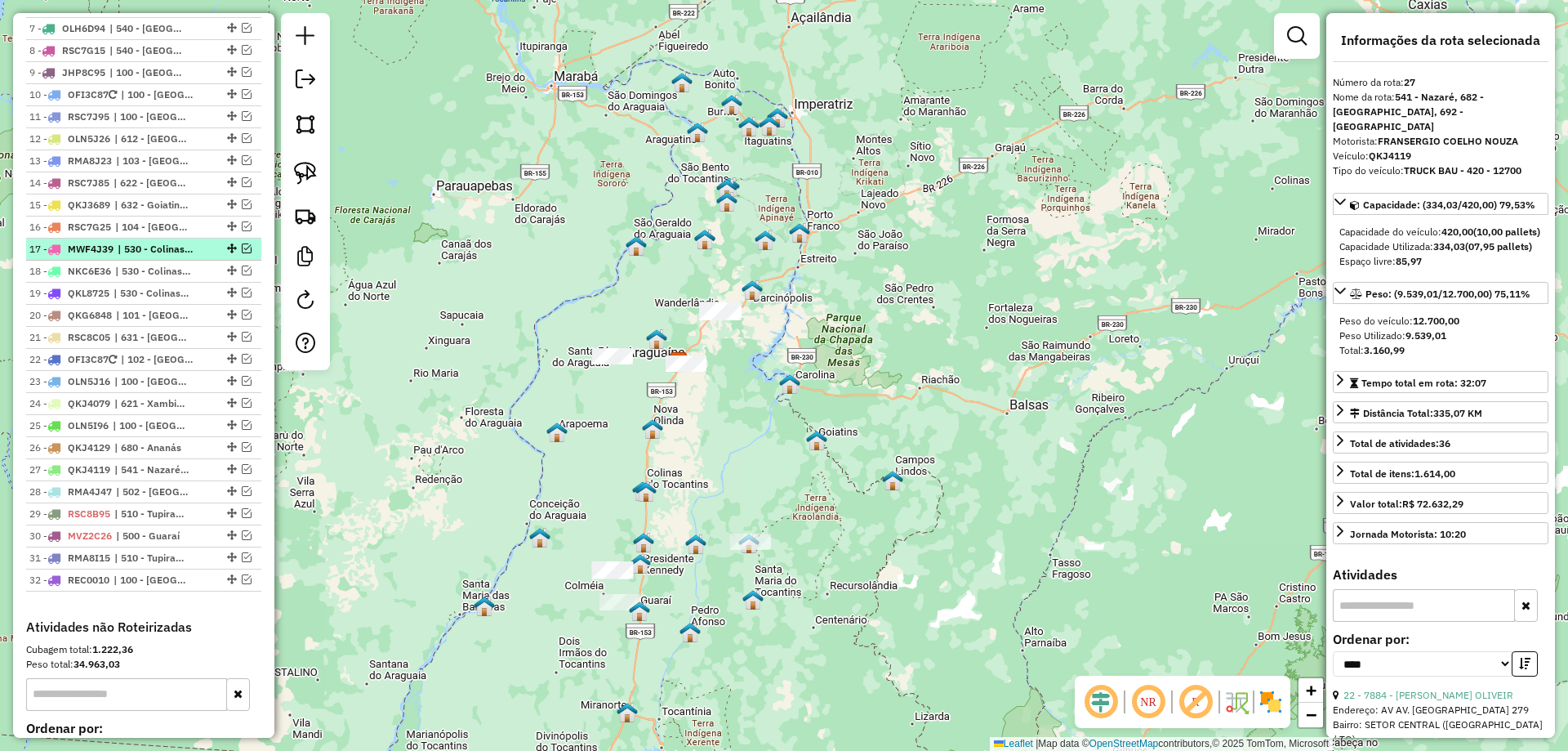
click at [242, 254] on em at bounding box center [247, 249] width 10 height 10
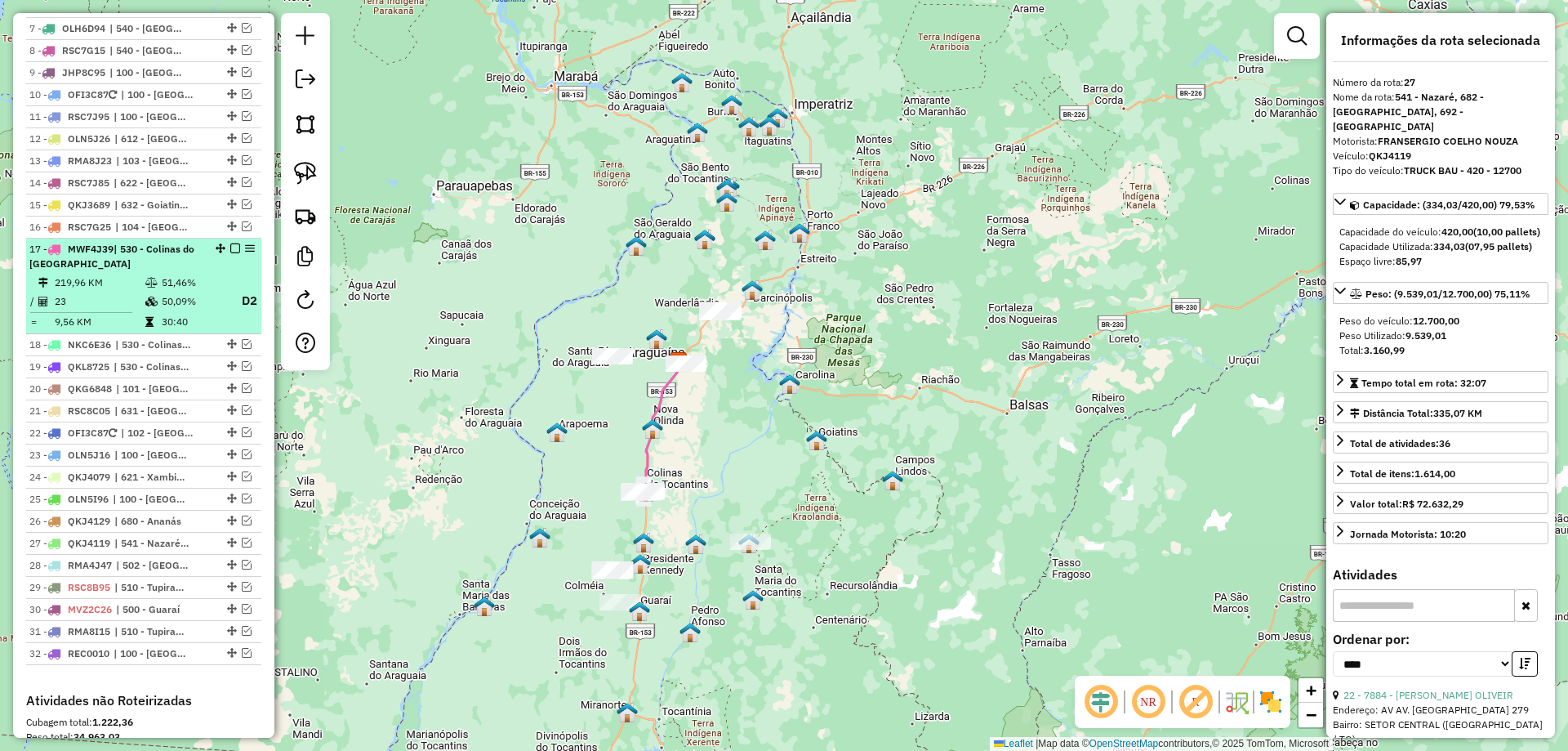
click at [172, 291] on td "51,46%" at bounding box center [193, 282] width 66 height 16
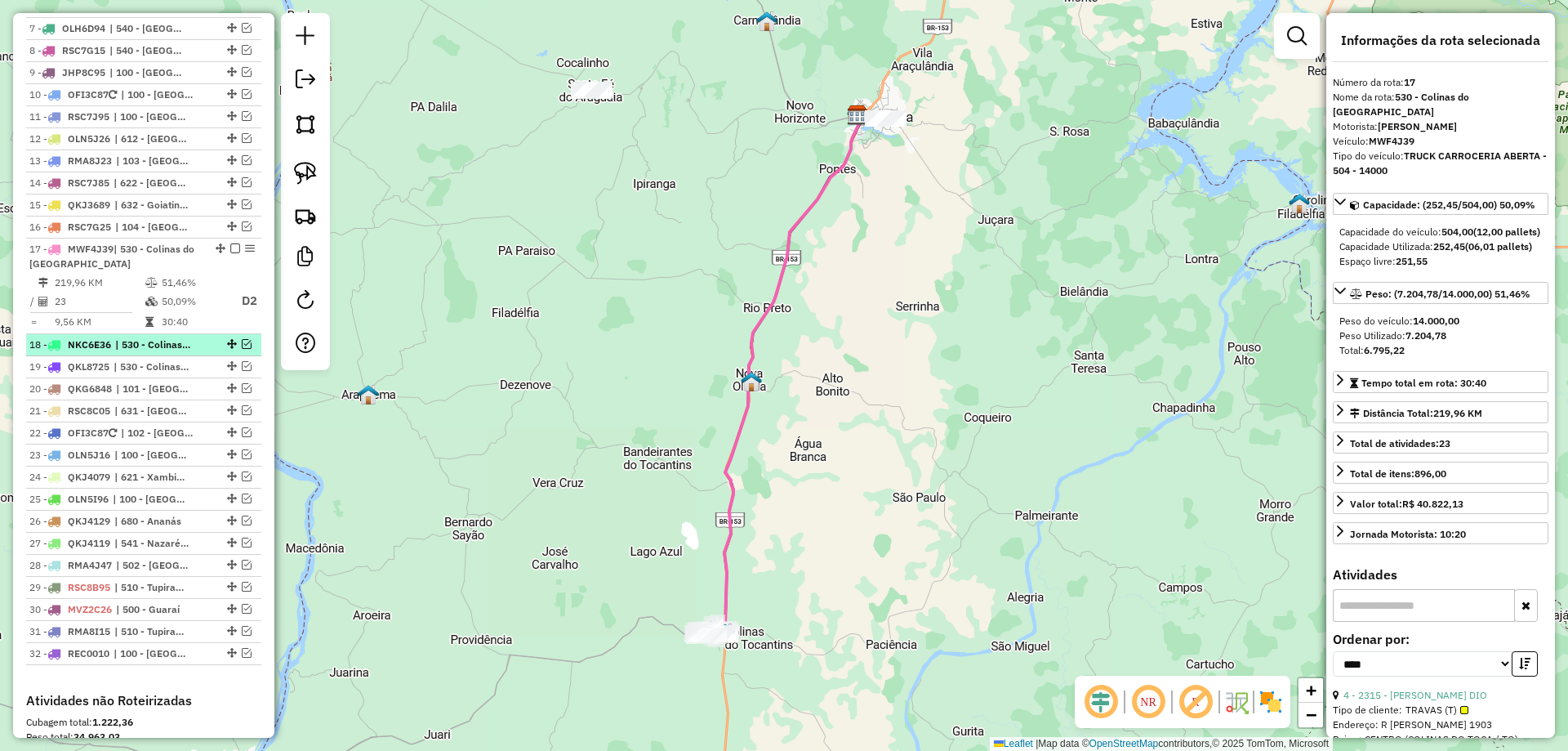
click at [242, 349] on em at bounding box center [247, 344] width 10 height 10
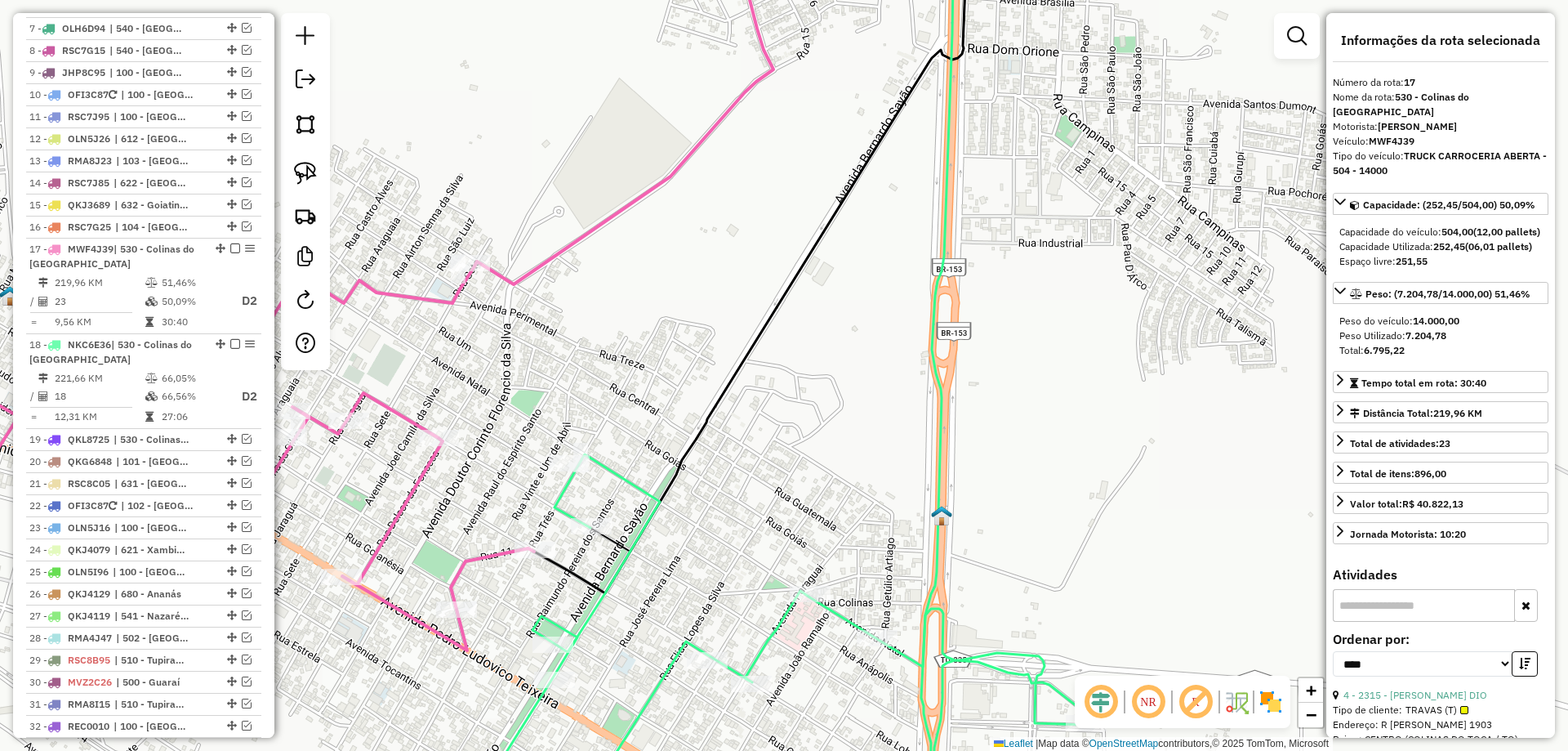
click at [421, 478] on icon at bounding box center [188, 458] width 691 height 384
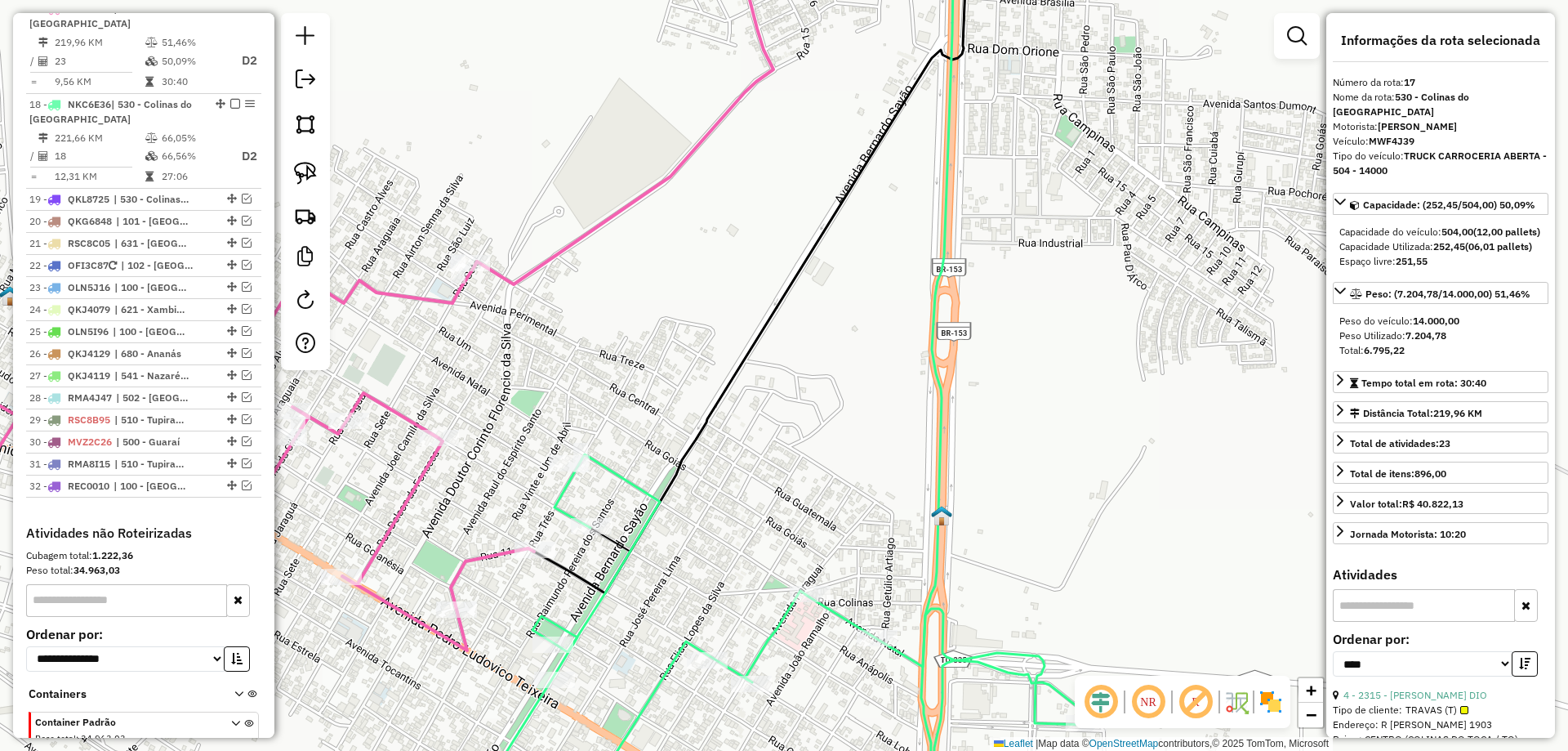
scroll to position [985, 0]
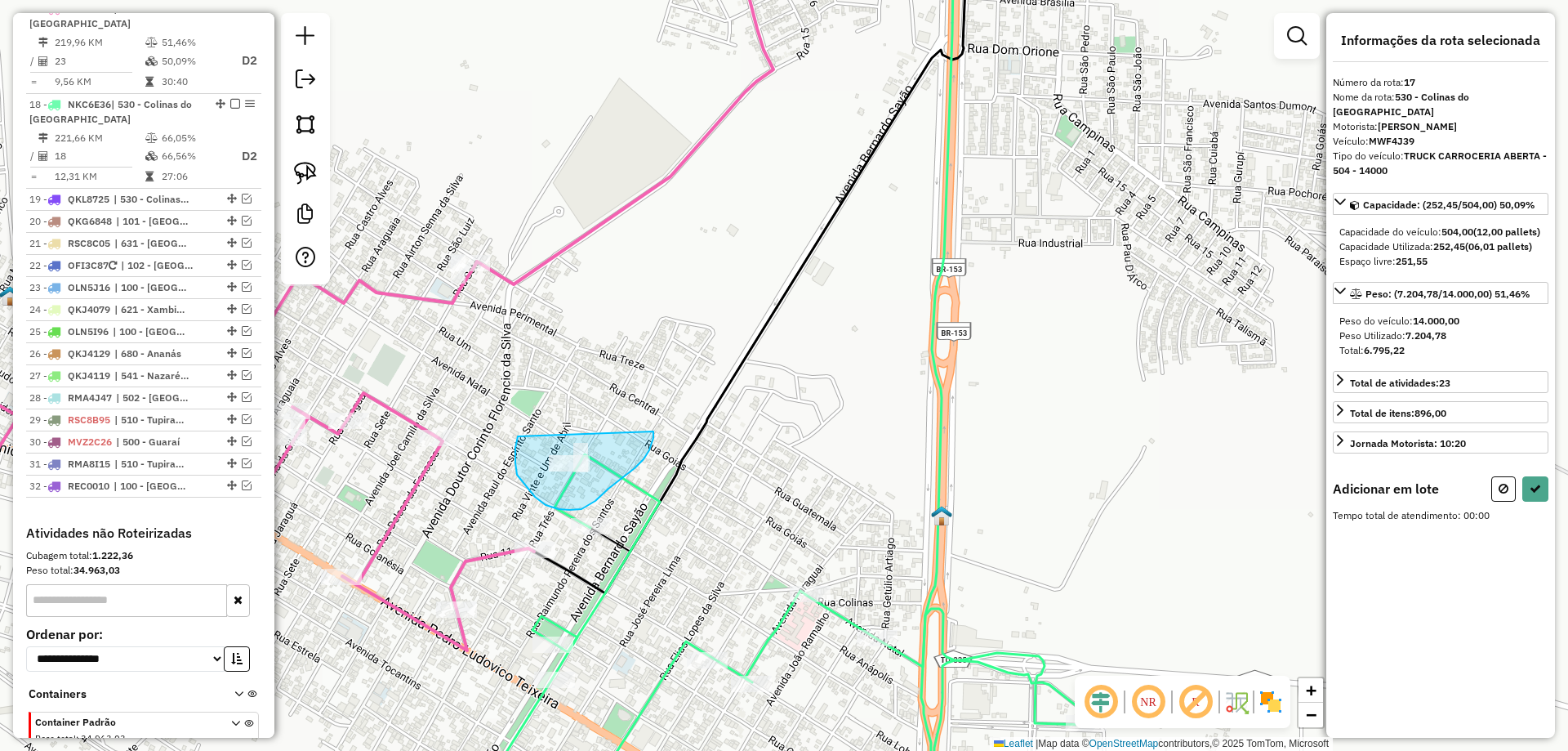
drag, startPoint x: 515, startPoint y: 448, endPoint x: 653, endPoint y: 432, distance: 138.9
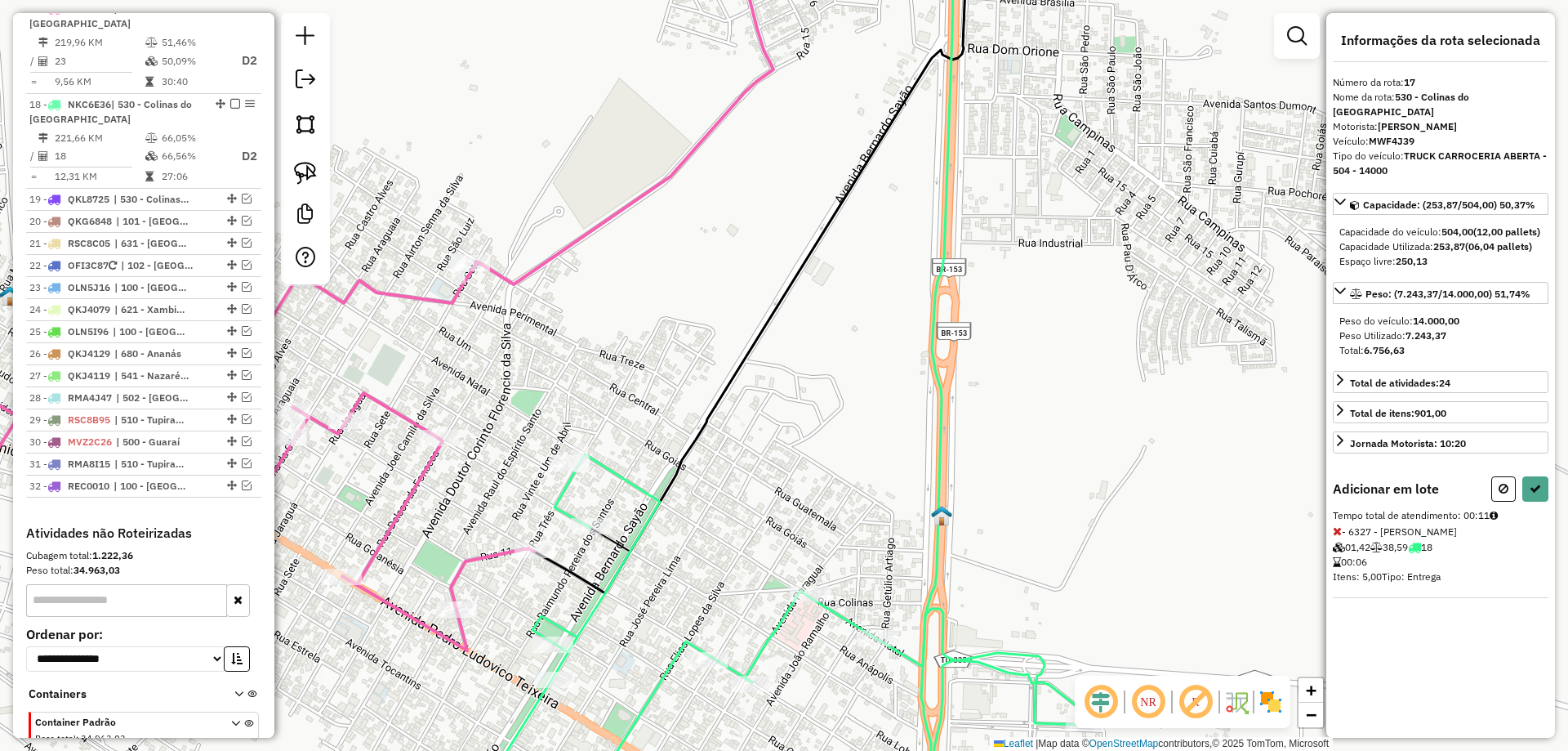
select select "*********"
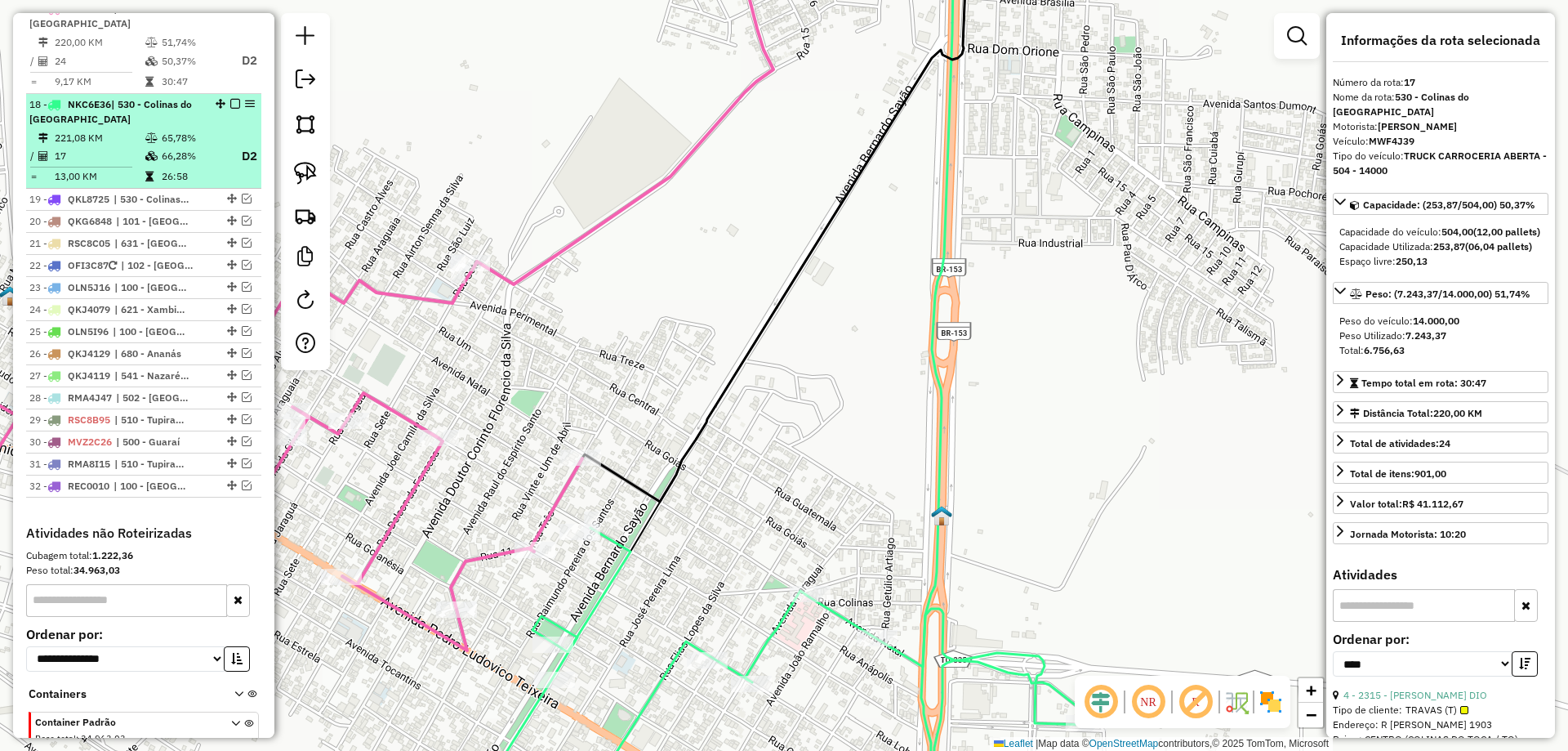
click at [133, 165] on td "17" at bounding box center [99, 155] width 90 height 20
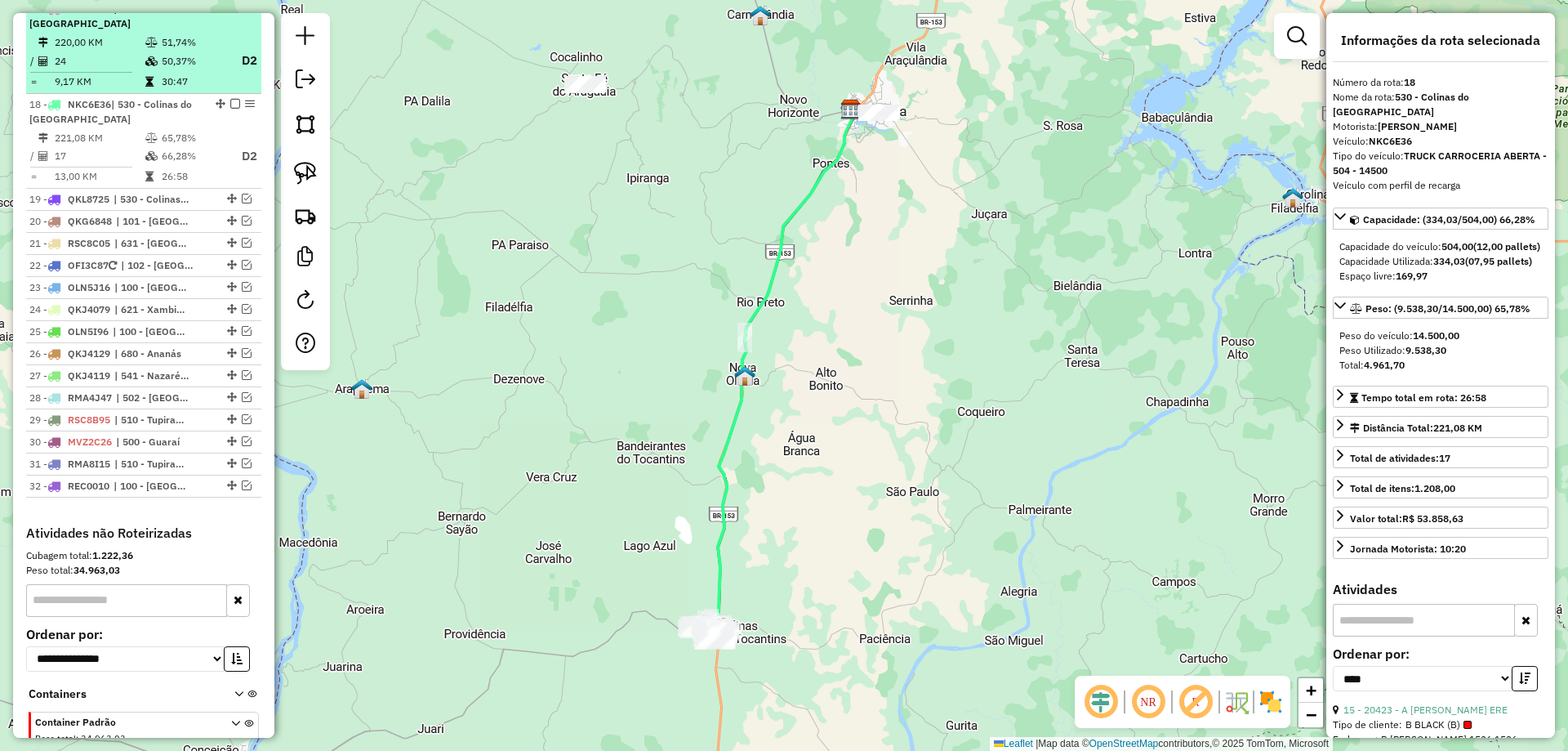
click at [231, 13] on em at bounding box center [235, 8] width 10 height 10
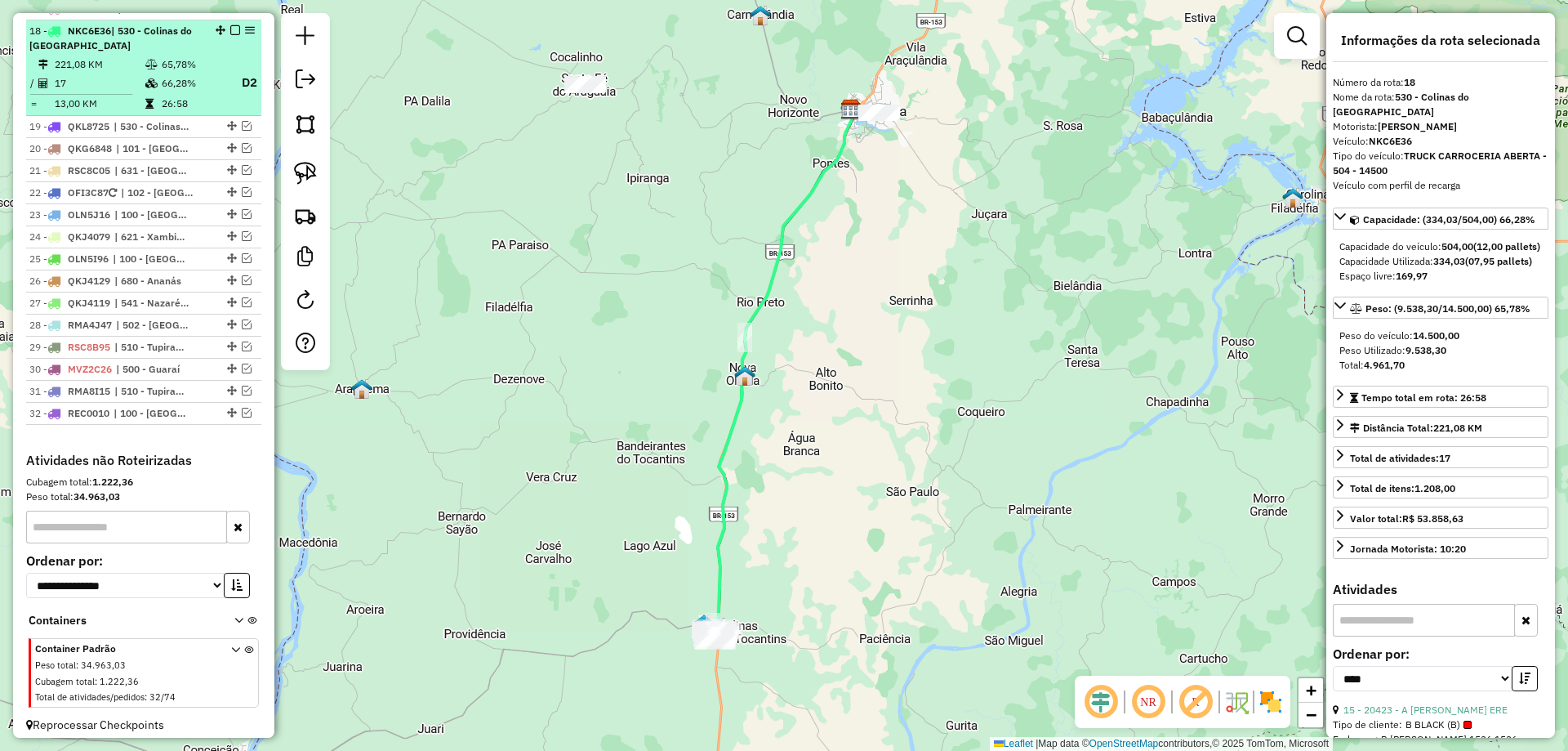
click at [232, 35] on em at bounding box center [235, 30] width 10 height 10
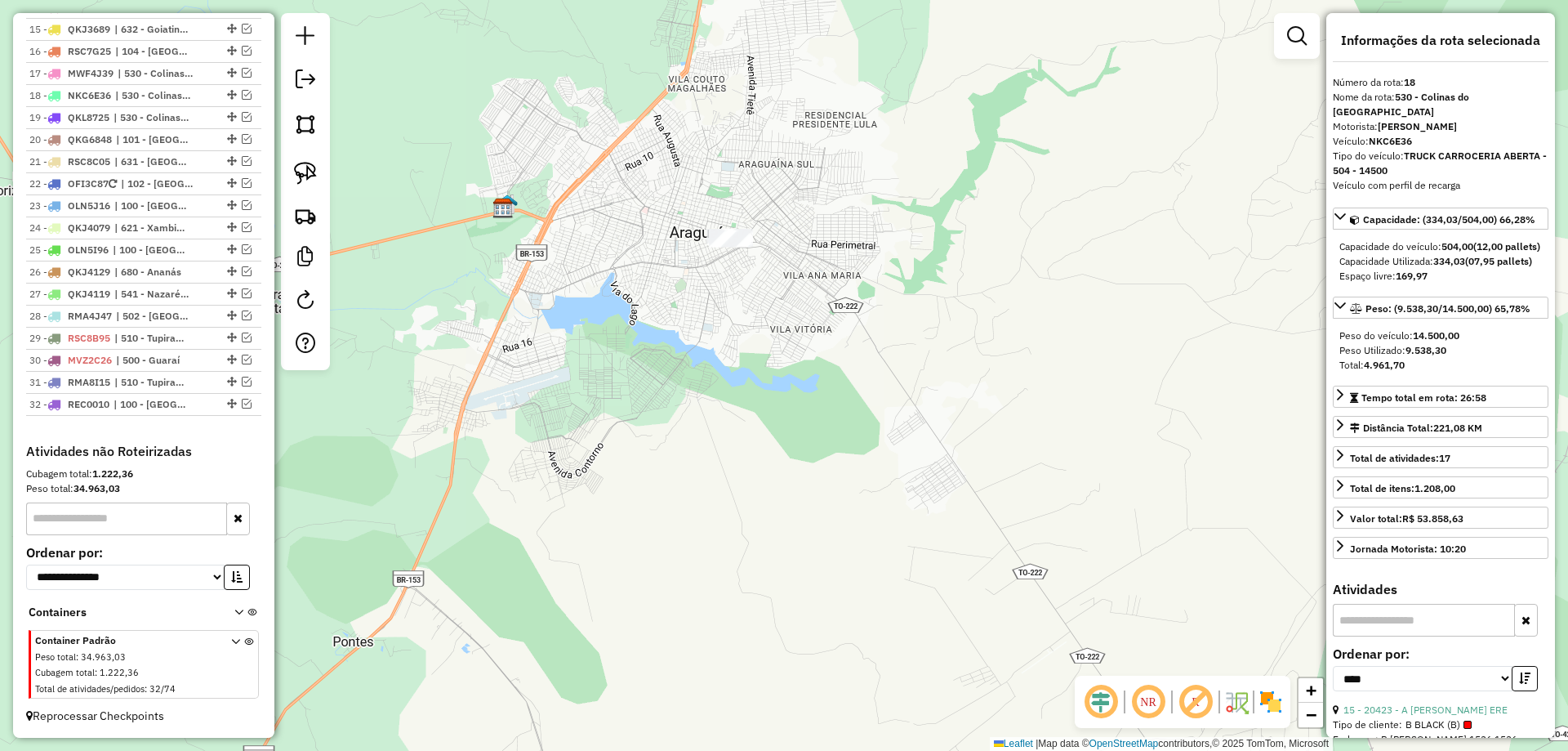
drag, startPoint x: 760, startPoint y: 298, endPoint x: 773, endPoint y: 379, distance: 82.0
click at [773, 379] on div "Janela de atendimento Grade de atendimento Capacidade Transportadoras Veículos …" at bounding box center [784, 376] width 1568 height 751
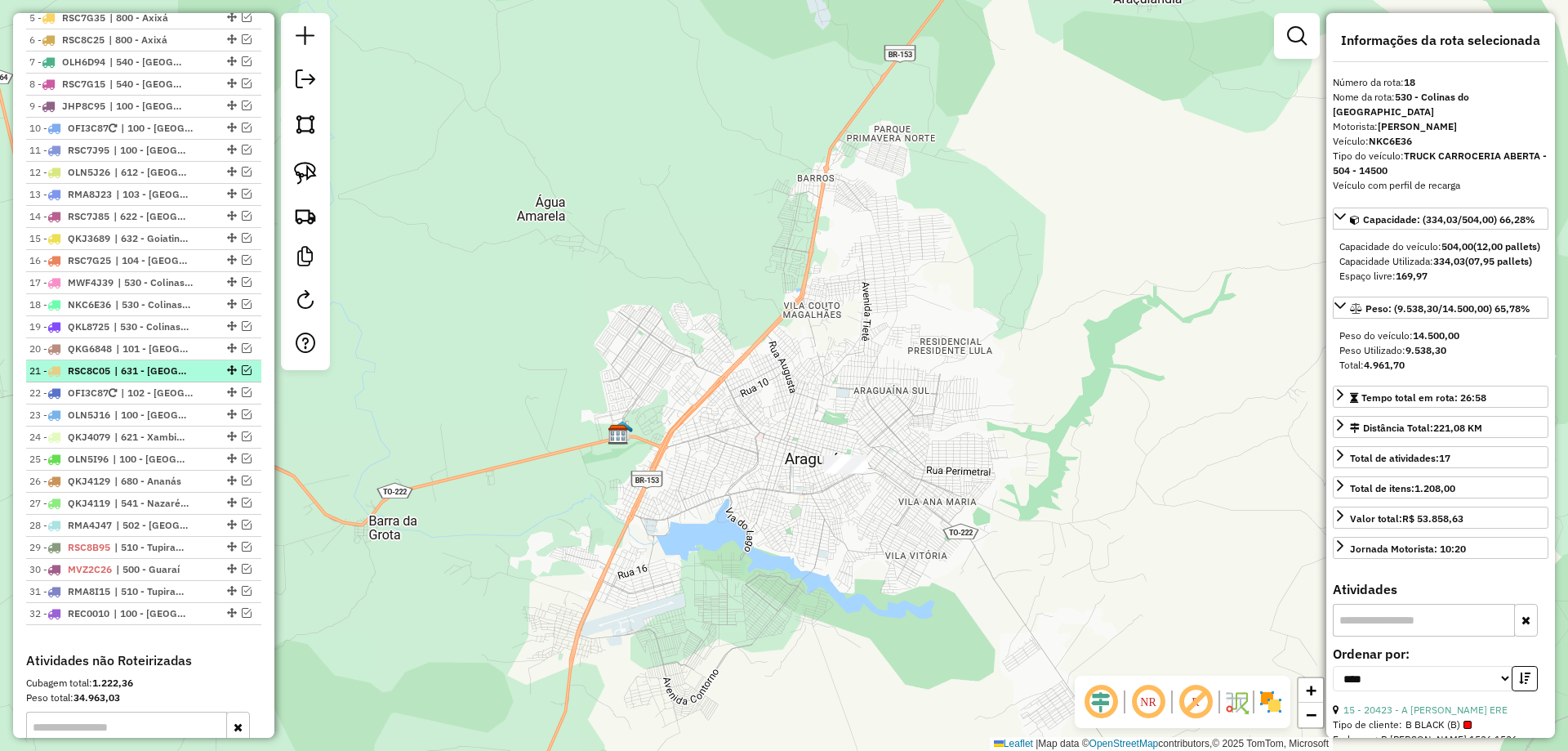
scroll to position [691, 0]
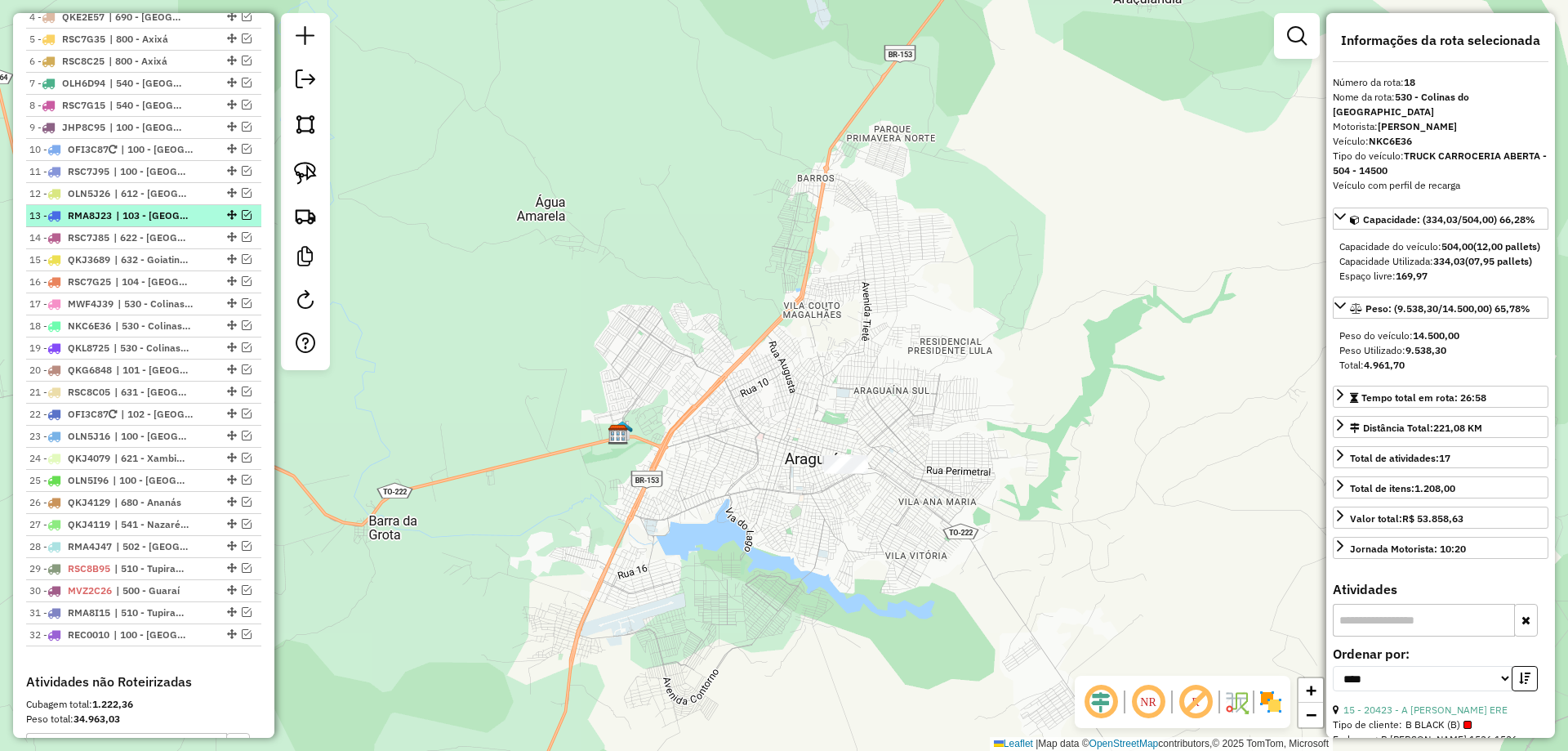
click at [243, 220] on em at bounding box center [247, 214] width 10 height 10
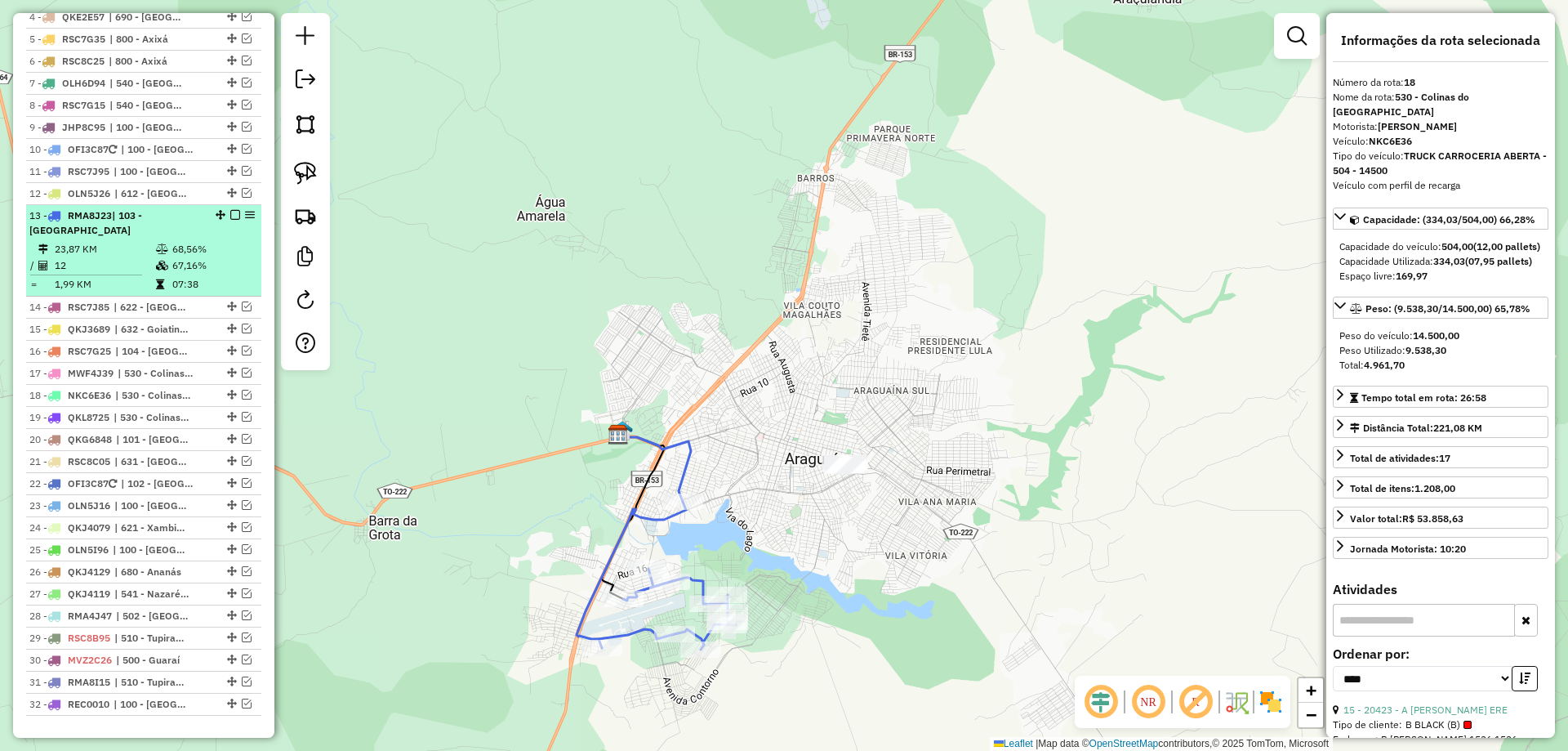
click at [231, 220] on em at bounding box center [235, 214] width 10 height 10
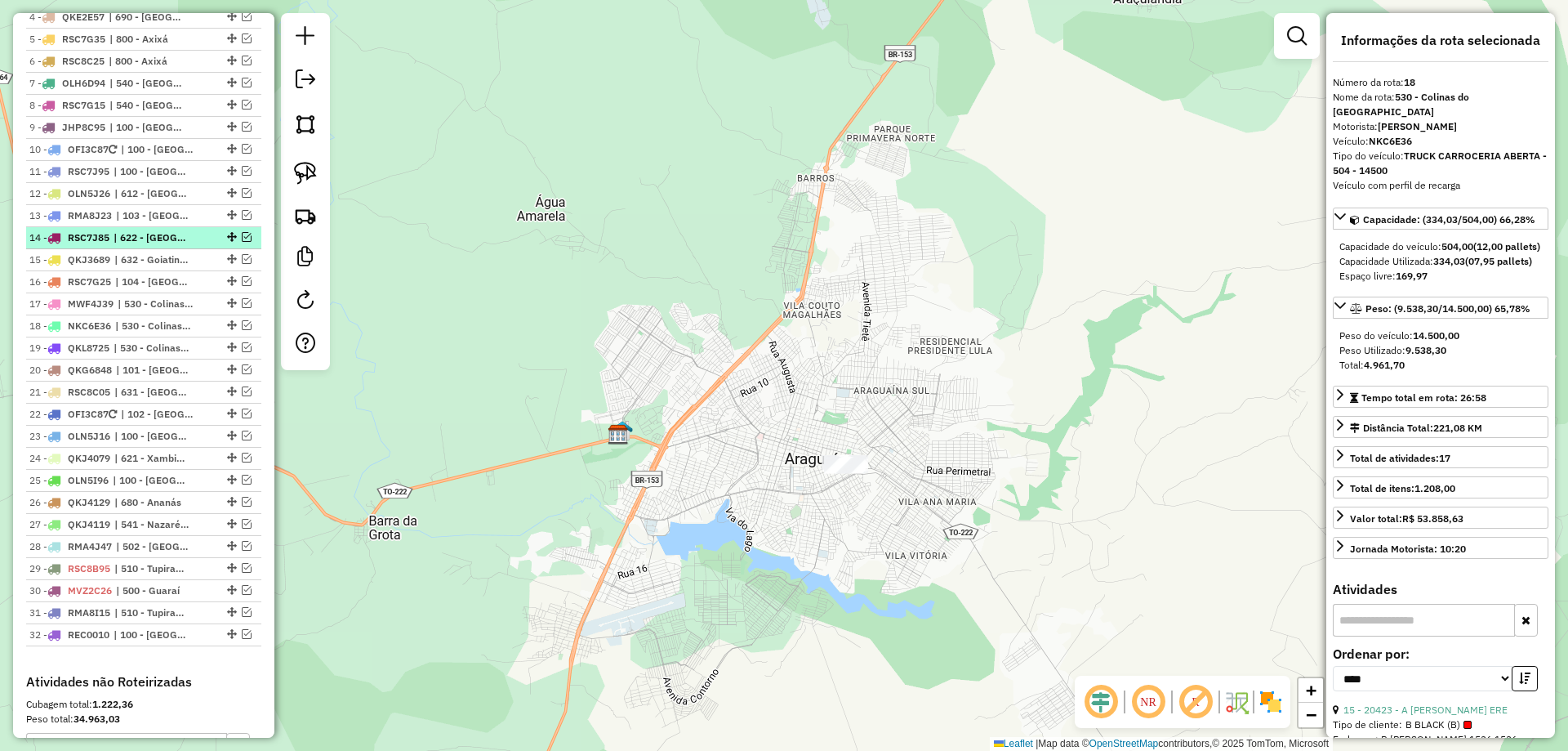
click at [242, 242] on em at bounding box center [247, 237] width 10 height 10
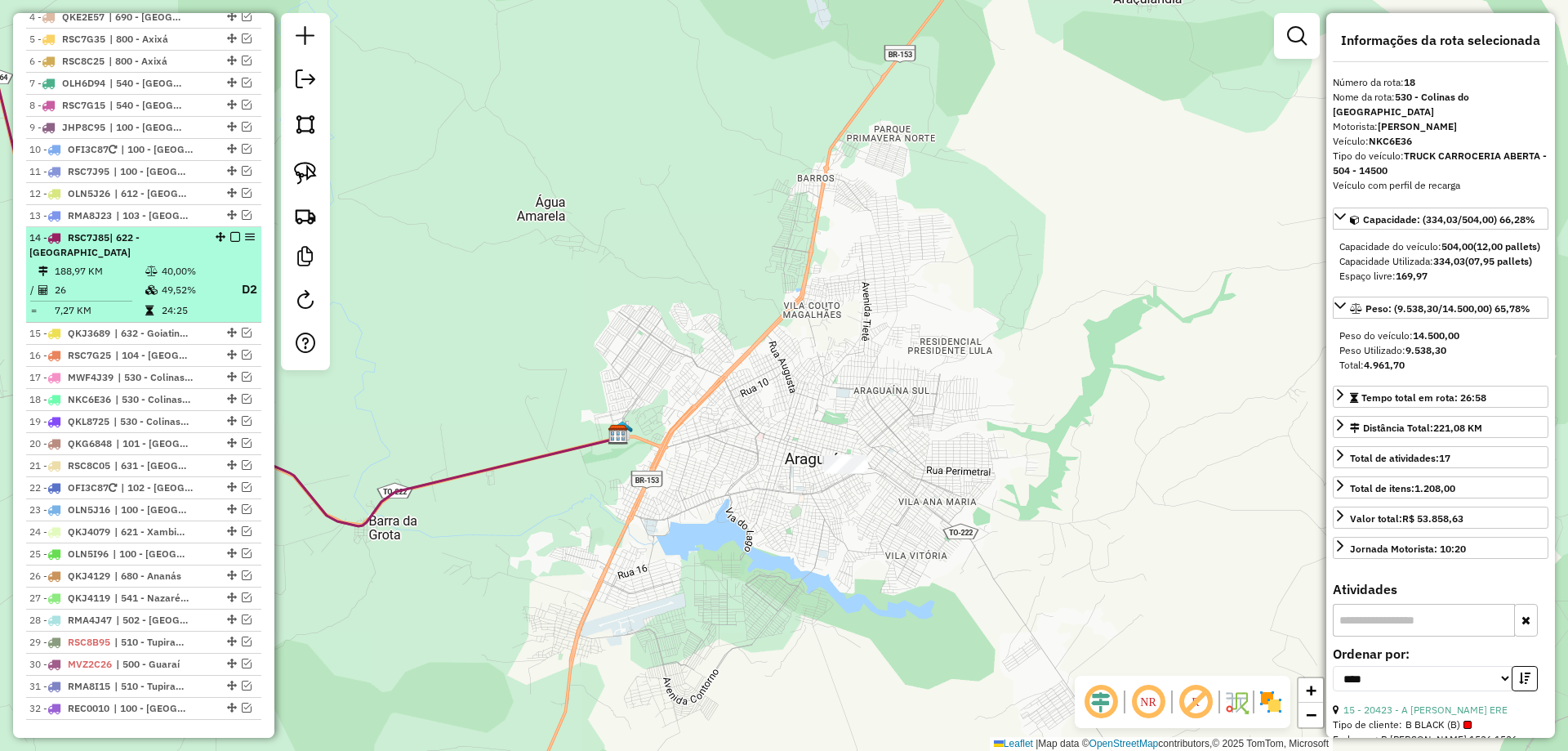
click at [231, 242] on em at bounding box center [235, 237] width 10 height 10
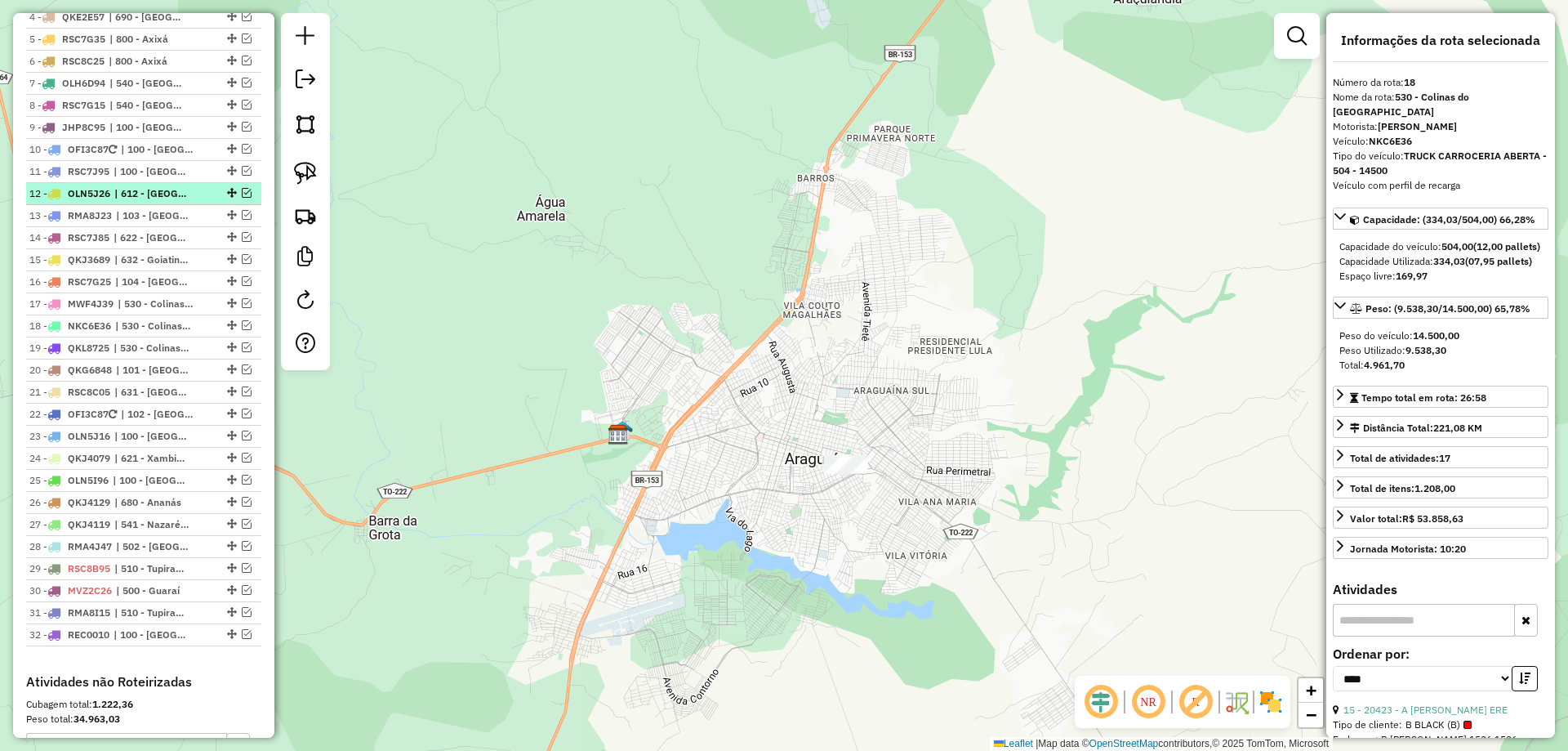
click at [242, 198] on em at bounding box center [247, 193] width 10 height 10
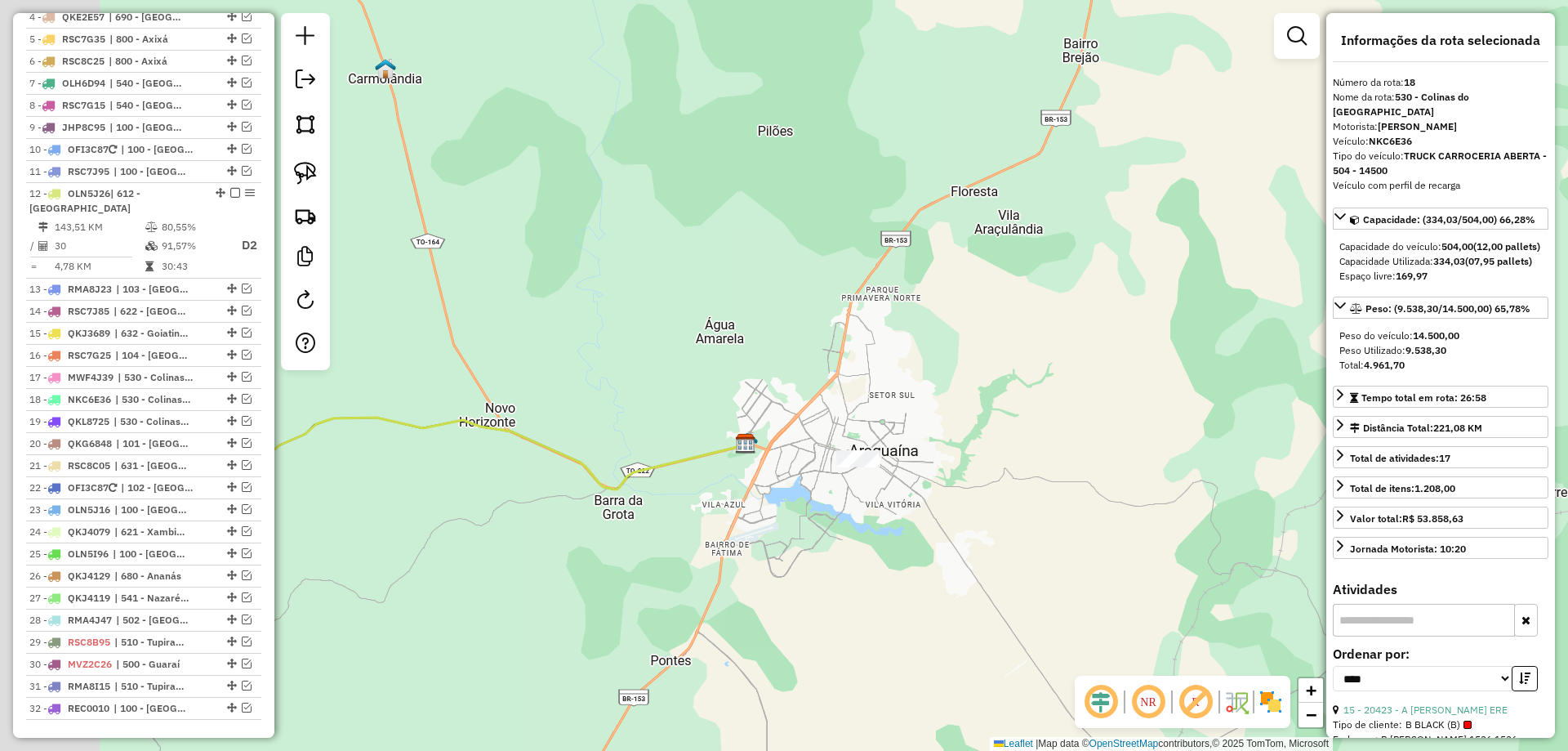
drag, startPoint x: 415, startPoint y: 420, endPoint x: 744, endPoint y: 430, distance: 329.2
click at [758, 431] on div "Janela de atendimento Grade de atendimento Capacidade Transportadoras Veículos …" at bounding box center [784, 376] width 1568 height 751
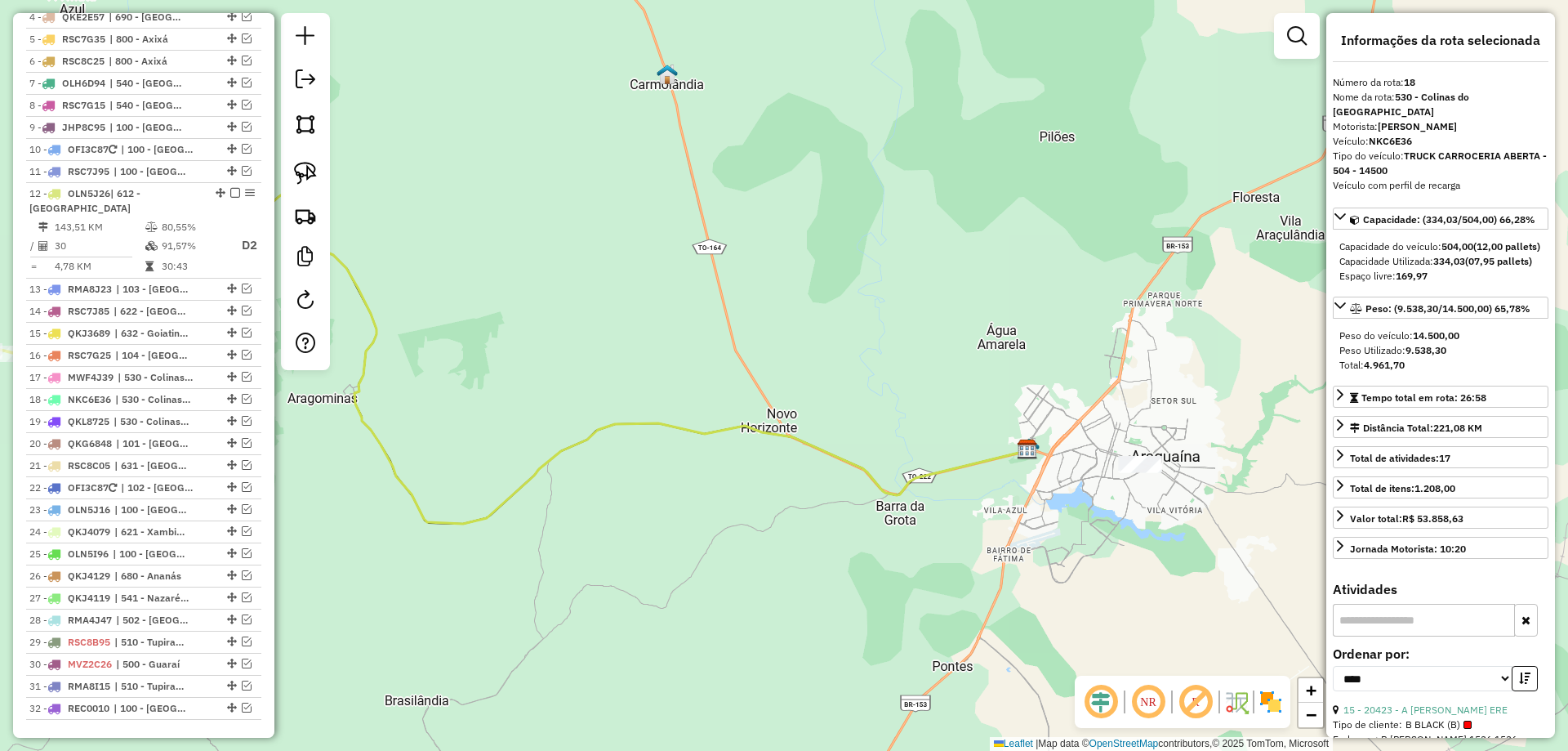
drag, startPoint x: 596, startPoint y: 501, endPoint x: 828, endPoint y: 486, distance: 232.5
click at [805, 490] on div "Janela de atendimento Grade de atendimento Capacidade Transportadoras Veículos …" at bounding box center [784, 376] width 1568 height 751
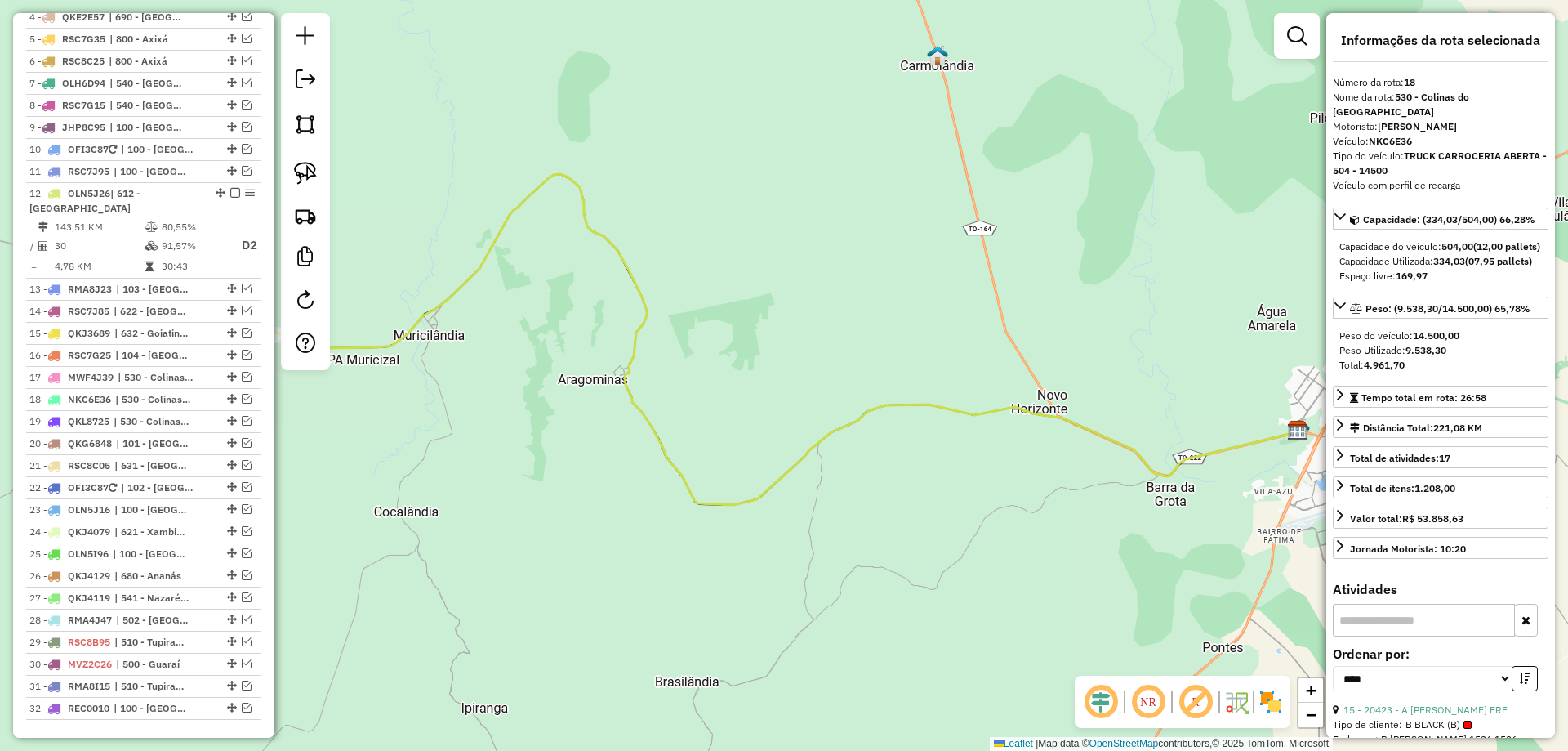
drag, startPoint x: 426, startPoint y: 461, endPoint x: 783, endPoint y: 507, distance: 360.0
click at [781, 507] on div "Janela de atendimento Grade de atendimento Capacidade Transportadoras Veículos …" at bounding box center [784, 376] width 1568 height 751
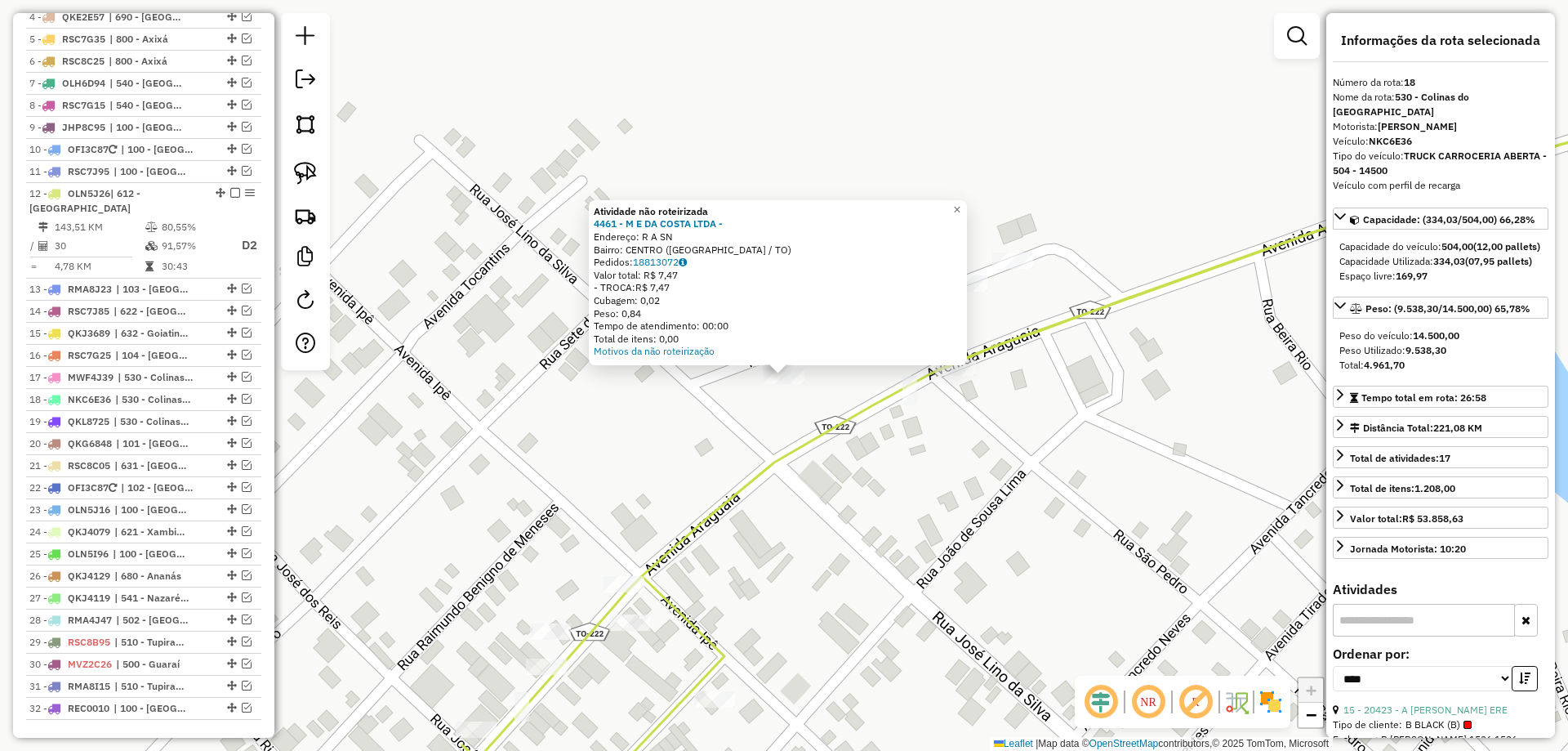
click at [661, 438] on div "Atividade não roteirizada 4461 - M E DA COSTA LTDA - Endereço: R A SN Bairro: C…" at bounding box center [784, 376] width 1568 height 751
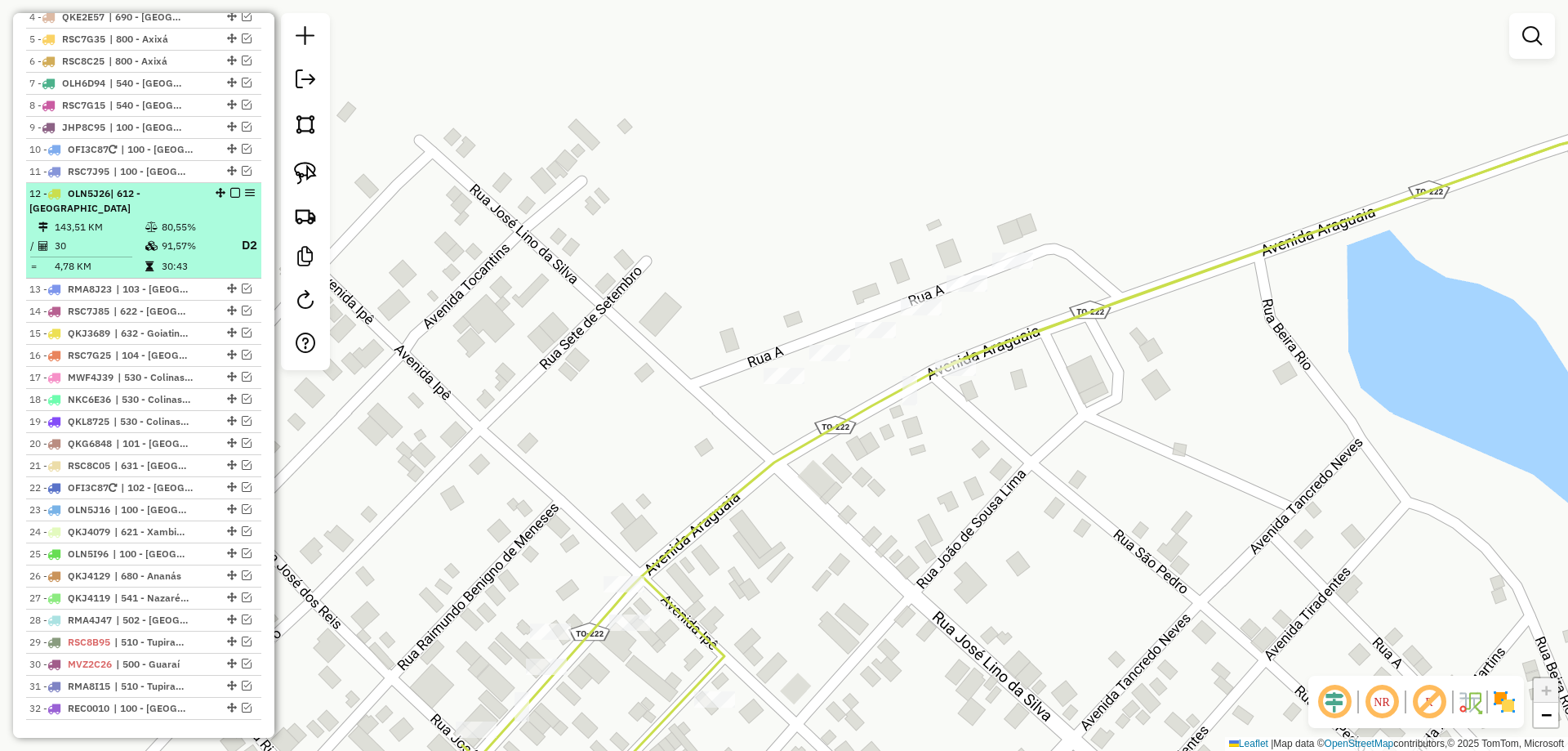
click at [231, 198] on em at bounding box center [235, 193] width 10 height 10
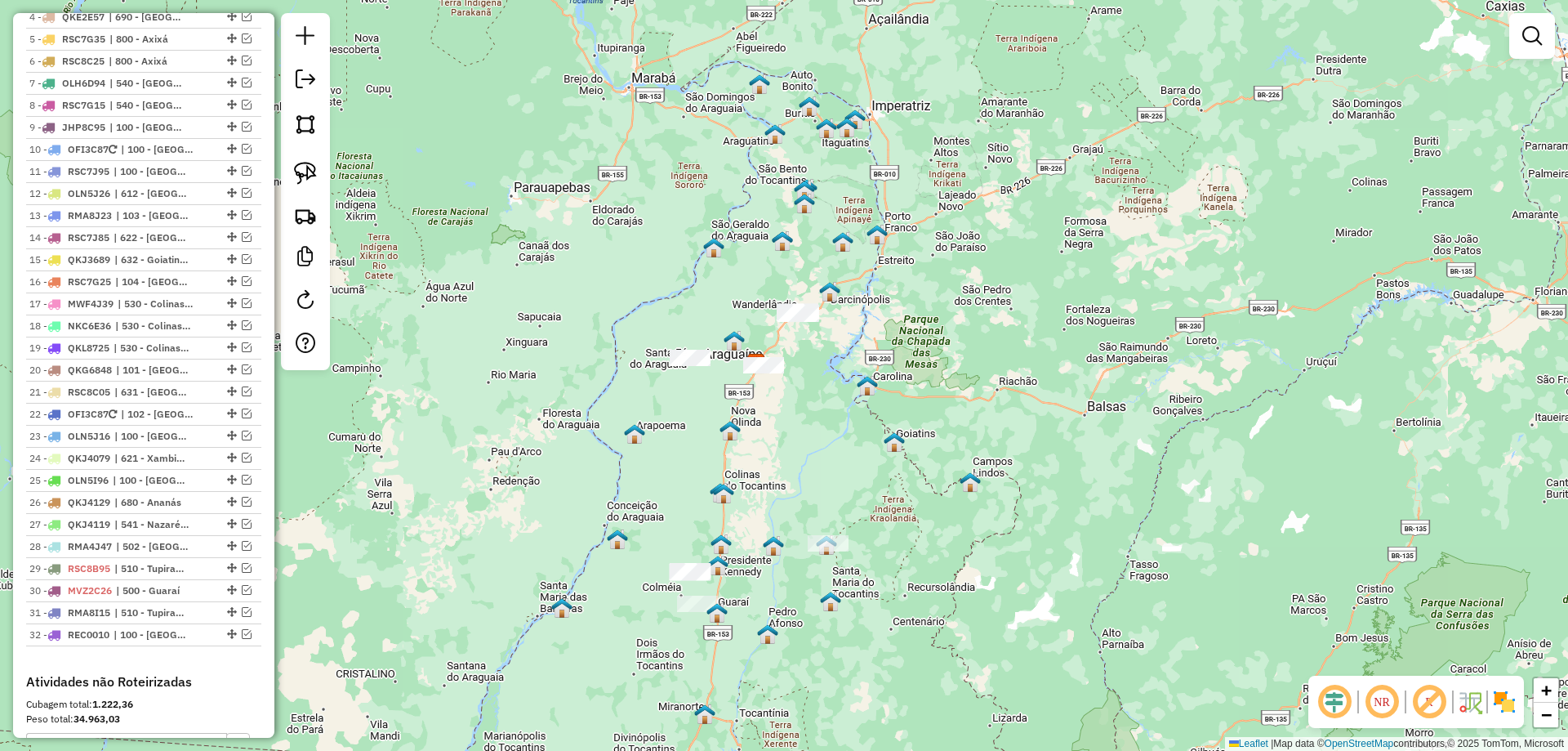
drag, startPoint x: 654, startPoint y: 529, endPoint x: 736, endPoint y: 439, distance: 121.8
click at [736, 439] on img at bounding box center [730, 431] width 21 height 21
click at [301, 172] on img at bounding box center [306, 173] width 23 height 23
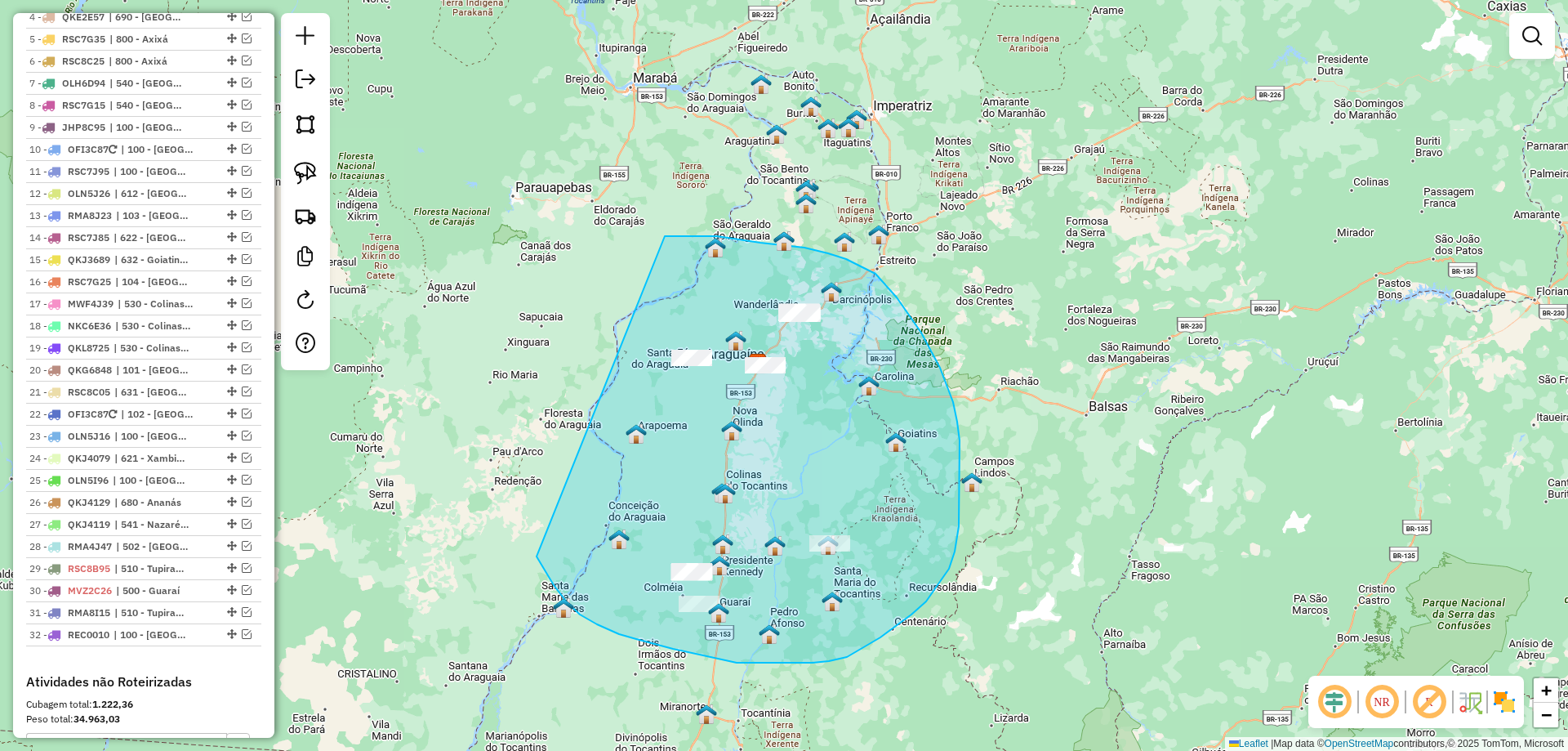
drag, startPoint x: 543, startPoint y: 568, endPoint x: 653, endPoint y: 236, distance: 349.7
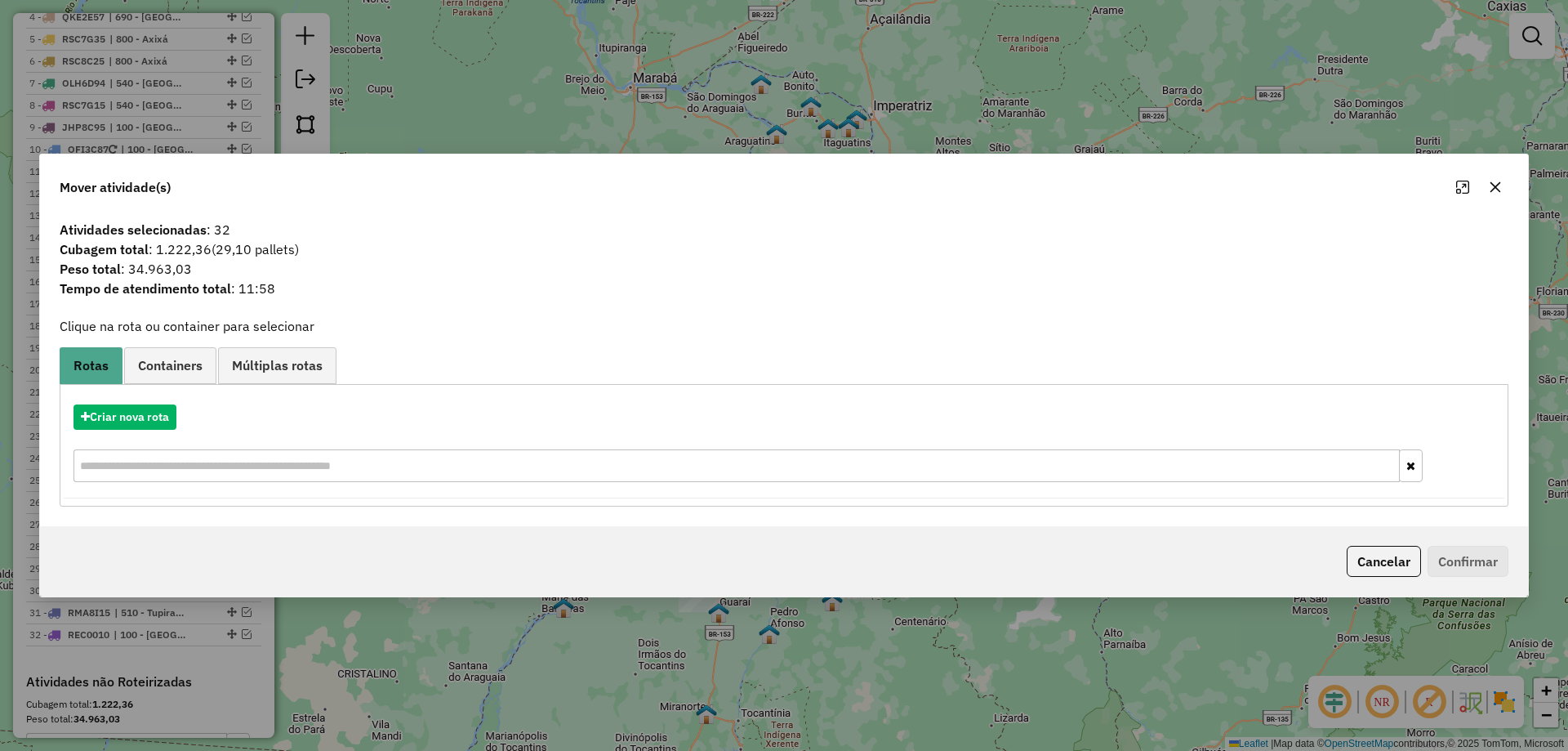
drag, startPoint x: 1497, startPoint y: 193, endPoint x: 1487, endPoint y: 195, distance: 10.2
click at [1495, 193] on icon "button" at bounding box center [1496, 188] width 13 height 13
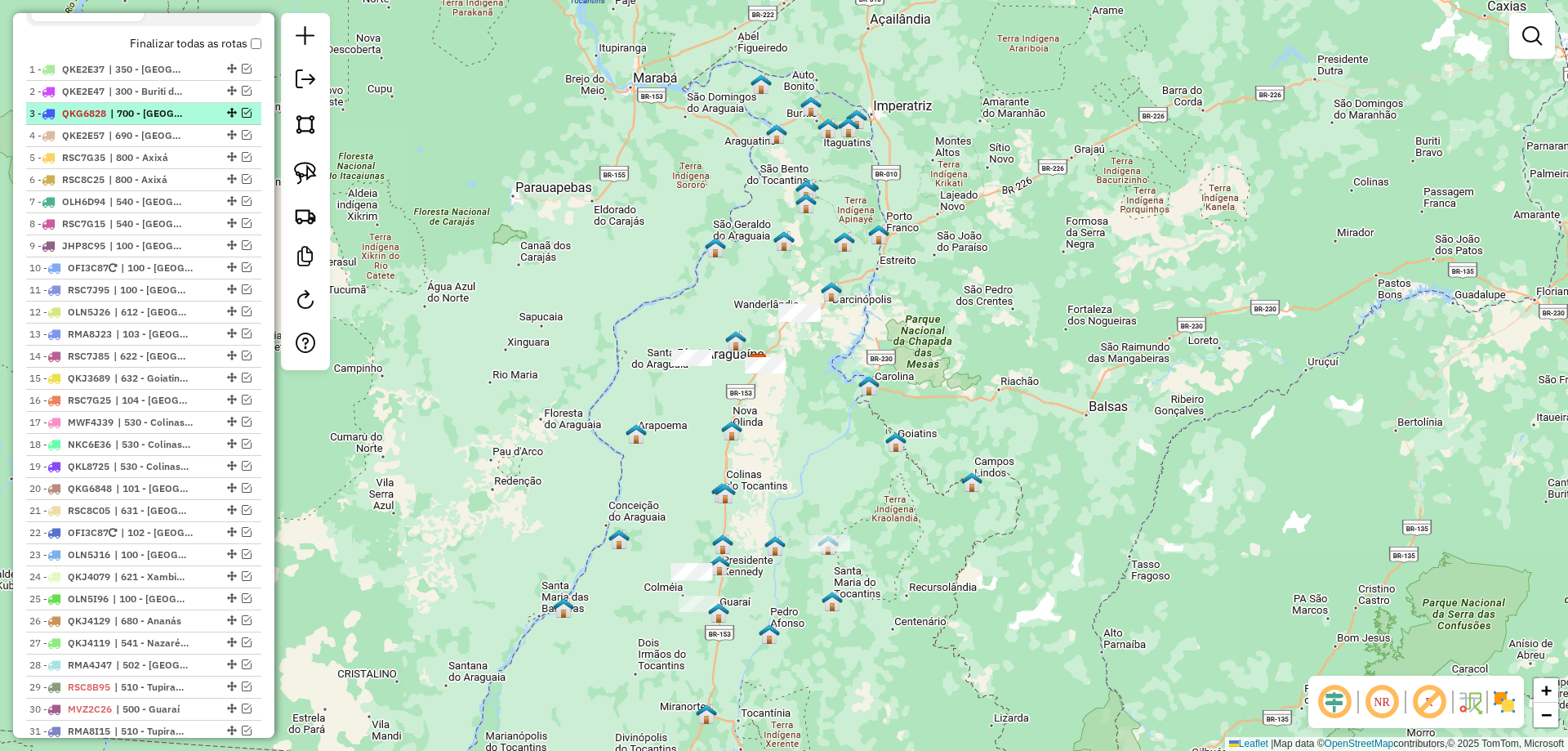
scroll to position [654, 0]
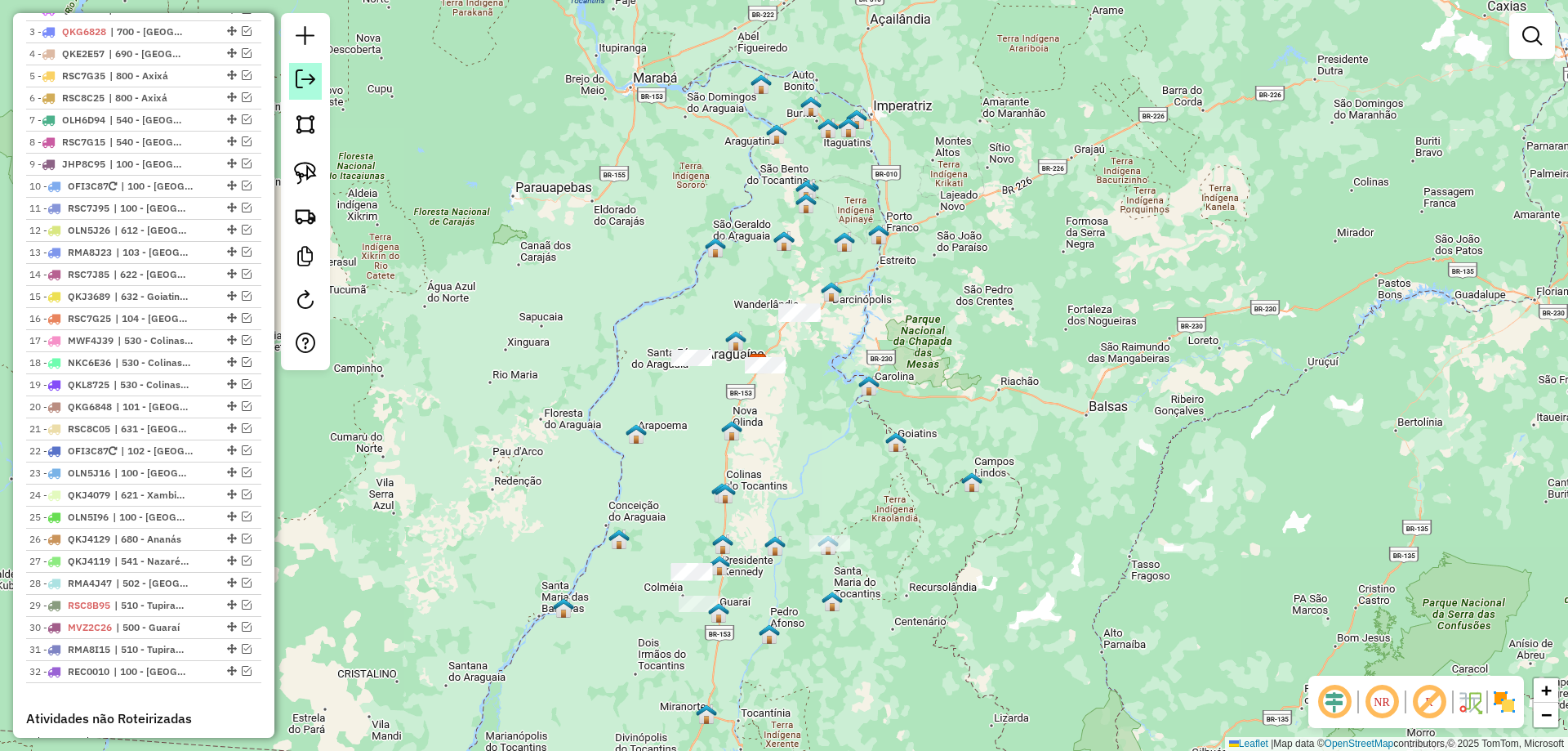
click at [308, 91] on link at bounding box center [306, 81] width 32 height 37
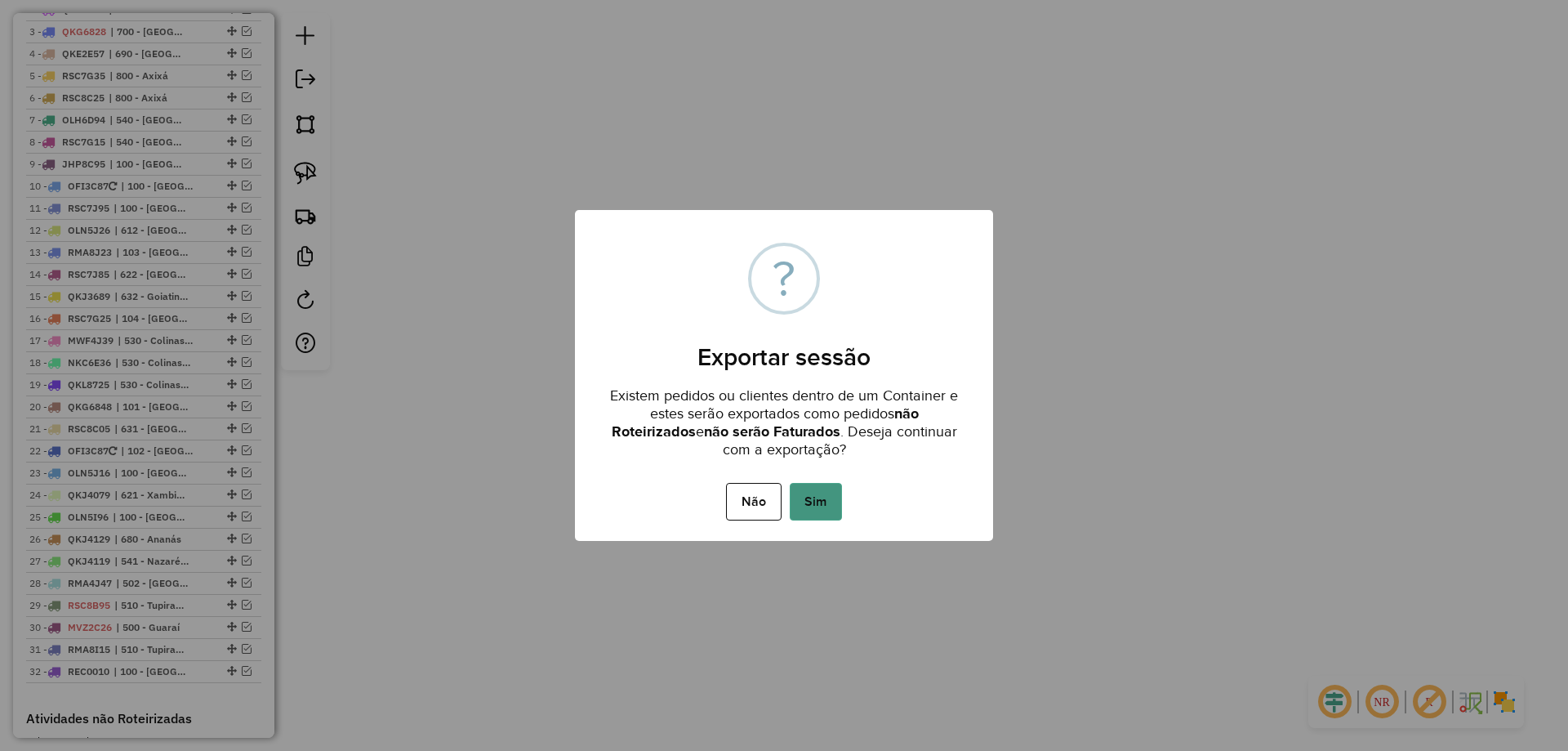
click at [797, 498] on button "Sim" at bounding box center [815, 501] width 52 height 37
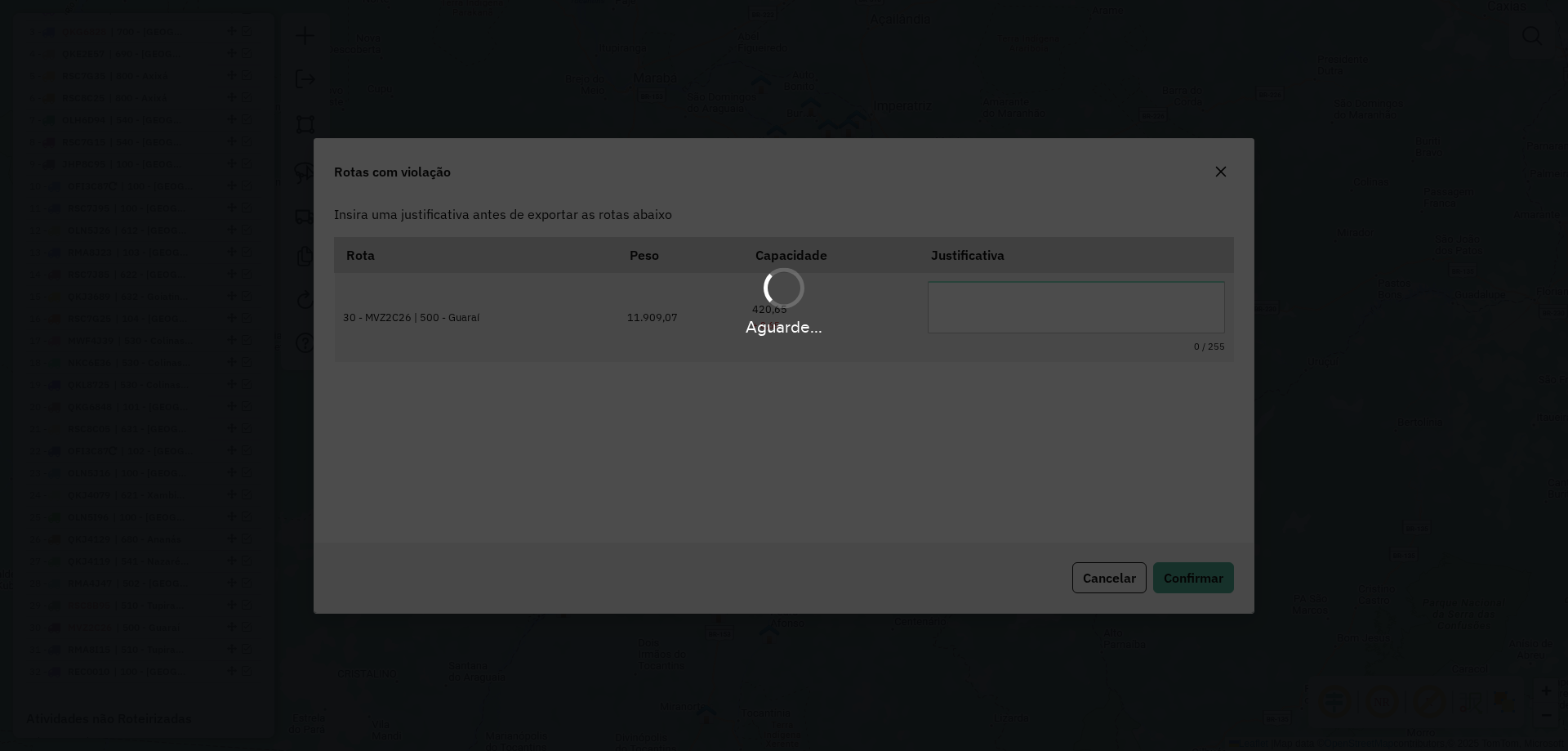
scroll to position [0, 0]
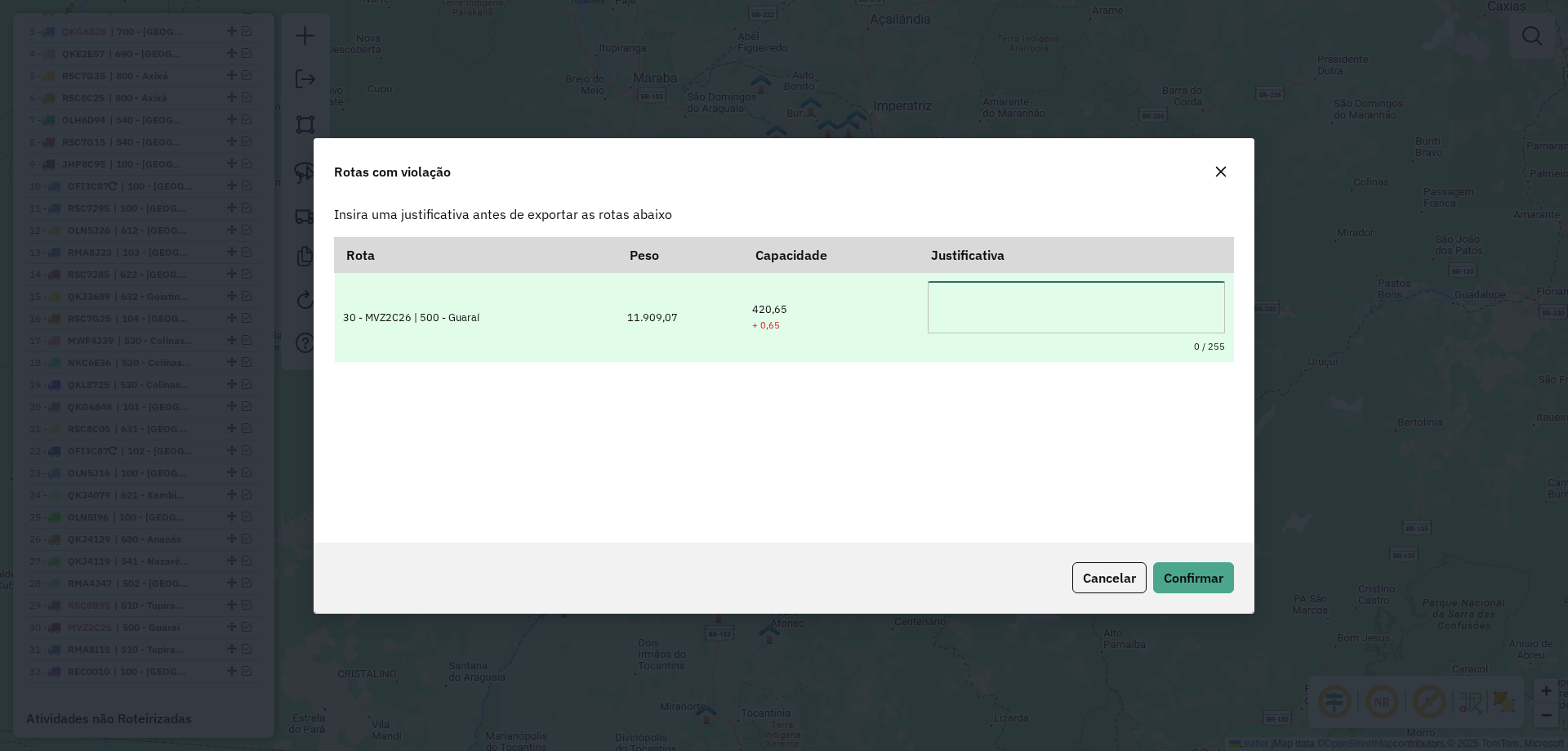
click at [998, 320] on textarea at bounding box center [1076, 307] width 297 height 52
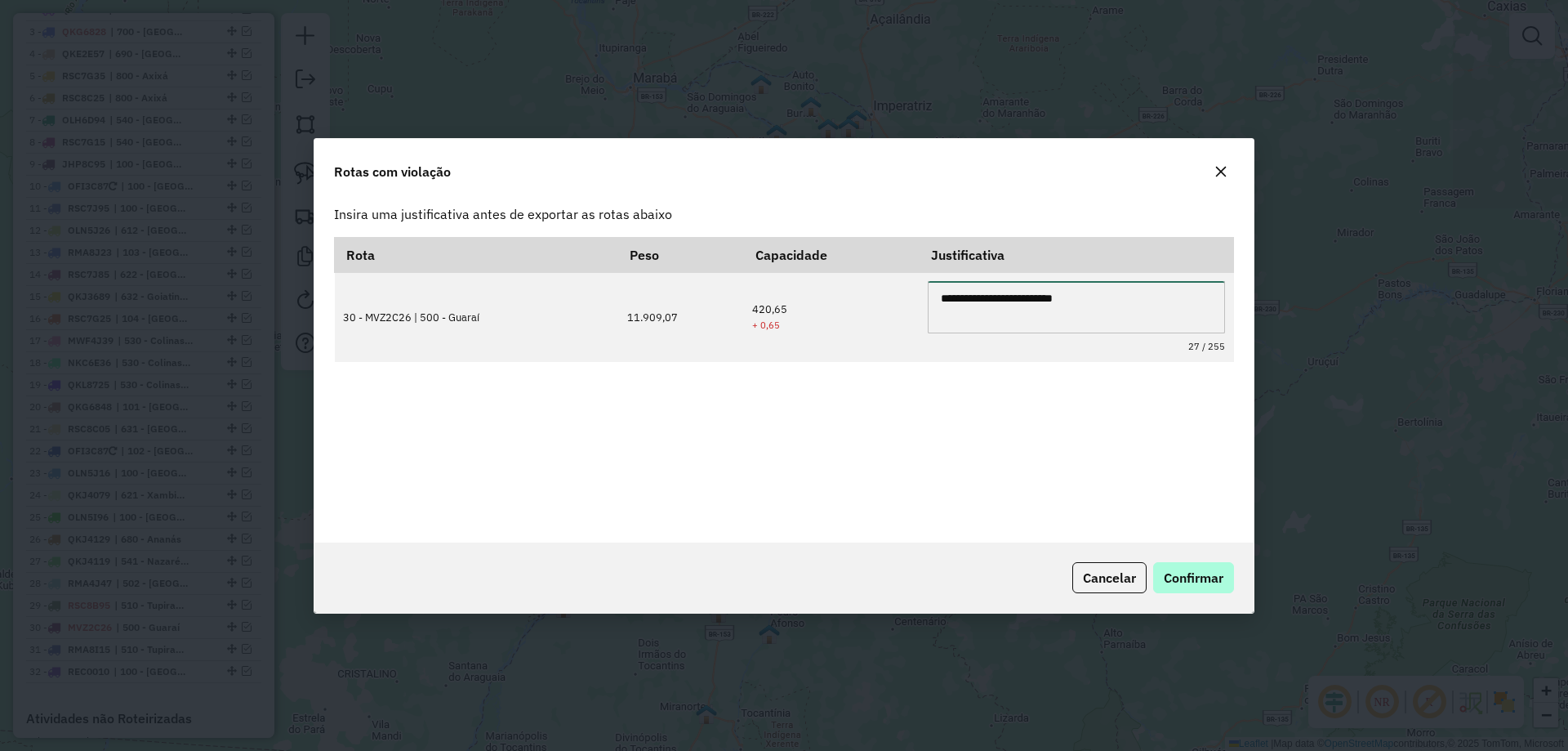
type textarea "**********"
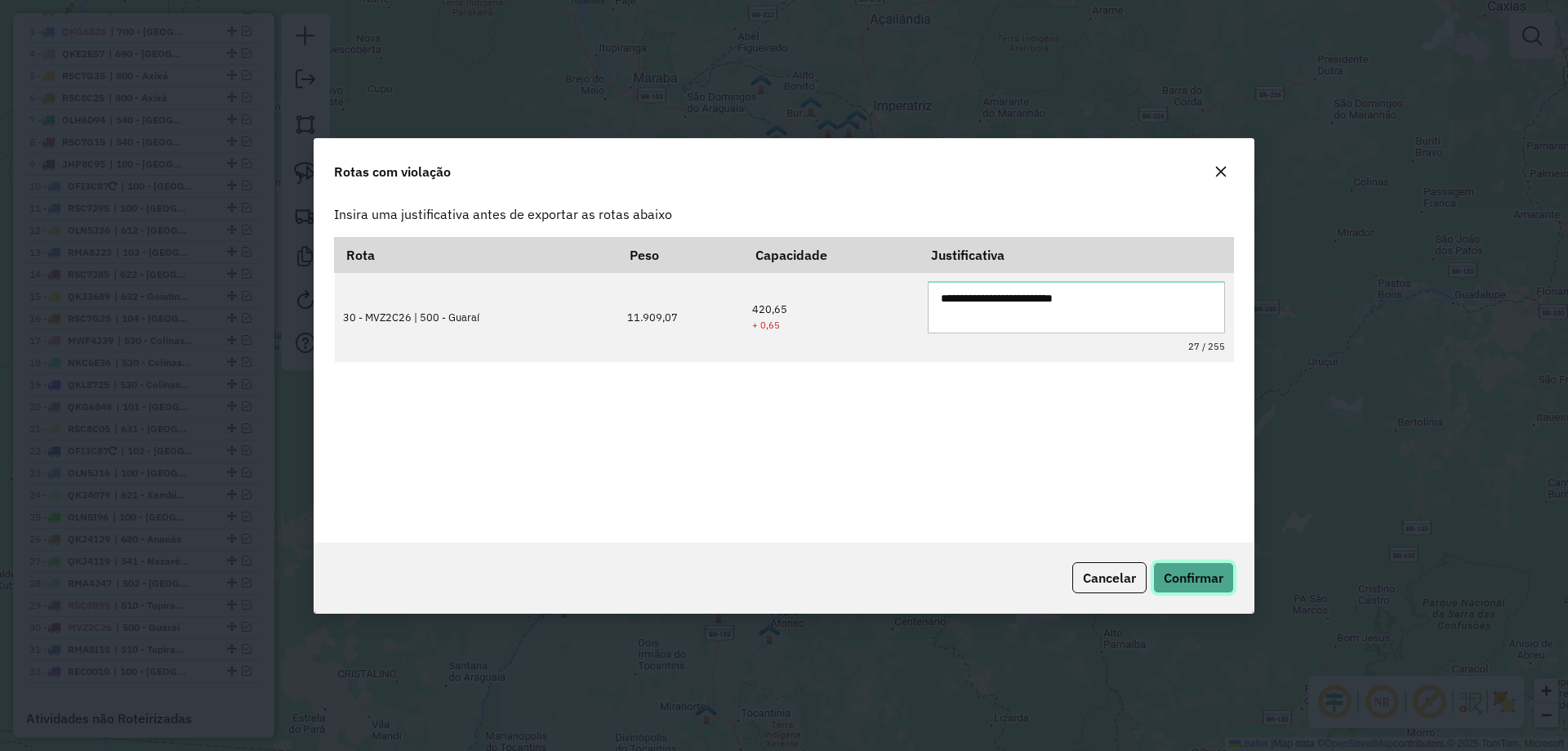
click at [1181, 571] on span "Confirmar" at bounding box center [1194, 578] width 60 height 16
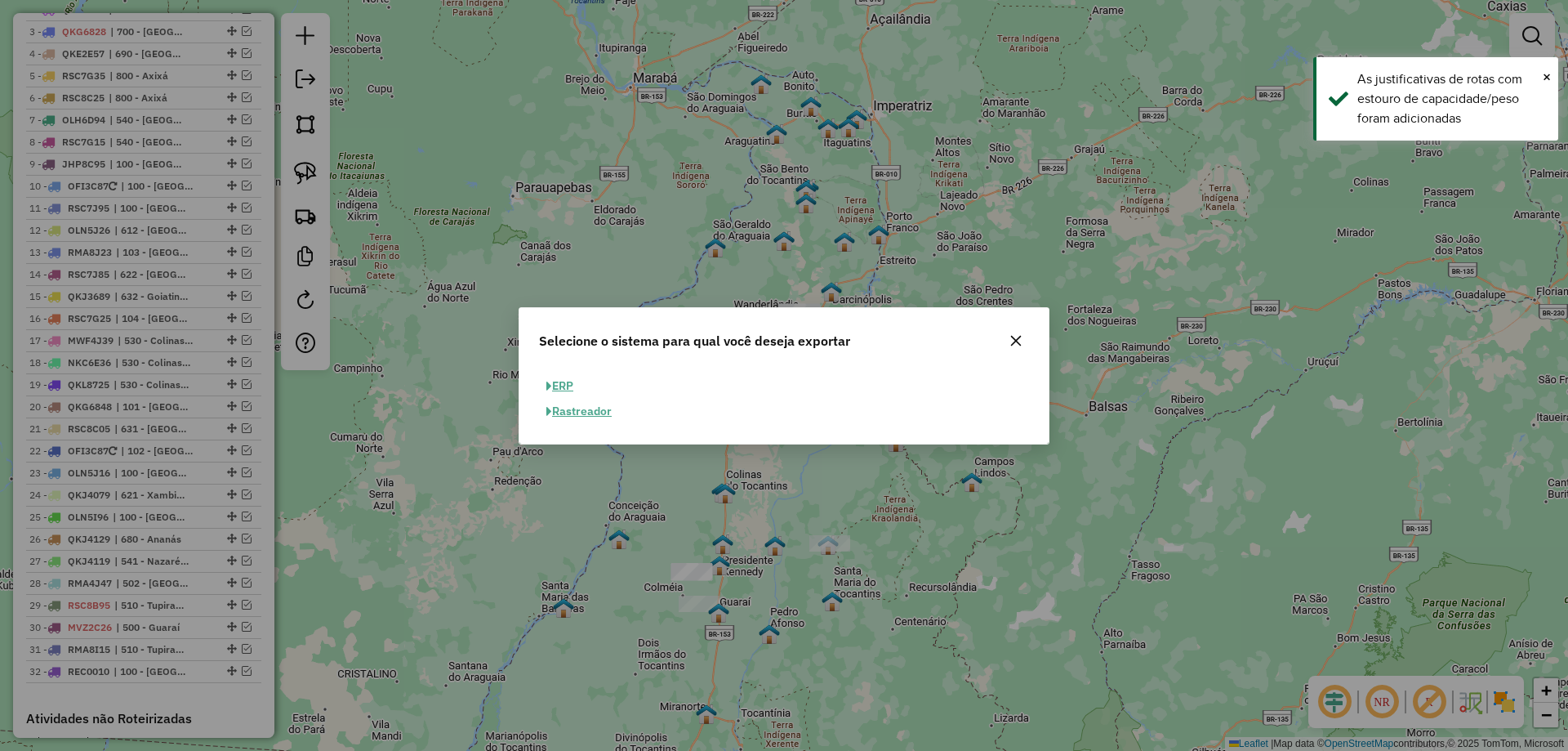
click at [563, 384] on button "ERP" at bounding box center [560, 386] width 42 height 26
select select "**"
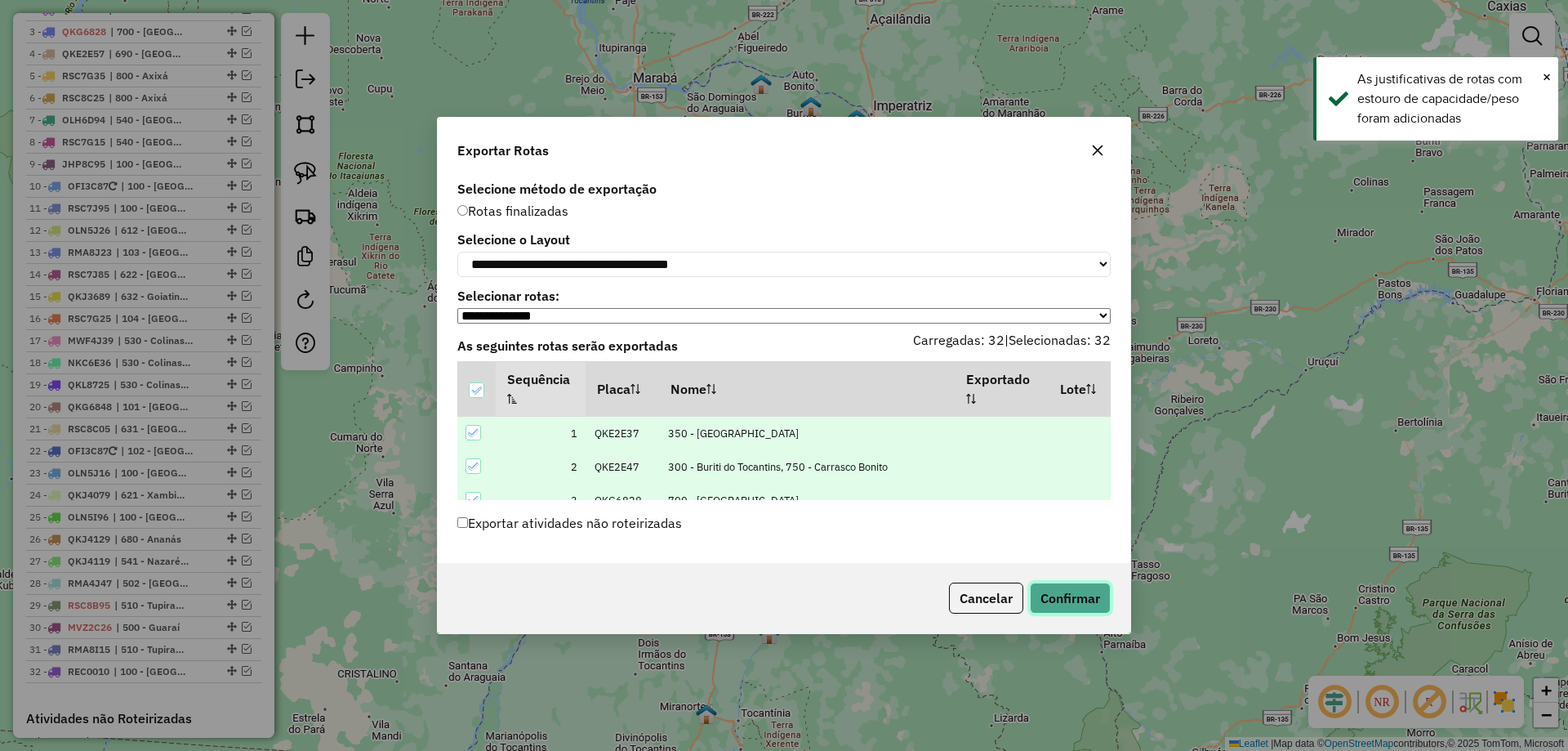
click at [1075, 592] on button "Confirmar" at bounding box center [1070, 598] width 81 height 31
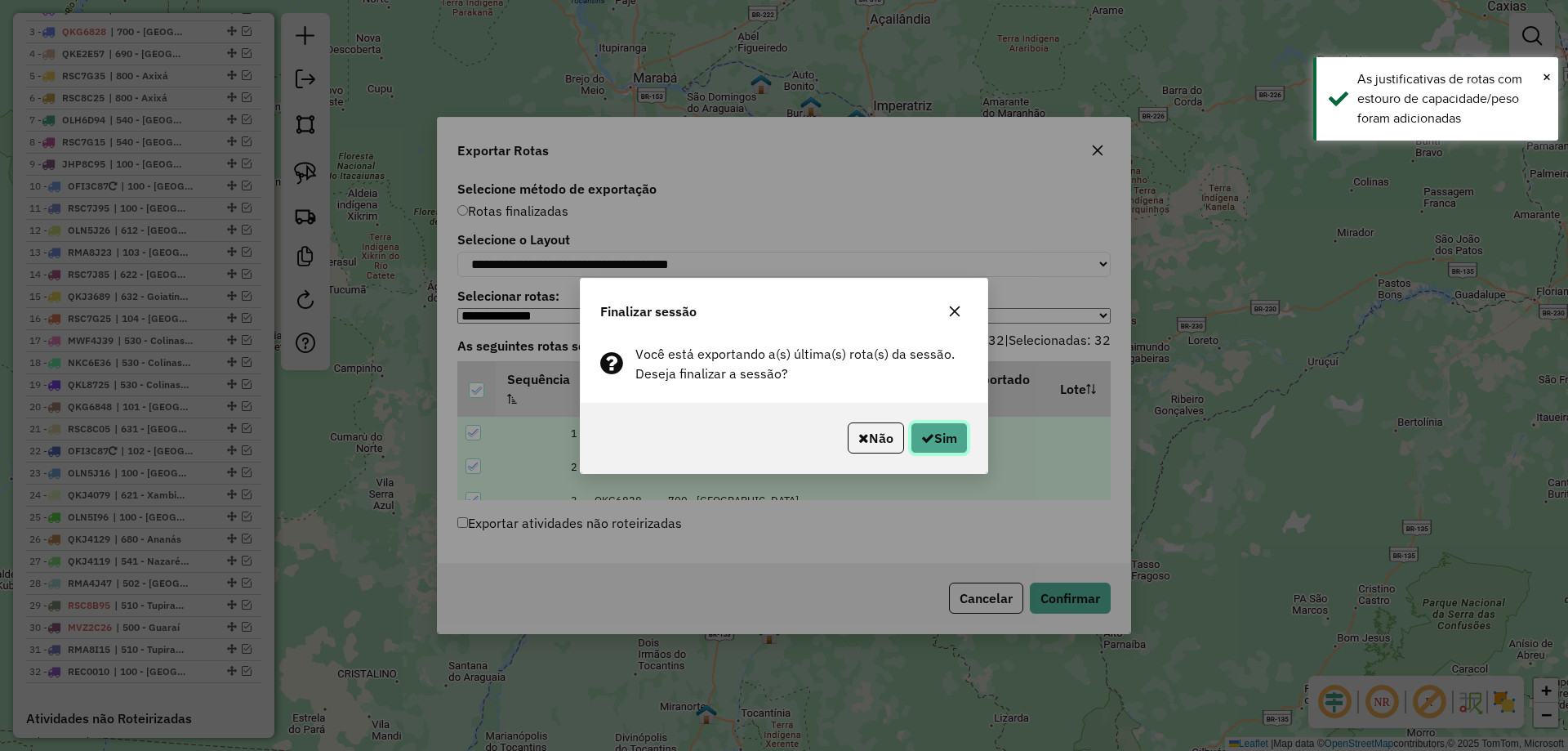
click at [934, 438] on button "Sim" at bounding box center [939, 437] width 57 height 31
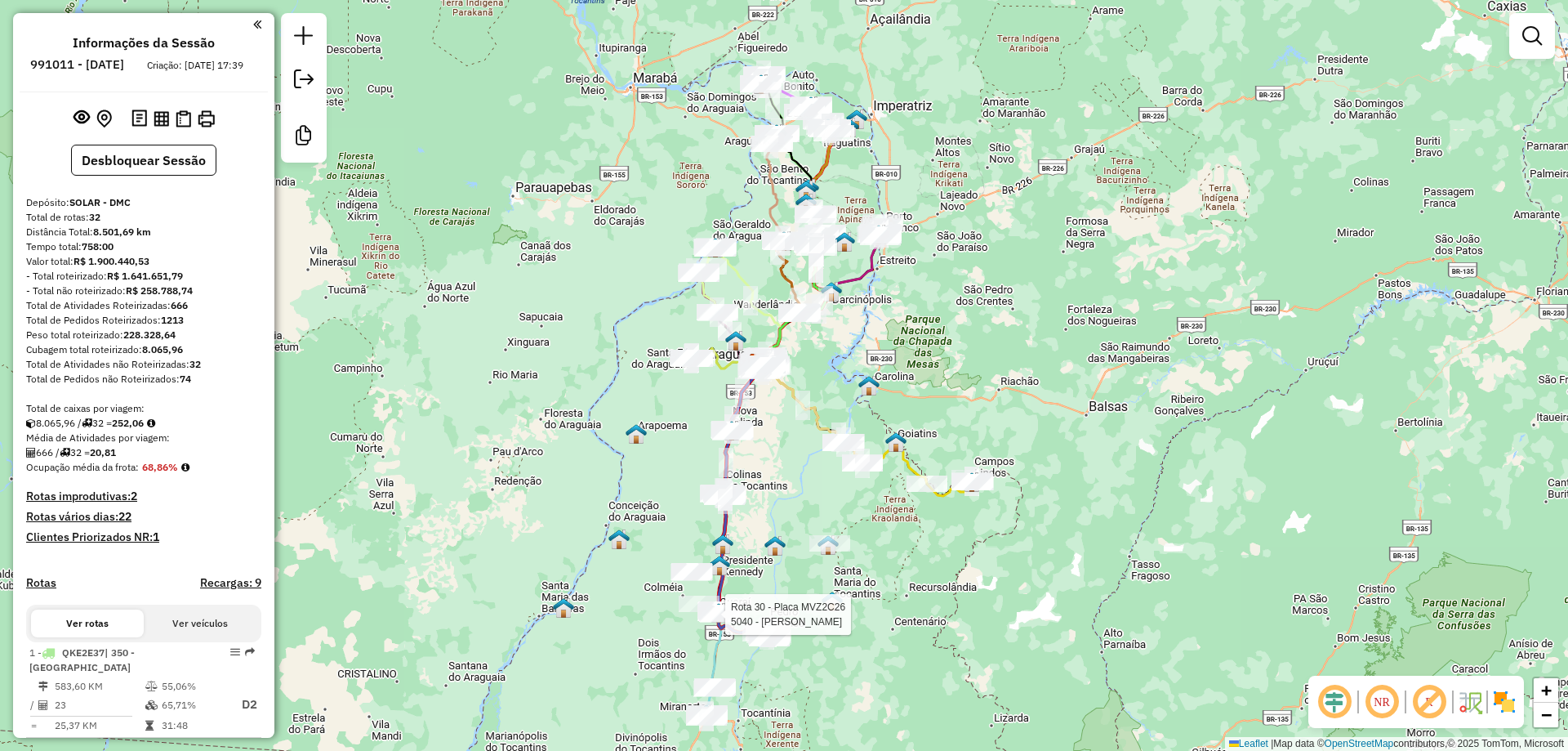
select select "*********"
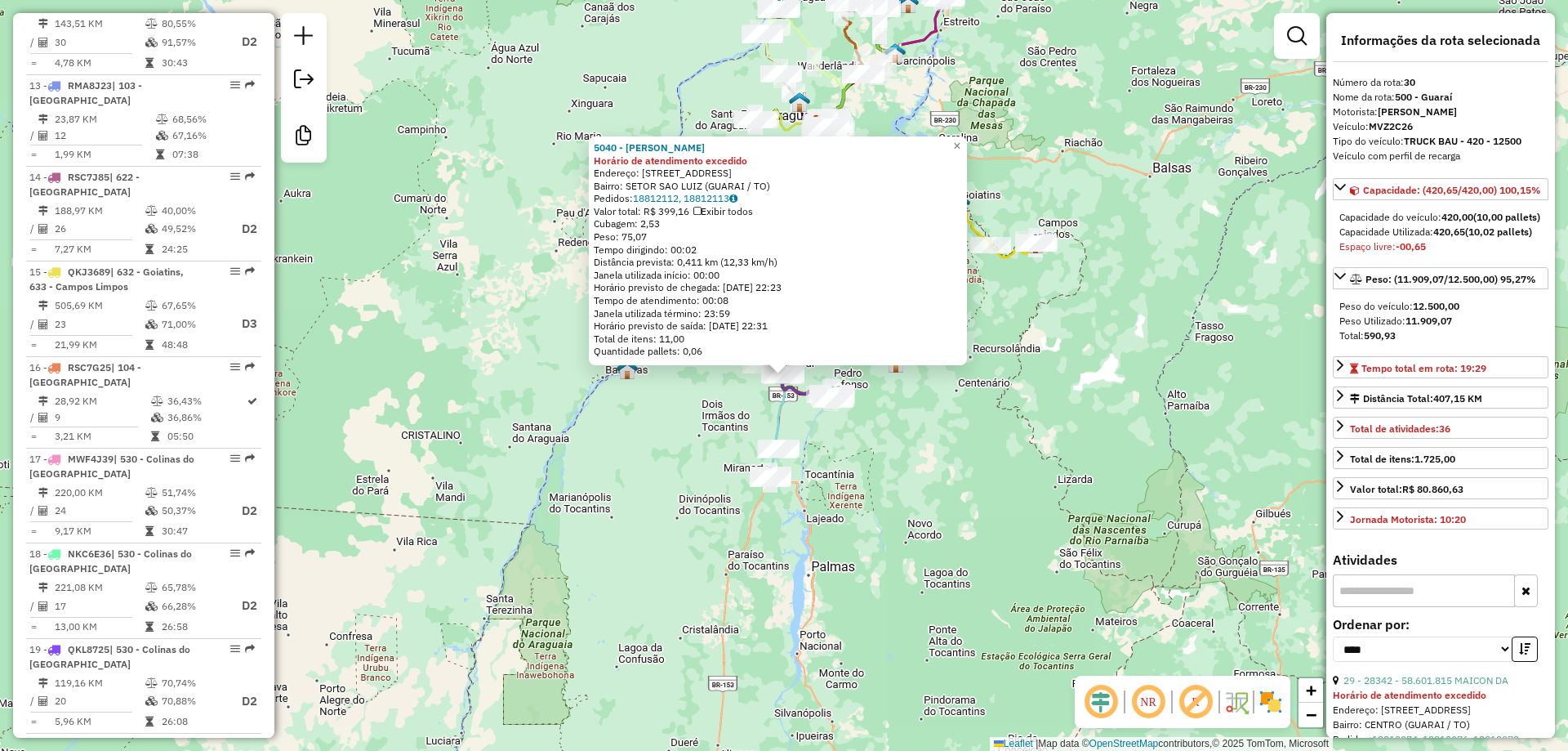
scroll to position [3140, 0]
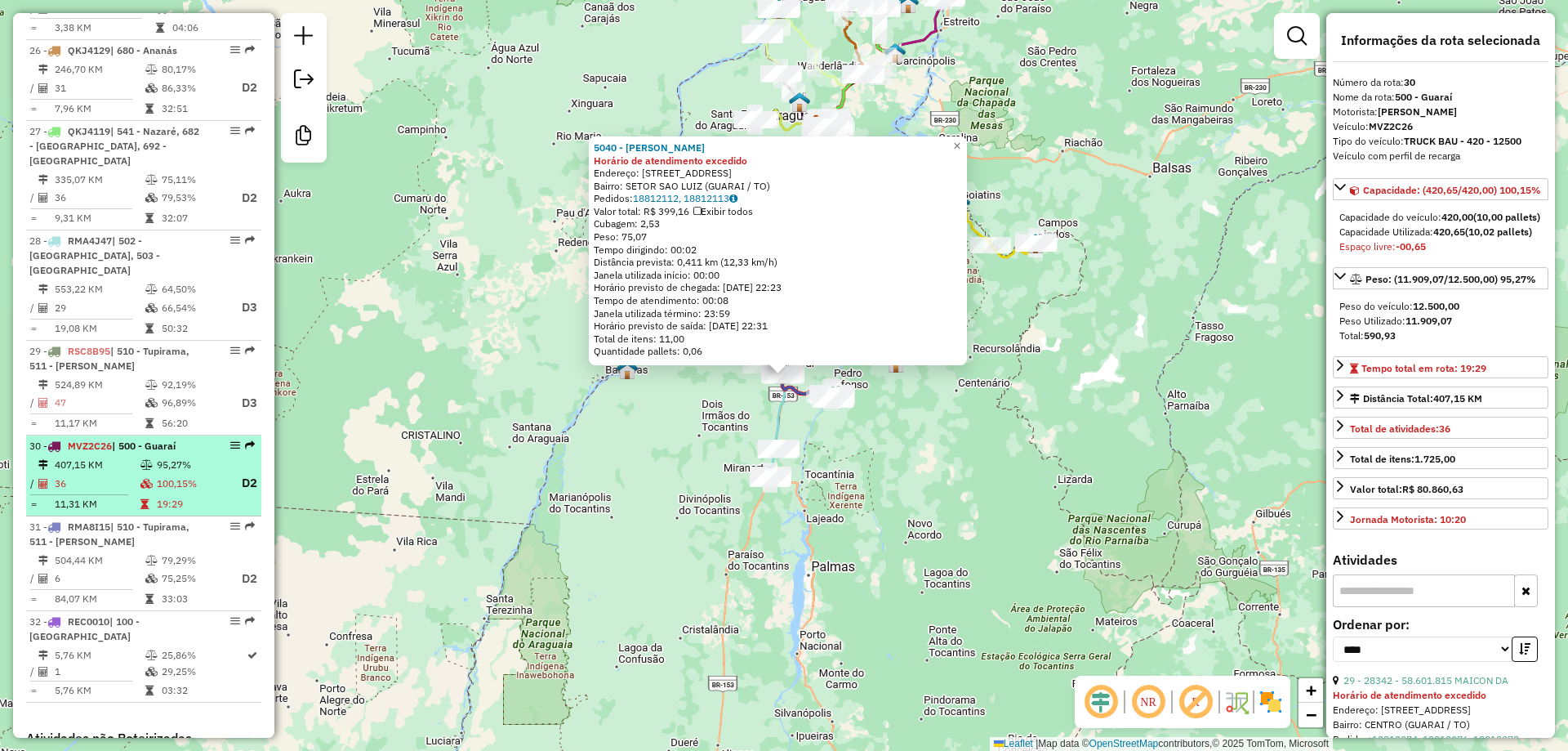
click at [117, 473] on td "36" at bounding box center [97, 482] width 86 height 20
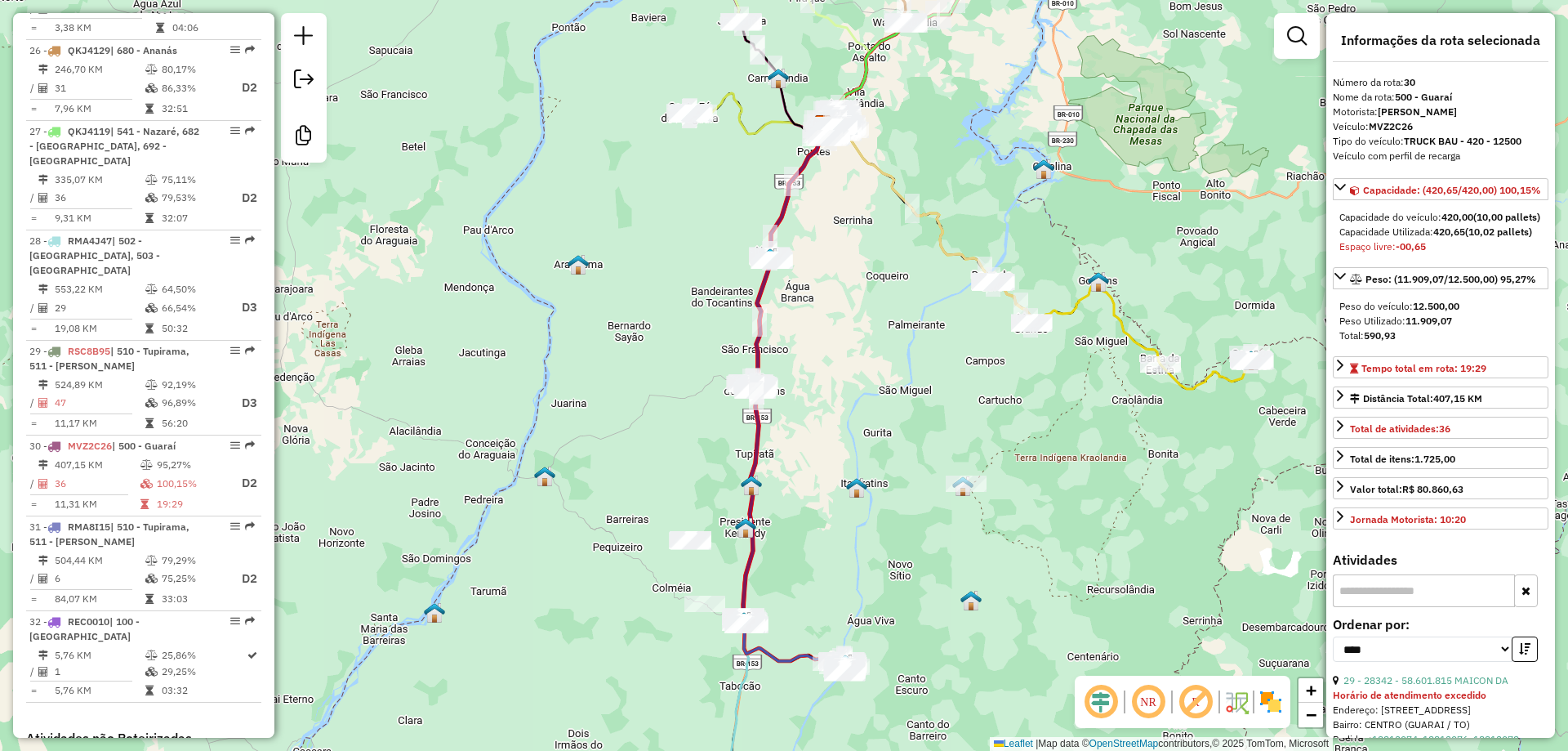
click at [1408, 607] on input "text" at bounding box center [1423, 591] width 182 height 32
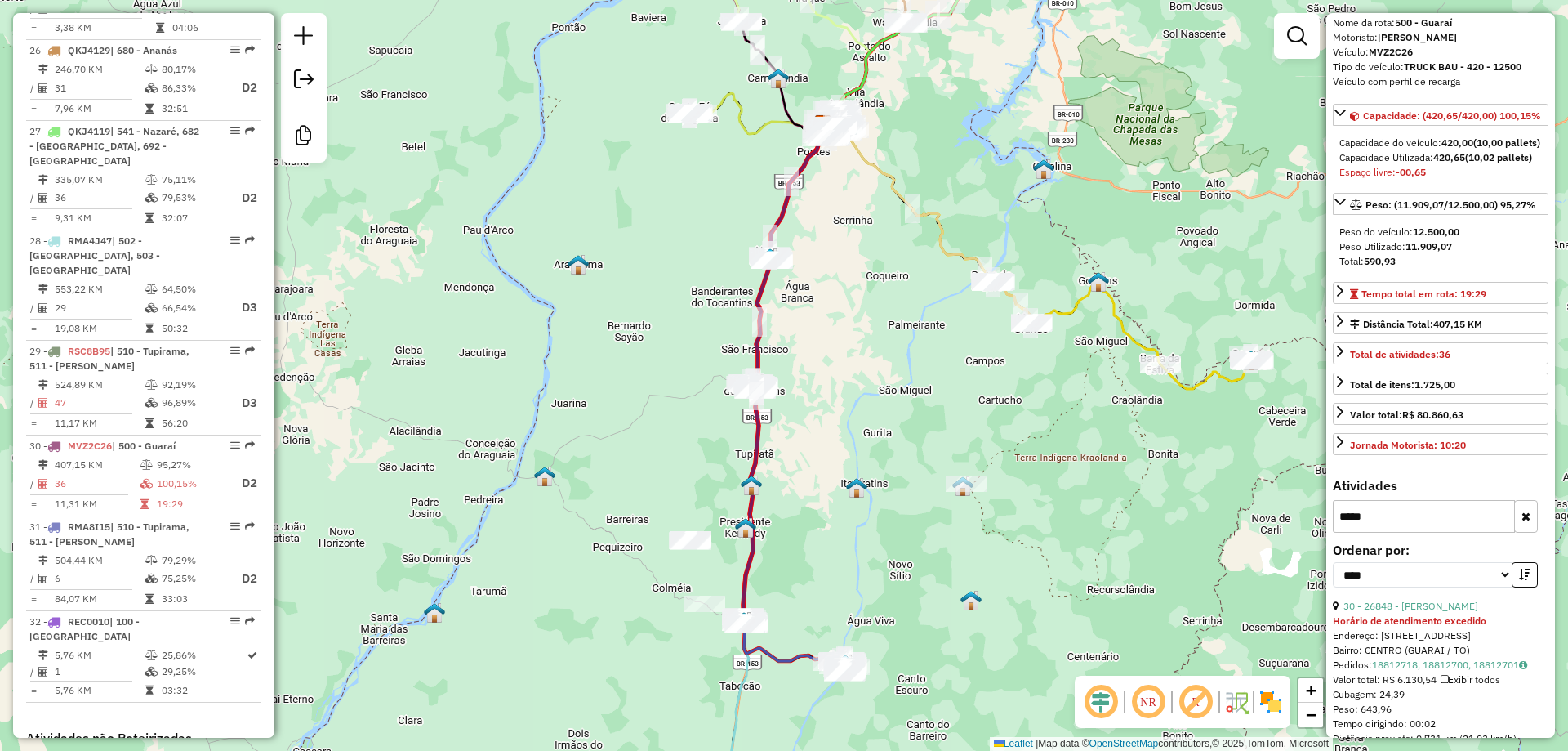
scroll to position [82, 0]
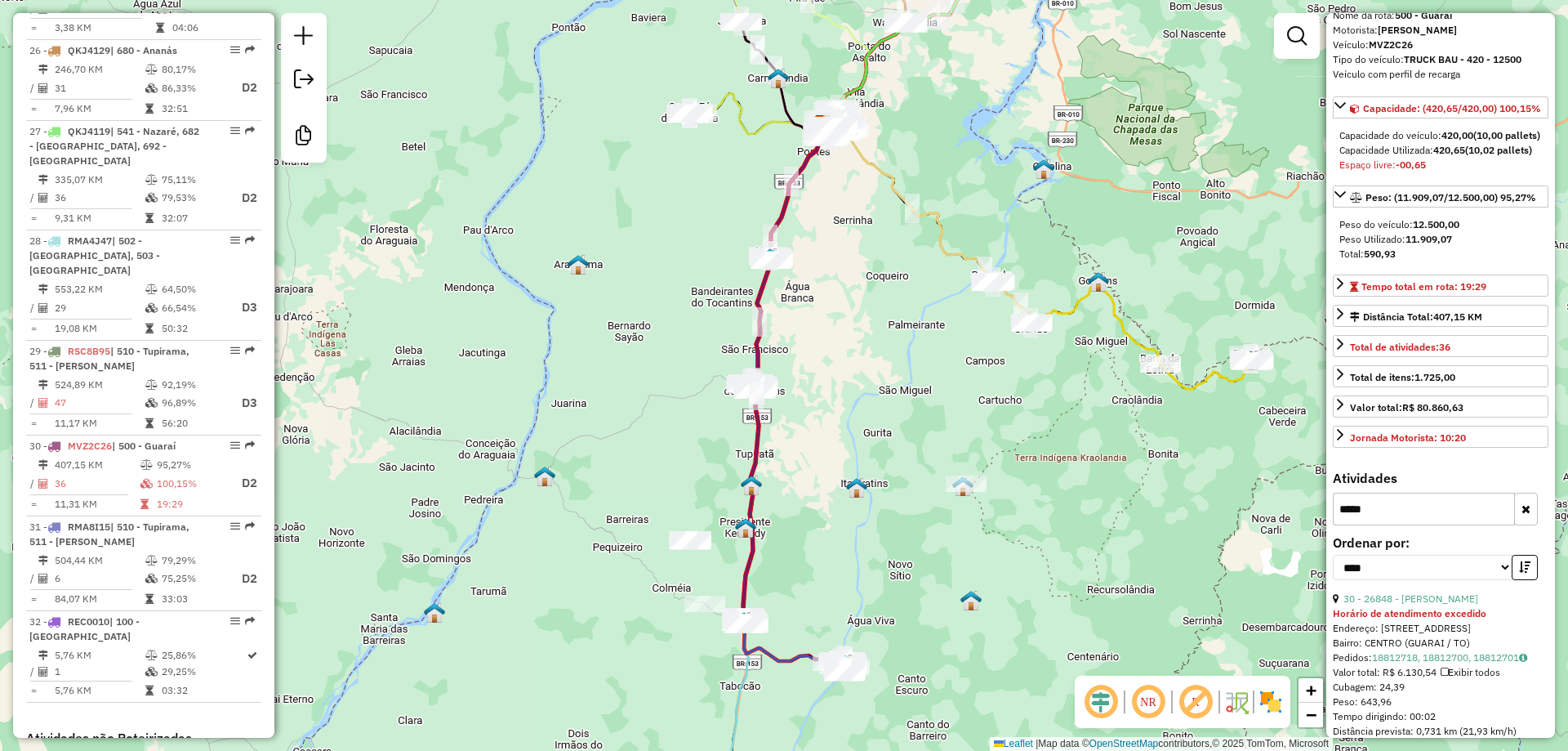
click at [1412, 525] on input "*****" at bounding box center [1423, 509] width 182 height 32
type input "*****"
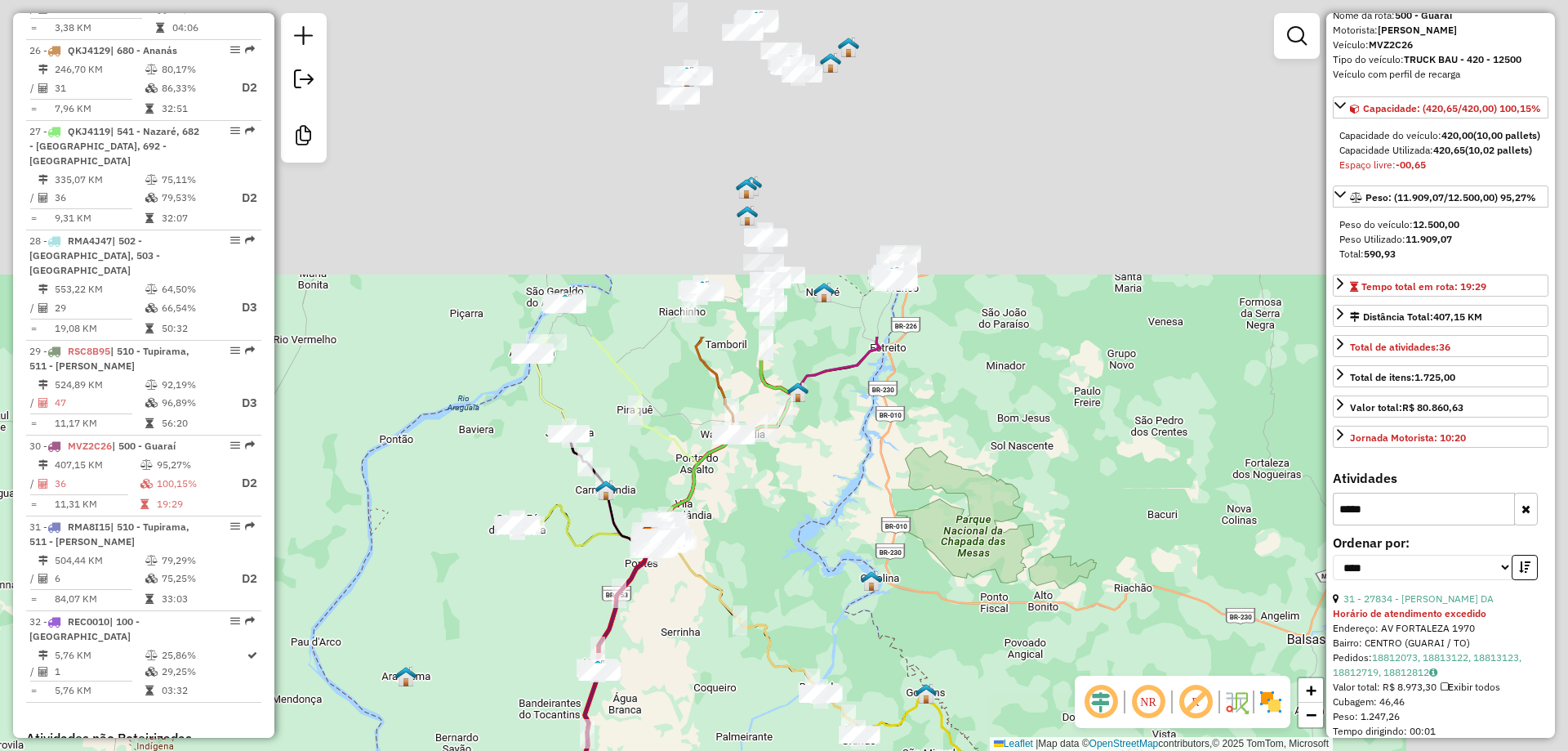
drag, startPoint x: 994, startPoint y: 180, endPoint x: 822, endPoint y: 563, distance: 419.8
click at [814, 606] on div "Janela de atendimento Grade de atendimento Capacidade Transportadoras Veículos …" at bounding box center [784, 376] width 1568 height 751
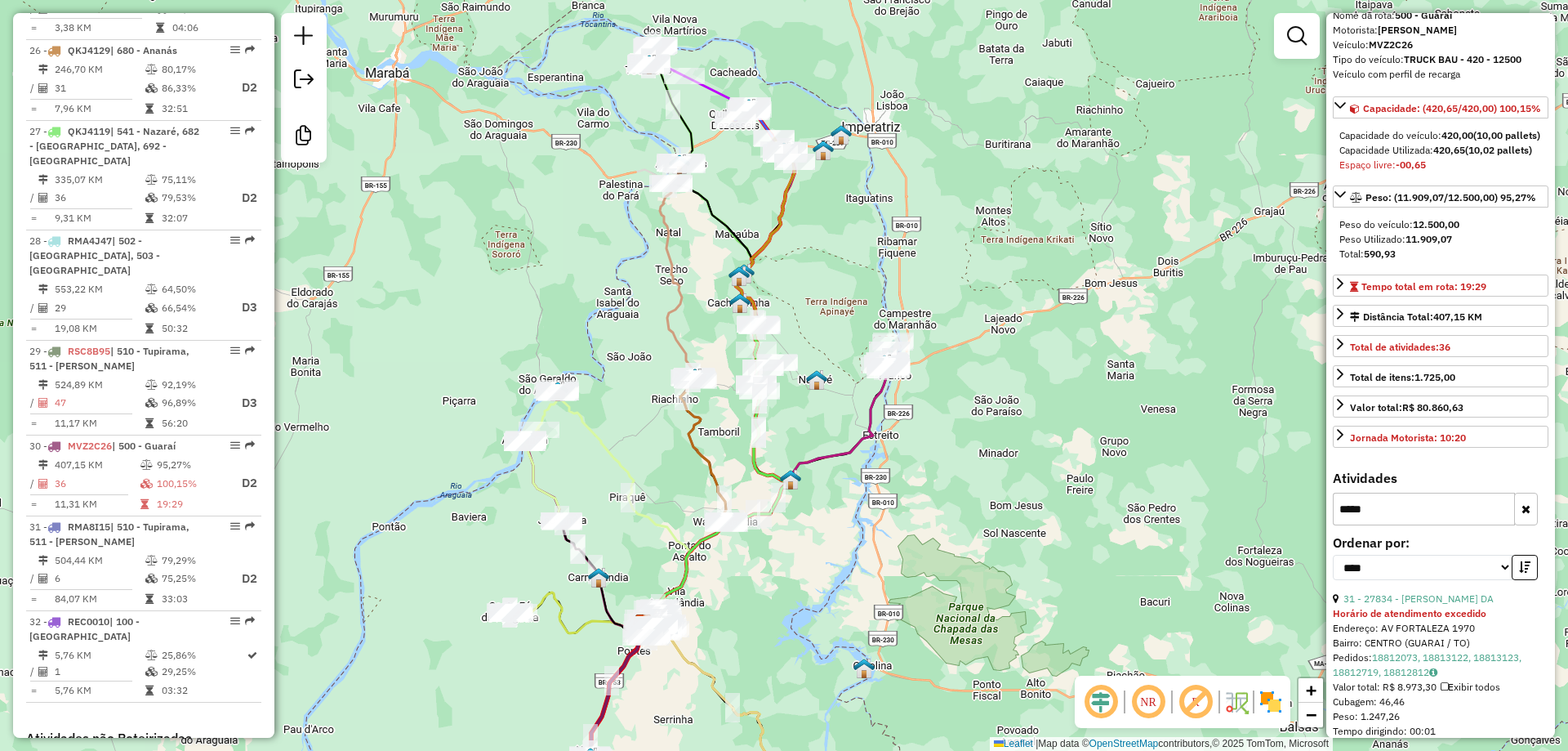
drag, startPoint x: 890, startPoint y: 523, endPoint x: 889, endPoint y: 669, distance: 146.0
click at [890, 674] on div "Janela de atendimento Grade de atendimento Capacidade Transportadoras Veículos …" at bounding box center [784, 376] width 1568 height 751
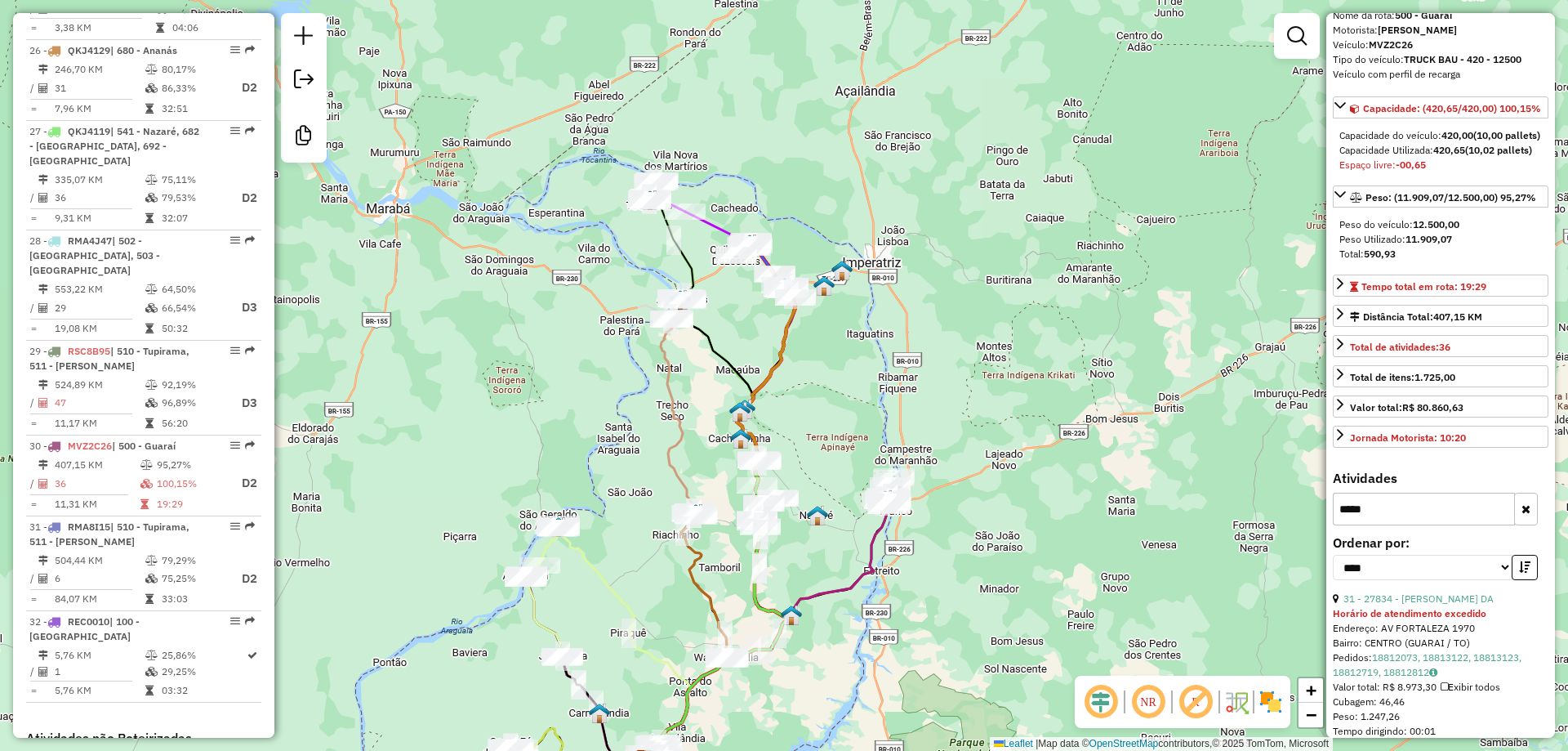
drag, startPoint x: 851, startPoint y: 441, endPoint x: 878, endPoint y: 592, distance: 153.4
click at [878, 592] on div "Janela de atendimento Grade de atendimento Capacidade Transportadoras Veículos …" at bounding box center [784, 376] width 1568 height 751
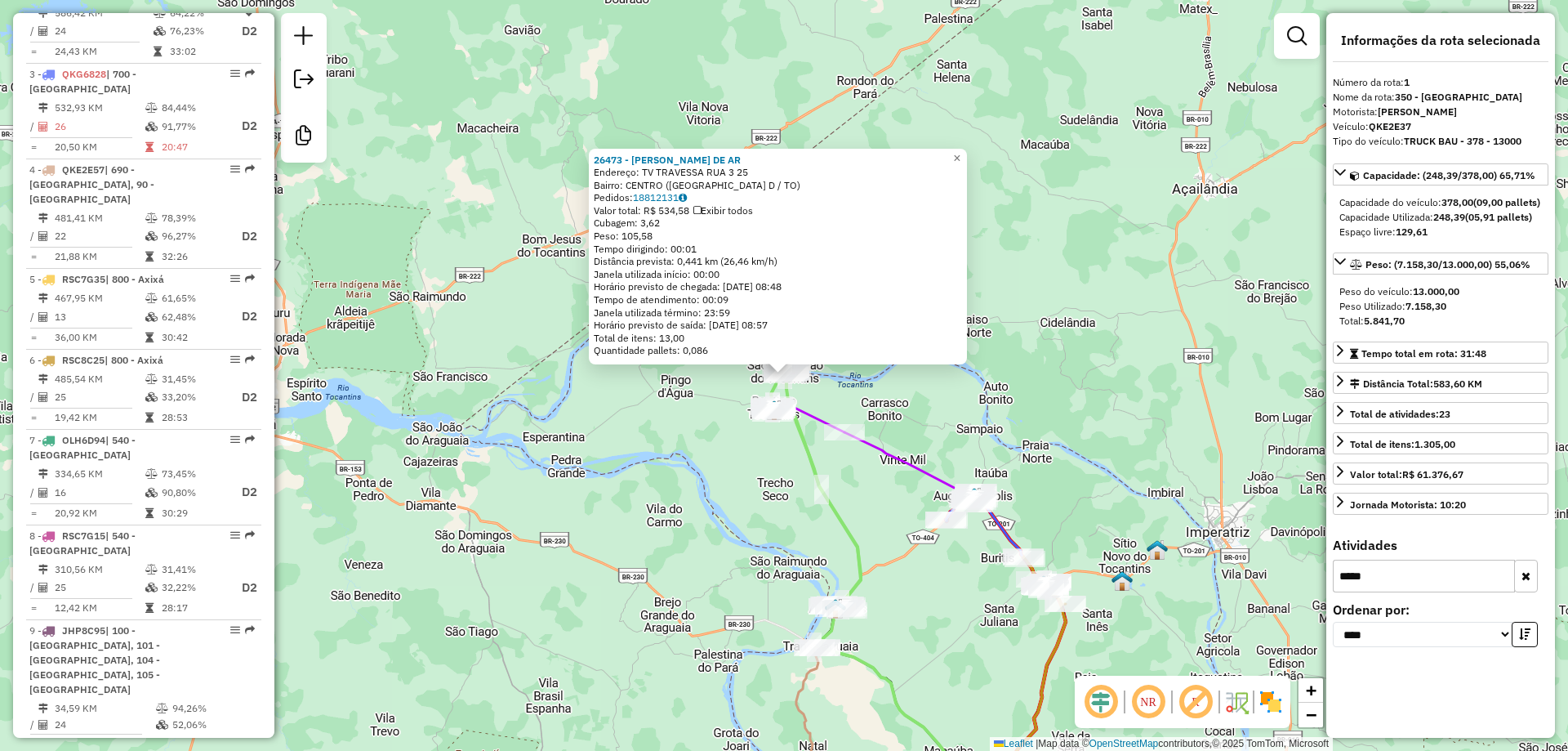
scroll to position [644, 0]
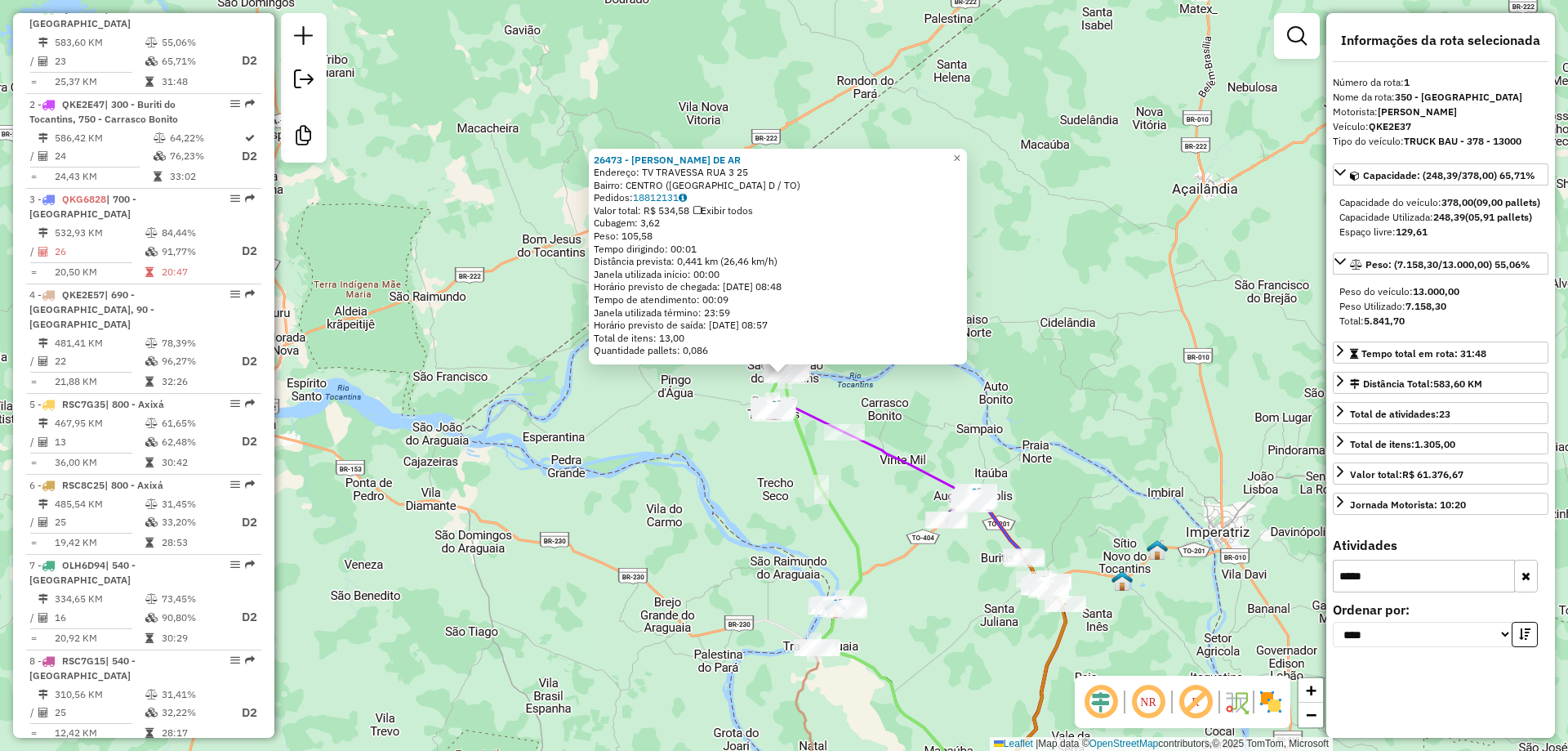
click at [432, 353] on div "26473 - CRISLENE ALVES DE AR Endereço: TV TRAVESSA RUA 3 25 Bairro: CENTRO (SAO…" at bounding box center [784, 376] width 1568 height 751
